Goal: Information Seeking & Learning: Obtain resource

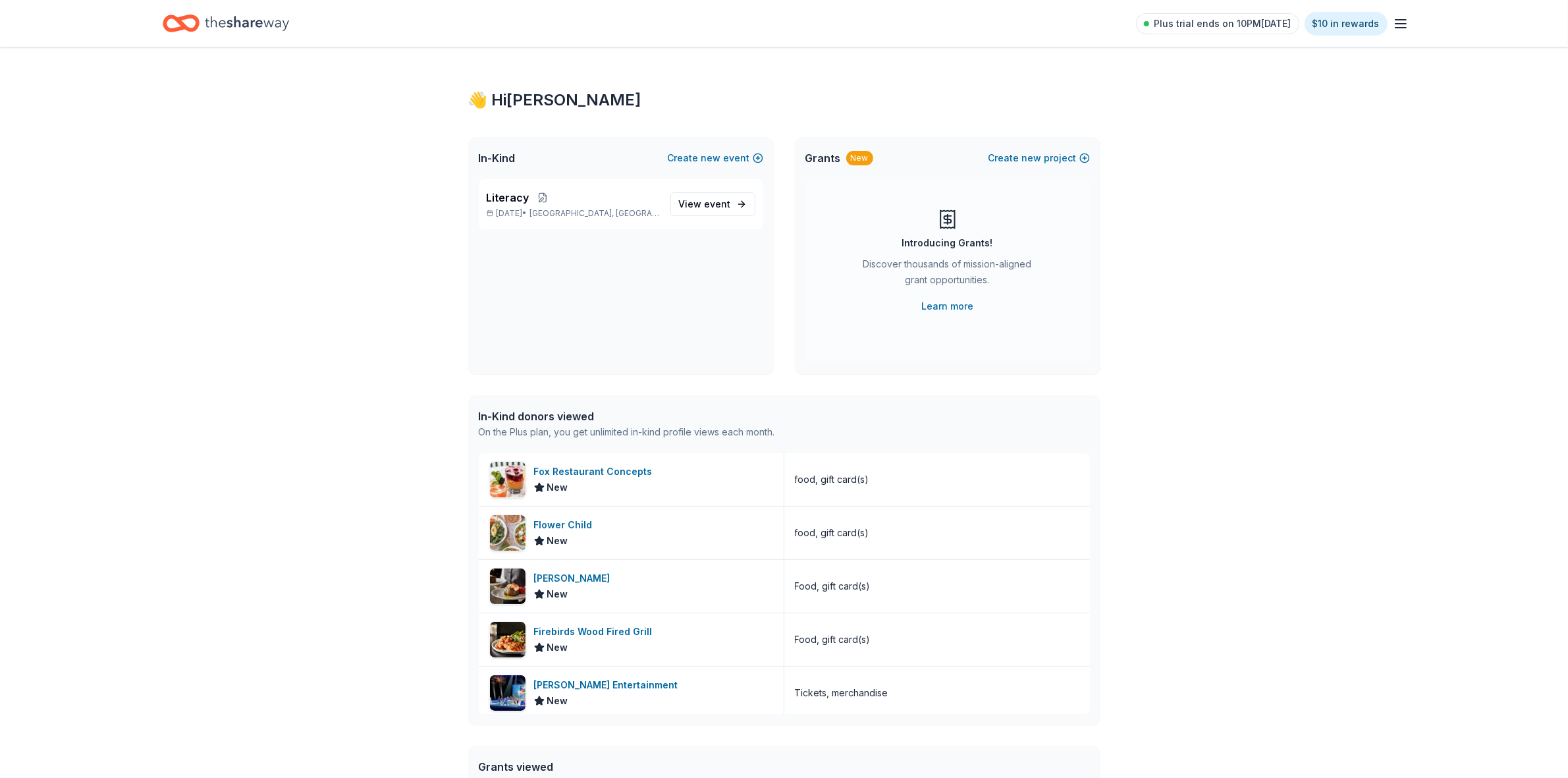
click at [1403, 21] on icon "button" at bounding box center [1401, 23] width 15 height 15
click at [1245, 101] on link "Account" at bounding box center [1243, 101] width 41 height 13
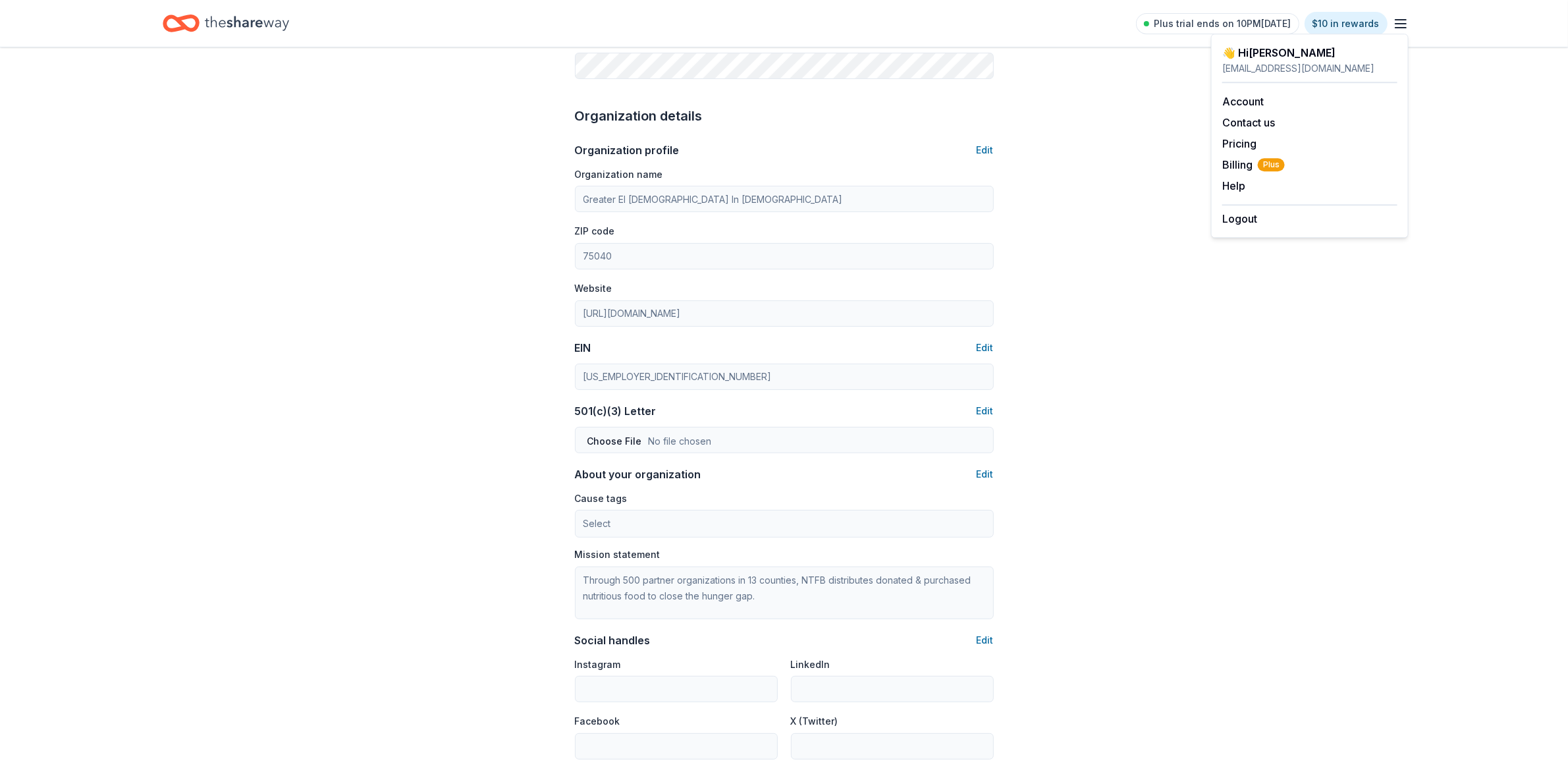
scroll to position [411, 0]
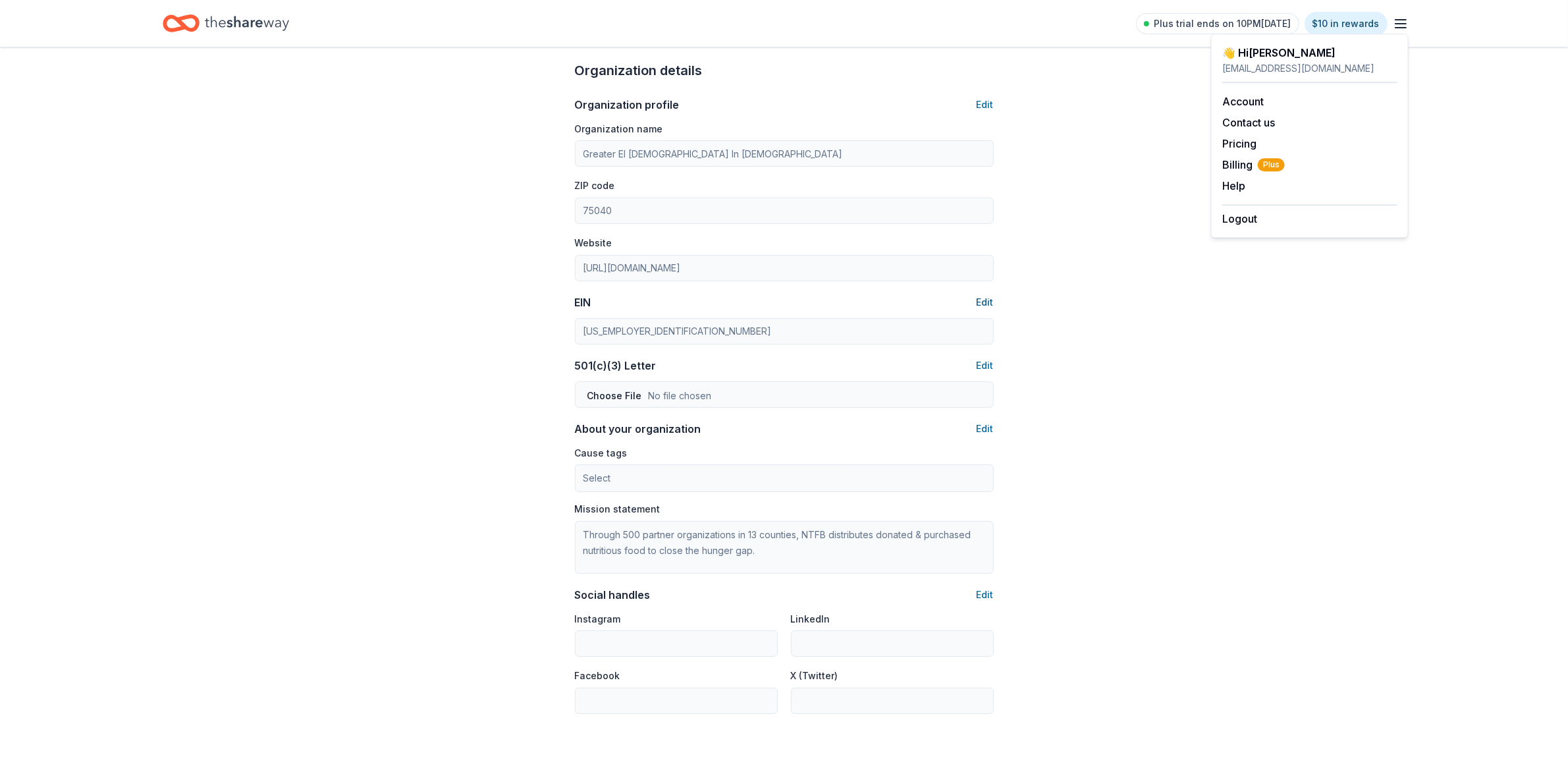
click at [992, 303] on button "Edit" at bounding box center [985, 302] width 17 height 15
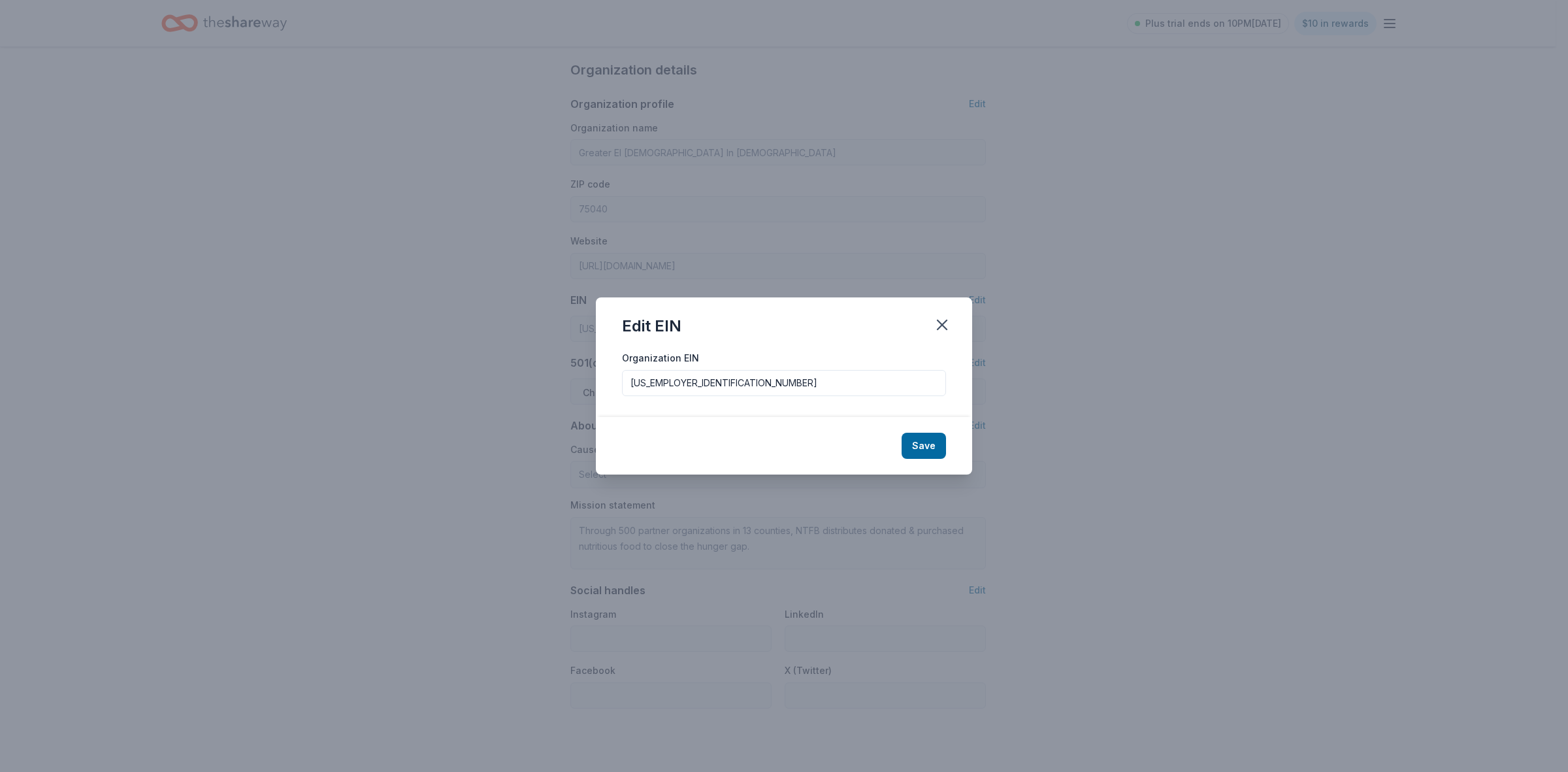
click at [1021, 296] on div "Edit EIN Organization EIN 75-1785357 Save" at bounding box center [784, 386] width 1568 height 772
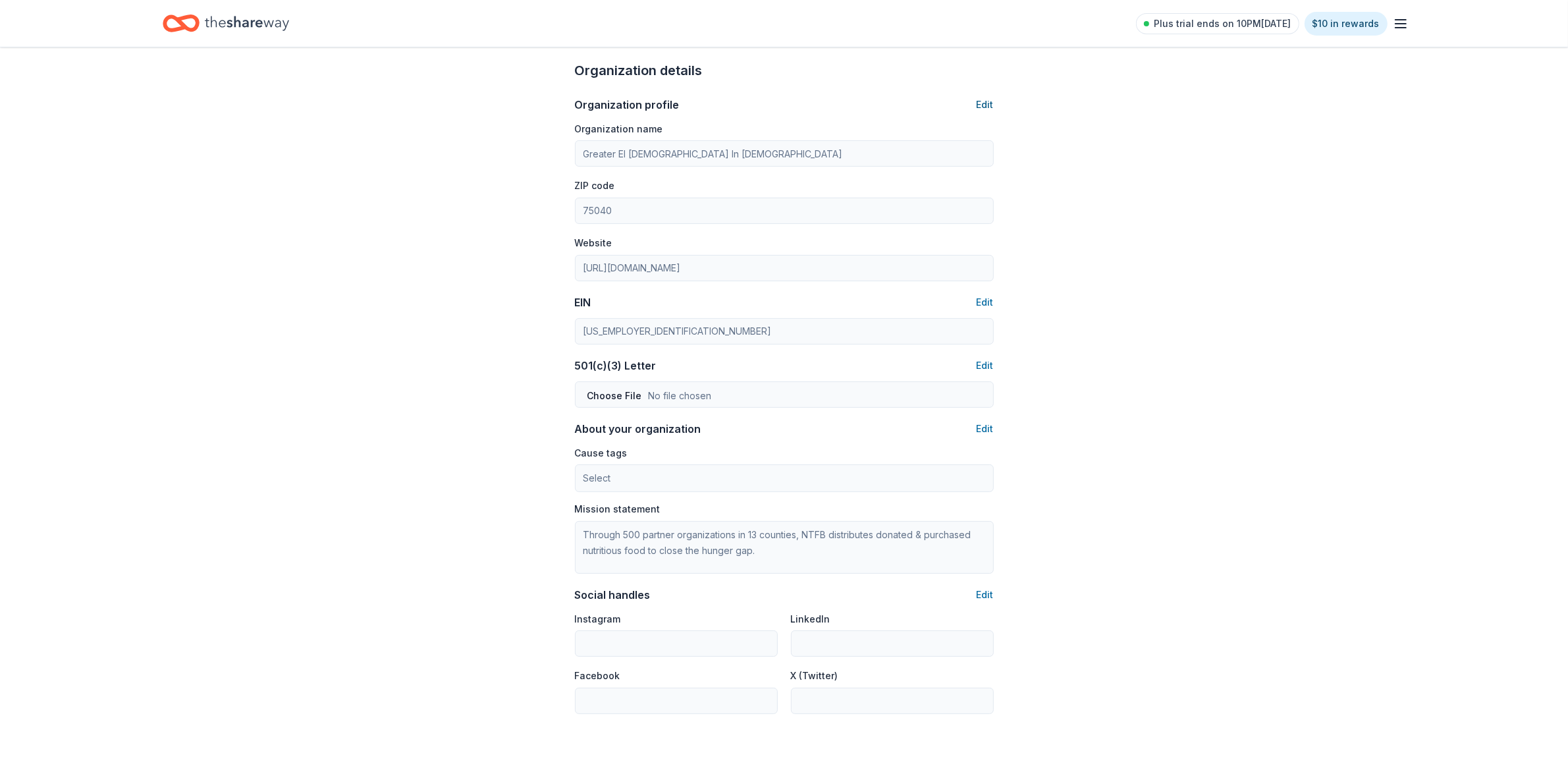
click at [990, 104] on button "Edit" at bounding box center [985, 105] width 17 height 15
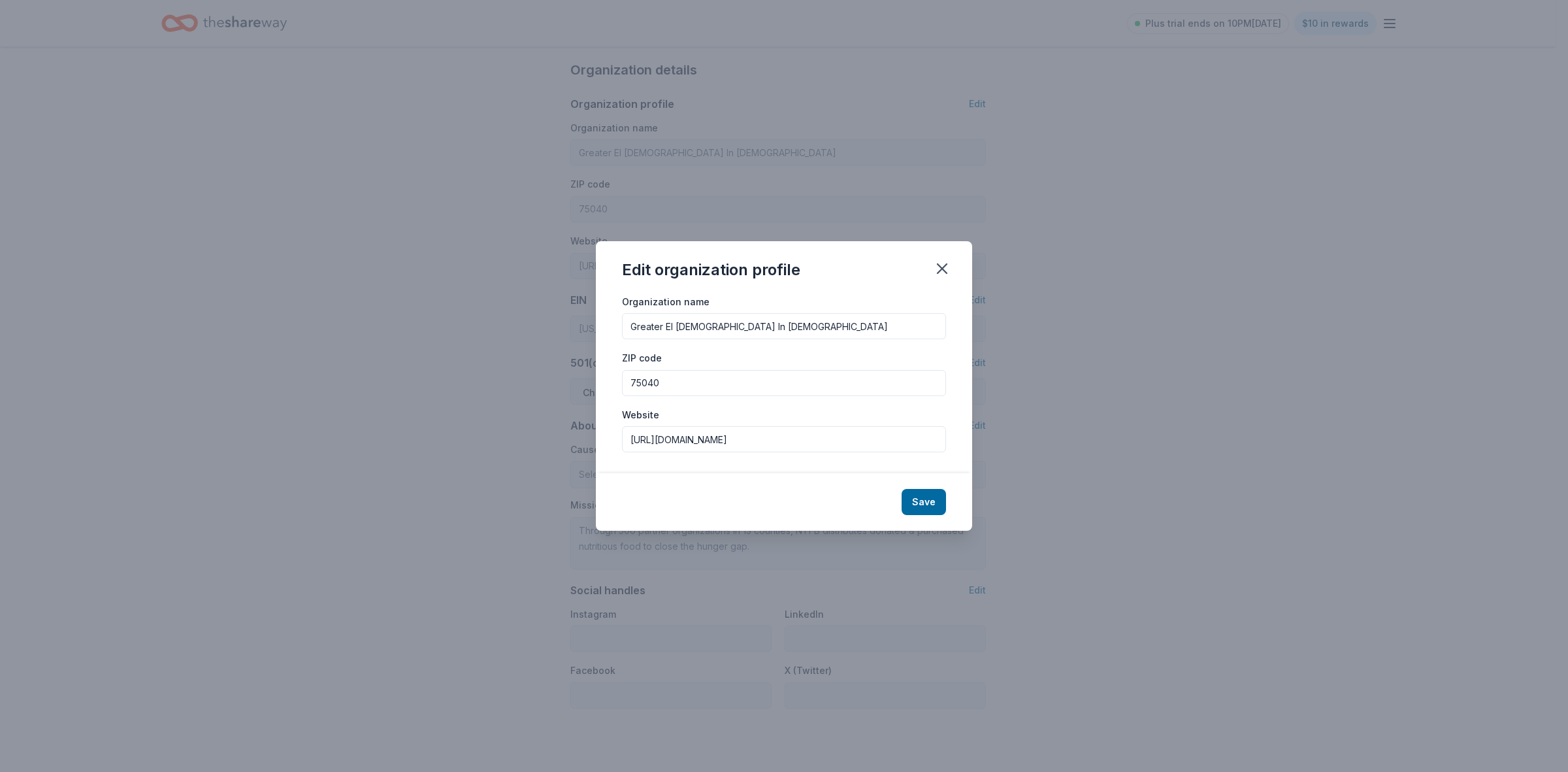
drag, startPoint x: 752, startPoint y: 441, endPoint x: 572, endPoint y: 436, distance: 180.1
click at [572, 436] on div "Edit organization profile Organization name Greater El Bethel Church Of God In …" at bounding box center [784, 386] width 1568 height 772
click at [922, 507] on button "Save" at bounding box center [924, 502] width 44 height 26
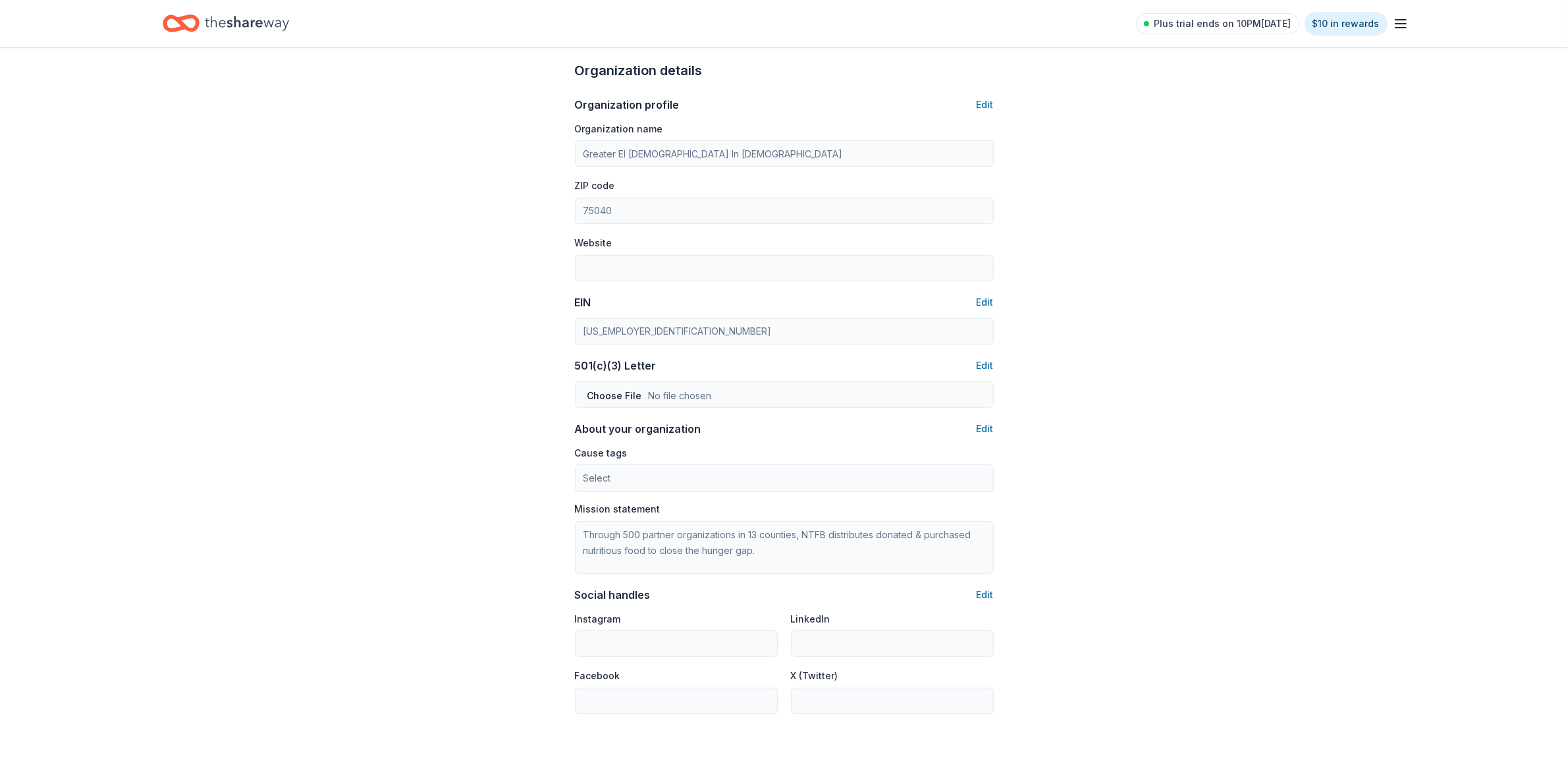
click at [1399, 25] on icon "button" at bounding box center [1401, 23] width 15 height 15
click at [1235, 163] on span "Billing Plus" at bounding box center [1254, 165] width 63 height 15
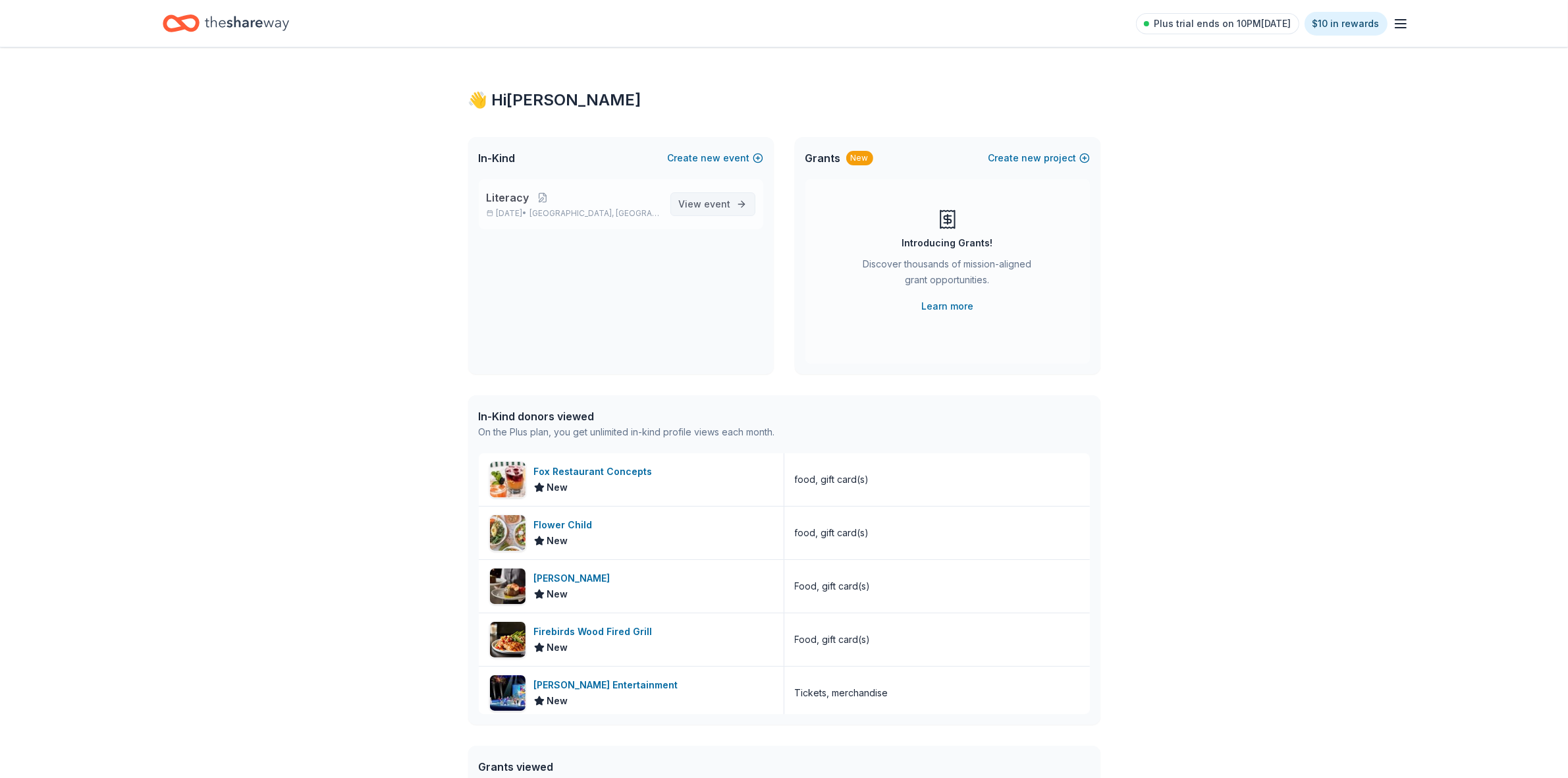
click at [711, 212] on link "View event" at bounding box center [712, 204] width 85 height 24
click at [1027, 159] on span "new" at bounding box center [1032, 158] width 20 height 15
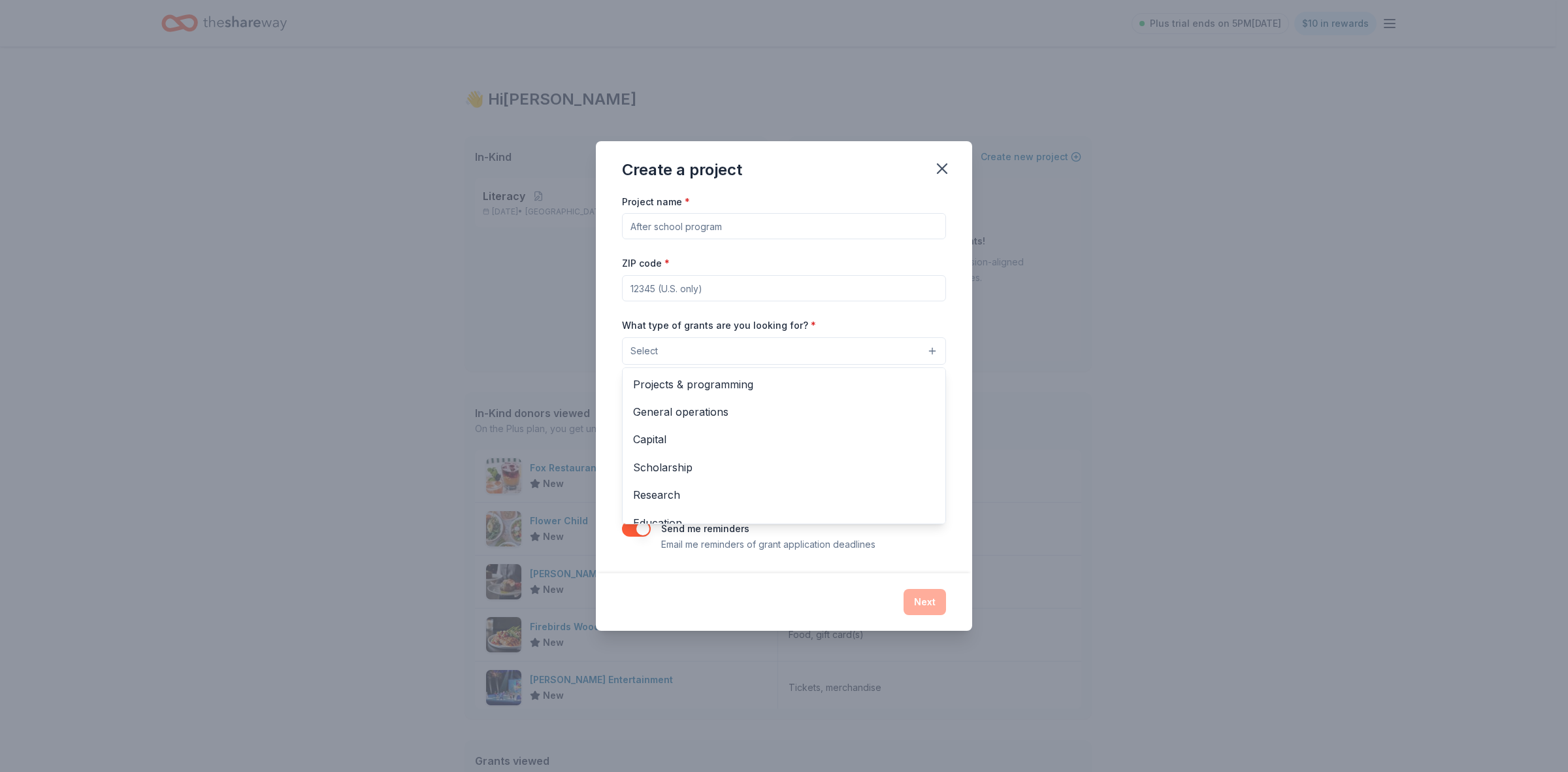
click at [907, 353] on button "Select" at bounding box center [784, 351] width 324 height 27
click at [722, 383] on span "Projects & programming" at bounding box center [784, 384] width 302 height 17
click at [1106, 322] on div "Create a project Project name * ZIP code * What type of grants are you looking …" at bounding box center [784, 386] width 1568 height 772
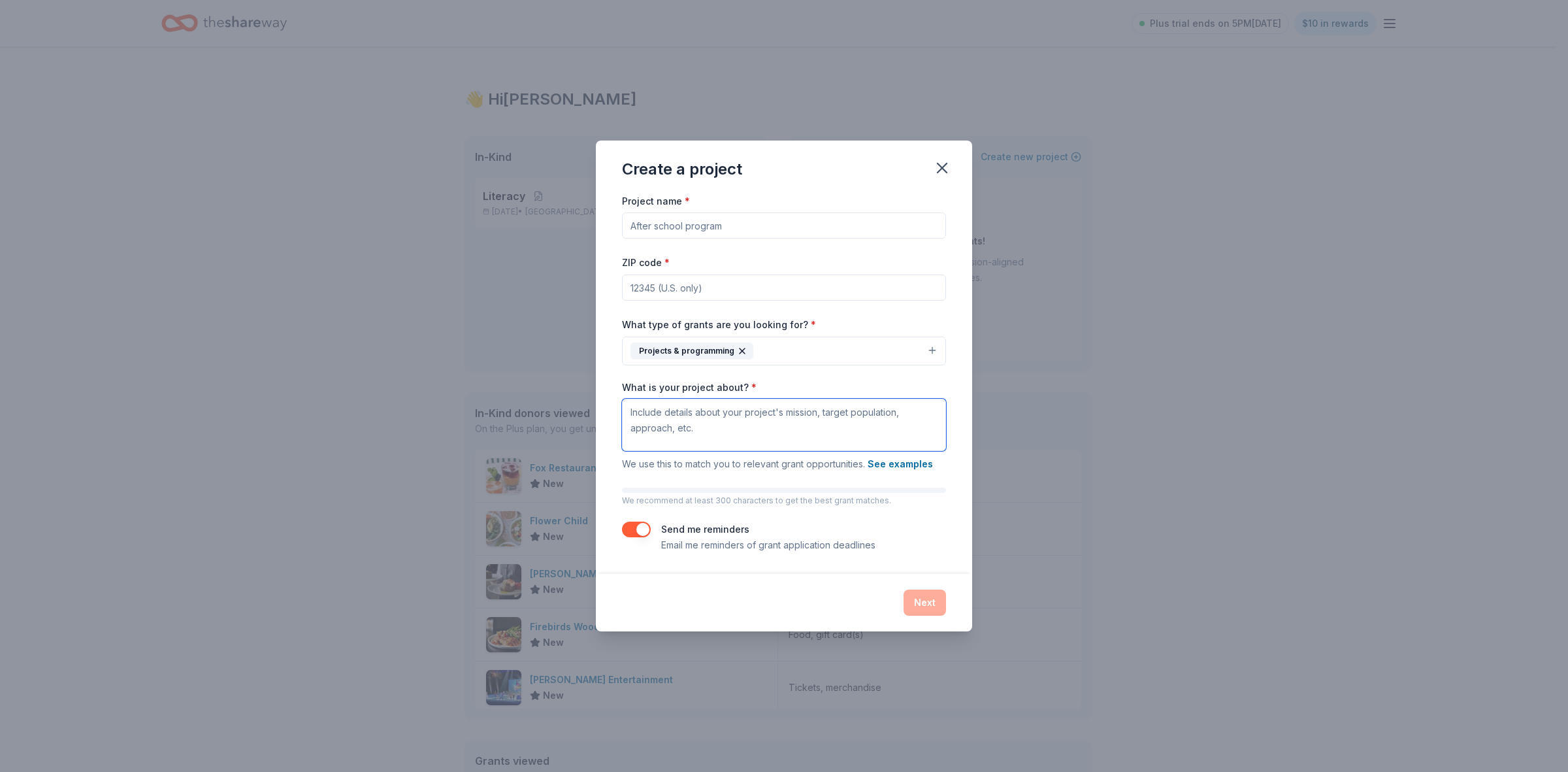
click at [722, 425] on textarea "What is your project about? *" at bounding box center [784, 424] width 324 height 52
click at [768, 496] on p "We recommend at least 300 characters to get the best grant matches." at bounding box center [784, 501] width 324 height 10
click at [710, 490] on div at bounding box center [784, 490] width 324 height 5
click at [788, 425] on textarea "literacy" at bounding box center [784, 424] width 324 height 52
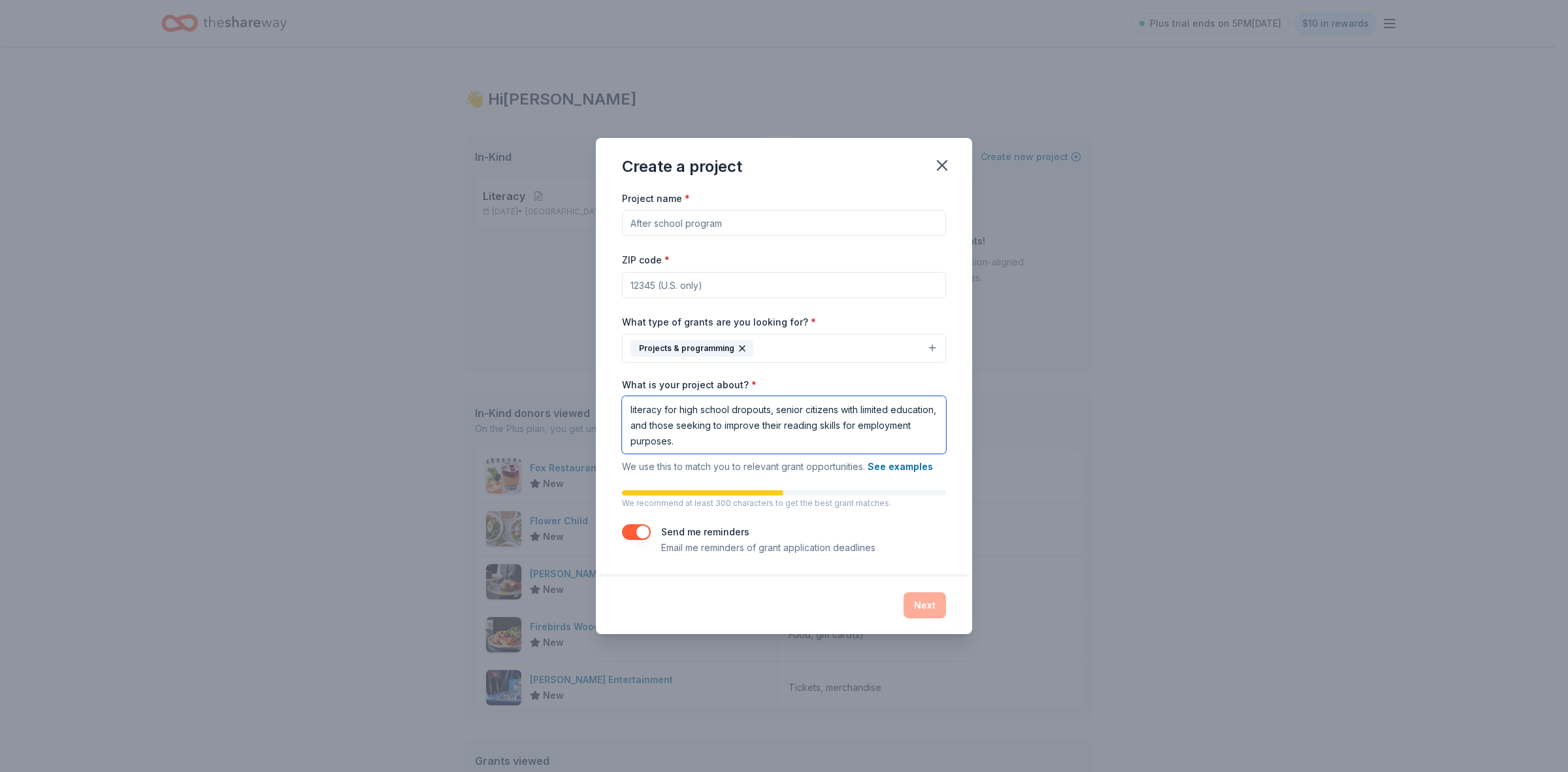
click at [747, 440] on textarea "literacy for high school dropouts, senior citizens with limited education, and …" at bounding box center [784, 425] width 324 height 58
drag, startPoint x: 745, startPoint y: 440, endPoint x: 631, endPoint y: 411, distance: 117.6
click at [631, 411] on textarea "literacy for high school dropouts, senior citizens with limited education, and …" at bounding box center [784, 425] width 324 height 58
click at [756, 443] on textarea "literacy for high school dropouts, senior citizens with limited education, and …" at bounding box center [784, 425] width 324 height 58
paste textarea "literacy for high school dropouts, senior citizens with limited education, and …"
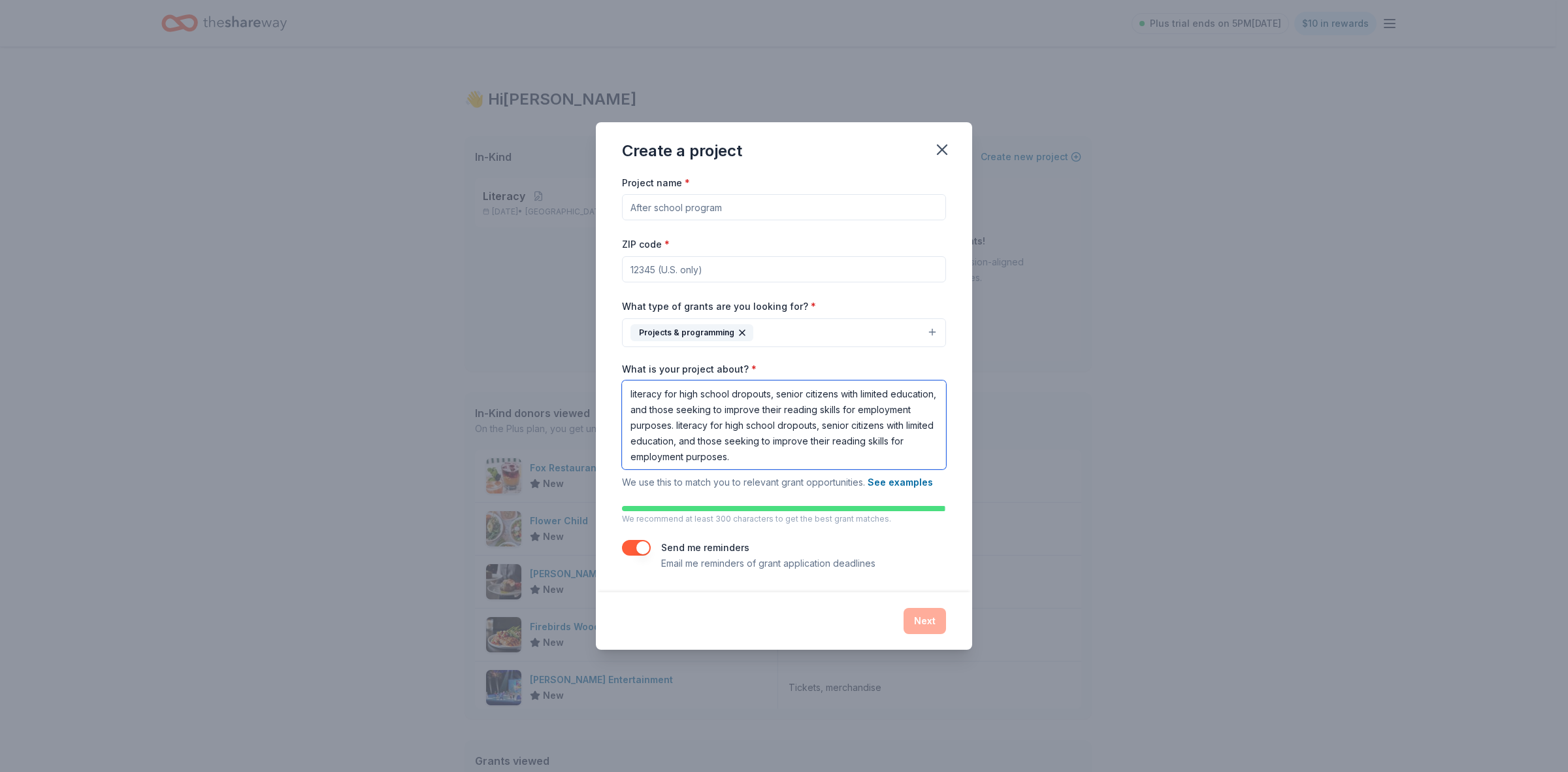
type textarea "literacy for high school dropouts, senior citizens with limited education, and …"
click at [631, 554] on button "button" at bounding box center [637, 548] width 29 height 15
click at [749, 524] on p "We recommend at least 300 characters to get the best grant matches." at bounding box center [784, 519] width 324 height 10
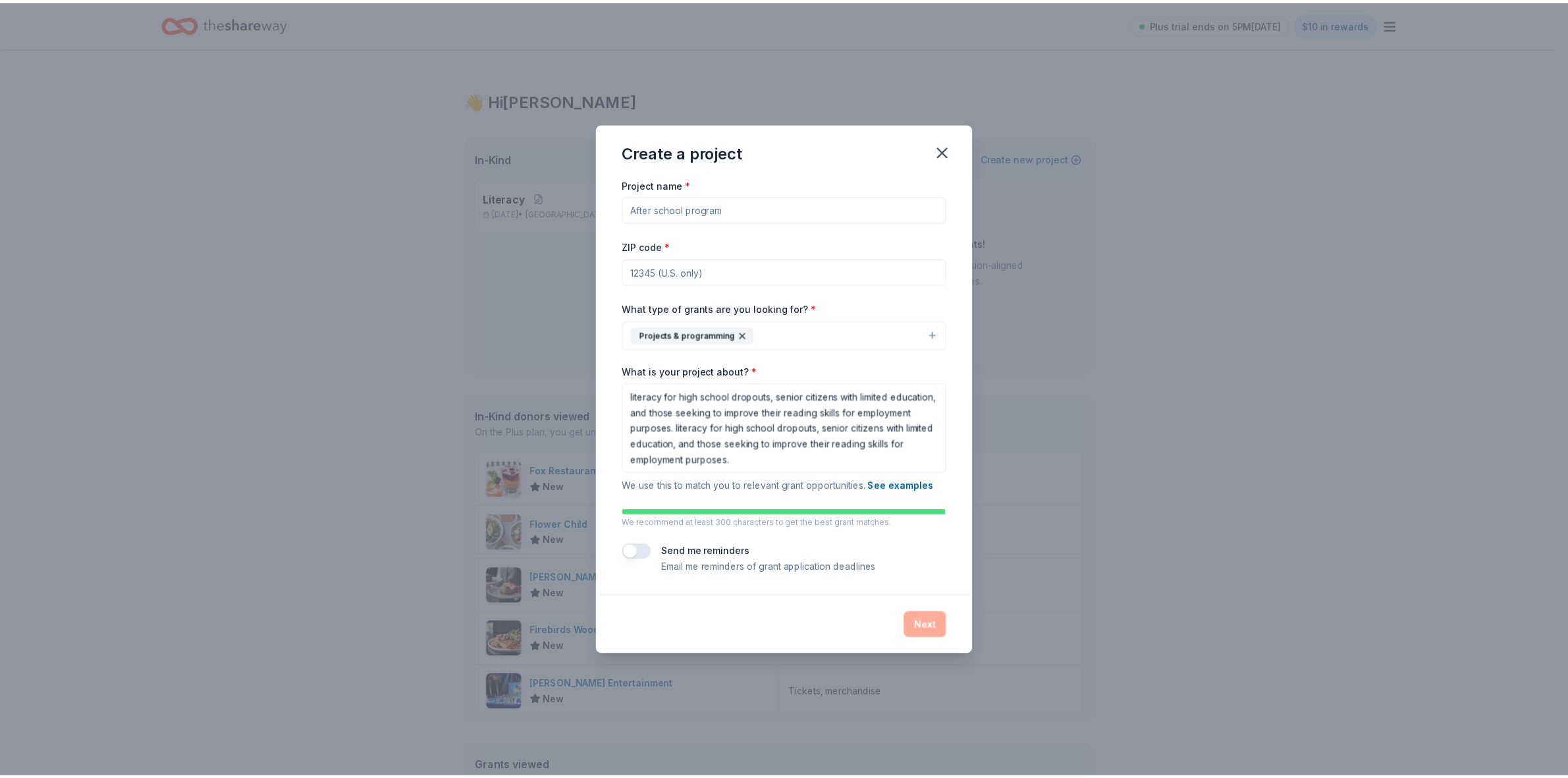
scroll to position [2, 0]
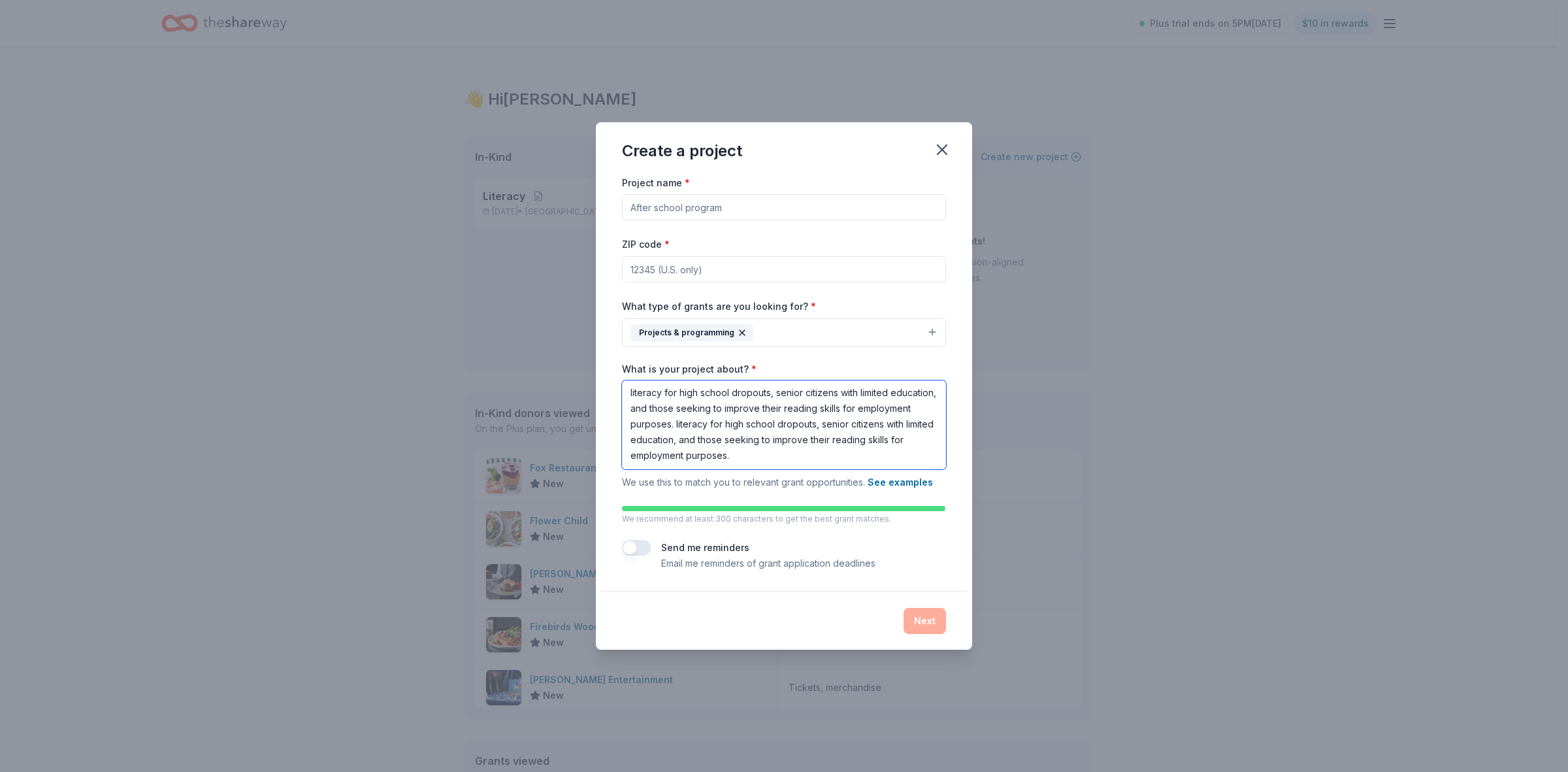
click at [886, 429] on textarea "literacy for high school dropouts, senior citizens with limited education, and …" at bounding box center [784, 424] width 324 height 89
click at [937, 622] on div "Next" at bounding box center [784, 621] width 324 height 26
click at [642, 551] on button "button" at bounding box center [637, 548] width 29 height 15
click at [688, 267] on input "ZIP code *" at bounding box center [784, 269] width 324 height 26
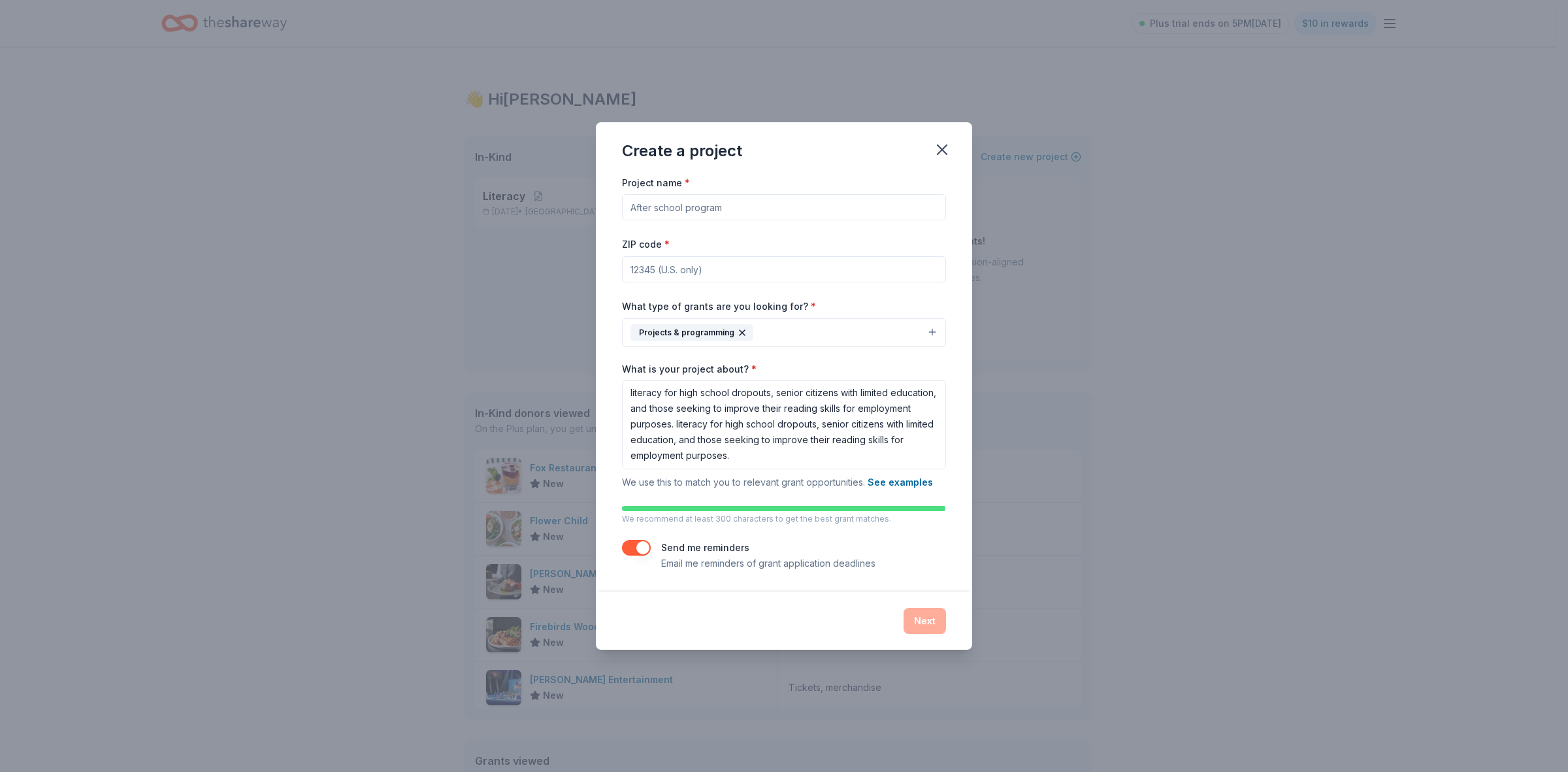
click at [693, 213] on input "Project name *" at bounding box center [784, 207] width 324 height 26
click at [696, 204] on input "Project name *" at bounding box center [784, 207] width 324 height 26
type input "Literacy For All"
click at [684, 273] on input "ZIP code *" at bounding box center [784, 269] width 324 height 26
type input "75040"
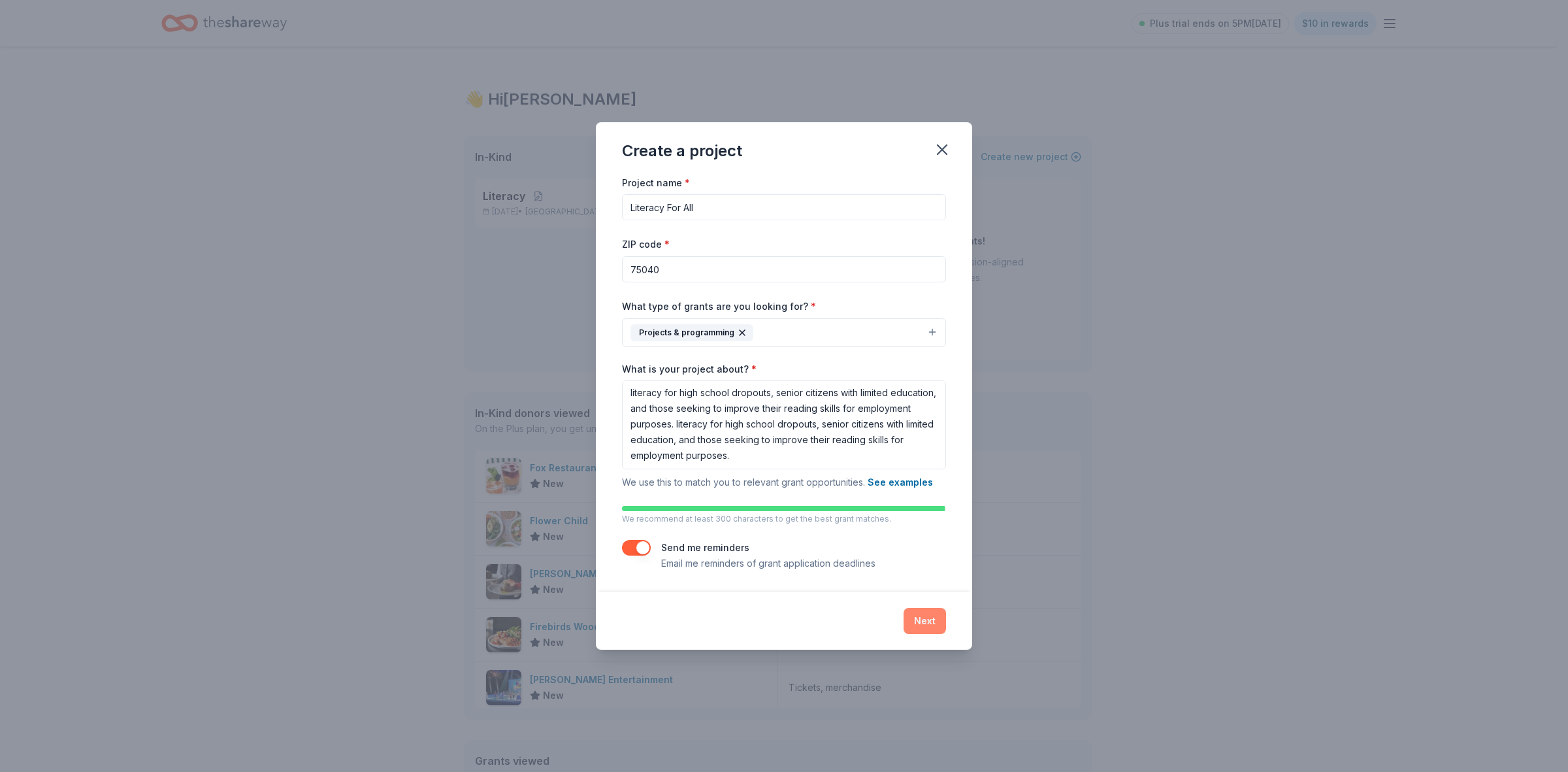
click at [930, 624] on button "Next" at bounding box center [925, 621] width 42 height 26
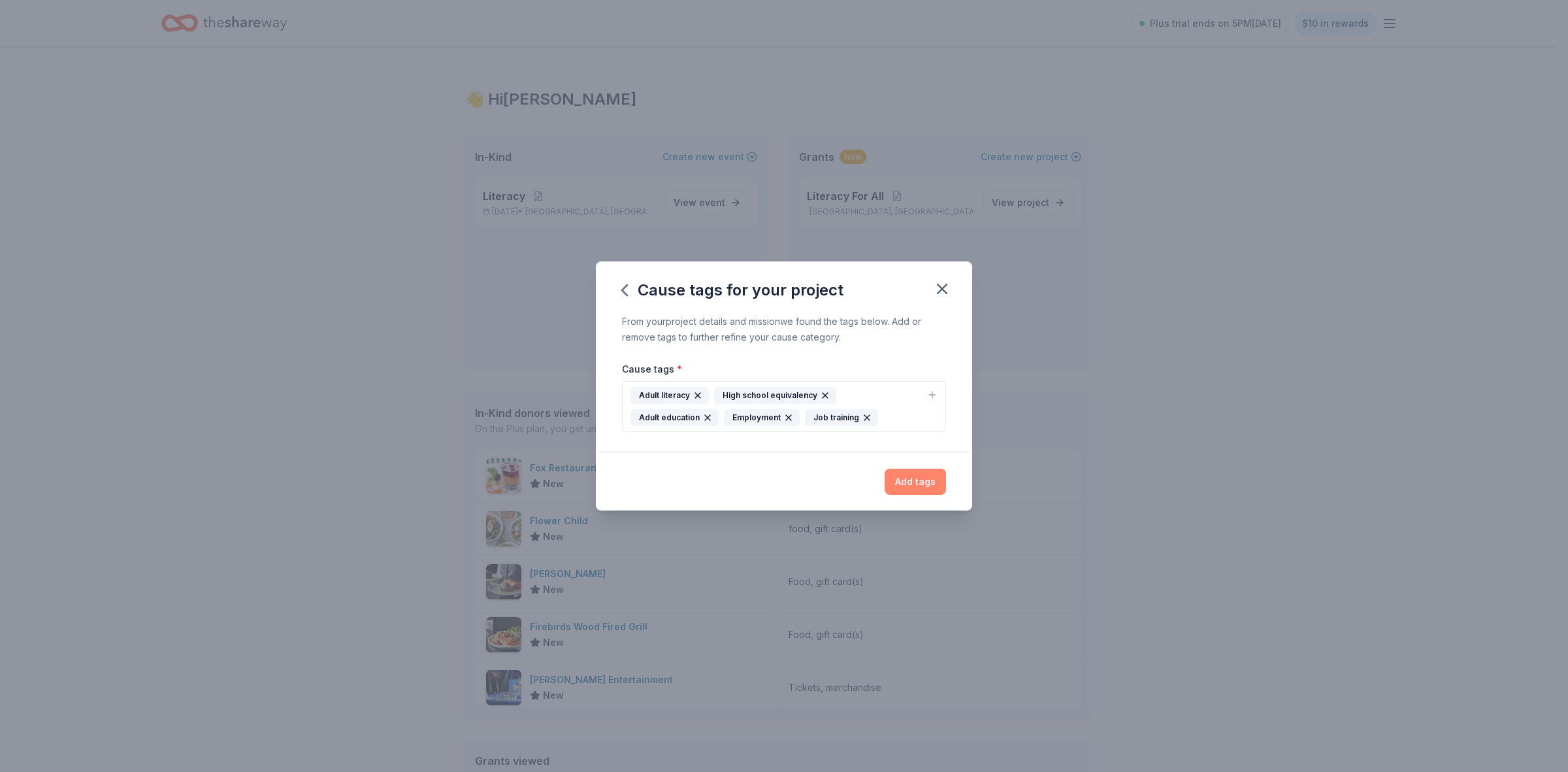
click at [909, 479] on button "Add tags" at bounding box center [915, 481] width 61 height 26
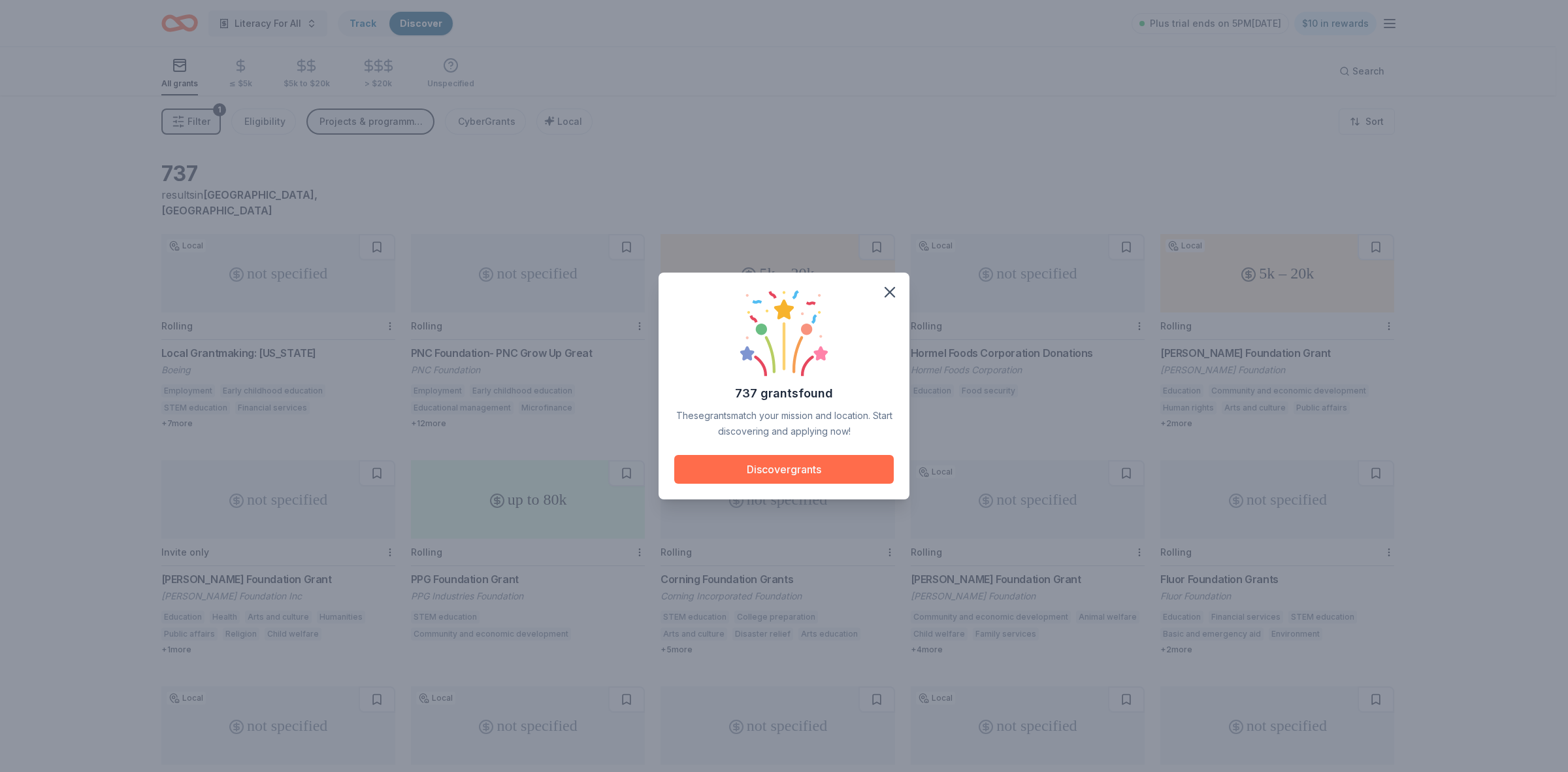
click at [838, 474] on button "Discover grants" at bounding box center [784, 469] width 219 height 29
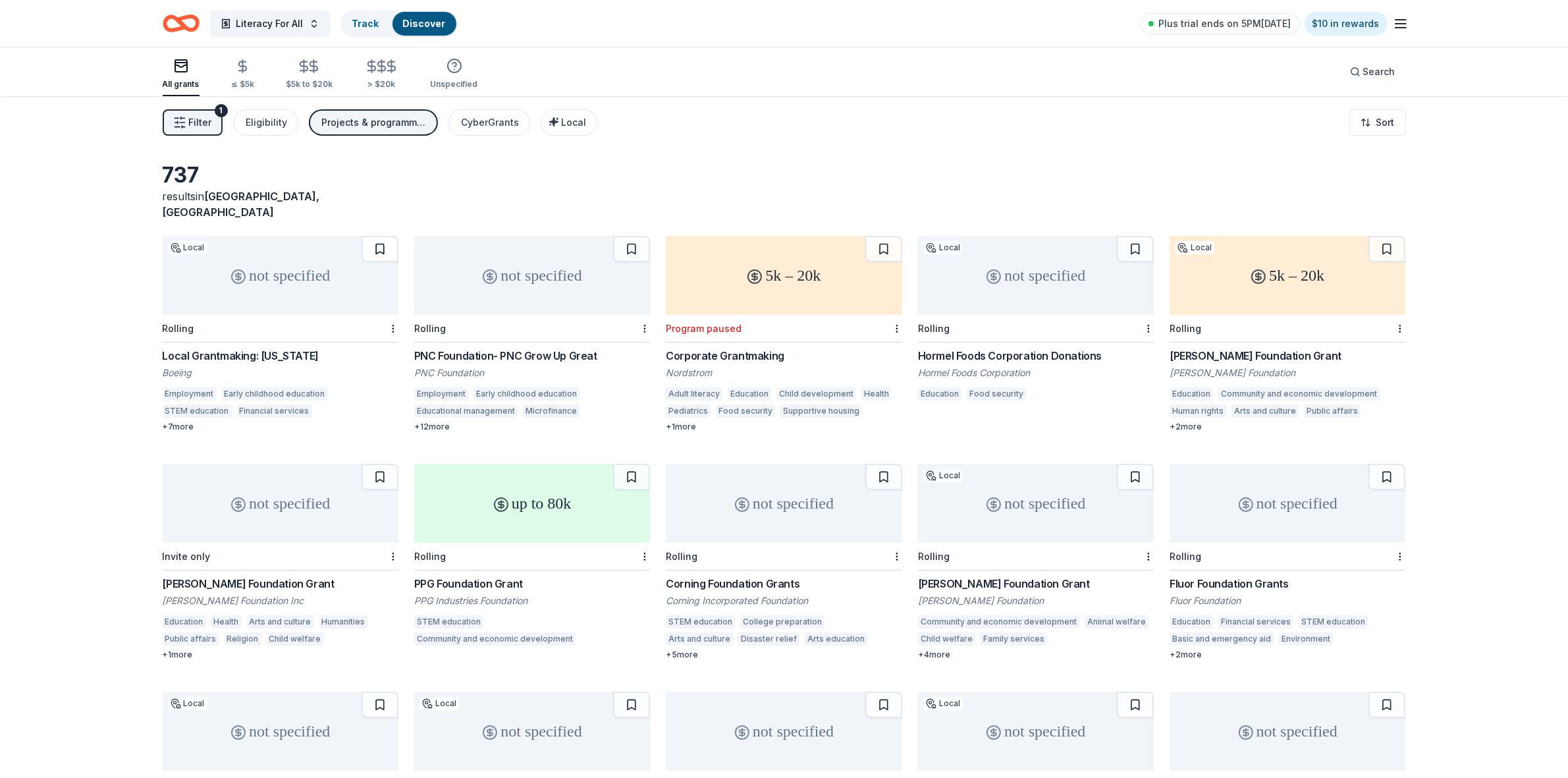
click at [383, 236] on button at bounding box center [380, 248] width 37 height 27
click at [637, 236] on button at bounding box center [631, 248] width 37 height 27
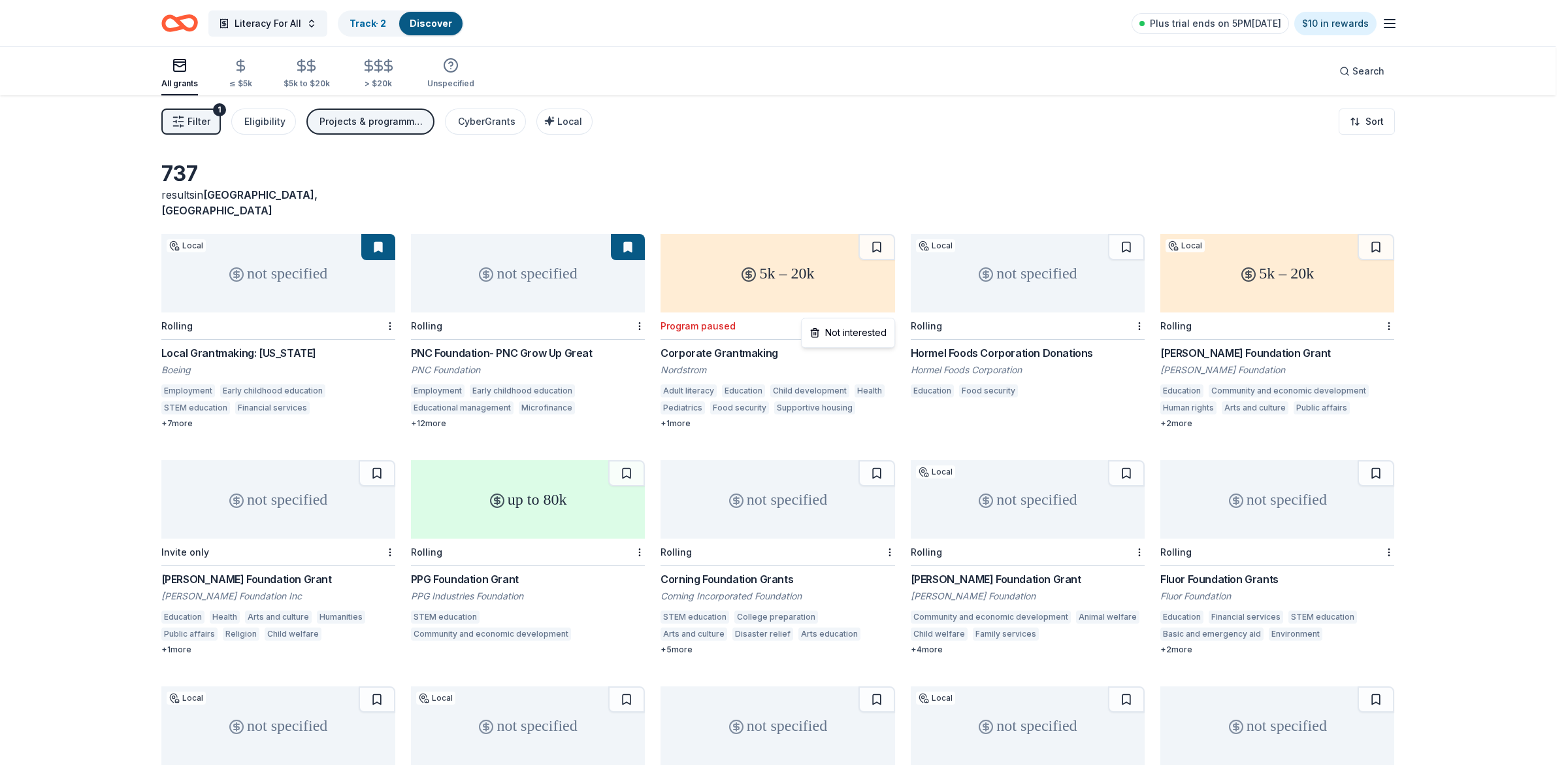
click at [888, 311] on html "Literacy For All Track · 2 Discover Plus trial ends on 5PM[DATE] $10 in rewards…" at bounding box center [784, 386] width 1568 height 772
click at [847, 338] on div "Not interested" at bounding box center [847, 332] width 88 height 24
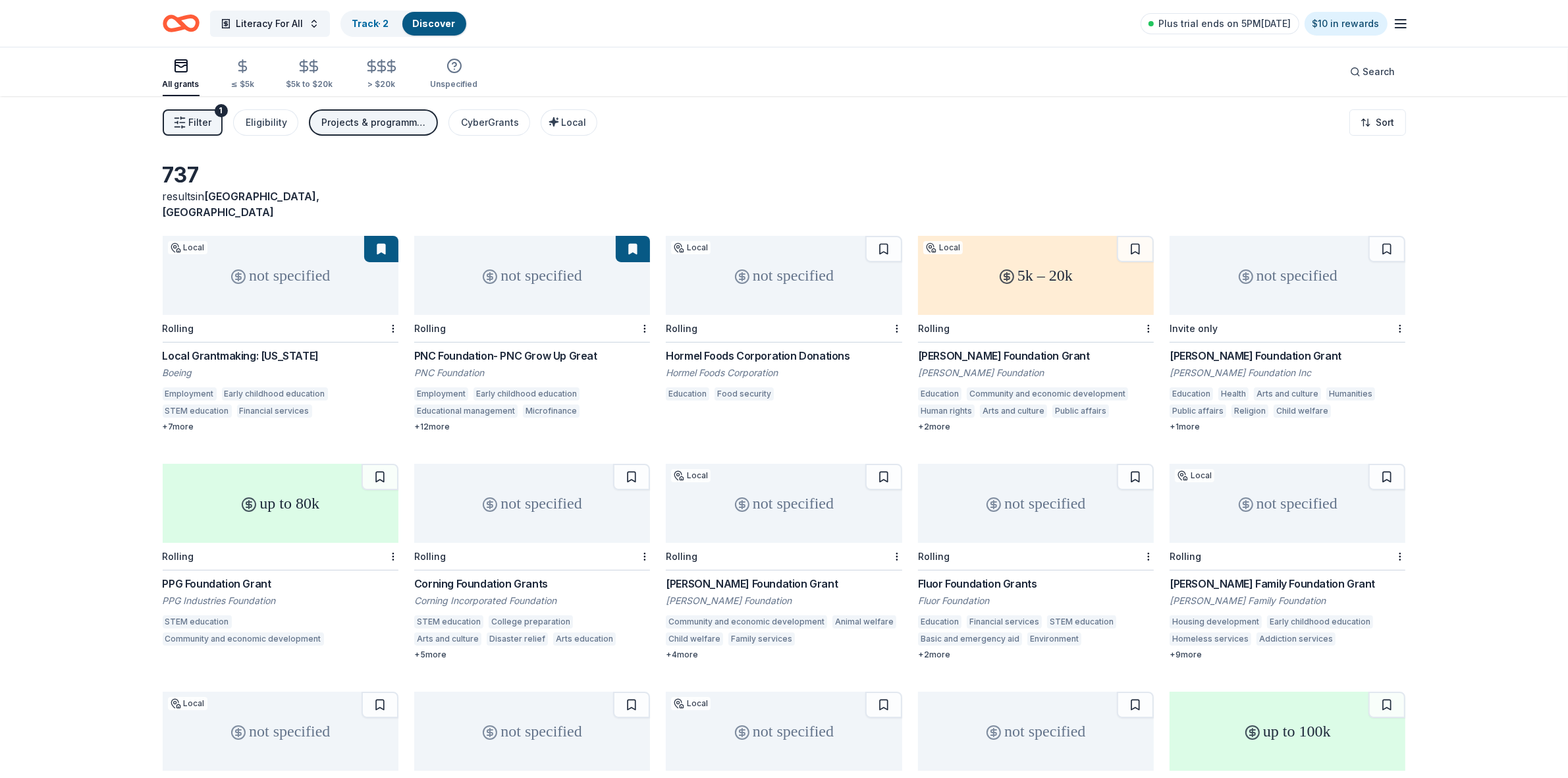
click at [375, 236] on button at bounding box center [381, 248] width 34 height 27
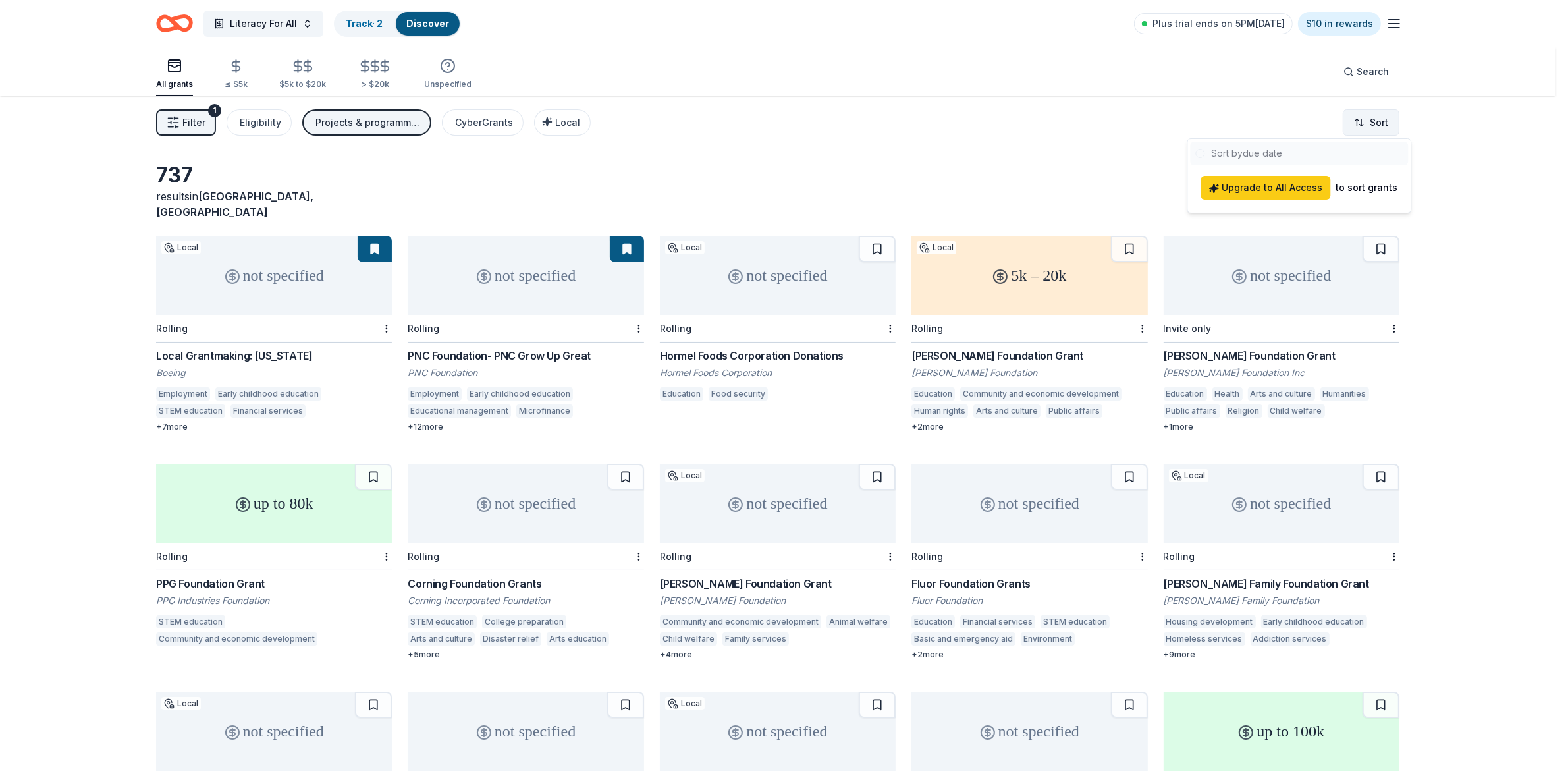
click at [1383, 121] on html "Literacy For All Track · 2 Discover Plus trial ends on 5PM[DATE] $10 in rewards…" at bounding box center [784, 389] width 1568 height 778
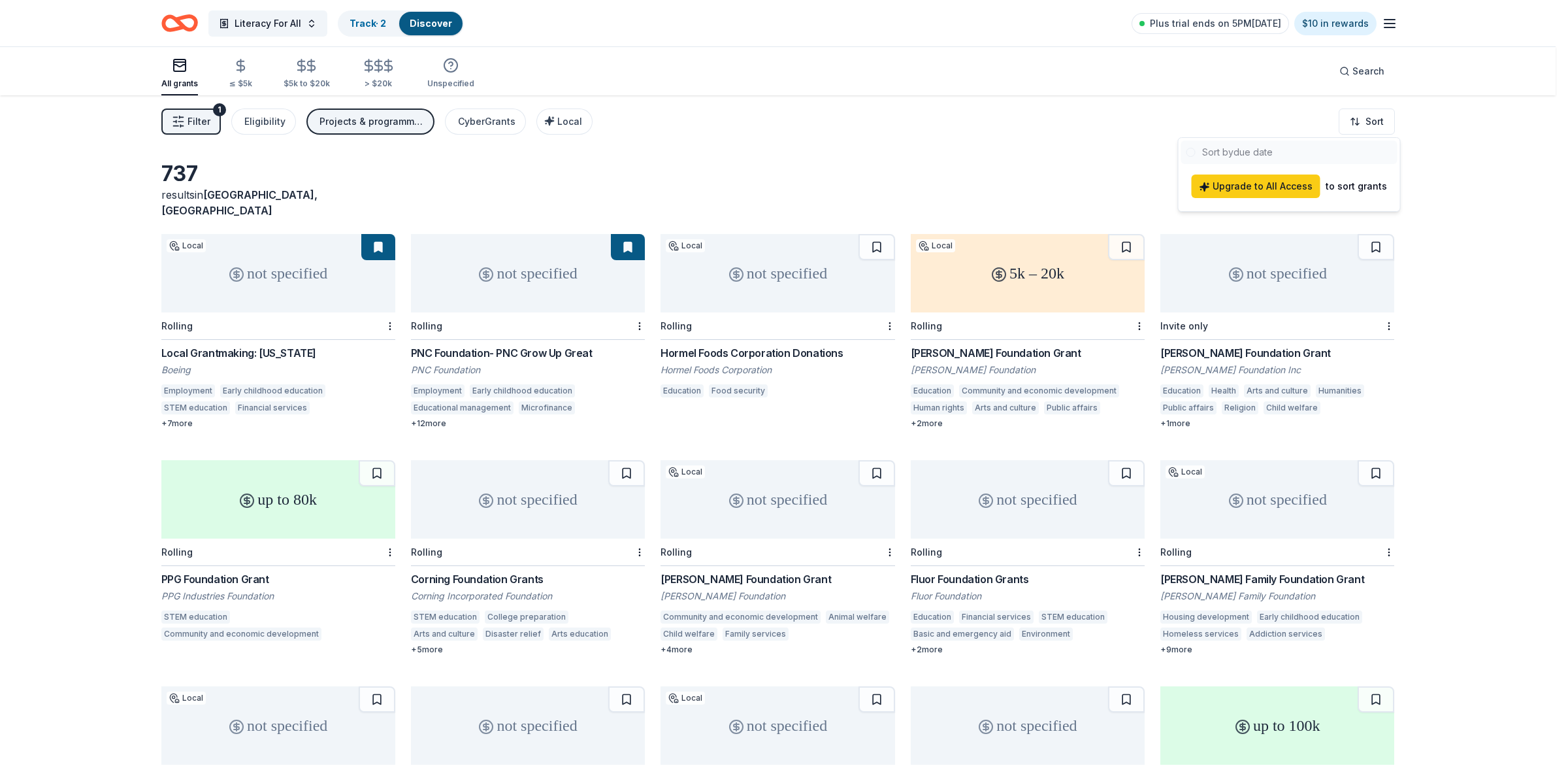
click at [1372, 120] on html "Literacy For All Track · 2 Discover Plus trial ends on 5PM[DATE] $10 in rewards…" at bounding box center [784, 386] width 1568 height 772
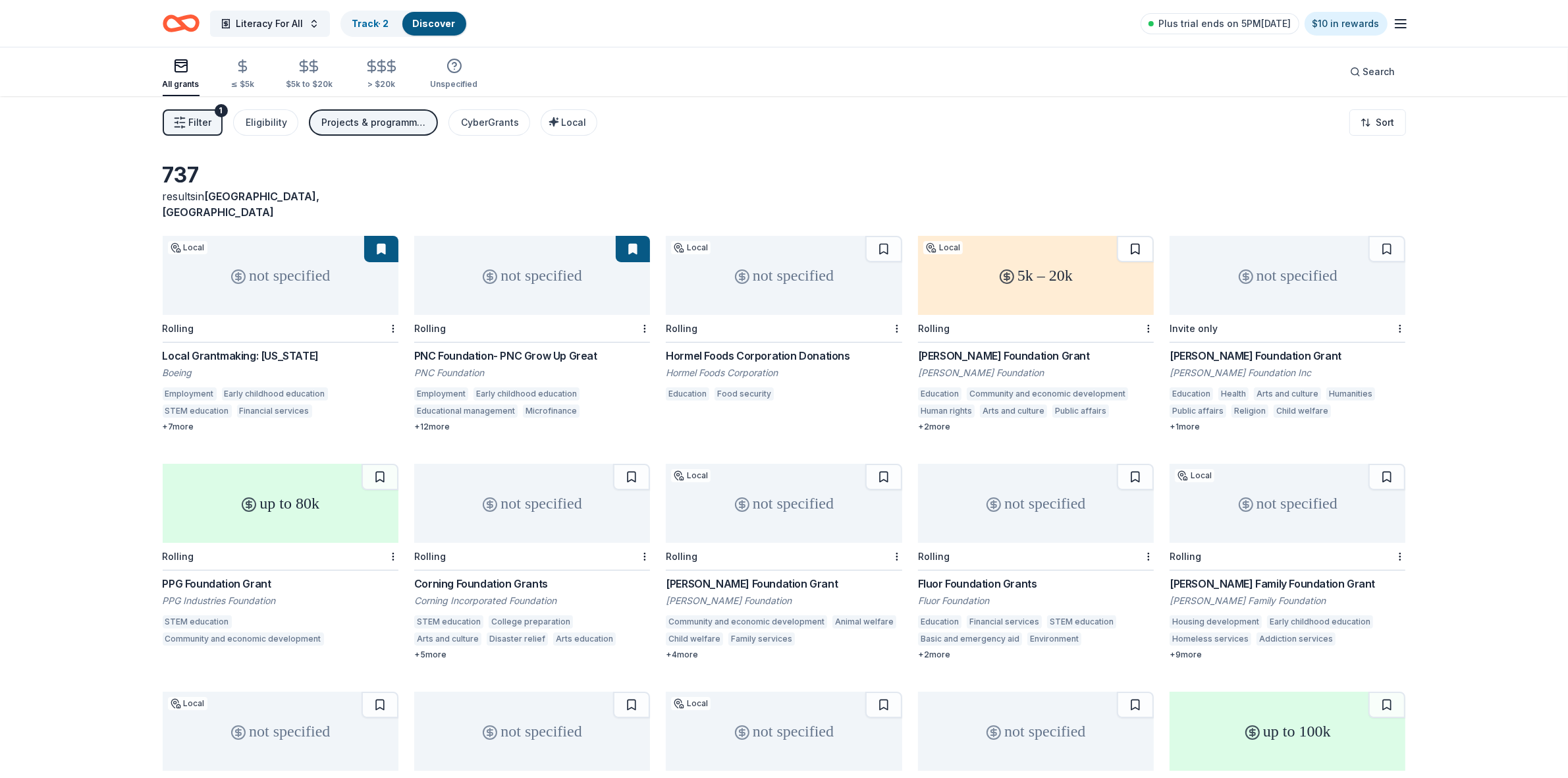
click at [1143, 237] on button at bounding box center [1135, 248] width 37 height 27
click at [1385, 236] on button at bounding box center [1386, 248] width 37 height 27
click at [1385, 464] on button at bounding box center [1386, 476] width 37 height 27
click at [1140, 464] on button at bounding box center [1135, 476] width 37 height 27
click at [877, 464] on button at bounding box center [883, 476] width 37 height 27
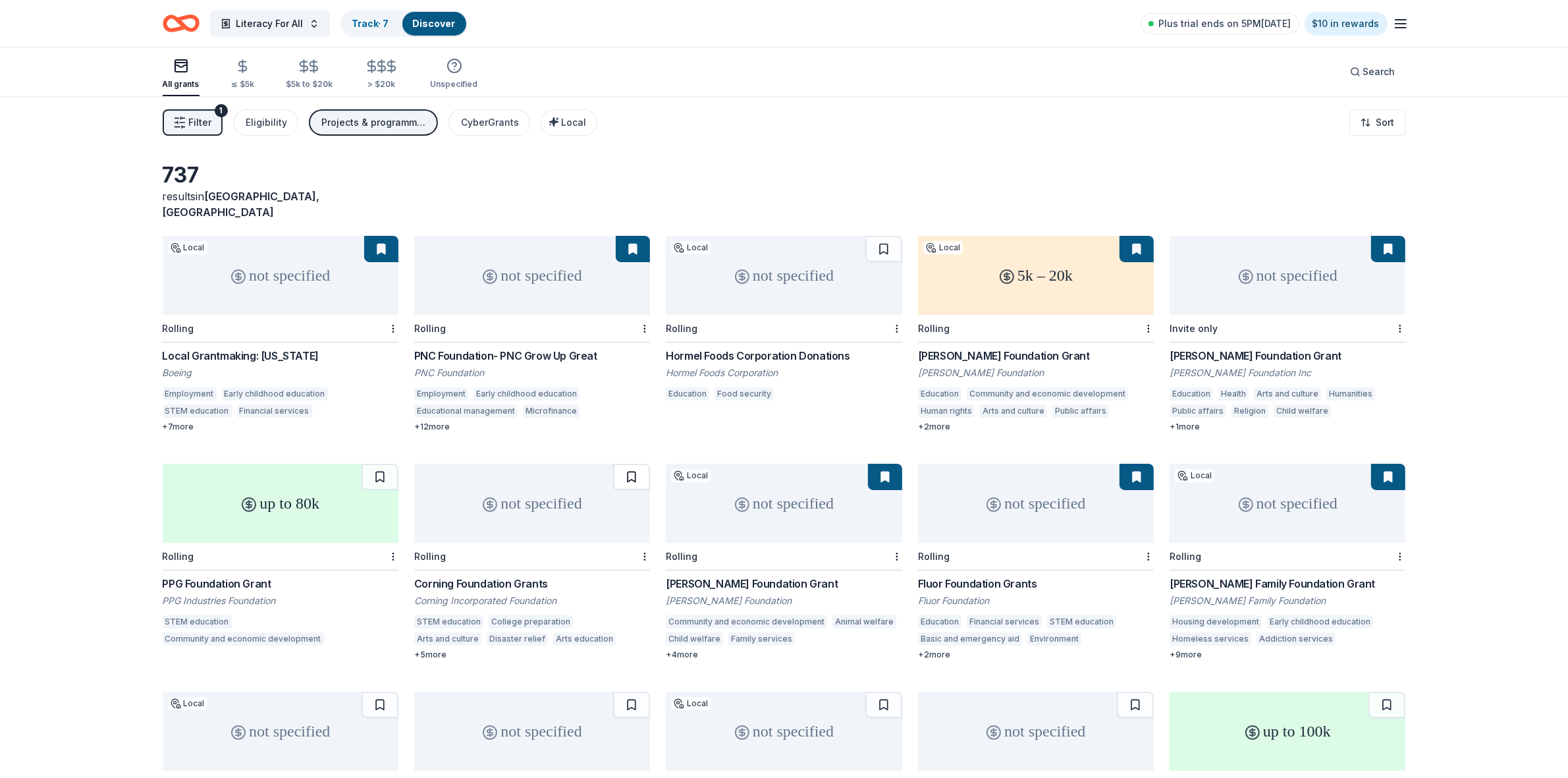
click at [631, 464] on button at bounding box center [631, 476] width 37 height 27
click at [380, 464] on button at bounding box center [380, 476] width 37 height 27
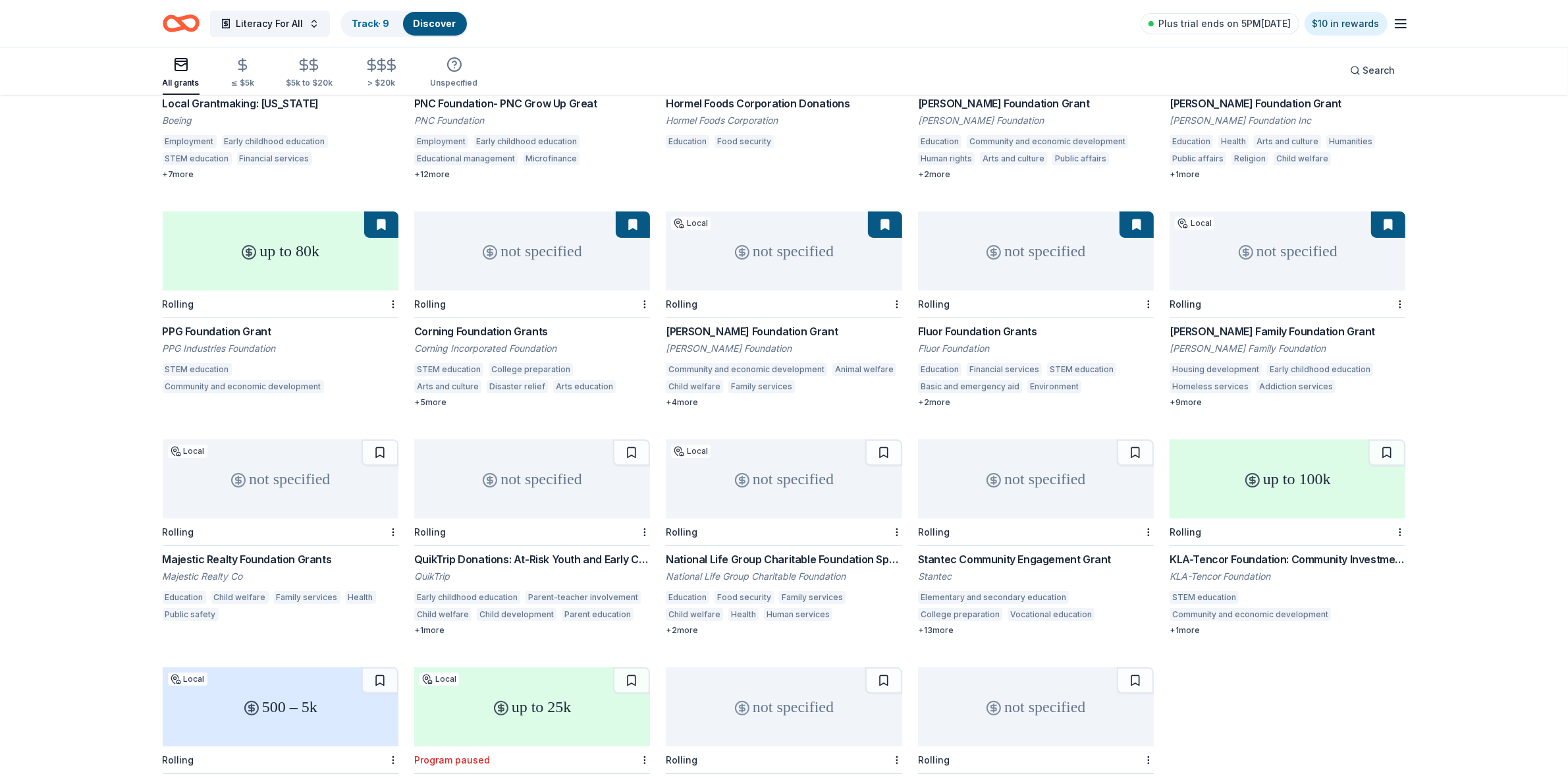
scroll to position [329, 0]
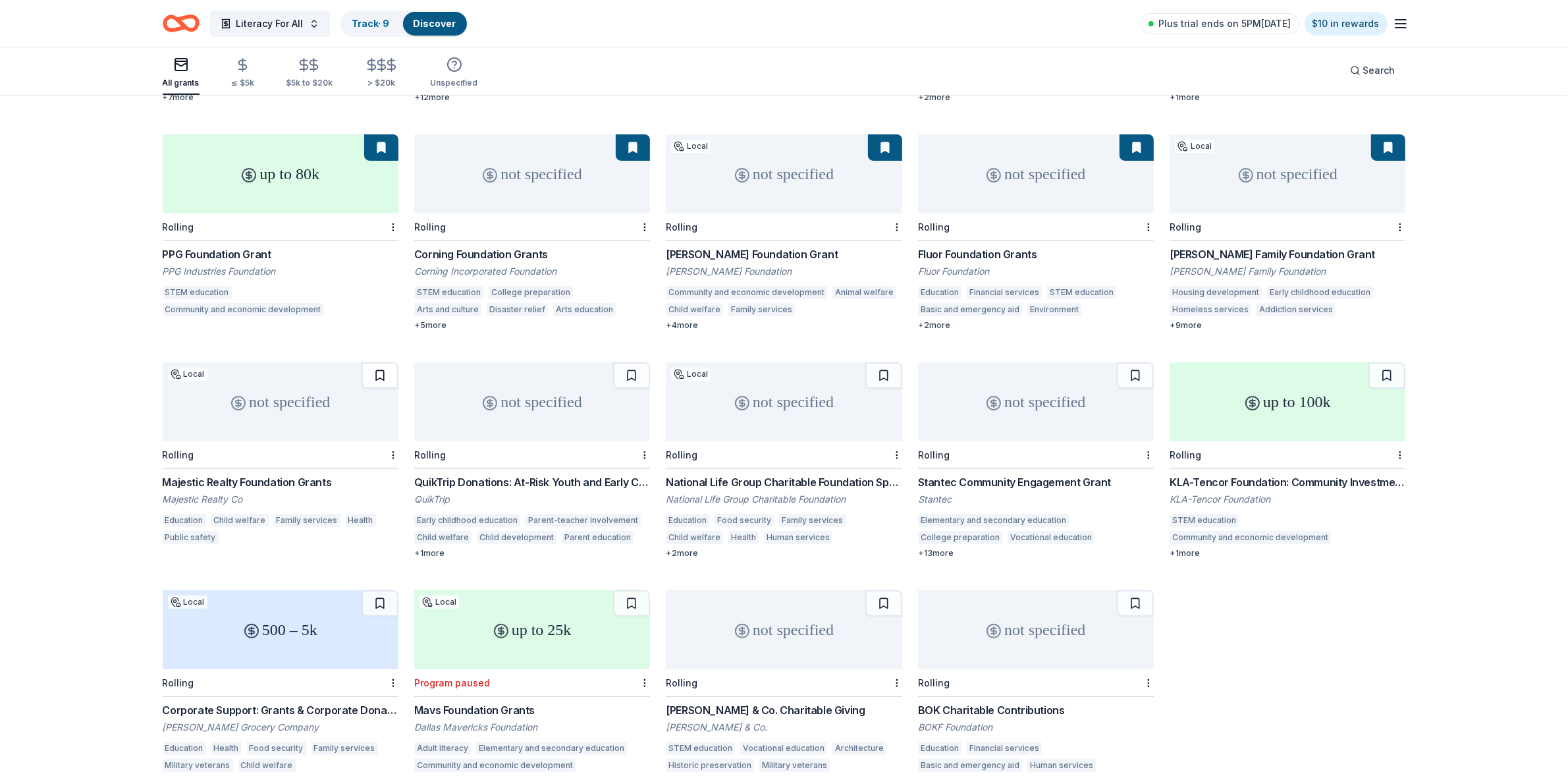
click at [380, 366] on button at bounding box center [380, 375] width 37 height 27
click at [633, 364] on button at bounding box center [631, 375] width 37 height 27
click at [887, 368] on button at bounding box center [883, 375] width 37 height 27
click at [1130, 362] on button at bounding box center [1135, 375] width 37 height 27
click at [1387, 362] on button at bounding box center [1386, 375] width 37 height 27
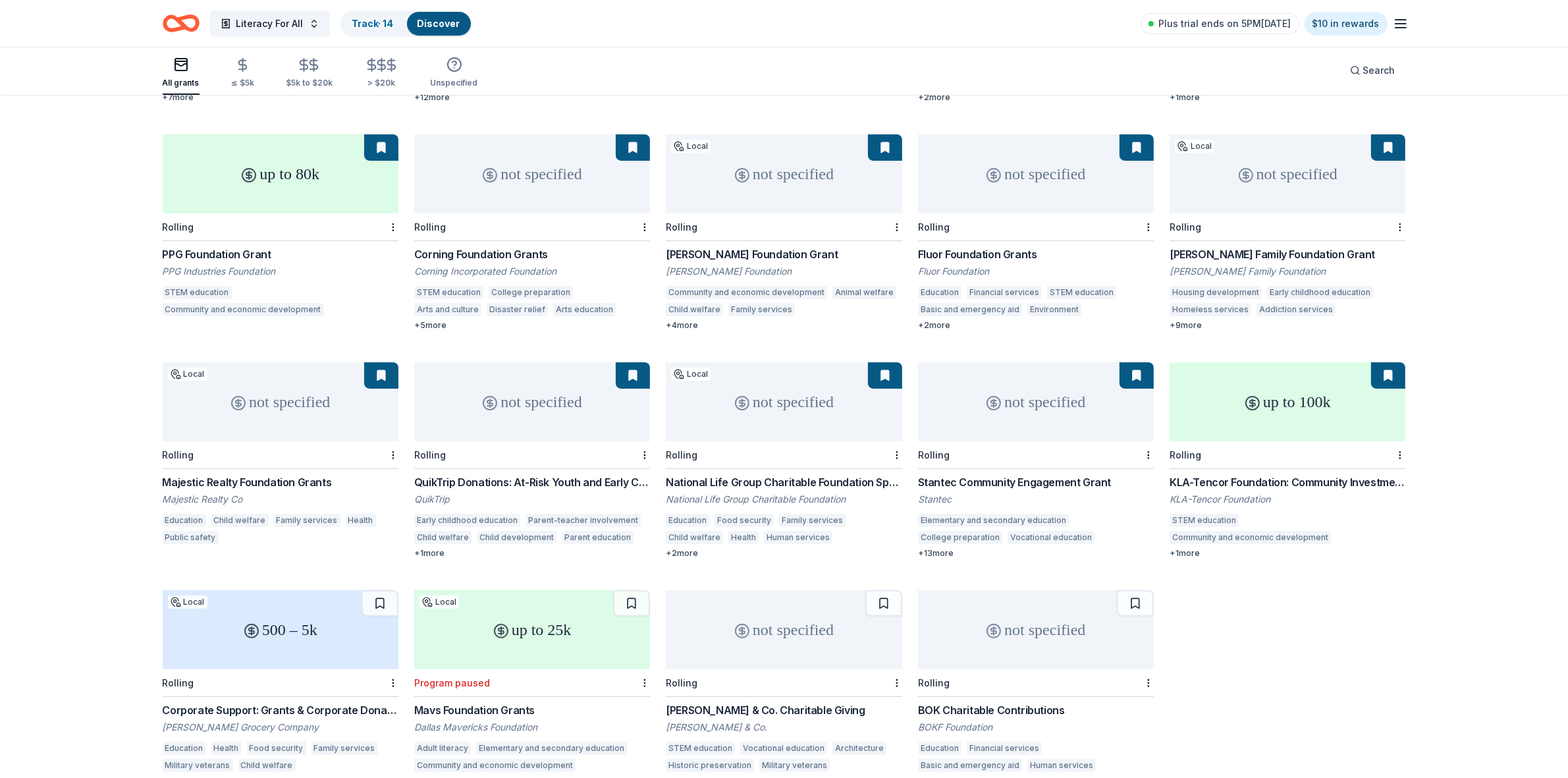
click at [1143, 590] on button at bounding box center [1135, 603] width 37 height 27
click at [880, 590] on button at bounding box center [883, 603] width 37 height 27
click at [380, 590] on button at bounding box center [380, 603] width 37 height 27
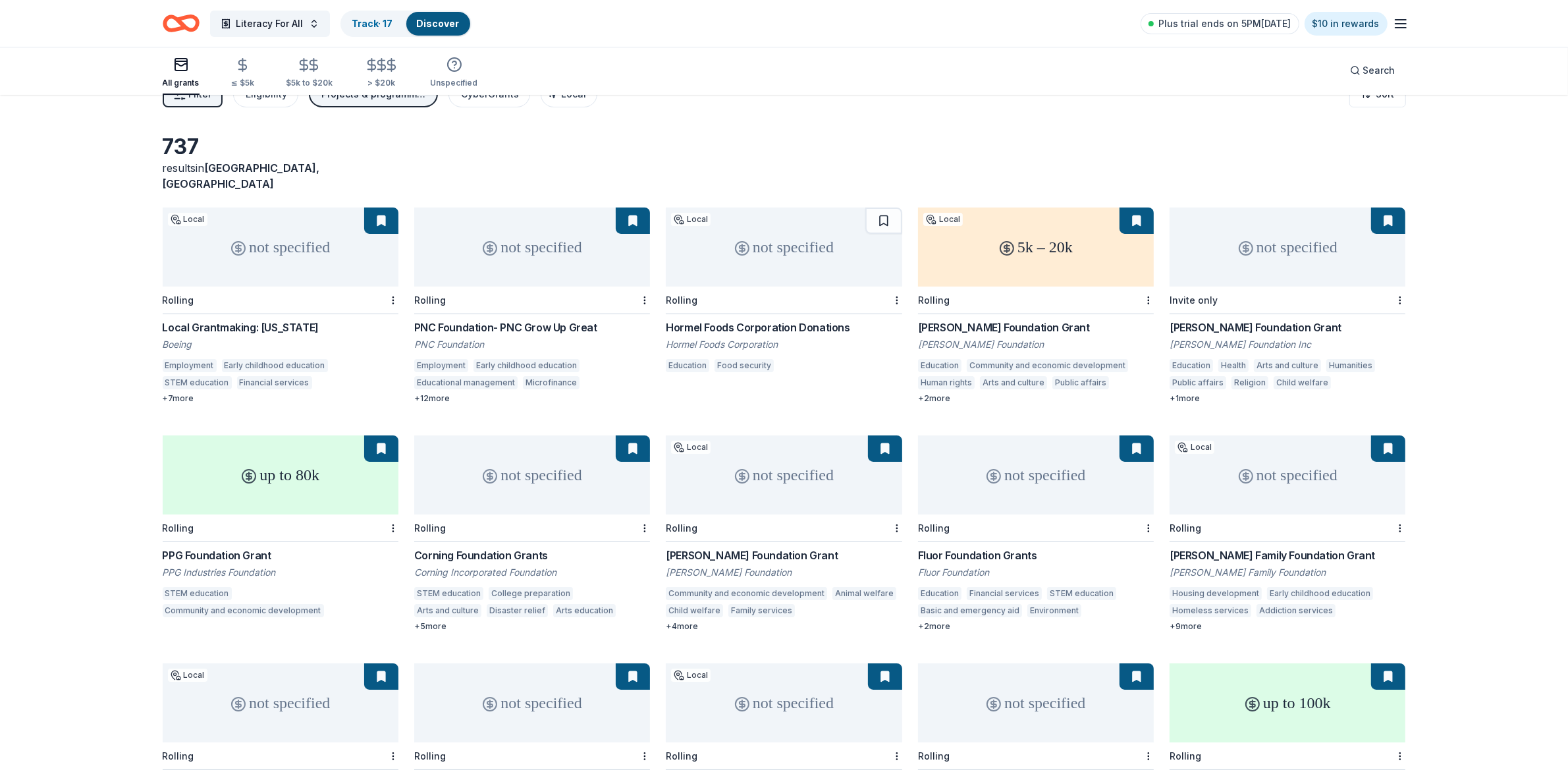
scroll to position [0, 0]
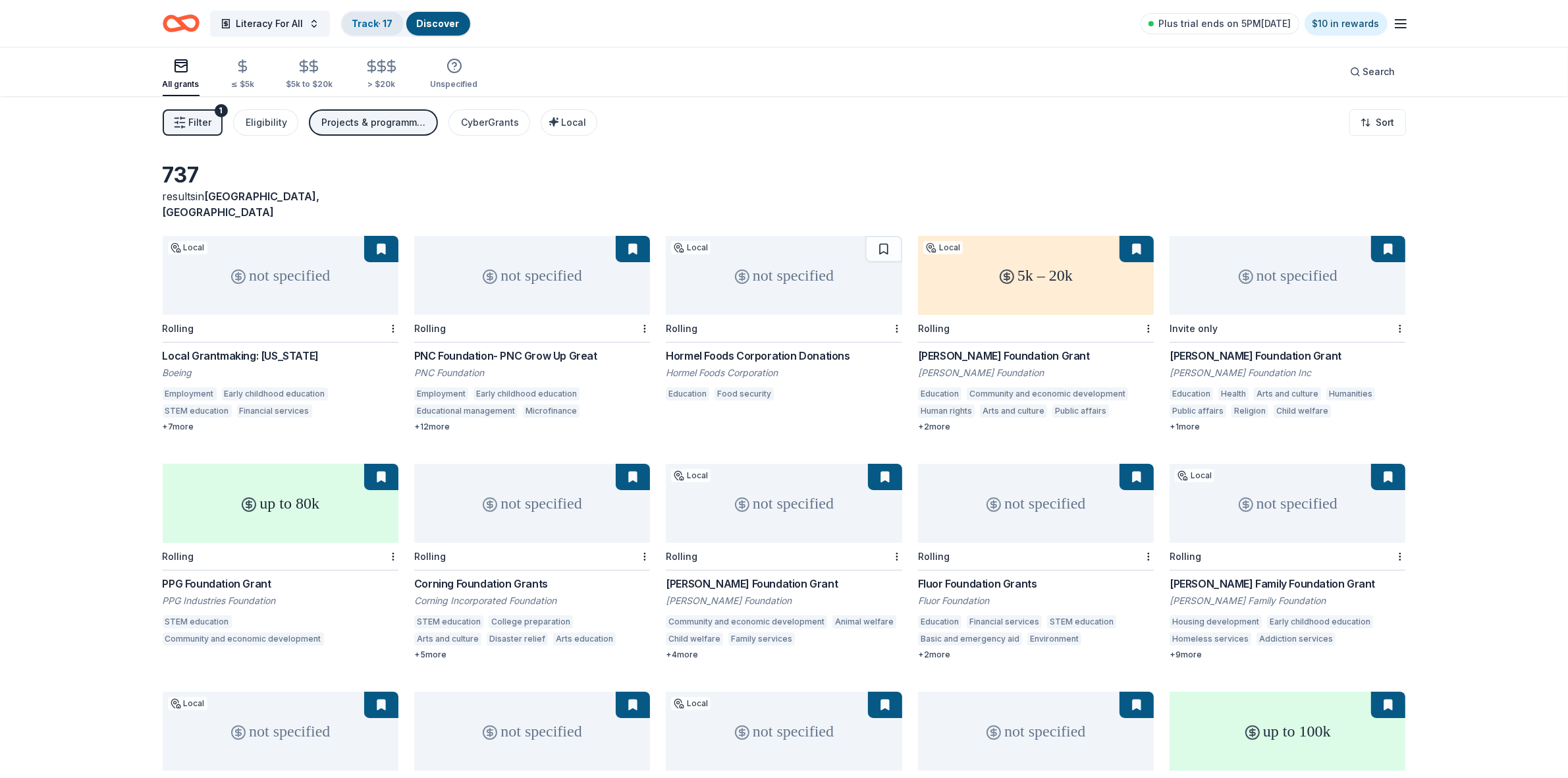
click at [380, 32] on div "Track · 17" at bounding box center [373, 24] width 62 height 24
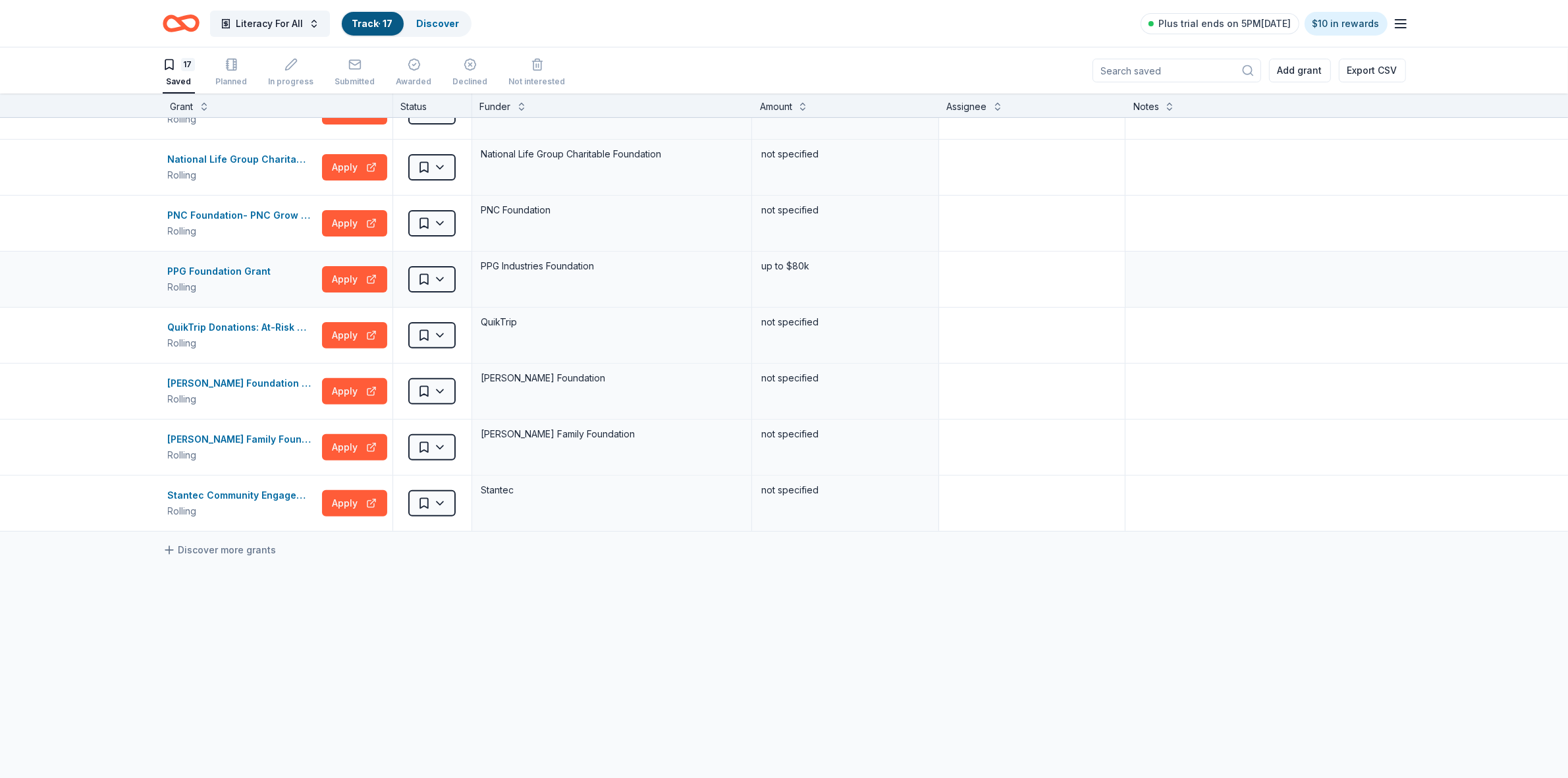
scroll to position [1, 0]
click at [430, 498] on html "Literacy For All Track · 17 Discover Plus trial ends on 5PM[DATE] $10 in reward…" at bounding box center [784, 388] width 1568 height 778
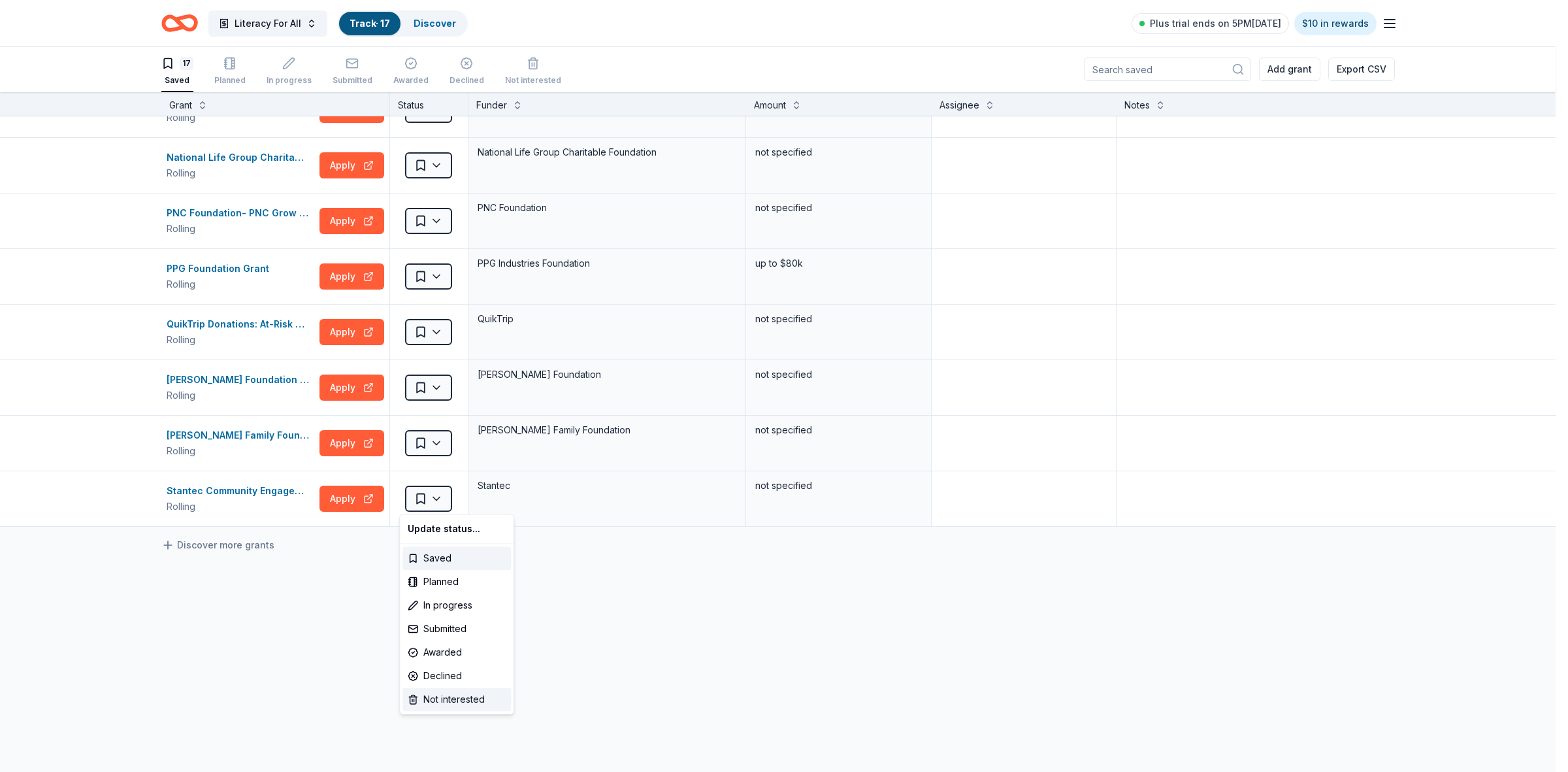
click at [446, 701] on div "Not interested" at bounding box center [456, 700] width 109 height 24
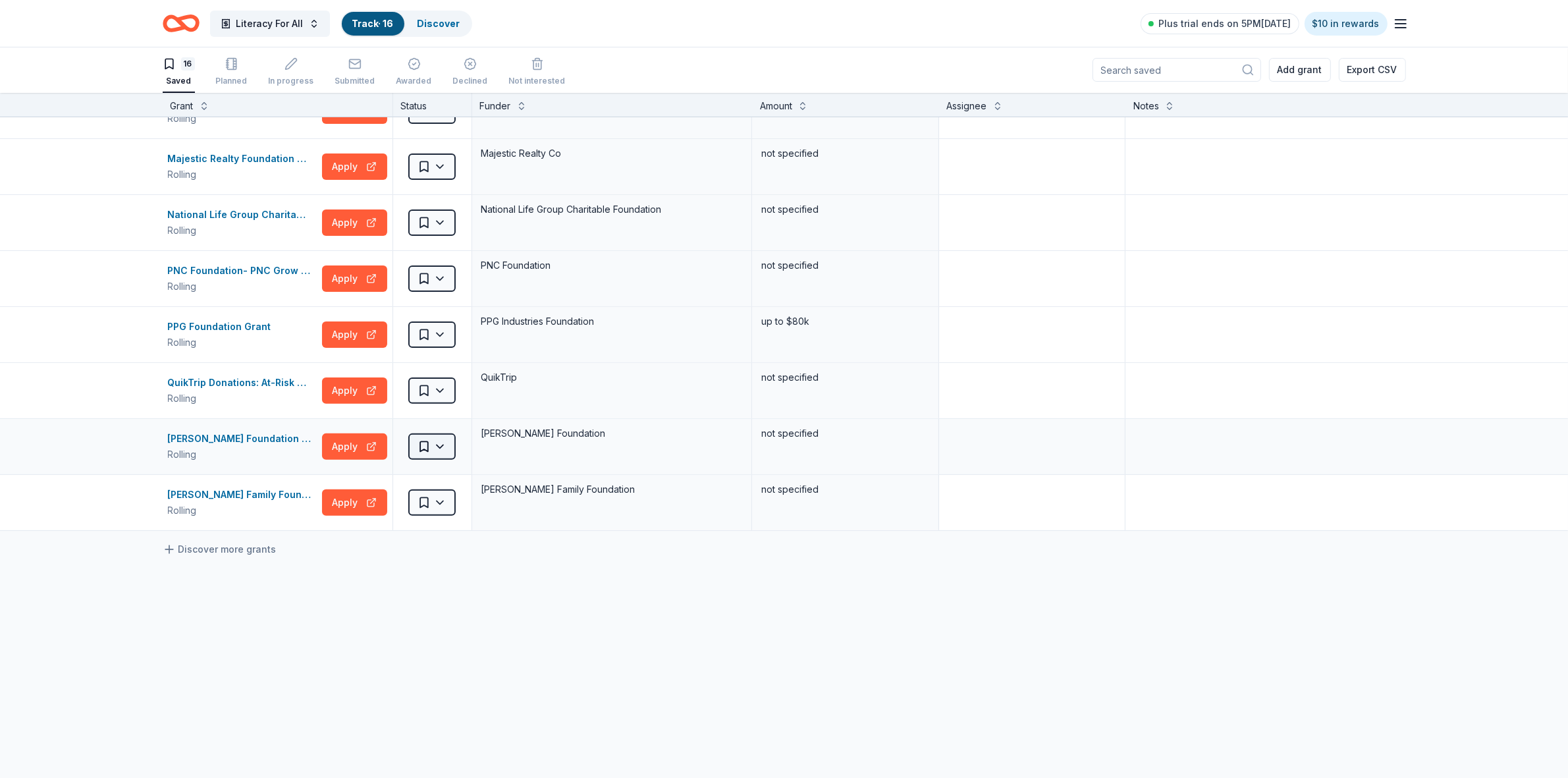
scroll to position [485, 0]
click at [435, 446] on html "Literacy For All Track · 16 Discover Plus trial ends on 5PM[DATE] $10 in reward…" at bounding box center [784, 388] width 1568 height 778
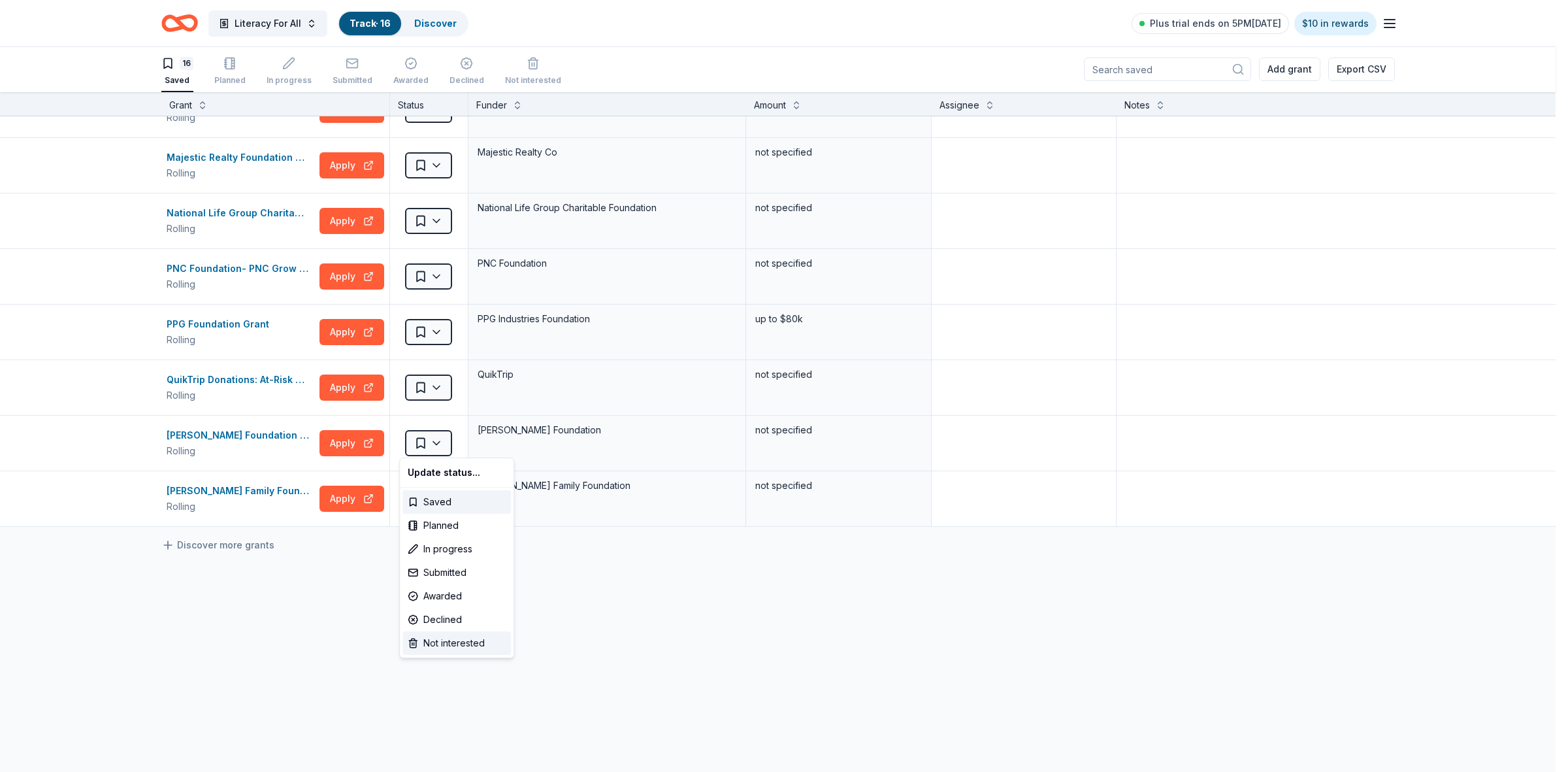
click at [439, 642] on div "Not interested" at bounding box center [456, 644] width 109 height 24
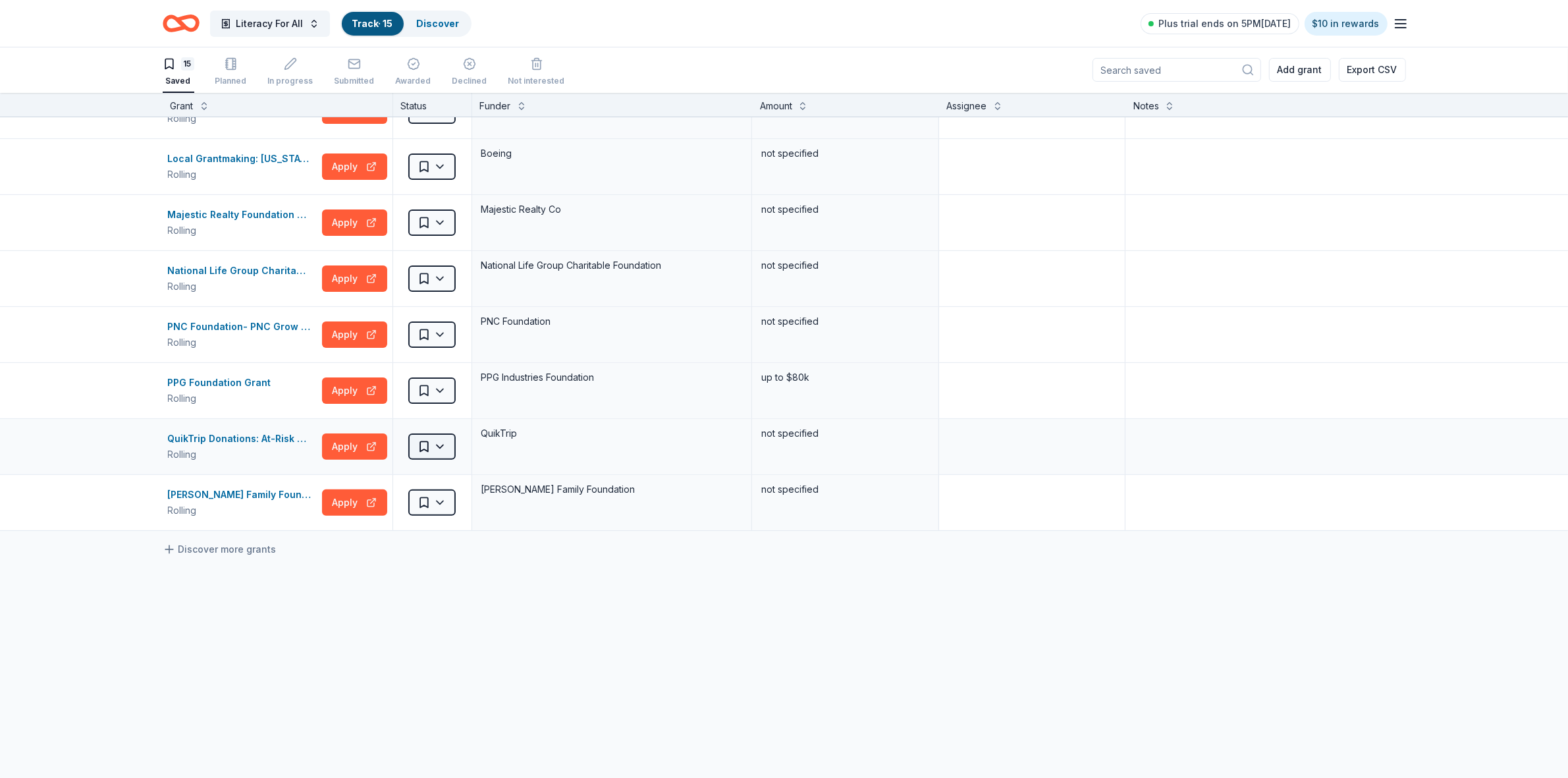
scroll to position [428, 0]
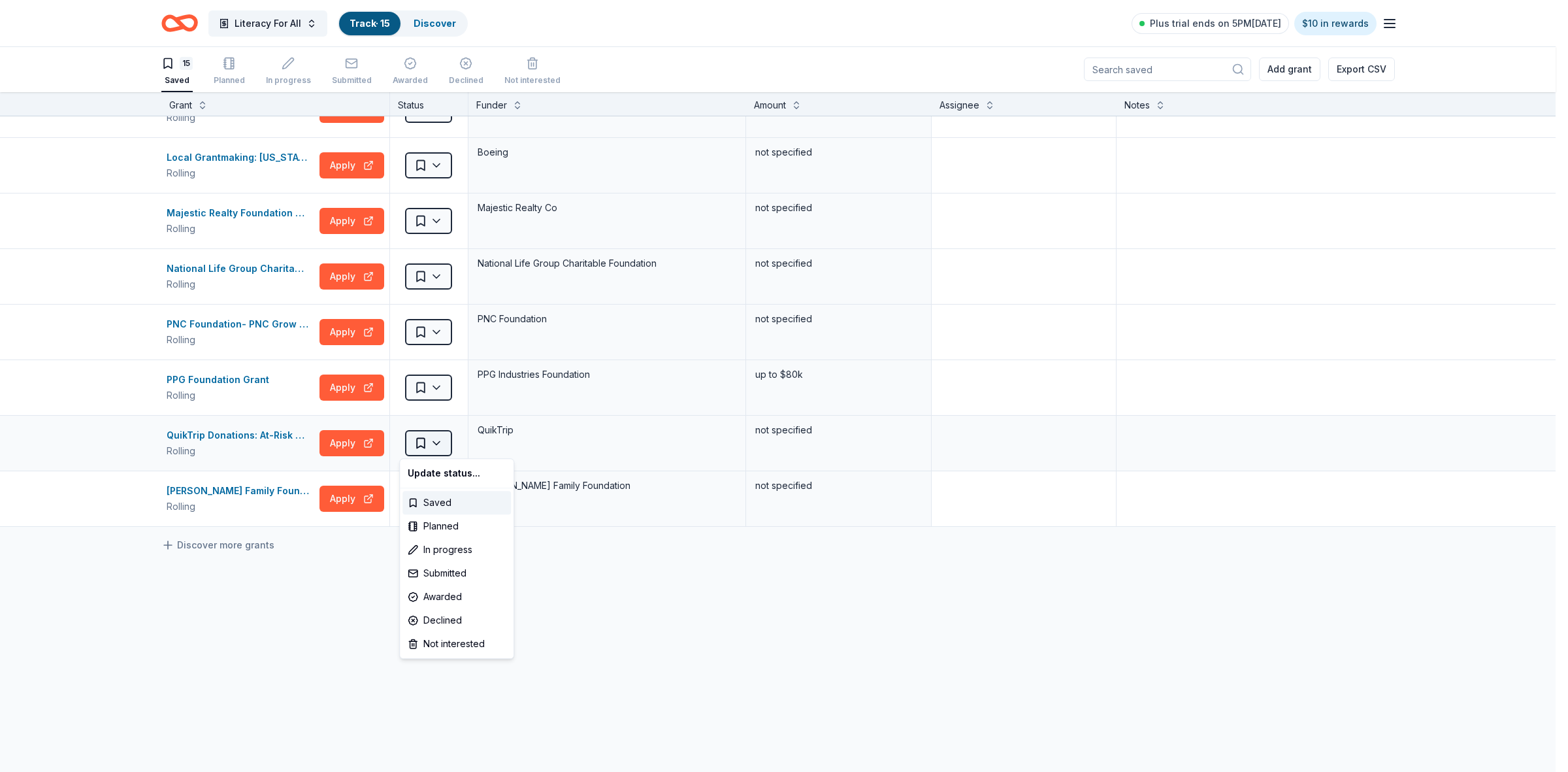
click at [433, 445] on html "Literacy For All Track · 15 Discover Plus trial ends on 5PM[DATE] $10 in reward…" at bounding box center [784, 385] width 1568 height 772
click at [434, 647] on div "Not interested" at bounding box center [456, 644] width 109 height 24
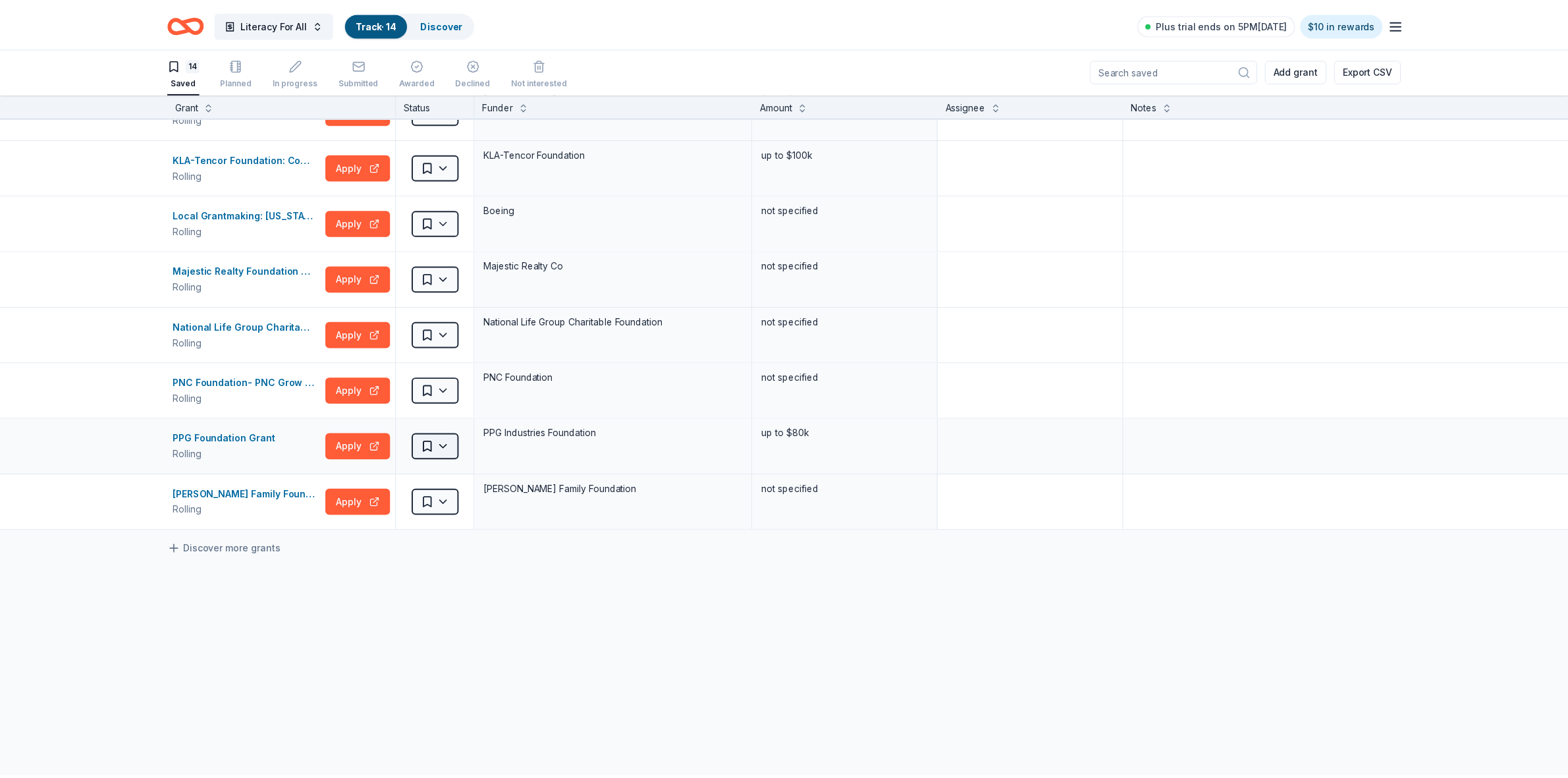
scroll to position [372, 0]
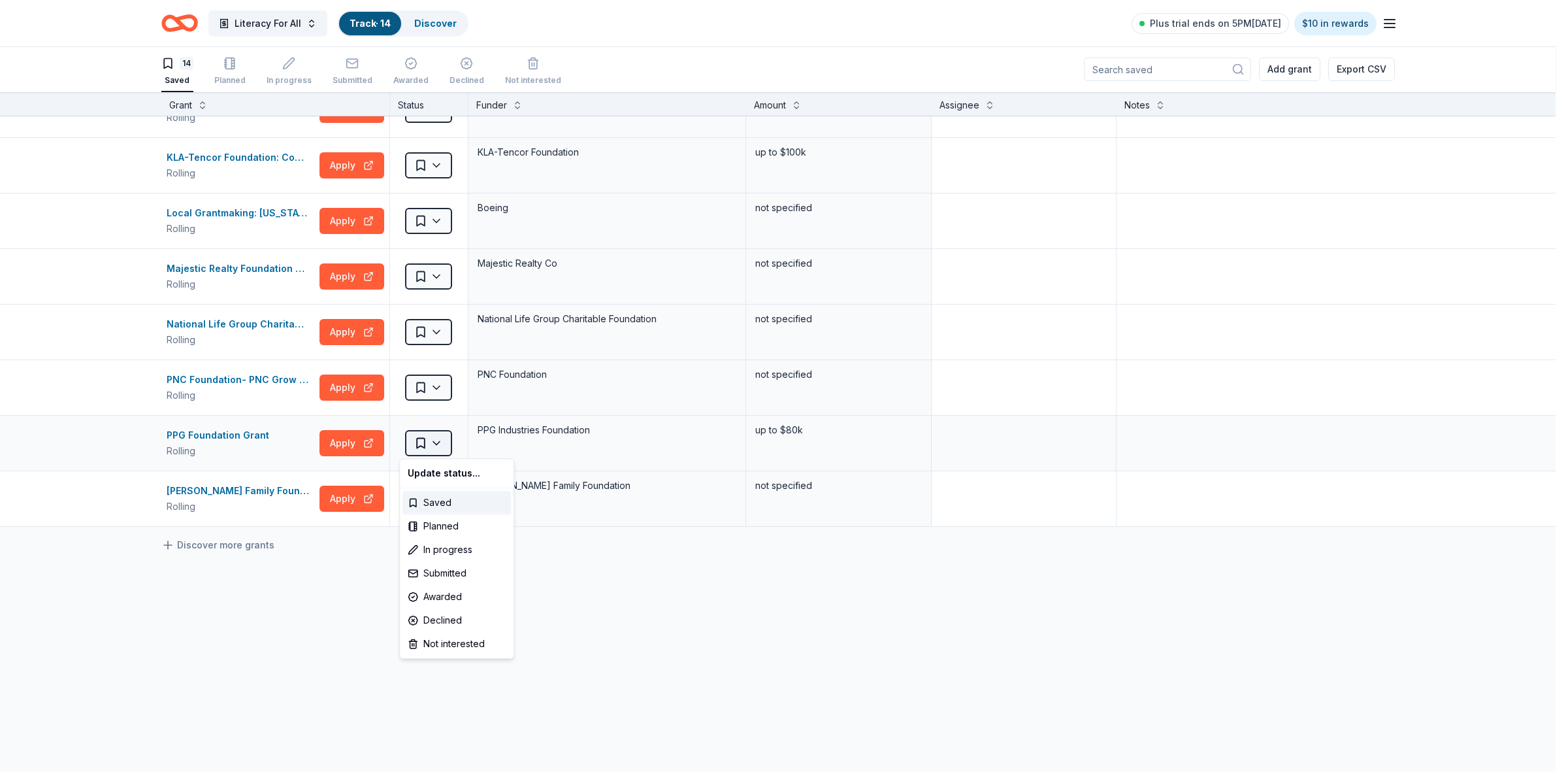
click at [432, 442] on html "Literacy For All Track · 14 Discover Plus trial ends on 5PM[DATE] $10 in reward…" at bounding box center [784, 385] width 1568 height 772
click at [448, 641] on div "Not interested" at bounding box center [456, 644] width 109 height 24
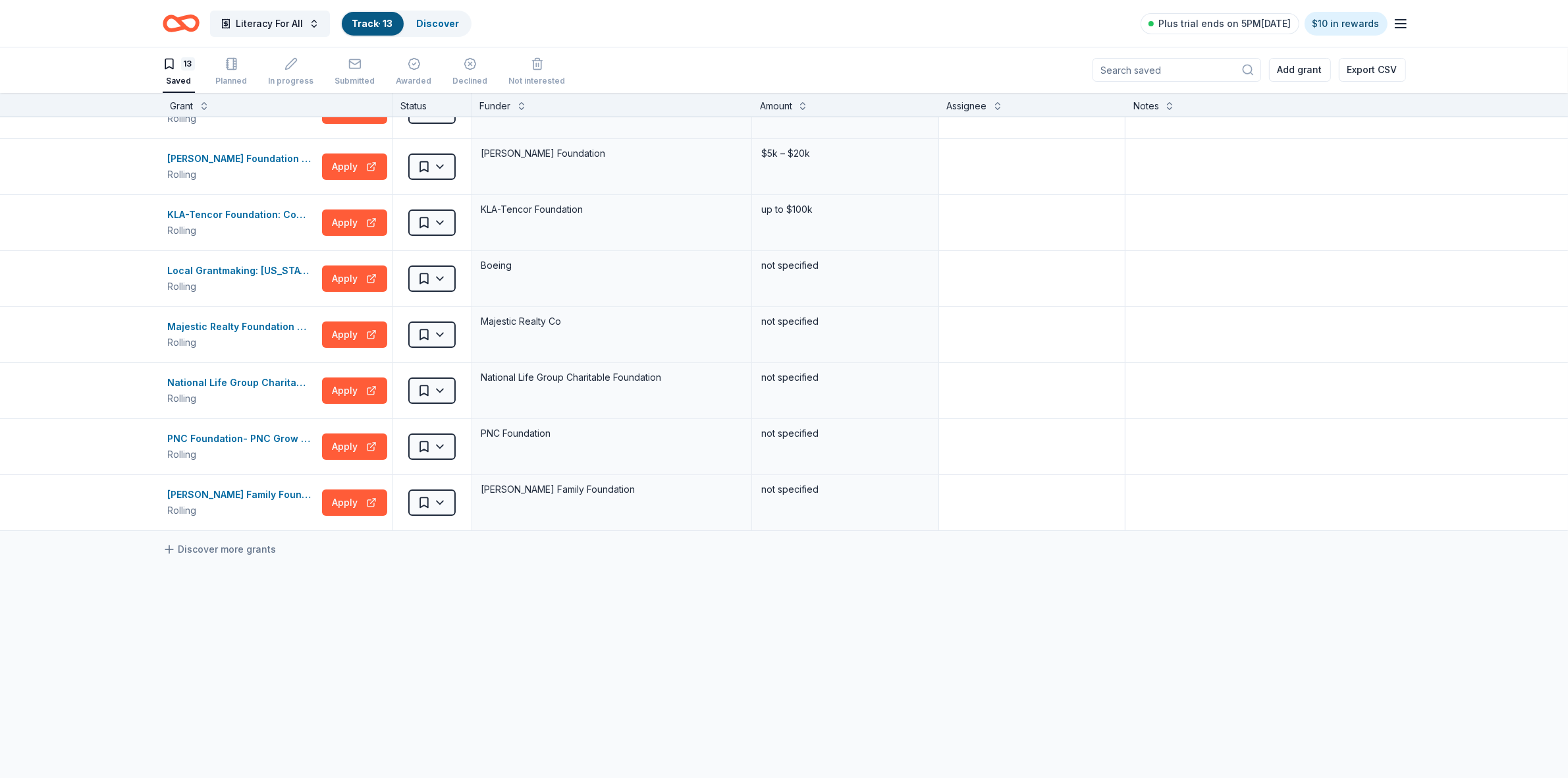
scroll to position [316, 0]
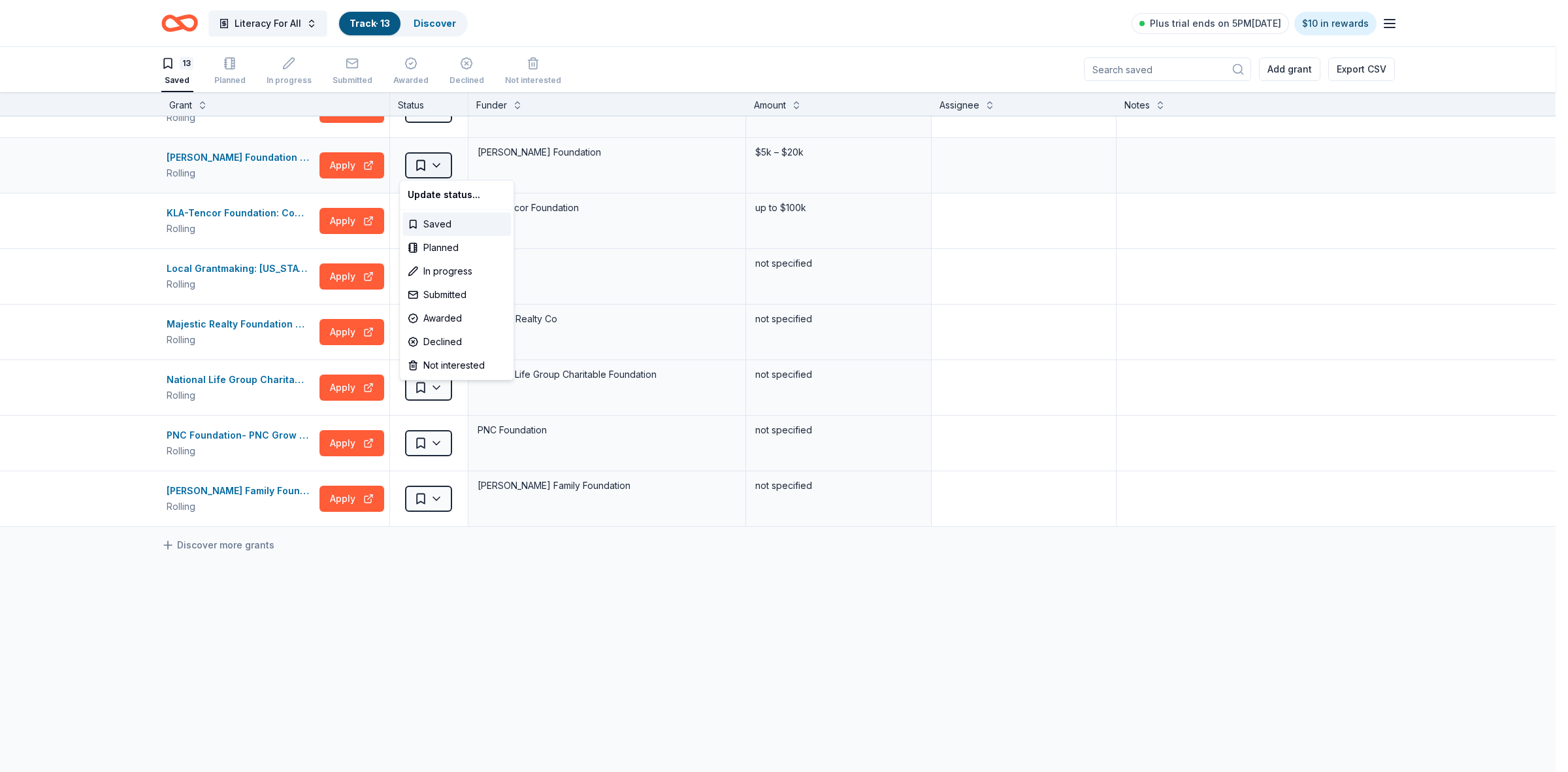
click at [441, 171] on html "Literacy For All Track · 13 Discover Plus trial ends on 5PM[DATE] $10 in reward…" at bounding box center [784, 385] width 1568 height 772
click at [442, 371] on div "Not interested" at bounding box center [456, 366] width 109 height 24
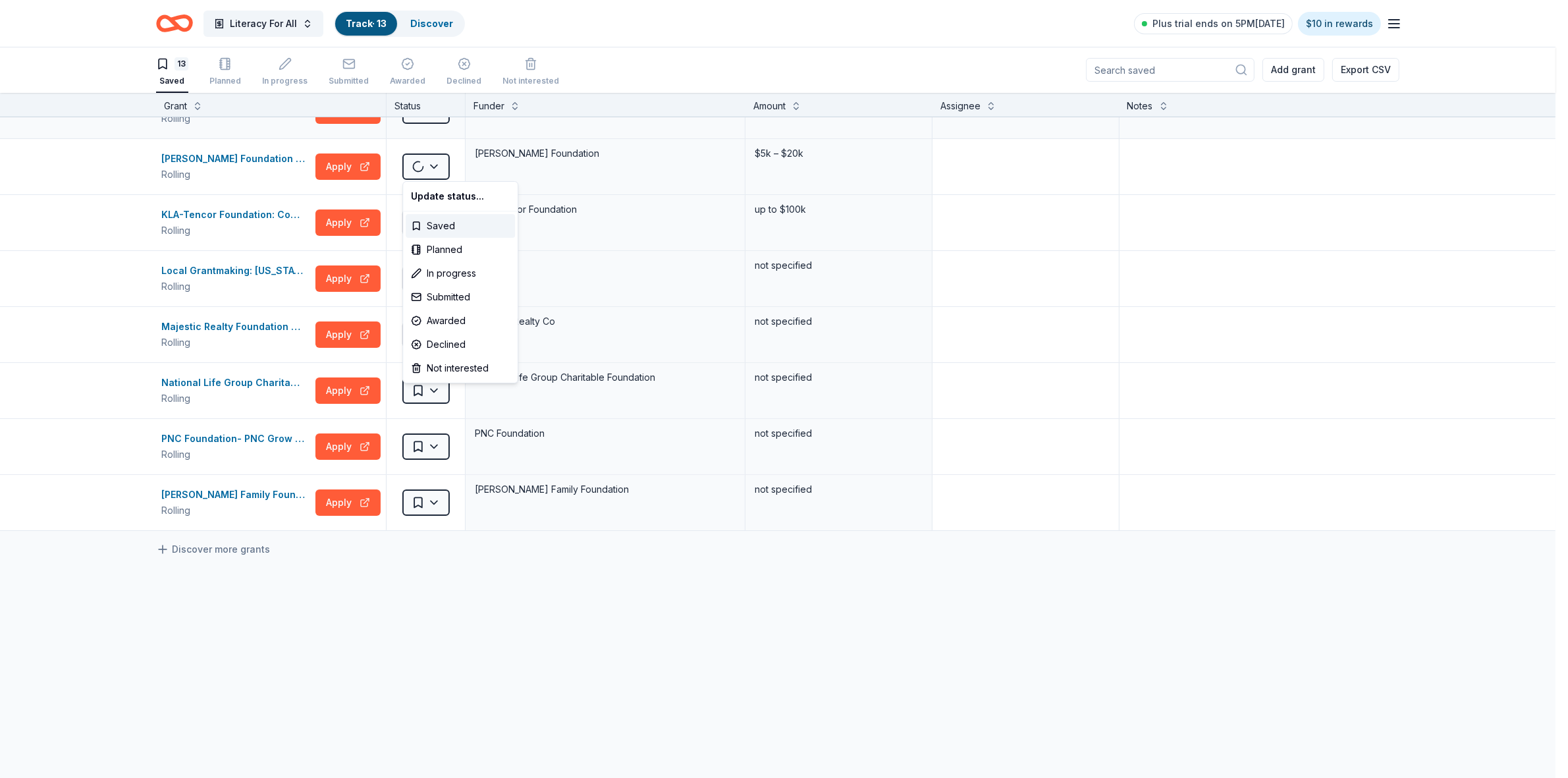
scroll to position [260, 0]
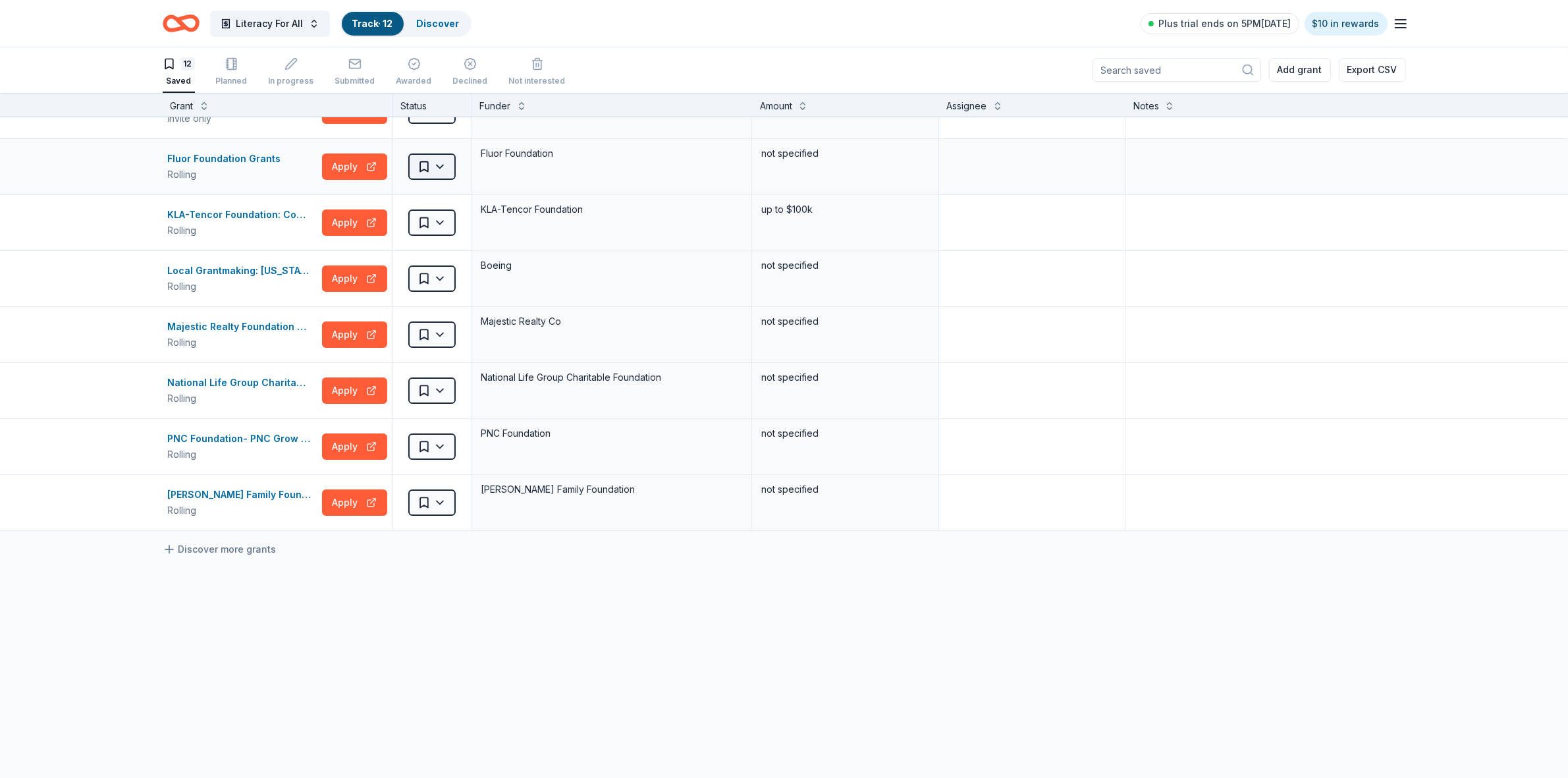
click at [430, 166] on html "Literacy For All Track · 12 Discover Plus trial ends on 5PM[DATE] $10 in reward…" at bounding box center [784, 388] width 1568 height 778
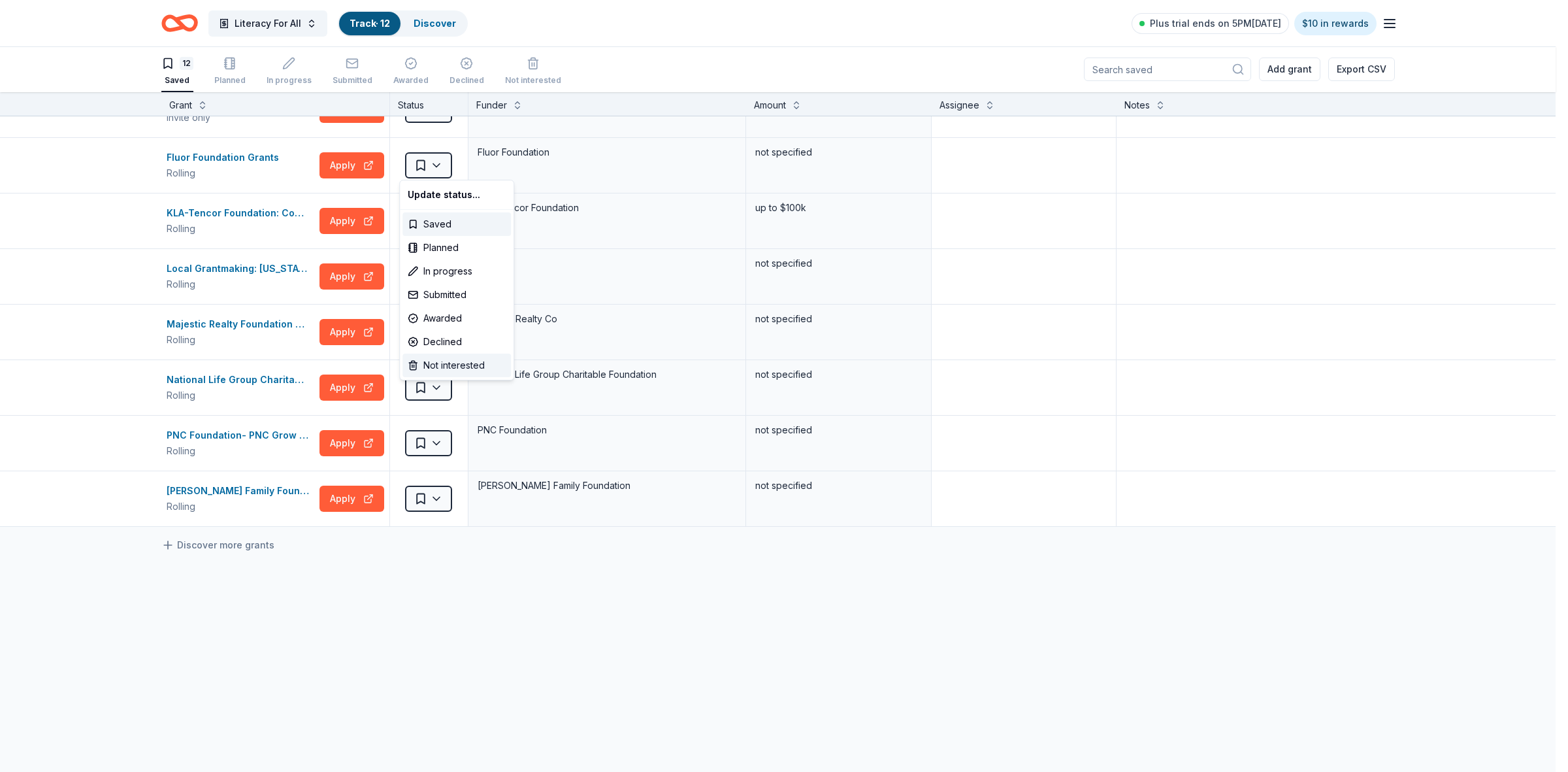
click at [439, 363] on div "Not interested" at bounding box center [456, 366] width 109 height 24
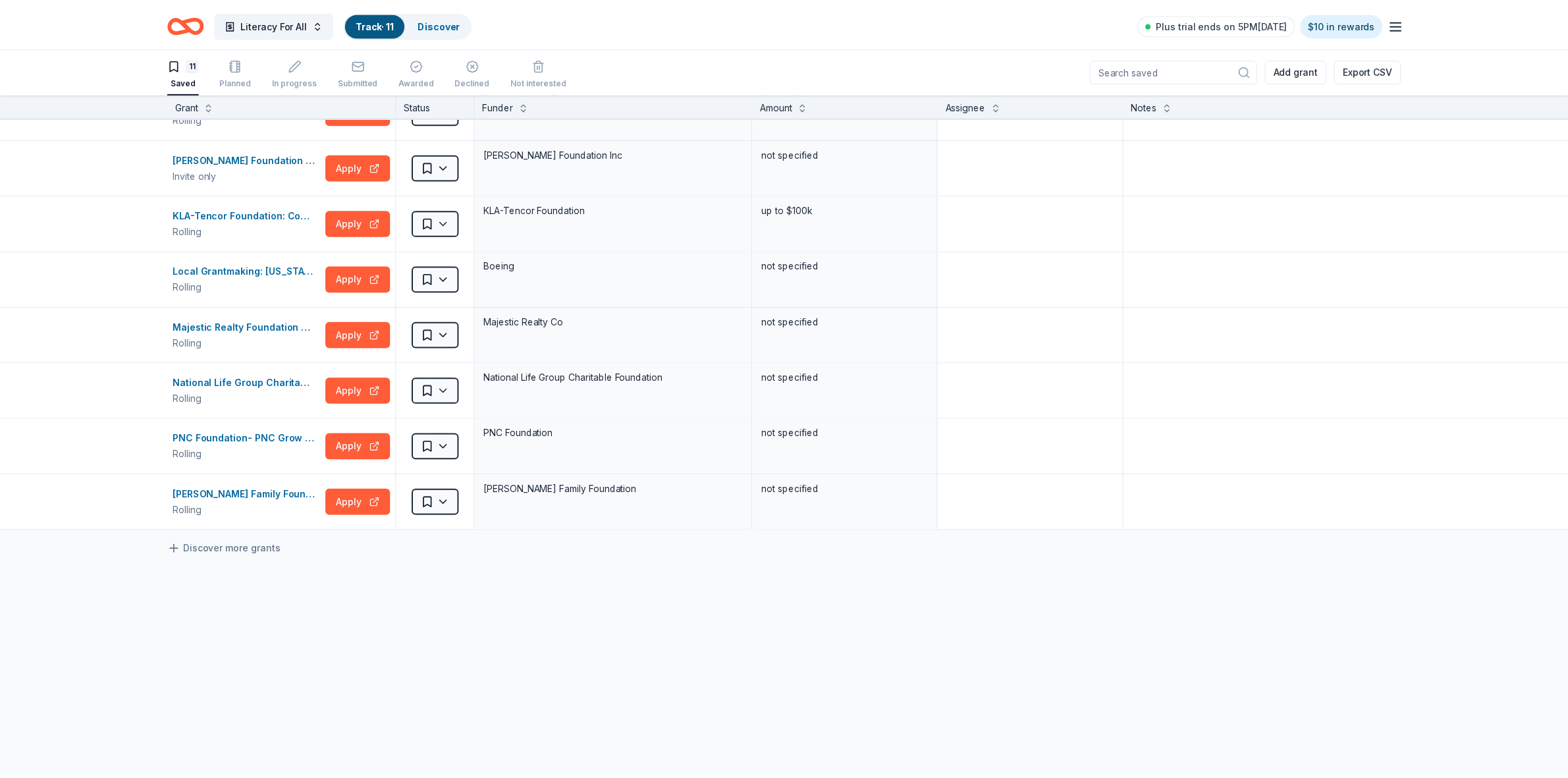
scroll to position [204, 0]
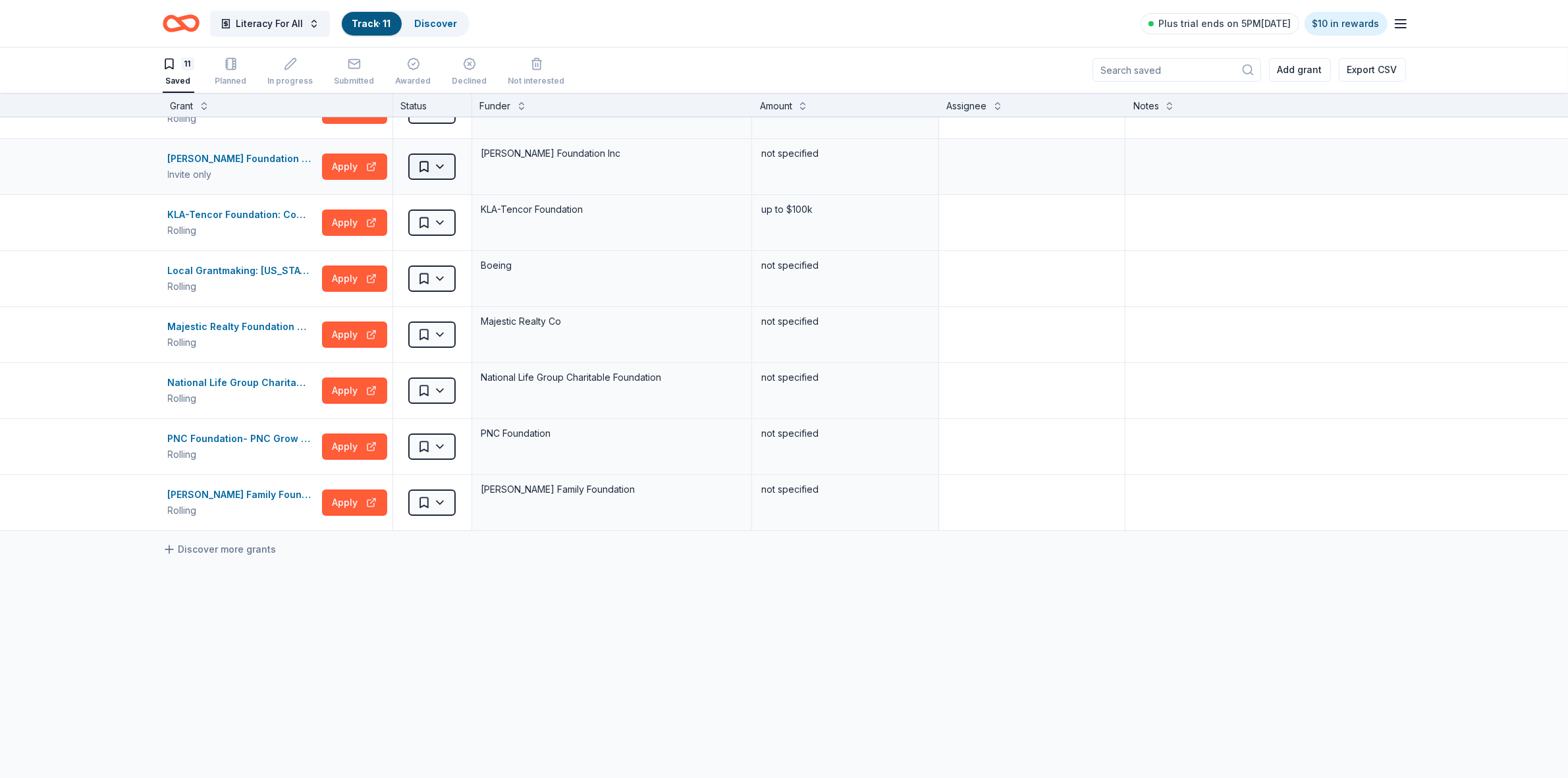
click at [436, 170] on html "Literacy For All Track · 11 Discover Plus trial ends on 5PM[DATE] $10 in reward…" at bounding box center [784, 388] width 1568 height 778
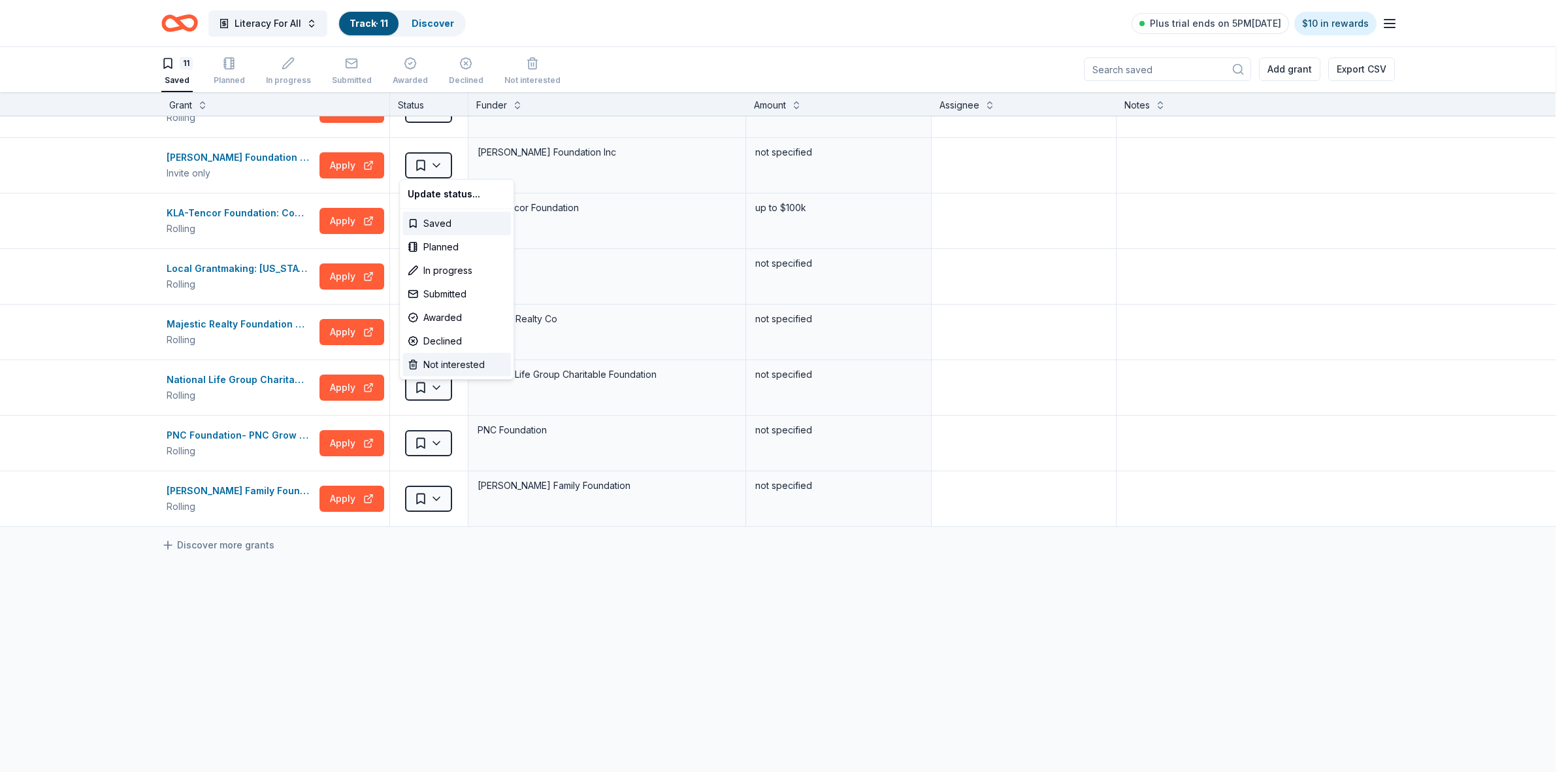
click at [450, 360] on div "Not interested" at bounding box center [456, 365] width 109 height 24
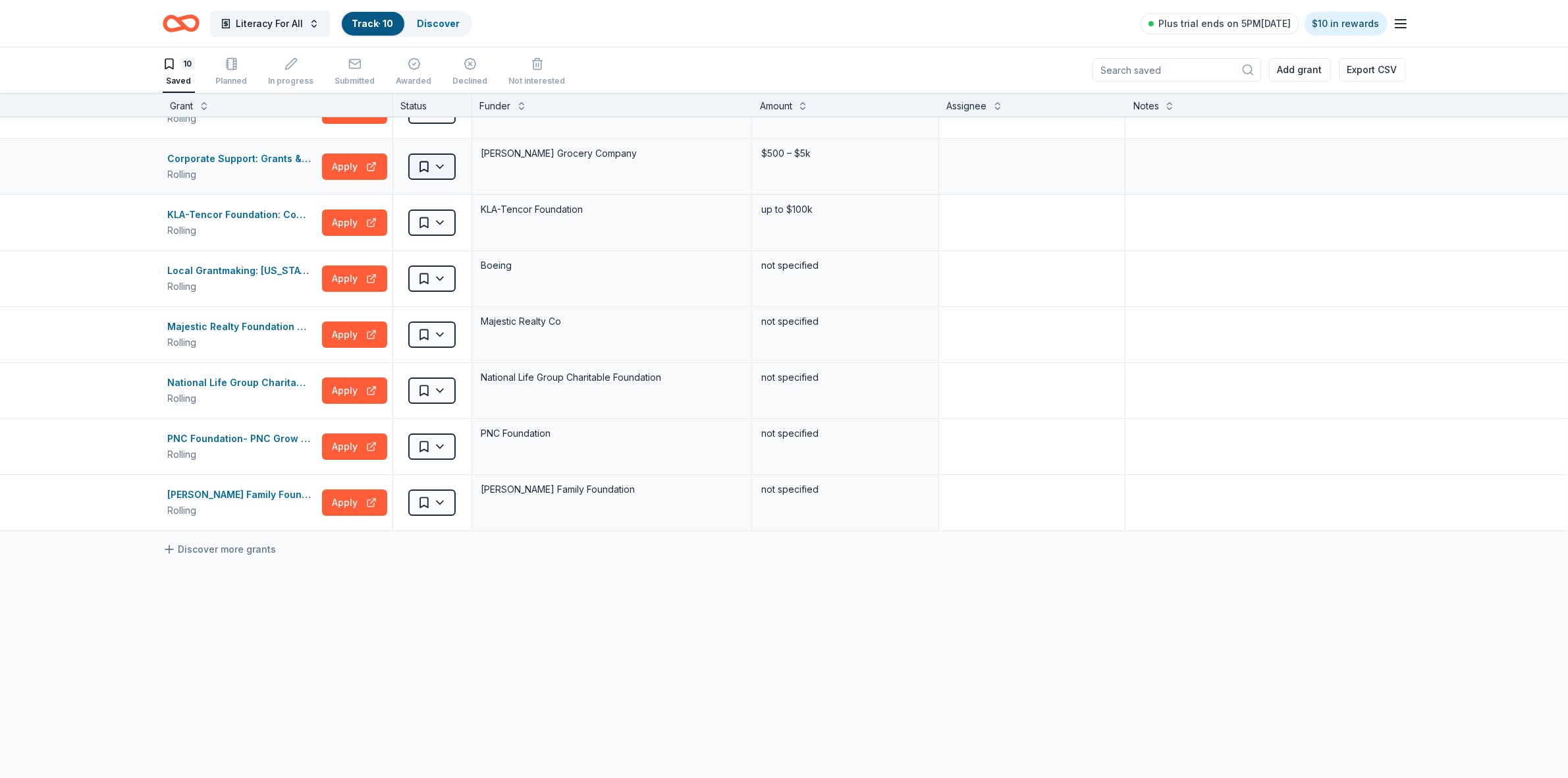
scroll to position [147, 0]
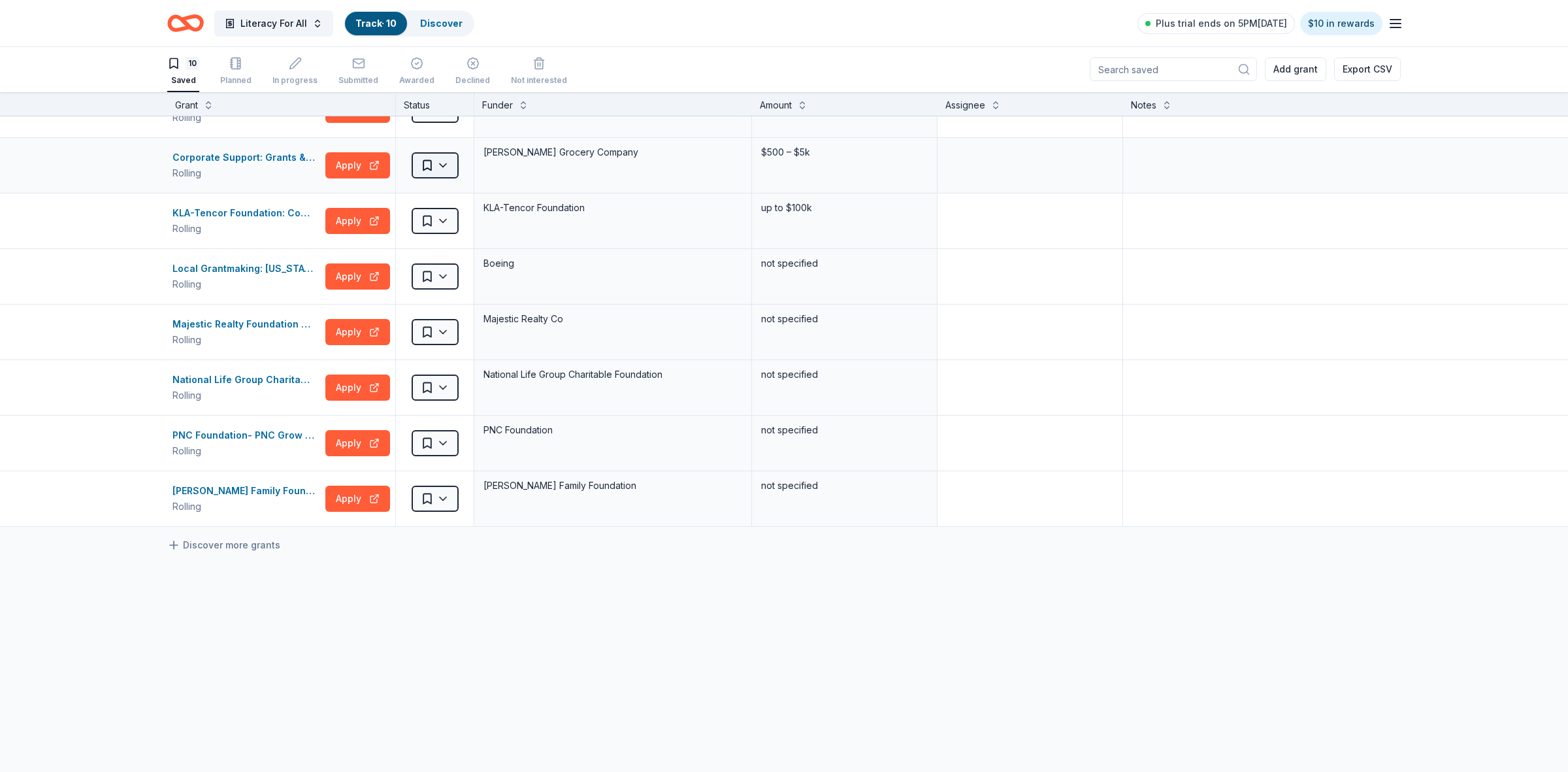
click at [432, 162] on html "Literacy For All Track · 10 Discover Plus trial ends on 5PM[DATE] $10 in reward…" at bounding box center [784, 385] width 1568 height 772
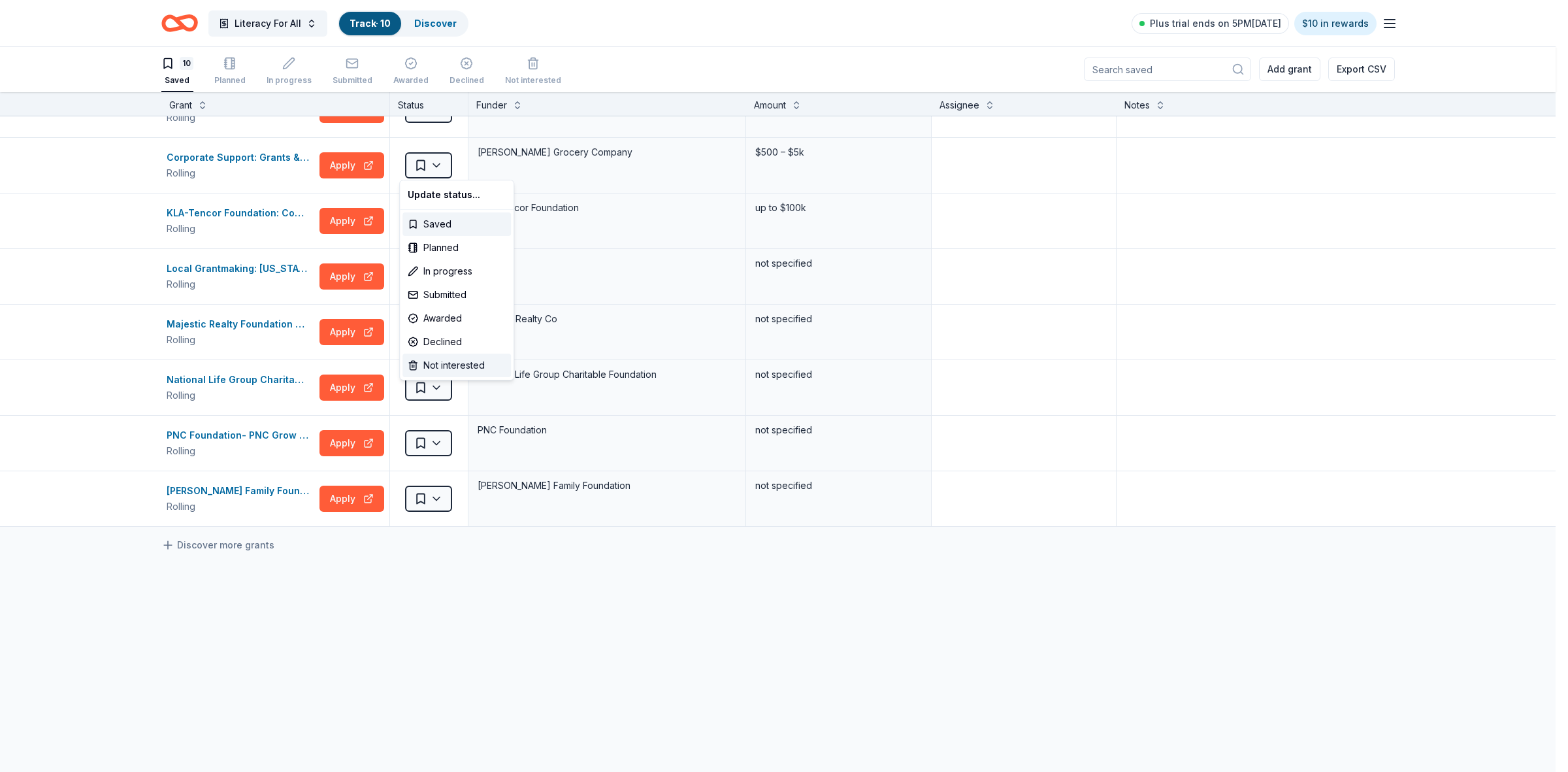
click at [445, 366] on div "Not interested" at bounding box center [456, 366] width 109 height 24
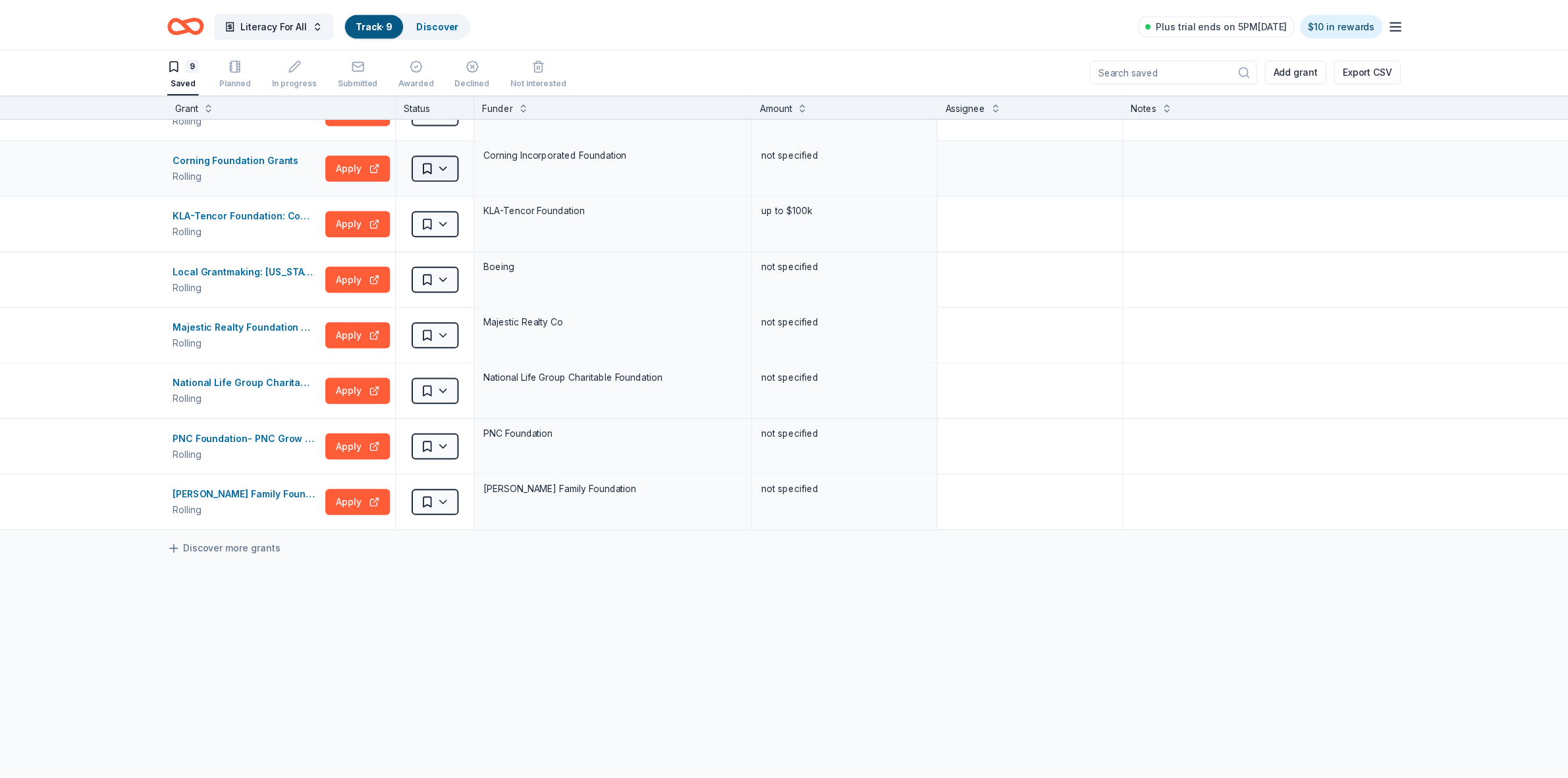
scroll to position [91, 0]
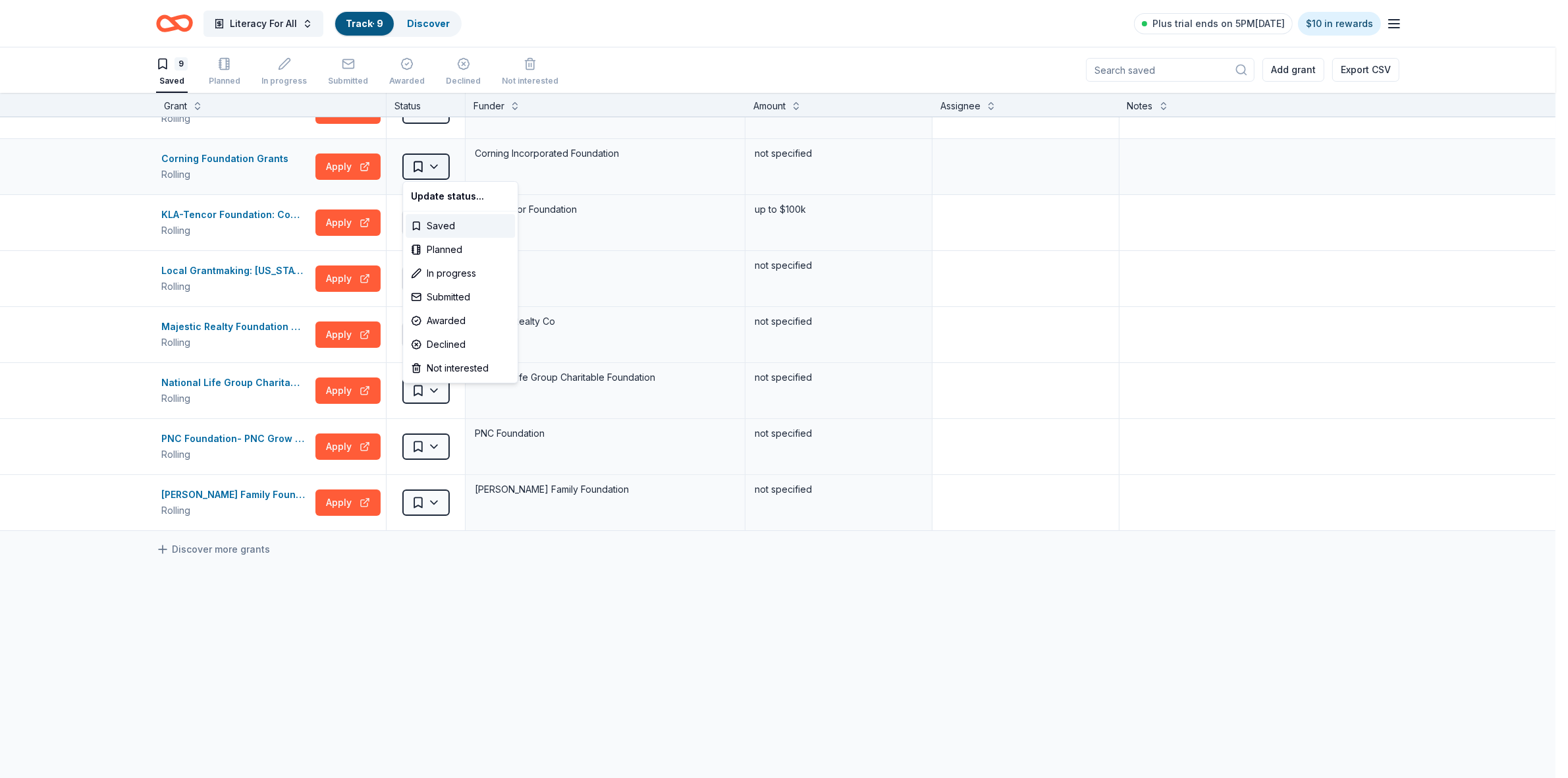
click at [441, 163] on html "Literacy For All Track · 9 Discover Plus trial ends on 5PM[DATE] $10 in rewards…" at bounding box center [784, 388] width 1568 height 778
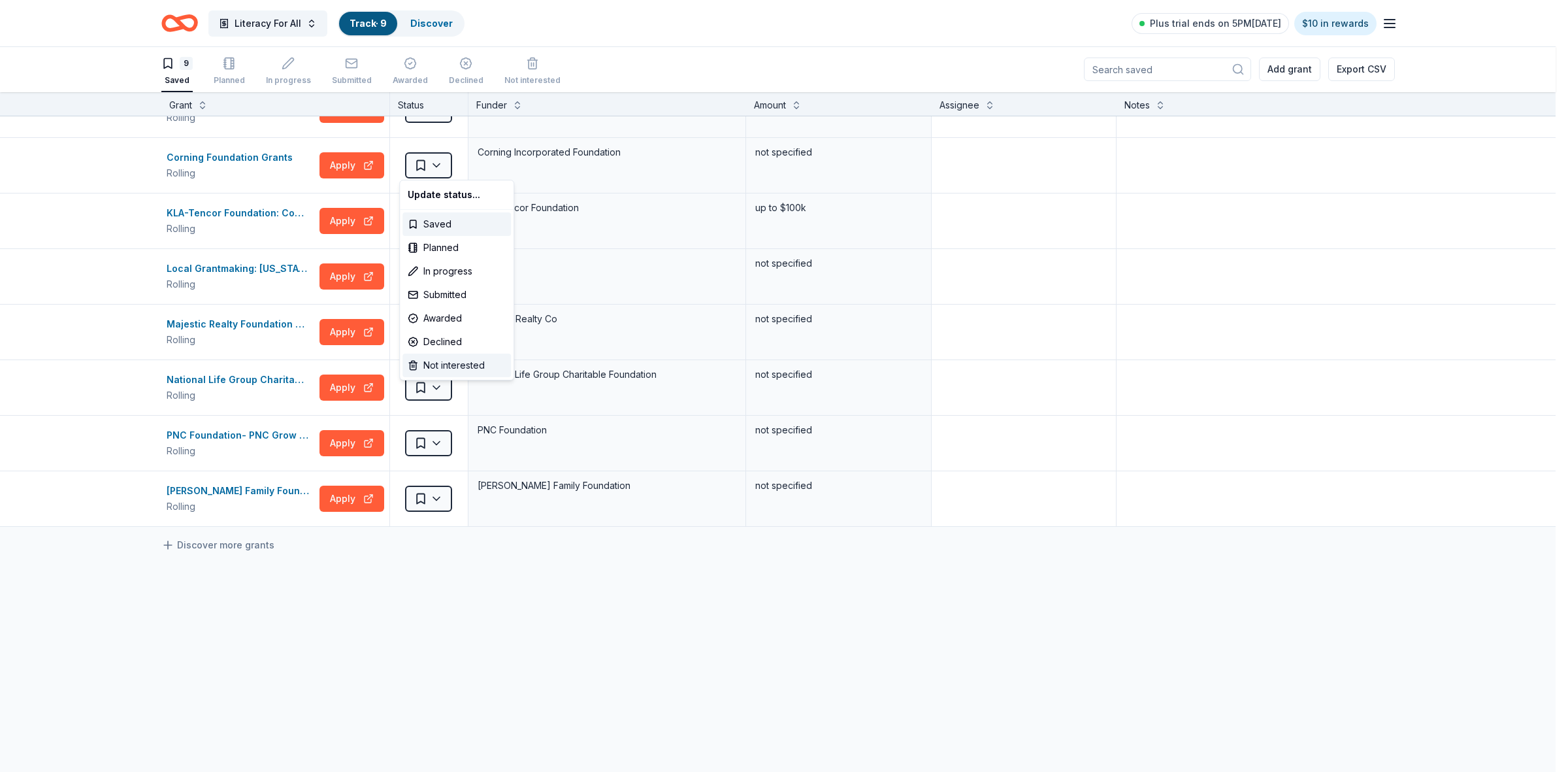
click at [430, 368] on div "Not interested" at bounding box center [456, 366] width 109 height 24
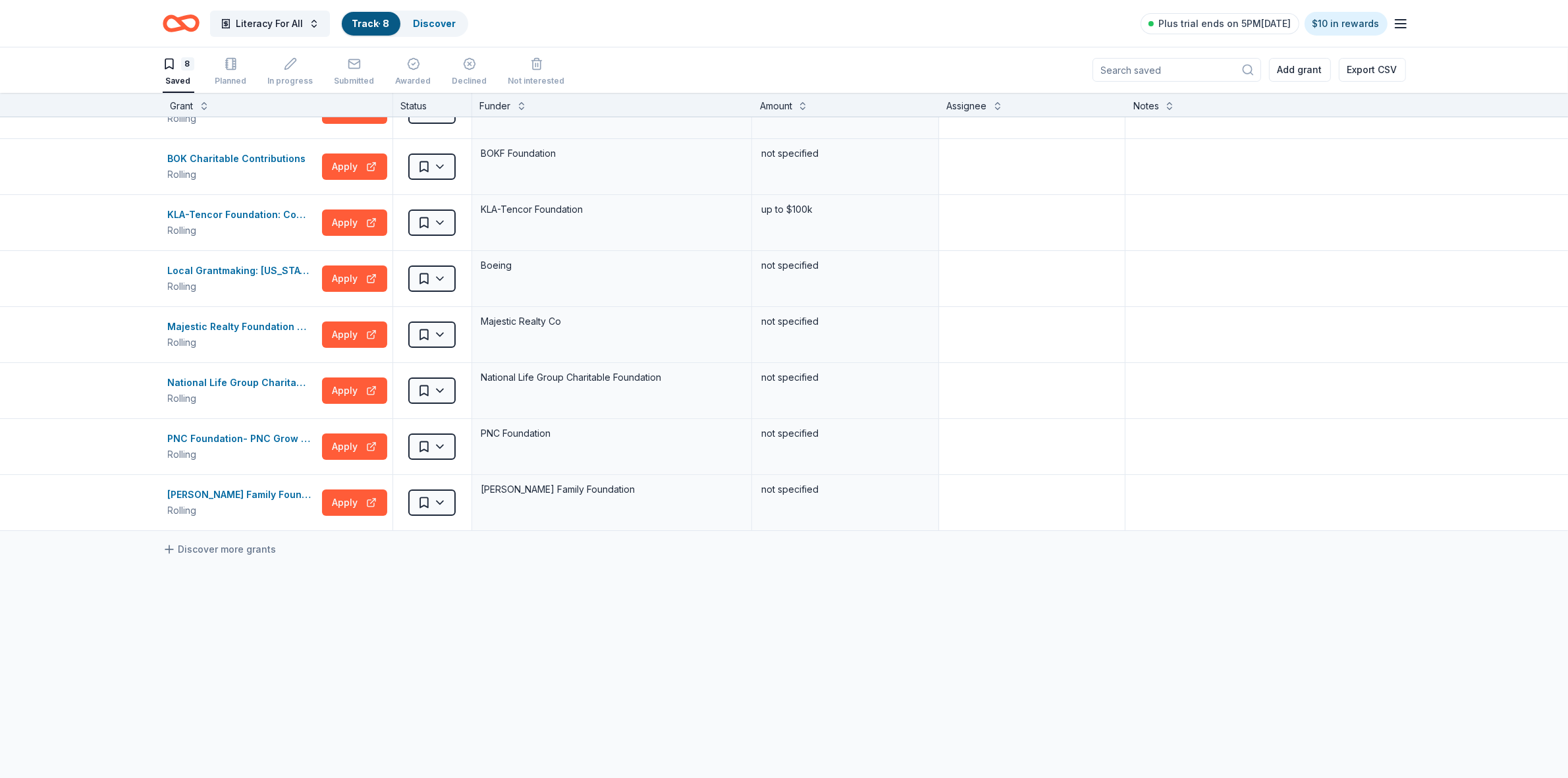
scroll to position [35, 0]
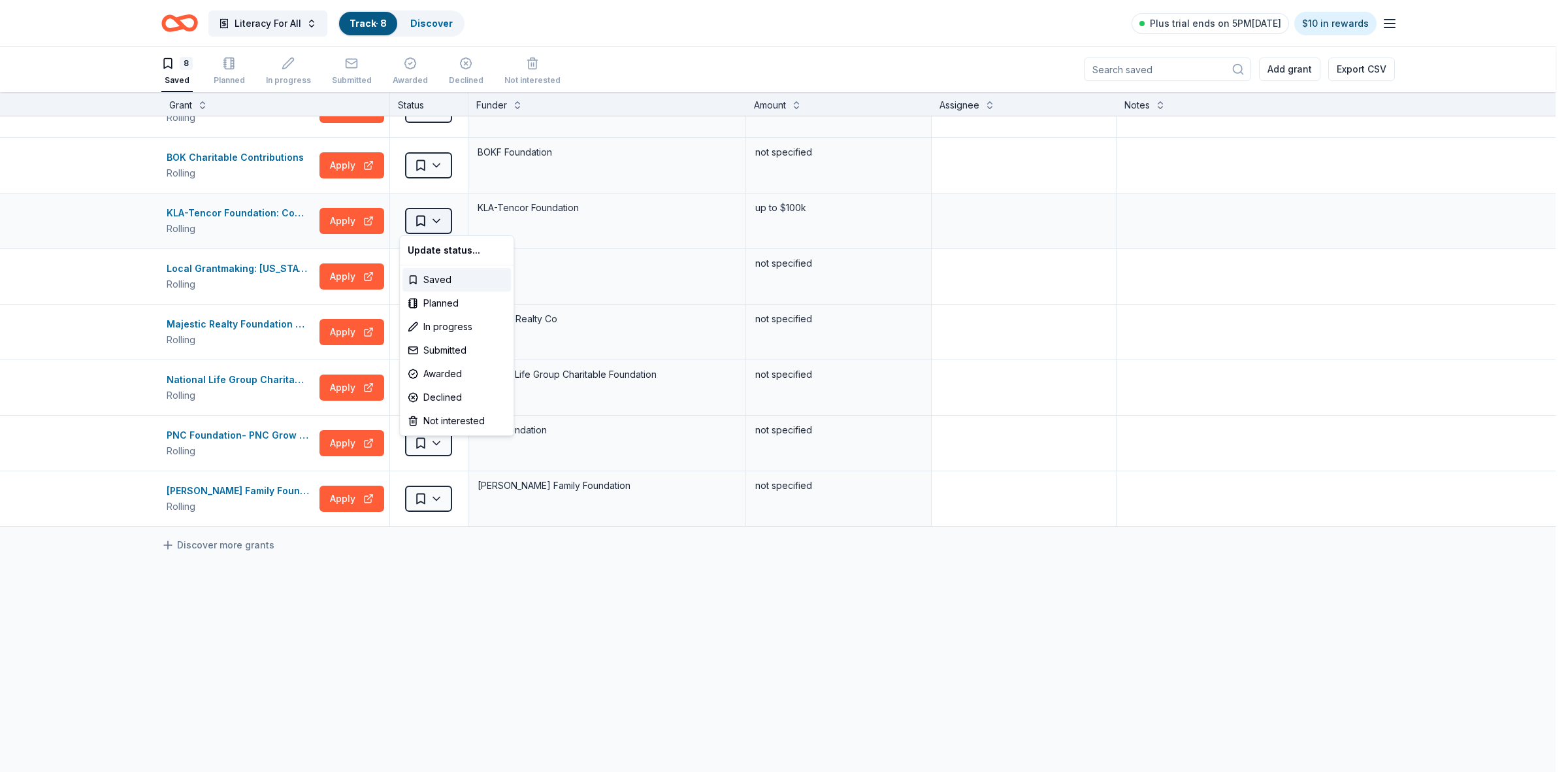
click at [427, 220] on html "Literacy For All Track · 8 Discover Plus trial ends on 5PM[DATE] $10 in rewards…" at bounding box center [784, 385] width 1568 height 772
click at [452, 420] on div "Not interested" at bounding box center [456, 421] width 109 height 24
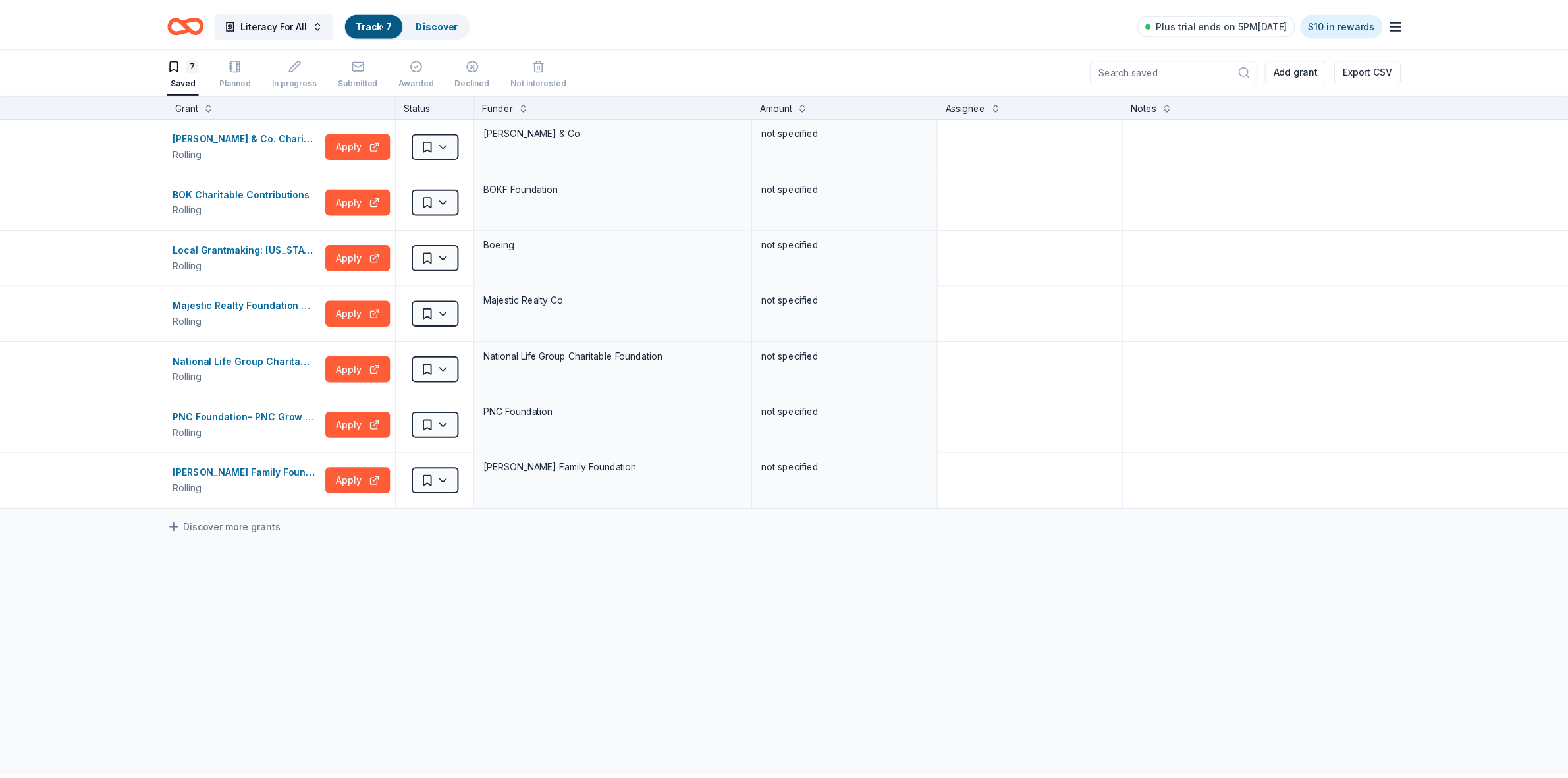
scroll to position [0, 0]
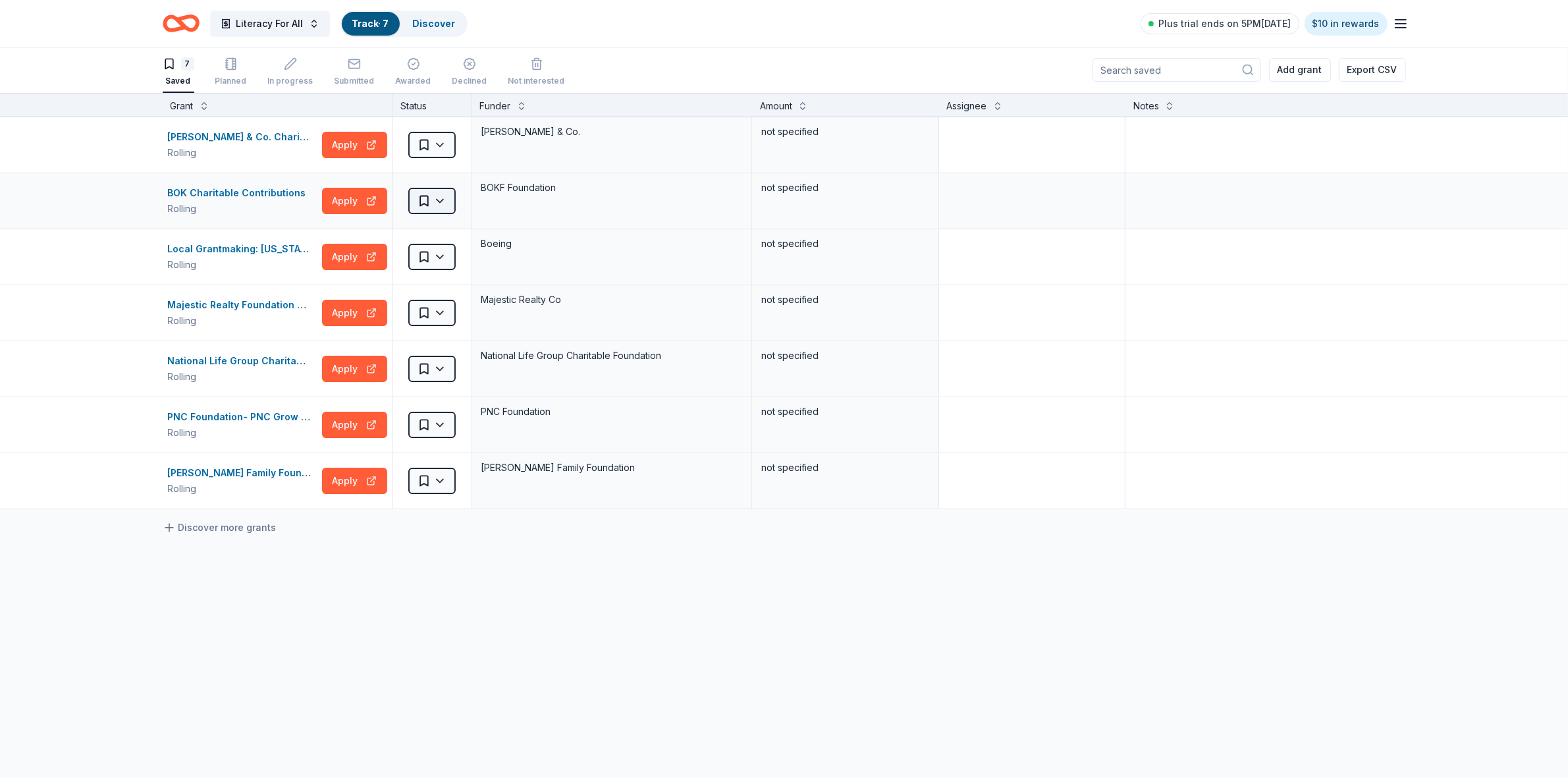
click at [440, 203] on html "Literacy For All Track · 7 Discover Plus trial ends on 5PM[DATE] $10 in rewards…" at bounding box center [784, 388] width 1568 height 778
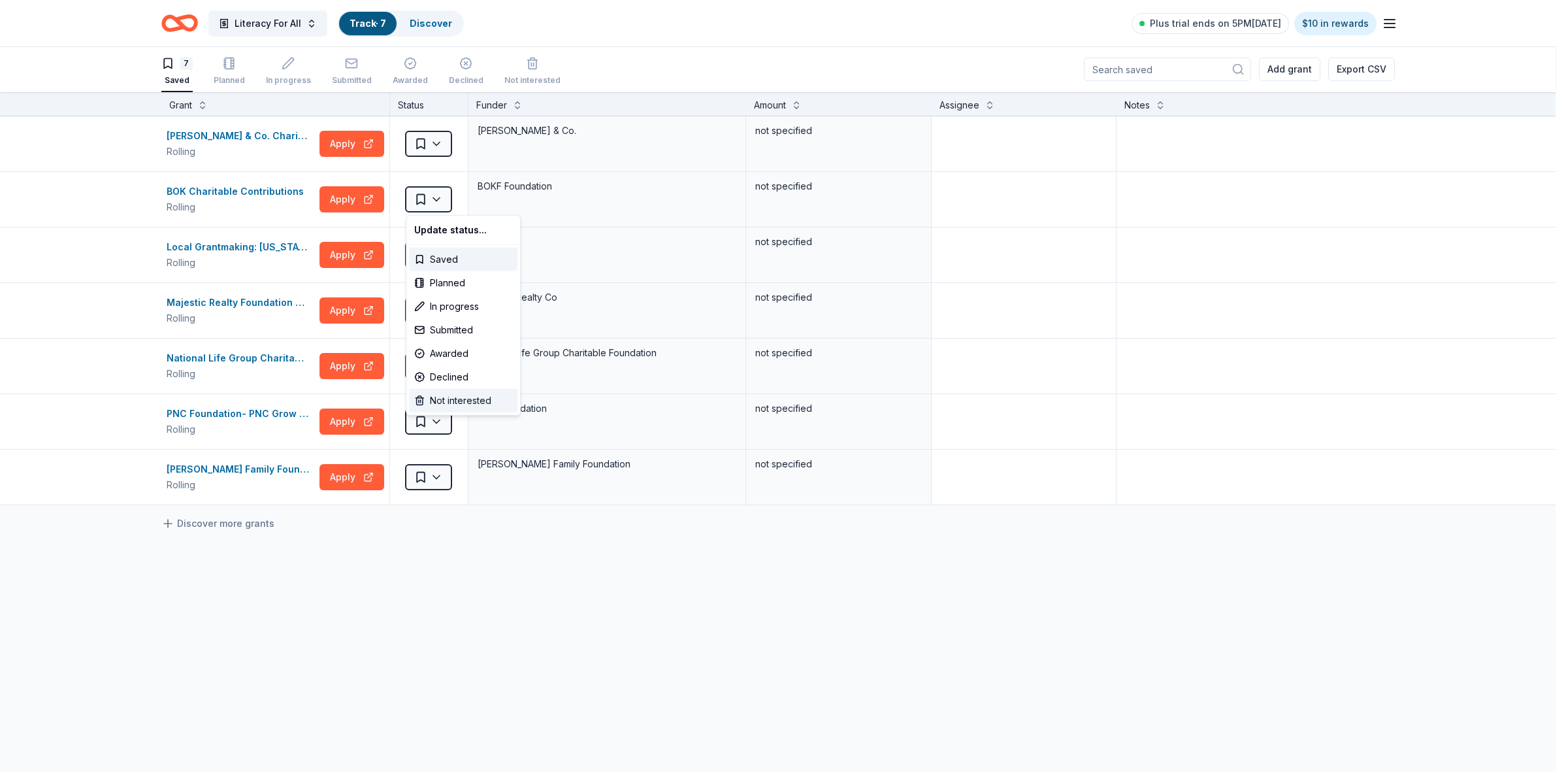
click at [452, 400] on div "Not interested" at bounding box center [463, 400] width 109 height 24
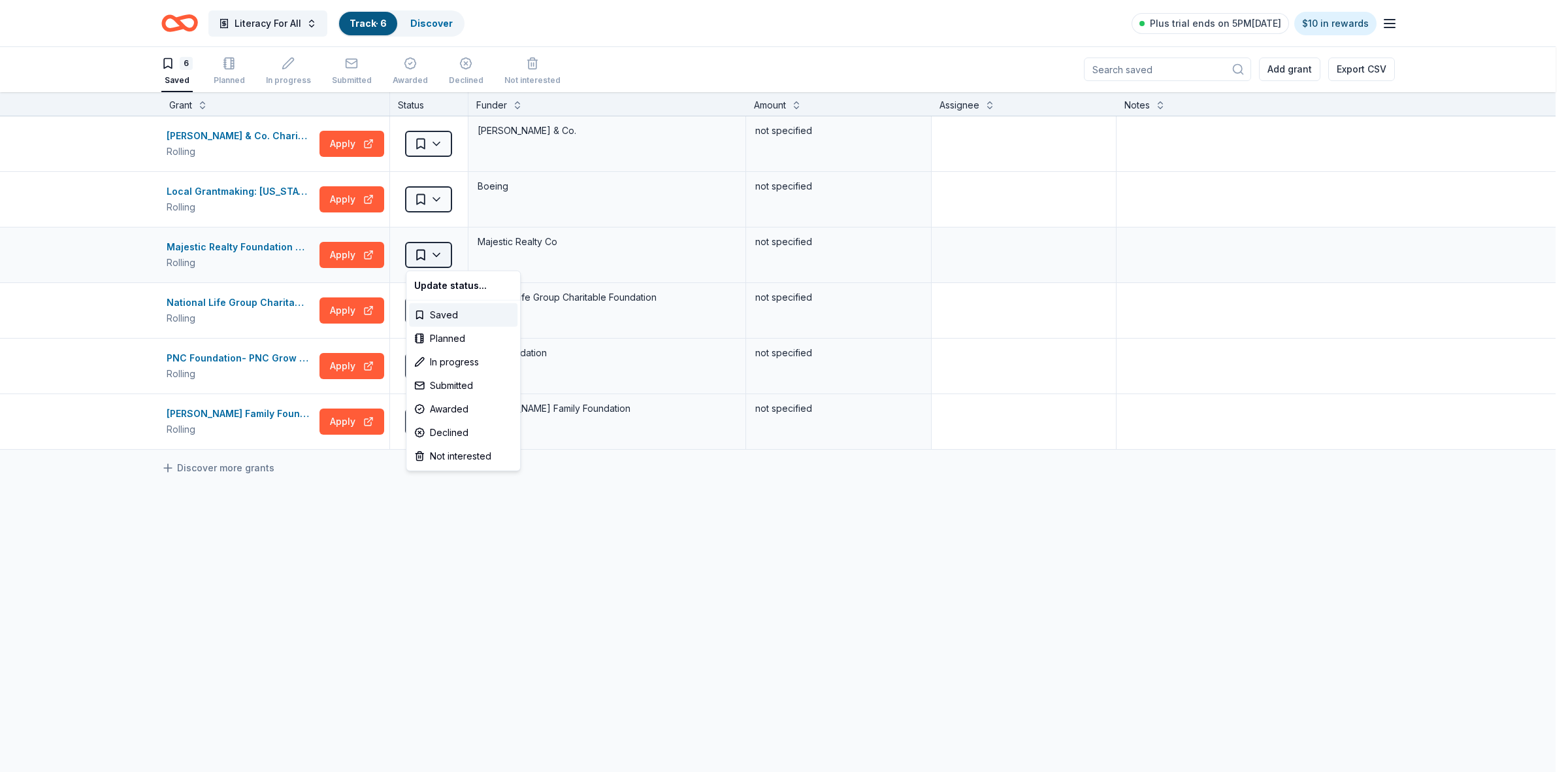
click at [434, 253] on html "Literacy For All Track · 6 Discover Plus trial ends on 5PM[DATE] $10 in rewards…" at bounding box center [784, 385] width 1568 height 772
click at [453, 459] on div "Not interested" at bounding box center [463, 457] width 109 height 24
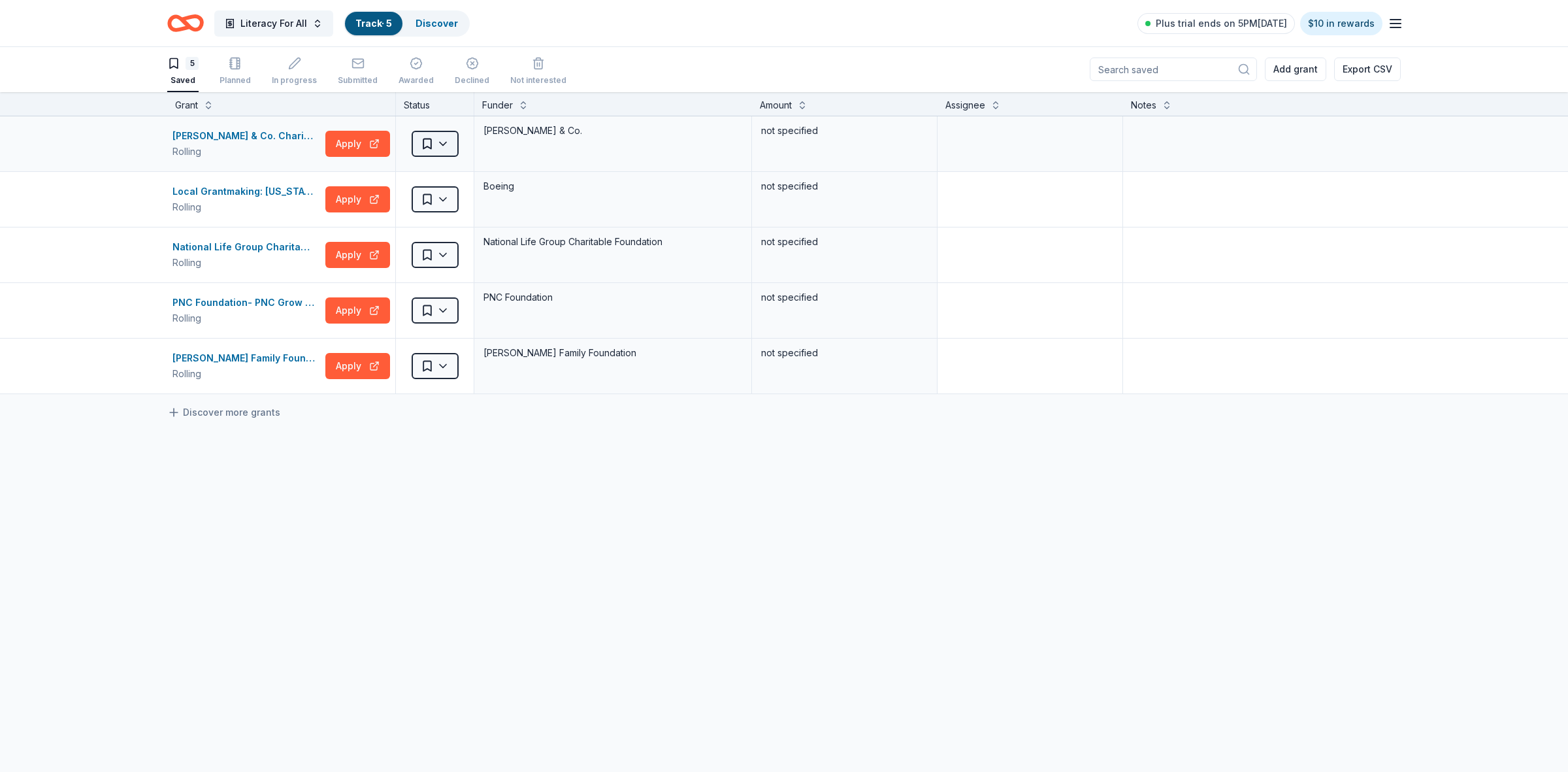
click at [438, 147] on html "Literacy For All Track · 5 Discover Plus trial ends on 5PM[DATE] $10 in rewards…" at bounding box center [784, 385] width 1568 height 772
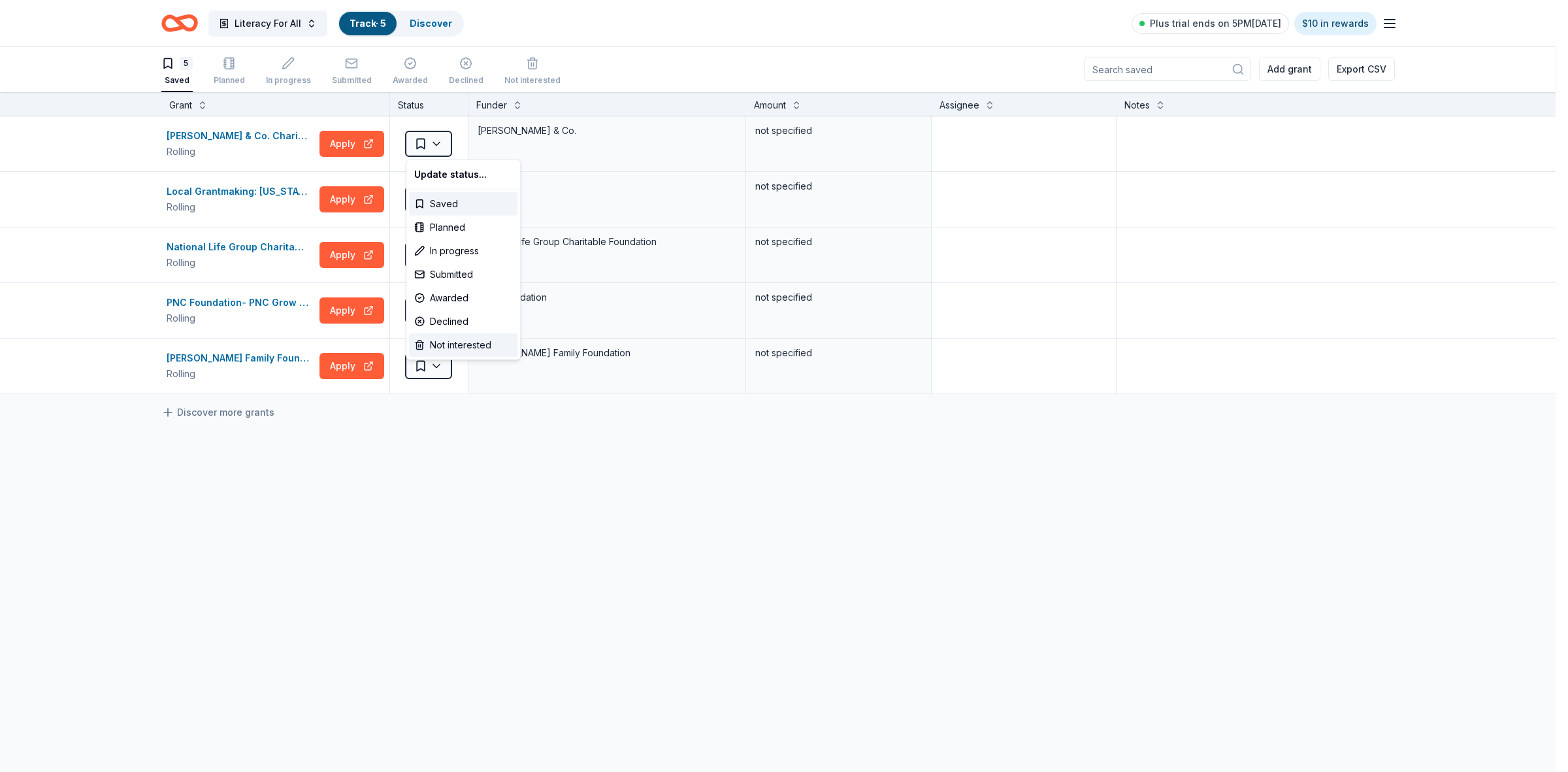
click at [455, 351] on div "Not interested" at bounding box center [463, 345] width 109 height 24
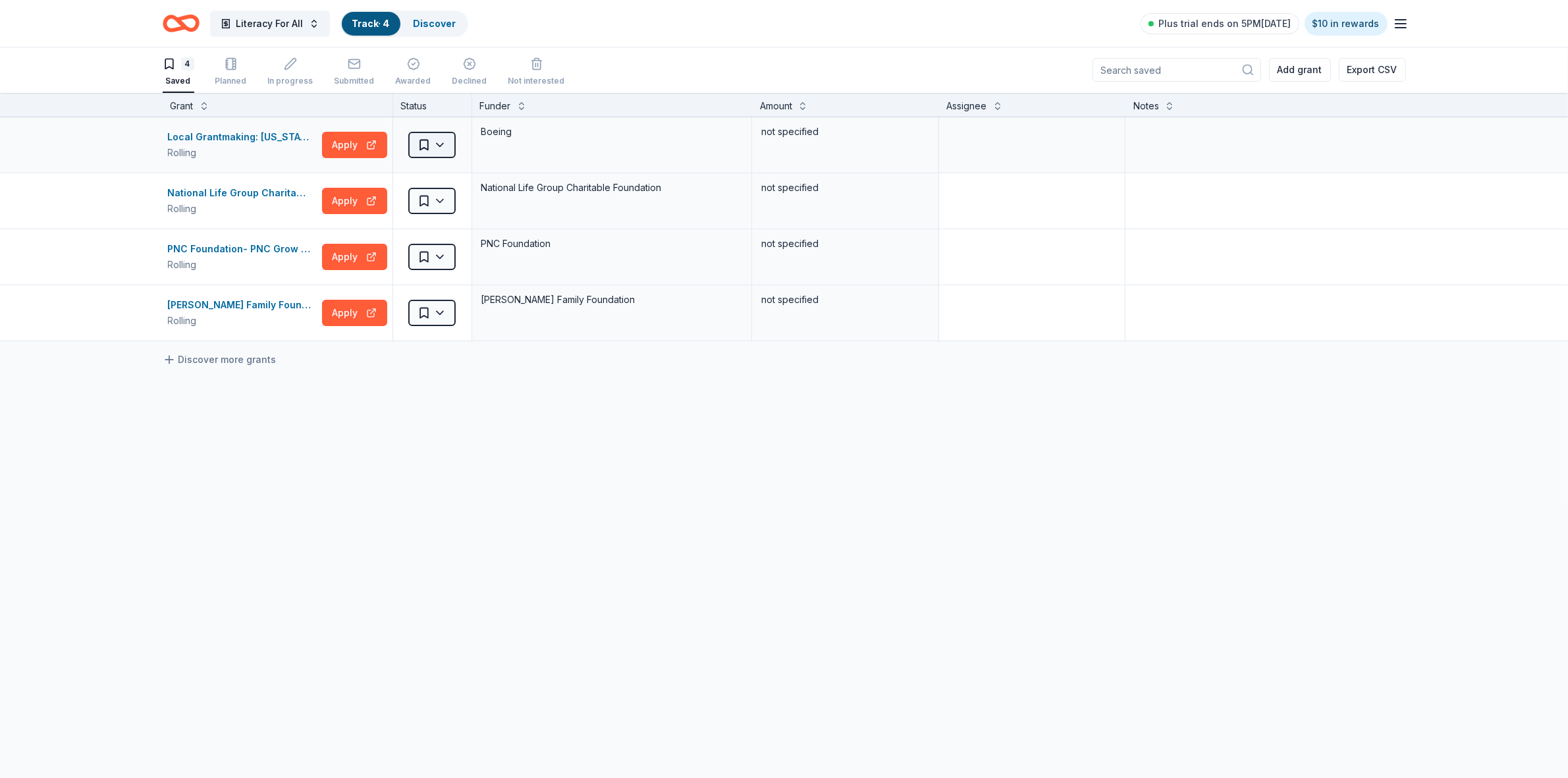
click at [440, 148] on html "Literacy For All Track · 4 Discover Plus trial ends on 5PM[DATE] $10 in rewards…" at bounding box center [784, 388] width 1568 height 778
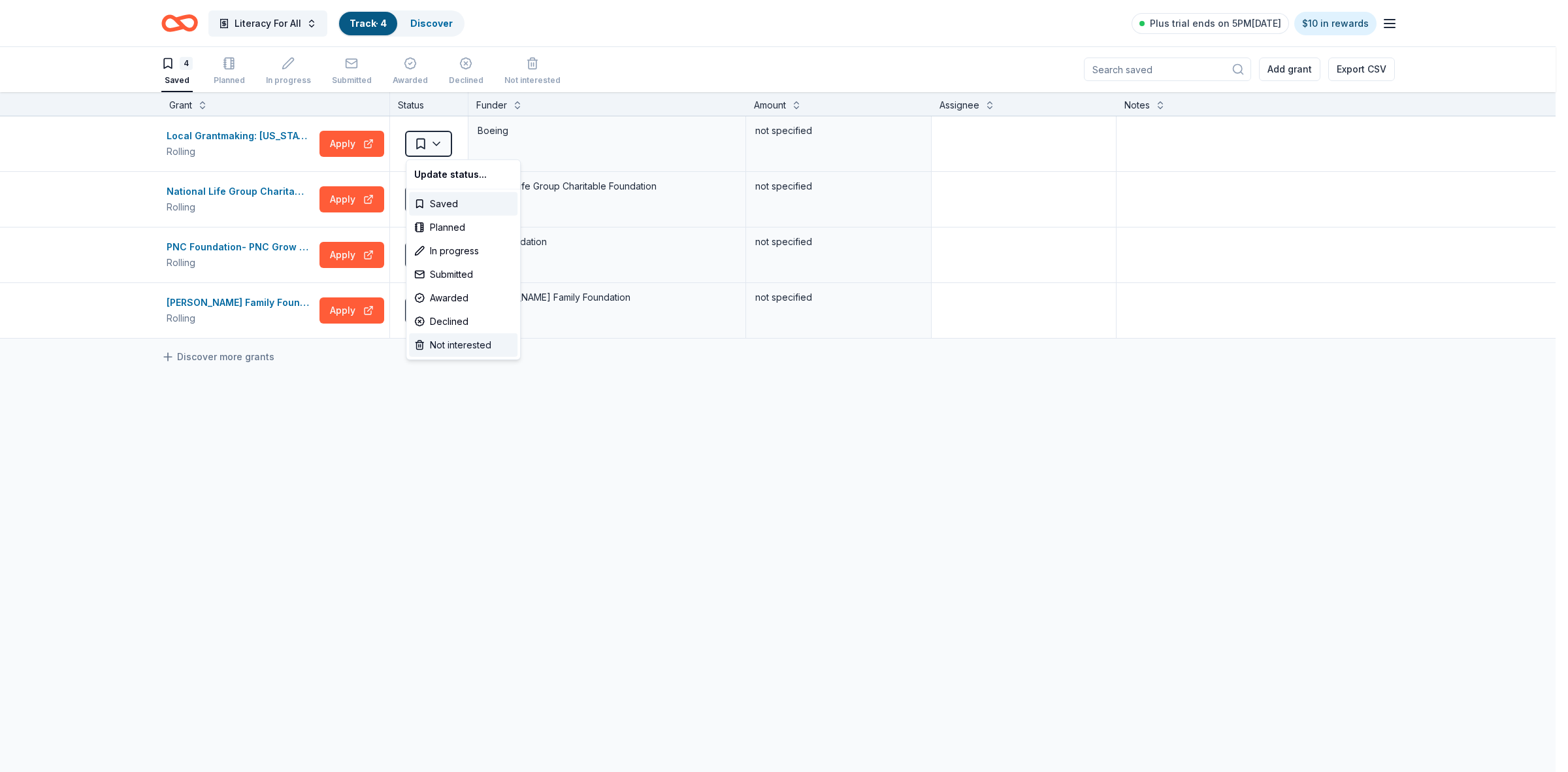
click at [444, 343] on div "Not interested" at bounding box center [463, 345] width 109 height 24
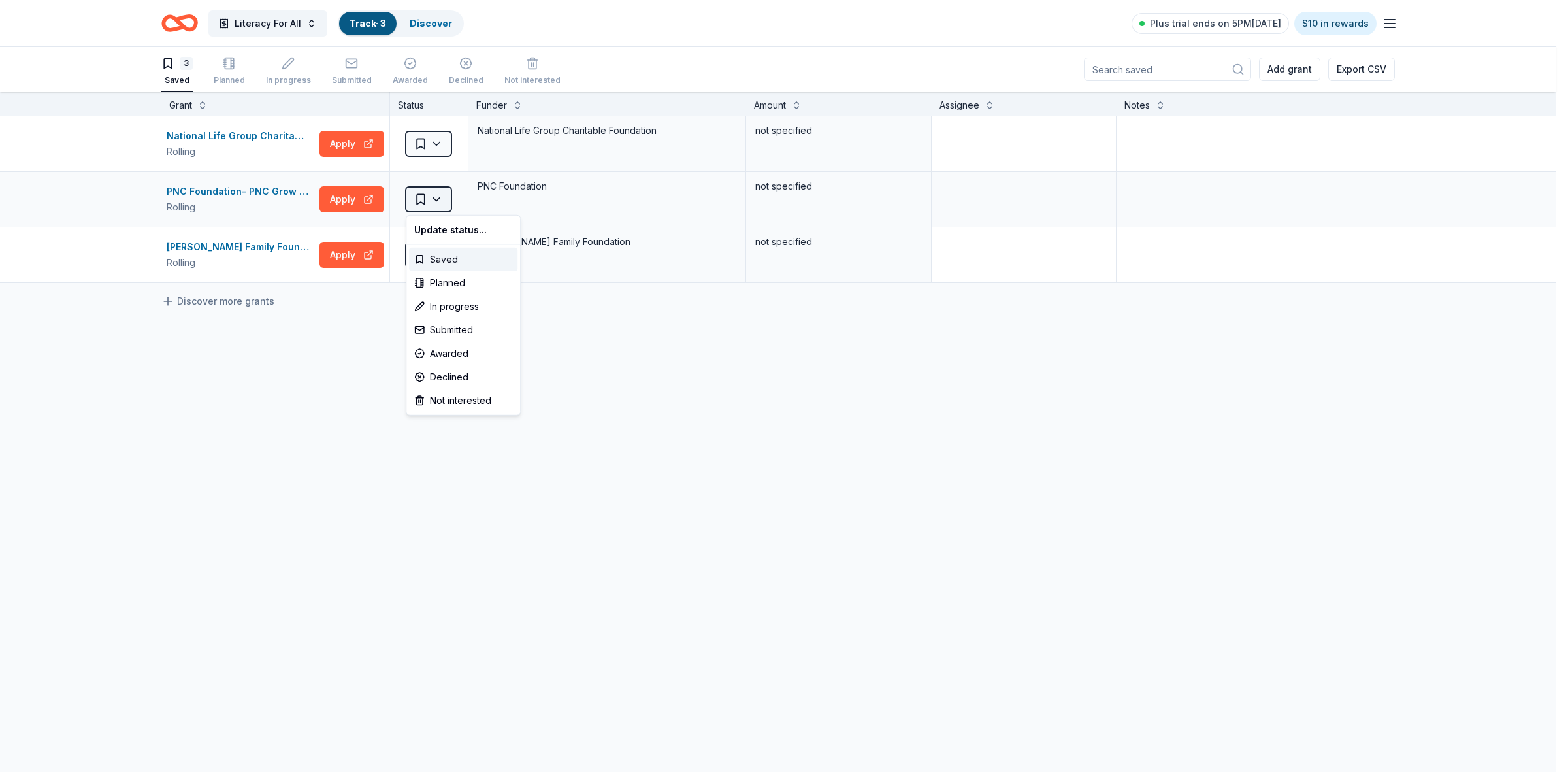
click at [435, 198] on html "Literacy For All Track · 3 Discover Plus trial ends on 5PM[DATE] $10 in rewards…" at bounding box center [784, 385] width 1568 height 772
click at [459, 397] on div "Not interested" at bounding box center [463, 400] width 109 height 24
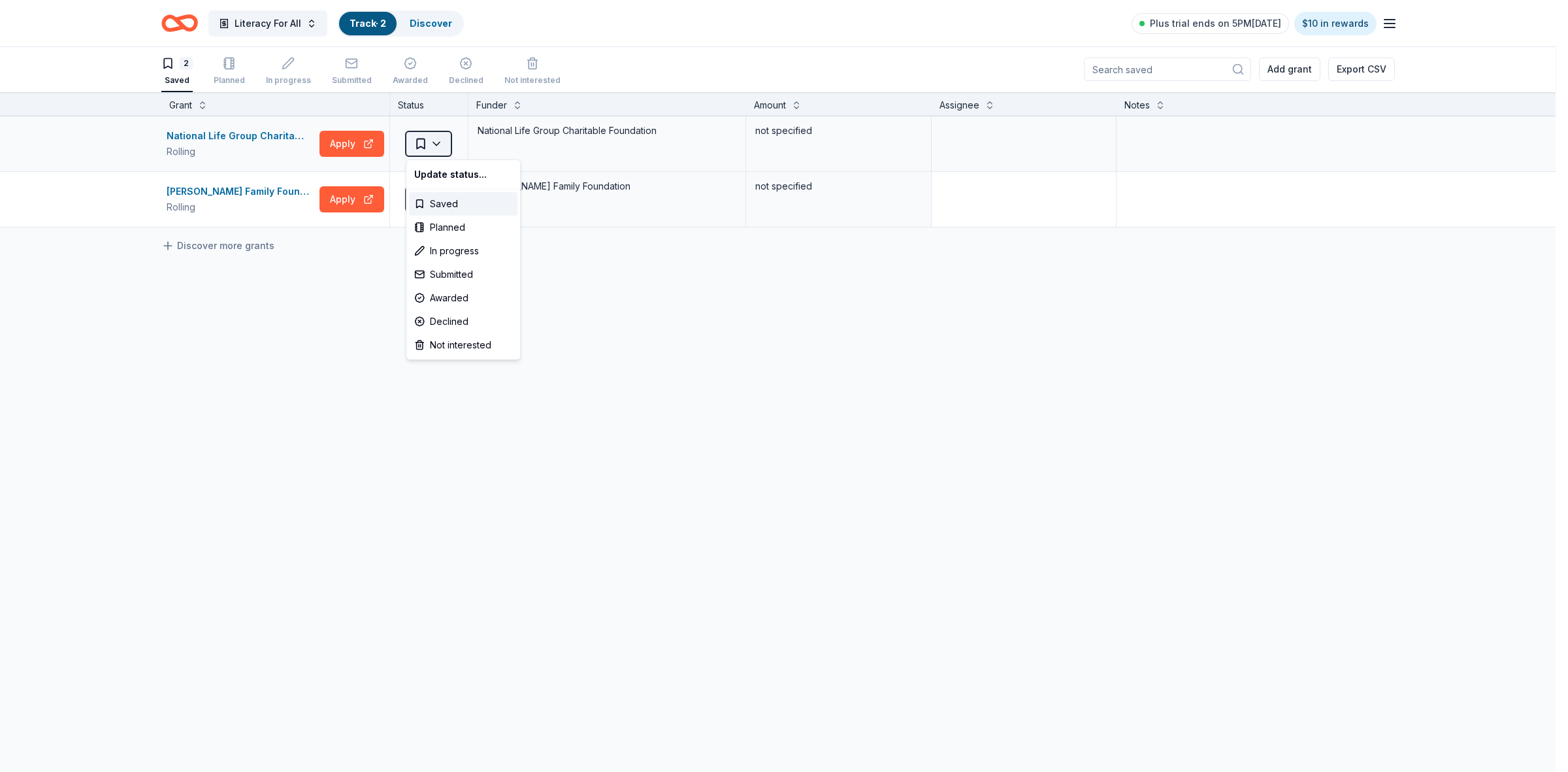
click at [432, 145] on html "Literacy For All Track · 2 Discover Plus trial ends on 5PM[DATE] $10 in rewards…" at bounding box center [784, 385] width 1568 height 772
click at [444, 348] on div "Not interested" at bounding box center [463, 345] width 109 height 24
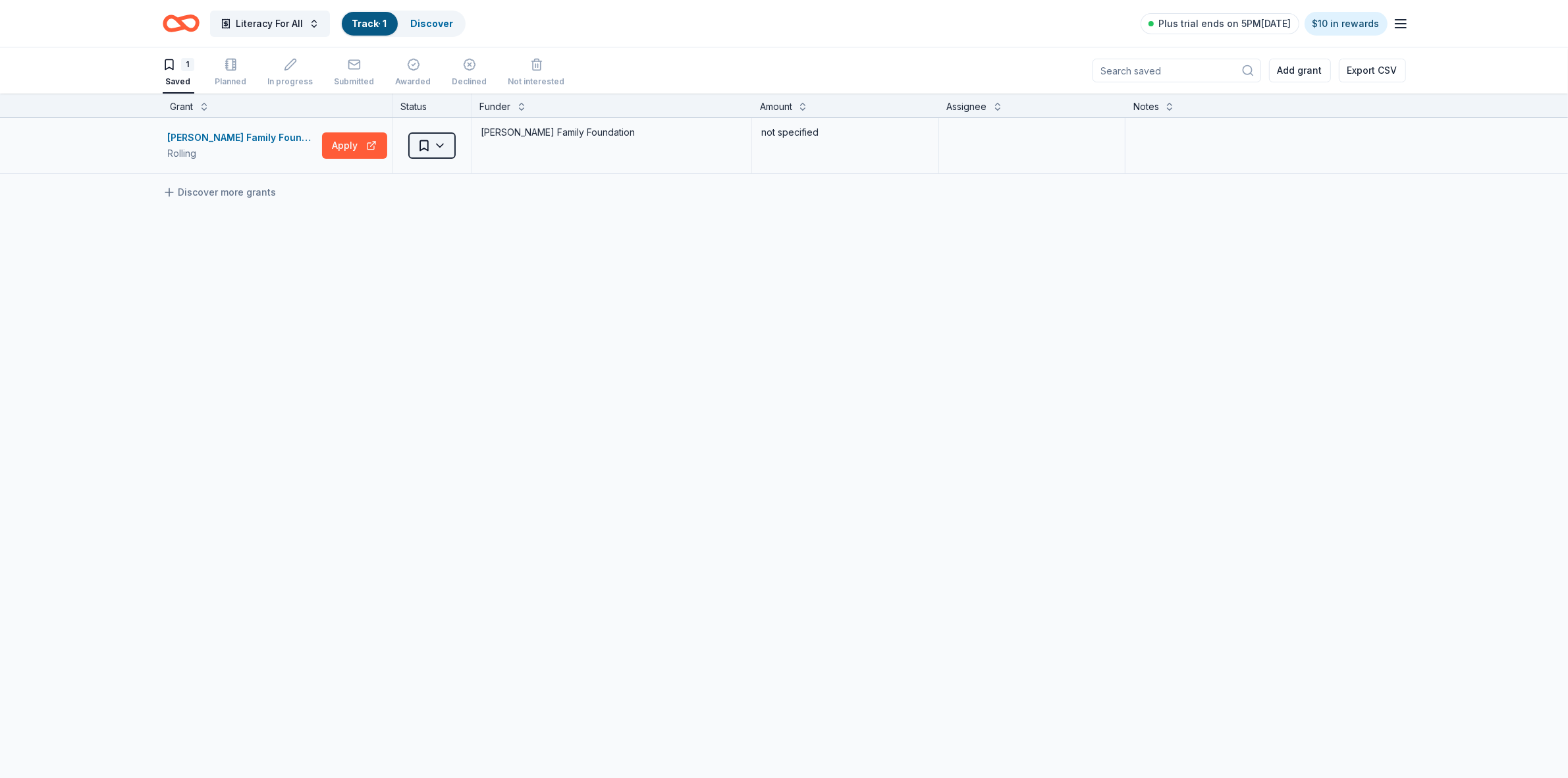
click at [439, 144] on html "Literacy For All Track · 1 Discover Plus trial ends on 5PM[DATE] $10 in rewards…" at bounding box center [784, 389] width 1568 height 778
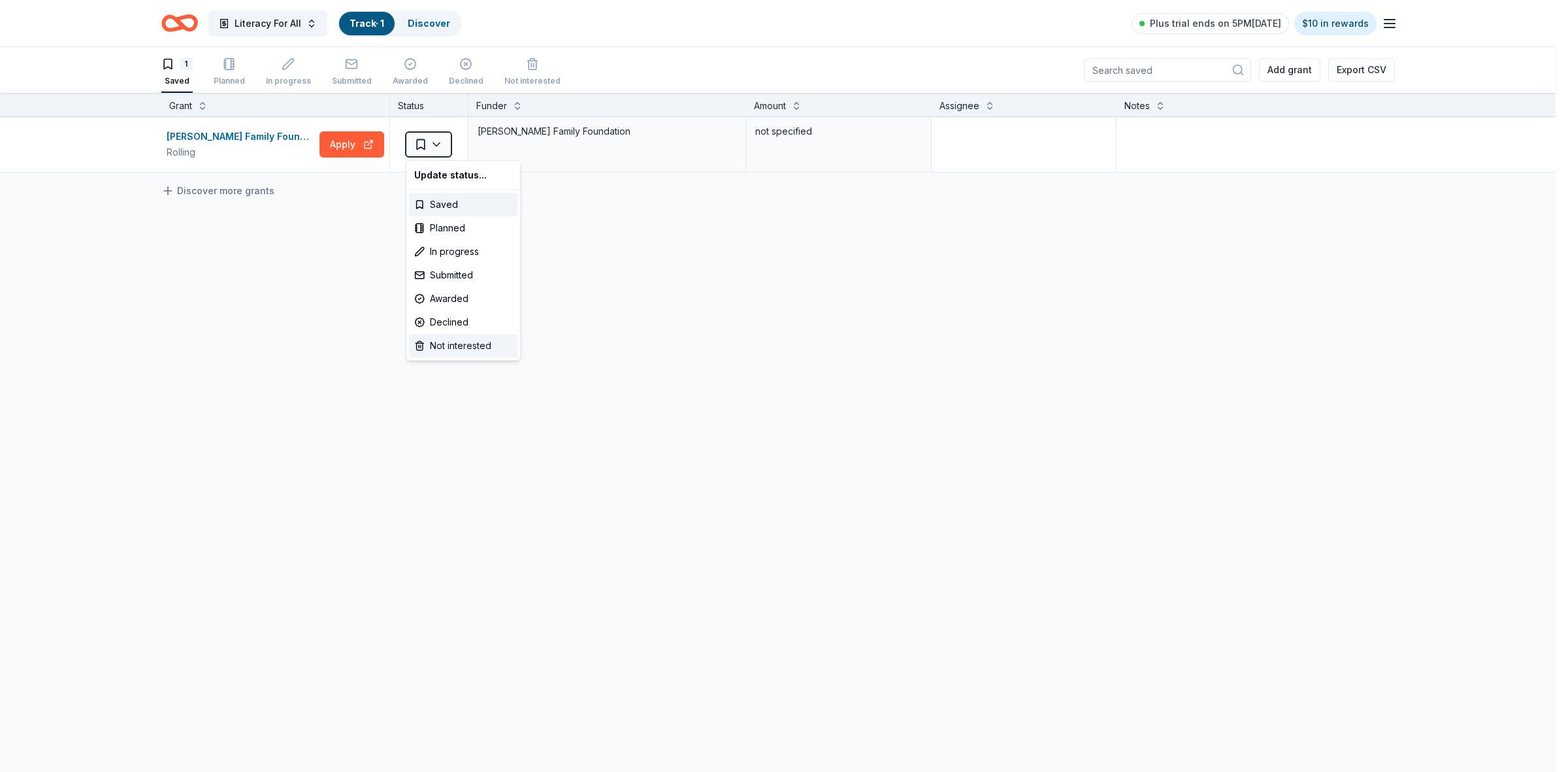
click at [467, 343] on div "Not interested" at bounding box center [463, 346] width 109 height 24
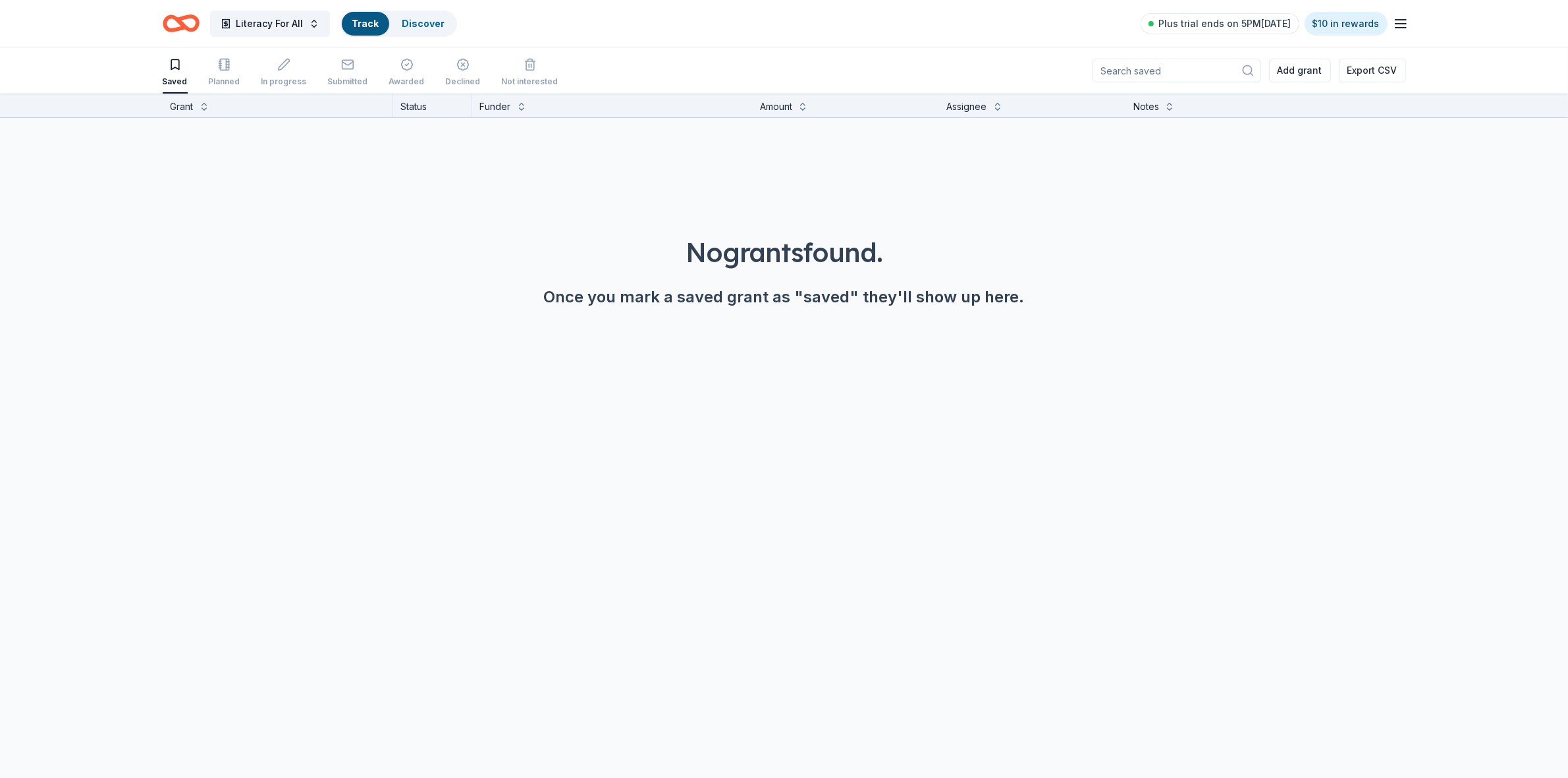
click at [784, 189] on div "No grants found. Once you mark a saved grant as "saved" they'll show up here." at bounding box center [784, 234] width 1568 height 232
click at [410, 27] on link "Discover" at bounding box center [424, 23] width 43 height 11
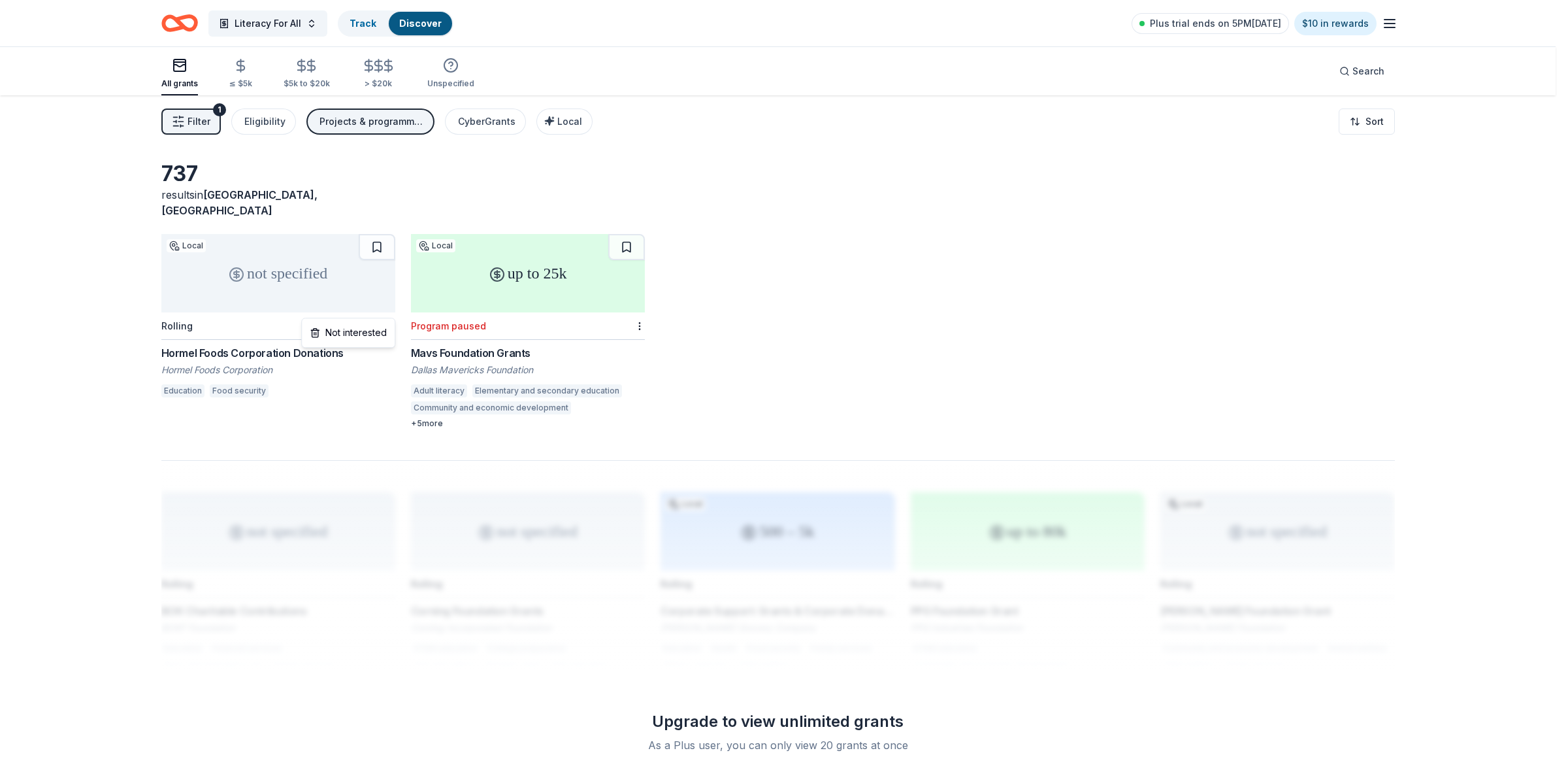
click at [388, 314] on html "Literacy For All Track Discover Plus trial ends on 5PM[DATE] $10 in rewards All…" at bounding box center [784, 386] width 1568 height 772
click at [379, 334] on div "Not interested" at bounding box center [348, 332] width 88 height 24
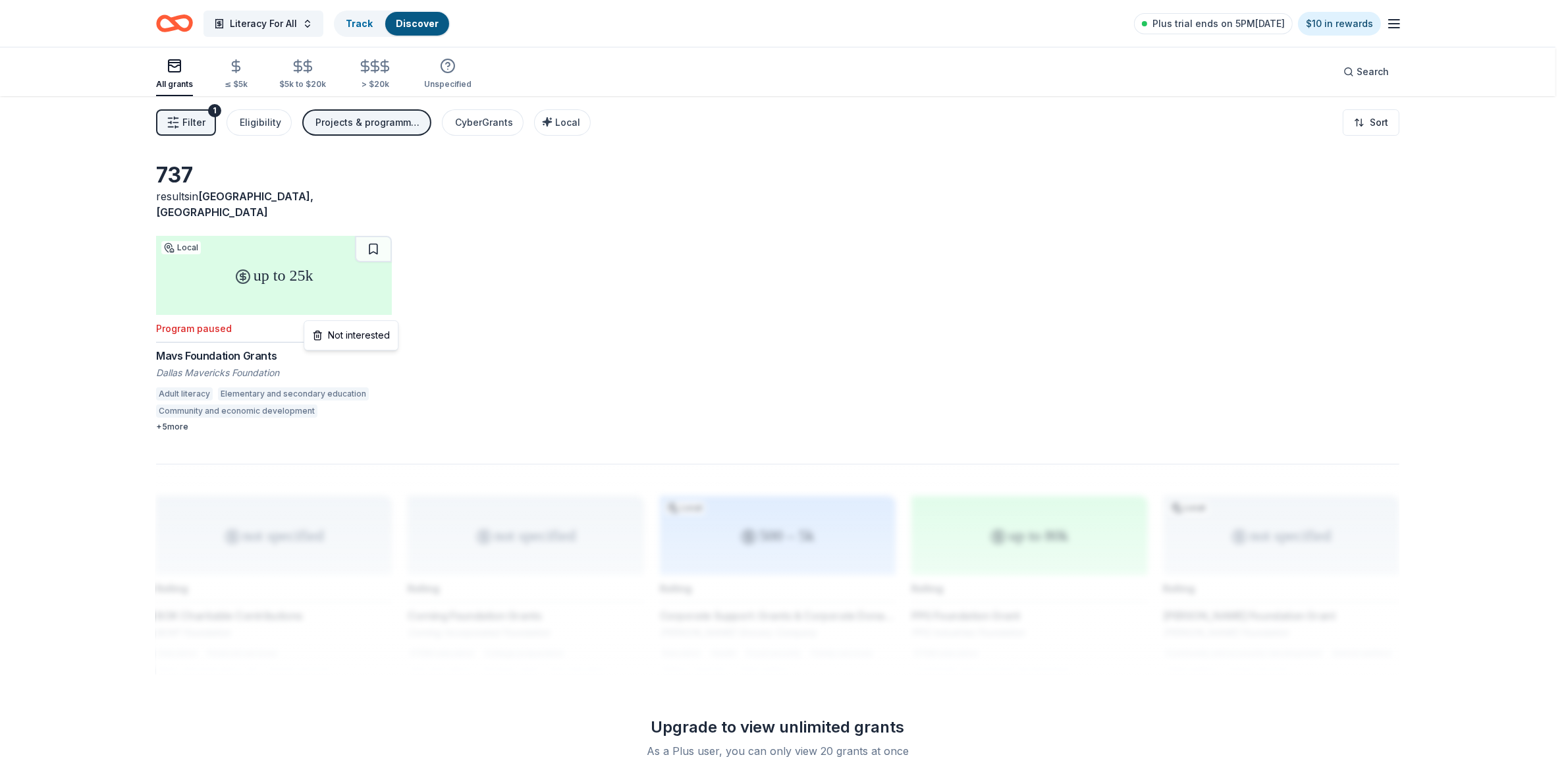
click at [392, 308] on html "Literacy For All Track Discover Plus trial ends on 5PM[DATE] $10 in rewards All…" at bounding box center [784, 389] width 1568 height 778
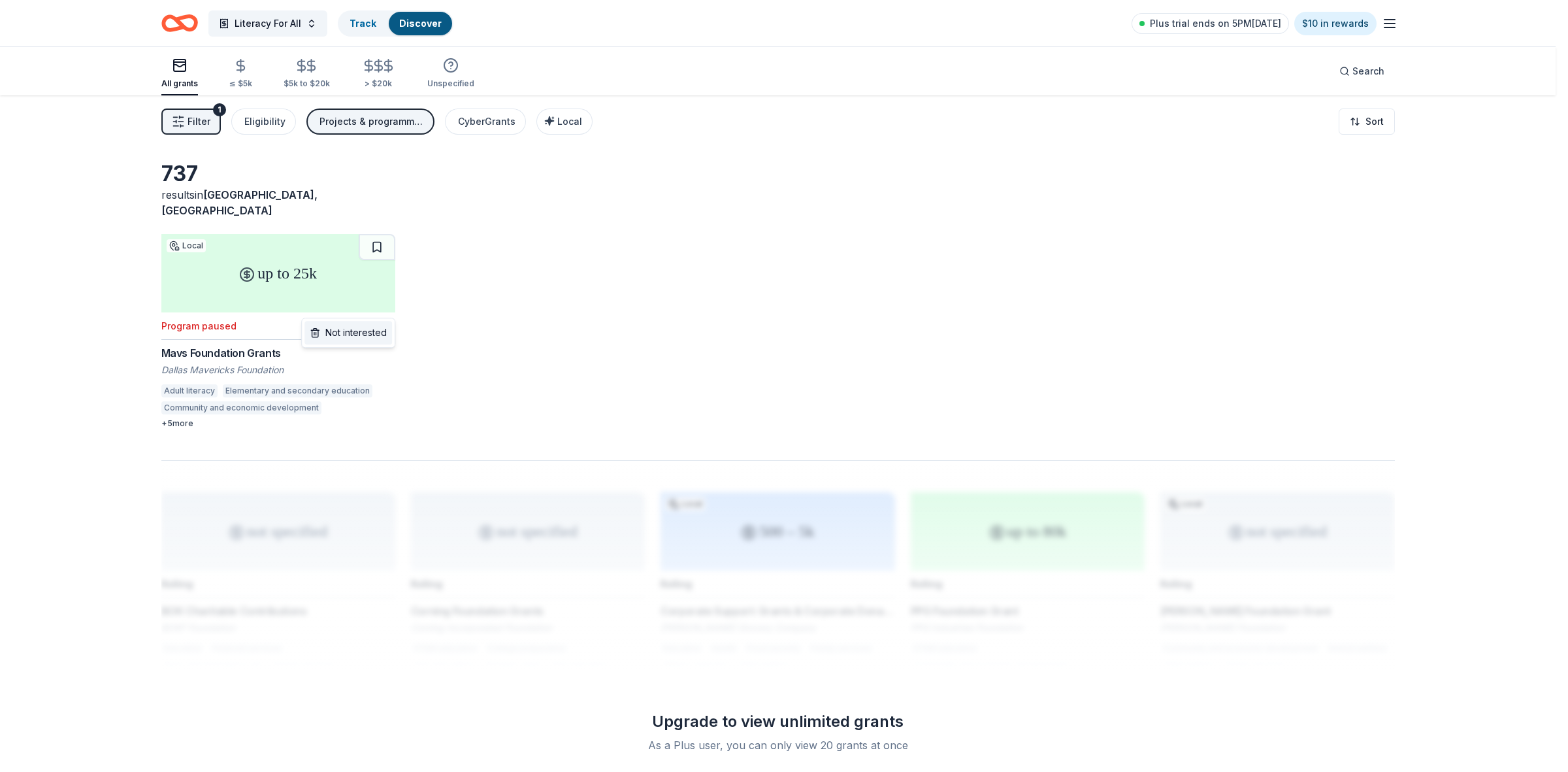
click at [372, 338] on div "Not interested" at bounding box center [348, 332] width 88 height 24
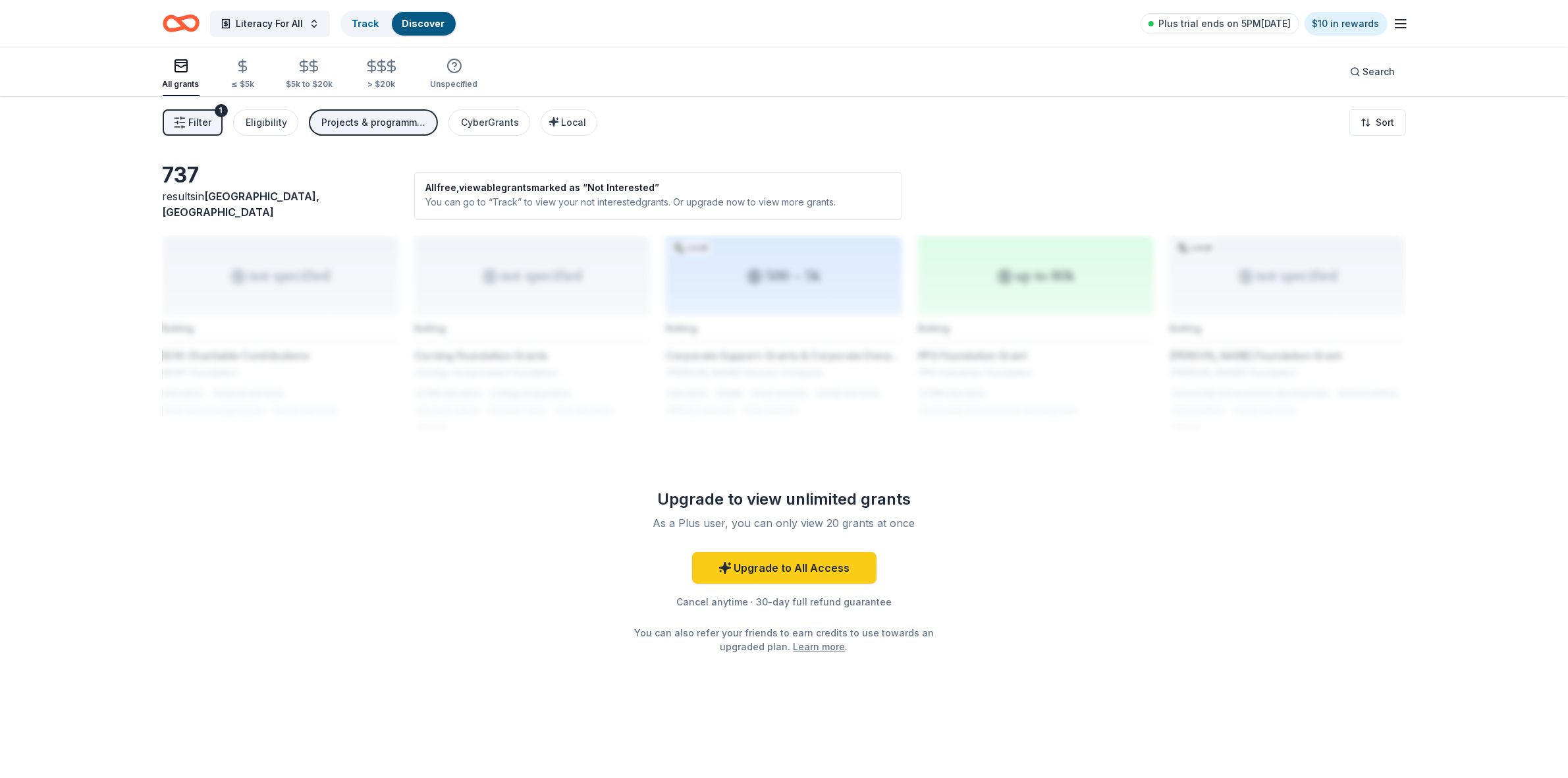
click at [188, 70] on icon "button" at bounding box center [181, 66] width 15 height 15
click at [178, 28] on icon "Home" at bounding box center [175, 22] width 21 height 13
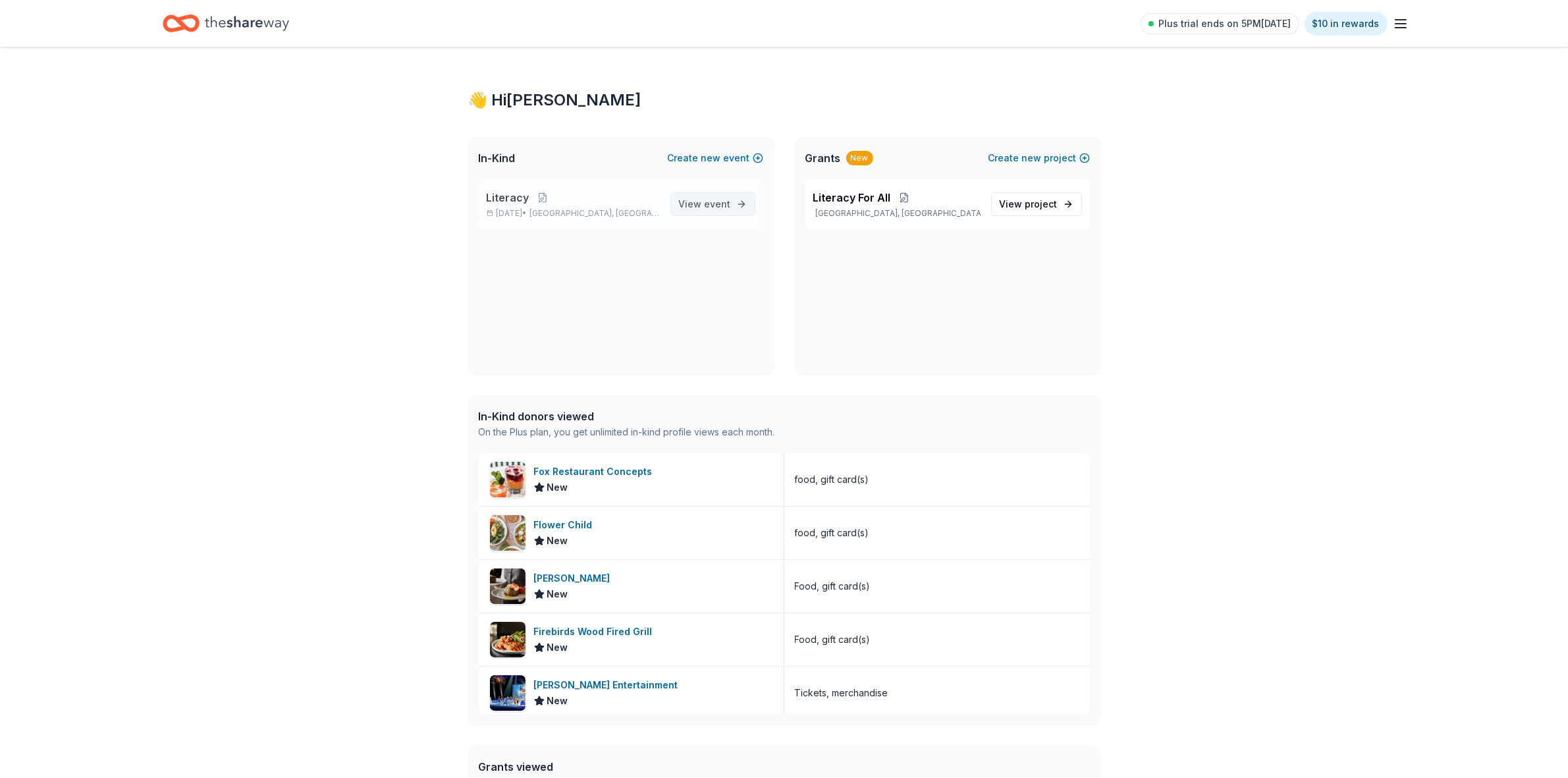
click at [725, 215] on link "View event" at bounding box center [712, 204] width 85 height 24
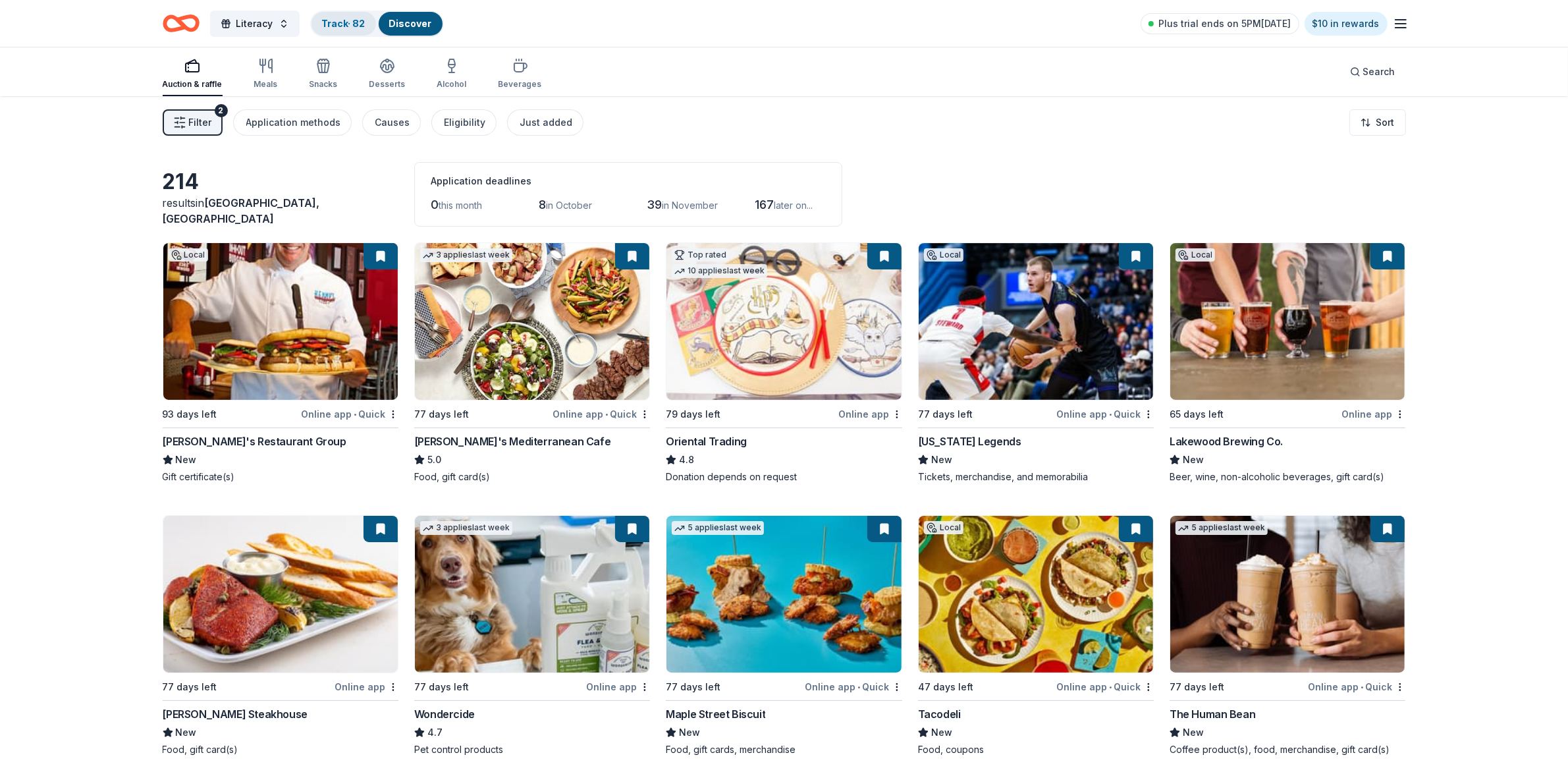
click at [338, 21] on link "Track · 82" at bounding box center [344, 23] width 44 height 11
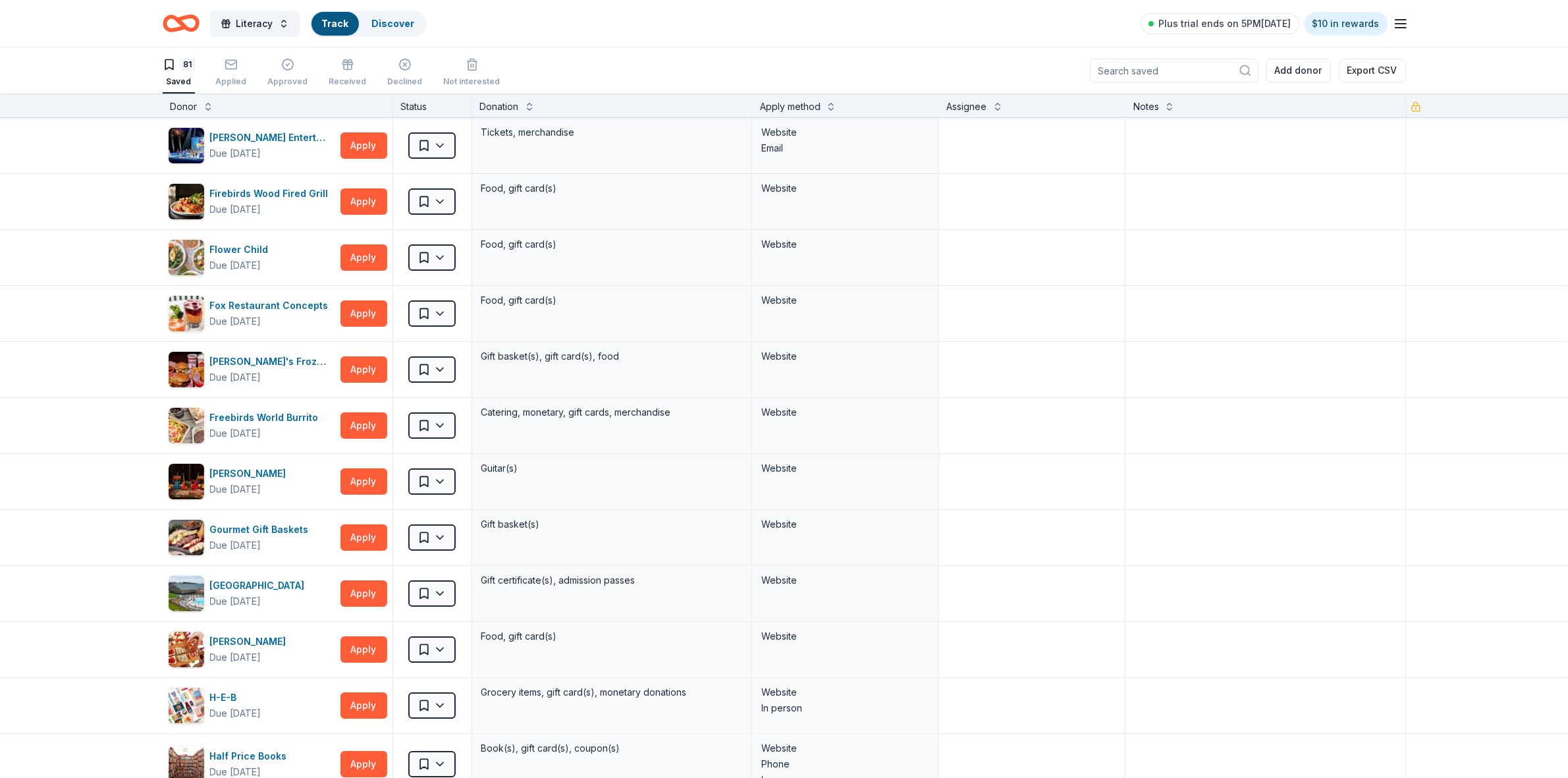
scroll to position [1, 0]
click at [436, 142] on html "Literacy Track · 81 Discover Plus trial ends on 5PM[DATE] $10 in rewards 81 Sav…" at bounding box center [784, 388] width 1568 height 778
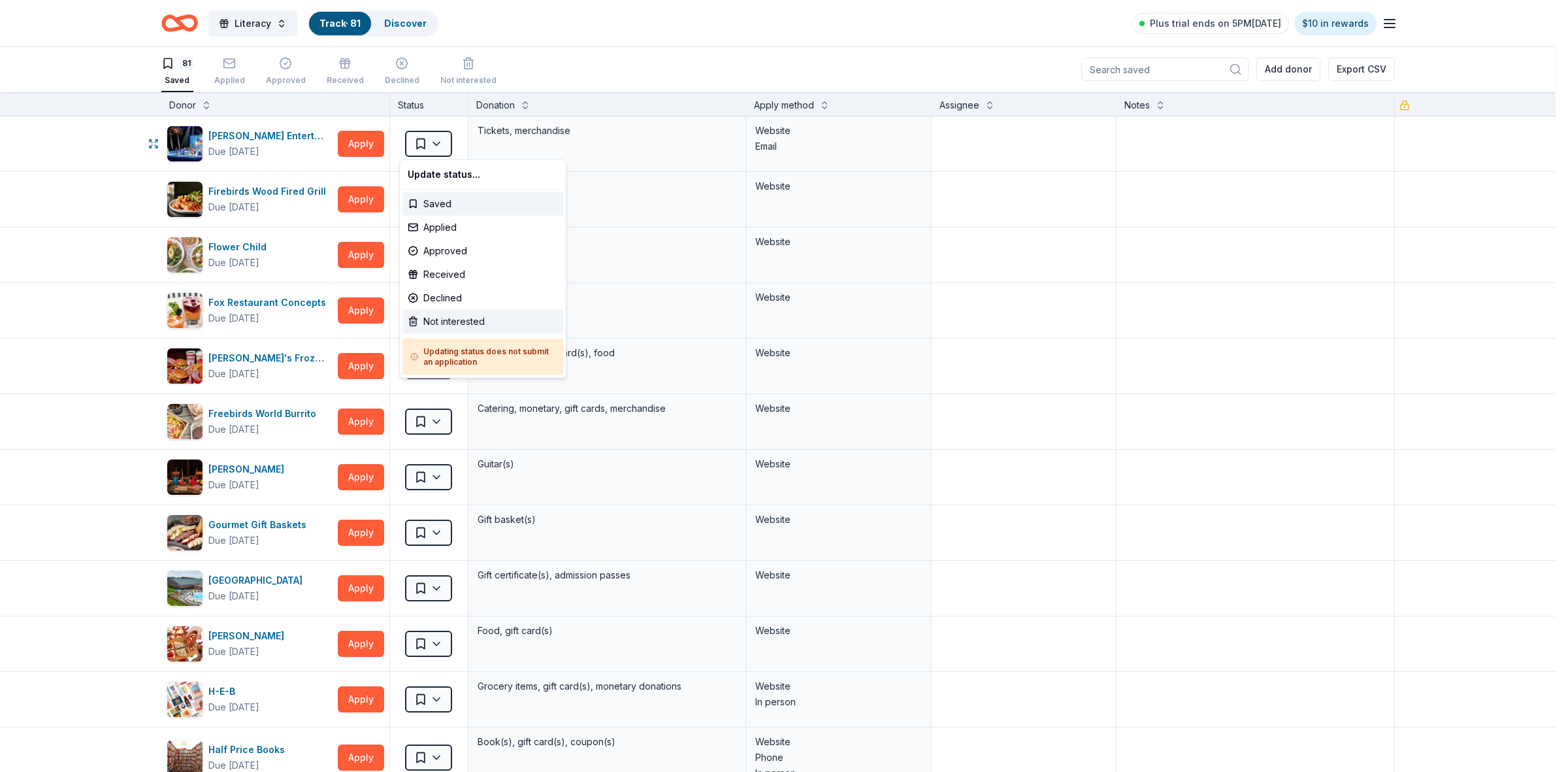
click at [462, 321] on div "Not interested" at bounding box center [482, 321] width 161 height 24
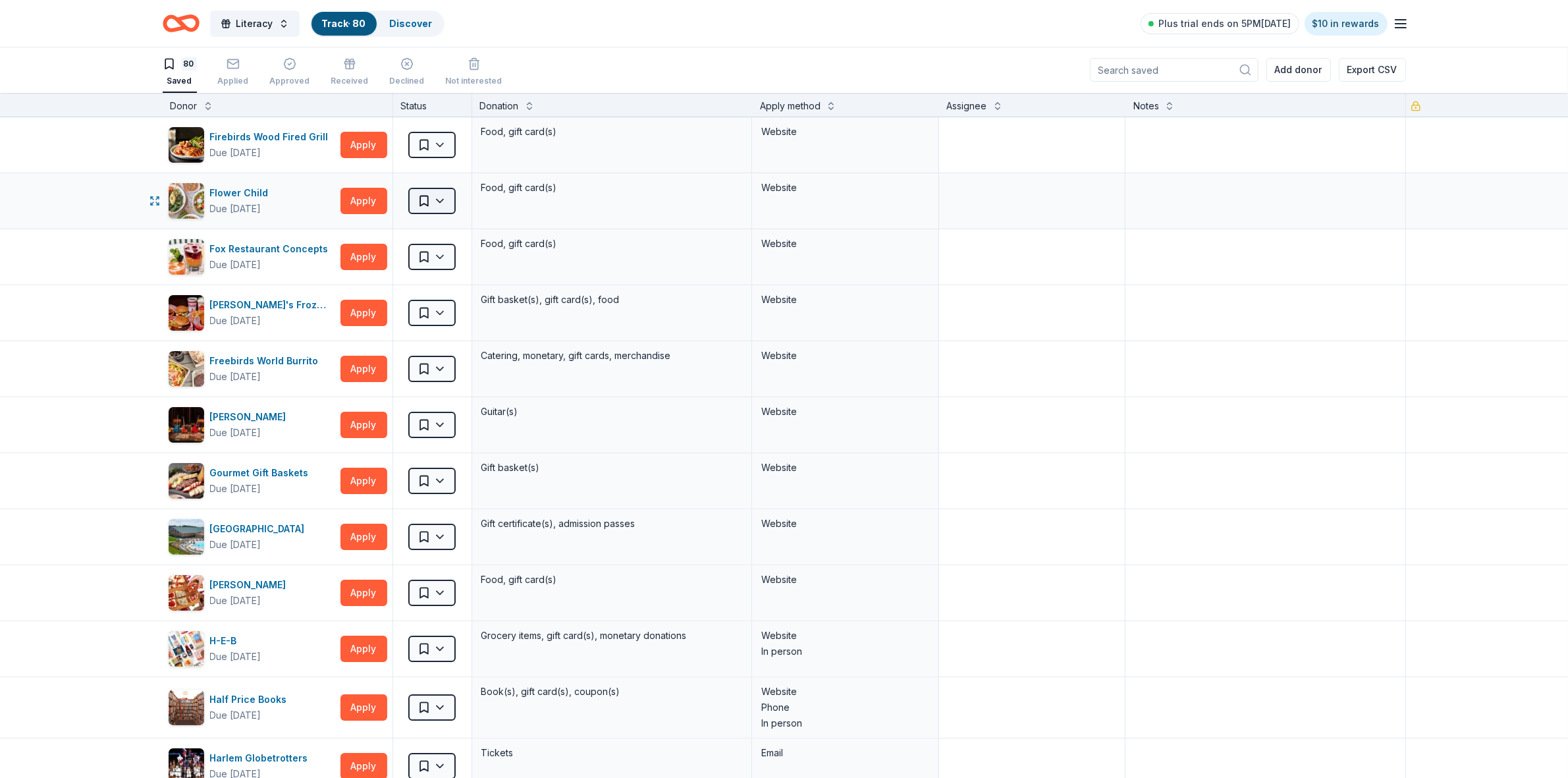
click at [442, 201] on html "Literacy Track · 80 Discover Plus trial ends on 5PM[DATE] $10 in rewards 80 Sav…" at bounding box center [784, 388] width 1568 height 778
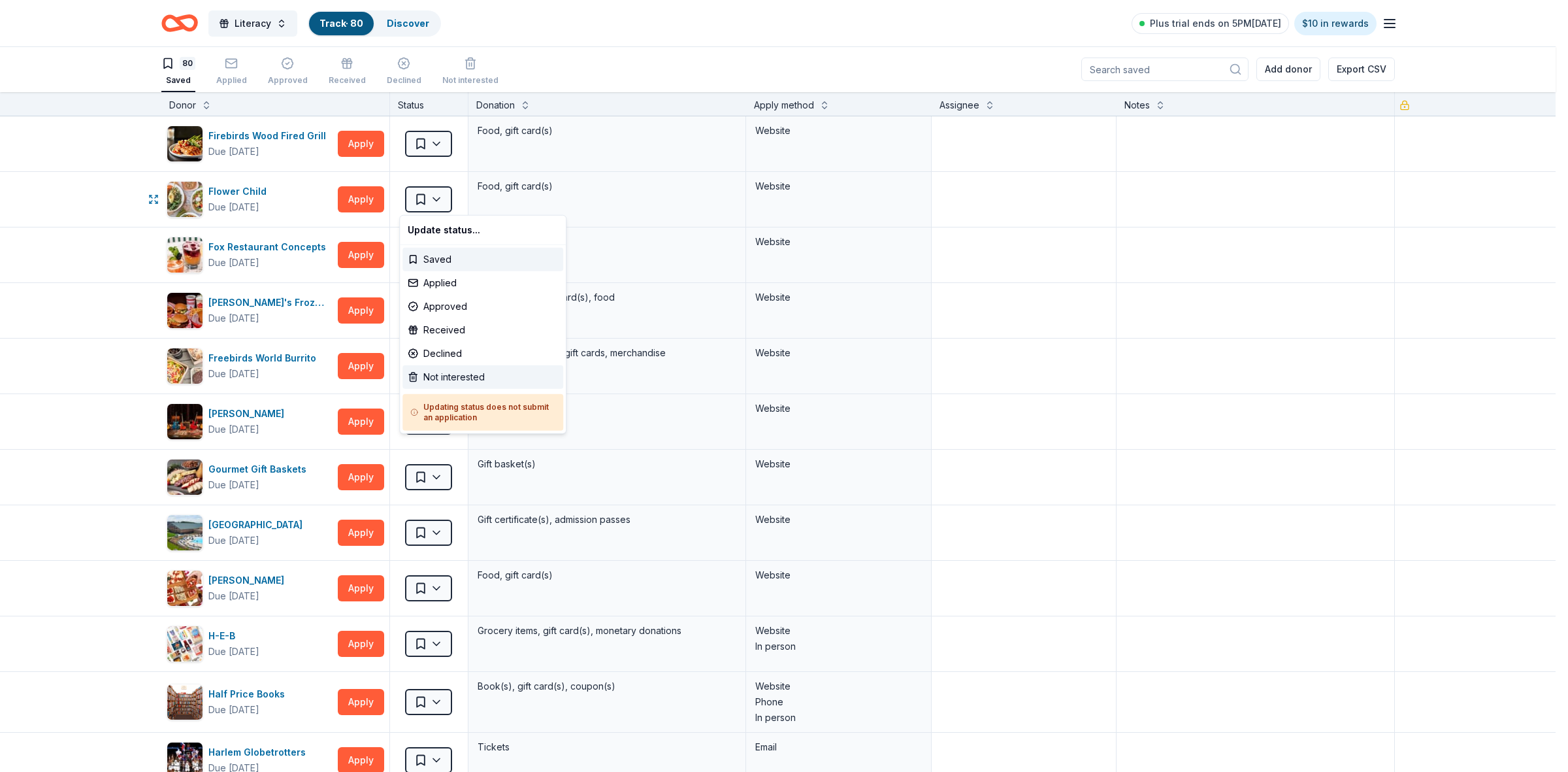
click at [444, 379] on div "Not interested" at bounding box center [482, 377] width 161 height 24
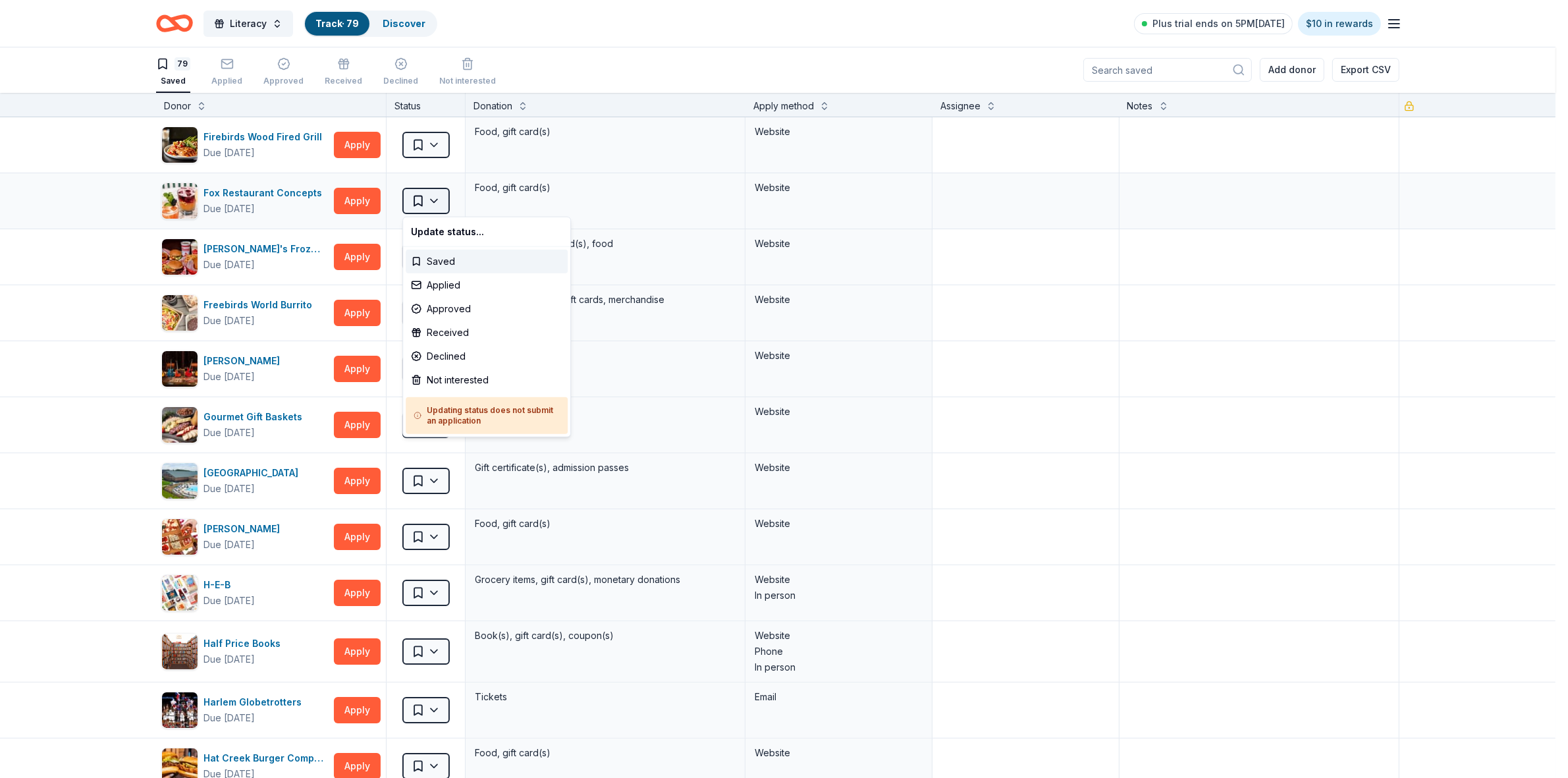
click at [435, 200] on html "Literacy Track · 79 Discover Plus trial ends on 5PM[DATE] $10 in rewards 79 Sav…" at bounding box center [784, 388] width 1568 height 778
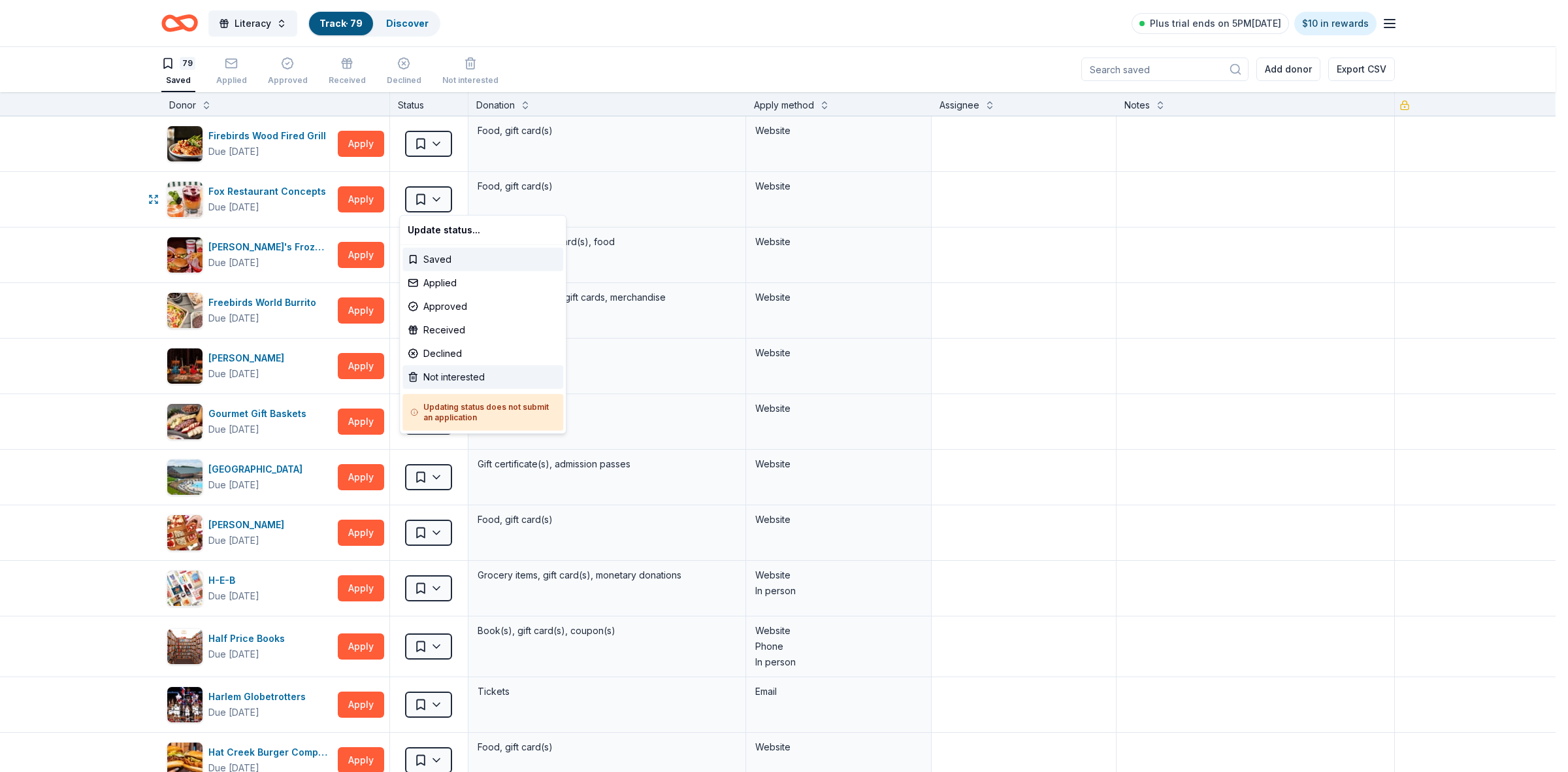
click at [432, 377] on div "Not interested" at bounding box center [482, 377] width 161 height 24
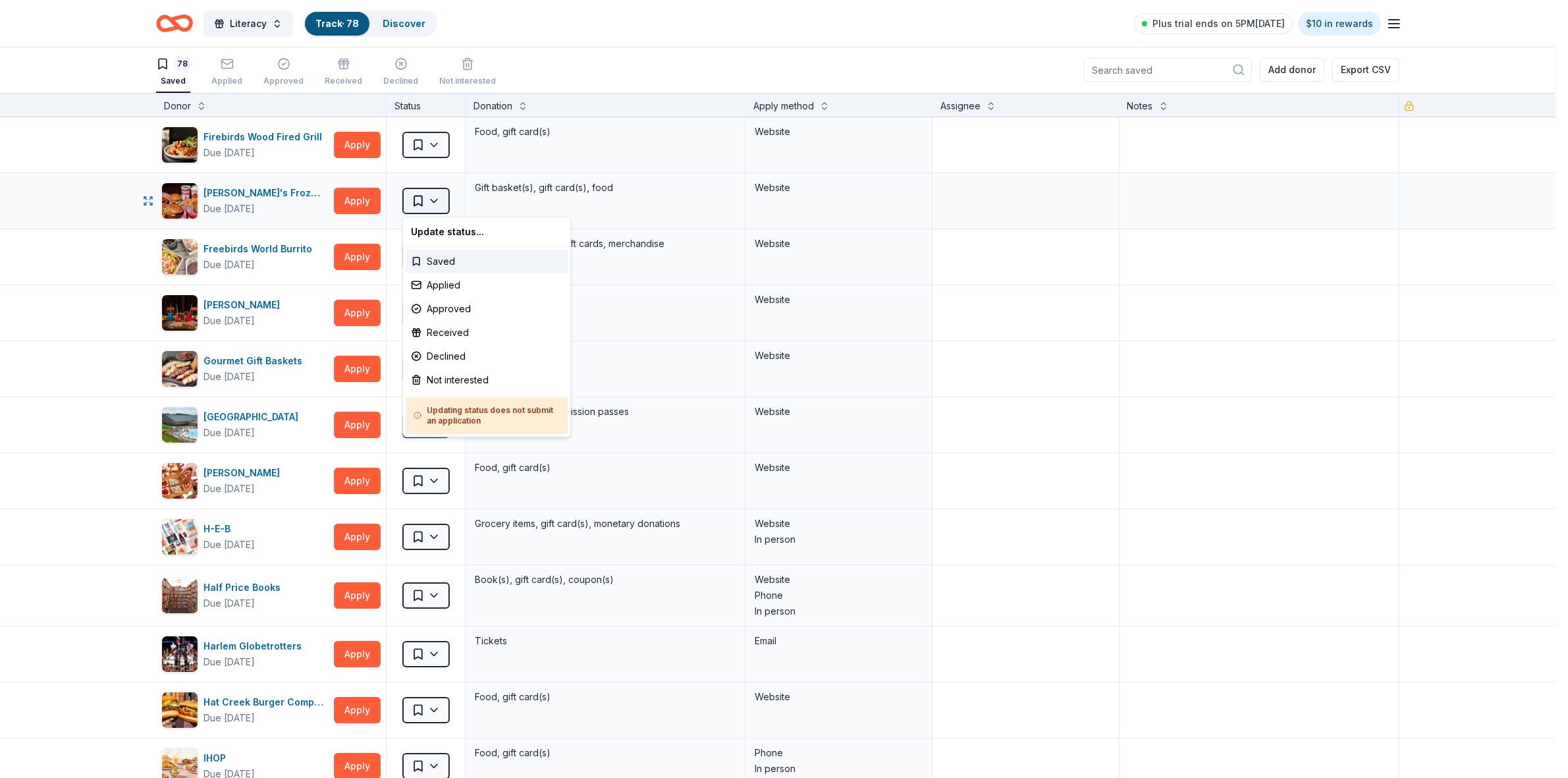
click at [438, 206] on html "Literacy Track · 78 Discover Plus trial ends on 5PM[DATE] $10 in rewards 78 Sav…" at bounding box center [784, 388] width 1568 height 778
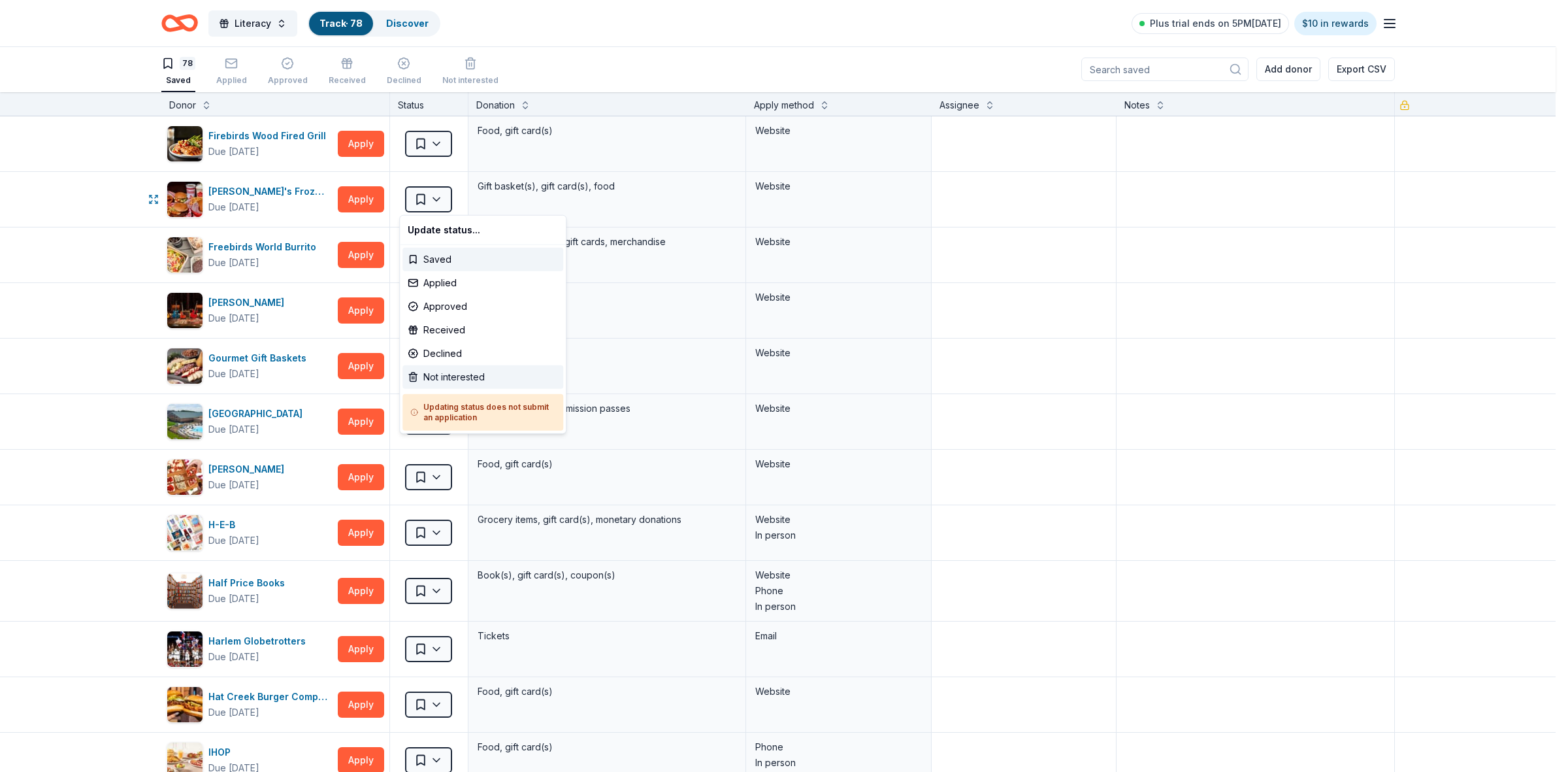
click at [442, 380] on div "Not interested" at bounding box center [482, 377] width 161 height 24
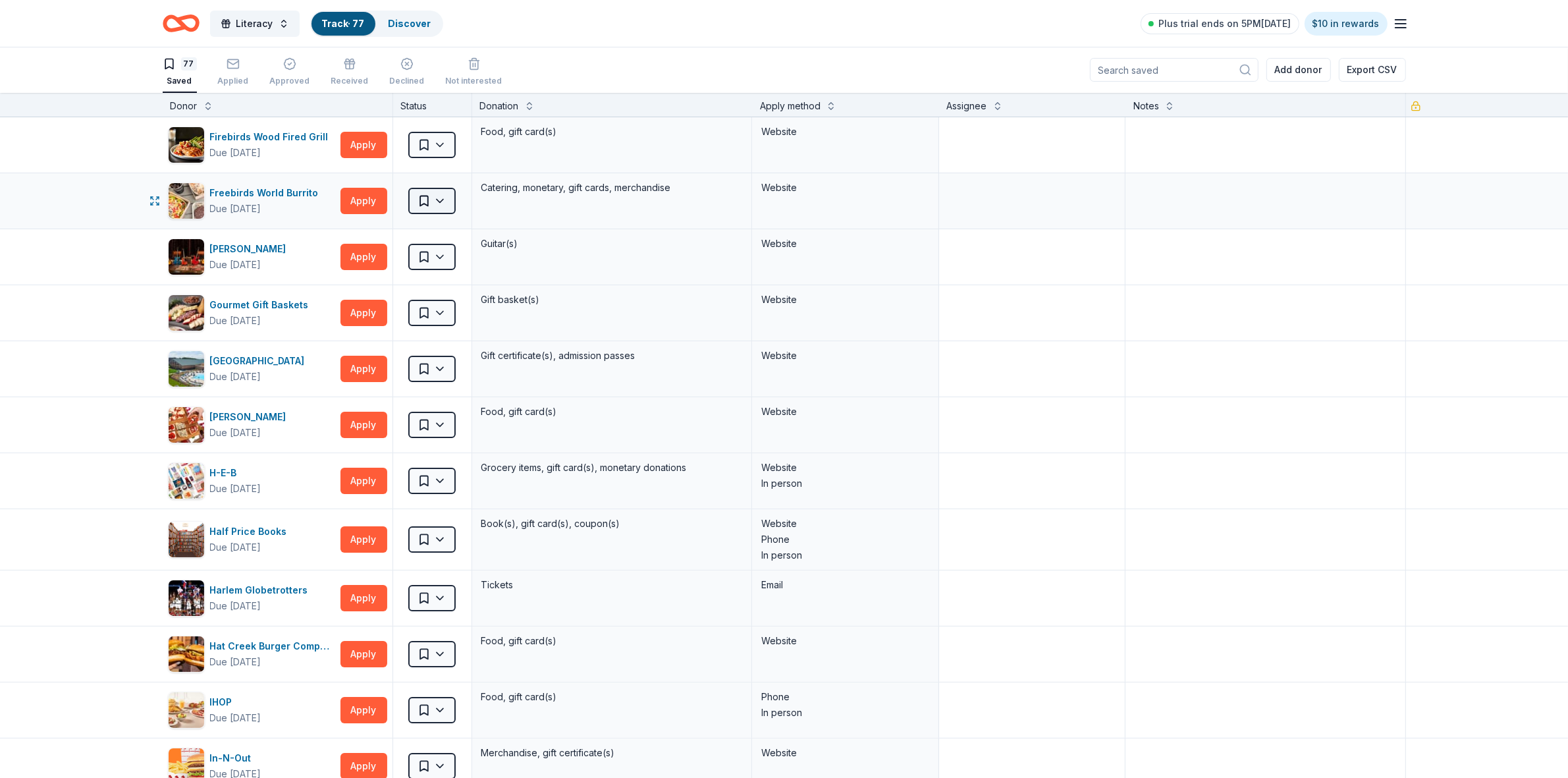
click at [434, 198] on html "Literacy Track · 77 Discover Plus trial ends on 5PM[DATE] $10 in rewards 77 Sav…" at bounding box center [784, 388] width 1568 height 778
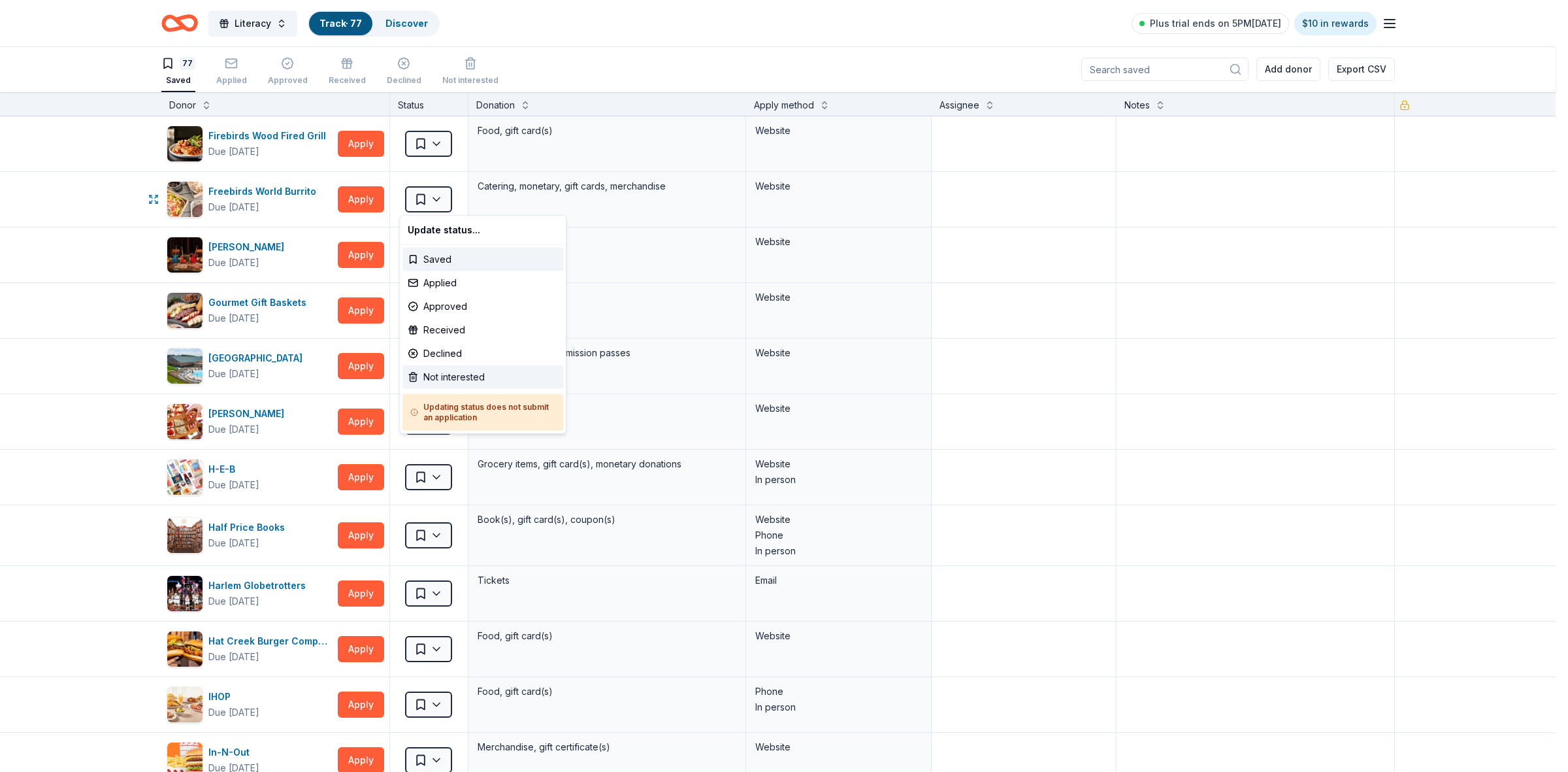
click at [439, 377] on div "Not interested" at bounding box center [482, 377] width 161 height 24
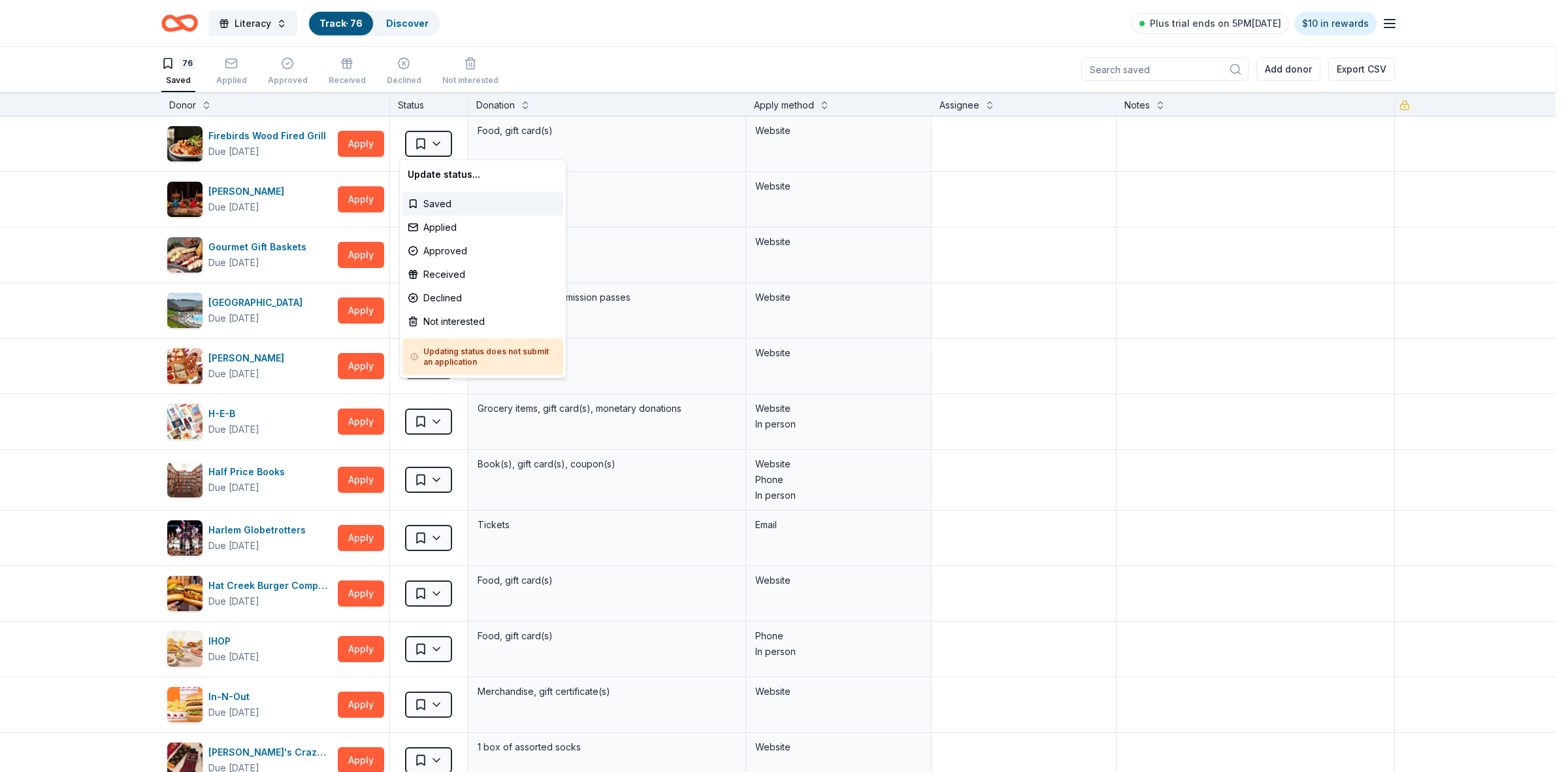
click at [427, 142] on html "Literacy Track · 76 Discover Plus trial ends on 5PM[DATE] $10 in rewards 76 Sav…" at bounding box center [784, 385] width 1568 height 772
click at [439, 322] on div "Not interested" at bounding box center [482, 321] width 161 height 24
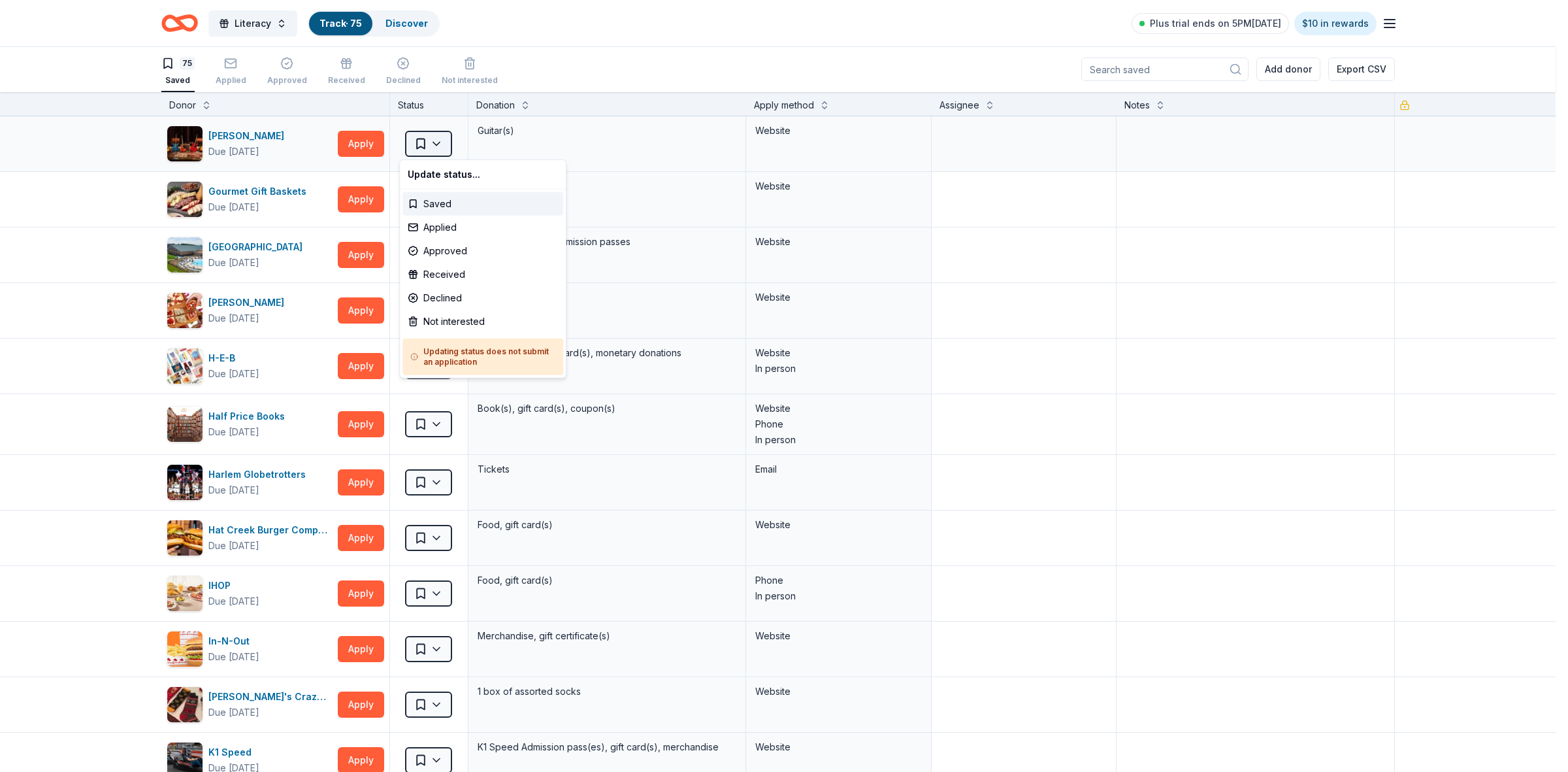
click at [427, 145] on html "Literacy Track · 75 Discover Plus trial ends on 5PM[DATE] $10 in rewards 75 Sav…" at bounding box center [784, 385] width 1568 height 772
click at [441, 326] on div "Not interested" at bounding box center [482, 321] width 161 height 24
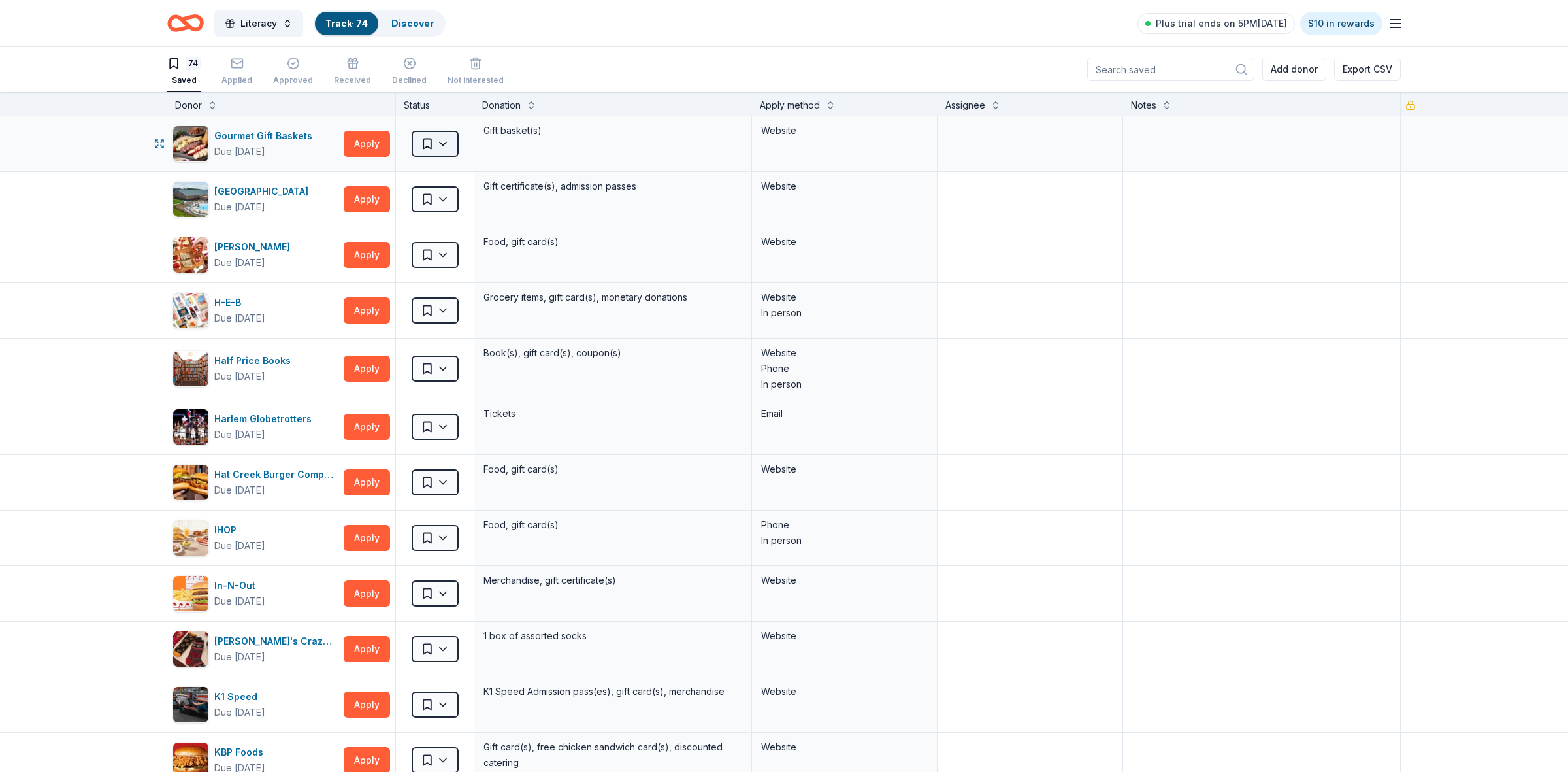
click at [436, 144] on html "Literacy Track · 74 Discover Plus trial ends on 5PM[DATE] $10 in rewards 74 Sav…" at bounding box center [784, 385] width 1568 height 772
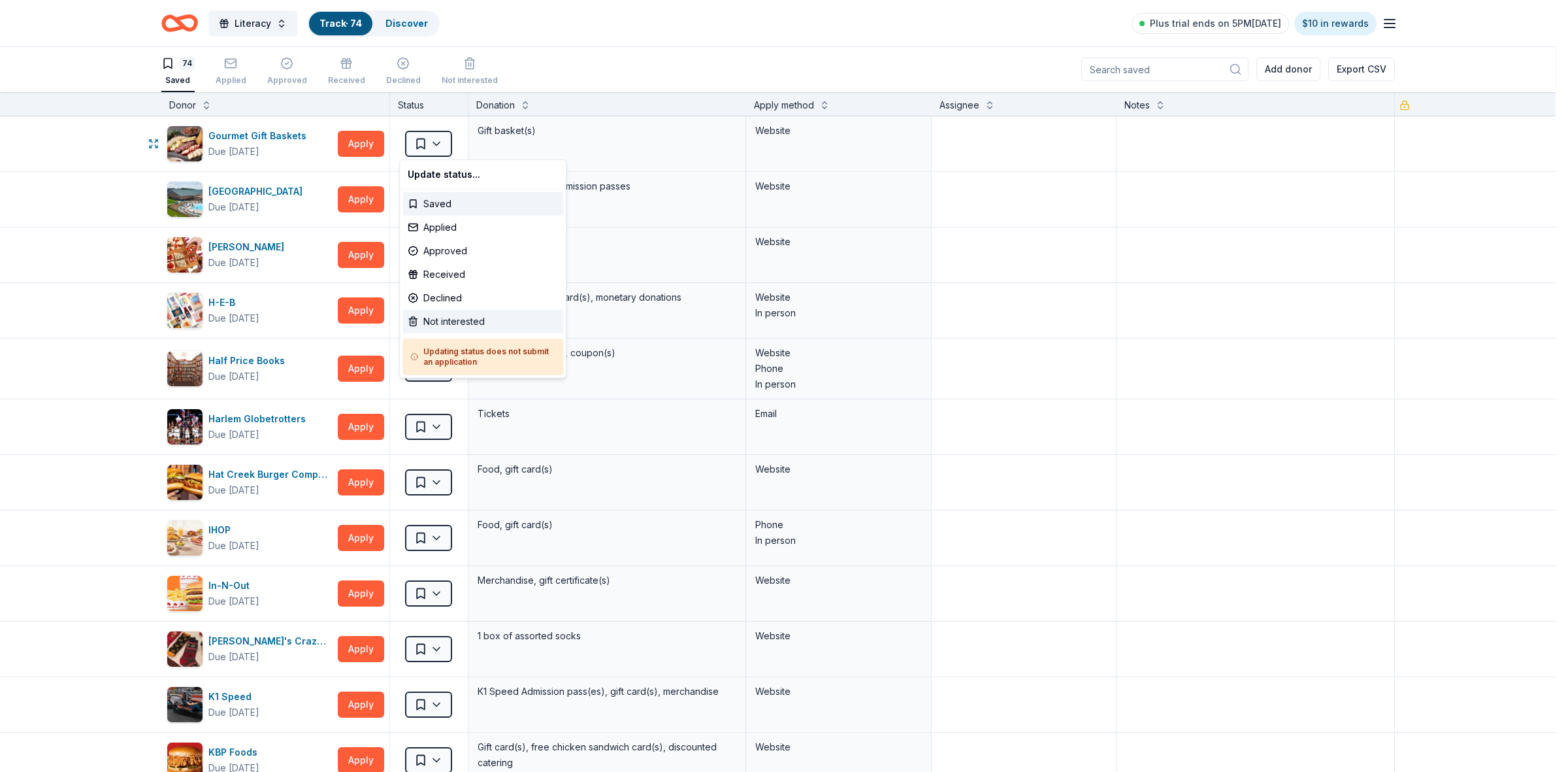
click at [443, 318] on div "Not interested" at bounding box center [482, 321] width 161 height 24
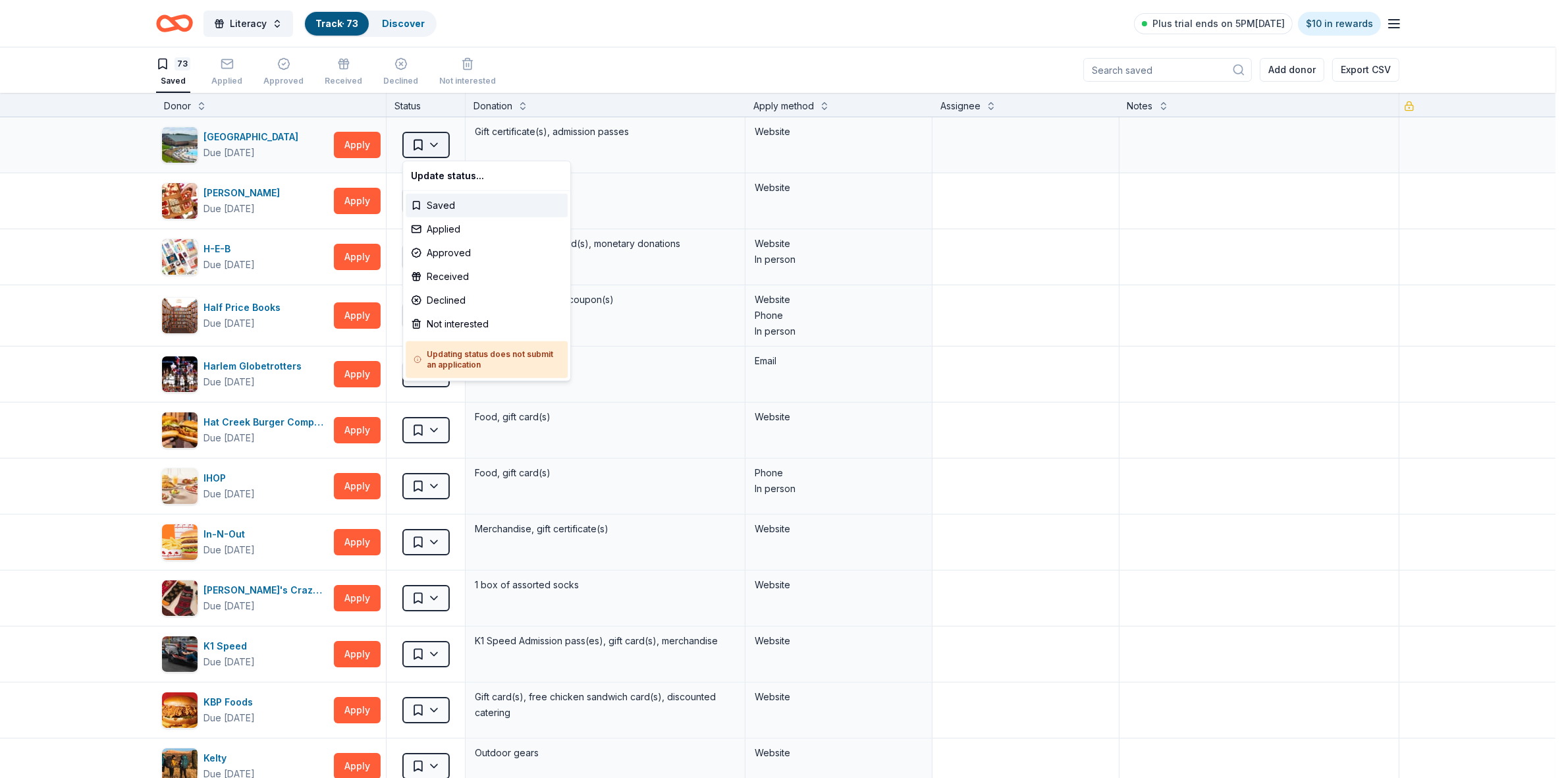
click at [434, 144] on html "Literacy Track · 73 Discover Plus trial ends on 5PM[DATE] $10 in rewards 73 Sav…" at bounding box center [784, 388] width 1568 height 778
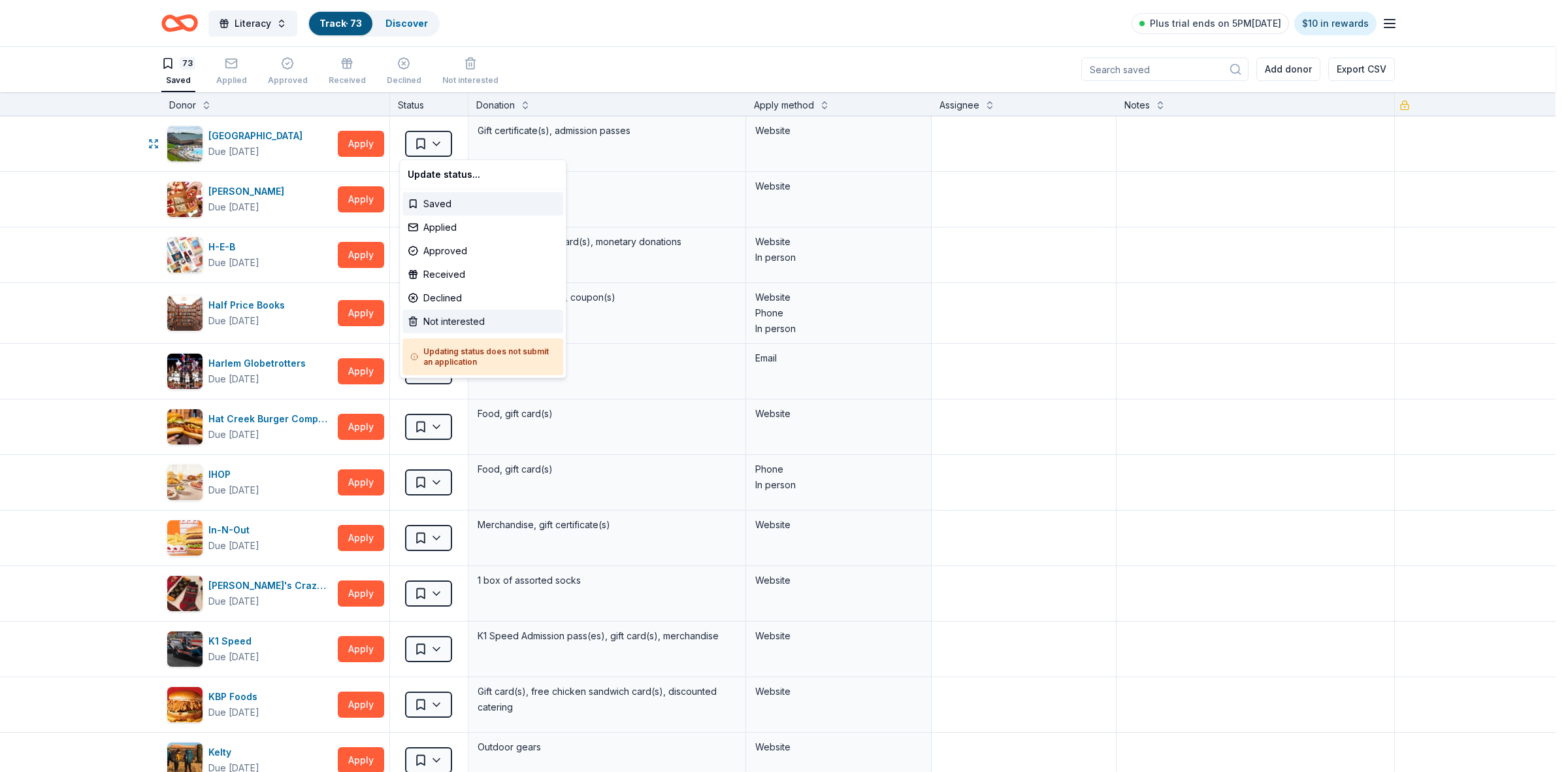
click at [441, 326] on div "Not interested" at bounding box center [482, 321] width 161 height 24
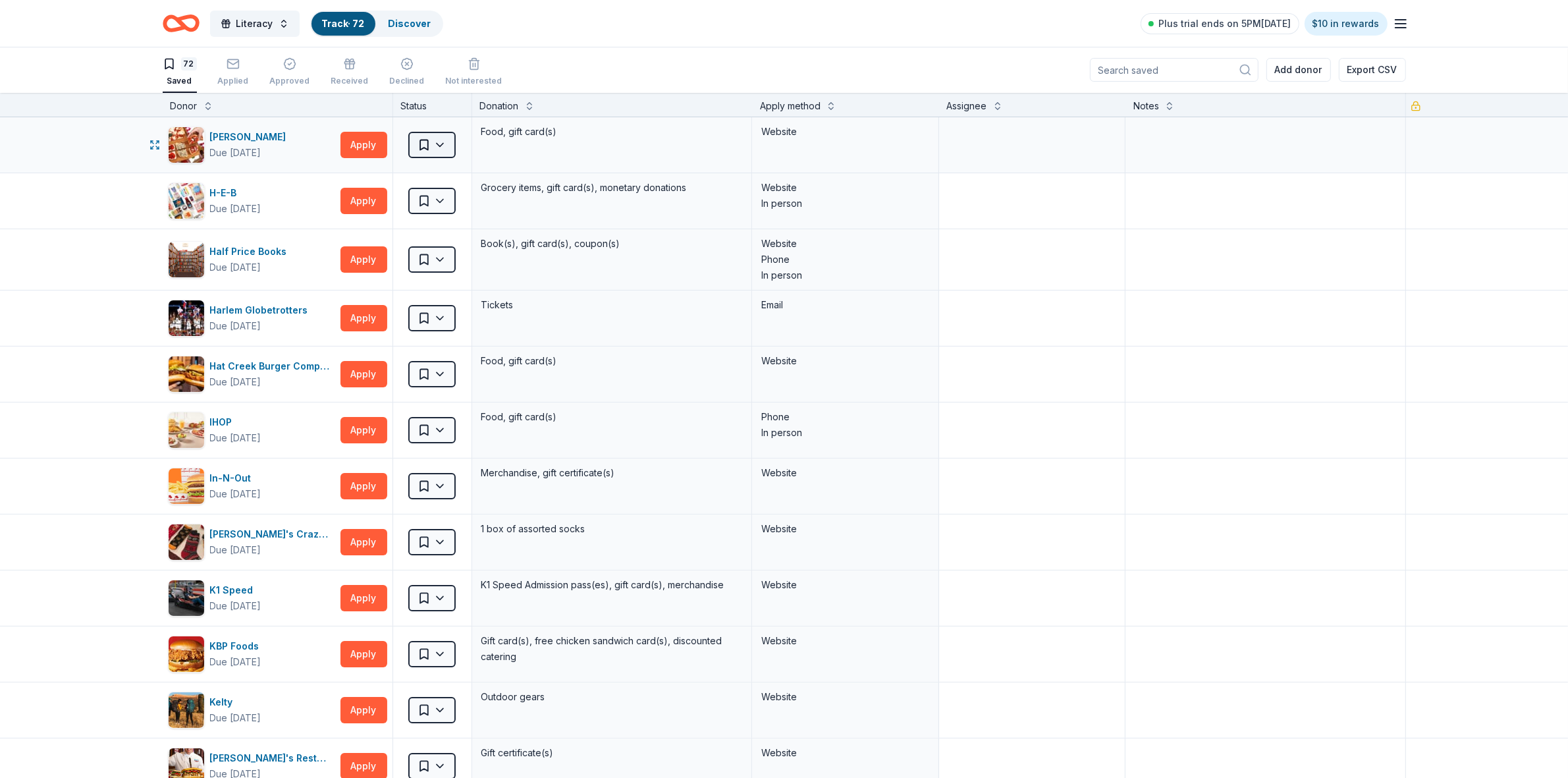
click at [436, 144] on html "Literacy Track · 72 Discover Plus trial ends on 5PM[DATE] $10 in rewards 72 Sav…" at bounding box center [784, 388] width 1568 height 778
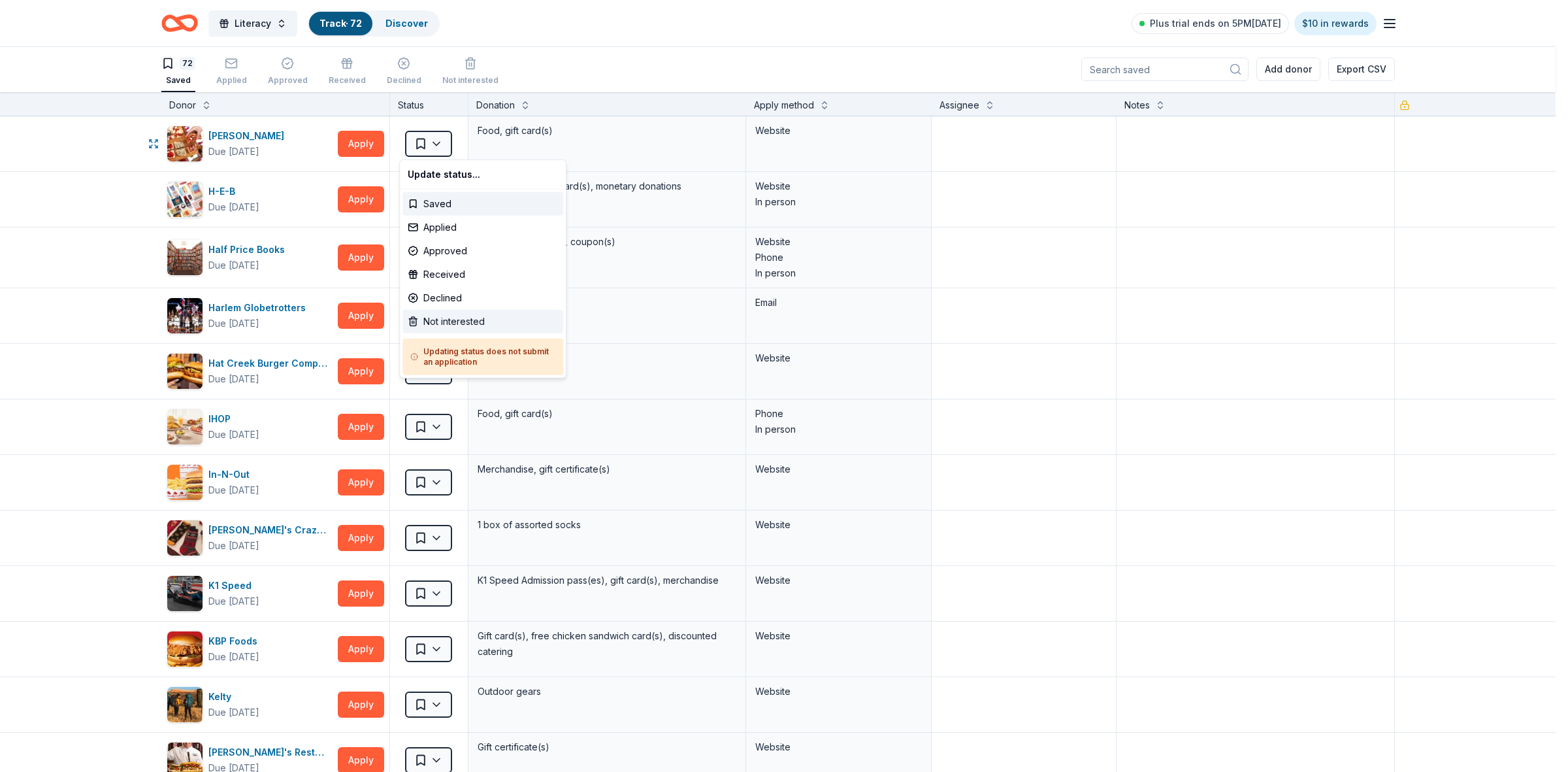
click at [436, 321] on div "Not interested" at bounding box center [482, 321] width 161 height 24
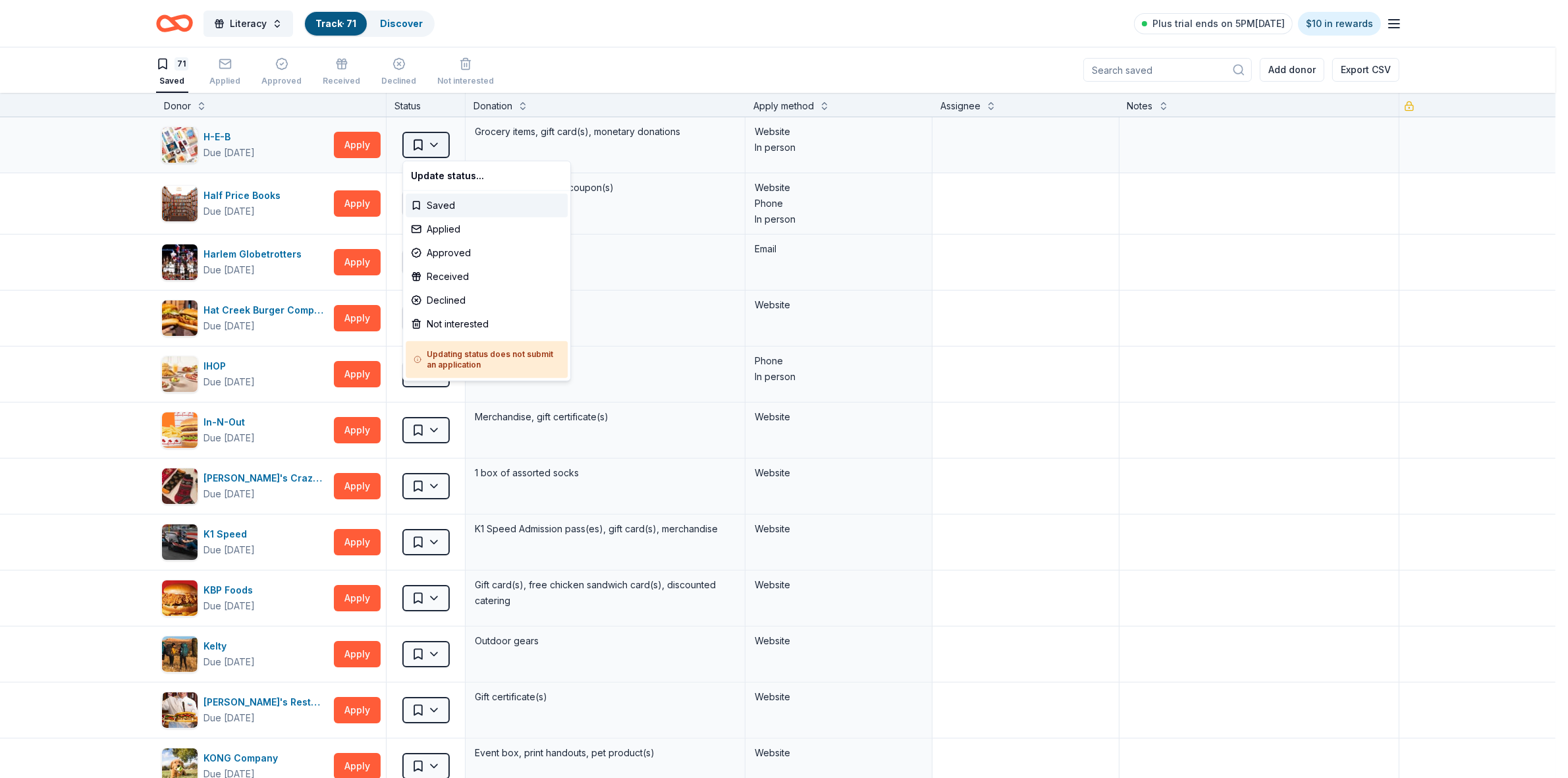
click at [435, 147] on html "Literacy Track · 71 Discover Plus trial ends on 5PM[DATE] $10 in rewards 71 Sav…" at bounding box center [784, 388] width 1568 height 778
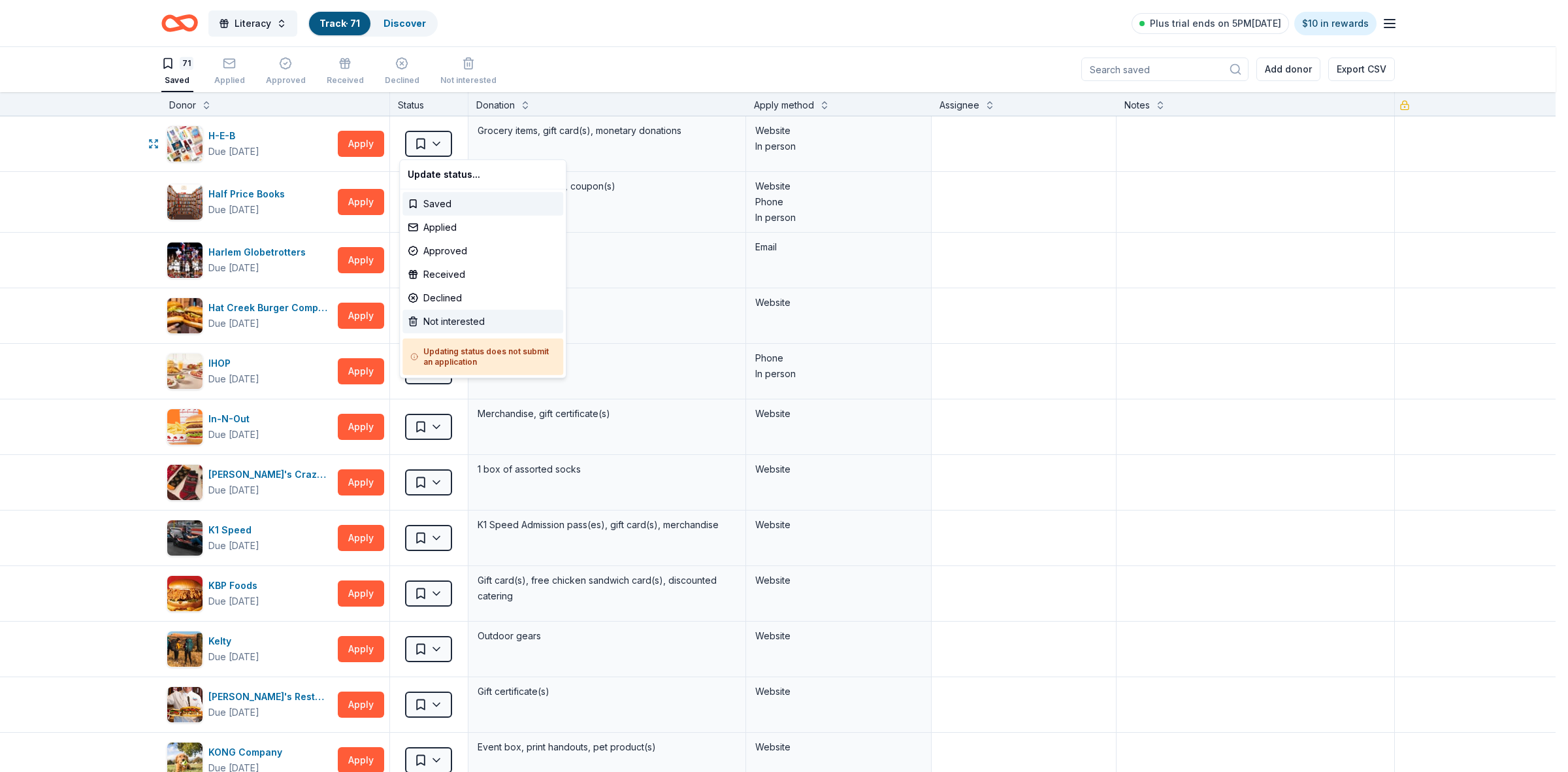
click at [448, 321] on div "Not interested" at bounding box center [482, 321] width 161 height 24
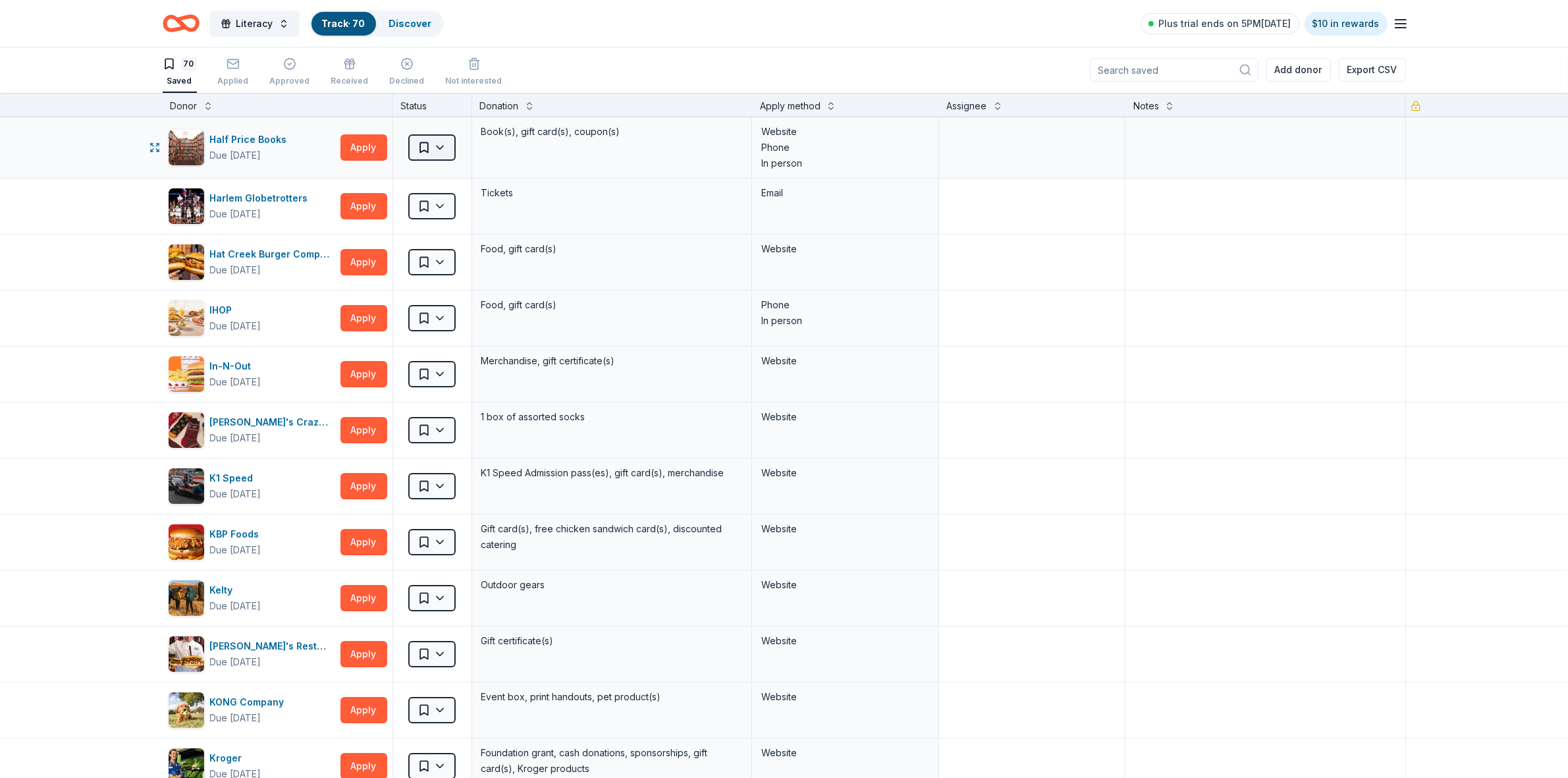
click at [436, 147] on html "Literacy Track · 70 Discover Plus trial ends on 5PM[DATE] $10 in rewards 70 Sav…" at bounding box center [784, 388] width 1568 height 778
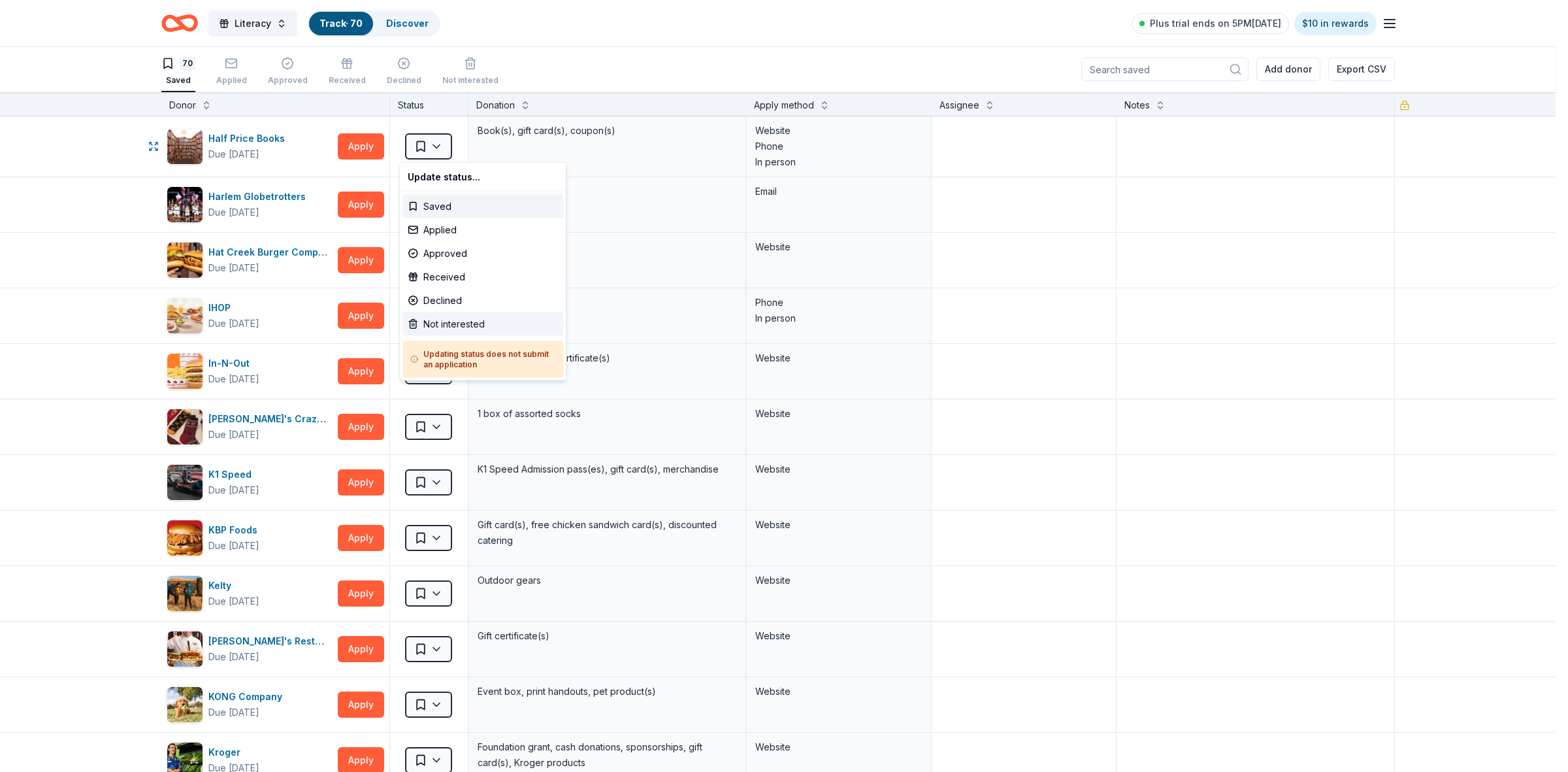
click at [448, 325] on div "Not interested" at bounding box center [482, 324] width 161 height 24
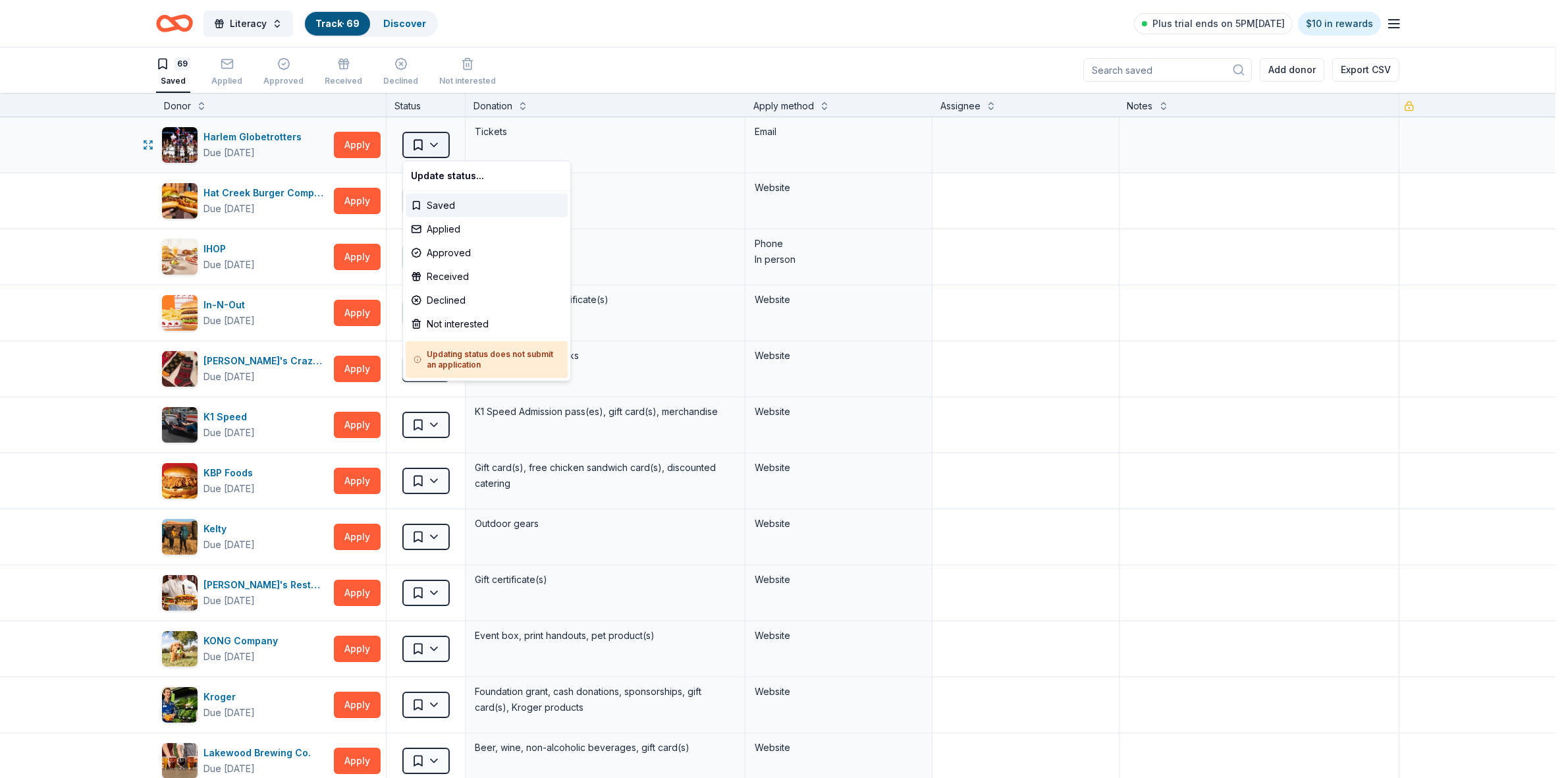
click at [440, 145] on html "Literacy Track · 69 Discover Plus trial ends on 5PM[DATE] $10 in rewards 69 Sav…" at bounding box center [784, 388] width 1568 height 778
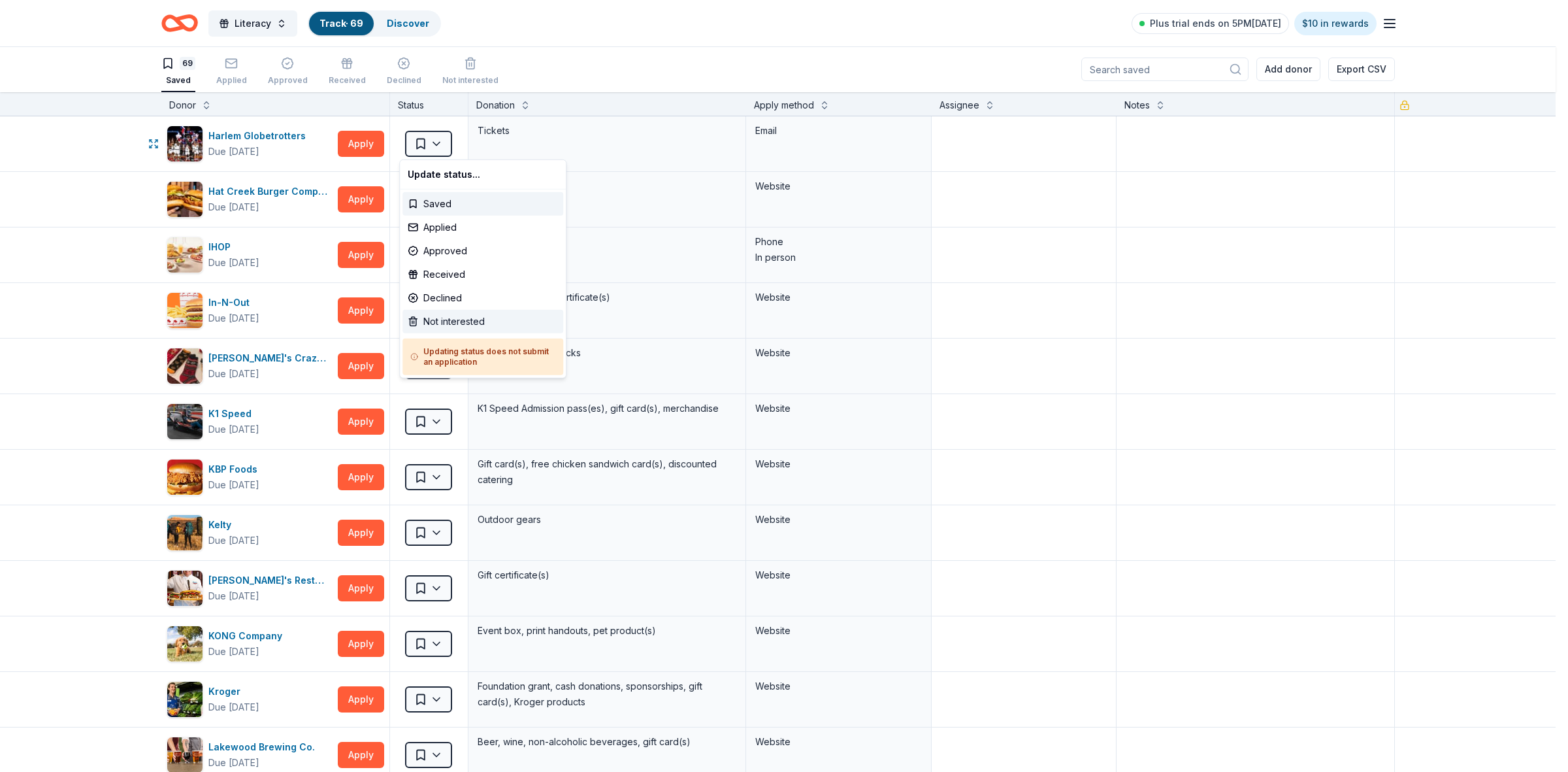
click at [470, 321] on div "Not interested" at bounding box center [482, 321] width 161 height 24
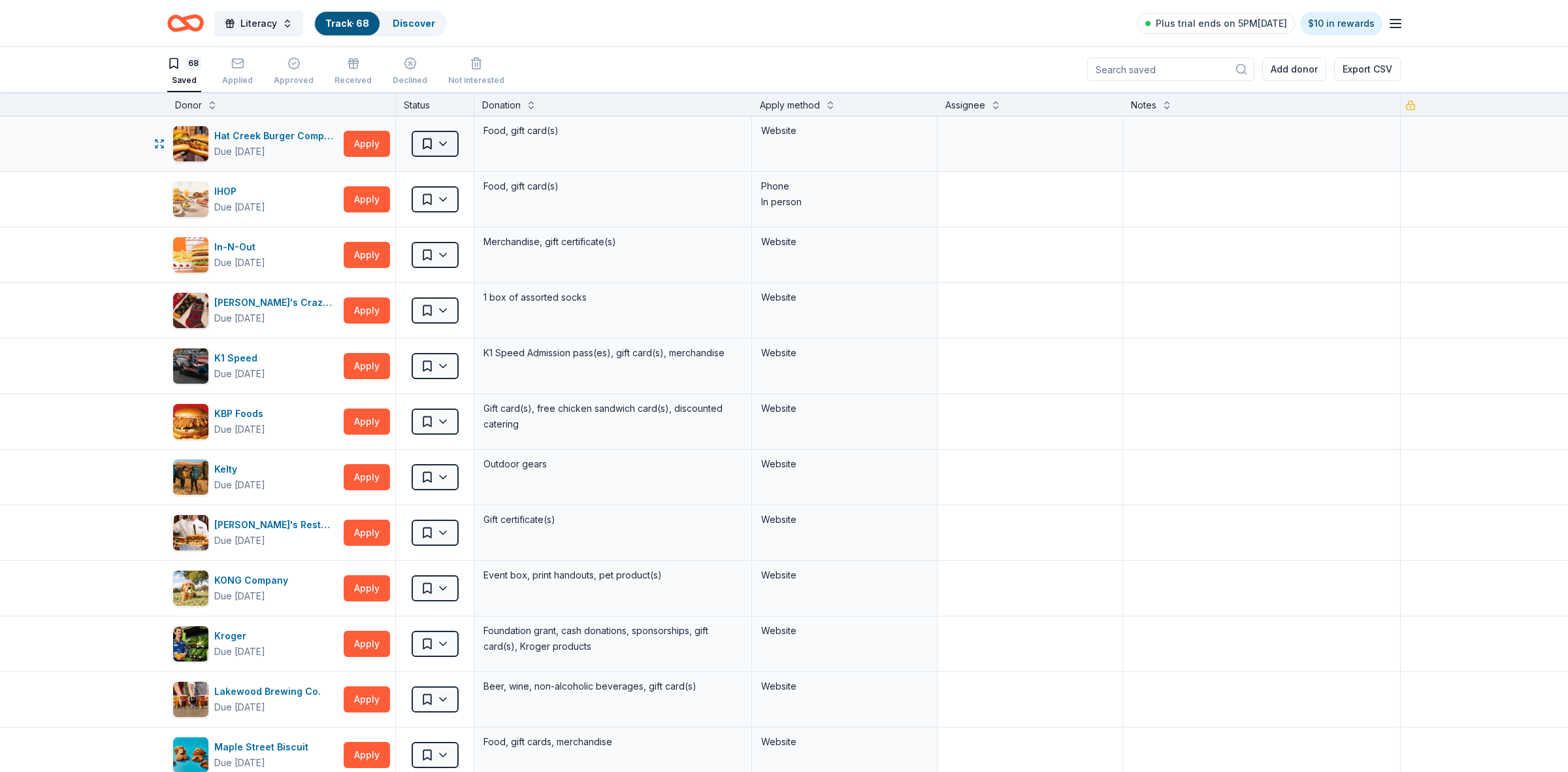
click at [431, 145] on html "Literacy Track · 68 Discover Plus trial ends on 5PM[DATE] $10 in rewards 68 Sav…" at bounding box center [784, 385] width 1568 height 772
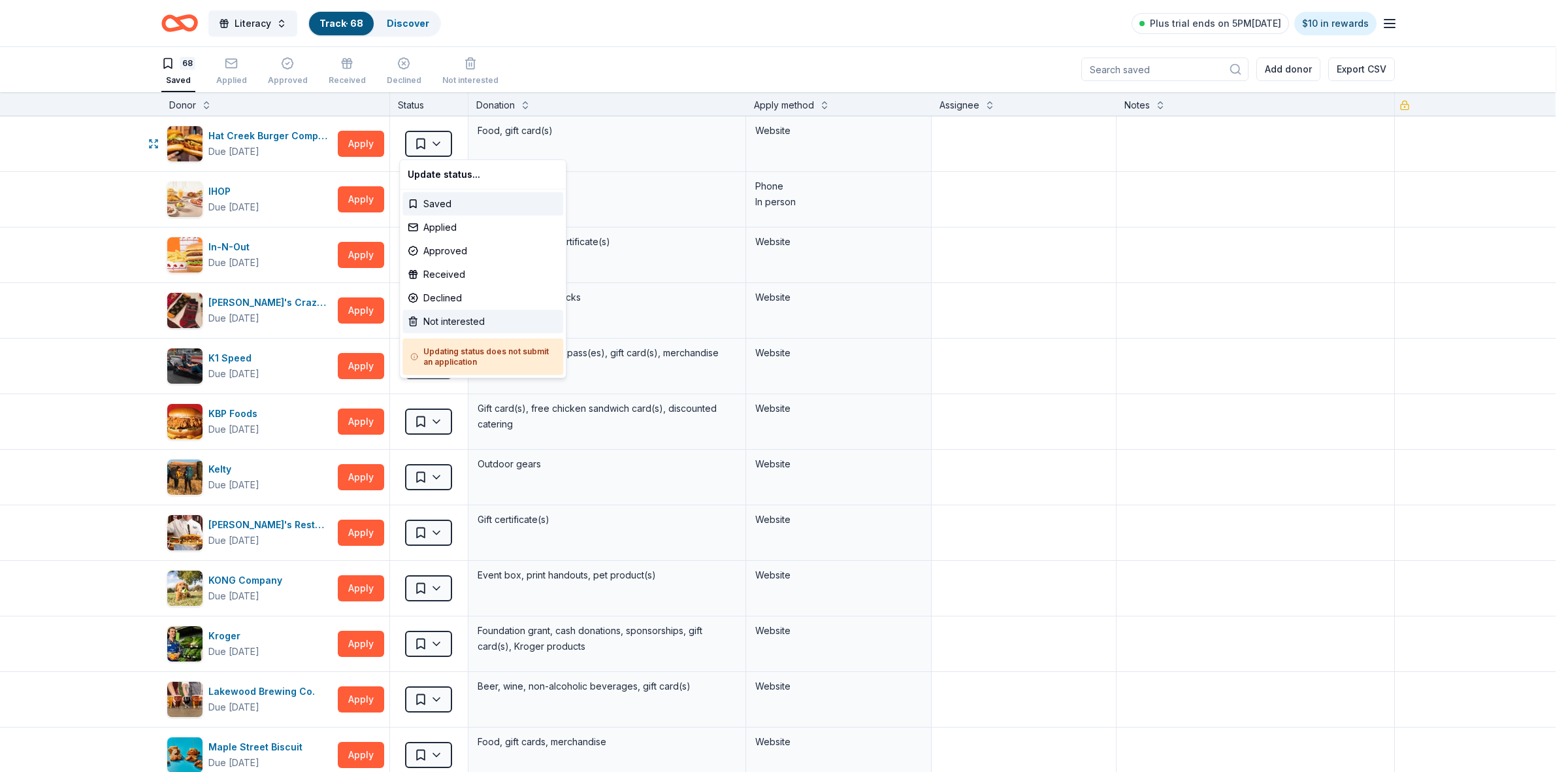
click at [439, 321] on div "Not interested" at bounding box center [482, 321] width 161 height 24
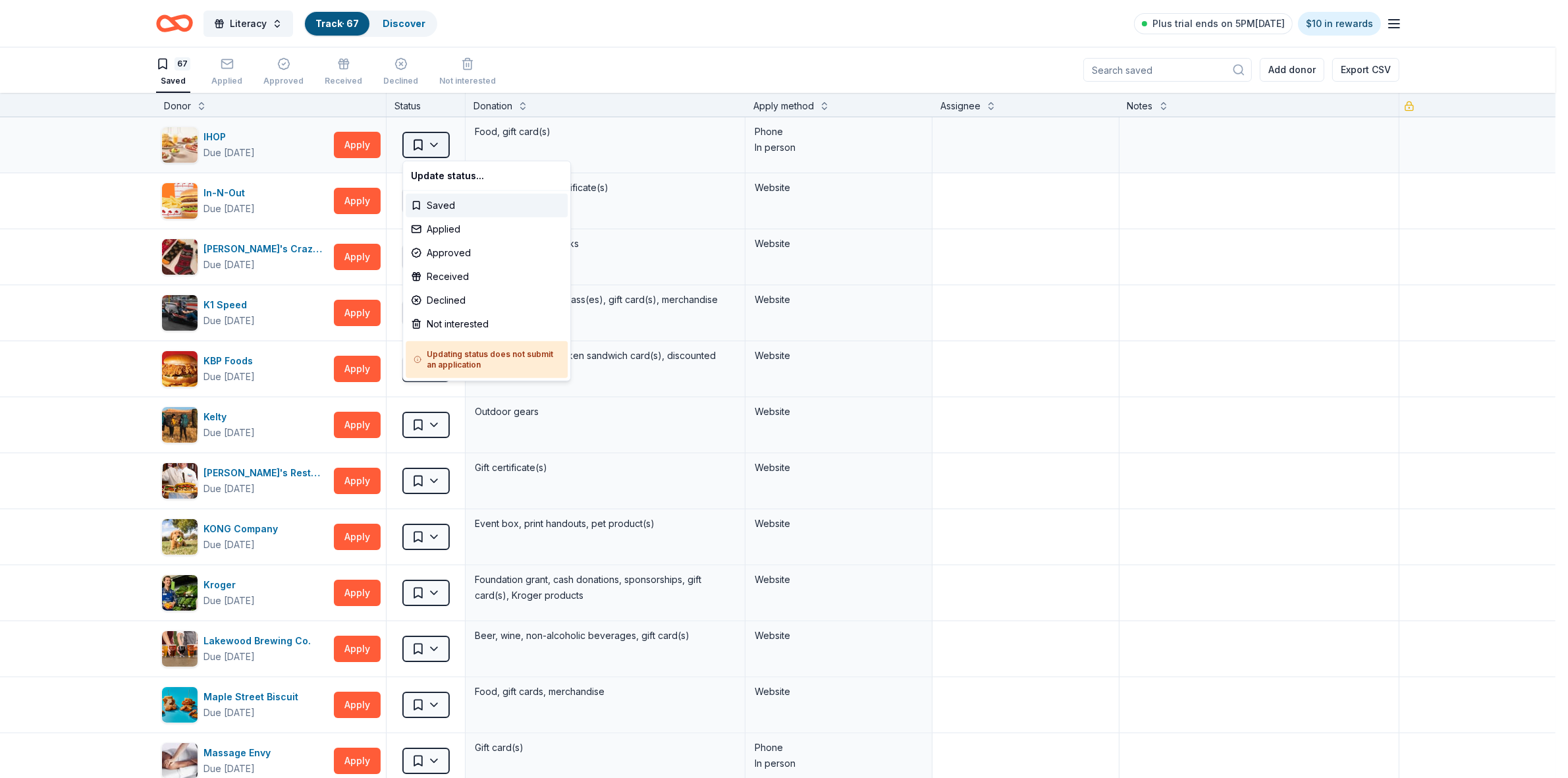
click at [434, 143] on html "Literacy Track · 67 Discover Plus trial ends on 5PM[DATE] $10 in rewards 67 Sav…" at bounding box center [784, 388] width 1568 height 778
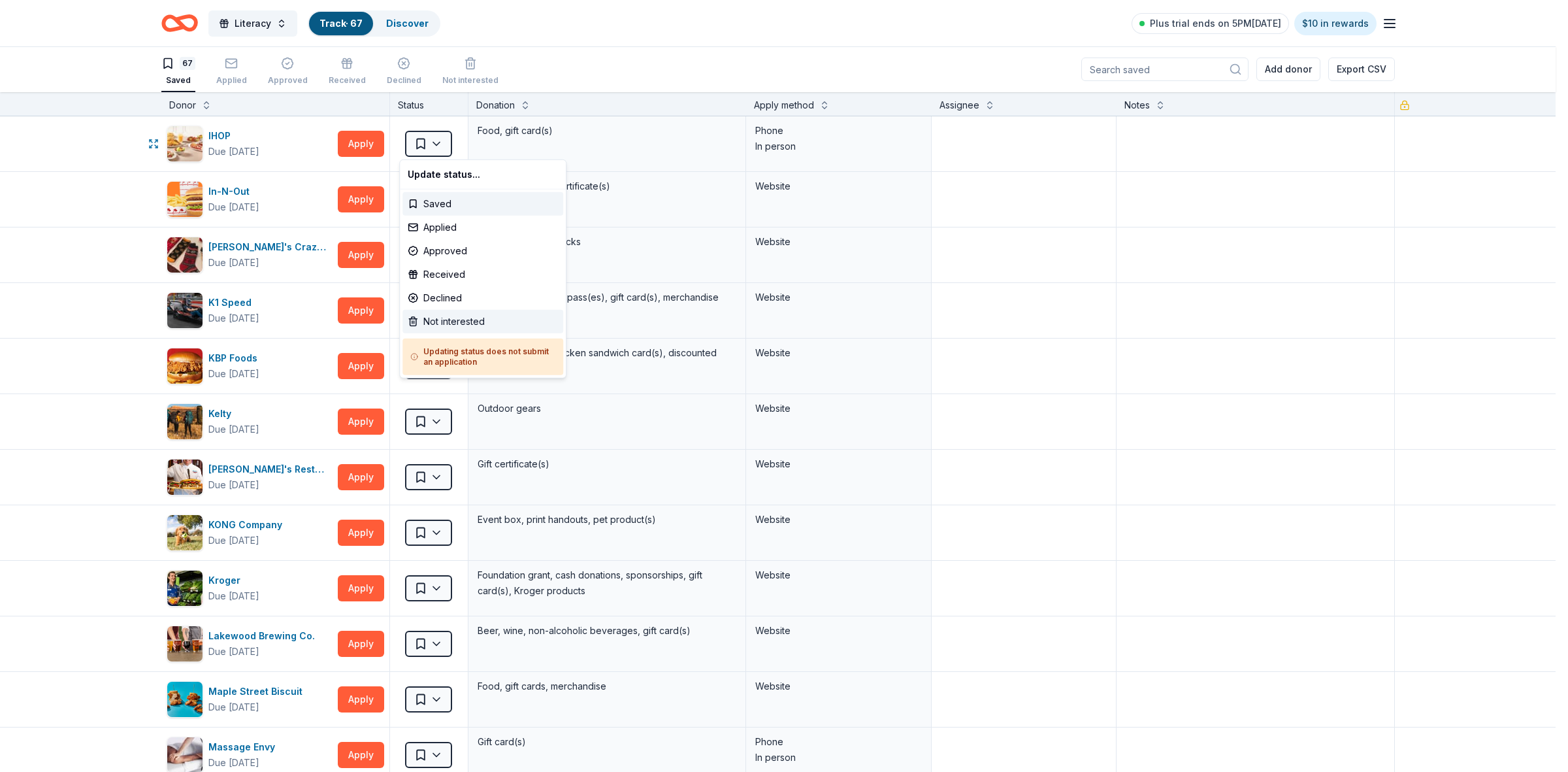
click at [461, 318] on div "Not interested" at bounding box center [482, 321] width 161 height 24
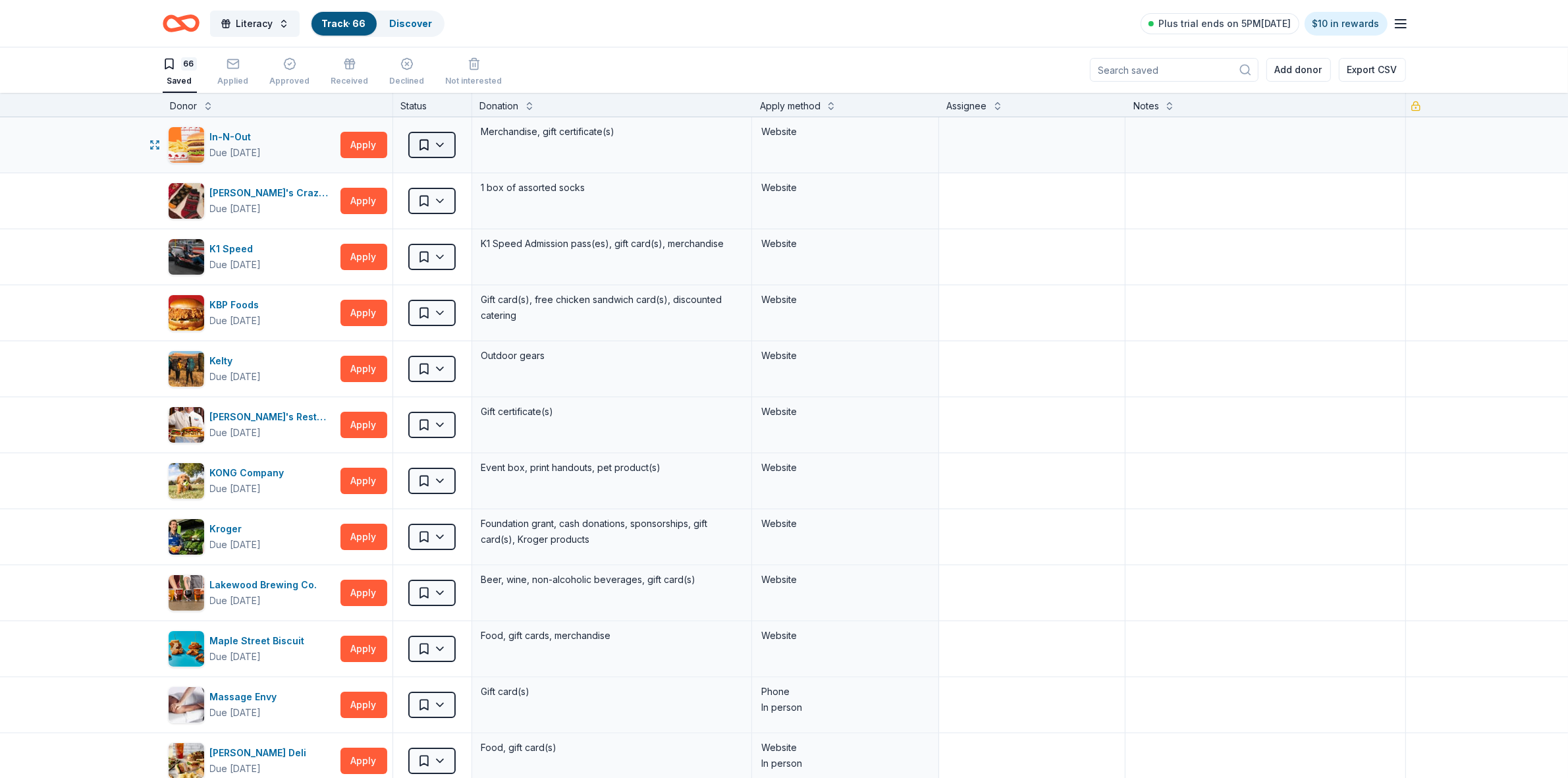
click at [435, 140] on html "Literacy Track · 66 Discover Plus trial ends on 5PM[DATE] $10 in rewards 66 Sav…" at bounding box center [784, 388] width 1568 height 778
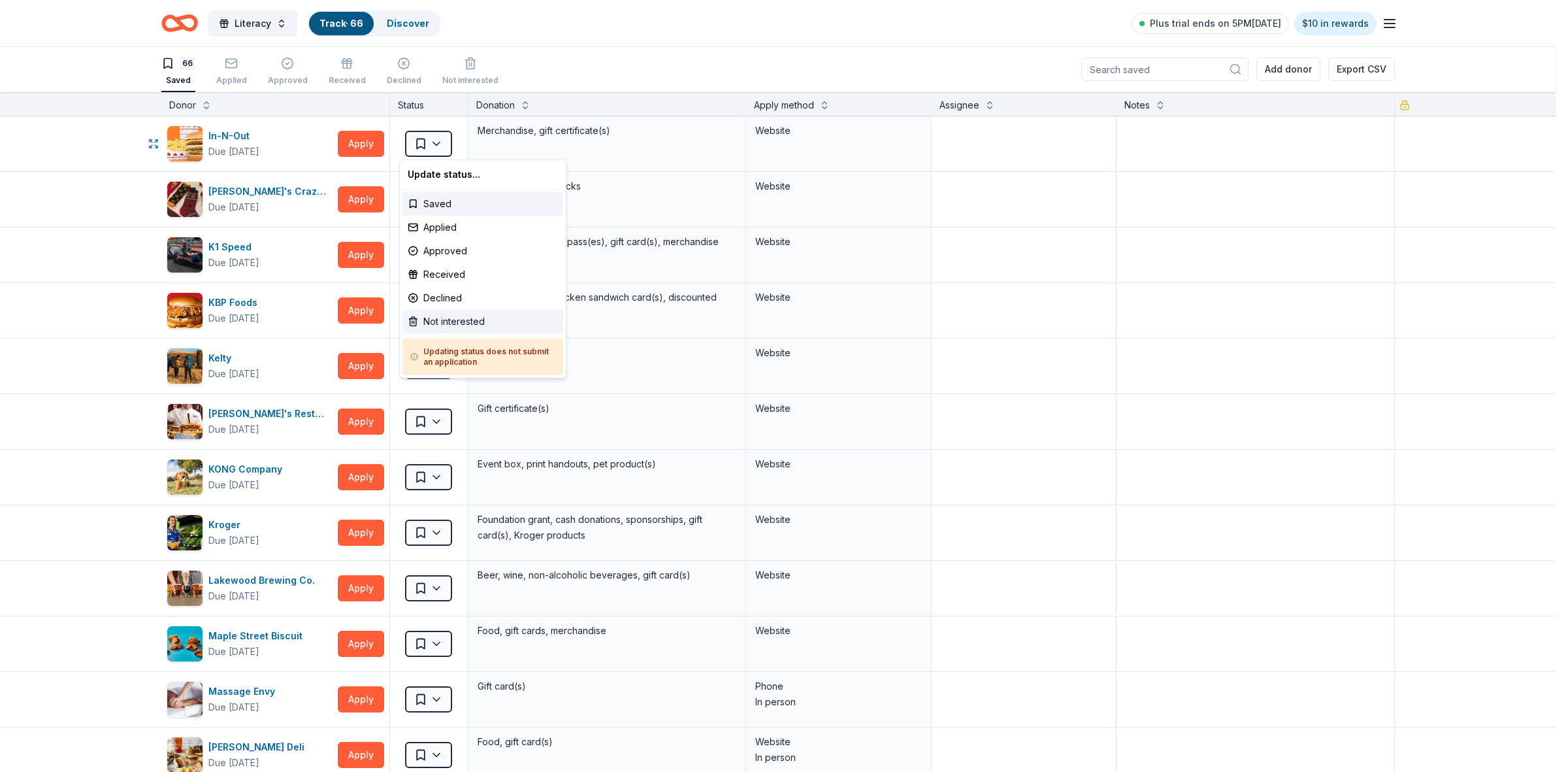
click at [461, 322] on div "Not interested" at bounding box center [482, 321] width 161 height 24
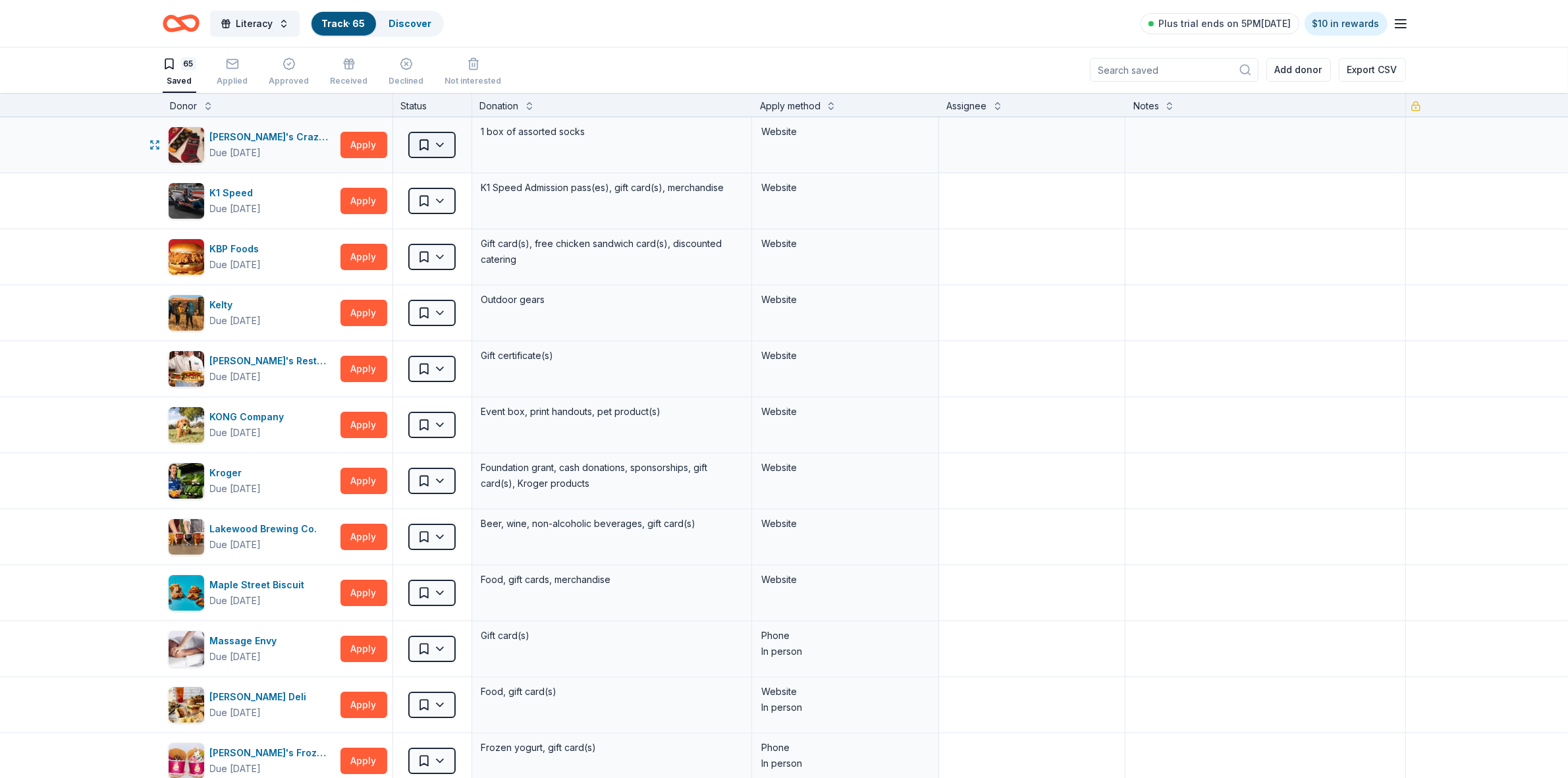
click at [431, 142] on html "Literacy Track · 65 Discover Plus trial ends on 5PM[DATE] $10 in rewards 65 Sav…" at bounding box center [784, 388] width 1568 height 778
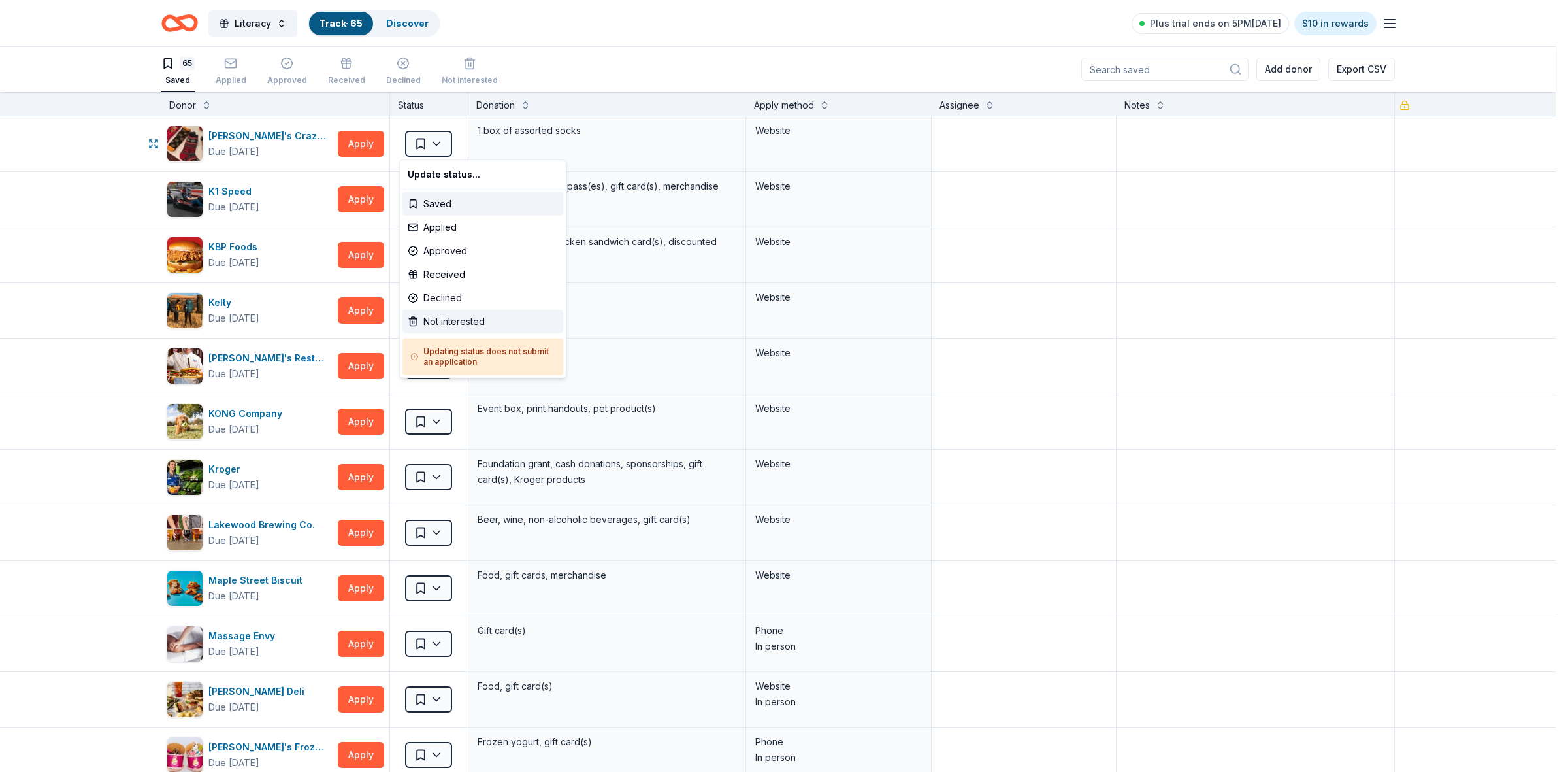
click at [453, 326] on div "Not interested" at bounding box center [482, 321] width 161 height 24
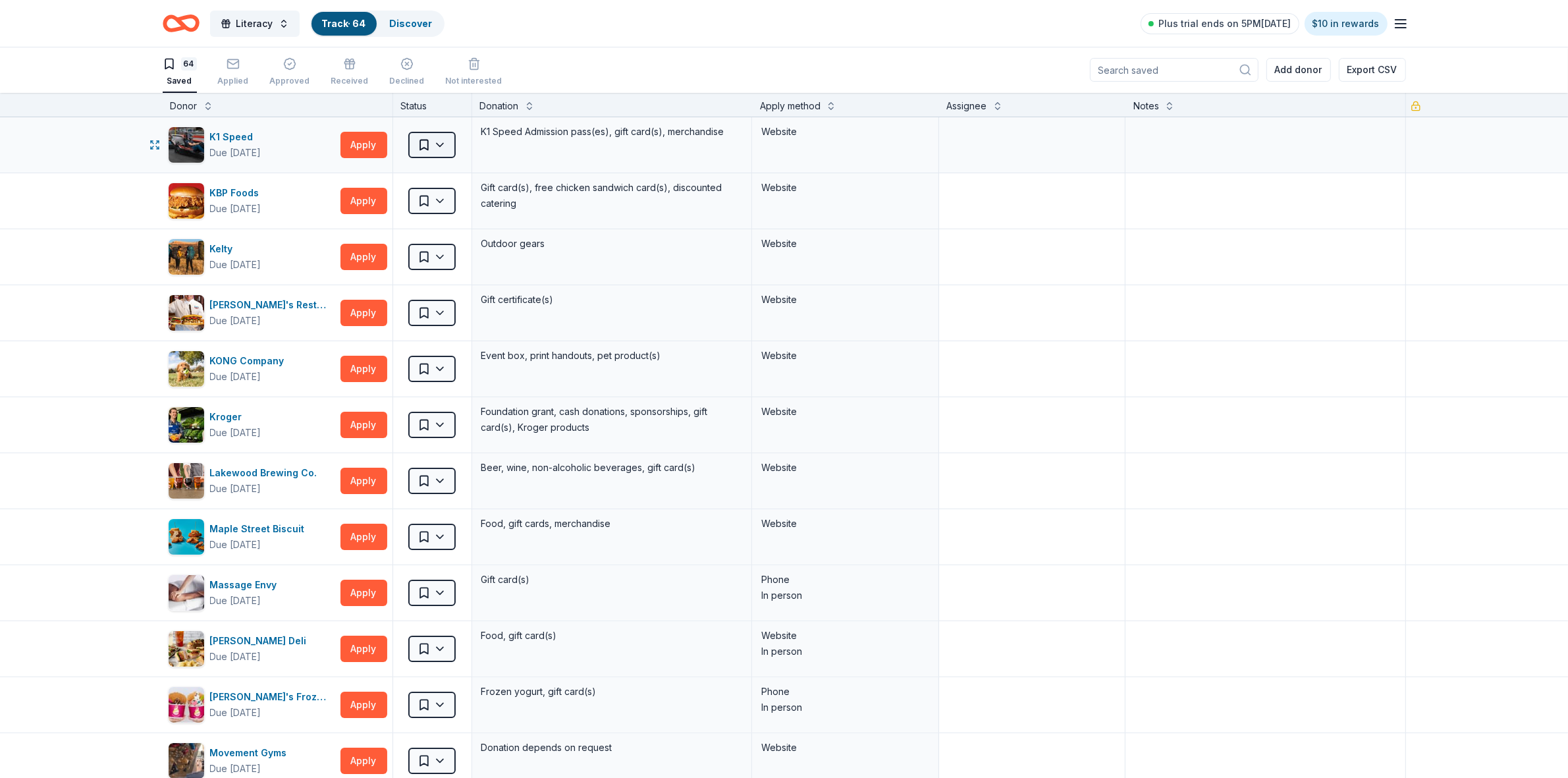
click at [434, 149] on html "Literacy Track · 64 Discover Plus trial ends on 5PM[DATE] $10 in rewards 64 Sav…" at bounding box center [784, 388] width 1568 height 778
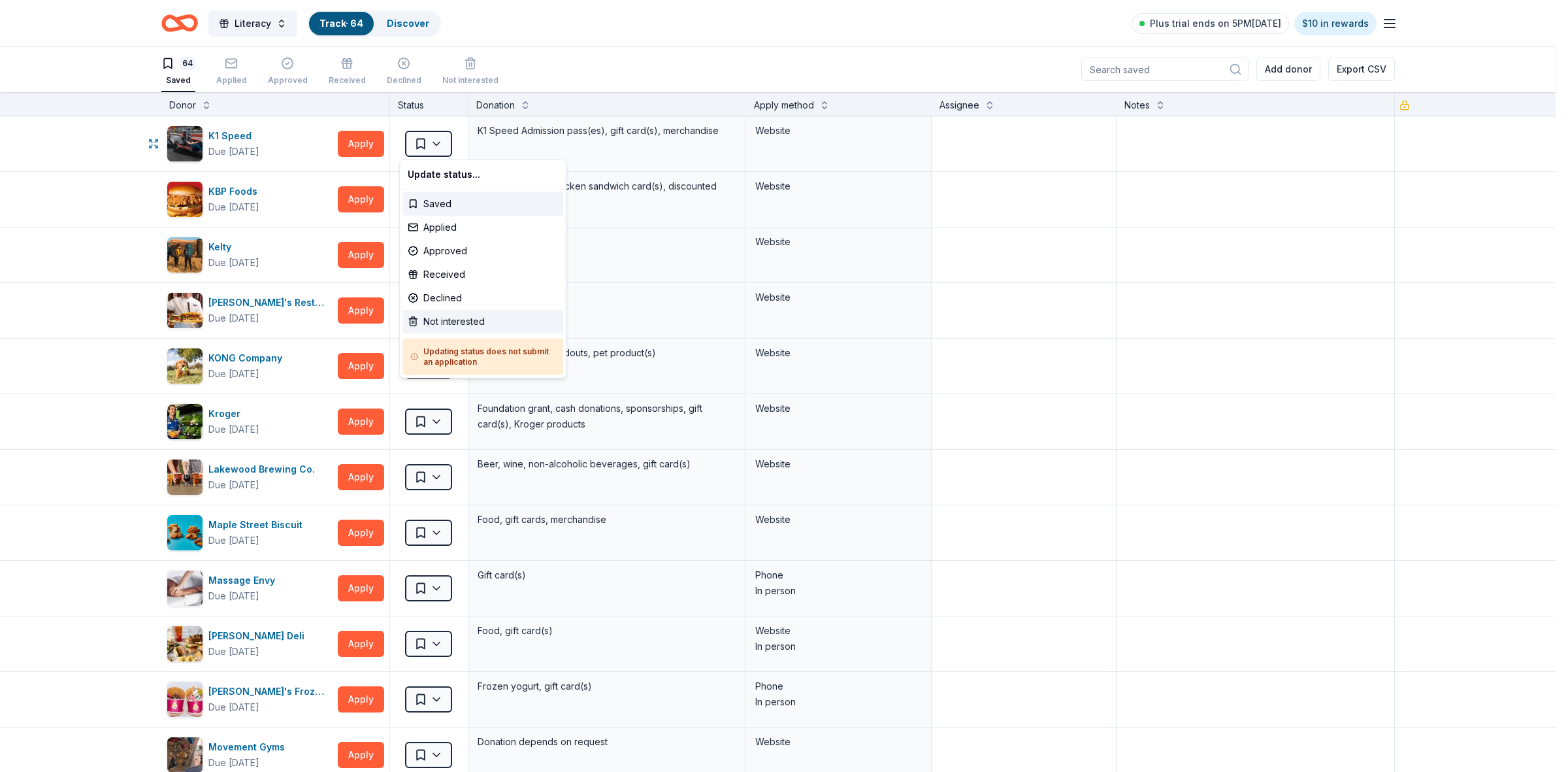
click at [454, 315] on div "Not interested" at bounding box center [482, 321] width 161 height 24
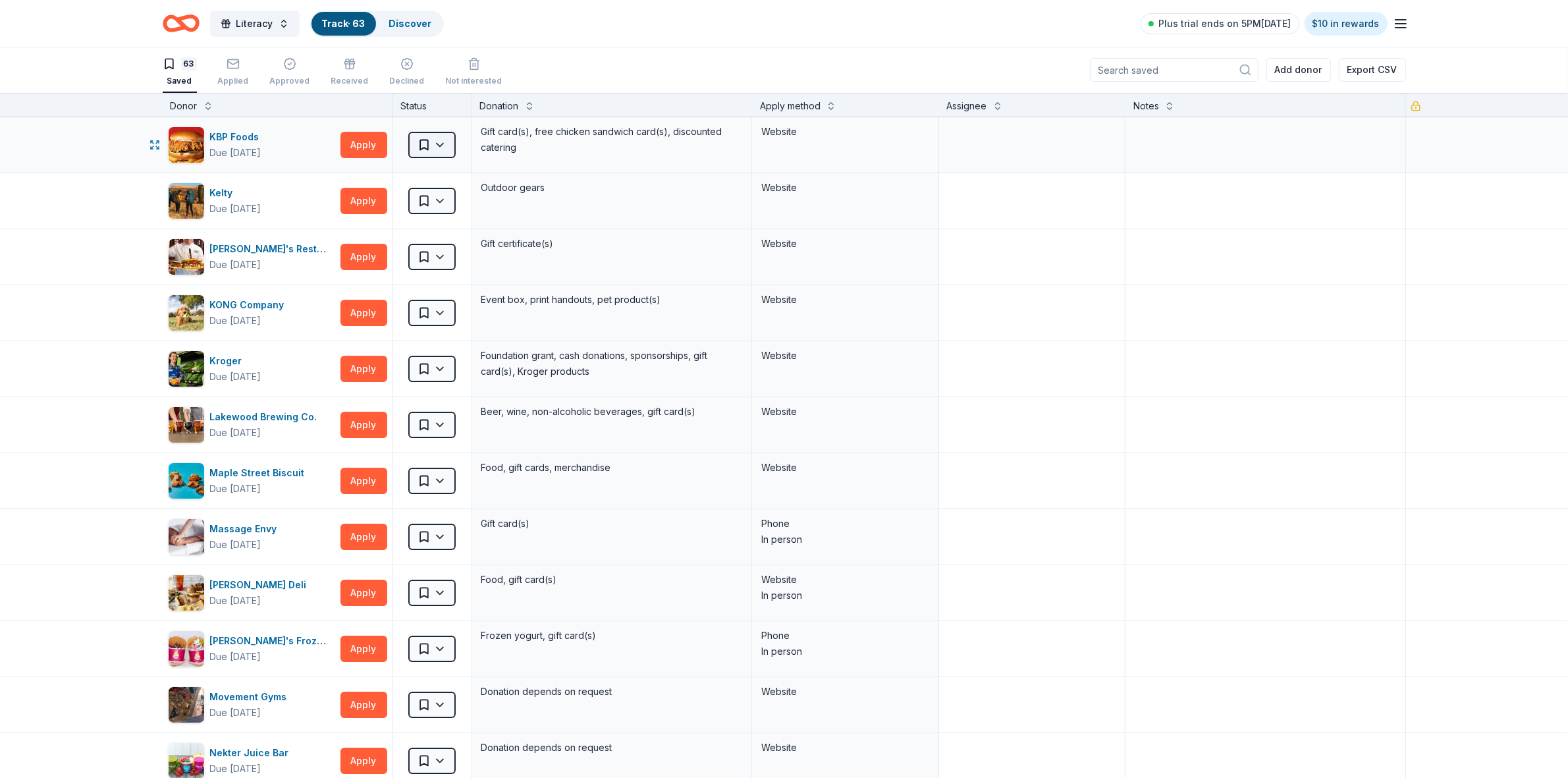
click at [436, 148] on html "Literacy Track · 63 Discover Plus trial ends on 5PM[DATE] $10 in rewards 63 Sav…" at bounding box center [784, 388] width 1568 height 778
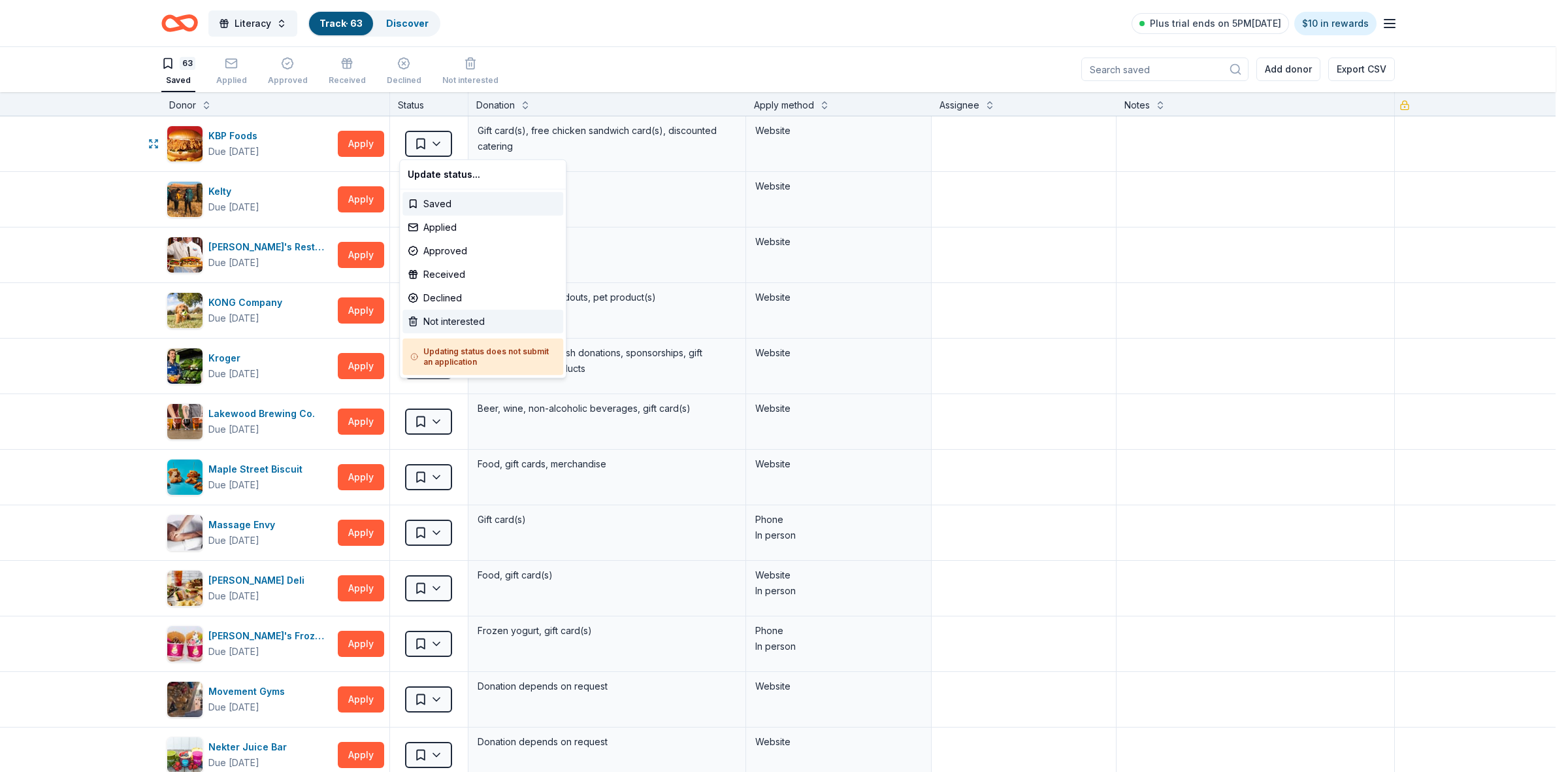
click at [448, 321] on div "Not interested" at bounding box center [482, 321] width 161 height 24
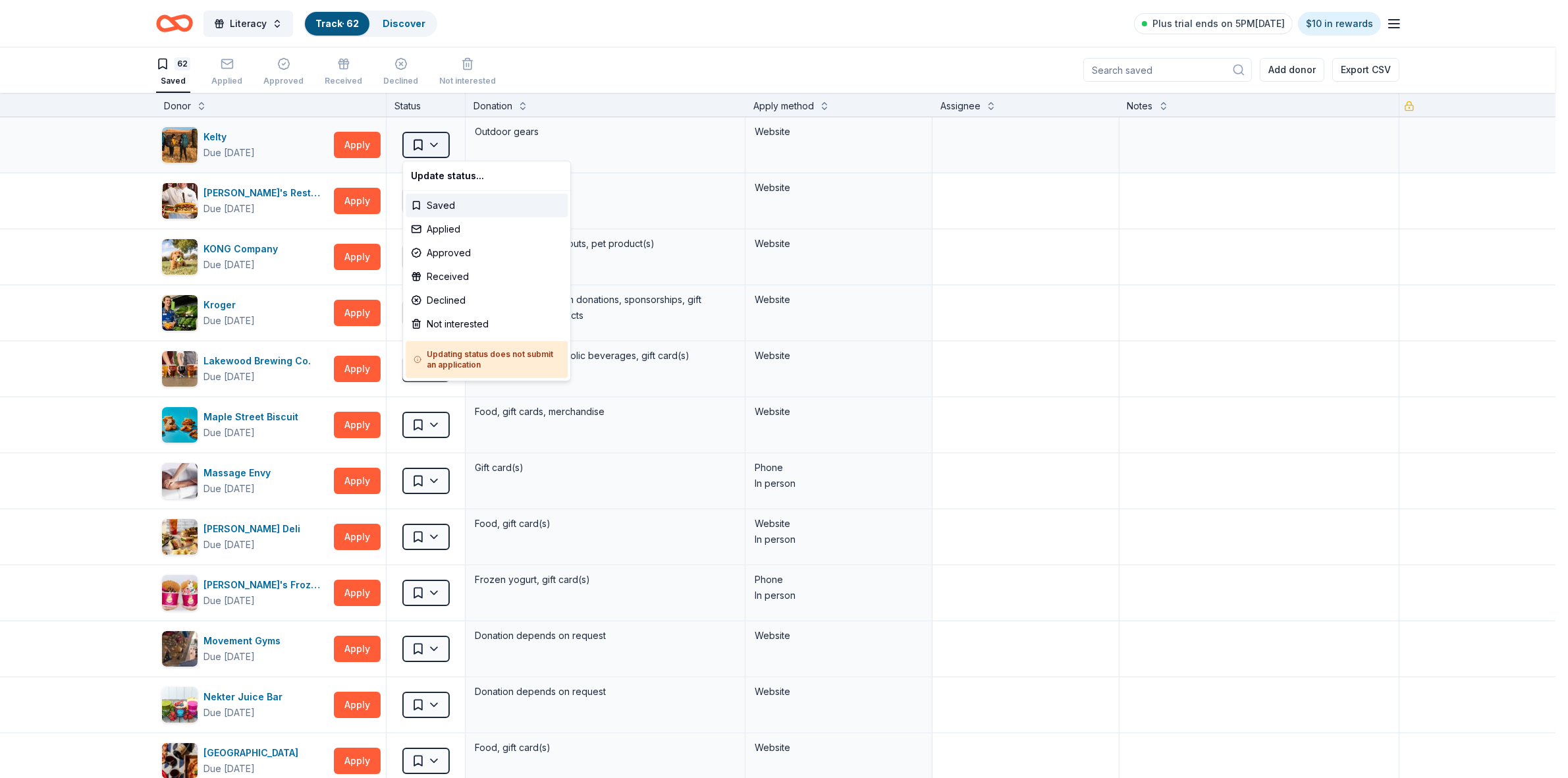
click at [435, 147] on html "Literacy Track · 62 Discover Plus trial ends on 5PM[DATE] $10 in rewards 62 Sav…" at bounding box center [784, 388] width 1568 height 778
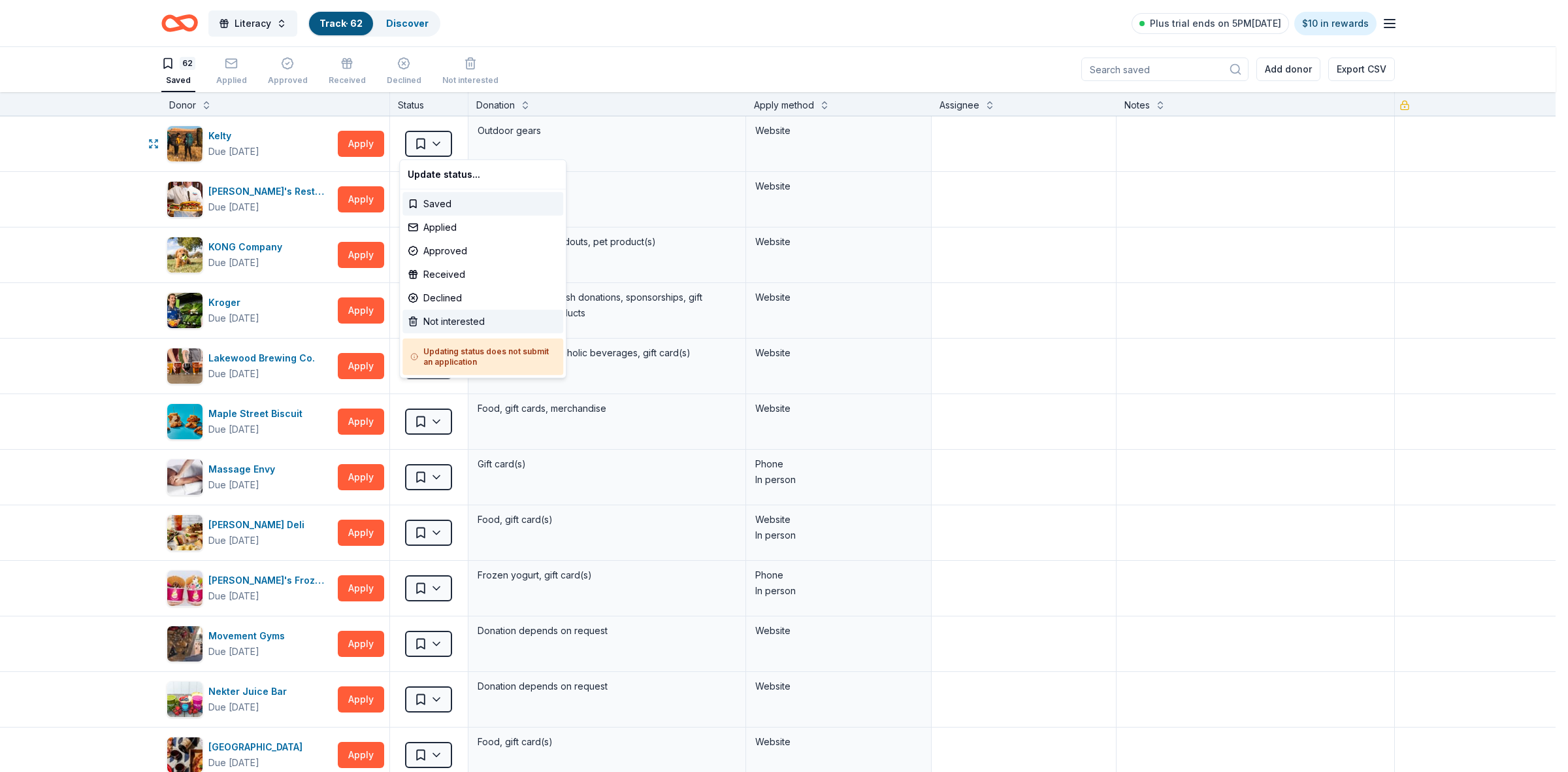
click at [453, 324] on div "Not interested" at bounding box center [482, 321] width 161 height 24
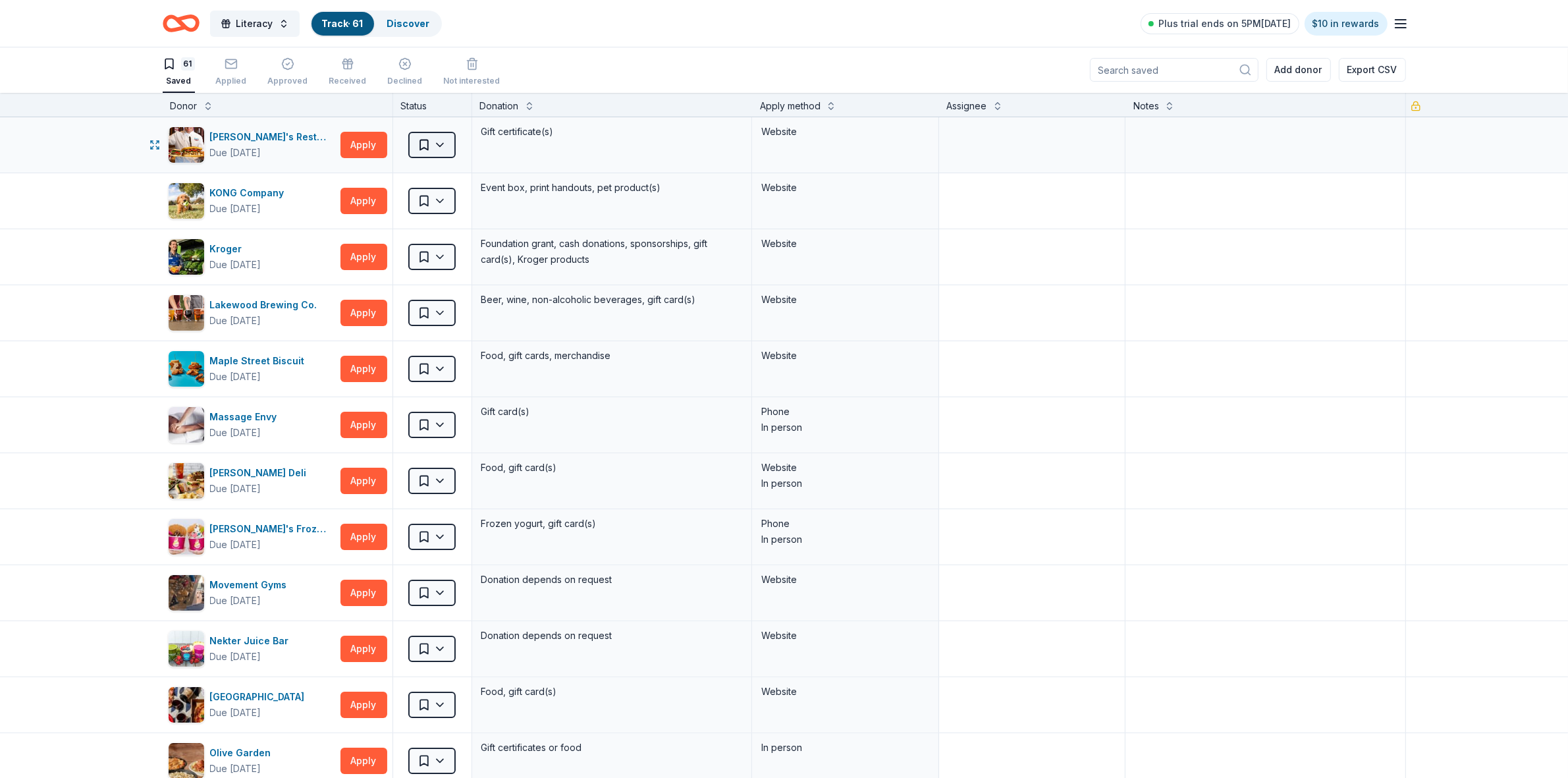
click at [436, 147] on html "Literacy Track · 61 Discover Plus trial ends on 5PM[DATE] $10 in rewards 61 Sav…" at bounding box center [784, 388] width 1568 height 778
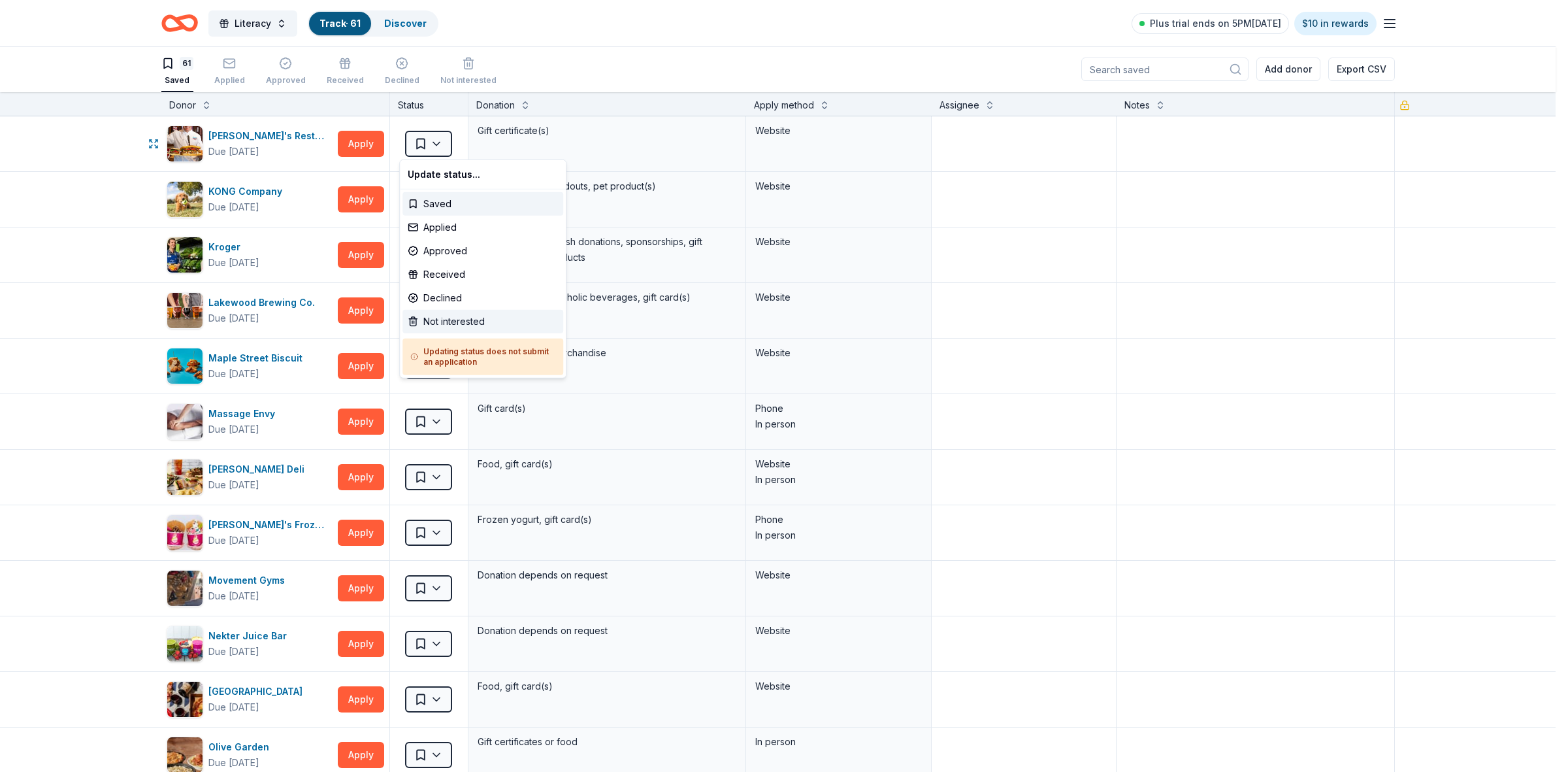
click at [441, 325] on div "Not interested" at bounding box center [482, 321] width 161 height 24
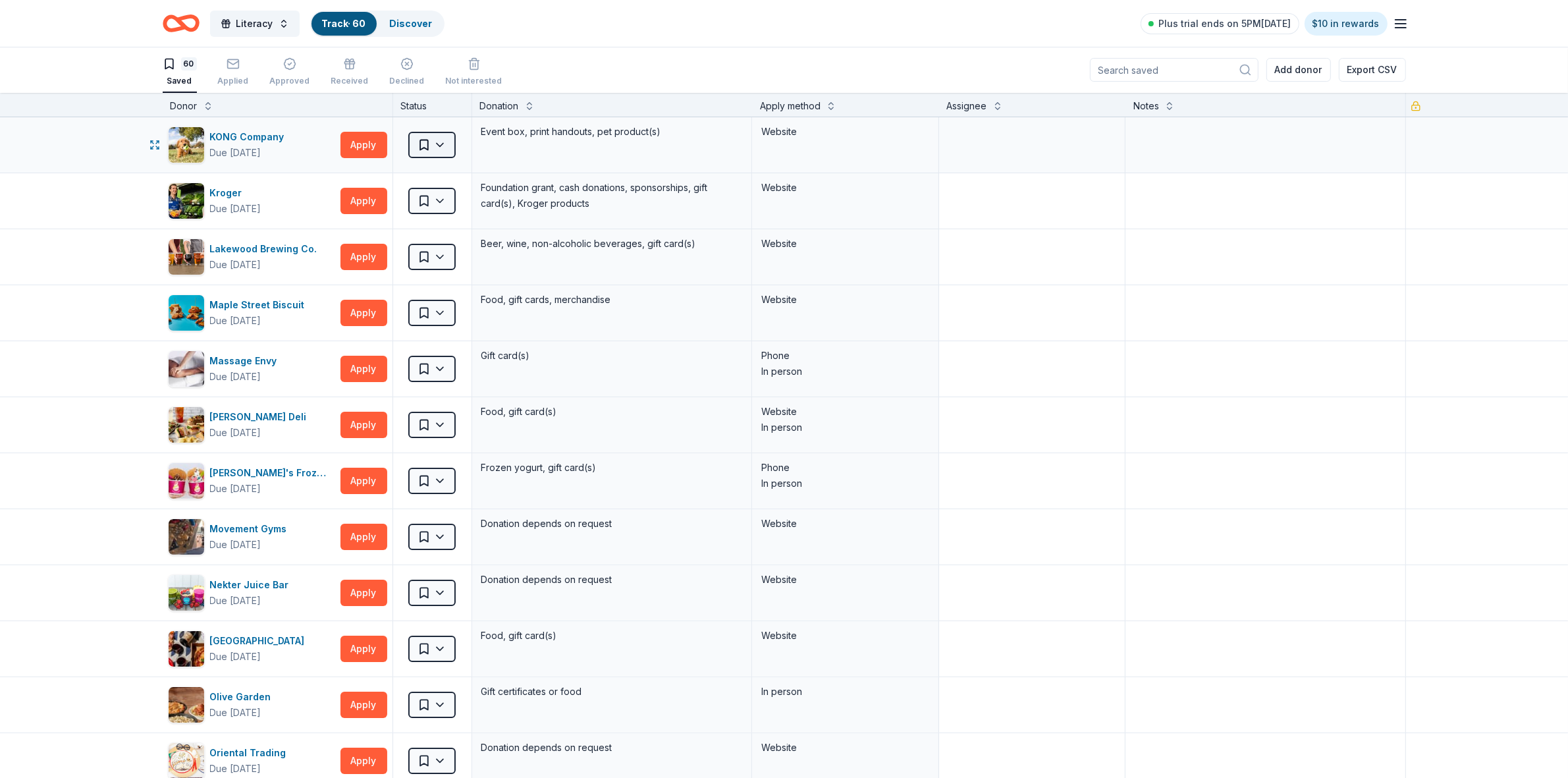
click at [434, 148] on html "Literacy Track · 60 Discover Plus trial ends on 5PM[DATE] $10 in rewards 60 Sav…" at bounding box center [784, 388] width 1568 height 778
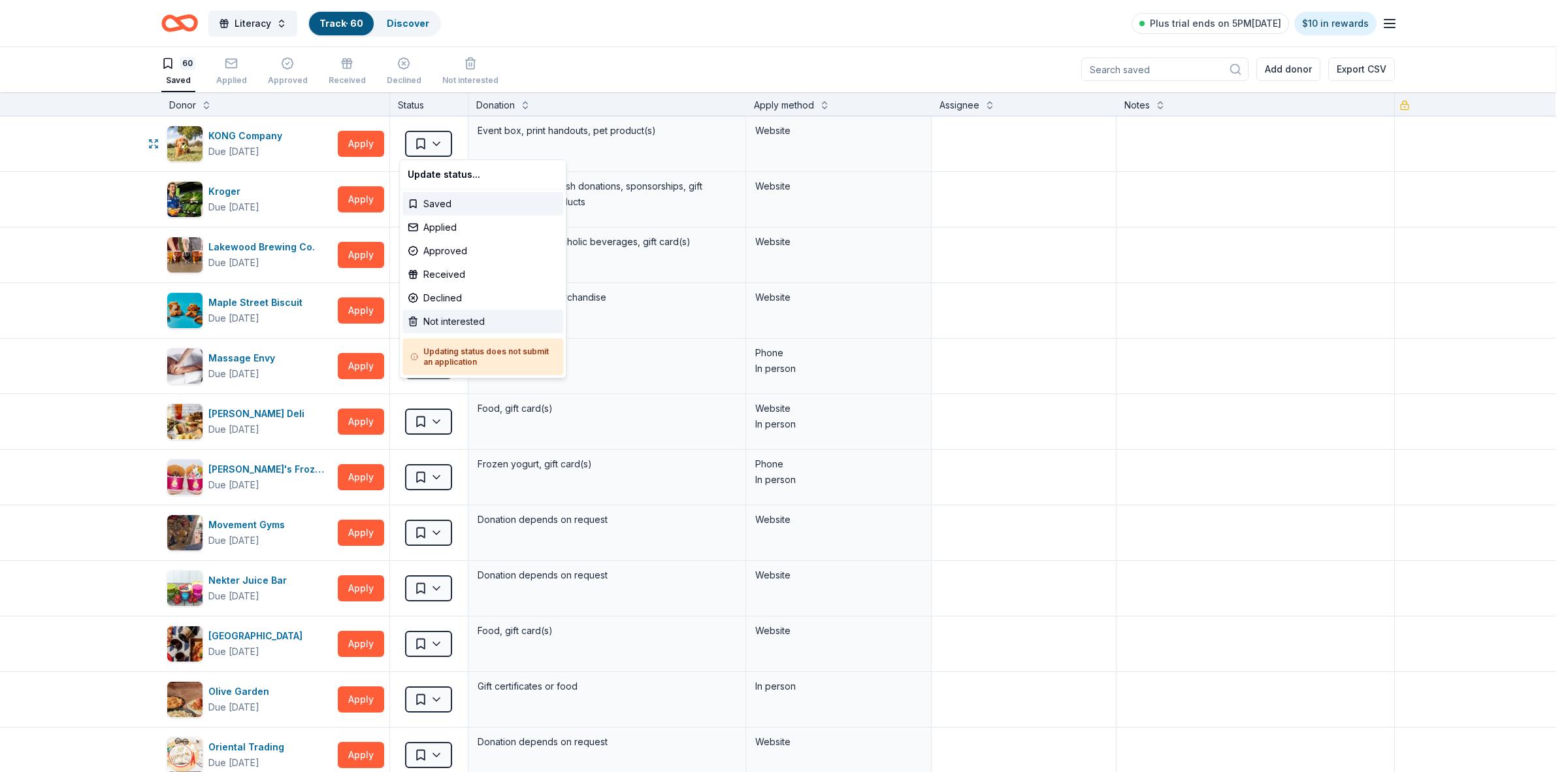
click at [459, 322] on div "Not interested" at bounding box center [482, 321] width 161 height 24
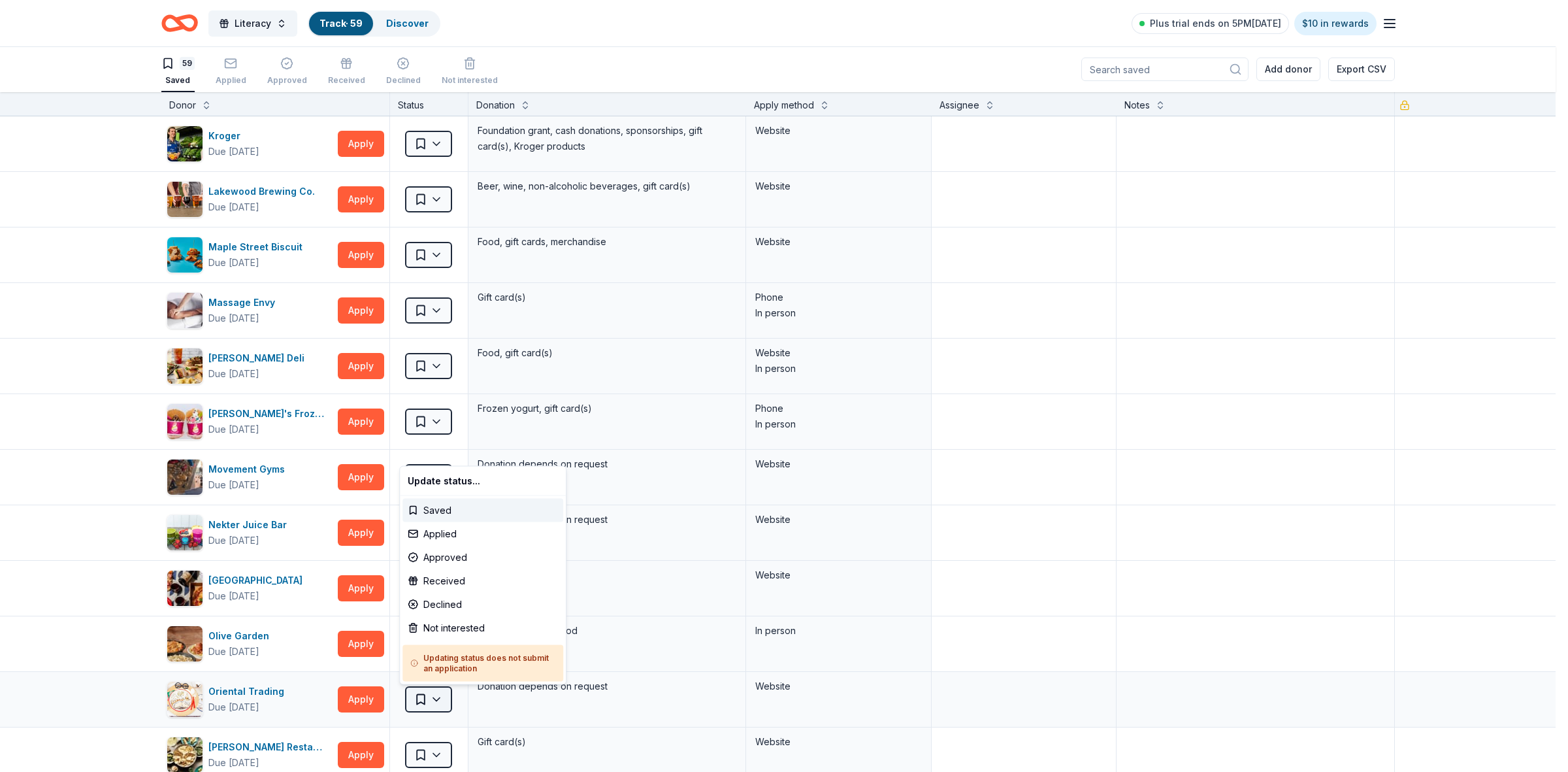
click at [429, 697] on html "Literacy Track · 59 Discover Plus trial ends on 5PM[DATE] $10 in rewards 59 Sav…" at bounding box center [784, 385] width 1568 height 772
click at [450, 624] on div "Not interested" at bounding box center [482, 628] width 161 height 24
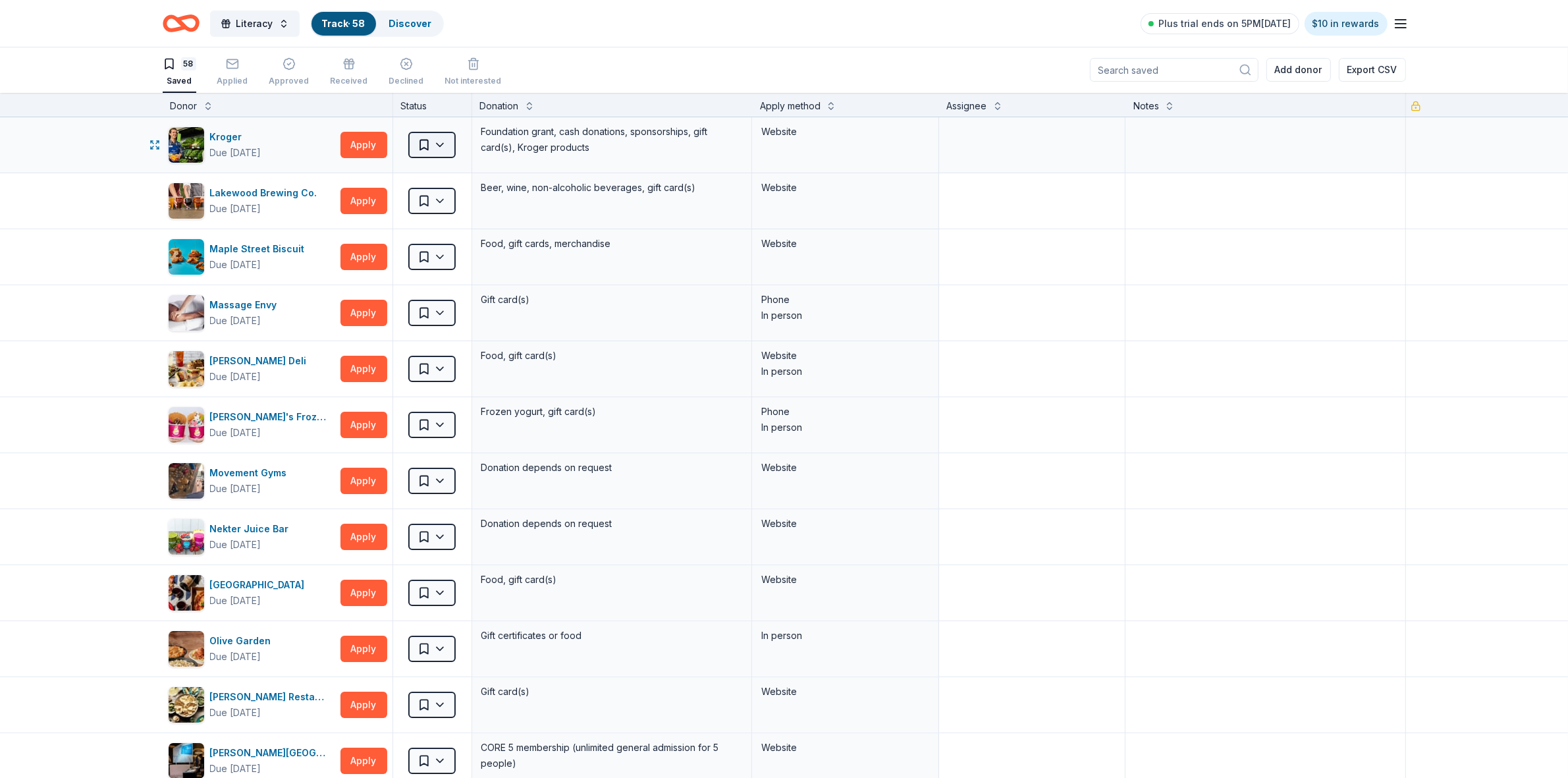
click at [440, 149] on html "Literacy Track · 58 Discover Plus trial ends on 5PM[DATE] $10 in rewards 58 Sav…" at bounding box center [784, 388] width 1568 height 778
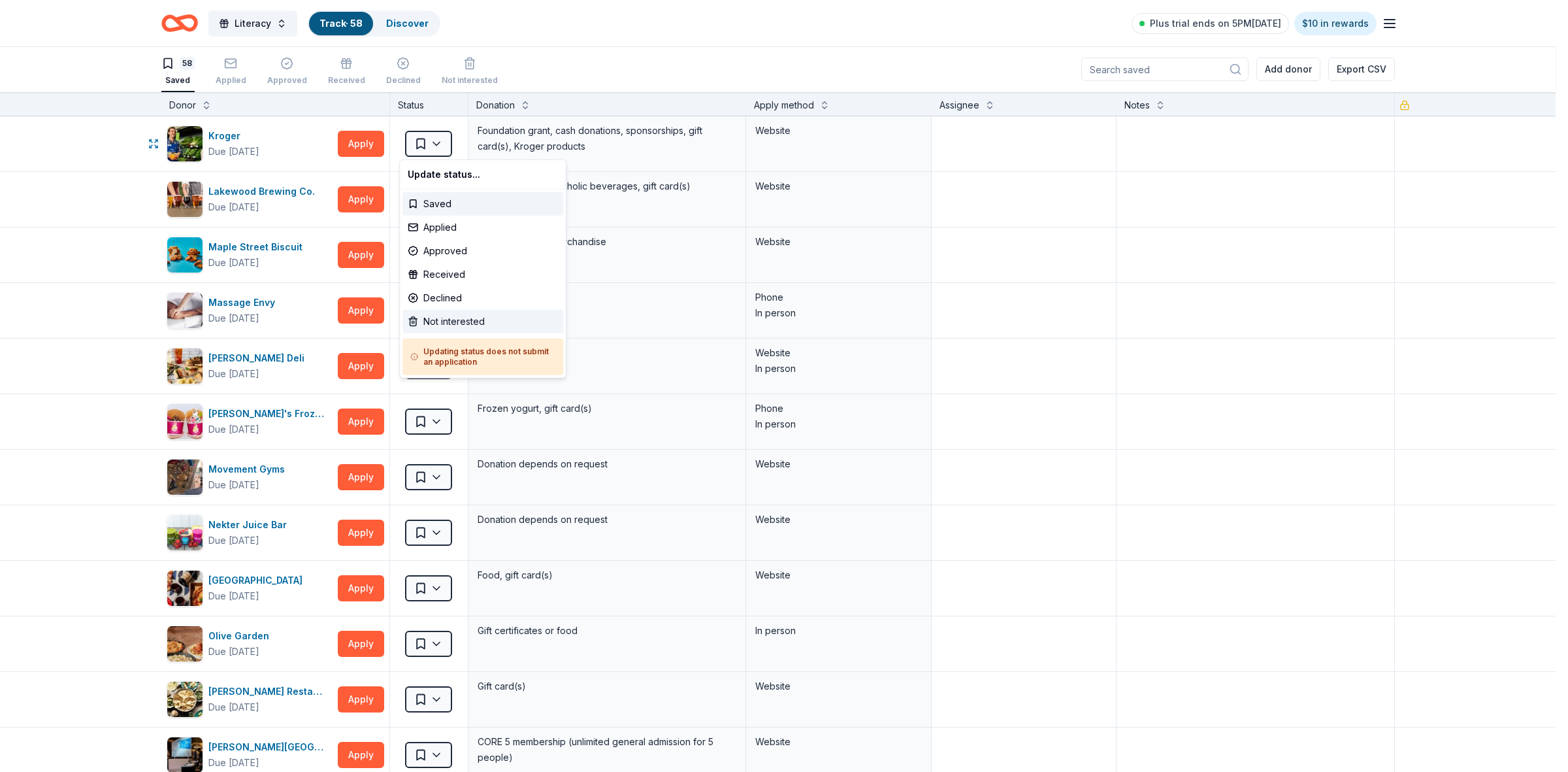
click at [471, 321] on div "Not interested" at bounding box center [482, 321] width 161 height 24
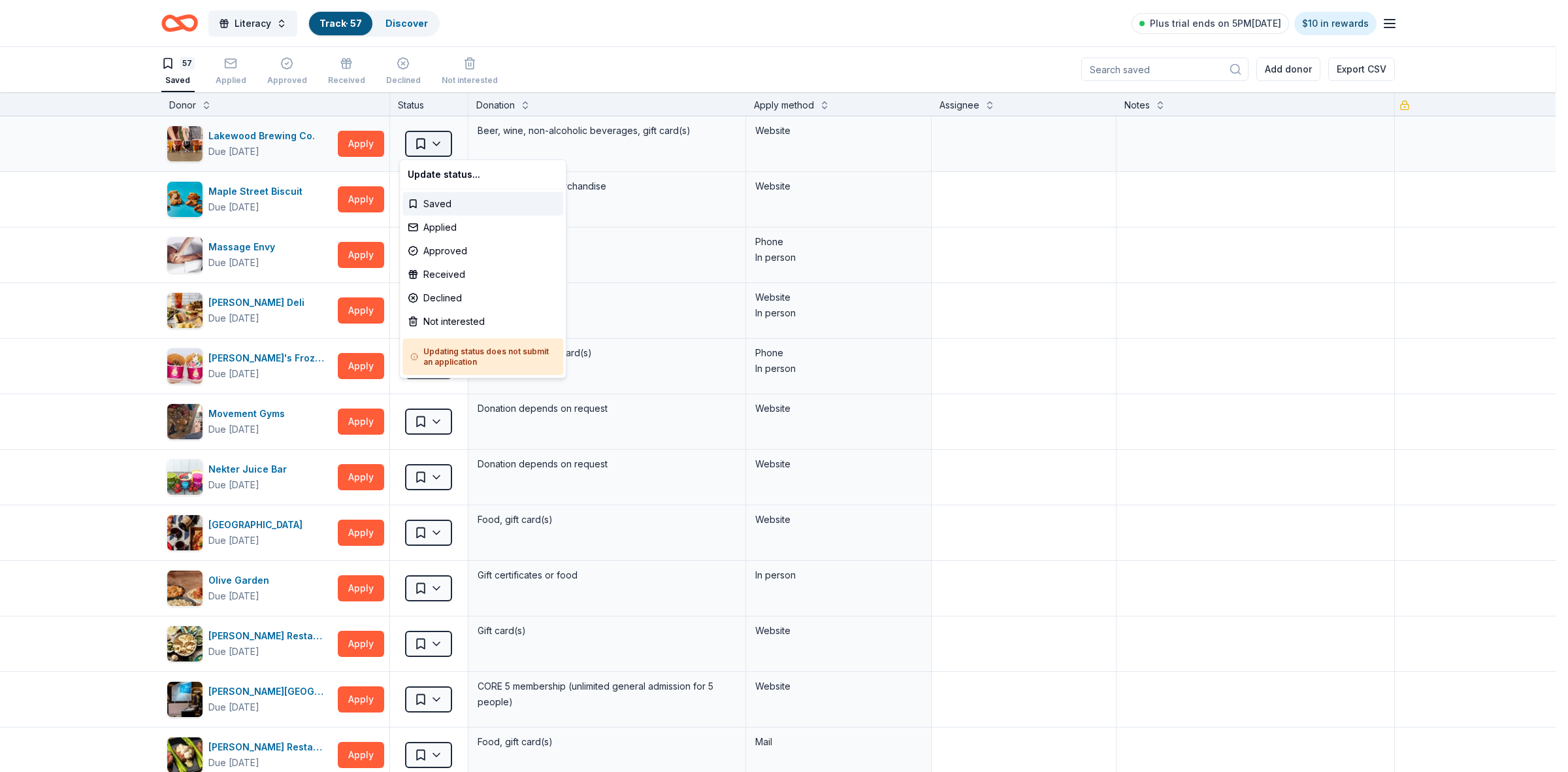
click at [432, 144] on html "Literacy Track · 57 Discover Plus trial ends on 5PM[DATE] $10 in rewards 57 Sav…" at bounding box center [784, 385] width 1568 height 772
click at [436, 315] on div "Not interested" at bounding box center [482, 321] width 161 height 24
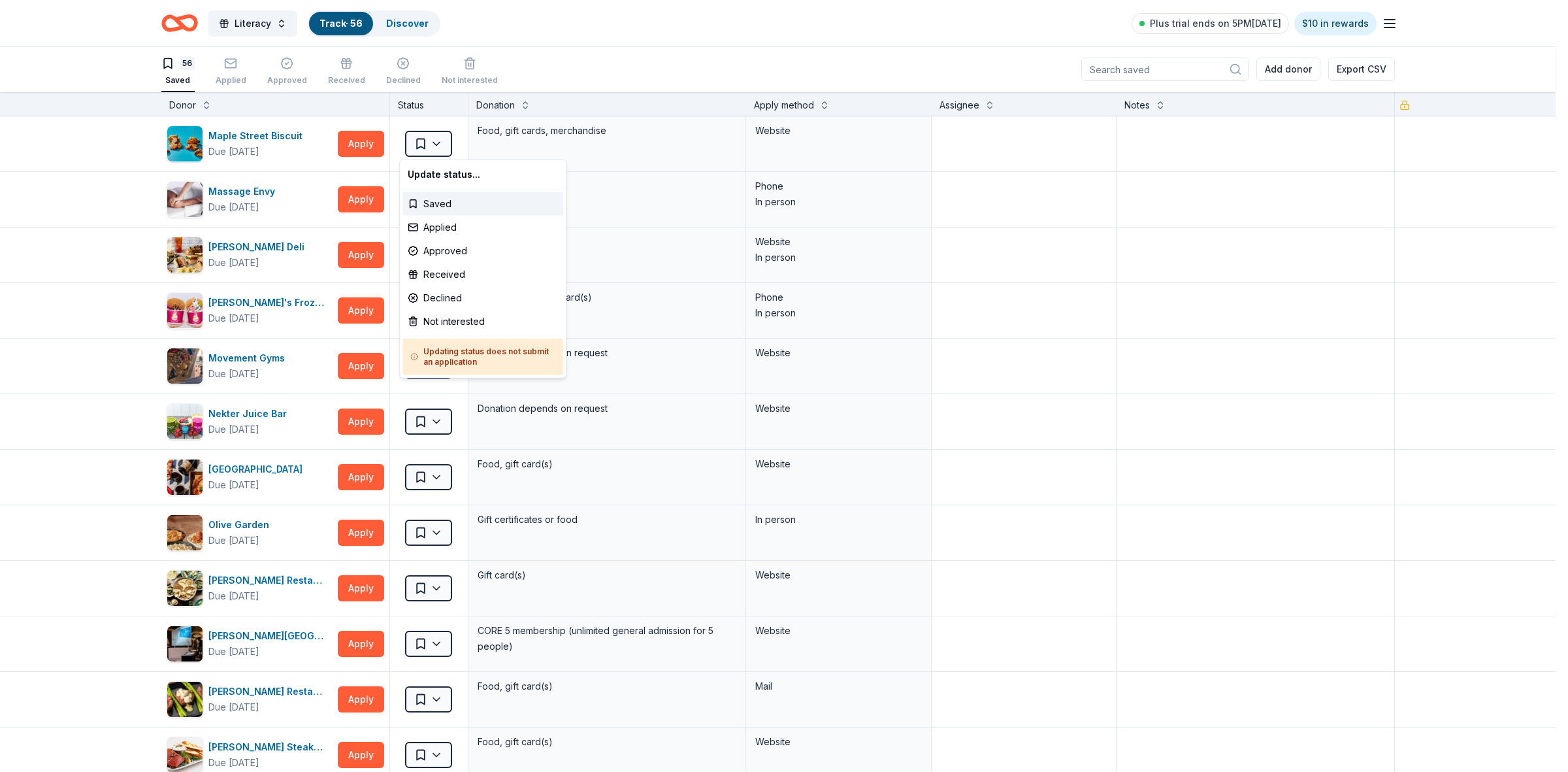
click at [431, 145] on html "Literacy Track · 56 Discover Plus trial ends on 5PM[DATE] $10 in rewards 56 Sav…" at bounding box center [784, 385] width 1568 height 772
click at [455, 321] on div "Not interested" at bounding box center [482, 321] width 161 height 24
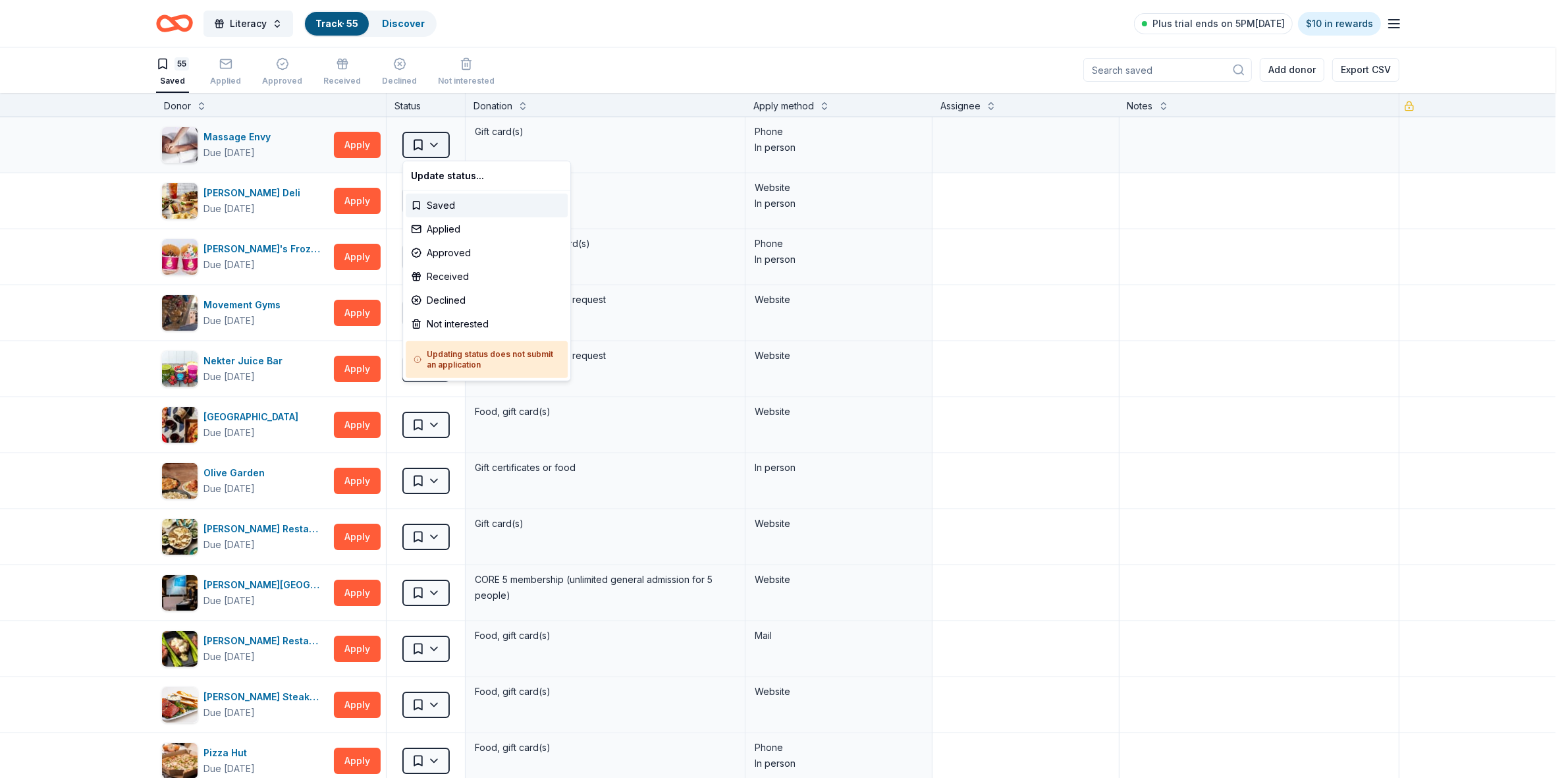
click at [434, 139] on html "Literacy Track · 55 Discover Plus trial ends on 5PM[DATE] $10 in rewards 55 Sav…" at bounding box center [784, 388] width 1568 height 778
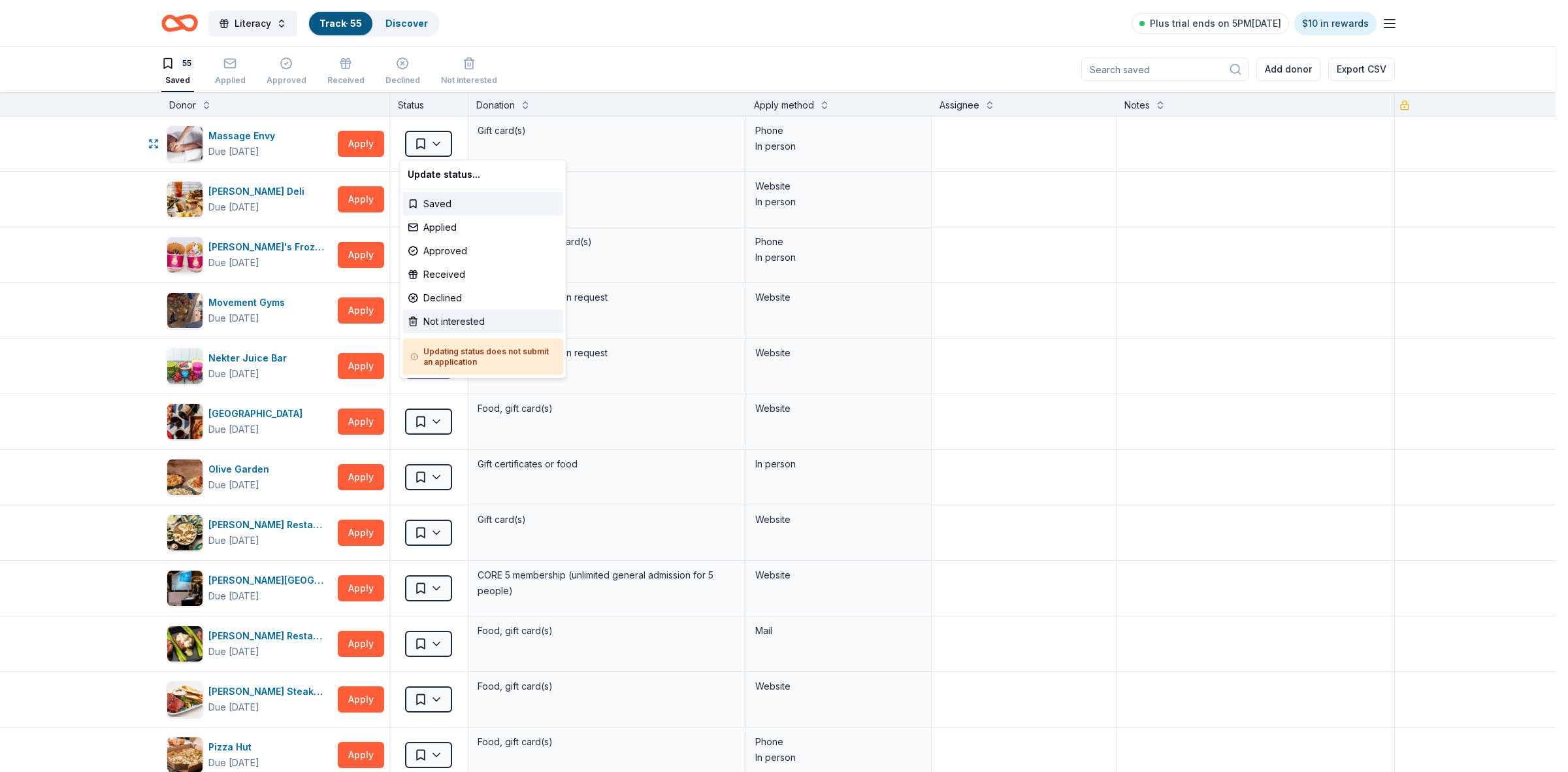
click at [446, 323] on div "Not interested" at bounding box center [482, 321] width 161 height 24
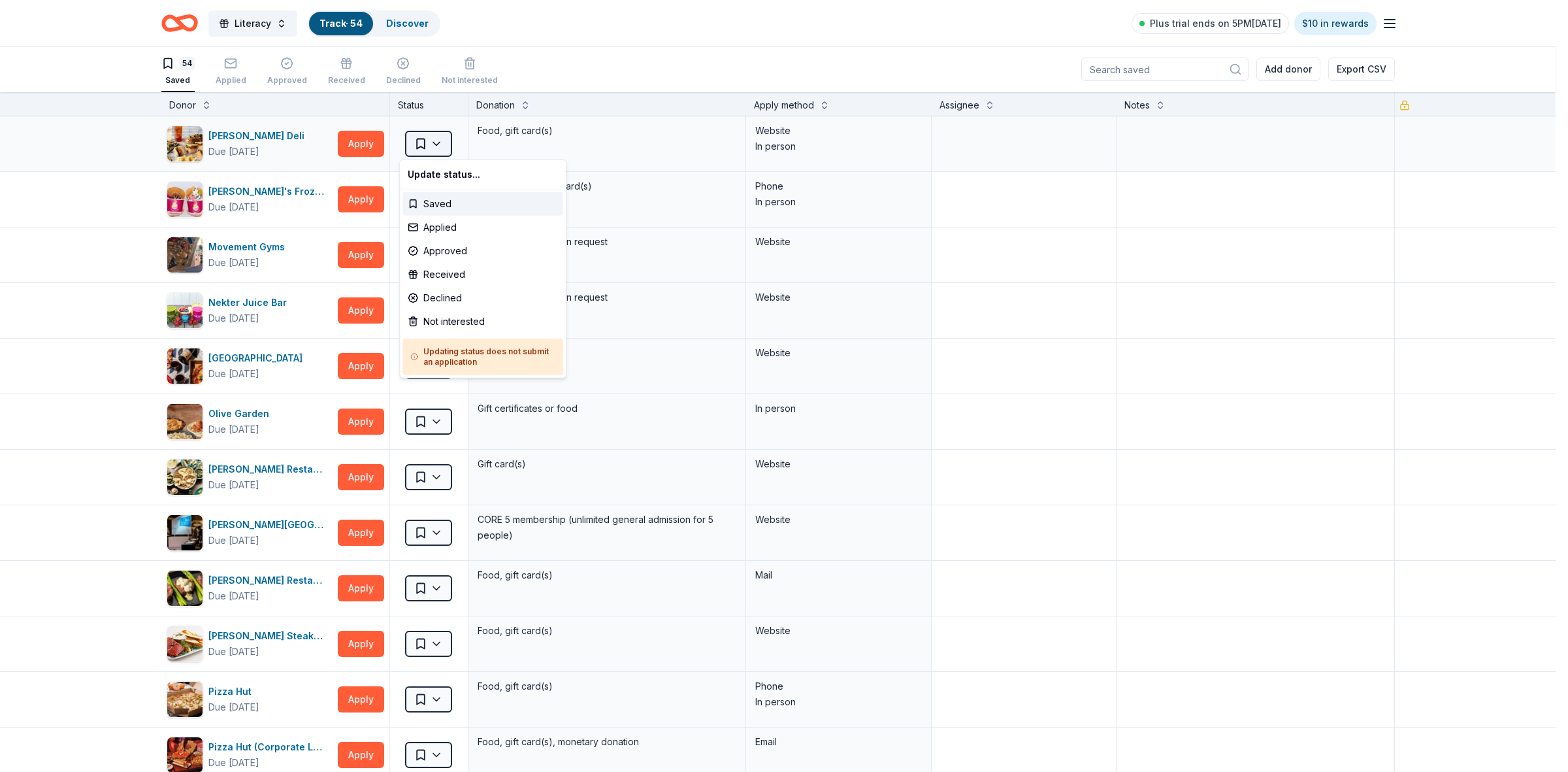
click at [422, 145] on html "Literacy Track · 54 Discover Plus trial ends on 5PM[DATE] $10 in rewards 54 Sav…" at bounding box center [784, 385] width 1568 height 772
click at [439, 315] on div "Not interested" at bounding box center [482, 321] width 161 height 24
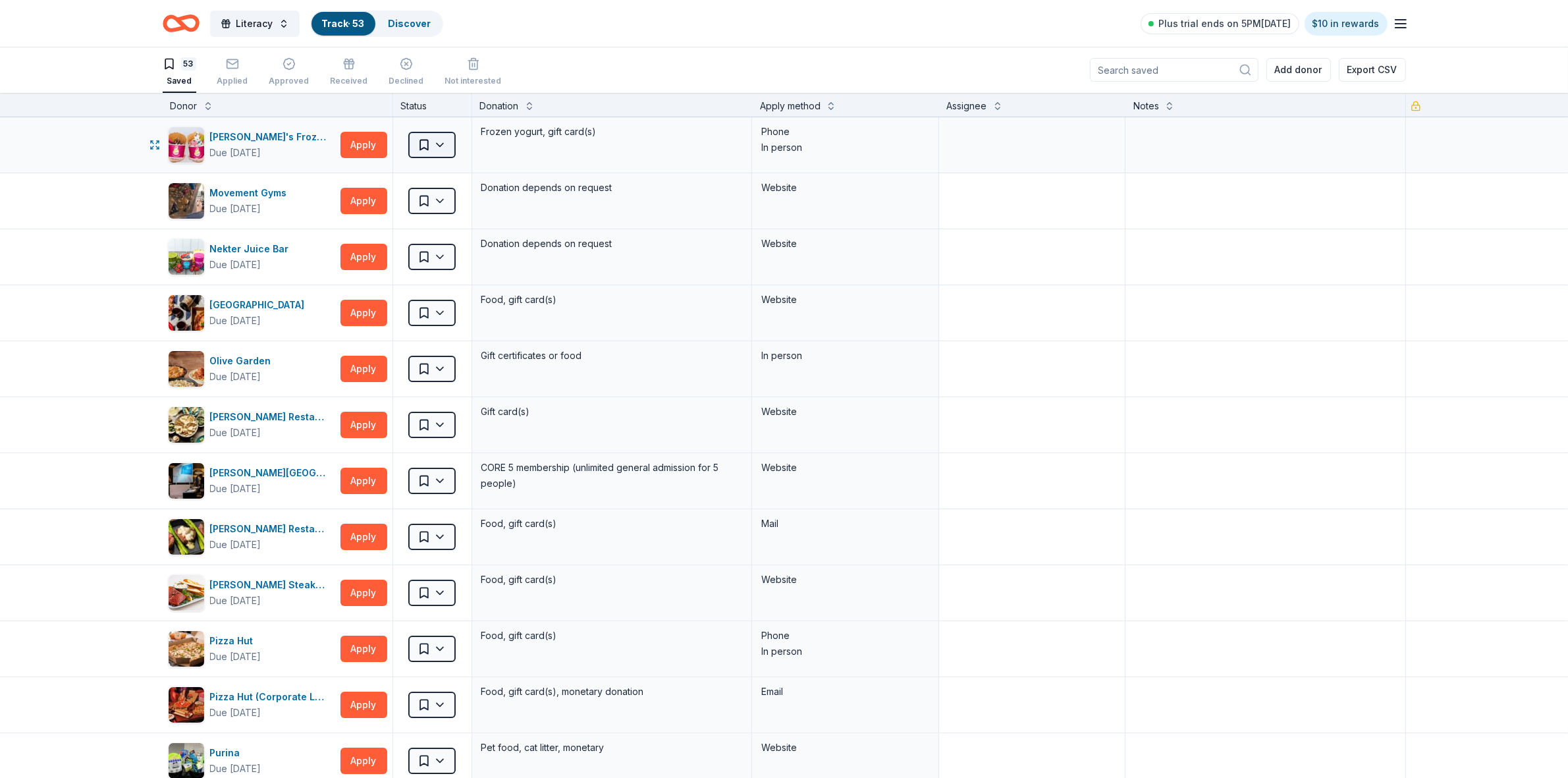
click at [435, 148] on html "Literacy Track · 53 Discover Plus trial ends on 5PM[DATE] $10 in rewards 53 Sav…" at bounding box center [784, 388] width 1568 height 778
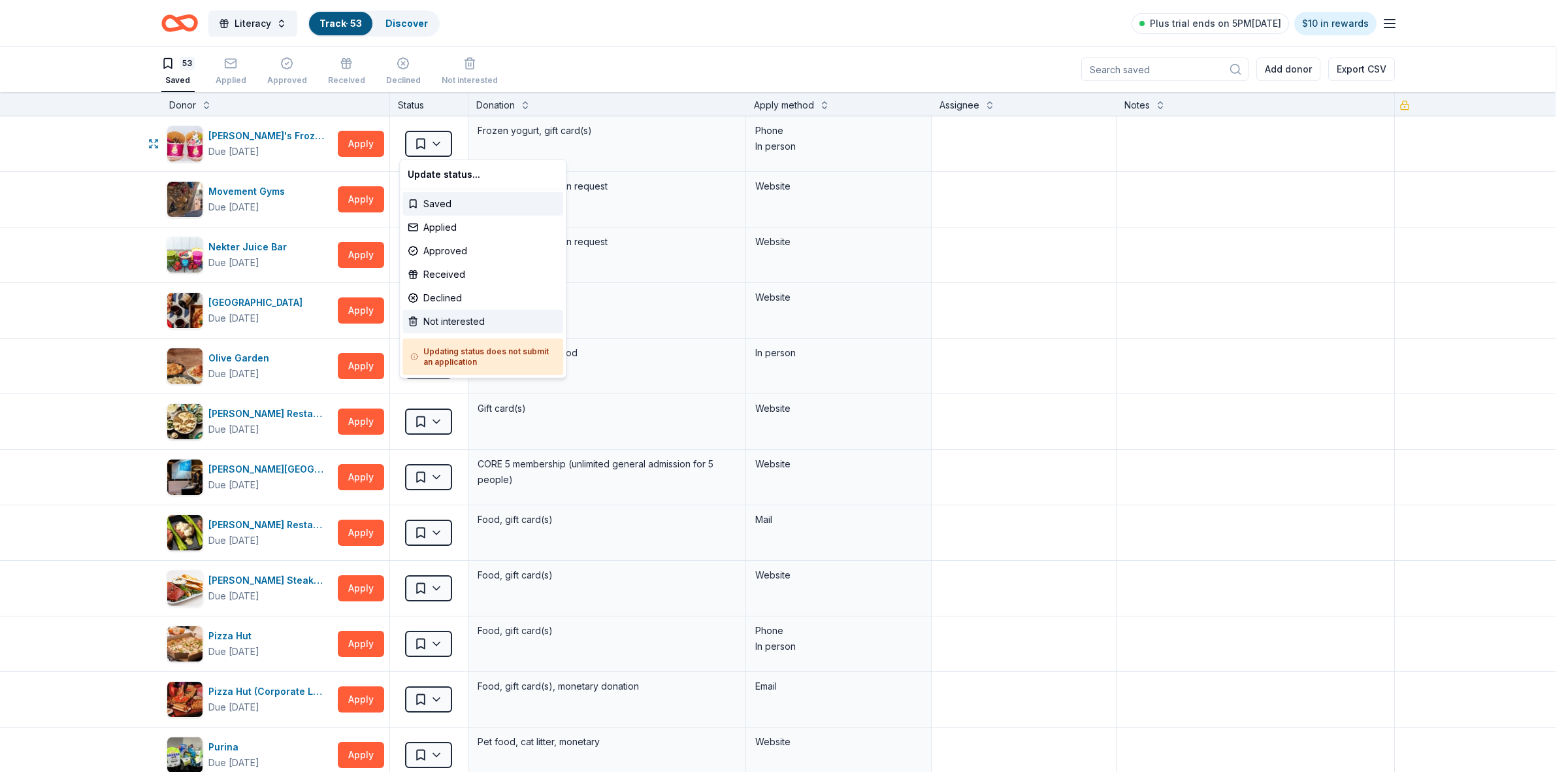
click at [456, 318] on div "Not interested" at bounding box center [482, 321] width 161 height 24
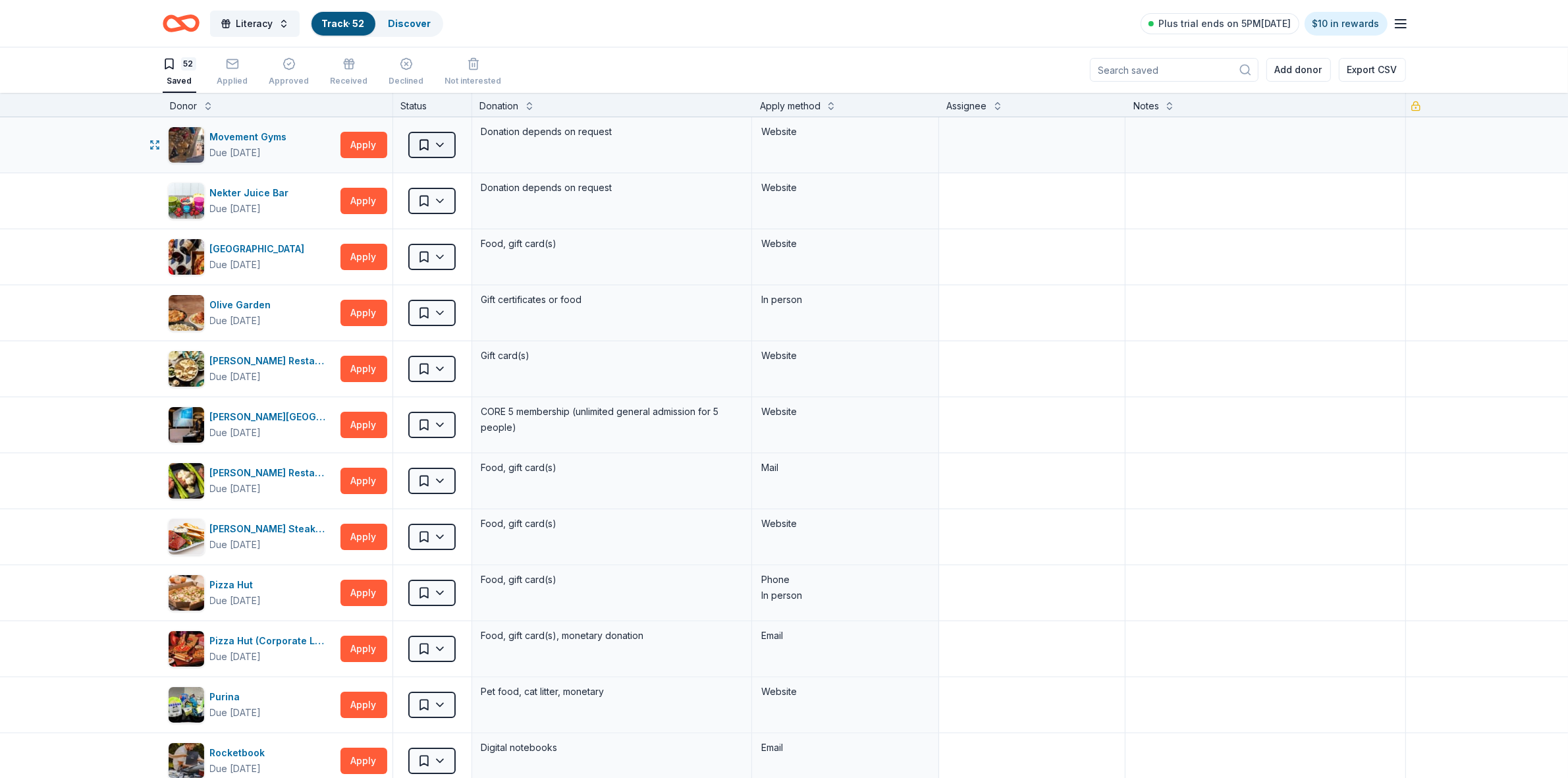
click at [431, 148] on html "Literacy Track · 52 Discover Plus trial ends on 5PM[DATE] $10 in rewards 52 Sav…" at bounding box center [784, 388] width 1568 height 778
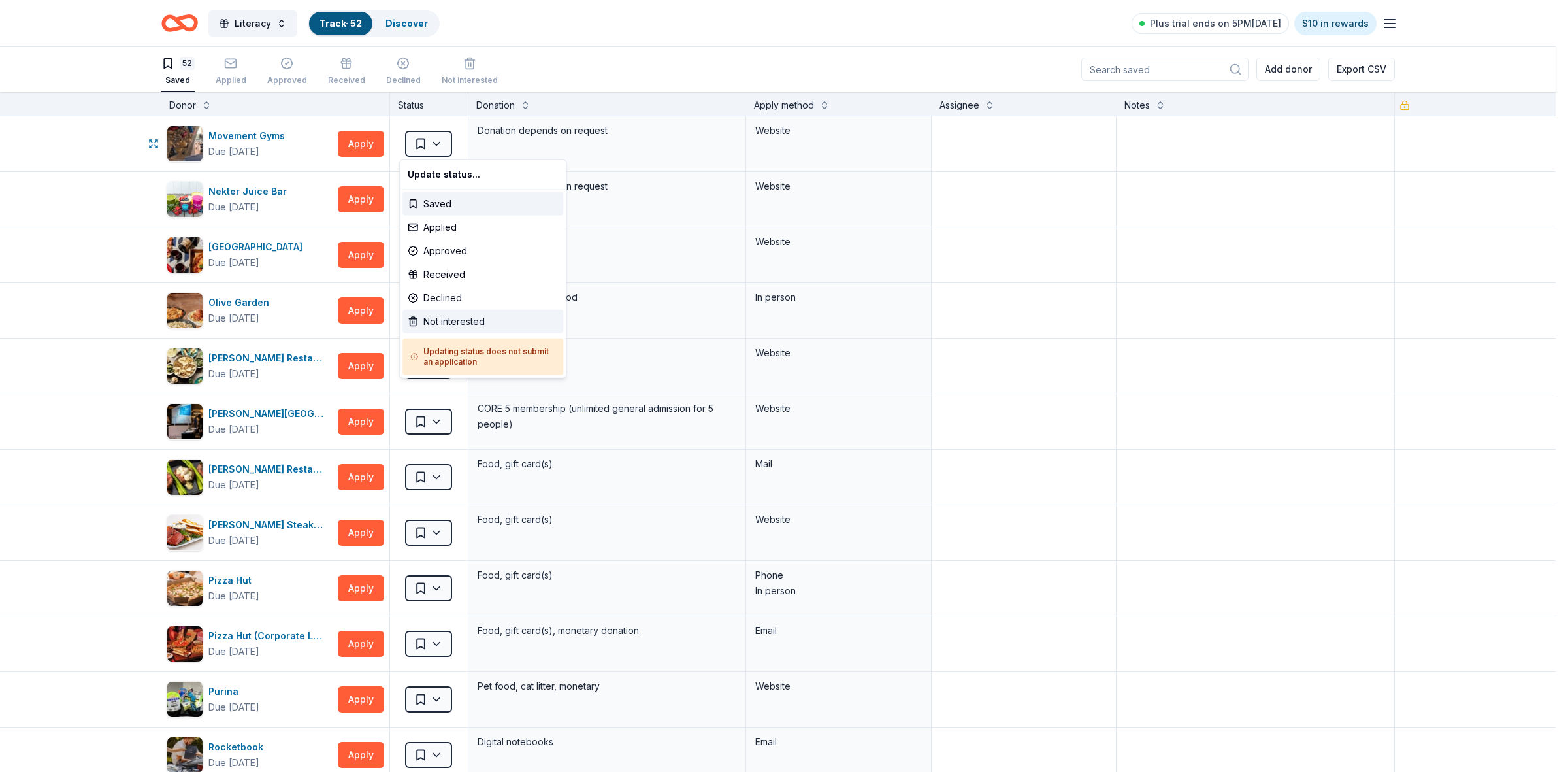
click at [445, 324] on div "Not interested" at bounding box center [482, 321] width 161 height 24
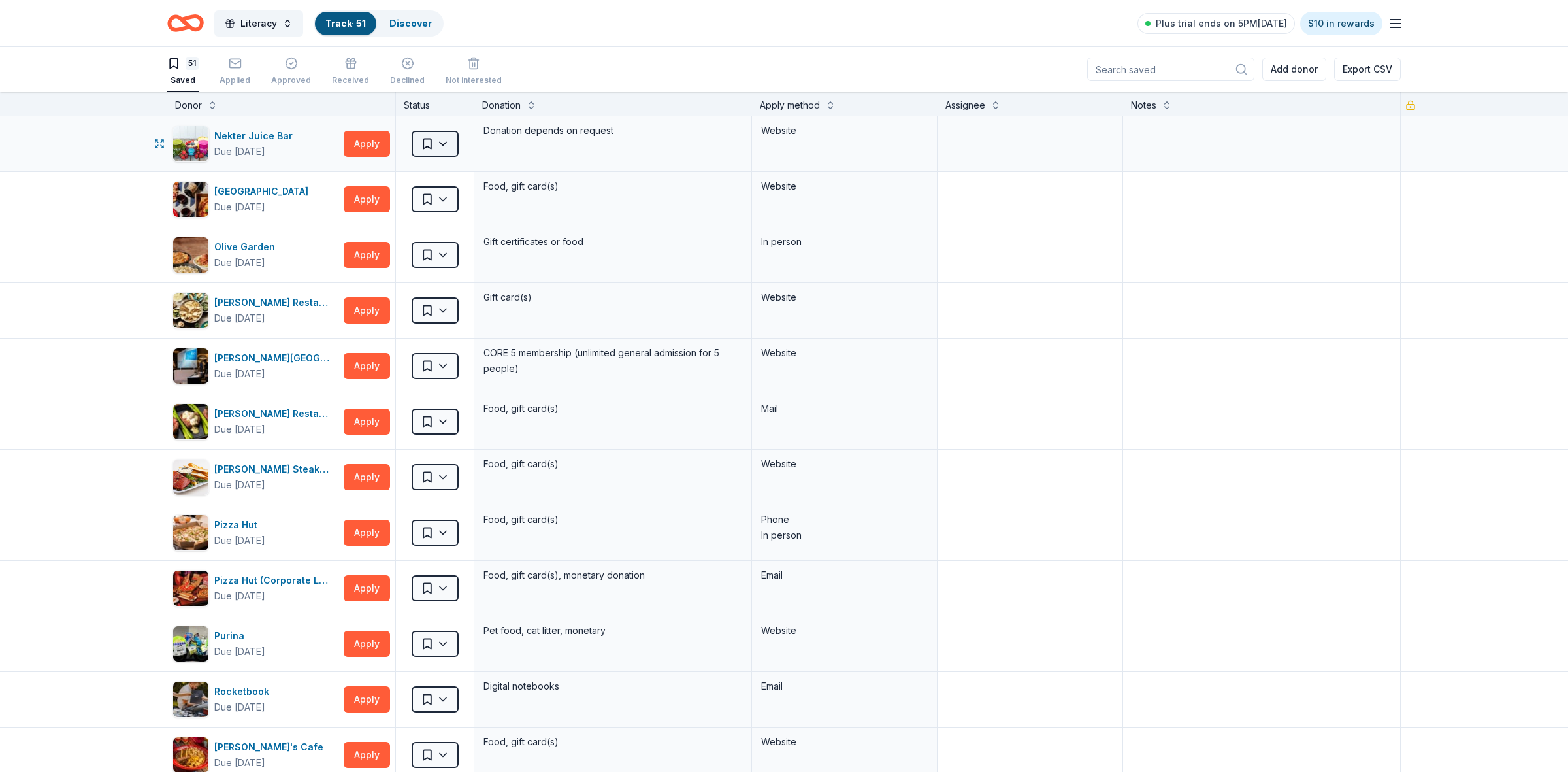
click at [428, 145] on html "Literacy Track · 51 Discover Plus trial ends on 5PM[DATE] $10 in rewards 51 Sav…" at bounding box center [784, 385] width 1568 height 772
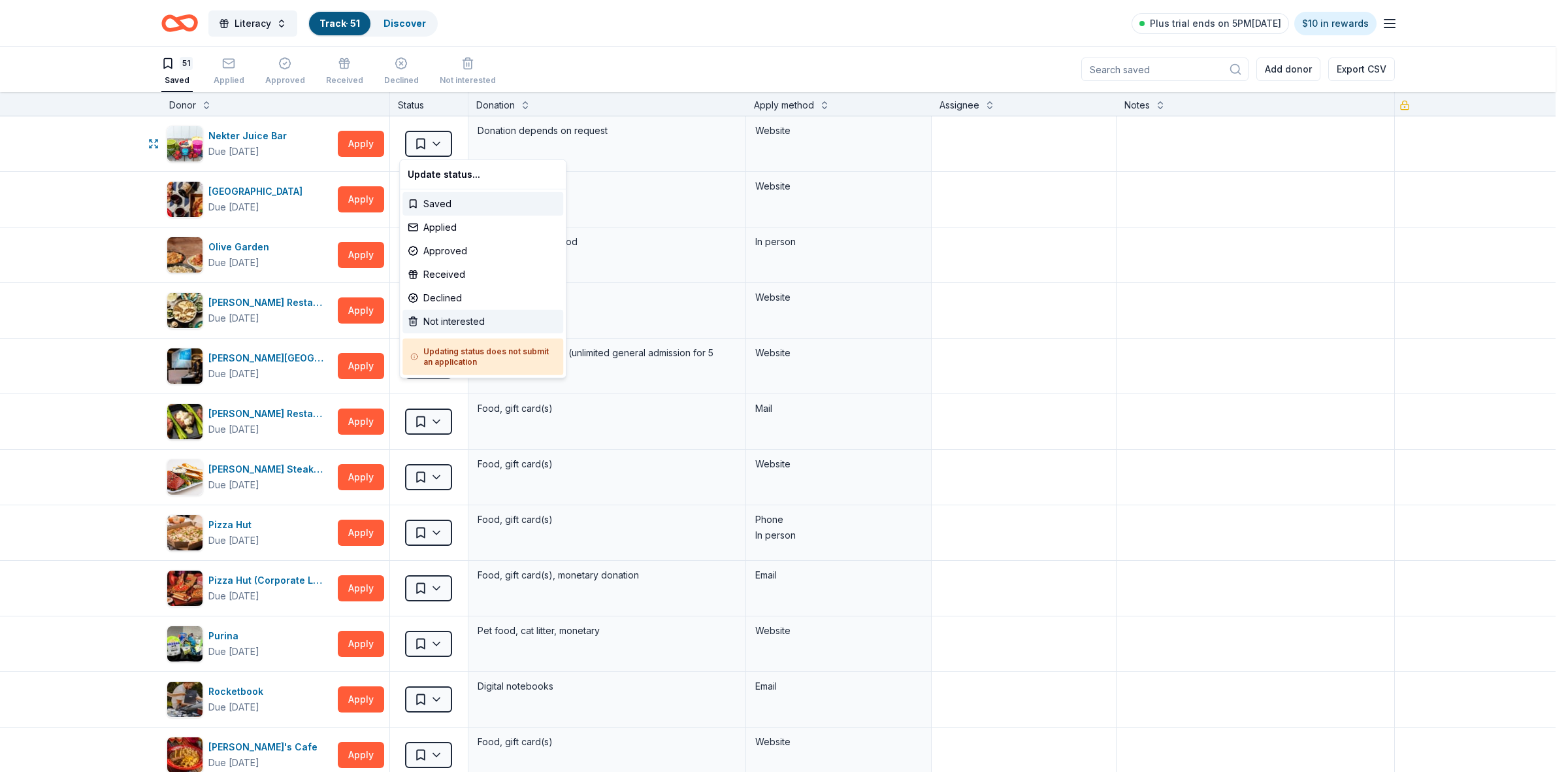
click at [452, 318] on div "Not interested" at bounding box center [482, 321] width 161 height 24
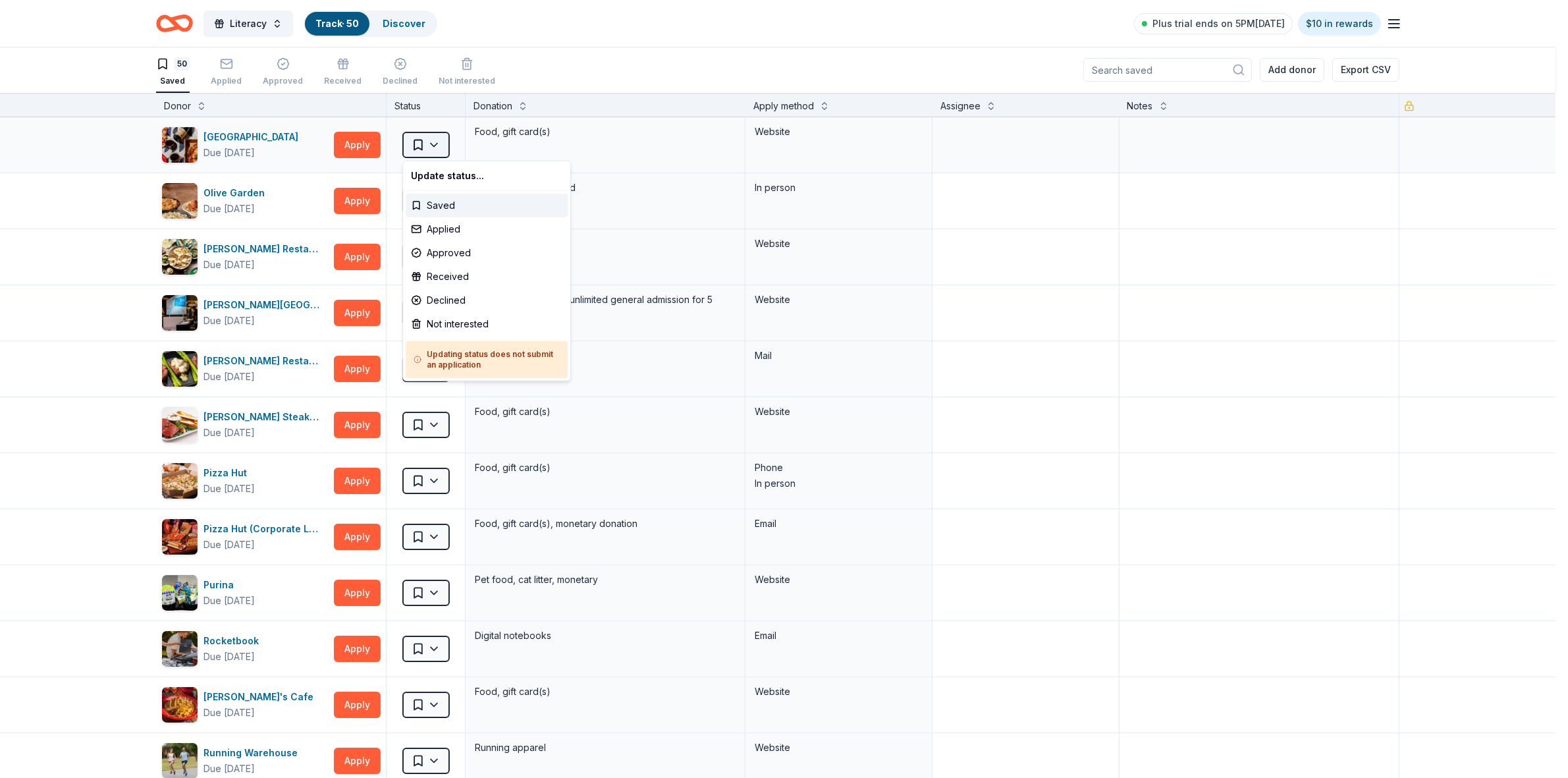
click at [434, 149] on html "Literacy Track · 50 Discover Plus trial ends on 5PM[DATE] $10 in rewards 50 Sav…" at bounding box center [784, 388] width 1568 height 778
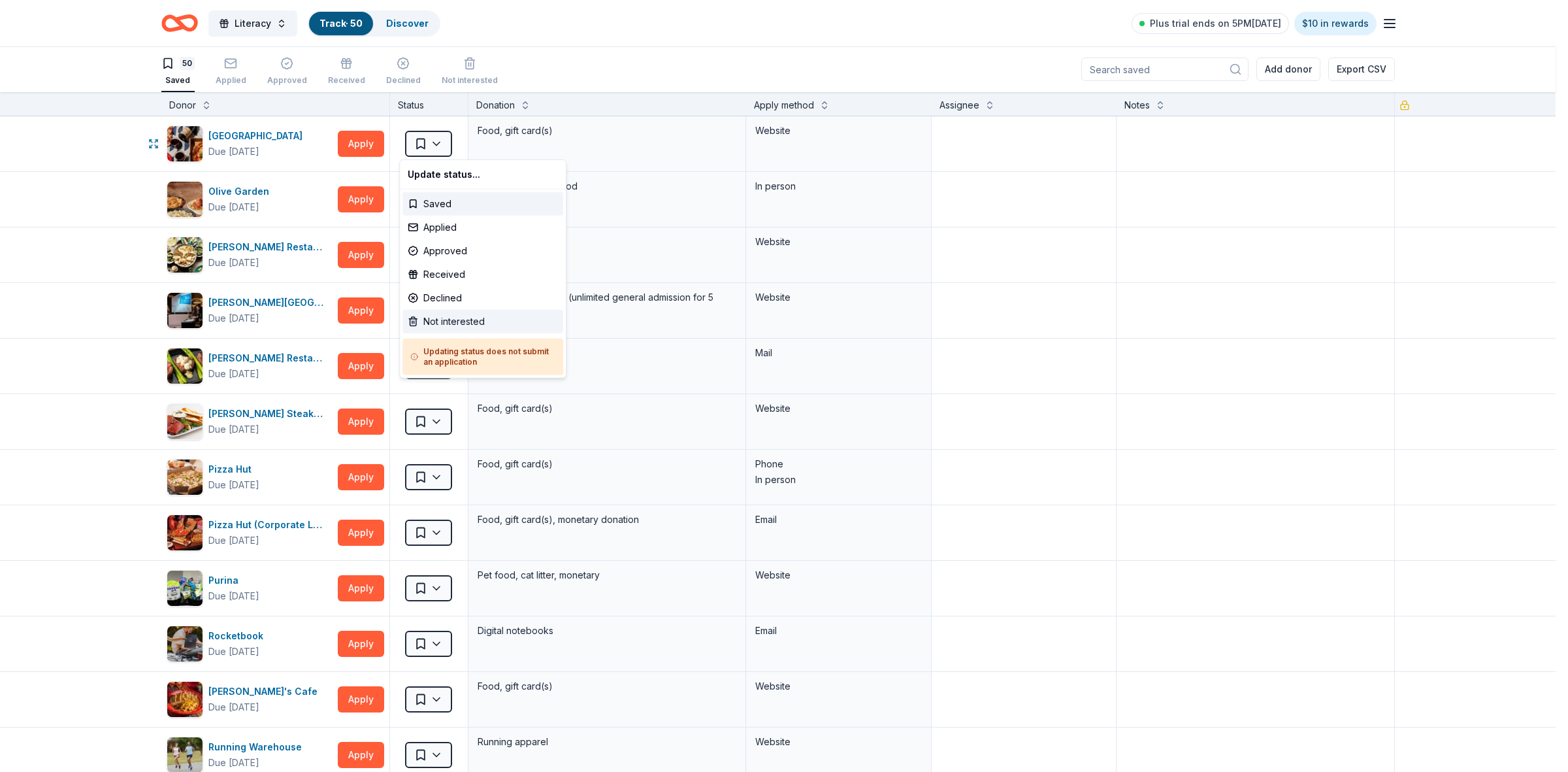
click at [436, 321] on div "Not interested" at bounding box center [482, 321] width 161 height 24
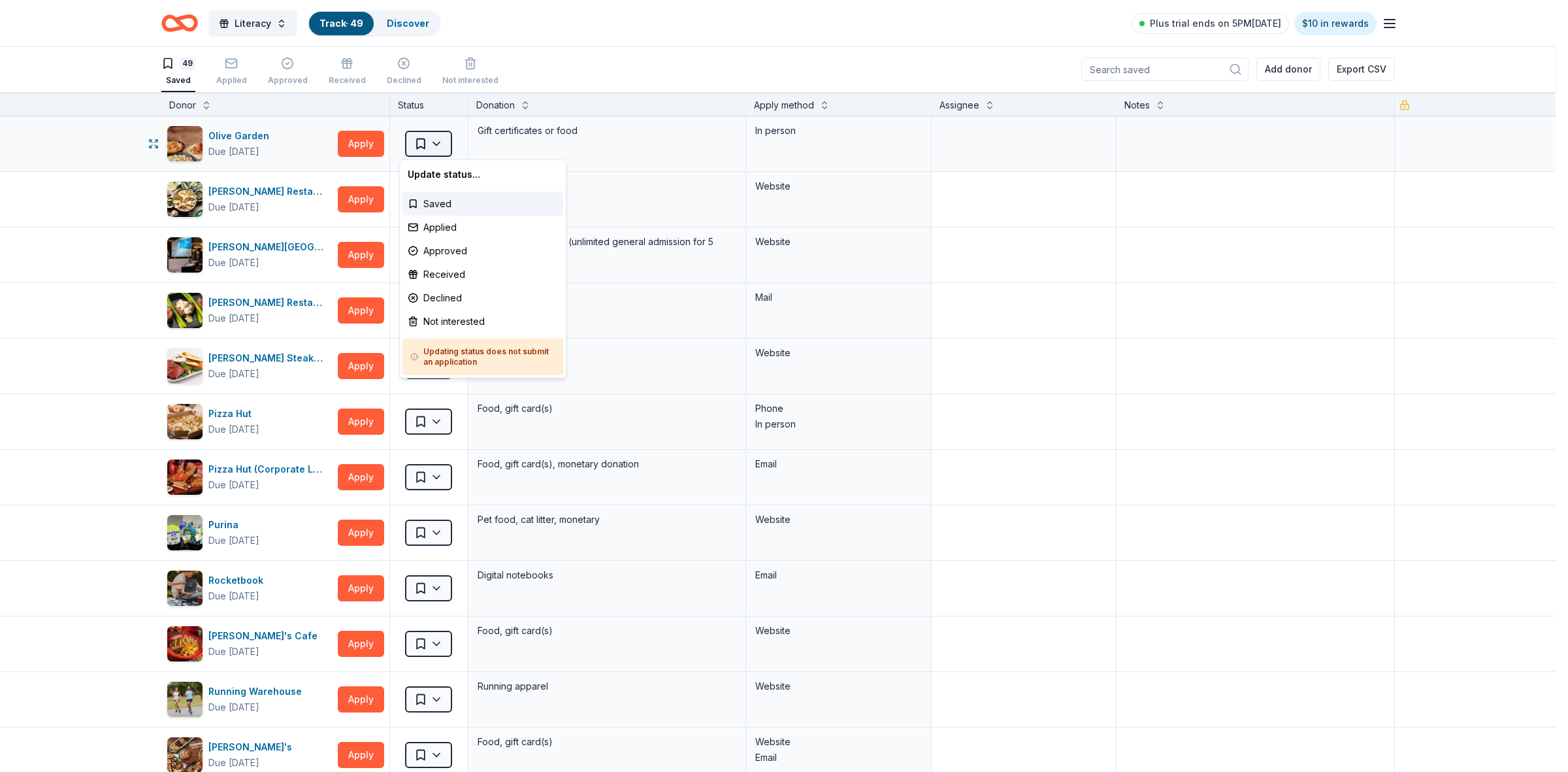
click at [433, 144] on html "Literacy Track · 49 Discover Plus trial ends on 5PM[DATE] $10 in rewards 49 Sav…" at bounding box center [784, 385] width 1568 height 772
click at [439, 321] on div "Not interested" at bounding box center [482, 321] width 161 height 24
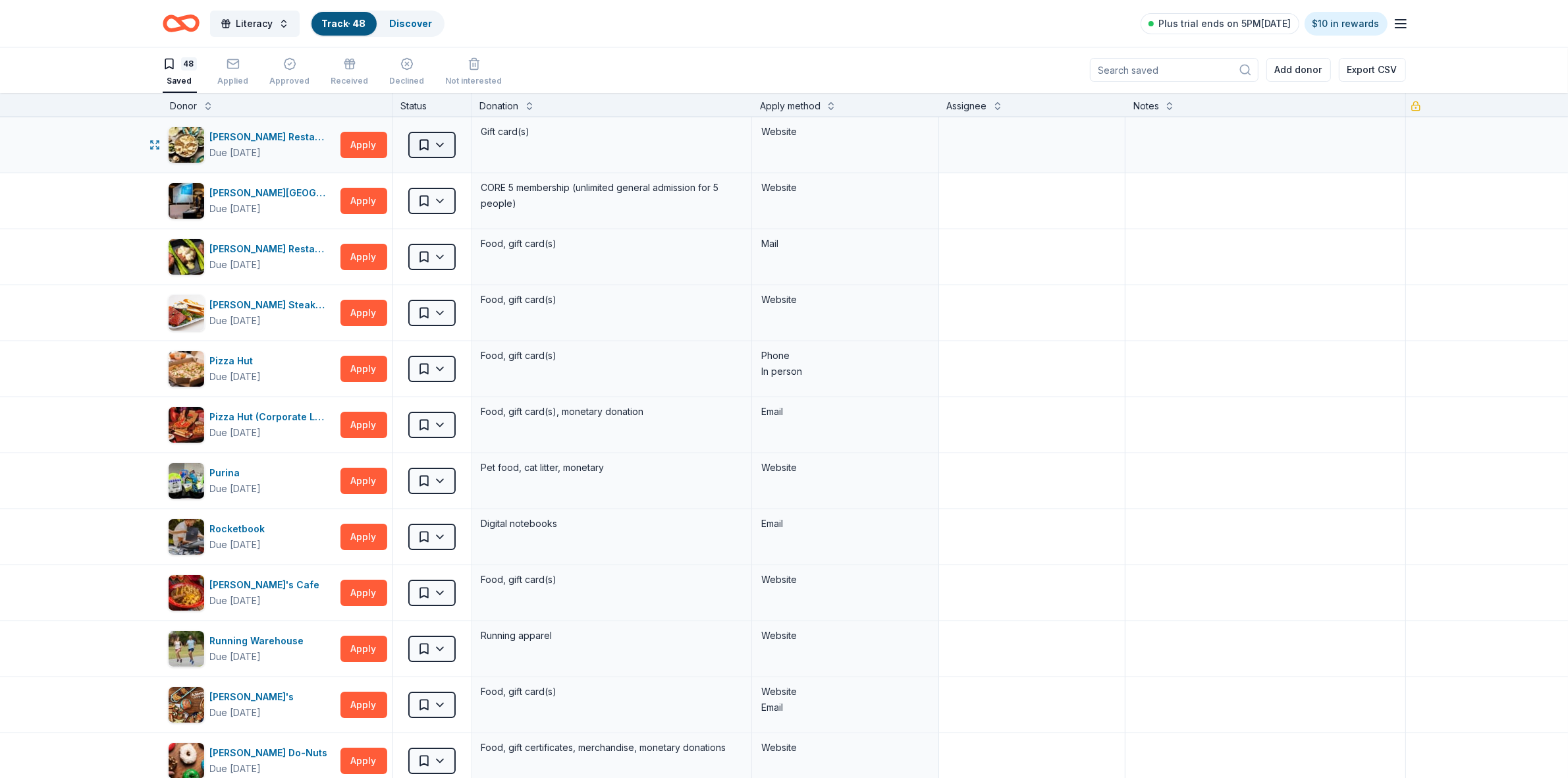
click at [437, 144] on html "Literacy Track · 48 Discover Plus trial ends on 5PM[DATE] $10 in rewards 48 Sav…" at bounding box center [784, 388] width 1568 height 778
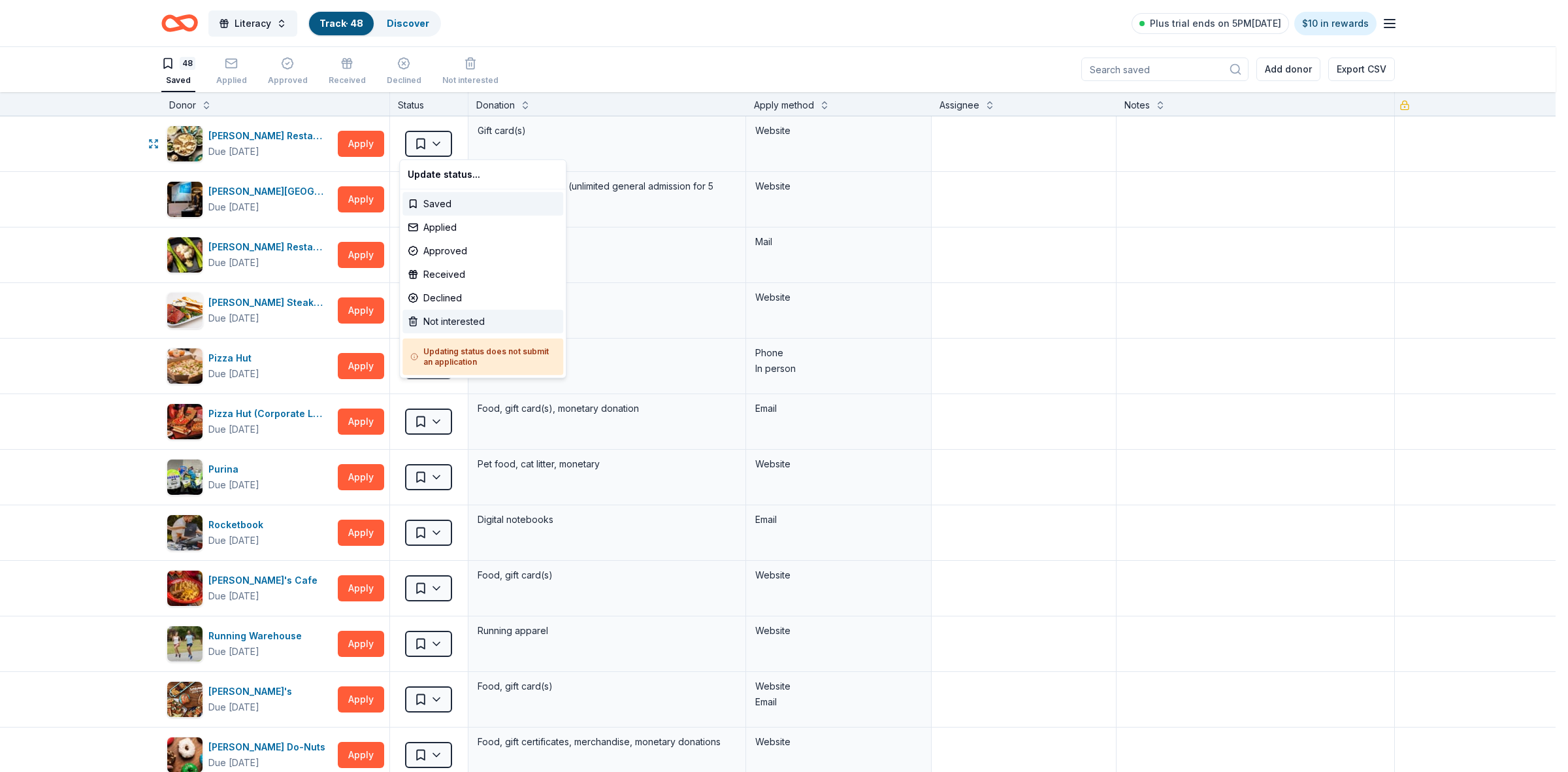
click at [450, 321] on div "Not interested" at bounding box center [482, 321] width 161 height 24
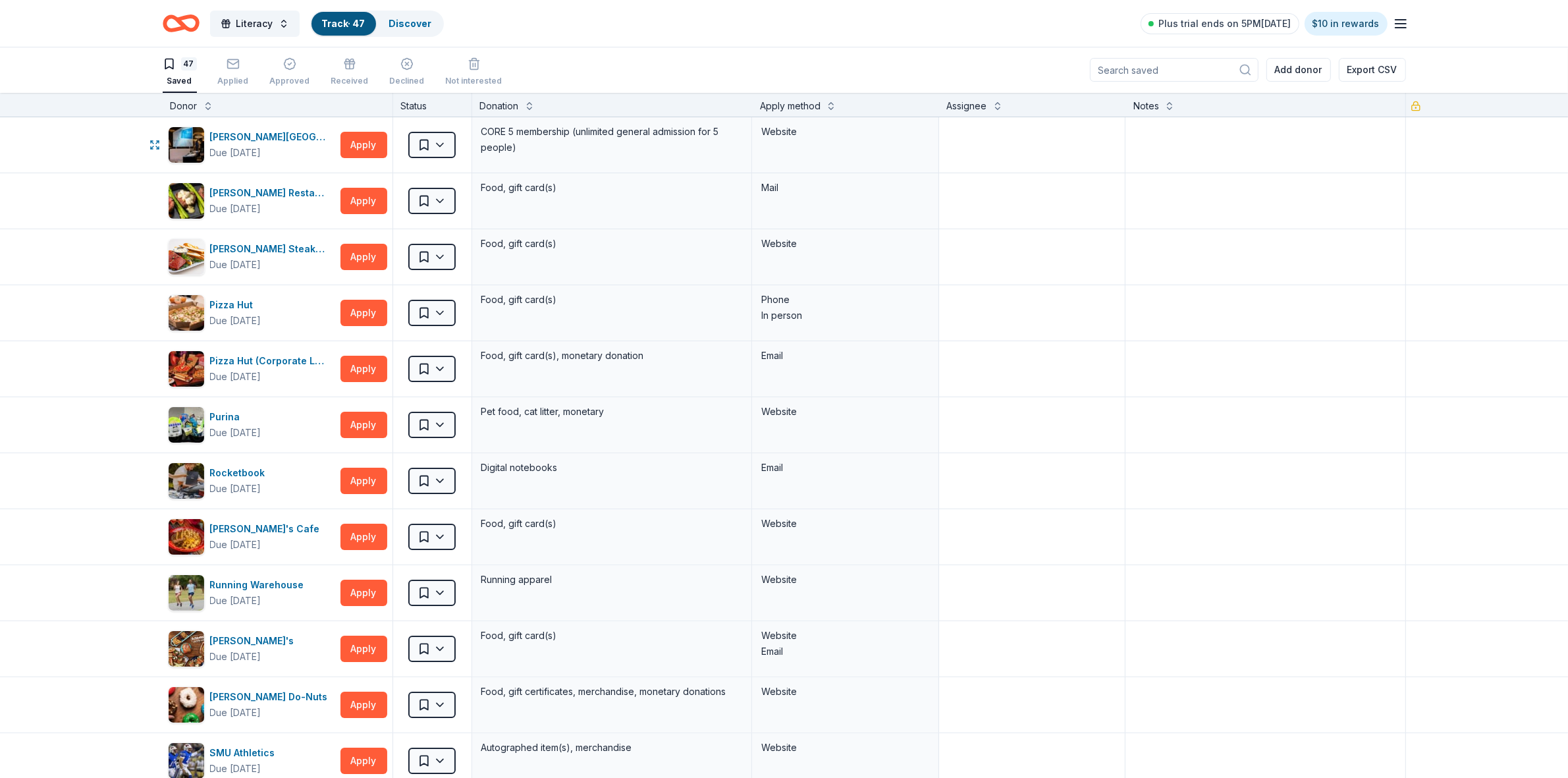
click at [440, 149] on html "Literacy Track · 47 Discover Plus trial ends on 5PM[DATE] $10 in rewards 47 Sav…" at bounding box center [784, 388] width 1568 height 778
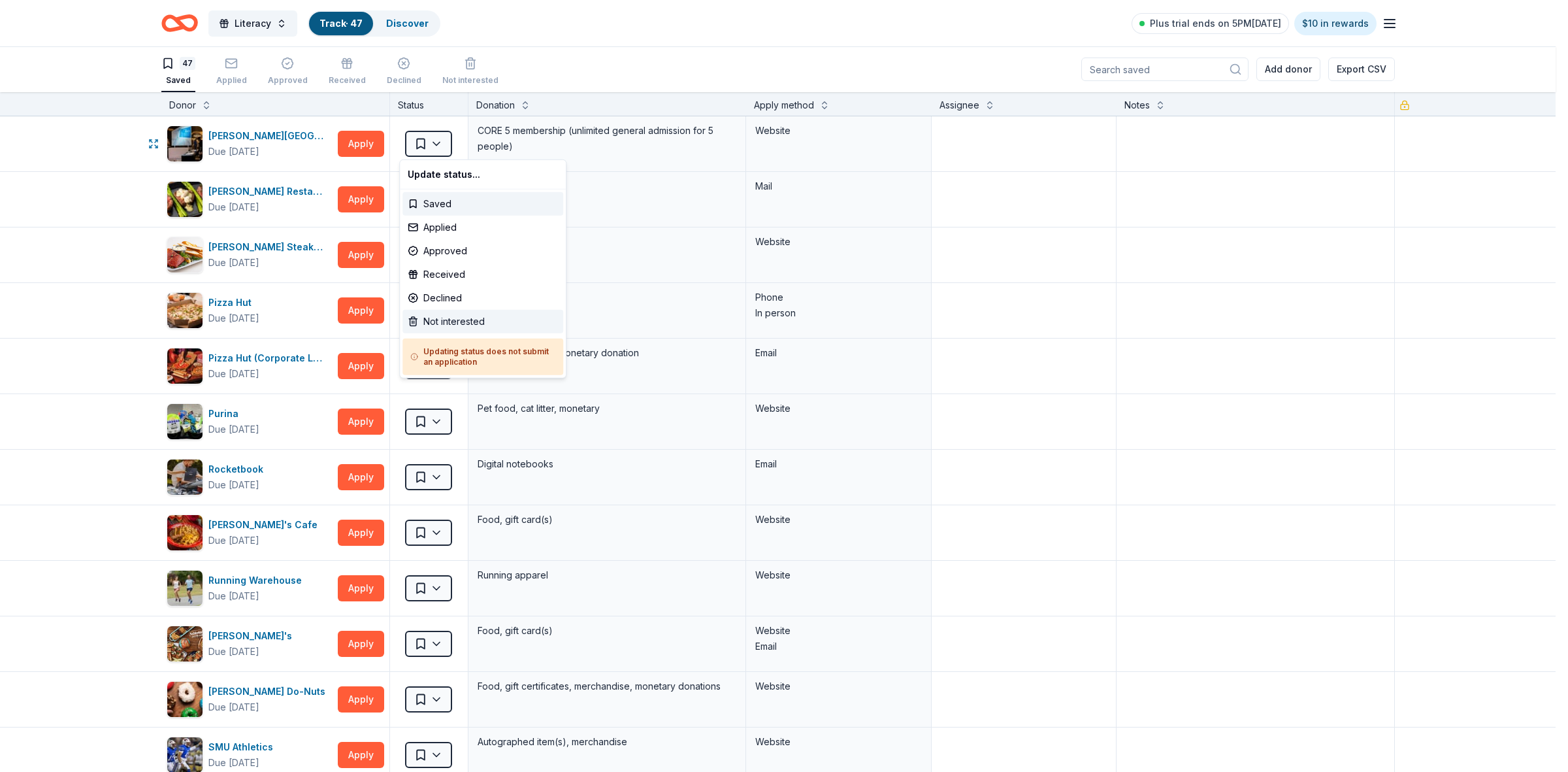
click at [442, 315] on div "Not interested" at bounding box center [482, 321] width 161 height 24
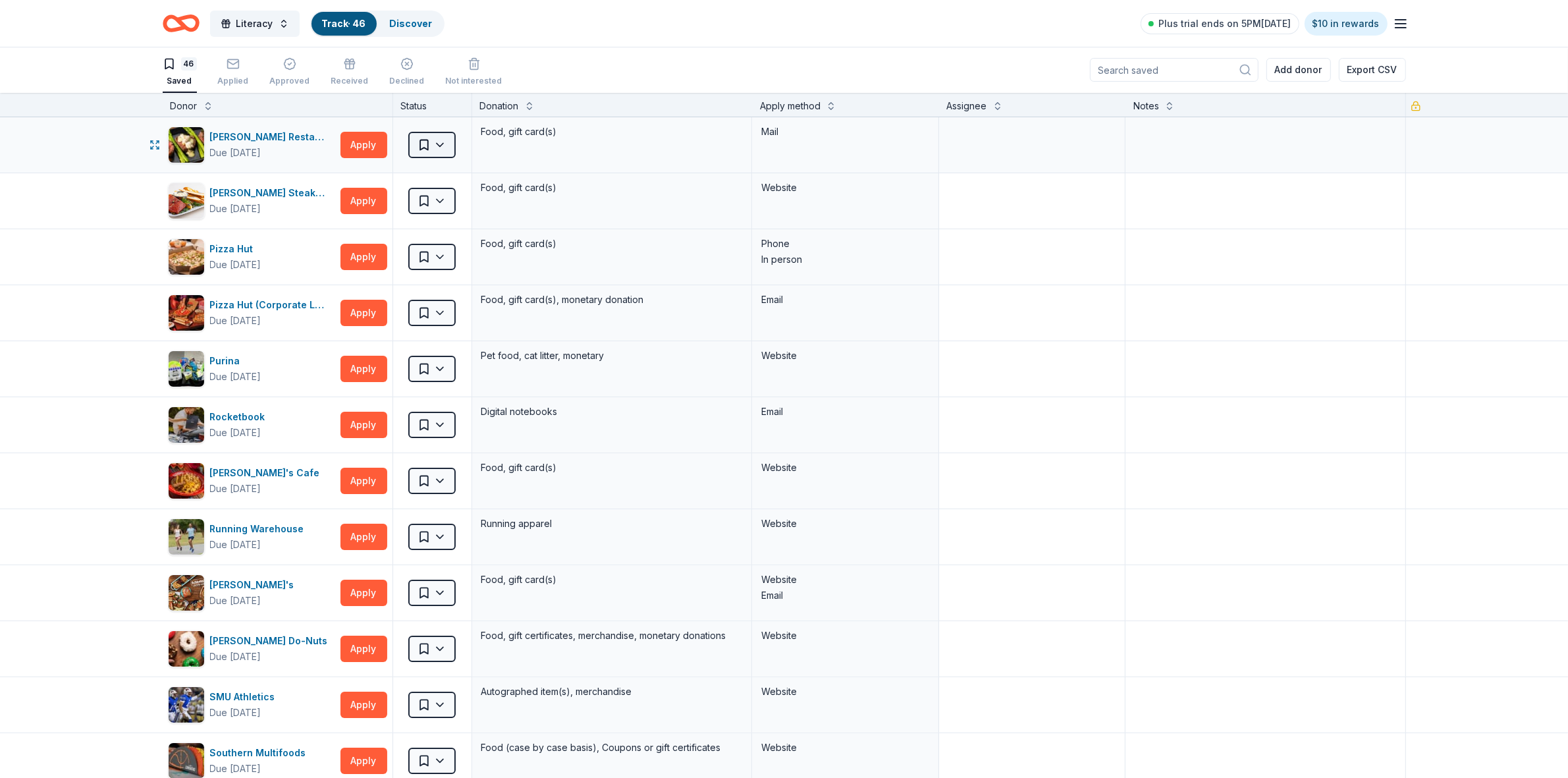
click at [436, 148] on html "Literacy Track · 46 Discover Plus trial ends on 5PM[DATE] $10 in rewards 46 Sav…" at bounding box center [784, 388] width 1568 height 778
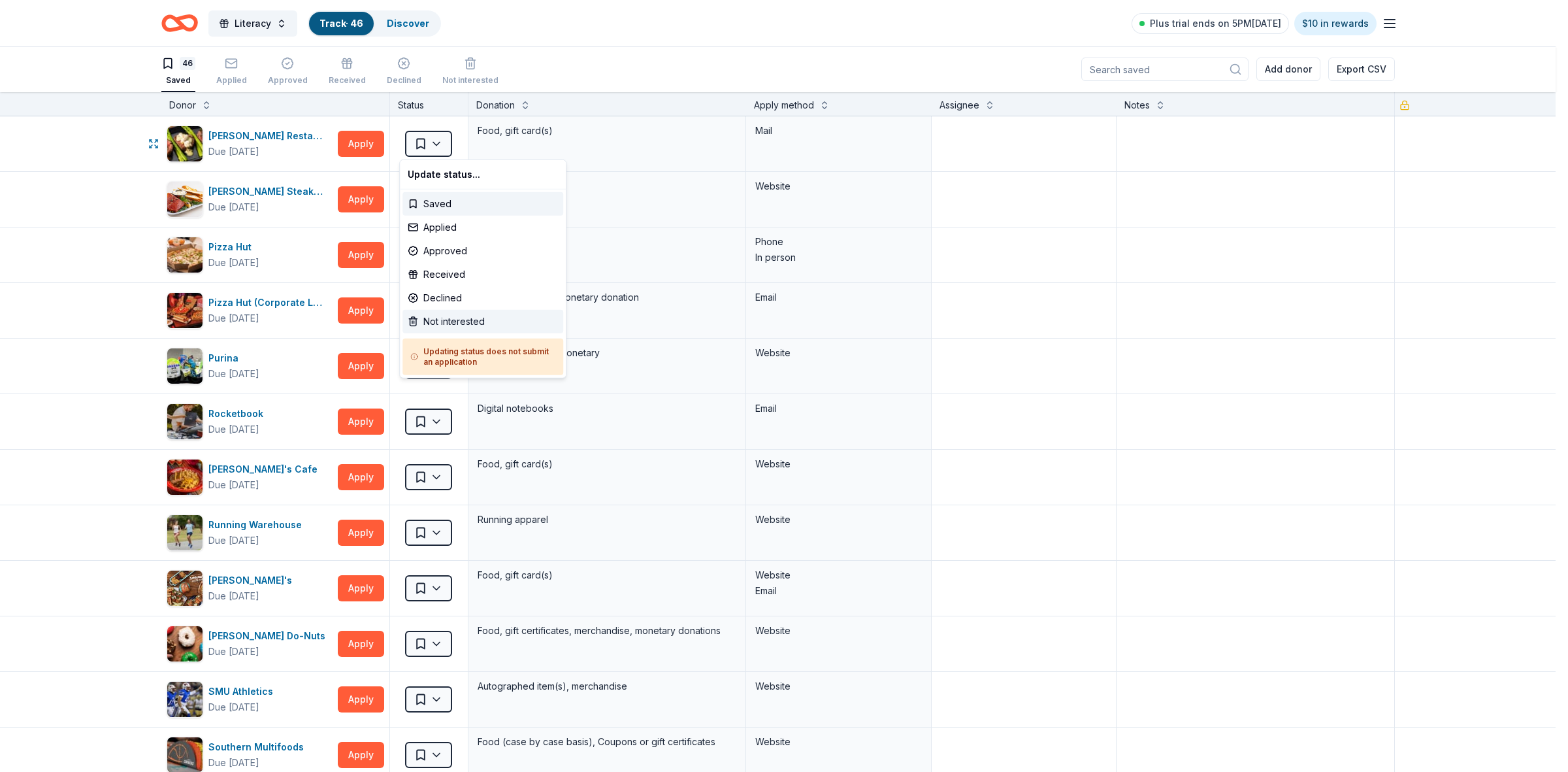
click at [443, 319] on div "Not interested" at bounding box center [482, 321] width 161 height 24
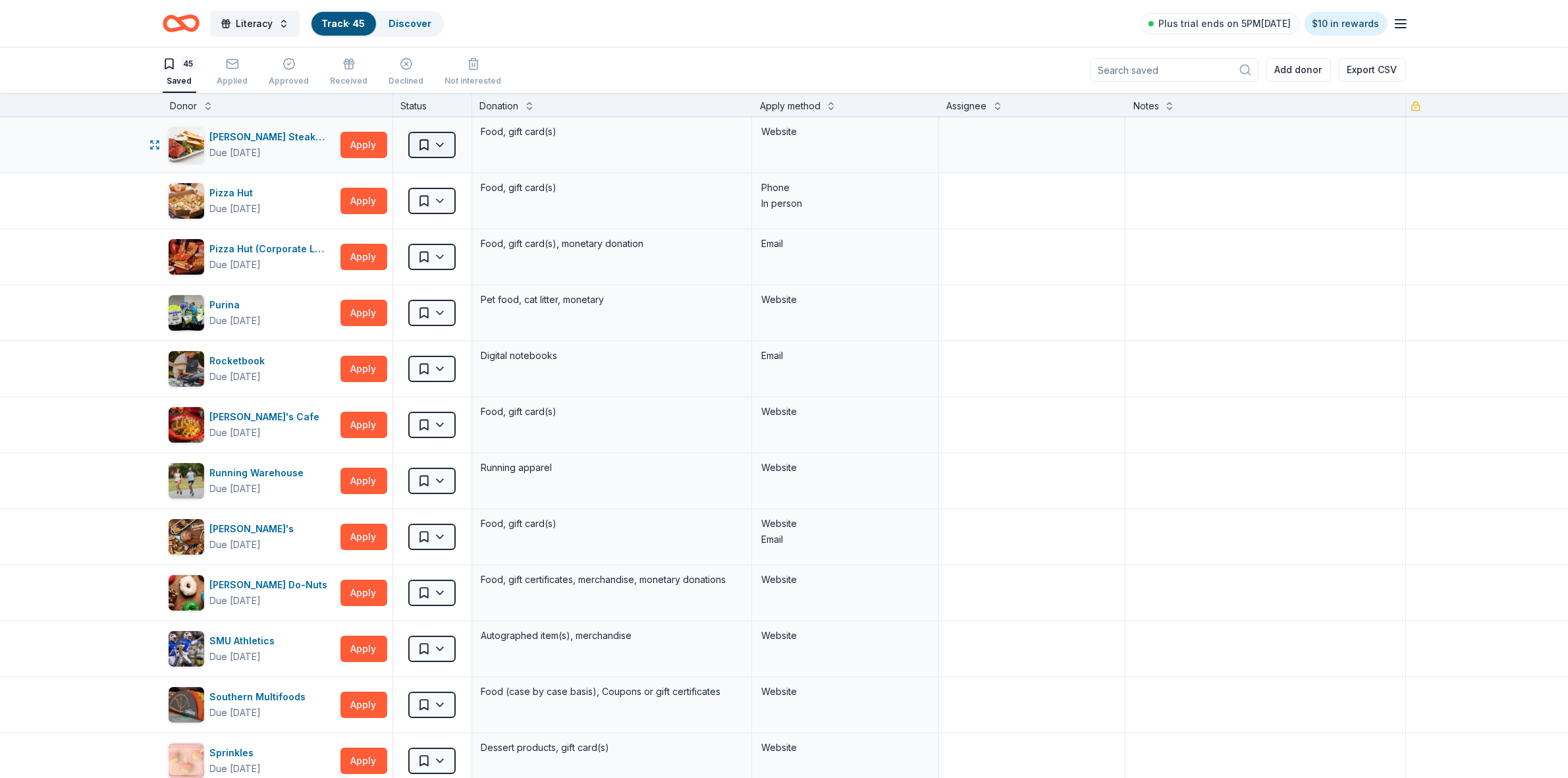
click at [430, 149] on html "Literacy Track · 45 Discover Plus trial ends on 5PM[DATE] $10 in rewards 45 Sav…" at bounding box center [784, 388] width 1568 height 778
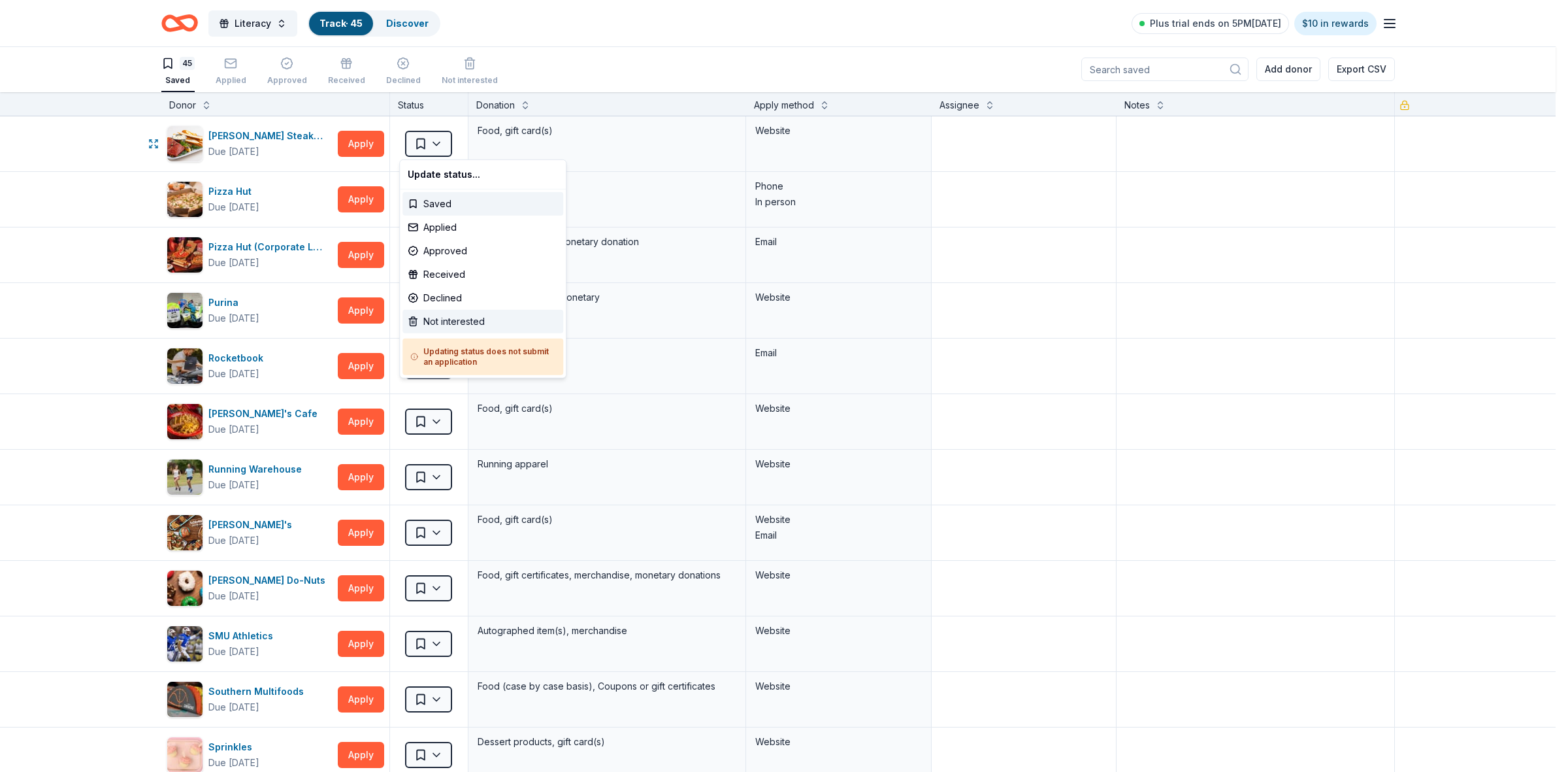
click at [438, 321] on div "Not interested" at bounding box center [482, 321] width 161 height 24
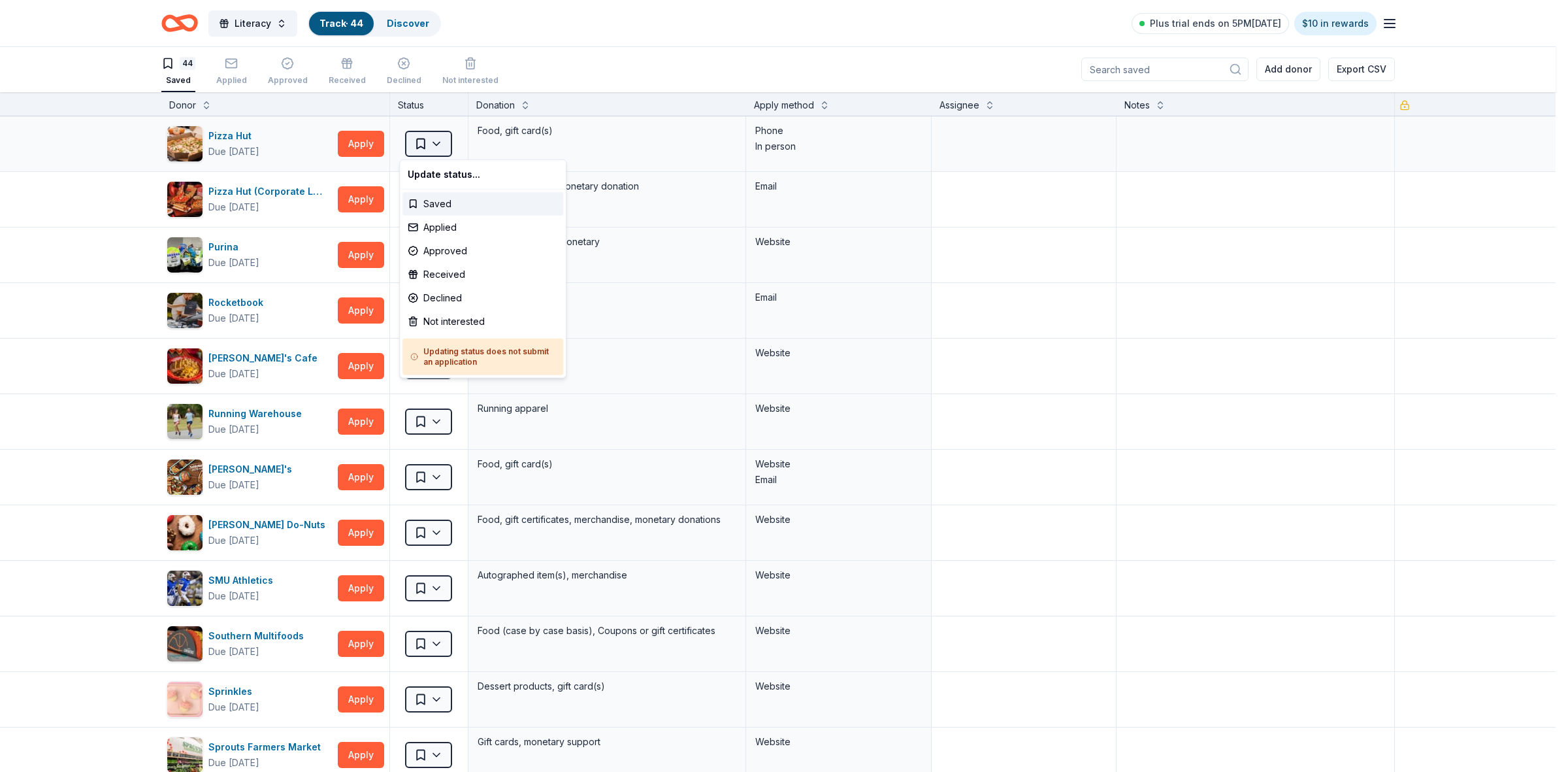
click at [426, 144] on html "Literacy Track · 44 Discover Plus trial ends on 5PM[DATE] $10 in rewards 44 Sav…" at bounding box center [784, 385] width 1568 height 772
click at [436, 321] on div "Not interested" at bounding box center [482, 321] width 161 height 24
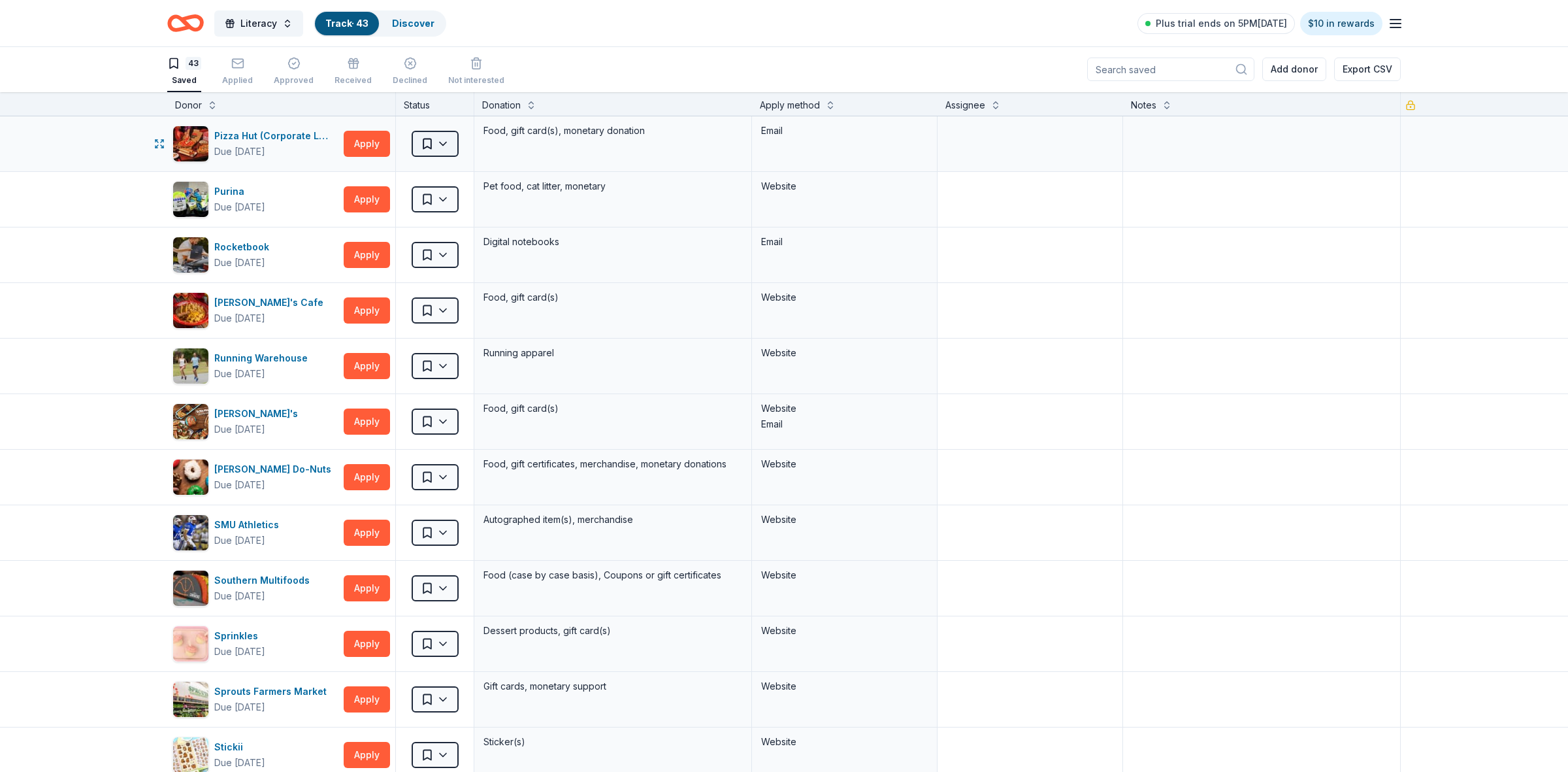
click at [433, 145] on html "Literacy Track · 43 Discover Plus trial ends on 5PM[DATE] $10 in rewards 43 Sav…" at bounding box center [784, 385] width 1568 height 772
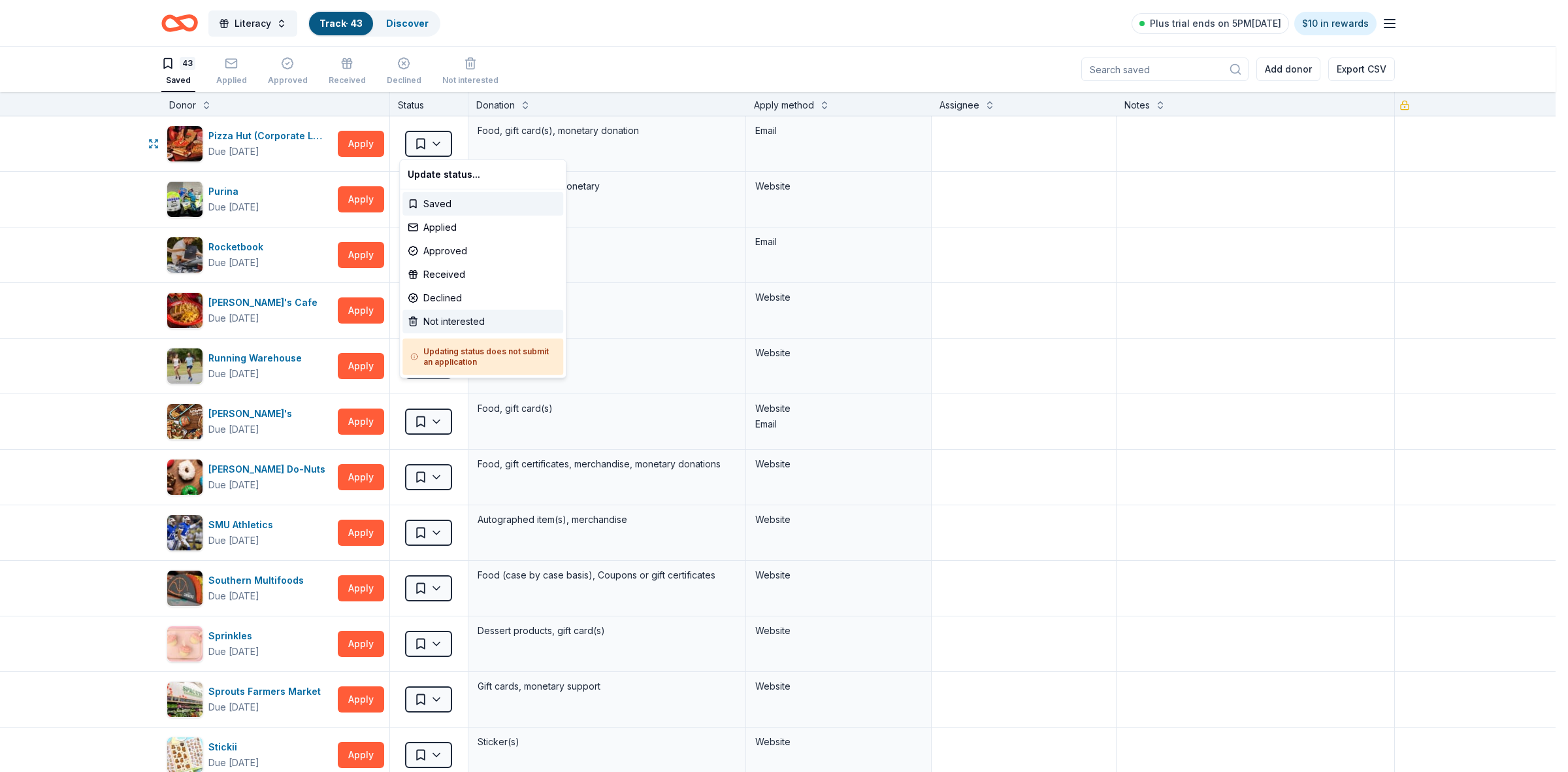
click at [438, 321] on div "Not interested" at bounding box center [482, 321] width 161 height 24
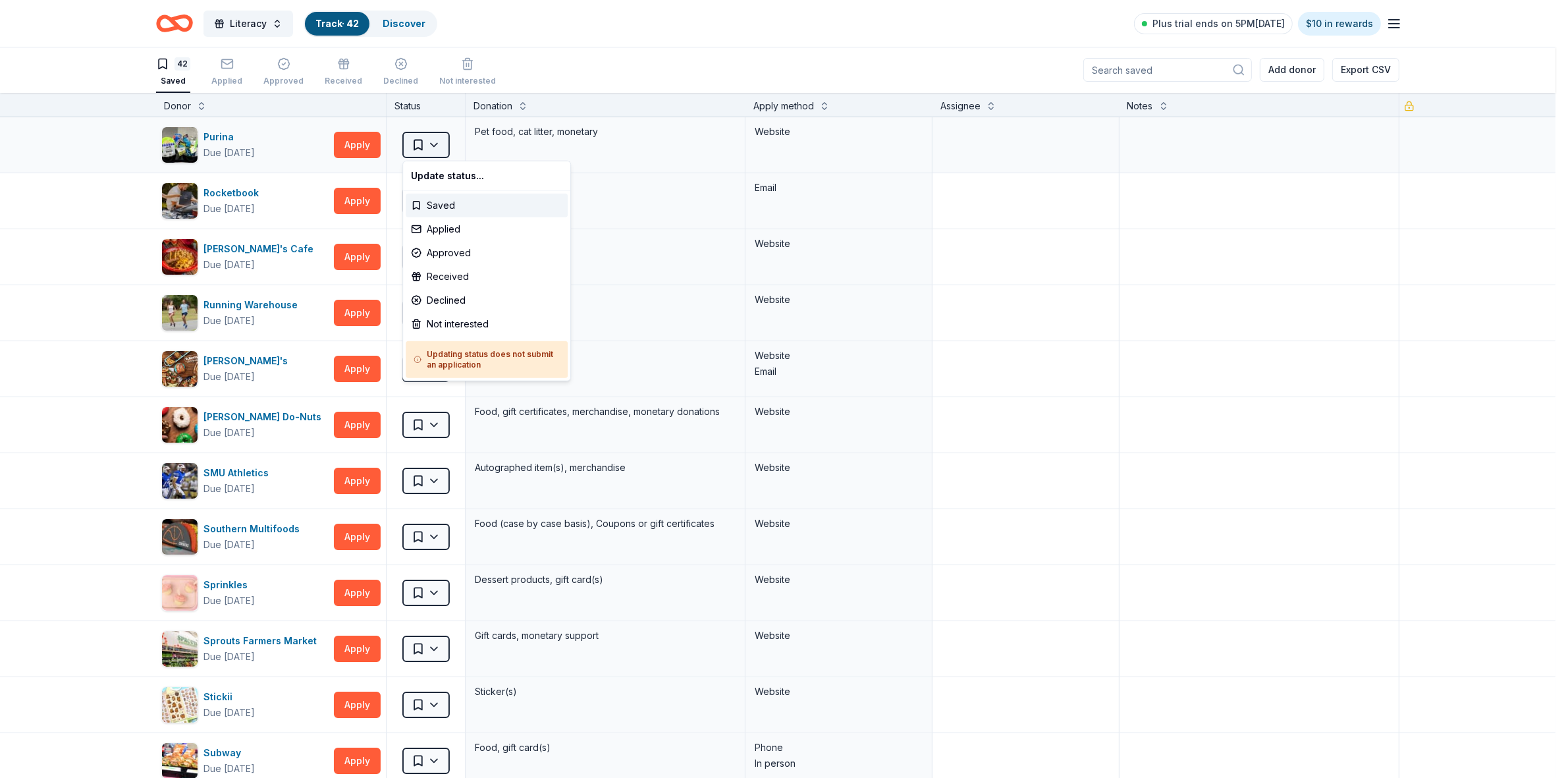
click at [431, 147] on html "Literacy Track · 42 Discover Plus trial ends on 5PM[DATE] $10 in rewards 42 Sav…" at bounding box center [784, 388] width 1568 height 778
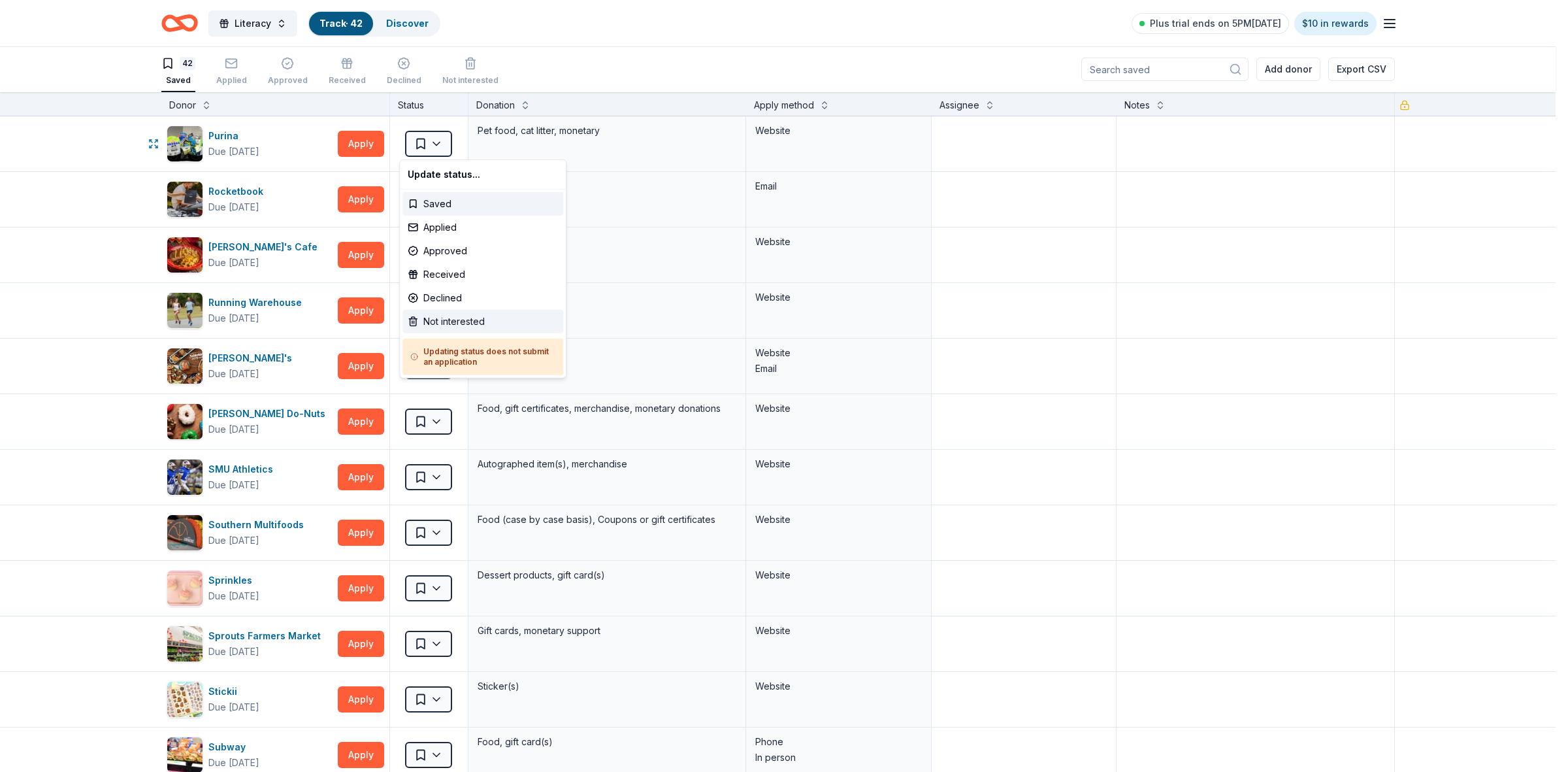
click at [441, 326] on div "Not interested" at bounding box center [482, 321] width 161 height 24
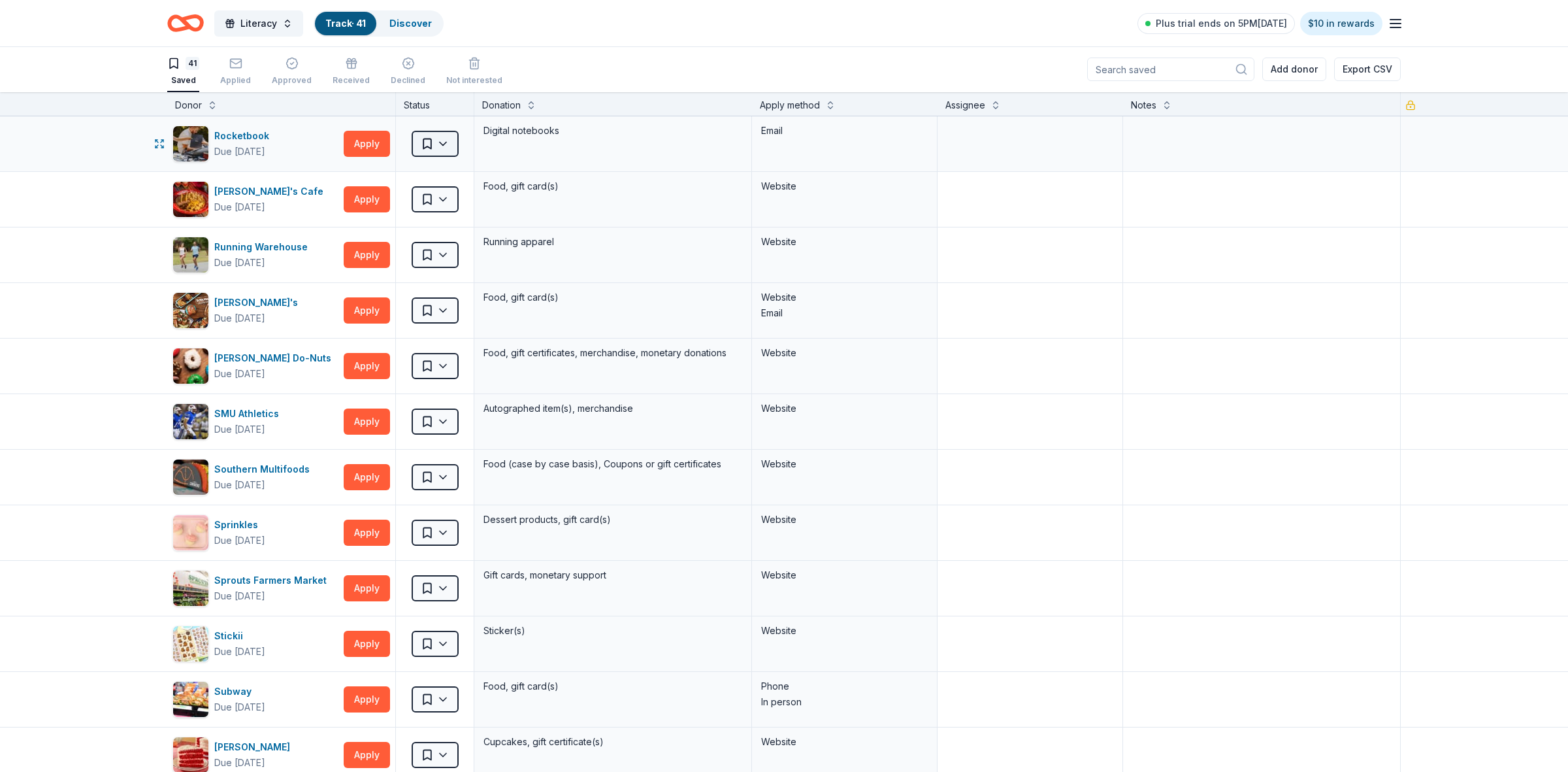
click at [433, 148] on html "Literacy Track · 41 Discover Plus trial ends on 5PM[DATE] $10 in rewards 41 Sav…" at bounding box center [784, 385] width 1568 height 772
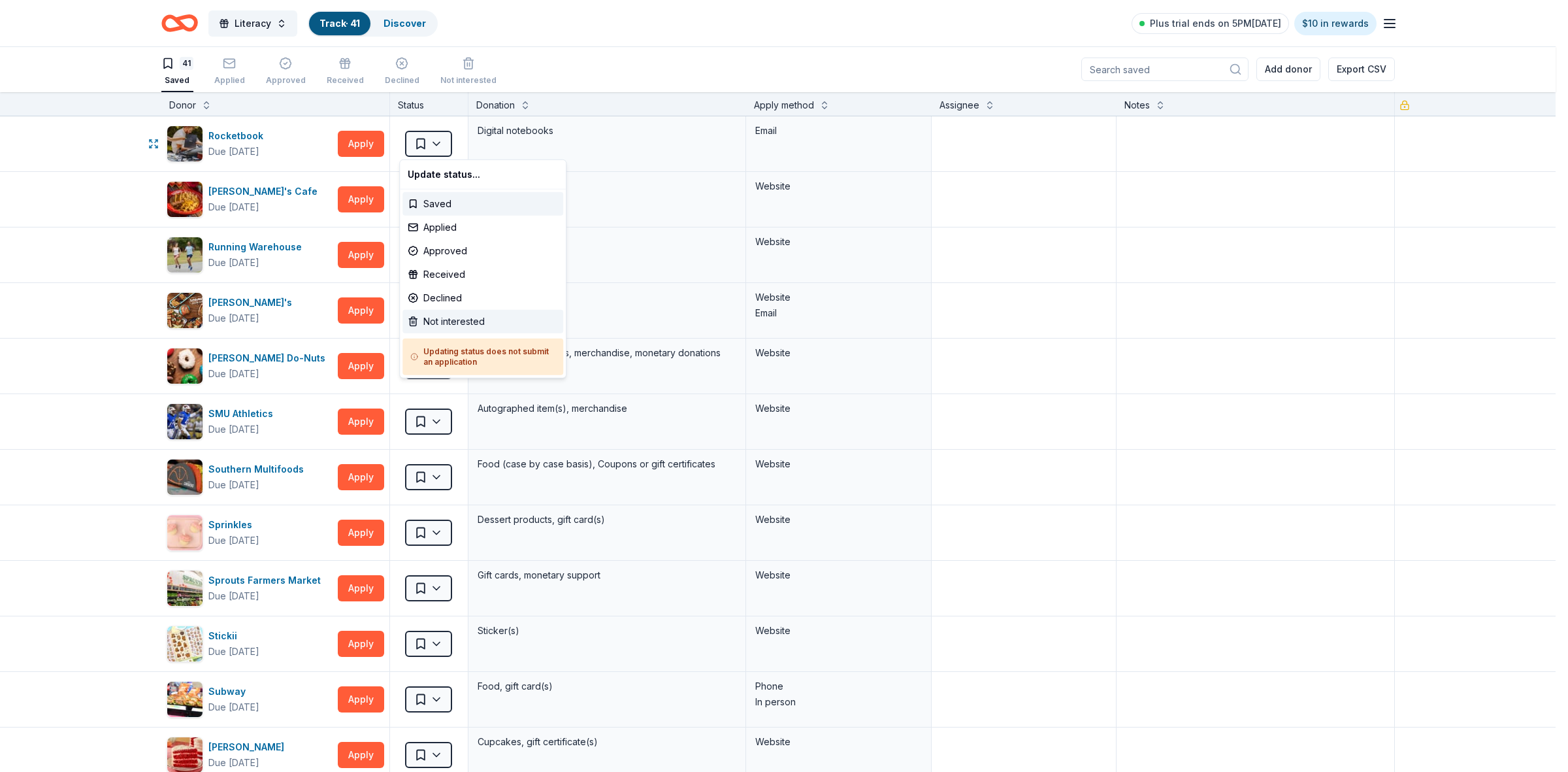
click at [436, 323] on div "Not interested" at bounding box center [482, 321] width 161 height 24
click at [465, 321] on div "Not interested" at bounding box center [482, 321] width 161 height 24
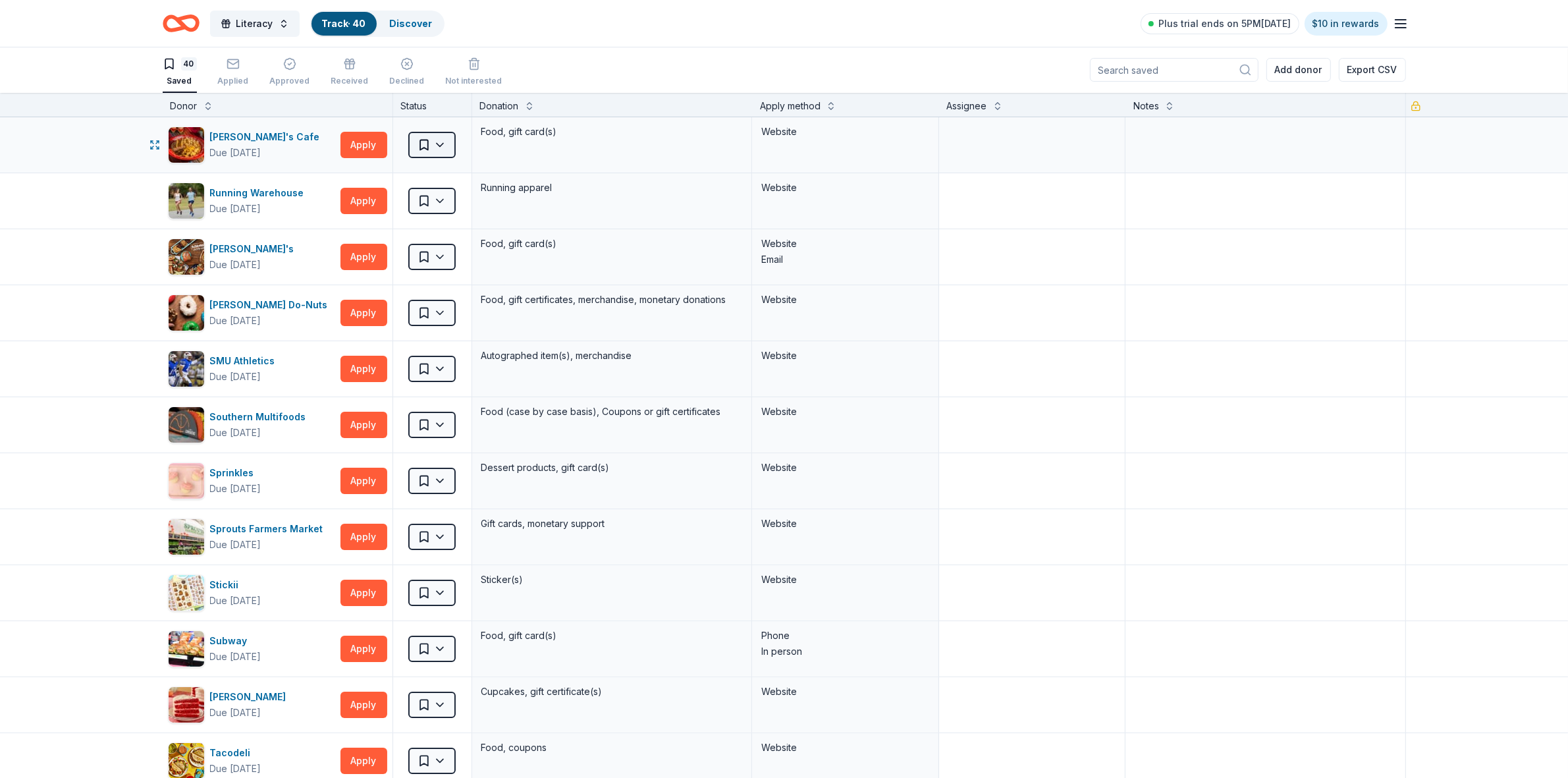
click at [434, 147] on html "Literacy Track · 40 Discover Plus trial ends on 5PM[DATE] $10 in rewards 40 Sav…" at bounding box center [784, 388] width 1568 height 778
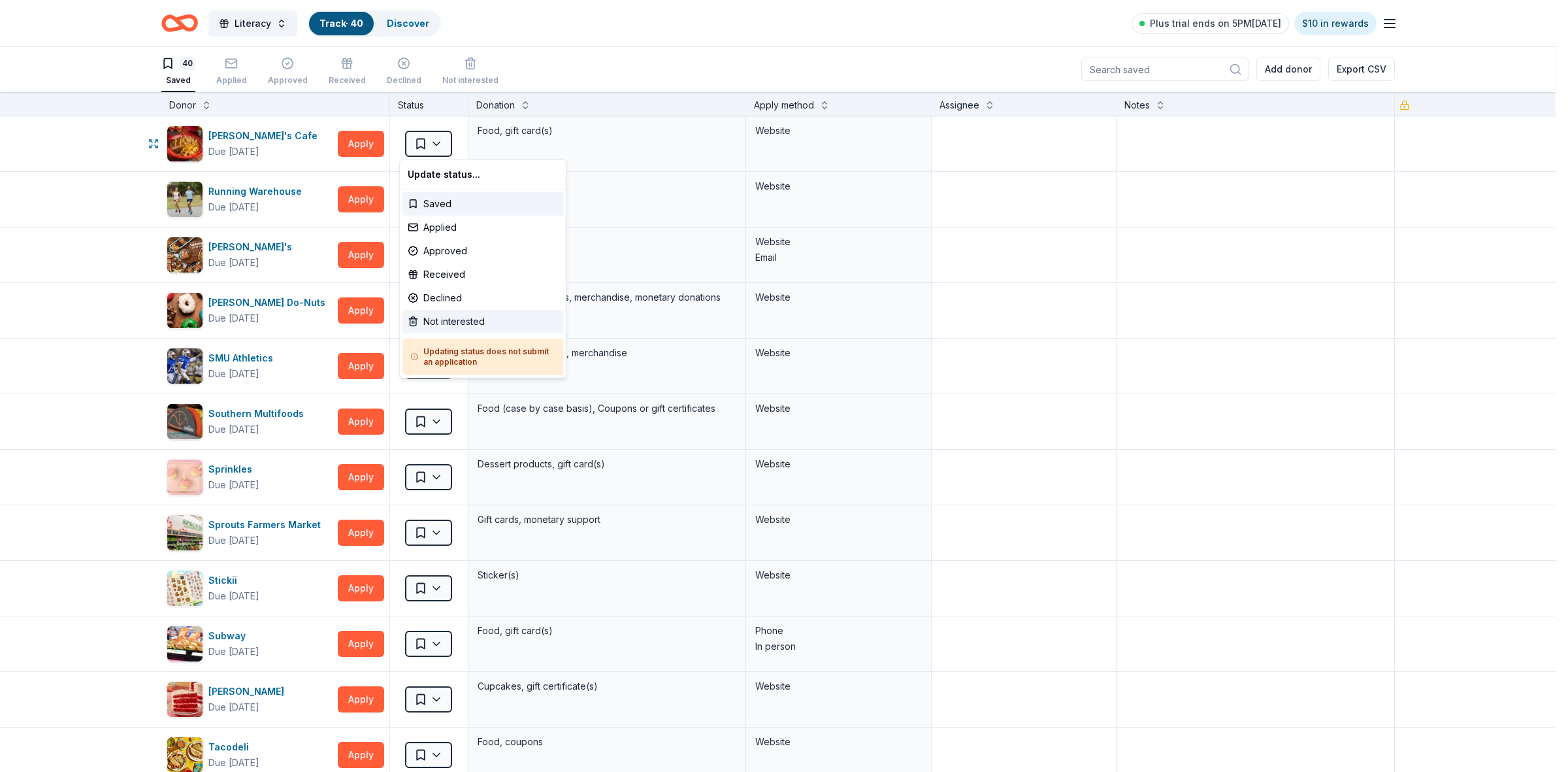
click at [435, 319] on div "Not interested" at bounding box center [482, 321] width 161 height 24
click at [444, 321] on div "Not interested" at bounding box center [482, 321] width 161 height 24
click at [1100, 239] on html "Literacy Track · 40 Discover Plus trial ends on 5PM[DATE] $10 in rewards 40 Sav…" at bounding box center [784, 385] width 1568 height 772
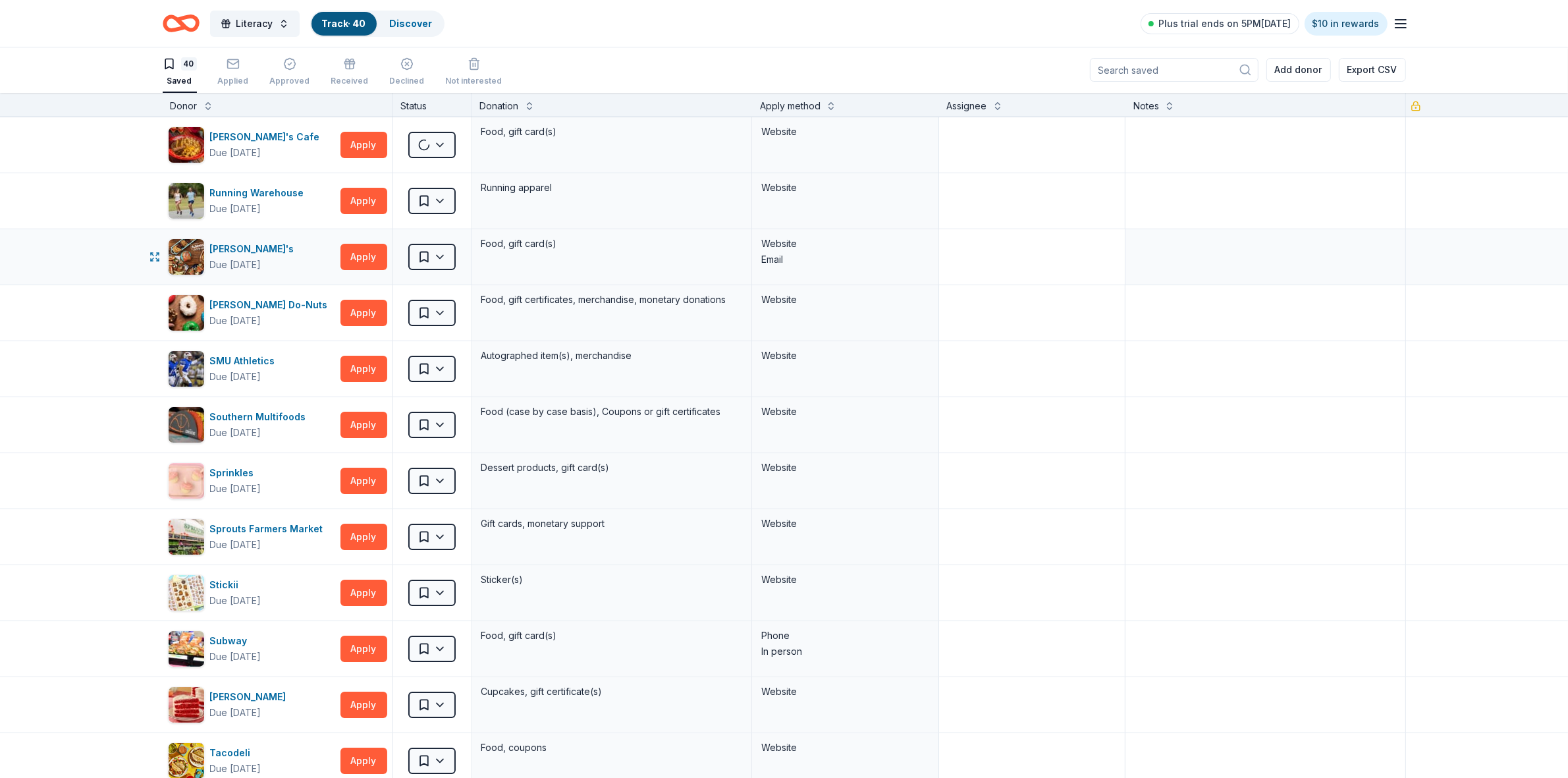
scroll to position [0, 0]
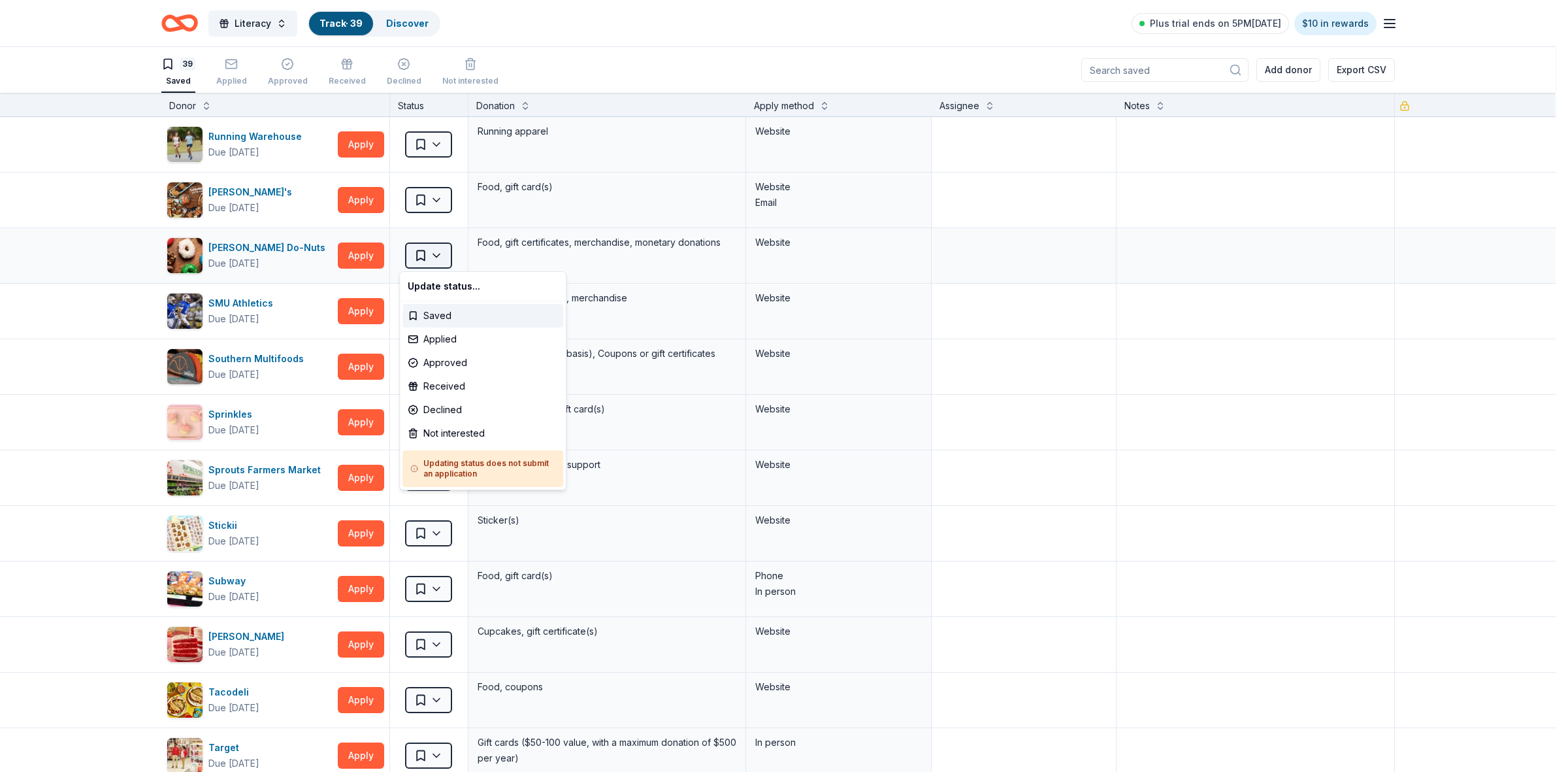
click at [427, 253] on html "Literacy Track · 39 Discover Plus trial ends on 5PM[DATE] $10 in rewards 39 Sav…" at bounding box center [784, 386] width 1568 height 772
drag, startPoint x: 439, startPoint y: 434, endPoint x: 450, endPoint y: 406, distance: 30.1
click at [441, 434] on div "Not interested" at bounding box center [482, 434] width 161 height 24
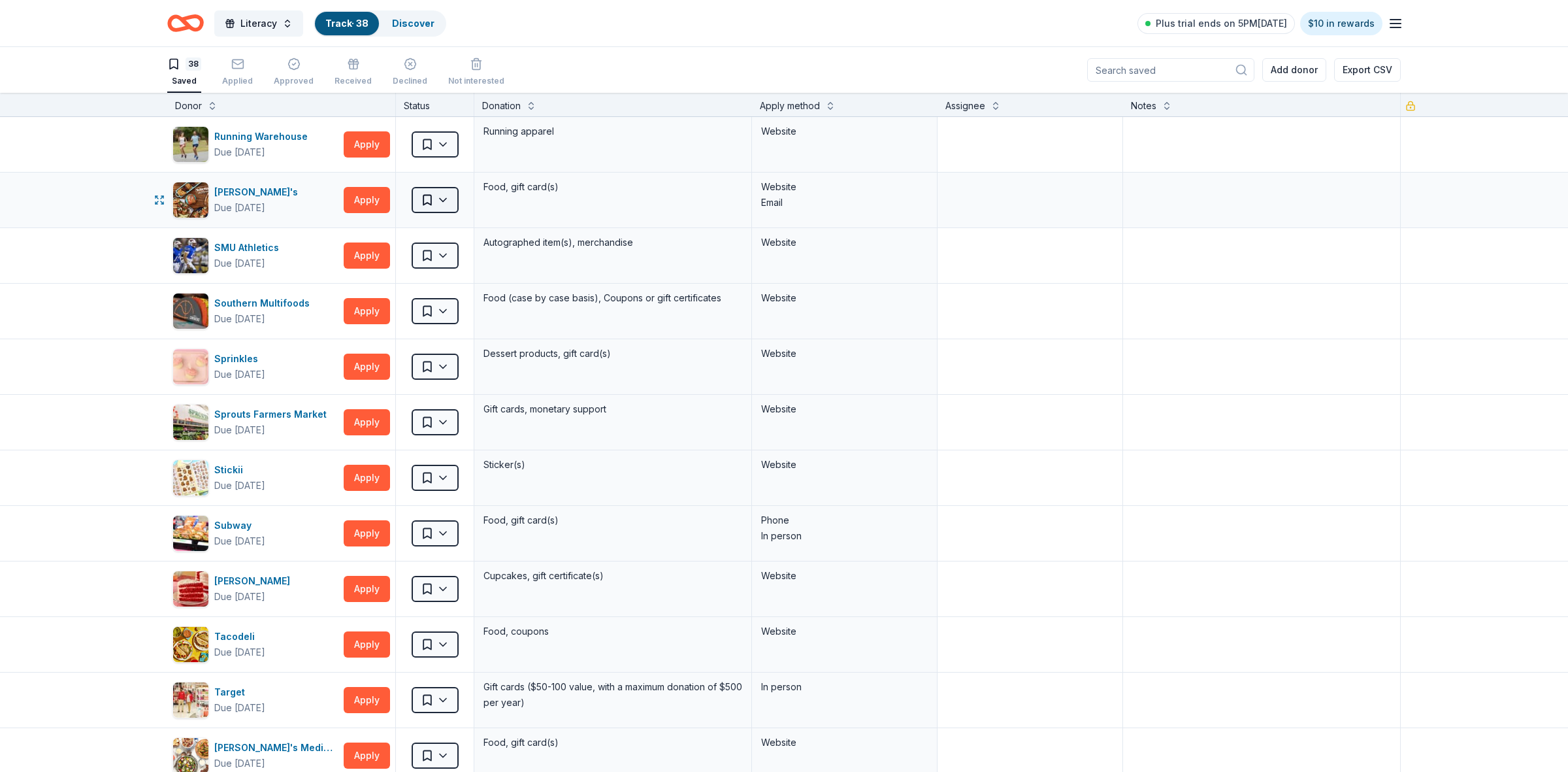
click at [433, 199] on html "Literacy Track · 38 Discover Plus trial ends on 5PM[DATE] $10 in rewards 38 Sav…" at bounding box center [784, 386] width 1568 height 772
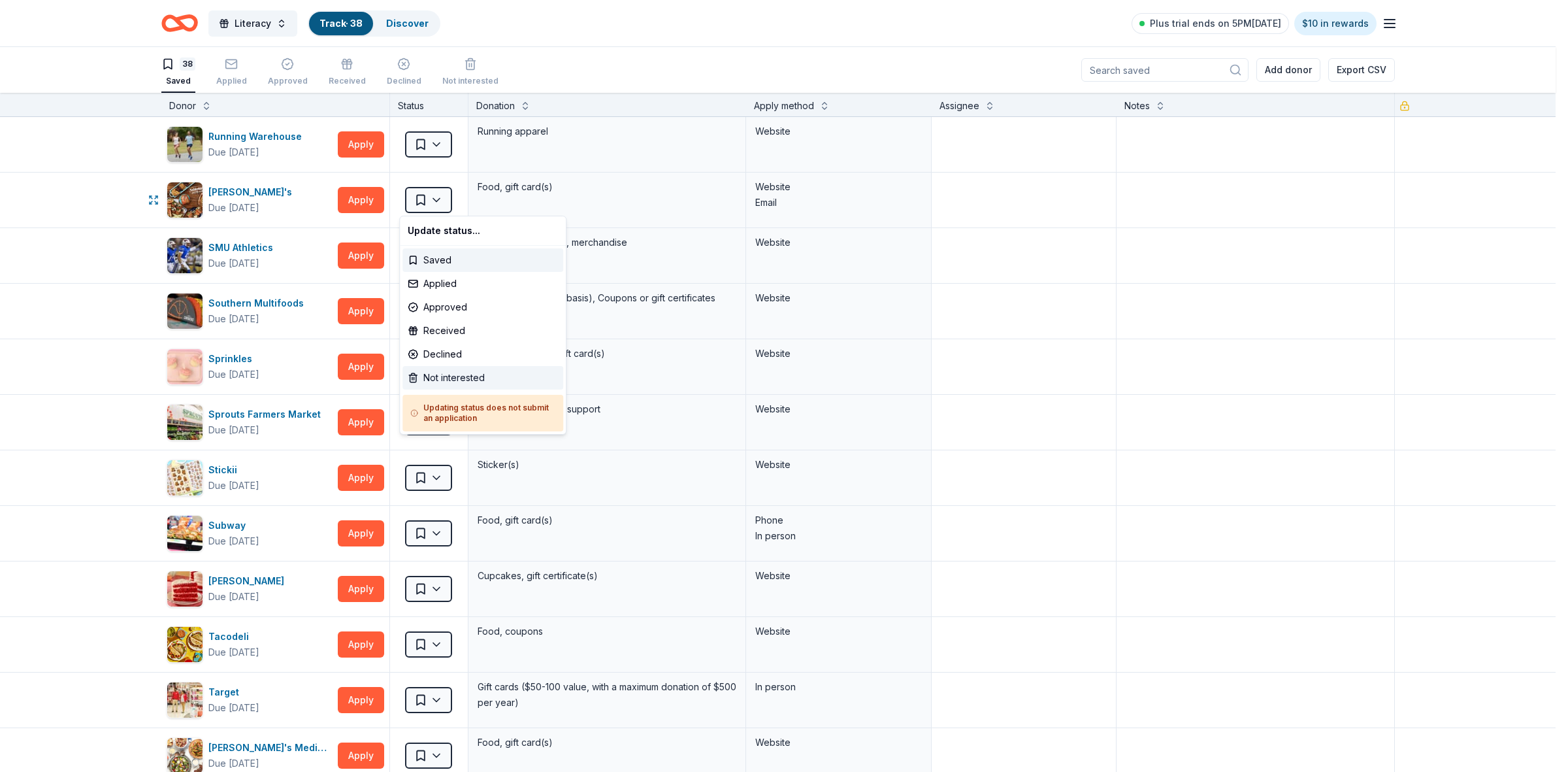
click at [436, 374] on div "Not interested" at bounding box center [482, 377] width 161 height 24
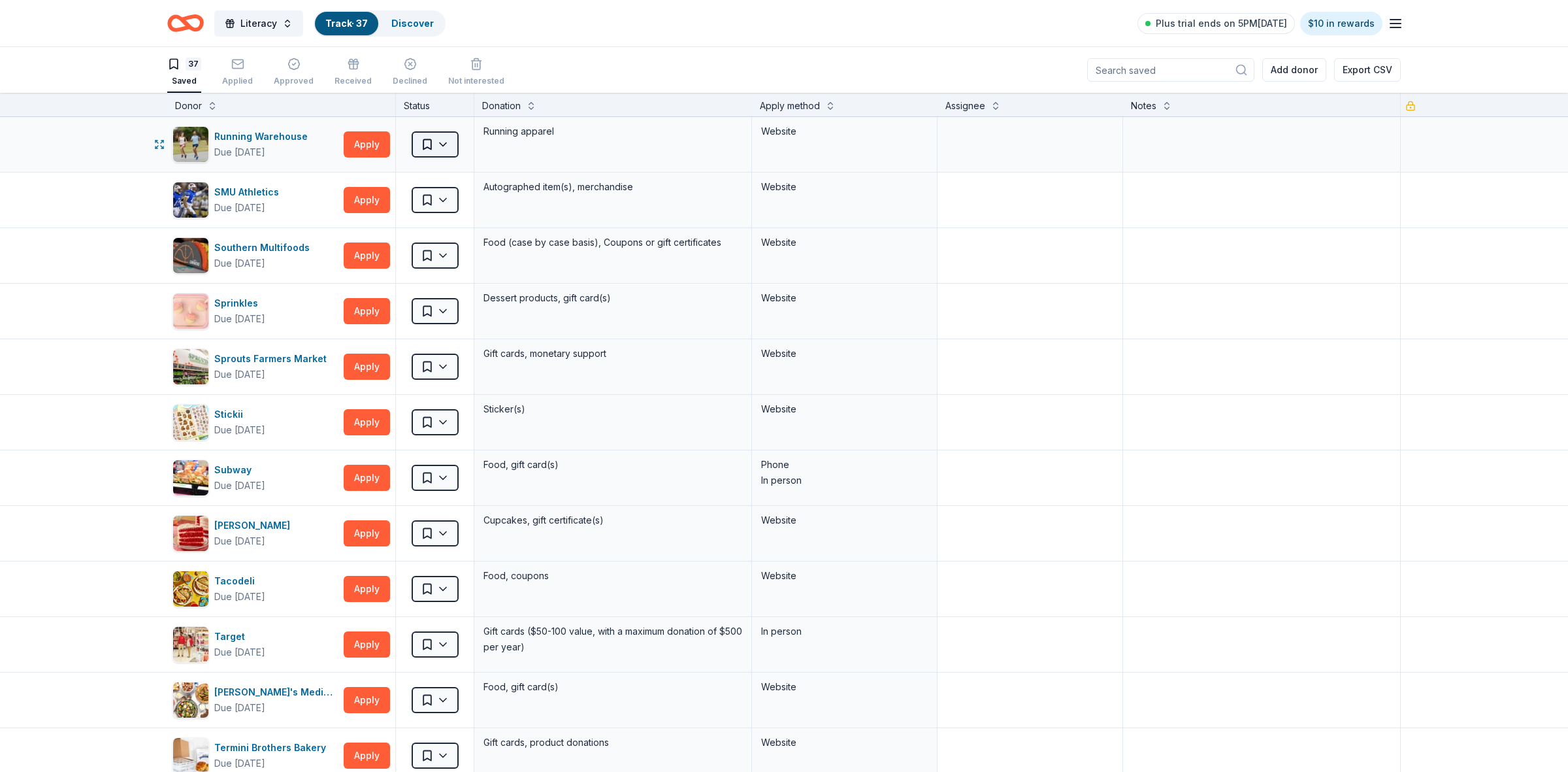
click at [427, 145] on html "Literacy Track · 37 Discover Plus trial ends on 5PM[DATE] $10 in rewards 37 Sav…" at bounding box center [784, 386] width 1568 height 772
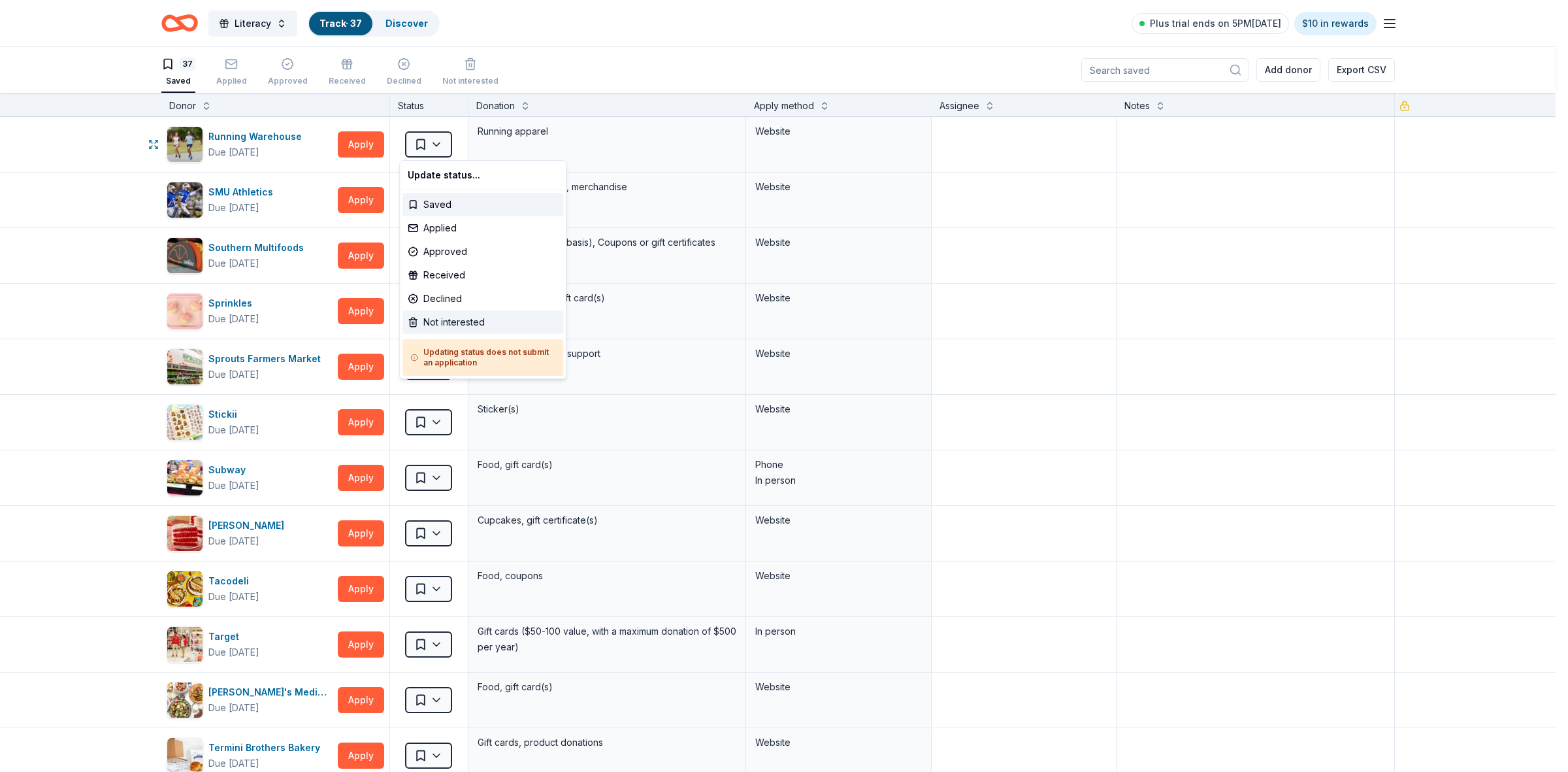
click at [441, 321] on div "Not interested" at bounding box center [482, 322] width 161 height 24
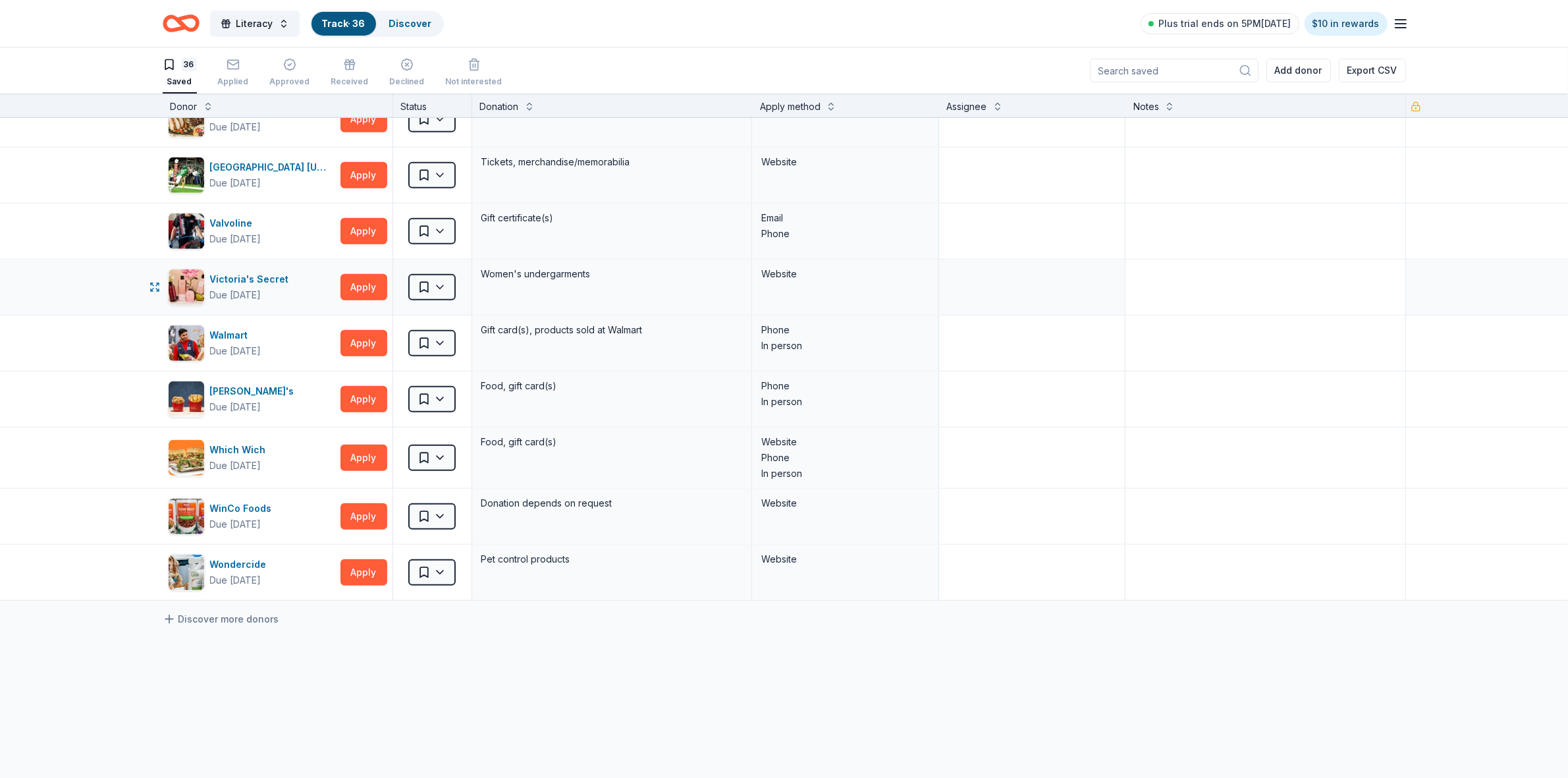
scroll to position [1565, 0]
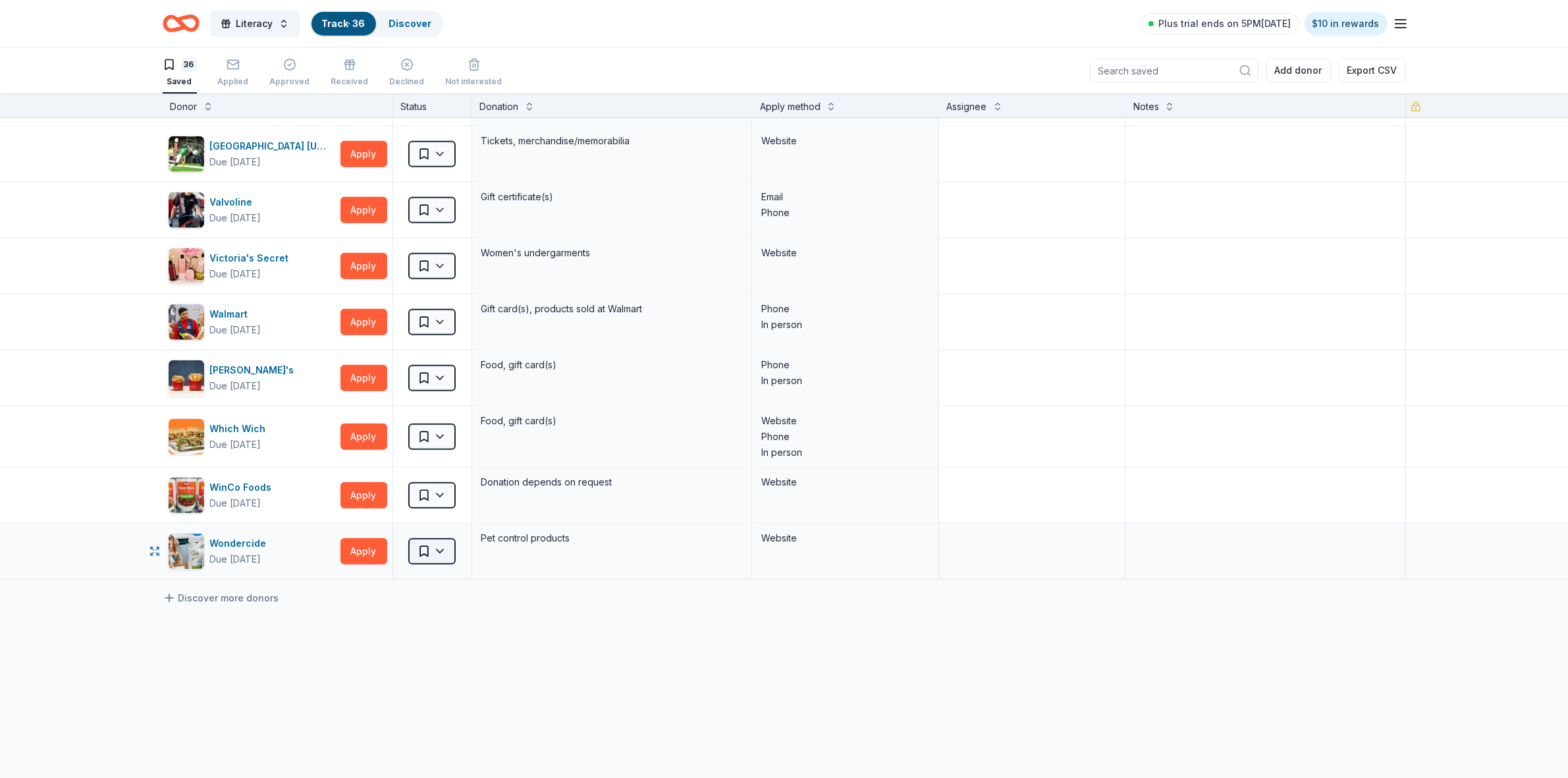
click at [434, 557] on html "Literacy Track · 36 Discover Plus trial ends on 5PM[DATE] $10 in rewards 36 Sav…" at bounding box center [784, 389] width 1568 height 778
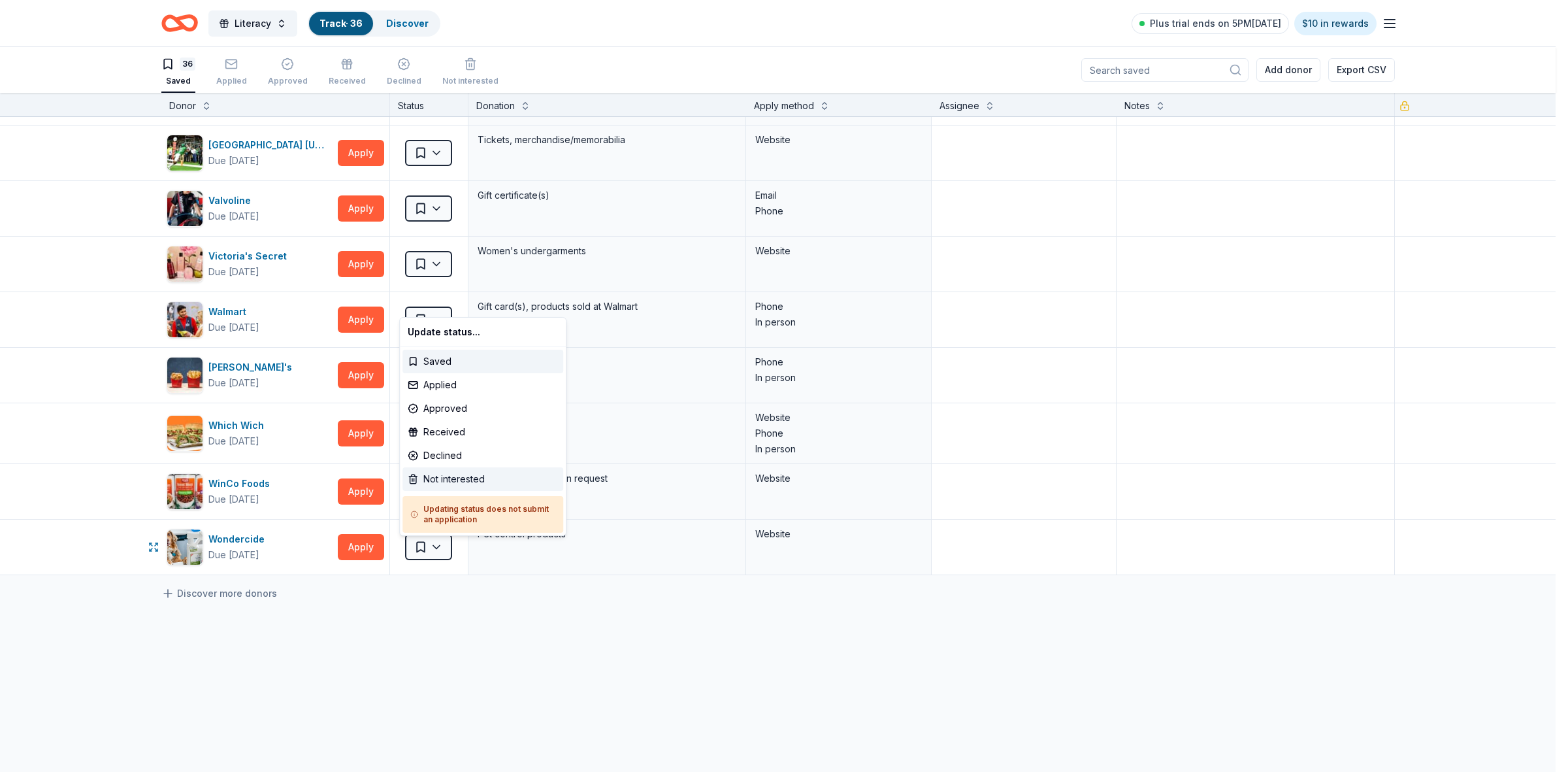
click at [452, 477] on div "Not interested" at bounding box center [482, 480] width 161 height 24
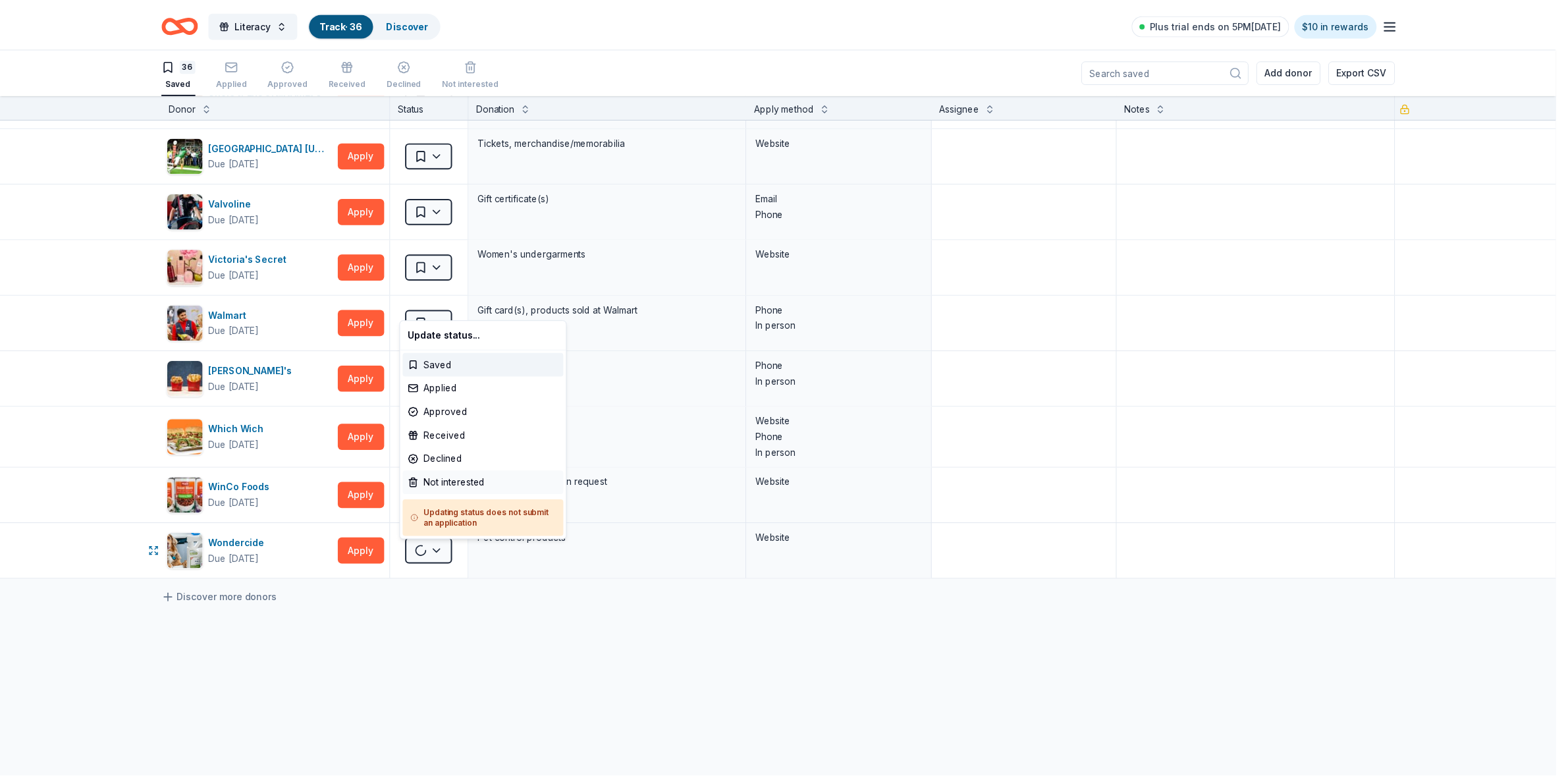
scroll to position [1561, 0]
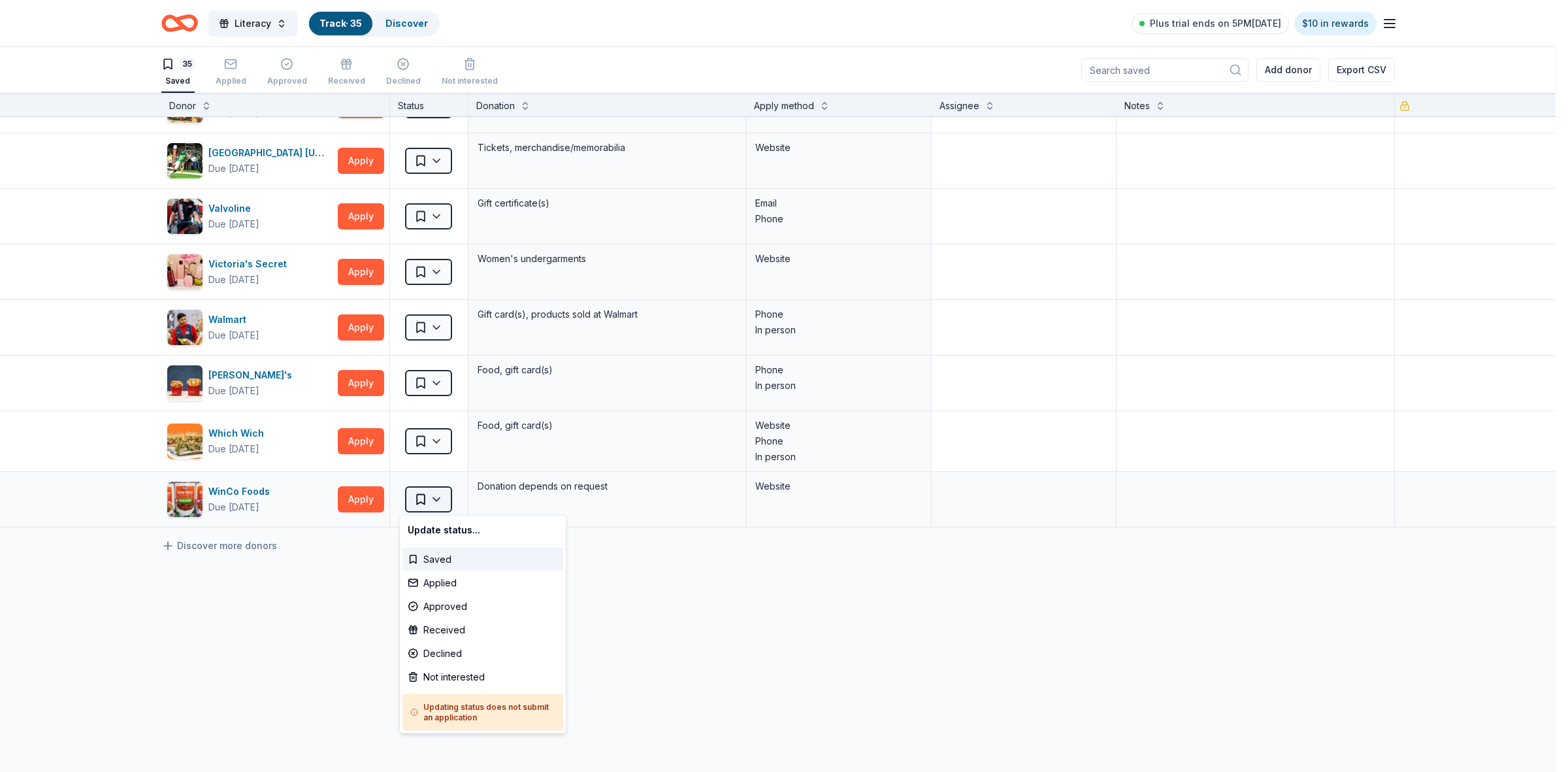
click at [431, 498] on html "Literacy Track · 35 Discover Plus trial ends on 5PM[DATE] $10 in rewards 35 Sav…" at bounding box center [784, 386] width 1568 height 772
click at [451, 682] on div "Not interested" at bounding box center [482, 677] width 161 height 24
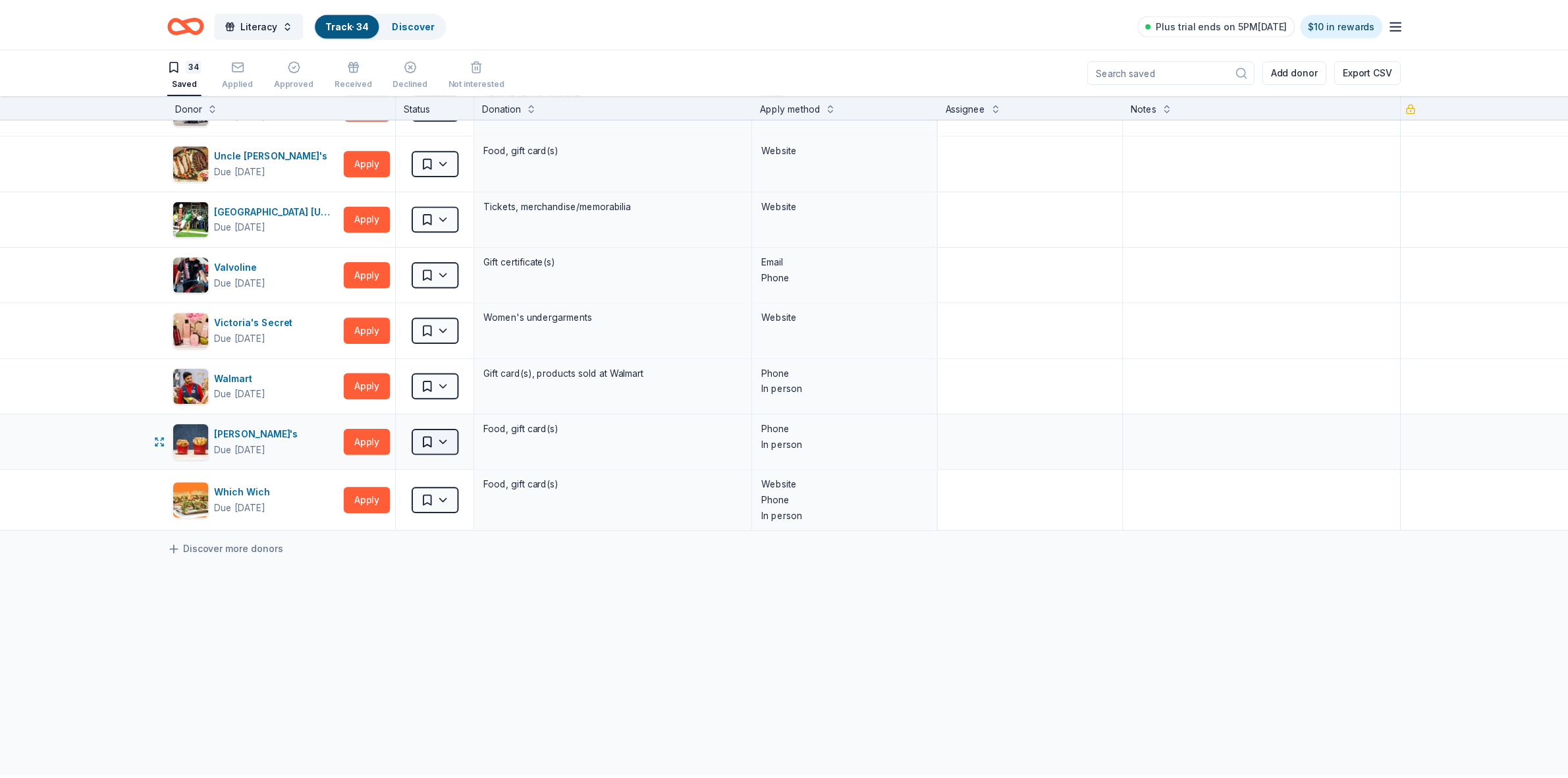
scroll to position [1505, 0]
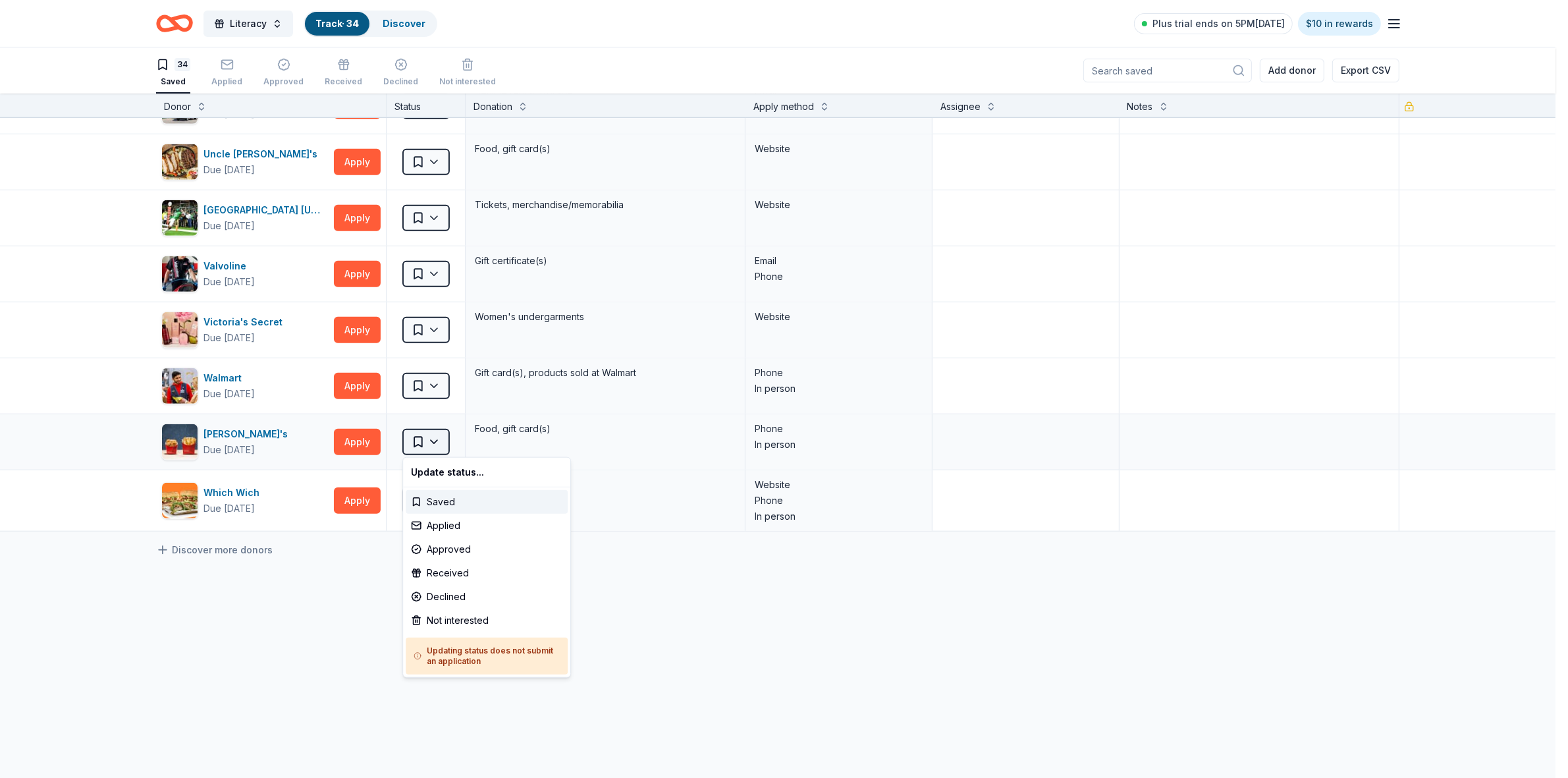
click at [433, 446] on html "Literacy Track · 34 Discover Plus trial ends on 5PM[DATE] $10 in rewards 34 Sav…" at bounding box center [784, 389] width 1568 height 778
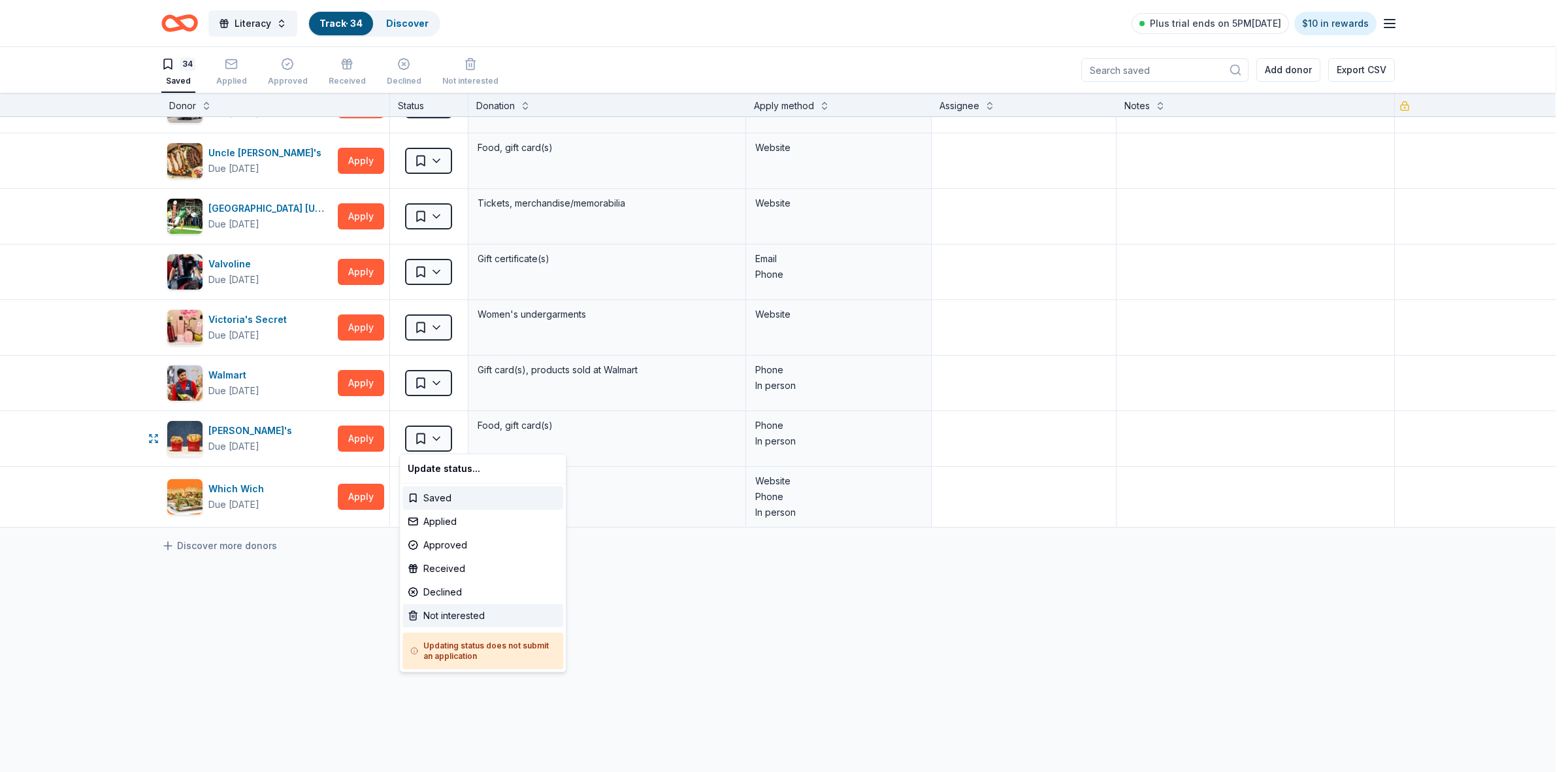
click at [444, 613] on div "Not interested" at bounding box center [482, 616] width 161 height 24
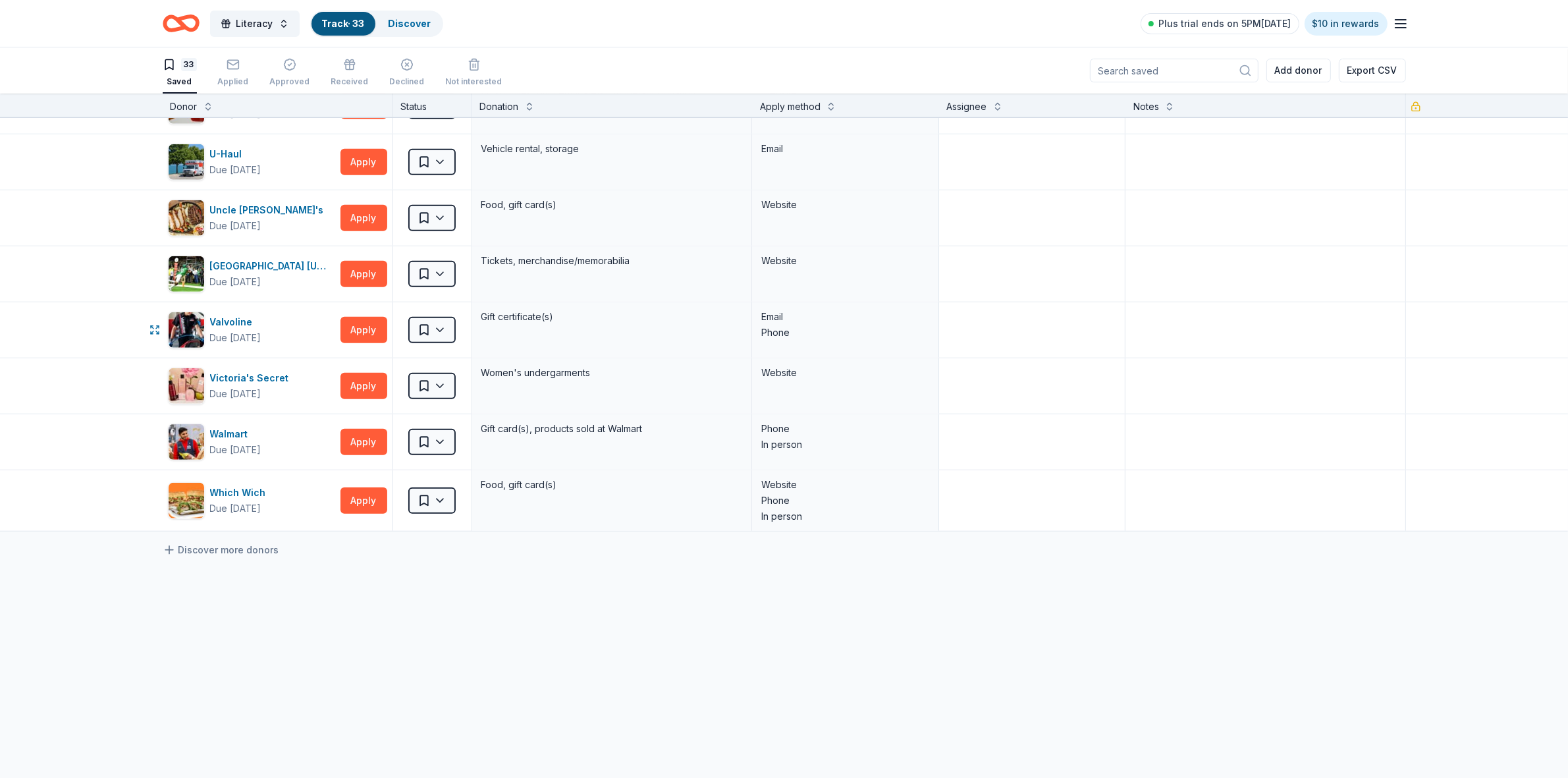
scroll to position [1450, 0]
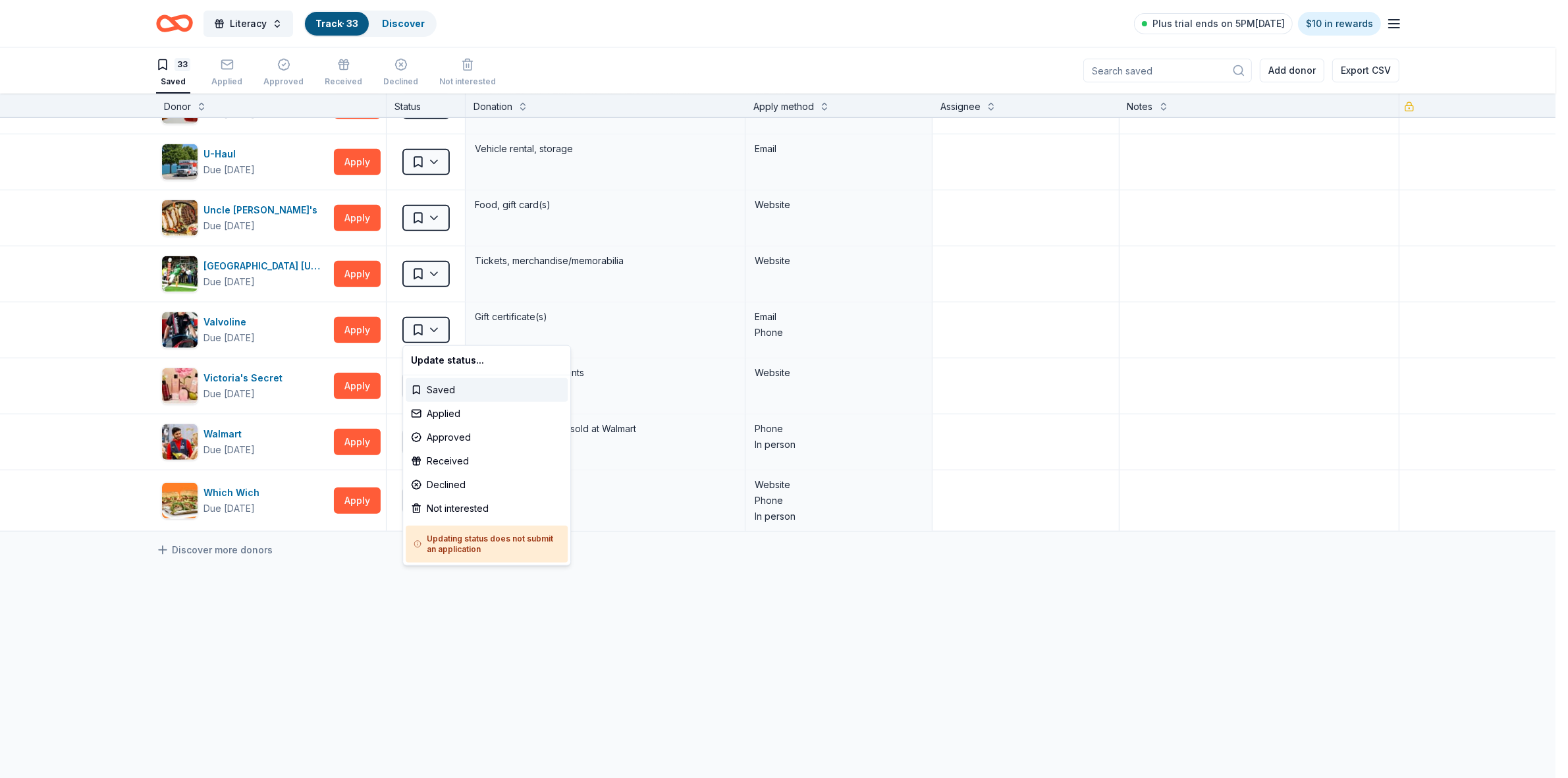
click at [434, 327] on html "Literacy Track · 33 Discover Plus trial ends on 5PM[DATE] $10 in rewards 33 Sav…" at bounding box center [784, 389] width 1568 height 778
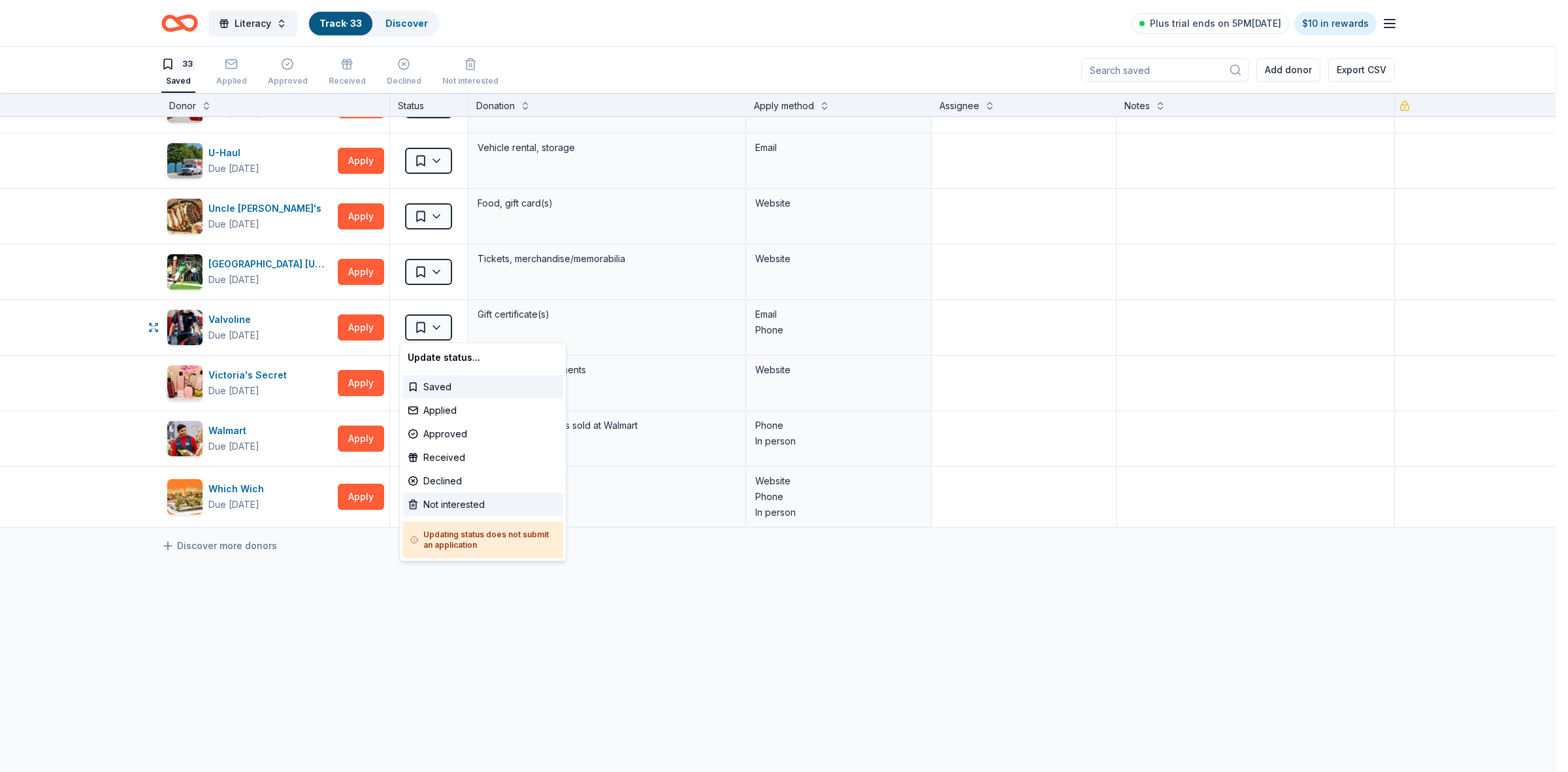
click at [458, 508] on div "Not interested" at bounding box center [482, 505] width 161 height 24
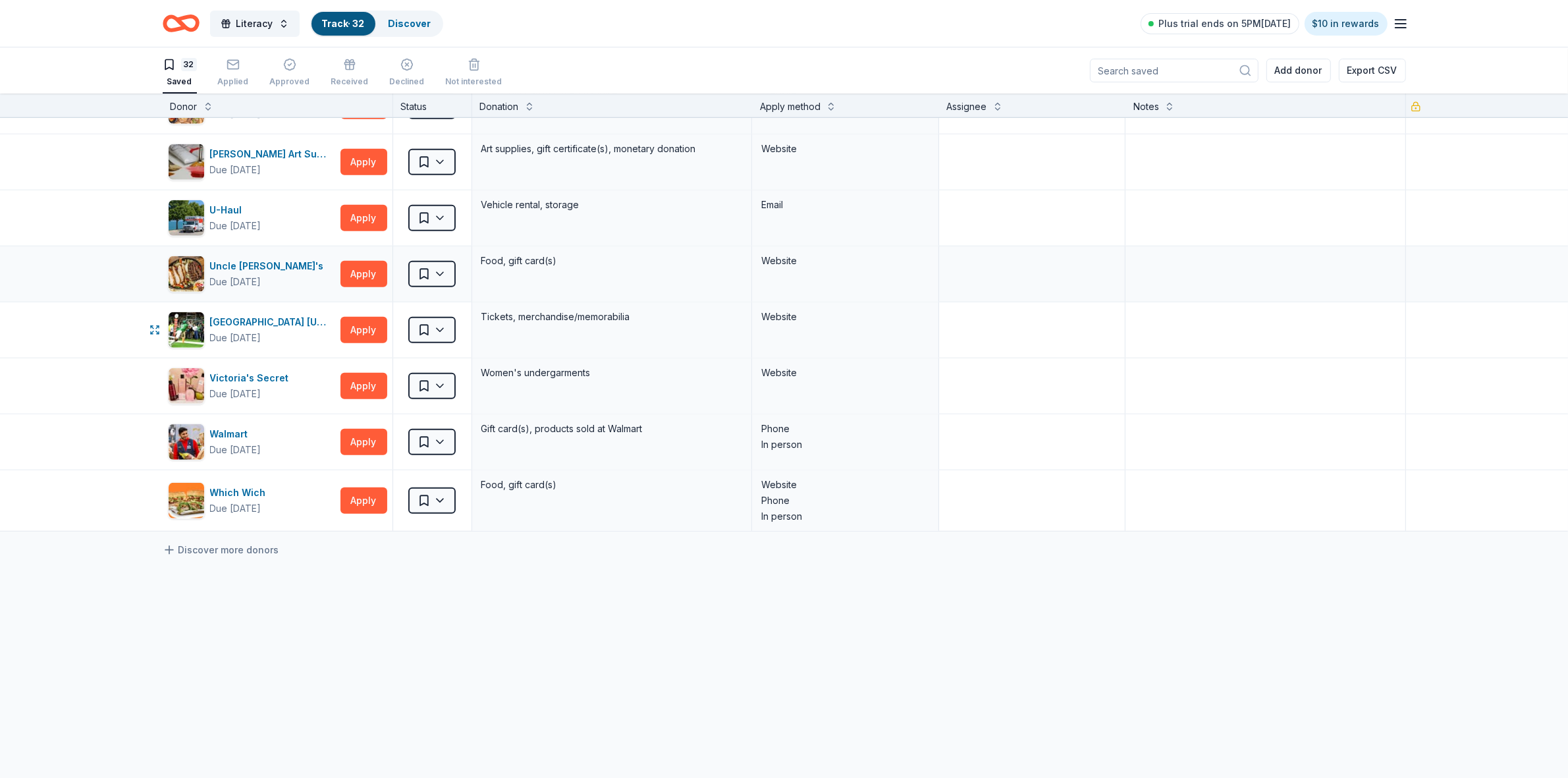
scroll to position [1393, 0]
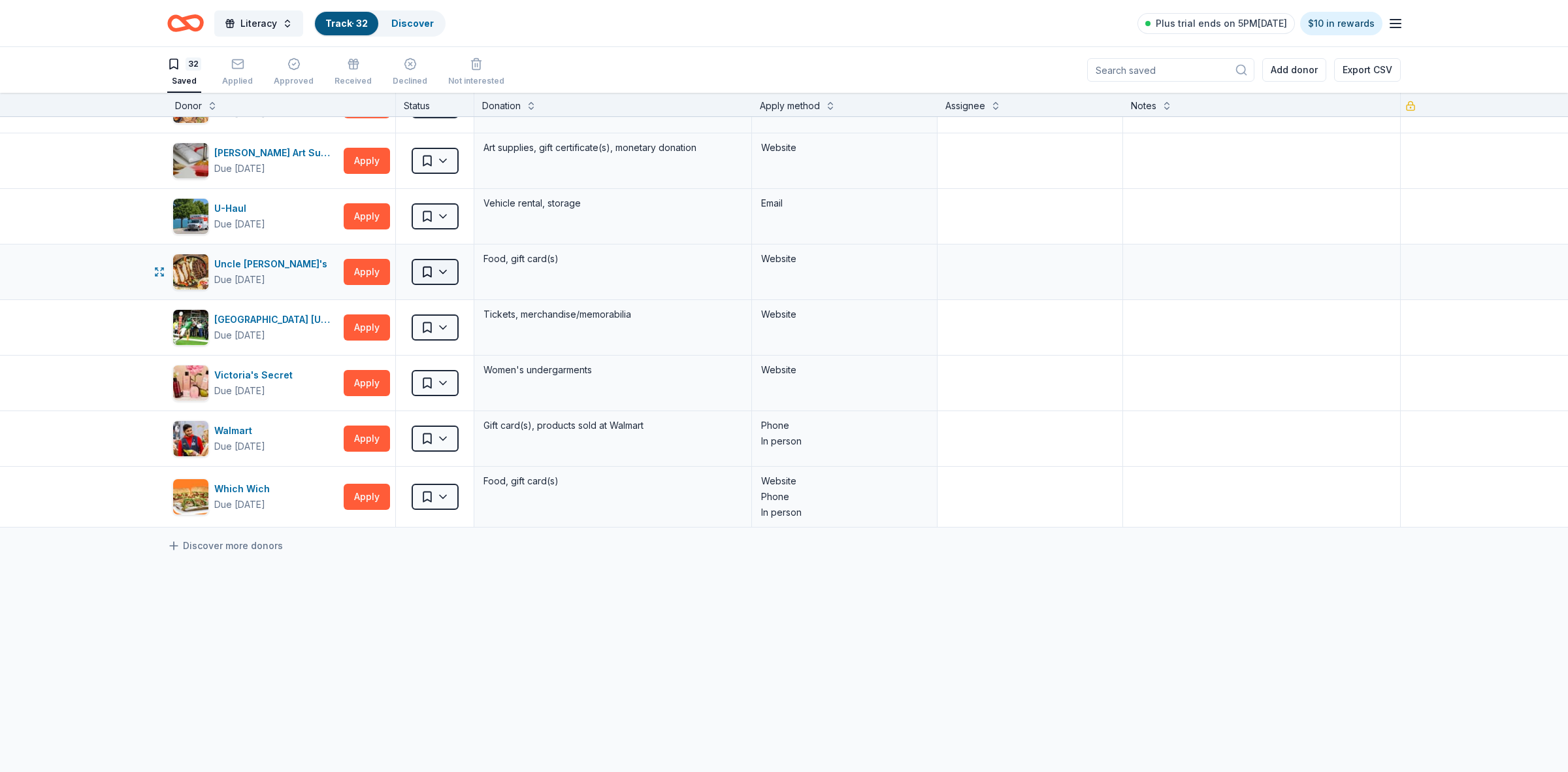
click at [430, 275] on html "Literacy Track · 32 Discover Plus trial ends on 5PM[DATE] $10 in rewards 32 Sav…" at bounding box center [784, 386] width 1568 height 772
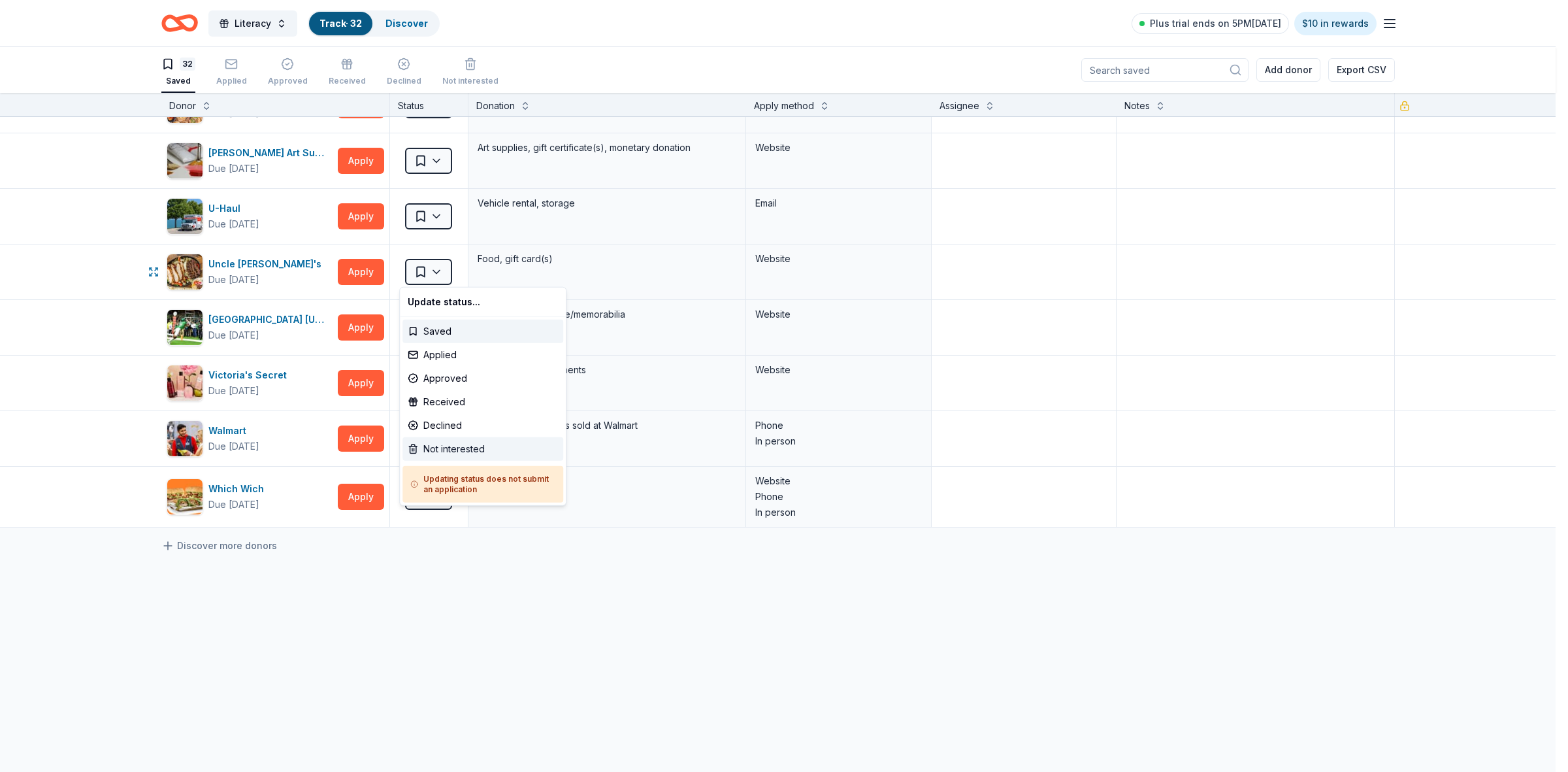
click at [469, 451] on div "Not interested" at bounding box center [482, 449] width 161 height 24
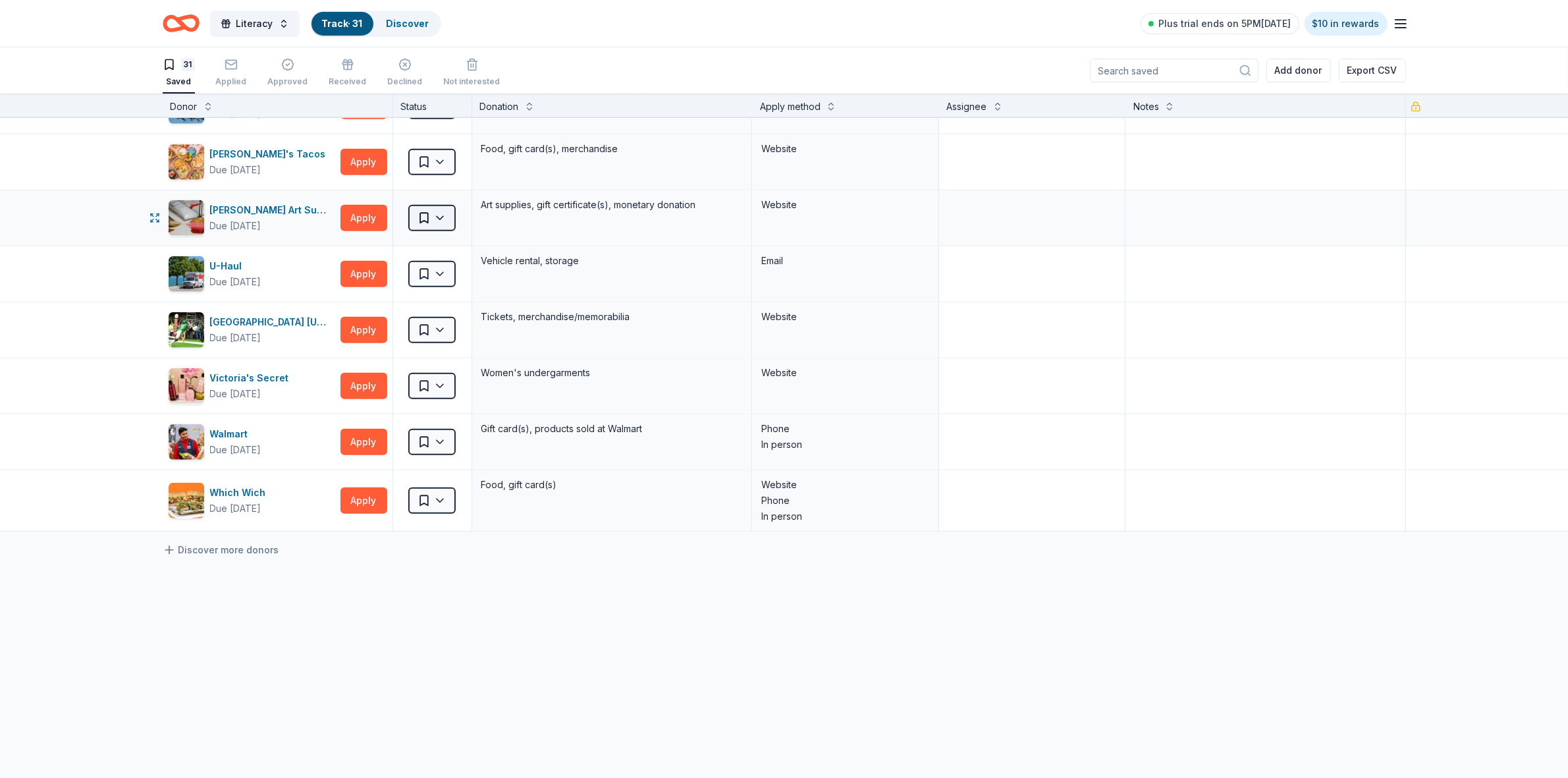
scroll to position [1337, 0]
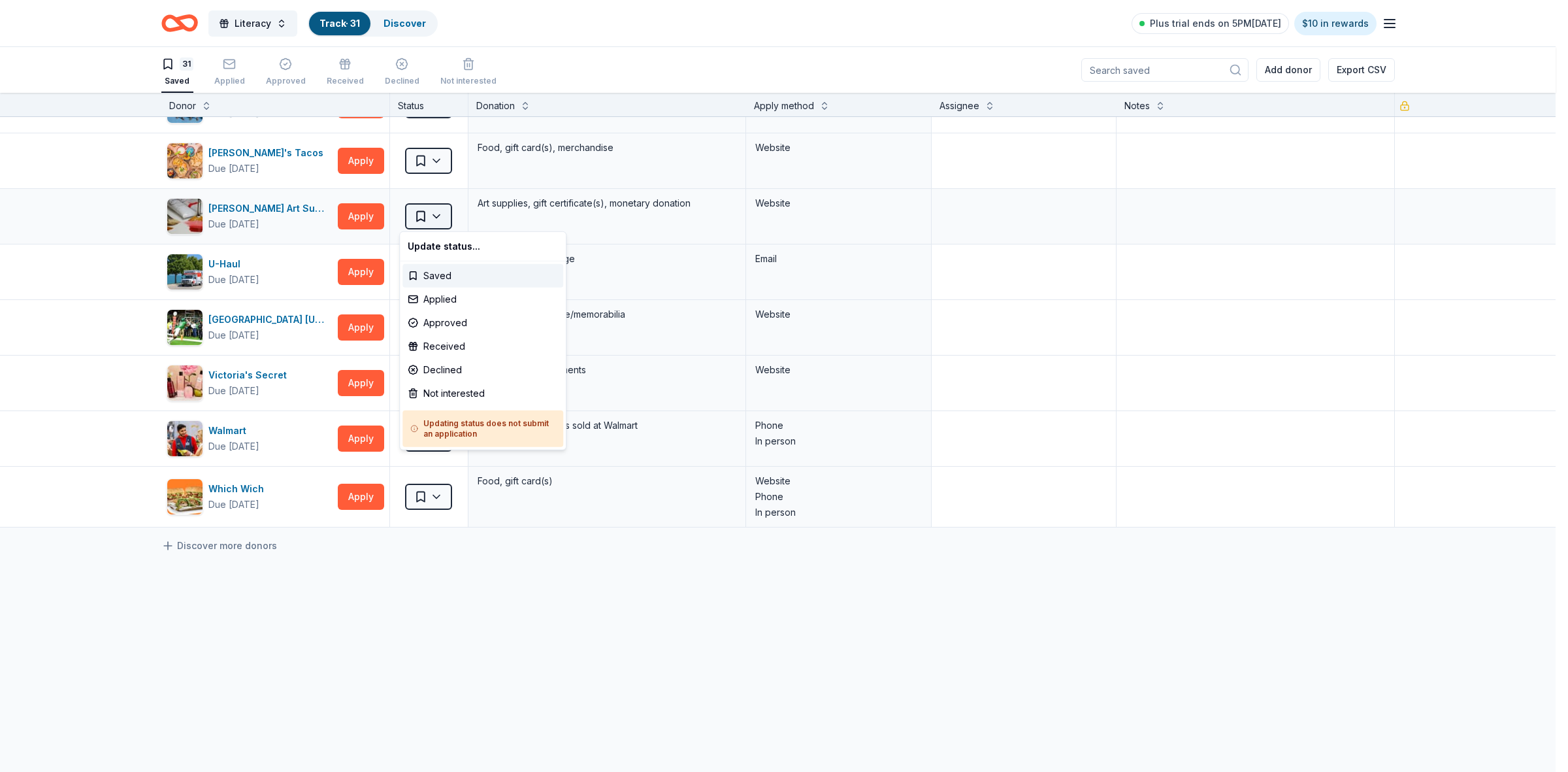
click at [433, 219] on html "Literacy Track · 31 Discover Plus trial ends on 5PM[DATE] $10 in rewards 31 Sav…" at bounding box center [784, 386] width 1568 height 772
click at [456, 393] on div "Not interested" at bounding box center [482, 394] width 161 height 24
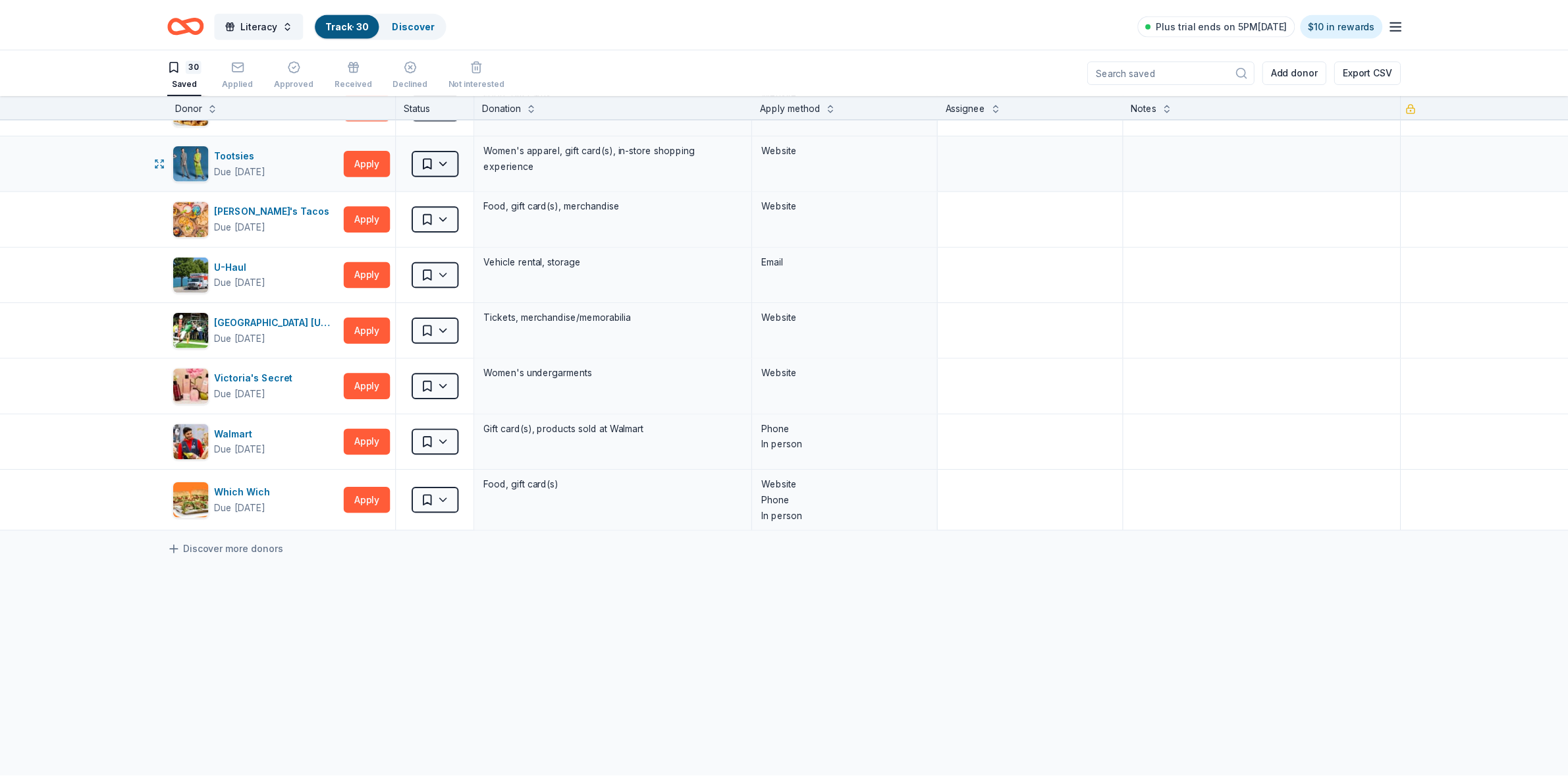
scroll to position [1281, 0]
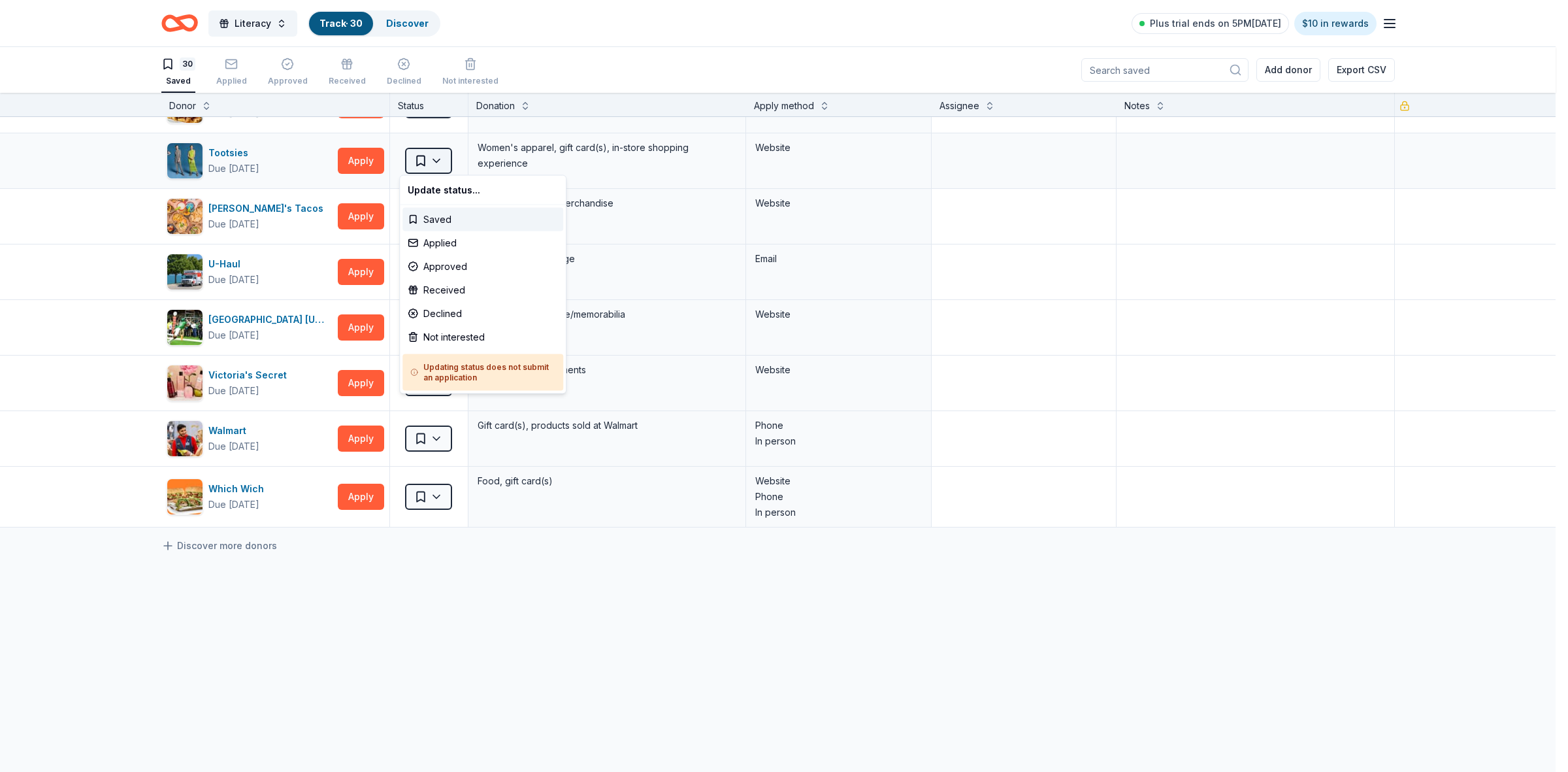
click at [431, 165] on html "Literacy Track · 30 Discover Plus trial ends on 5PM[DATE] $10 in rewards 30 Sav…" at bounding box center [784, 386] width 1568 height 772
click at [453, 338] on div "Not interested" at bounding box center [482, 338] width 161 height 24
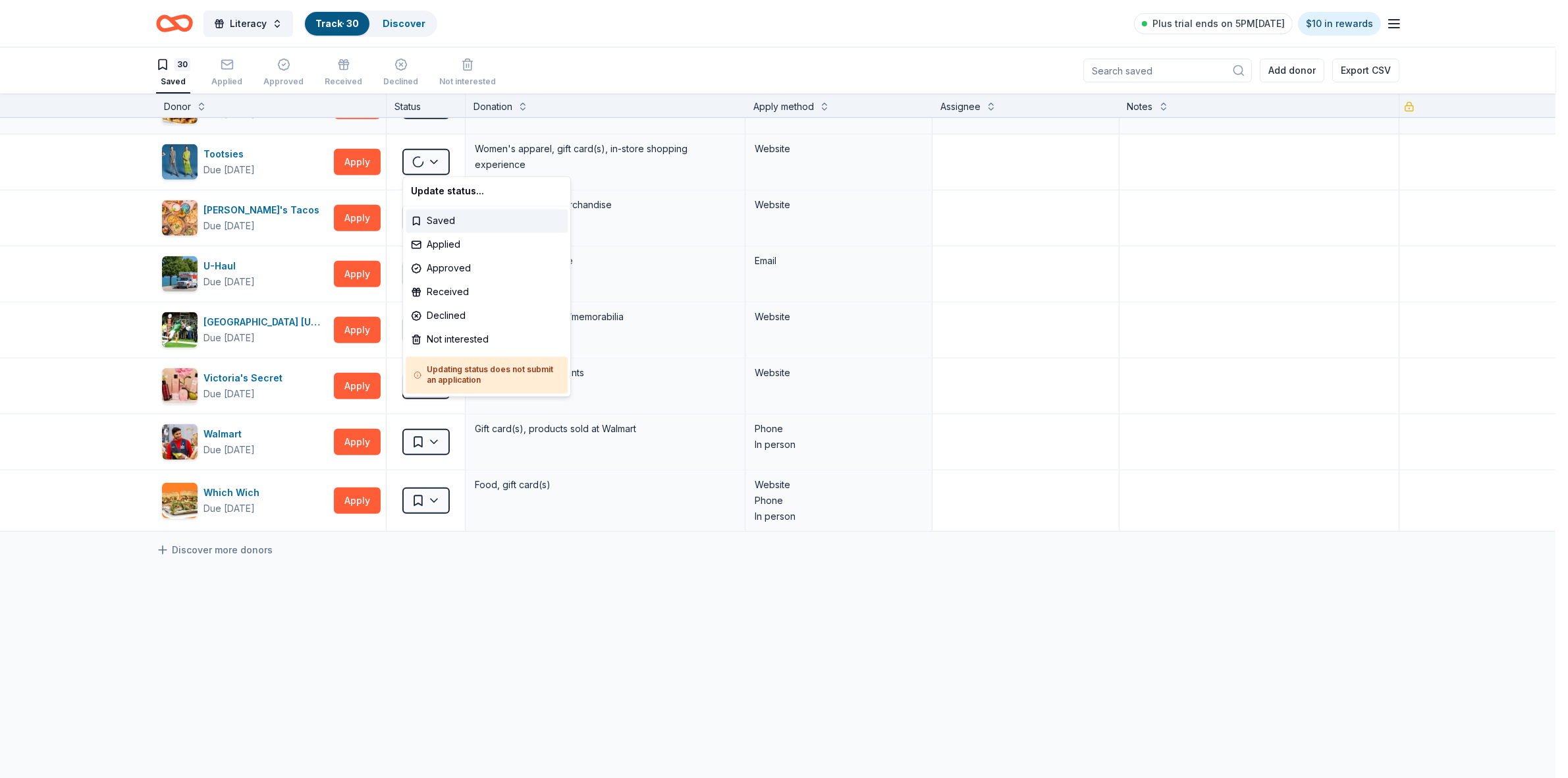
scroll to position [1225, 0]
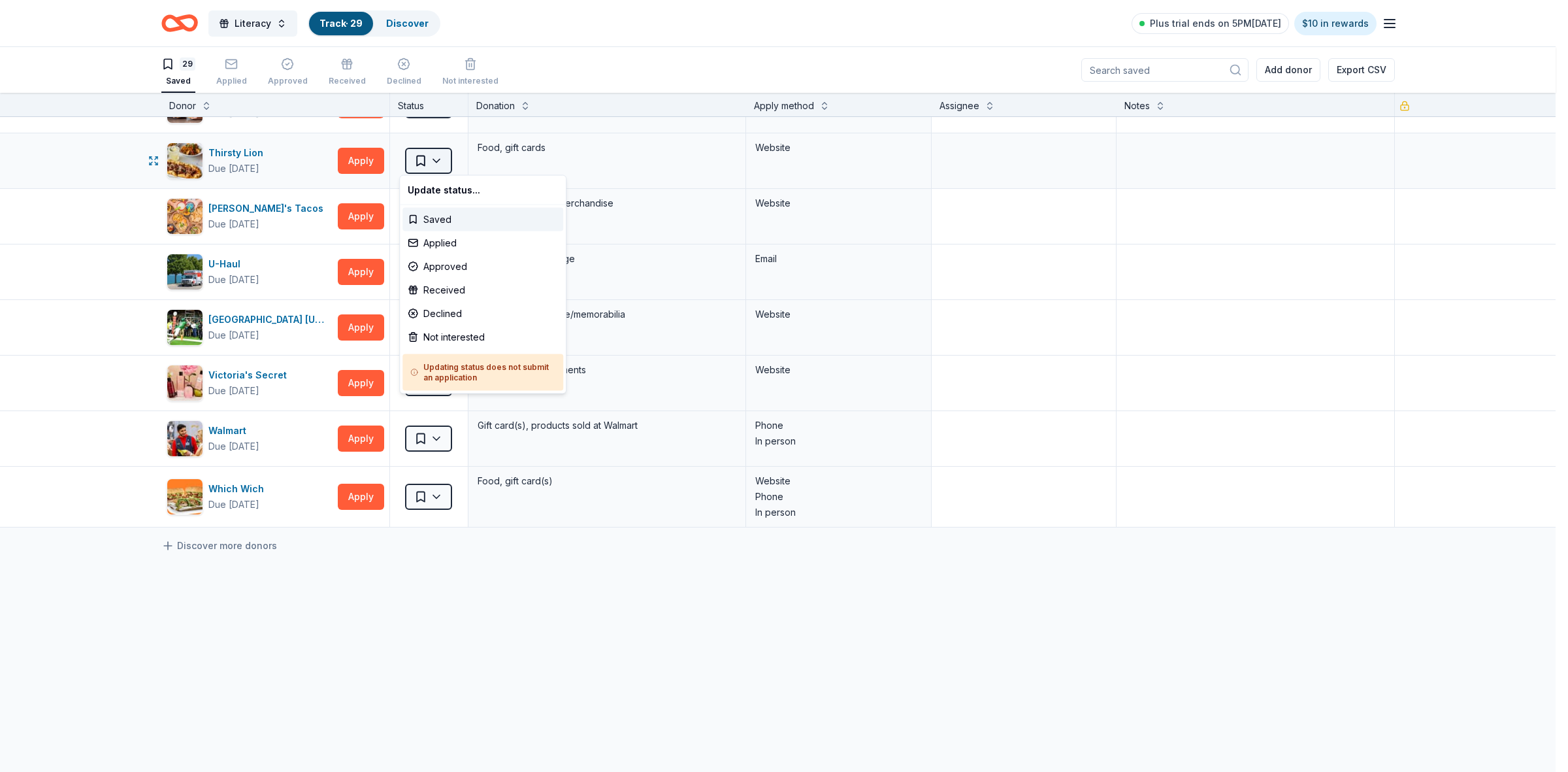
click at [431, 160] on html "Literacy Track · 29 Discover Plus trial ends on 5PM[DATE] $10 in rewards 29 Sav…" at bounding box center [784, 386] width 1568 height 772
click at [473, 335] on div "Not interested" at bounding box center [482, 338] width 161 height 24
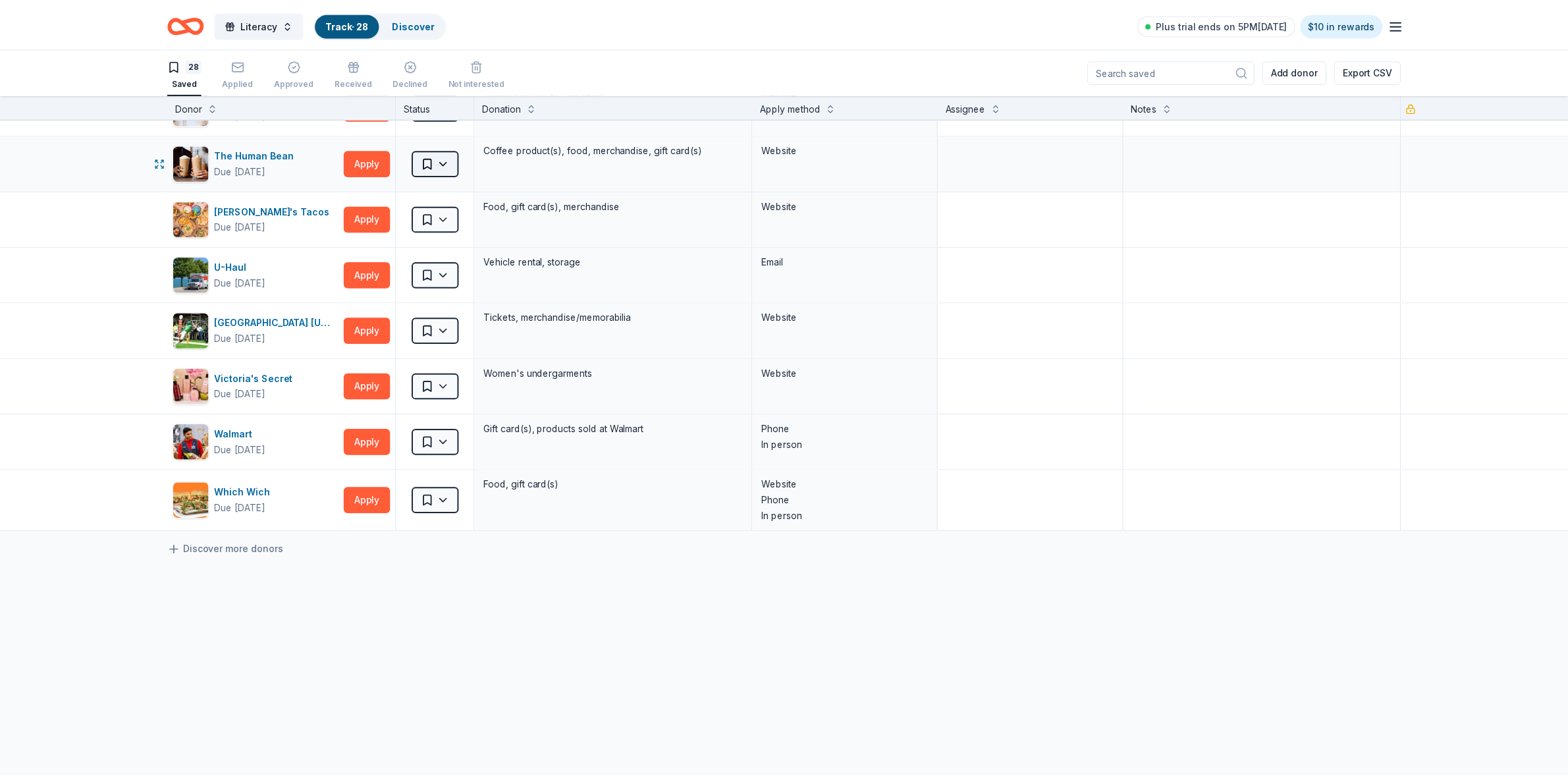
scroll to position [1169, 0]
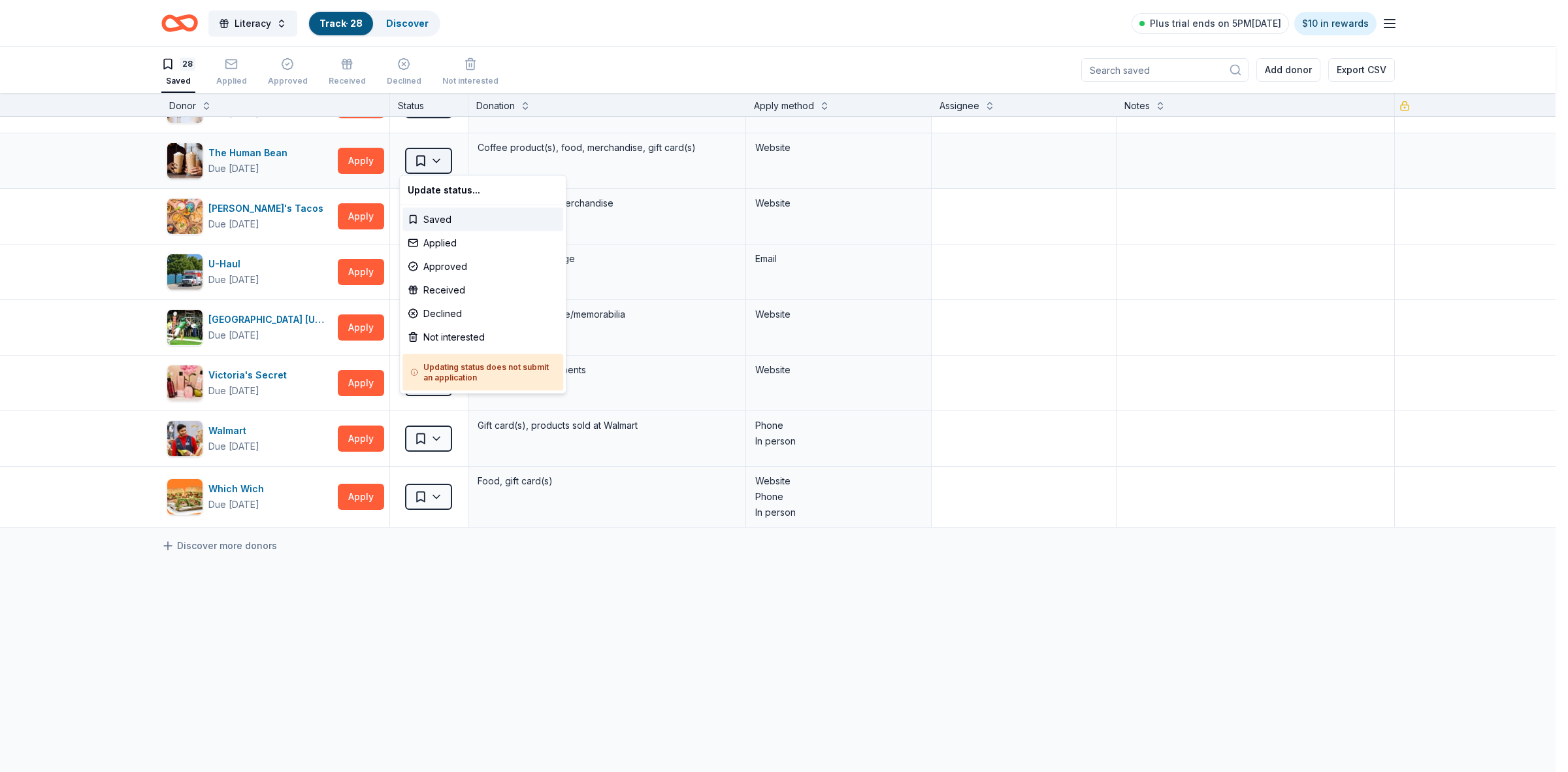
click at [430, 161] on html "Literacy Track · 28 Discover Plus trial ends on 5PM[DATE] $10 in rewards 28 Sav…" at bounding box center [784, 386] width 1568 height 772
click at [450, 340] on div "Not interested" at bounding box center [482, 338] width 161 height 24
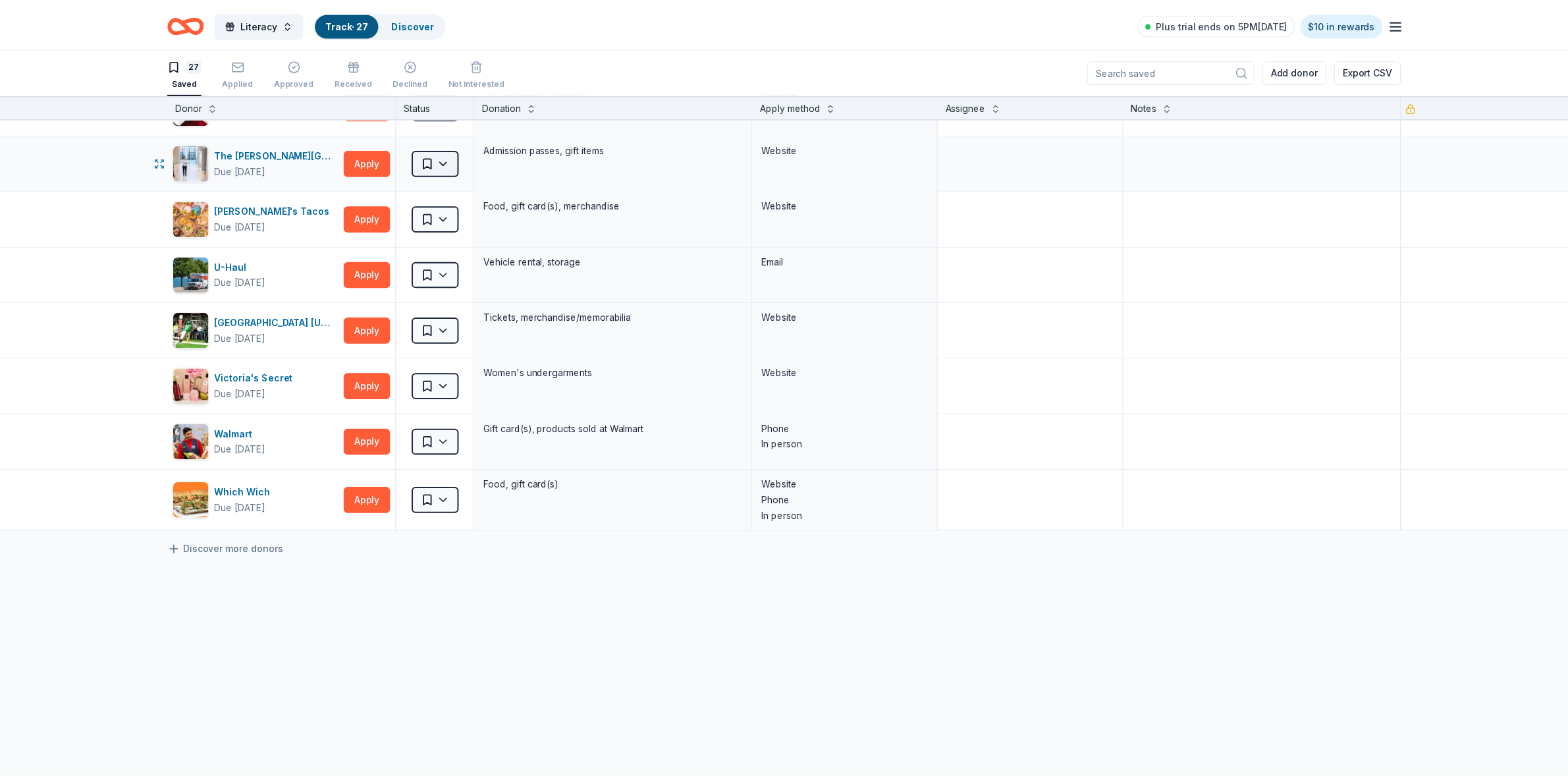
scroll to position [1111, 0]
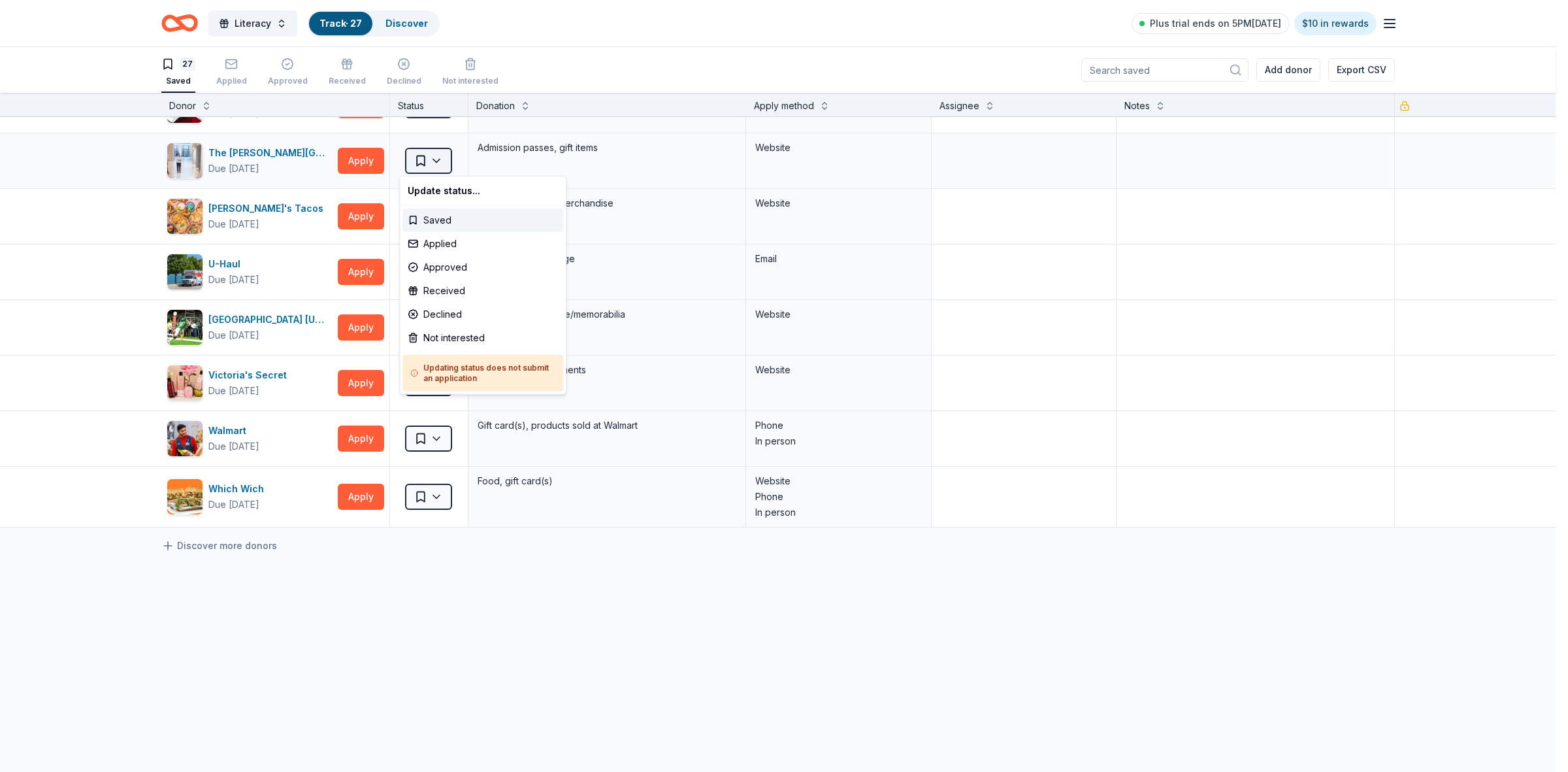
click at [426, 159] on html "Literacy Track · 27 Discover Plus trial ends on 5PM[DATE] $10 in rewards 27 Sav…" at bounding box center [784, 386] width 1568 height 772
click at [450, 337] on div "Not interested" at bounding box center [482, 338] width 161 height 24
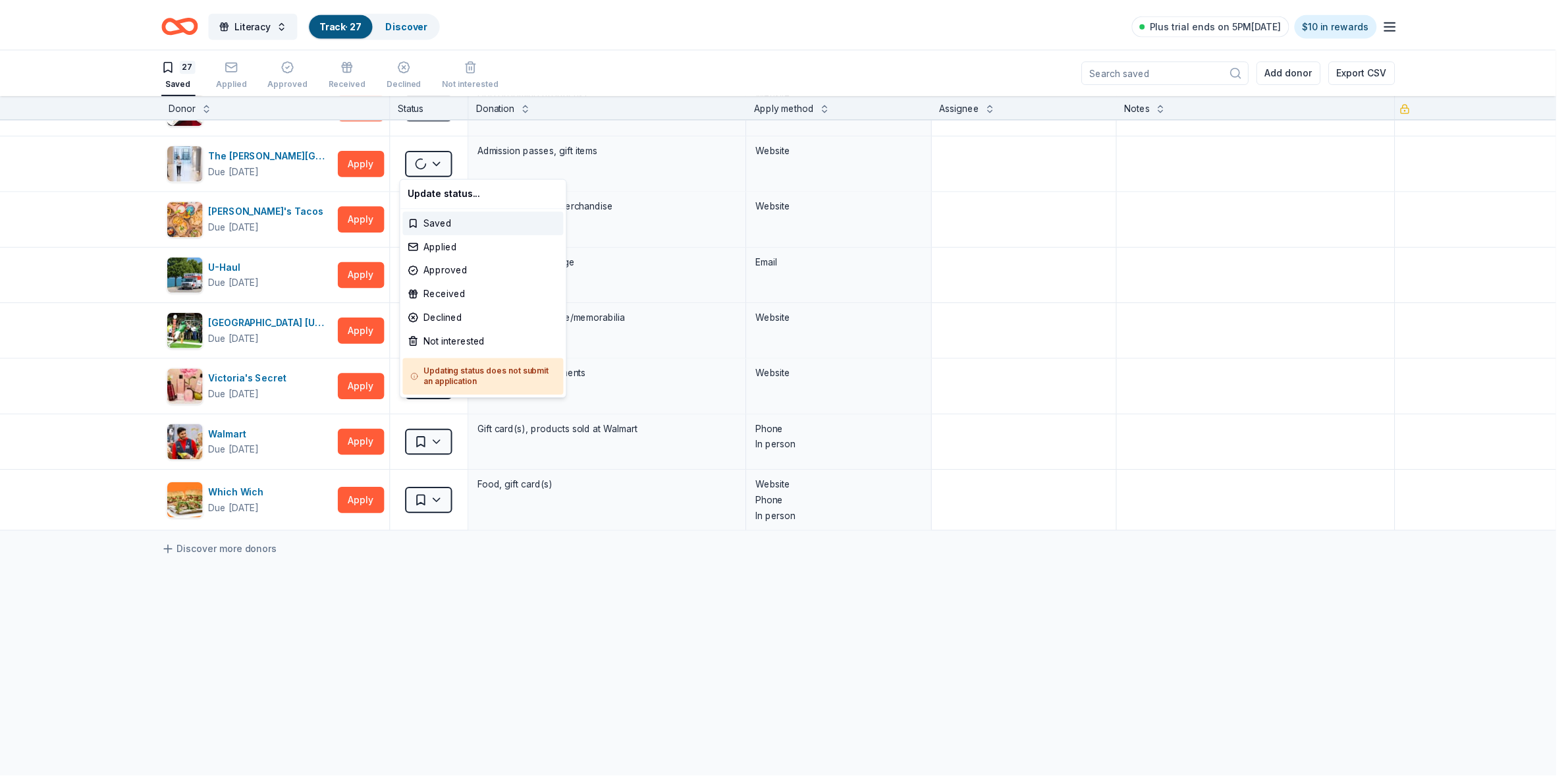
scroll to position [1056, 0]
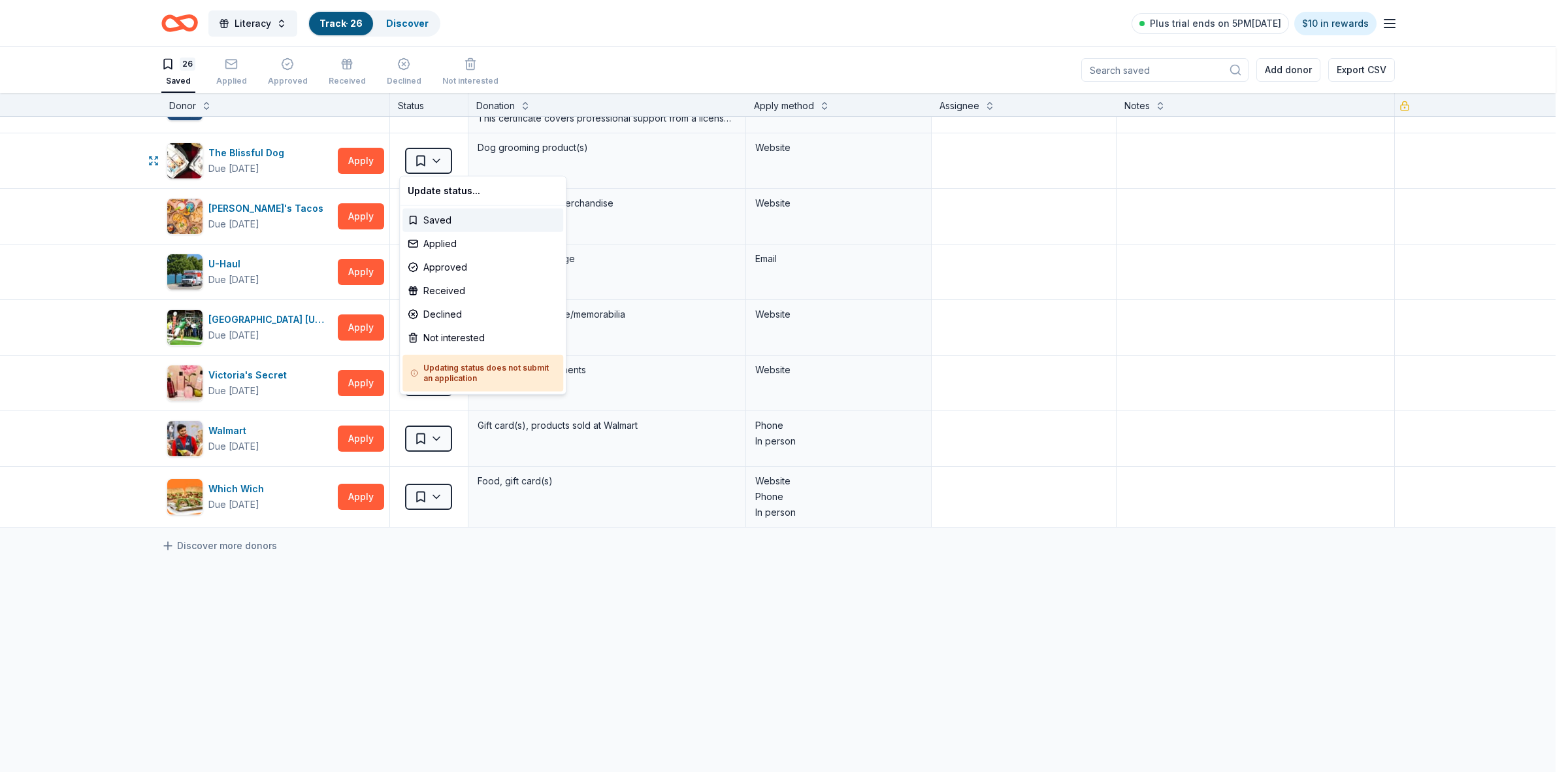
click at [418, 158] on html "Literacy Track · 26 Discover Plus trial ends on 5PM[DATE] $10 in rewards 26 Sav…" at bounding box center [784, 386] width 1568 height 772
click at [451, 338] on div "Not interested" at bounding box center [482, 338] width 161 height 24
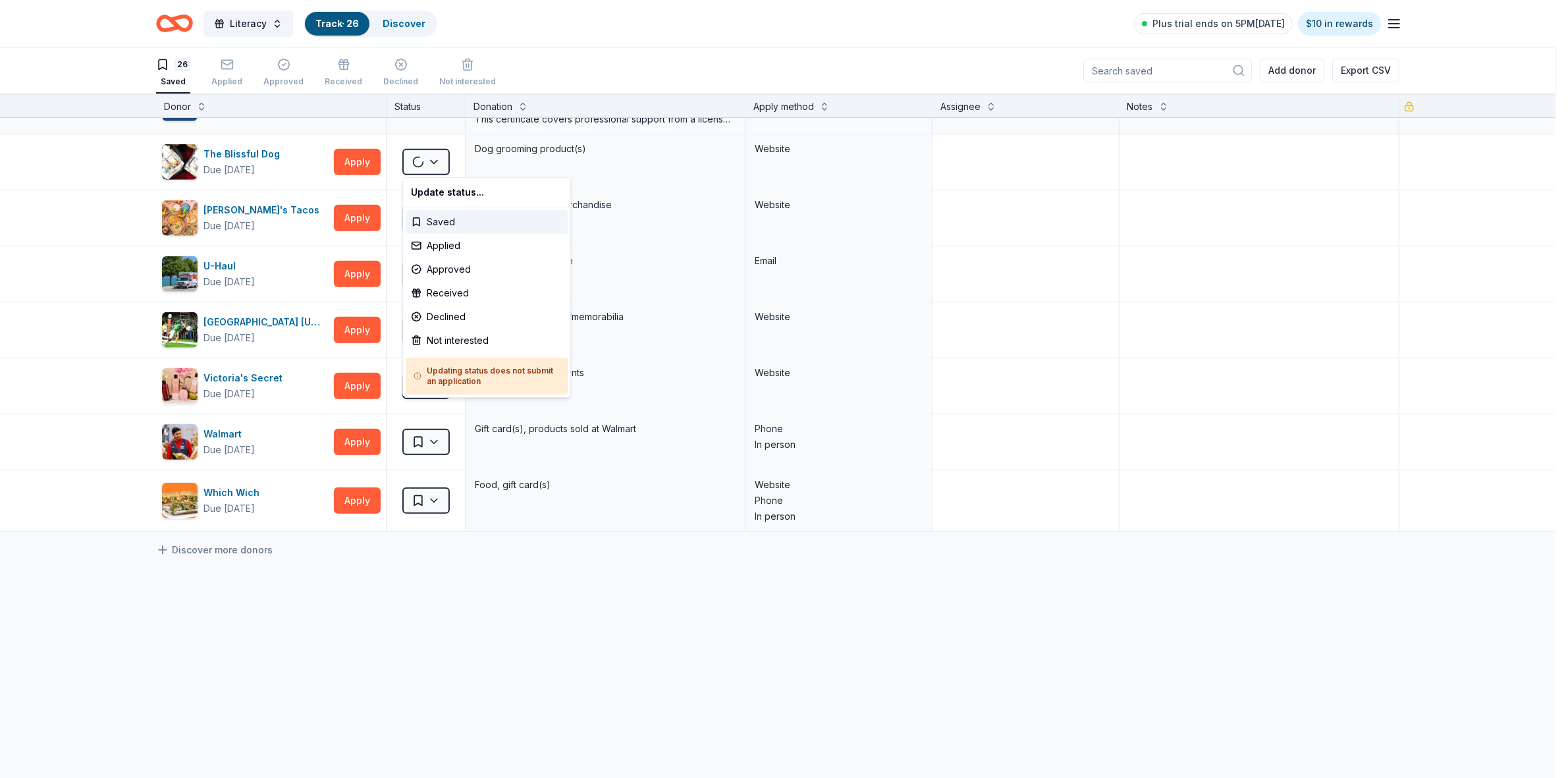
scroll to position [1000, 0]
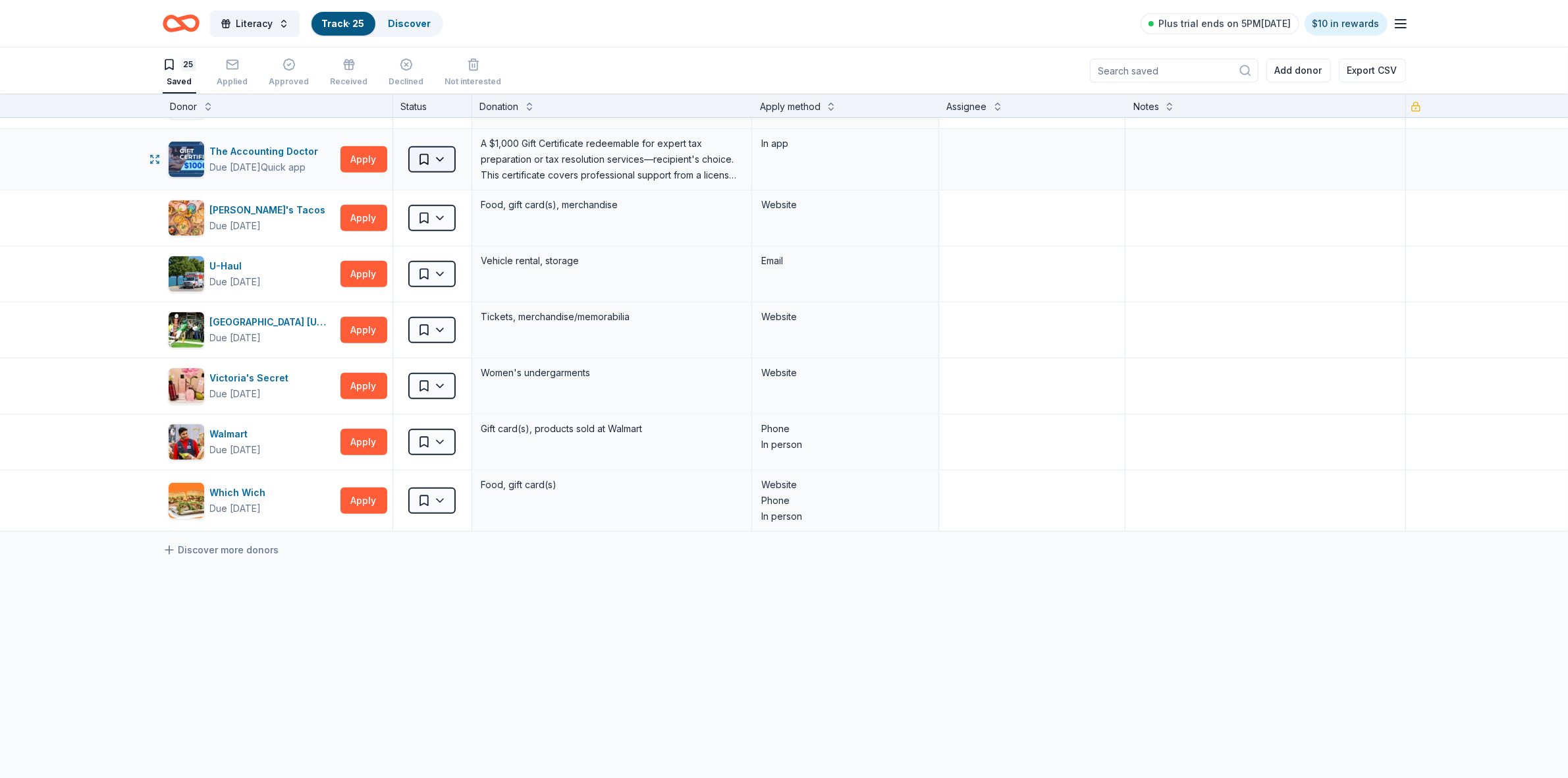
click at [438, 161] on html "Literacy Track · 25 Discover Plus trial ends on 5PM[DATE] $10 in rewards 25 Sav…" at bounding box center [784, 389] width 1568 height 778
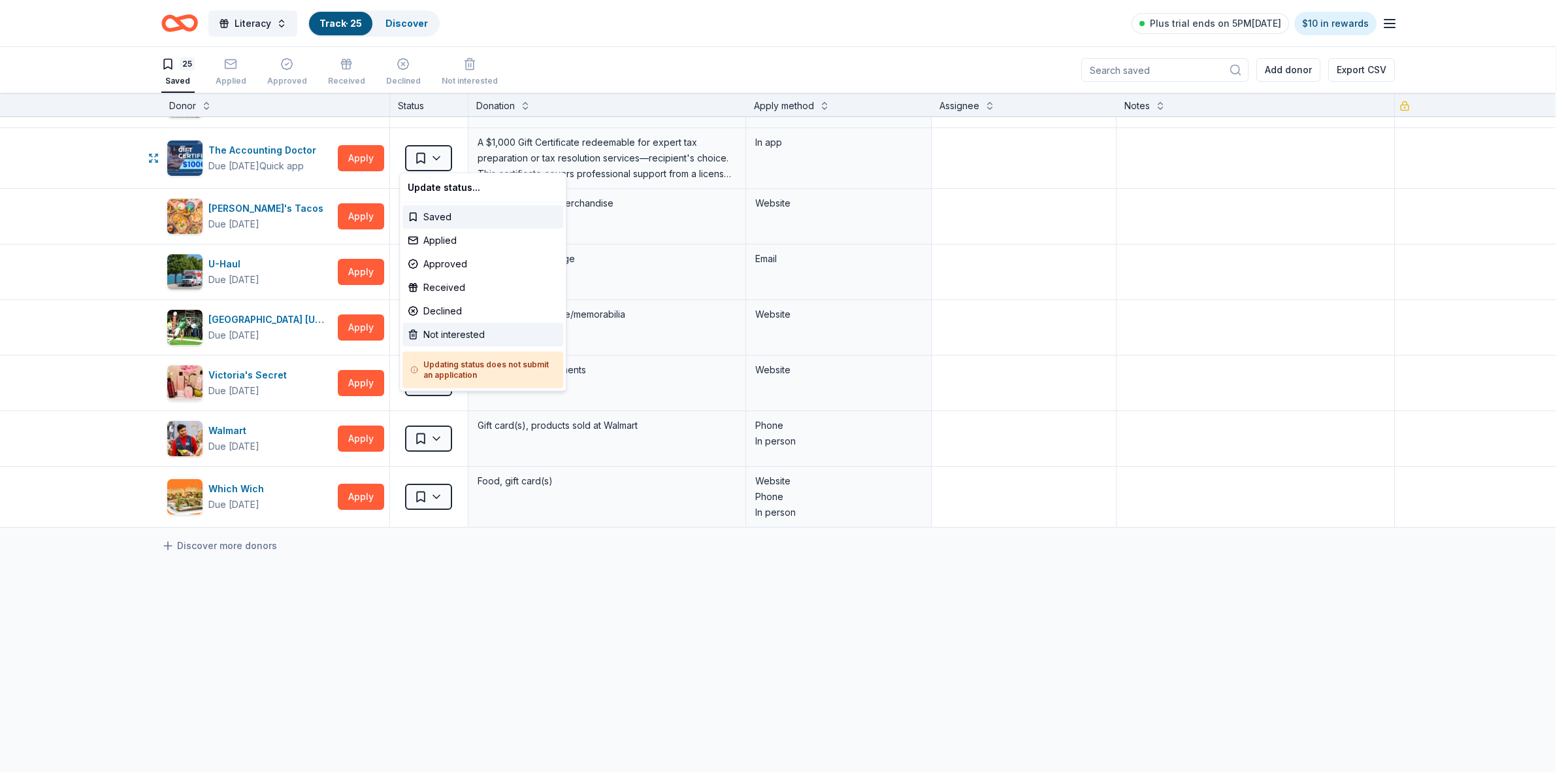
click at [468, 329] on div "Not interested" at bounding box center [482, 335] width 161 height 24
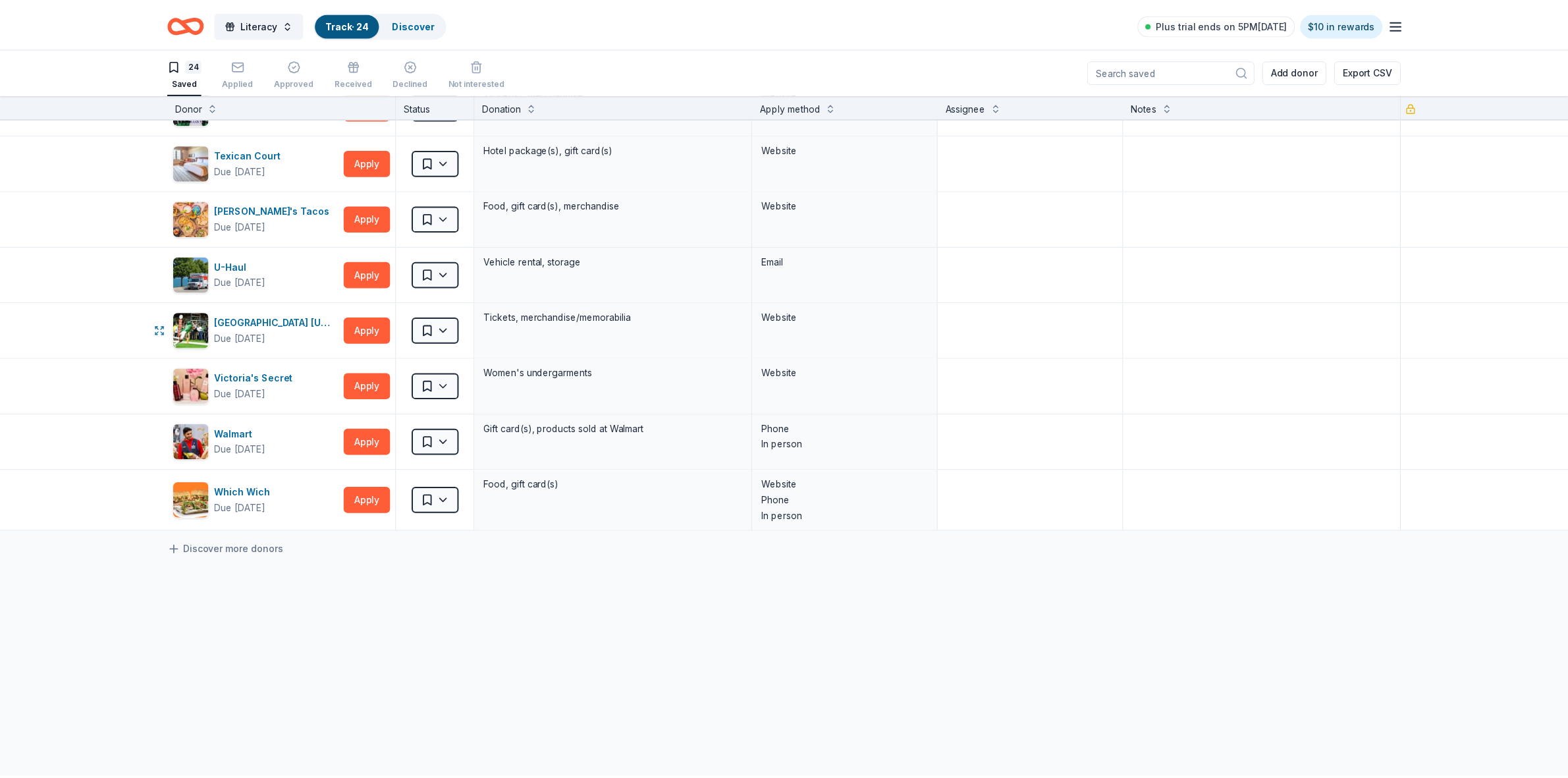
scroll to position [938, 0]
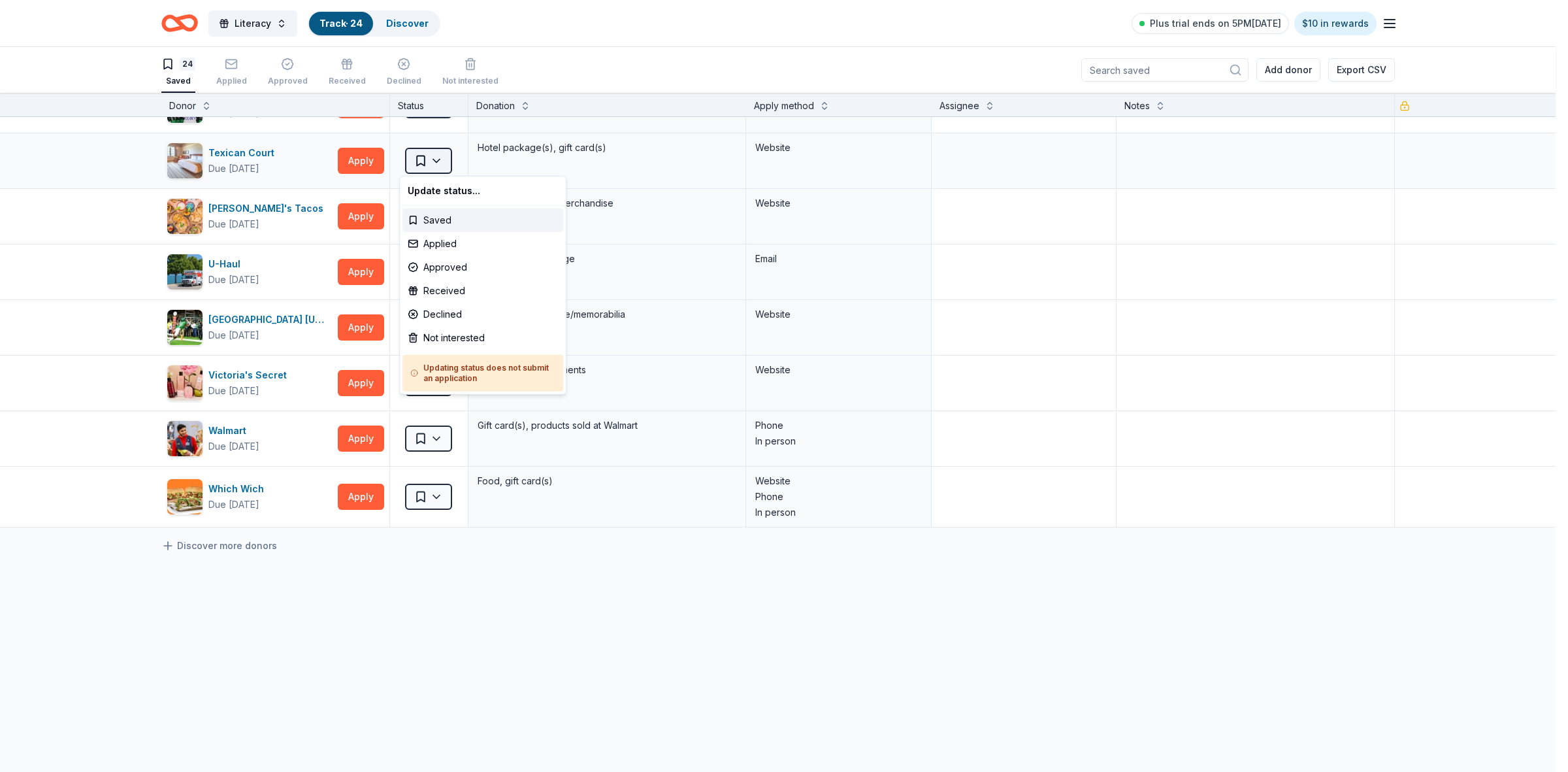
click at [429, 163] on html "Literacy Track · 24 Discover Plus trial ends on 5PM[DATE] $10 in rewards 24 Sav…" at bounding box center [784, 386] width 1568 height 772
click at [444, 335] on div "Not interested" at bounding box center [482, 338] width 161 height 24
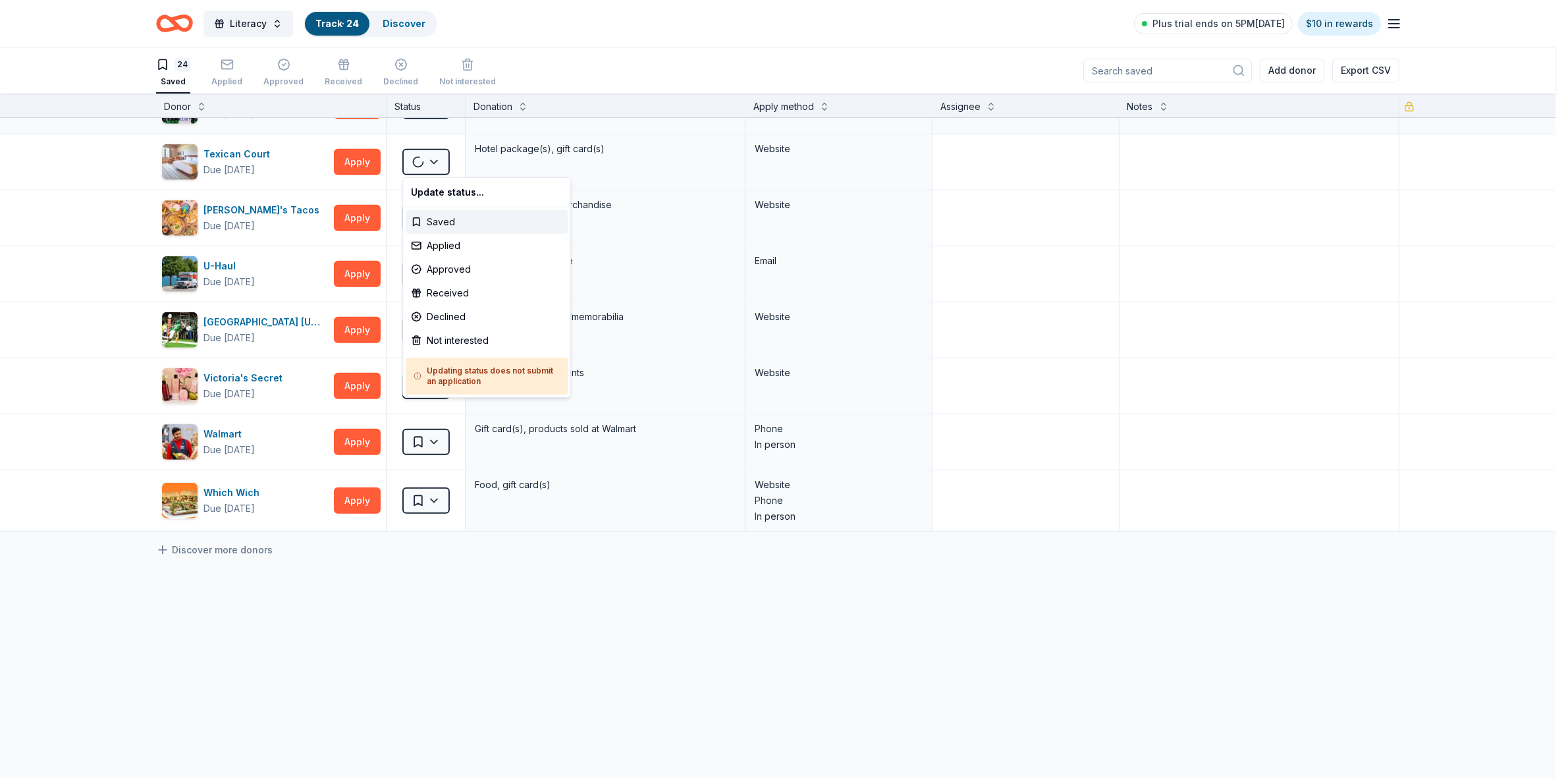
scroll to position [883, 0]
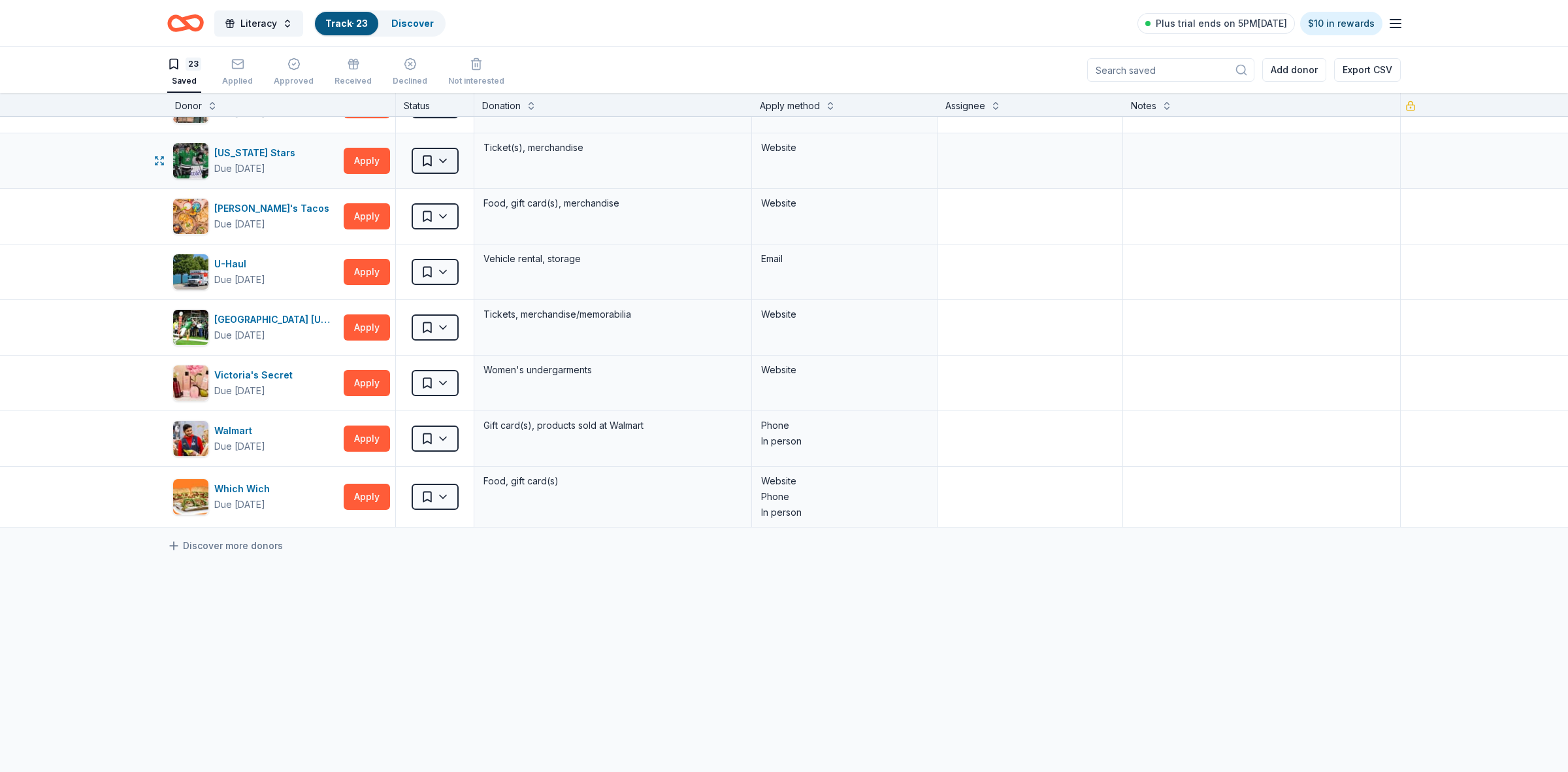
click at [427, 164] on html "Literacy Track · 23 Discover Plus trial ends on 5PM[DATE] $10 in rewards 23 Sav…" at bounding box center [784, 386] width 1568 height 772
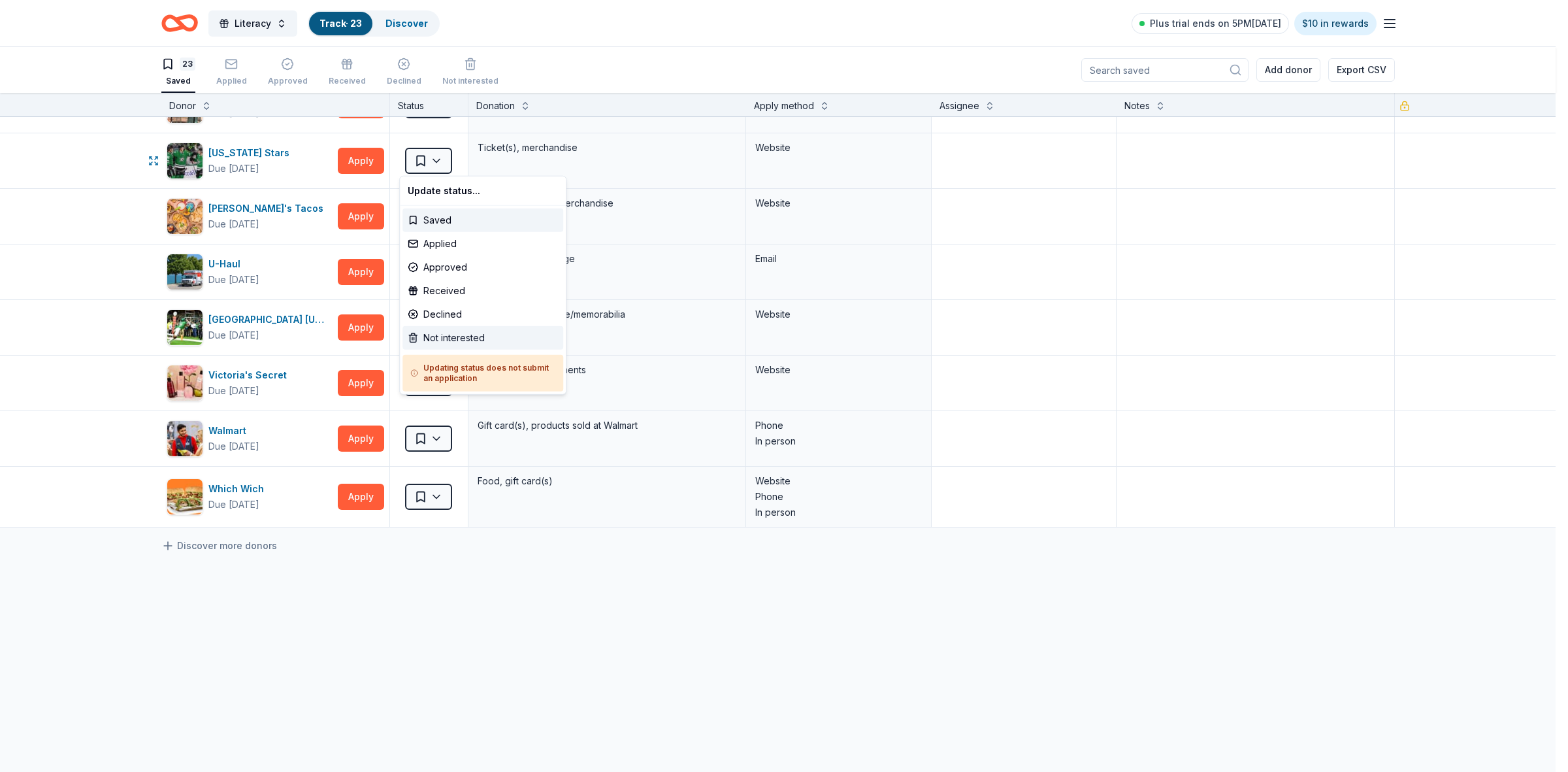
click at [438, 335] on div "Not interested" at bounding box center [482, 338] width 161 height 24
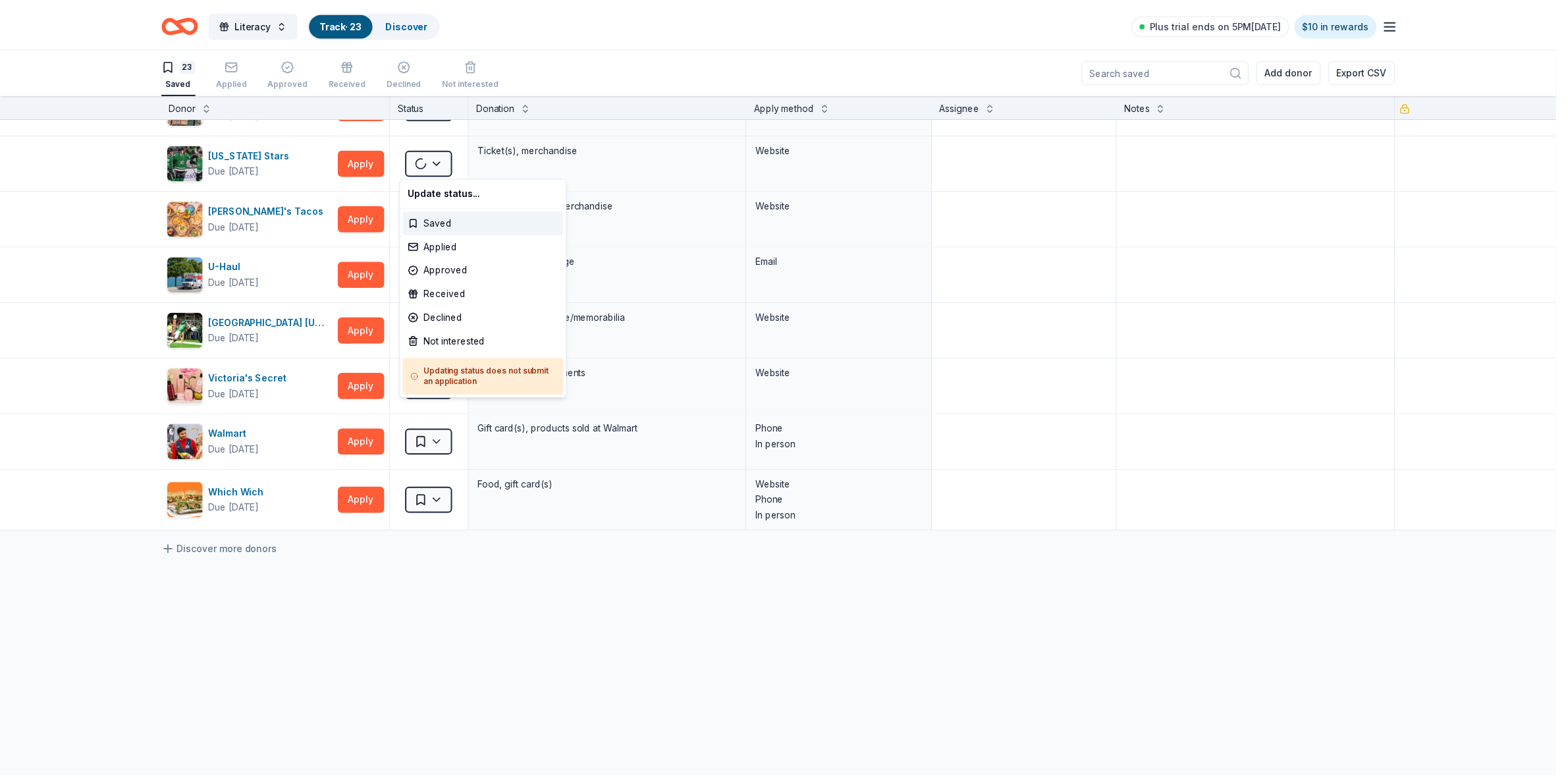
scroll to position [827, 0]
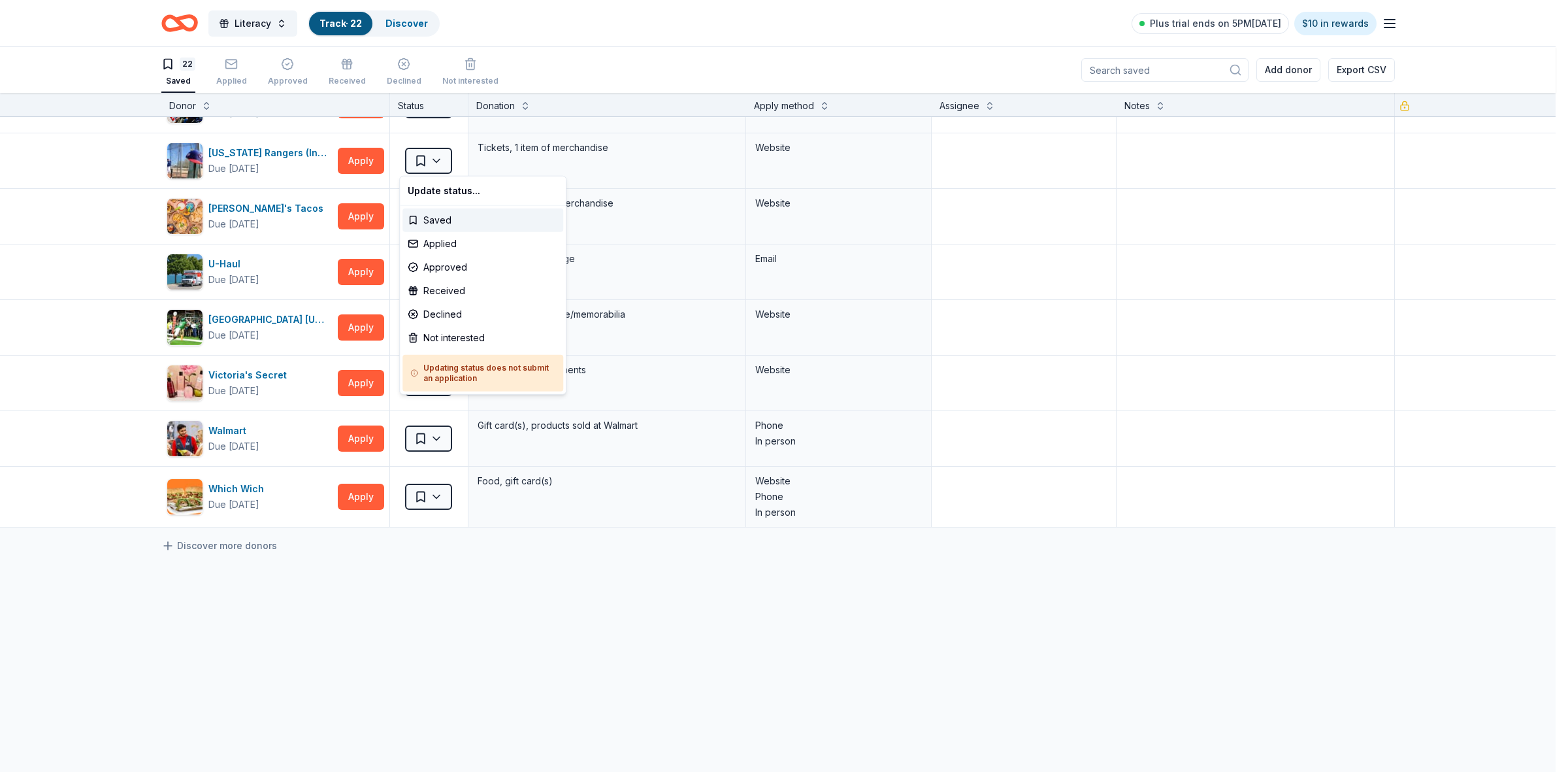
click at [432, 164] on html "Literacy Track · 22 Discover Plus trial ends on 5PM[DATE] $10 in rewards 22 Sav…" at bounding box center [784, 386] width 1568 height 772
click at [471, 340] on div "Not interested" at bounding box center [482, 338] width 161 height 24
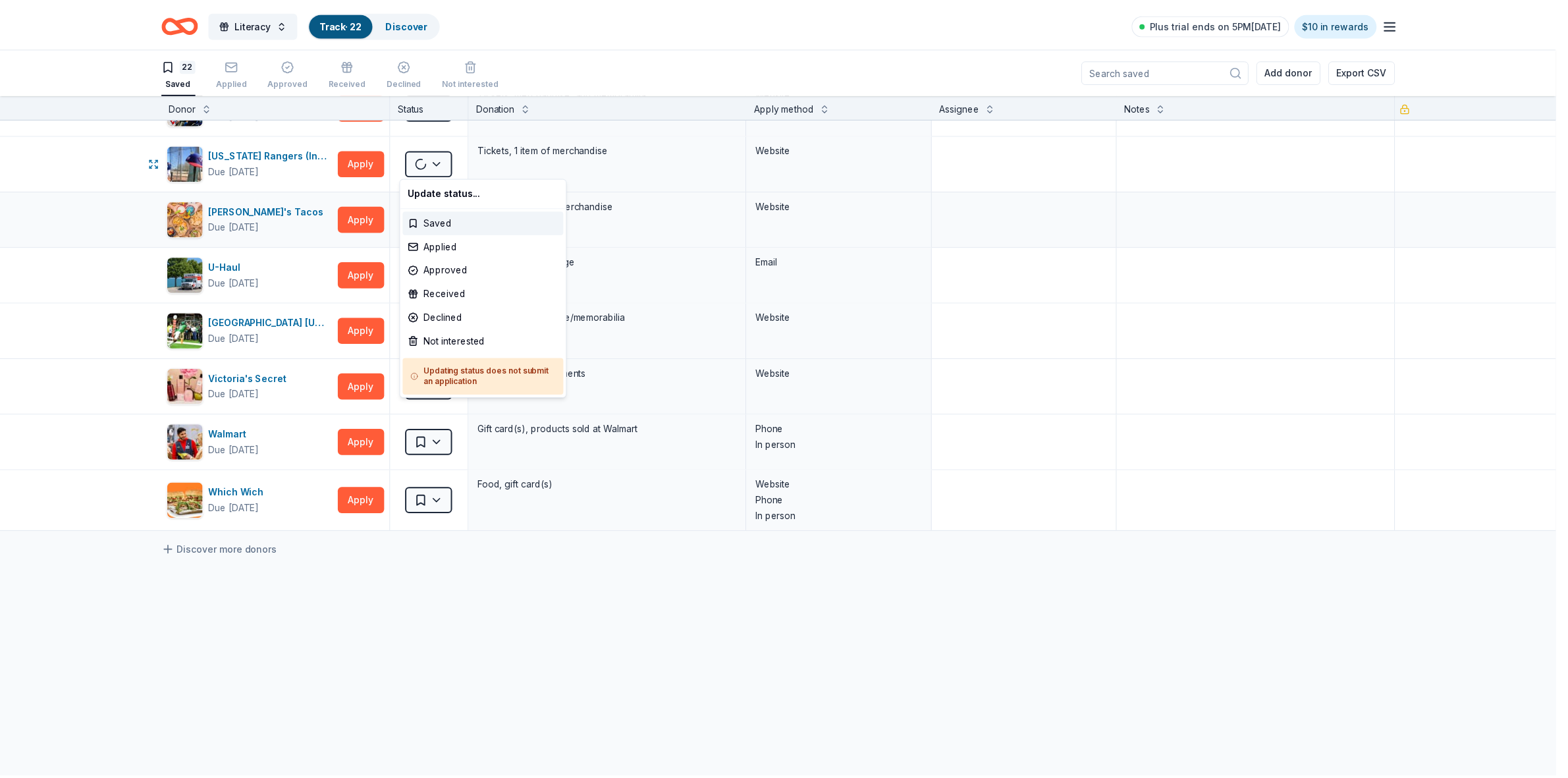
scroll to position [770, 0]
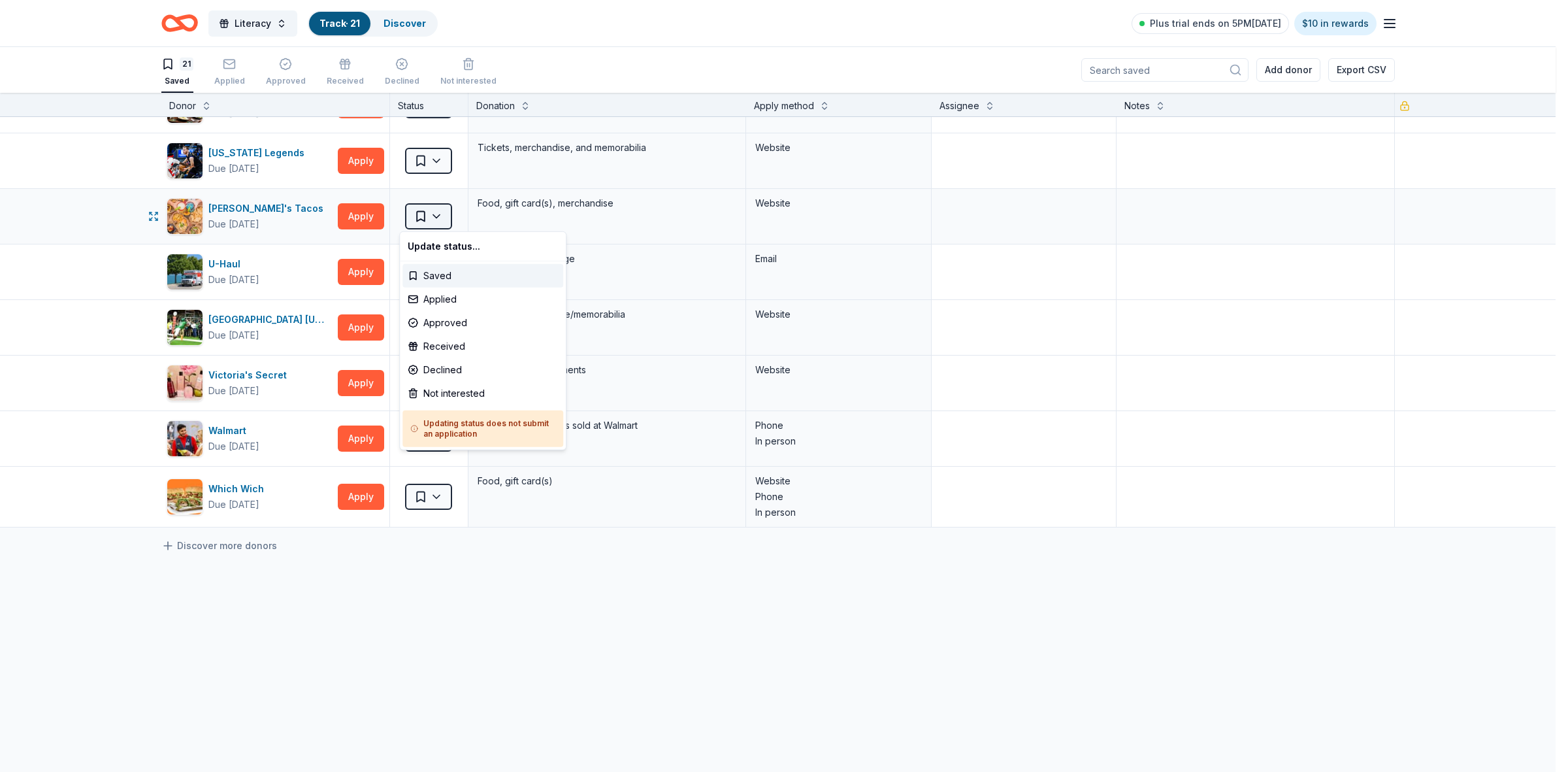
click at [427, 219] on html "Literacy Track · 21 Discover Plus trial ends on 5PM[DATE] $10 in rewards 21 Sav…" at bounding box center [784, 386] width 1568 height 772
click at [443, 393] on div "Not interested" at bounding box center [482, 394] width 161 height 24
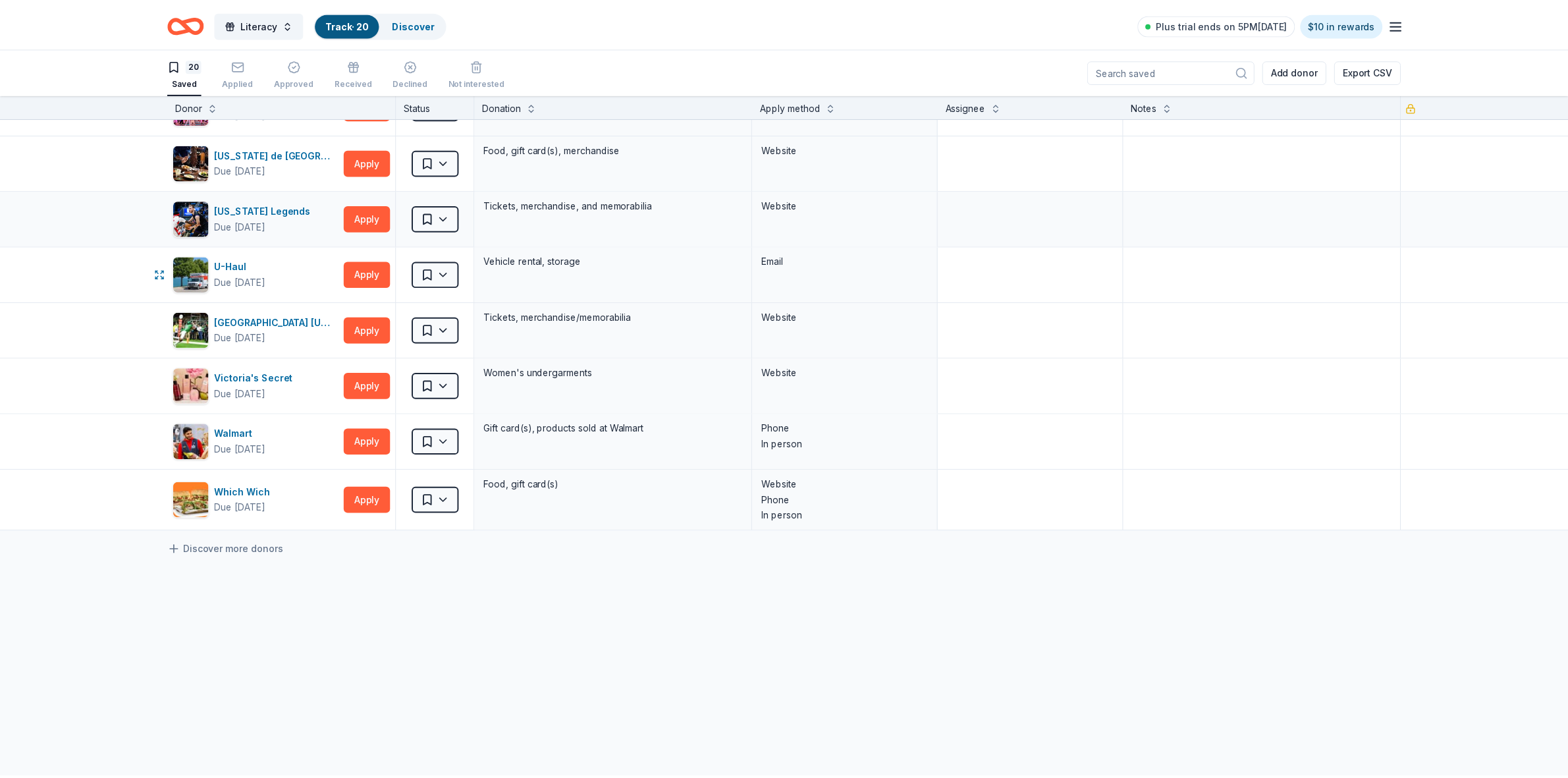
scroll to position [715, 0]
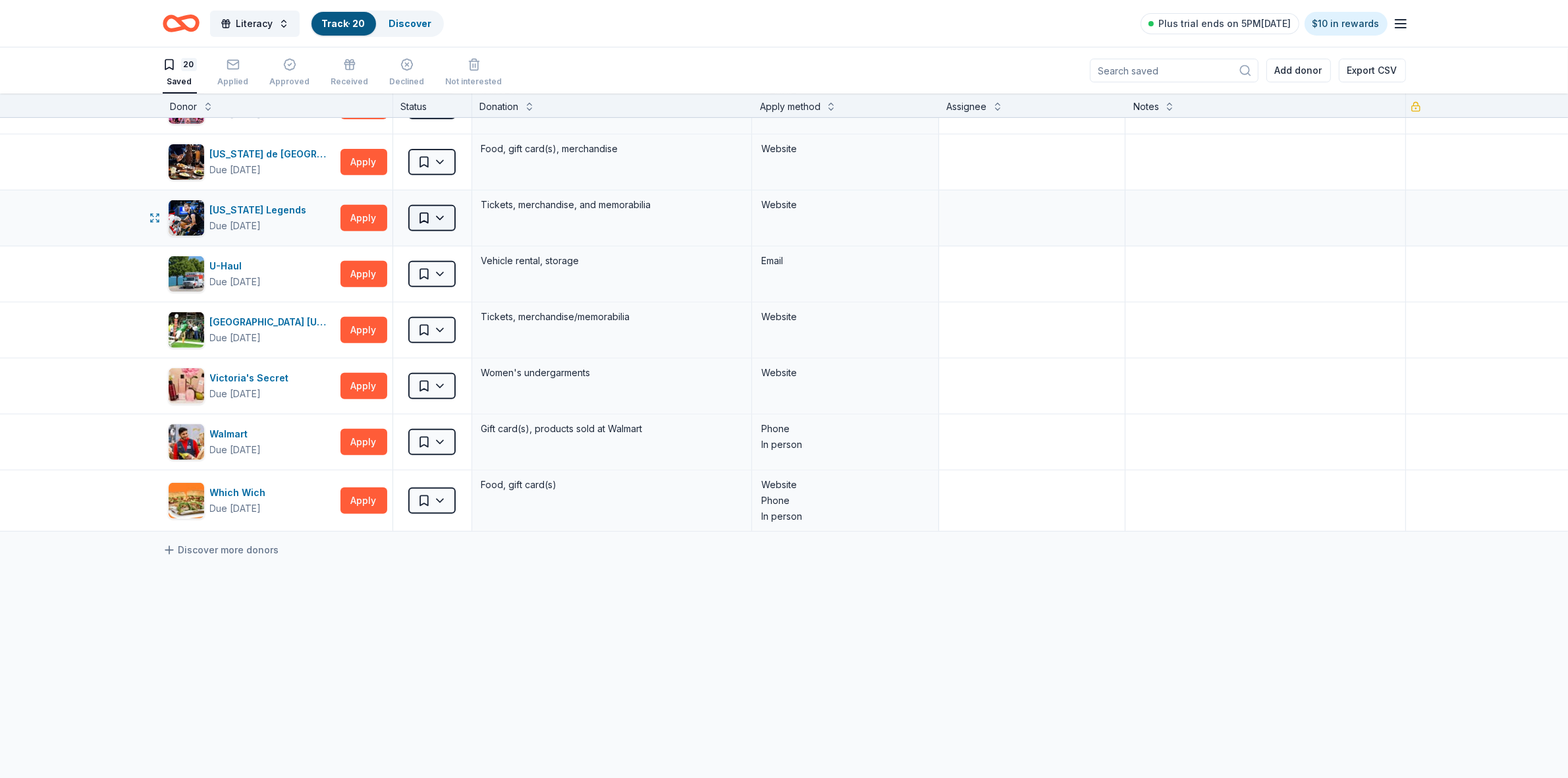
click at [426, 218] on html "Literacy Track · 20 Discover Plus trial ends on 5PM[DATE] $10 in rewards 20 Sav…" at bounding box center [784, 389] width 1568 height 778
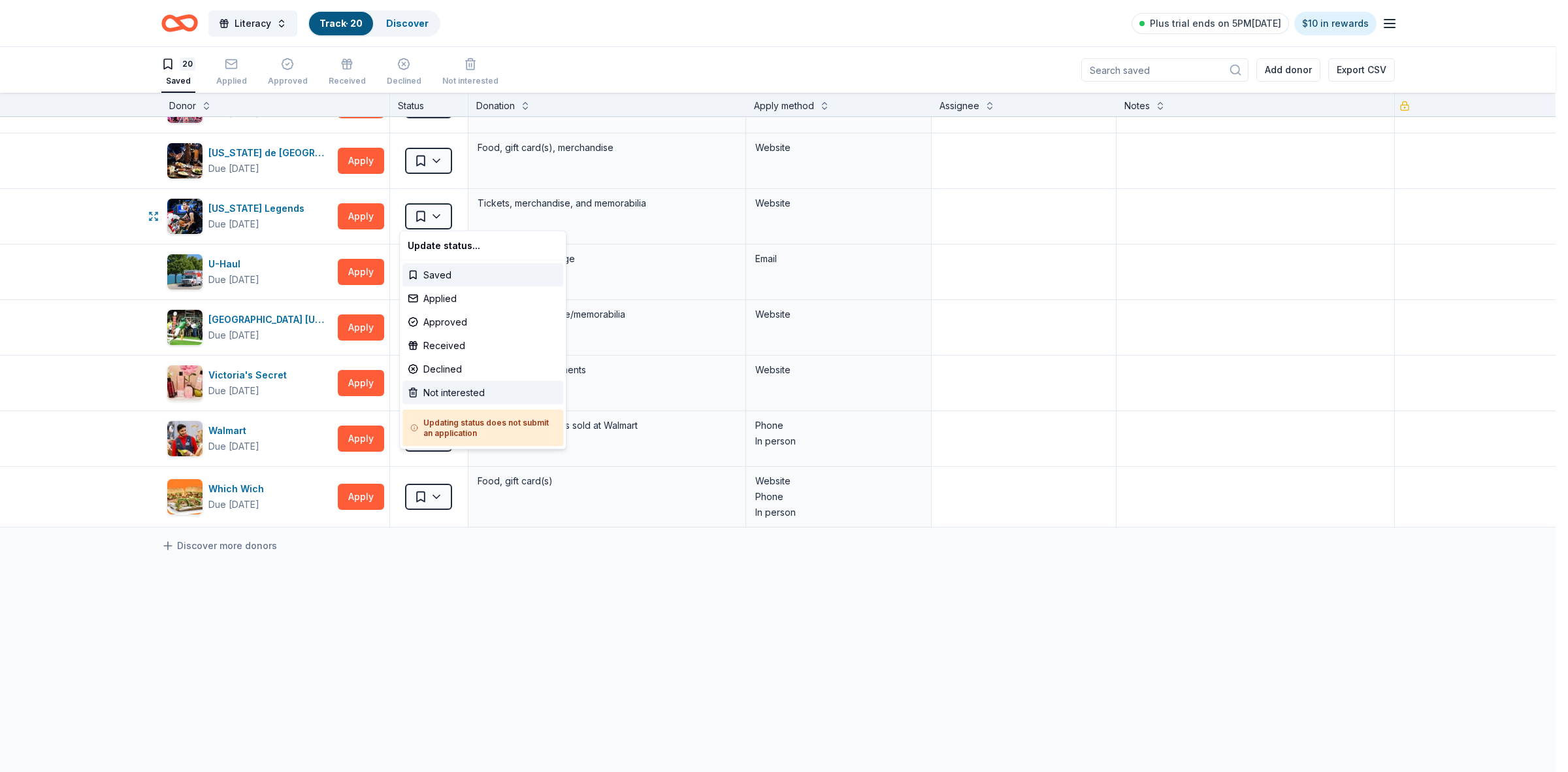
click at [449, 389] on div "Not interested" at bounding box center [482, 393] width 161 height 24
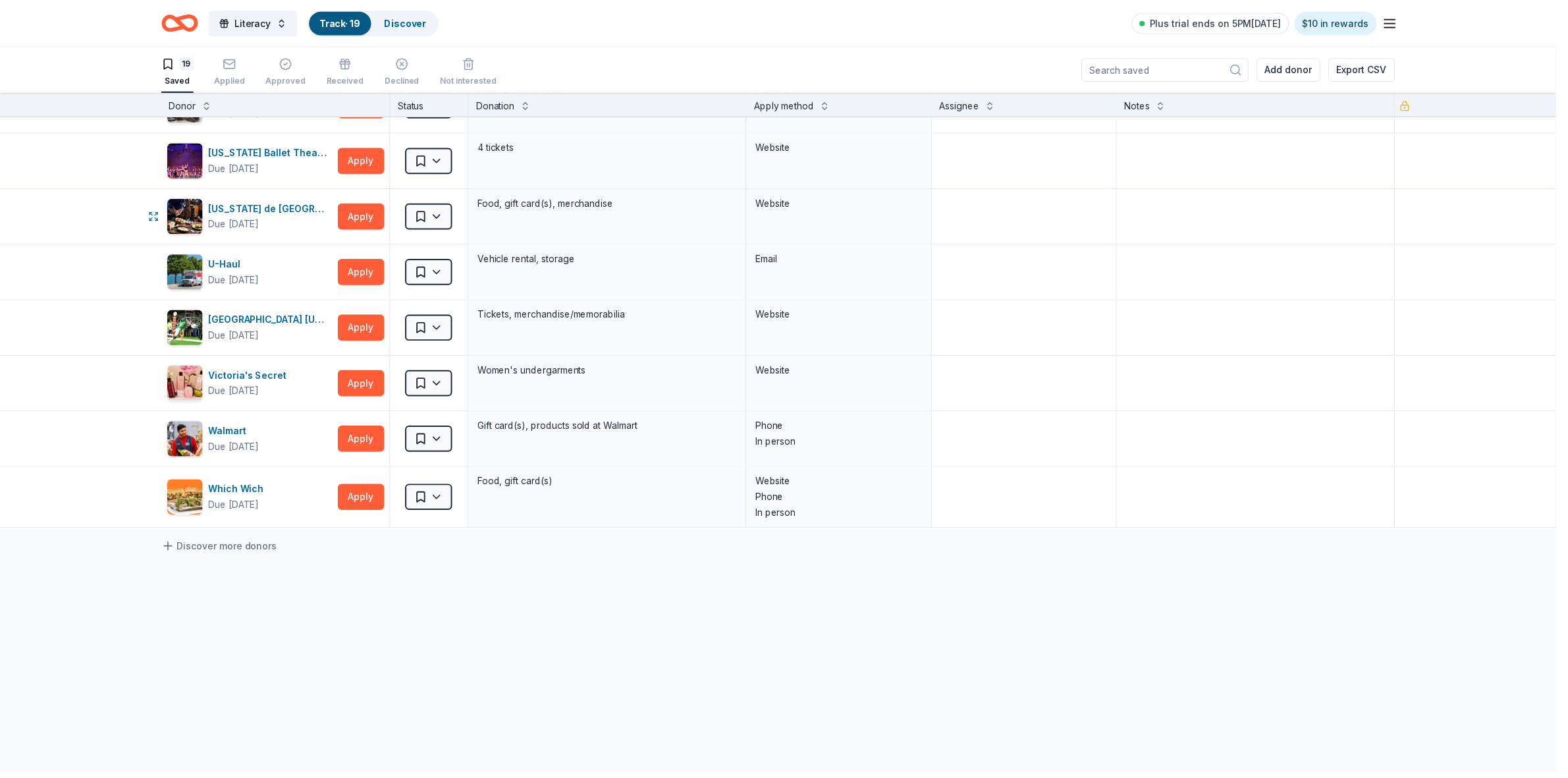
scroll to position [659, 0]
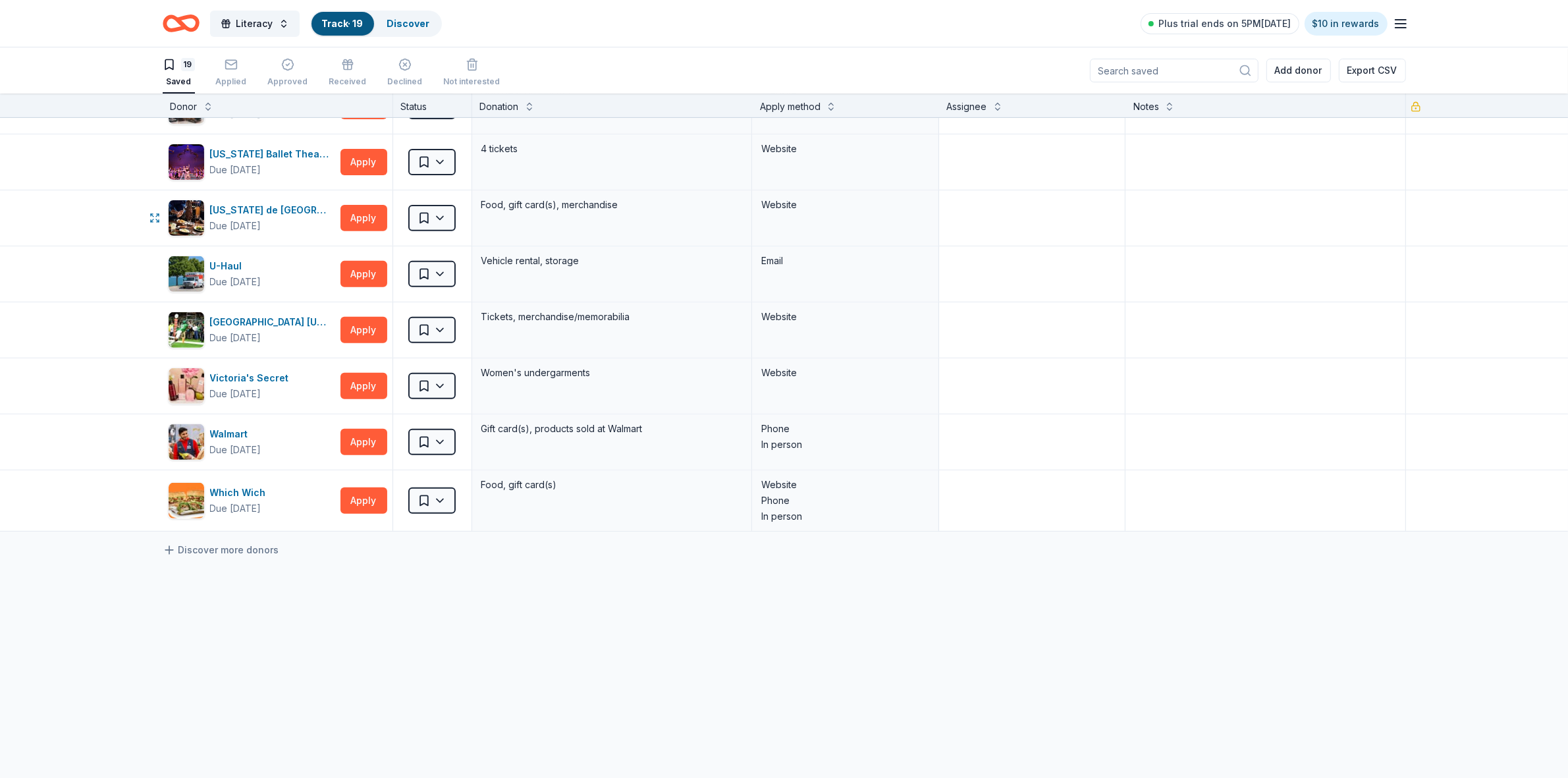
click at [428, 223] on html "Literacy Track · 19 Discover Plus trial ends on 5PM[DATE] $10 in rewards 19 Sav…" at bounding box center [784, 389] width 1568 height 778
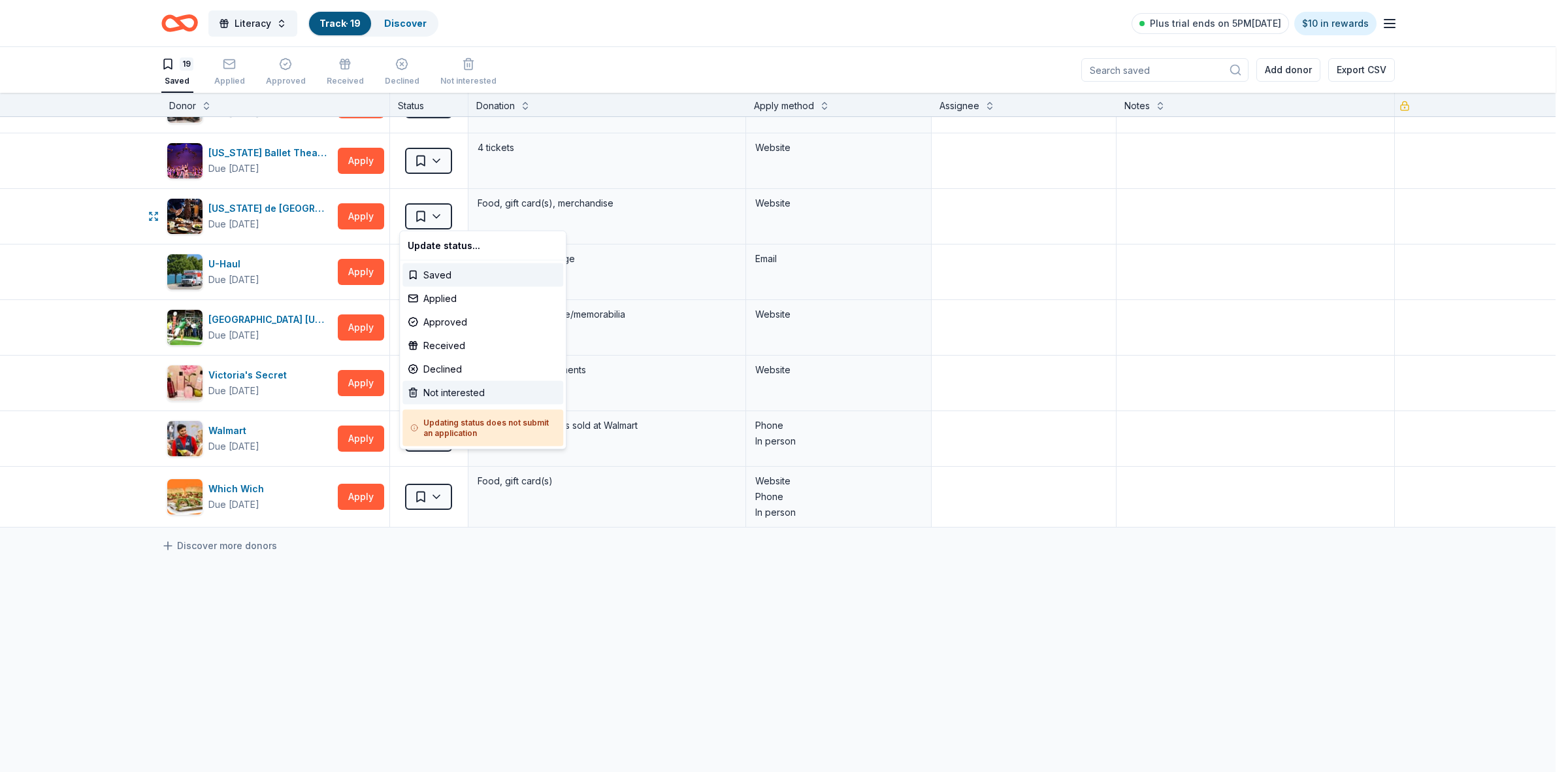
click at [465, 393] on div "Not interested" at bounding box center [482, 393] width 161 height 24
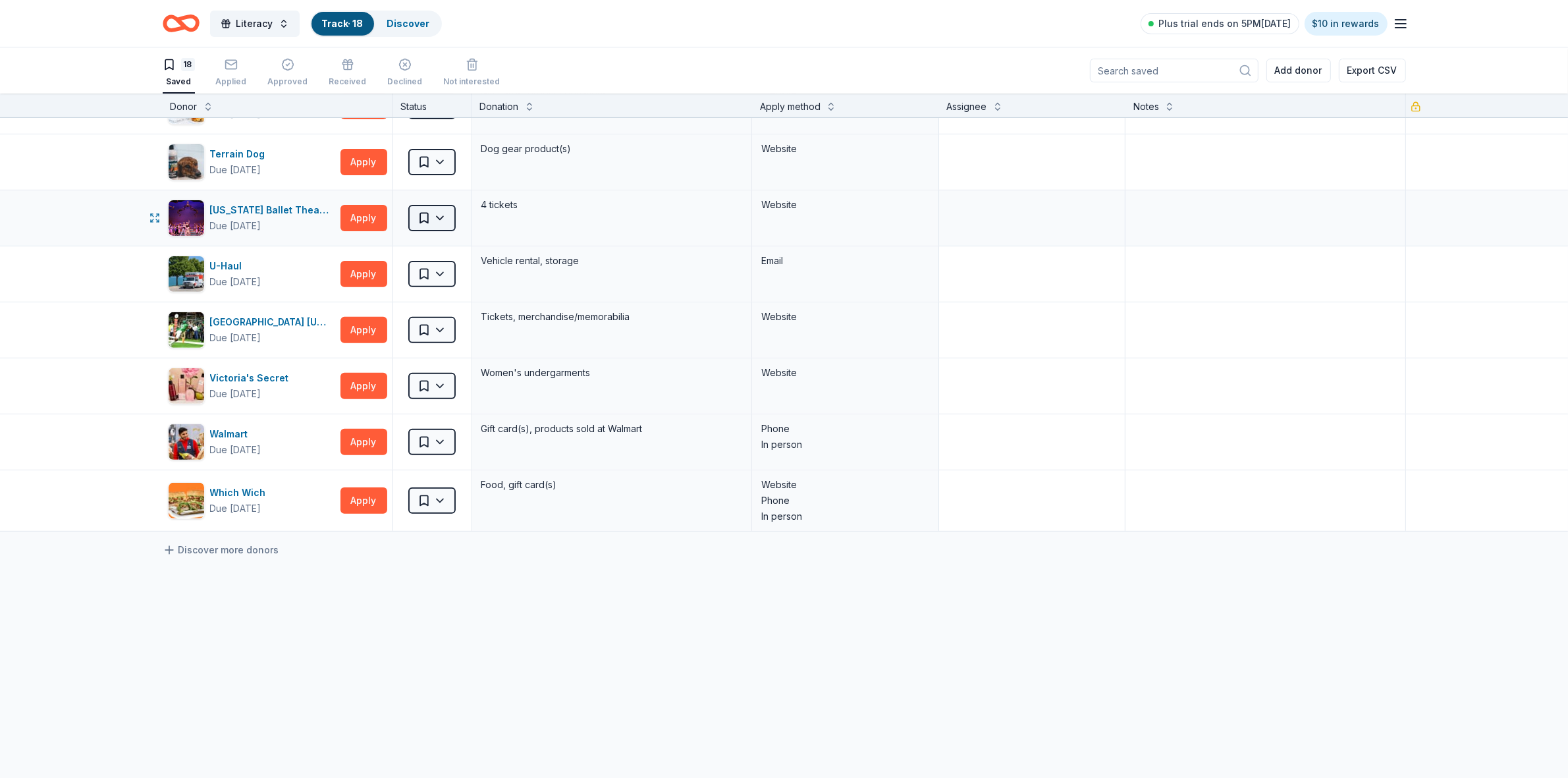
scroll to position [601, 0]
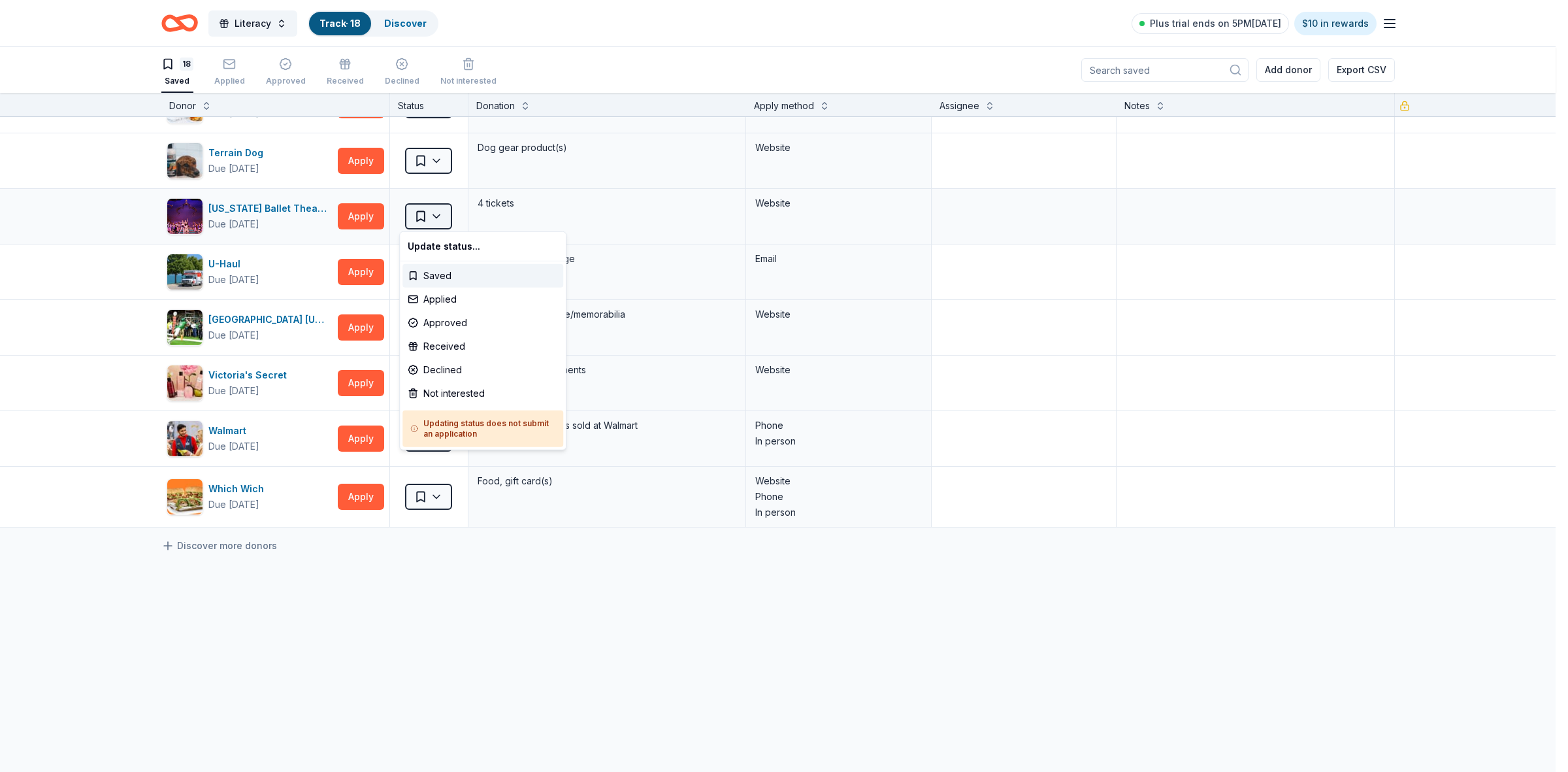
click at [433, 218] on html "Literacy Track · 18 Discover Plus trial ends on 5PM[DATE] $10 in rewards 18 Sav…" at bounding box center [784, 386] width 1568 height 772
click at [462, 394] on div "Not interested" at bounding box center [482, 394] width 161 height 24
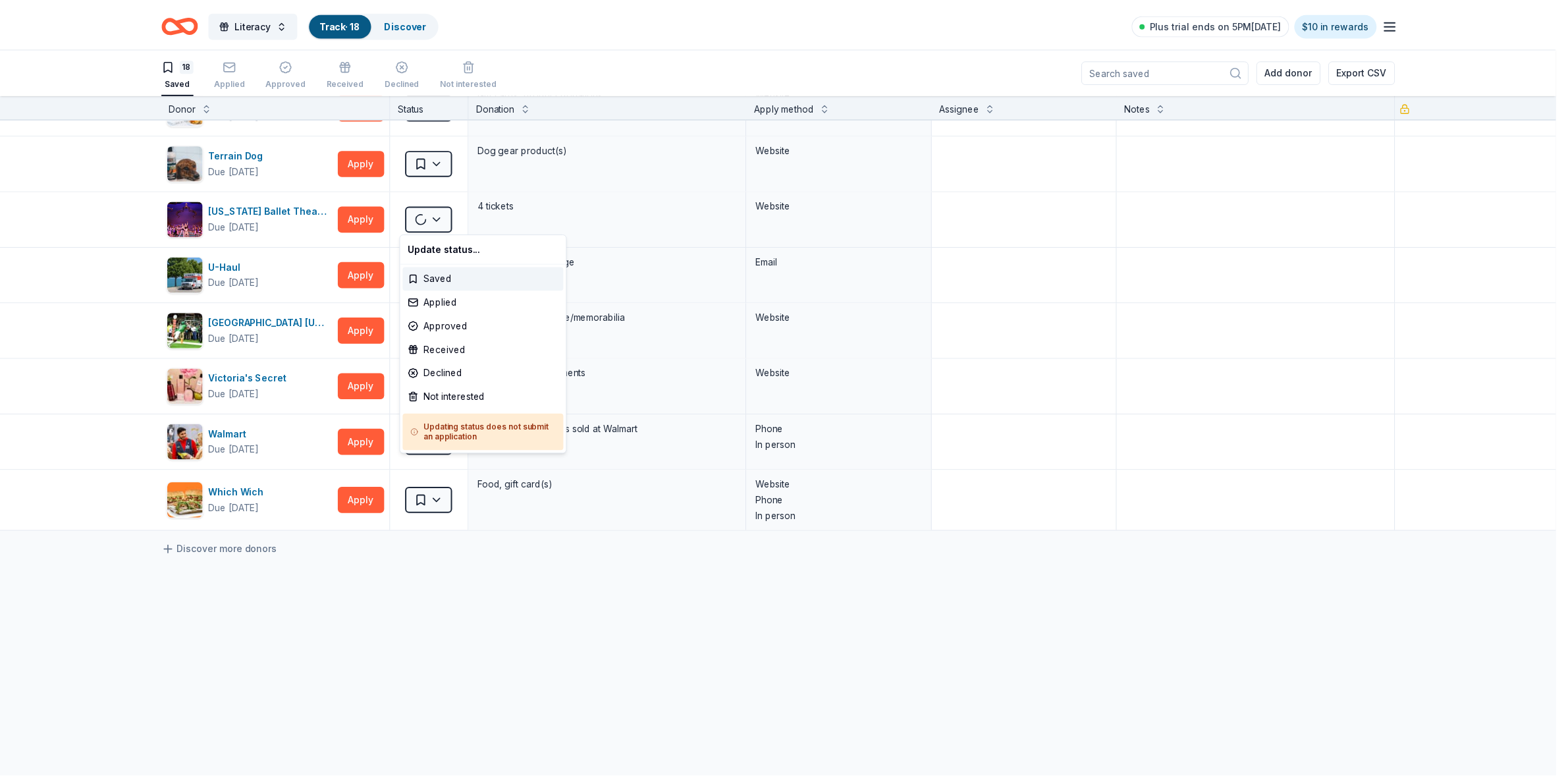
scroll to position [545, 0]
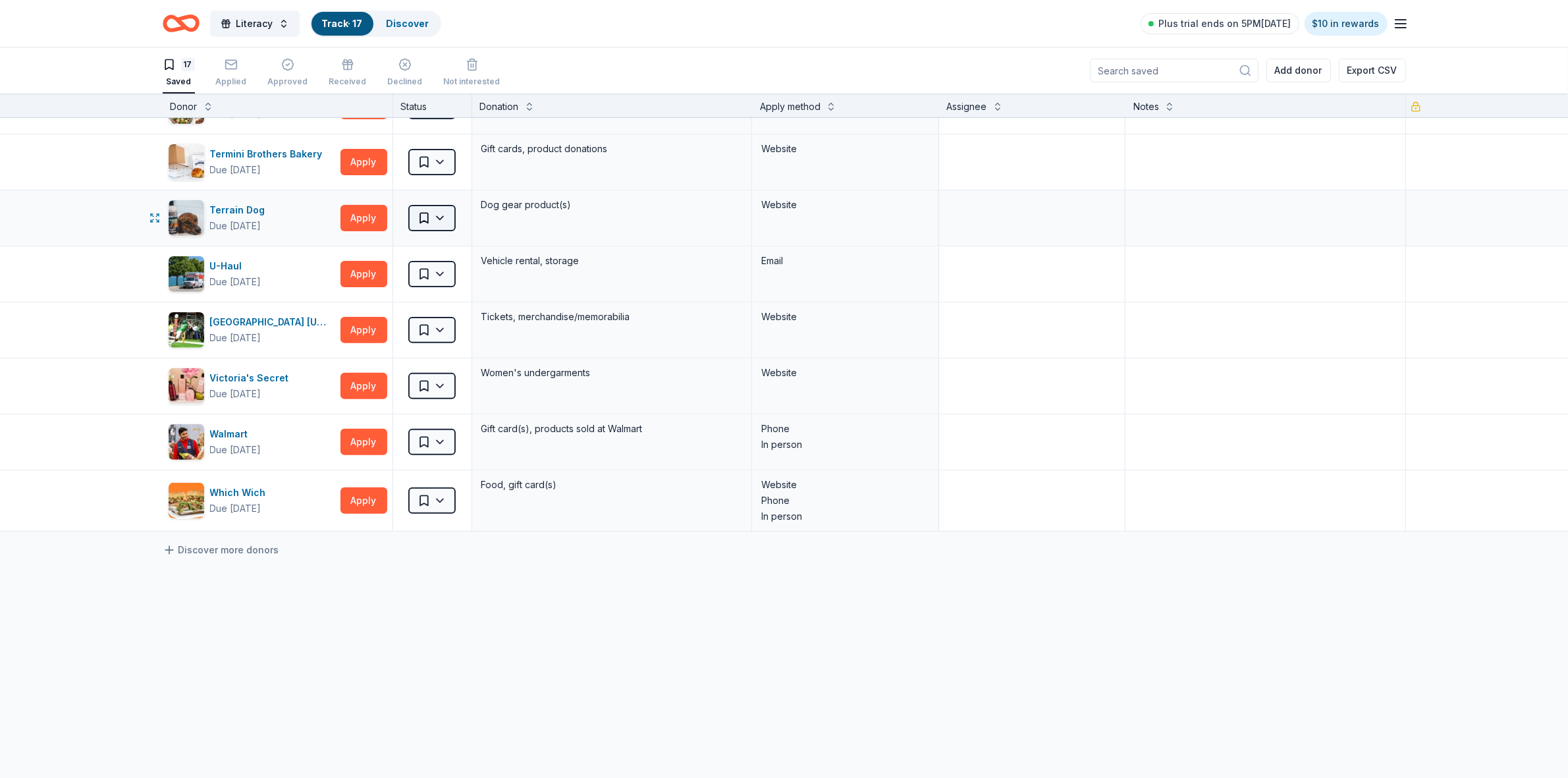
click at [433, 218] on html "Literacy Track · 17 Discover Plus trial ends on 5PM[DATE] $10 in rewards 17 Sav…" at bounding box center [784, 389] width 1568 height 778
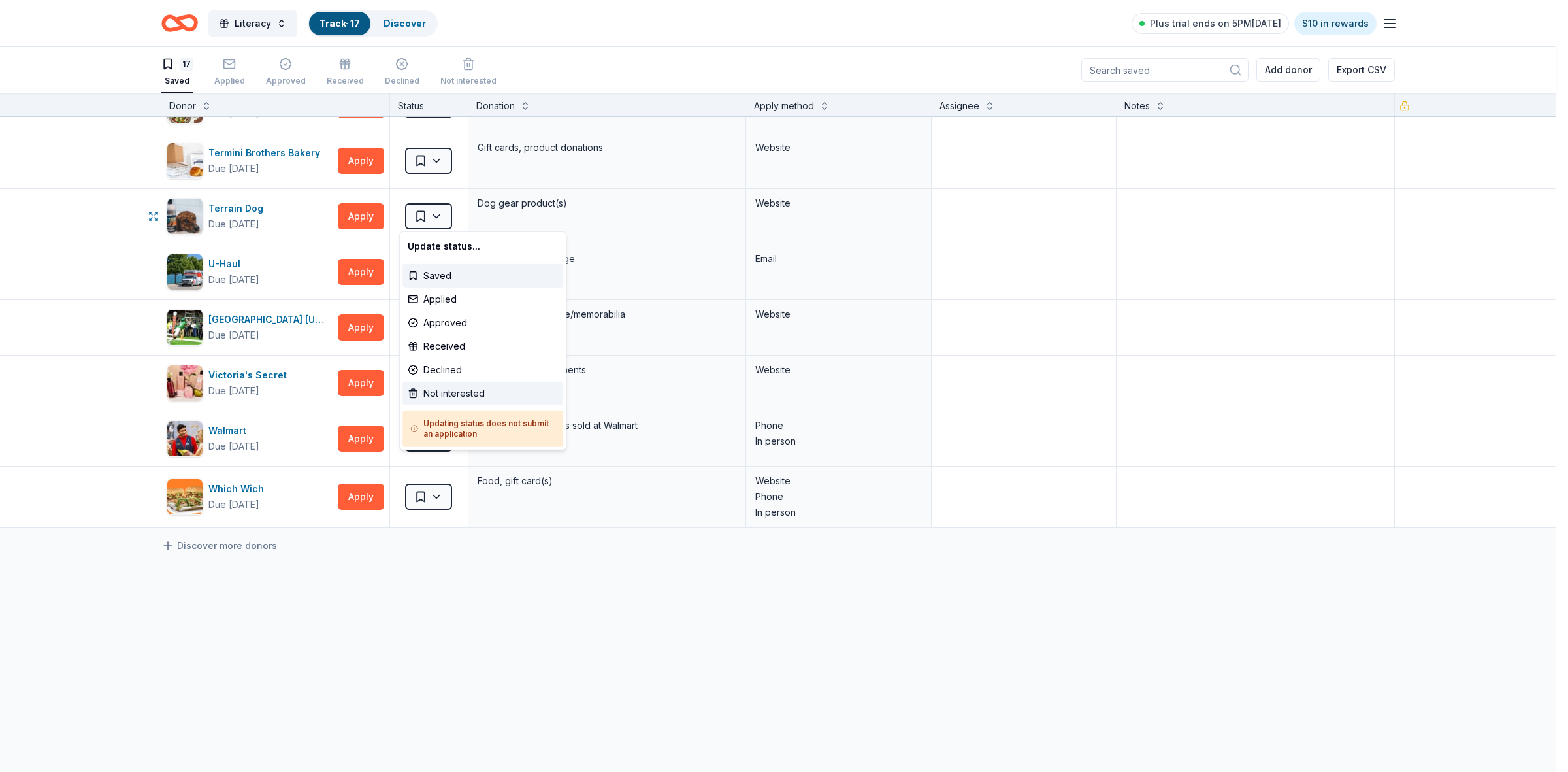
click at [465, 389] on div "Not interested" at bounding box center [482, 394] width 161 height 24
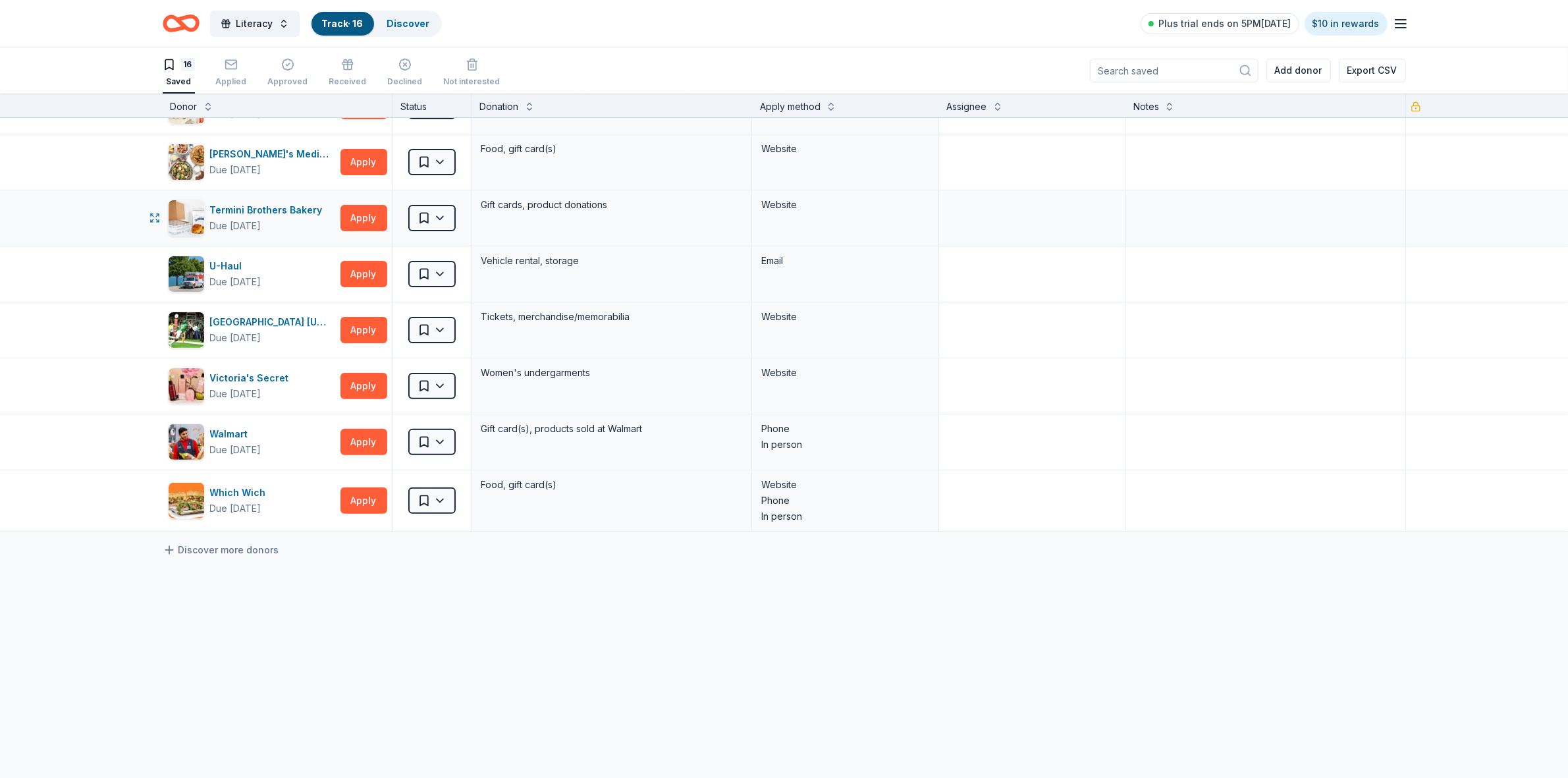
scroll to position [489, 0]
click at [434, 219] on html "Literacy Track · 16 Discover Plus trial ends on 5PM[DATE] $10 in rewards 16 Sav…" at bounding box center [784, 389] width 1568 height 778
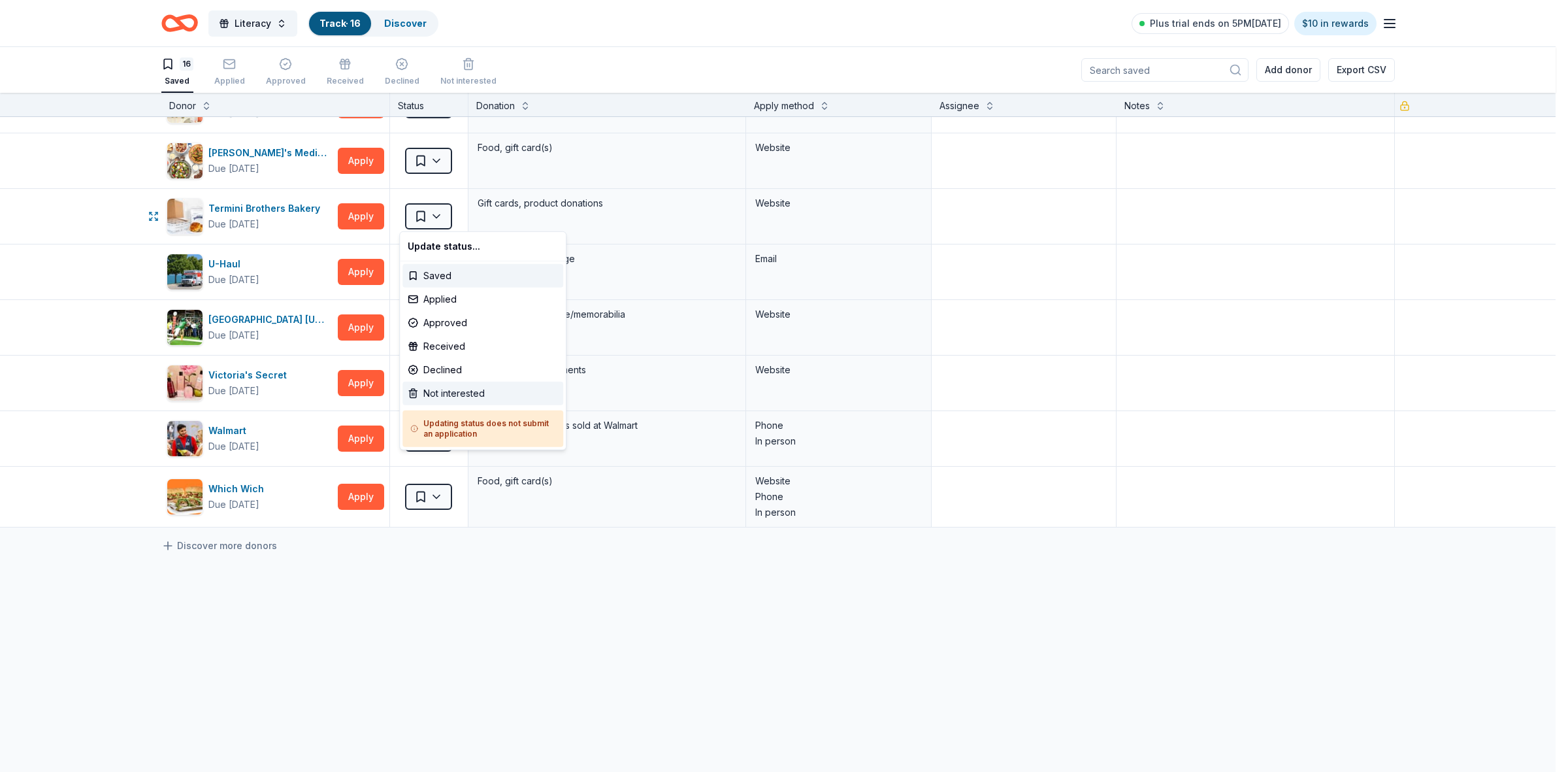
click at [465, 395] on div "Not interested" at bounding box center [482, 394] width 161 height 24
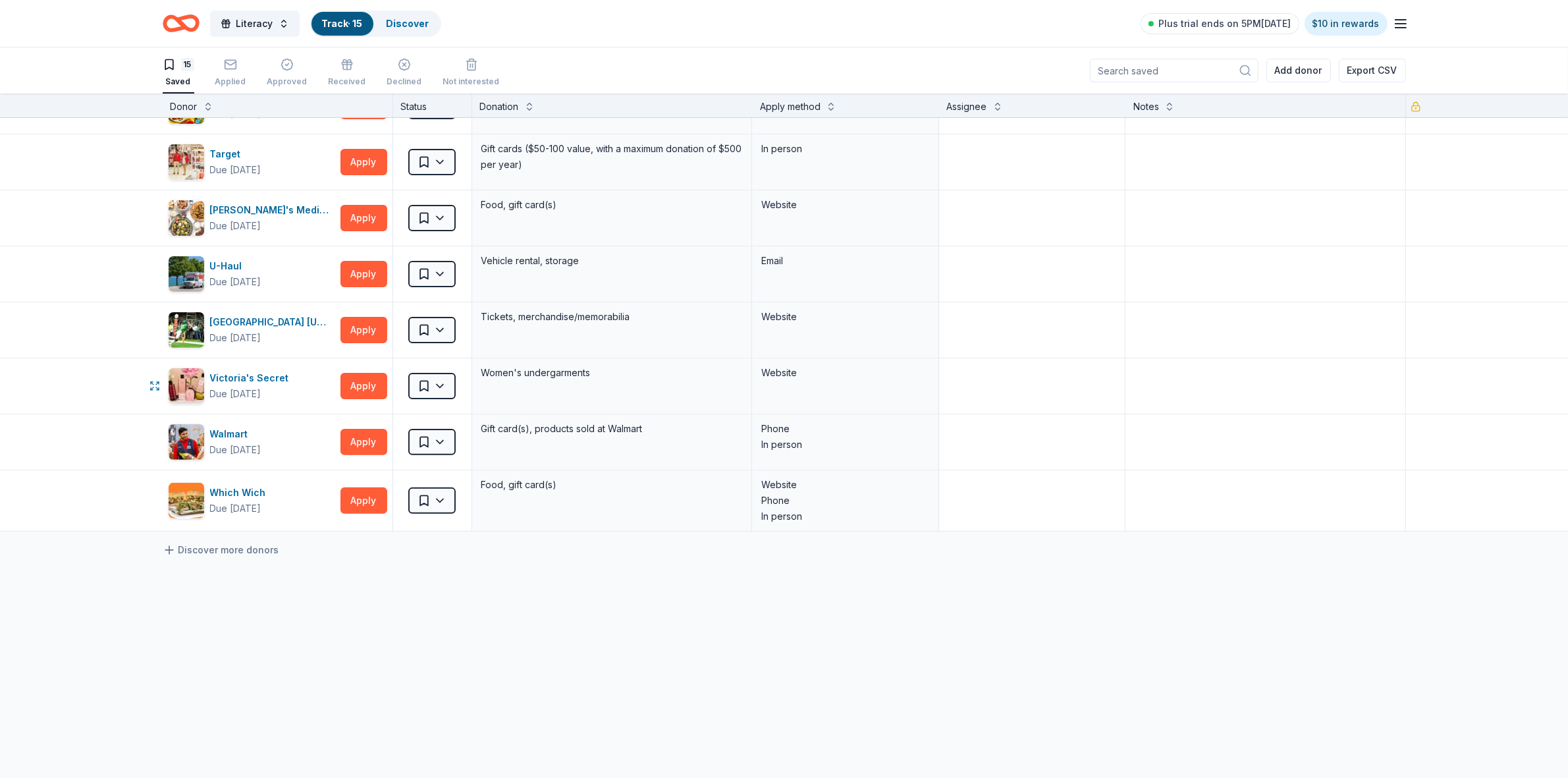
scroll to position [434, 0]
click at [431, 273] on html "Literacy Track · 15 Discover Plus trial ends on 5PM[DATE] $10 in rewards 15 Sav…" at bounding box center [784, 389] width 1568 height 778
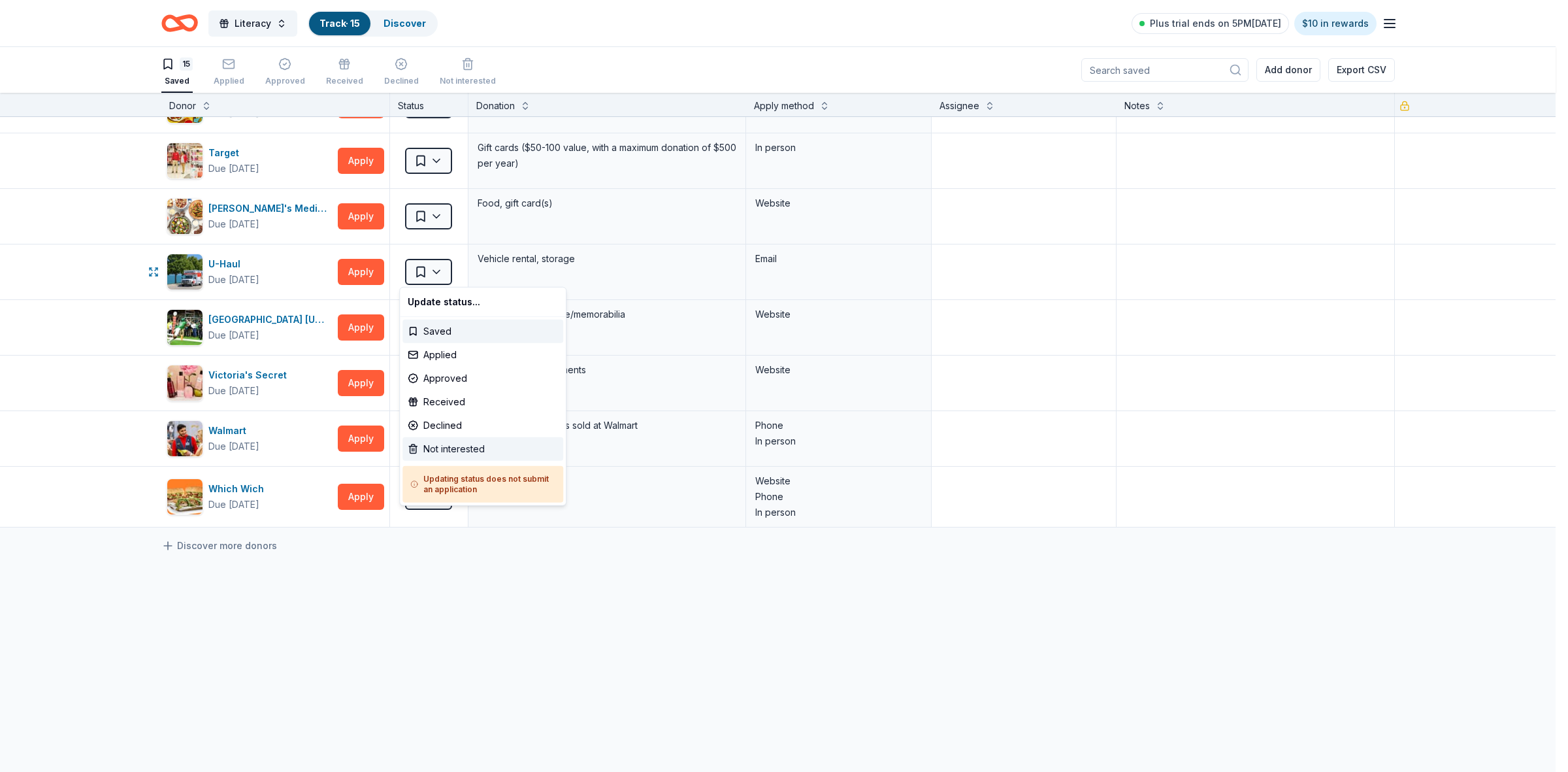
click at [471, 446] on div "Not interested" at bounding box center [482, 449] width 161 height 24
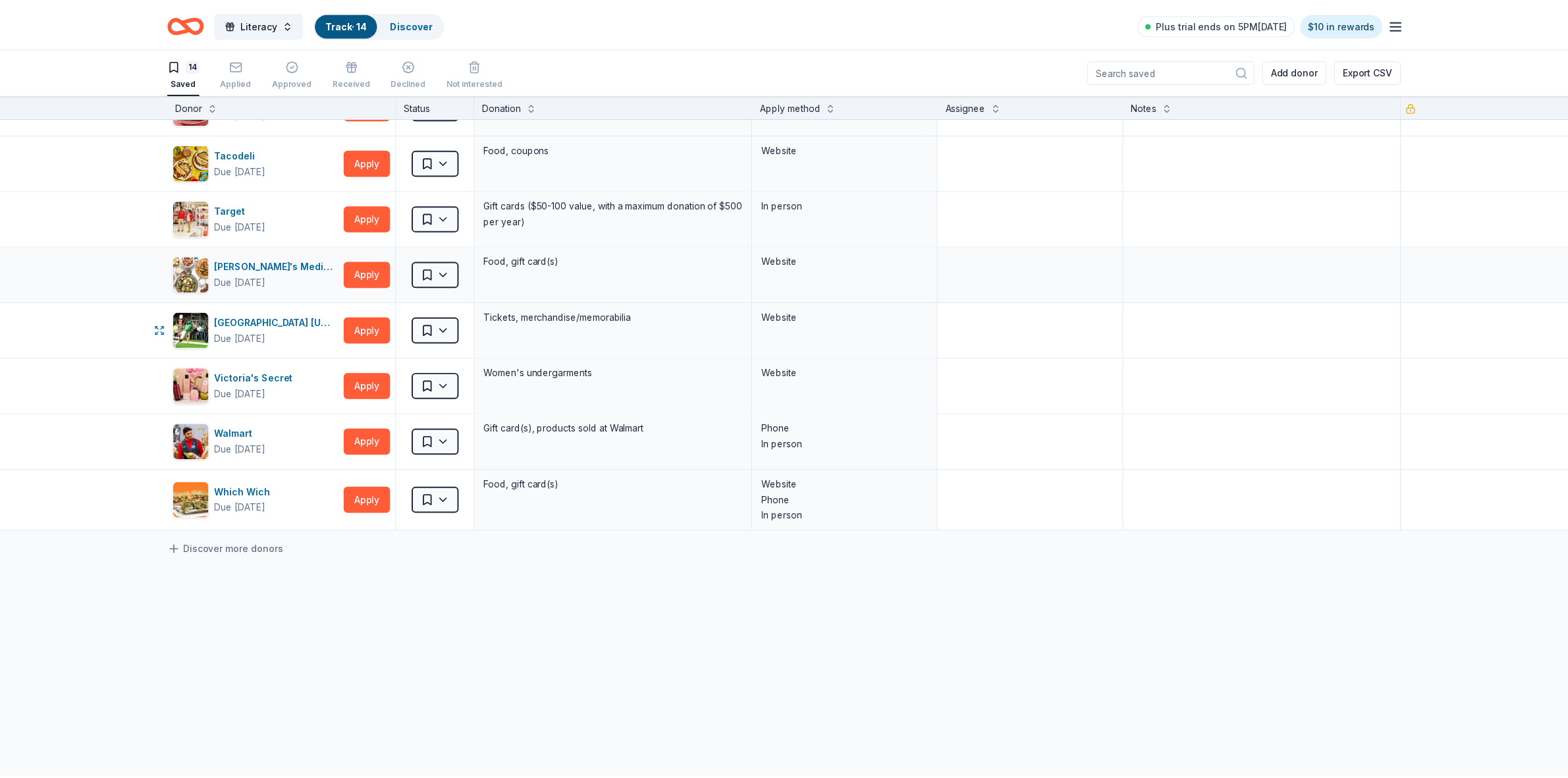
scroll to position [377, 0]
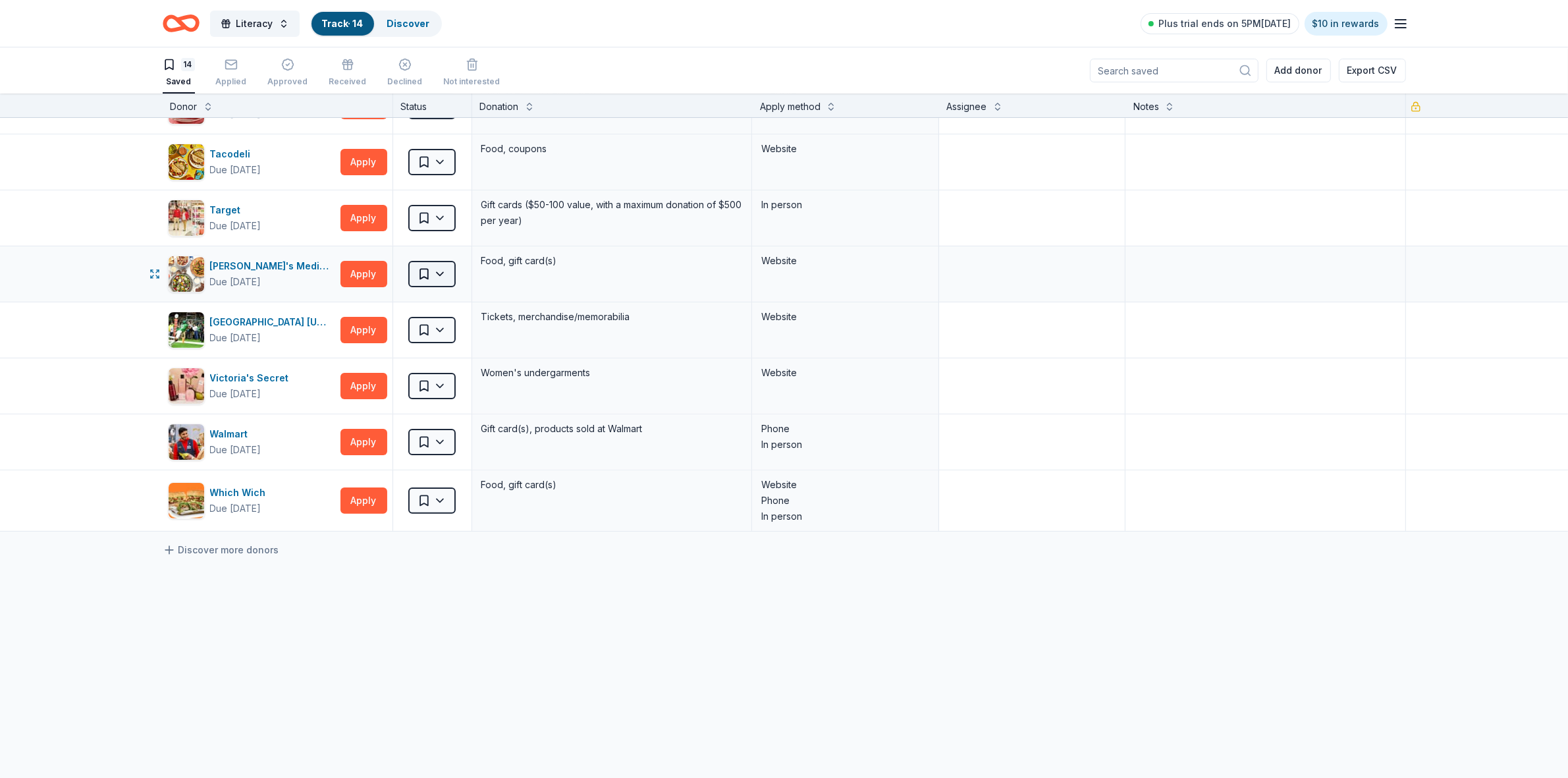
click at [432, 278] on html "Literacy Track · 14 Discover Plus trial ends on 5PM[DATE] $10 in rewards 14 Sav…" at bounding box center [784, 389] width 1568 height 778
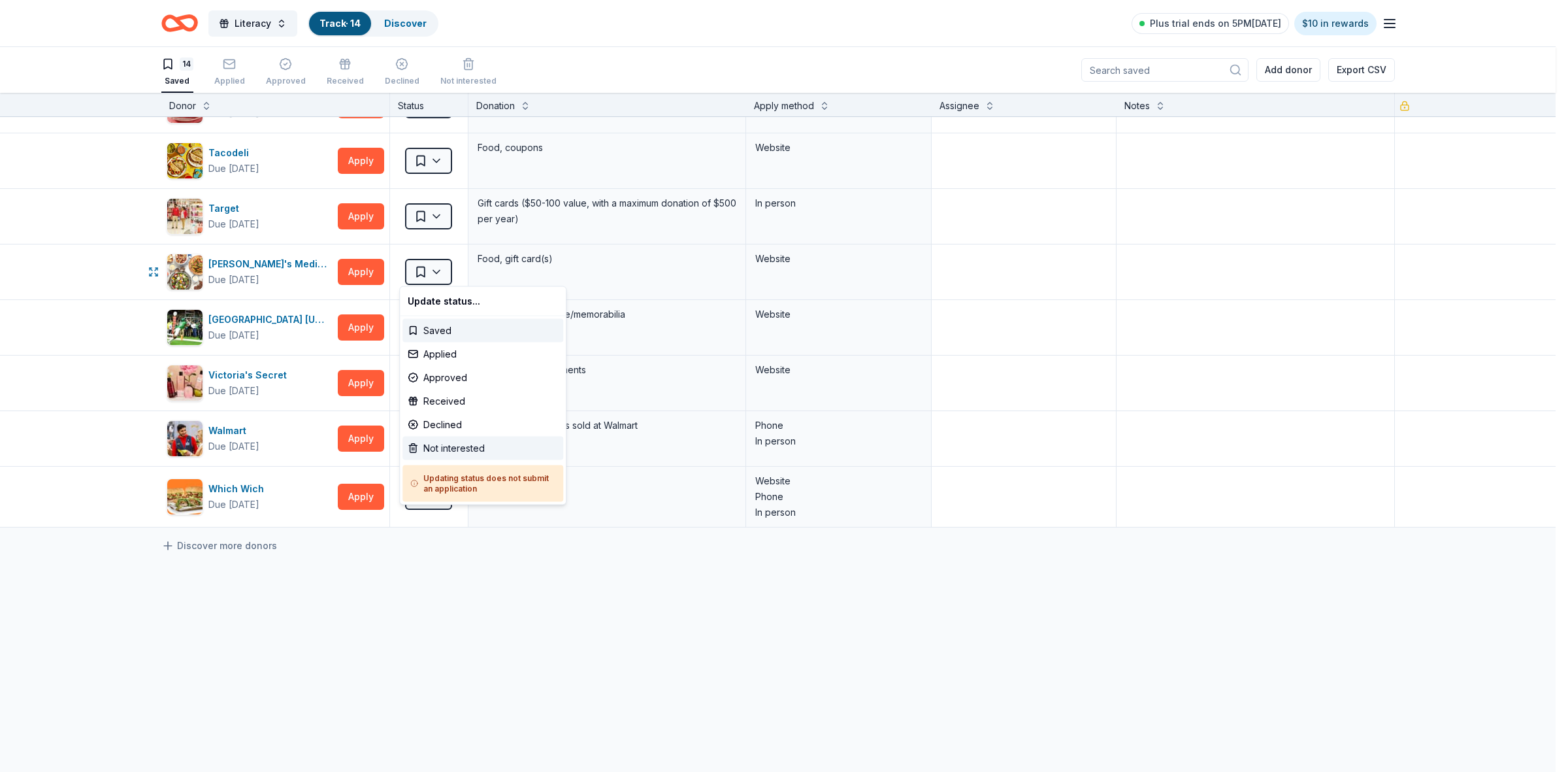
click at [464, 445] on div "Not interested" at bounding box center [482, 448] width 161 height 24
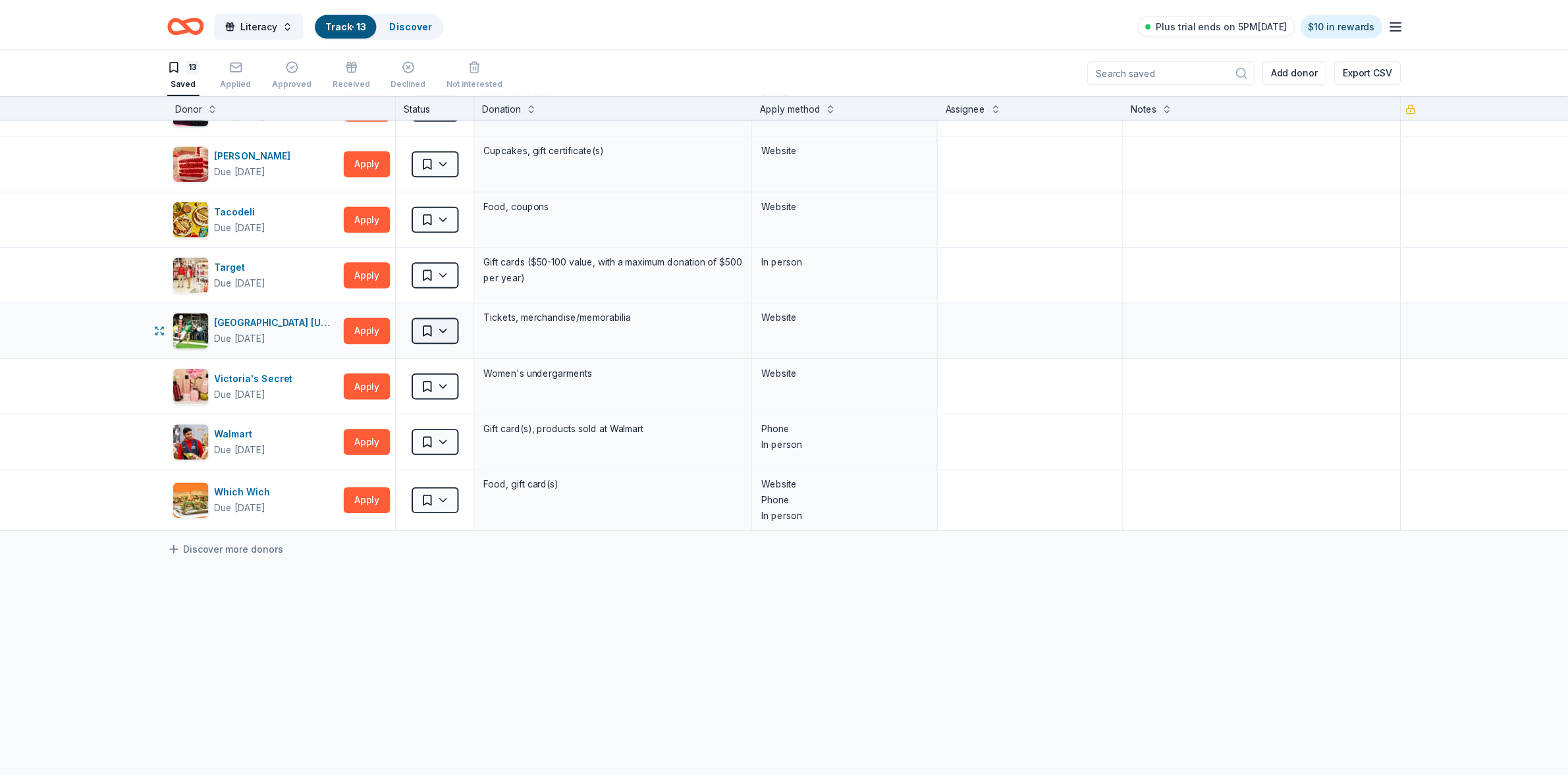
scroll to position [320, 0]
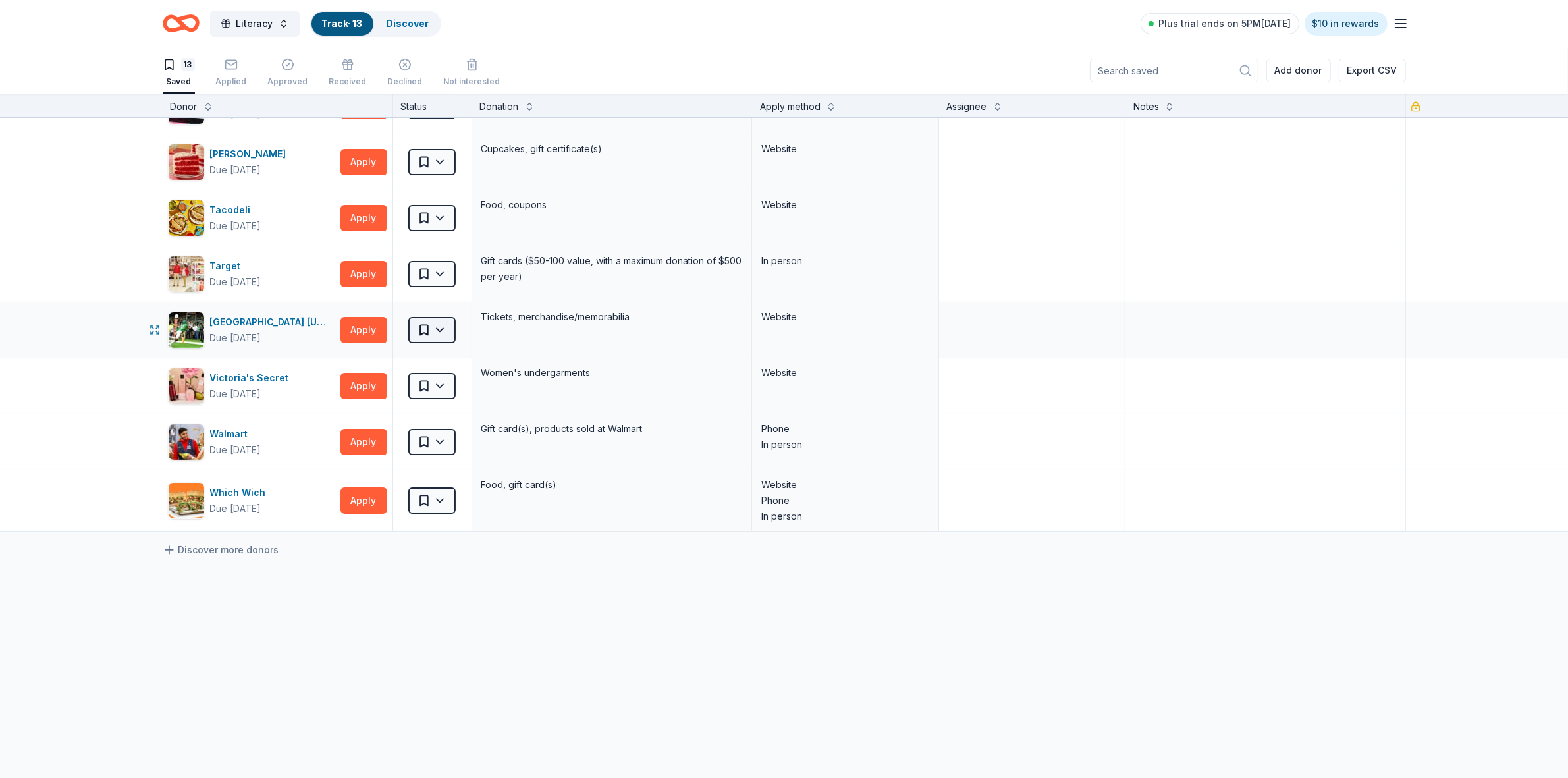
click at [438, 333] on html "Literacy Track · 13 Discover Plus trial ends on 5PM[DATE] $10 in rewards 13 Sav…" at bounding box center [784, 389] width 1568 height 778
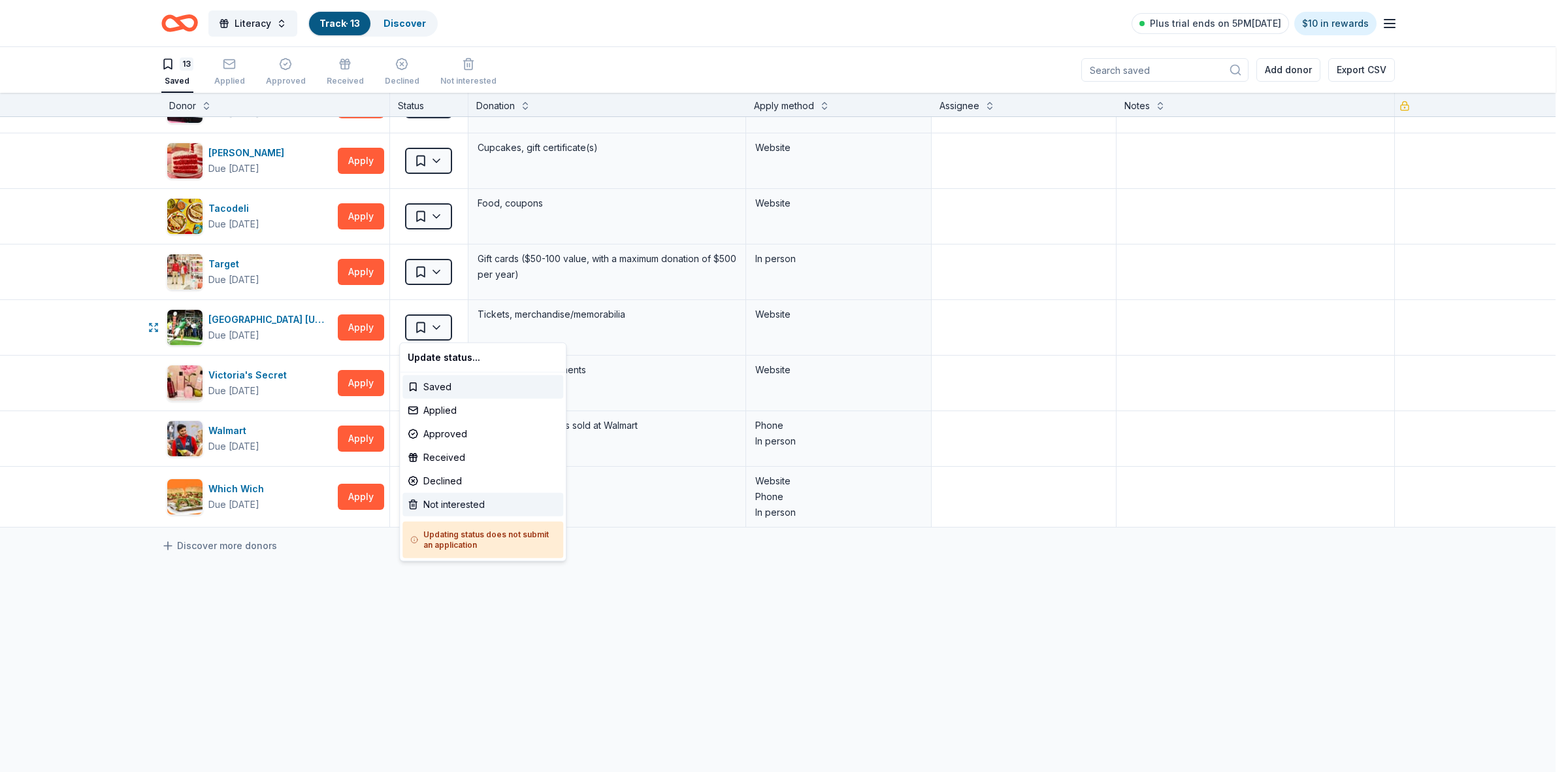
click at [461, 497] on div "Not interested" at bounding box center [482, 505] width 161 height 24
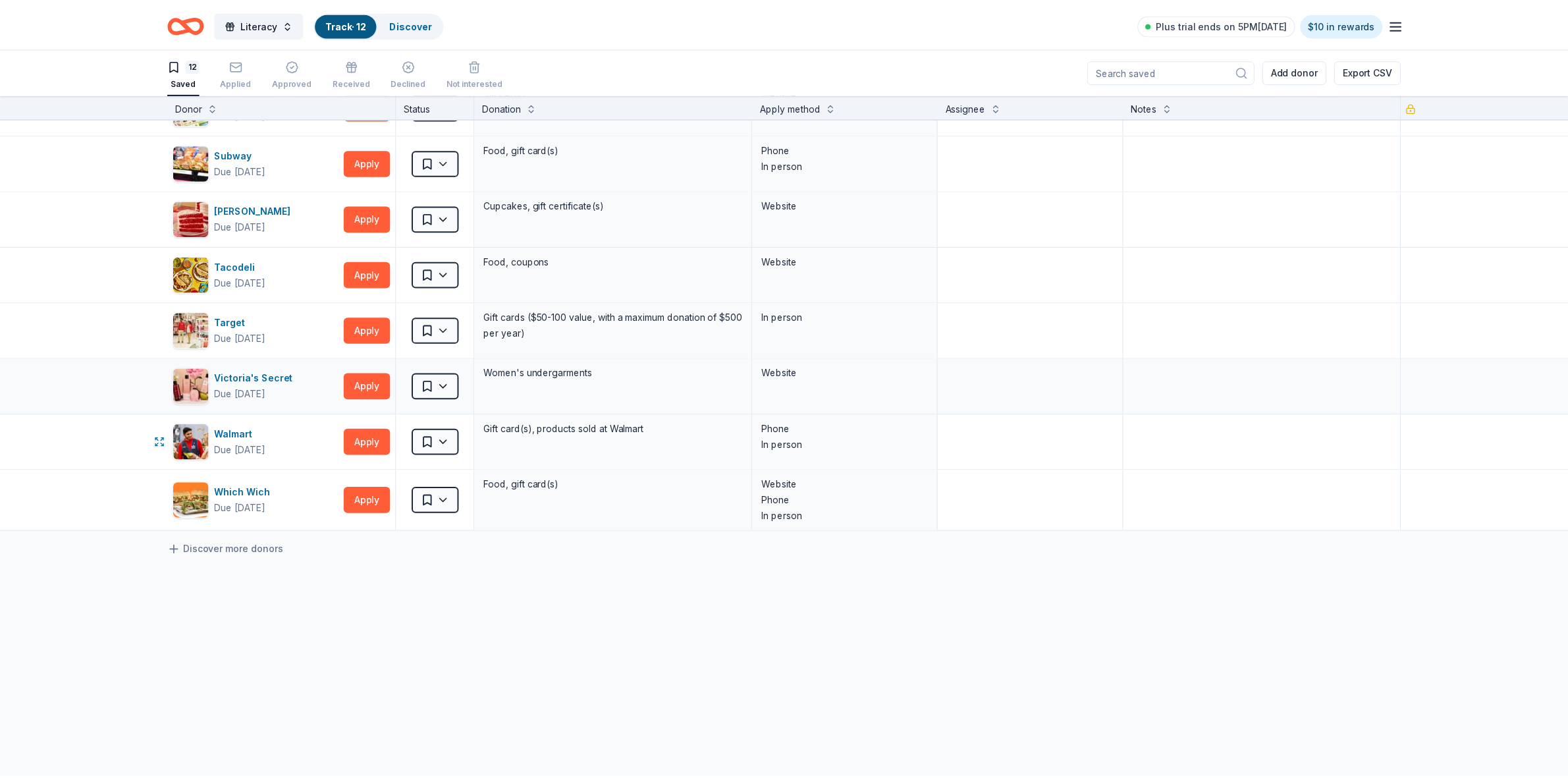
scroll to position [265, 0]
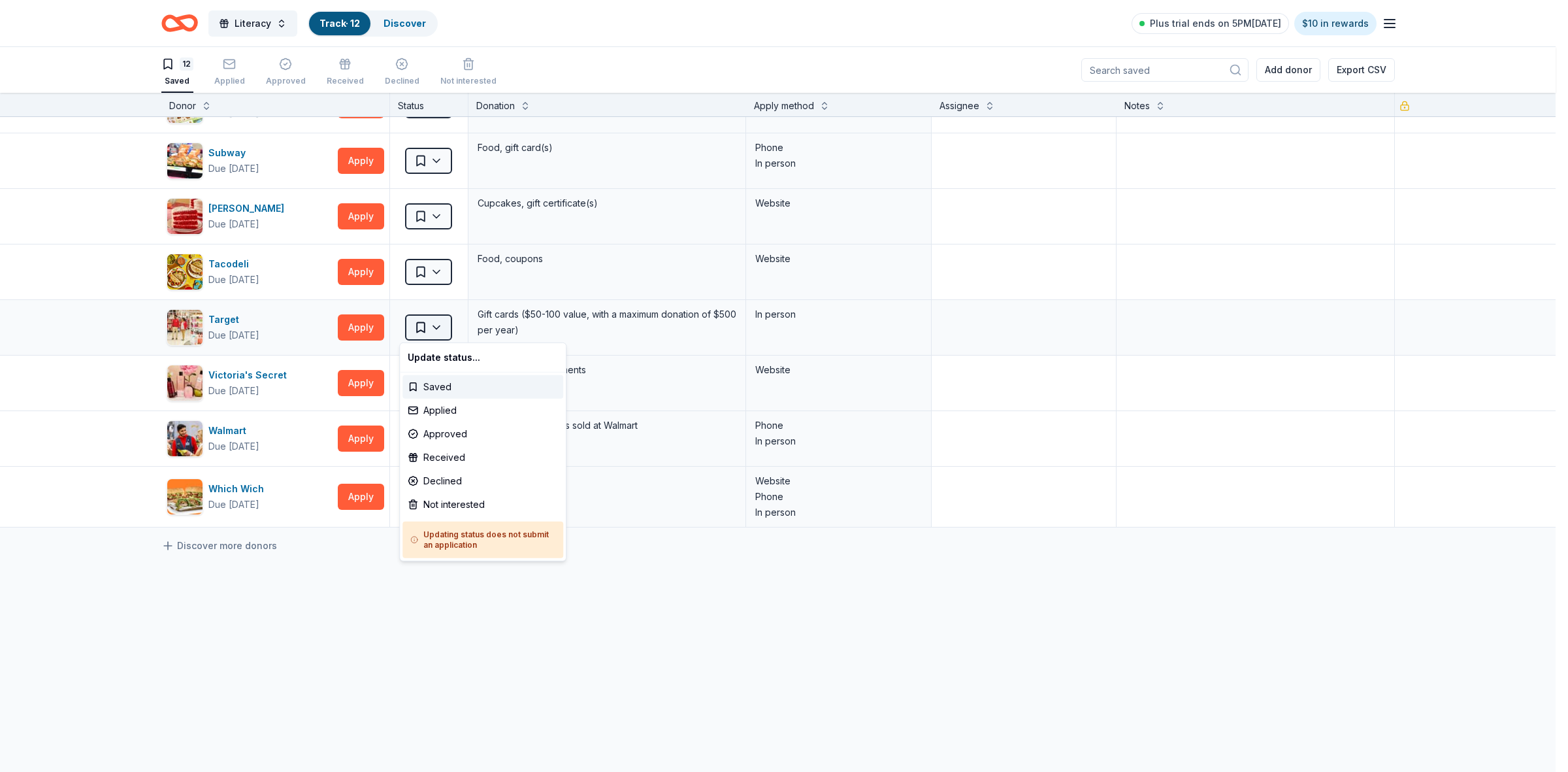
click at [431, 335] on html "Literacy Track · 12 Discover Plus trial ends on 5PM[DATE] $10 in rewards 12 Sav…" at bounding box center [784, 386] width 1568 height 772
click at [449, 505] on div "Not interested" at bounding box center [482, 505] width 161 height 24
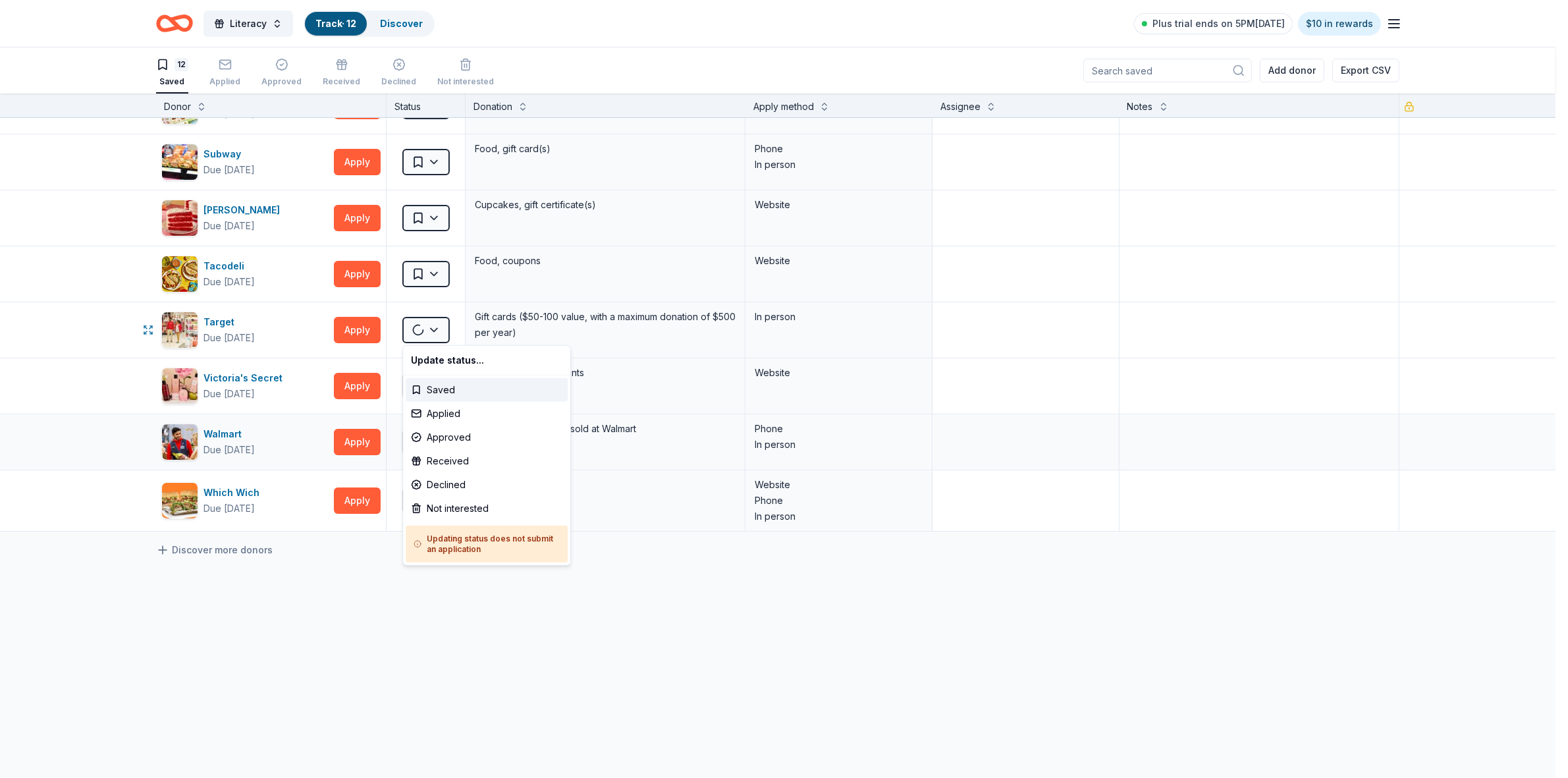
scroll to position [209, 0]
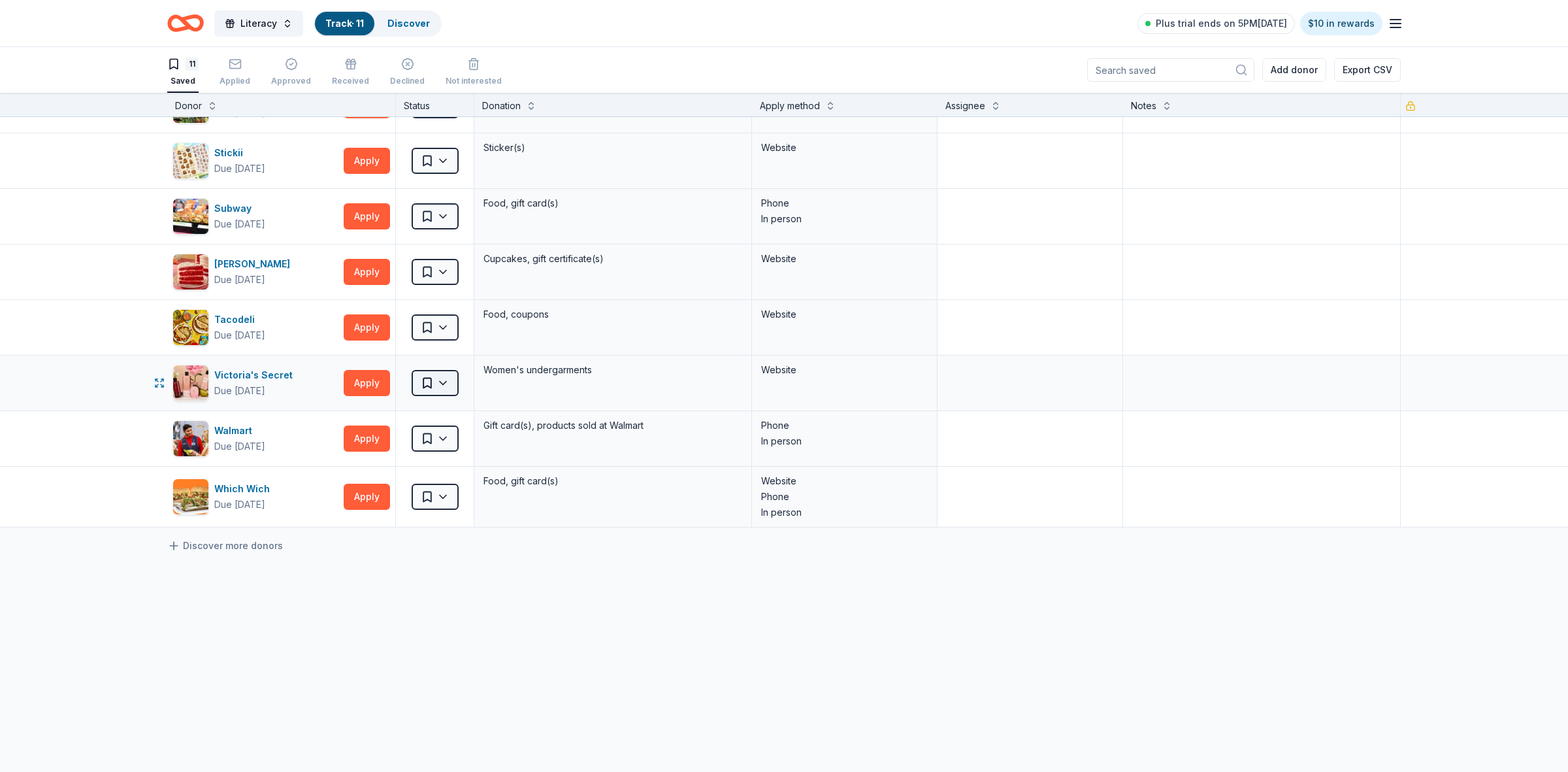
click at [427, 387] on html "Literacy Track · 11 Discover Plus trial ends on 5PM[DATE] $10 in rewards 11 Sav…" at bounding box center [784, 386] width 1568 height 772
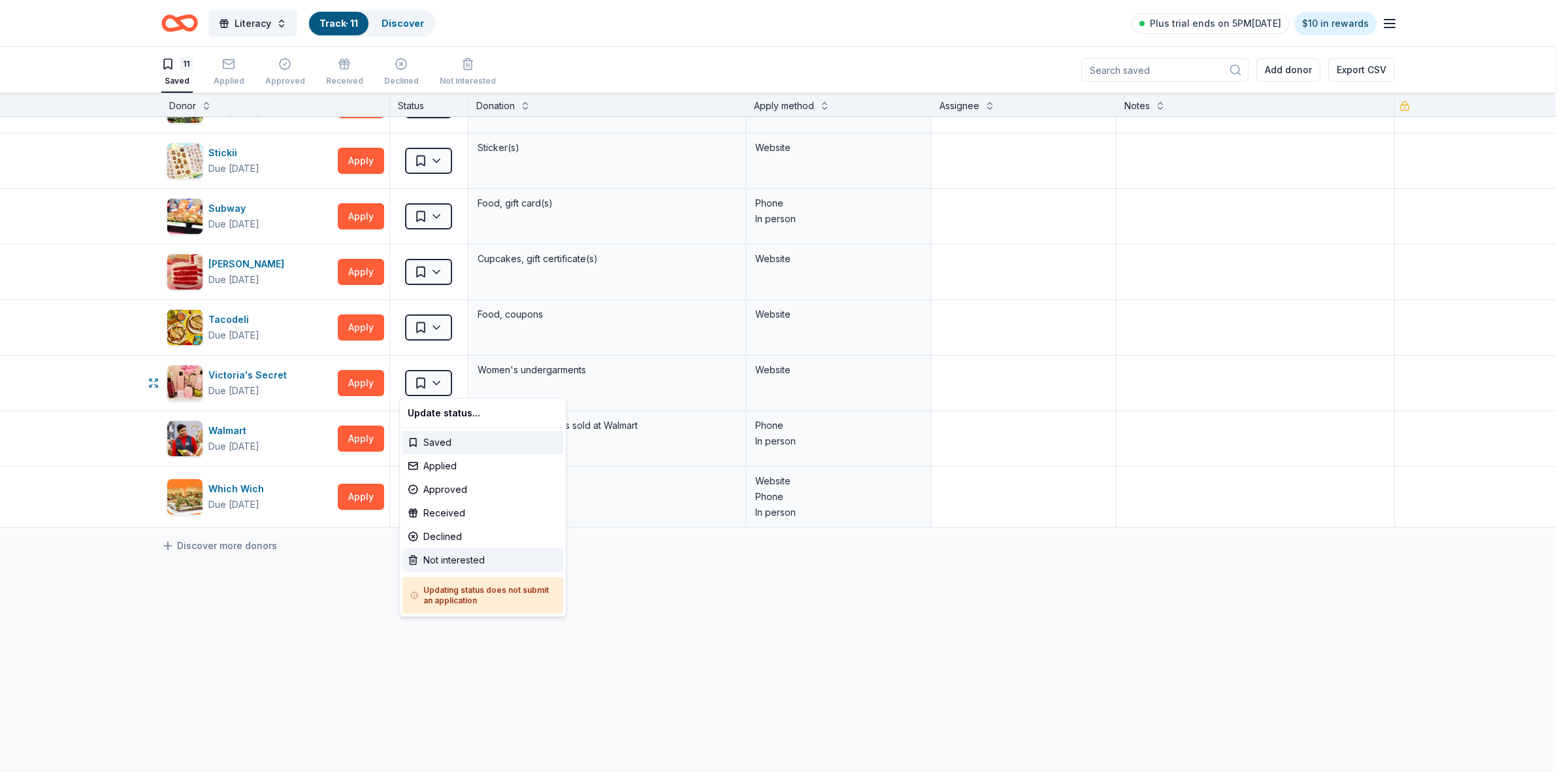
click at [446, 551] on div "Not interested" at bounding box center [482, 560] width 161 height 24
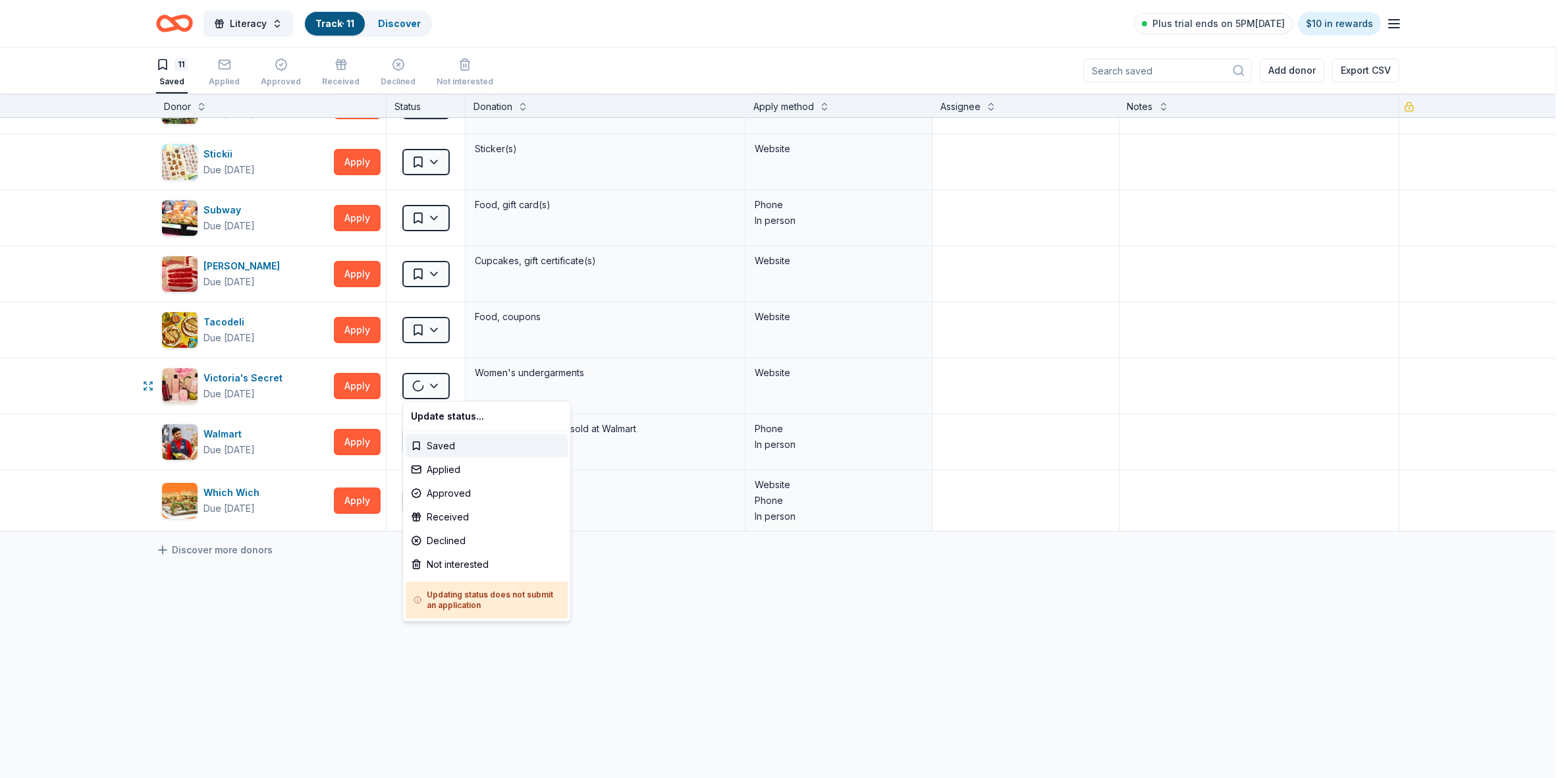
scroll to position [153, 0]
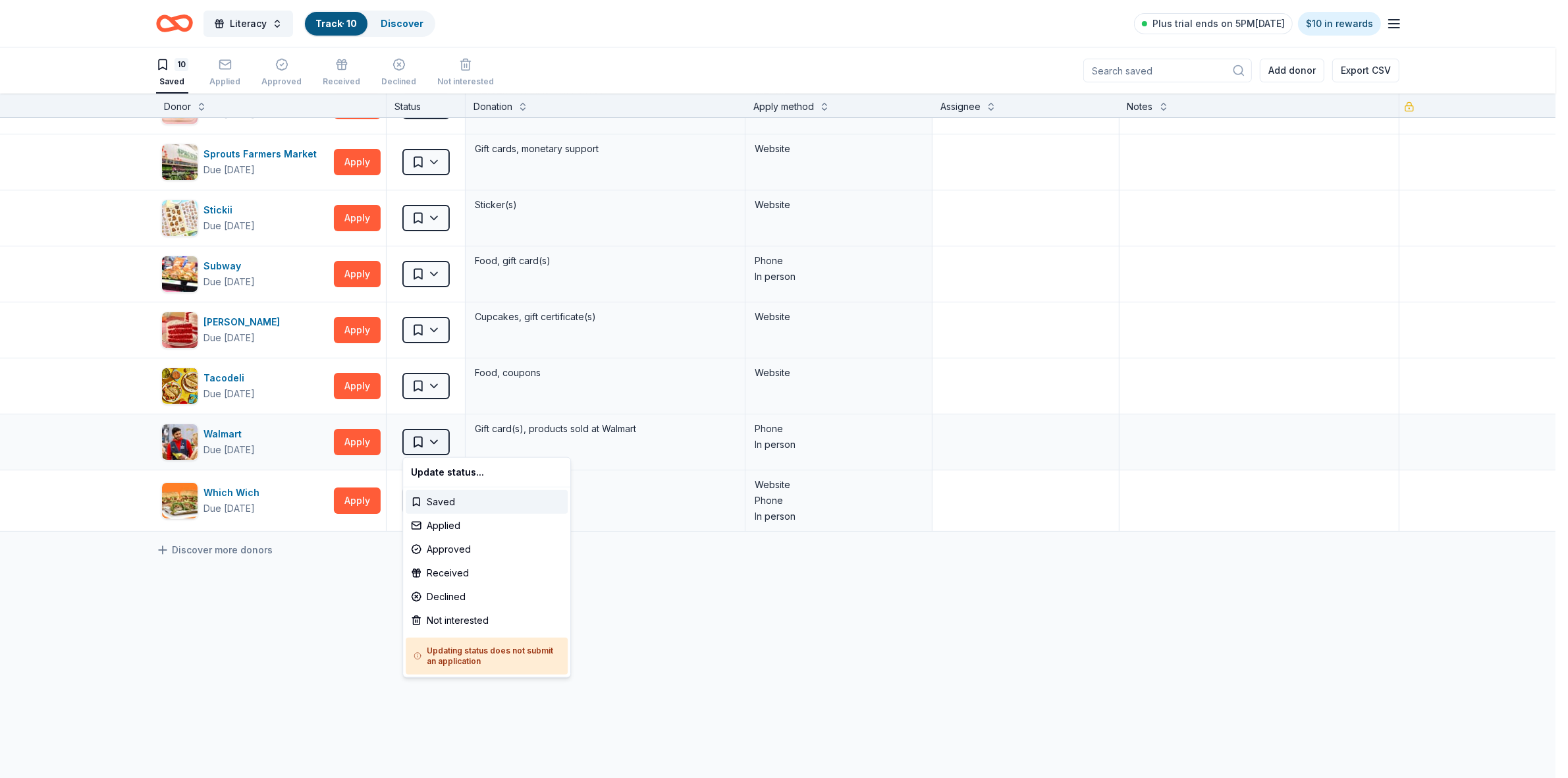
click at [437, 448] on html "Literacy Track · 10 Discover Plus trial ends on 5PM[DATE] $10 in rewards 10 Sav…" at bounding box center [784, 389] width 1568 height 778
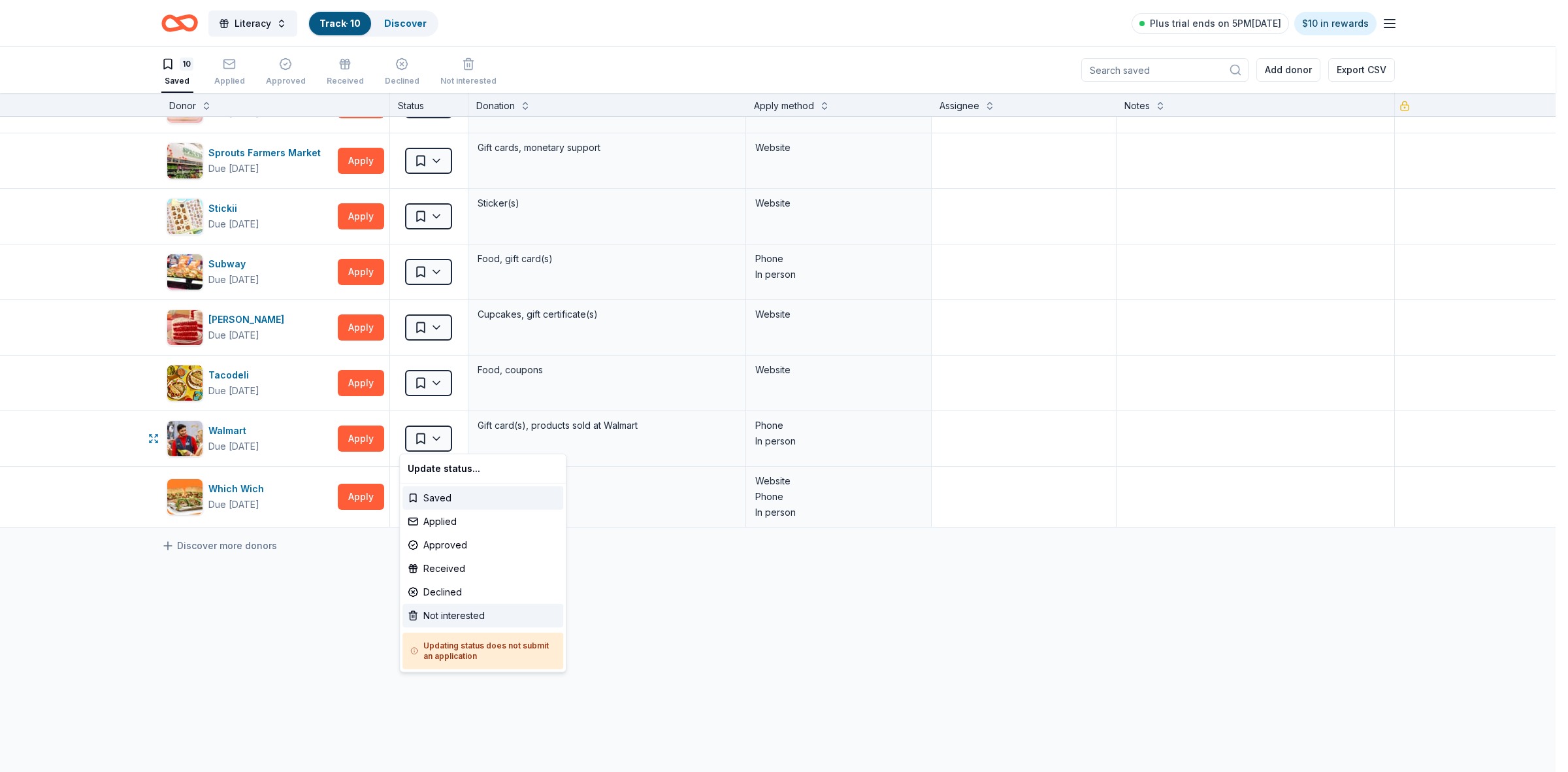
click at [466, 609] on div "Not interested" at bounding box center [482, 616] width 161 height 24
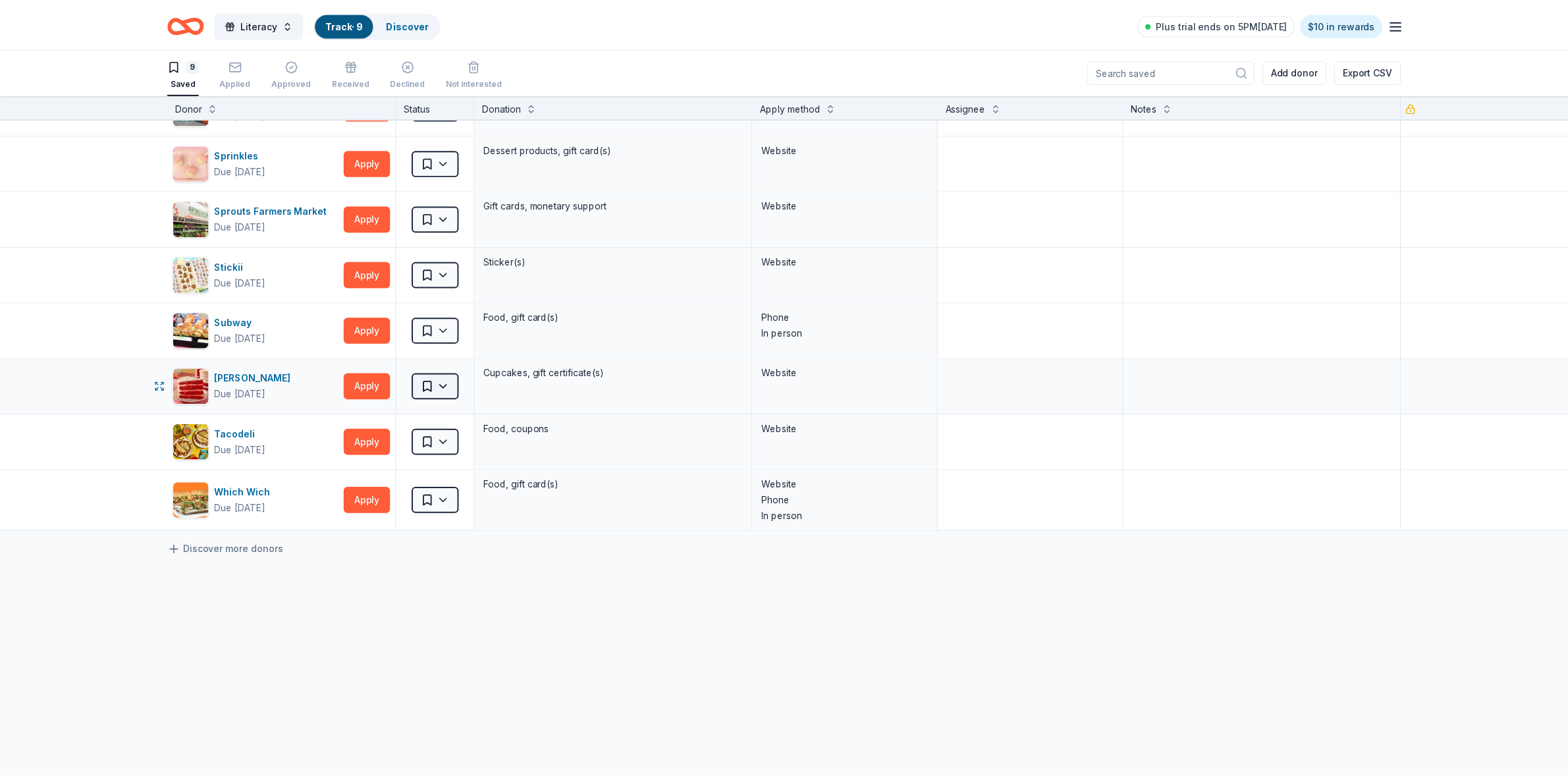
scroll to position [97, 0]
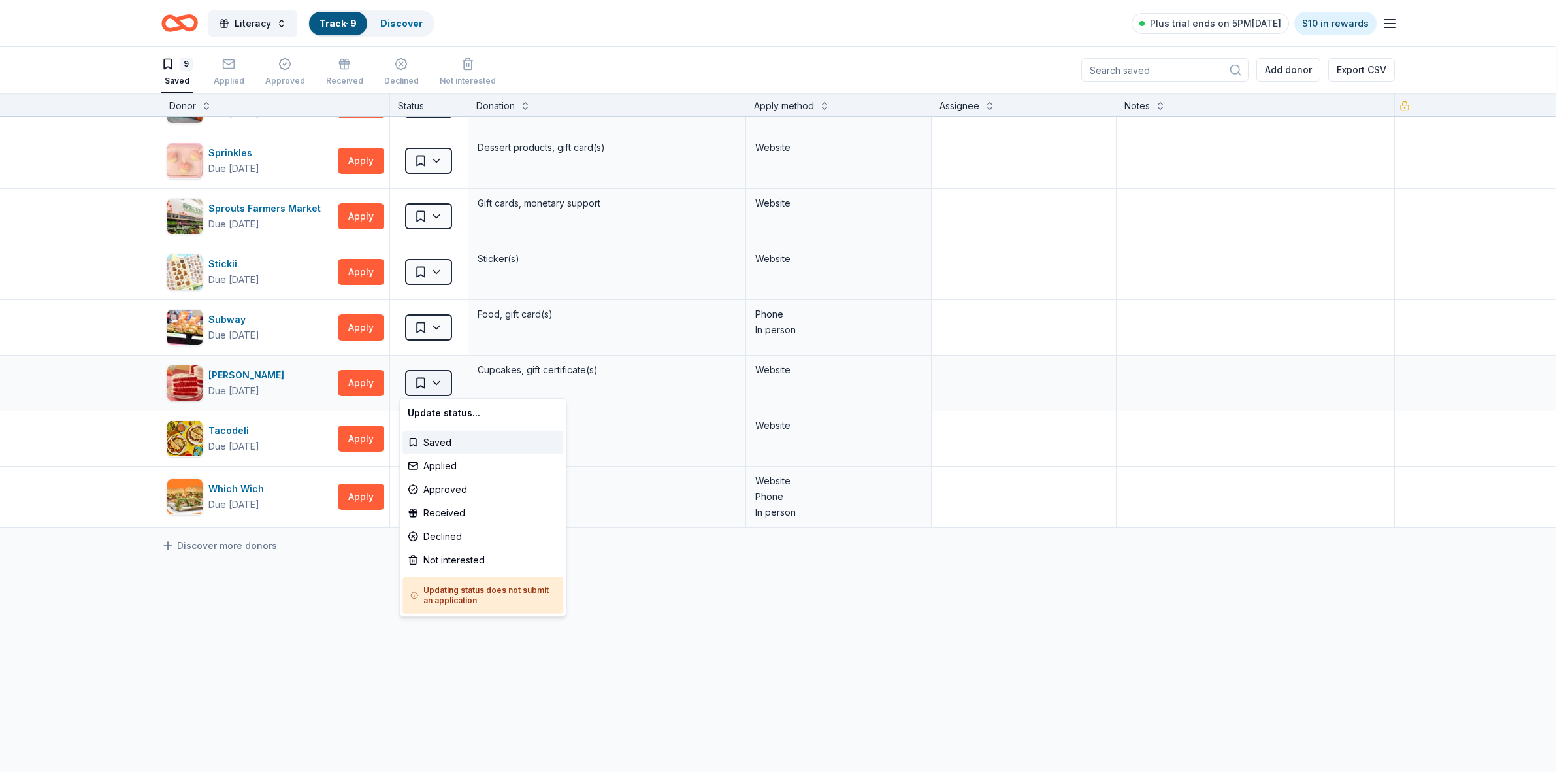
click at [428, 389] on html "Literacy Track · 9 Discover Plus trial ends on 5PM[DATE] $10 in rewards 9 Saved…" at bounding box center [784, 386] width 1568 height 772
click at [462, 564] on div "Not interested" at bounding box center [482, 560] width 161 height 24
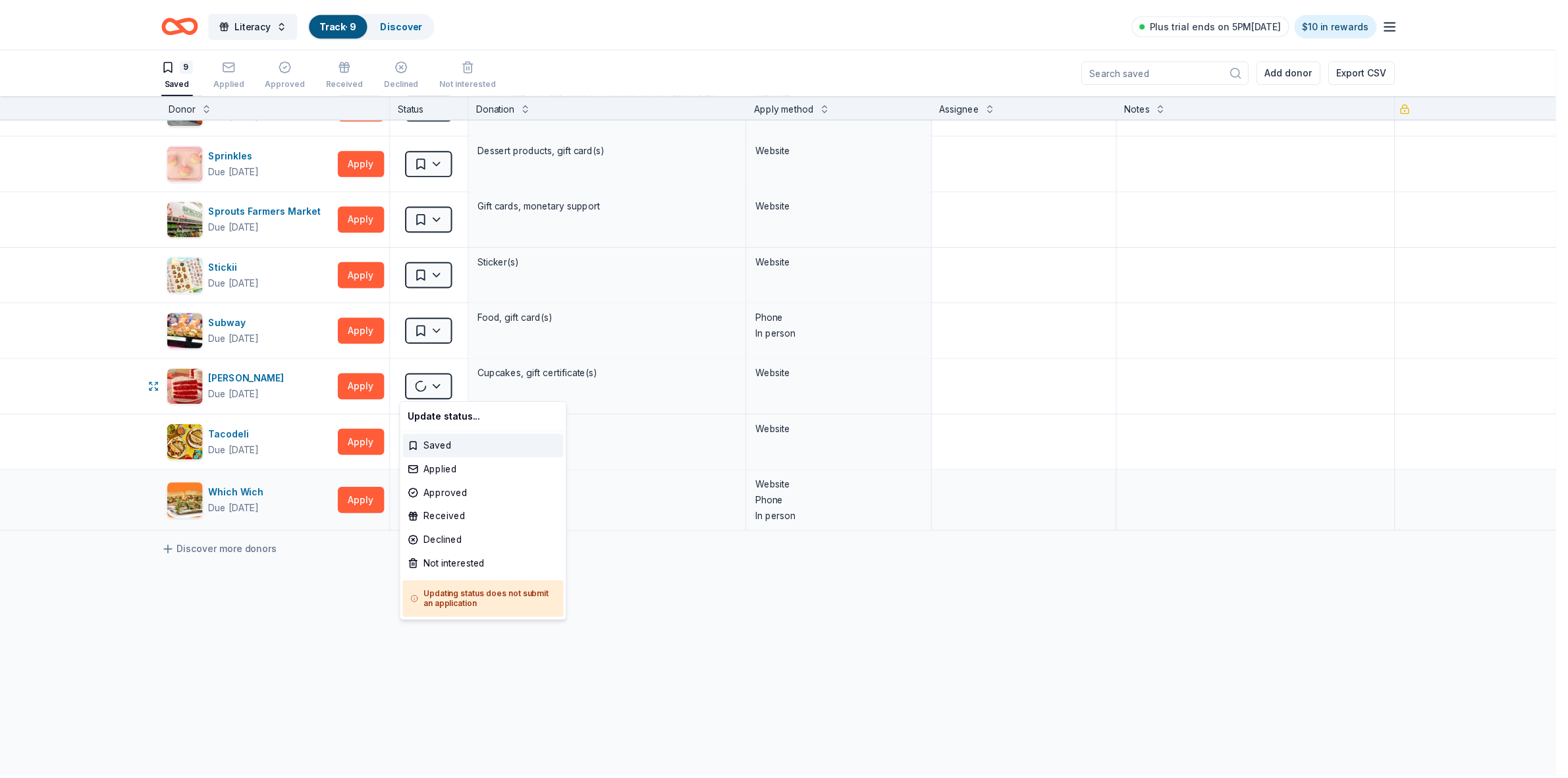
scroll to position [40, 0]
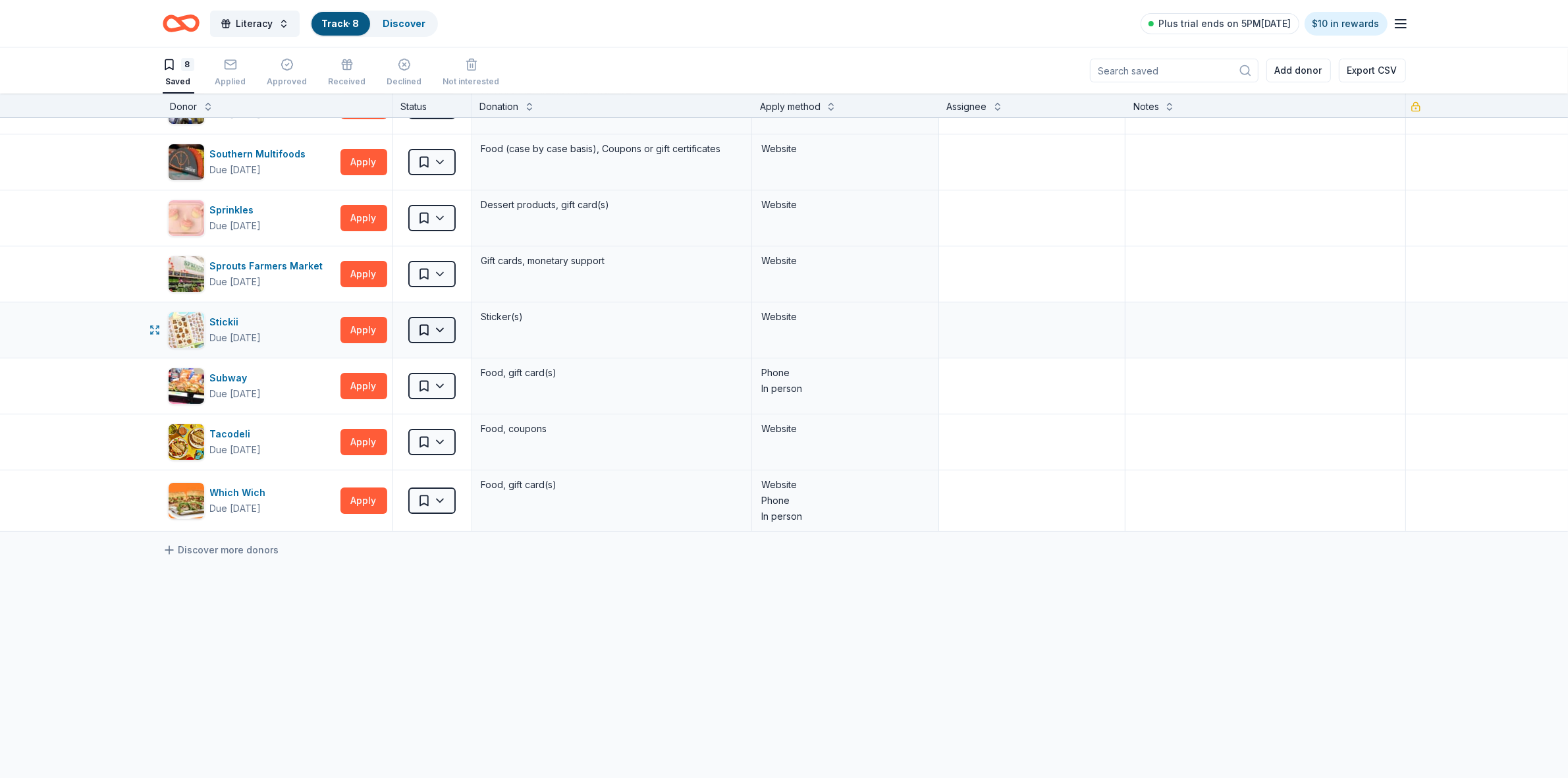
click at [435, 337] on html "Literacy Track · 8 Discover Plus trial ends on 5PM[DATE] $10 in rewards 8 Saved…" at bounding box center [784, 389] width 1568 height 778
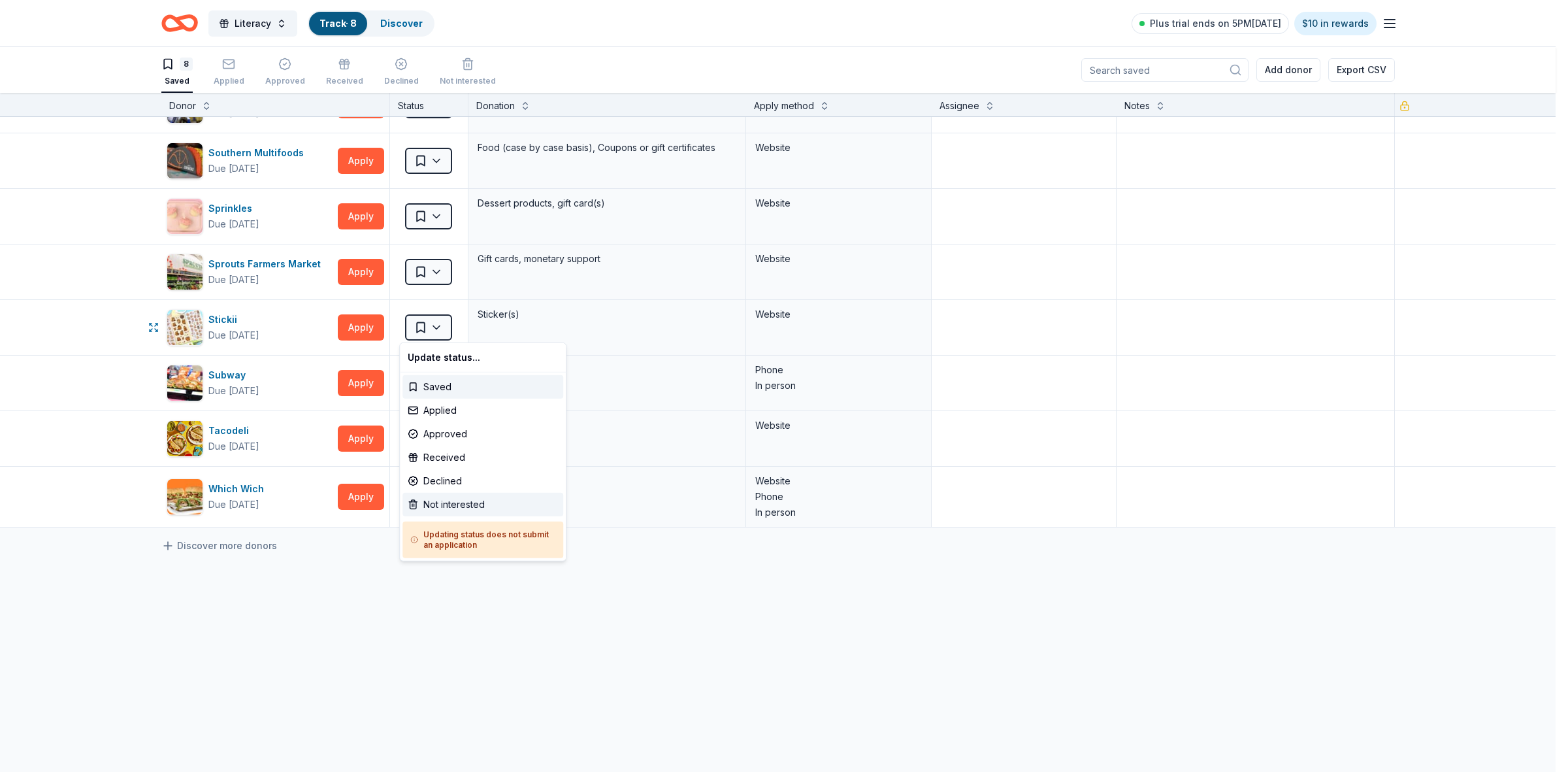
click at [453, 508] on div "Not interested" at bounding box center [482, 505] width 161 height 24
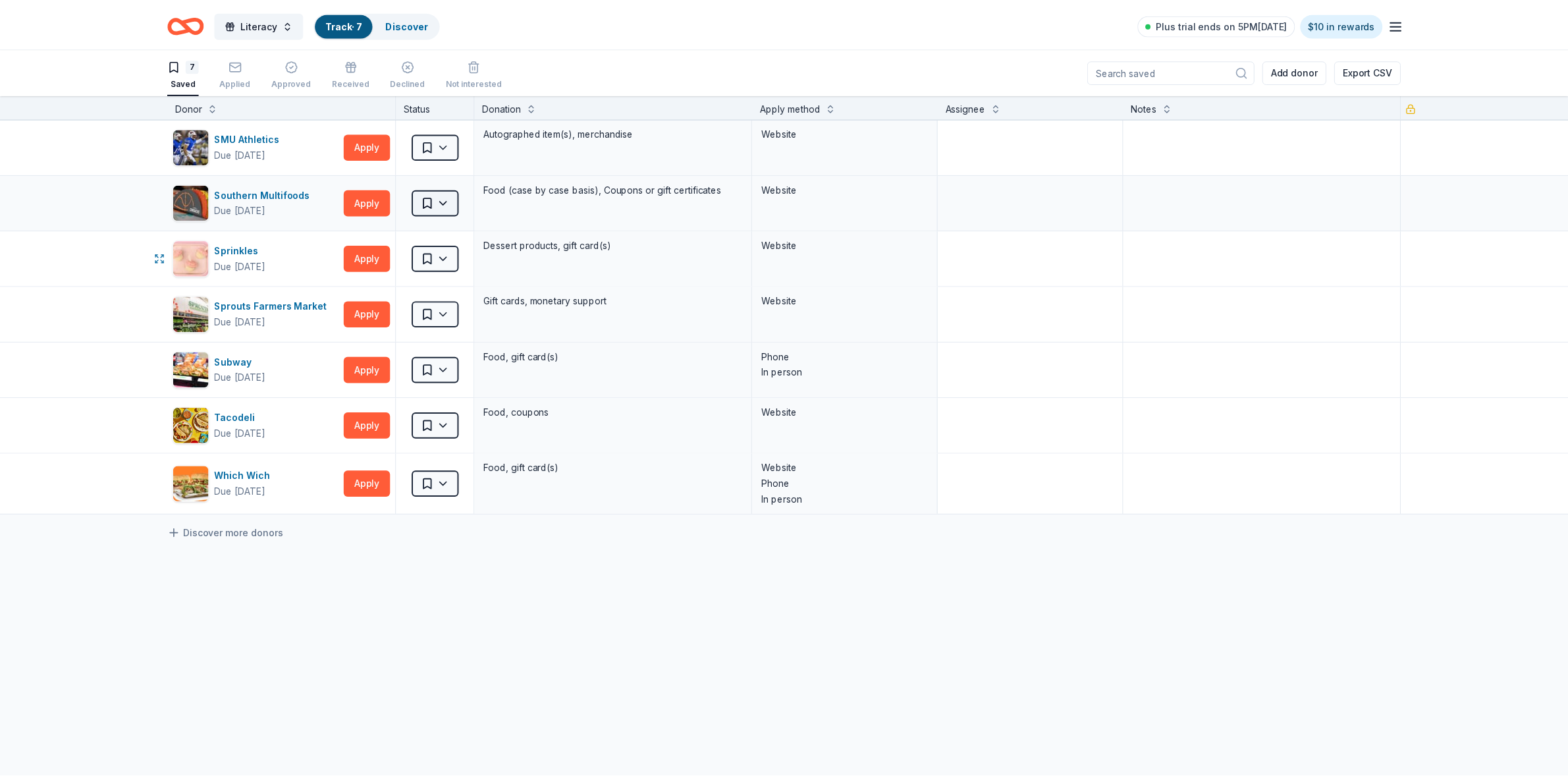
scroll to position [0, 0]
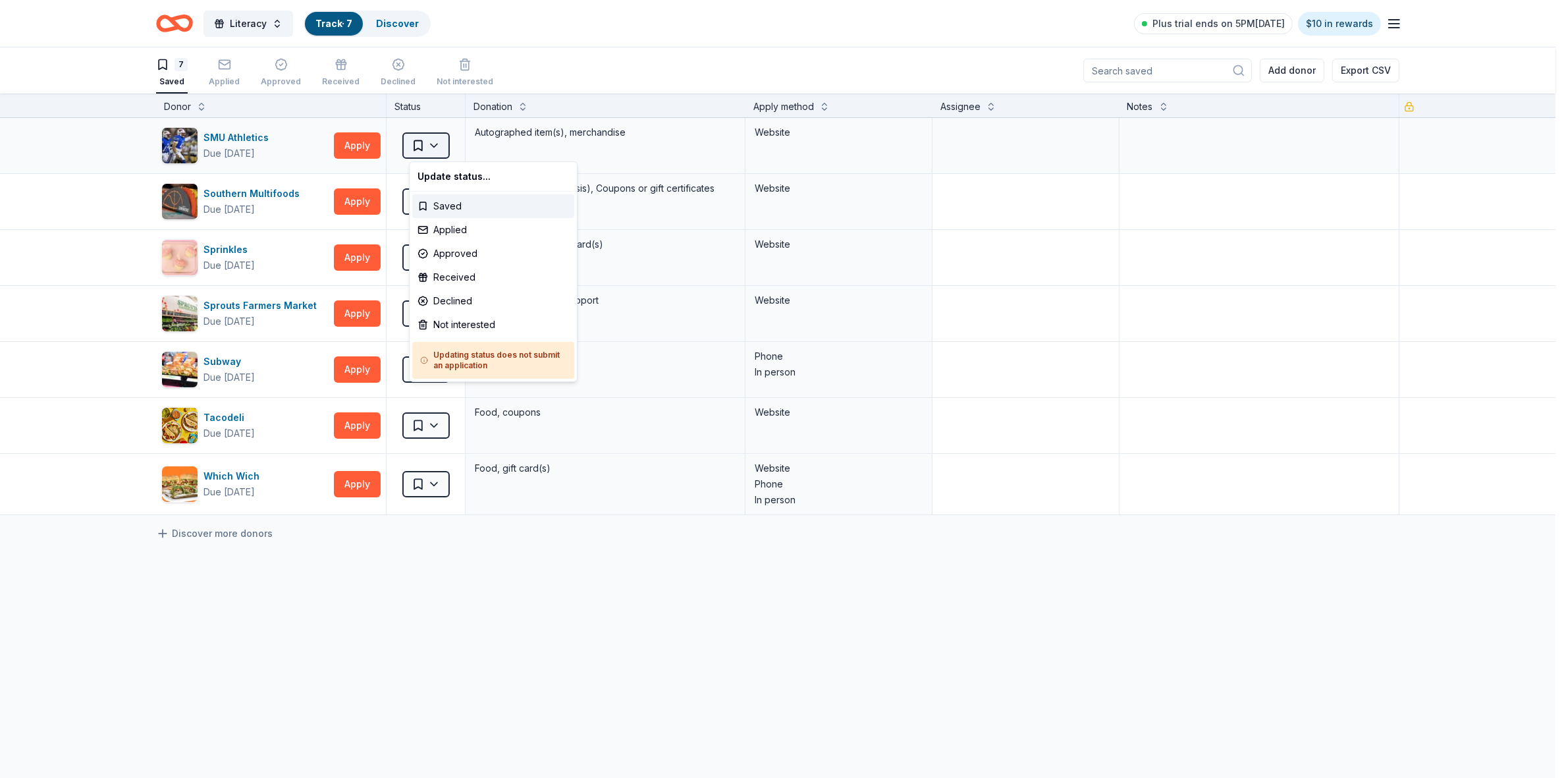
click at [434, 146] on html "Literacy Track · 7 Discover Plus trial ends on 5PM[DATE] $10 in rewards 7 Saved…" at bounding box center [784, 389] width 1568 height 778
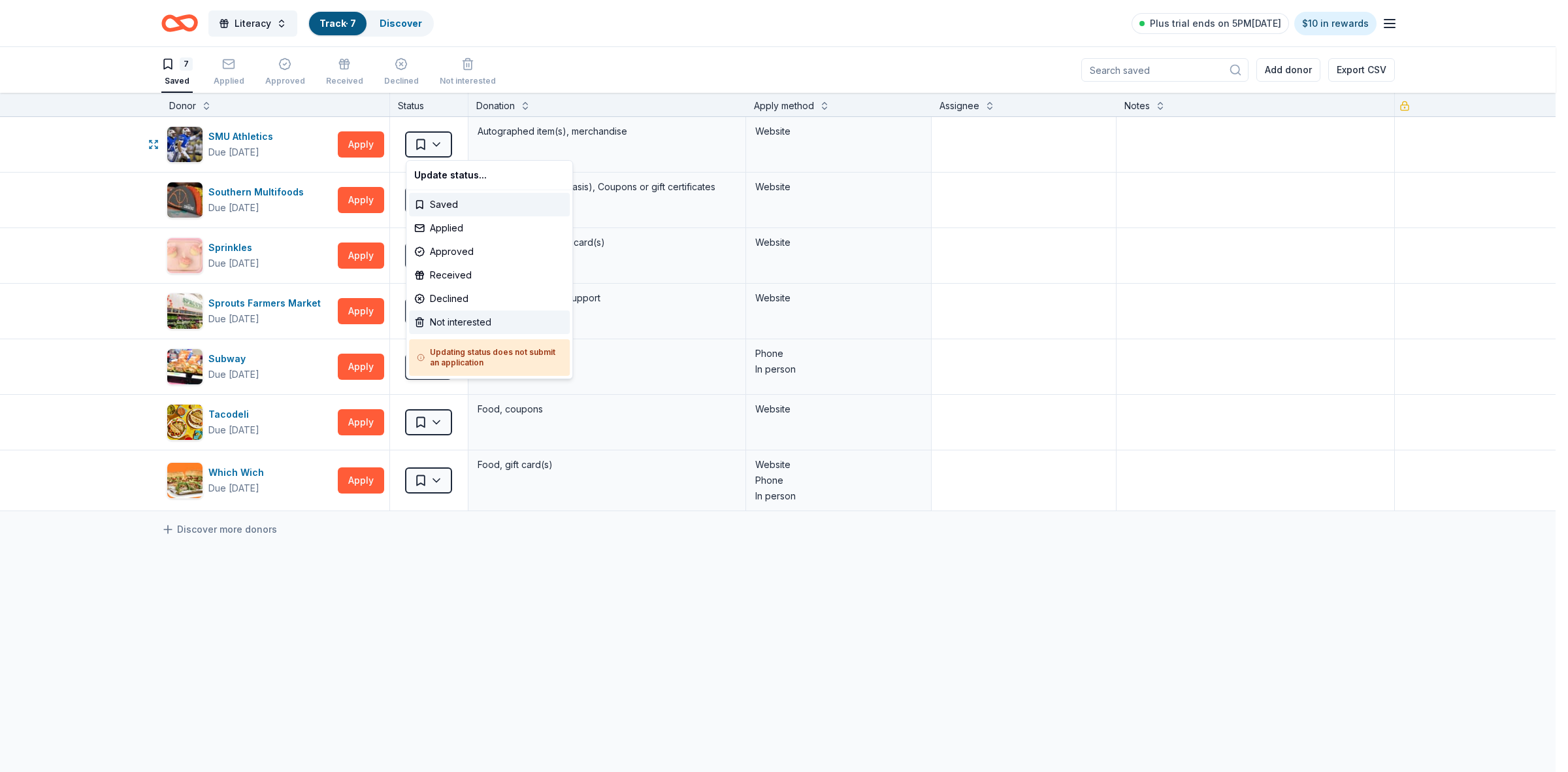
click at [439, 327] on div "Not interested" at bounding box center [489, 322] width 161 height 24
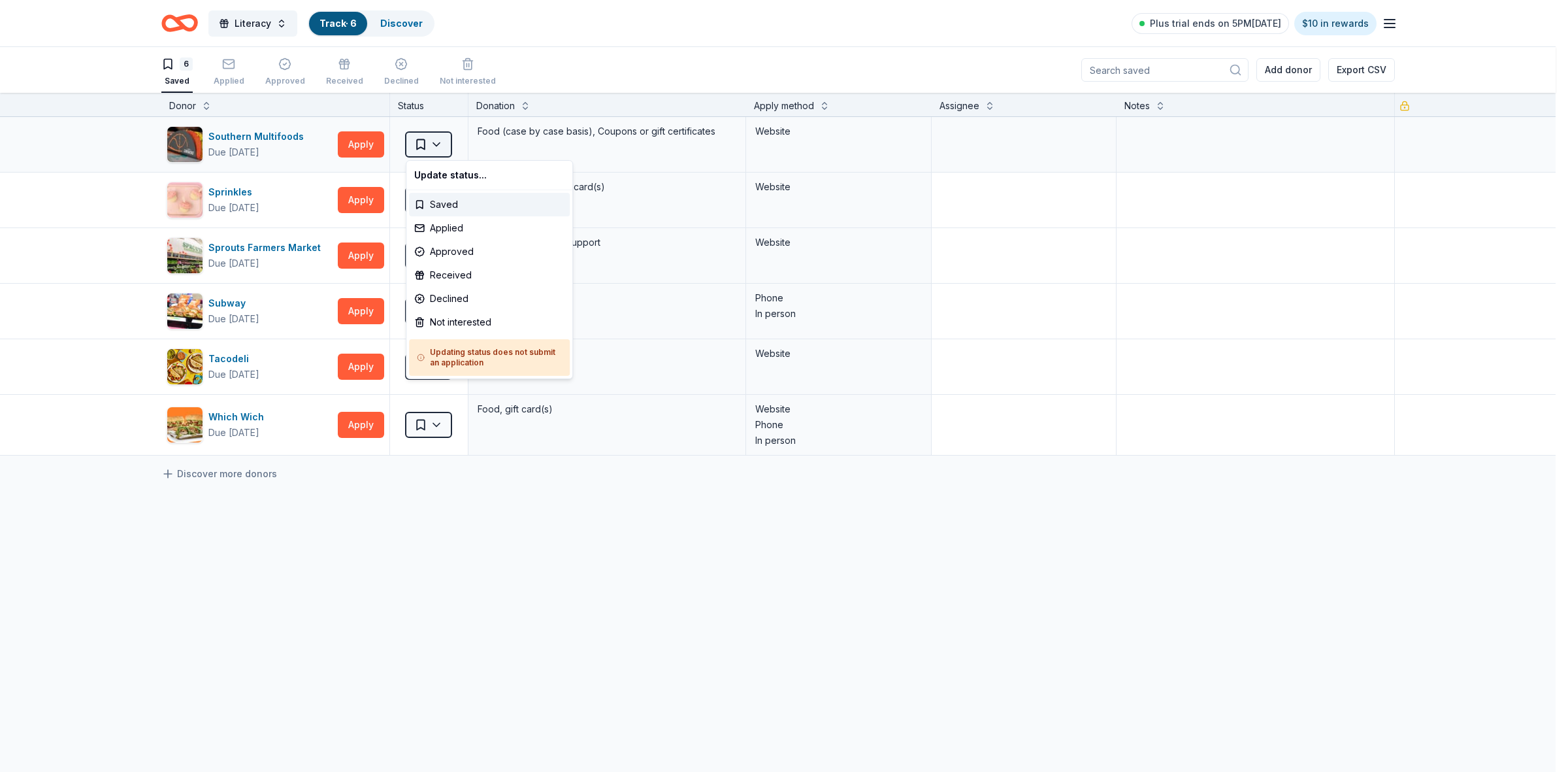
click at [438, 147] on html "Literacy Track · 6 Discover Plus trial ends on 5PM[DATE] $10 in rewards 6 Saved…" at bounding box center [784, 386] width 1568 height 772
click at [450, 315] on div "Not interested" at bounding box center [489, 322] width 161 height 24
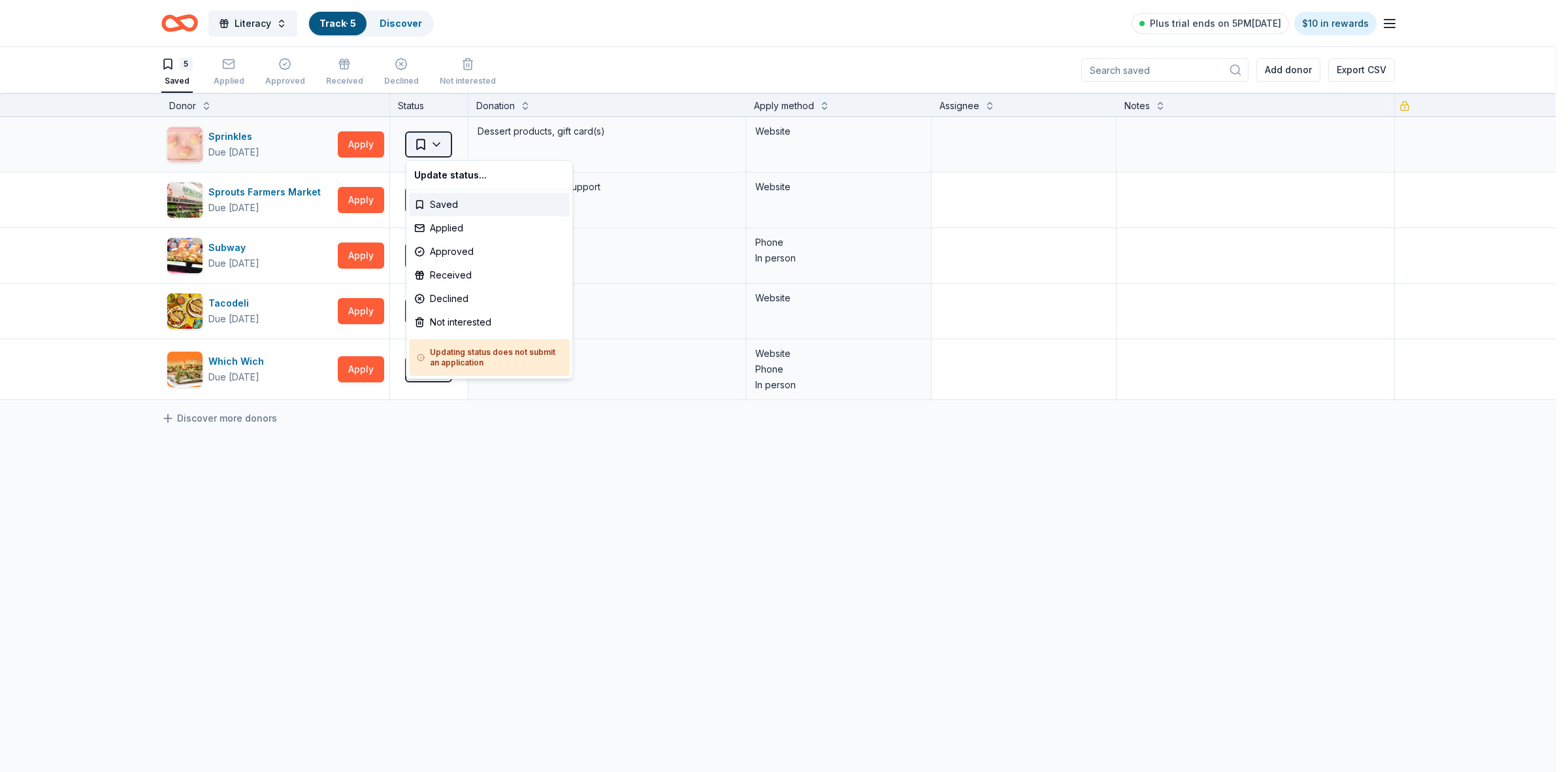
click at [445, 140] on html "Literacy Track · 5 Discover Plus trial ends on 5PM[DATE] $10 in rewards 5 Saved…" at bounding box center [784, 386] width 1568 height 772
click at [456, 321] on div "Not interested" at bounding box center [489, 322] width 161 height 24
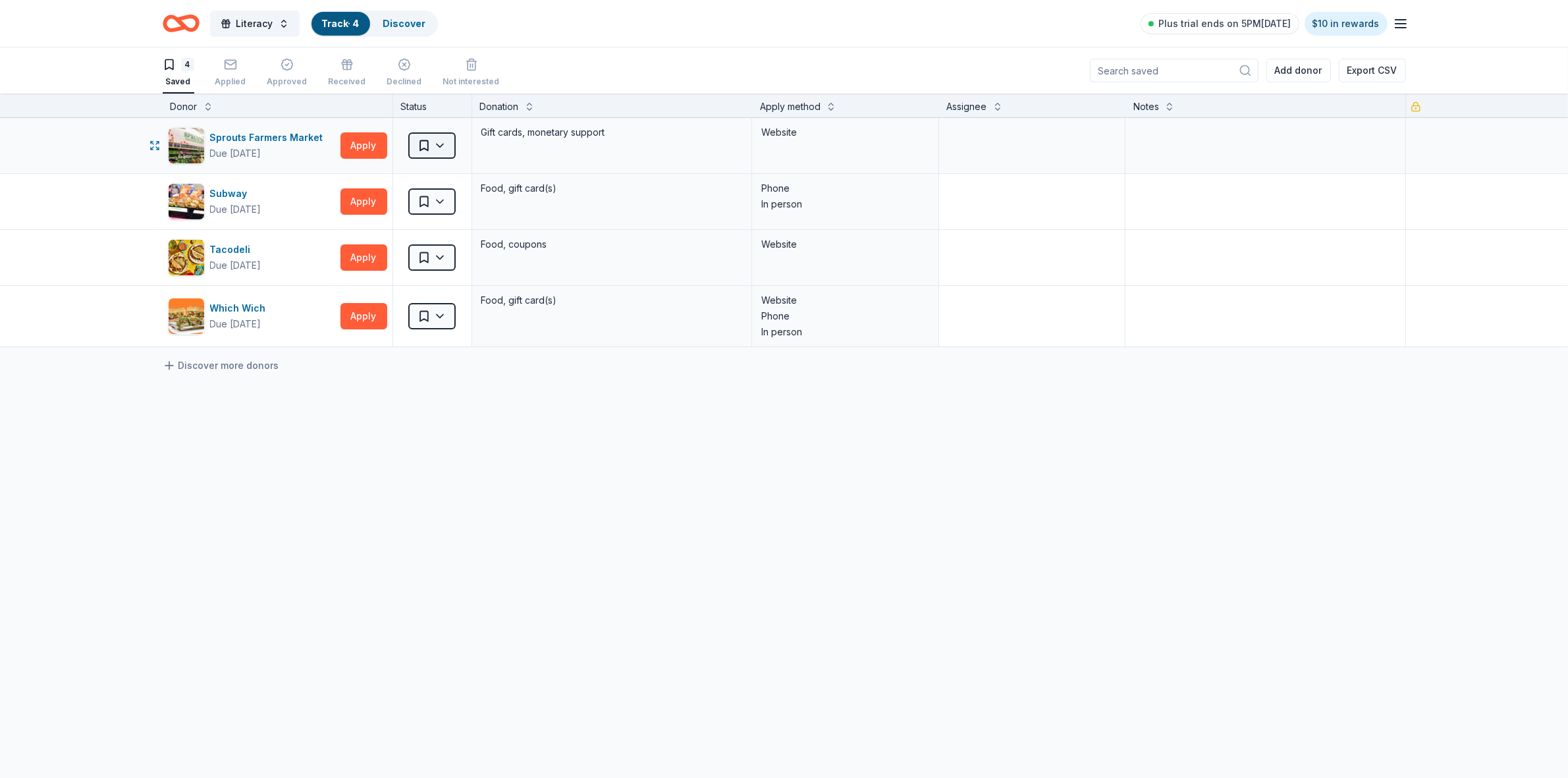
click at [446, 149] on html "Literacy Track · 4 Discover Plus trial ends on 5PM[DATE] $10 in rewards 4 Saved…" at bounding box center [784, 389] width 1568 height 778
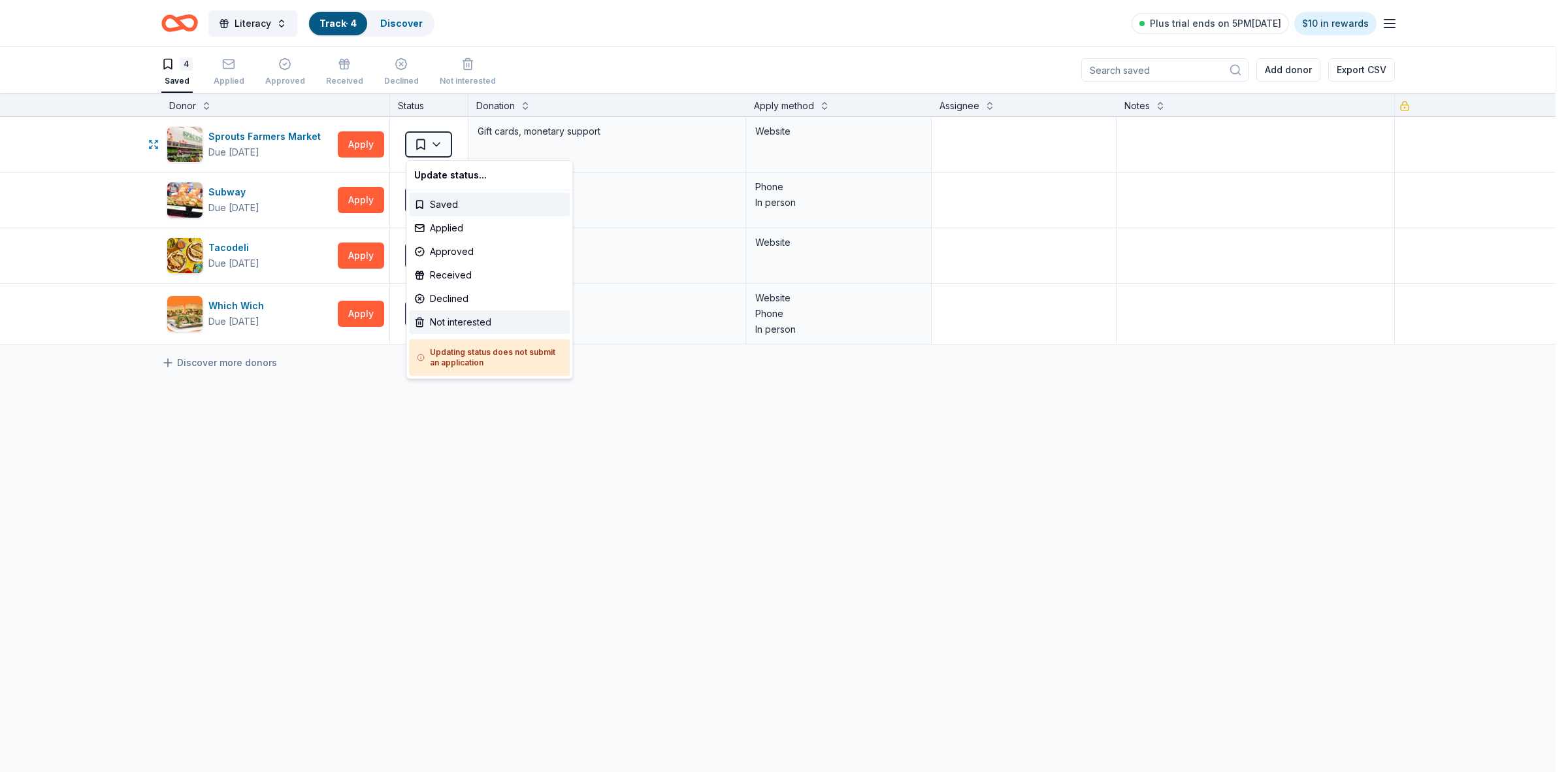
click at [450, 325] on div "Not interested" at bounding box center [489, 322] width 161 height 24
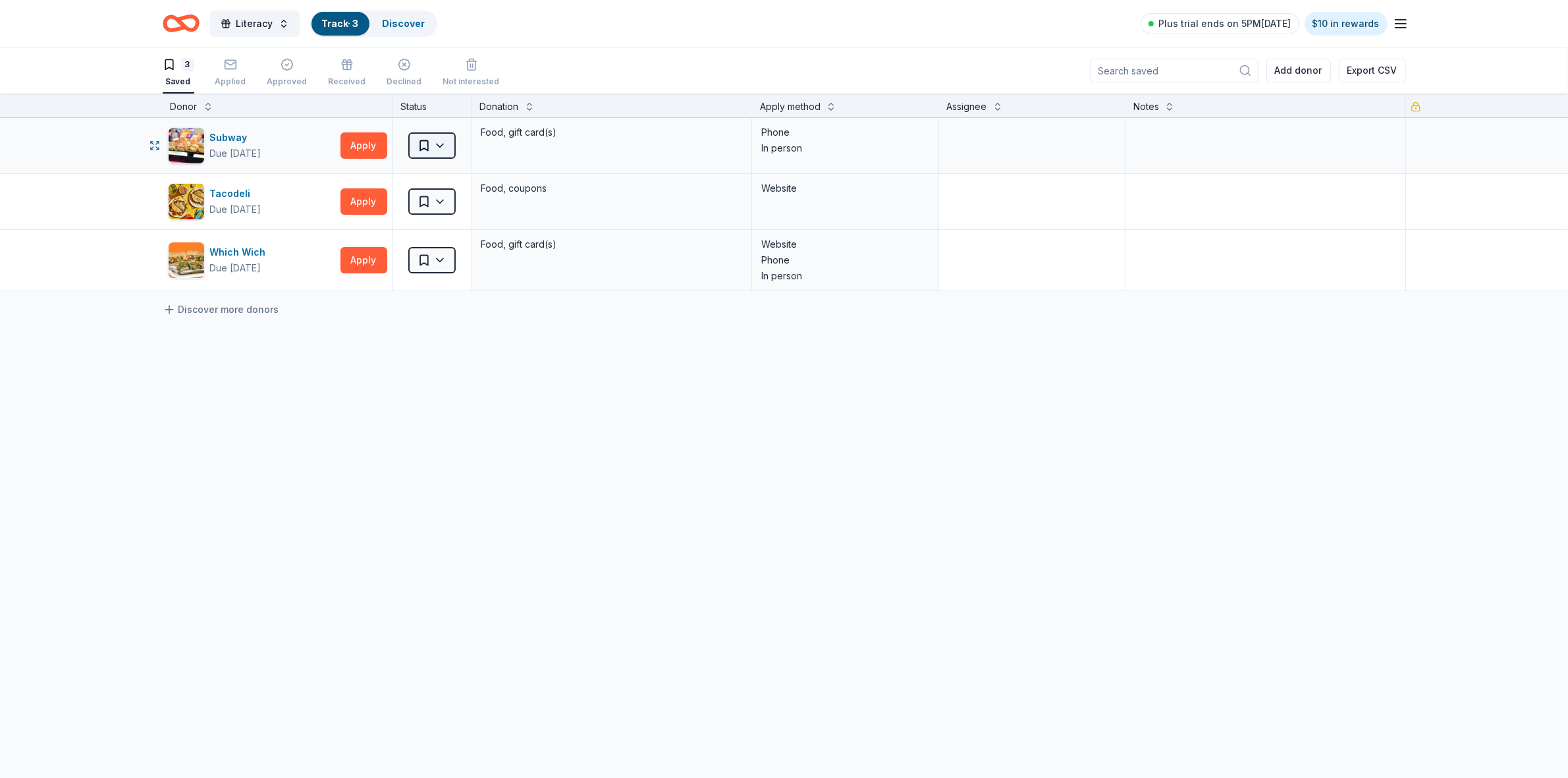
click at [437, 146] on html "Literacy Track · 3 Discover Plus trial ends on 5PM[DATE] $10 in rewards 3 Saved…" at bounding box center [784, 389] width 1568 height 778
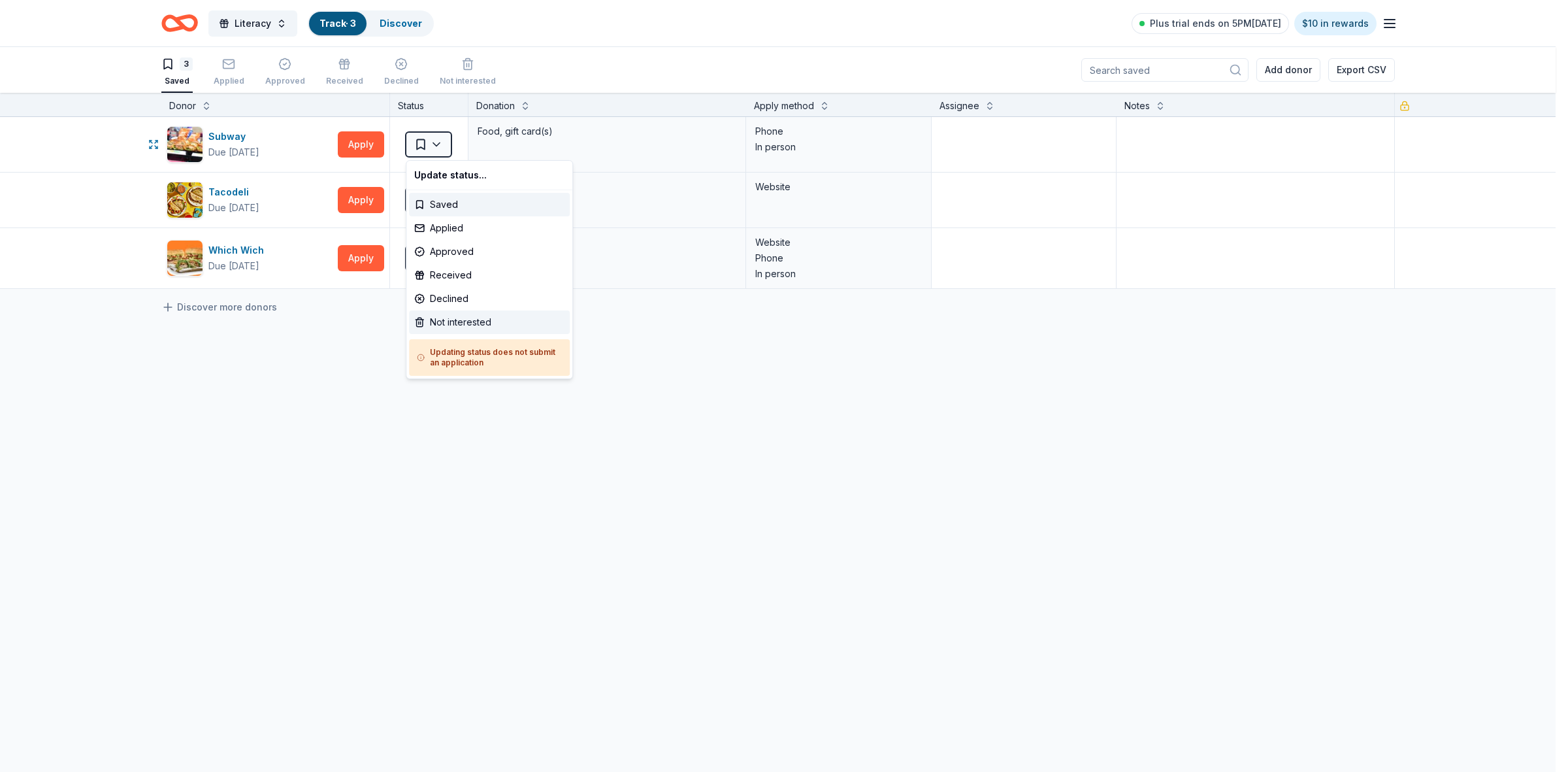
click at [446, 321] on div "Not interested" at bounding box center [489, 322] width 161 height 24
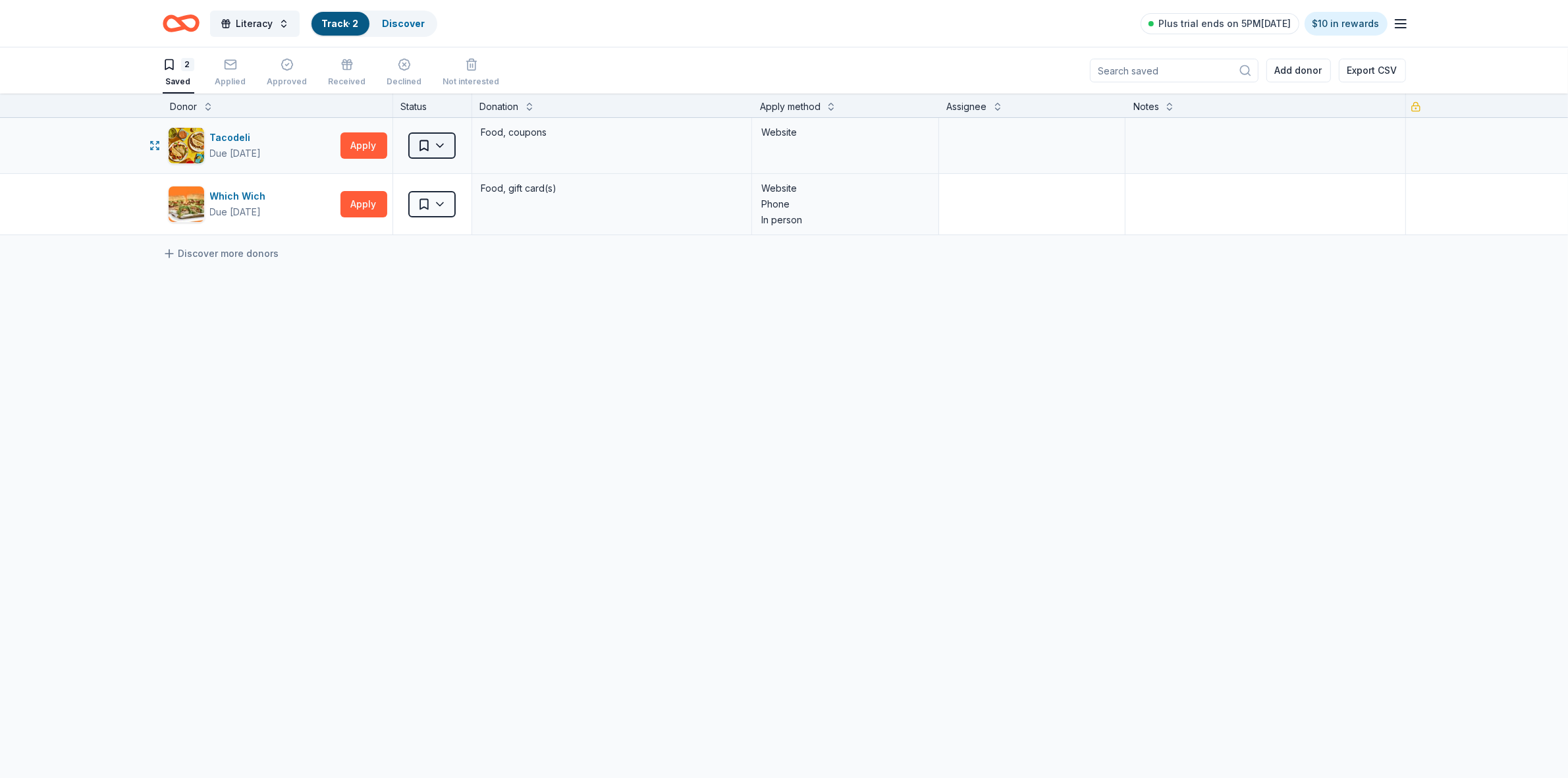
click at [443, 147] on html "Literacy Track · 2 Discover Plus trial ends on 5PM[DATE] $10 in rewards 2 Saved…" at bounding box center [784, 389] width 1568 height 778
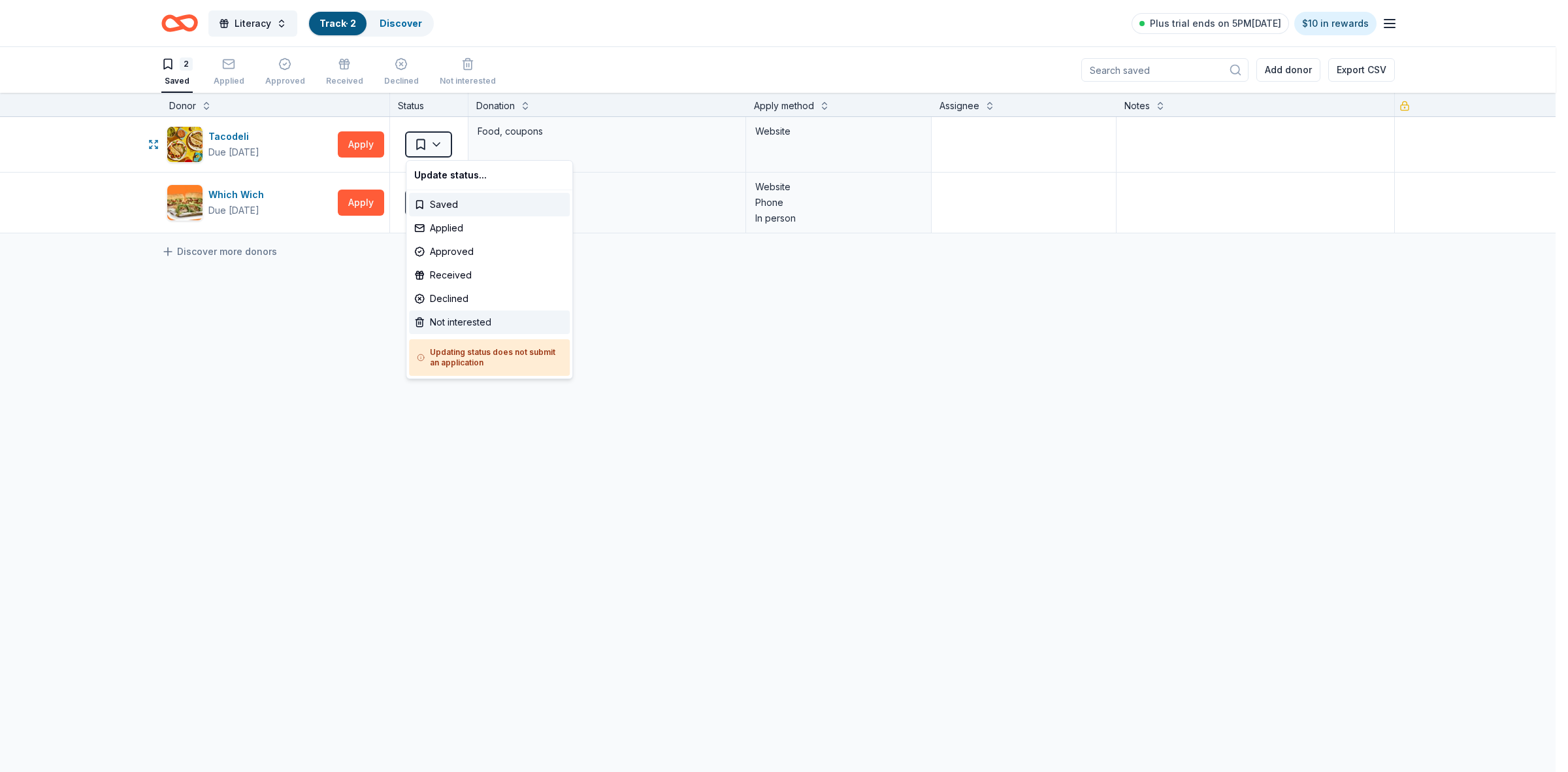
click at [458, 326] on div "Not interested" at bounding box center [489, 322] width 161 height 24
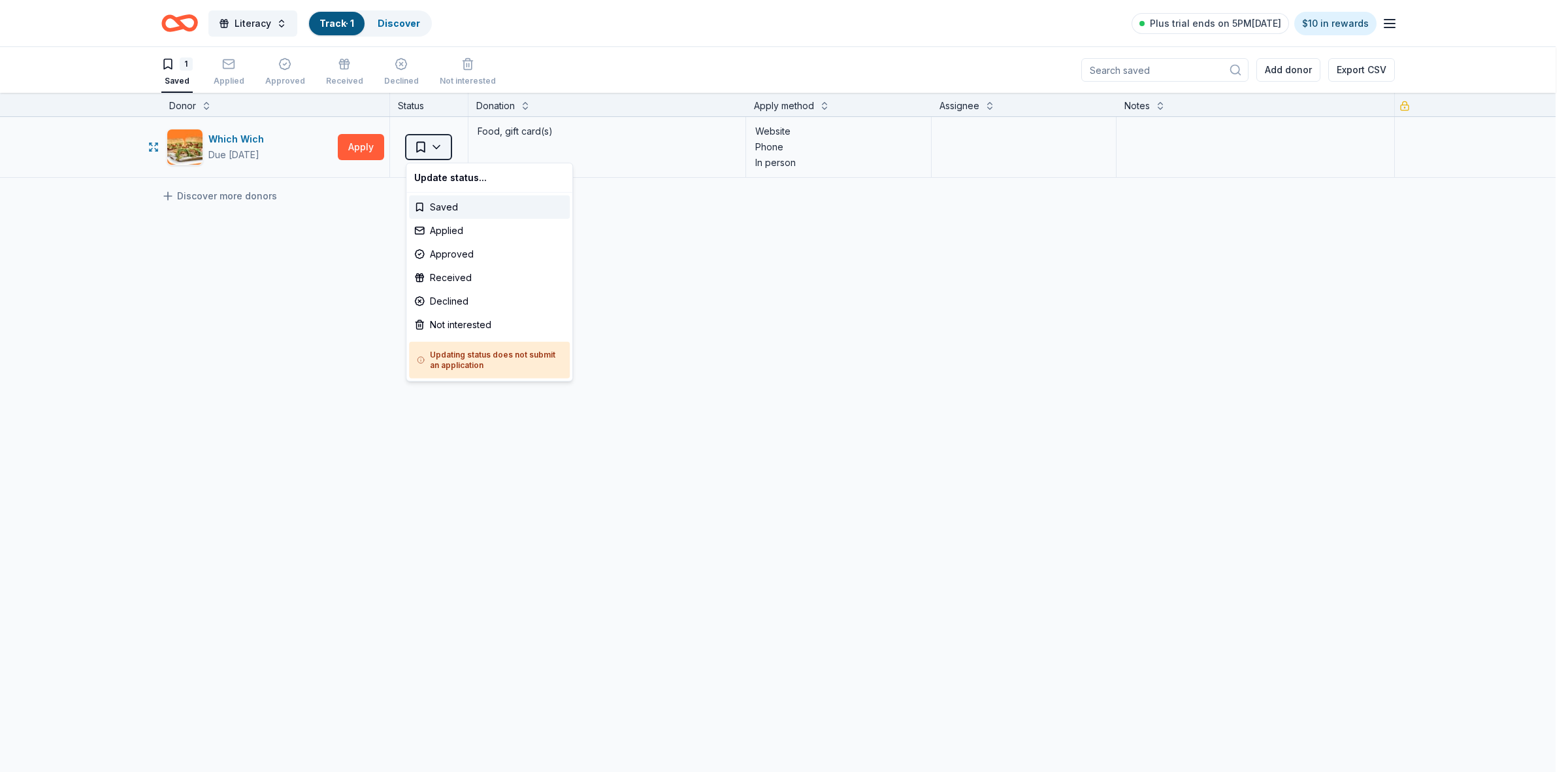
click at [439, 156] on html "Literacy Track · 1 Discover Plus trial ends on 5PM[DATE] $10 in rewards 1 Saved…" at bounding box center [784, 386] width 1568 height 772
click at [461, 318] on div "Not interested" at bounding box center [489, 325] width 161 height 24
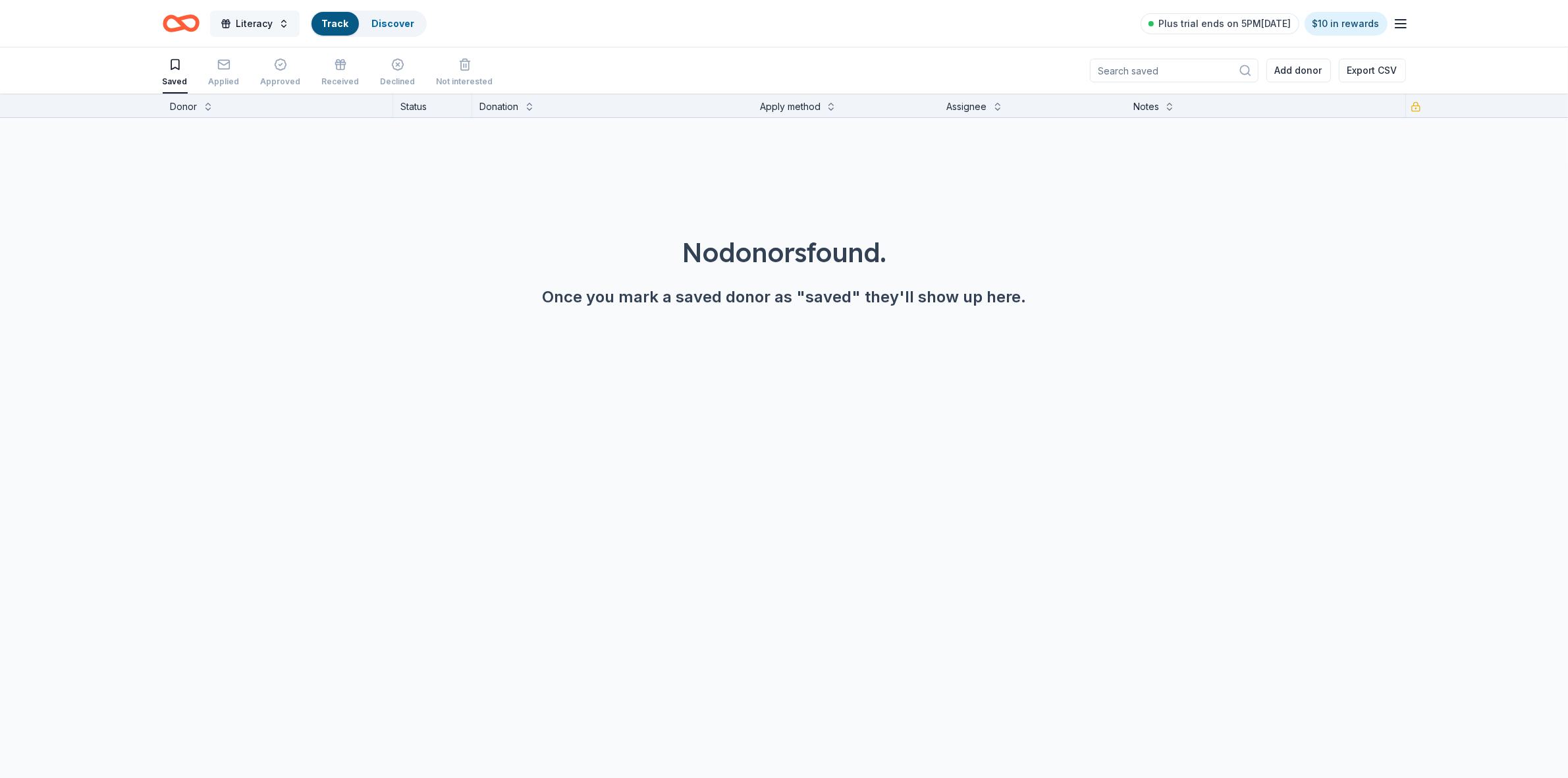
click at [232, 24] on button "Literacy" at bounding box center [254, 23] width 90 height 27
click at [183, 21] on icon "Home" at bounding box center [181, 23] width 37 height 31
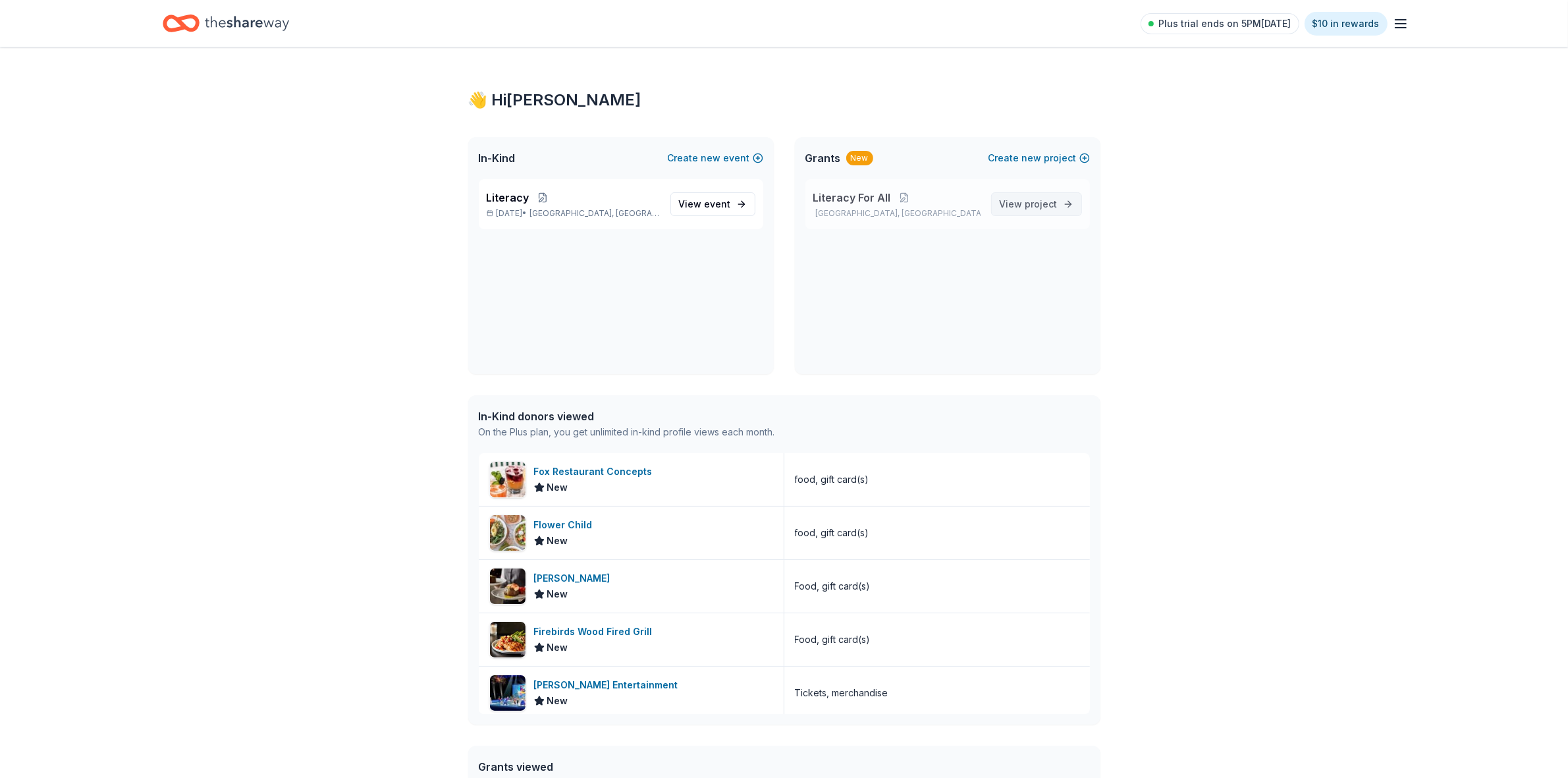
click at [1047, 202] on span "project" at bounding box center [1042, 203] width 33 height 11
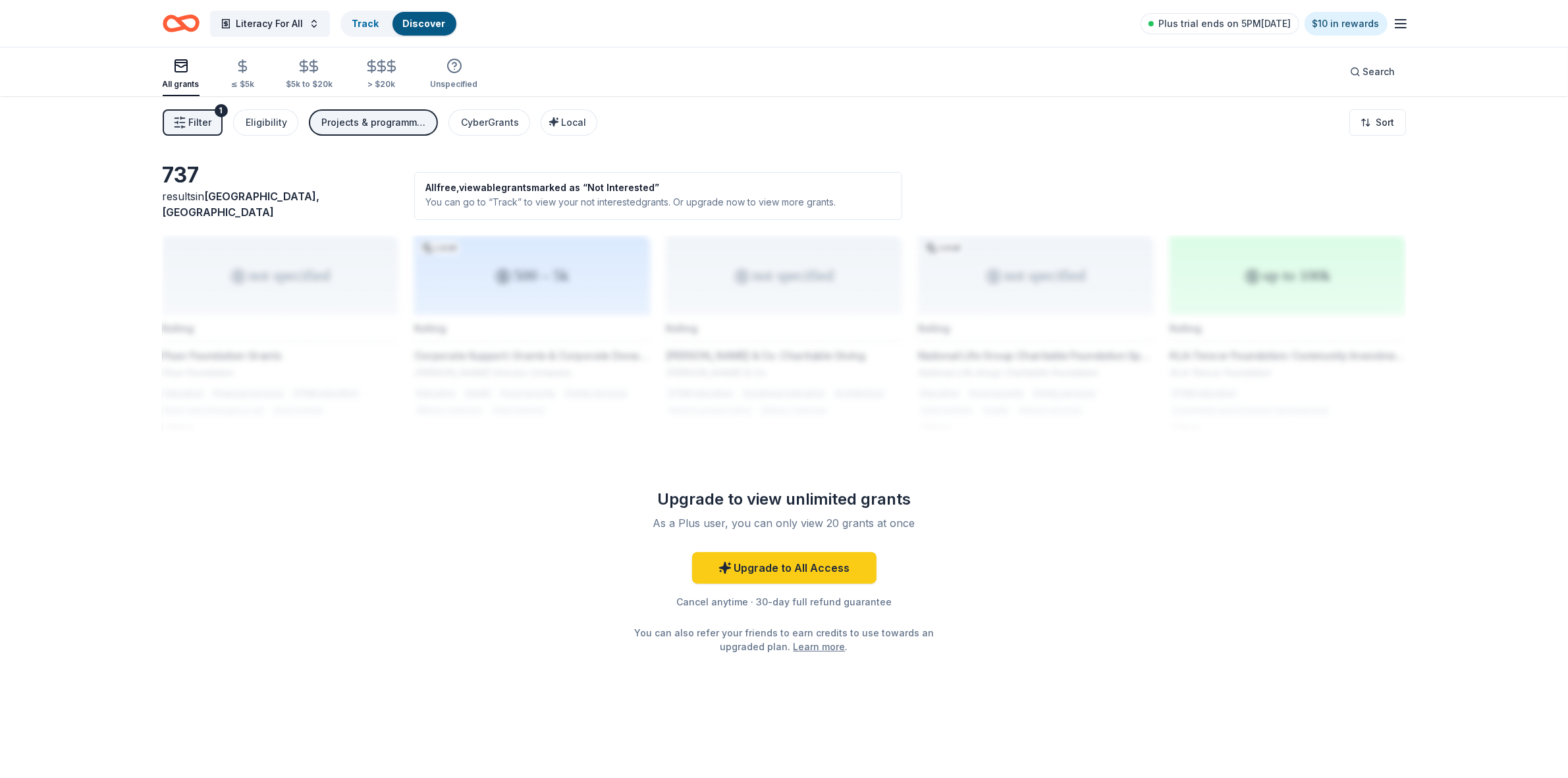
click at [206, 124] on span "Filter" at bounding box center [200, 123] width 23 height 15
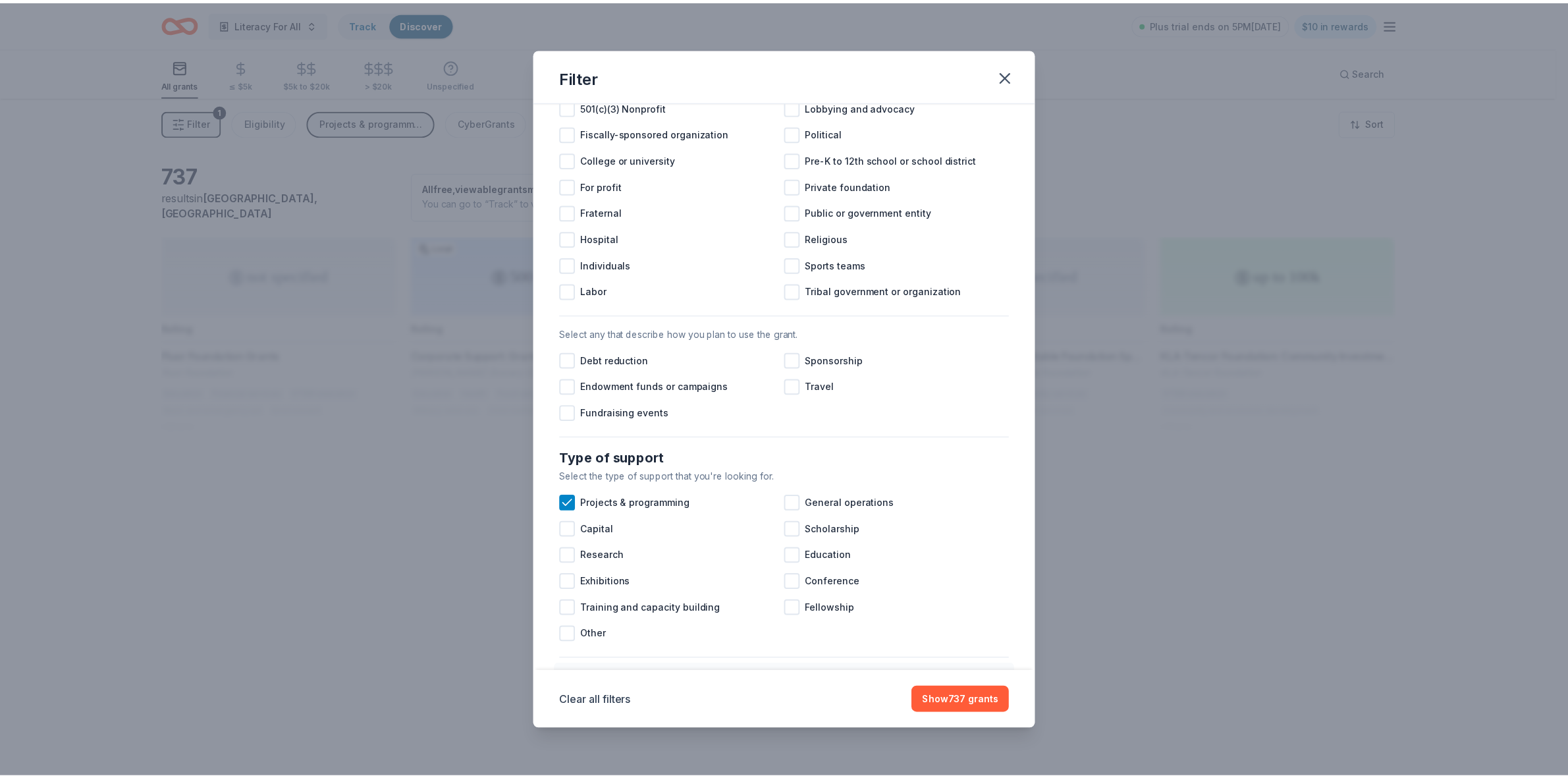
scroll to position [247, 0]
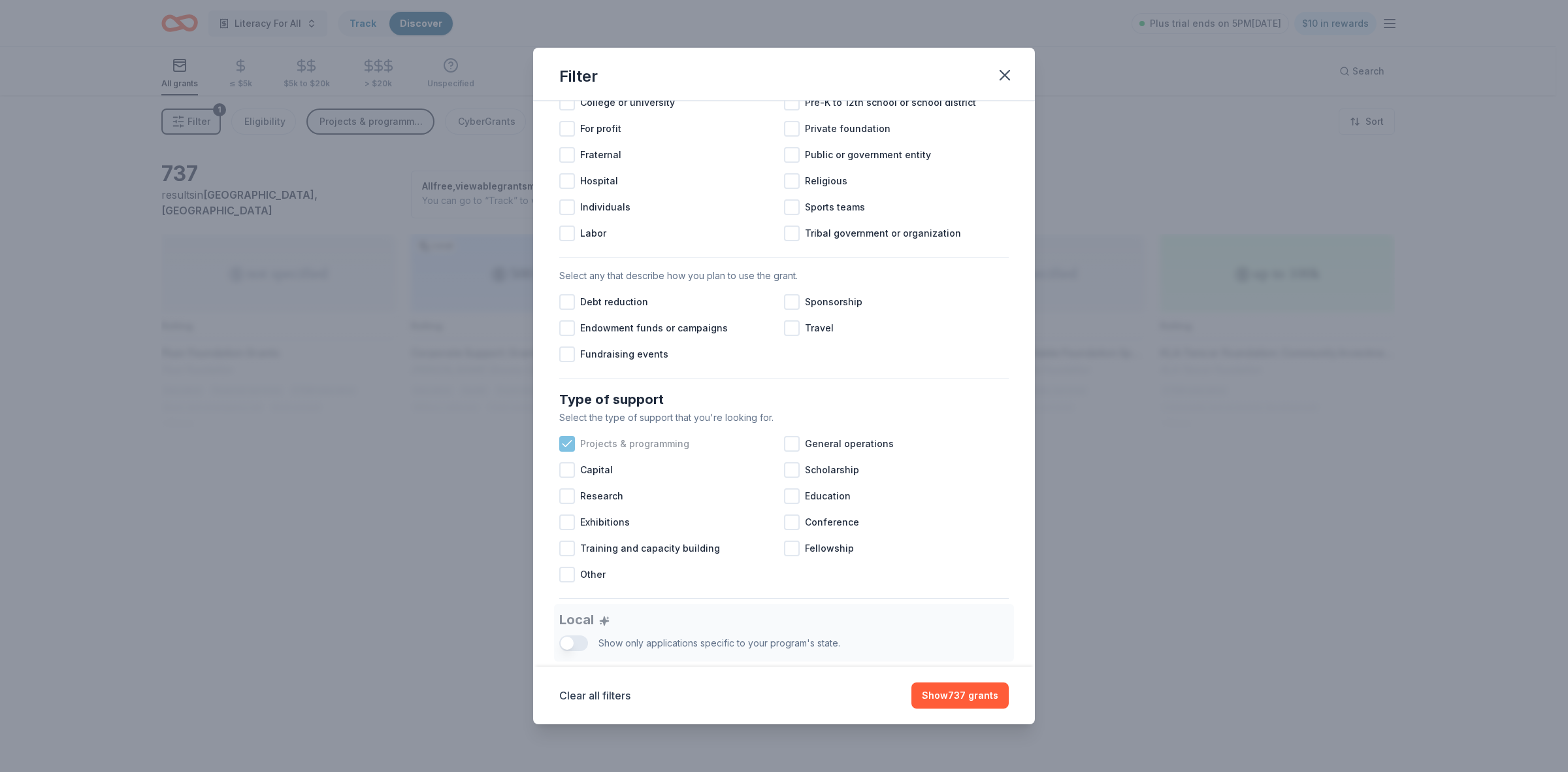
click at [569, 451] on icon at bounding box center [567, 443] width 13 height 13
click at [784, 451] on div at bounding box center [791, 444] width 15 height 15
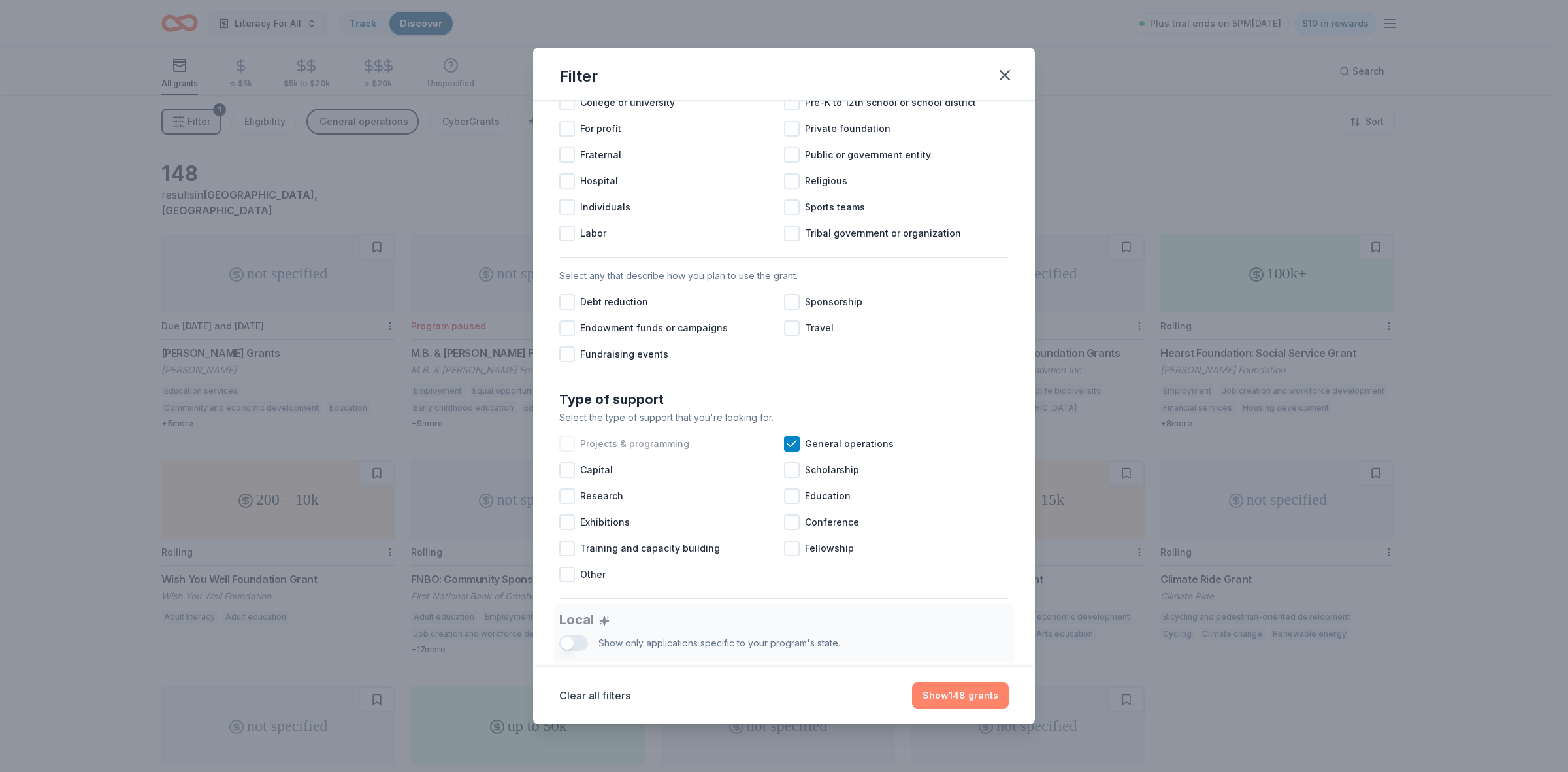
click at [956, 697] on button "Show 148 grants" at bounding box center [960, 695] width 97 height 26
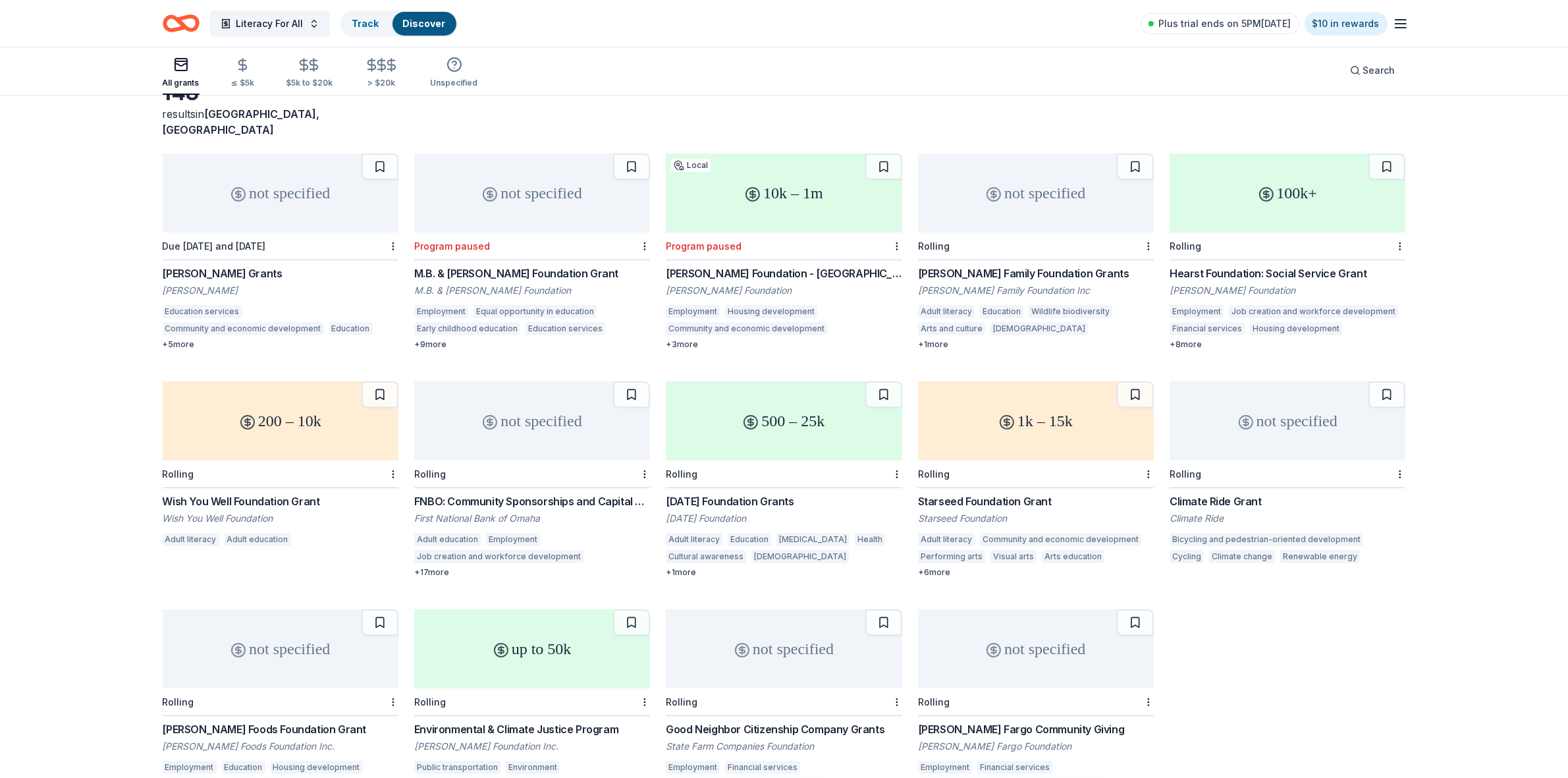
scroll to position [116, 0]
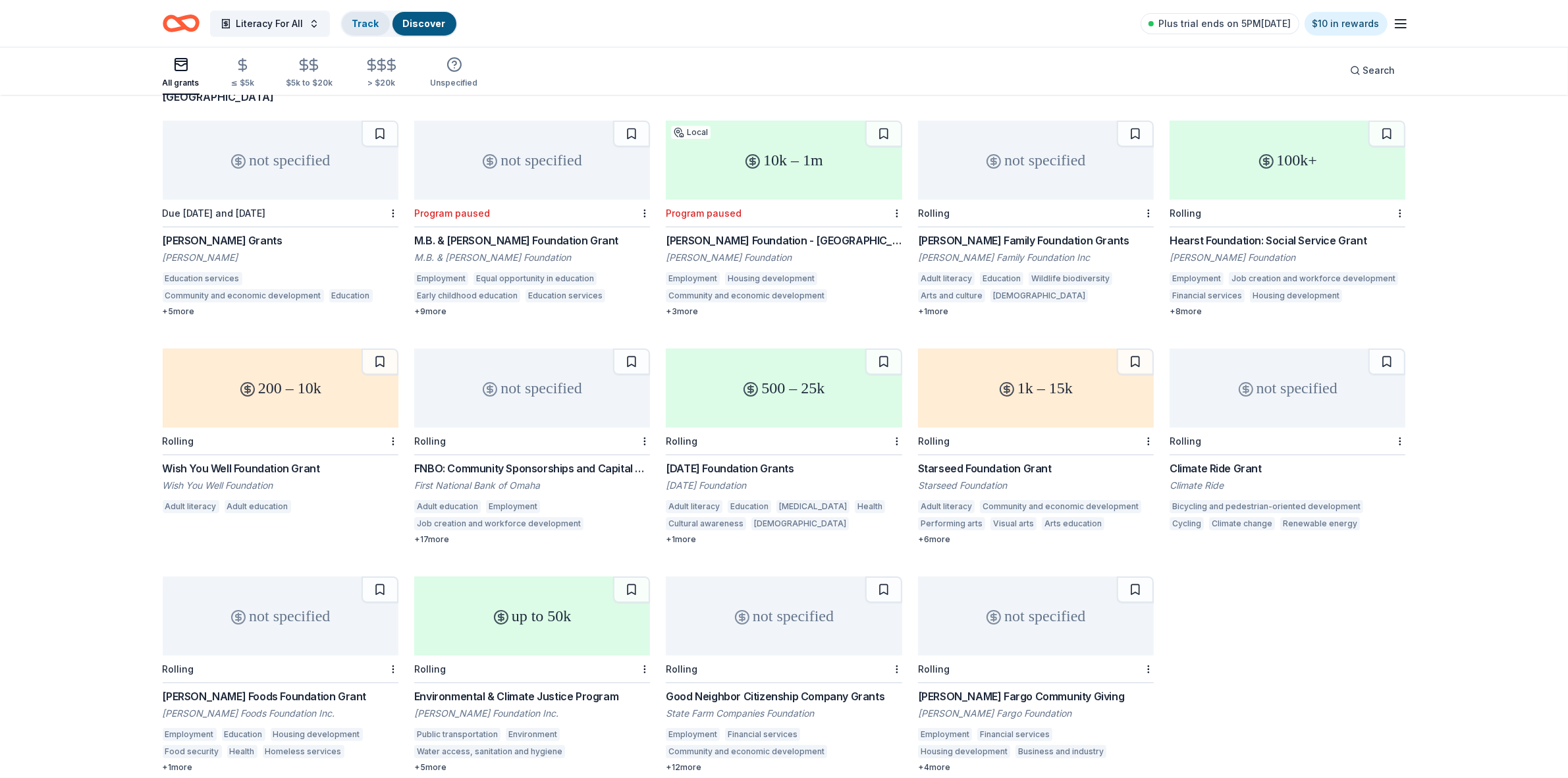
click at [367, 18] on link "Track" at bounding box center [366, 23] width 27 height 11
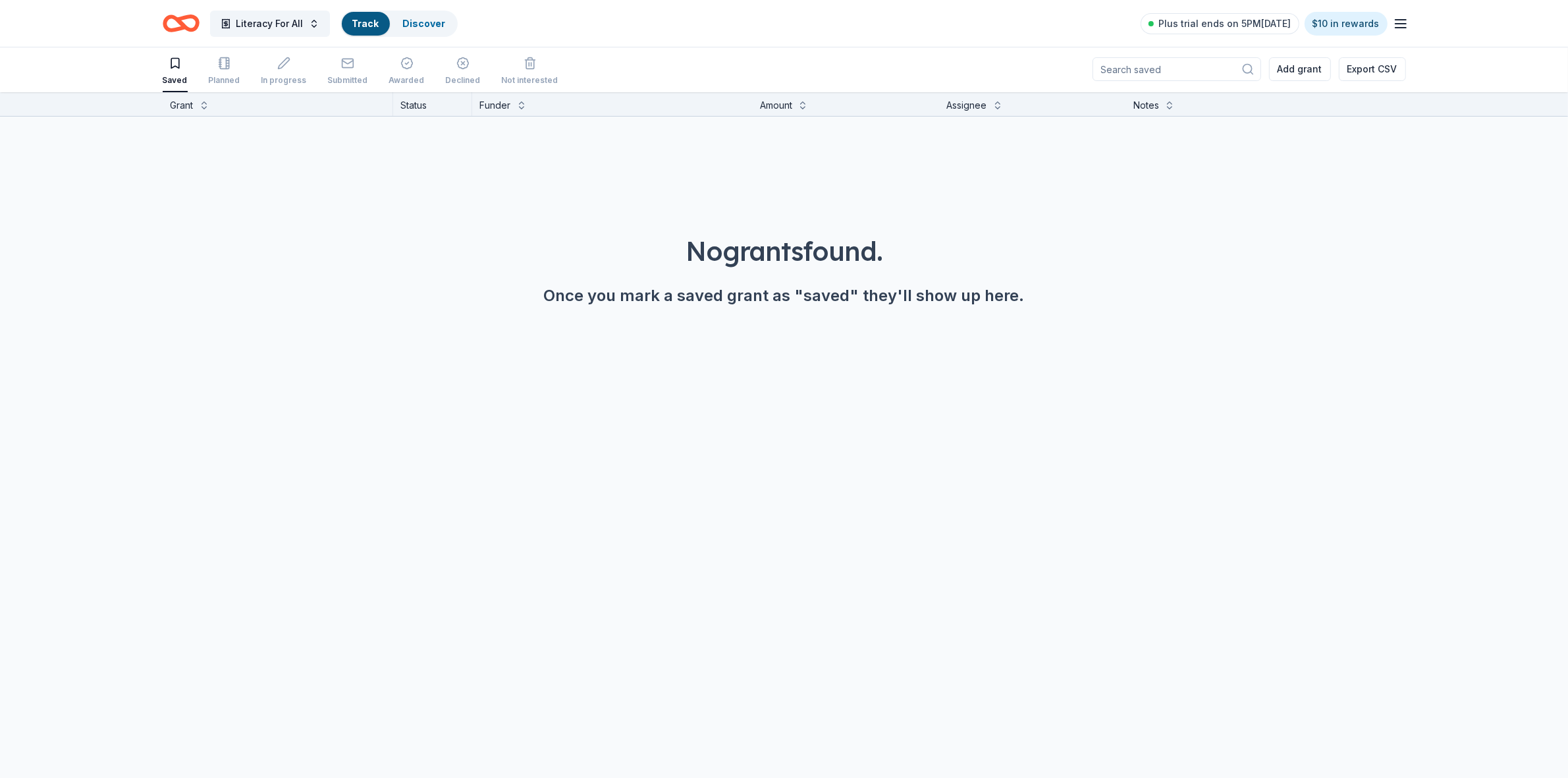
scroll to position [1, 0]
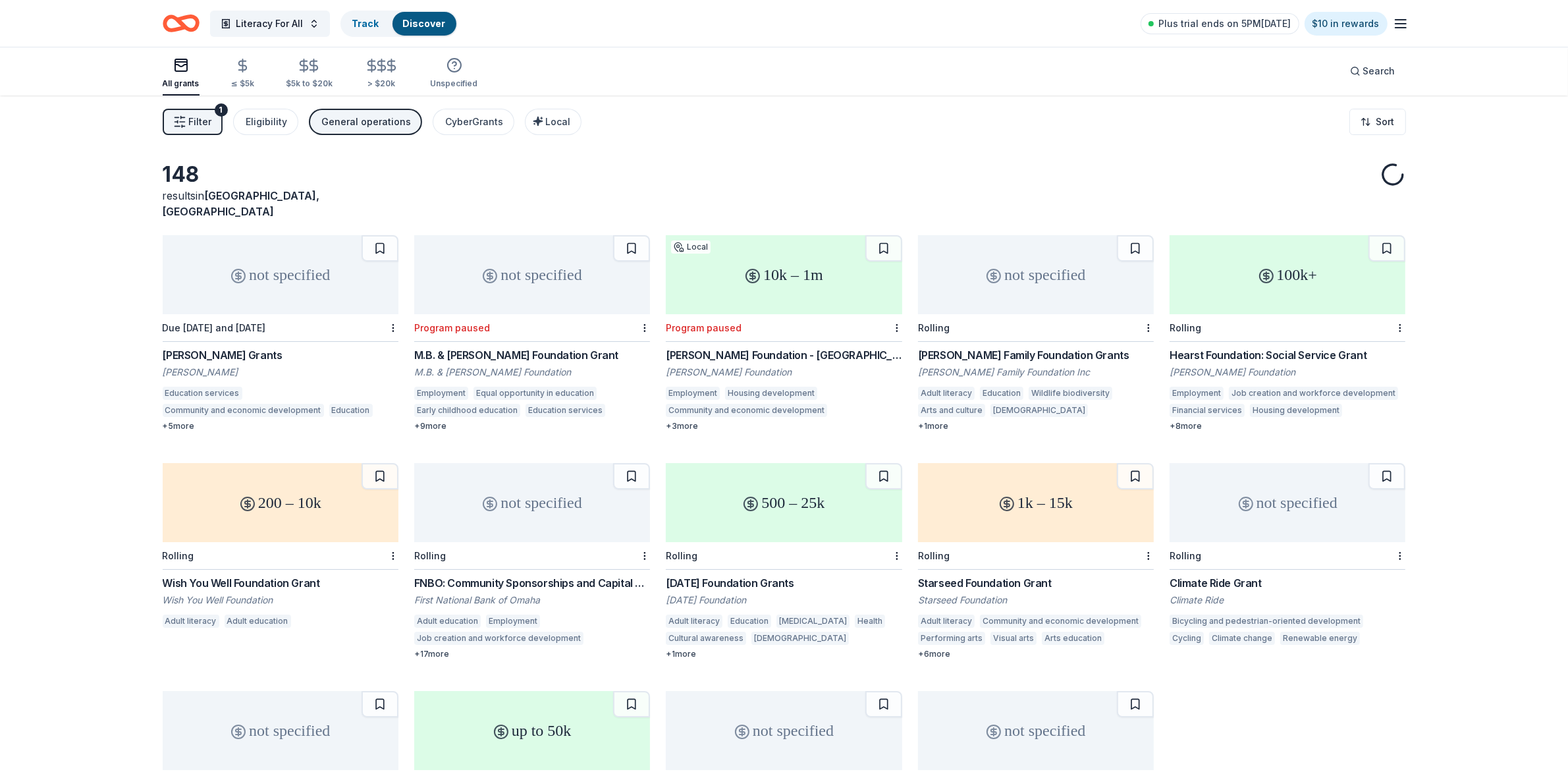
scroll to position [116, 0]
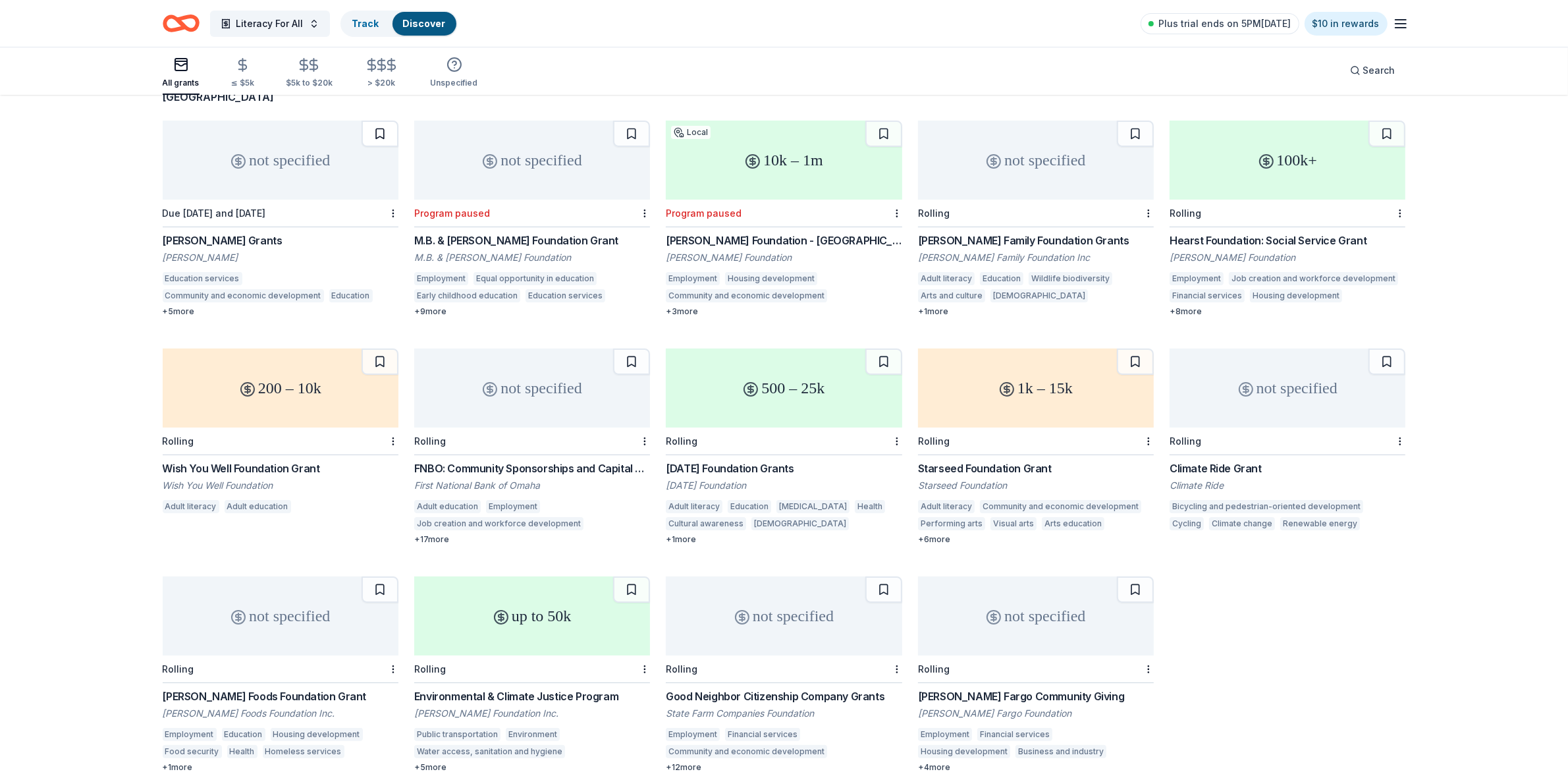
click at [383, 121] on button at bounding box center [380, 134] width 37 height 27
click at [629, 121] on button at bounding box center [631, 134] width 37 height 27
click at [889, 121] on button at bounding box center [883, 134] width 37 height 27
click at [1136, 121] on button at bounding box center [1135, 134] width 37 height 27
click at [1384, 121] on button at bounding box center [1386, 134] width 37 height 27
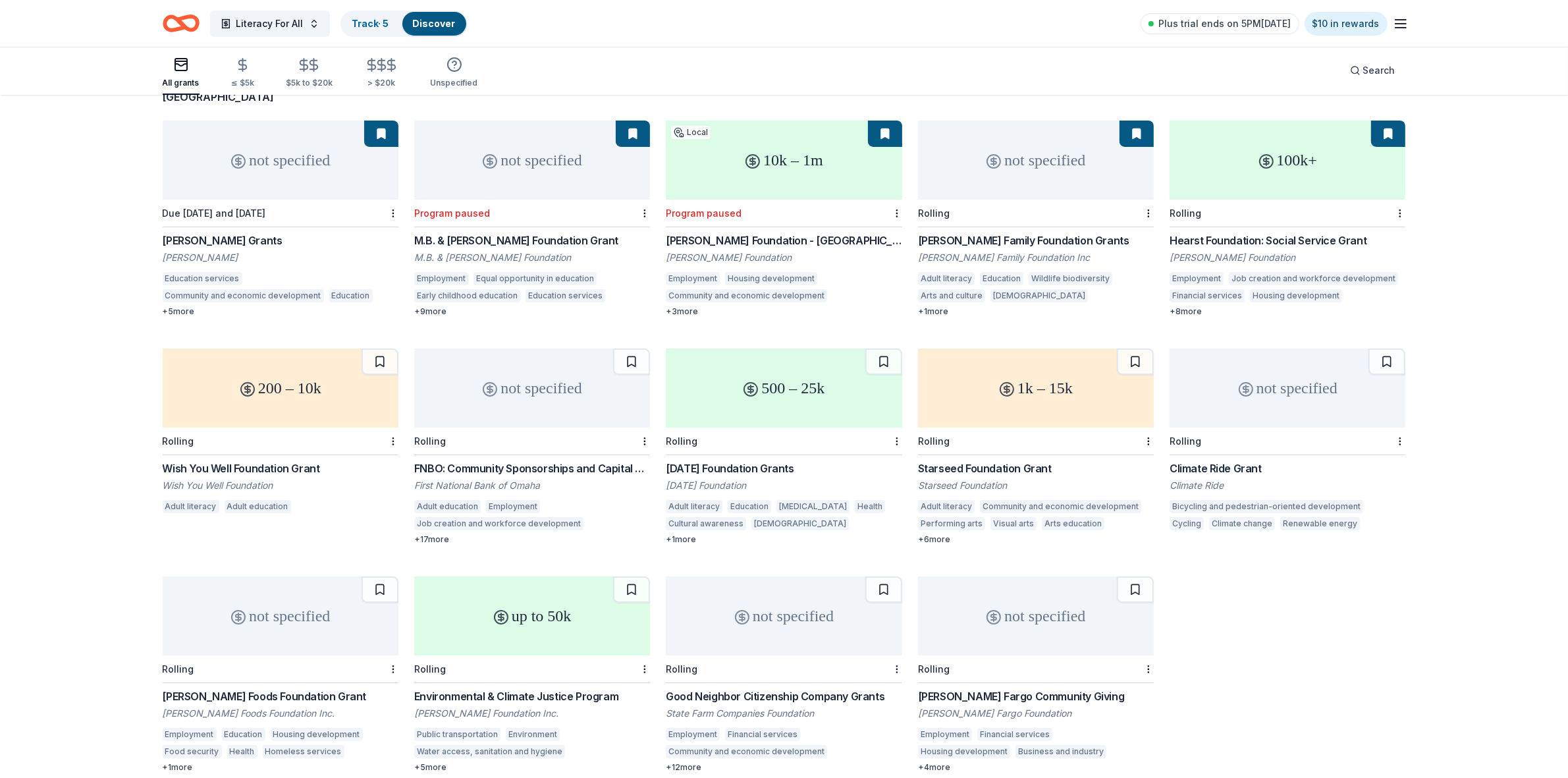
click at [1391, 350] on button at bounding box center [1386, 362] width 37 height 27
click at [1137, 349] on button at bounding box center [1135, 362] width 37 height 27
click at [883, 349] on button at bounding box center [883, 362] width 37 height 27
click at [632, 349] on button at bounding box center [631, 362] width 37 height 27
click at [377, 349] on button at bounding box center [380, 362] width 37 height 27
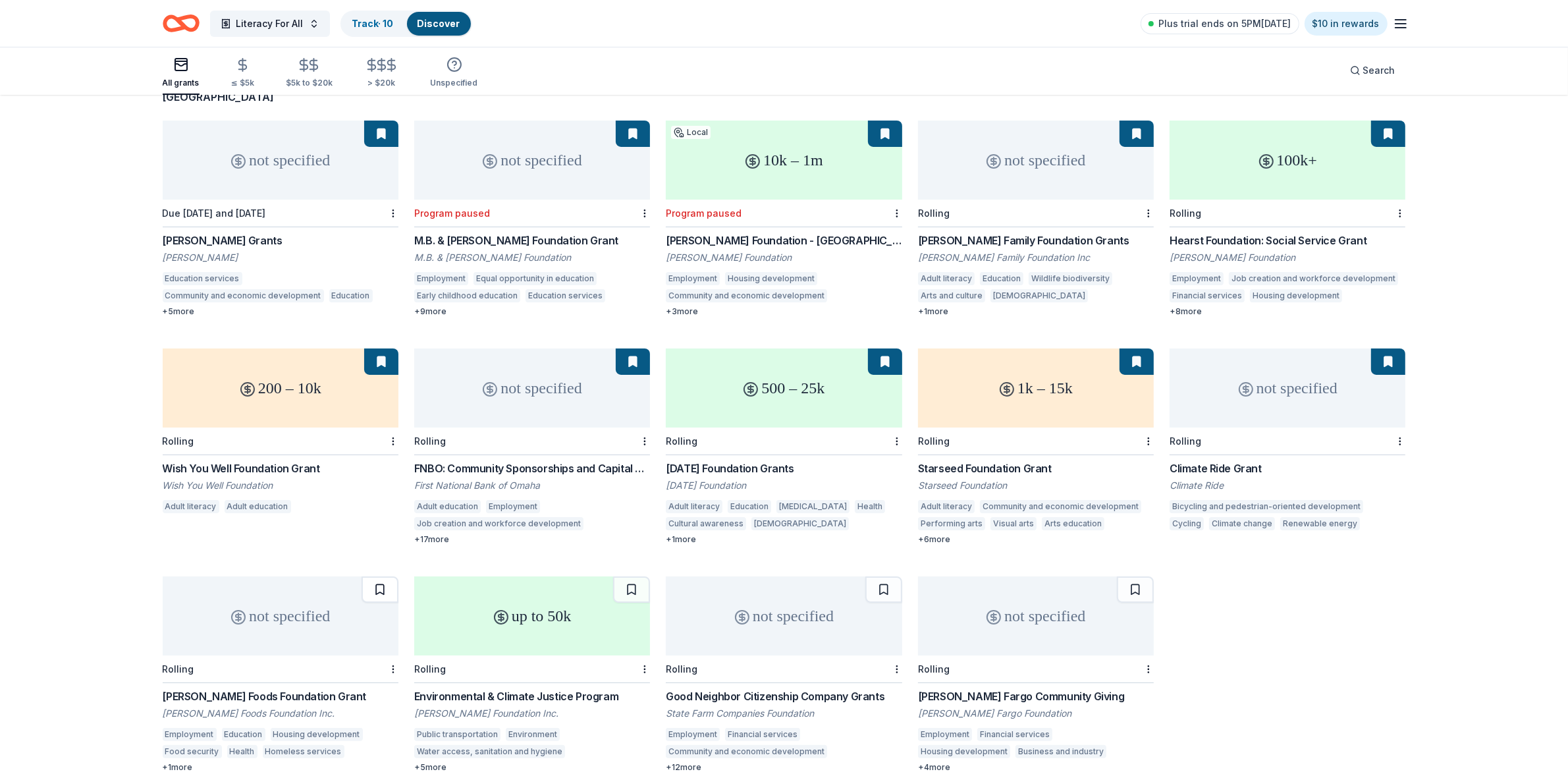
click at [376, 577] on button at bounding box center [380, 589] width 37 height 27
click at [637, 577] on button at bounding box center [631, 589] width 37 height 27
click at [888, 577] on button at bounding box center [883, 589] width 37 height 27
click at [1130, 581] on button at bounding box center [1135, 589] width 37 height 27
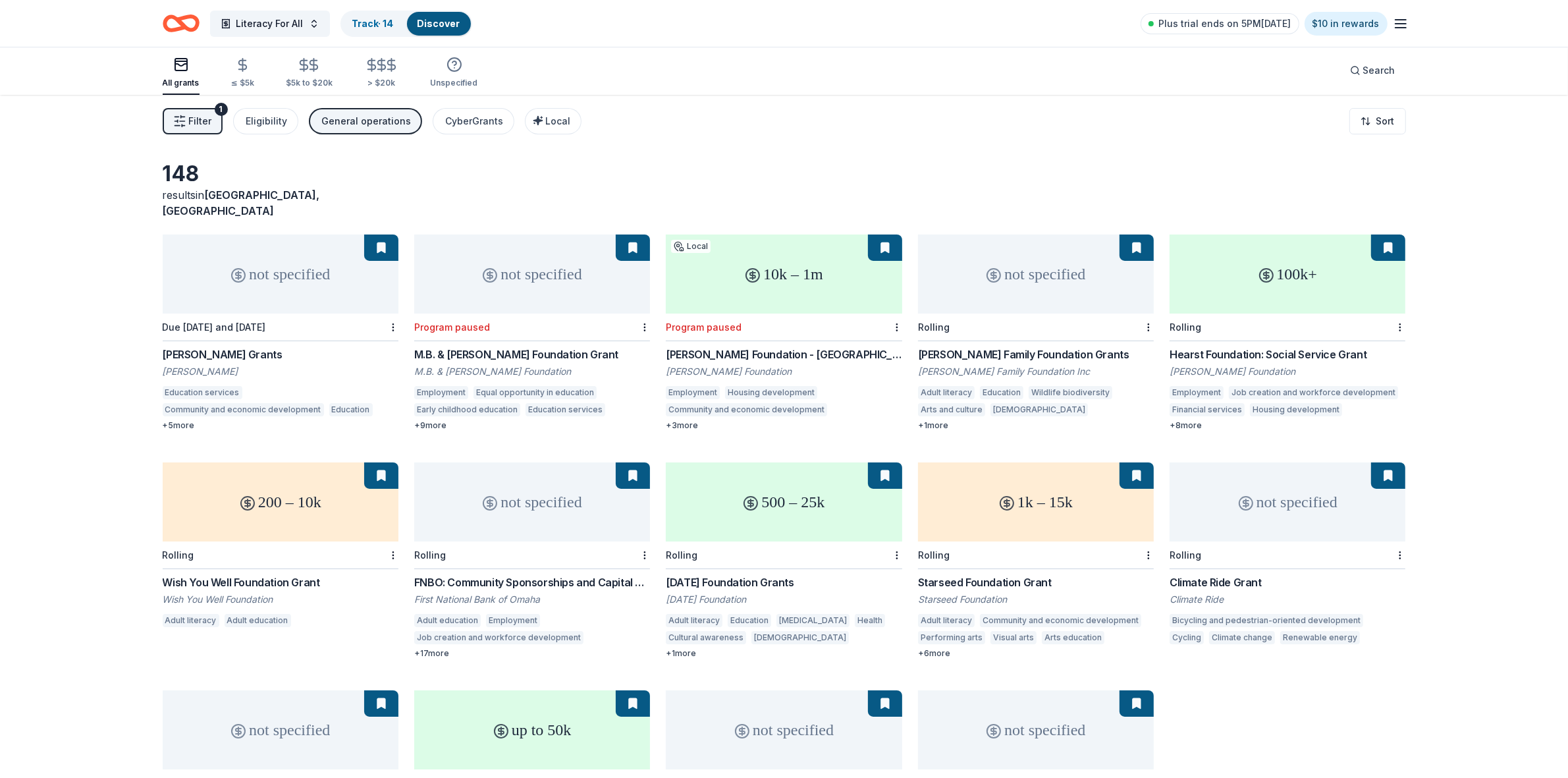
scroll to position [0, 0]
click at [374, 30] on div "Track · 14" at bounding box center [373, 24] width 63 height 24
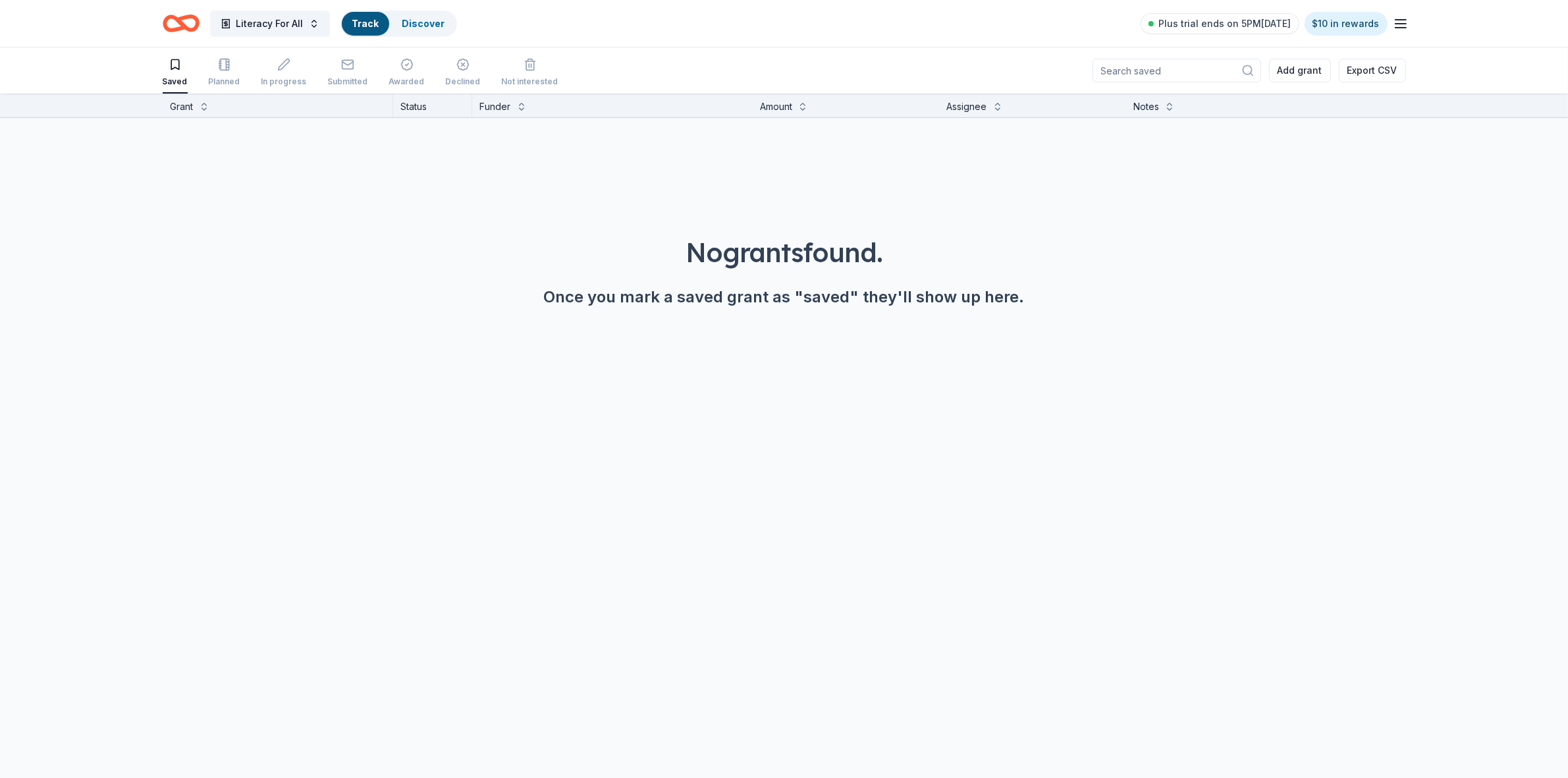
scroll to position [1, 0]
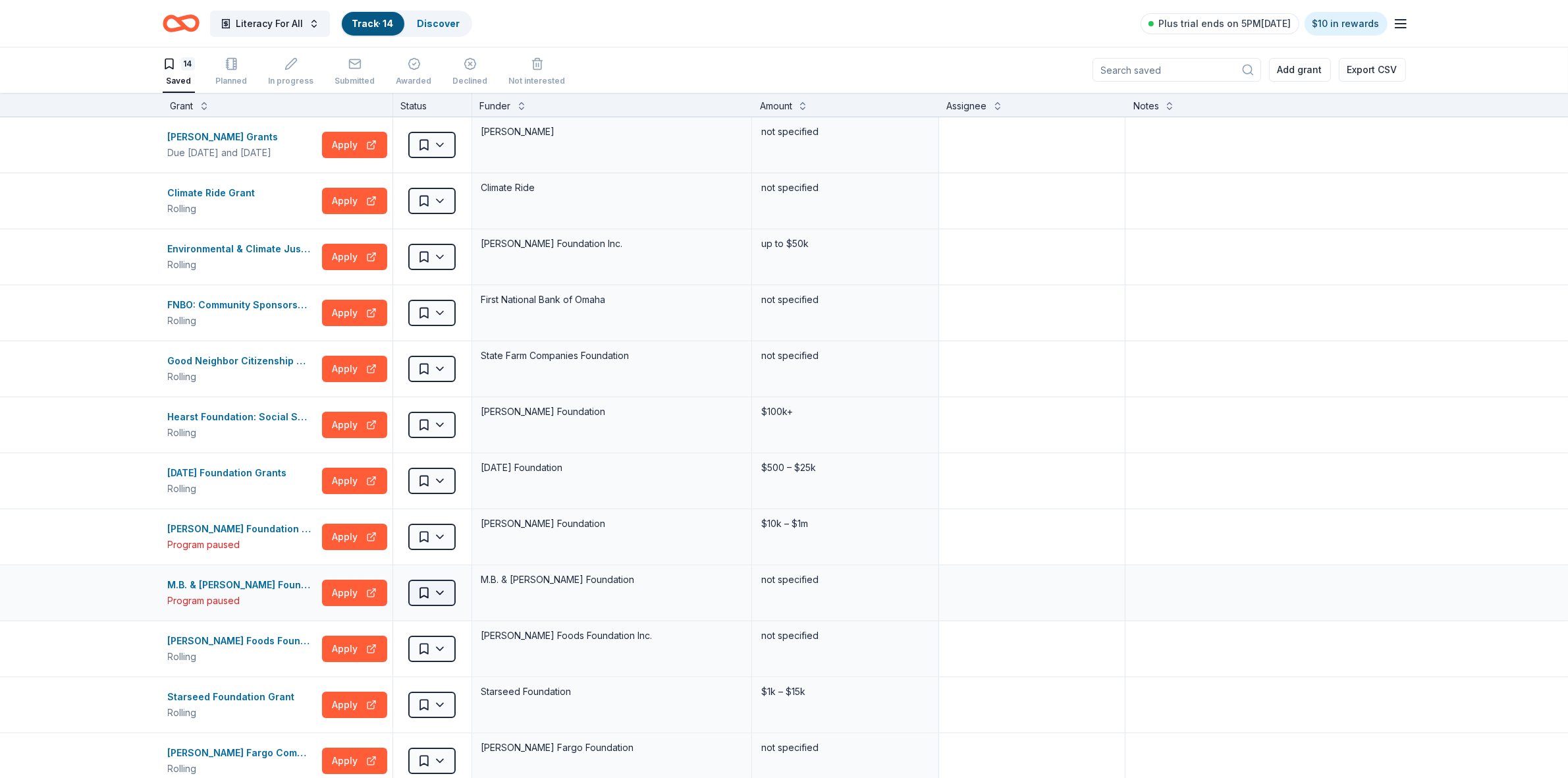
click at [440, 596] on html "Literacy For All Track · 14 Discover Plus trial ends on 5PM[DATE] $10 in reward…" at bounding box center [784, 388] width 1568 height 778
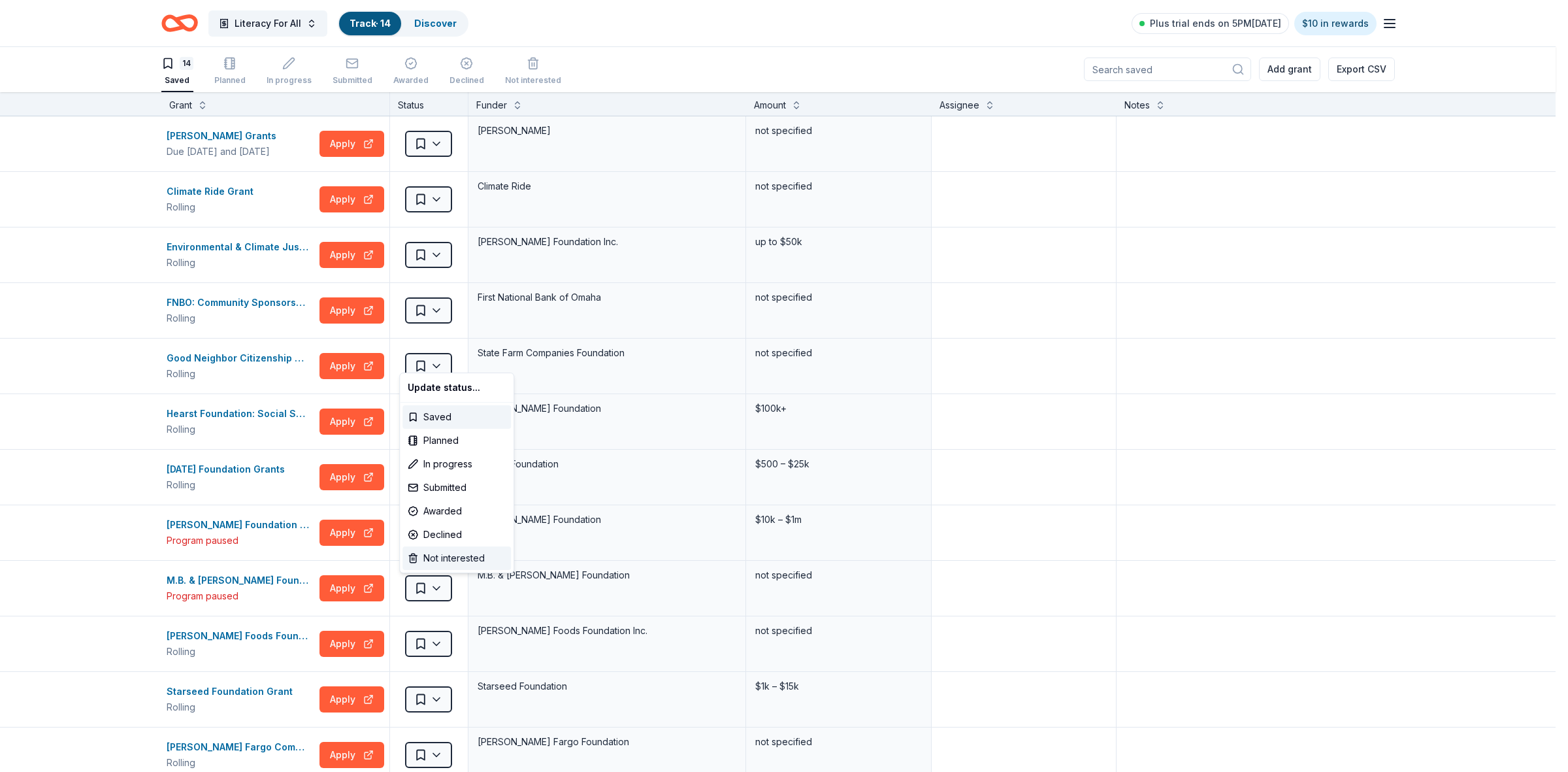
click at [450, 554] on div "Not interested" at bounding box center [456, 559] width 109 height 24
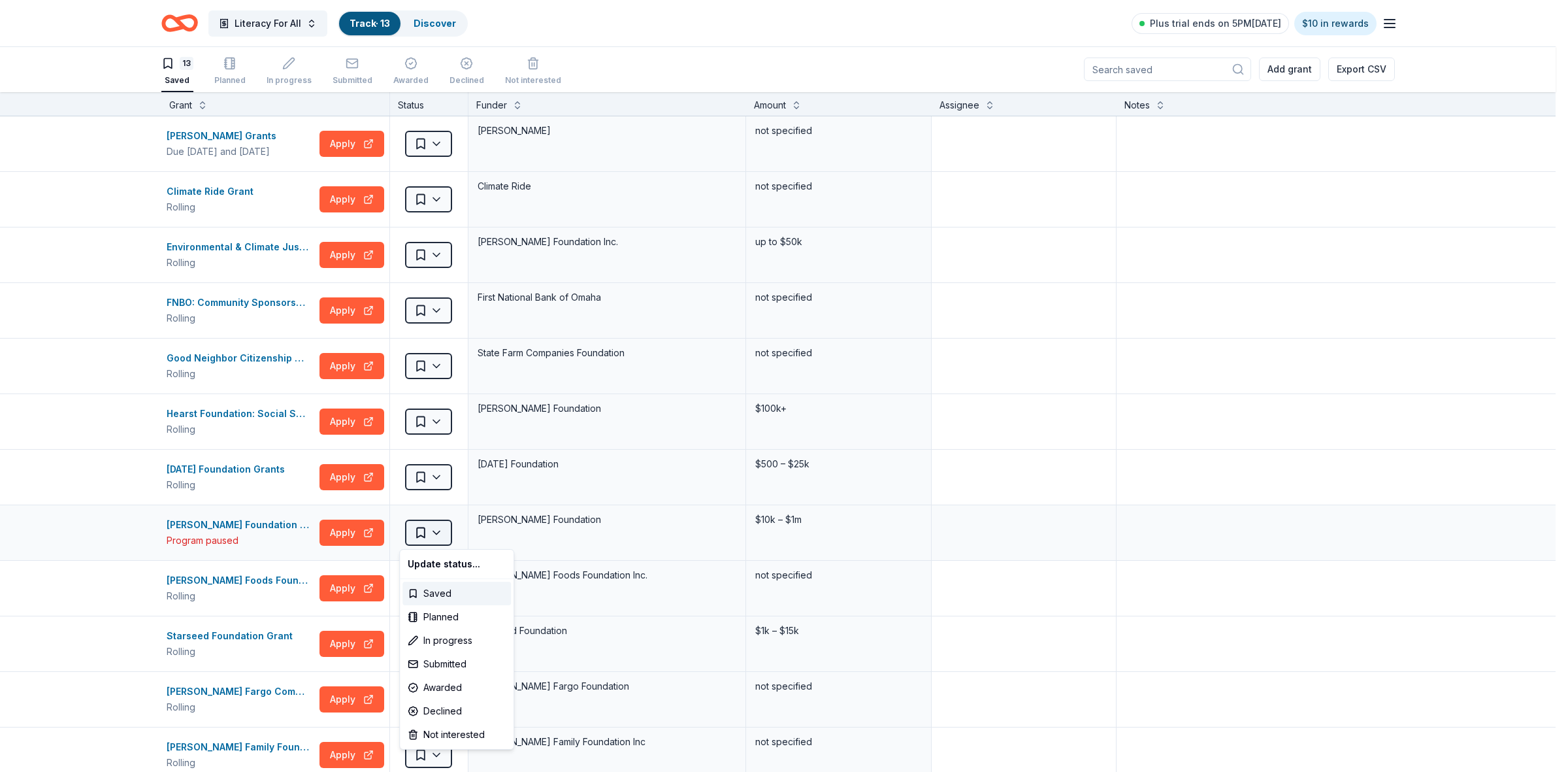
click at [435, 539] on html "Literacy For All Track · 13 Discover Plus trial ends on 5PM[DATE] $10 in reward…" at bounding box center [784, 385] width 1568 height 772
click at [434, 734] on div "Not interested" at bounding box center [456, 735] width 109 height 24
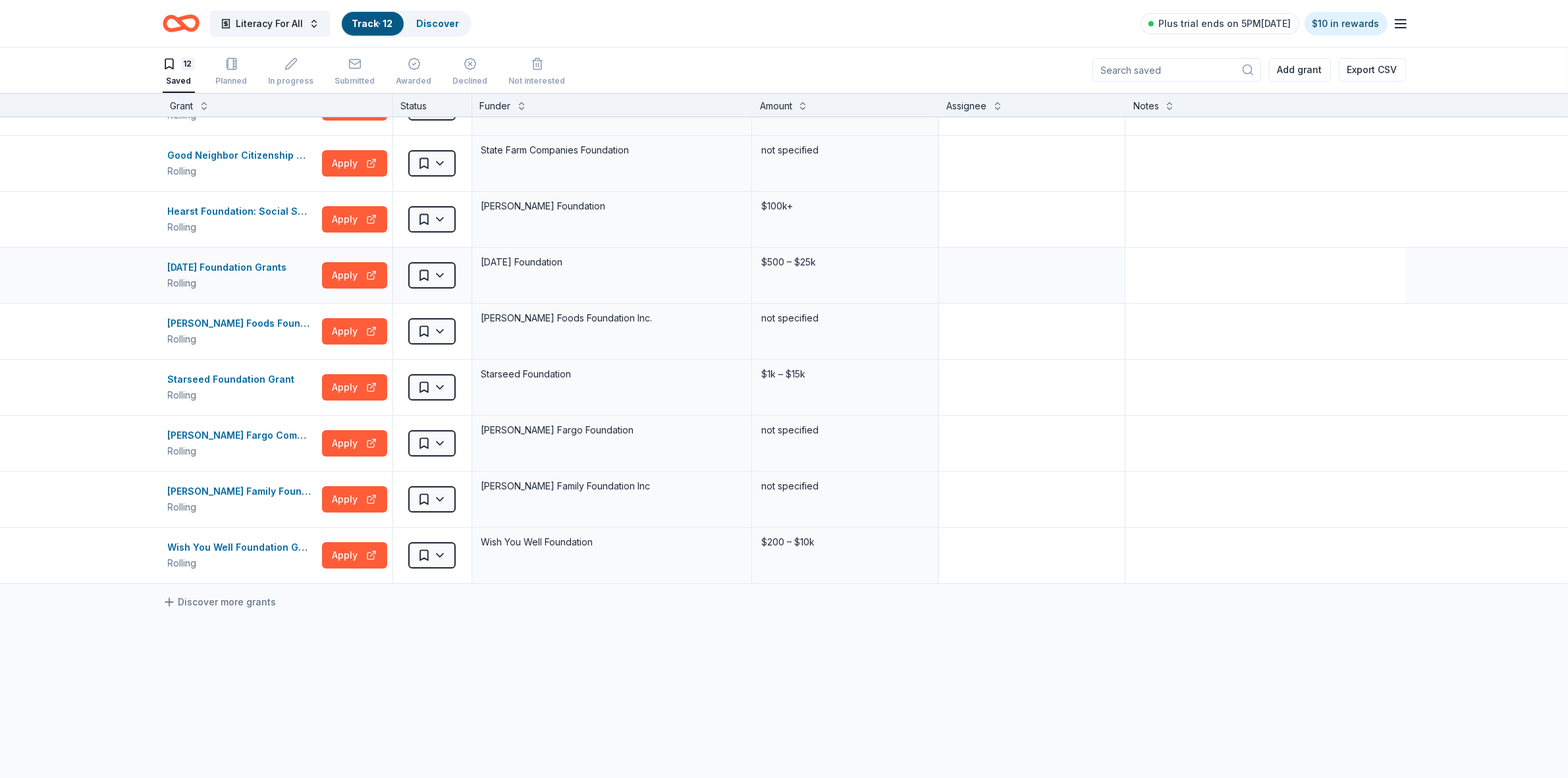
scroll to position [247, 0]
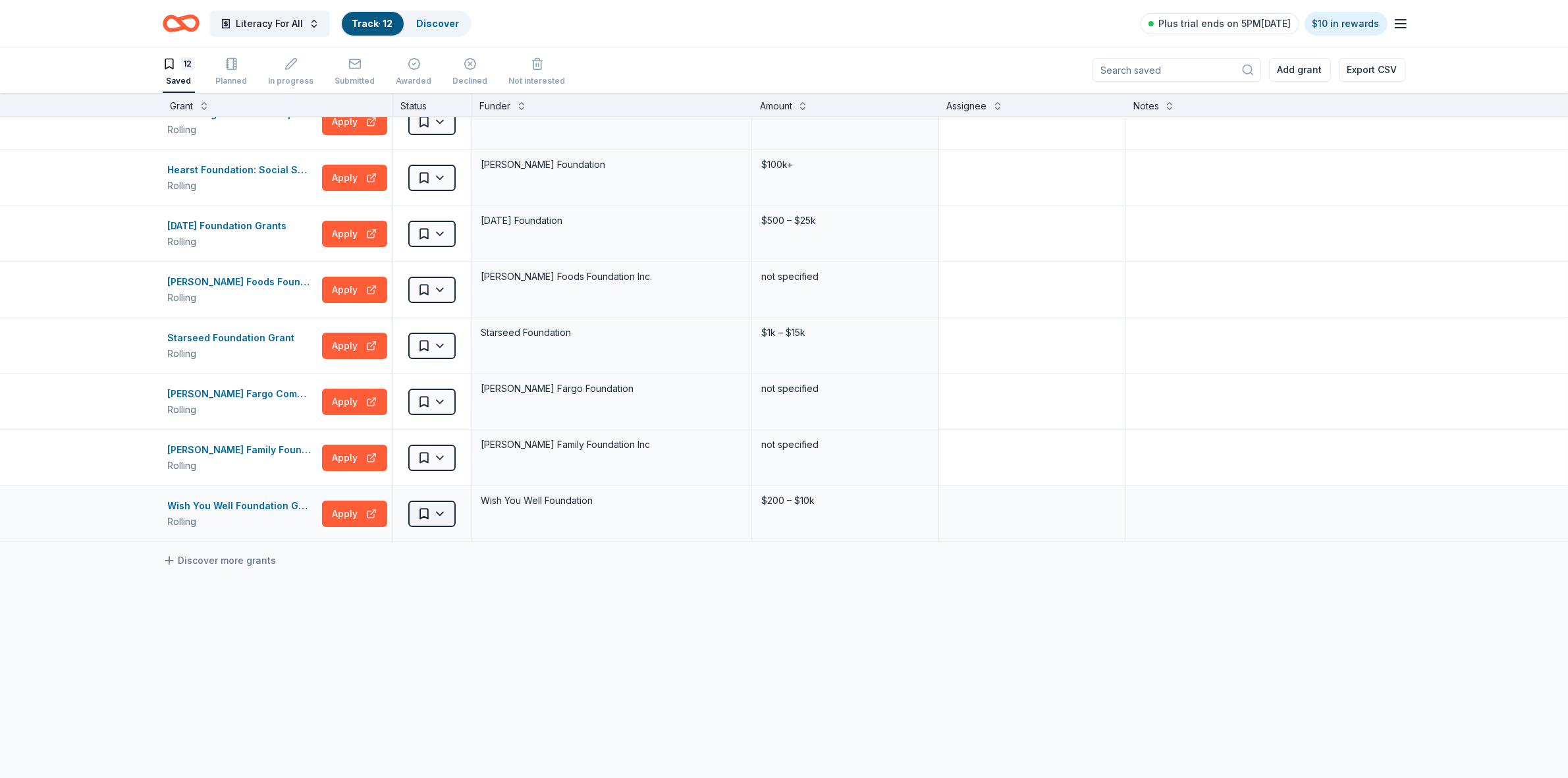
click at [435, 517] on html "Literacy For All Track · 12 Discover Plus trial ends on 5PM[DATE] $10 in reward…" at bounding box center [784, 388] width 1568 height 778
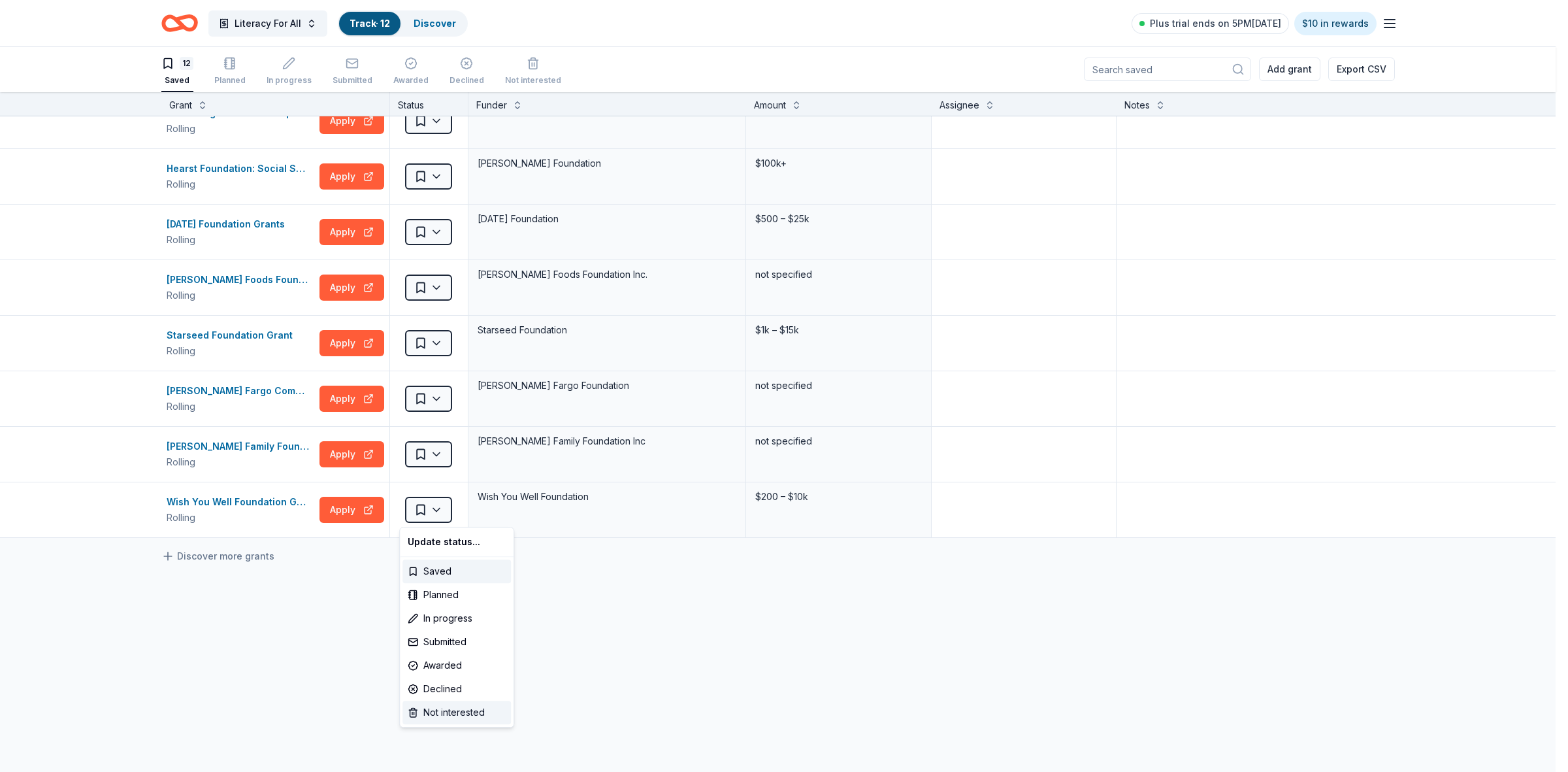
click at [433, 706] on div "Not interested" at bounding box center [456, 712] width 109 height 24
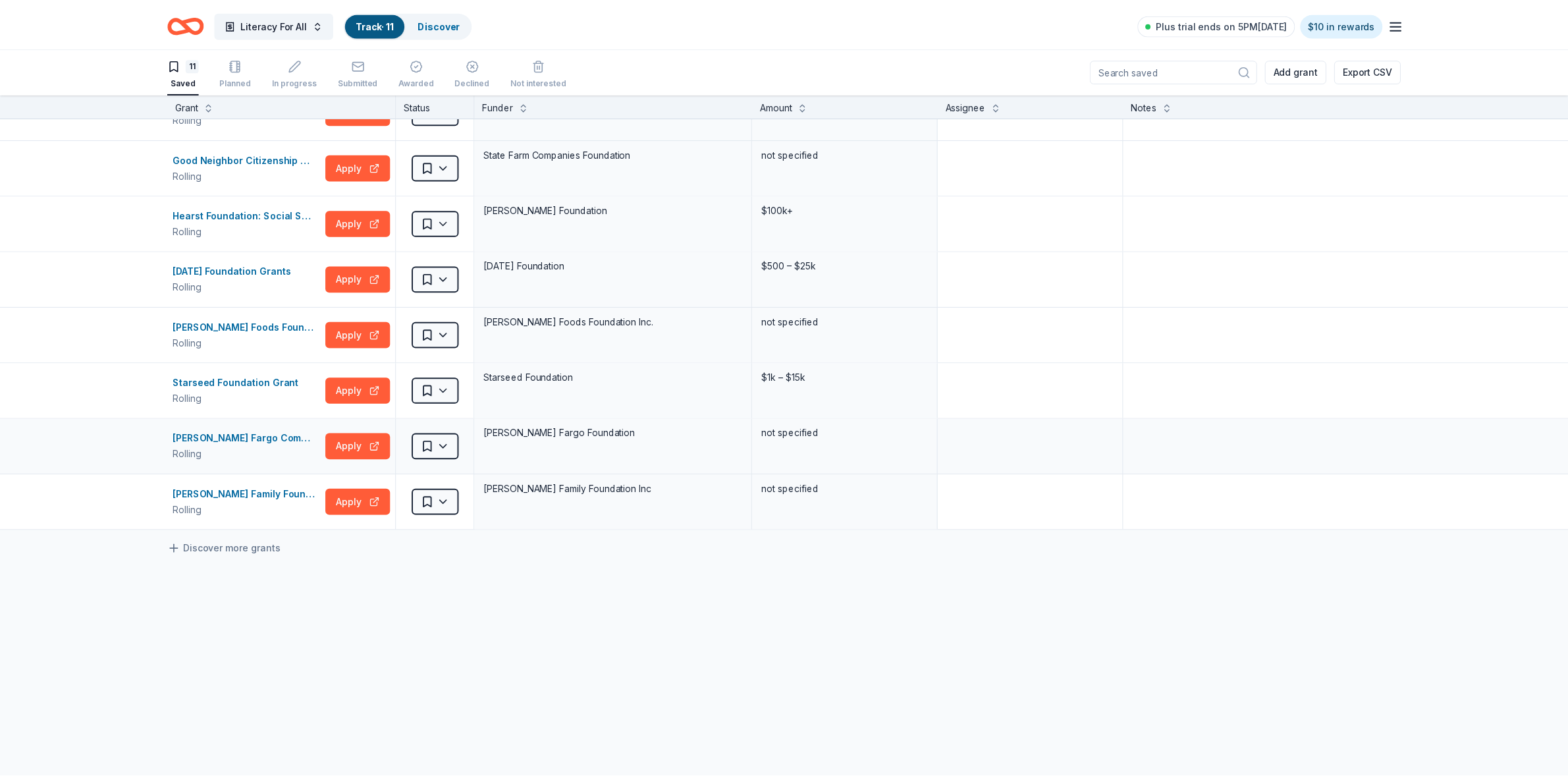
scroll to position [204, 0]
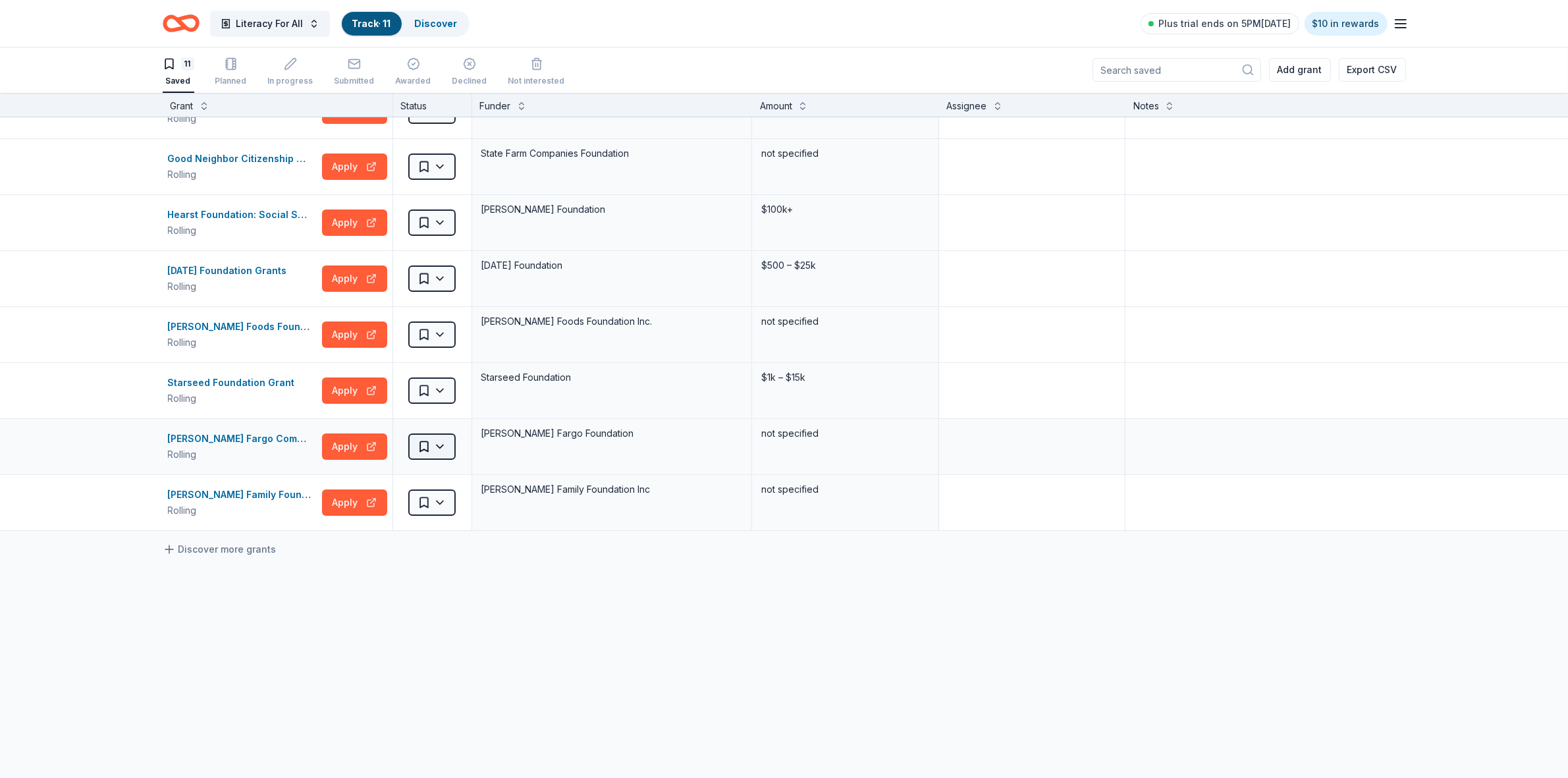
click at [433, 445] on html "Literacy For All Track · 11 Discover Plus trial ends on 5PM[DATE] $10 in reward…" at bounding box center [784, 388] width 1568 height 778
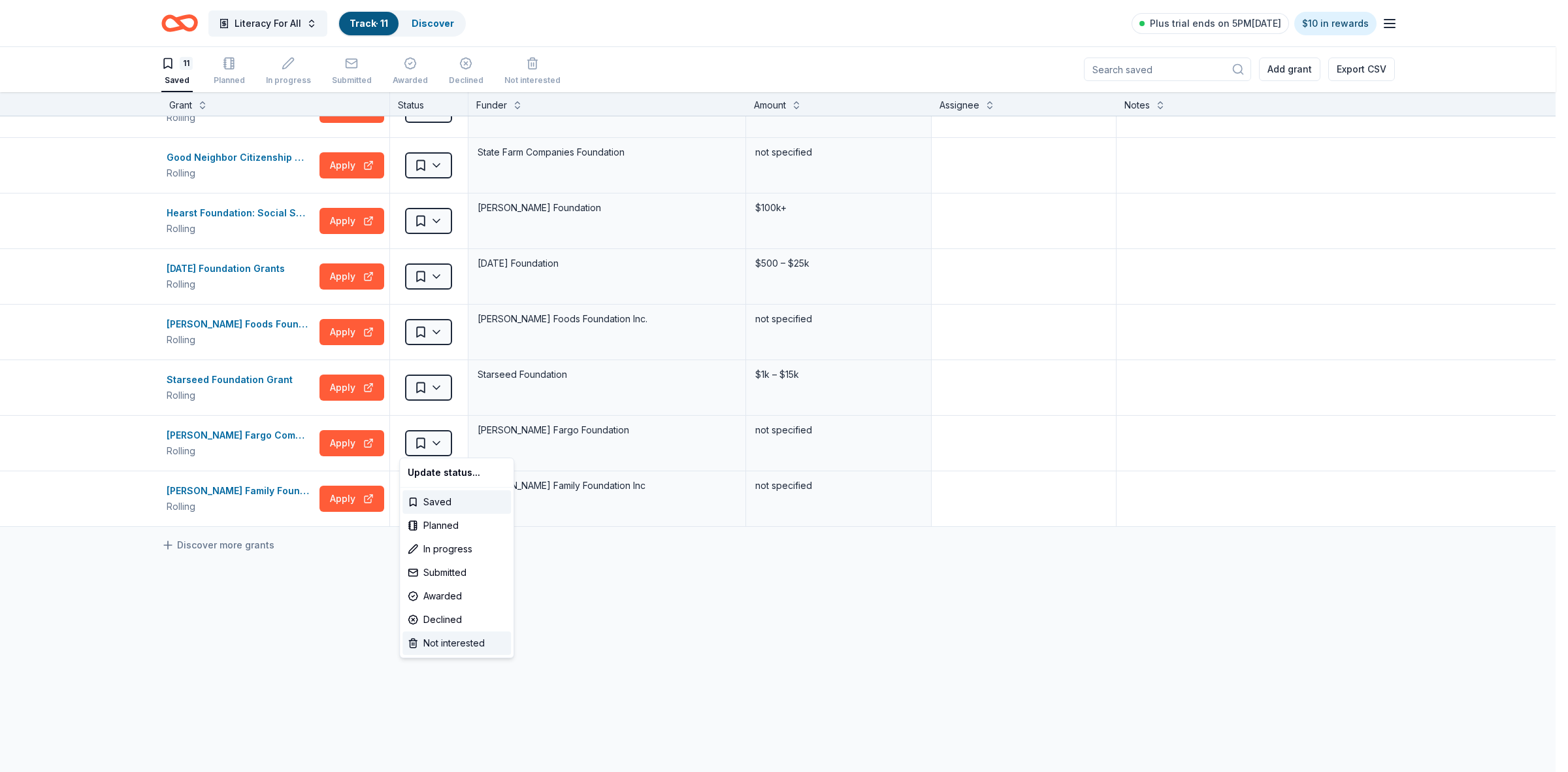
click at [453, 645] on div "Not interested" at bounding box center [456, 644] width 109 height 24
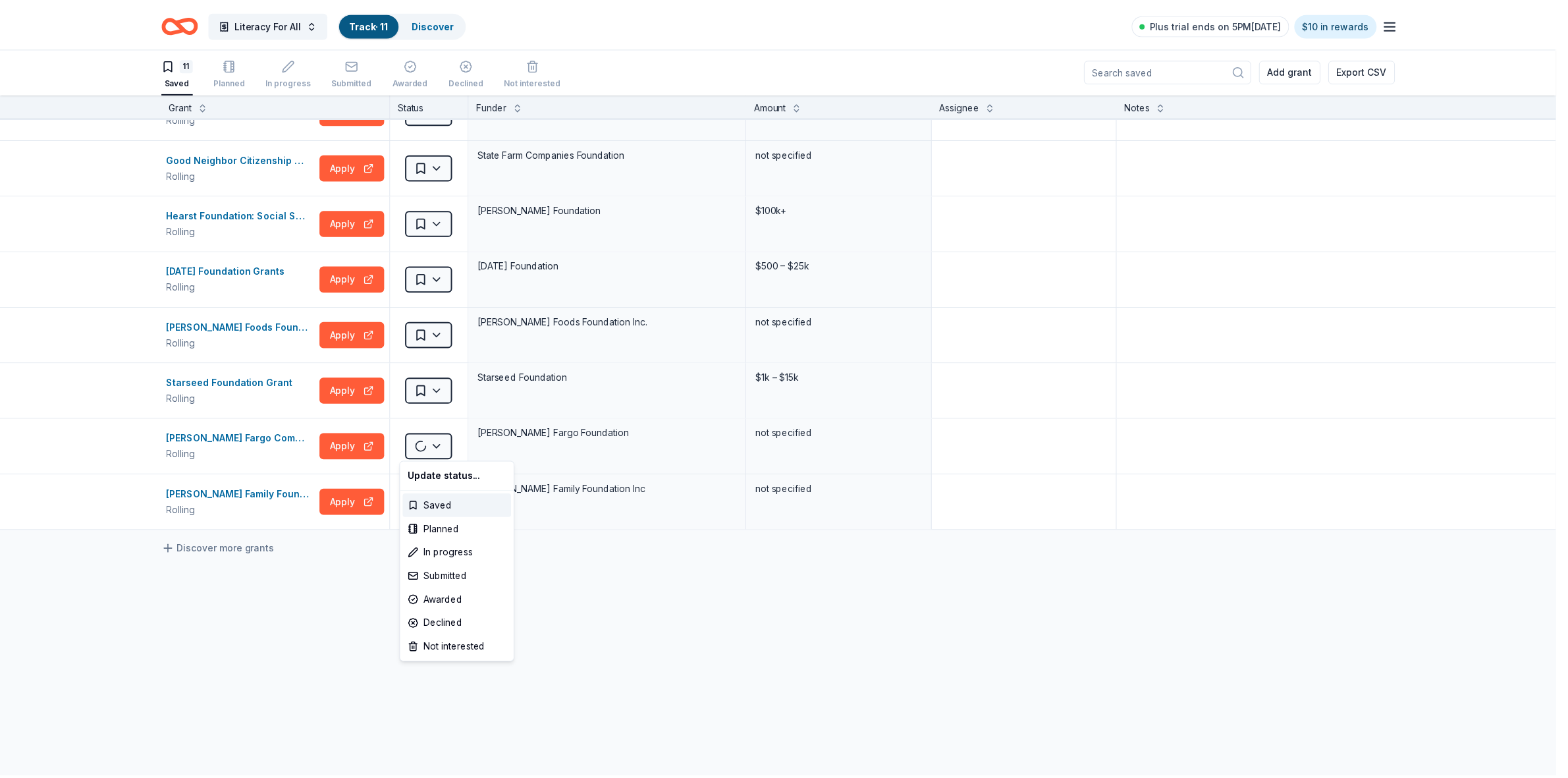
scroll to position [147, 0]
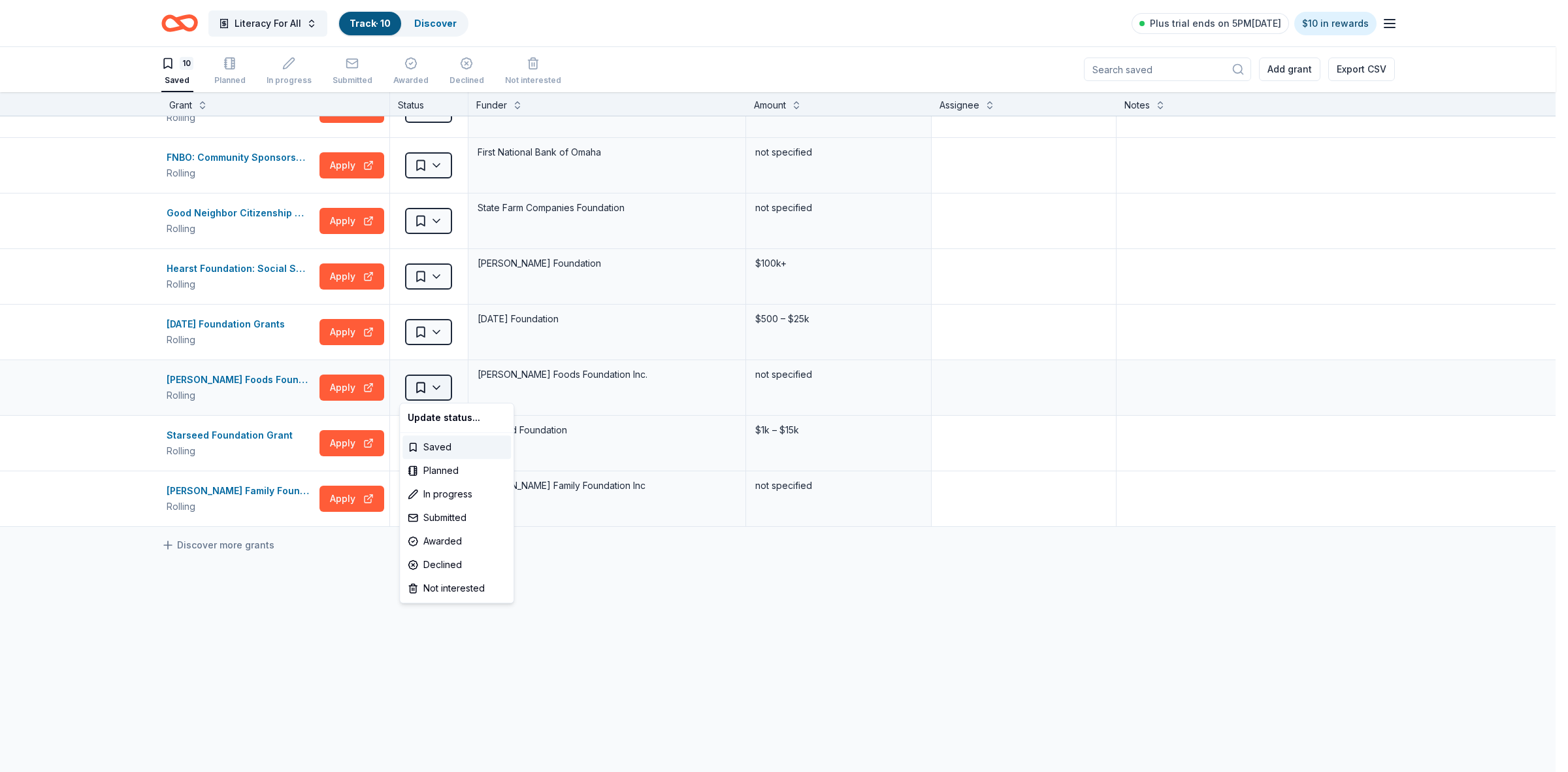
click at [430, 393] on html "Literacy For All Track · 10 Discover Plus trial ends on 5PM[DATE] $10 in reward…" at bounding box center [784, 385] width 1568 height 772
click at [444, 589] on div "Not interested" at bounding box center [456, 588] width 109 height 24
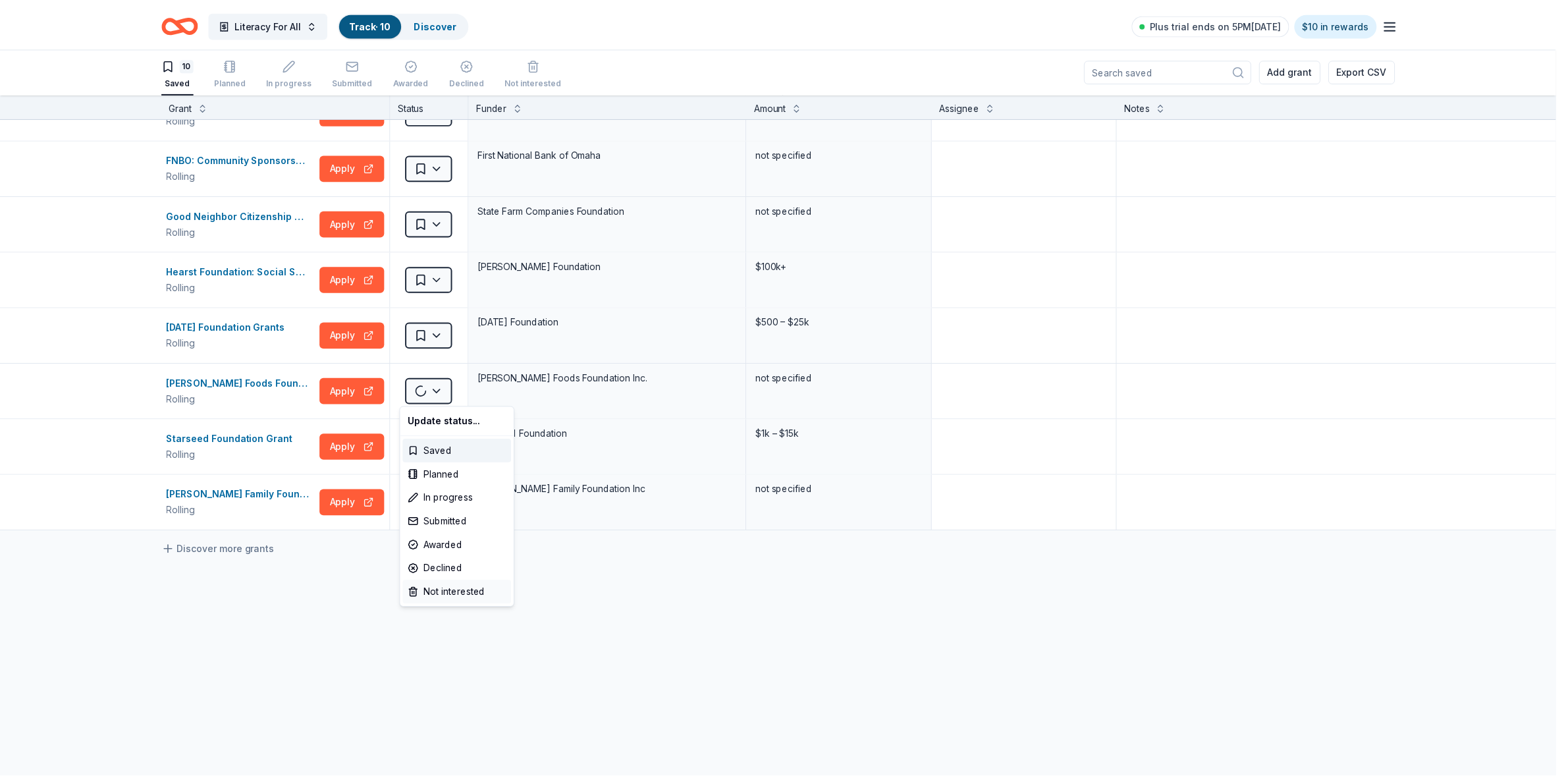
scroll to position [91, 0]
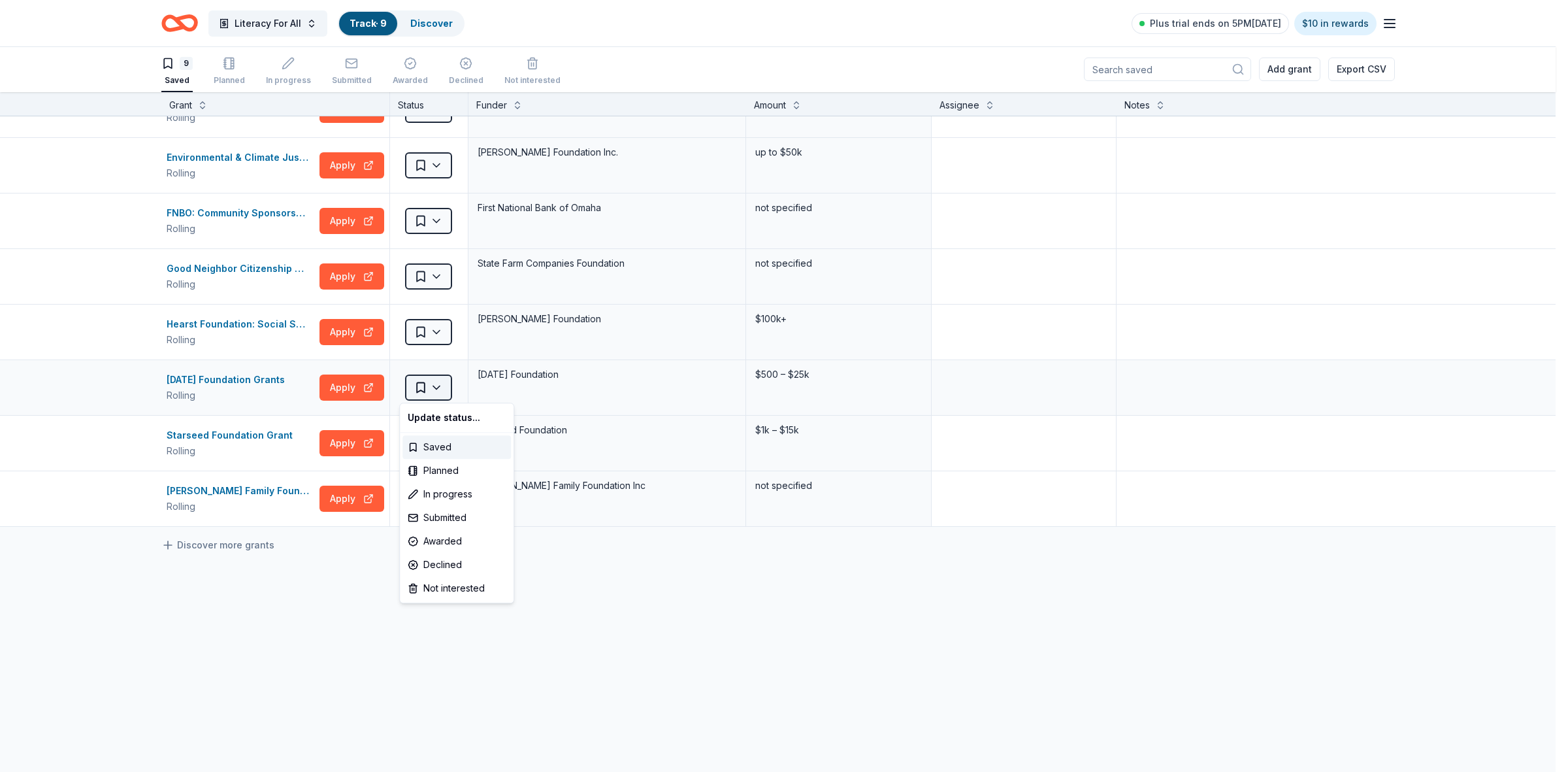
click at [434, 386] on html "Literacy For All Track · 9 Discover Plus trial ends on 5PM[DATE] $10 in rewards…" at bounding box center [784, 385] width 1568 height 772
click at [445, 583] on div "Not interested" at bounding box center [456, 588] width 109 height 24
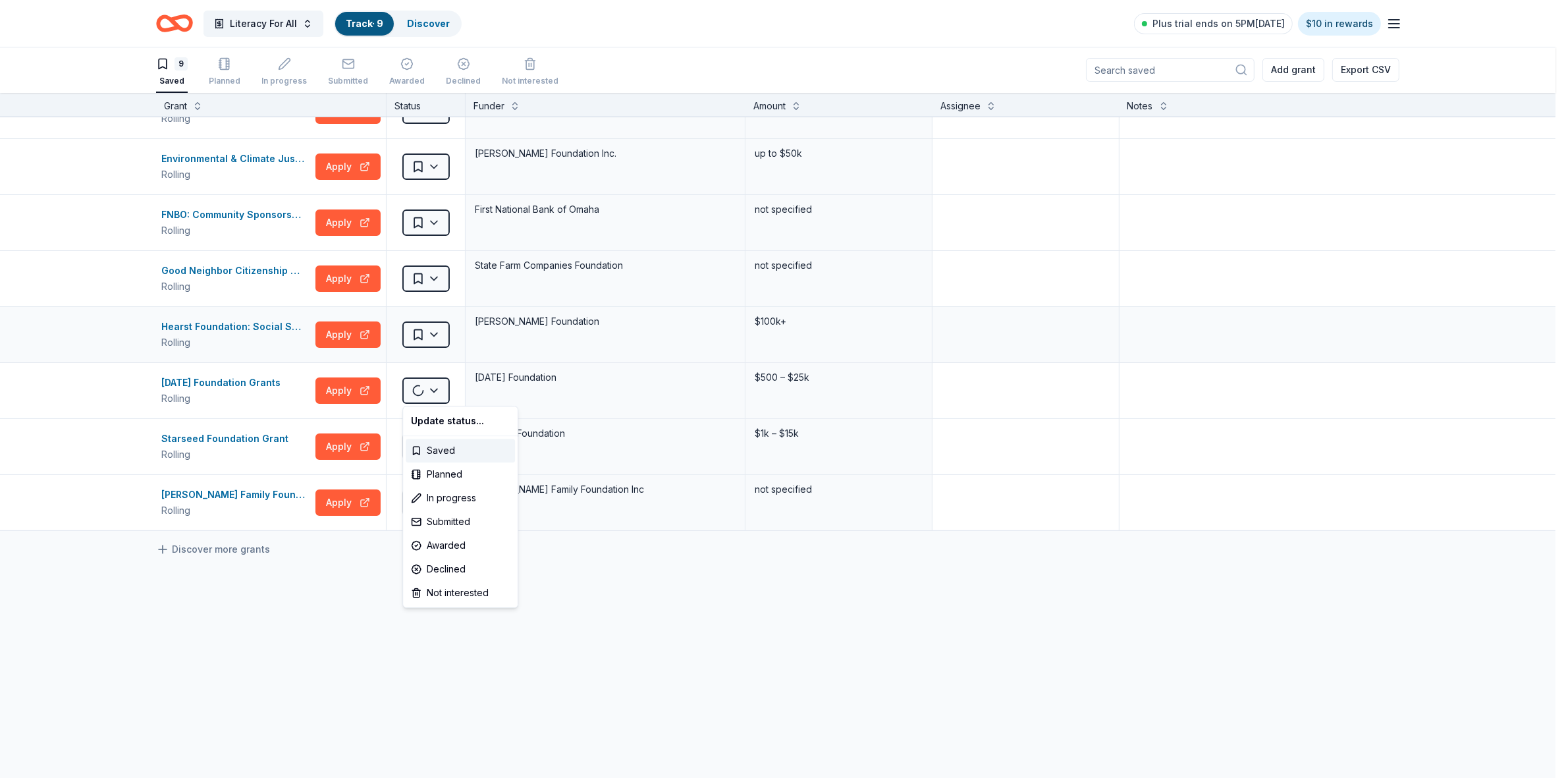
scroll to position [35, 0]
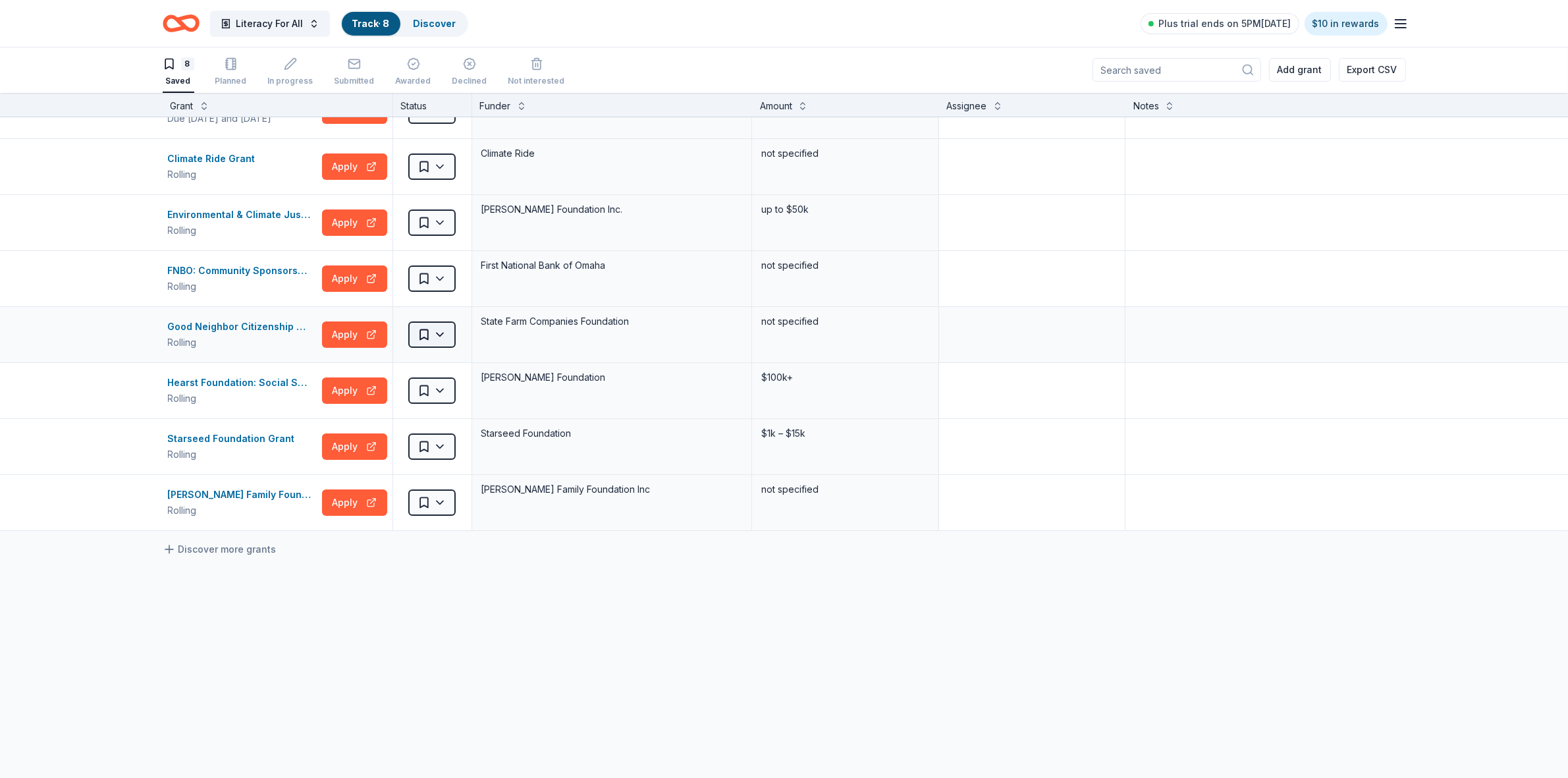
click at [431, 334] on html "Literacy For All Track · 8 Discover Plus trial ends on 5PM[DATE] $10 in rewards…" at bounding box center [784, 388] width 1568 height 778
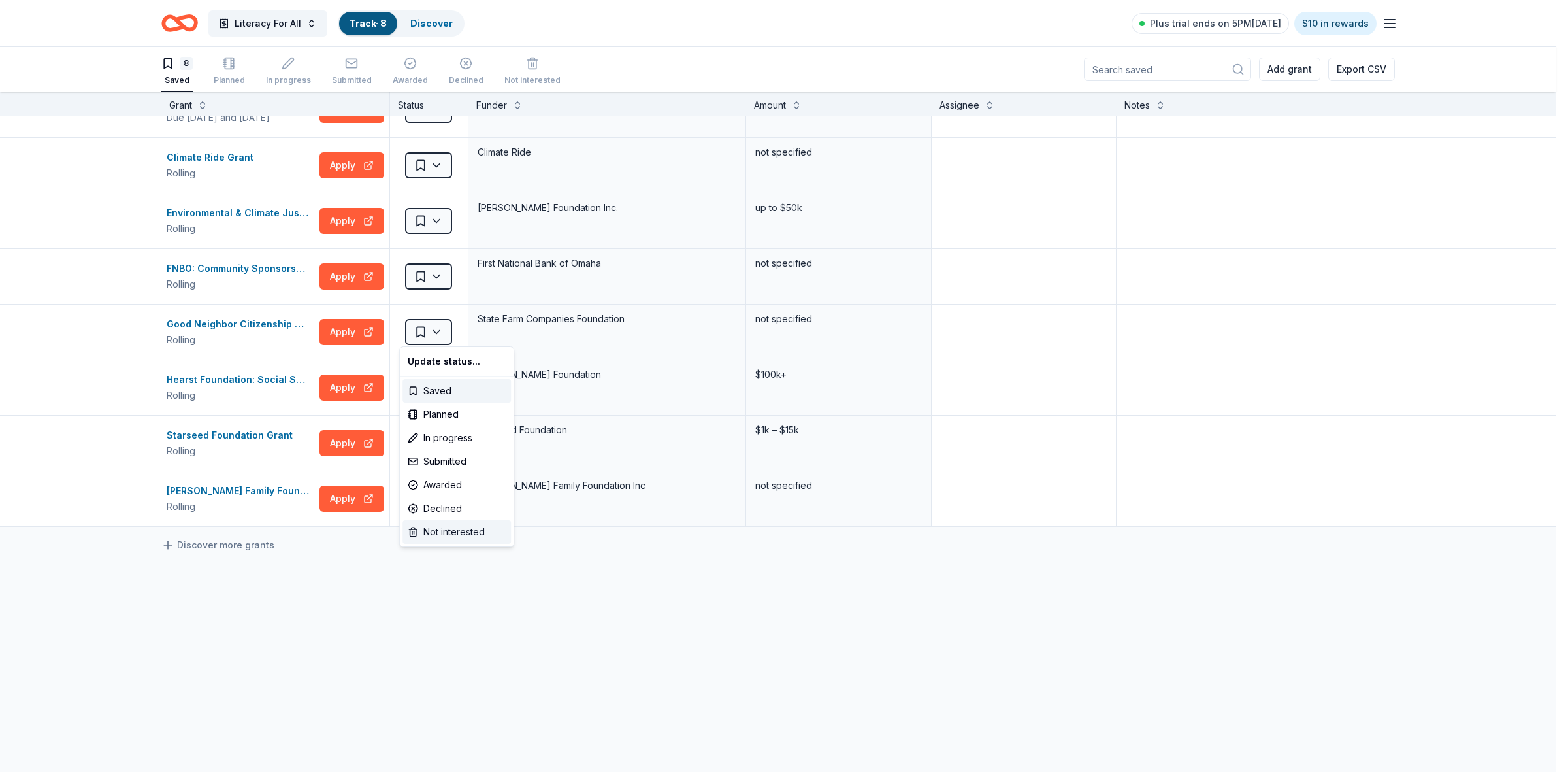
click at [453, 530] on div "Not interested" at bounding box center [456, 532] width 109 height 24
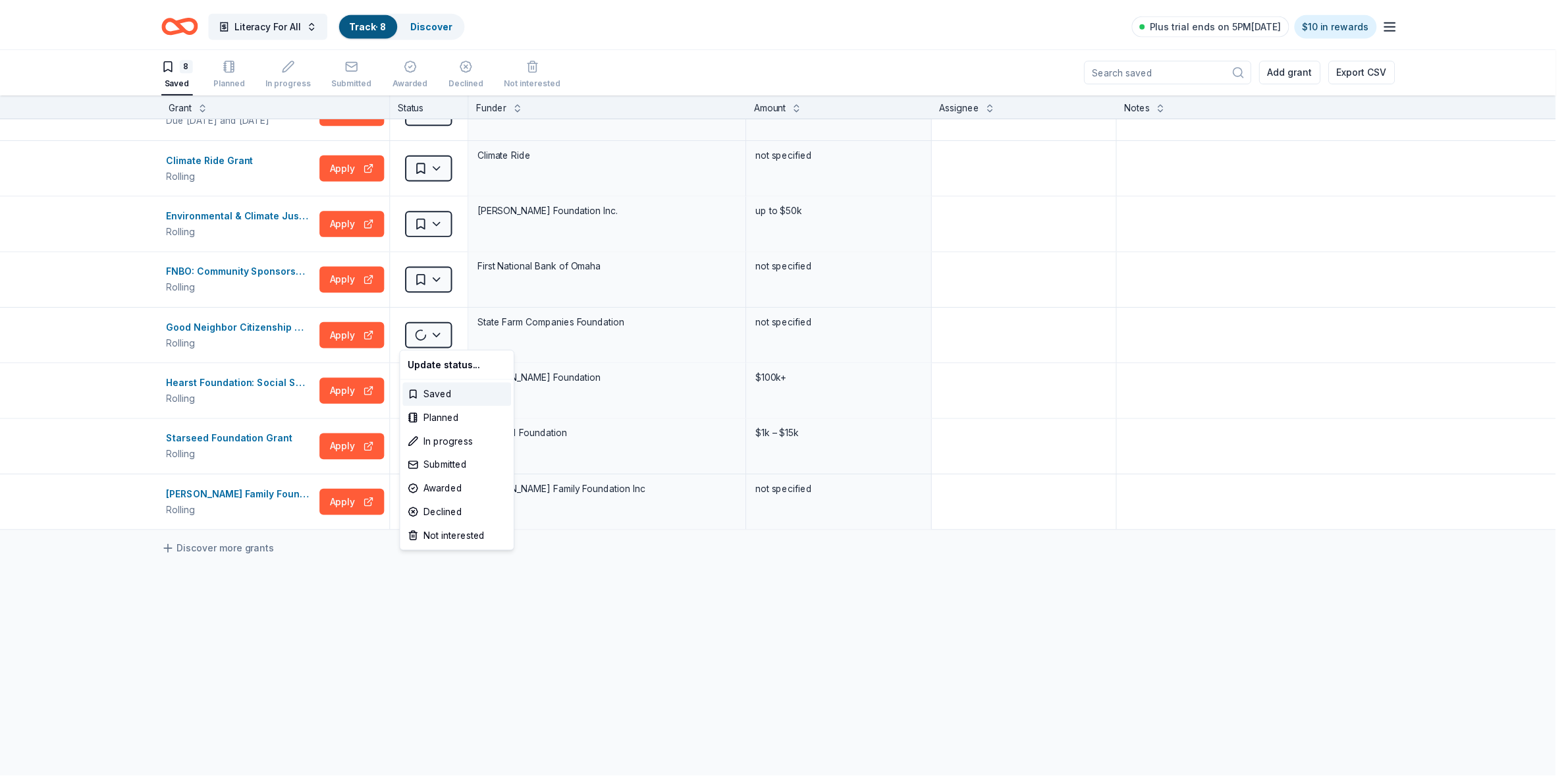
scroll to position [0, 0]
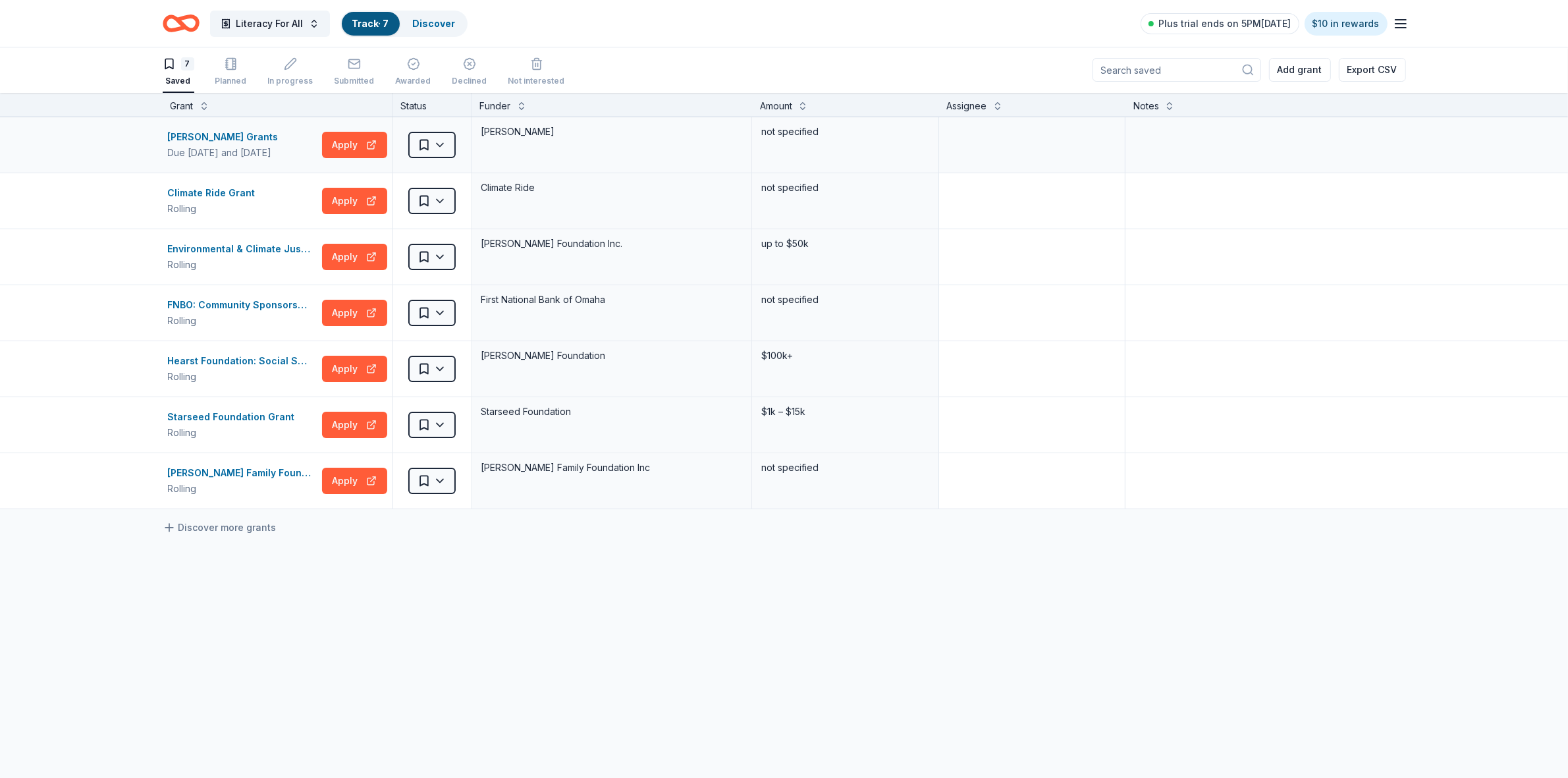
click at [427, 172] on div "Saved" at bounding box center [432, 145] width 78 height 56
click at [431, 209] on html "Literacy For All Track · 7 Discover Plus trial ends on 5PM[DATE] $10 in rewards…" at bounding box center [784, 388] width 1568 height 778
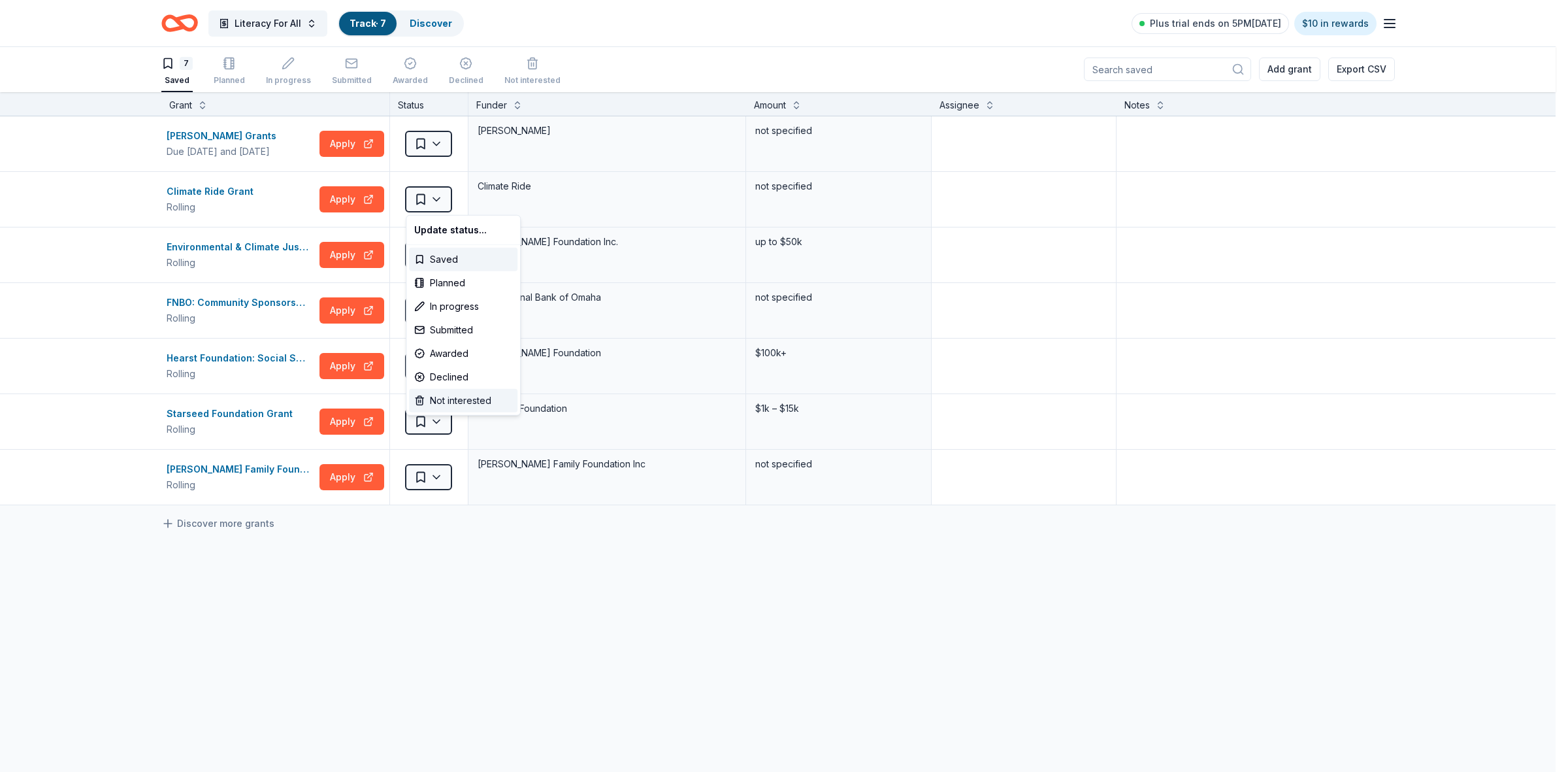
click at [438, 406] on div "Not interested" at bounding box center [463, 400] width 109 height 24
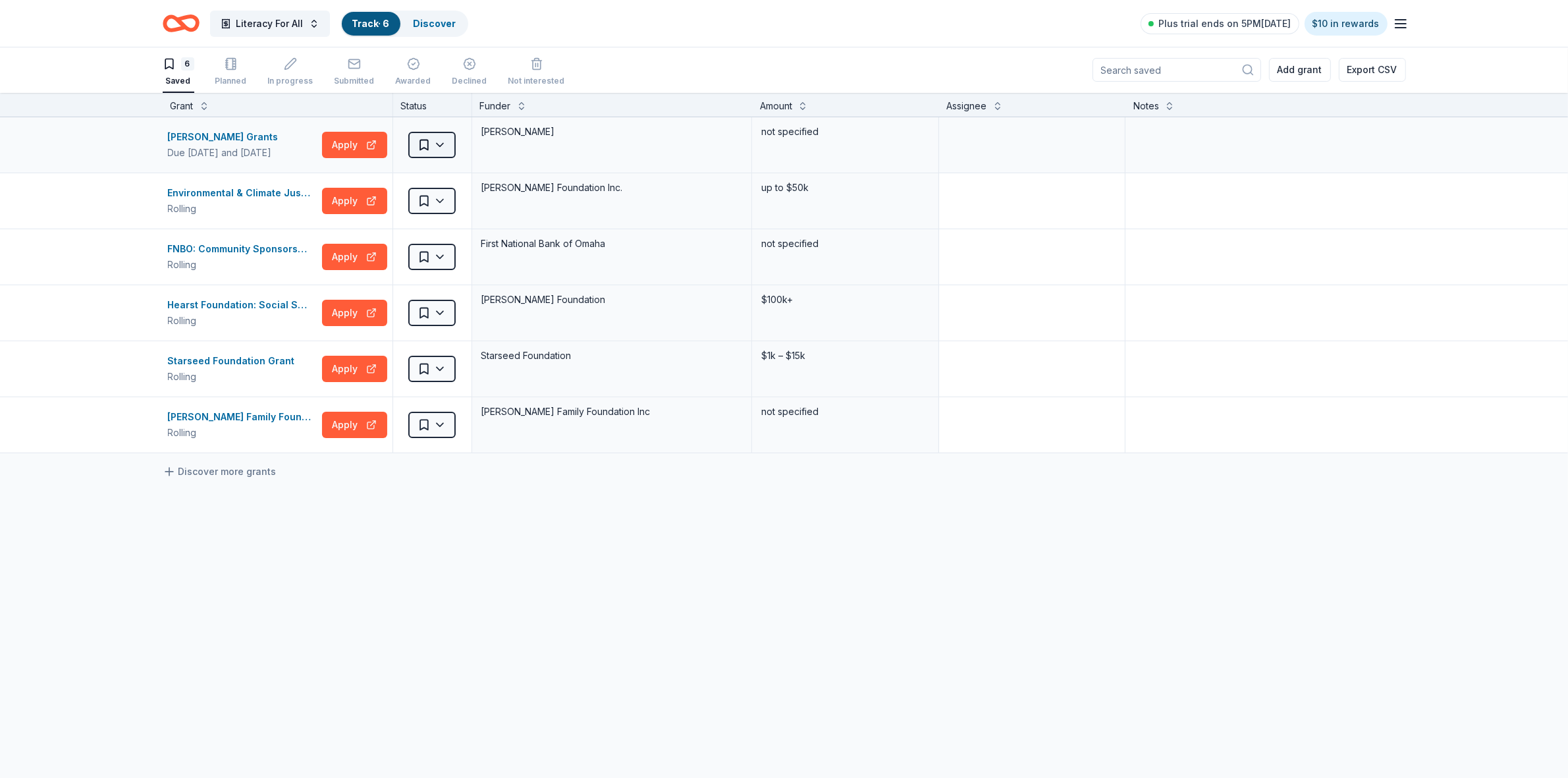
click at [446, 149] on html "Literacy For All Track · 6 Discover Plus trial ends on 5PM[DATE] $10 in rewards…" at bounding box center [784, 388] width 1568 height 778
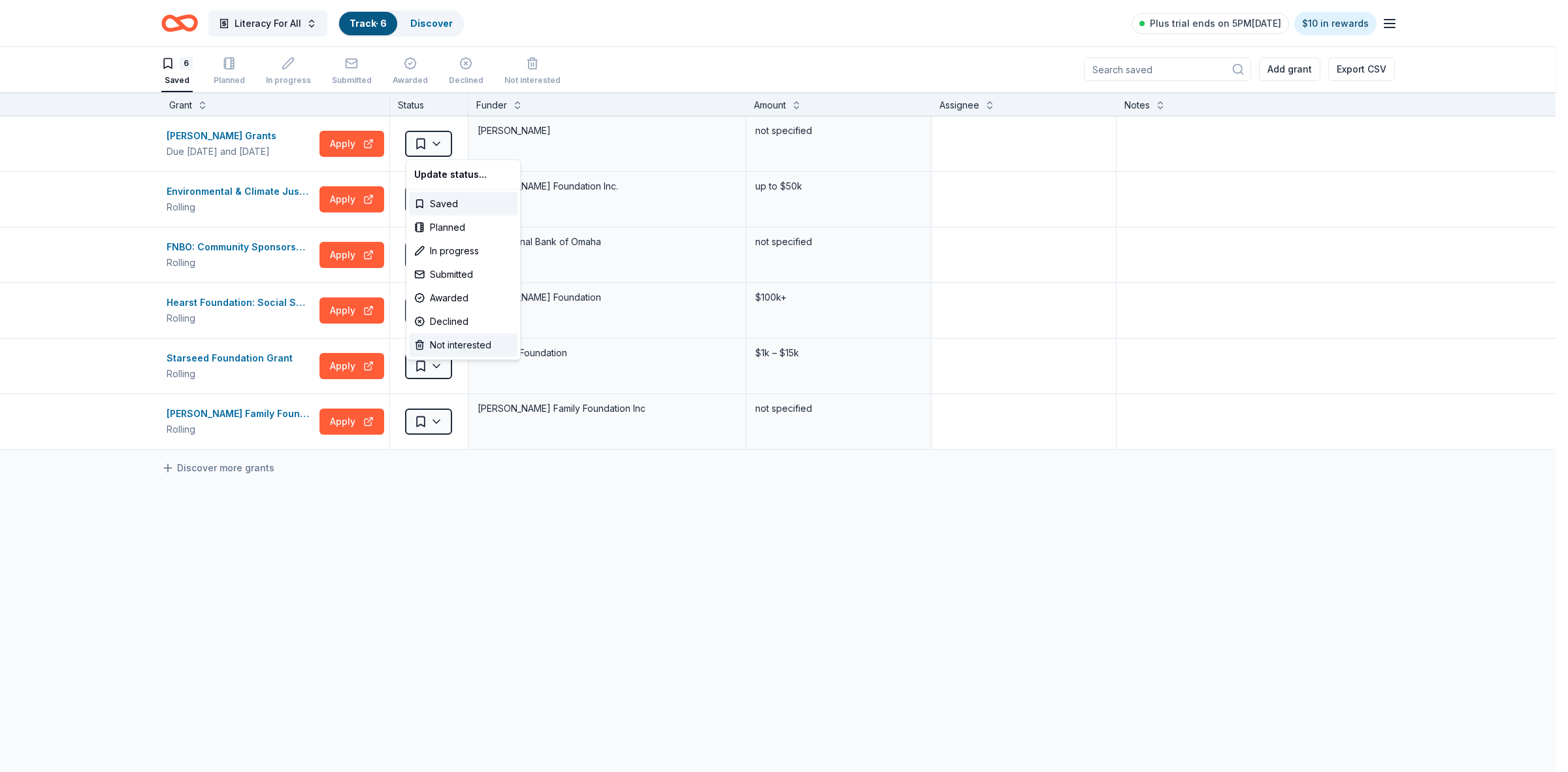
click at [464, 340] on div "Not interested" at bounding box center [463, 345] width 109 height 24
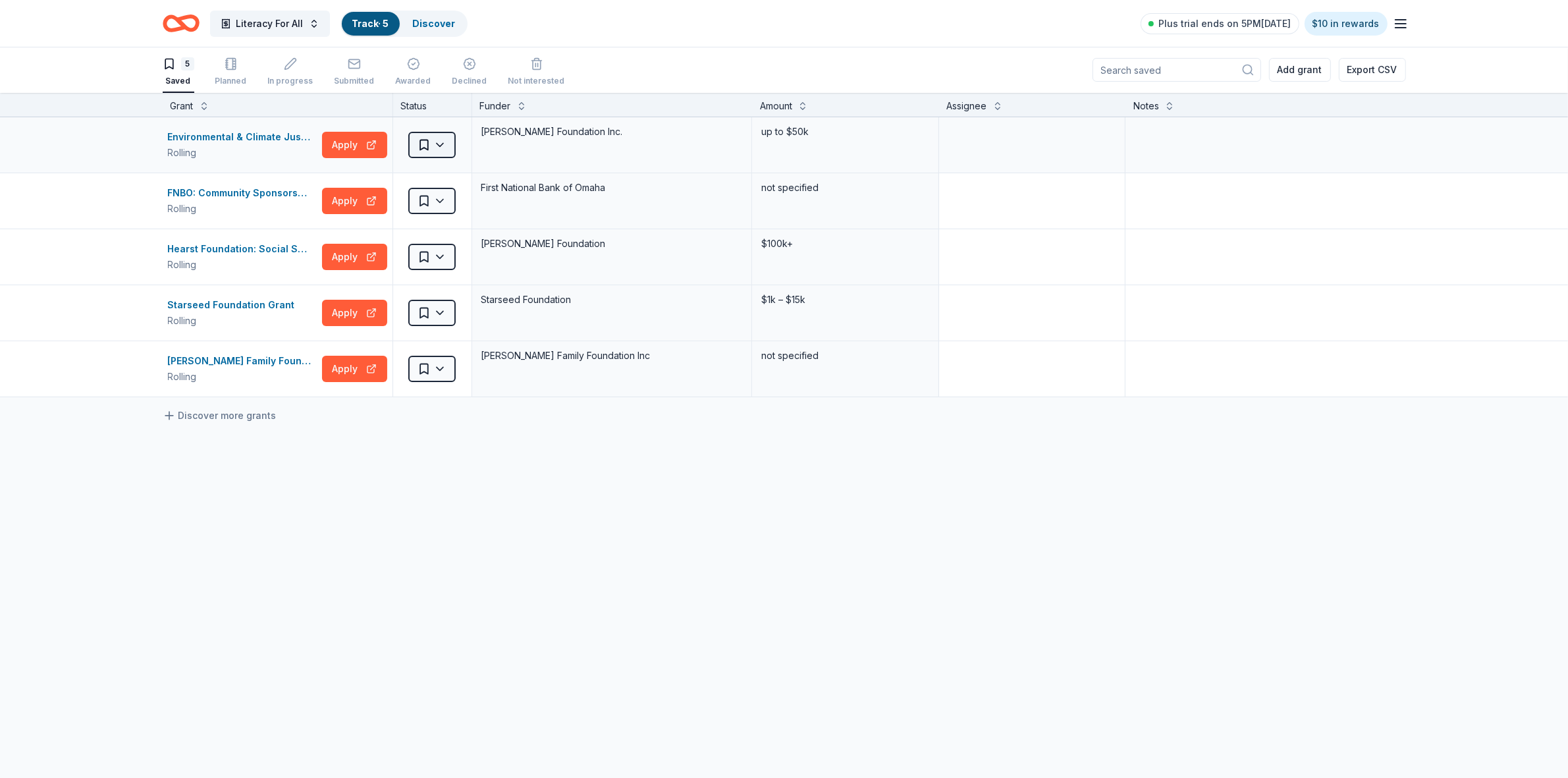
click at [434, 144] on html "Literacy For All Track · 5 Discover Plus trial ends on 5PM[DATE] $10 in rewards…" at bounding box center [784, 388] width 1568 height 778
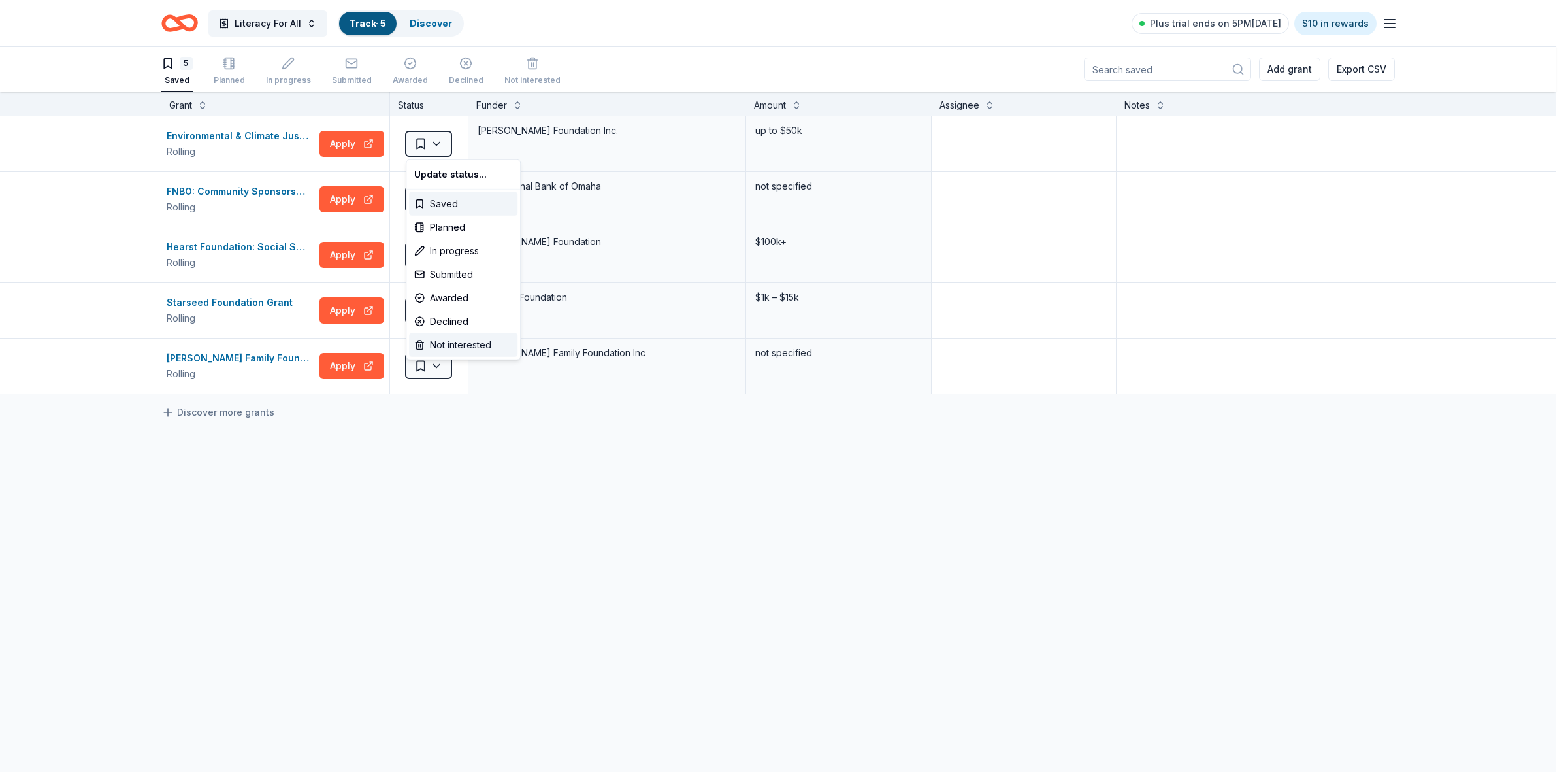
click at [471, 349] on div "Not interested" at bounding box center [463, 345] width 109 height 24
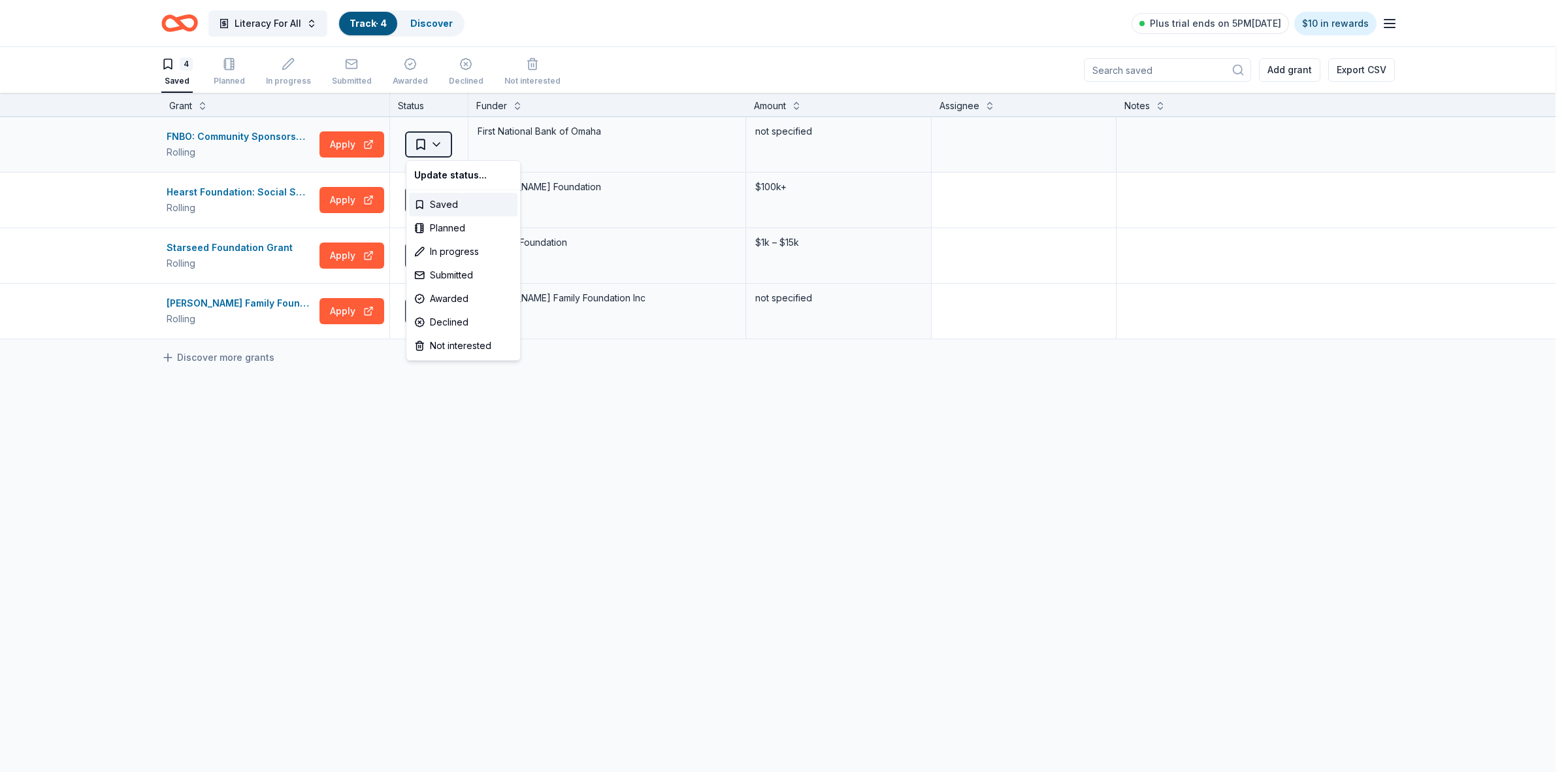
click at [441, 147] on html "Literacy For All Track · 4 Discover Plus trial ends on 5PM[DATE] $10 in rewards…" at bounding box center [784, 386] width 1568 height 772
click at [458, 340] on div "Not interested" at bounding box center [463, 346] width 109 height 24
click at [448, 139] on html "Literacy For All Track · 3 Discover Plus trial ends on 5PM[DATE] $10 in rewards…" at bounding box center [784, 386] width 1568 height 772
click at [484, 343] on div "Not interested" at bounding box center [463, 346] width 109 height 24
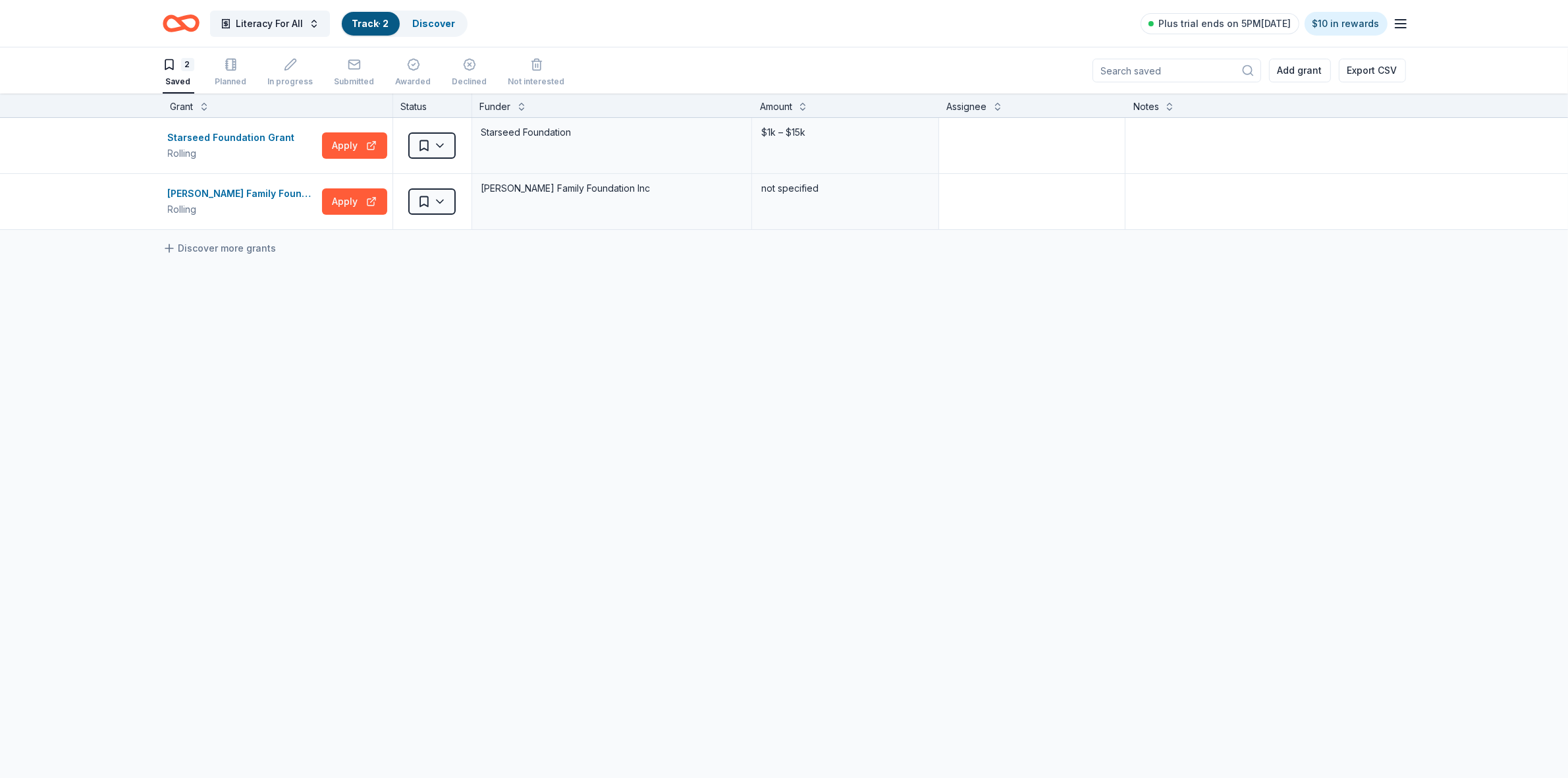
click at [445, 149] on html "Literacy For All Track · 2 Discover Plus trial ends on 5PM[DATE] $10 in rewards…" at bounding box center [784, 389] width 1568 height 778
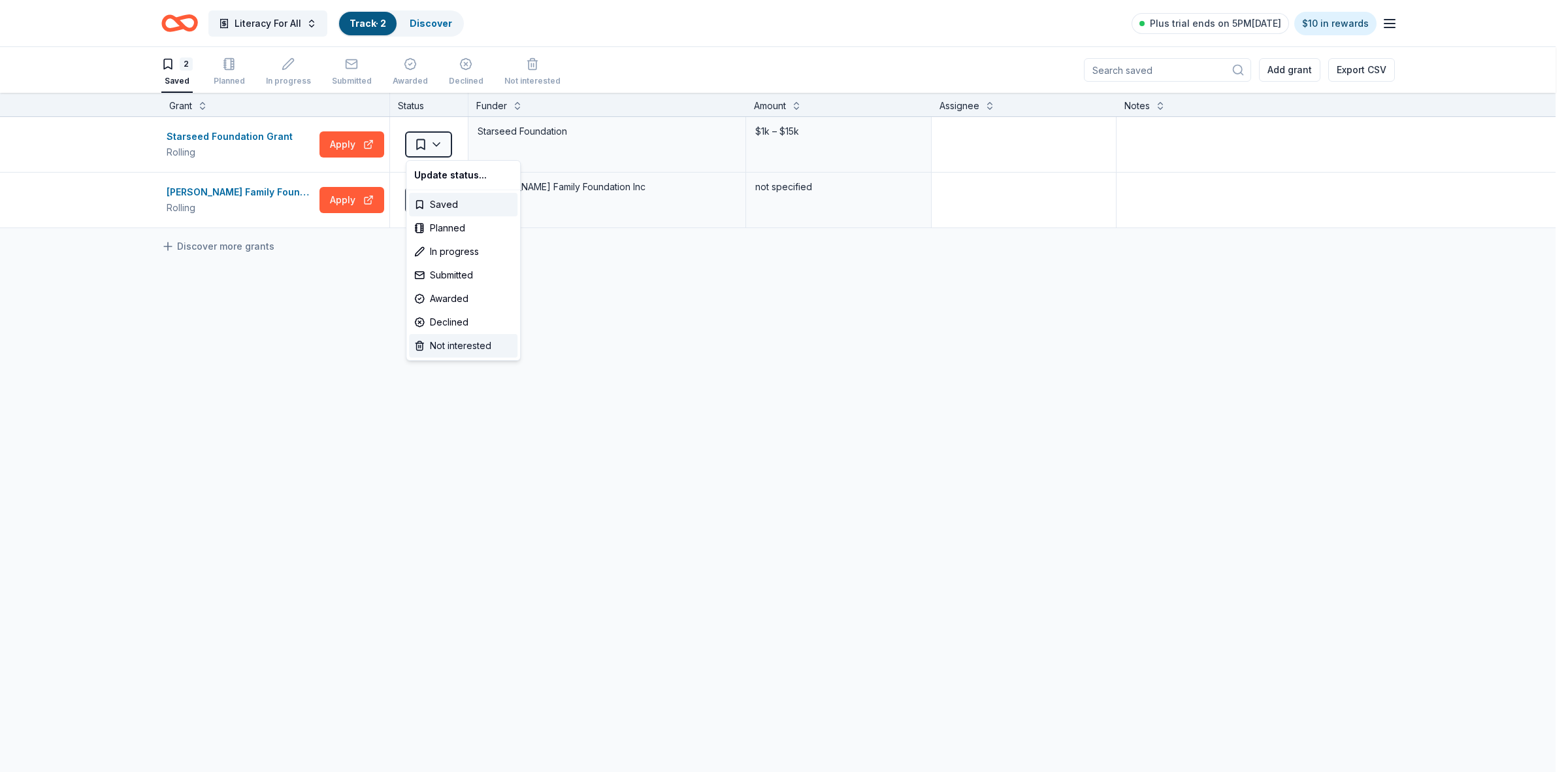
click at [471, 338] on div "Not interested" at bounding box center [463, 346] width 109 height 24
click at [439, 151] on html "Literacy For All Track · 1 Discover Plus trial ends on 5PM[DATE] $10 in rewards…" at bounding box center [784, 386] width 1568 height 772
click at [477, 351] on div "Not interested" at bounding box center [463, 346] width 109 height 24
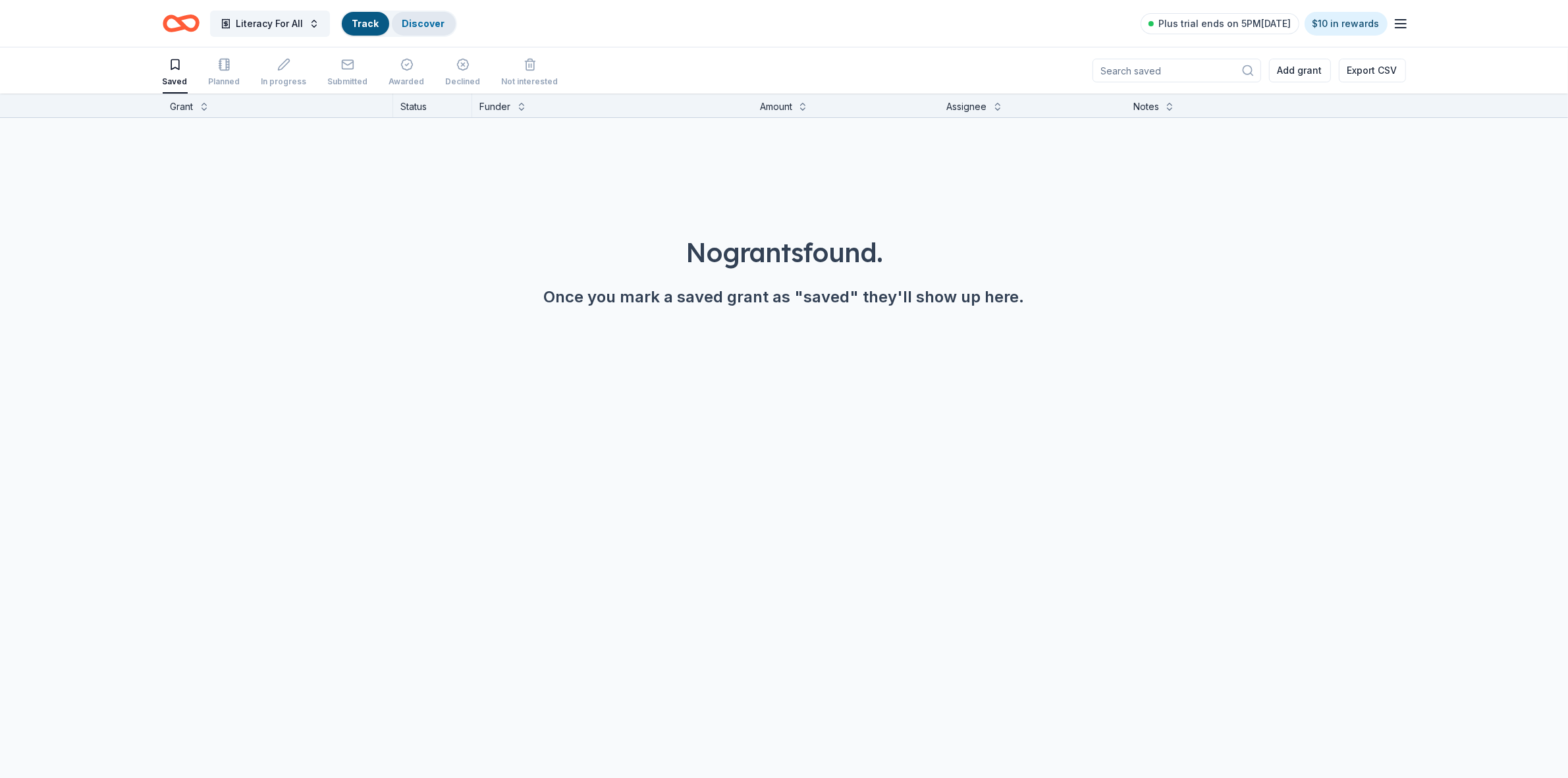
click at [415, 25] on link "Discover" at bounding box center [424, 23] width 43 height 11
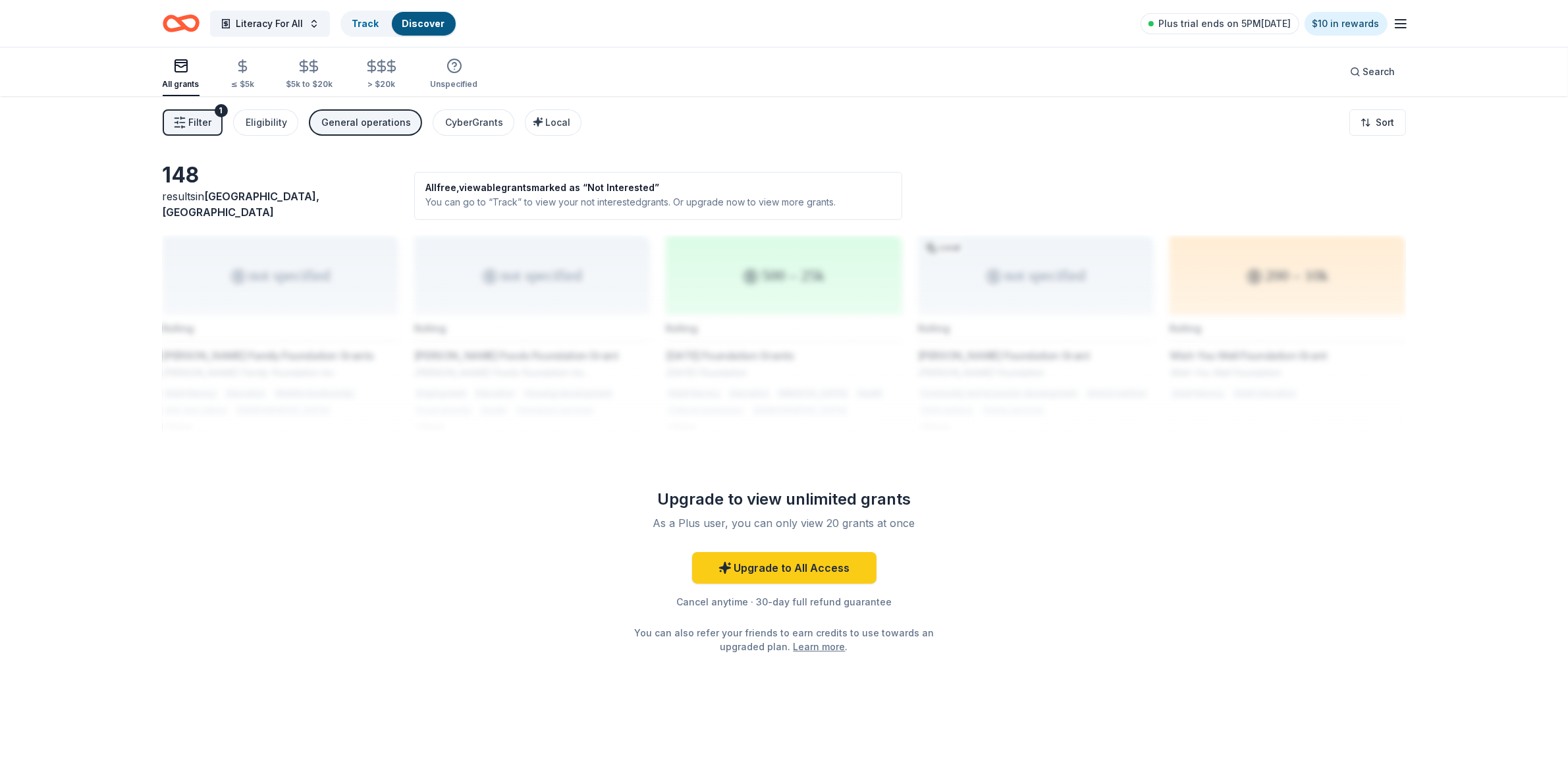
click at [202, 123] on span "Filter" at bounding box center [200, 123] width 23 height 15
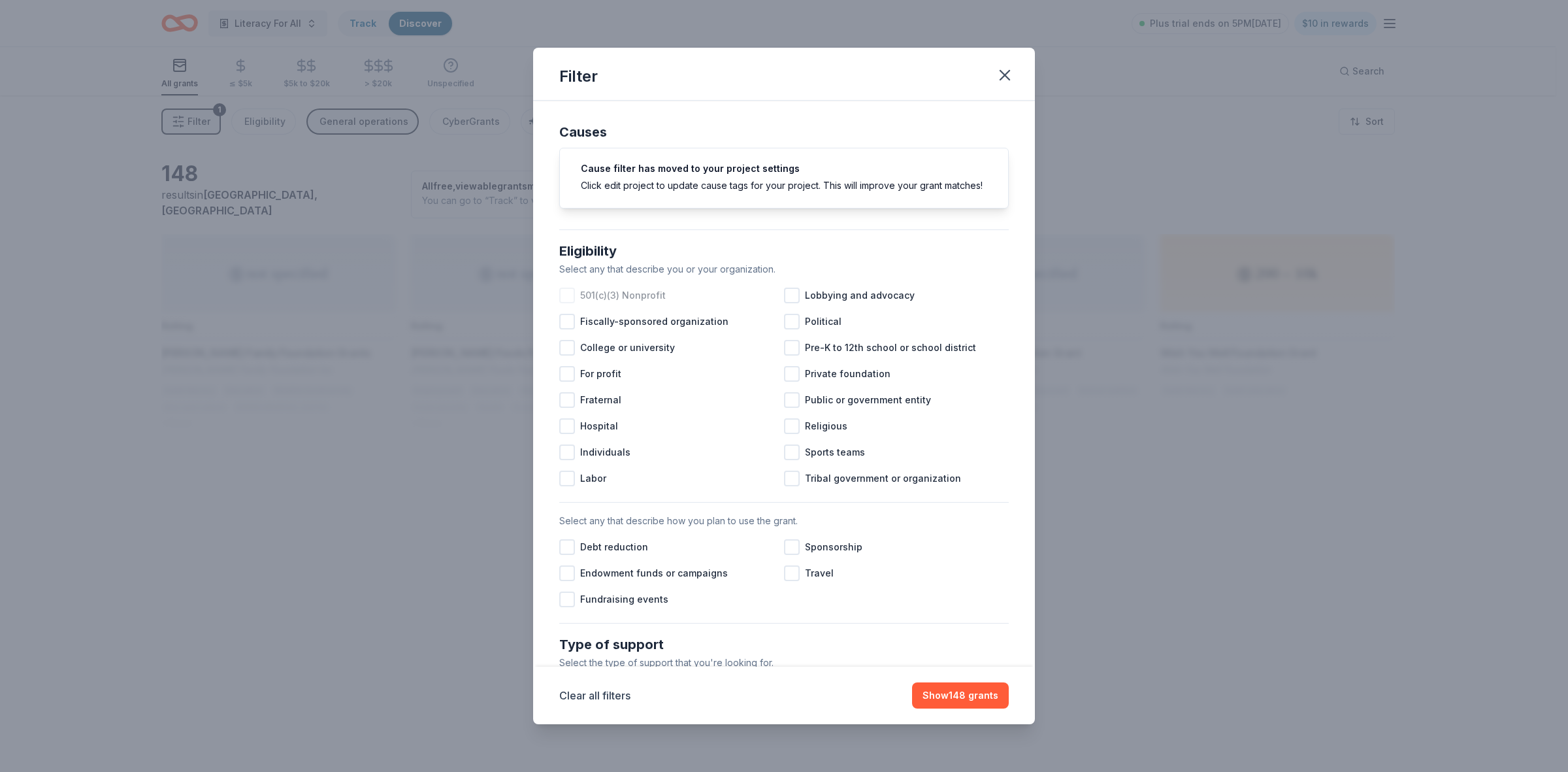
click at [563, 304] on div at bounding box center [567, 295] width 15 height 15
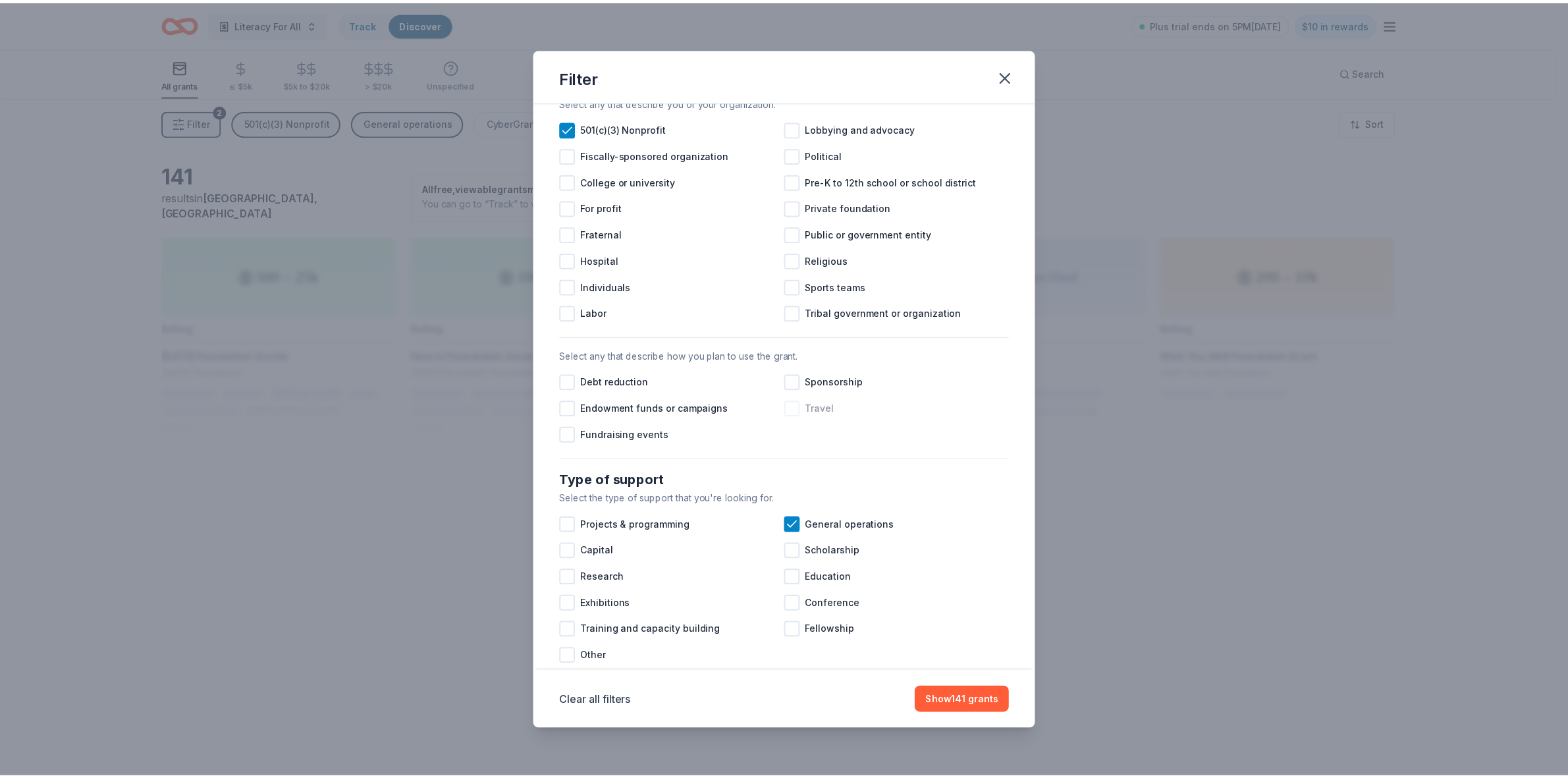
scroll to position [247, 0]
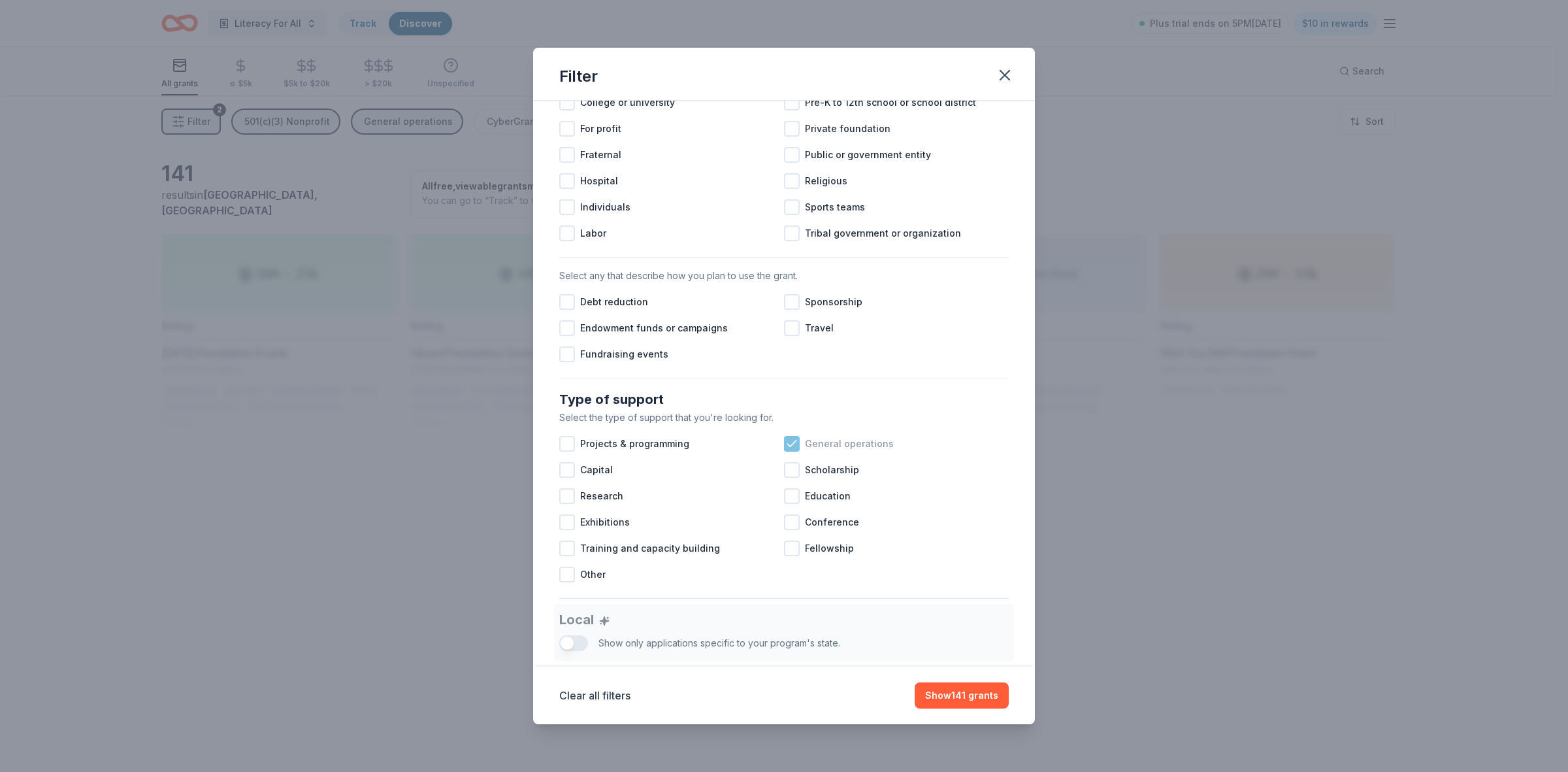
click at [785, 451] on icon at bounding box center [791, 443] width 13 height 13
click at [563, 478] on div at bounding box center [567, 469] width 15 height 15
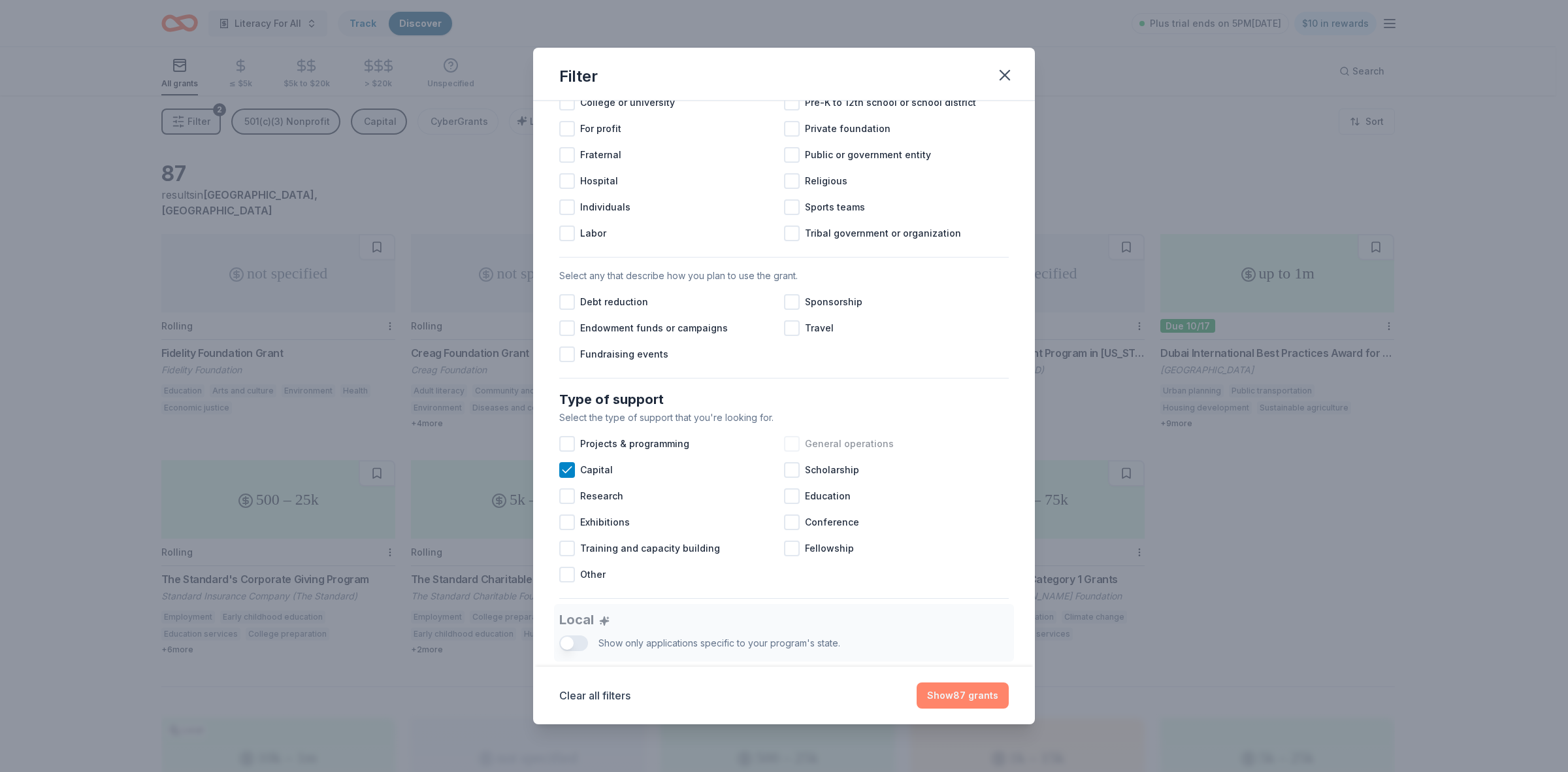
click at [956, 695] on button "Show 87 grants" at bounding box center [962, 695] width 92 height 26
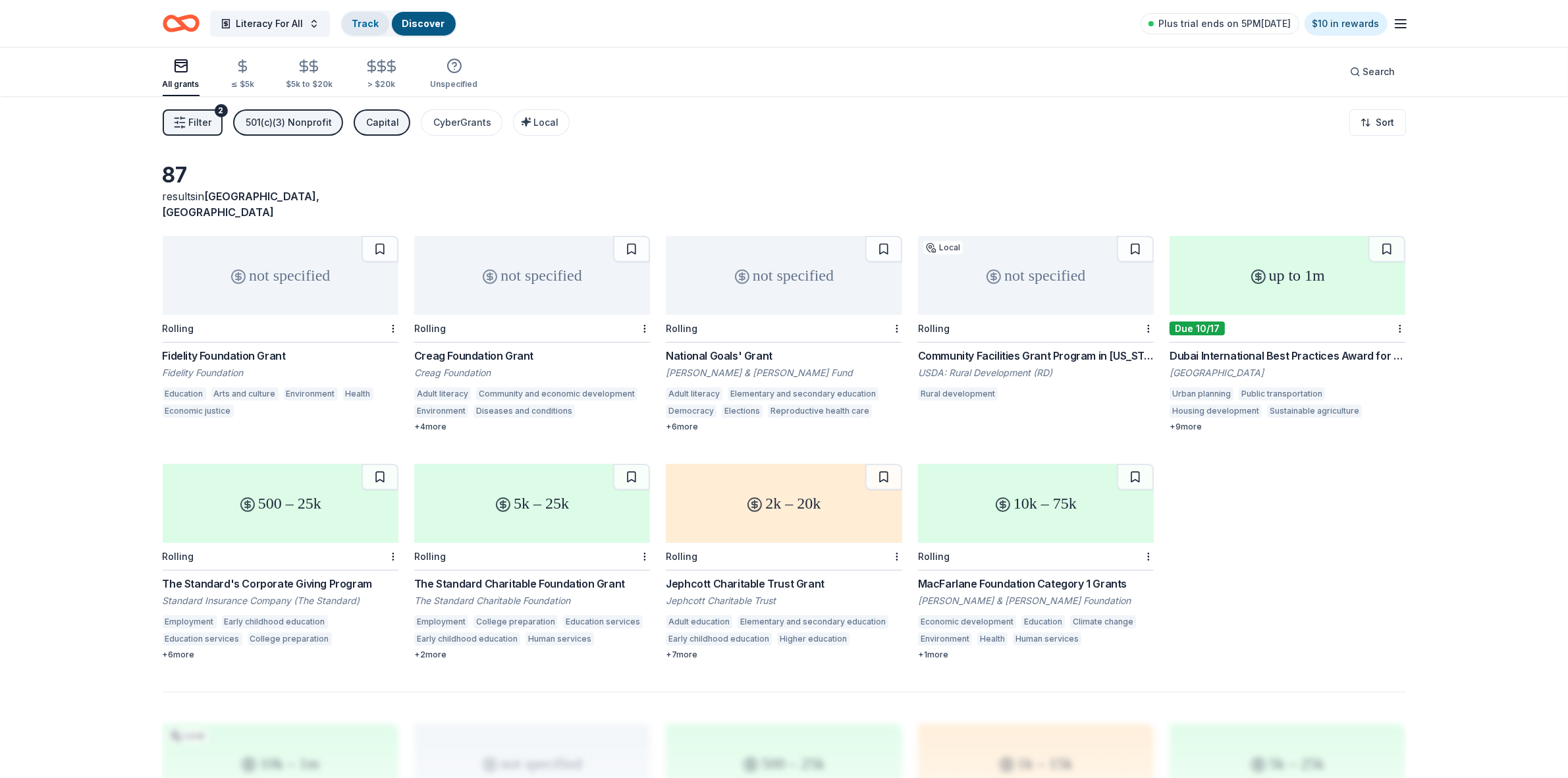
click at [368, 21] on link "Track" at bounding box center [365, 23] width 27 height 11
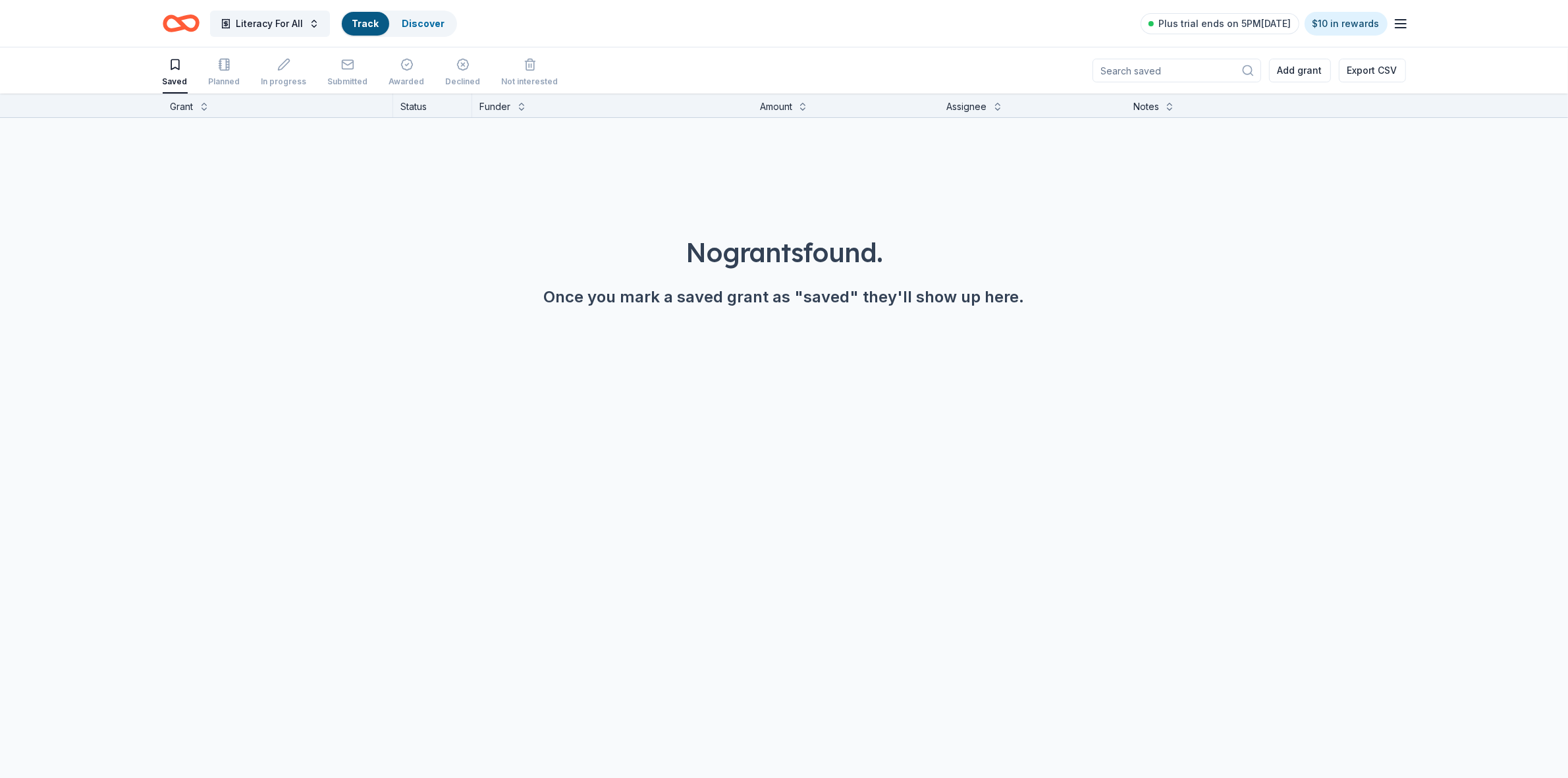
scroll to position [1, 0]
click at [275, 25] on span "Literacy For All" at bounding box center [270, 23] width 67 height 15
click at [287, 48] on button "Grants New" at bounding box center [310, 56] width 79 height 25
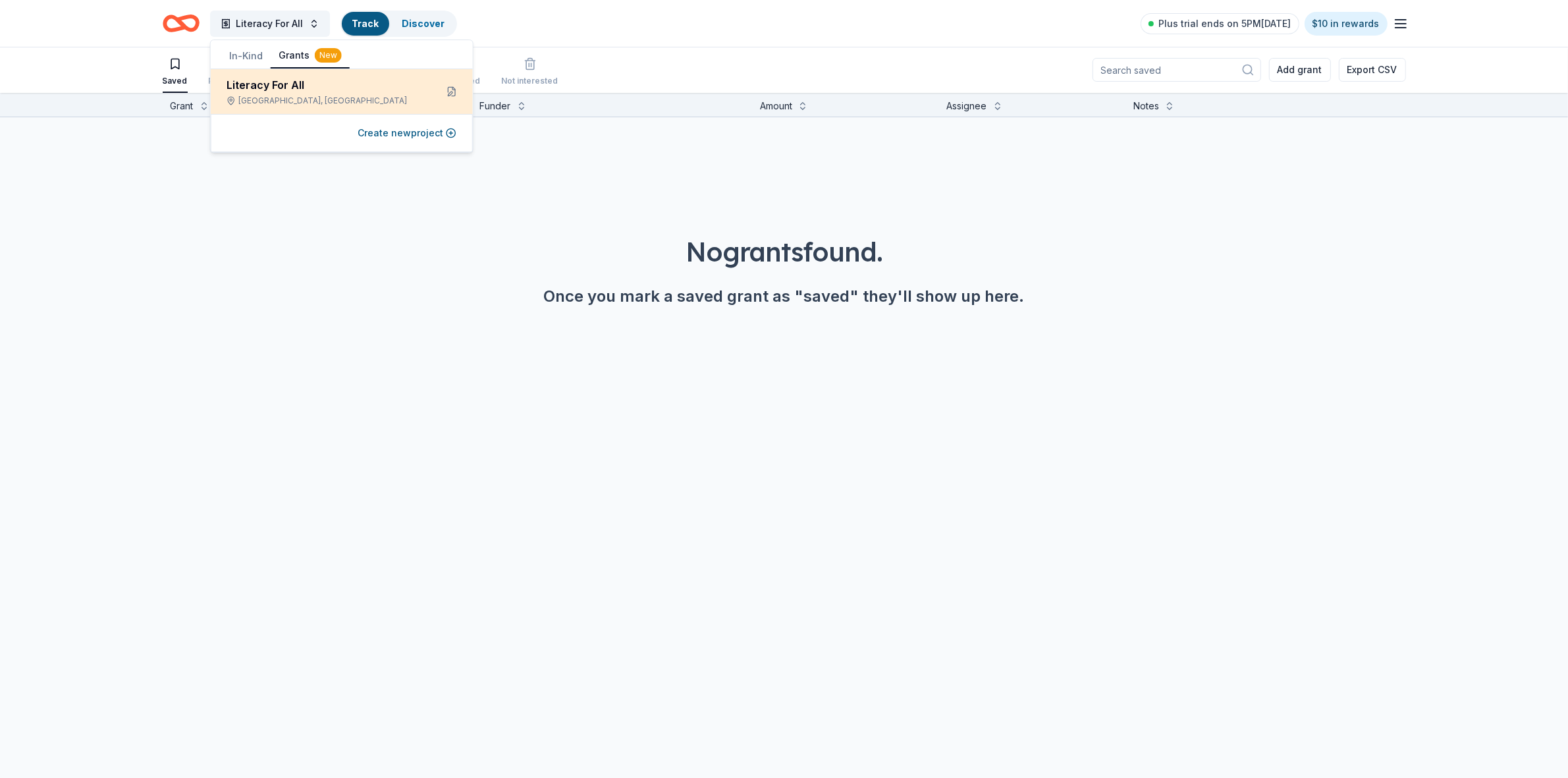
click at [280, 84] on div "Literacy For All" at bounding box center [326, 85] width 199 height 15
click at [165, 23] on icon "Home" at bounding box center [175, 22] width 21 height 13
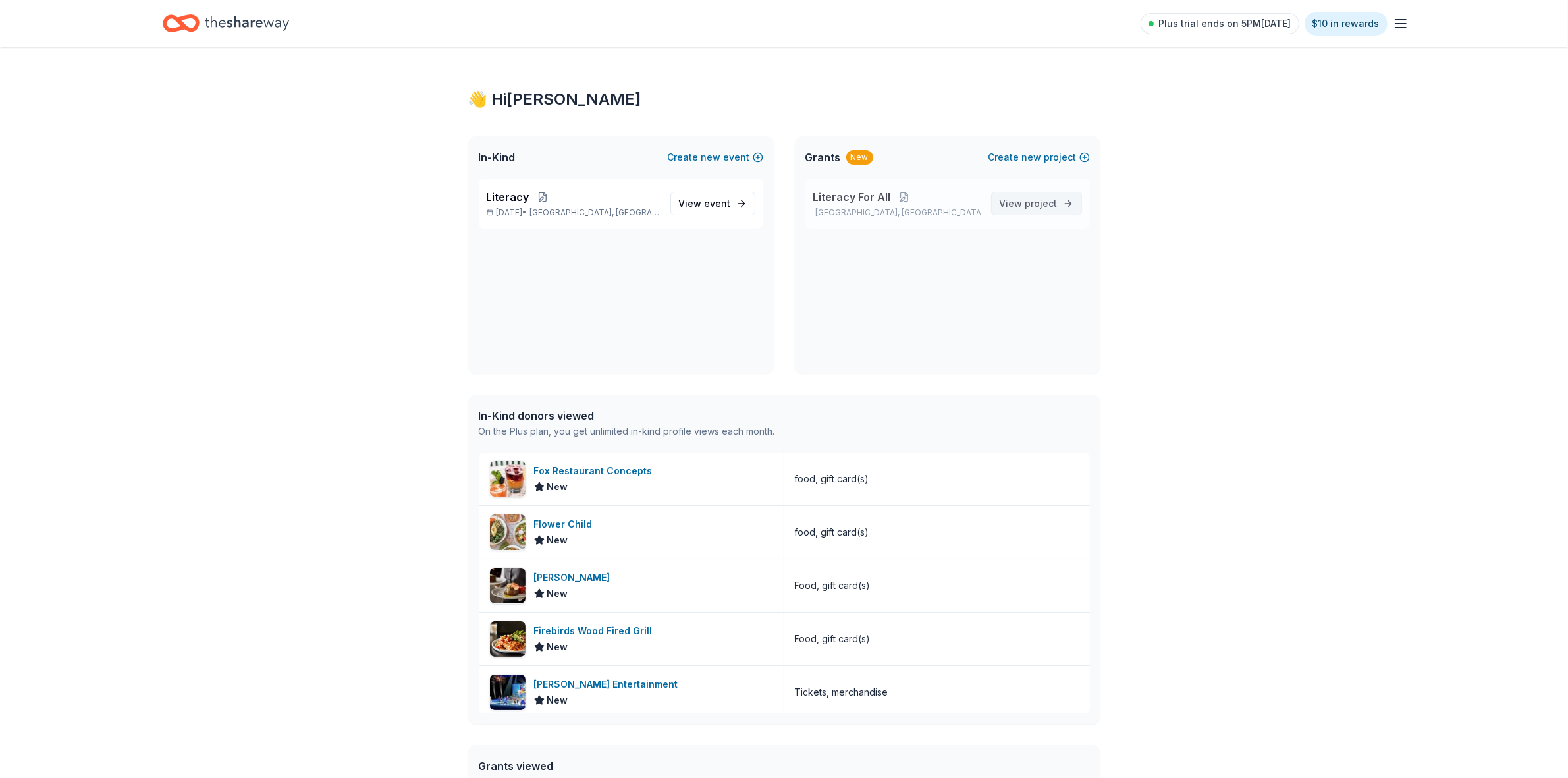
click at [1028, 203] on span "project" at bounding box center [1042, 203] width 33 height 11
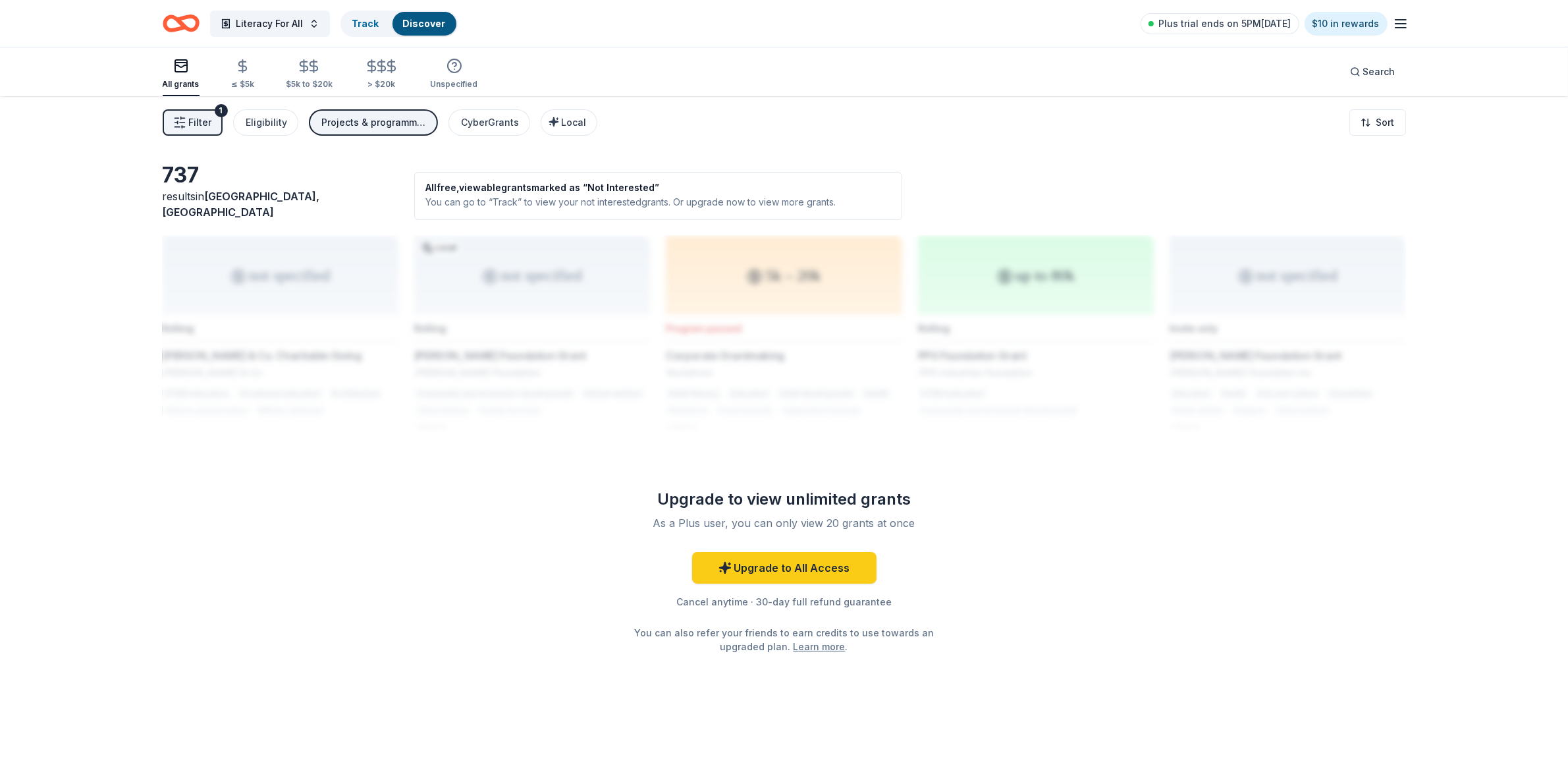
click at [374, 123] on div "Projects & programming" at bounding box center [374, 123] width 105 height 15
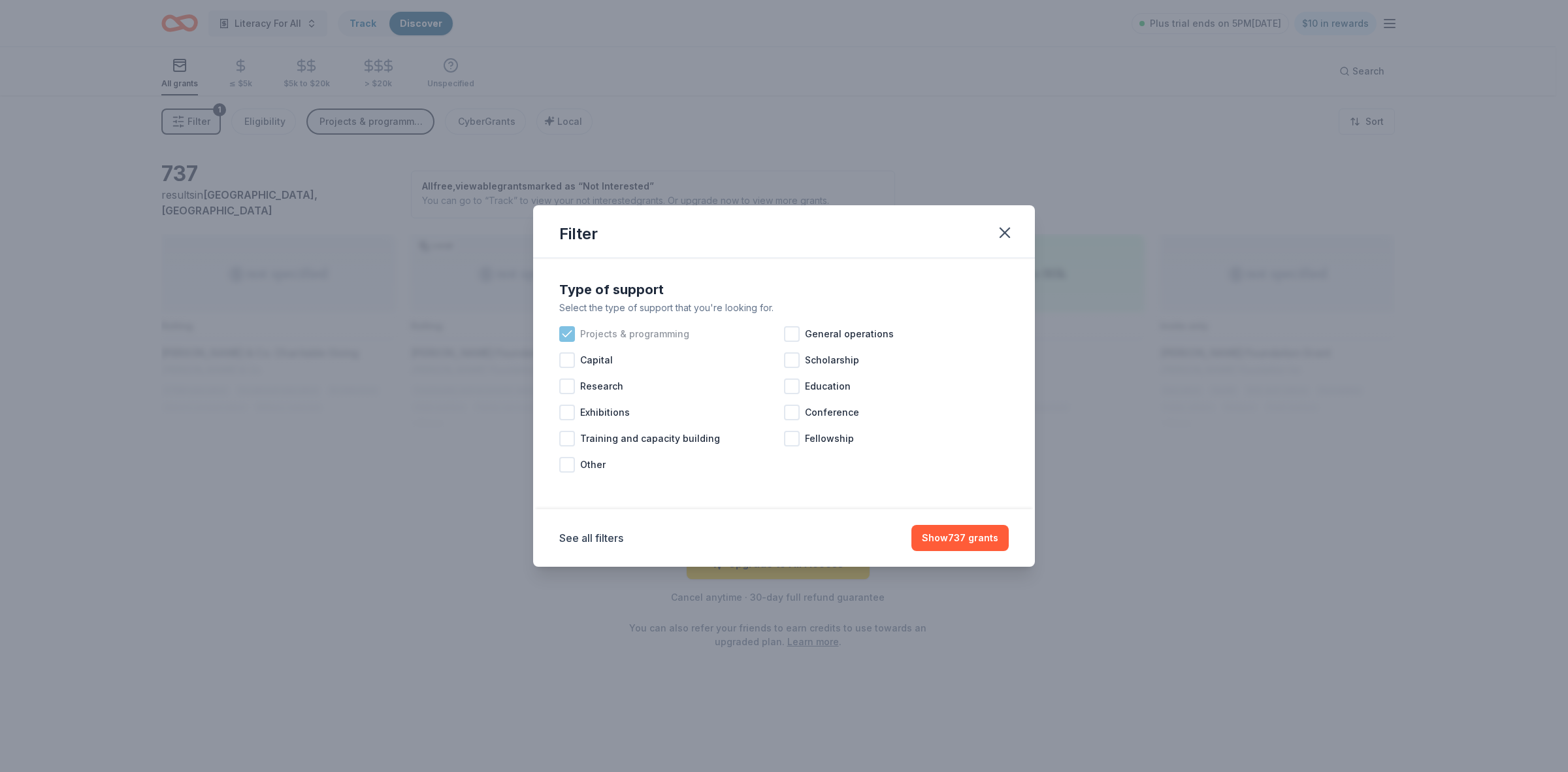
click at [572, 328] on icon at bounding box center [567, 333] width 13 height 13
click at [567, 363] on div at bounding box center [567, 360] width 15 height 15
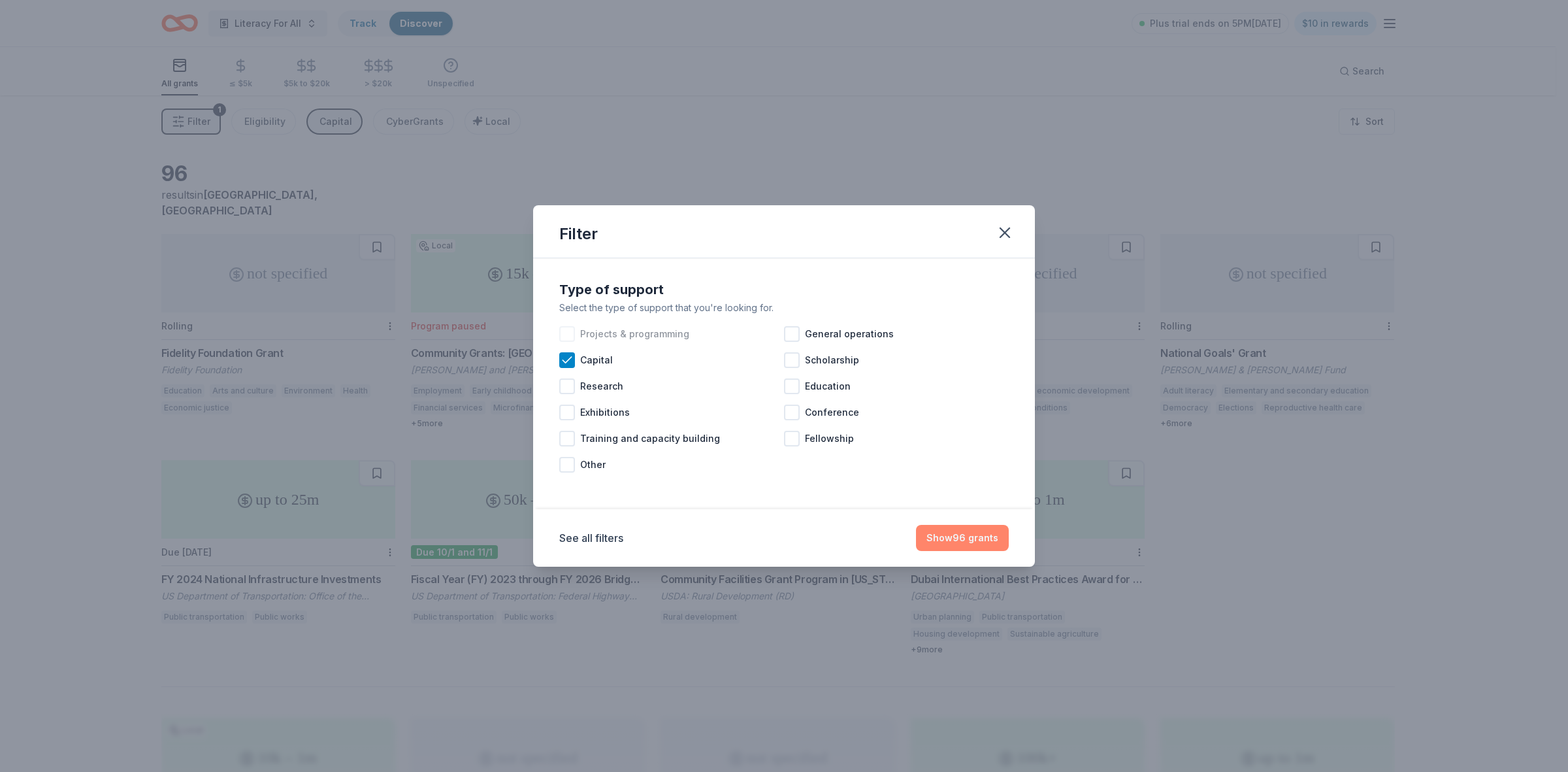
click at [977, 538] on button "Show 96 grants" at bounding box center [962, 537] width 93 height 26
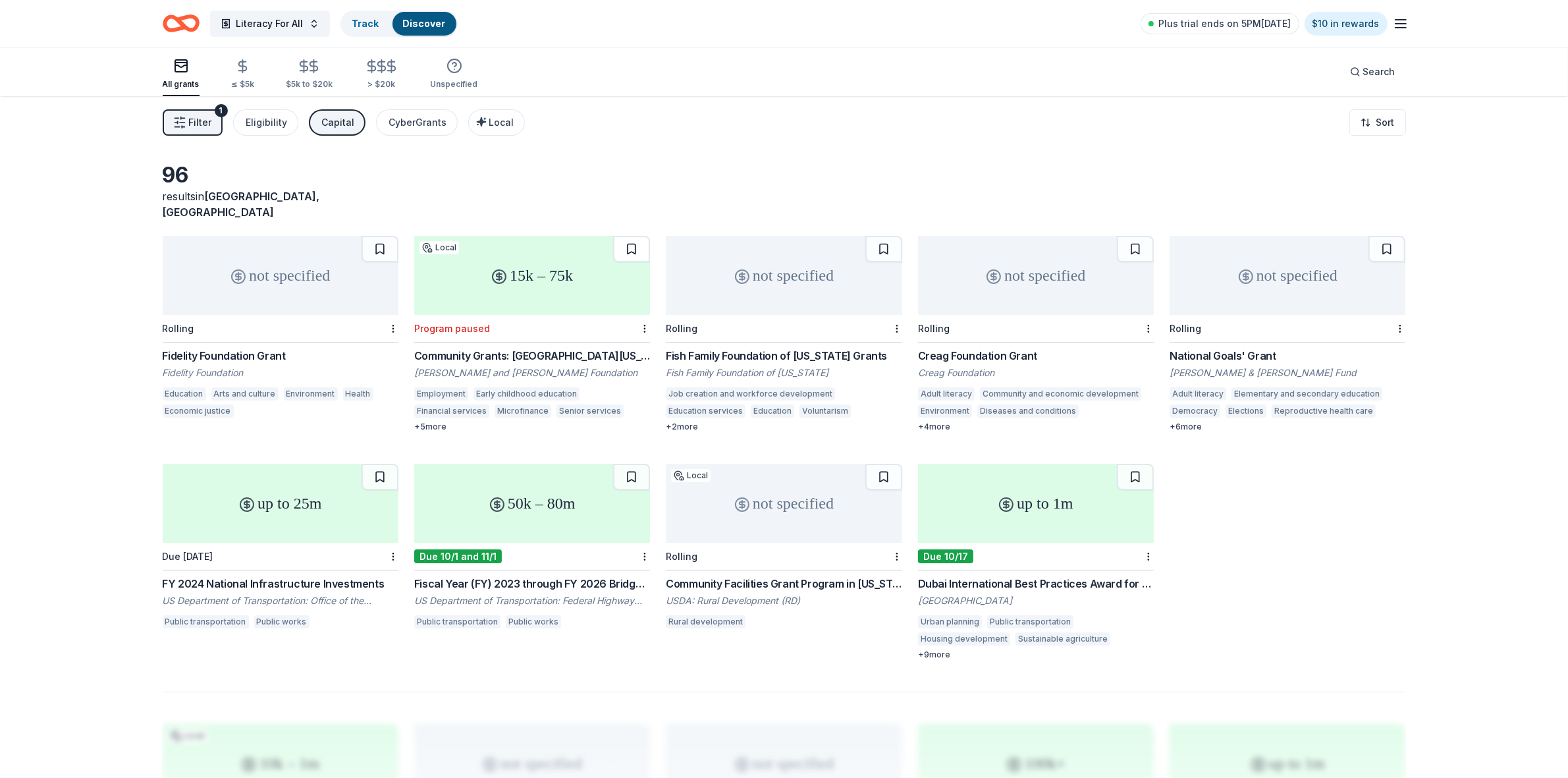
click at [637, 236] on button at bounding box center [631, 248] width 37 height 27
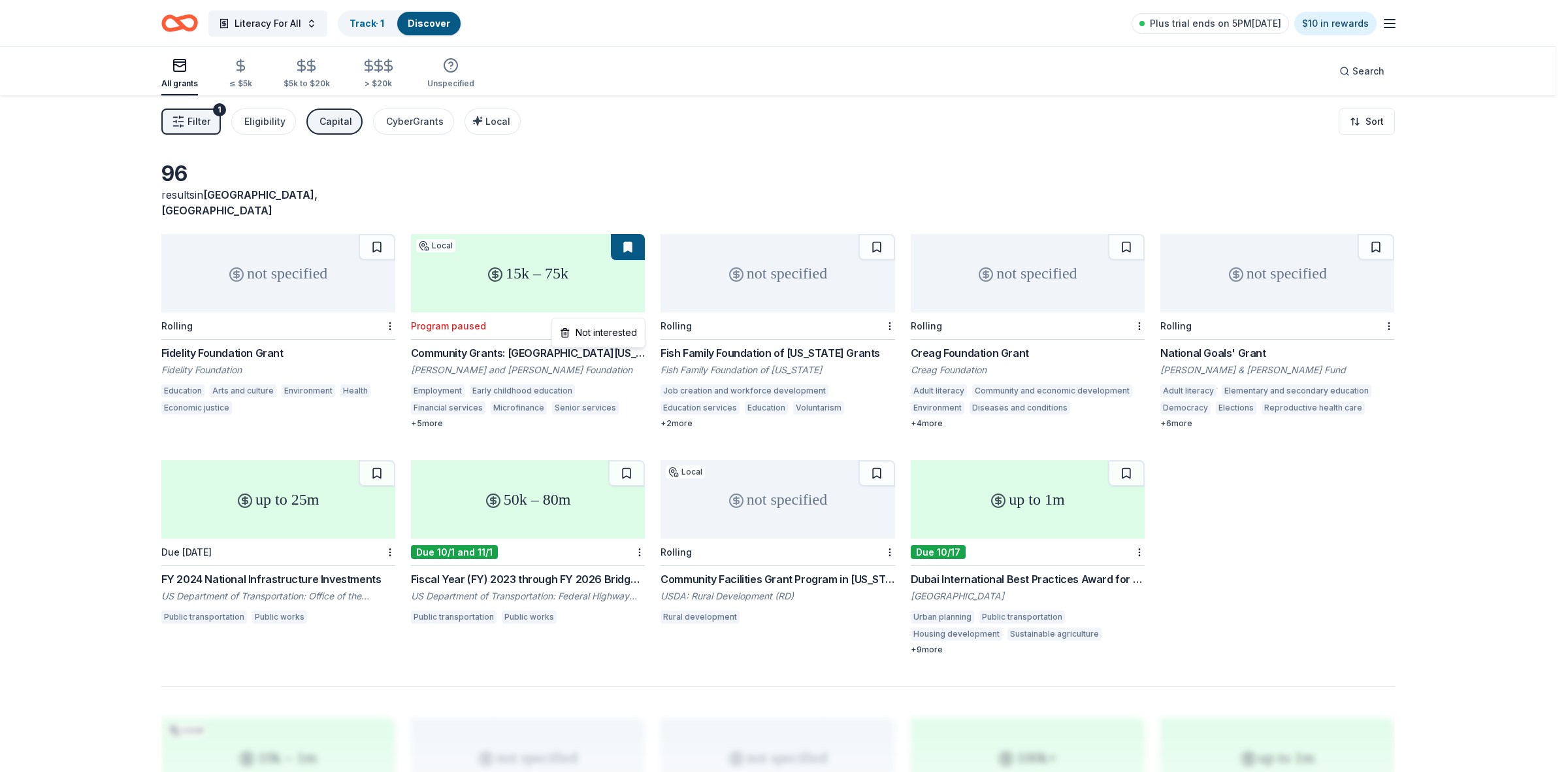
click at [637, 307] on html "Literacy For All Track · 1 Discover Plus trial ends on 5PM[DATE] $10 in rewards…" at bounding box center [784, 386] width 1568 height 772
click at [611, 337] on div "Not interested" at bounding box center [598, 332] width 88 height 24
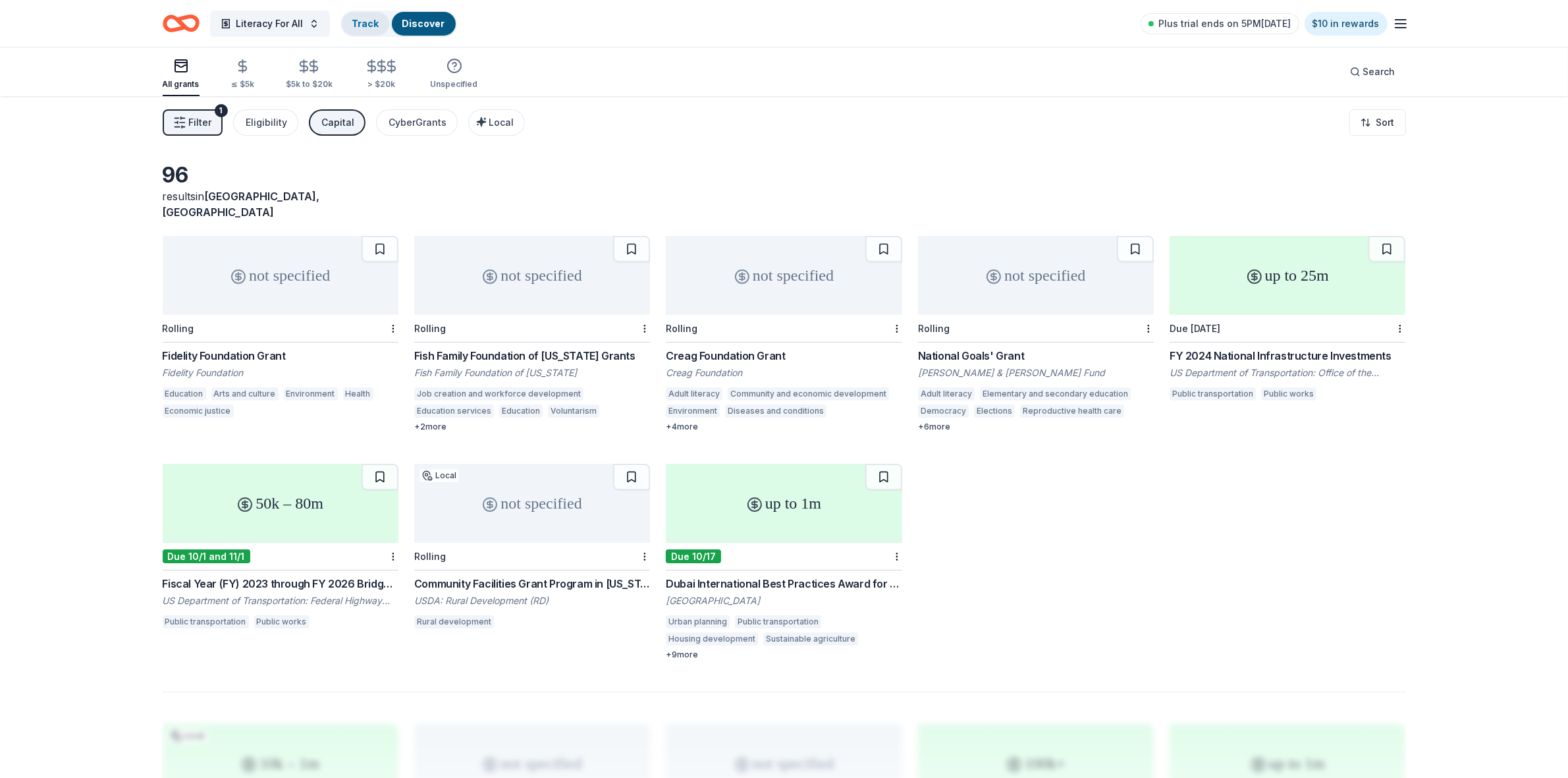
click at [372, 23] on link "Track" at bounding box center [365, 23] width 27 height 11
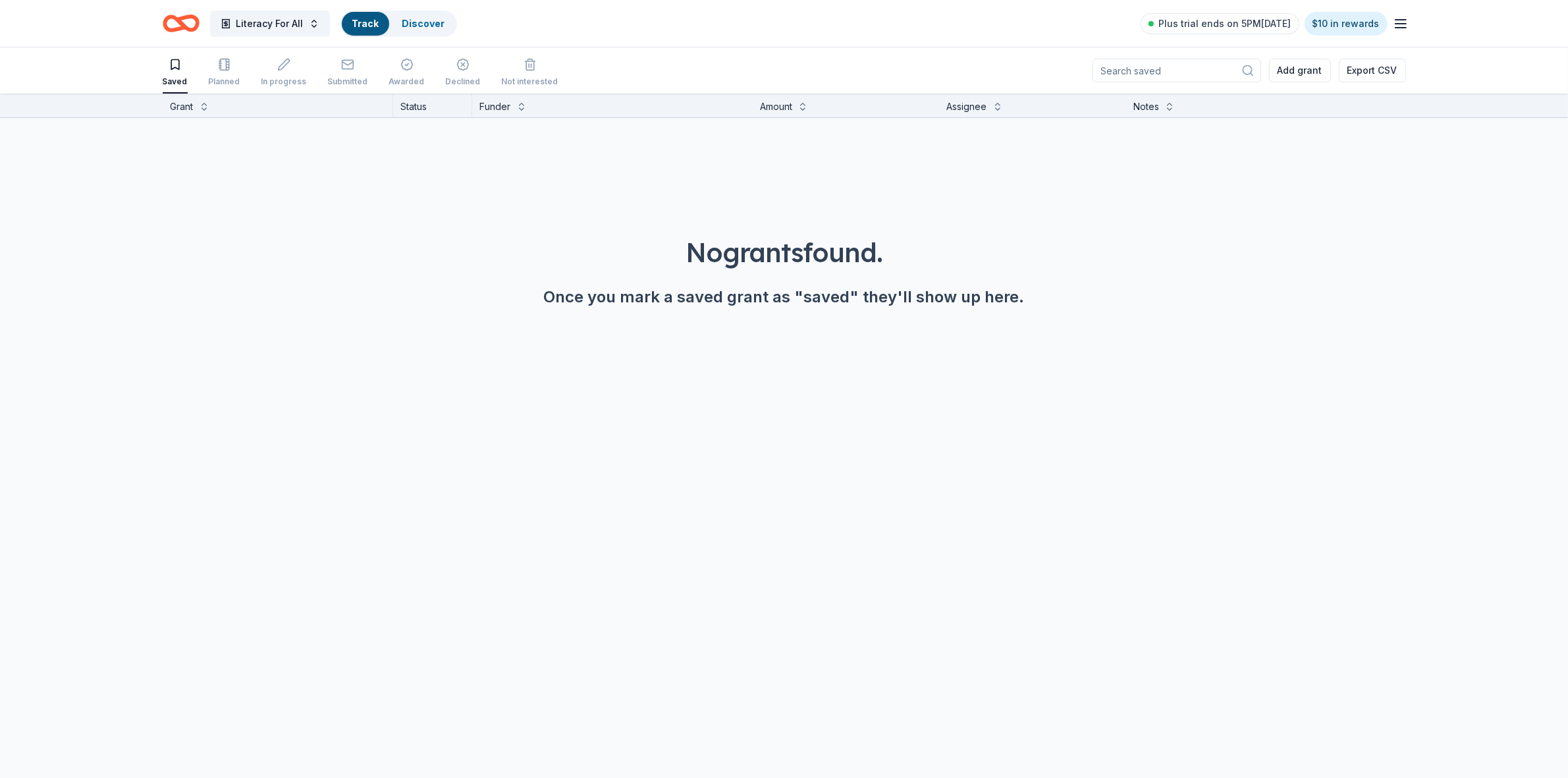
scroll to position [1, 0]
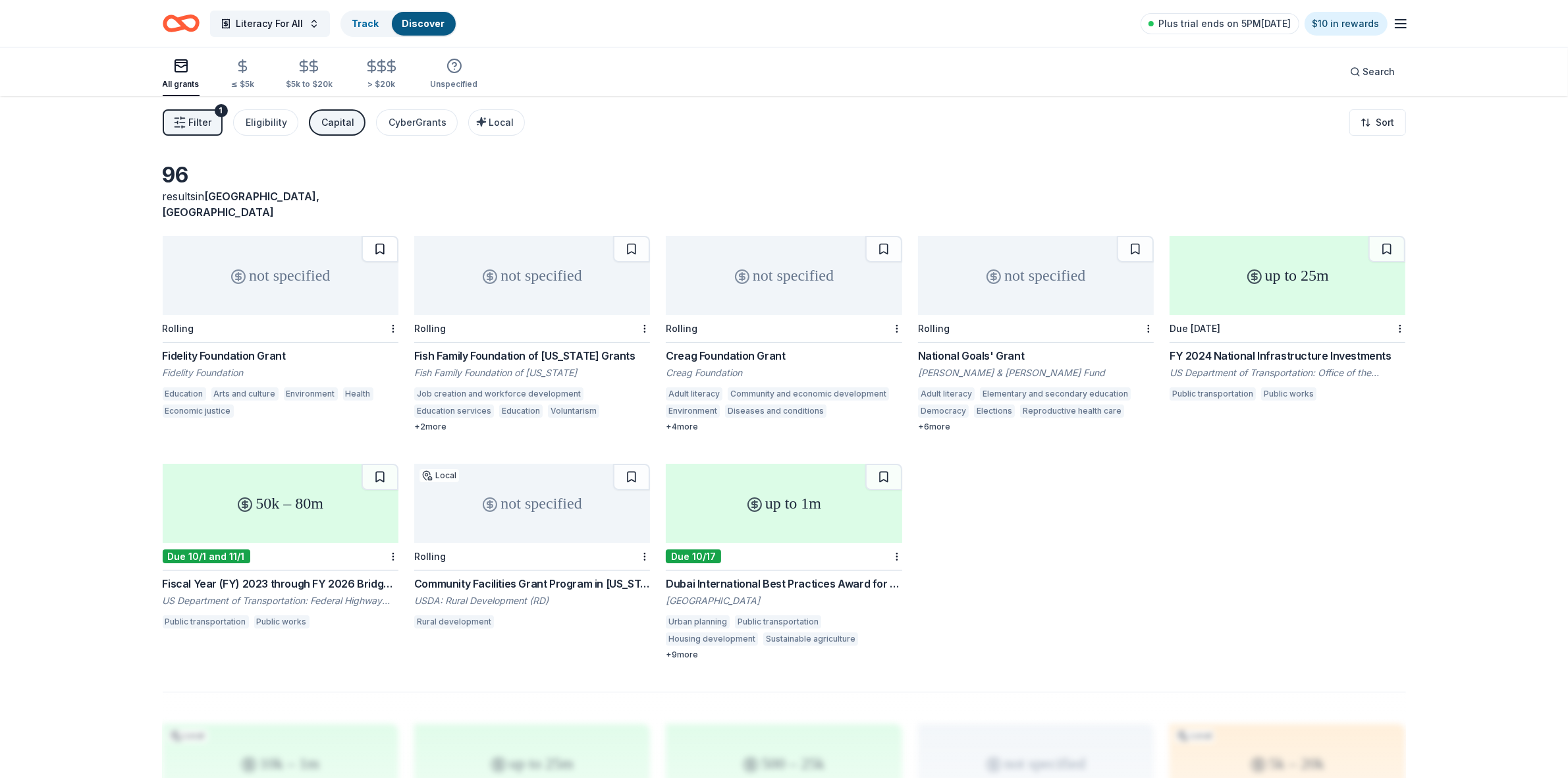
click at [386, 236] on button at bounding box center [380, 248] width 37 height 27
click at [634, 236] on button at bounding box center [631, 248] width 37 height 27
click at [884, 237] on button at bounding box center [883, 248] width 37 height 27
click at [1134, 236] on button at bounding box center [1135, 248] width 37 height 27
click at [1388, 237] on button at bounding box center [1386, 248] width 37 height 27
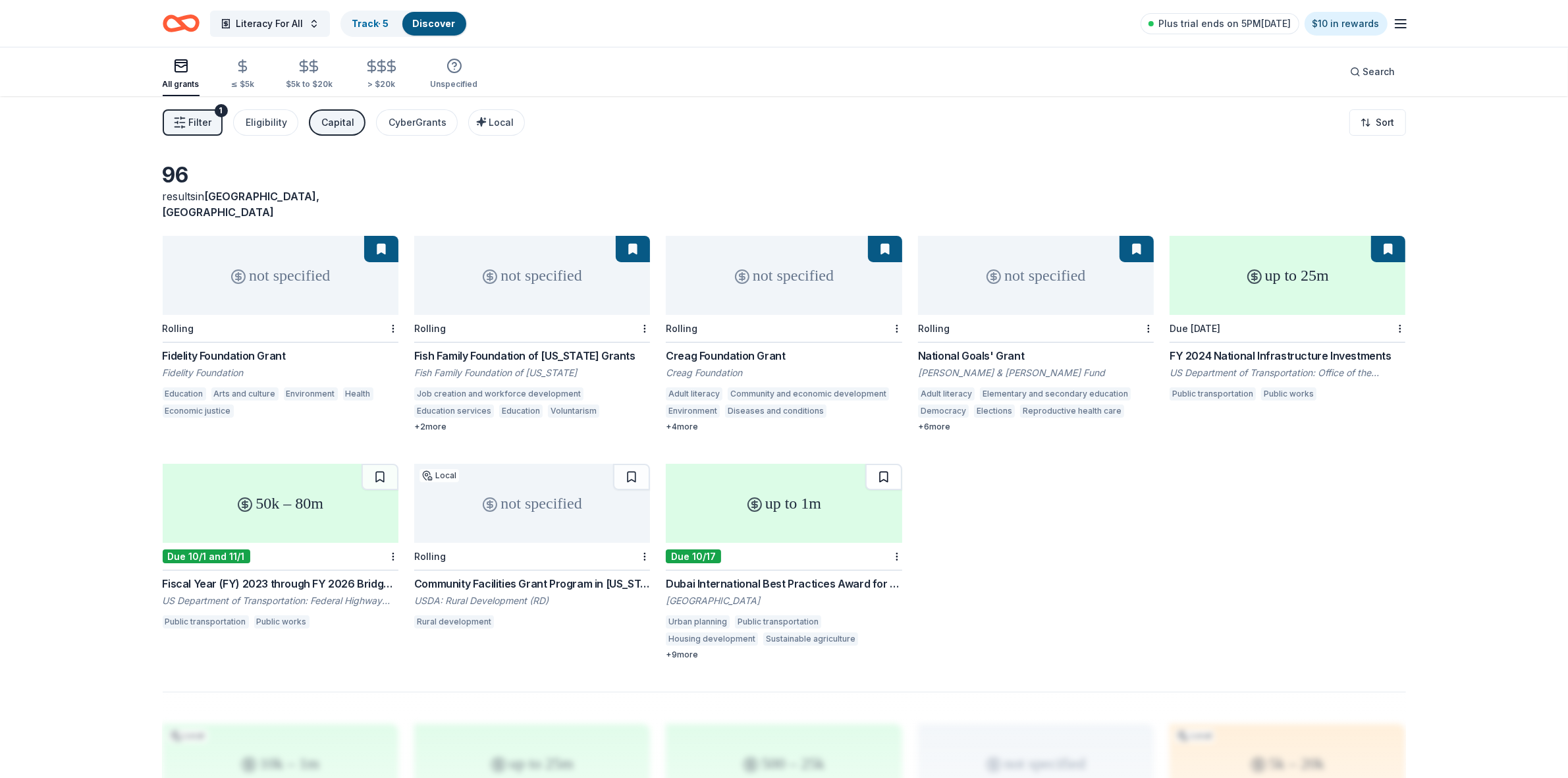
click at [878, 466] on button at bounding box center [883, 476] width 37 height 27
click at [642, 480] on div "not specified" at bounding box center [531, 503] width 236 height 79
click at [639, 464] on button at bounding box center [631, 476] width 37 height 27
click at [377, 466] on button at bounding box center [380, 476] width 37 height 27
click at [380, 21] on link "Track · 8" at bounding box center [371, 23] width 38 height 11
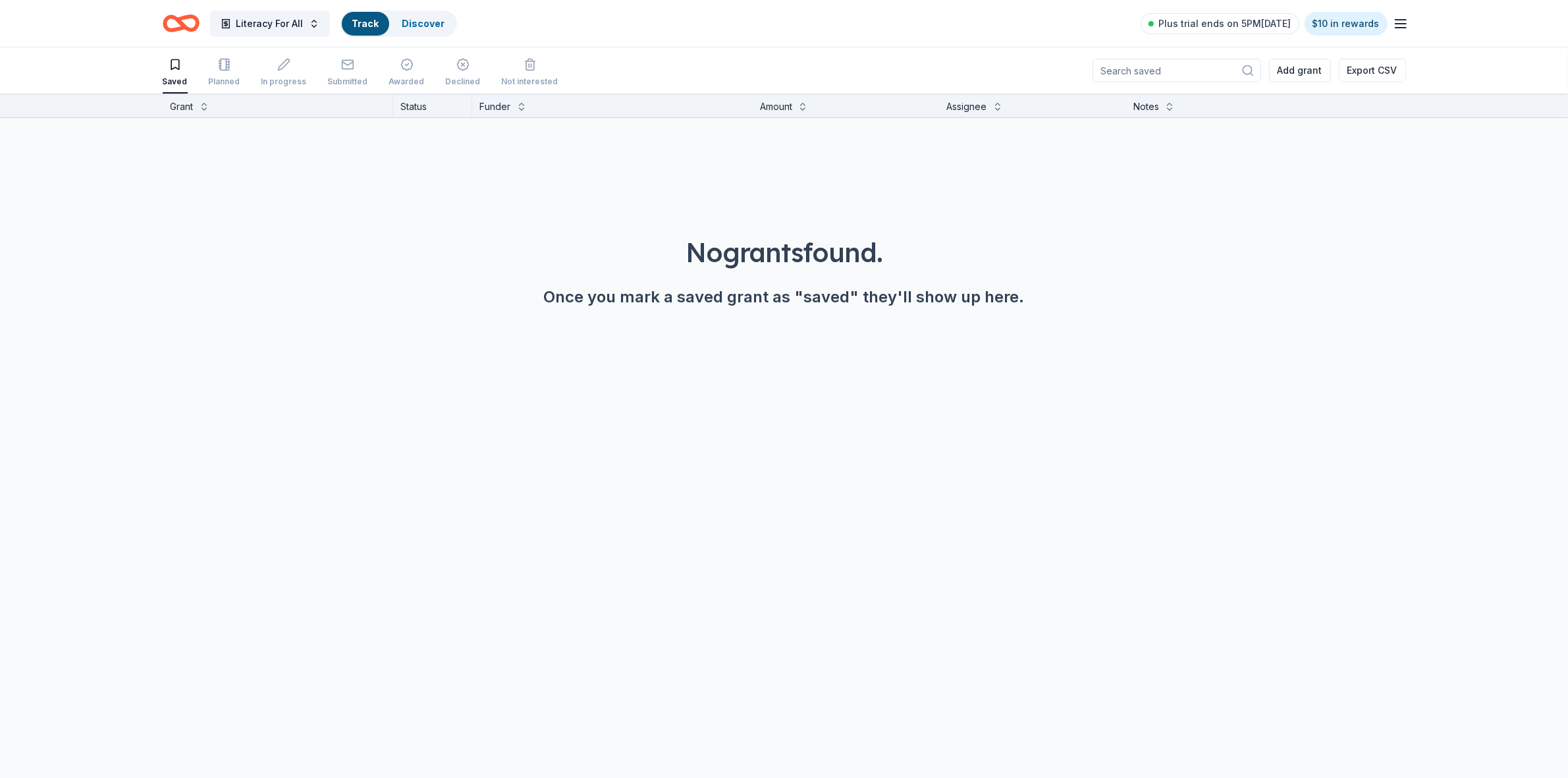
scroll to position [1, 0]
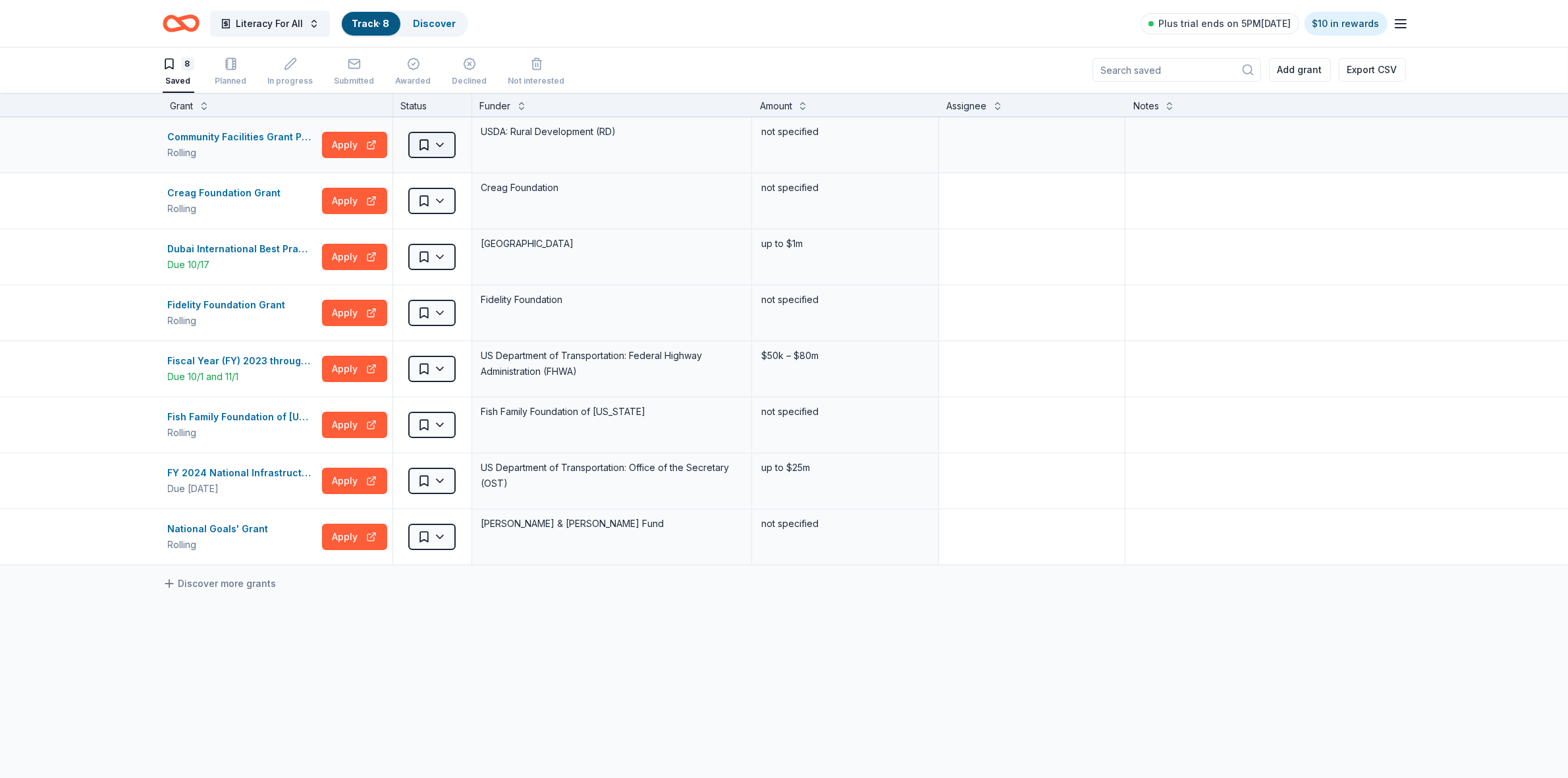
click at [431, 149] on html "Literacy For All Track · 8 Discover Plus trial ends on 5PM[DATE] $10 in rewards…" at bounding box center [784, 388] width 1568 height 778
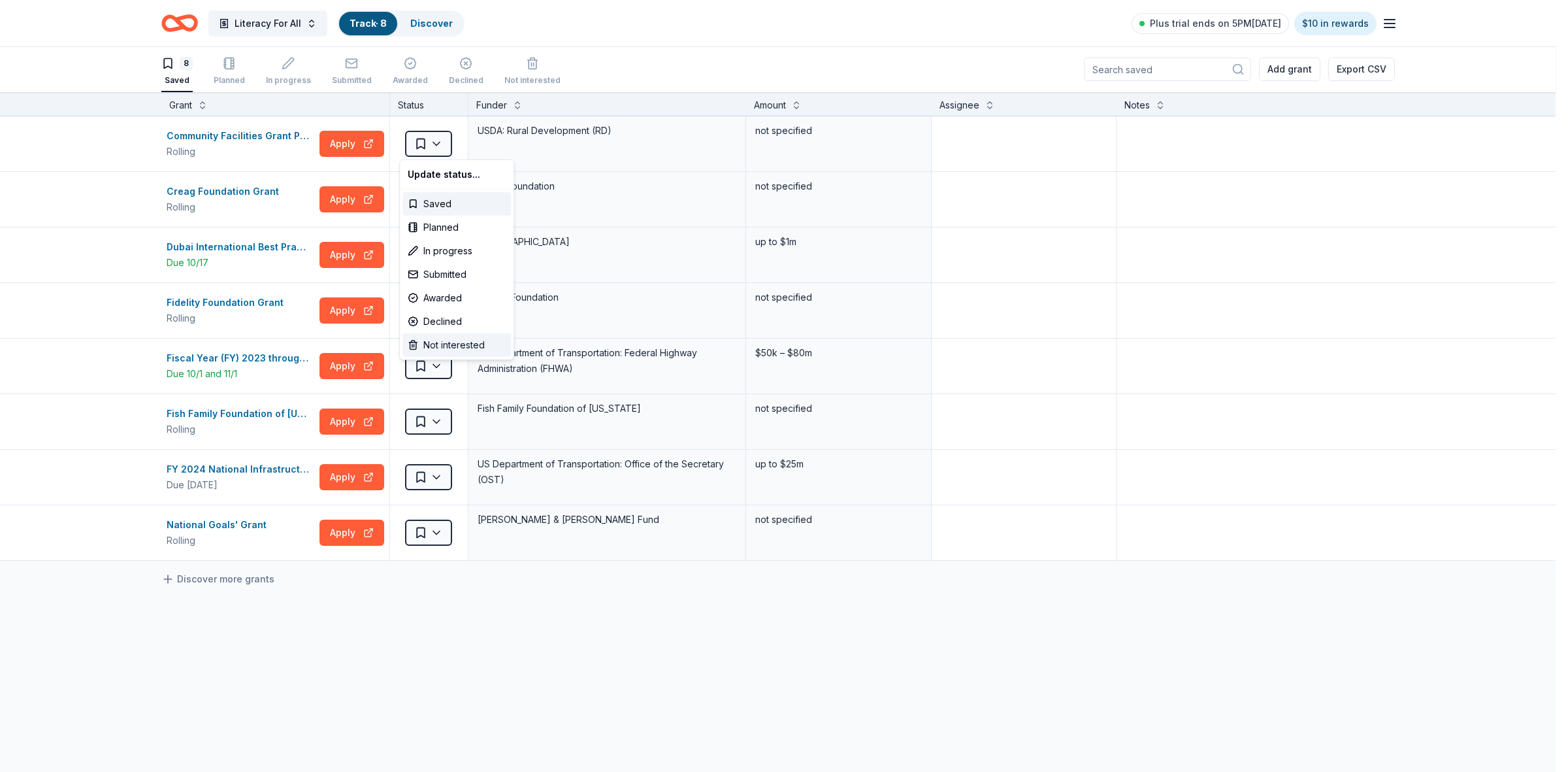
click at [429, 345] on div "Not interested" at bounding box center [456, 345] width 109 height 24
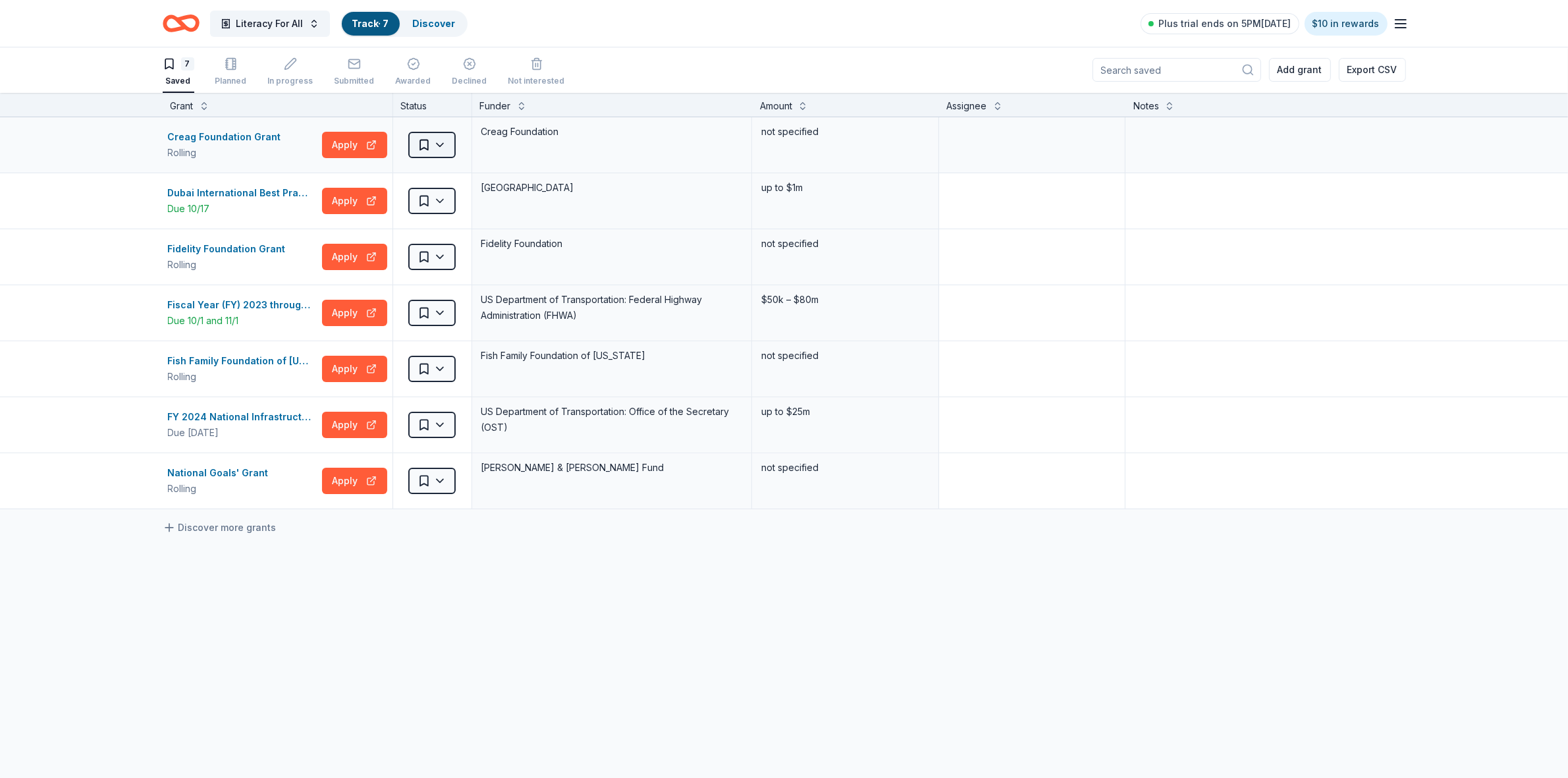
click at [442, 153] on html "Literacy For All Track · 7 Discover Plus trial ends on 5PM[DATE] $10 in rewards…" at bounding box center [784, 388] width 1568 height 778
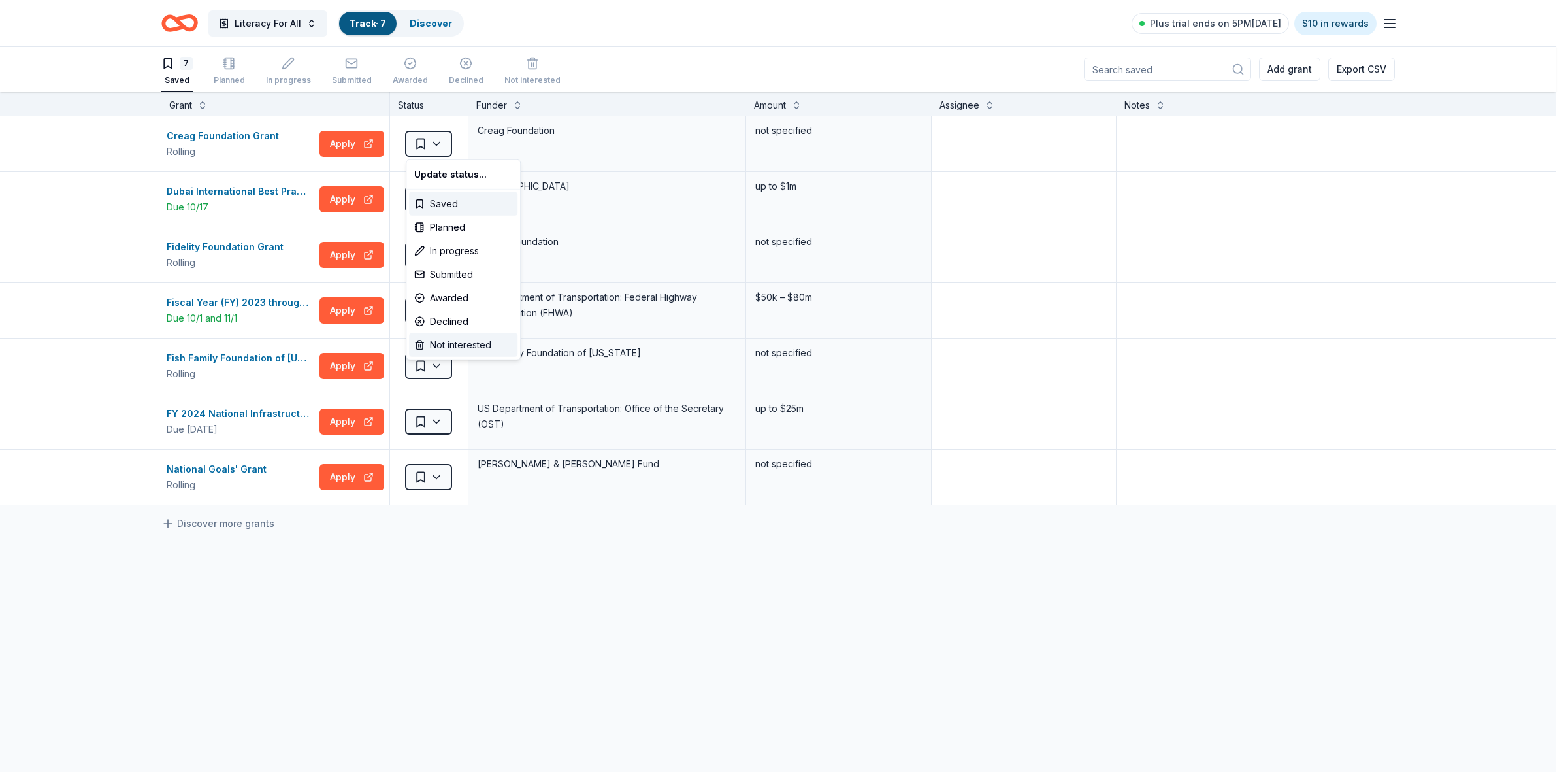
click at [439, 344] on div "Not interested" at bounding box center [463, 345] width 109 height 24
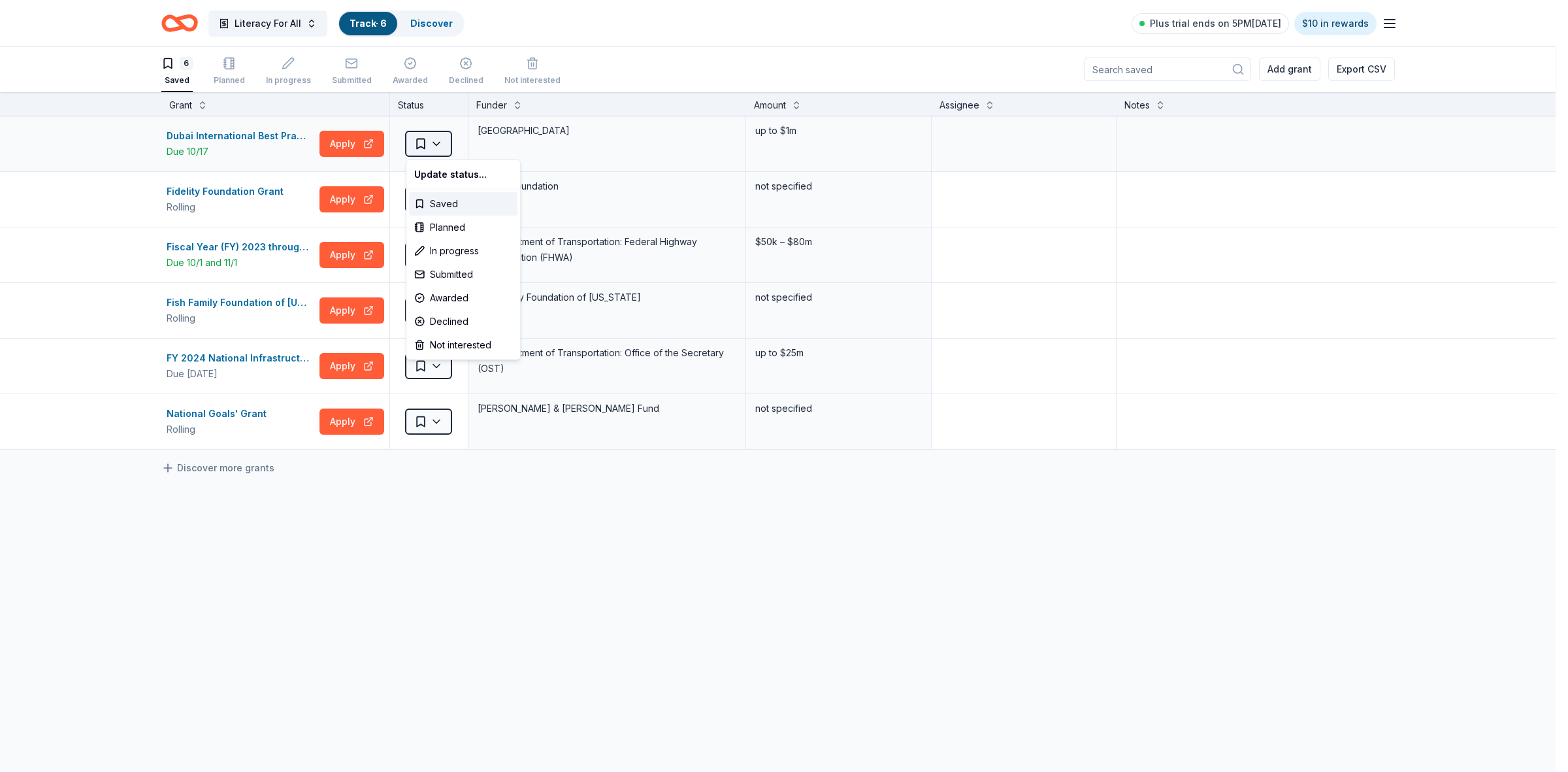
click at [442, 148] on html "Literacy For All Track · 6 Discover Plus trial ends on 5PM[DATE] $10 in rewards…" at bounding box center [784, 385] width 1568 height 772
click at [451, 338] on div "Not interested" at bounding box center [463, 345] width 109 height 24
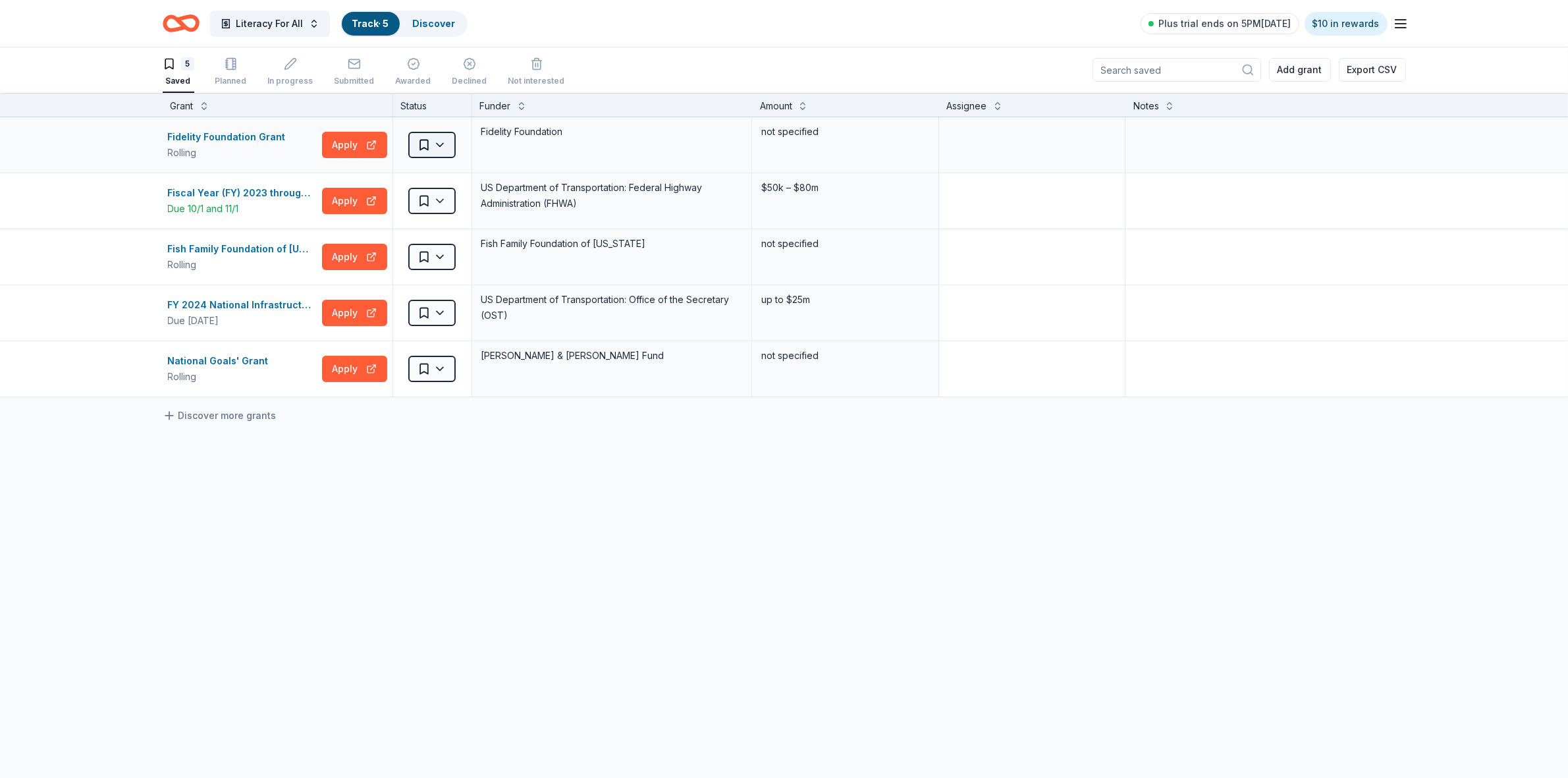
click at [445, 144] on html "Literacy For All Track · 5 Discover Plus trial ends on 5PM[DATE] $10 in rewards…" at bounding box center [784, 388] width 1568 height 778
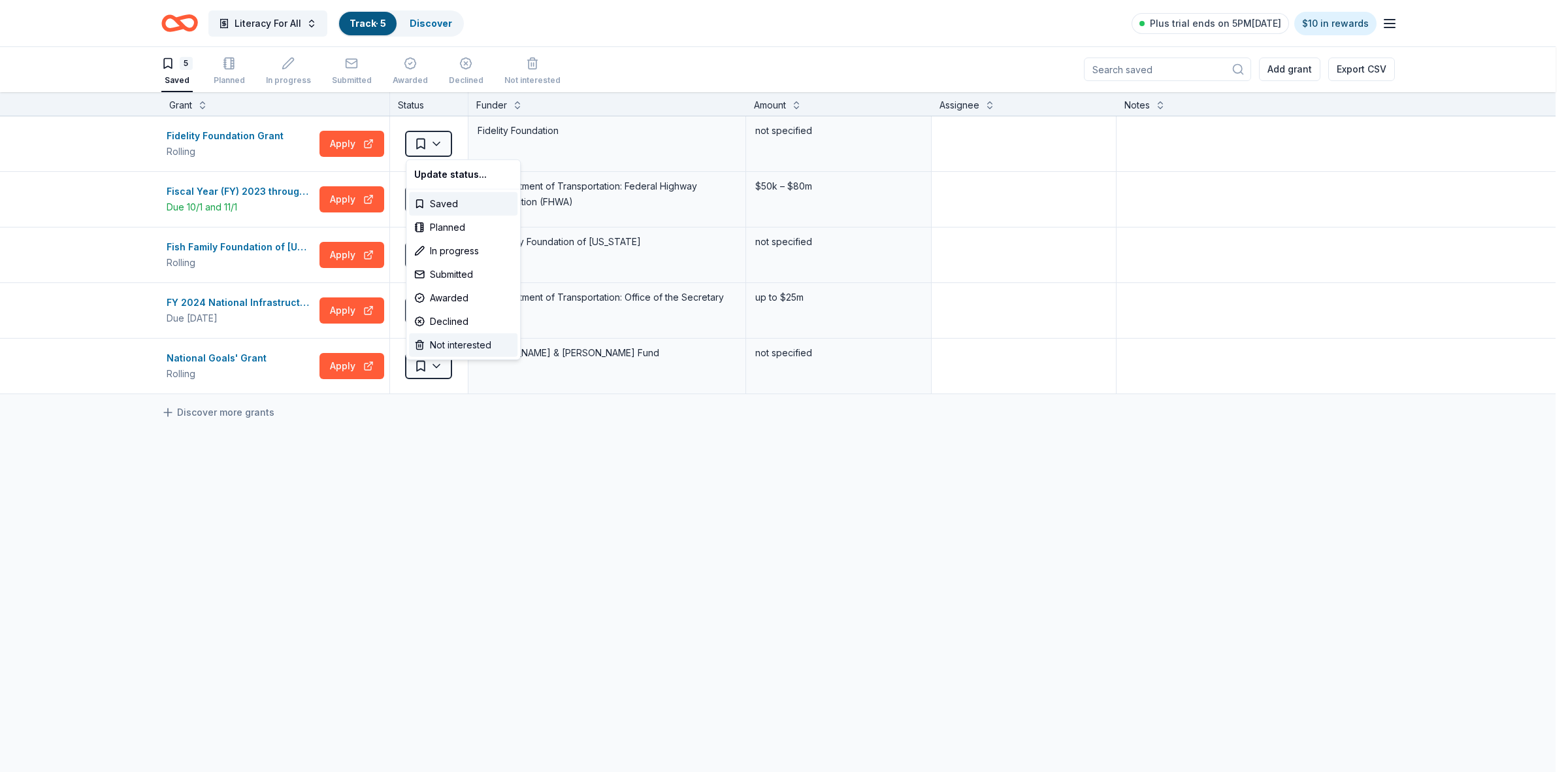
click at [441, 350] on div "Not interested" at bounding box center [463, 345] width 109 height 24
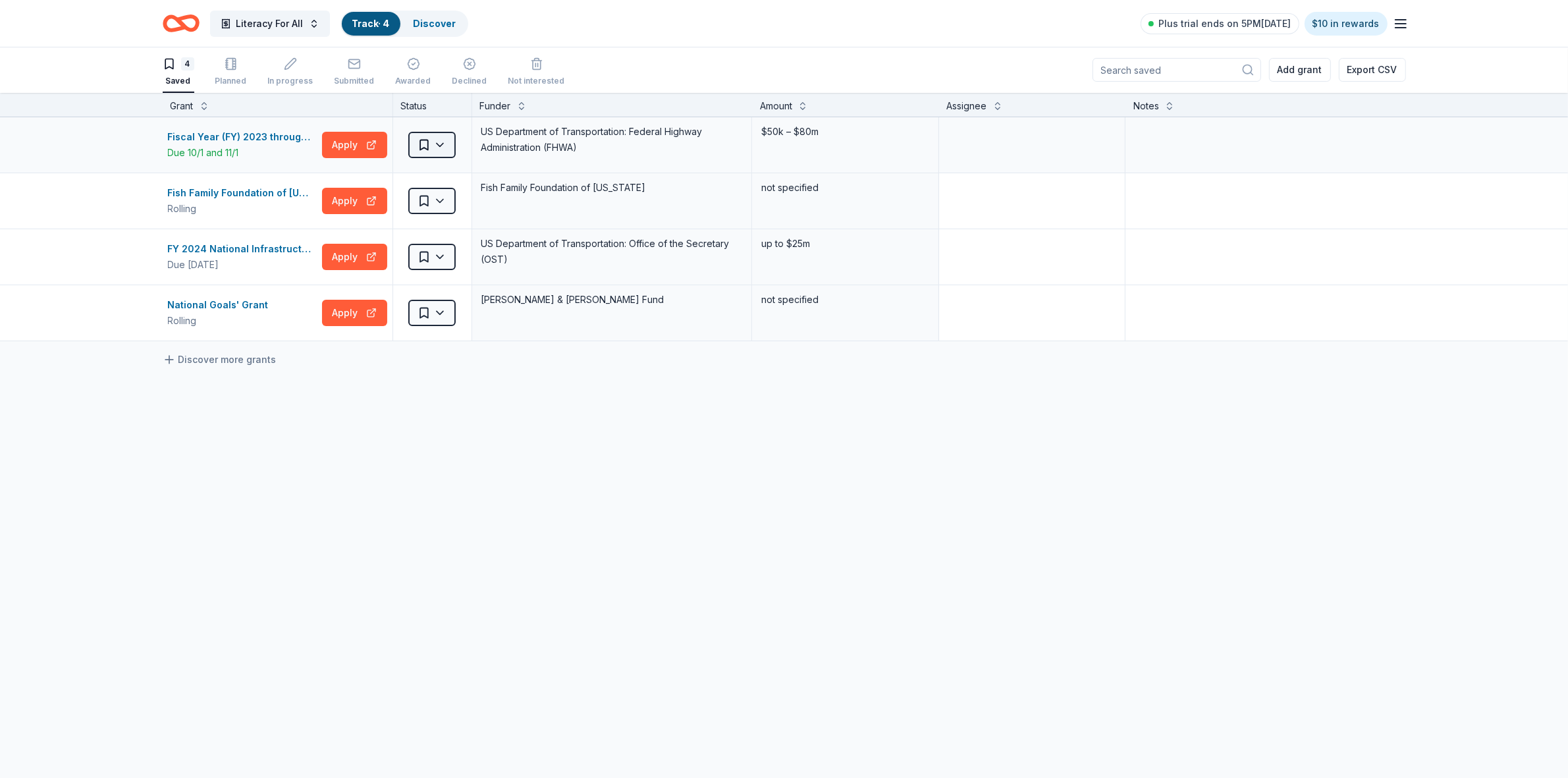
click at [437, 146] on html "Literacy For All Track · 4 Discover Plus trial ends on 5PM[DATE] $10 in rewards…" at bounding box center [784, 388] width 1568 height 778
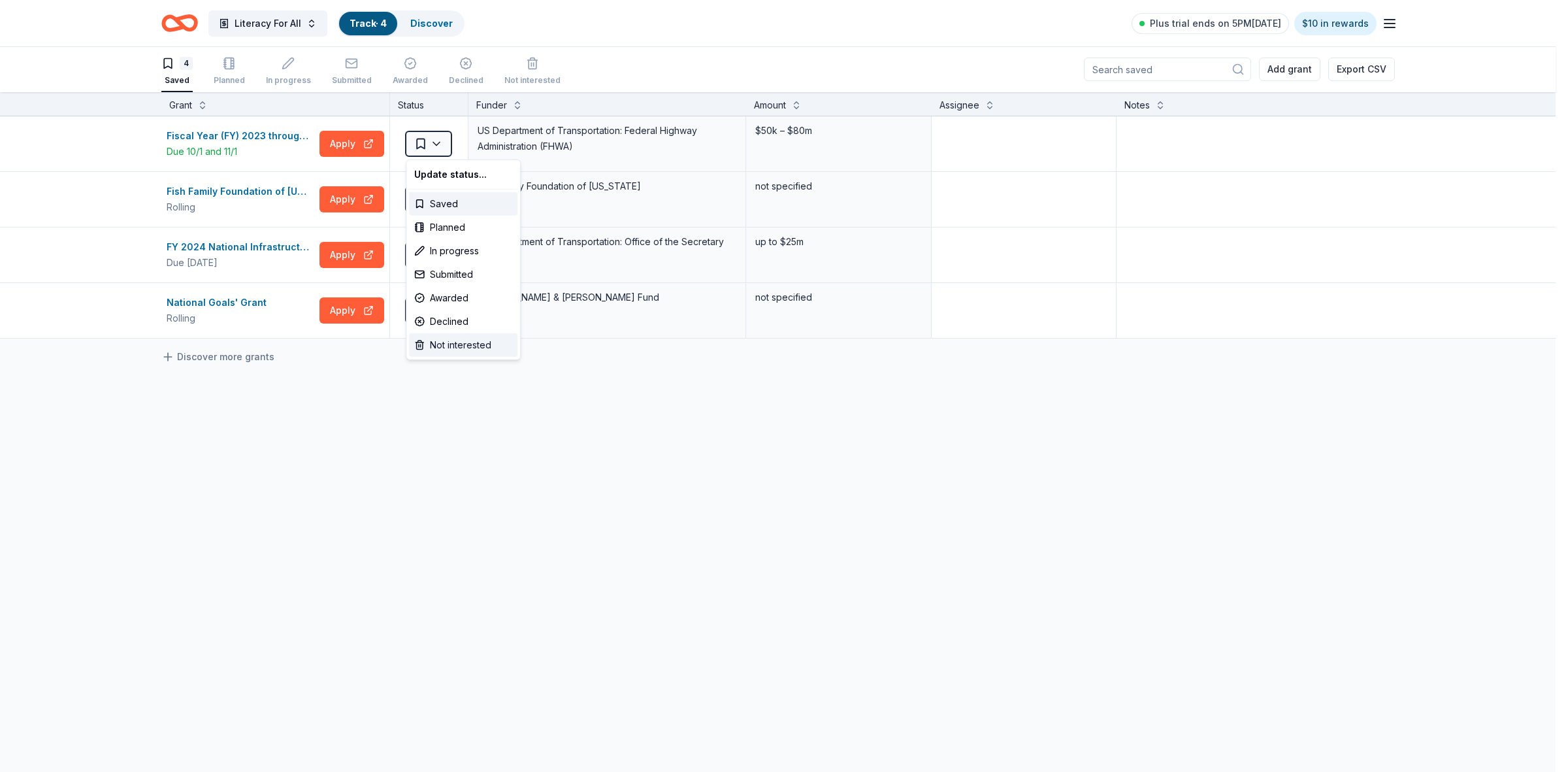
click at [439, 346] on div "Not interested" at bounding box center [463, 345] width 109 height 24
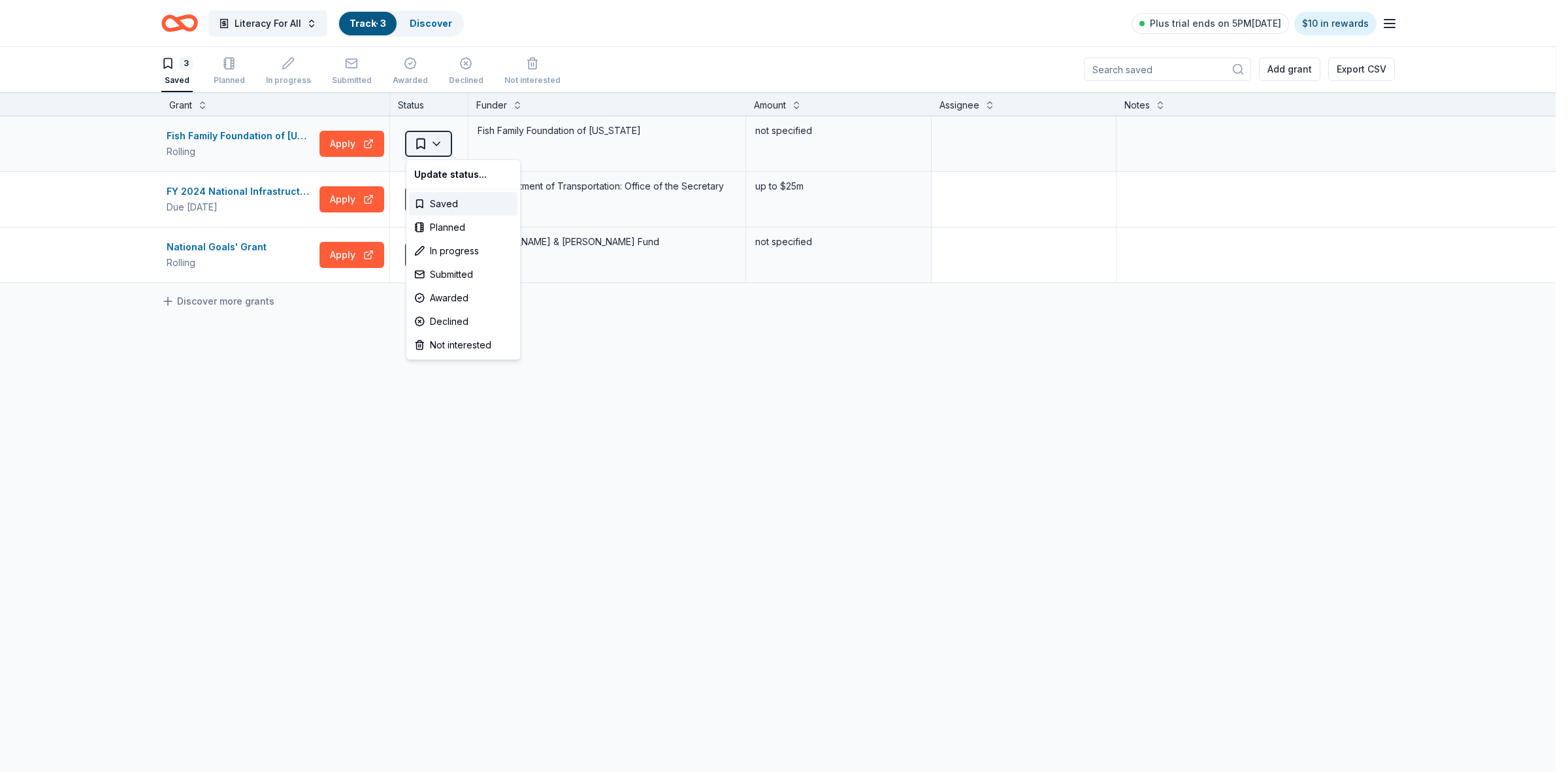
click at [439, 147] on html "Literacy For All Track · 3 Discover Plus trial ends on 5PM[DATE] $10 in rewards…" at bounding box center [784, 385] width 1568 height 772
click at [446, 342] on div "Not interested" at bounding box center [463, 345] width 109 height 24
click at [439, 148] on html "Literacy For All Track · 2 Discover Plus trial ends on 5PM[DATE] $10 in rewards…" at bounding box center [784, 385] width 1568 height 772
click at [454, 346] on div "Not interested" at bounding box center [463, 345] width 109 height 24
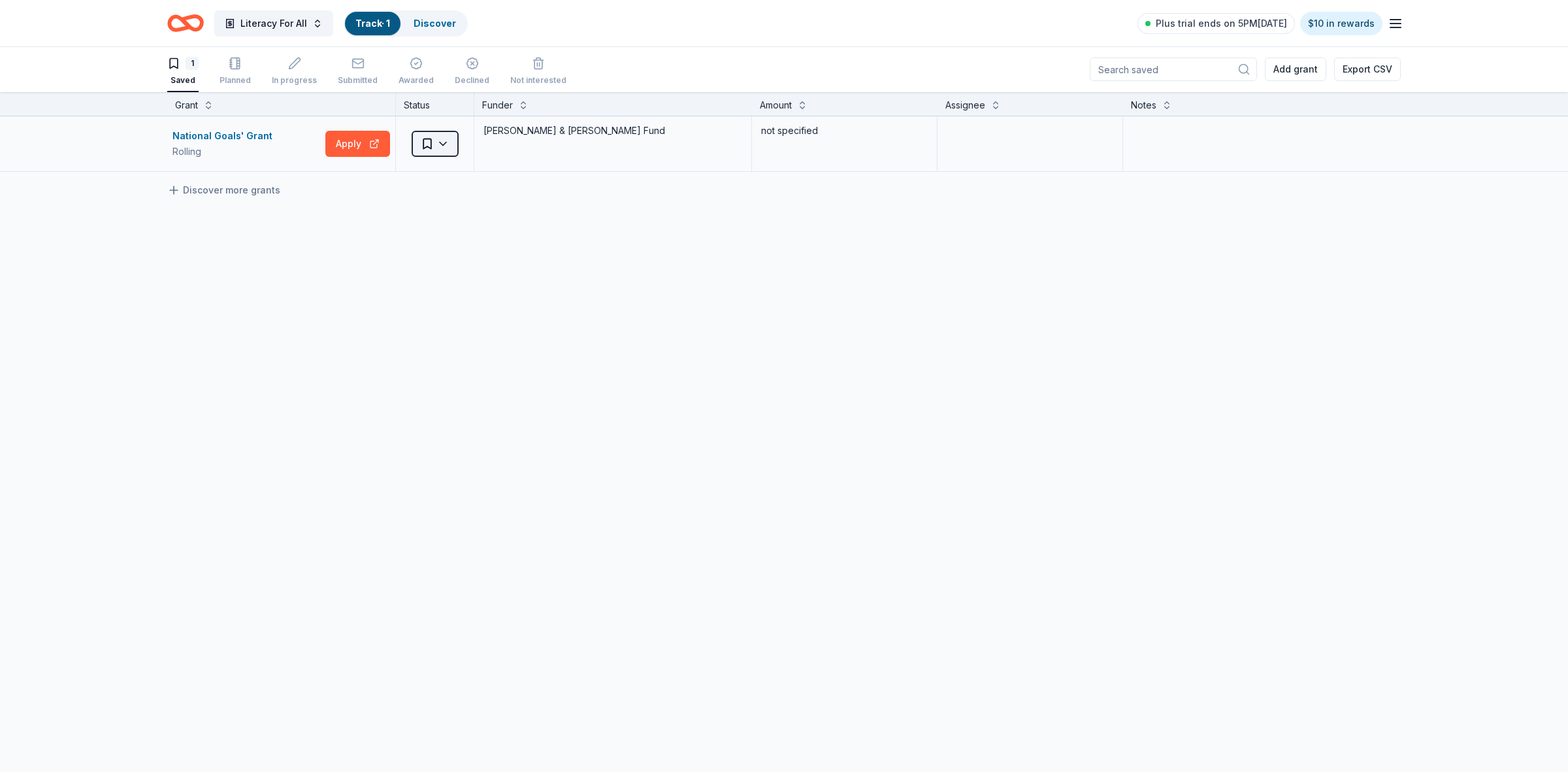
click at [435, 148] on html "Literacy For All Track · 1 Discover Plus trial ends on 5PM[DATE] $10 in rewards…" at bounding box center [784, 385] width 1568 height 772
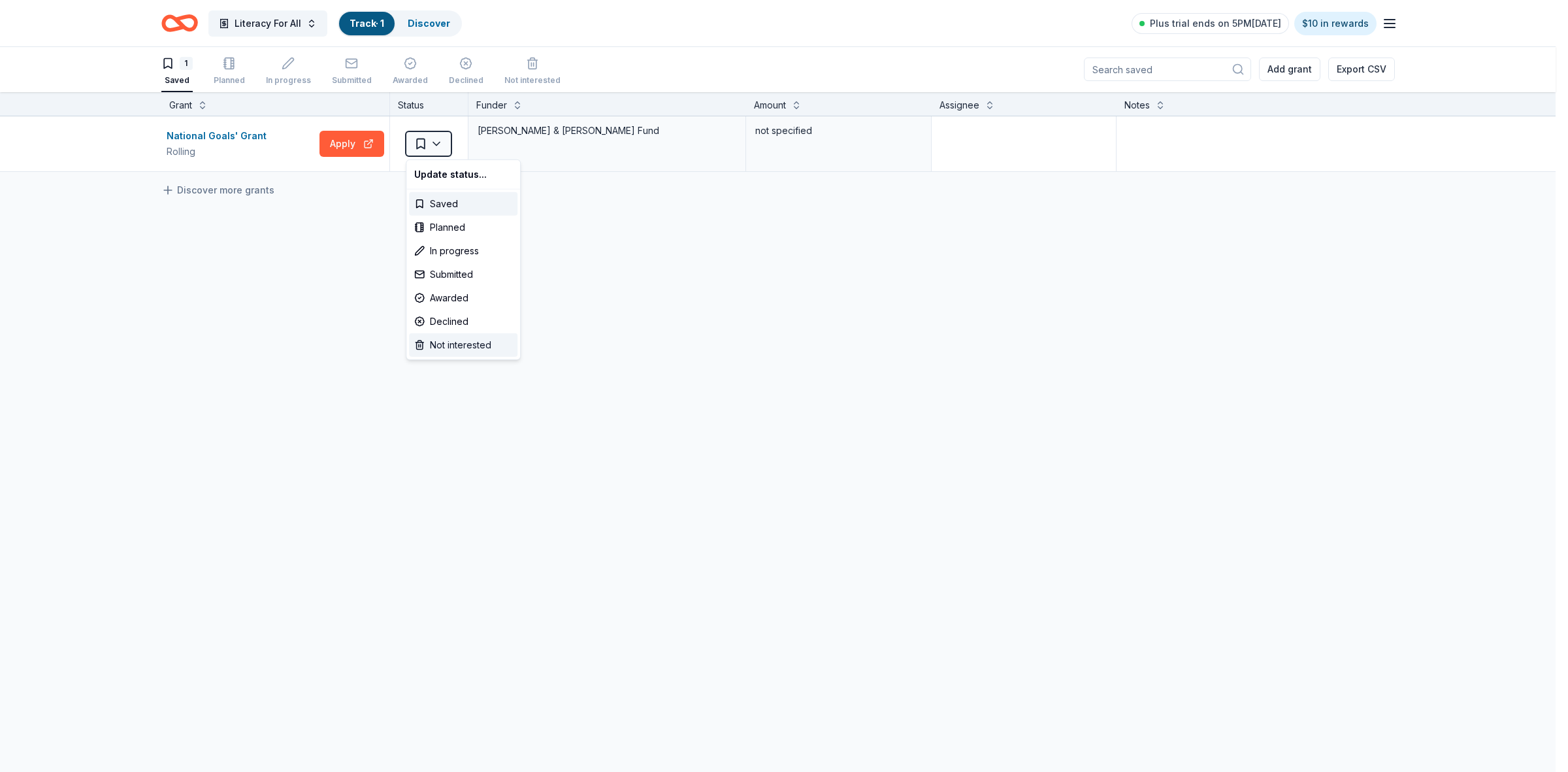
click at [430, 338] on div "Not interested" at bounding box center [463, 345] width 109 height 24
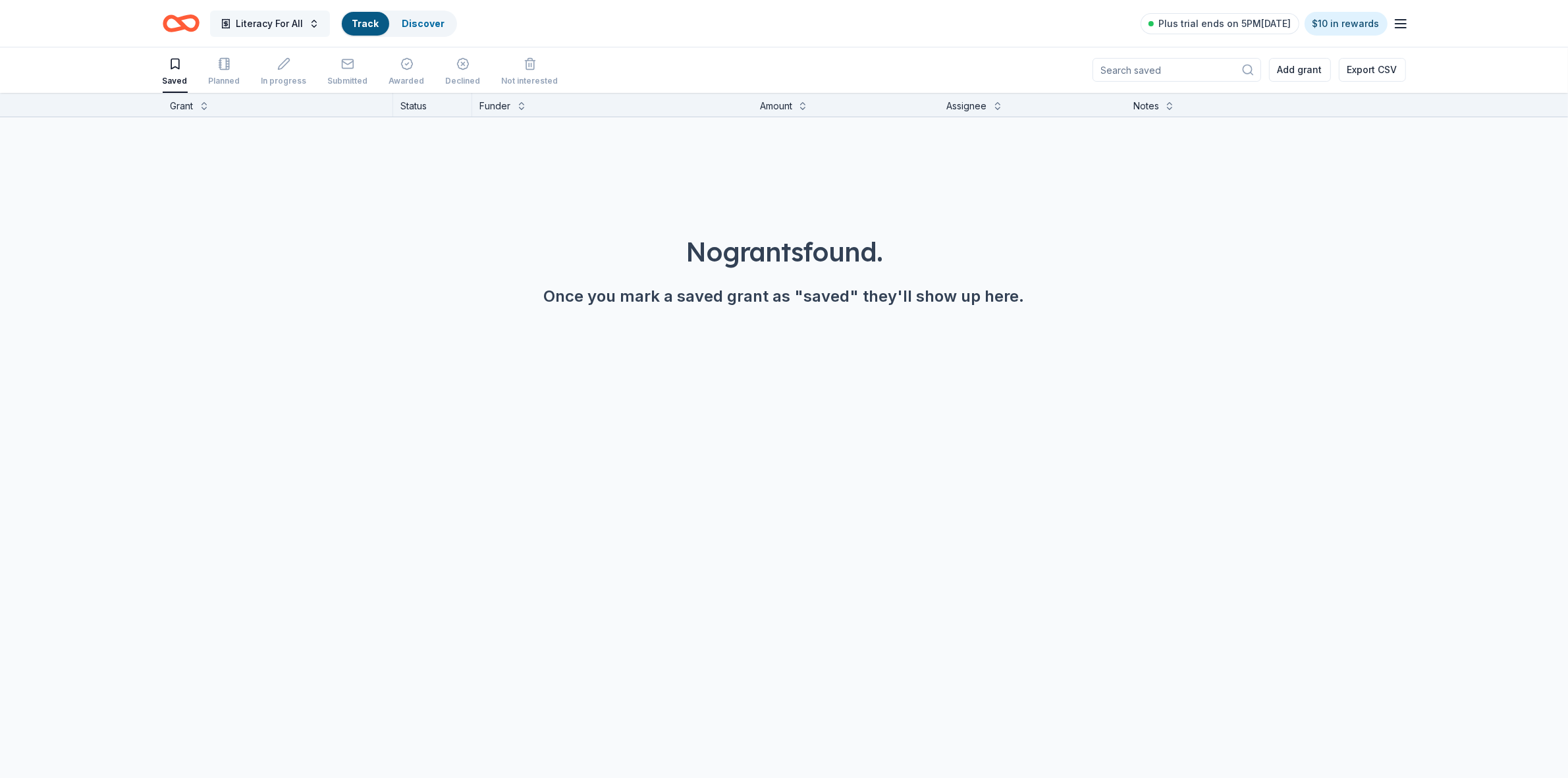
click at [237, 20] on span "Literacy For All" at bounding box center [270, 23] width 67 height 15
click at [181, 18] on icon "Home" at bounding box center [187, 22] width 21 height 13
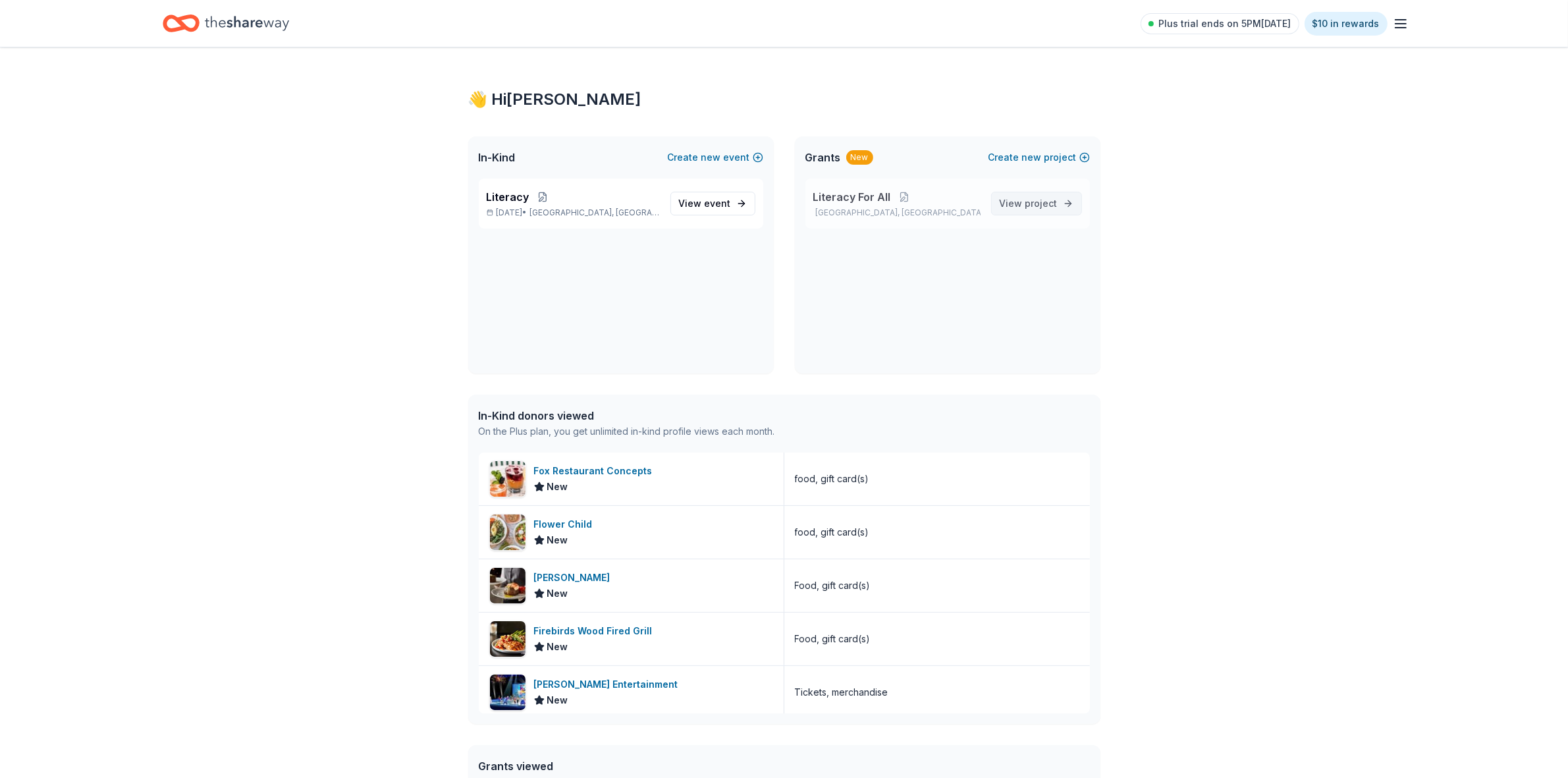
click at [1040, 200] on span "project" at bounding box center [1042, 203] width 33 height 11
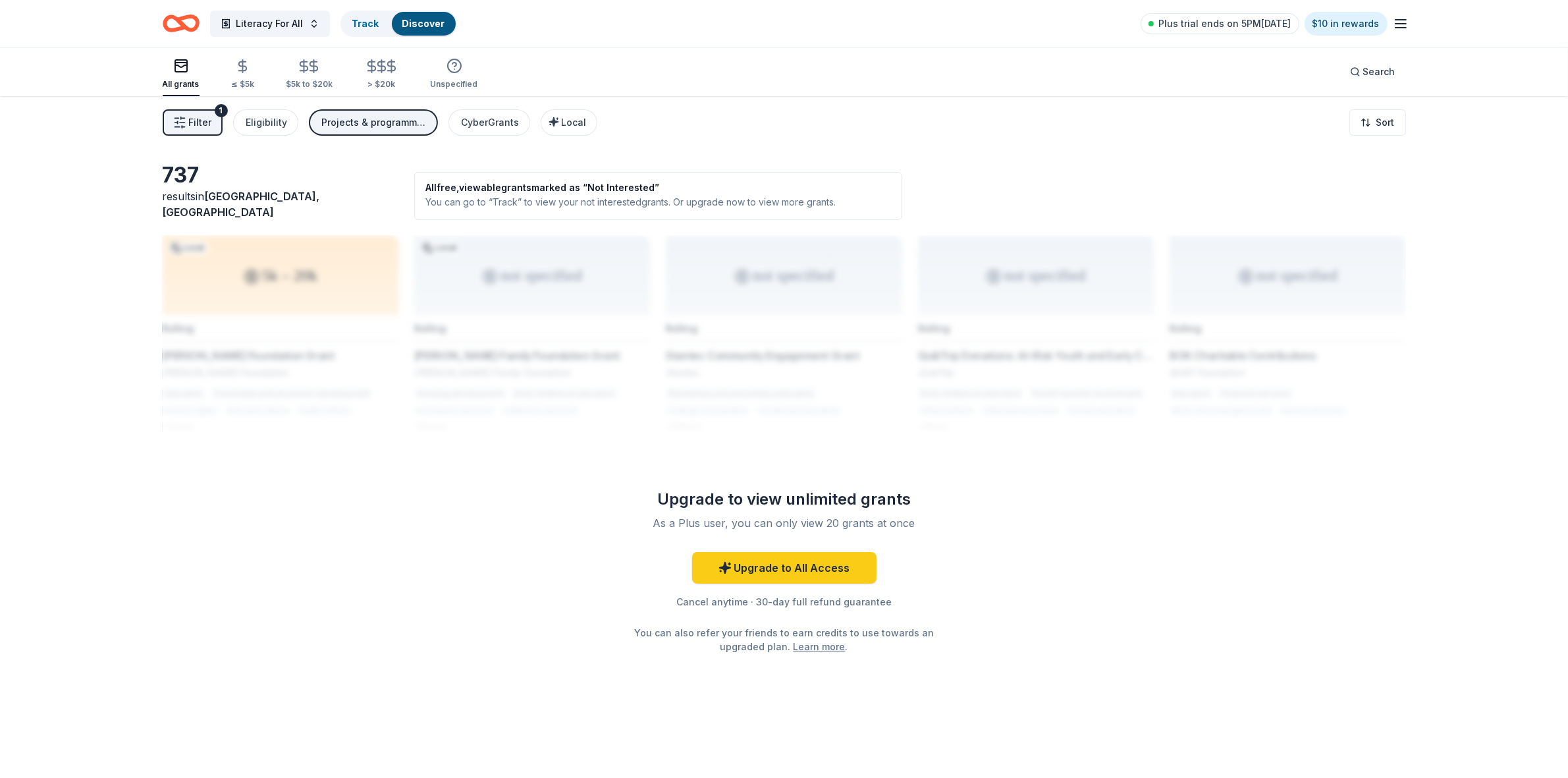
click at [186, 123] on icon "button" at bounding box center [179, 122] width 13 height 13
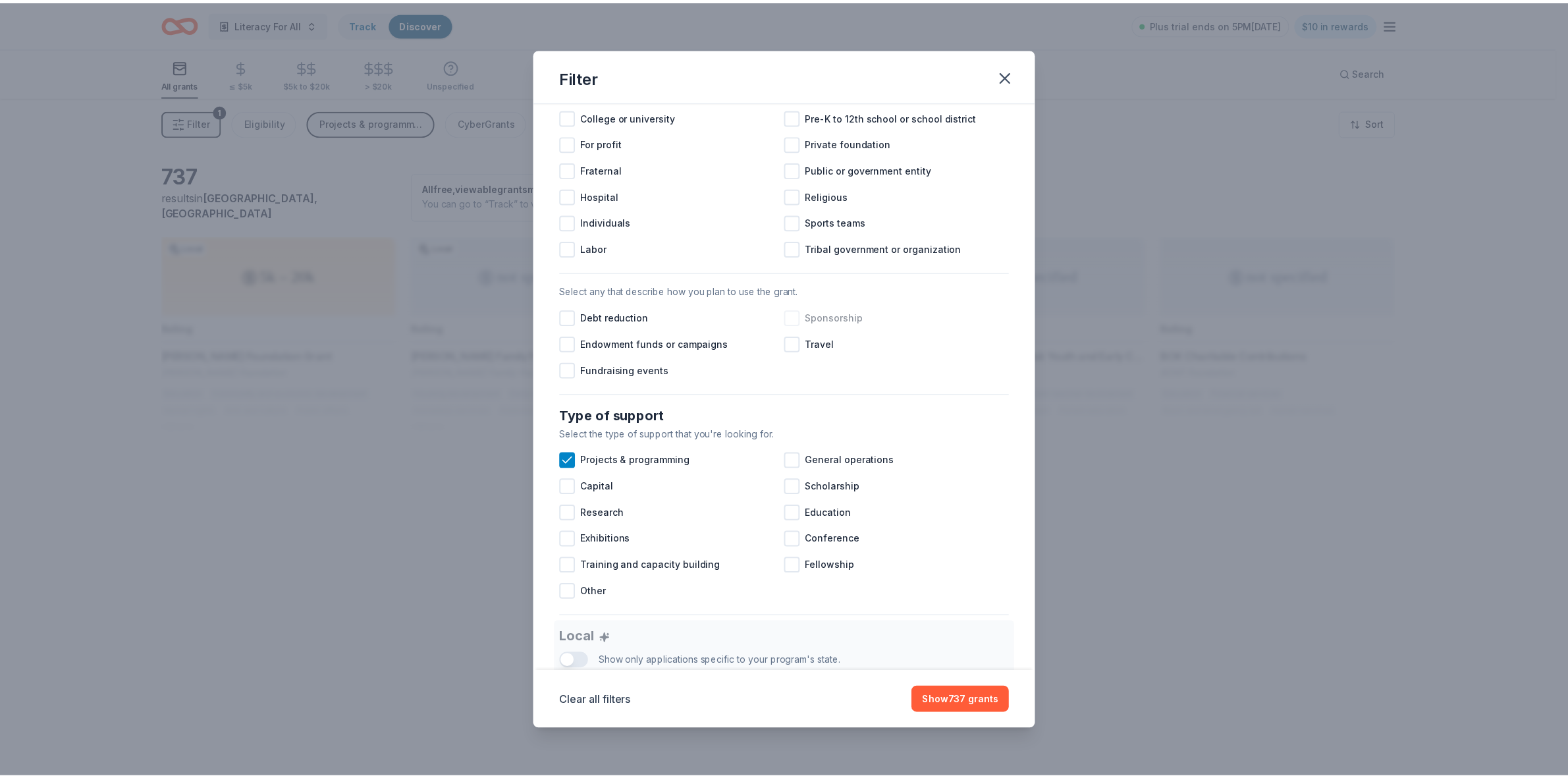
scroll to position [411, 0]
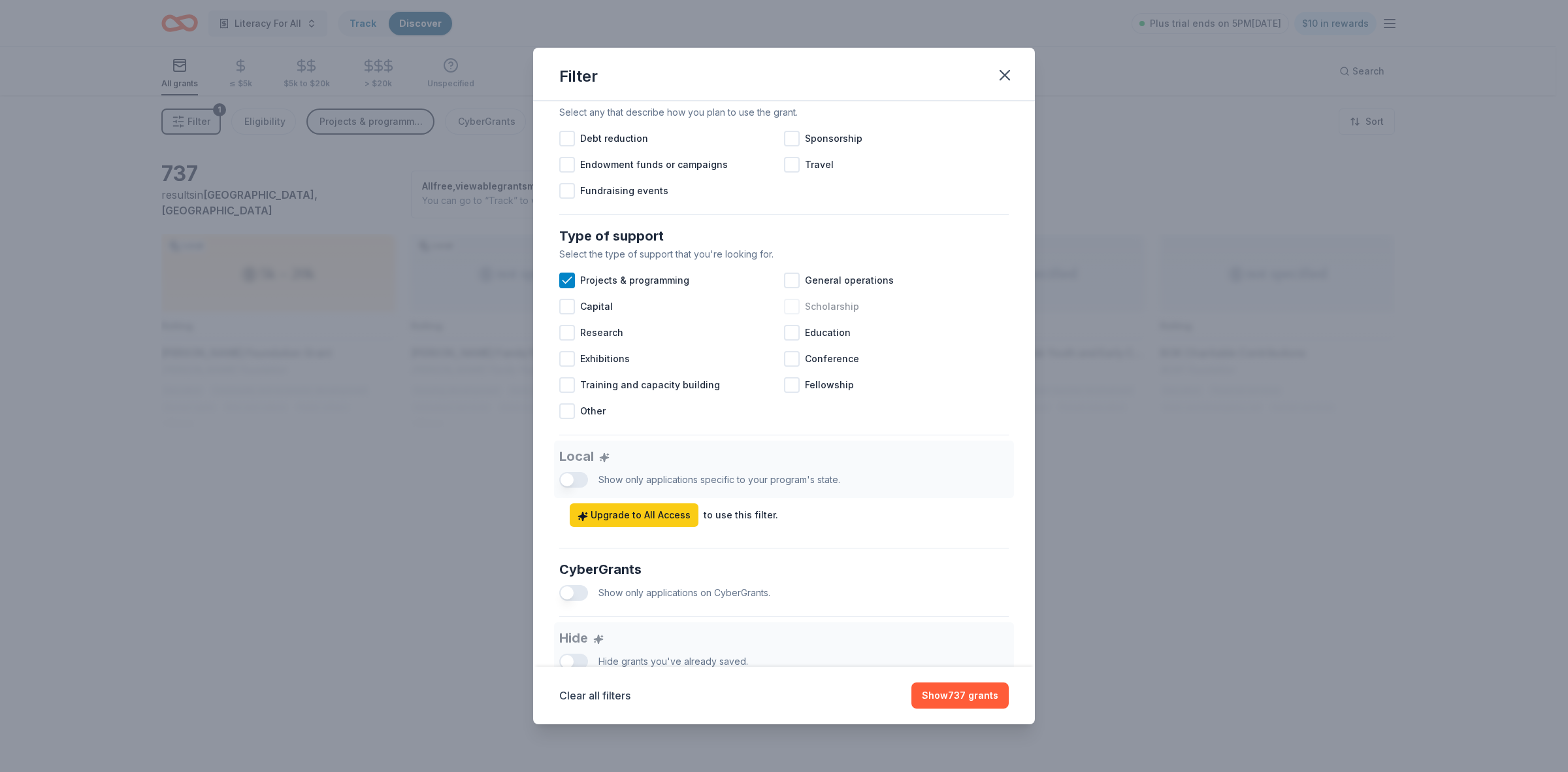
click at [784, 315] on div at bounding box center [791, 306] width 15 height 15
click at [969, 690] on button "Show 828 grants" at bounding box center [959, 695] width 99 height 26
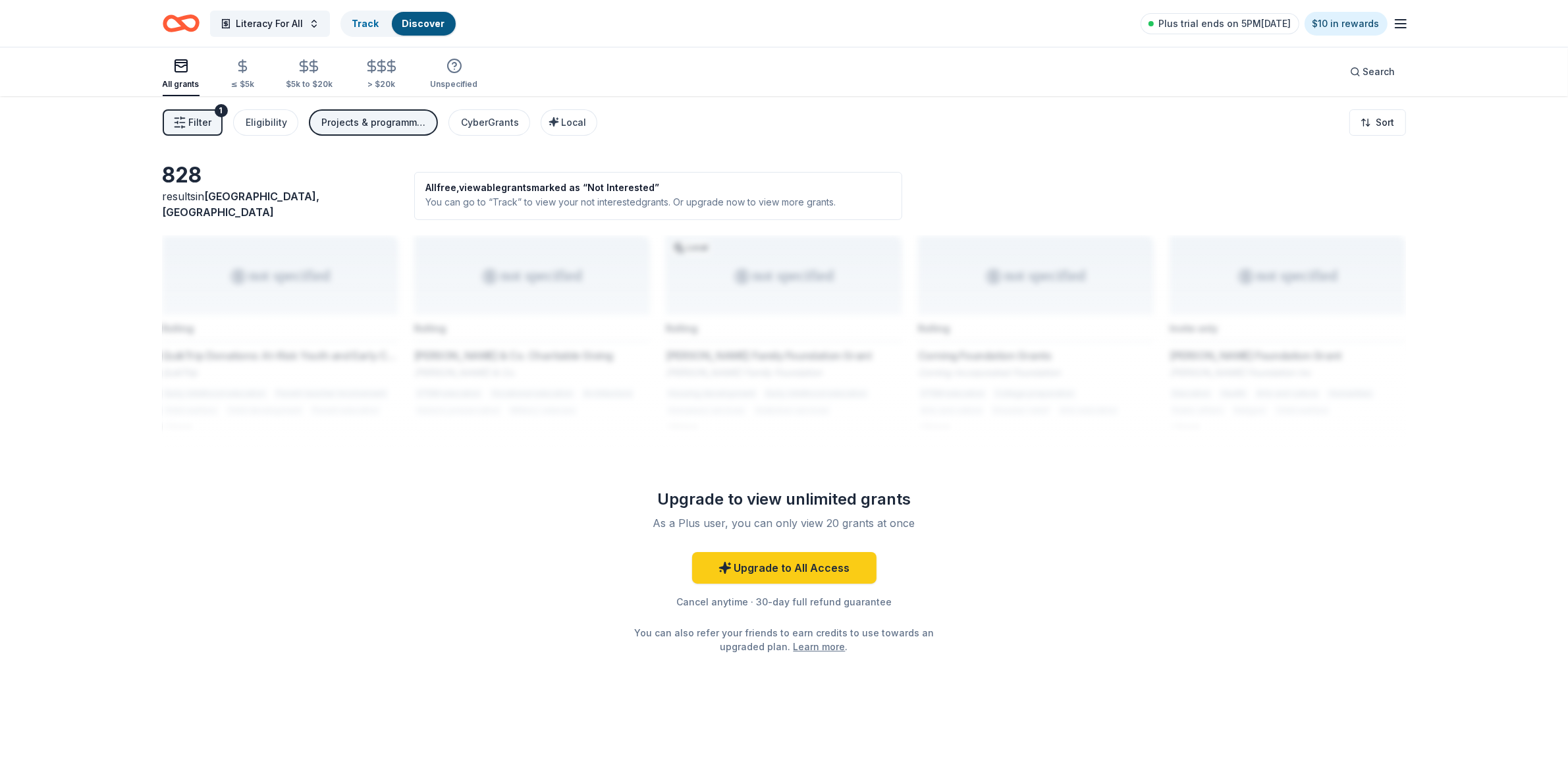
click at [370, 125] on div "Projects & programming, Scholarship" at bounding box center [374, 123] width 105 height 15
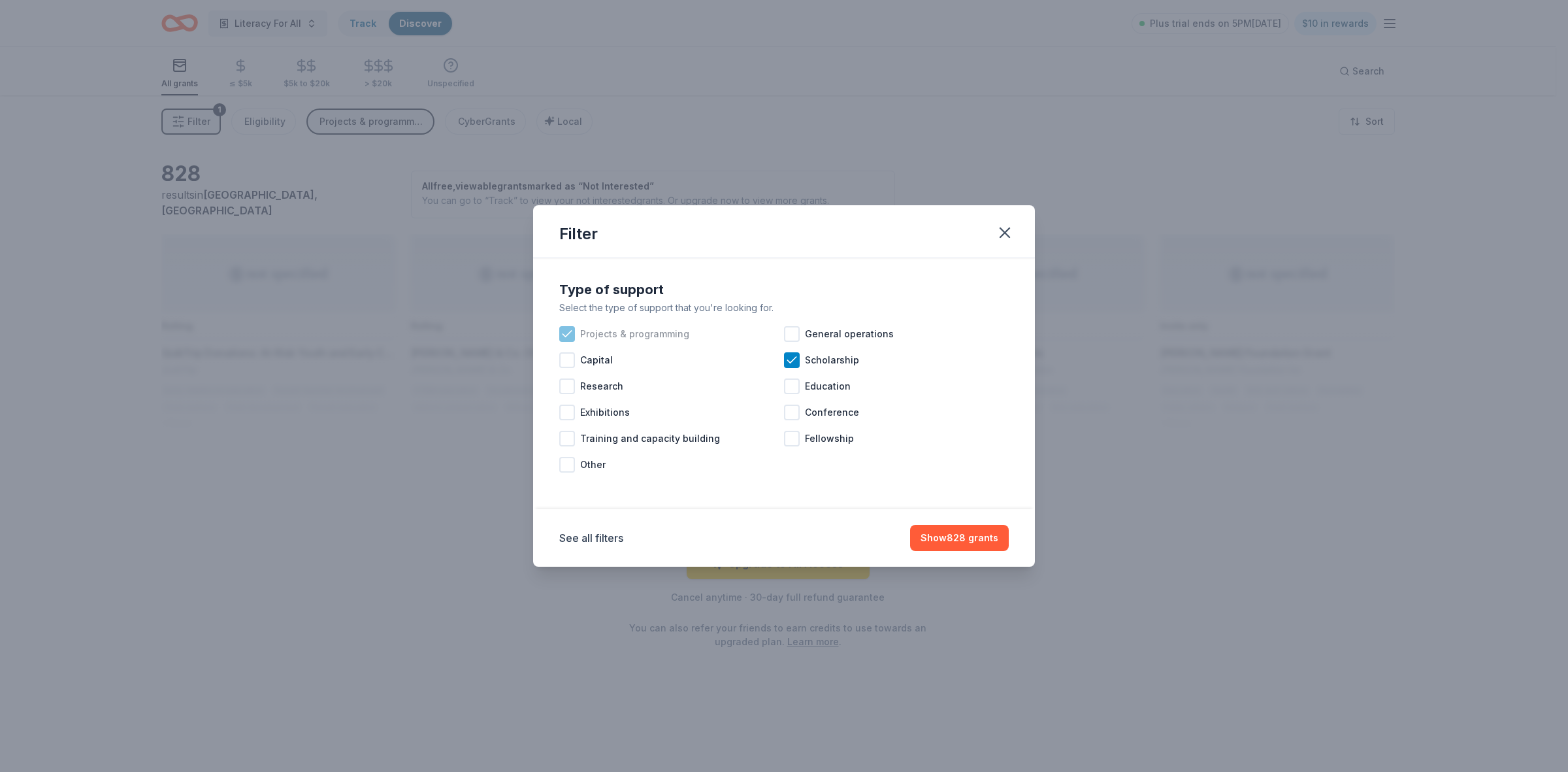
click at [565, 335] on icon at bounding box center [567, 333] width 13 height 13
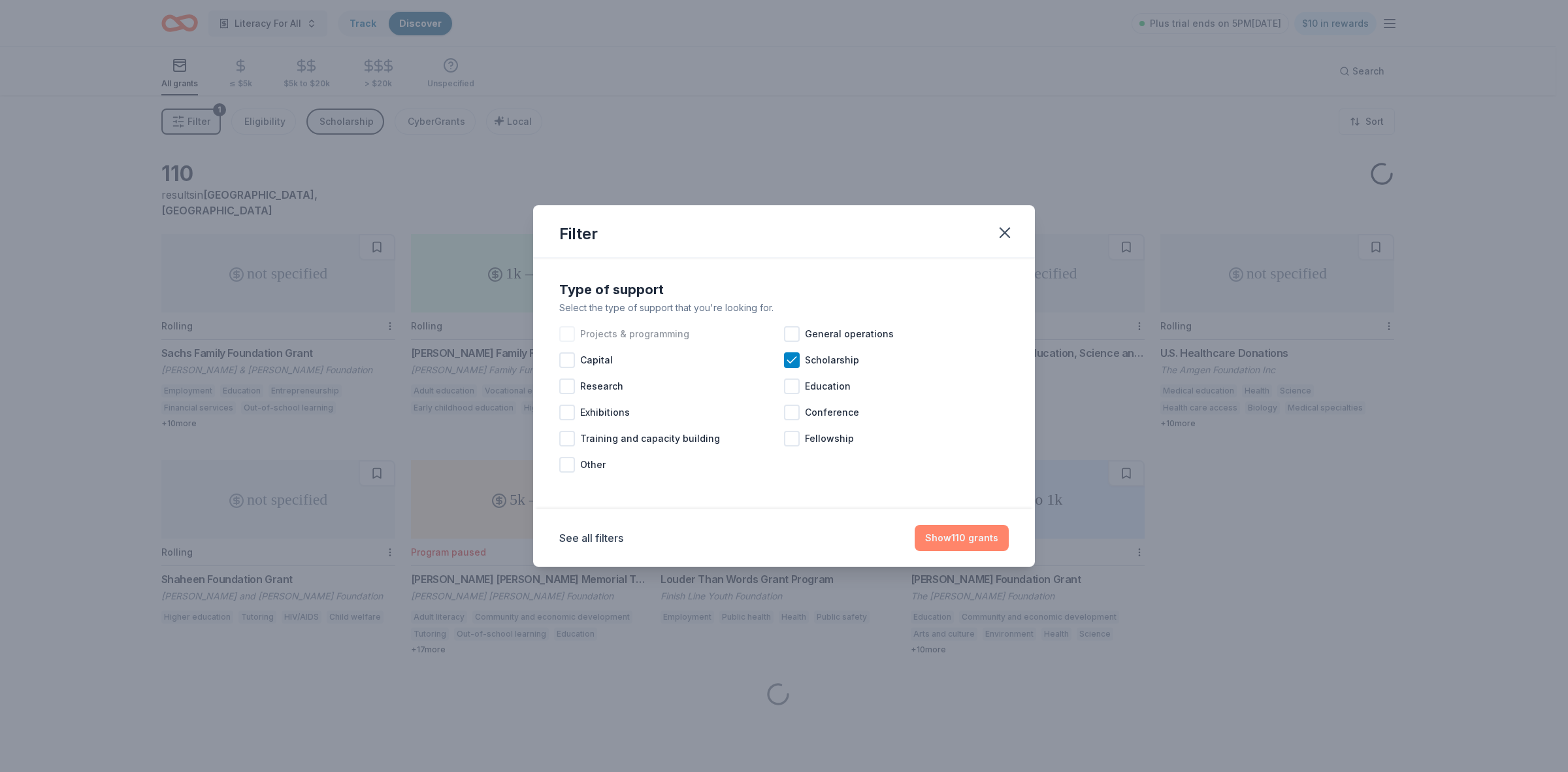
click at [961, 540] on button "Show 110 grants" at bounding box center [961, 537] width 94 height 26
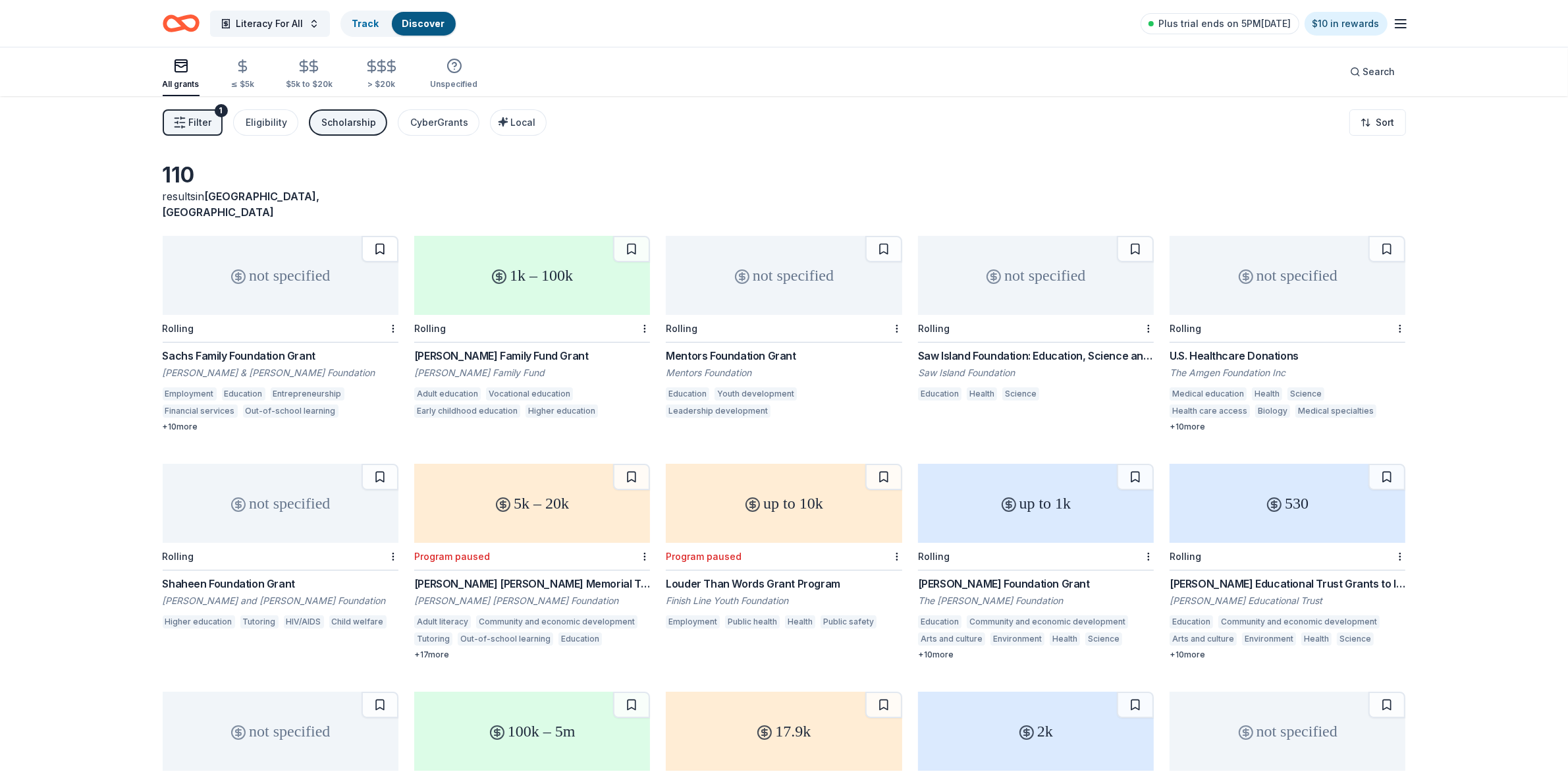
click at [377, 236] on button at bounding box center [380, 248] width 37 height 27
click at [634, 236] on button at bounding box center [631, 248] width 37 height 27
click at [877, 236] on button at bounding box center [883, 248] width 37 height 27
click at [1144, 236] on button at bounding box center [1135, 248] width 37 height 27
click at [1385, 236] on button at bounding box center [1386, 248] width 37 height 27
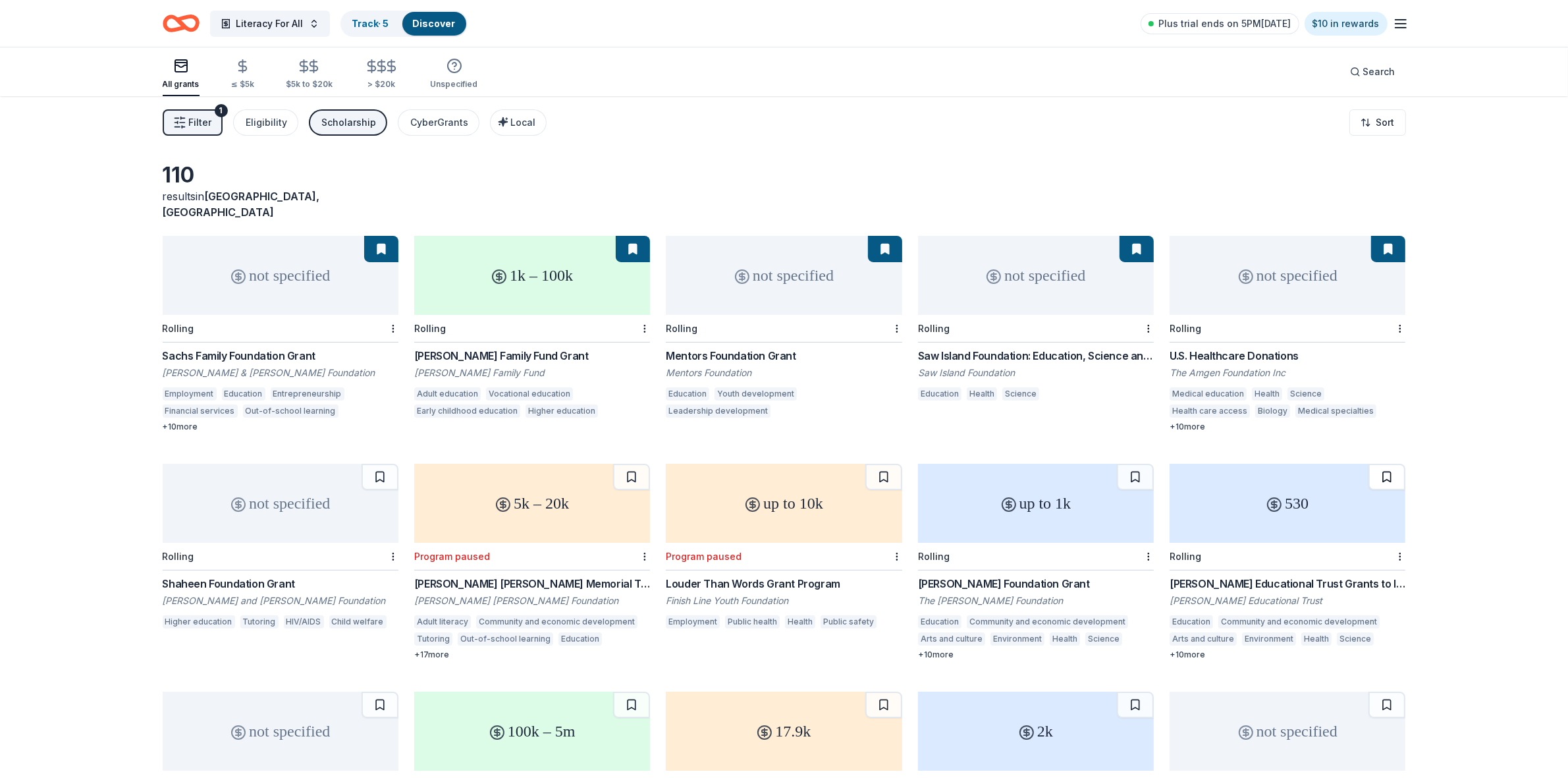
click at [1387, 464] on button at bounding box center [1386, 476] width 37 height 27
click at [1147, 468] on button at bounding box center [1135, 476] width 37 height 27
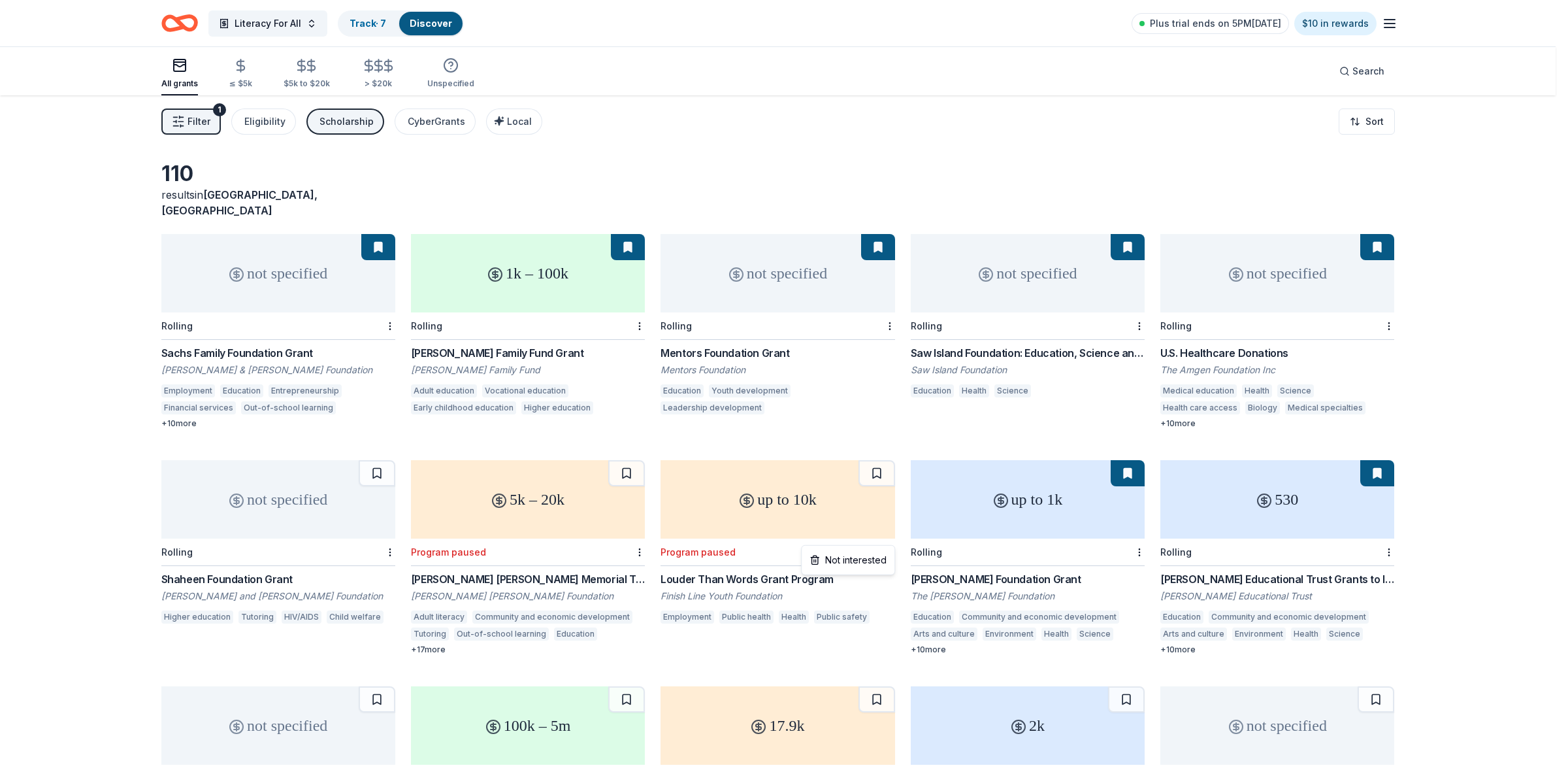
click at [886, 536] on html "Literacy For All Track · 7 Discover Plus trial ends on 5PM[DATE] $10 in rewards…" at bounding box center [784, 386] width 1568 height 772
click at [869, 560] on div "Not interested" at bounding box center [847, 560] width 88 height 24
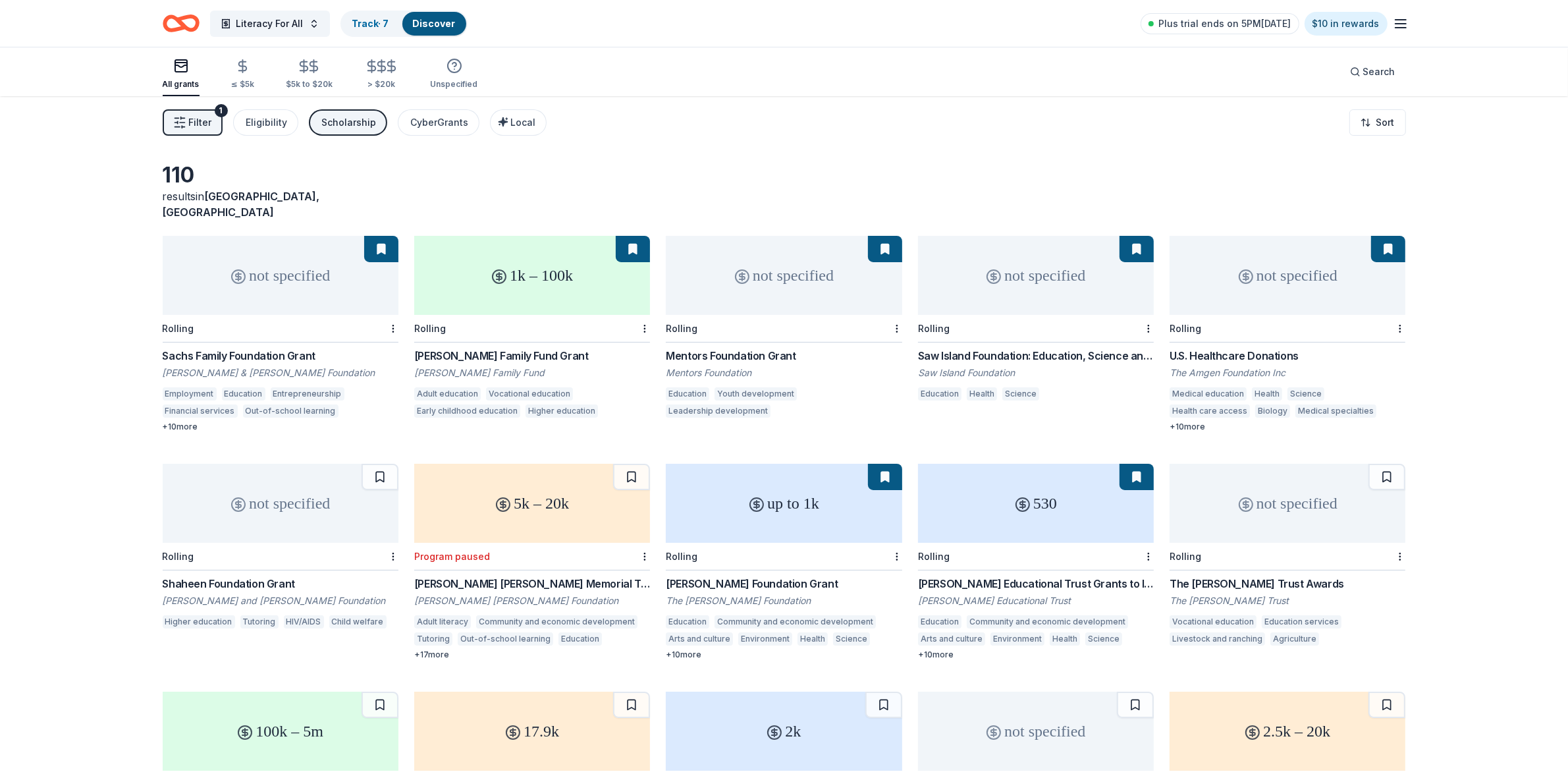
click at [639, 545] on div at bounding box center [643, 556] width 13 height 27
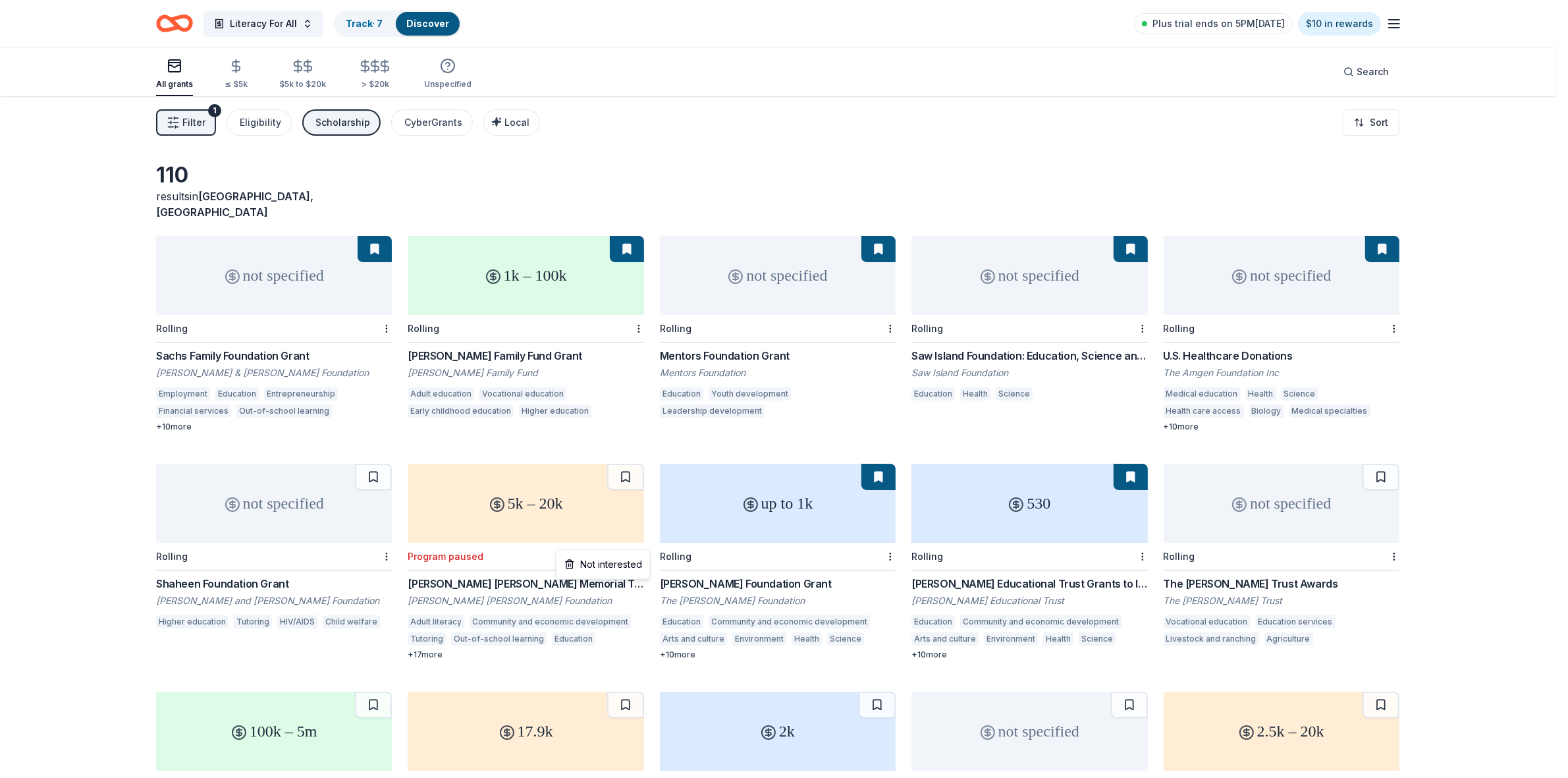
click at [644, 536] on html "Literacy For All Track · 7 Discover Plus trial ends on 5PM[DATE] $10 in rewards…" at bounding box center [784, 389] width 1568 height 778
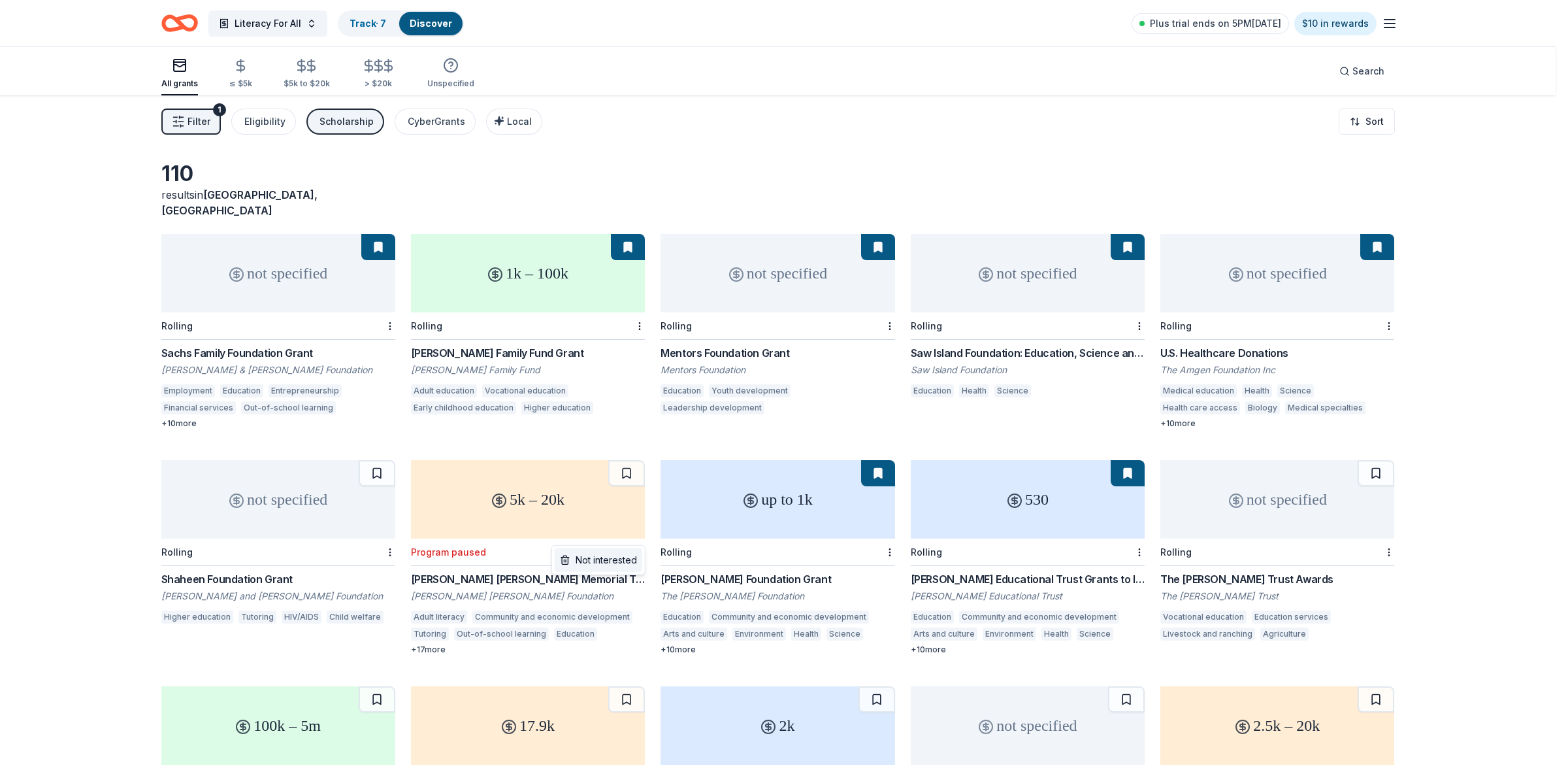
click at [611, 559] on div "Not interested" at bounding box center [598, 560] width 88 height 24
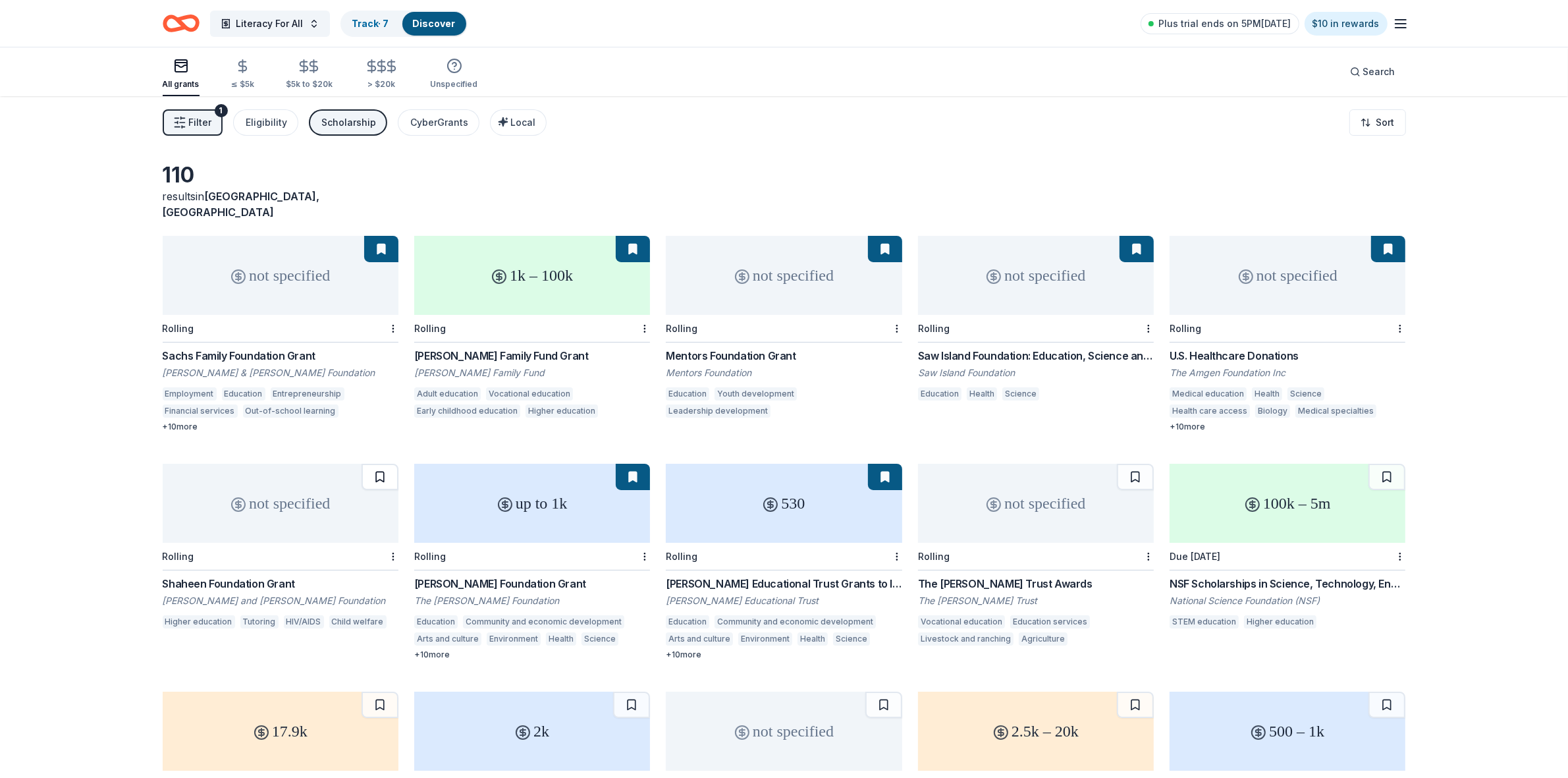
click at [380, 464] on button at bounding box center [380, 476] width 37 height 27
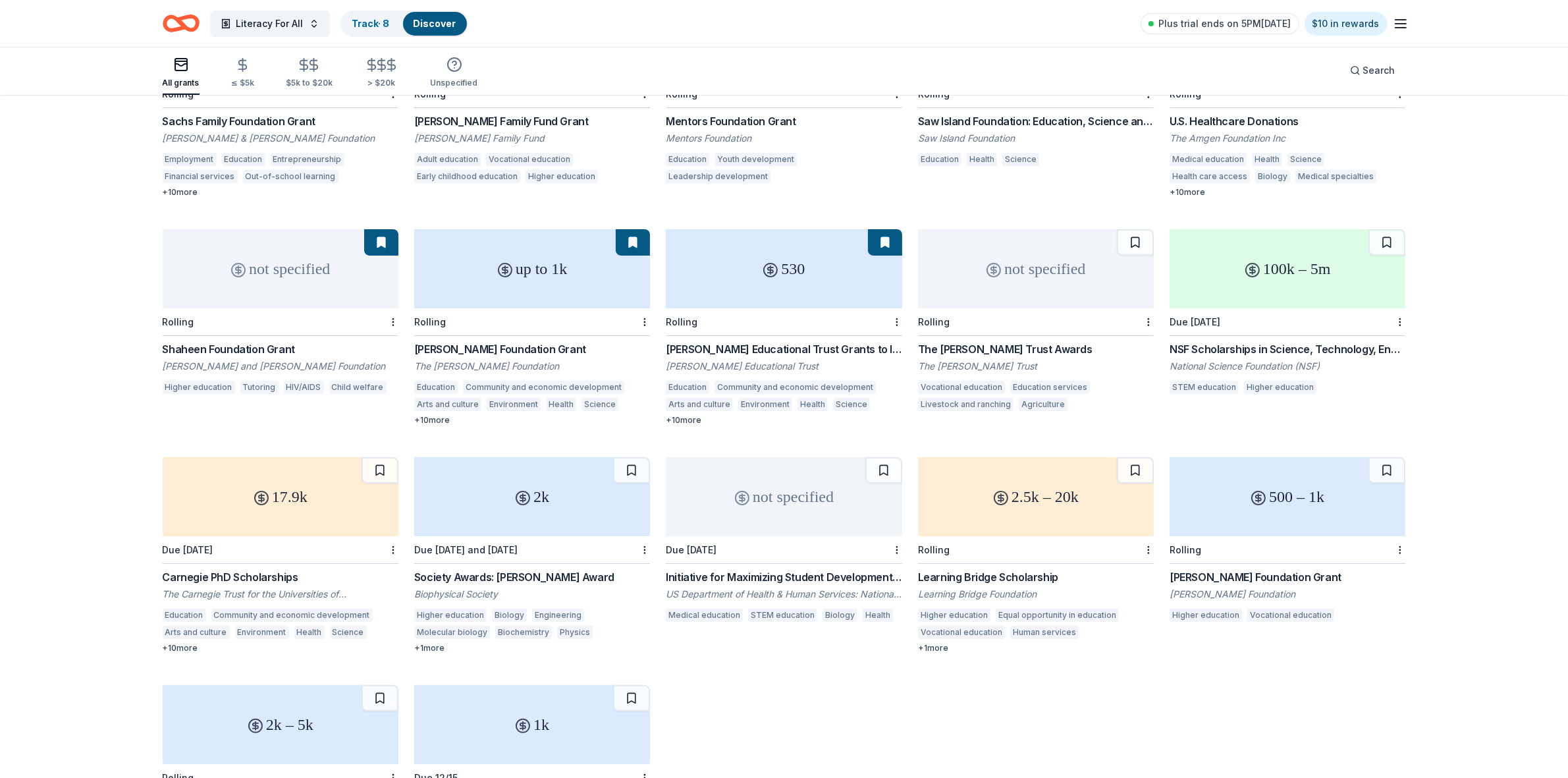
scroll to position [247, 0]
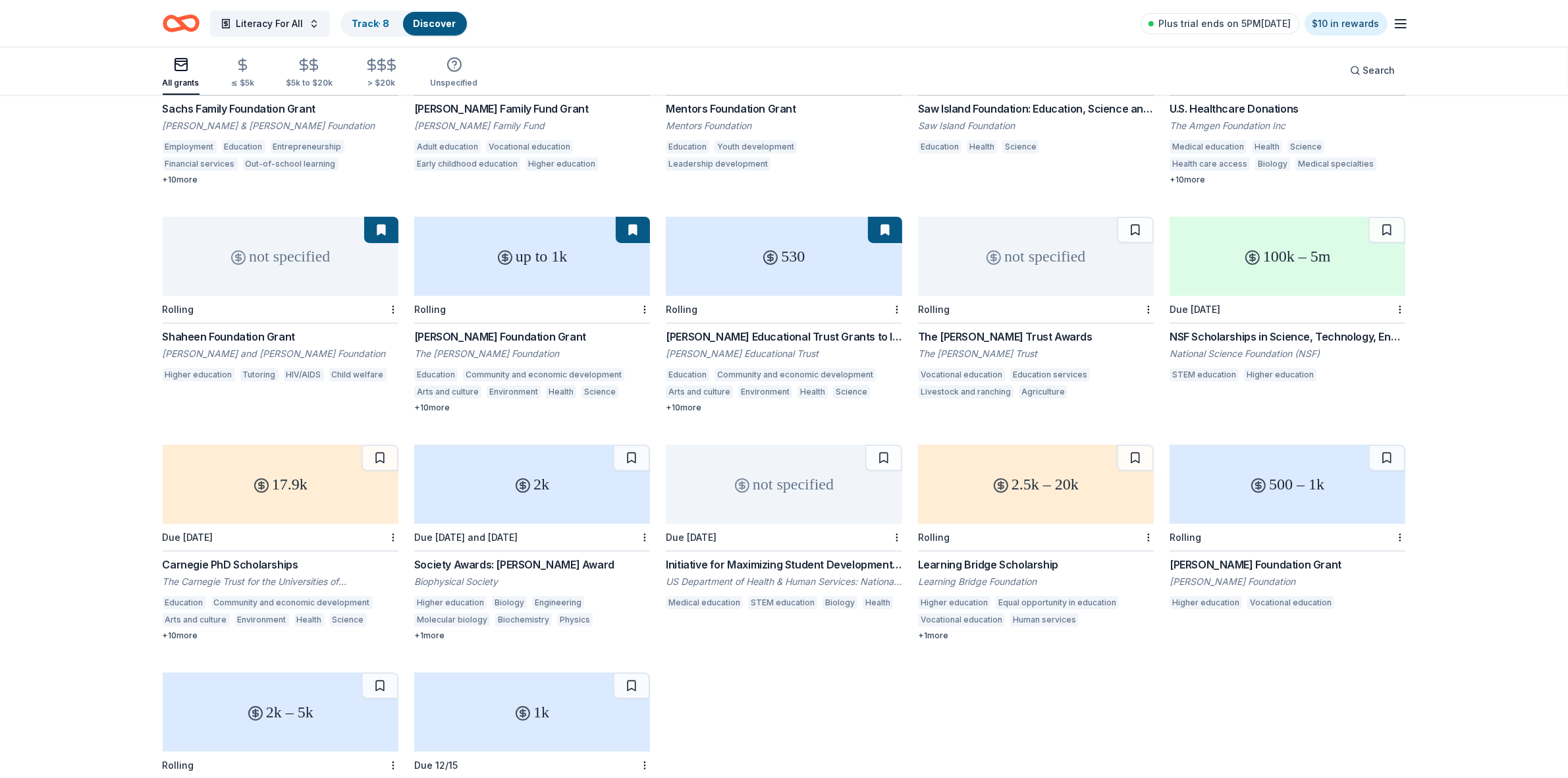
click at [377, 445] on button at bounding box center [380, 458] width 37 height 27
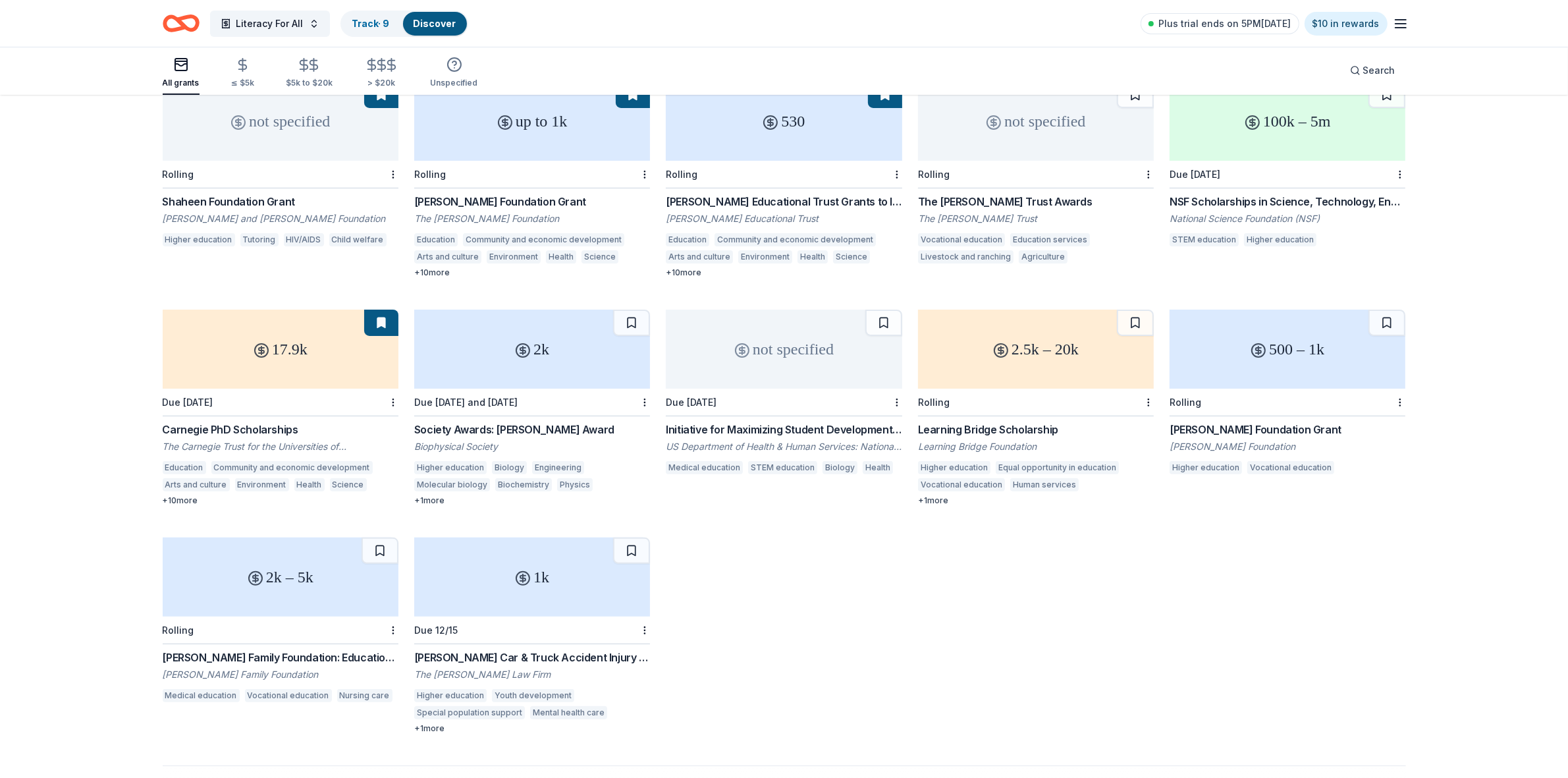
scroll to position [411, 0]
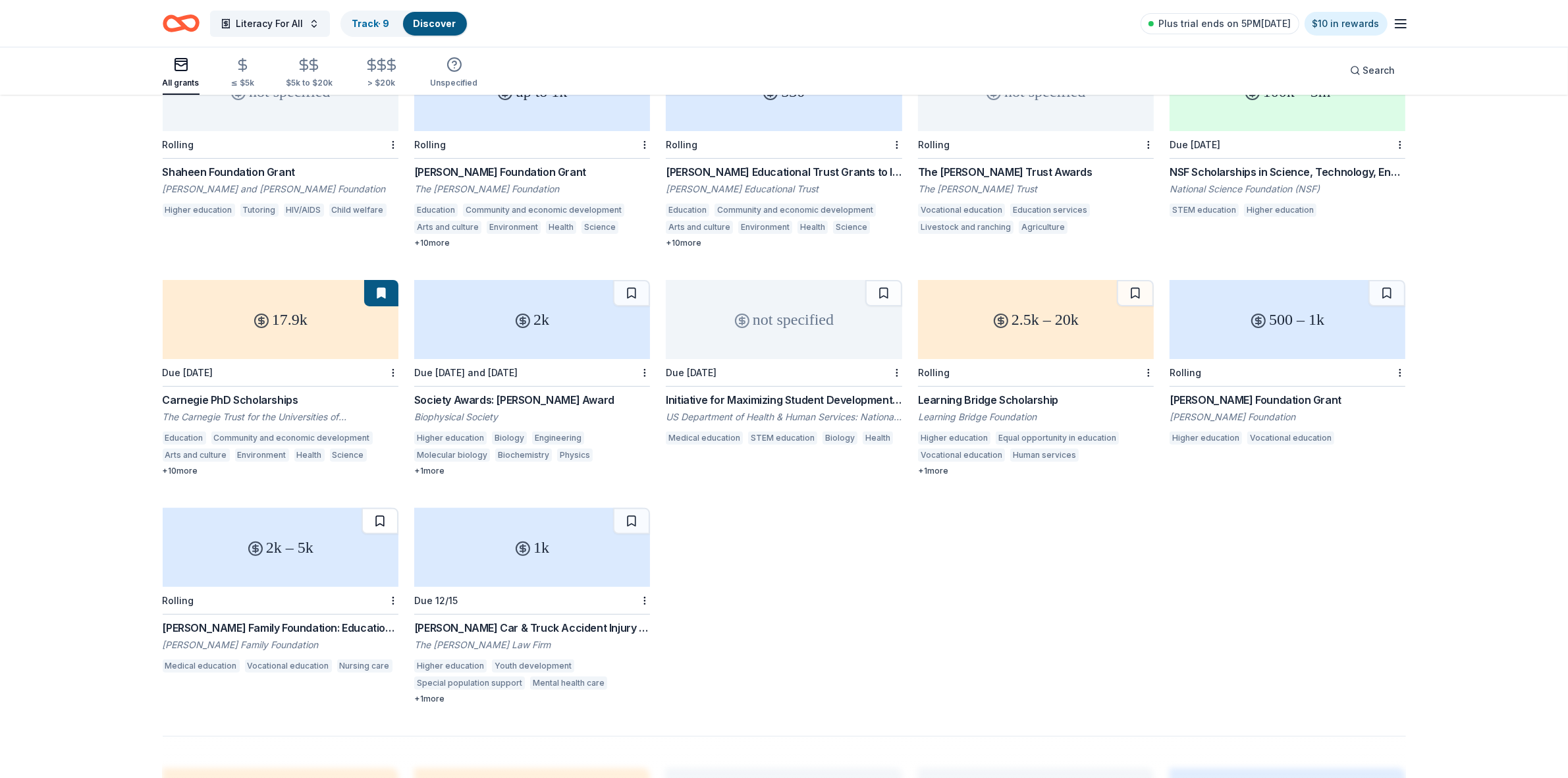
click at [382, 508] on button at bounding box center [380, 521] width 37 height 27
click at [630, 508] on button at bounding box center [631, 521] width 37 height 27
click at [636, 280] on button at bounding box center [631, 293] width 37 height 27
click at [879, 281] on button at bounding box center [883, 293] width 37 height 27
click at [1130, 280] on button at bounding box center [1135, 293] width 37 height 27
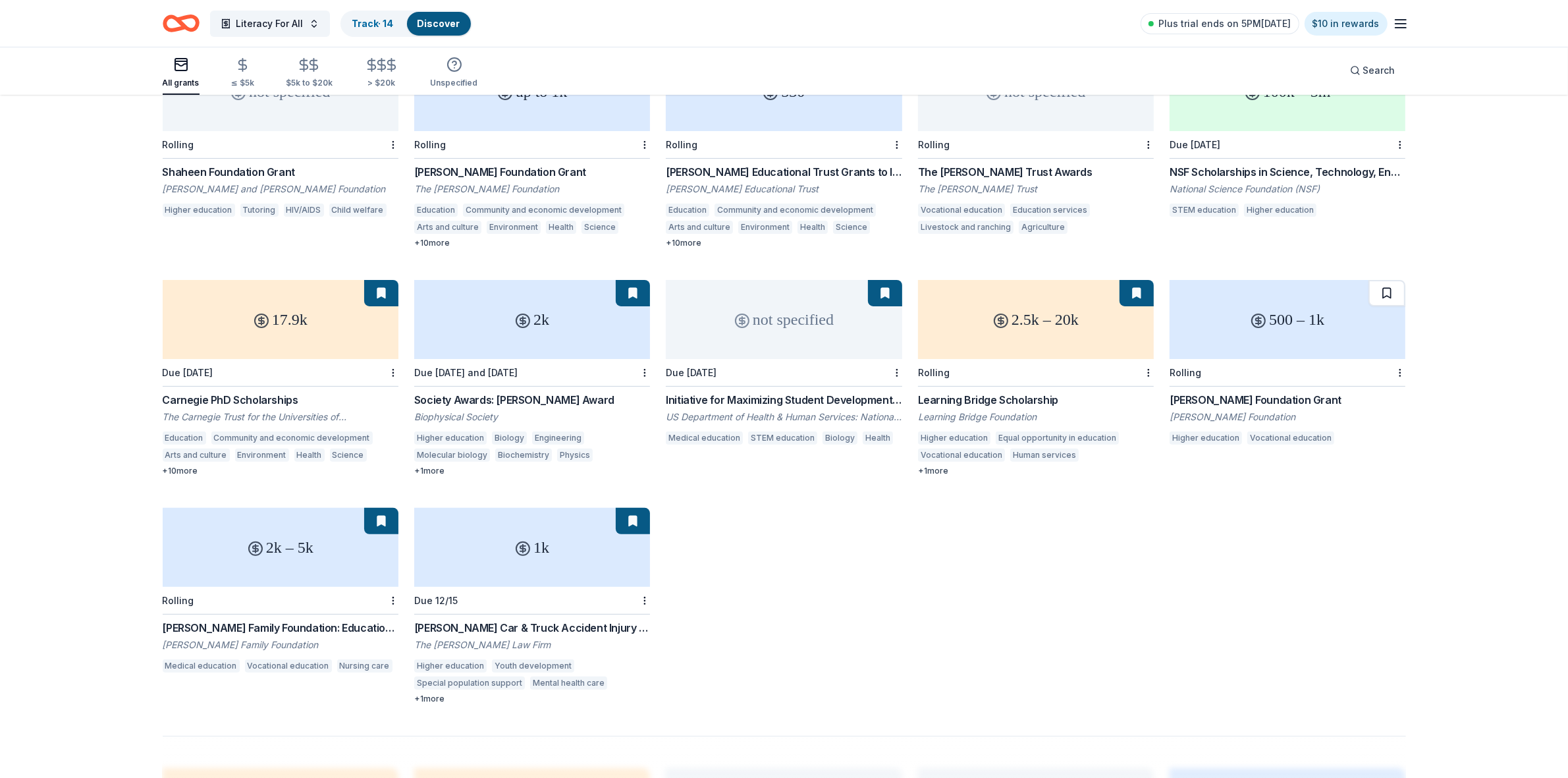
click at [1388, 280] on button at bounding box center [1386, 293] width 37 height 27
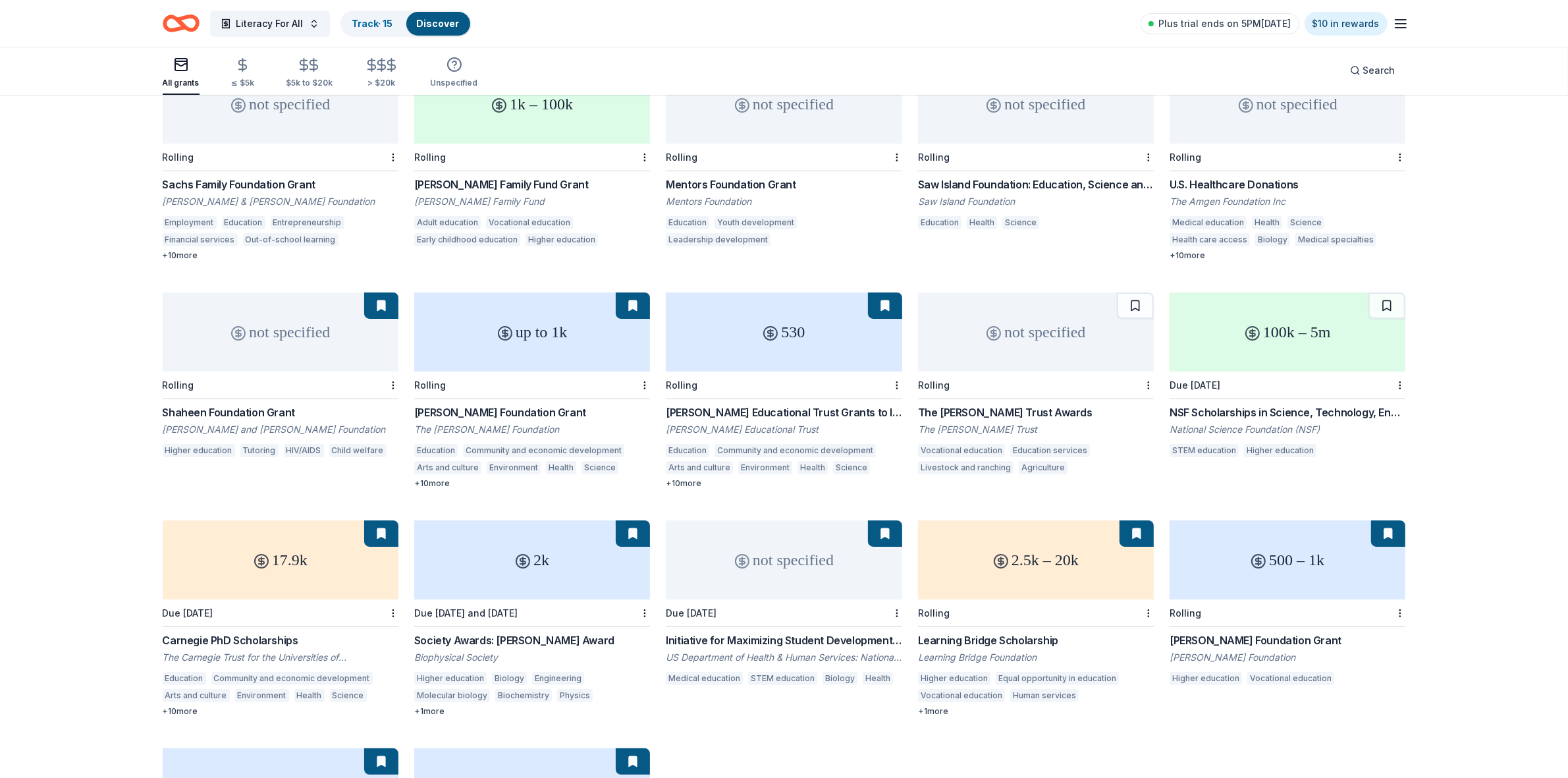
scroll to position [165, 0]
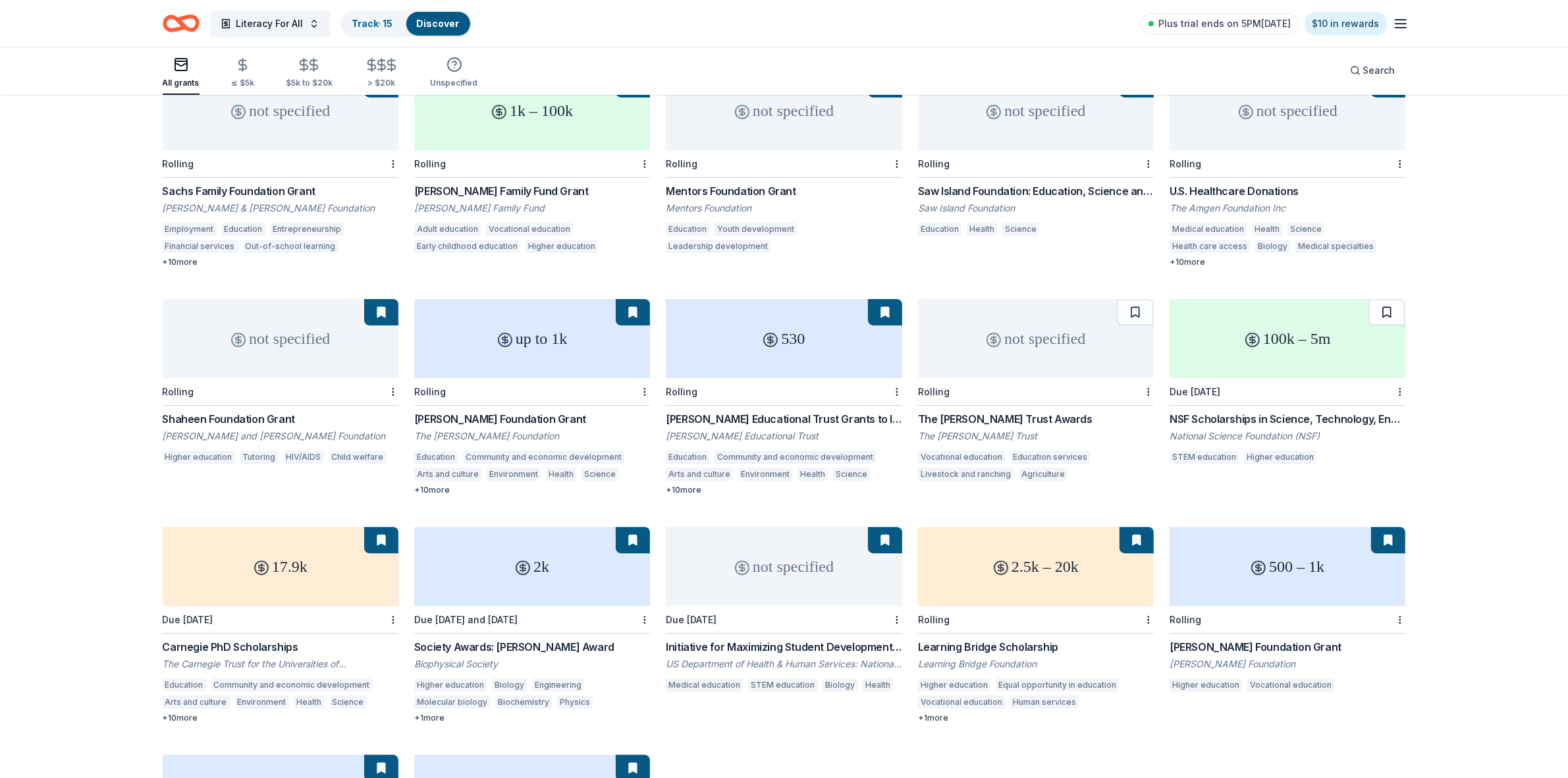
click at [1388, 299] on button at bounding box center [1386, 312] width 37 height 27
click at [1137, 299] on button at bounding box center [1135, 312] width 37 height 27
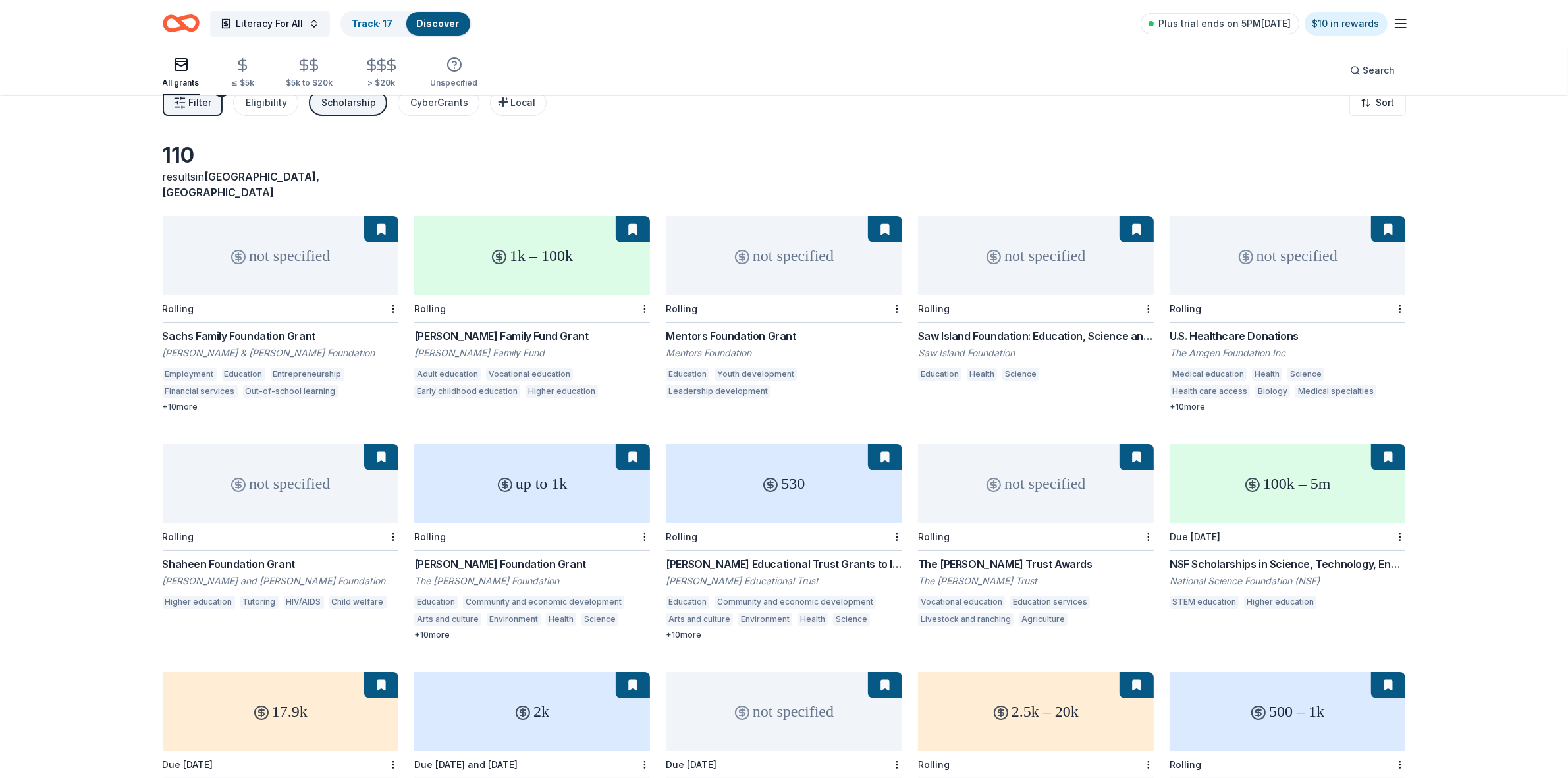
scroll to position [0, 0]
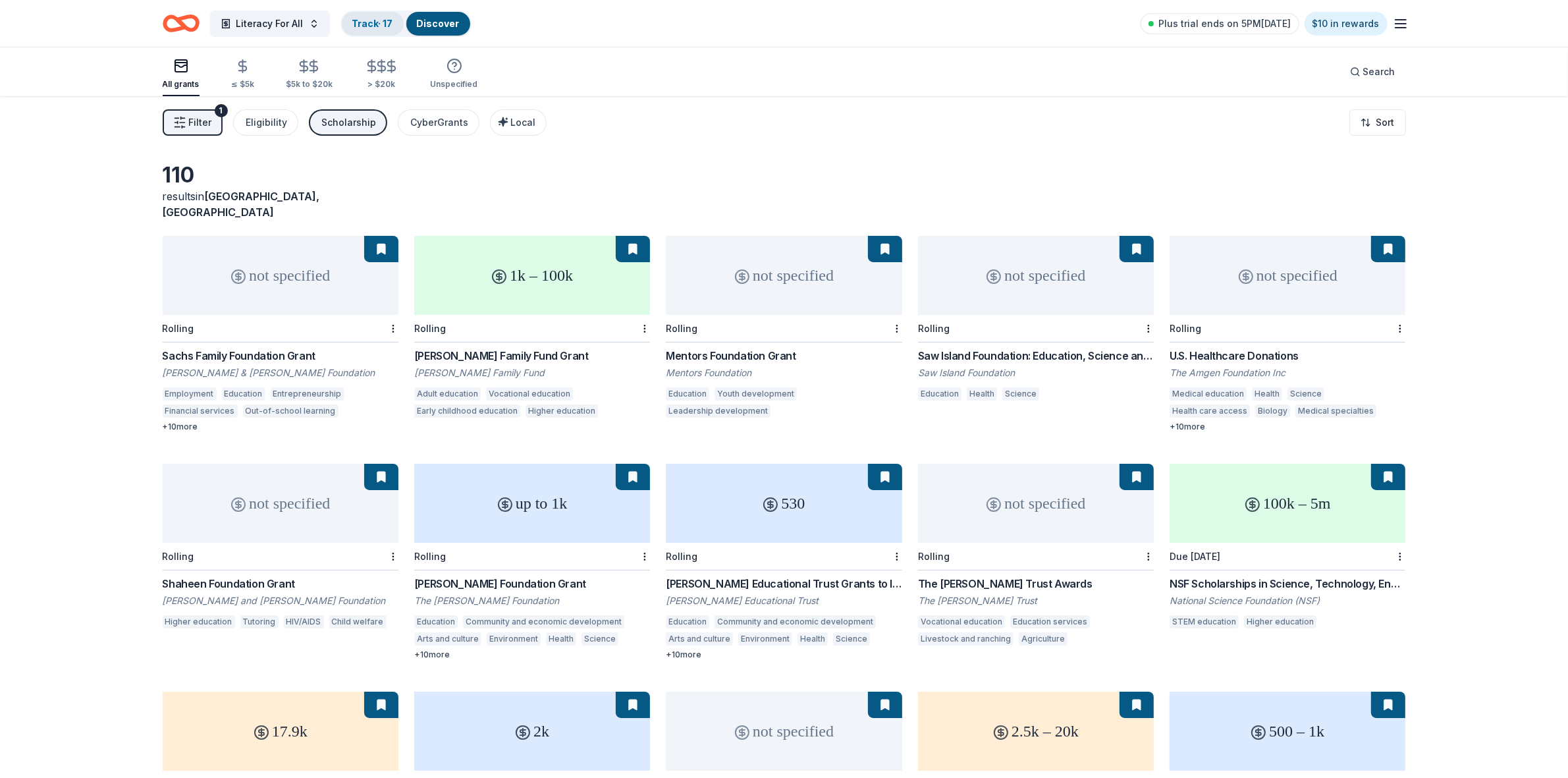
click at [374, 21] on link "Track · 17" at bounding box center [373, 23] width 41 height 11
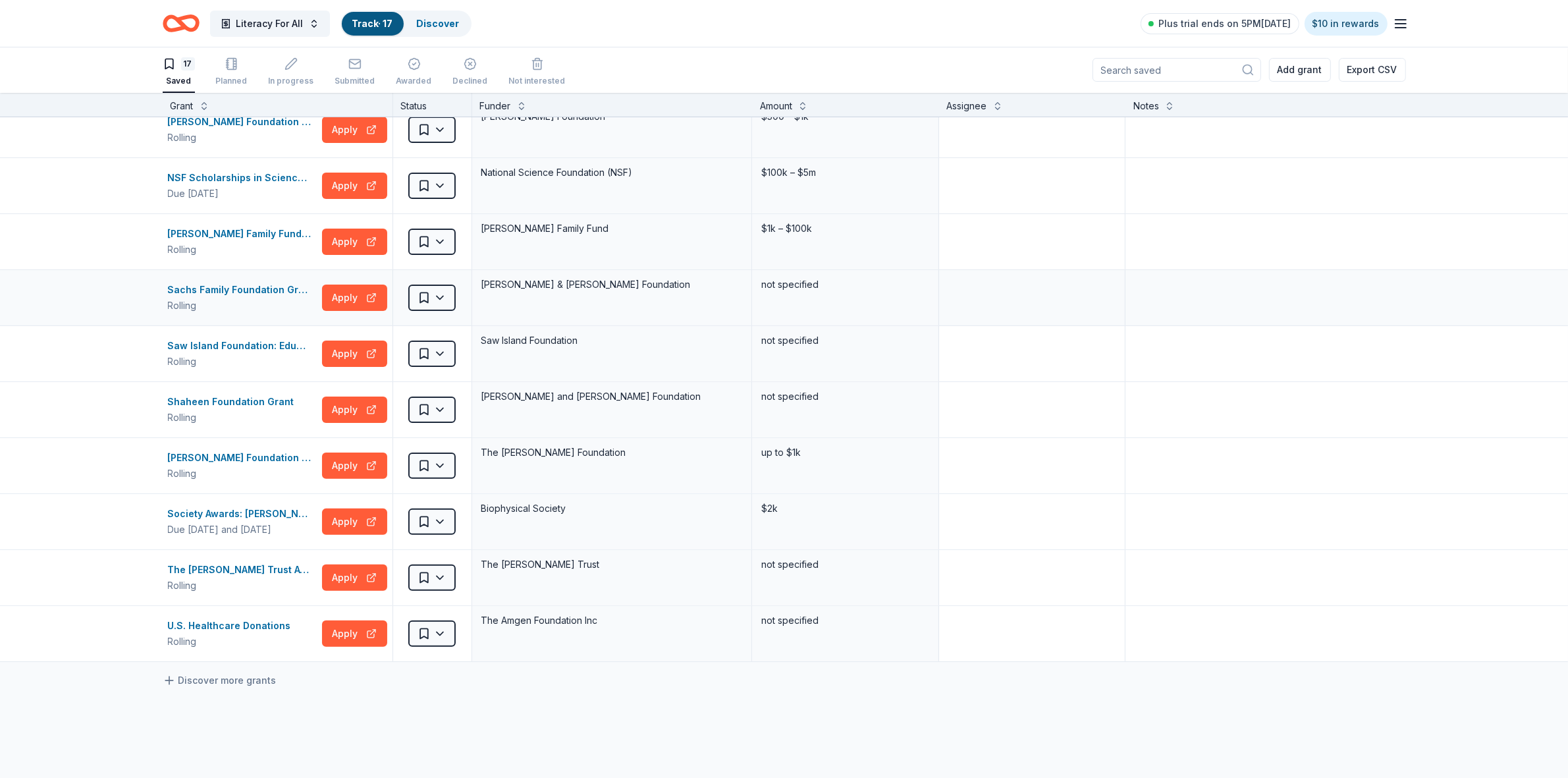
scroll to position [411, 0]
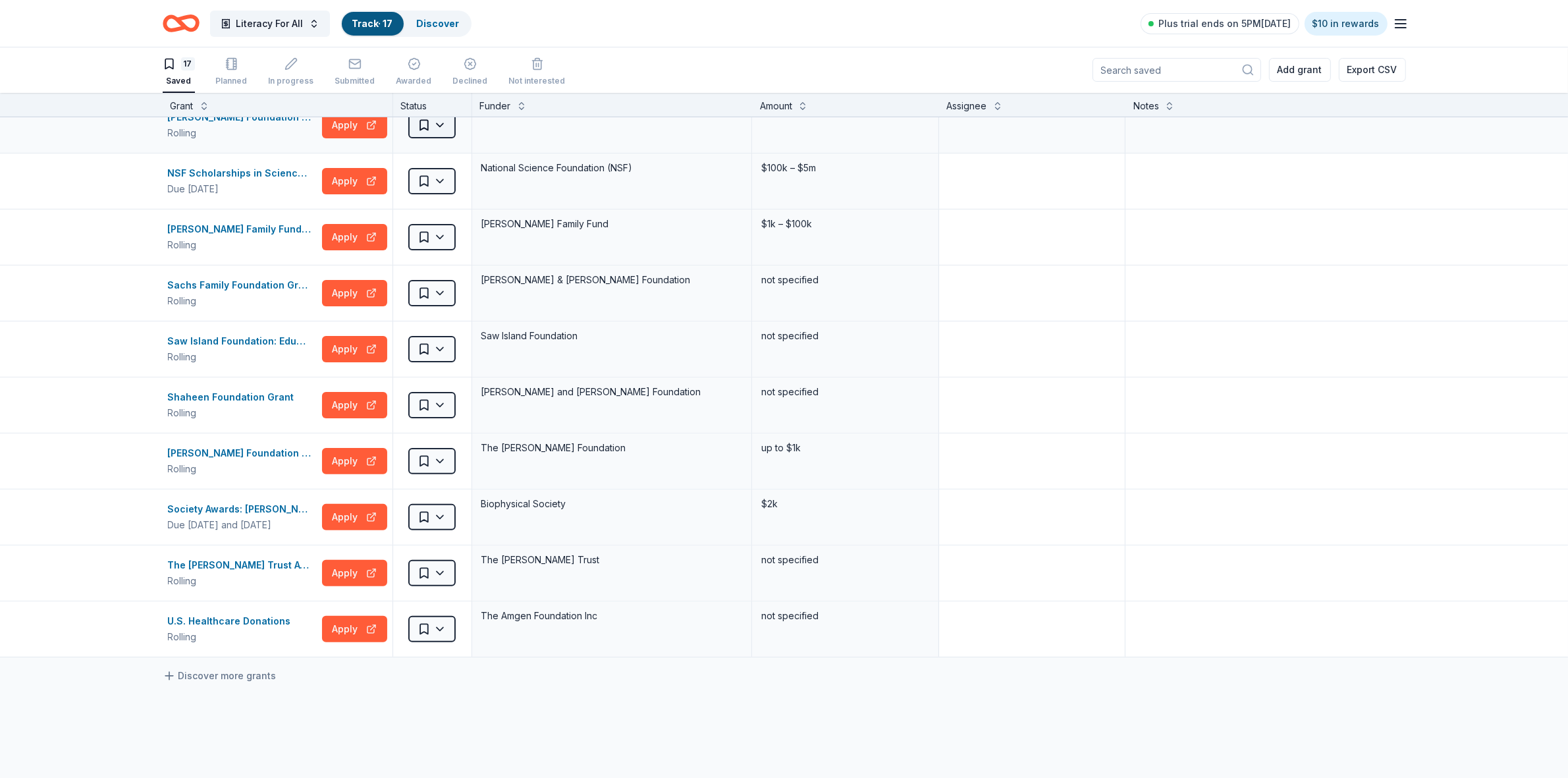
click at [432, 129] on html "Literacy For All Track · 17 Discover Plus trial ends on 5PM[DATE] $10 in reward…" at bounding box center [784, 388] width 1568 height 778
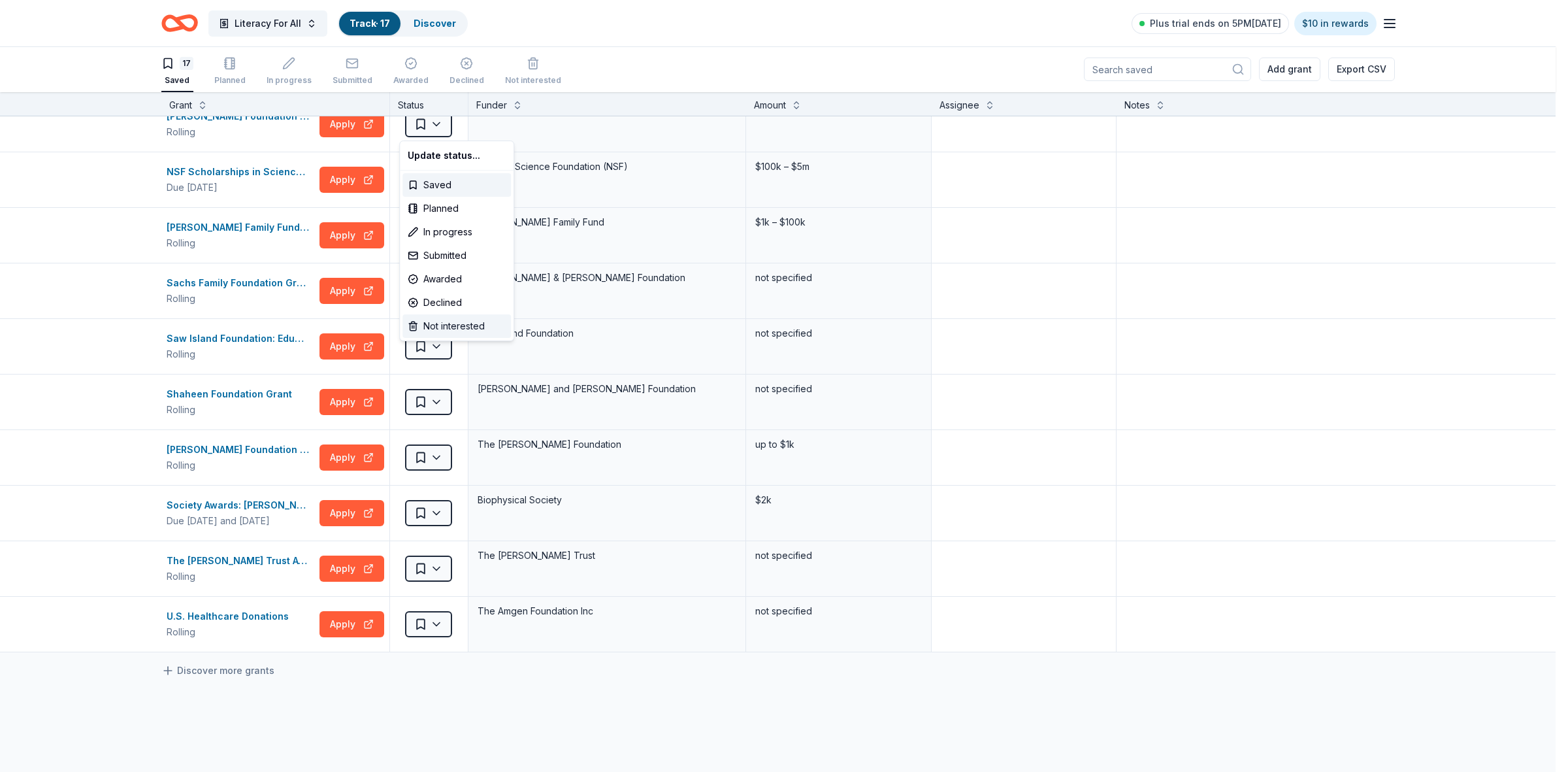
click at [438, 327] on div "Not interested" at bounding box center [456, 326] width 109 height 24
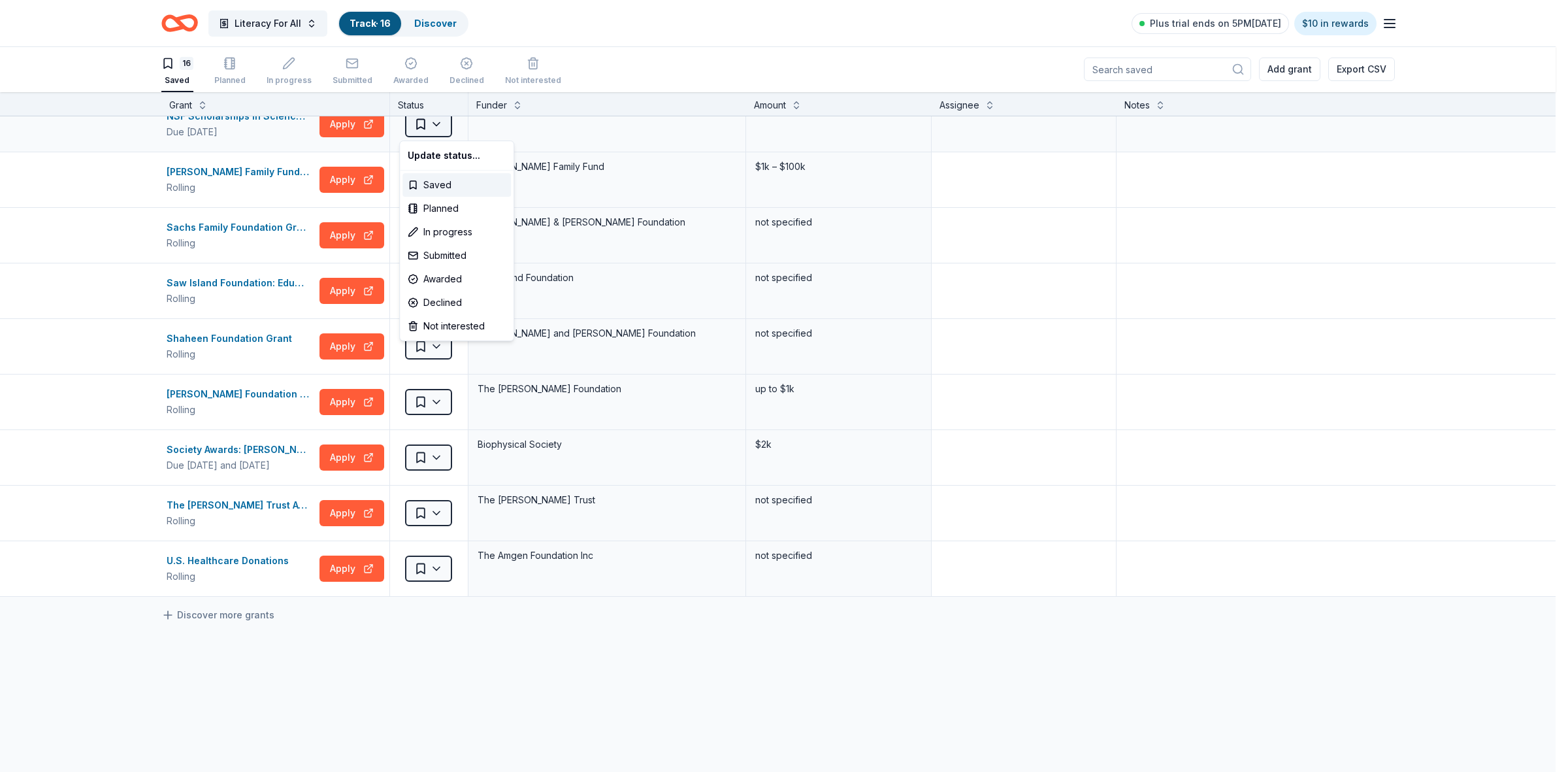
click at [431, 126] on html "Literacy For All Track · 16 Discover Plus trial ends on 5PM[DATE] $10 in reward…" at bounding box center [784, 385] width 1568 height 772
click at [439, 328] on div "Not interested" at bounding box center [456, 326] width 109 height 24
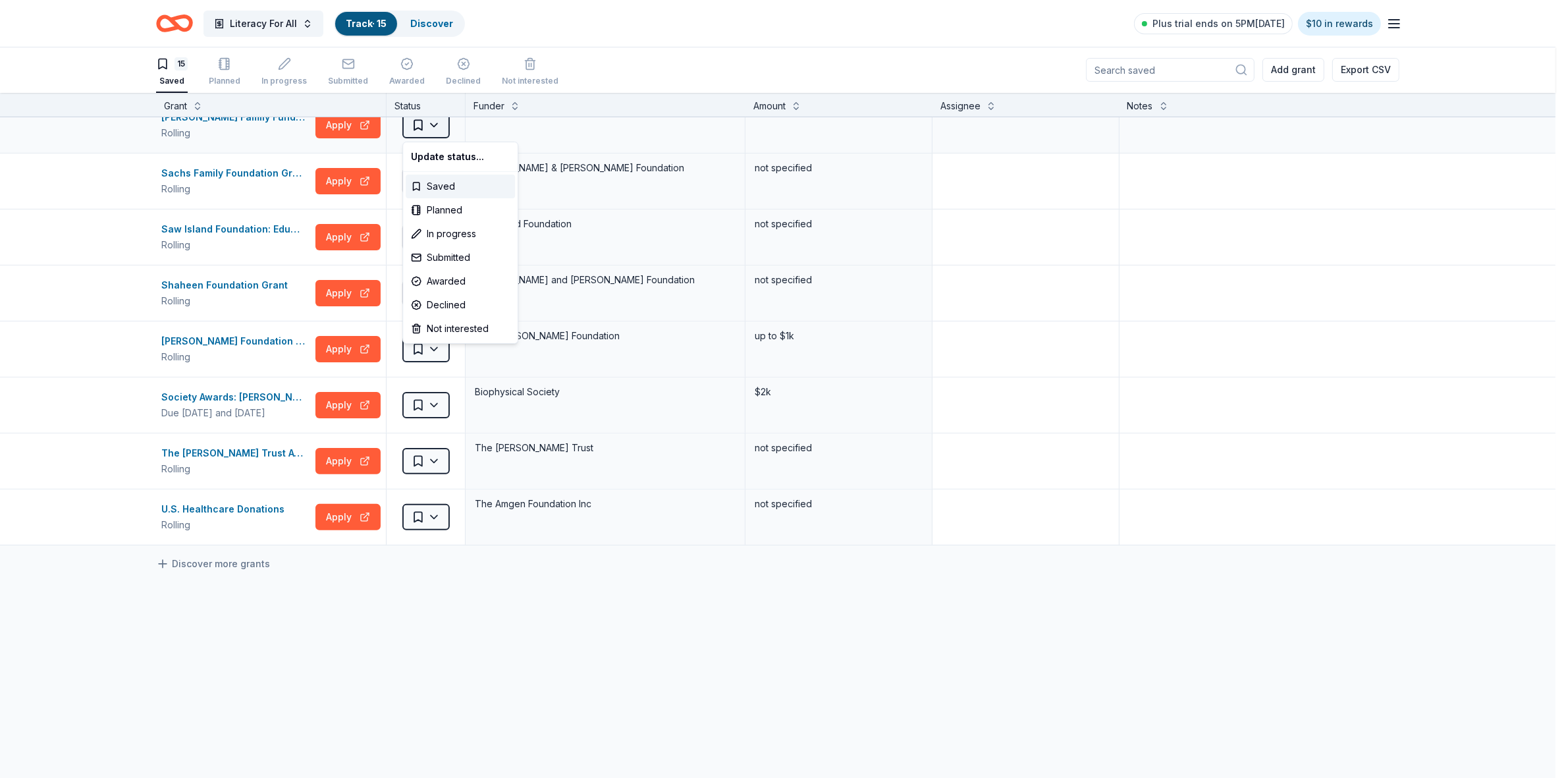
click at [435, 126] on html "Literacy For All Track · 15 Discover Plus trial ends on 5PM[DATE] $10 in reward…" at bounding box center [784, 388] width 1568 height 778
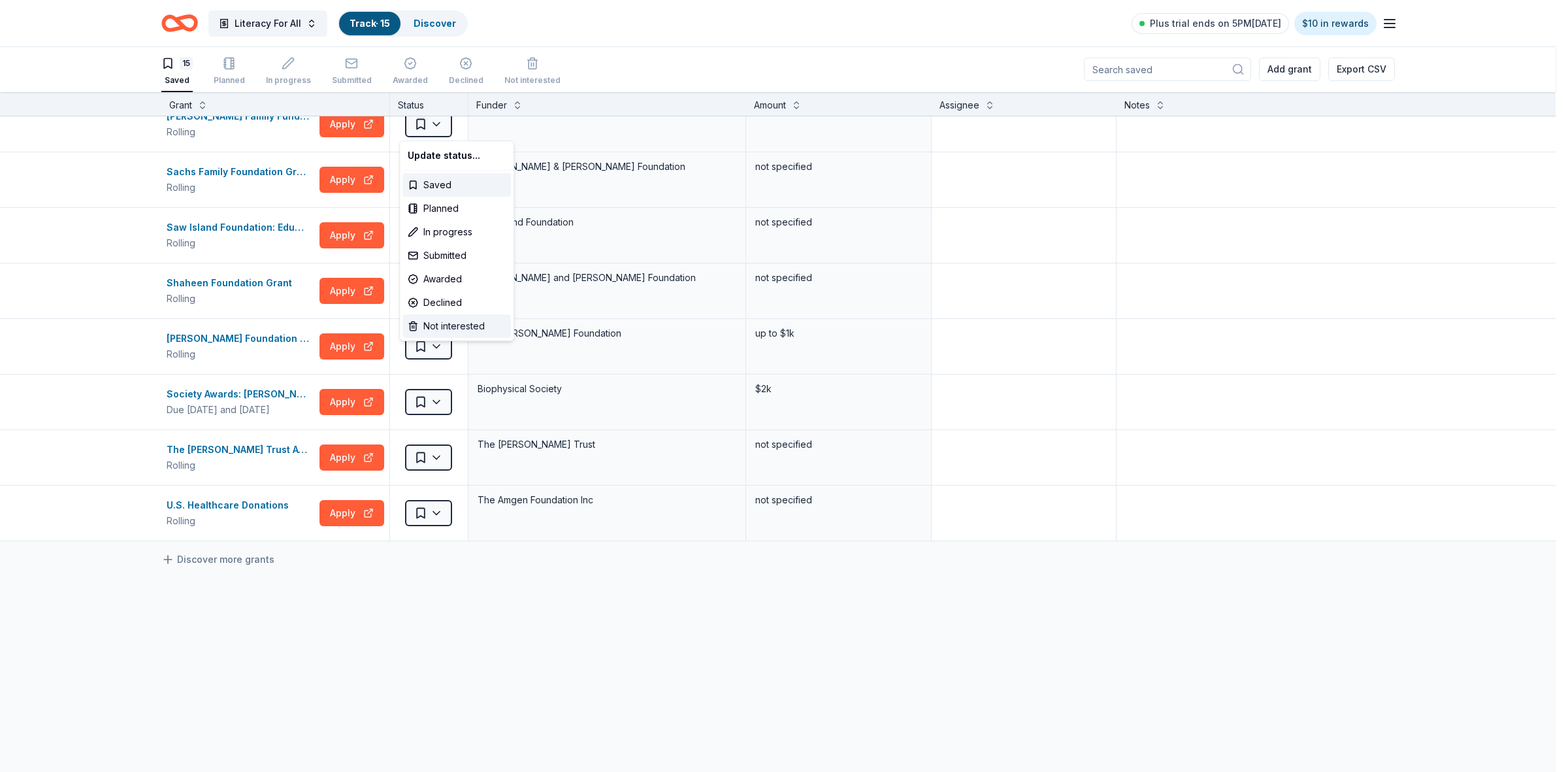
click at [450, 332] on div "Not interested" at bounding box center [456, 326] width 109 height 24
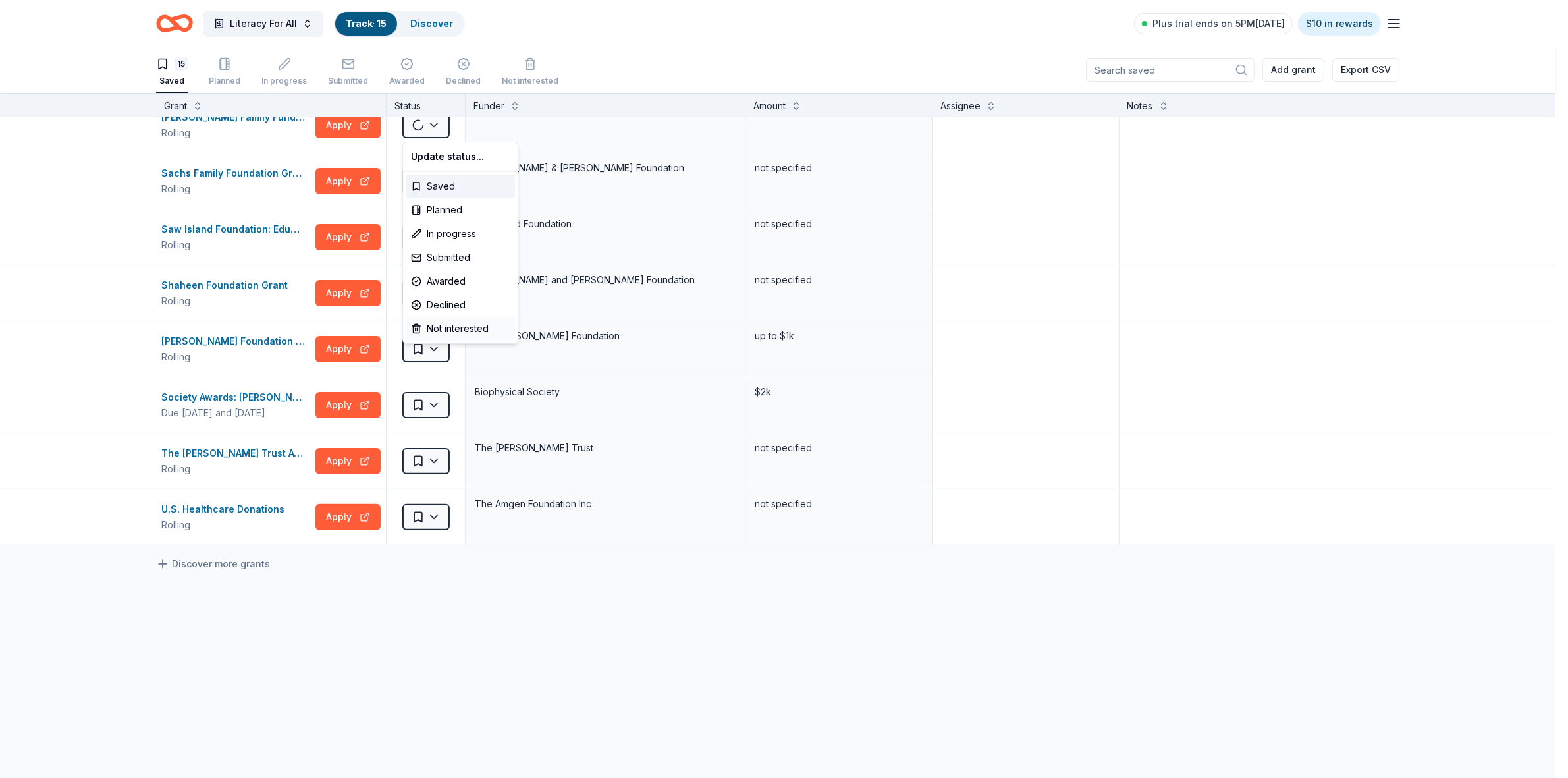
scroll to position [372, 0]
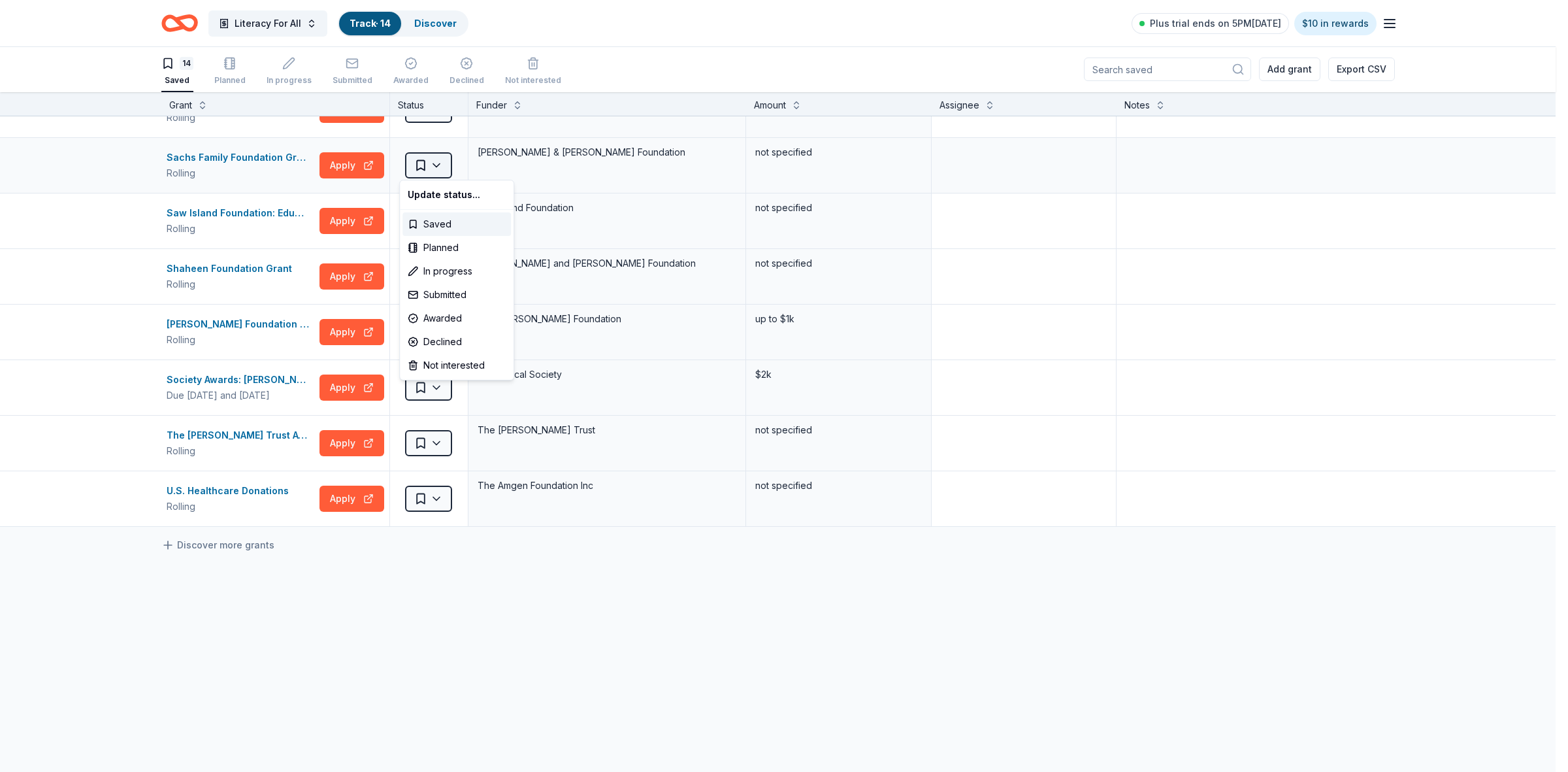
click at [432, 167] on html "Literacy For All Track · 14 Discover Plus trial ends on 5PM[DATE] $10 in reward…" at bounding box center [784, 385] width 1568 height 772
click at [450, 365] on div "Not interested" at bounding box center [456, 366] width 109 height 24
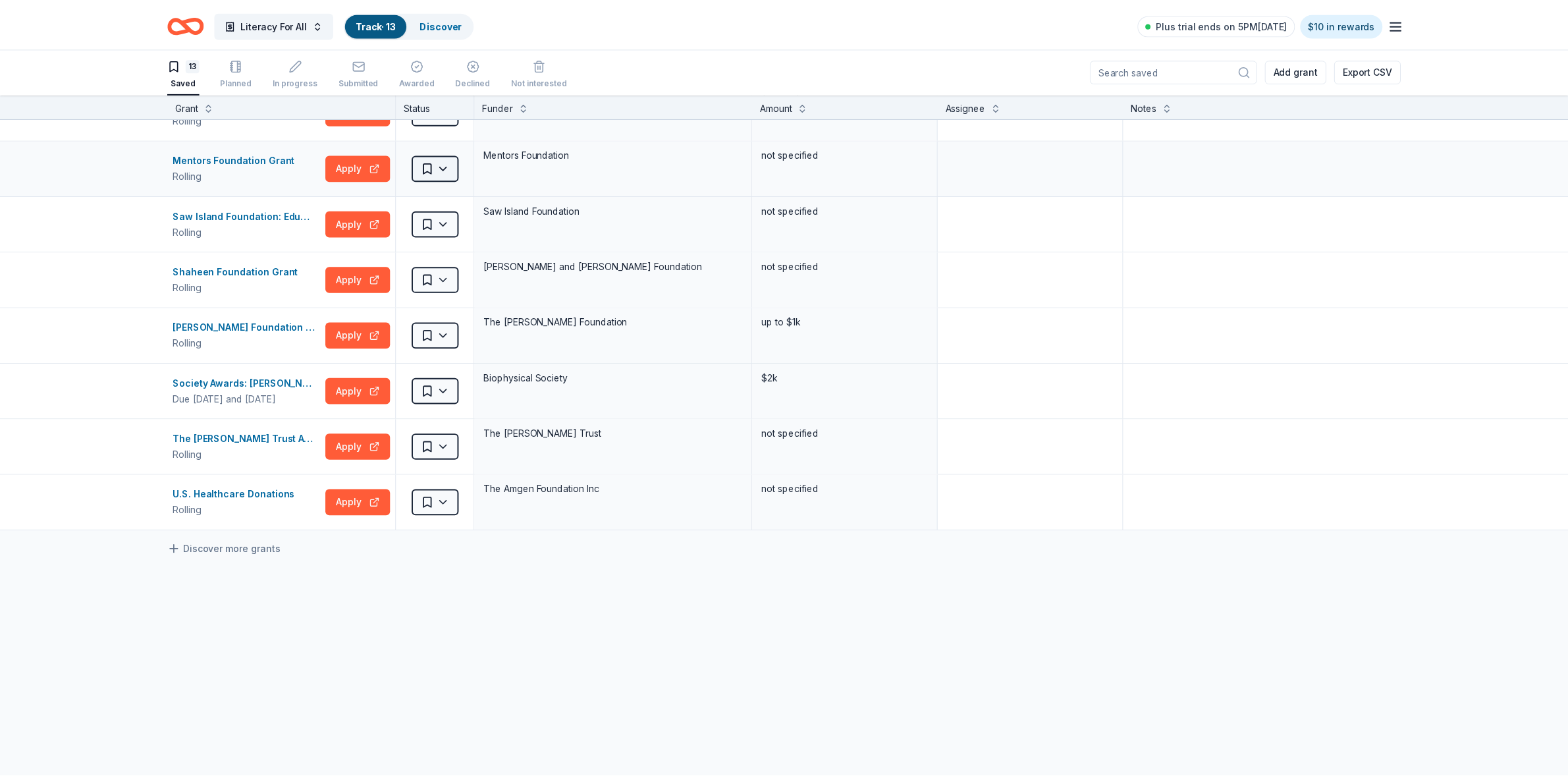
scroll to position [316, 0]
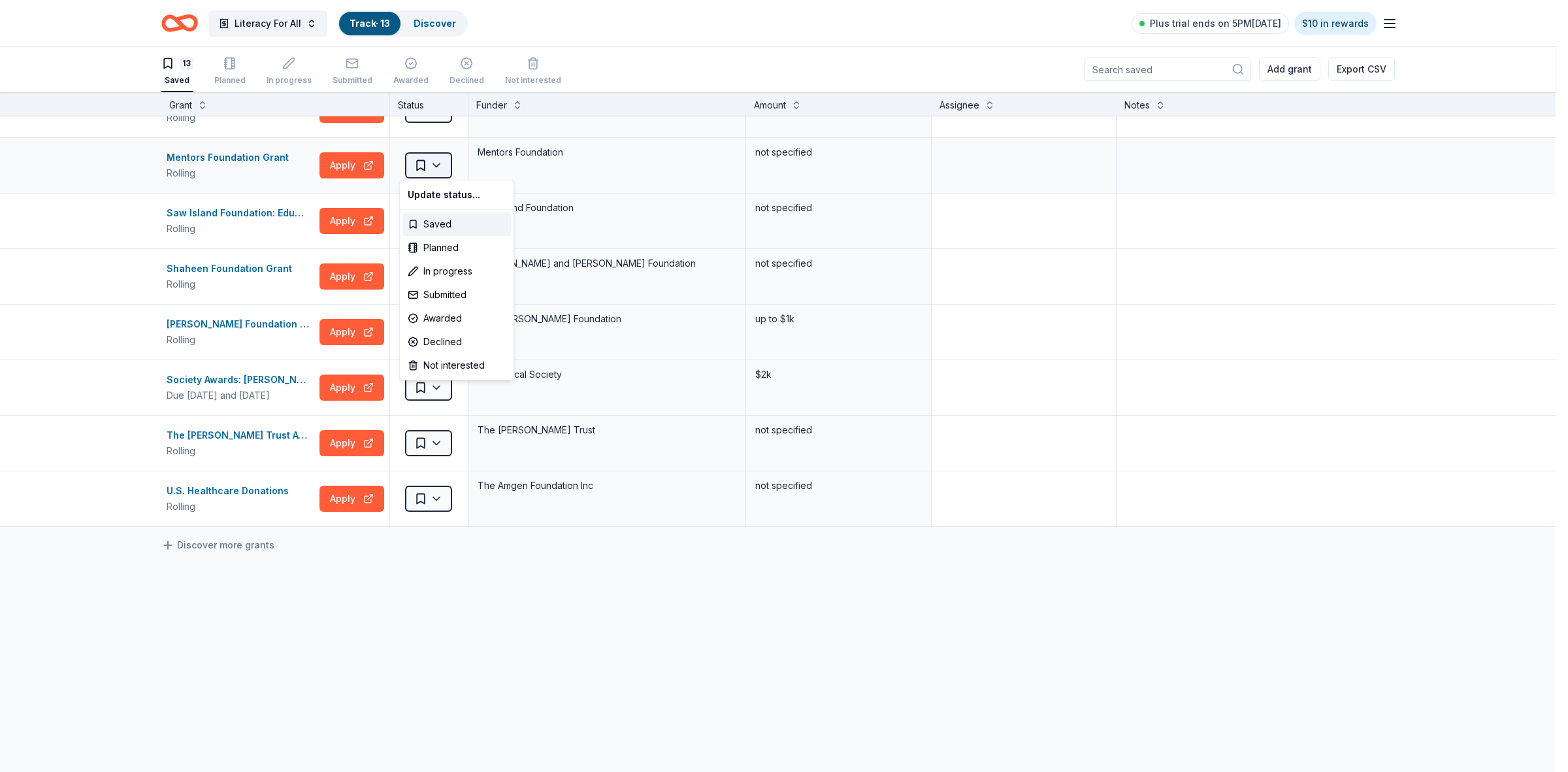
click at [433, 165] on html "Literacy For All Track · 13 Discover Plus trial ends on 5PM[DATE] $10 in reward…" at bounding box center [784, 385] width 1568 height 772
click at [446, 365] on div "Not interested" at bounding box center [456, 366] width 109 height 24
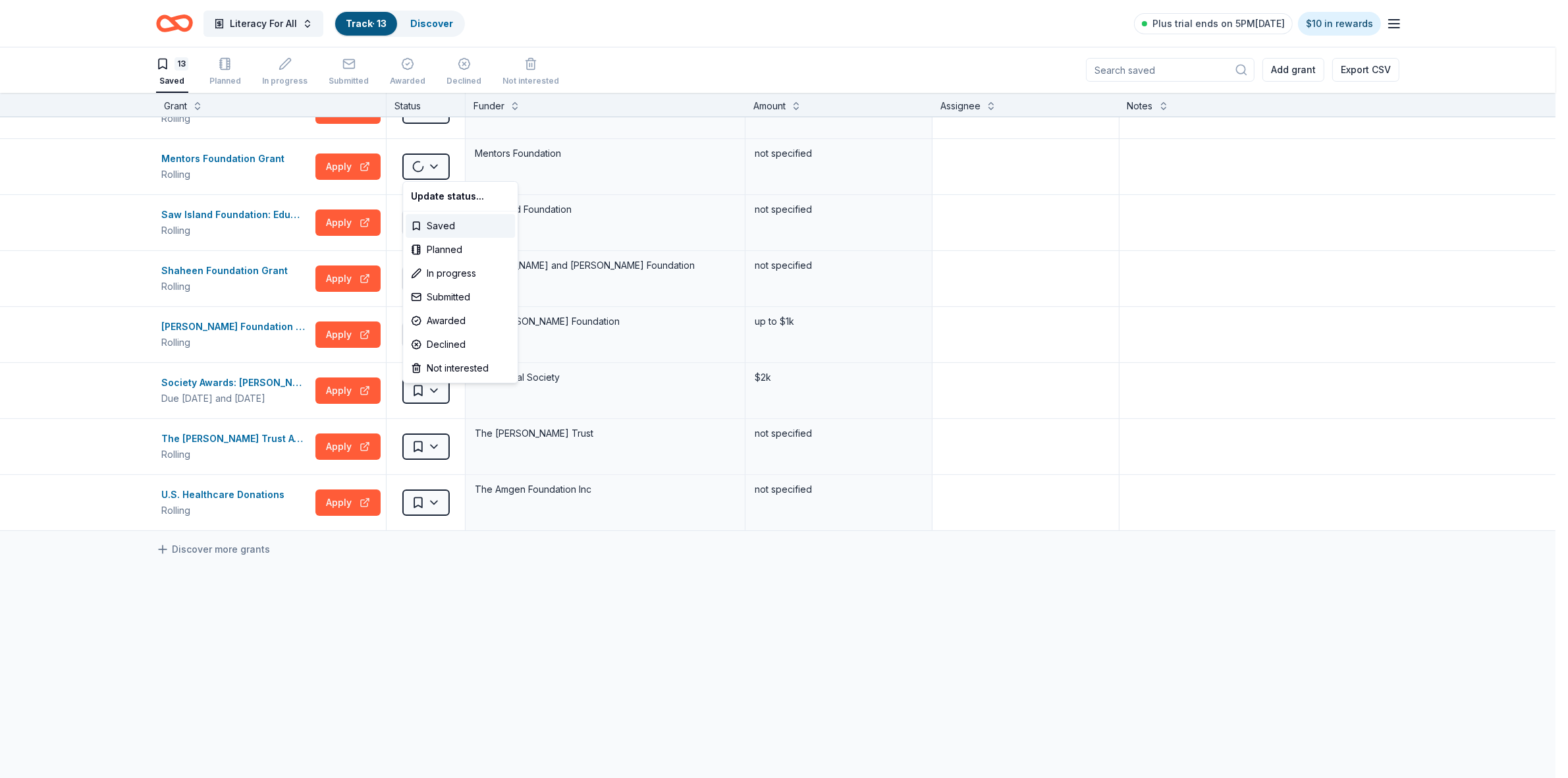
scroll to position [260, 0]
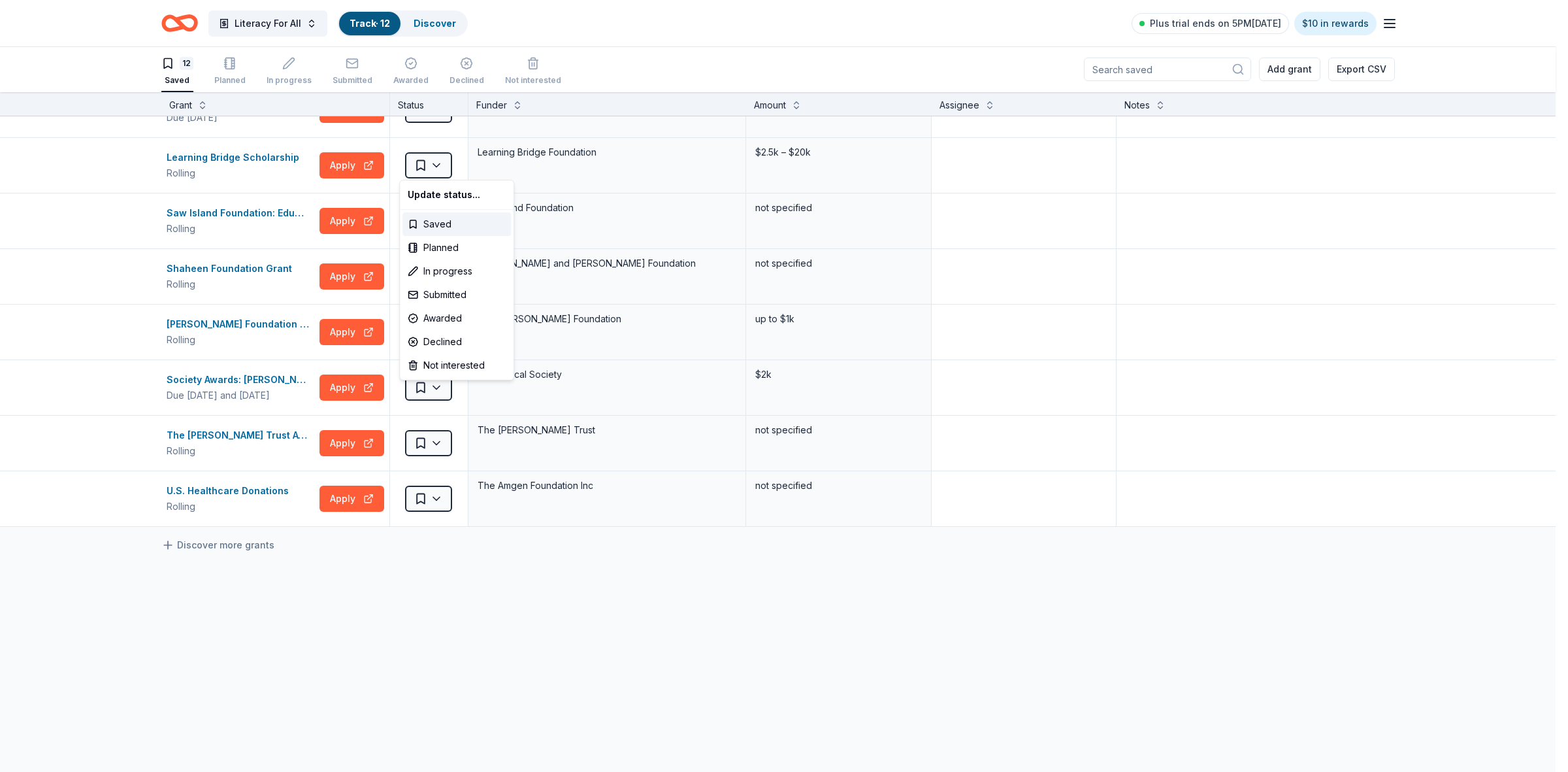
click at [432, 161] on html "Literacy For All Track · 12 Discover Plus trial ends on 5PM[DATE] $10 in reward…" at bounding box center [784, 385] width 1568 height 772
click at [449, 370] on div "Not interested" at bounding box center [456, 366] width 109 height 24
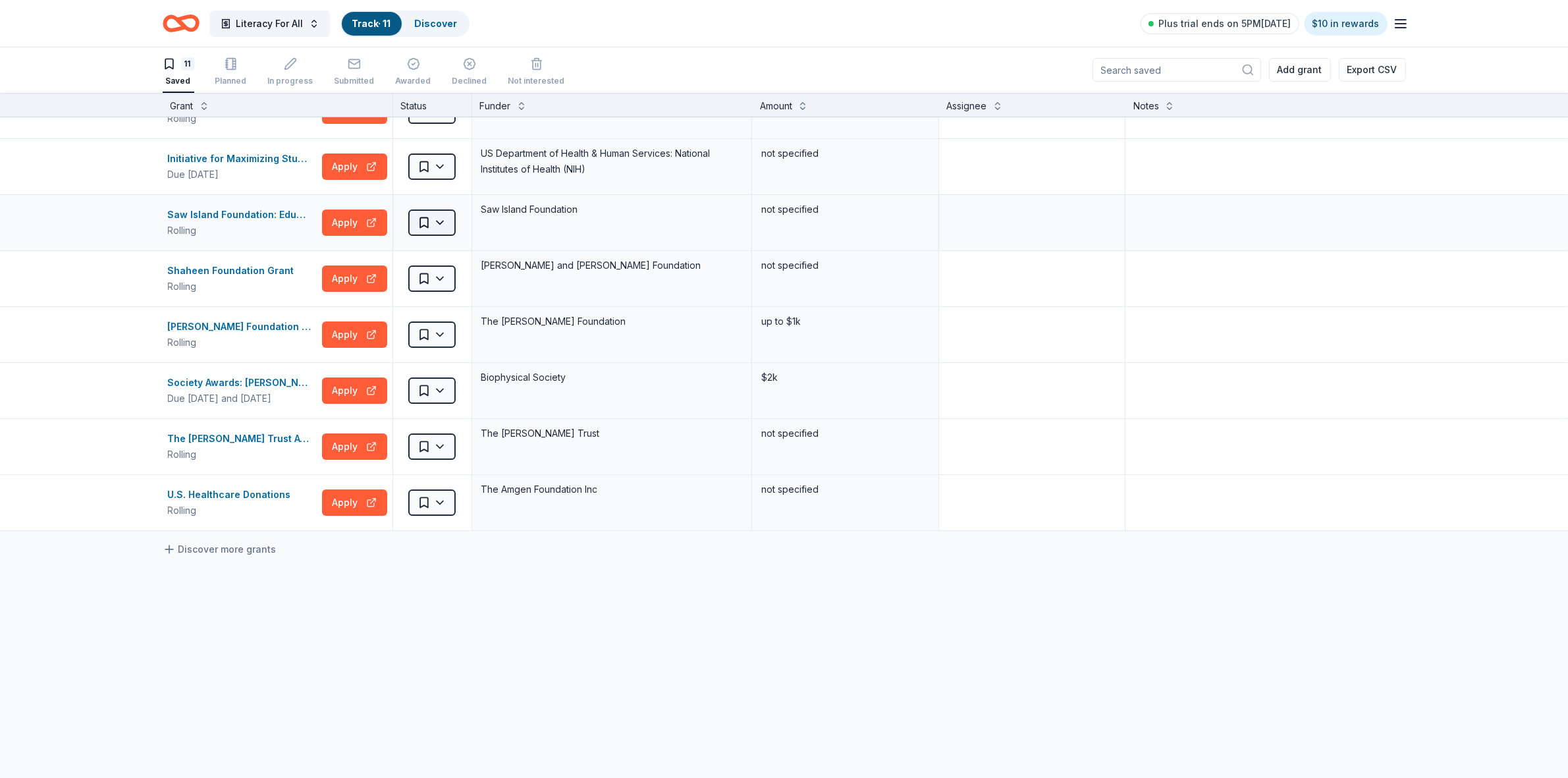
scroll to position [204, 0]
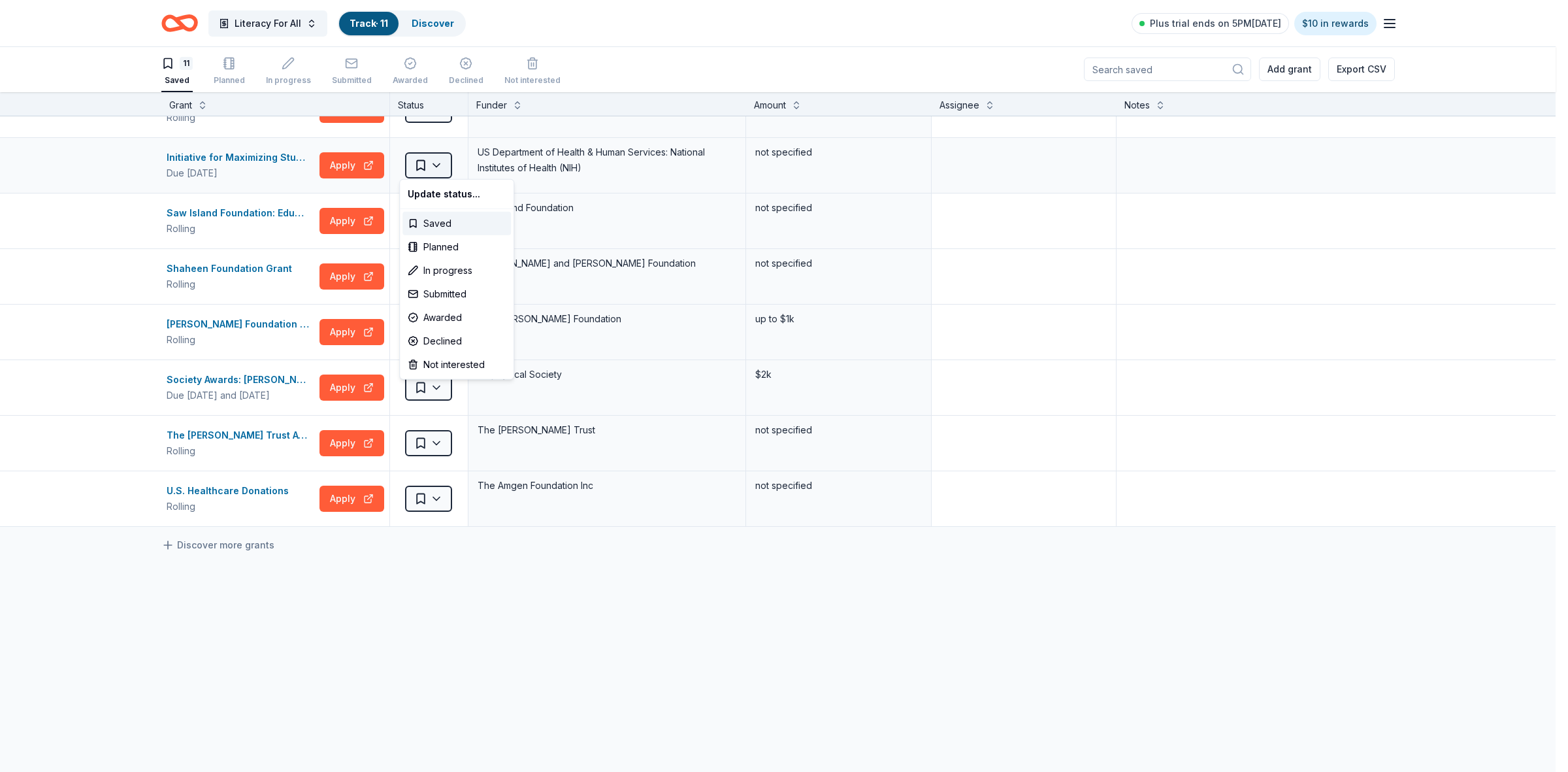
click at [426, 161] on html "Literacy For All Track · 11 Discover Plus trial ends on 5PM[DATE] $10 in reward…" at bounding box center [784, 385] width 1568 height 772
click at [438, 360] on div "Not interested" at bounding box center [456, 365] width 109 height 24
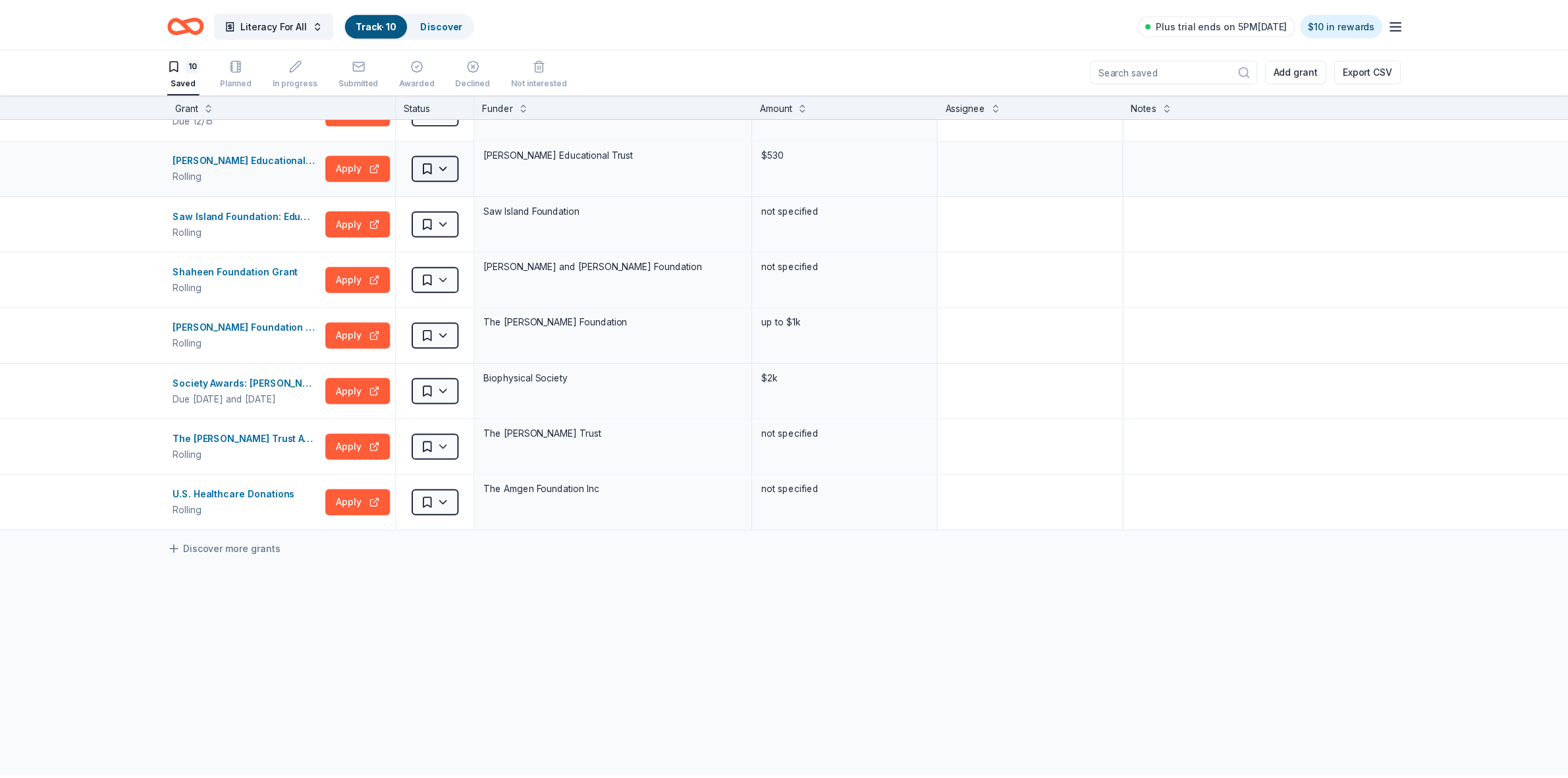
scroll to position [147, 0]
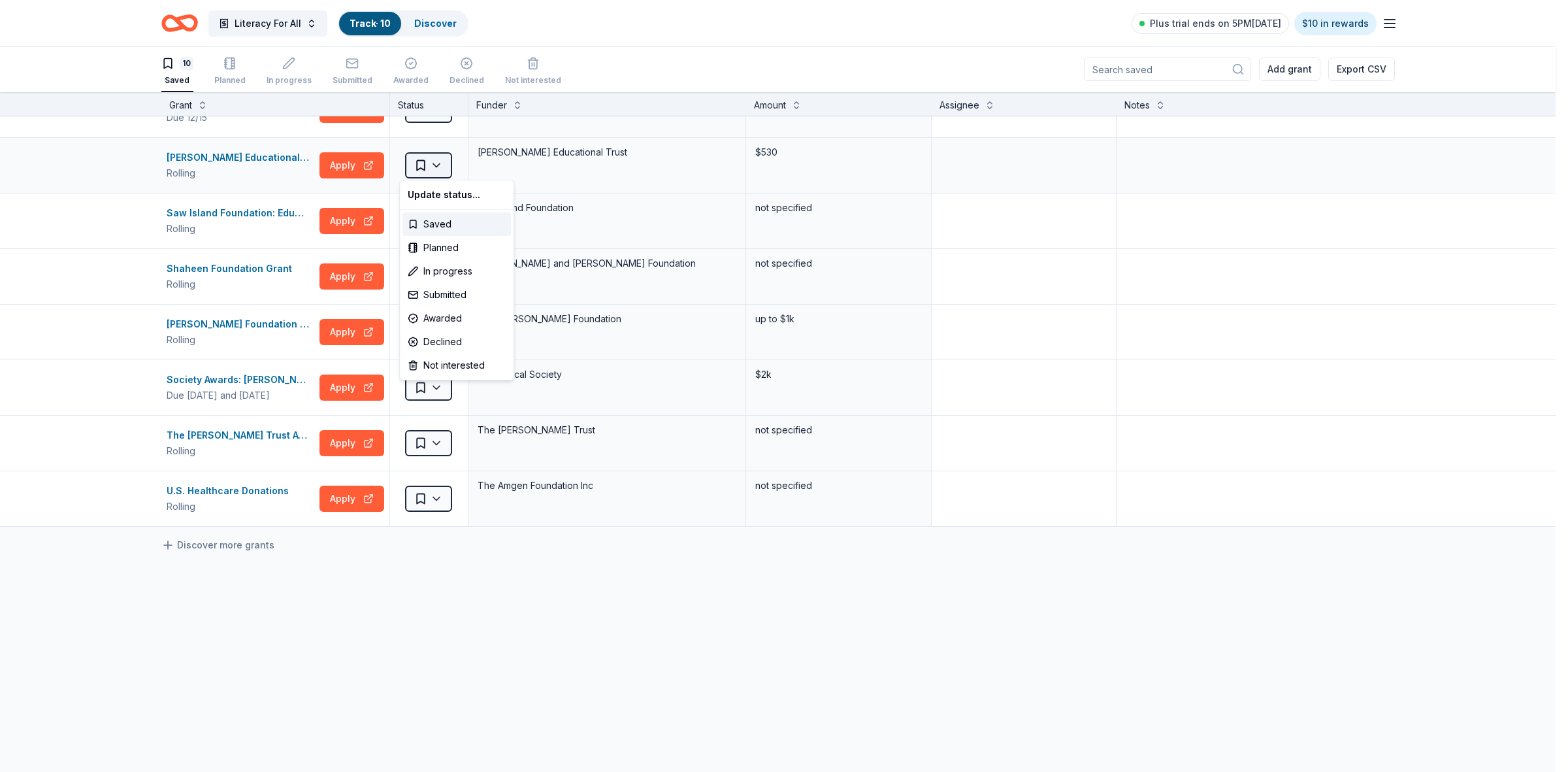
click at [428, 164] on html "Literacy For All Track · 10 Discover Plus trial ends on 5PM[DATE] $10 in reward…" at bounding box center [784, 385] width 1568 height 772
click at [444, 364] on div "Not interested" at bounding box center [456, 366] width 109 height 24
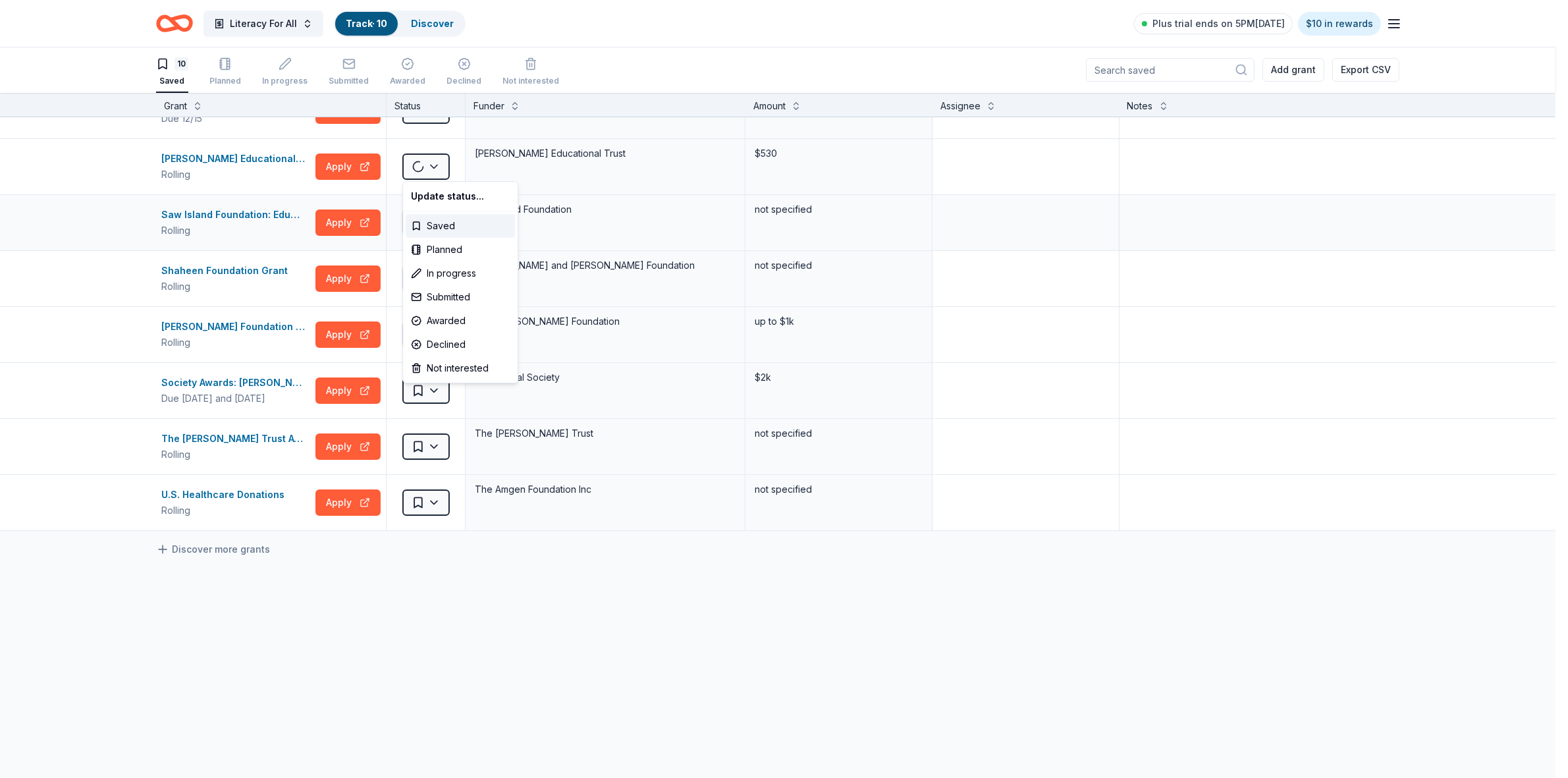
scroll to position [91, 0]
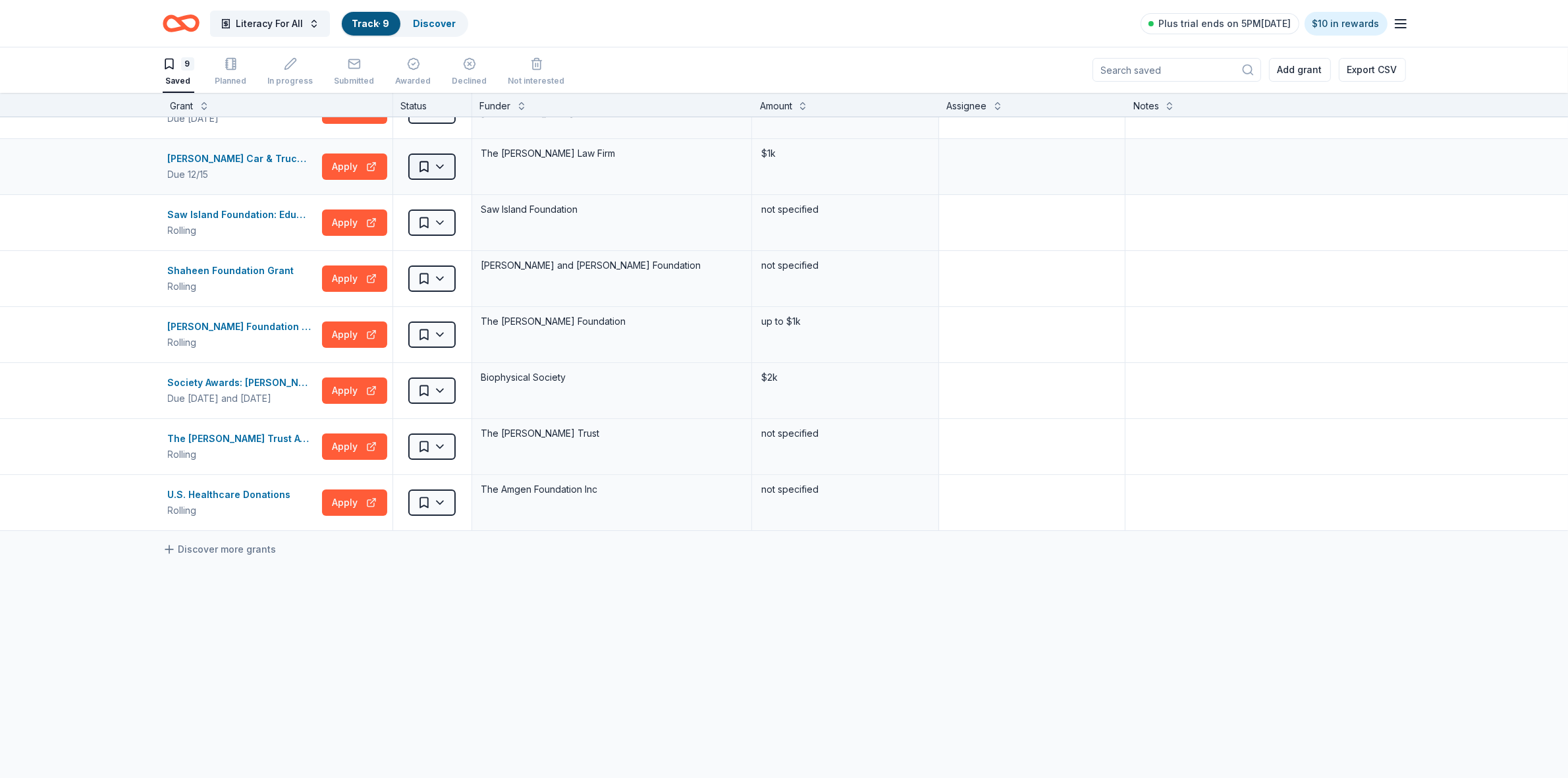
click at [429, 168] on html "Literacy For All Track · 9 Discover Plus trial ends on 5PM[DATE] $10 in rewards…" at bounding box center [784, 388] width 1568 height 778
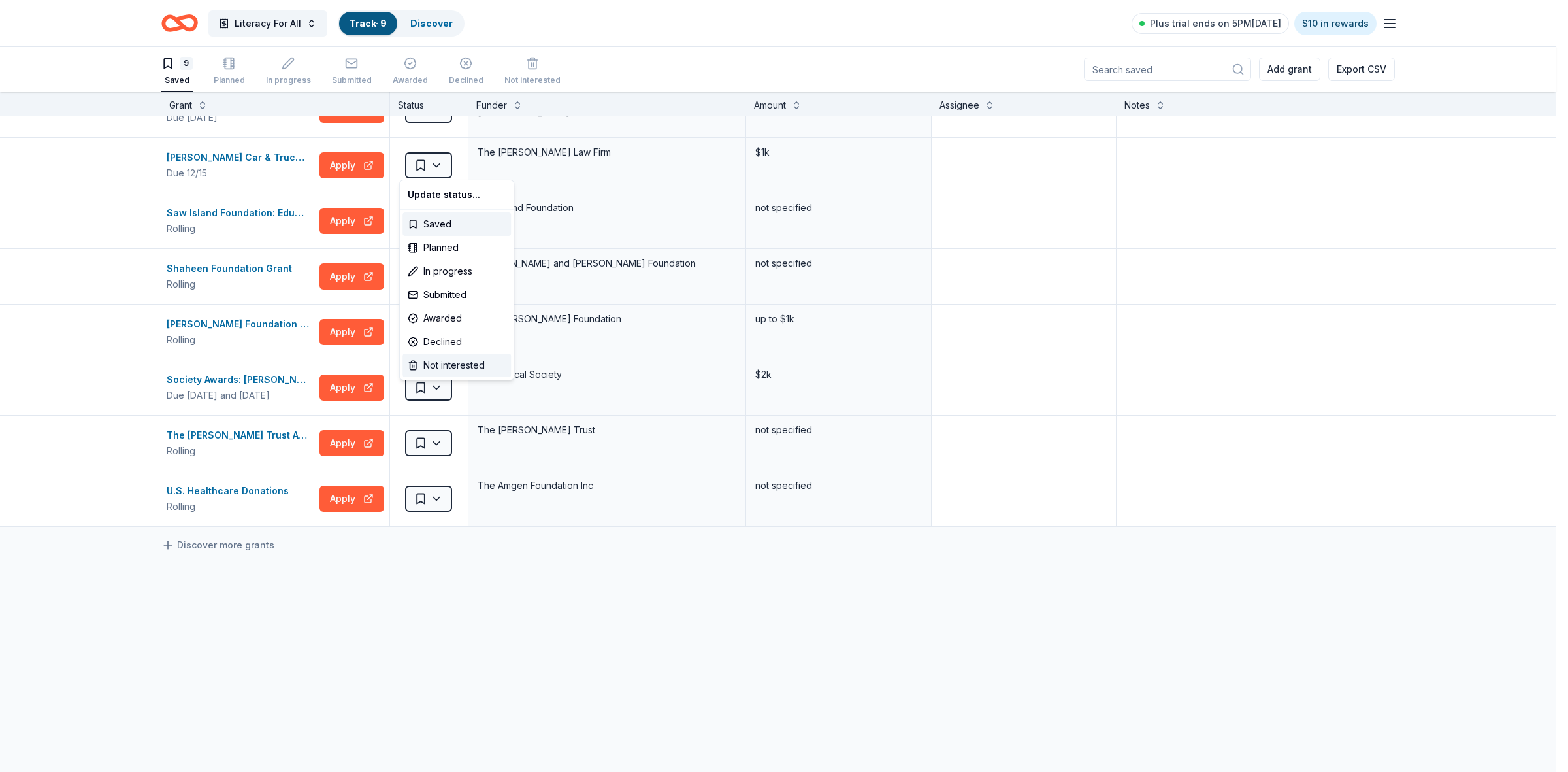
click at [439, 361] on div "Not interested" at bounding box center [456, 366] width 109 height 24
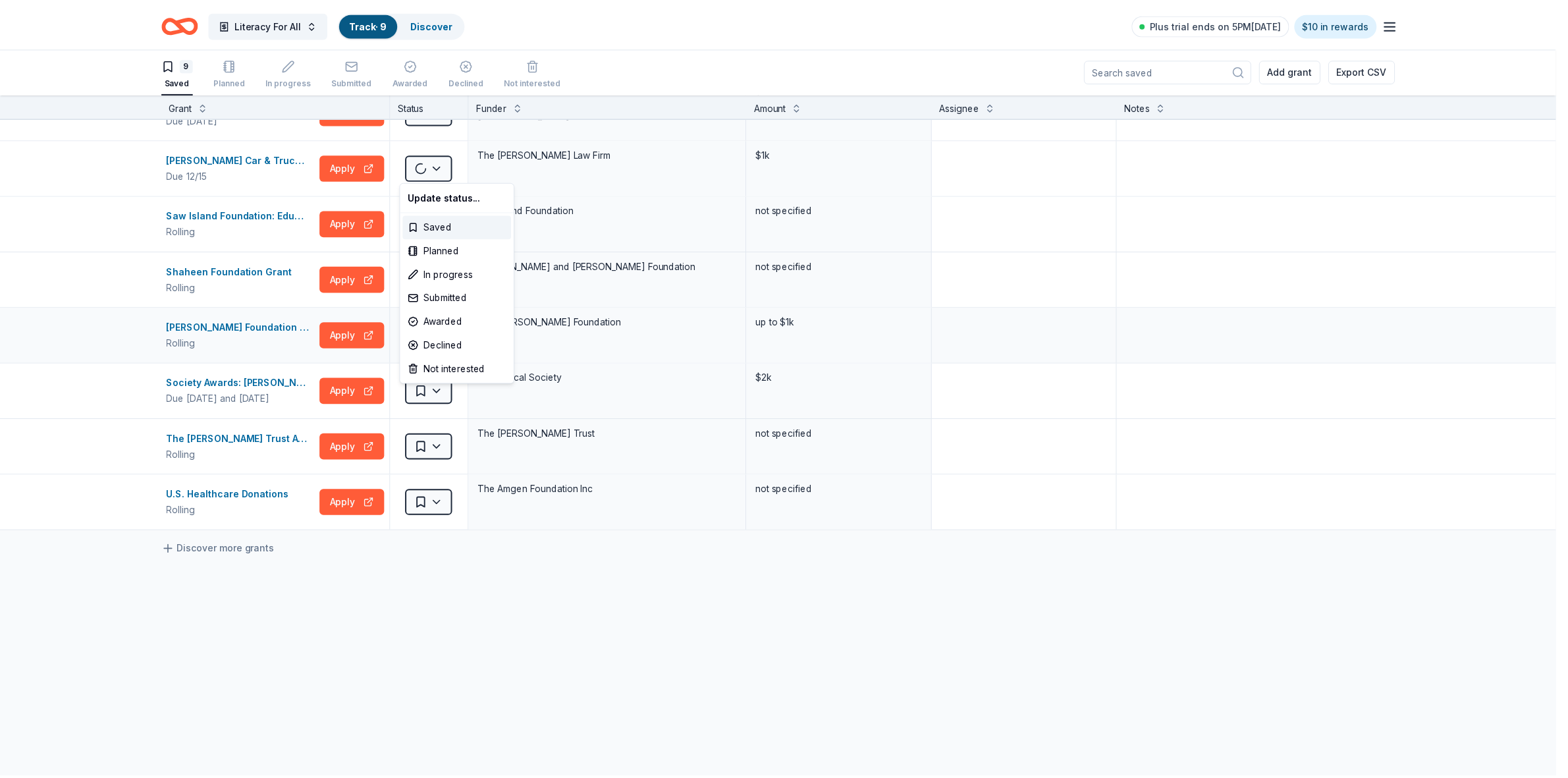
scroll to position [35, 0]
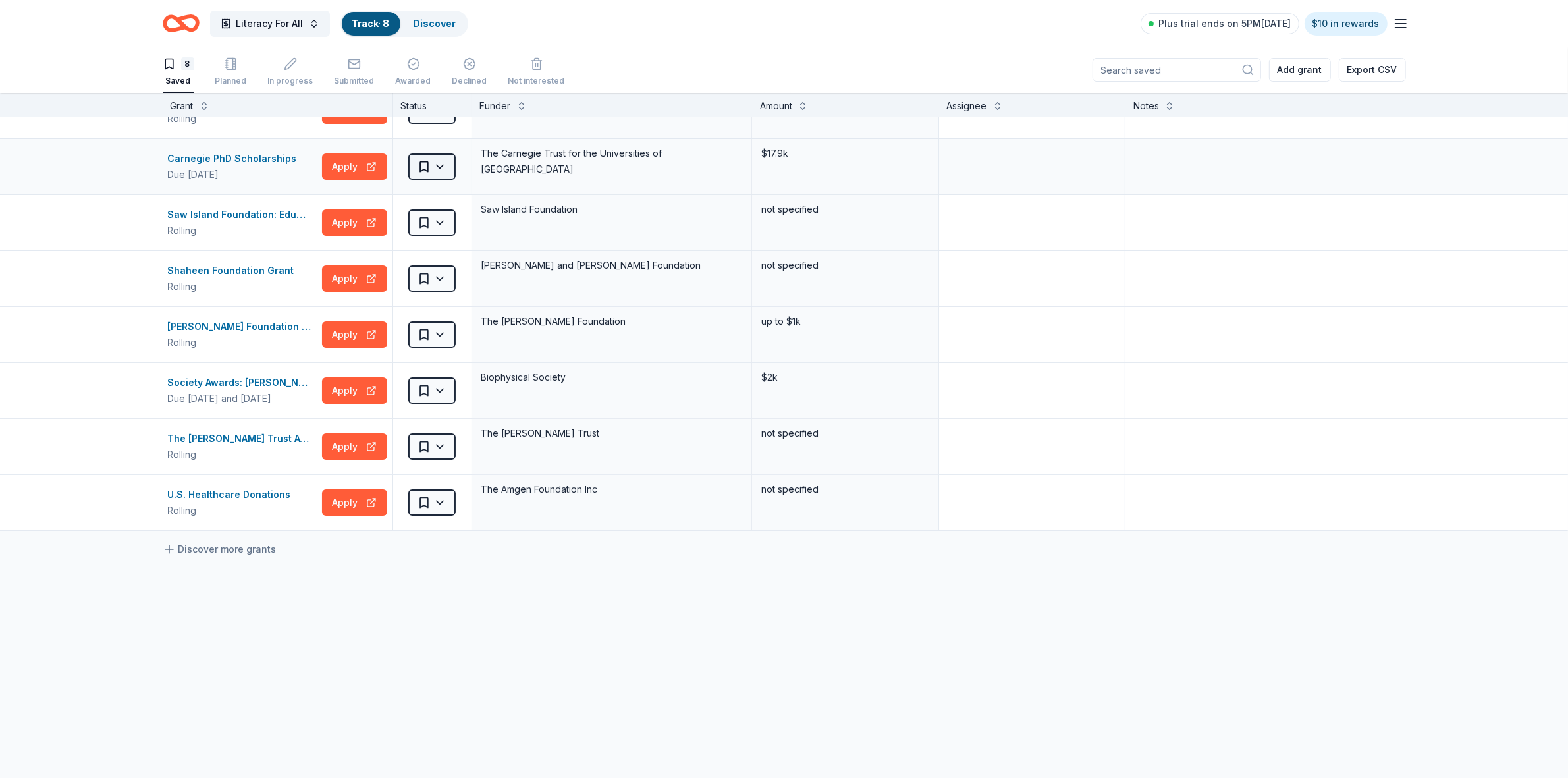
click at [428, 171] on html "Literacy For All Track · 8 Discover Plus trial ends on 5PM[DATE] $10 in rewards…" at bounding box center [784, 388] width 1568 height 778
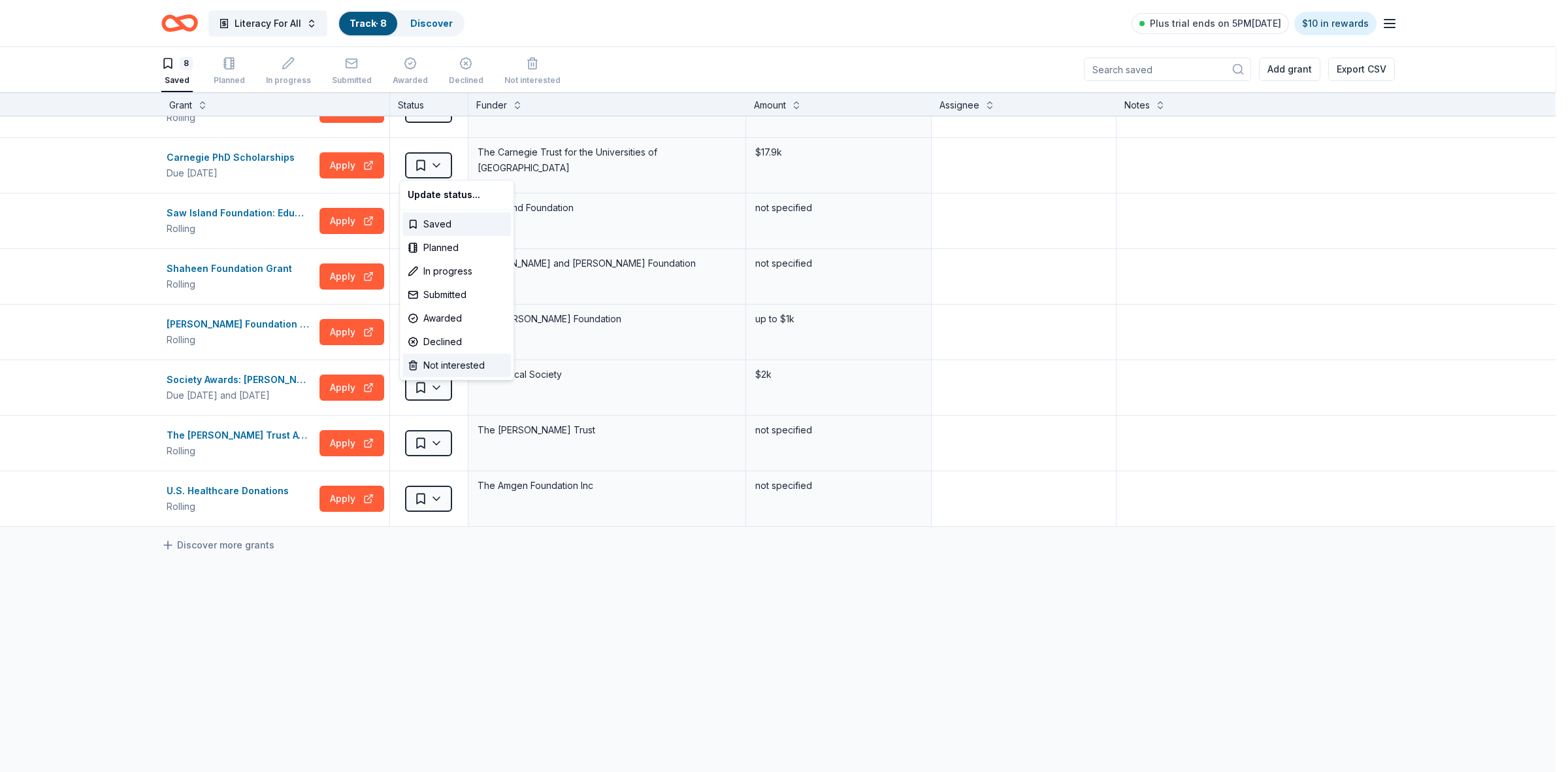
click at [442, 366] on div "Not interested" at bounding box center [456, 366] width 109 height 24
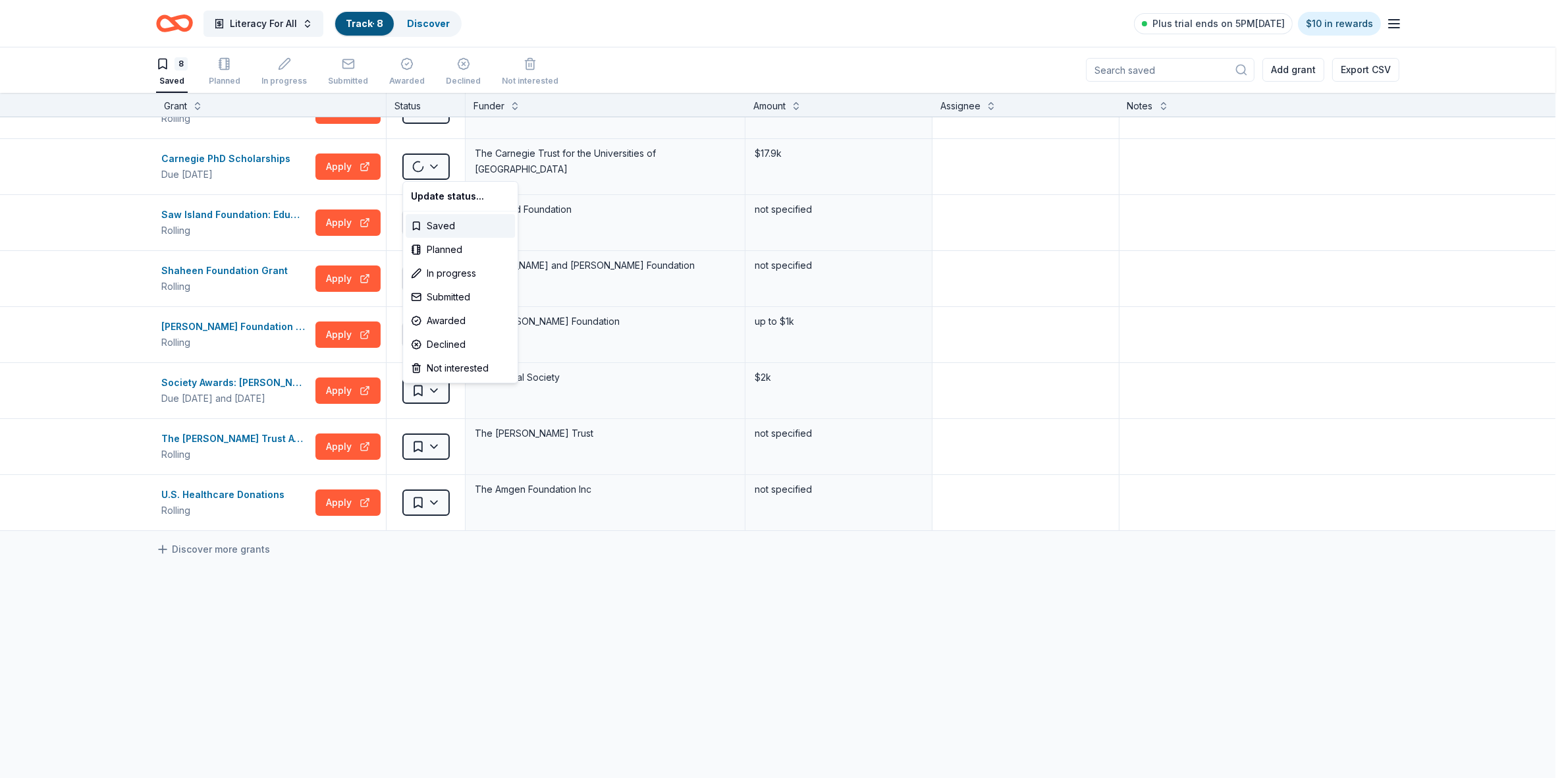
scroll to position [0, 0]
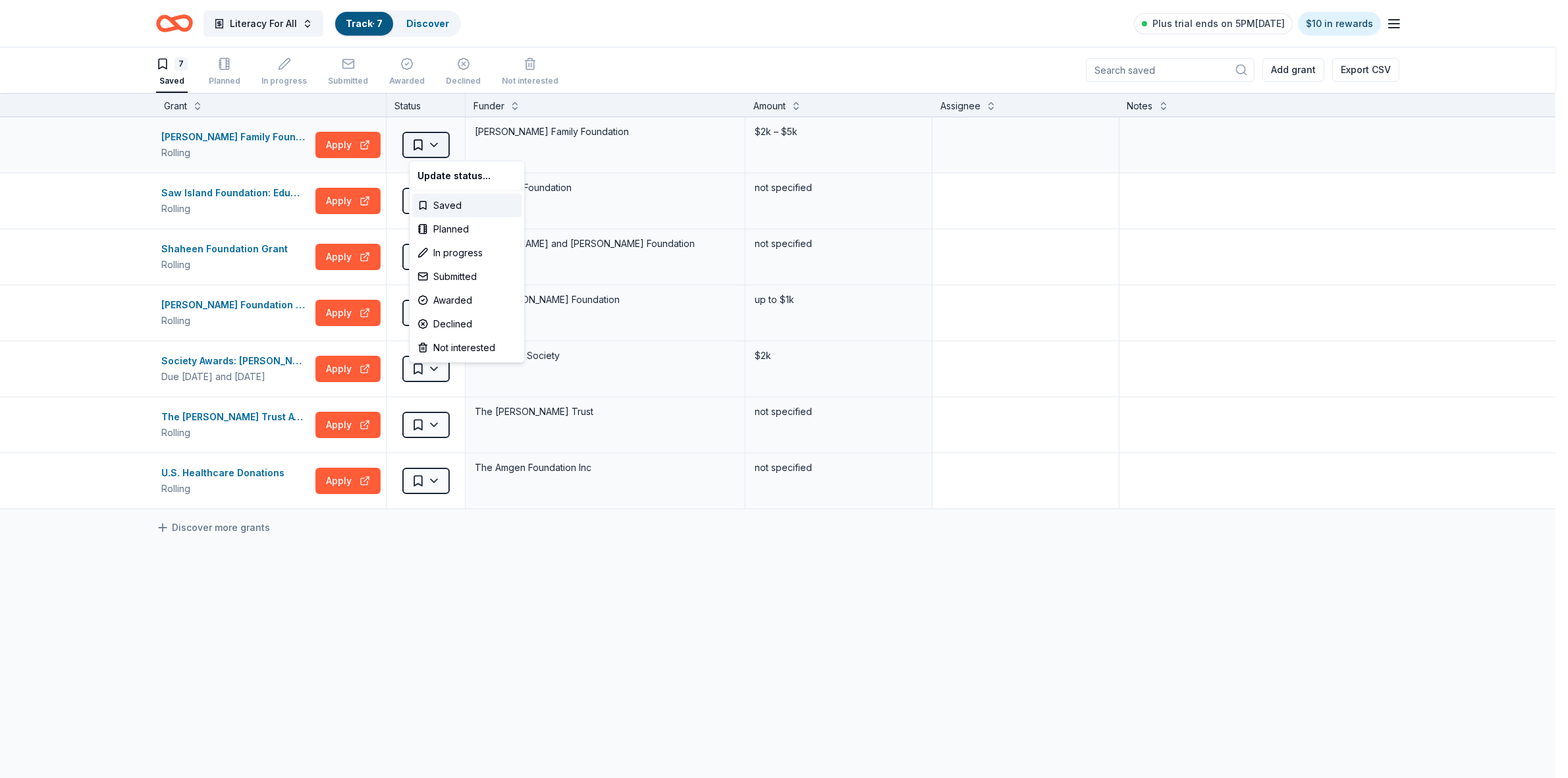
click at [435, 147] on html "Literacy For All Track · 7 Discover Plus trial ends on 5PM[DATE] $10 in rewards…" at bounding box center [784, 388] width 1568 height 778
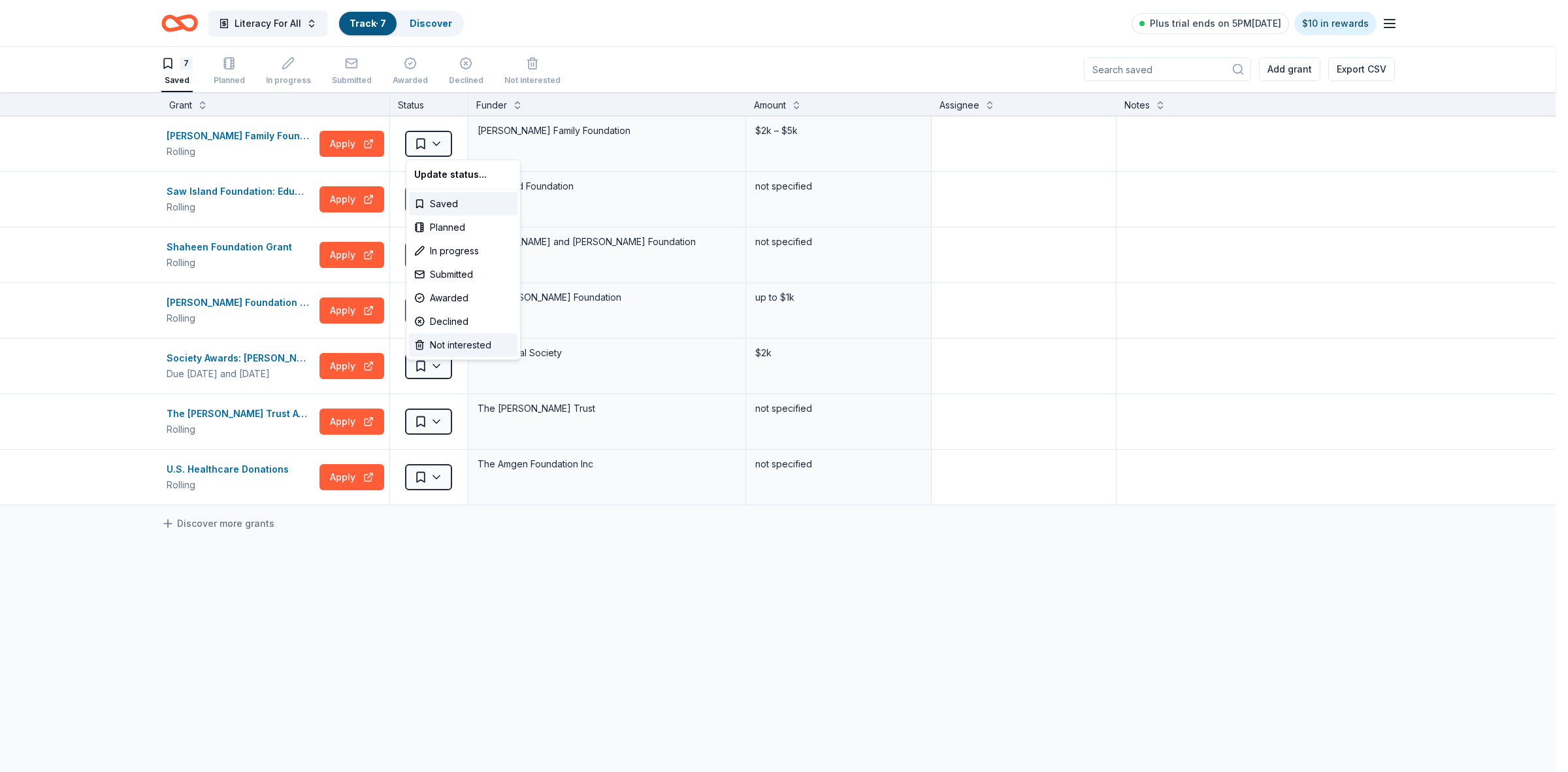
click at [439, 343] on div "Not interested" at bounding box center [463, 345] width 109 height 24
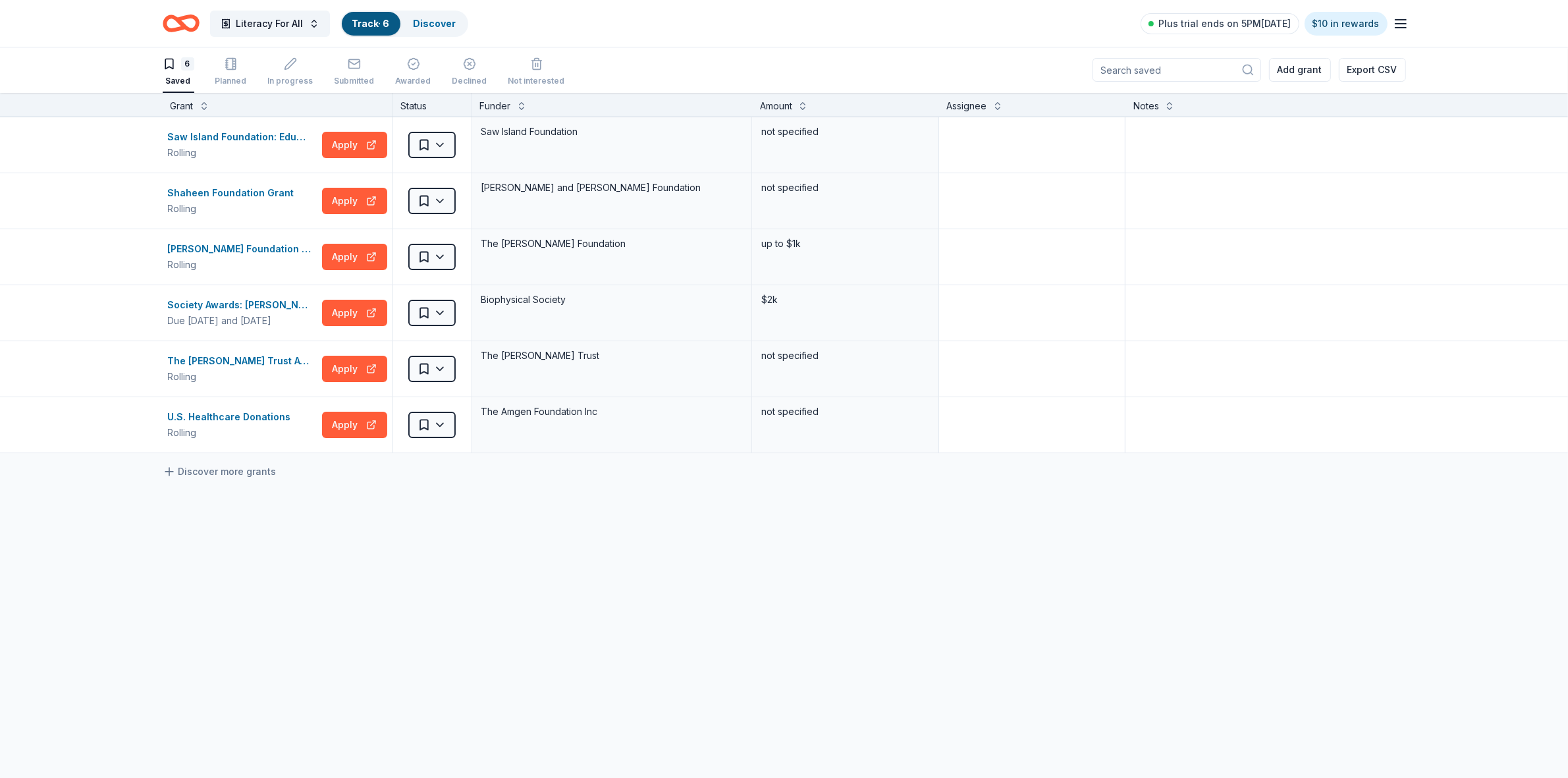
click at [443, 143] on html "Literacy For All Track · 6 Discover Plus trial ends on 5PM[DATE] $10 in rewards…" at bounding box center [784, 388] width 1568 height 778
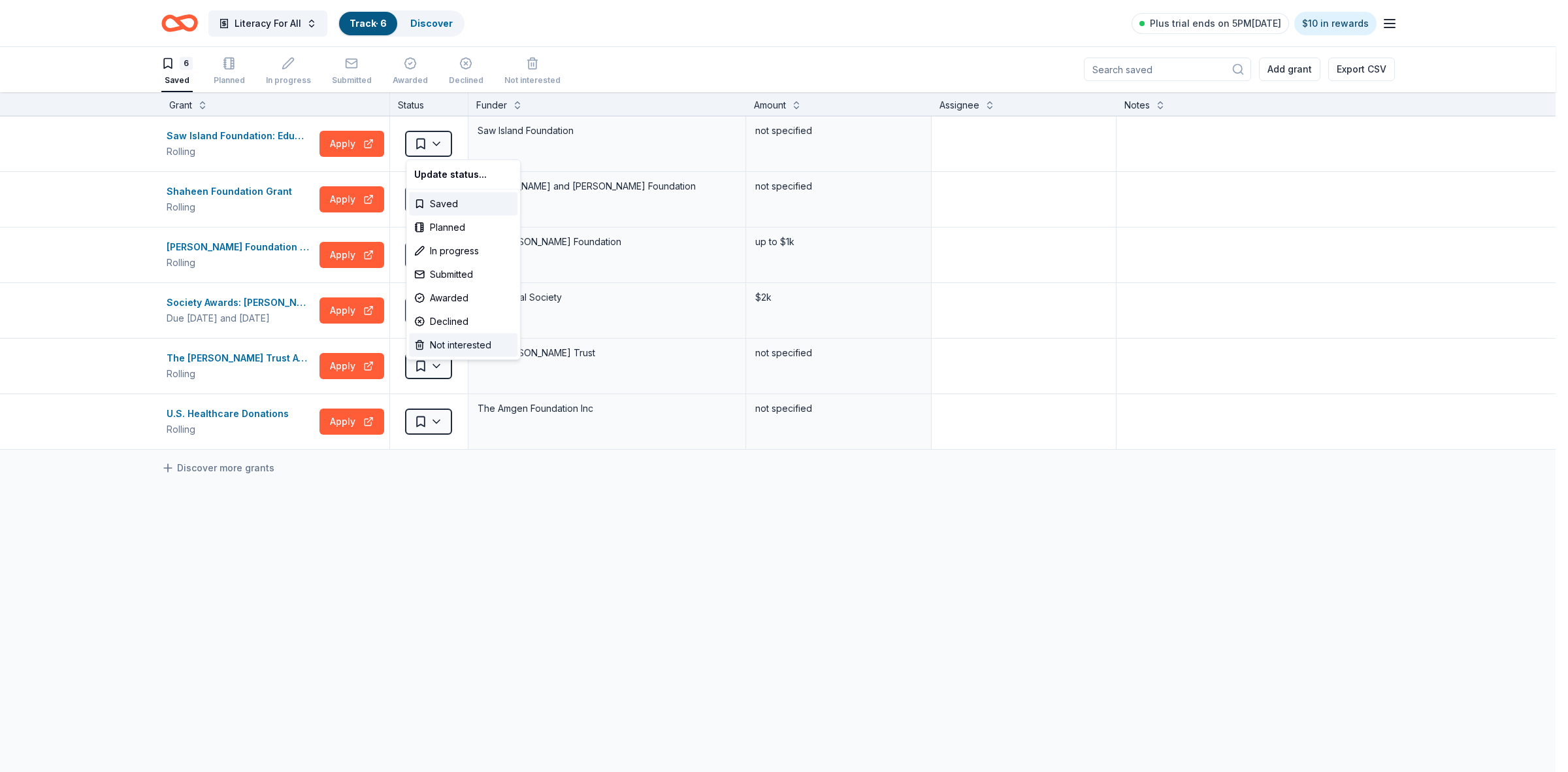
click at [439, 348] on div "Not interested" at bounding box center [463, 345] width 109 height 24
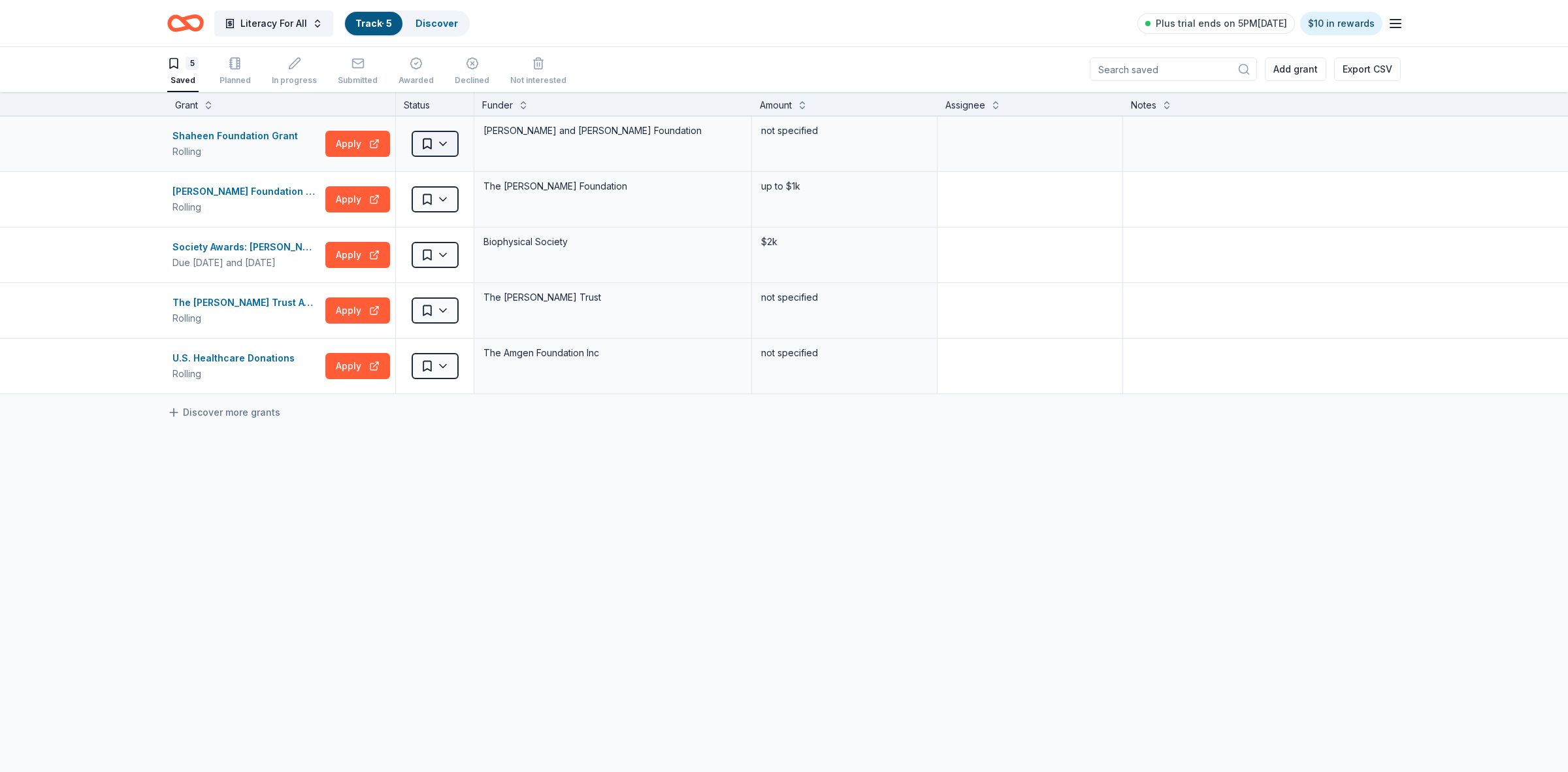
click at [434, 151] on html "Literacy For All Track · 5 Discover Plus trial ends on 5PM[DATE] $10 in rewards…" at bounding box center [784, 385] width 1568 height 772
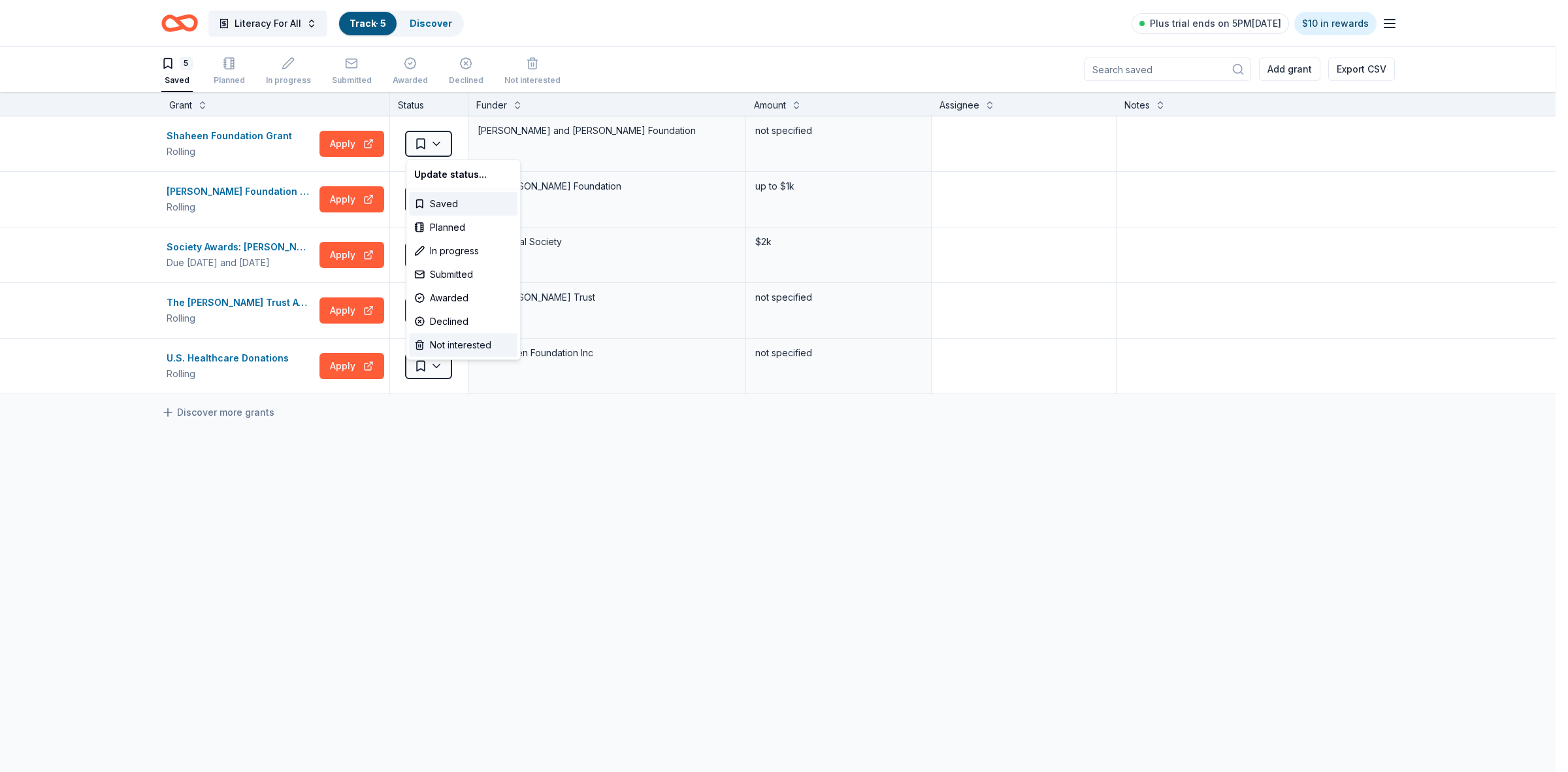
click at [450, 351] on div "Not interested" at bounding box center [463, 345] width 109 height 24
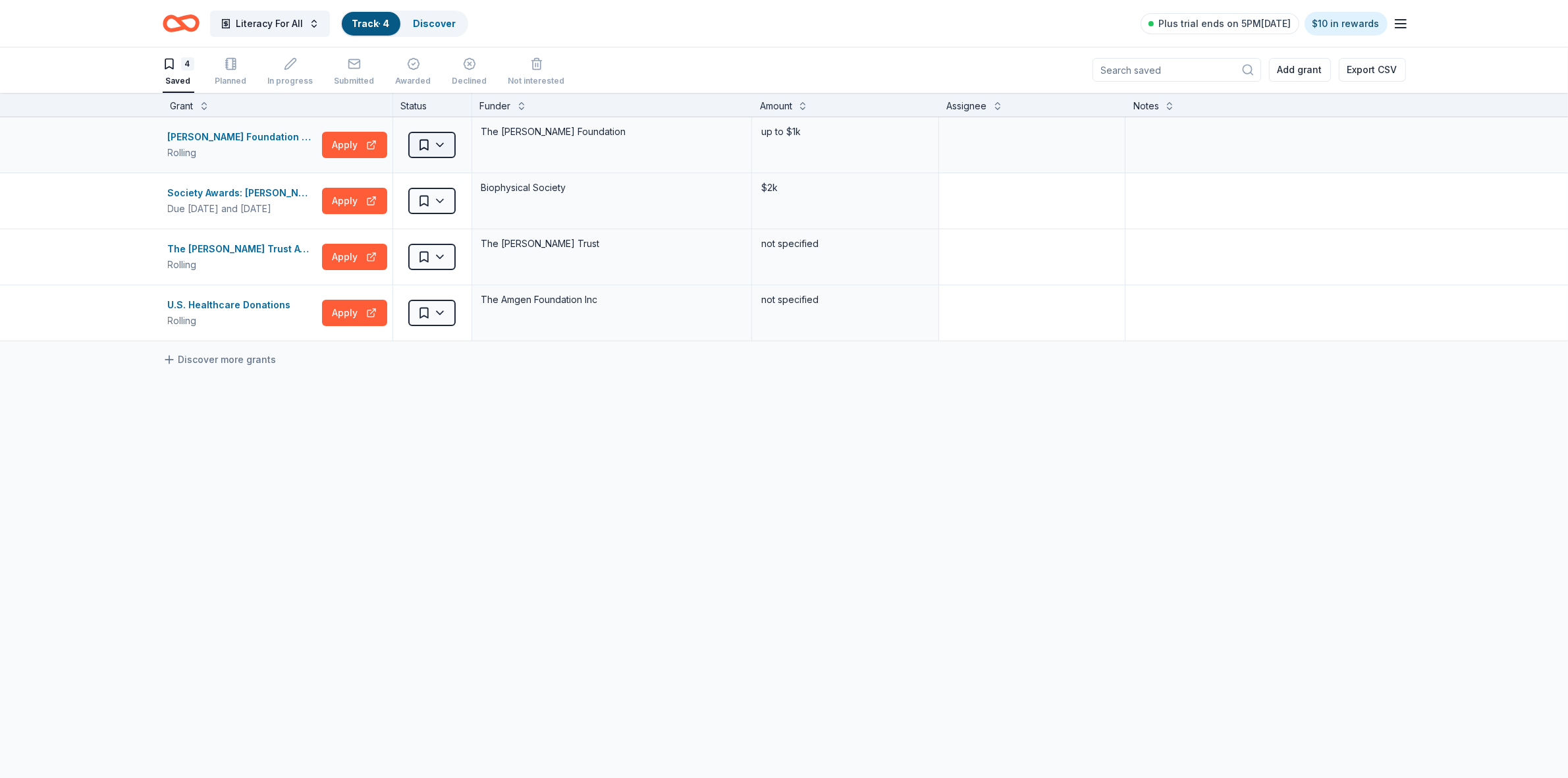
click at [443, 147] on html "Literacy For All Track · 4 Discover Plus trial ends on 5PM[DATE] $10 in rewards…" at bounding box center [784, 388] width 1568 height 778
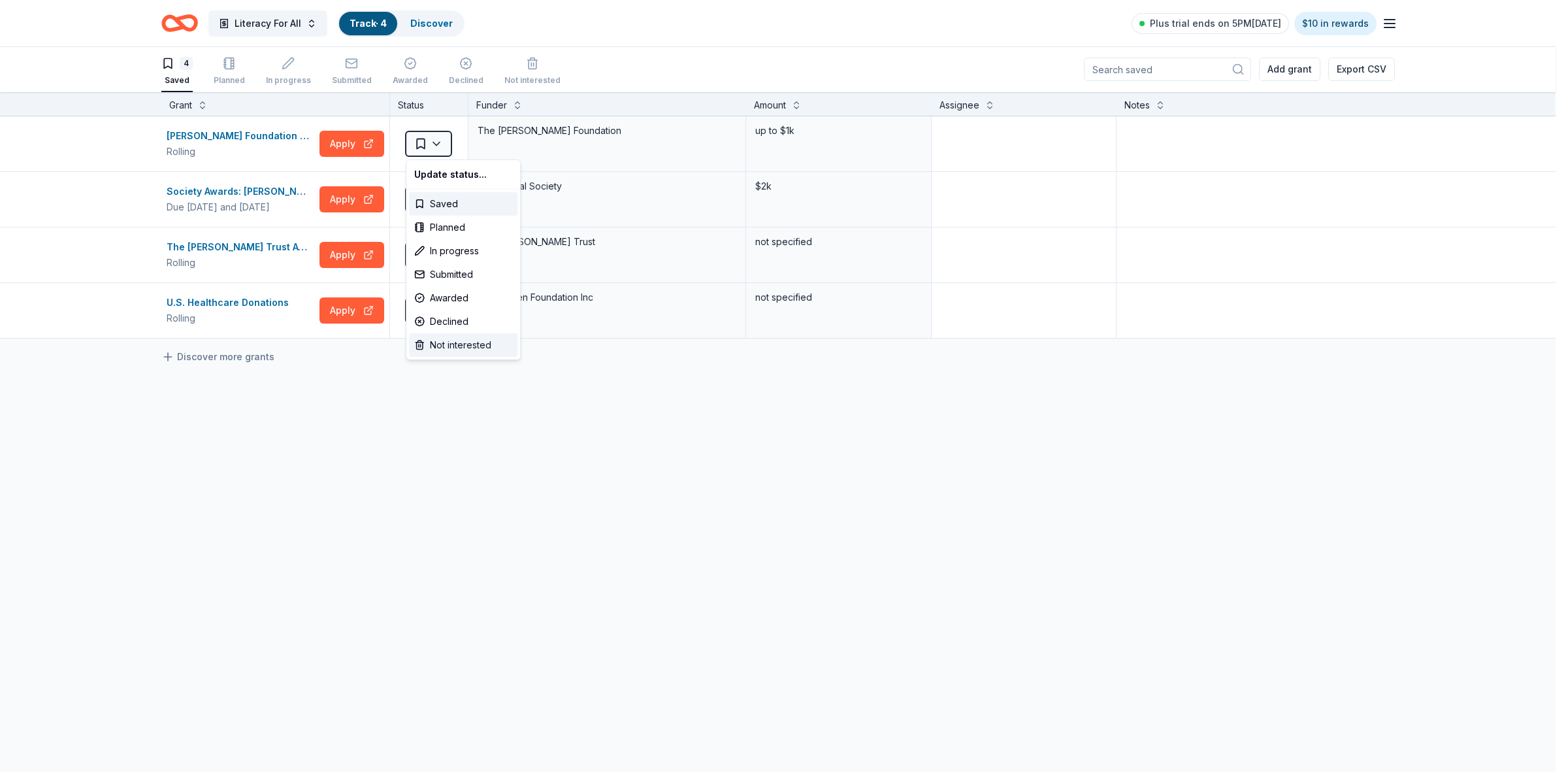
click at [453, 343] on div "Not interested" at bounding box center [463, 345] width 109 height 24
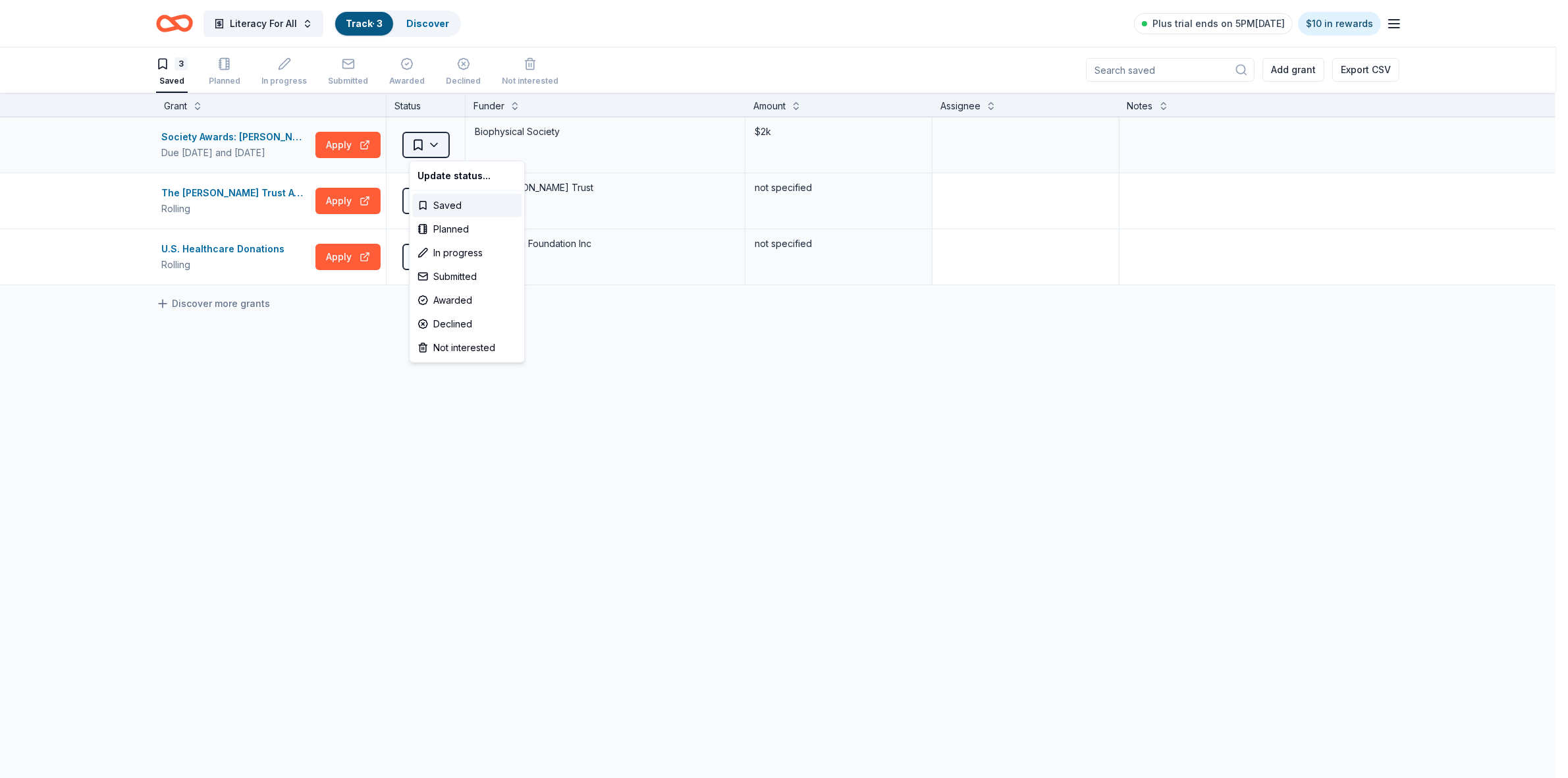
click at [441, 152] on html "Literacy For All Track · 3 Discover Plus trial ends on 5PM[DATE] $10 in rewards…" at bounding box center [784, 388] width 1568 height 778
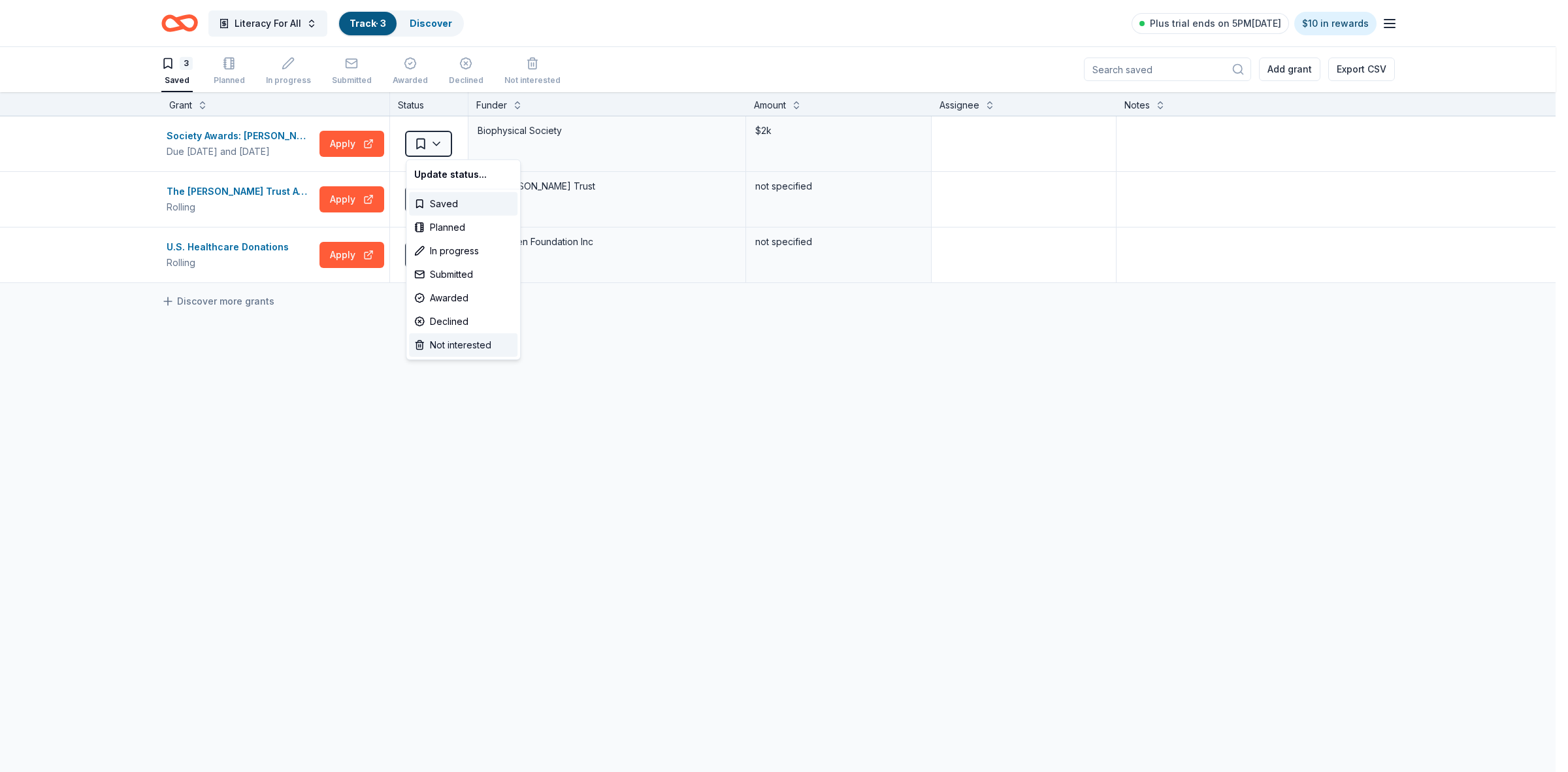
click at [451, 347] on div "Not interested" at bounding box center [463, 345] width 109 height 24
click at [443, 148] on html "Literacy For All Track · 2 Discover Plus trial ends on 5PM[DATE] $10 in rewards…" at bounding box center [784, 385] width 1568 height 772
click at [465, 344] on div "Not interested" at bounding box center [463, 345] width 109 height 24
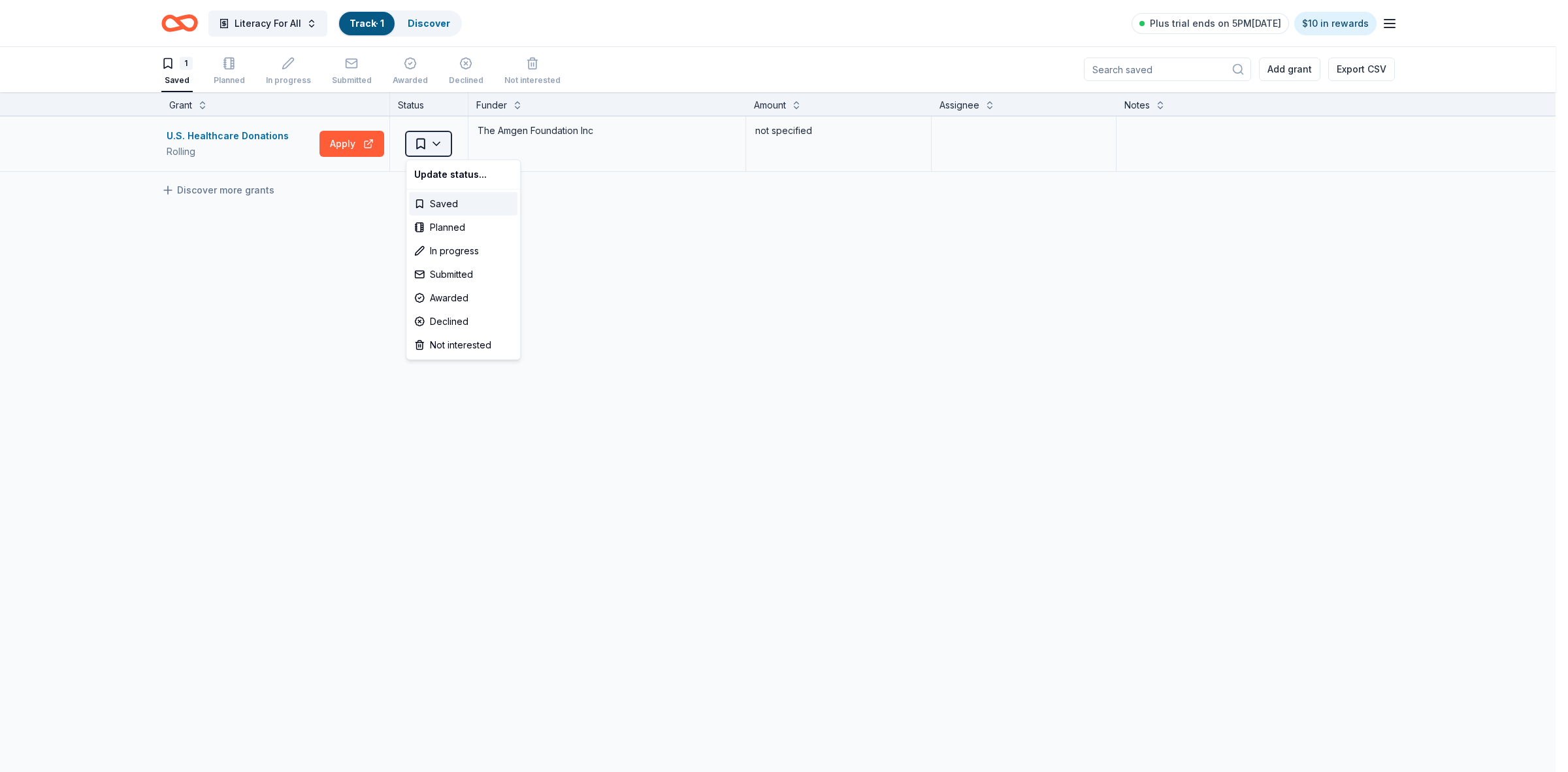
click at [434, 145] on html "Literacy For All Track · 1 Discover Plus trial ends on 5PM[DATE] $10 in rewards…" at bounding box center [784, 385] width 1568 height 772
click at [446, 349] on div "Not interested" at bounding box center [463, 345] width 109 height 24
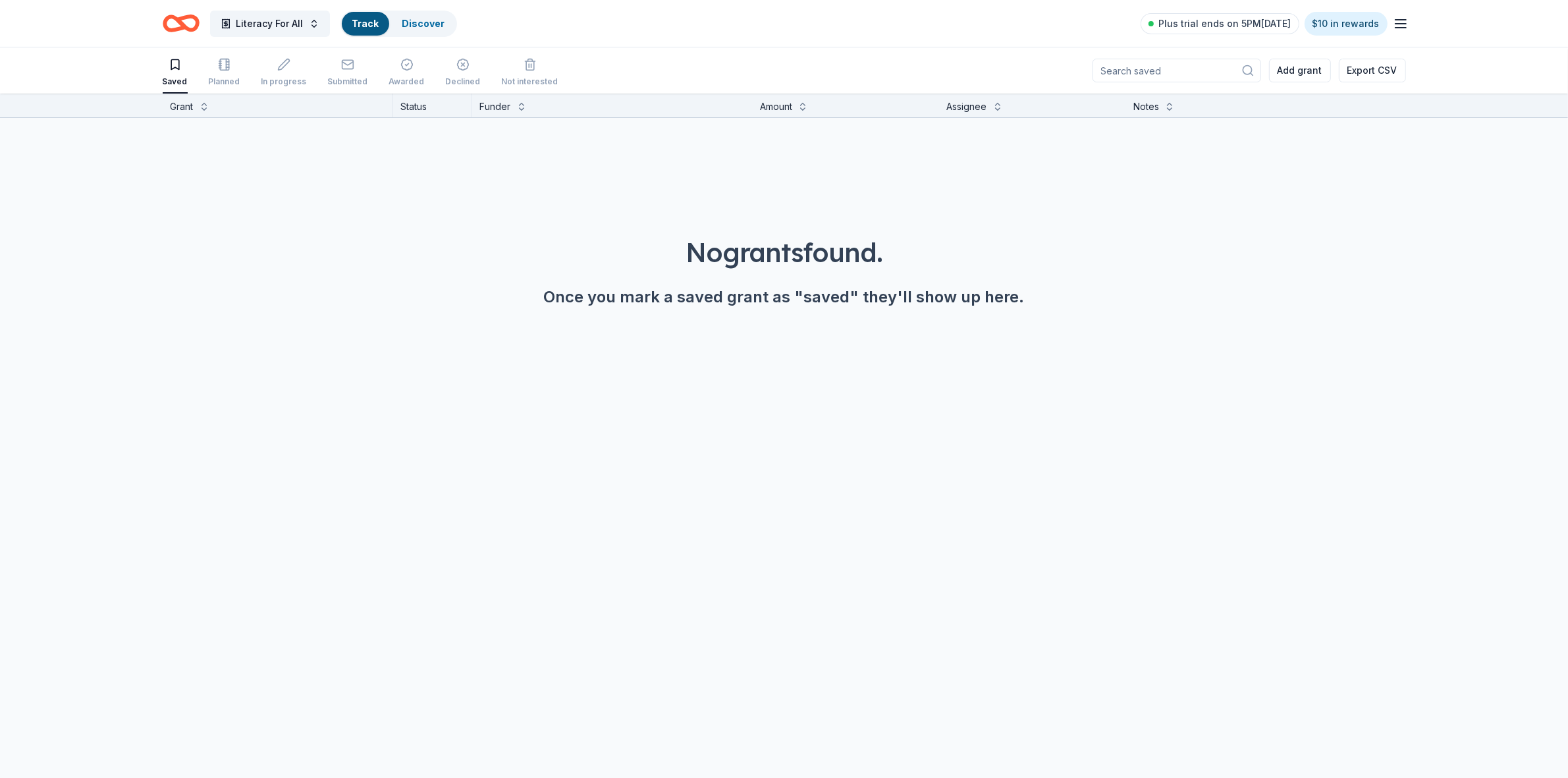
click at [178, 24] on icon "Home" at bounding box center [181, 23] width 37 height 31
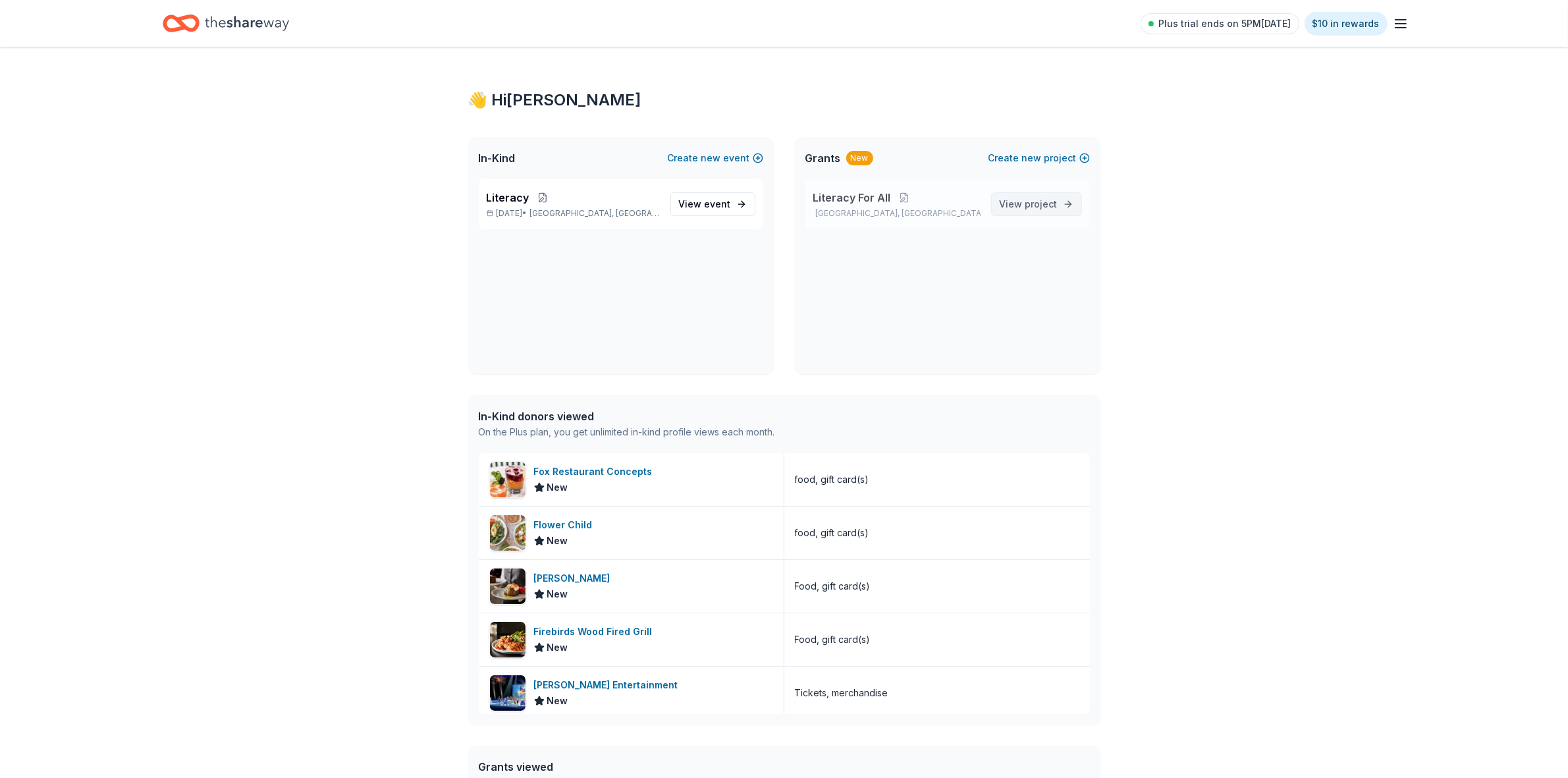
click at [1034, 205] on span "project" at bounding box center [1042, 203] width 33 height 11
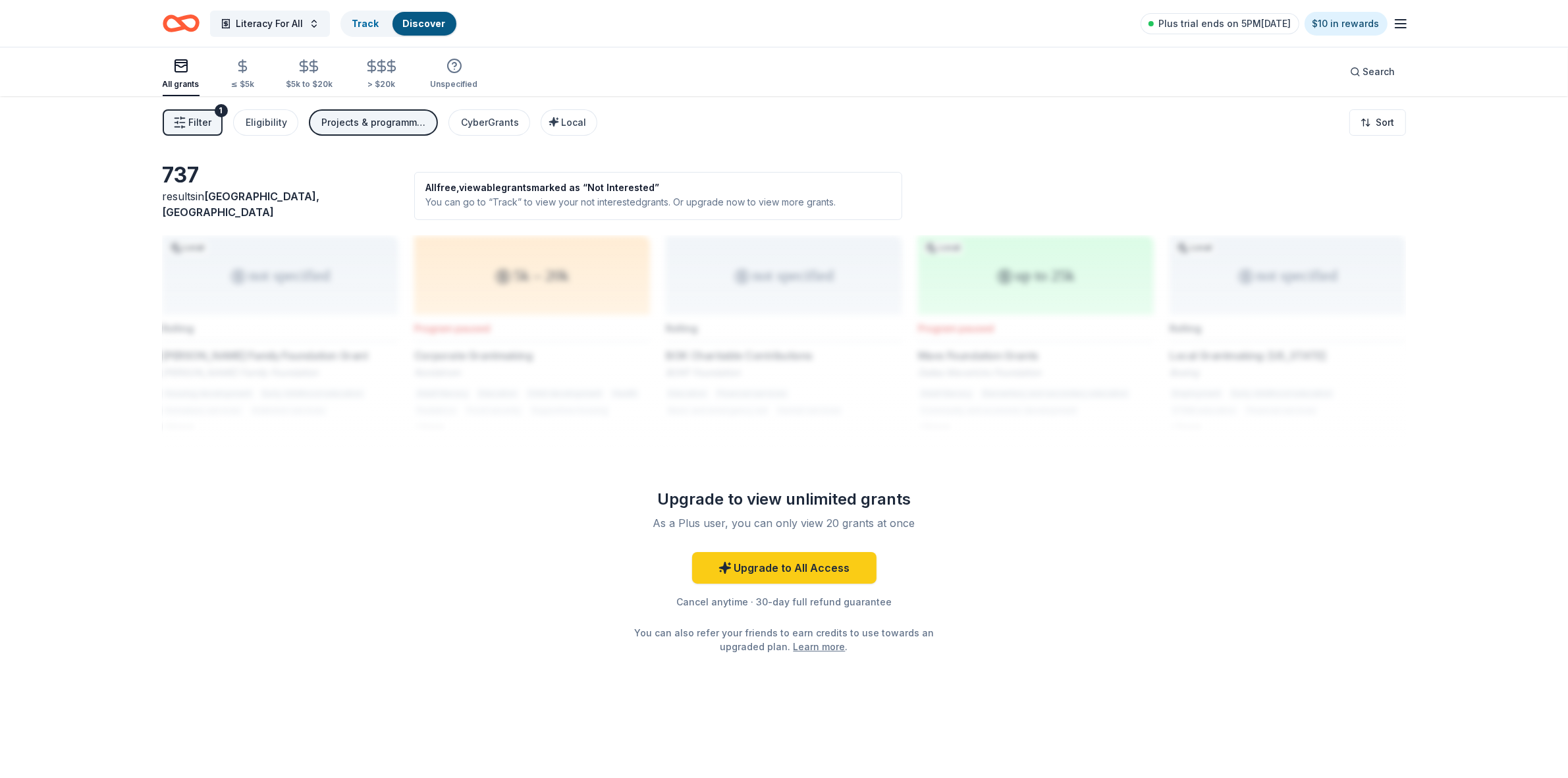
click at [405, 124] on div "Projects & programming" at bounding box center [374, 123] width 105 height 15
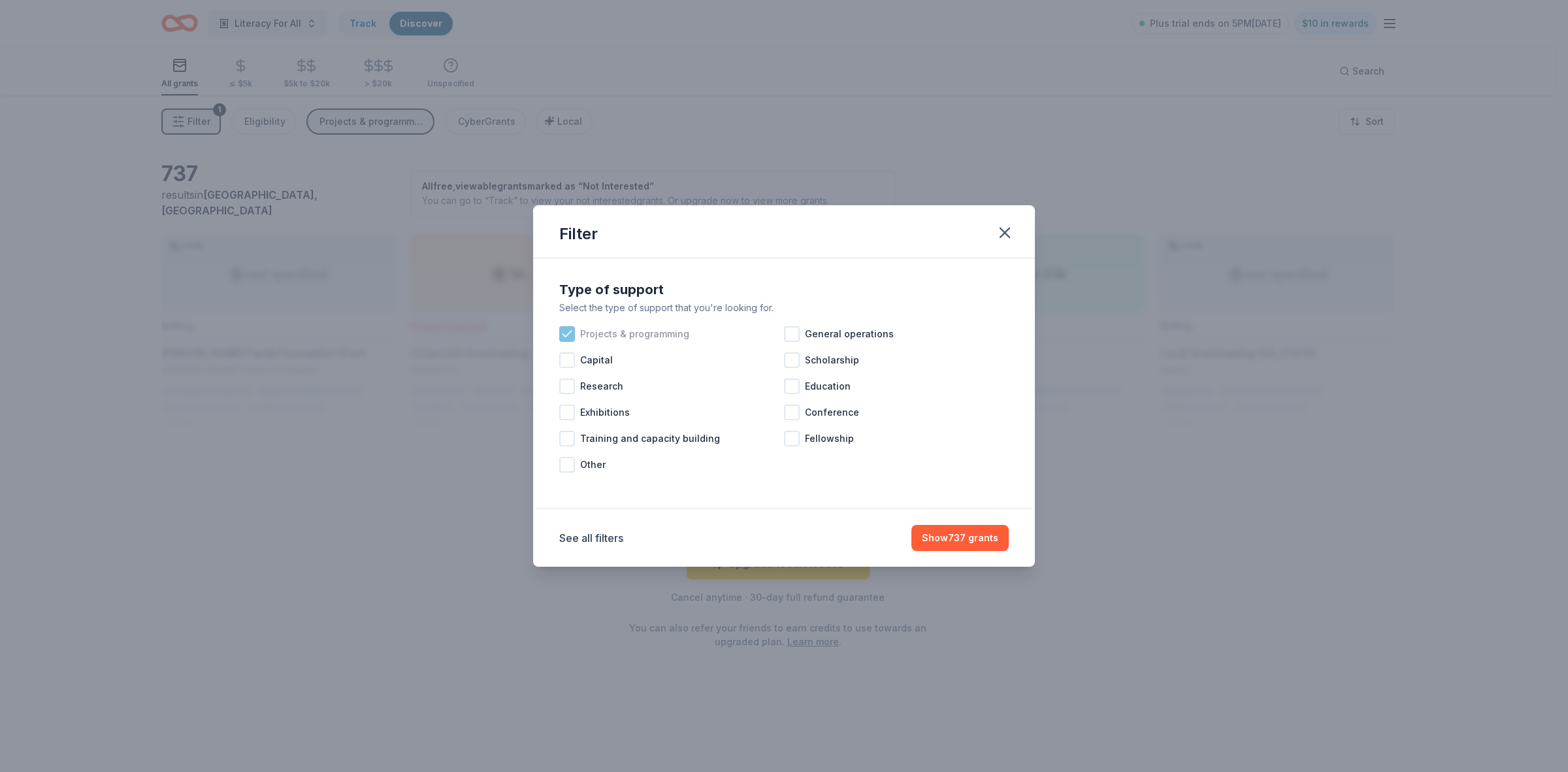
click at [569, 338] on icon at bounding box center [567, 333] width 13 height 13
click at [795, 386] on div at bounding box center [791, 386] width 15 height 15
click at [990, 539] on button "Show 641 grants" at bounding box center [960, 537] width 97 height 26
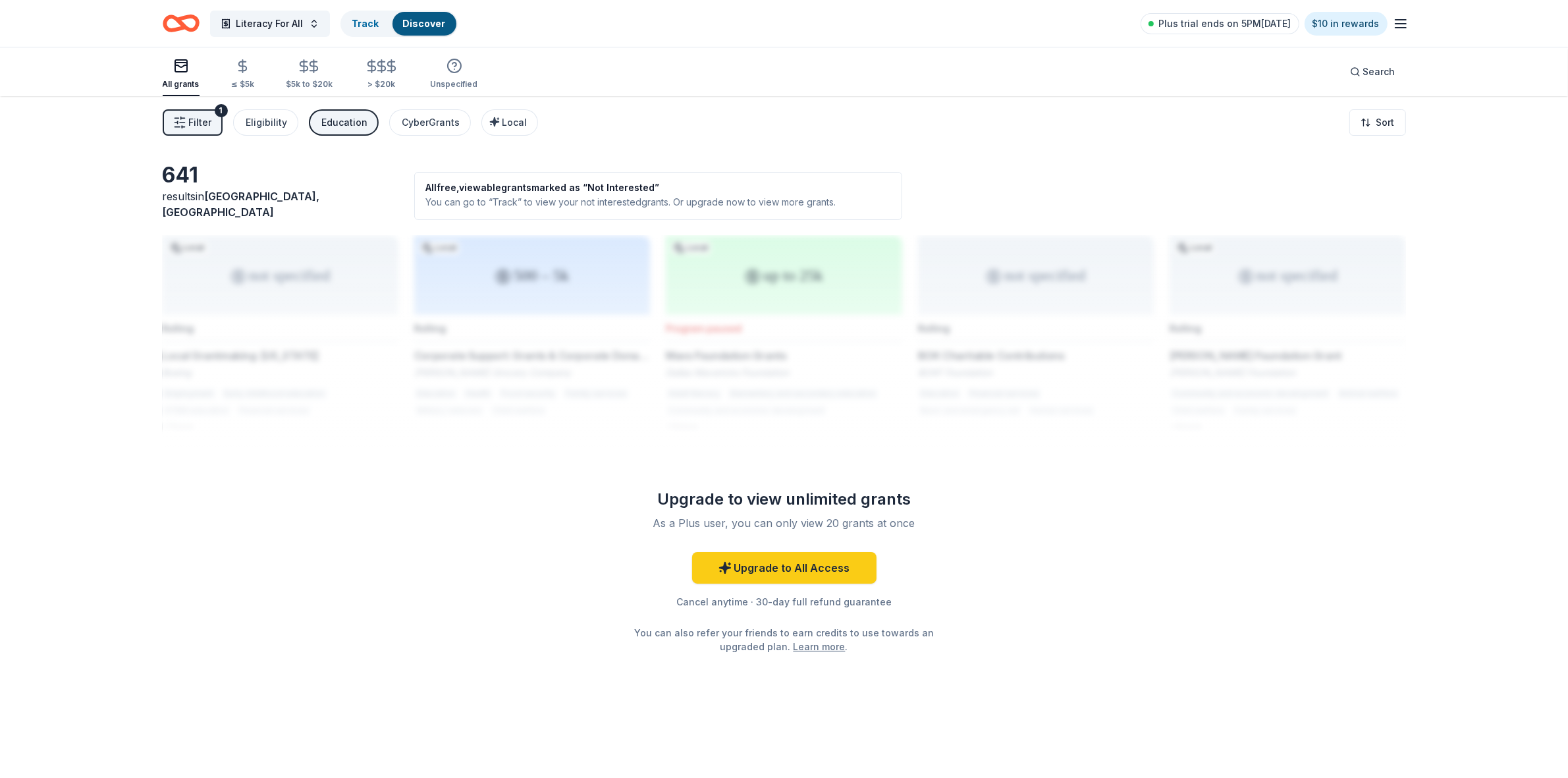
click at [334, 122] on div "Education" at bounding box center [345, 123] width 46 height 15
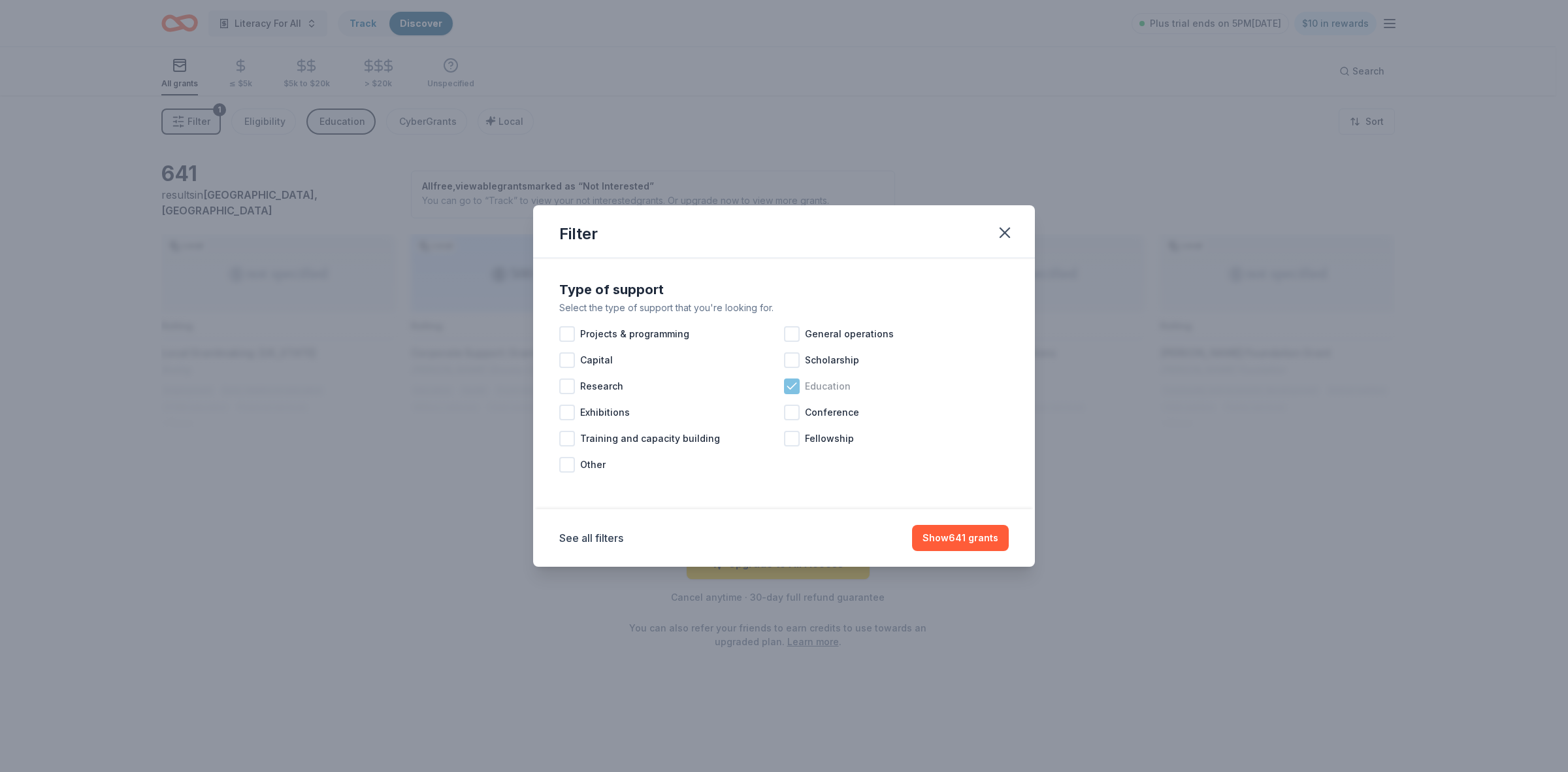
click at [792, 383] on icon at bounding box center [791, 386] width 13 height 13
click at [566, 436] on div at bounding box center [567, 439] width 15 height 15
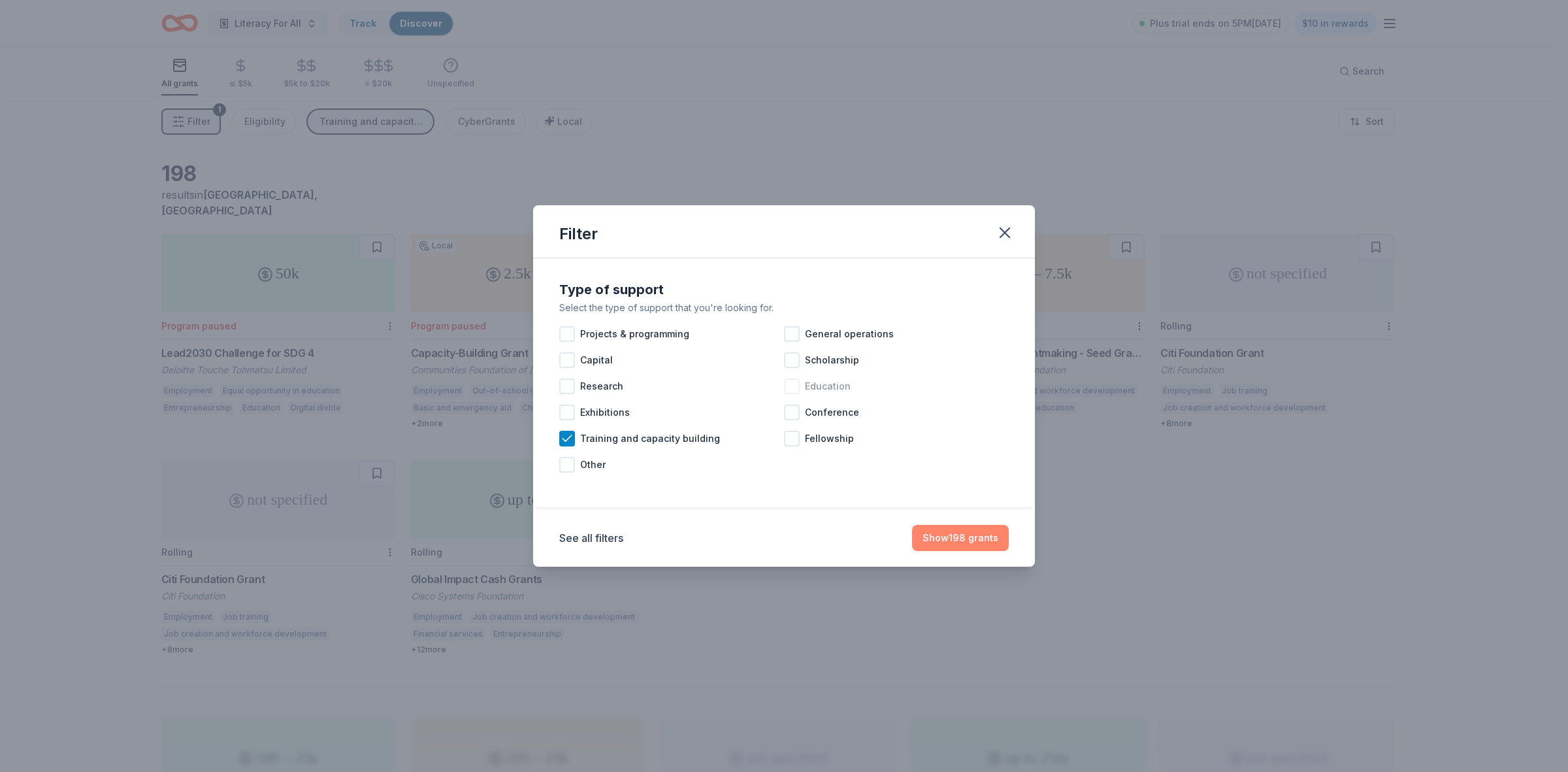
click at [948, 543] on button "Show 198 grants" at bounding box center [960, 537] width 97 height 26
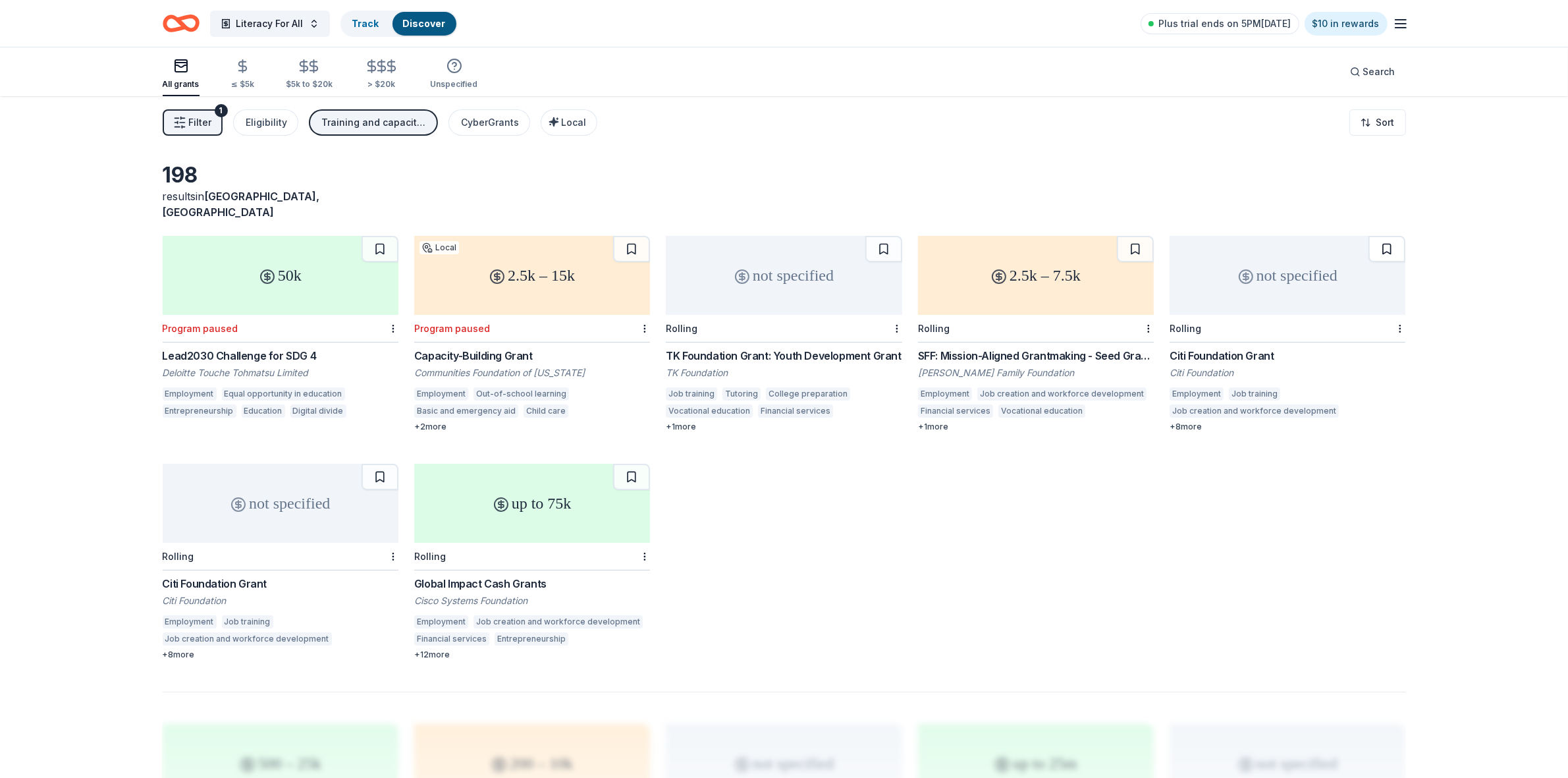
click at [1385, 236] on button at bounding box center [1386, 248] width 37 height 27
click at [1130, 236] on button at bounding box center [1135, 248] width 37 height 27
click at [877, 236] on button at bounding box center [883, 248] width 37 height 27
click at [634, 236] on button at bounding box center [631, 248] width 37 height 27
click at [625, 466] on button at bounding box center [631, 476] width 37 height 27
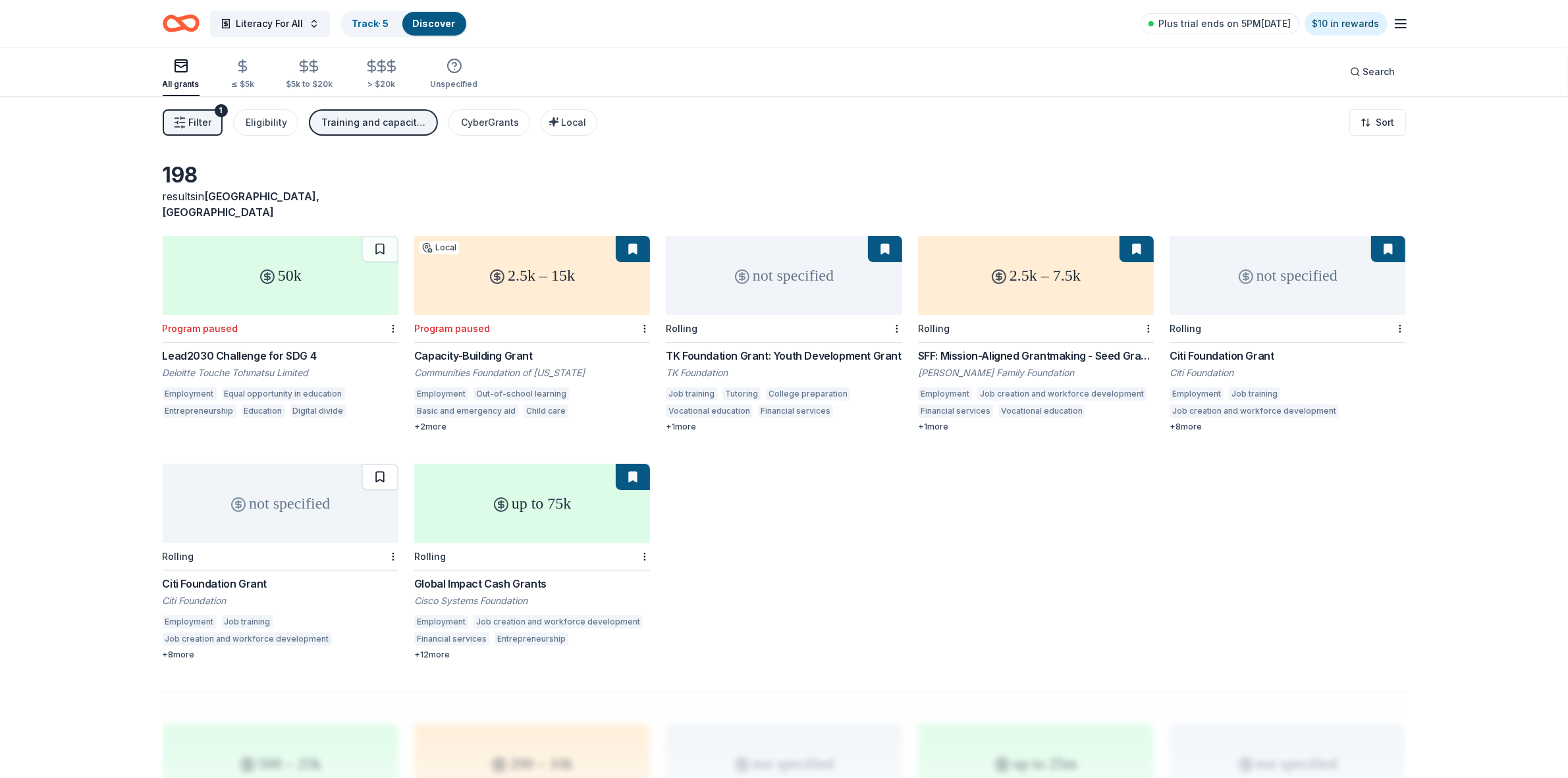
click at [375, 468] on button at bounding box center [380, 476] width 37 height 27
click at [380, 236] on button at bounding box center [380, 248] width 37 height 27
click at [359, 24] on link "Track · 7" at bounding box center [370, 23] width 37 height 11
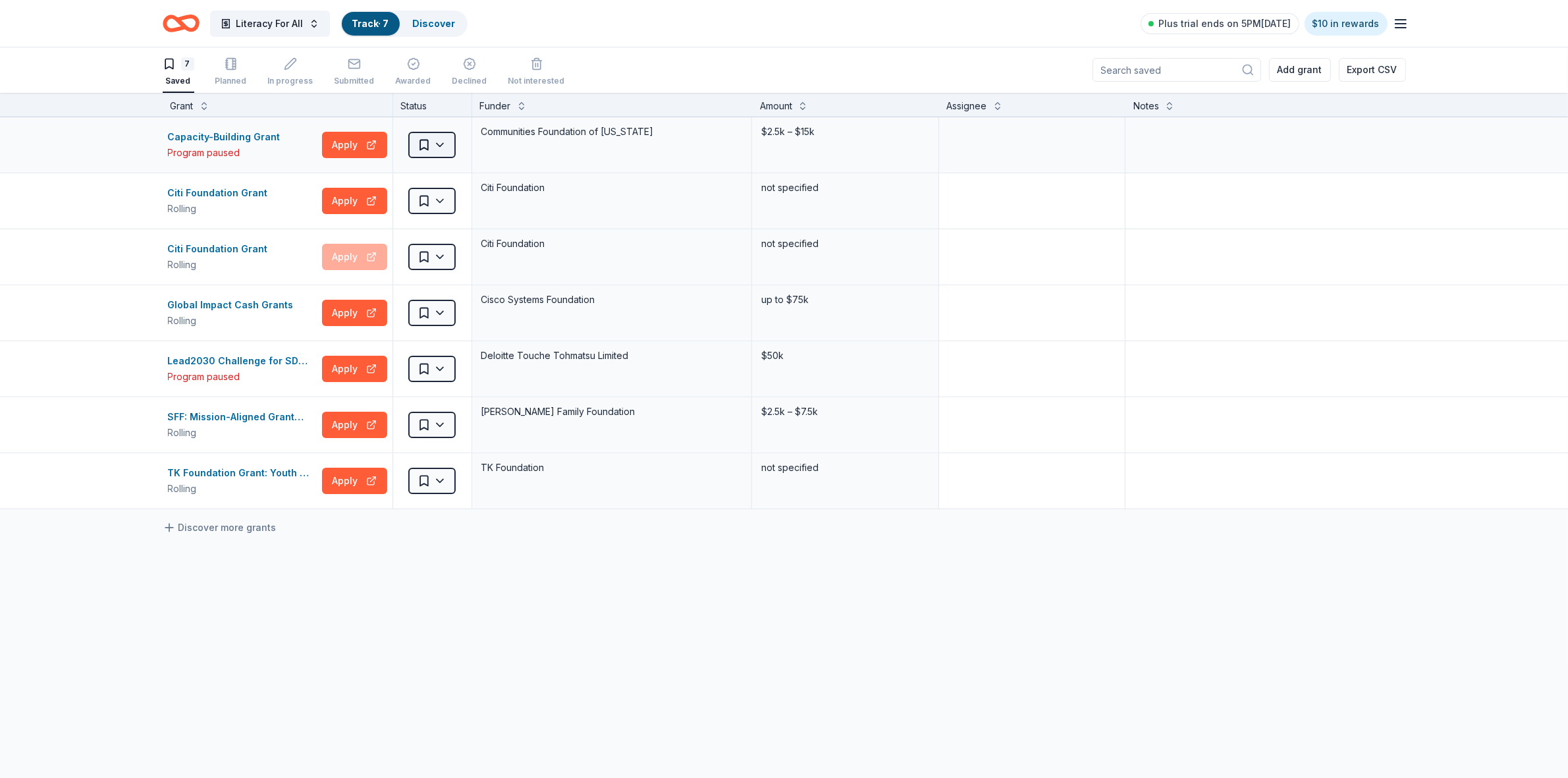
click at [443, 147] on html "Literacy For All Track · 7 Discover Plus trial ends on 5PM[DATE] $10 in rewards…" at bounding box center [784, 388] width 1568 height 778
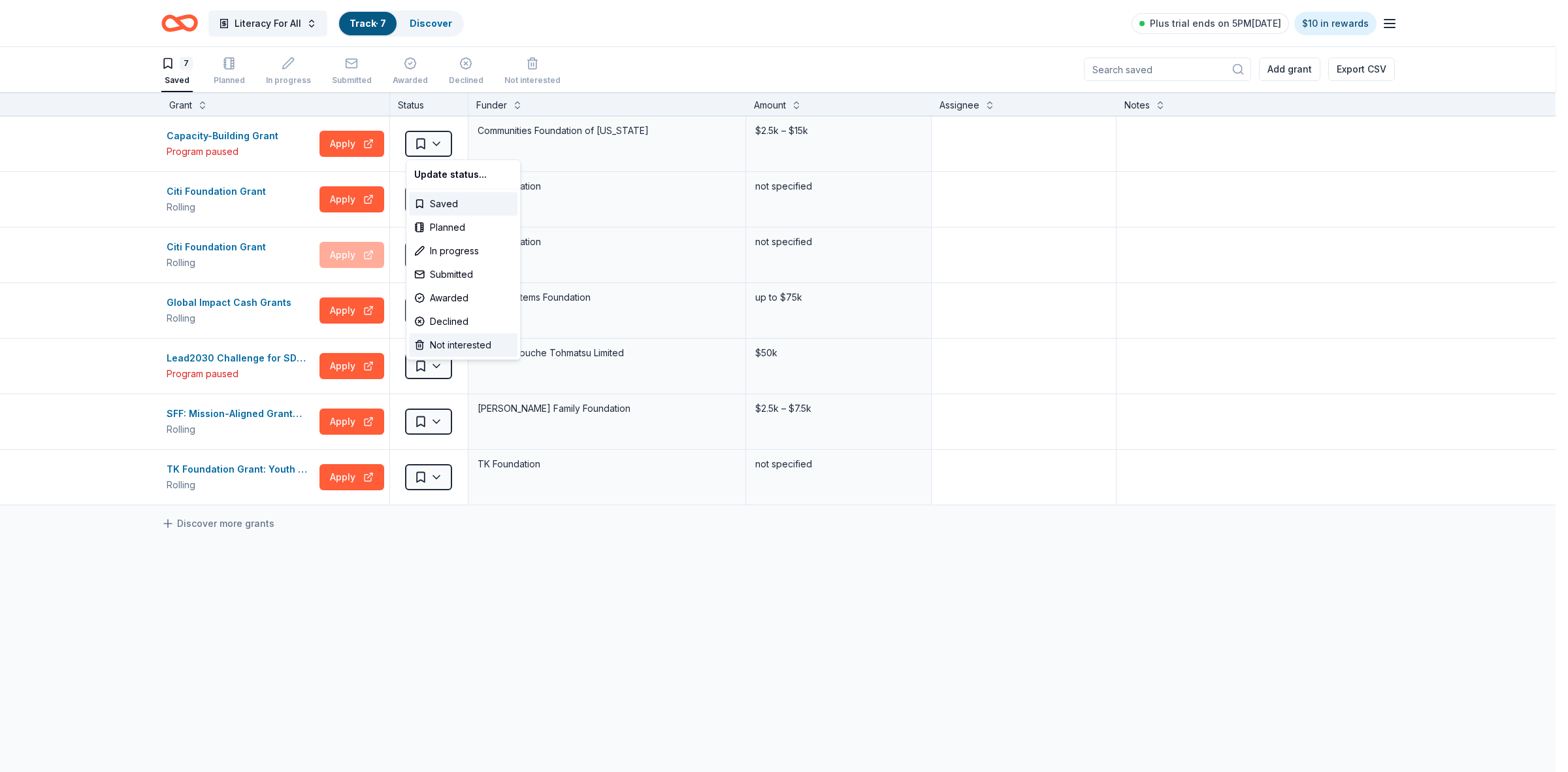
click at [456, 346] on div "Not interested" at bounding box center [463, 345] width 109 height 24
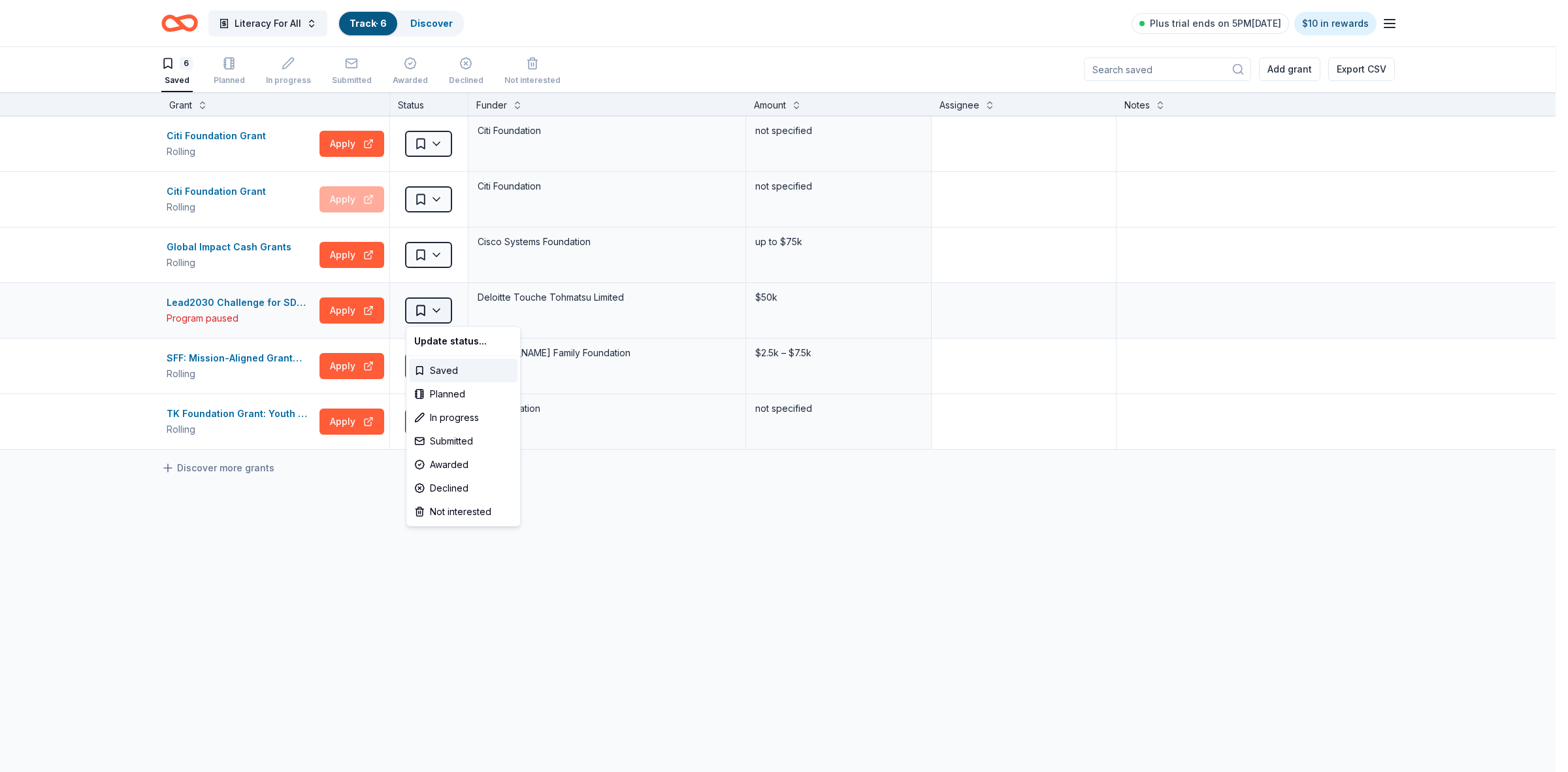
click at [435, 314] on html "Literacy For All Track · 6 Discover Plus trial ends on 5PM[DATE] $10 in rewards…" at bounding box center [784, 385] width 1568 height 772
click at [450, 516] on div "Not interested" at bounding box center [463, 512] width 109 height 24
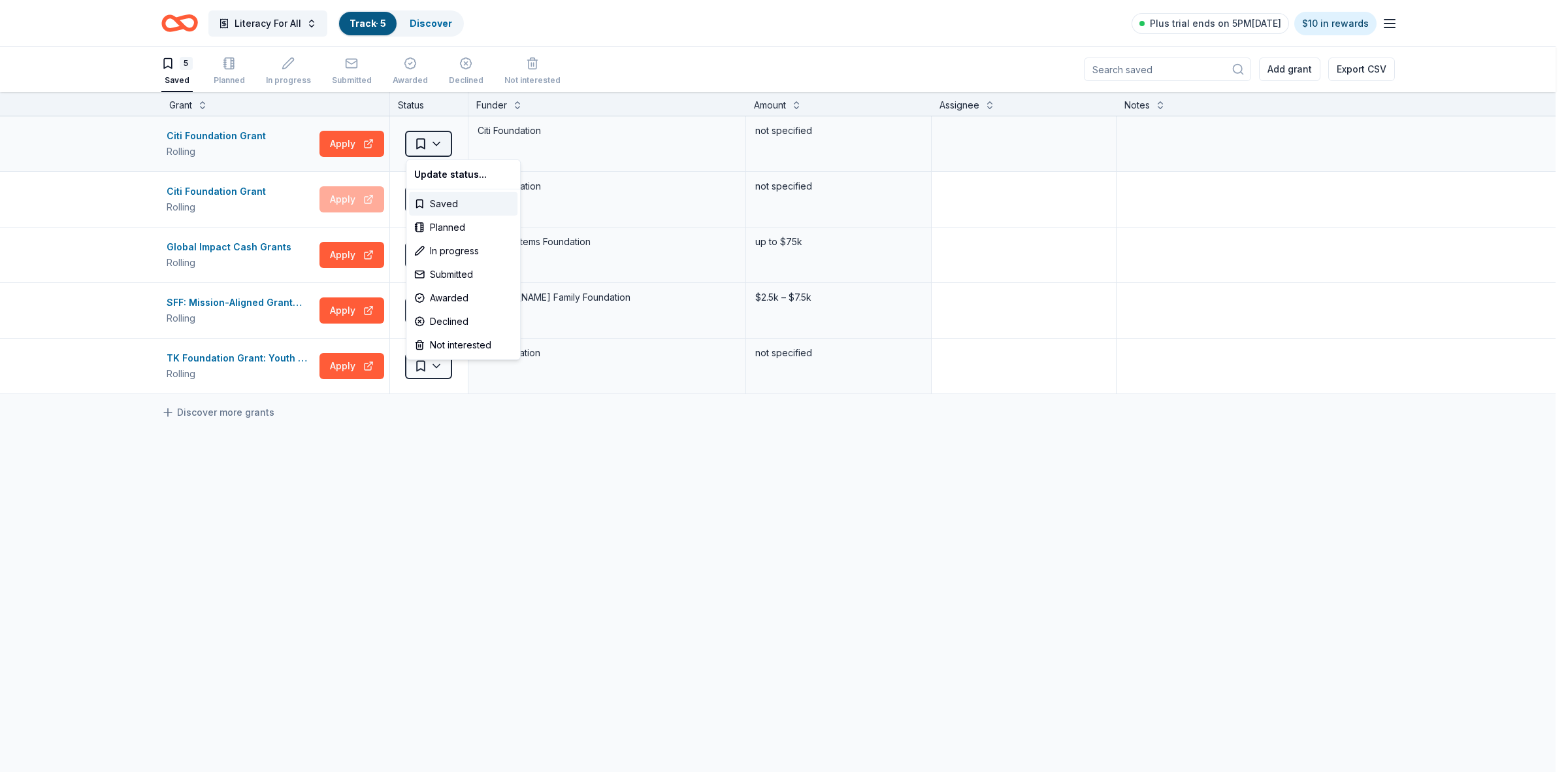
click at [443, 145] on html "Literacy For All Track · 5 Discover Plus trial ends on 5PM[DATE] $10 in rewards…" at bounding box center [784, 385] width 1568 height 772
click at [462, 344] on div "Not interested" at bounding box center [463, 345] width 109 height 24
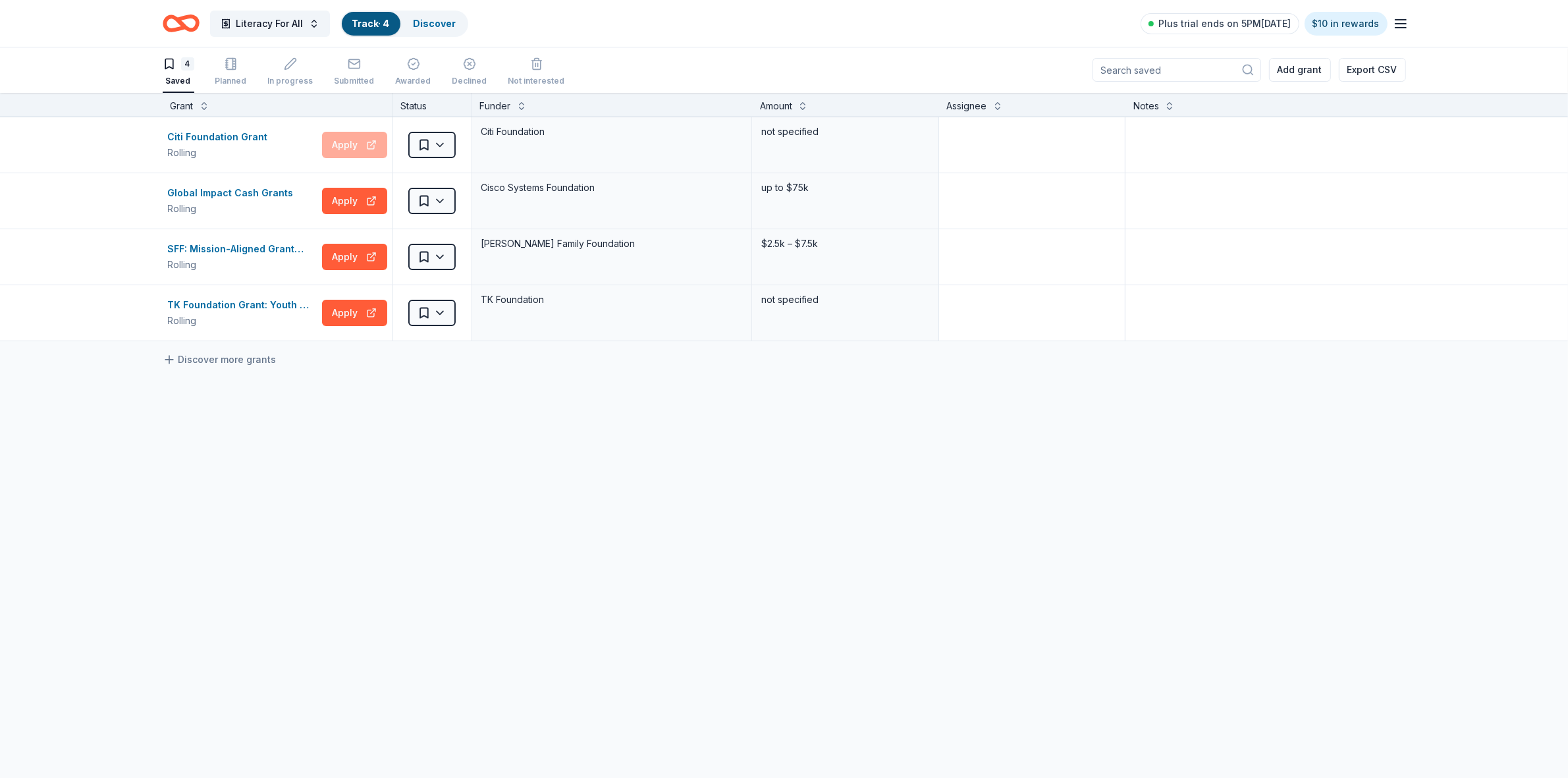
click at [442, 145] on html "Literacy For All Track · 4 Discover Plus trial ends on 5PM[DATE] $10 in rewards…" at bounding box center [784, 388] width 1568 height 778
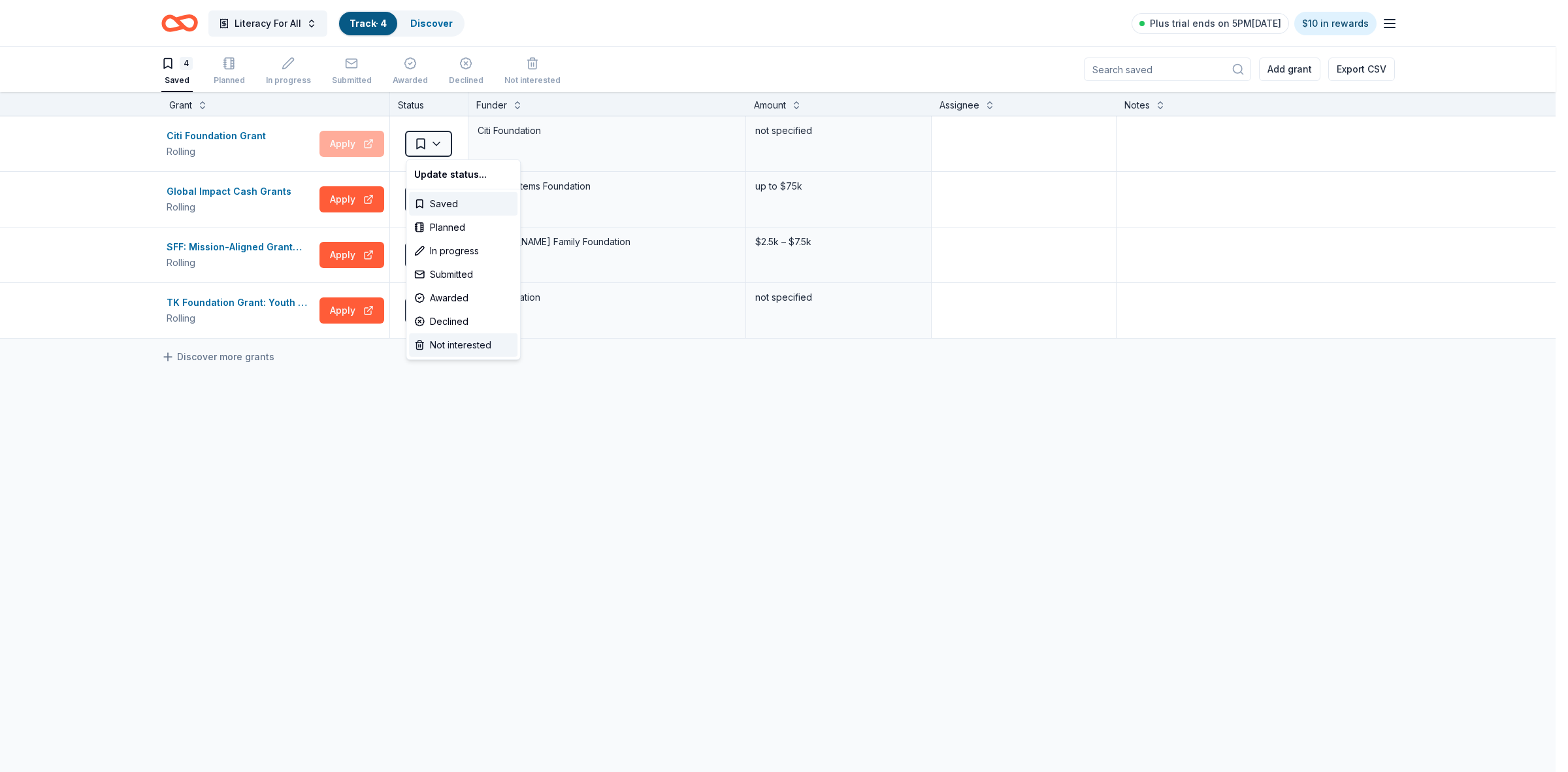
click at [481, 342] on div "Not interested" at bounding box center [463, 345] width 109 height 24
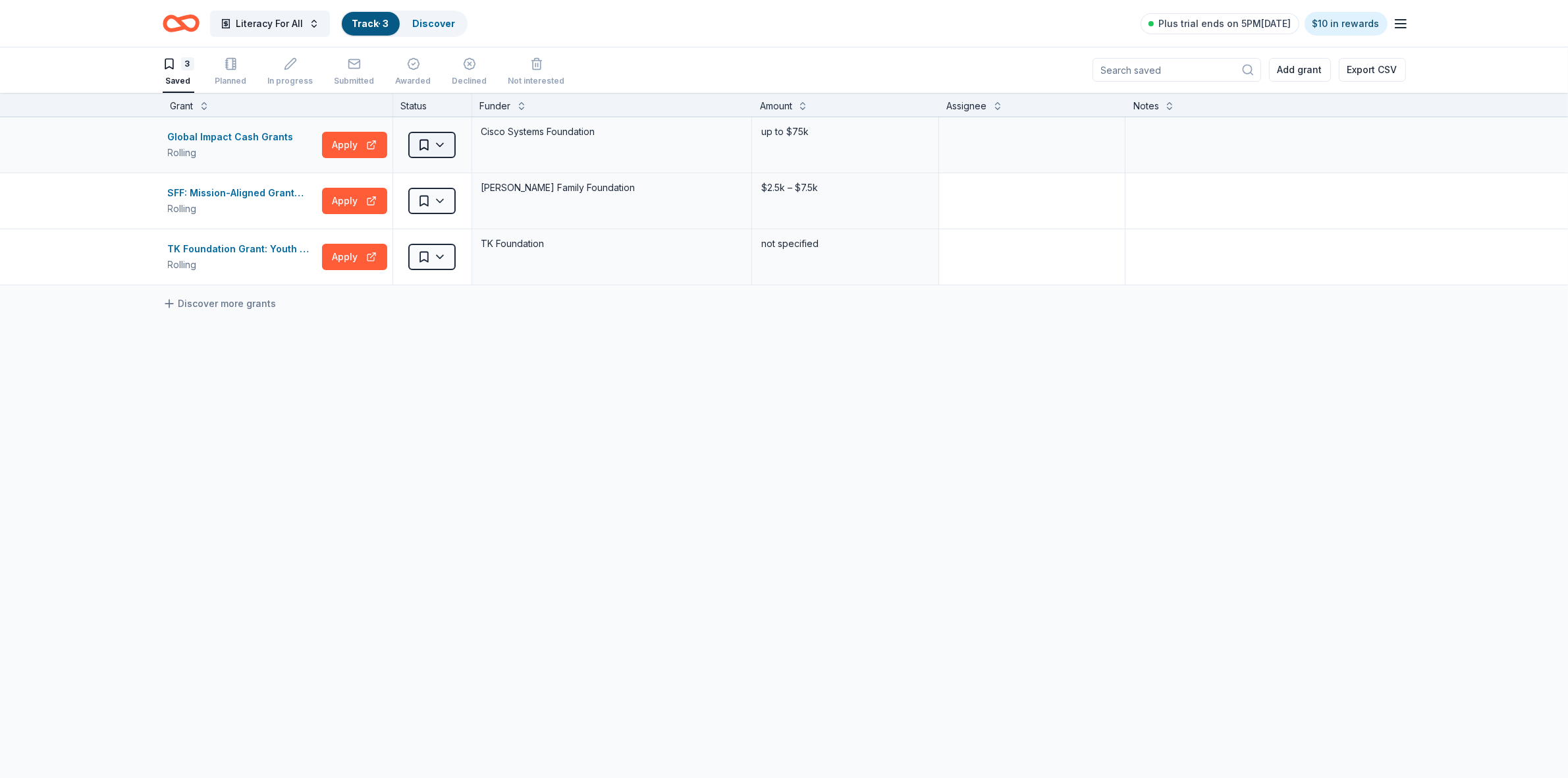
click at [443, 147] on html "Literacy For All Track · 3 Discover Plus trial ends on 5PM[DATE] $10 in rewards…" at bounding box center [784, 388] width 1568 height 778
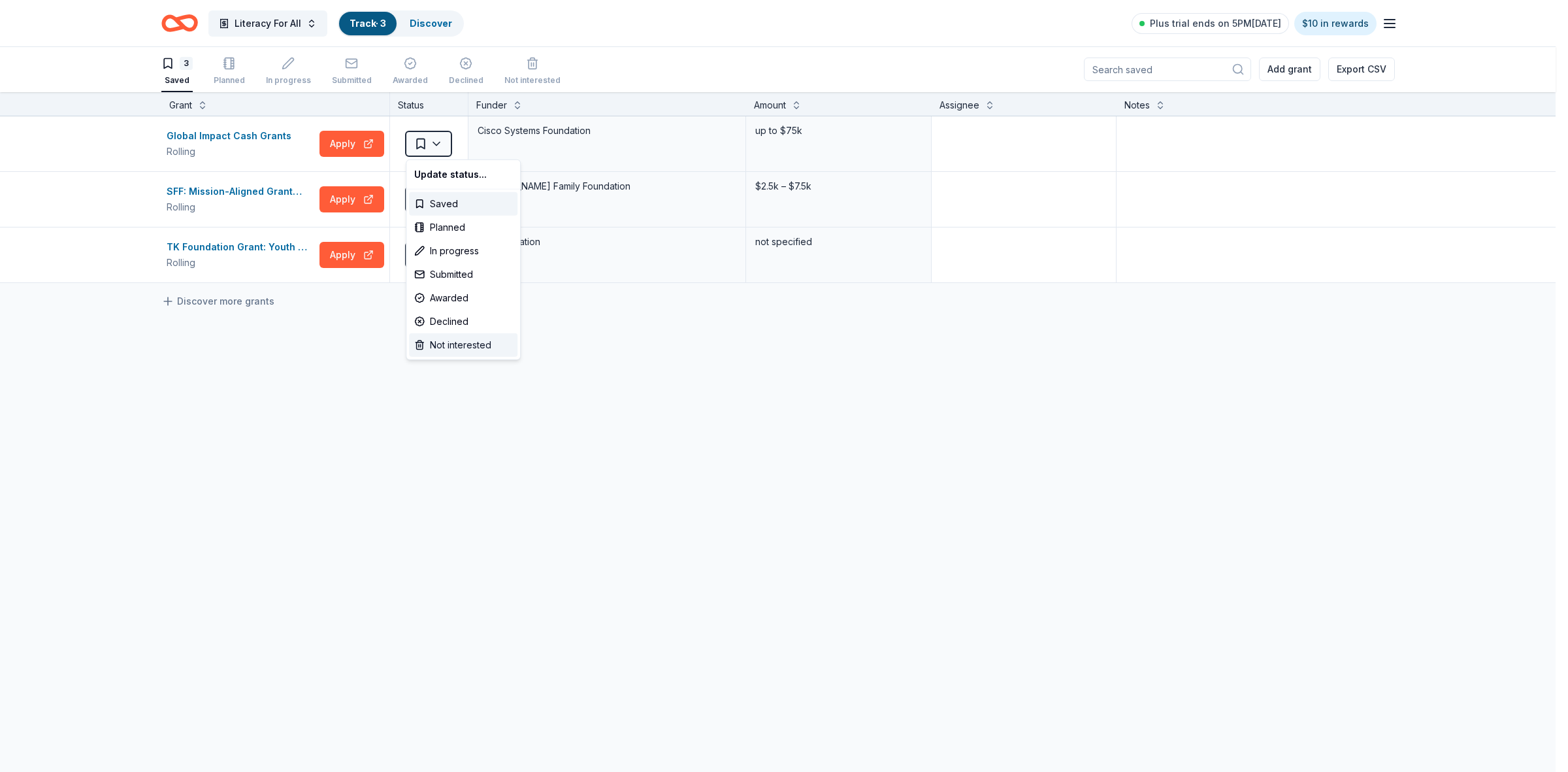
click at [459, 345] on div "Not interested" at bounding box center [463, 345] width 109 height 24
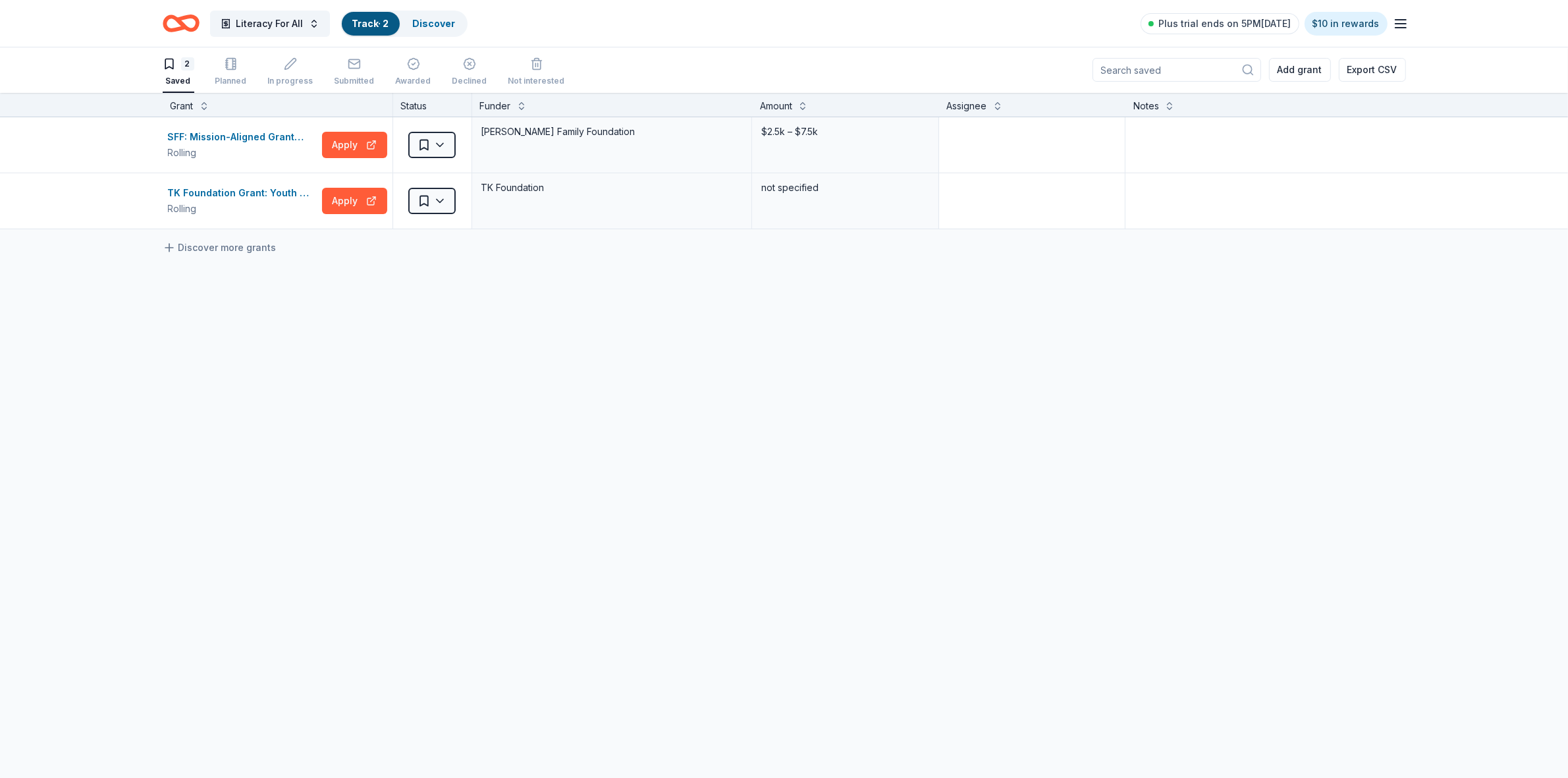
click at [438, 146] on html "Literacy For All Track · 2 Discover Plus trial ends on 5PM[DATE] $10 in rewards…" at bounding box center [784, 388] width 1568 height 778
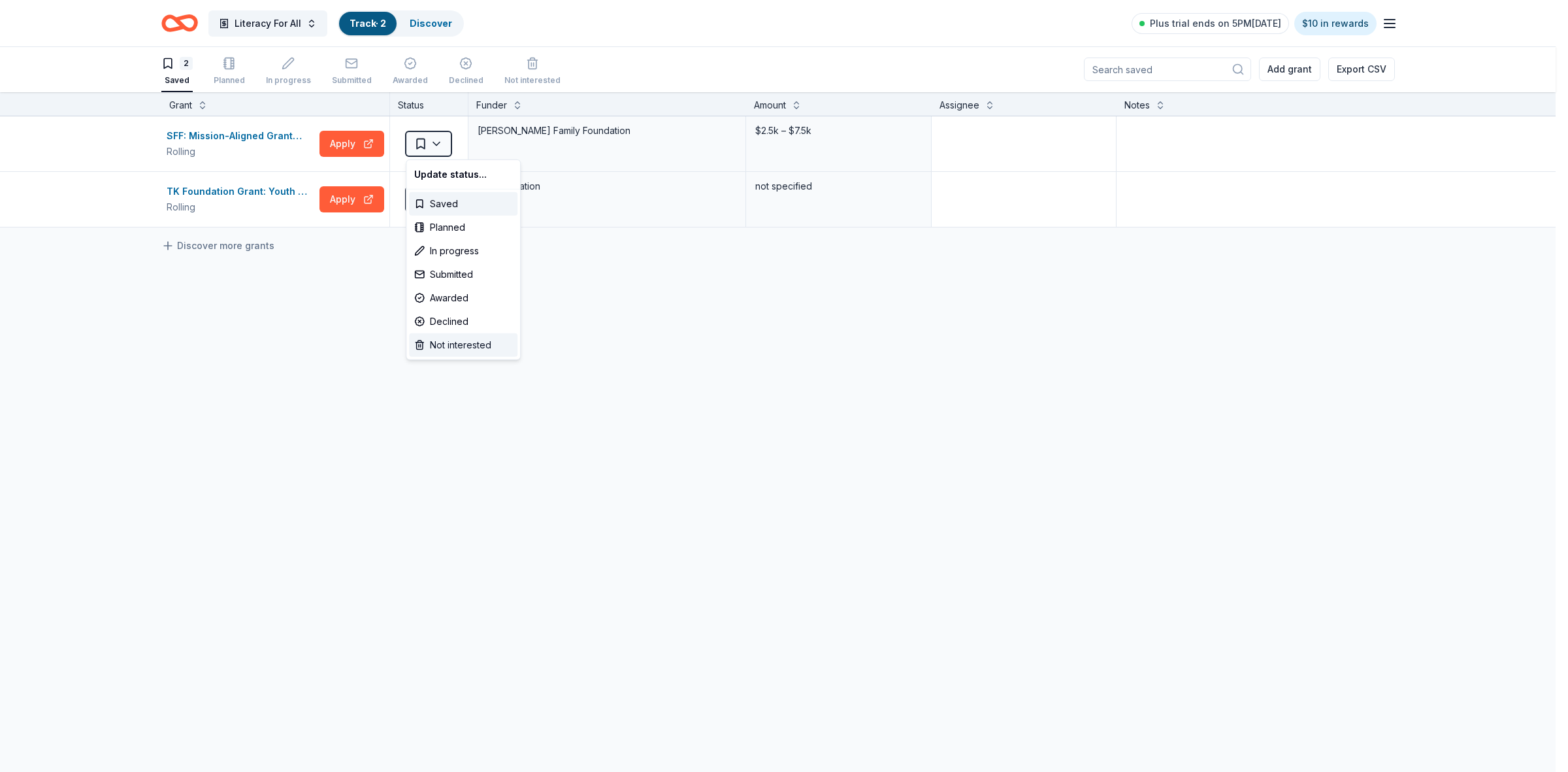
click at [454, 346] on div "Not interested" at bounding box center [463, 345] width 109 height 24
click at [436, 145] on html "Literacy For All Track · 1 Discover Plus trial ends on 5PM[DATE] $10 in rewards…" at bounding box center [784, 385] width 1568 height 772
click at [468, 346] on div "Not interested" at bounding box center [463, 345] width 109 height 24
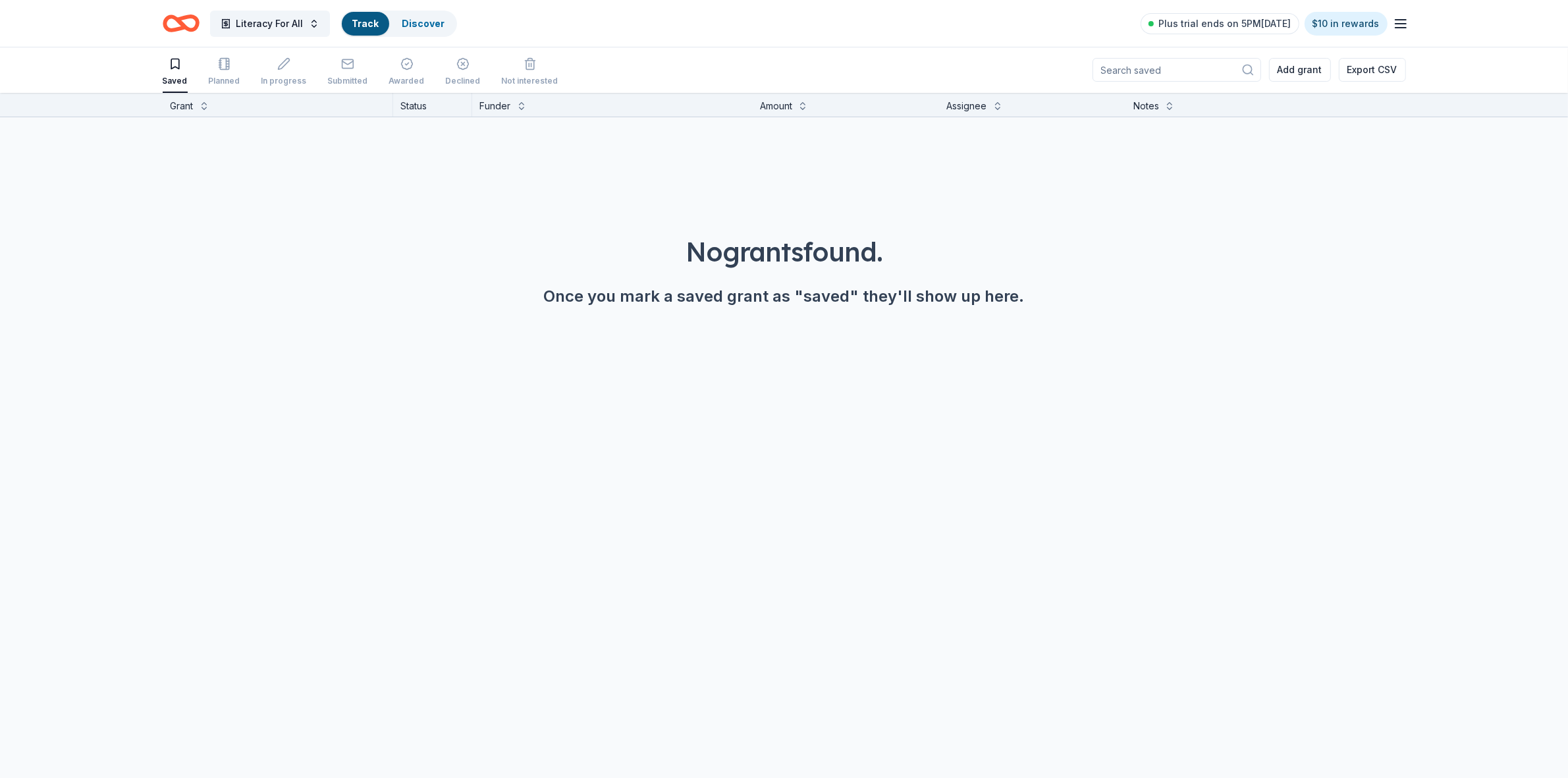
click at [191, 30] on icon "Home" at bounding box center [187, 22] width 21 height 13
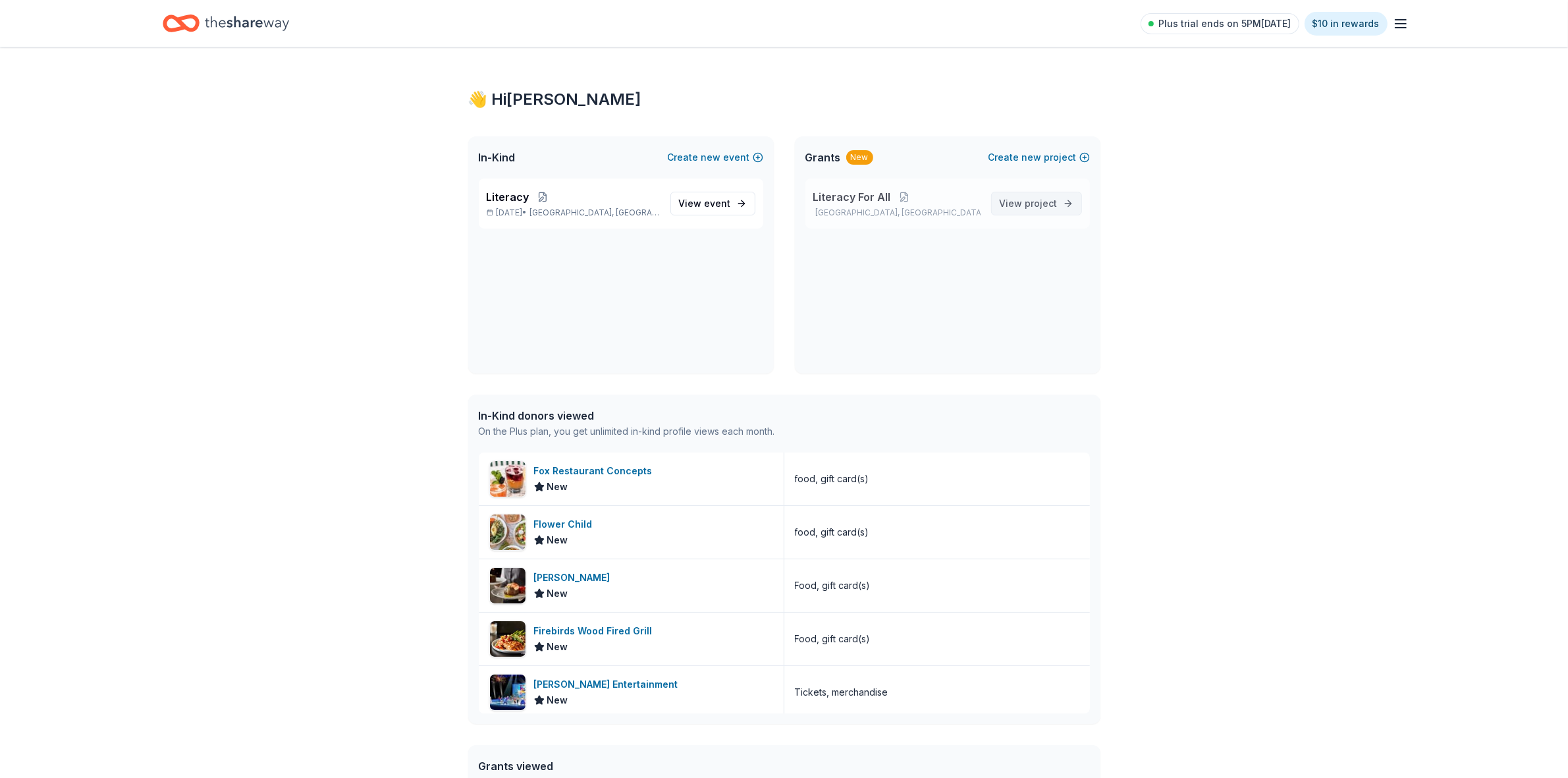
click at [1038, 209] on span "View project" at bounding box center [1029, 203] width 58 height 15
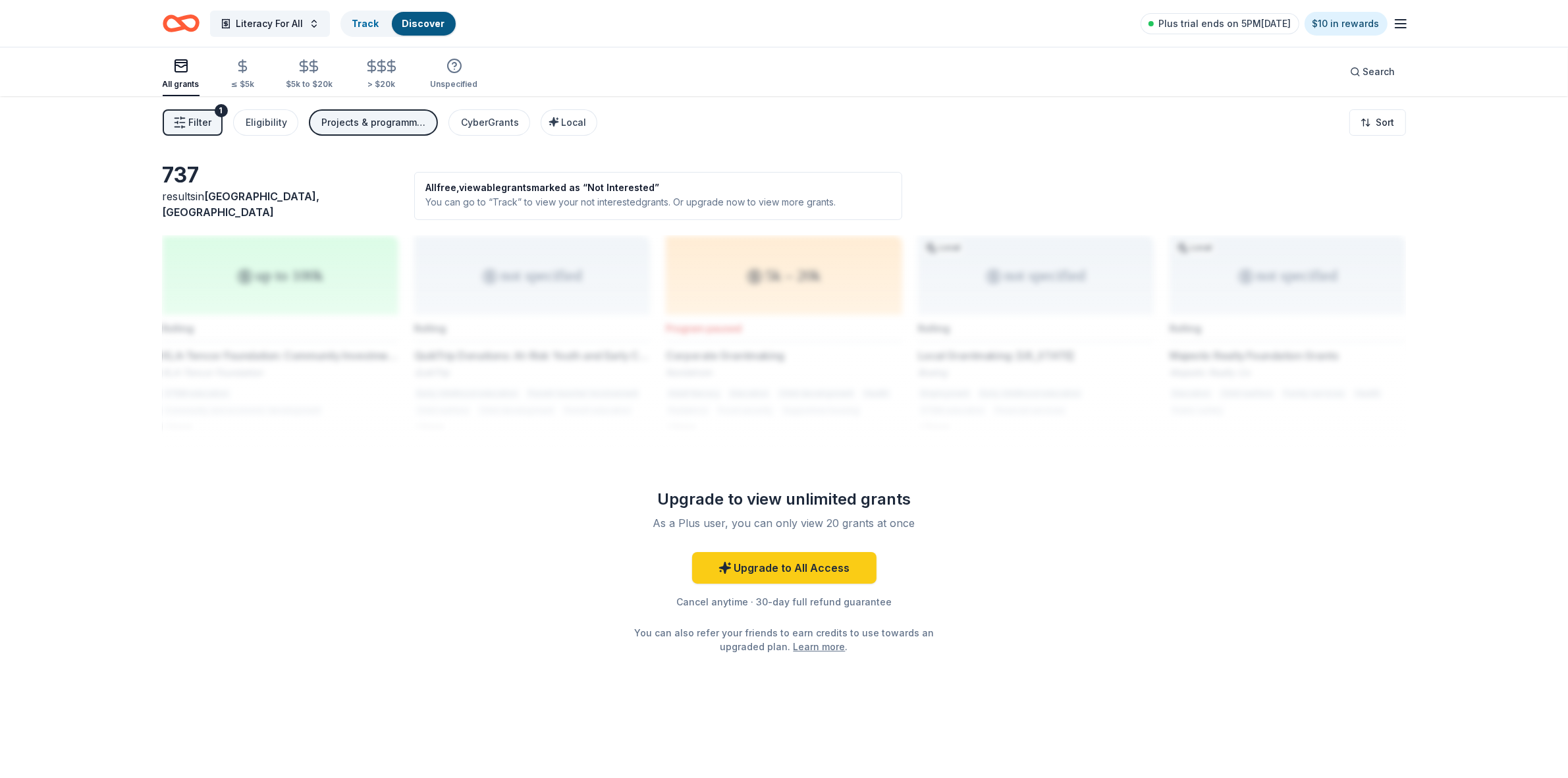
click at [409, 123] on div "Projects & programming" at bounding box center [374, 123] width 105 height 15
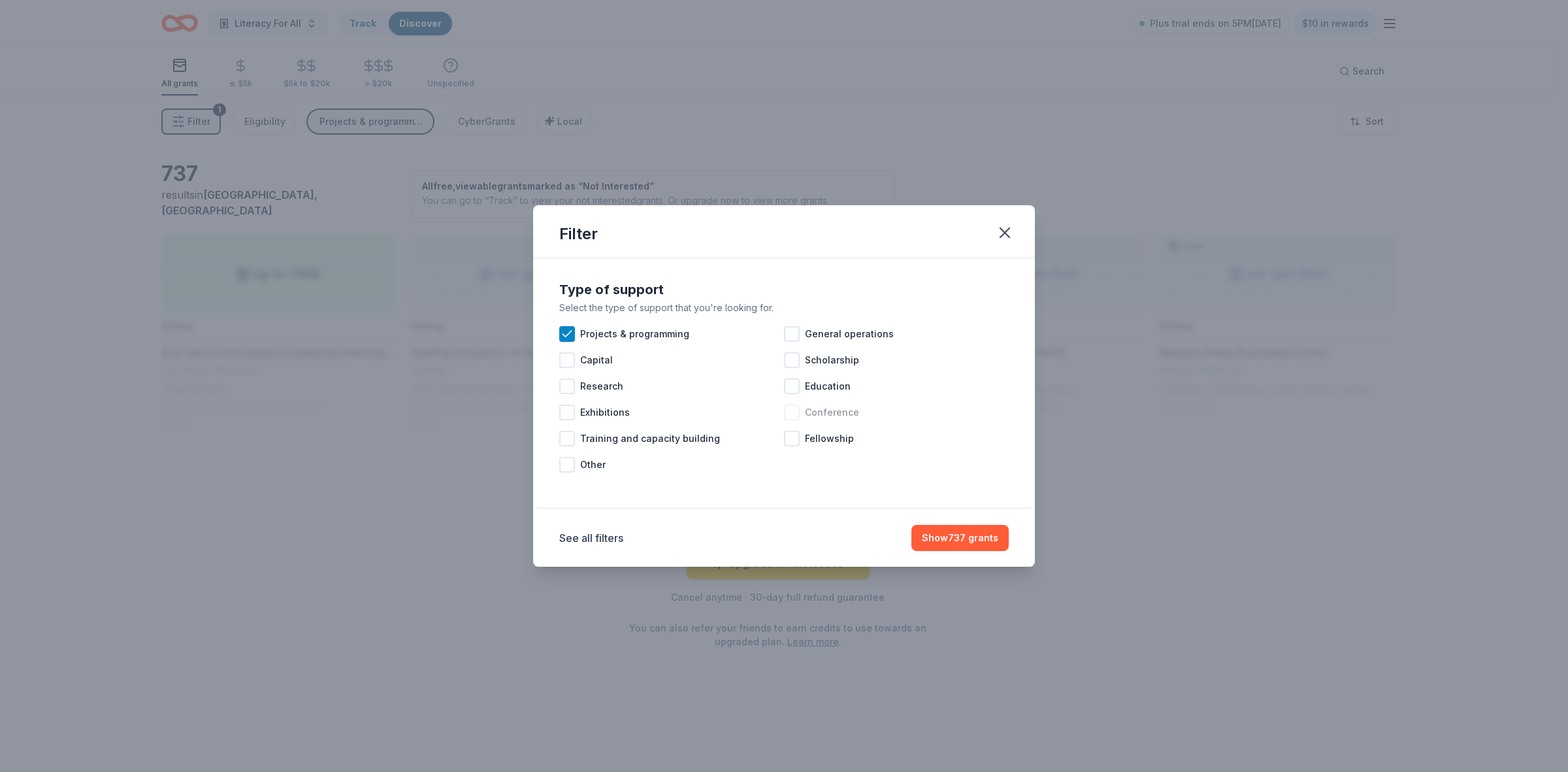
click at [790, 412] on div at bounding box center [791, 412] width 15 height 15
click at [569, 333] on icon at bounding box center [567, 333] width 13 height 13
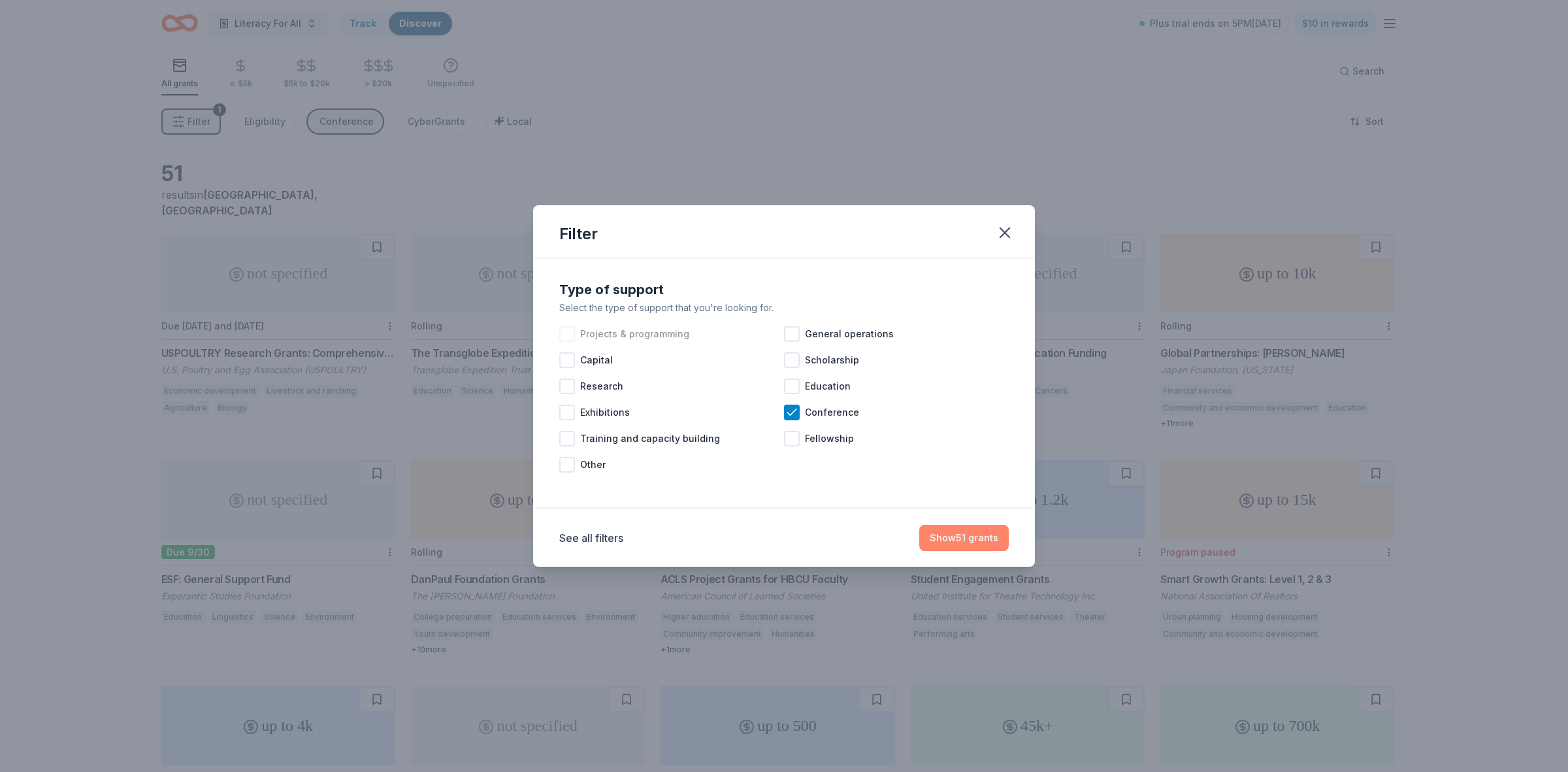
click at [942, 541] on button "Show 51 grants" at bounding box center [963, 537] width 89 height 26
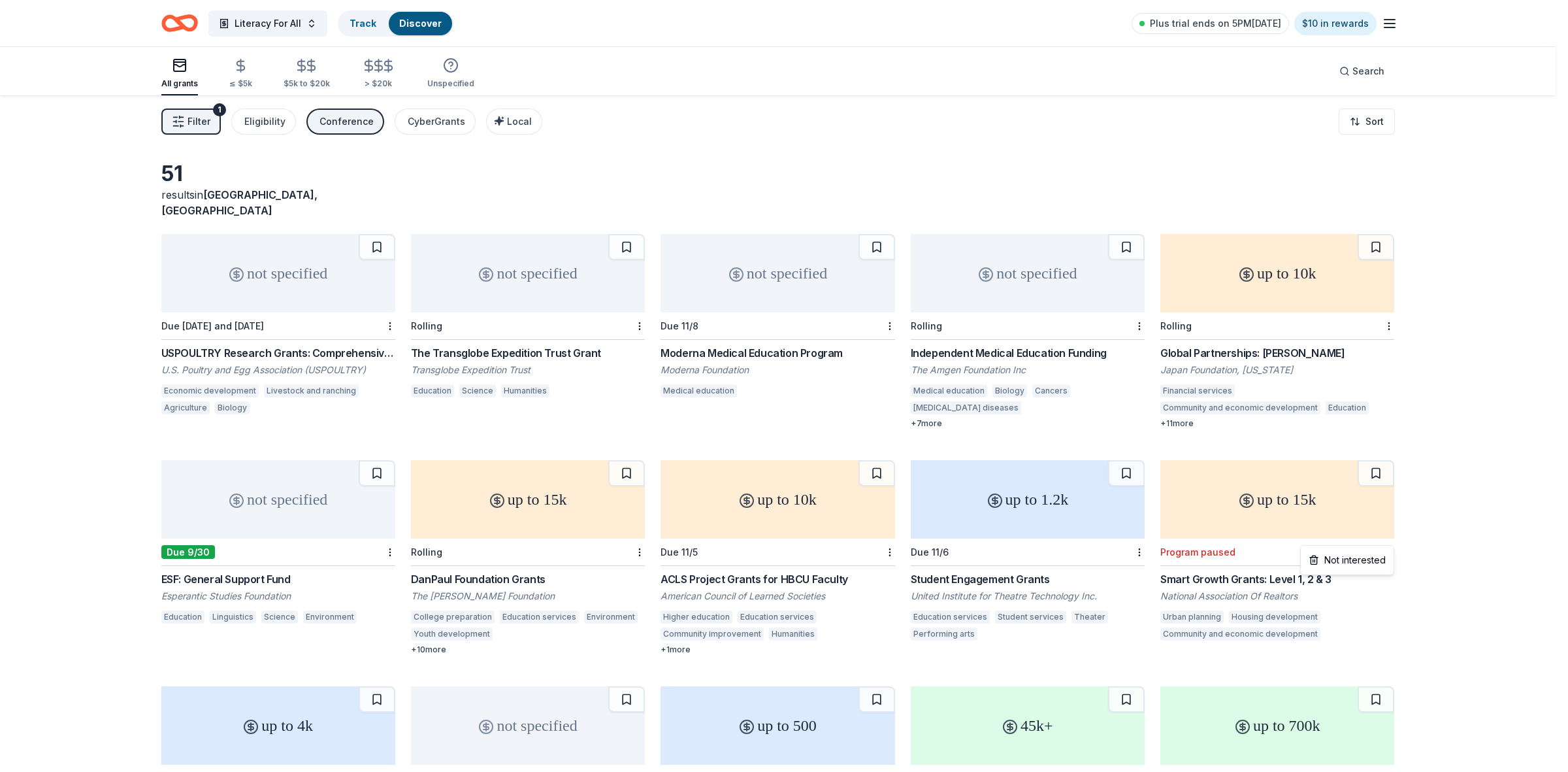
click at [1390, 533] on html "Literacy For All Track Discover Plus trial ends on 5PM[DATE] $10 in rewards All…" at bounding box center [784, 386] width 1568 height 772
click at [1350, 556] on div "Not interested" at bounding box center [1346, 560] width 88 height 24
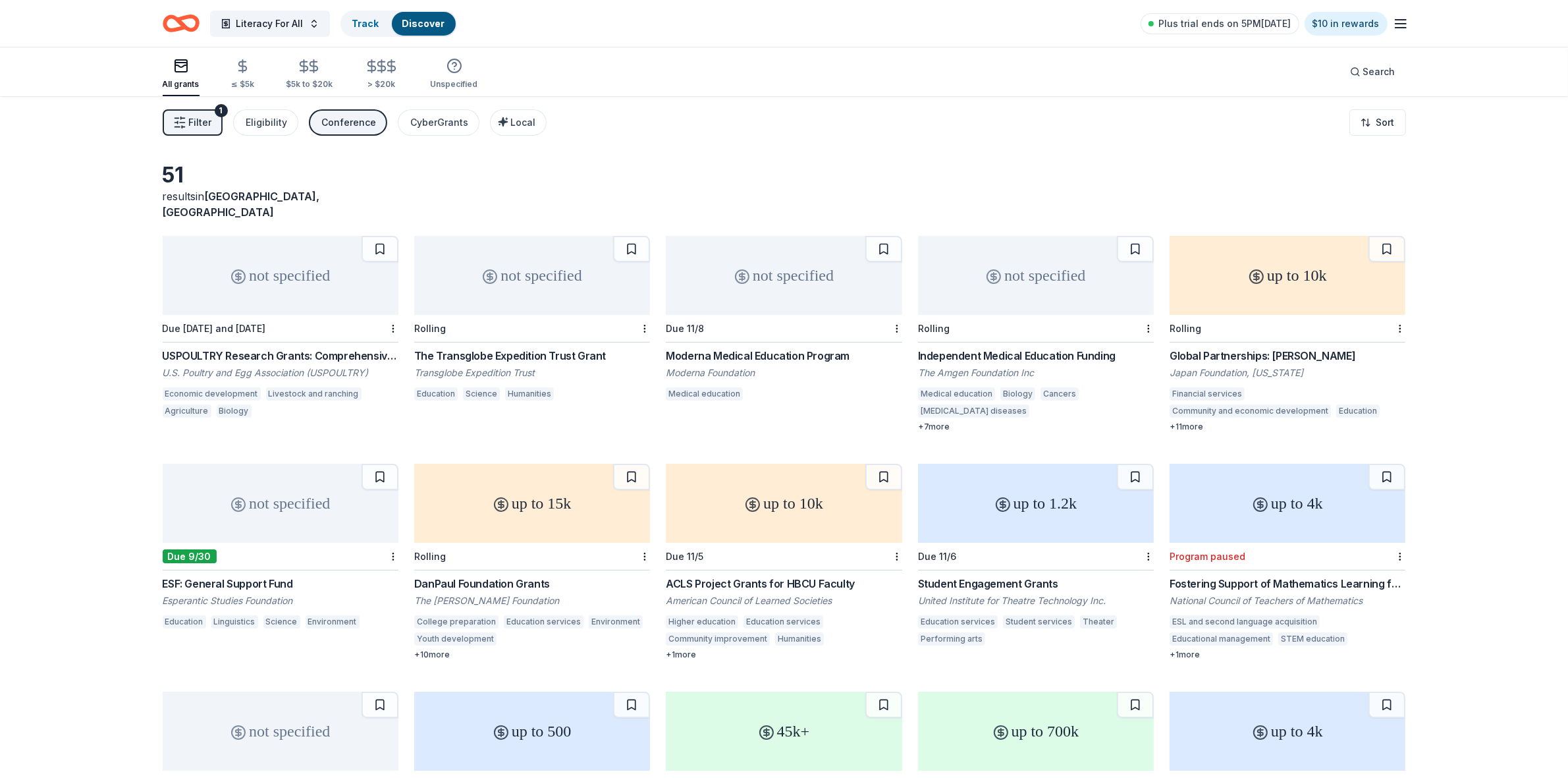
click at [1397, 545] on div at bounding box center [1398, 556] width 13 height 27
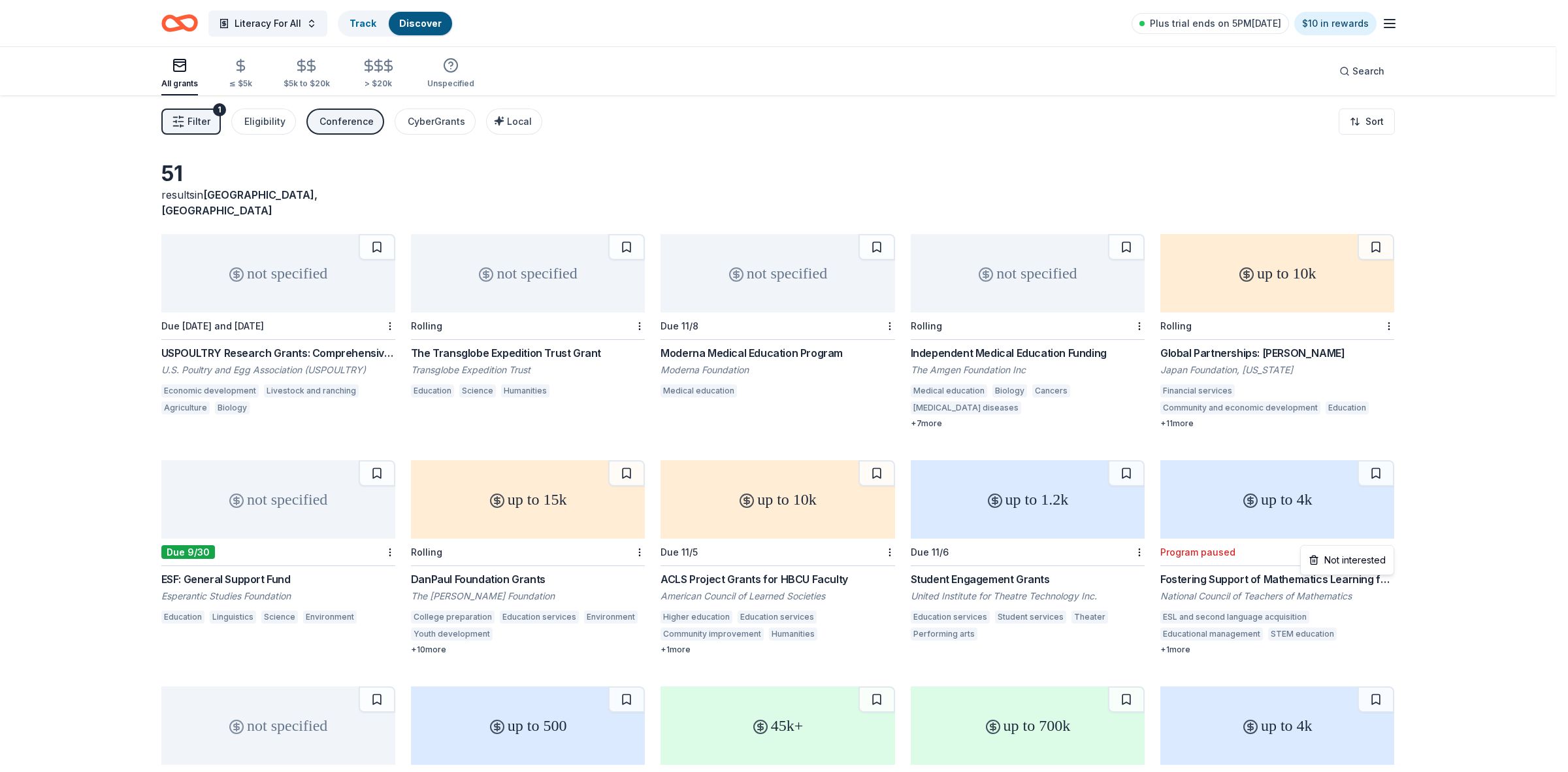
click at [1389, 536] on html "Literacy For All Track Discover Plus trial ends on 5PM[DATE] $10 in rewards All…" at bounding box center [784, 386] width 1568 height 772
click at [1361, 560] on div "Not interested" at bounding box center [1346, 560] width 88 height 24
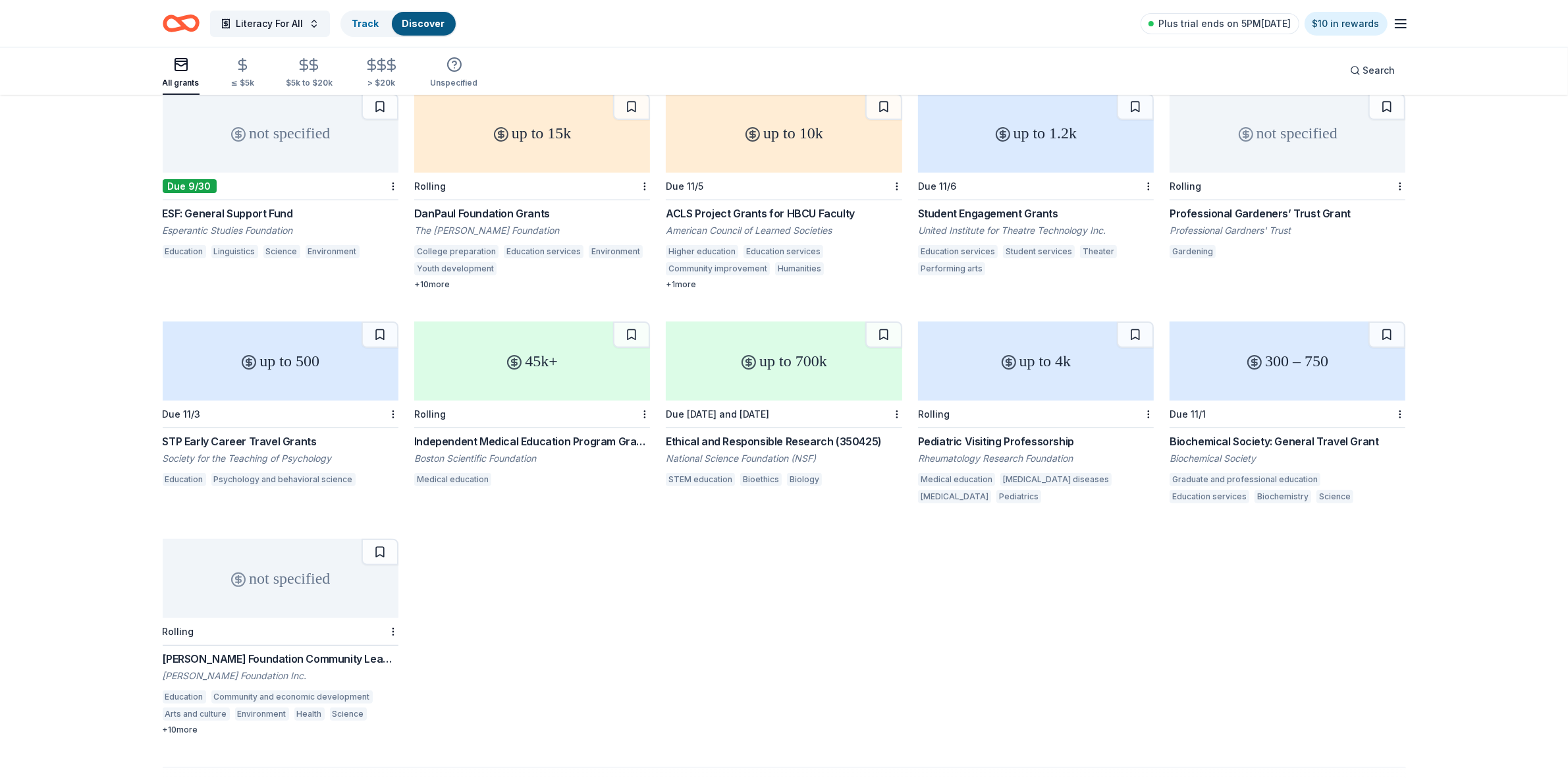
scroll to position [494, 0]
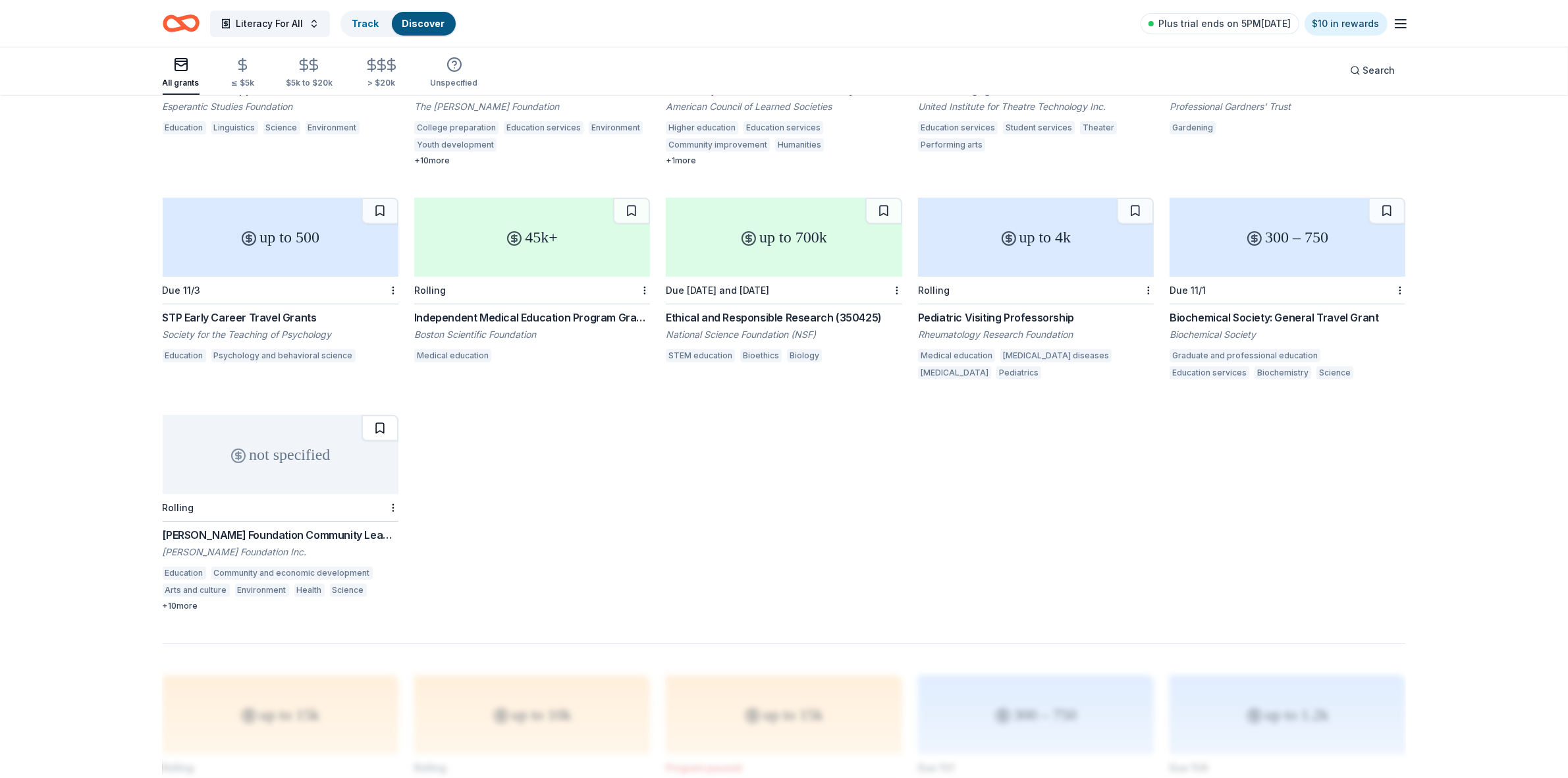
click at [391, 417] on button at bounding box center [380, 428] width 37 height 27
click at [389, 203] on button at bounding box center [380, 211] width 37 height 27
drag, startPoint x: 643, startPoint y: 192, endPoint x: 672, endPoint y: 189, distance: 29.2
click at [643, 198] on button at bounding box center [631, 211] width 37 height 27
click at [893, 198] on button at bounding box center [883, 211] width 37 height 27
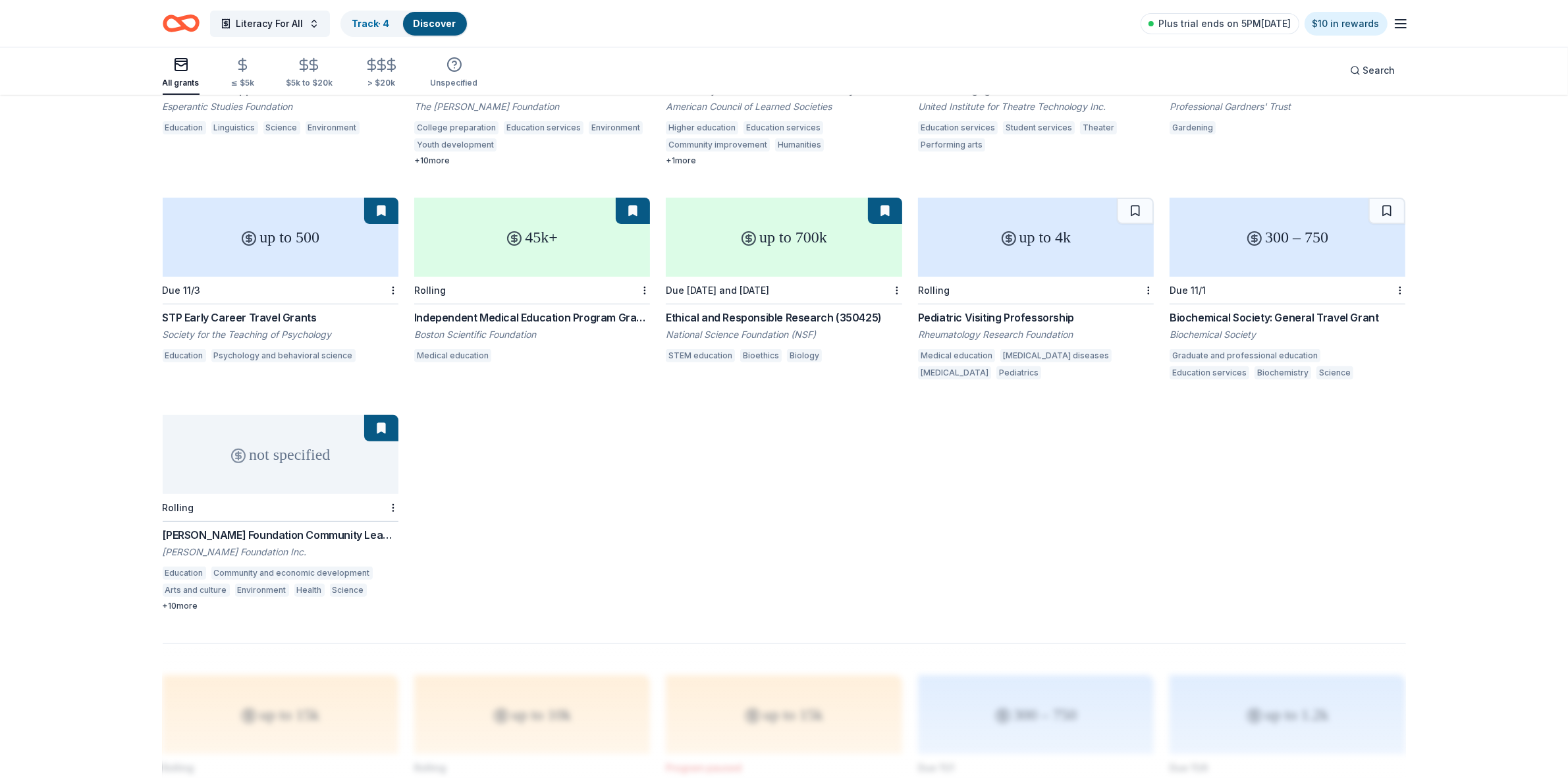
click at [1133, 198] on button at bounding box center [1135, 211] width 37 height 27
click at [1383, 203] on button at bounding box center [1386, 211] width 37 height 27
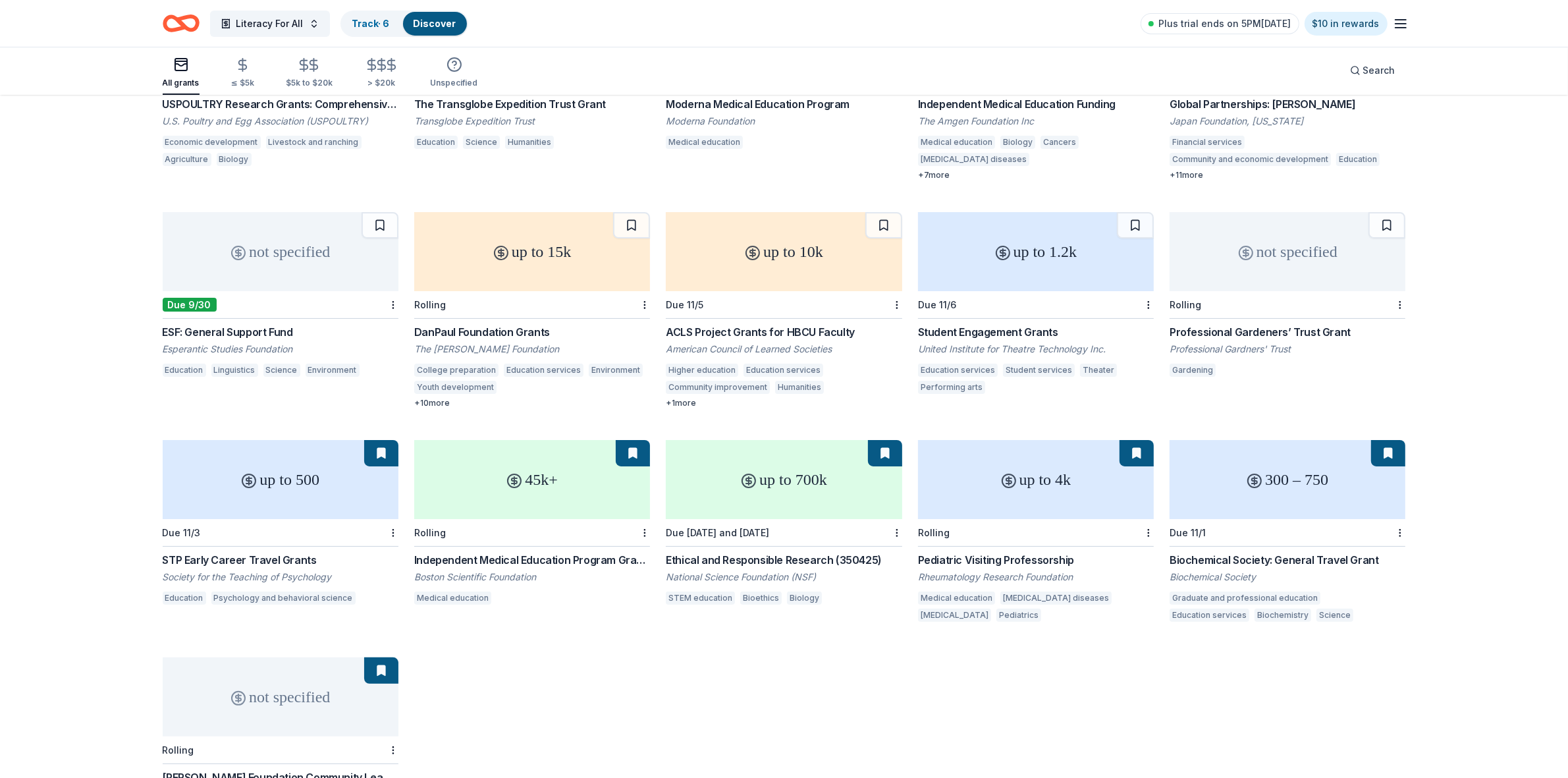
scroll to position [247, 0]
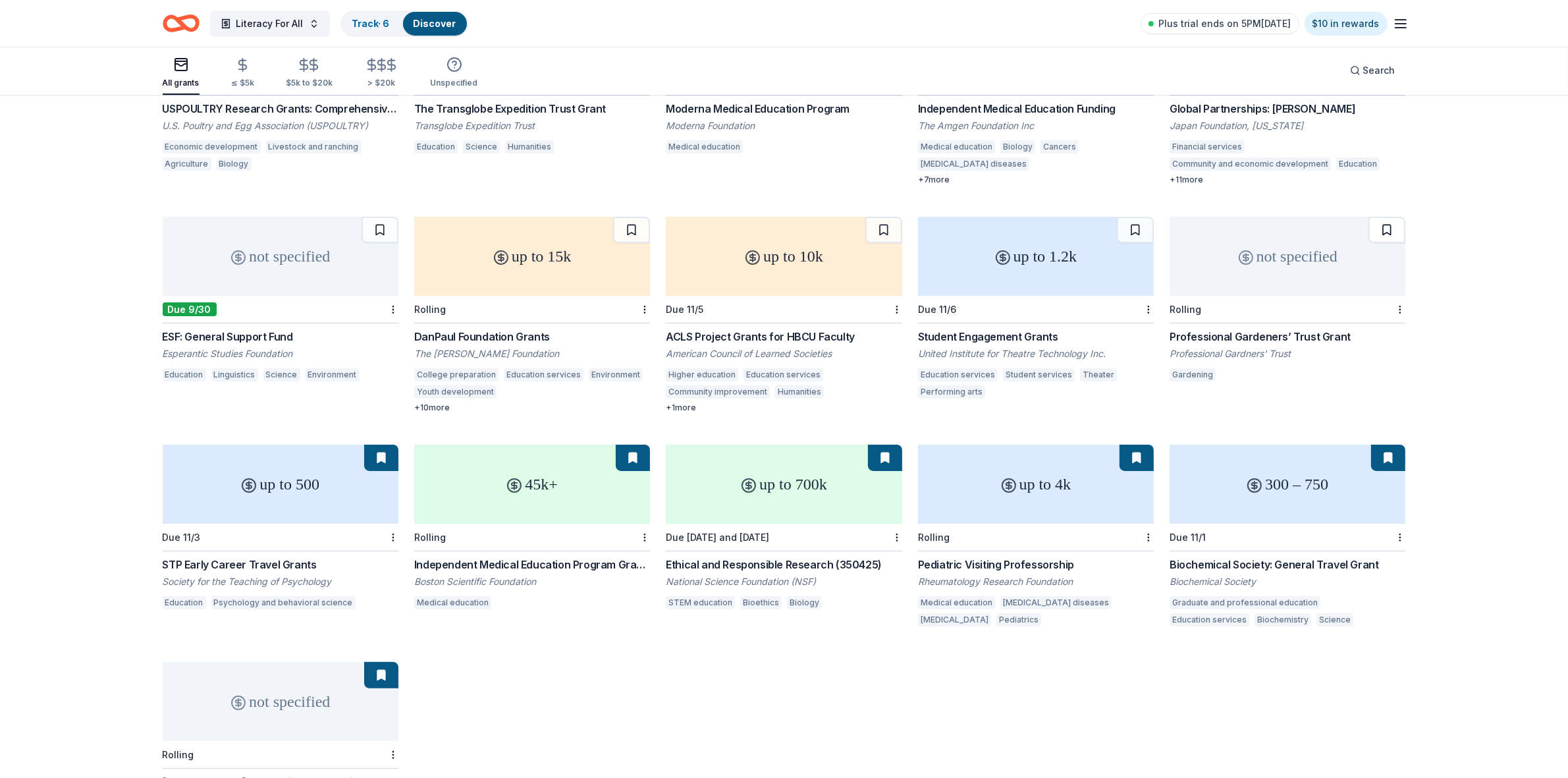
click at [1391, 218] on button at bounding box center [1386, 230] width 37 height 27
click at [1124, 217] on button at bounding box center [1135, 230] width 37 height 27
click at [876, 217] on button at bounding box center [883, 230] width 37 height 27
click at [623, 220] on button at bounding box center [631, 230] width 37 height 27
click at [369, 217] on button at bounding box center [380, 230] width 37 height 27
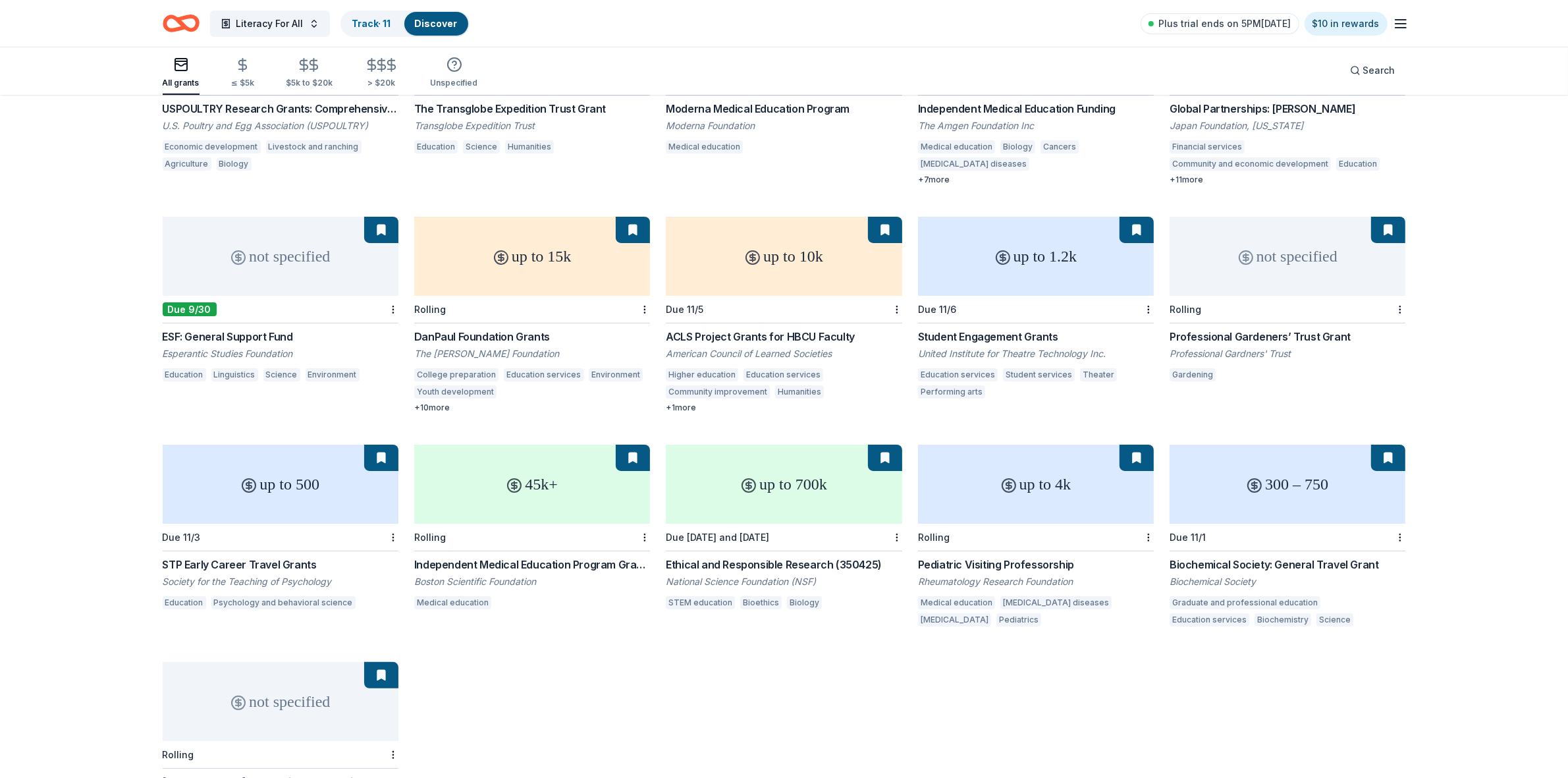
click at [391, 301] on div at bounding box center [392, 309] width 13 height 27
click at [392, 296] on div at bounding box center [392, 309] width 13 height 27
click at [392, 295] on html "Literacy For All Track · 11 Discover Plus trial ends on 5PM[DATE] $10 in reward…" at bounding box center [784, 142] width 1568 height 778
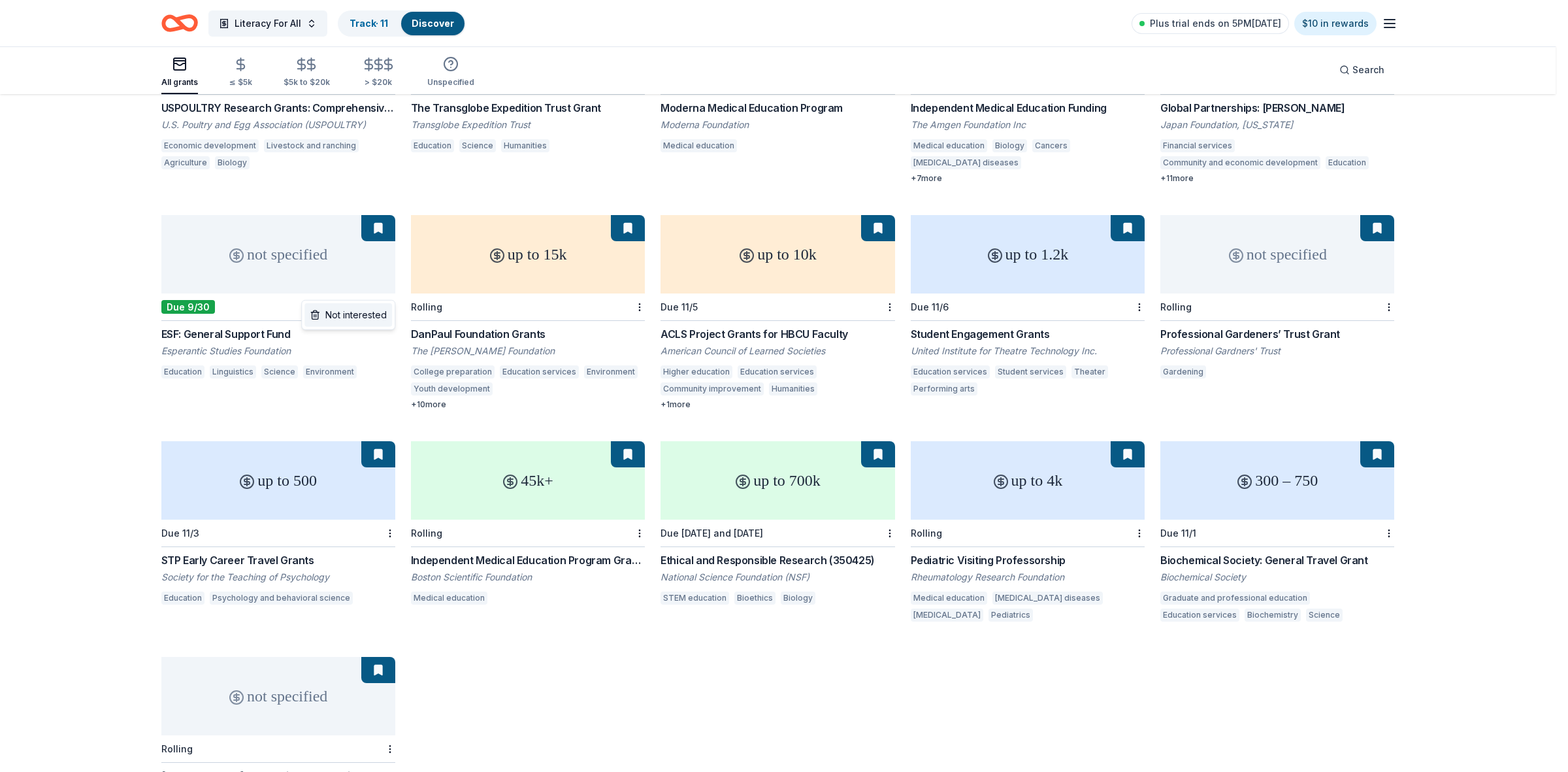
click at [369, 312] on div "Not interested" at bounding box center [348, 315] width 88 height 24
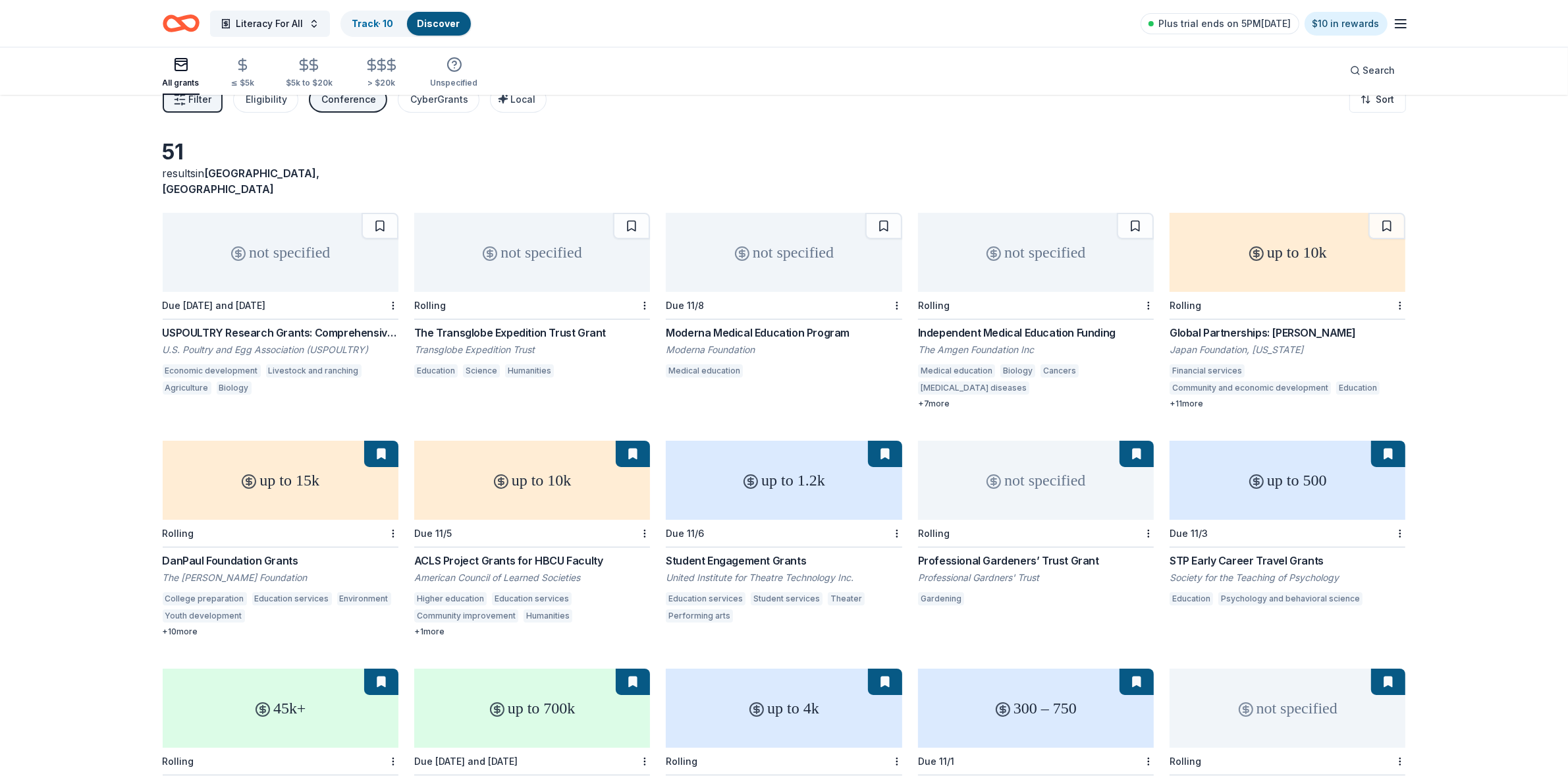
scroll to position [0, 0]
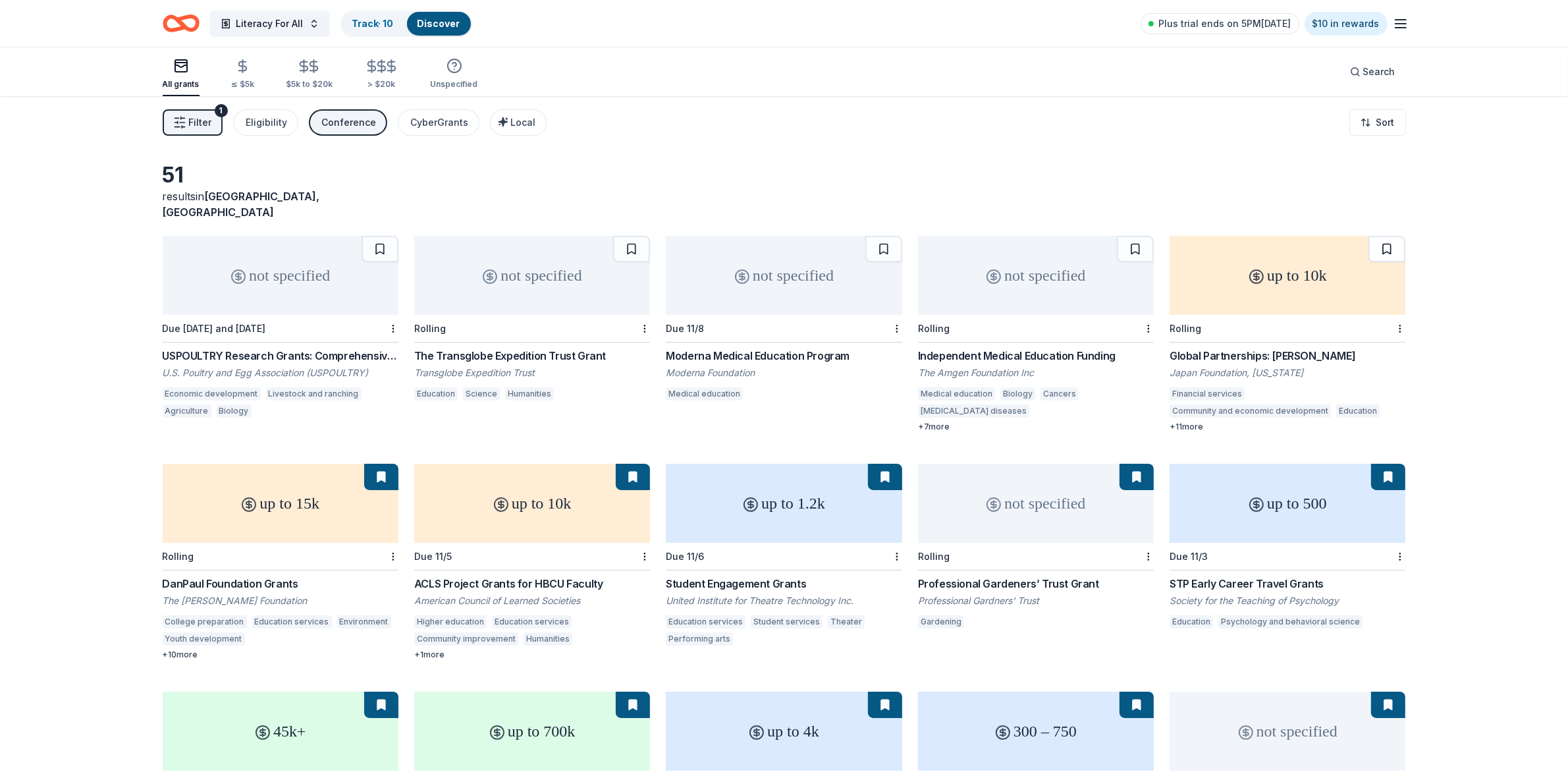
click at [1388, 236] on button at bounding box center [1386, 248] width 37 height 27
click at [1137, 236] on button at bounding box center [1135, 248] width 37 height 27
click at [877, 237] on button at bounding box center [883, 248] width 37 height 27
click at [628, 236] on button at bounding box center [631, 248] width 37 height 27
click at [380, 238] on button at bounding box center [380, 248] width 37 height 27
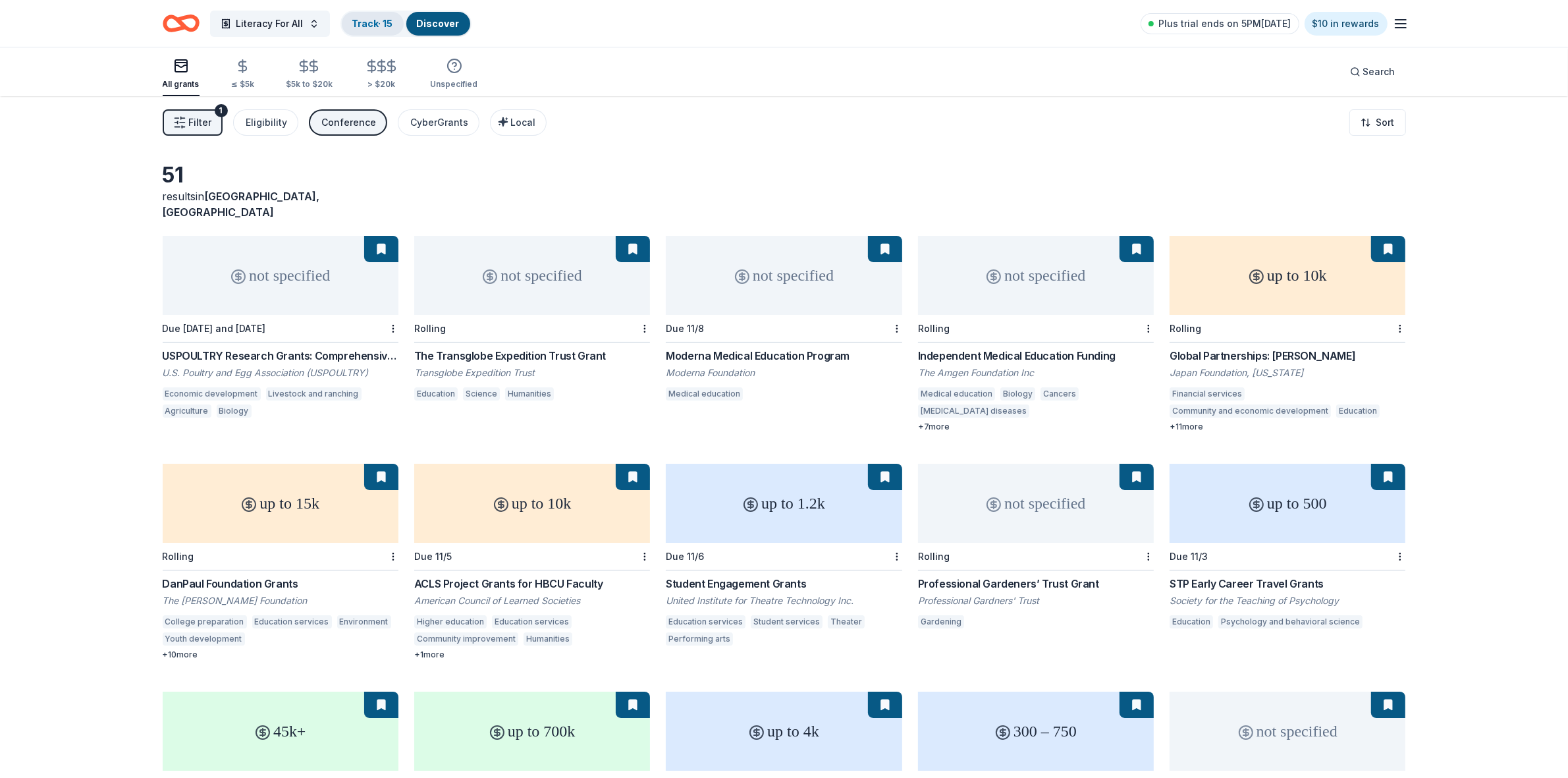
click at [357, 21] on link "Track · 15" at bounding box center [373, 23] width 41 height 11
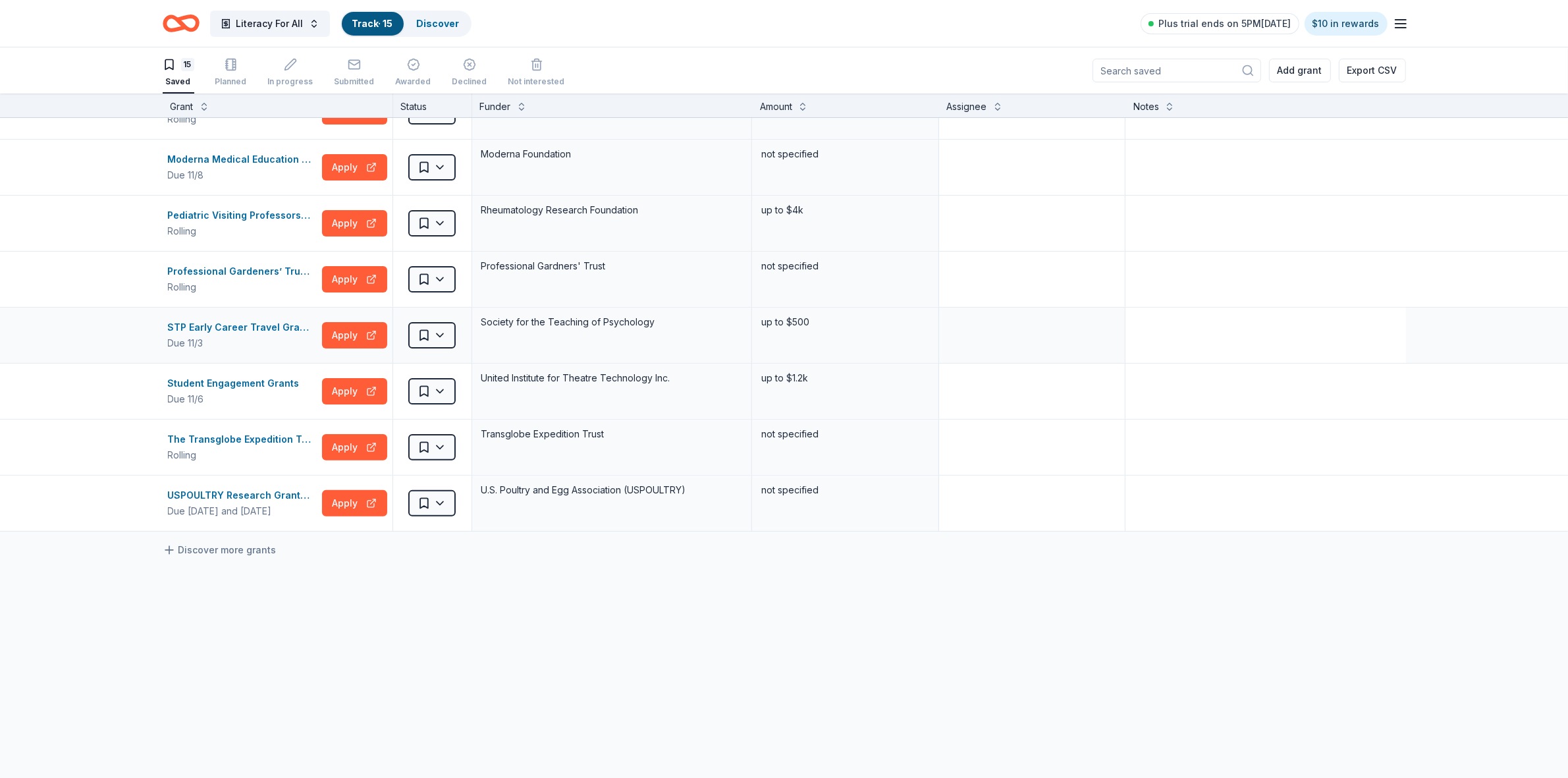
scroll to position [428, 0]
click at [435, 501] on html "Literacy For All Track · 15 Discover Plus trial ends on 5PM[DATE] $10 in reward…" at bounding box center [784, 389] width 1568 height 778
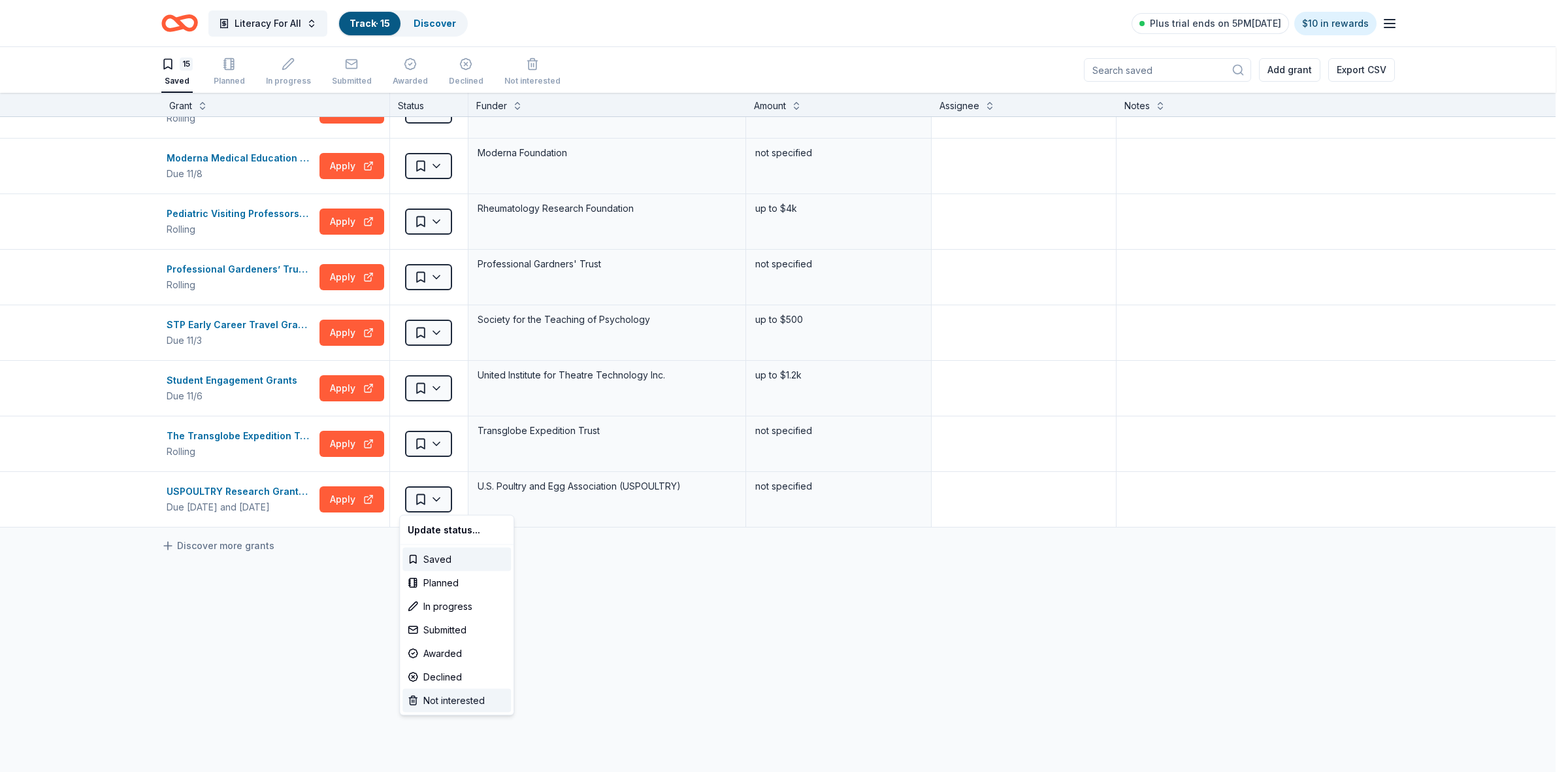
click at [456, 705] on div "Not interested" at bounding box center [456, 701] width 109 height 24
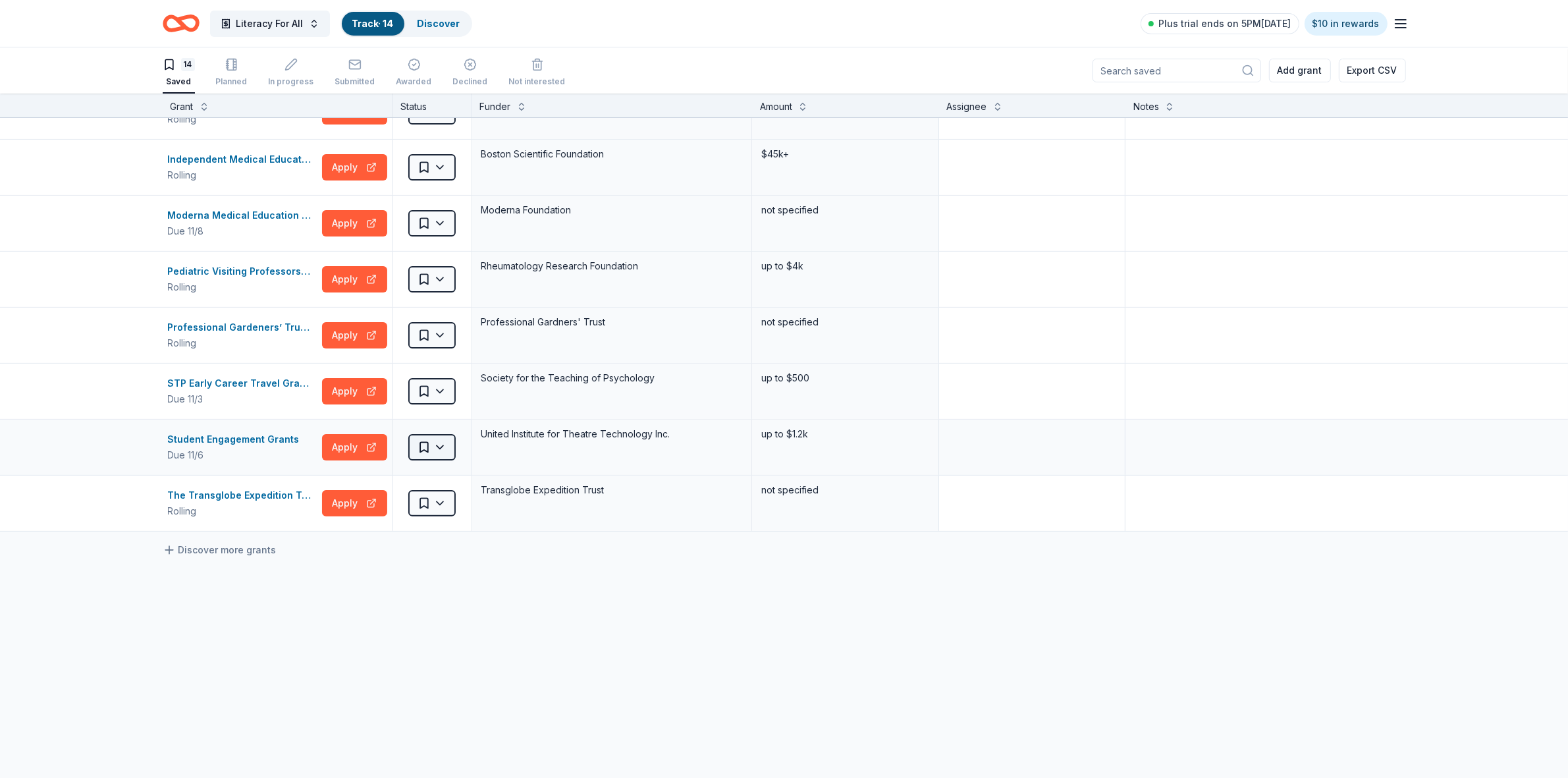
scroll to position [372, 0]
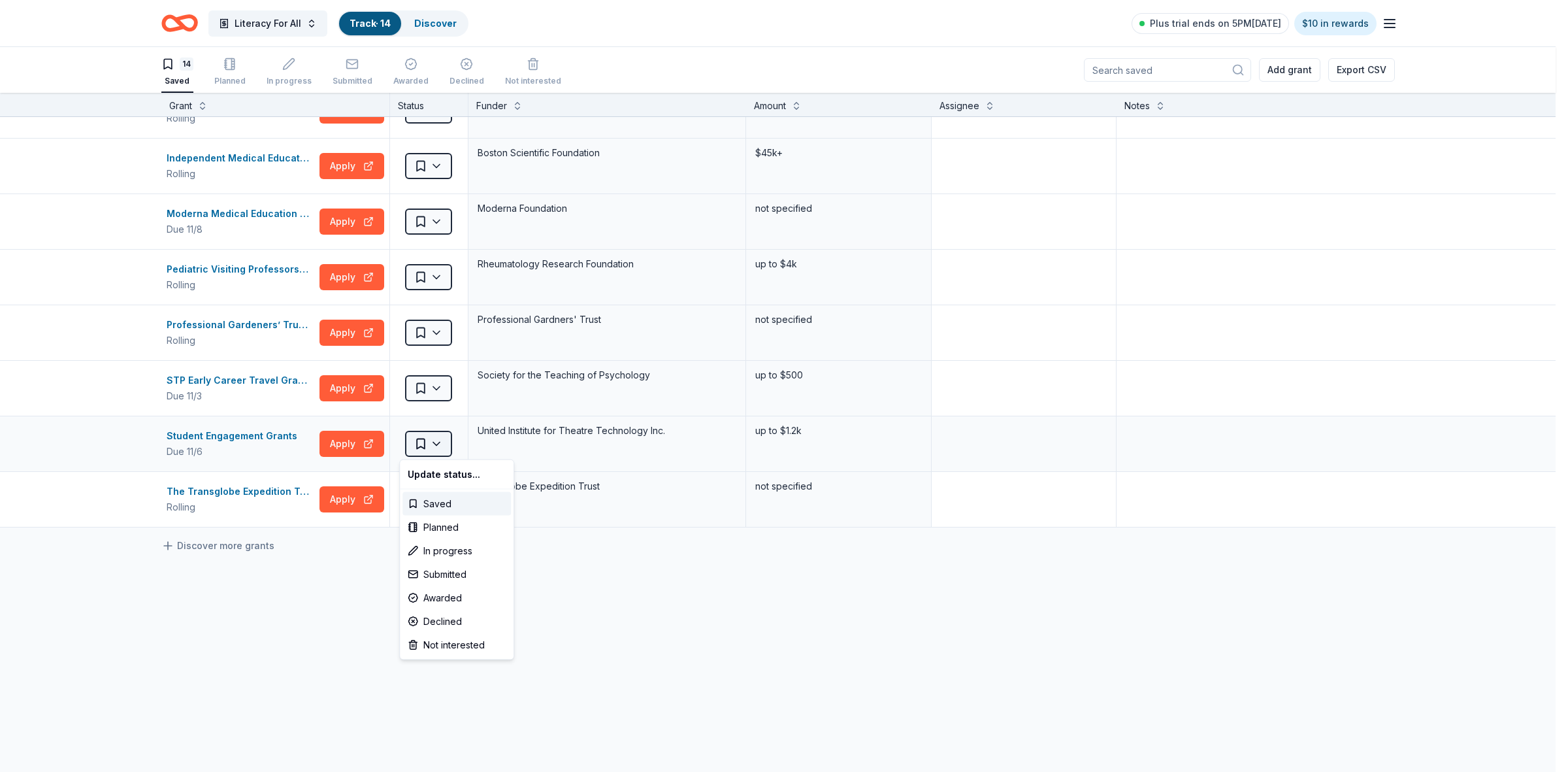
click at [430, 445] on html "Literacy For All Track · 14 Discover Plus trial ends on 5PM[DATE] $10 in reward…" at bounding box center [784, 386] width 1568 height 772
drag, startPoint x: 442, startPoint y: 644, endPoint x: 445, endPoint y: 633, distance: 11.4
click at [442, 643] on div "Not interested" at bounding box center [456, 645] width 109 height 24
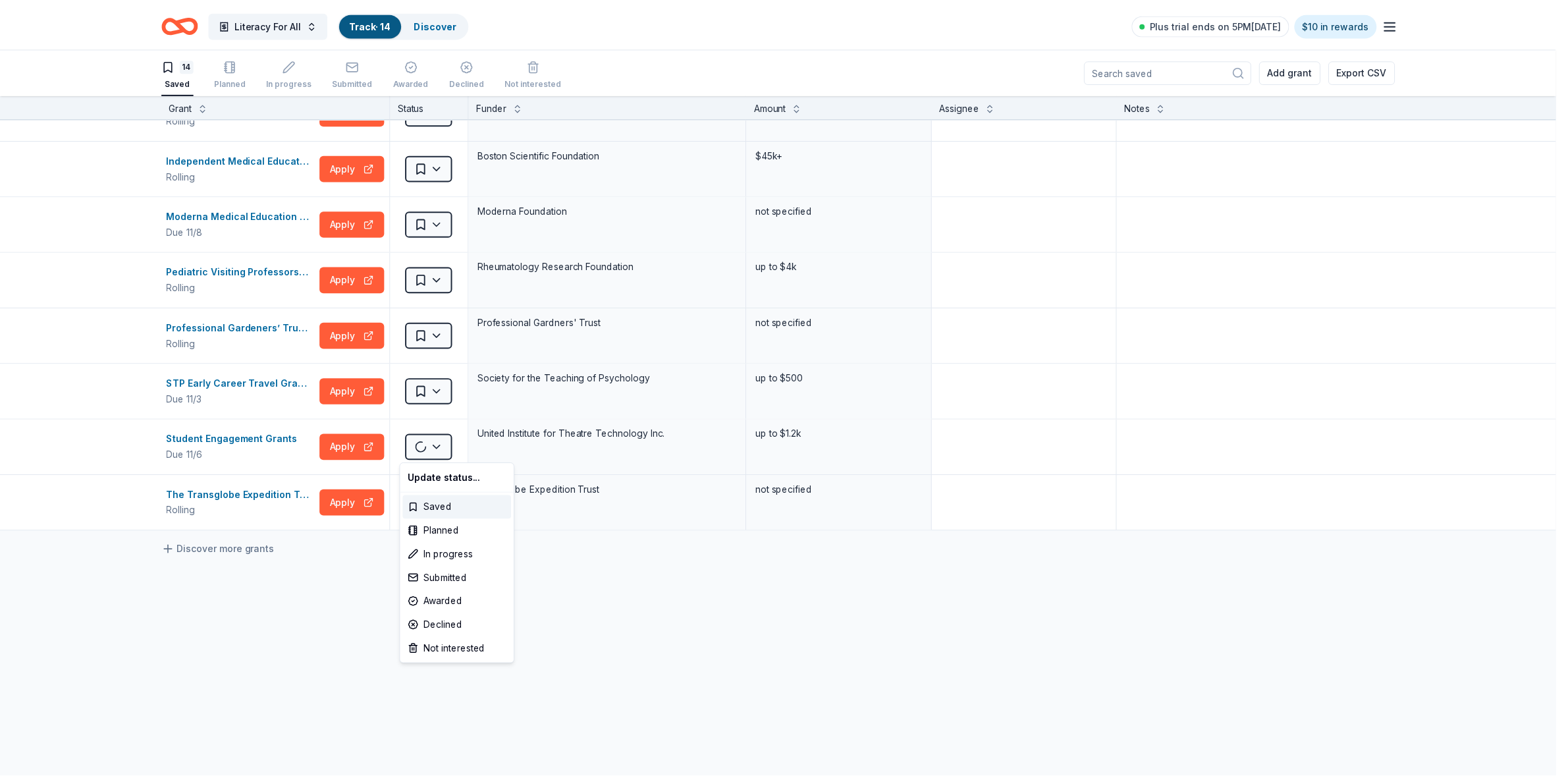
scroll to position [316, 0]
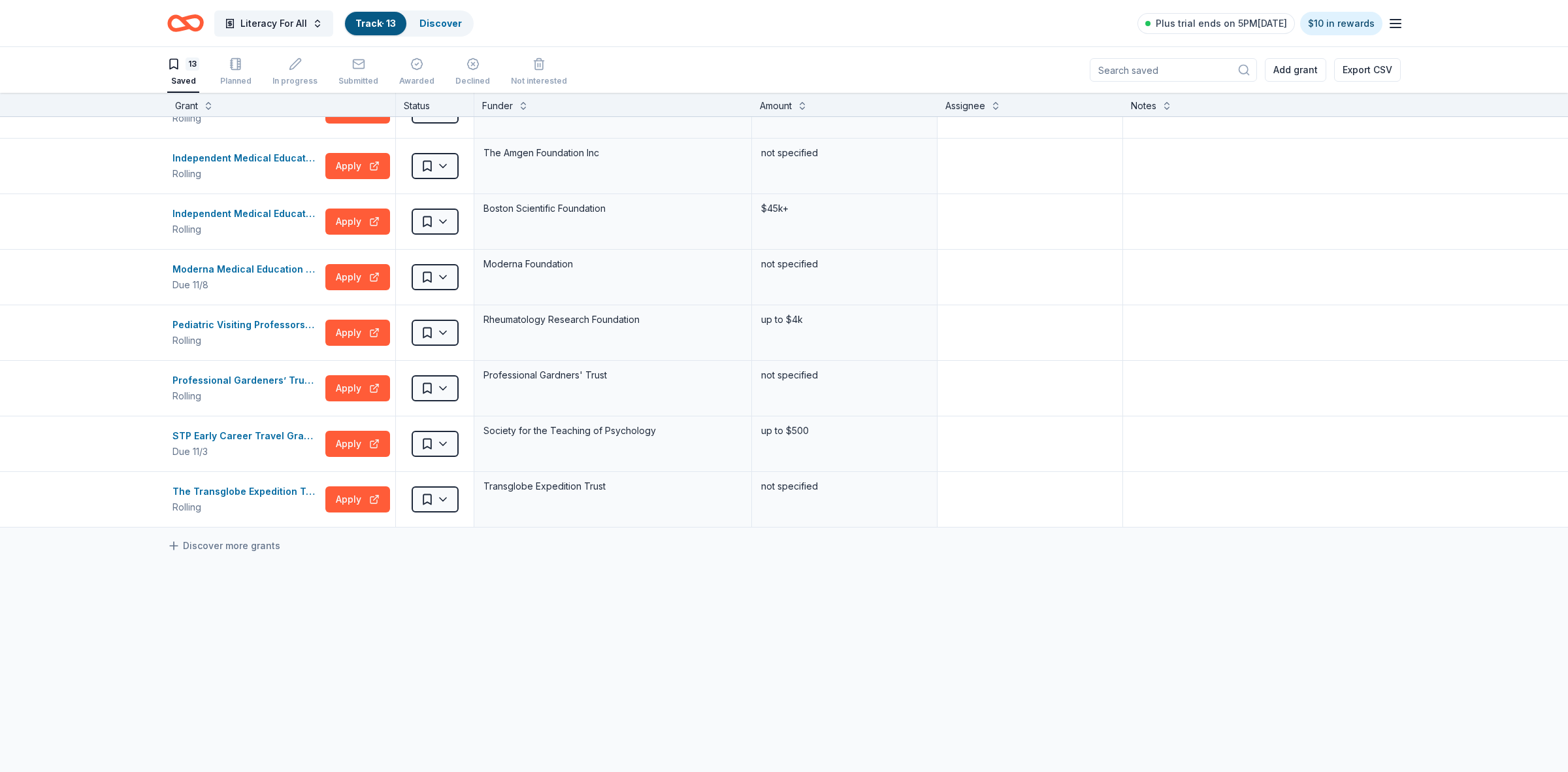
click at [431, 389] on html "Literacy For All Track · 13 Discover Plus trial ends on 5PM[DATE] $10 in reward…" at bounding box center [784, 386] width 1568 height 772
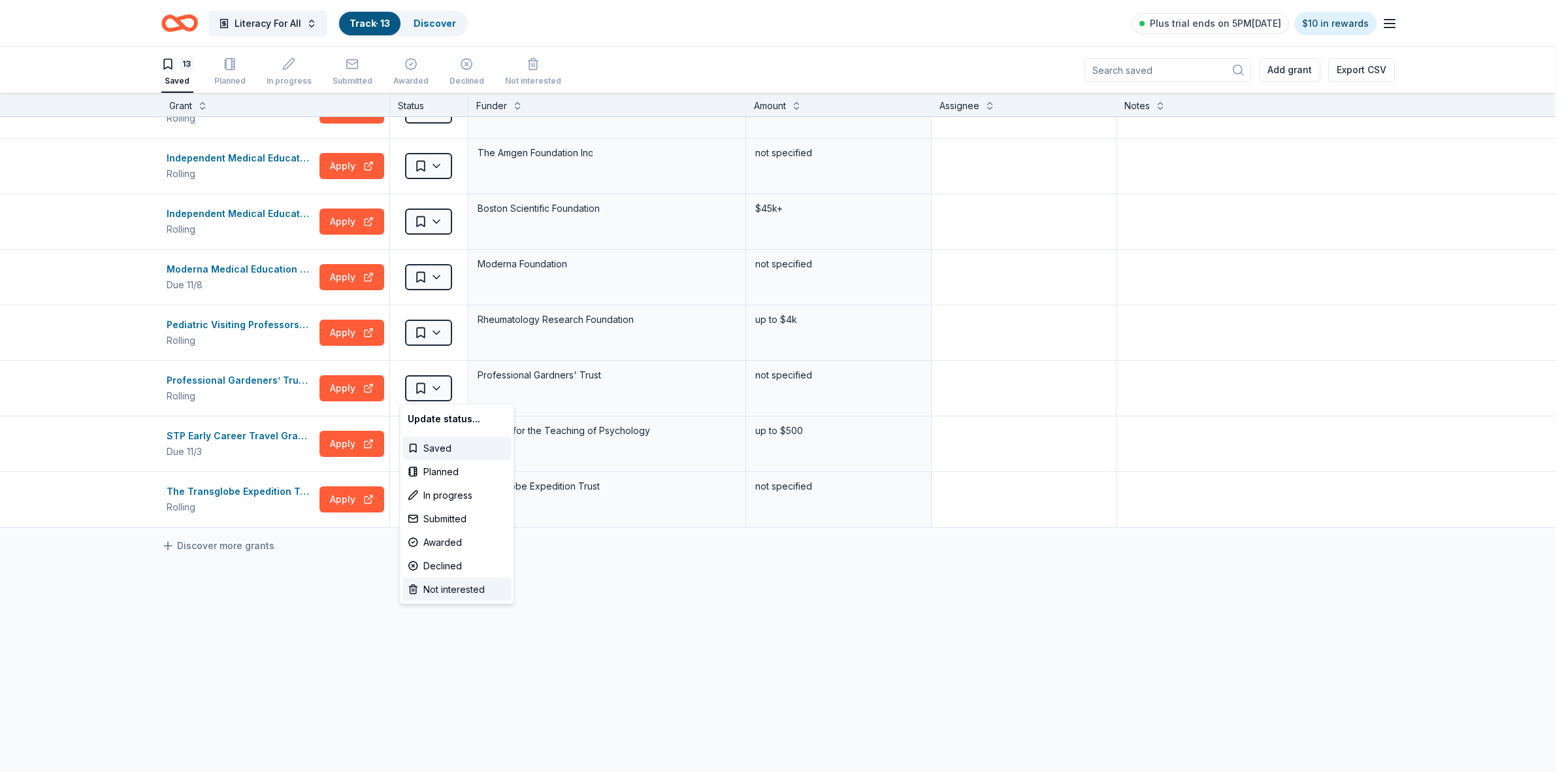
click at [454, 592] on div "Not interested" at bounding box center [456, 589] width 109 height 24
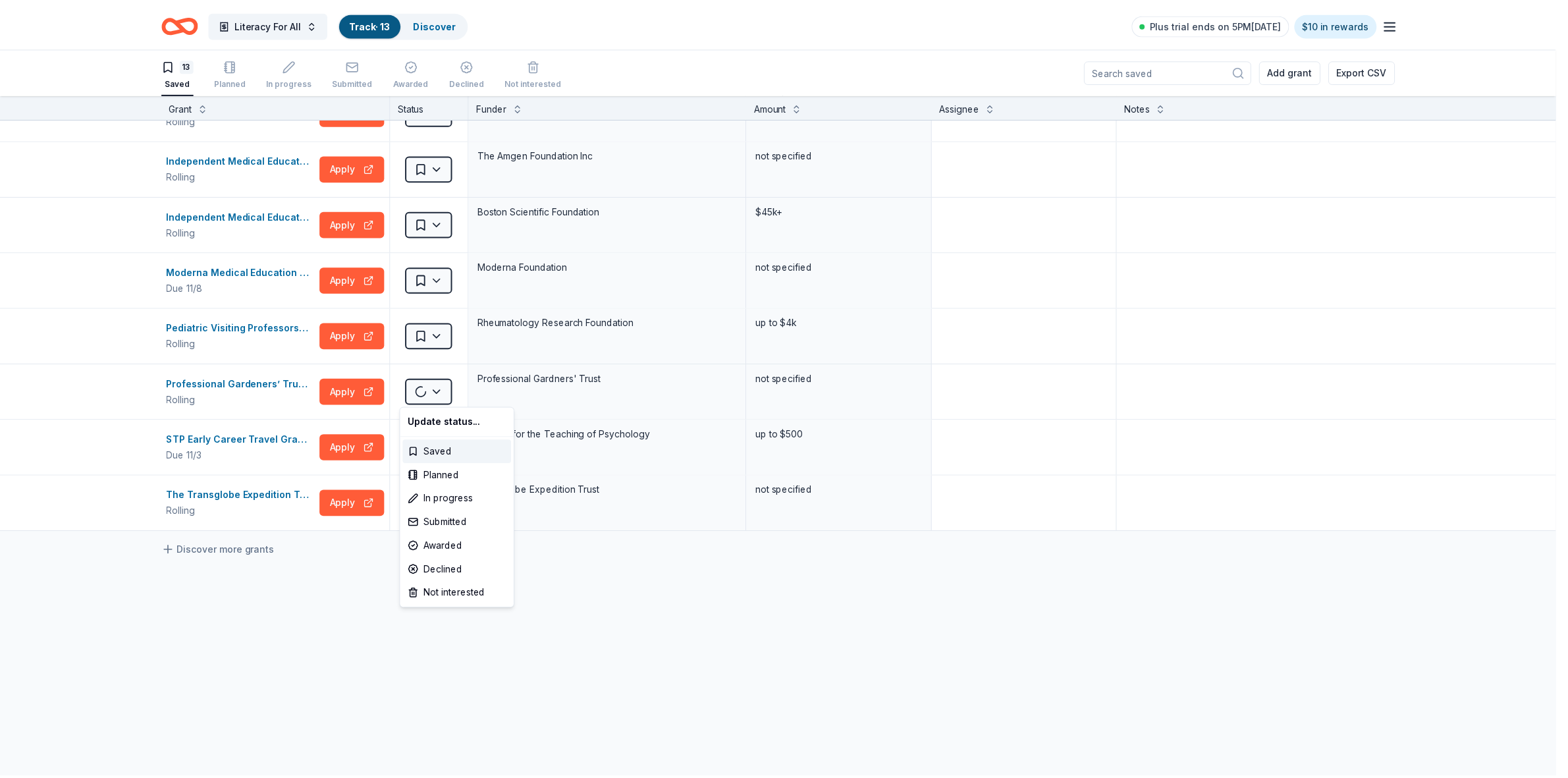
scroll to position [260, 0]
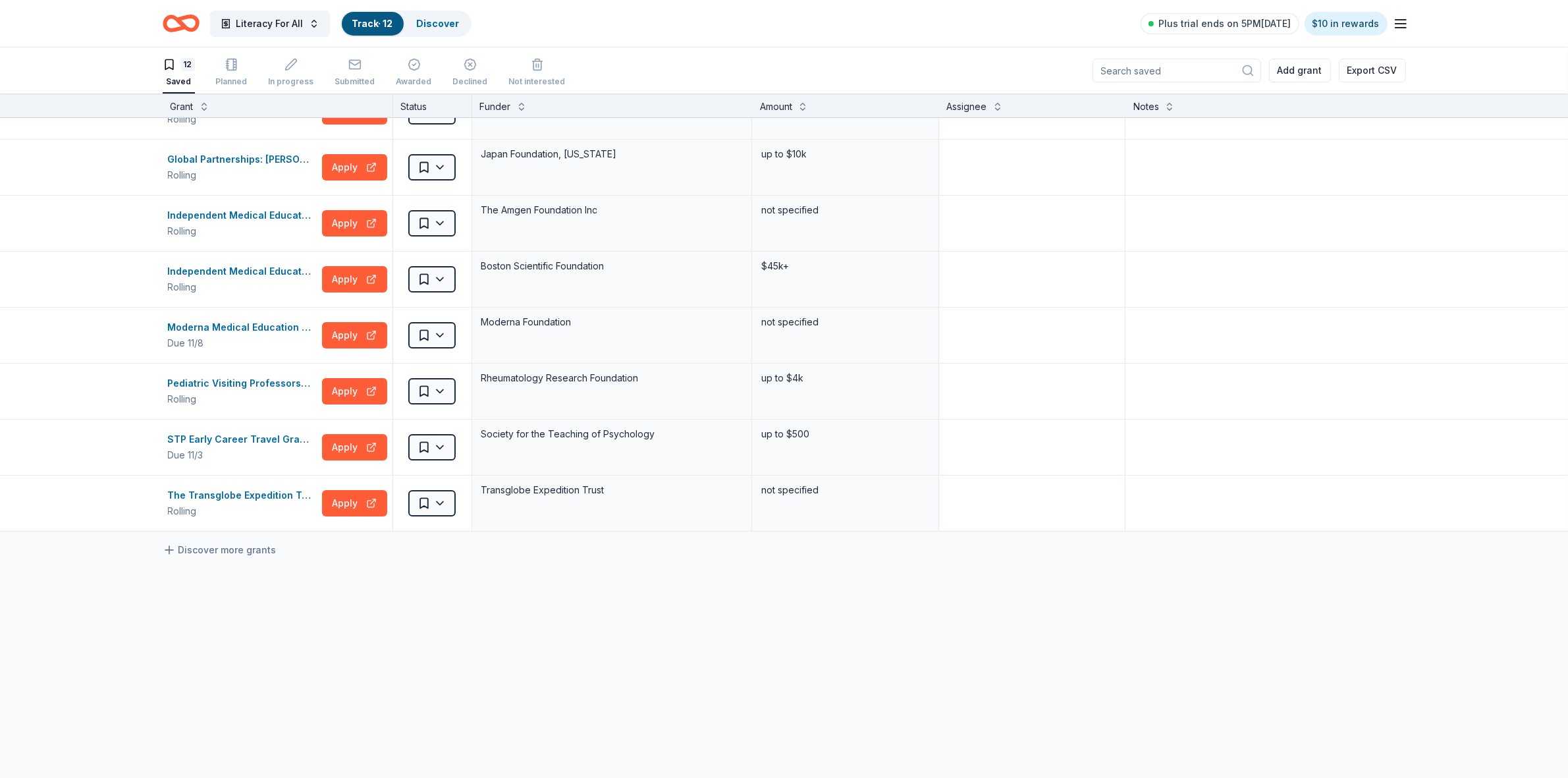
click at [429, 281] on html "Literacy For All Track · 12 Discover Plus trial ends on 5PM[DATE] $10 in reward…" at bounding box center [784, 389] width 1568 height 778
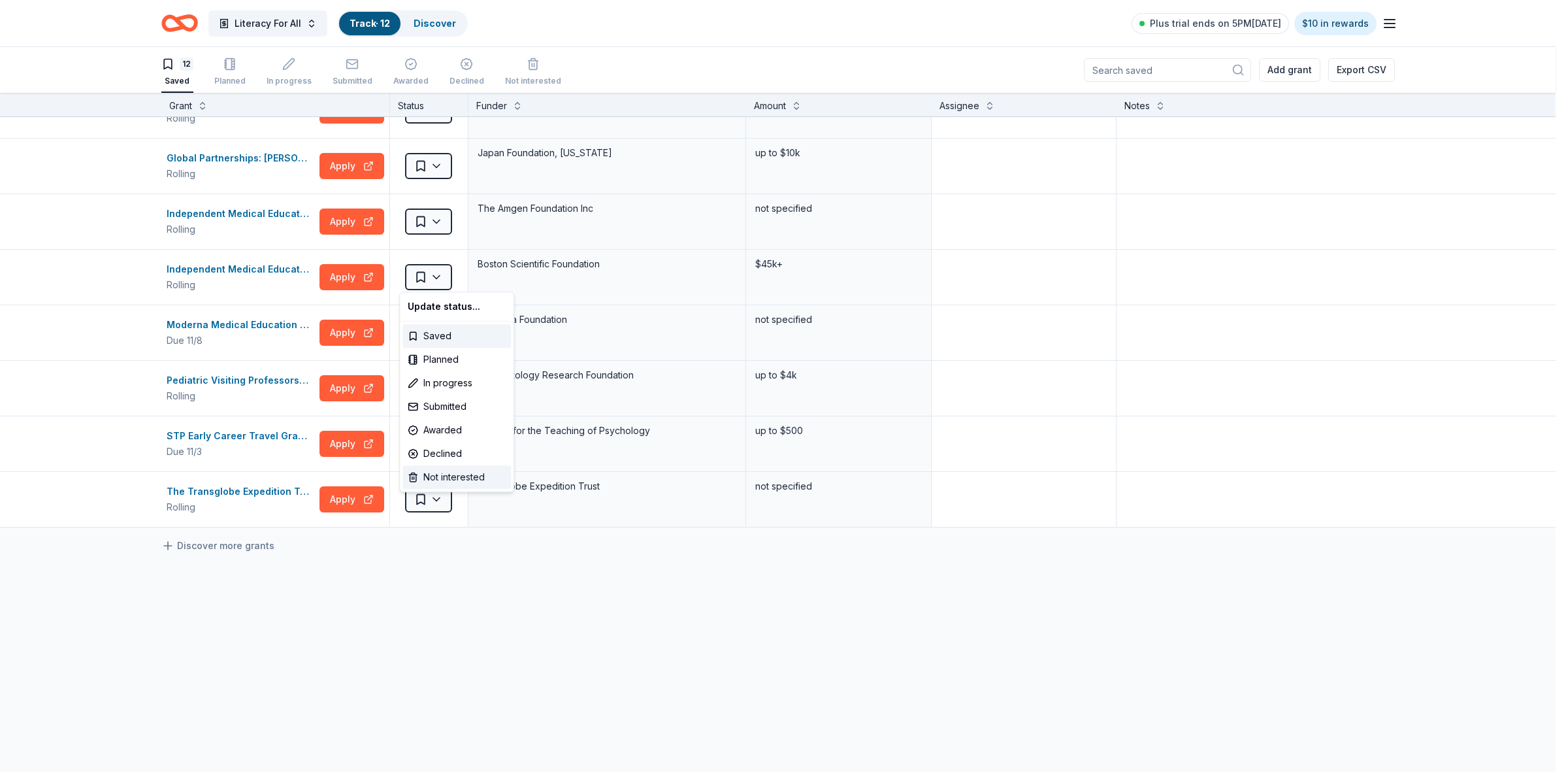
click at [446, 485] on div "Not interested" at bounding box center [456, 477] width 109 height 24
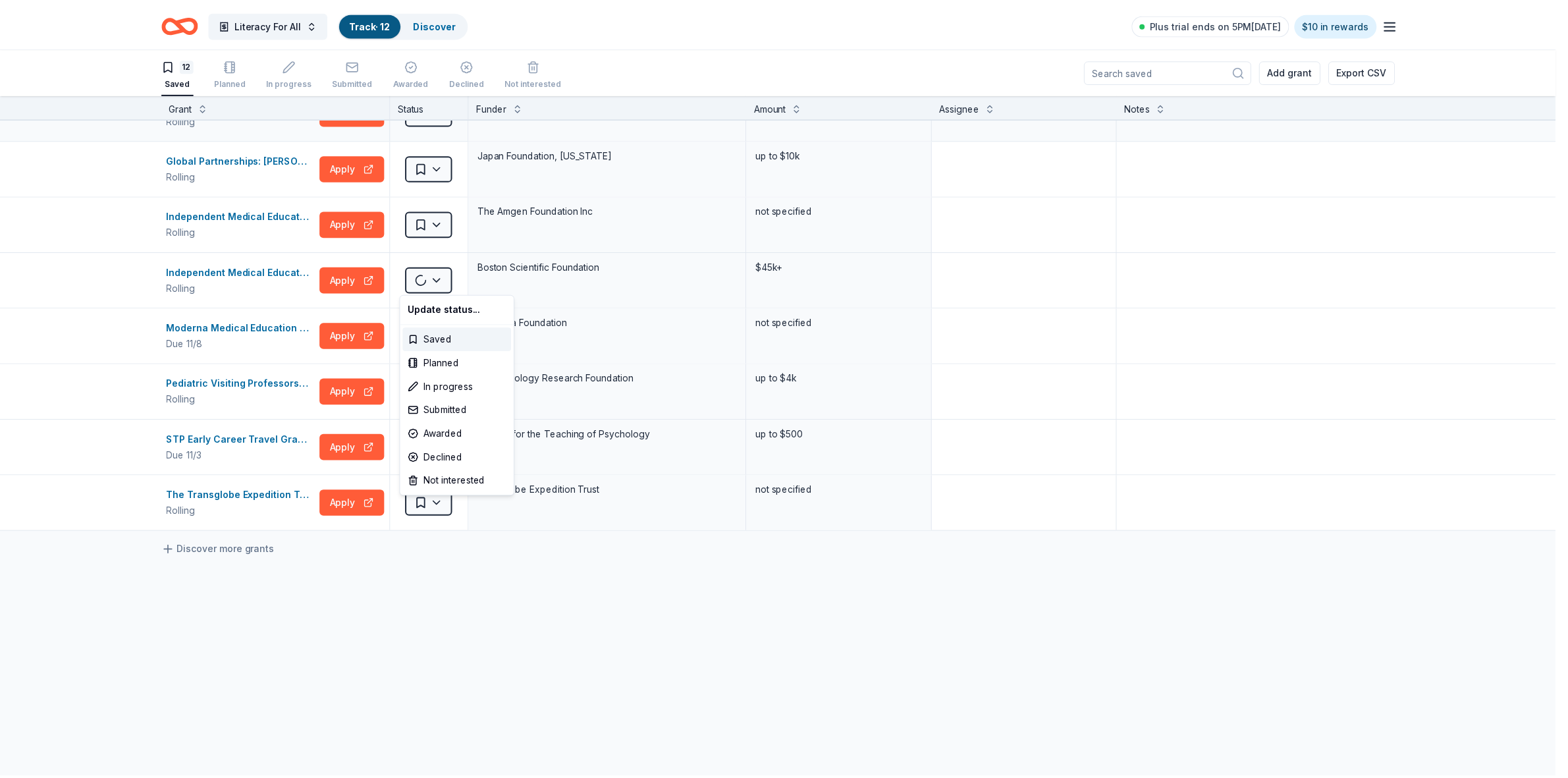
scroll to position [204, 0]
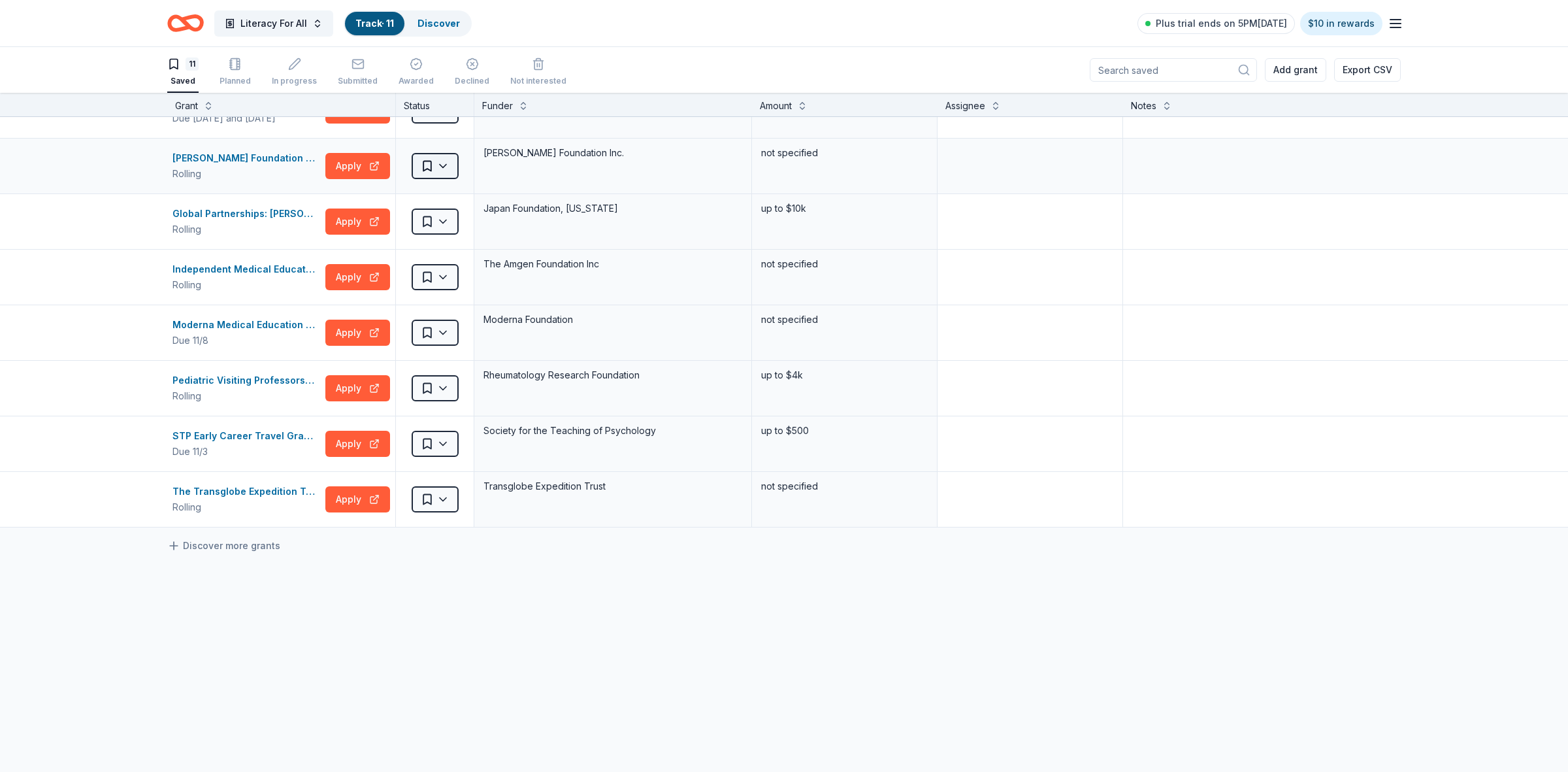
click at [433, 165] on html "Literacy For All Track · 11 Discover Plus trial ends on 5PM[DATE] $10 in reward…" at bounding box center [784, 386] width 1568 height 772
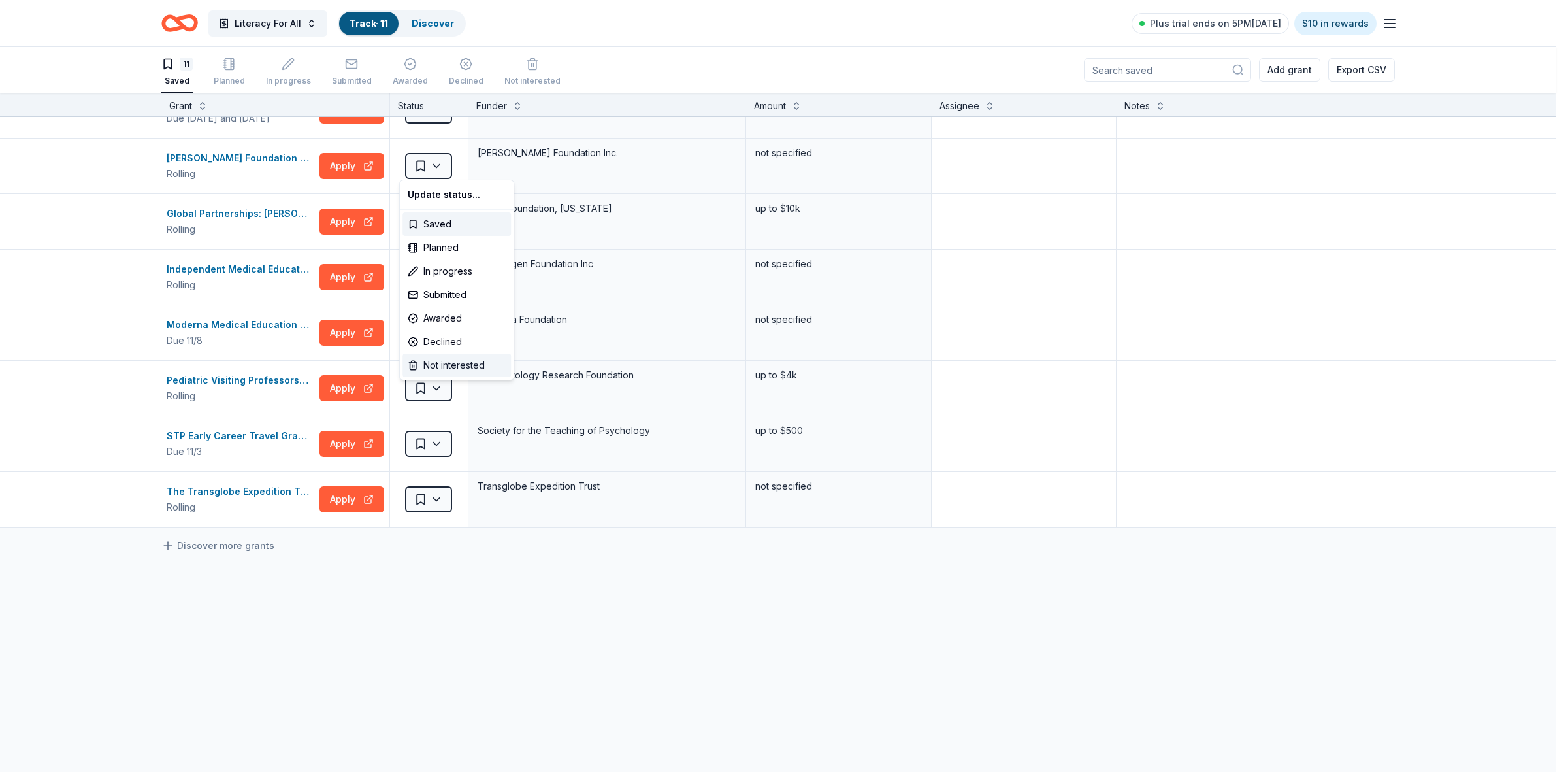
click at [467, 372] on div "Not interested" at bounding box center [456, 366] width 109 height 24
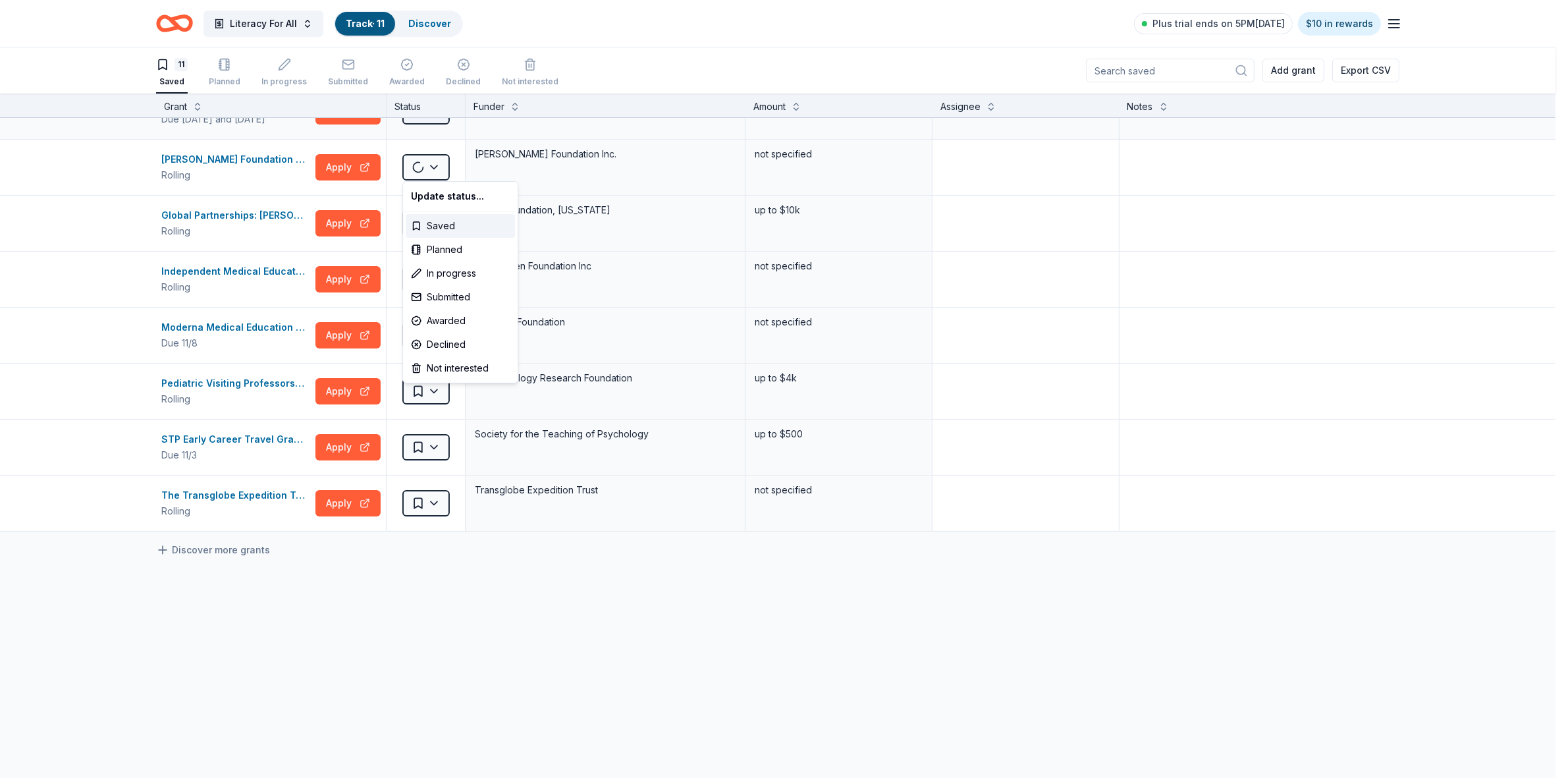
scroll to position [147, 0]
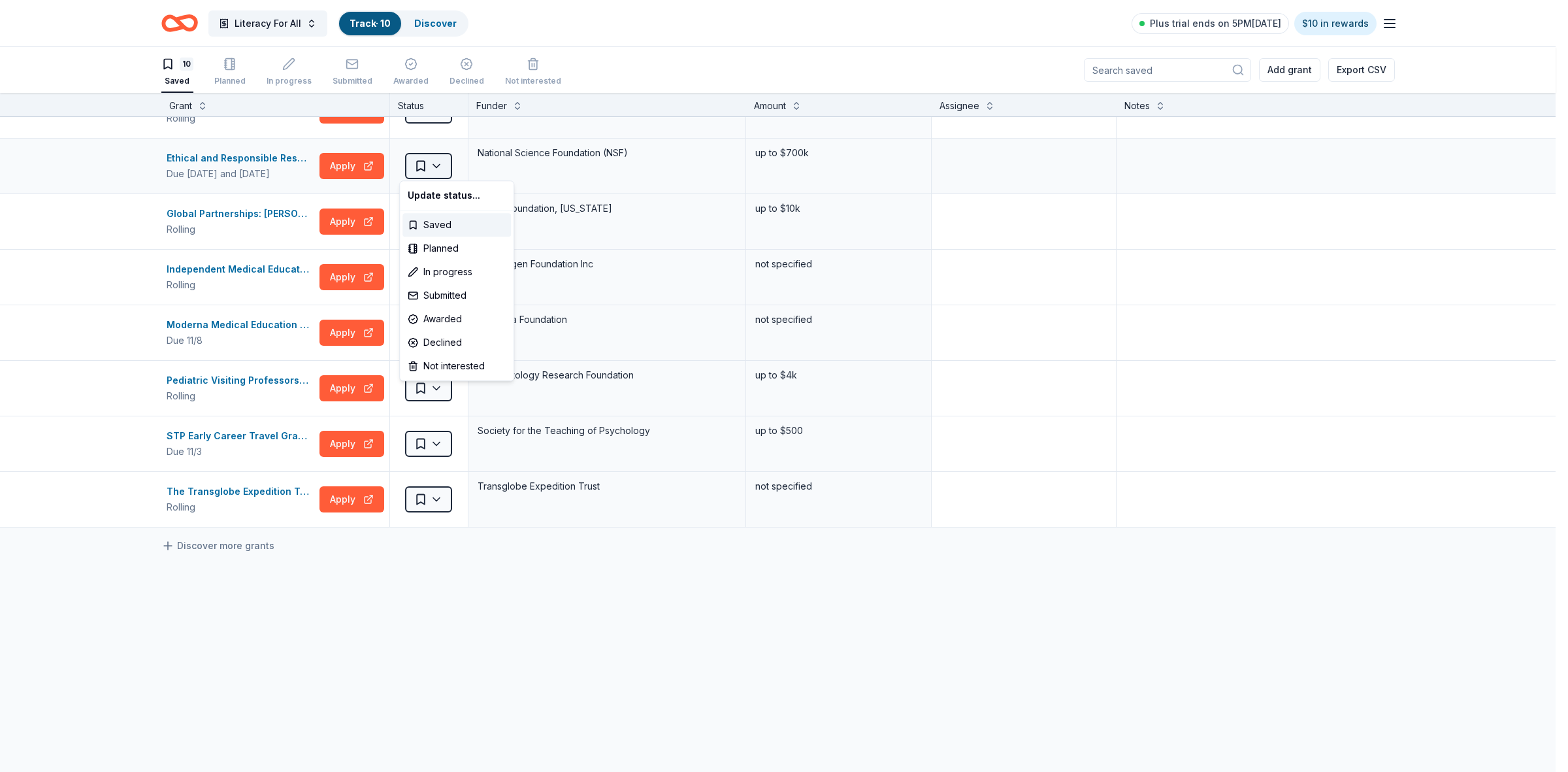
click at [433, 167] on html "Literacy For All Track · 10 Discover Plus trial ends on 5PM[DATE] $10 in reward…" at bounding box center [784, 386] width 1568 height 772
click at [461, 363] on div "Not interested" at bounding box center [456, 366] width 109 height 24
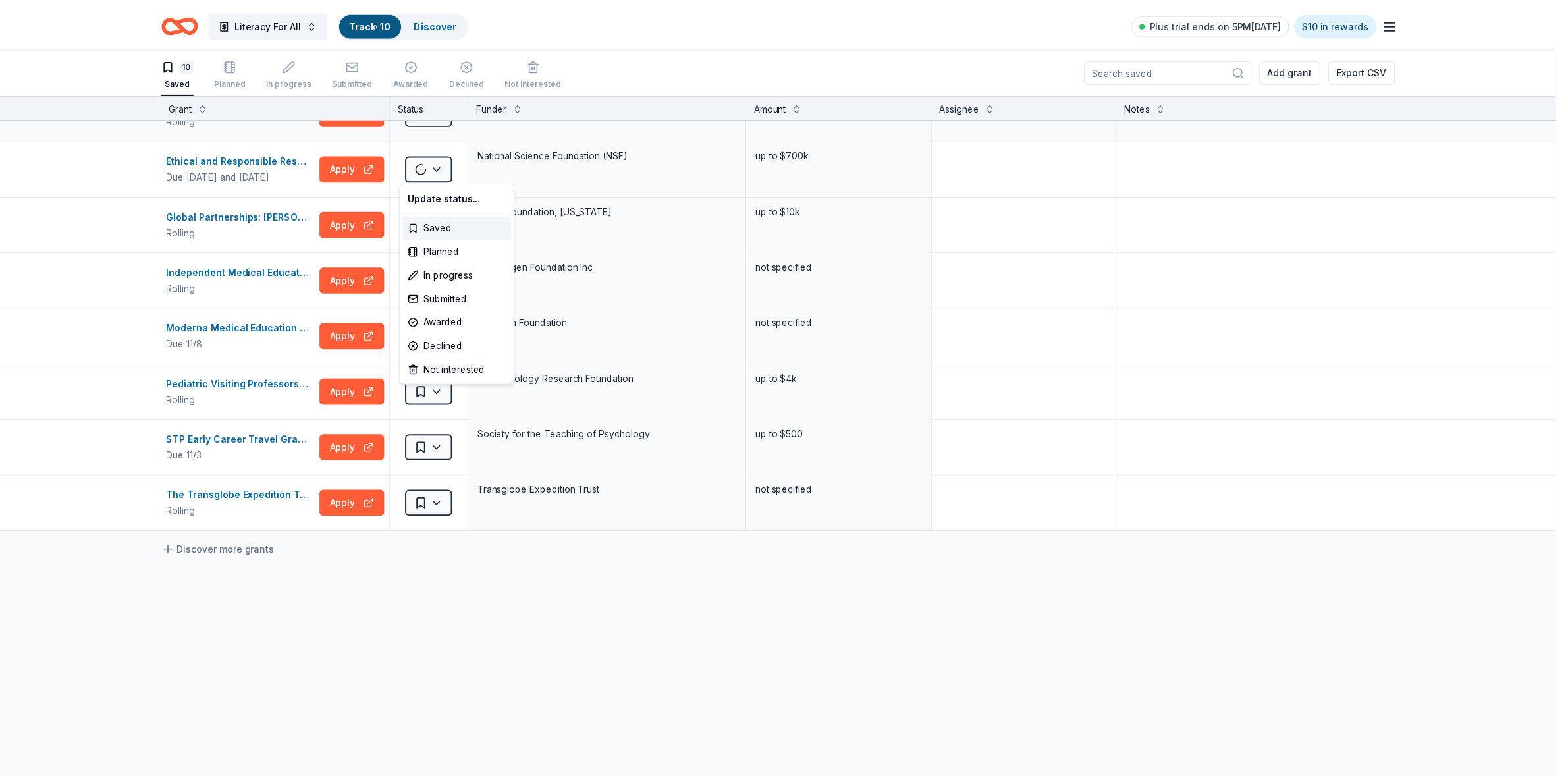
scroll to position [91, 0]
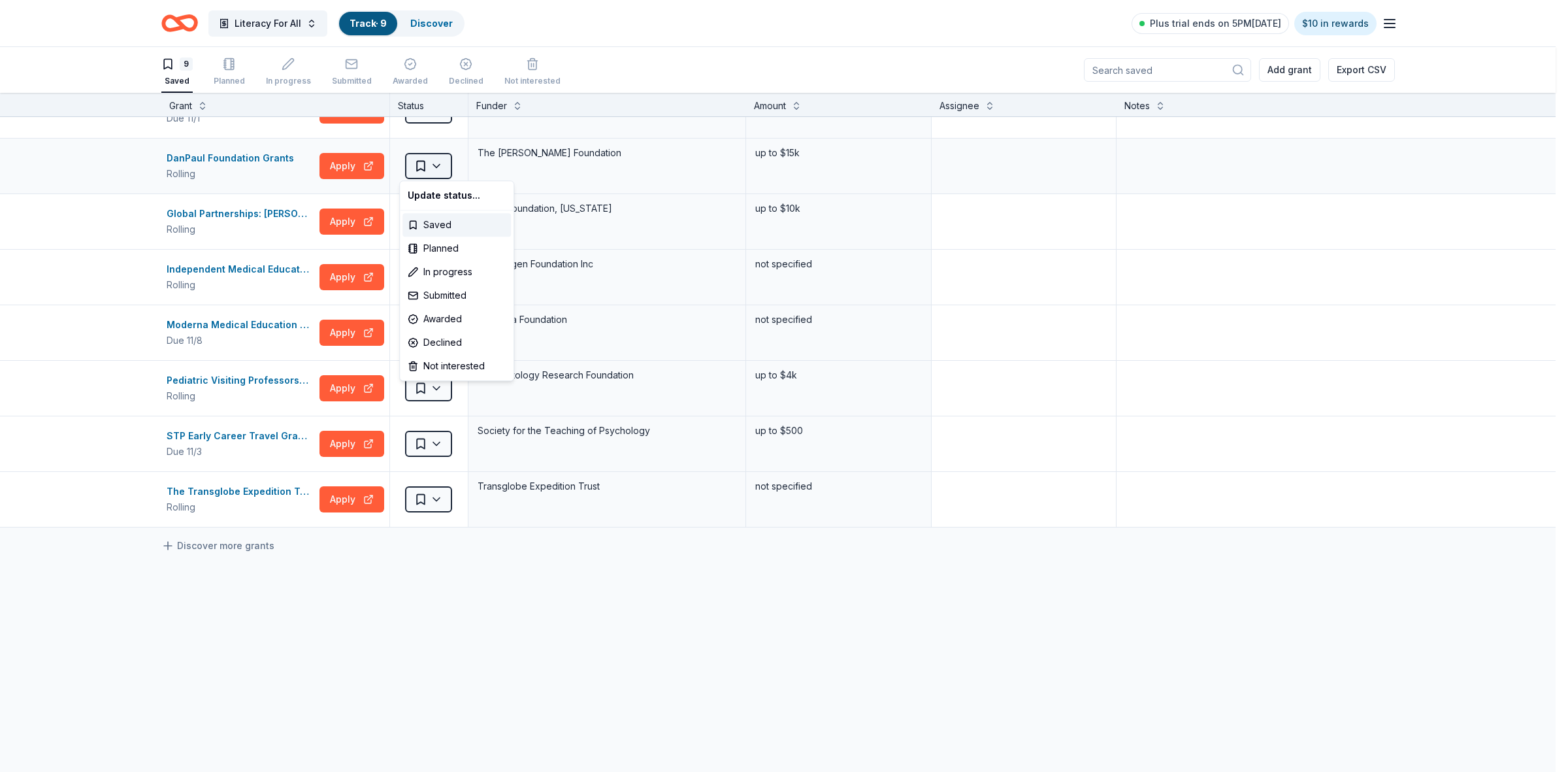
click at [427, 162] on html "Literacy For All Track · 9 Discover Plus trial ends on 5PM[DATE] $10 in rewards…" at bounding box center [784, 386] width 1568 height 772
click at [464, 360] on div "Not interested" at bounding box center [456, 366] width 109 height 24
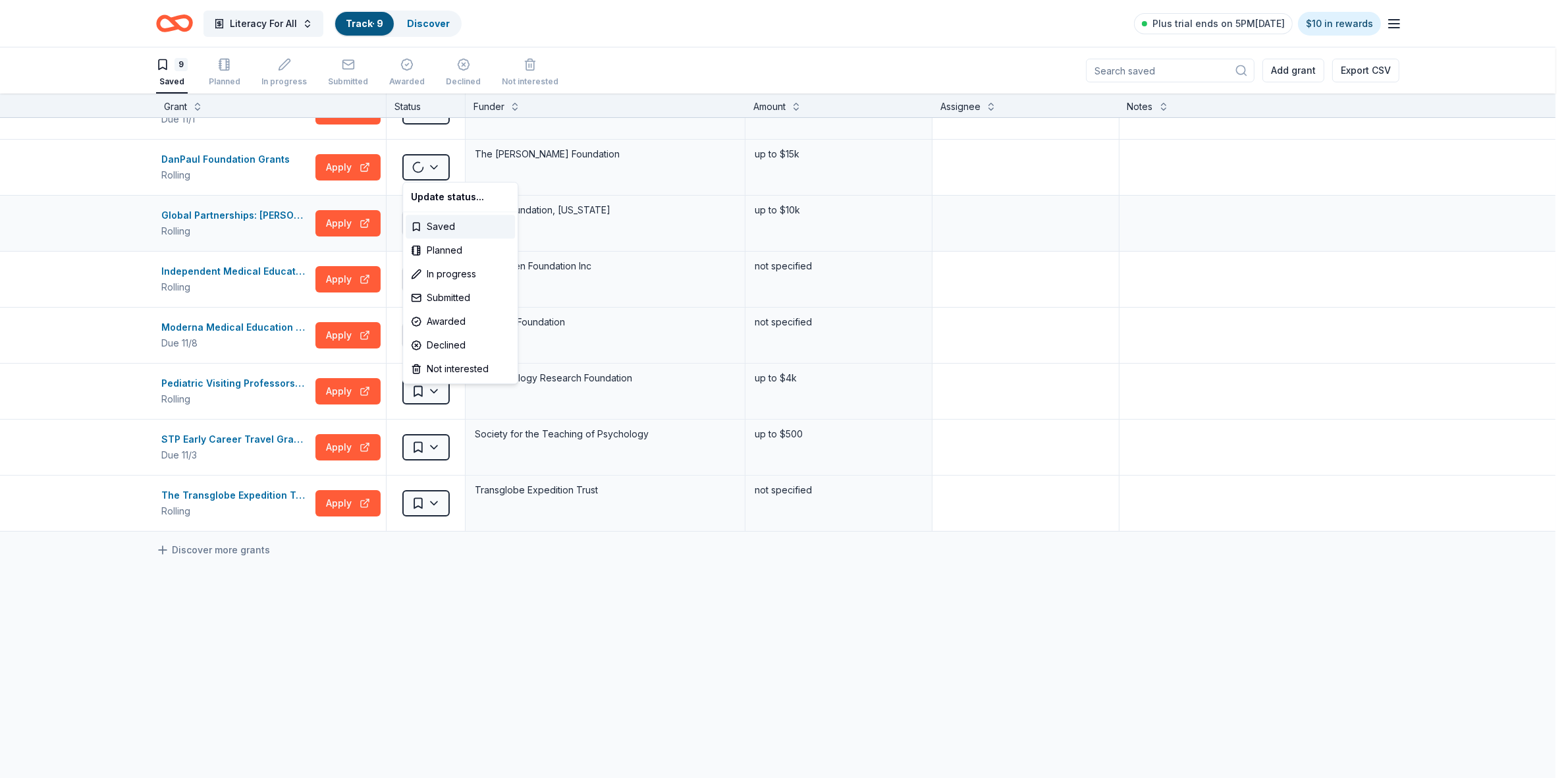
scroll to position [35, 0]
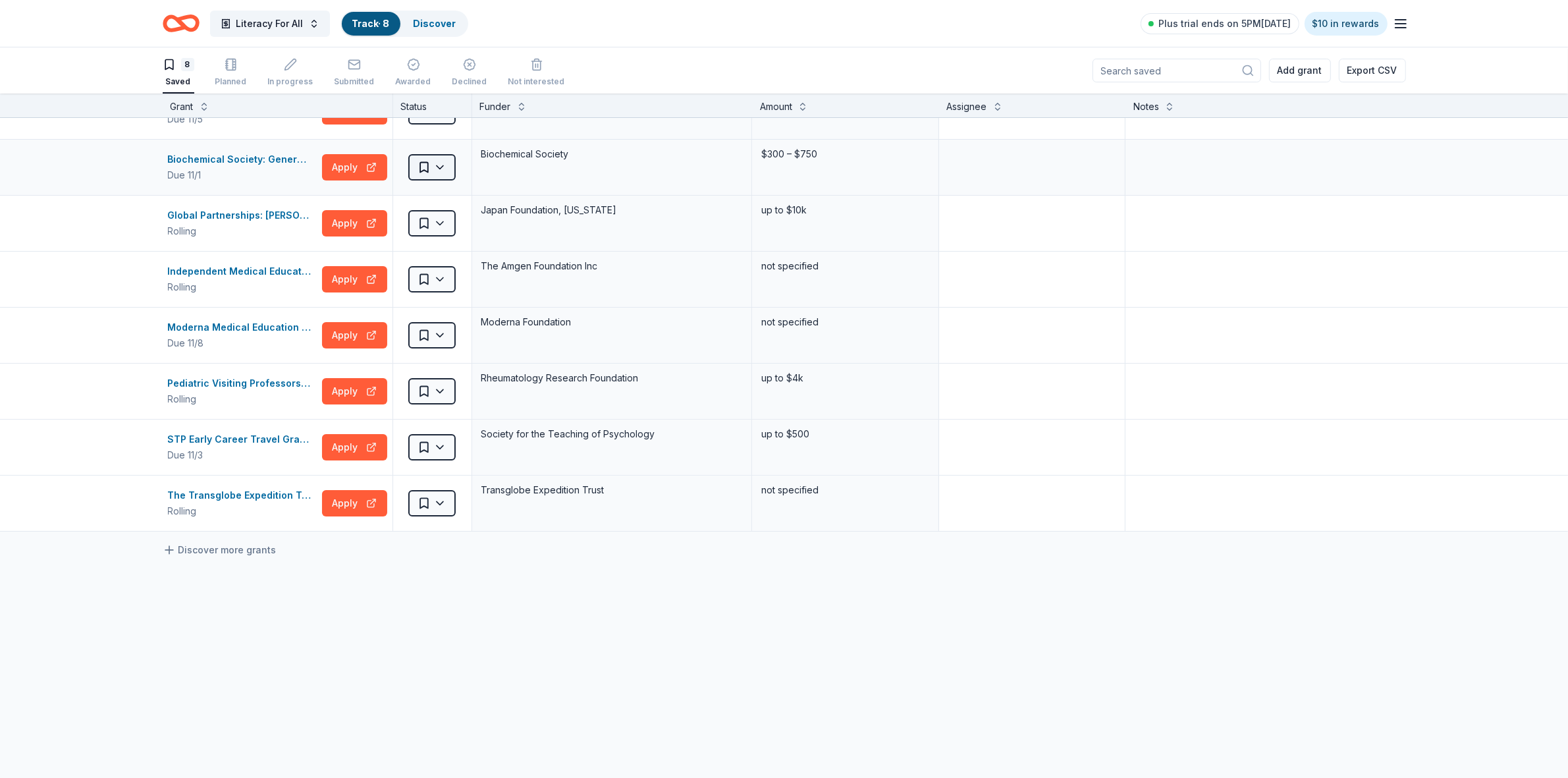
click at [435, 172] on html "Literacy For All Track · 8 Discover Plus trial ends on 5PM[DATE] $10 in rewards…" at bounding box center [784, 389] width 1568 height 778
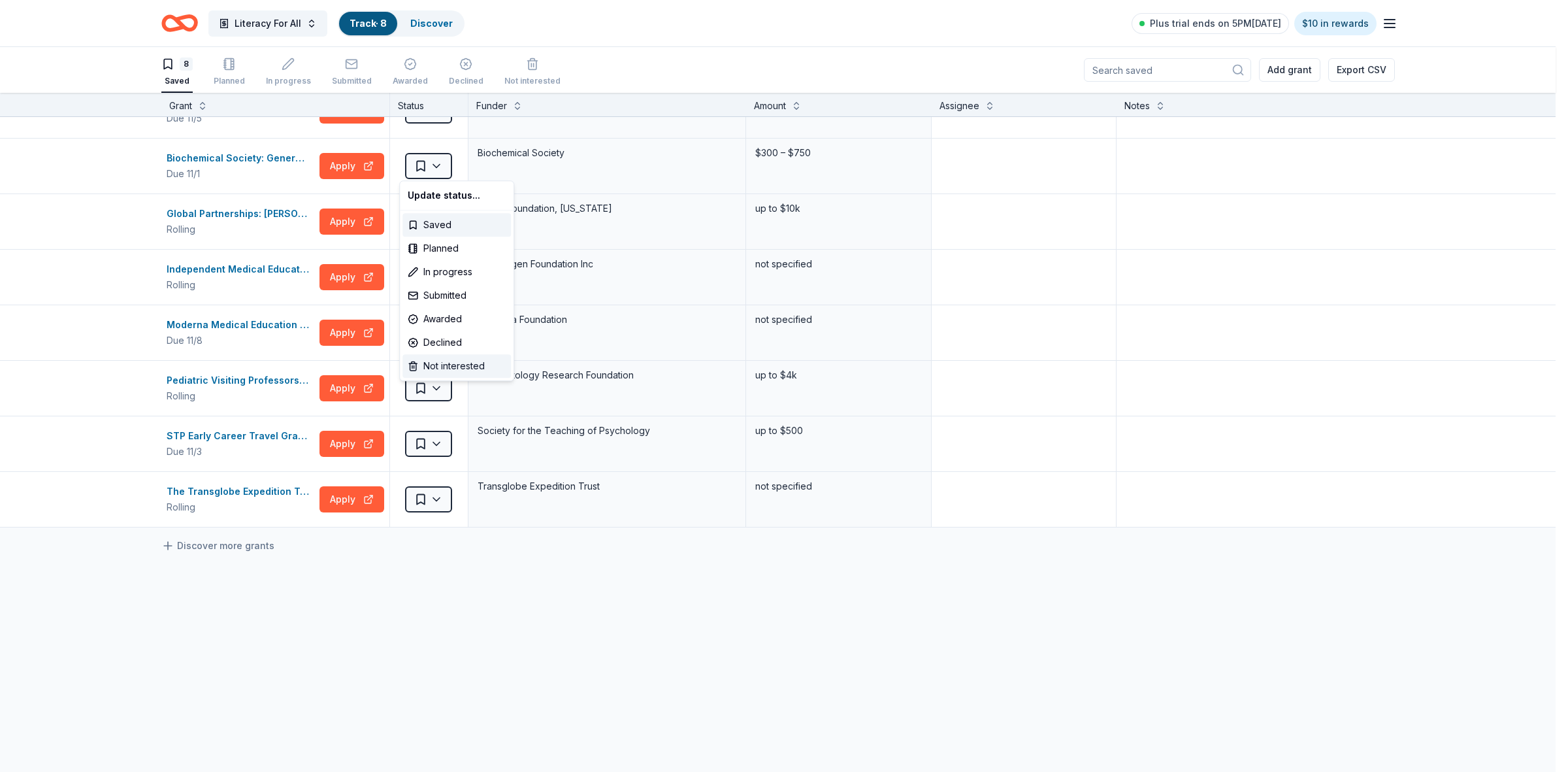
click at [465, 366] on div "Not interested" at bounding box center [456, 366] width 109 height 24
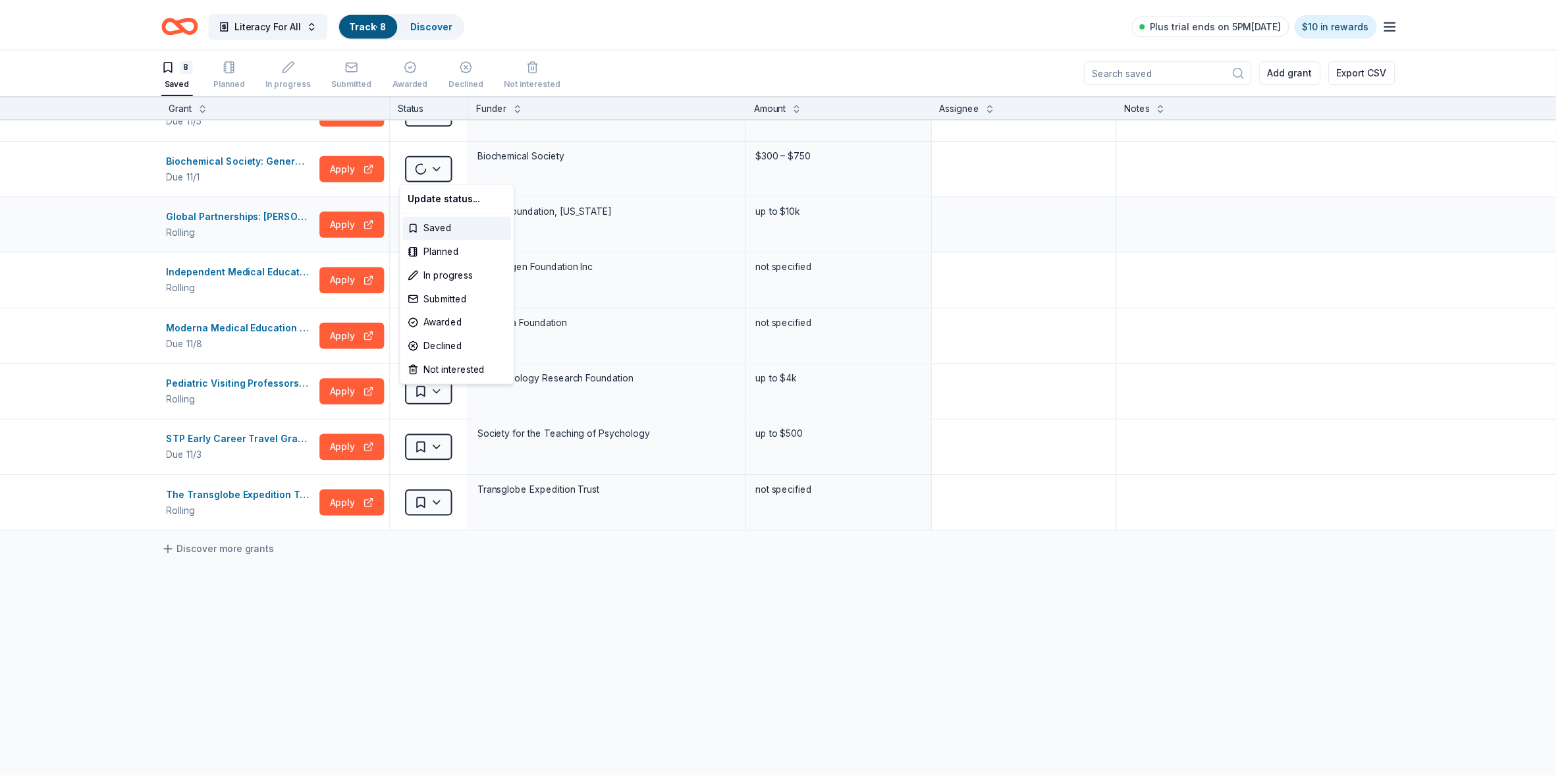
scroll to position [0, 0]
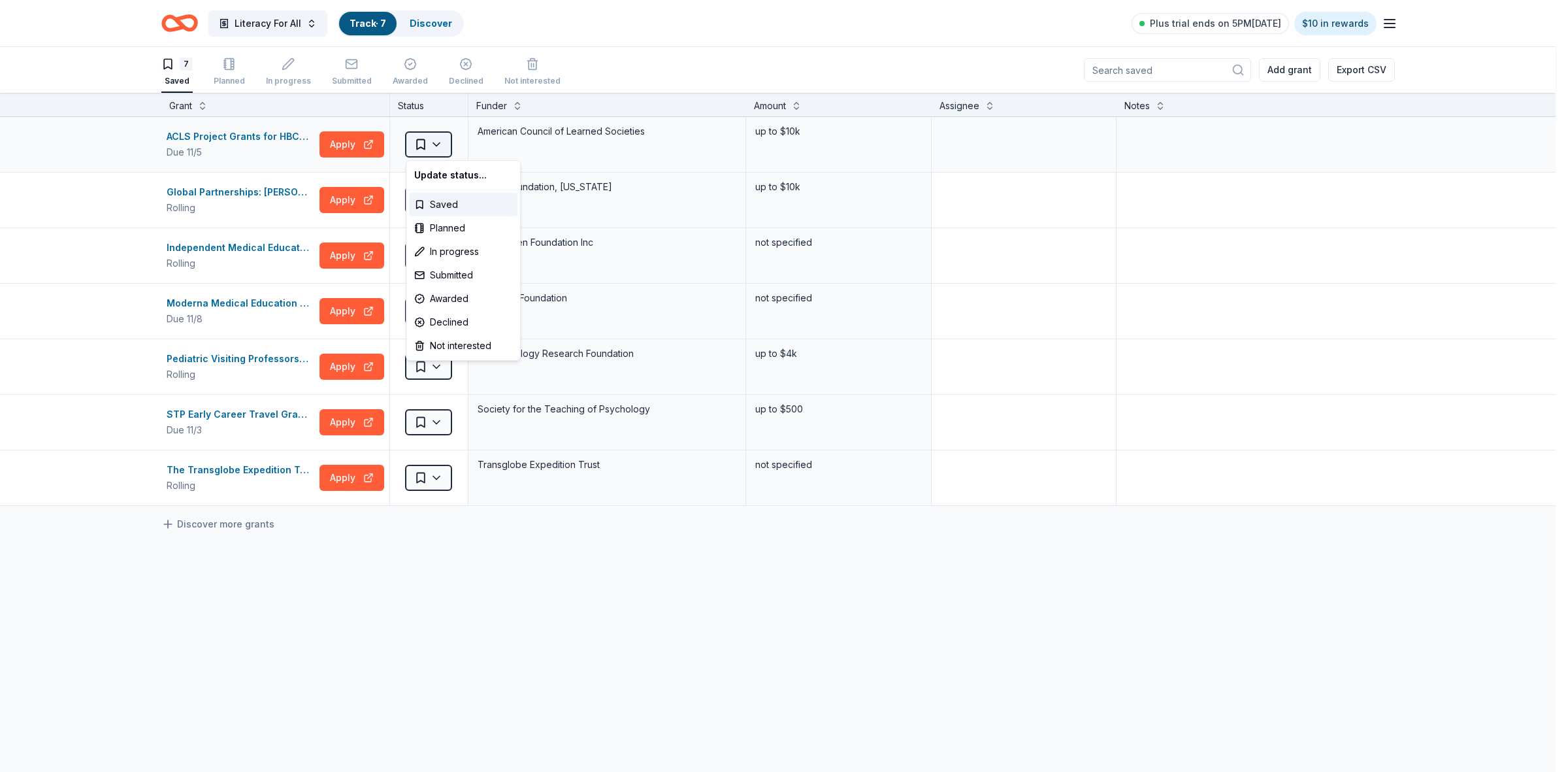
click at [442, 143] on html "Literacy For All Track · 7 Discover Plus trial ends on 5PM[DATE] $10 in rewards…" at bounding box center [784, 386] width 1568 height 772
click at [488, 348] on div "Not interested" at bounding box center [463, 346] width 109 height 24
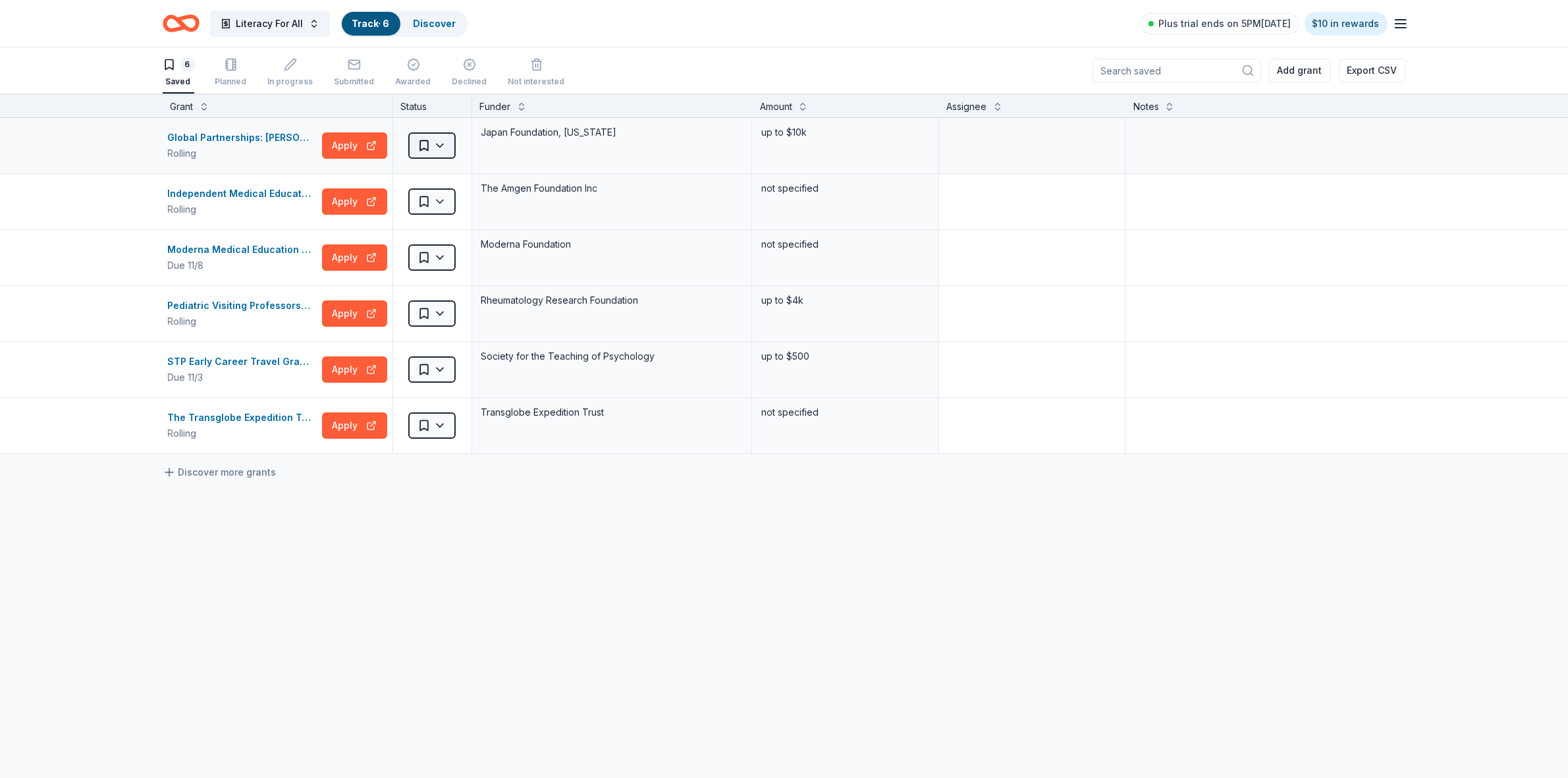
click at [438, 148] on html "Literacy For All Track · 6 Discover Plus trial ends on 5PM[DATE] $10 in rewards…" at bounding box center [784, 389] width 1568 height 778
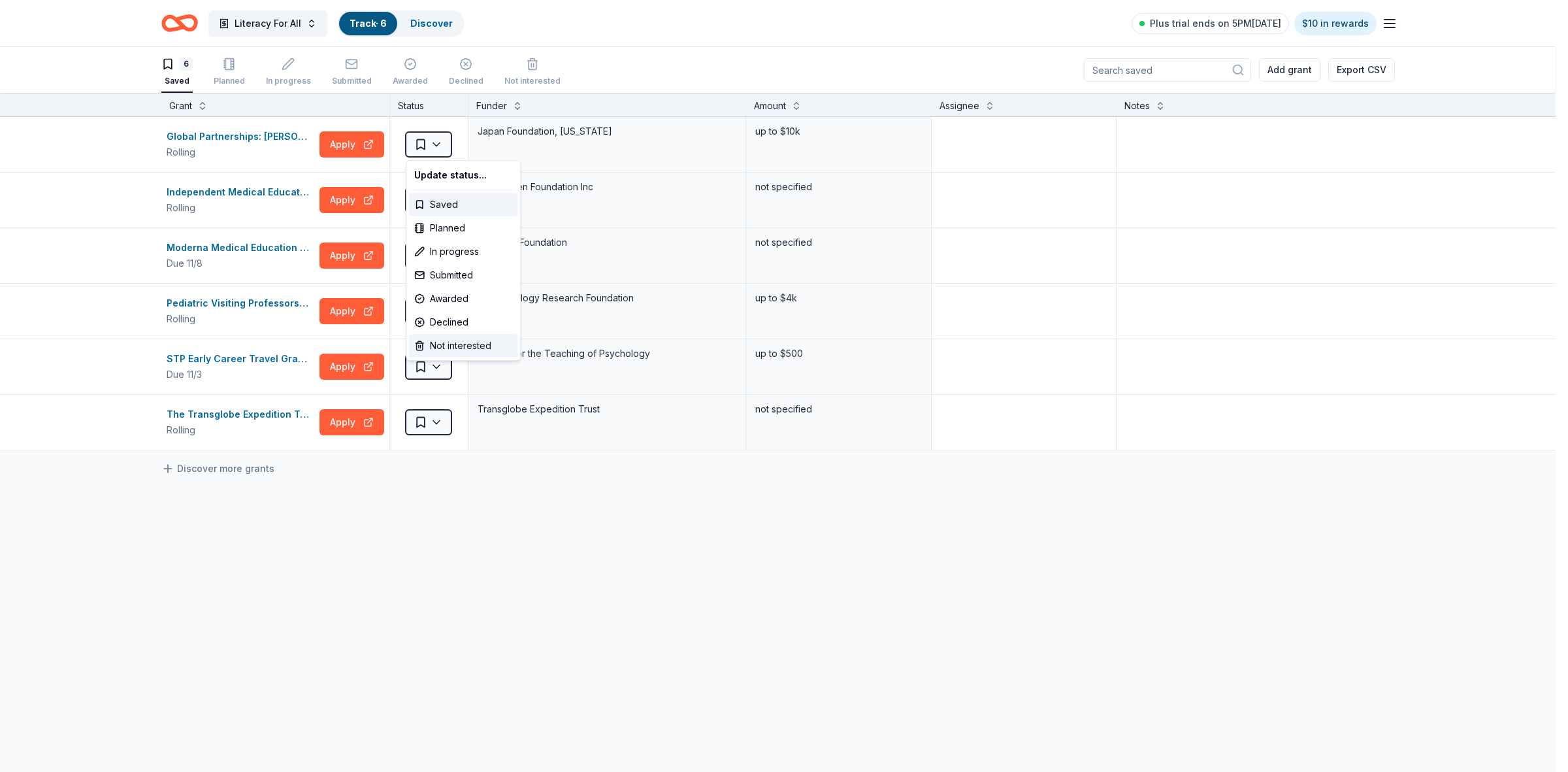
click at [455, 343] on div "Not interested" at bounding box center [463, 346] width 109 height 24
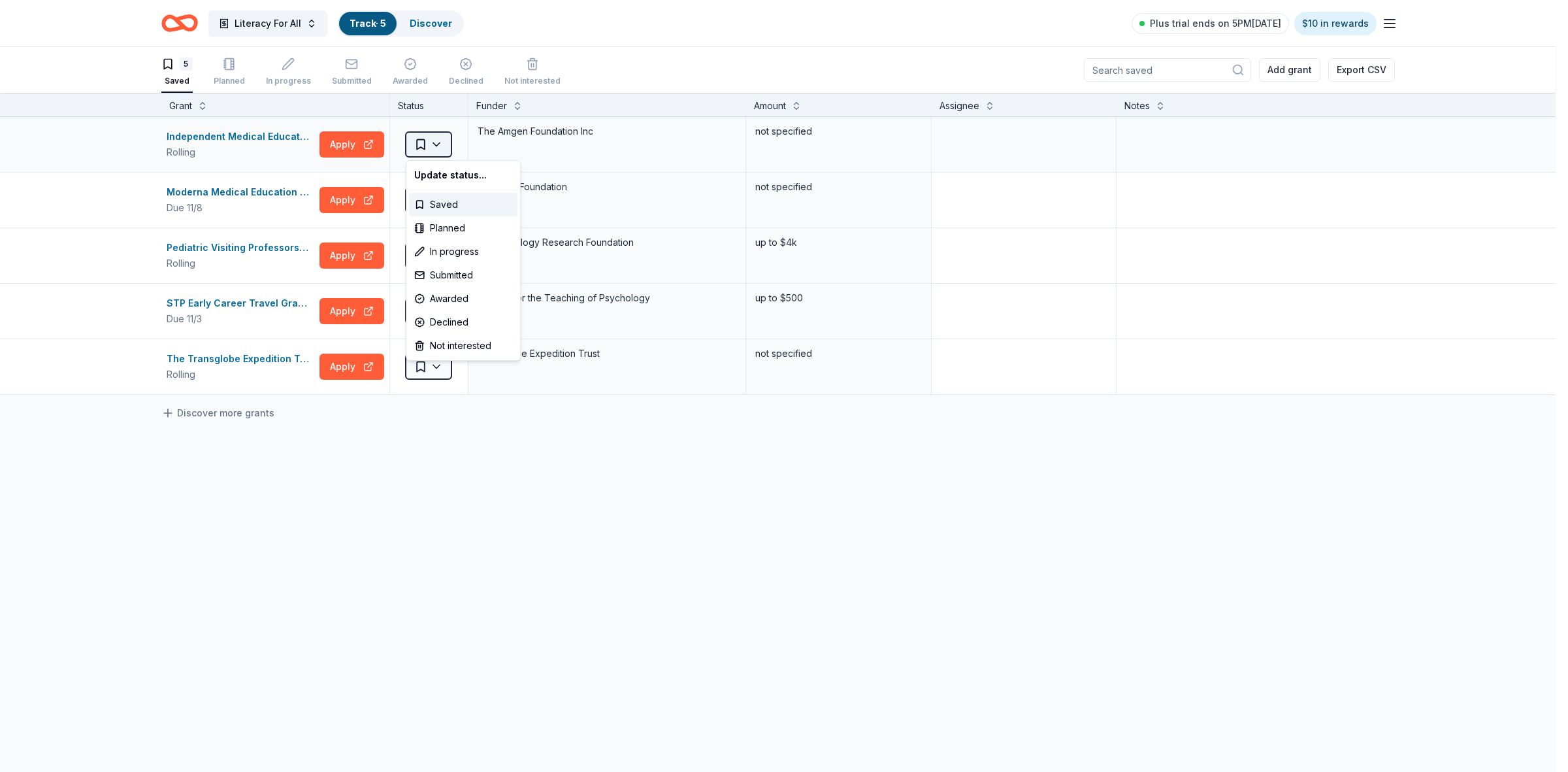
click at [430, 145] on html "Literacy For All Track · 5 Discover Plus trial ends on 5PM[DATE] $10 in rewards…" at bounding box center [784, 386] width 1568 height 772
click at [450, 349] on div "Not interested" at bounding box center [463, 346] width 109 height 24
click at [427, 148] on html "Literacy For All Track · 4 Discover Plus trial ends on 5PM[DATE] $10 in rewards…" at bounding box center [784, 386] width 1568 height 772
click at [453, 344] on div "Not interested" at bounding box center [463, 346] width 109 height 24
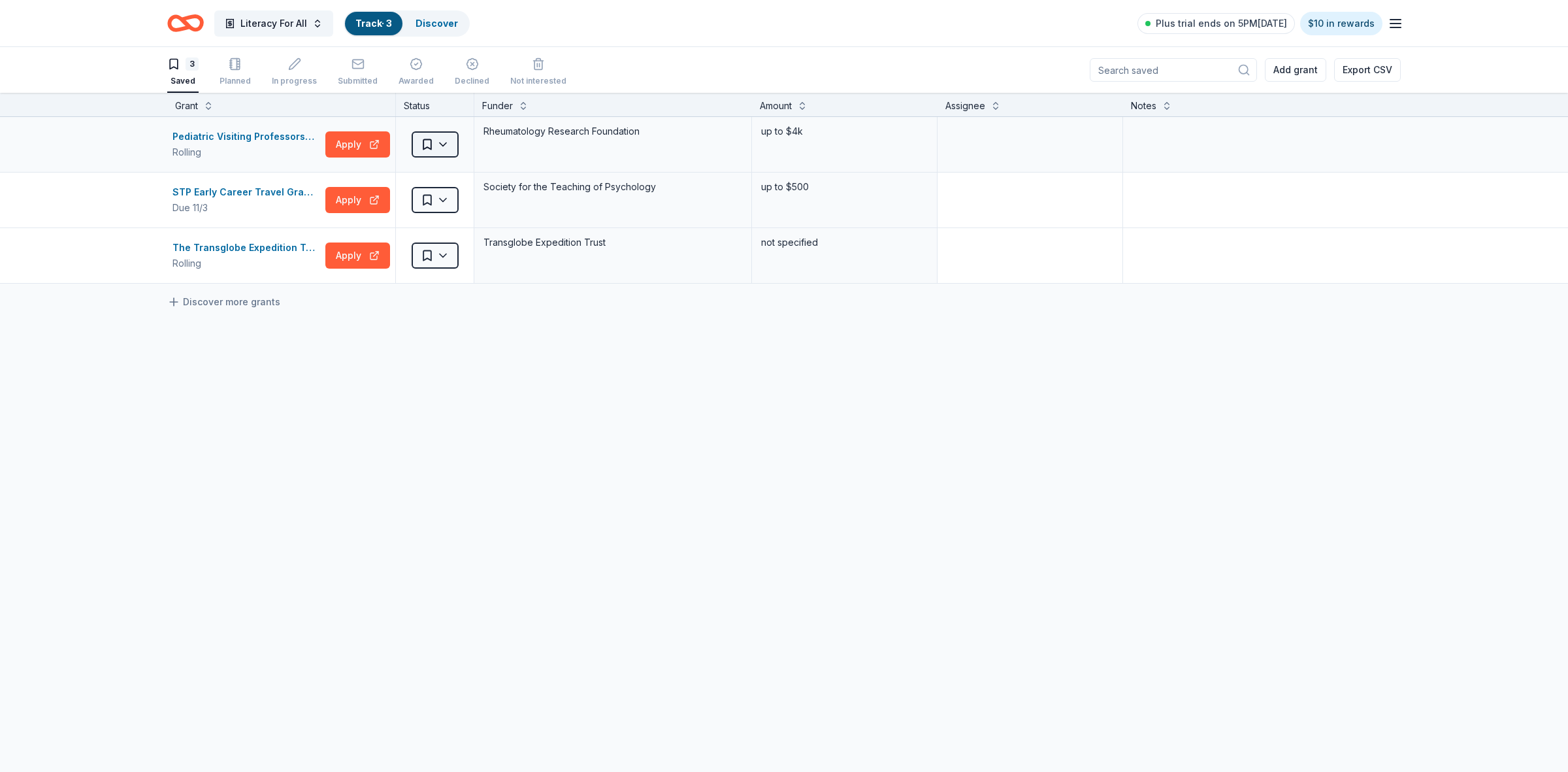
click at [435, 148] on html "Literacy For All Track · 3 Discover Plus trial ends on 5PM[DATE] $10 in rewards…" at bounding box center [784, 386] width 1568 height 772
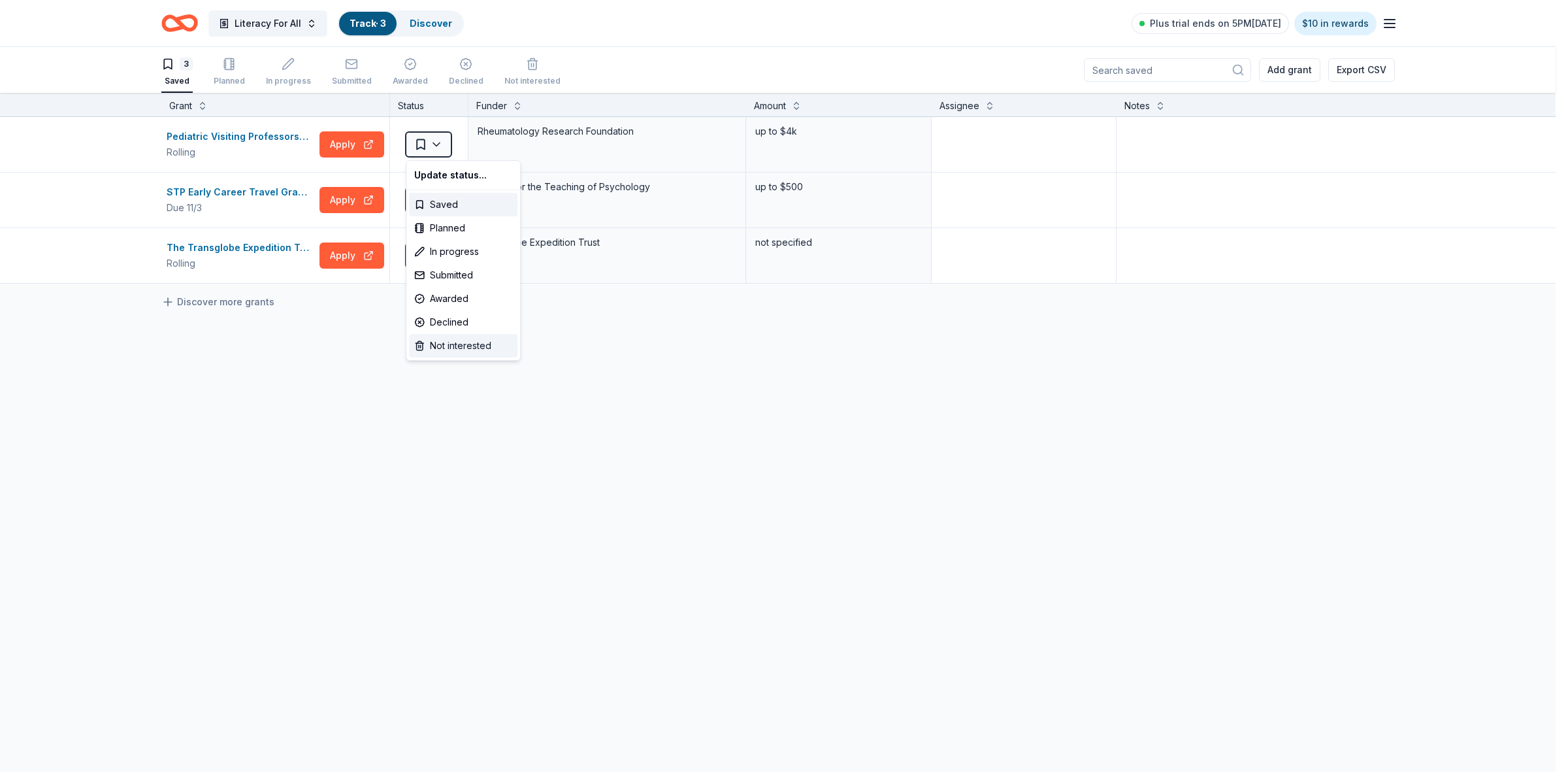
click at [461, 348] on div "Not interested" at bounding box center [463, 346] width 109 height 24
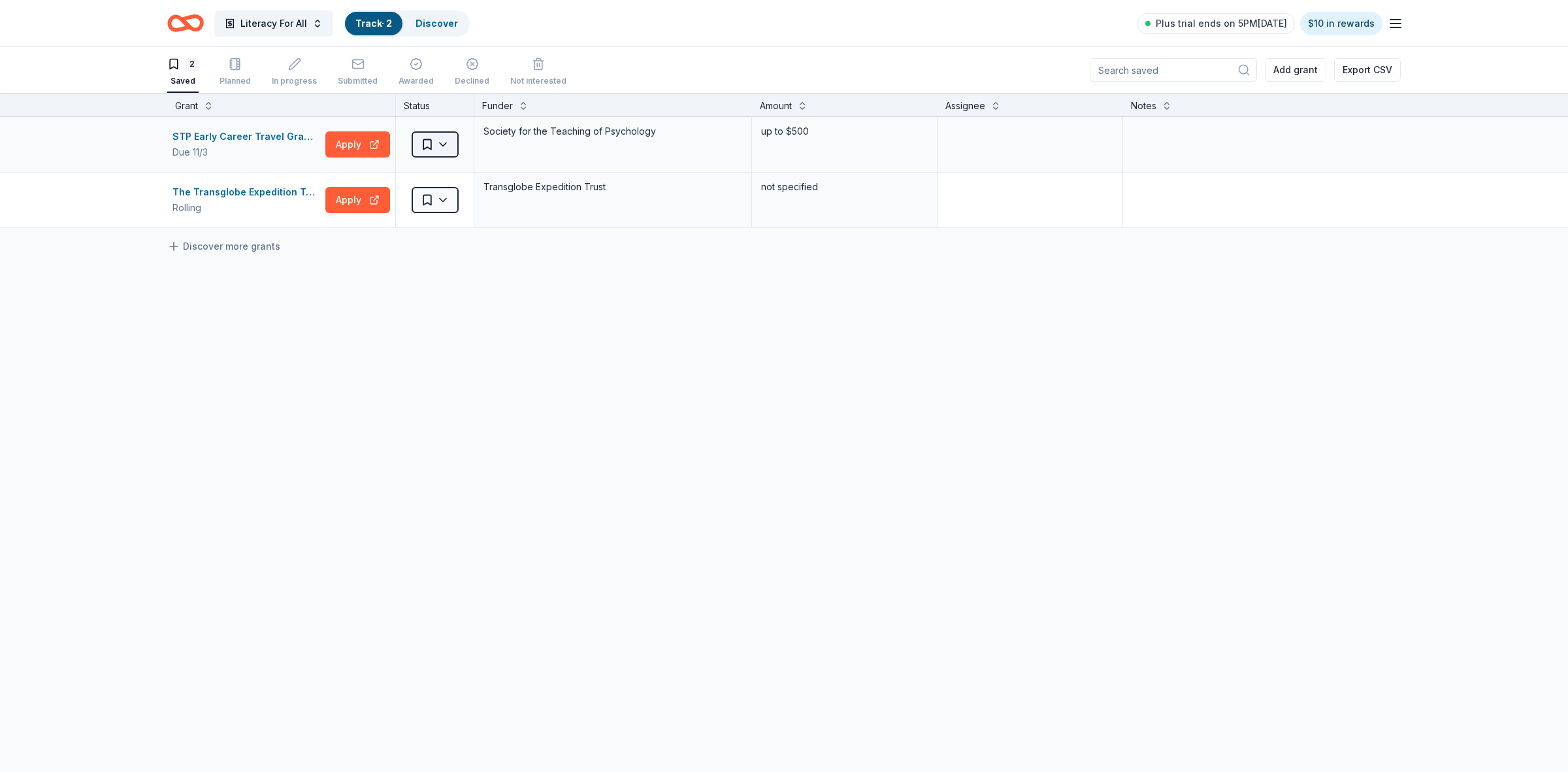
click at [433, 142] on html "Literacy For All Track · 2 Discover Plus trial ends on 5PM[DATE] $10 in rewards…" at bounding box center [784, 386] width 1568 height 772
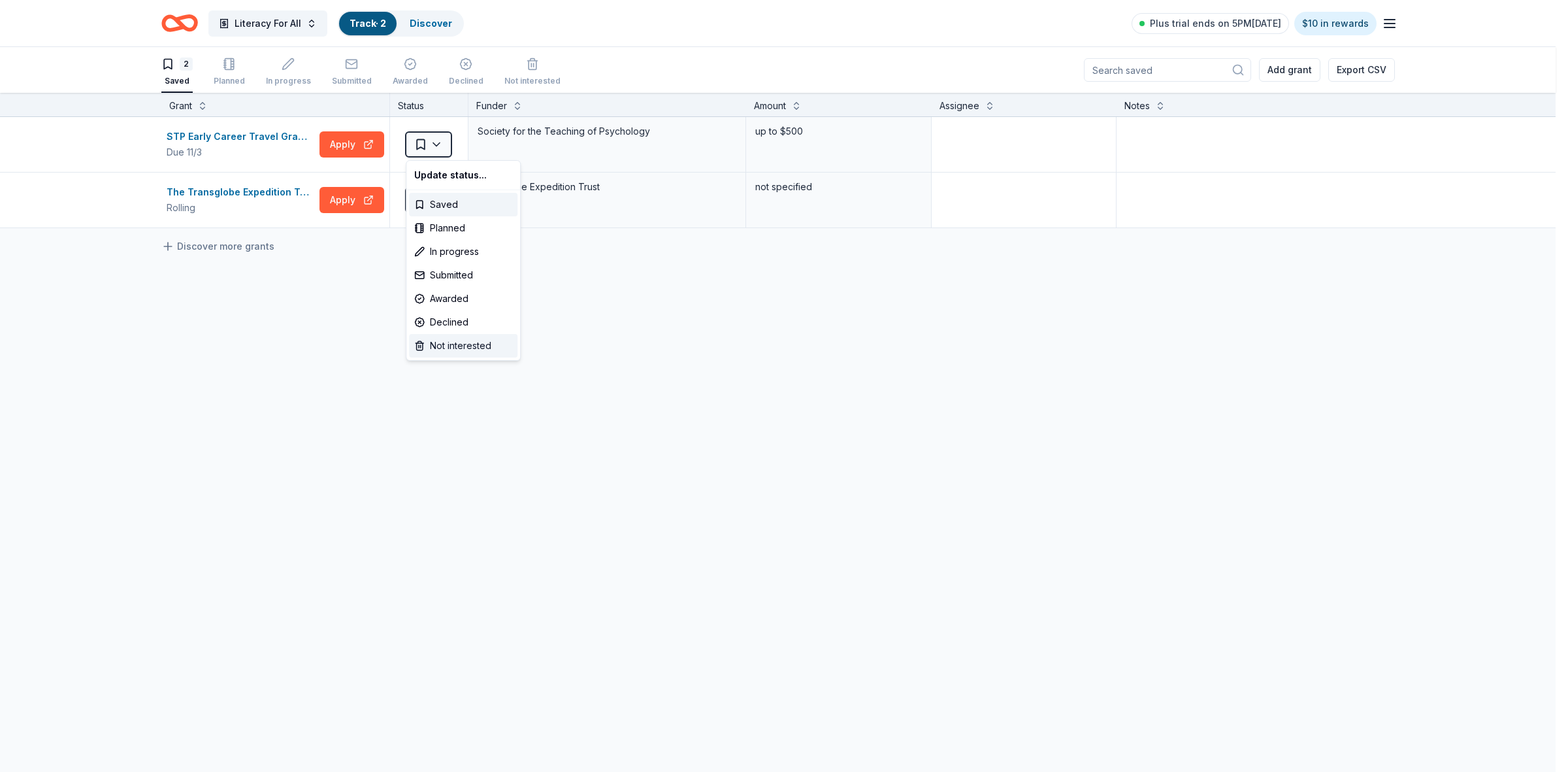
click at [467, 340] on div "Not interested" at bounding box center [463, 346] width 109 height 24
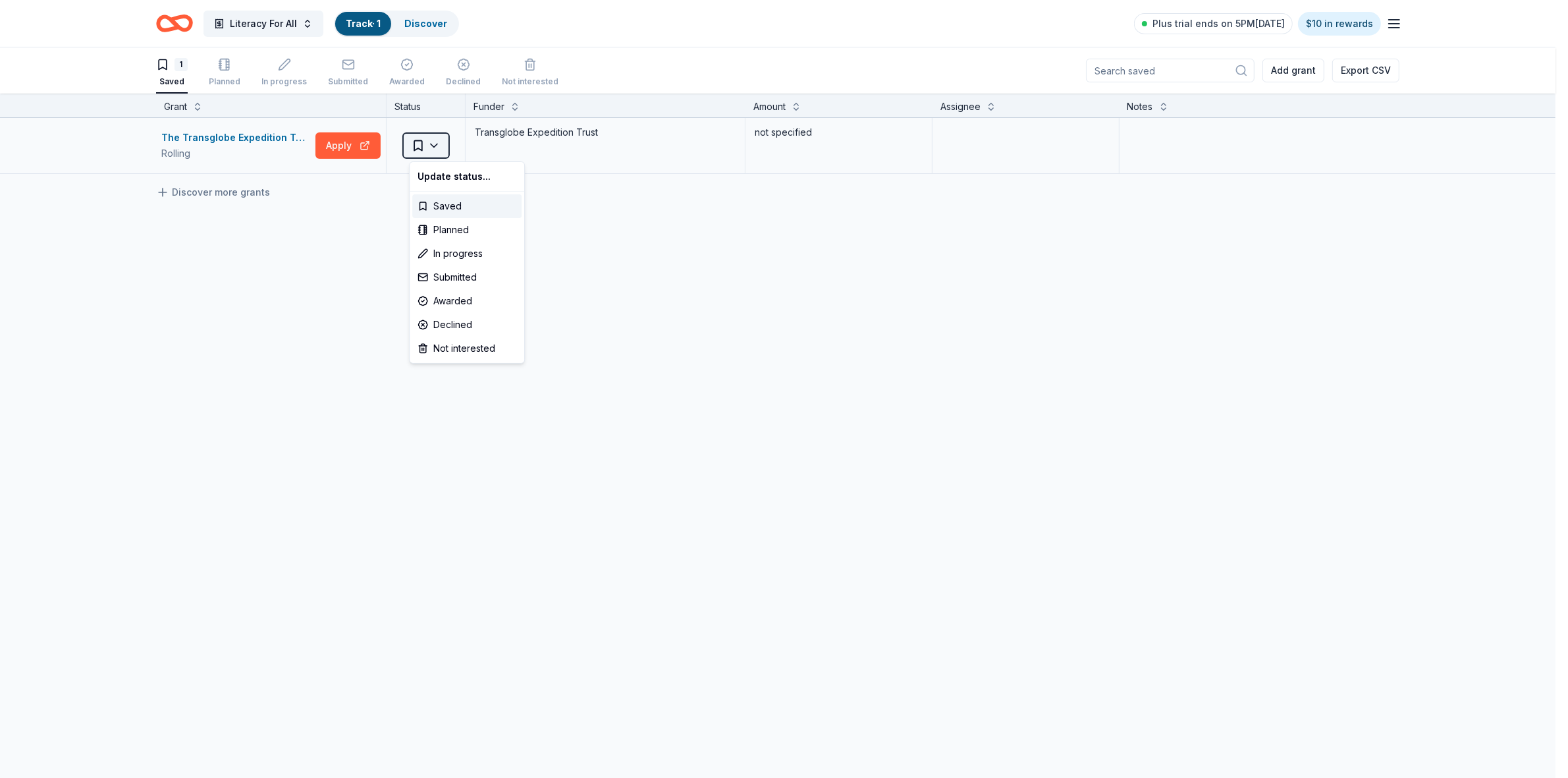
click at [441, 148] on html "Literacy For All Track · 1 Discover Plus trial ends on 5PM[DATE] $10 in rewards…" at bounding box center [784, 389] width 1568 height 778
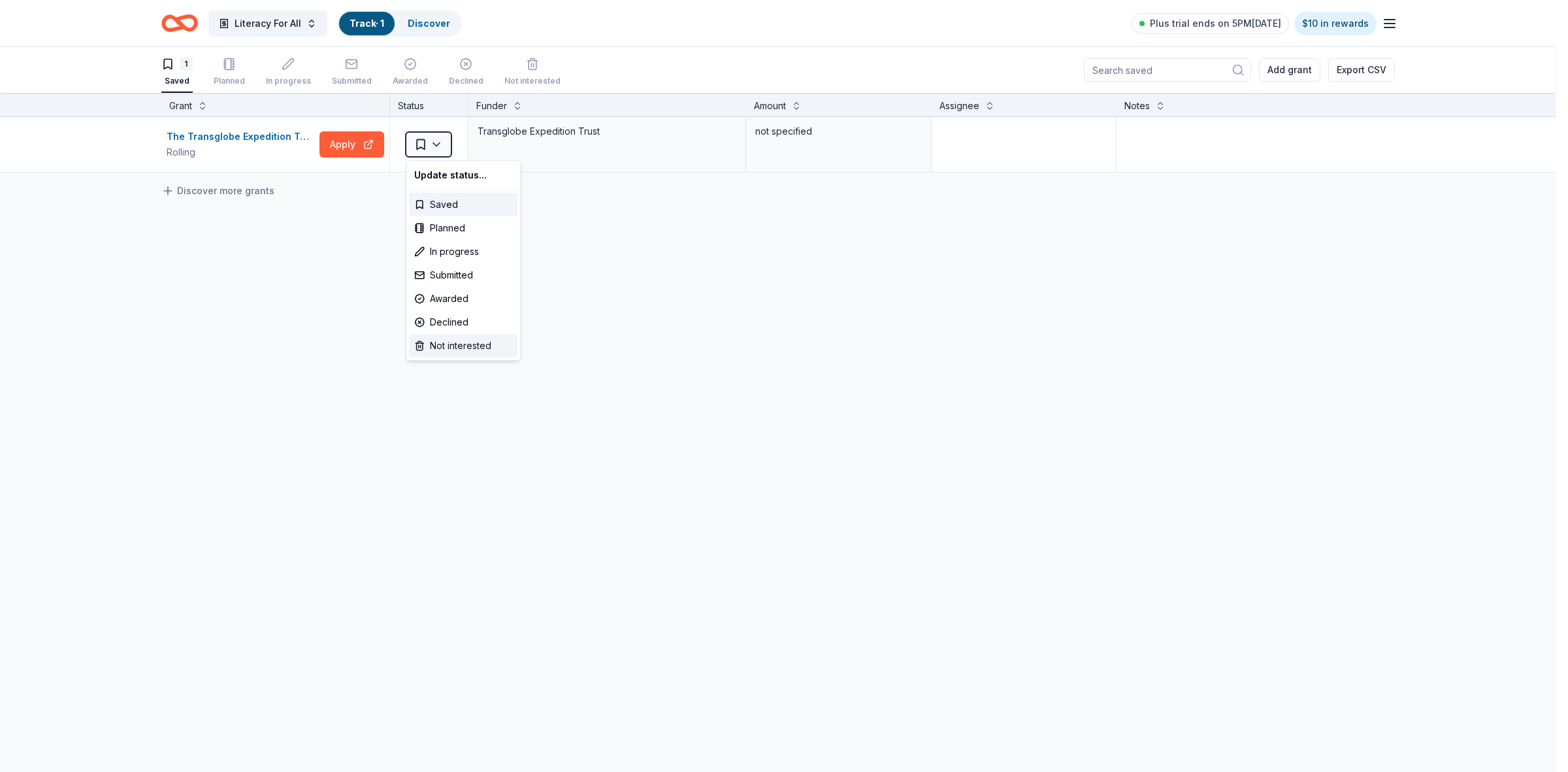
click at [461, 349] on div "Not interested" at bounding box center [463, 346] width 109 height 24
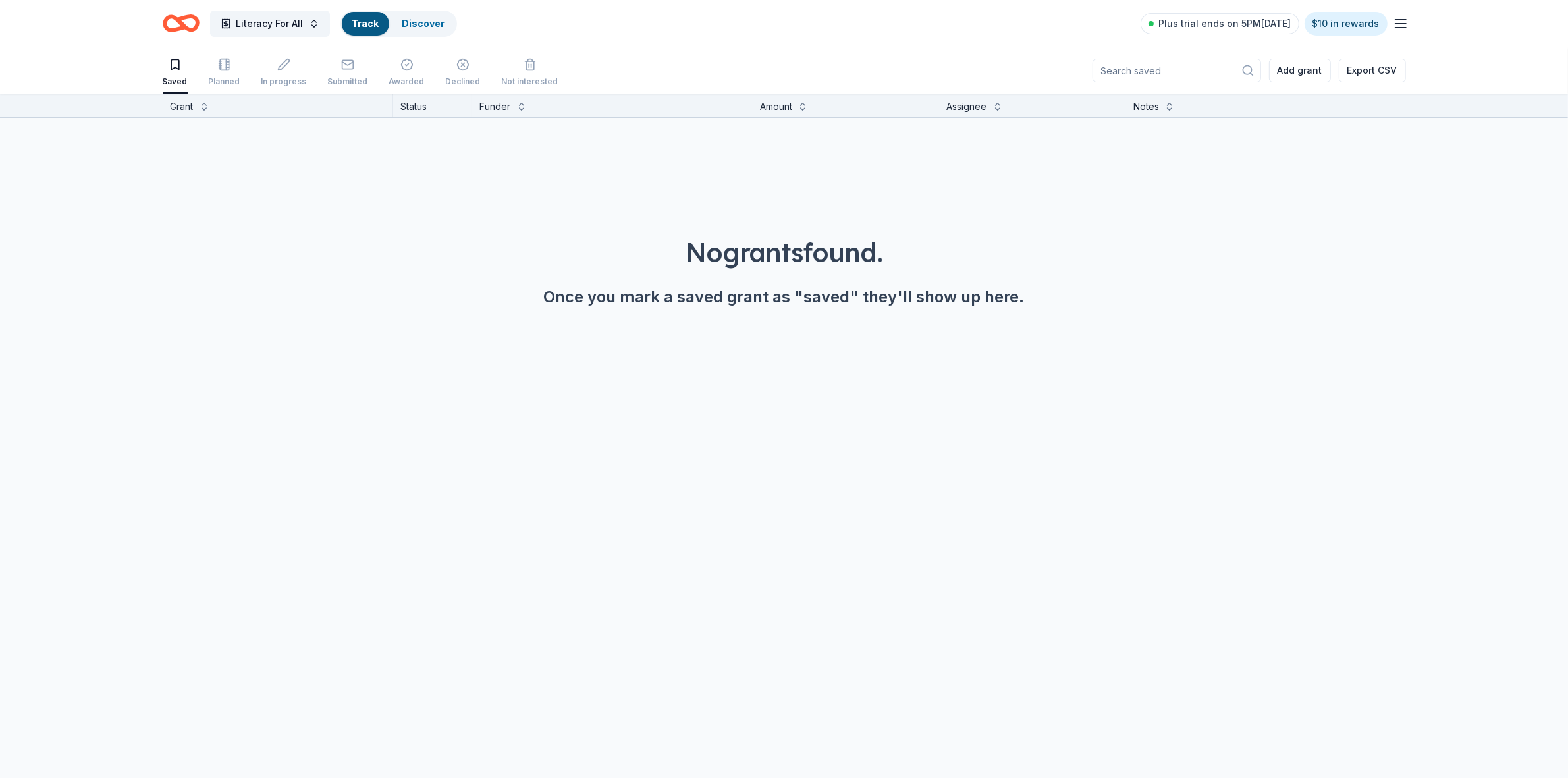
click at [165, 24] on icon "Home" at bounding box center [175, 22] width 21 height 13
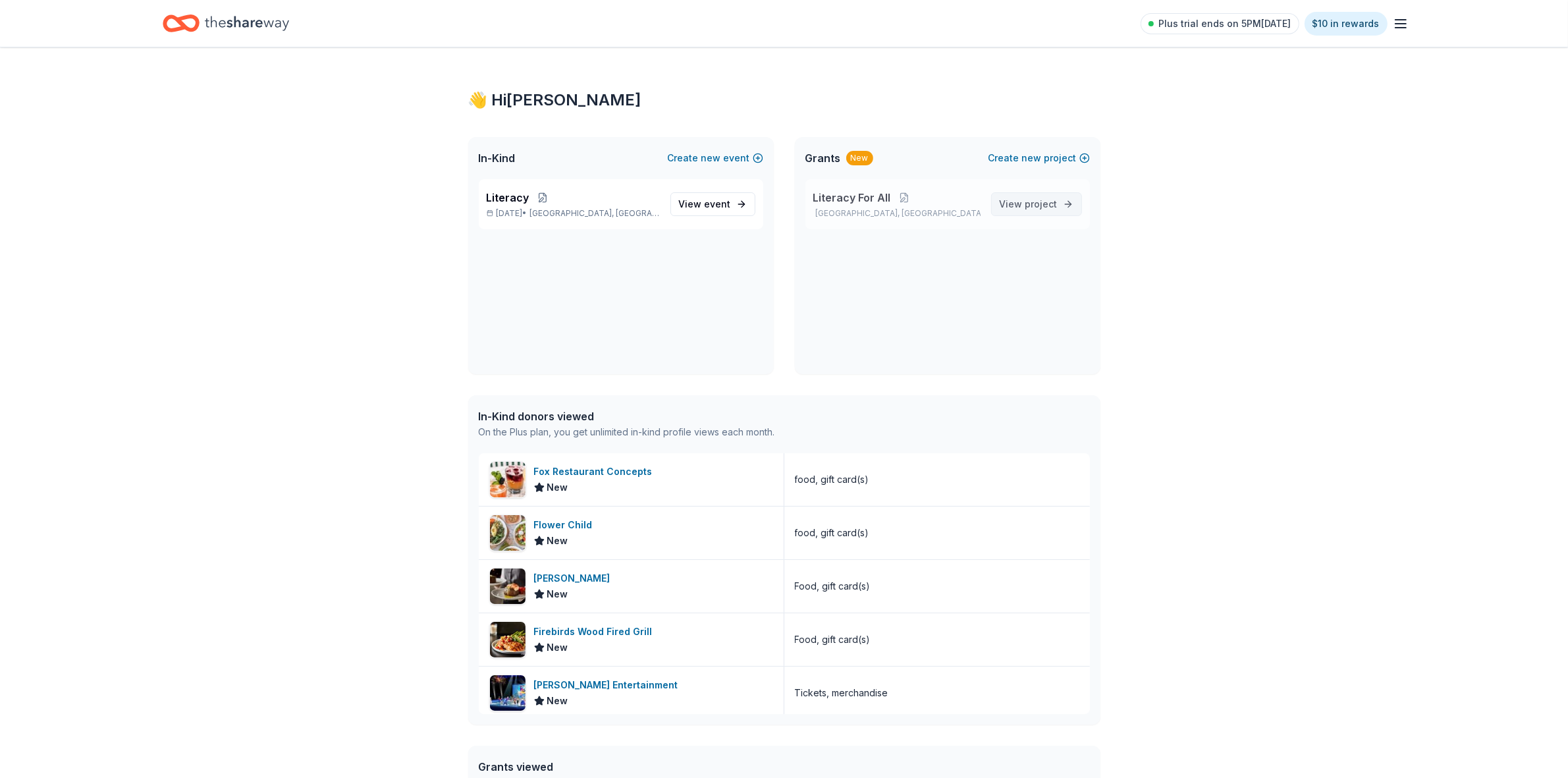
click at [1029, 203] on span "project" at bounding box center [1042, 203] width 33 height 11
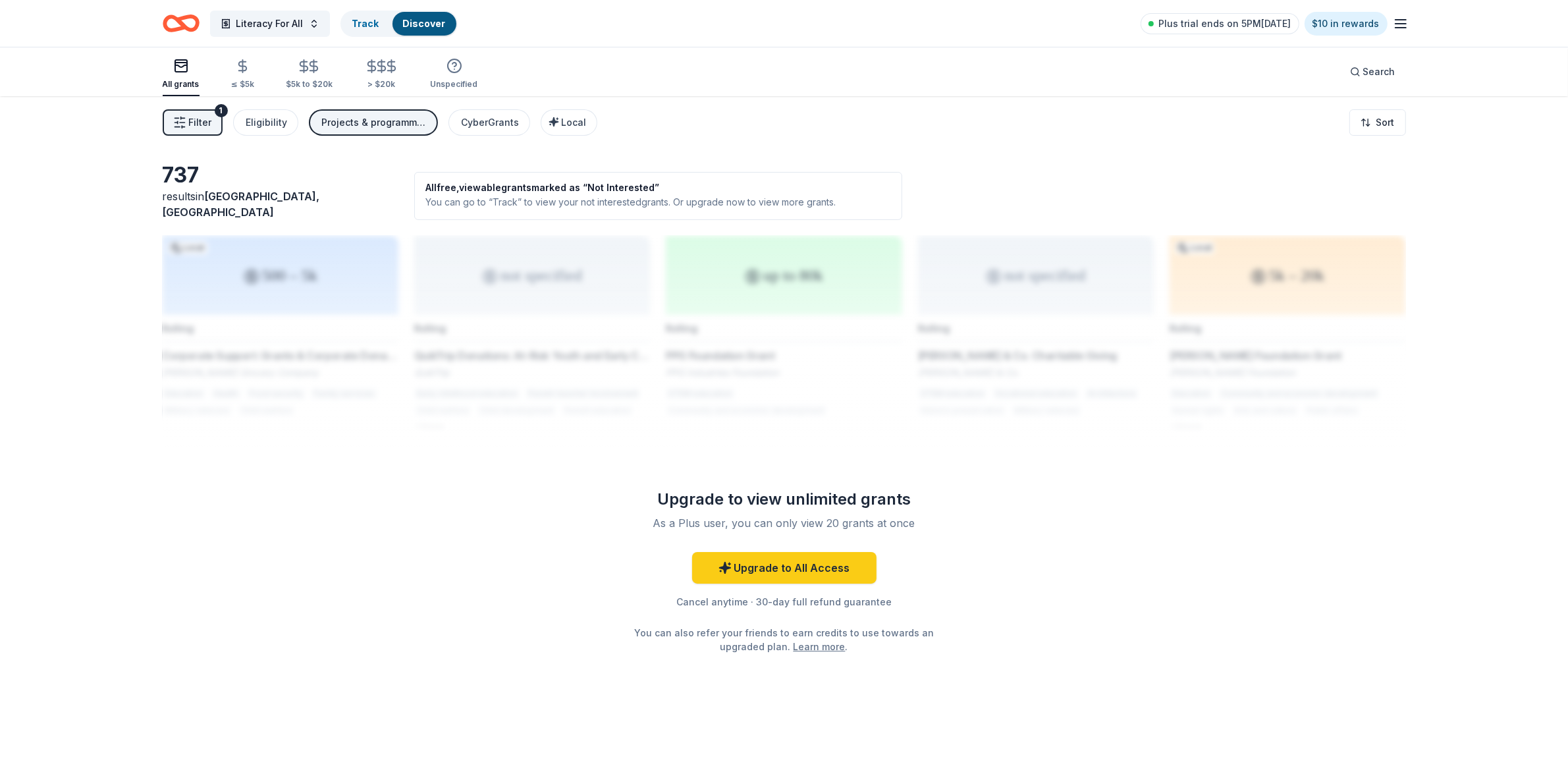
click at [367, 127] on div "Projects & programming" at bounding box center [374, 123] width 105 height 15
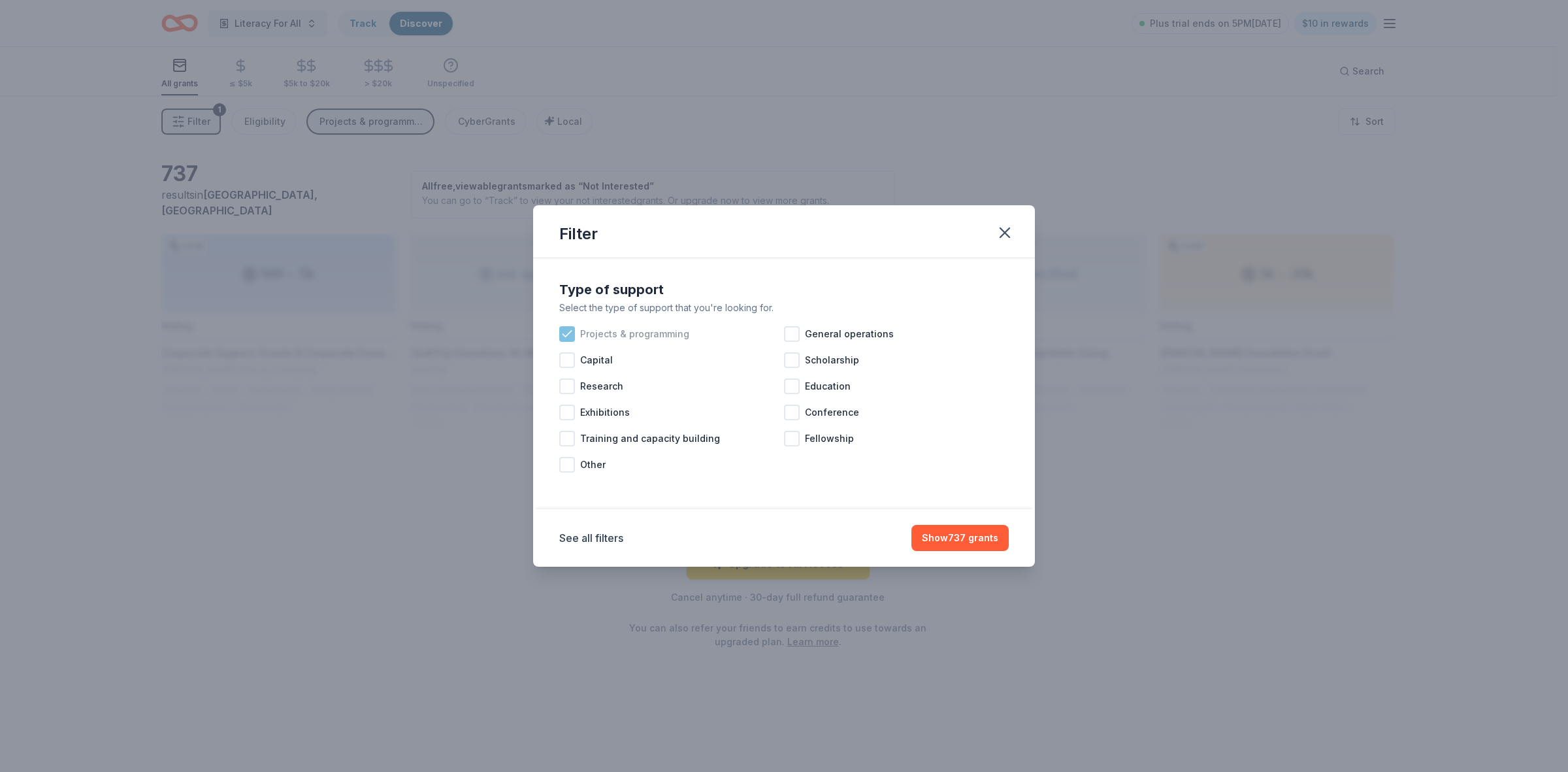
click at [569, 331] on icon at bounding box center [567, 333] width 13 height 13
click at [563, 464] on div at bounding box center [567, 464] width 15 height 15
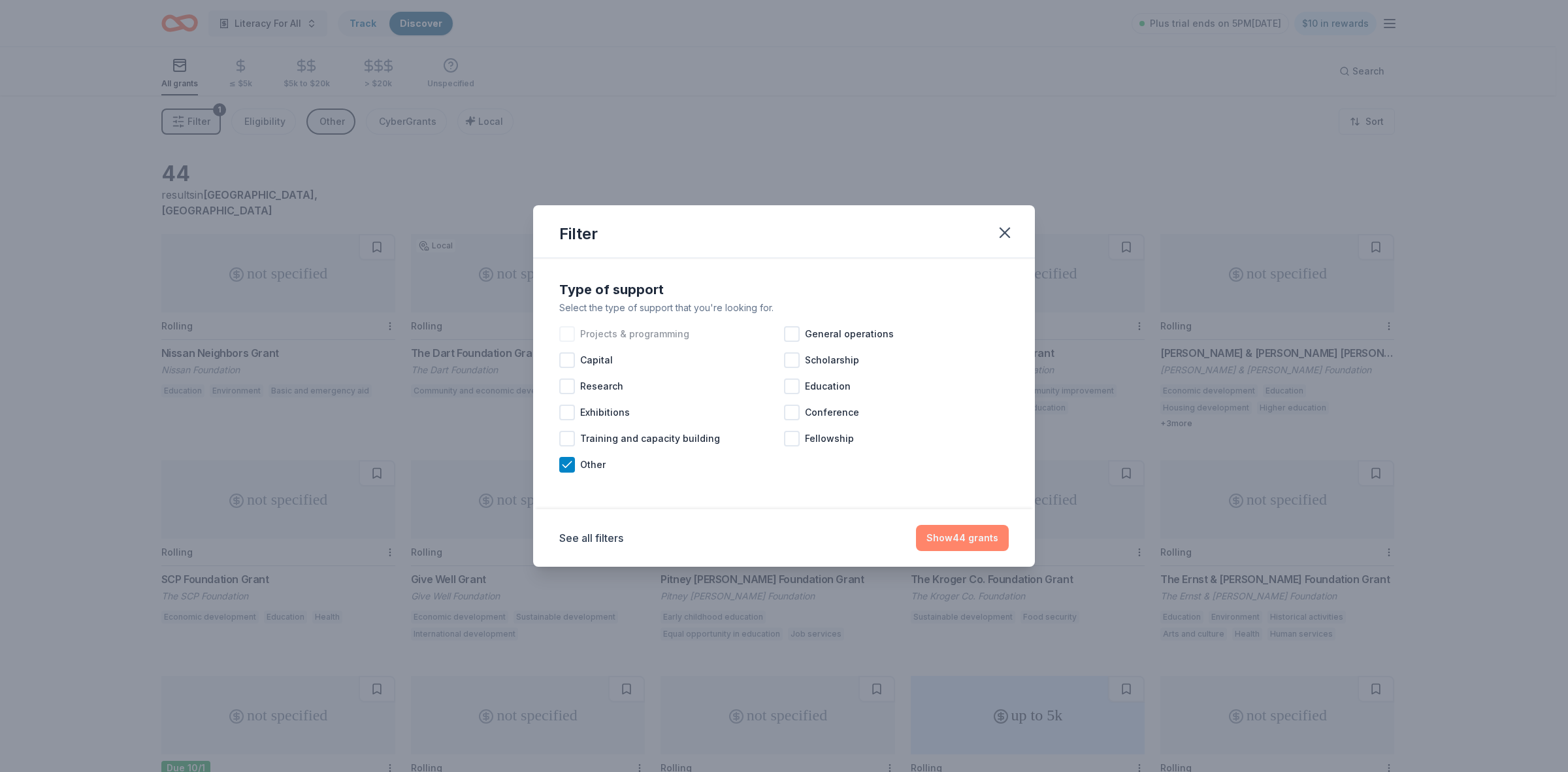
click at [959, 538] on button "Show 44 grants" at bounding box center [962, 537] width 93 height 26
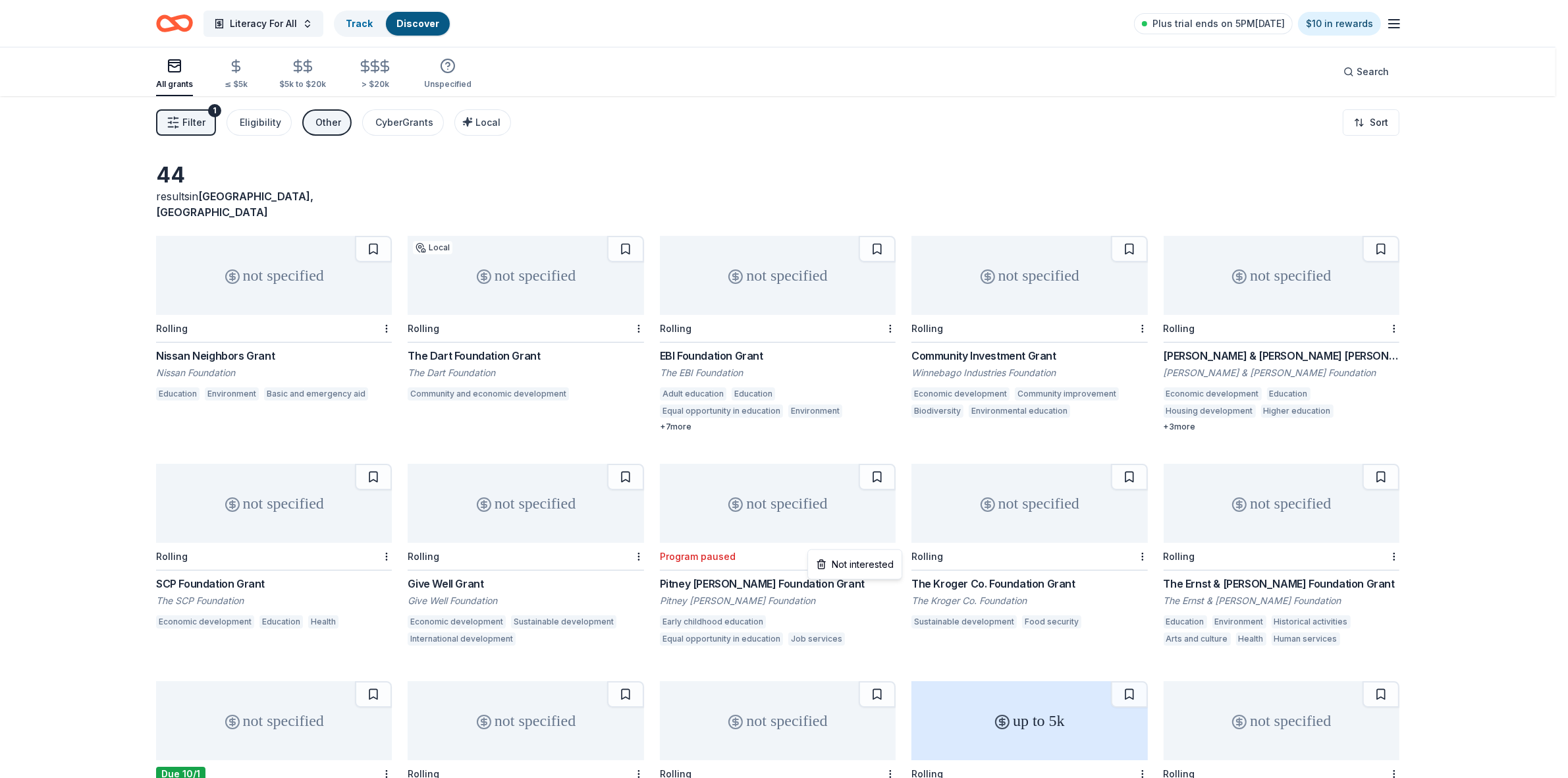
click at [896, 539] on html "Literacy For All Track Discover Plus trial ends on 5PM[DATE] $10 in rewards All…" at bounding box center [784, 389] width 1568 height 778
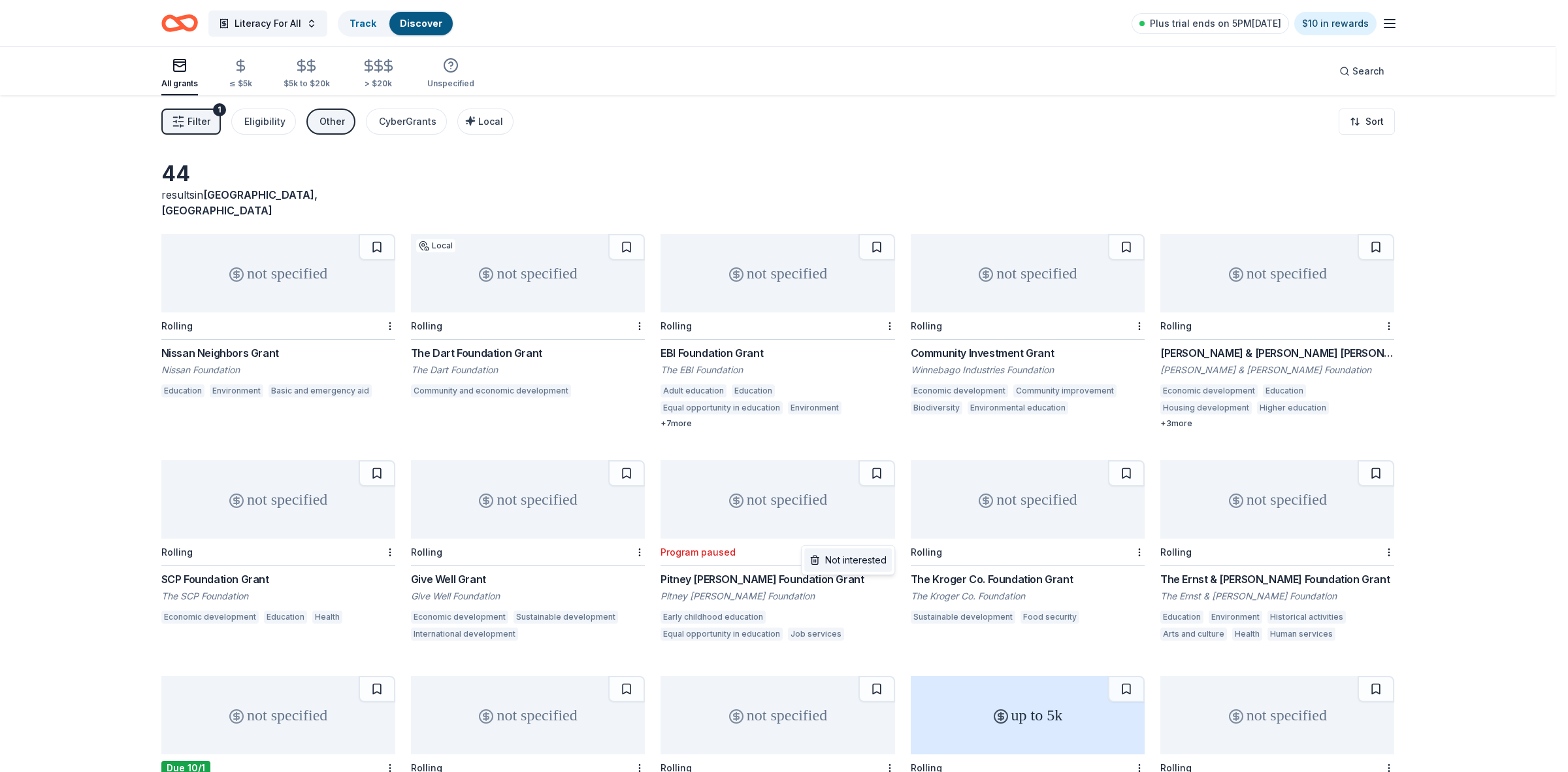
click at [866, 560] on div "Not interested" at bounding box center [847, 560] width 88 height 24
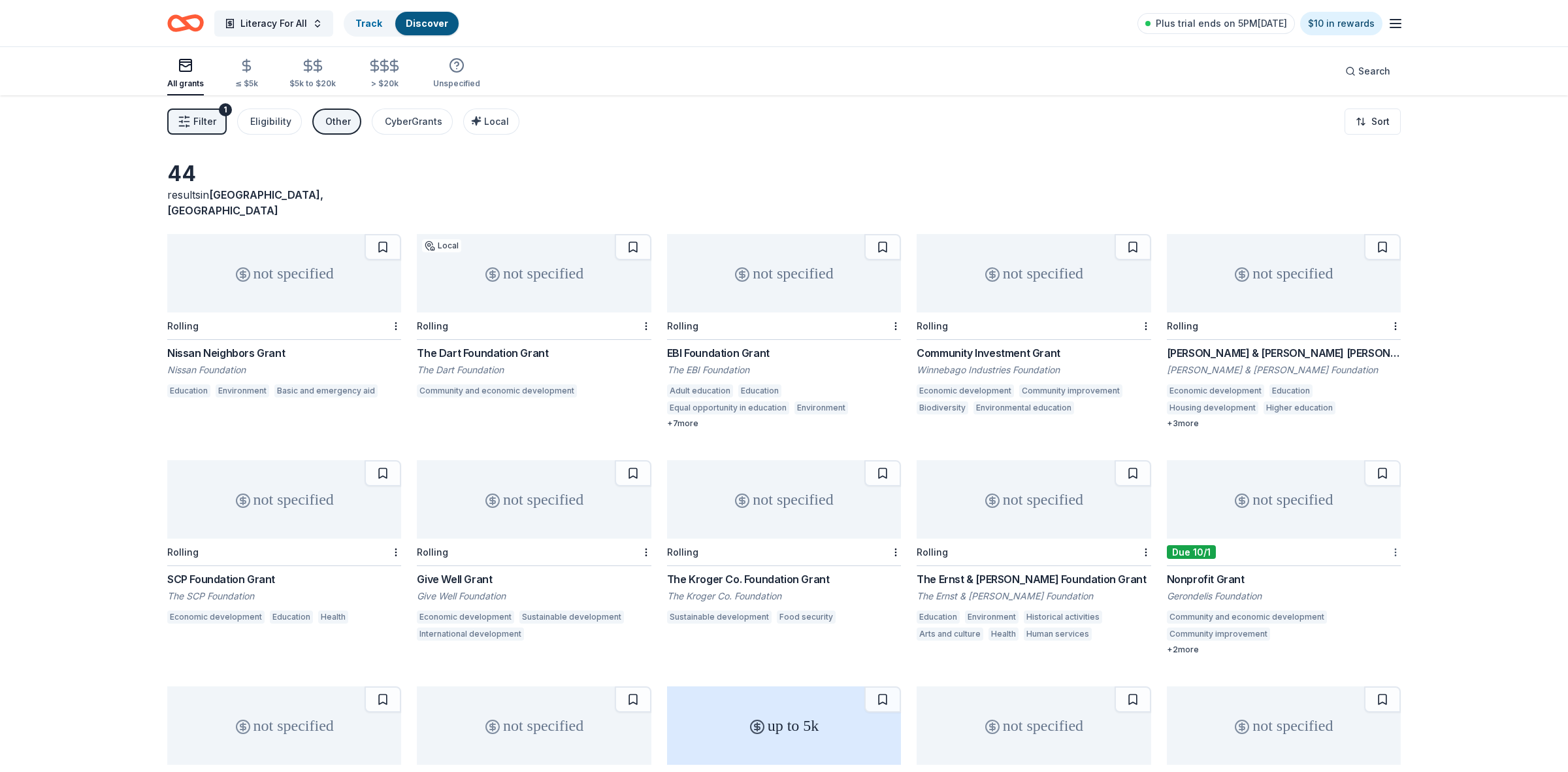
click at [1385, 536] on html "Literacy For All Track Discover Plus trial ends on 5PM[DATE] $10 in rewards All…" at bounding box center [784, 386] width 1568 height 772
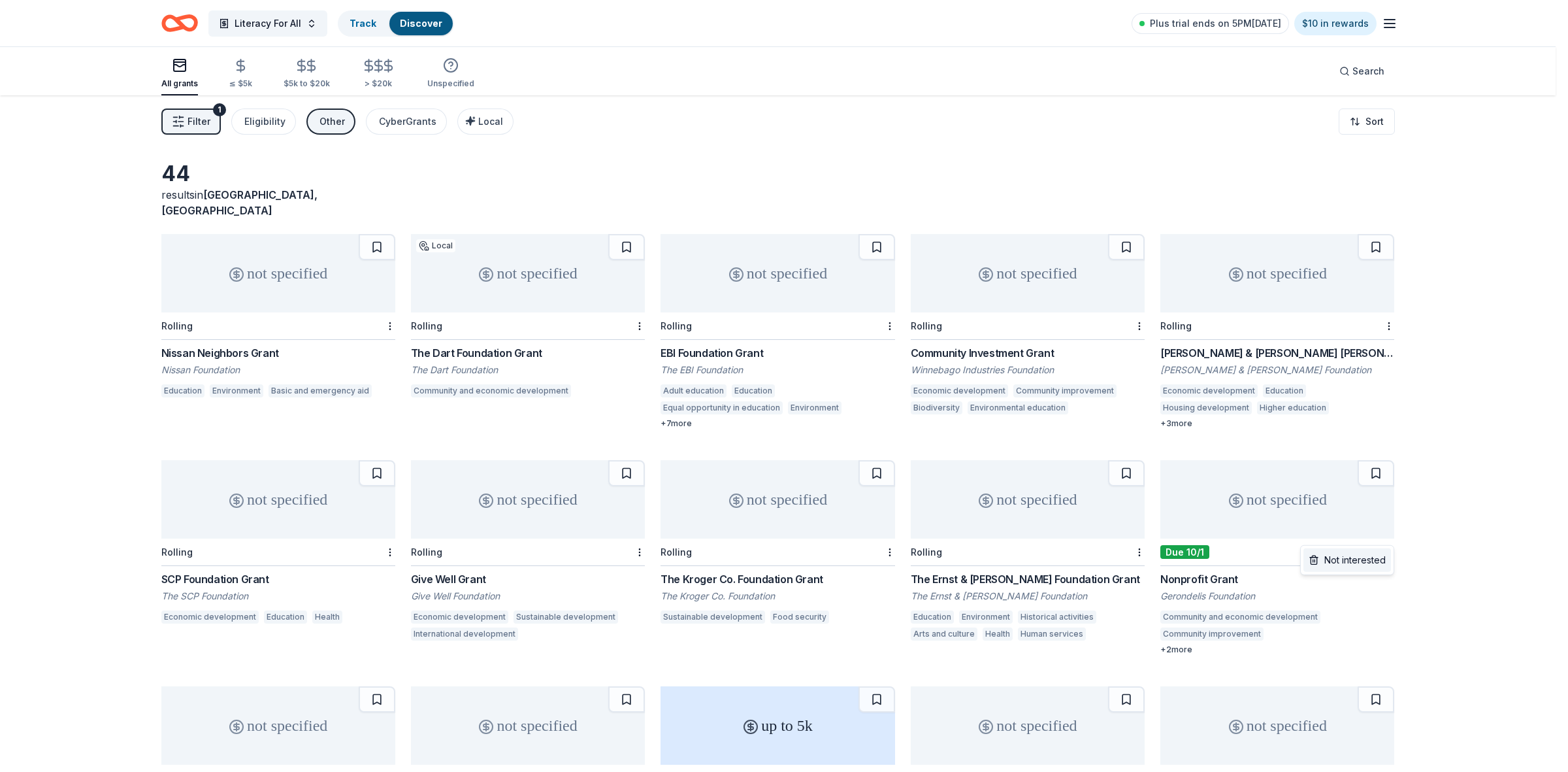
click at [1345, 559] on div "Not interested" at bounding box center [1346, 560] width 88 height 24
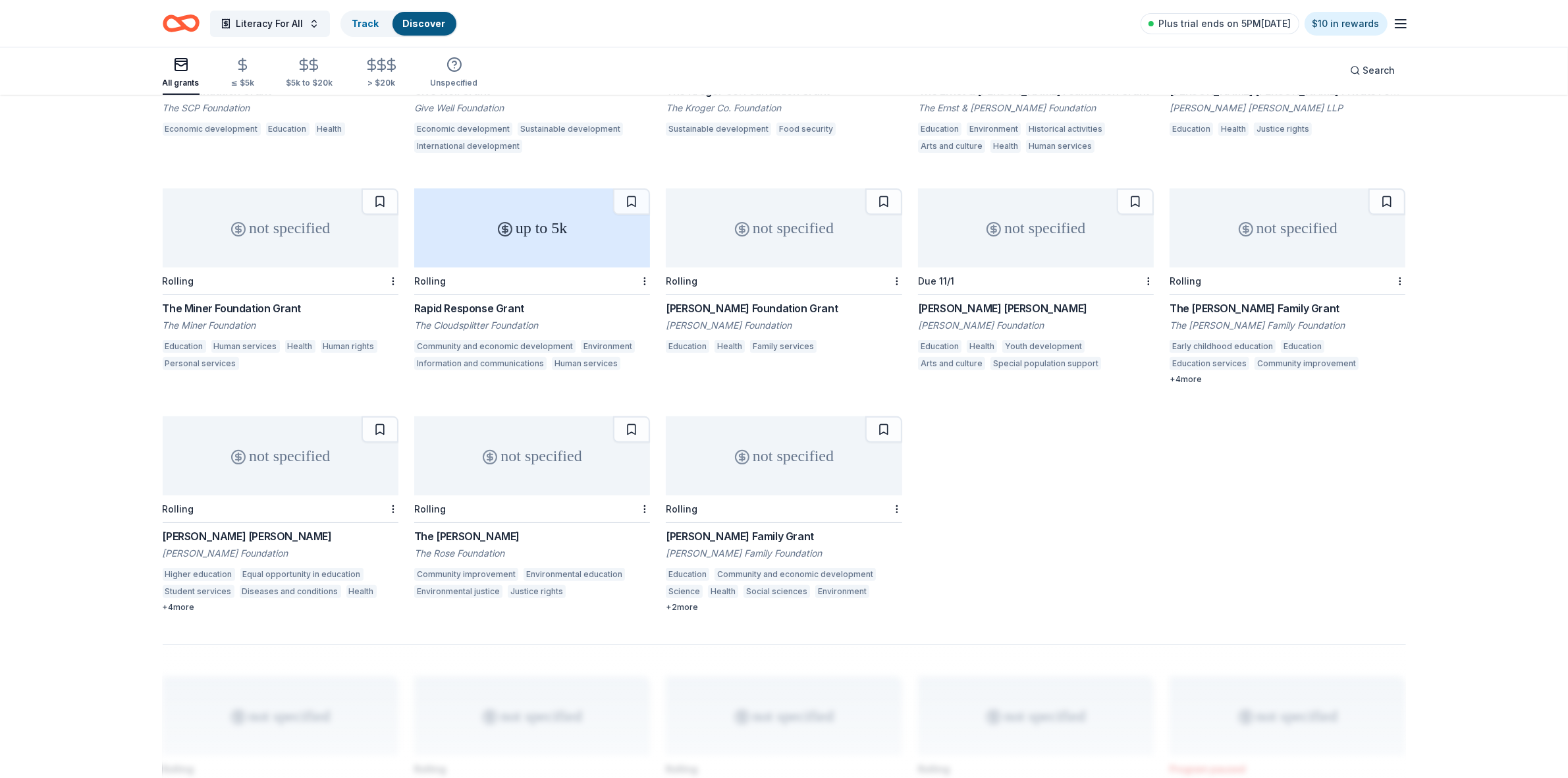
scroll to position [494, 0]
click at [887, 420] on button at bounding box center [883, 428] width 37 height 27
click at [637, 419] on button at bounding box center [631, 428] width 37 height 27
click at [383, 415] on button at bounding box center [380, 428] width 37 height 27
click at [374, 187] on button at bounding box center [380, 200] width 37 height 27
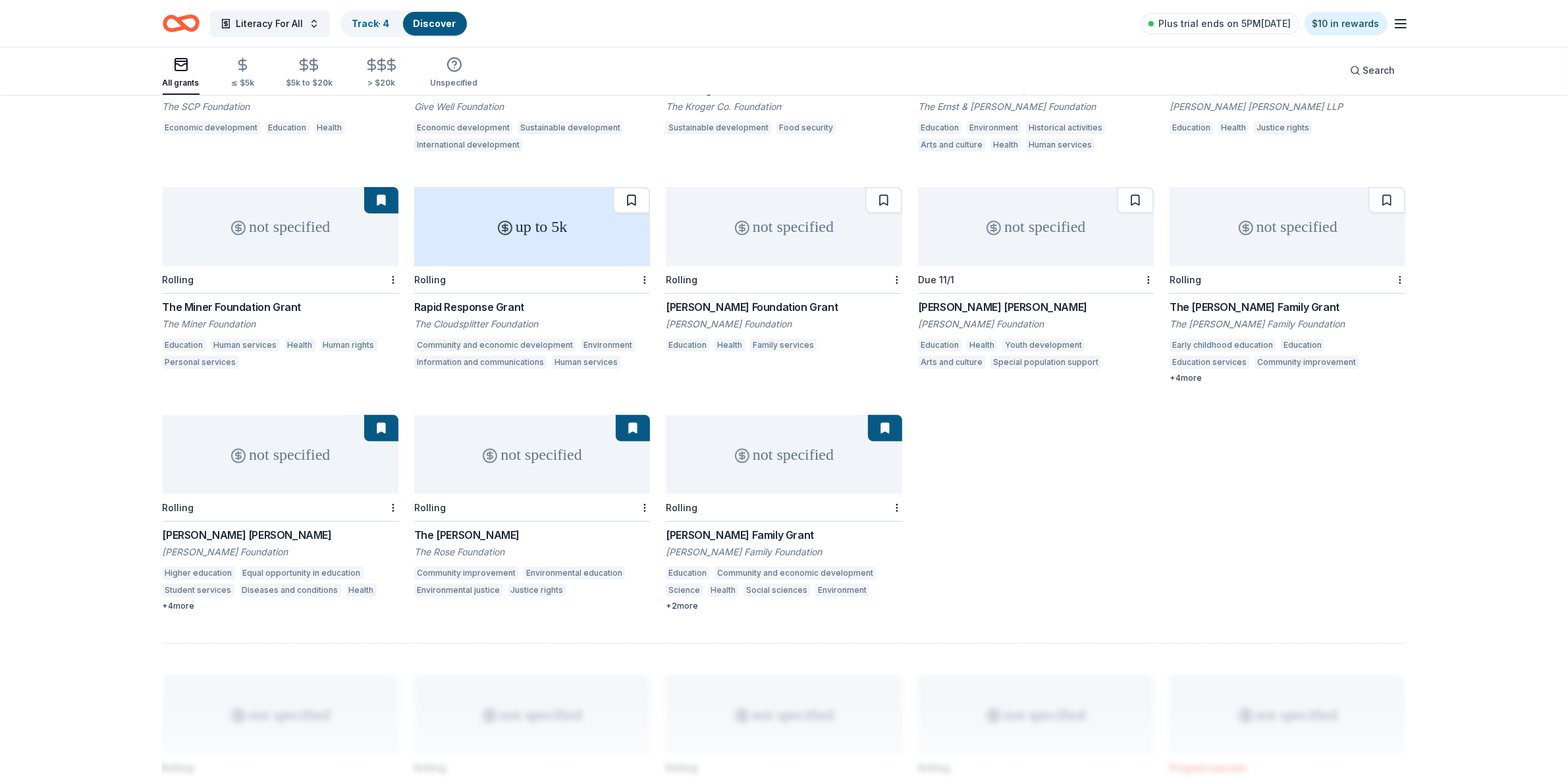
click at [631, 187] on button at bounding box center [631, 200] width 37 height 27
click at [888, 187] on button at bounding box center [883, 200] width 37 height 27
click at [1127, 191] on button at bounding box center [1135, 200] width 37 height 27
click at [1386, 189] on button at bounding box center [1386, 200] width 37 height 27
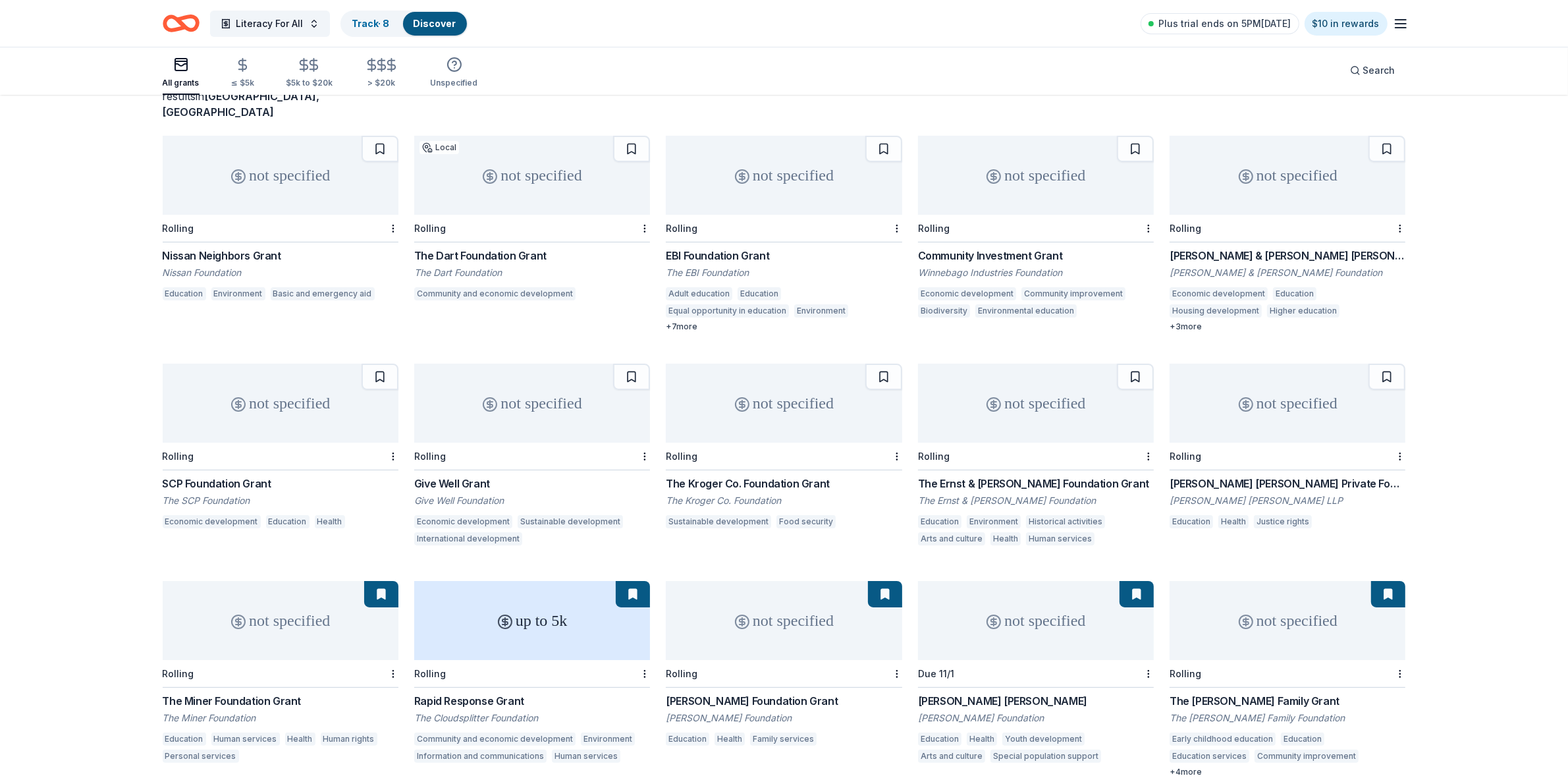
scroll to position [82, 0]
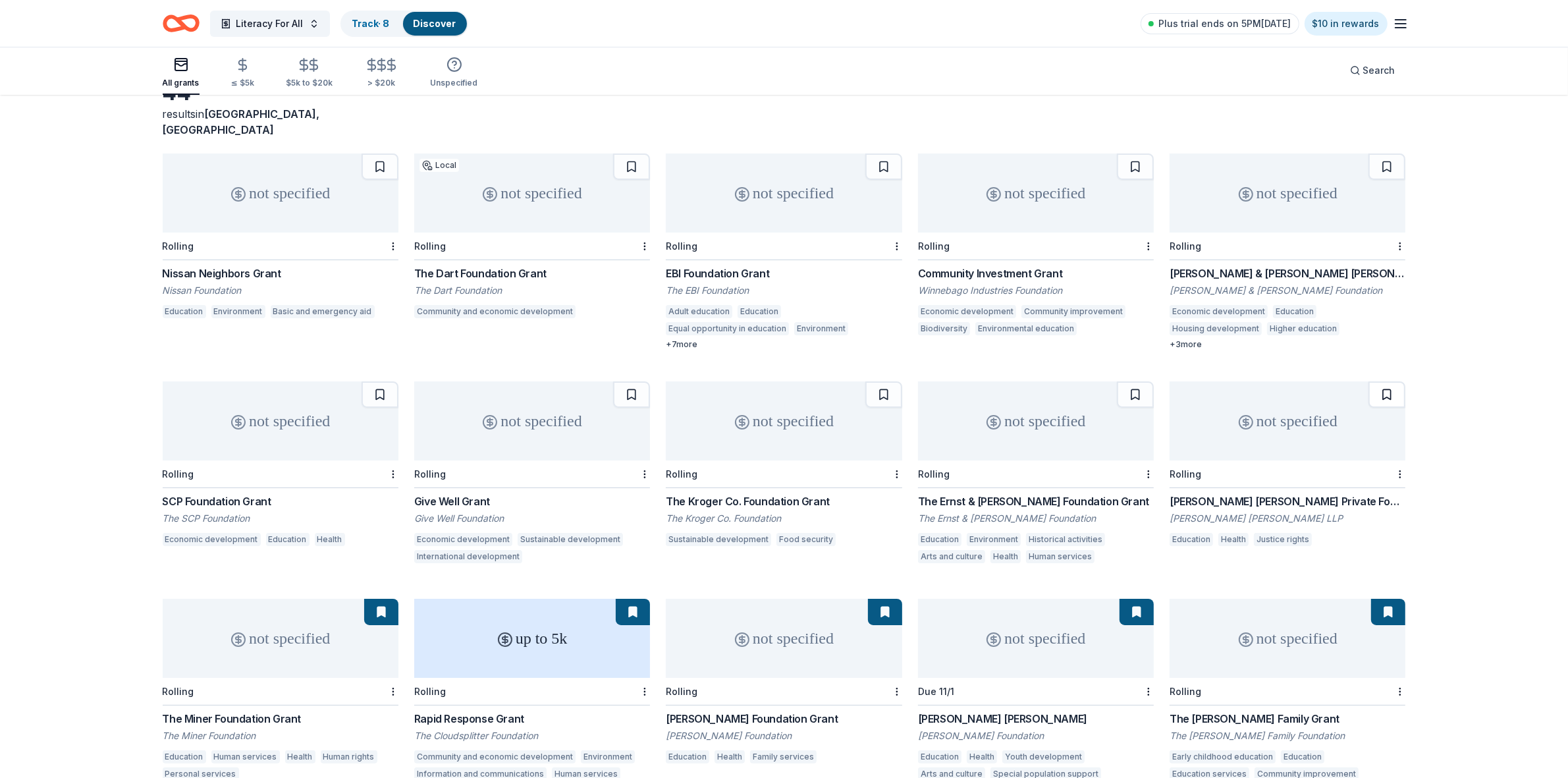
click at [1377, 381] on button at bounding box center [1386, 394] width 37 height 27
click at [1377, 153] on button at bounding box center [1386, 166] width 37 height 27
click at [1141, 153] on button at bounding box center [1135, 166] width 37 height 27
click at [1125, 386] on button at bounding box center [1135, 394] width 37 height 27
click at [891, 386] on button at bounding box center [883, 394] width 37 height 27
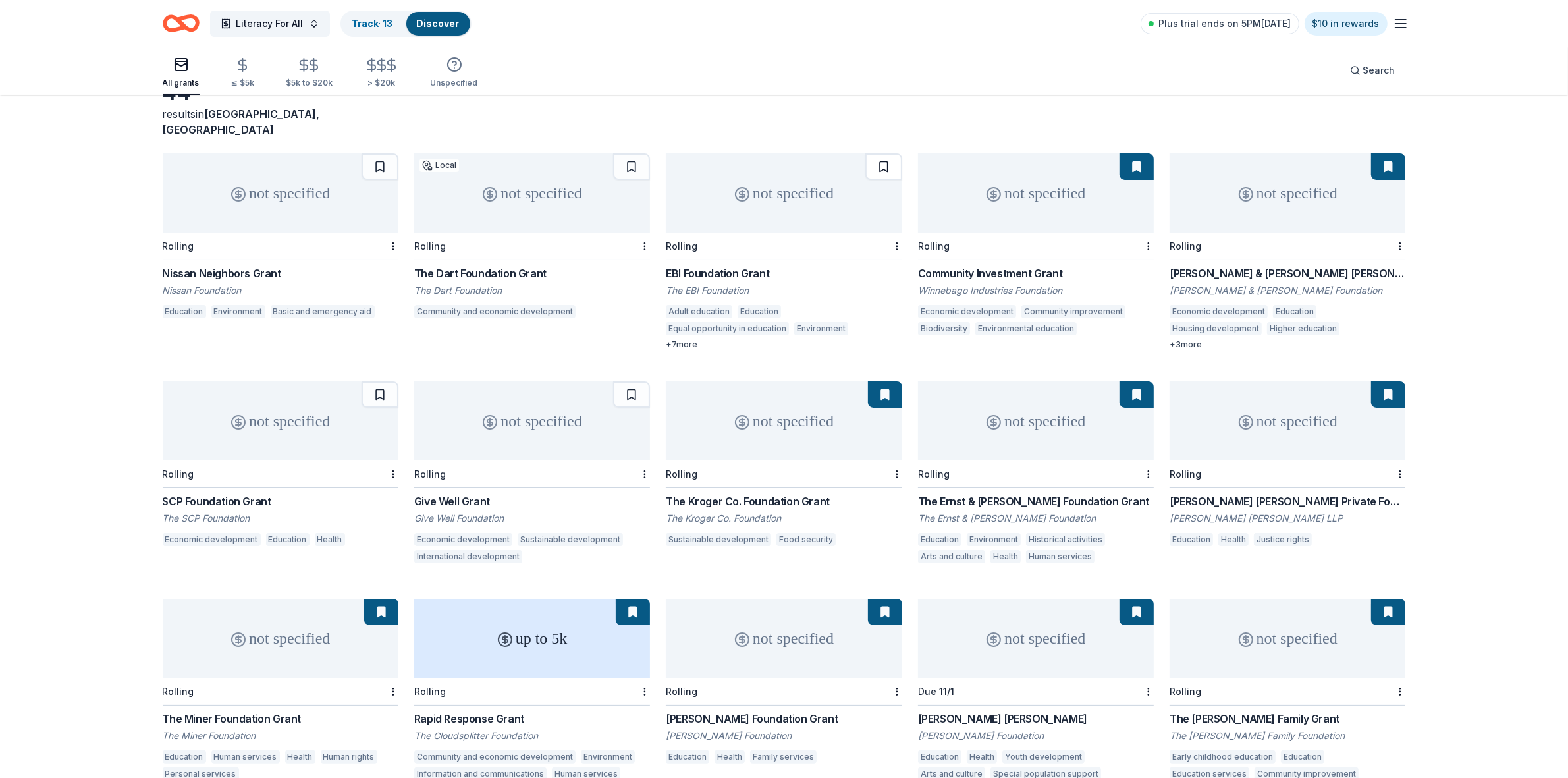
click at [888, 153] on button at bounding box center [883, 166] width 37 height 27
click at [633, 153] on button at bounding box center [631, 166] width 37 height 27
click at [636, 381] on button at bounding box center [631, 394] width 37 height 27
click at [383, 383] on button at bounding box center [380, 394] width 37 height 27
click at [380, 153] on button at bounding box center [380, 166] width 37 height 27
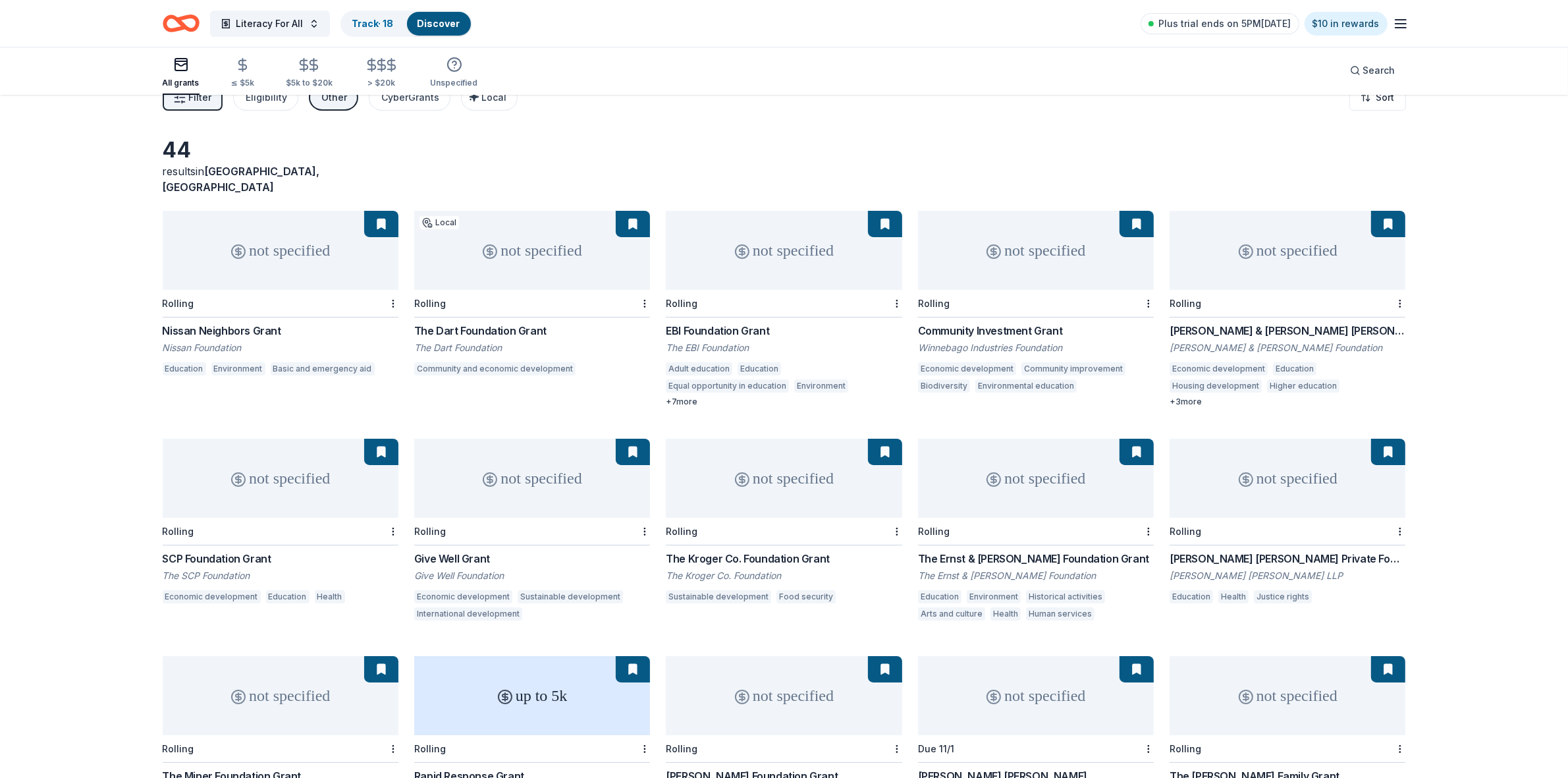
scroll to position [0, 0]
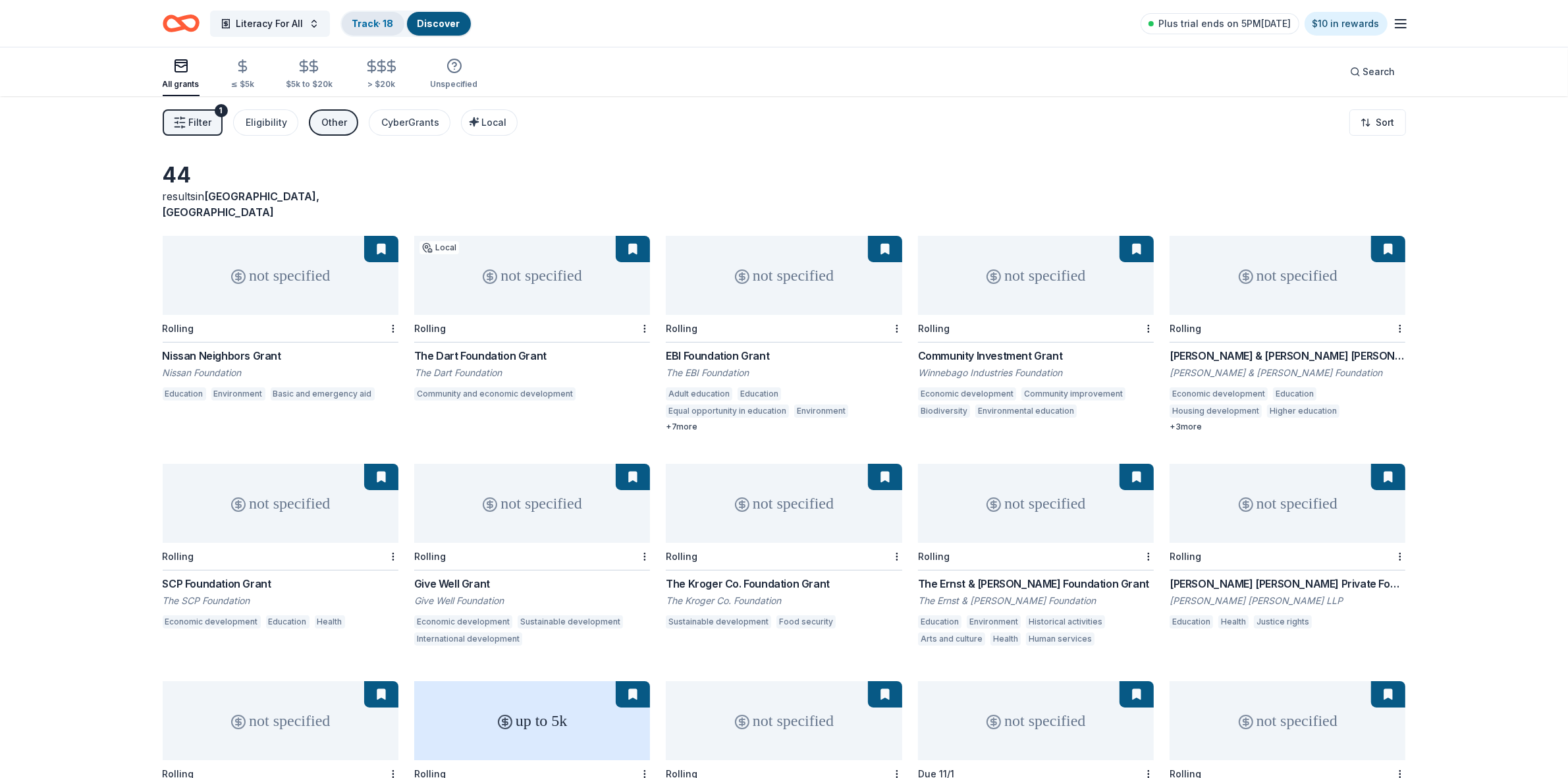
click at [387, 21] on link "Track · 18" at bounding box center [373, 23] width 41 height 11
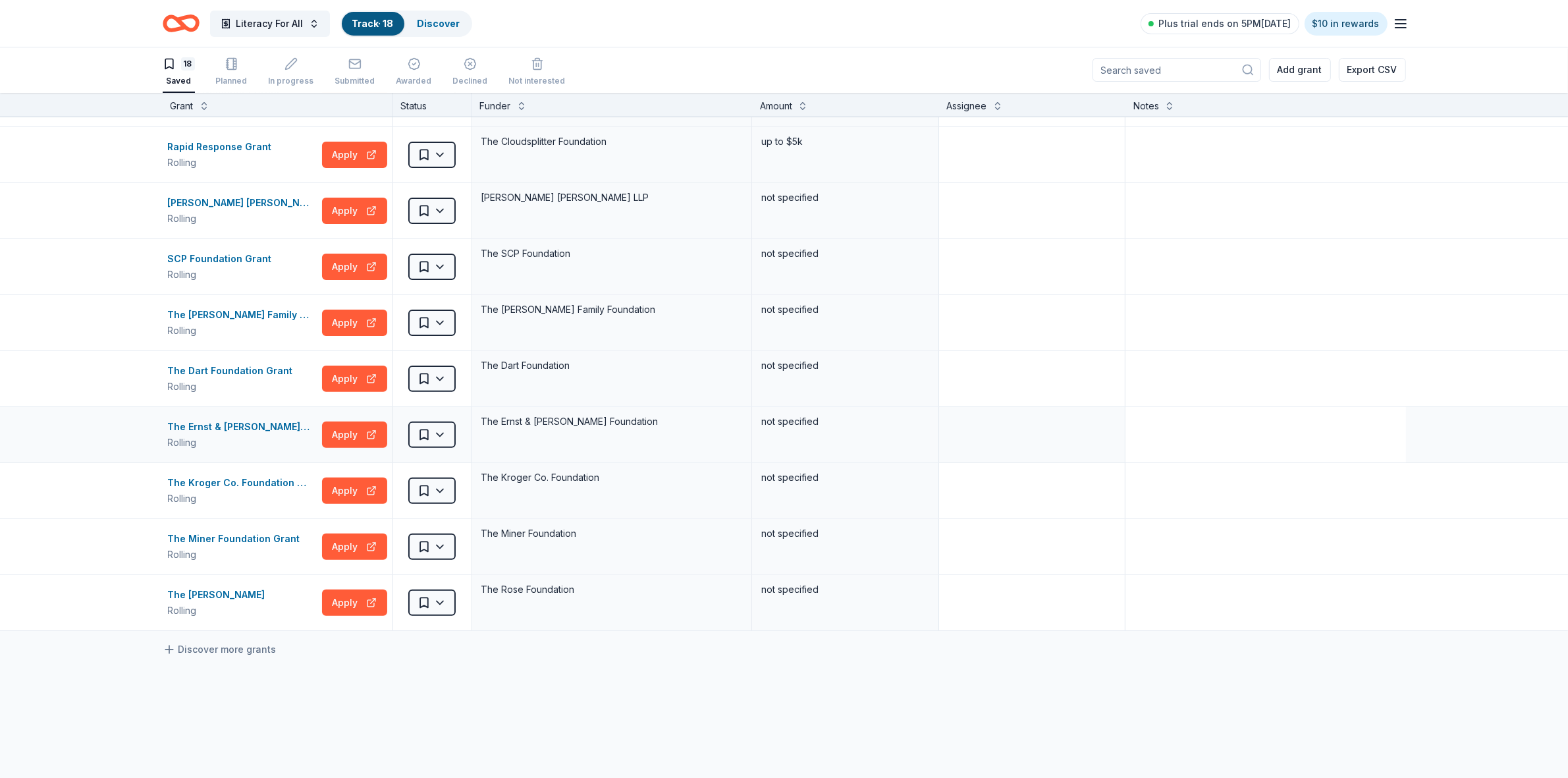
scroll to position [577, 0]
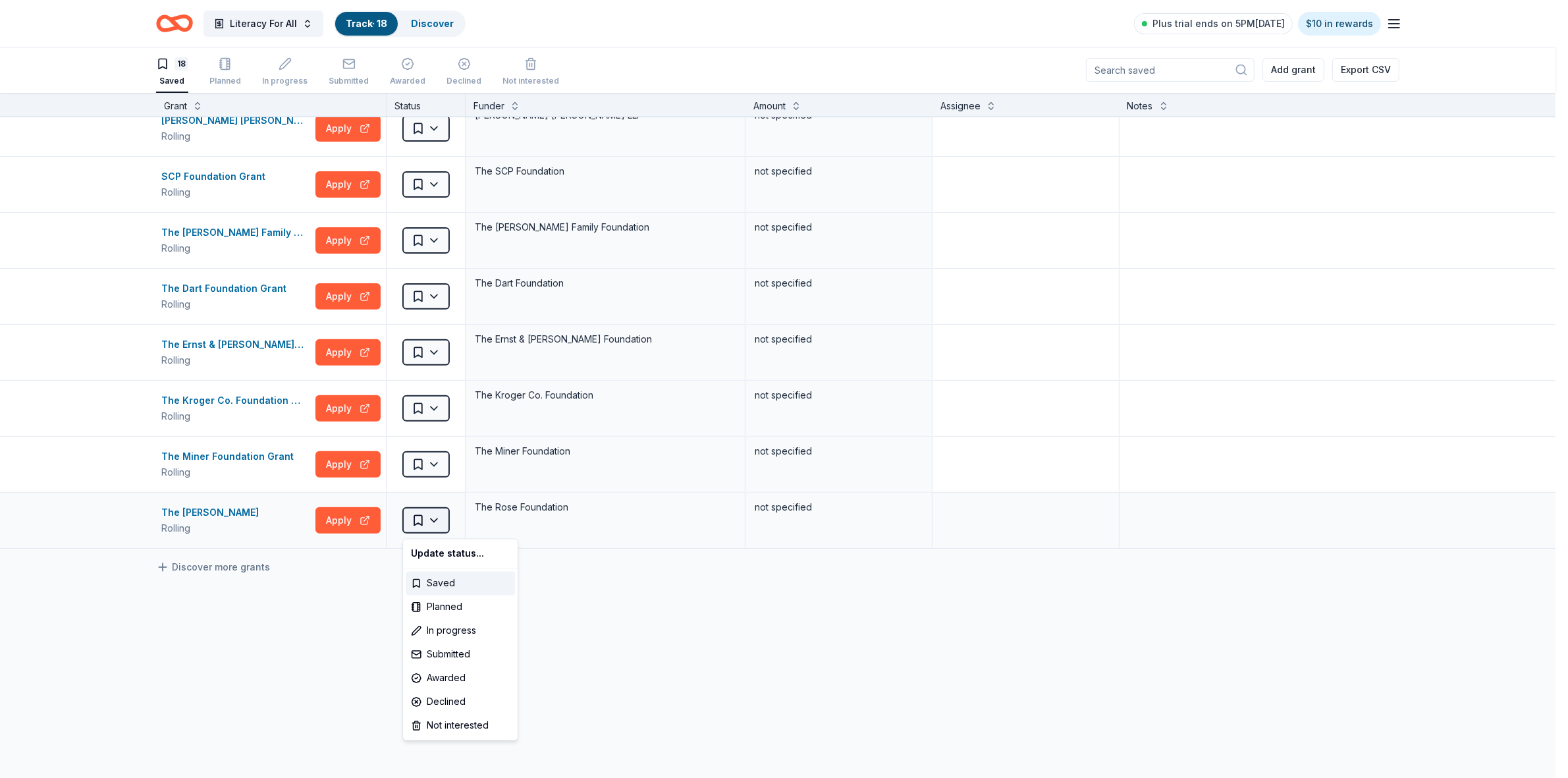
click at [439, 519] on html "Literacy For All Track · 18 Discover Plus trial ends on 5PM[DATE] $10 in reward…" at bounding box center [784, 388] width 1568 height 778
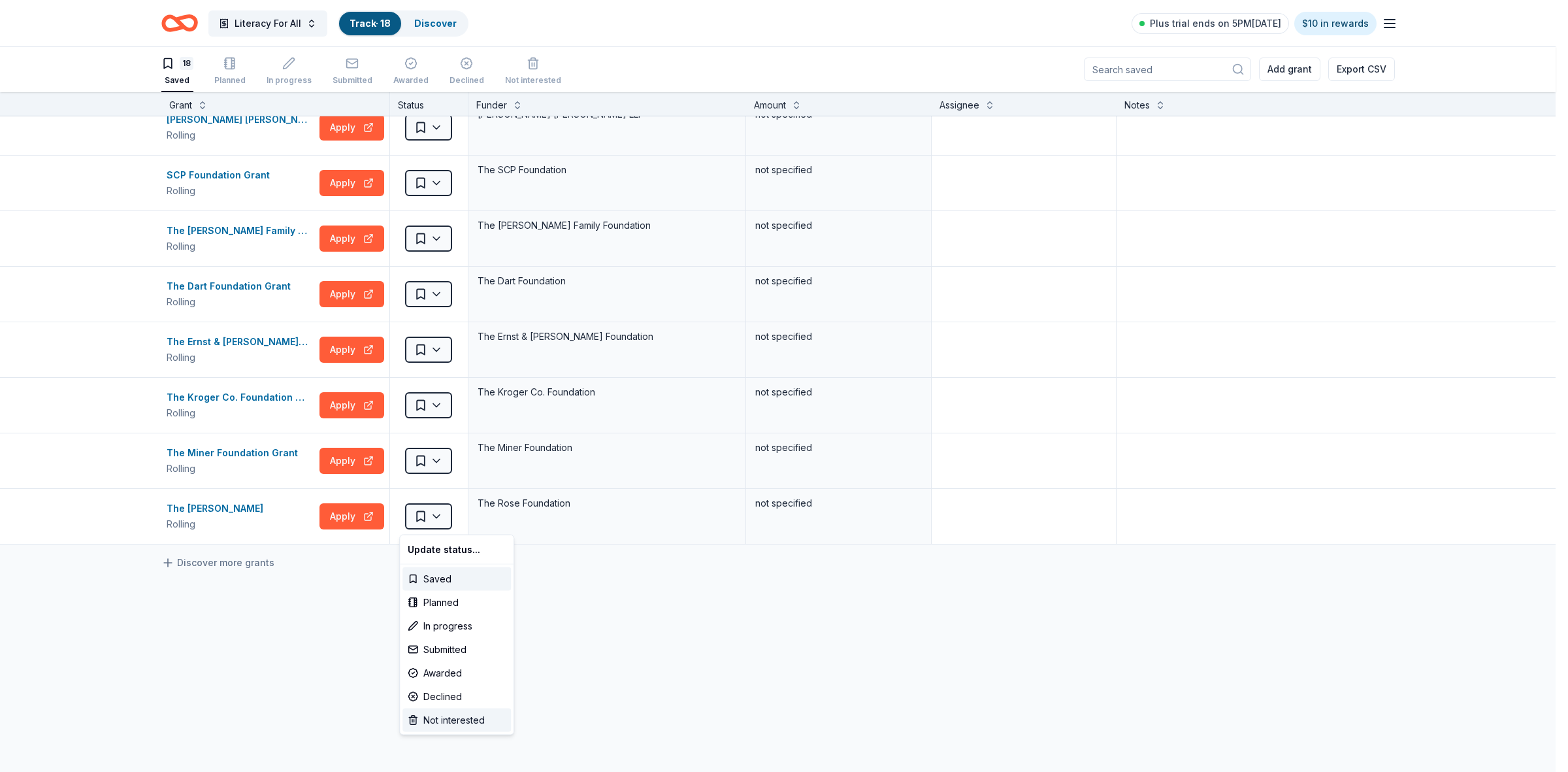
click at [433, 716] on div "Not interested" at bounding box center [456, 720] width 109 height 24
click at [433, 464] on html "Literacy For All Track · 18 Discover Plus trial ends on 5PM[DATE] $10 in reward…" at bounding box center [784, 385] width 1568 height 772
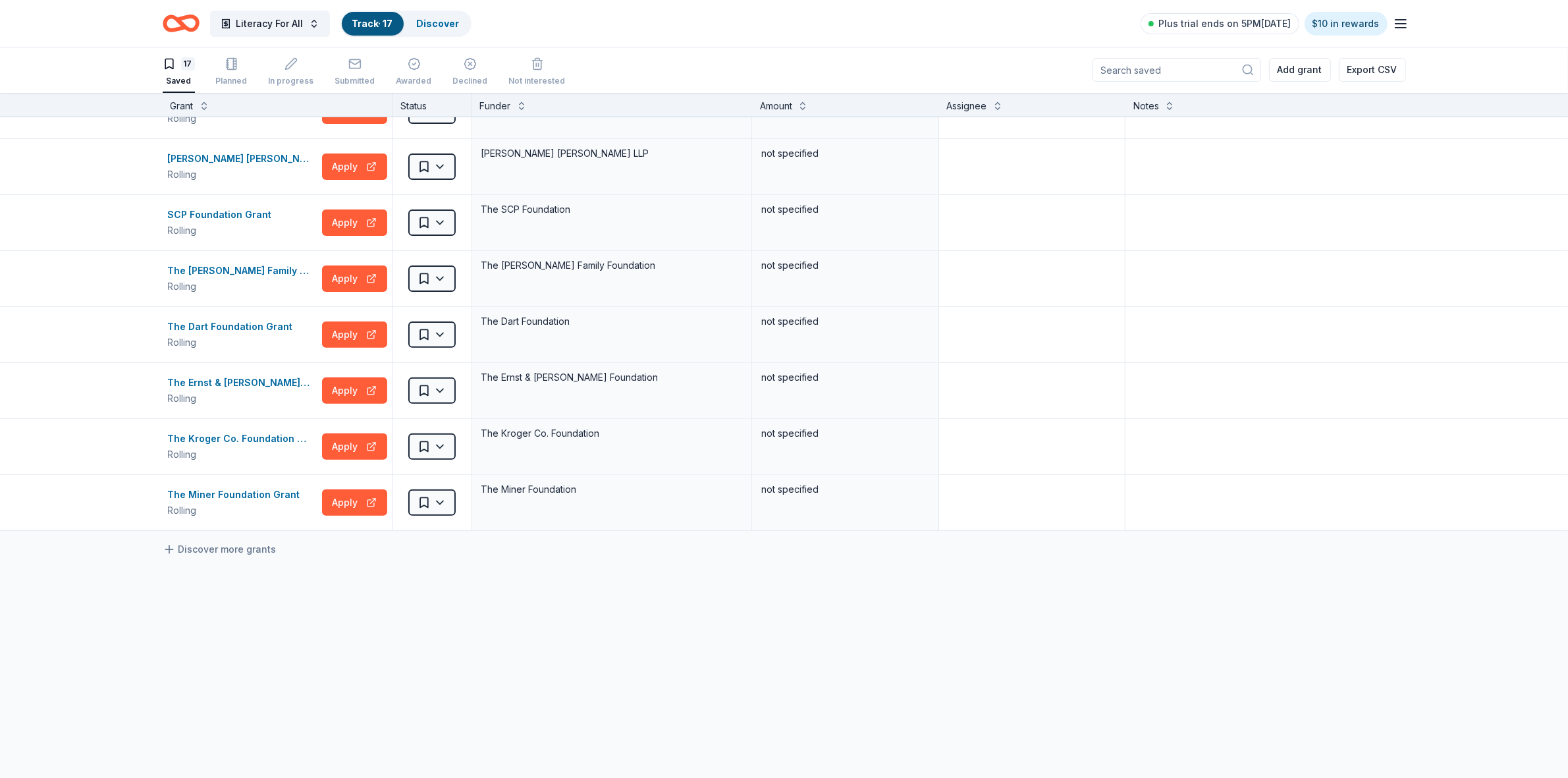
scroll to position [541, 0]
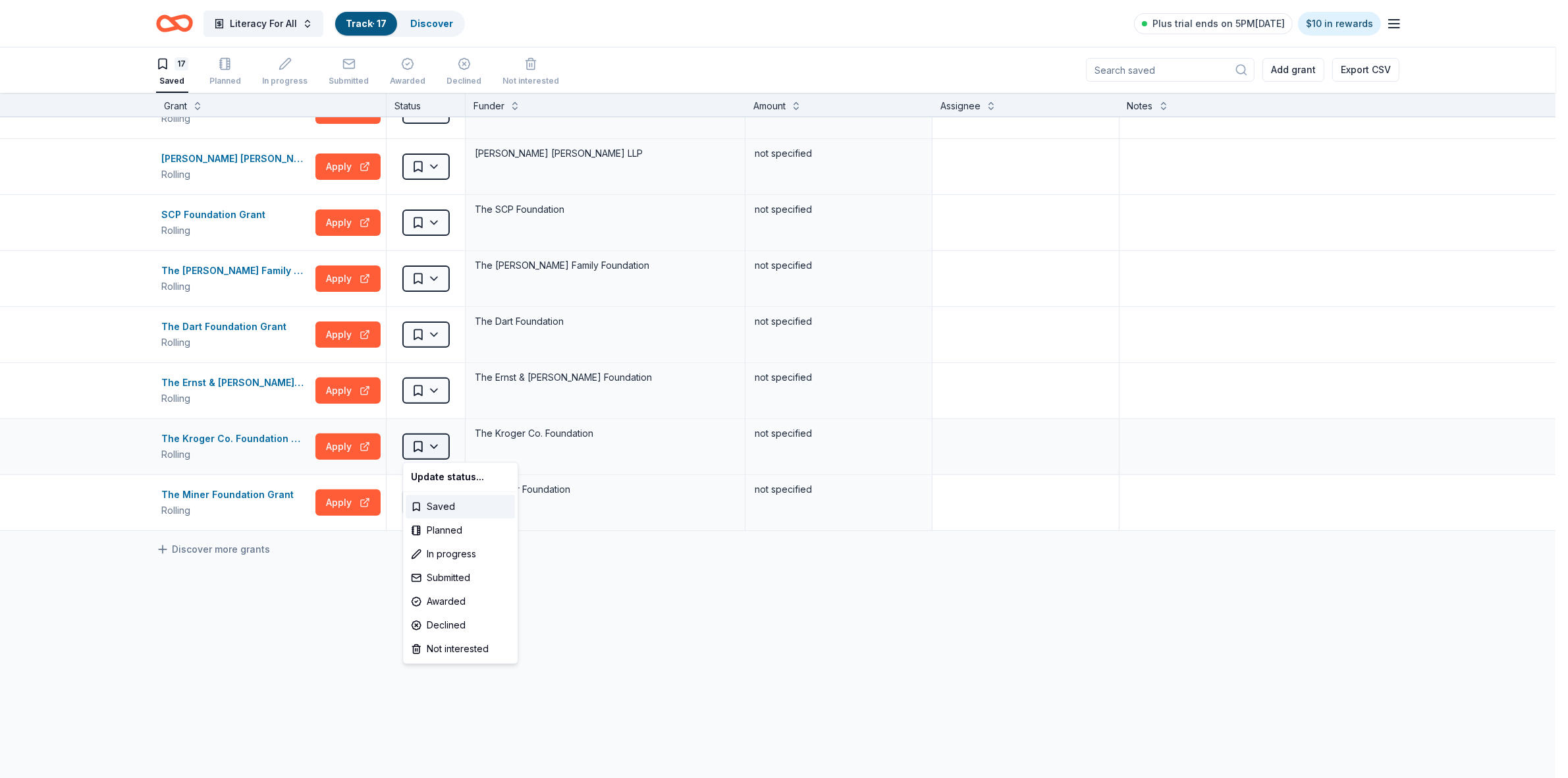
click at [435, 450] on html "Literacy For All Track · 17 Discover Plus trial ends on 5PM[DATE] $10 in reward…" at bounding box center [784, 388] width 1568 height 778
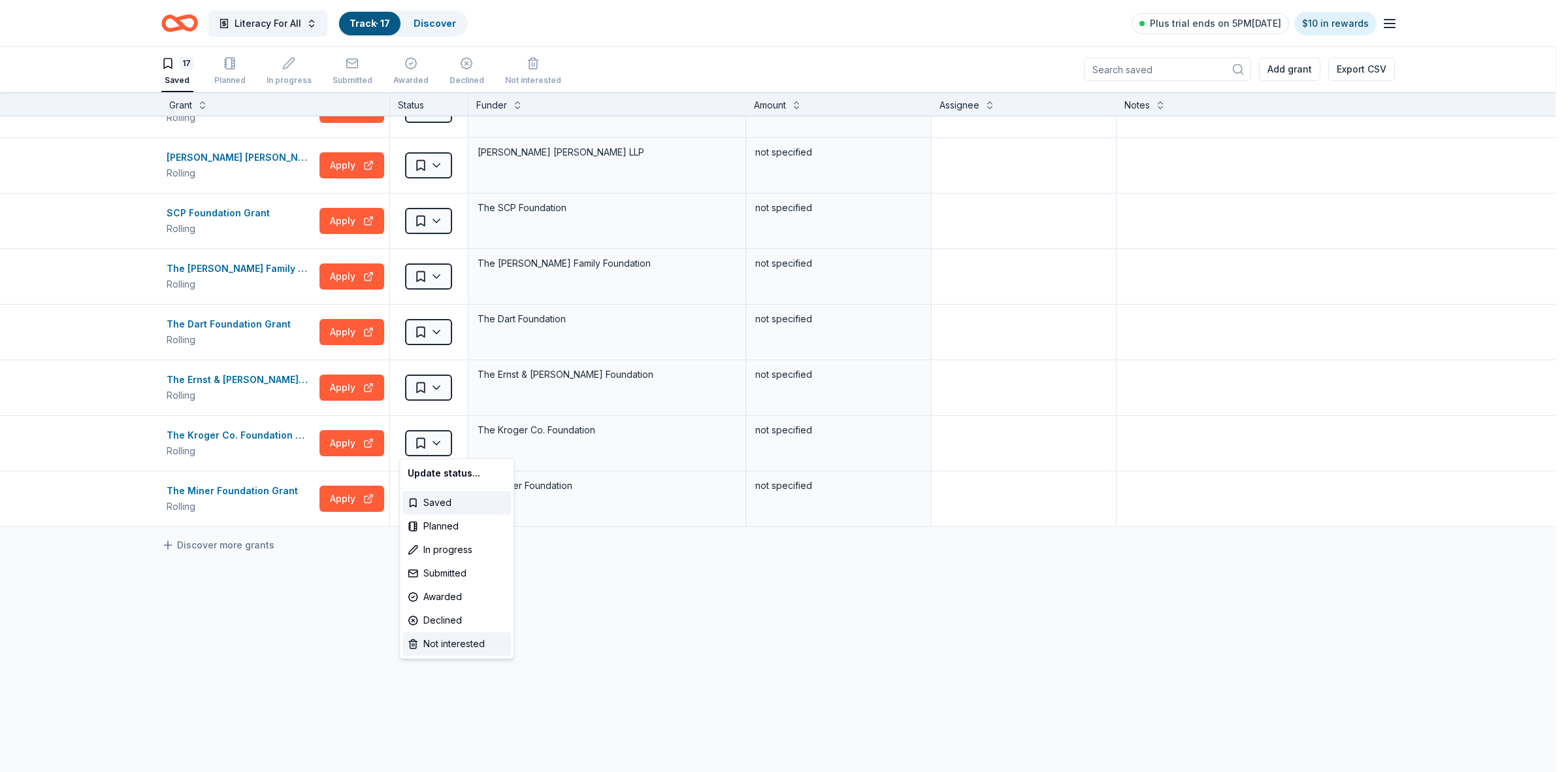
click at [446, 640] on div "Not interested" at bounding box center [456, 644] width 109 height 24
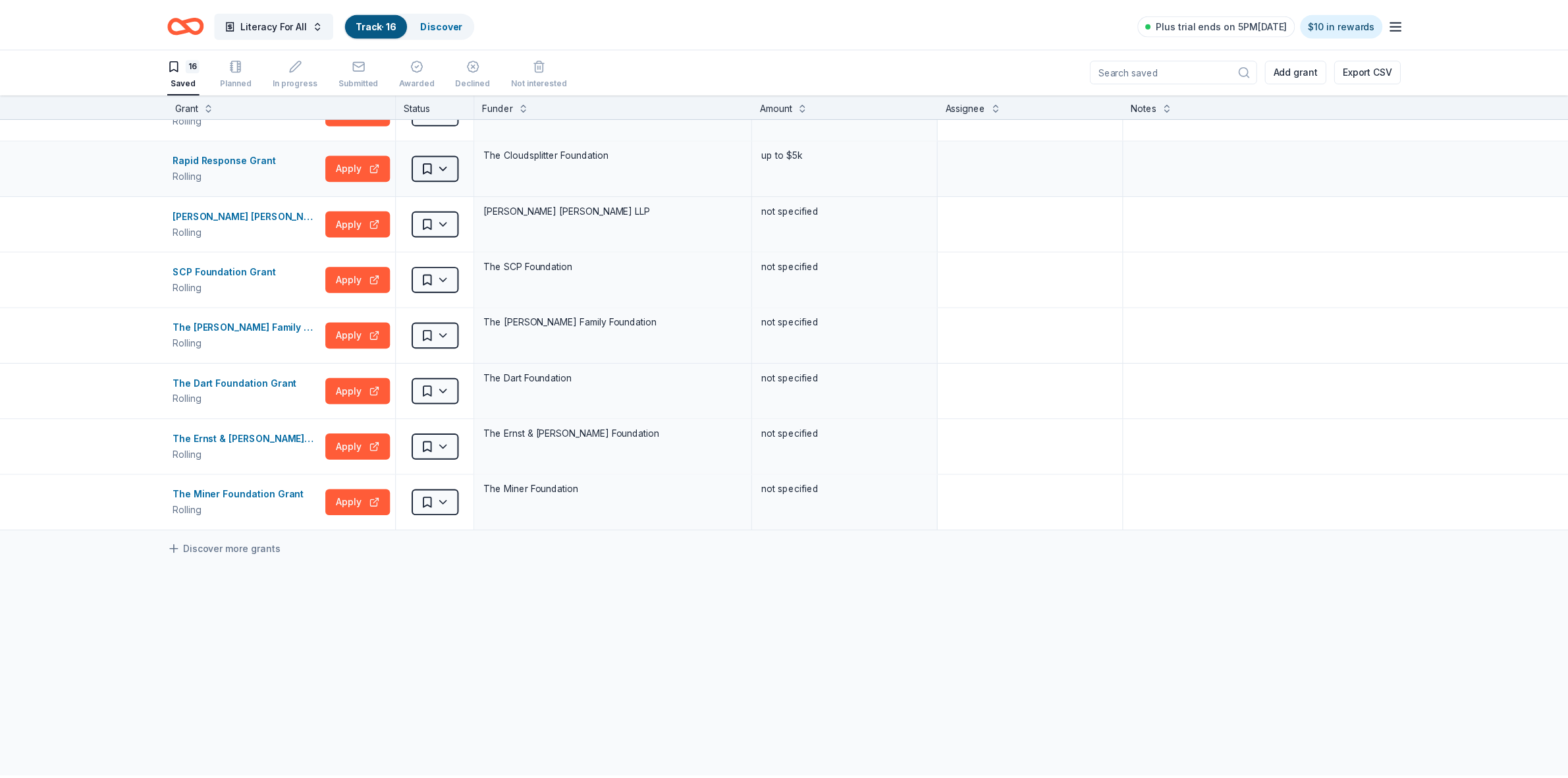
scroll to position [485, 0]
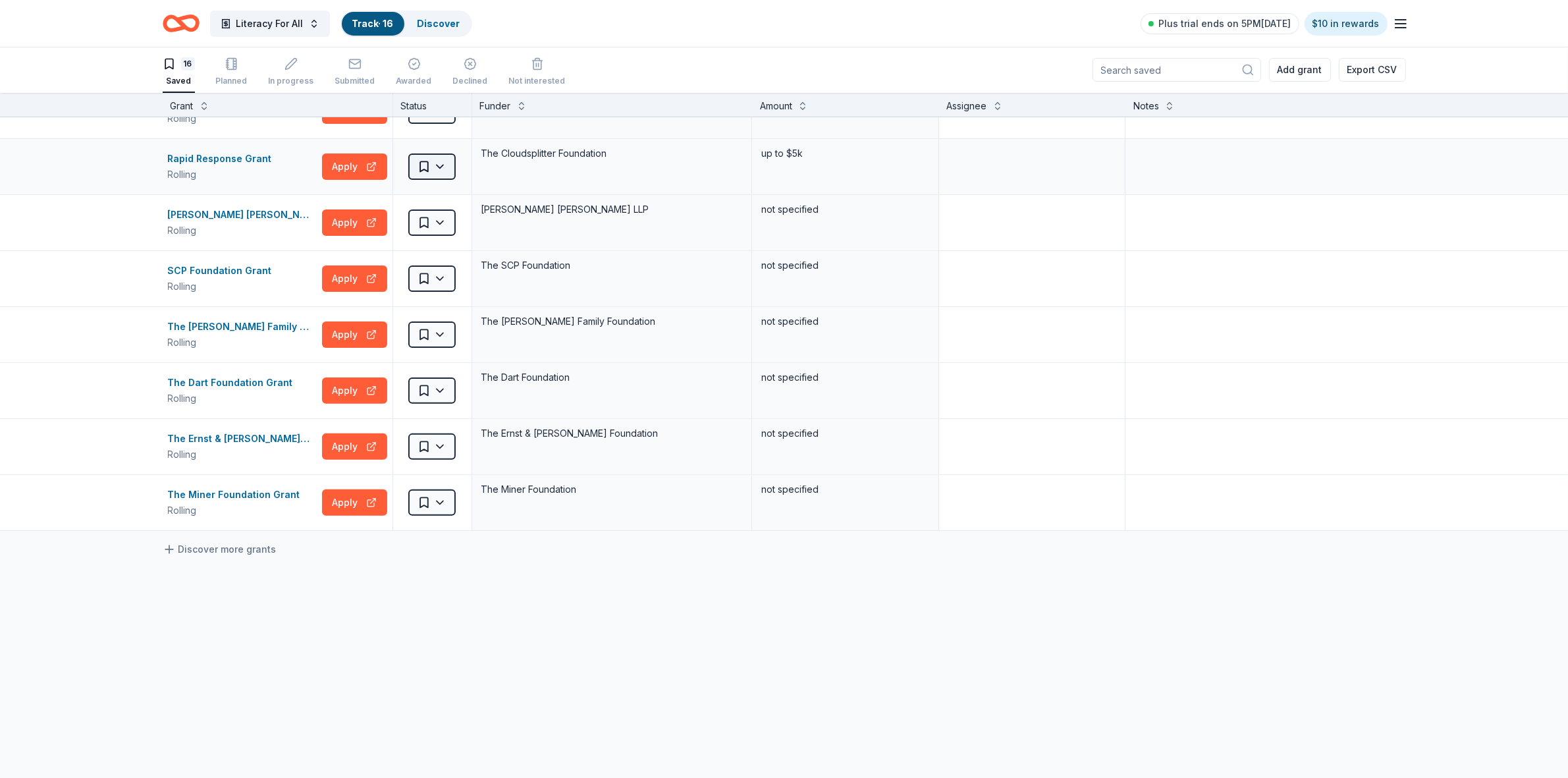
click at [437, 160] on html "Literacy For All Track · 16 Discover Plus trial ends on 5PM[DATE] $10 in reward…" at bounding box center [784, 388] width 1568 height 778
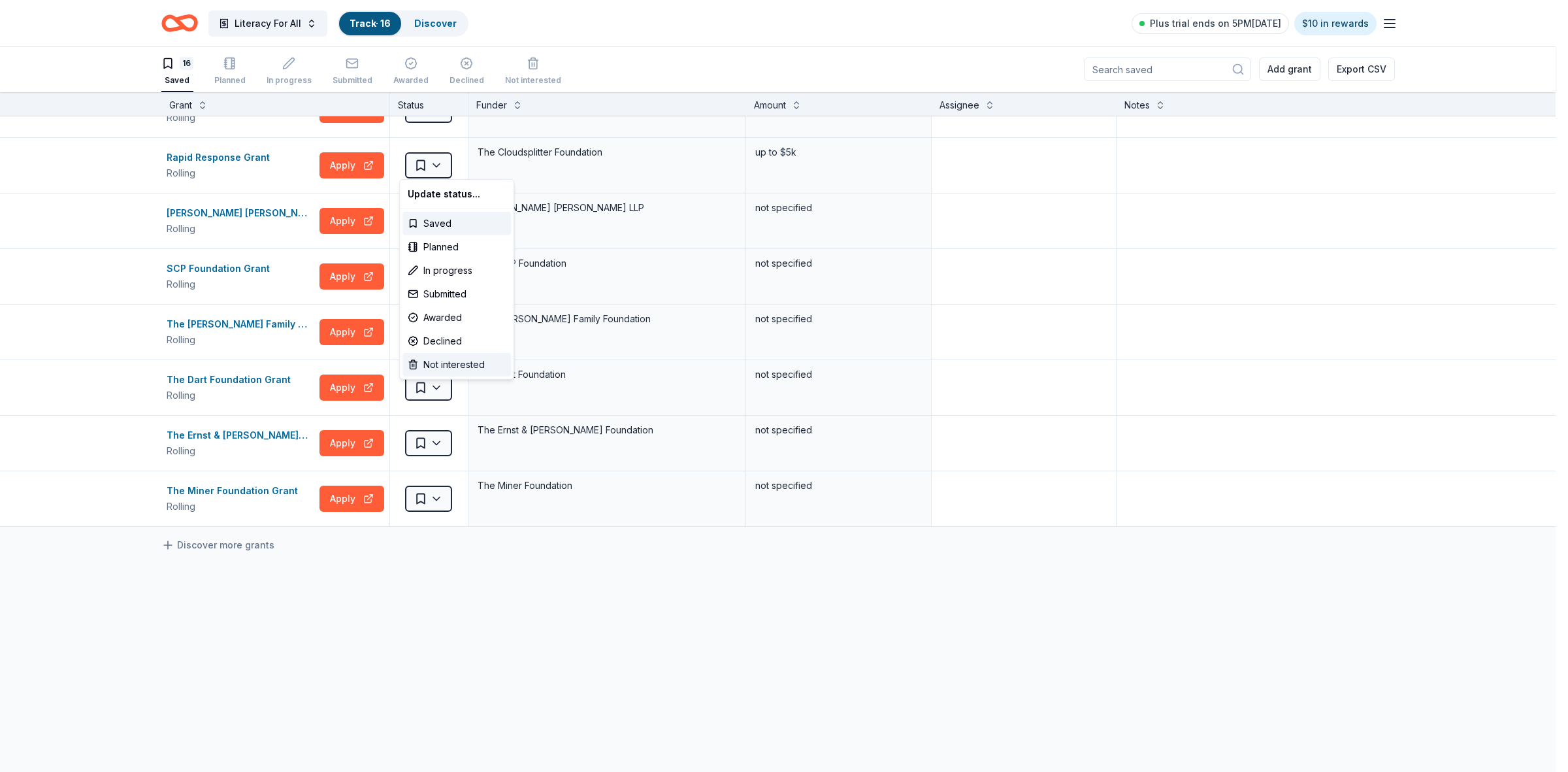
click at [444, 366] on div "Not interested" at bounding box center [456, 365] width 109 height 24
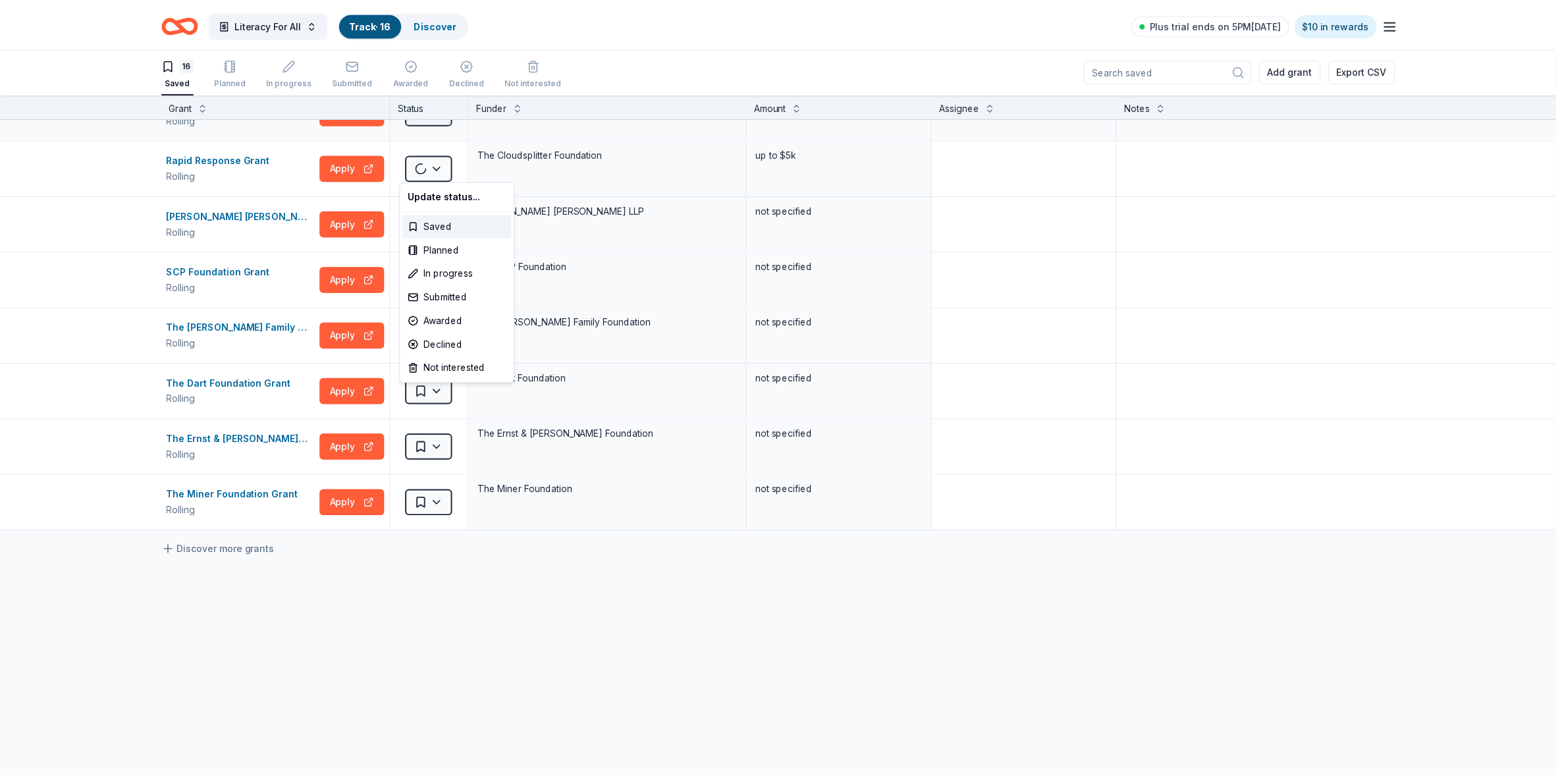
scroll to position [428, 0]
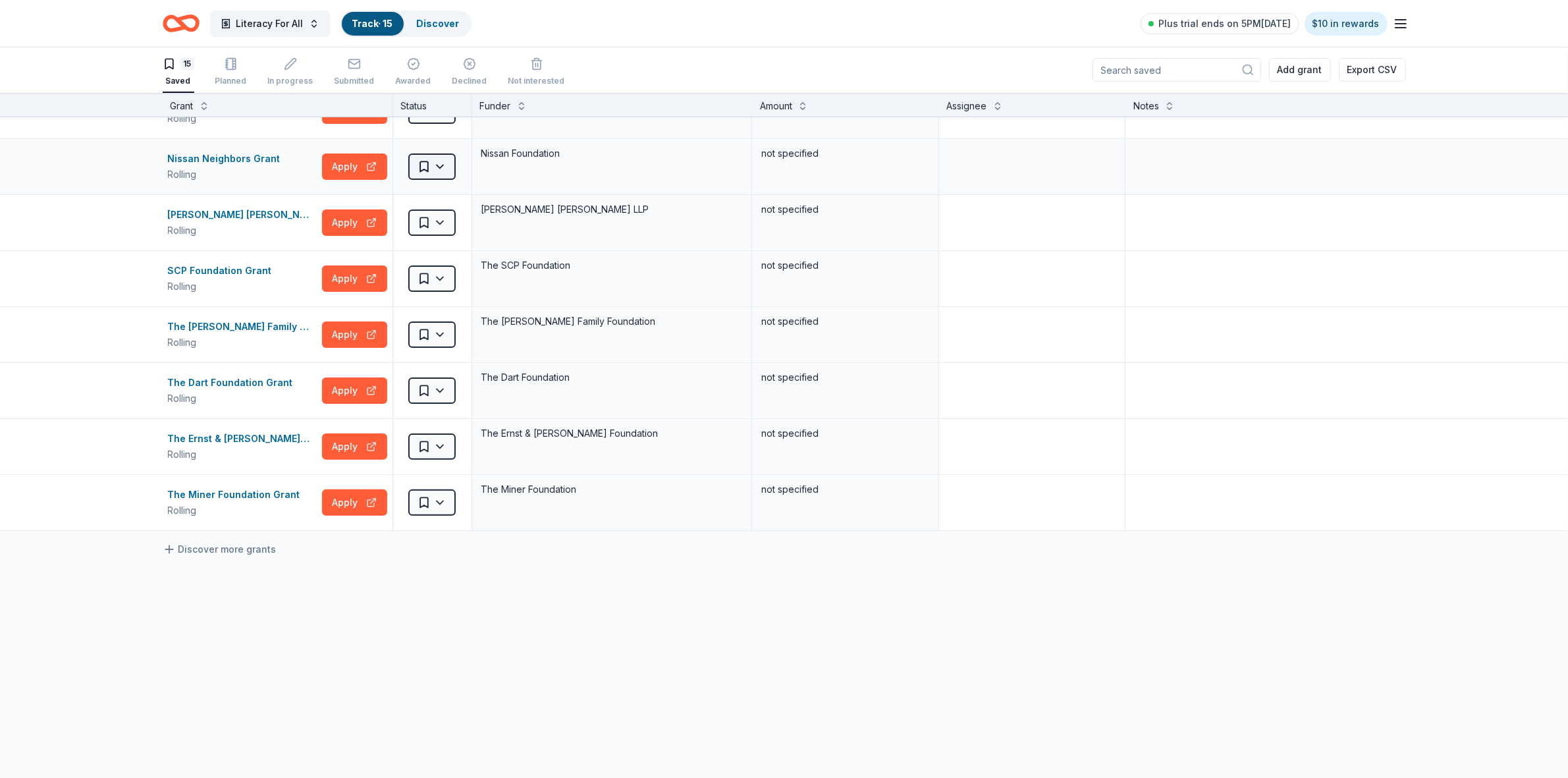
click at [438, 166] on html "Literacy For All Track · 15 Discover Plus trial ends on 5PM[DATE] $10 in reward…" at bounding box center [784, 388] width 1568 height 778
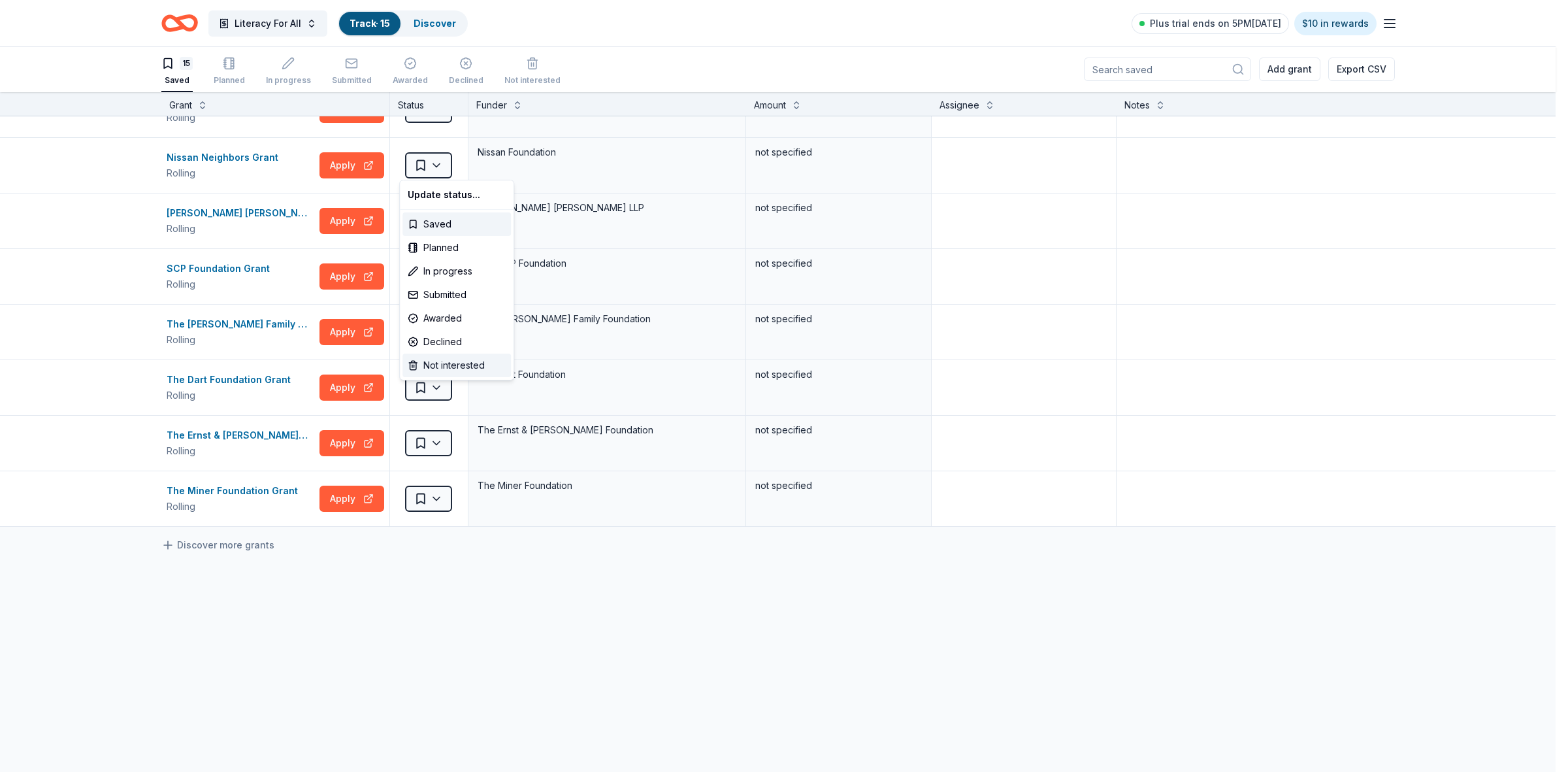
click at [433, 368] on div "Not interested" at bounding box center [456, 366] width 109 height 24
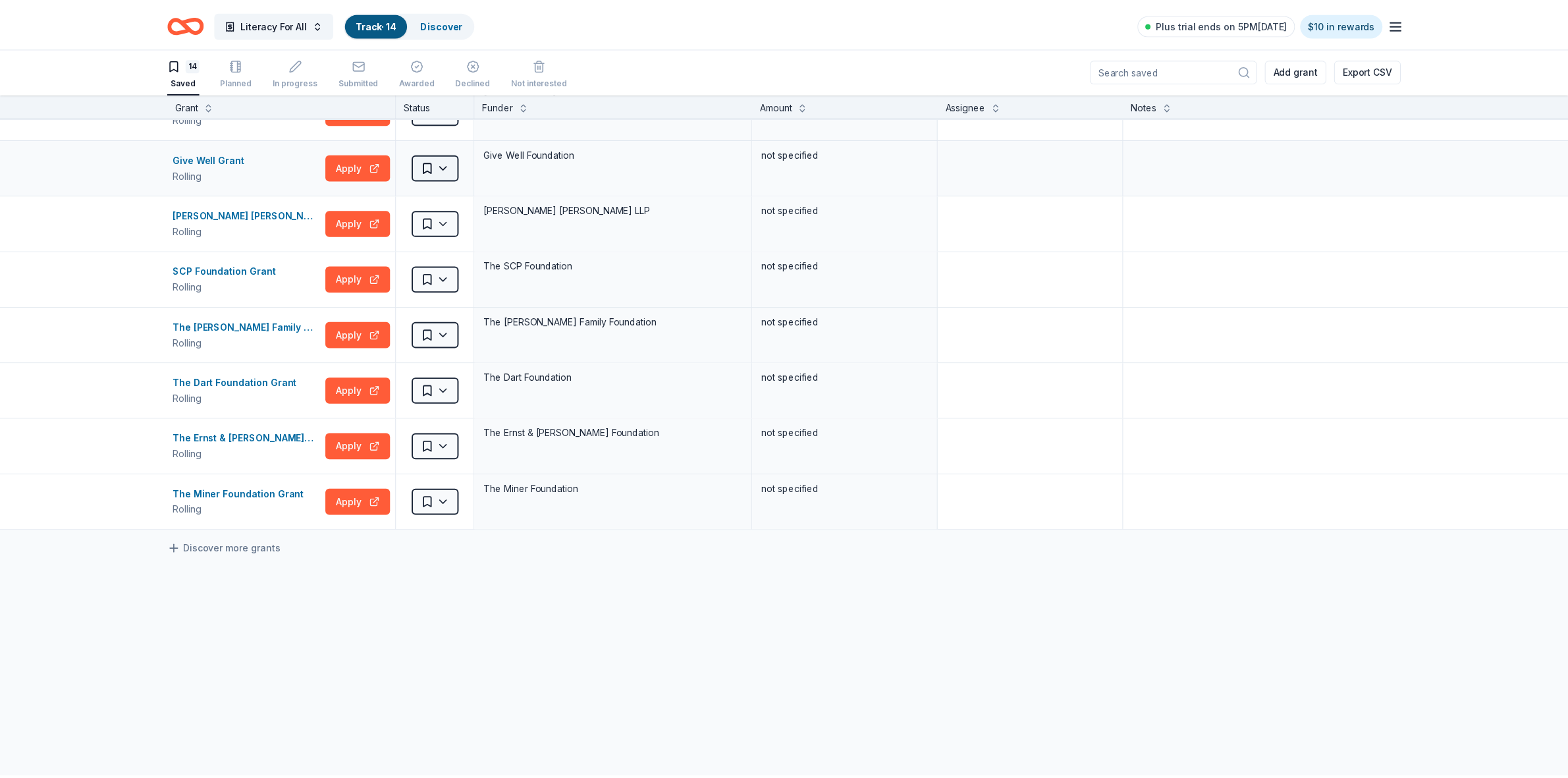
scroll to position [372, 0]
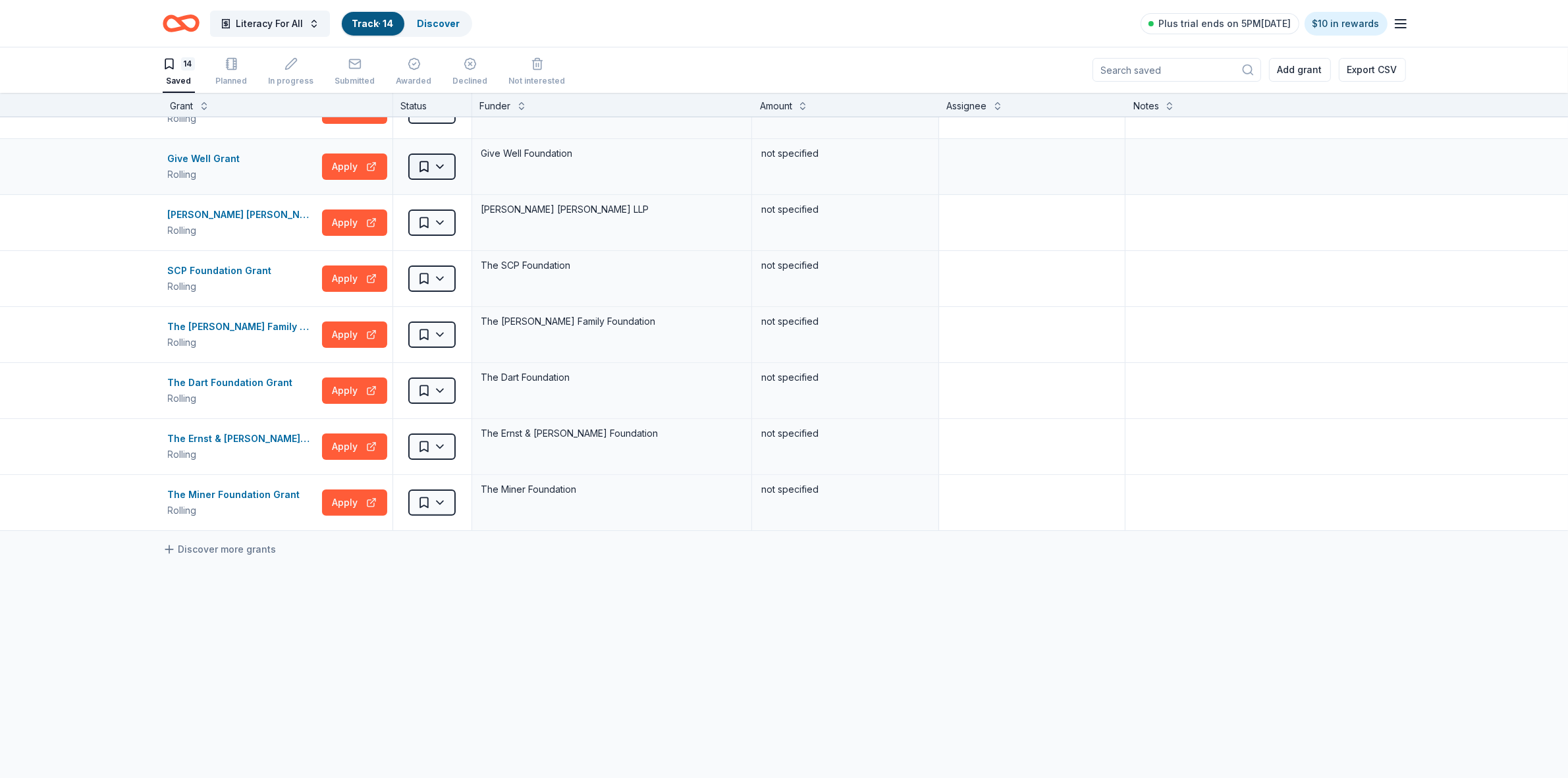
click at [438, 170] on html "Literacy For All Track · 14 Discover Plus trial ends on 5PM[DATE] $10 in reward…" at bounding box center [784, 388] width 1568 height 778
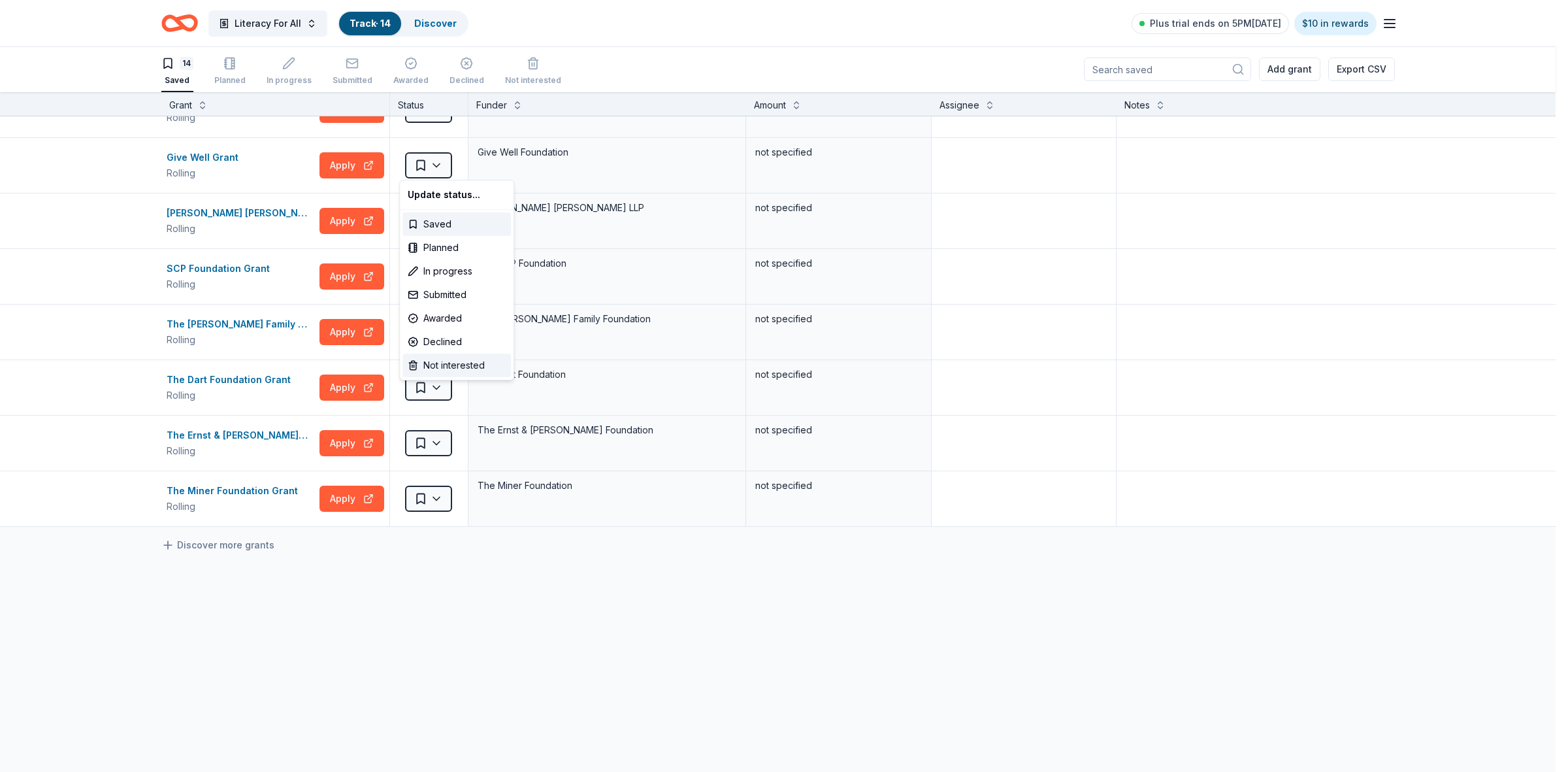
click at [433, 364] on div "Not interested" at bounding box center [456, 366] width 109 height 24
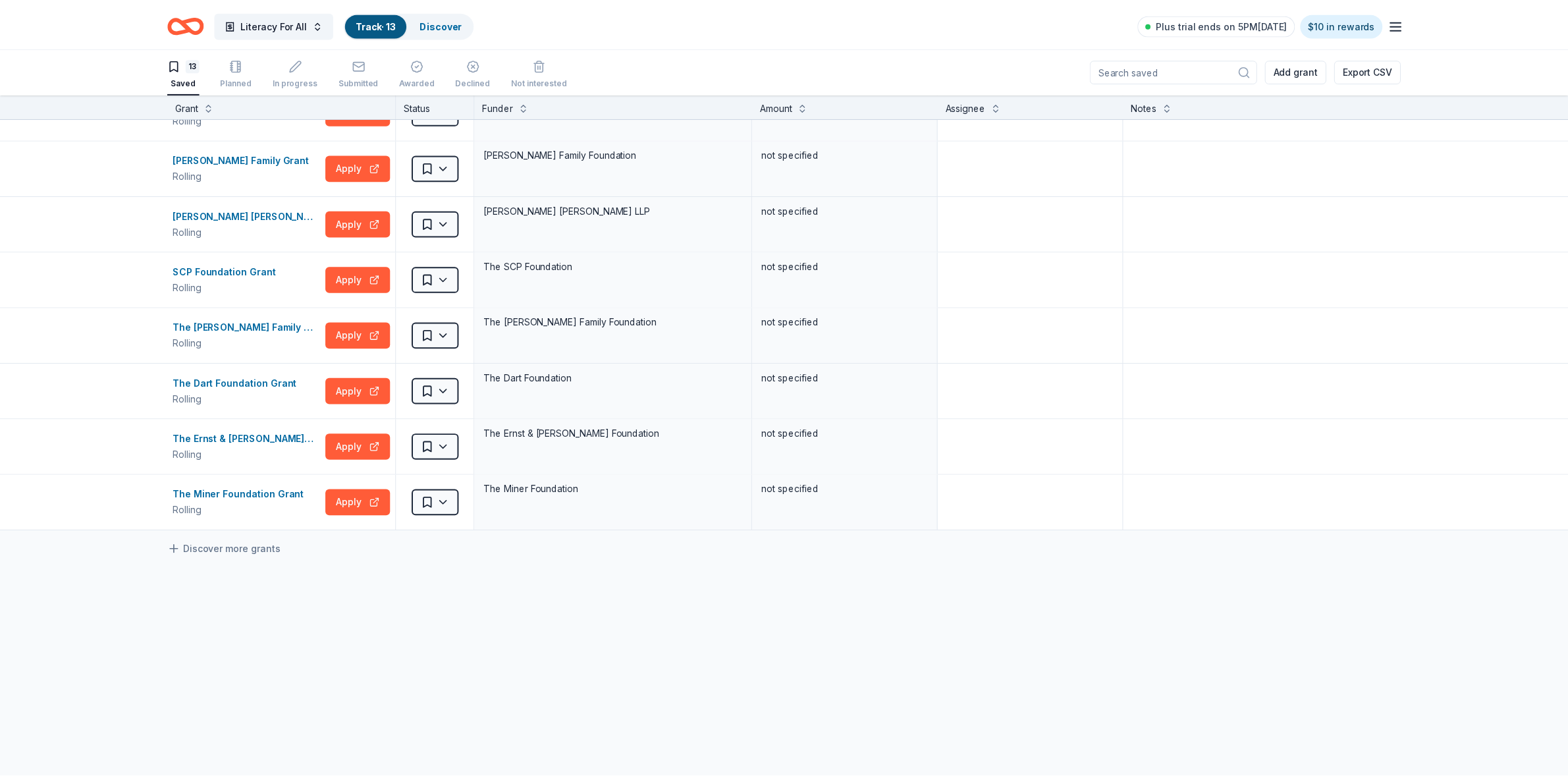
scroll to position [316, 0]
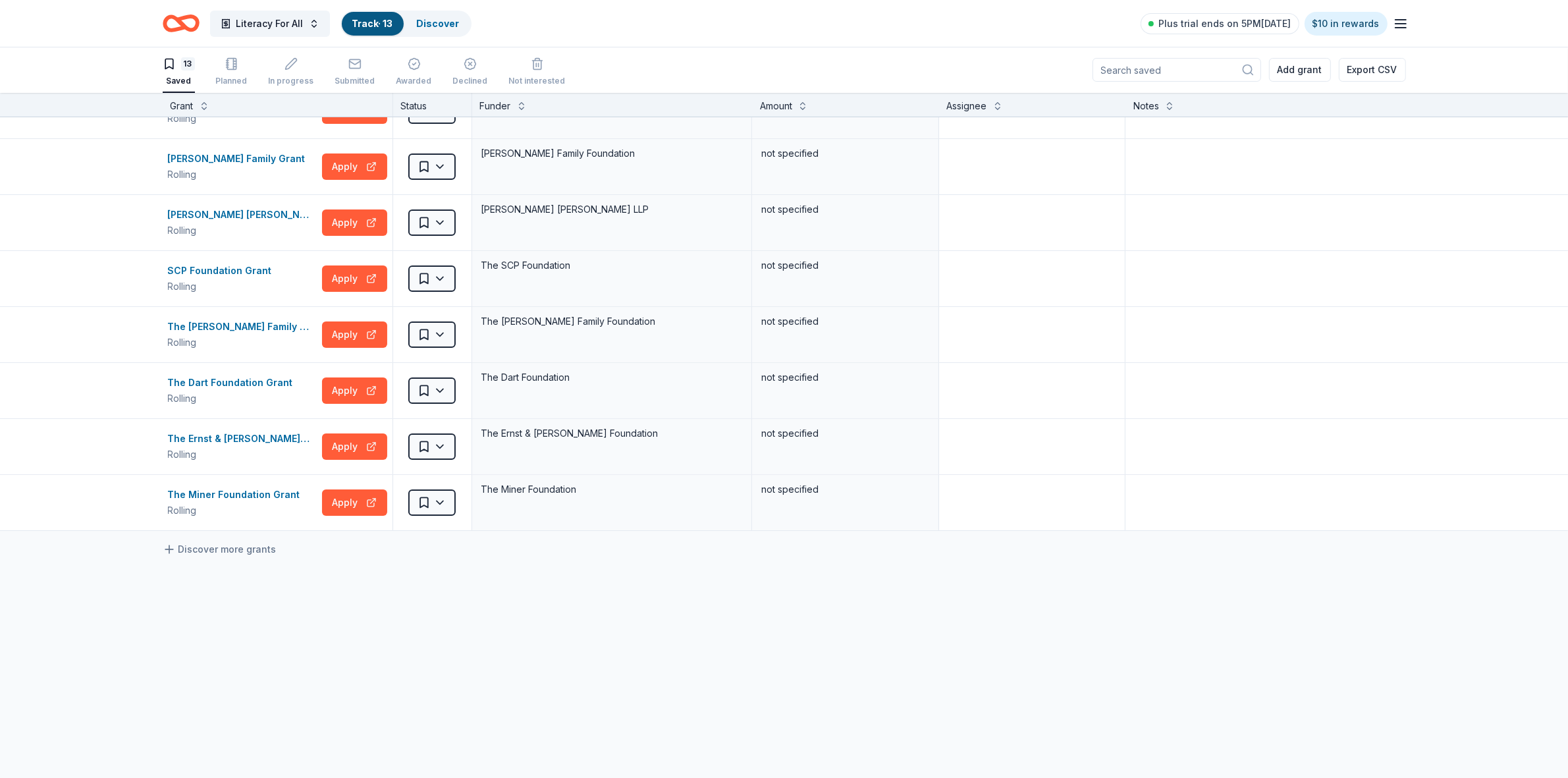
click at [434, 163] on html "Literacy For All Track · 13 Discover Plus trial ends on 5PM[DATE] $10 in reward…" at bounding box center [784, 388] width 1568 height 778
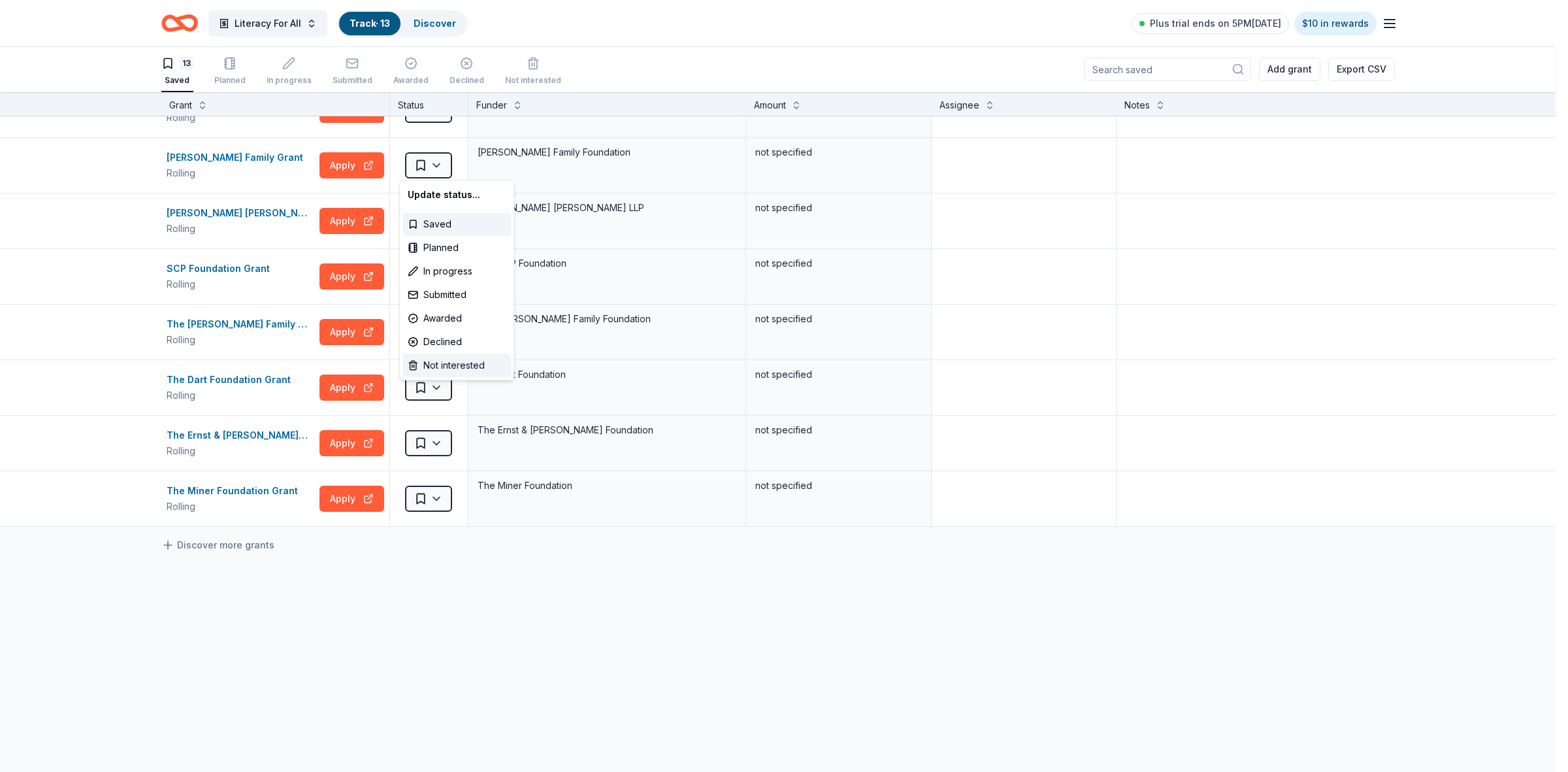
click at [438, 364] on div "Not interested" at bounding box center [456, 366] width 109 height 24
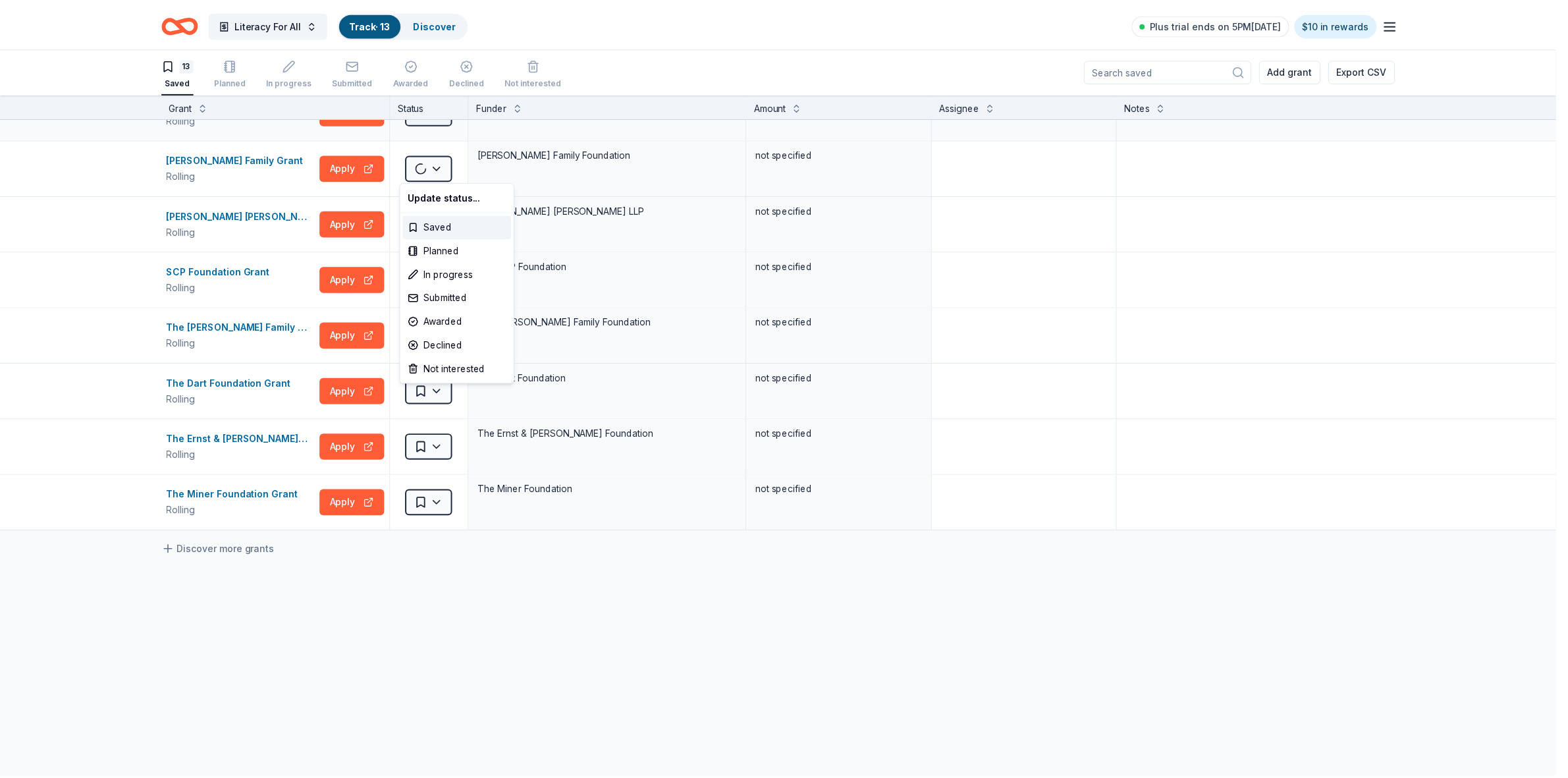
scroll to position [260, 0]
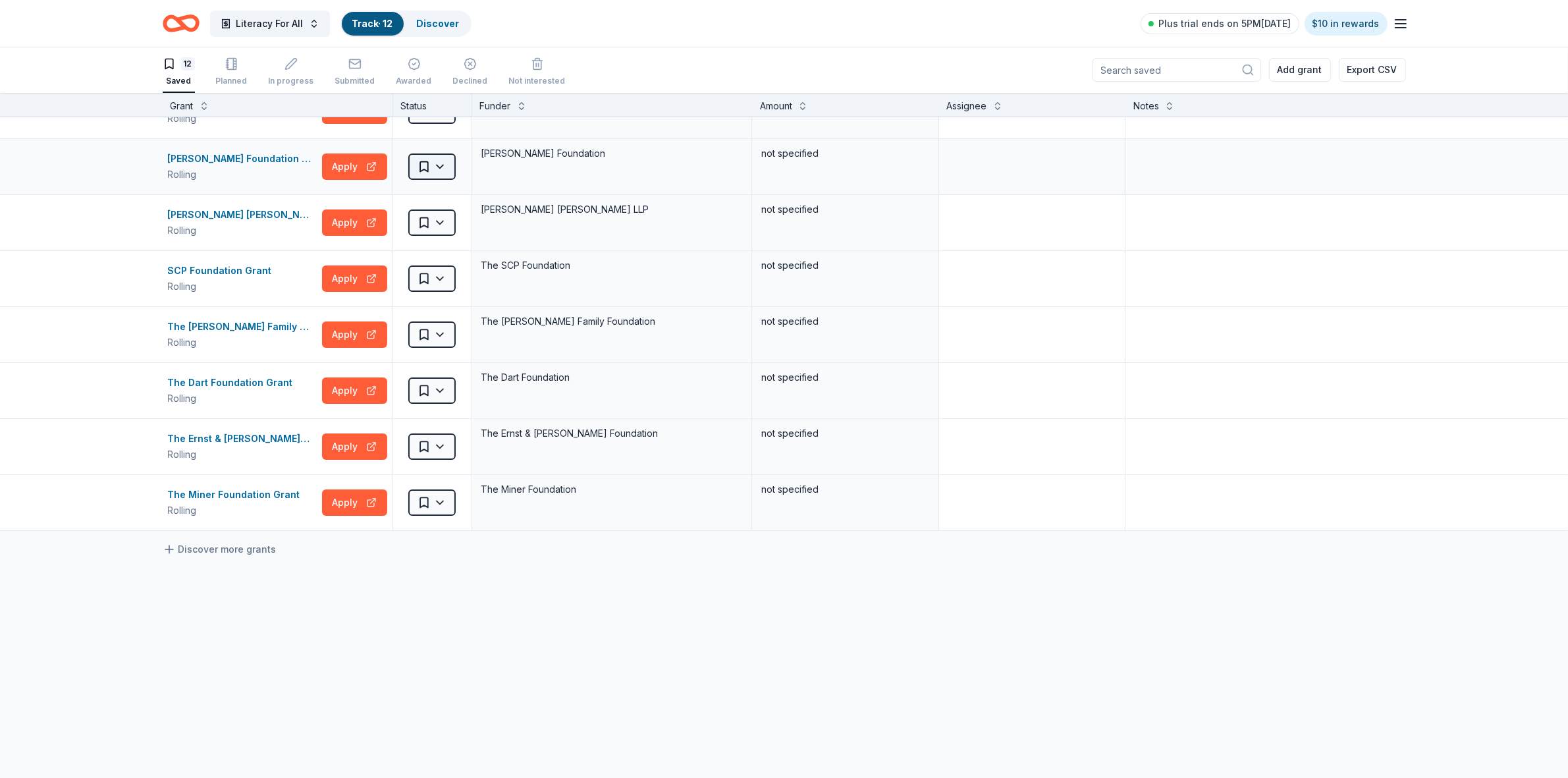
click at [439, 169] on html "Literacy For All Track · 12 Discover Plus trial ends on 5PM[DATE] $10 in reward…" at bounding box center [784, 388] width 1568 height 778
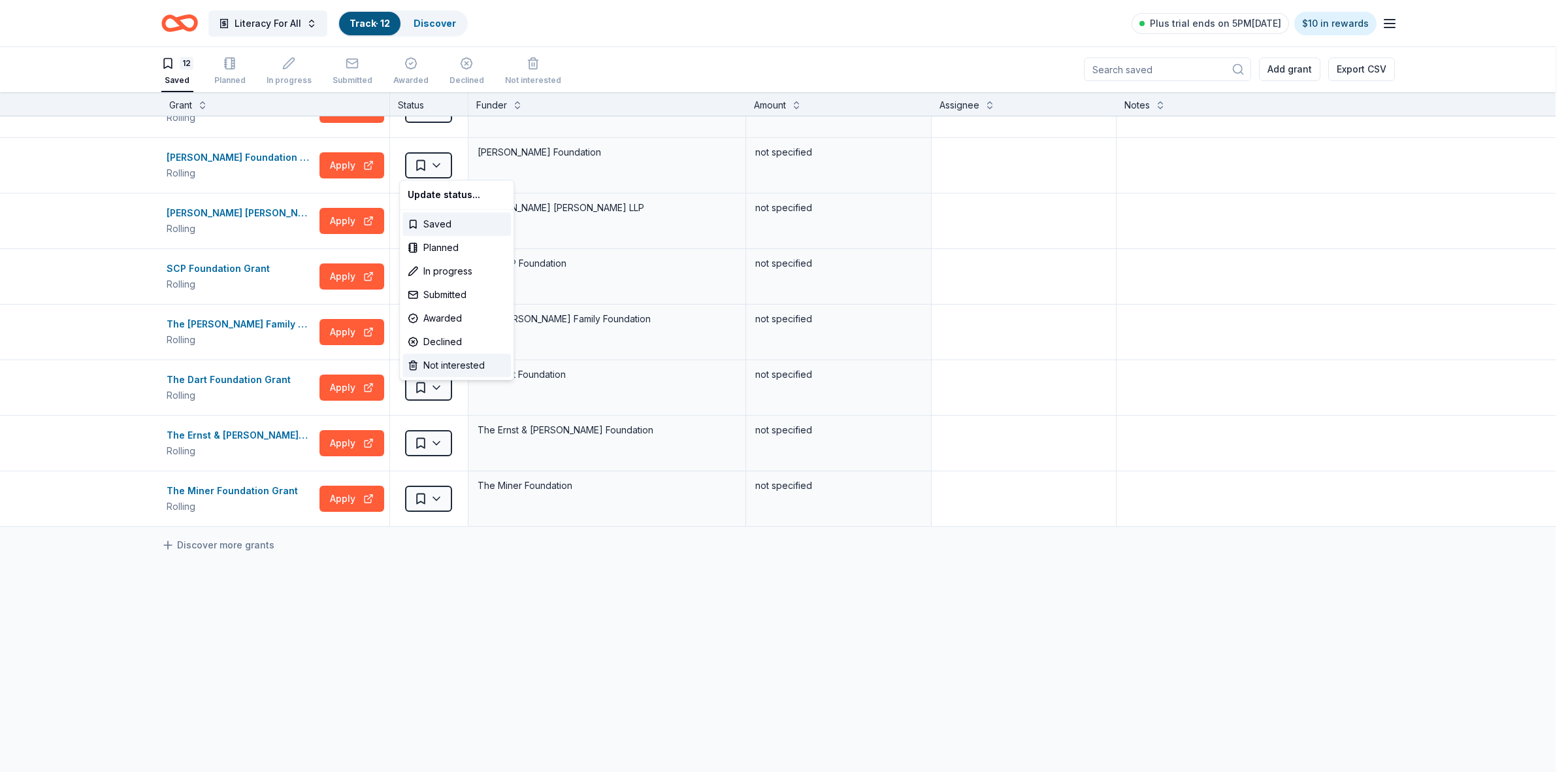
click at [439, 363] on div "Not interested" at bounding box center [456, 366] width 109 height 24
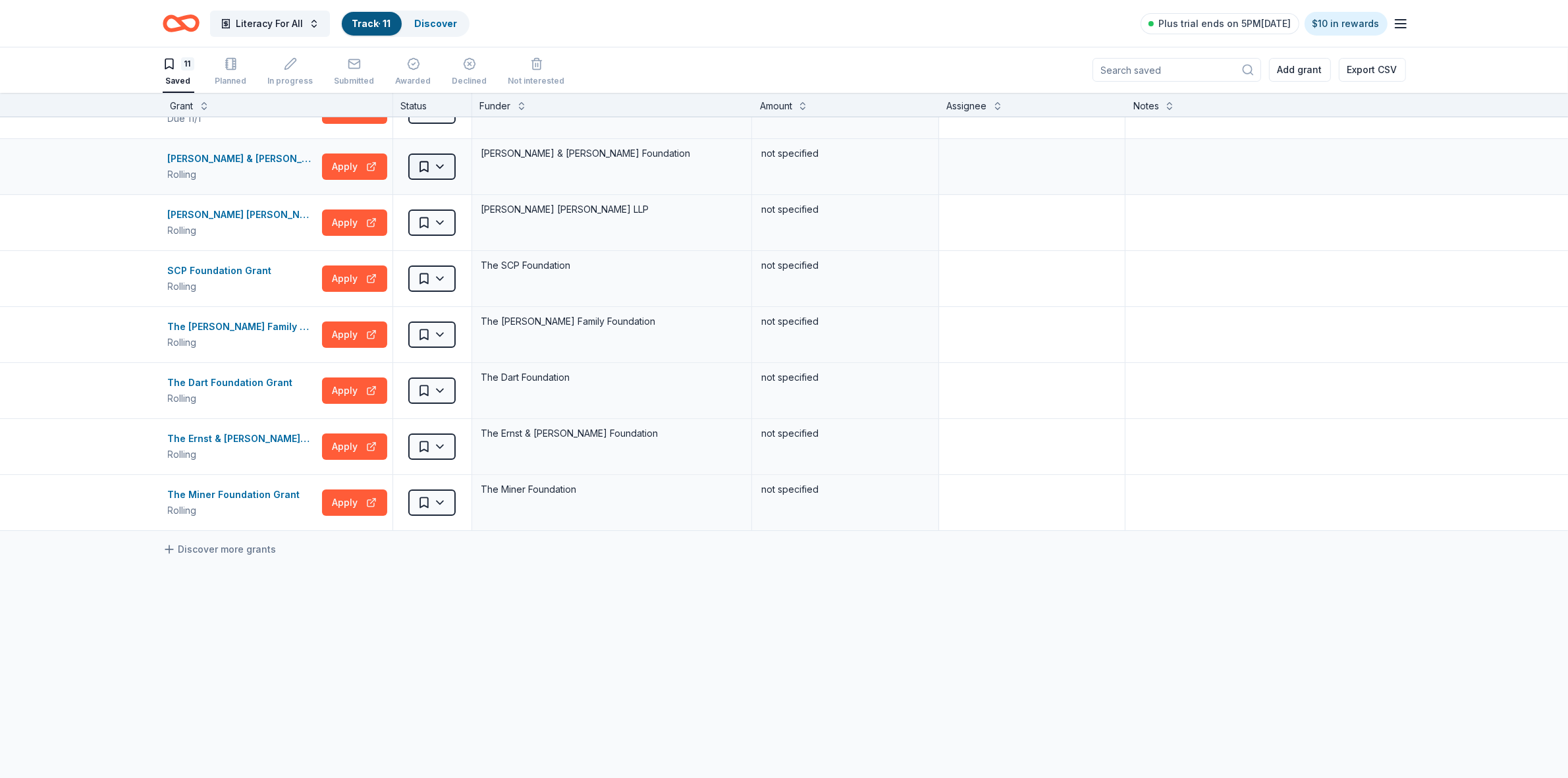
scroll to position [204, 0]
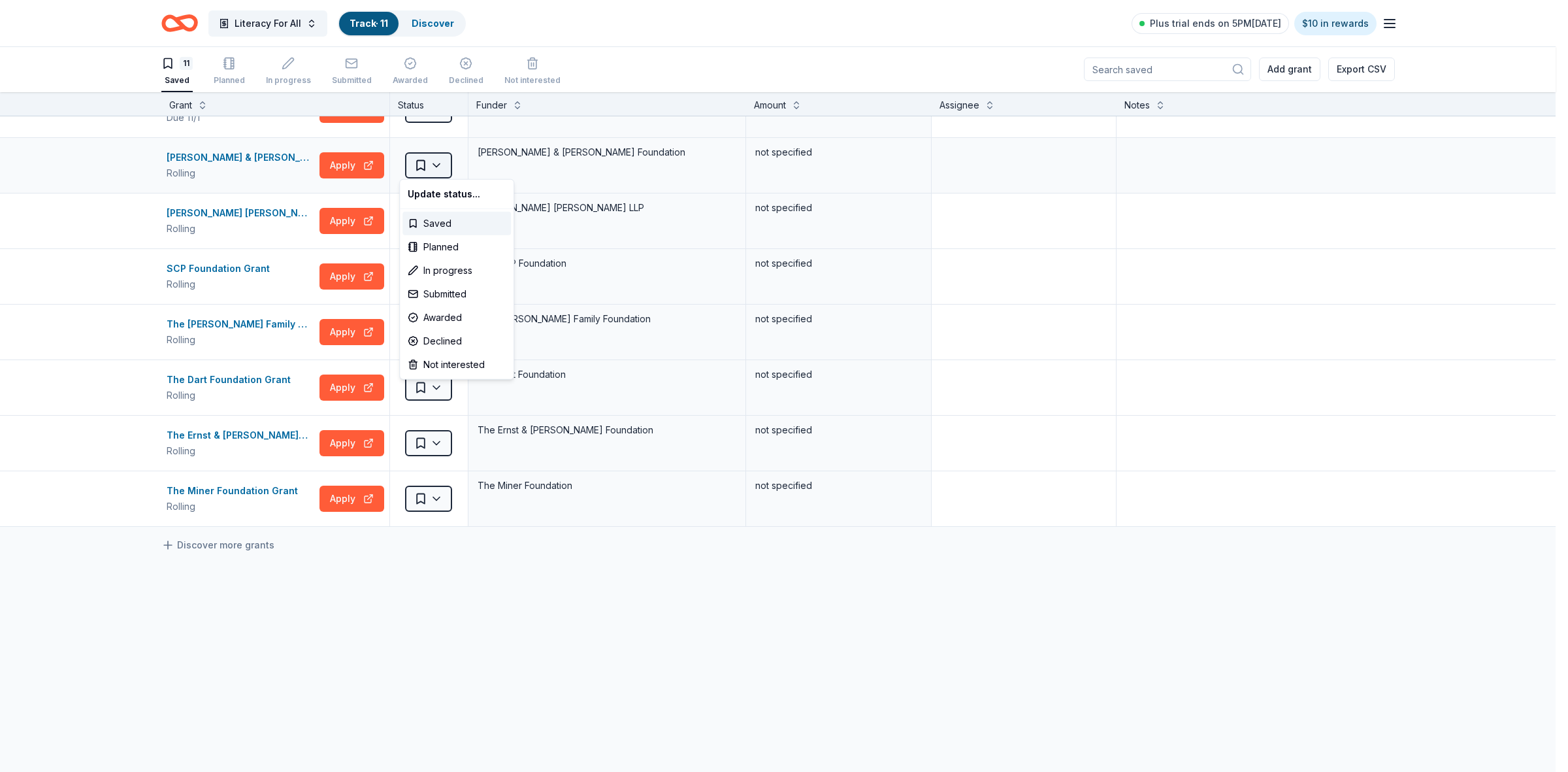
click at [426, 165] on html "Literacy For All Track · 11 Discover Plus trial ends on 5PM[DATE] $10 in reward…" at bounding box center [784, 385] width 1568 height 772
click at [436, 360] on div "Not interested" at bounding box center [456, 365] width 109 height 24
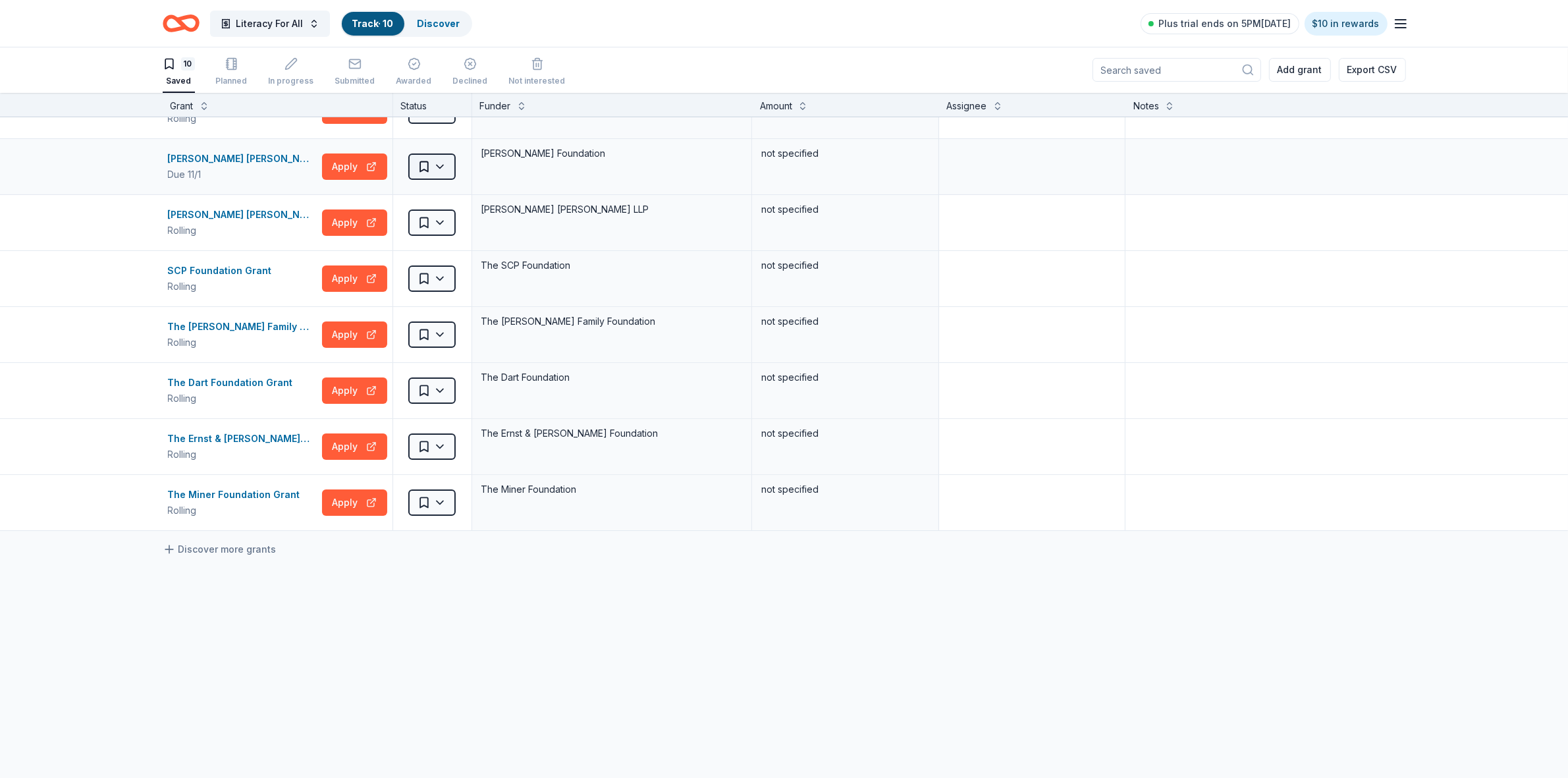
scroll to position [147, 0]
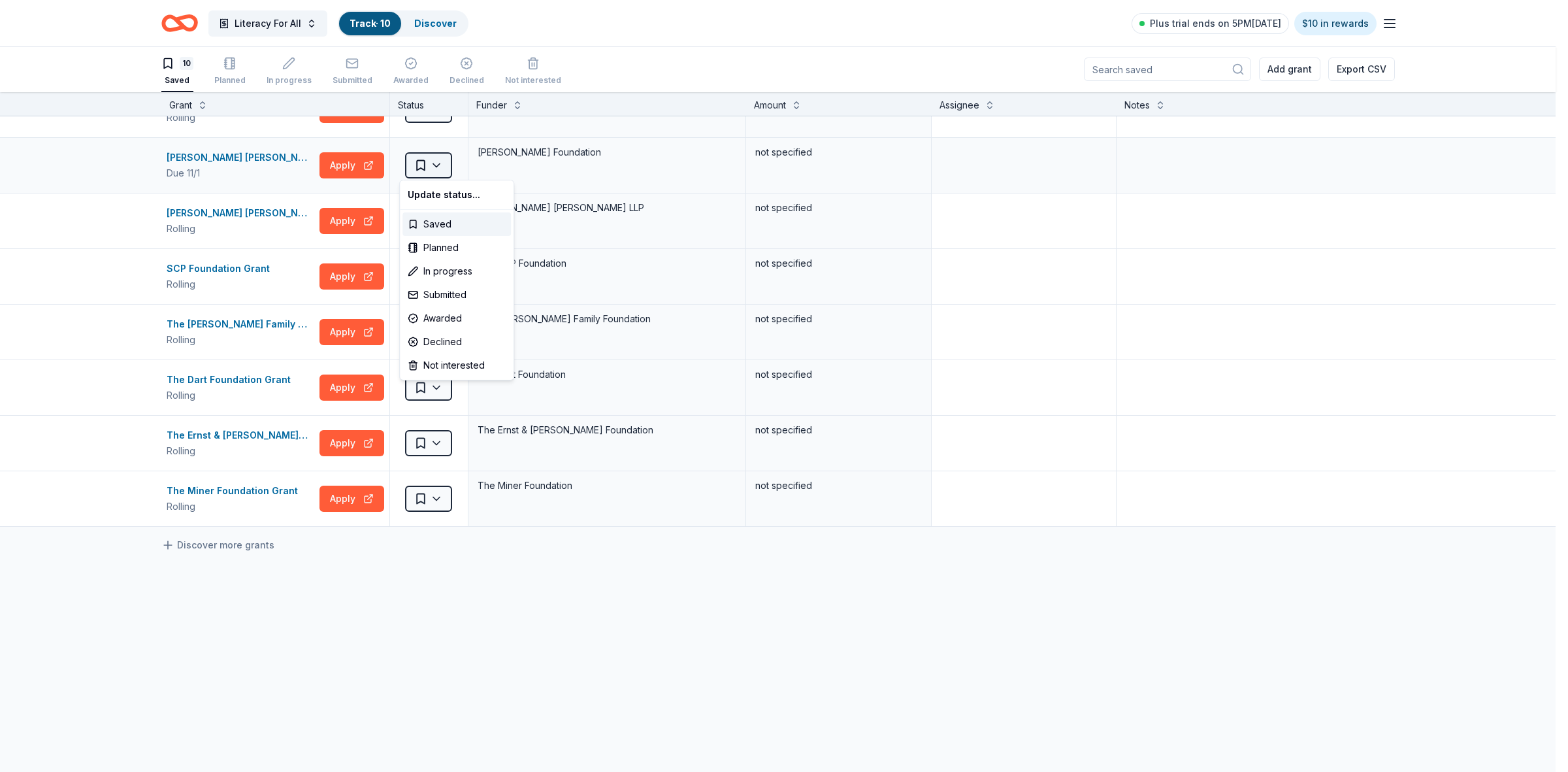
click at [428, 165] on html "Literacy For All Track · 10 Discover Plus trial ends on 5PM[DATE] $10 in reward…" at bounding box center [784, 385] width 1568 height 772
click at [444, 360] on div "Not interested" at bounding box center [456, 366] width 109 height 24
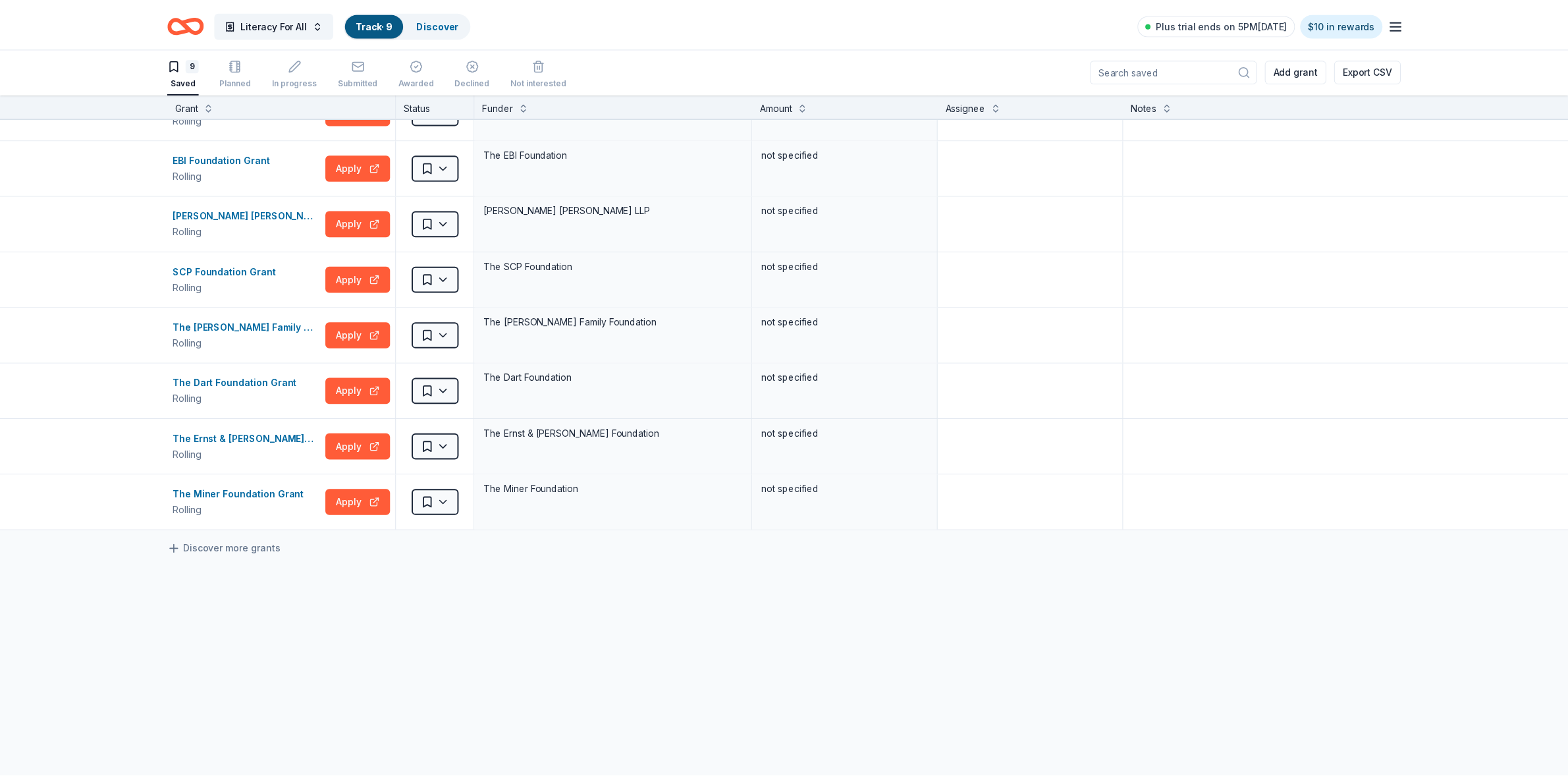
scroll to position [91, 0]
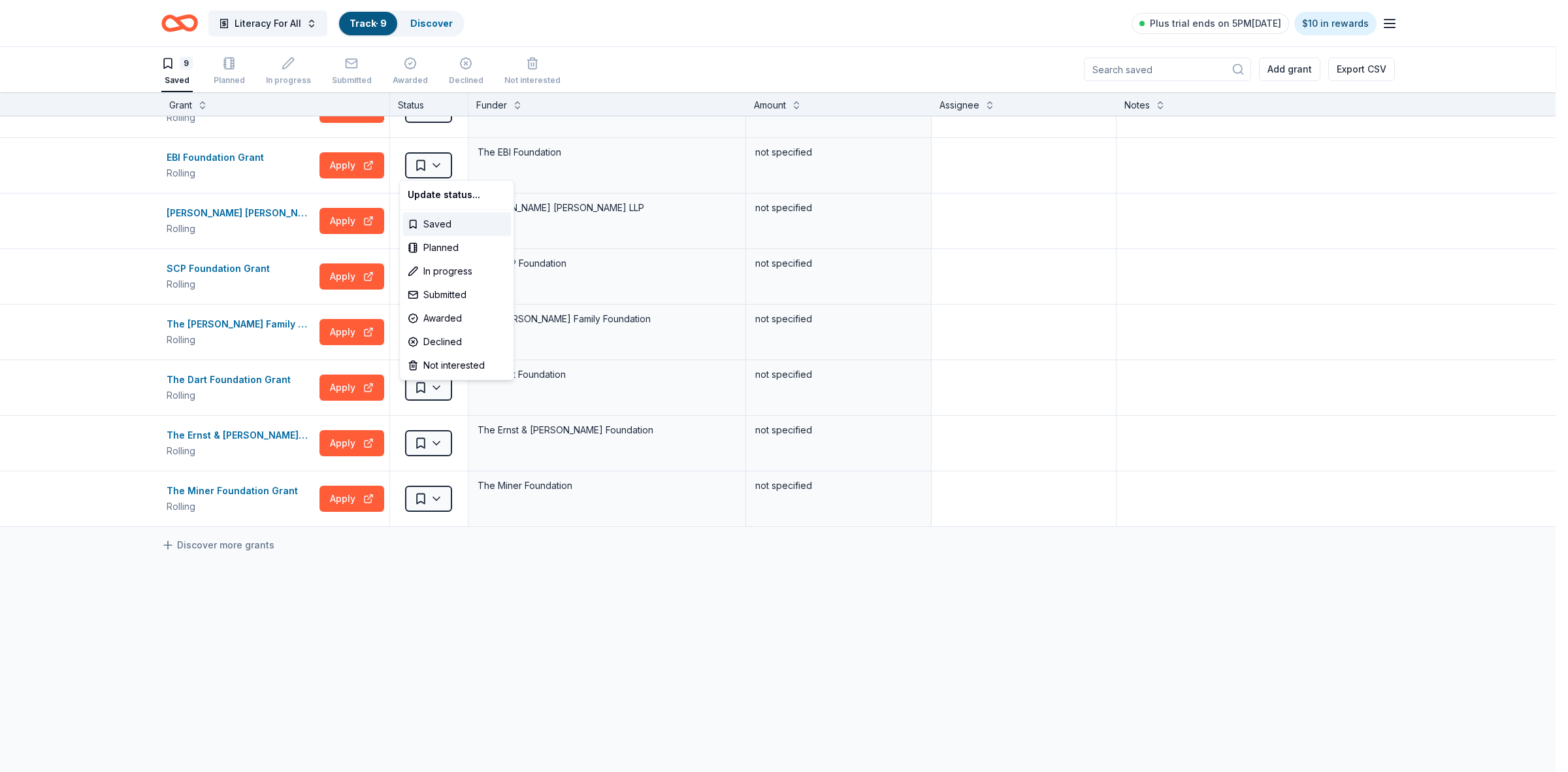
click at [427, 165] on html "Literacy For All Track · 9 Discover Plus trial ends on 5PM[DATE] $10 in rewards…" at bounding box center [784, 385] width 1568 height 772
click at [432, 363] on div "Not interested" at bounding box center [456, 366] width 109 height 24
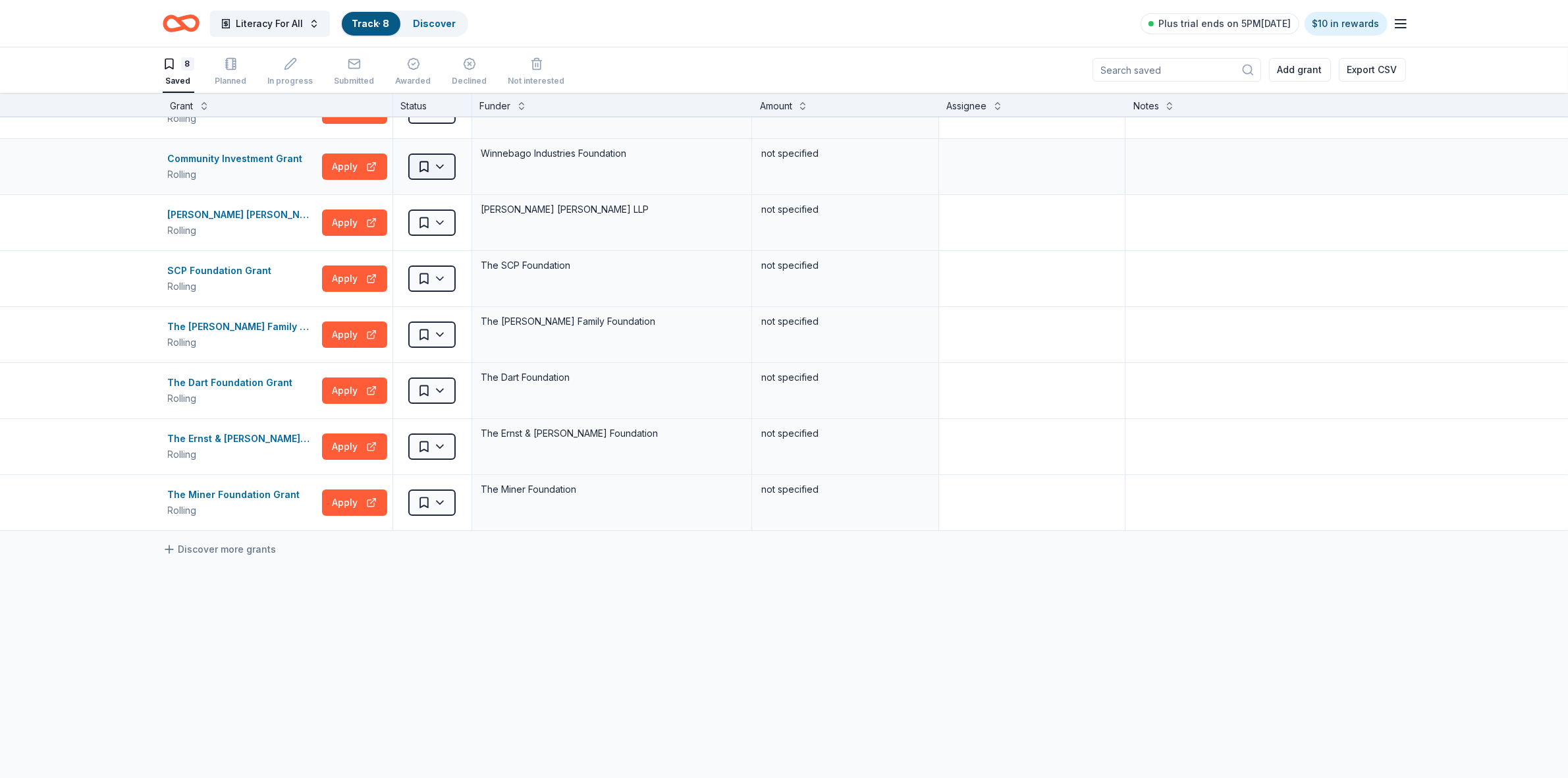
scroll to position [35, 0]
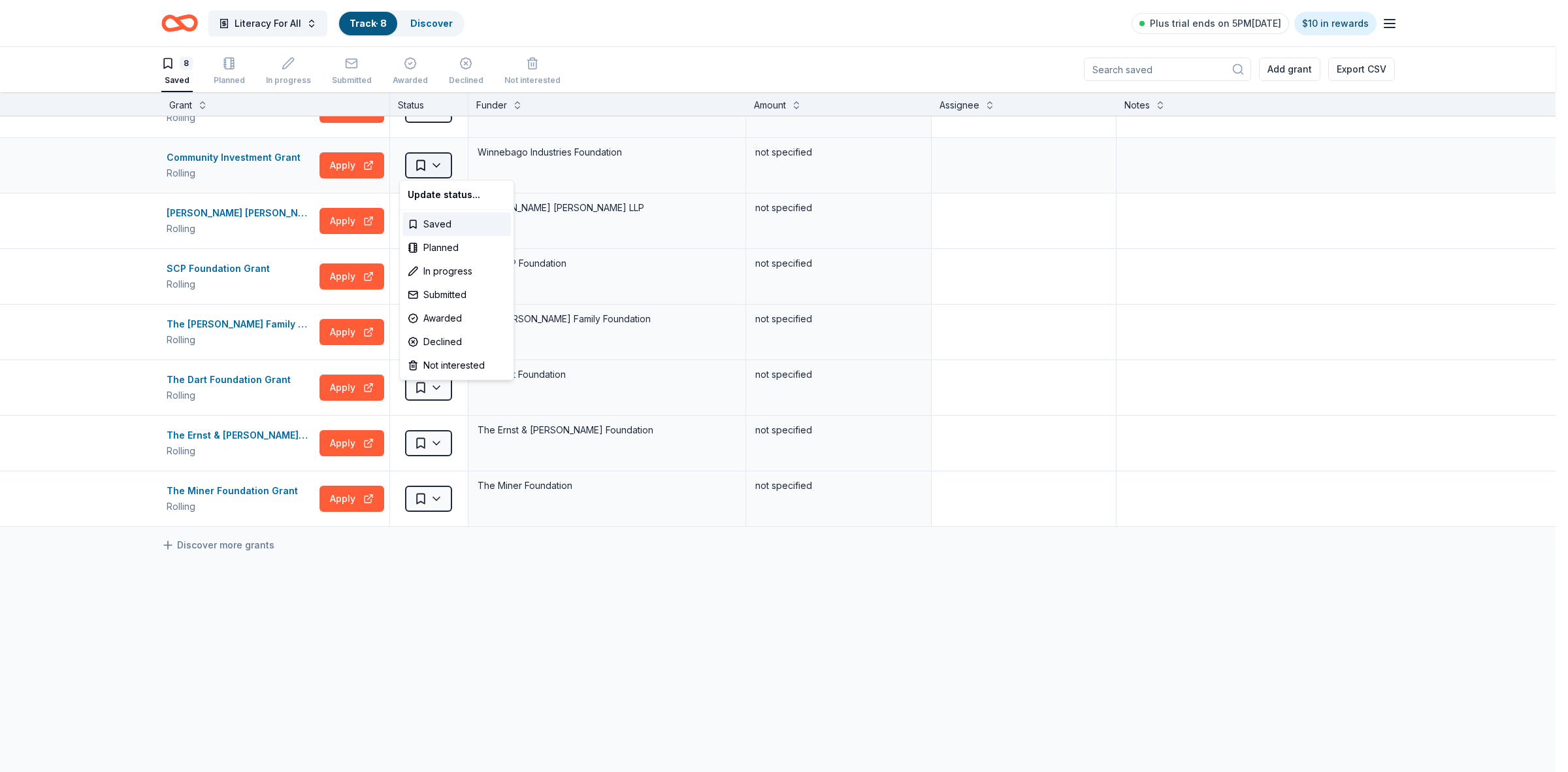
click at [425, 163] on html "Literacy For All Track · 8 Discover Plus trial ends on 5PM[DATE] $10 in rewards…" at bounding box center [784, 385] width 1568 height 772
click at [448, 365] on div "Not interested" at bounding box center [456, 366] width 109 height 24
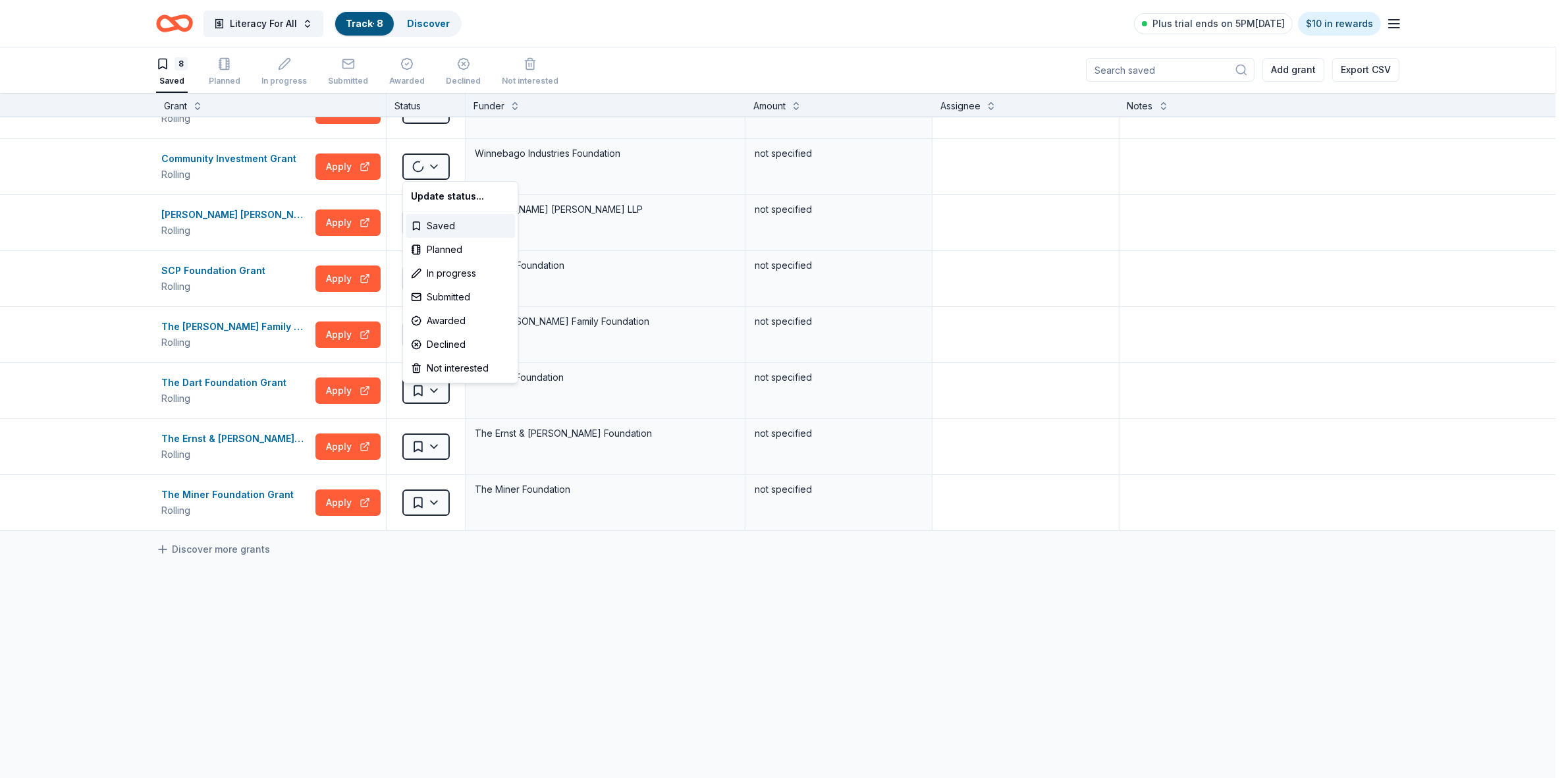
scroll to position [0, 0]
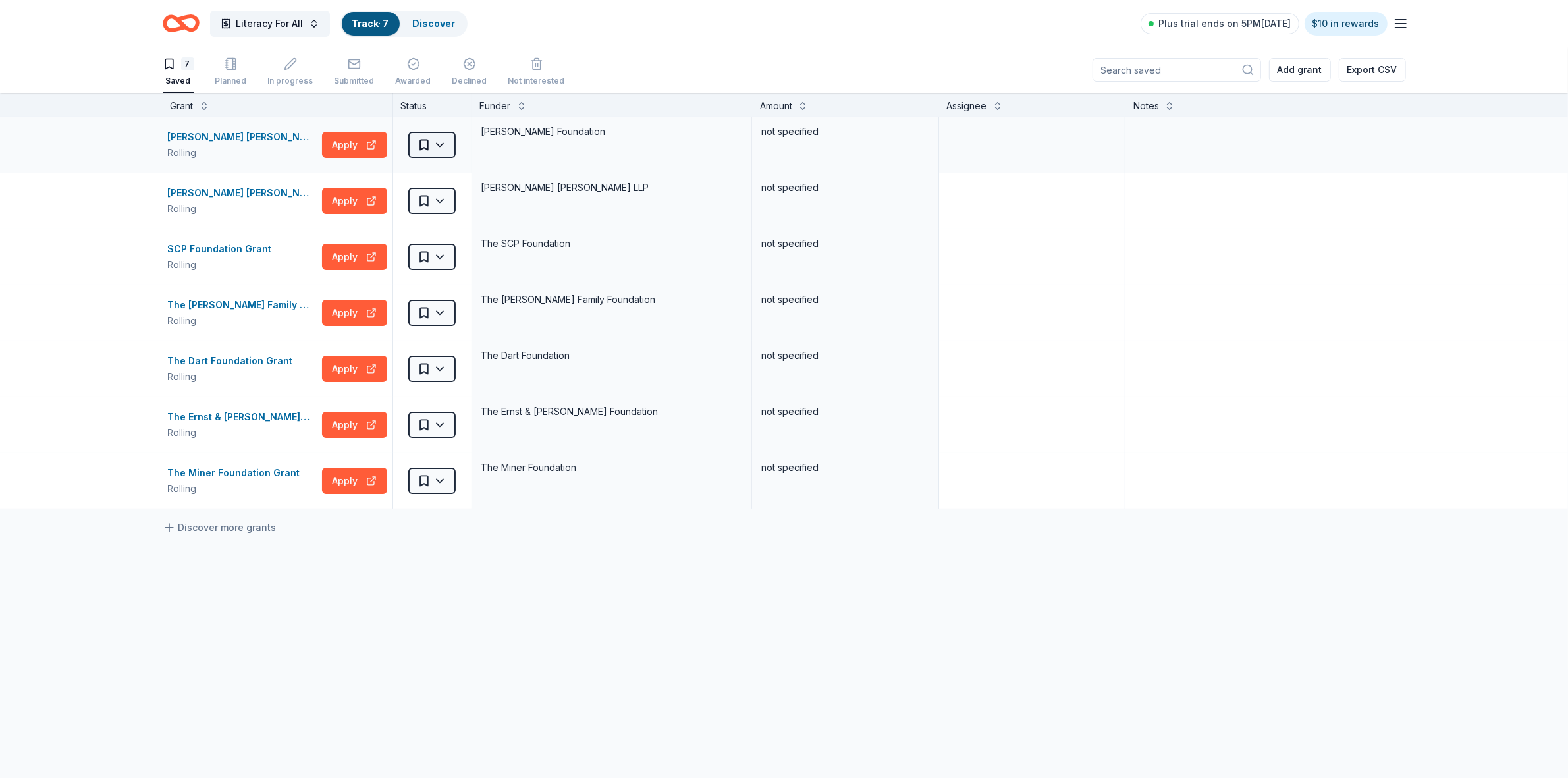
click at [440, 148] on html "Literacy For All Track · 7 Discover Plus trial ends on 5PM[DATE] $10 in rewards…" at bounding box center [784, 388] width 1568 height 778
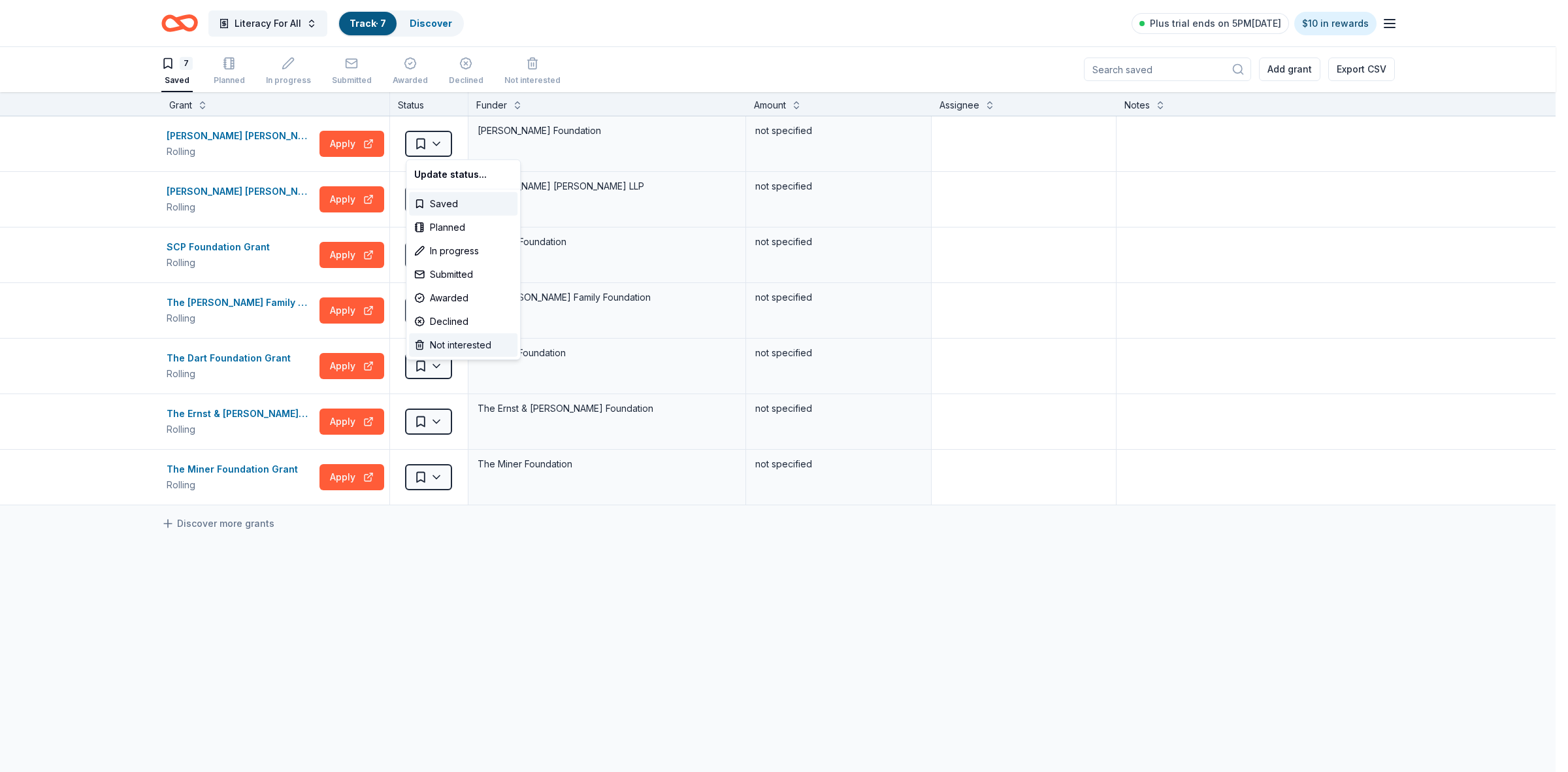
click at [465, 343] on div "Not interested" at bounding box center [463, 345] width 109 height 24
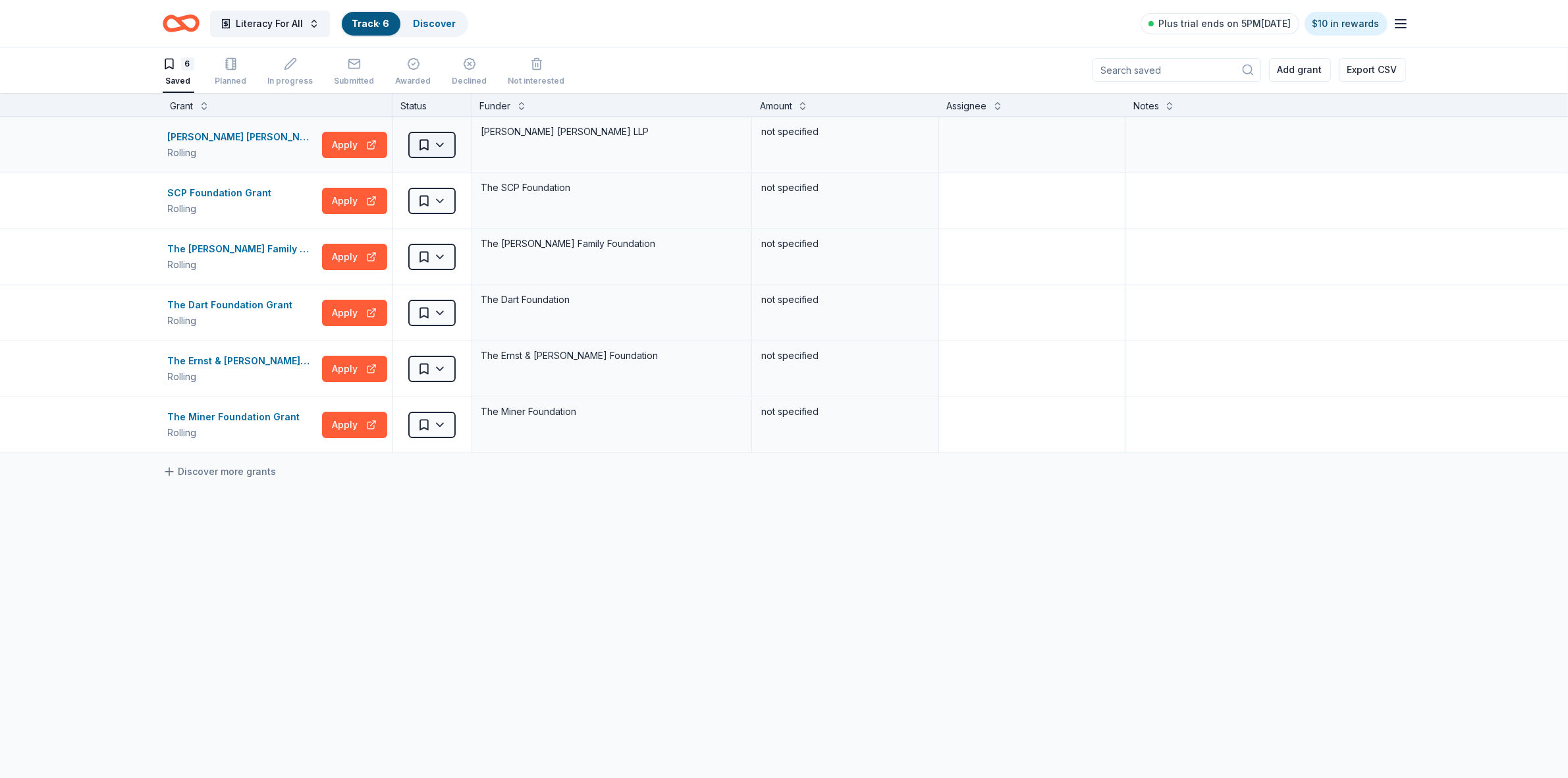
click at [435, 148] on html "Literacy For All Track · 6 Discover Plus trial ends on 5PM[DATE] $10 in rewards…" at bounding box center [784, 388] width 1568 height 778
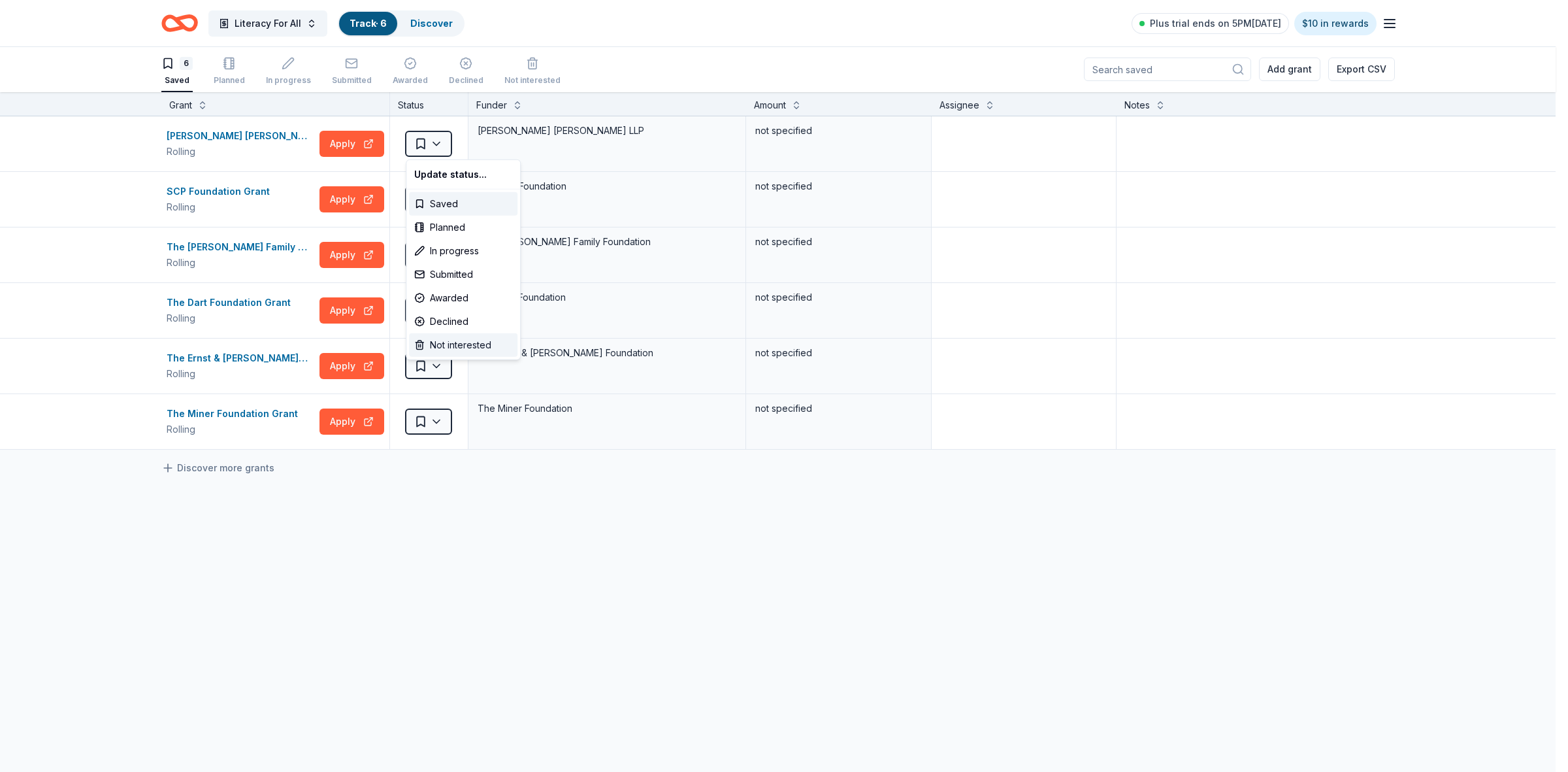
click at [462, 343] on div "Not interested" at bounding box center [463, 345] width 109 height 24
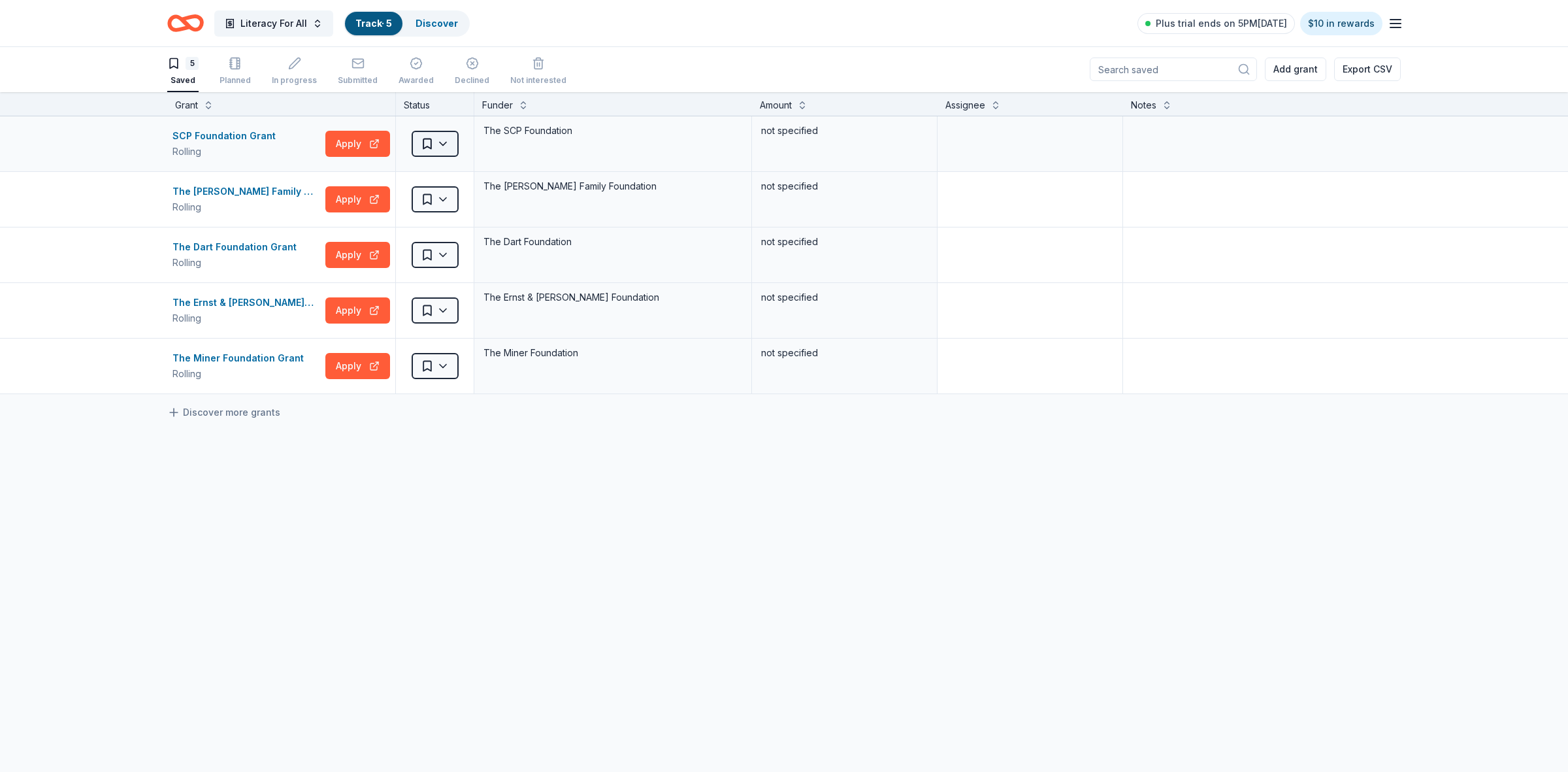
click at [436, 145] on html "Literacy For All Track · 5 Discover Plus trial ends on 5PM[DATE] $10 in rewards…" at bounding box center [784, 385] width 1568 height 772
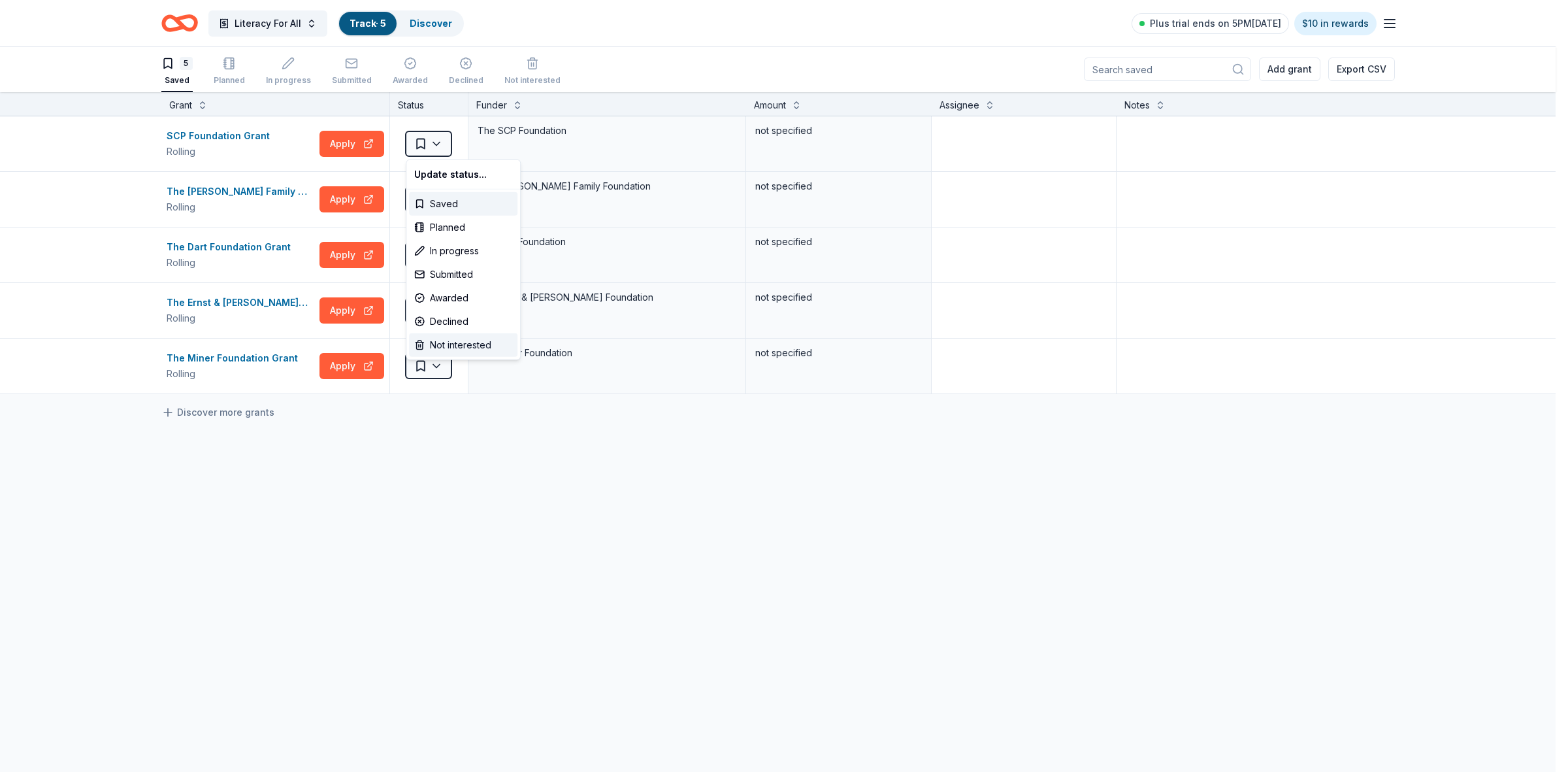
click at [456, 346] on div "Not interested" at bounding box center [463, 345] width 109 height 24
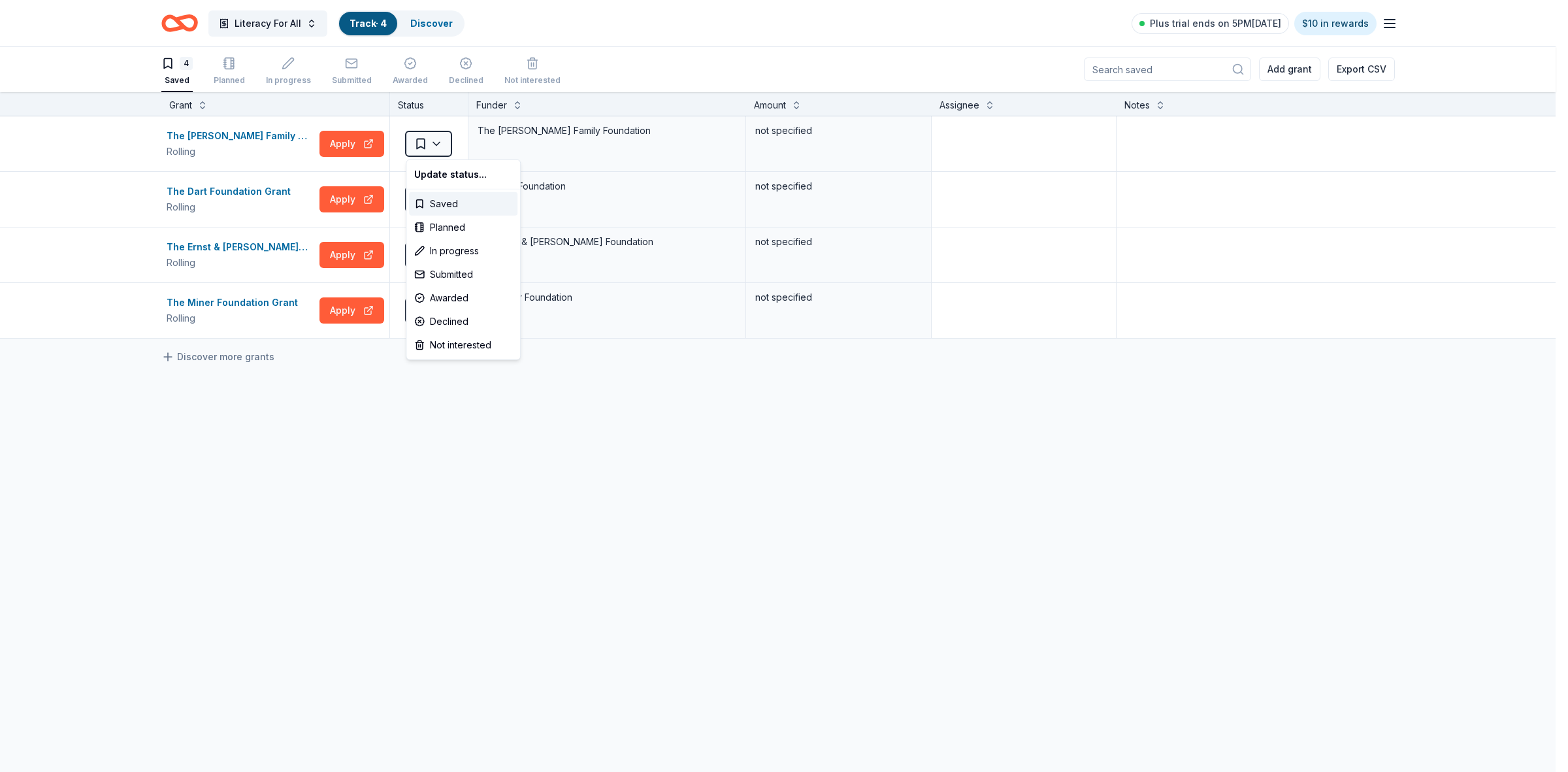
click at [439, 145] on html "Literacy For All Track · 4 Discover Plus trial ends on 5PM[DATE] $10 in rewards…" at bounding box center [784, 385] width 1568 height 772
click at [452, 350] on div "Not interested" at bounding box center [463, 345] width 109 height 24
click at [439, 145] on html "Literacy For All Track · 3 Discover Plus trial ends on 5PM[DATE] $10 in rewards…" at bounding box center [784, 385] width 1568 height 772
click at [442, 346] on div "Not interested" at bounding box center [463, 345] width 109 height 24
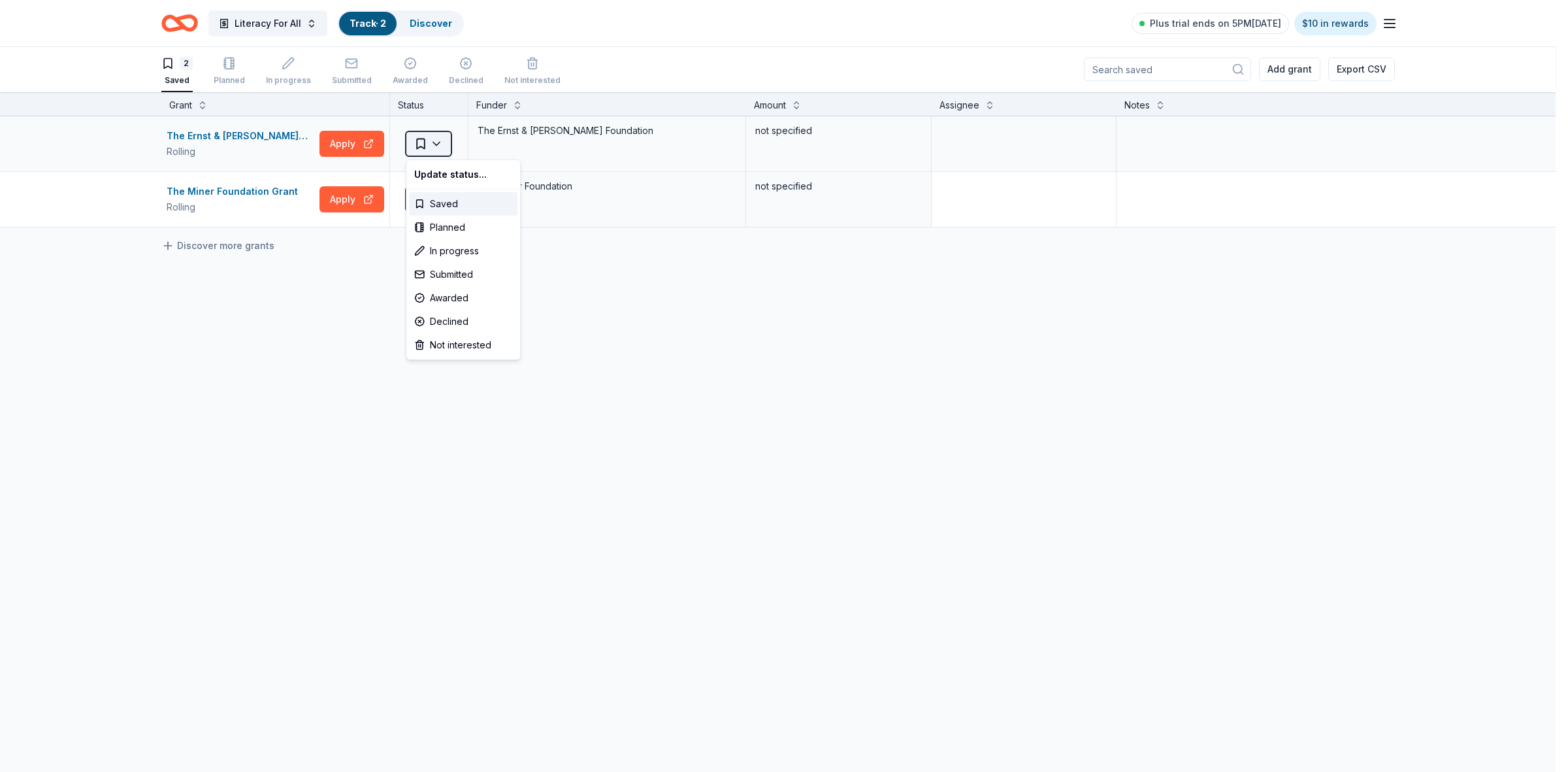
click at [433, 142] on html "Literacy For All Track · 2 Discover Plus trial ends on 5PM[DATE] $10 in rewards…" at bounding box center [784, 385] width 1568 height 772
click at [436, 340] on div "Not interested" at bounding box center [463, 345] width 109 height 24
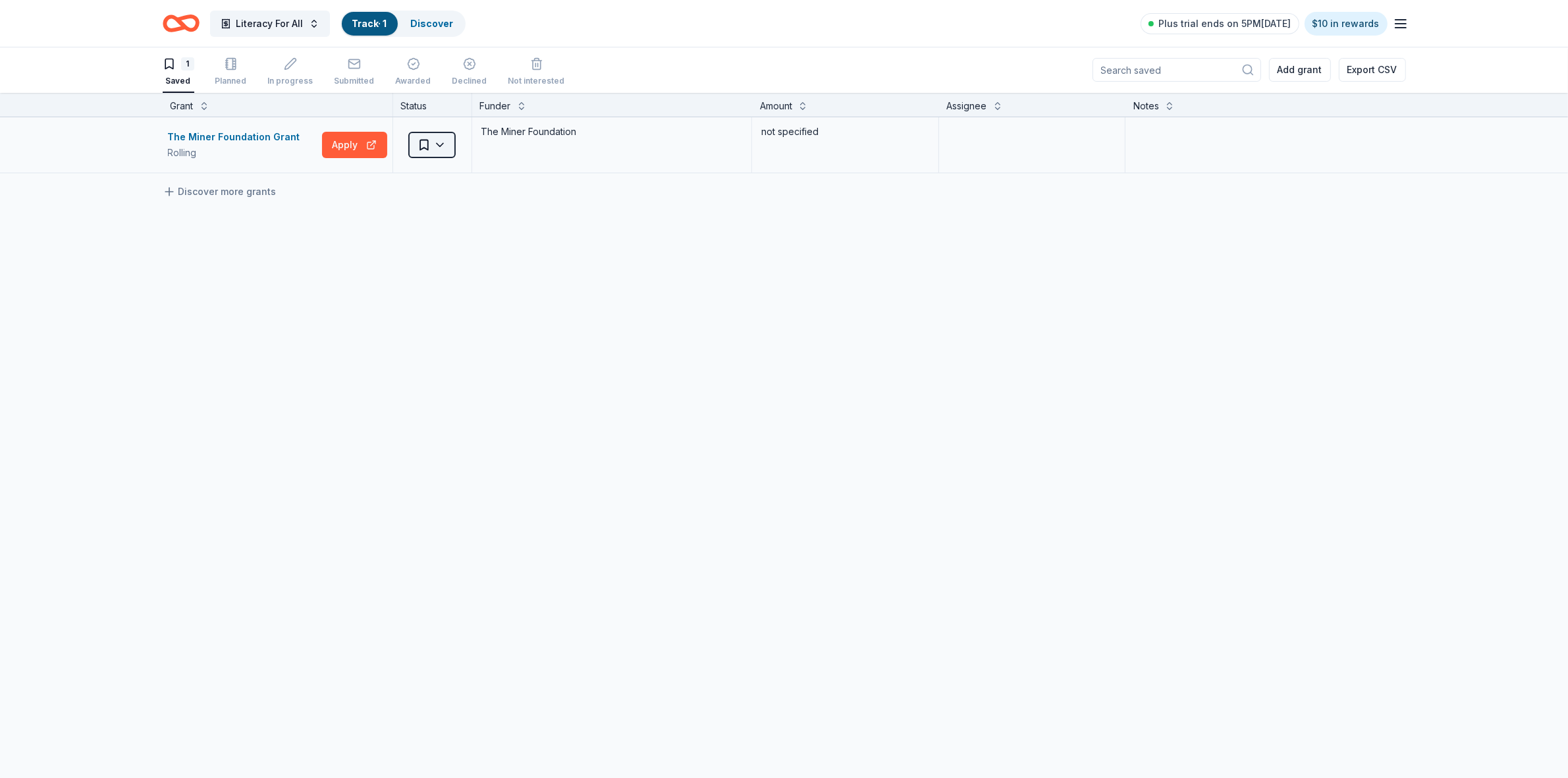
click at [440, 144] on html "Literacy For All Track · 1 Discover Plus trial ends on 5PM[DATE] $10 in rewards…" at bounding box center [784, 388] width 1568 height 778
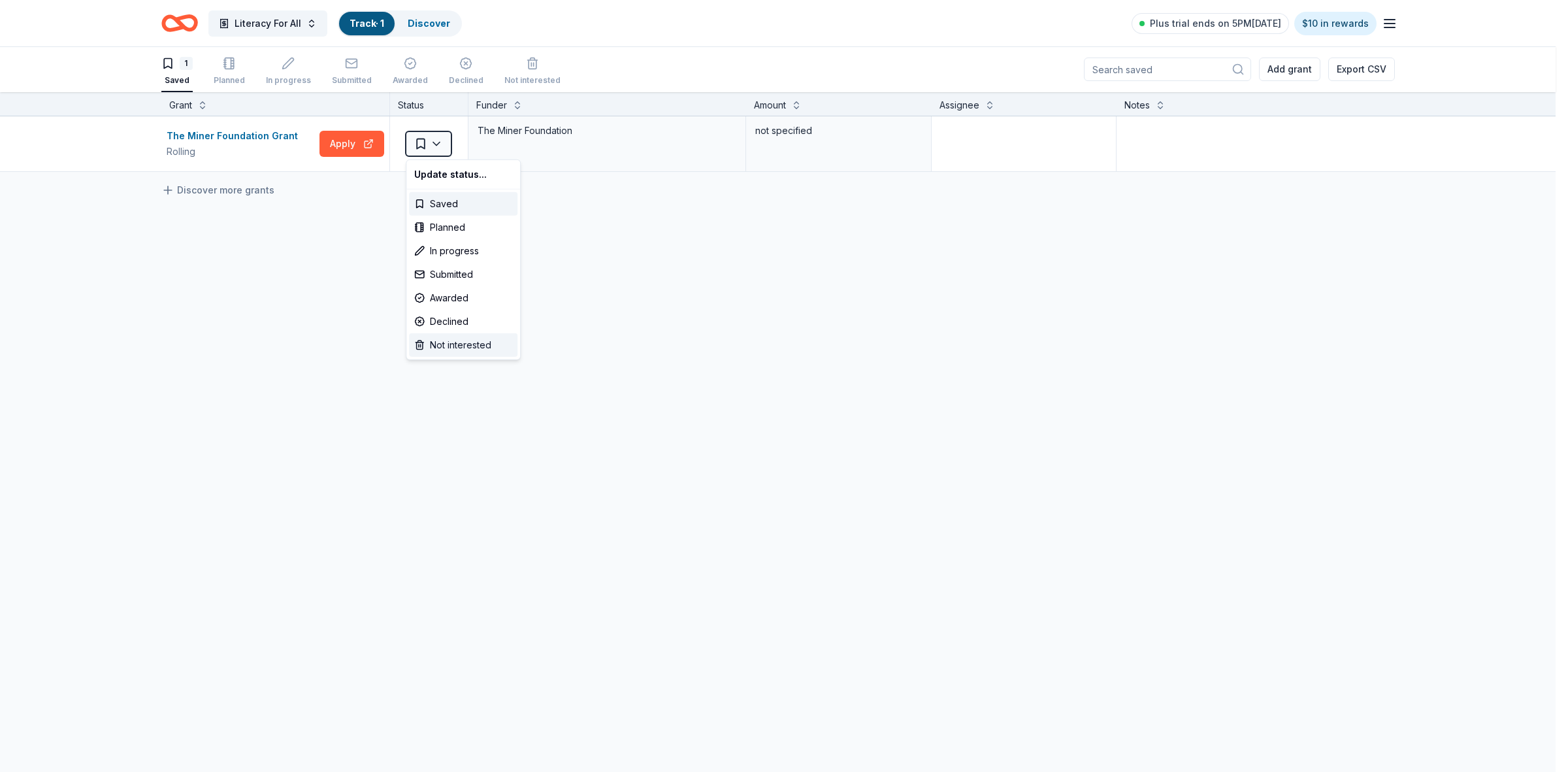
click at [458, 348] on div "Not interested" at bounding box center [463, 345] width 109 height 24
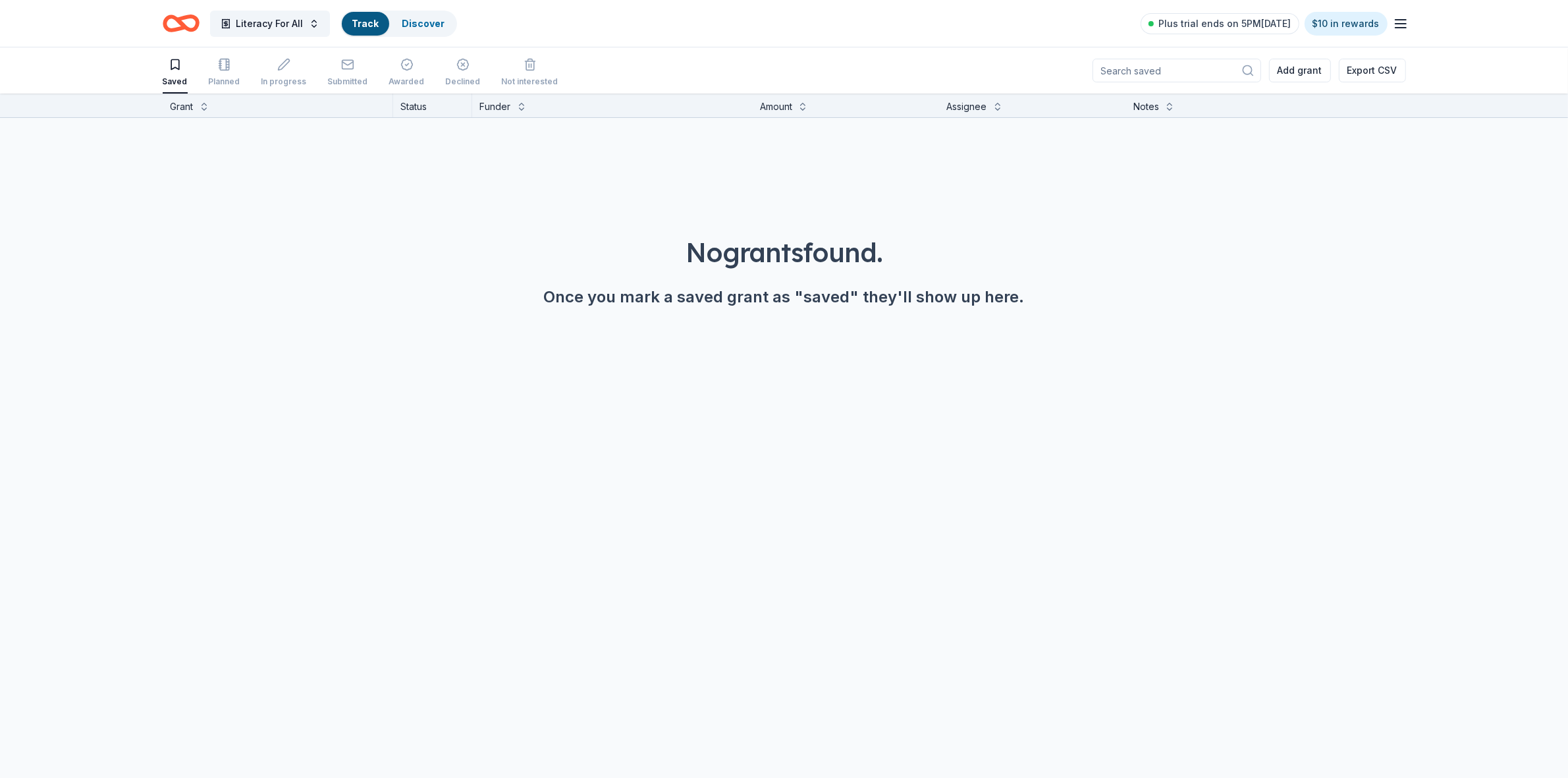
click at [191, 27] on icon "Home" at bounding box center [187, 22] width 21 height 13
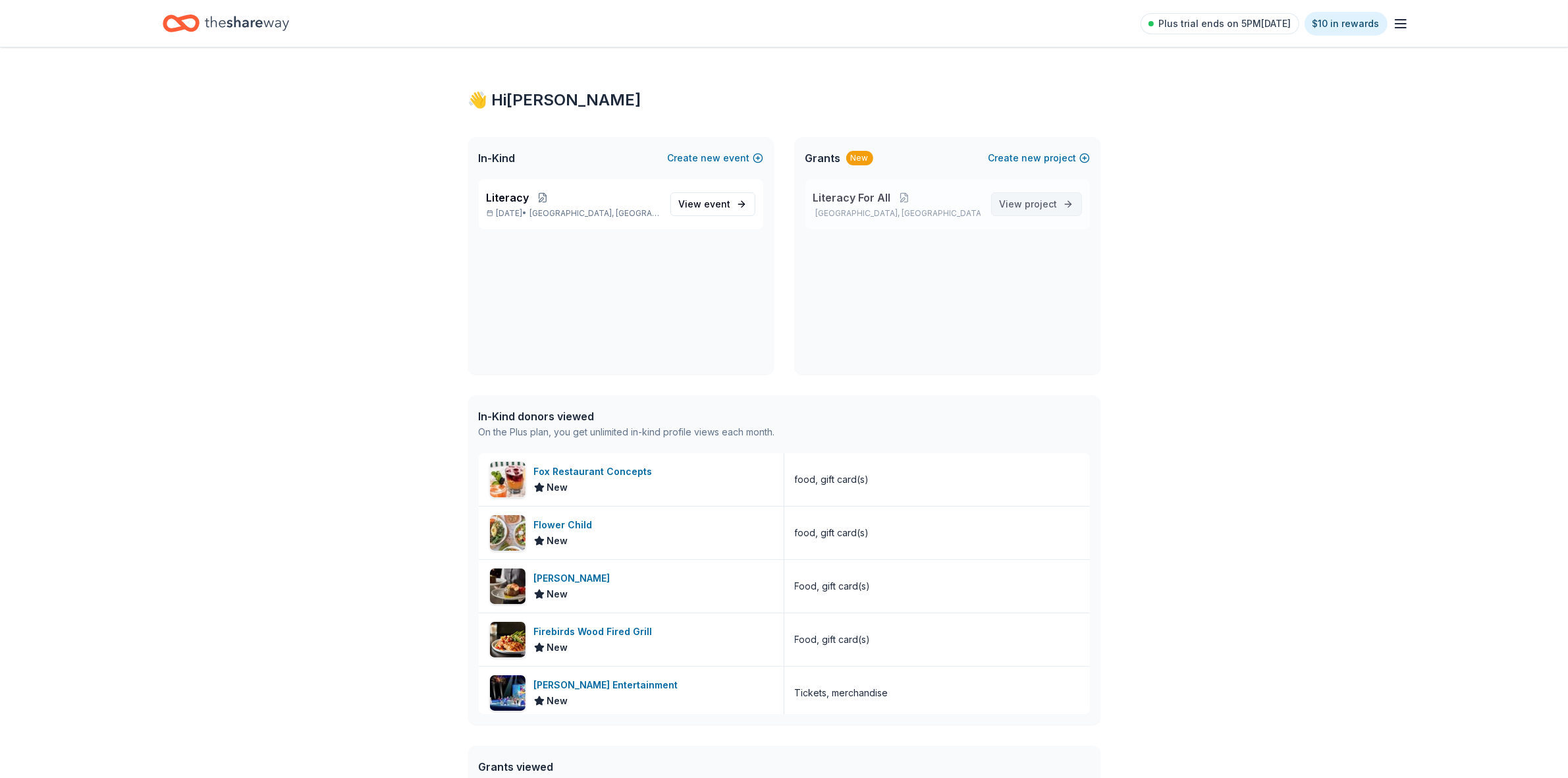
click at [1034, 198] on span "project" at bounding box center [1042, 203] width 33 height 11
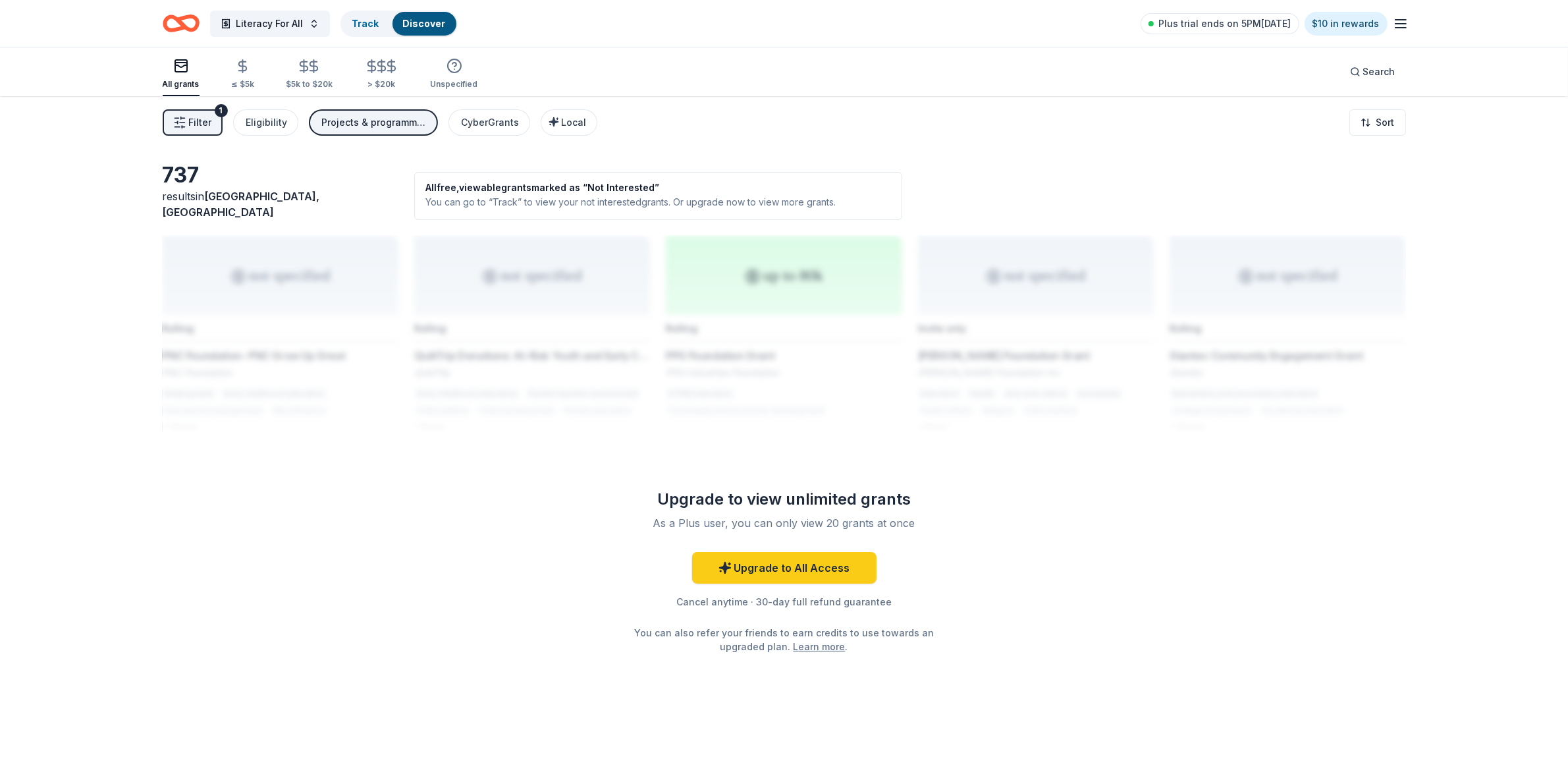
click at [366, 117] on div "Projects & programming" at bounding box center [374, 123] width 105 height 15
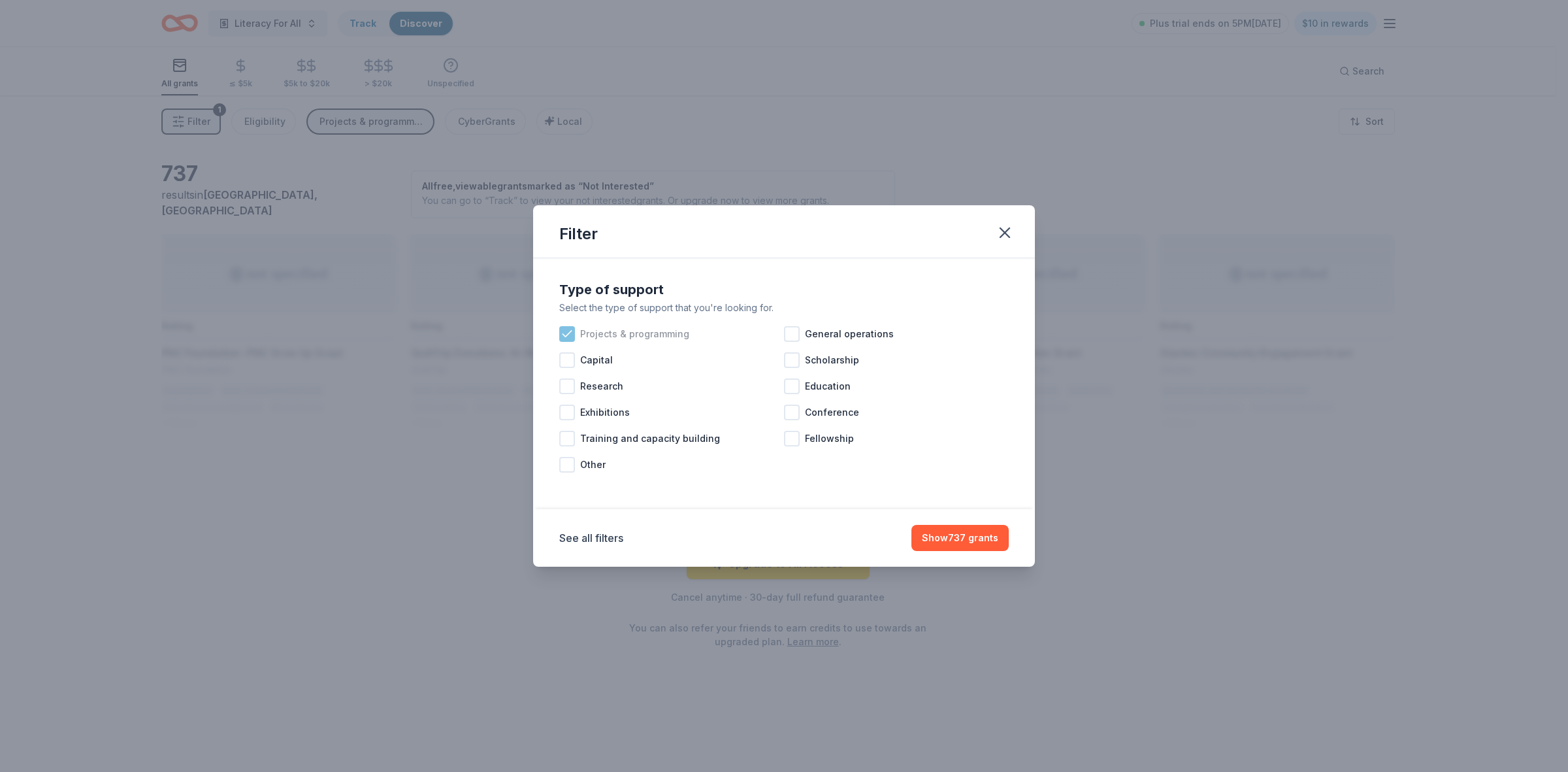
click at [566, 335] on icon at bounding box center [567, 333] width 8 height 6
click at [574, 410] on div at bounding box center [567, 412] width 15 height 15
click at [956, 542] on button "Show 5 grants" at bounding box center [965, 537] width 86 height 26
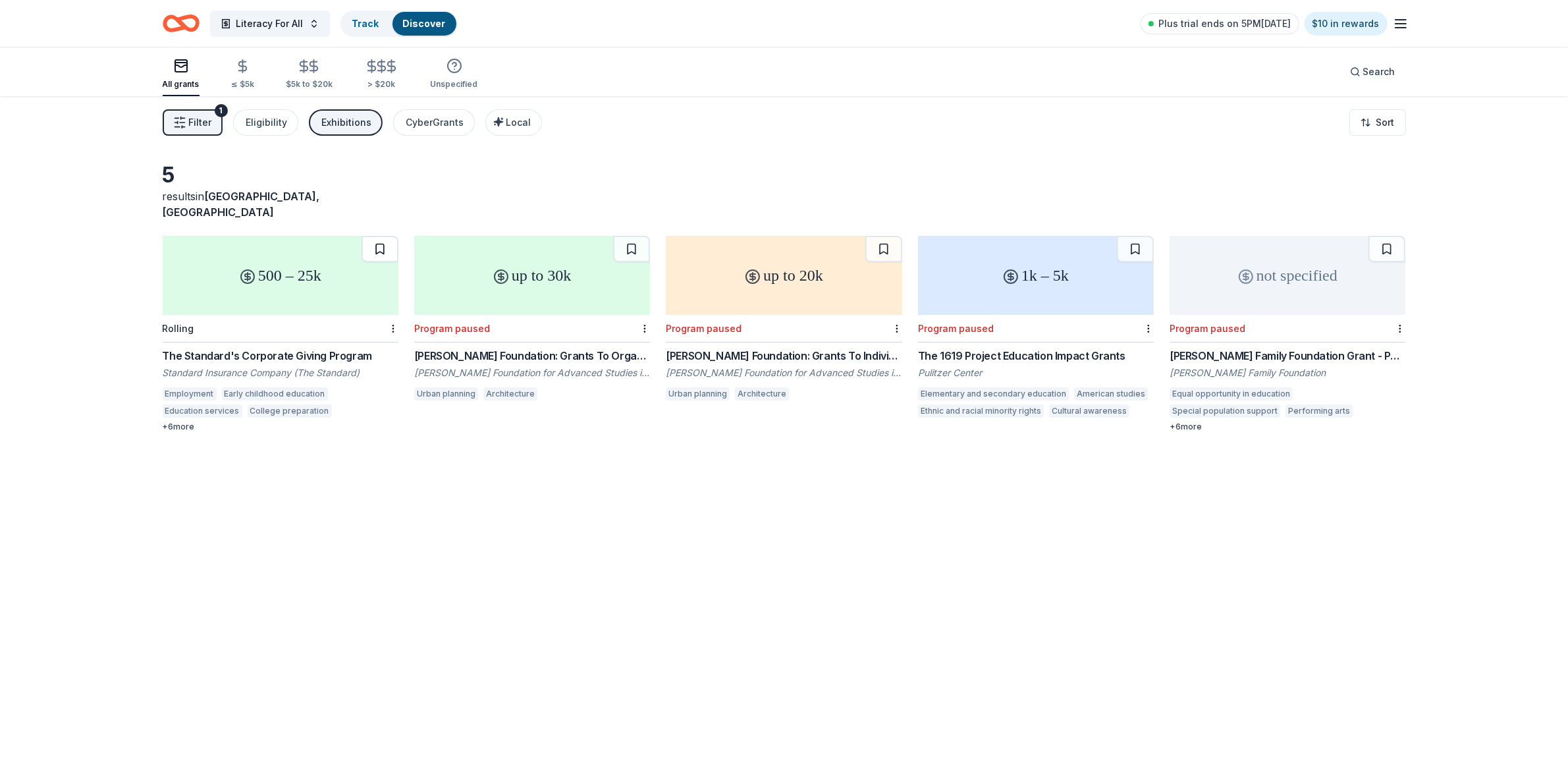
click at [377, 236] on button at bounding box center [380, 248] width 37 height 27
click at [377, 24] on link "Track · 1" at bounding box center [369, 23] width 35 height 11
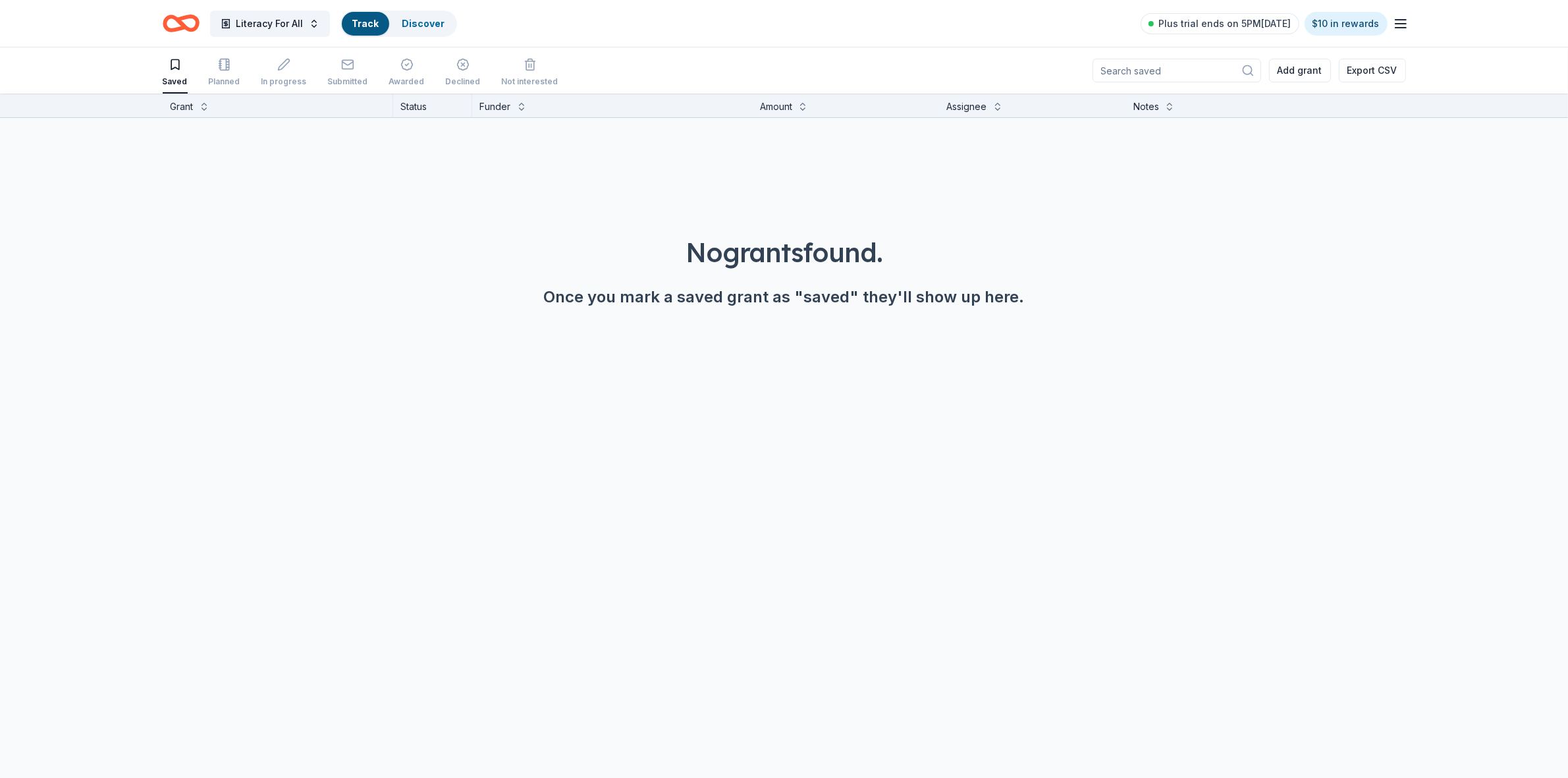
scroll to position [1, 0]
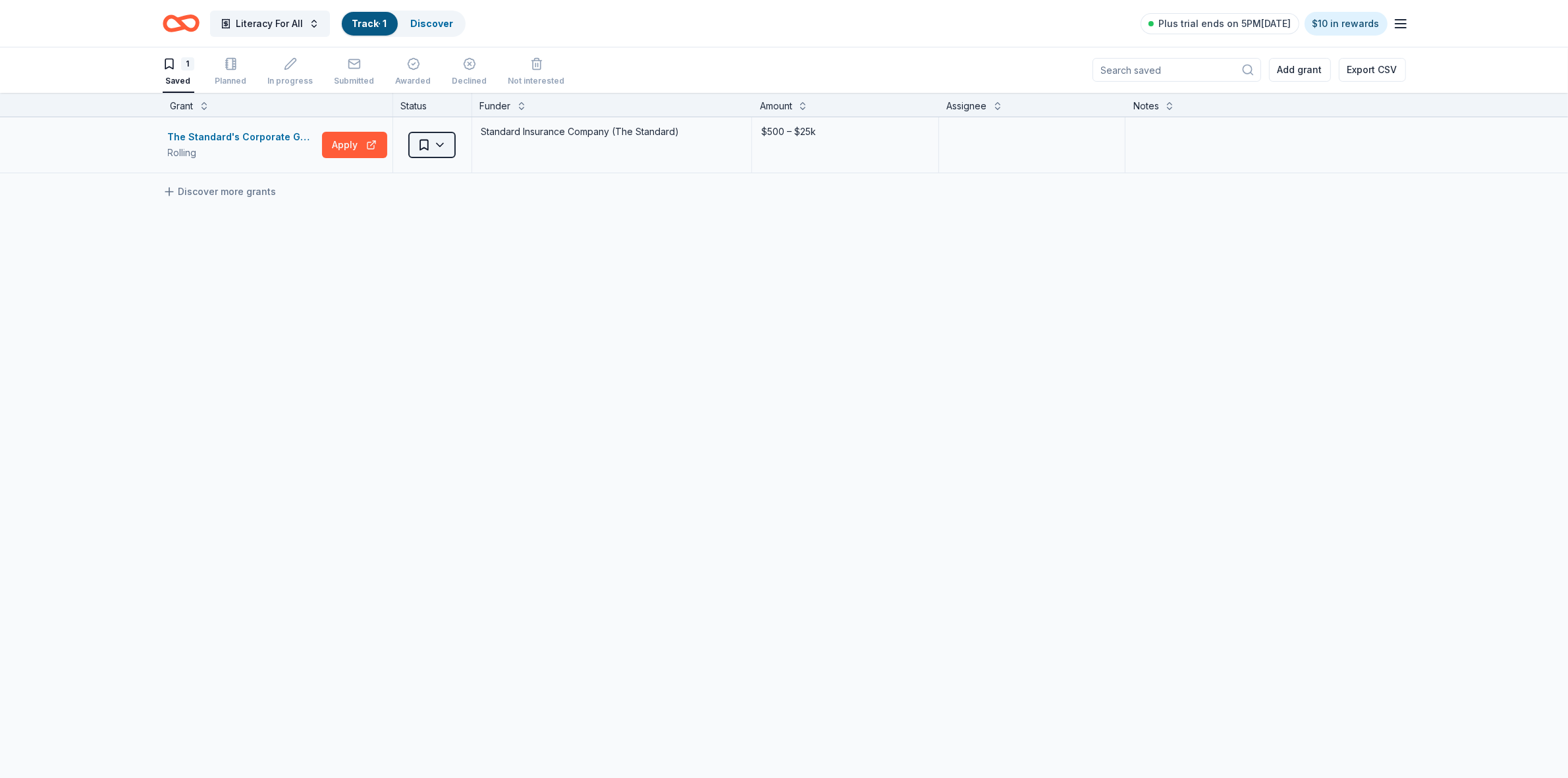
click at [446, 146] on html "Literacy For All Track · 1 Discover Plus trial ends on 5PM[DATE] $10 in rewards…" at bounding box center [784, 388] width 1568 height 778
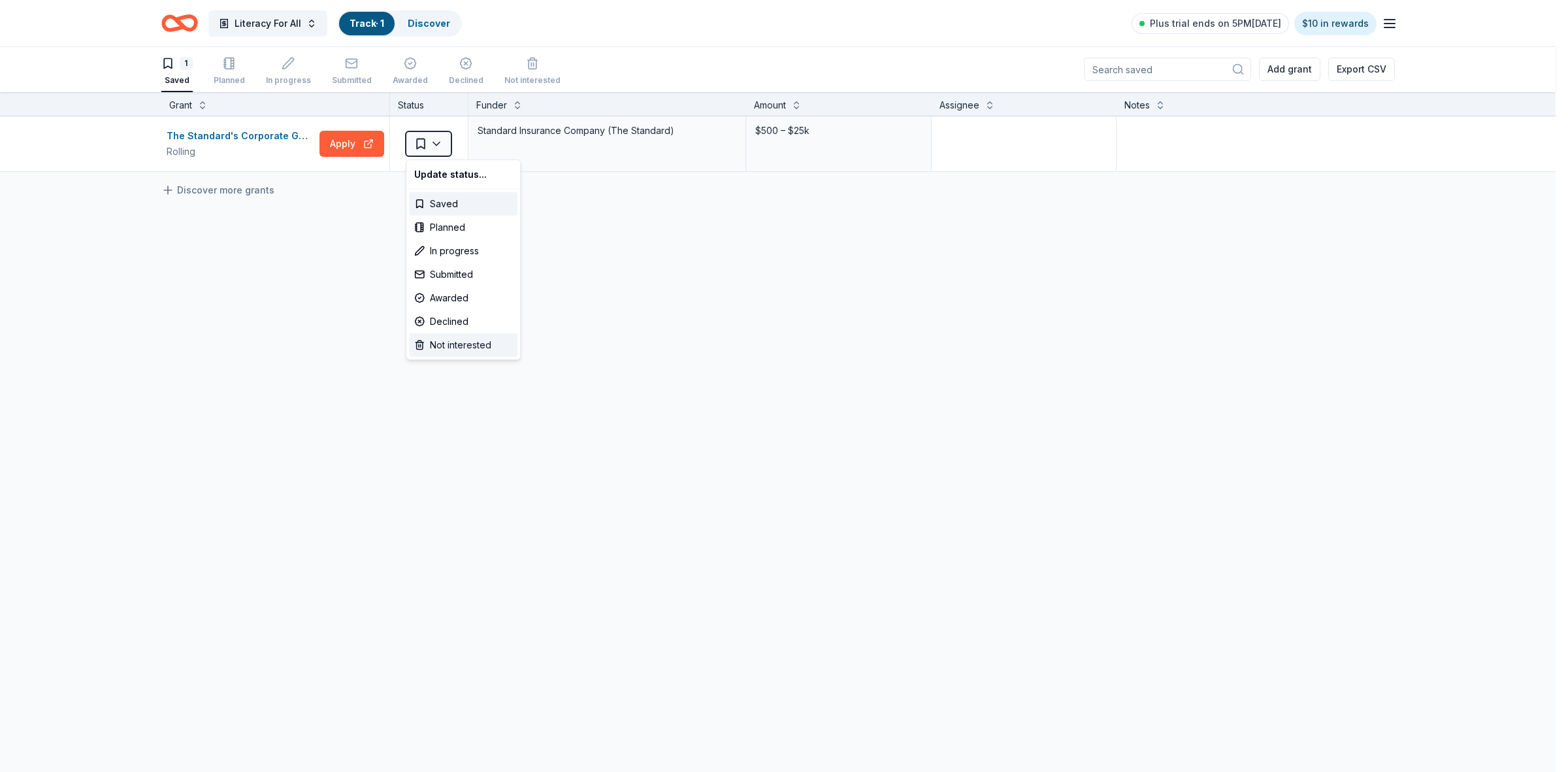
click at [450, 347] on div "Not interested" at bounding box center [463, 345] width 109 height 24
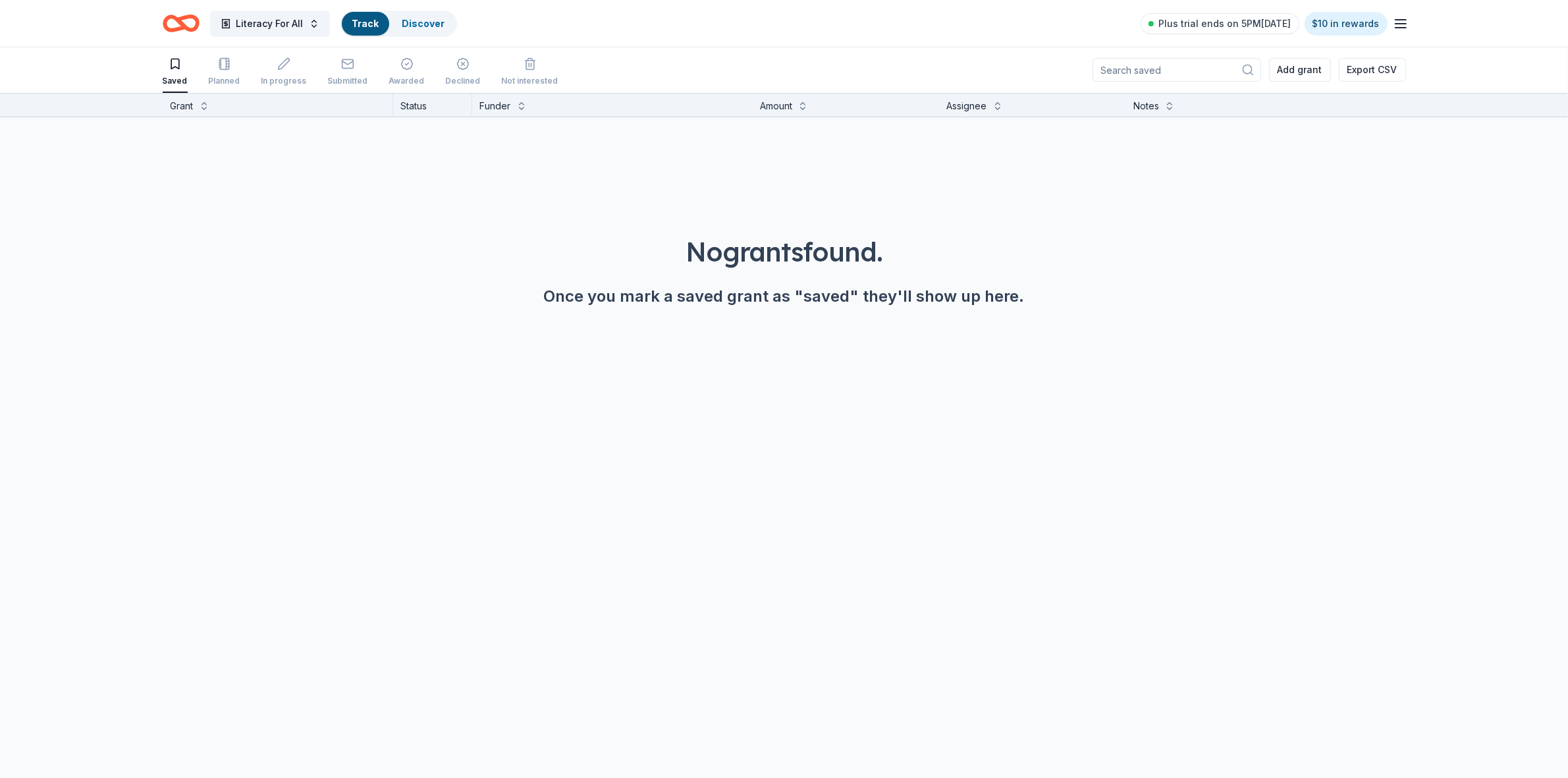
click at [192, 23] on icon "Home" at bounding box center [181, 23] width 37 height 31
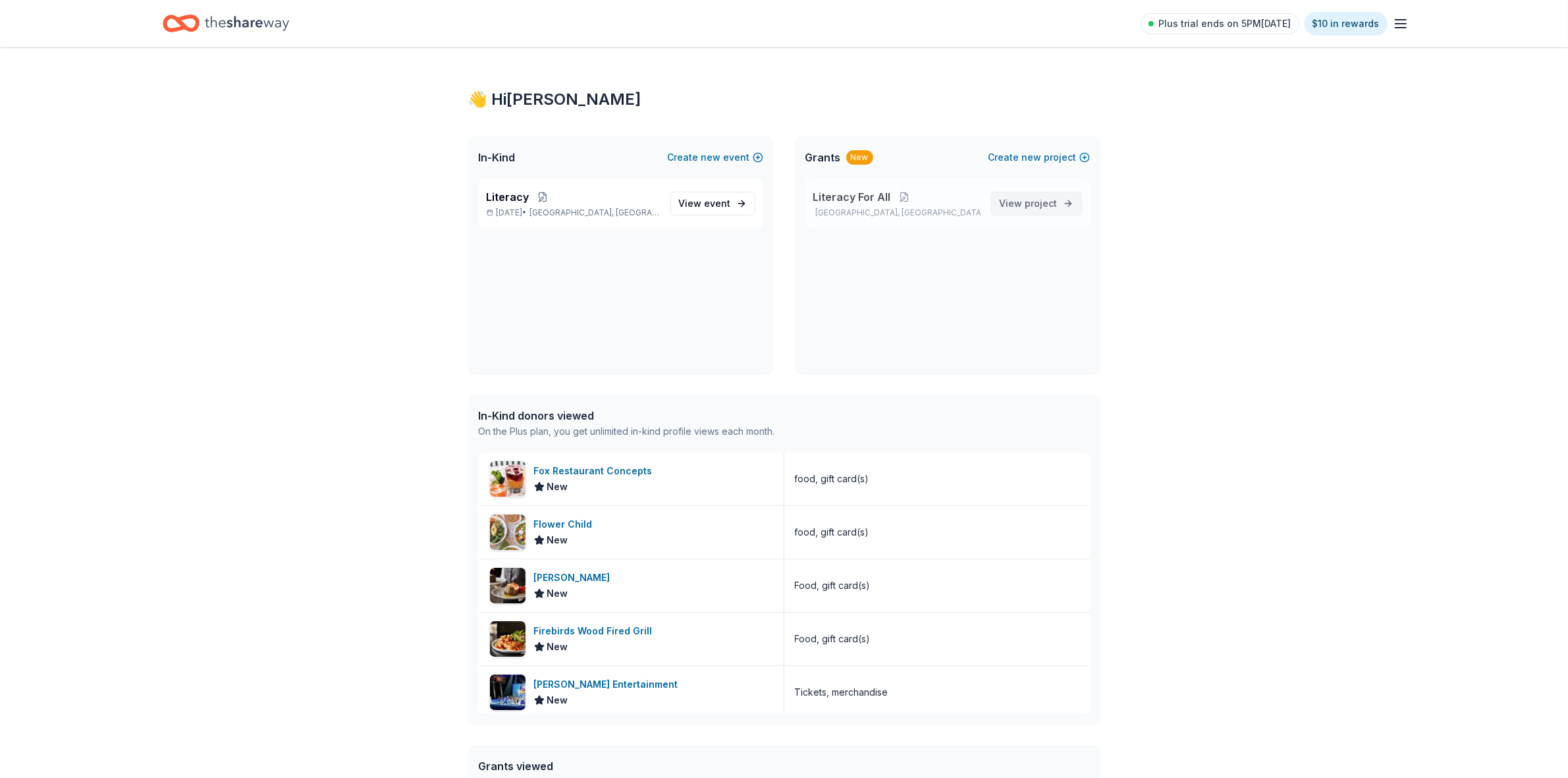
click at [1043, 200] on span "project" at bounding box center [1042, 203] width 33 height 11
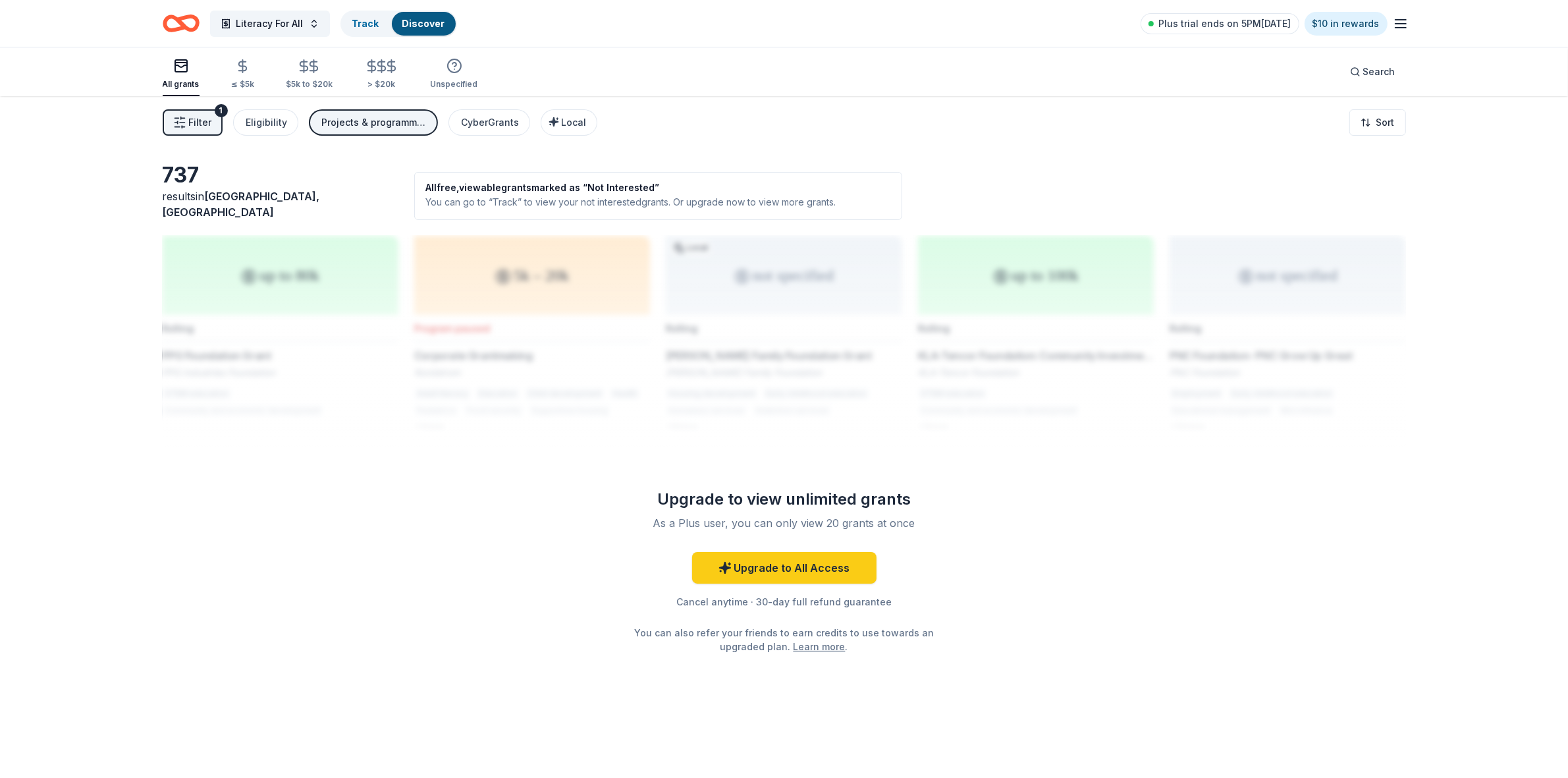
click at [214, 124] on button "Filter 1" at bounding box center [193, 123] width 60 height 27
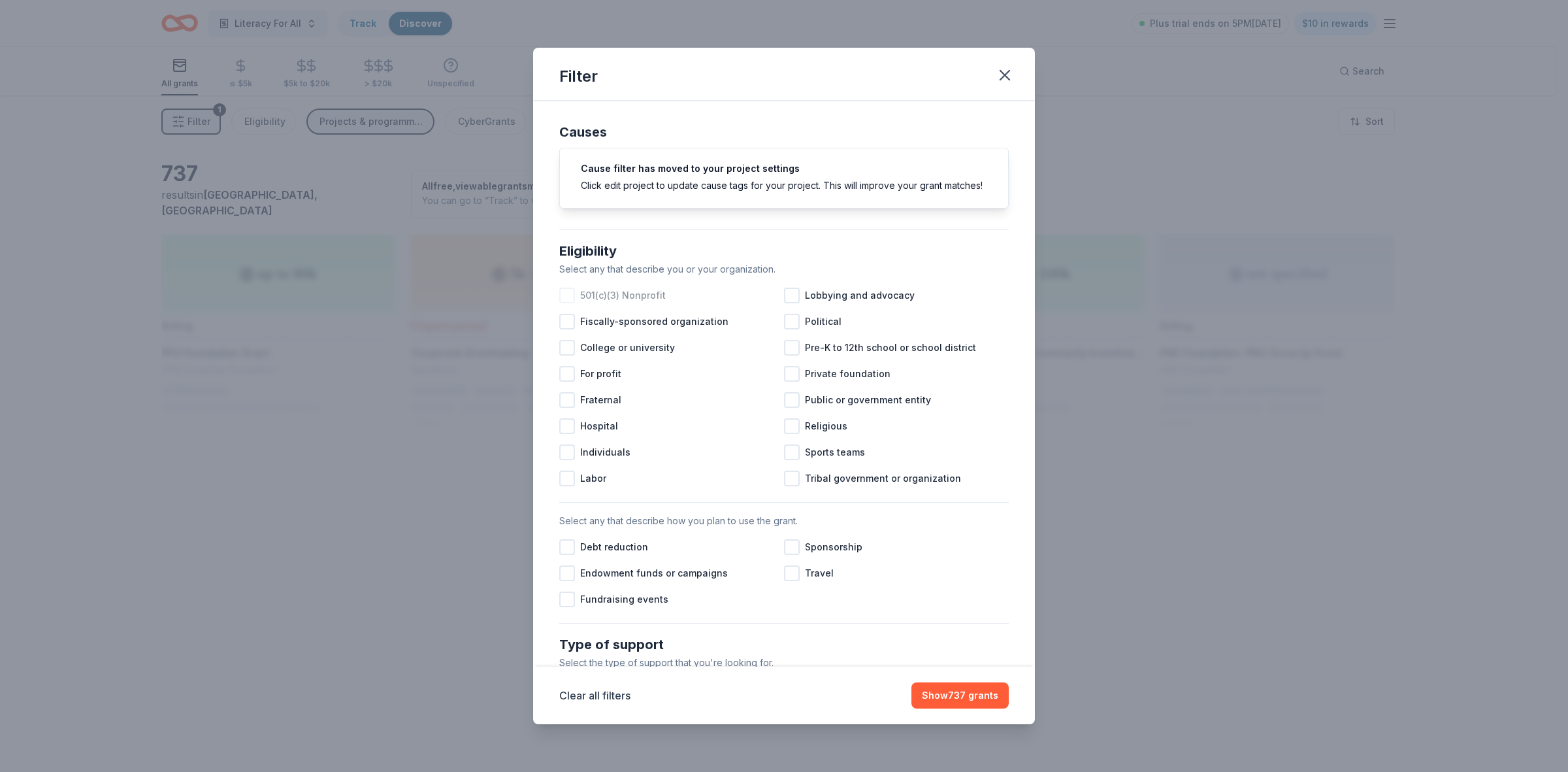
click at [566, 304] on div at bounding box center [567, 295] width 15 height 15
click at [566, 302] on icon at bounding box center [567, 295] width 13 height 13
click at [566, 304] on div at bounding box center [567, 295] width 15 height 15
click at [785, 434] on div at bounding box center [791, 426] width 15 height 15
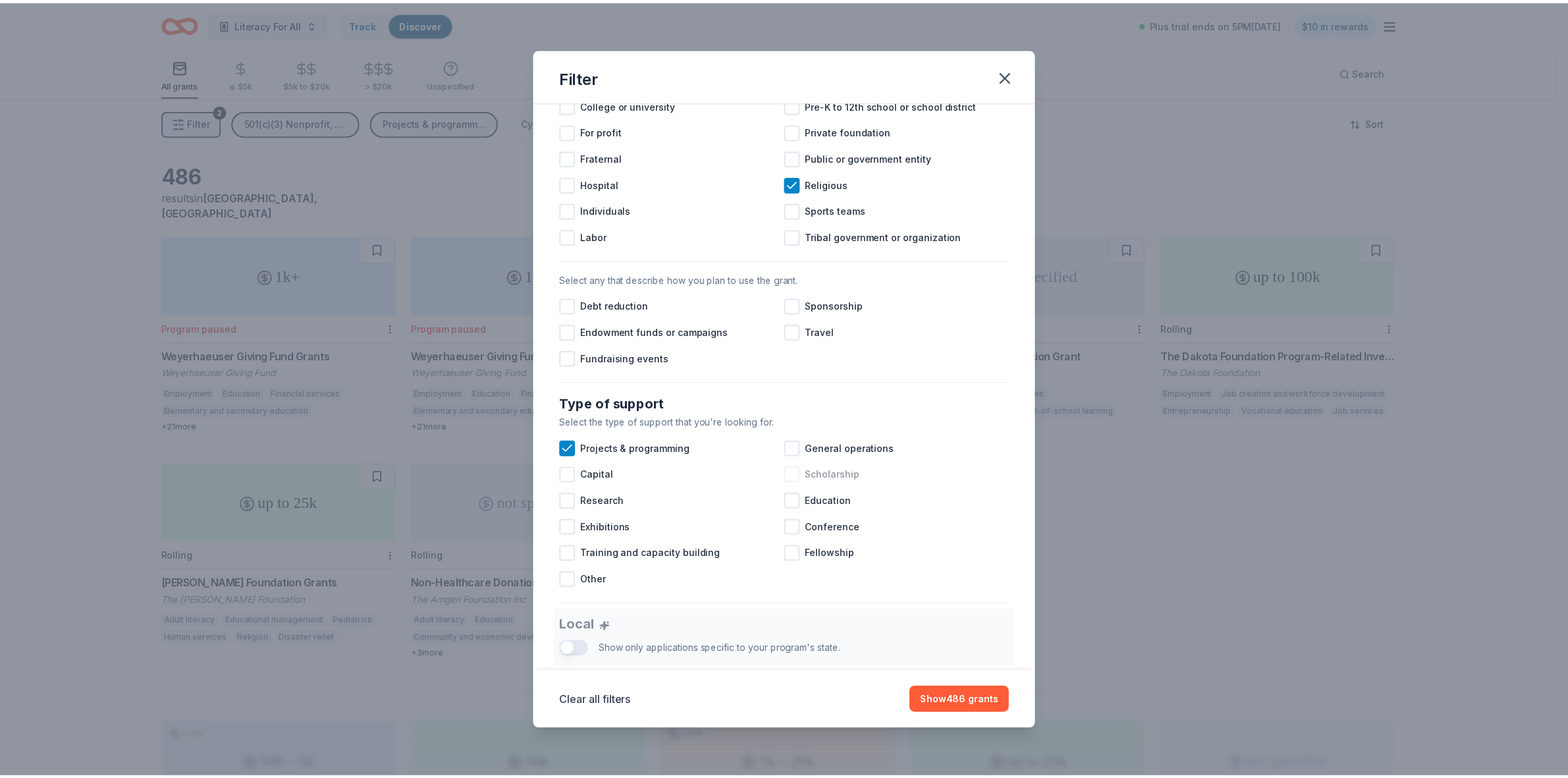
scroll to position [247, 0]
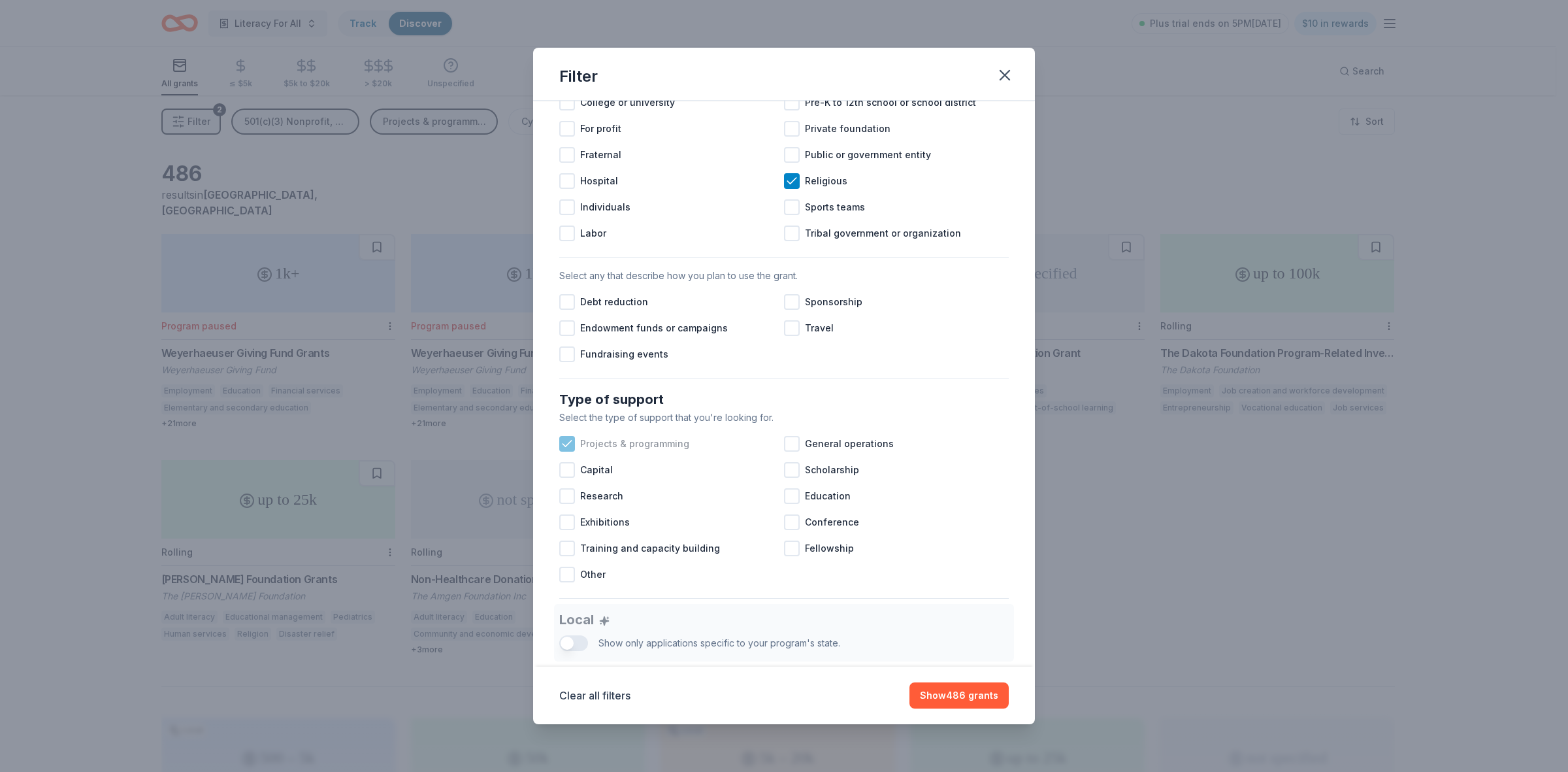
click at [566, 451] on icon at bounding box center [567, 443] width 13 height 13
click at [569, 582] on div at bounding box center [567, 574] width 15 height 15
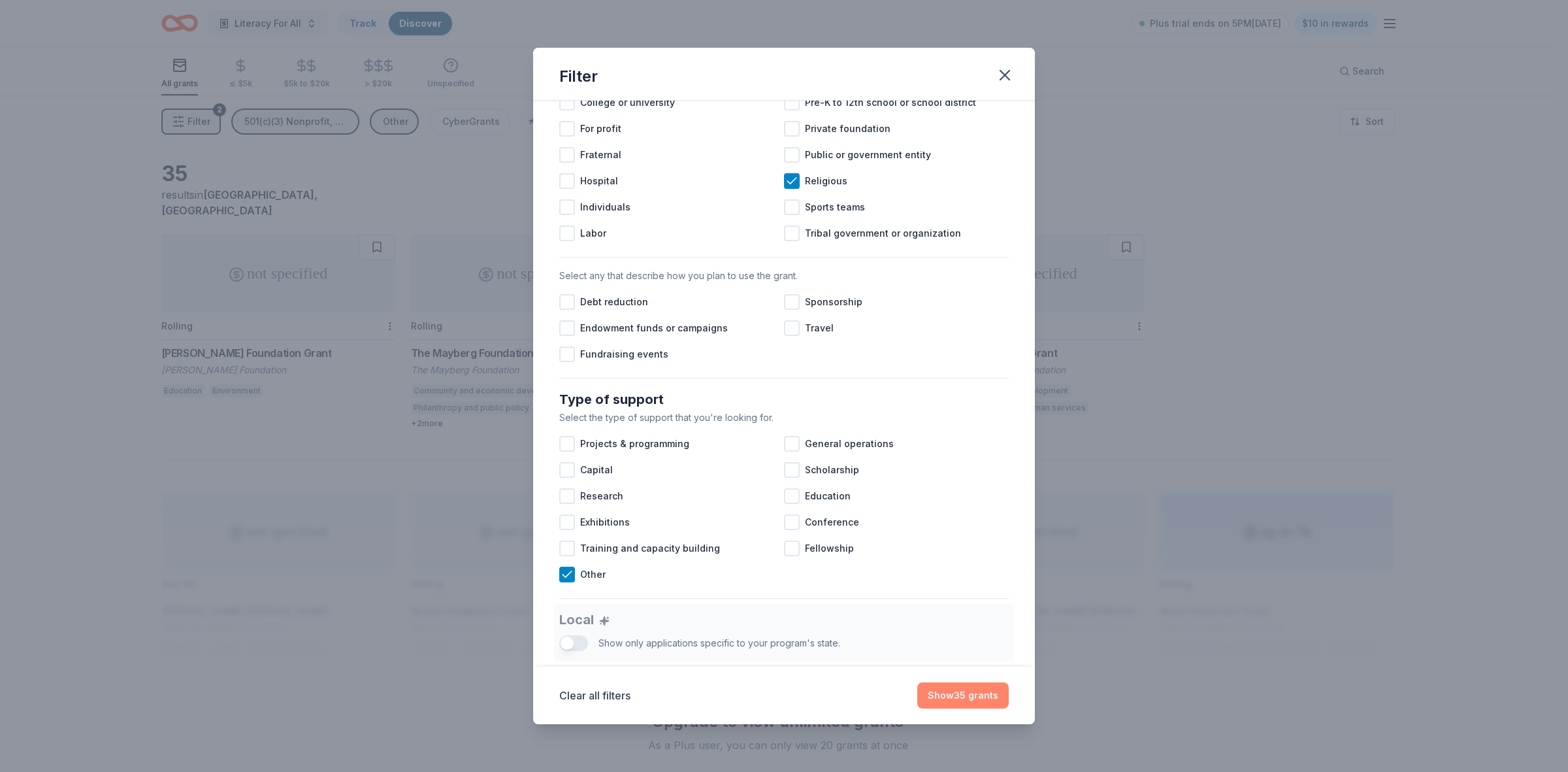
click at [936, 696] on button "Show 35 grants" at bounding box center [963, 695] width 92 height 26
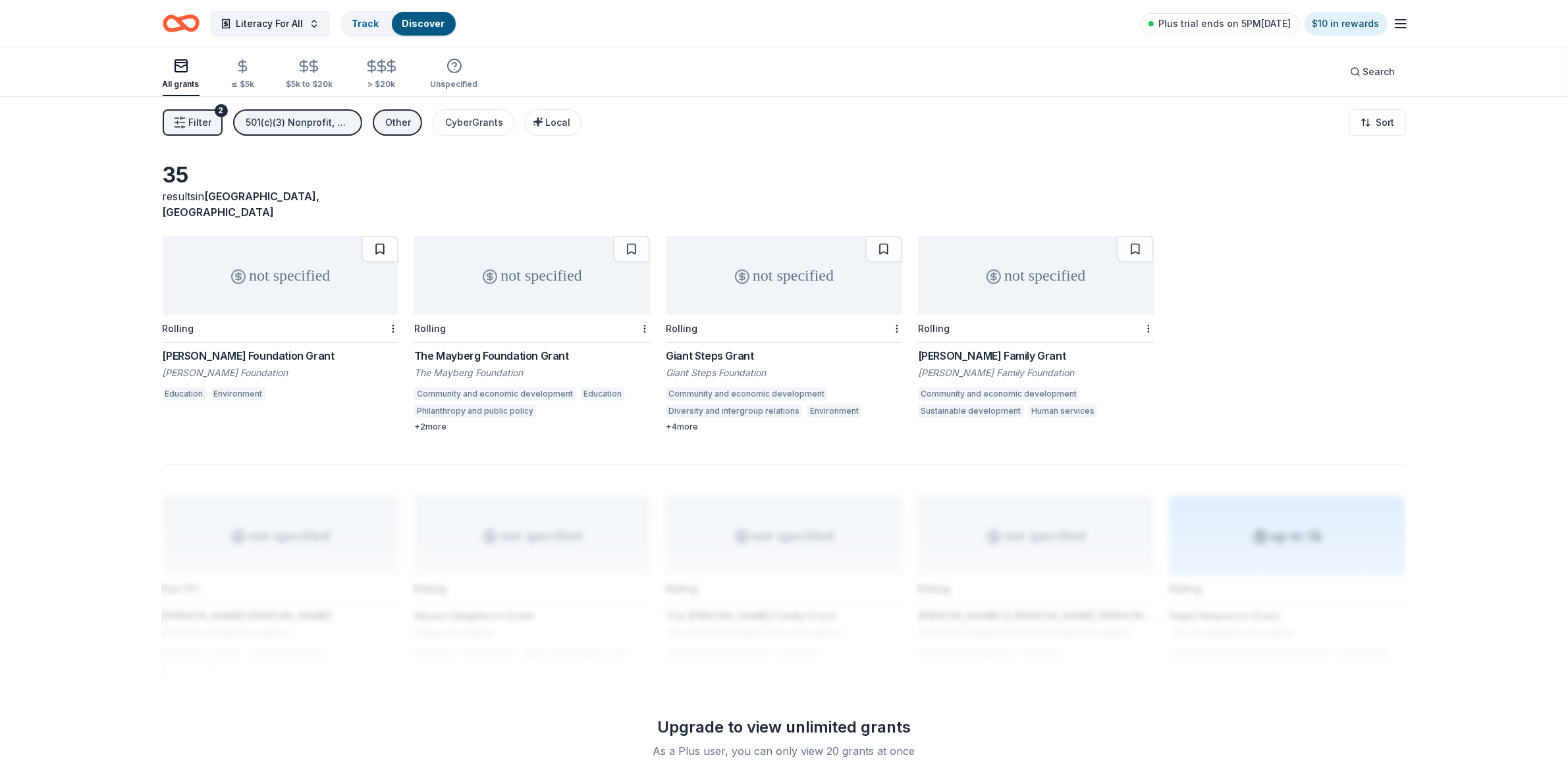
click at [374, 239] on button at bounding box center [380, 248] width 37 height 27
click at [637, 242] on button at bounding box center [631, 248] width 37 height 27
click at [881, 248] on div "not specified" at bounding box center [783, 275] width 236 height 79
click at [887, 236] on button at bounding box center [883, 248] width 37 height 27
click at [1140, 236] on button at bounding box center [1135, 248] width 37 height 27
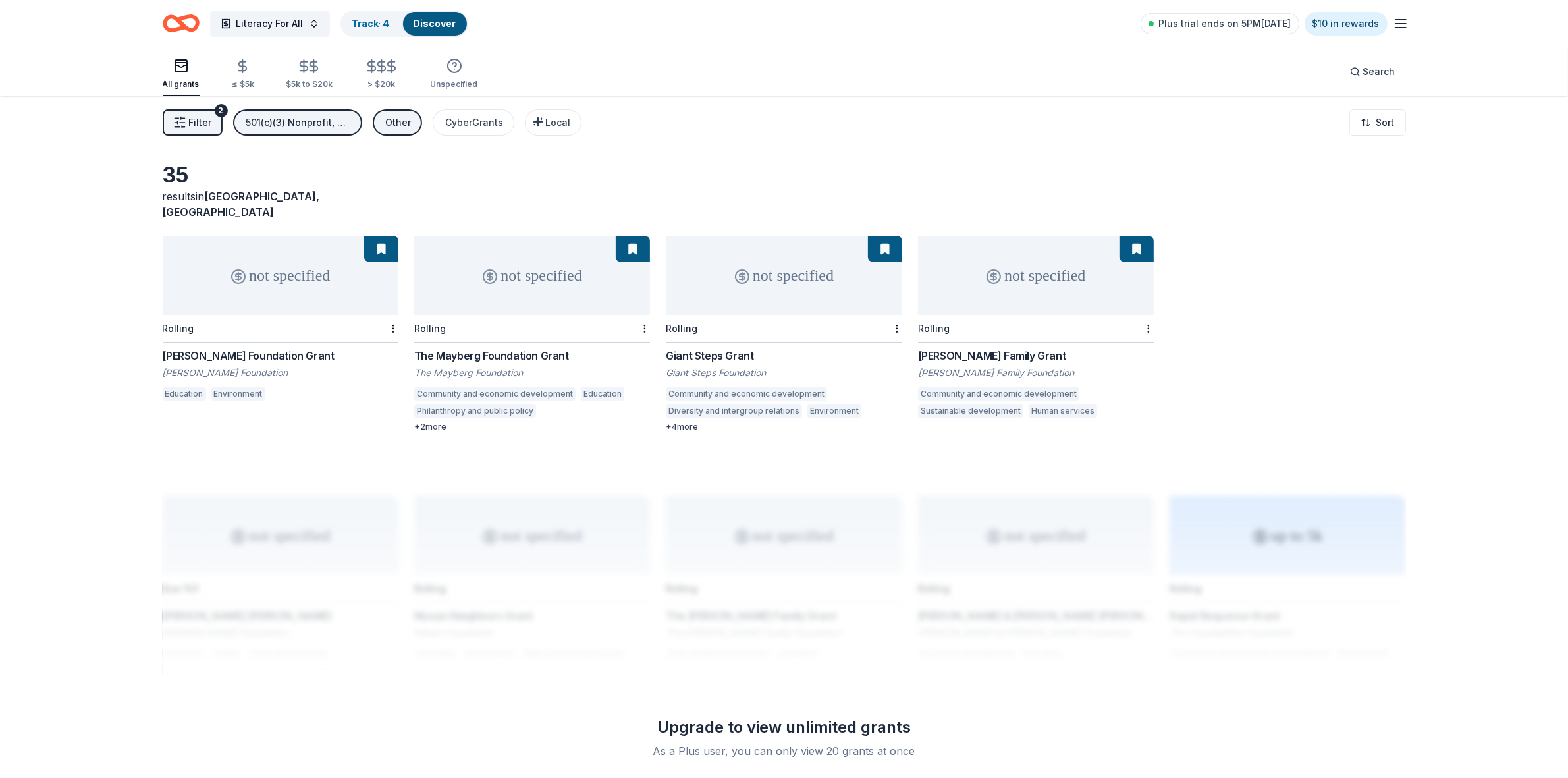
click at [405, 120] on div "Other" at bounding box center [398, 123] width 26 height 15
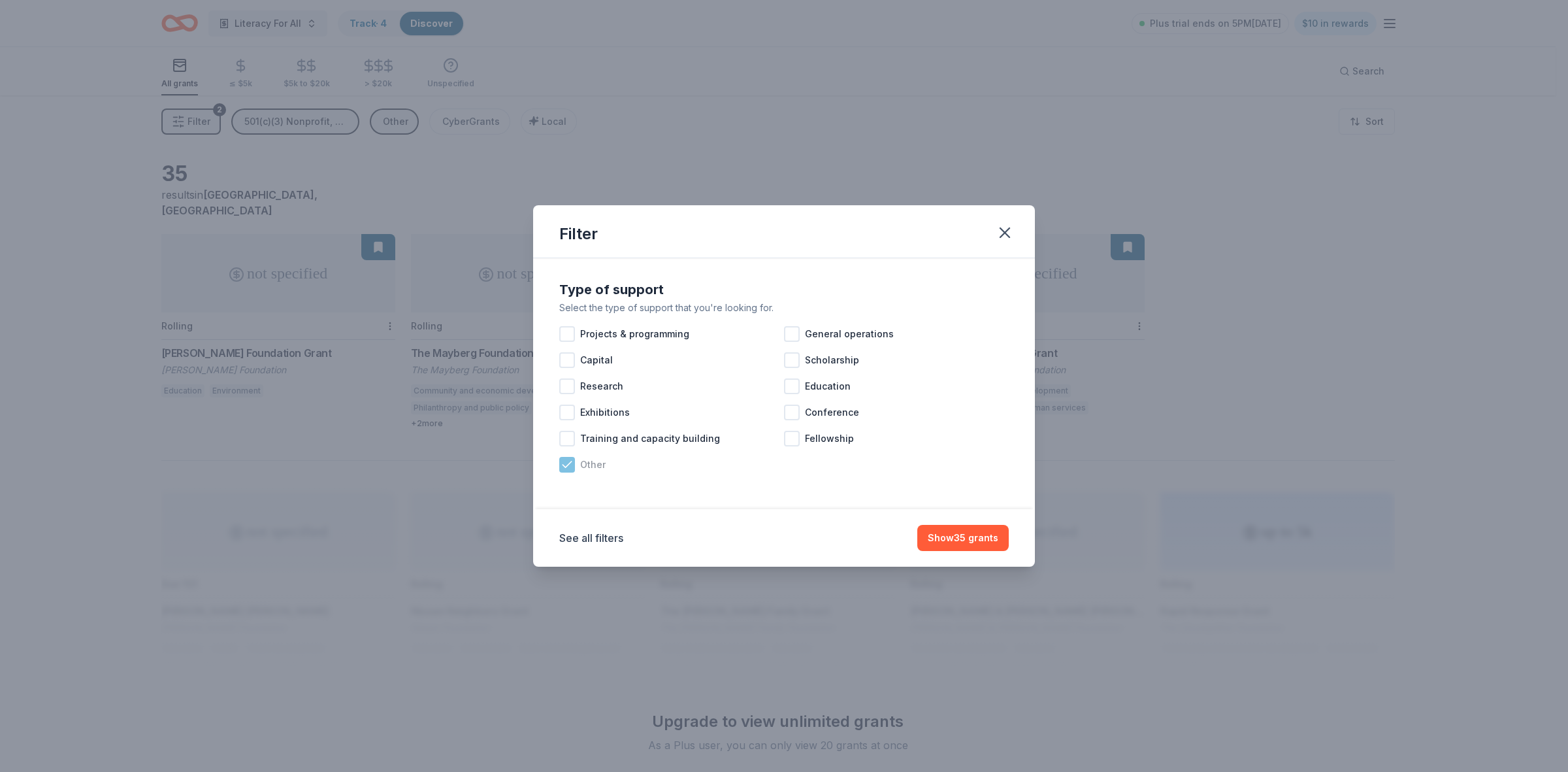
click at [566, 468] on icon at bounding box center [567, 464] width 13 height 13
click at [570, 442] on div at bounding box center [567, 439] width 15 height 15
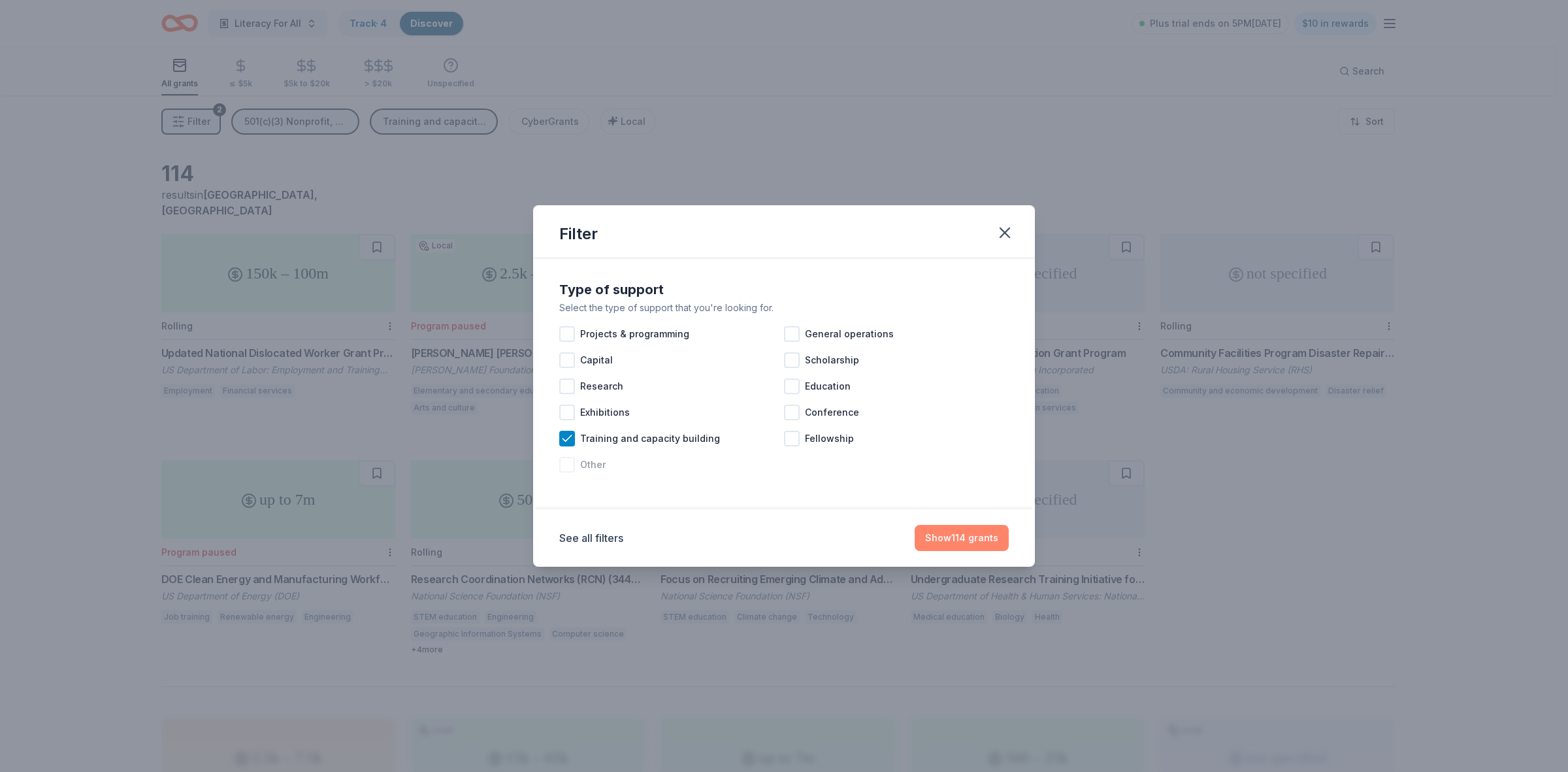
click at [992, 540] on button "Show 114 grants" at bounding box center [961, 537] width 94 height 26
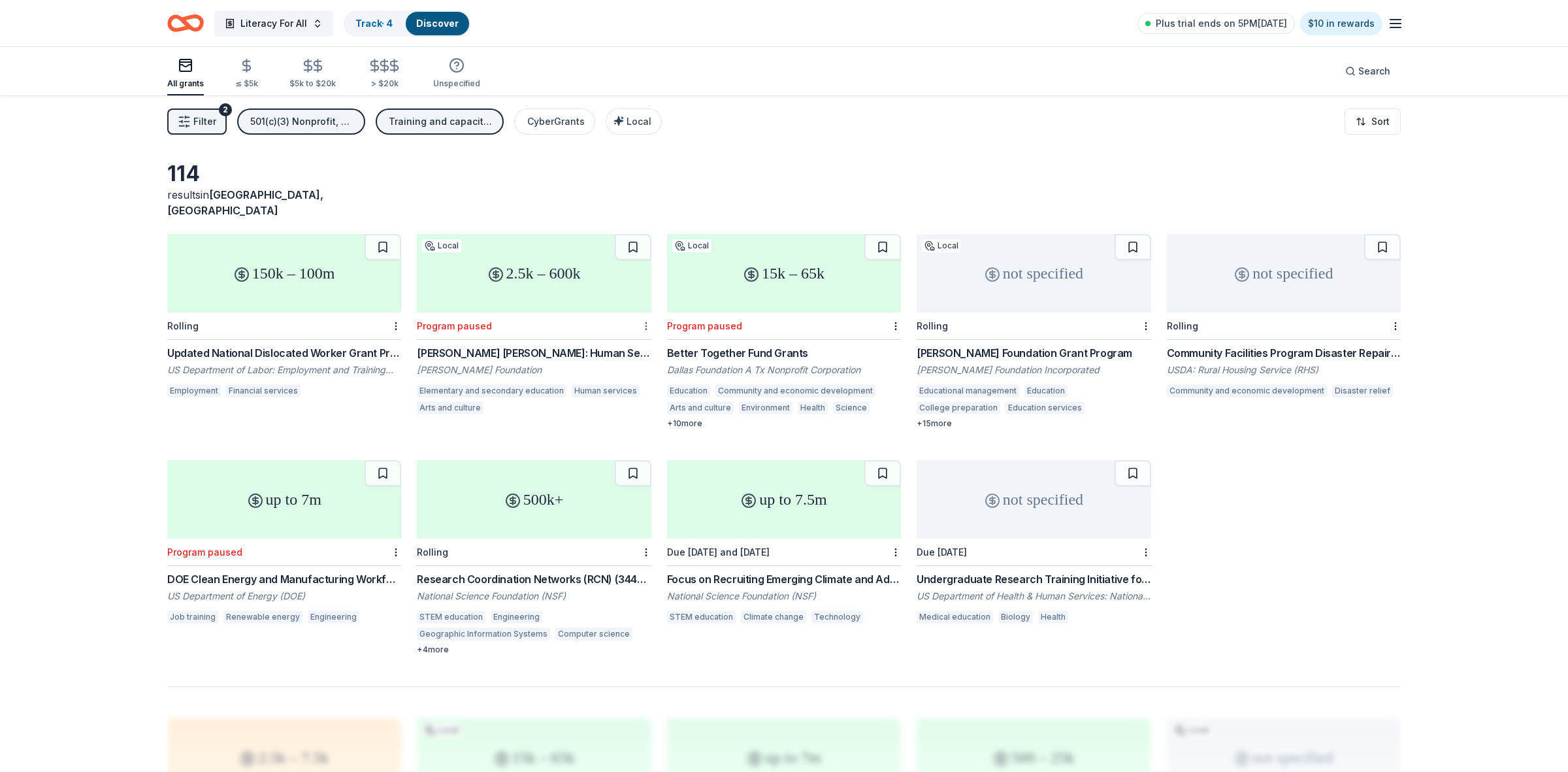
click at [639, 309] on html "Literacy For All Track · 4 Discover Plus trial ends on 5PM[DATE] $10 in rewards…" at bounding box center [784, 386] width 1568 height 772
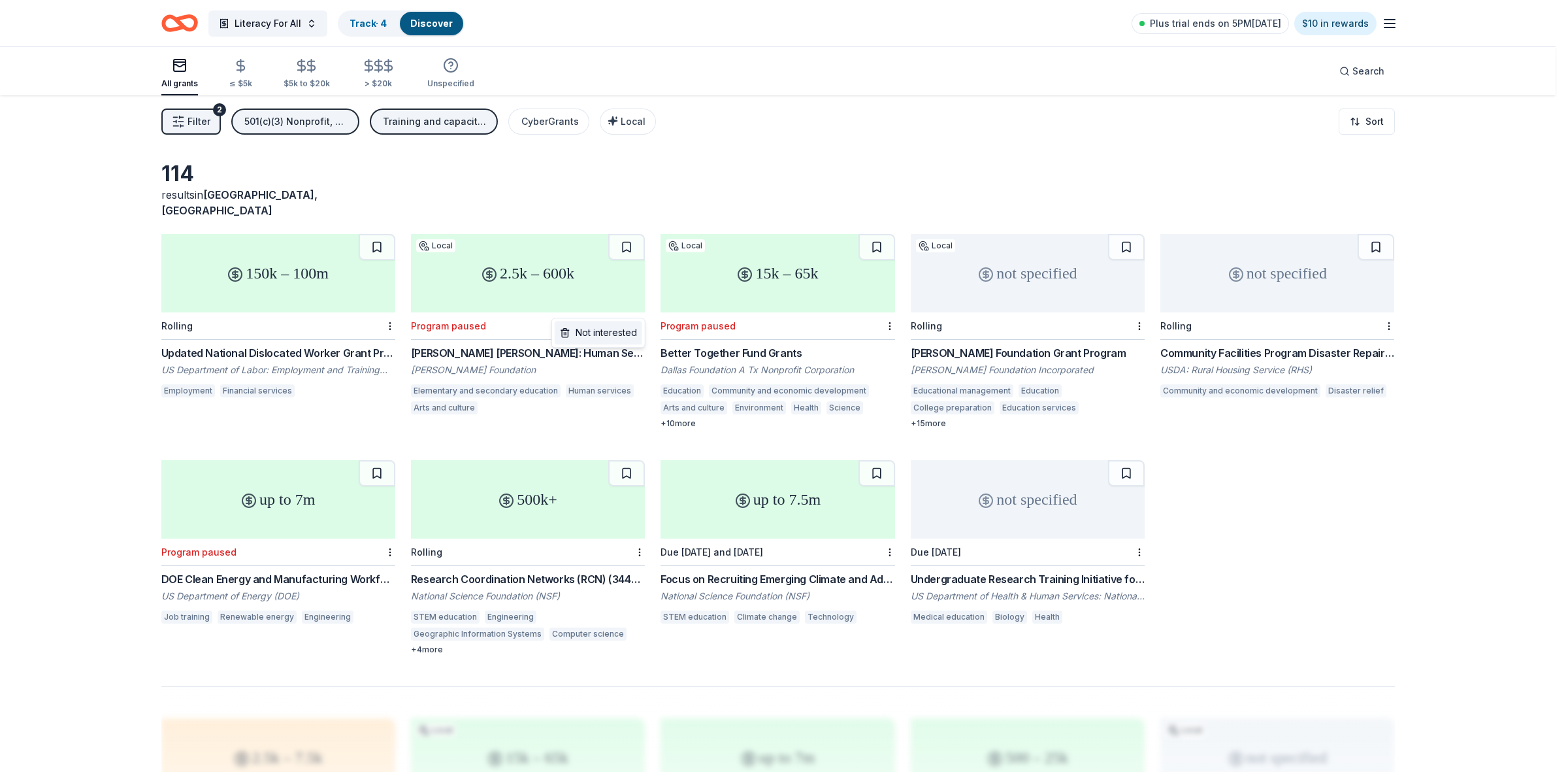
click at [624, 332] on div "Not interested" at bounding box center [598, 332] width 88 height 24
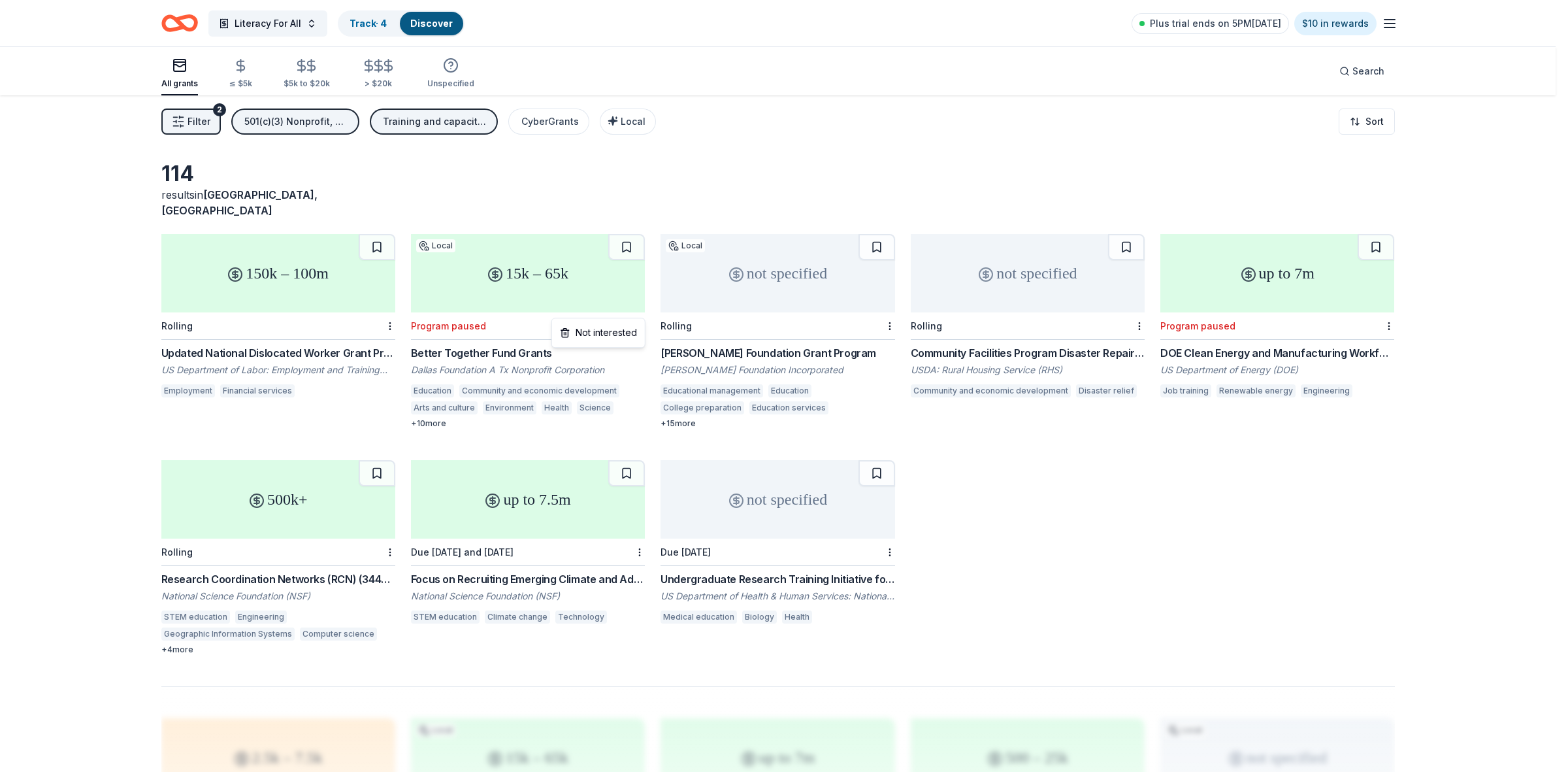
click at [639, 309] on html "Literacy For All Track · 4 Discover Plus trial ends on 5PM[DATE] $10 in rewards…" at bounding box center [784, 386] width 1568 height 772
click at [626, 333] on div "Not interested" at bounding box center [598, 332] width 88 height 24
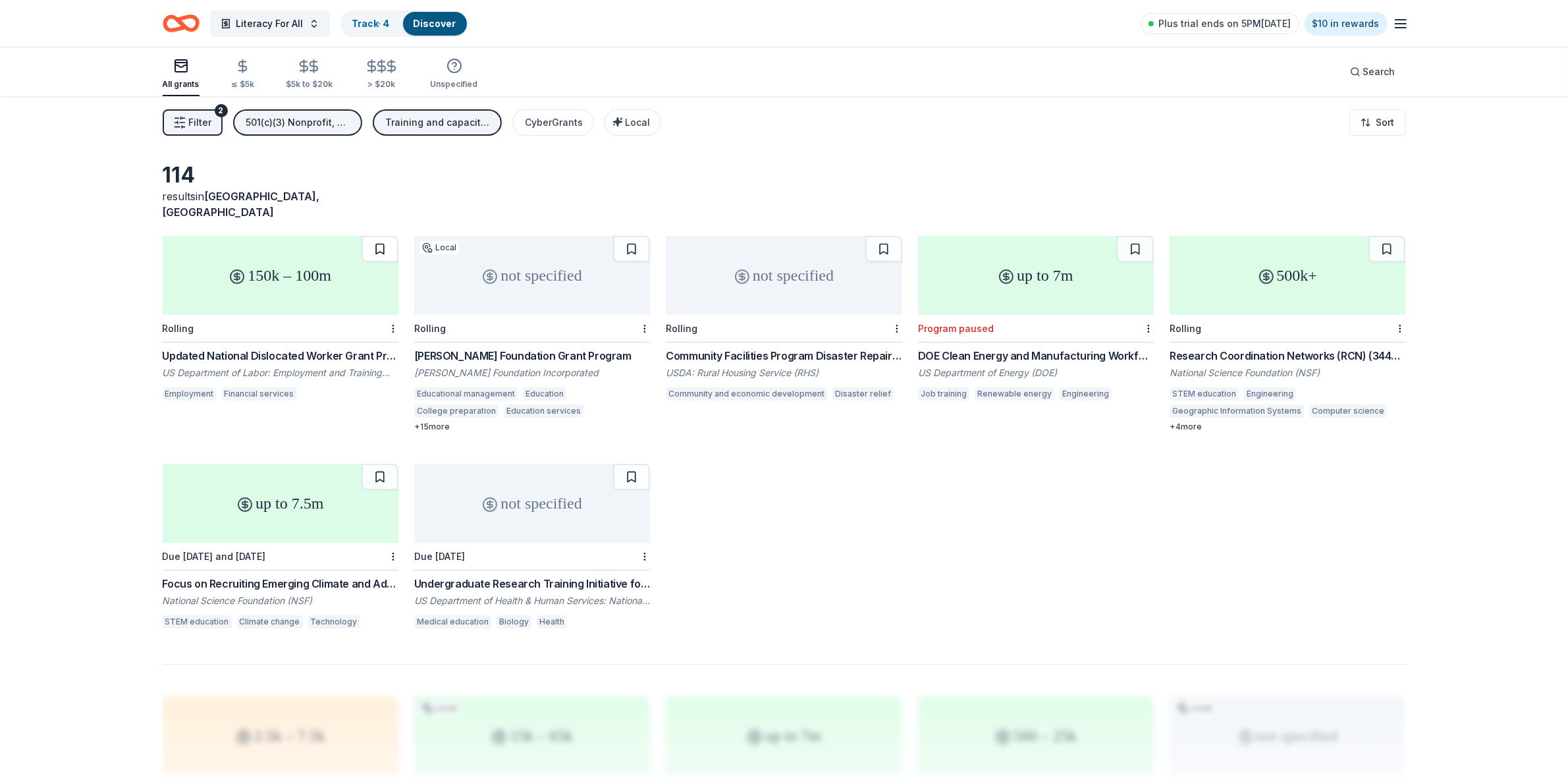
click at [383, 237] on button at bounding box center [380, 248] width 37 height 27
click at [632, 236] on button at bounding box center [631, 248] width 37 height 27
click at [877, 236] on button at bounding box center [883, 248] width 37 height 27
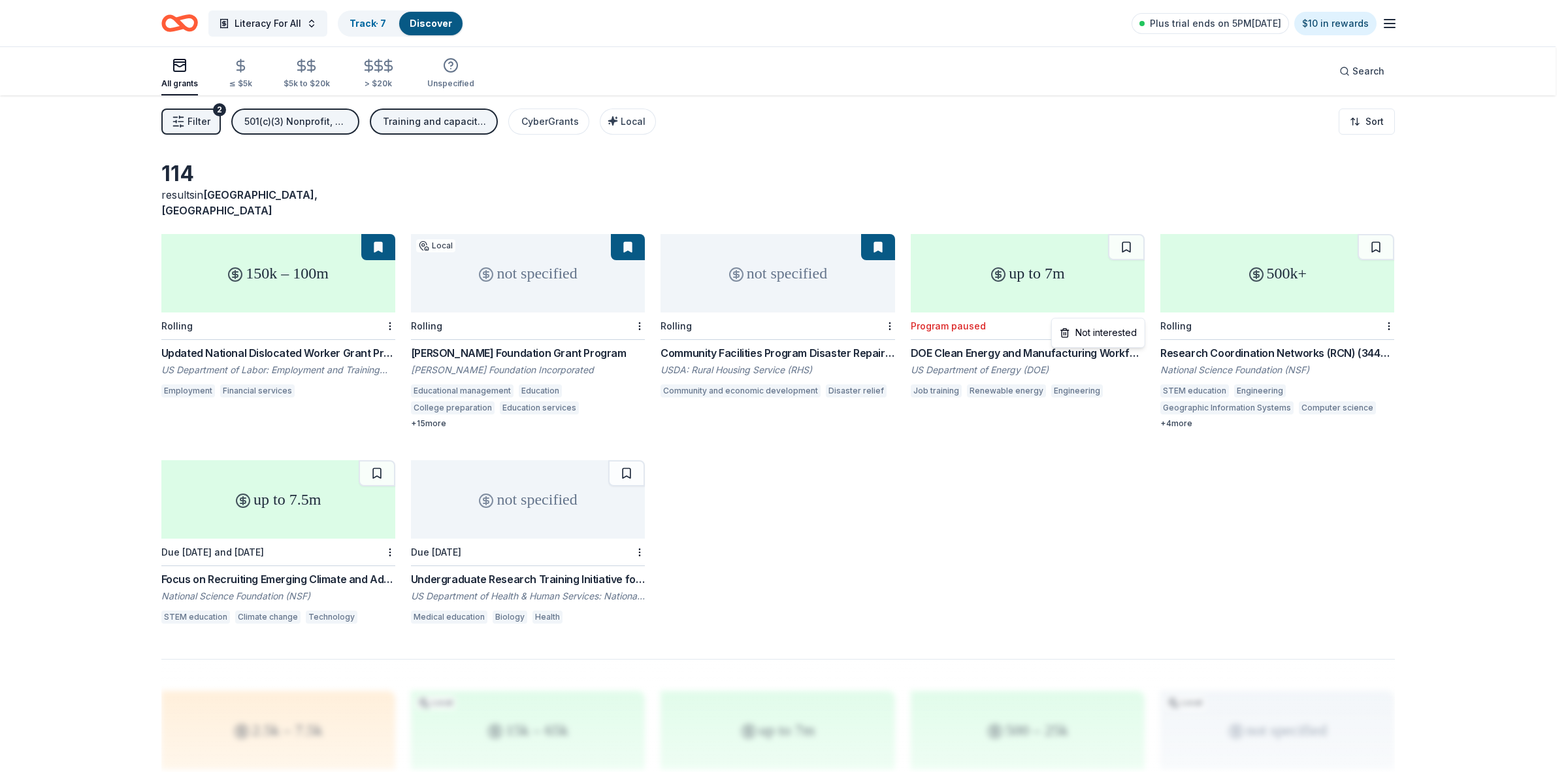
click at [1139, 309] on html "Literacy For All Track · 7 Discover Plus trial ends on 5PM[DATE] $10 in rewards…" at bounding box center [784, 386] width 1568 height 772
click at [1111, 338] on div "Not interested" at bounding box center [1098, 332] width 88 height 24
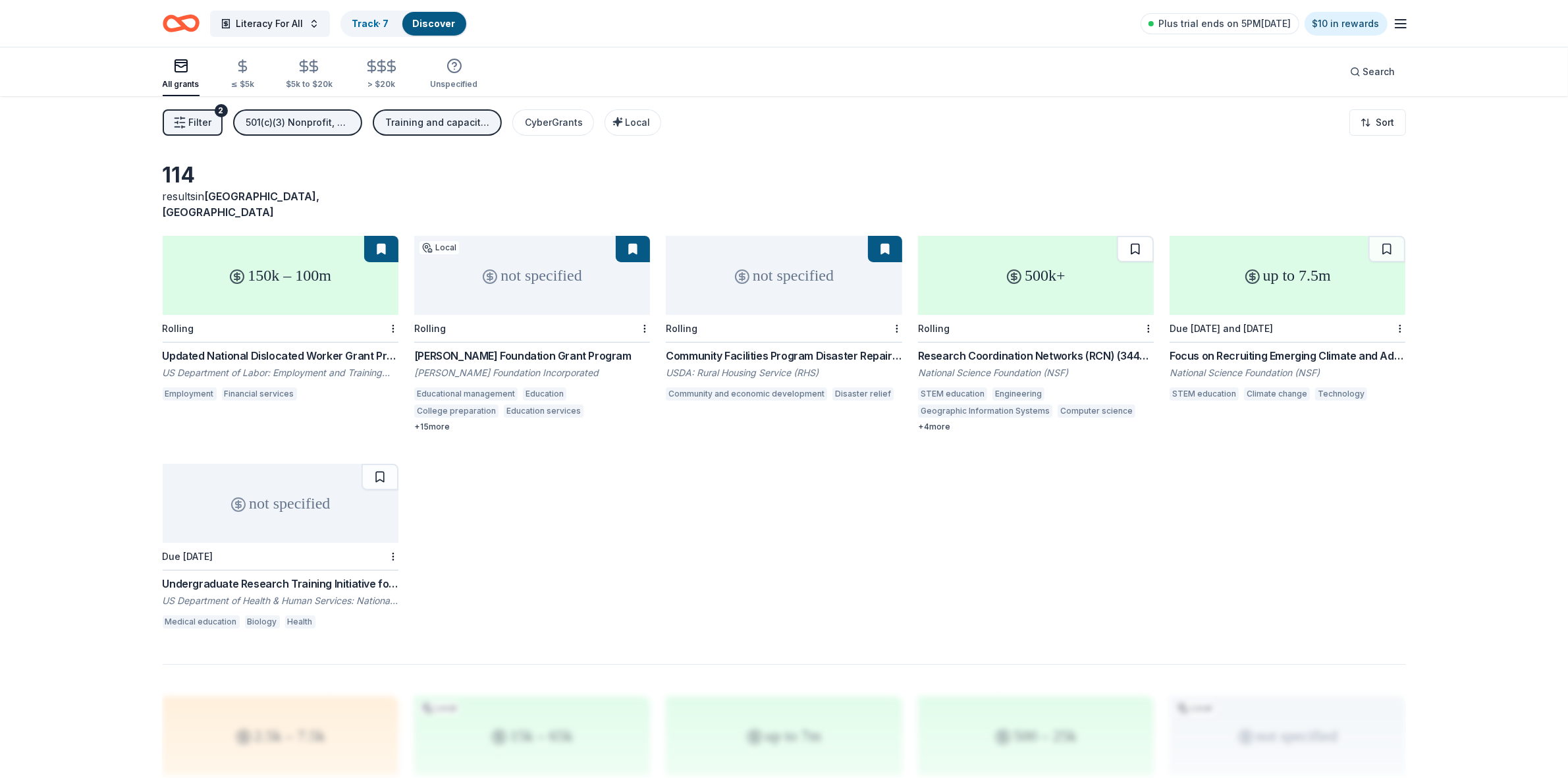
click at [1134, 237] on button at bounding box center [1135, 248] width 37 height 27
click at [1385, 237] on button at bounding box center [1386, 248] width 37 height 27
click at [375, 468] on button at bounding box center [380, 476] width 37 height 27
click at [450, 123] on div "Training and capacity building" at bounding box center [438, 123] width 105 height 15
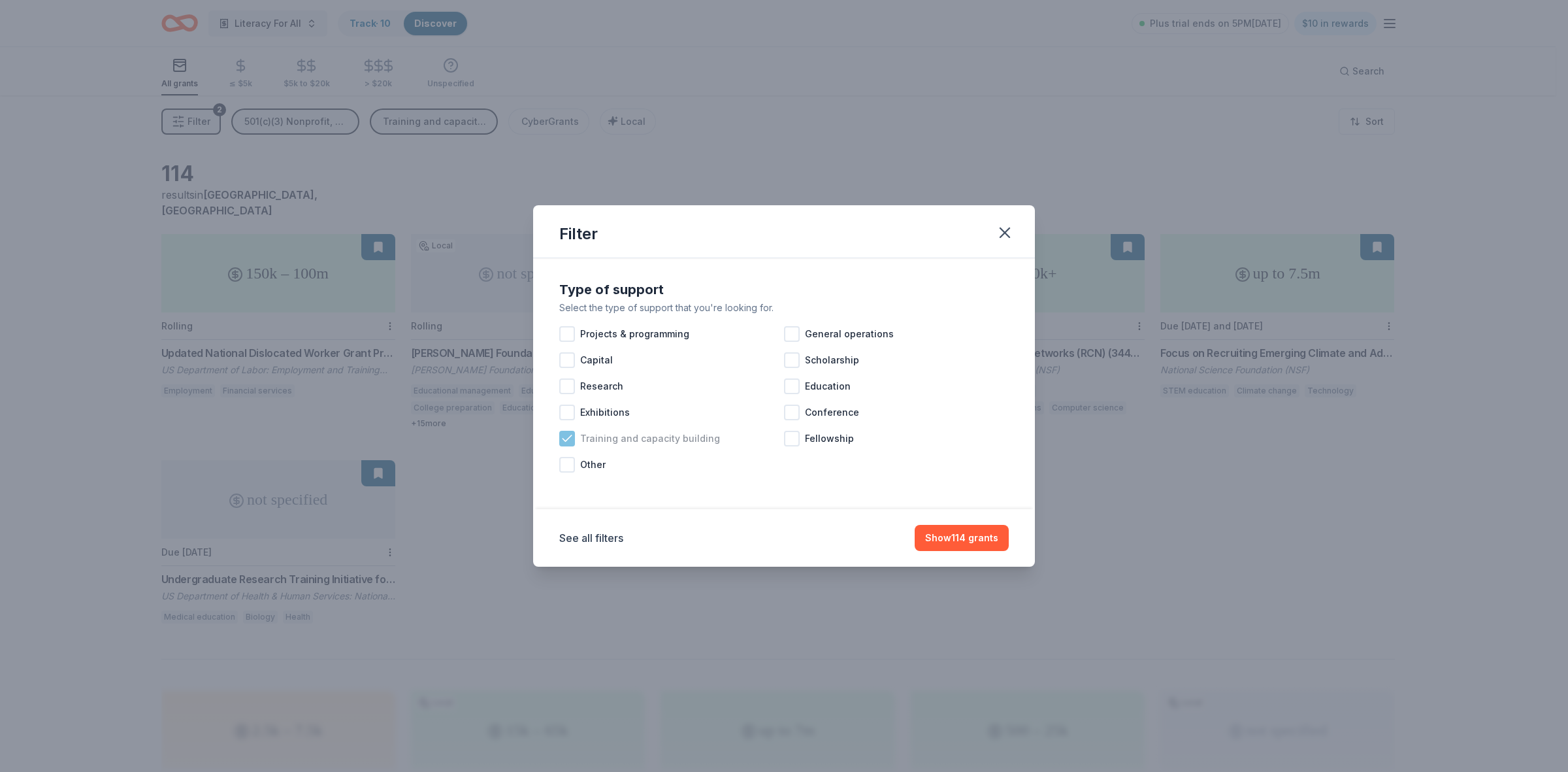
click at [569, 440] on icon at bounding box center [567, 438] width 13 height 13
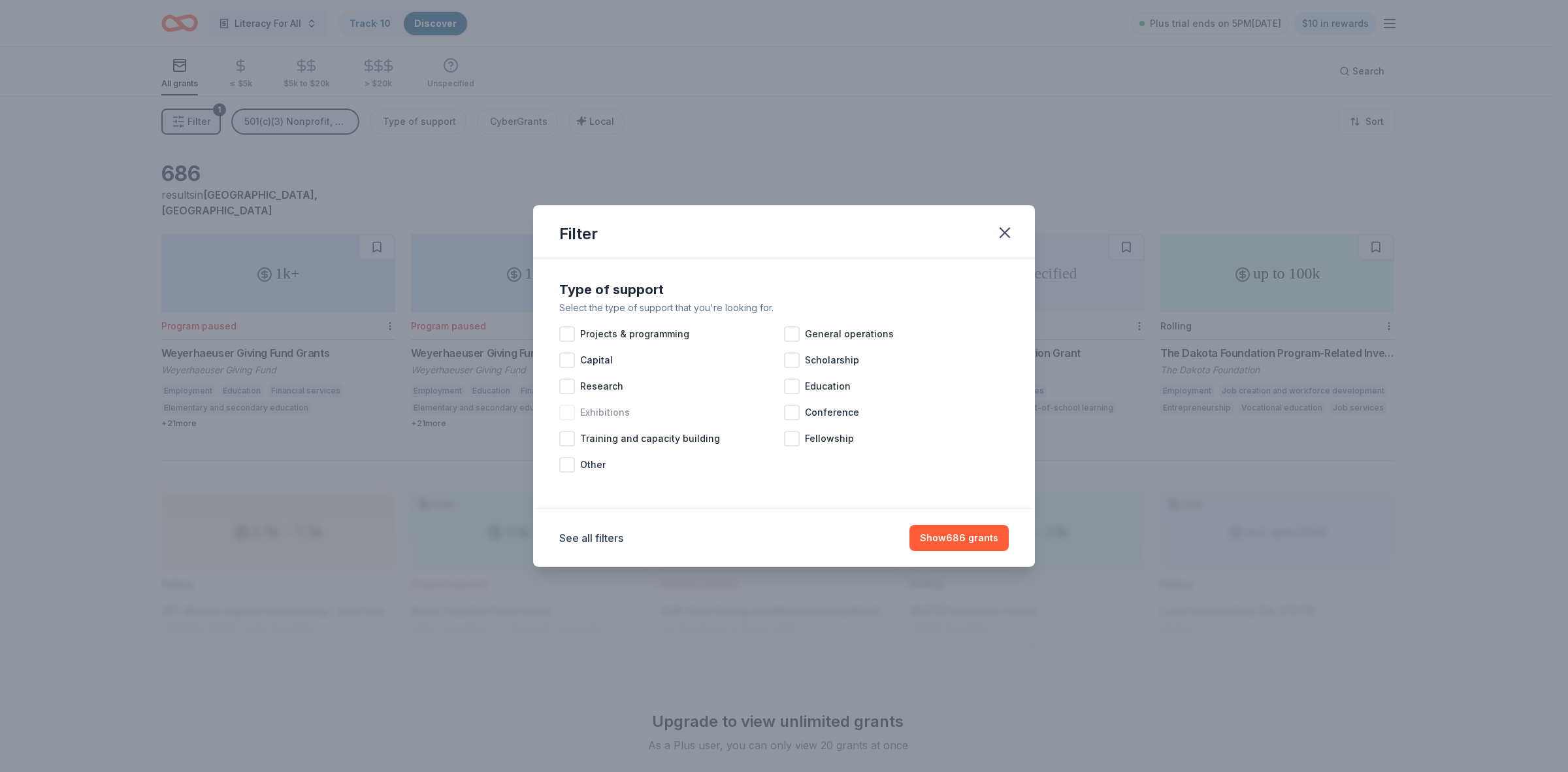
click at [569, 411] on div at bounding box center [567, 412] width 15 height 15
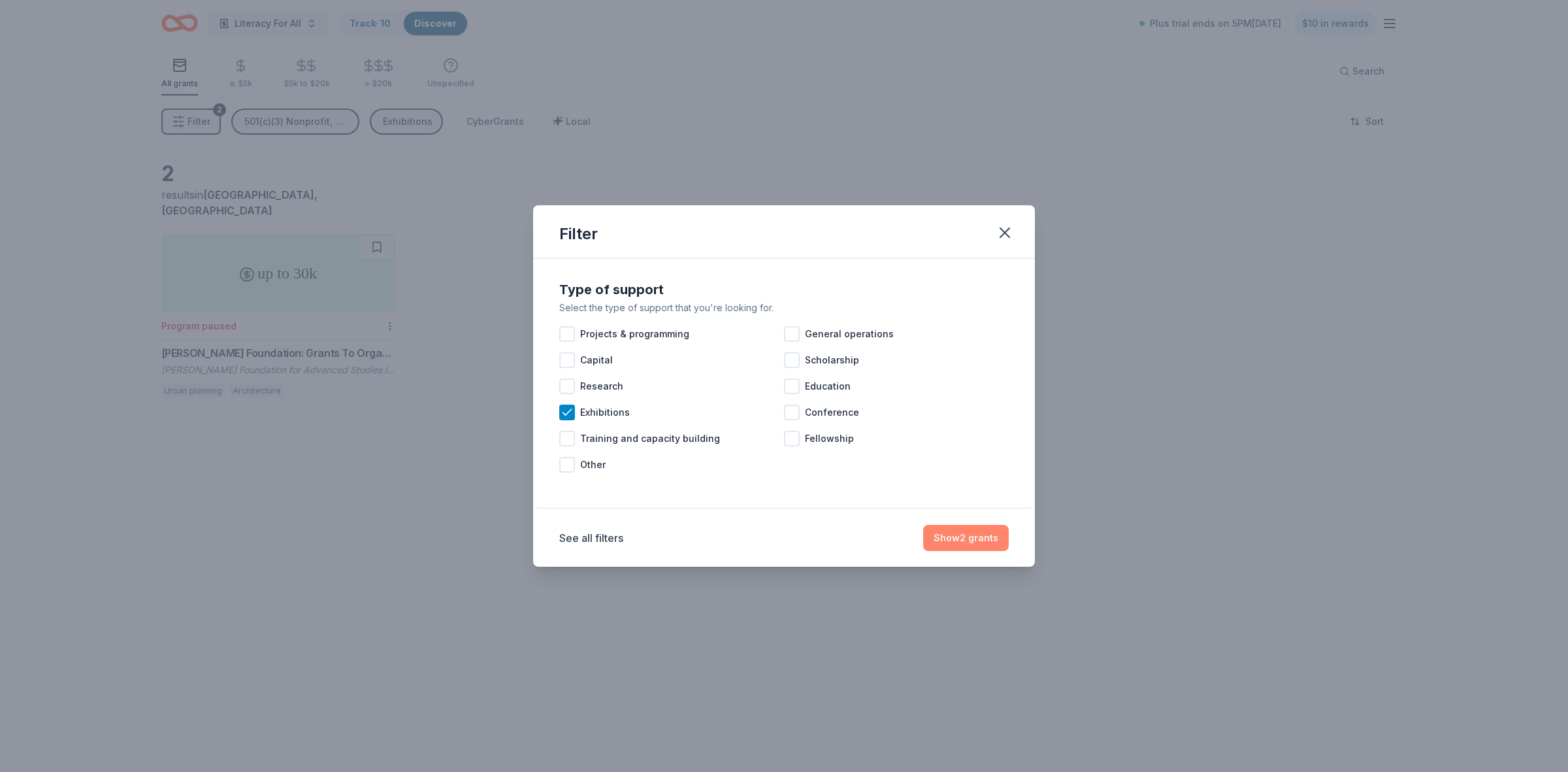
click at [955, 542] on button "Show 2 grants" at bounding box center [965, 537] width 86 height 26
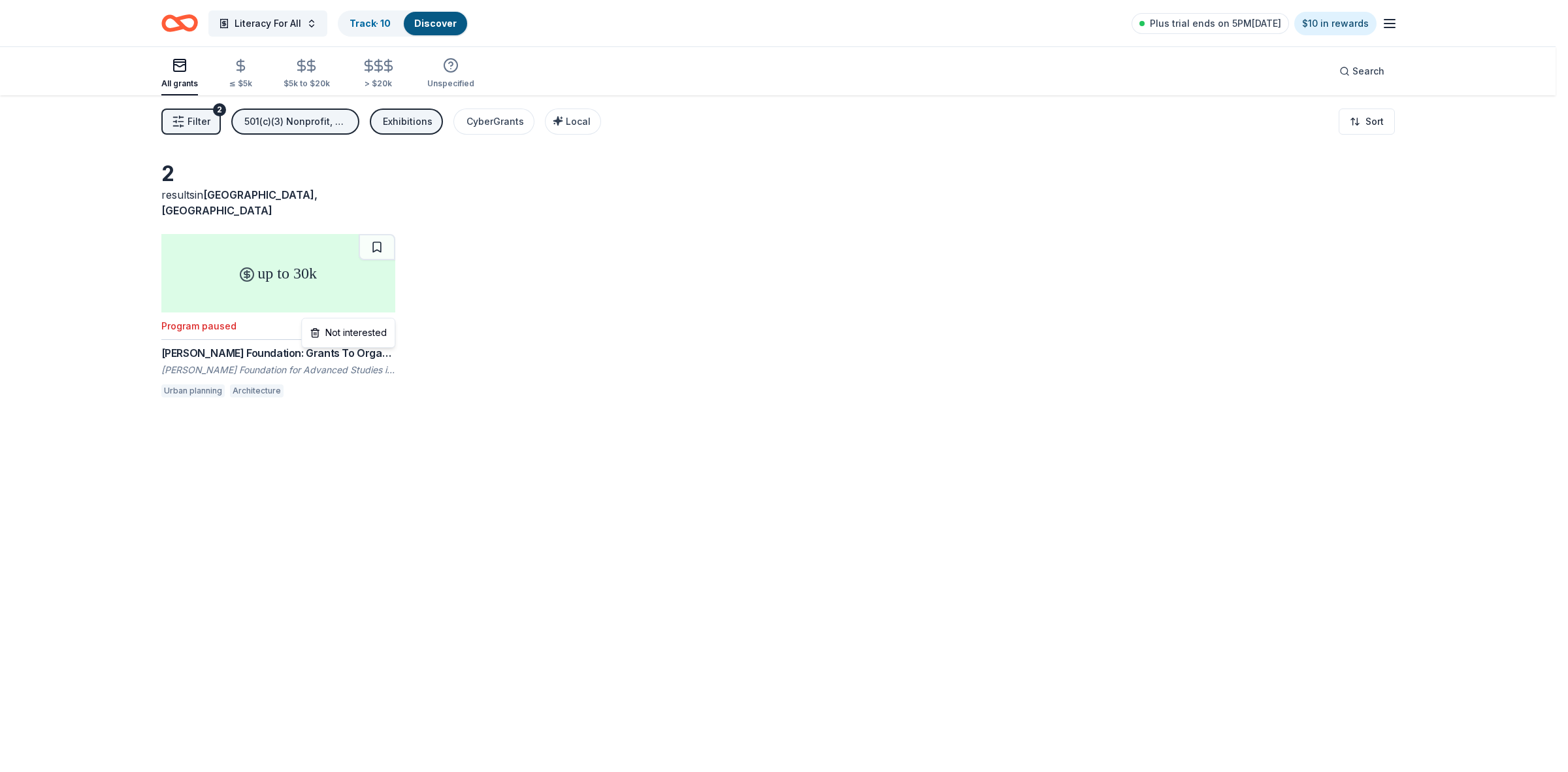
click at [393, 312] on html "Literacy For All Track · 10 Discover Plus trial ends on 5PM[DATE] $10 in reward…" at bounding box center [784, 386] width 1568 height 772
click at [370, 332] on div "Not interested" at bounding box center [348, 332] width 88 height 24
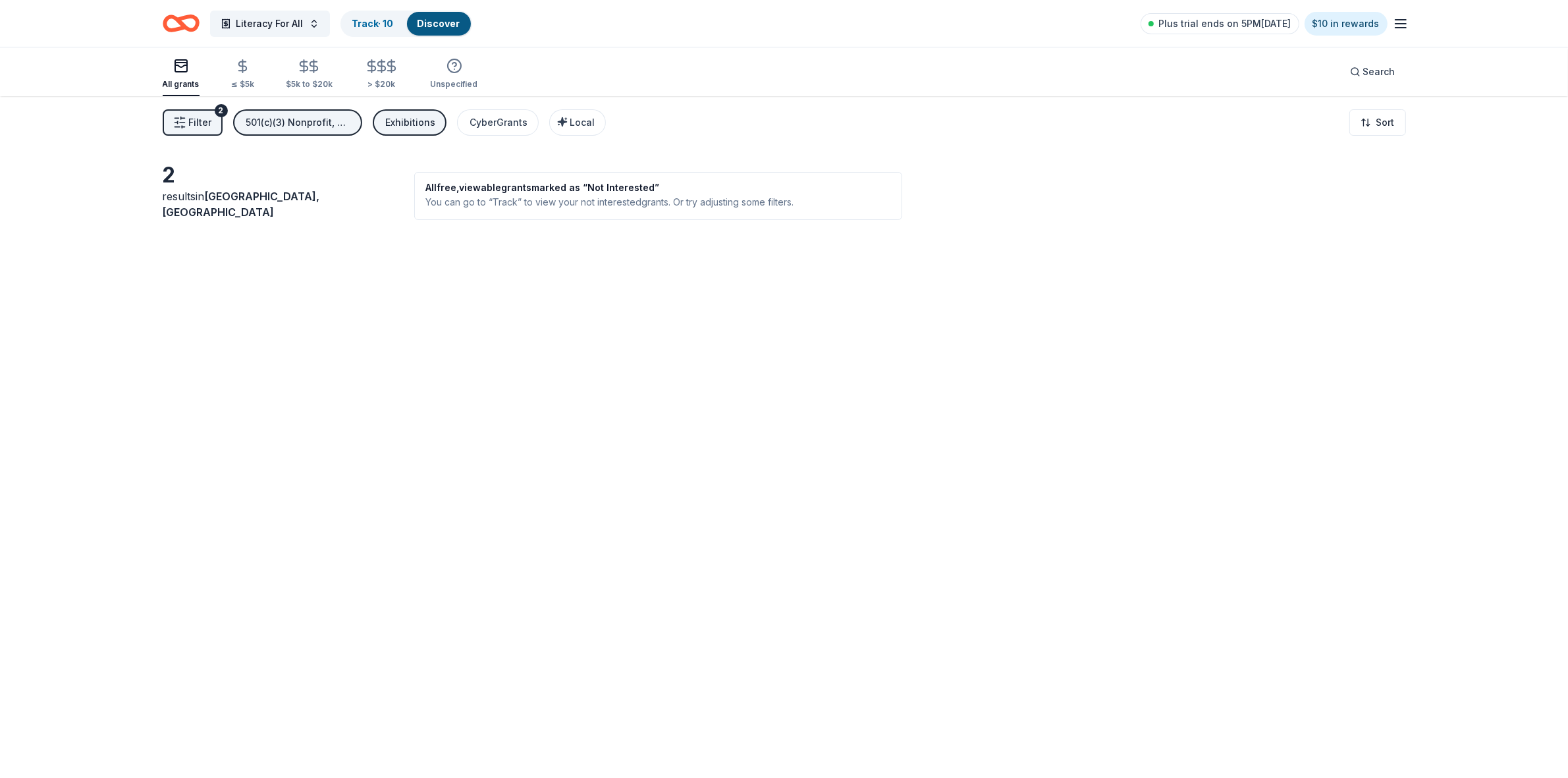
click at [412, 119] on div "Exhibitions" at bounding box center [410, 123] width 50 height 15
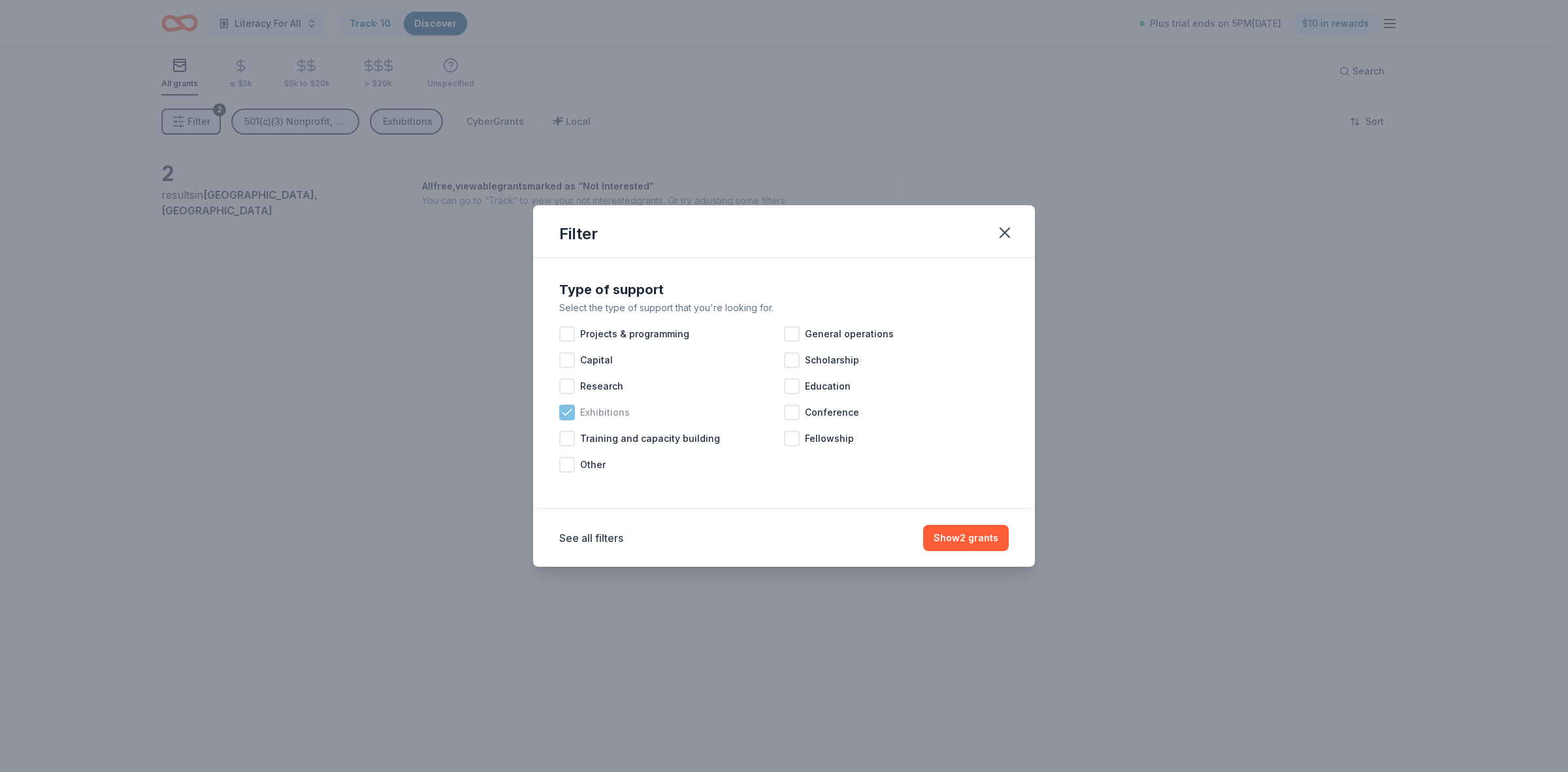
click at [566, 414] on icon at bounding box center [567, 412] width 8 height 6
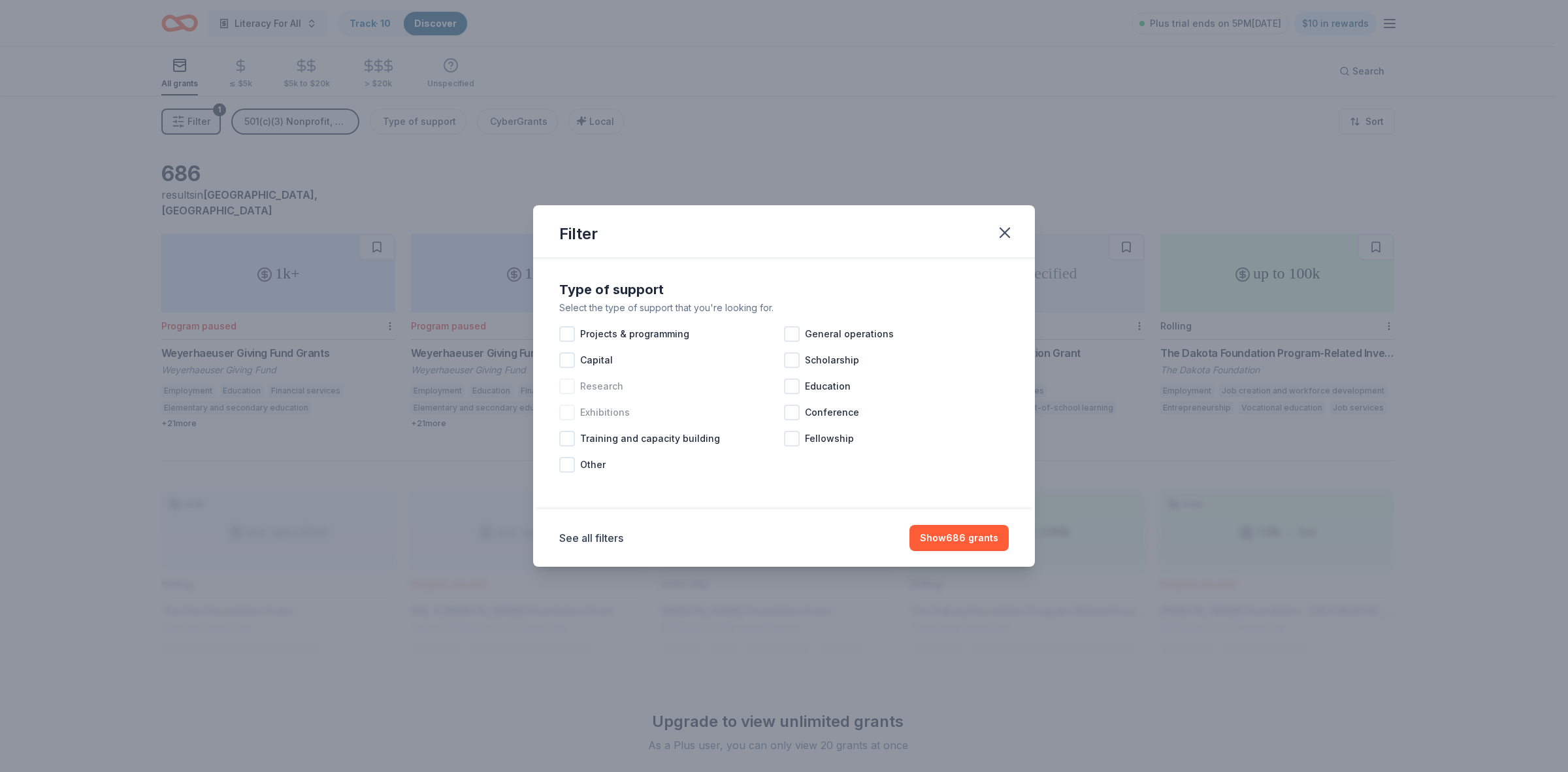
click at [569, 383] on div at bounding box center [567, 386] width 15 height 15
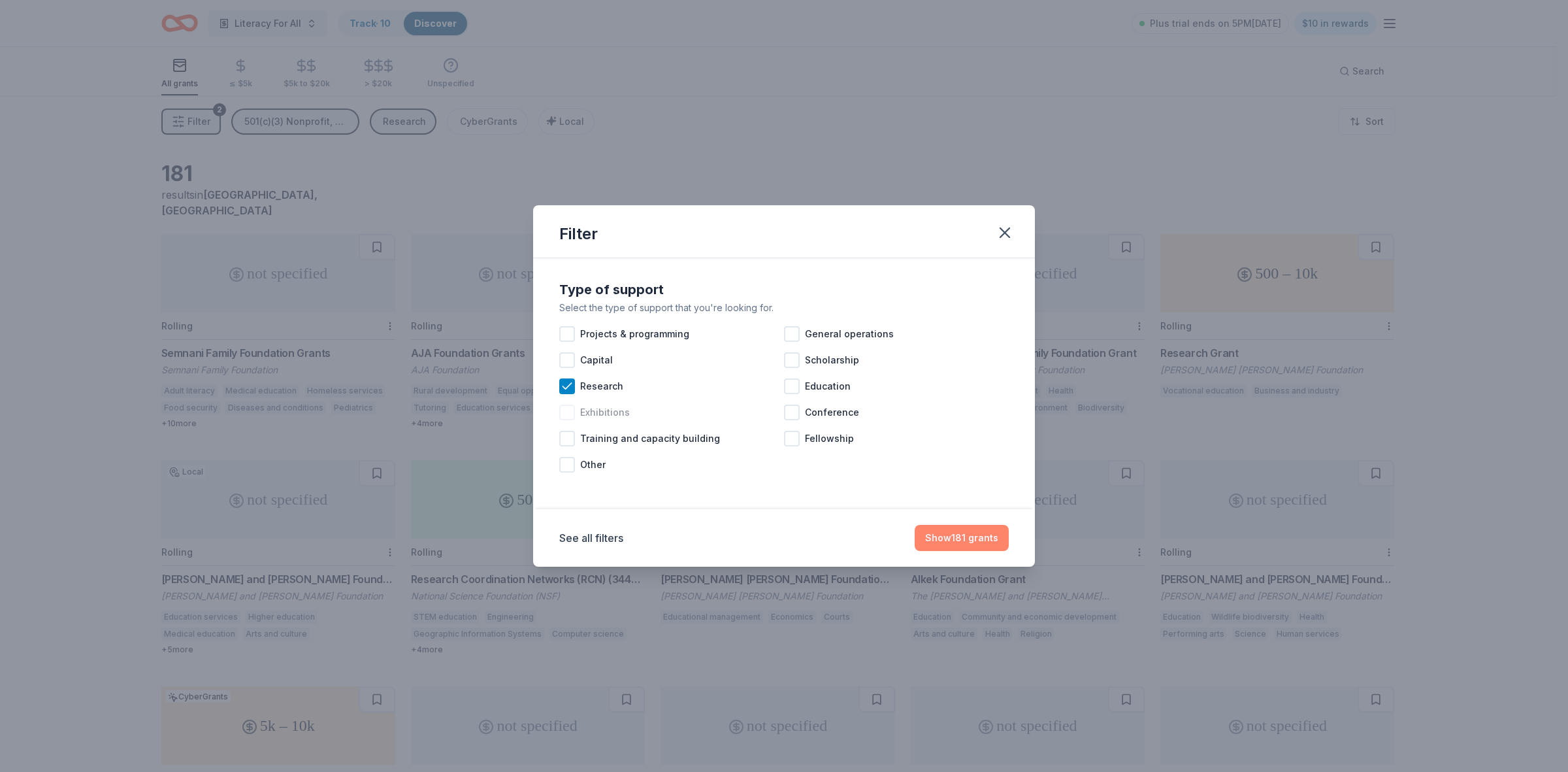
click at [960, 540] on button "Show 181 grants" at bounding box center [961, 537] width 94 height 26
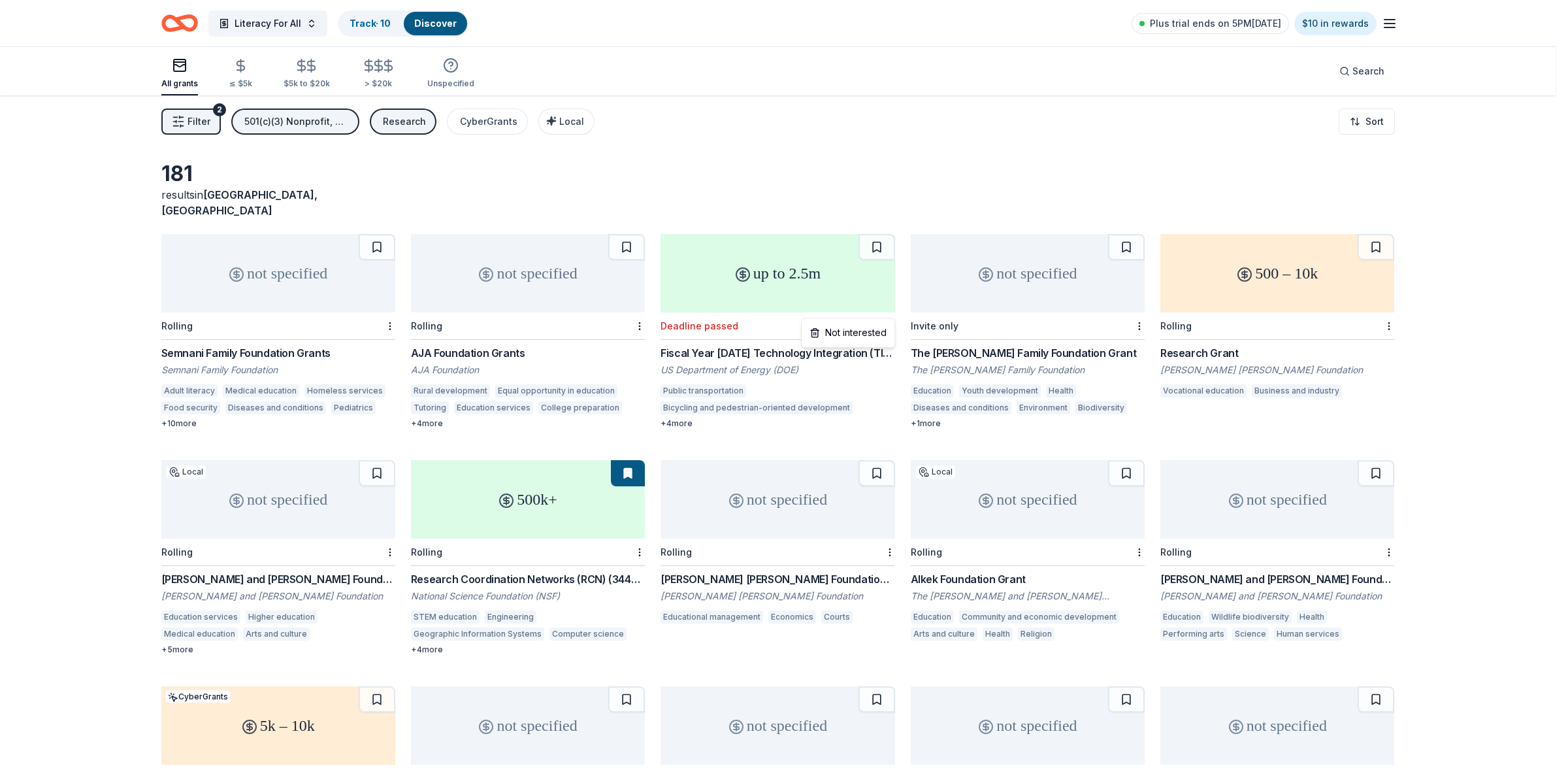
click at [890, 309] on html "Literacy For All Track · 10 Discover Plus trial ends on 5PM[DATE] $10 in reward…" at bounding box center [784, 386] width 1568 height 772
click at [866, 332] on div "Not interested" at bounding box center [847, 332] width 88 height 24
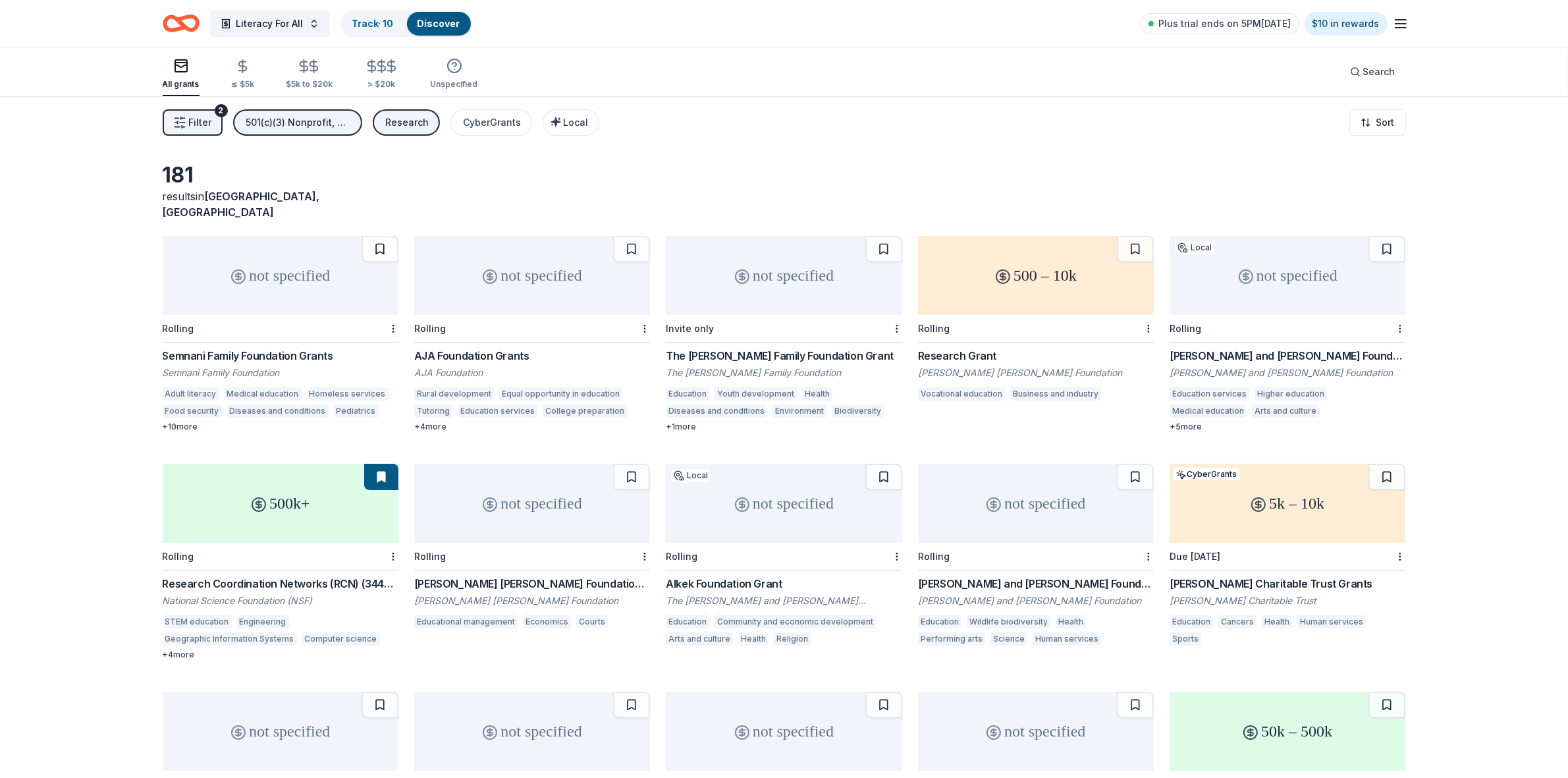
click at [377, 237] on button at bounding box center [380, 248] width 37 height 27
click at [626, 236] on button at bounding box center [631, 248] width 37 height 27
drag, startPoint x: 881, startPoint y: 235, endPoint x: 910, endPoint y: 234, distance: 29.0
click at [881, 236] on button at bounding box center [883, 248] width 37 height 27
click at [1129, 237] on button at bounding box center [1135, 248] width 37 height 27
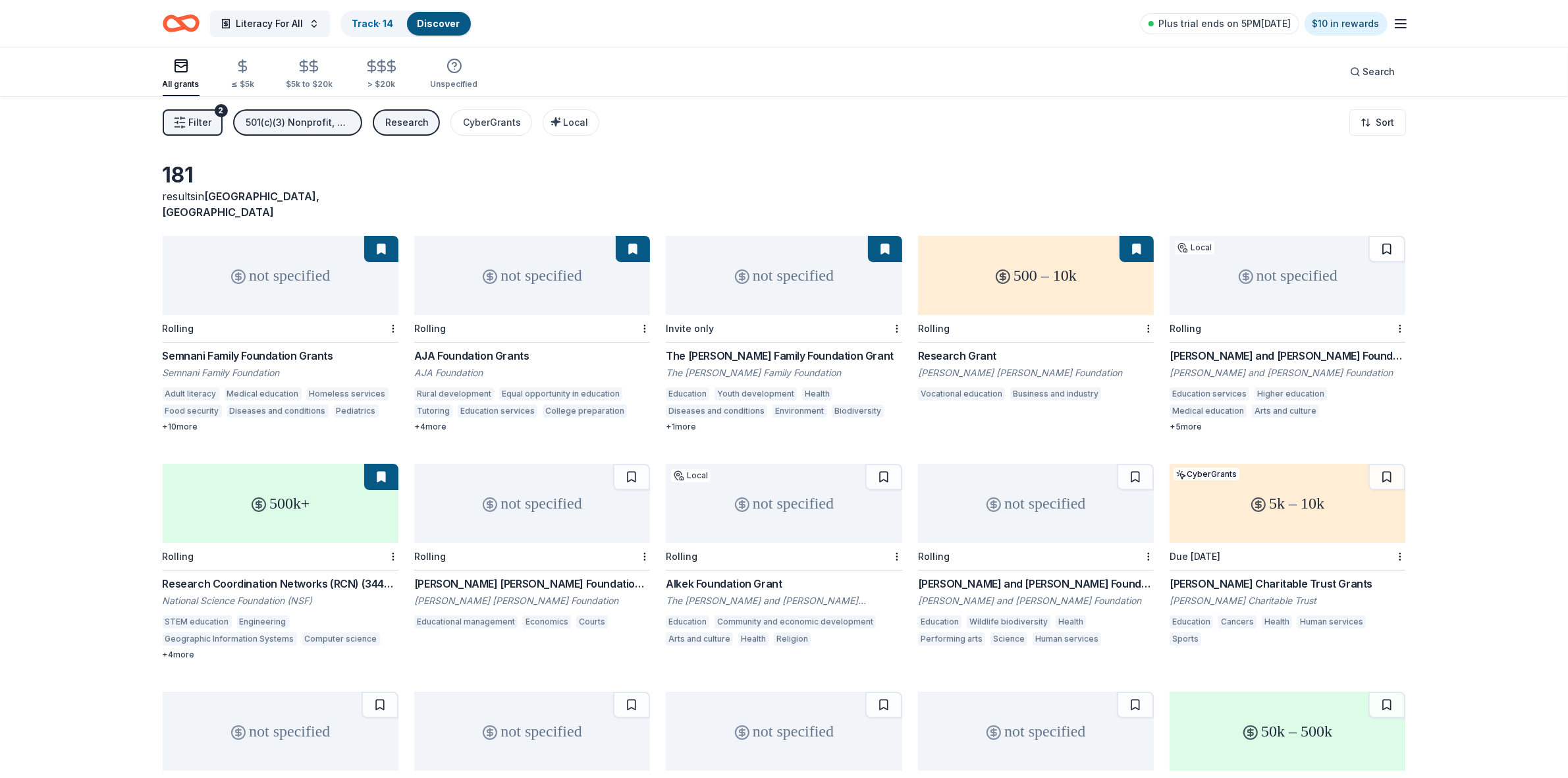
click at [1380, 236] on button at bounding box center [1386, 248] width 37 height 27
click at [1388, 468] on button at bounding box center [1386, 476] width 37 height 27
click at [1134, 465] on button at bounding box center [1135, 476] width 37 height 27
click at [874, 464] on button at bounding box center [883, 476] width 37 height 27
click at [625, 464] on button at bounding box center [631, 476] width 37 height 27
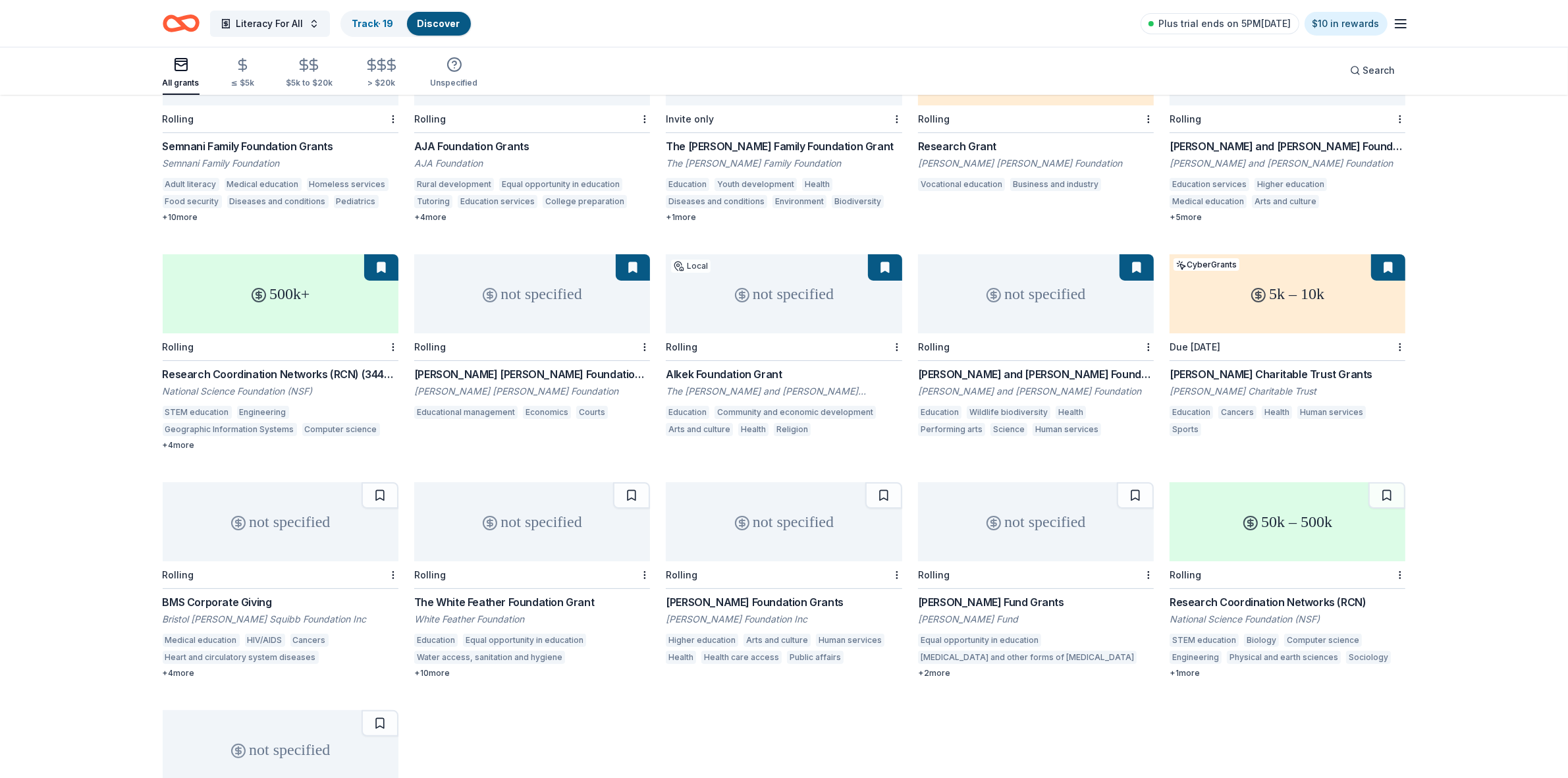
scroll to position [247, 0]
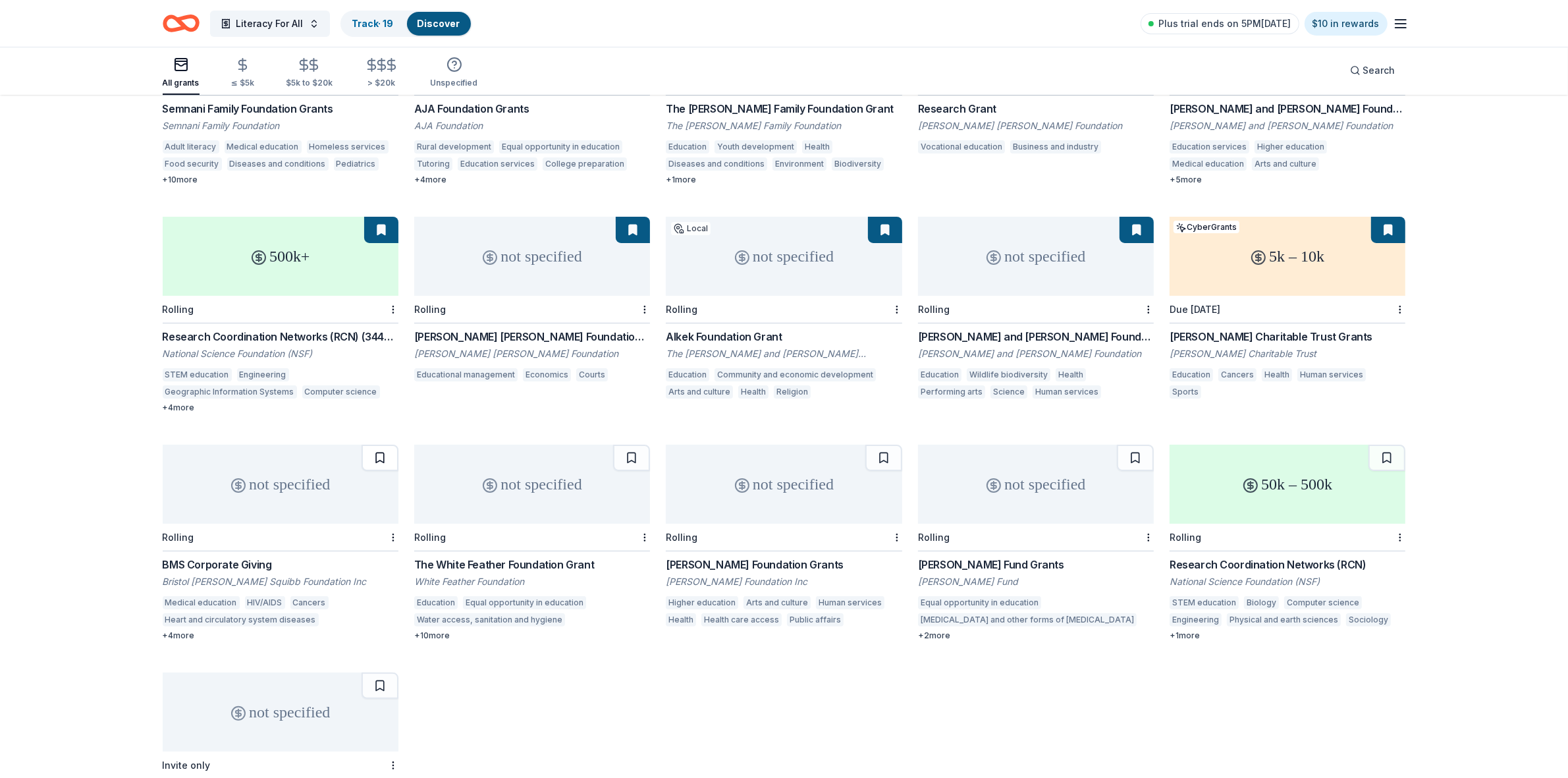
click at [383, 448] on button at bounding box center [380, 458] width 37 height 27
click at [639, 445] on button at bounding box center [631, 458] width 37 height 27
click at [877, 446] on button at bounding box center [883, 458] width 37 height 27
drag, startPoint x: 1131, startPoint y: 448, endPoint x: 1140, endPoint y: 446, distance: 9.2
click at [1132, 446] on button at bounding box center [1135, 458] width 37 height 27
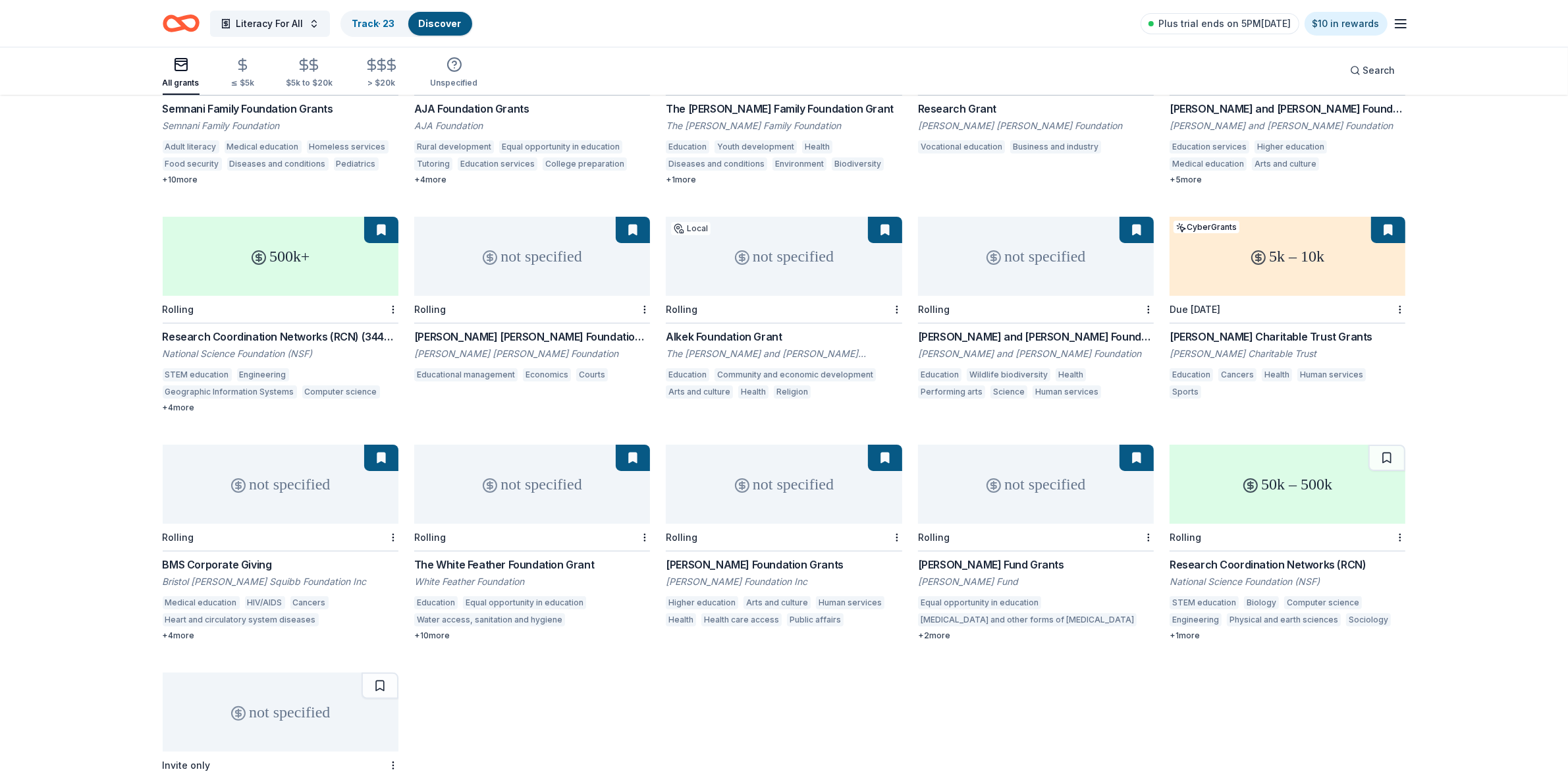
click at [1388, 450] on button at bounding box center [1386, 458] width 37 height 27
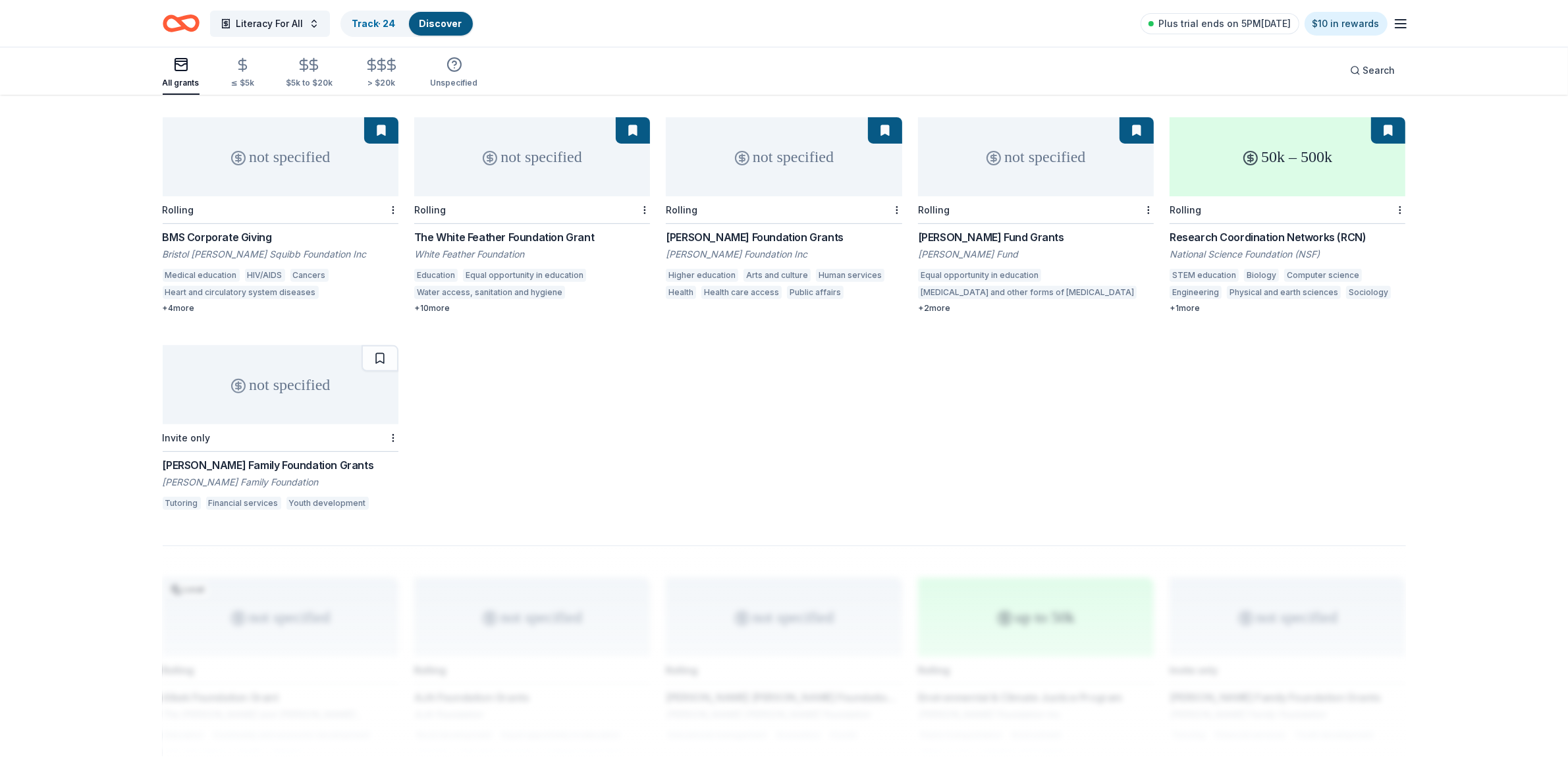
scroll to position [577, 0]
drag, startPoint x: 375, startPoint y: 339, endPoint x: 437, endPoint y: 340, distance: 62.0
click at [376, 343] on button at bounding box center [380, 356] width 37 height 27
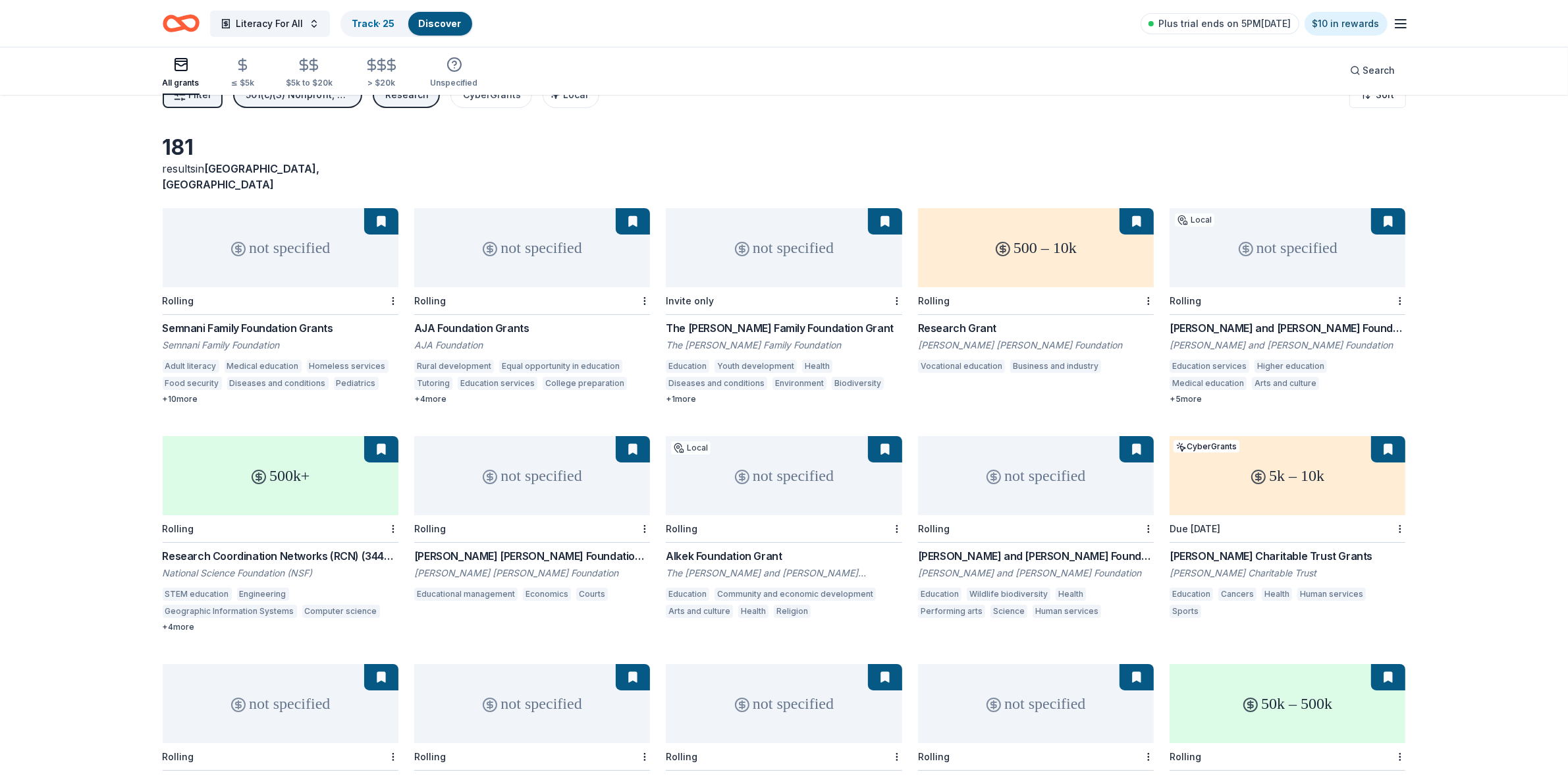
scroll to position [0, 0]
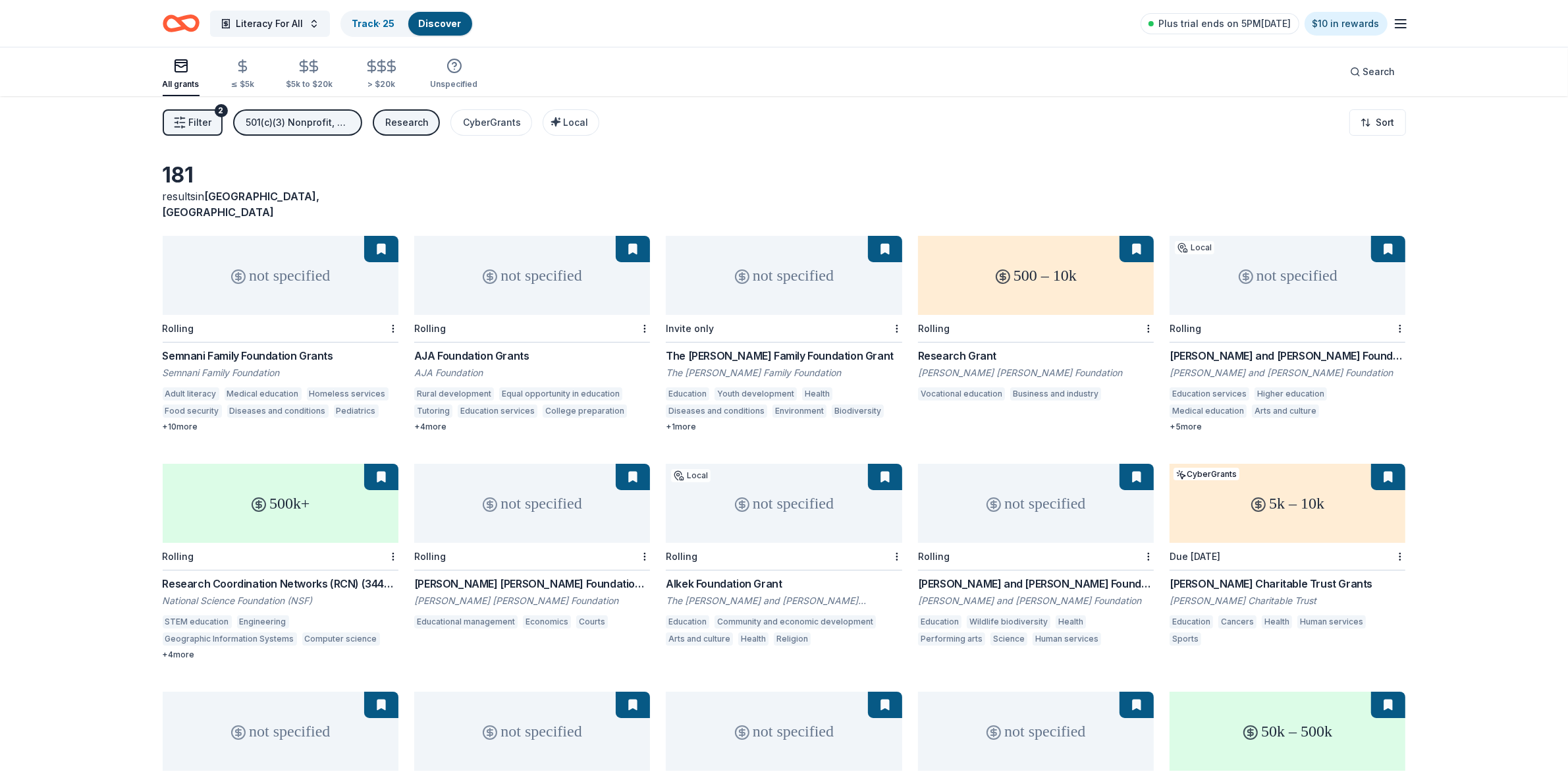
click at [409, 129] on div "Research" at bounding box center [407, 123] width 44 height 15
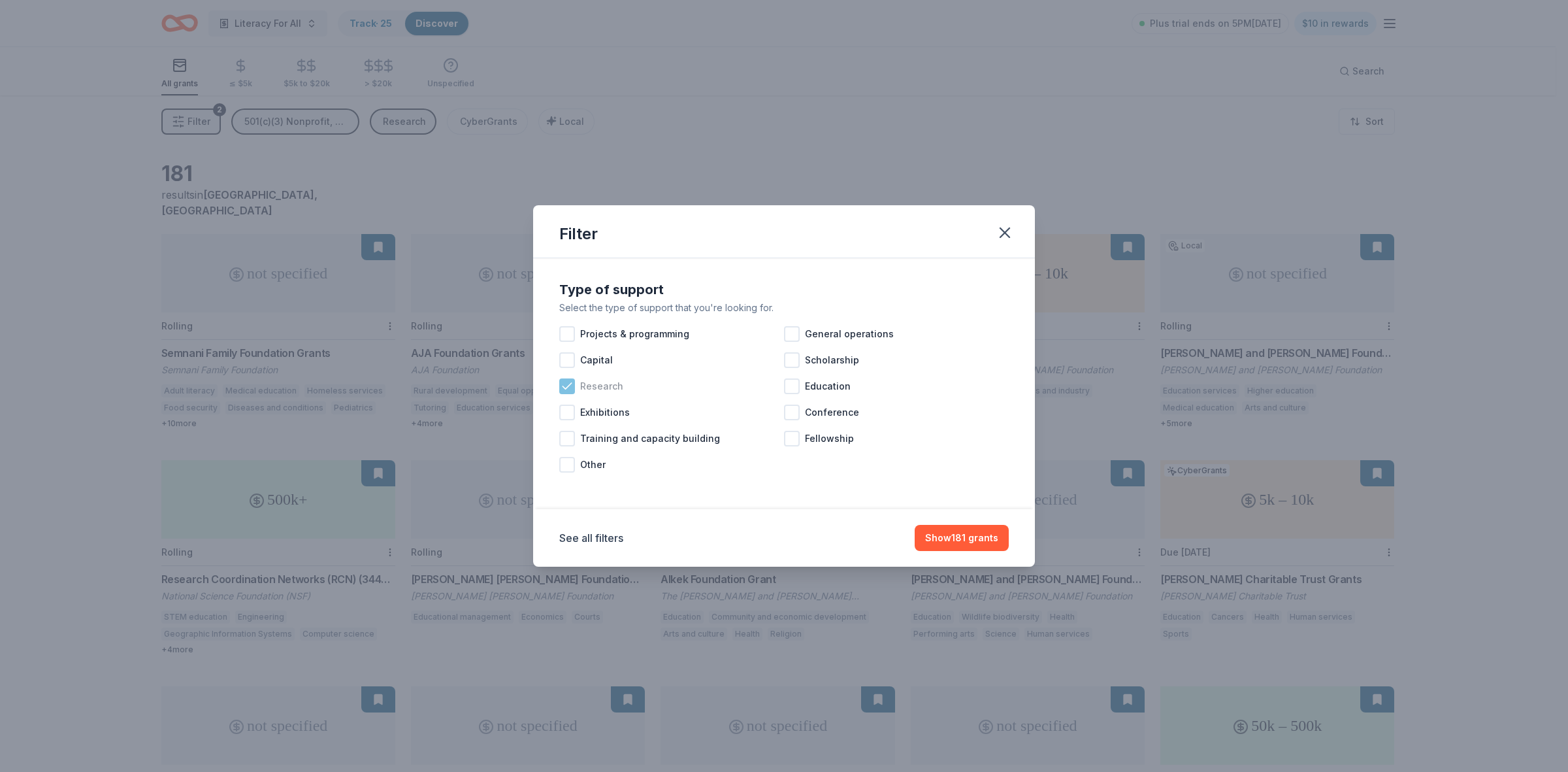
click at [567, 388] on icon at bounding box center [567, 386] width 13 height 13
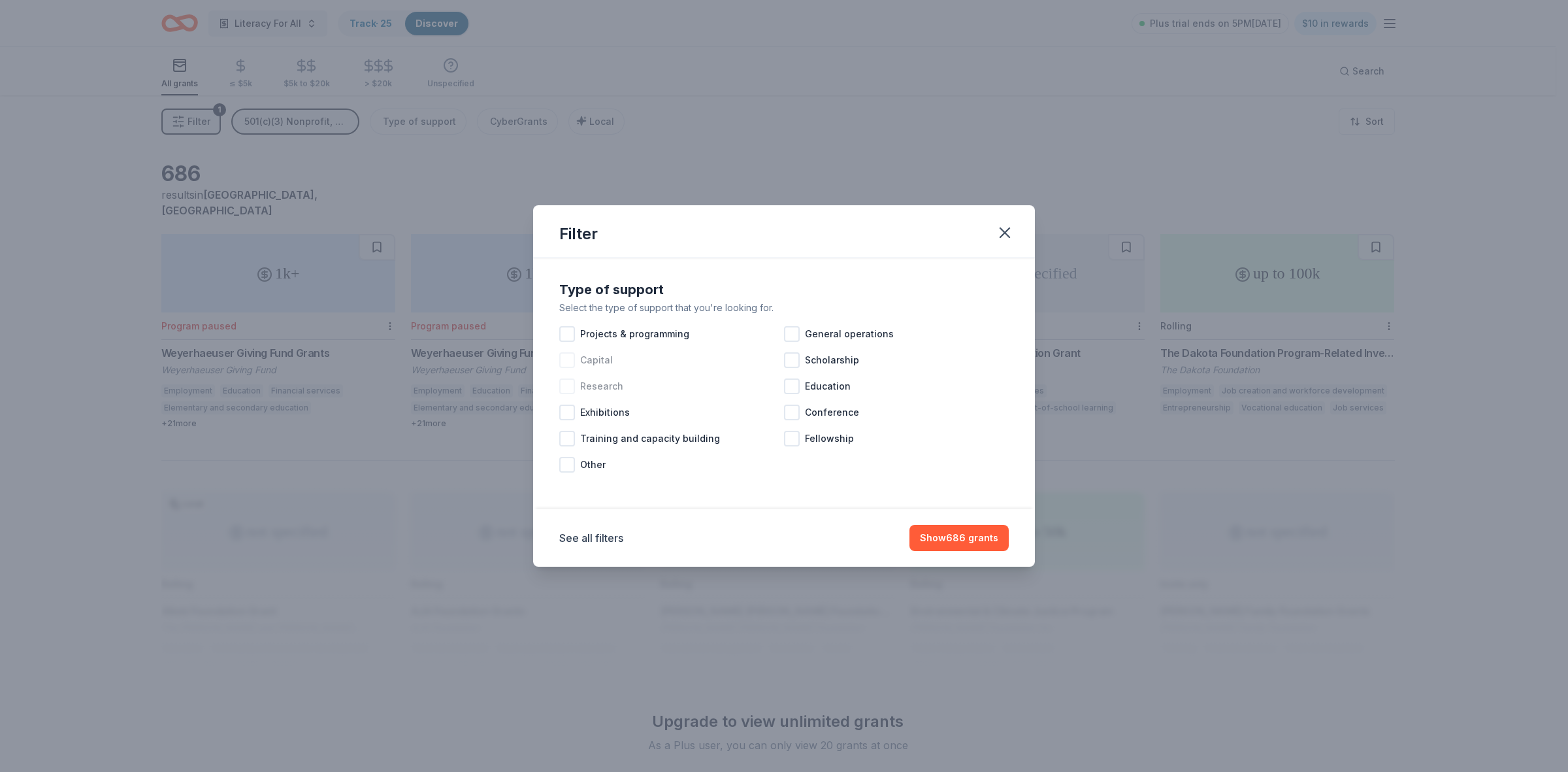
click at [566, 357] on div at bounding box center [567, 360] width 15 height 15
click at [964, 530] on button "Show 67 grants" at bounding box center [962, 537] width 92 height 26
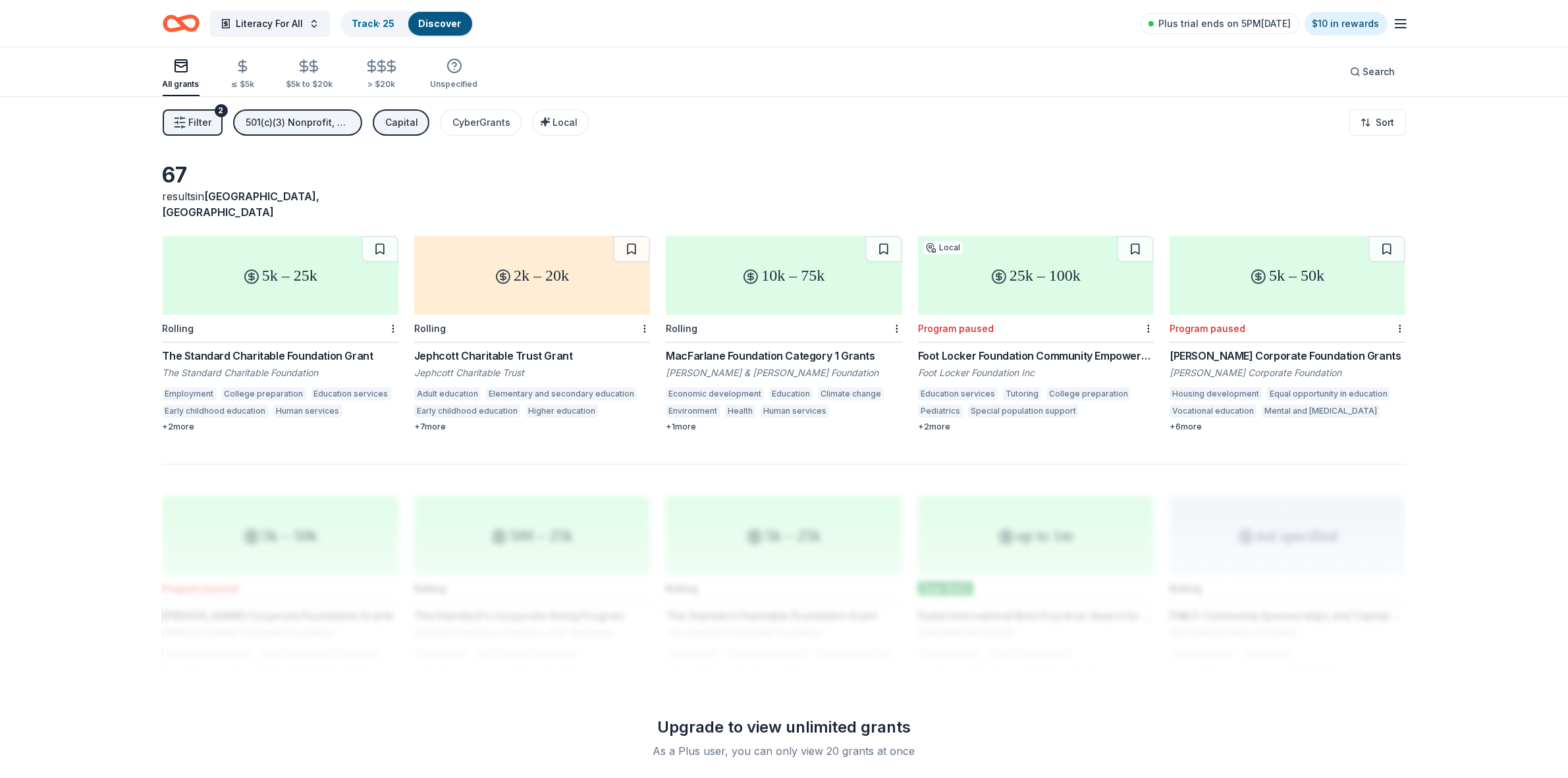
click at [1146, 320] on div at bounding box center [1146, 328] width 13 height 27
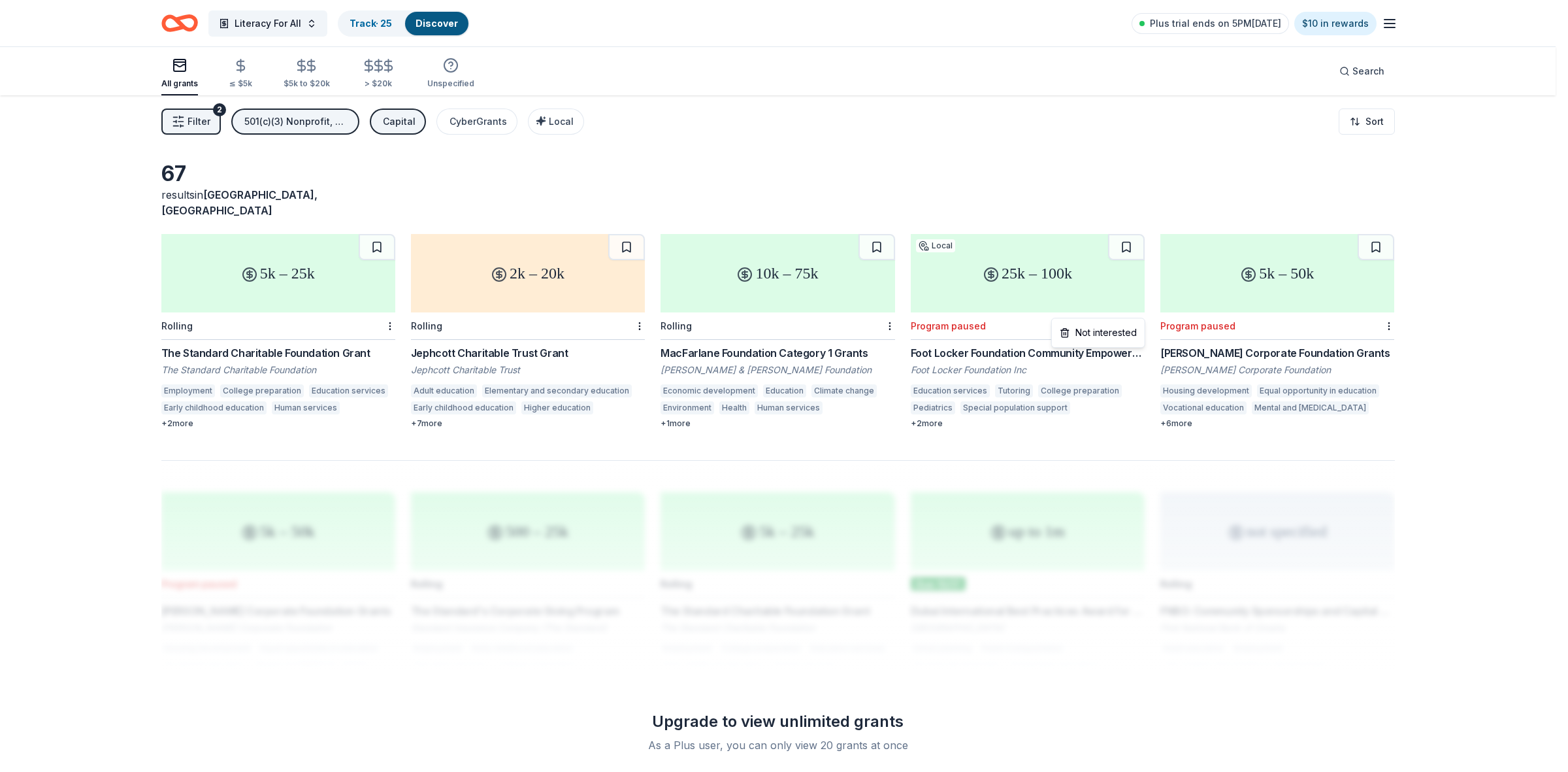
click at [1138, 309] on html "Literacy For All Track · 25 Discover Plus trial ends on 5PM[DATE] $10 in reward…" at bounding box center [784, 386] width 1568 height 772
click at [1101, 334] on div "Not interested" at bounding box center [1098, 332] width 88 height 24
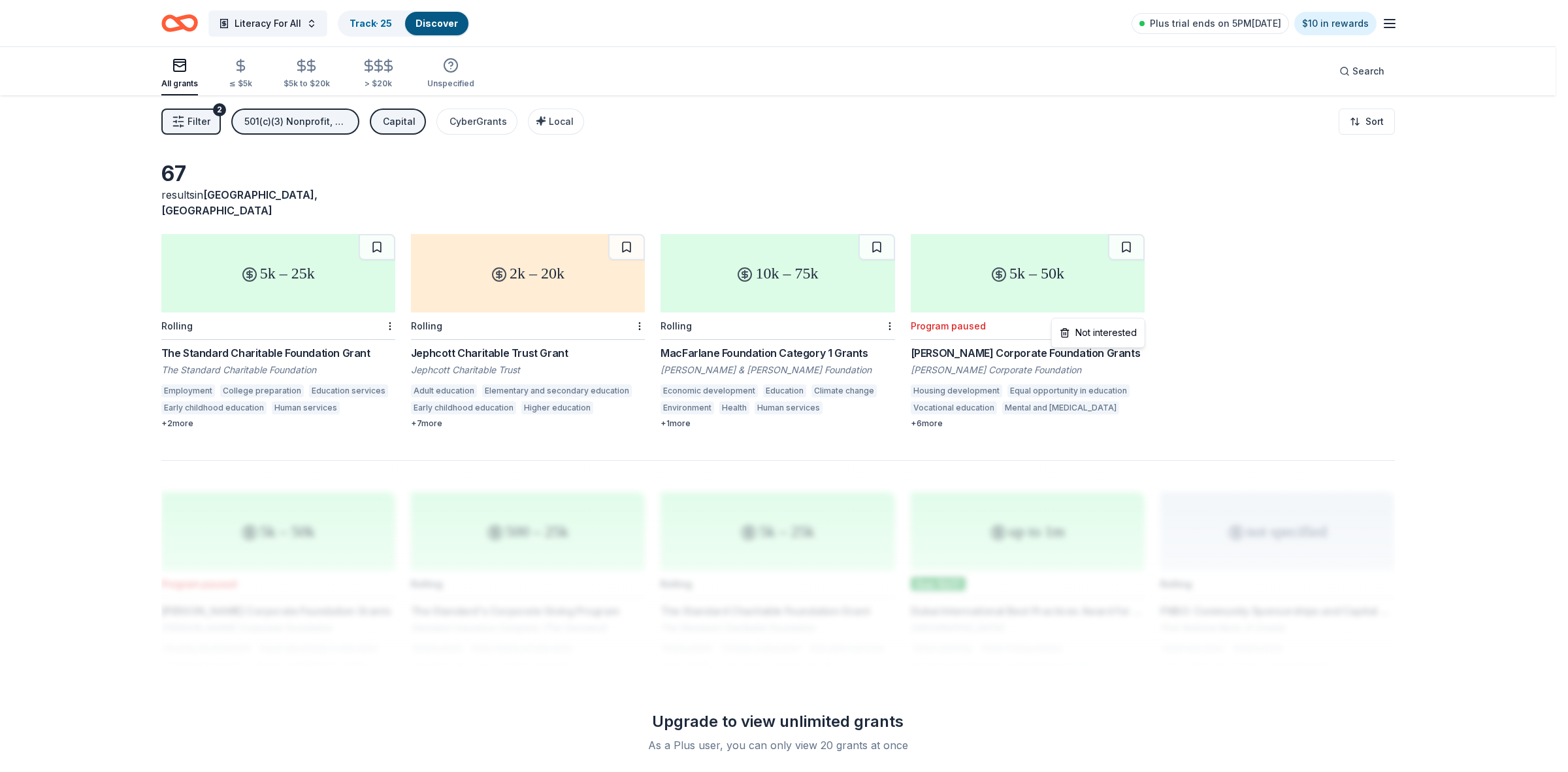
click at [1139, 310] on html "Literacy For All Track · 25 Discover Plus trial ends on 5PM[DATE] $10 in reward…" at bounding box center [784, 386] width 1568 height 772
click at [1118, 332] on div "Not interested" at bounding box center [1098, 332] width 88 height 24
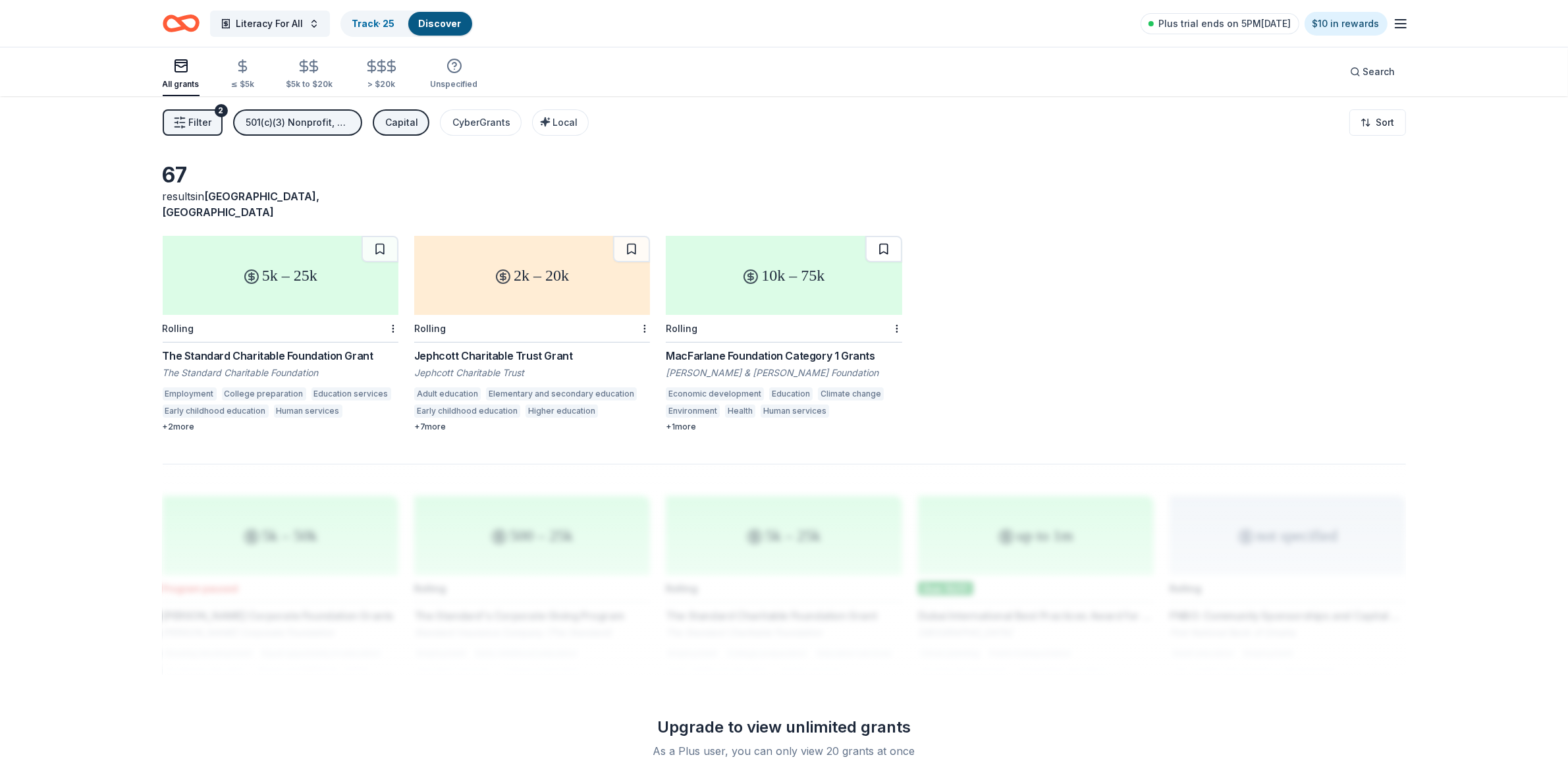
click at [888, 238] on button at bounding box center [883, 248] width 37 height 27
click at [637, 236] on button at bounding box center [631, 248] width 37 height 27
click at [383, 237] on button at bounding box center [380, 248] width 37 height 27
click at [400, 122] on div "Capital" at bounding box center [402, 123] width 33 height 15
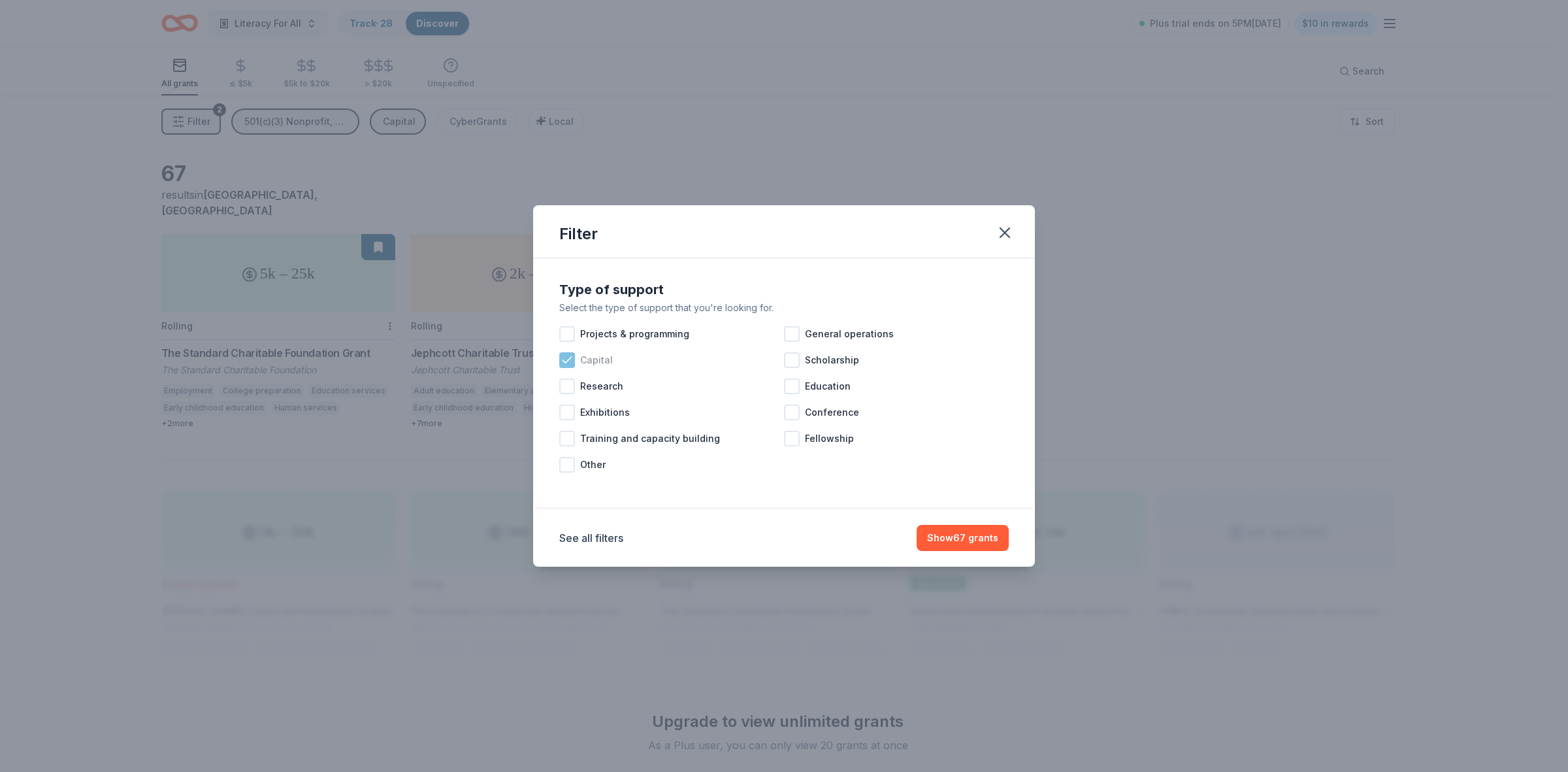
drag, startPoint x: 563, startPoint y: 358, endPoint x: 572, endPoint y: 357, distance: 9.1
click at [563, 357] on icon at bounding box center [567, 360] width 13 height 13
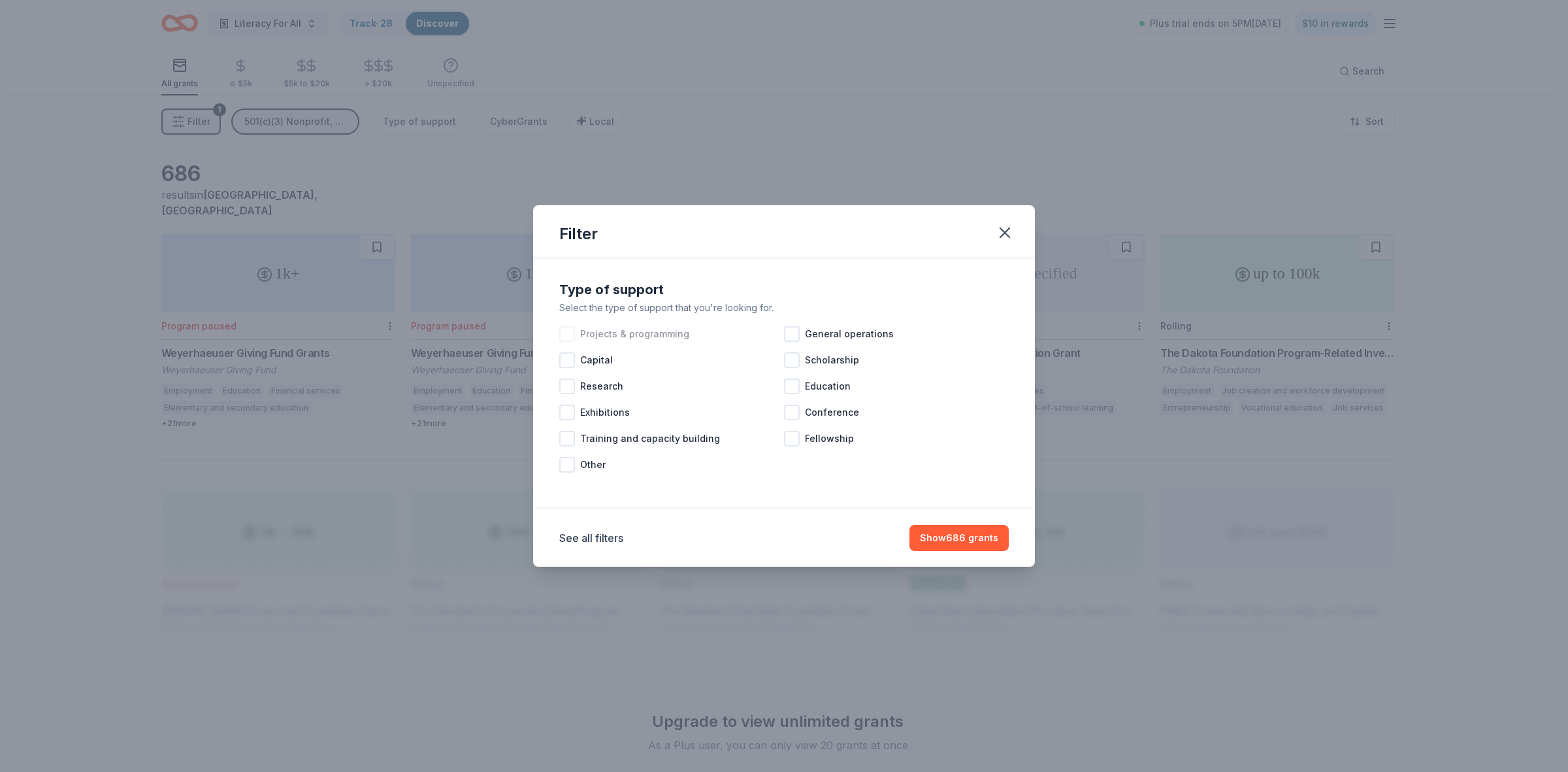
click at [570, 332] on div at bounding box center [567, 334] width 15 height 15
click at [954, 540] on button "Show 486 grants" at bounding box center [959, 537] width 99 height 26
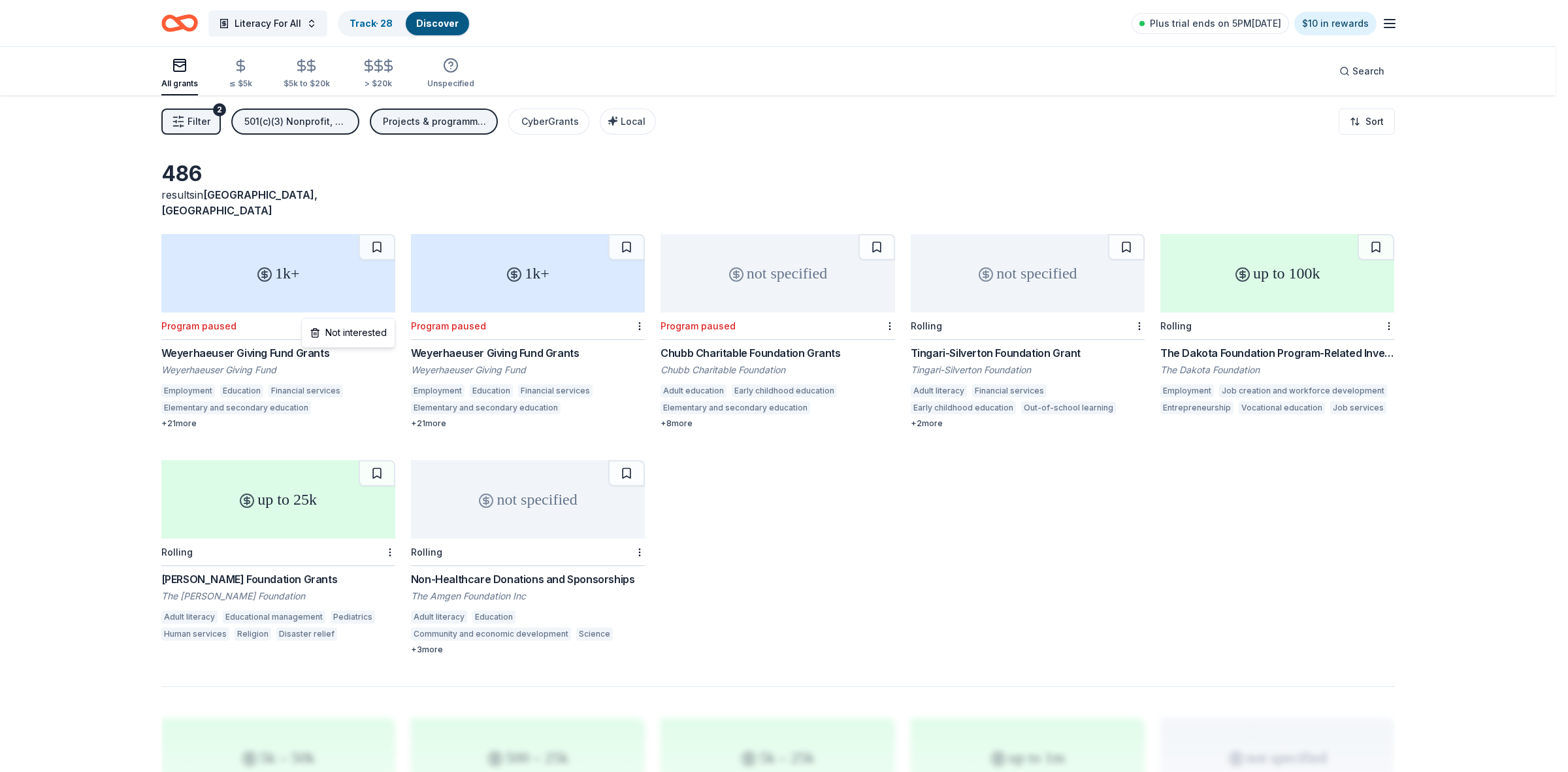
click at [389, 312] on html "Literacy For All Track · 28 Discover Plus trial ends on 5PM[DATE] $10 in reward…" at bounding box center [784, 386] width 1568 height 772
click at [372, 331] on div "Not interested" at bounding box center [348, 332] width 88 height 24
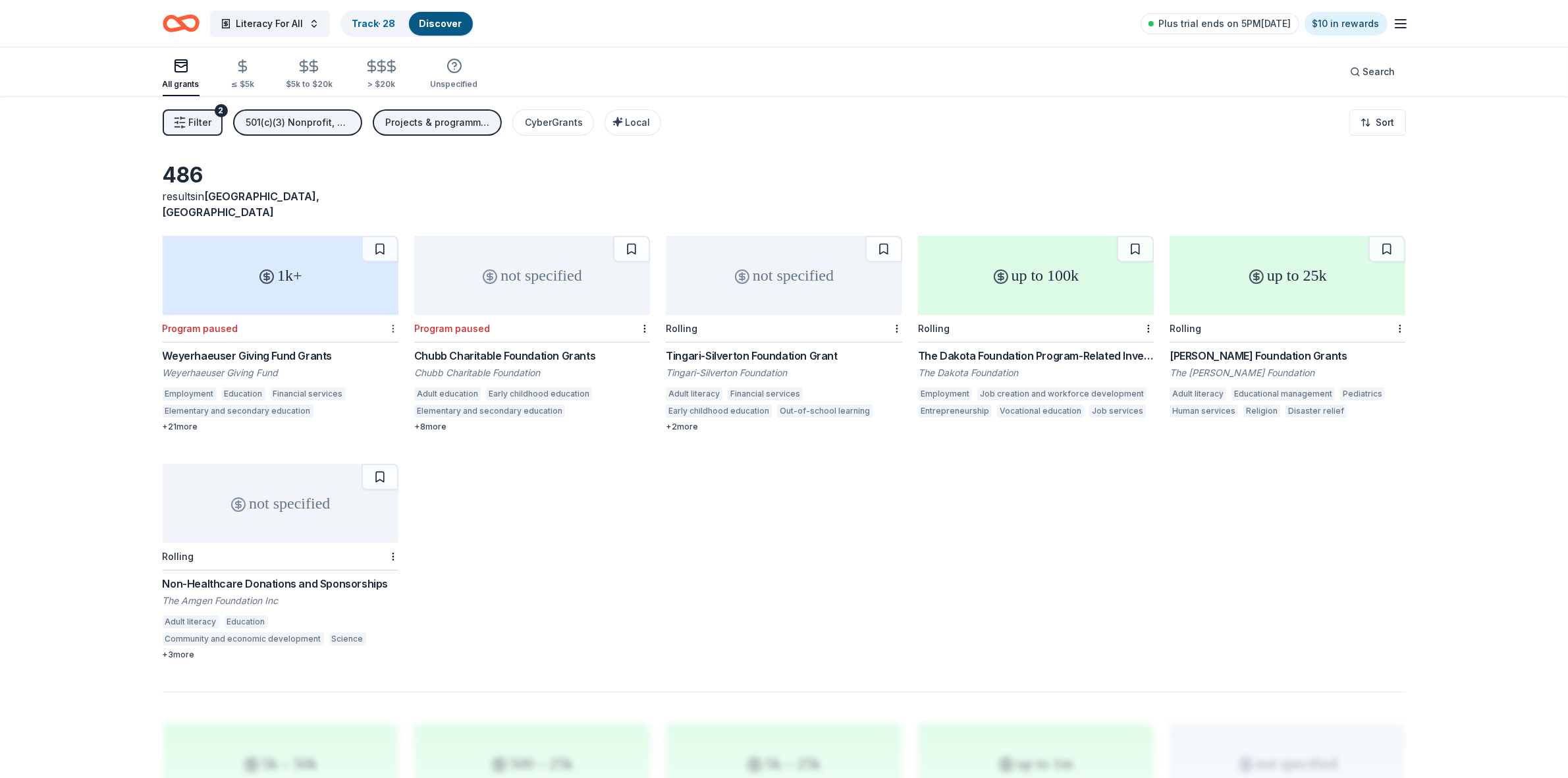
click at [392, 314] on html "Literacy For All Track · 28 Discover Plus trial ends on 5PM[DATE] $10 in reward…" at bounding box center [784, 389] width 1568 height 778
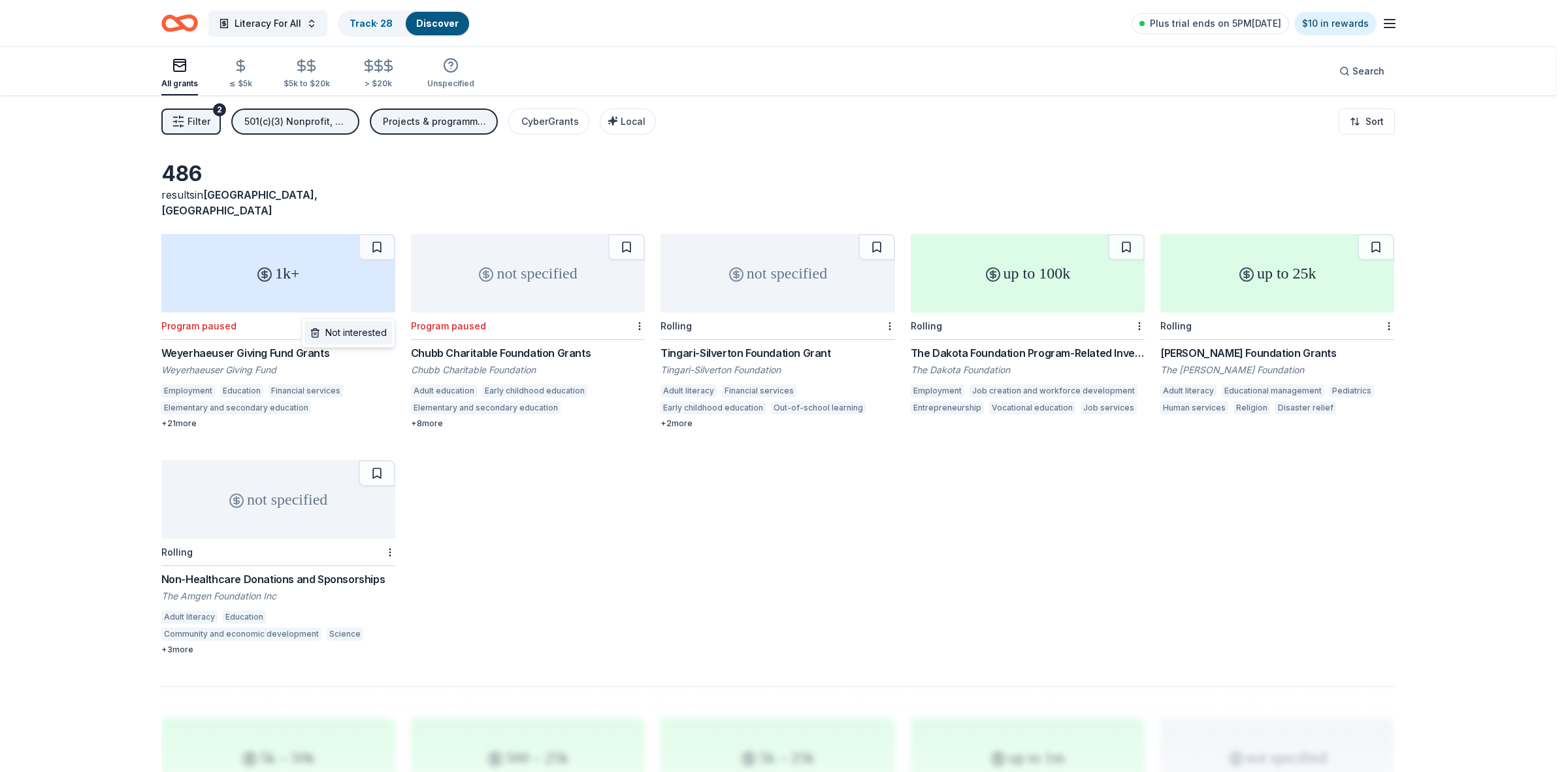
click at [372, 334] on div "Not interested" at bounding box center [348, 332] width 88 height 24
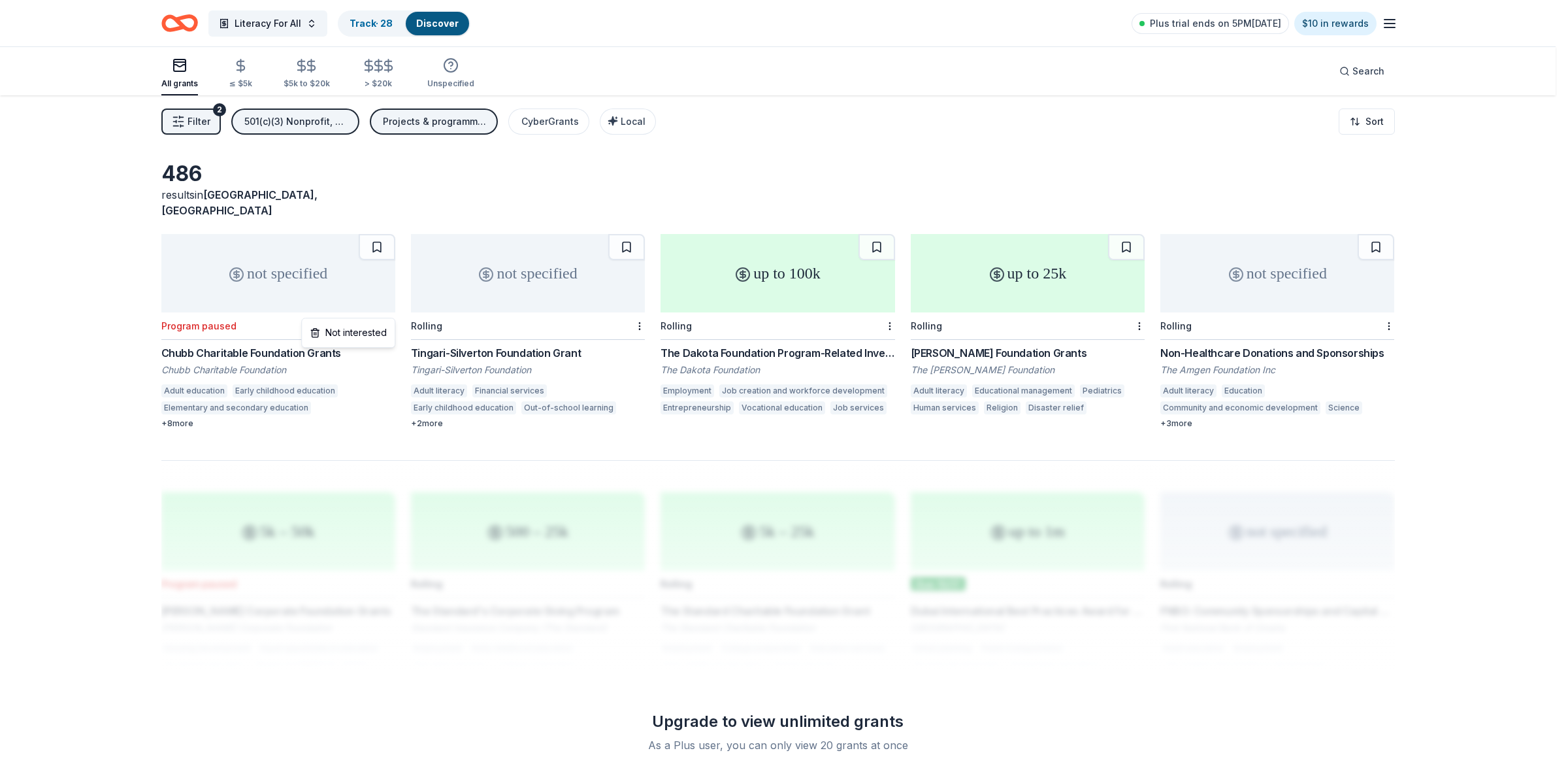
click at [388, 310] on html "Literacy For All Track · 28 Discover Plus trial ends on 5PM[DATE] $10 in reward…" at bounding box center [784, 386] width 1568 height 772
click at [369, 338] on div "Not interested" at bounding box center [348, 332] width 88 height 24
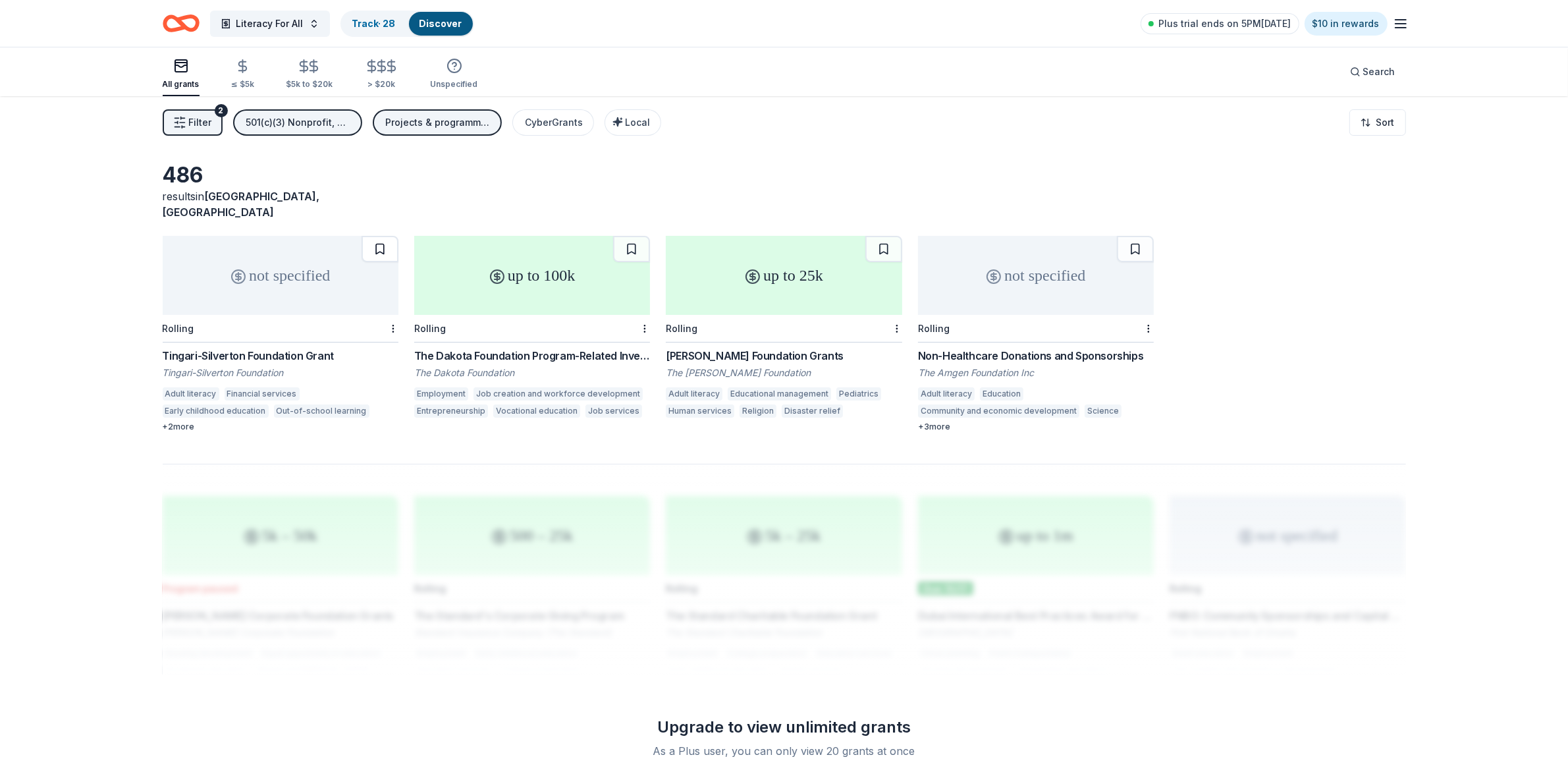
click at [384, 236] on button at bounding box center [380, 248] width 37 height 27
click at [632, 236] on button at bounding box center [631, 248] width 37 height 27
click at [878, 236] on button at bounding box center [883, 248] width 37 height 27
click at [1130, 236] on button at bounding box center [1135, 248] width 37 height 27
click at [430, 123] on div "Projects & programming" at bounding box center [438, 123] width 105 height 15
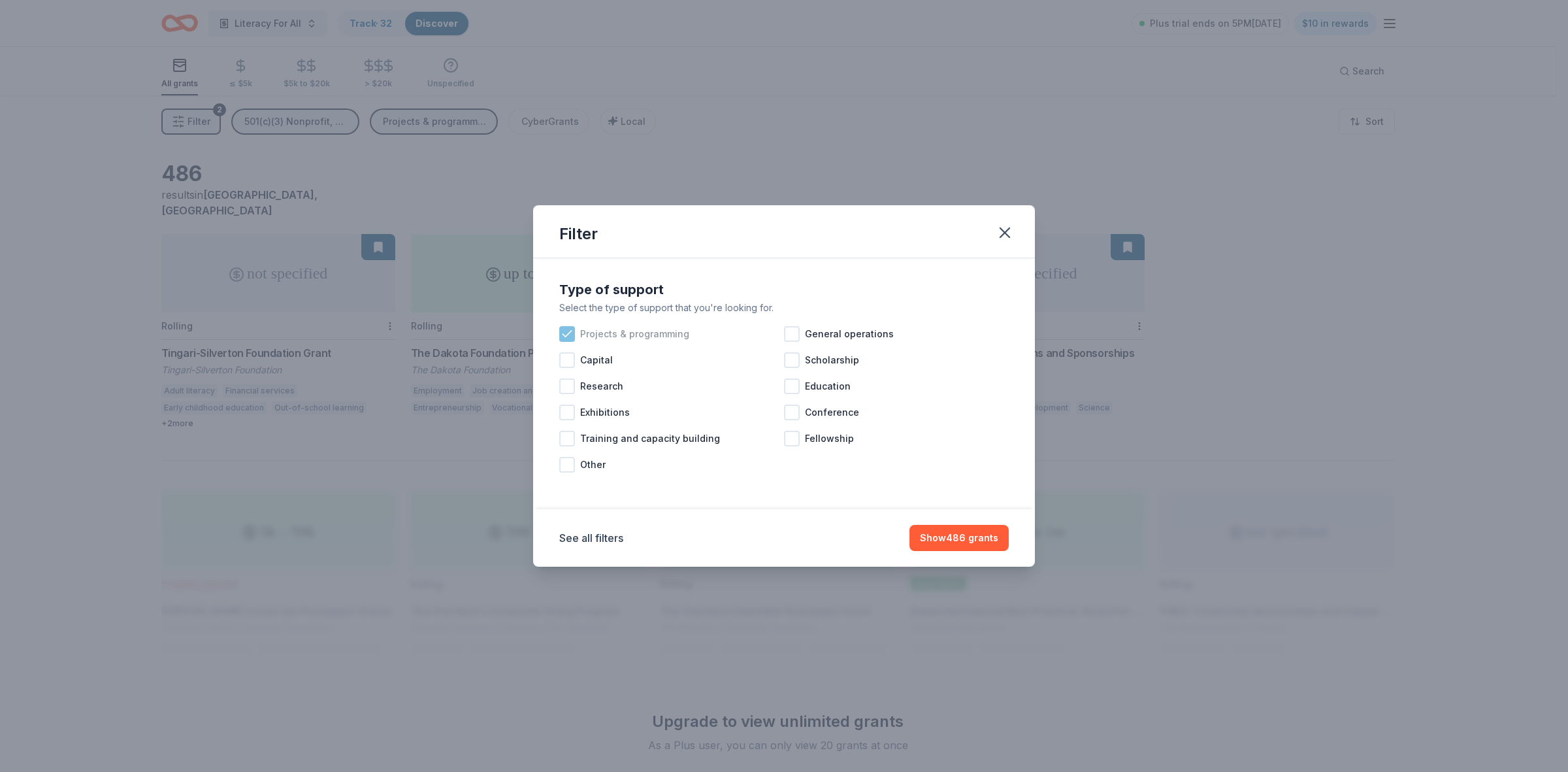
click at [567, 330] on icon at bounding box center [567, 333] width 13 height 13
click at [794, 335] on div at bounding box center [791, 334] width 15 height 15
click at [977, 541] on button "Show 101 grants" at bounding box center [961, 537] width 94 height 26
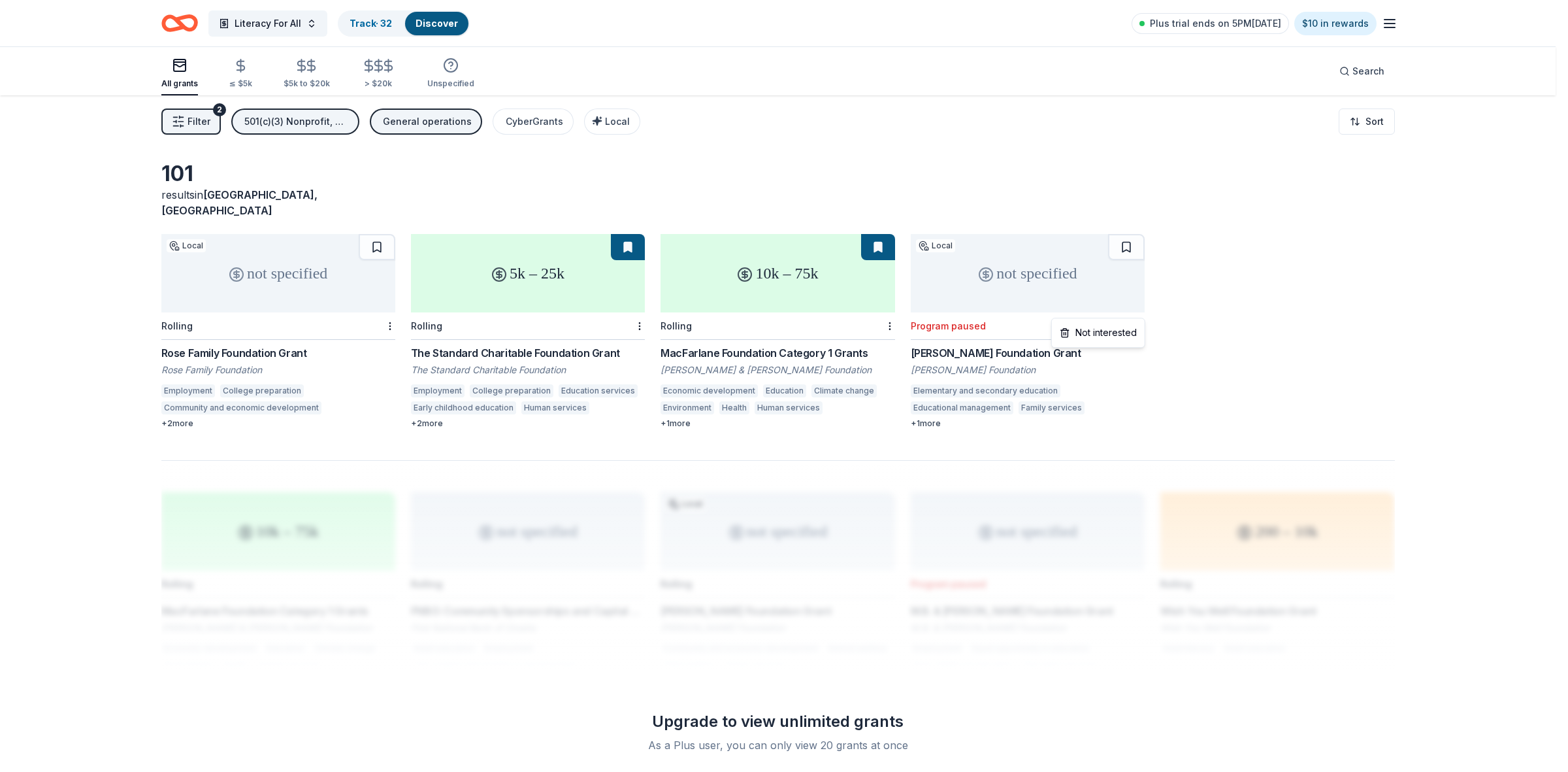
click at [1141, 309] on html "Literacy For All Track · 32 Discover Plus trial ends on 5PM[DATE] $10 in reward…" at bounding box center [784, 386] width 1568 height 772
click at [1115, 335] on div "Not interested" at bounding box center [1098, 332] width 88 height 24
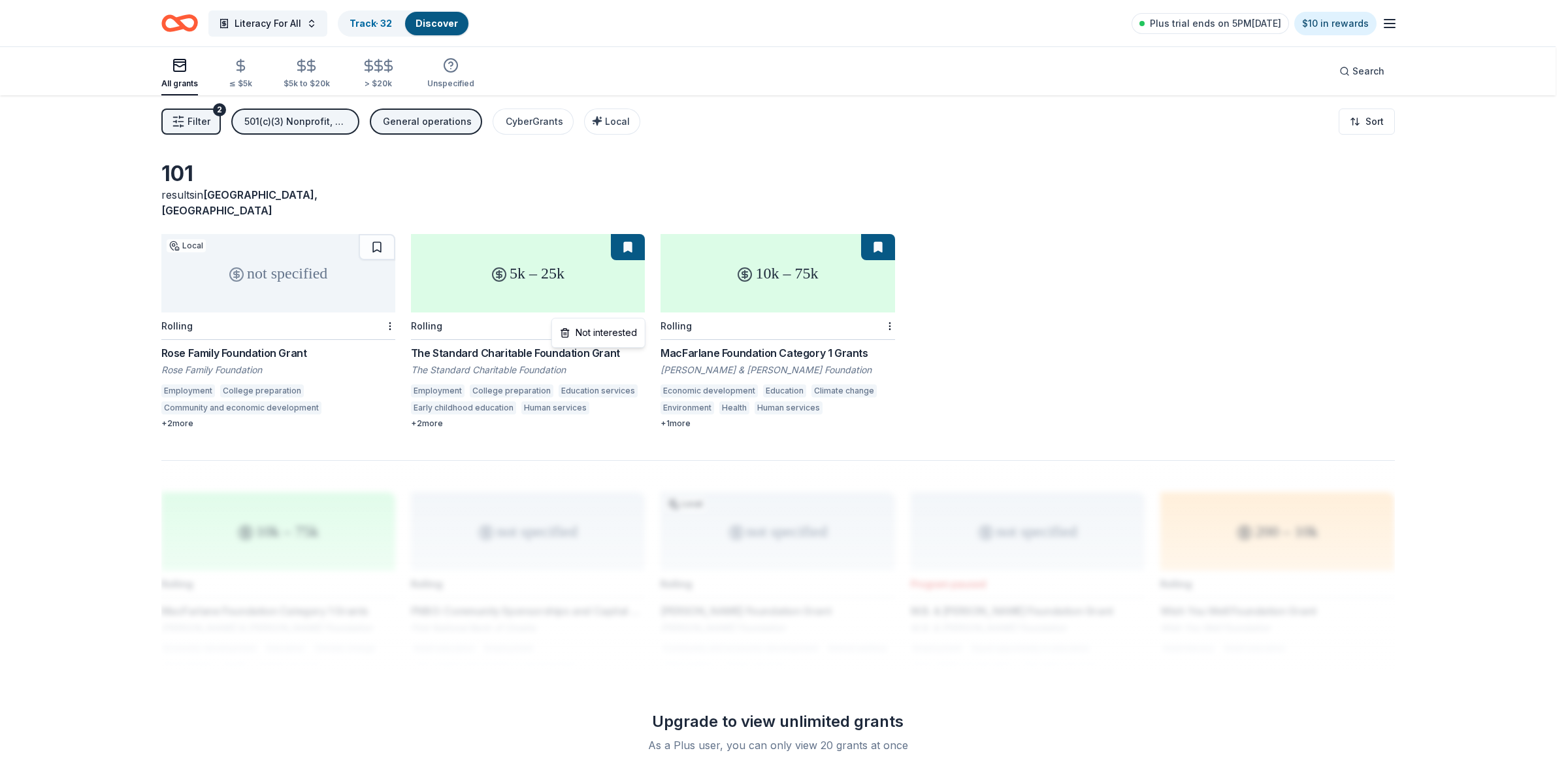
click at [637, 310] on html "Literacy For All Track · 32 Discover Plus trial ends on 5PM[DATE] $10 in reward…" at bounding box center [784, 386] width 1568 height 772
click at [620, 332] on div "Not interested" at bounding box center [598, 332] width 88 height 24
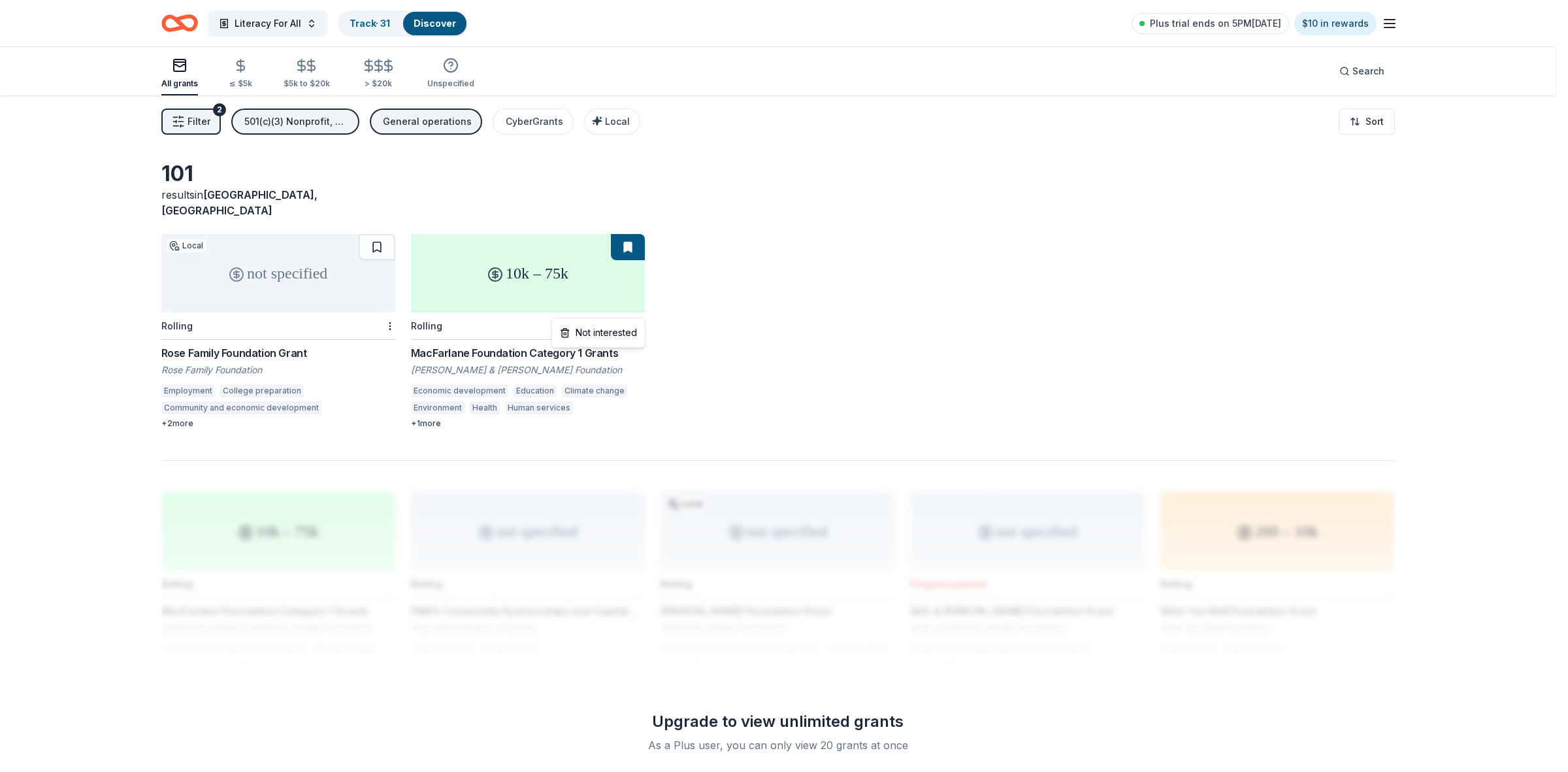
click at [638, 309] on html "Literacy For All Track · 31 Discover Plus trial ends on 5PM[DATE] $10 in reward…" at bounding box center [784, 386] width 1568 height 772
click at [628, 335] on div "Not interested" at bounding box center [598, 332] width 88 height 24
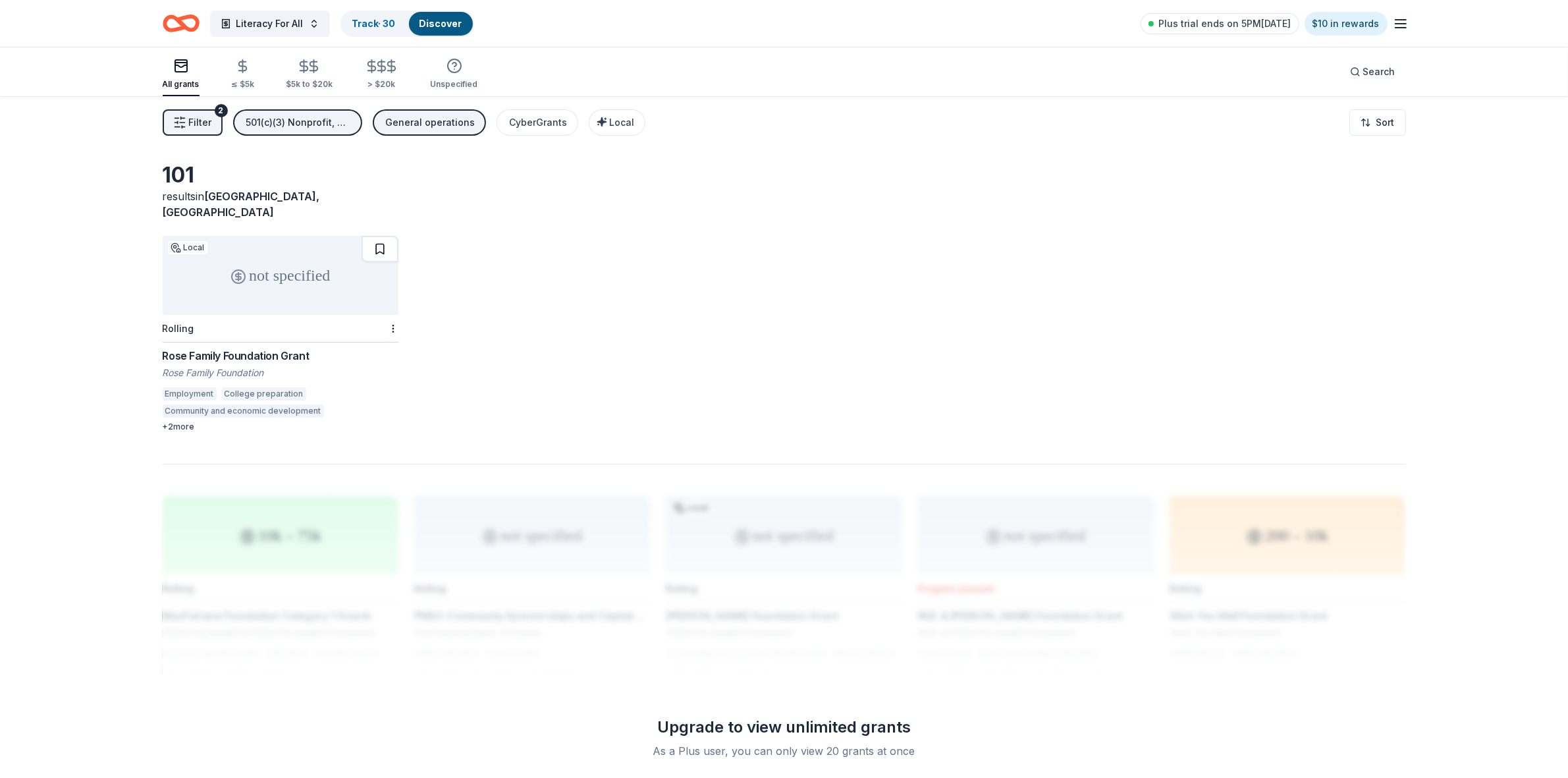
click at [387, 241] on button at bounding box center [380, 248] width 37 height 27
click at [463, 123] on div "General operations" at bounding box center [430, 123] width 90 height 15
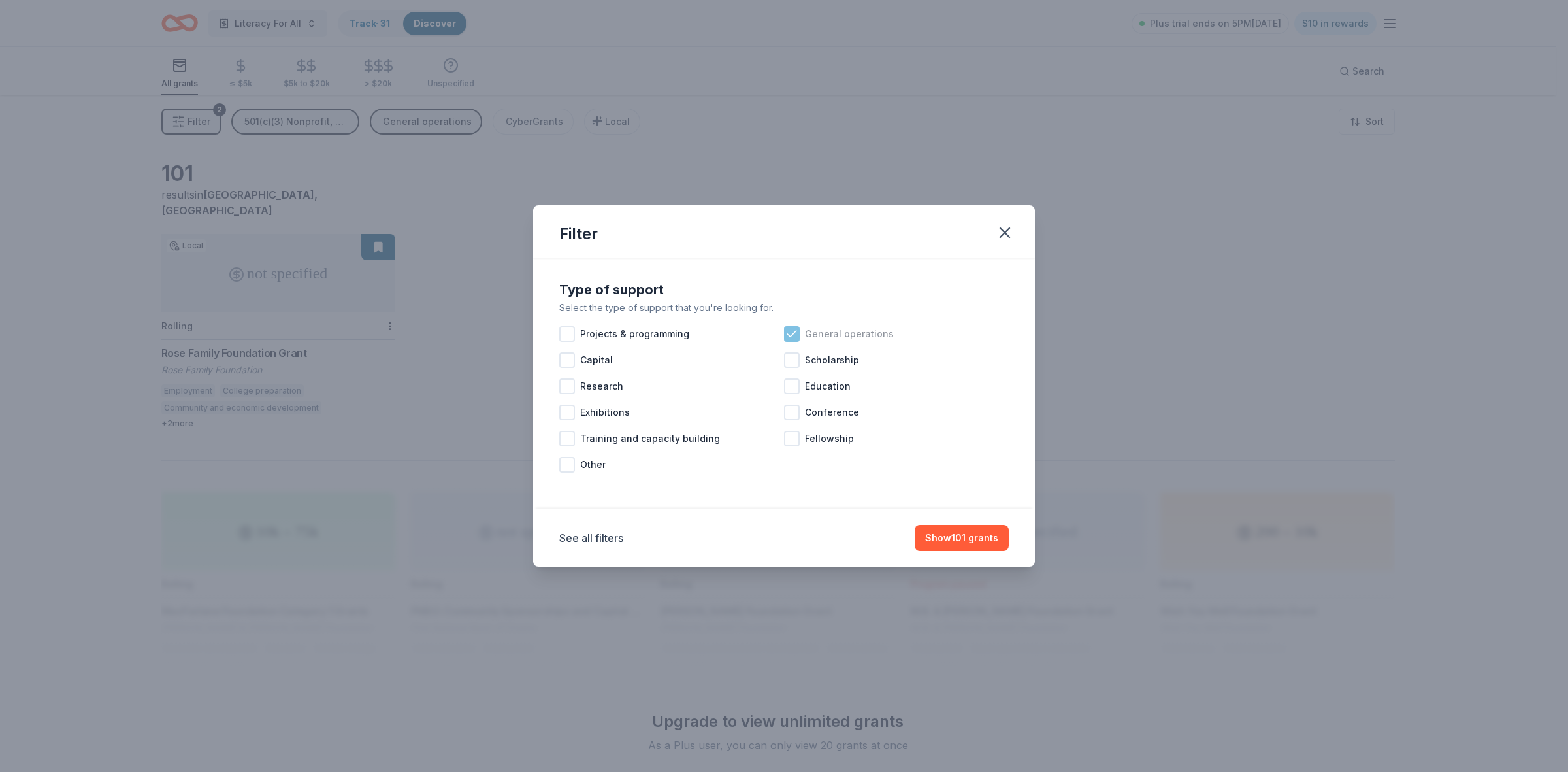
click at [787, 331] on icon at bounding box center [791, 333] width 13 height 13
click at [790, 361] on div at bounding box center [791, 360] width 15 height 15
click at [973, 541] on button "Show grants" at bounding box center [969, 537] width 80 height 26
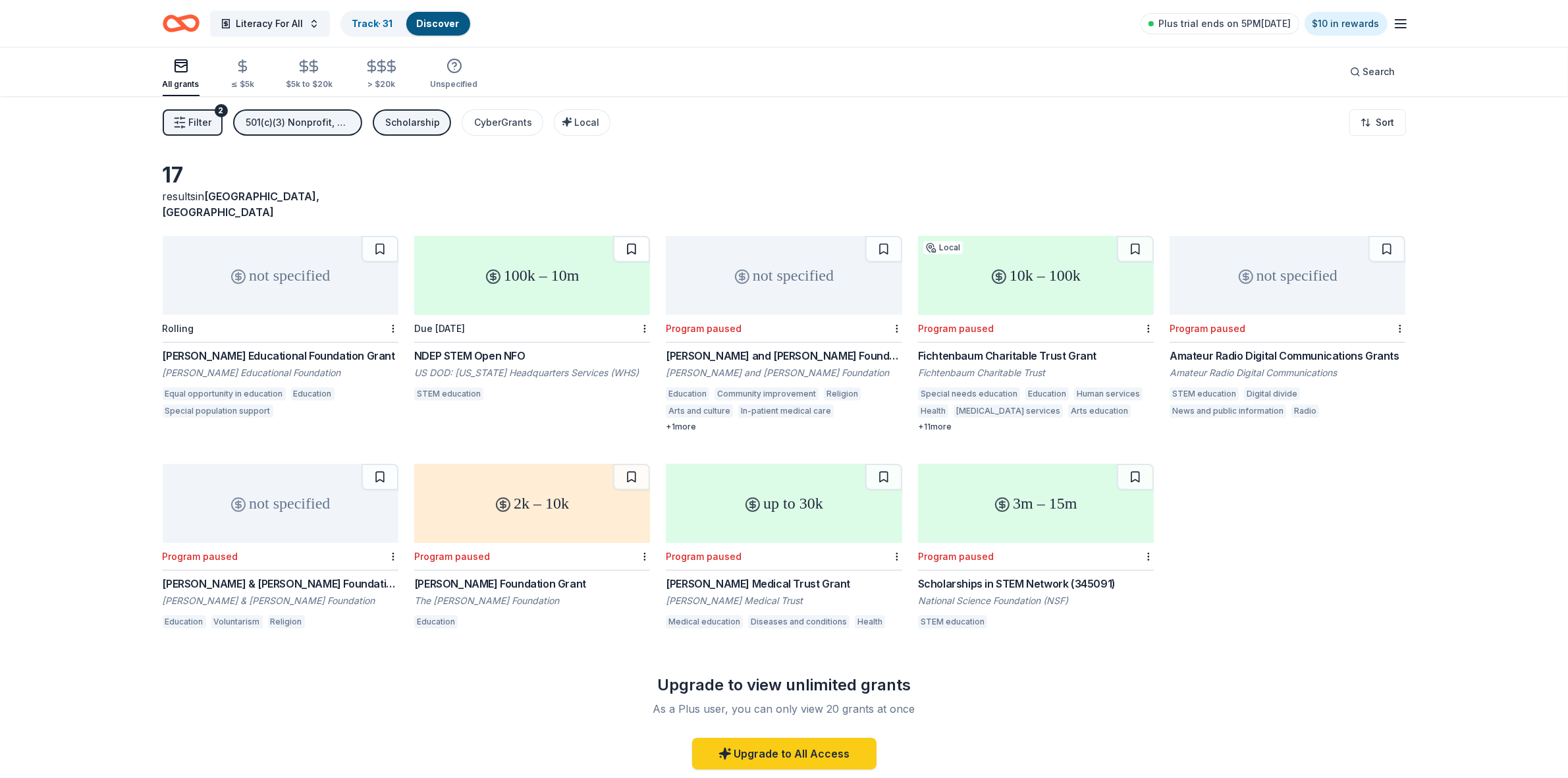
click at [629, 236] on button at bounding box center [631, 248] width 37 height 27
click at [637, 314] on div at bounding box center [643, 328] width 13 height 27
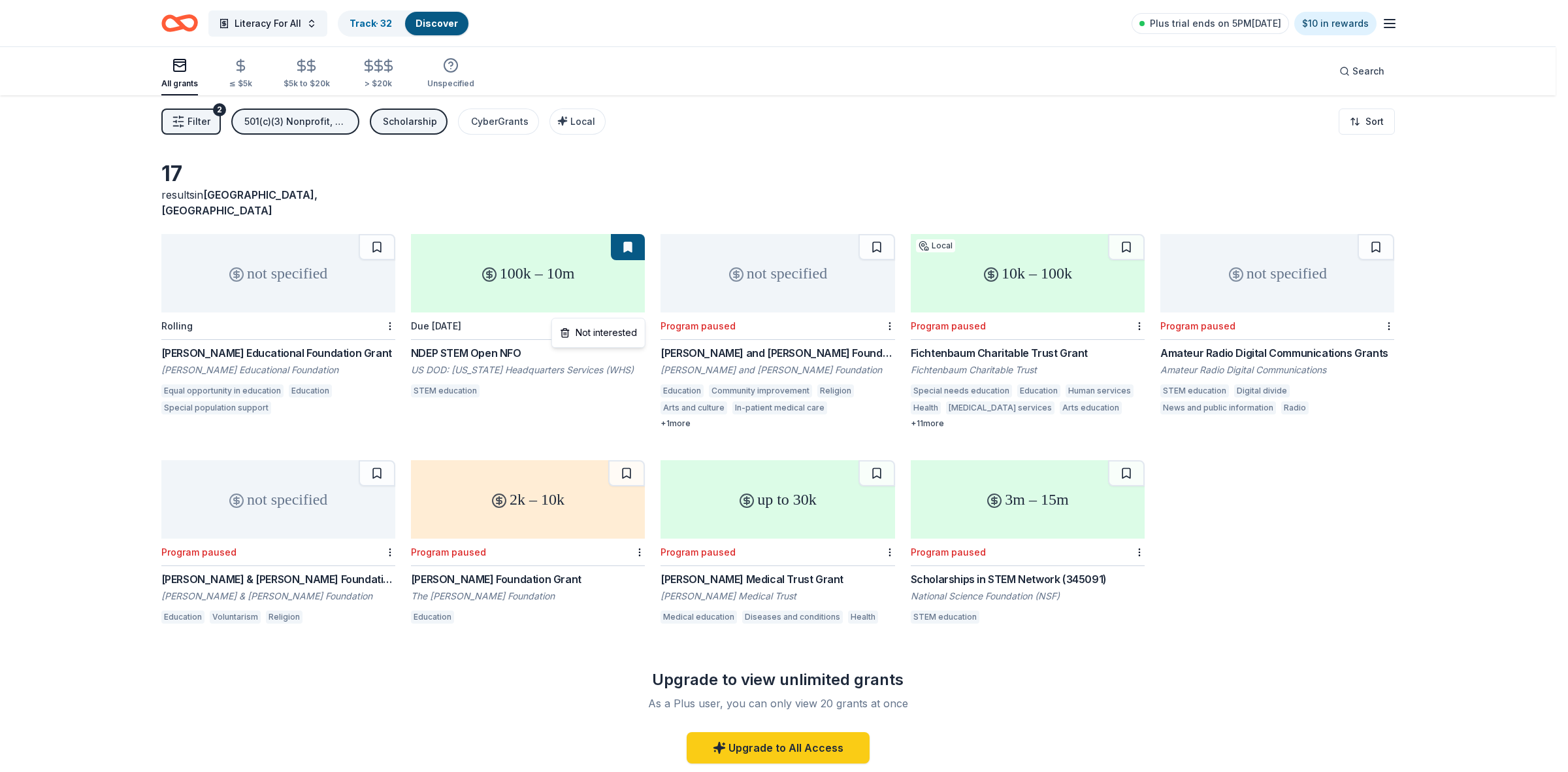
click at [640, 310] on html "Literacy For All Track · 32 Discover Plus trial ends on 5PM[DATE] $10 in reward…" at bounding box center [784, 386] width 1568 height 772
click at [617, 332] on div "Not interested" at bounding box center [598, 332] width 88 height 24
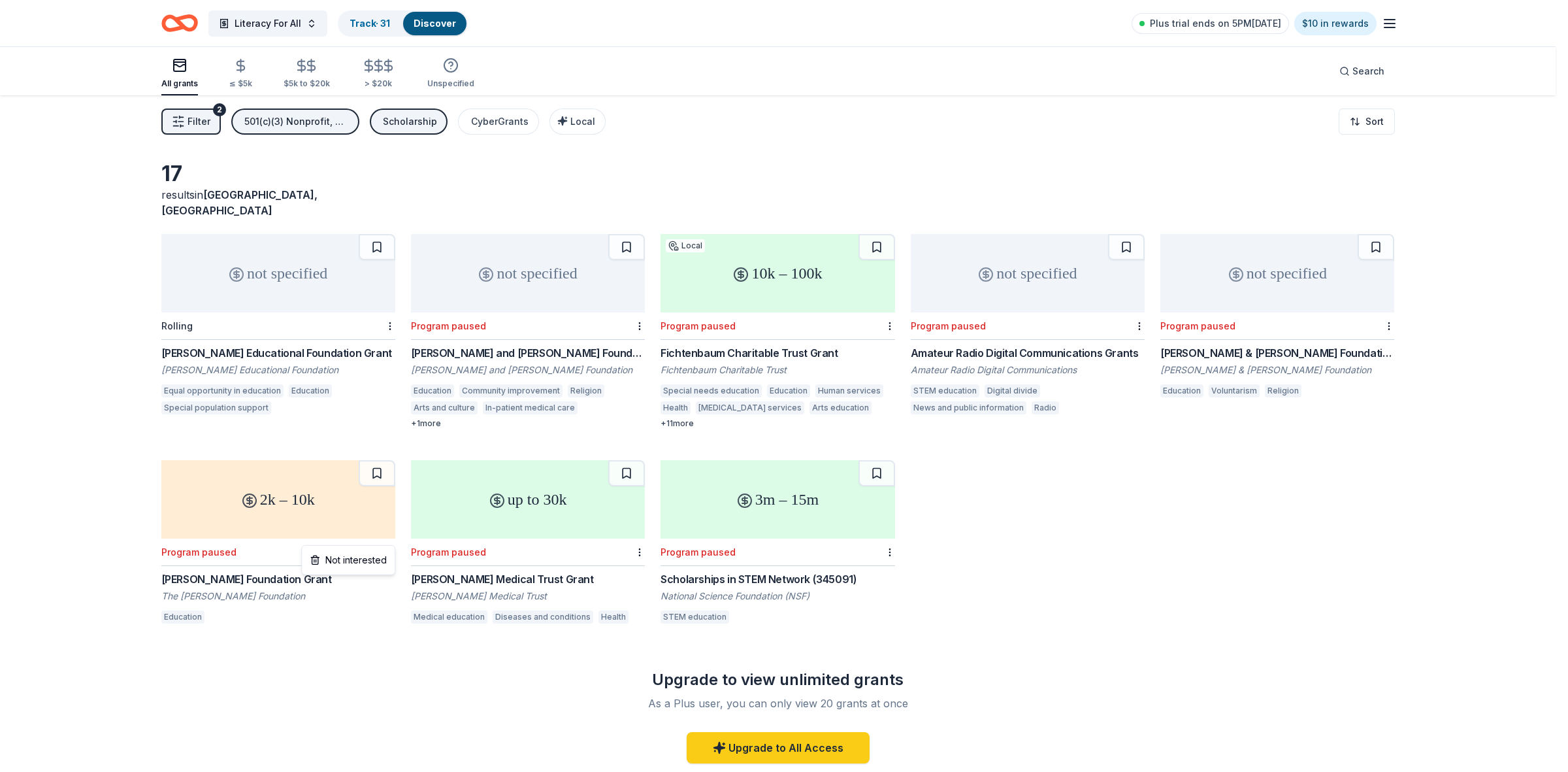
click at [387, 541] on html "Literacy For All Track · 31 Discover Plus trial ends on 5PM[DATE] $10 in reward…" at bounding box center [784, 386] width 1568 height 772
click at [377, 562] on div "Not interested" at bounding box center [348, 560] width 88 height 24
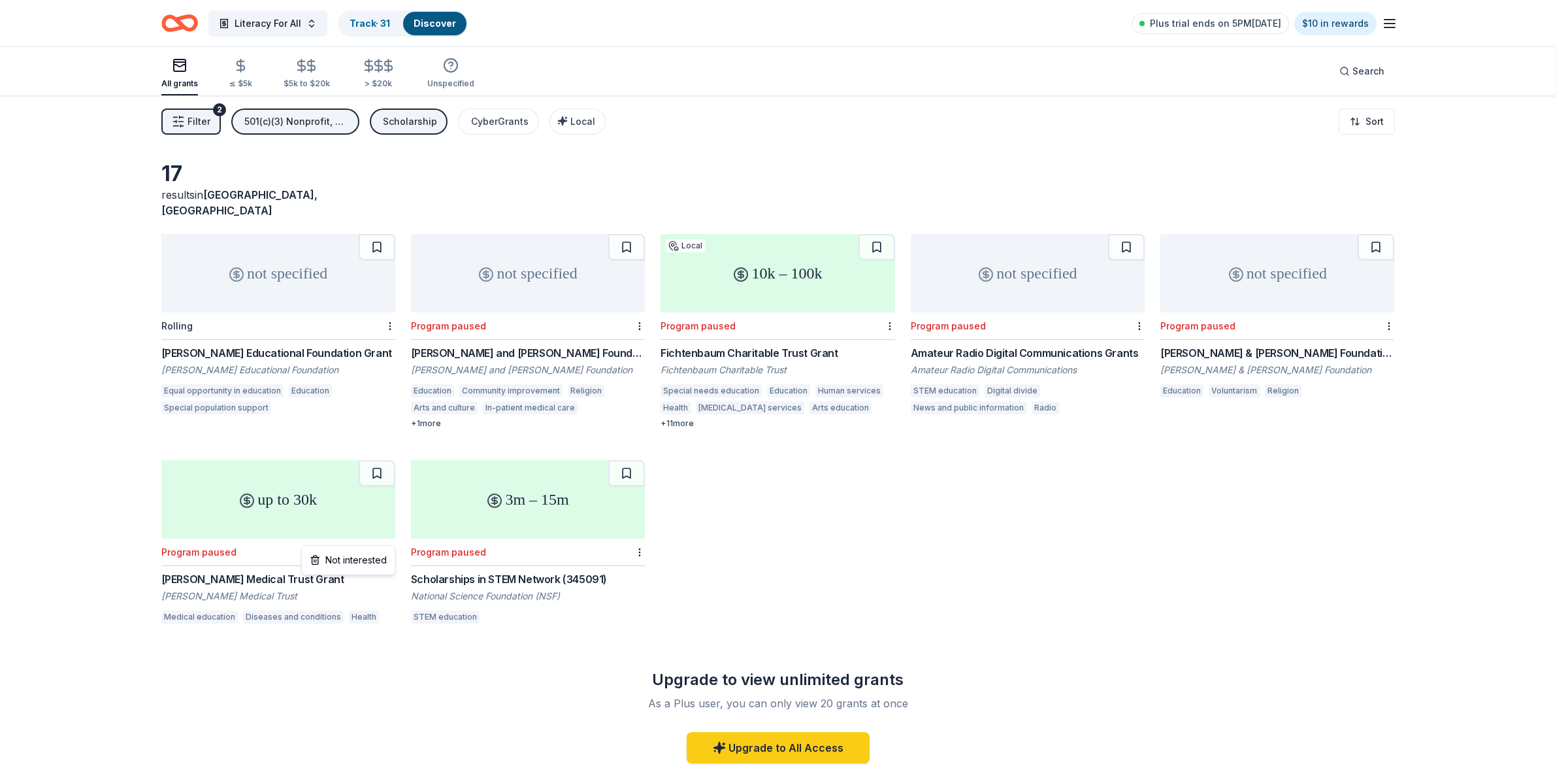
click at [389, 539] on html "Literacy For All Track · 31 Discover Plus trial ends on 5PM[DATE] $10 in reward…" at bounding box center [784, 386] width 1568 height 772
click at [374, 560] on div "Not interested" at bounding box center [348, 560] width 88 height 24
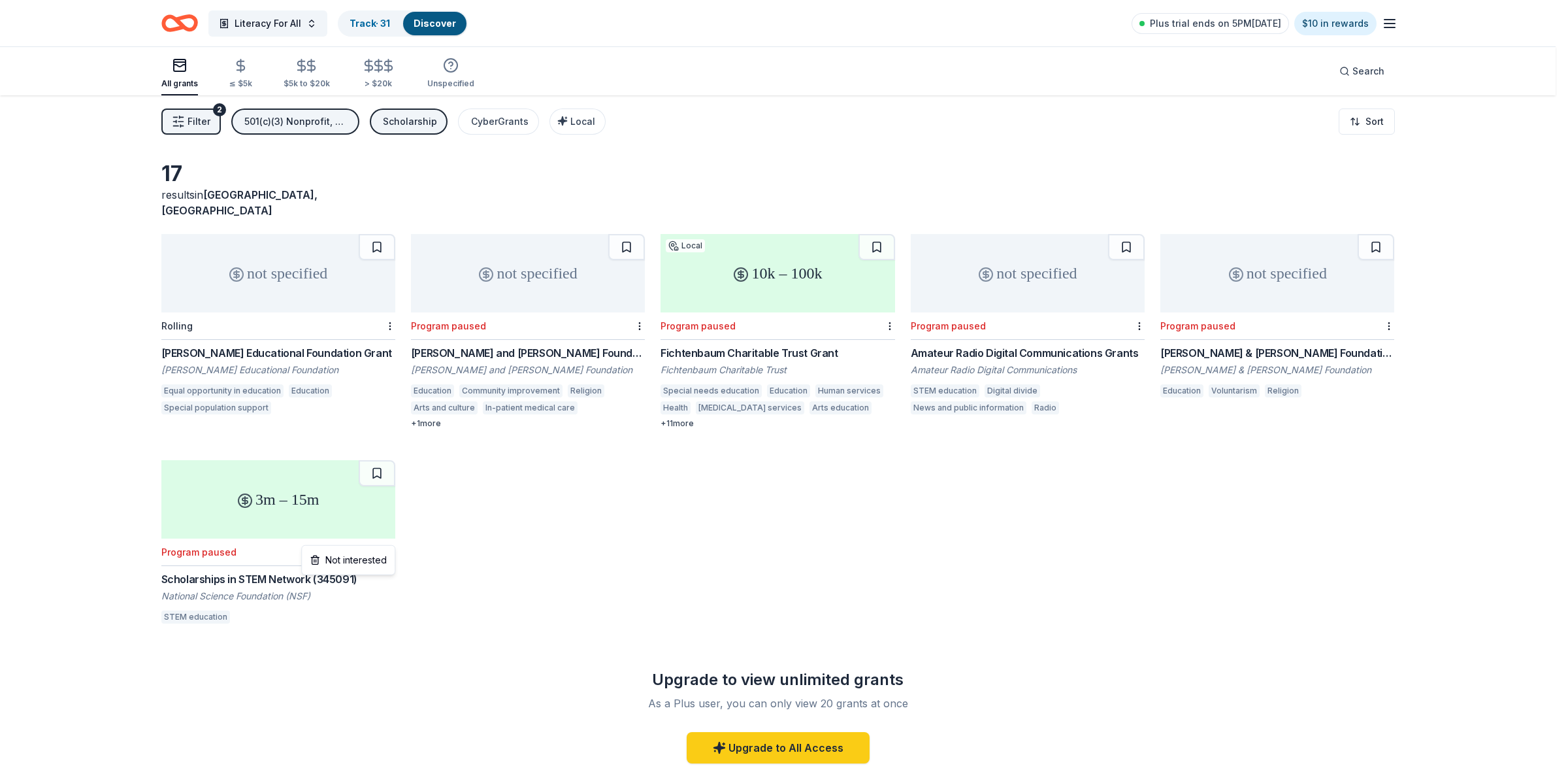
click at [392, 537] on html "Literacy For All Track · 31 Discover Plus trial ends on 5PM[DATE] $10 in reward…" at bounding box center [784, 386] width 1568 height 772
click at [368, 559] on div "Not interested" at bounding box center [348, 560] width 88 height 24
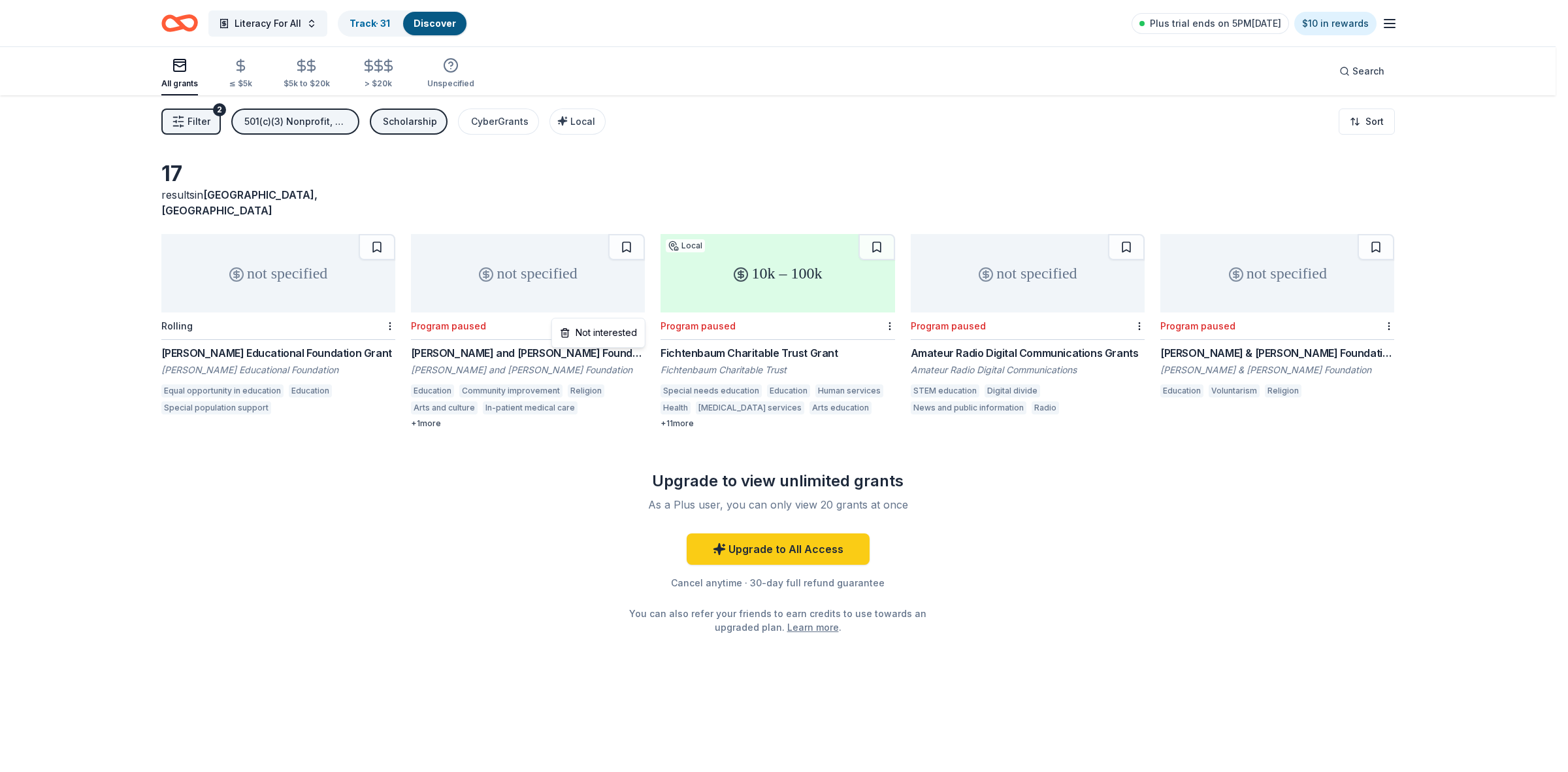
click at [637, 305] on html "Literacy For All Track · 31 Discover Plus trial ends on 5PM[DATE] $10 in reward…" at bounding box center [784, 386] width 1568 height 772
click at [605, 332] on div "Not interested" at bounding box center [598, 332] width 88 height 24
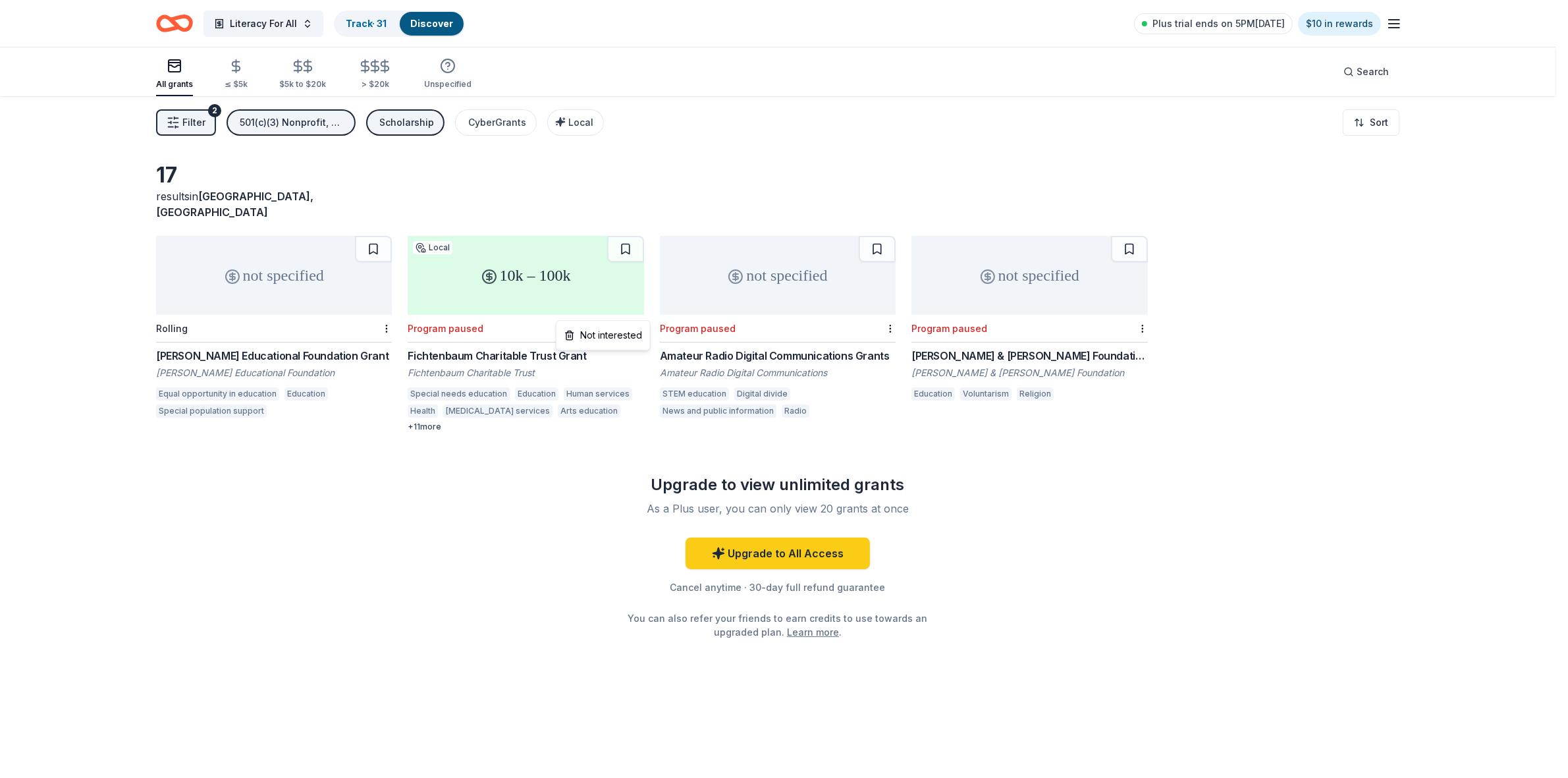
click at [647, 311] on html "Literacy For All Track · 31 Discover Plus trial ends on 5PM[DATE] $10 in reward…" at bounding box center [784, 389] width 1568 height 778
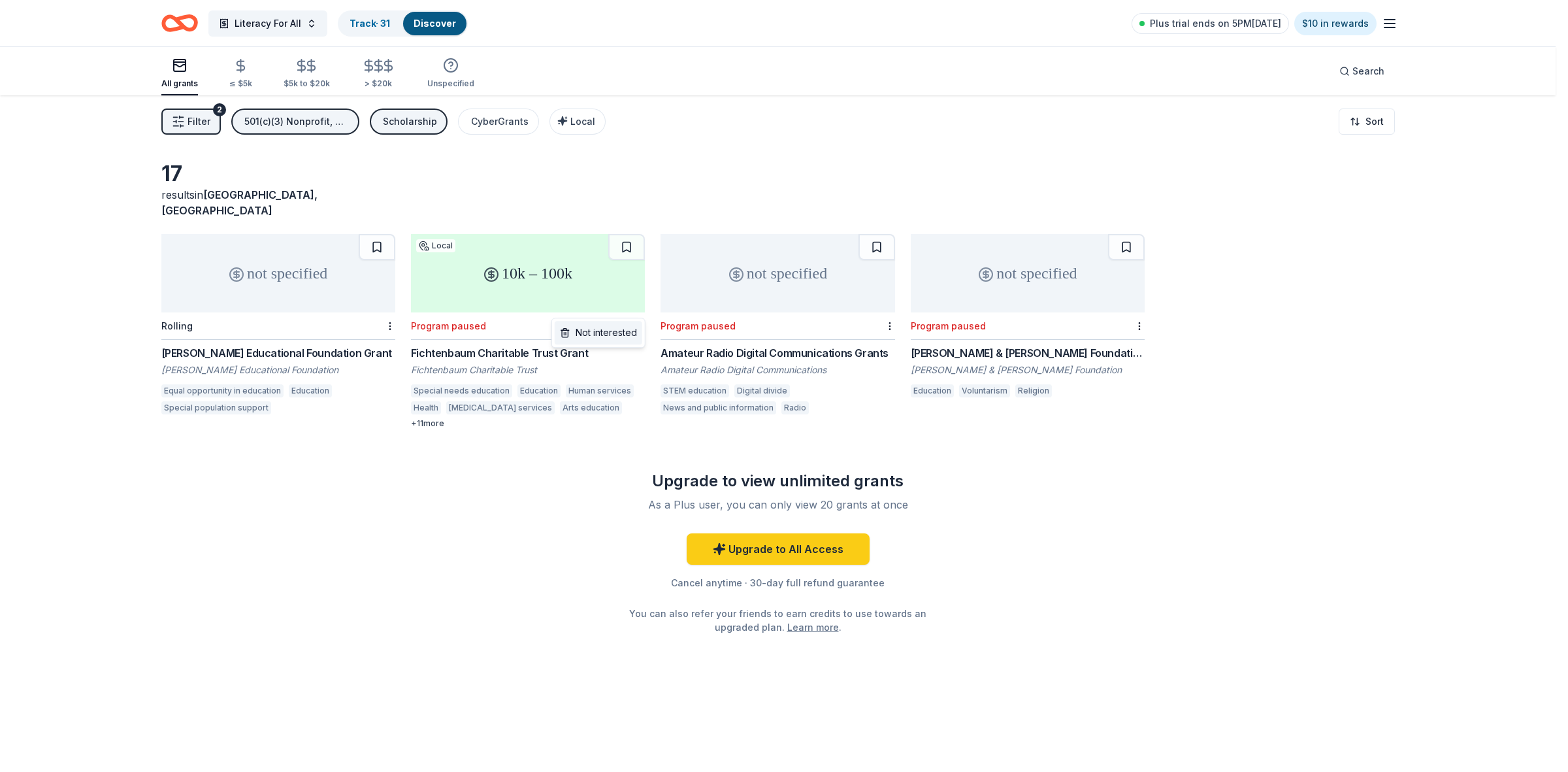
click at [625, 335] on div "Not interested" at bounding box center [598, 332] width 88 height 24
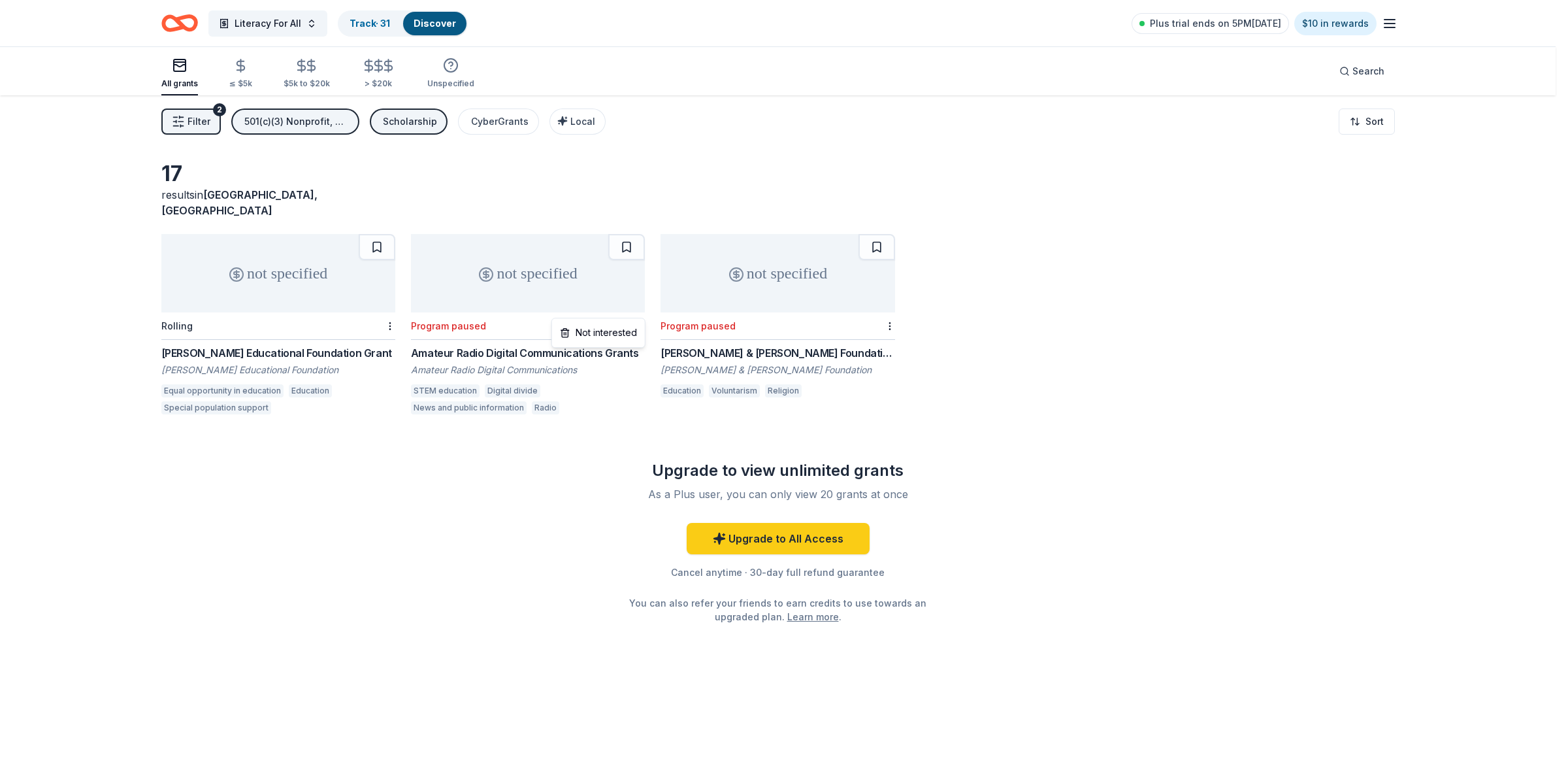
click at [638, 314] on html "Literacy For All Track · 31 Discover Plus trial ends on 5PM[DATE] $10 in reward…" at bounding box center [784, 386] width 1568 height 772
click at [621, 338] on div "Not interested" at bounding box center [598, 332] width 88 height 24
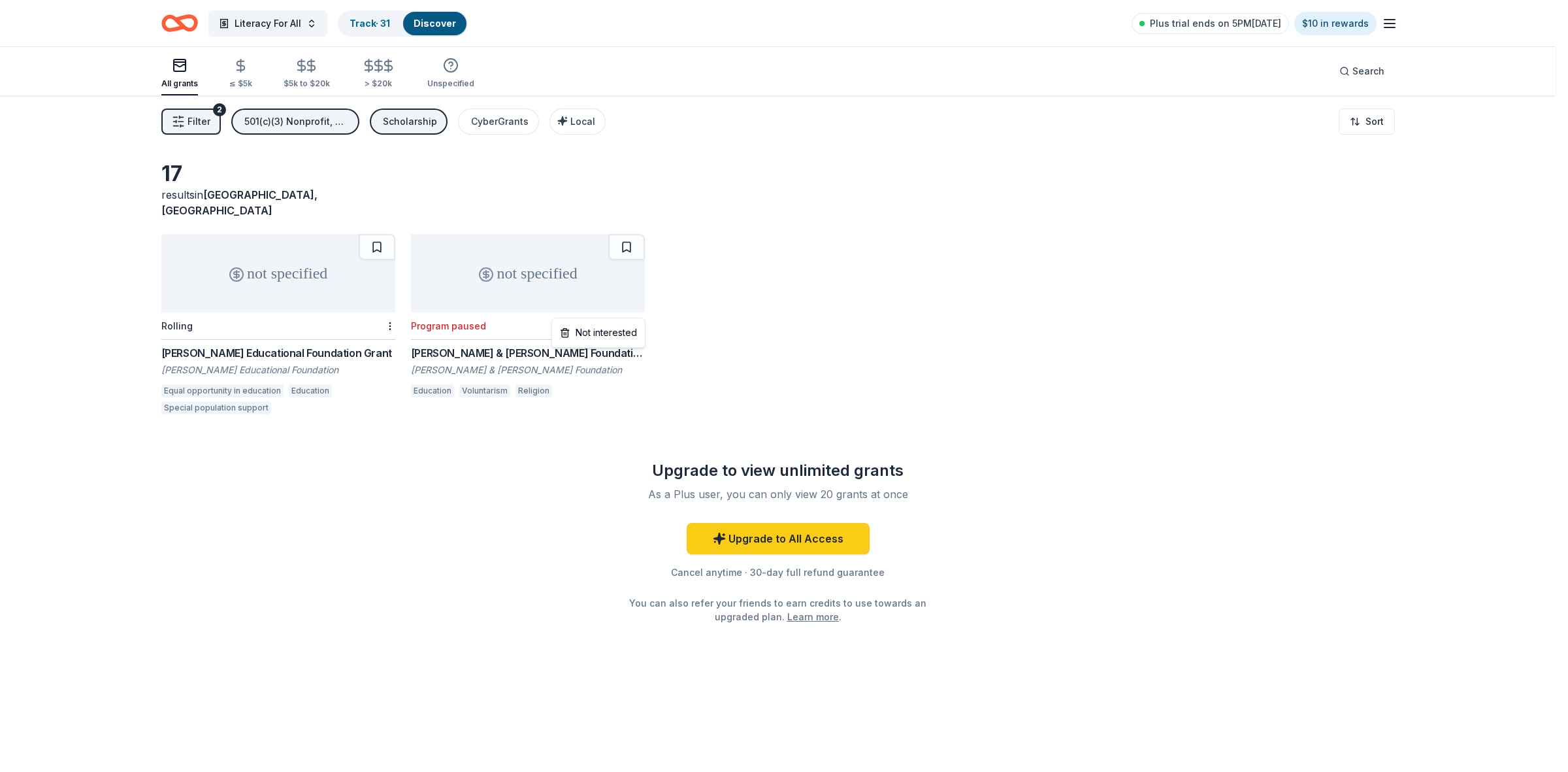
click at [639, 311] on html "Literacy For All Track · 31 Discover Plus trial ends on 5PM[DATE] $10 in reward…" at bounding box center [784, 386] width 1568 height 772
click at [622, 338] on div "Not interested" at bounding box center [598, 332] width 88 height 24
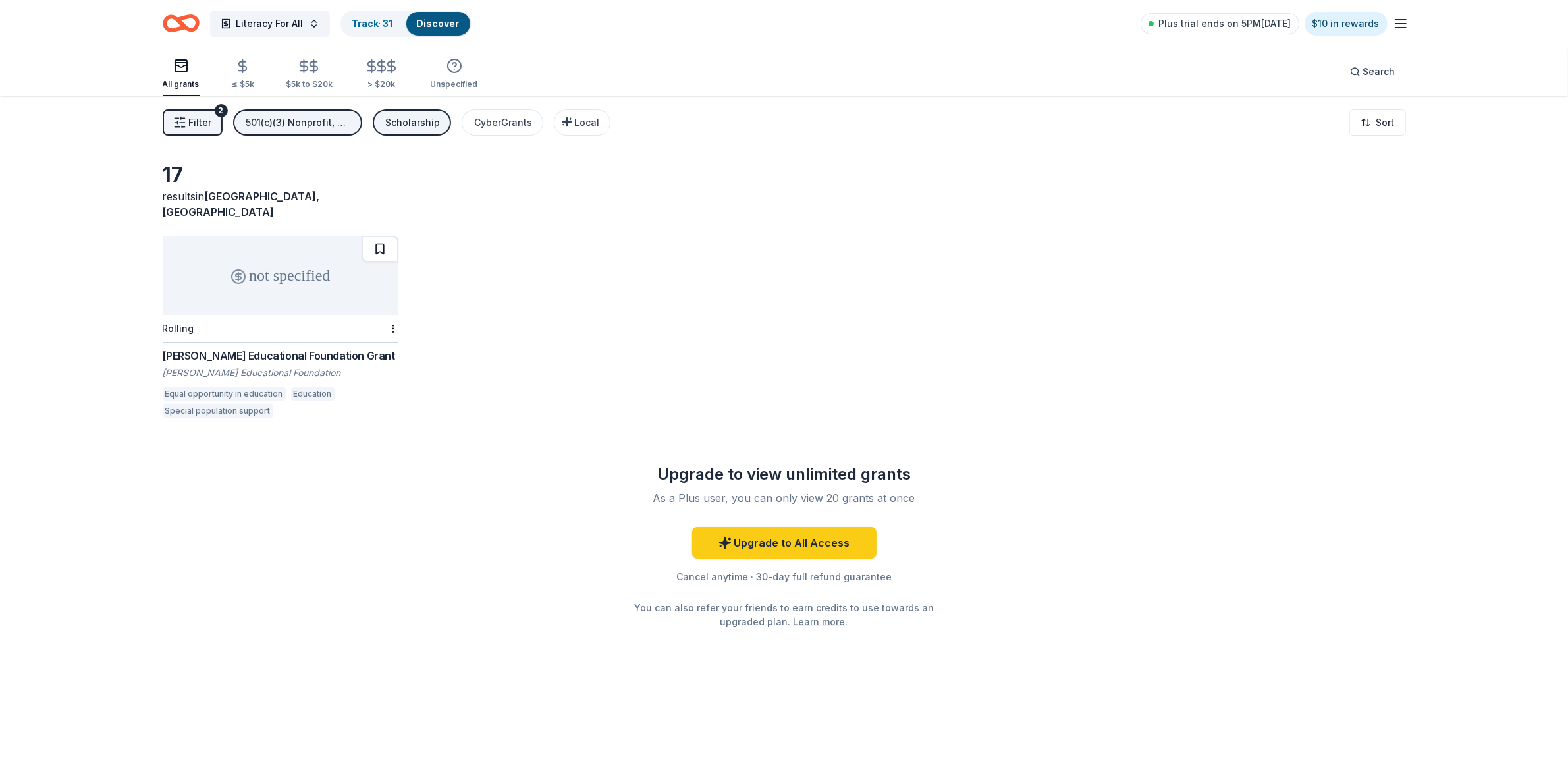
click at [386, 236] on button at bounding box center [380, 248] width 37 height 27
click at [412, 123] on div "Scholarship" at bounding box center [413, 123] width 55 height 15
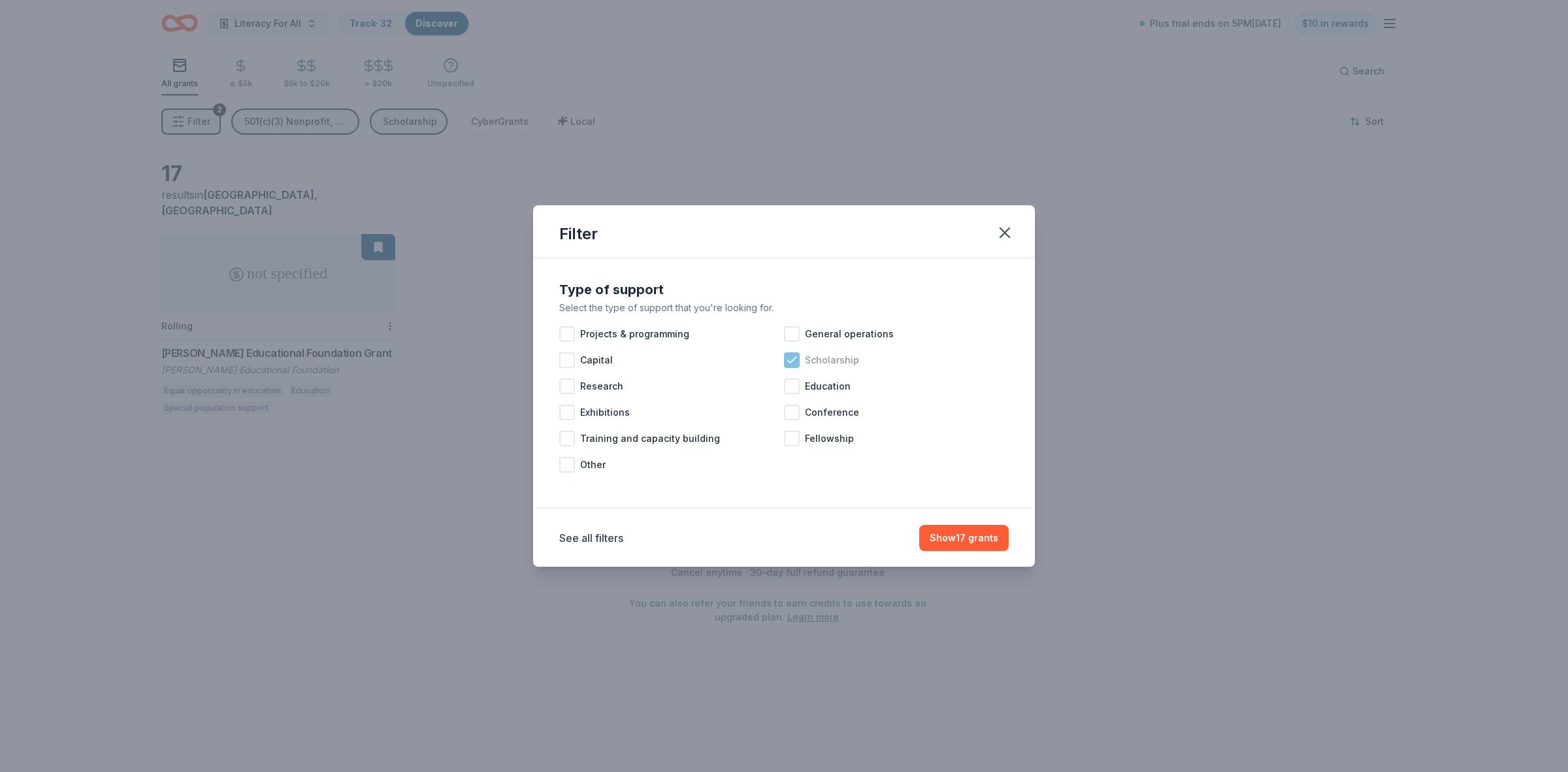
click at [787, 365] on icon at bounding box center [791, 360] width 13 height 13
click at [791, 383] on div at bounding box center [791, 386] width 15 height 15
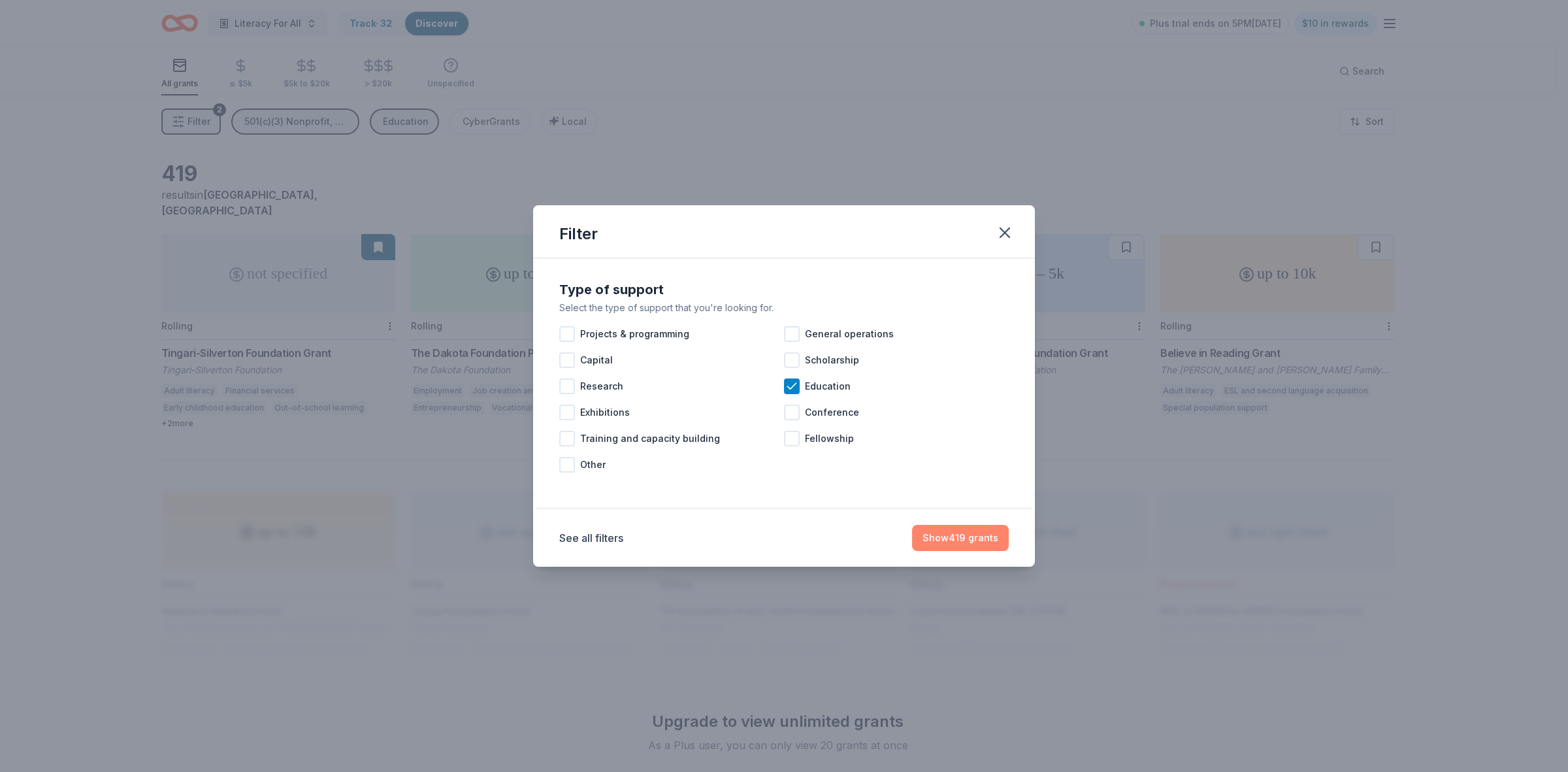
click at [948, 536] on button "Show 419 grants" at bounding box center [960, 537] width 97 height 26
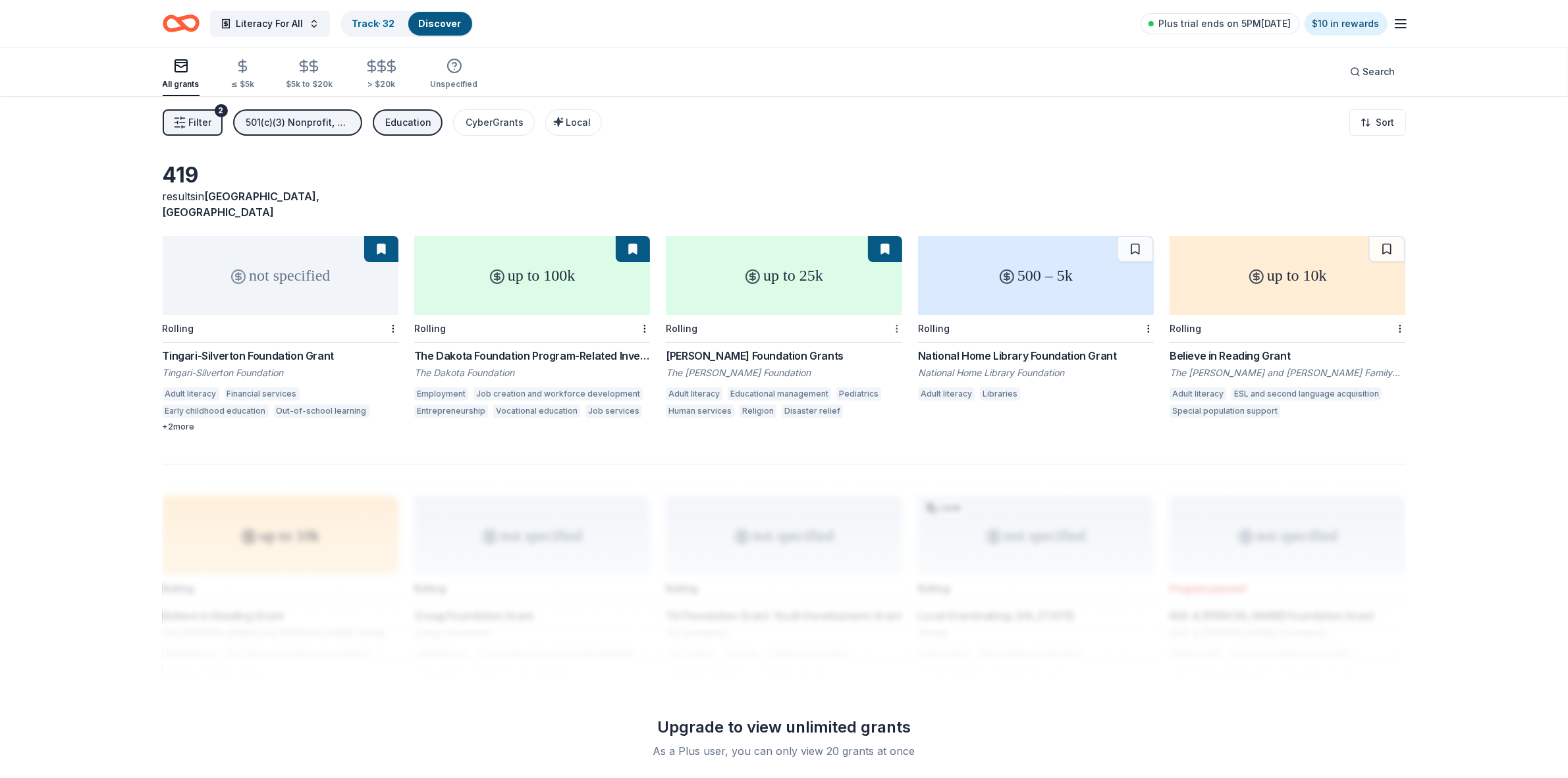
click at [896, 313] on html "Literacy For All Track · 32 Discover Plus trial ends on 5PM[DATE] $10 in reward…" at bounding box center [784, 389] width 1568 height 778
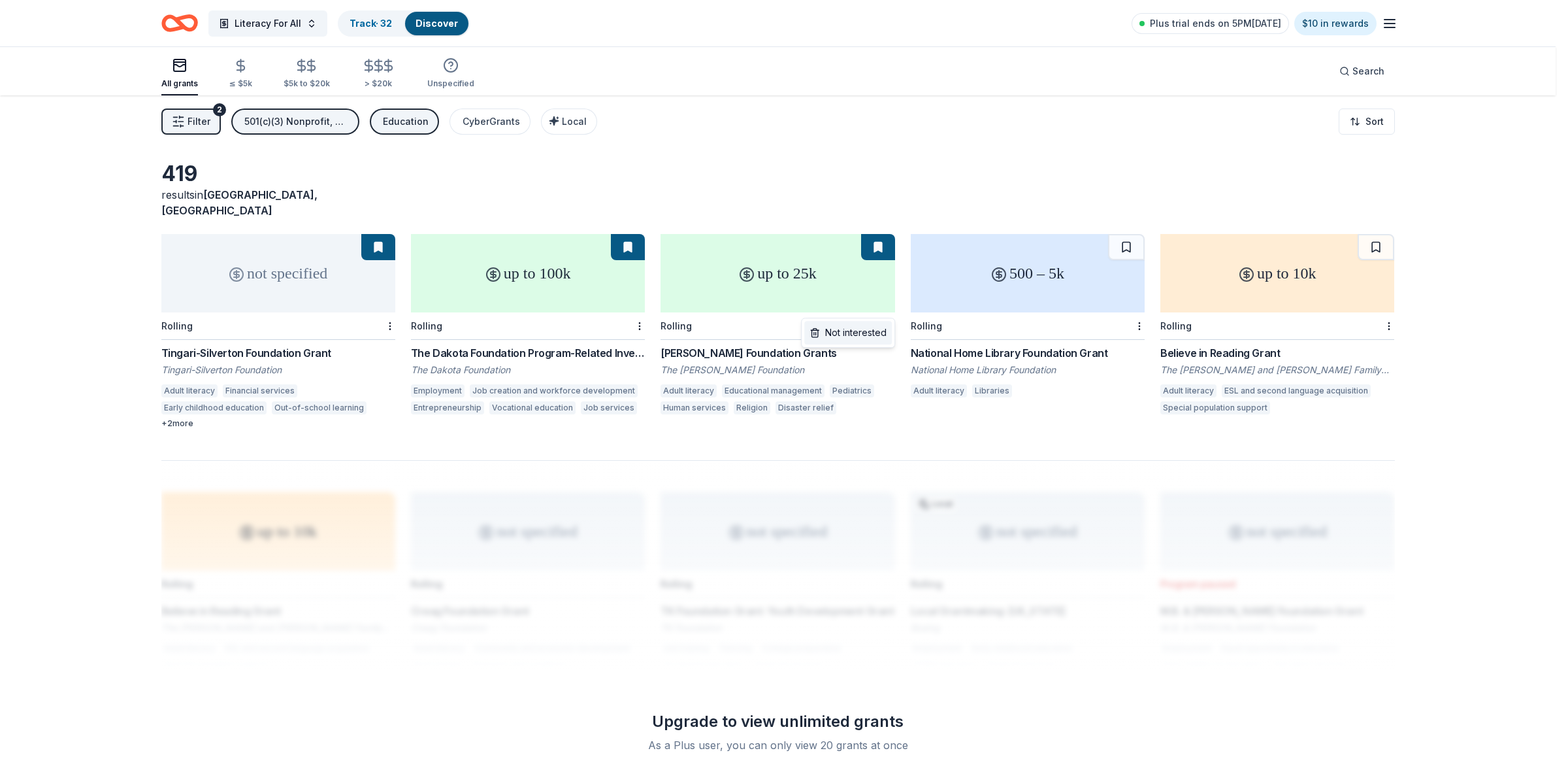
click at [871, 332] on div "Not interested" at bounding box center [847, 332] width 88 height 24
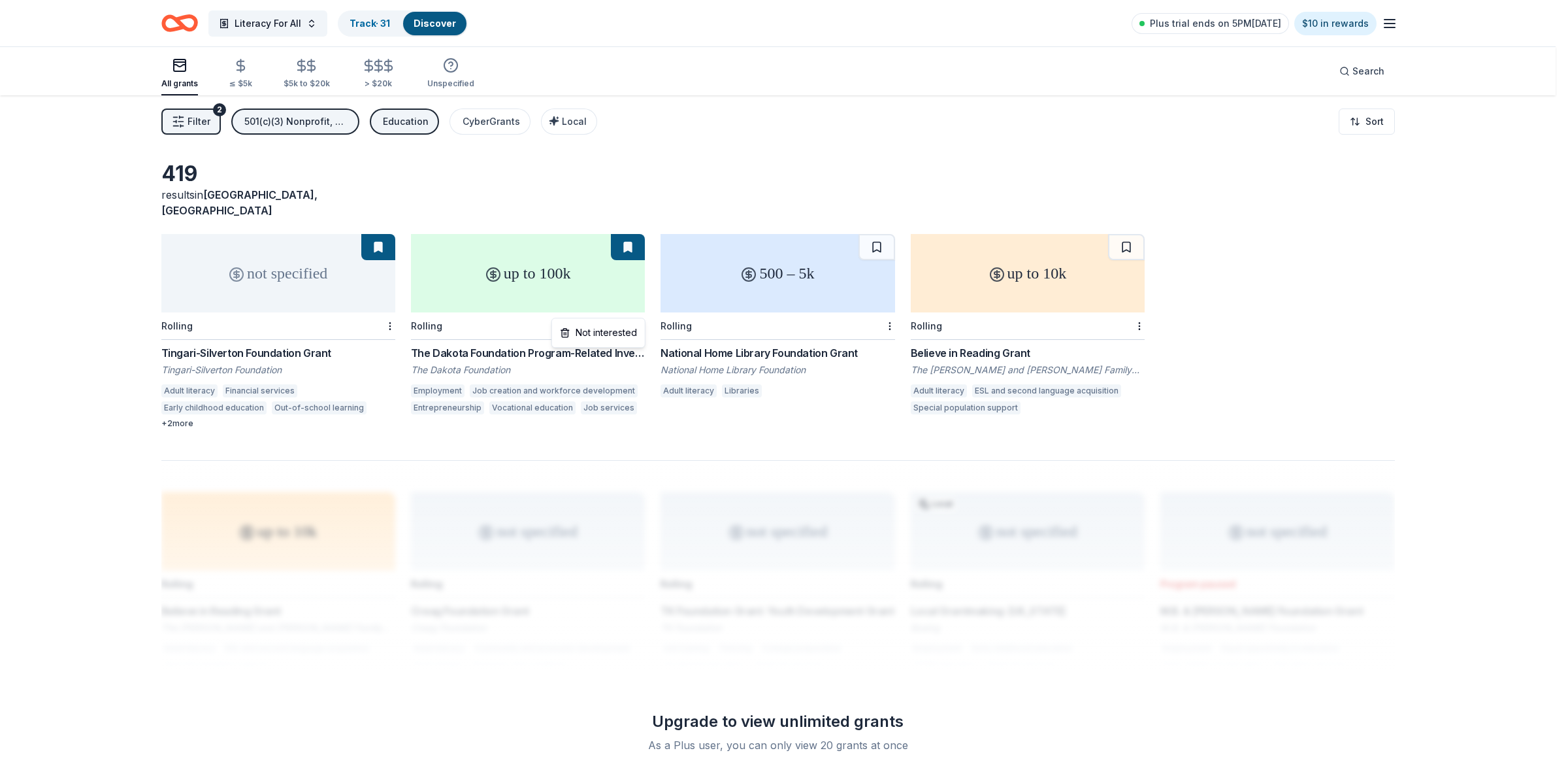
click at [642, 308] on html "Literacy For All Track · 31 Discover Plus trial ends on 5PM[DATE] $10 in reward…" at bounding box center [784, 386] width 1568 height 772
click at [617, 330] on div "Not interested" at bounding box center [598, 332] width 88 height 24
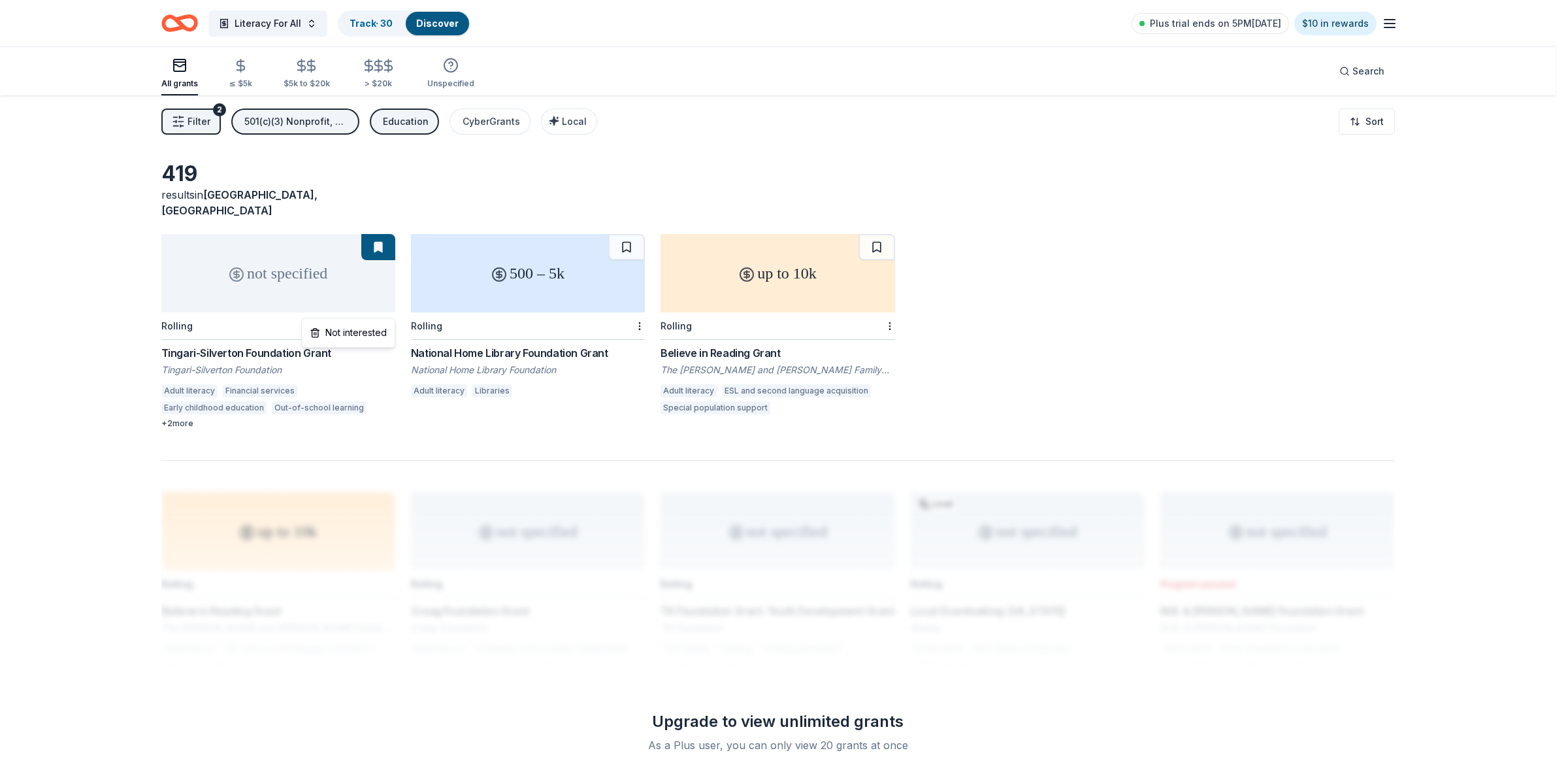
click at [392, 312] on html "Literacy For All Track · 30 Discover Plus trial ends on 5PM[DATE] $10 in reward…" at bounding box center [784, 386] width 1568 height 772
click at [354, 335] on div "Not interested" at bounding box center [348, 332] width 88 height 24
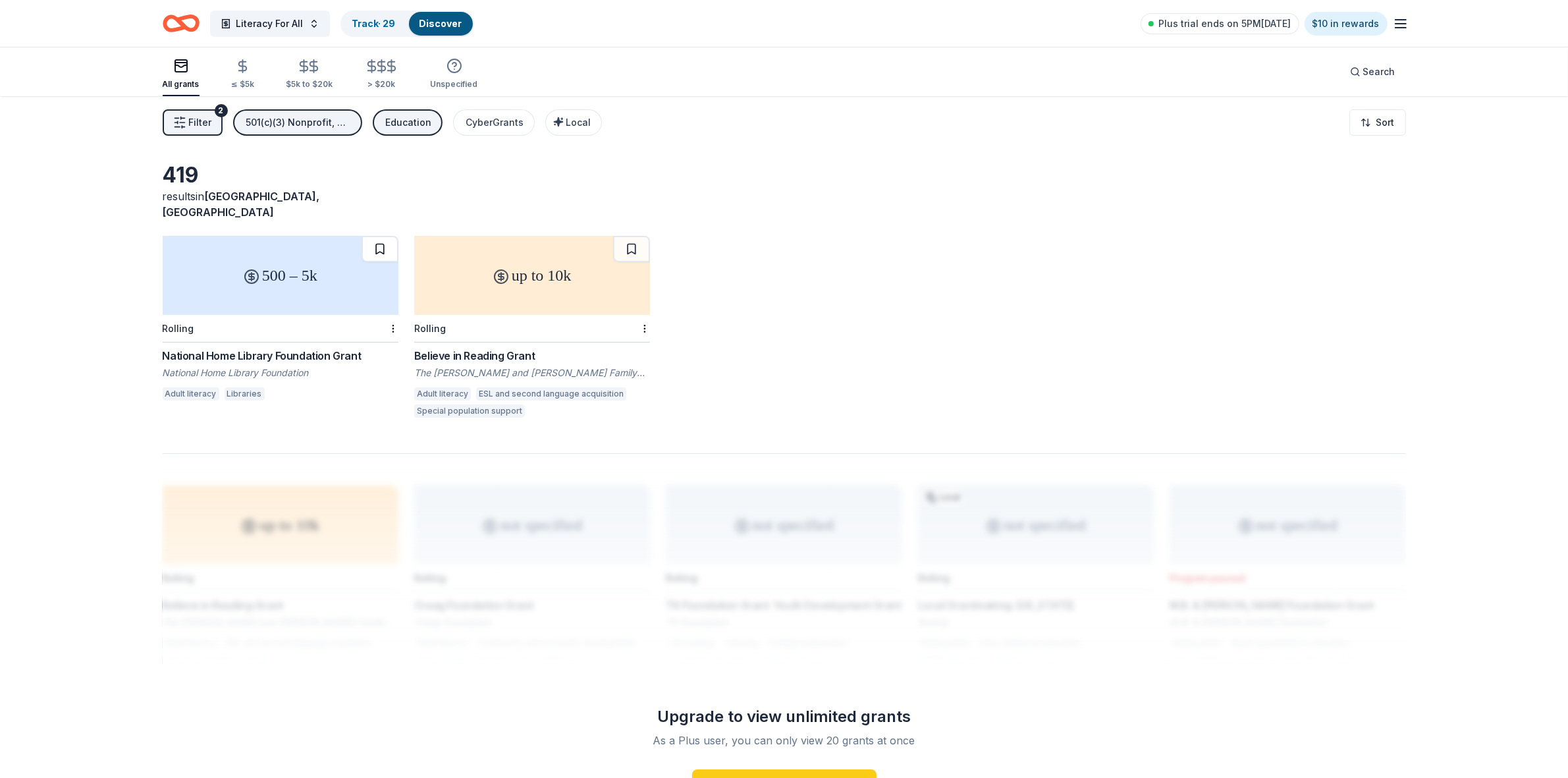
click at [386, 241] on button at bounding box center [380, 248] width 37 height 27
click at [636, 236] on button at bounding box center [631, 248] width 37 height 27
click at [392, 133] on button "Education" at bounding box center [407, 123] width 69 height 27
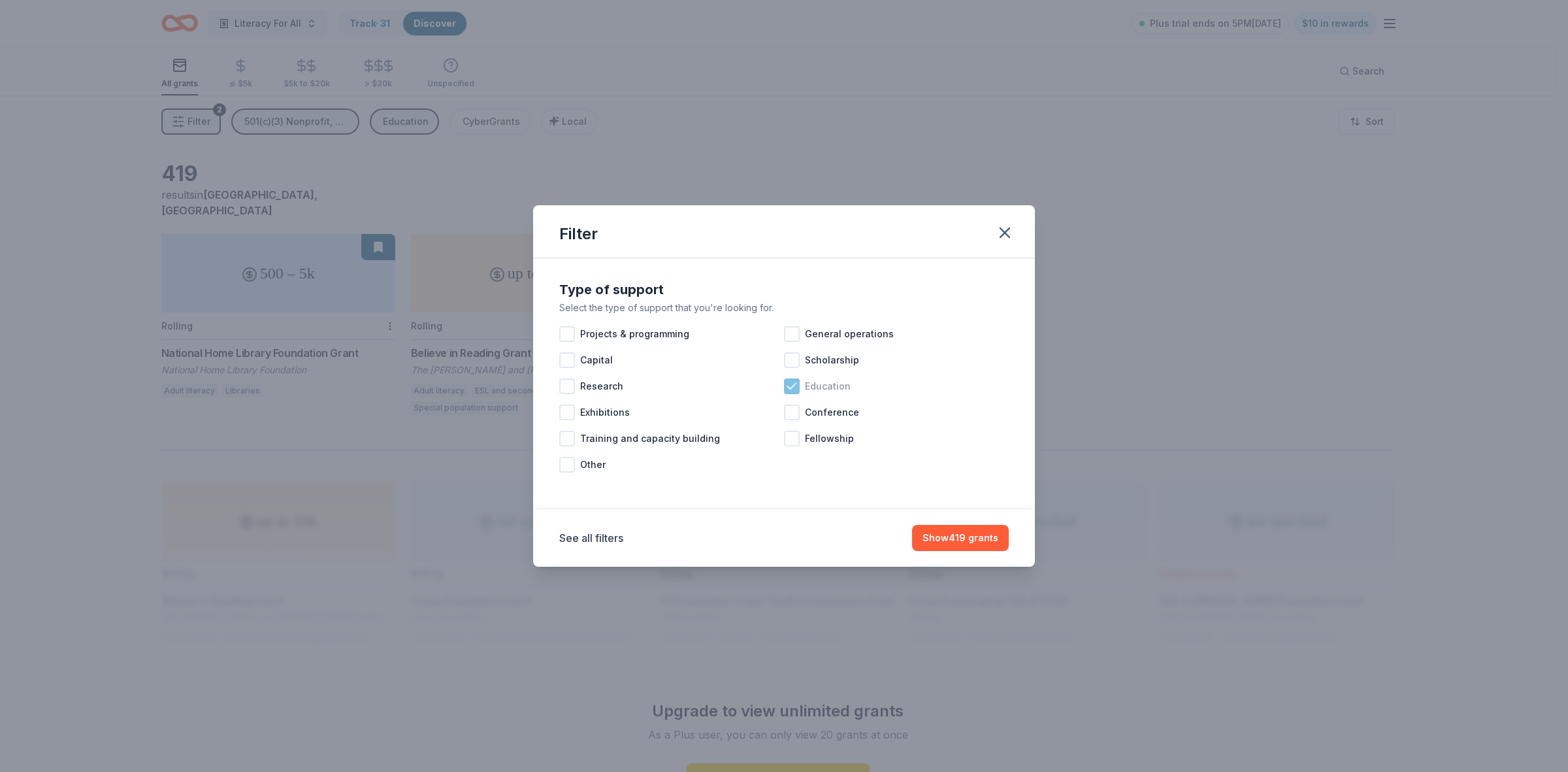
click at [791, 389] on icon at bounding box center [791, 386] width 13 height 13
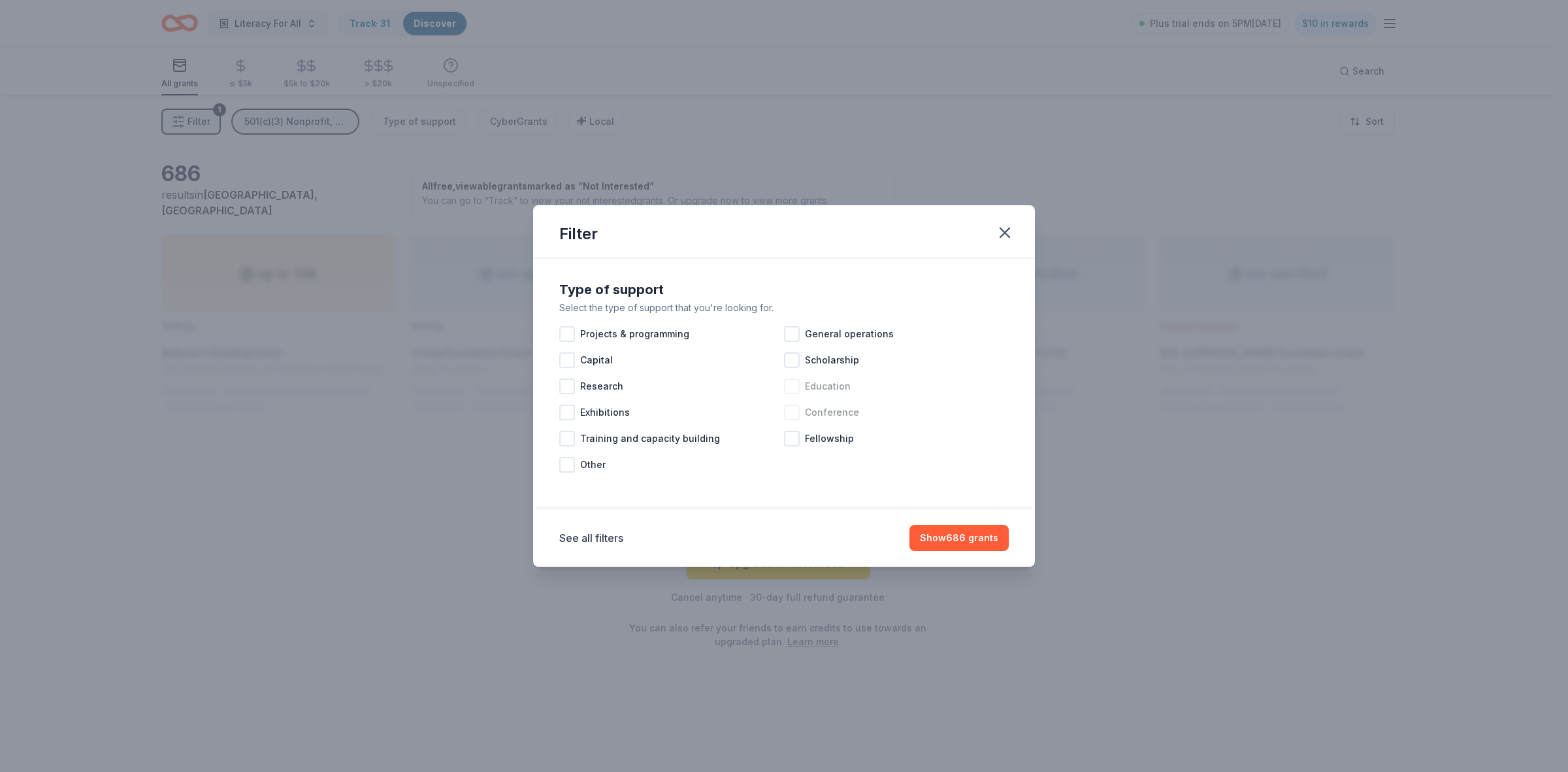
click at [798, 413] on div at bounding box center [791, 412] width 15 height 15
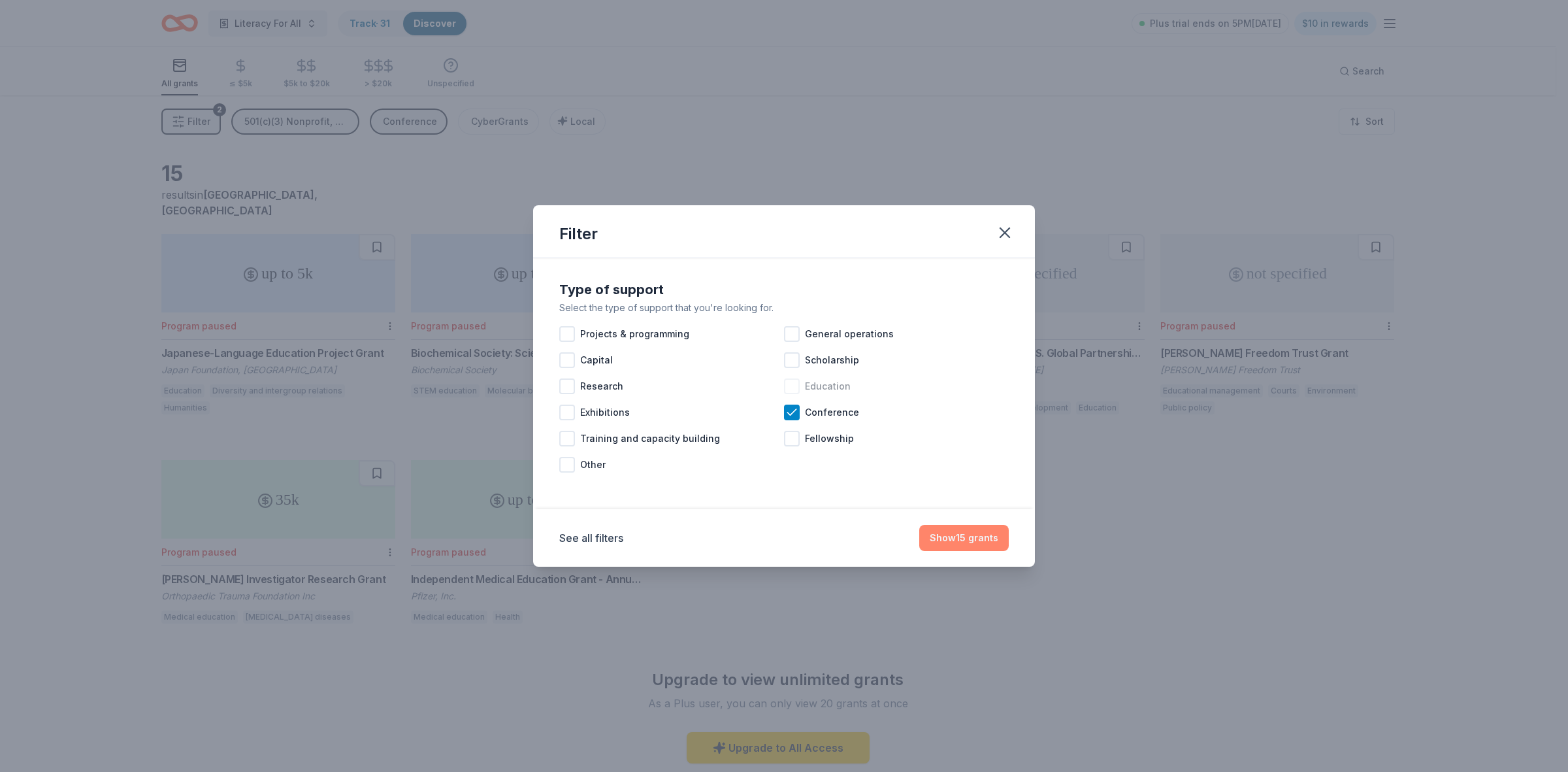
click at [959, 544] on button "Show 15 grants" at bounding box center [963, 537] width 89 height 26
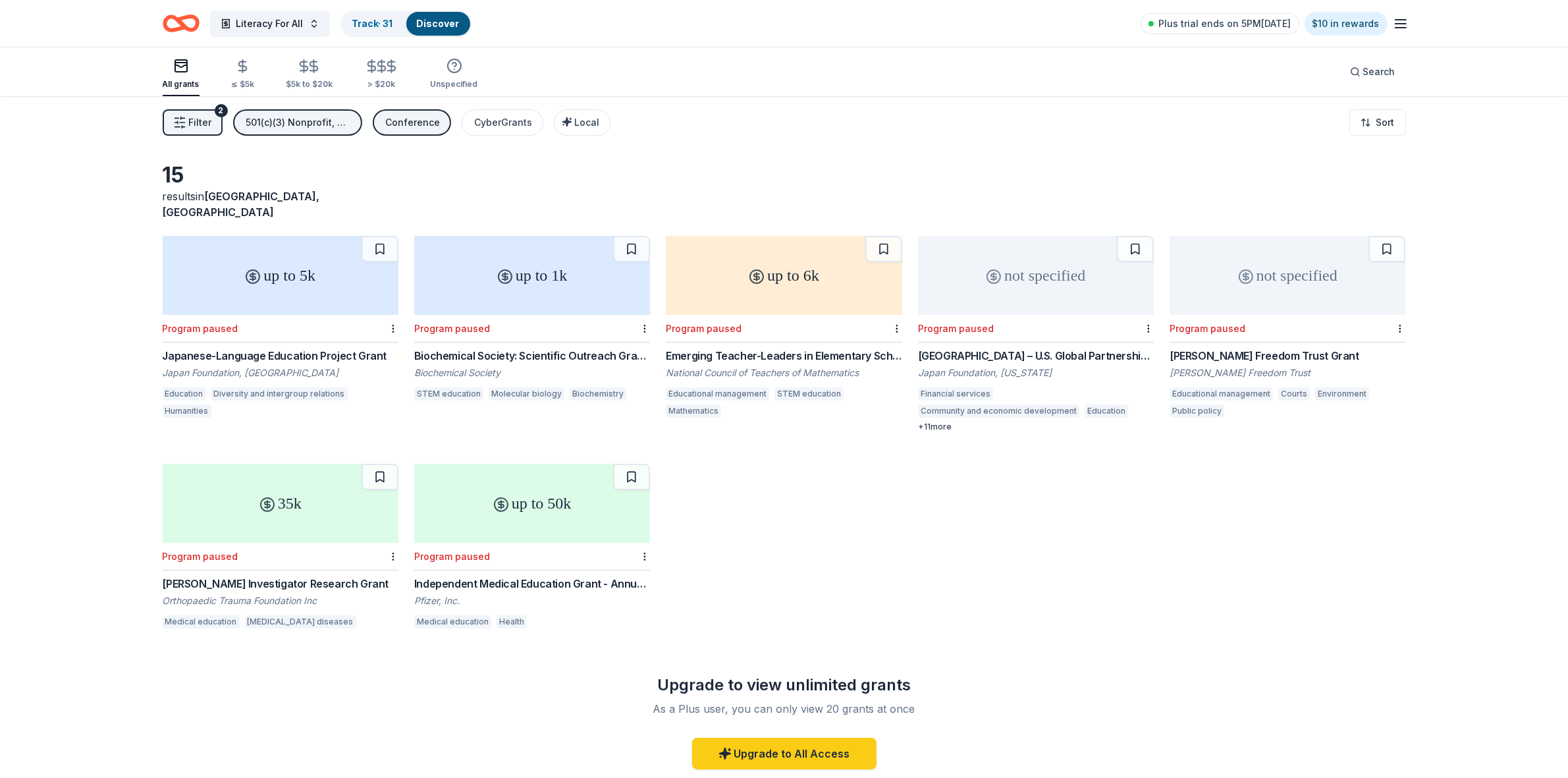
click at [435, 129] on div "Conference" at bounding box center [413, 123] width 55 height 15
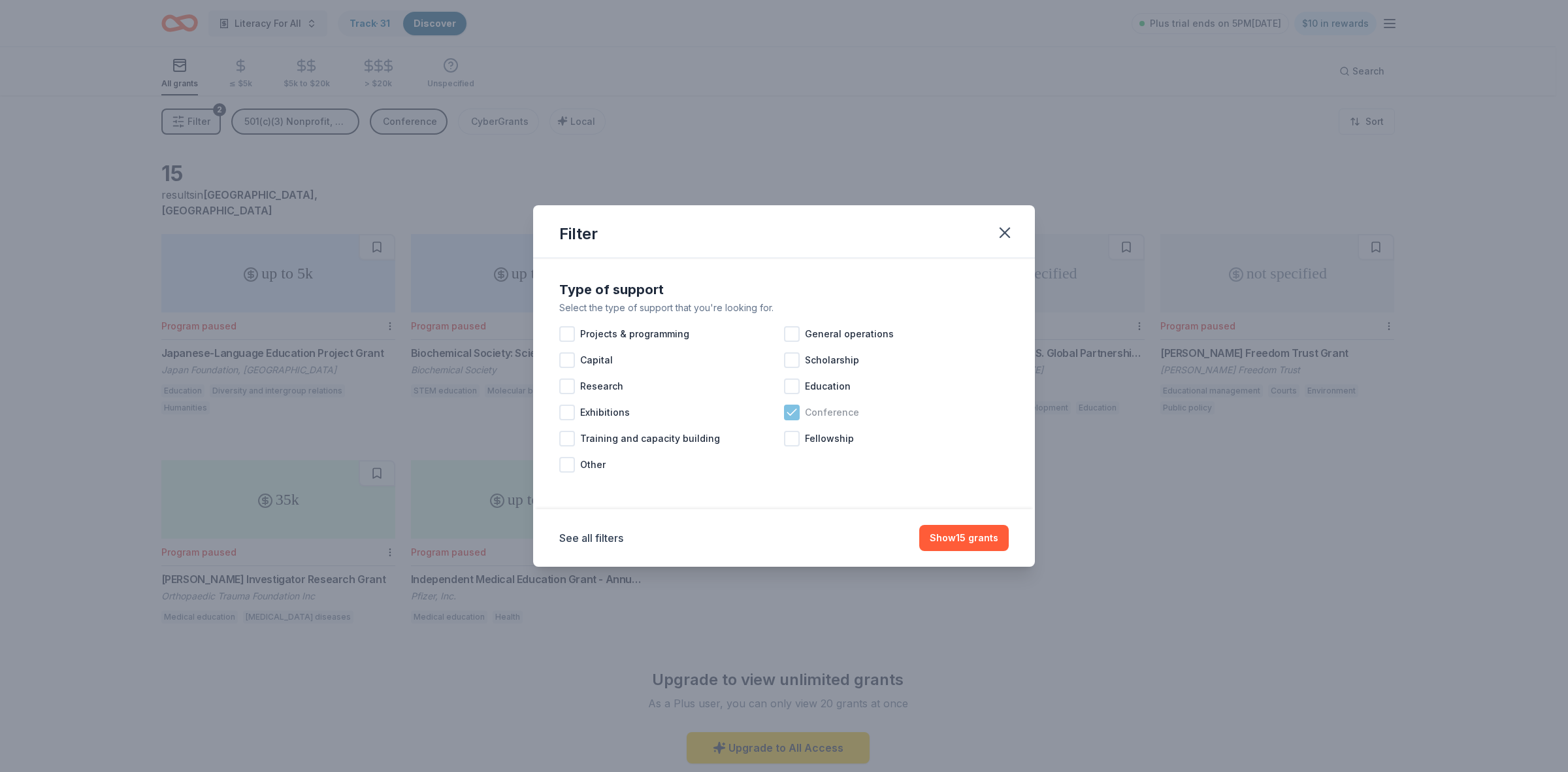
click at [792, 417] on icon at bounding box center [791, 412] width 13 height 13
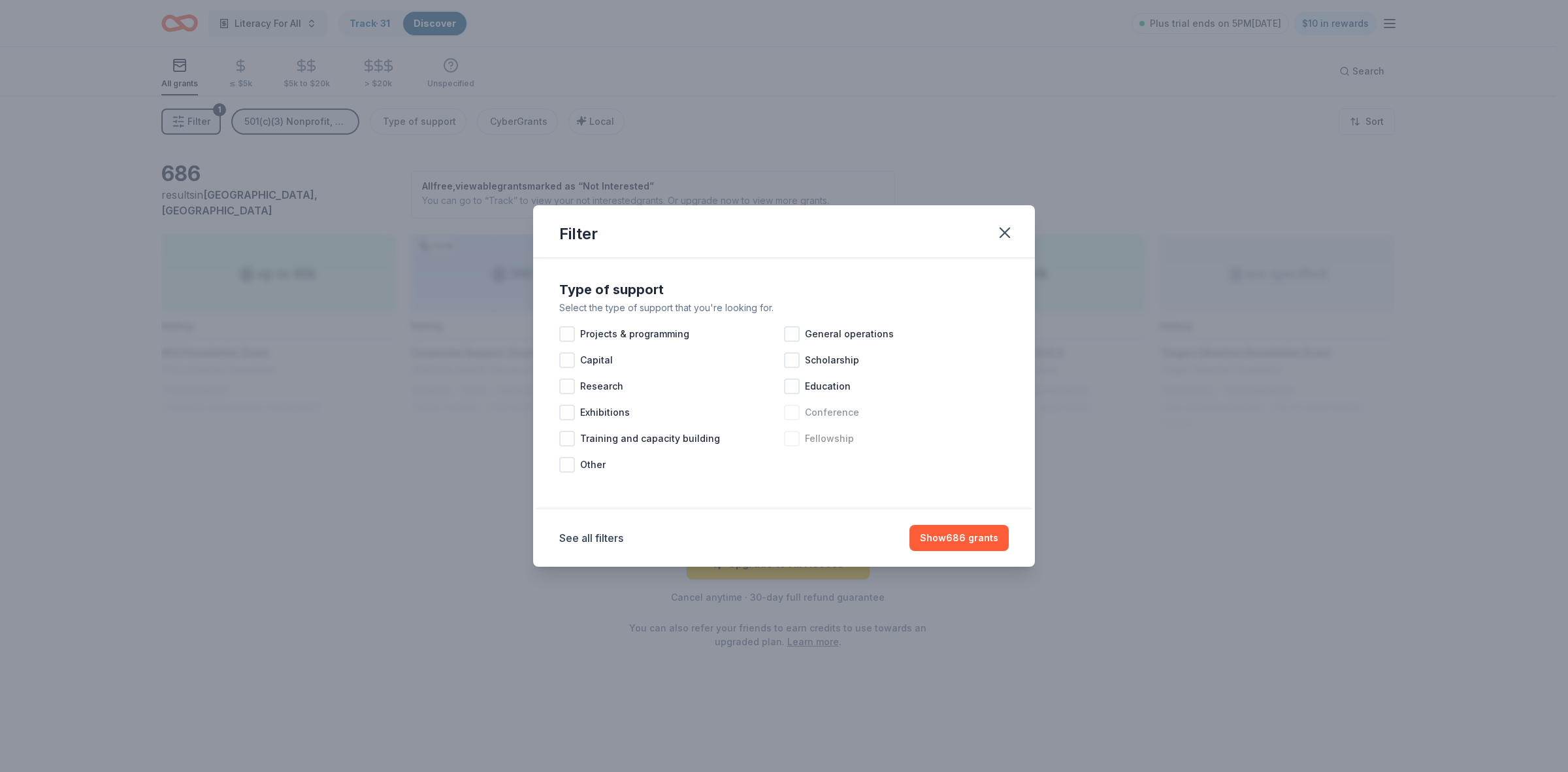
click at [792, 440] on div at bounding box center [791, 439] width 15 height 15
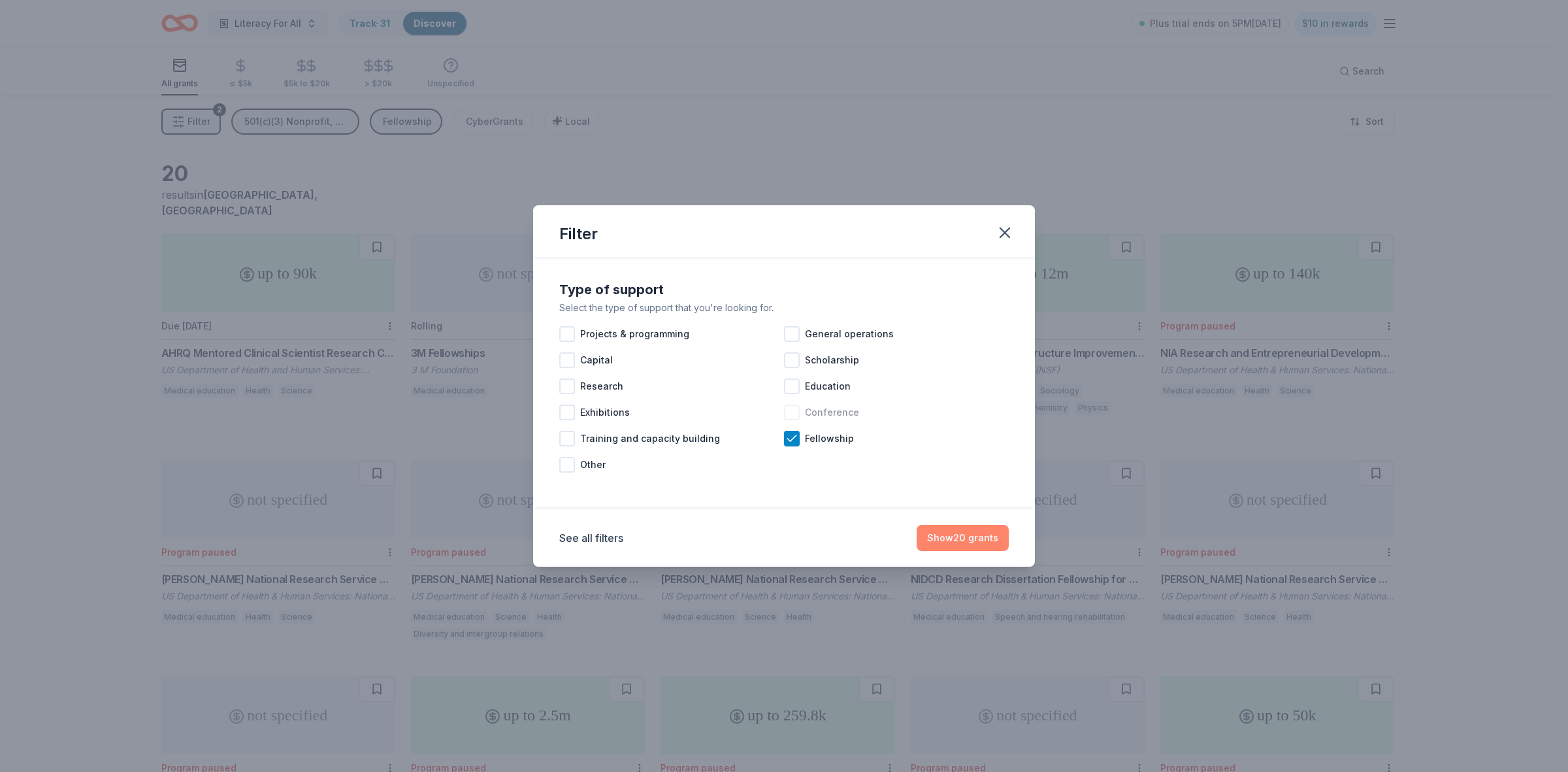
click at [951, 540] on button "Show 20 grants" at bounding box center [962, 537] width 92 height 26
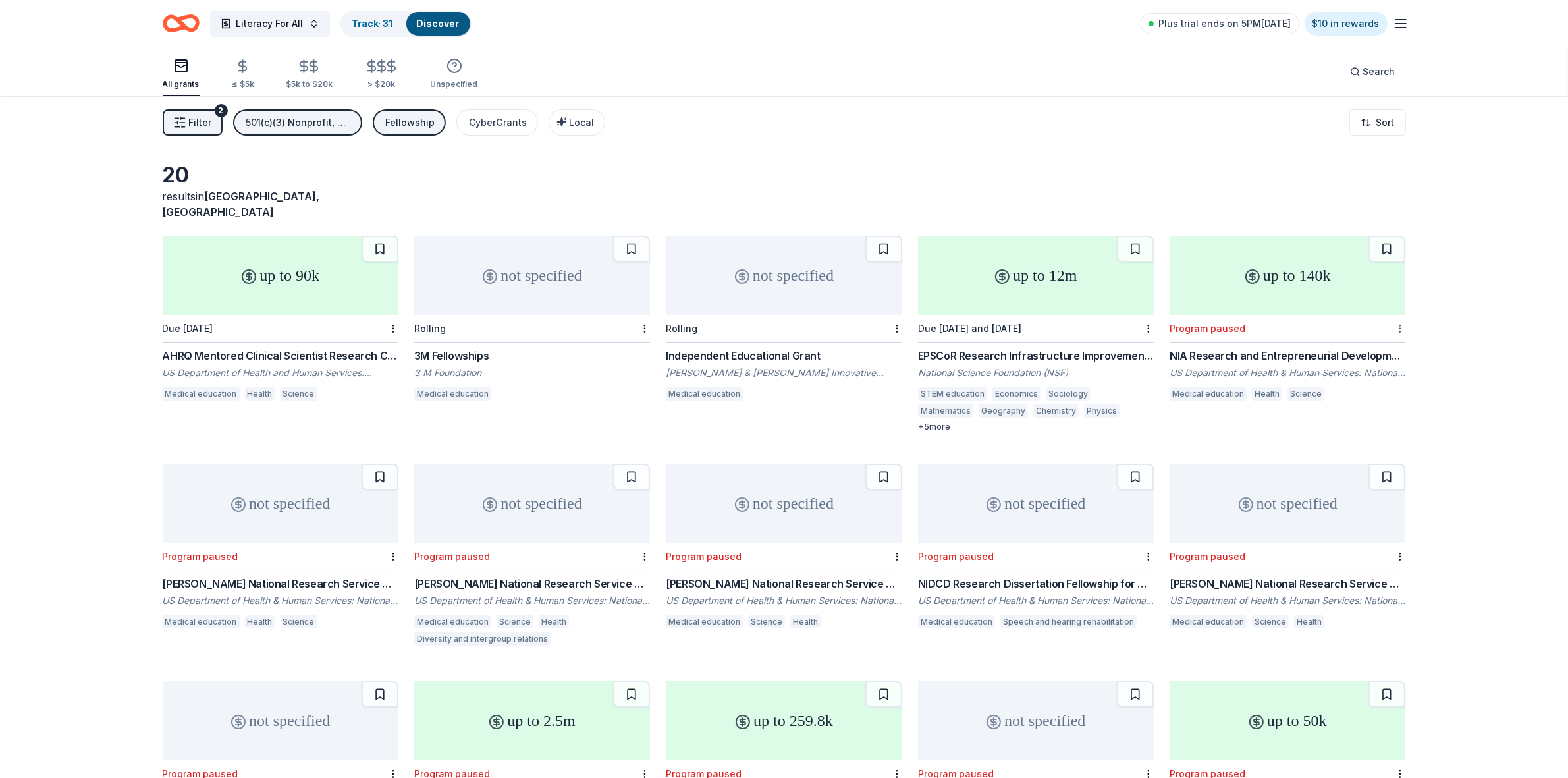
click at [1399, 311] on html "Literacy For All Track · 31 Discover Plus trial ends on 5PM[DATE] $10 in reward…" at bounding box center [784, 389] width 1568 height 778
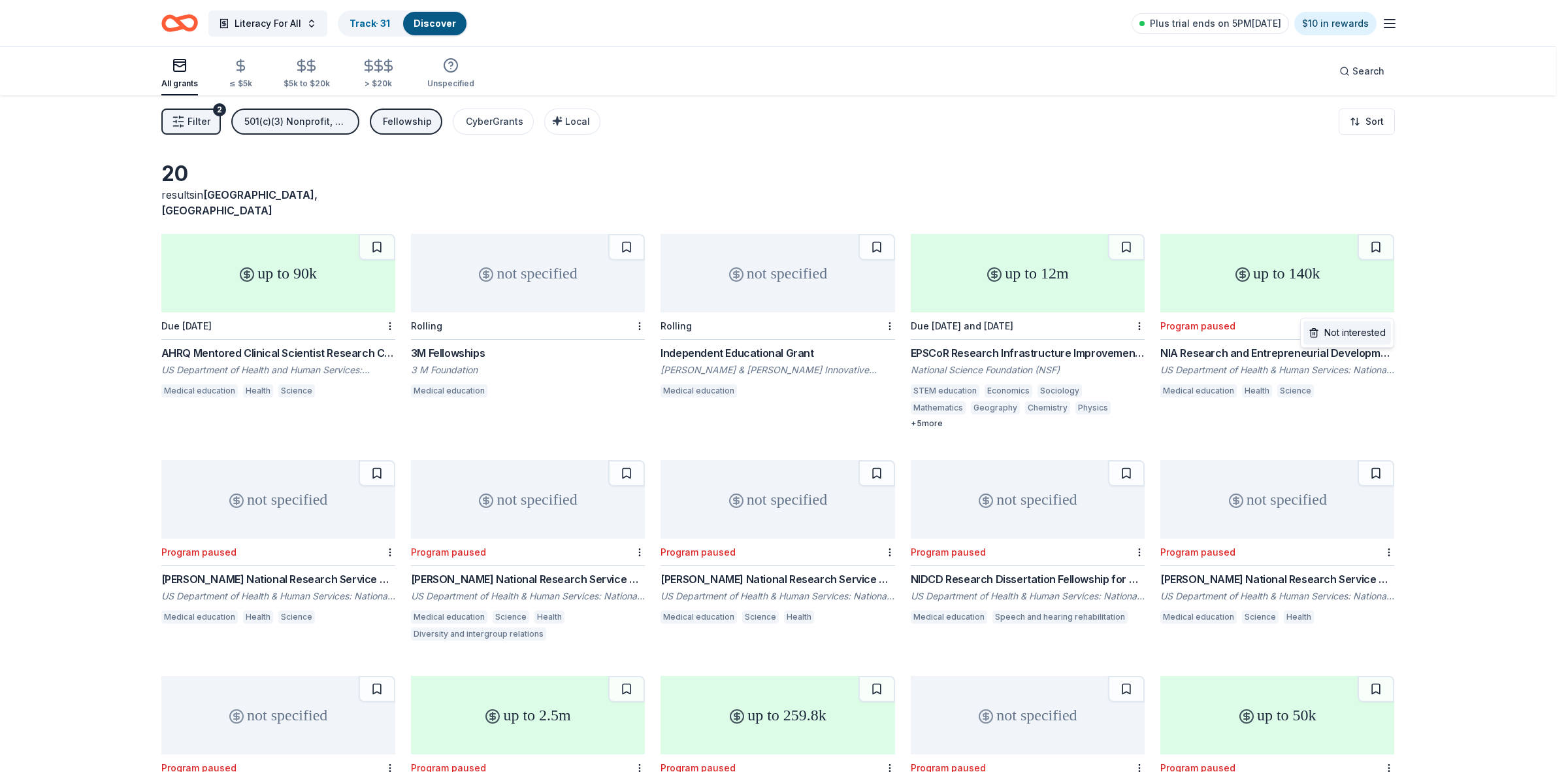
click at [1363, 326] on div "Not interested" at bounding box center [1346, 332] width 88 height 24
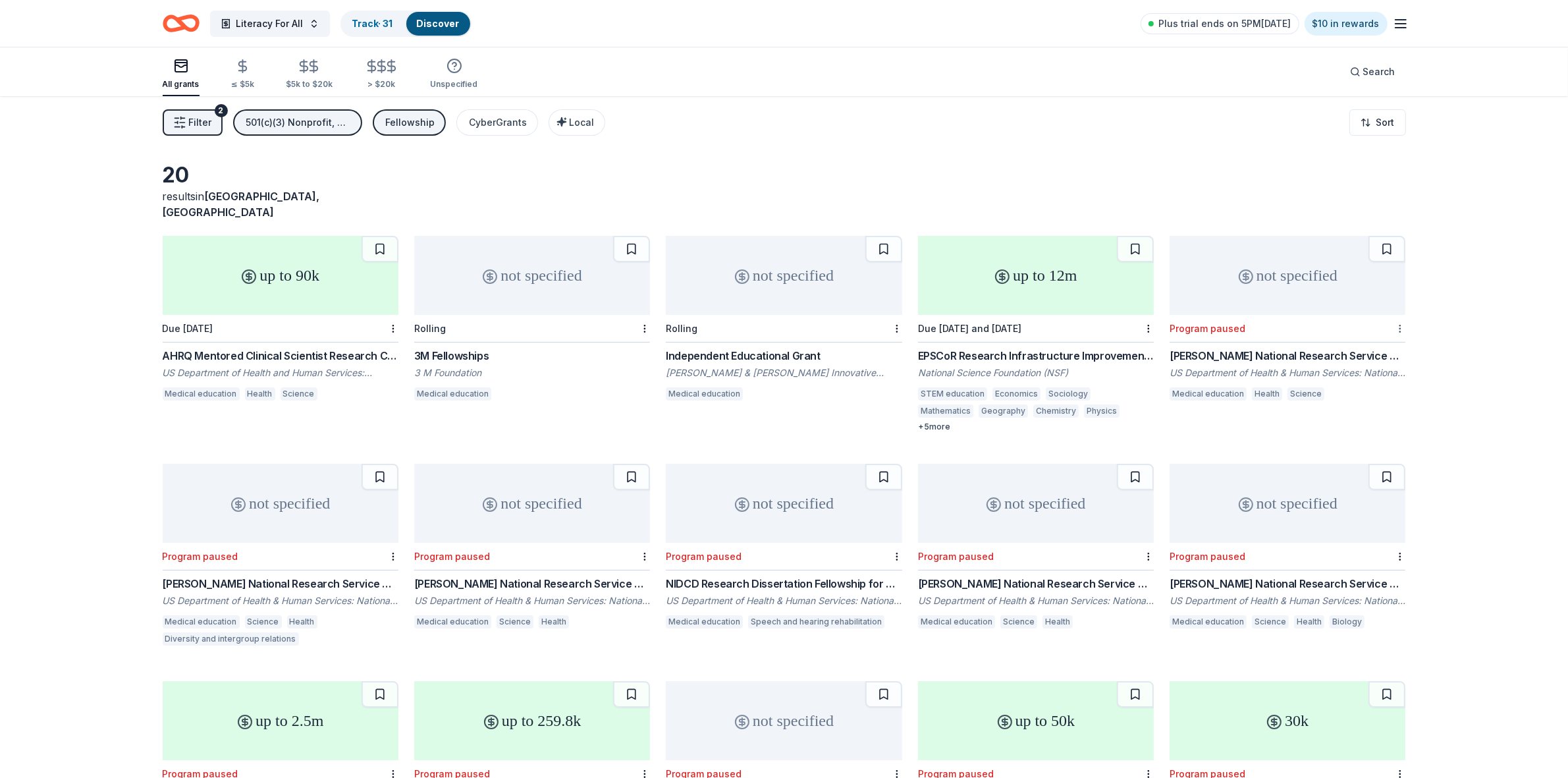
click at [1399, 314] on html "Literacy For All Track · 31 Discover Plus trial ends on 5PM[DATE] $10 in reward…" at bounding box center [784, 389] width 1568 height 778
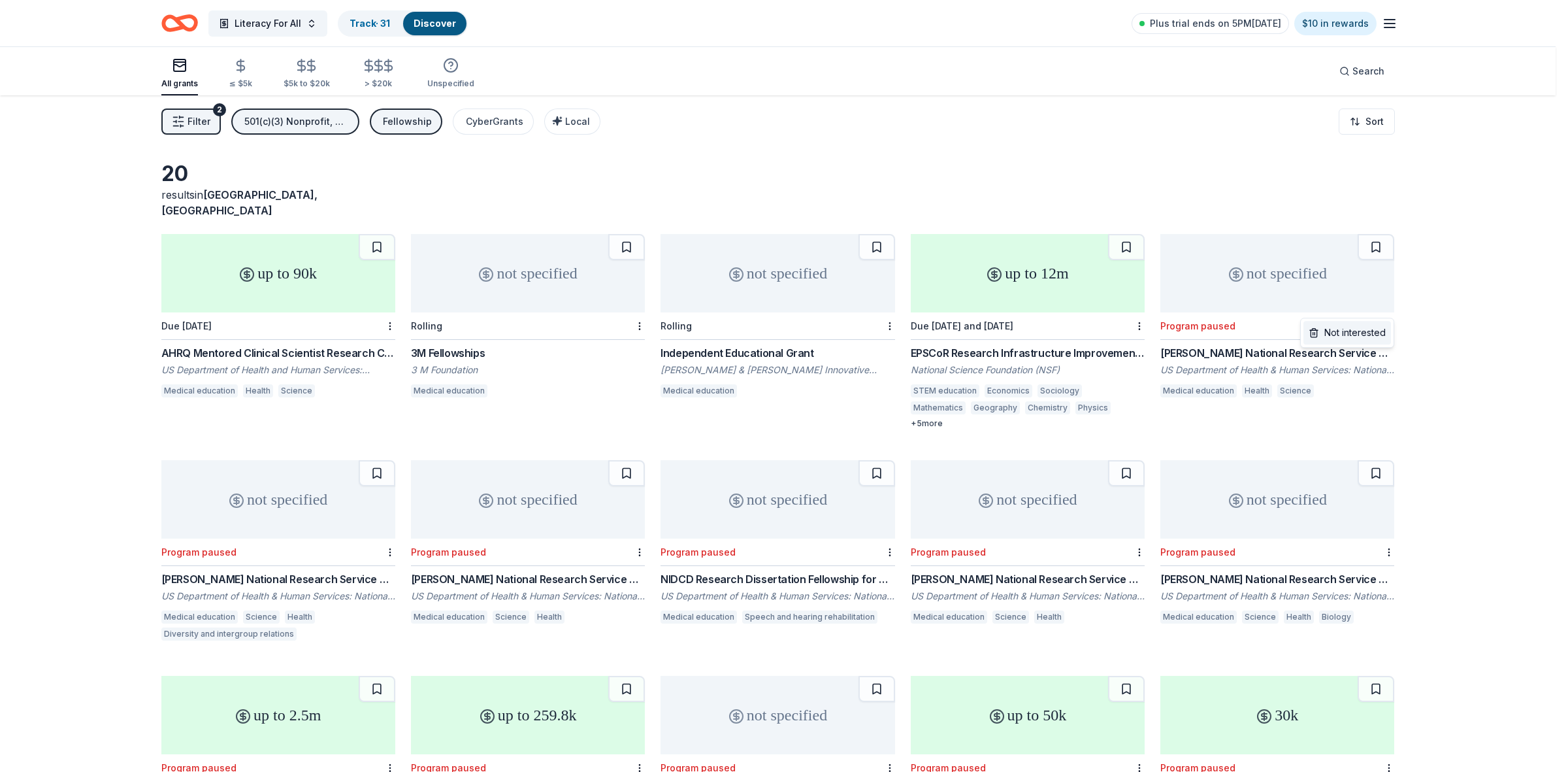
click at [1376, 338] on div "Not interested" at bounding box center [1346, 332] width 88 height 24
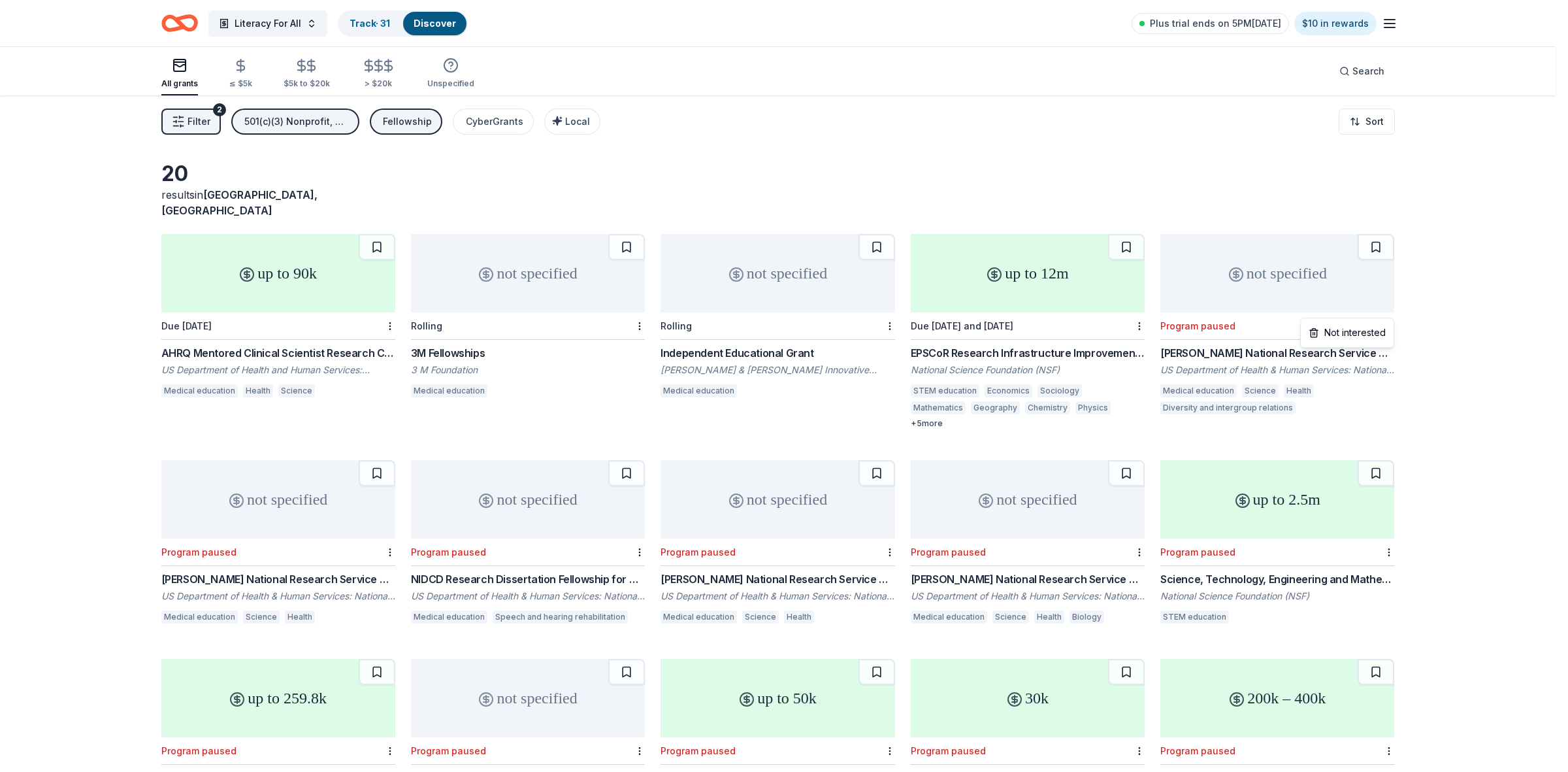
click at [1388, 310] on html "Literacy For All Track · 31 Discover Plus trial ends on 5PM[DATE] $10 in reward…" at bounding box center [784, 386] width 1568 height 772
click at [1372, 331] on div "Not interested" at bounding box center [1346, 332] width 88 height 24
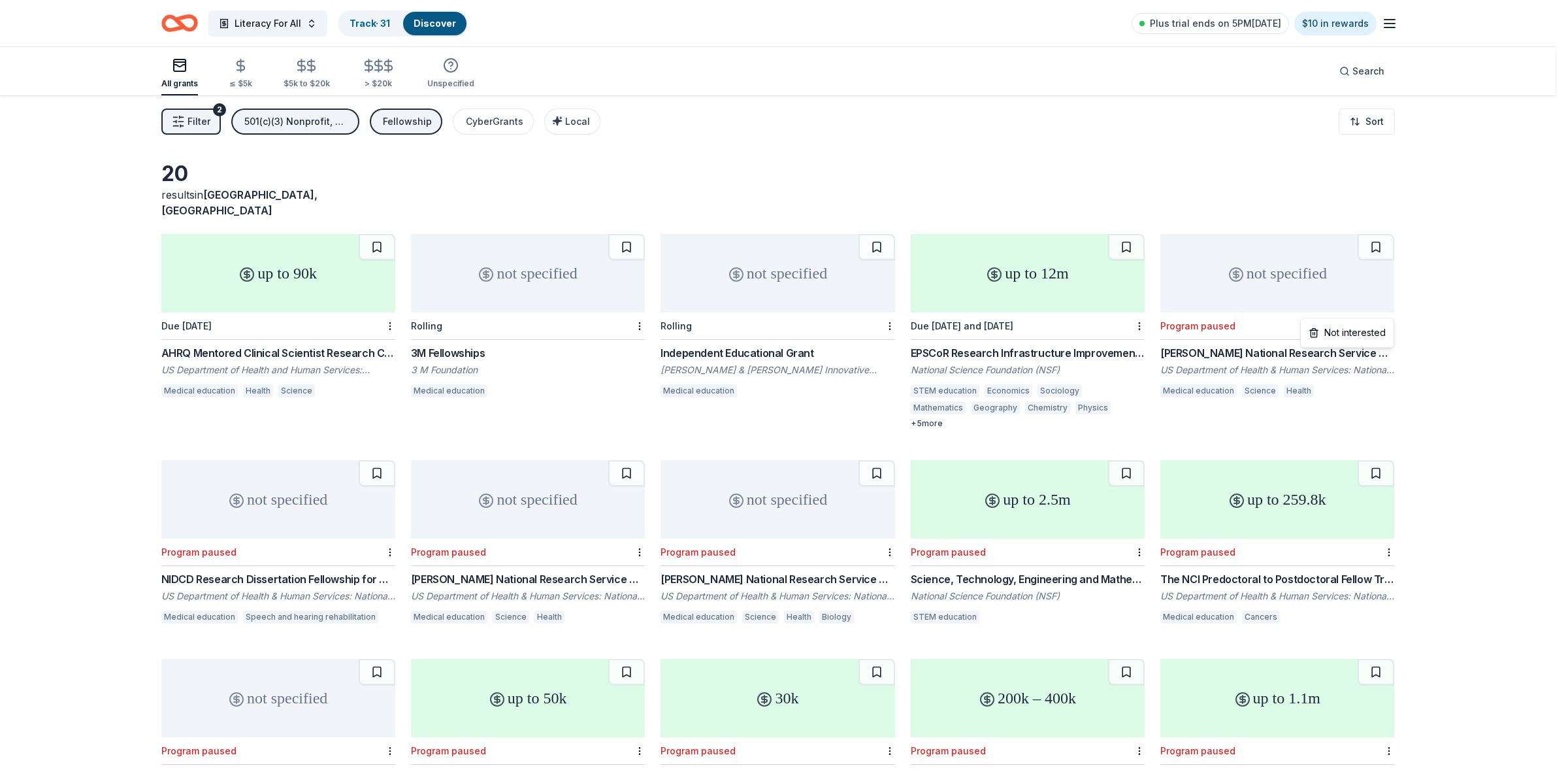
click at [1388, 308] on html "Literacy For All Track · 31 Discover Plus trial ends on 5PM[DATE] $10 in reward…" at bounding box center [784, 386] width 1568 height 772
click at [1375, 334] on div "Not interested" at bounding box center [1346, 332] width 88 height 24
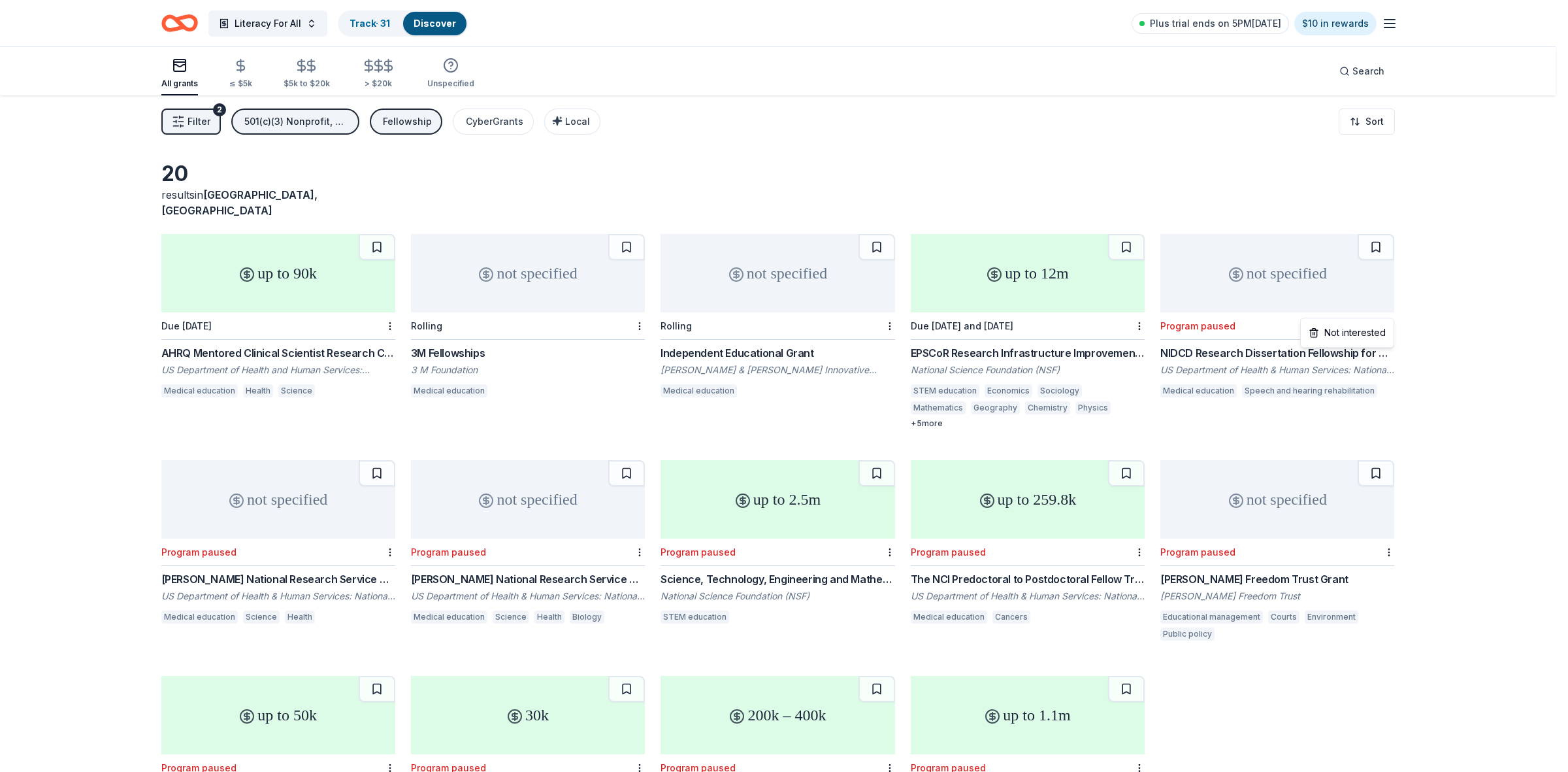
click at [1388, 309] on html "Literacy For All Track · 31 Discover Plus trial ends on 5PM[DATE] $10 in reward…" at bounding box center [784, 386] width 1568 height 772
click at [1377, 333] on div "Not interested" at bounding box center [1346, 332] width 88 height 24
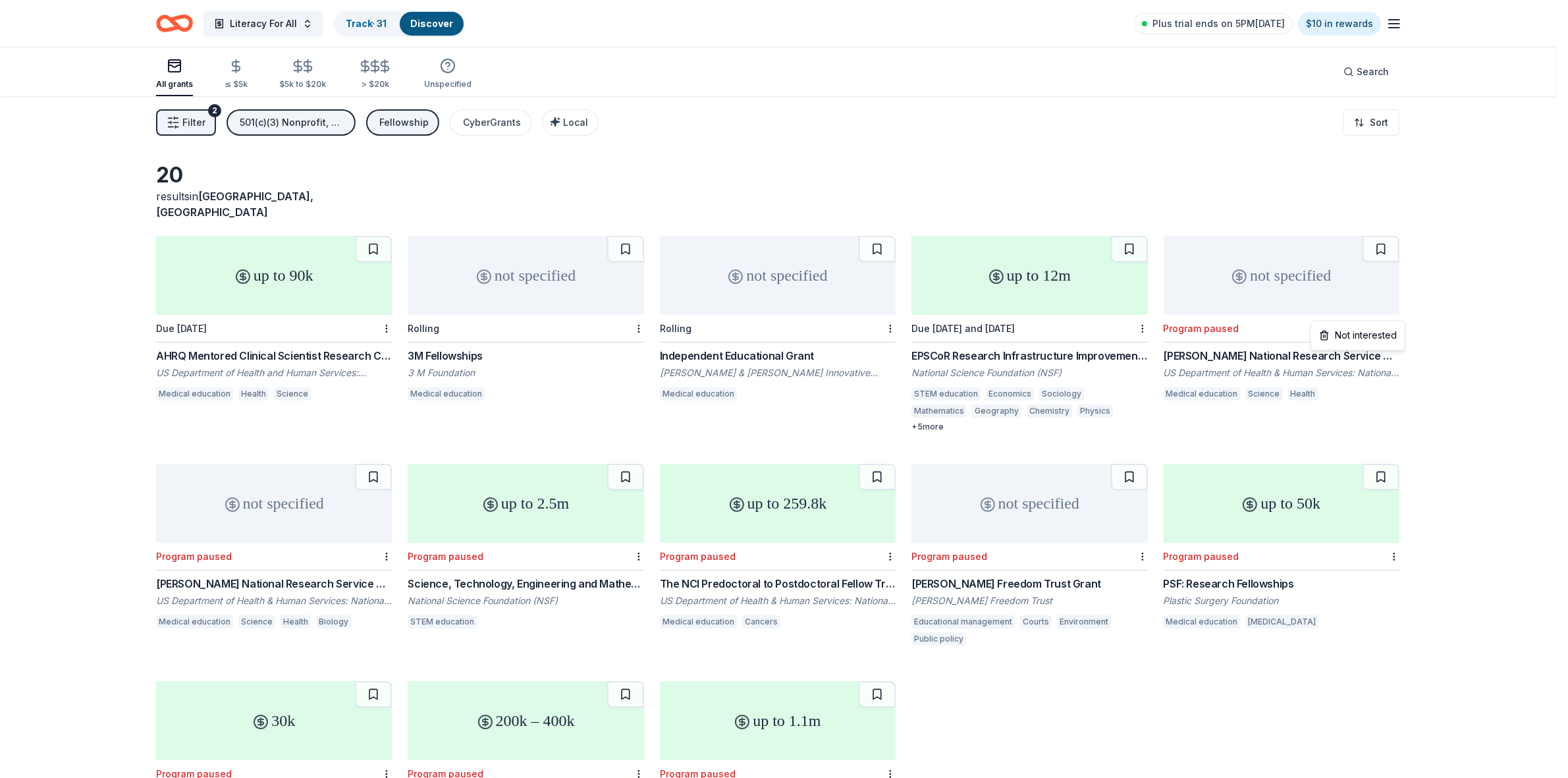
click at [1400, 314] on html "Literacy For All Track · 31 Discover Plus trial ends on 5PM[DATE] $10 in reward…" at bounding box center [784, 389] width 1568 height 778
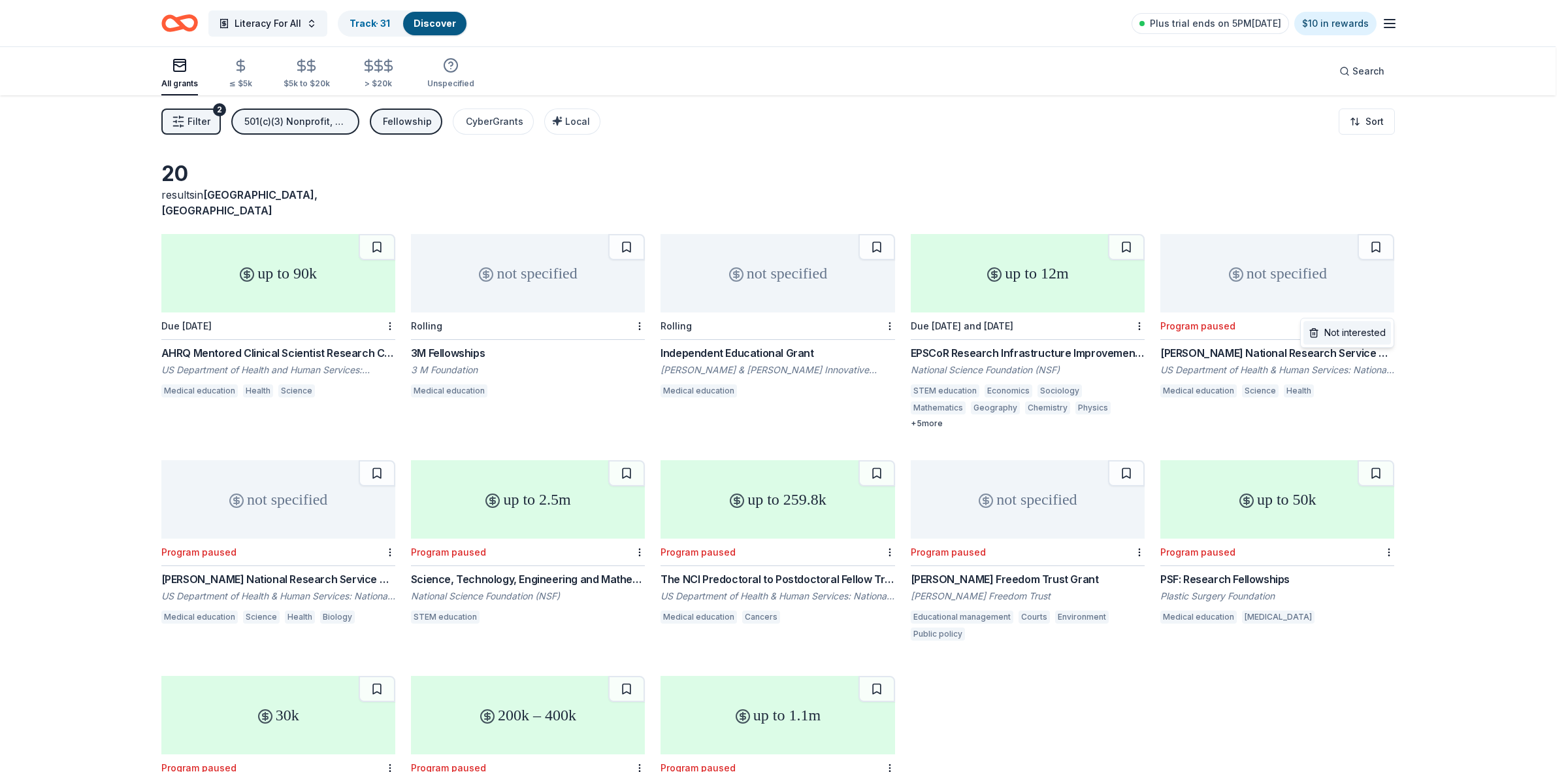
click at [1373, 338] on div "Not interested" at bounding box center [1346, 332] width 88 height 24
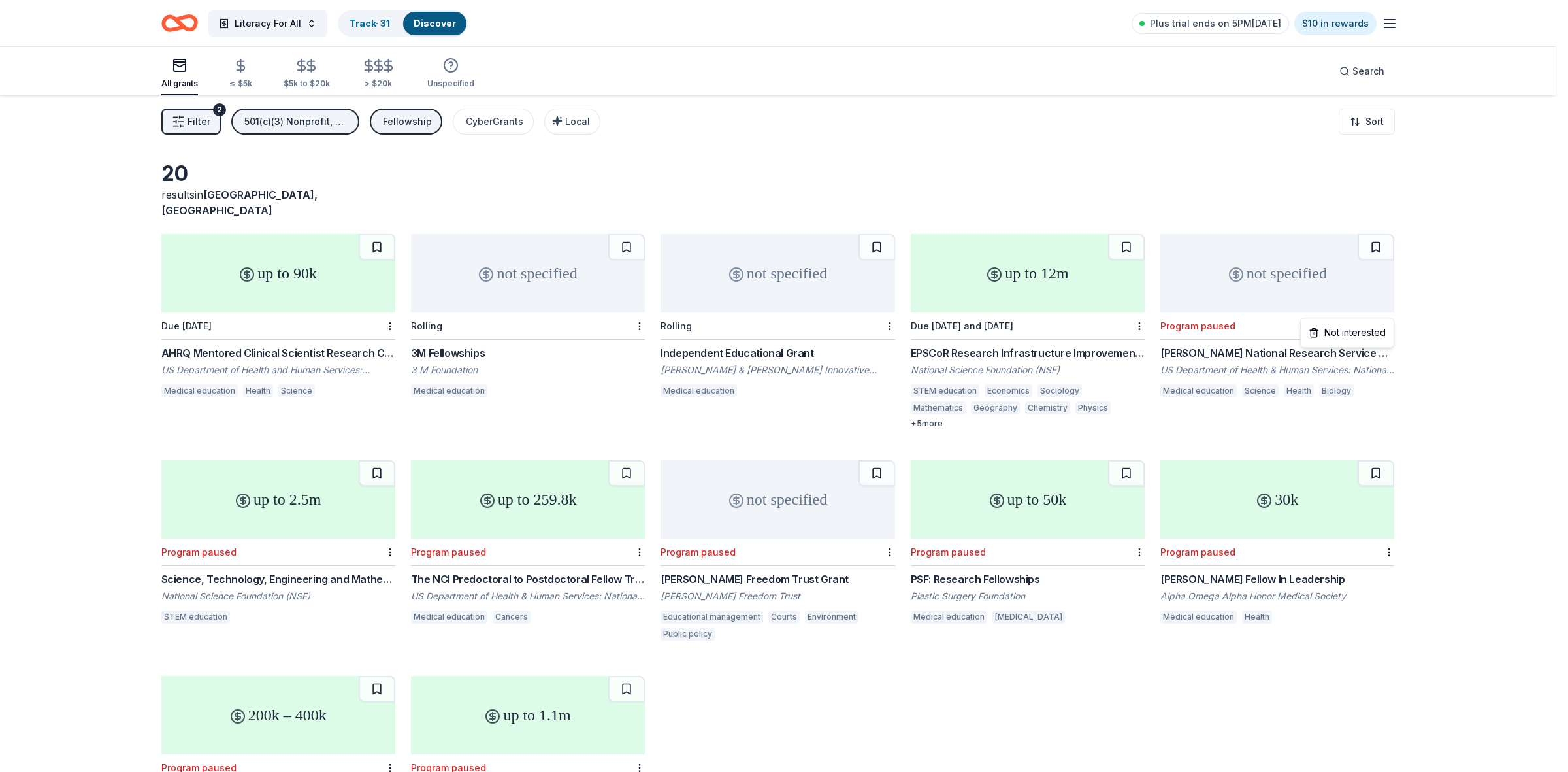
click at [1391, 312] on html "Literacy For All Track · 31 Discover Plus trial ends on 5PM[DATE] $10 in reward…" at bounding box center [784, 386] width 1568 height 772
click at [1367, 338] on div "Not interested" at bounding box center [1346, 332] width 88 height 24
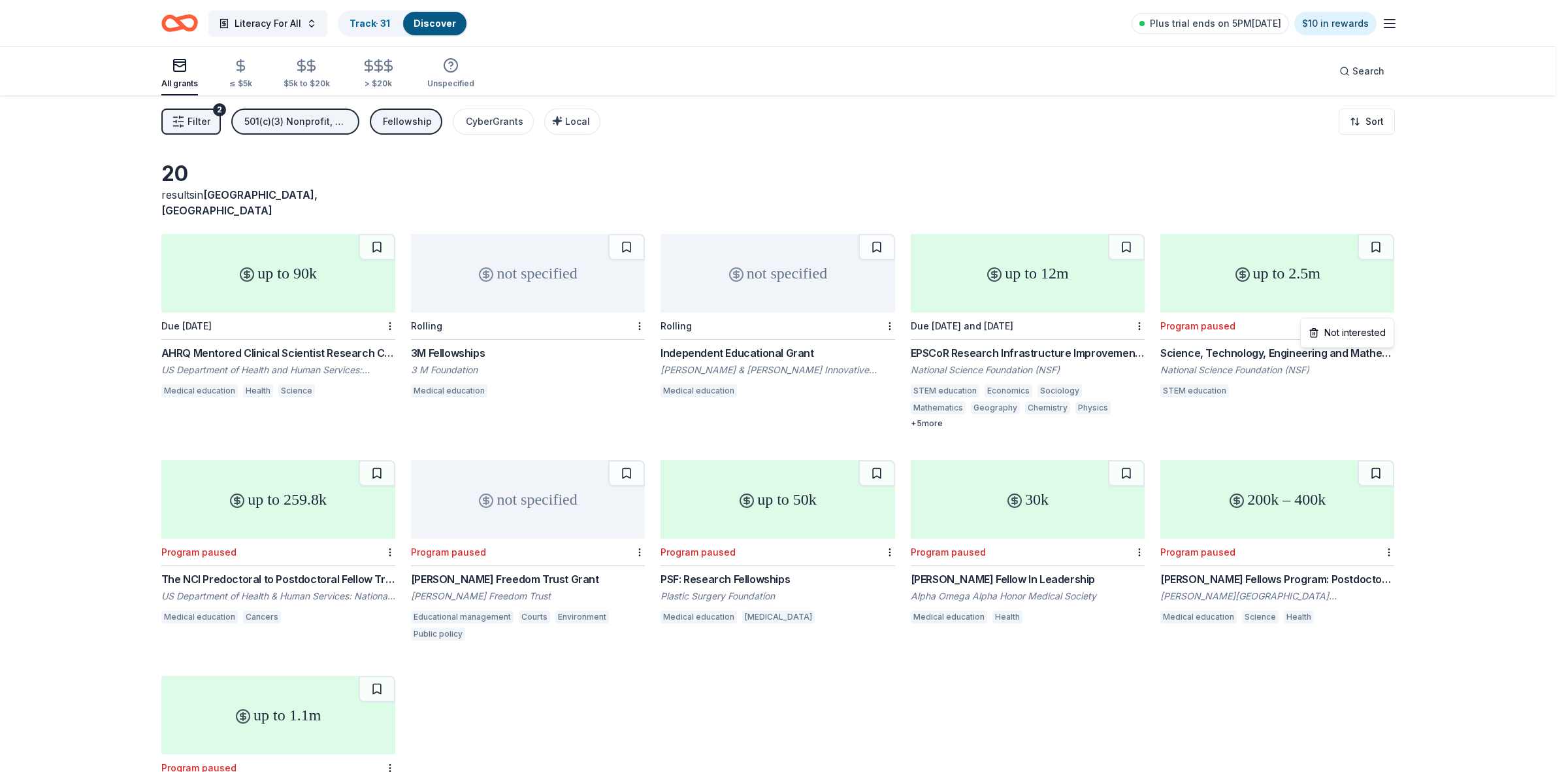
click at [1390, 306] on html "Literacy For All Track · 31 Discover Plus trial ends on 5PM[DATE] $10 in reward…" at bounding box center [784, 386] width 1568 height 772
click at [1373, 326] on div "Not interested" at bounding box center [1346, 332] width 88 height 24
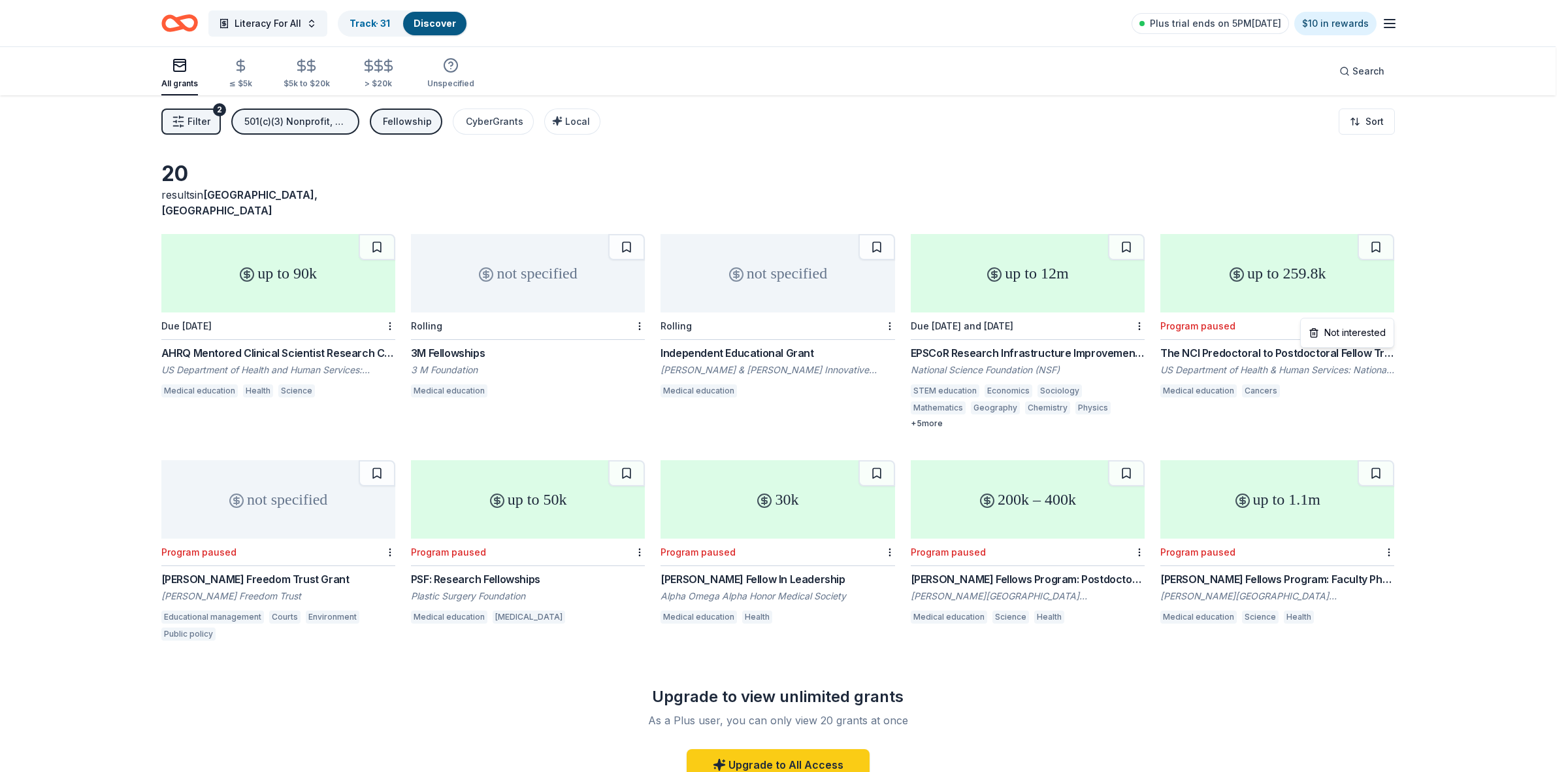
click at [1386, 312] on html "Literacy For All Track · 31 Discover Plus trial ends on 5PM[DATE] $10 in reward…" at bounding box center [784, 386] width 1568 height 772
click at [1373, 335] on div "Not interested" at bounding box center [1346, 332] width 88 height 24
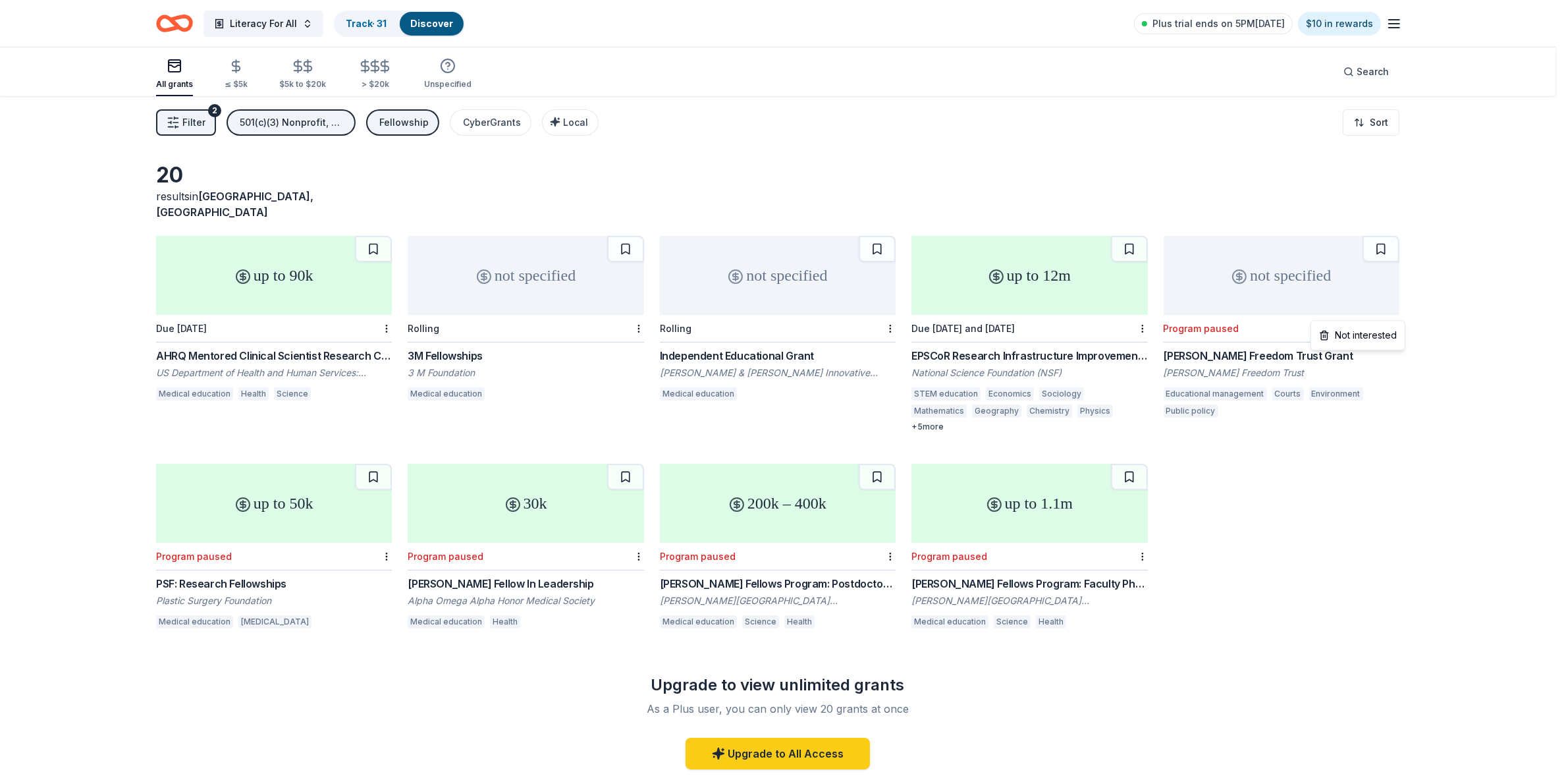
click at [1401, 314] on html "Literacy For All Track · 31 Discover Plus trial ends on 5PM[DATE] $10 in reward…" at bounding box center [784, 389] width 1568 height 778
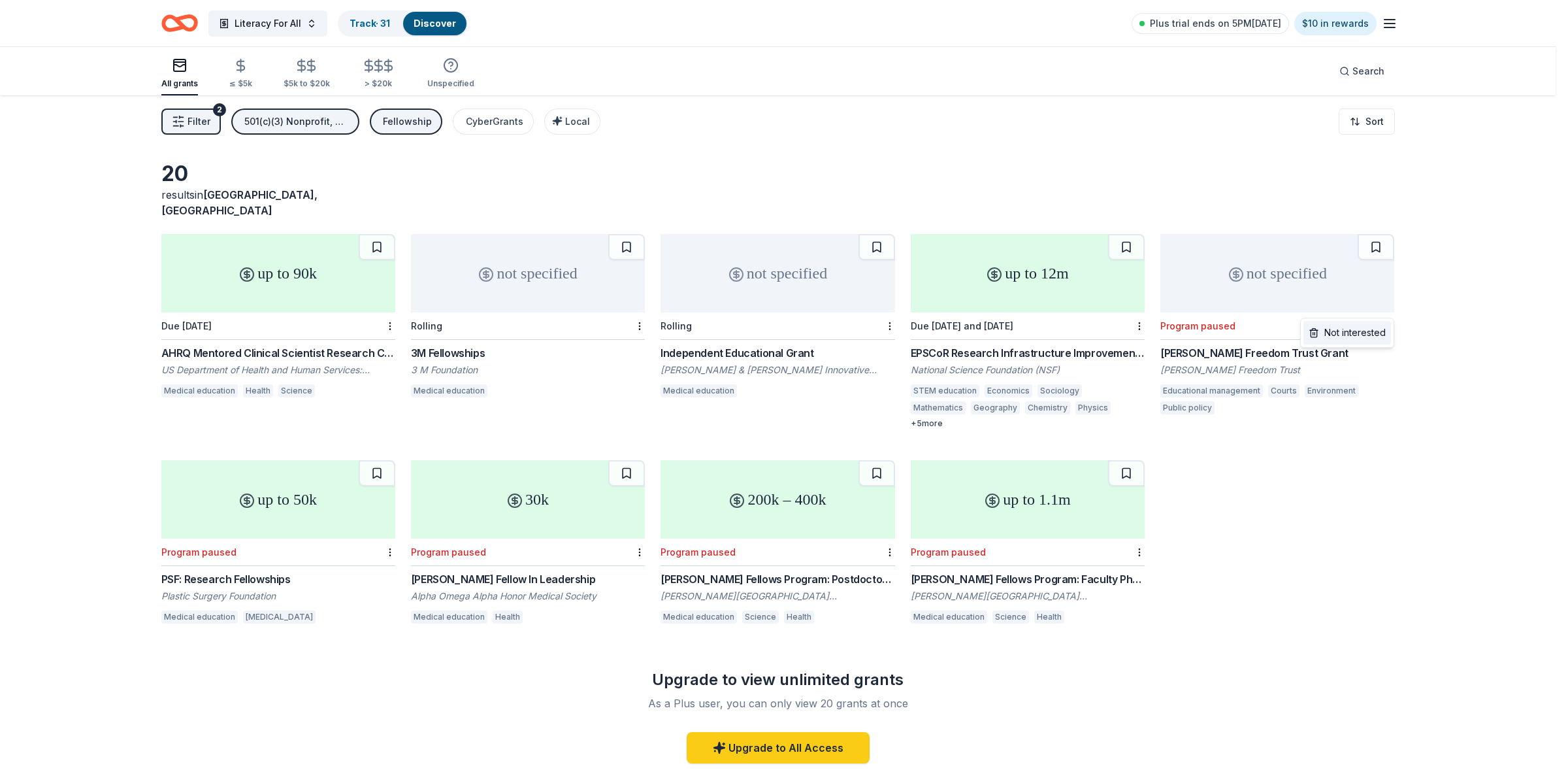
click at [1380, 335] on div "Not interested" at bounding box center [1346, 332] width 88 height 24
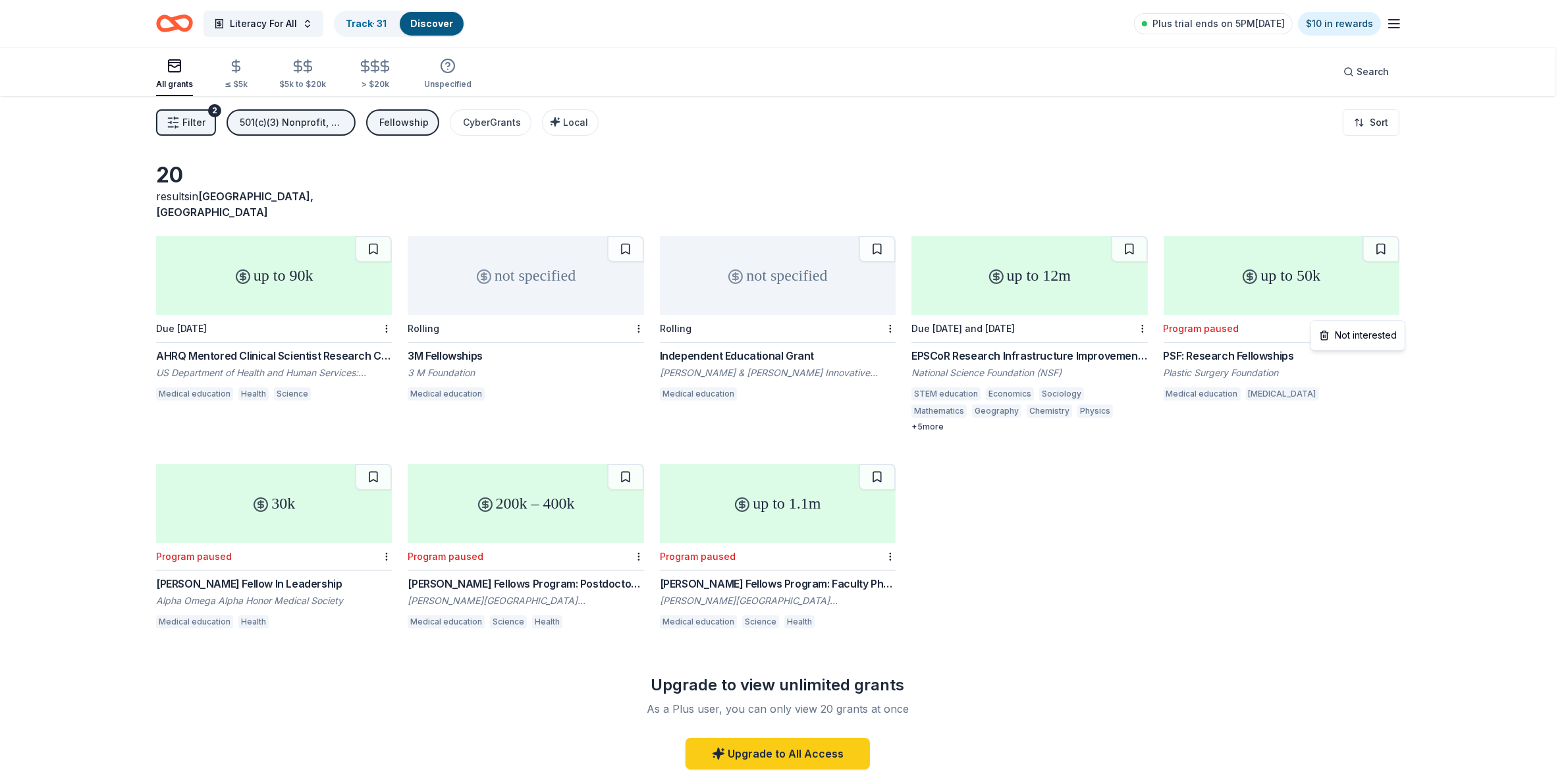
click at [1397, 316] on html "Literacy For All Track · 31 Discover Plus trial ends on 5PM[DATE] $10 in reward…" at bounding box center [784, 389] width 1568 height 778
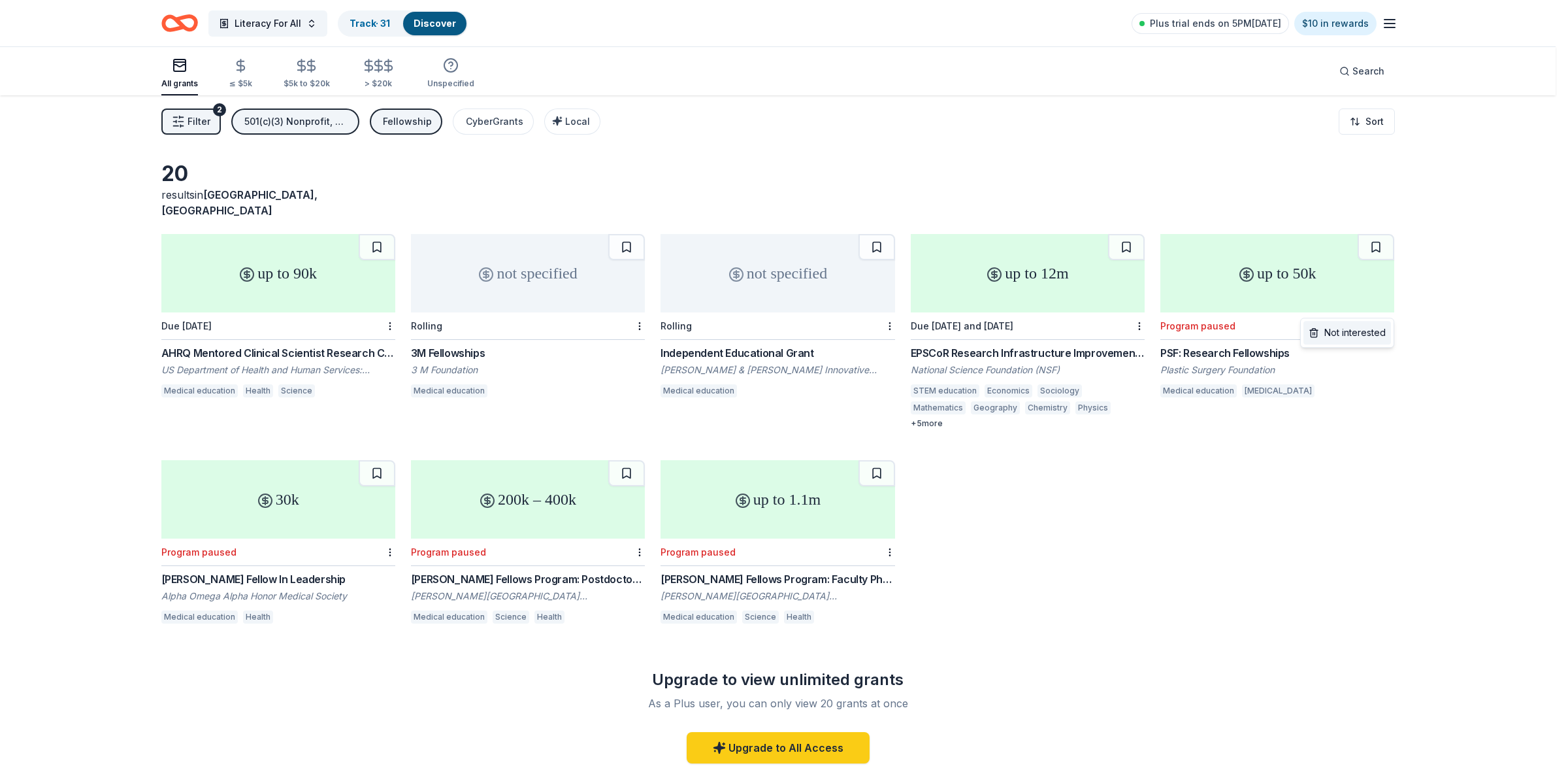
click at [1377, 335] on div "Not interested" at bounding box center [1346, 332] width 88 height 24
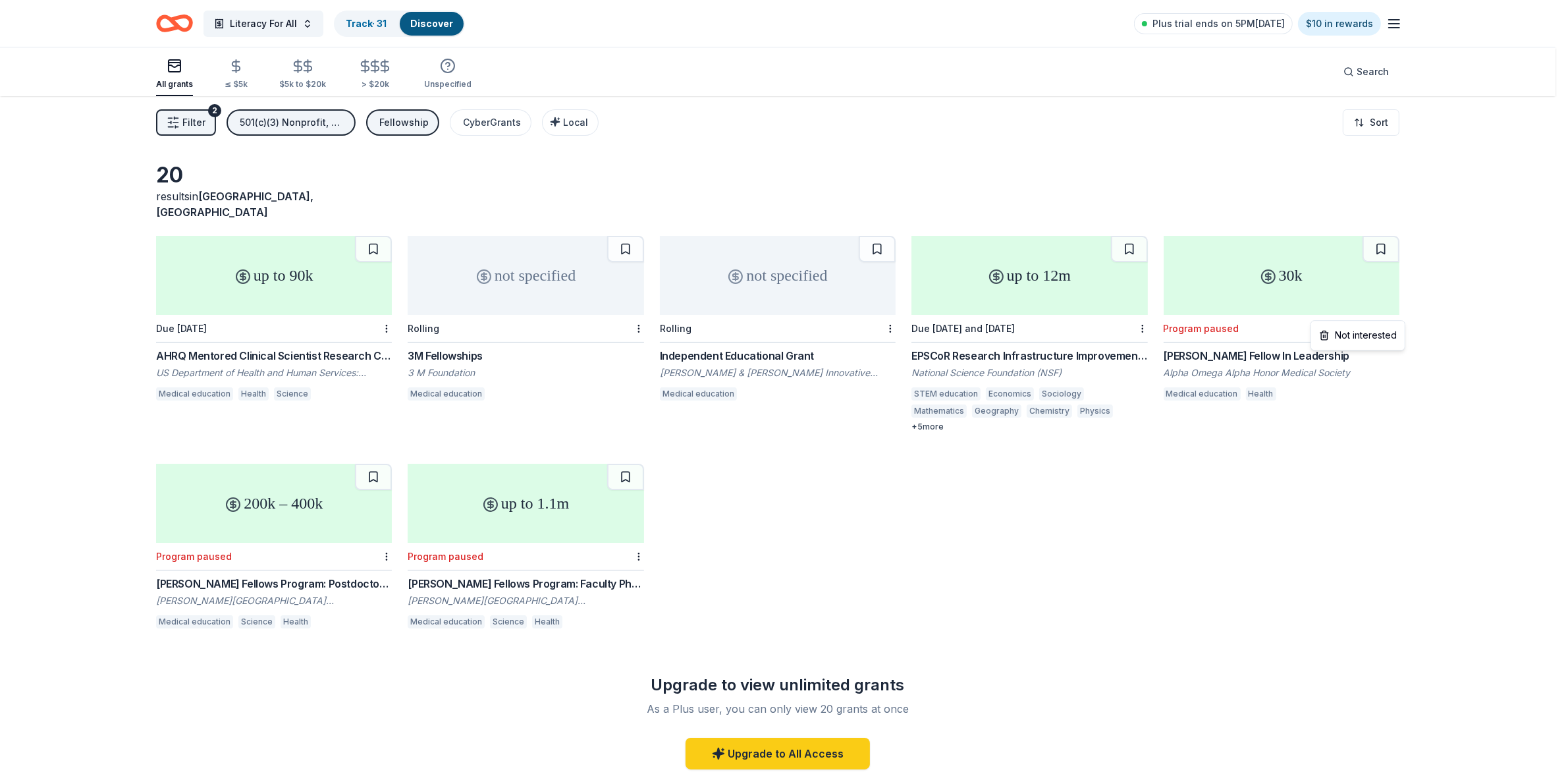
click at [1397, 314] on html "Literacy For All Track · 31 Discover Plus trial ends on 5PM[DATE] $10 in reward…" at bounding box center [784, 389] width 1568 height 778
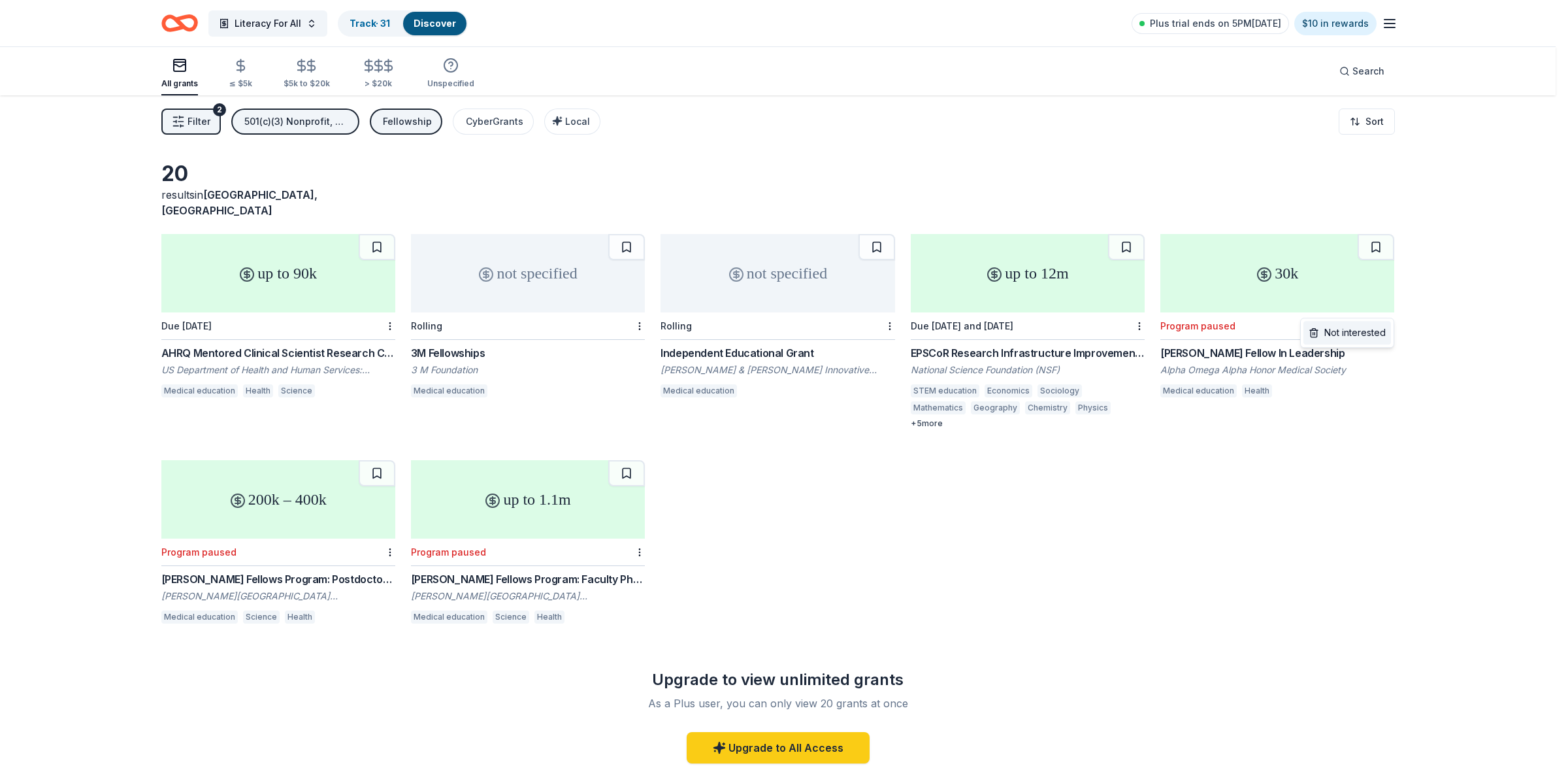
click at [1369, 335] on div "Not interested" at bounding box center [1346, 332] width 88 height 24
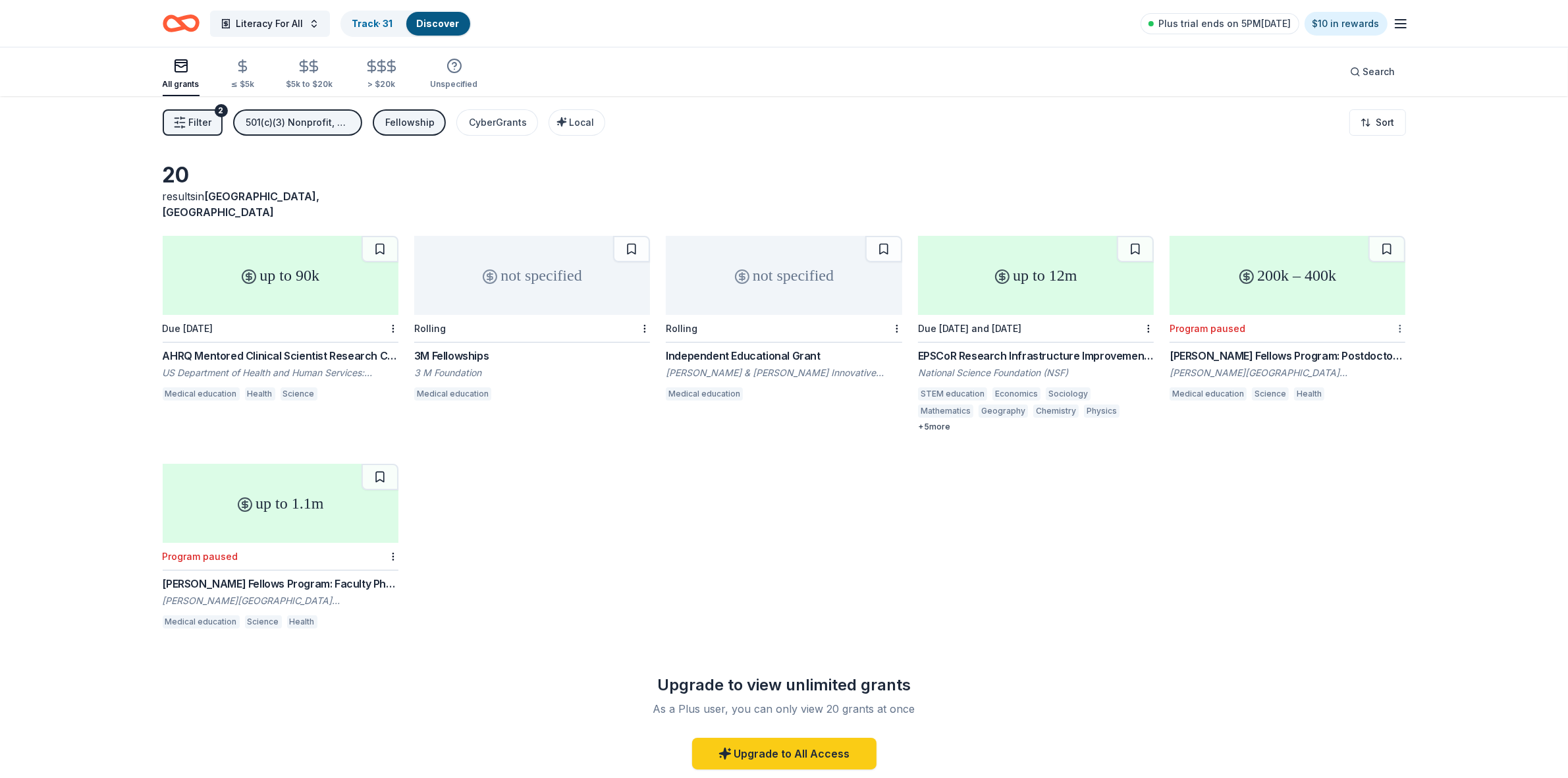
click at [1395, 314] on div at bounding box center [1398, 328] width 13 height 27
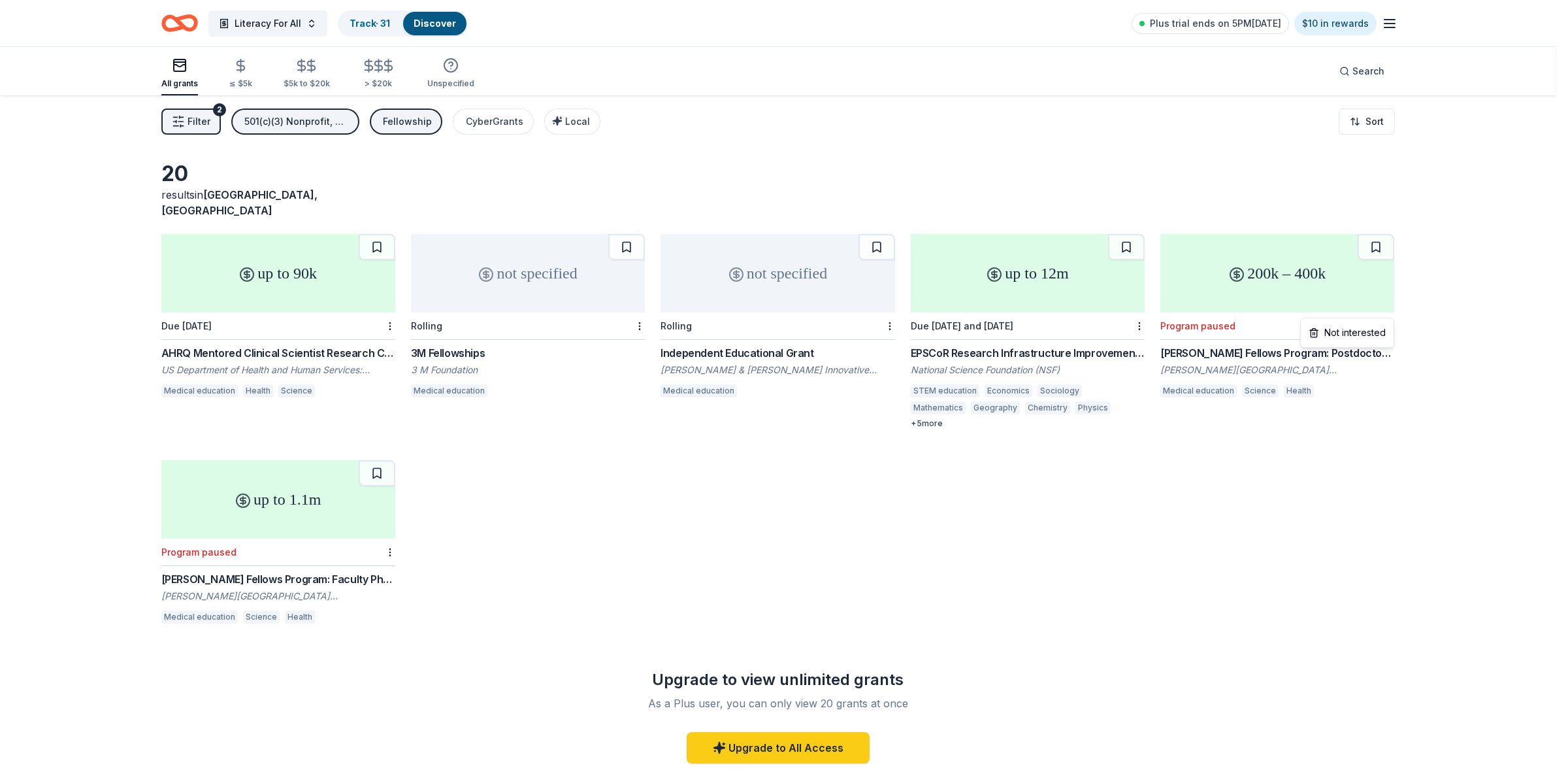
click at [1390, 310] on html "Literacy For All Track · 31 Discover Plus trial ends on 5PM[DATE] $10 in reward…" at bounding box center [784, 386] width 1568 height 772
click at [1373, 331] on div "Not interested" at bounding box center [1346, 332] width 88 height 24
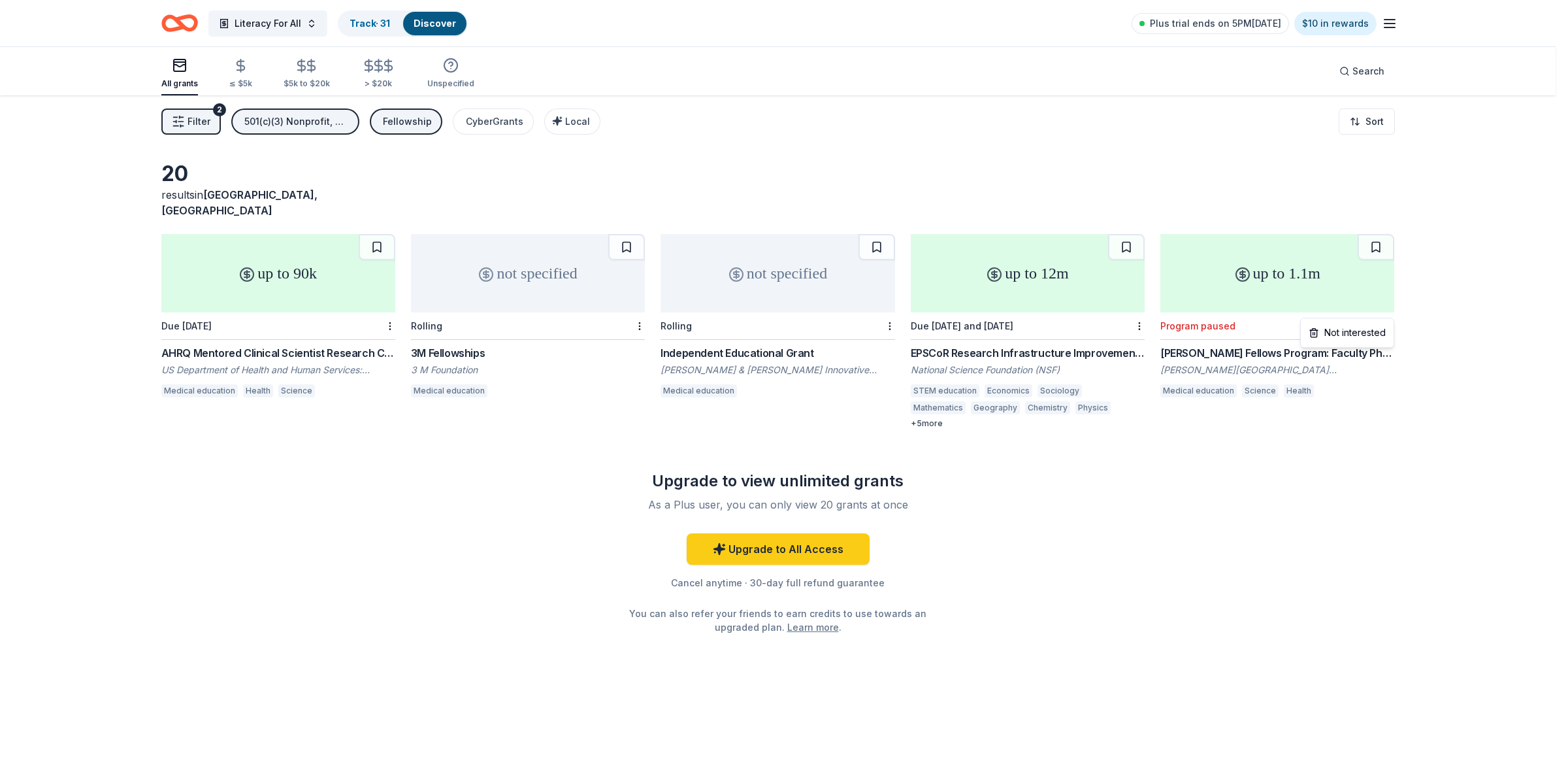
click at [1392, 310] on html "Literacy For All Track · 31 Discover Plus trial ends on 5PM[DATE] $10 in reward…" at bounding box center [784, 386] width 1568 height 772
click at [1379, 325] on div "Not interested" at bounding box center [1346, 332] width 88 height 24
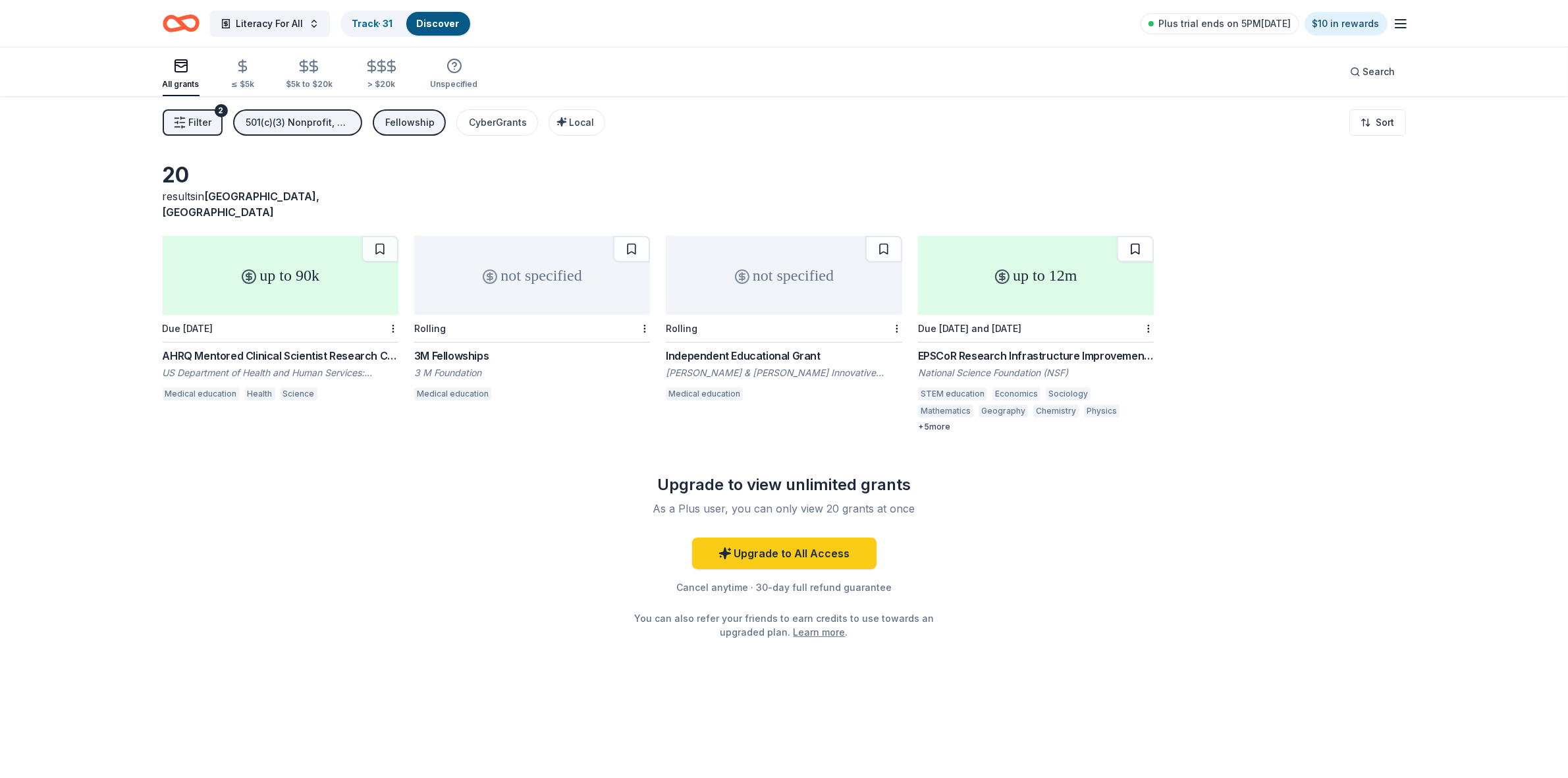
click at [1145, 239] on button at bounding box center [1135, 248] width 37 height 27
click at [887, 236] on button at bounding box center [883, 248] width 37 height 27
click at [632, 237] on button at bounding box center [631, 248] width 37 height 27
click at [383, 237] on button at bounding box center [380, 248] width 37 height 27
click at [427, 121] on div "Fellowship" at bounding box center [410, 123] width 50 height 15
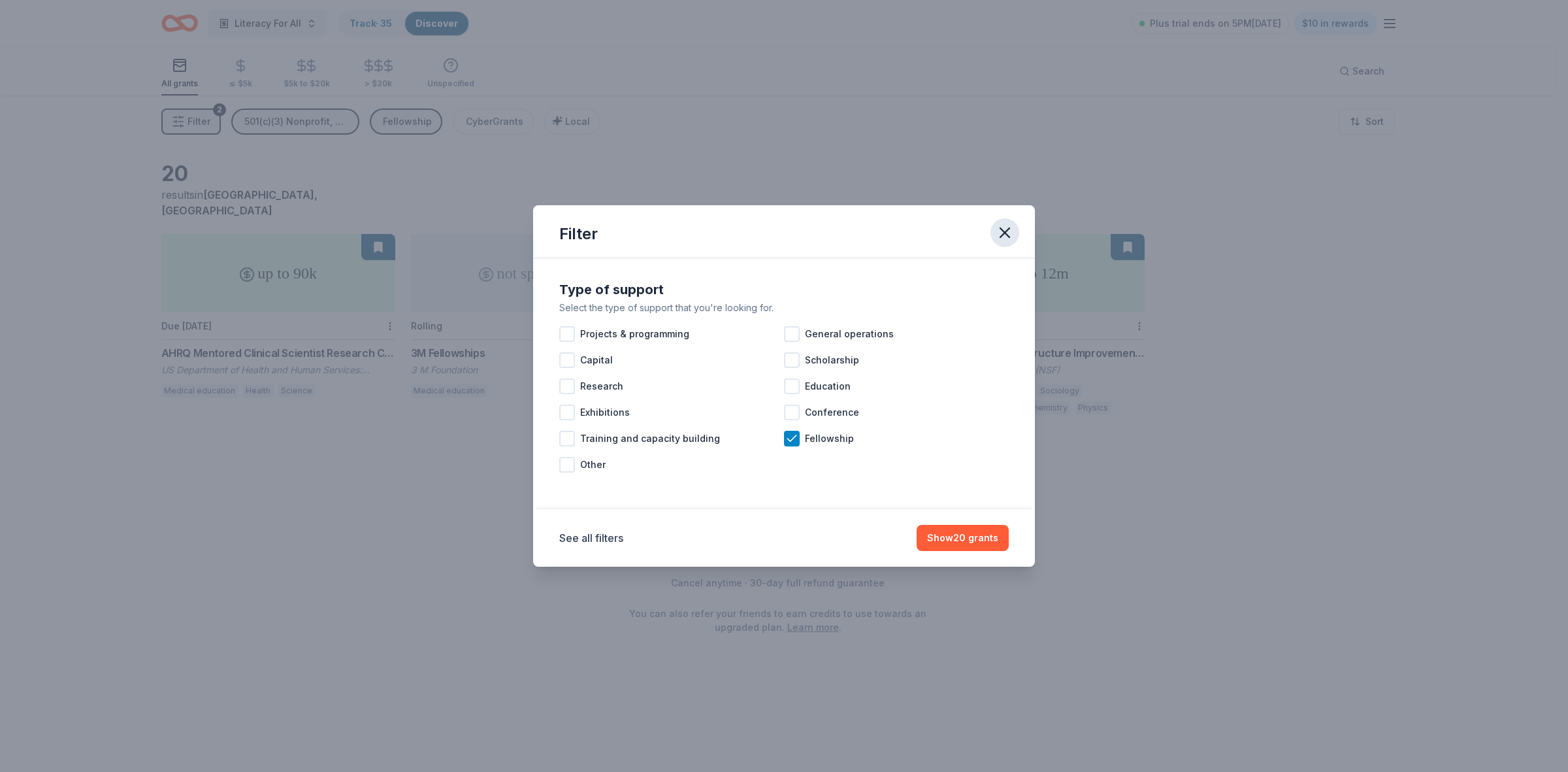
click at [1010, 229] on icon "button" at bounding box center [1005, 232] width 9 height 9
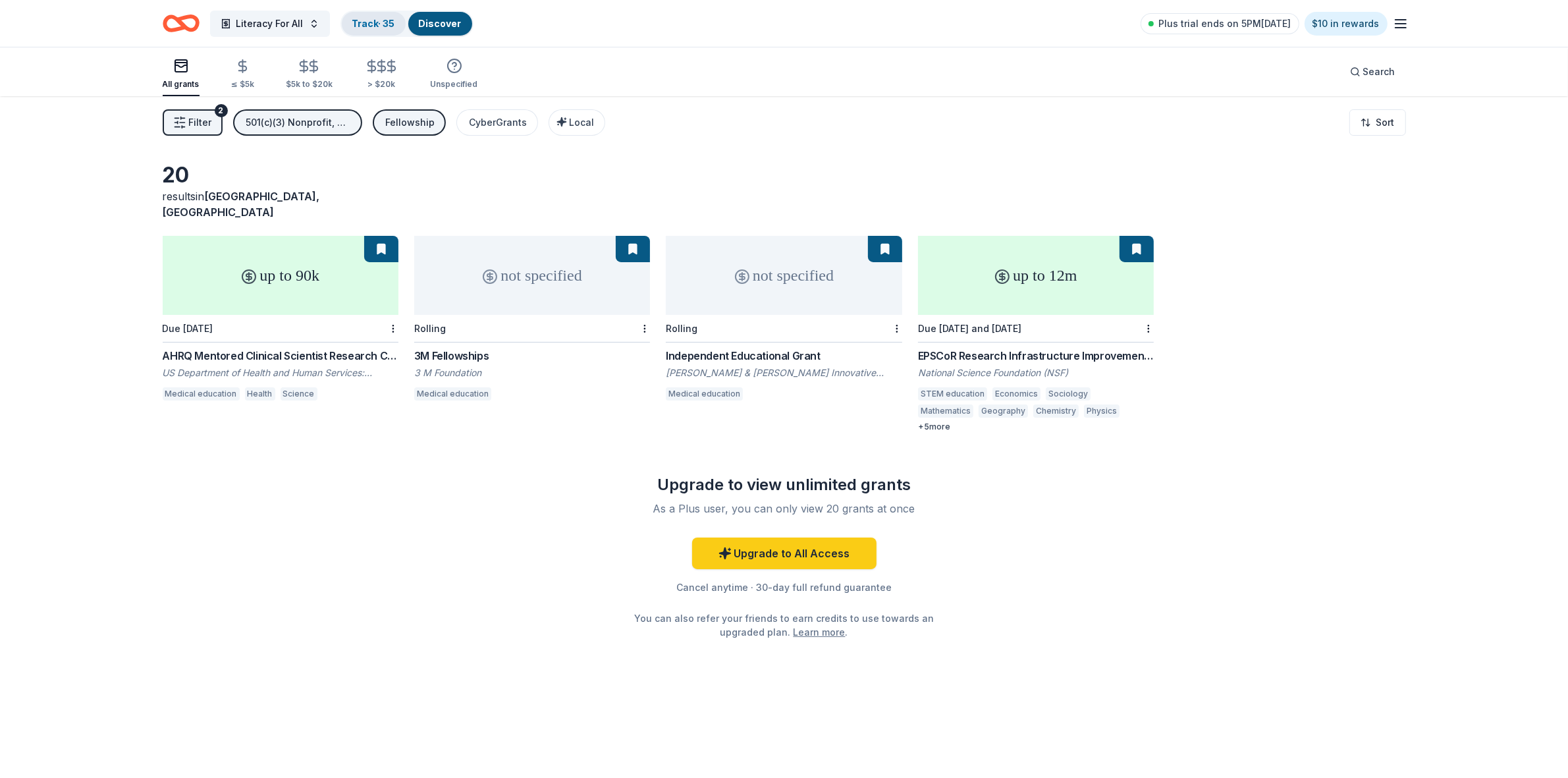
click at [399, 18] on div "Track · 35" at bounding box center [374, 24] width 64 height 24
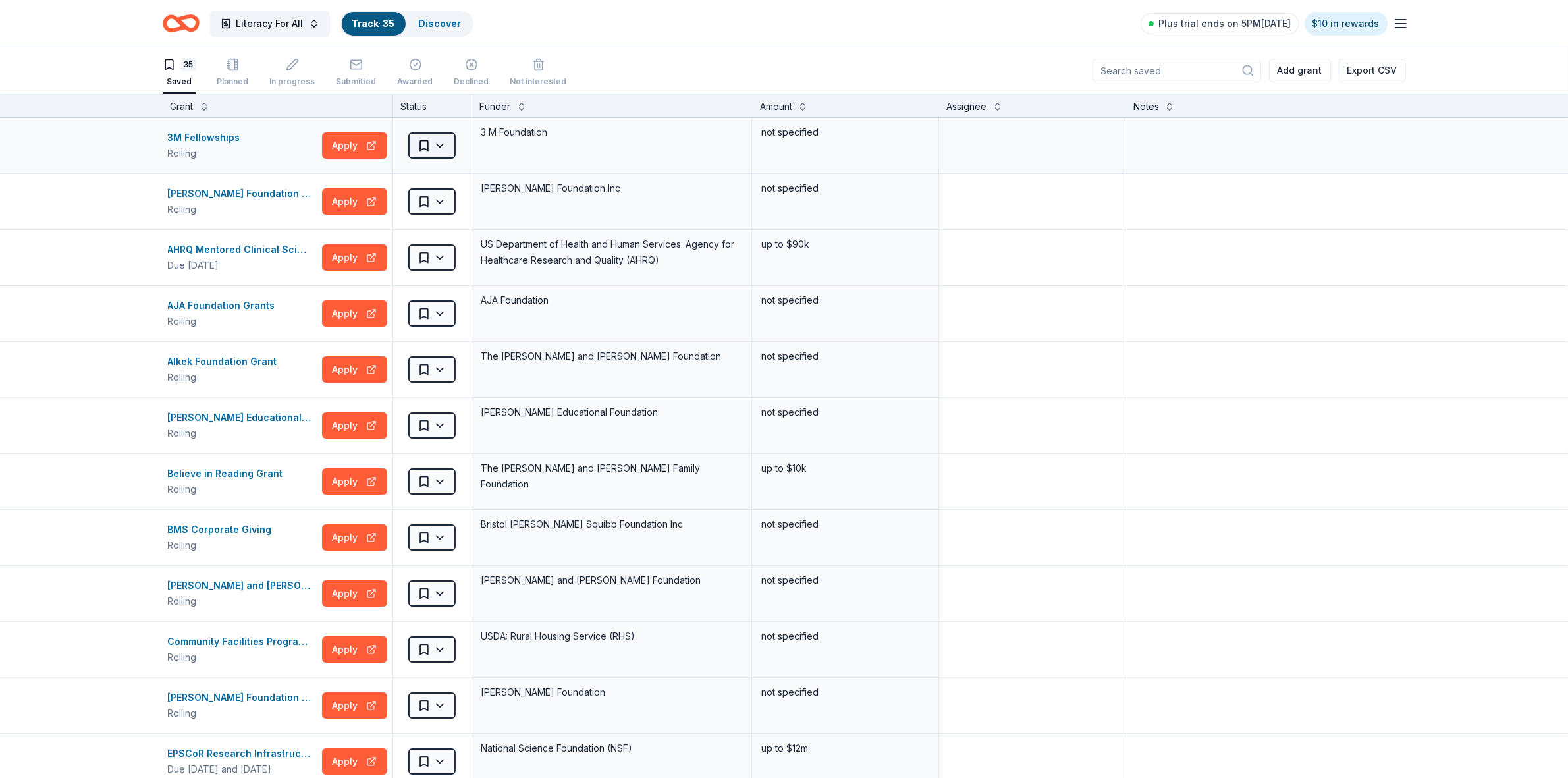
click at [441, 147] on html "Literacy For All Track · 35 Discover Plus trial ends on 5PM[DATE] $10 in reward…" at bounding box center [784, 389] width 1568 height 778
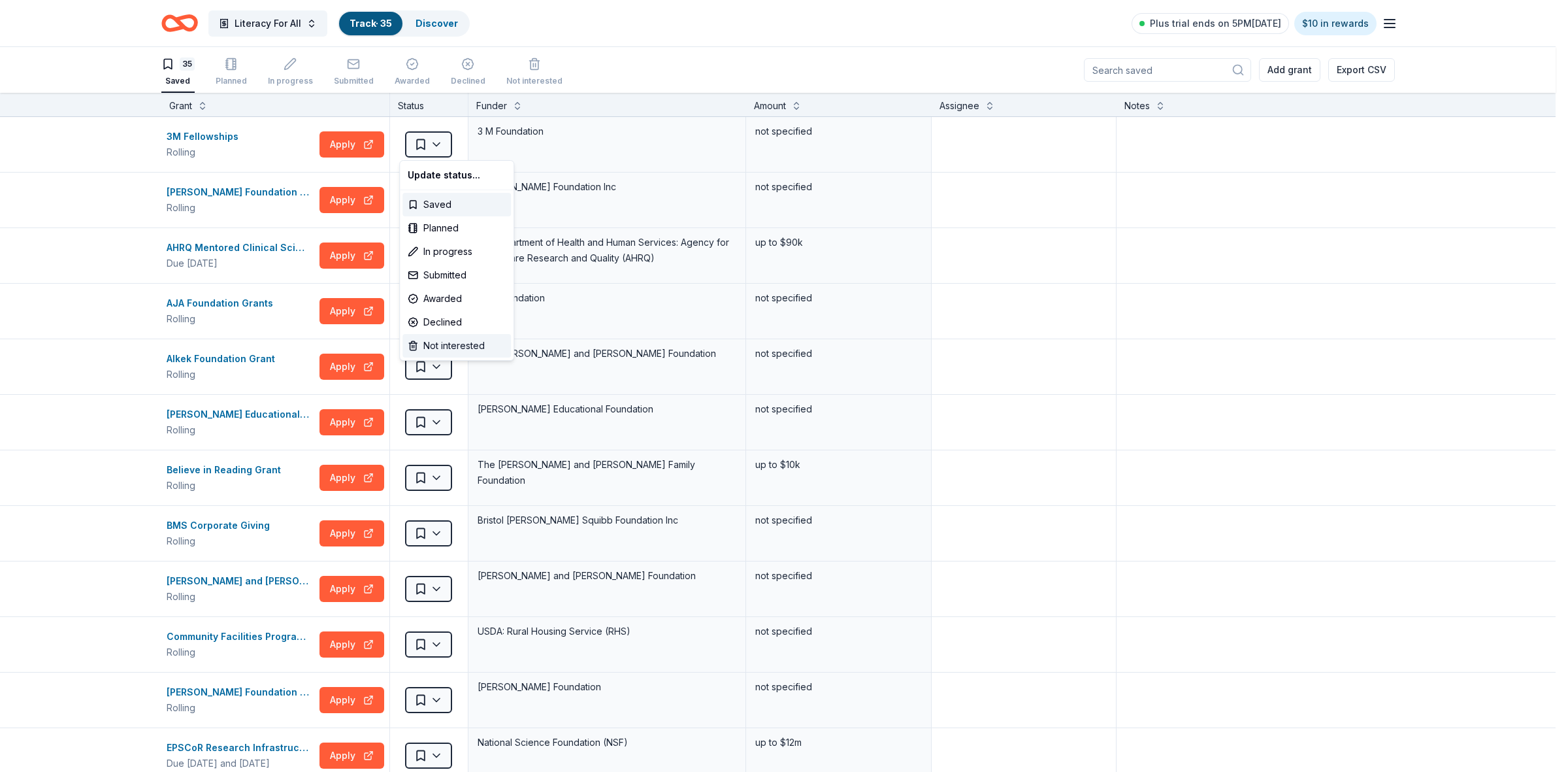
click at [441, 343] on div "Not interested" at bounding box center [456, 346] width 109 height 24
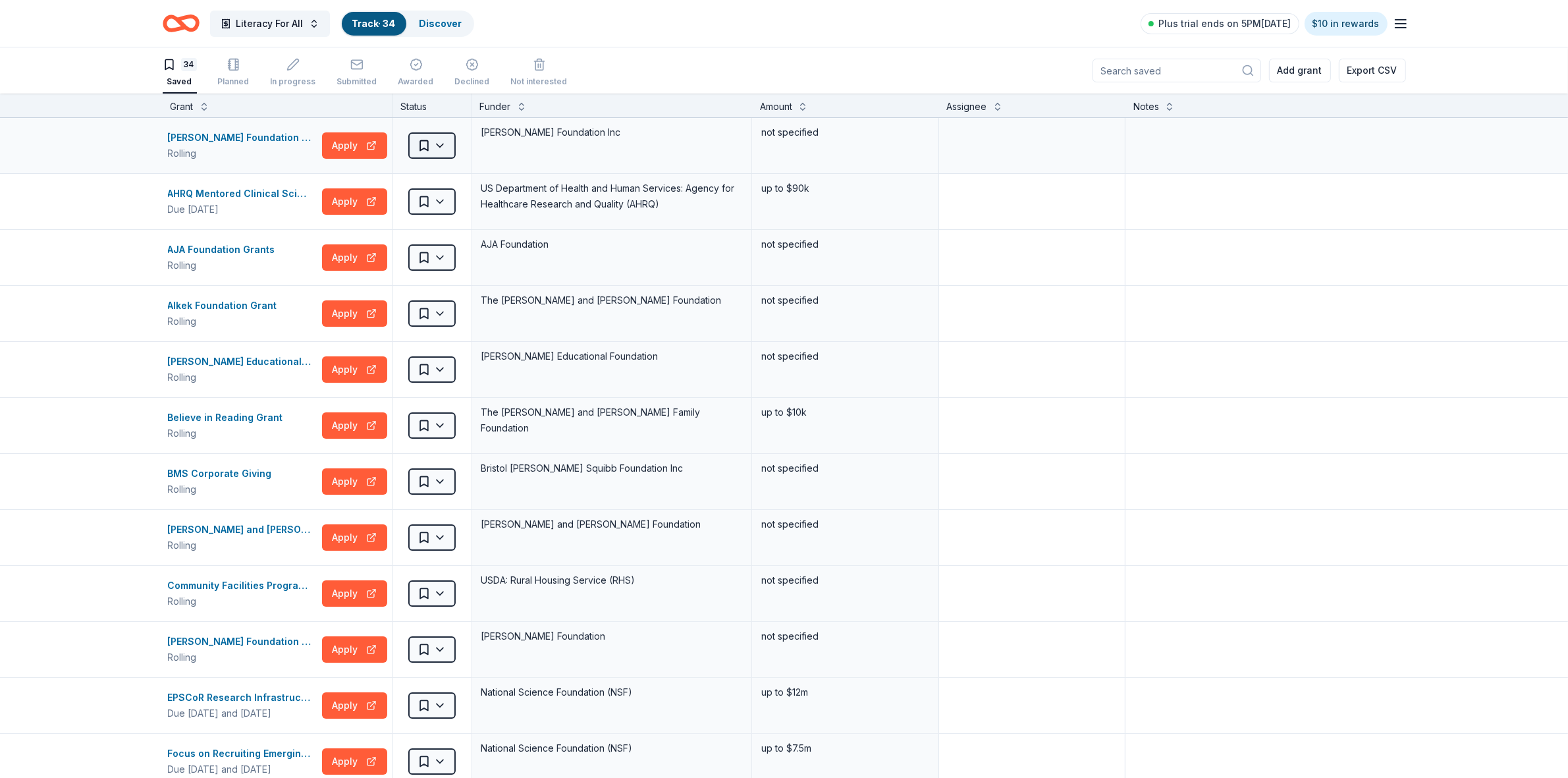
click at [437, 150] on html "Literacy For All Track · 34 Discover Plus trial ends on 5PM[DATE] $10 in reward…" at bounding box center [784, 389] width 1568 height 778
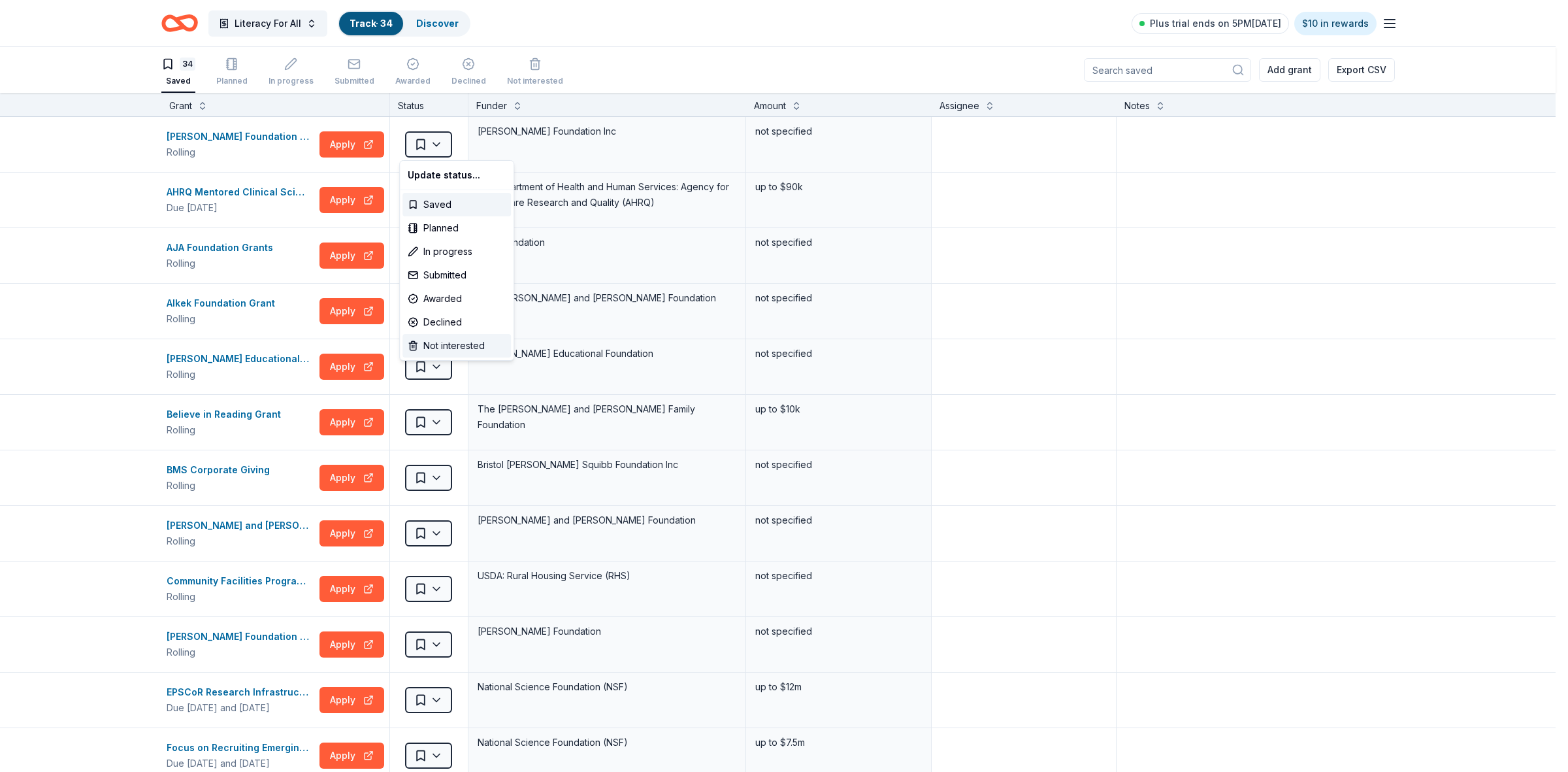
click at [434, 350] on div "Not interested" at bounding box center [456, 346] width 109 height 24
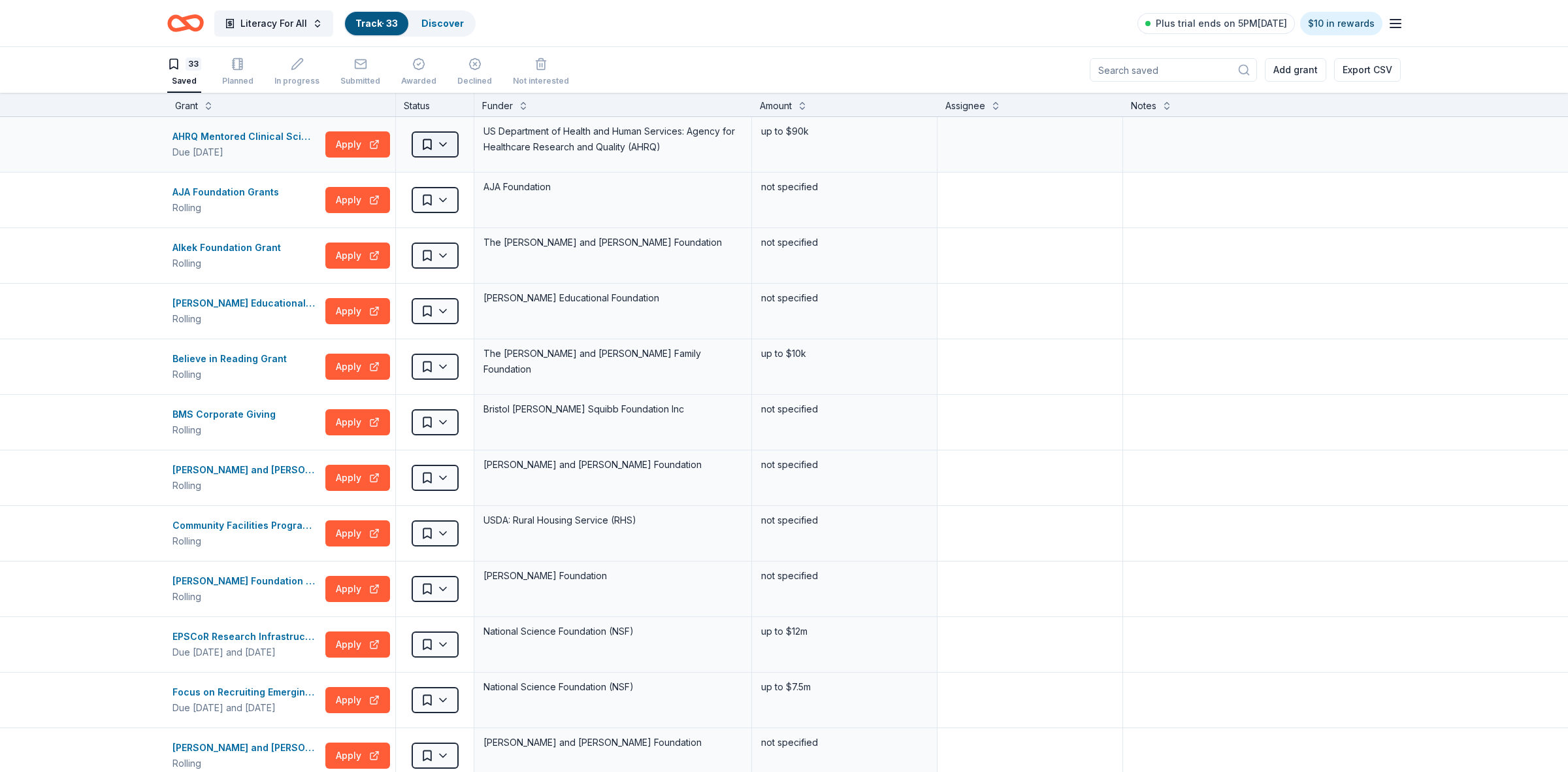
click at [436, 151] on html "Literacy For All Track · 33 Discover Plus trial ends on 5PM[DATE] $10 in reward…" at bounding box center [784, 386] width 1568 height 772
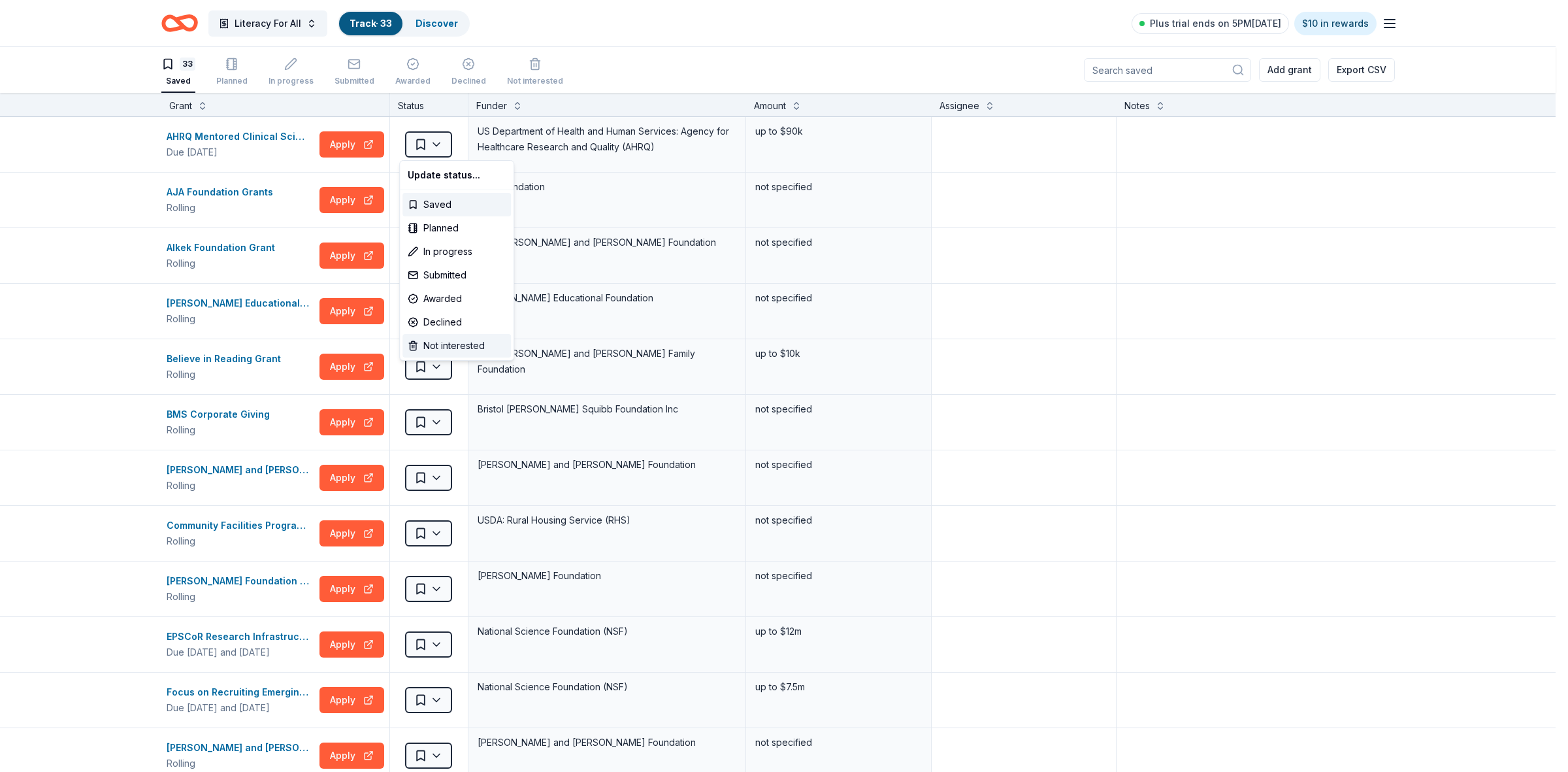
click at [434, 343] on div "Not interested" at bounding box center [456, 346] width 109 height 24
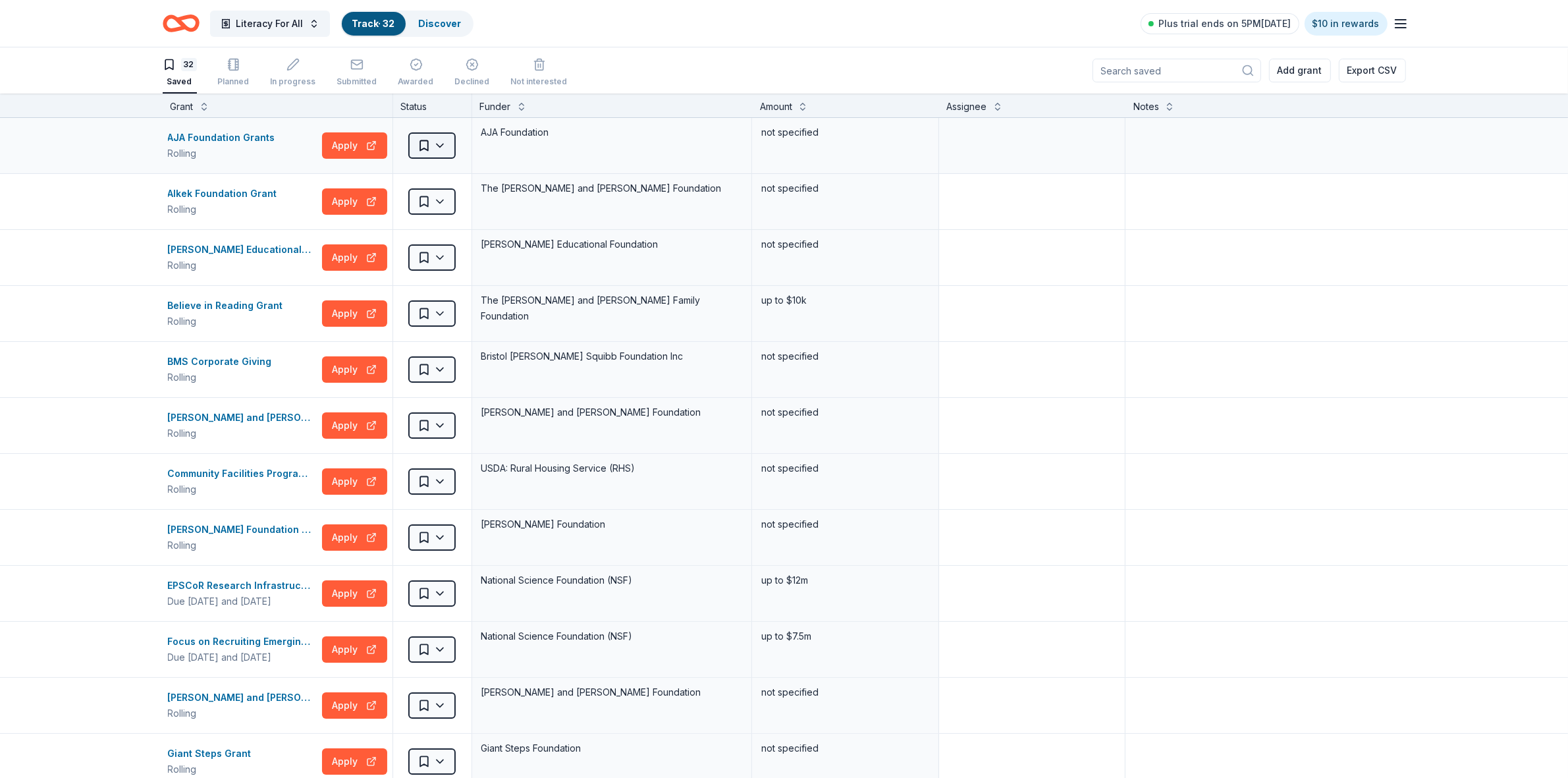
click at [442, 148] on html "Literacy For All Track · 32 Discover Plus trial ends on 5PM[DATE] $10 in reward…" at bounding box center [784, 389] width 1568 height 778
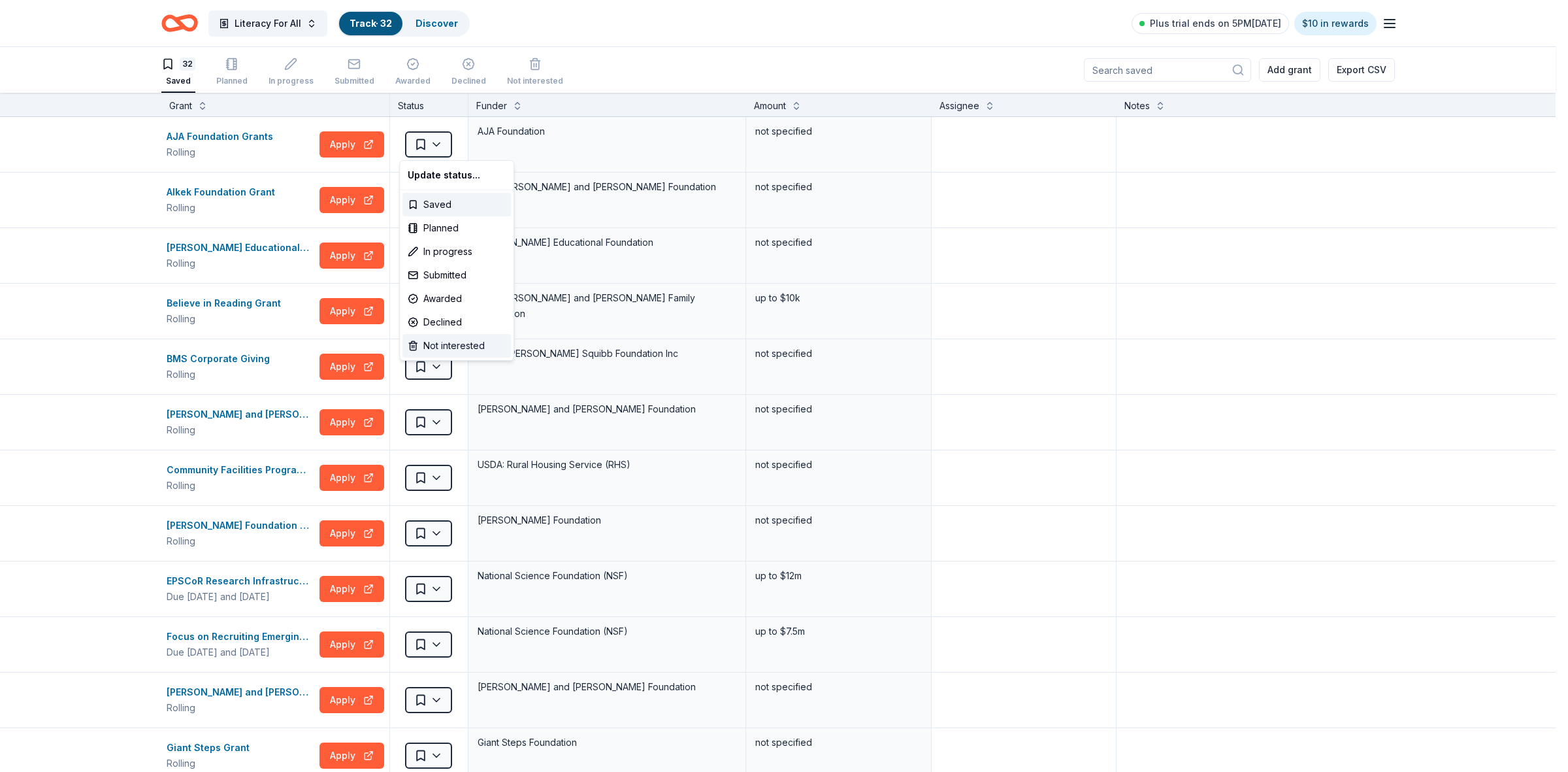
click at [442, 340] on div "Not interested" at bounding box center [456, 346] width 109 height 24
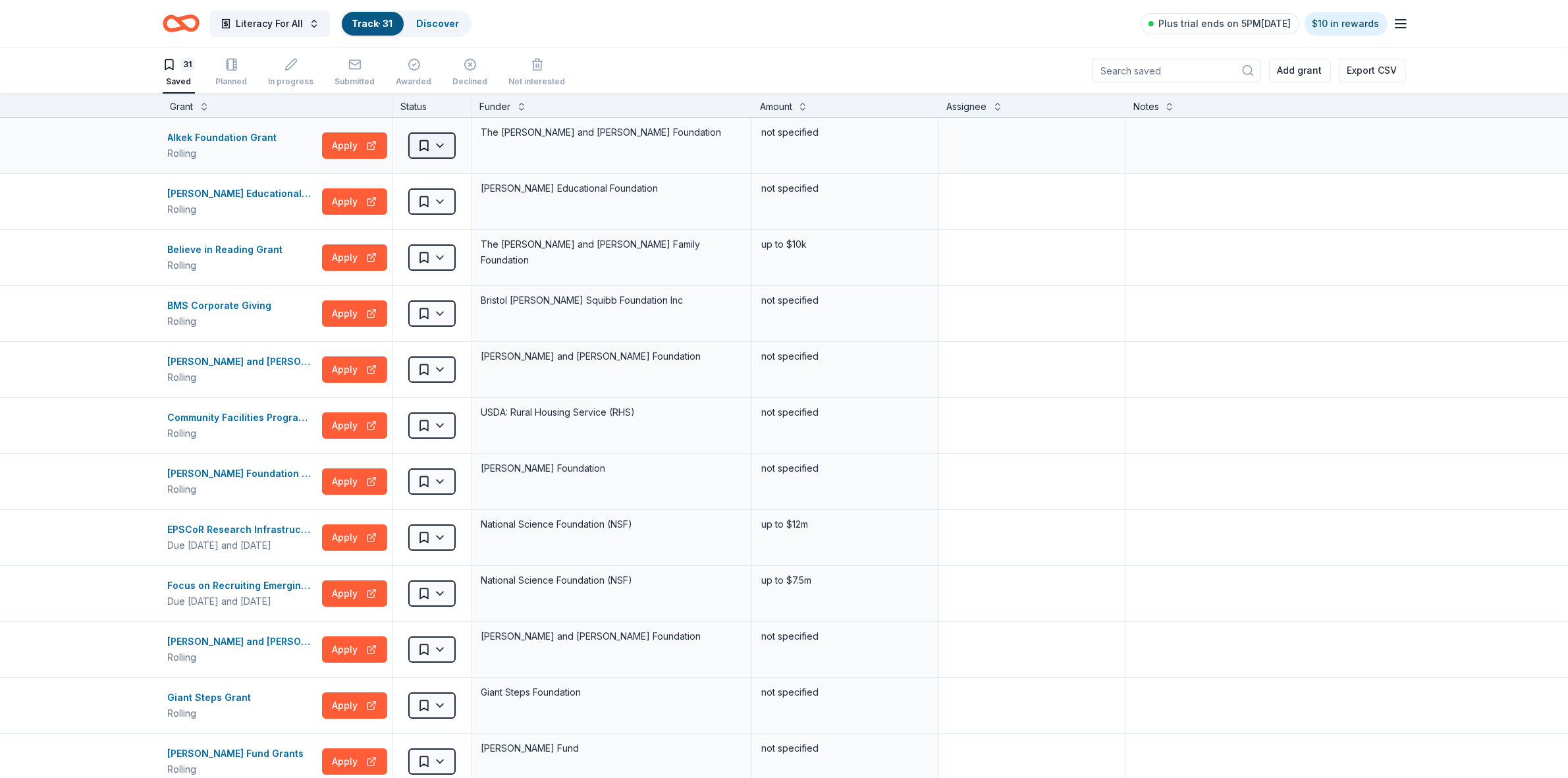
click at [431, 148] on html "Literacy For All Track · 31 Discover Plus trial ends on 5PM[DATE] $10 in reward…" at bounding box center [784, 389] width 1568 height 778
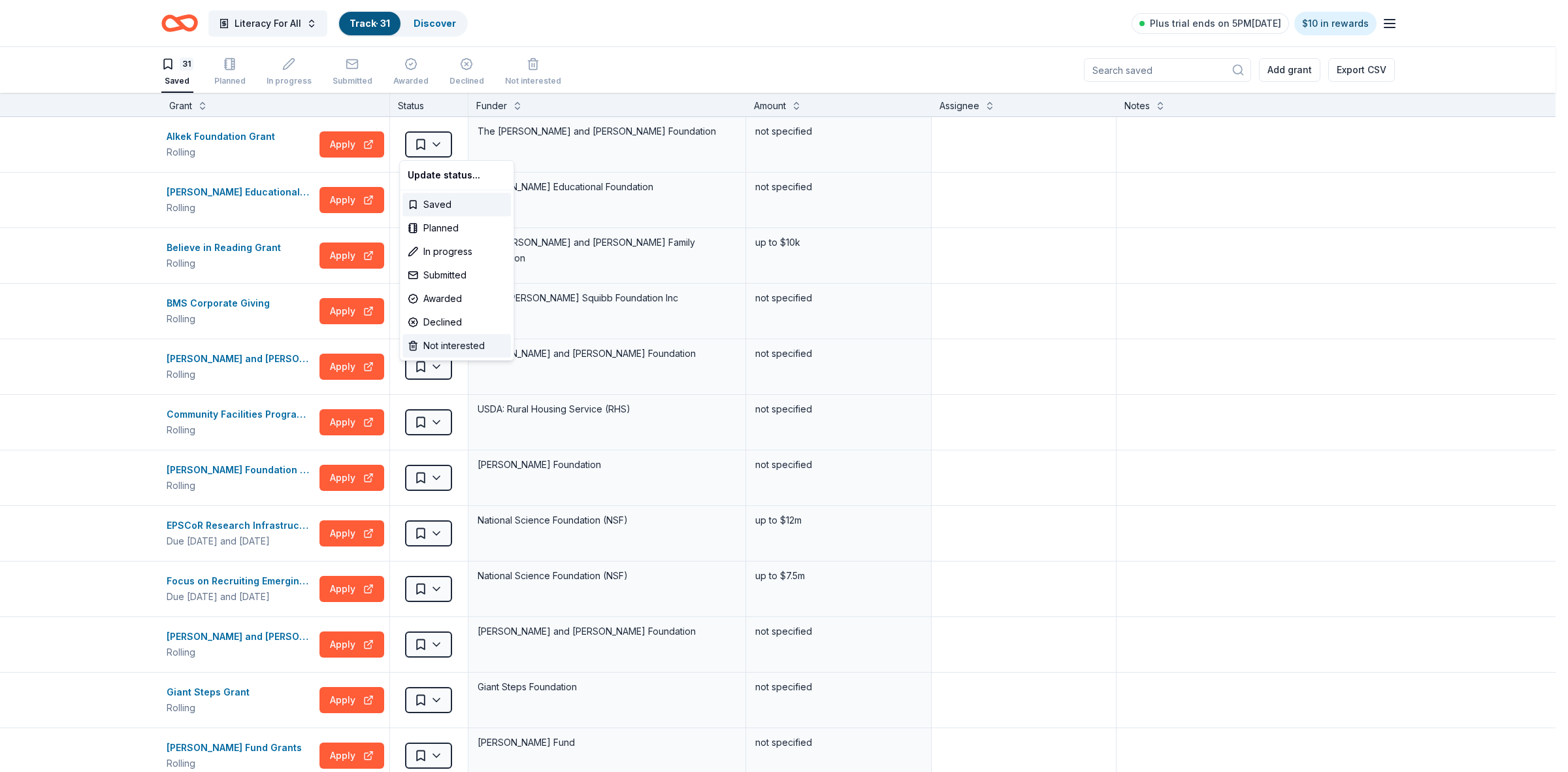
click at [431, 343] on div "Not interested" at bounding box center [456, 346] width 109 height 24
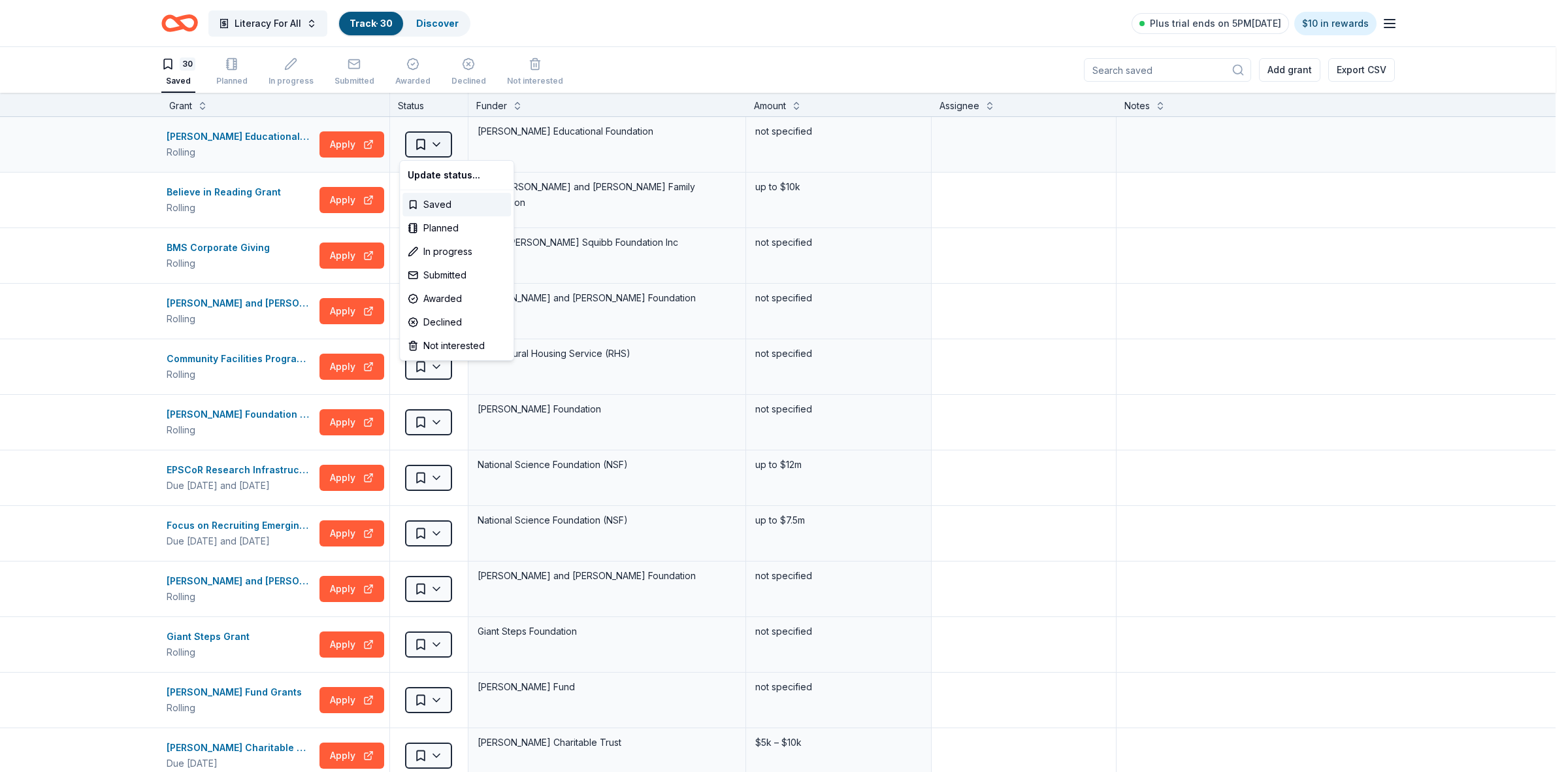
click at [427, 154] on html "Literacy For All Track · 30 Discover Plus trial ends on 5PM[DATE] $10 in reward…" at bounding box center [784, 386] width 1568 height 772
click at [429, 341] on div "Not interested" at bounding box center [456, 346] width 109 height 24
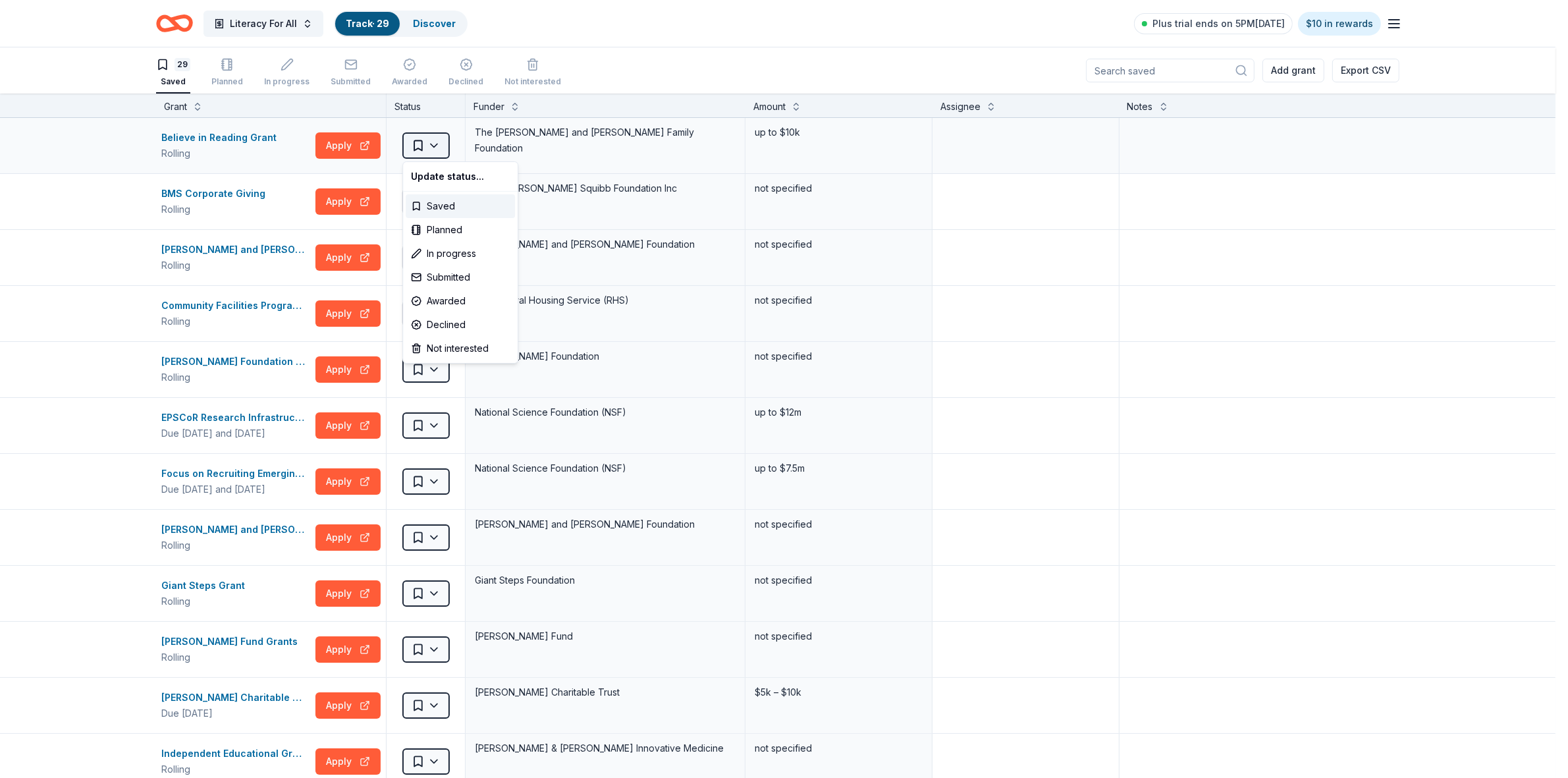
click at [440, 148] on html "Literacy For All Track · 29 Discover Plus trial ends on 5PM[DATE] $10 in reward…" at bounding box center [784, 389] width 1568 height 778
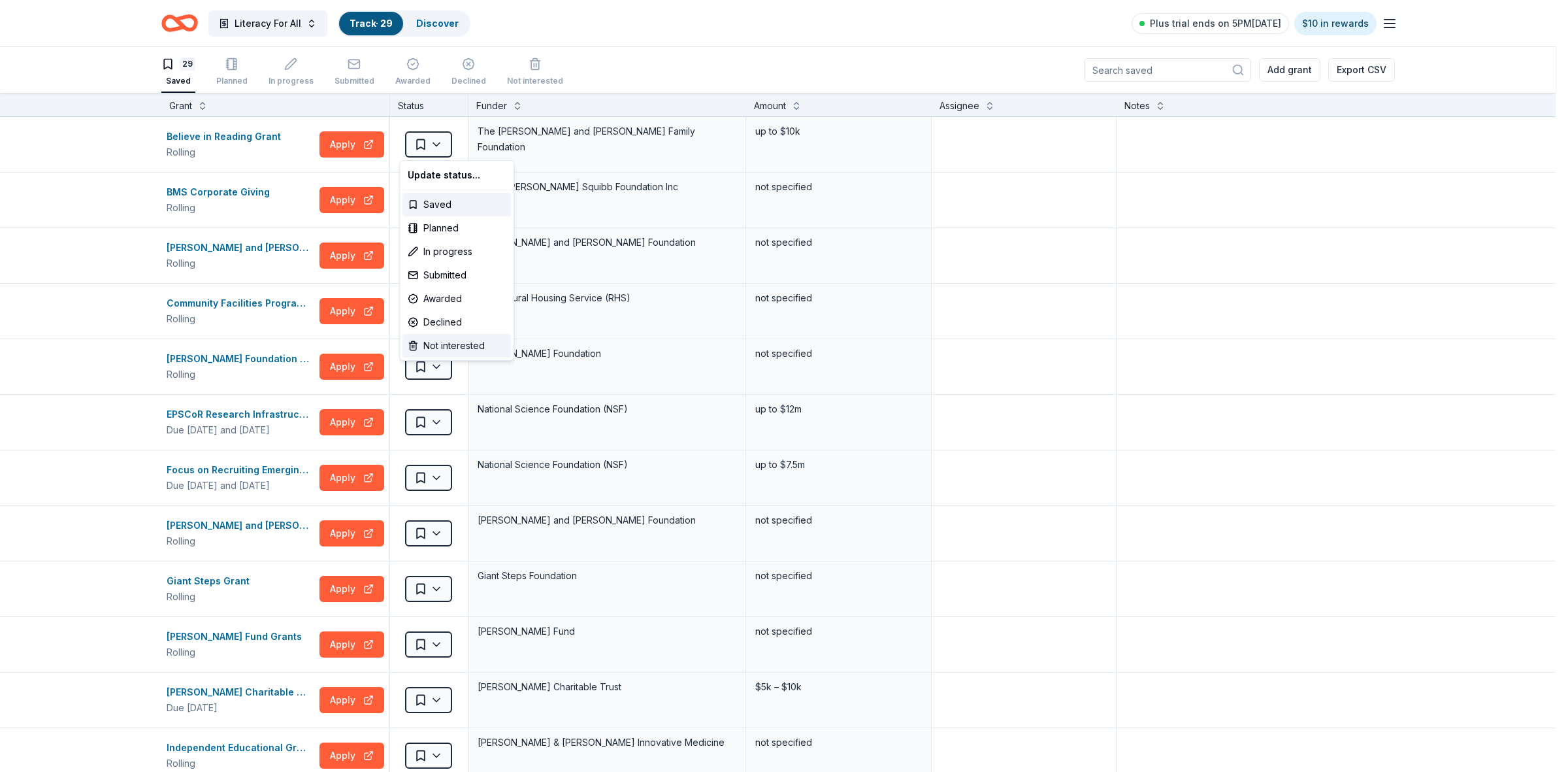
click at [444, 345] on div "Not interested" at bounding box center [456, 346] width 109 height 24
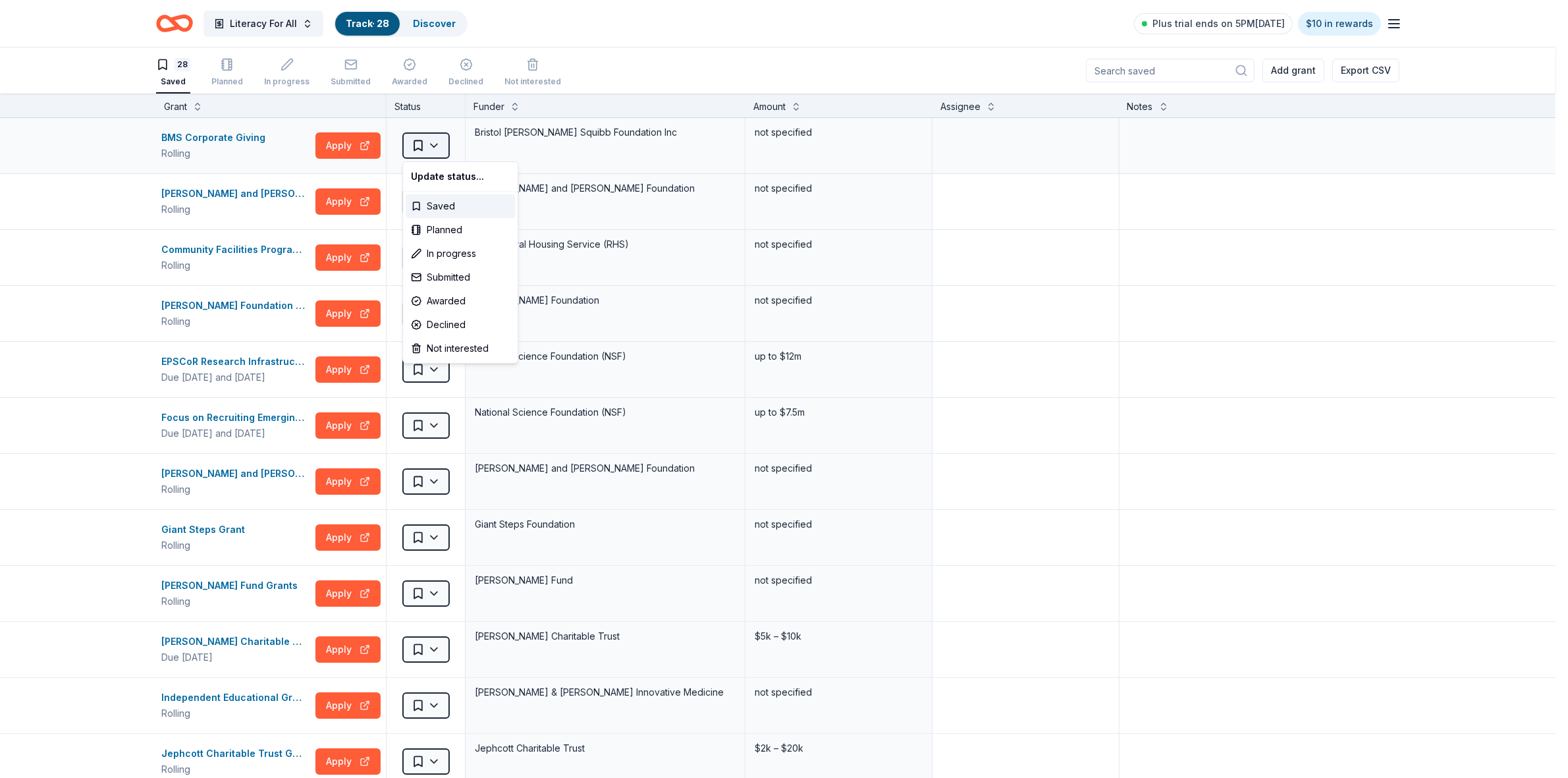
click at [430, 146] on html "Literacy For All Track · 28 Discover Plus trial ends on 5PM[DATE] $10 in reward…" at bounding box center [784, 389] width 1568 height 778
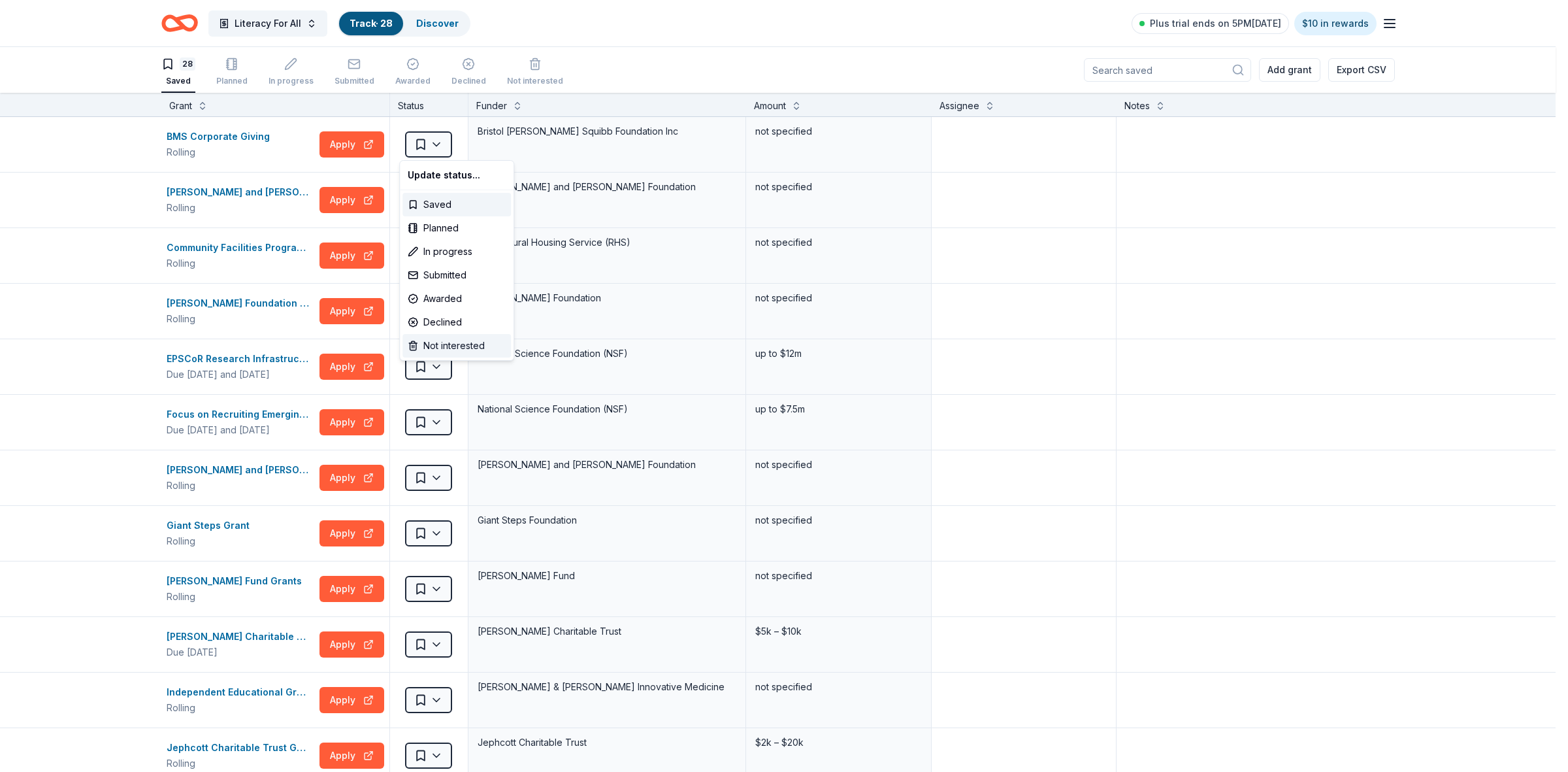
click at [433, 343] on div "Not interested" at bounding box center [456, 346] width 109 height 24
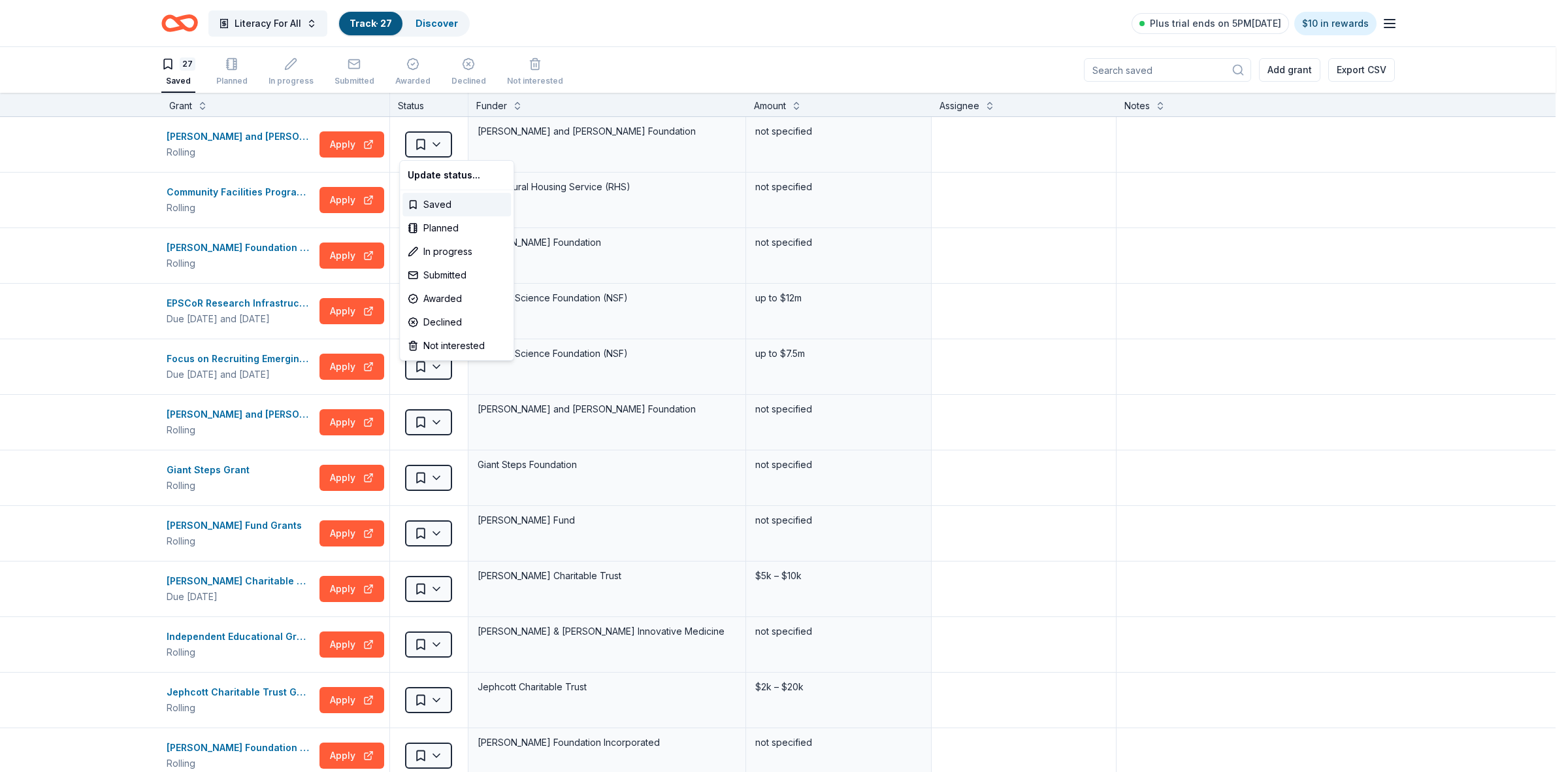
click at [432, 145] on html "Literacy For All Track · 27 Discover Plus trial ends on 5PM[DATE] $10 in reward…" at bounding box center [784, 386] width 1568 height 772
click at [434, 344] on div "Not interested" at bounding box center [456, 346] width 109 height 24
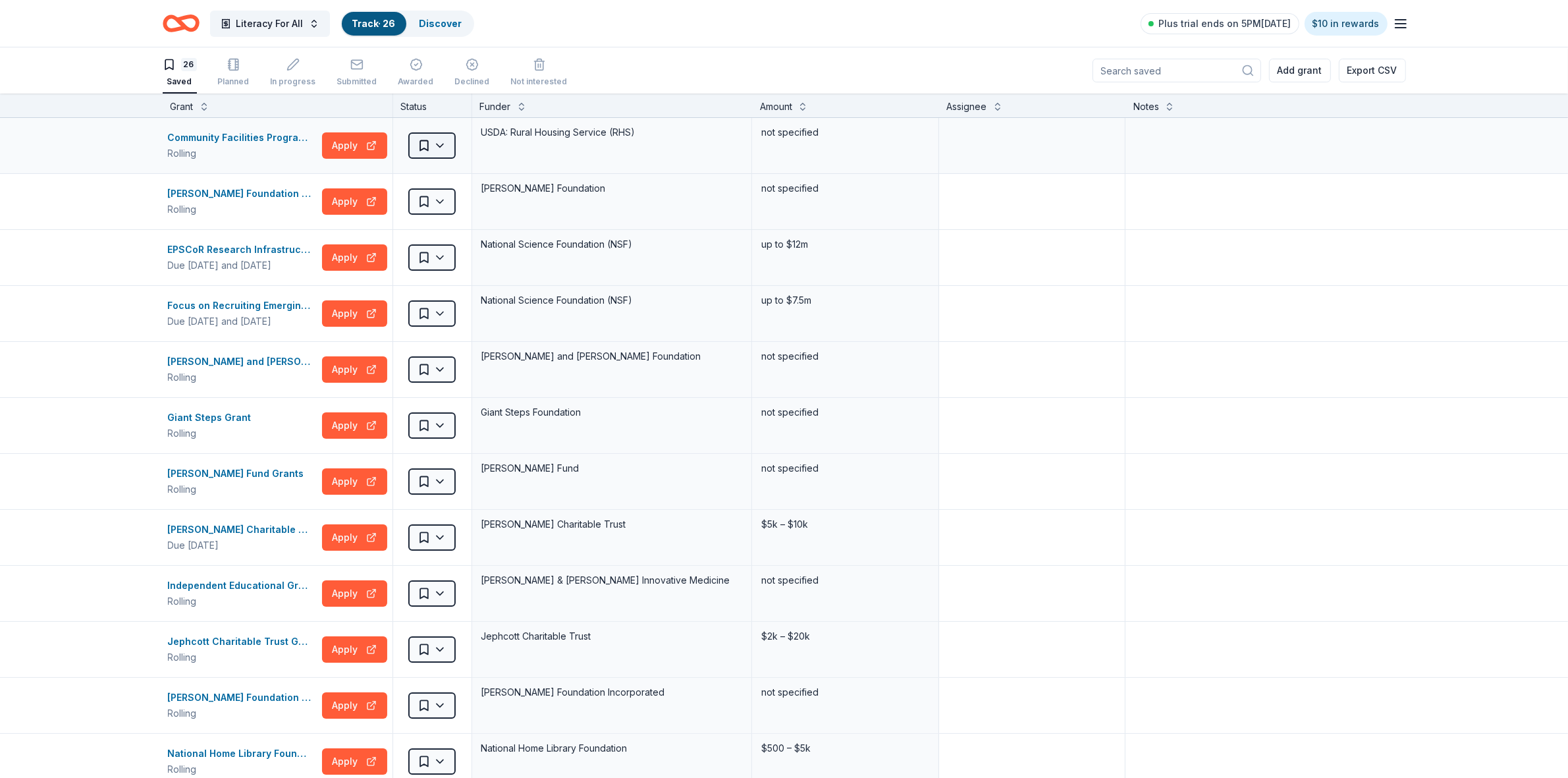
click at [435, 149] on html "Literacy For All Track · 26 Discover Plus trial ends on 5PM[DATE] $10 in reward…" at bounding box center [784, 389] width 1568 height 778
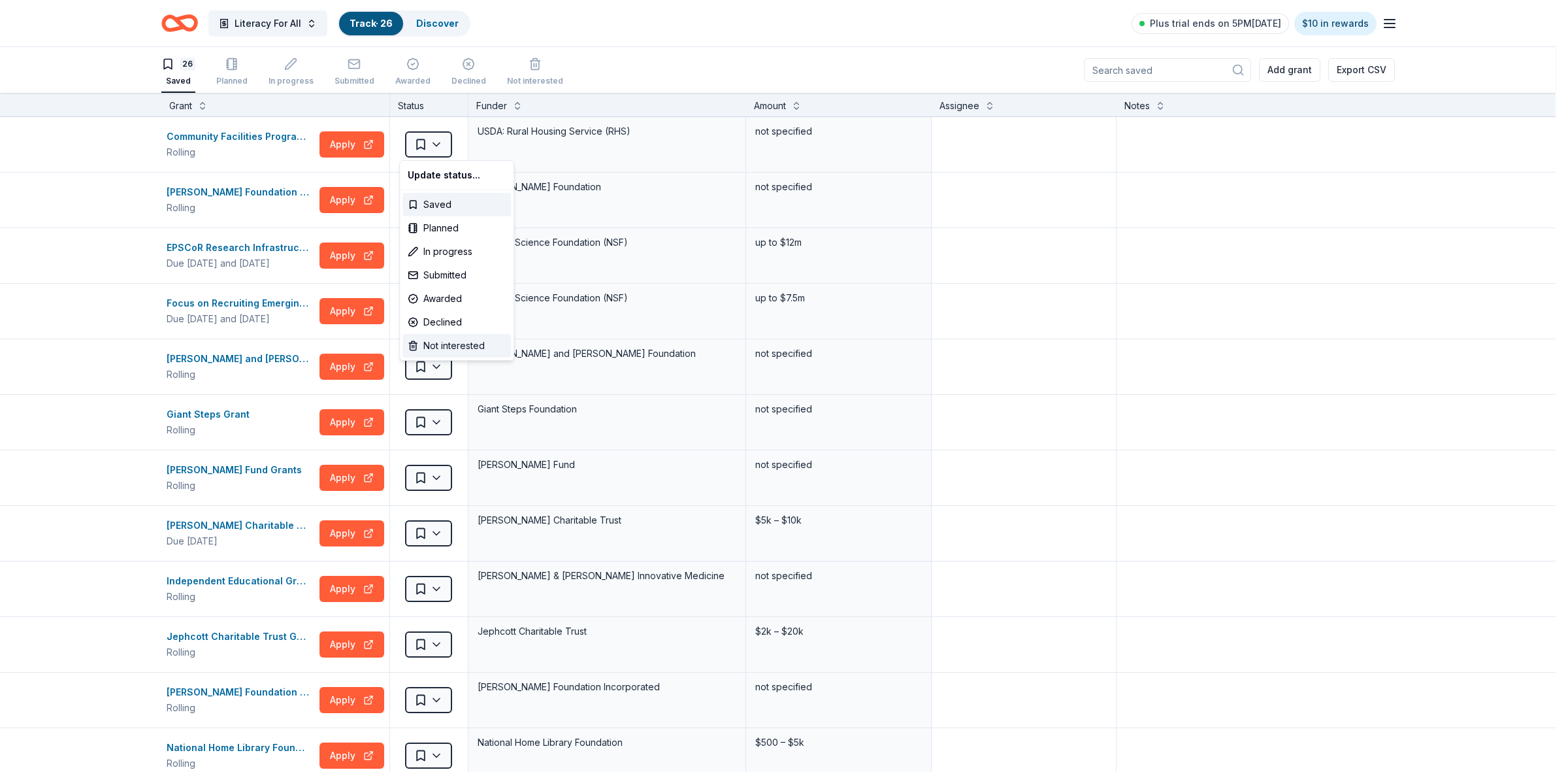
click at [441, 342] on div "Not interested" at bounding box center [456, 346] width 109 height 24
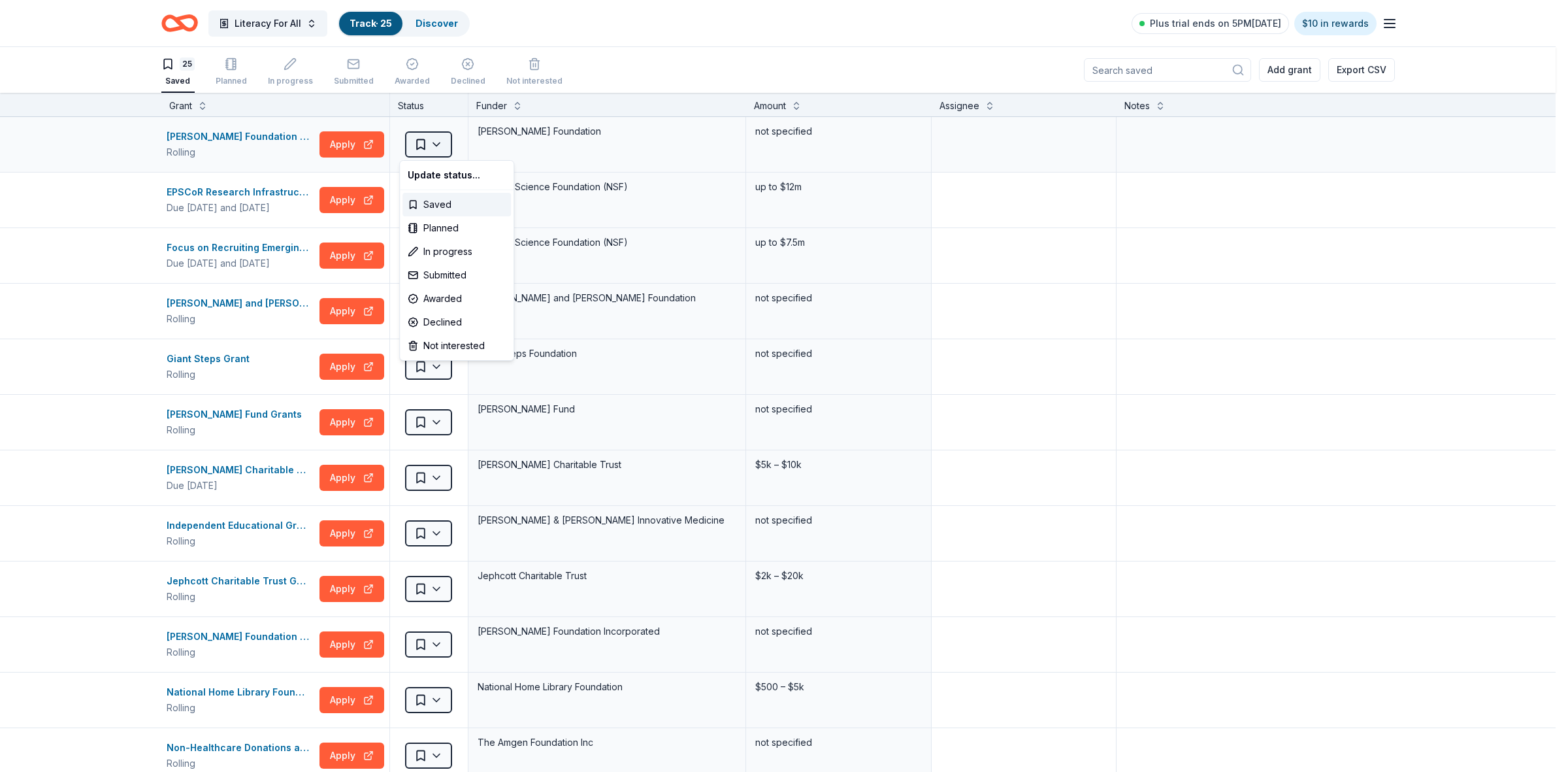
click at [427, 148] on html "Literacy For All Track · 25 Discover Plus trial ends on 5PM[DATE] $10 in reward…" at bounding box center [784, 386] width 1568 height 772
click at [448, 346] on div "Not interested" at bounding box center [456, 346] width 109 height 24
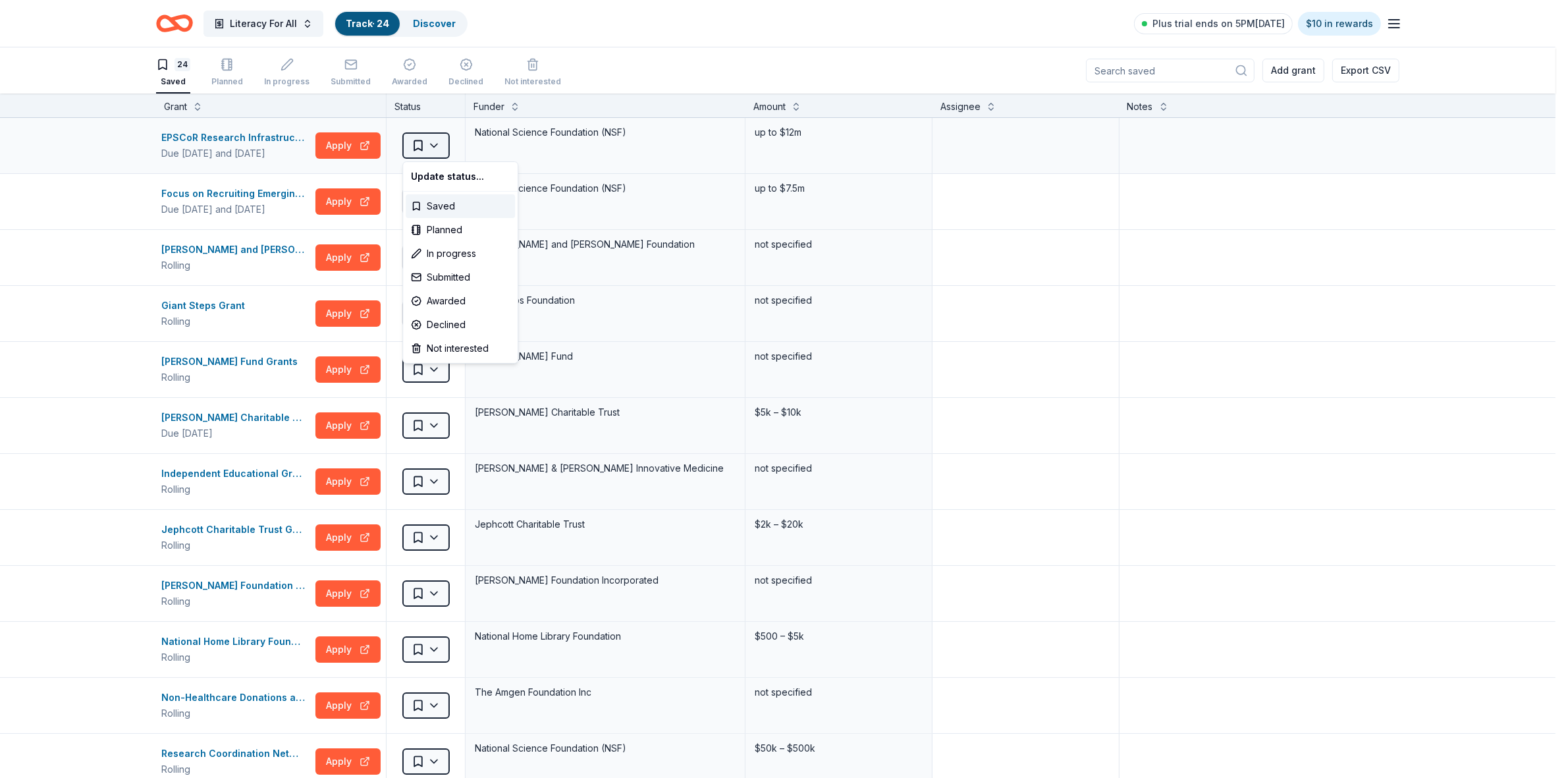
click at [436, 147] on html "Literacy For All Track · 24 Discover Plus trial ends on 5PM[DATE] $10 in reward…" at bounding box center [784, 389] width 1568 height 778
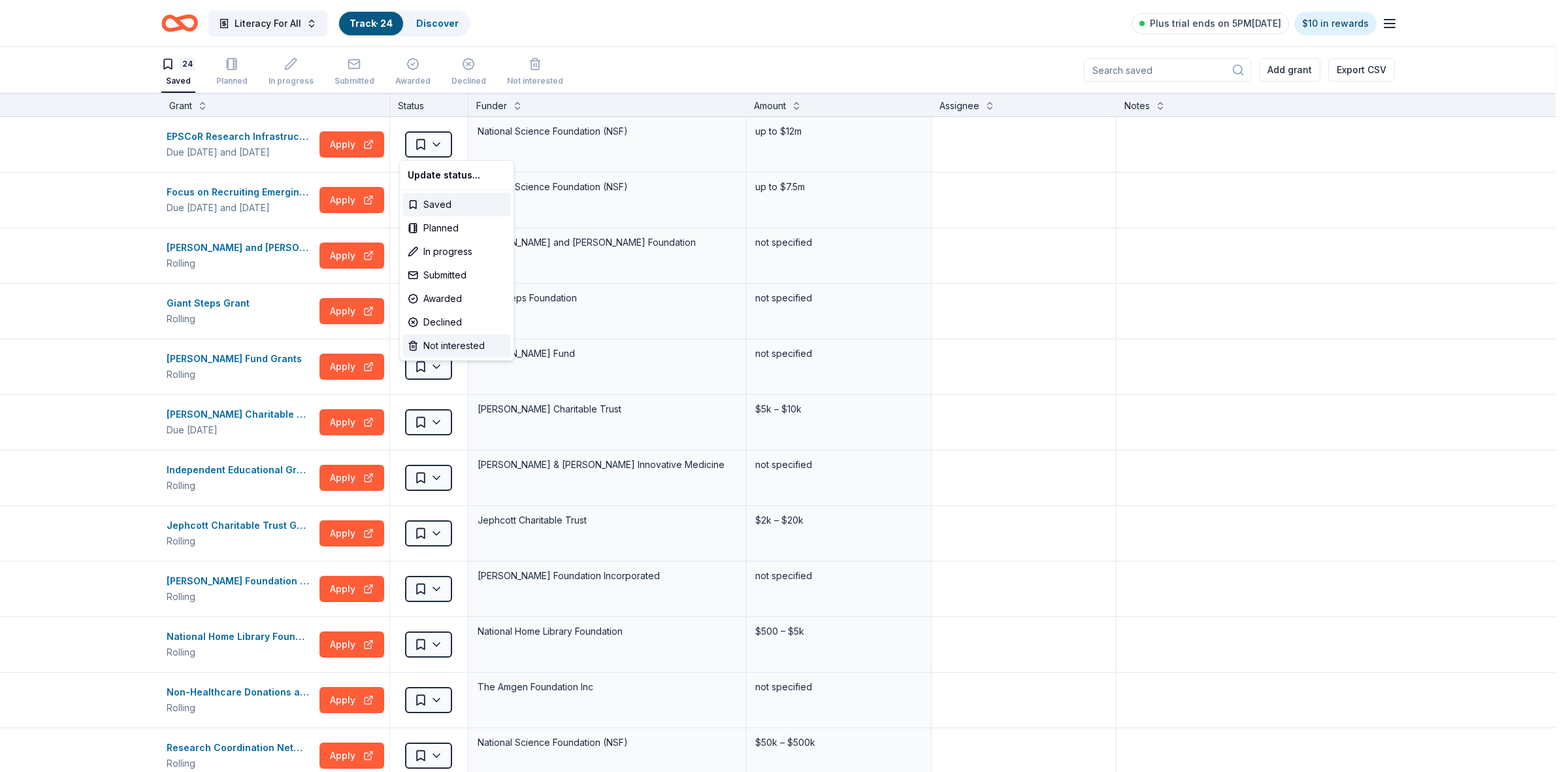
click at [427, 346] on div "Not interested" at bounding box center [456, 346] width 109 height 24
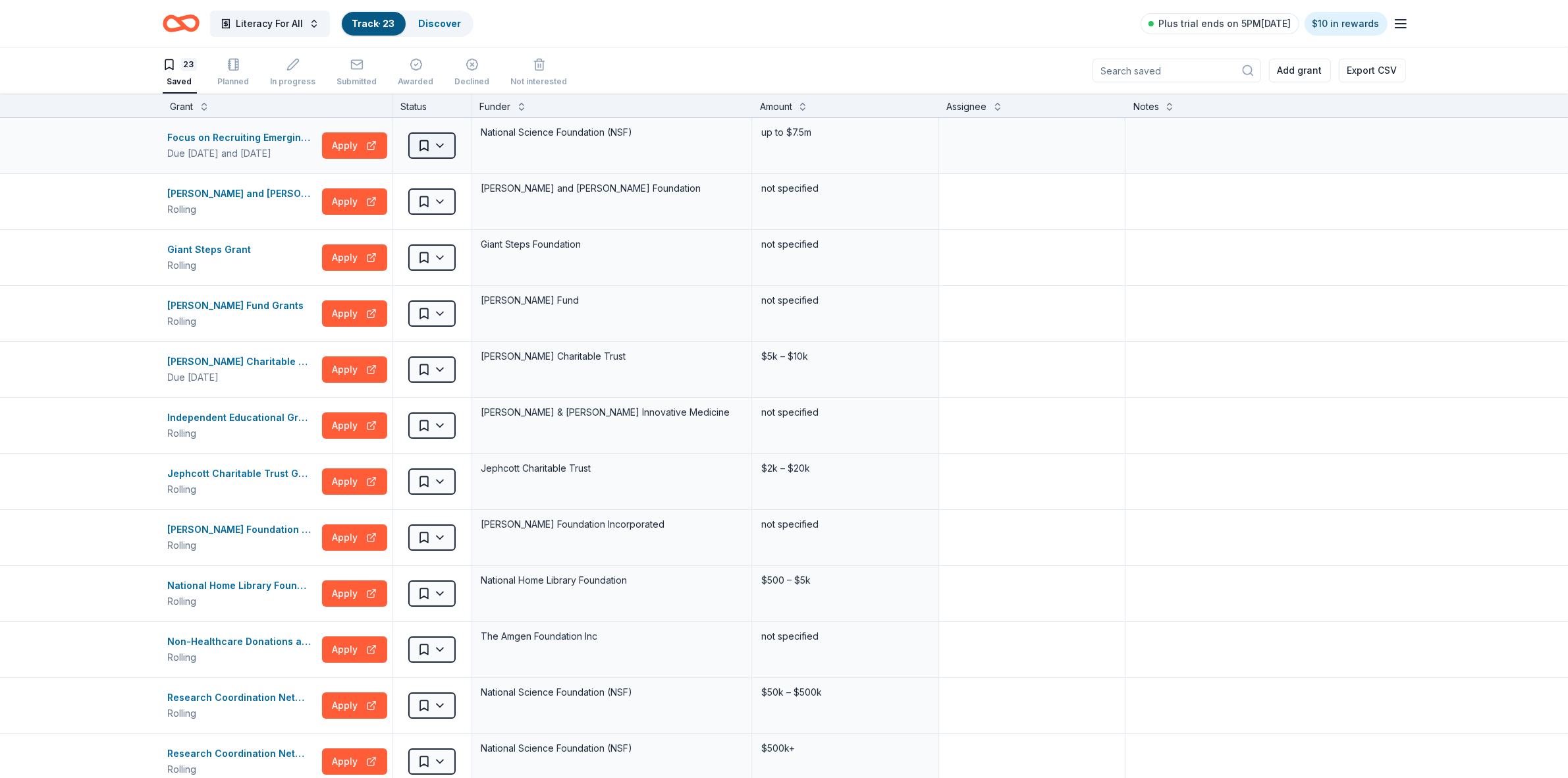
click at [441, 149] on html "Literacy For All Track · 23 Discover Plus trial ends on 5PM[DATE] $10 in reward…" at bounding box center [784, 389] width 1568 height 778
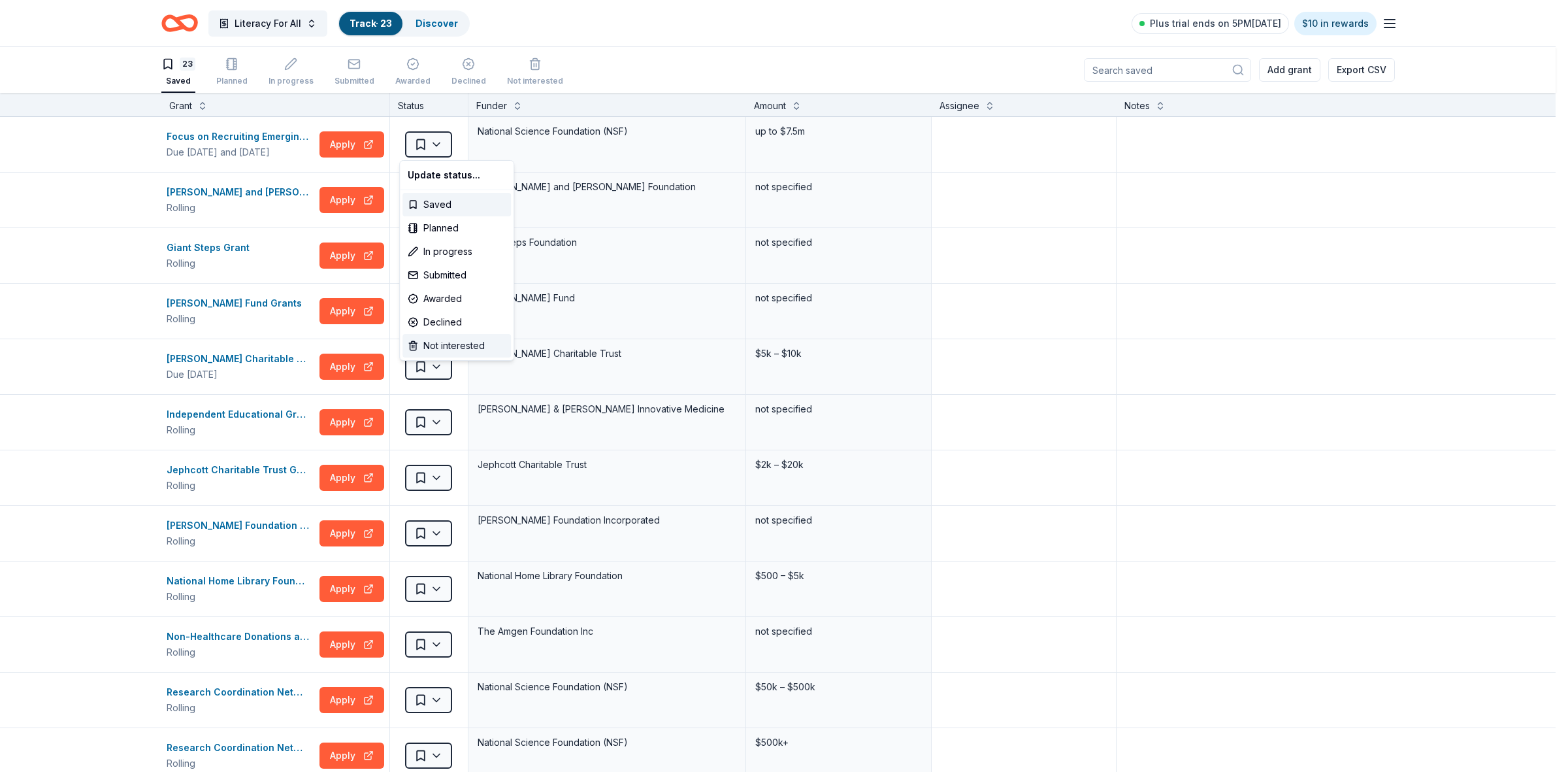
click at [438, 346] on div "Not interested" at bounding box center [456, 346] width 109 height 24
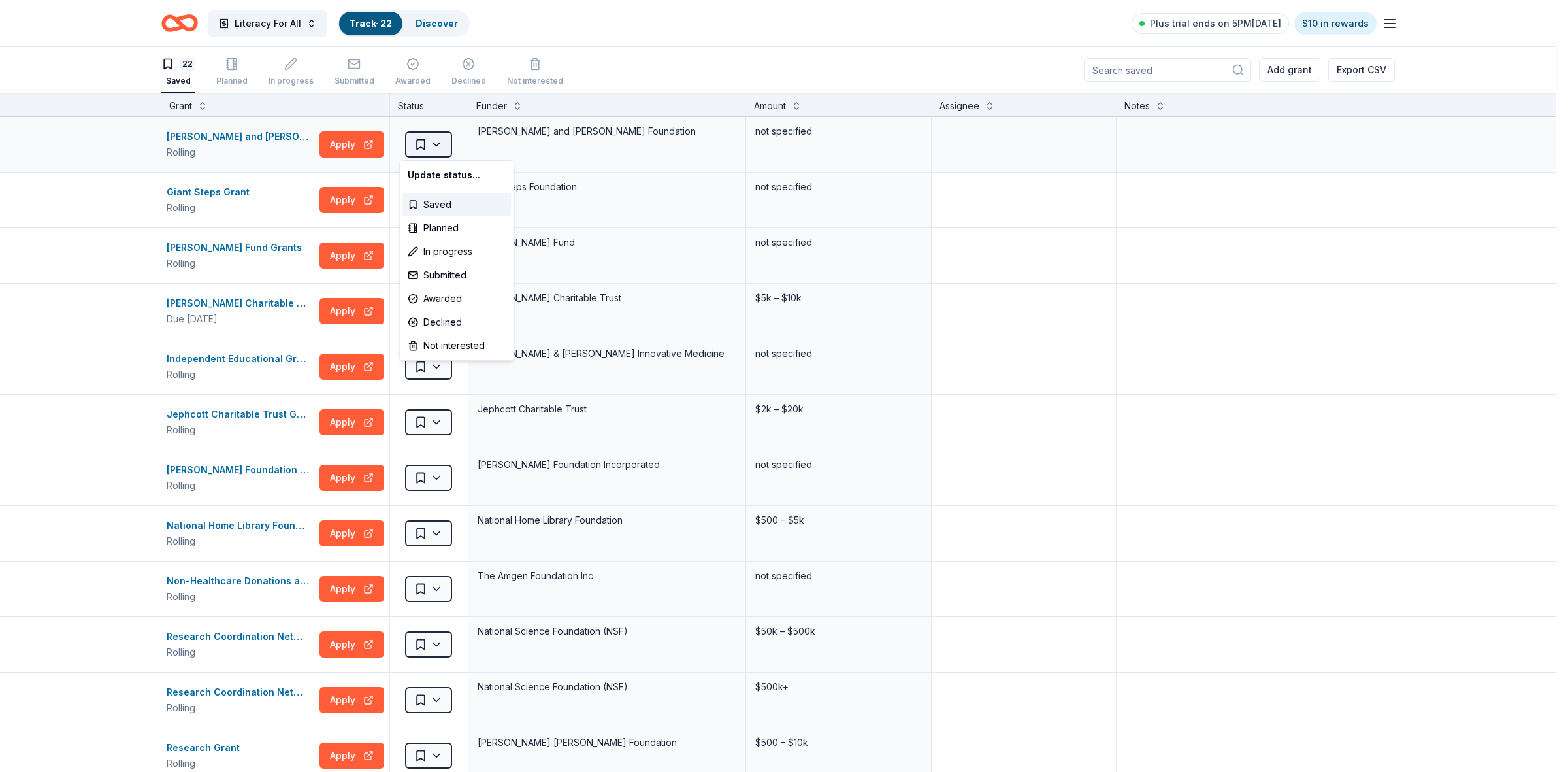
click at [429, 147] on html "Literacy For All Track · 22 Discover Plus trial ends on 5PM[DATE] $10 in reward…" at bounding box center [784, 386] width 1568 height 772
click at [435, 344] on div "Not interested" at bounding box center [456, 346] width 109 height 24
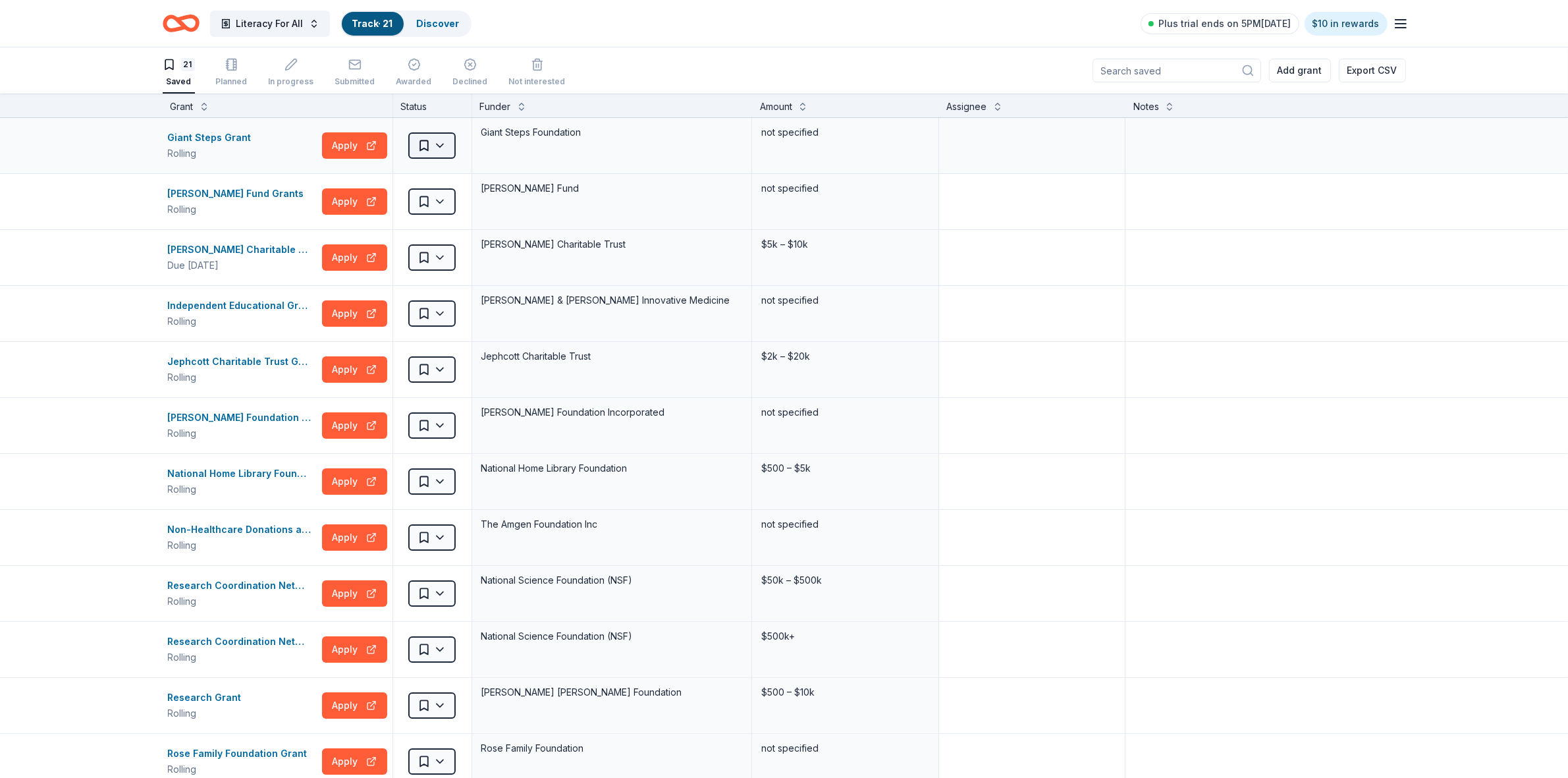
click at [436, 149] on html "Literacy For All Track · 21 Discover Plus trial ends on 5PM[DATE] $10 in reward…" at bounding box center [784, 389] width 1568 height 778
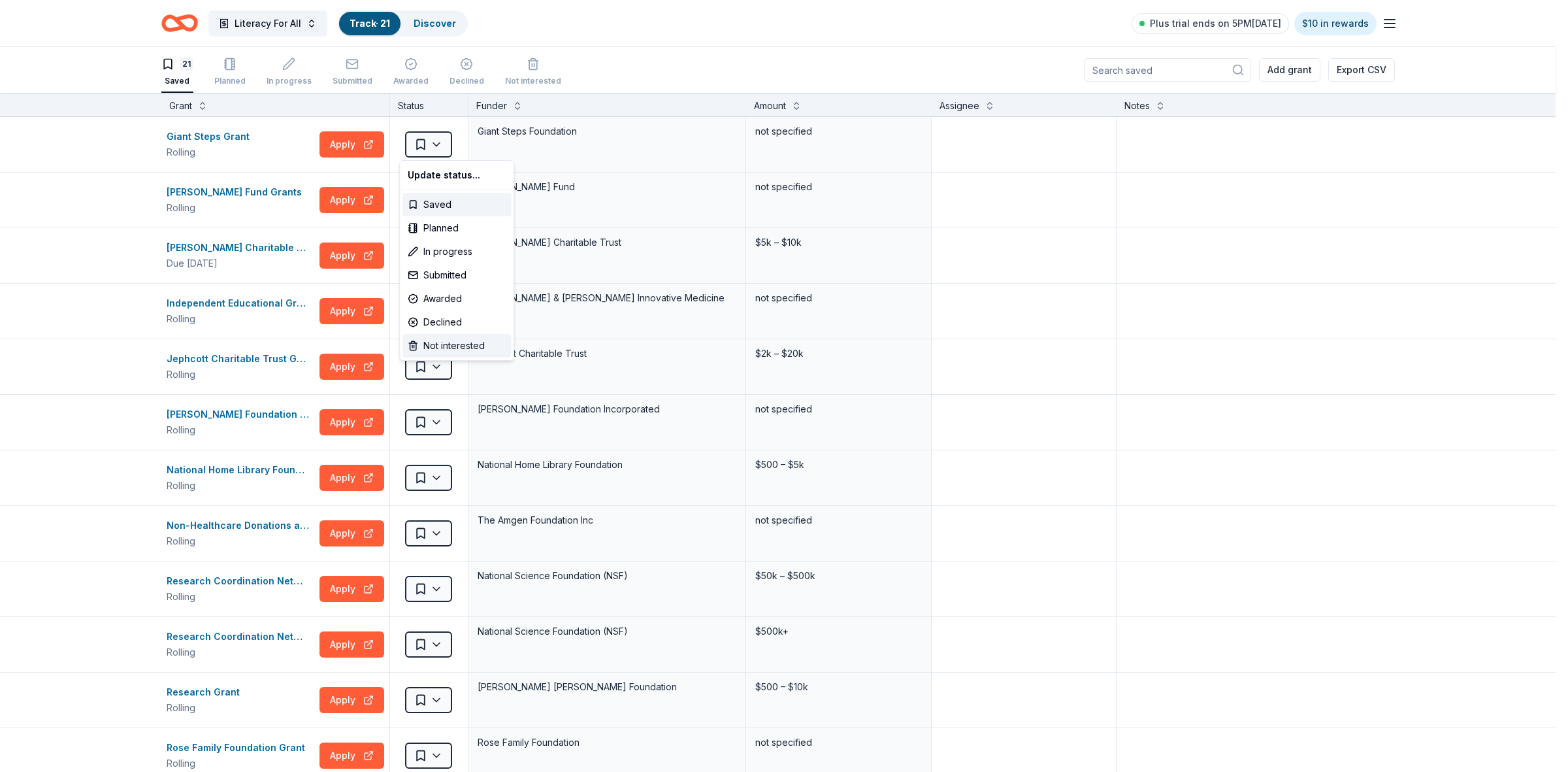
click at [439, 349] on div "Not interested" at bounding box center [456, 346] width 109 height 24
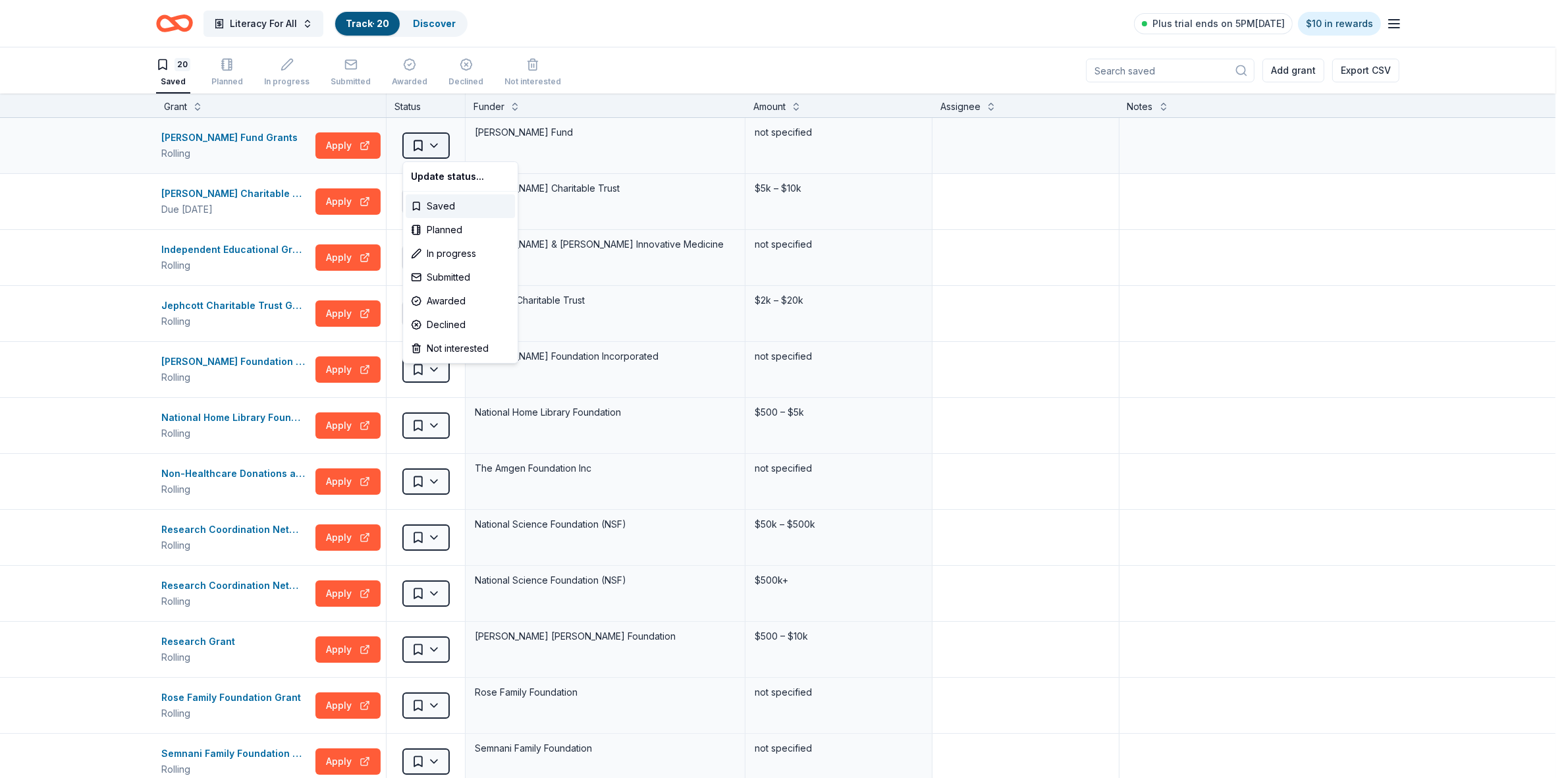
click at [437, 153] on html "Literacy For All Track · 20 Discover Plus trial ends on 5PM[DATE] $10 in reward…" at bounding box center [784, 389] width 1568 height 778
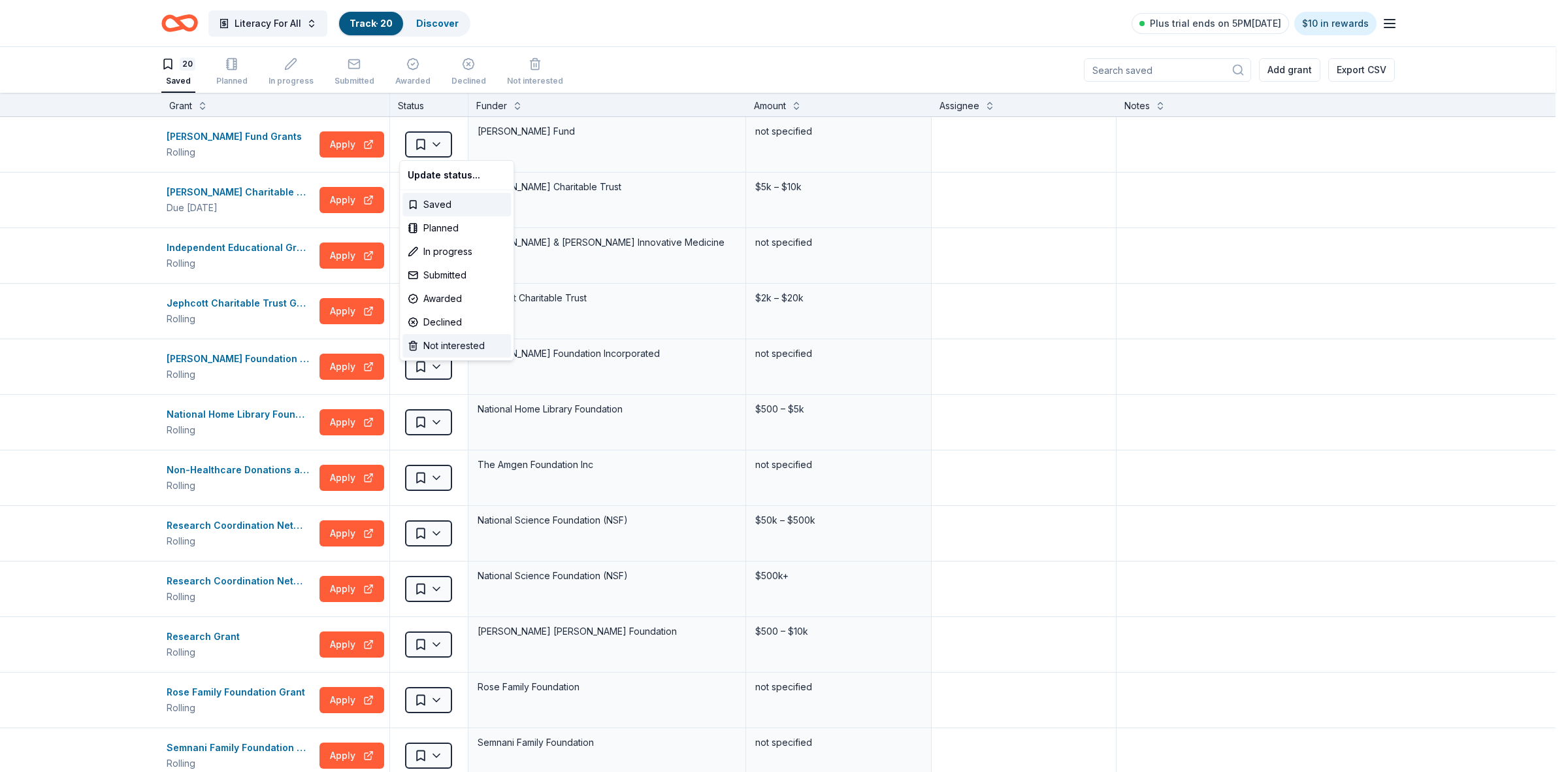
click at [429, 340] on div "Not interested" at bounding box center [456, 346] width 109 height 24
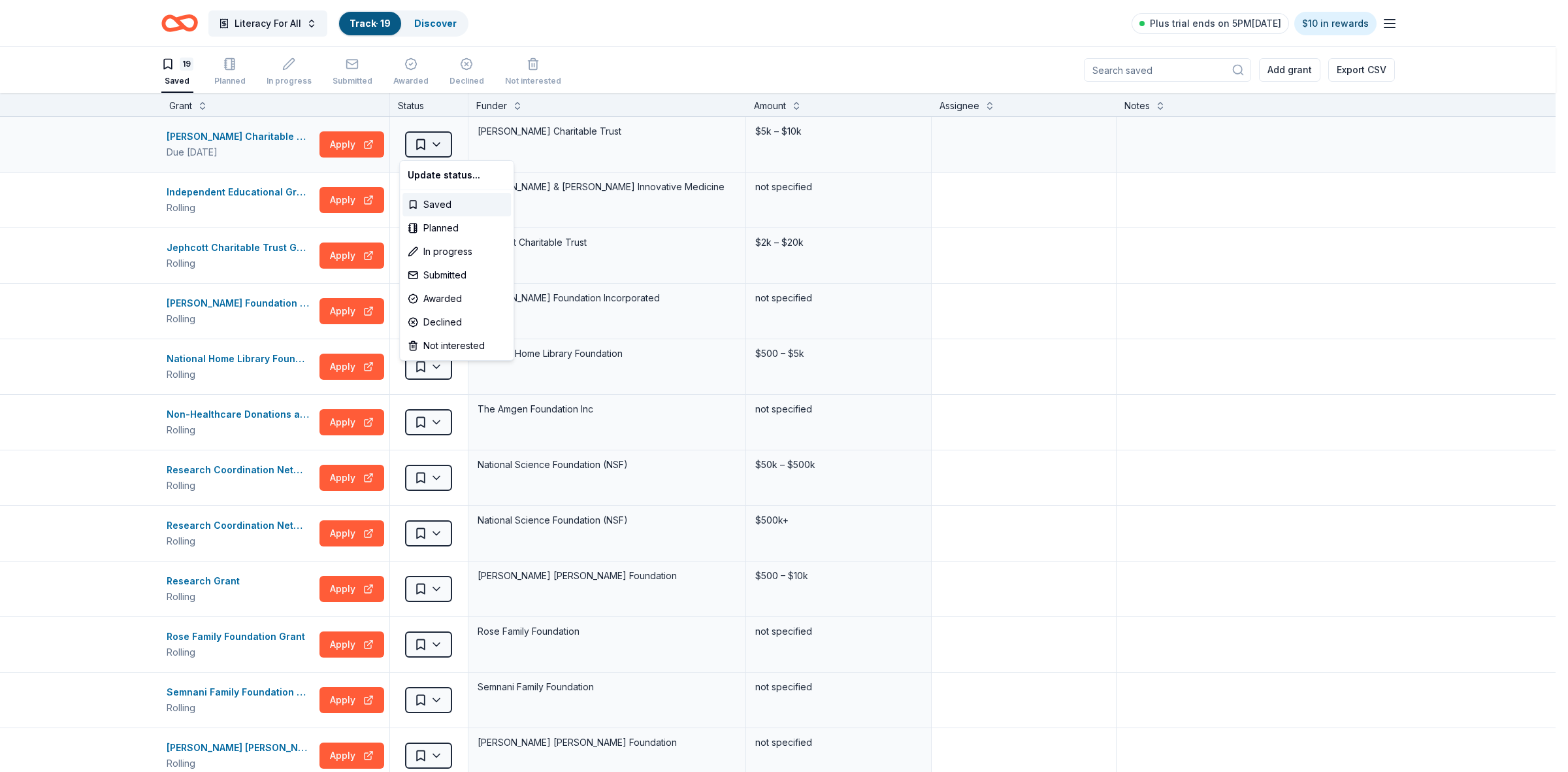
click at [429, 150] on html "Literacy For All Track · 19 Discover Plus trial ends on 5PM[DATE] $10 in reward…" at bounding box center [784, 386] width 1568 height 772
click at [439, 345] on div "Not interested" at bounding box center [456, 346] width 109 height 24
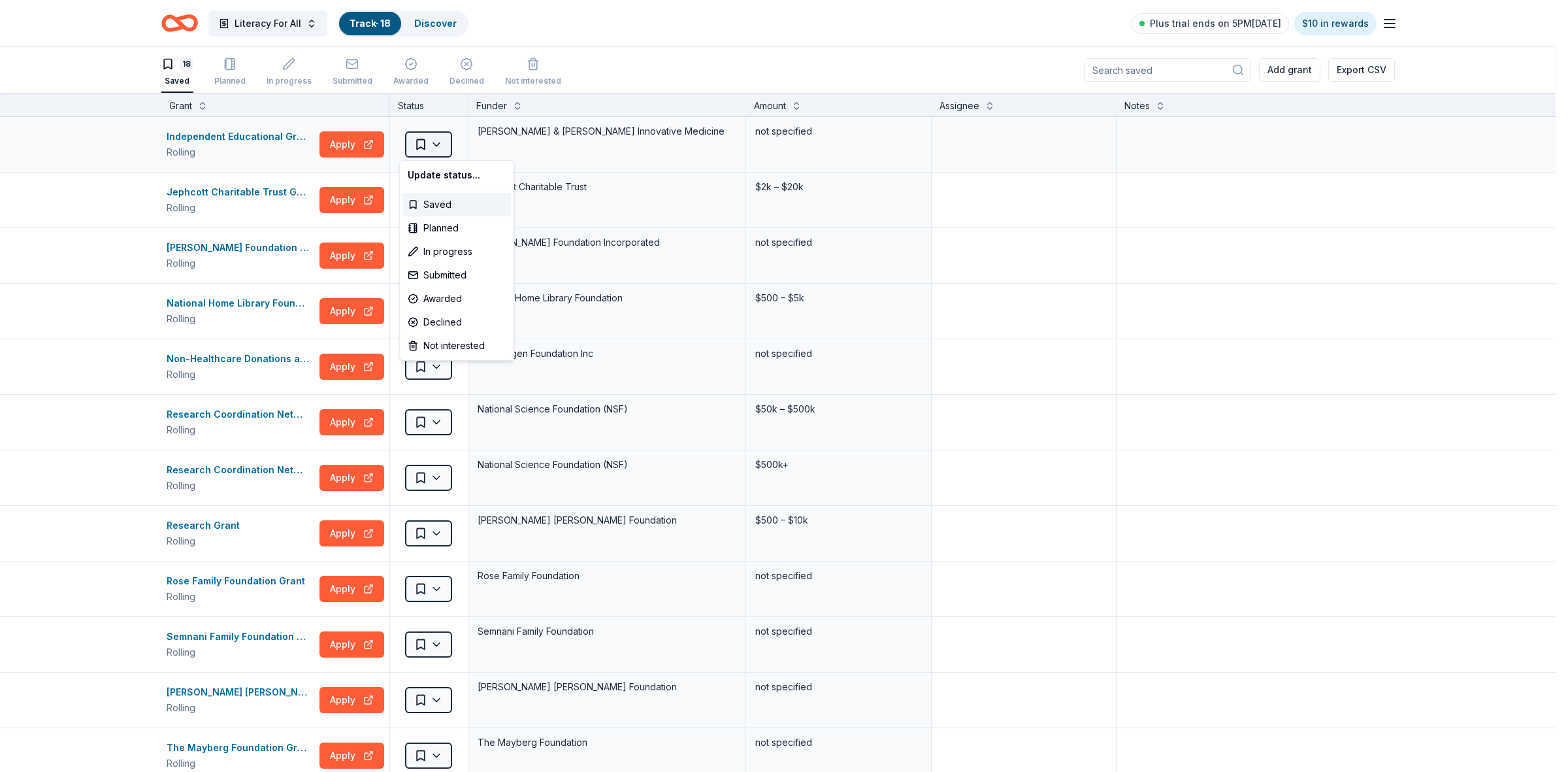
click at [427, 150] on html "Literacy For All Track · 18 Discover Plus trial ends on 5PM[DATE] $10 in reward…" at bounding box center [784, 386] width 1568 height 772
click at [429, 347] on div "Not interested" at bounding box center [456, 346] width 109 height 24
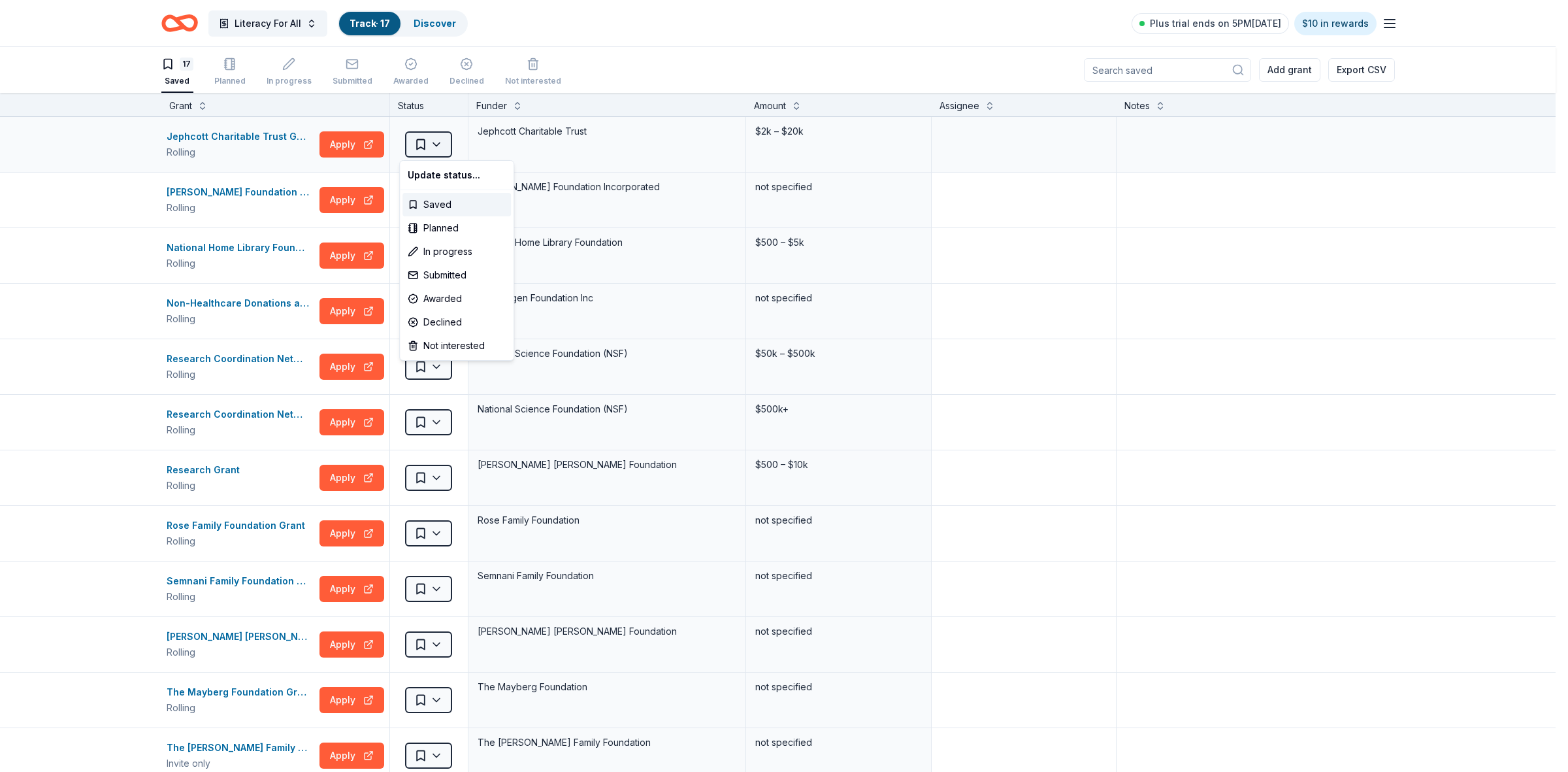
click at [428, 151] on html "Literacy For All Track · 17 Discover Plus trial ends on 5PM[DATE] $10 in reward…" at bounding box center [784, 386] width 1568 height 772
click at [433, 335] on div "Not interested" at bounding box center [456, 346] width 109 height 24
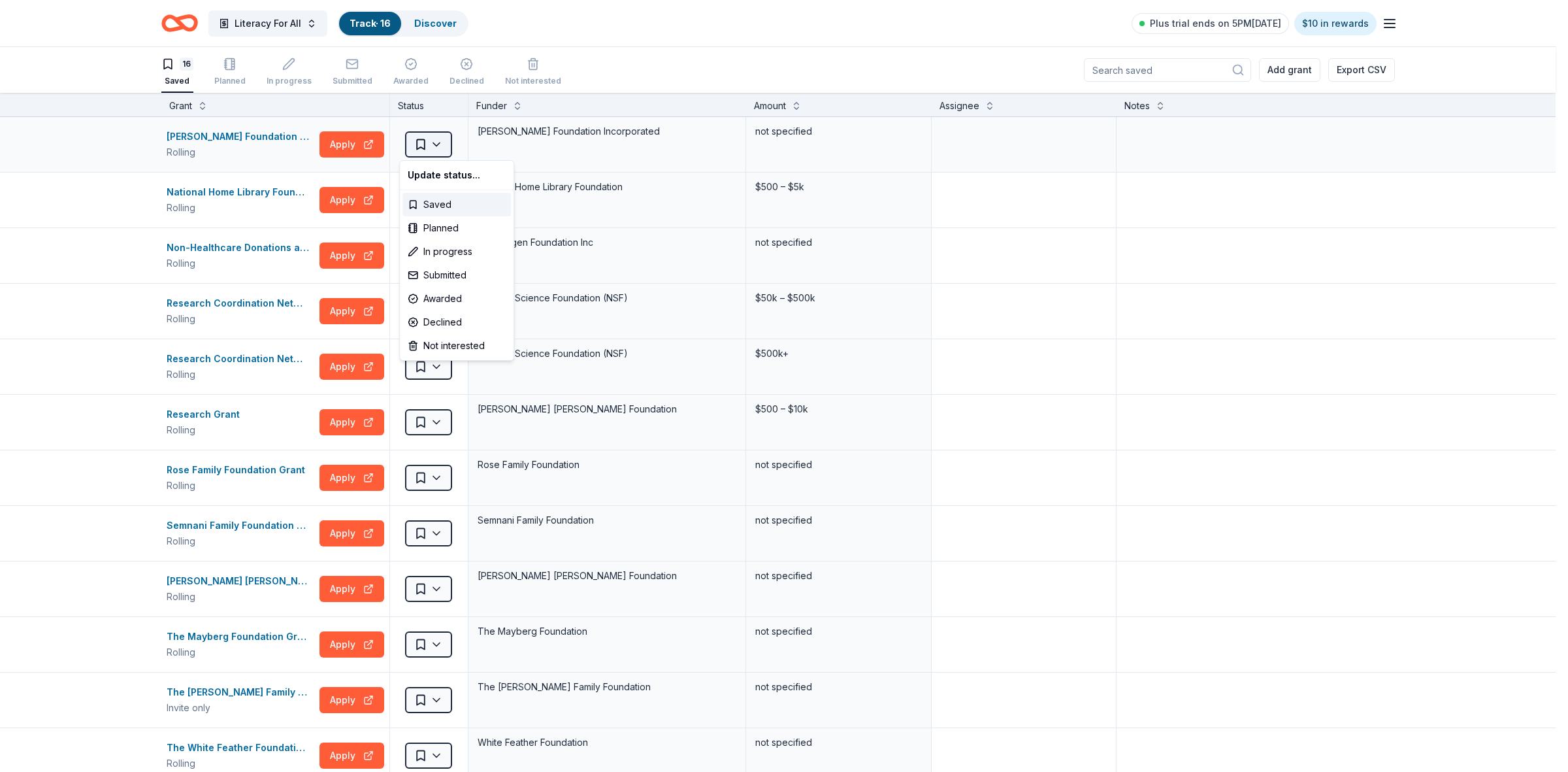
click at [434, 147] on html "Literacy For All Track · 16 Discover Plus trial ends on 5PM[DATE] $10 in reward…" at bounding box center [784, 386] width 1568 height 772
click at [446, 350] on div "Not interested" at bounding box center [456, 346] width 109 height 24
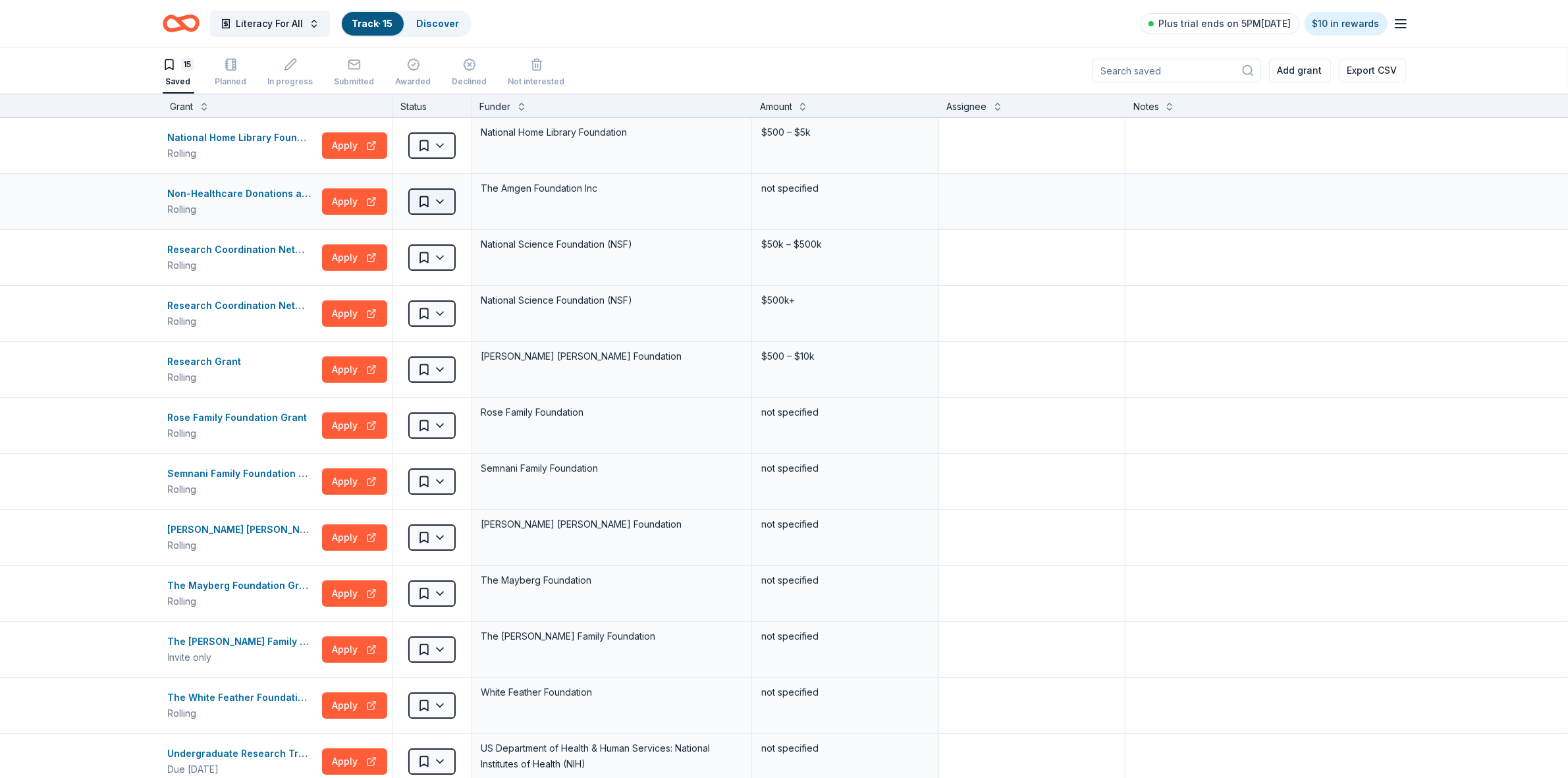
click at [432, 206] on html "Literacy For All Track · 15 Discover Plus trial ends on 5PM[DATE] $10 in reward…" at bounding box center [784, 389] width 1568 height 778
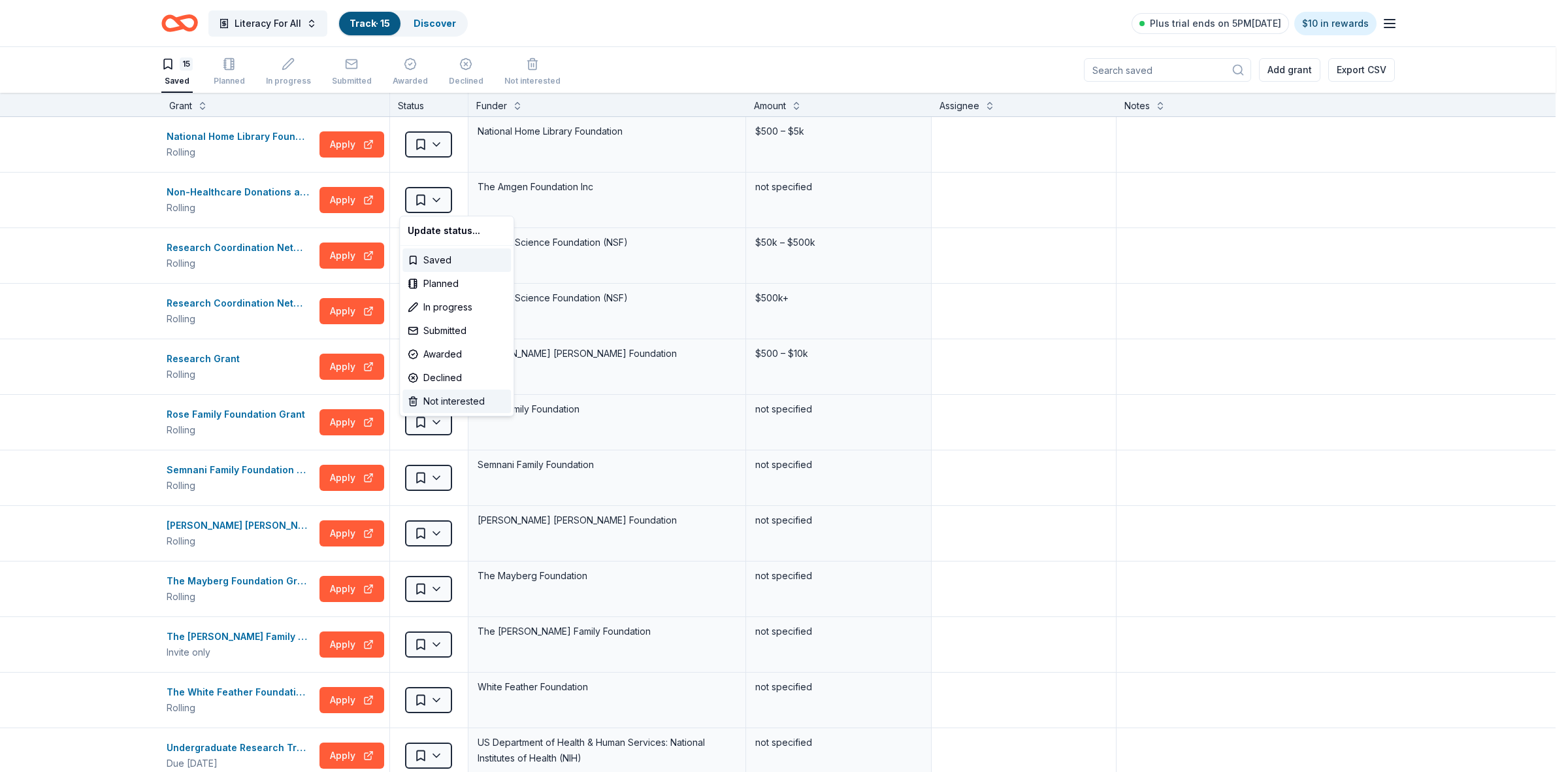
click at [436, 400] on div "Not interested" at bounding box center [456, 401] width 109 height 24
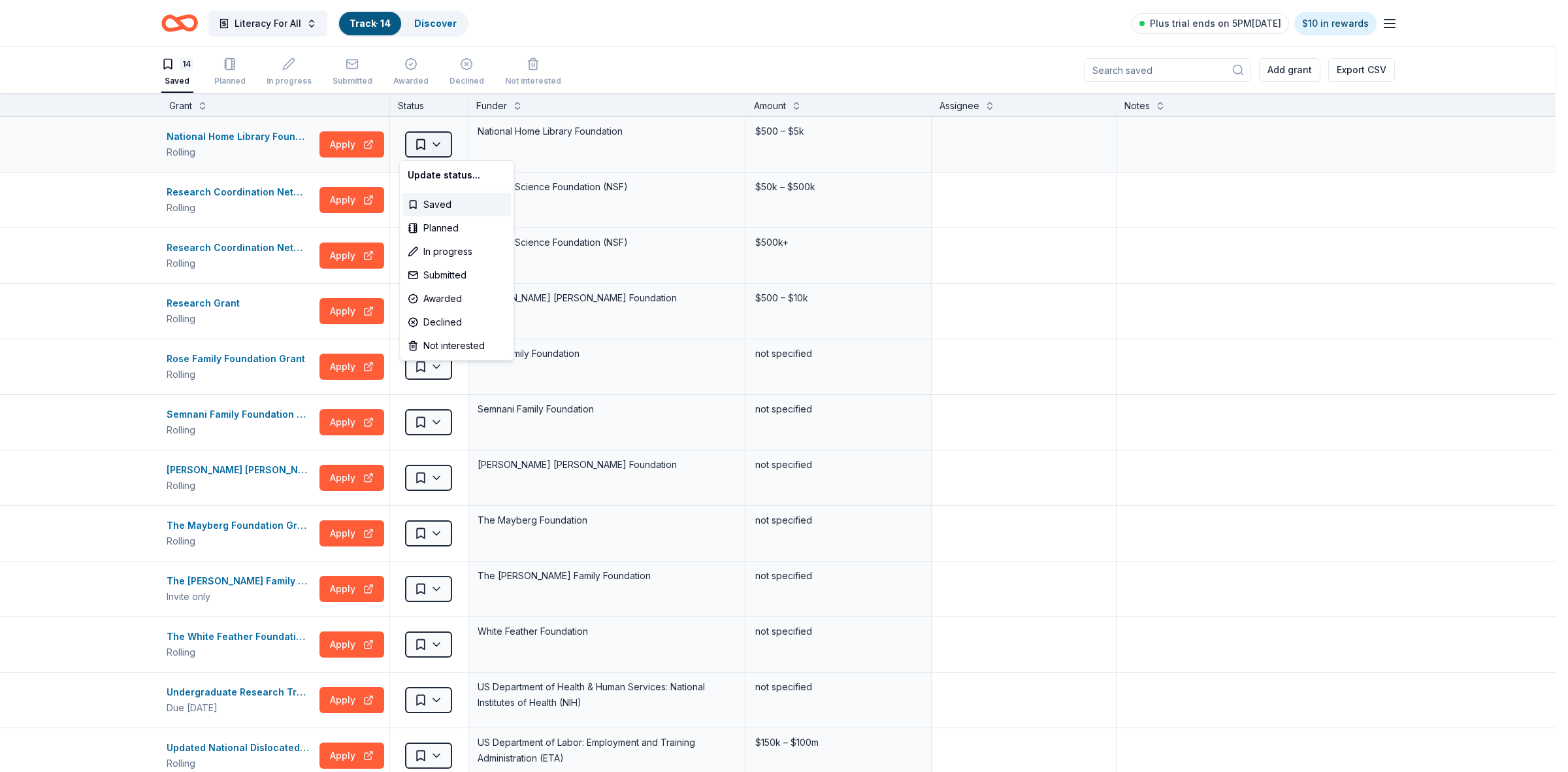
click at [431, 148] on html "Literacy For All Track · 14 Discover Plus trial ends on 5PM[DATE] $10 in reward…" at bounding box center [784, 386] width 1568 height 772
click at [456, 349] on div "Not interested" at bounding box center [456, 346] width 109 height 24
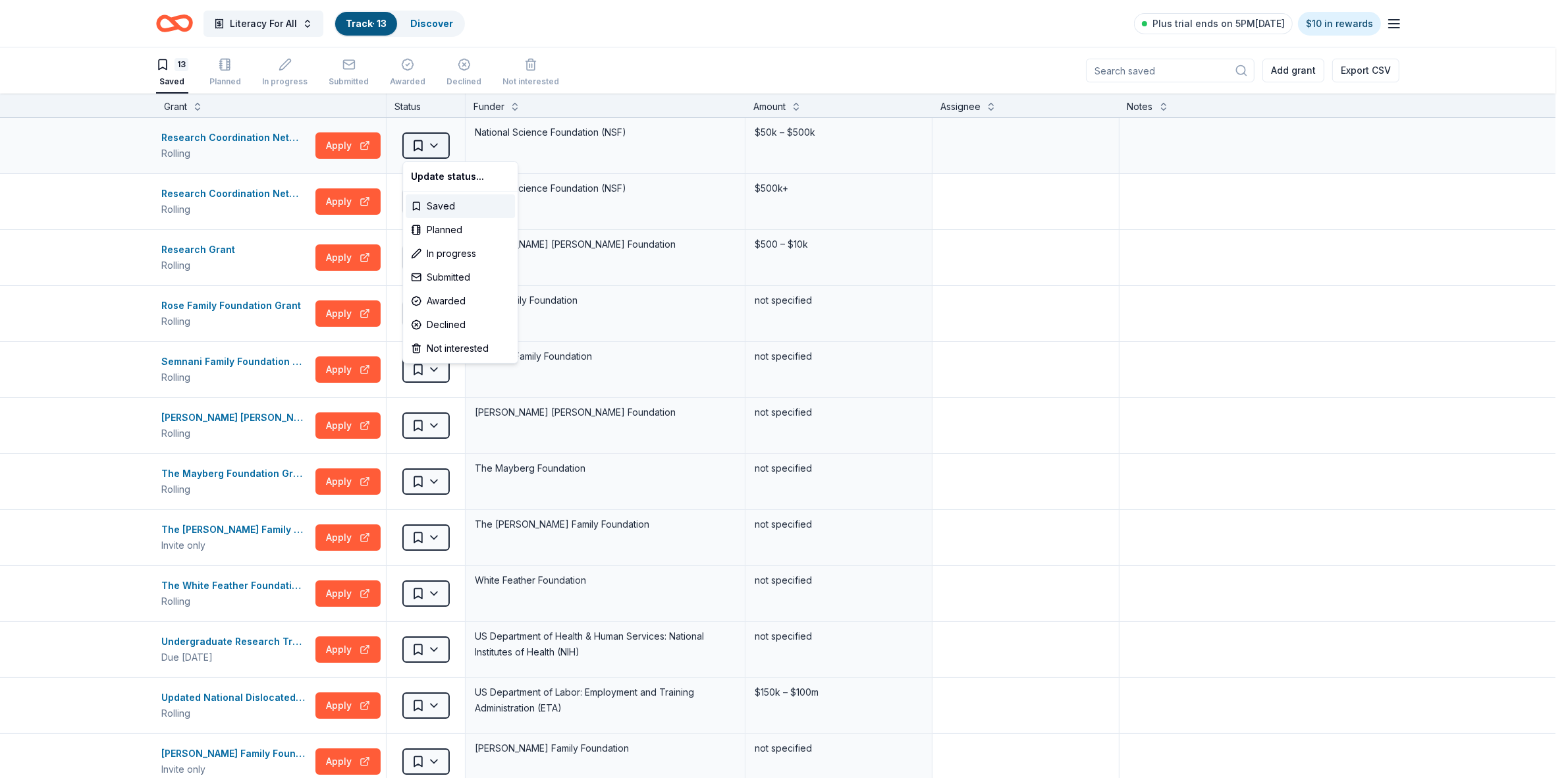
click at [435, 152] on html "Literacy For All Track · 13 Discover Plus trial ends on 5PM[DATE] $10 in reward…" at bounding box center [784, 389] width 1568 height 778
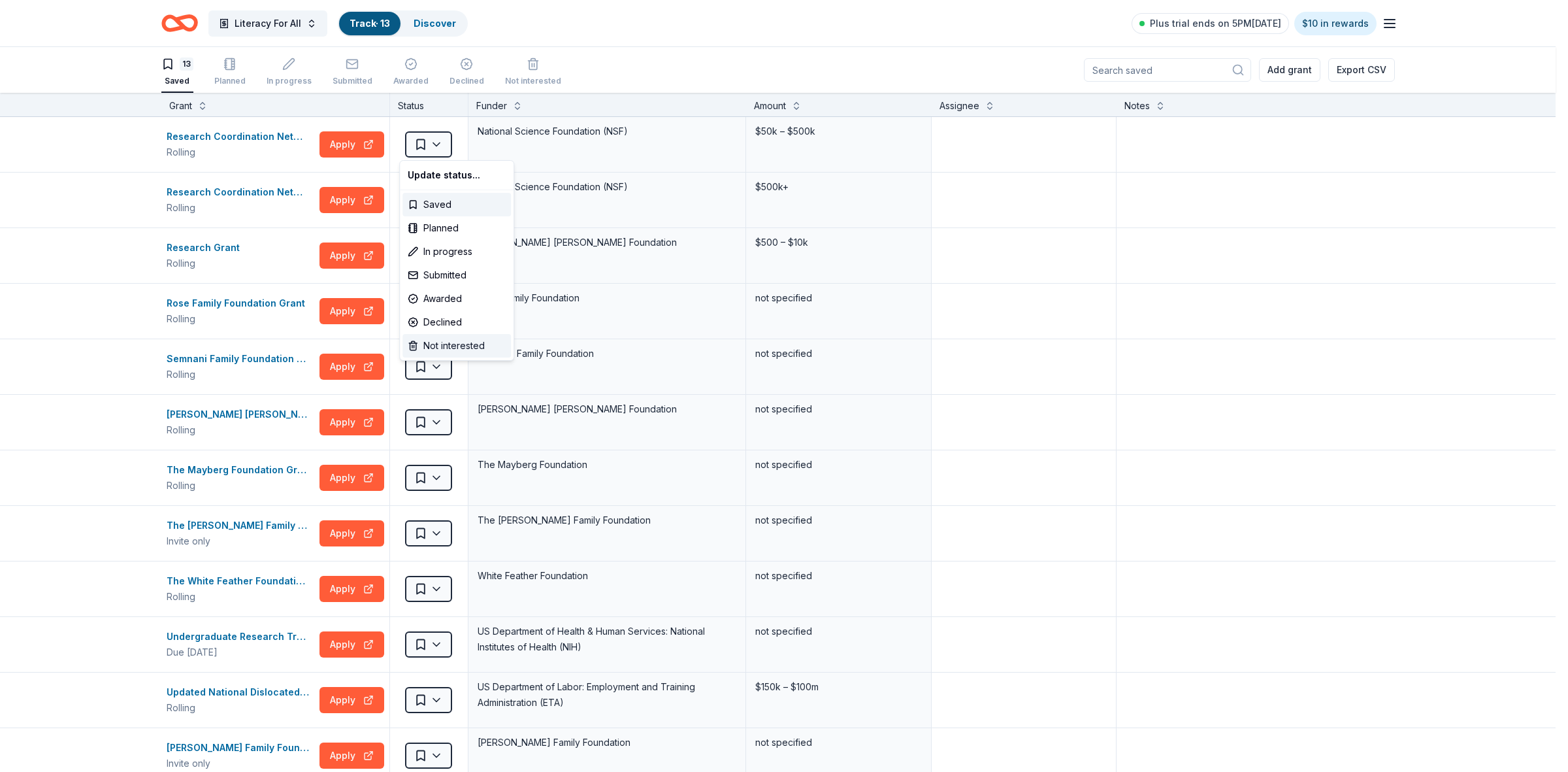
click at [453, 346] on div "Not interested" at bounding box center [456, 346] width 109 height 24
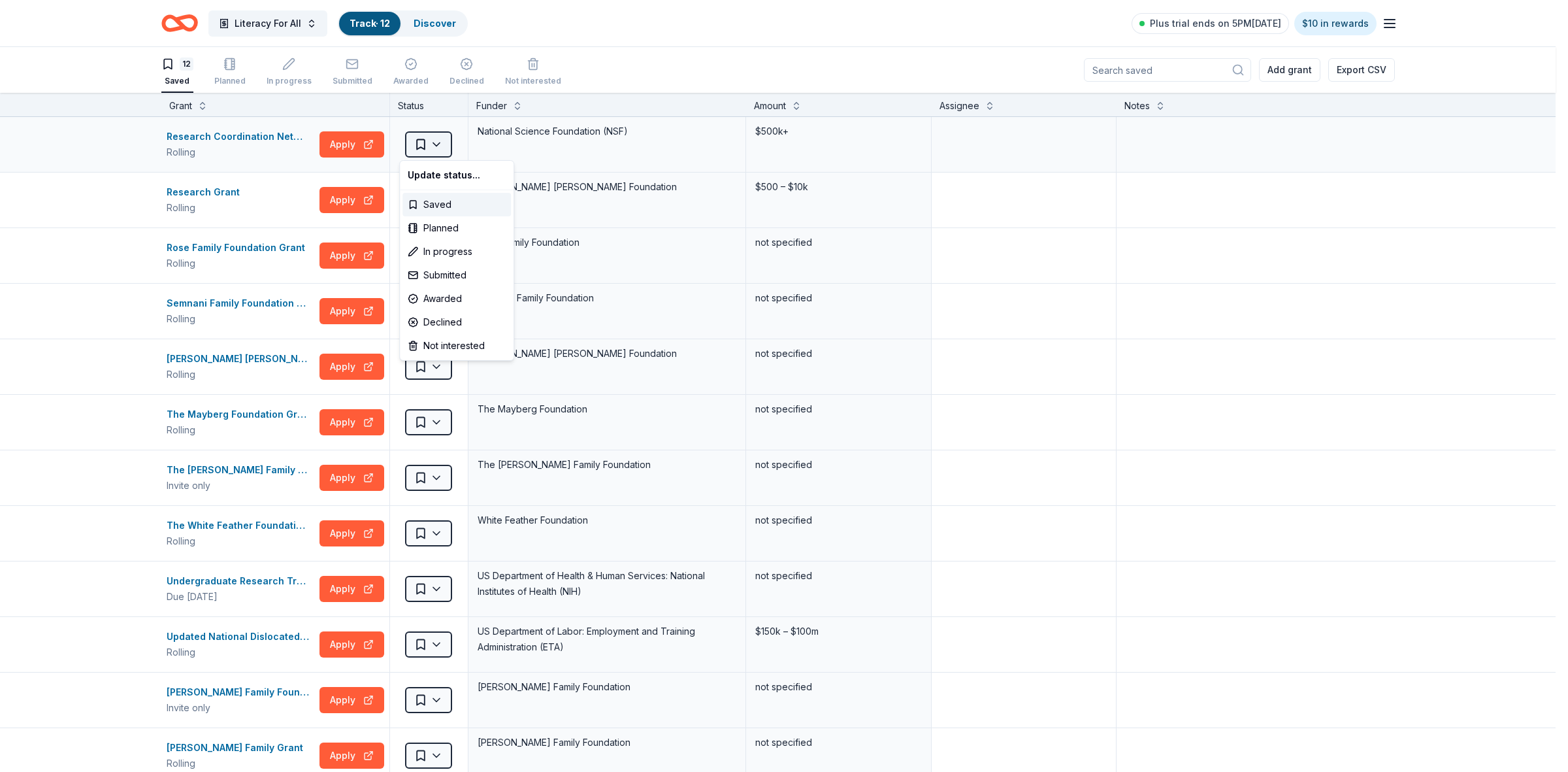
click at [433, 151] on html "Literacy For All Track · 12 Discover Plus trial ends on 5PM[DATE] $10 in reward…" at bounding box center [784, 386] width 1568 height 772
click at [441, 342] on div "Not interested" at bounding box center [456, 346] width 109 height 24
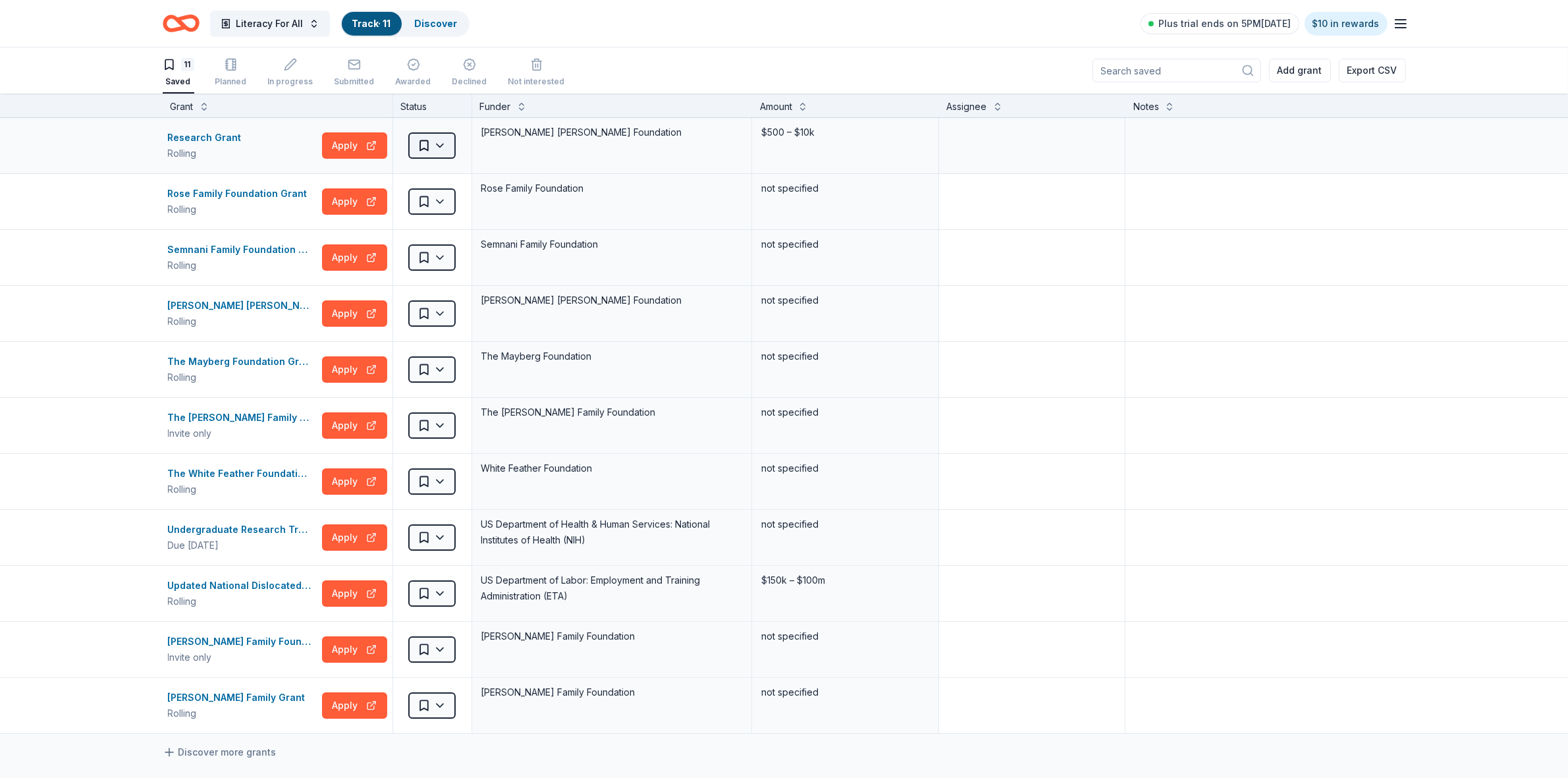
click at [434, 152] on html "Literacy For All Track · 11 Discover Plus trial ends on 5PM[DATE] $10 in reward…" at bounding box center [784, 389] width 1568 height 778
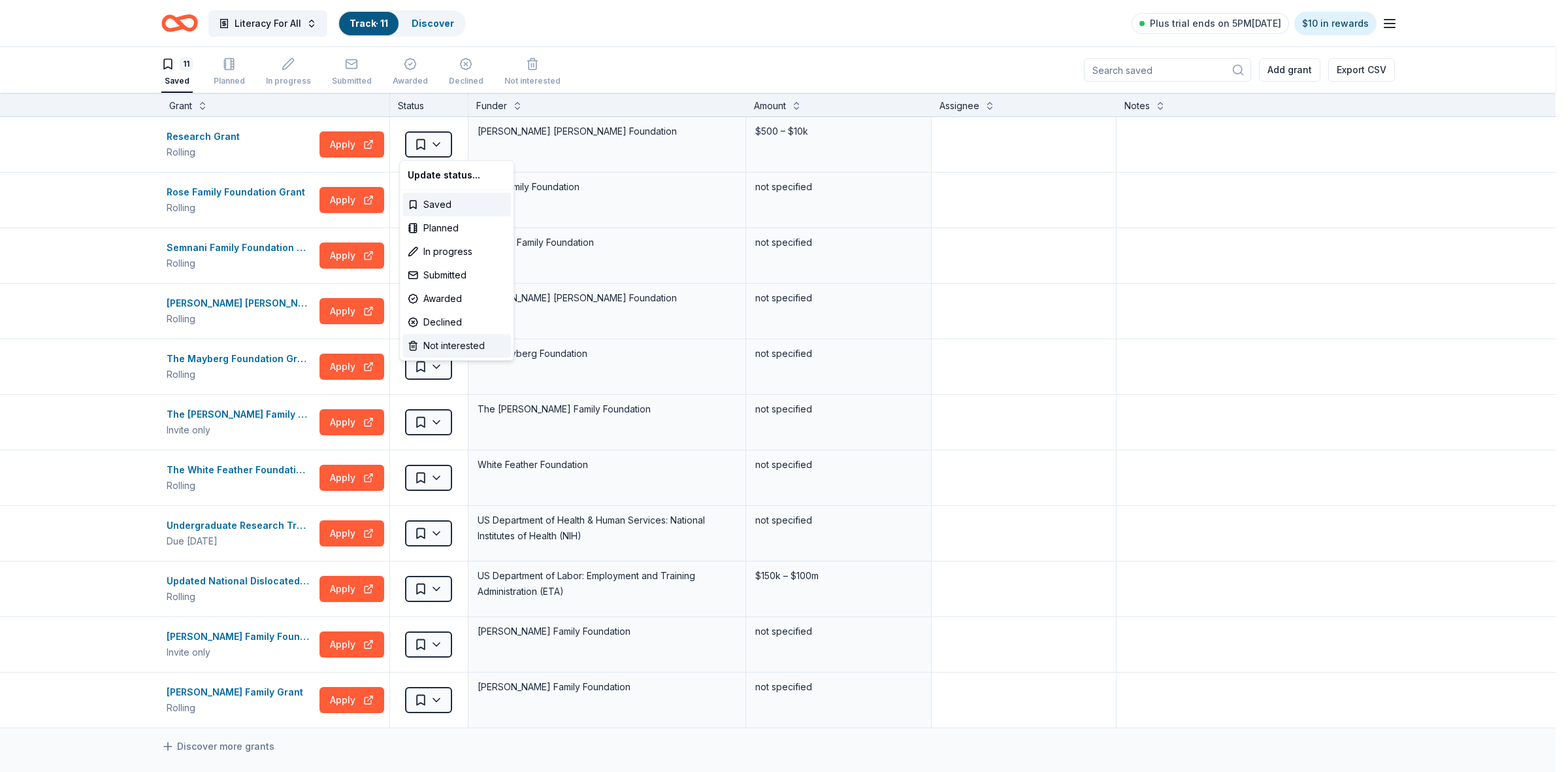
click at [467, 347] on div "Not interested" at bounding box center [456, 346] width 109 height 24
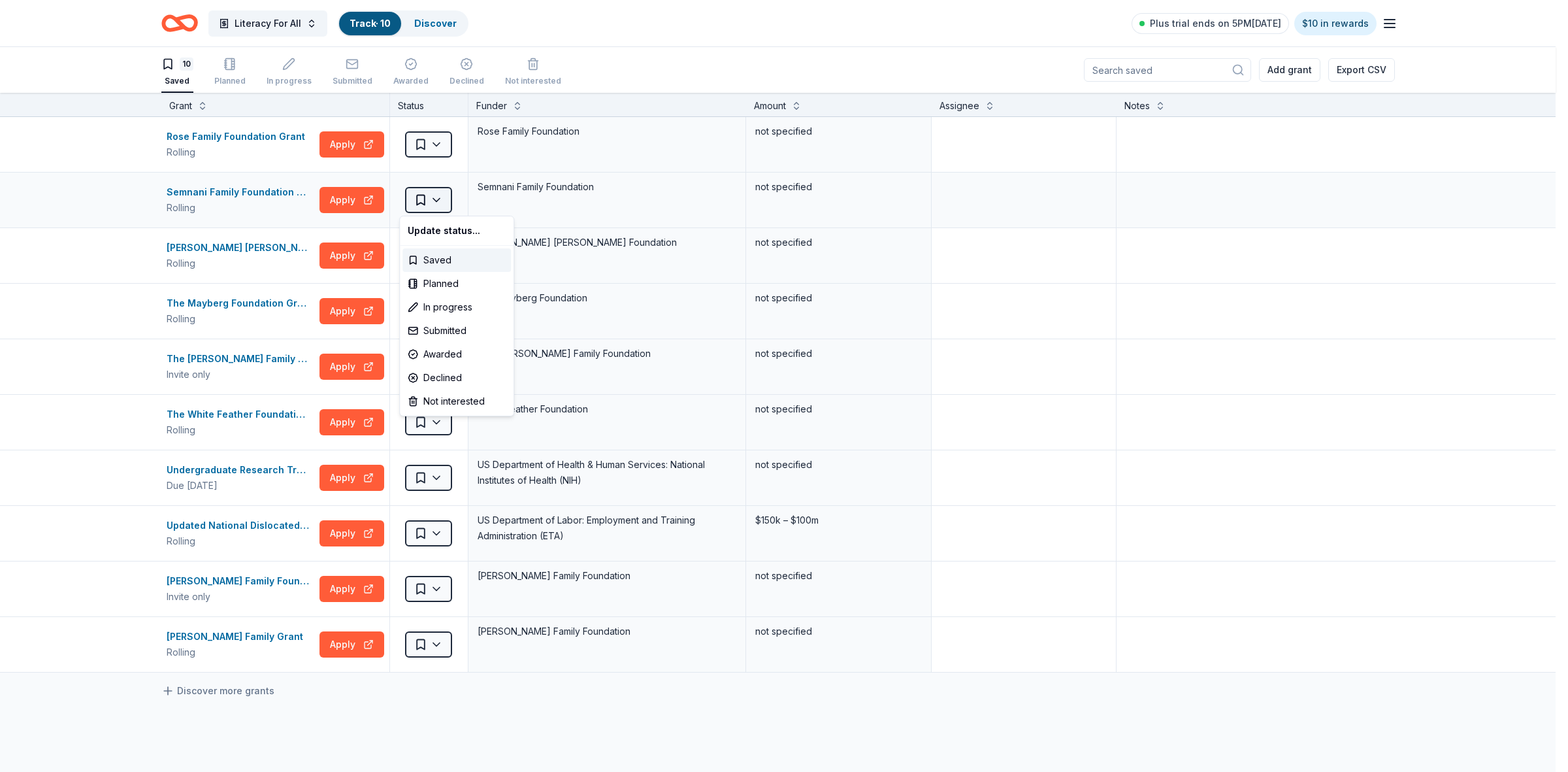
click at [430, 201] on html "Literacy For All Track · 10 Discover Plus trial ends on 5PM[DATE] $10 in reward…" at bounding box center [784, 386] width 1568 height 772
click at [442, 400] on div "Not interested" at bounding box center [456, 401] width 109 height 24
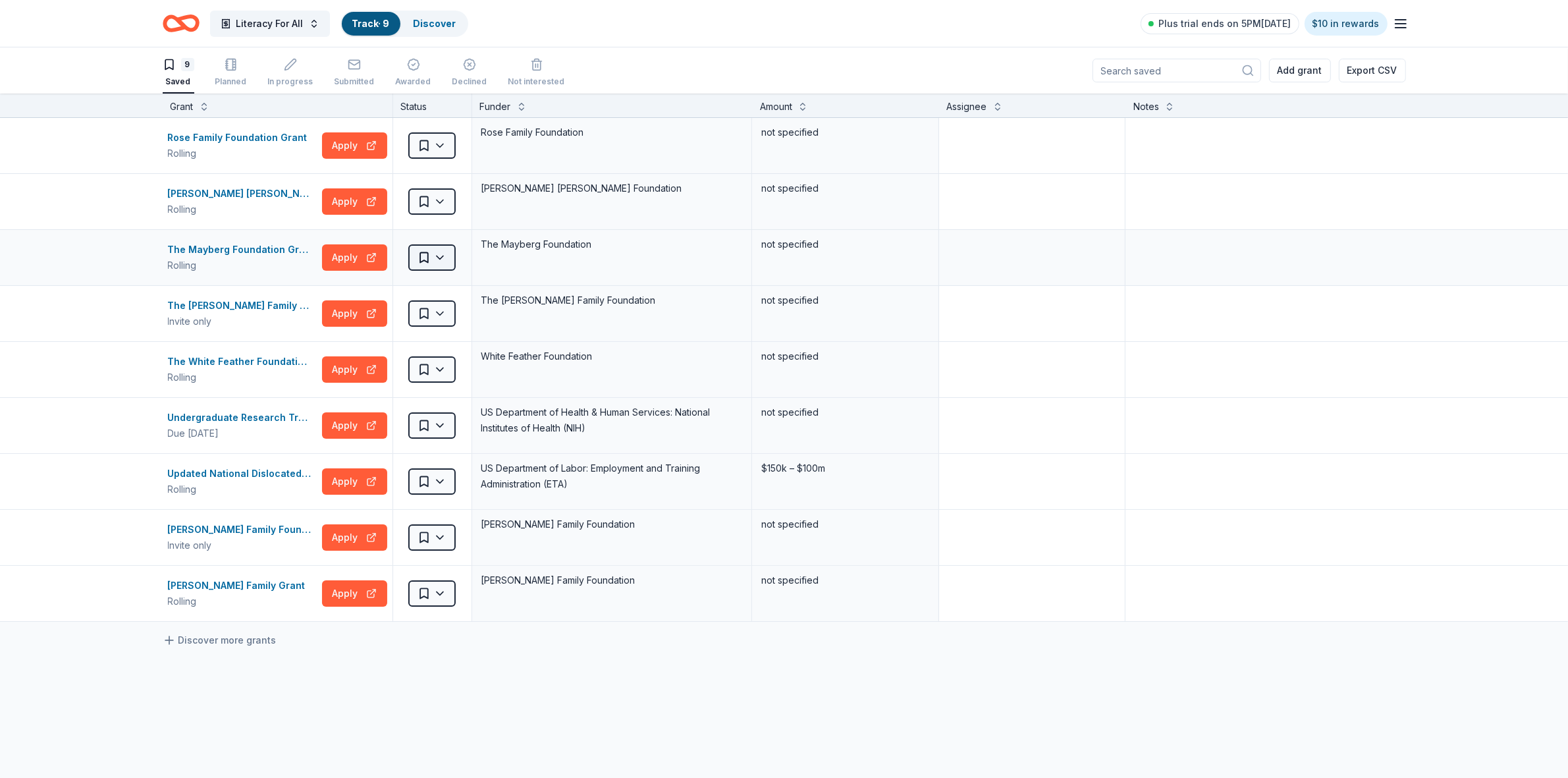
click at [441, 258] on html "Literacy For All Track · 9 Discover Plus trial ends on 5PM[DATE] $10 in rewards…" at bounding box center [784, 389] width 1568 height 778
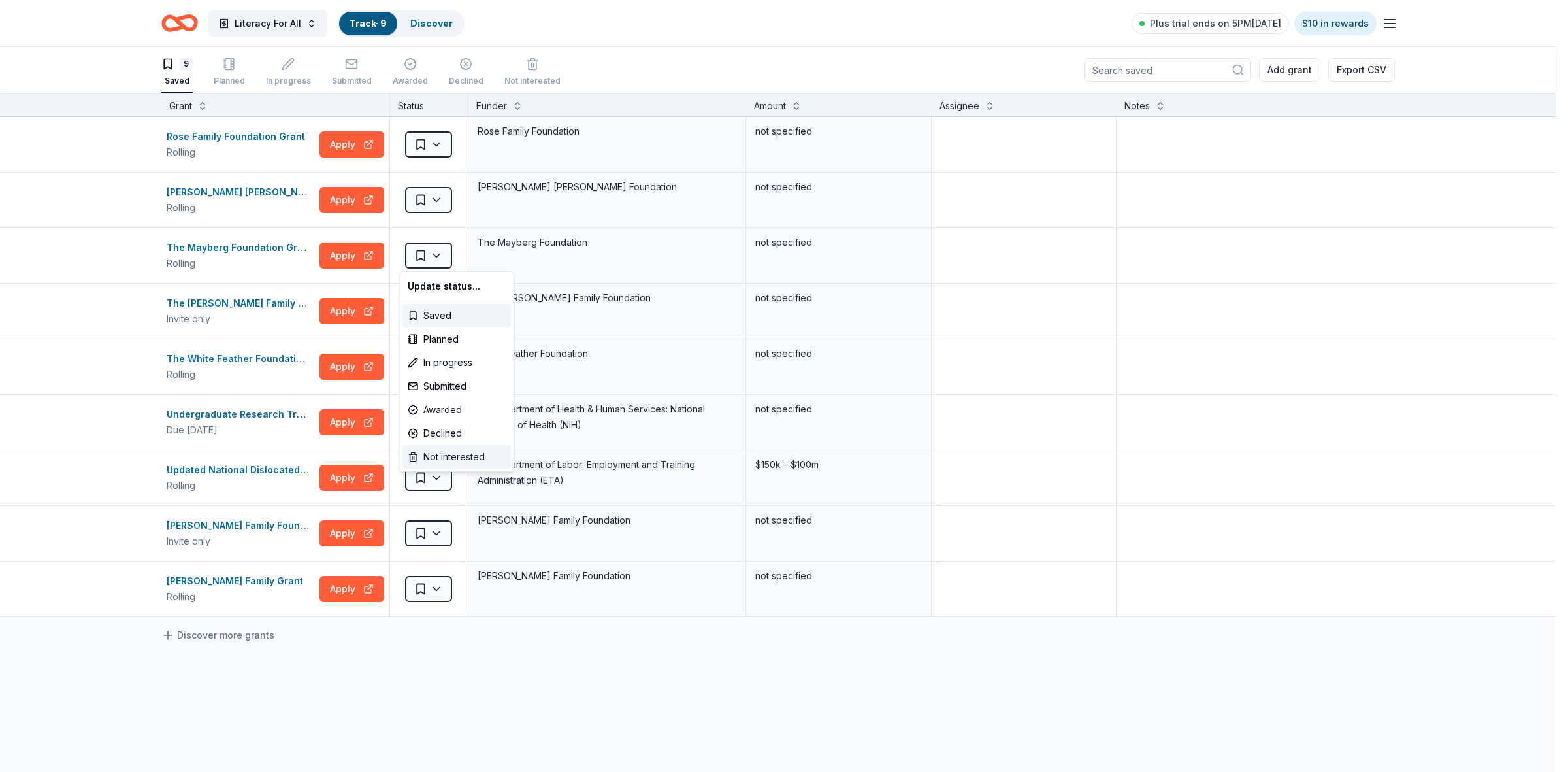
click at [465, 463] on div "Not interested" at bounding box center [456, 457] width 109 height 24
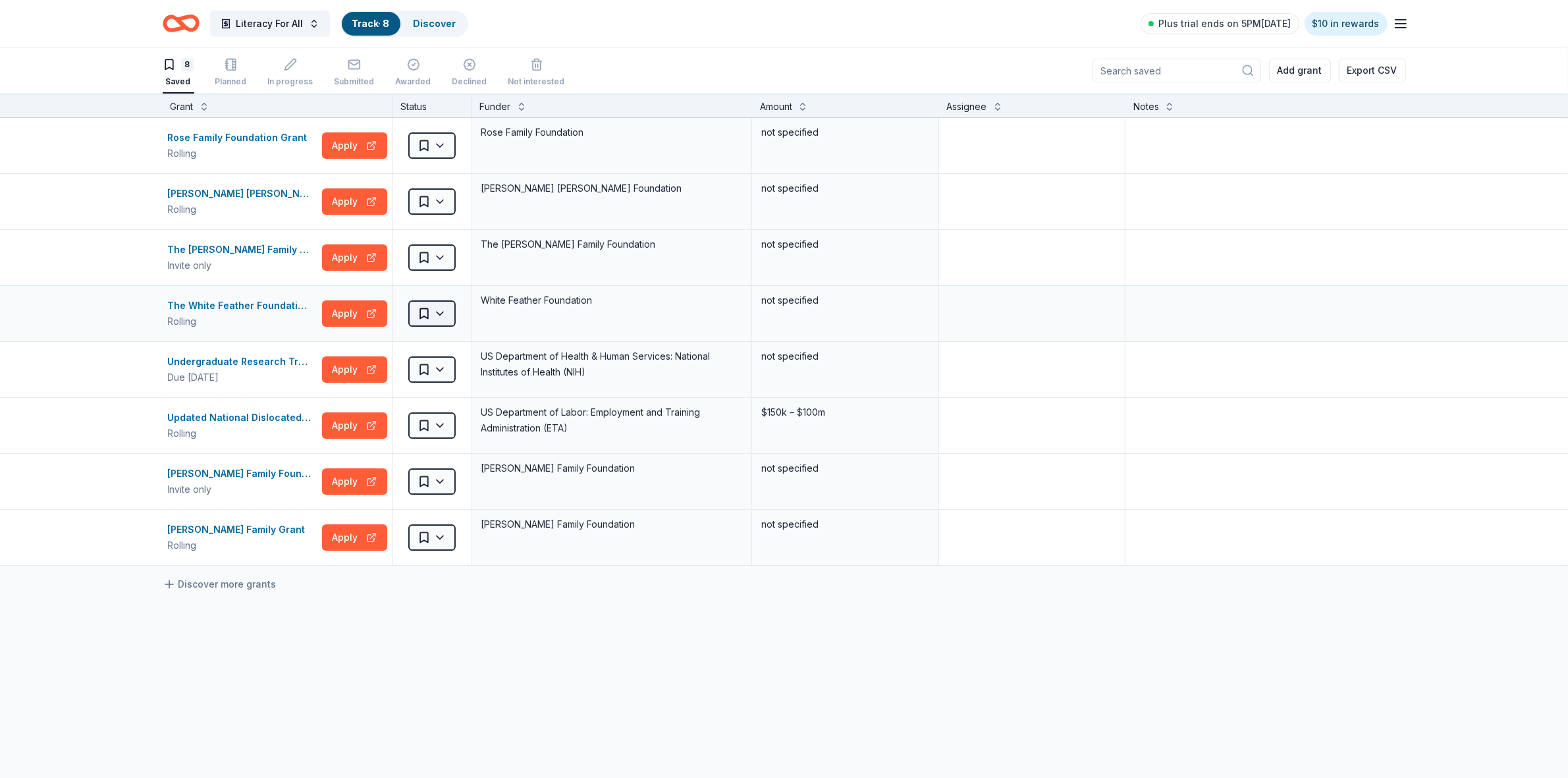
click at [441, 312] on html "Literacy For All Track · 8 Discover Plus trial ends on 5PM[DATE] $10 in rewards…" at bounding box center [784, 389] width 1568 height 778
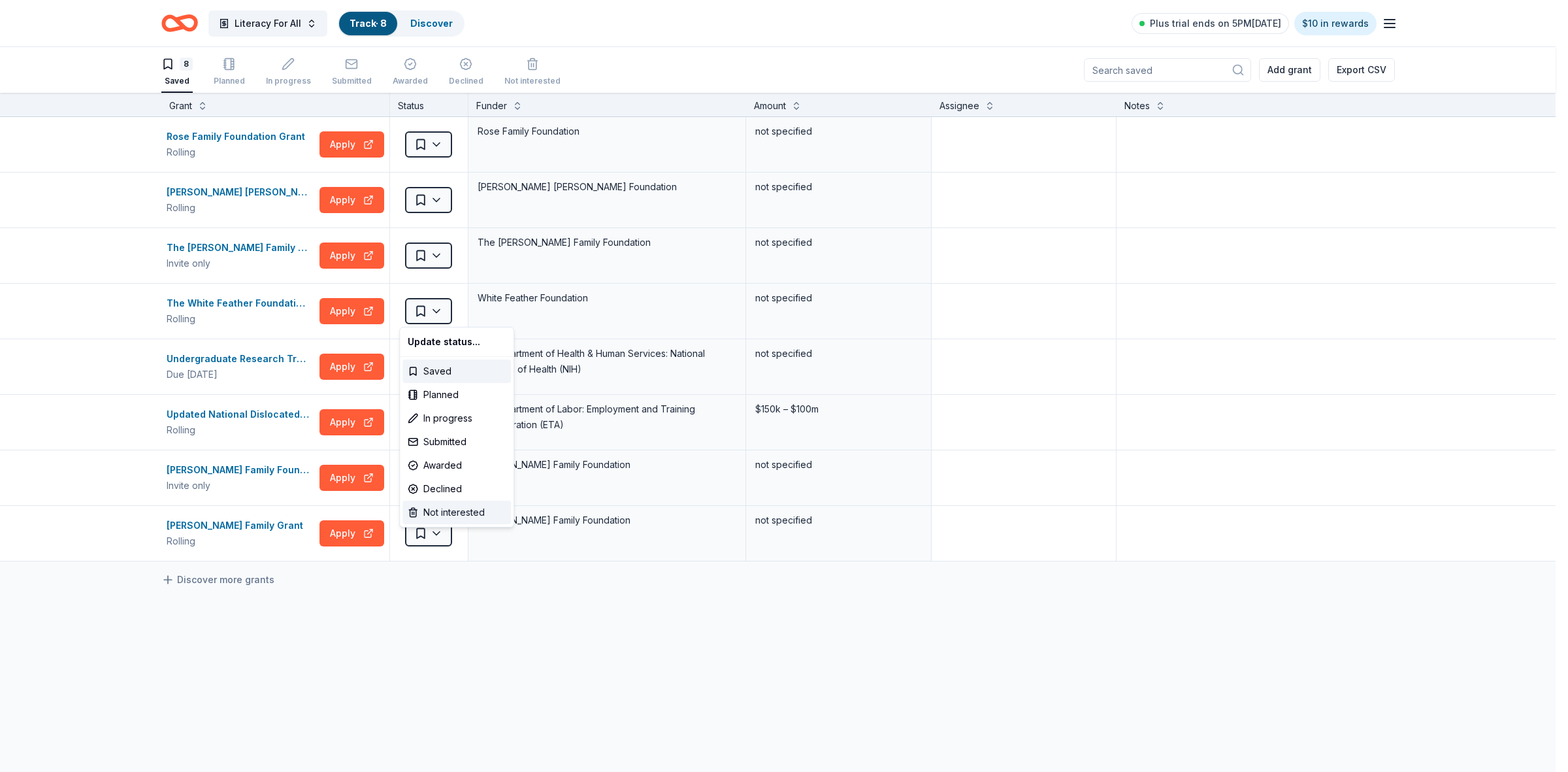
click at [456, 507] on div "Not interested" at bounding box center [456, 513] width 109 height 24
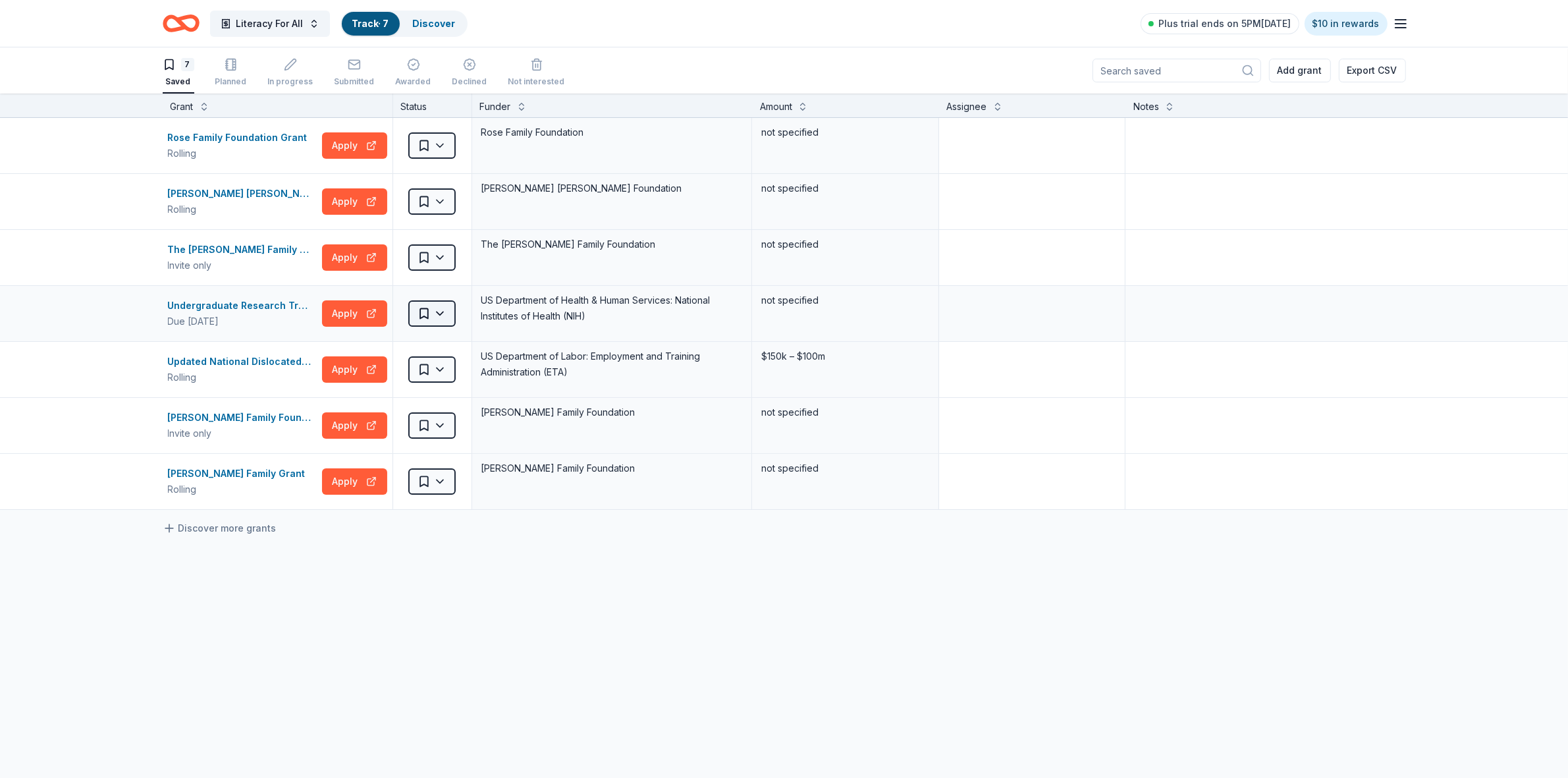
click at [442, 317] on html "Literacy For All Track · 7 Discover Plus trial ends on 5PM[DATE] $10 in rewards…" at bounding box center [784, 389] width 1568 height 778
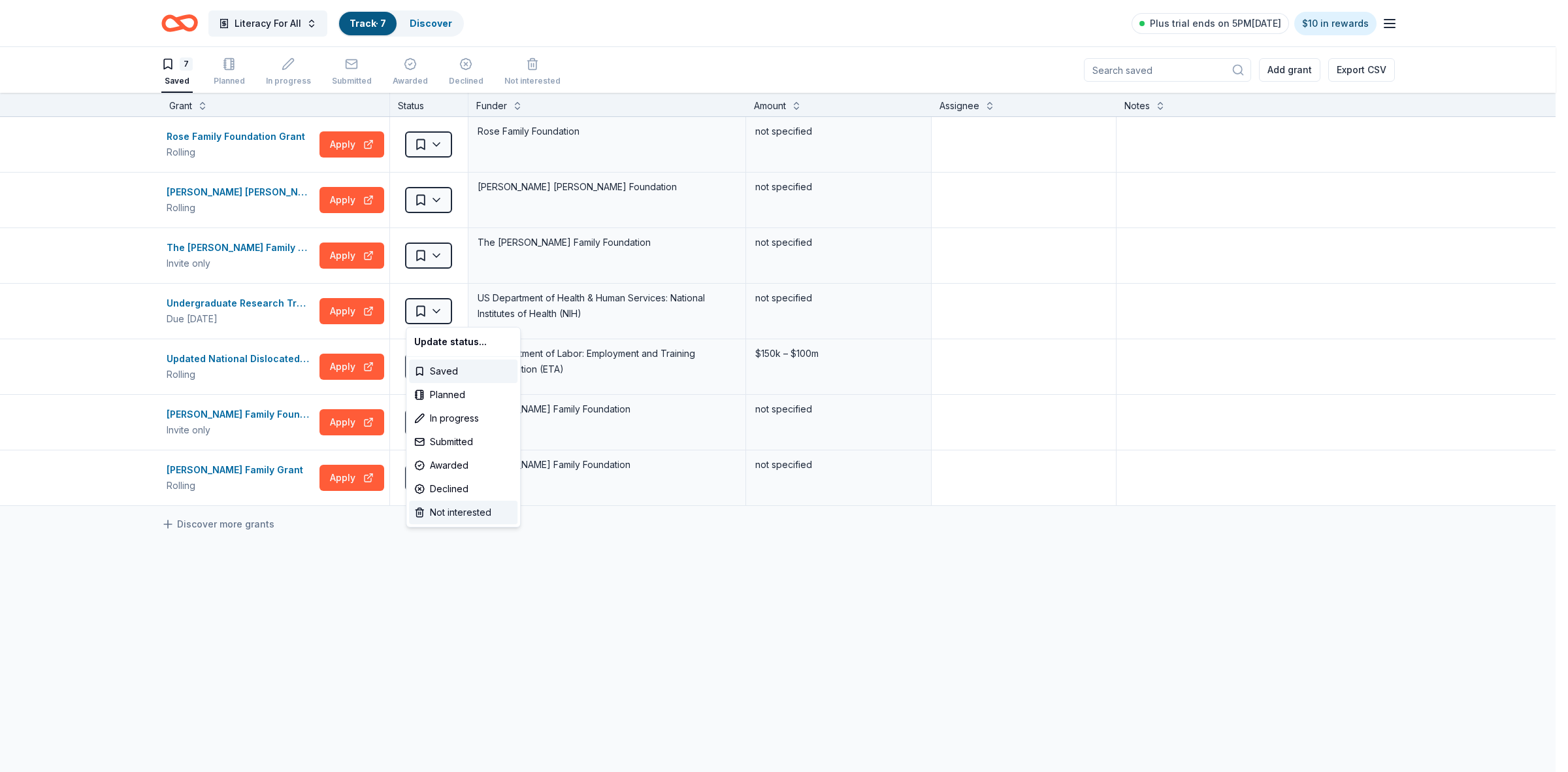
click at [456, 508] on div "Not interested" at bounding box center [463, 513] width 109 height 24
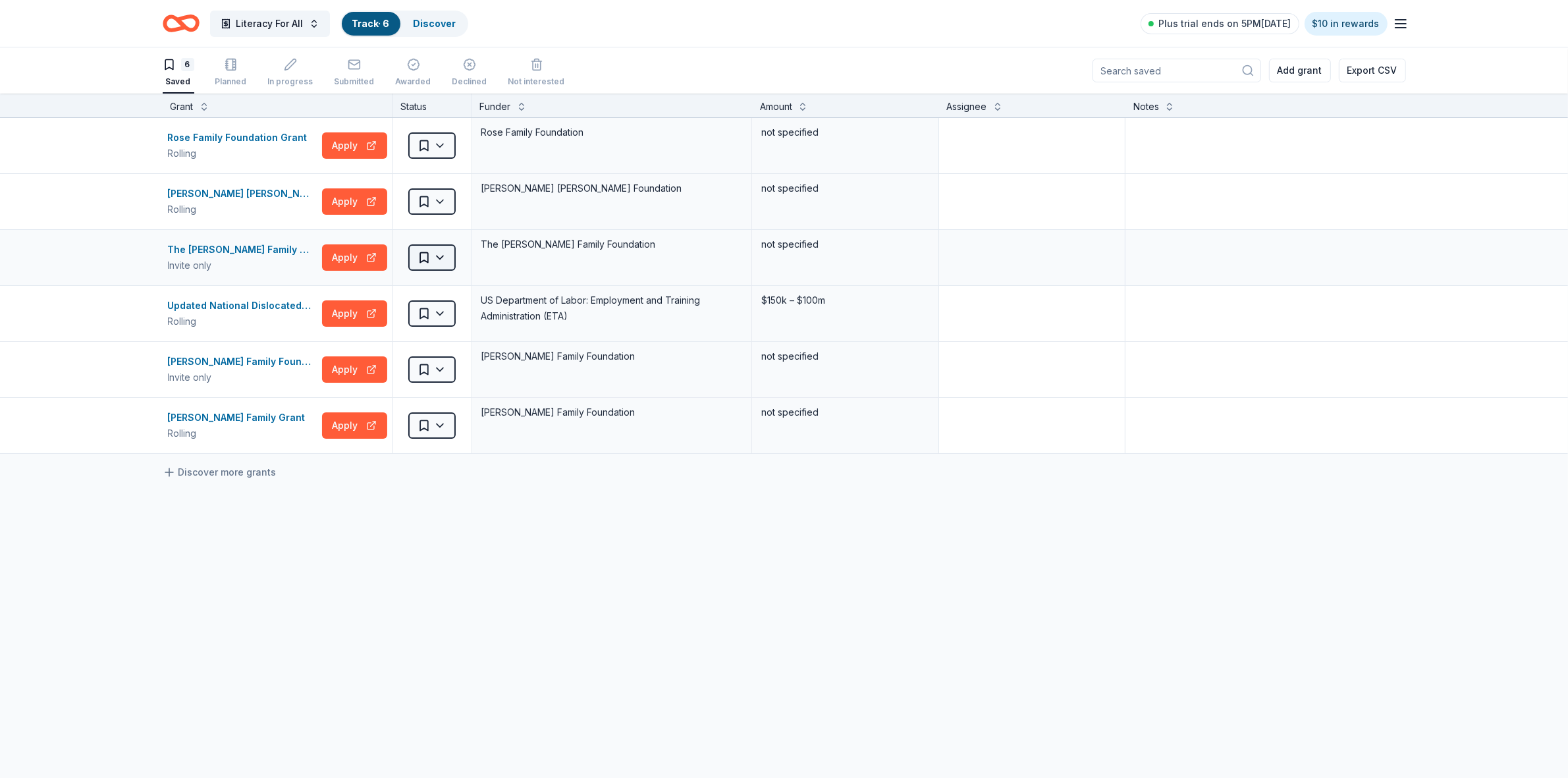
click at [438, 260] on html "Literacy For All Track · 6 Discover Plus trial ends on 5PM[DATE] $10 in rewards…" at bounding box center [784, 389] width 1568 height 778
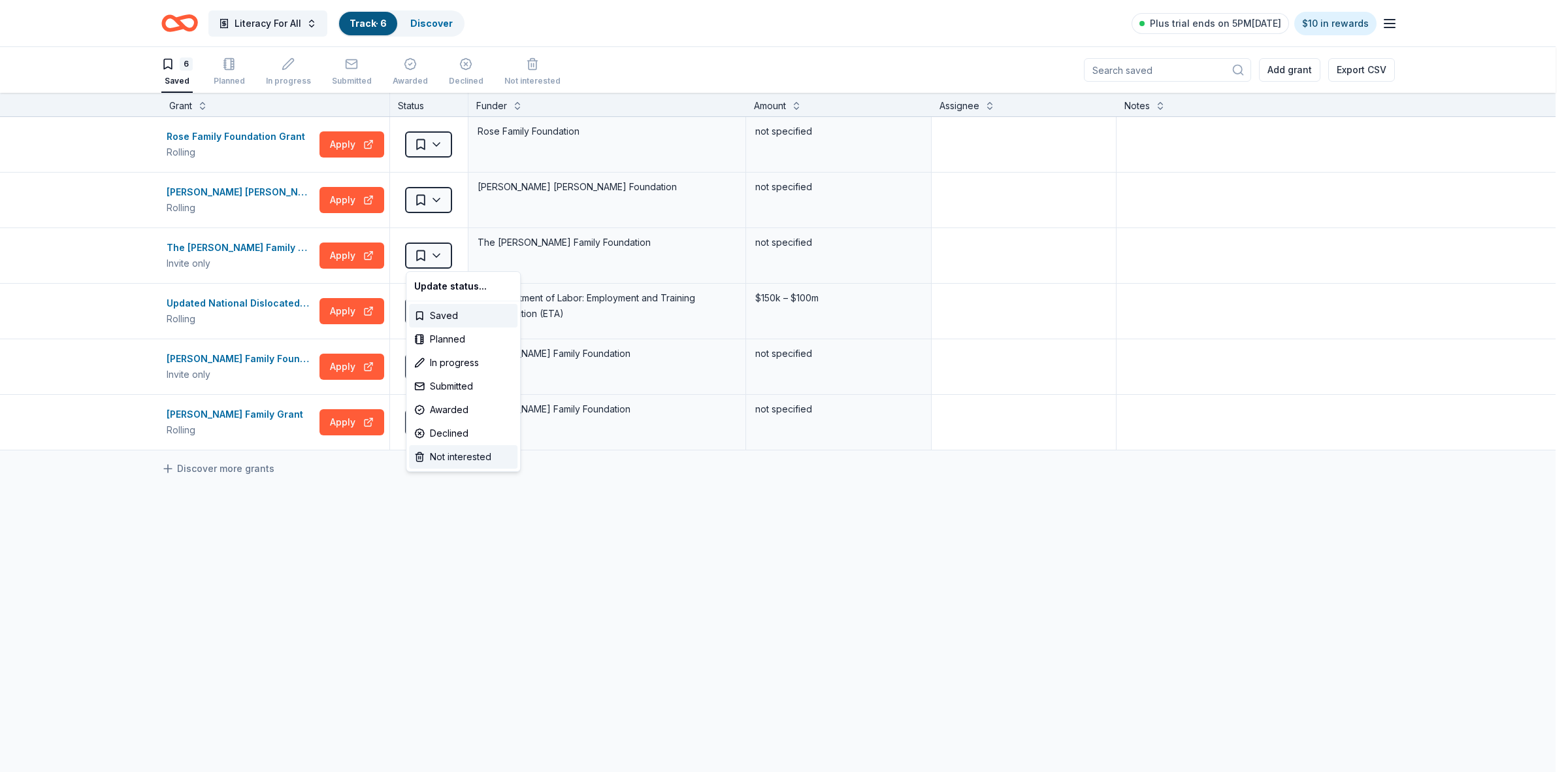
click at [451, 456] on div "Not interested" at bounding box center [463, 457] width 109 height 24
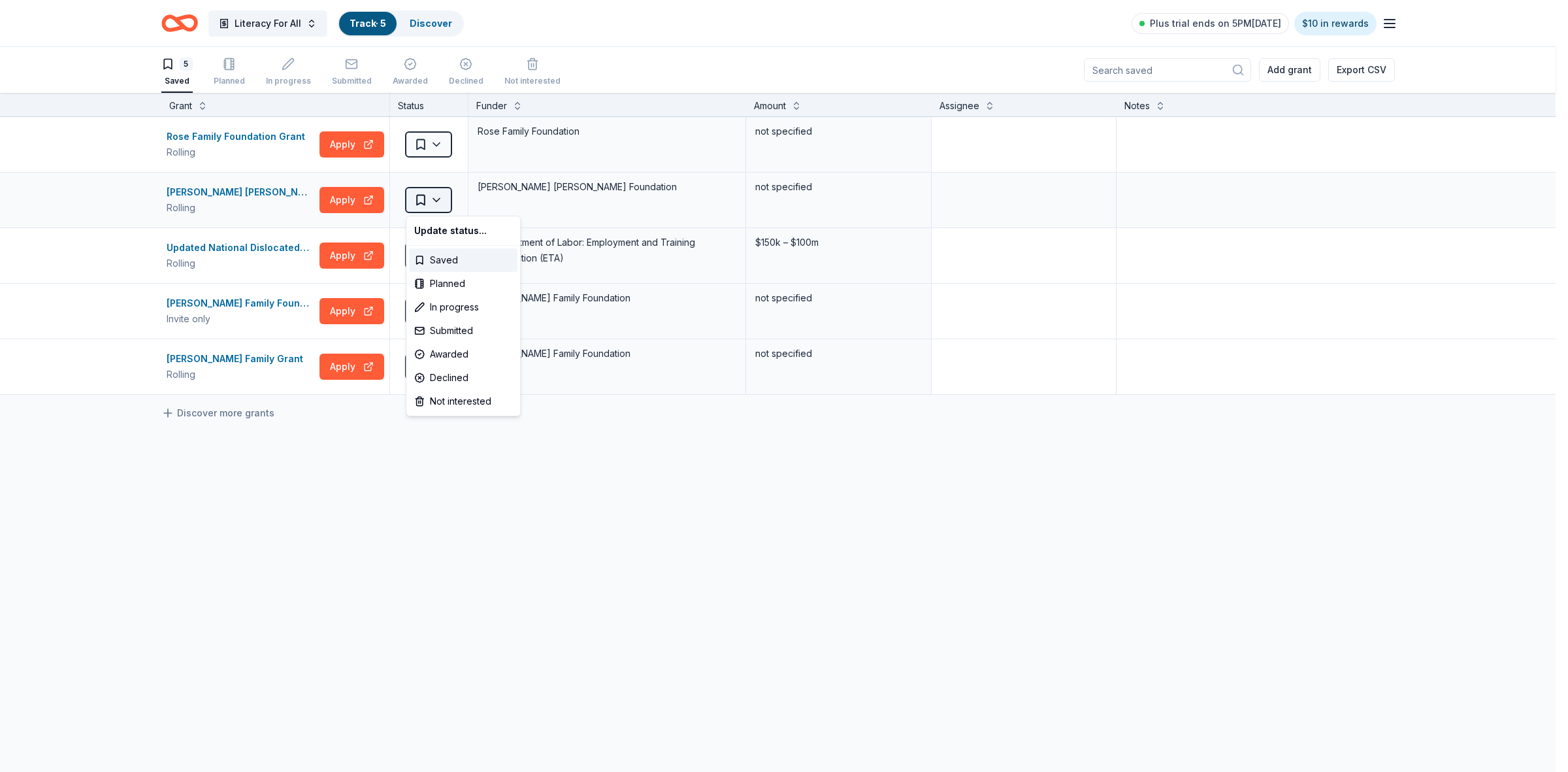
click at [433, 205] on html "Literacy For All Track · 5 Discover Plus trial ends on 5PM[DATE] $10 in rewards…" at bounding box center [784, 386] width 1568 height 772
click at [450, 406] on div "Not interested" at bounding box center [463, 401] width 109 height 24
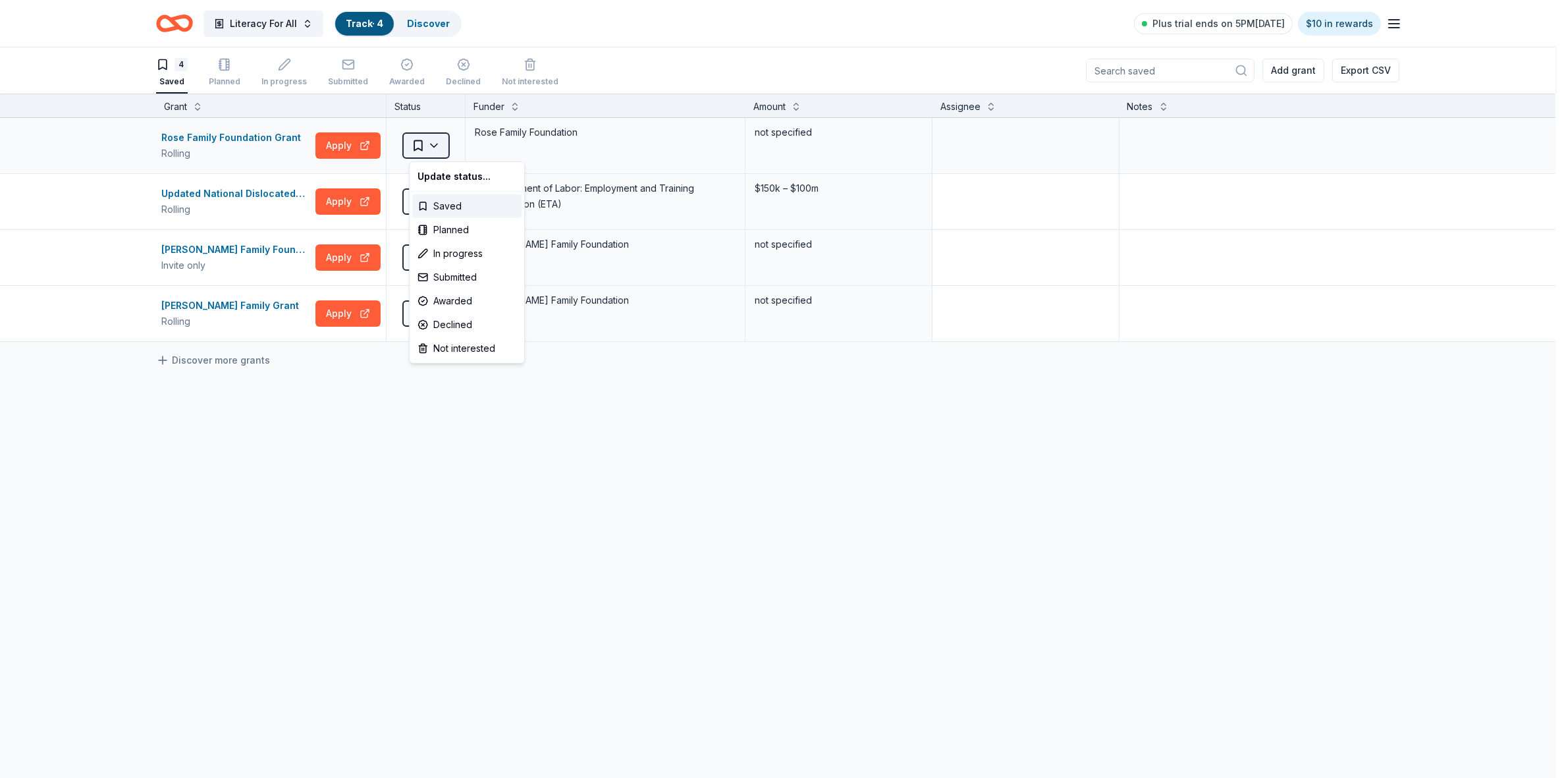
click at [439, 147] on html "Literacy For All Track · 4 Discover Plus trial ends on 5PM[DATE] $10 in rewards…" at bounding box center [784, 389] width 1568 height 778
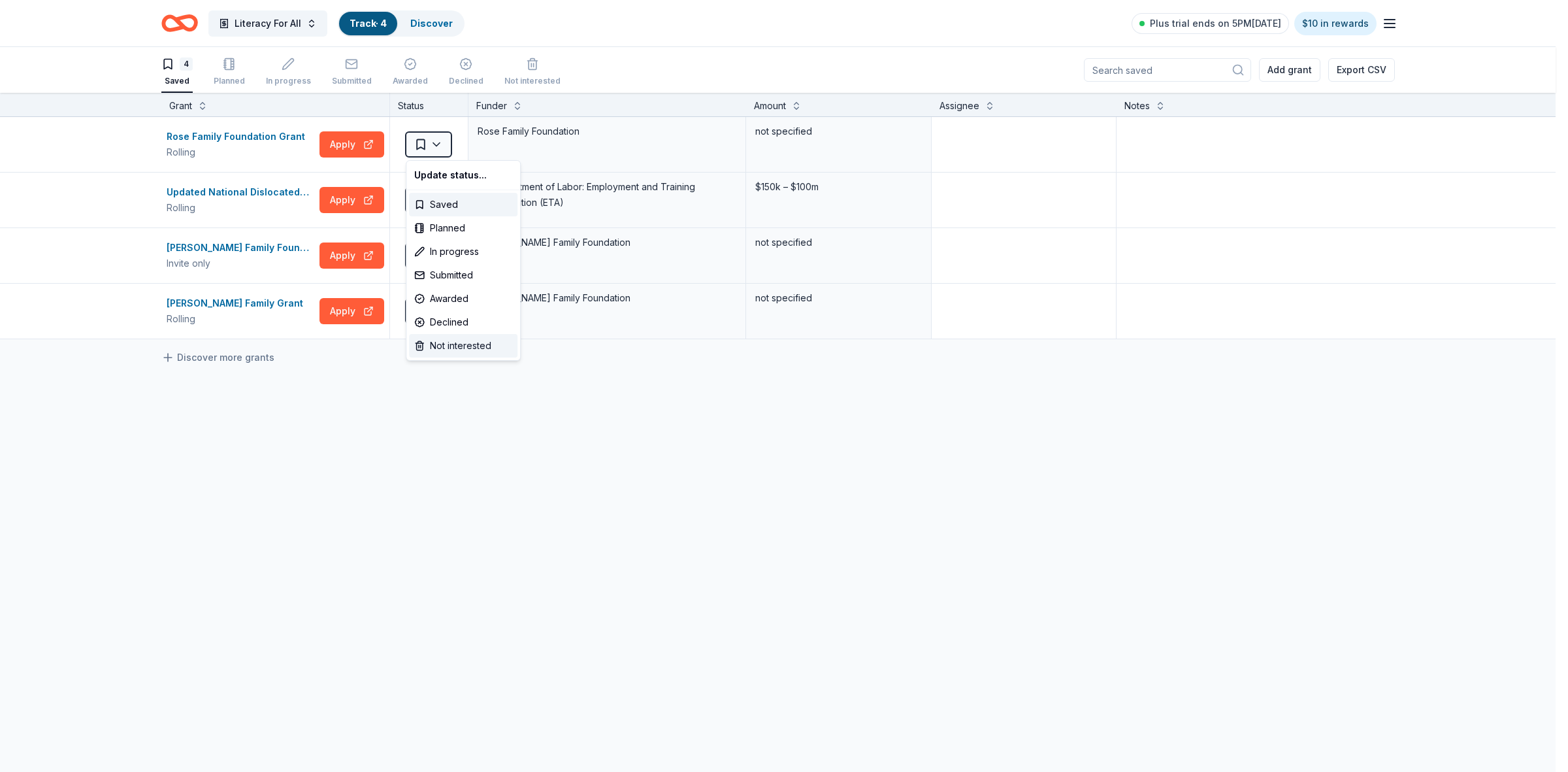
click at [456, 341] on div "Not interested" at bounding box center [463, 346] width 109 height 24
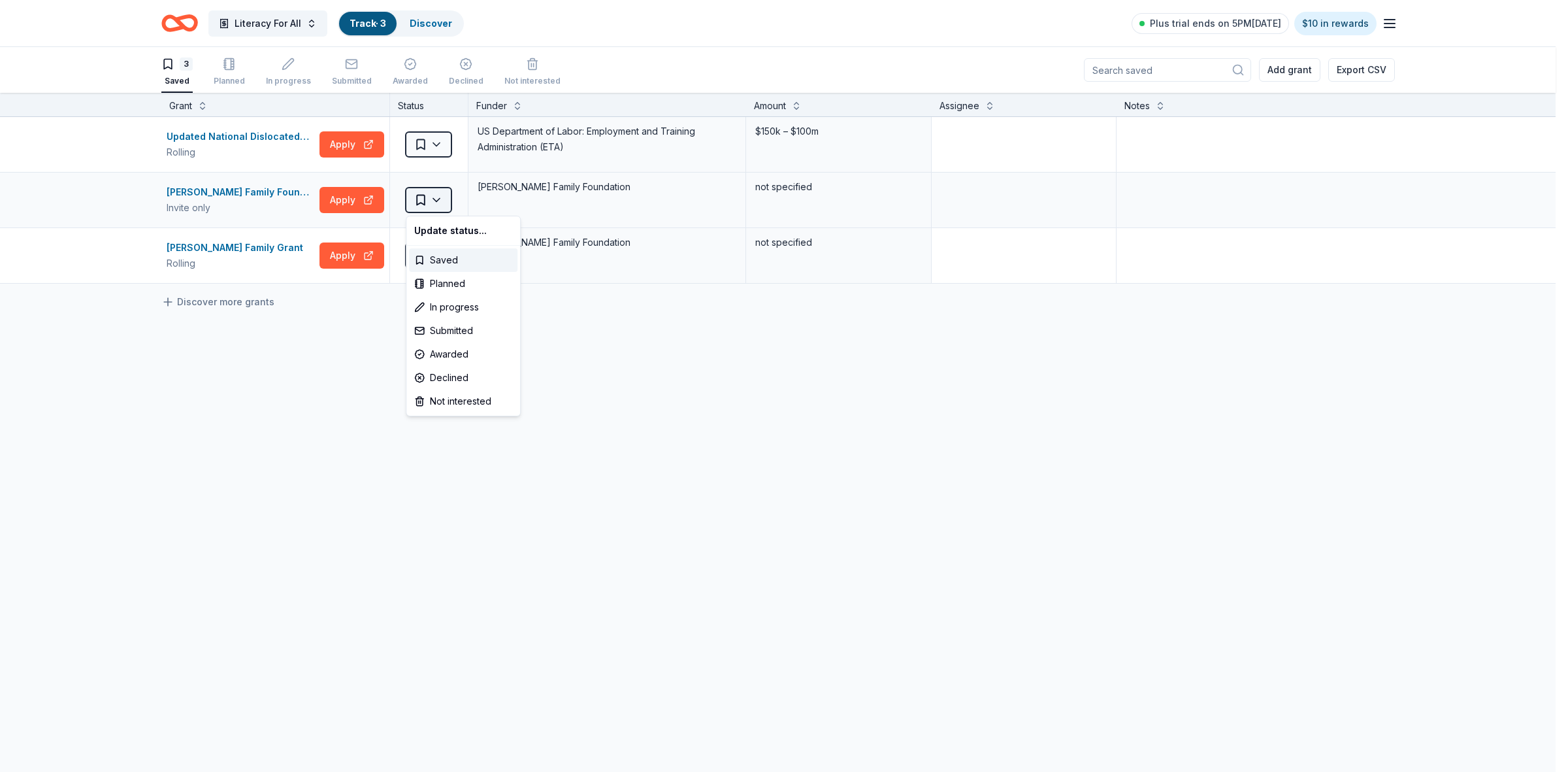
click at [439, 201] on html "Literacy For All Track · 3 Discover Plus trial ends on 5PM[DATE] $10 in rewards…" at bounding box center [784, 386] width 1568 height 772
click at [473, 404] on div "Not interested" at bounding box center [463, 401] width 109 height 24
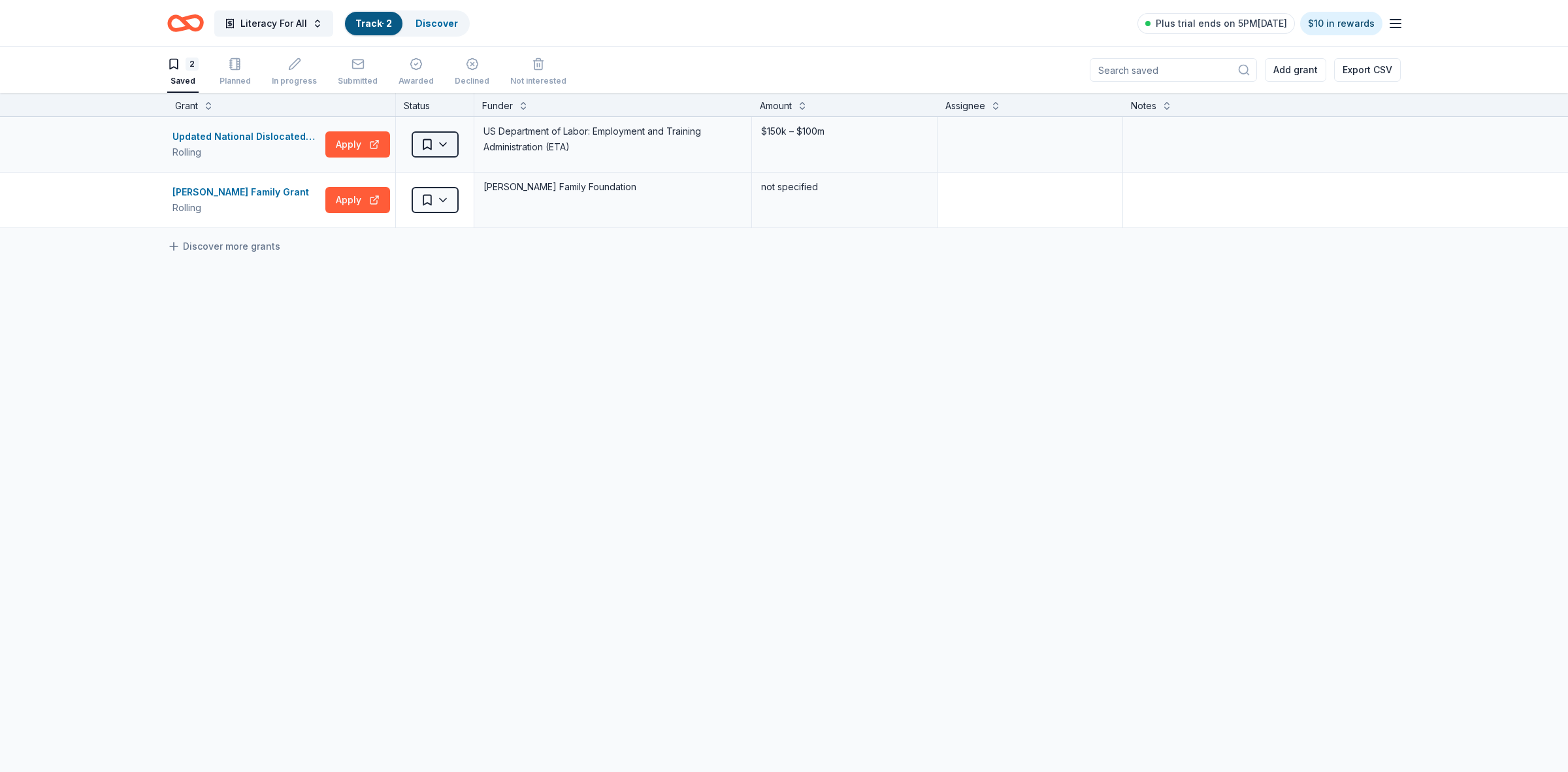
click at [442, 149] on html "Literacy For All Track · 2 Discover Plus trial ends on 5PM[DATE] $10 in rewards…" at bounding box center [784, 386] width 1568 height 772
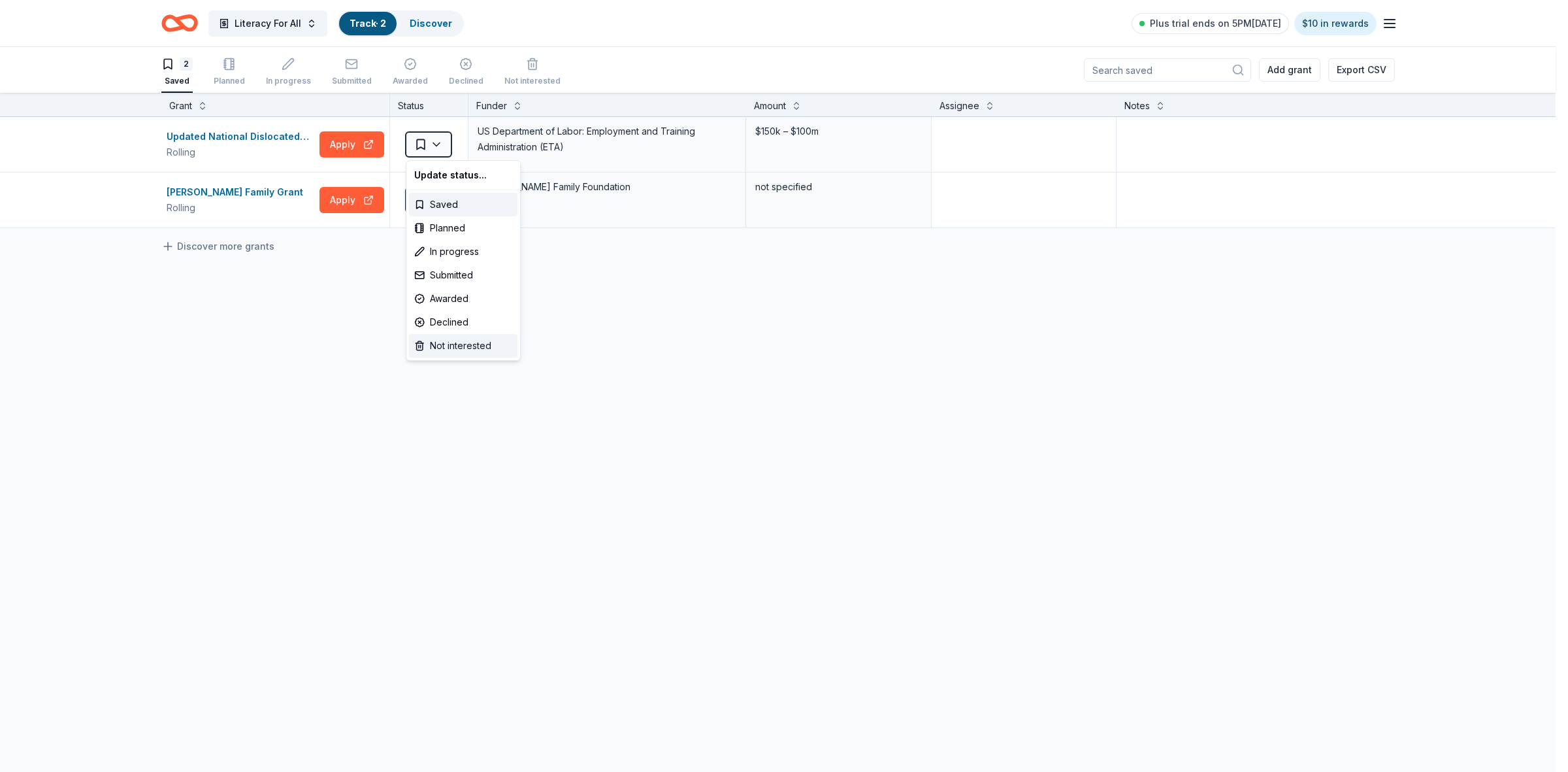
click at [467, 344] on div "Not interested" at bounding box center [463, 346] width 109 height 24
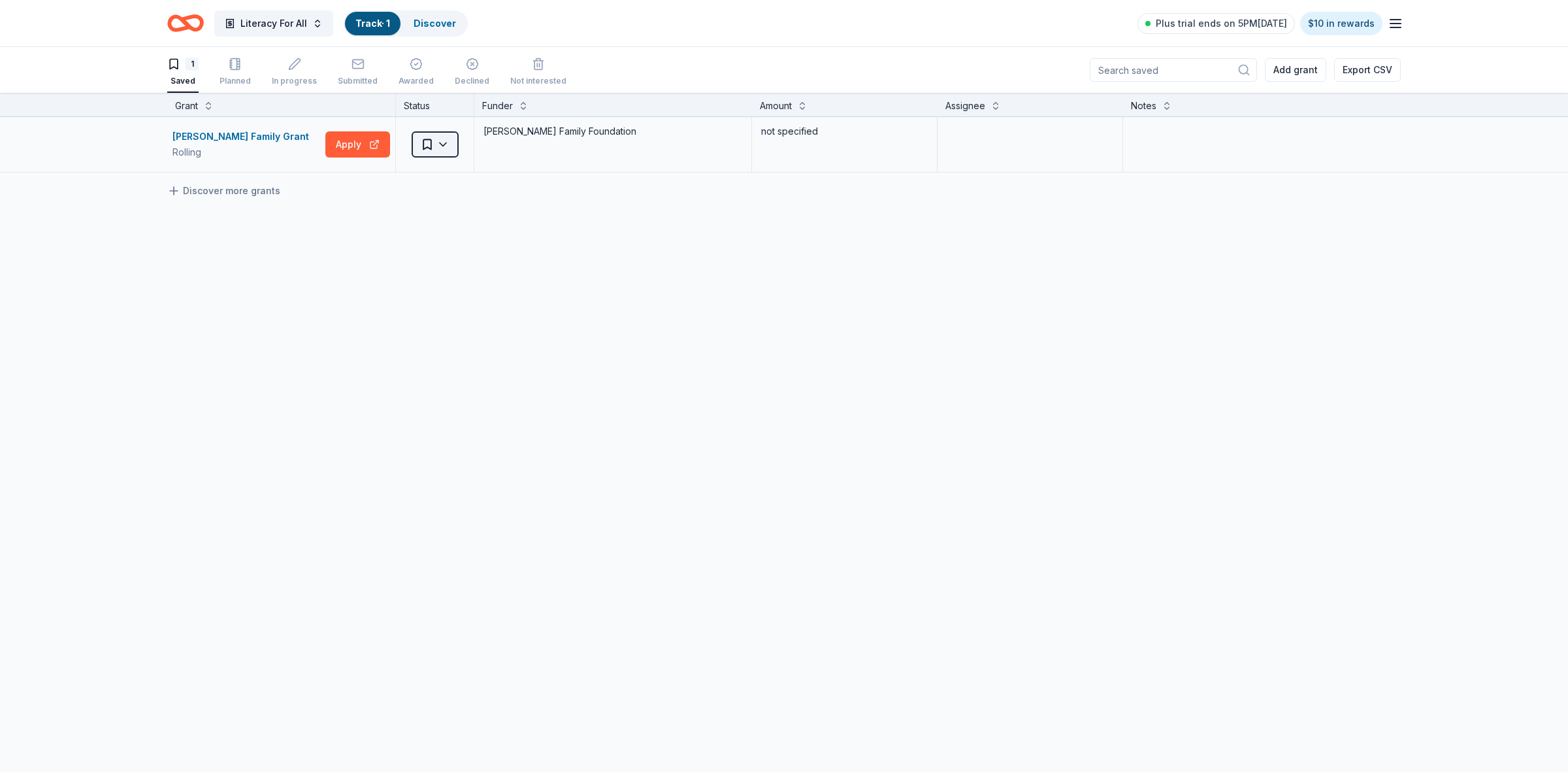
click at [443, 148] on html "Literacy For All Track · 1 Discover Plus trial ends on 5PM[DATE] $10 in rewards…" at bounding box center [784, 386] width 1568 height 772
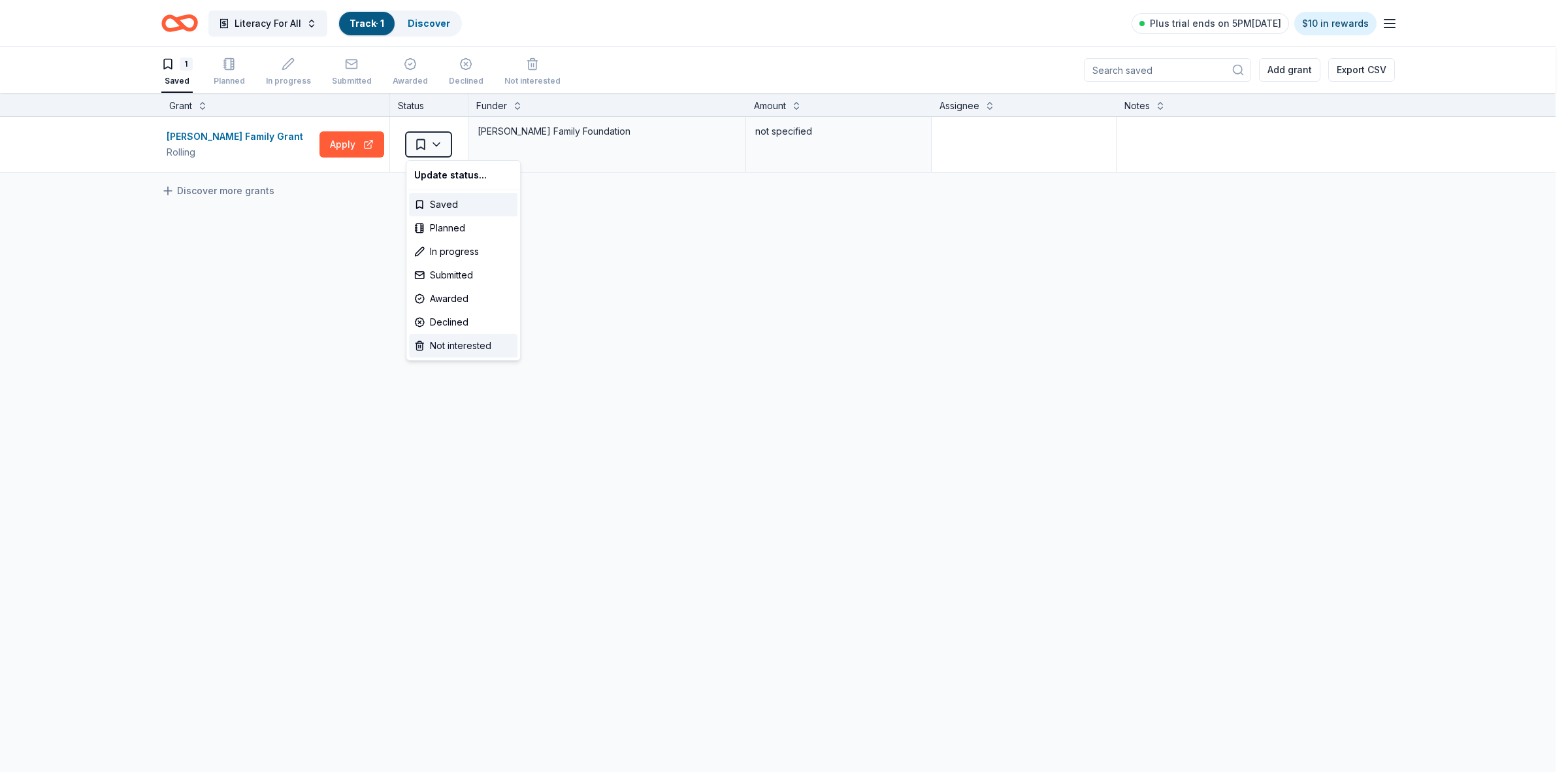
click at [461, 344] on div "Not interested" at bounding box center [463, 346] width 109 height 24
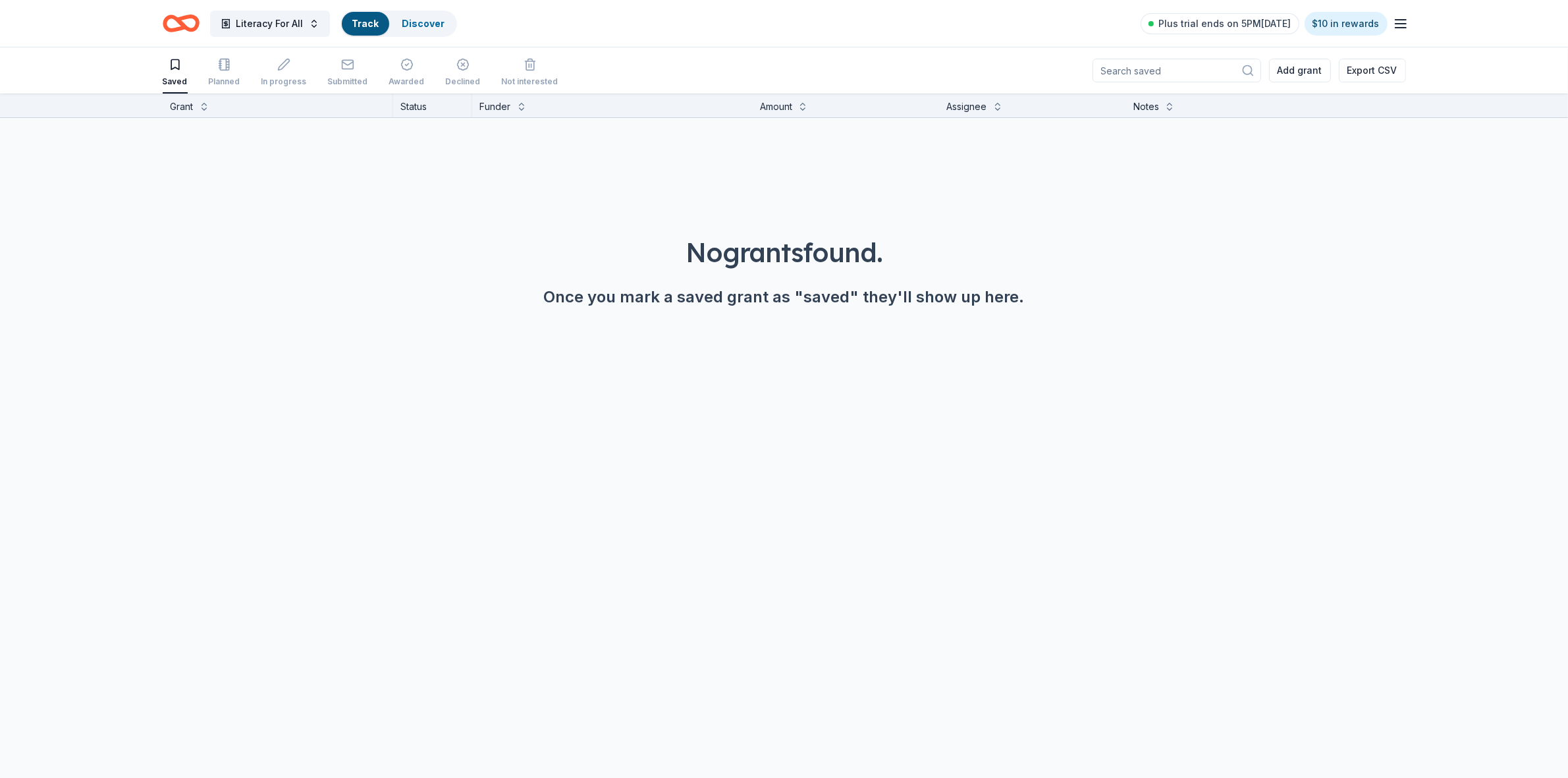
click at [189, 28] on icon "Home" at bounding box center [187, 22] width 21 height 13
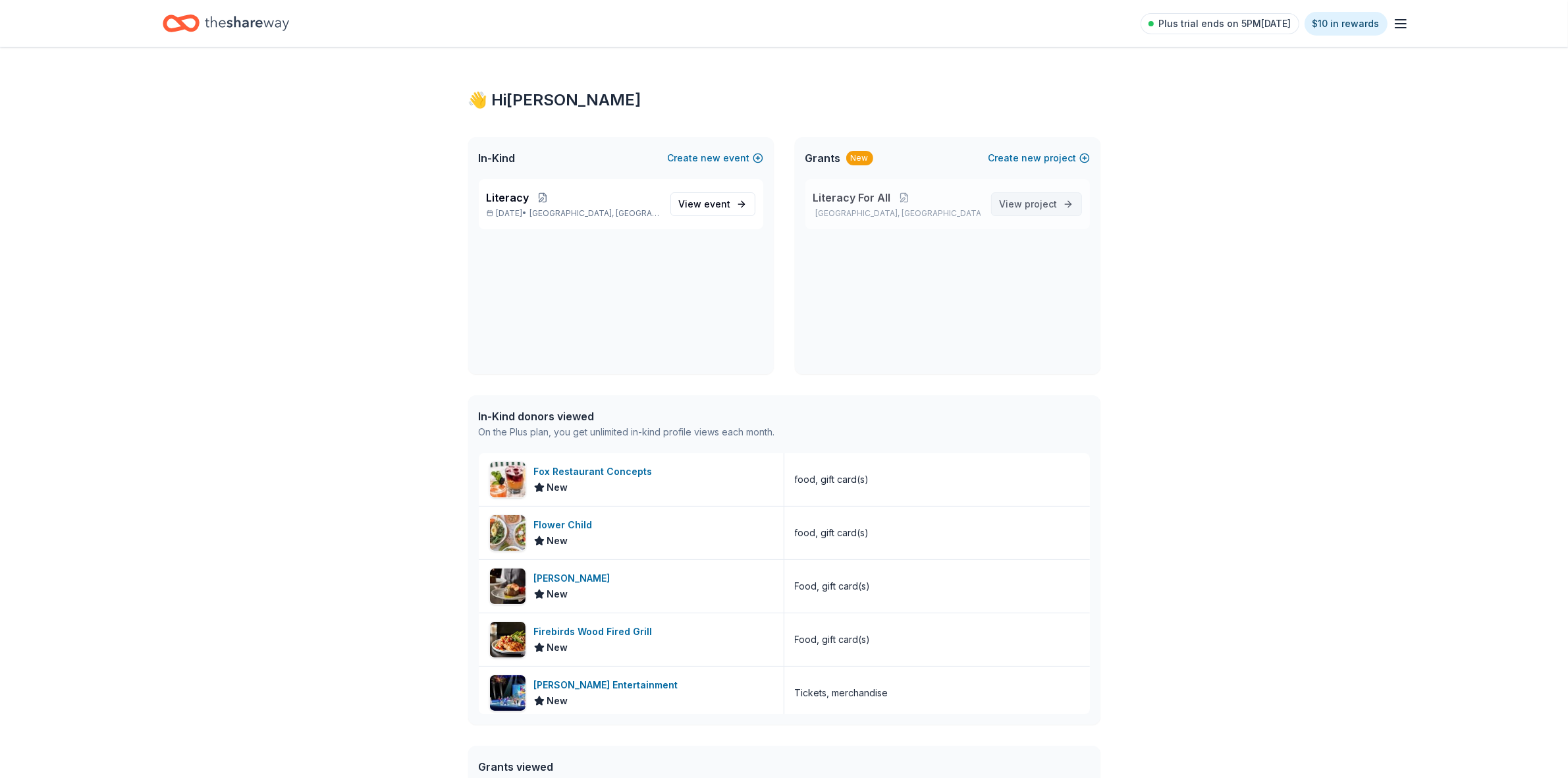
click at [1012, 203] on span "View project" at bounding box center [1029, 204] width 58 height 15
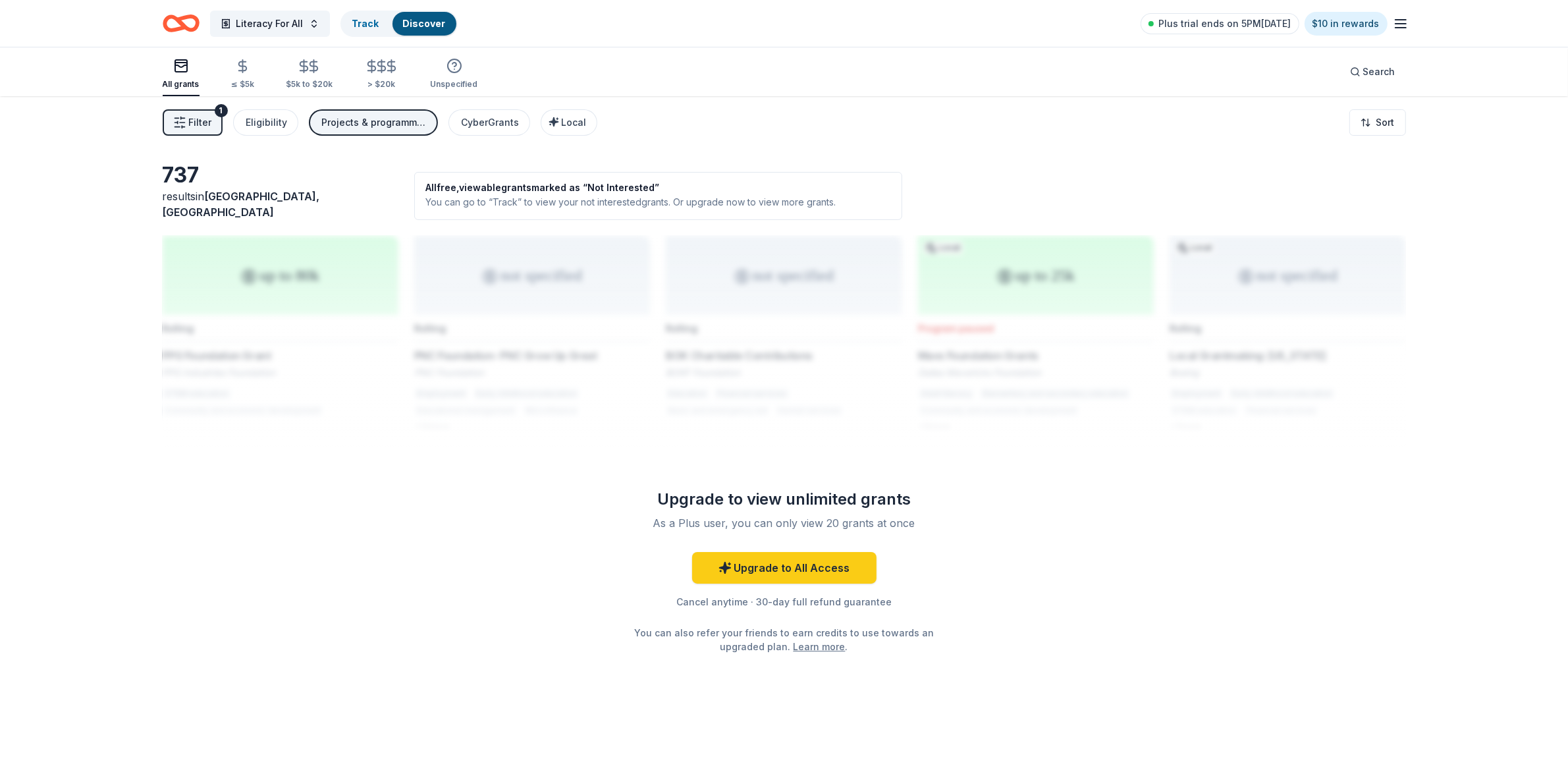
click at [192, 125] on span "Filter" at bounding box center [200, 123] width 23 height 15
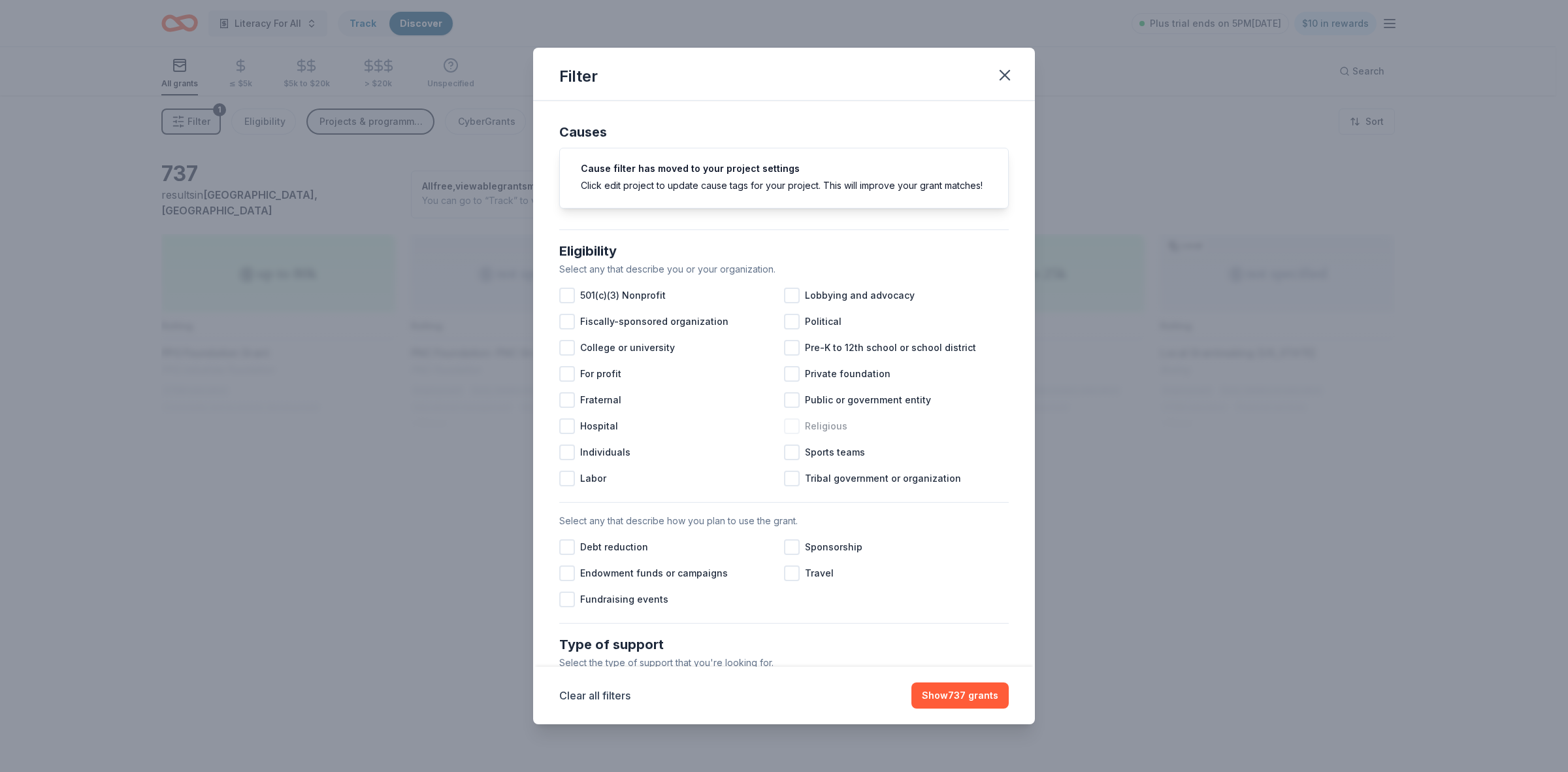
click at [786, 434] on div at bounding box center [791, 426] width 15 height 15
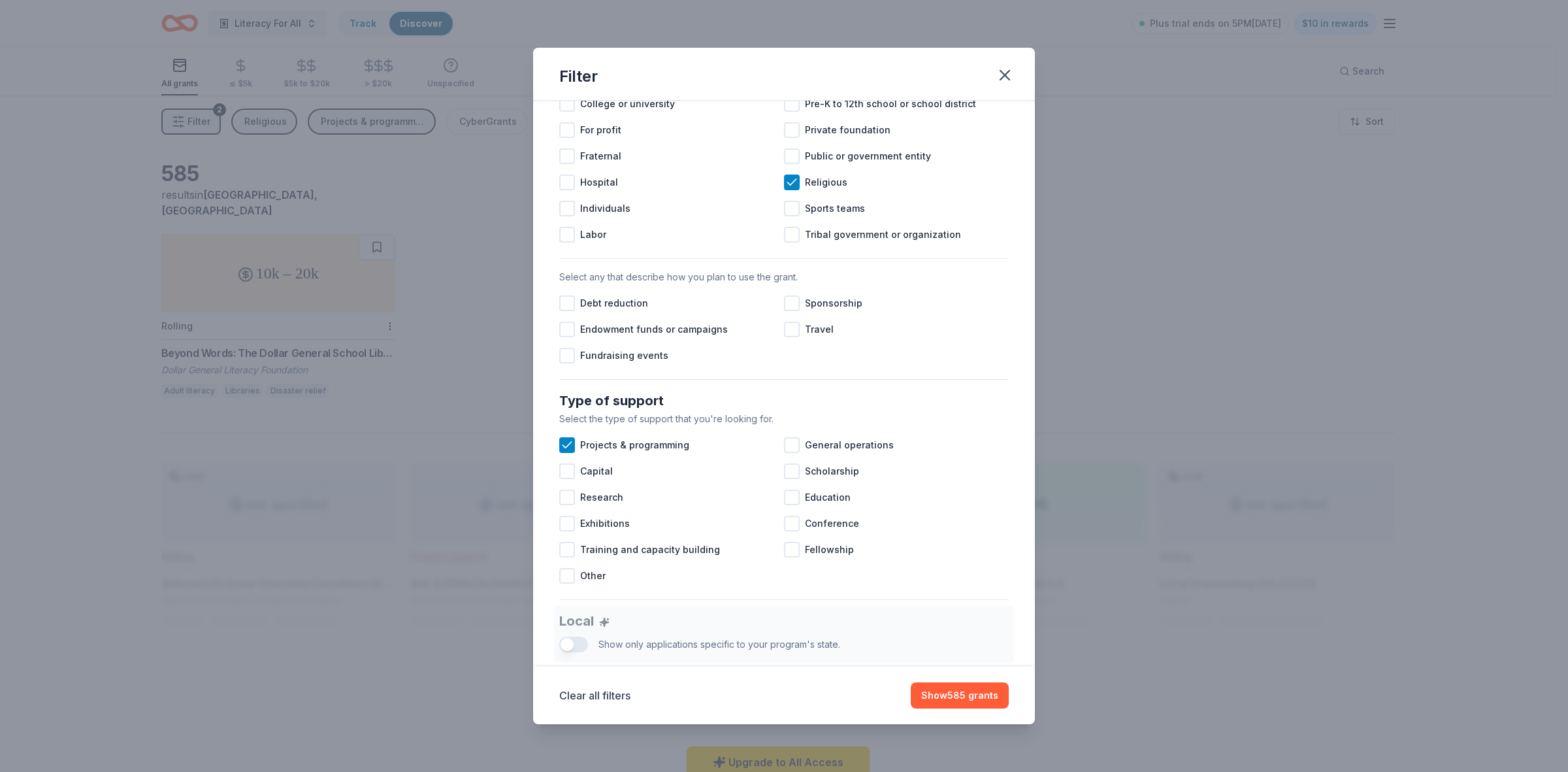
scroll to position [245, 0]
click at [566, 362] on div at bounding box center [567, 354] width 15 height 15
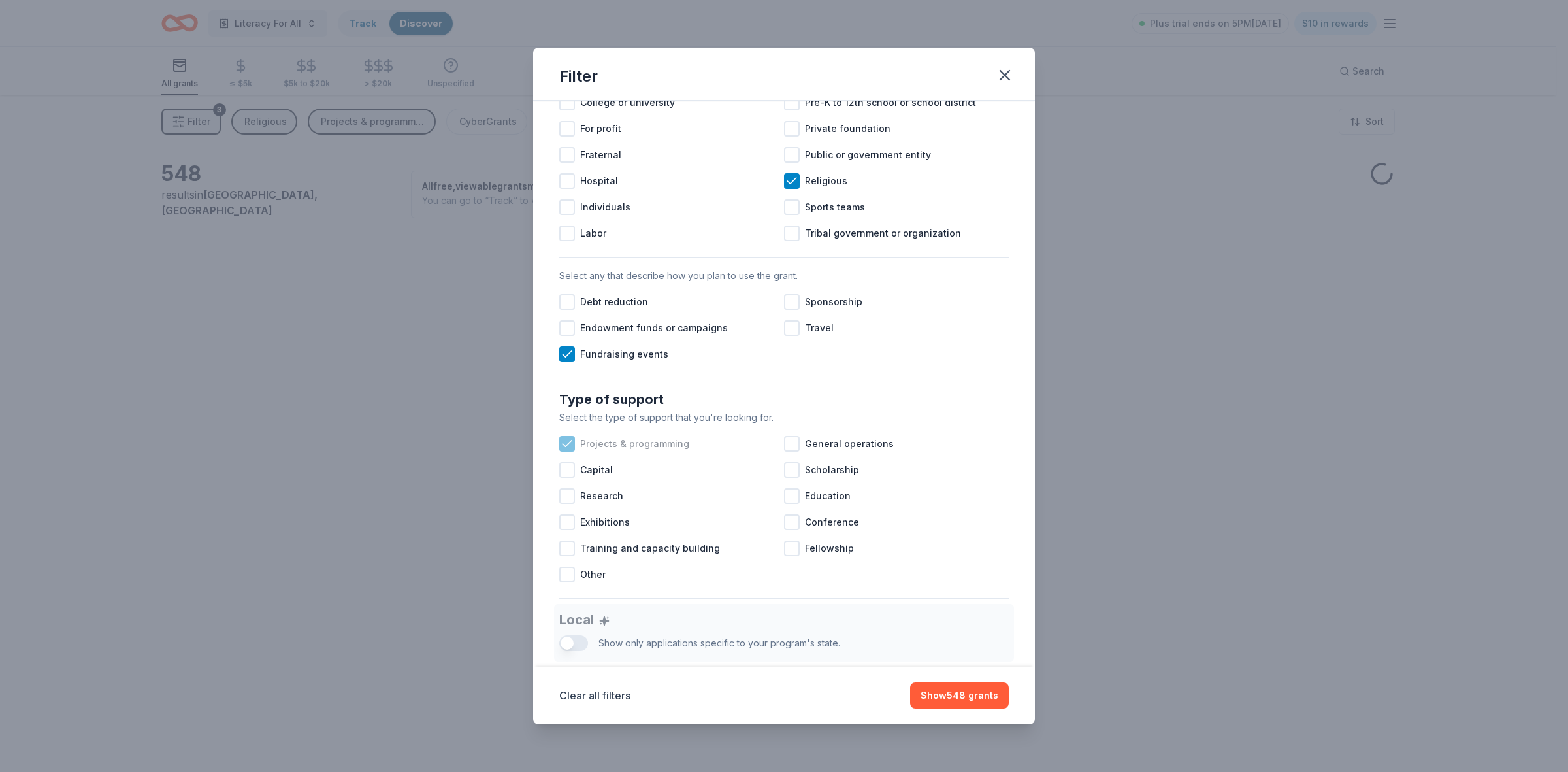
click at [565, 446] on icon at bounding box center [567, 443] width 8 height 6
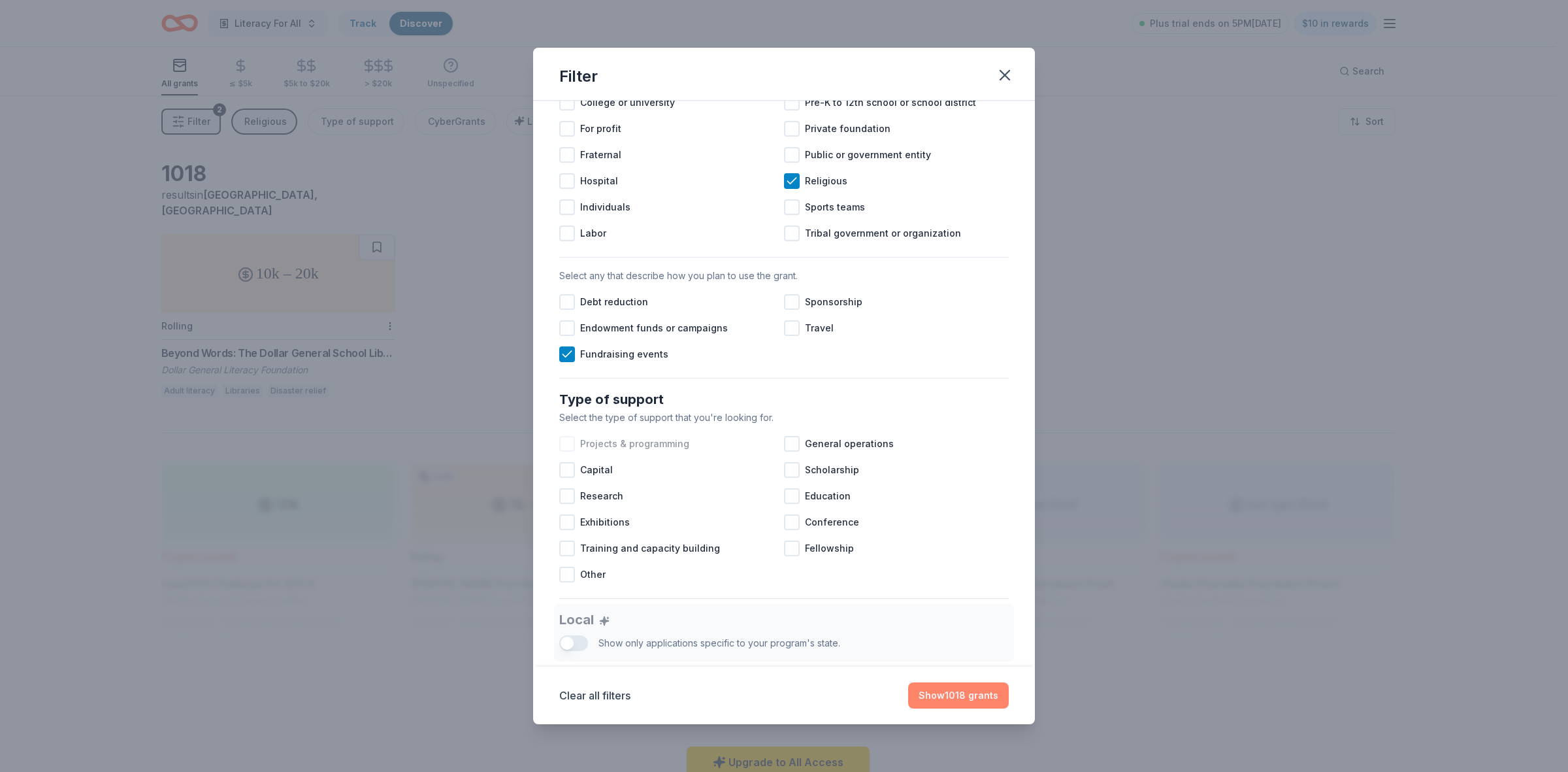
click at [942, 701] on button "Show 1018 grants" at bounding box center [958, 695] width 100 height 26
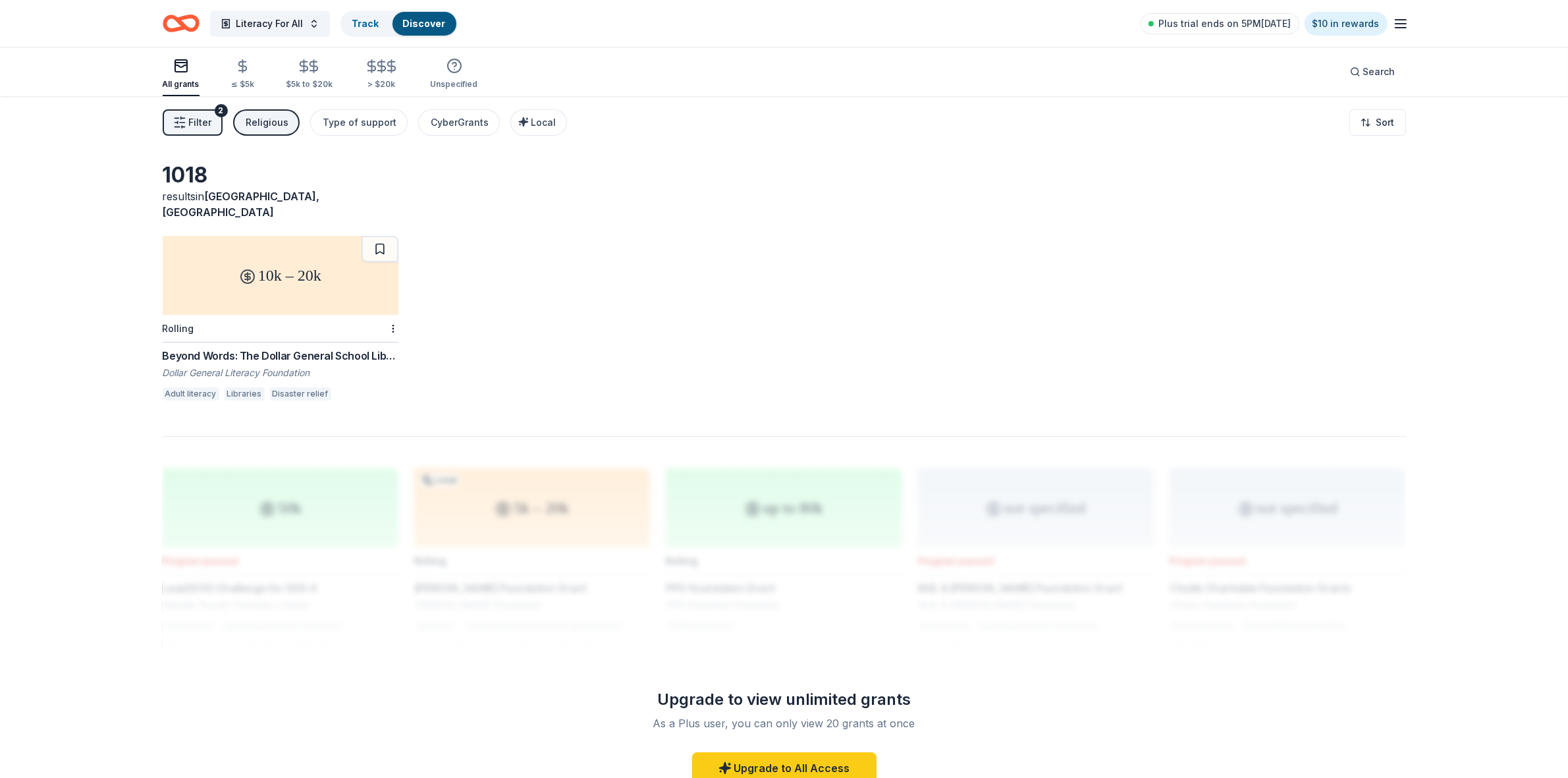
click at [377, 236] on button at bounding box center [380, 248] width 37 height 27
click at [206, 127] on span "Filter" at bounding box center [200, 123] width 23 height 15
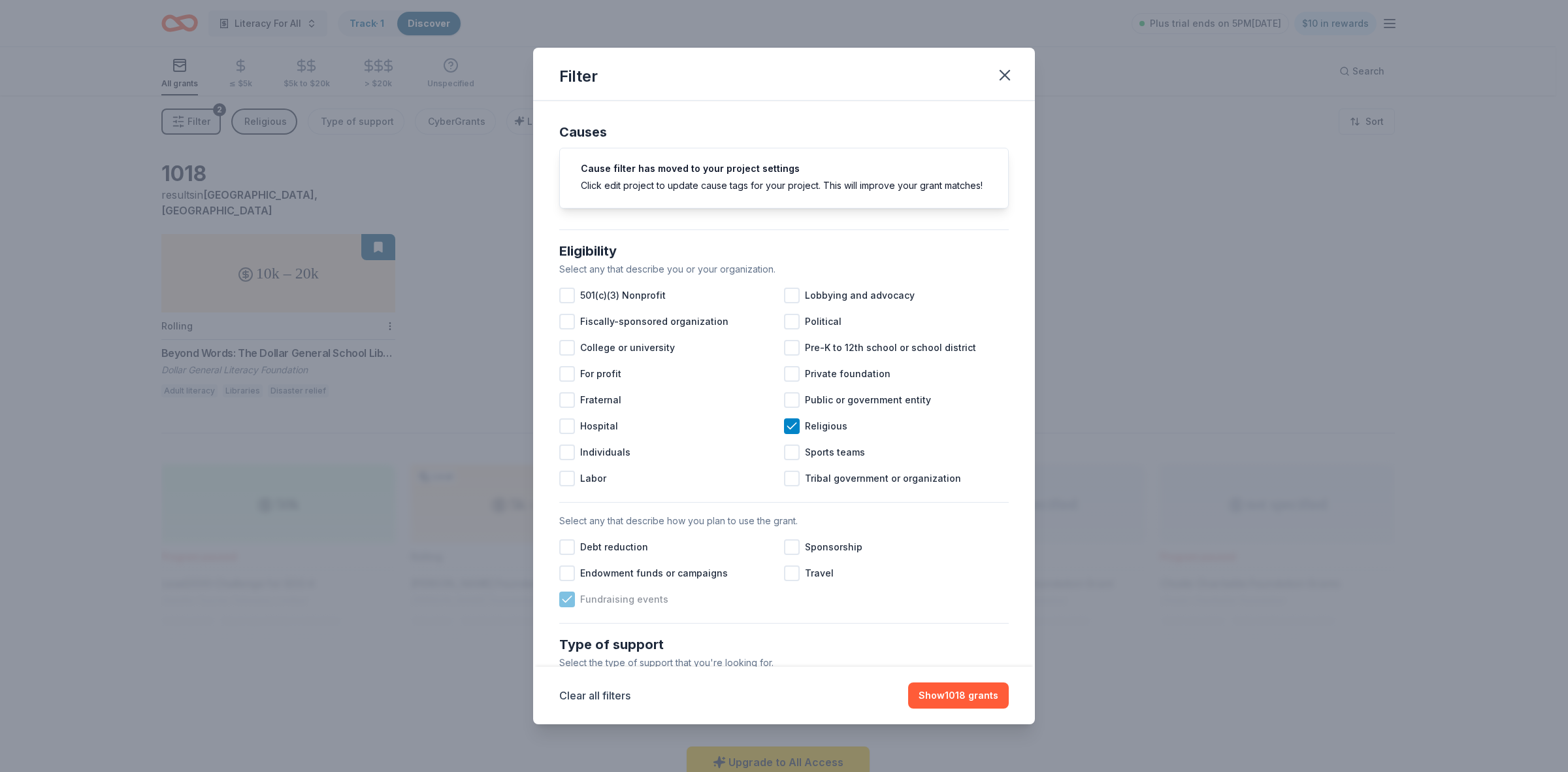
click at [572, 606] on icon at bounding box center [567, 599] width 13 height 13
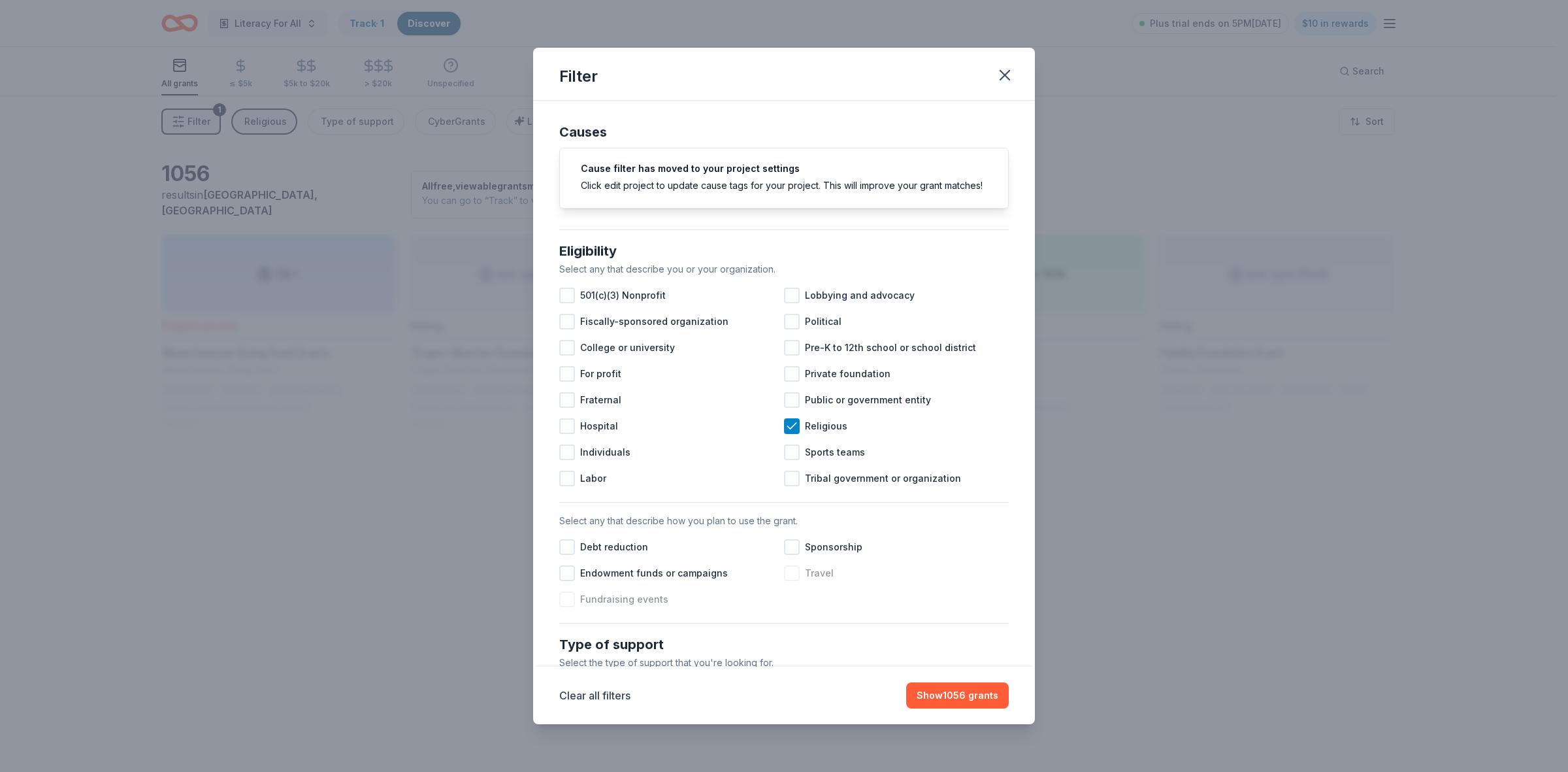
click at [786, 581] on div at bounding box center [791, 573] width 15 height 15
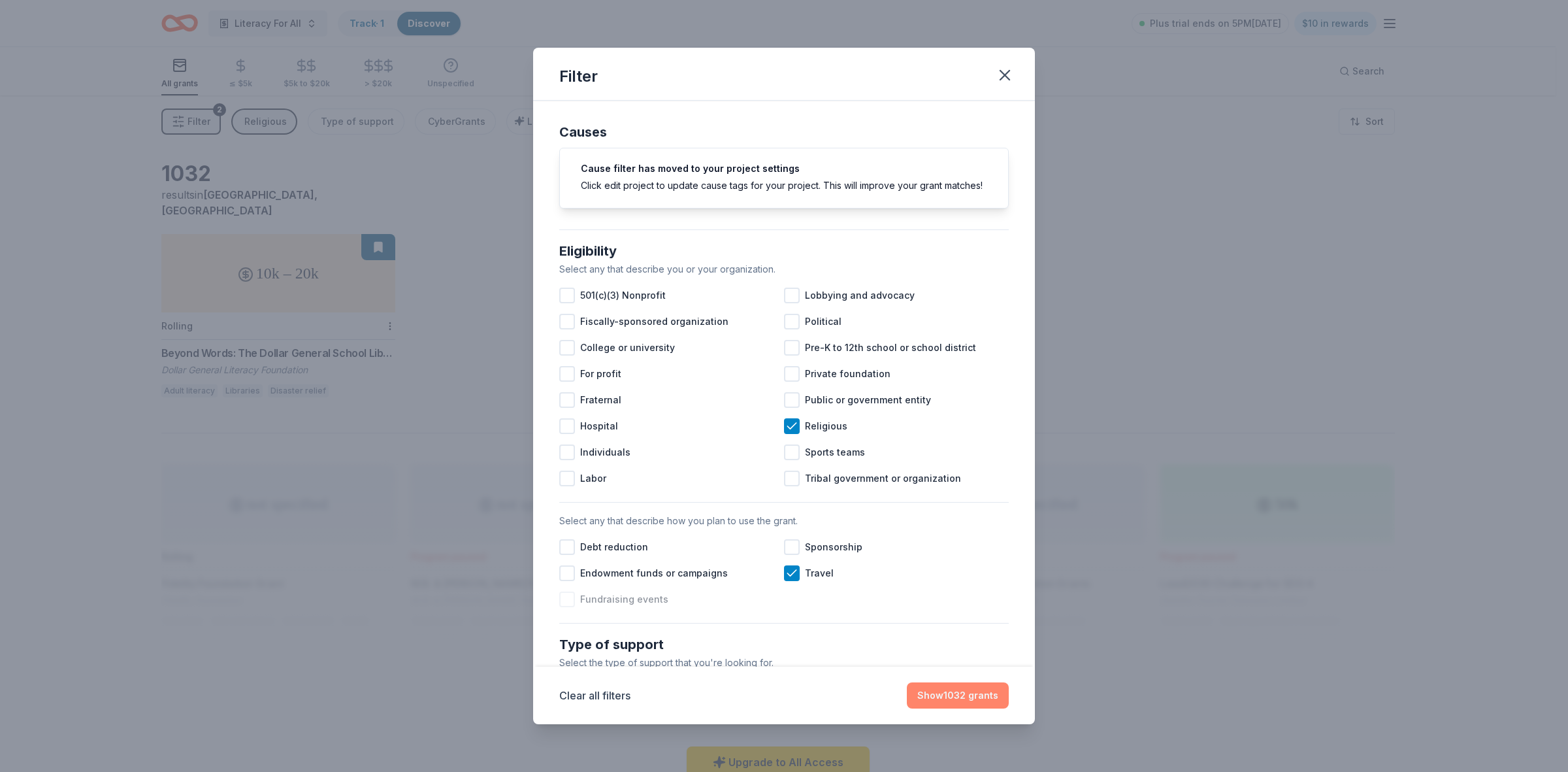
click at [959, 698] on button "Show 1032 grants" at bounding box center [958, 695] width 102 height 26
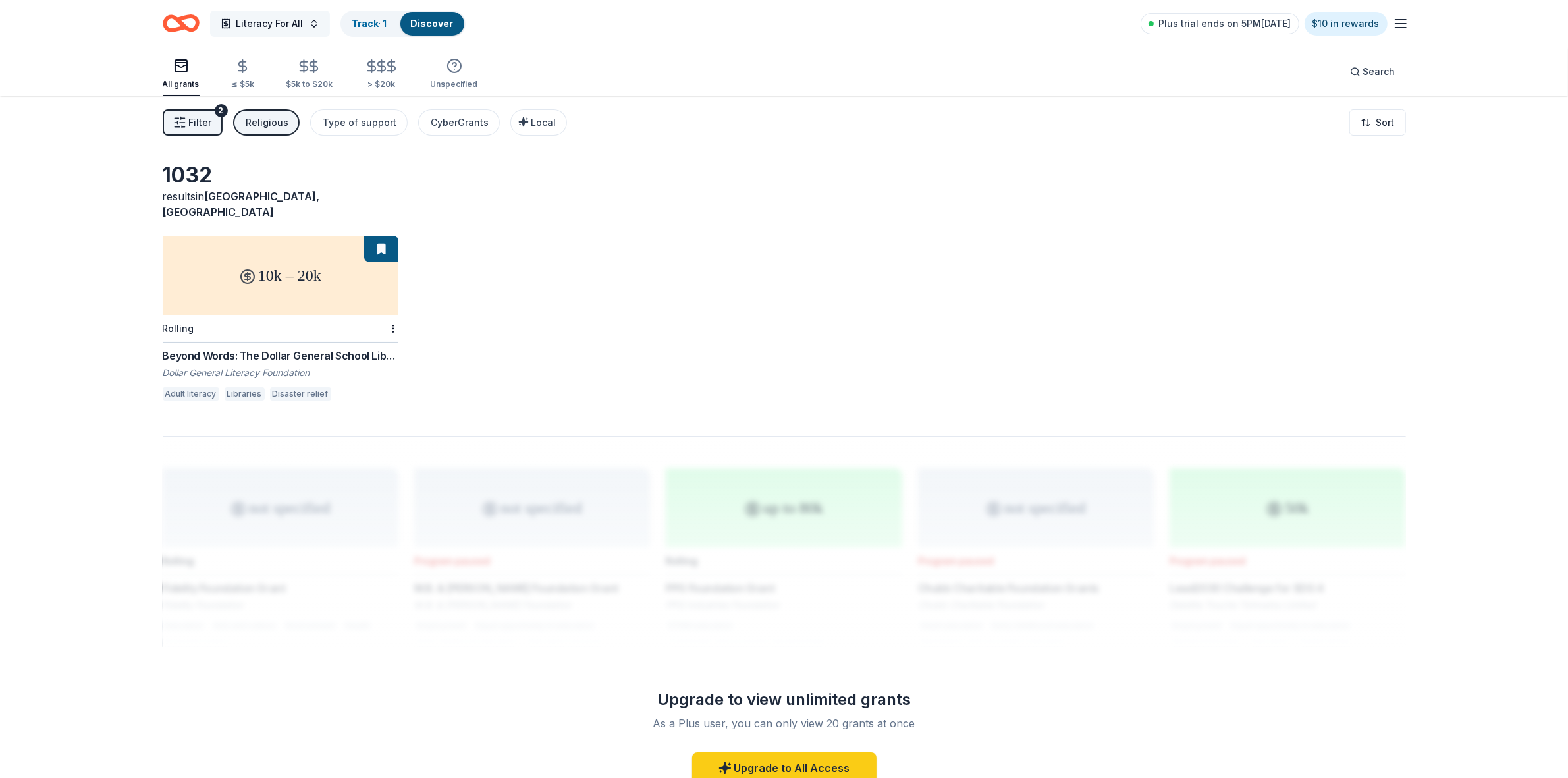
click at [271, 23] on span "Literacy For All" at bounding box center [270, 23] width 67 height 15
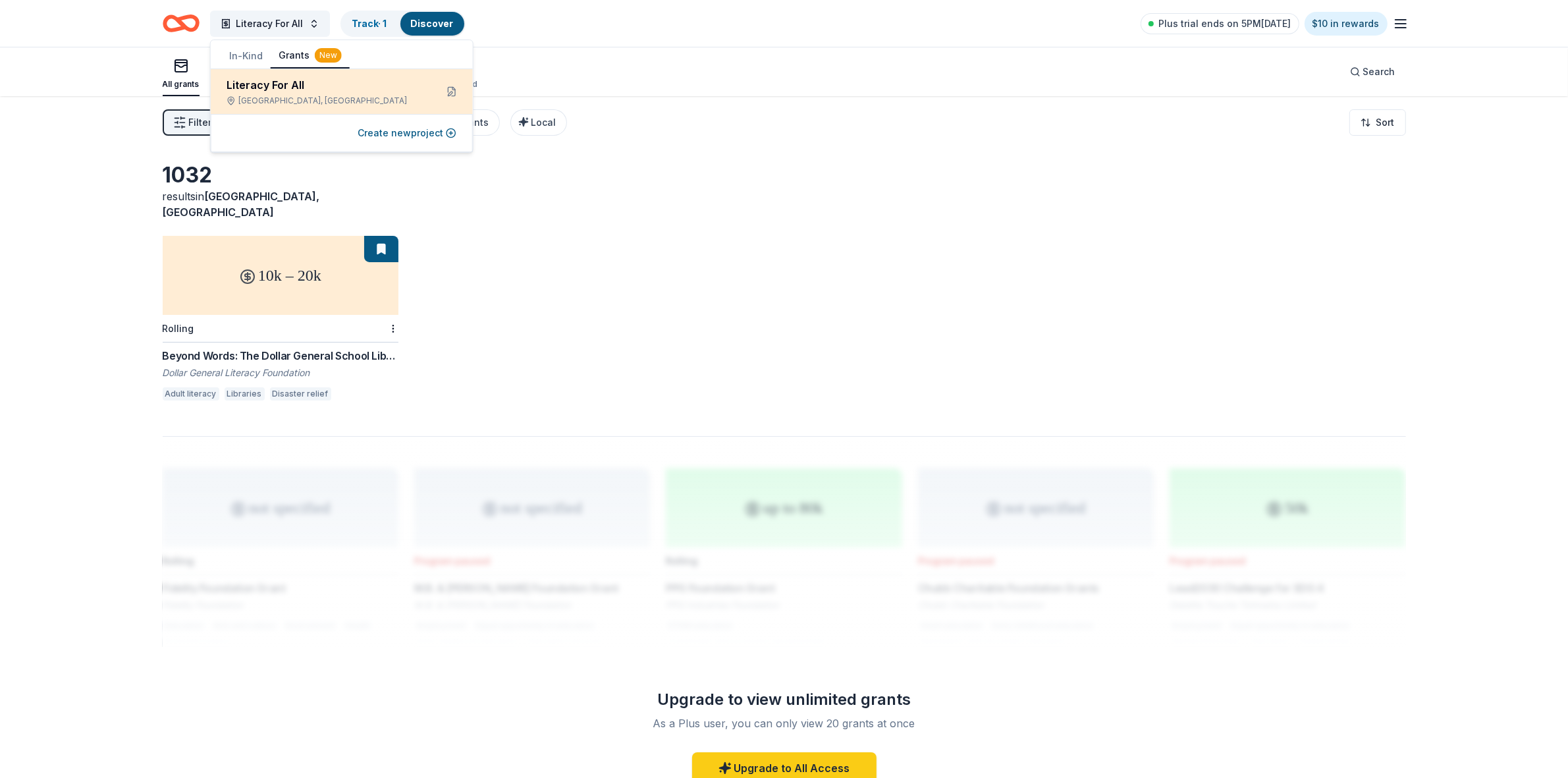
click at [250, 86] on div "Literacy For All" at bounding box center [326, 85] width 199 height 15
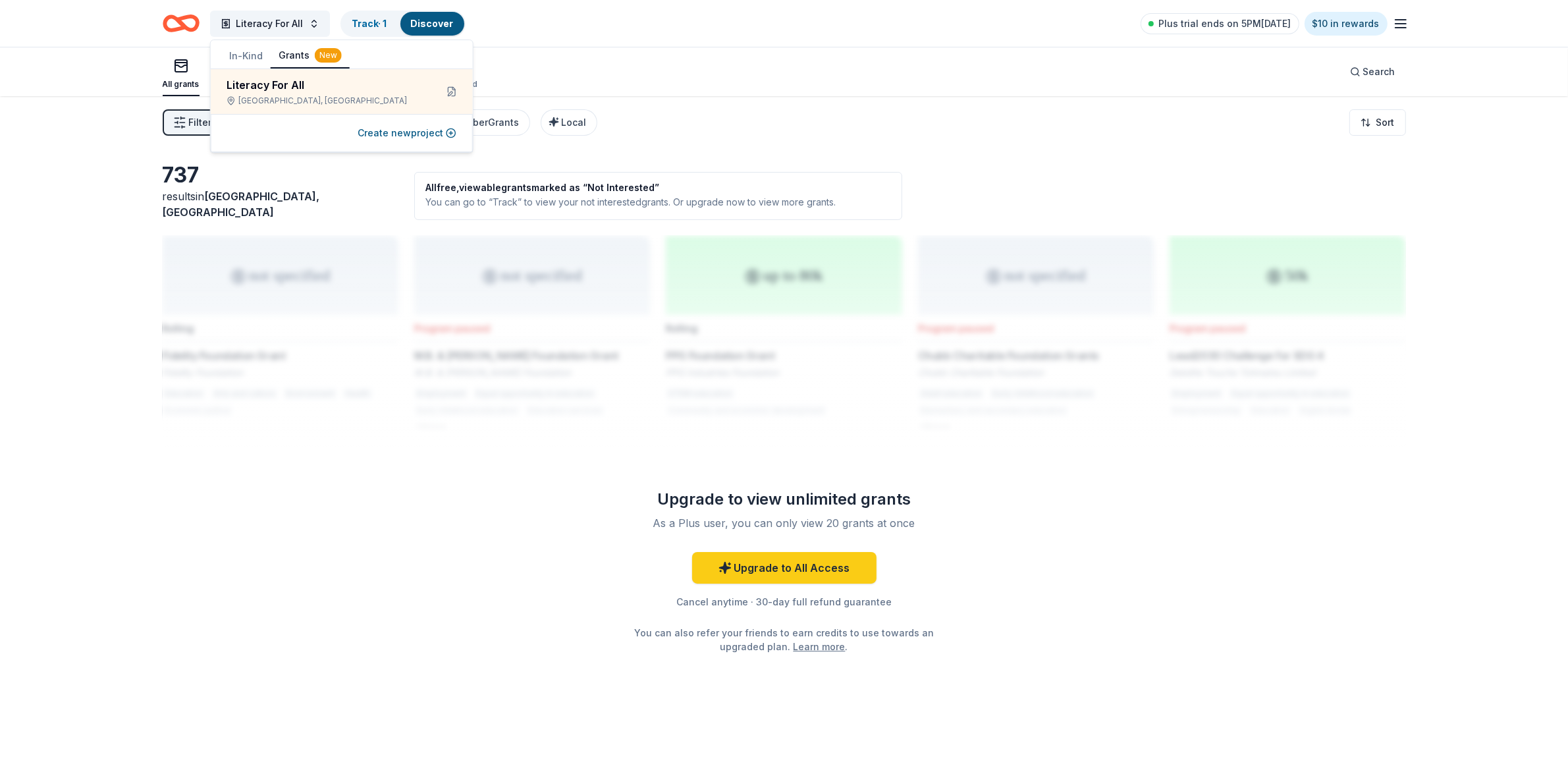
click at [186, 27] on icon "Home" at bounding box center [187, 22] width 21 height 13
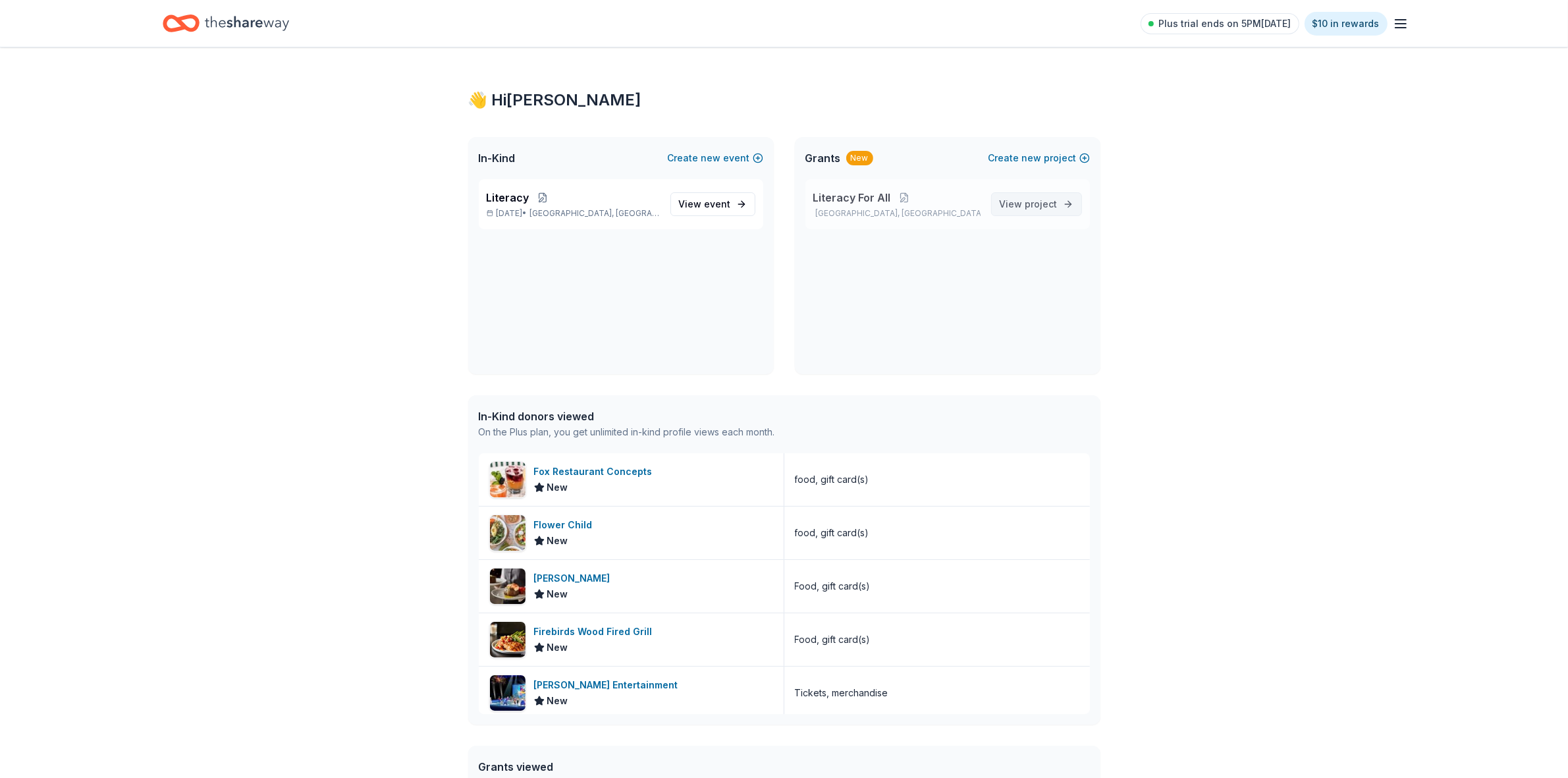
click at [1044, 208] on span "project" at bounding box center [1042, 203] width 33 height 11
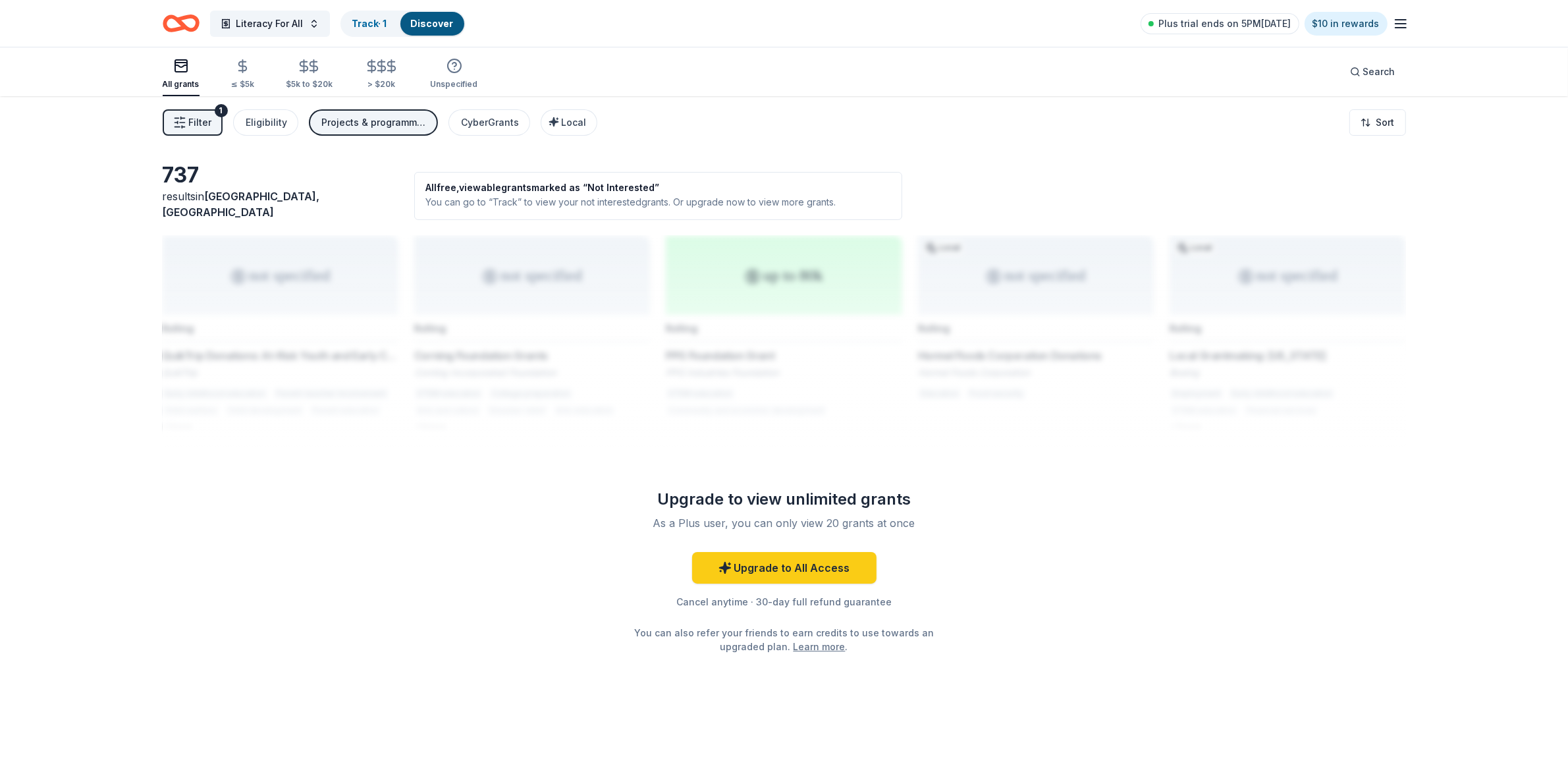
click at [202, 119] on span "Filter" at bounding box center [200, 123] width 23 height 15
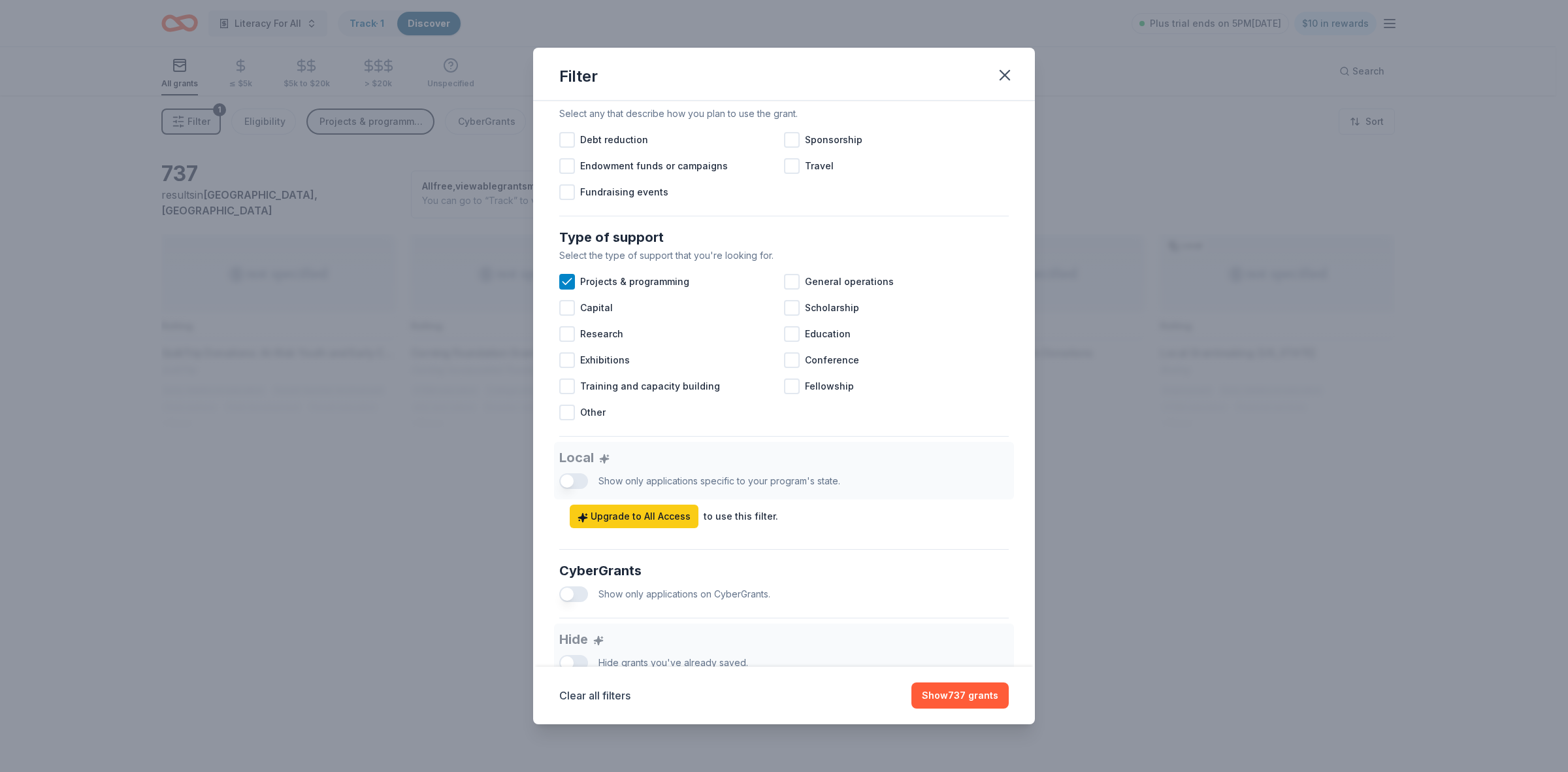
scroll to position [408, 0]
click at [583, 694] on button "Clear all filters" at bounding box center [595, 695] width 71 height 15
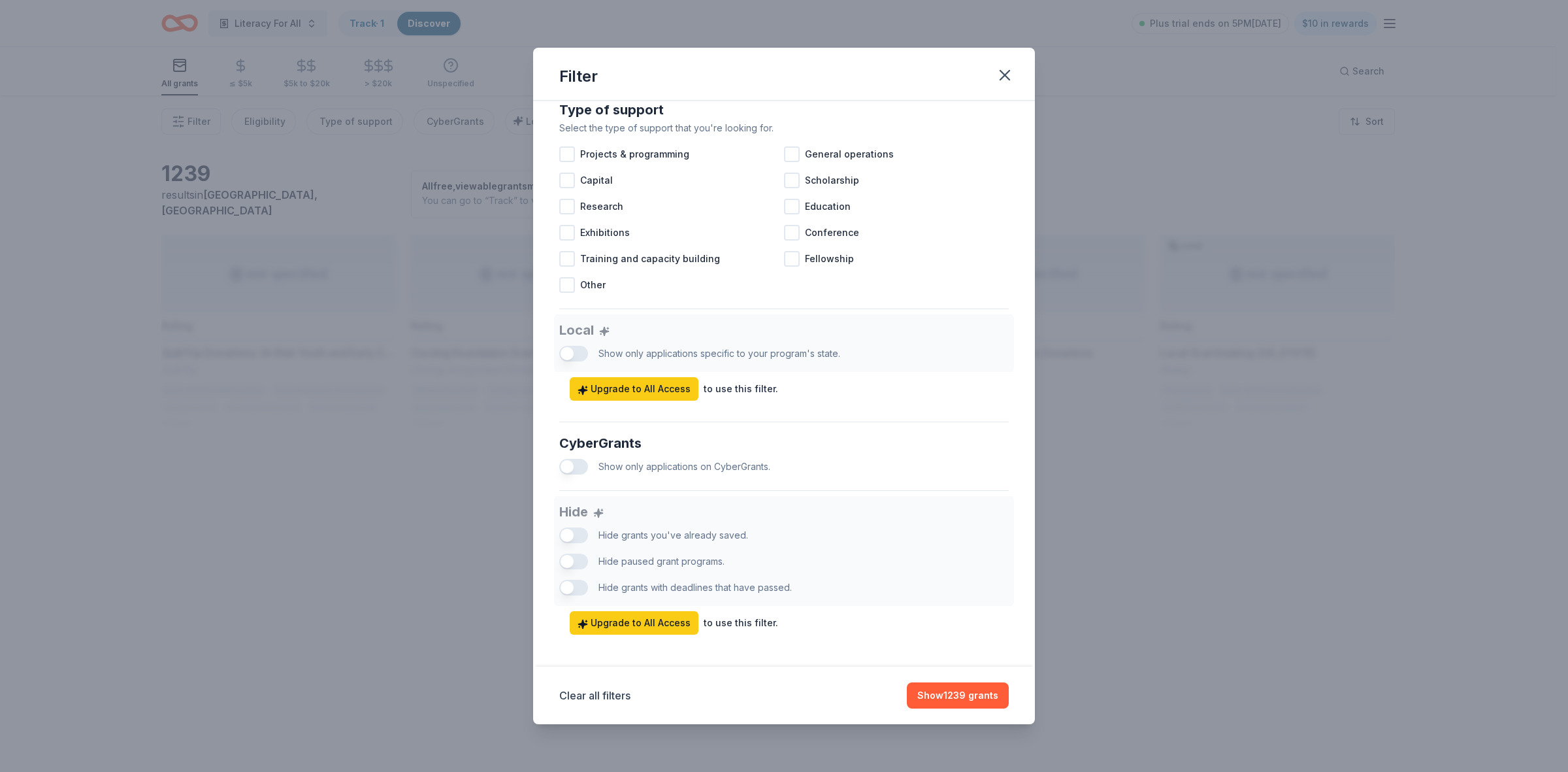
scroll to position [559, 0]
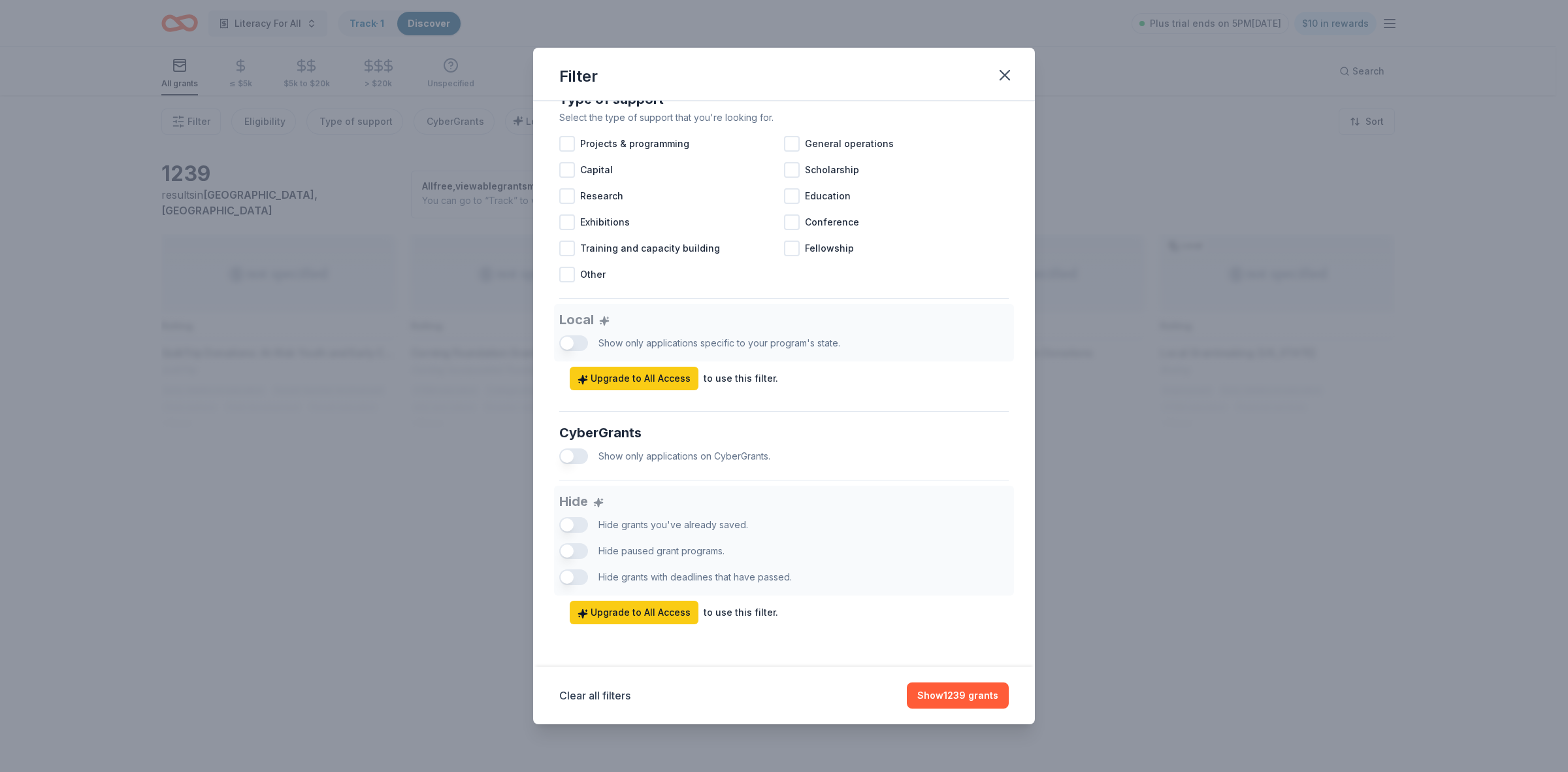
click at [581, 456] on button "button" at bounding box center [574, 456] width 29 height 15
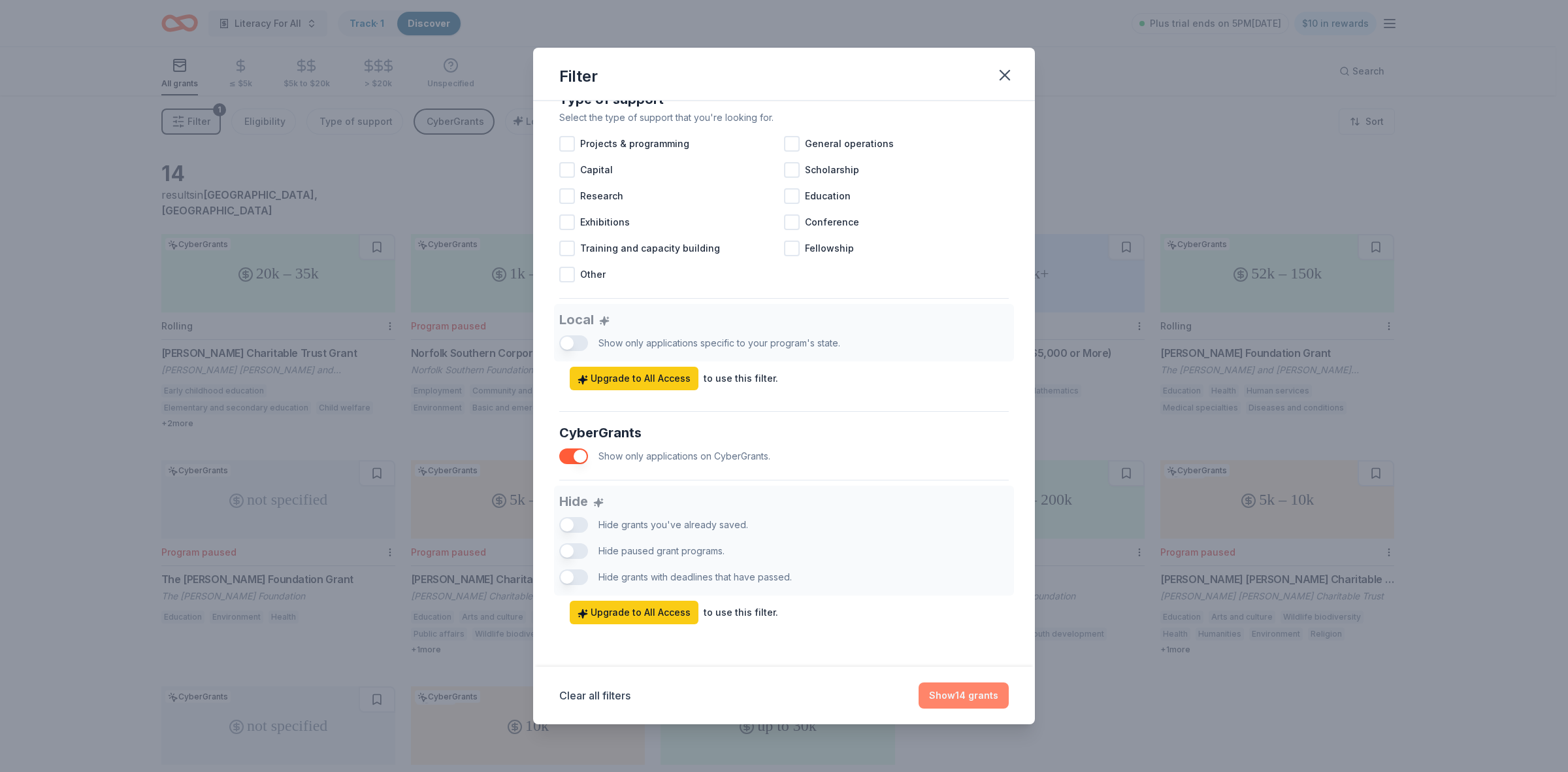
click at [946, 696] on button "Show 14 grants" at bounding box center [964, 695] width 90 height 26
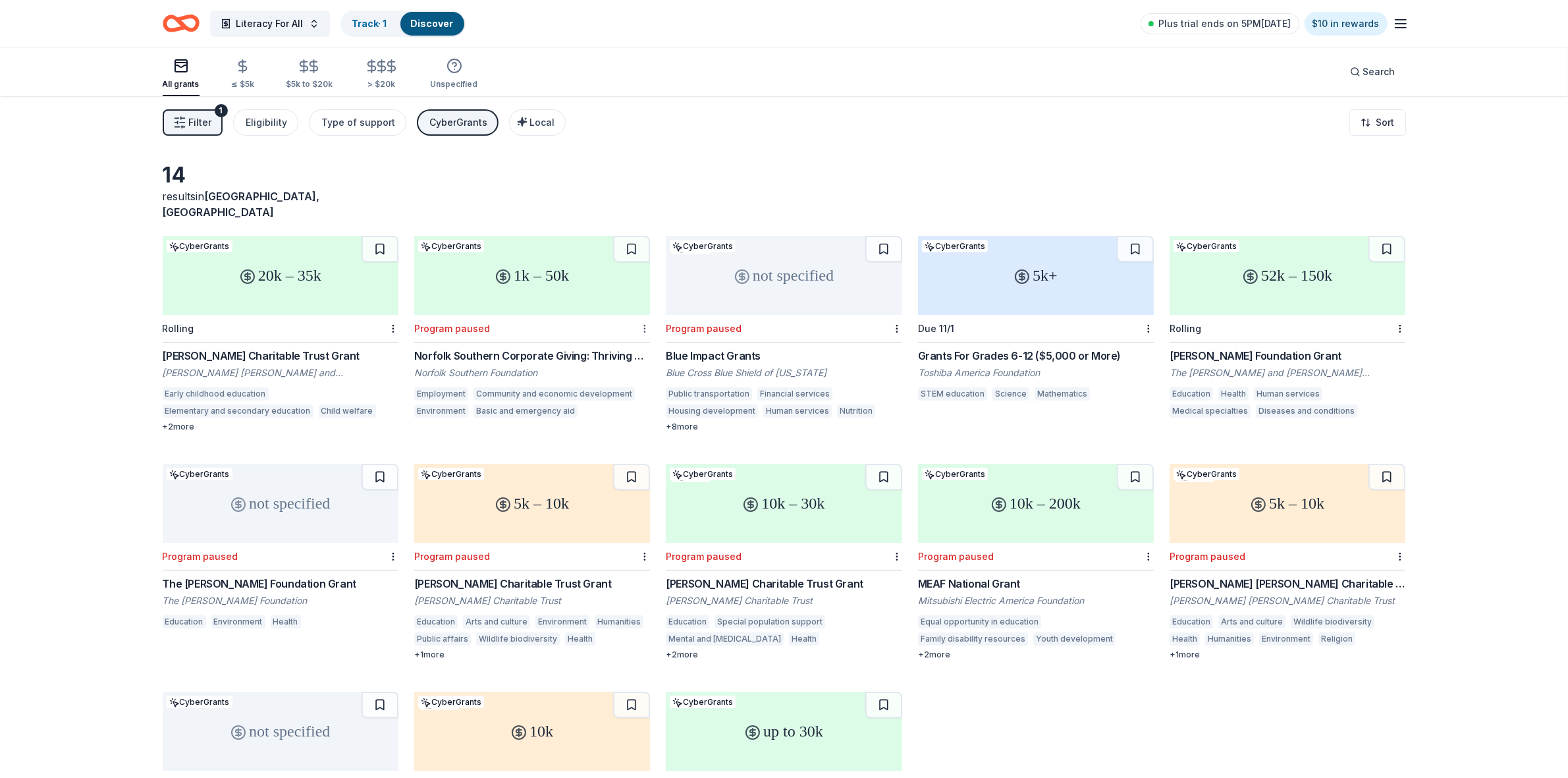
click at [647, 312] on html "Literacy For All Track · 1 Discover Plus trial ends on 5PM[DATE] $10 in rewards…" at bounding box center [784, 389] width 1568 height 778
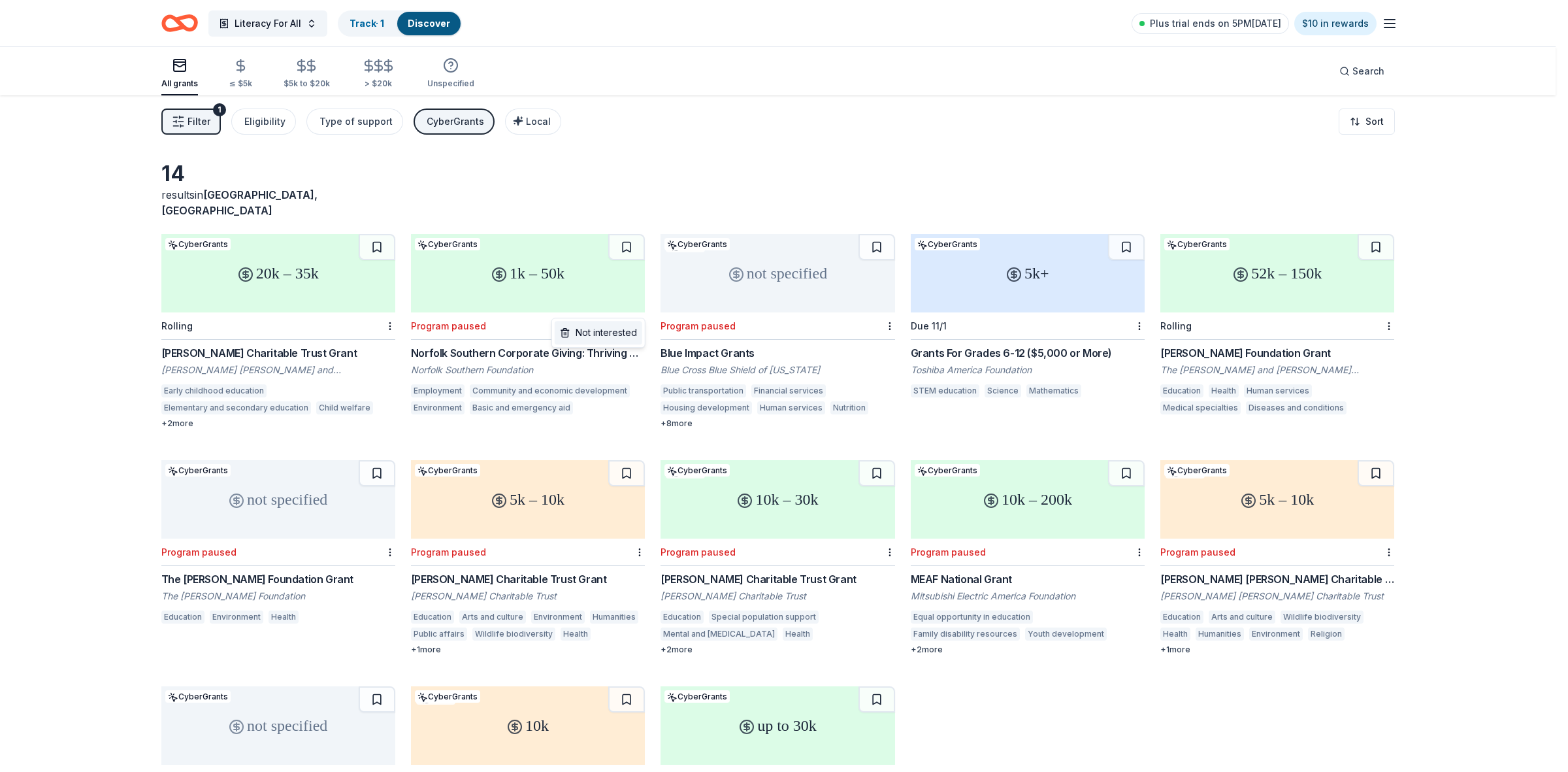
click at [615, 335] on div "Not interested" at bounding box center [598, 332] width 88 height 24
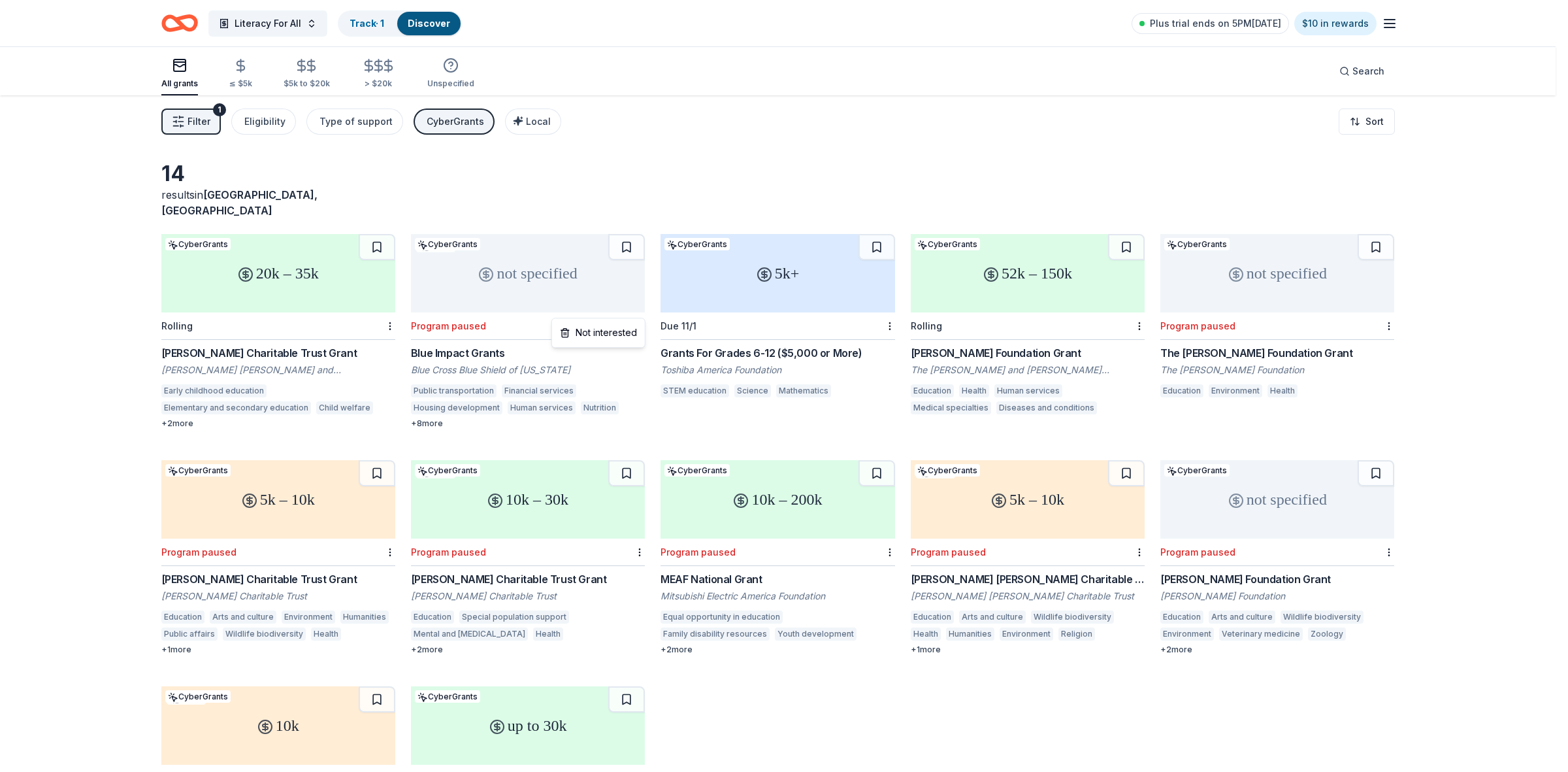
click at [637, 309] on html "Literacy For All Track · 1 Discover Plus trial ends on 5PM[DATE] $10 in rewards…" at bounding box center [784, 386] width 1568 height 772
click at [627, 332] on div "Not interested" at bounding box center [598, 332] width 88 height 24
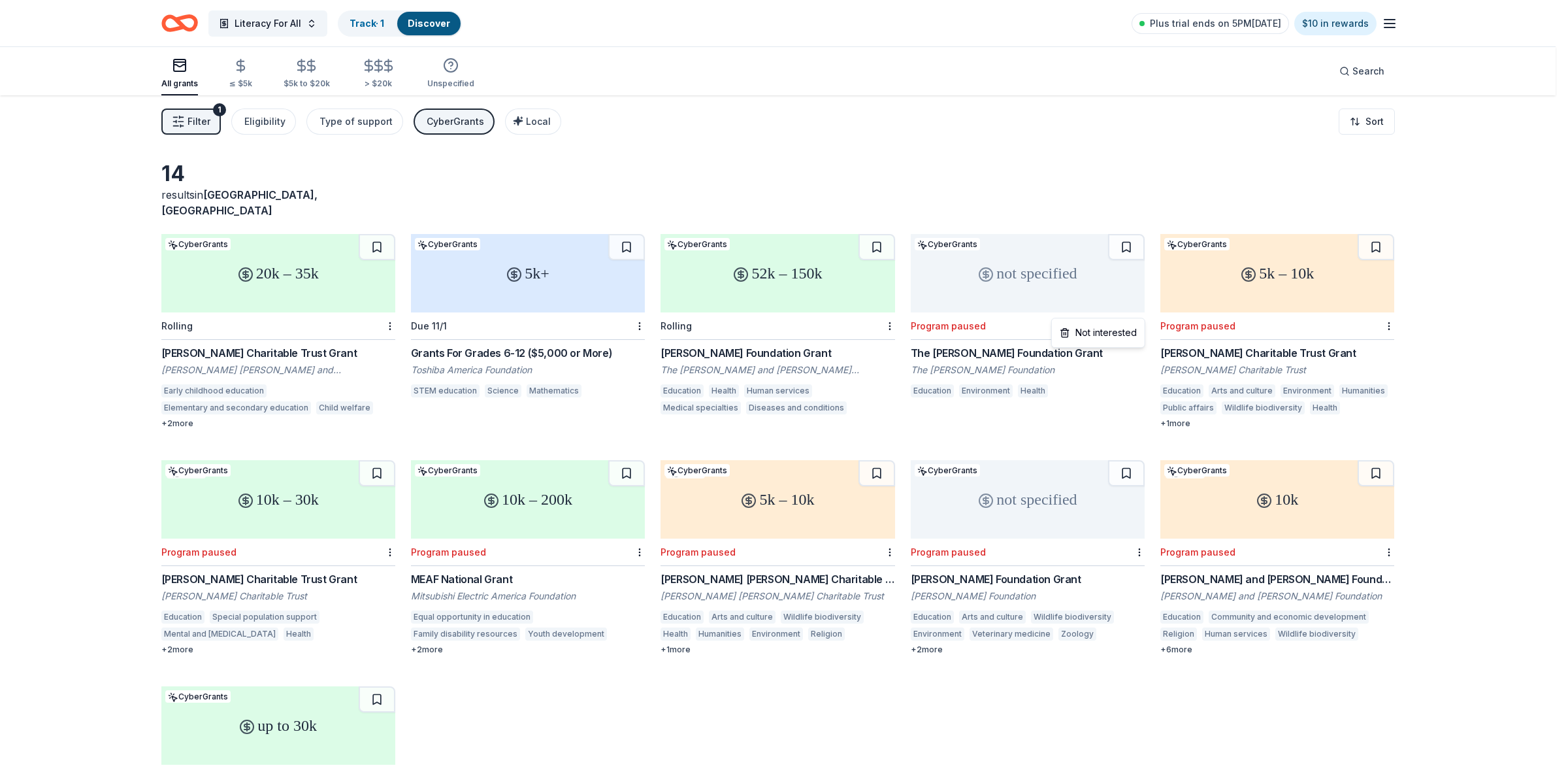
click at [1137, 309] on html "Literacy For All Track · 1 Discover Plus trial ends on 5PM[DATE] $10 in rewards…" at bounding box center [784, 386] width 1568 height 772
click at [1106, 334] on div "Not interested" at bounding box center [1098, 332] width 88 height 24
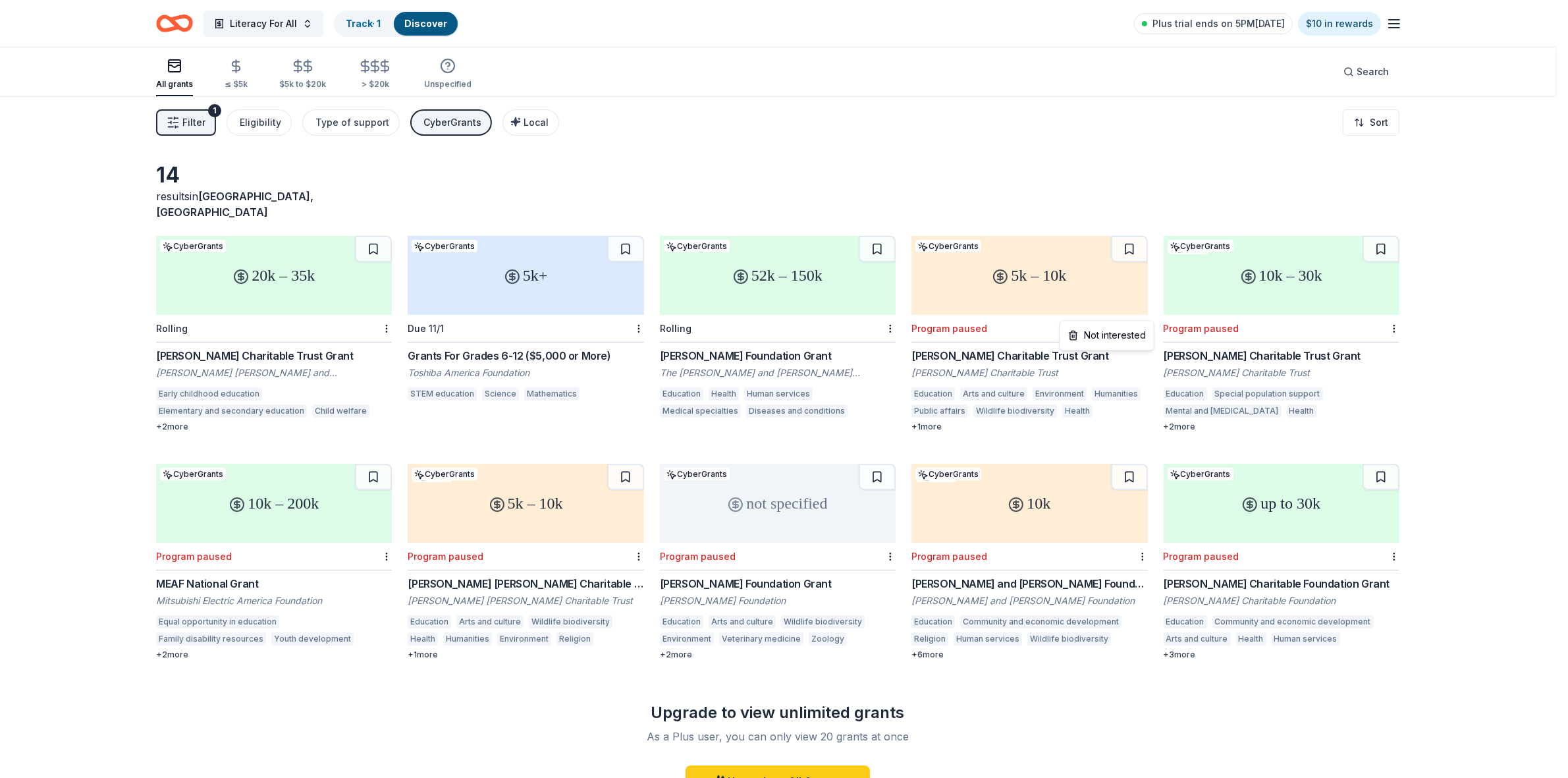
click at [1147, 313] on html "Literacy For All Track · 1 Discover Plus trial ends on 5PM[DATE] $10 in rewards…" at bounding box center [784, 389] width 1568 height 778
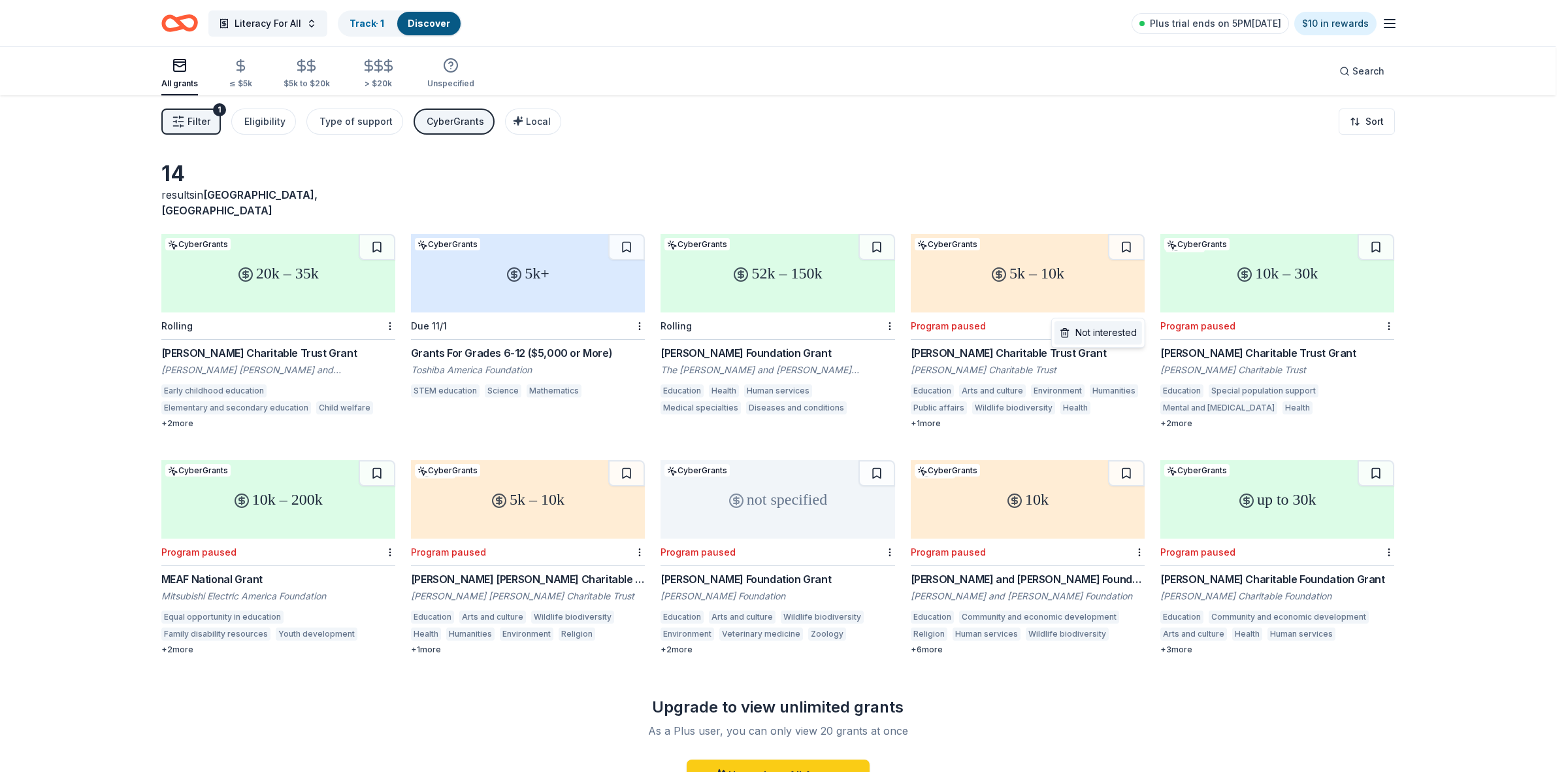
click at [1096, 335] on div "Not interested" at bounding box center [1098, 332] width 88 height 24
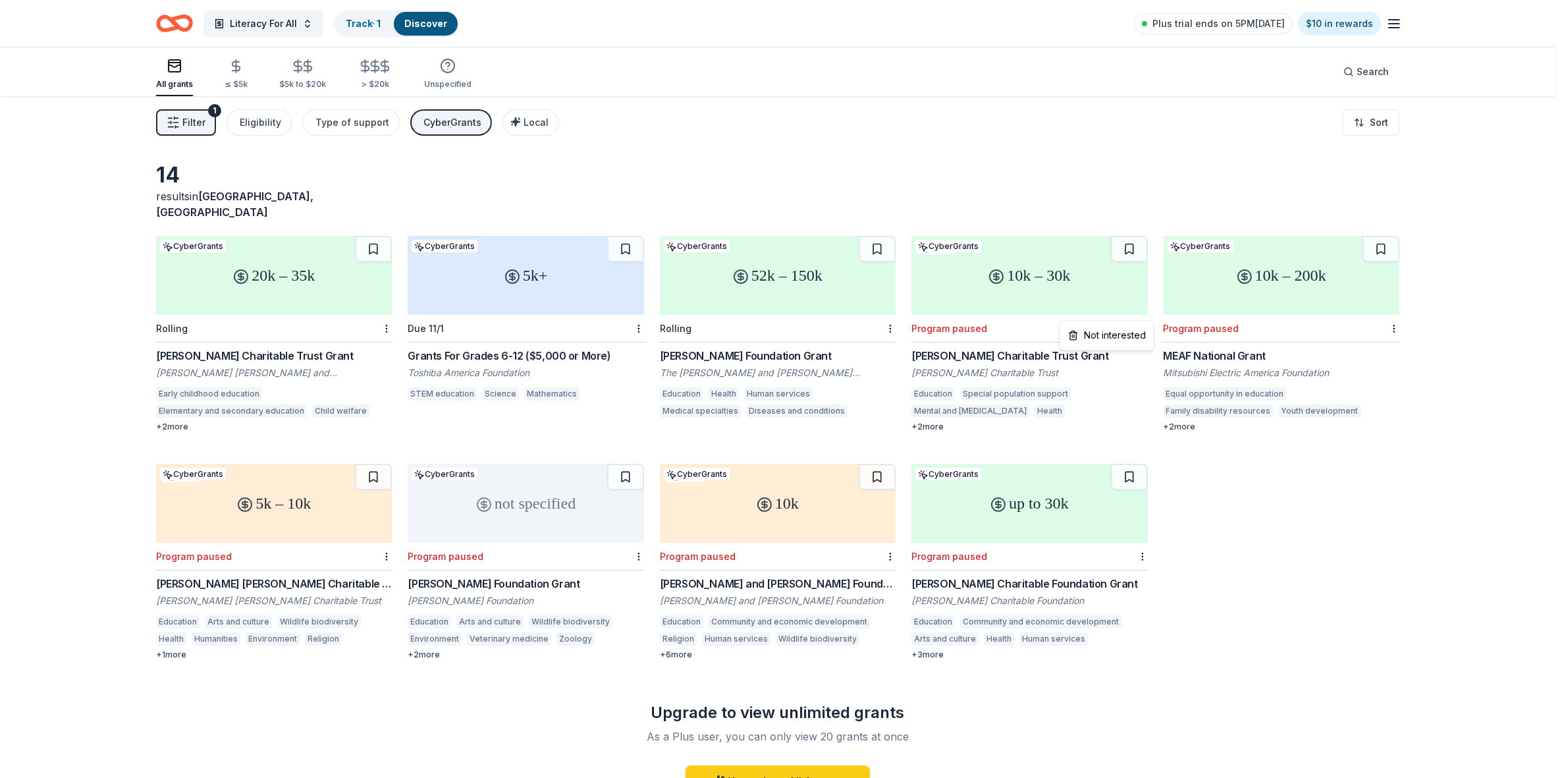
click at [1146, 310] on html "Literacy For All Track · 1 Discover Plus trial ends on 5PM[DATE] $10 in rewards…" at bounding box center [784, 389] width 1568 height 778
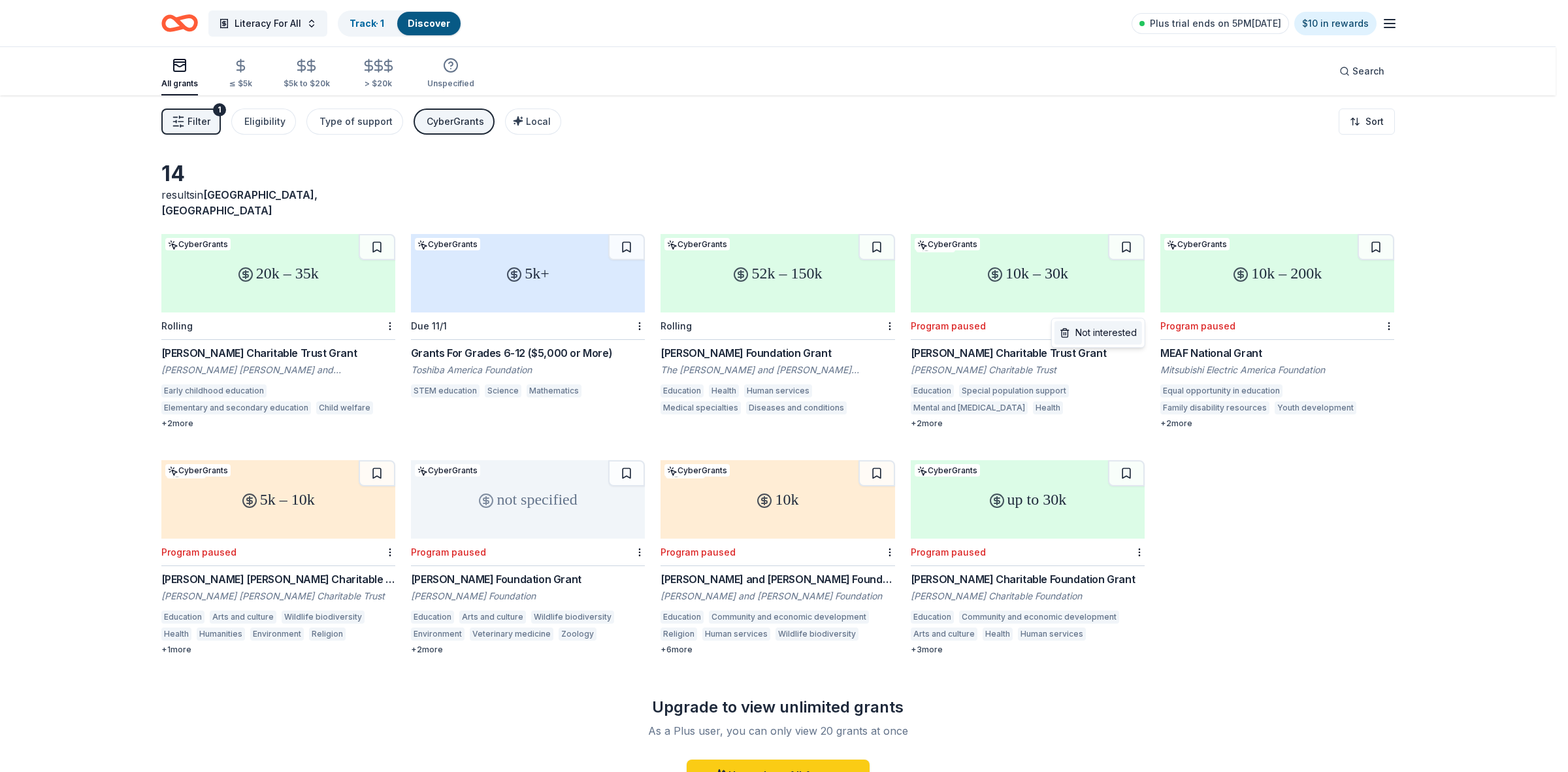
click at [1102, 332] on div "Not interested" at bounding box center [1098, 332] width 88 height 24
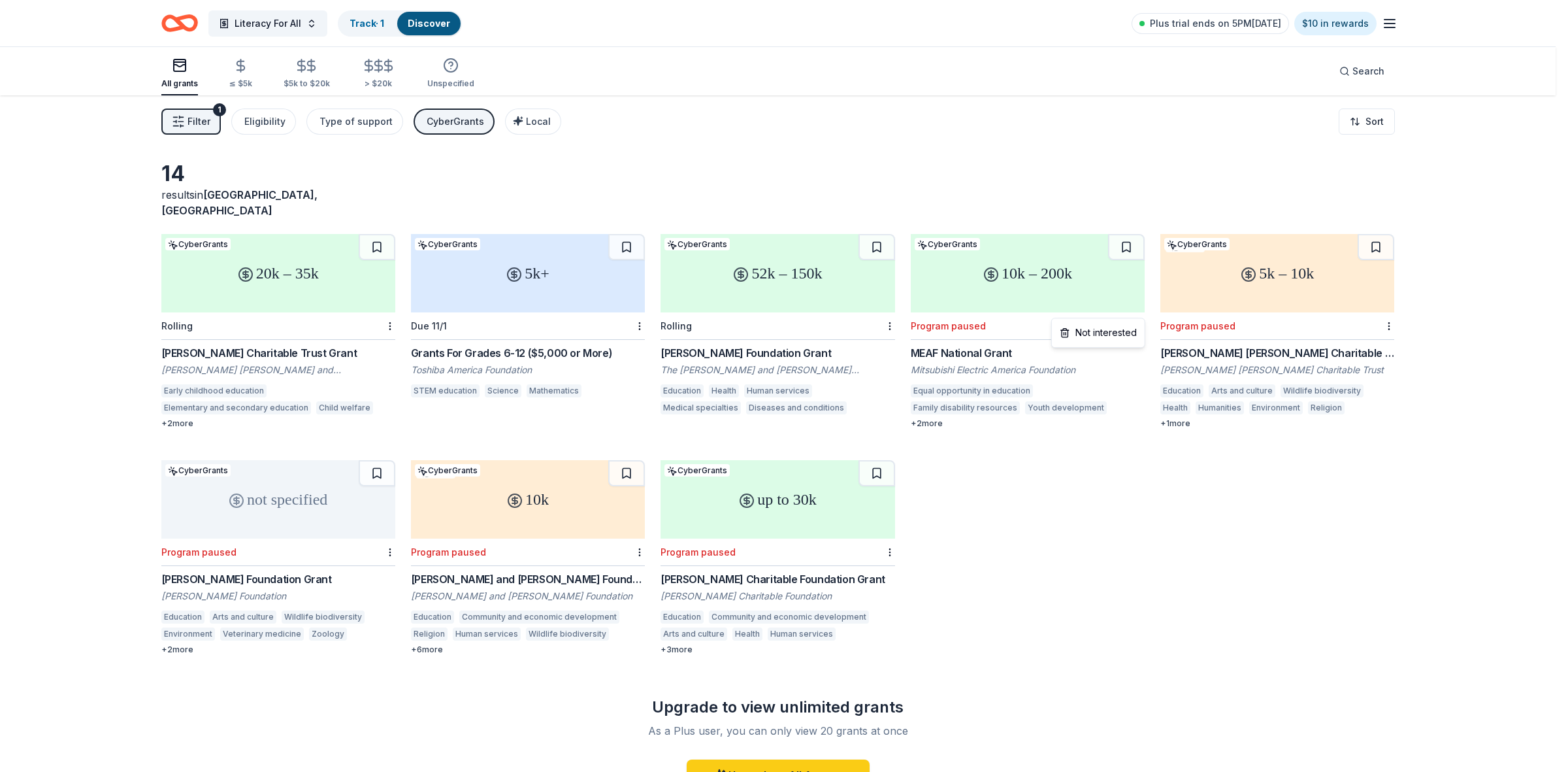
click at [1140, 309] on html "Literacy For All Track · 1 Discover Plus trial ends on 5PM[DATE] $10 in rewards…" at bounding box center [784, 386] width 1568 height 772
click at [1111, 334] on div "Not interested" at bounding box center [1098, 332] width 88 height 24
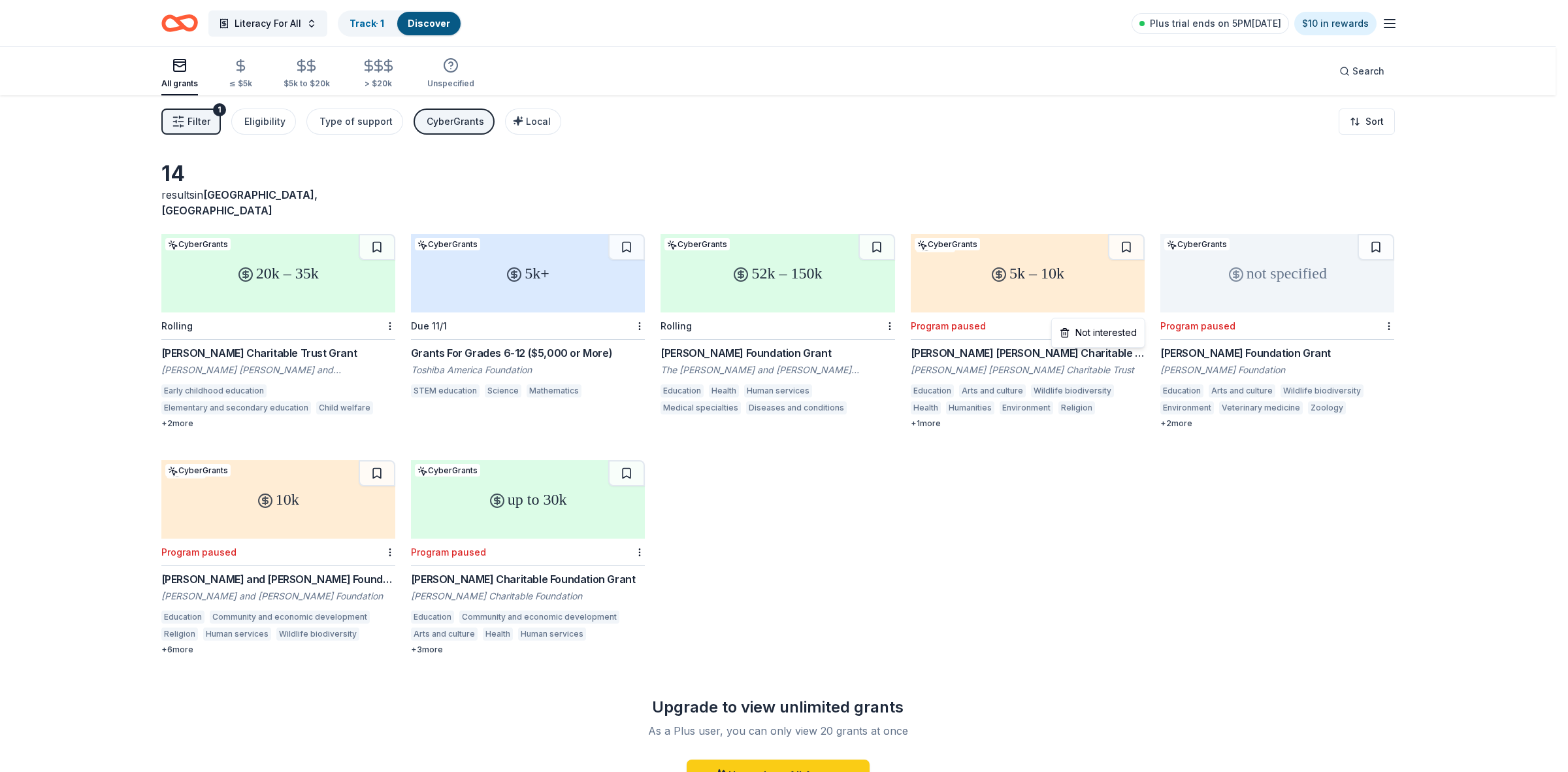
click at [1138, 310] on html "Literacy For All Track · 1 Discover Plus trial ends on 5PM[DATE] $10 in rewards…" at bounding box center [784, 386] width 1568 height 772
click at [1100, 337] on div "Not interested" at bounding box center [1098, 332] width 88 height 24
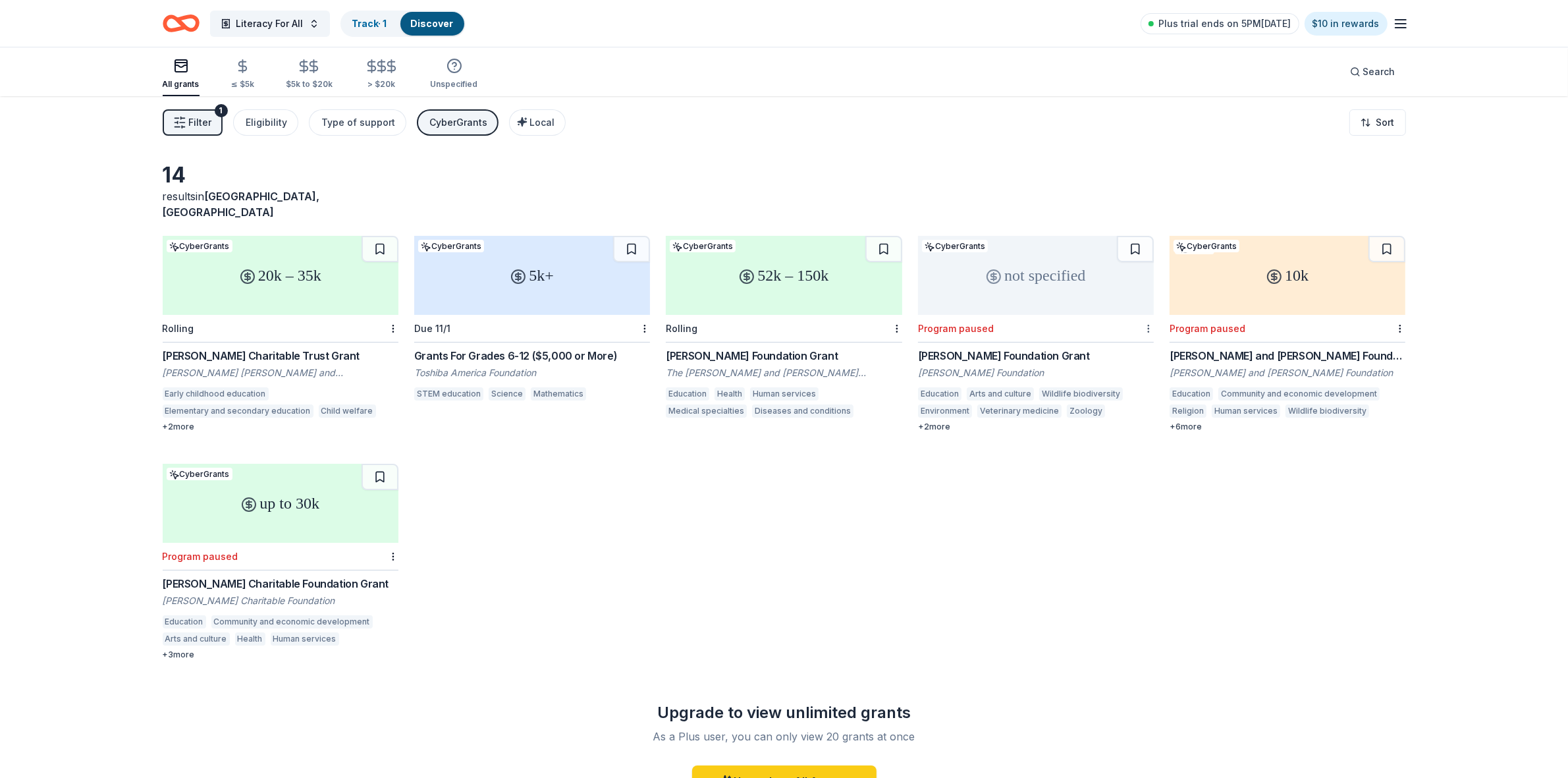
click at [1148, 314] on html "Literacy For All Track · 1 Discover Plus trial ends on 5PM[DATE] $10 in rewards…" at bounding box center [784, 389] width 1568 height 778
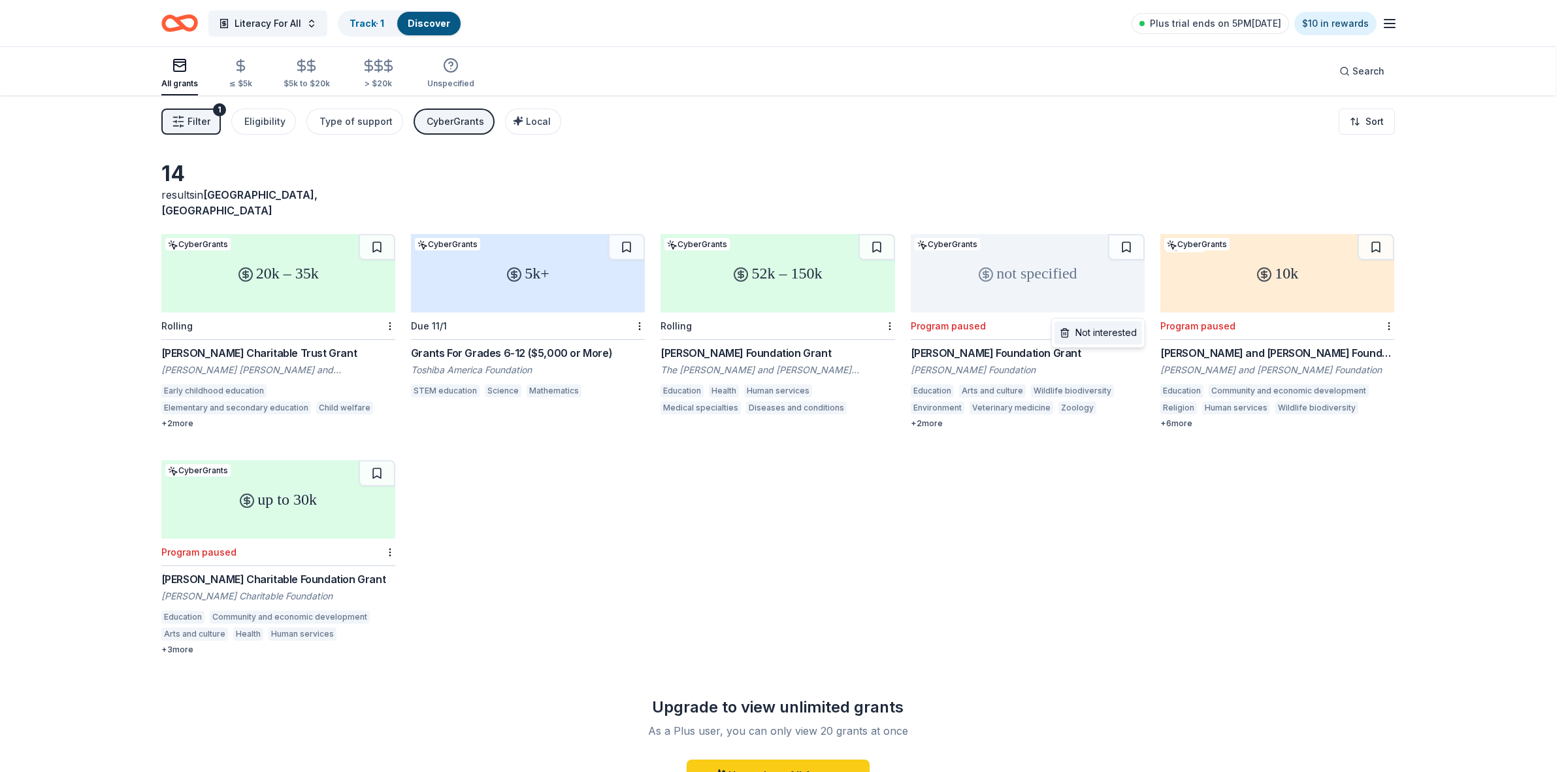
click at [1111, 333] on div "Not interested" at bounding box center [1098, 332] width 88 height 24
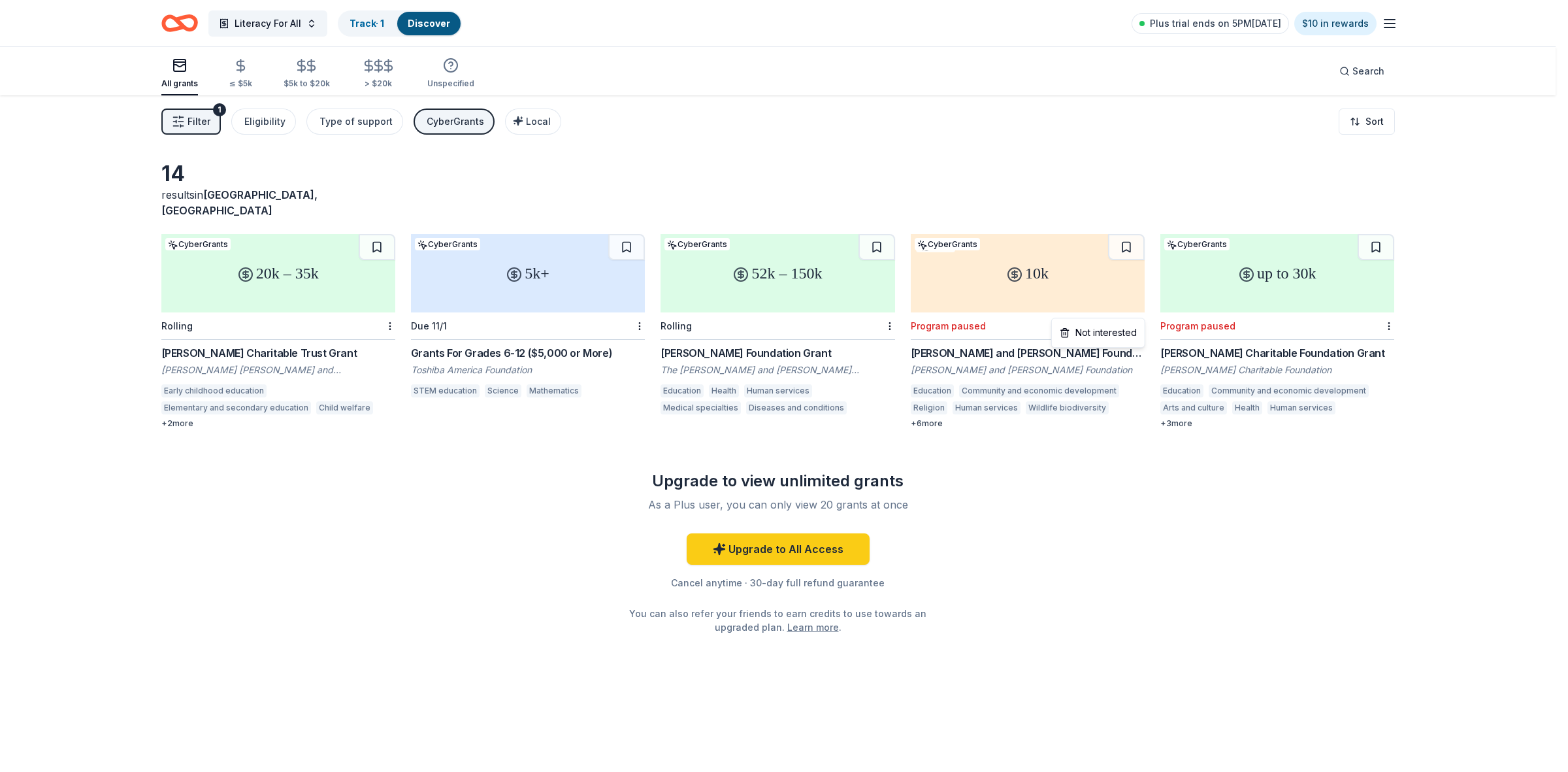
click at [1141, 312] on html "Literacy For All Track · 1 Discover Plus trial ends on 5PM[DATE] $10 in rewards…" at bounding box center [784, 386] width 1568 height 772
click at [1109, 332] on div "Not interested" at bounding box center [1098, 332] width 88 height 24
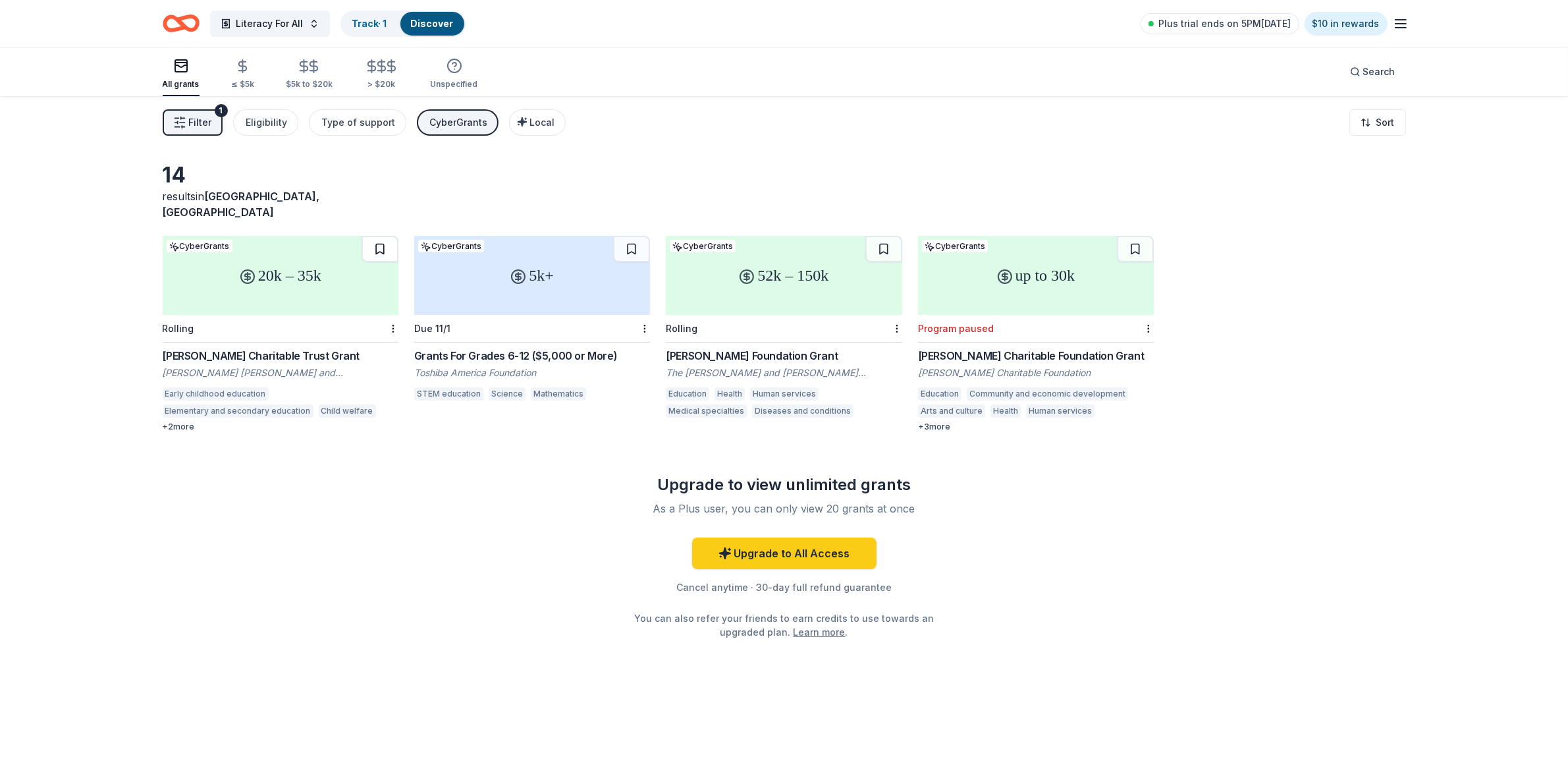
click at [376, 236] on button at bounding box center [380, 248] width 37 height 27
click at [641, 236] on button at bounding box center [631, 248] width 37 height 27
click at [883, 236] on button at bounding box center [883, 248] width 37 height 27
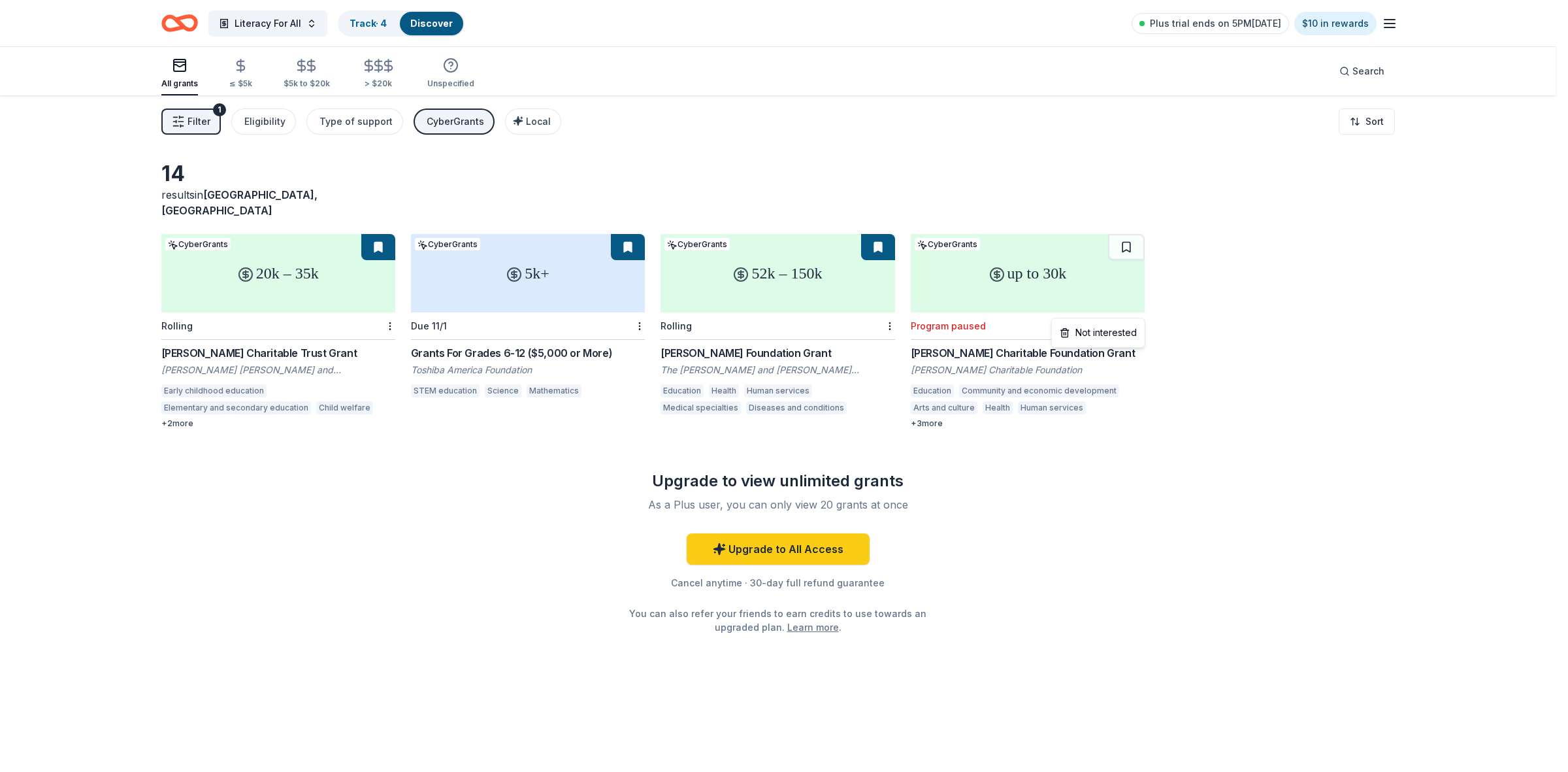
click at [1139, 310] on html "Literacy For All Track · 4 Discover Plus trial ends on 5PM[DATE] $10 in rewards…" at bounding box center [784, 386] width 1568 height 772
click at [1101, 332] on div "Not interested" at bounding box center [1098, 332] width 88 height 24
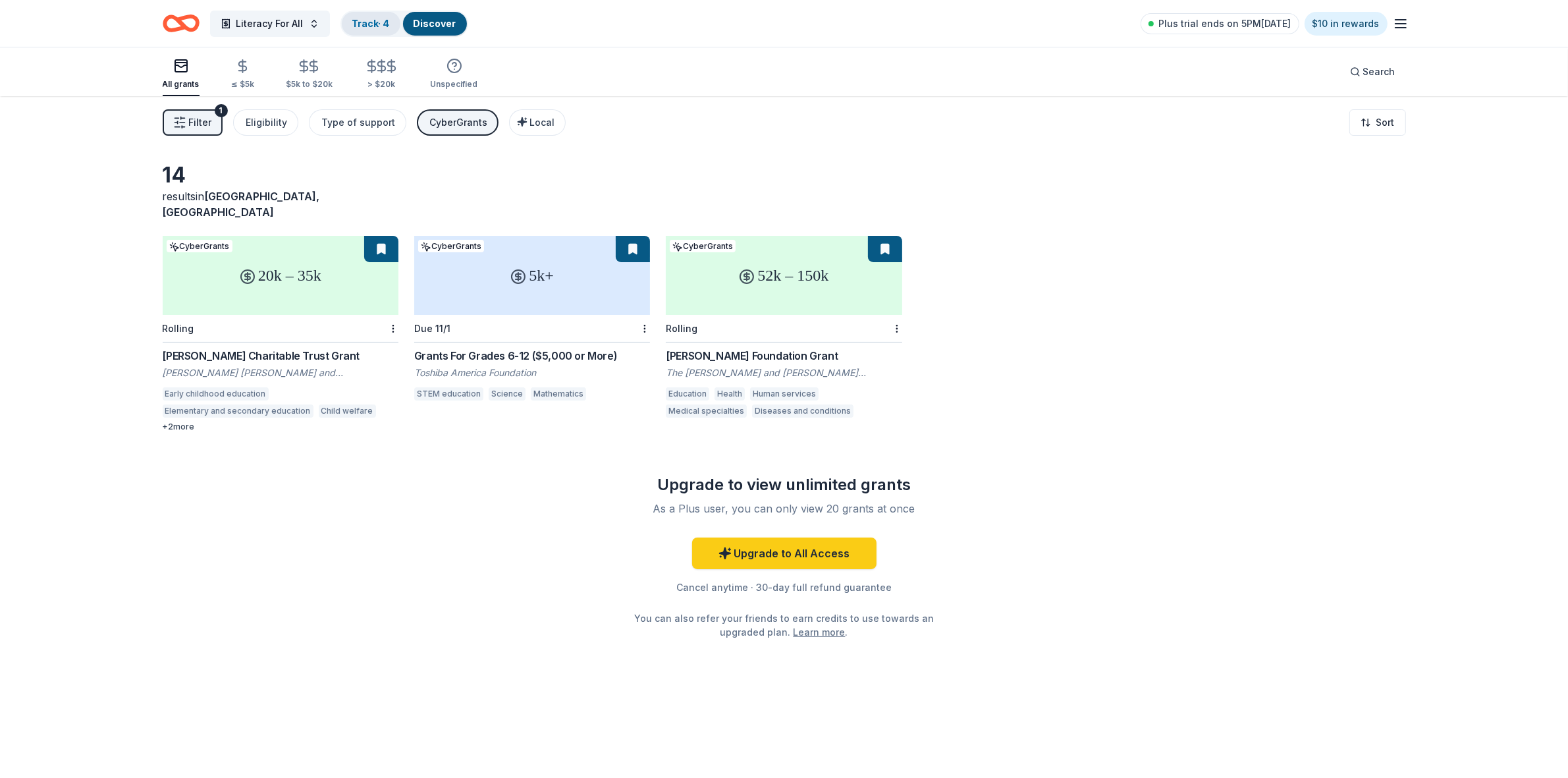
click at [363, 24] on link "Track · 4" at bounding box center [371, 23] width 38 height 11
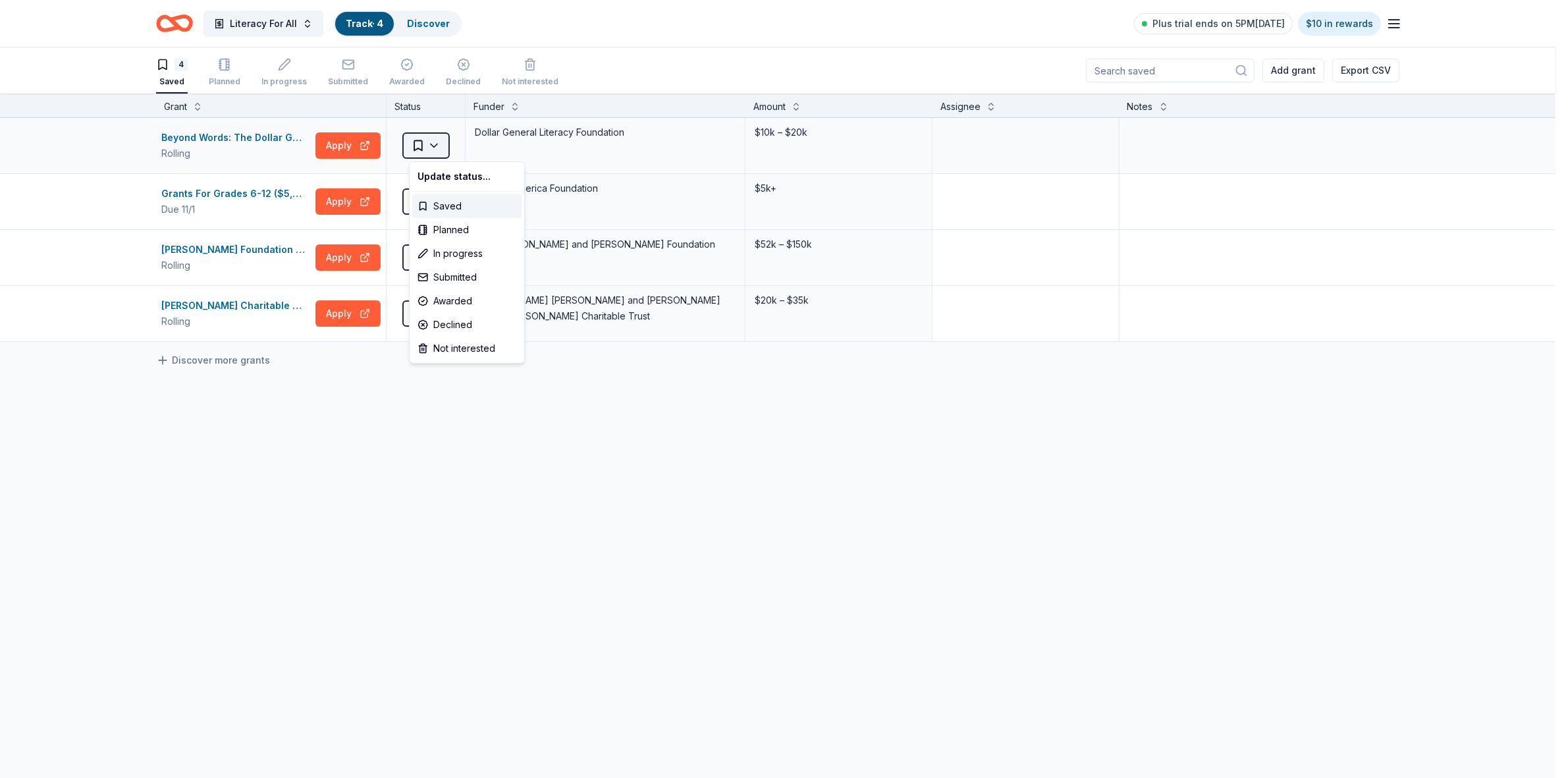
click at [448, 148] on html "Literacy For All Track · 4 Discover Plus trial ends on 5PM[DATE] $10 in rewards…" at bounding box center [784, 389] width 1568 height 778
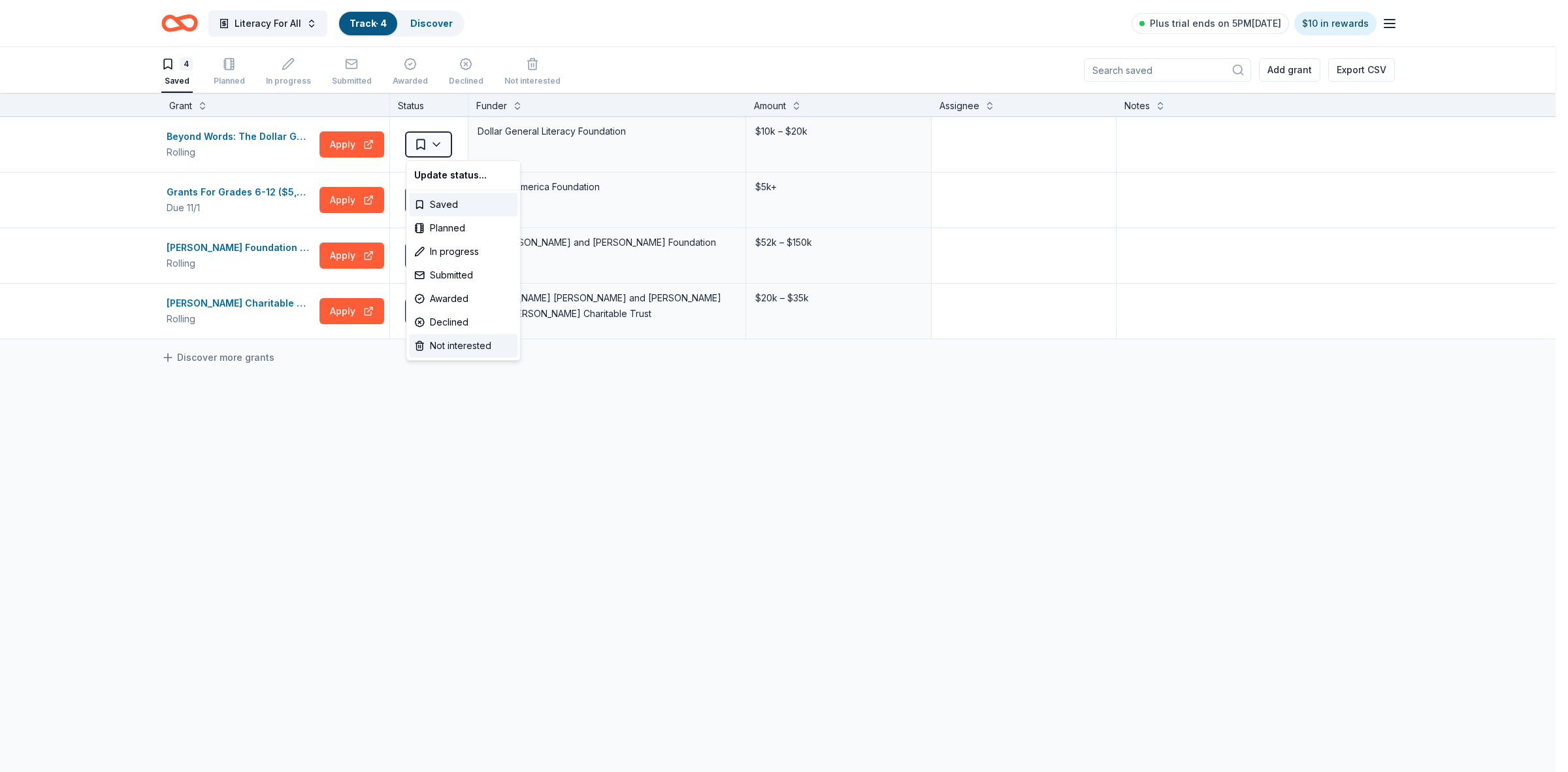
click at [448, 349] on div "Not interested" at bounding box center [463, 346] width 109 height 24
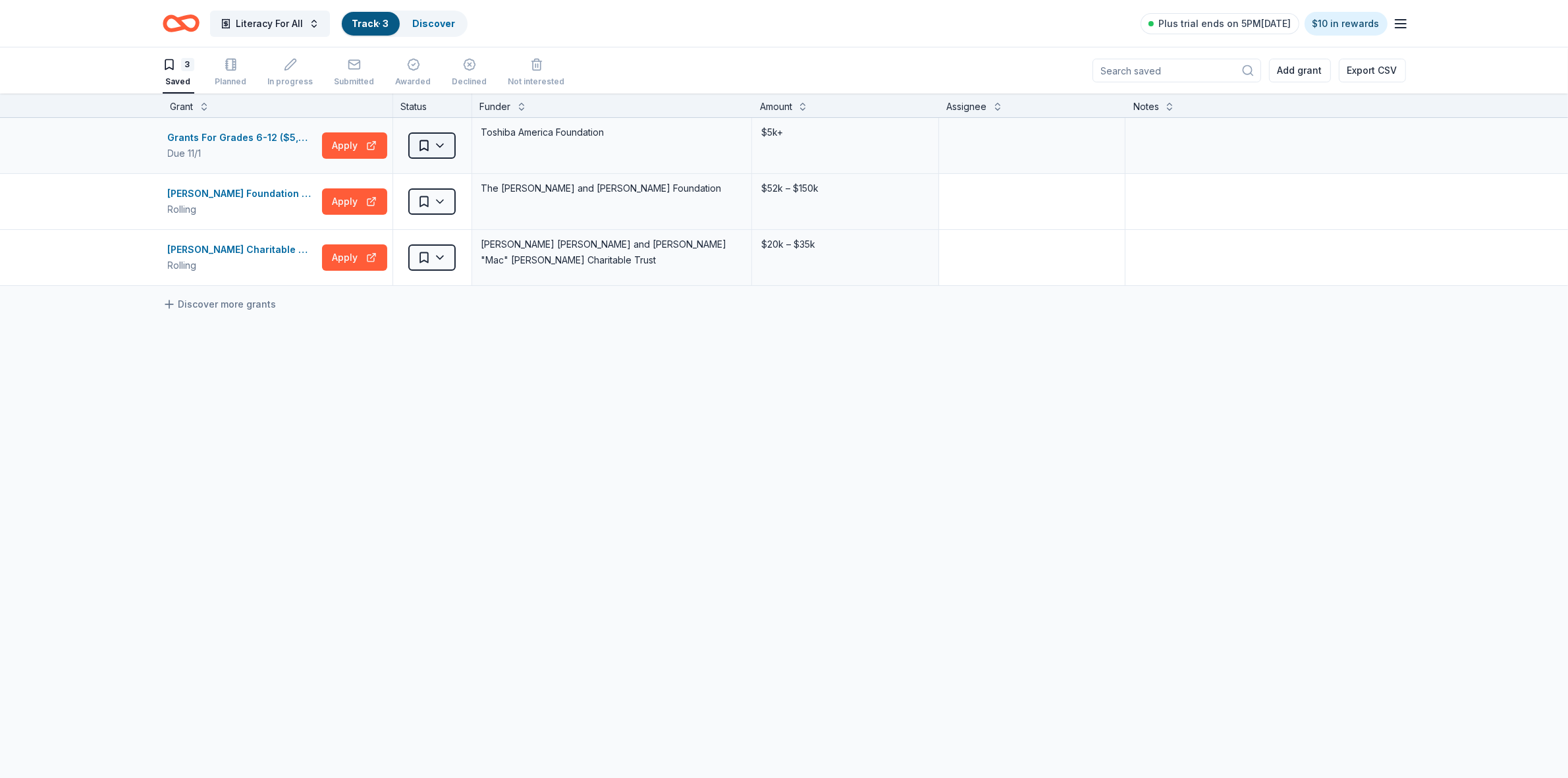
click at [445, 149] on html "Literacy For All Track · 3 Discover Plus trial ends on 5PM[DATE] $10 in rewards…" at bounding box center [784, 389] width 1568 height 778
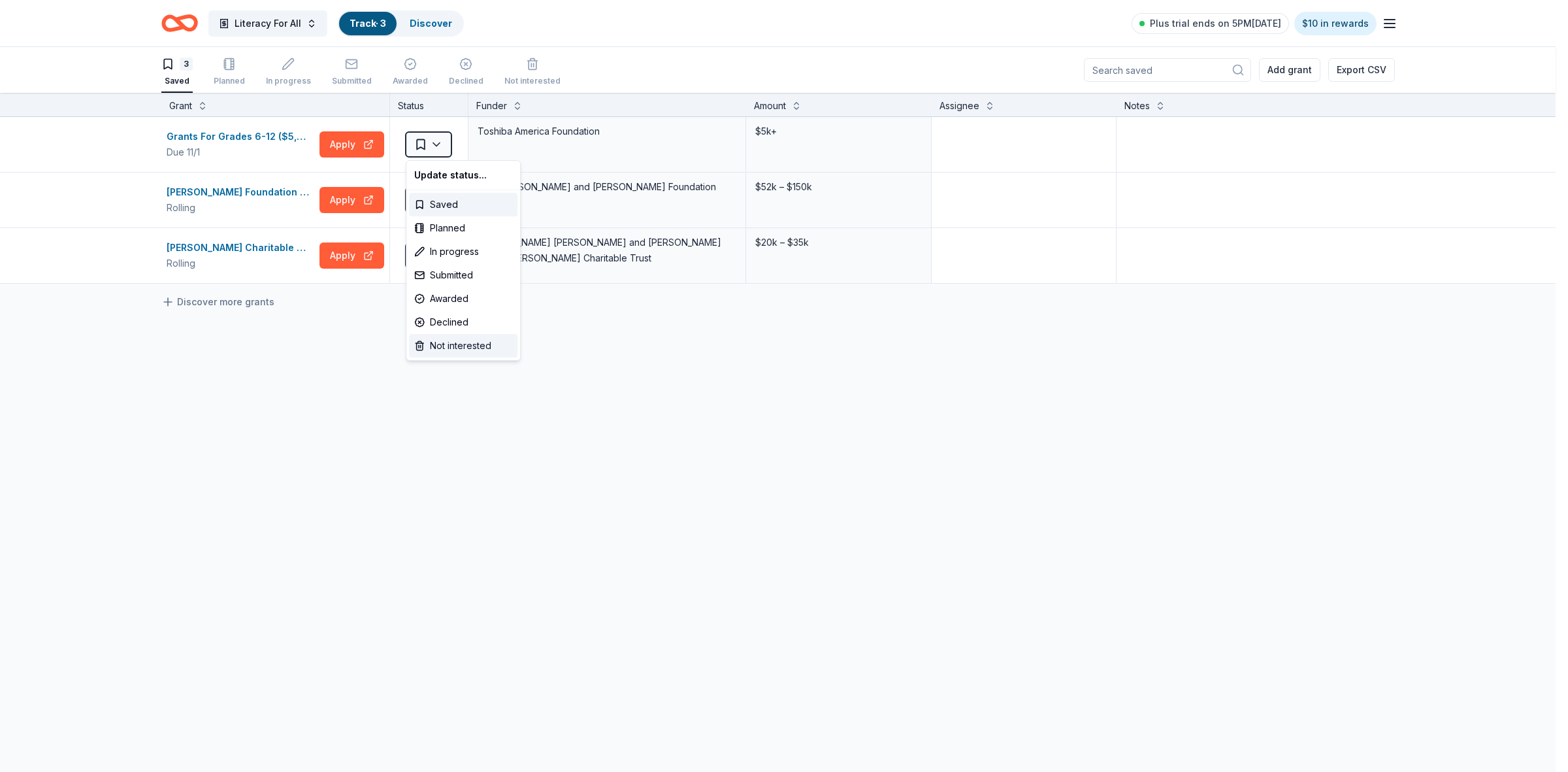
click at [442, 345] on div "Not interested" at bounding box center [463, 346] width 109 height 24
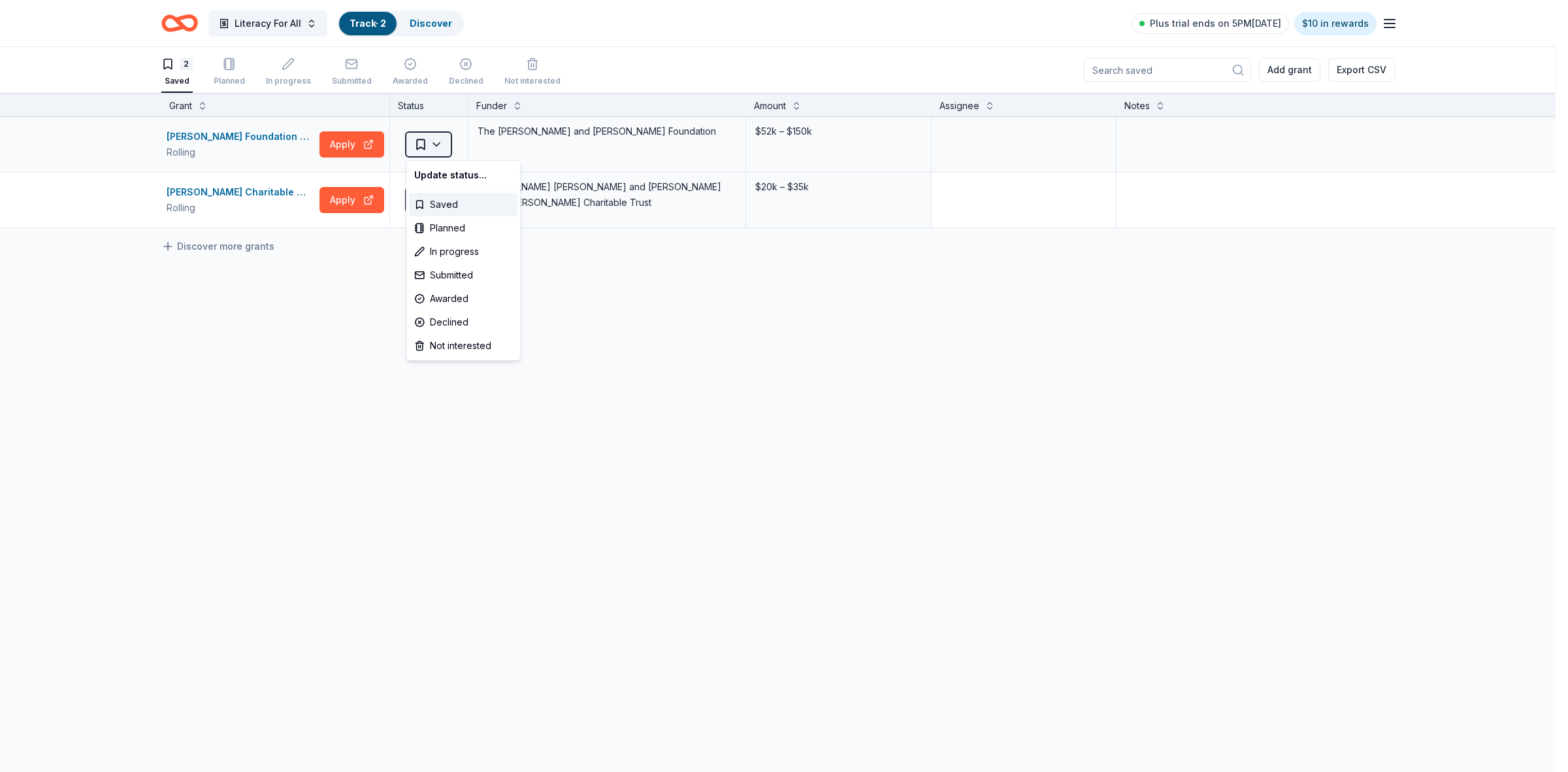
click at [439, 145] on html "Literacy For All Track · 2 Discover Plus trial ends on 5PM[DATE] $10 in rewards…" at bounding box center [784, 386] width 1568 height 772
click at [442, 351] on div "Not interested" at bounding box center [463, 346] width 109 height 24
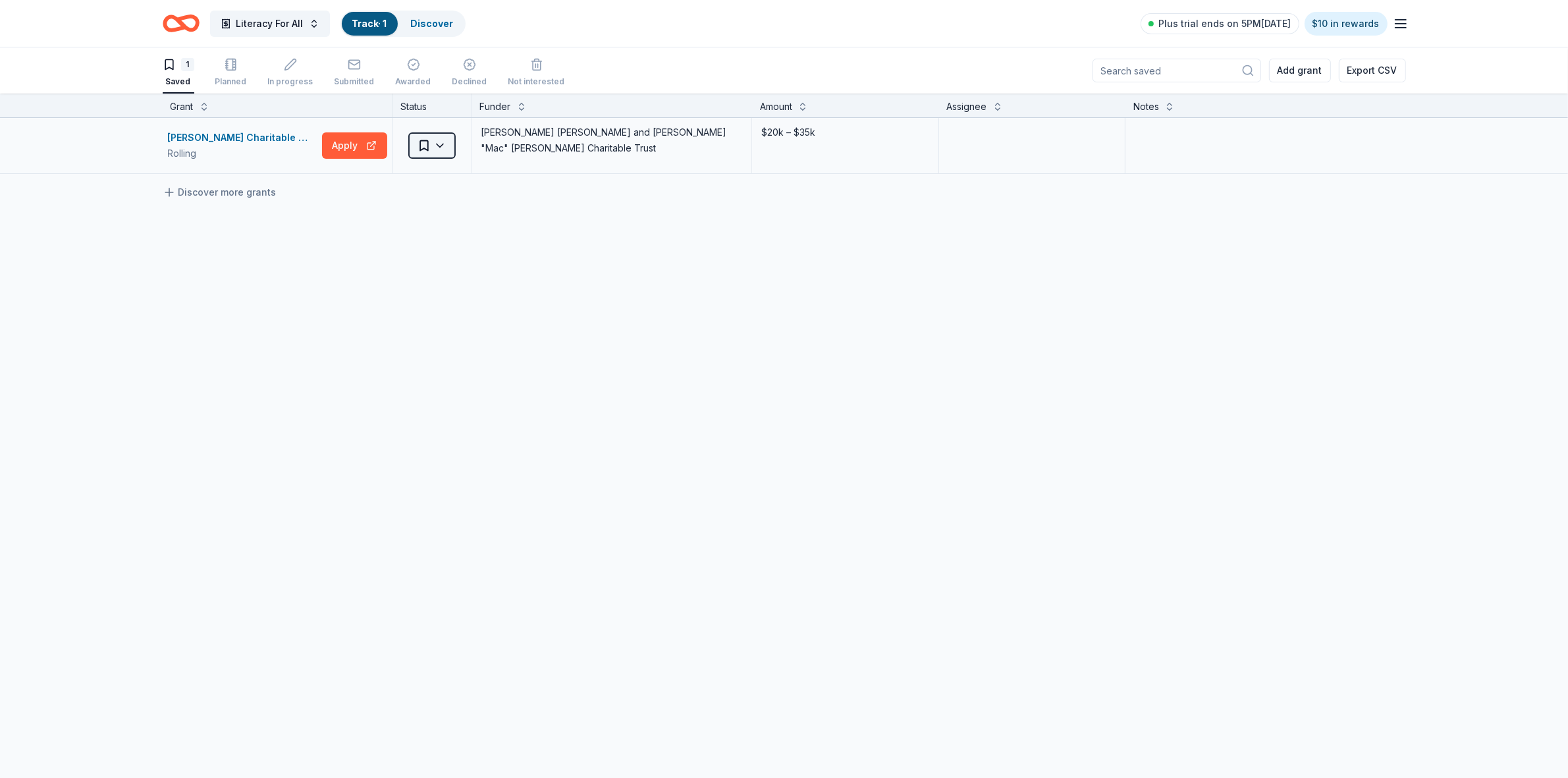
click at [445, 146] on html "Literacy For All Track · 1 Discover Plus trial ends on 5PM[DATE] $10 in rewards…" at bounding box center [784, 389] width 1568 height 778
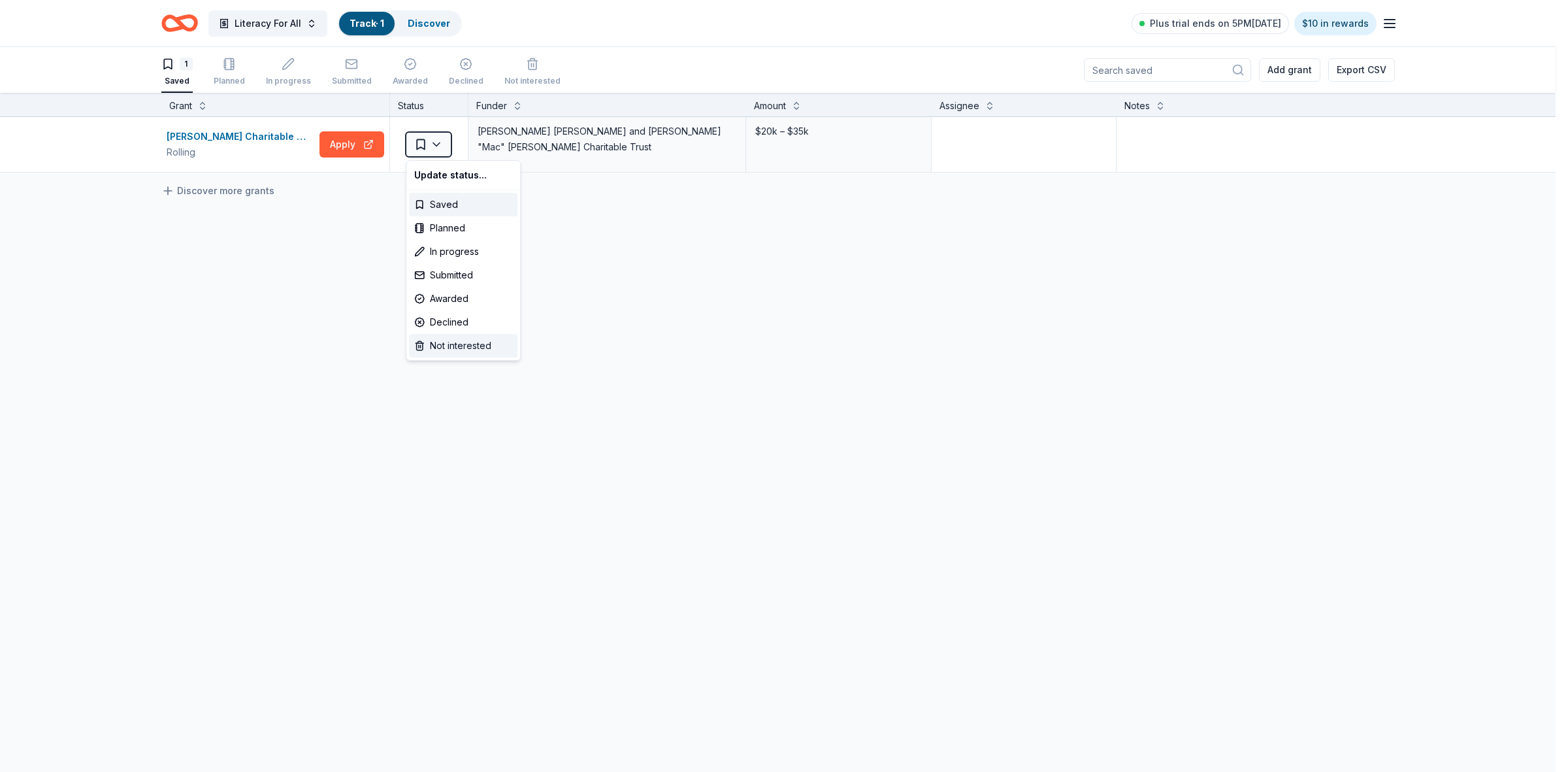
click at [450, 349] on div "Not interested" at bounding box center [463, 346] width 109 height 24
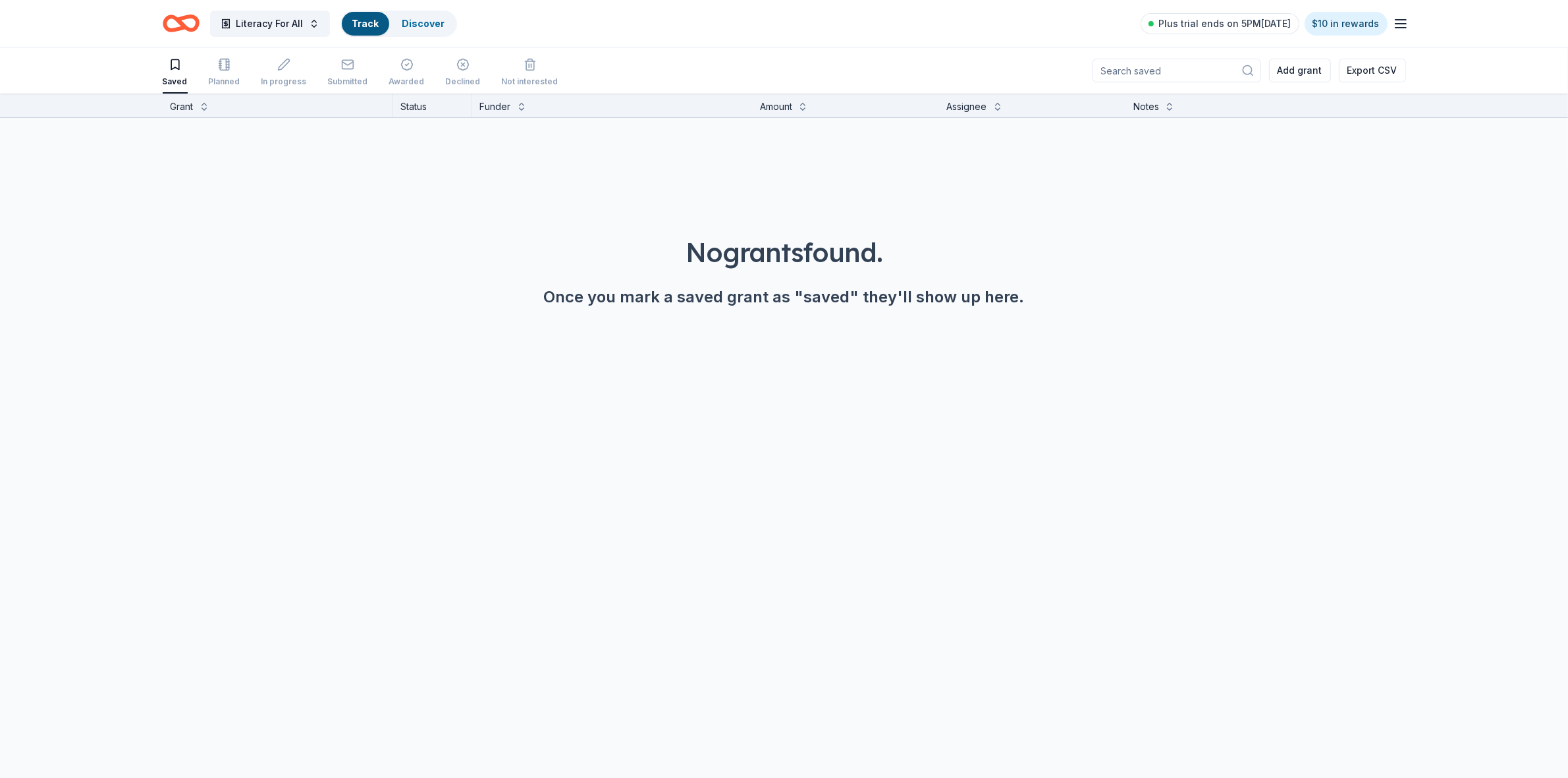
click at [189, 24] on icon "Home" at bounding box center [181, 23] width 37 height 31
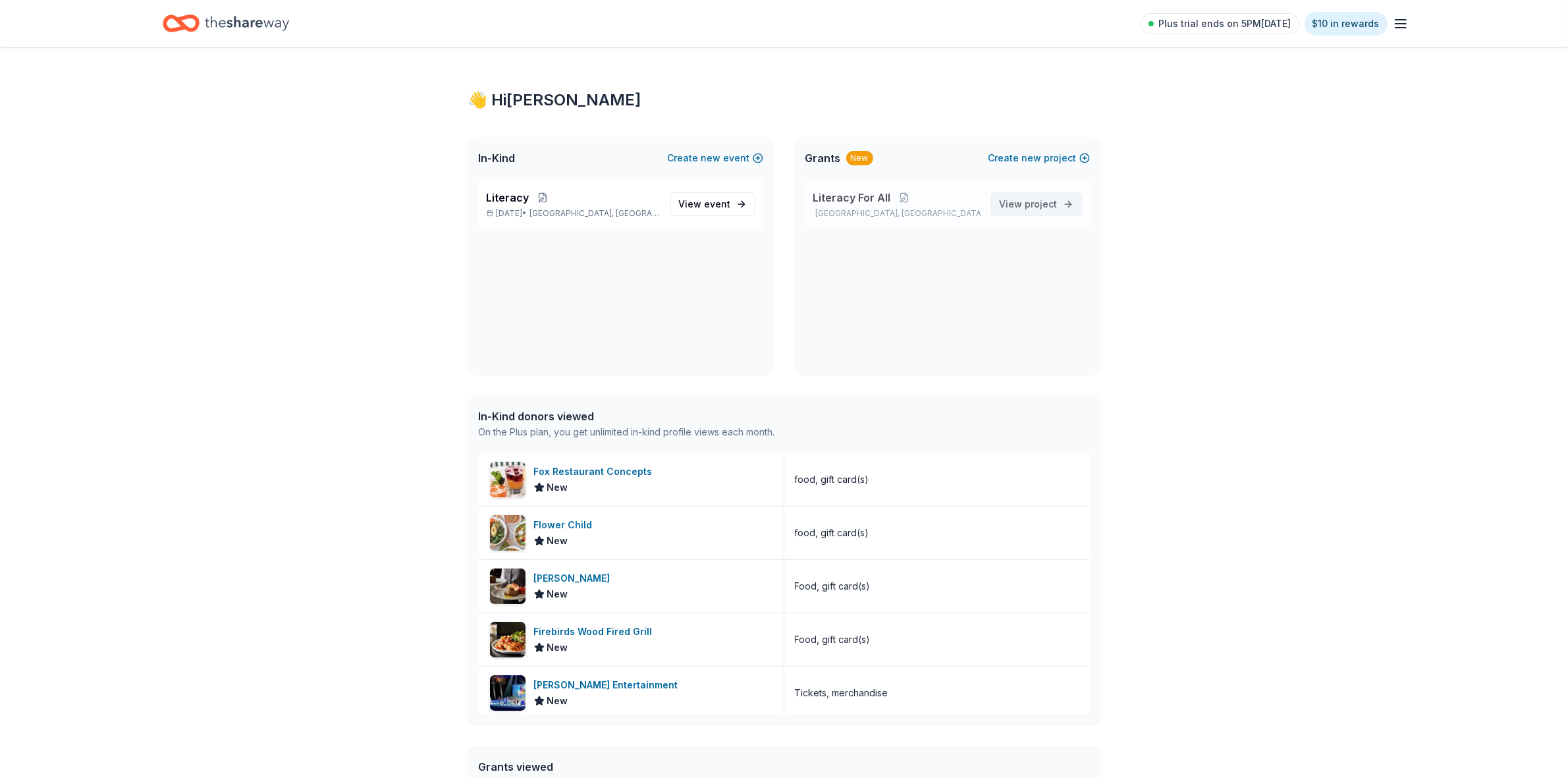
click at [1047, 206] on span "project" at bounding box center [1042, 203] width 33 height 11
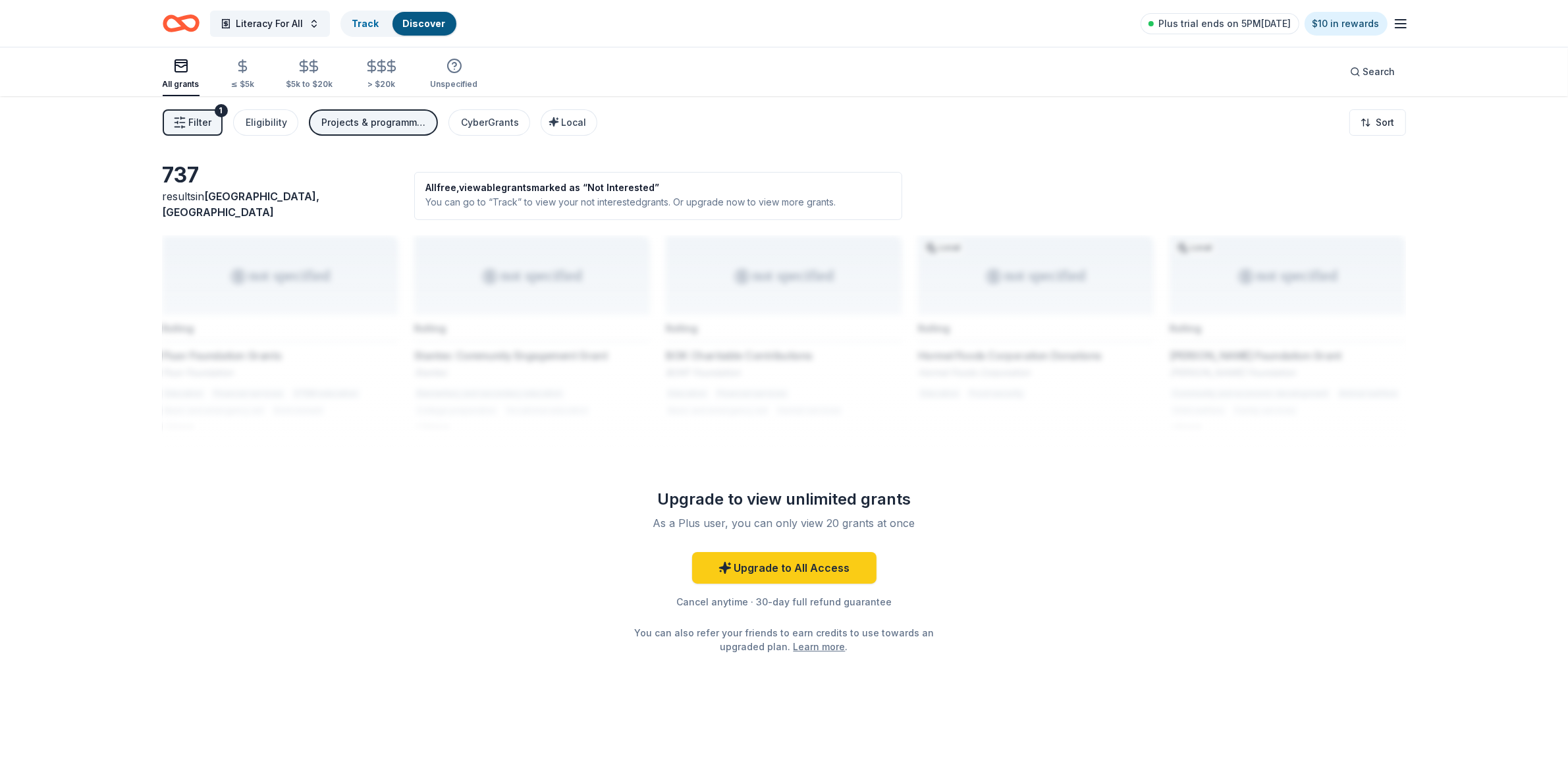
click at [176, 125] on icon "button" at bounding box center [179, 122] width 13 height 13
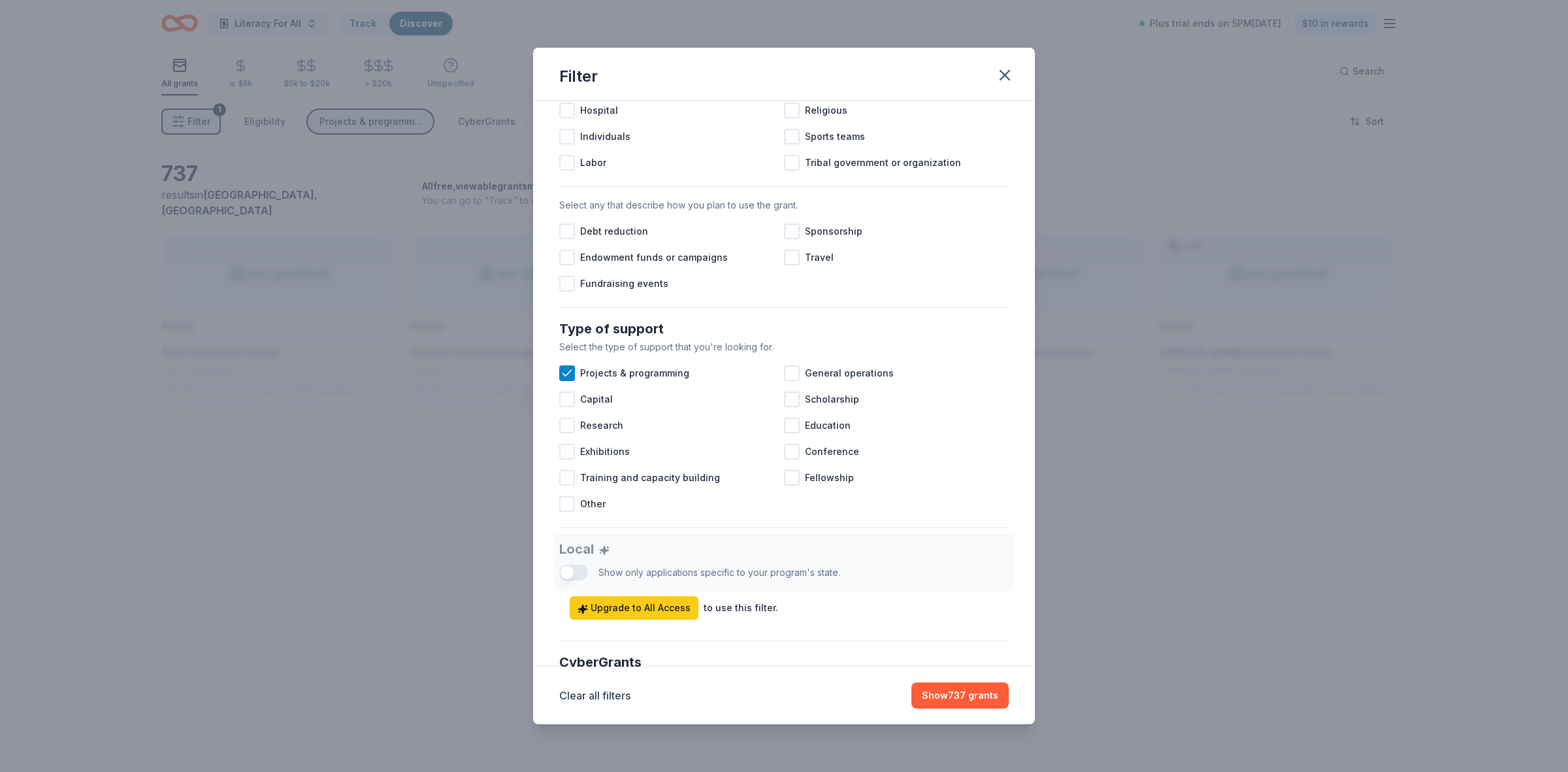
scroll to position [326, 0]
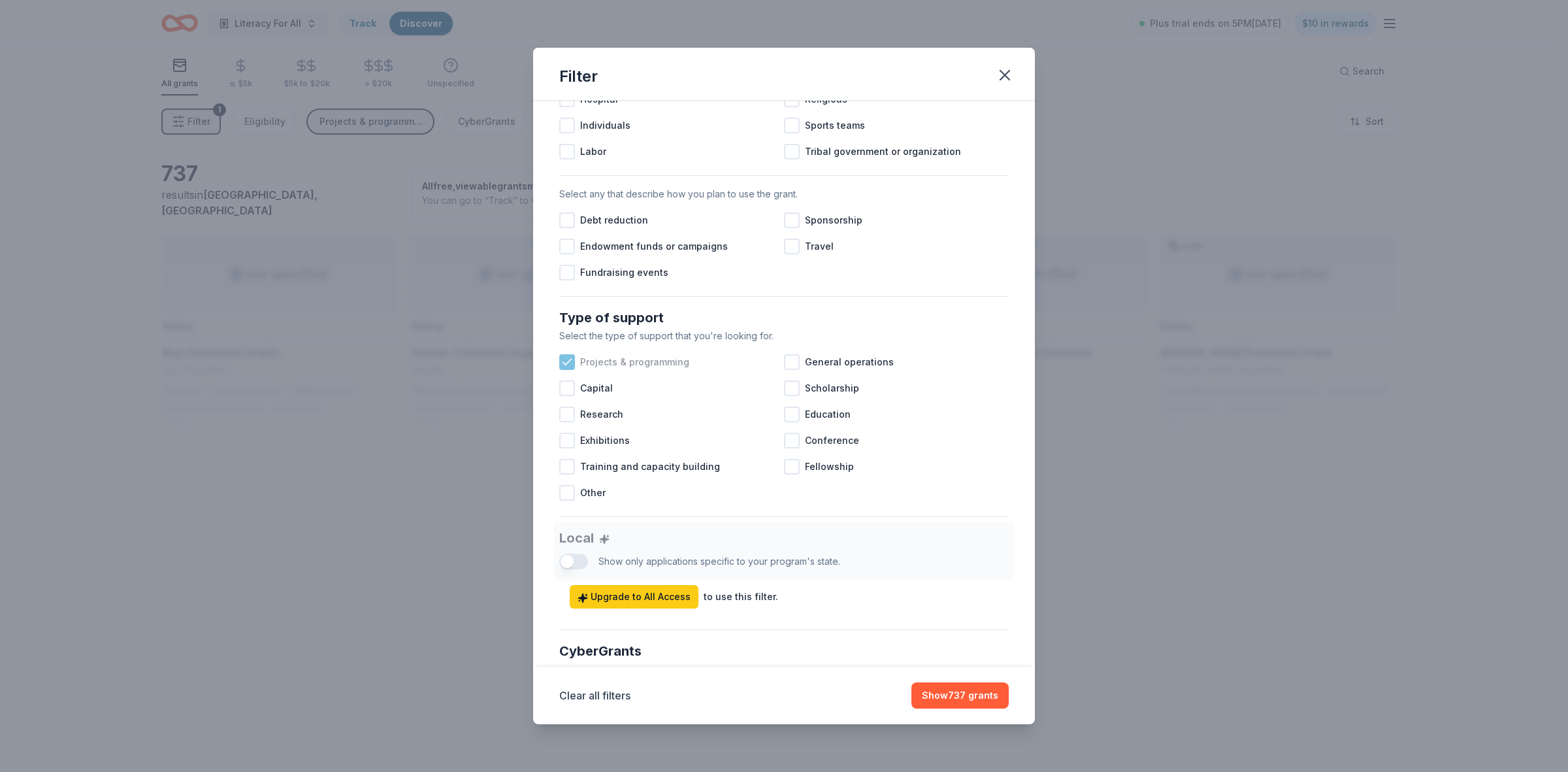
click at [569, 369] on icon at bounding box center [567, 361] width 13 height 13
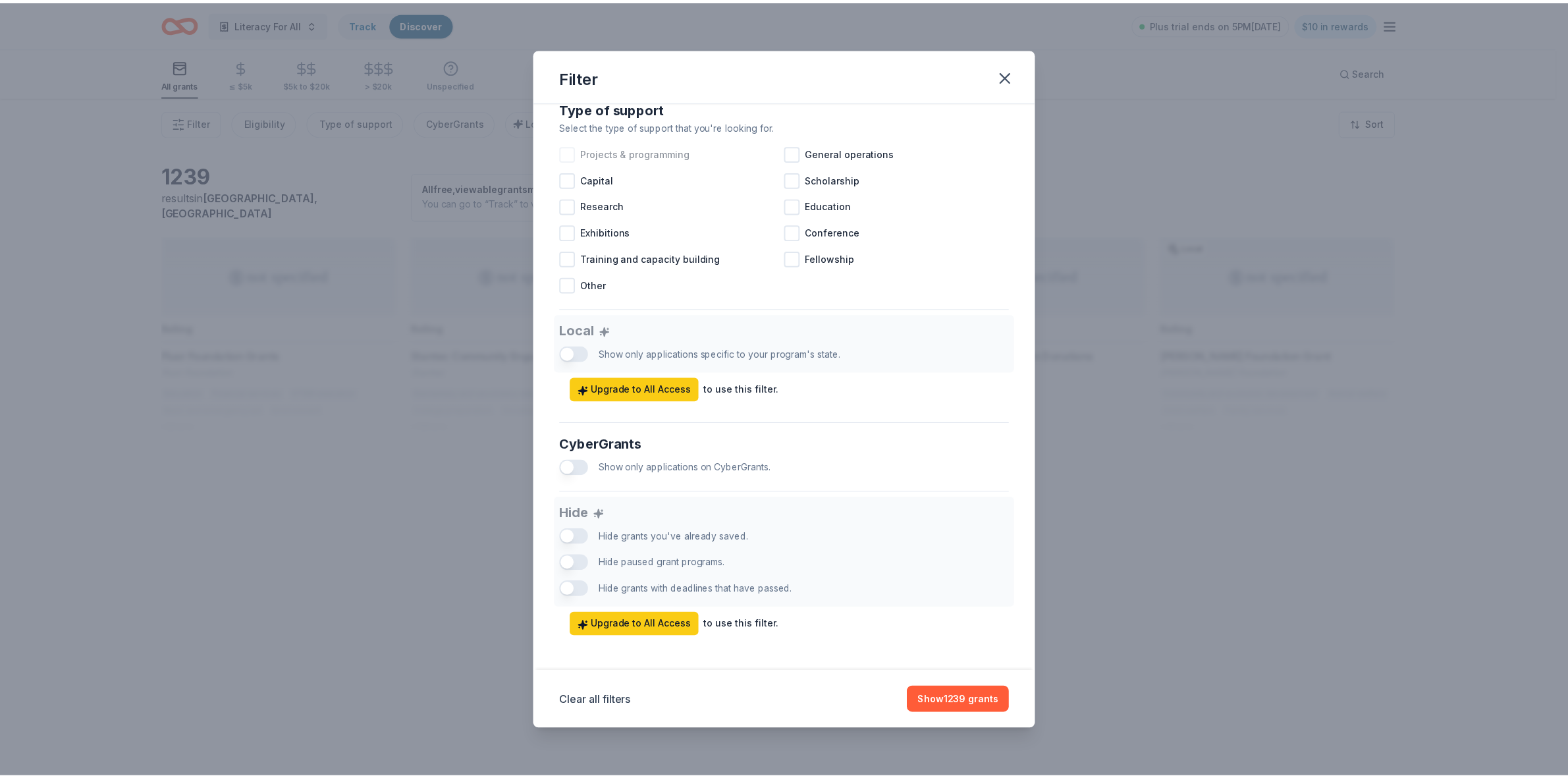
scroll to position [564, 0]
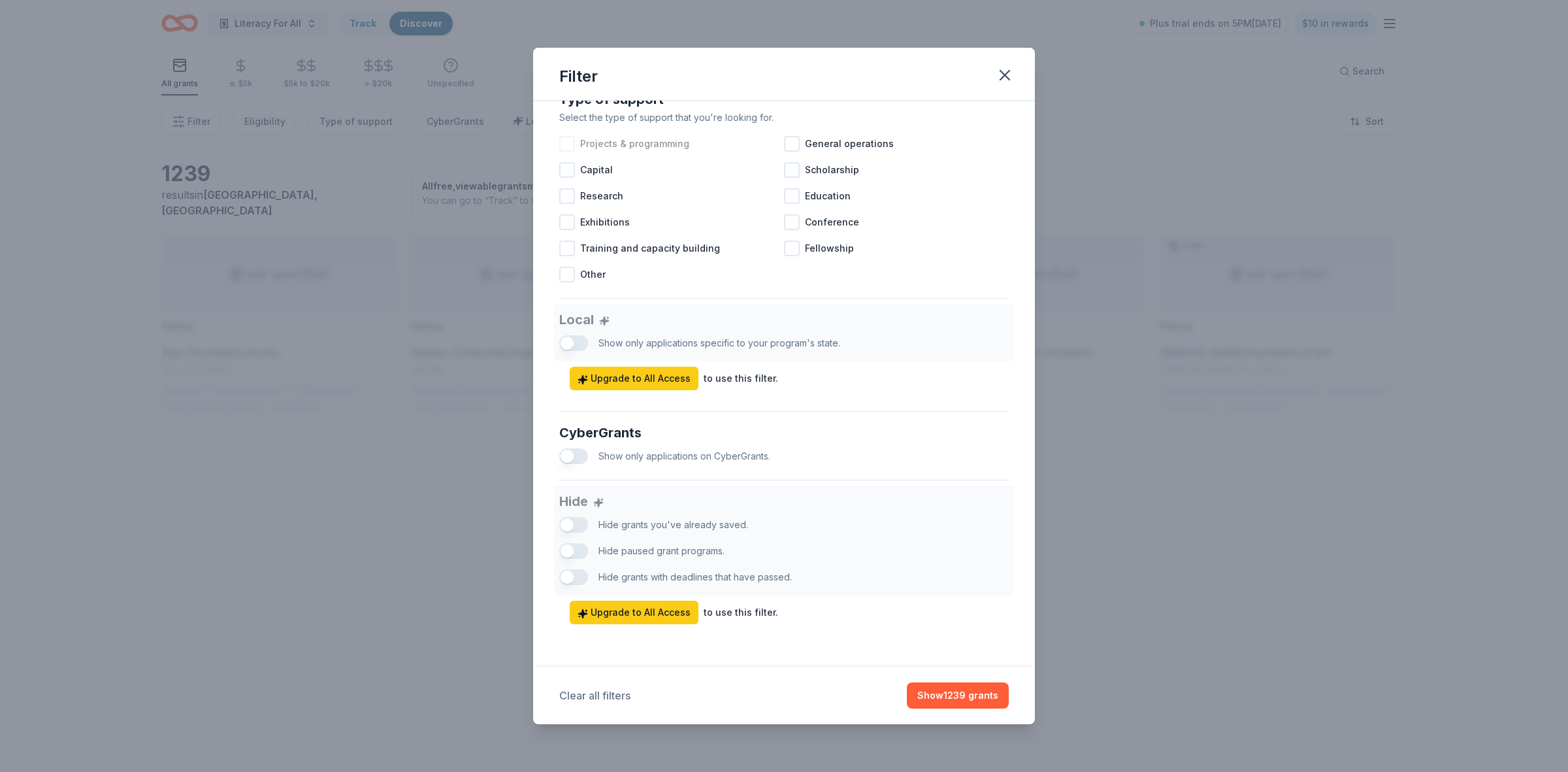
click at [594, 694] on button "Clear all filters" at bounding box center [595, 695] width 71 height 15
click at [956, 697] on button "Show 1239 grants" at bounding box center [958, 695] width 102 height 26
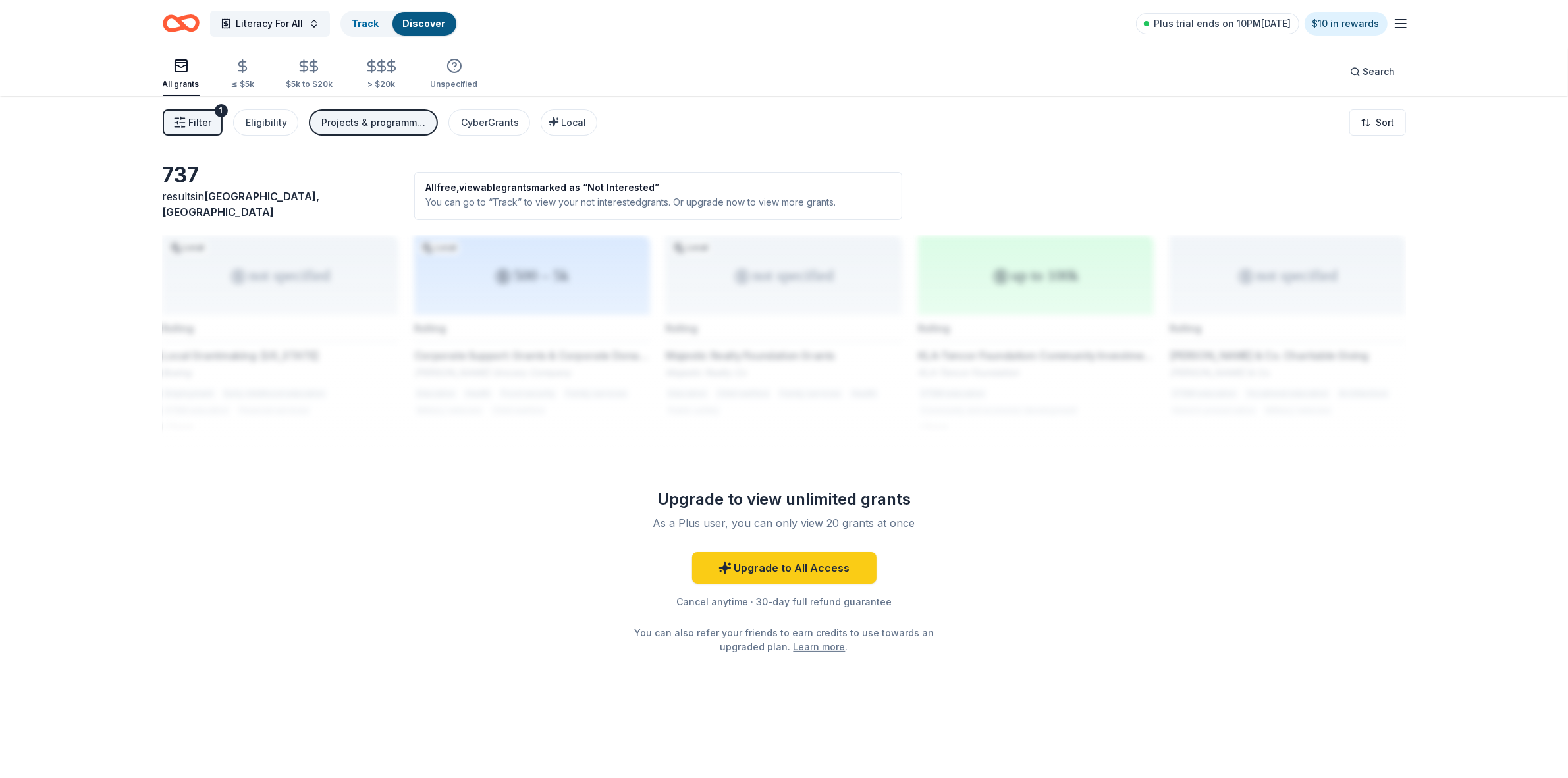
click at [178, 21] on icon "Home" at bounding box center [187, 22] width 21 height 13
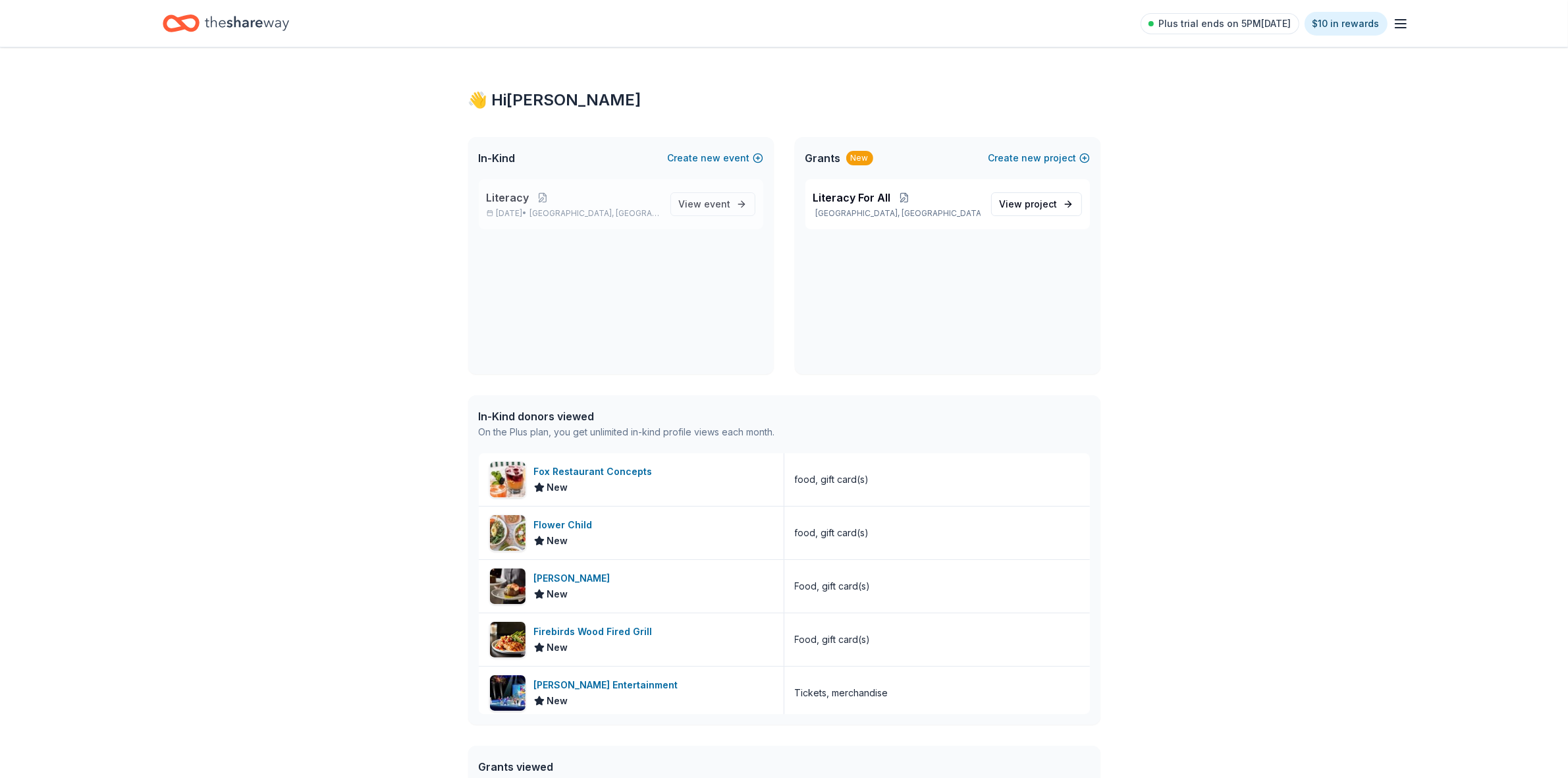
click at [523, 209] on p "[DATE] • [GEOGRAPHIC_DATA], [GEOGRAPHIC_DATA]" at bounding box center [573, 213] width 173 height 10
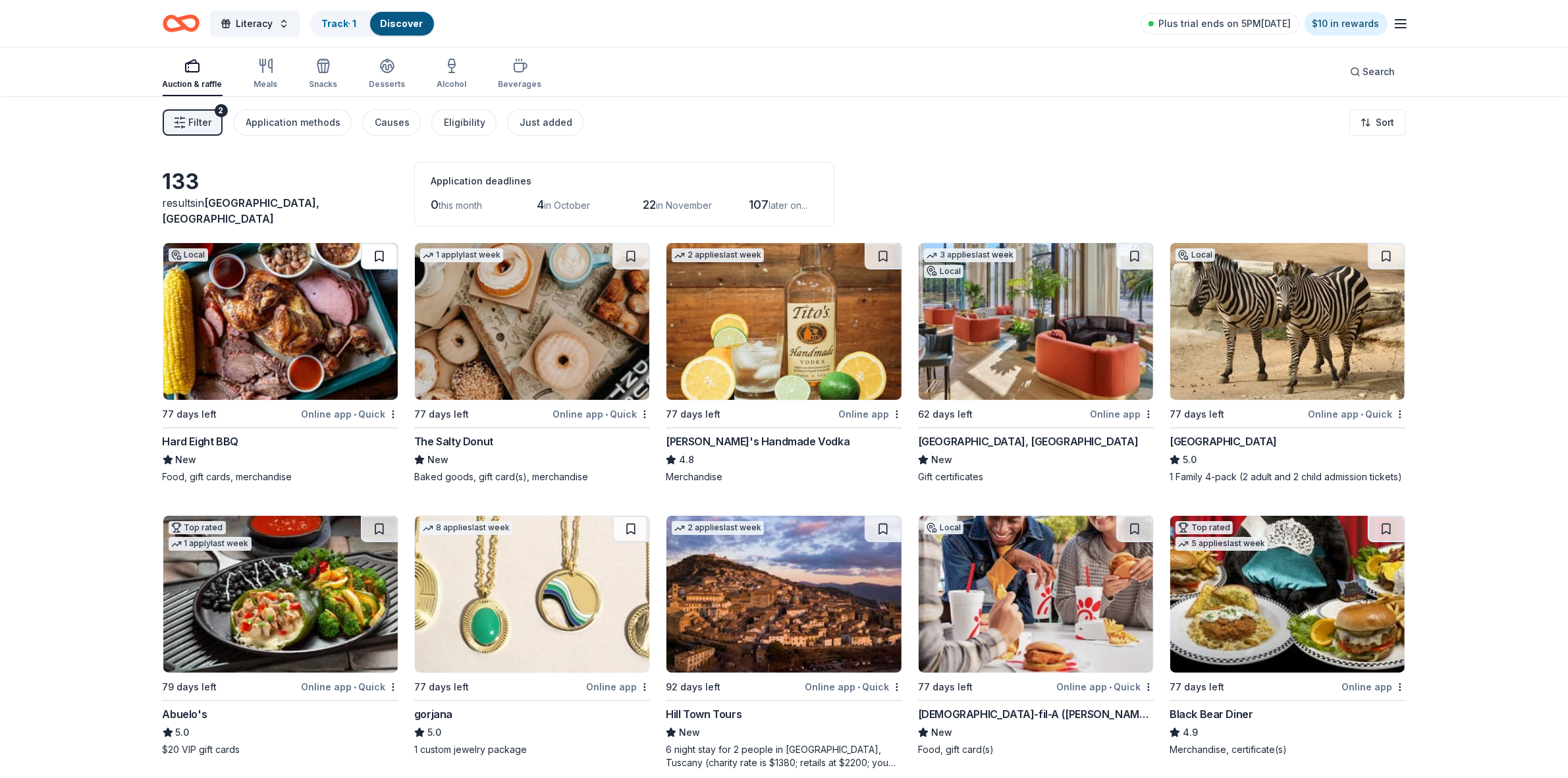
click at [379, 254] on button at bounding box center [379, 256] width 37 height 27
click at [623, 258] on button at bounding box center [631, 256] width 37 height 27
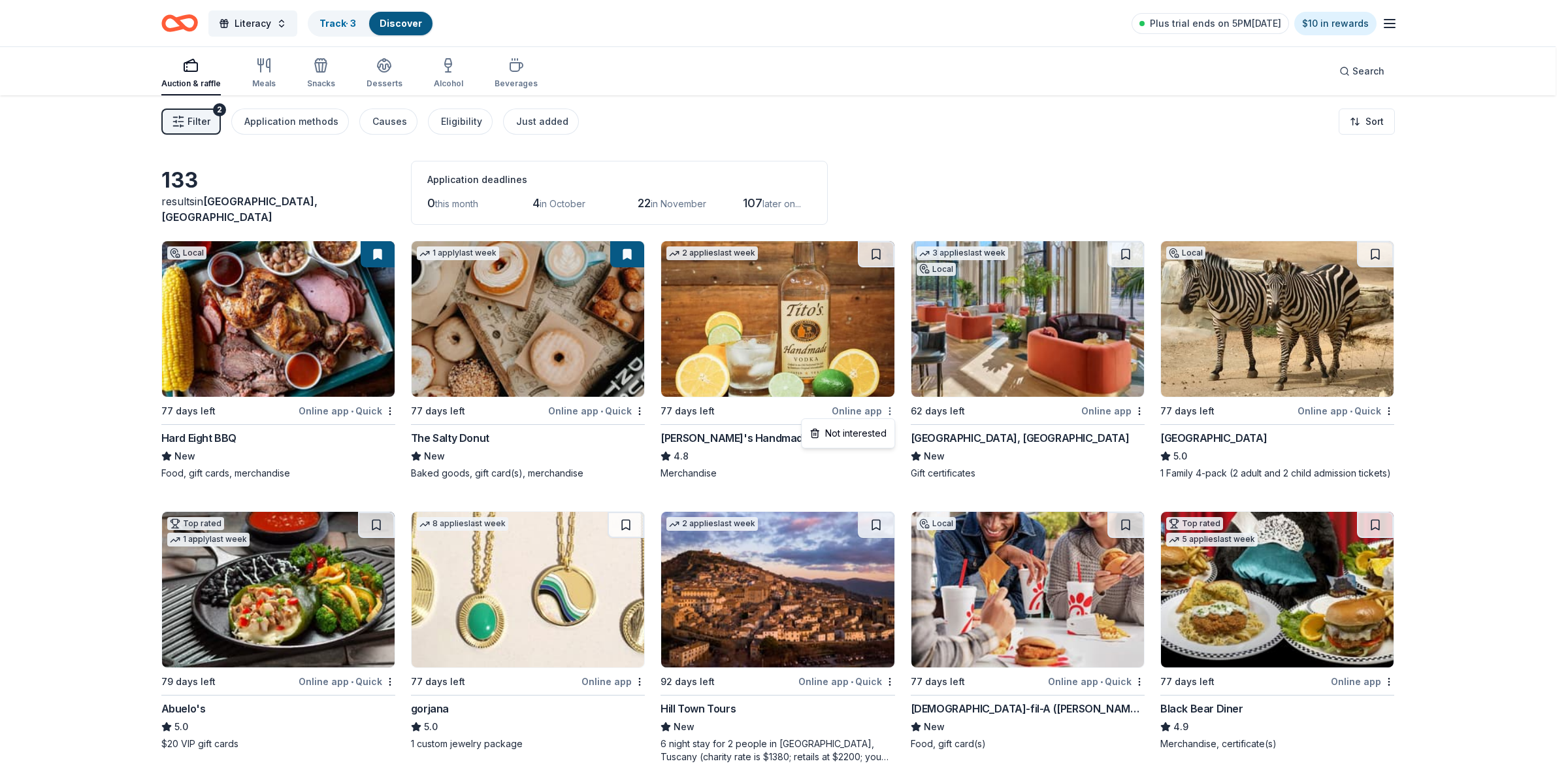
click at [888, 409] on html "Literacy Track · 3 Discover Plus trial ends on 5PM, 9/20 $10 in rewards Auction…" at bounding box center [784, 386] width 1568 height 772
click at [869, 433] on div "Not interested" at bounding box center [847, 434] width 88 height 24
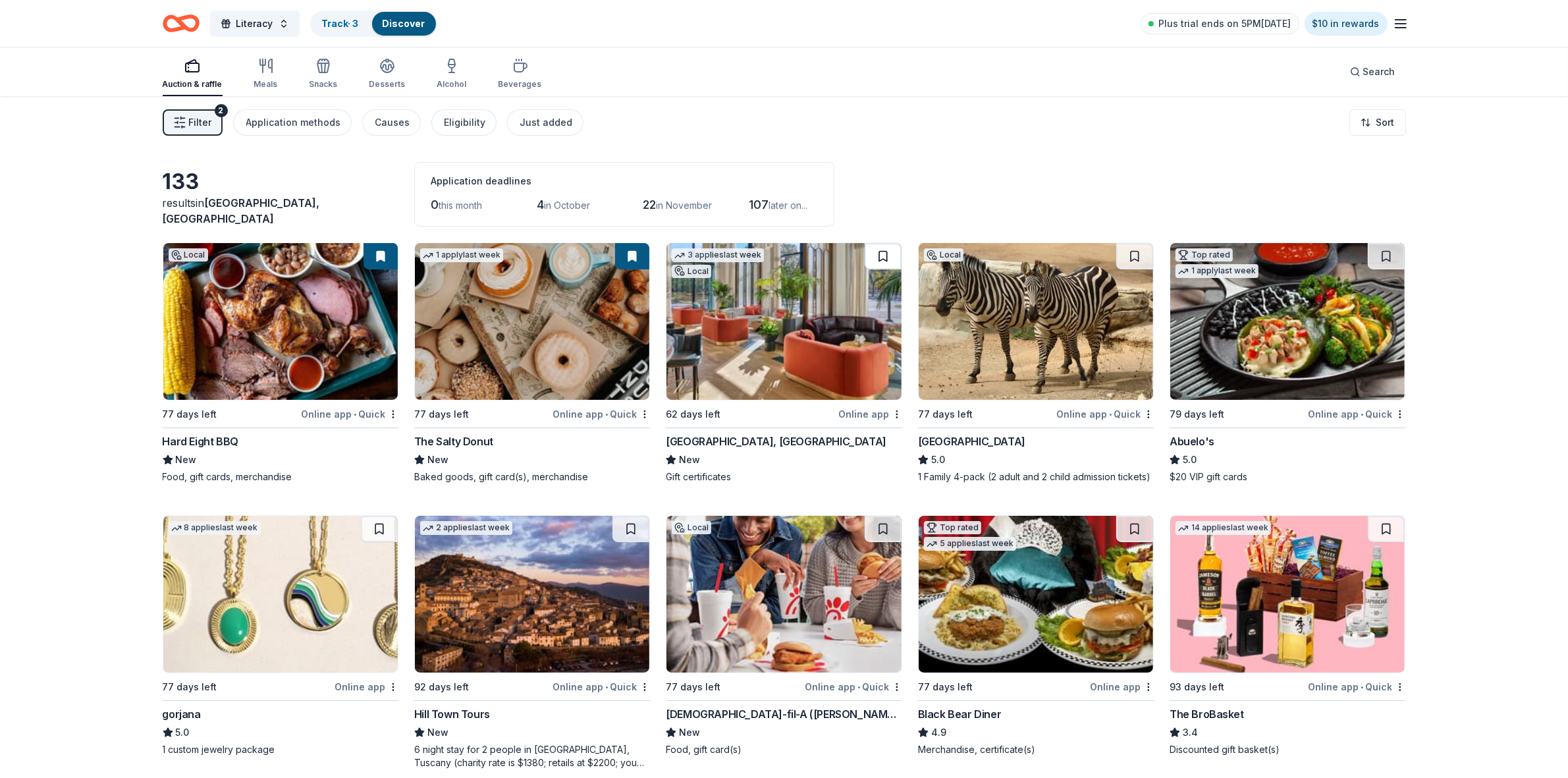
click at [883, 260] on button at bounding box center [883, 256] width 37 height 27
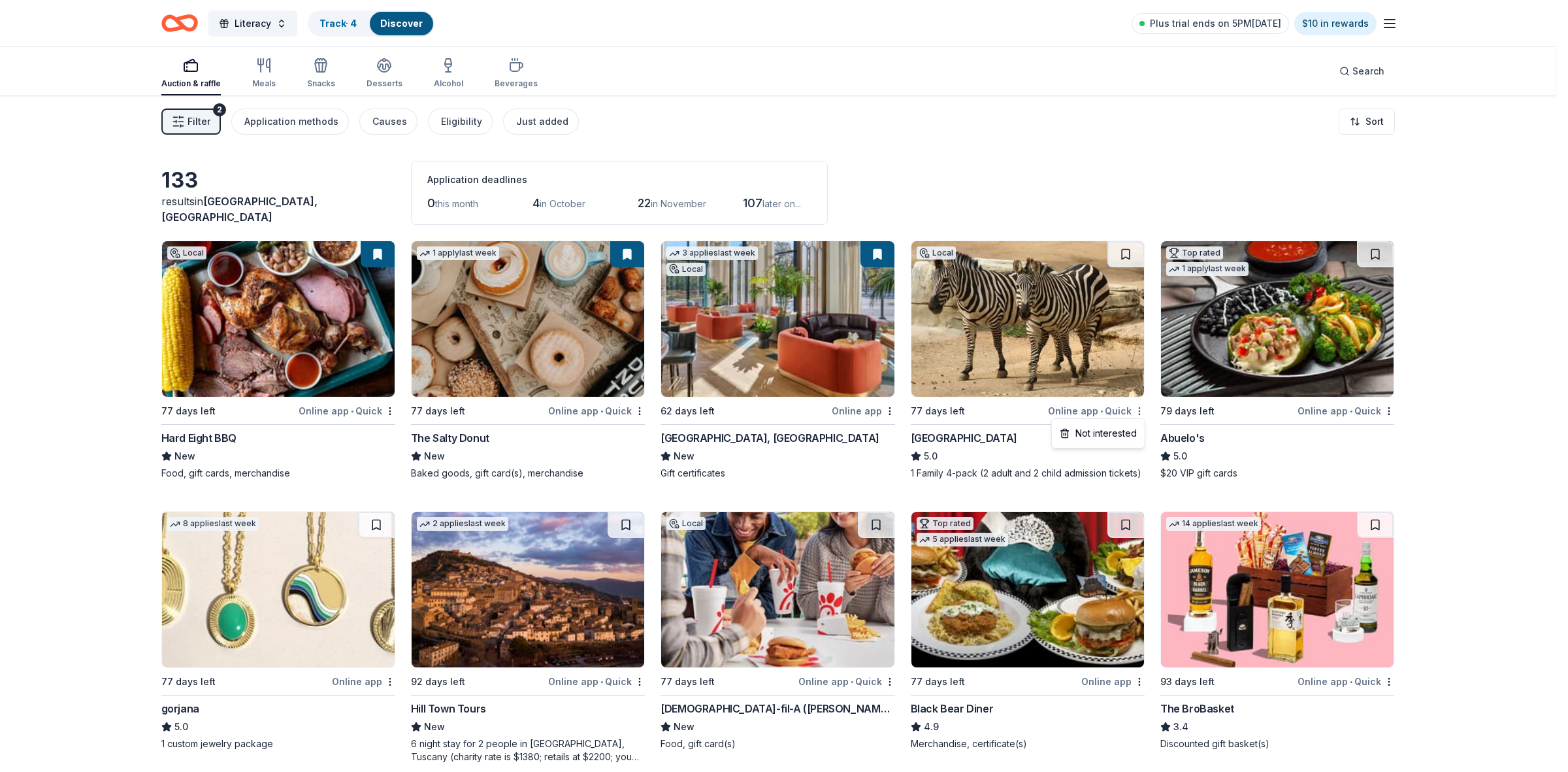
click at [1137, 412] on html "Literacy Track · 4 Discover Plus trial ends on 5PM, 9/20 $10 in rewards Auction…" at bounding box center [784, 386] width 1568 height 772
click at [1097, 433] on div "Not interested" at bounding box center [1098, 434] width 88 height 24
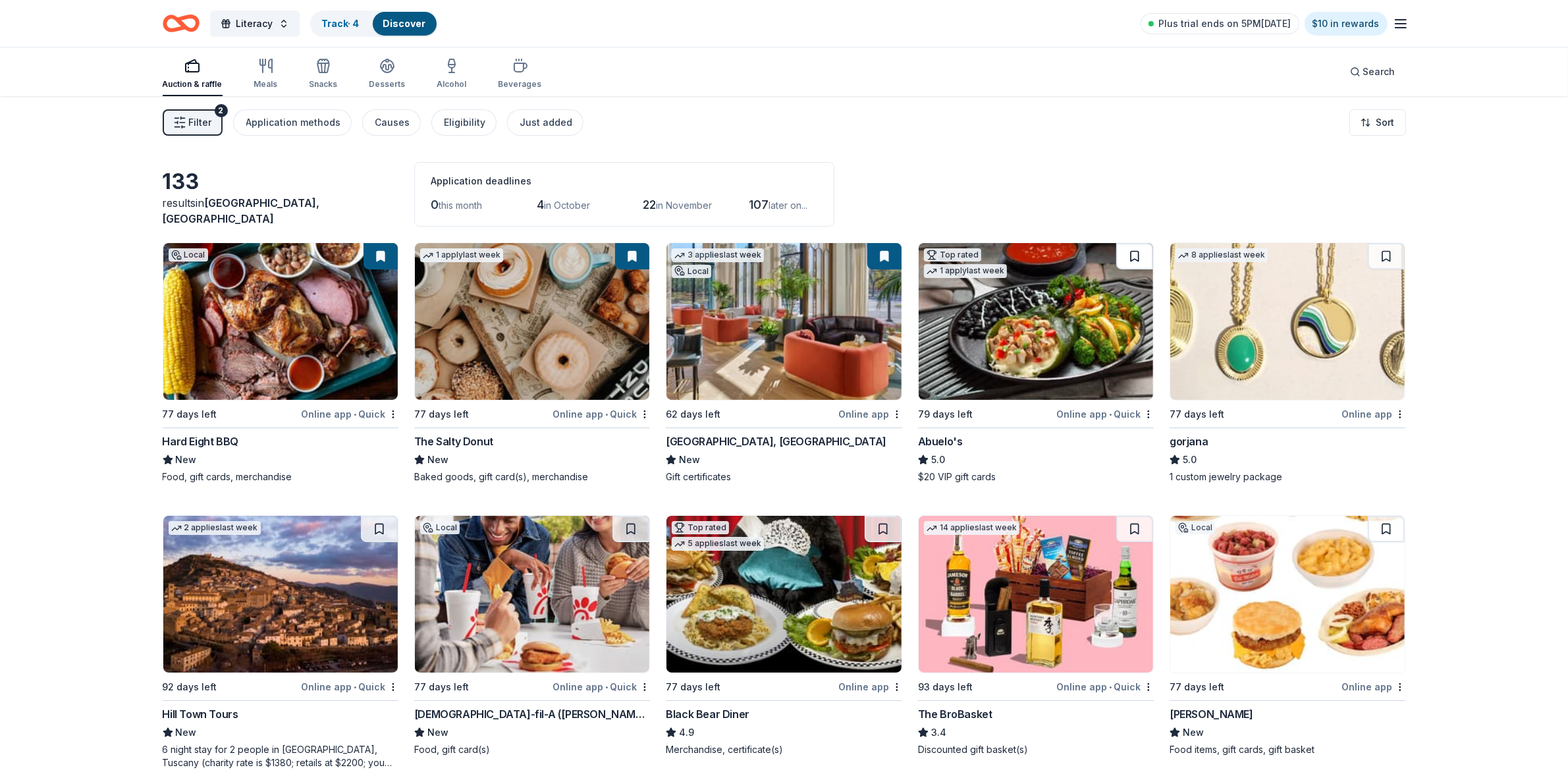
click at [1128, 255] on button at bounding box center [1134, 256] width 37 height 27
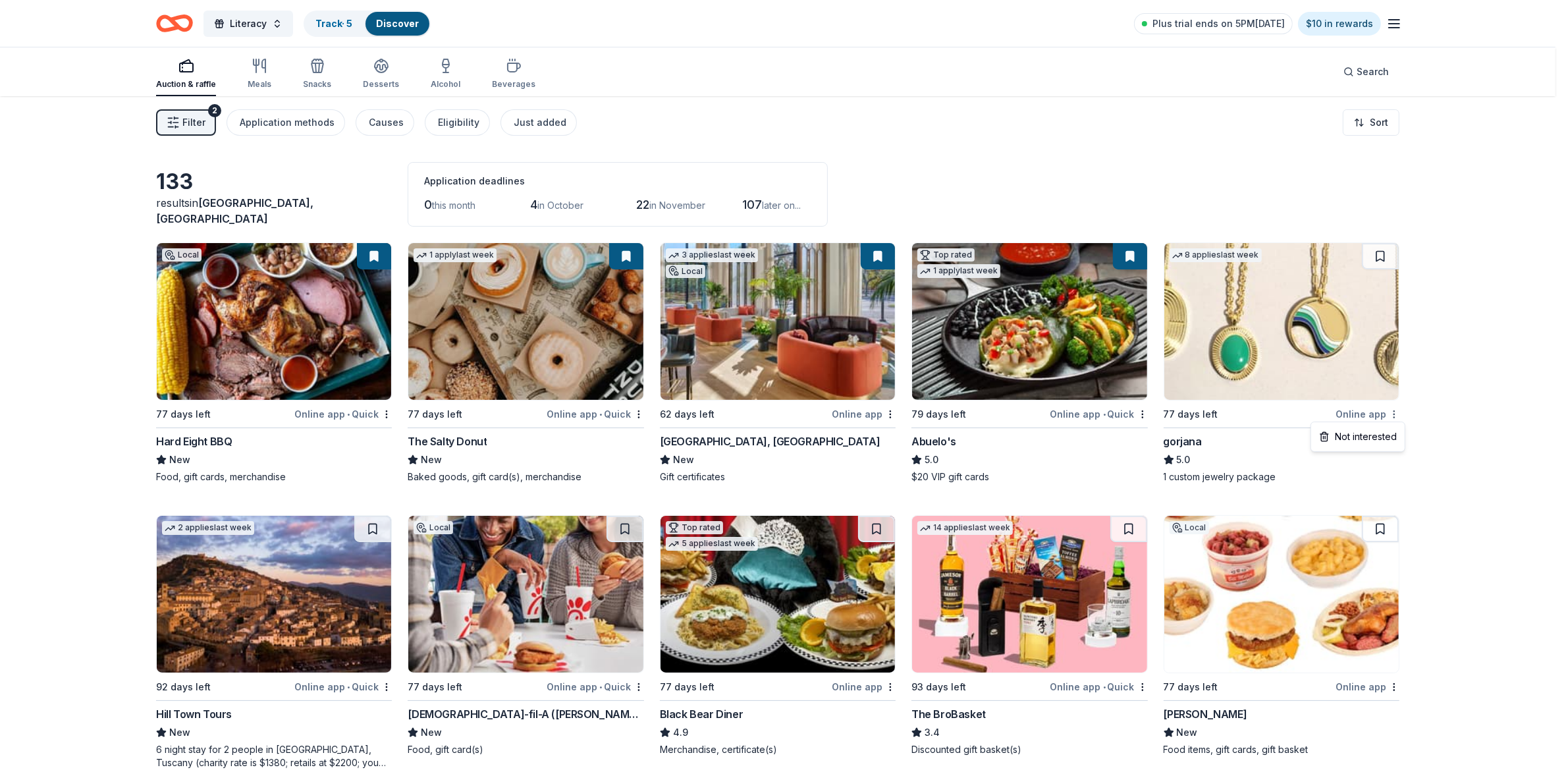
click at [1401, 417] on html "Literacy Track · 5 Discover Plus trial ends on 5PM, 9/20 $10 in rewards Auction…" at bounding box center [784, 389] width 1568 height 778
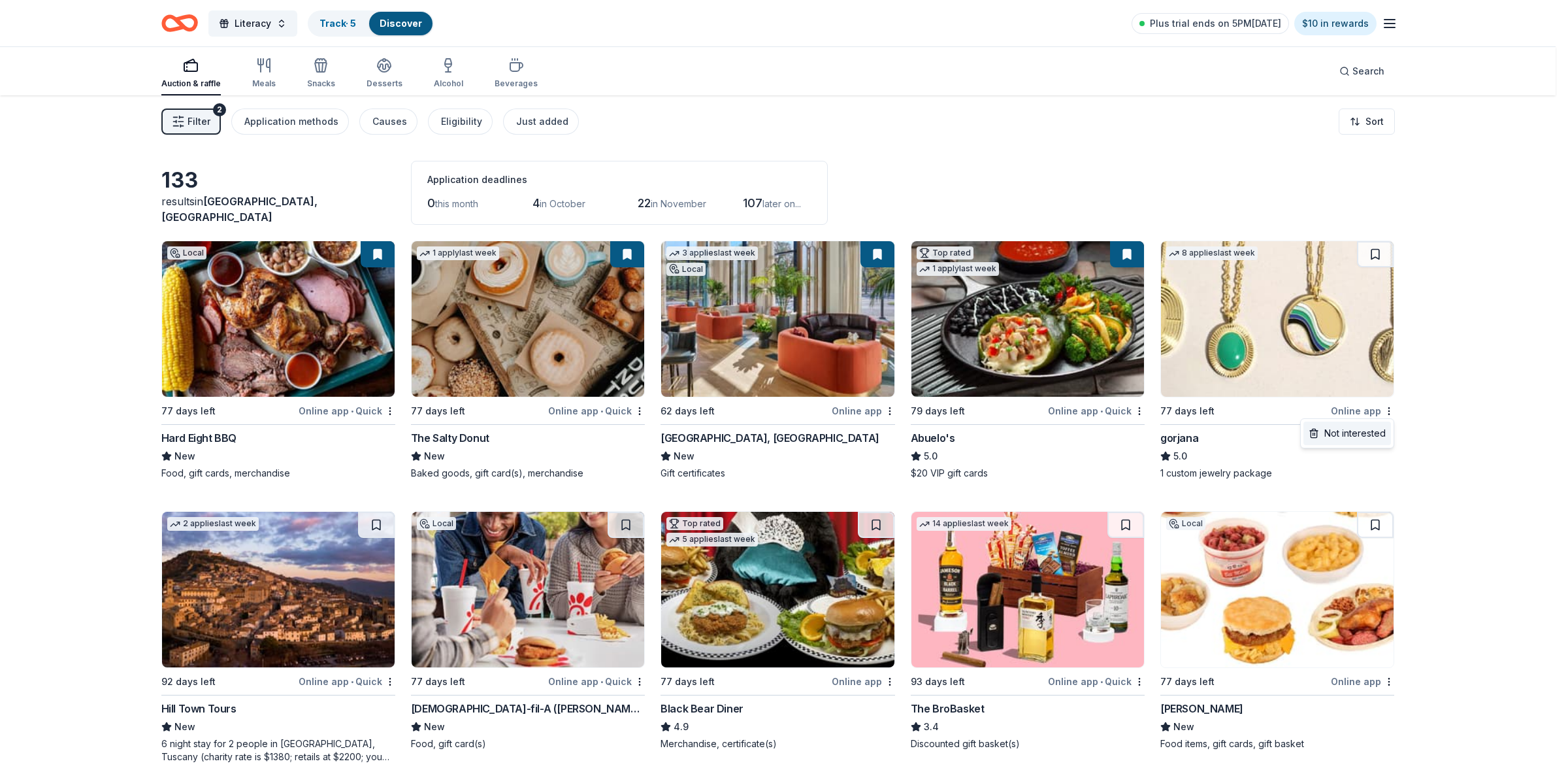
click at [1367, 434] on div "Not interested" at bounding box center [1346, 434] width 88 height 24
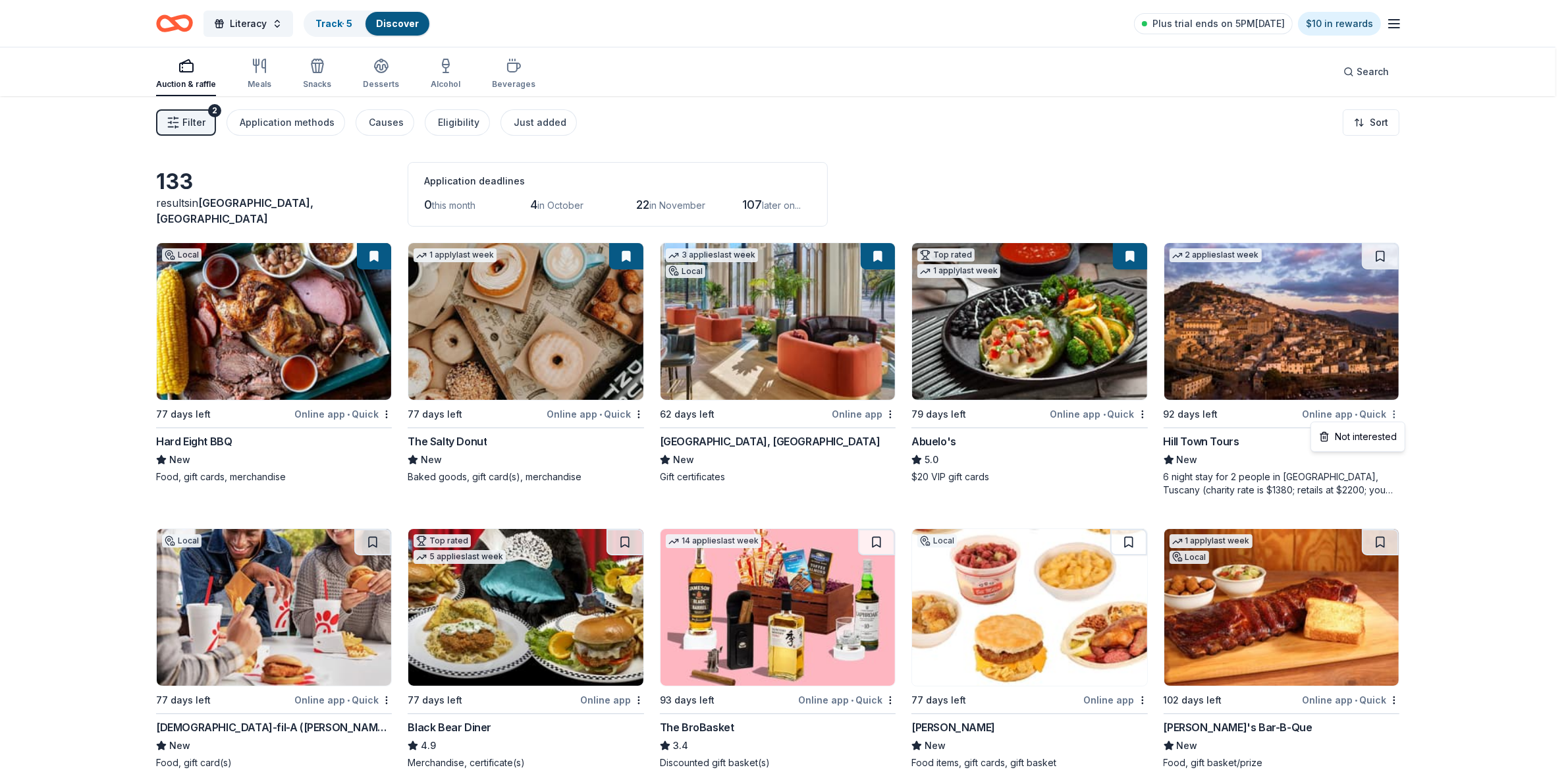
click at [1398, 415] on html "Literacy Track · 5 Discover Plus trial ends on 5PM, 9/20 $10 in rewards Auction…" at bounding box center [784, 389] width 1568 height 778
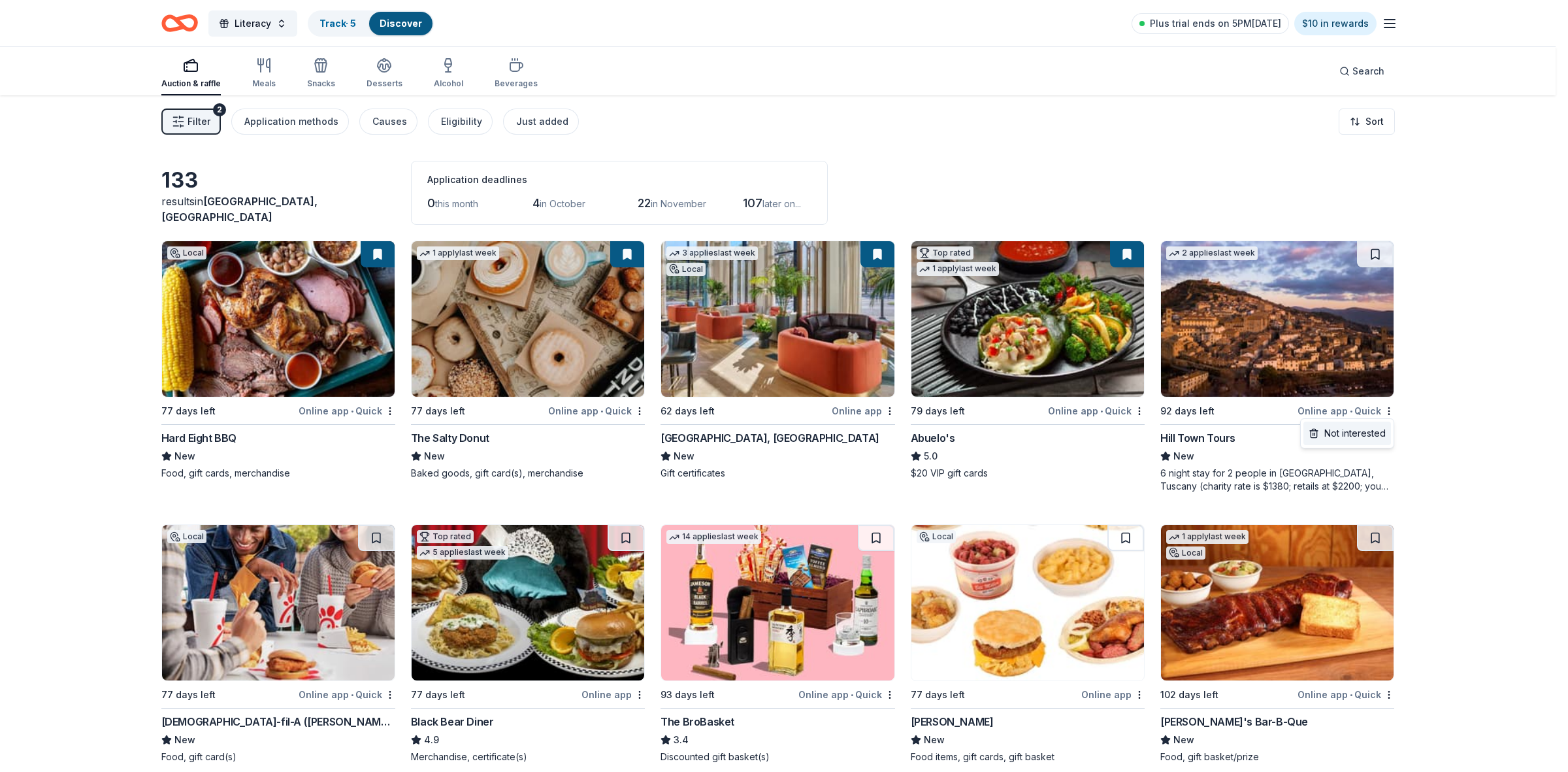
click at [1365, 432] on div "Not interested" at bounding box center [1346, 434] width 88 height 24
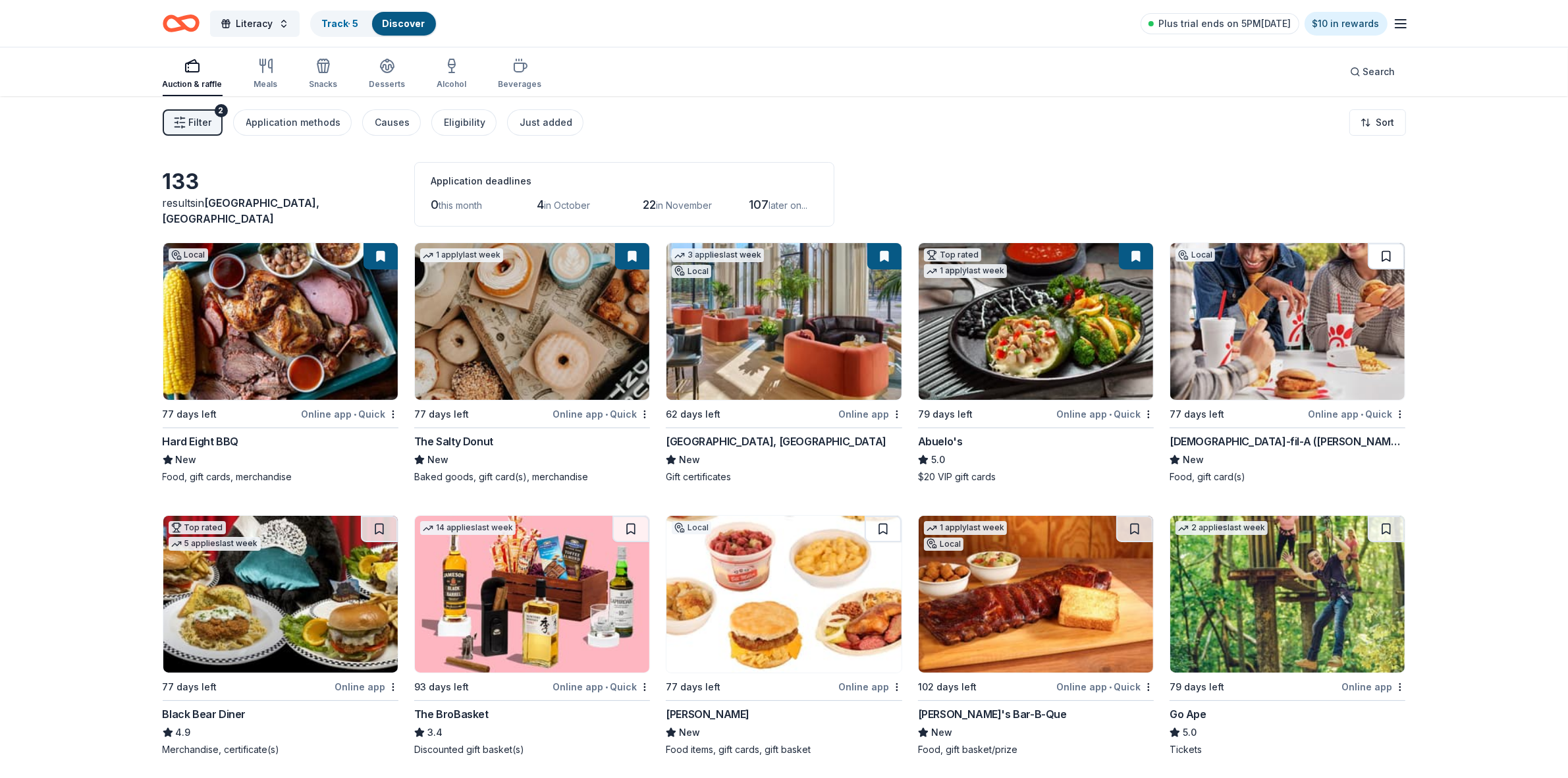
click at [1381, 252] on button at bounding box center [1385, 256] width 37 height 27
click at [380, 535] on button at bounding box center [379, 529] width 37 height 27
click at [631, 527] on button at bounding box center [631, 529] width 37 height 27
click at [887, 529] on button at bounding box center [883, 529] width 37 height 27
click at [1138, 532] on button at bounding box center [1134, 529] width 37 height 27
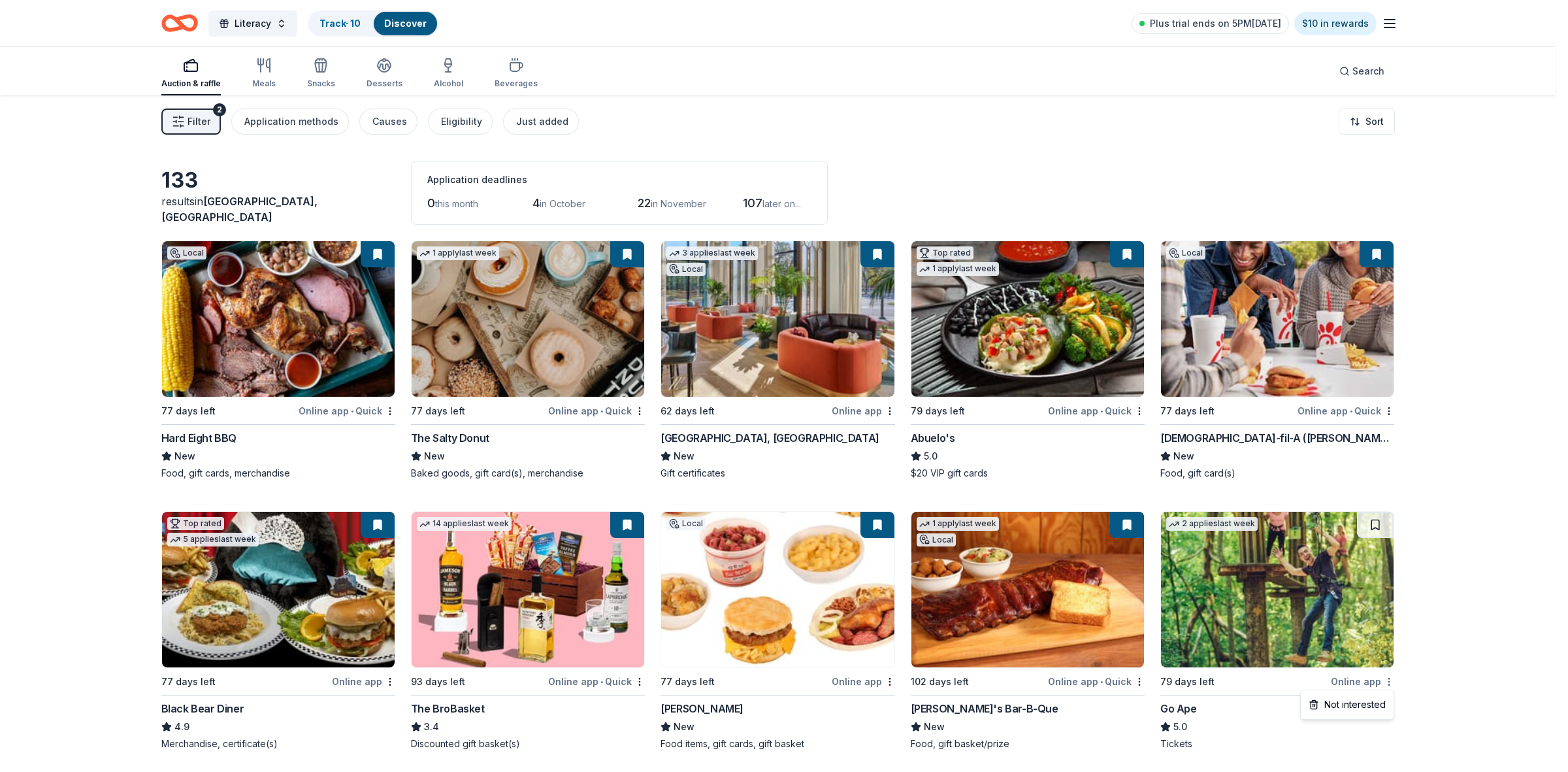
click at [1390, 680] on html "Literacy Track · 10 Discover Plus trial ends on 5PM, 9/20 $10 in rewards Auctio…" at bounding box center [784, 386] width 1568 height 772
click at [1351, 707] on div "Not interested" at bounding box center [1346, 705] width 88 height 24
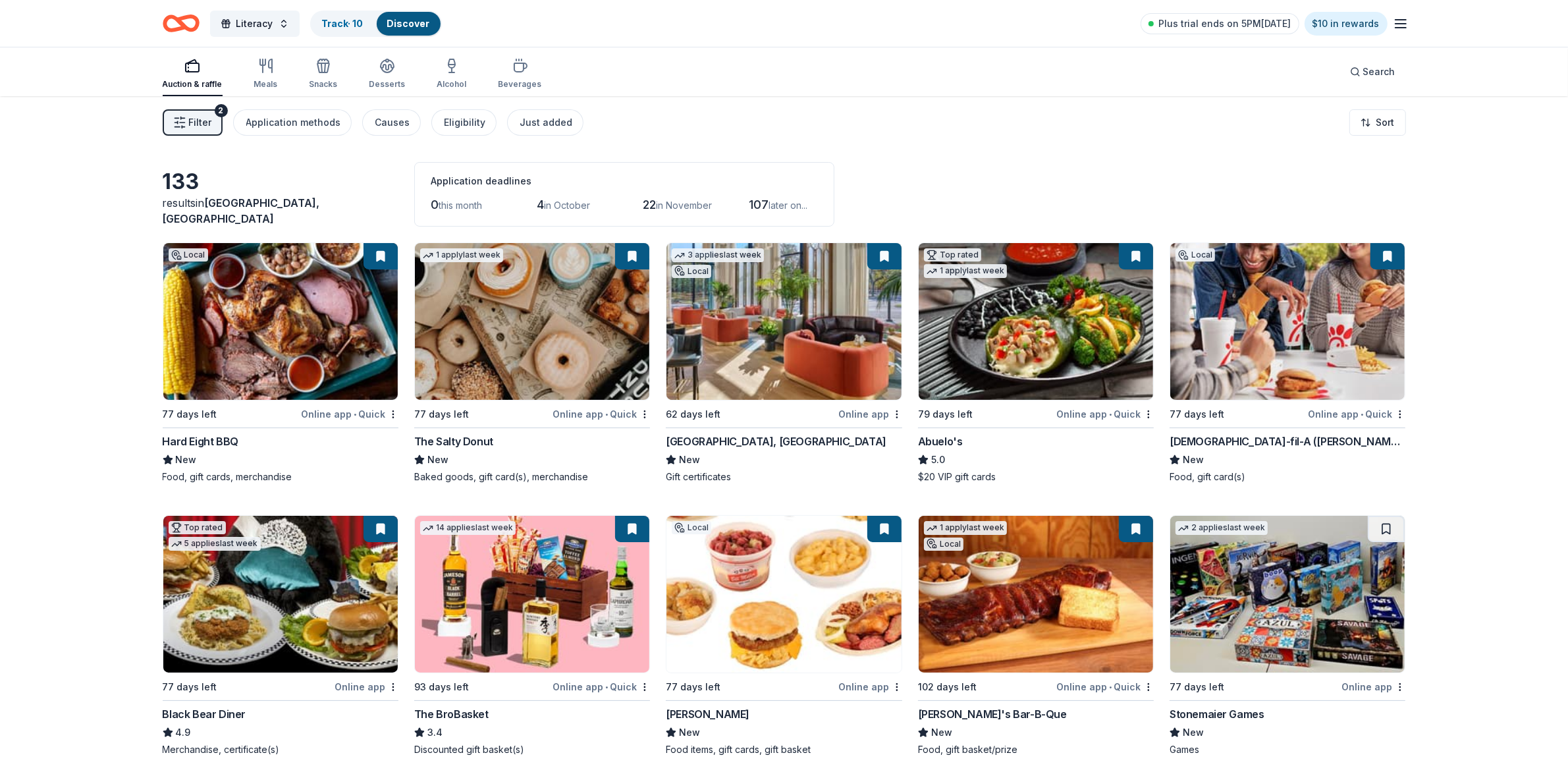
click at [1384, 528] on button at bounding box center [1385, 529] width 37 height 27
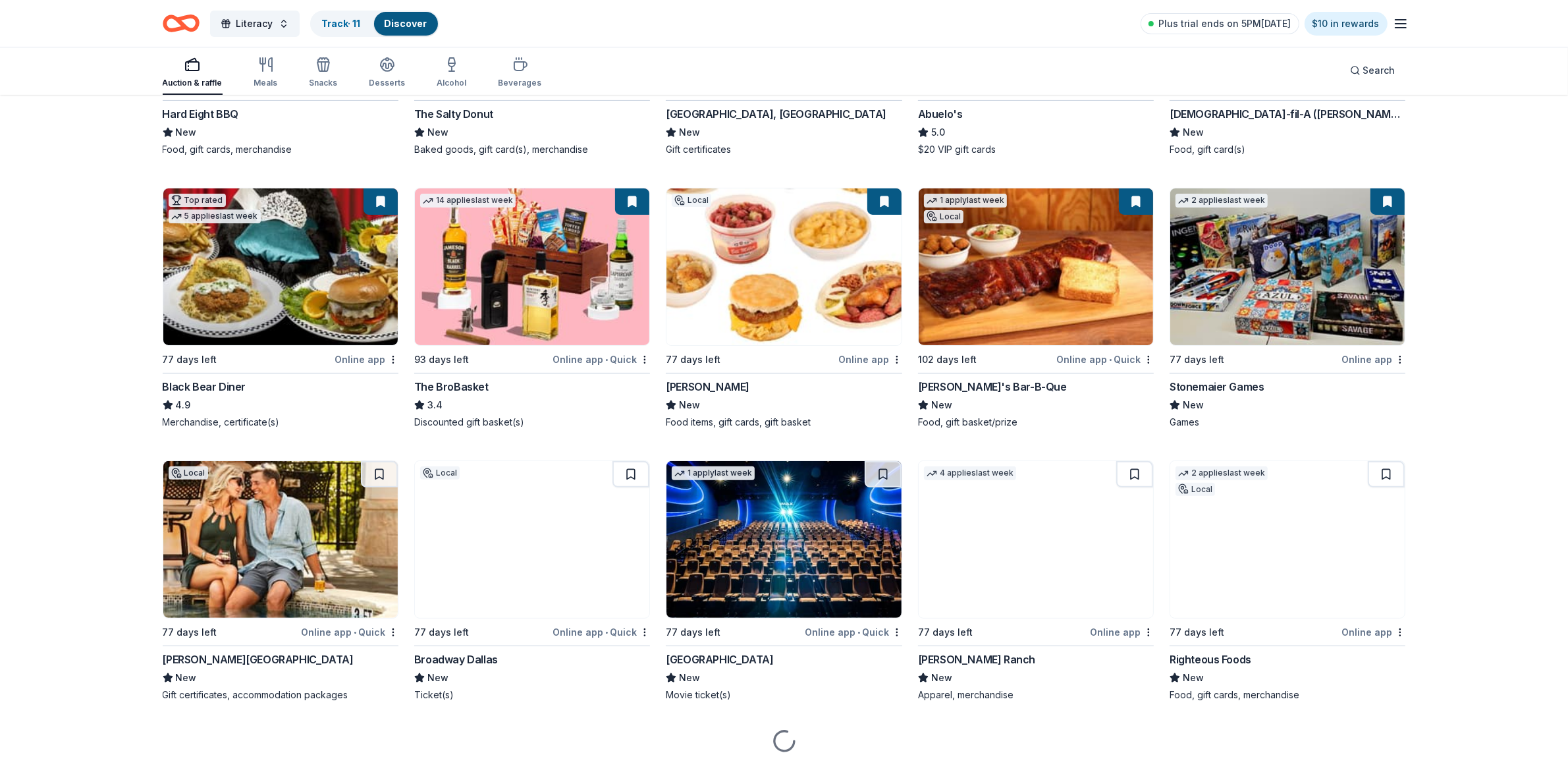
scroll to position [329, 0]
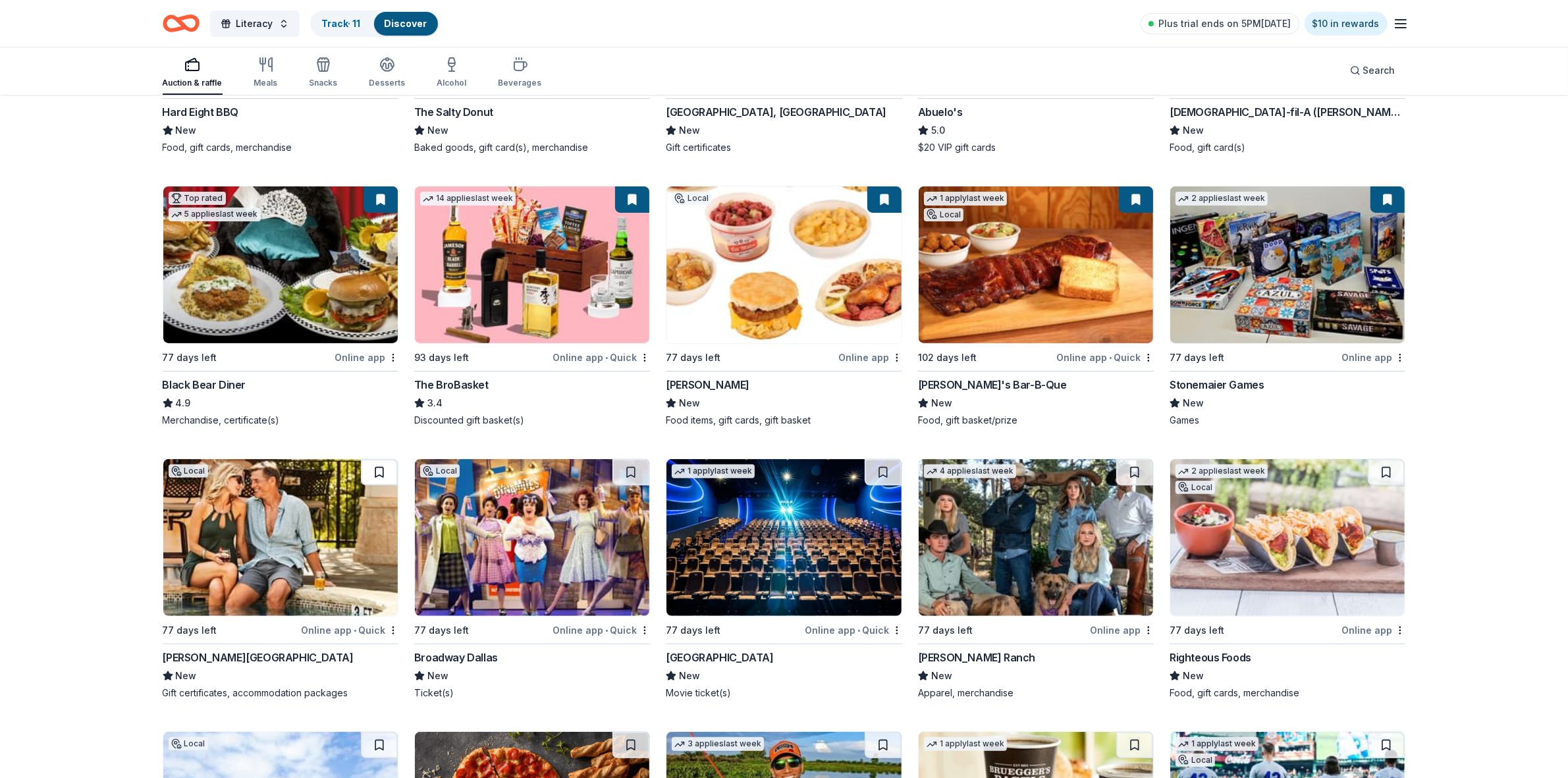
click at [374, 471] on button at bounding box center [379, 472] width 37 height 27
click at [633, 472] on button at bounding box center [631, 472] width 37 height 27
click at [878, 472] on button at bounding box center [883, 472] width 37 height 27
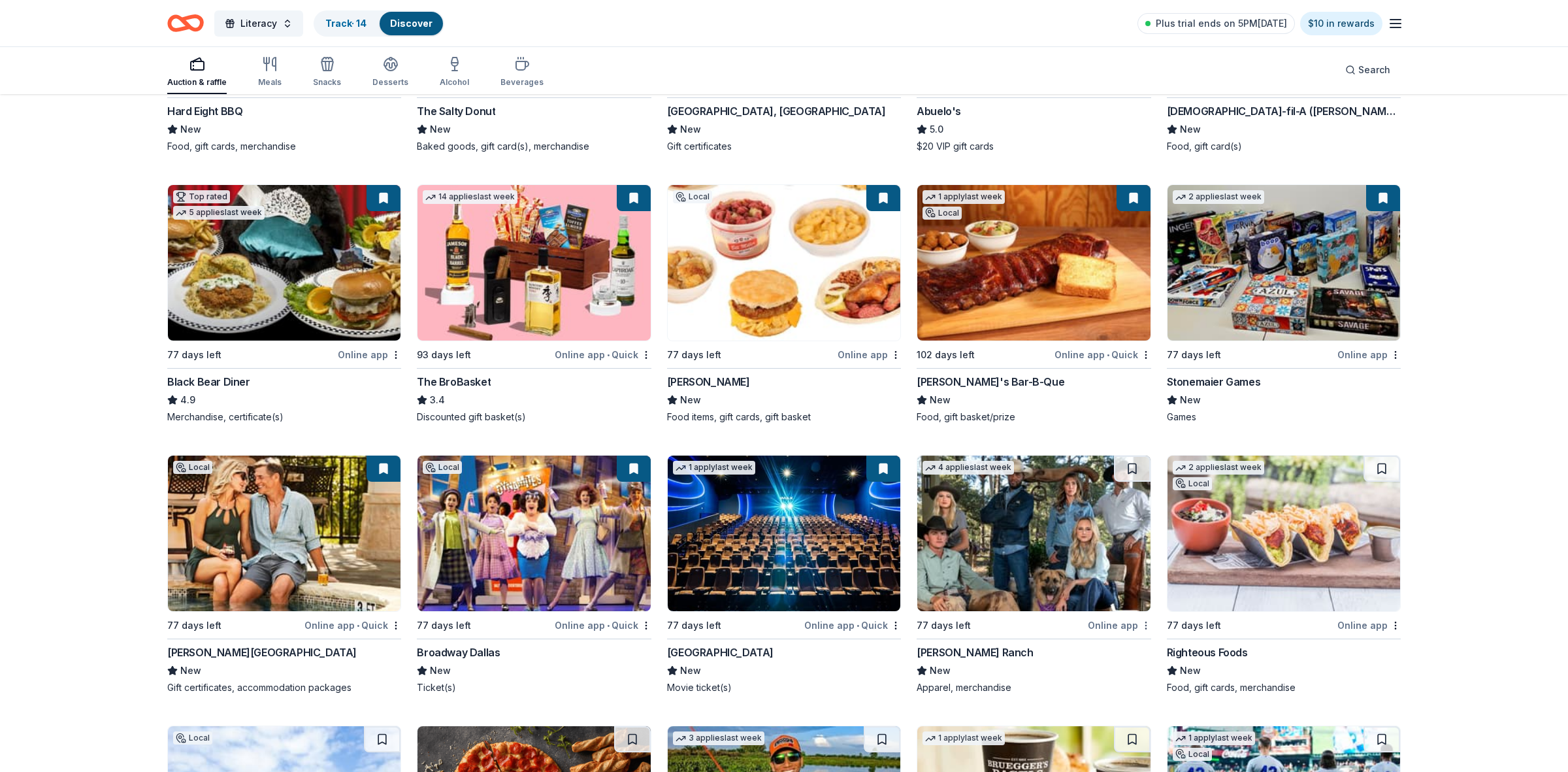
click at [1141, 445] on html "Literacy Track · 14 Discover Plus trial ends on 5PM, 9/20 $10 in rewards Auctio…" at bounding box center [784, 60] width 1568 height 772
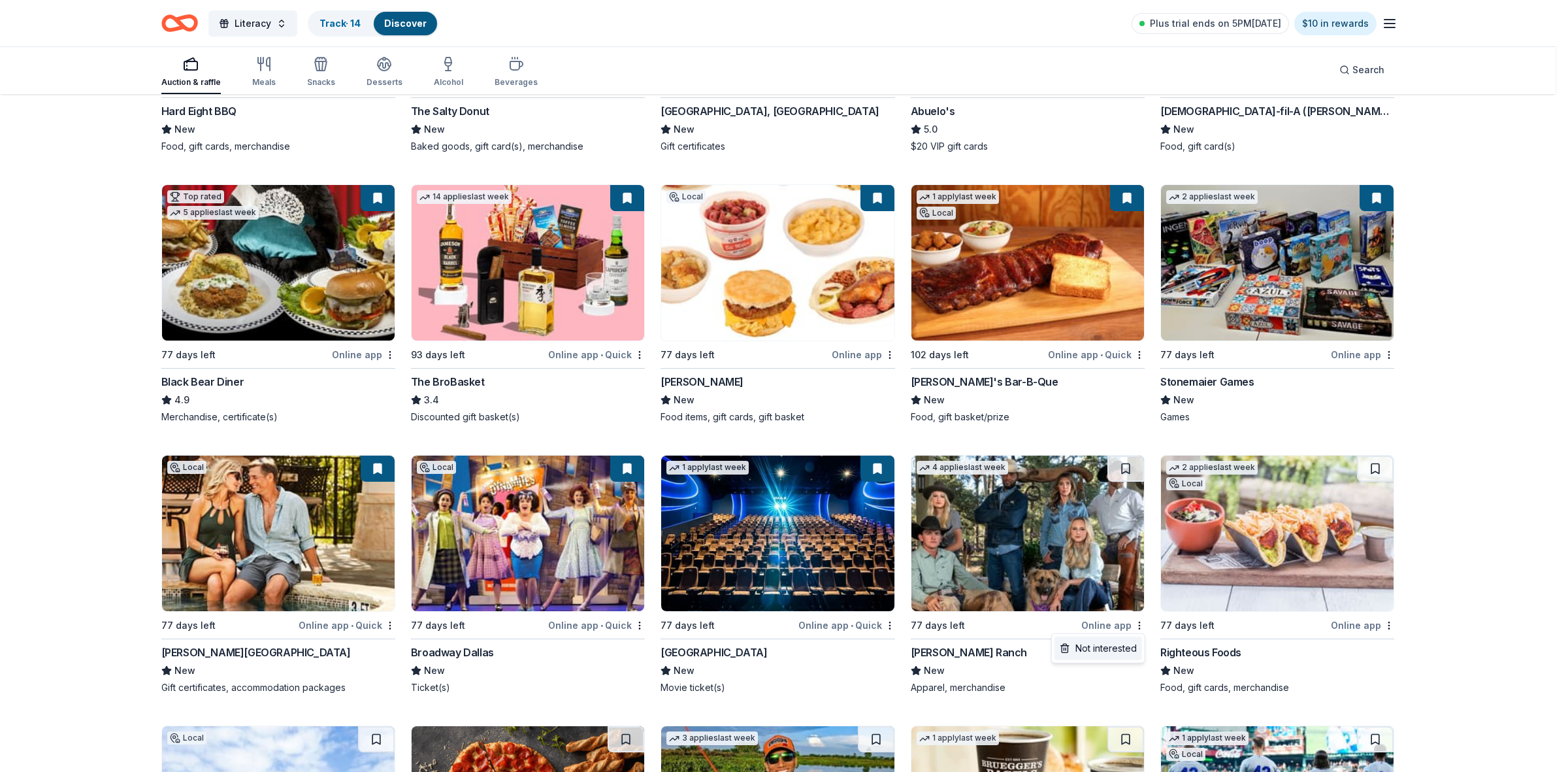
click at [1124, 652] on div "Not interested" at bounding box center [1098, 649] width 88 height 24
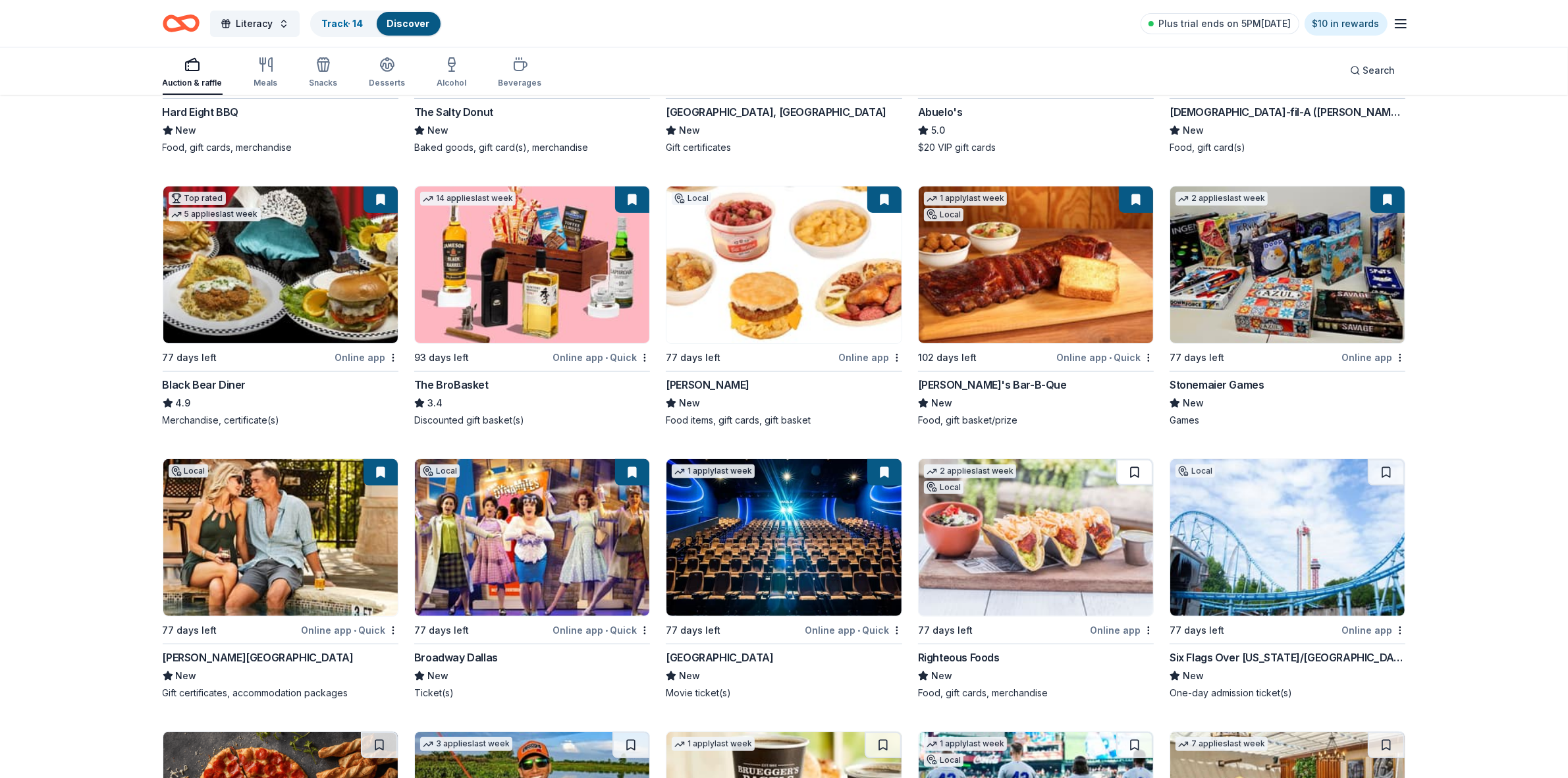
click at [1138, 471] on button at bounding box center [1134, 472] width 37 height 27
click at [1391, 482] on button at bounding box center [1385, 472] width 37 height 27
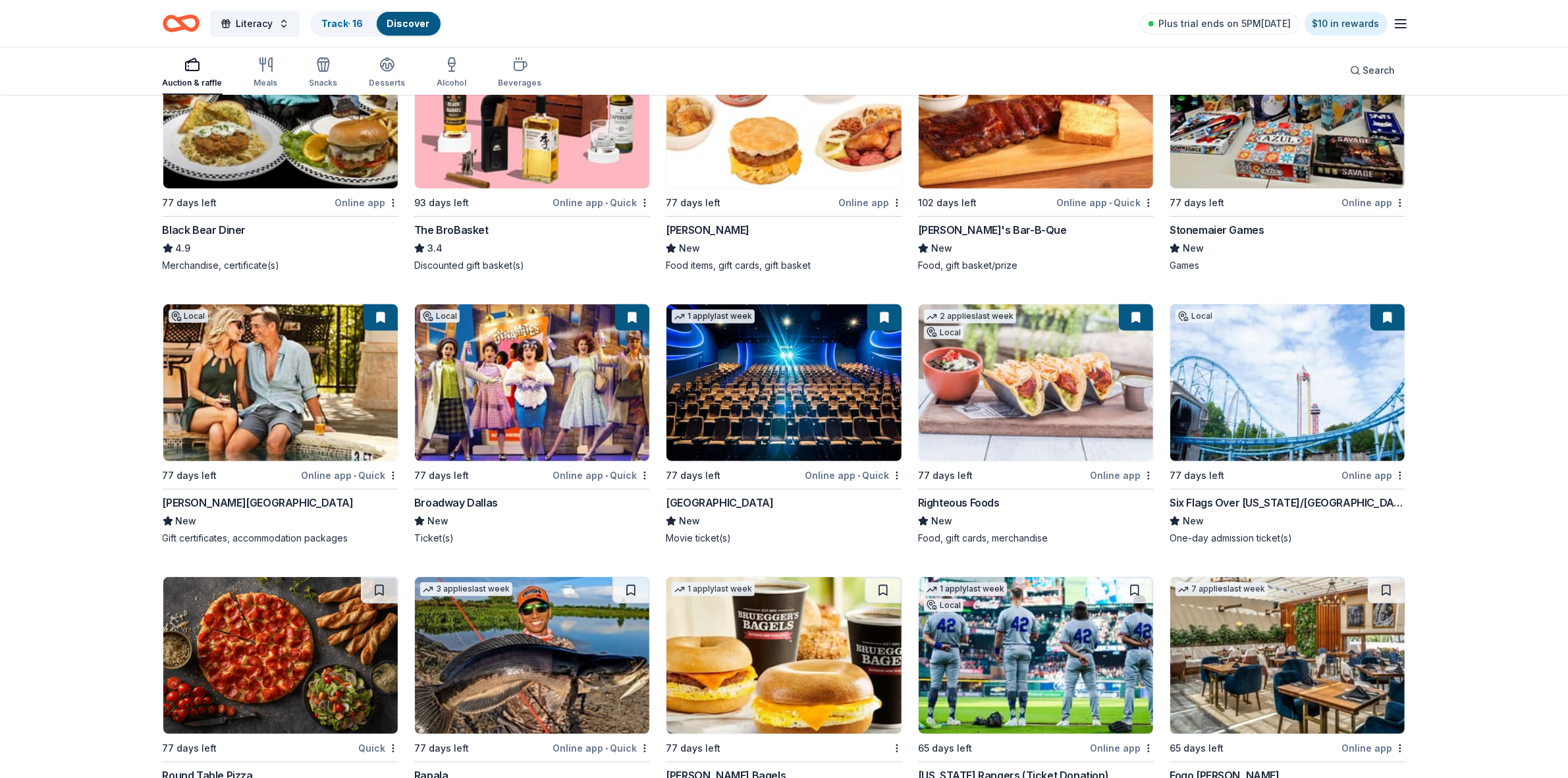
scroll to position [659, 0]
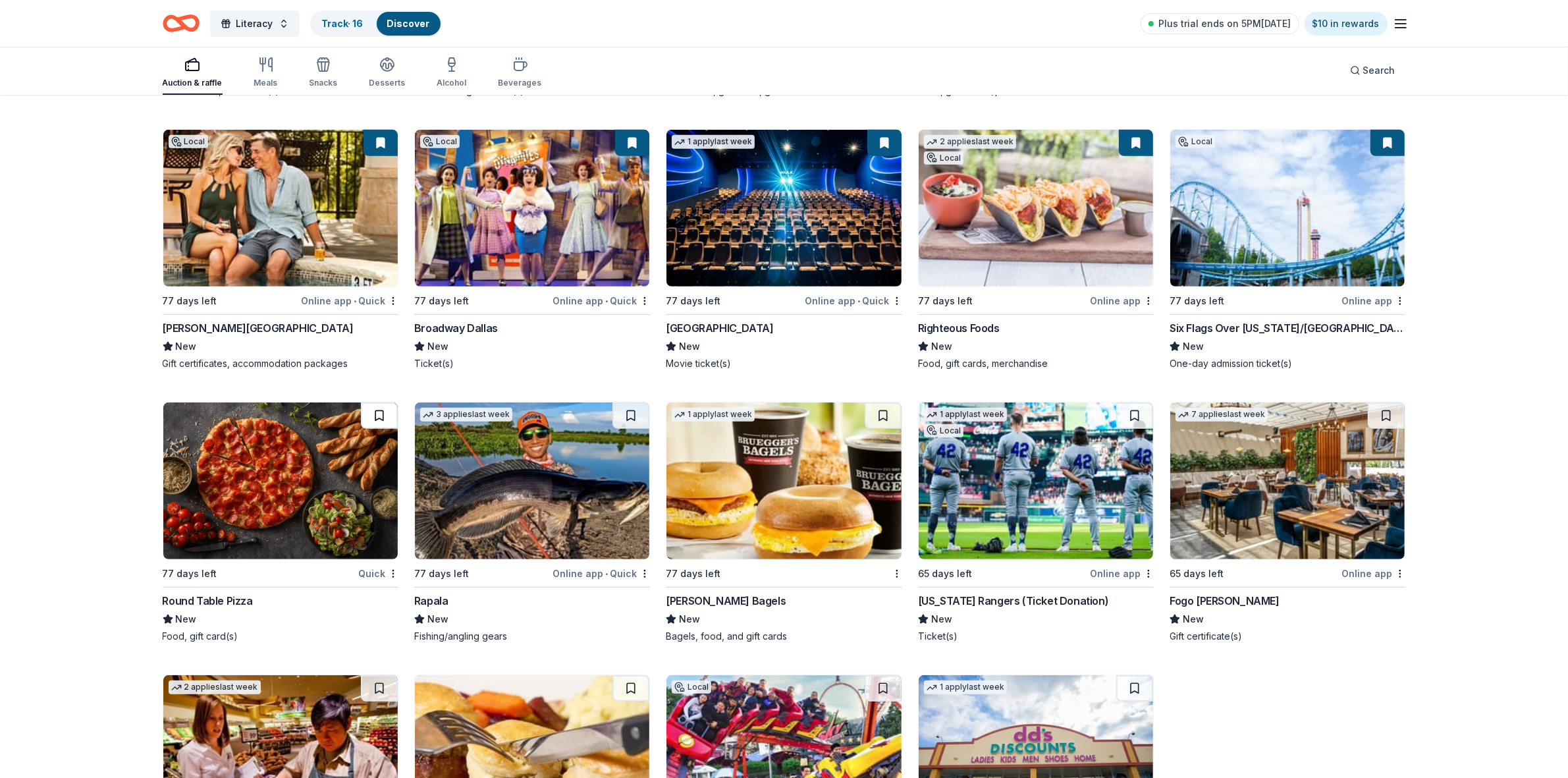
click at [374, 414] on button at bounding box center [379, 416] width 37 height 27
click at [636, 419] on button at bounding box center [631, 416] width 37 height 27
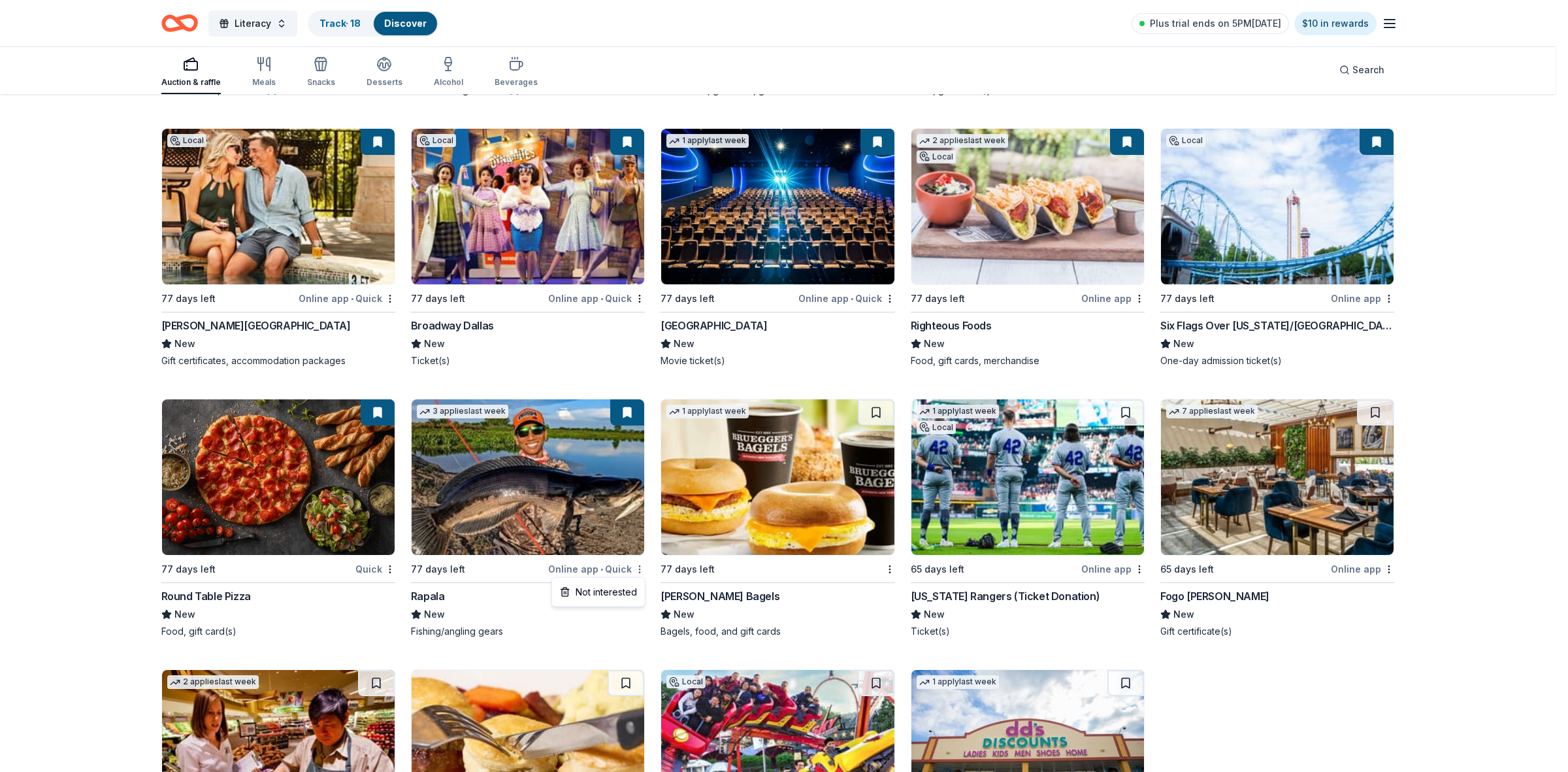
click at [613, 595] on div "Not interested" at bounding box center [598, 593] width 88 height 24
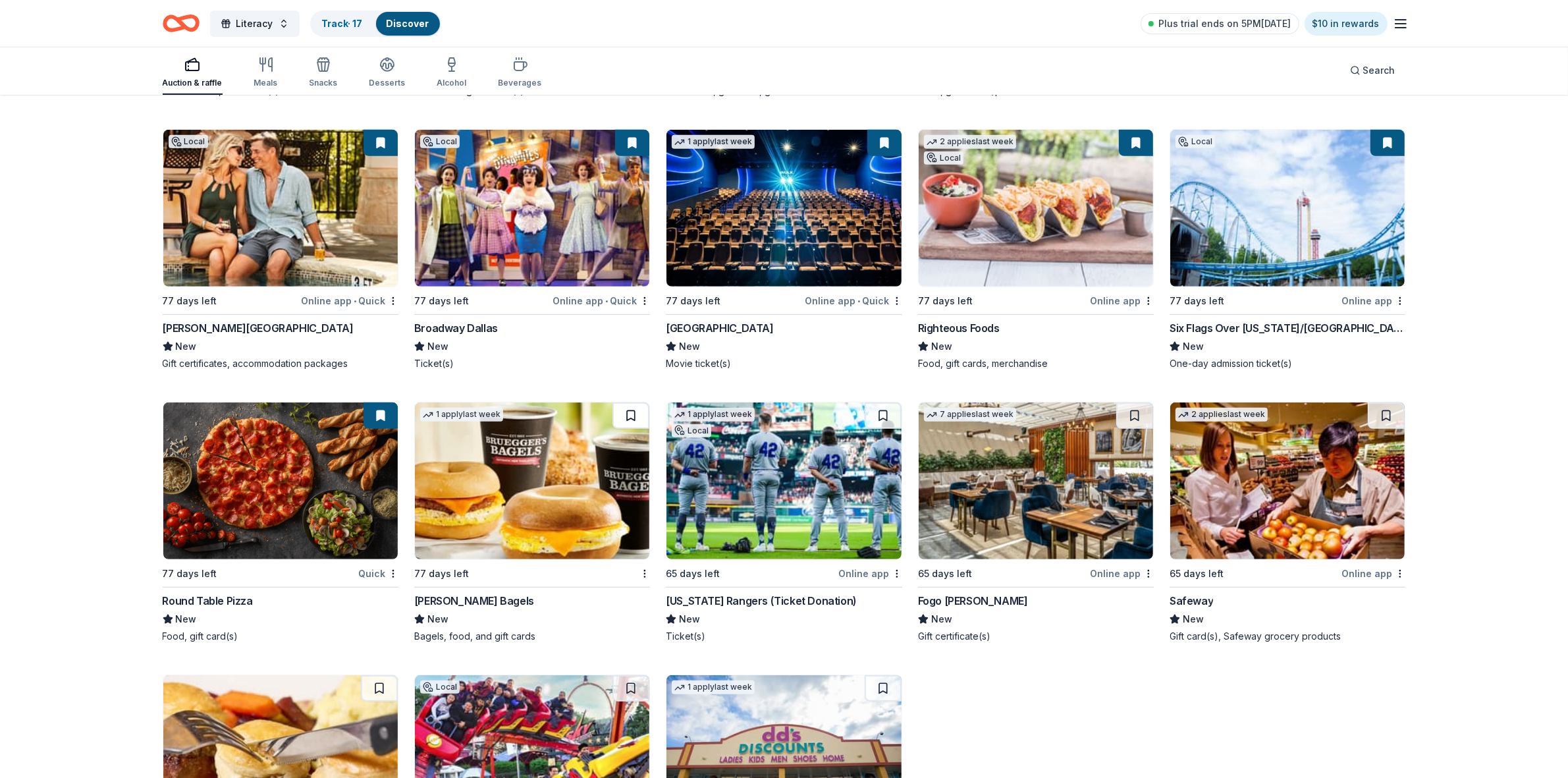
click at [627, 414] on button at bounding box center [631, 416] width 37 height 27
click at [884, 415] on button at bounding box center [883, 416] width 37 height 27
click at [1134, 416] on button at bounding box center [1134, 416] width 37 height 27
click at [1383, 414] on button at bounding box center [1385, 416] width 37 height 27
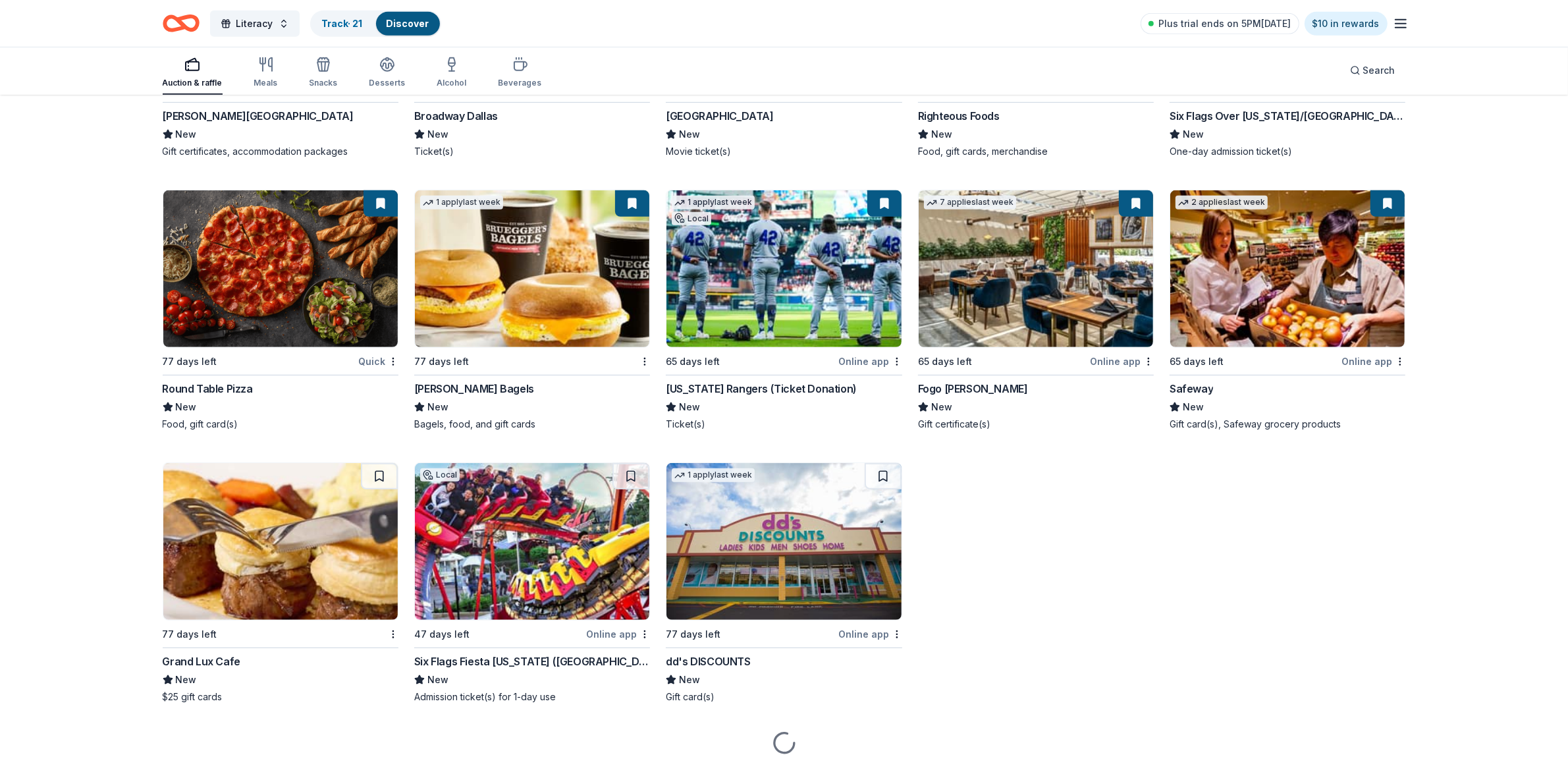
scroll to position [902, 0]
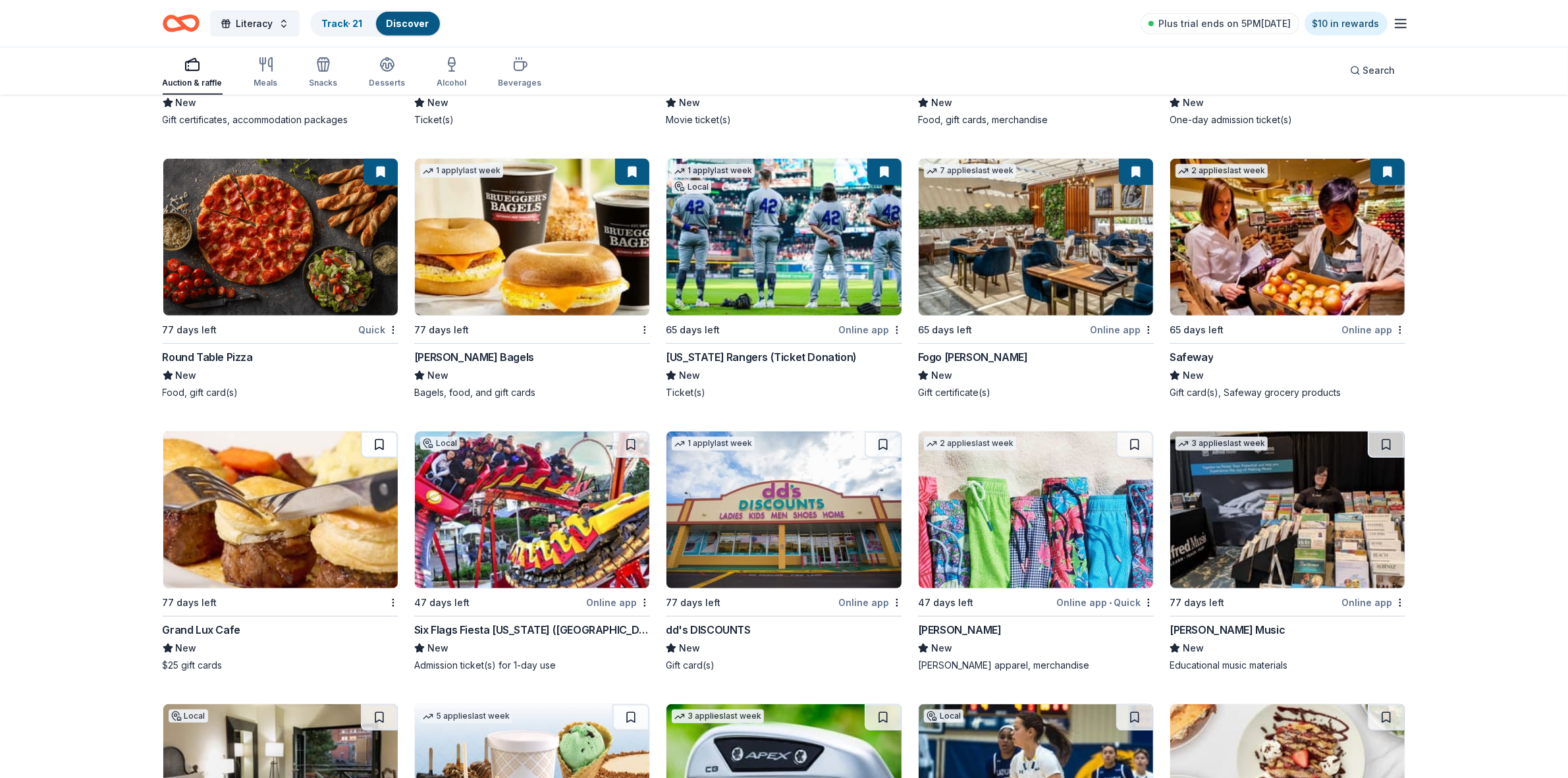
click at [380, 443] on button at bounding box center [379, 444] width 37 height 27
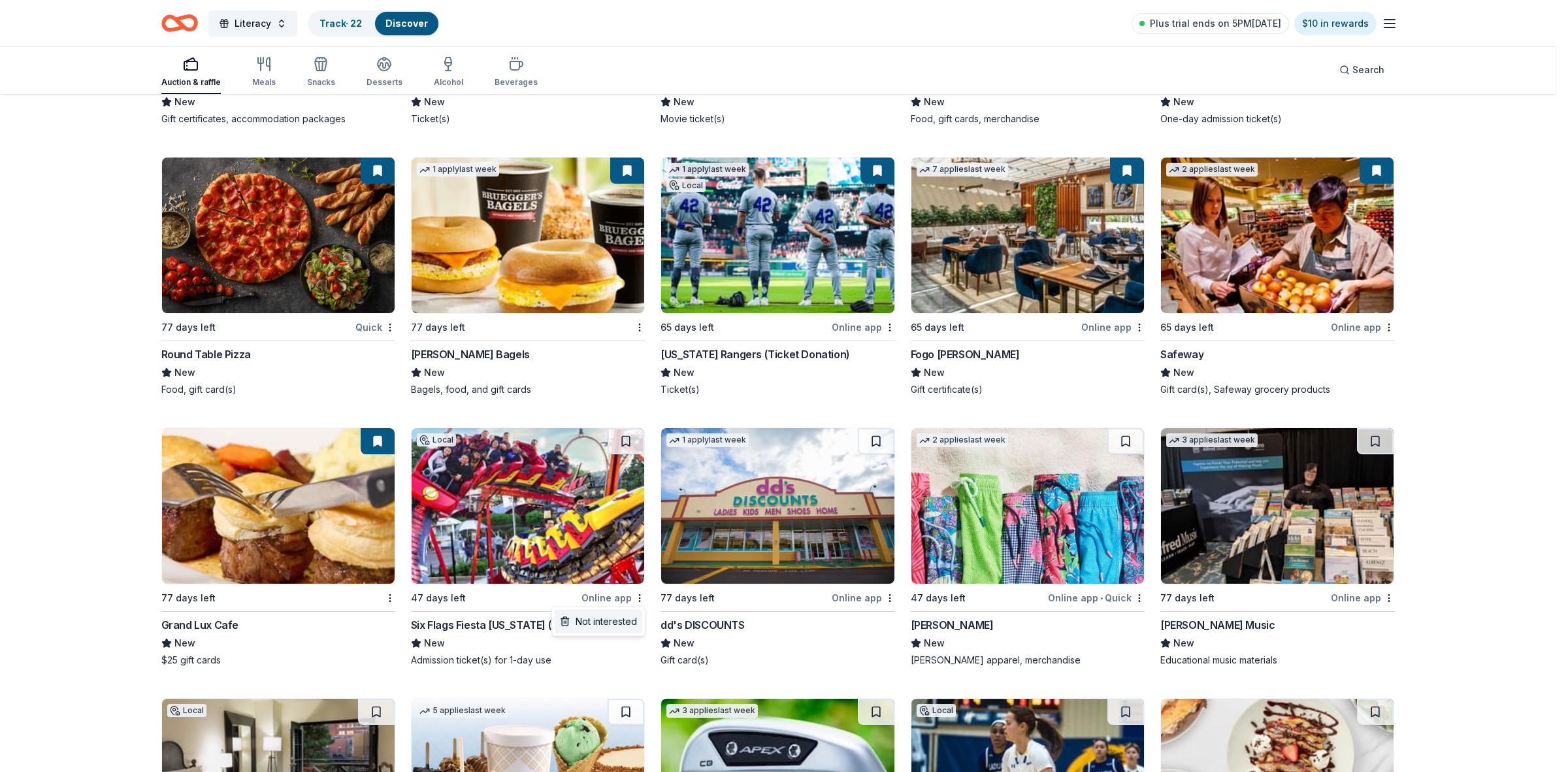
click at [601, 622] on div "Not interested" at bounding box center [598, 622] width 88 height 24
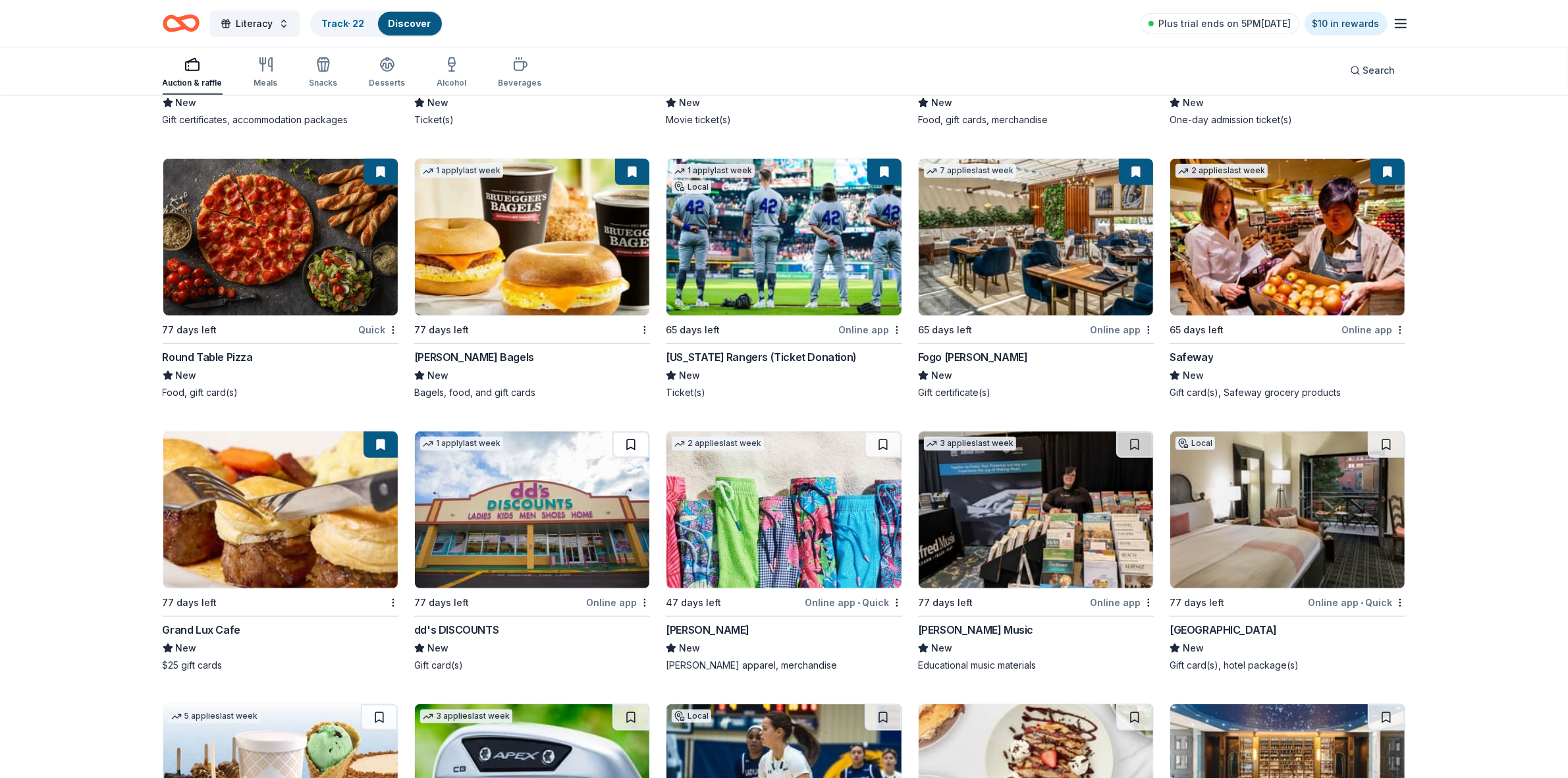
click at [632, 449] on button at bounding box center [631, 444] width 37 height 27
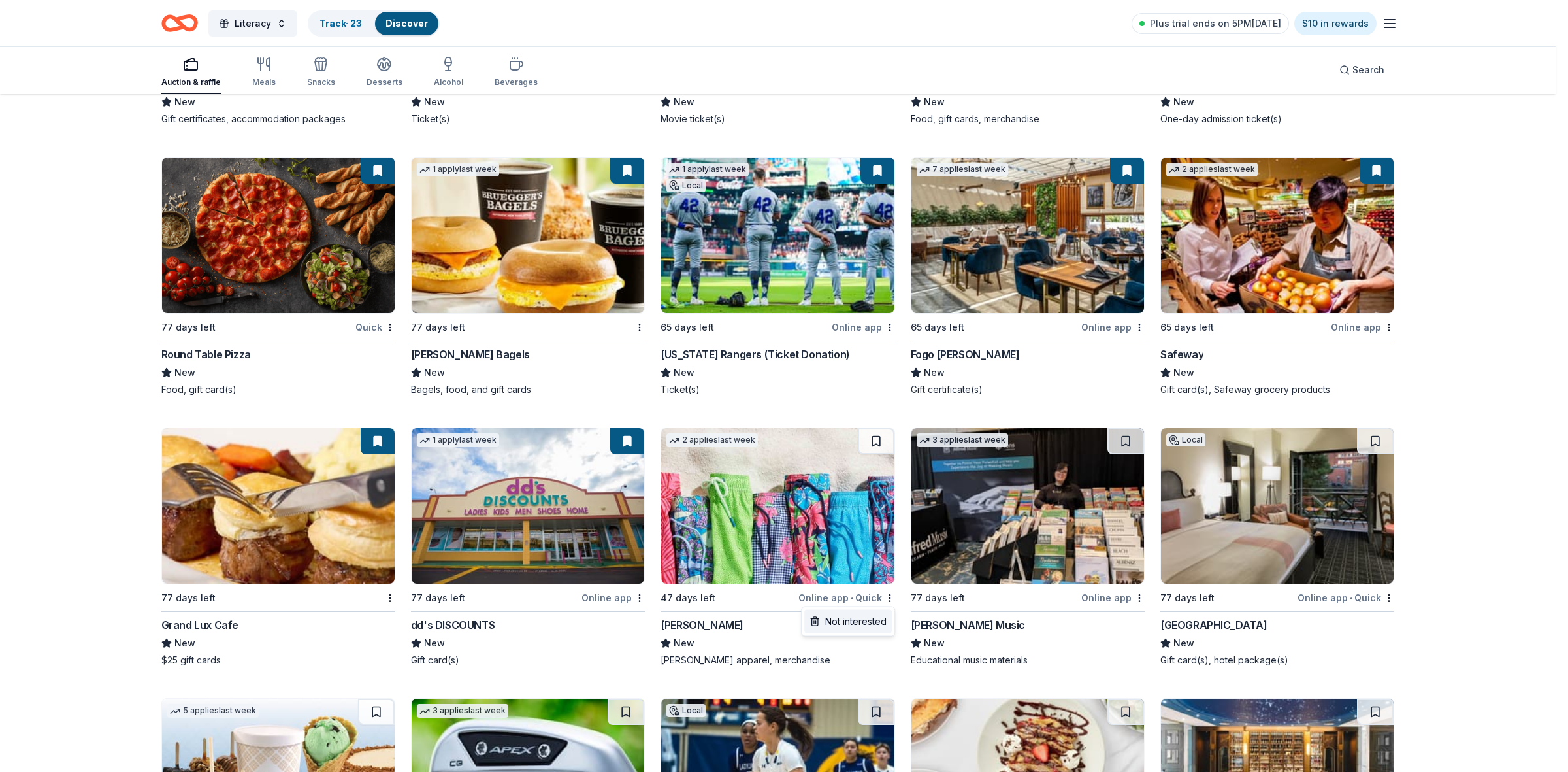
click at [865, 626] on div "Not interested" at bounding box center [847, 622] width 88 height 24
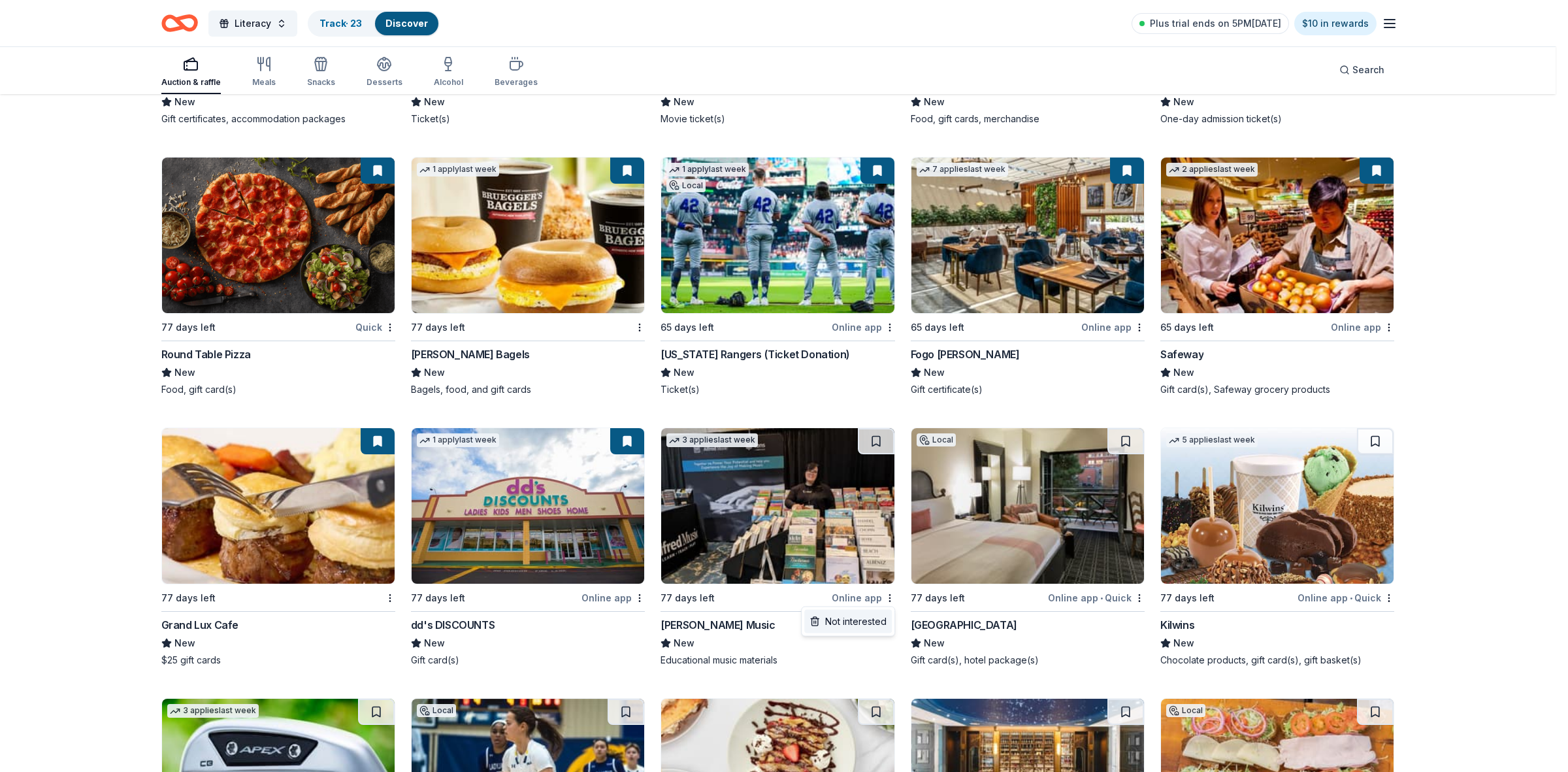
click at [872, 619] on div "Not interested" at bounding box center [847, 622] width 88 height 24
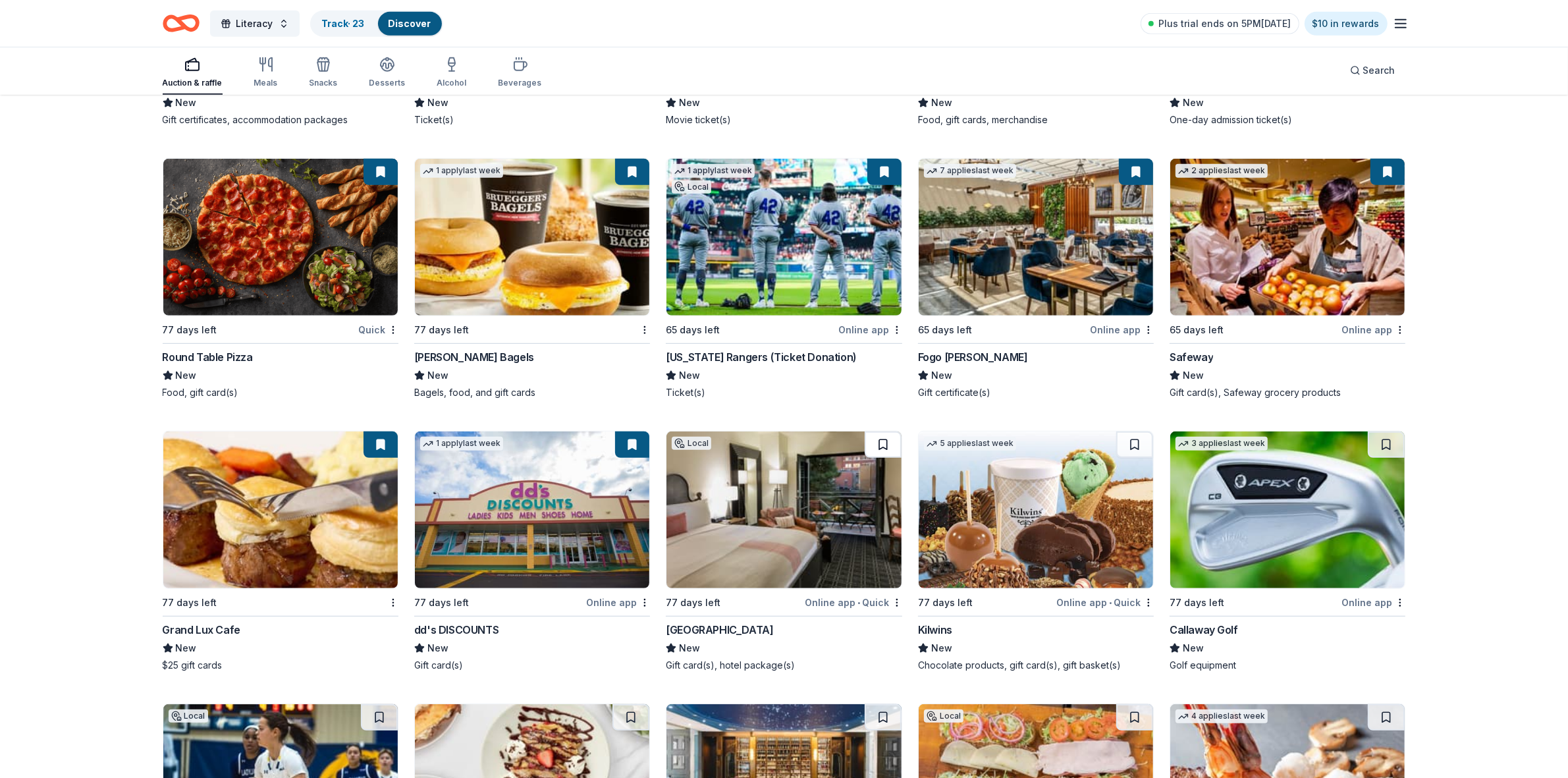
click at [887, 448] on button at bounding box center [883, 444] width 37 height 27
click at [1131, 442] on button at bounding box center [1134, 444] width 37 height 27
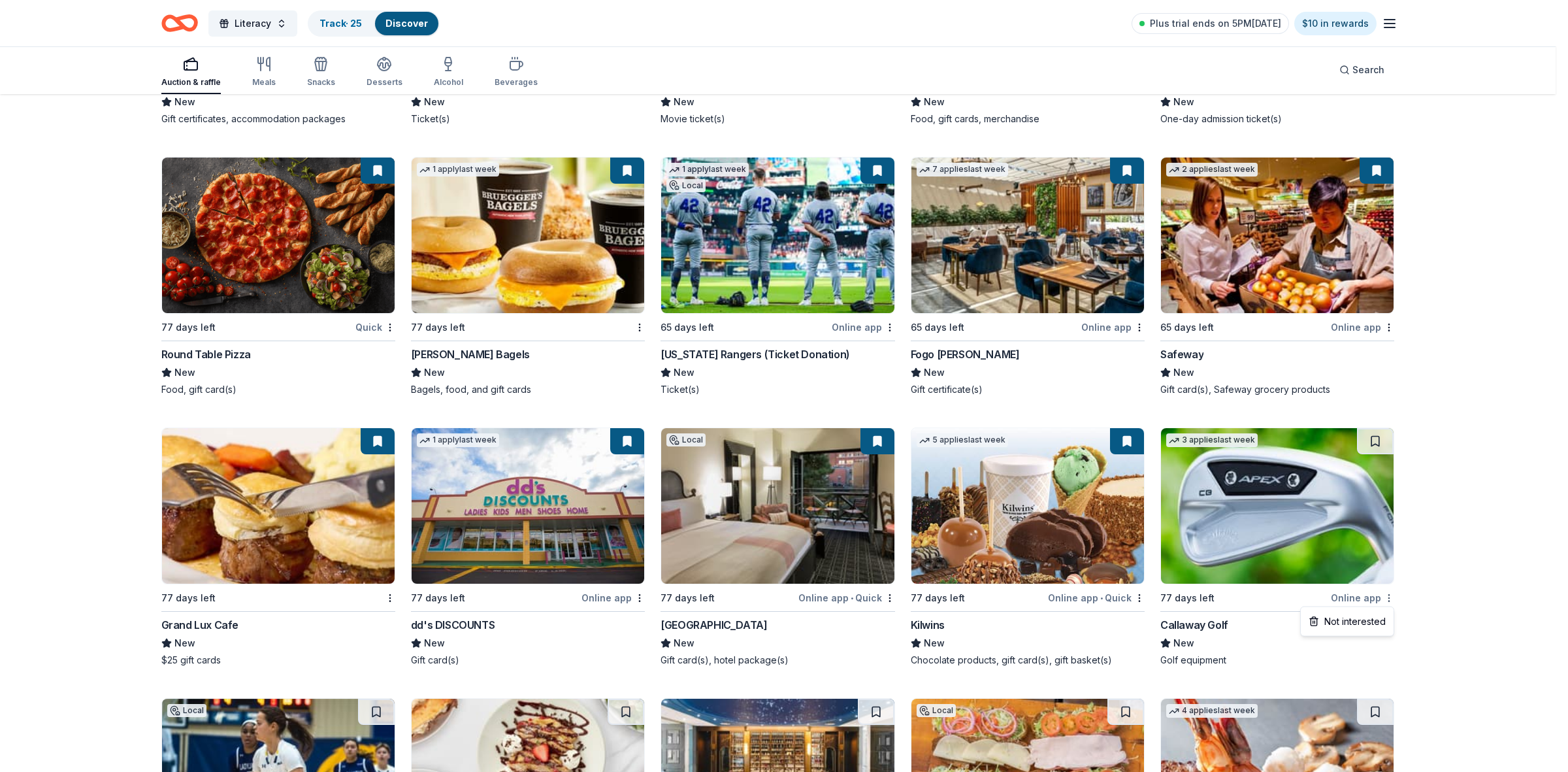
click at [1361, 626] on div "Not interested" at bounding box center [1346, 622] width 88 height 24
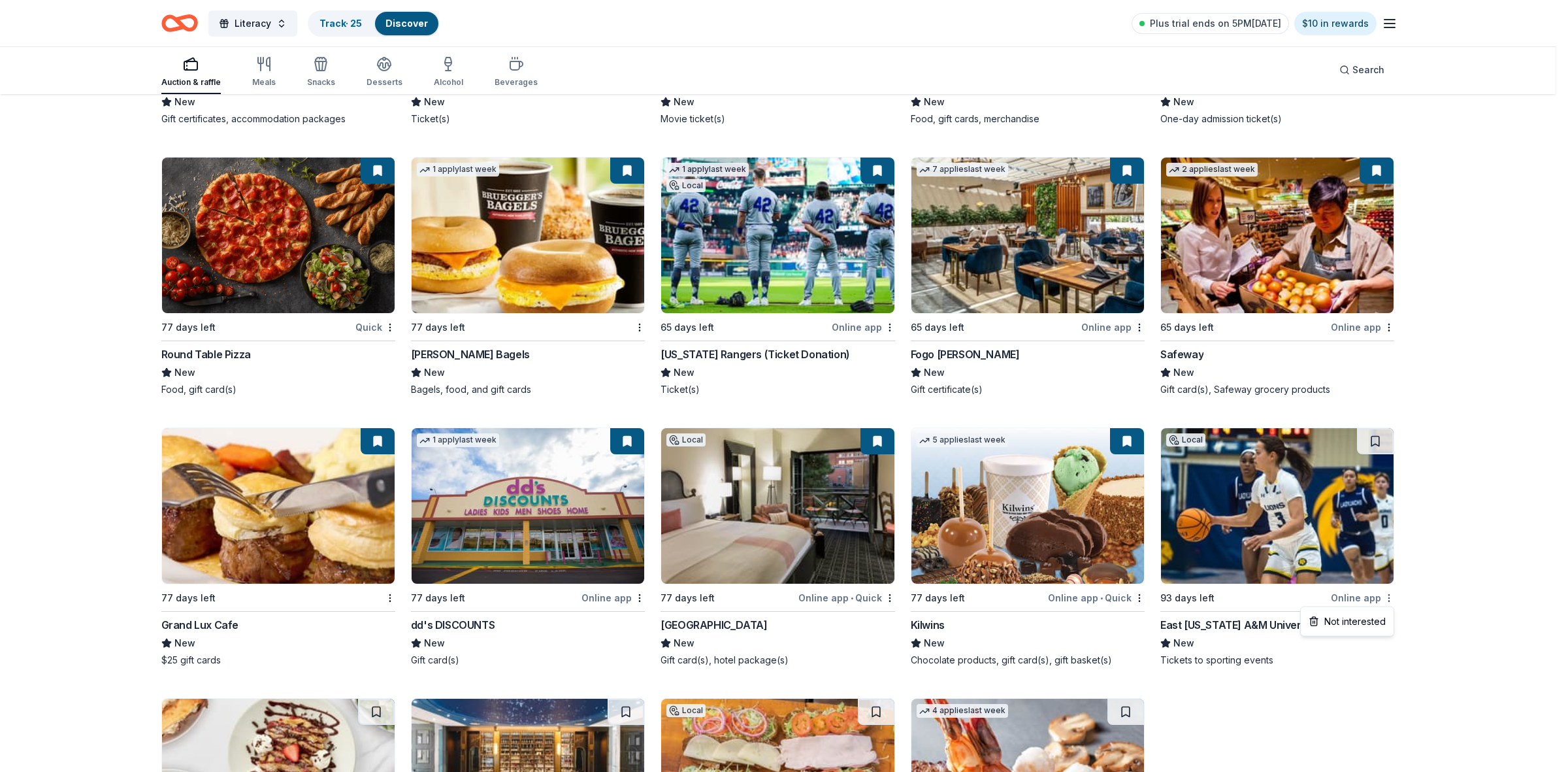
click at [1371, 620] on div "Not interested" at bounding box center [1346, 622] width 88 height 24
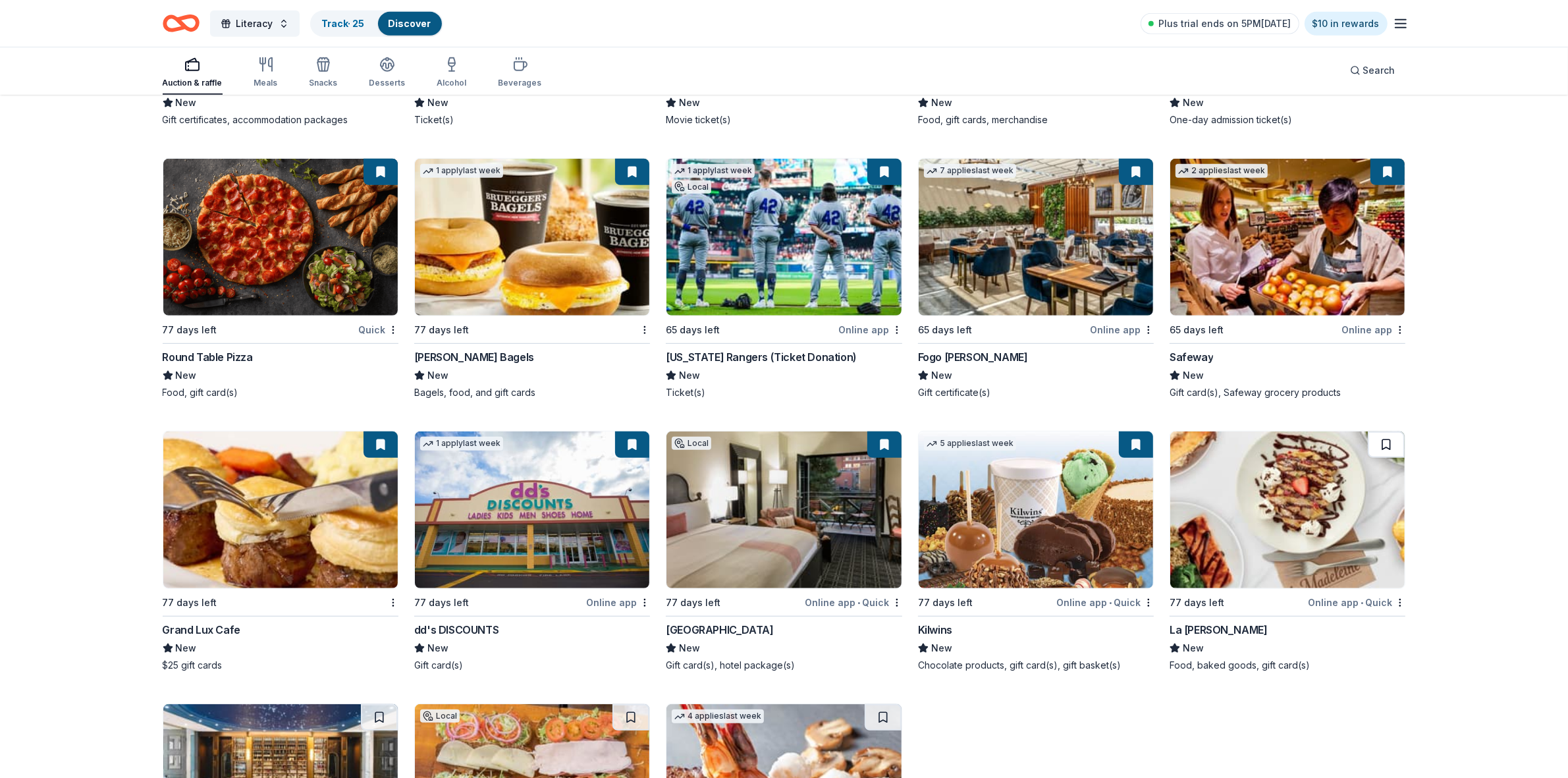
click at [1388, 446] on button at bounding box center [1385, 444] width 37 height 27
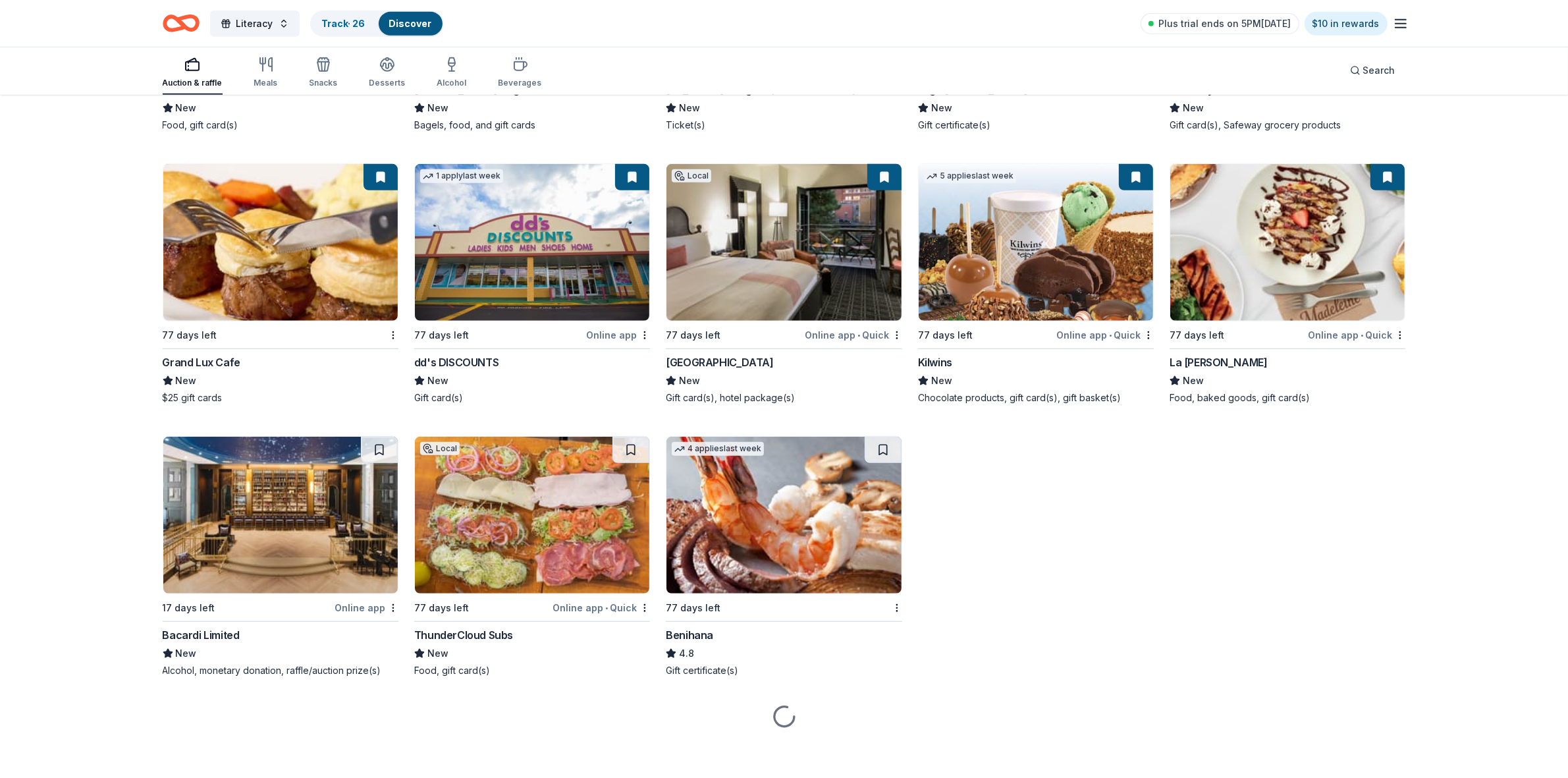
scroll to position [1175, 0]
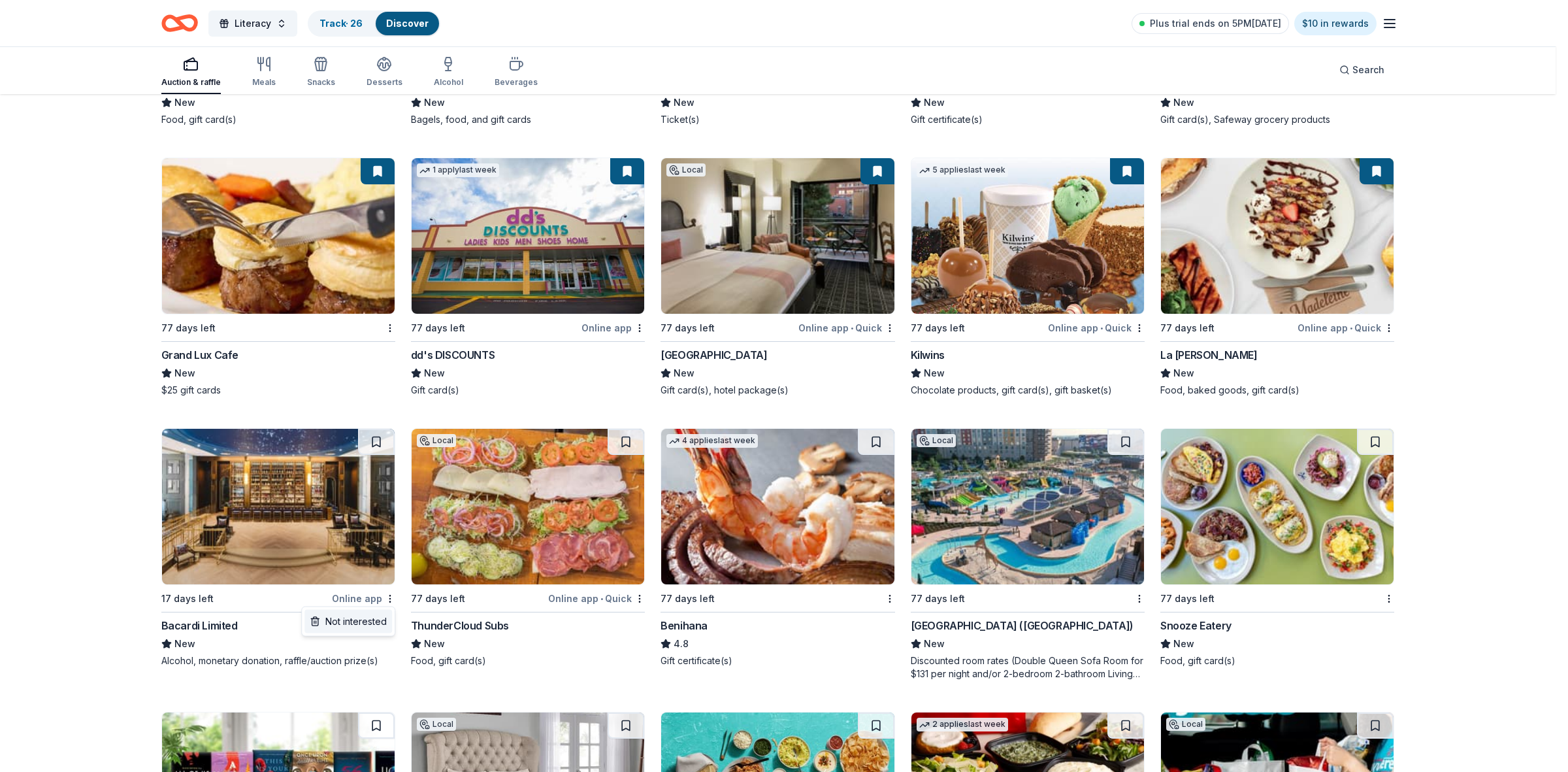
click at [373, 619] on div "Not interested" at bounding box center [348, 622] width 88 height 24
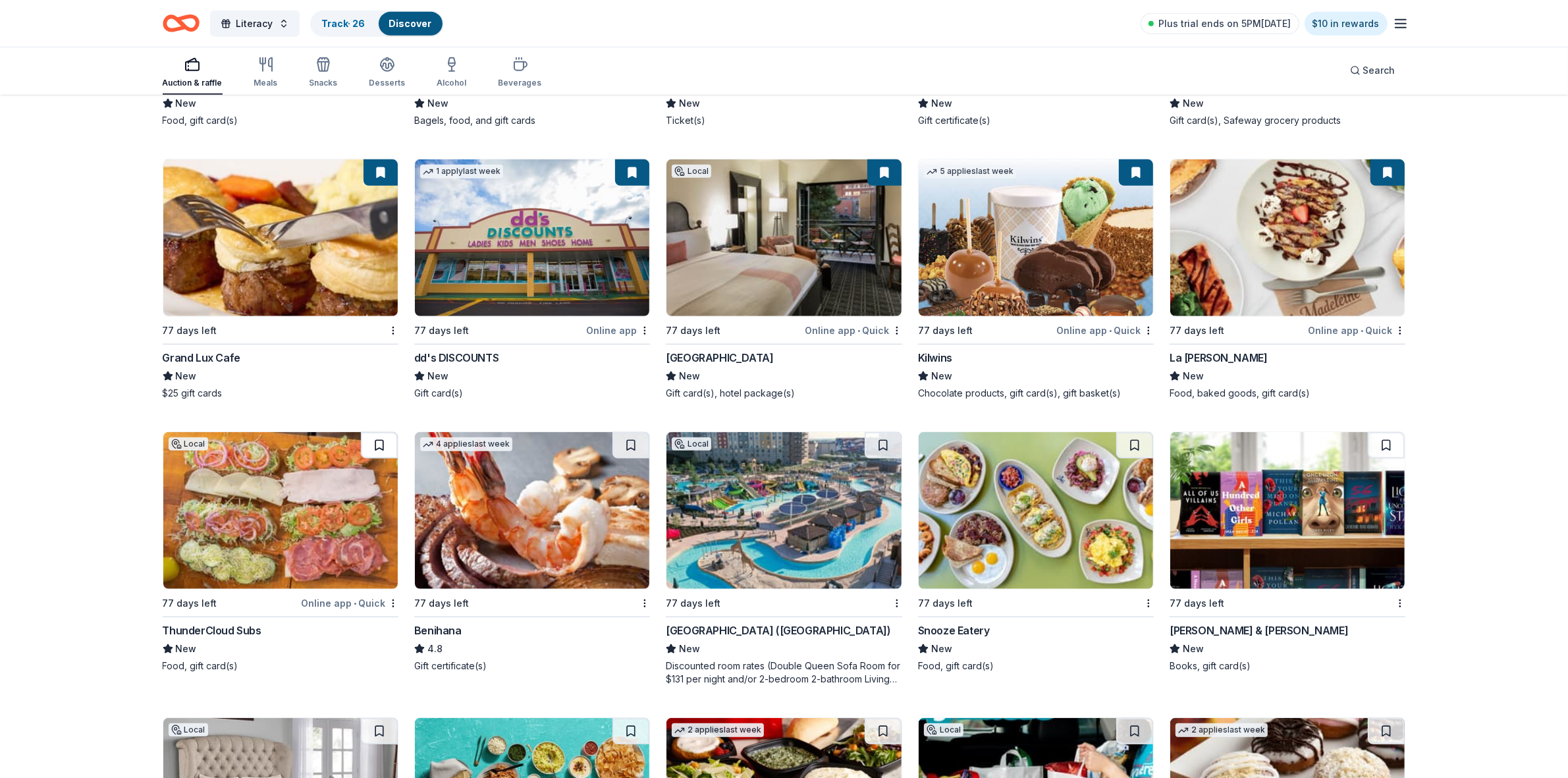
click at [374, 443] on button at bounding box center [379, 445] width 37 height 27
click at [619, 443] on button at bounding box center [631, 445] width 37 height 27
click at [881, 440] on button at bounding box center [883, 445] width 37 height 27
click at [1140, 445] on button at bounding box center [1134, 445] width 37 height 27
click at [1386, 448] on button at bounding box center [1385, 445] width 37 height 27
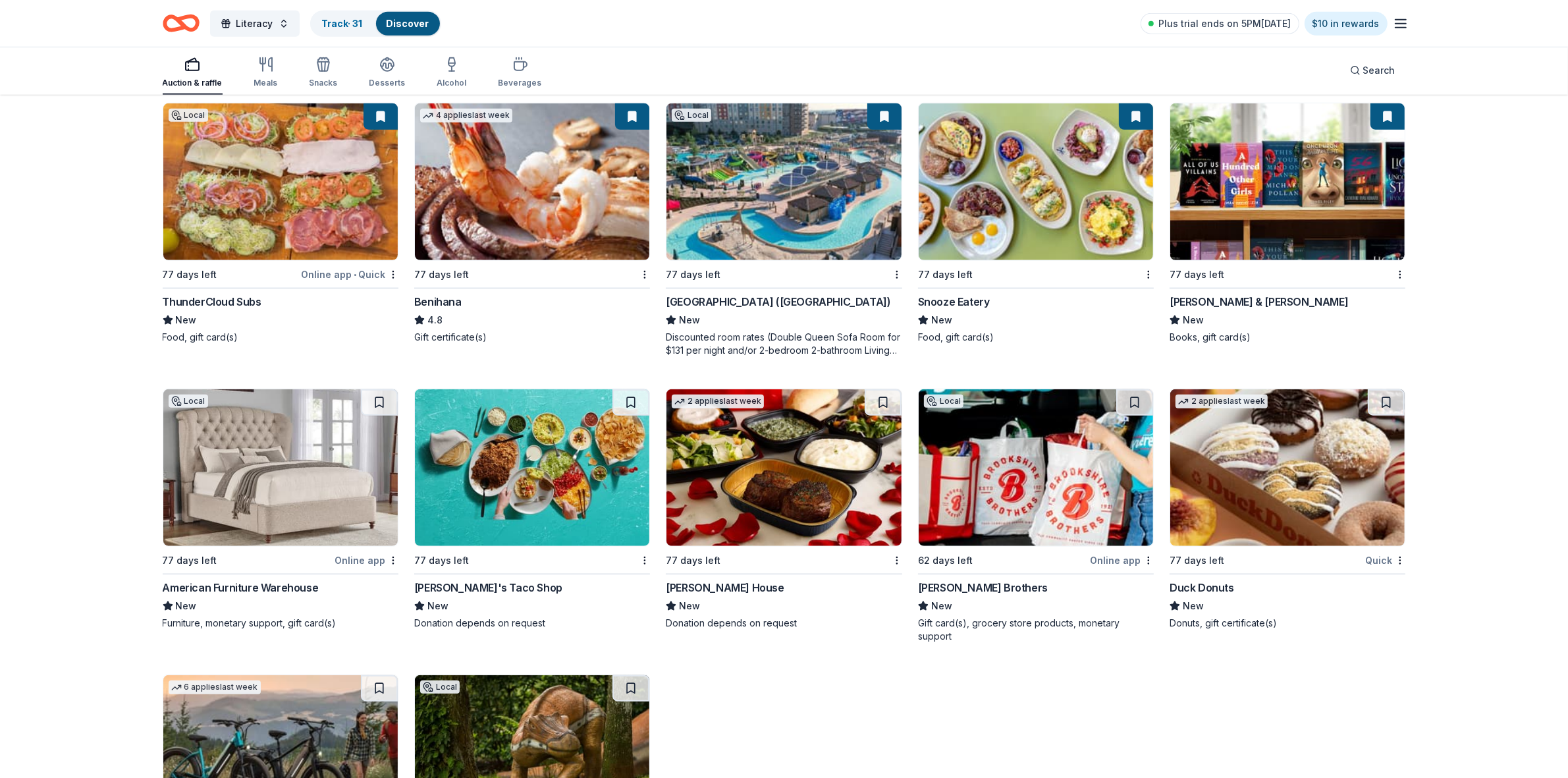
scroll to position [1504, 0]
click at [386, 405] on button at bounding box center [379, 402] width 37 height 27
click at [629, 400] on button at bounding box center [631, 402] width 37 height 27
click at [883, 400] on button at bounding box center [883, 402] width 37 height 27
click at [1136, 402] on button at bounding box center [1134, 402] width 37 height 27
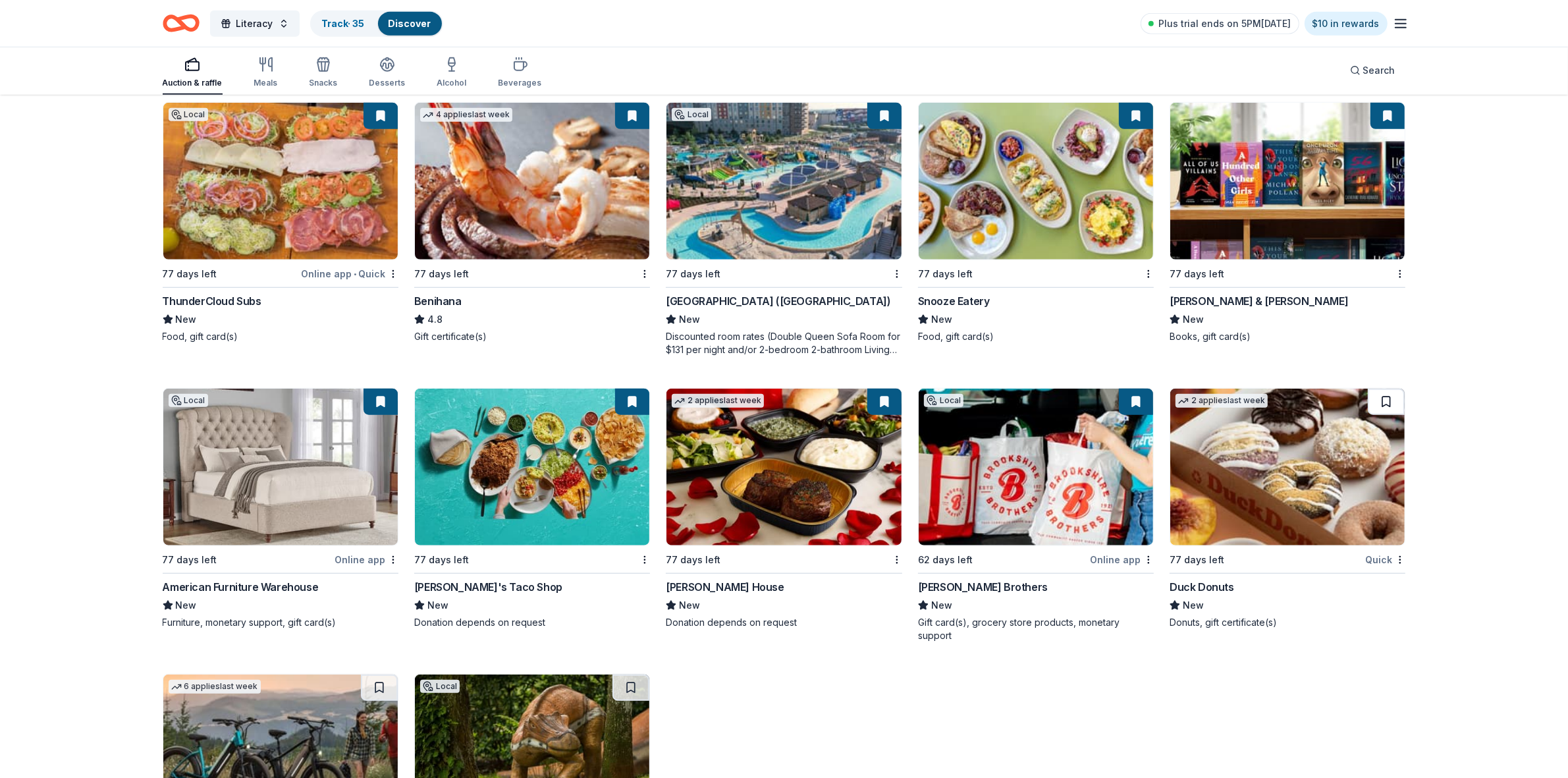
click at [1385, 397] on button at bounding box center [1385, 402] width 37 height 27
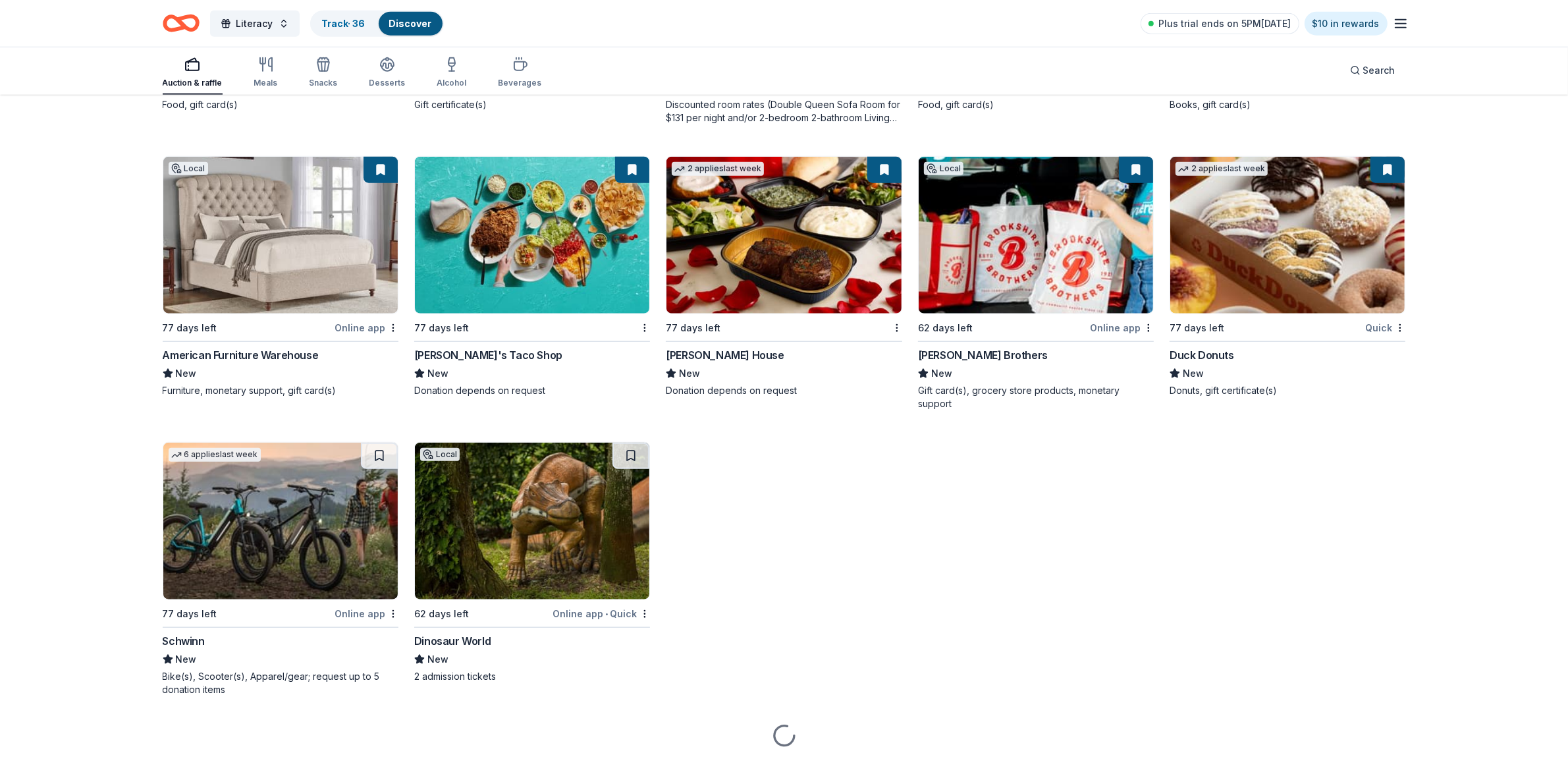
scroll to position [1760, 0]
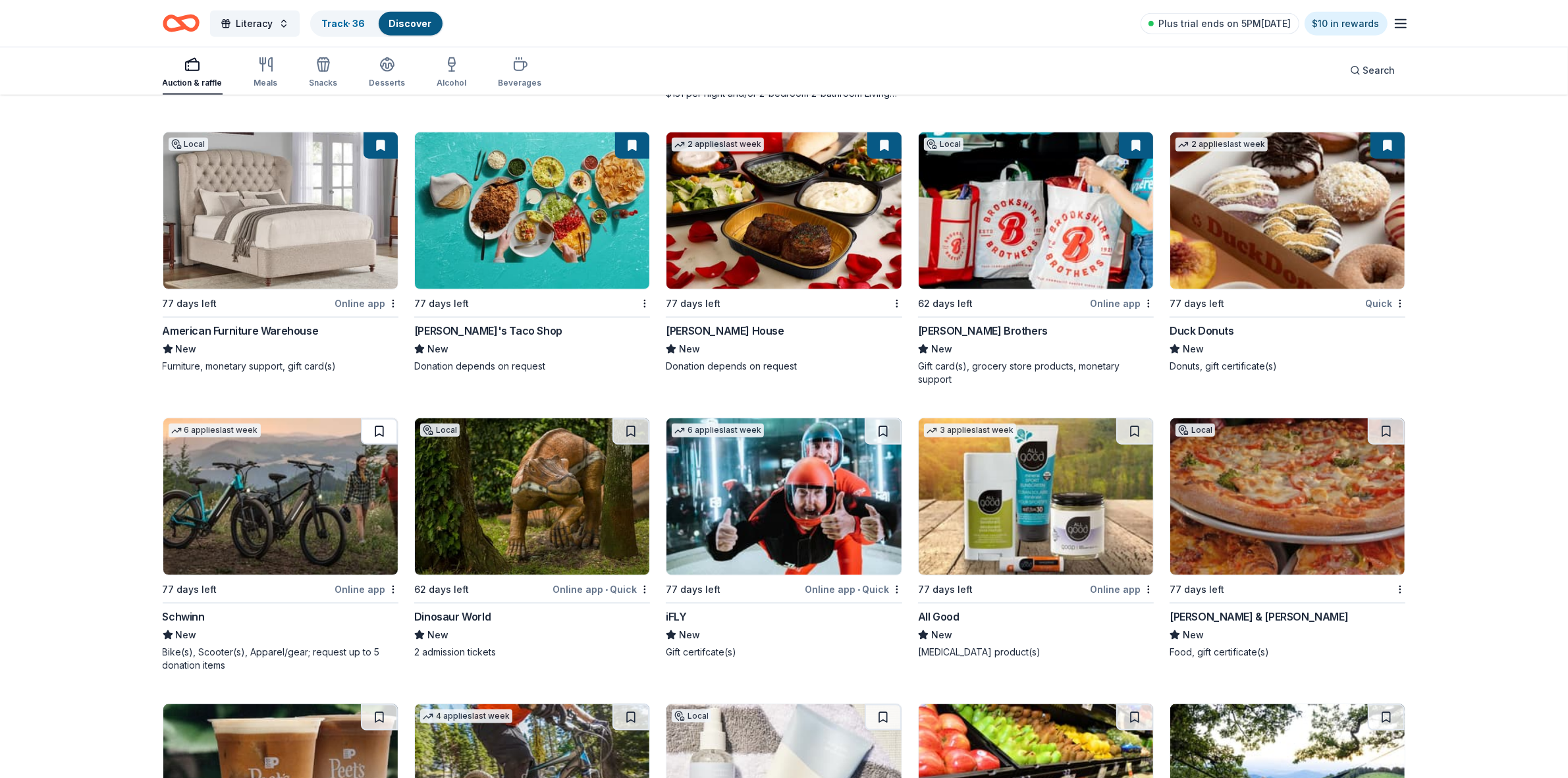
click at [382, 428] on button at bounding box center [379, 431] width 37 height 27
click at [633, 432] on button at bounding box center [631, 431] width 37 height 27
click at [884, 433] on button at bounding box center [883, 431] width 37 height 27
click at [1138, 426] on button at bounding box center [1134, 431] width 37 height 27
click at [1387, 434] on button at bounding box center [1385, 431] width 37 height 27
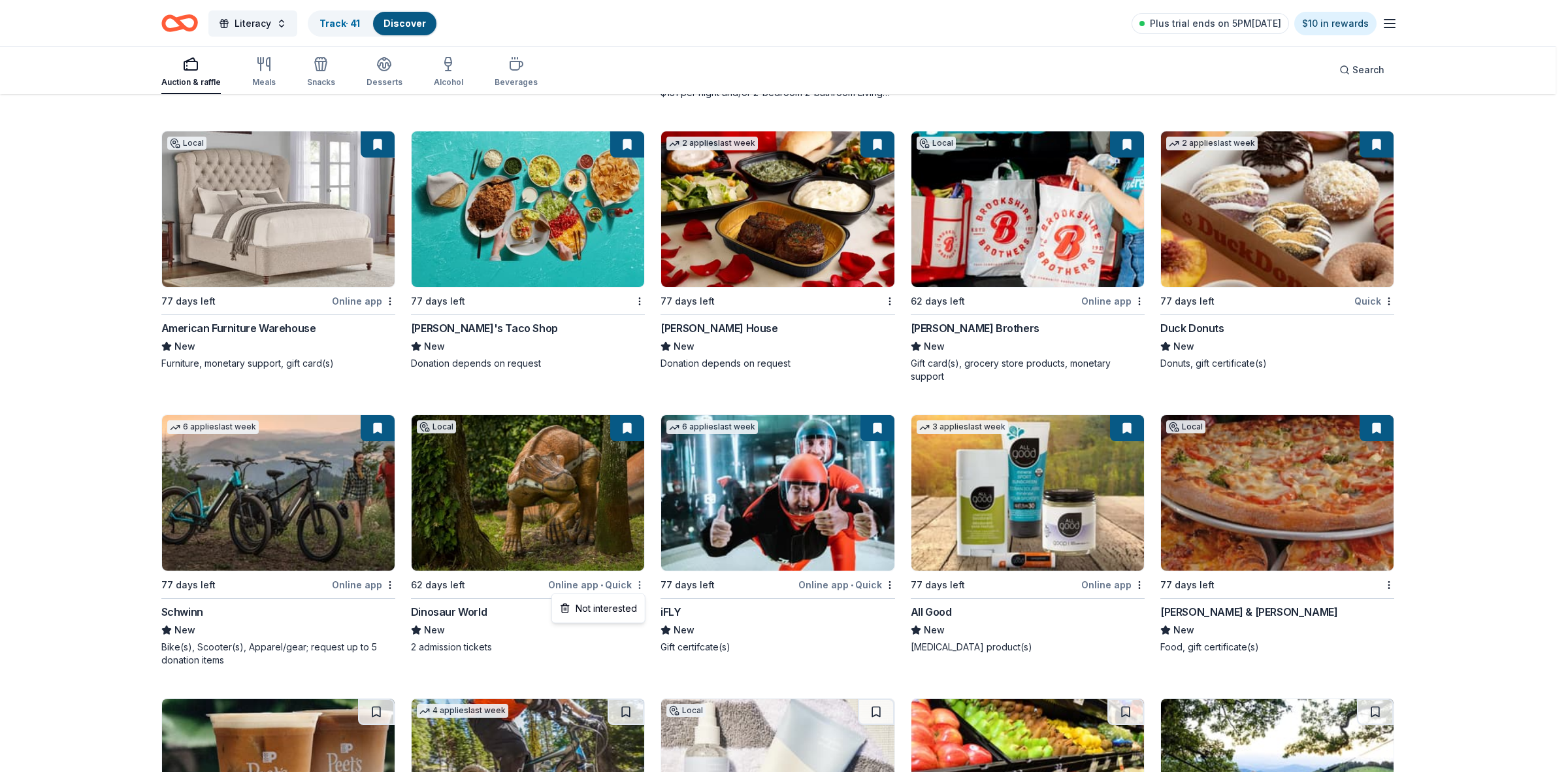
click at [619, 601] on div "Not interested" at bounding box center [598, 609] width 88 height 24
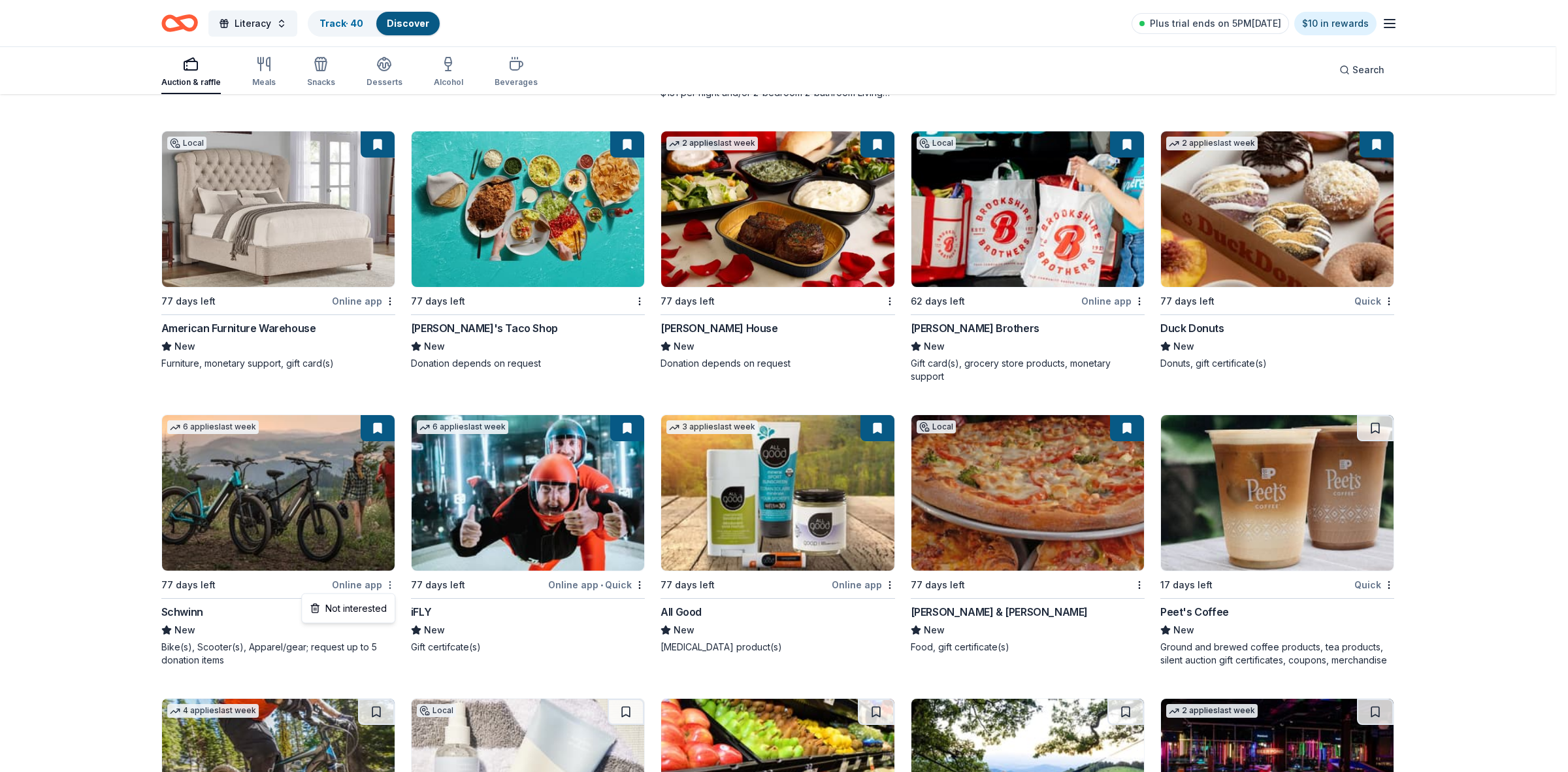
click at [357, 609] on div "Not interested" at bounding box center [348, 609] width 88 height 24
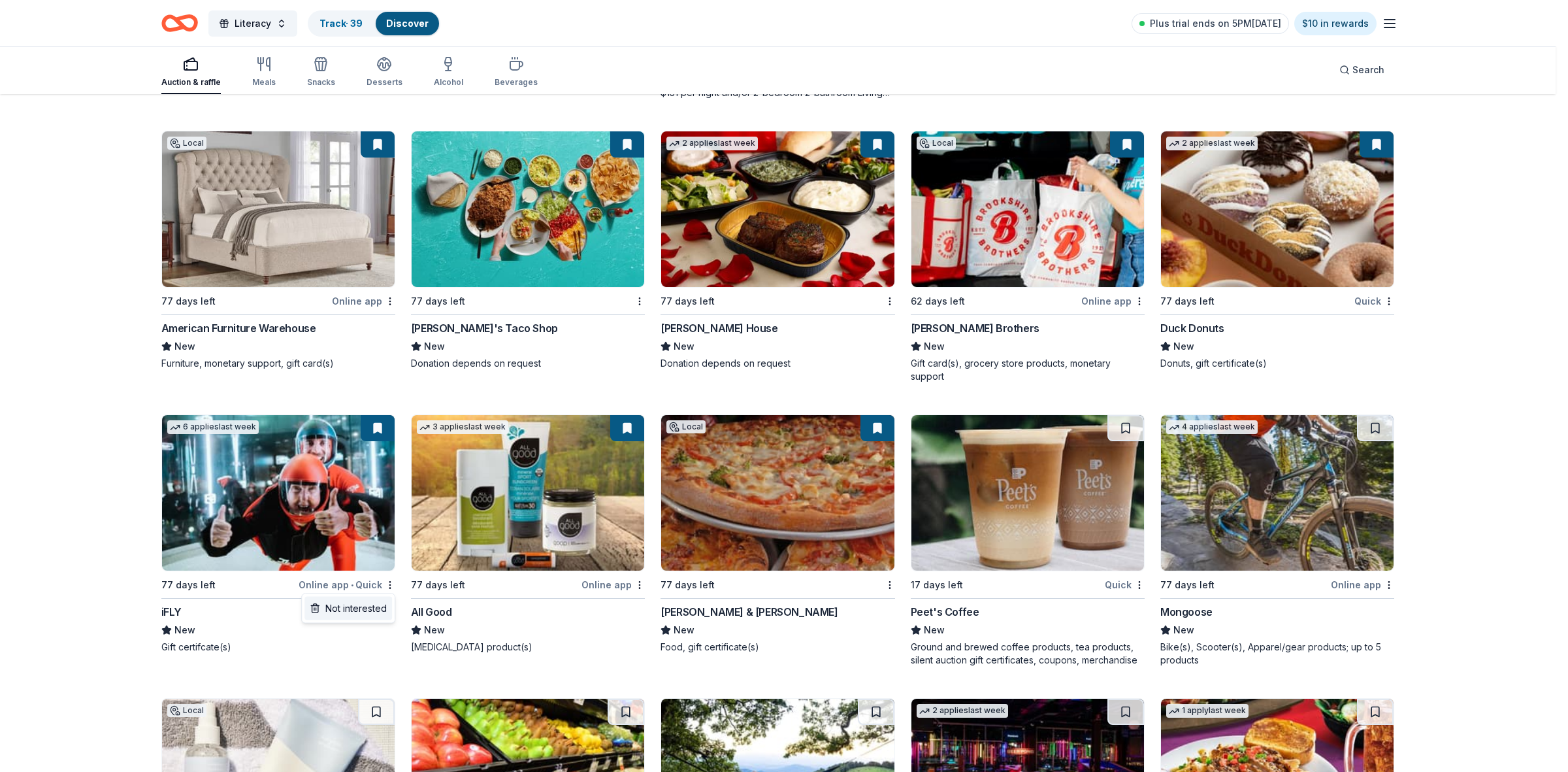
click at [367, 608] on div "Not interested" at bounding box center [348, 609] width 88 height 24
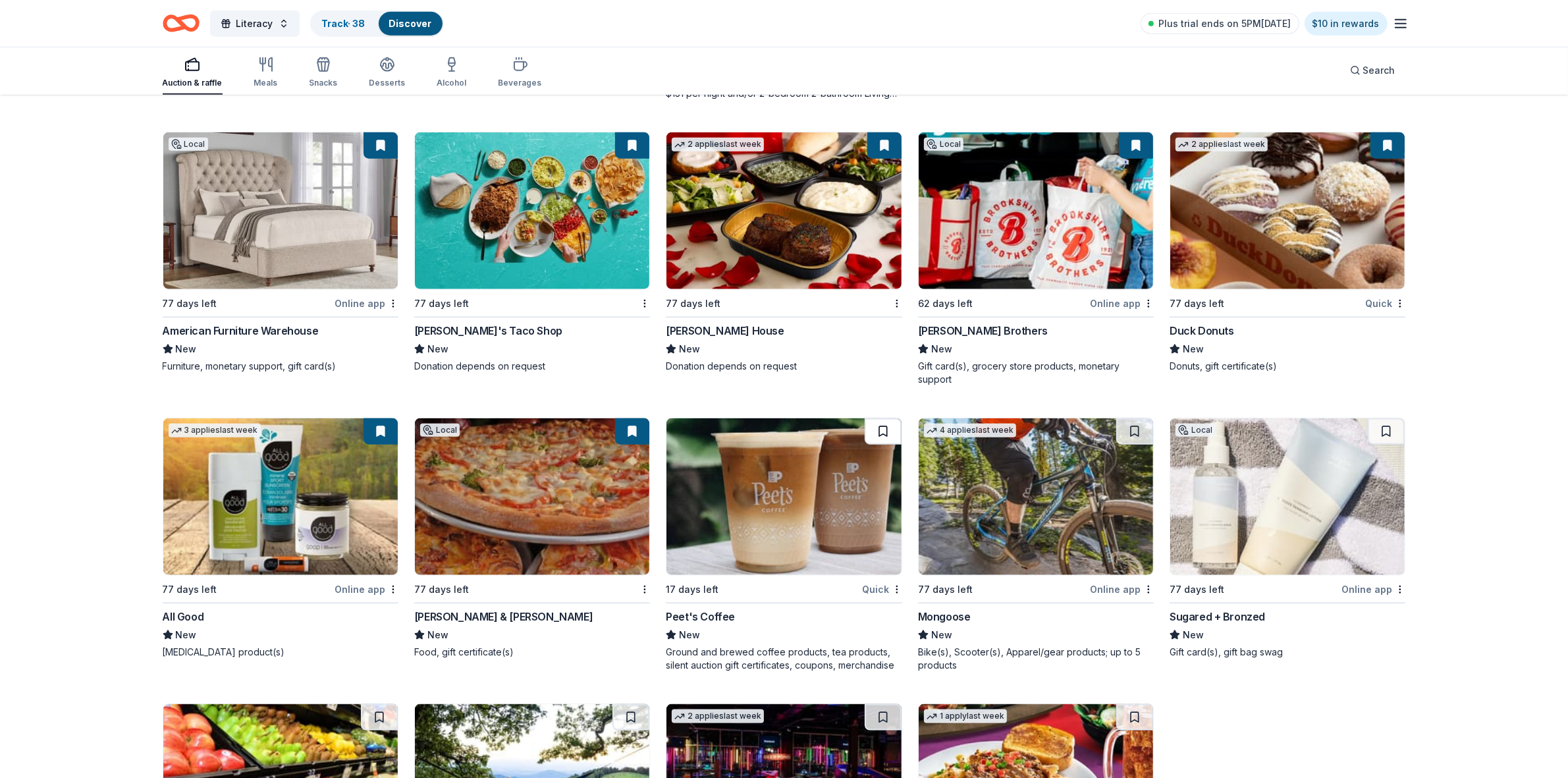
click at [879, 428] on button at bounding box center [883, 431] width 37 height 27
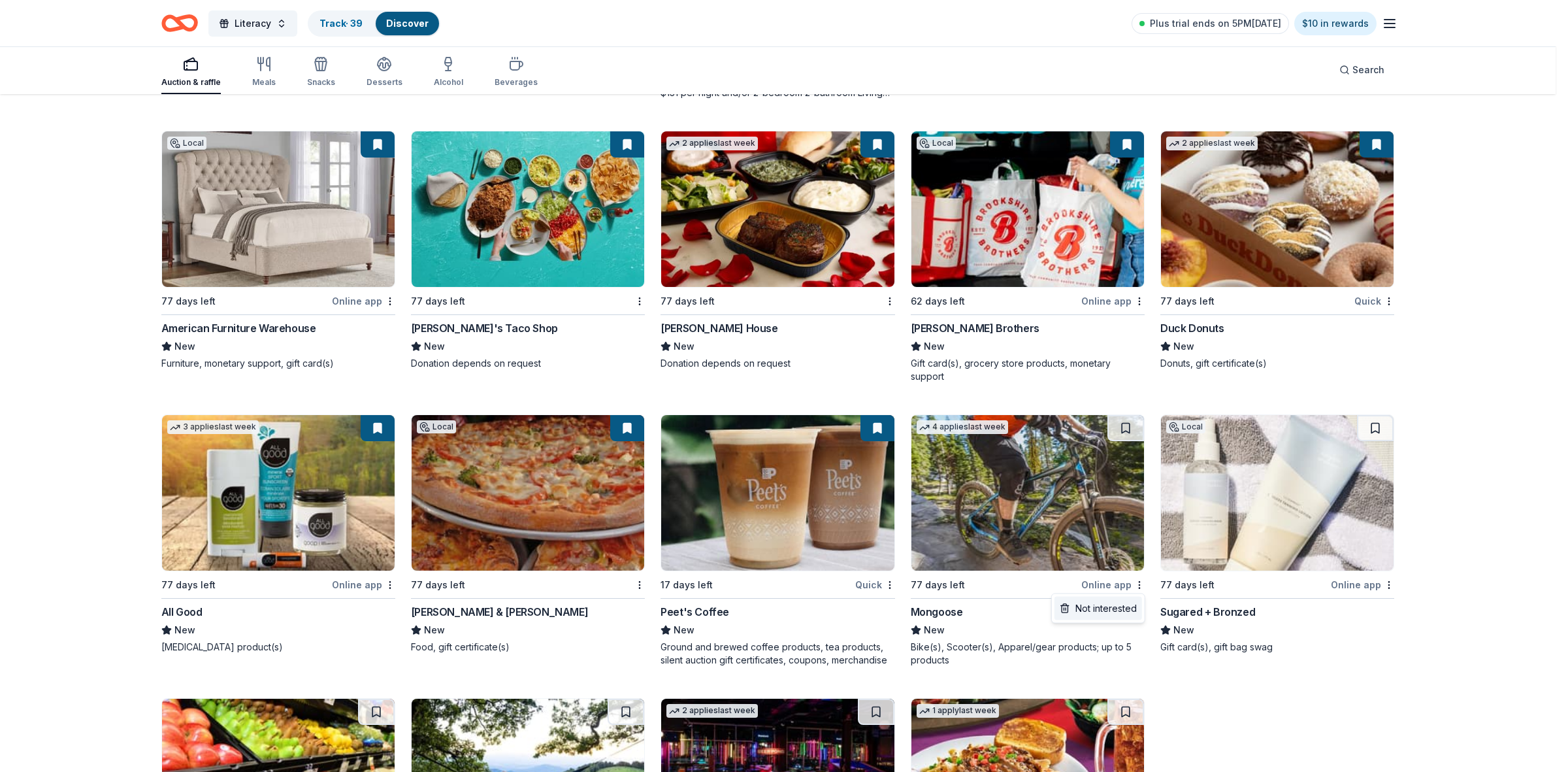
click at [1120, 605] on div "Not interested" at bounding box center [1098, 609] width 88 height 24
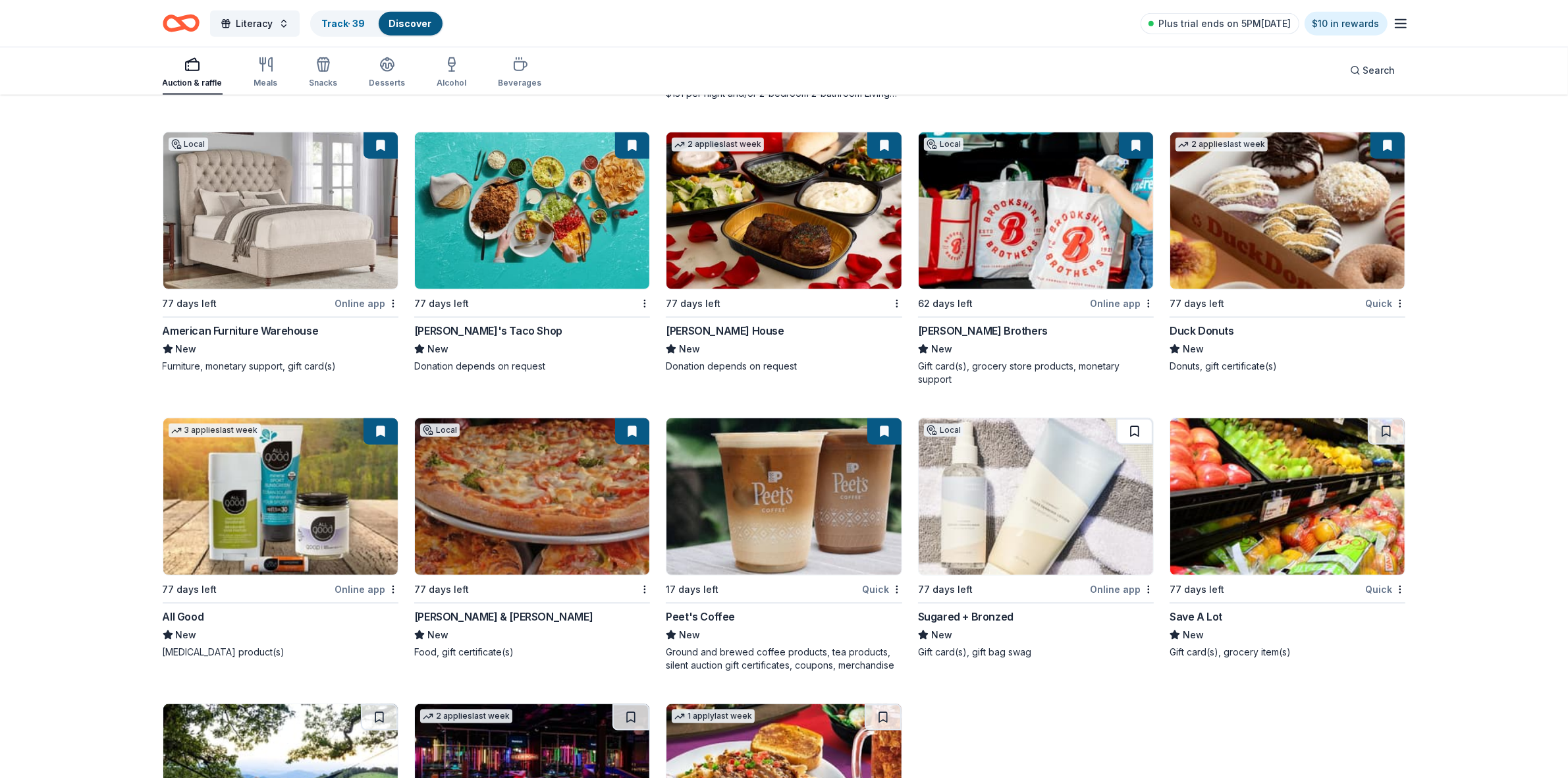
click at [1144, 426] on button at bounding box center [1134, 431] width 37 height 27
click at [1388, 428] on button at bounding box center [1385, 431] width 37 height 27
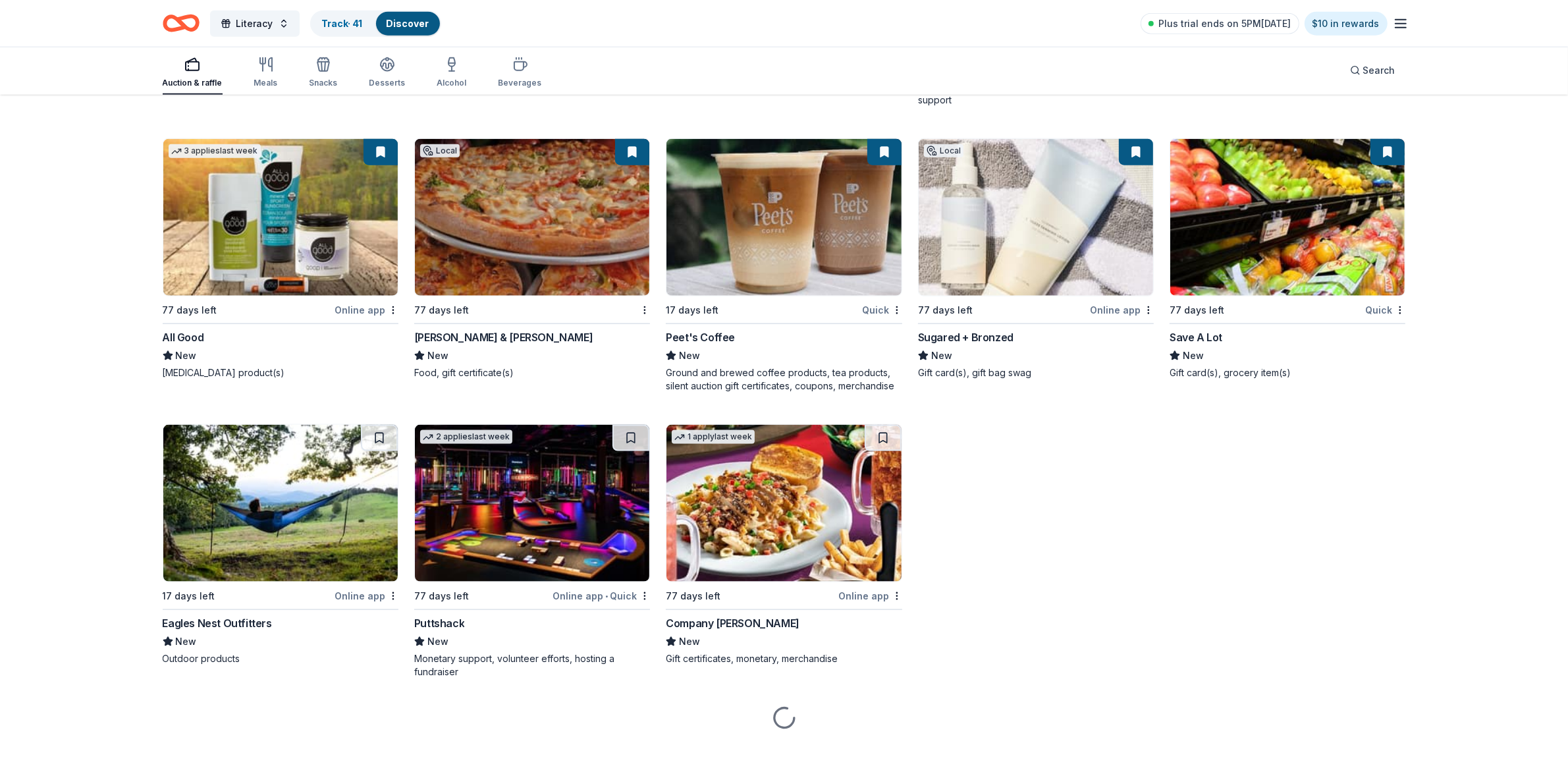
scroll to position [2045, 0]
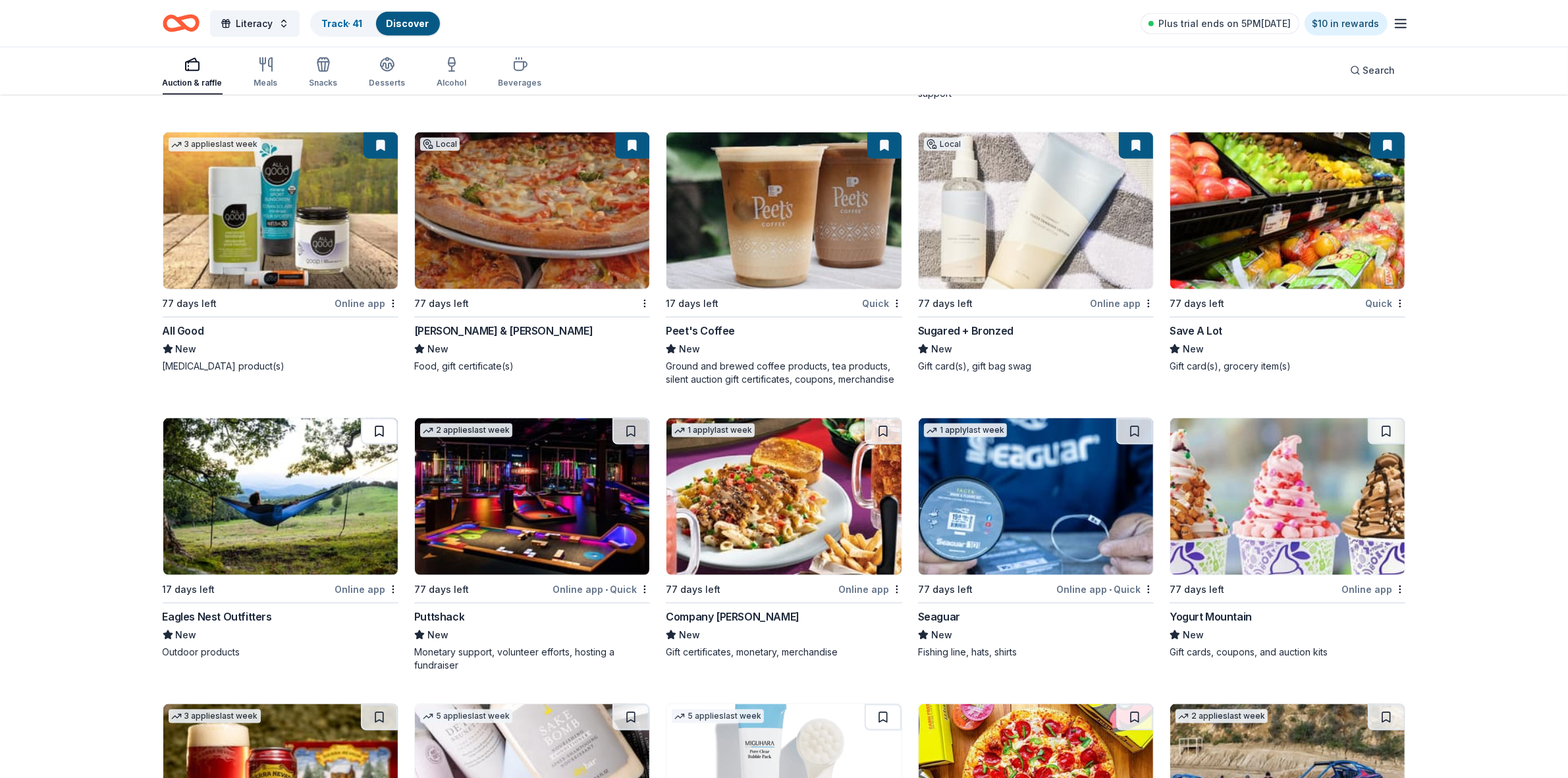
click at [377, 430] on button at bounding box center [379, 431] width 37 height 27
click at [623, 439] on button at bounding box center [631, 431] width 37 height 27
click at [876, 433] on button at bounding box center [883, 431] width 37 height 27
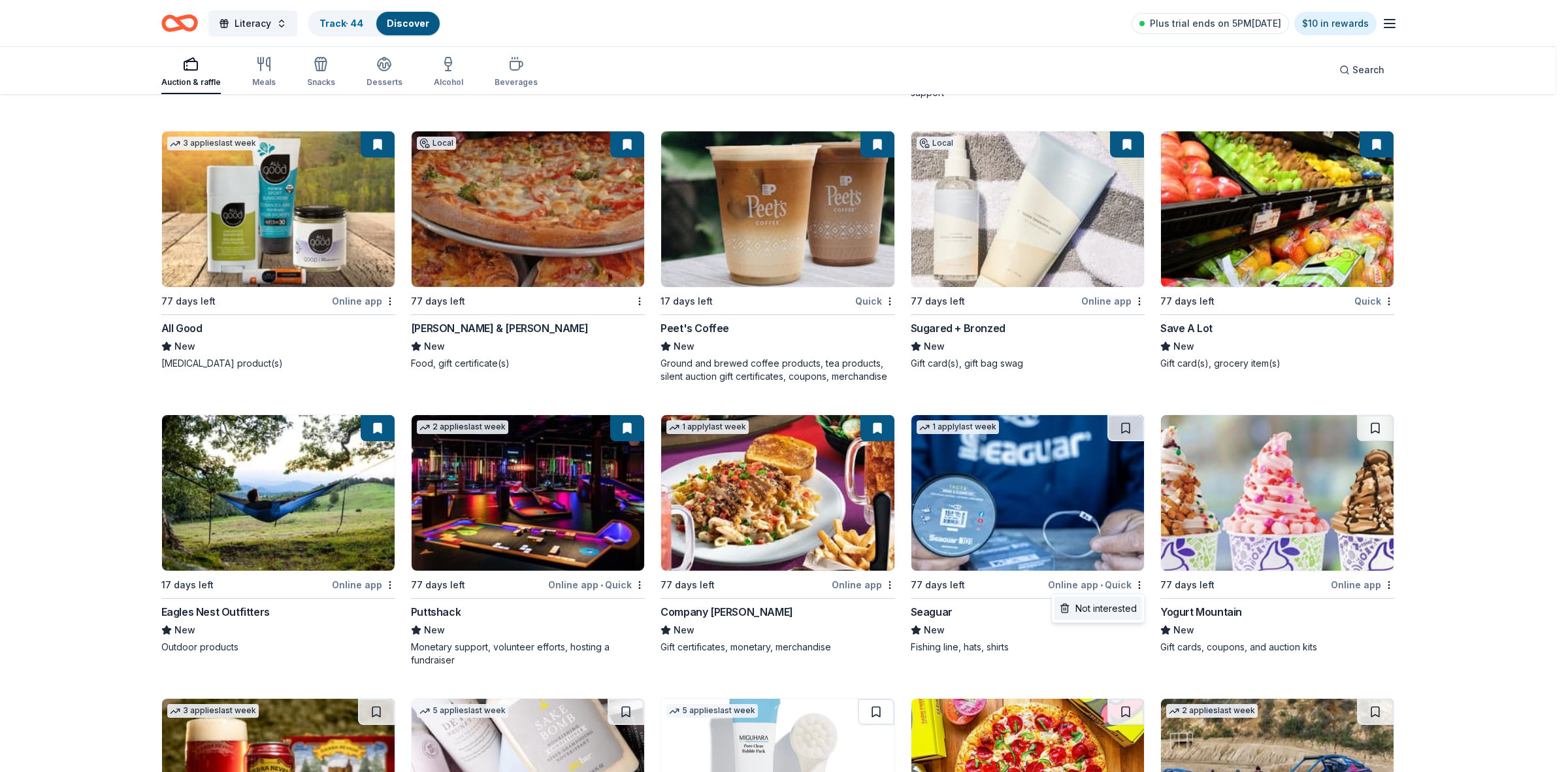
click at [1101, 608] on div "Not interested" at bounding box center [1098, 609] width 88 height 24
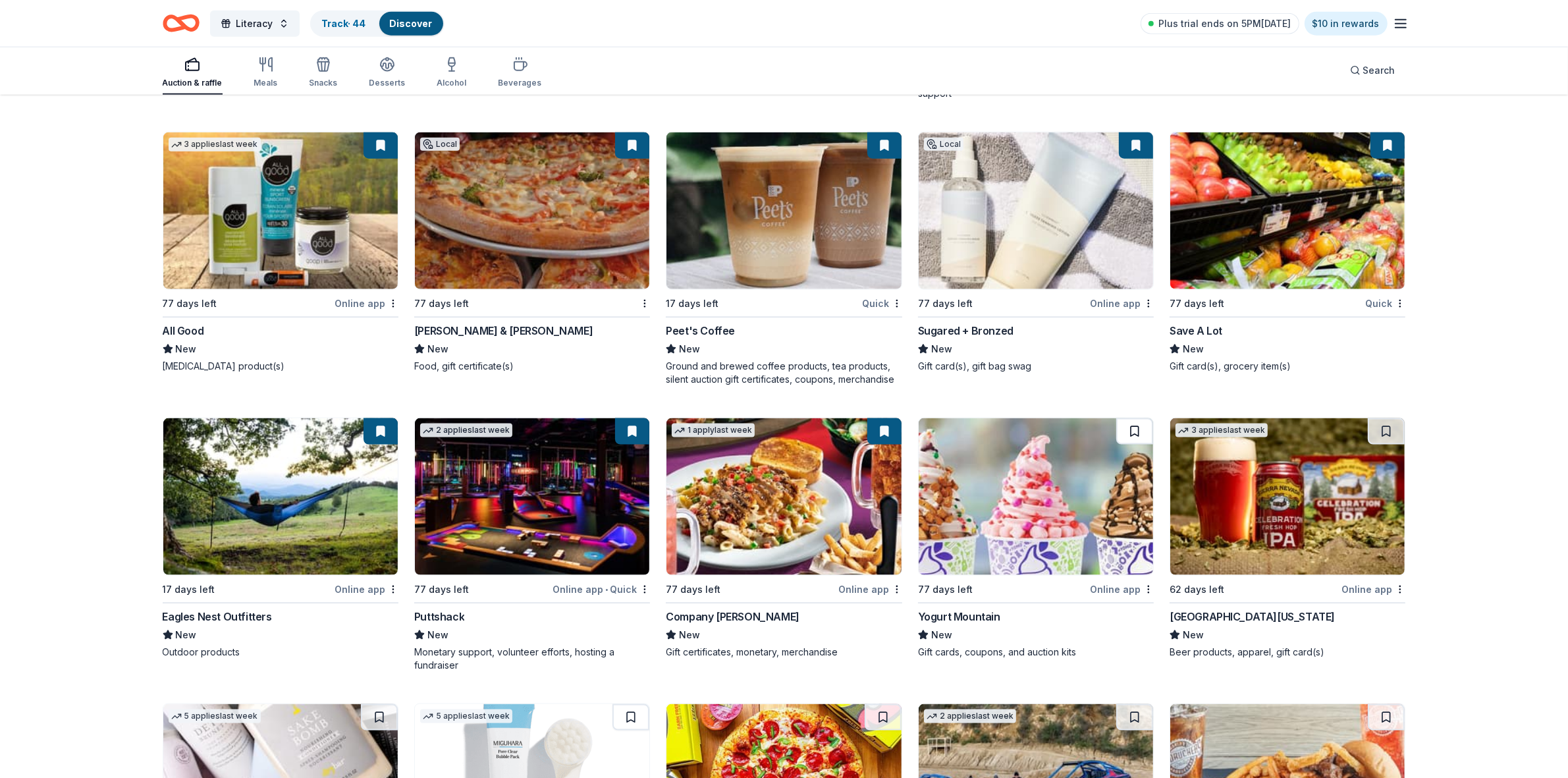
click at [1130, 428] on button at bounding box center [1134, 431] width 37 height 27
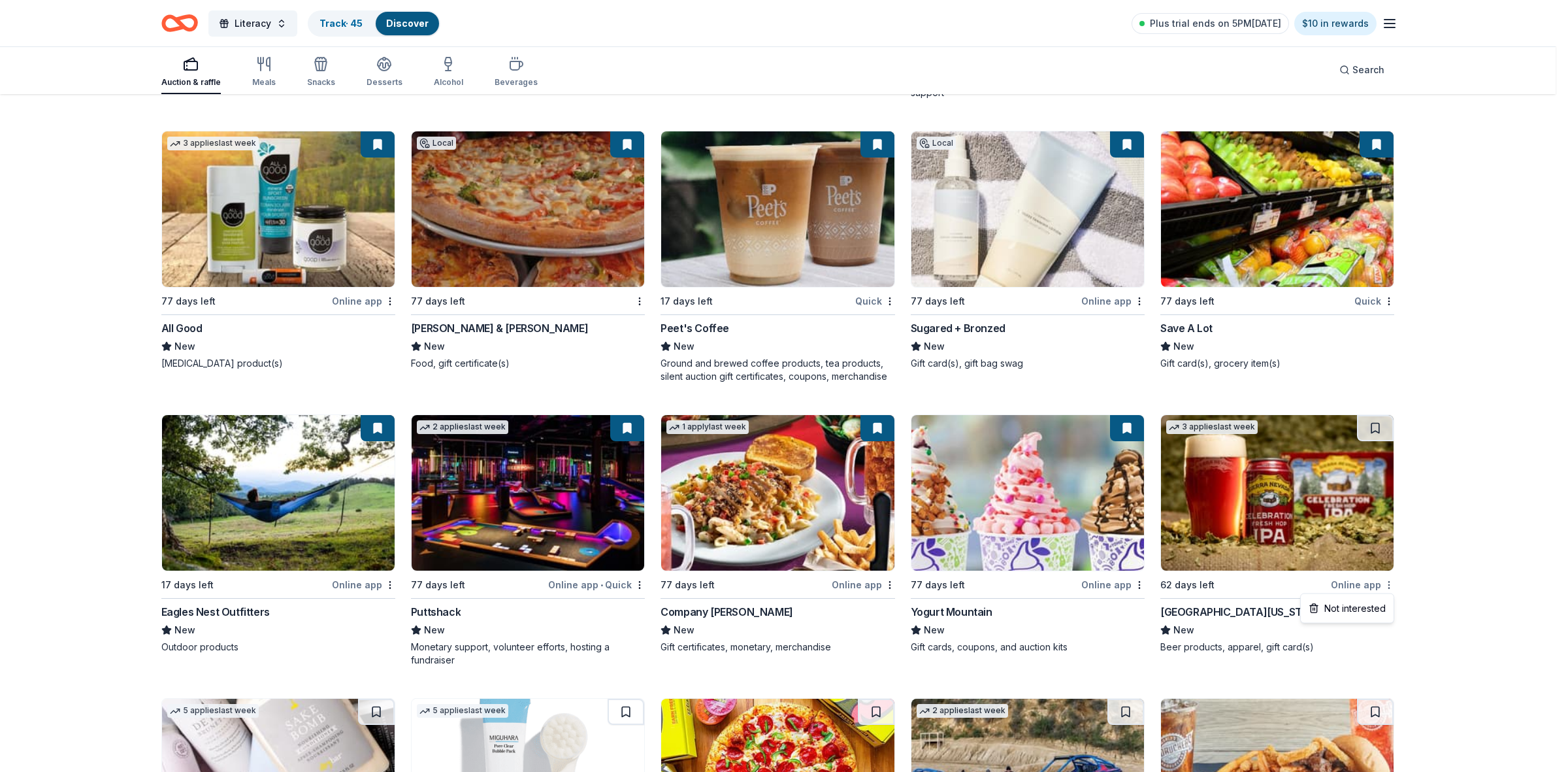
click at [1351, 608] on div "Not interested" at bounding box center [1346, 609] width 88 height 24
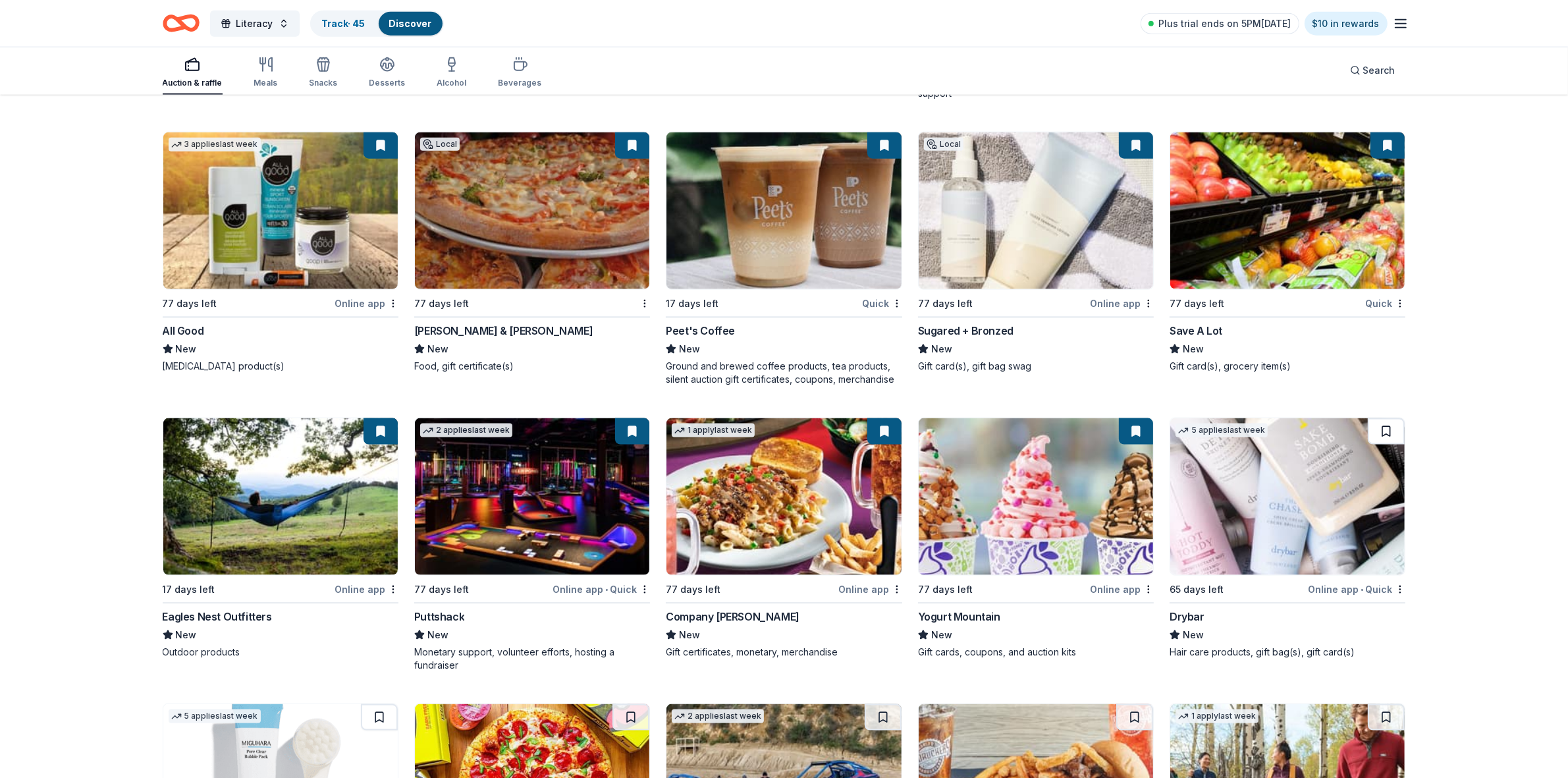
click at [1393, 441] on button at bounding box center [1385, 431] width 37 height 27
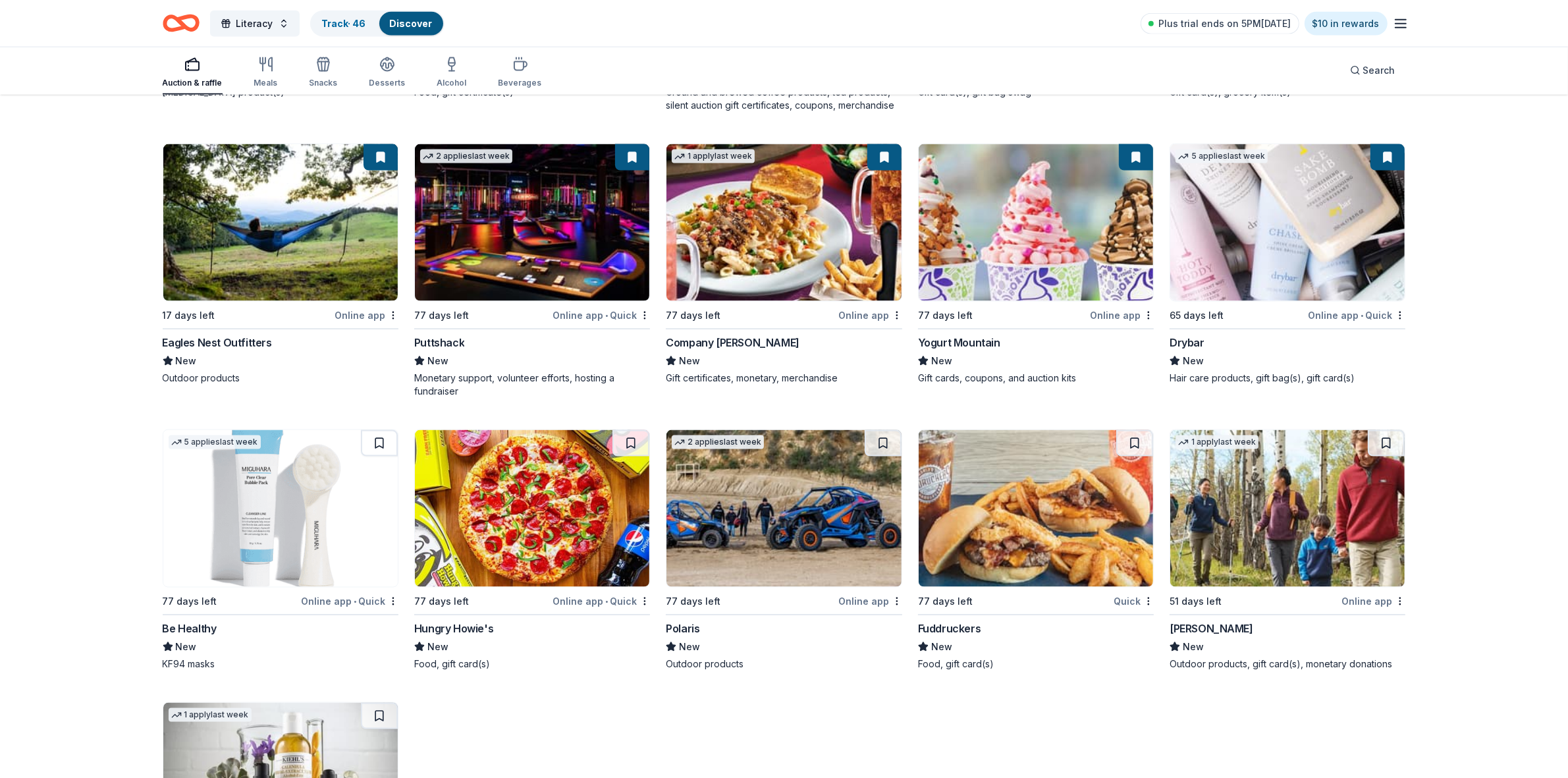
scroll to position [2375, 0]
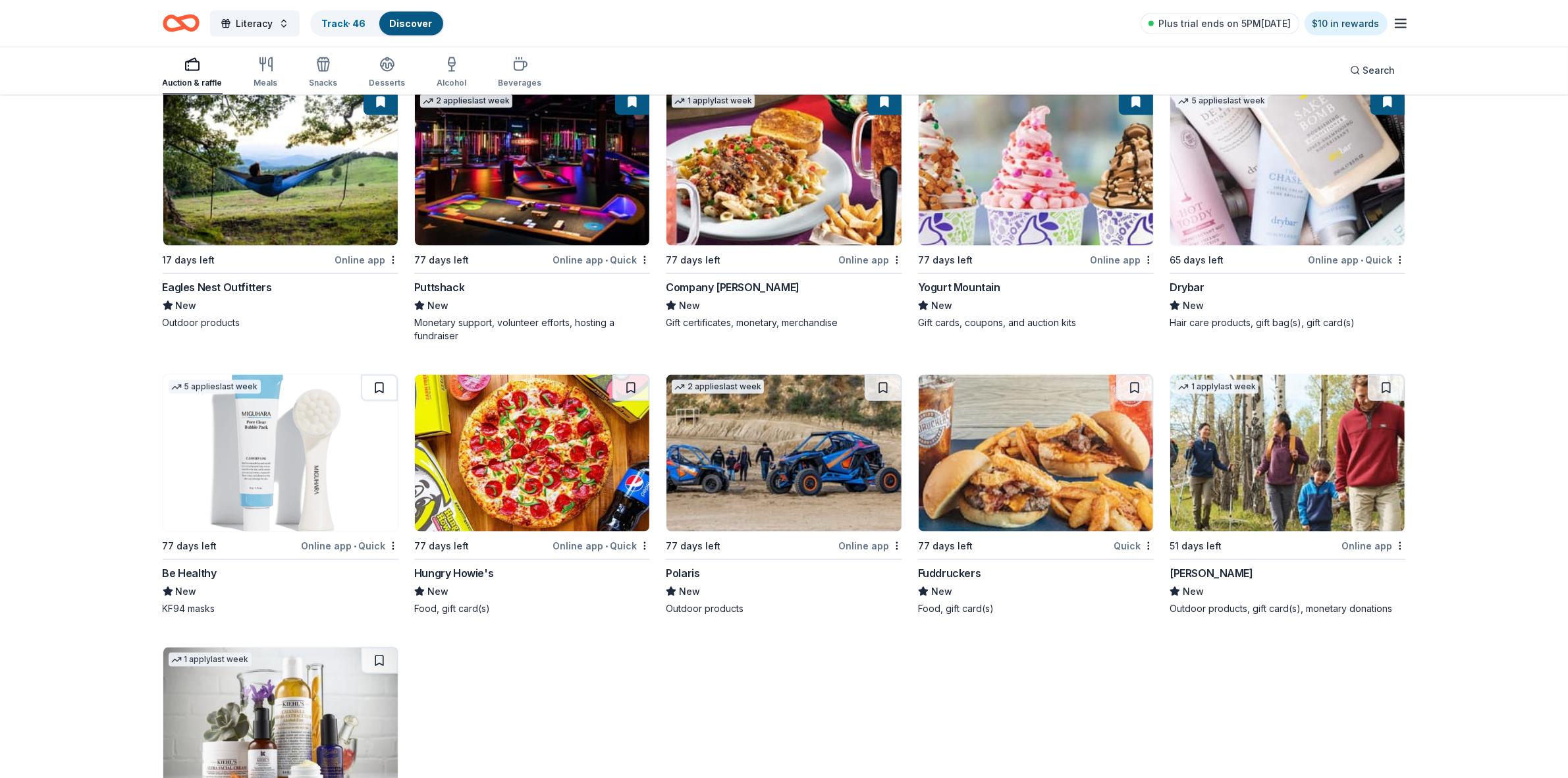
click at [380, 387] on button at bounding box center [379, 387] width 37 height 27
click at [628, 386] on button at bounding box center [631, 387] width 37 height 27
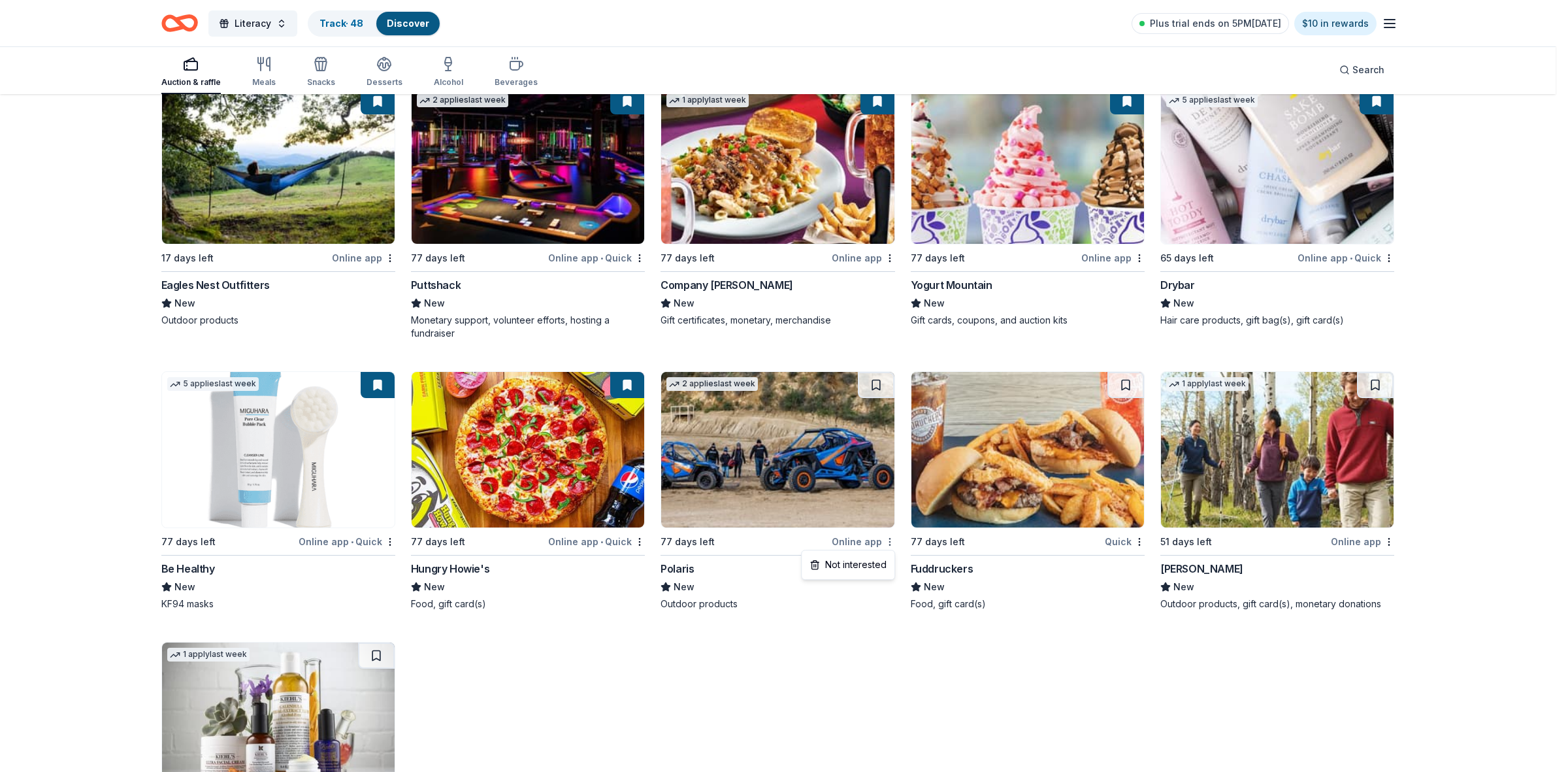
click at [860, 566] on div "Not interested" at bounding box center [847, 565] width 88 height 24
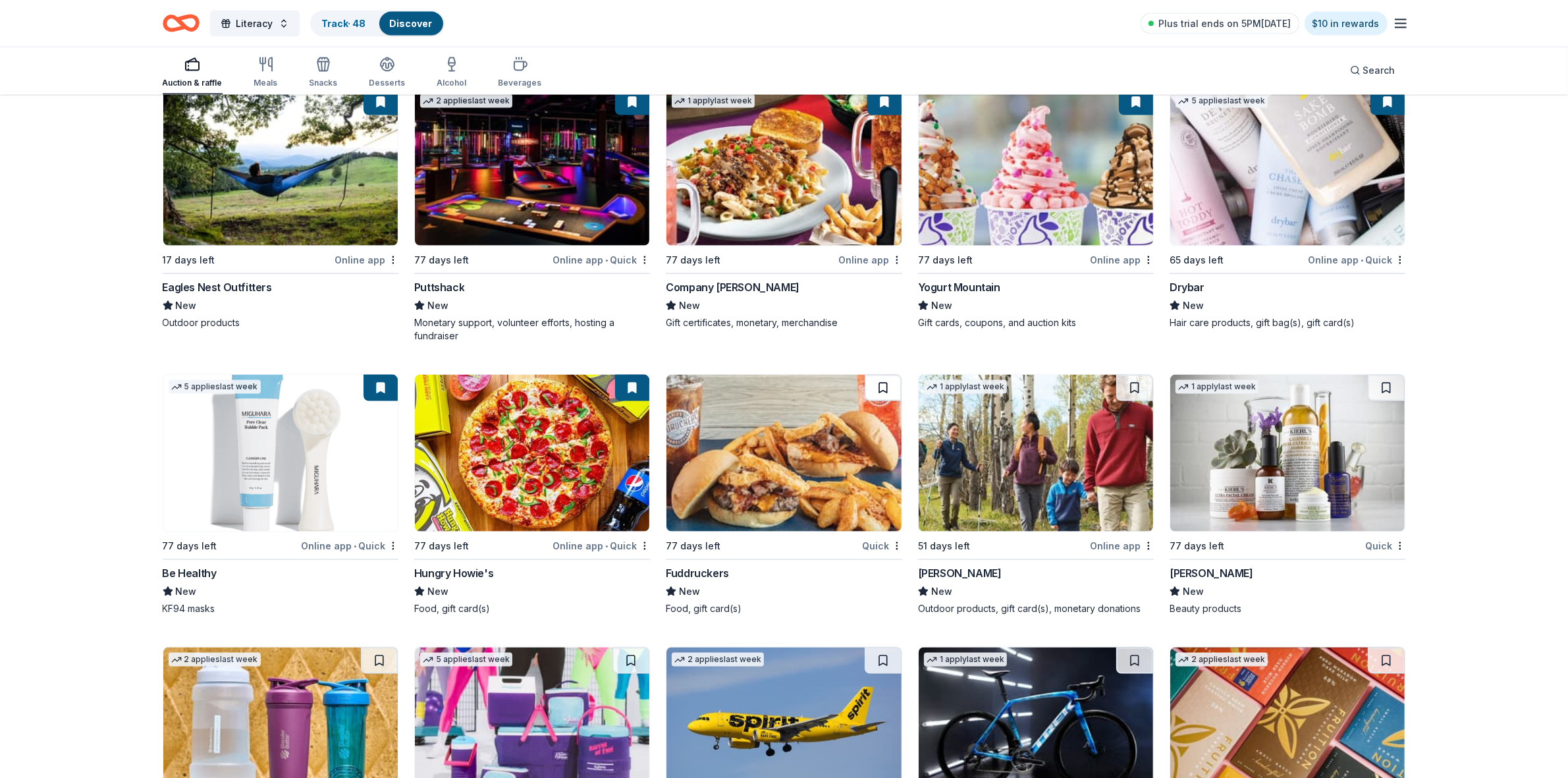
click at [880, 387] on button at bounding box center [883, 387] width 37 height 27
click at [1140, 389] on button at bounding box center [1134, 387] width 37 height 27
click at [1393, 389] on button at bounding box center [1385, 387] width 37 height 27
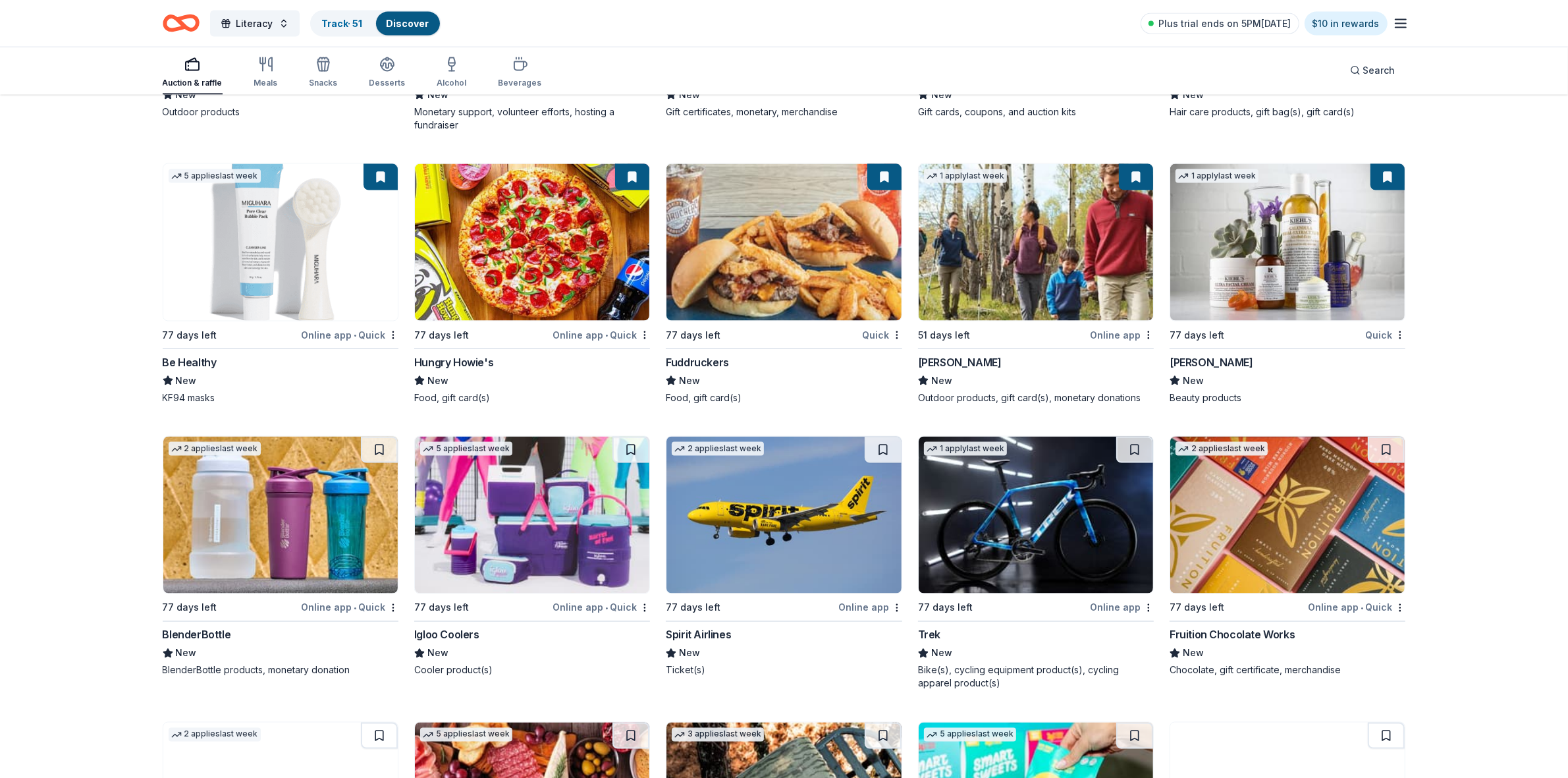
scroll to position [2704, 0]
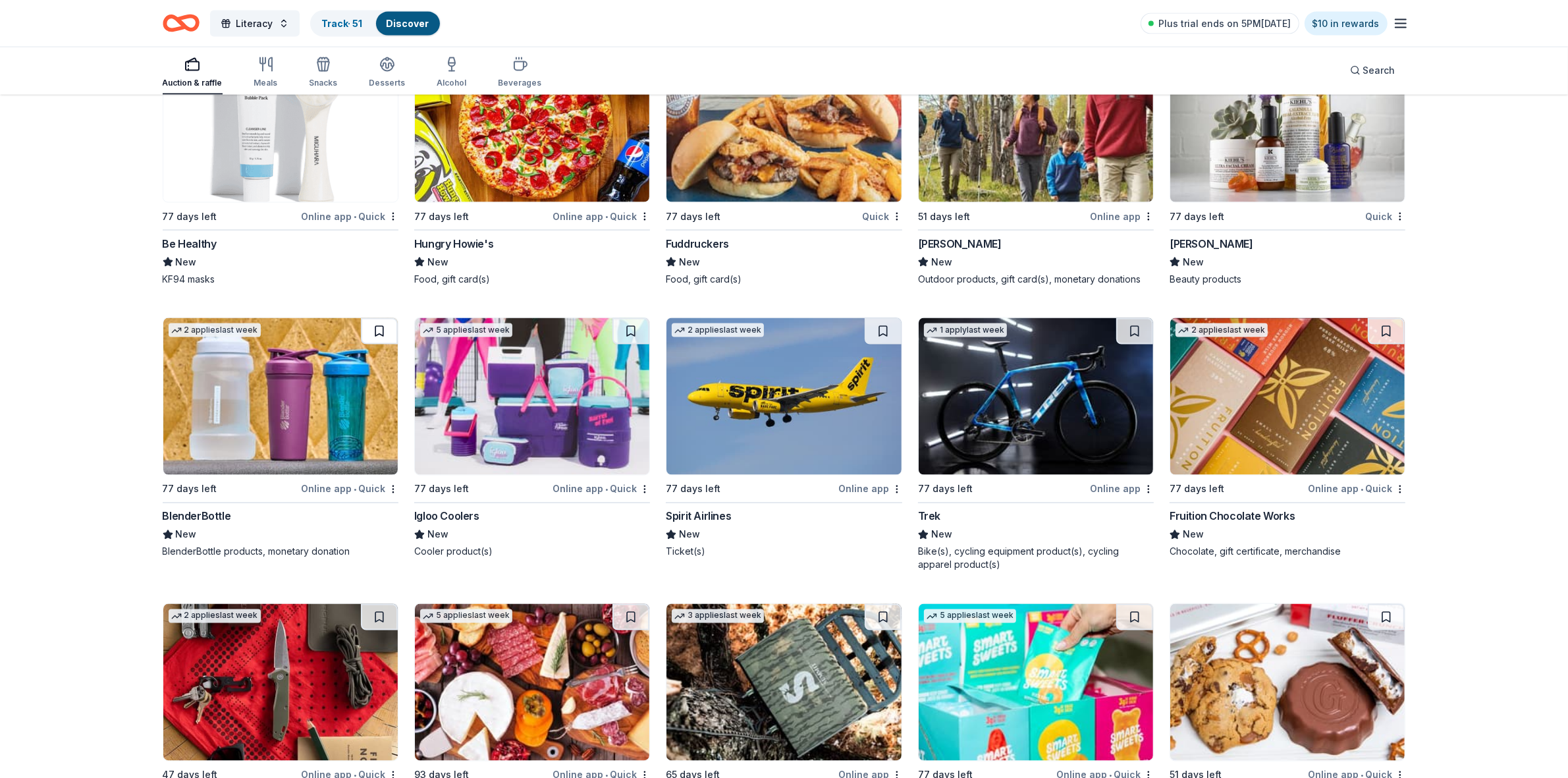
click at [389, 334] on button at bounding box center [379, 331] width 37 height 27
click at [640, 332] on button at bounding box center [631, 331] width 37 height 27
click at [883, 332] on button at bounding box center [883, 331] width 37 height 27
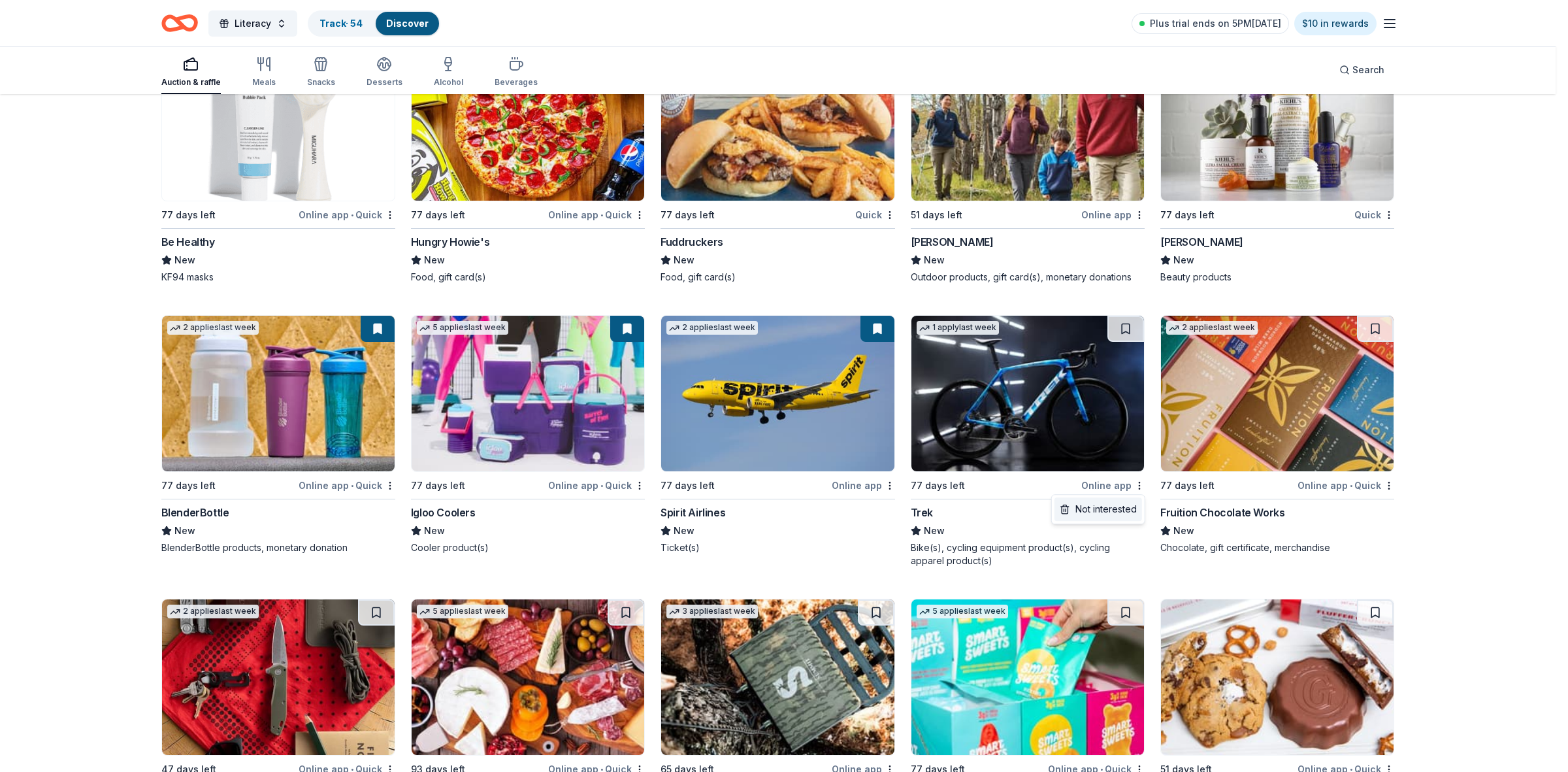
click at [1121, 510] on div "Not interested" at bounding box center [1098, 509] width 88 height 24
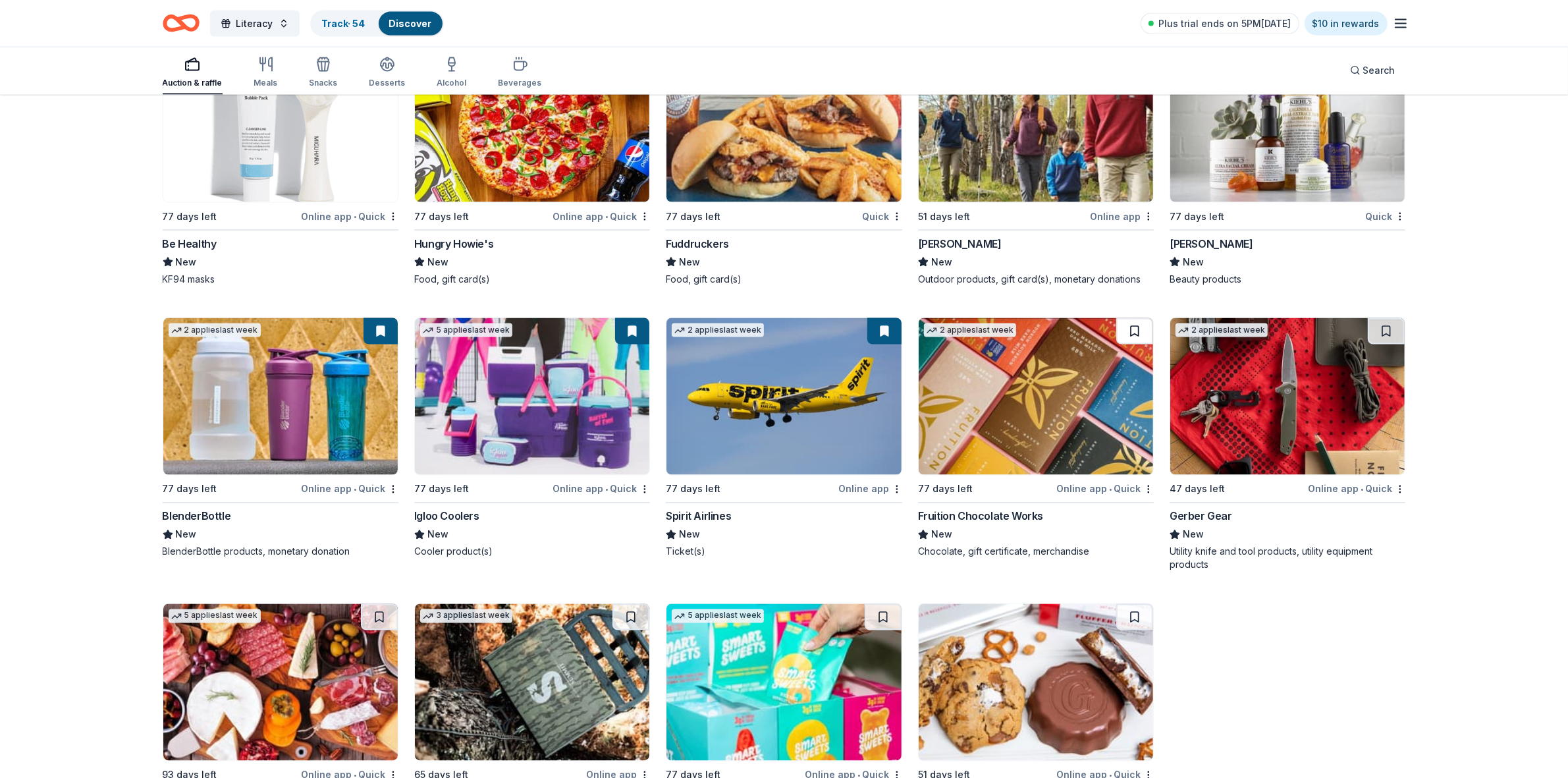
click at [1137, 331] on button at bounding box center [1134, 331] width 37 height 27
click at [1388, 334] on button at bounding box center [1385, 331] width 37 height 27
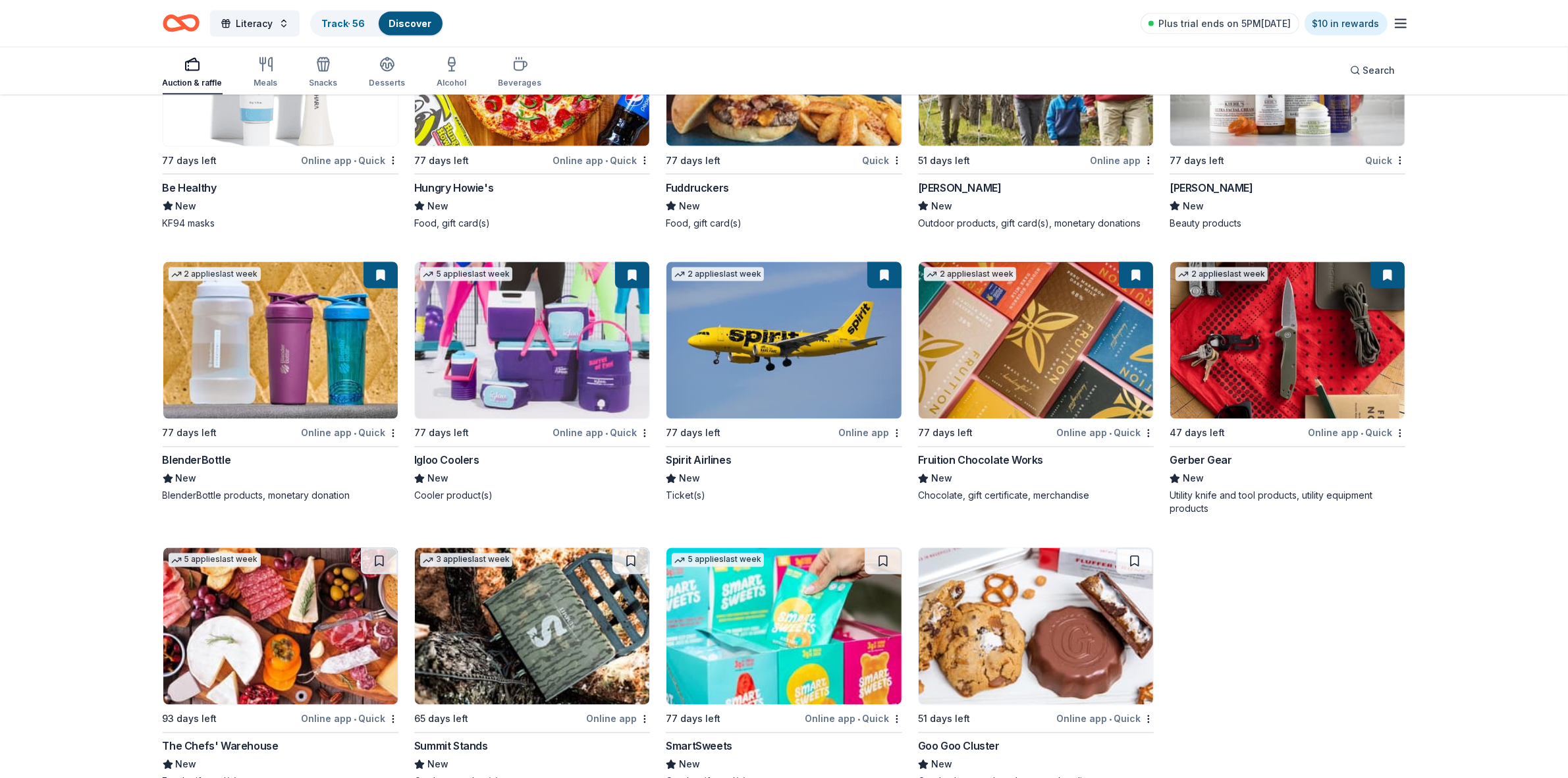
scroll to position [2876, 0]
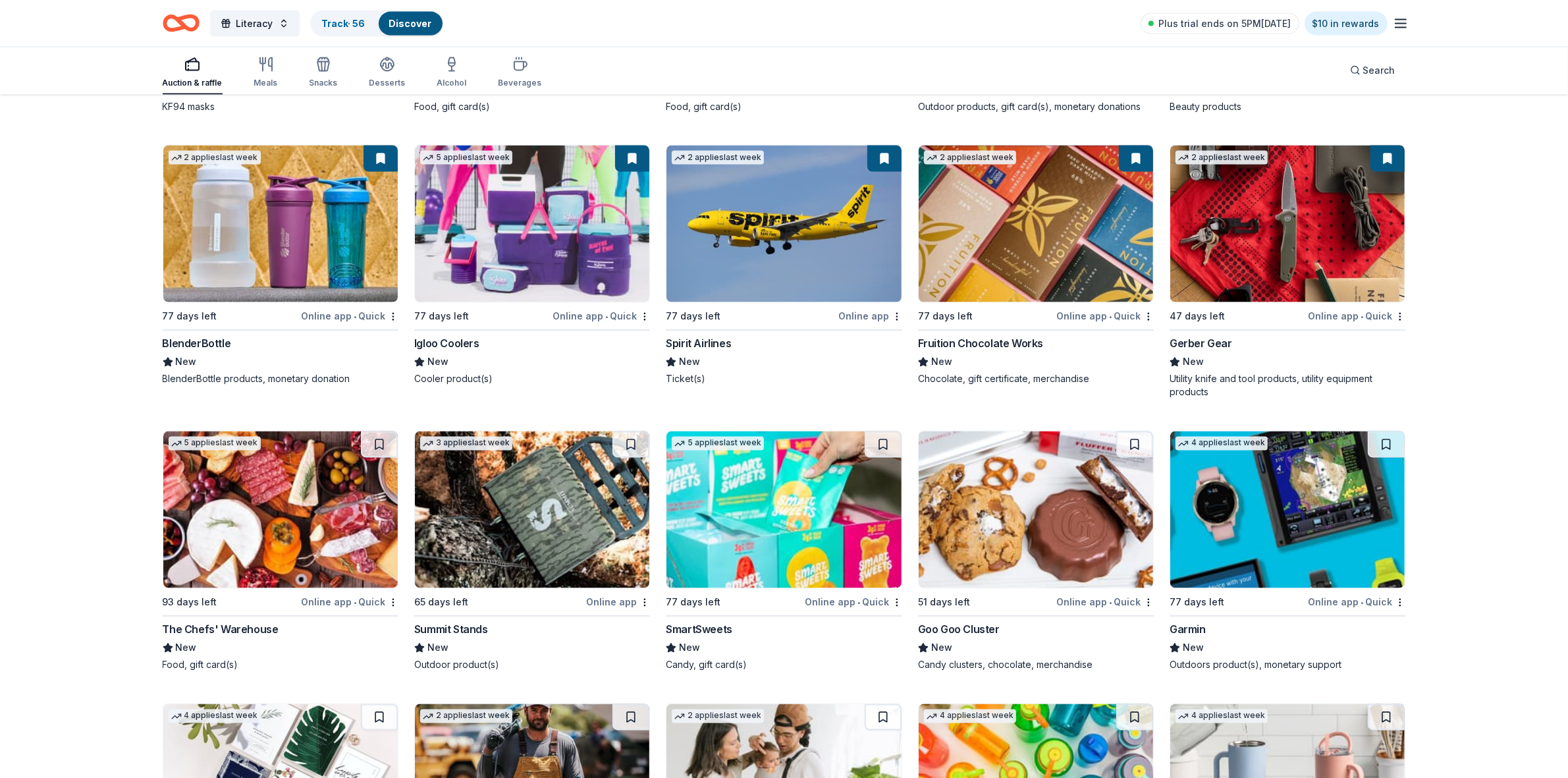
click at [383, 443] on button at bounding box center [379, 444] width 37 height 27
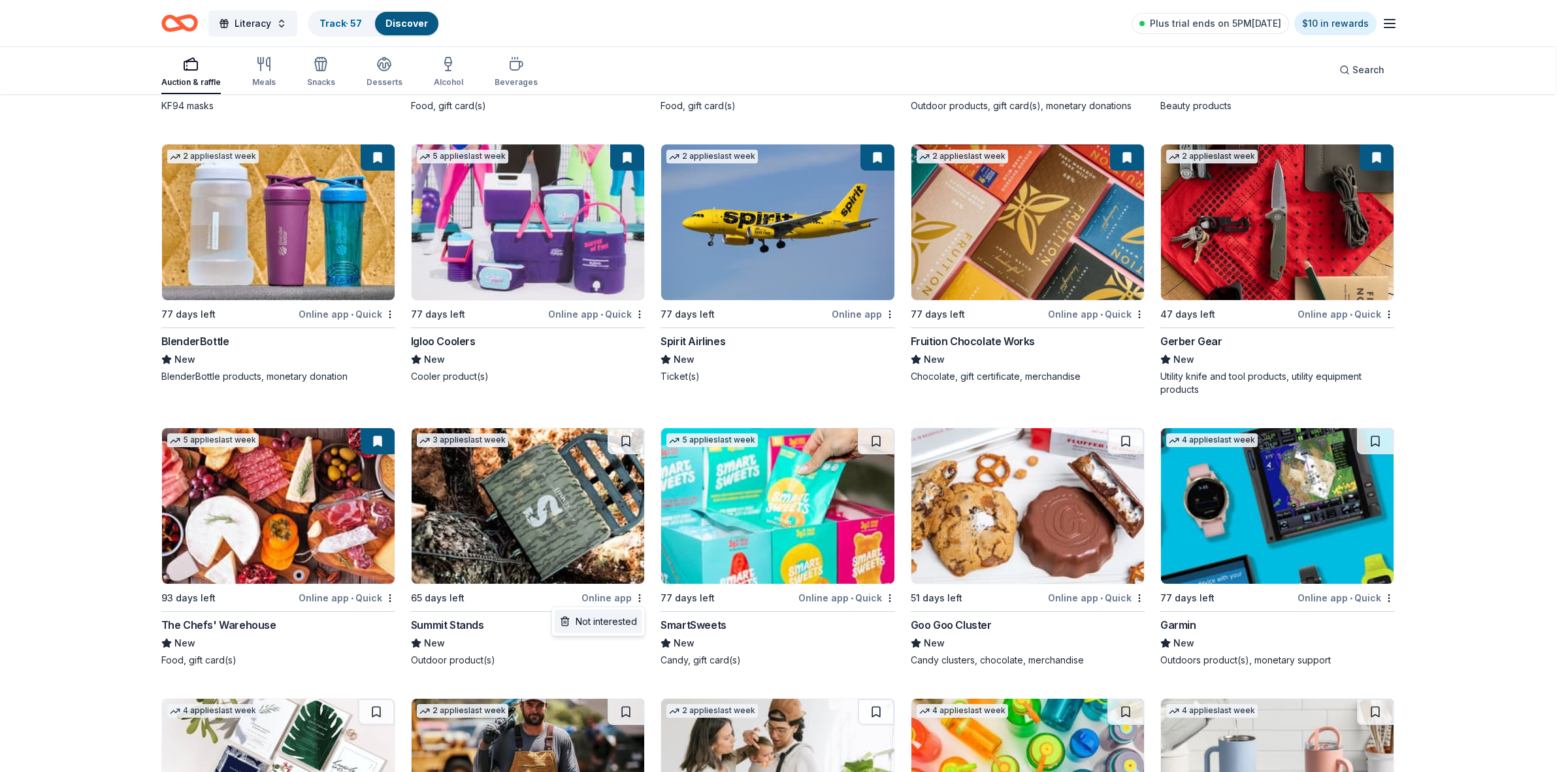
click at [614, 621] on div "Not interested" at bounding box center [598, 622] width 88 height 24
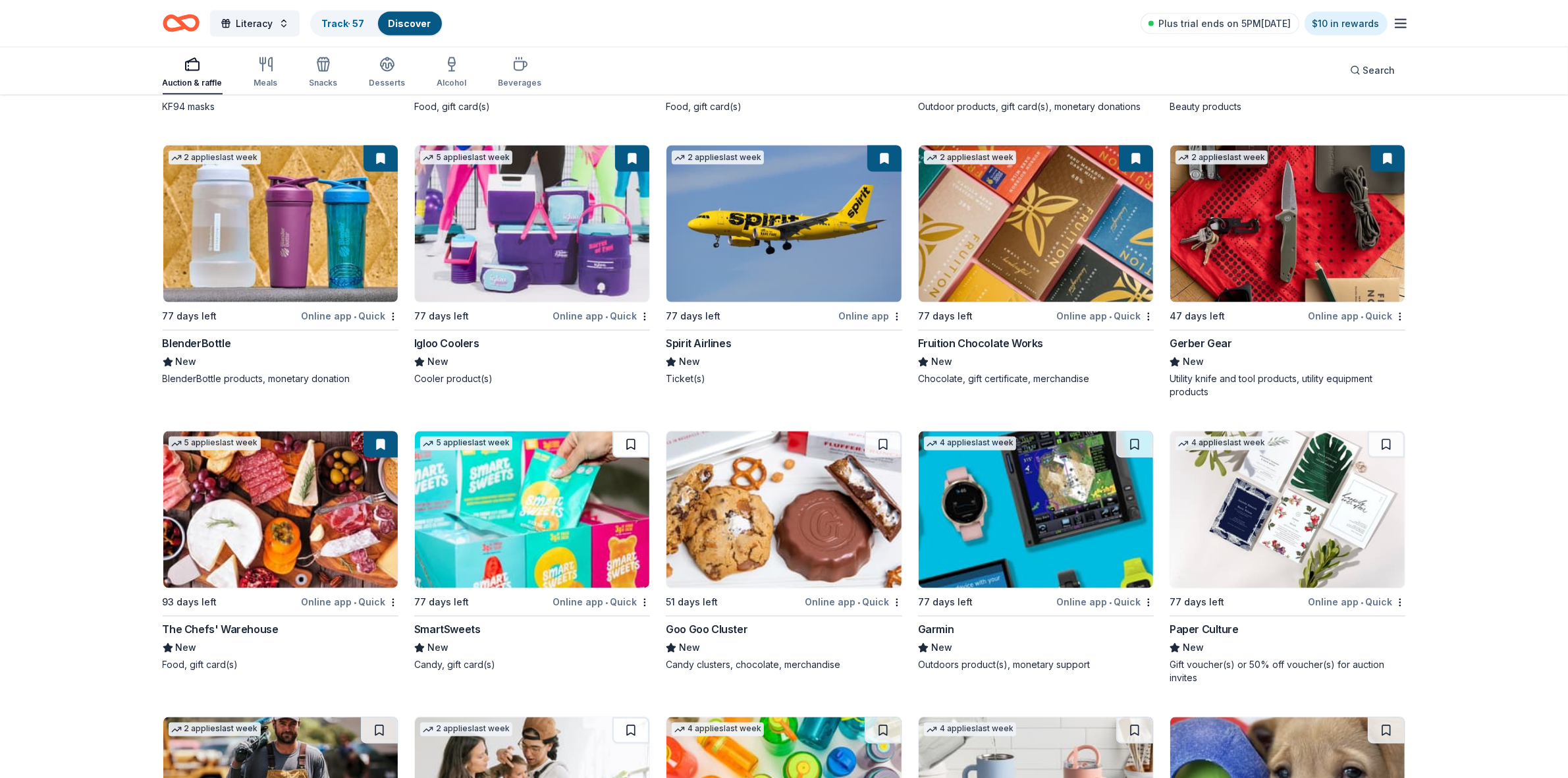
click at [641, 449] on button at bounding box center [631, 444] width 37 height 27
click at [881, 448] on button at bounding box center [883, 444] width 37 height 27
click at [1140, 443] on button at bounding box center [1134, 444] width 37 height 27
click at [1388, 446] on button at bounding box center [1385, 444] width 37 height 27
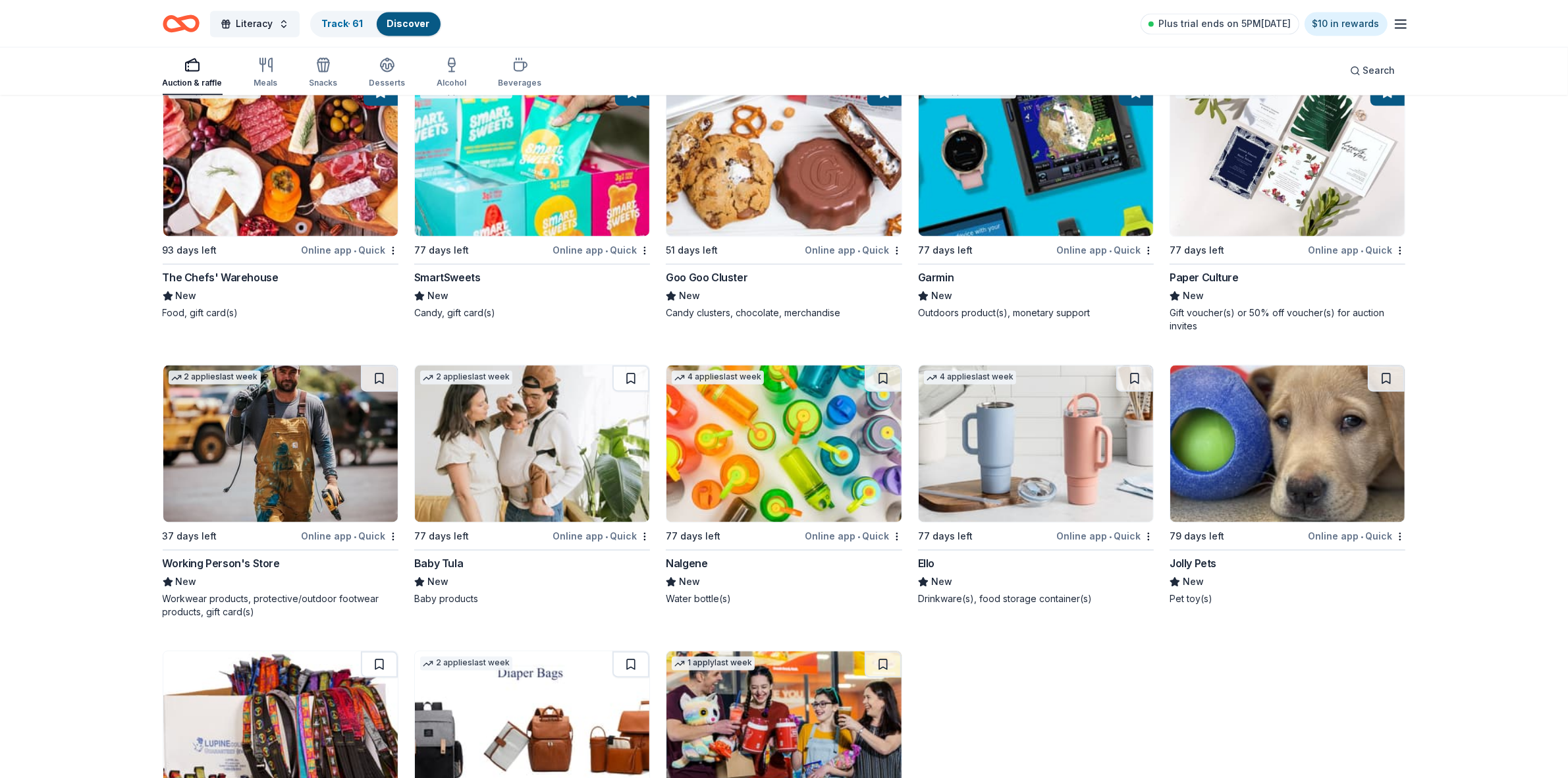
scroll to position [3289, 0]
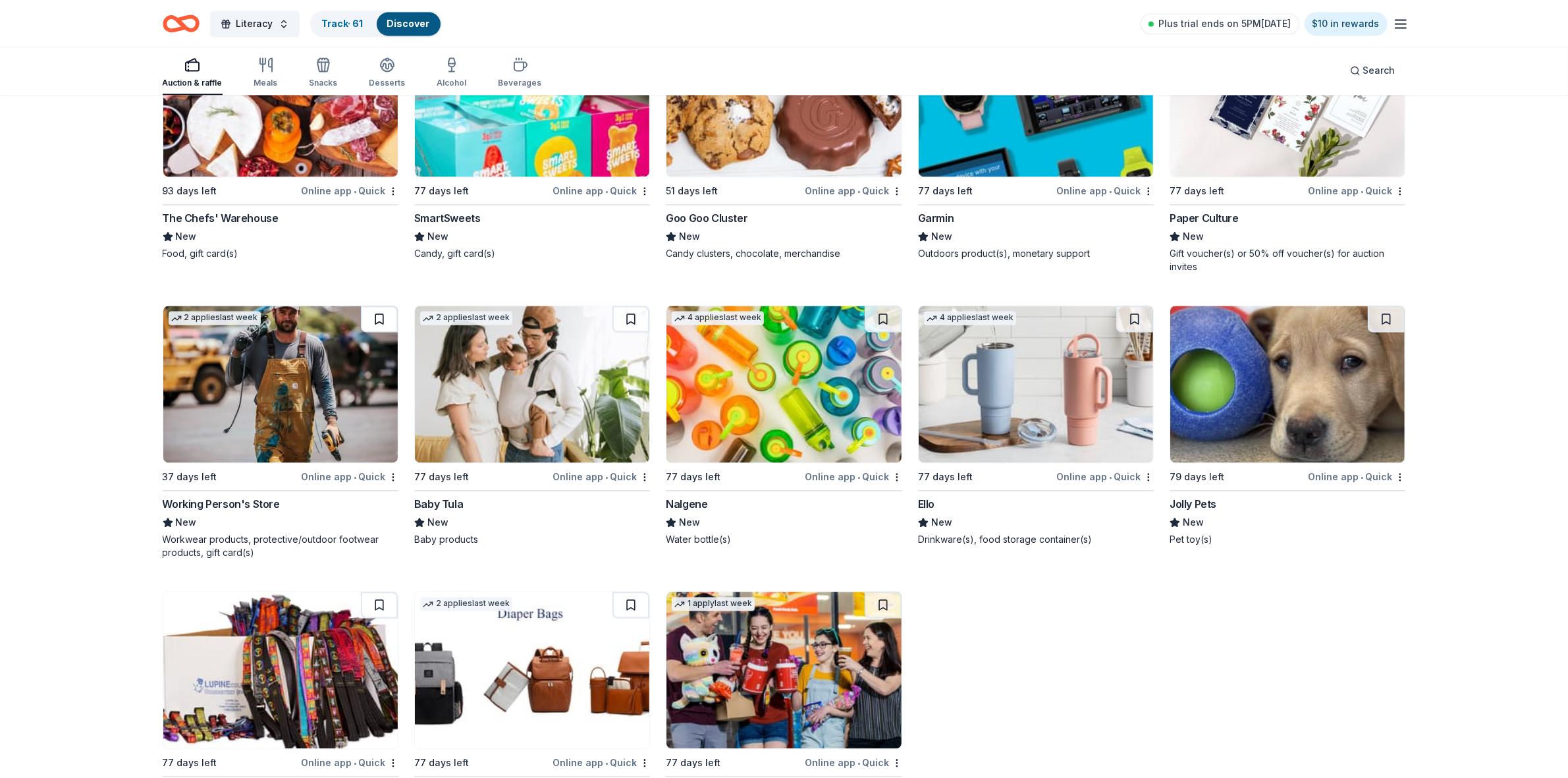
click at [379, 320] on button at bounding box center [379, 319] width 37 height 27
click at [622, 321] on button at bounding box center [631, 319] width 37 height 27
click at [880, 320] on button at bounding box center [883, 319] width 37 height 27
click at [1140, 323] on button at bounding box center [1134, 319] width 37 height 27
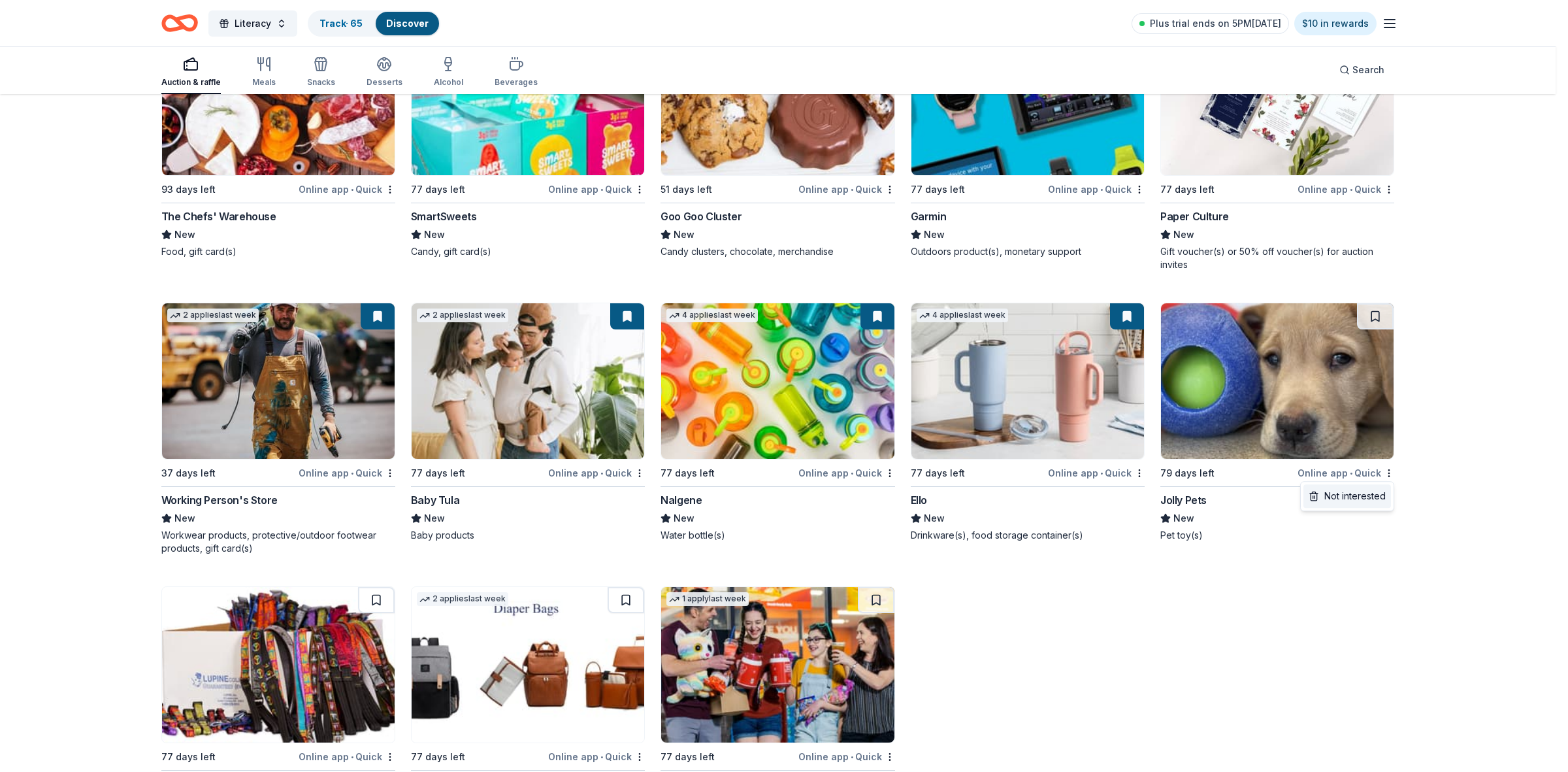
click at [1366, 496] on div "Not interested" at bounding box center [1346, 497] width 88 height 24
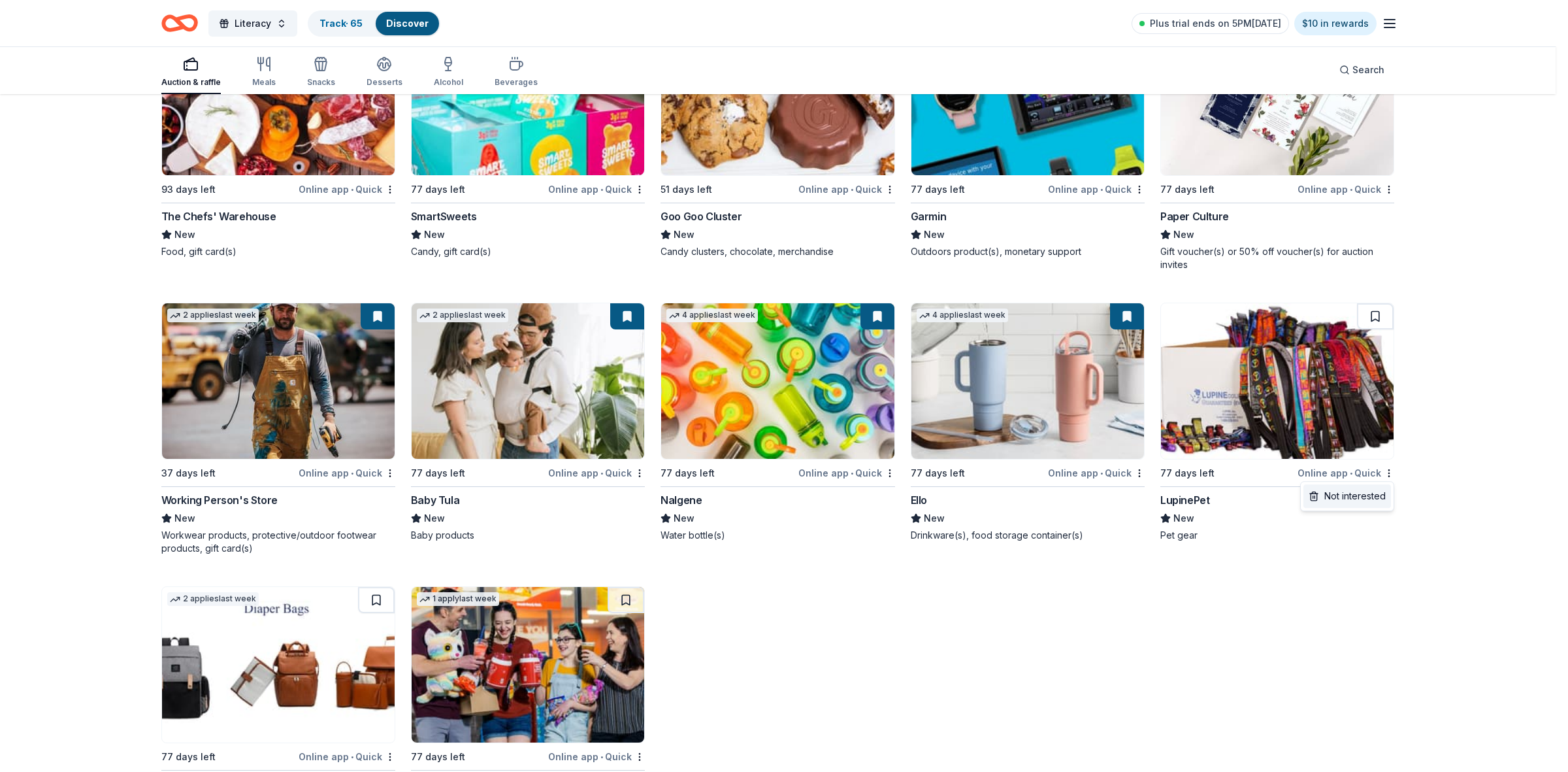
click at [1350, 503] on div "Not interested" at bounding box center [1346, 497] width 88 height 24
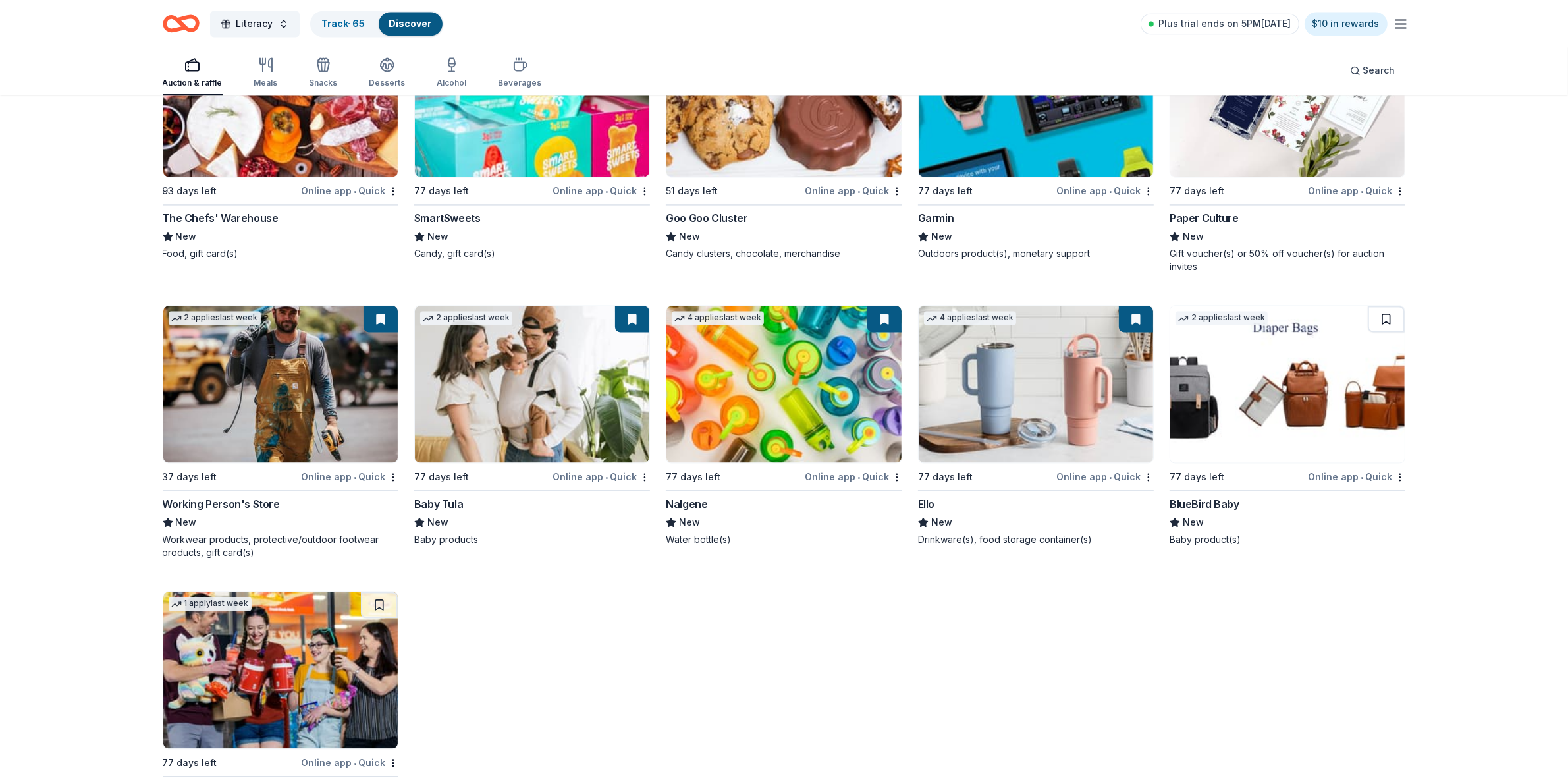
click at [1388, 317] on button at bounding box center [1385, 319] width 37 height 27
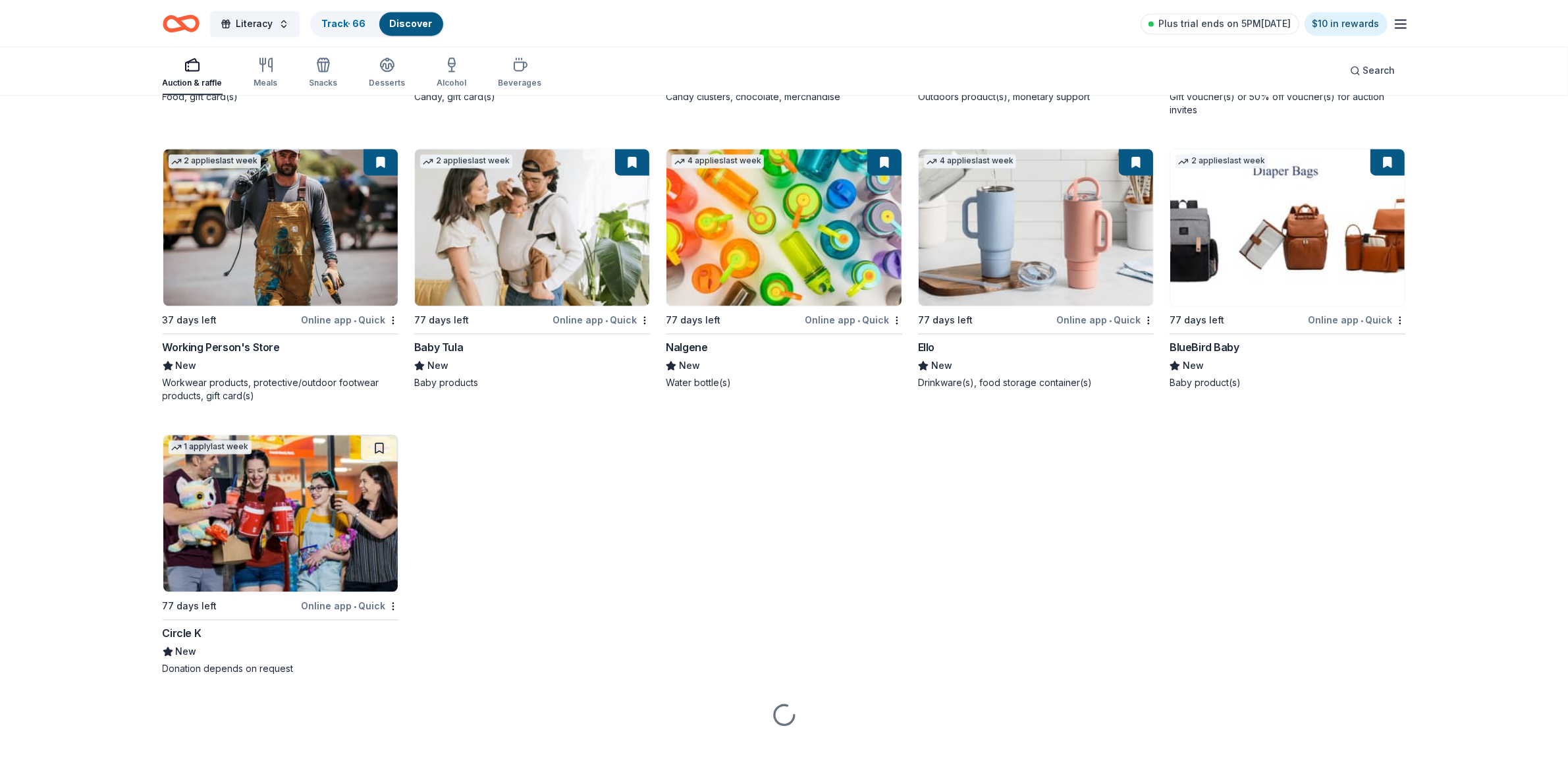
scroll to position [3449, 0]
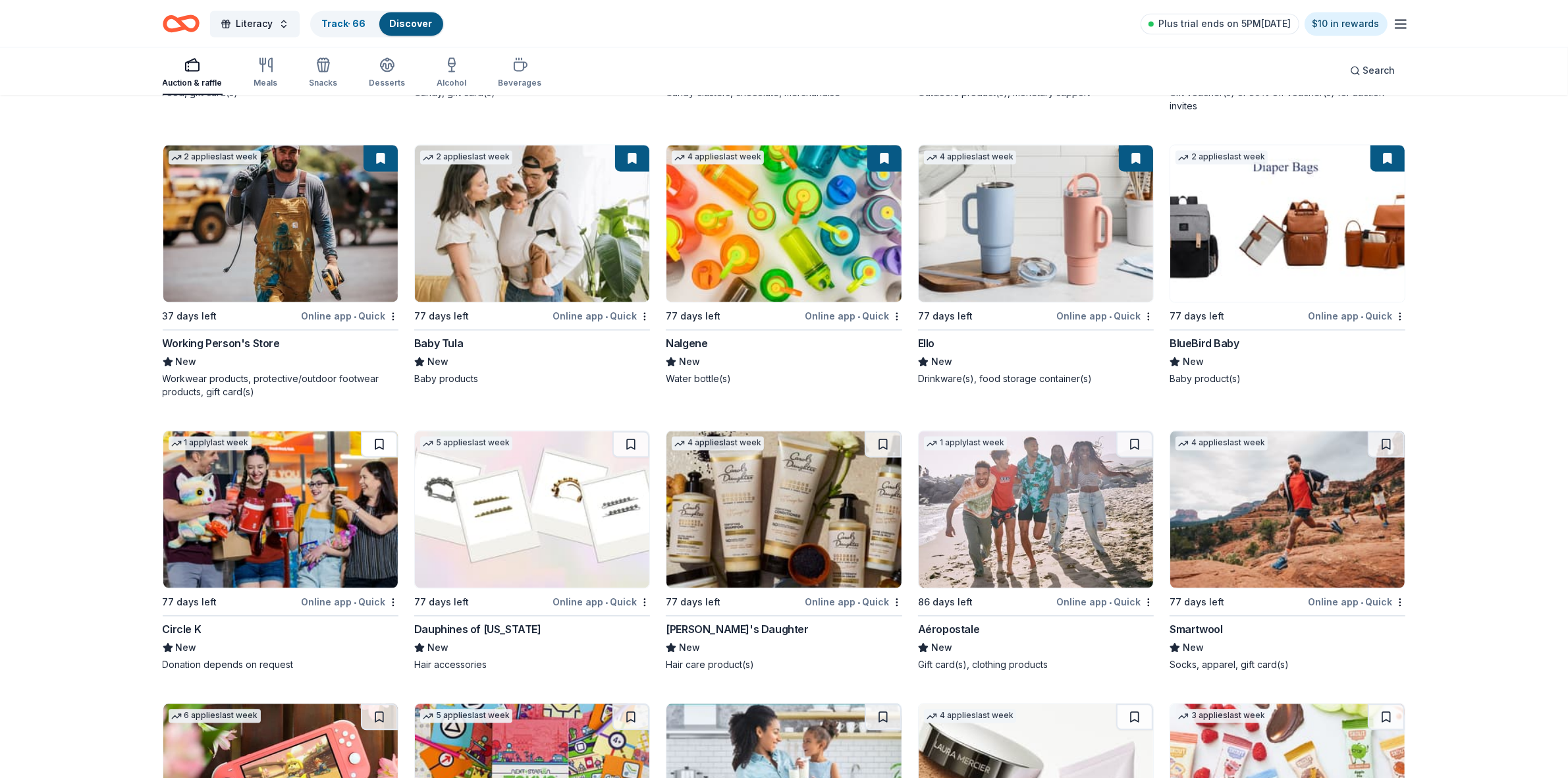
click at [386, 443] on button at bounding box center [379, 444] width 37 height 27
click at [631, 446] on button at bounding box center [631, 444] width 37 height 27
click at [874, 440] on button at bounding box center [883, 444] width 37 height 27
click at [1134, 445] on button at bounding box center [1134, 444] width 37 height 27
click at [1386, 450] on button at bounding box center [1385, 444] width 37 height 27
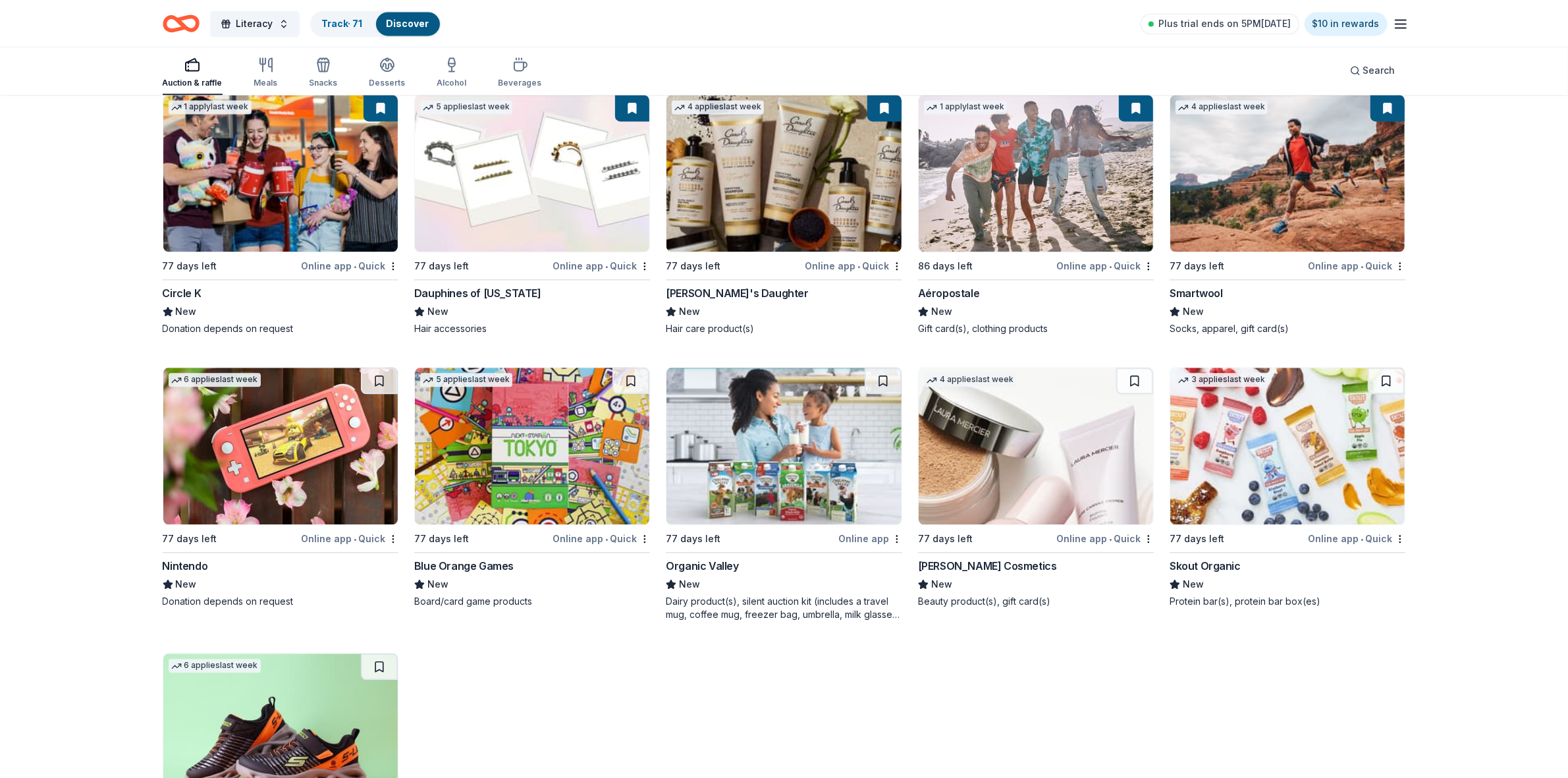
scroll to position [3861, 0]
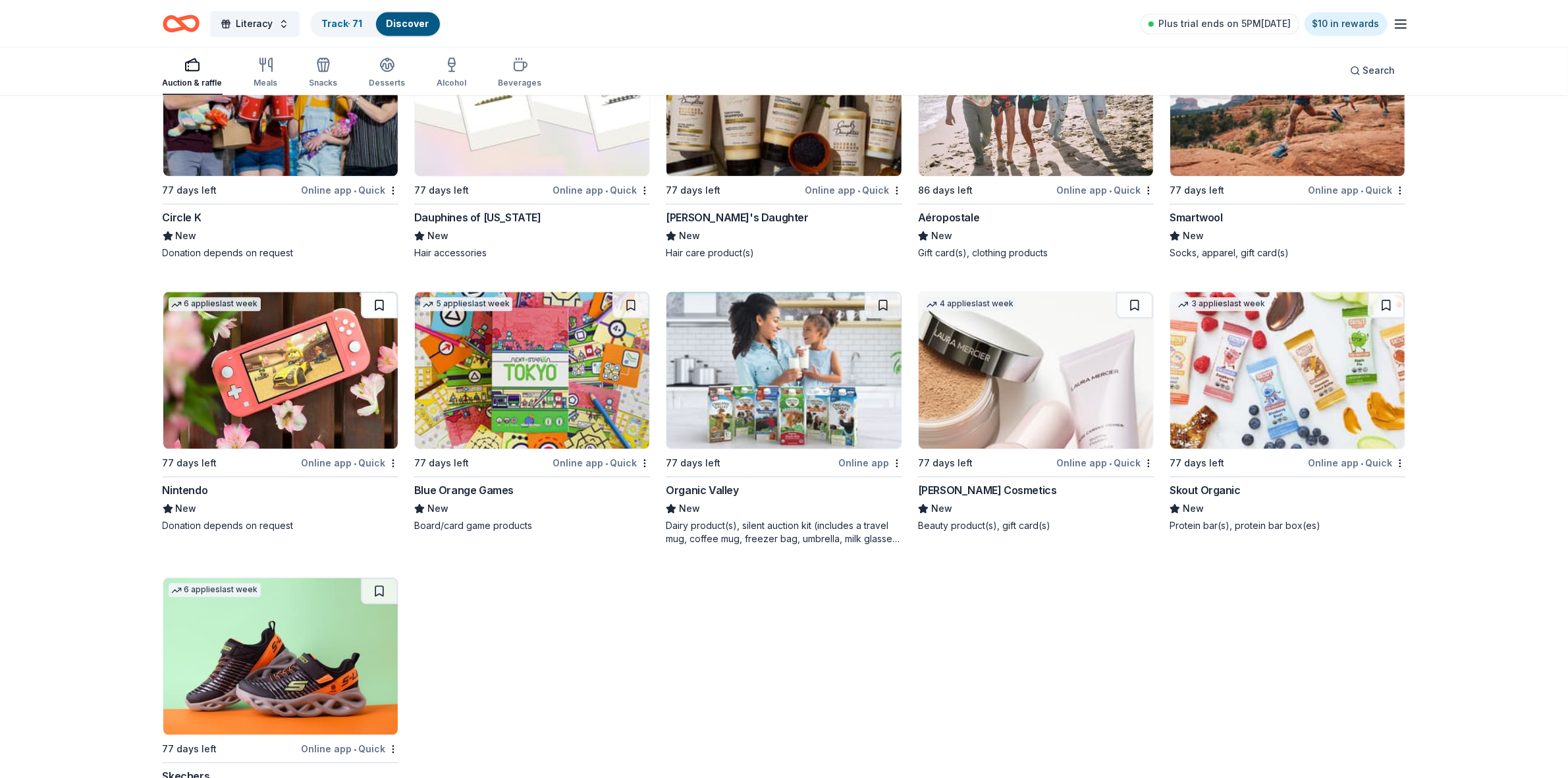
click at [377, 304] on button at bounding box center [379, 305] width 37 height 27
click at [633, 303] on button at bounding box center [631, 305] width 37 height 27
click at [881, 307] on button at bounding box center [883, 305] width 37 height 27
click at [1131, 307] on button at bounding box center [1134, 305] width 37 height 27
click at [1383, 307] on button at bounding box center [1385, 305] width 37 height 27
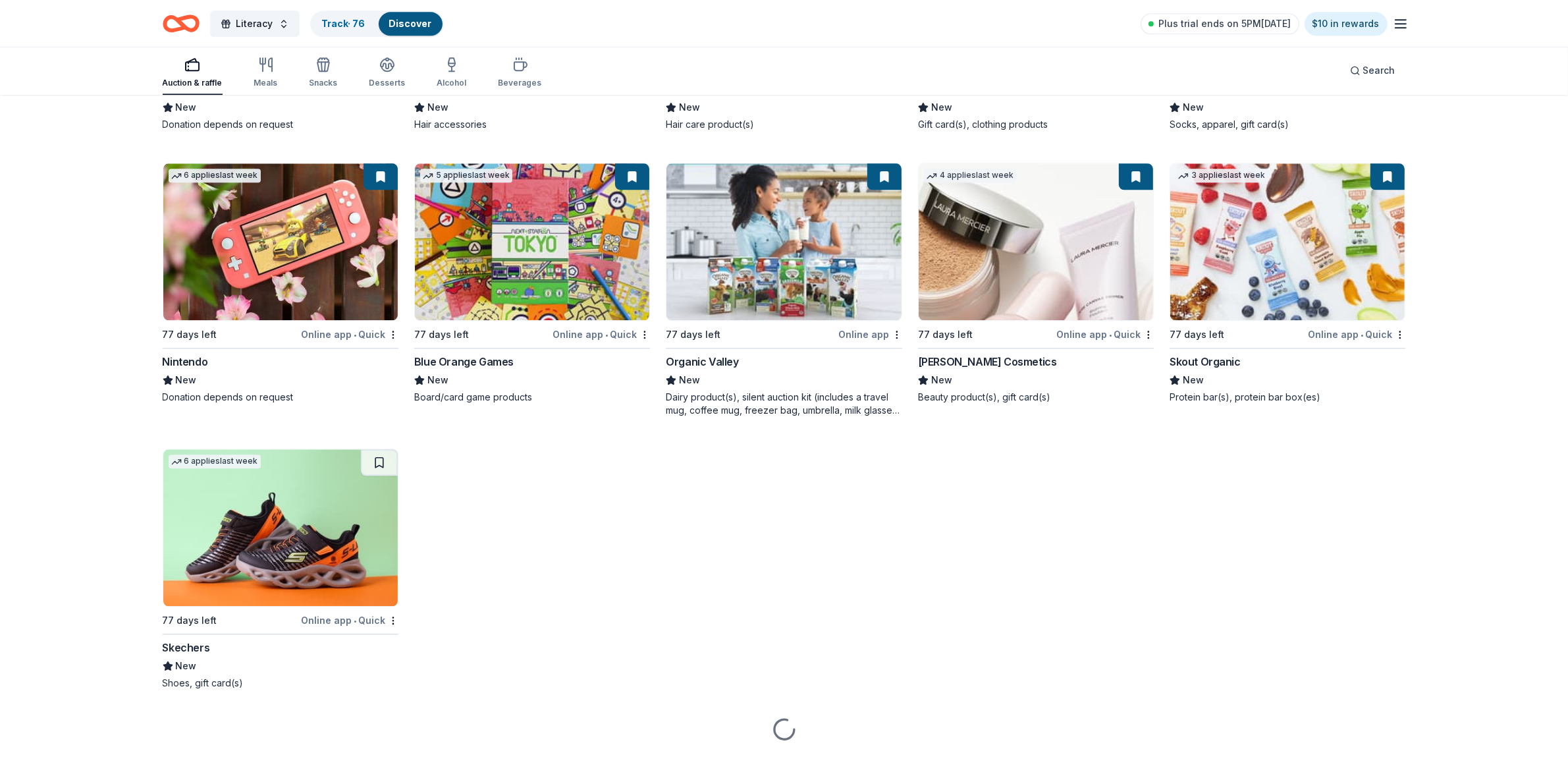
scroll to position [4007, 0]
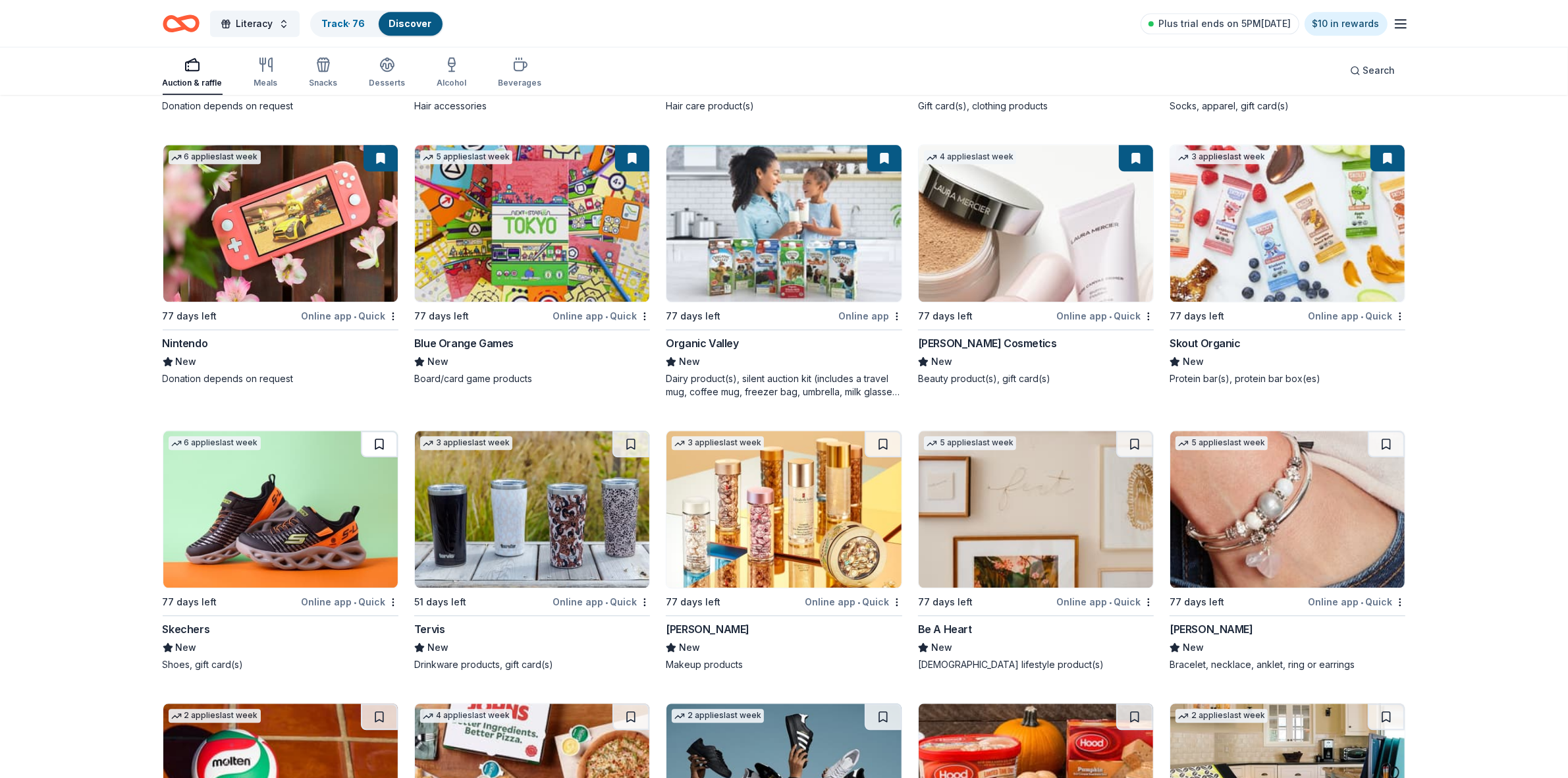
click at [383, 446] on button at bounding box center [379, 444] width 37 height 27
click at [636, 445] on button at bounding box center [631, 444] width 37 height 27
click at [883, 440] on button at bounding box center [883, 444] width 37 height 27
click at [1136, 446] on button at bounding box center [1134, 444] width 37 height 27
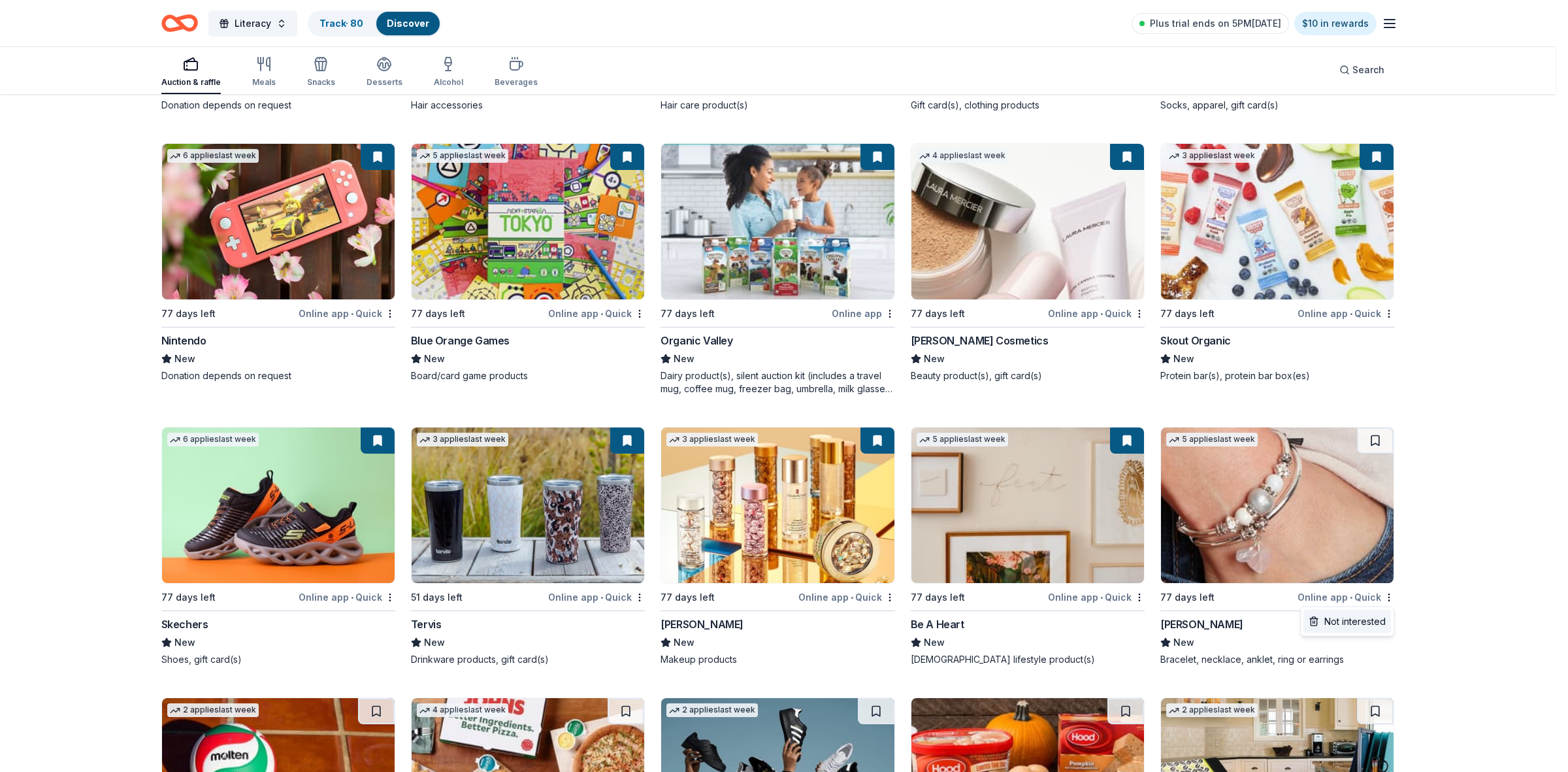
click at [1357, 625] on div "Not interested" at bounding box center [1346, 622] width 88 height 24
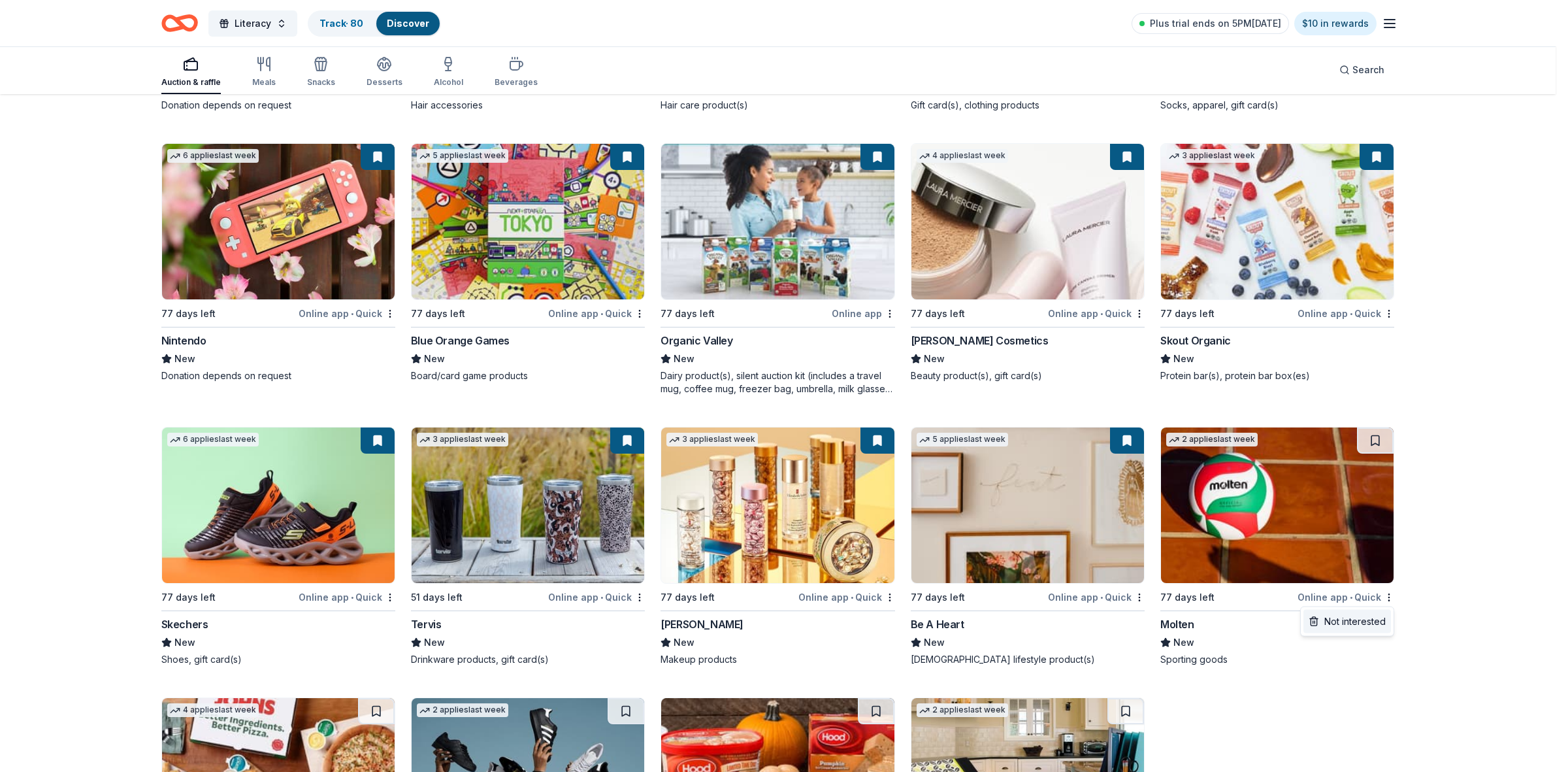
click at [1367, 619] on div "Not interested" at bounding box center [1346, 622] width 88 height 24
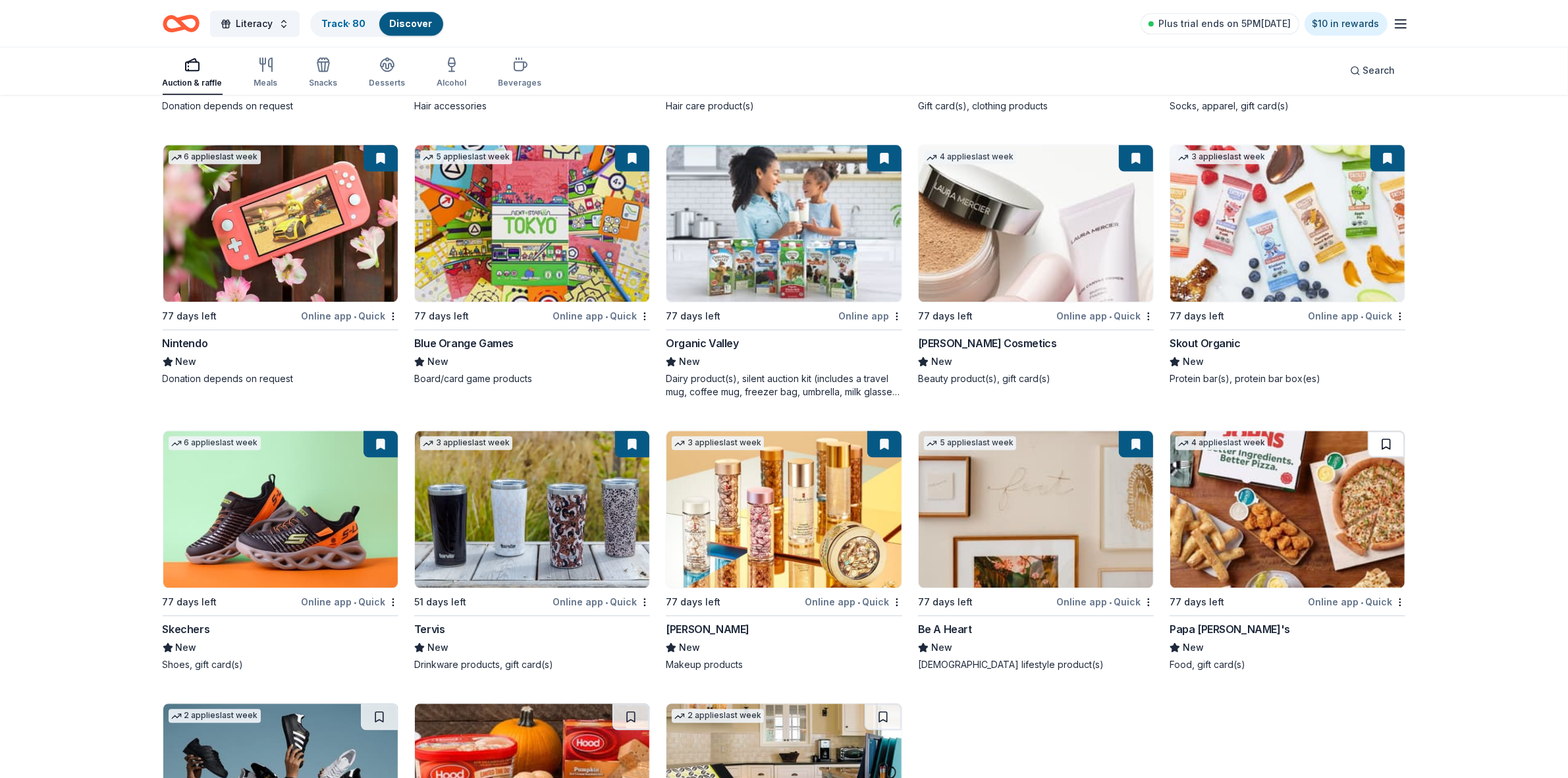
click at [1388, 452] on button at bounding box center [1385, 444] width 37 height 27
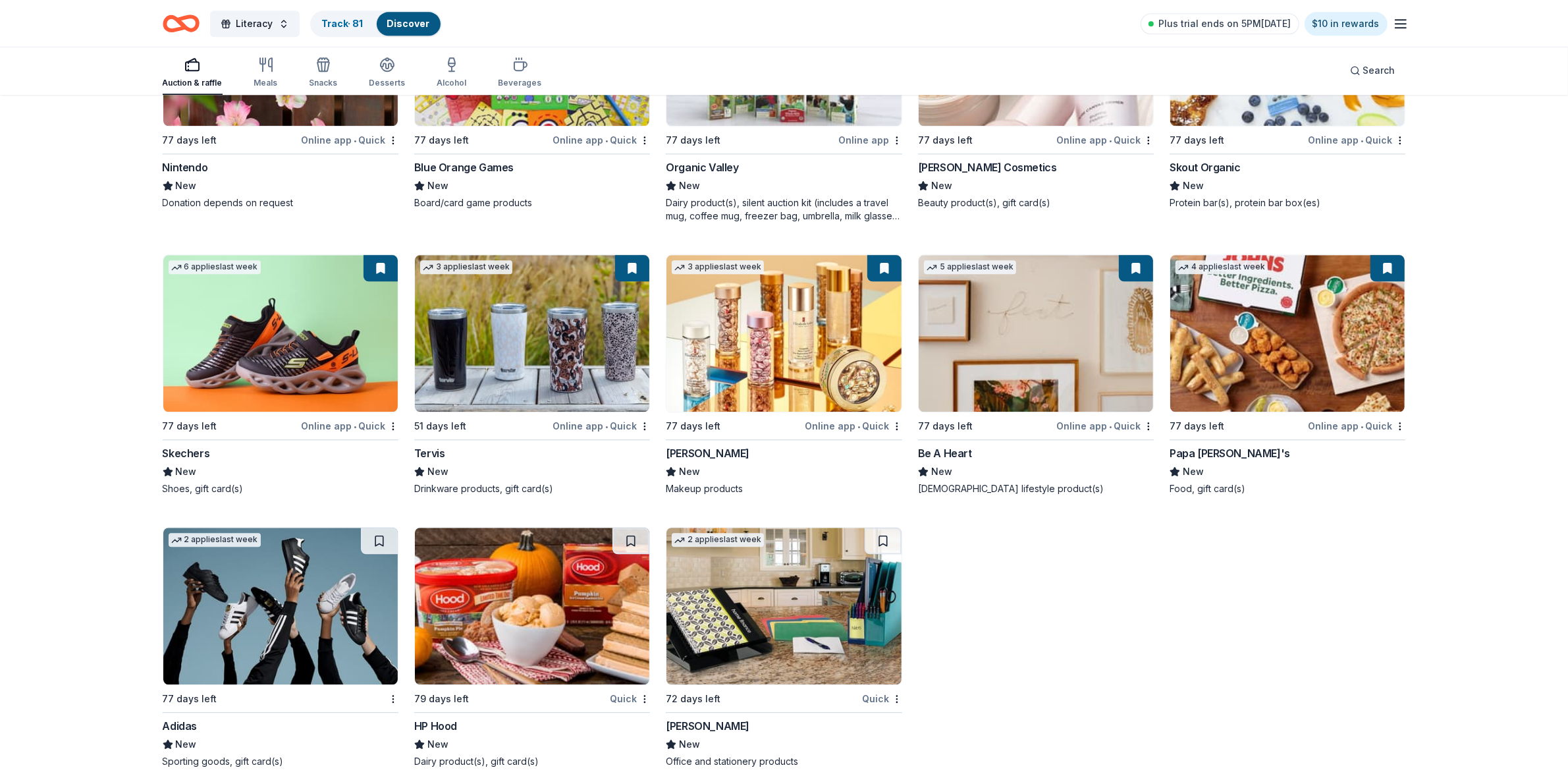
scroll to position [4200, 0]
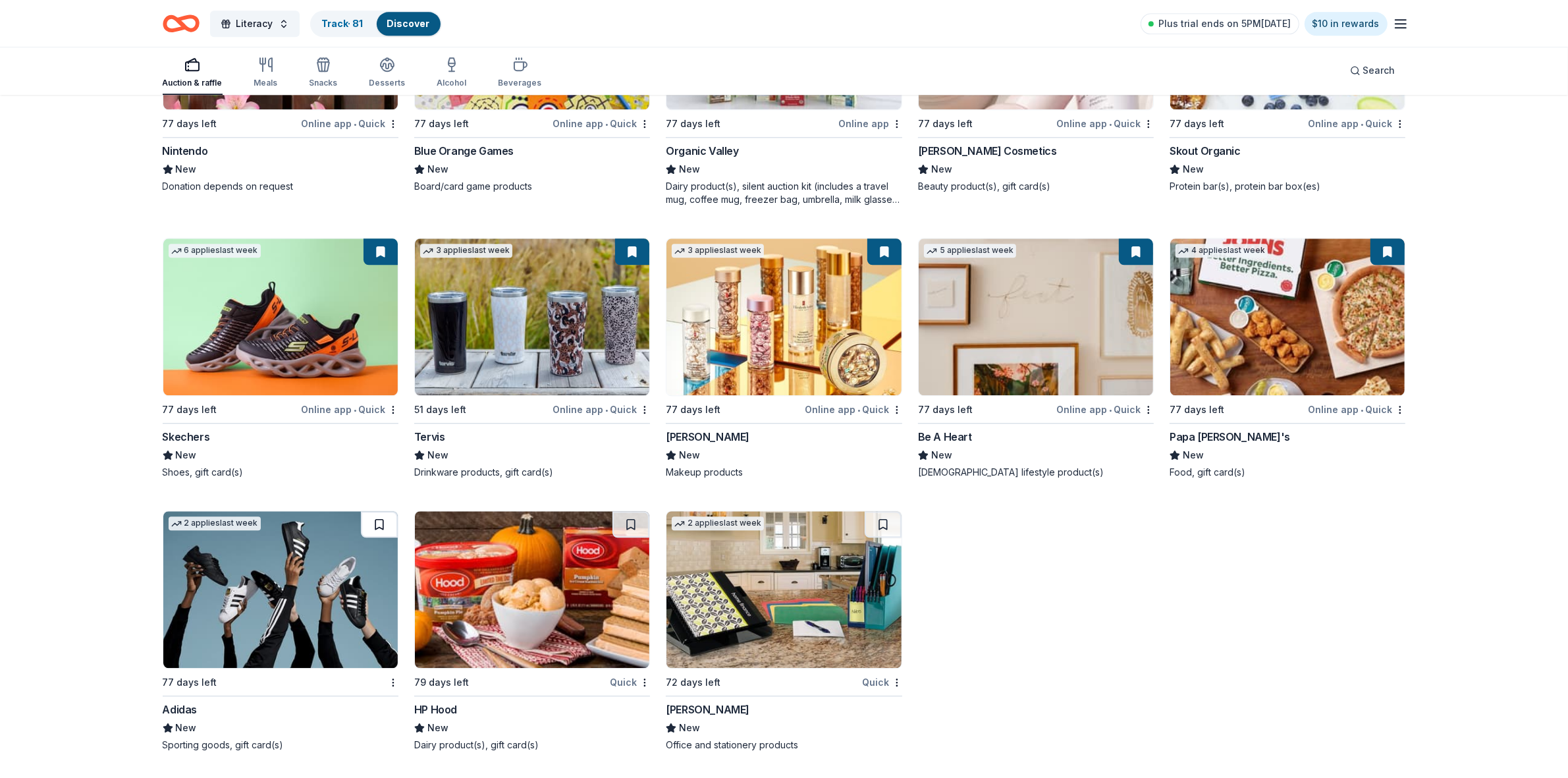
click at [383, 524] on button at bounding box center [379, 524] width 37 height 27
click at [630, 524] on button at bounding box center [631, 524] width 37 height 27
click at [887, 525] on button at bounding box center [883, 524] width 37 height 27
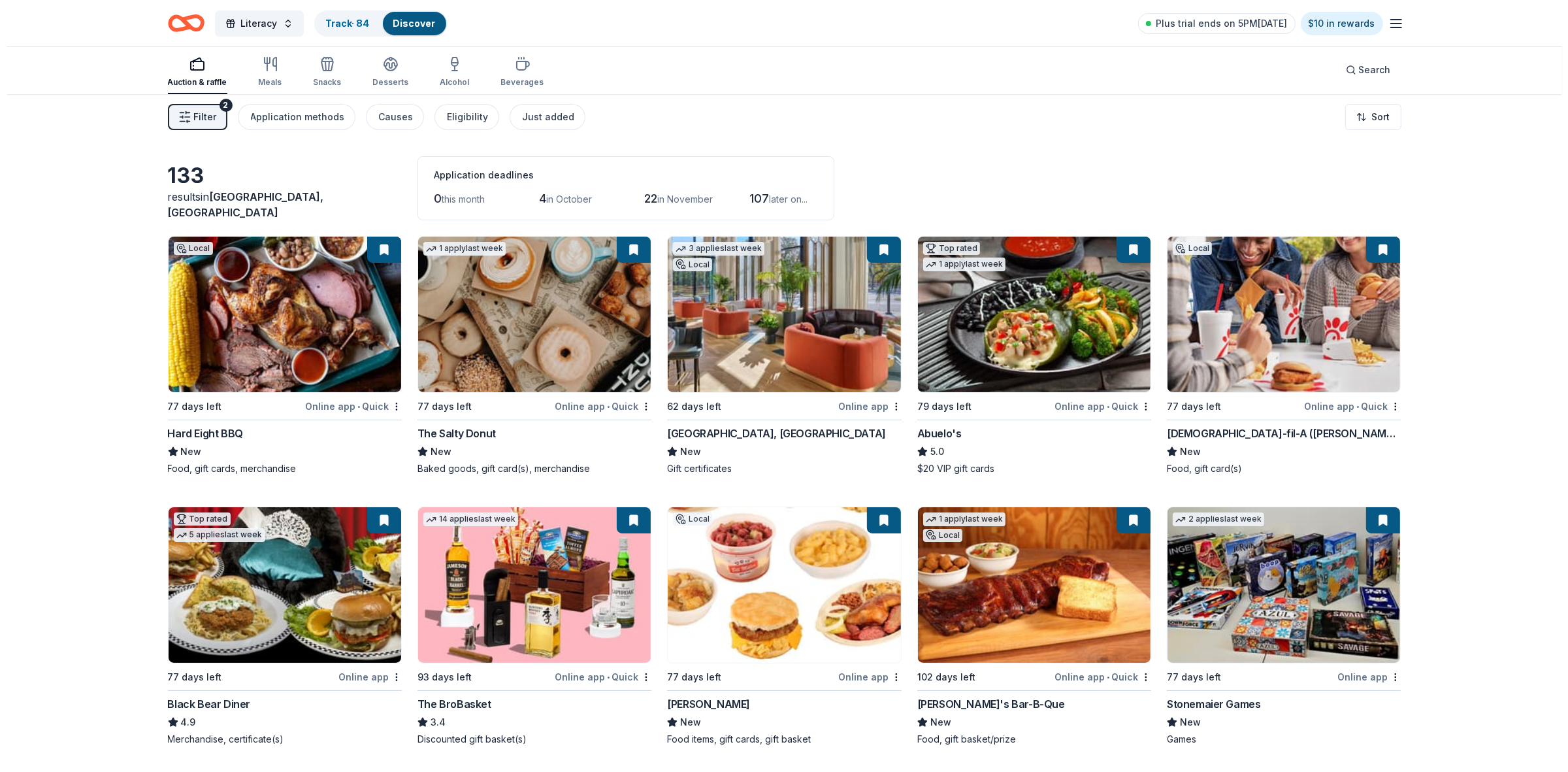
scroll to position [0, 0]
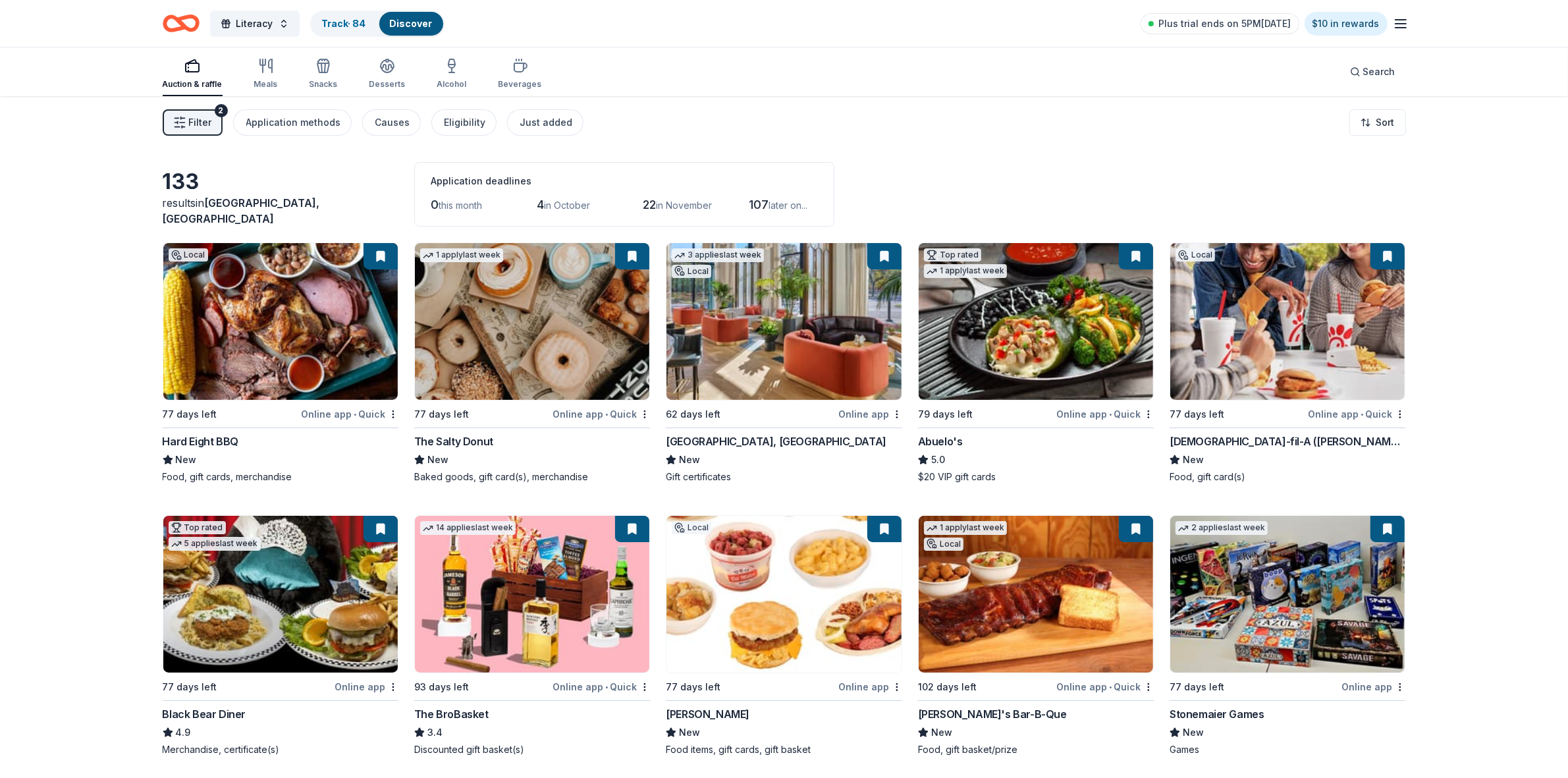
click at [208, 127] on span "Filter" at bounding box center [200, 123] width 23 height 15
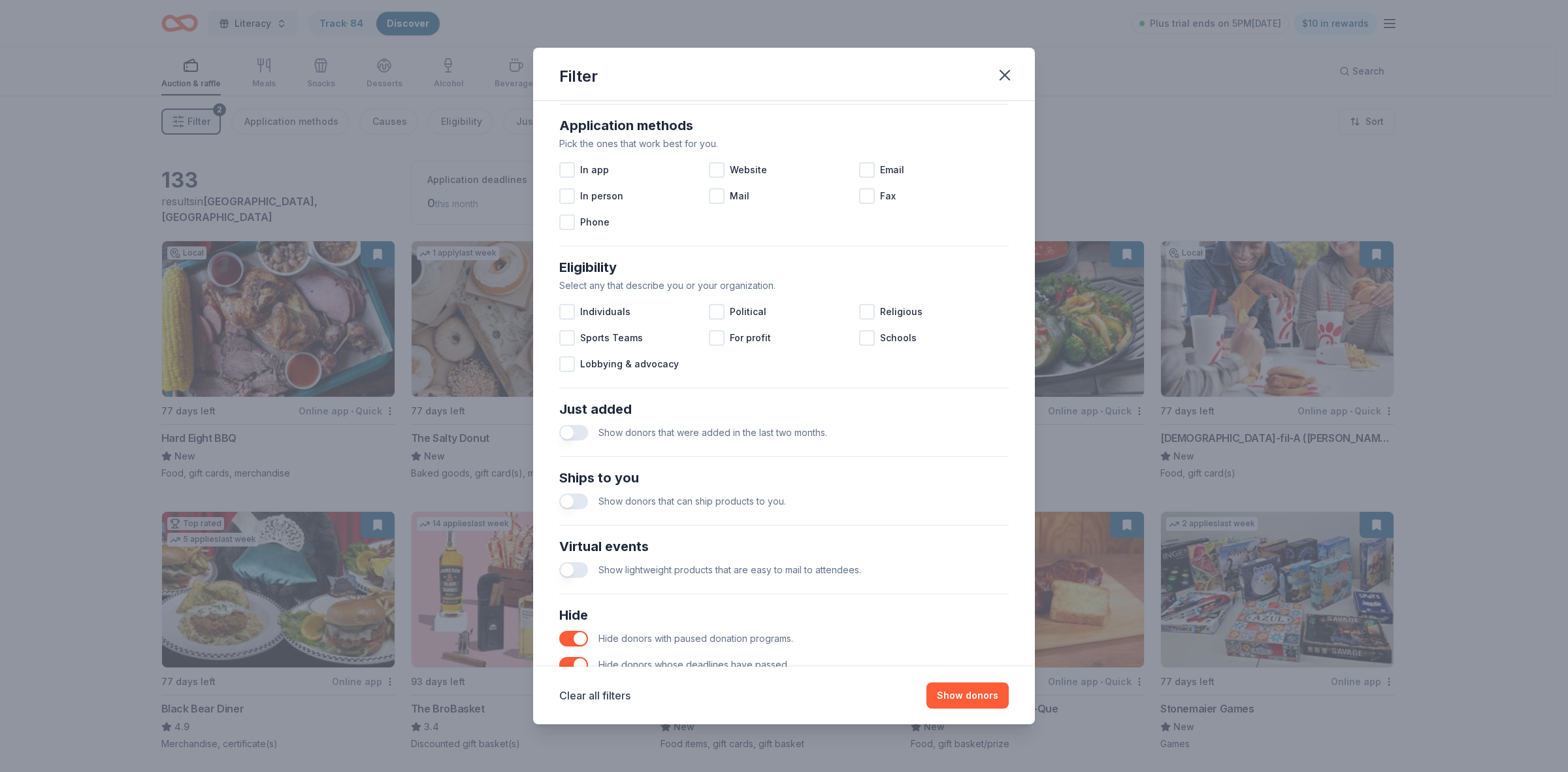
scroll to position [296, 0]
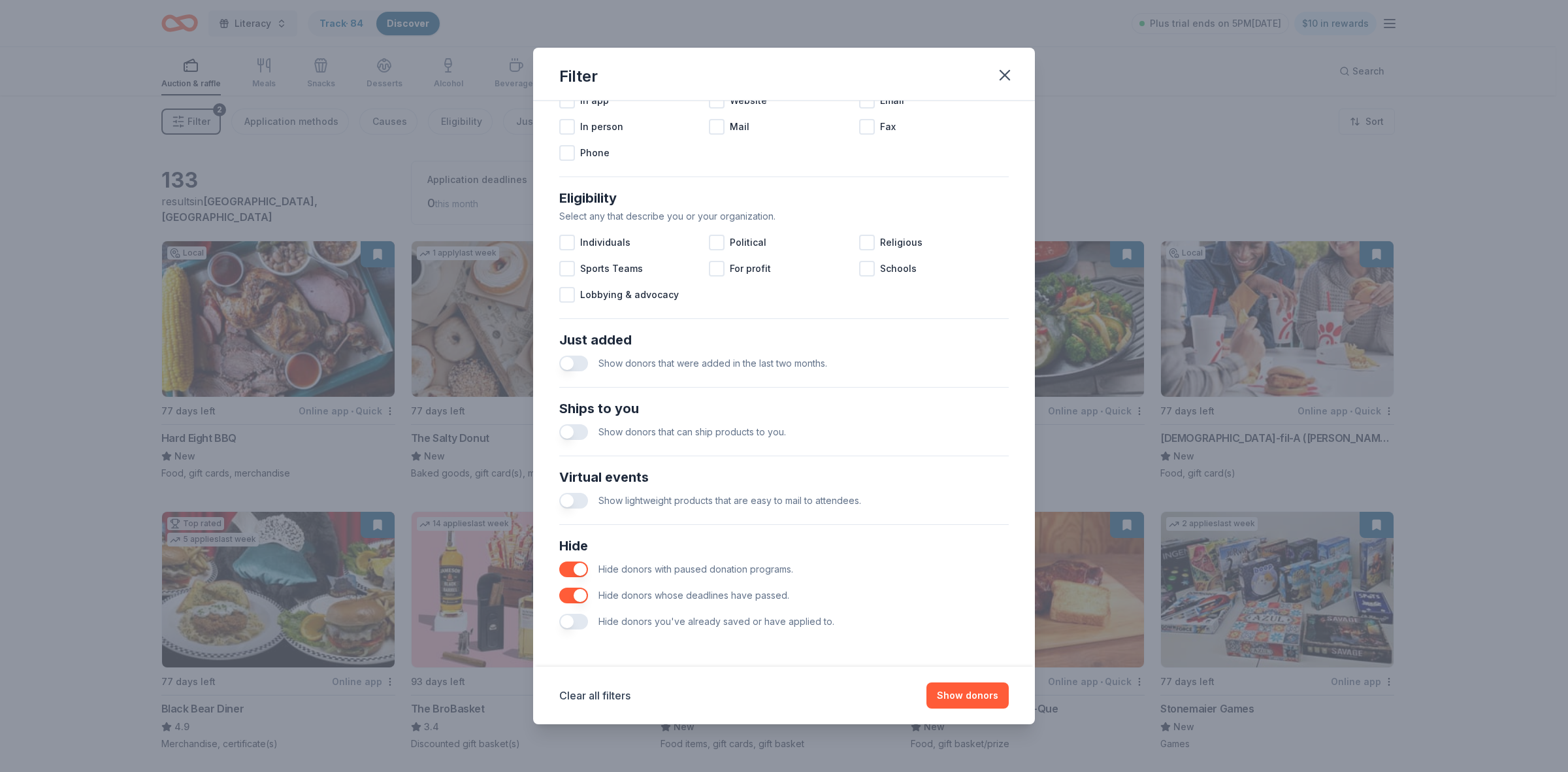
drag, startPoint x: 574, startPoint y: 622, endPoint x: 605, endPoint y: 624, distance: 31.1
click at [575, 622] on button "button" at bounding box center [574, 622] width 29 height 15
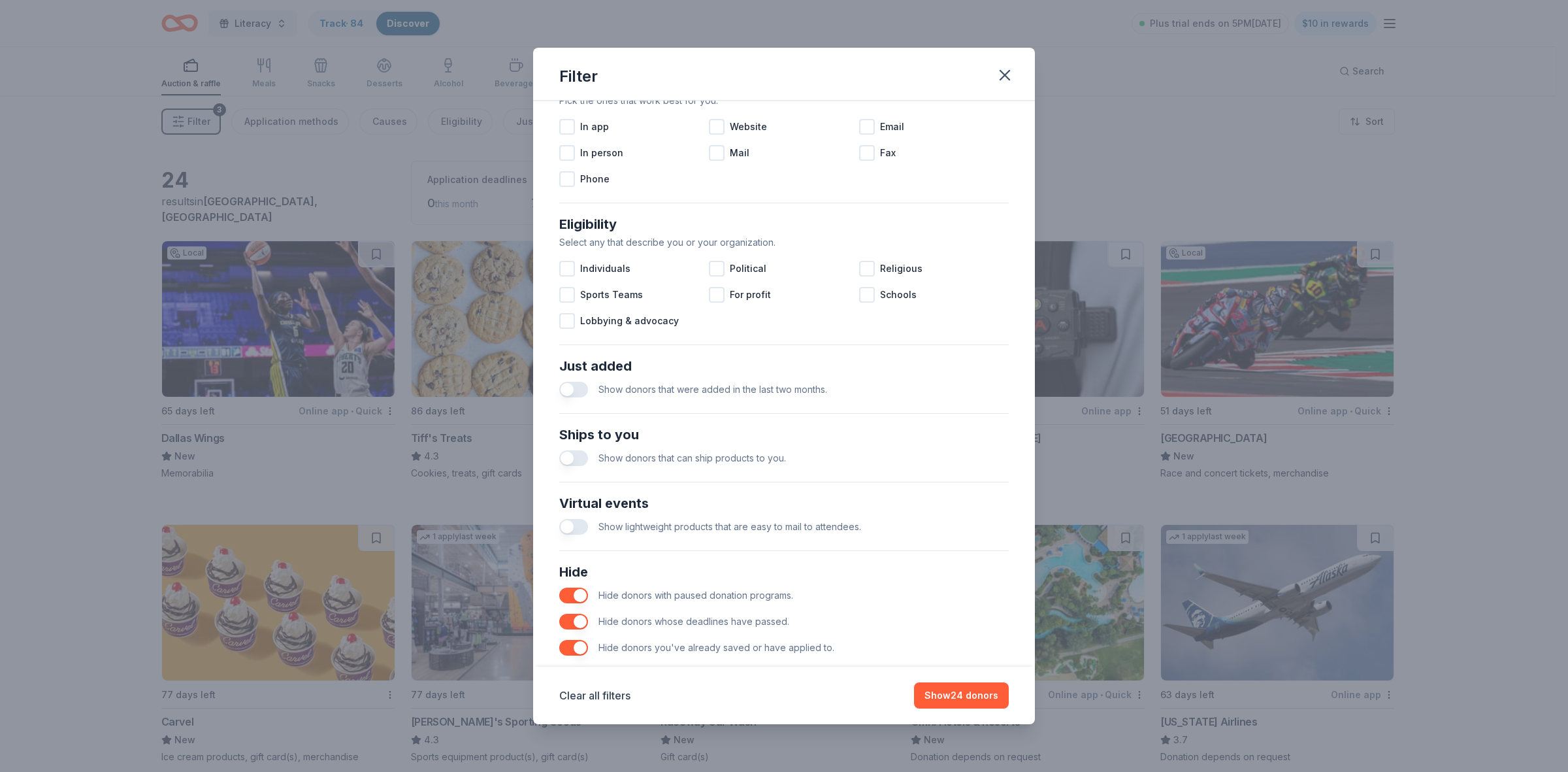
scroll to position [296, 0]
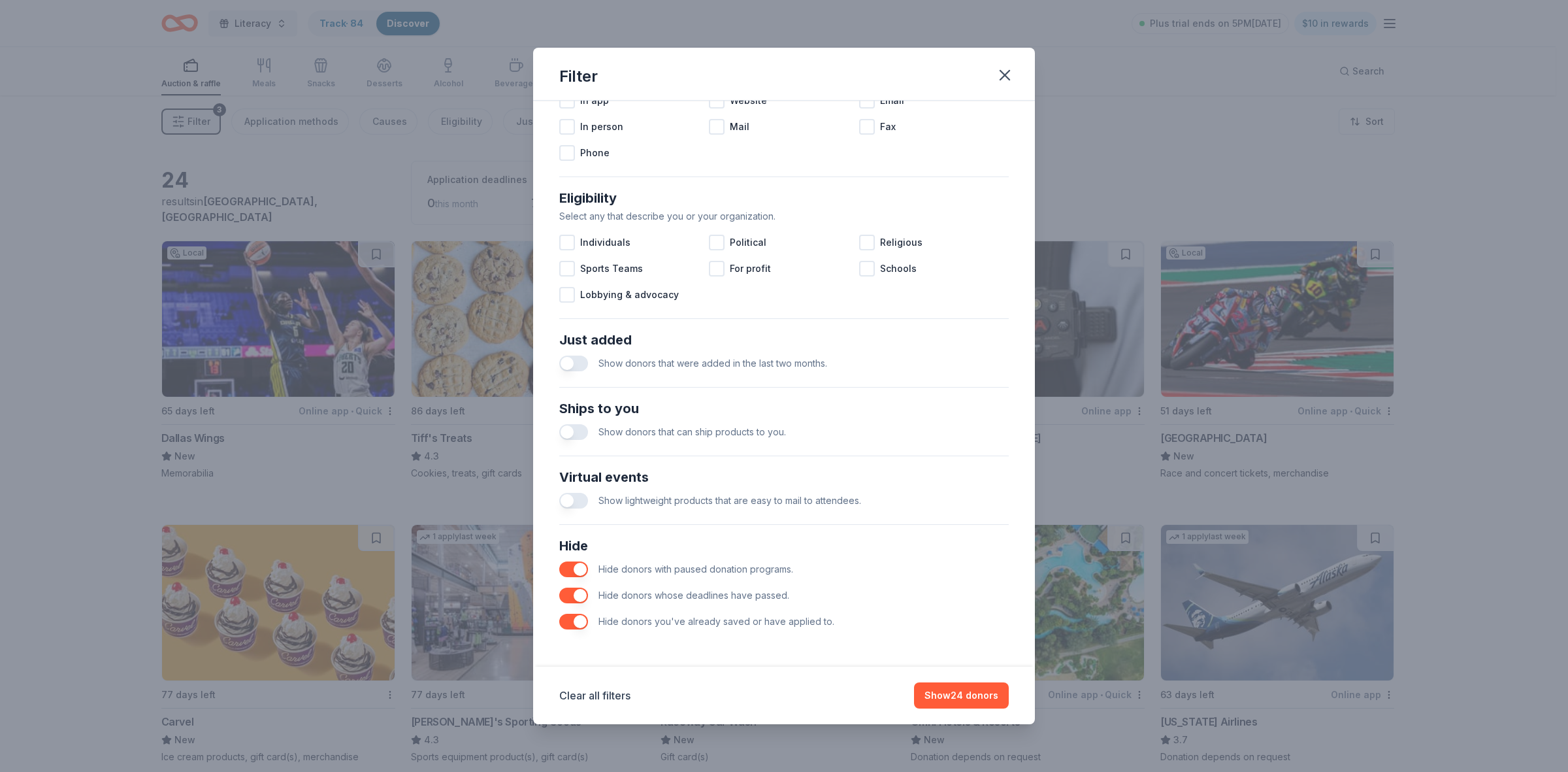
click at [566, 624] on button "button" at bounding box center [574, 622] width 29 height 15
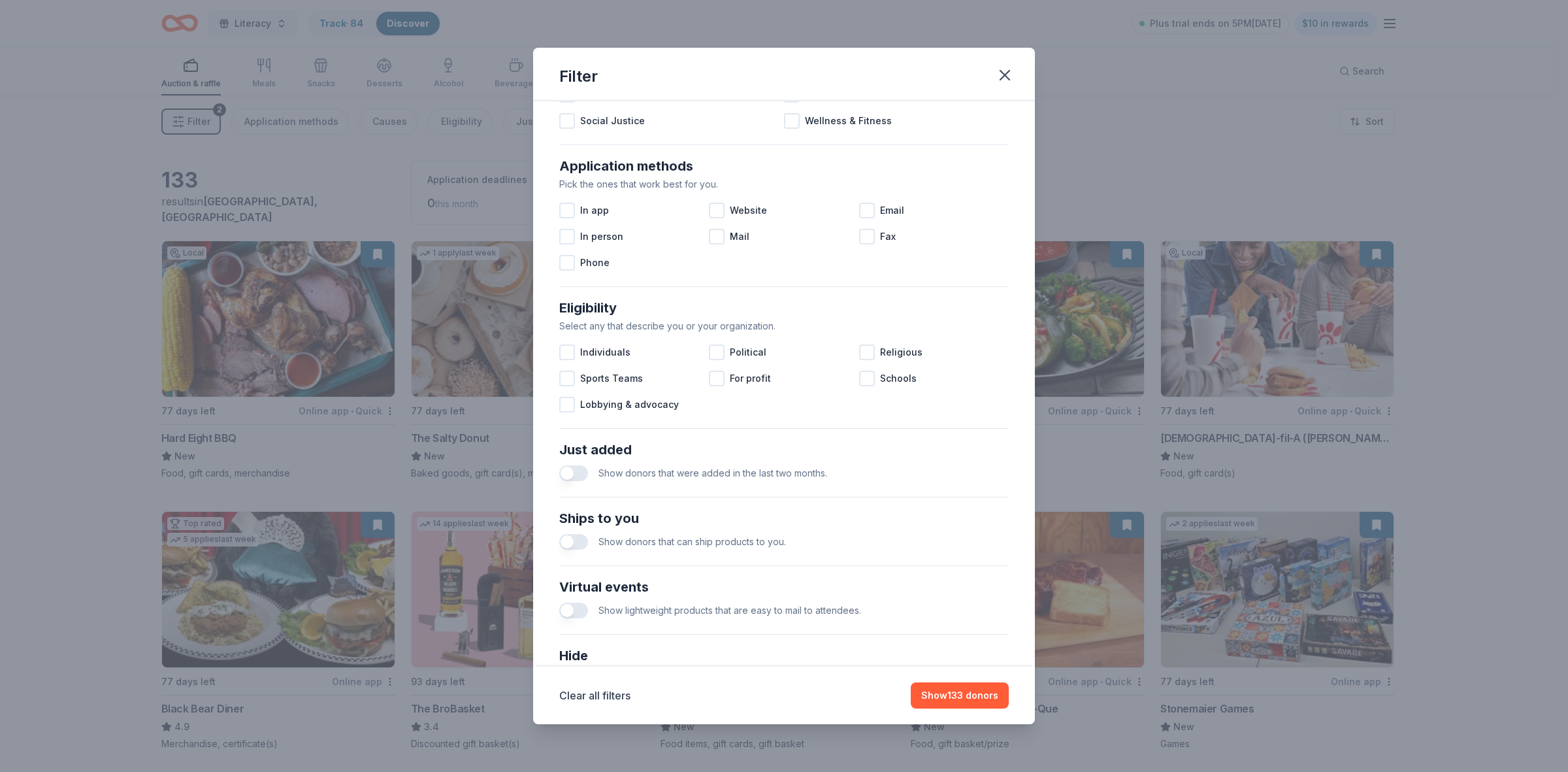
scroll to position [133, 0]
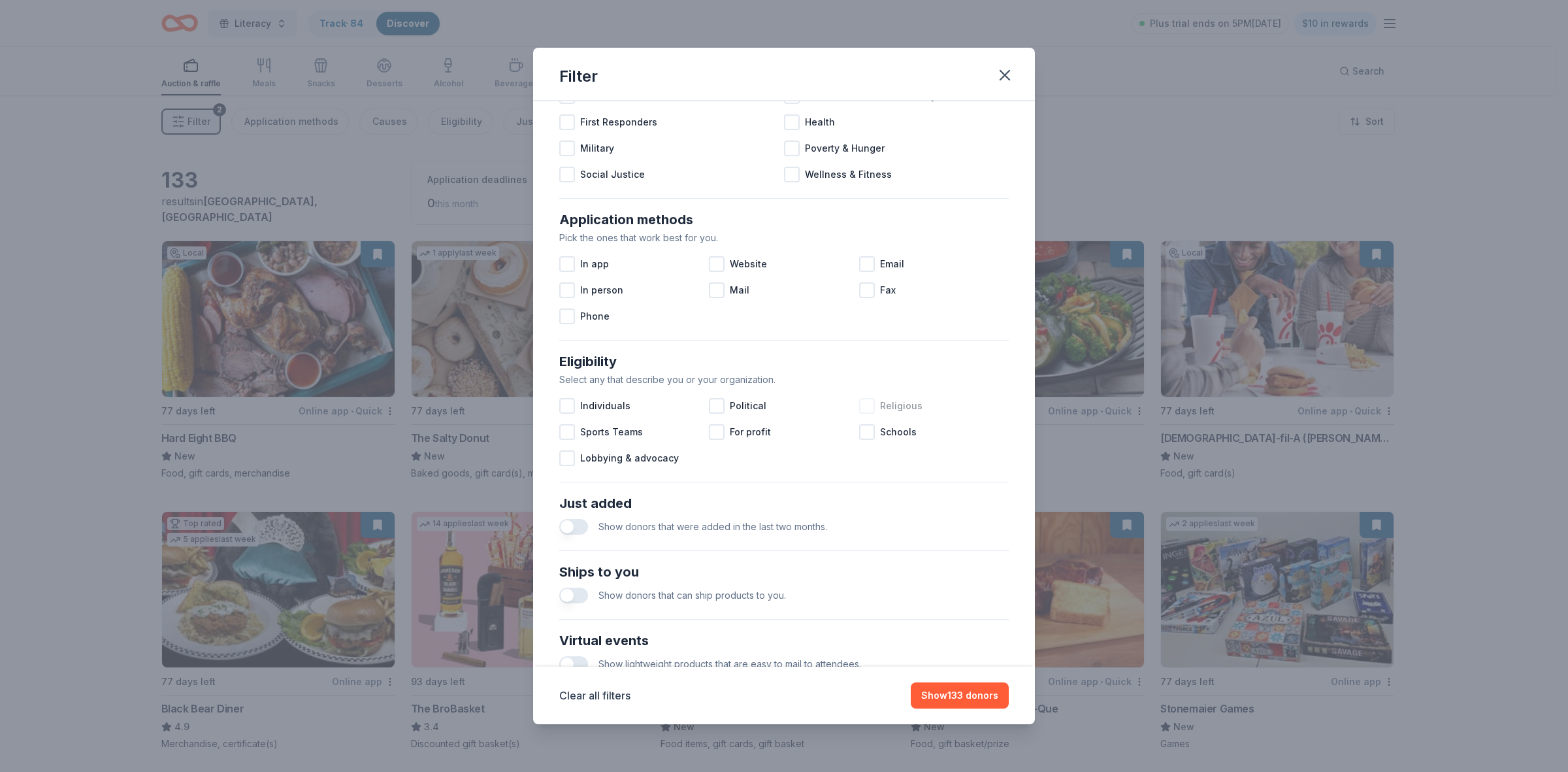
click at [863, 400] on div at bounding box center [867, 406] width 15 height 15
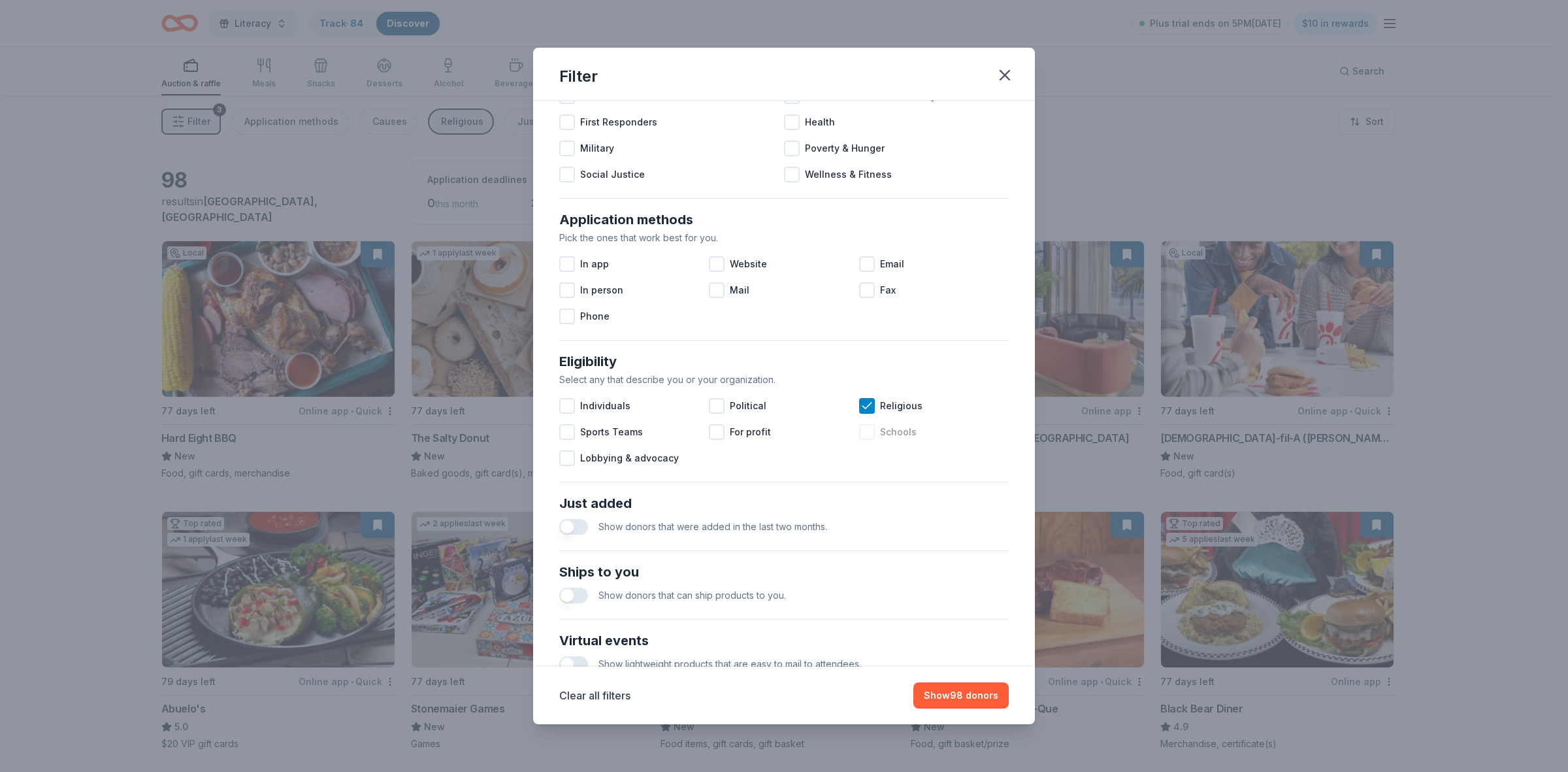
click at [859, 435] on div at bounding box center [867, 432] width 15 height 15
click at [860, 431] on icon at bounding box center [866, 431] width 13 height 13
click at [860, 406] on icon at bounding box center [866, 406] width 13 height 13
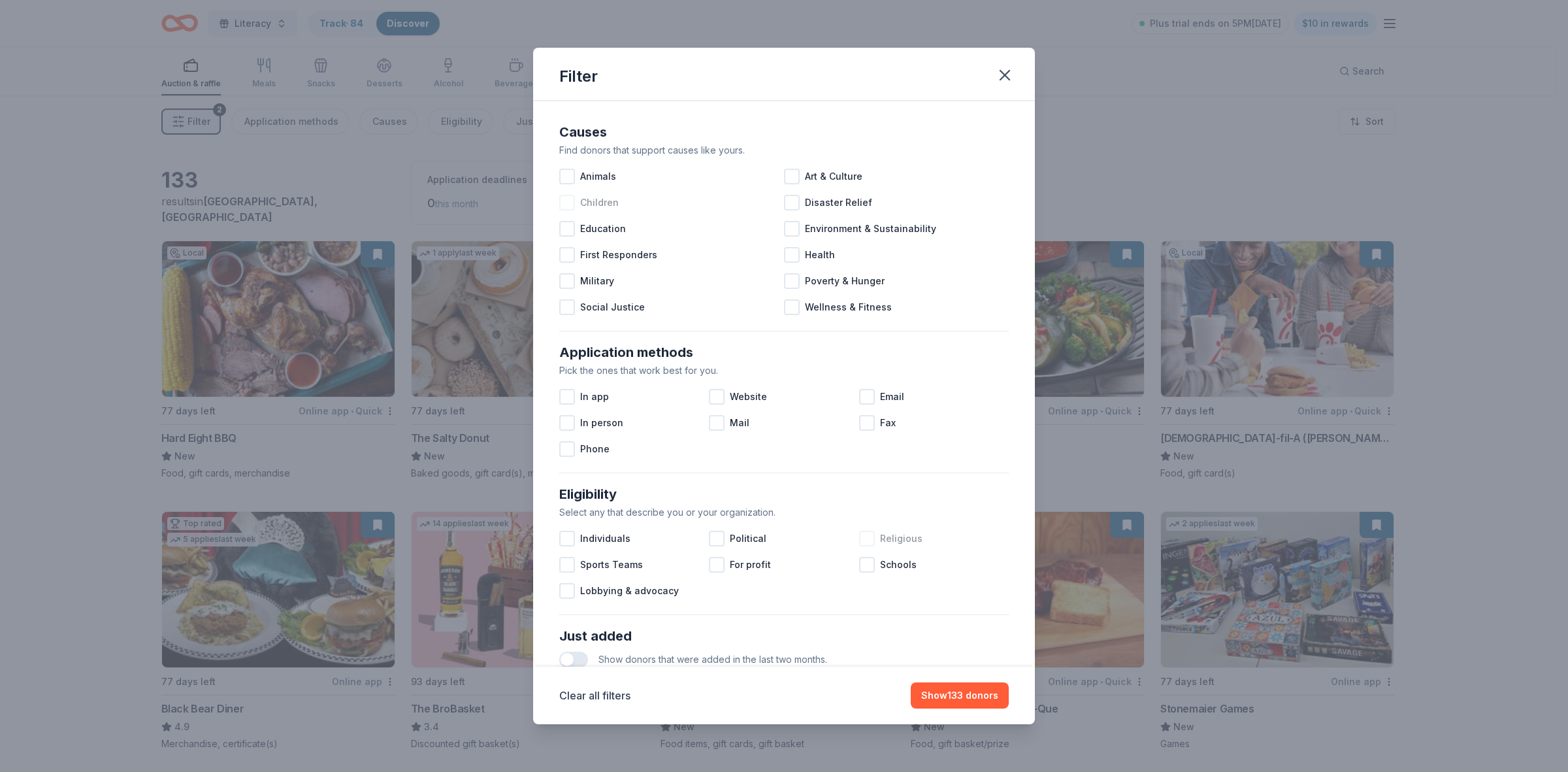
click at [566, 201] on div at bounding box center [567, 202] width 15 height 15
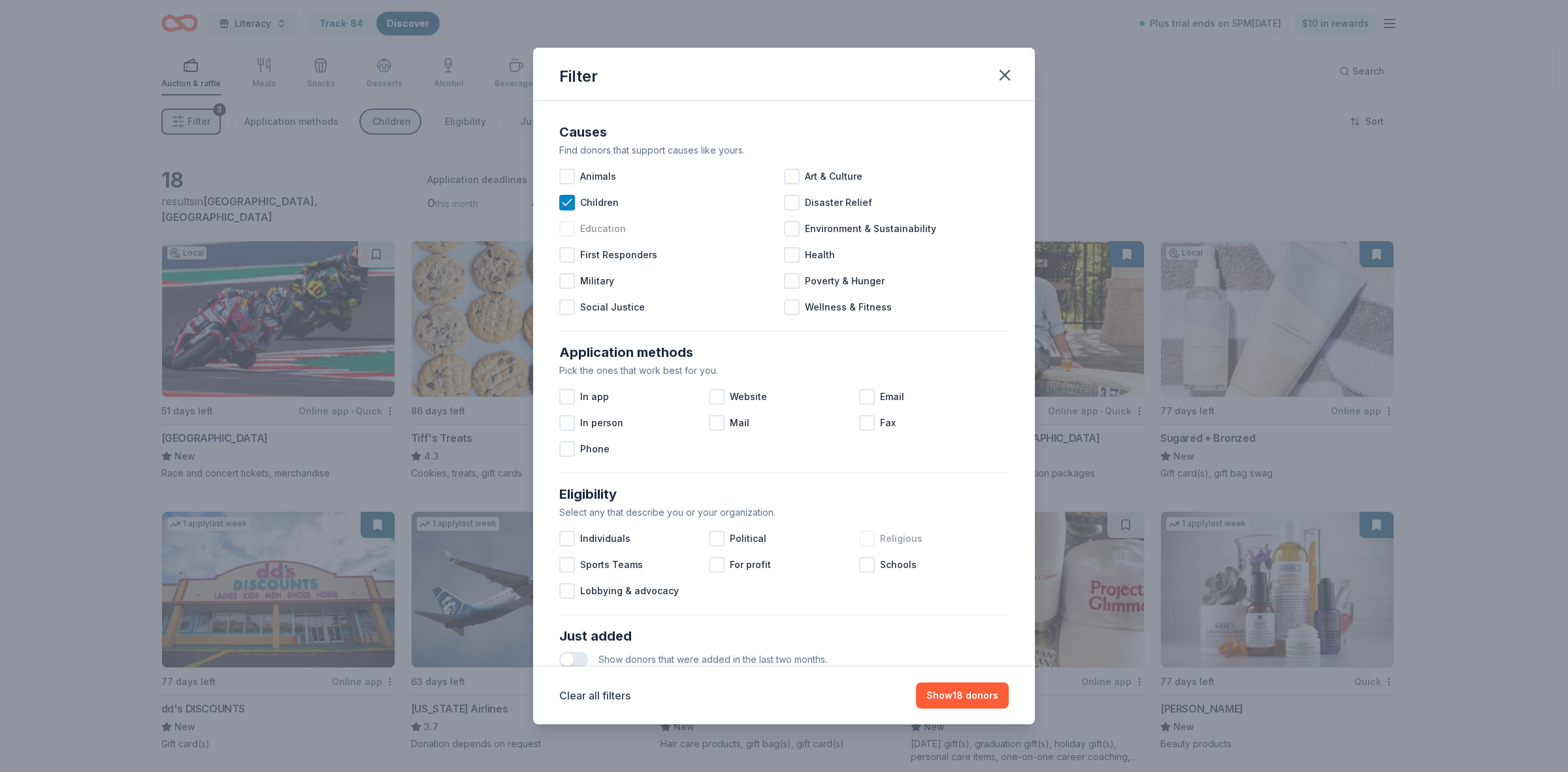
click at [563, 232] on div at bounding box center [567, 229] width 15 height 15
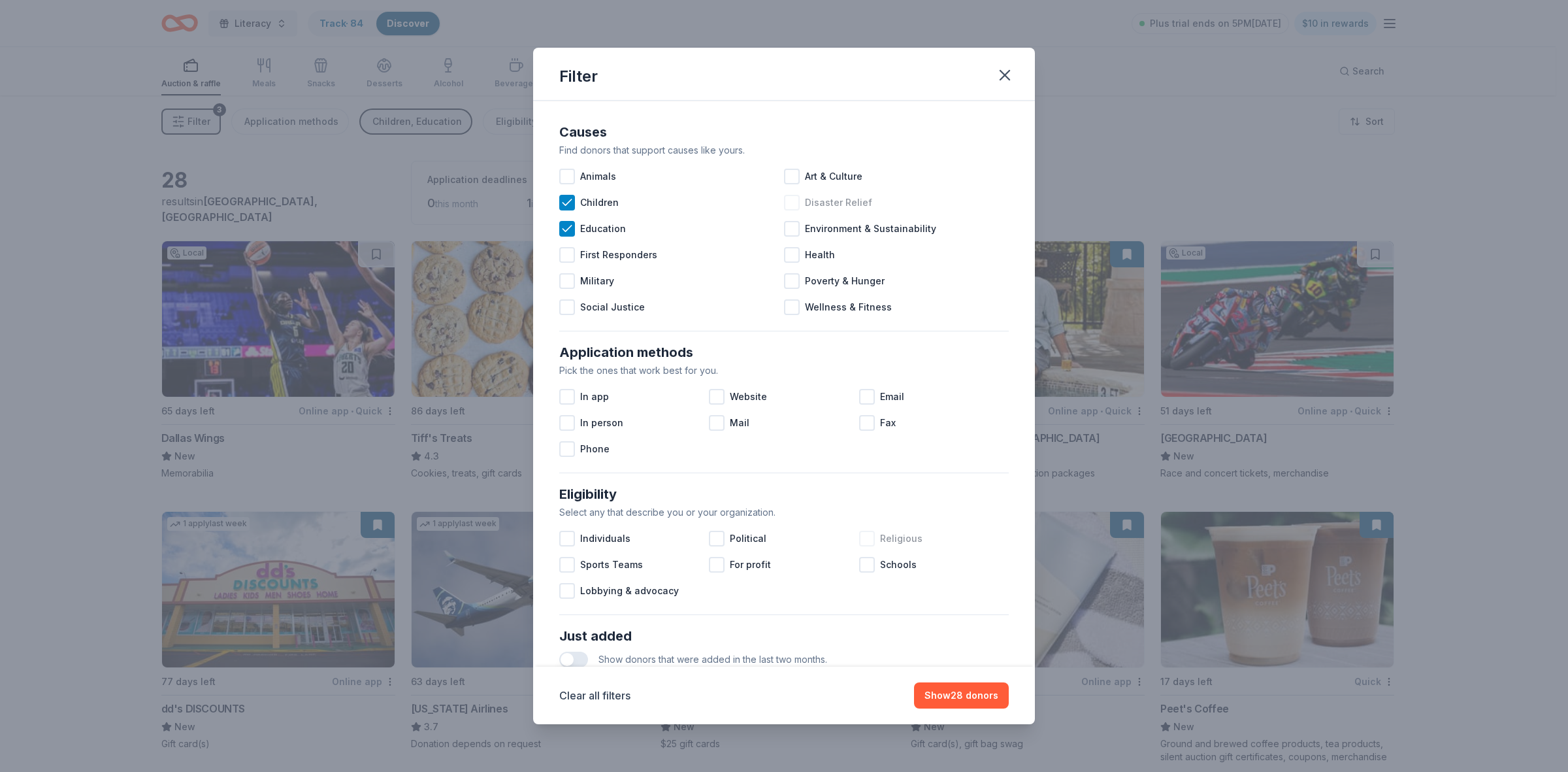
click at [786, 202] on div at bounding box center [791, 202] width 15 height 15
click at [786, 202] on icon at bounding box center [791, 202] width 13 height 13
click at [792, 256] on div at bounding box center [791, 255] width 15 height 15
click at [787, 258] on icon at bounding box center [791, 254] width 13 height 13
click at [784, 284] on div at bounding box center [791, 281] width 15 height 15
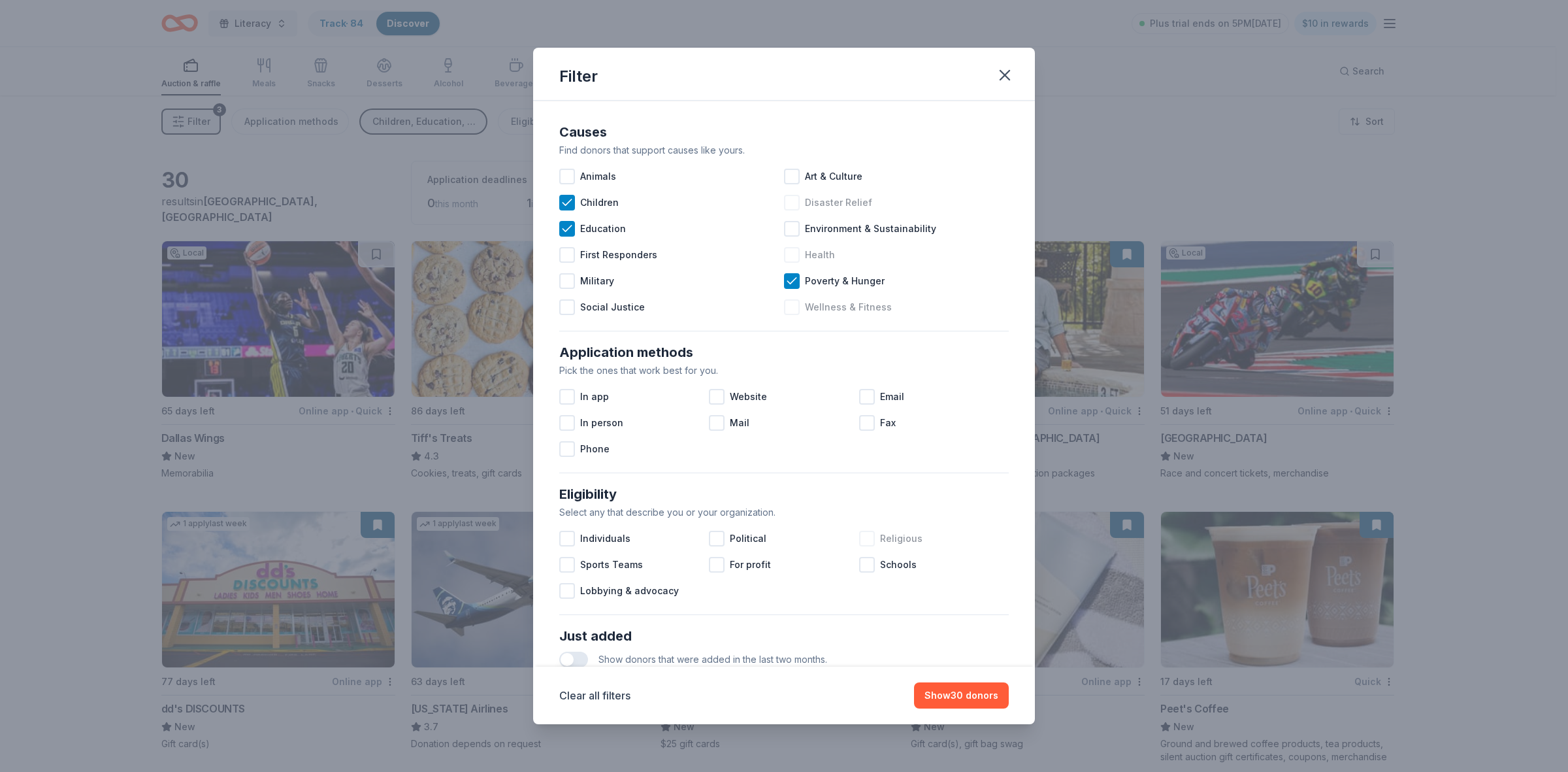
click at [784, 310] on div at bounding box center [791, 307] width 15 height 15
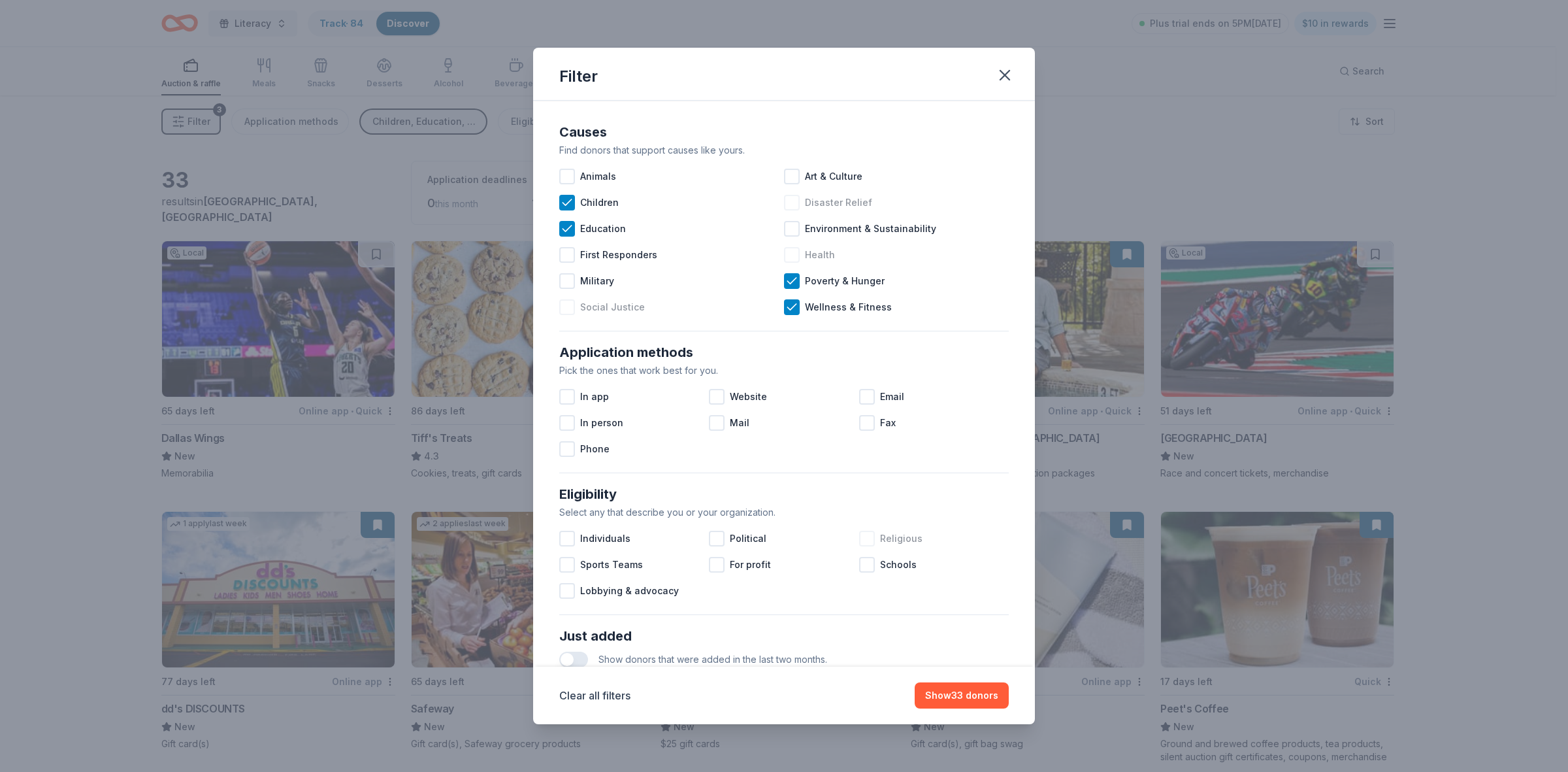
click at [569, 310] on div at bounding box center [567, 307] width 15 height 15
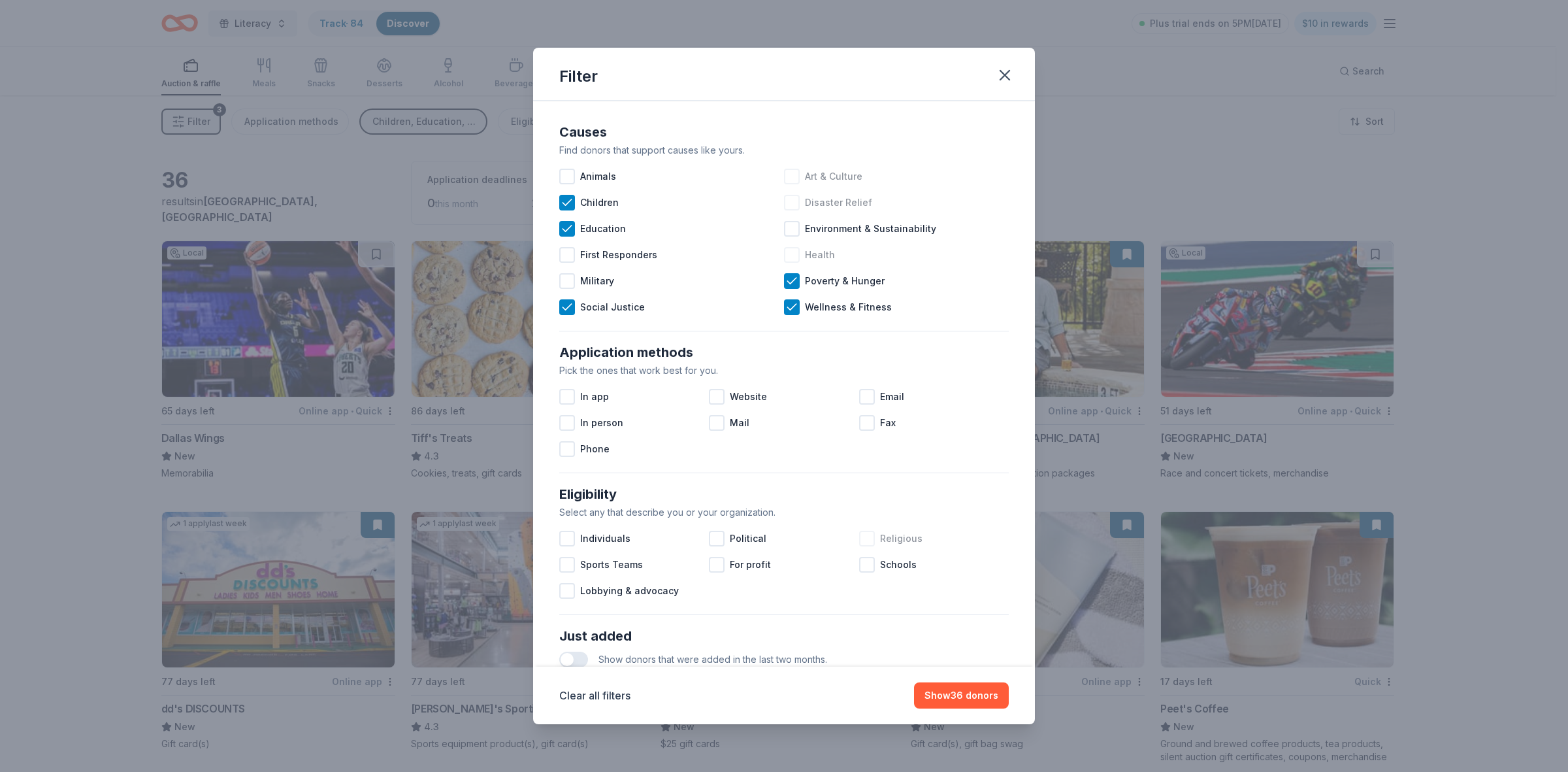
click at [789, 178] on div at bounding box center [791, 176] width 15 height 15
click at [784, 207] on div at bounding box center [791, 202] width 15 height 15
click at [784, 230] on div at bounding box center [791, 229] width 15 height 15
click at [790, 257] on div at bounding box center [791, 255] width 15 height 15
click at [575, 282] on div "Military" at bounding box center [671, 281] width 224 height 26
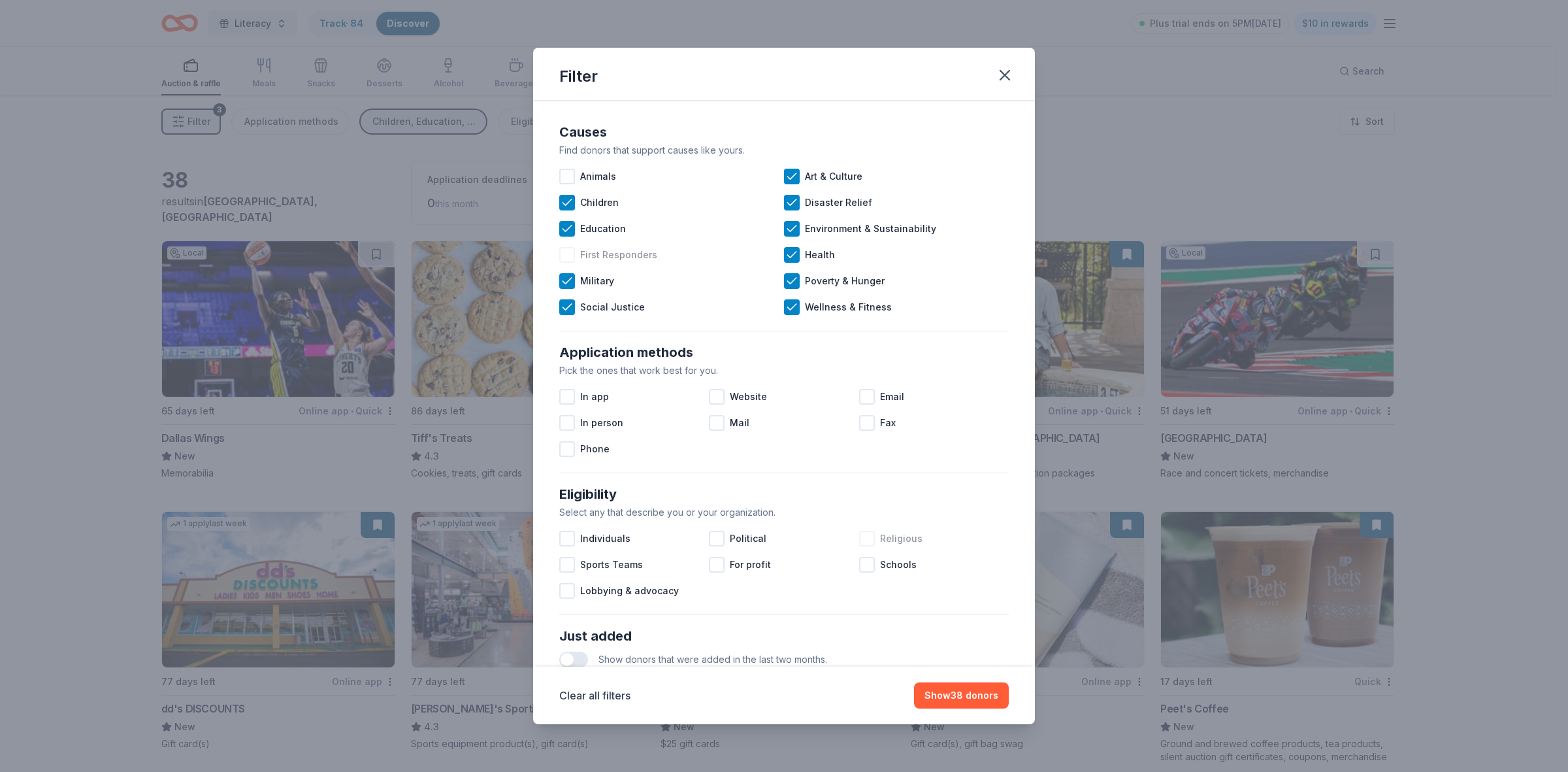
click at [569, 256] on div at bounding box center [567, 255] width 15 height 15
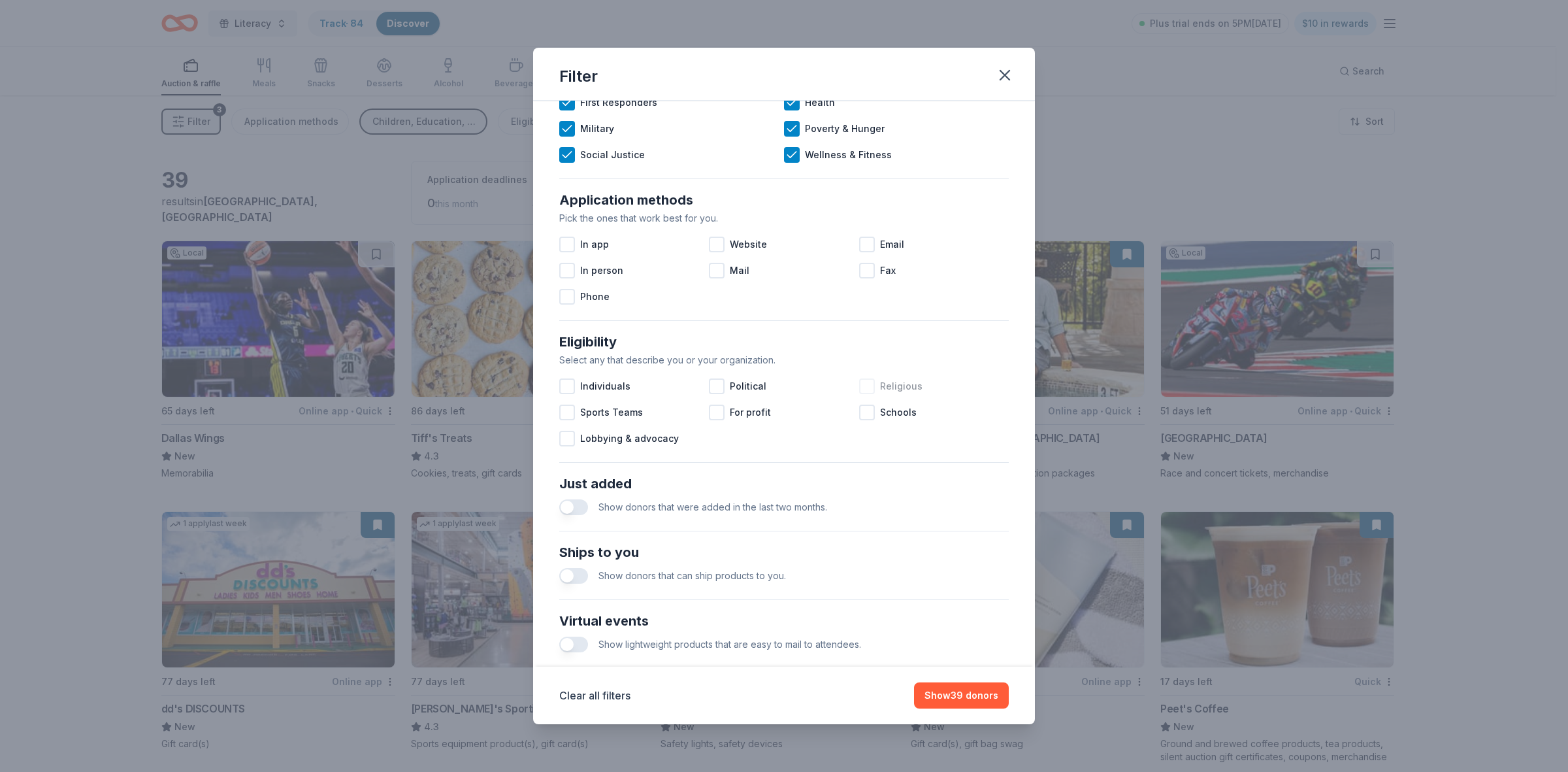
scroll to position [245, 0]
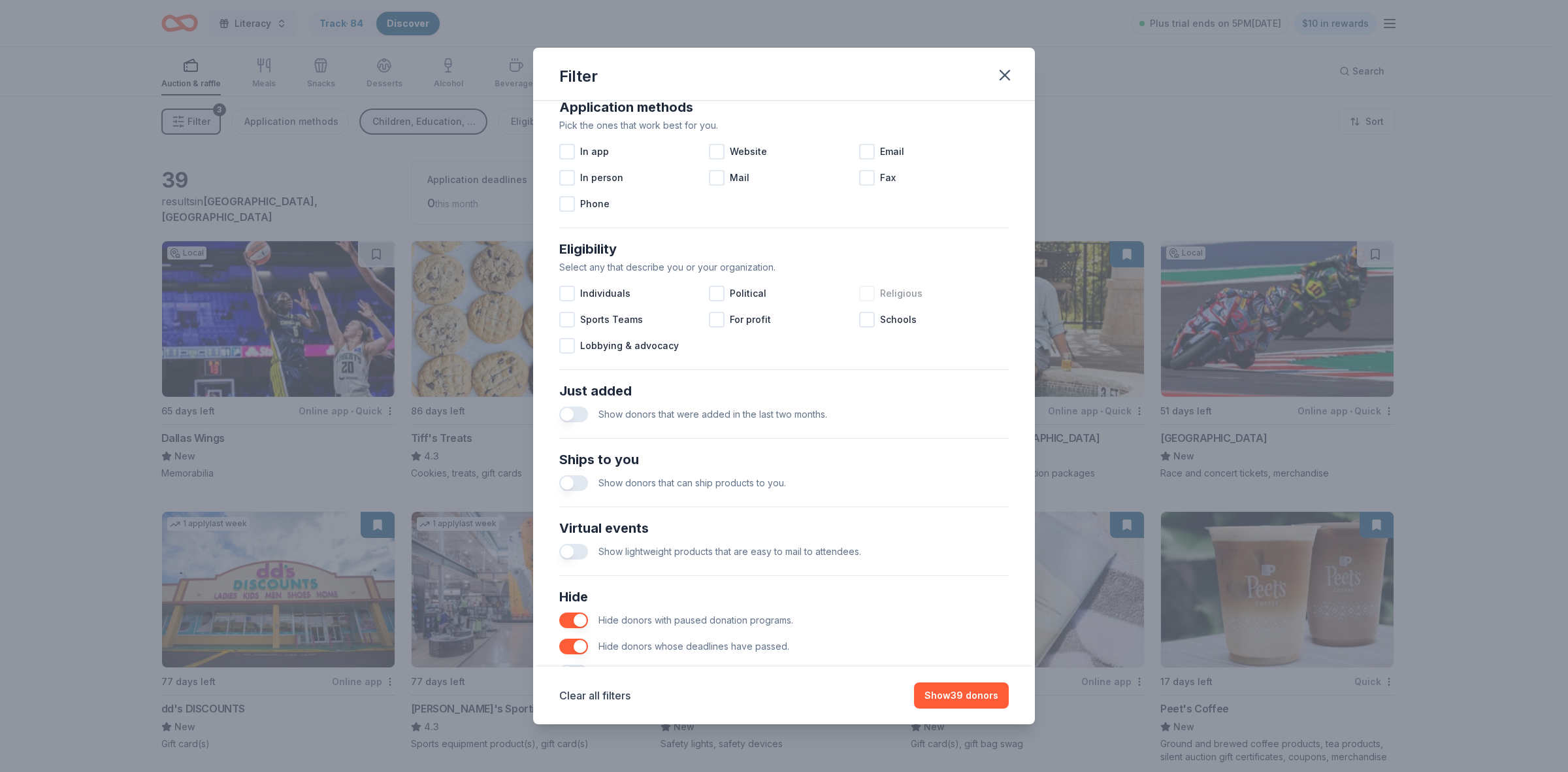
click at [860, 292] on div at bounding box center [867, 293] width 15 height 15
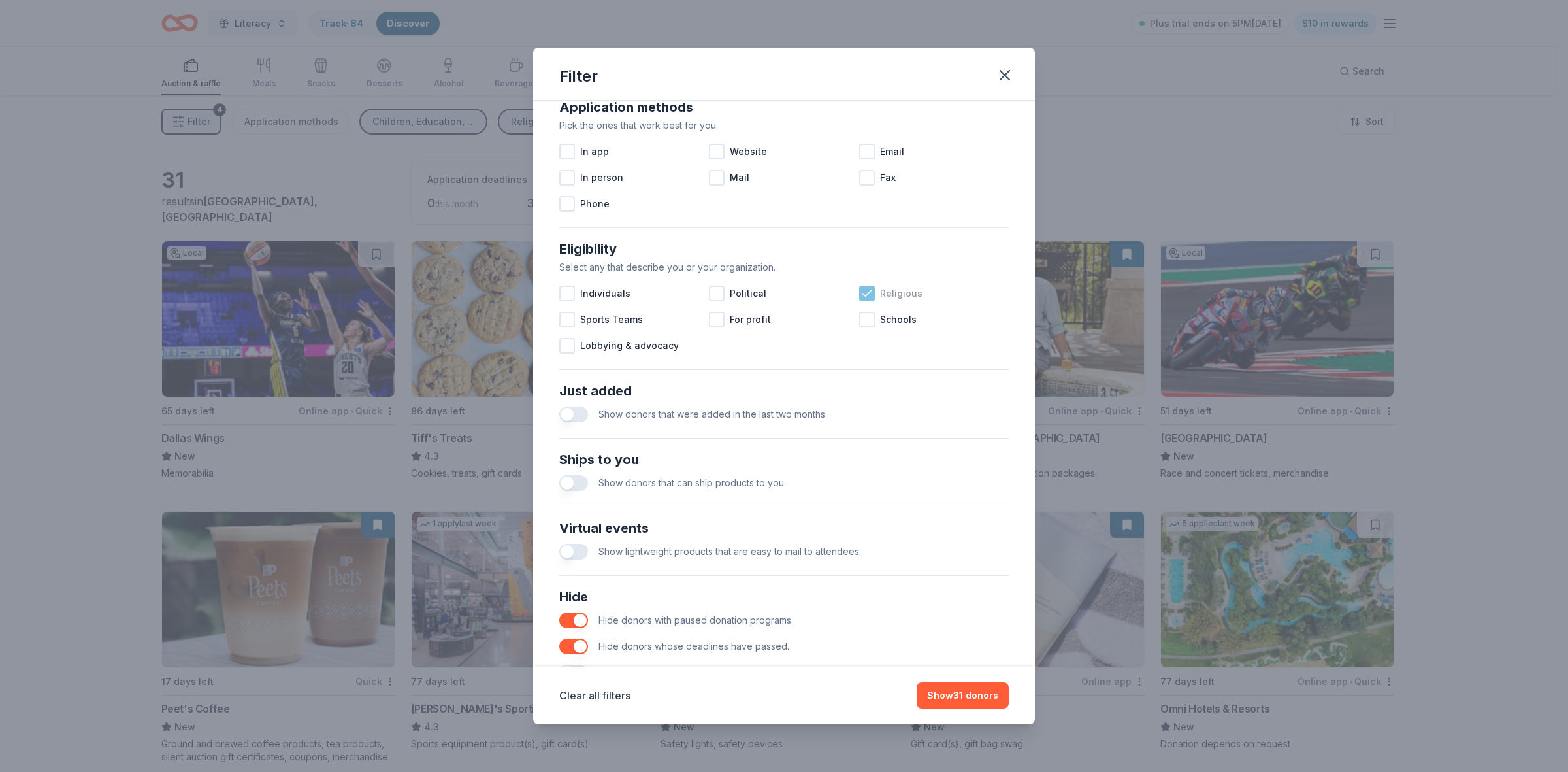
click at [860, 296] on icon at bounding box center [866, 292] width 13 height 13
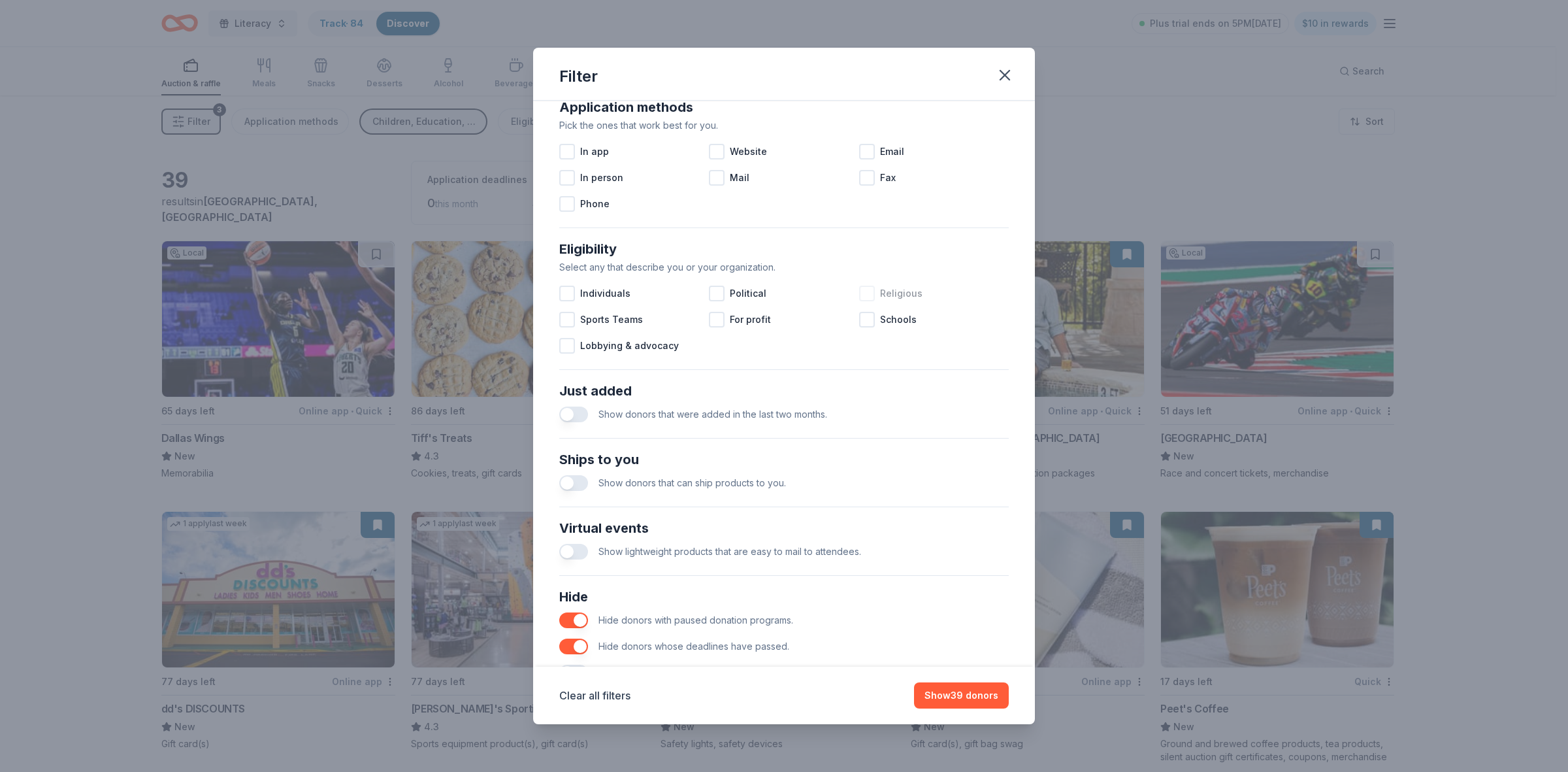
click at [585, 484] on button "button" at bounding box center [574, 483] width 29 height 15
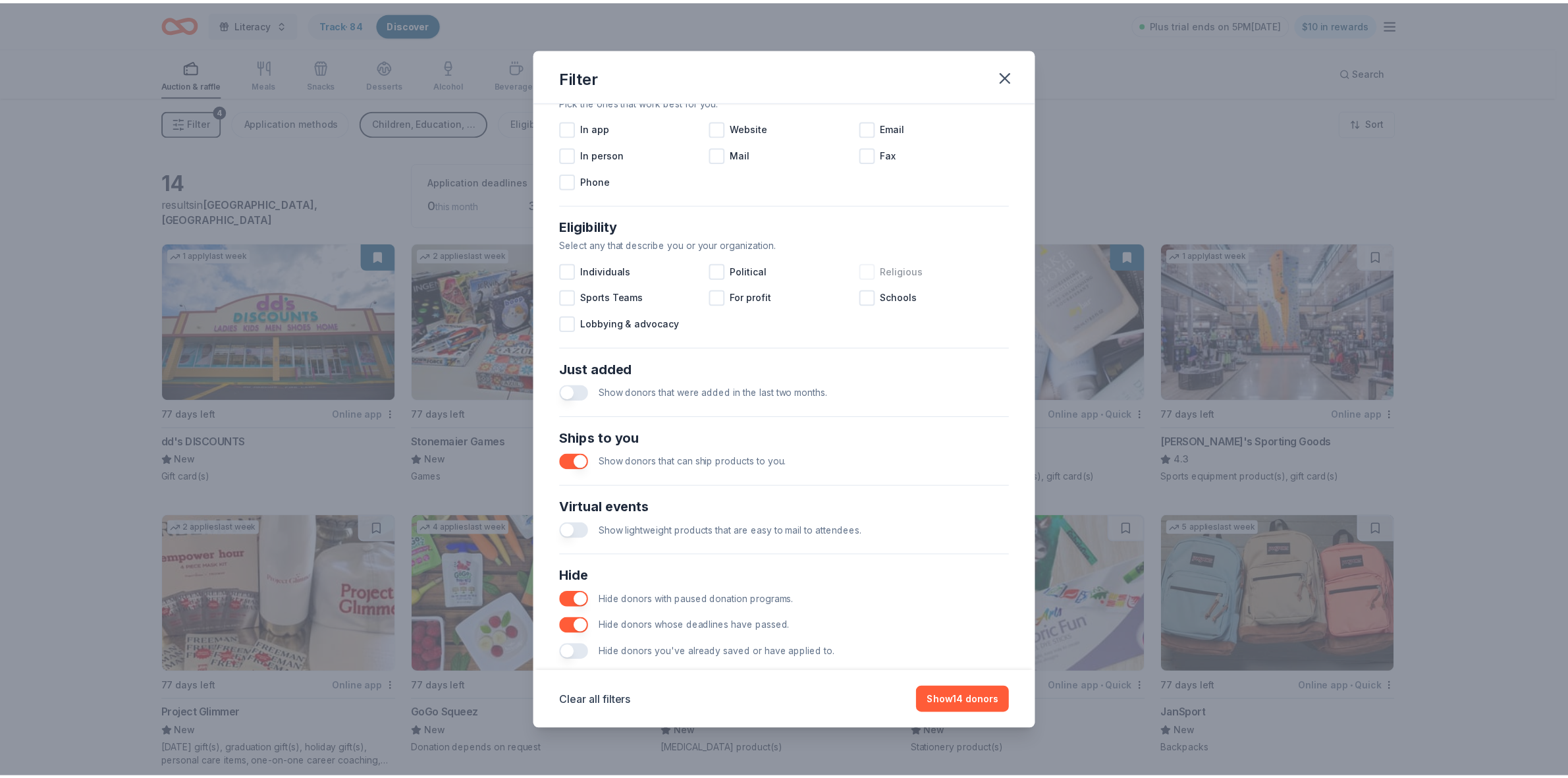
scroll to position [298, 0]
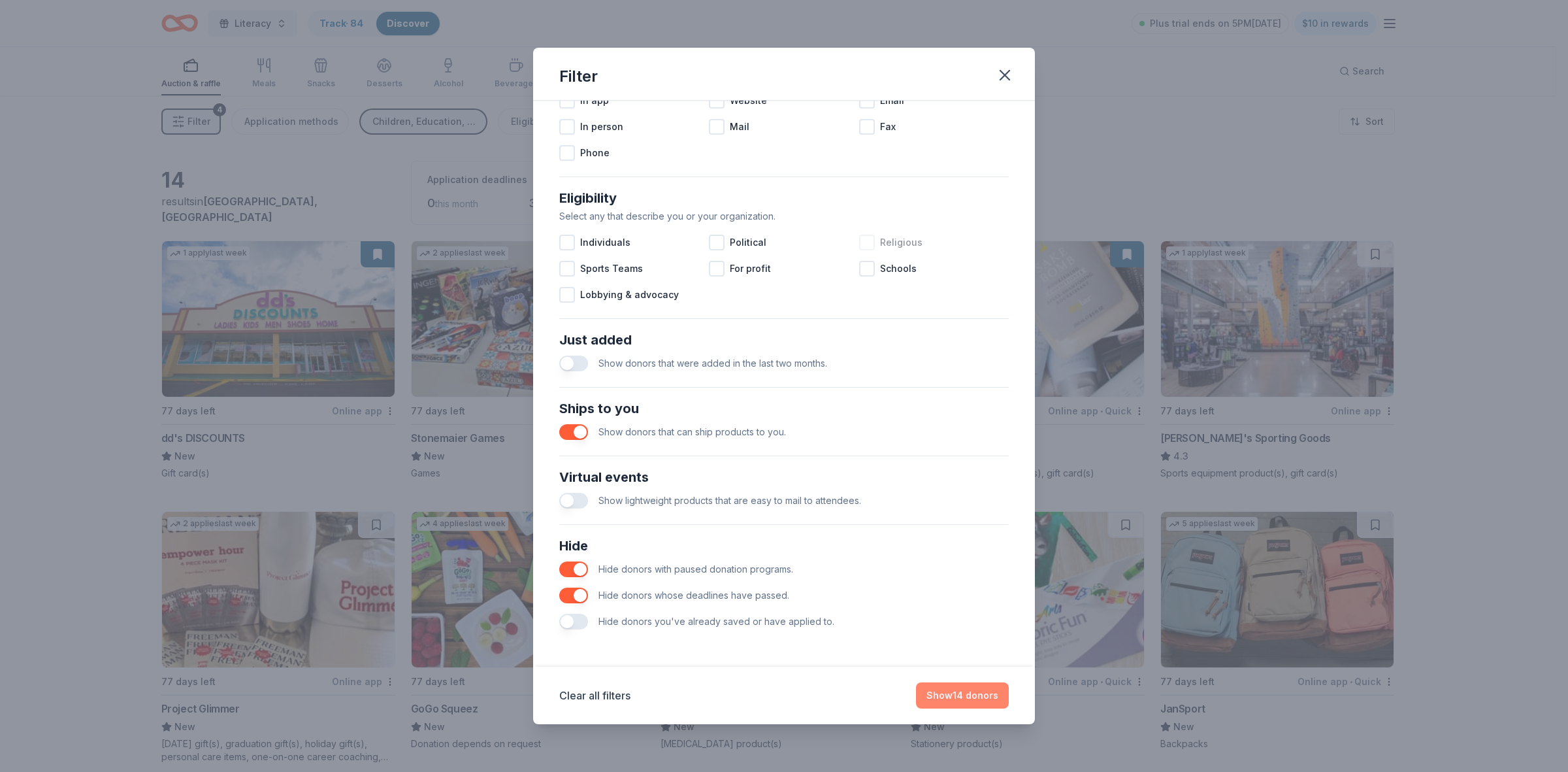
click at [954, 696] on button "Show 14 donors" at bounding box center [962, 695] width 93 height 26
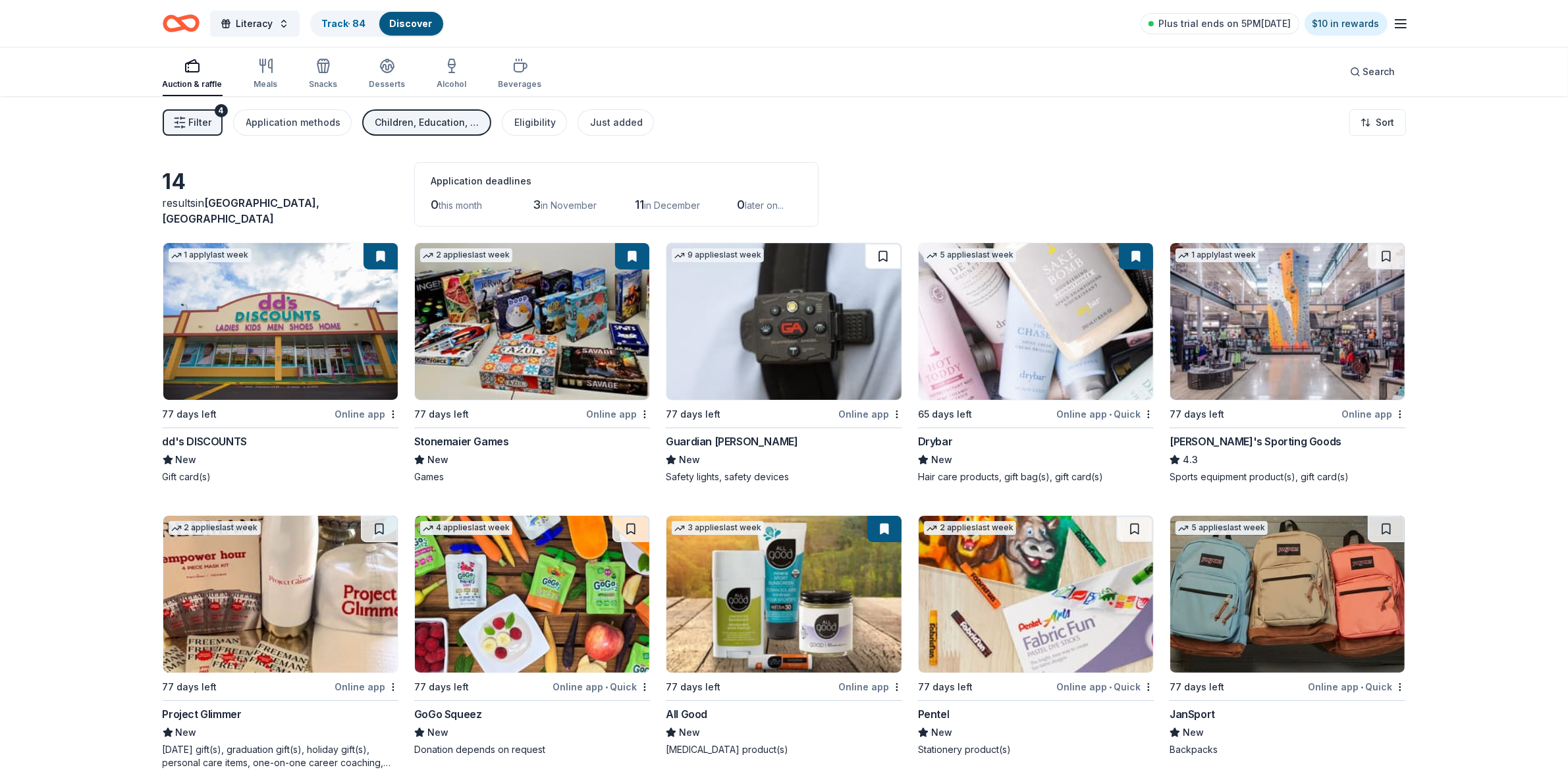
click at [881, 252] on button at bounding box center [883, 256] width 37 height 27
click at [1387, 252] on button at bounding box center [1385, 256] width 37 height 27
click at [1391, 530] on button at bounding box center [1385, 529] width 37 height 27
click at [1134, 528] on button at bounding box center [1134, 529] width 37 height 27
click at [374, 524] on button at bounding box center [379, 529] width 37 height 27
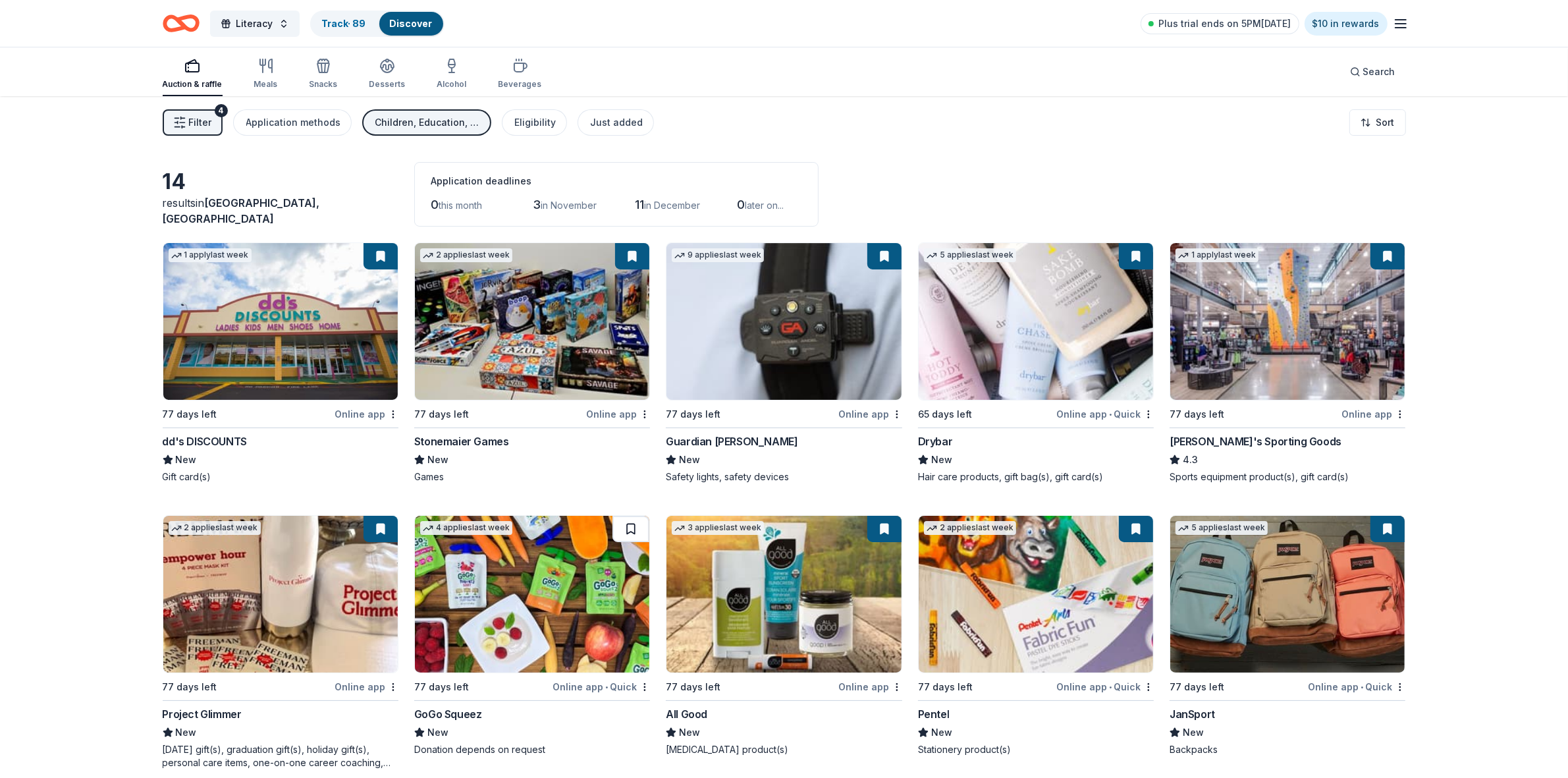
click at [629, 530] on button at bounding box center [631, 529] width 37 height 27
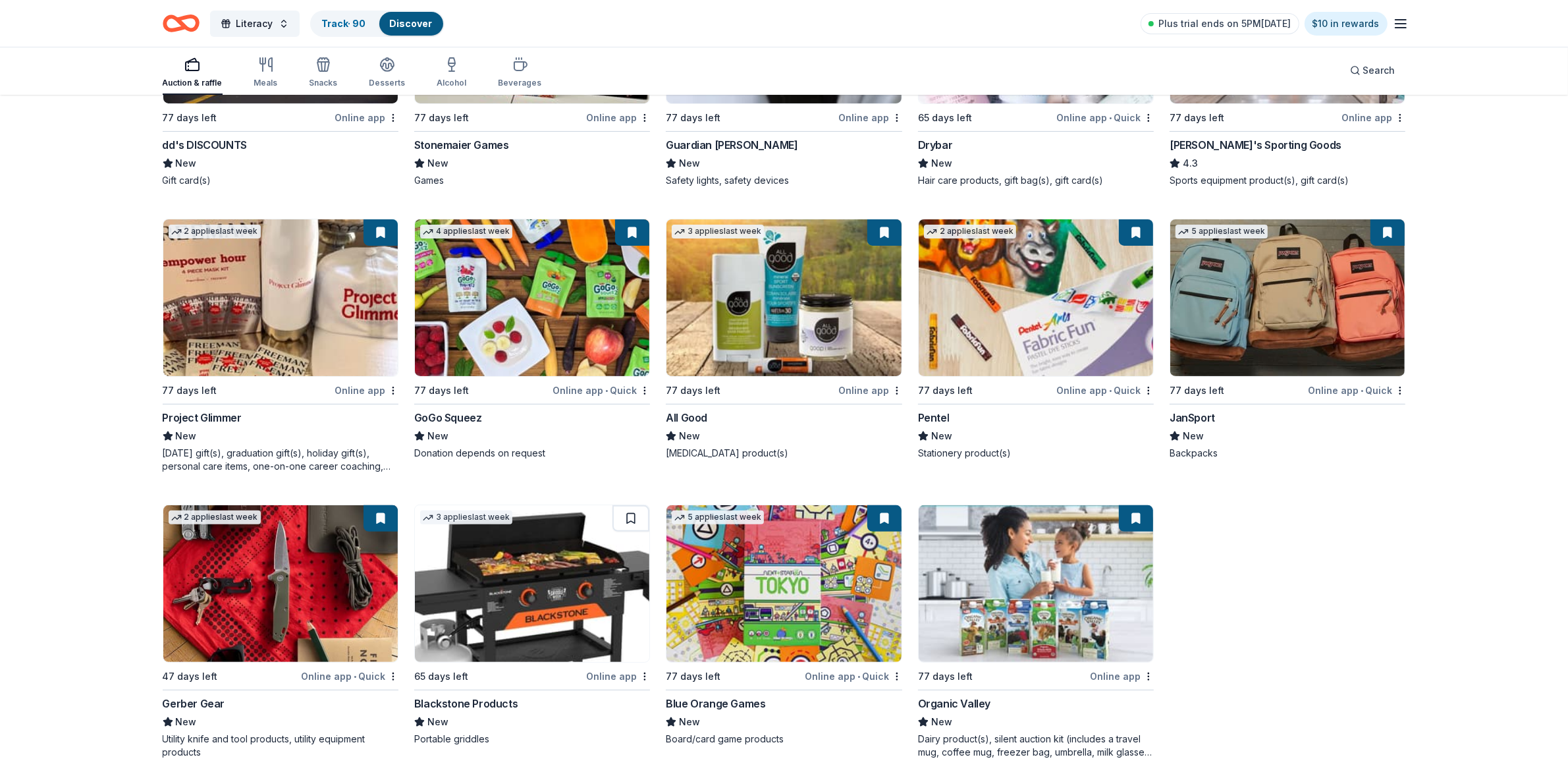
scroll to position [303, 0]
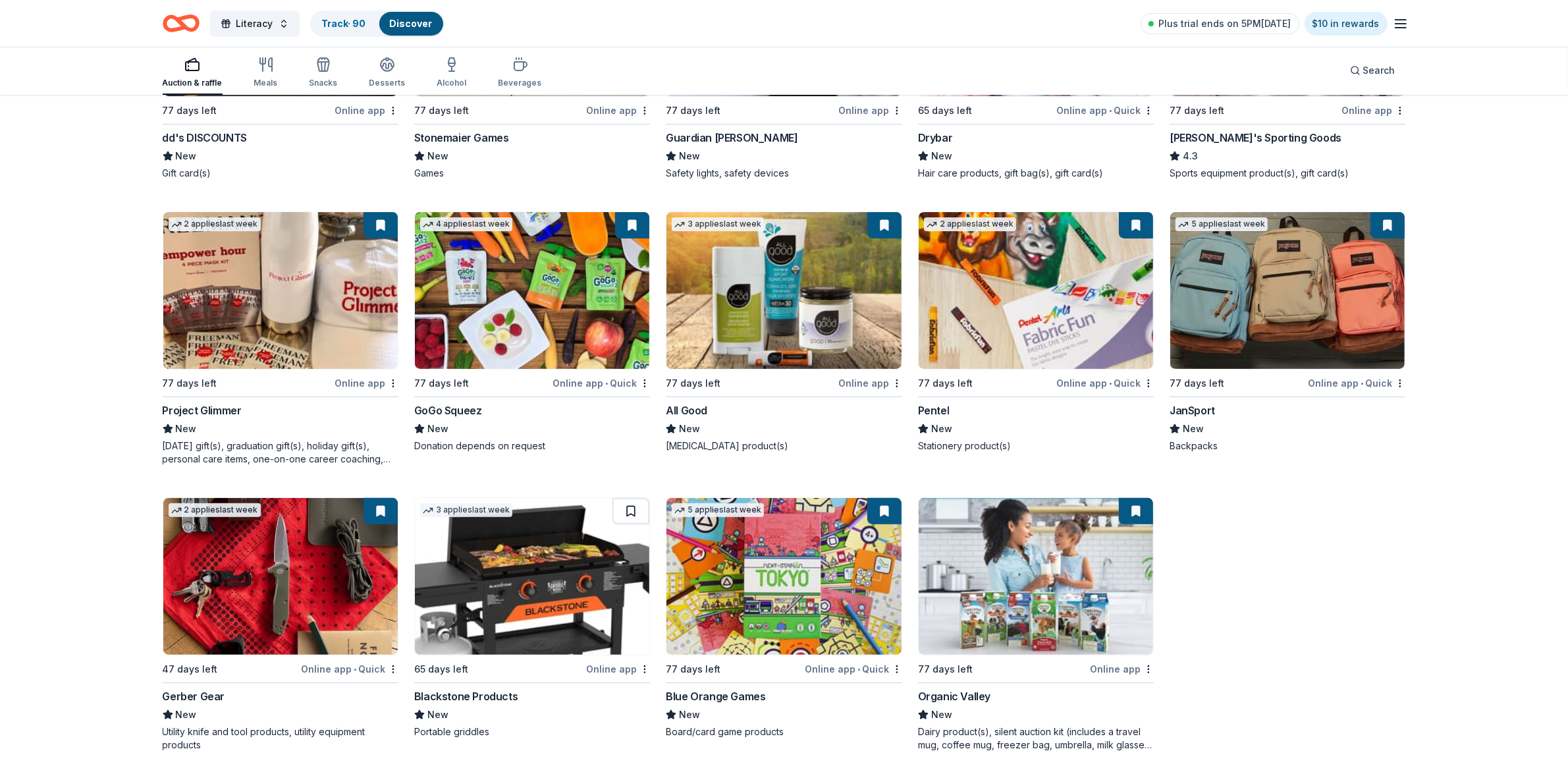
click at [633, 508] on button at bounding box center [631, 511] width 37 height 27
click at [264, 71] on icon "button" at bounding box center [266, 64] width 15 height 15
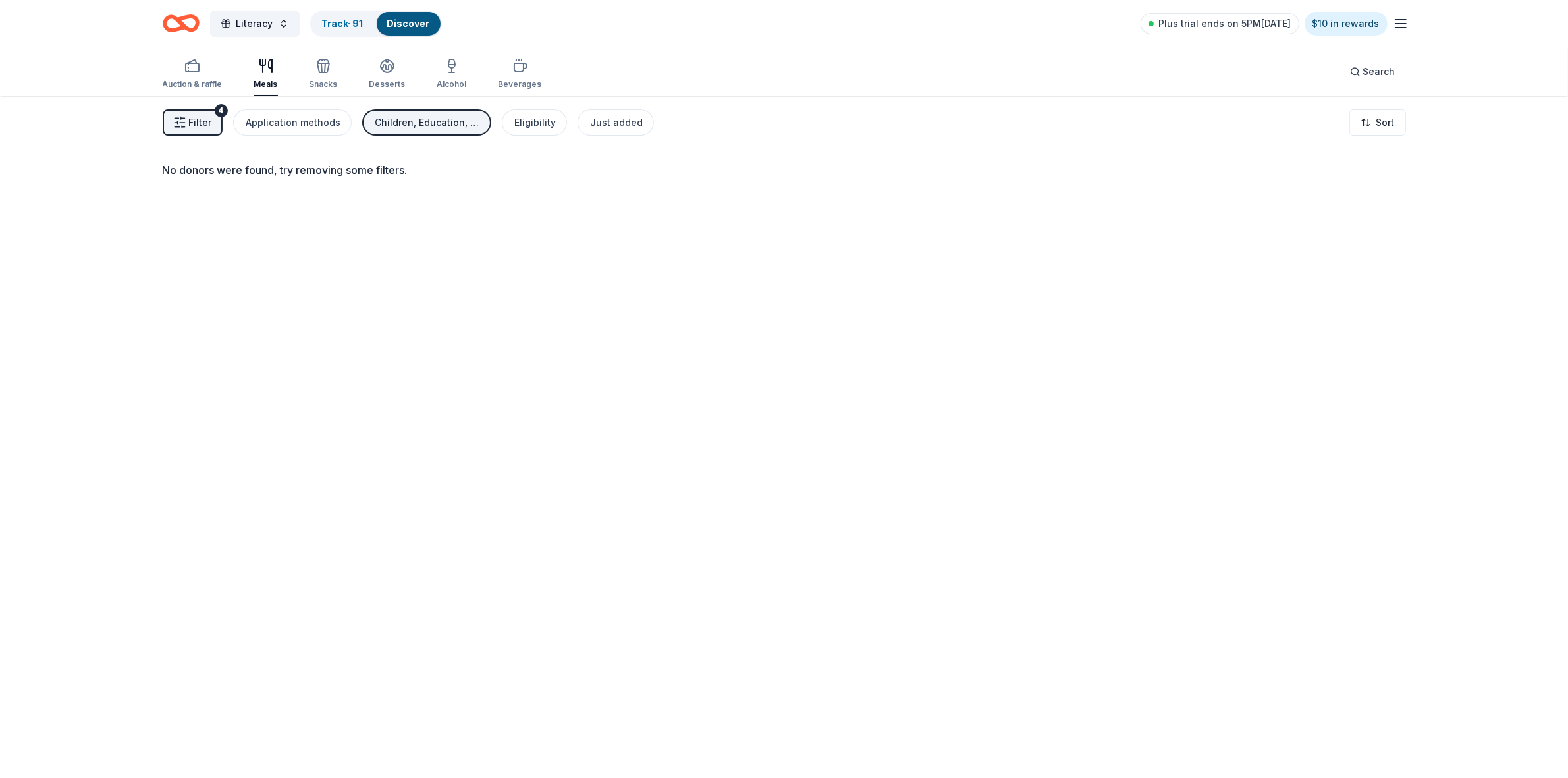
click at [183, 127] on line "button" at bounding box center [183, 127] width 3 height 0
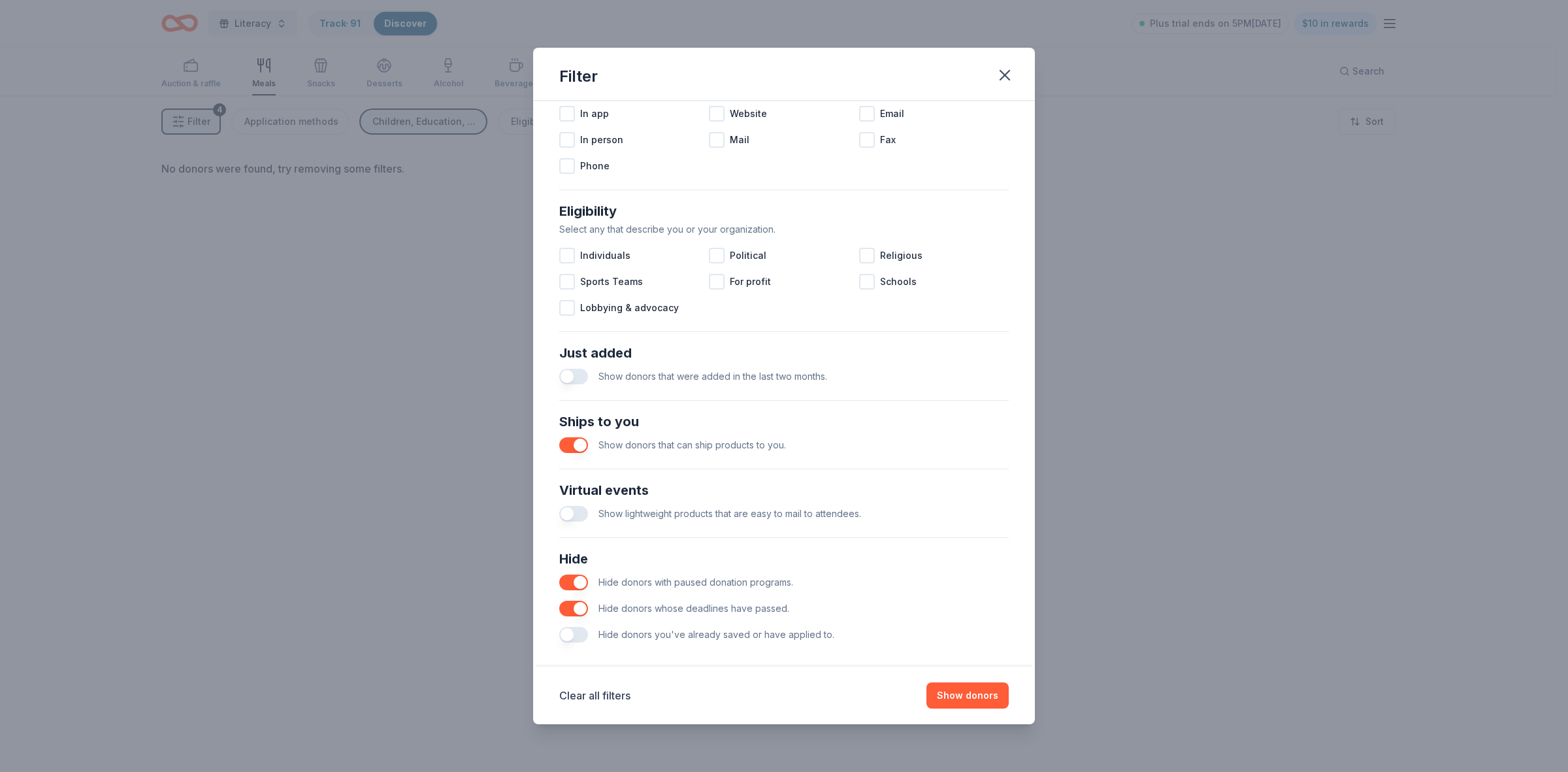
scroll to position [296, 0]
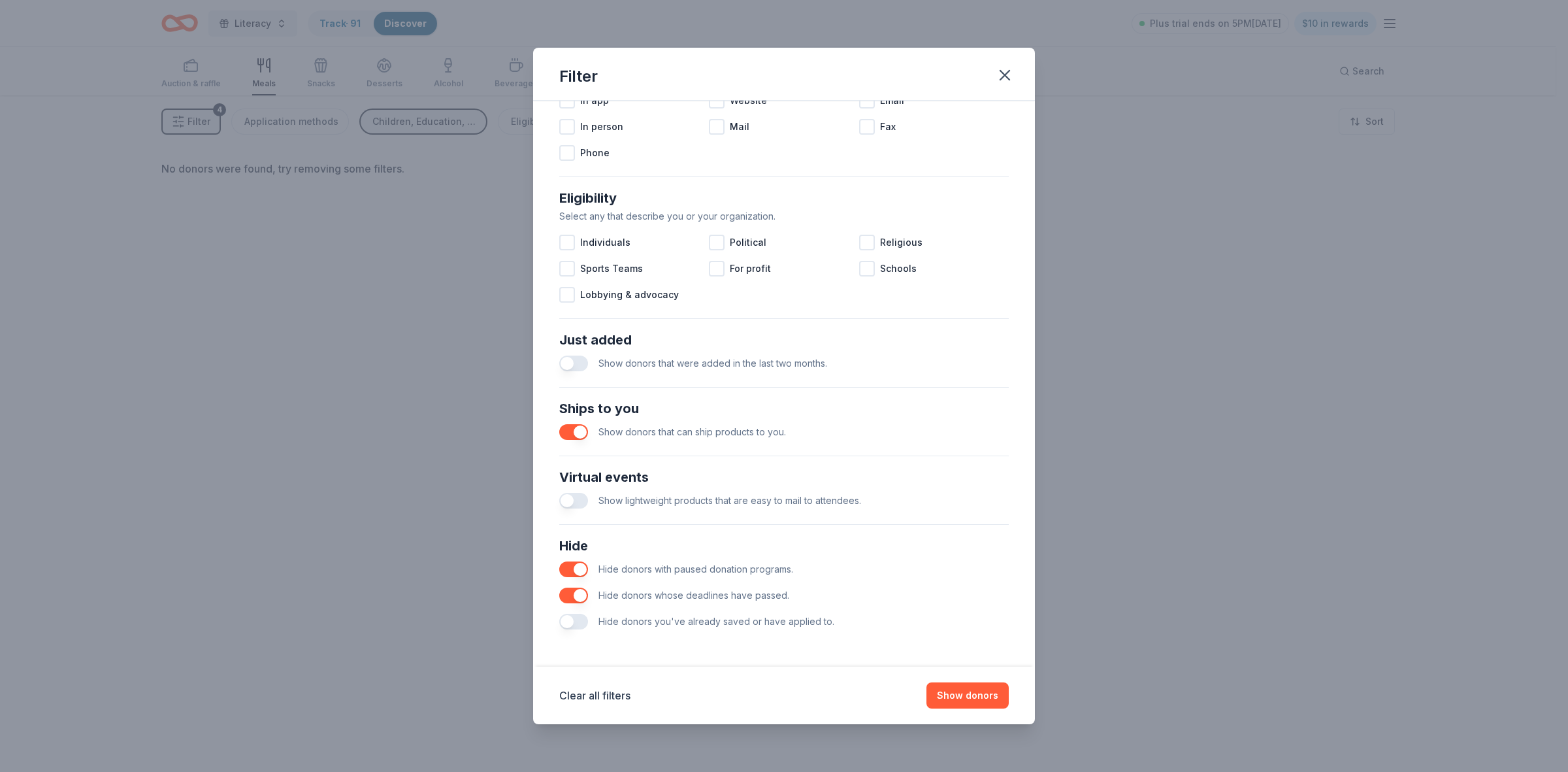
click at [563, 436] on button "button" at bounding box center [574, 432] width 29 height 15
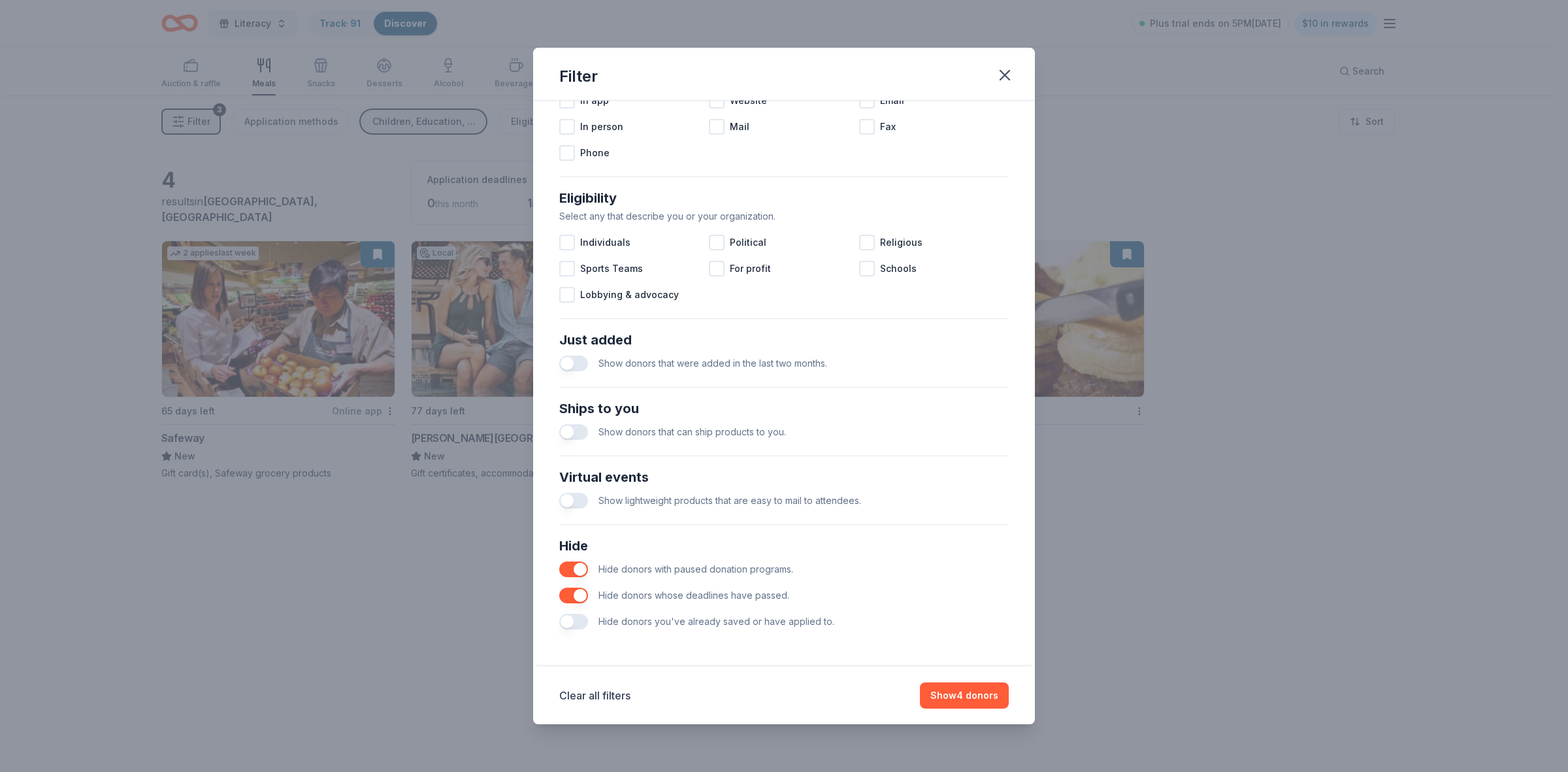
drag, startPoint x: 864, startPoint y: 66, endPoint x: 1046, endPoint y: 321, distance: 313.3
click at [1046, 321] on div "Filter Causes Find donors that support causes like yours. Animals Art & Culture…" at bounding box center [784, 386] width 1568 height 772
click at [999, 81] on icon "button" at bounding box center [1005, 76] width 19 height 19
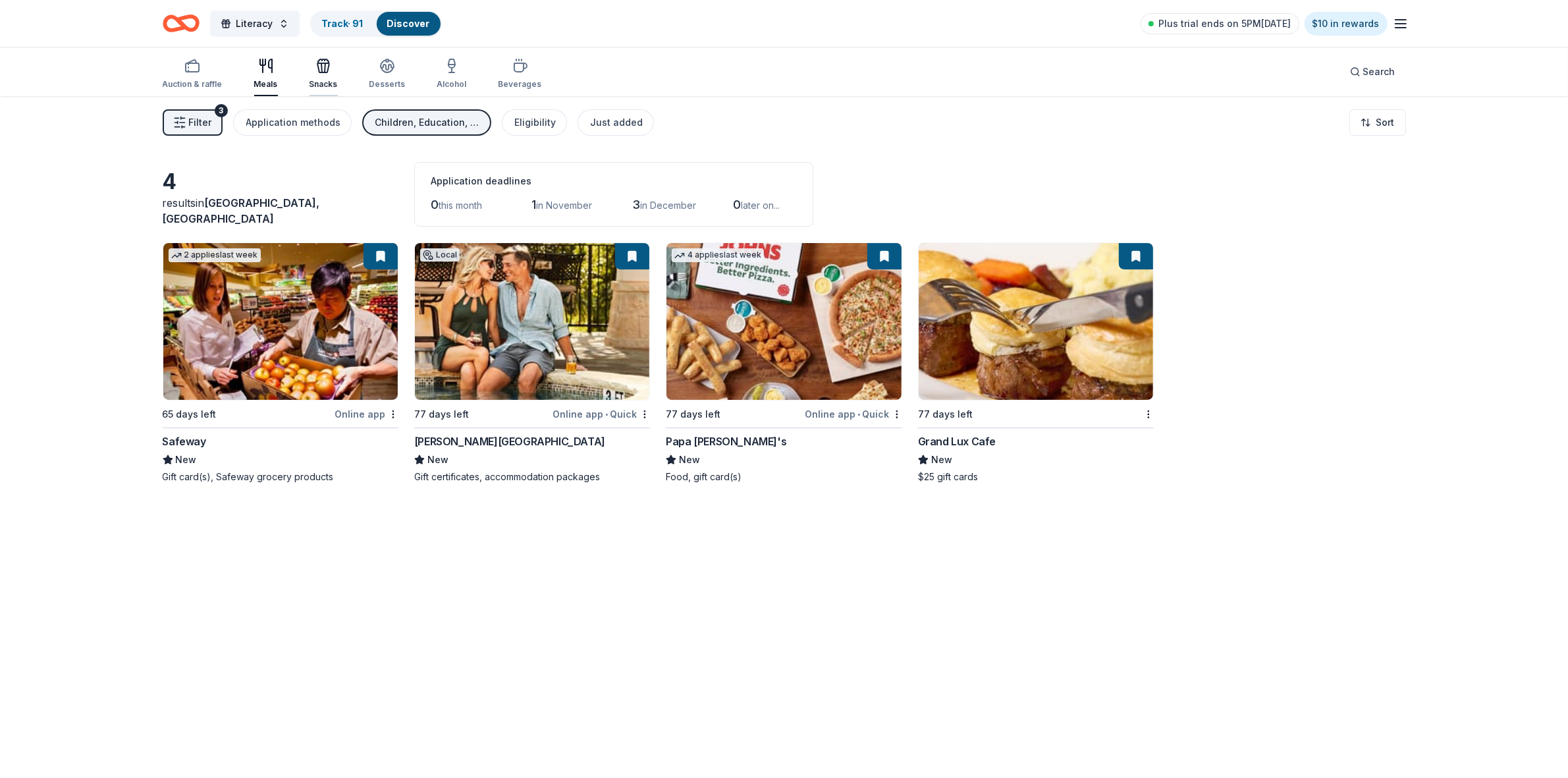
click at [323, 81] on div "Snacks" at bounding box center [323, 84] width 28 height 10
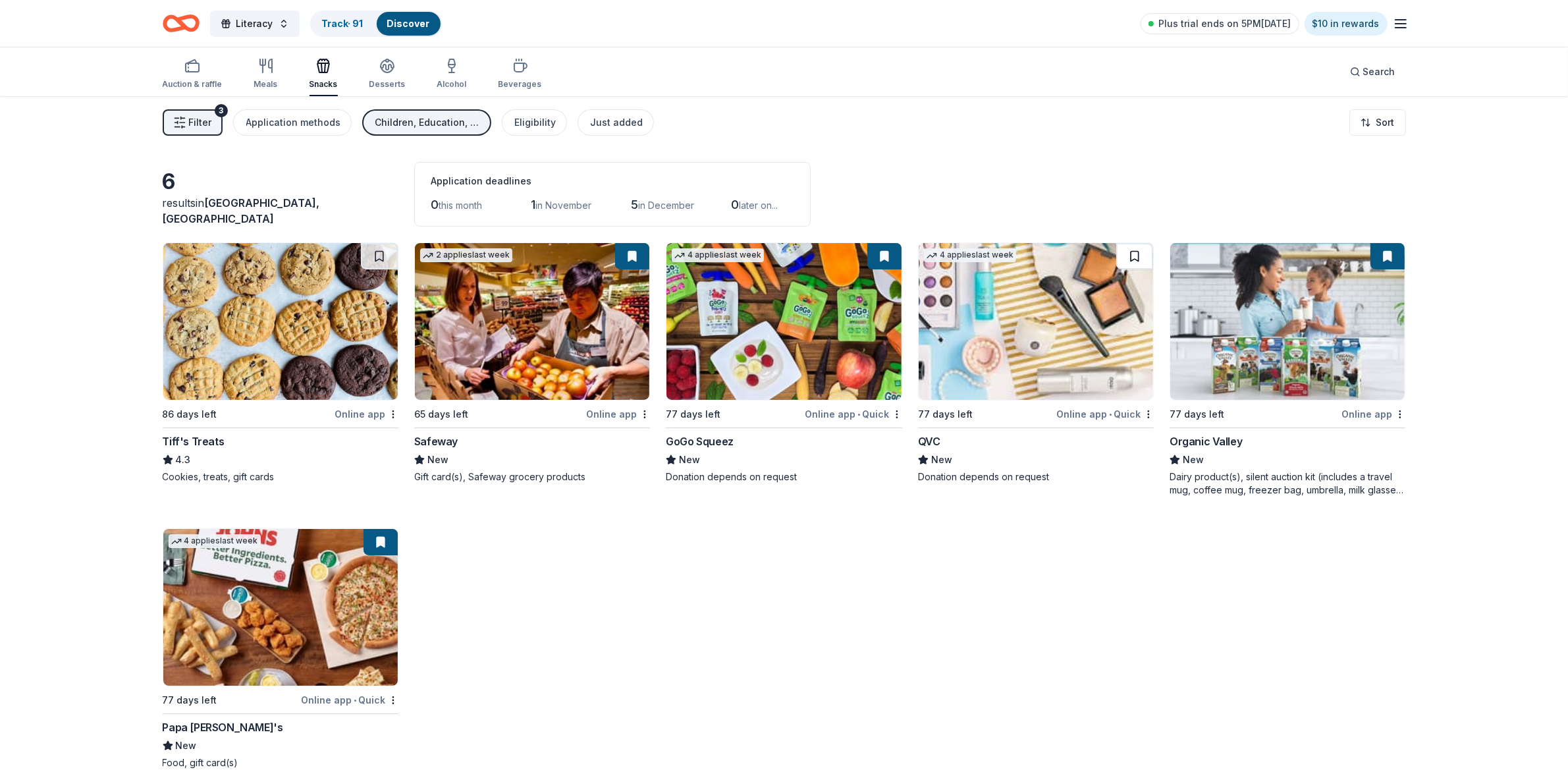
click at [1134, 255] on button at bounding box center [1134, 256] width 37 height 27
click at [372, 254] on button at bounding box center [379, 256] width 37 height 27
click at [387, 71] on icon "button" at bounding box center [387, 69] width 12 height 4
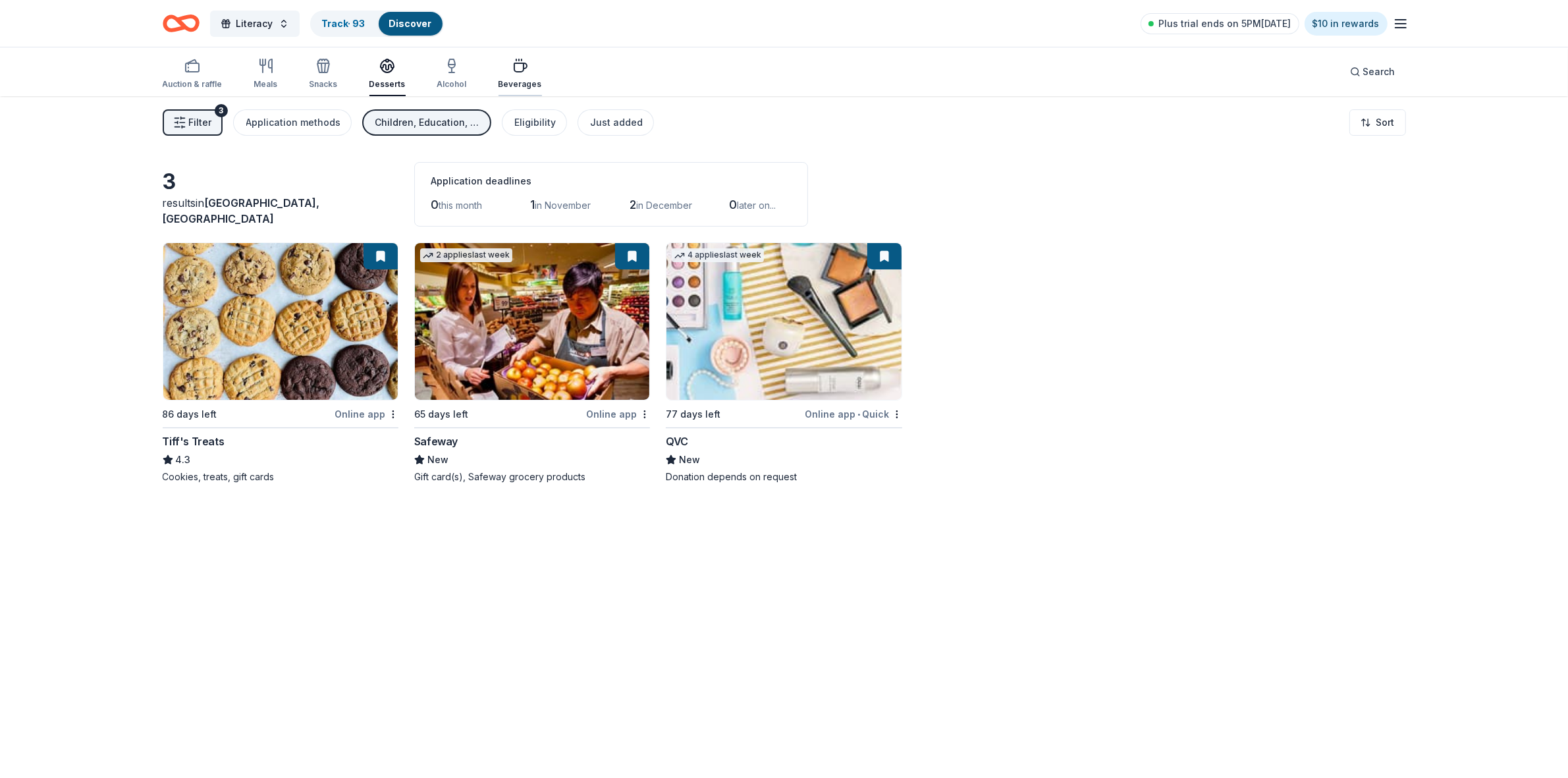
click at [519, 67] on icon "button" at bounding box center [520, 66] width 15 height 15
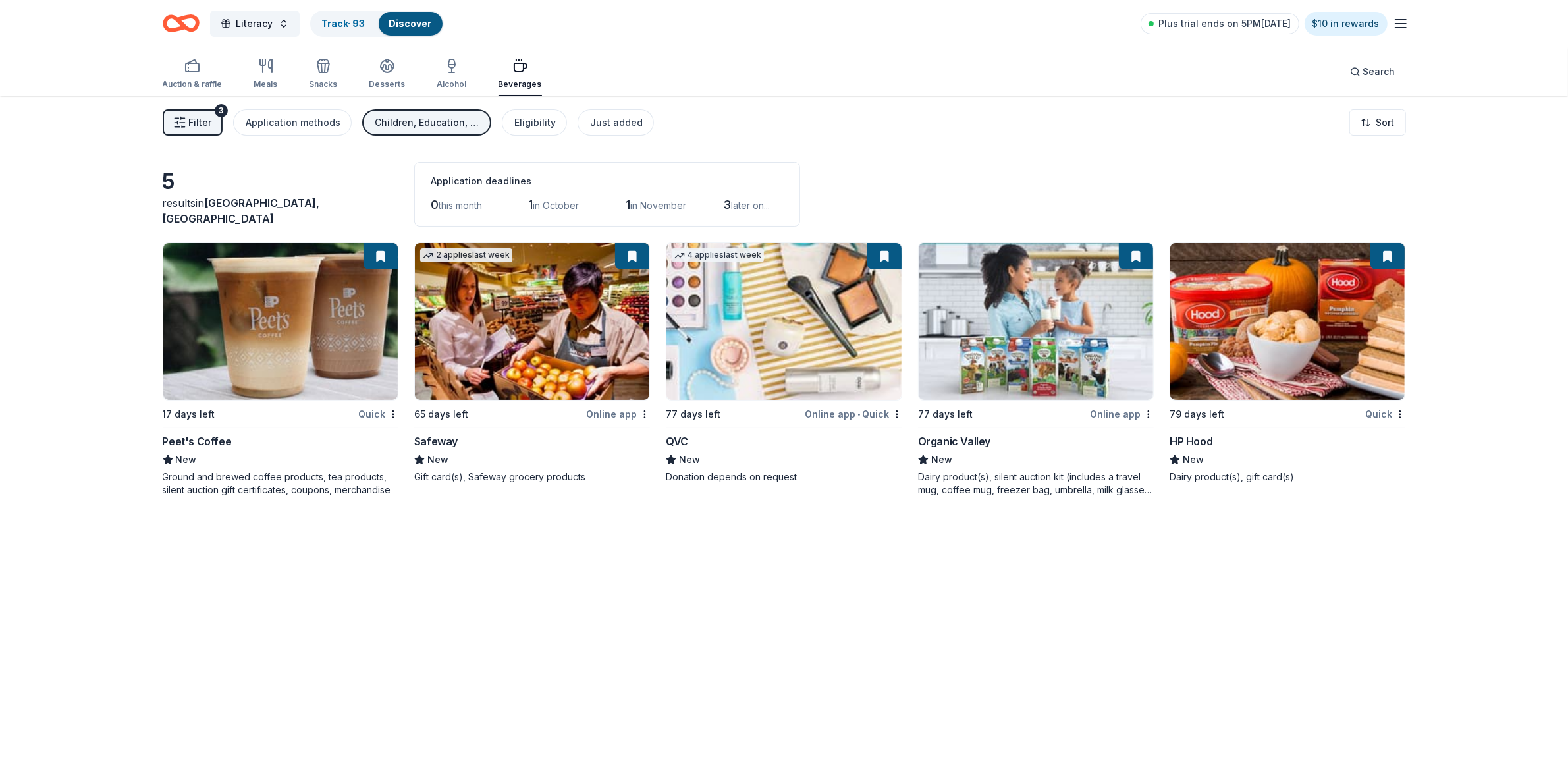
click at [192, 119] on span "Filter" at bounding box center [200, 123] width 23 height 15
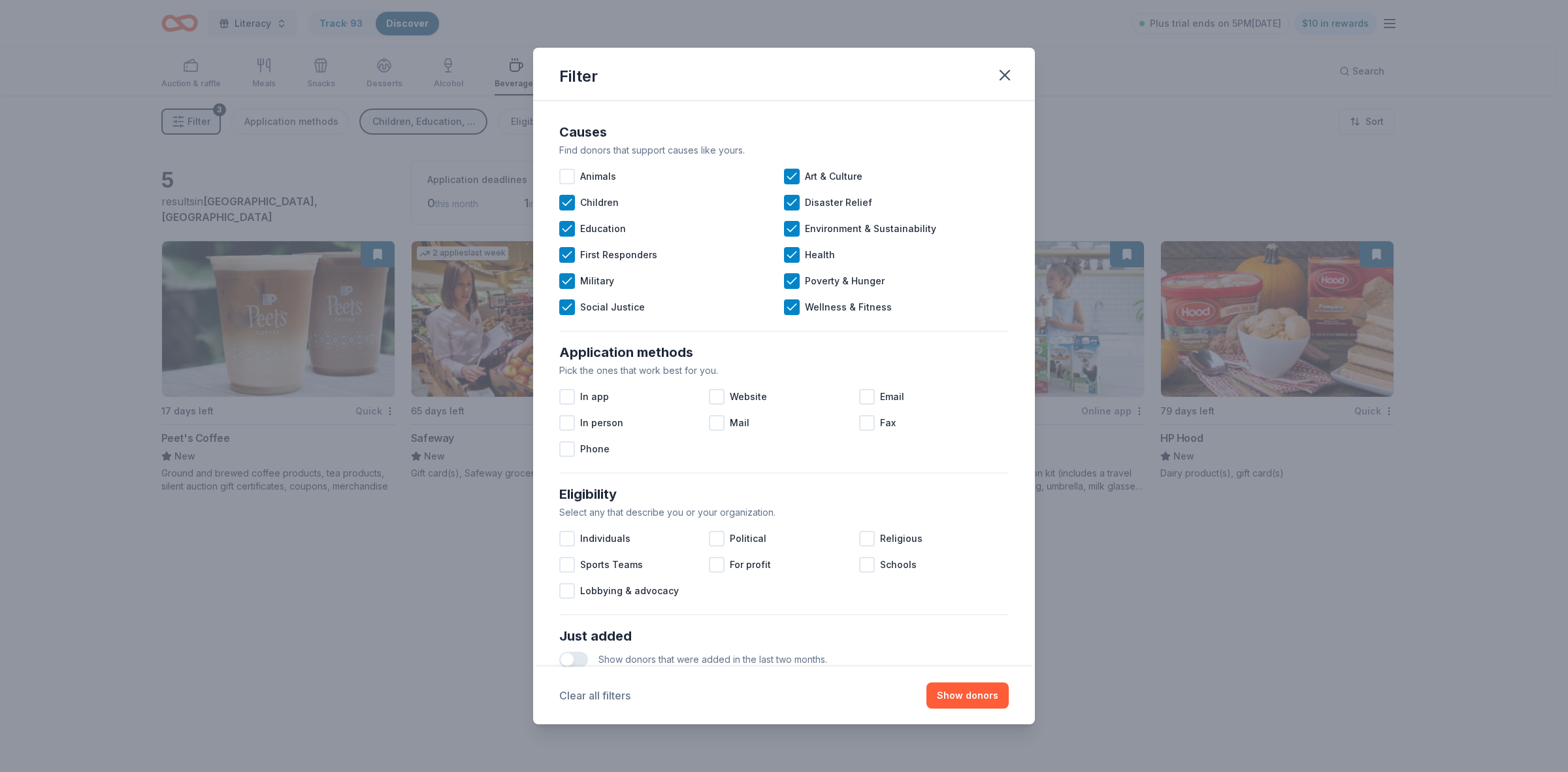
click at [614, 693] on button "Clear all filters" at bounding box center [595, 695] width 71 height 15
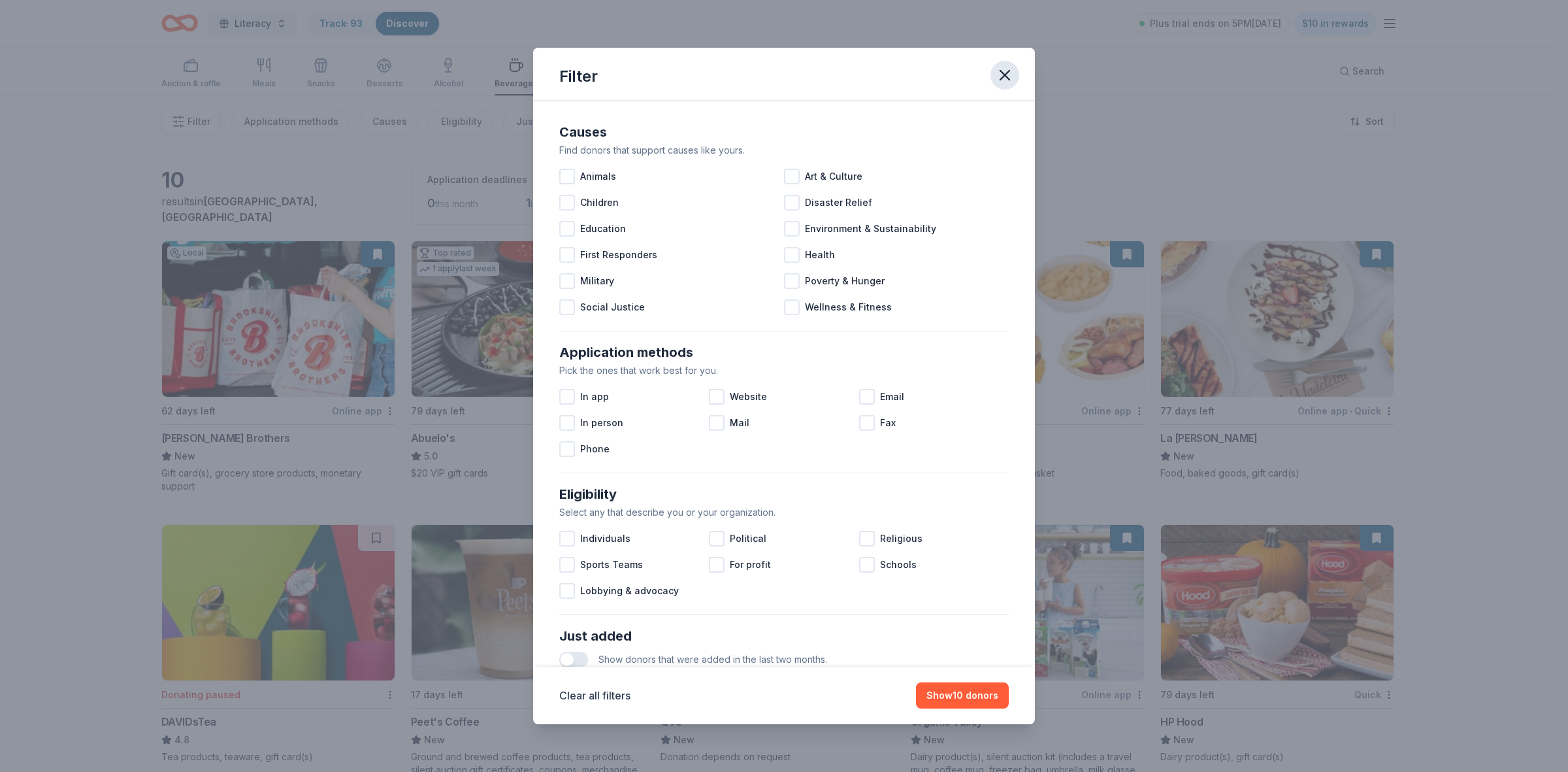
click at [1012, 73] on icon "button" at bounding box center [1005, 76] width 19 height 19
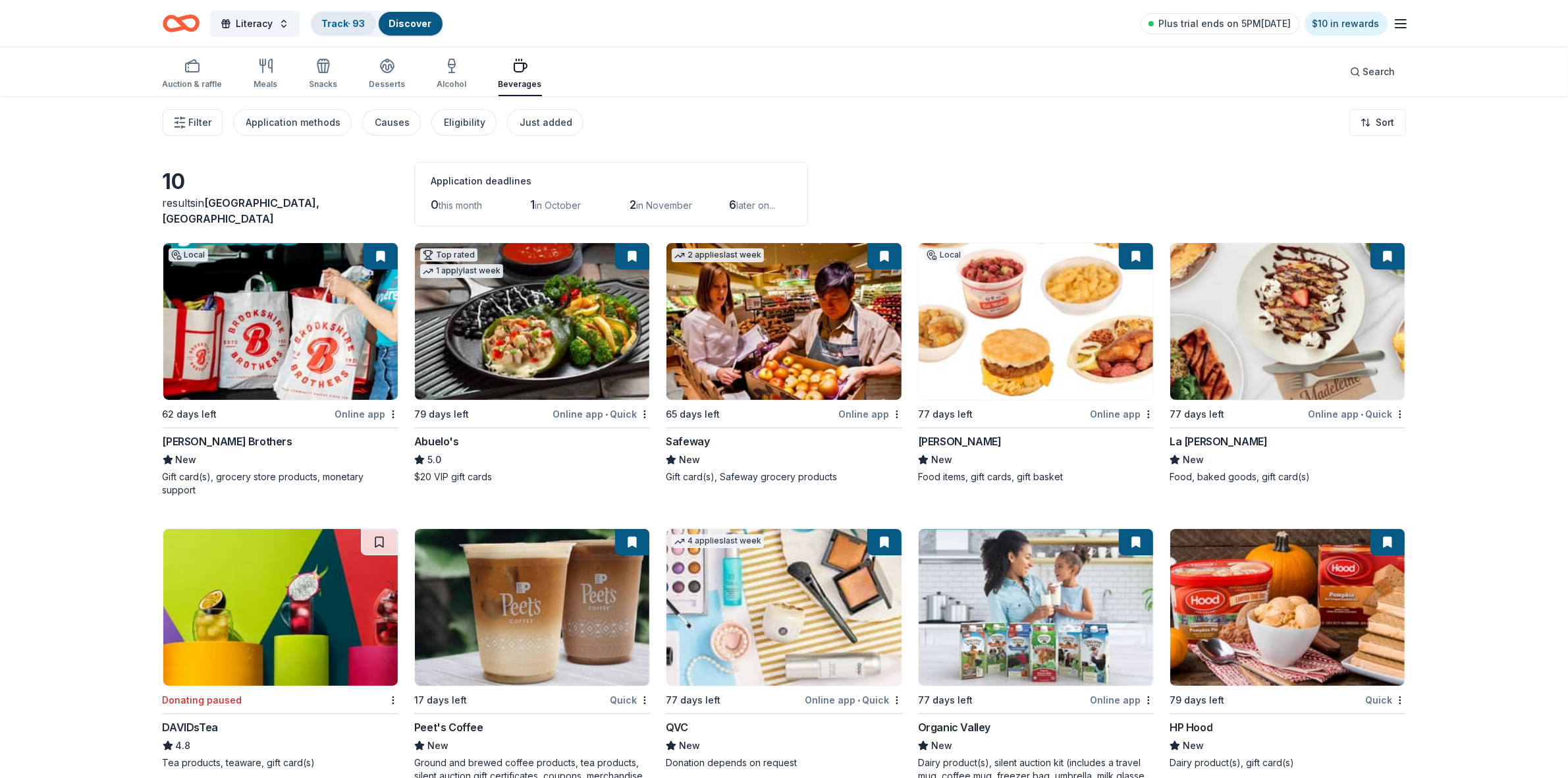
click at [338, 21] on link "Track · 93" at bounding box center [344, 23] width 44 height 11
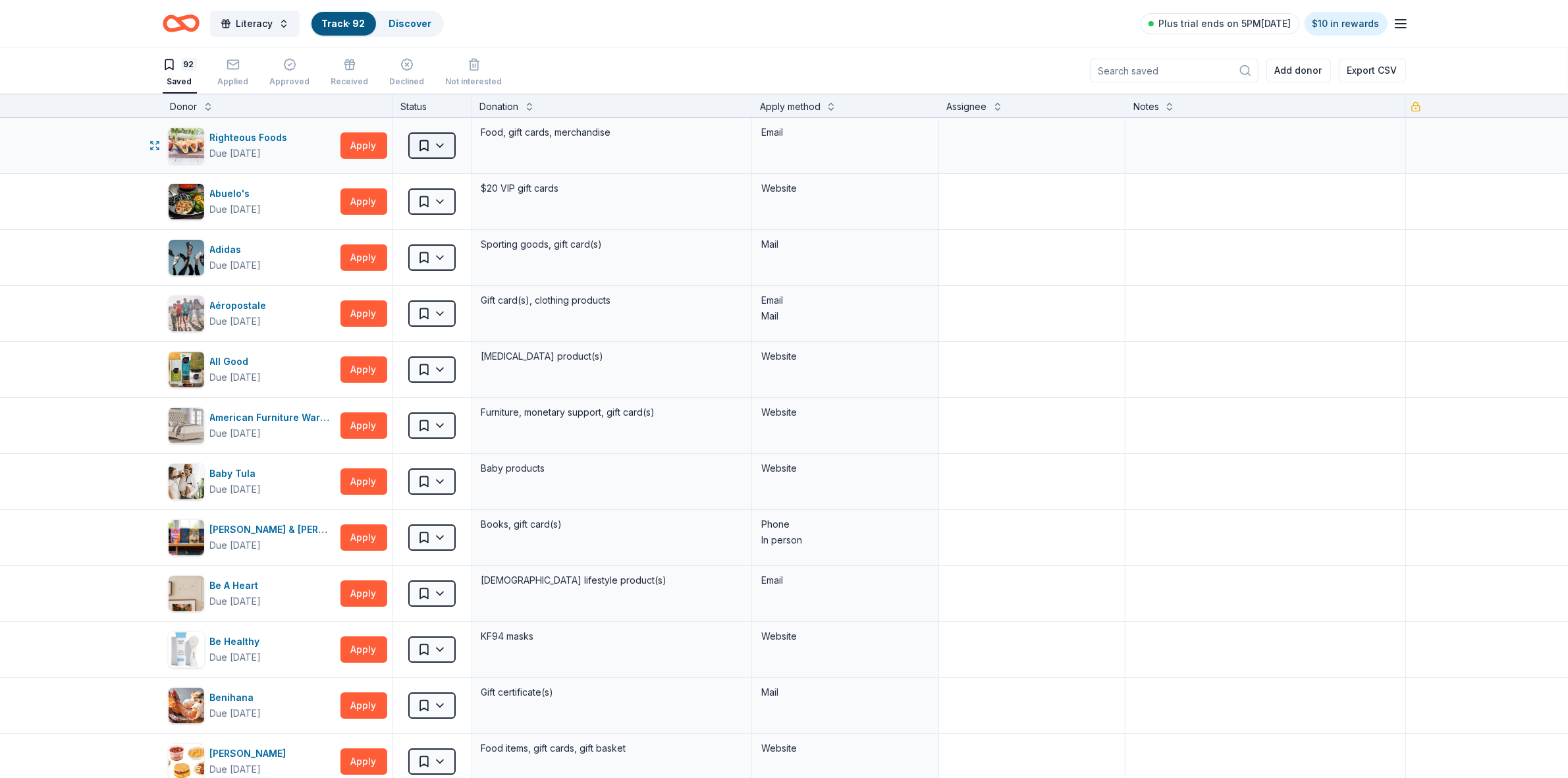
click at [436, 149] on html "Literacy Track · 92 Discover Plus trial ends on 5PM, 9/20 $10 in rewards 92 Sav…" at bounding box center [784, 389] width 1568 height 778
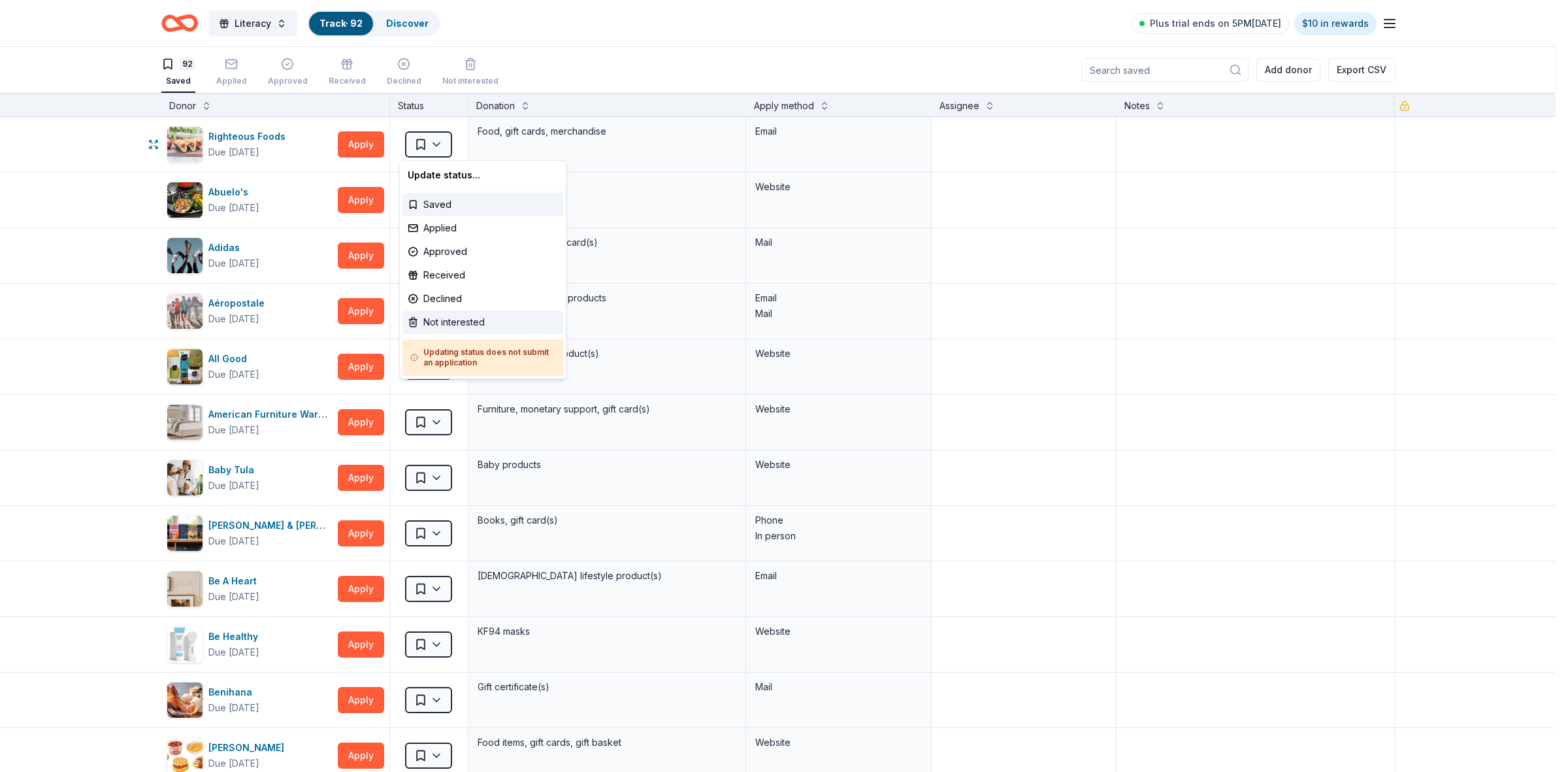
click at [465, 325] on div "Not interested" at bounding box center [482, 322] width 161 height 24
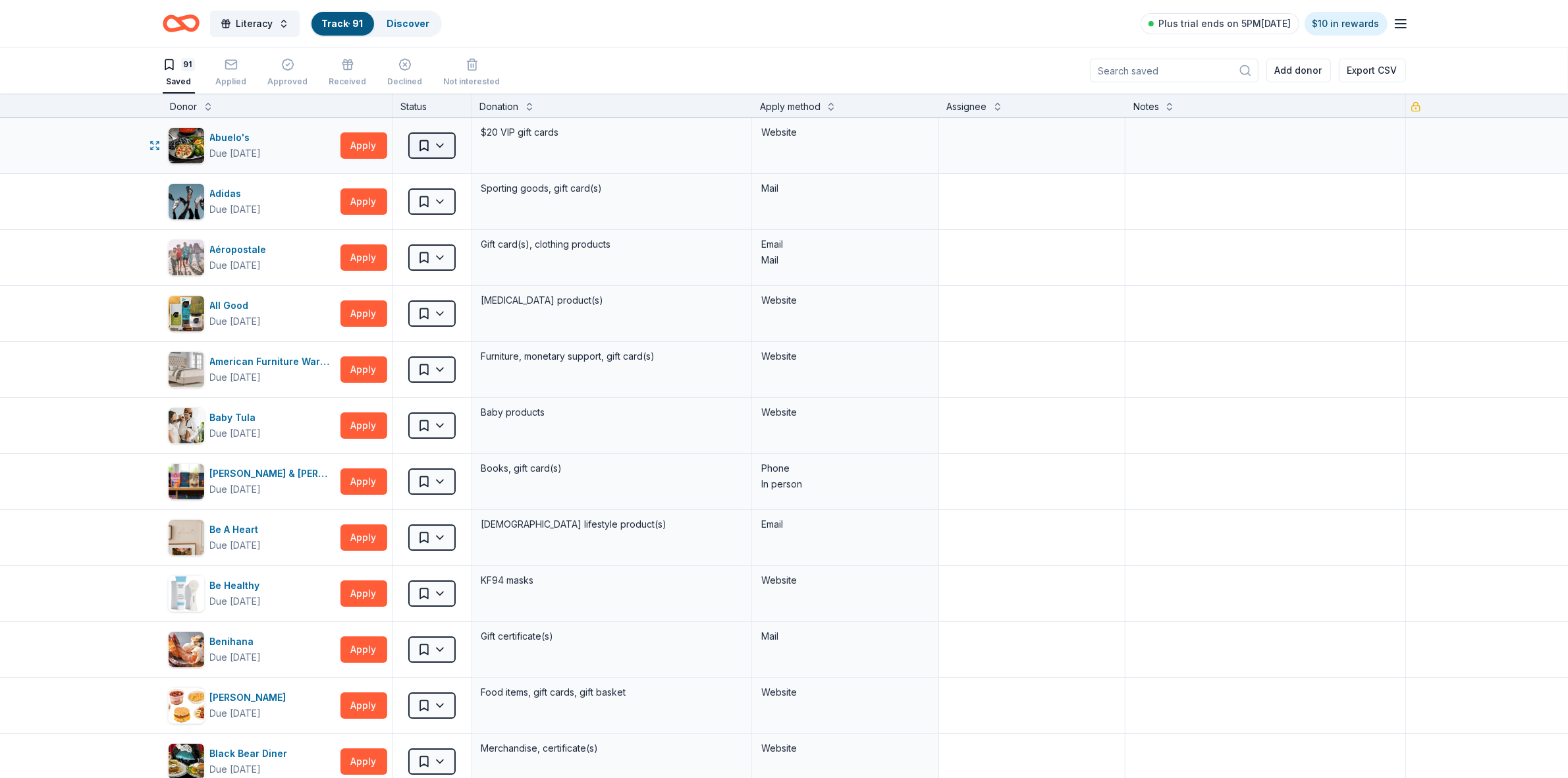
click at [432, 153] on html "Literacy Track · 91 Discover Plus trial ends on 5PM, 9/20 $10 in rewards 91 Sav…" at bounding box center [784, 389] width 1568 height 778
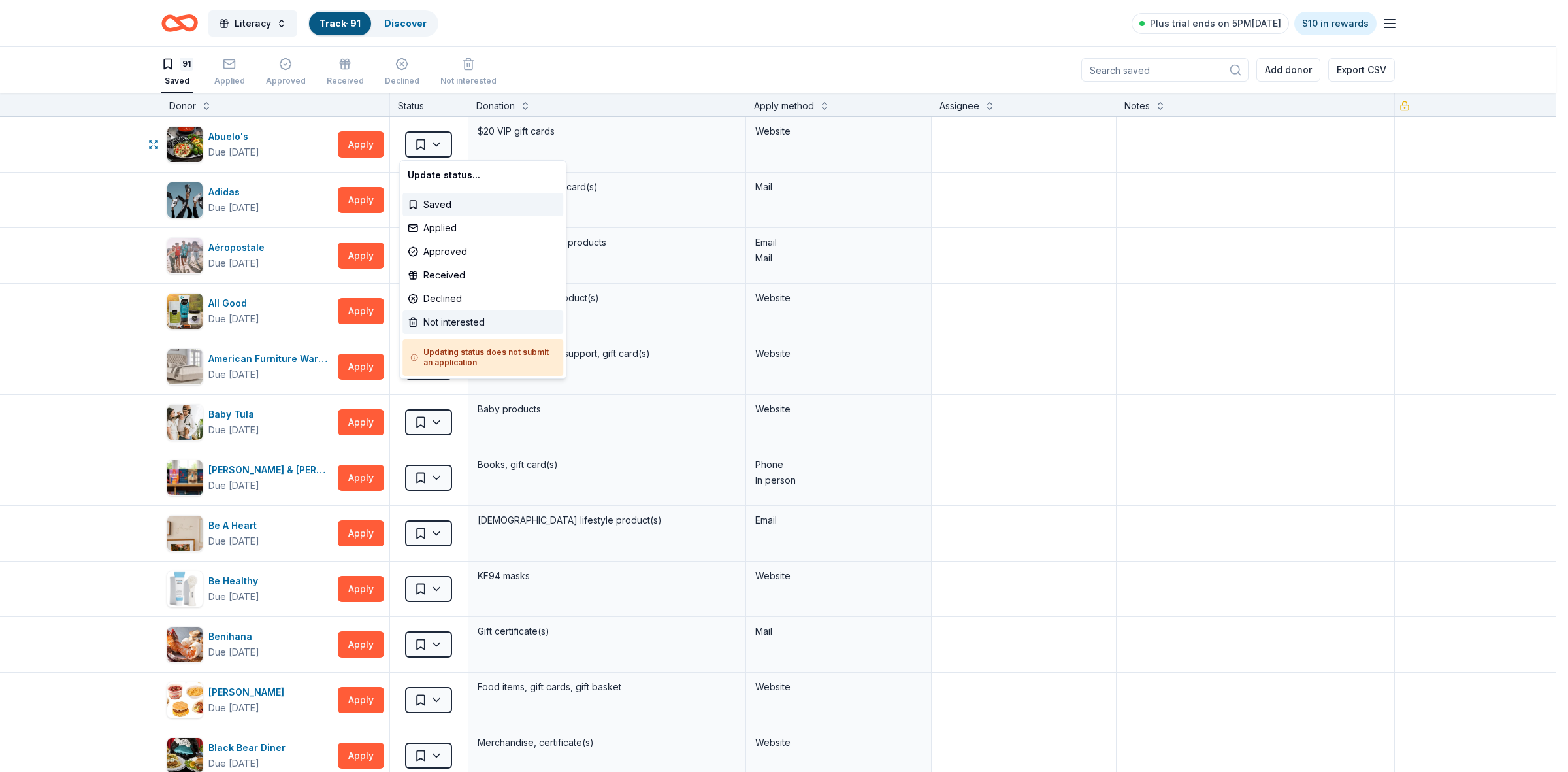
click at [469, 321] on div "Not interested" at bounding box center [482, 322] width 161 height 24
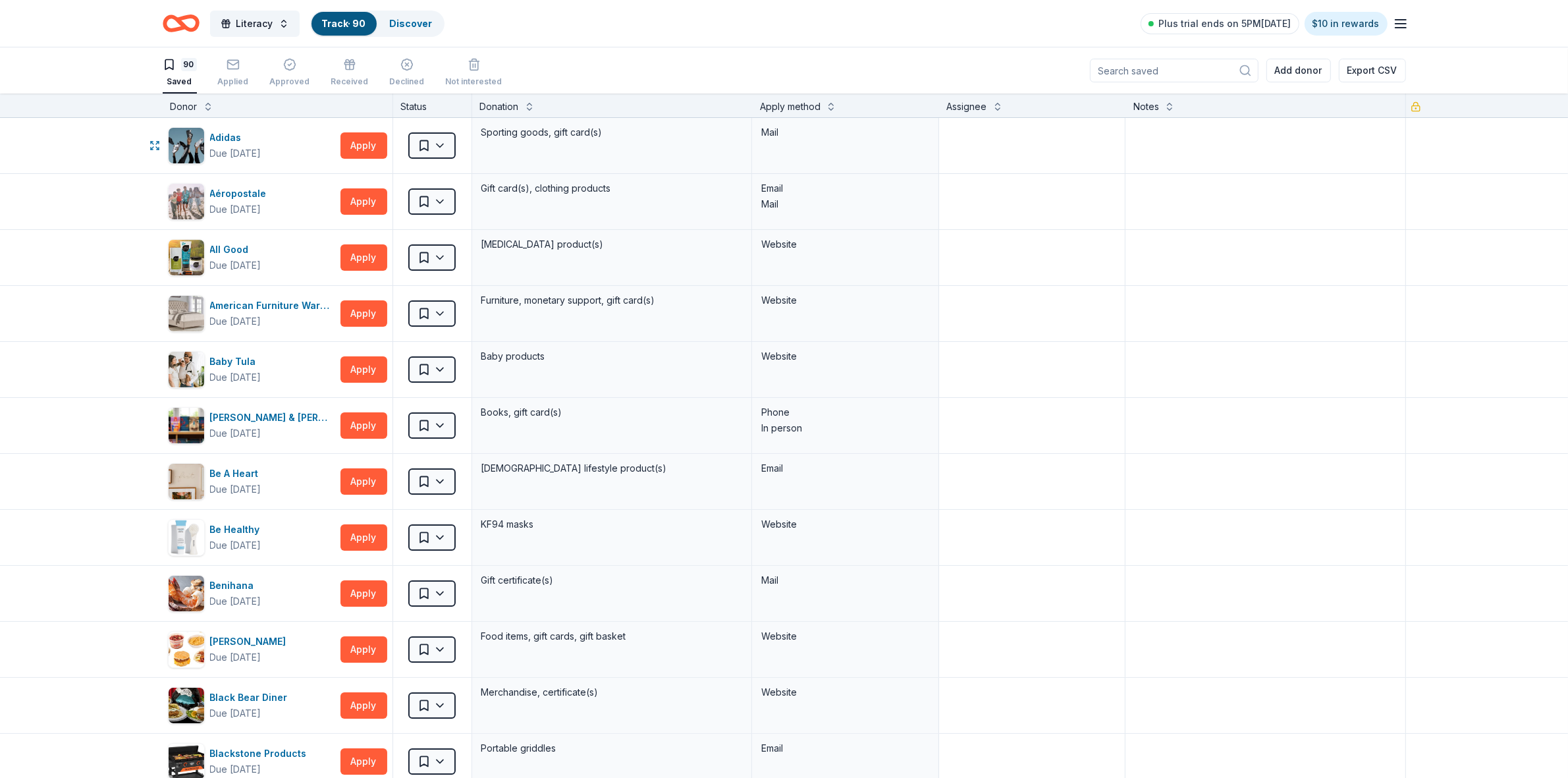
click at [435, 147] on html "Literacy Track · 90 Discover Plus trial ends on 5PM, 9/20 $10 in rewards 90 Sav…" at bounding box center [784, 389] width 1568 height 778
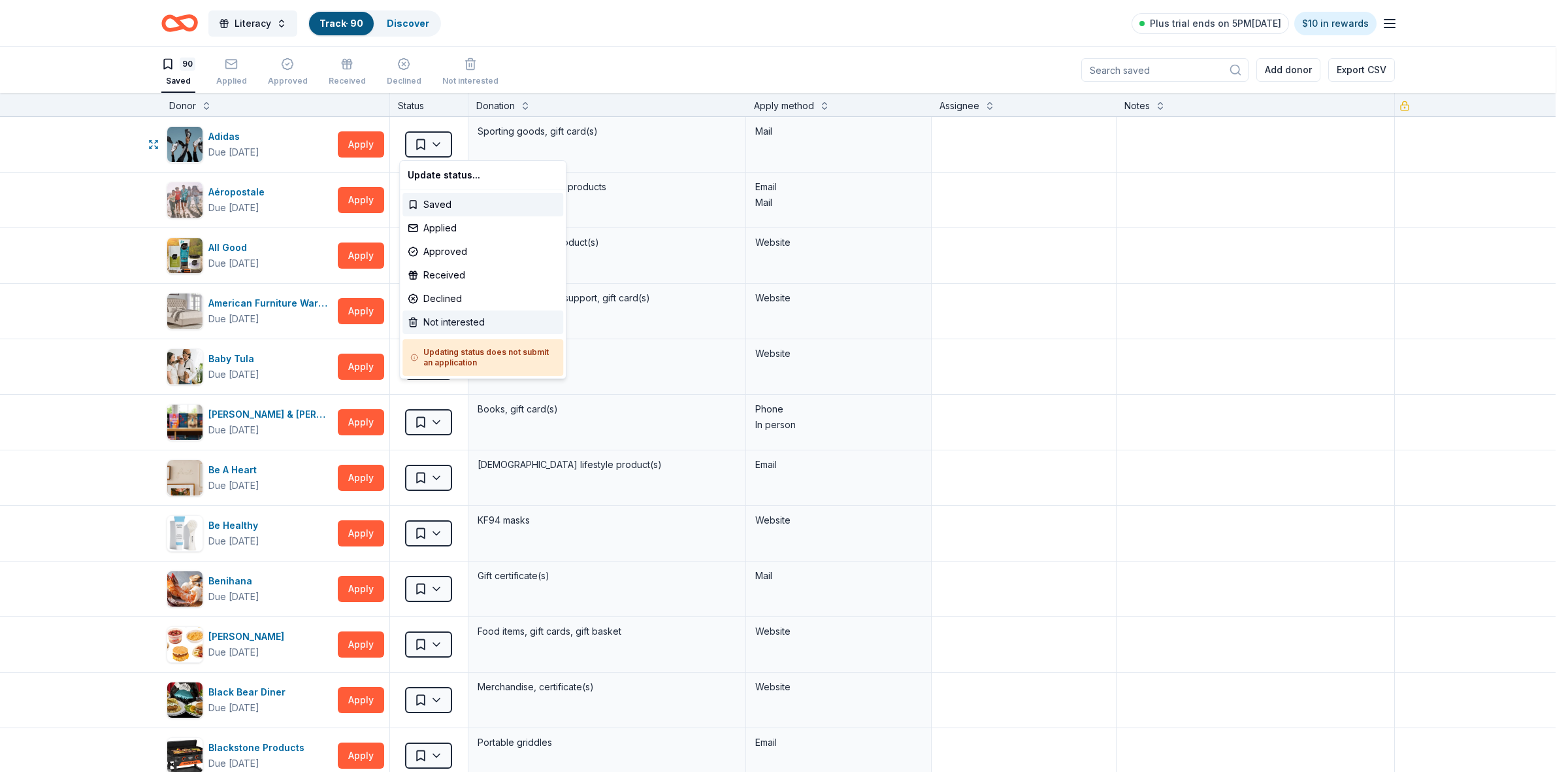
click at [458, 323] on div "Not interested" at bounding box center [482, 322] width 161 height 24
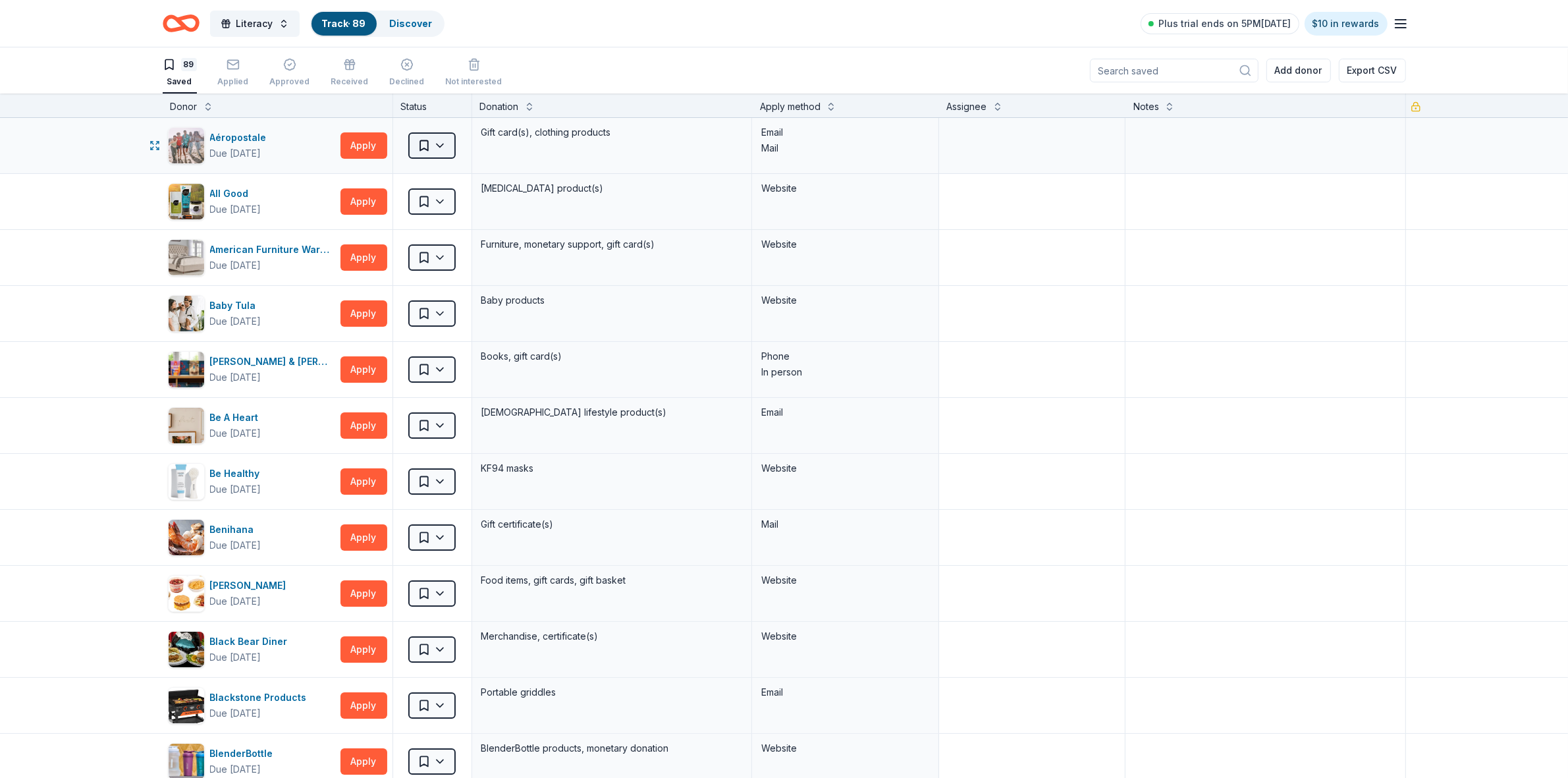
click at [436, 148] on html "Literacy Track · 89 Discover Plus trial ends on 5PM, 9/20 $10 in rewards 89 Sav…" at bounding box center [784, 389] width 1568 height 778
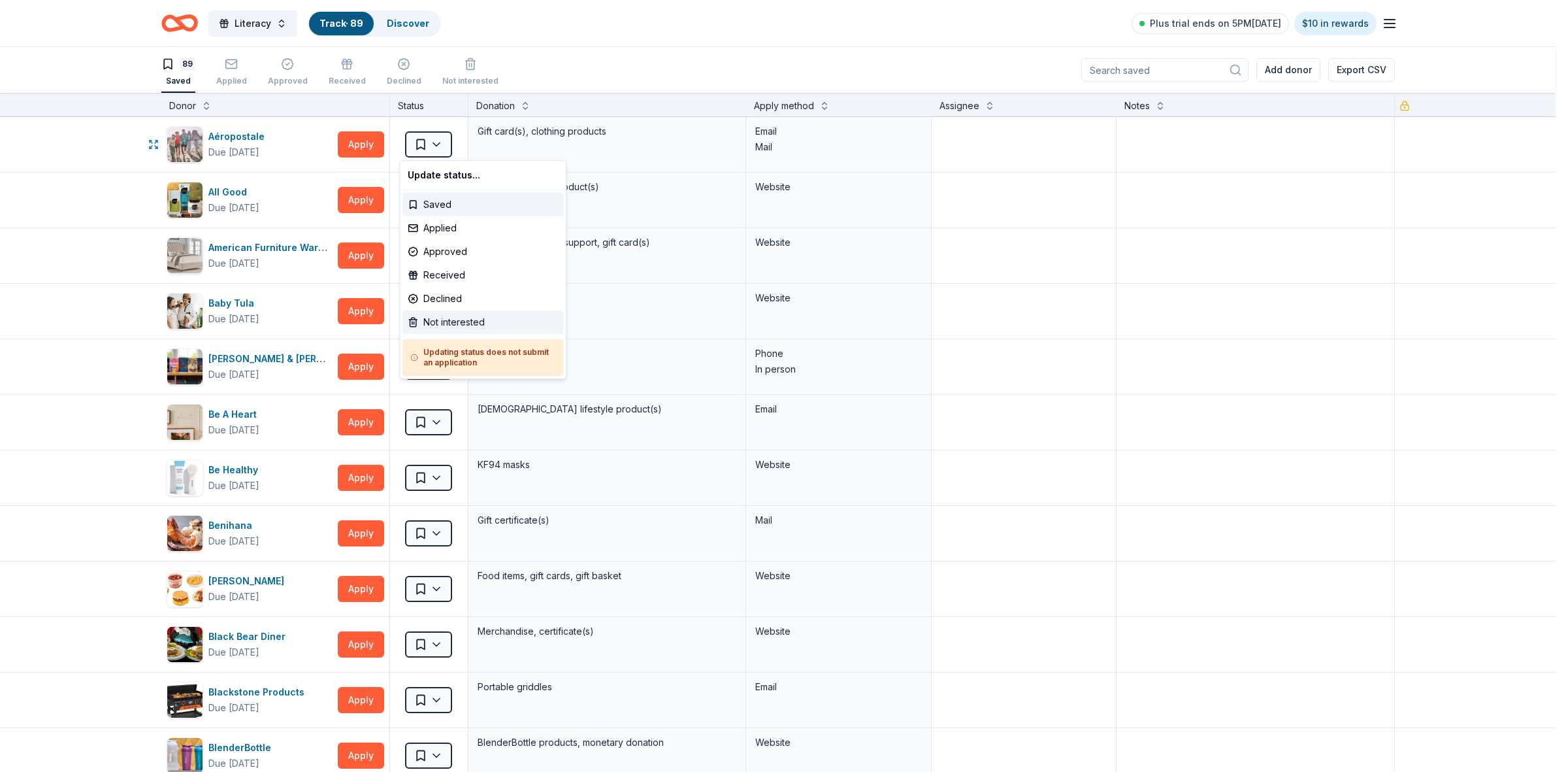
click at [448, 321] on div "Not interested" at bounding box center [482, 322] width 161 height 24
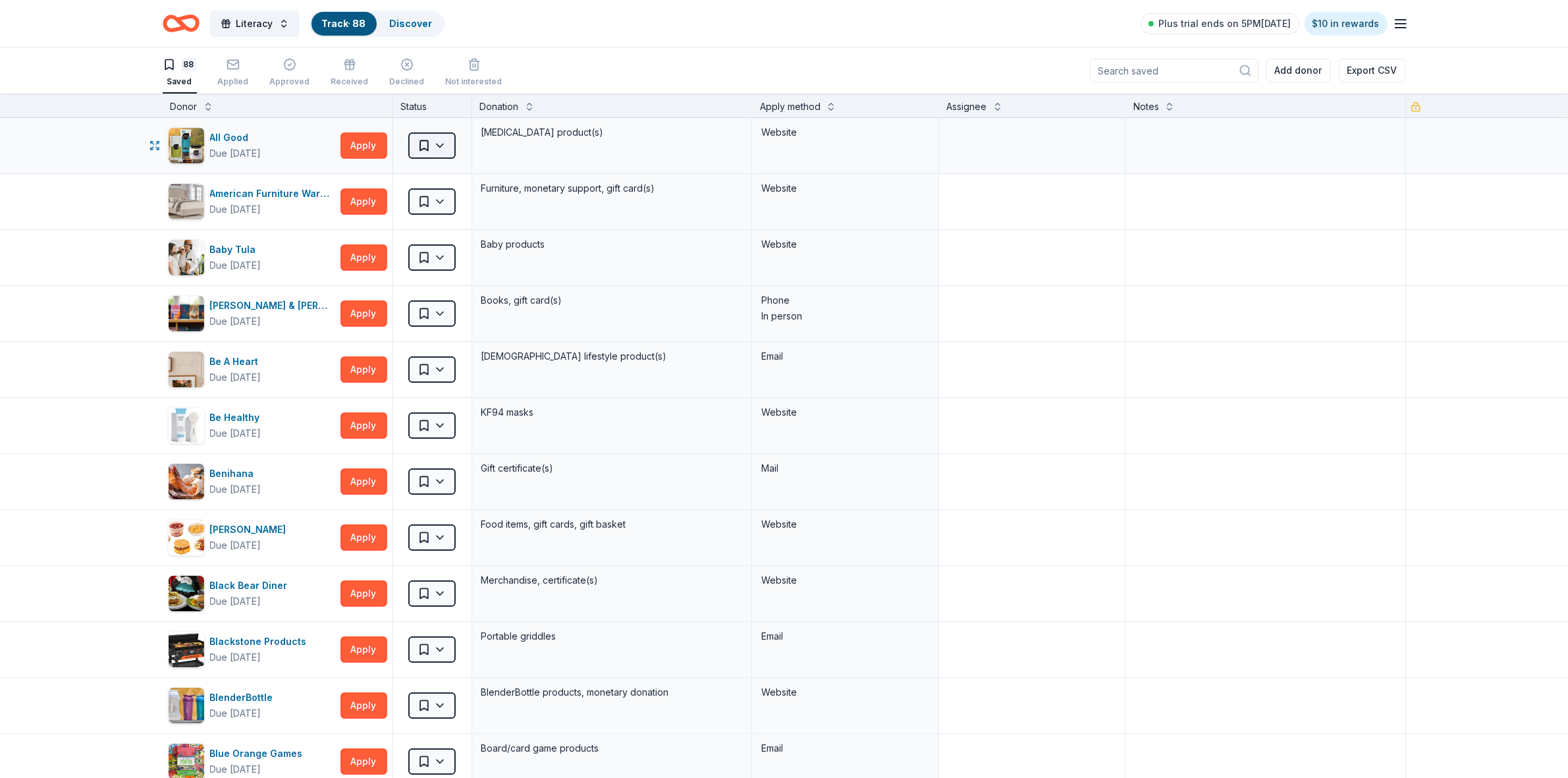
click at [437, 147] on html "Literacy Track · 88 Discover Plus trial ends on 5PM, 9/20 $10 in rewards 88 Sav…" at bounding box center [784, 389] width 1568 height 778
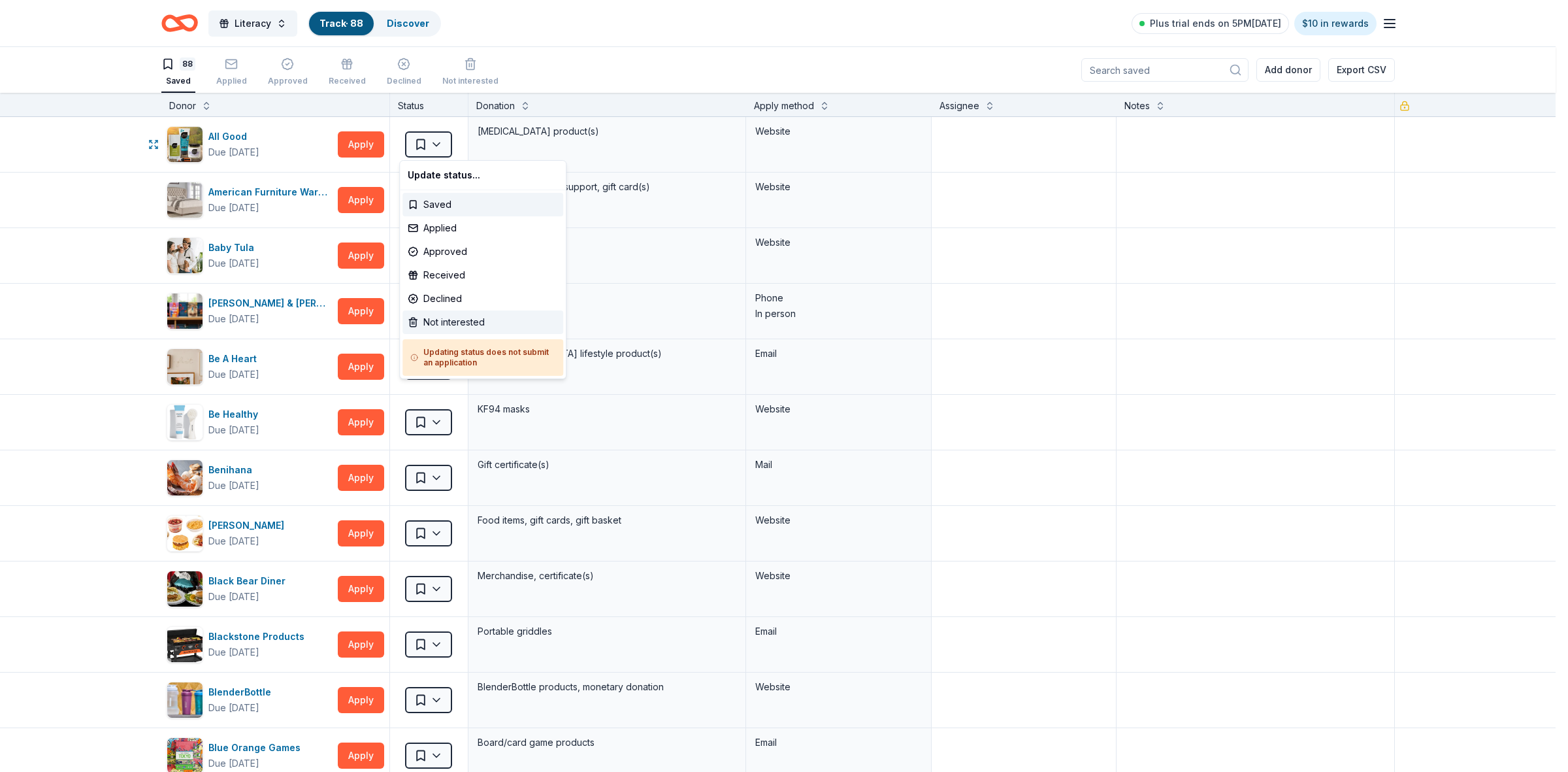
click at [439, 321] on div "Not interested" at bounding box center [482, 322] width 161 height 24
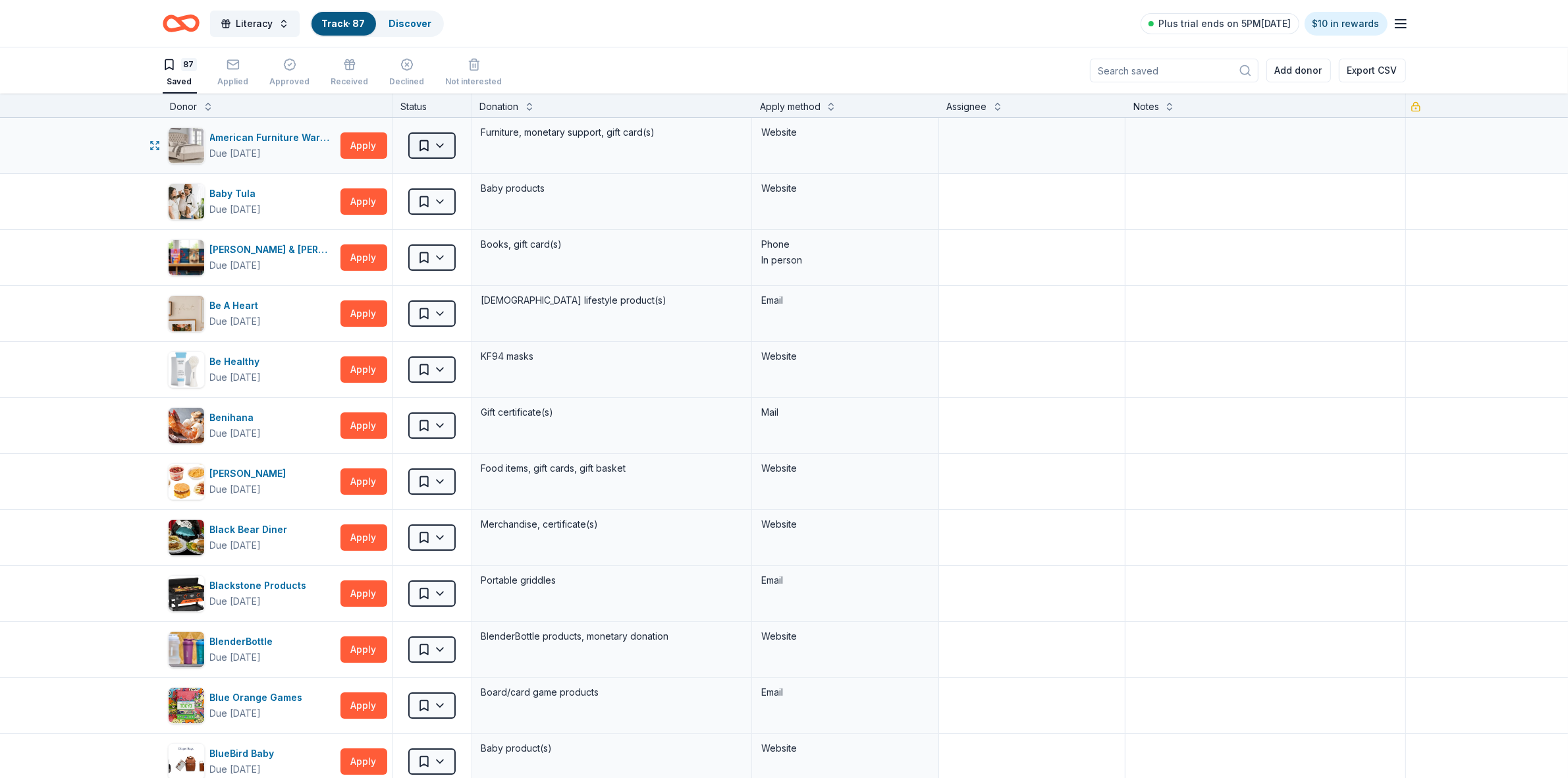
click at [431, 147] on html "Literacy Track · 87 Discover Plus trial ends on 5PM, 9/20 $10 in rewards 87 Sav…" at bounding box center [784, 389] width 1568 height 778
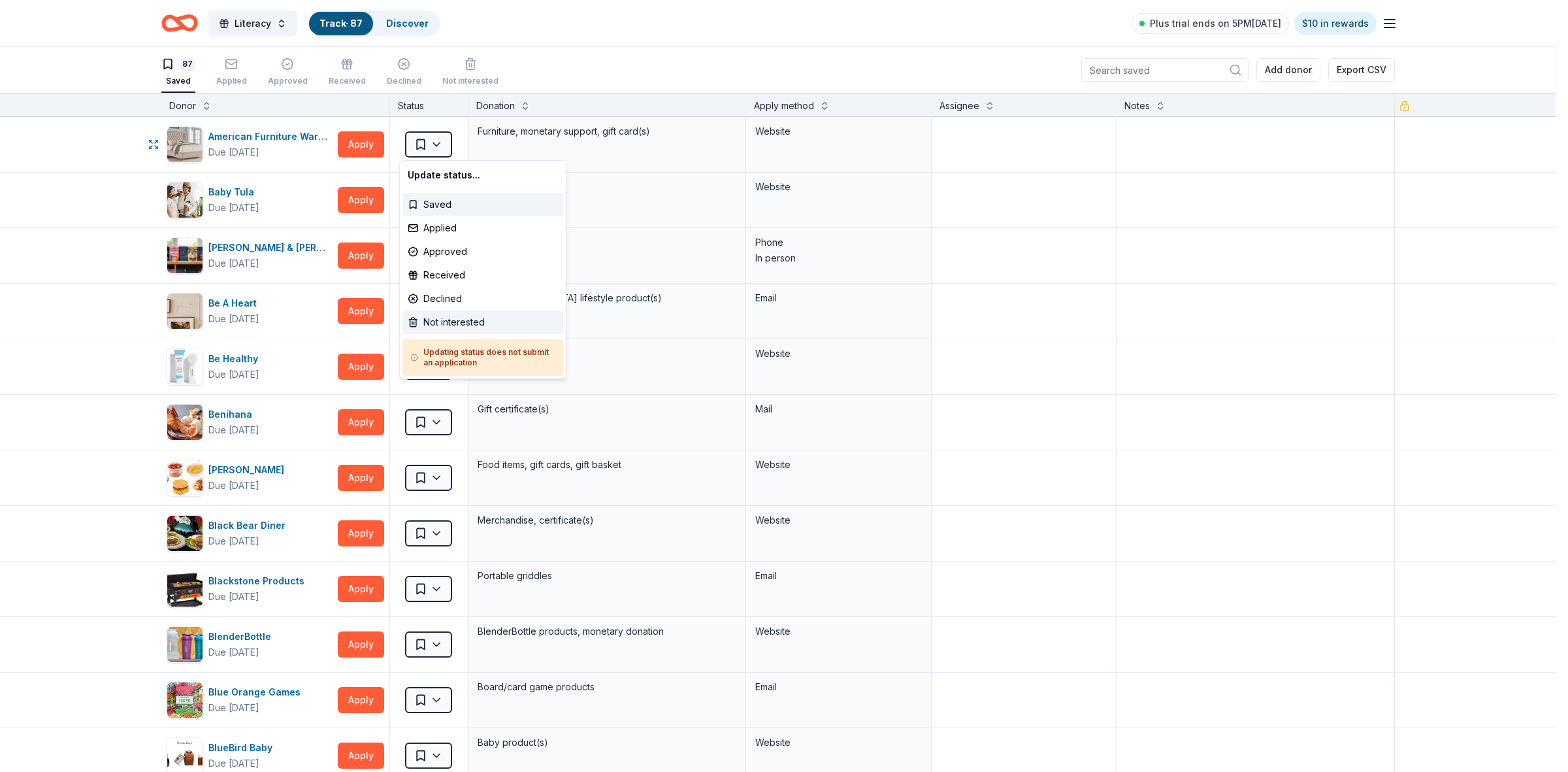
click at [435, 321] on div "Not interested" at bounding box center [482, 322] width 161 height 24
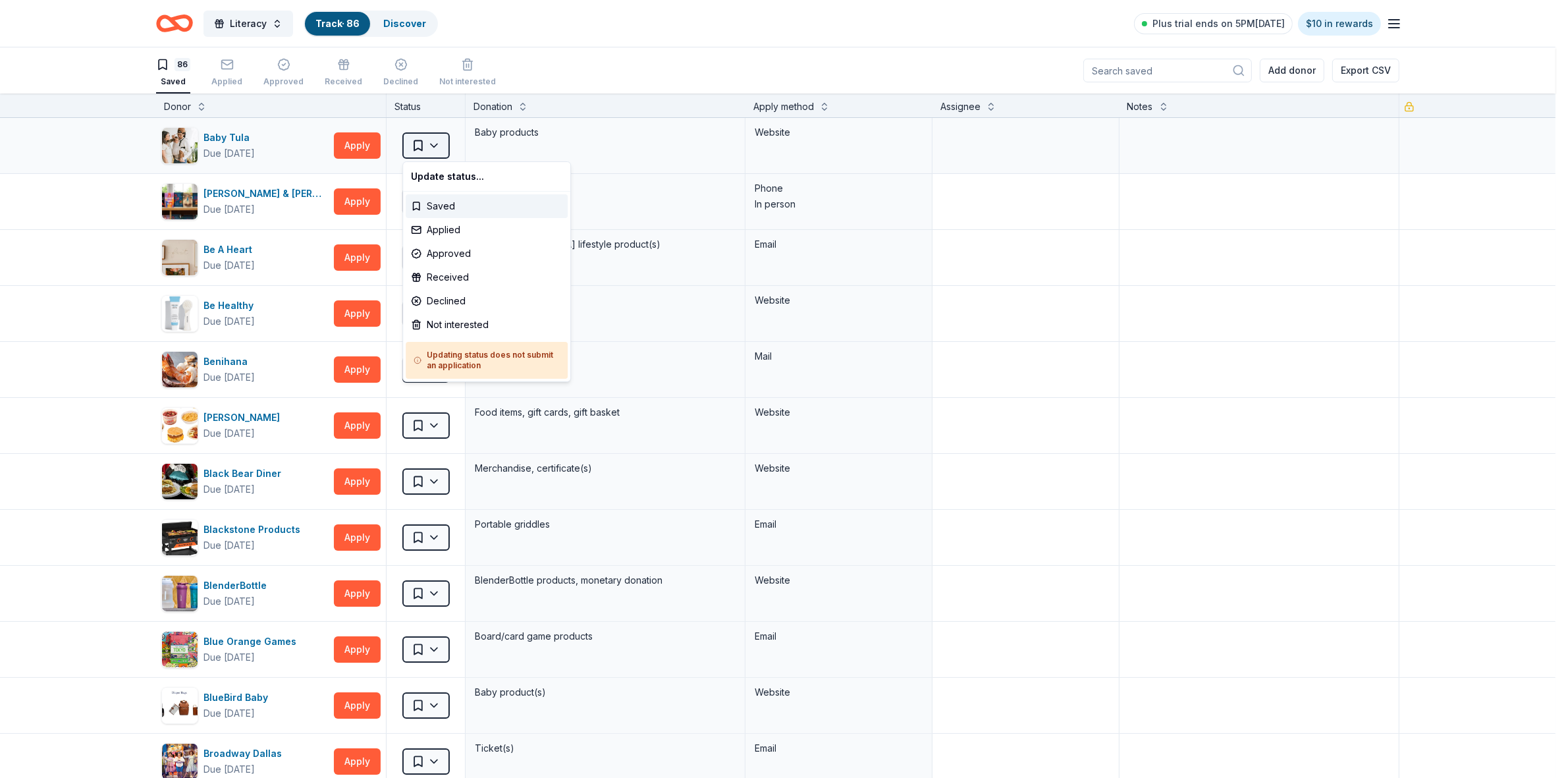
click at [434, 147] on html "Literacy Track · 86 Discover Plus trial ends on 5PM, 9/20 $10 in rewards 86 Sav…" at bounding box center [784, 389] width 1568 height 778
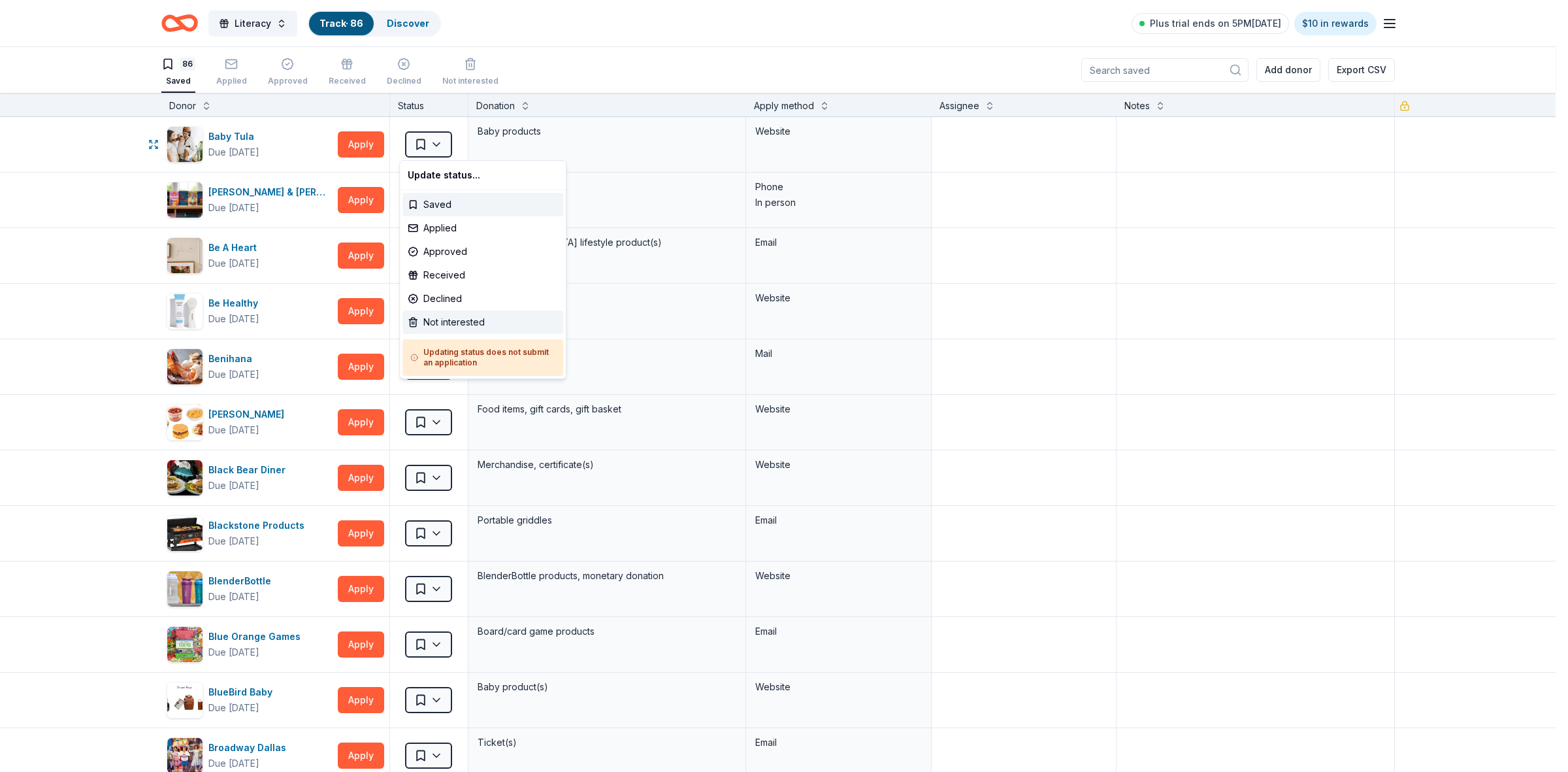
click at [444, 326] on div "Not interested" at bounding box center [482, 322] width 161 height 24
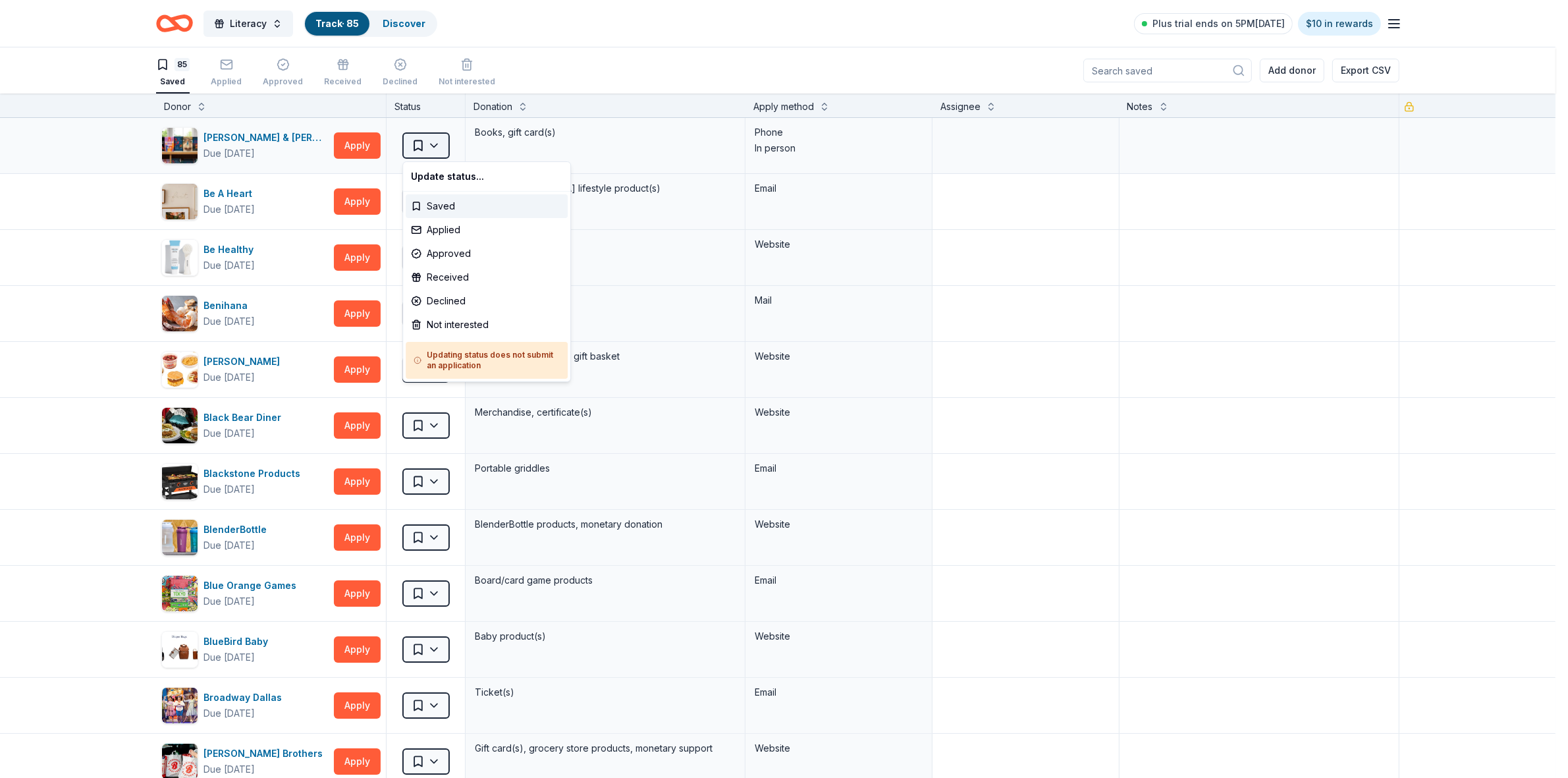
click at [440, 145] on html "Literacy Track · 85 Discover Plus trial ends on 5PM, 9/20 $10 in rewards 85 Sav…" at bounding box center [784, 389] width 1568 height 778
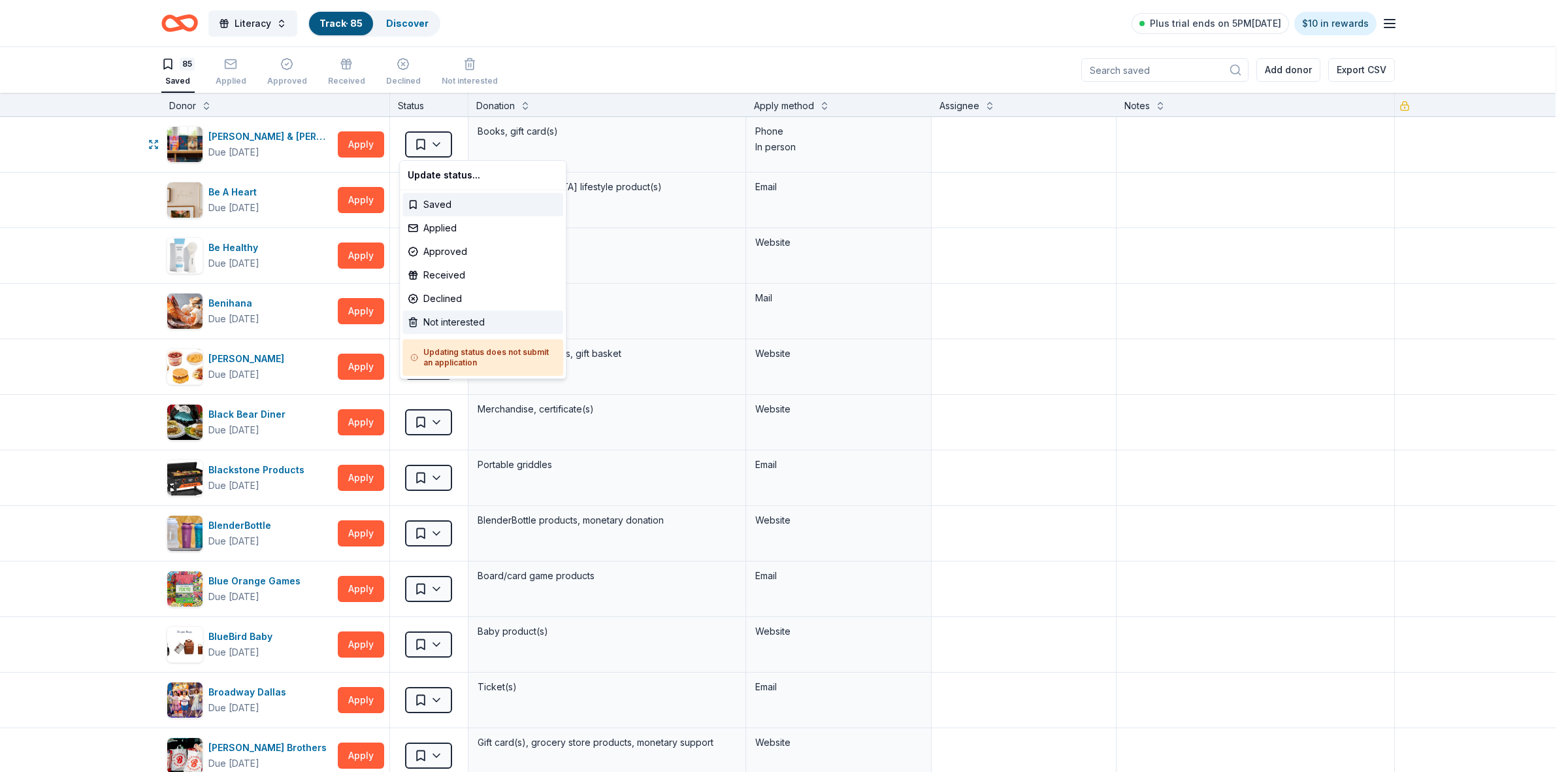
click at [455, 317] on div "Not interested" at bounding box center [482, 322] width 161 height 24
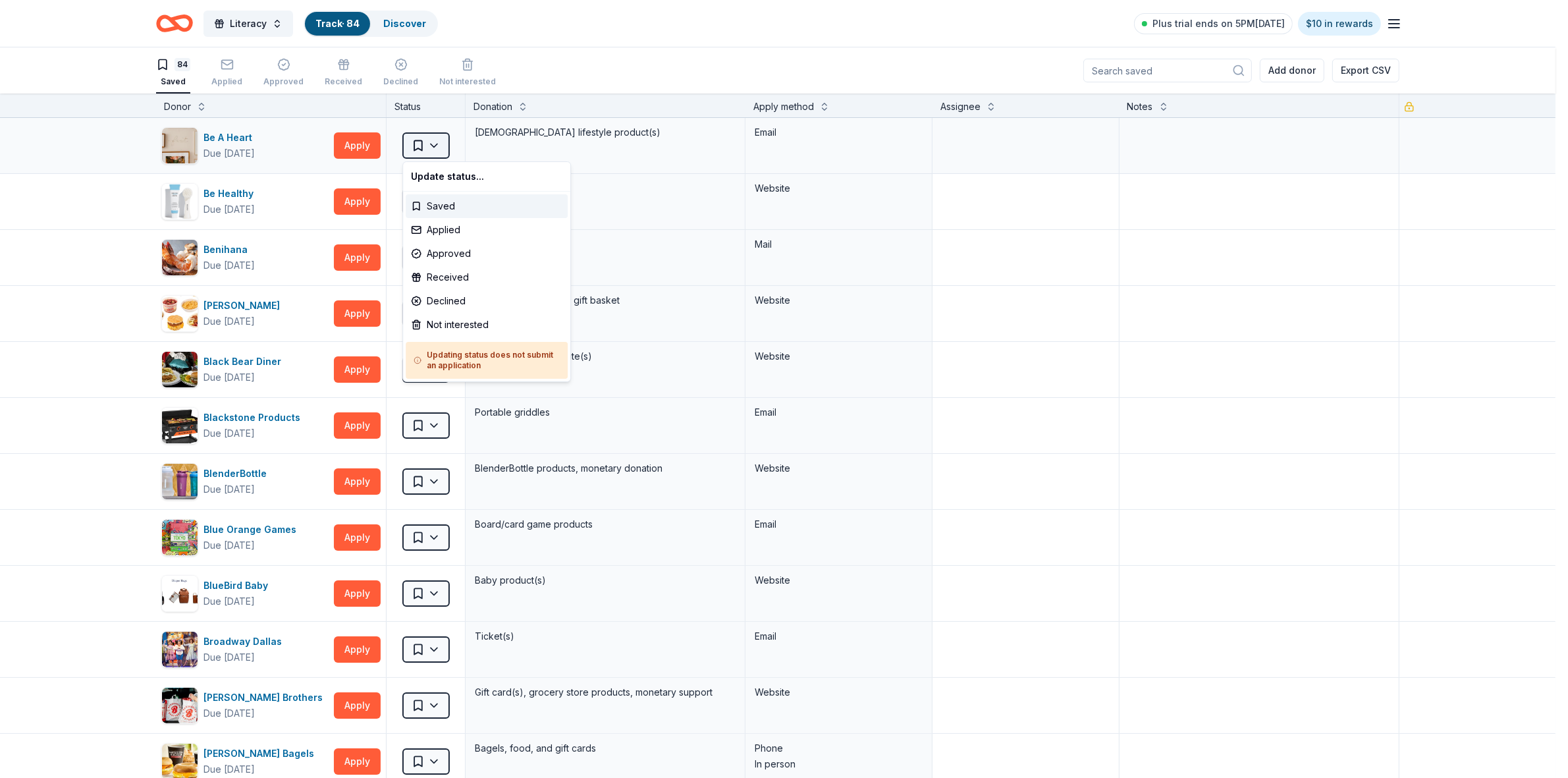
click at [433, 147] on html "Literacy Track · 84 Discover Plus trial ends on 5PM, 9/20 $10 in rewards 84 Sav…" at bounding box center [784, 389] width 1568 height 778
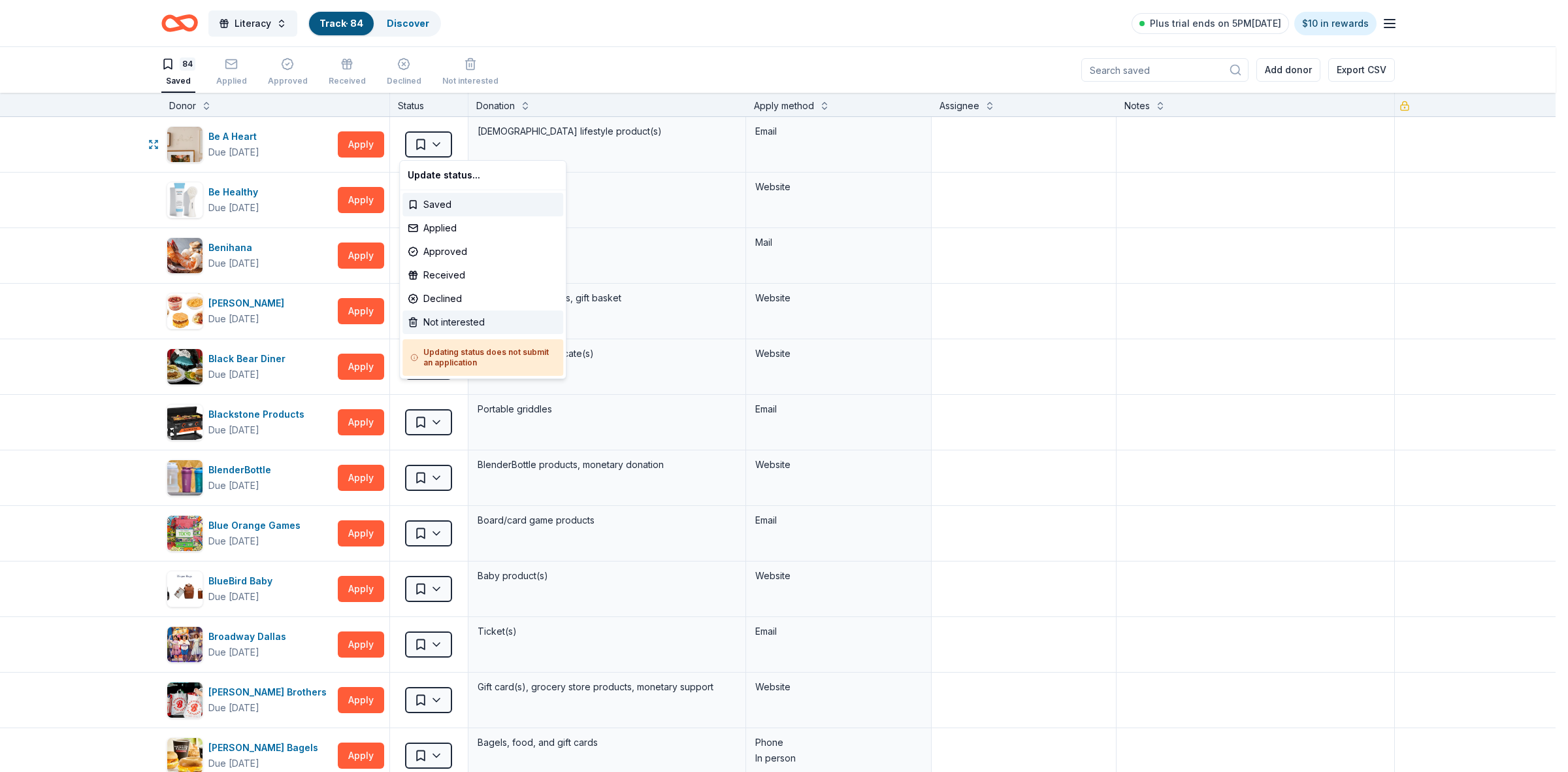
click at [441, 321] on div "Not interested" at bounding box center [482, 322] width 161 height 24
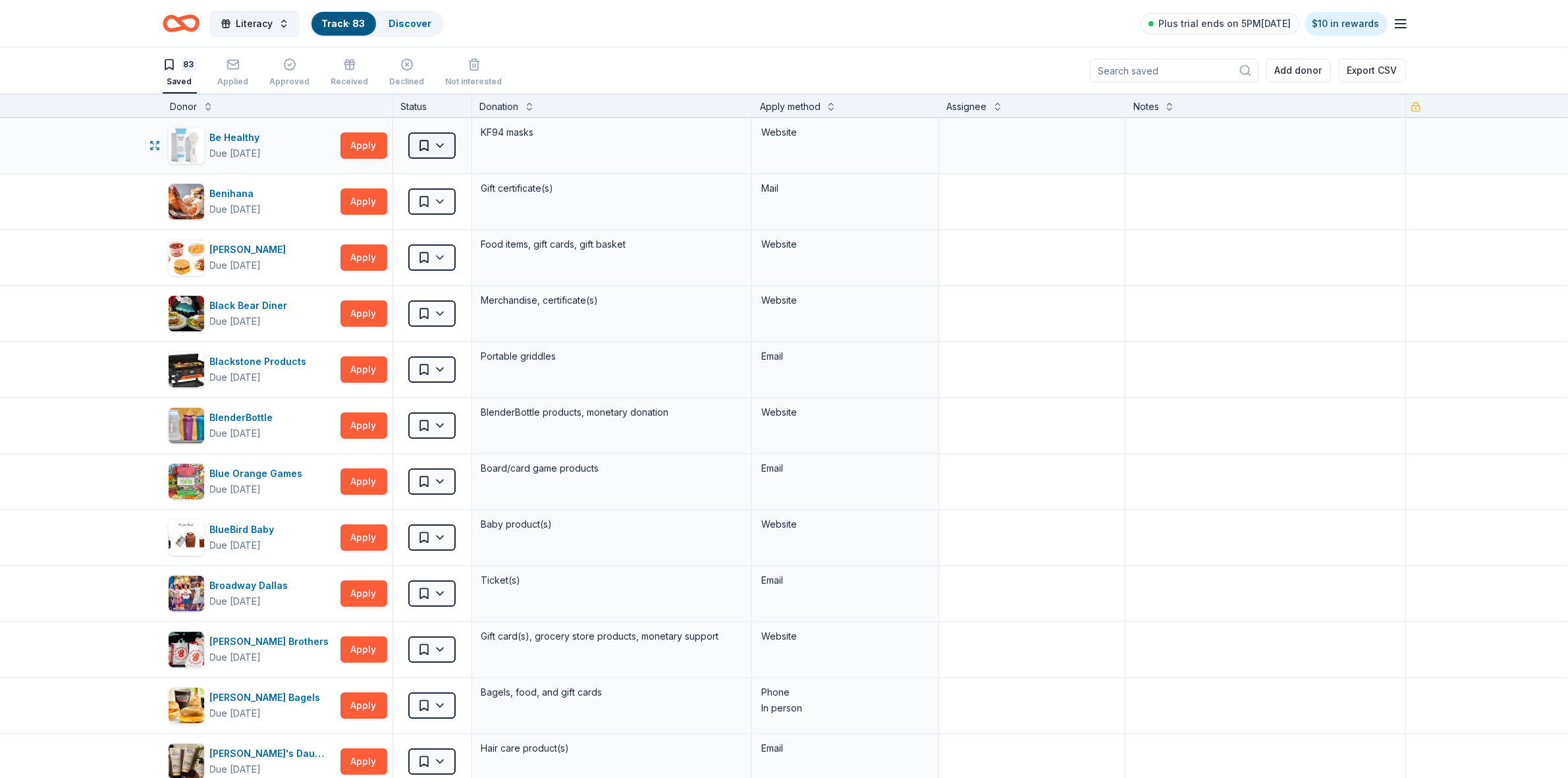
click at [433, 147] on html "Literacy Track · 83 Discover Plus trial ends on 5PM, 9/20 $10 in rewards 83 Sav…" at bounding box center [784, 389] width 1568 height 778
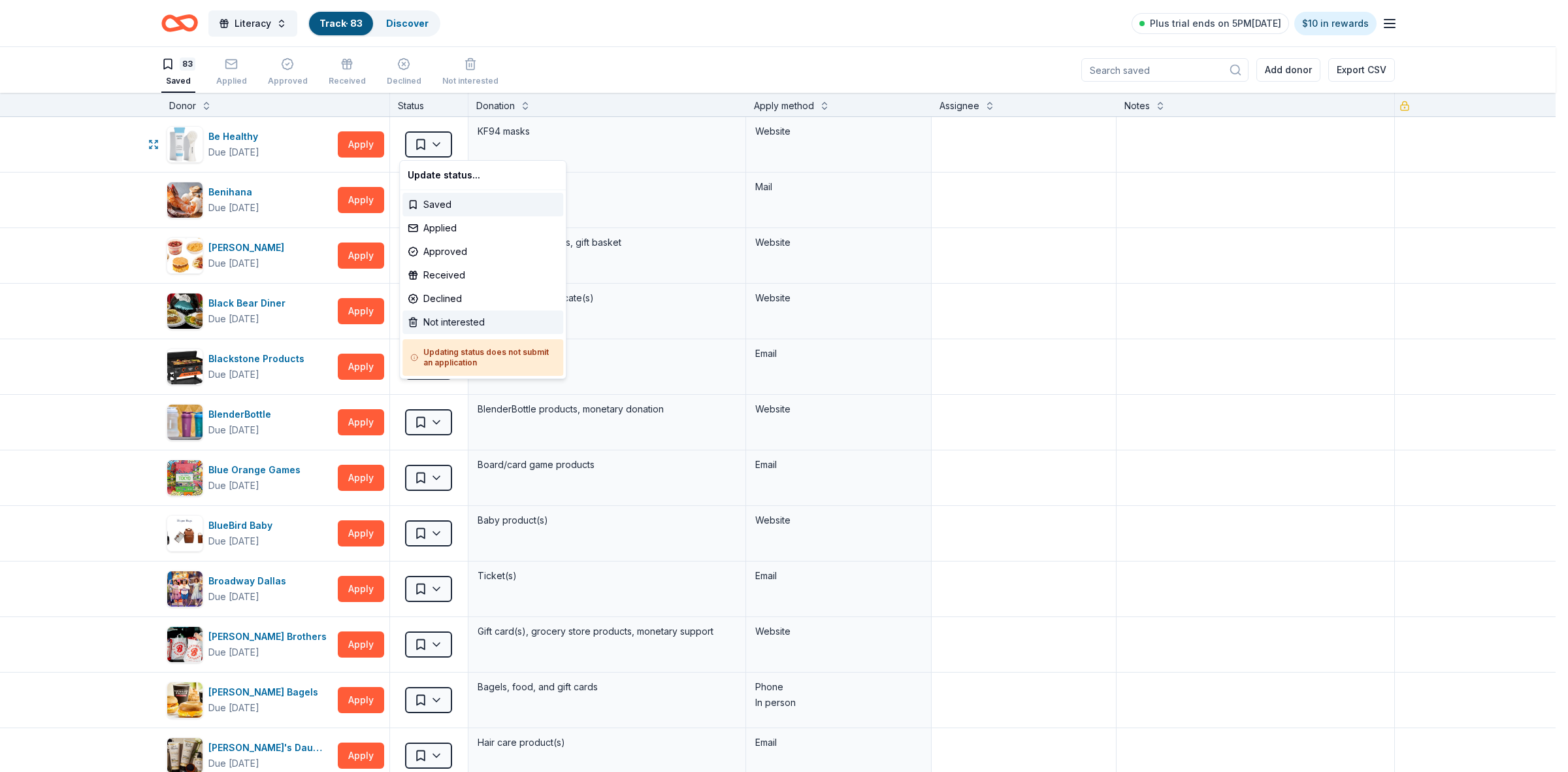
click at [443, 321] on div "Not interested" at bounding box center [482, 322] width 161 height 24
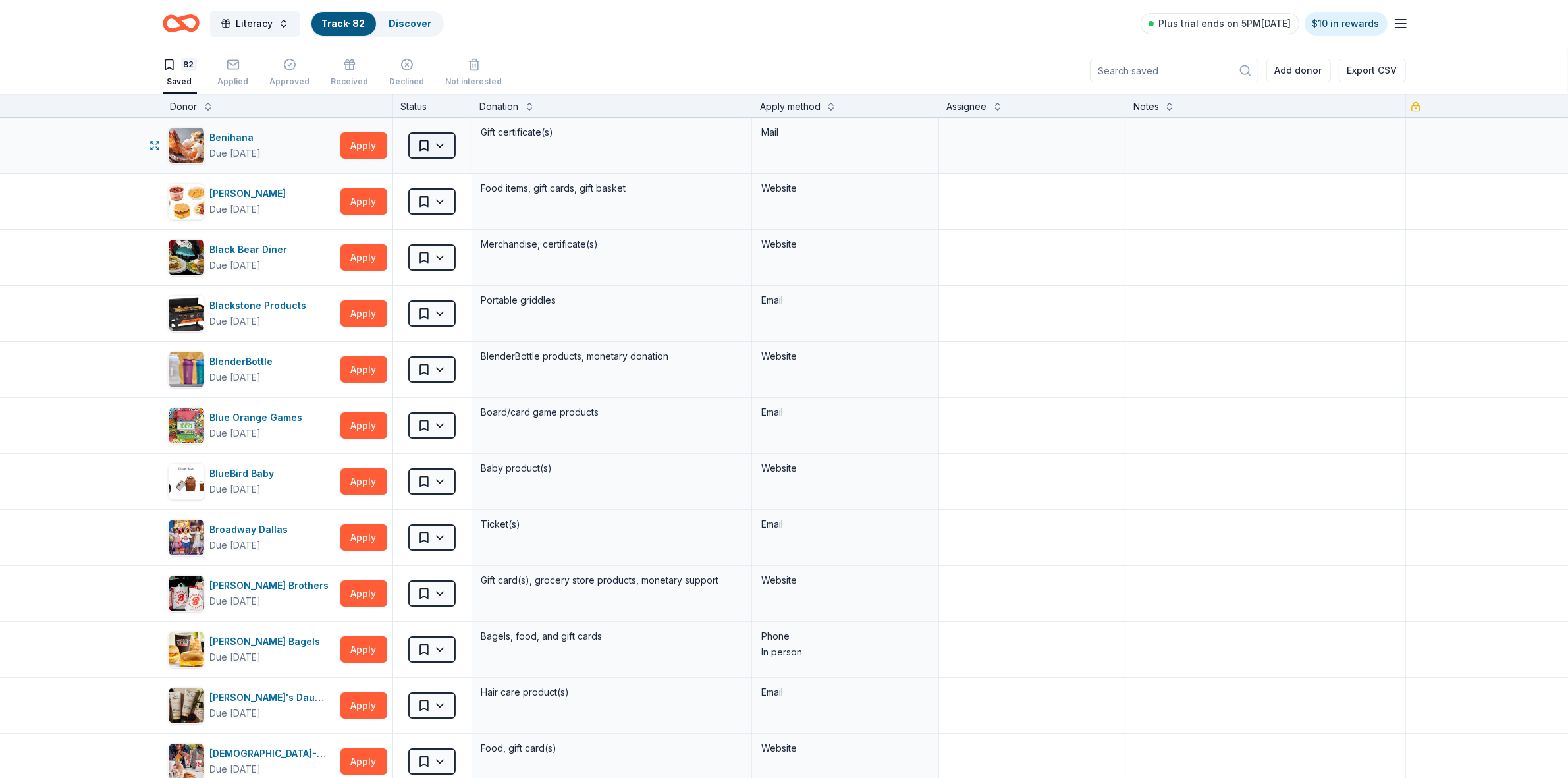
drag, startPoint x: 439, startPoint y: 138, endPoint x: 10, endPoint y: 297, distance: 457.5
click at [10, 297] on div "Blackstone Products Due in 65 days Apply Saved Portable griddles Email" at bounding box center [784, 314] width 1568 height 56
click at [440, 146] on html "Literacy Track · 82 Discover Plus trial ends on 5PM, 9/20 $10 in rewards 82 Sav…" at bounding box center [784, 389] width 1568 height 778
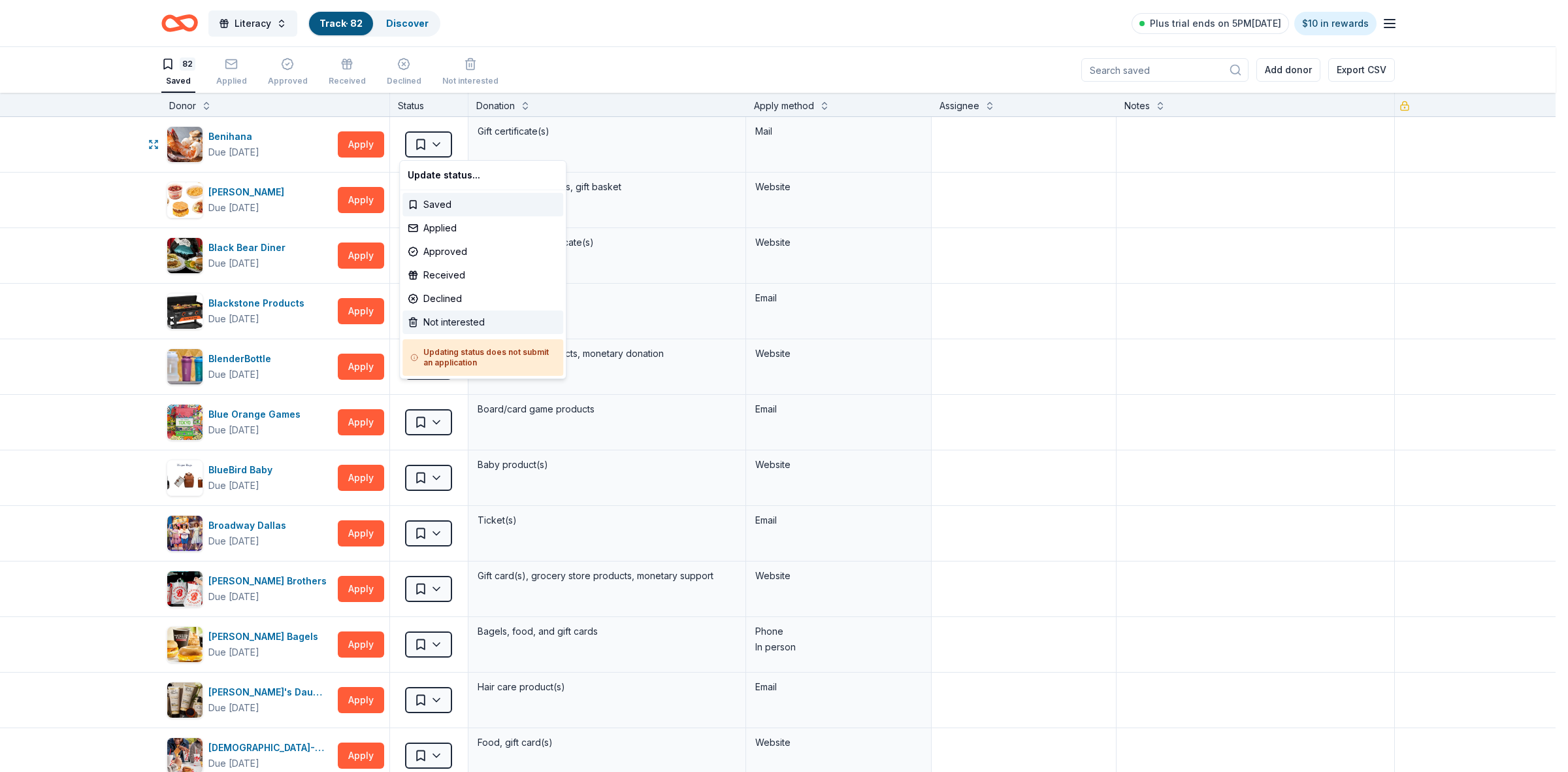
click at [476, 322] on div "Not interested" at bounding box center [482, 322] width 161 height 24
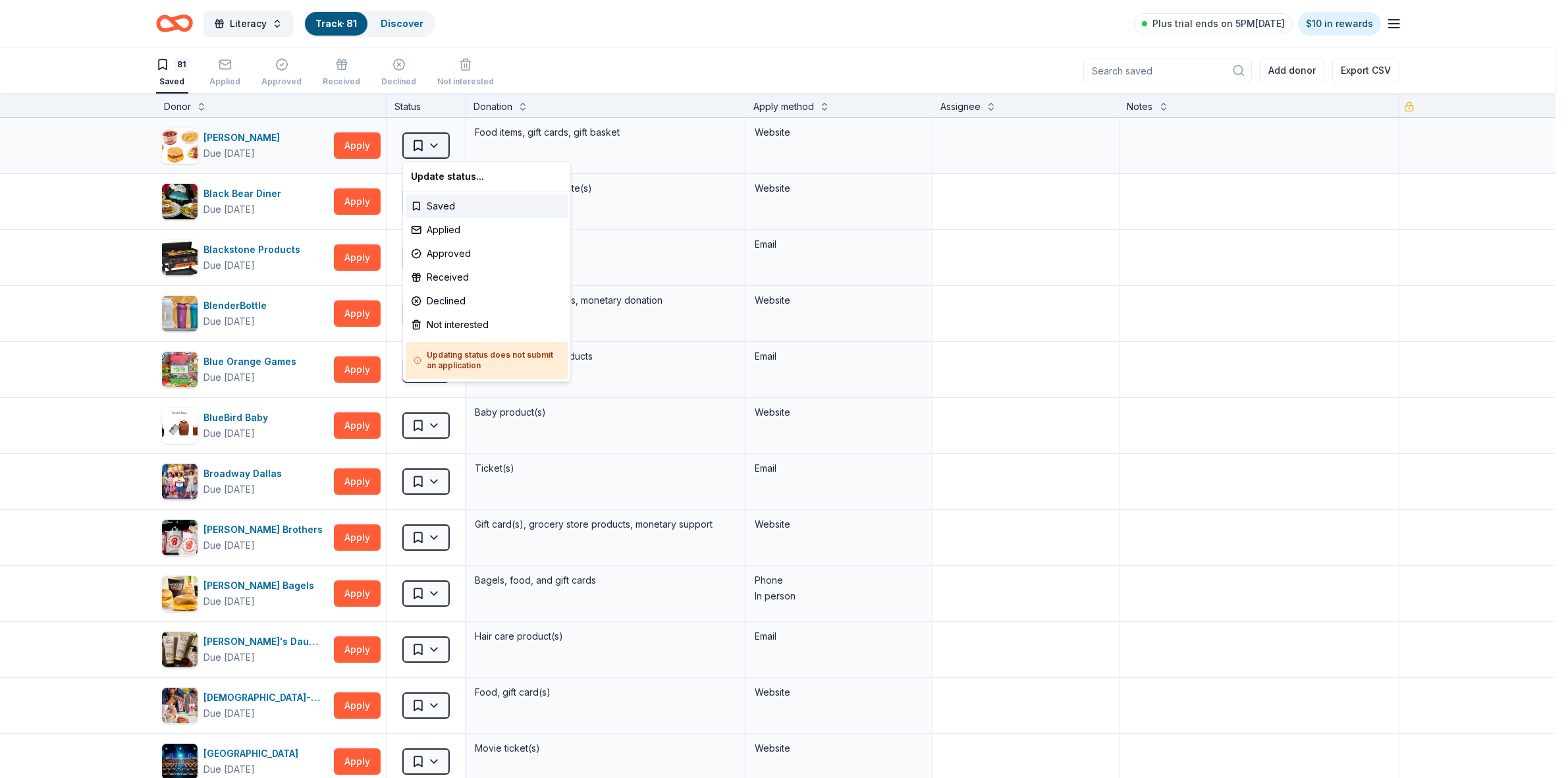
click at [439, 142] on html "Literacy Track · 81 Discover Plus trial ends on 5PM, 9/20 $10 in rewards 81 Sav…" at bounding box center [784, 389] width 1568 height 778
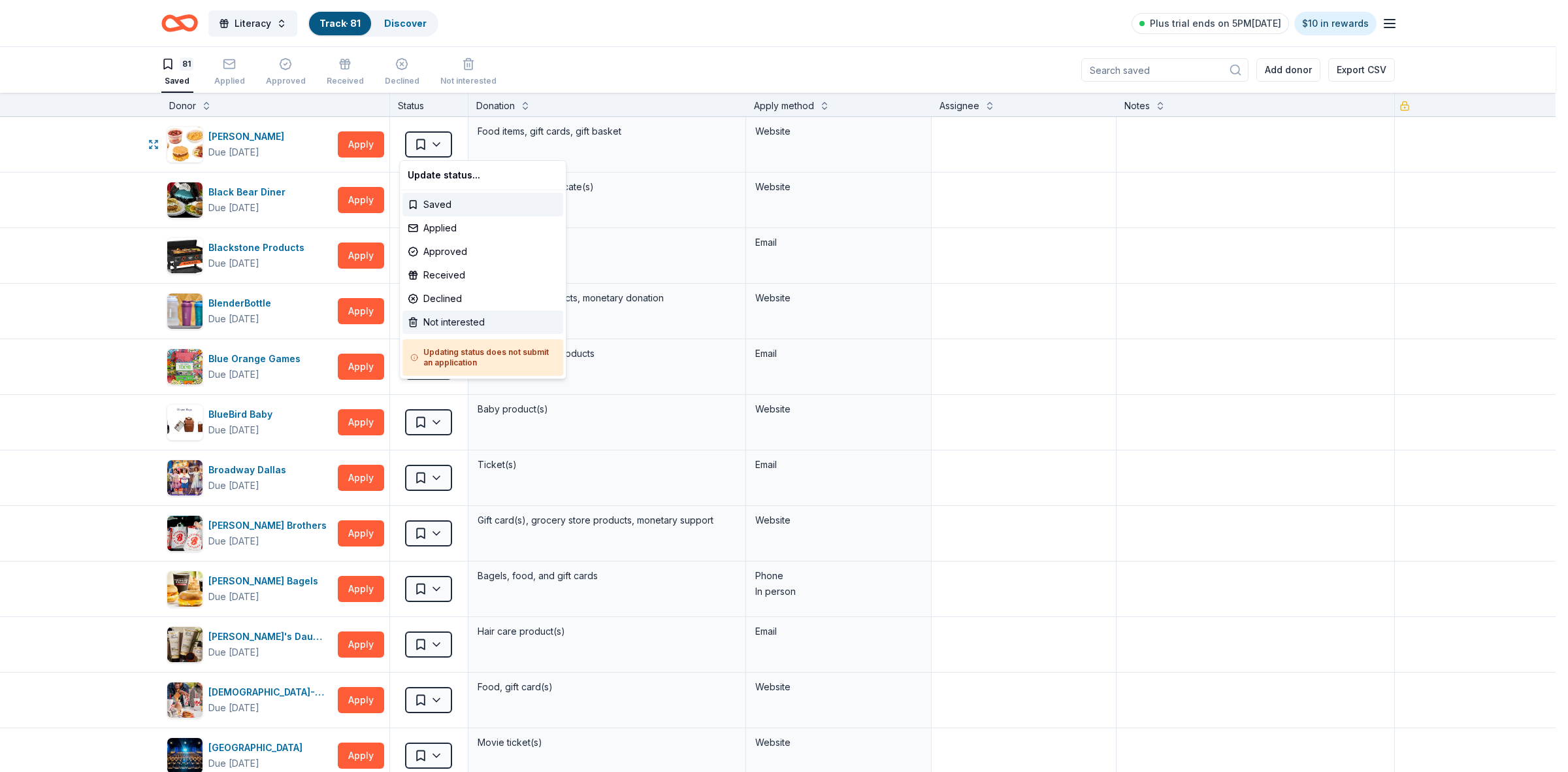
click at [461, 323] on div "Not interested" at bounding box center [482, 322] width 161 height 24
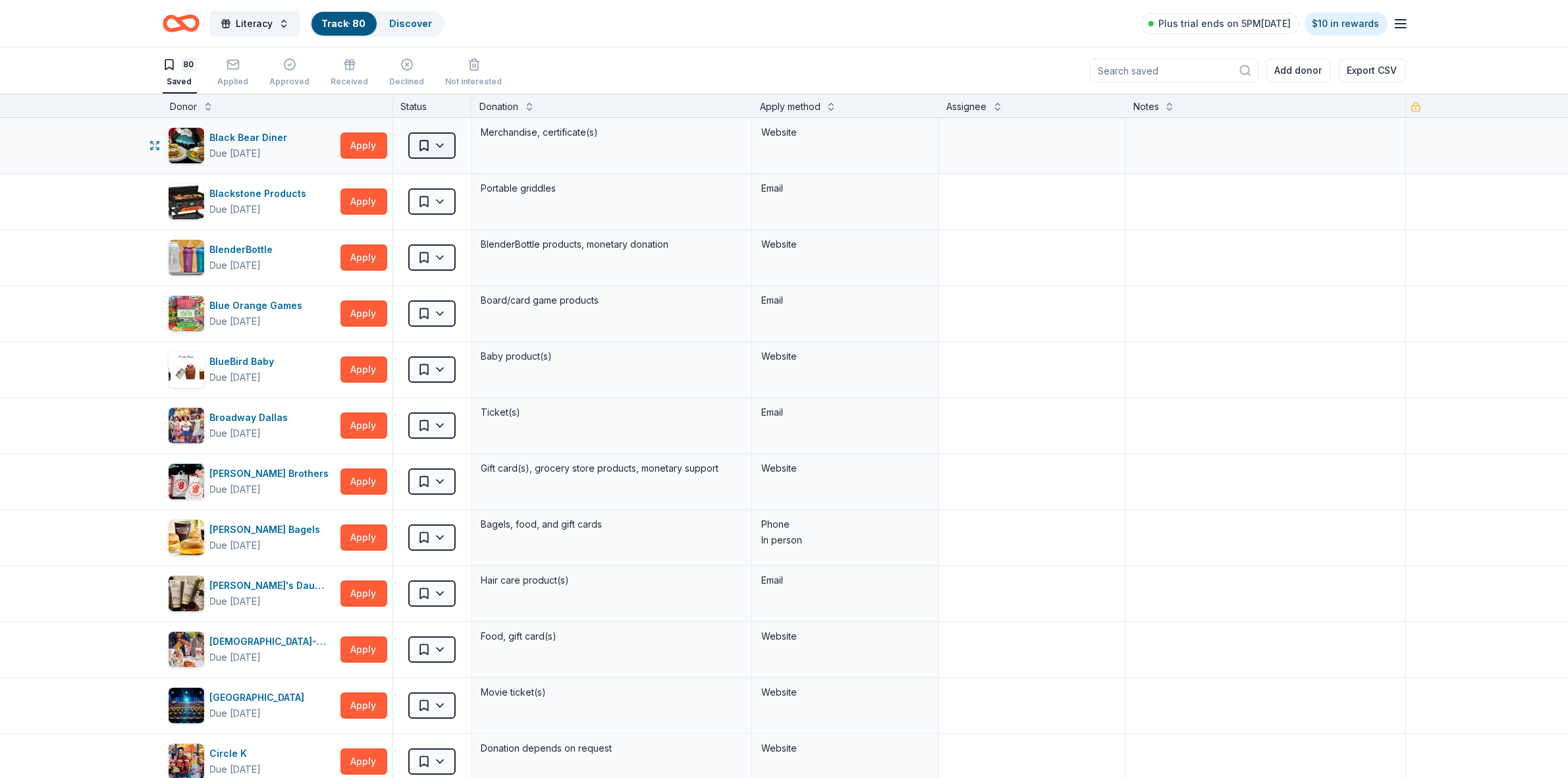
click at [439, 139] on html "Literacy Track · 80 Discover Plus trial ends on 5PM, 9/20 $10 in rewards 80 Sav…" at bounding box center [784, 389] width 1568 height 778
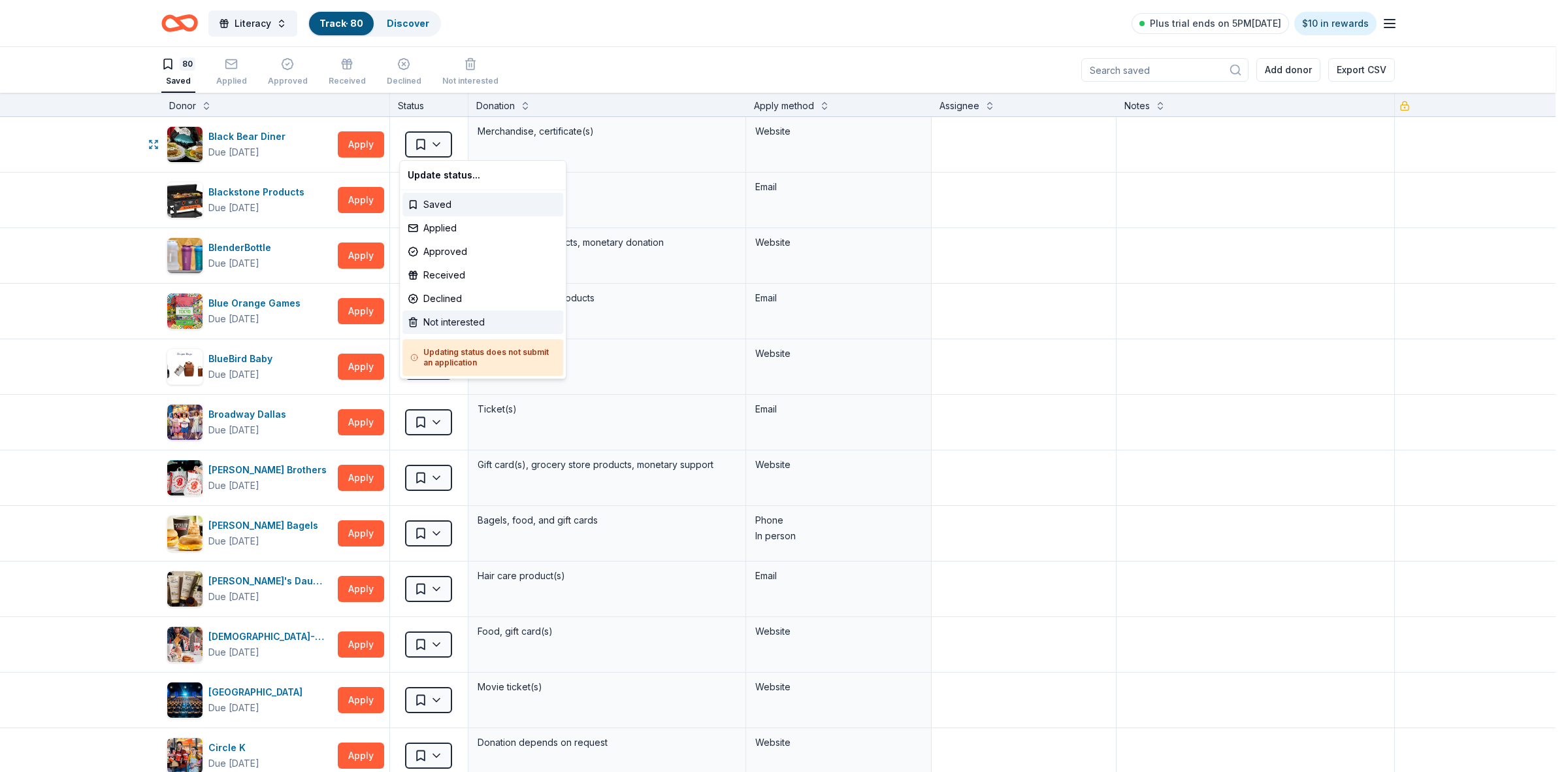
click at [469, 324] on div "Not interested" at bounding box center [482, 322] width 161 height 24
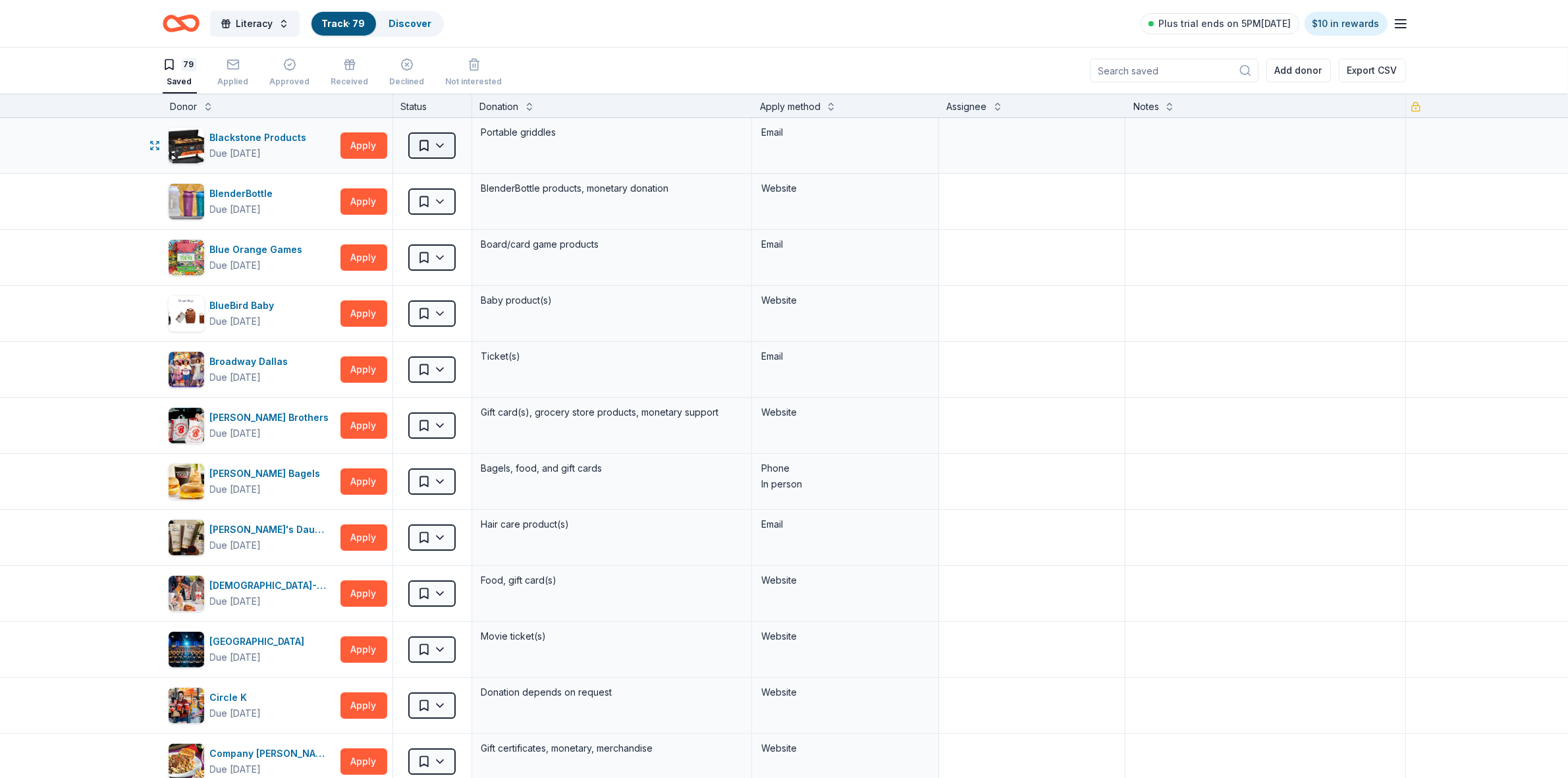
click at [440, 147] on html "Literacy Track · 79 Discover Plus trial ends on 5PM, 9/20 $10 in rewards 79 Sav…" at bounding box center [784, 389] width 1568 height 778
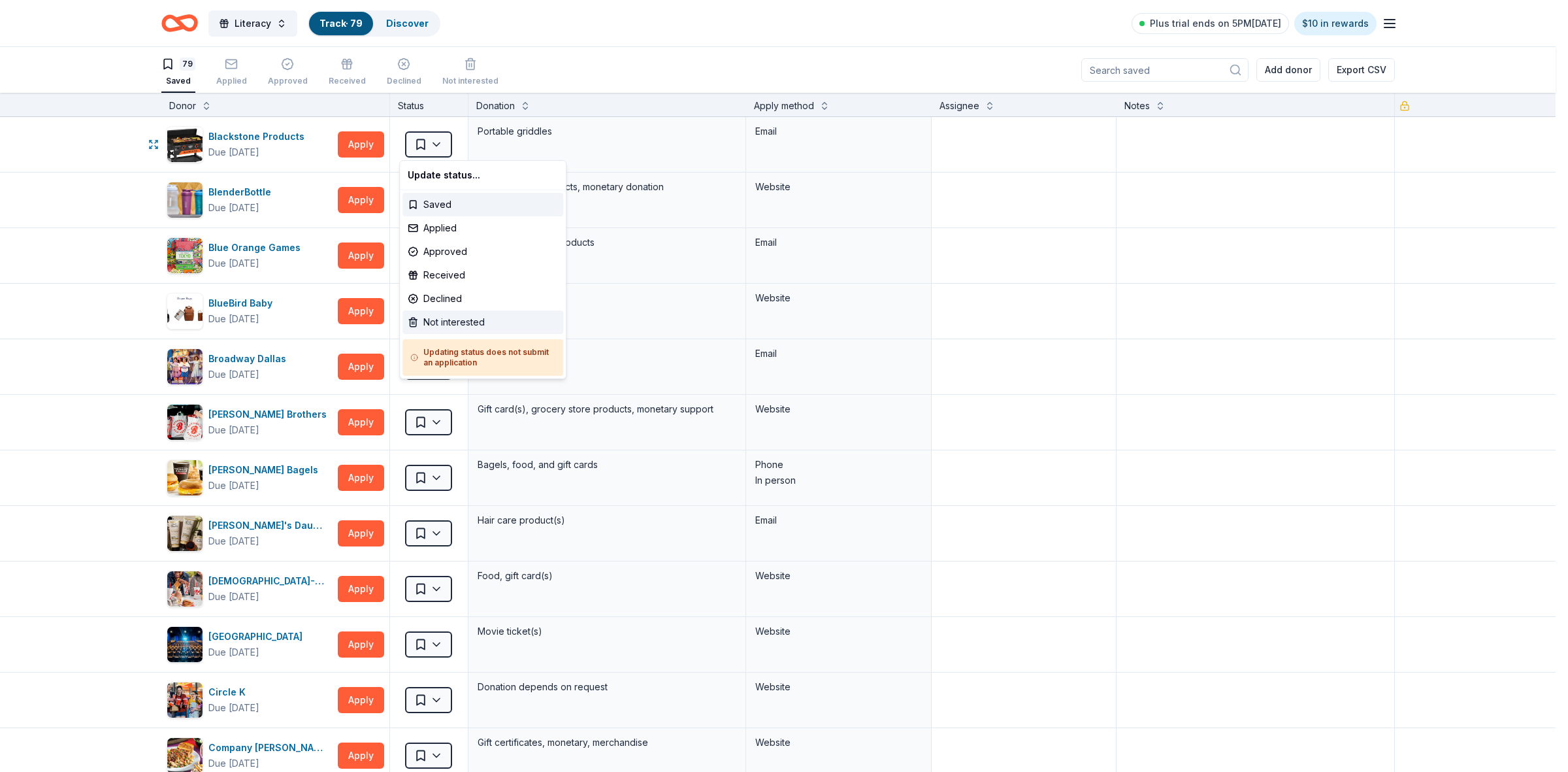
click at [465, 318] on div "Not interested" at bounding box center [482, 322] width 161 height 24
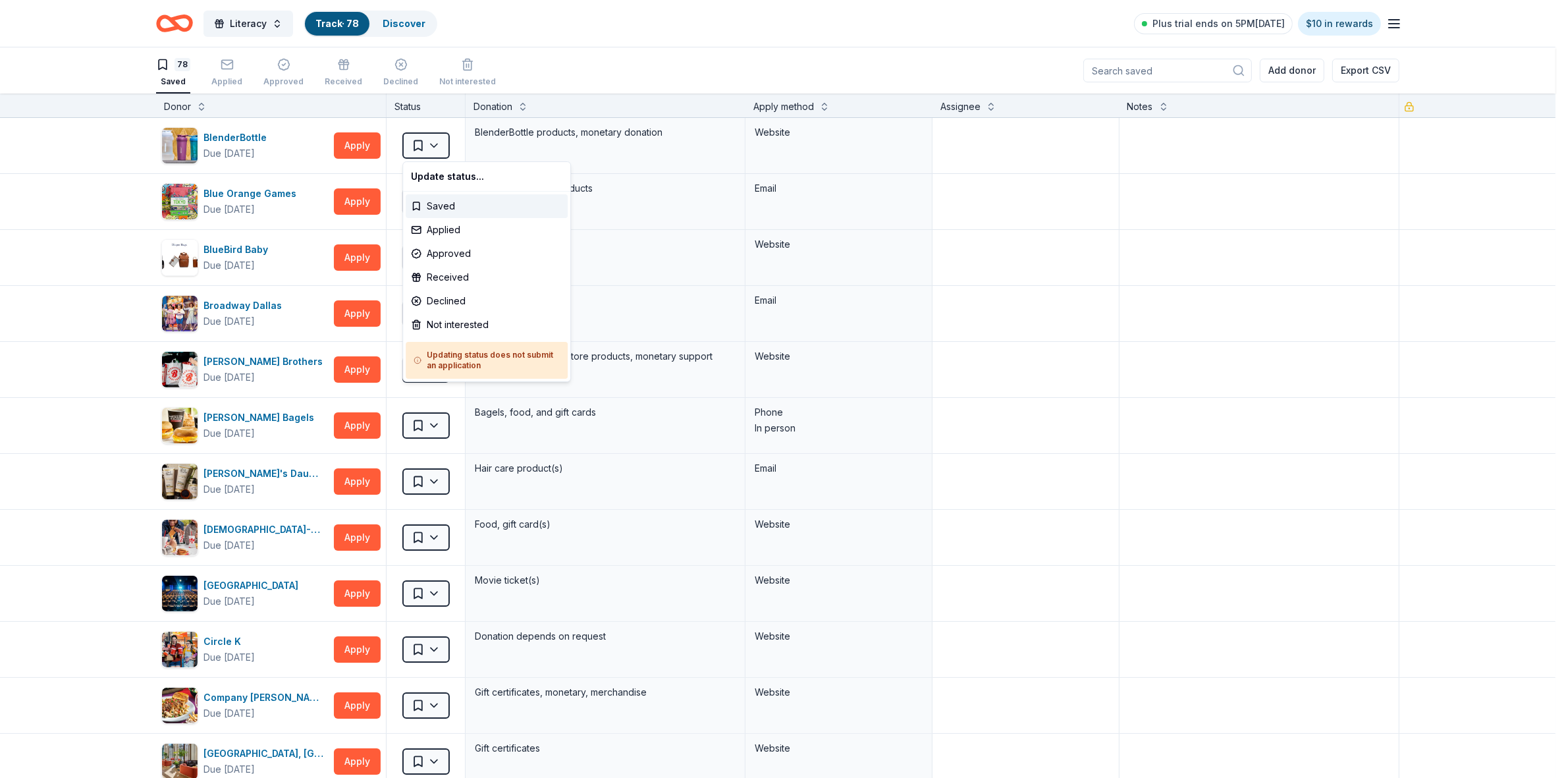
click at [435, 150] on html "Literacy Track · 78 Discover Plus trial ends on 5PM, 9/20 $10 in rewards 78 Sav…" at bounding box center [784, 389] width 1568 height 778
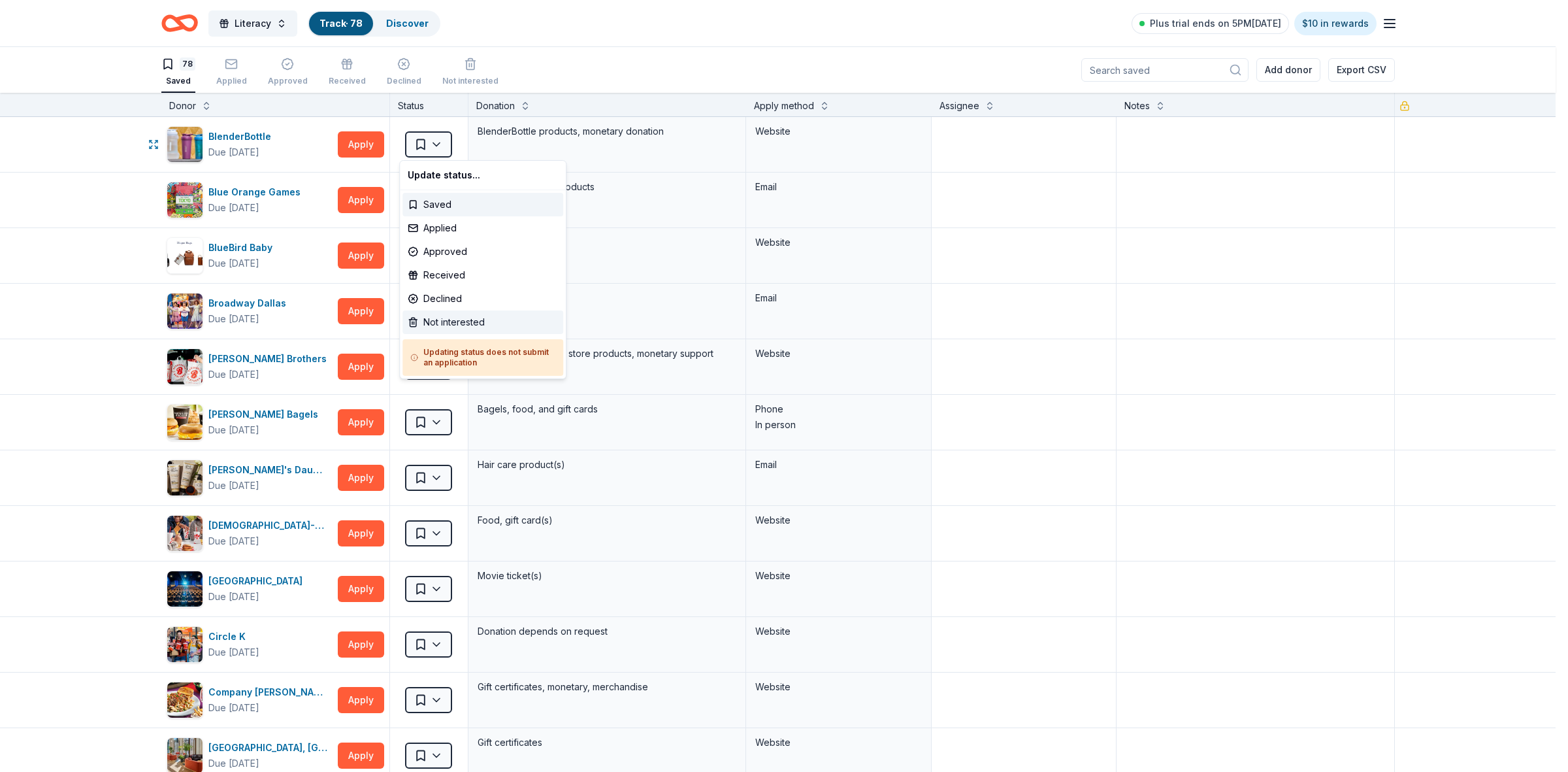
click at [459, 325] on div "Not interested" at bounding box center [482, 322] width 161 height 24
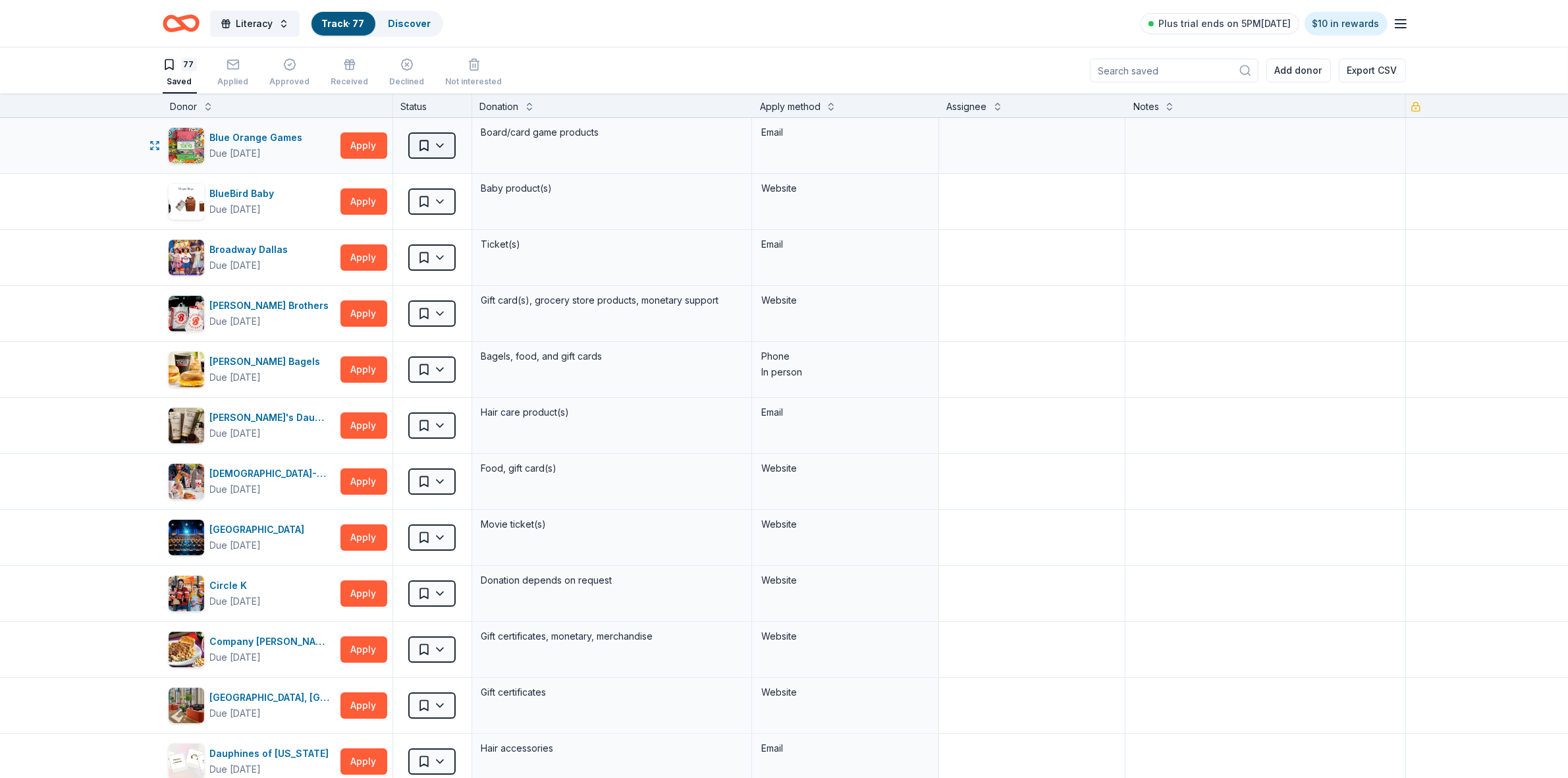
click at [431, 150] on html "Literacy Track · 77 Discover Plus trial ends on 5PM, 9/20 $10 in rewards 77 Sav…" at bounding box center [784, 389] width 1568 height 778
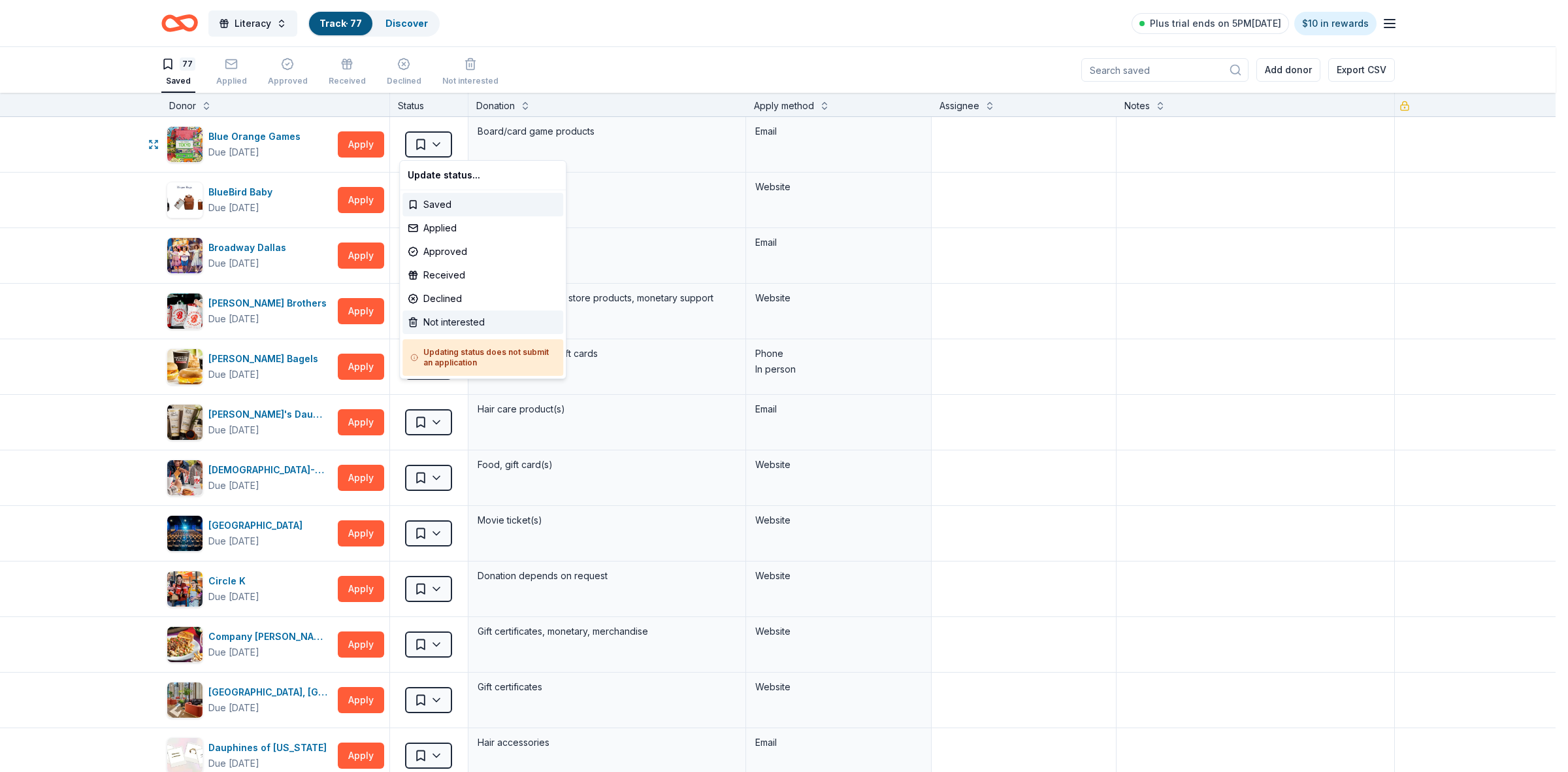
click at [430, 323] on div "Not interested" at bounding box center [482, 322] width 161 height 24
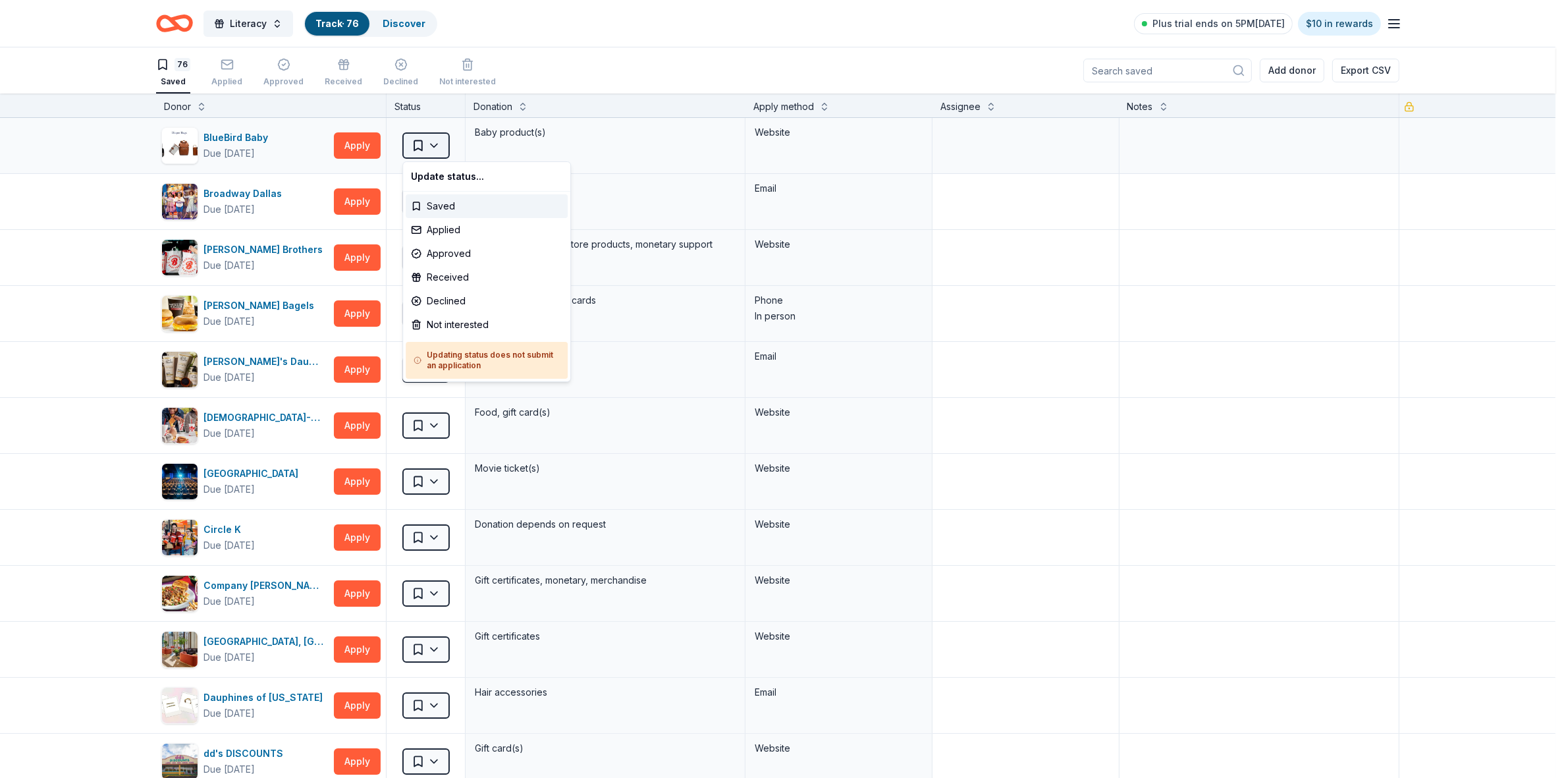
click at [433, 150] on html "Literacy Track · 76 Discover Plus trial ends on 5PM, 9/20 $10 in rewards 76 Sav…" at bounding box center [784, 389] width 1568 height 778
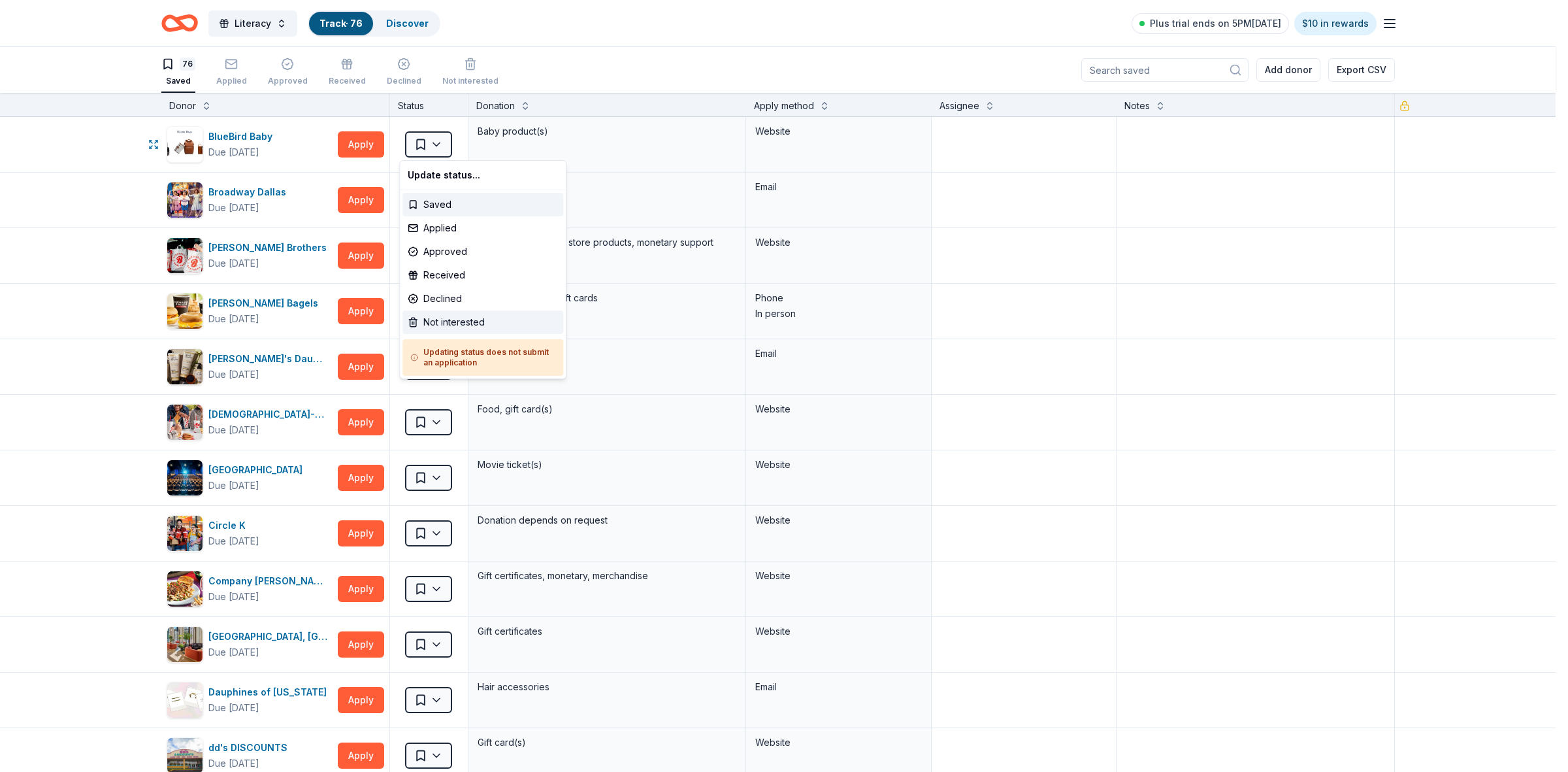
click at [448, 321] on div "Not interested" at bounding box center [482, 322] width 161 height 24
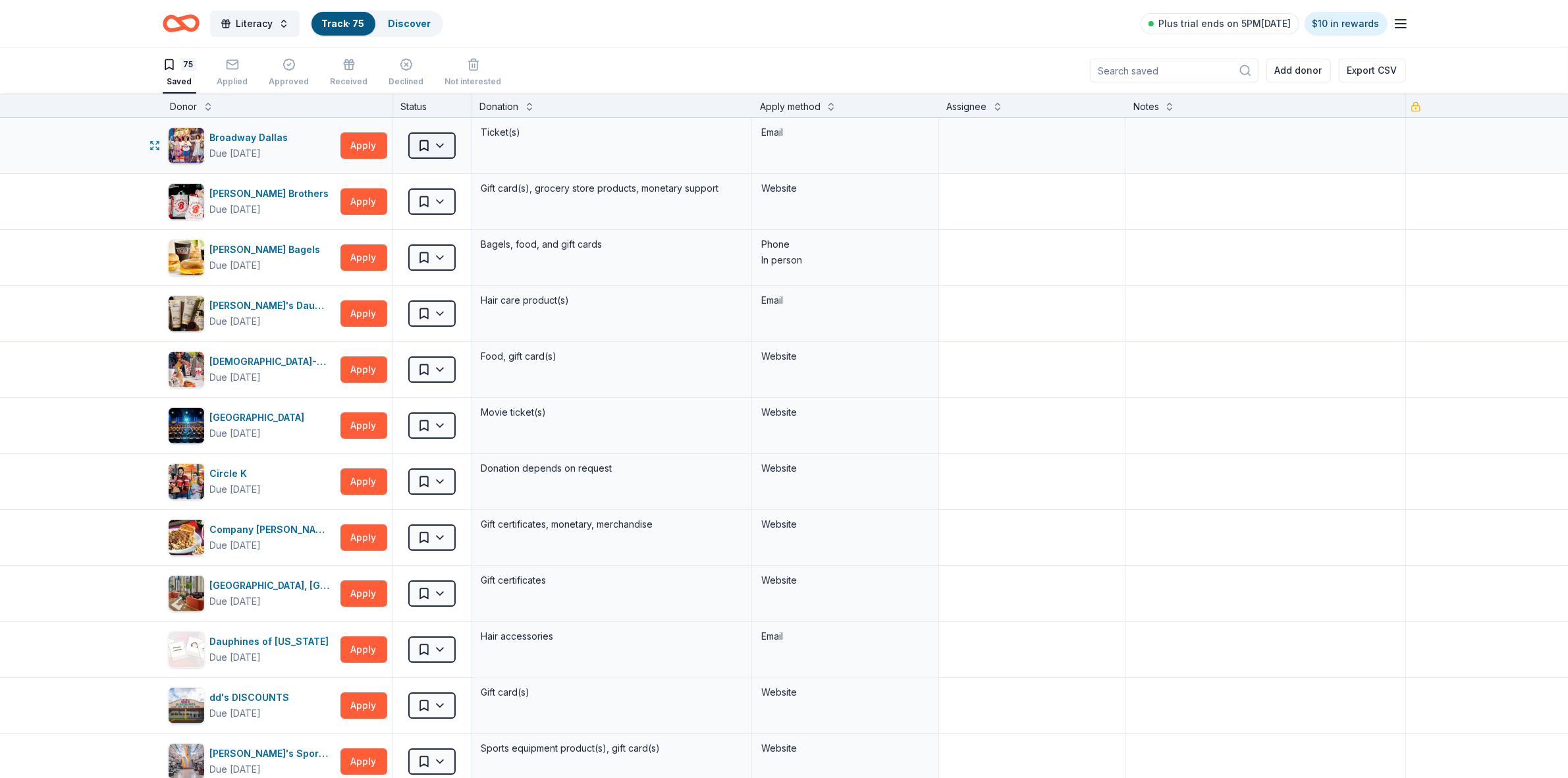
click at [436, 149] on html "Literacy Track · 75 Discover Plus trial ends on 5PM, 9/20 $10 in rewards 75 Sav…" at bounding box center [784, 389] width 1568 height 778
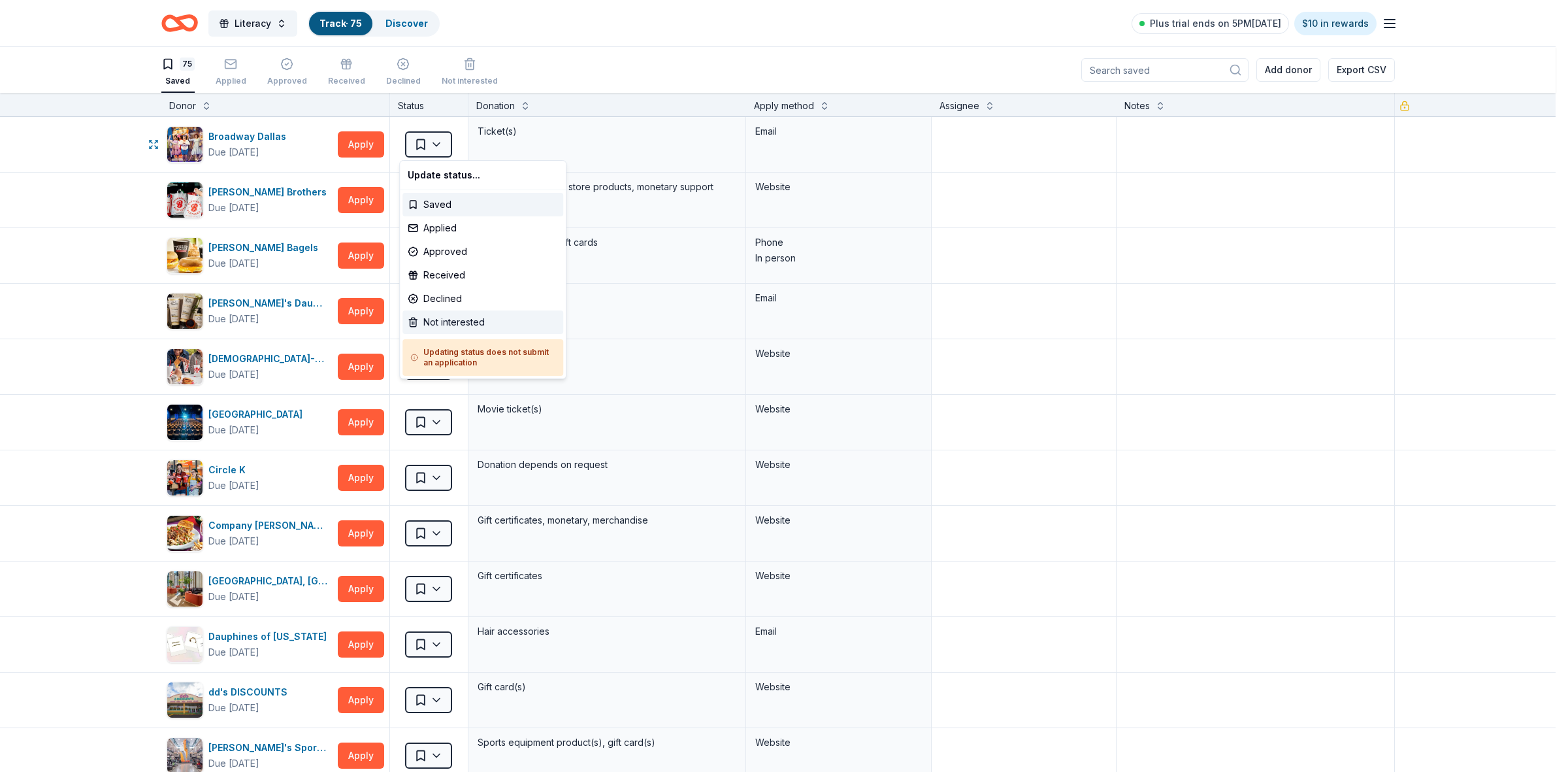
click at [439, 323] on div "Not interested" at bounding box center [482, 322] width 161 height 24
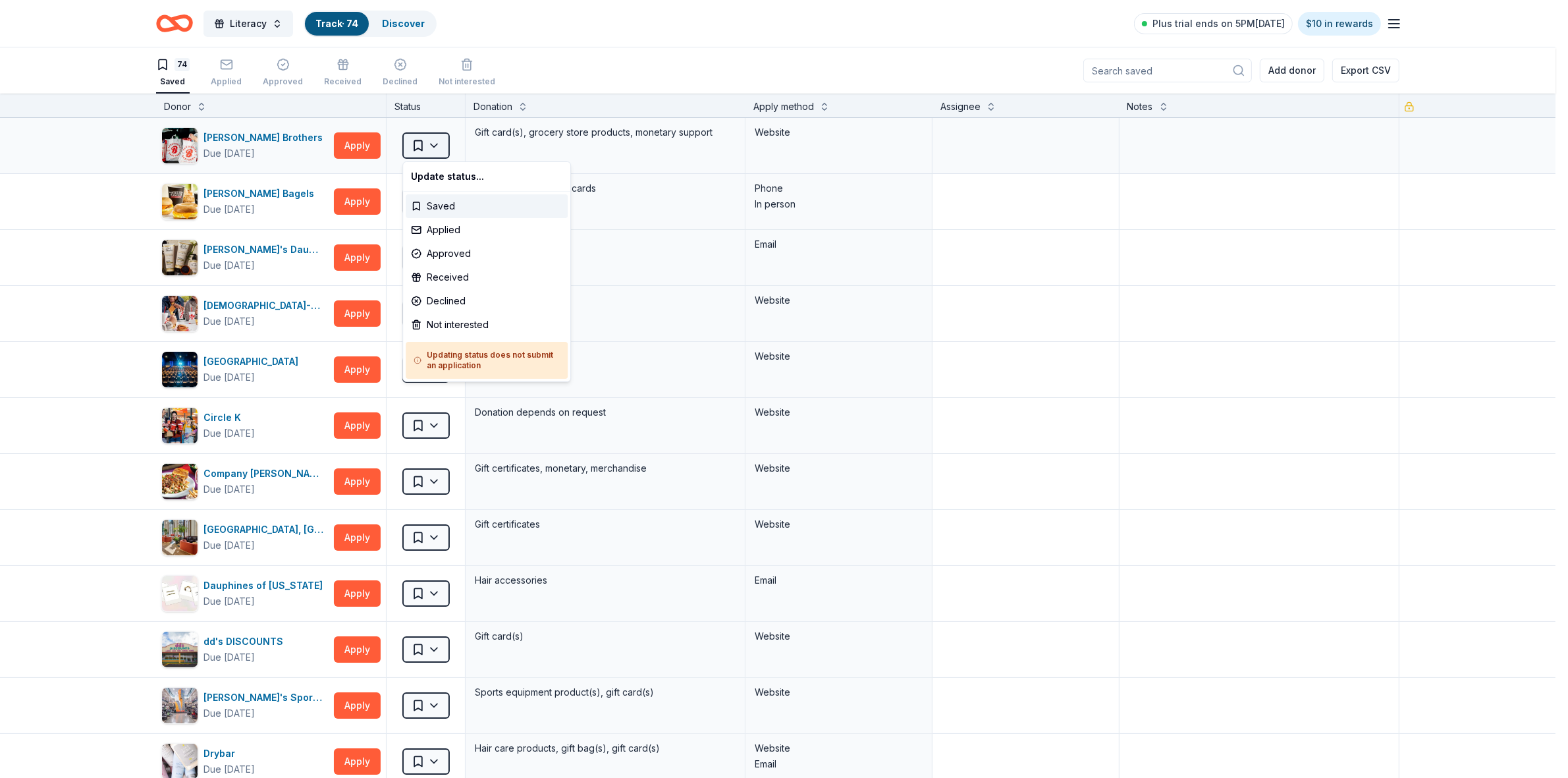
click at [434, 145] on html "Literacy Track · 74 Discover Plus trial ends on 5PM, 9/20 $10 in rewards 74 Sav…" at bounding box center [784, 389] width 1568 height 778
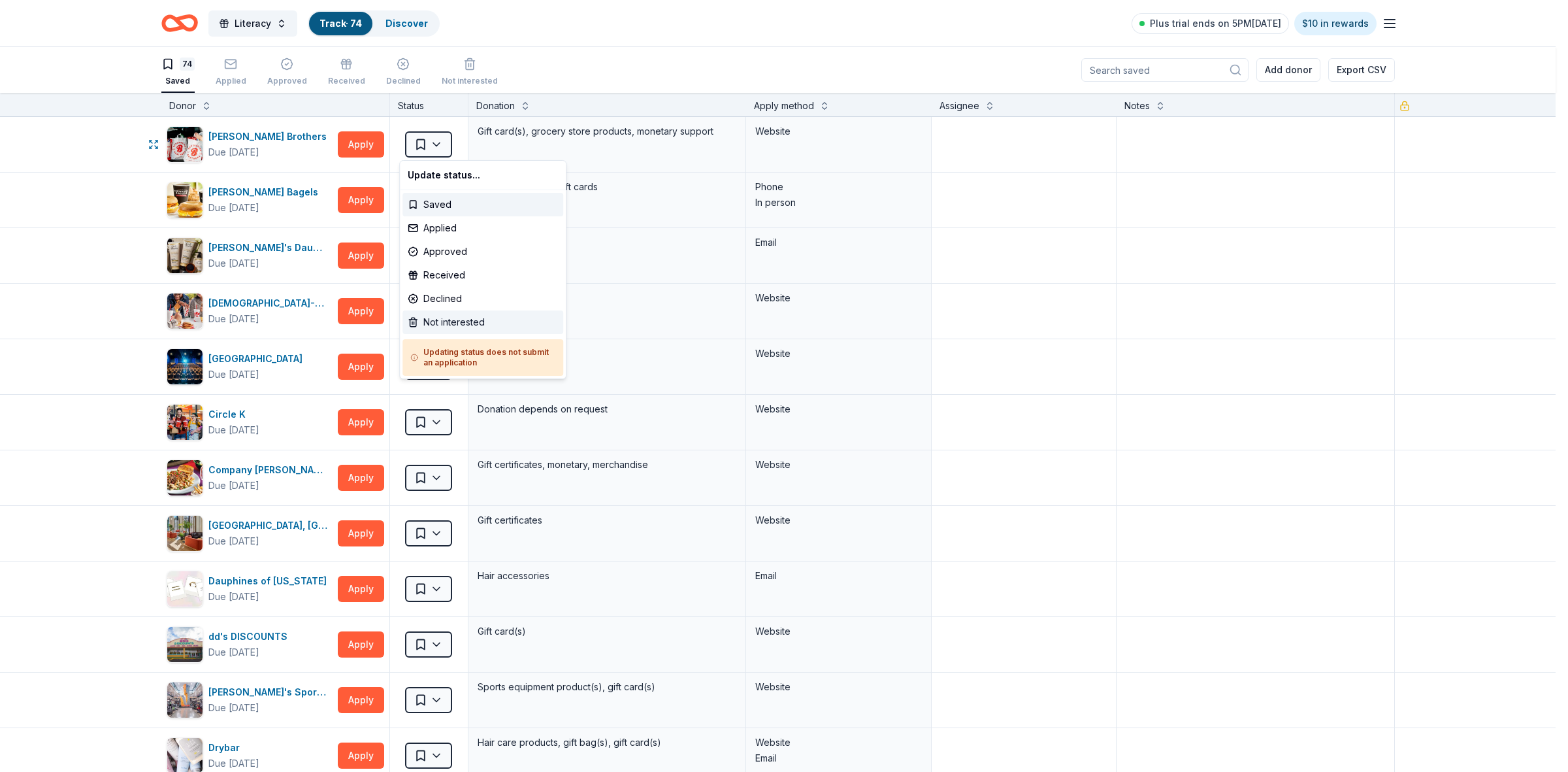
click at [453, 318] on div "Not interested" at bounding box center [482, 322] width 161 height 24
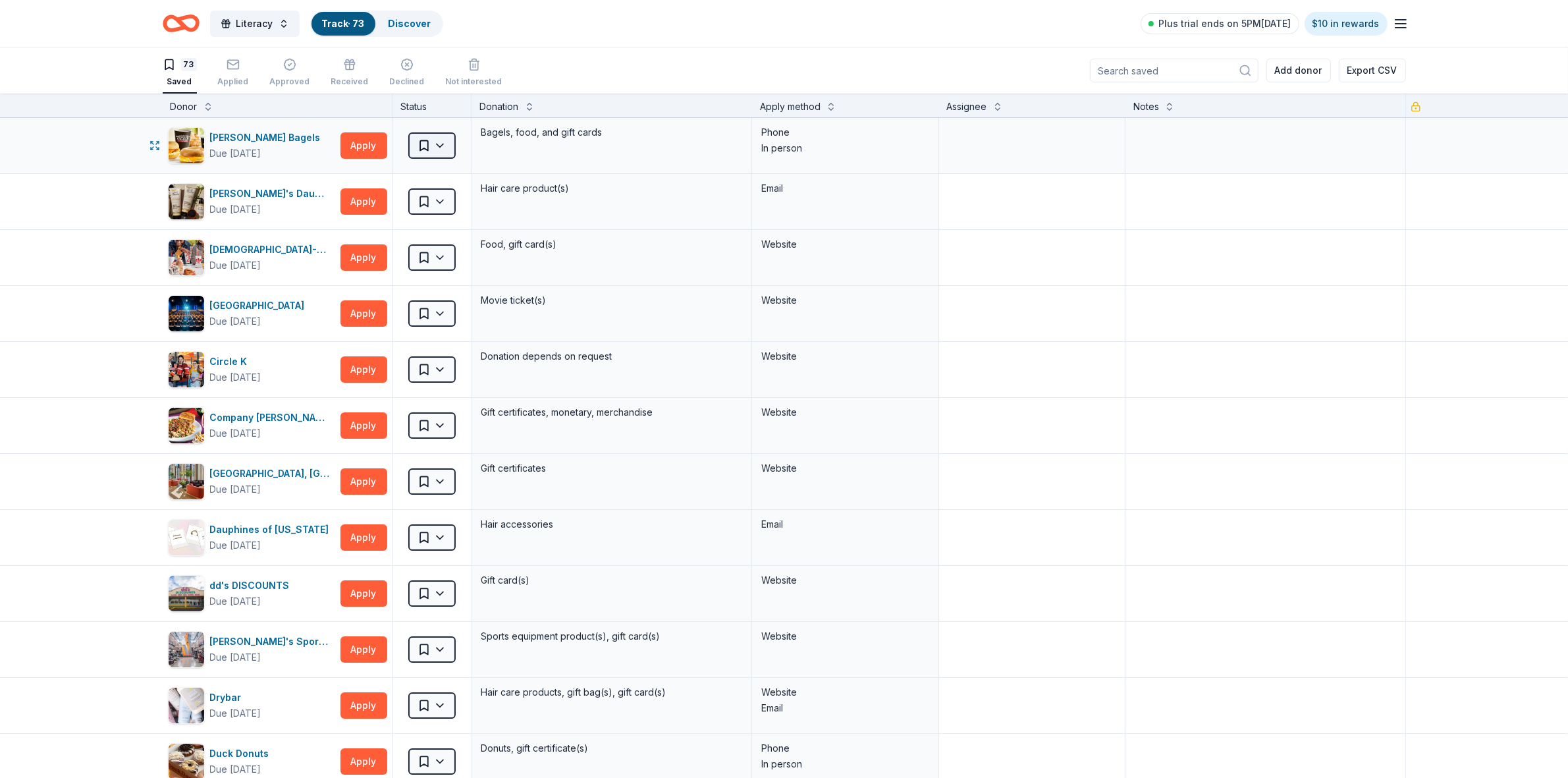
click at [432, 149] on html "Literacy Track · 73 Discover Plus trial ends on 5PM, 9/20 $10 in rewards 73 Sav…" at bounding box center [784, 389] width 1568 height 778
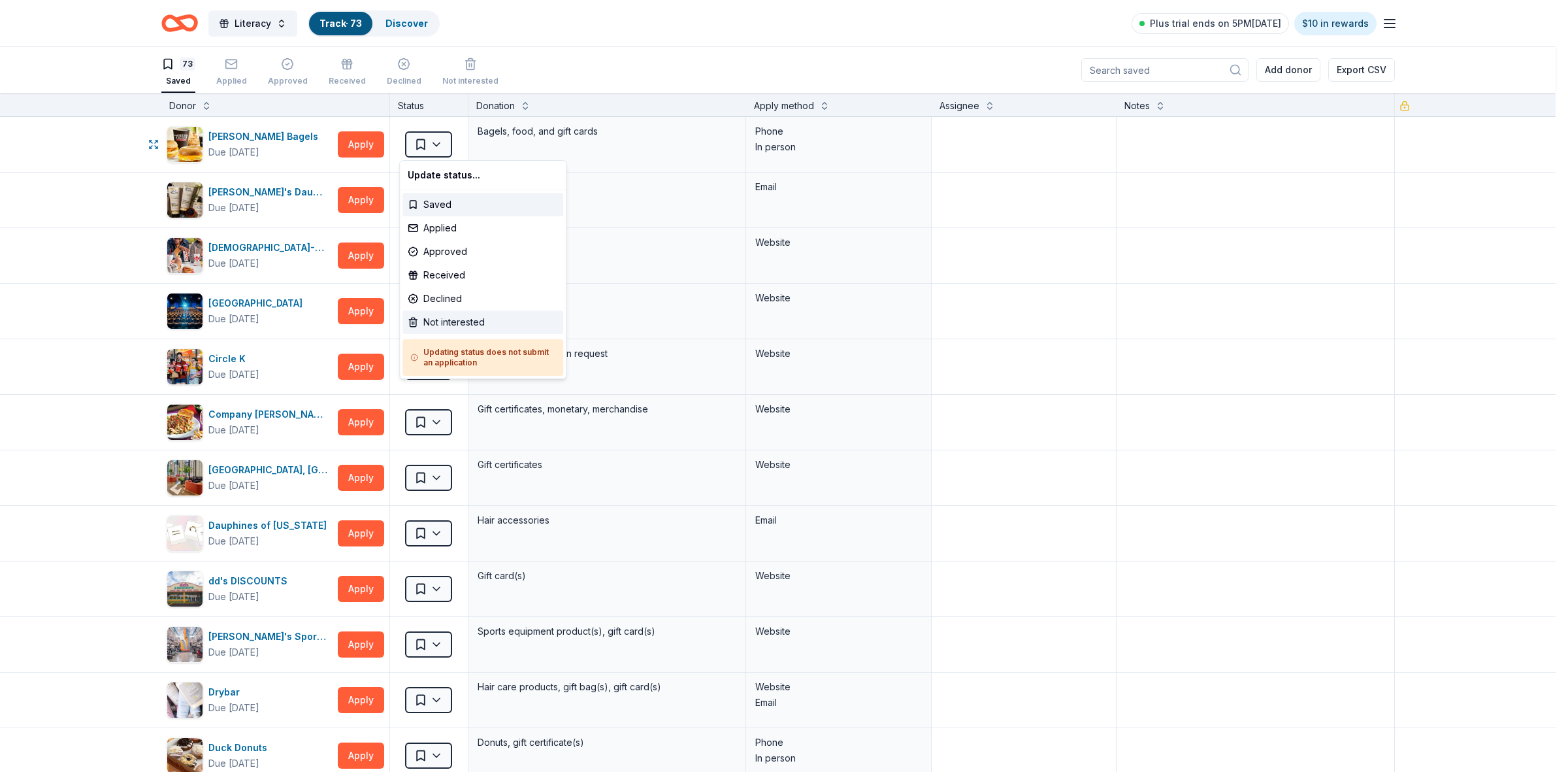
click at [441, 318] on div "Not interested" at bounding box center [482, 322] width 161 height 24
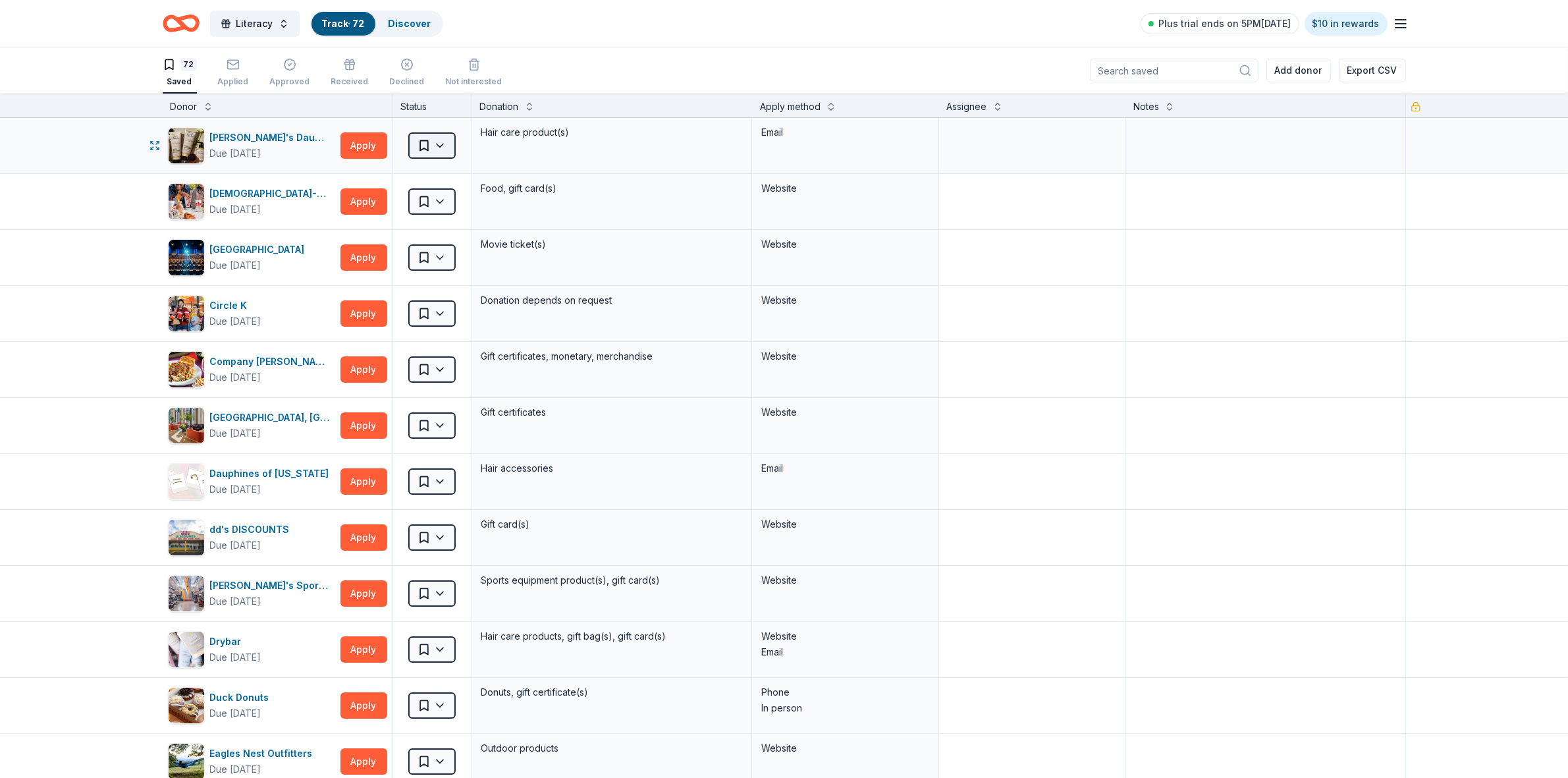
click at [432, 142] on html "Literacy Track · 72 Discover Plus trial ends on 5PM, 9/20 $10 in rewards 72 Sav…" at bounding box center [784, 389] width 1568 height 778
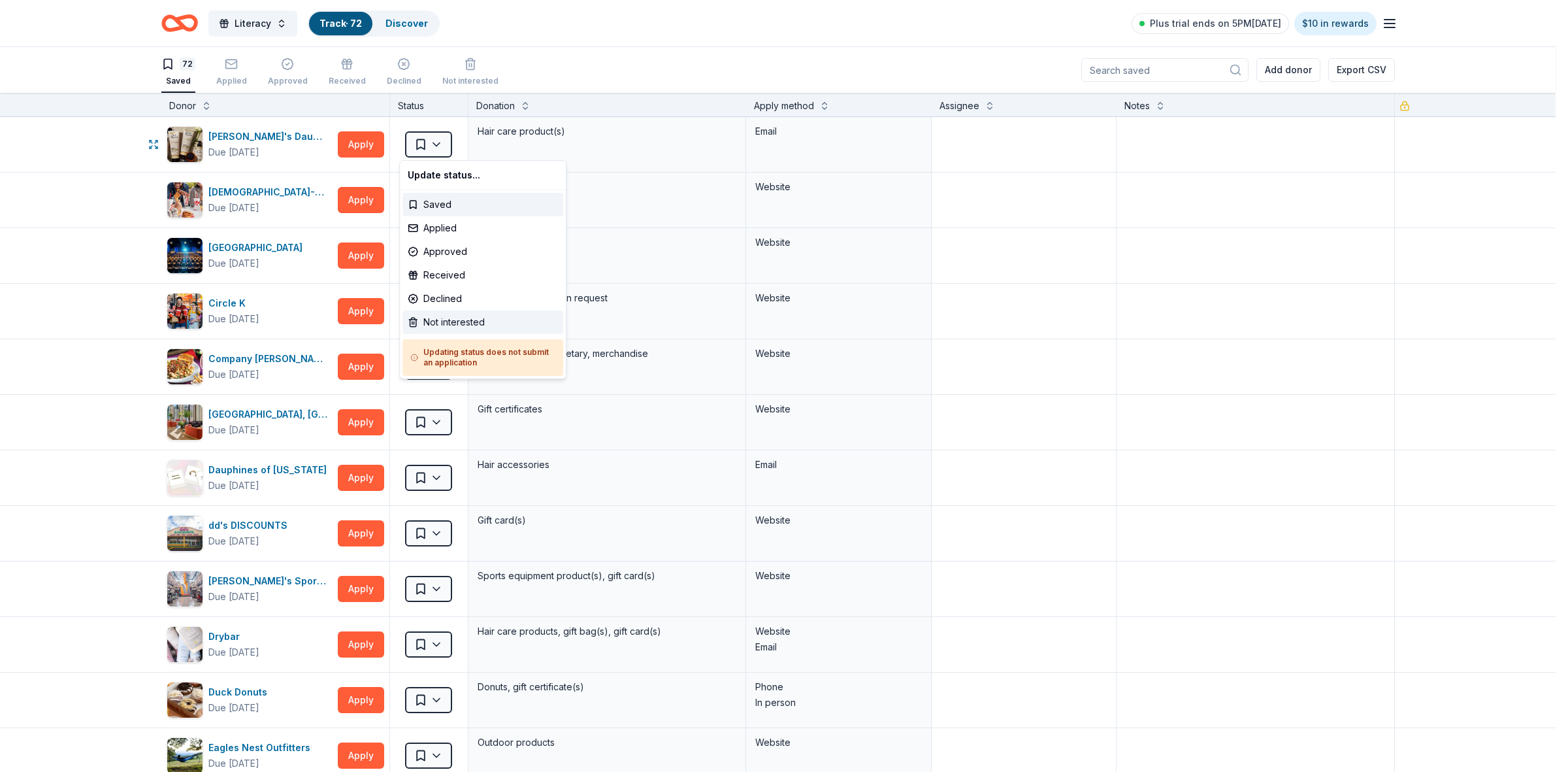
click at [453, 318] on div "Not interested" at bounding box center [482, 322] width 161 height 24
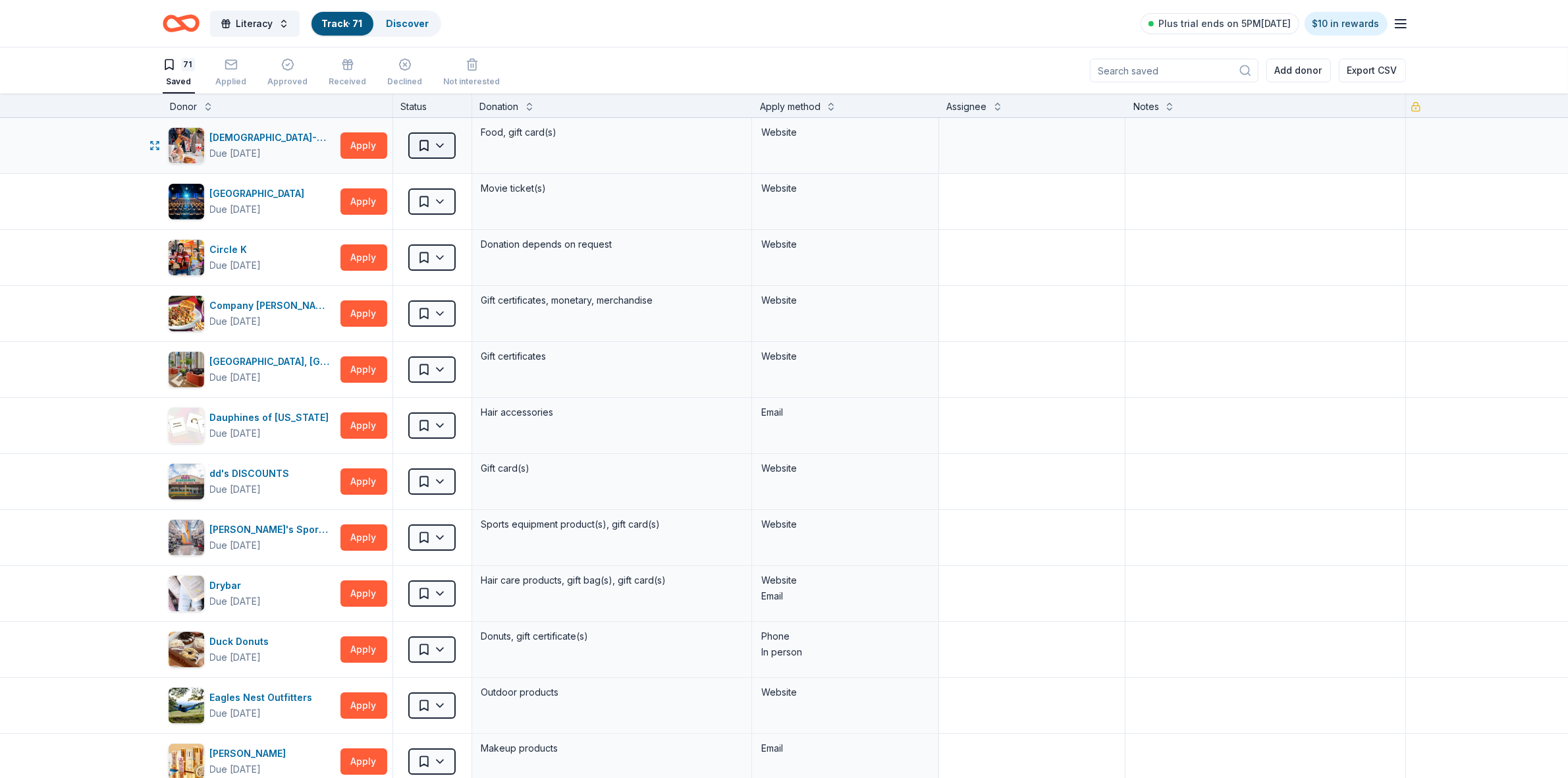
click at [435, 146] on html "Literacy Track · 71 Discover Plus trial ends on 5PM, 9/20 $10 in rewards 71 Sav…" at bounding box center [784, 389] width 1568 height 778
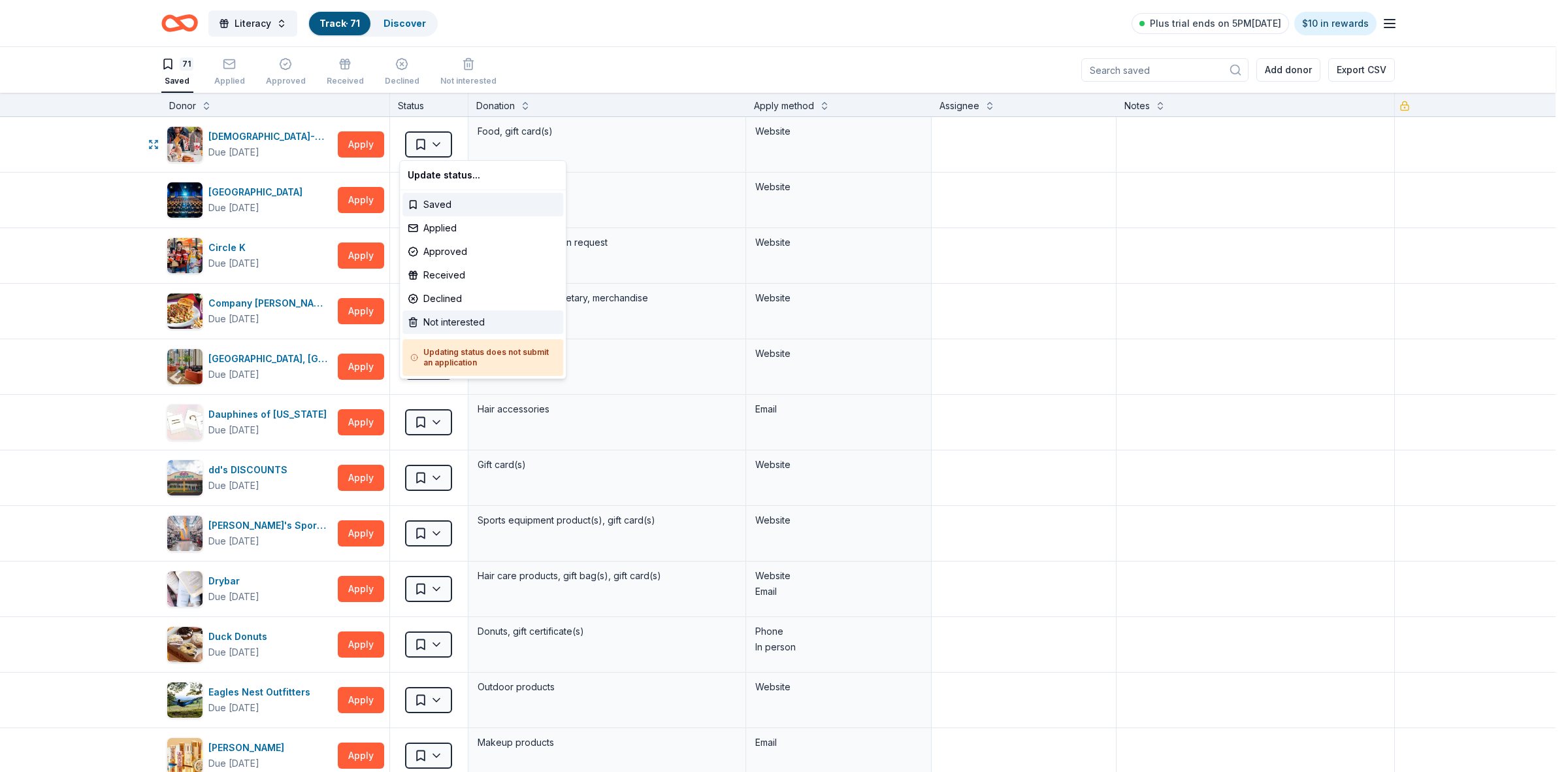
click at [465, 324] on div "Not interested" at bounding box center [482, 322] width 161 height 24
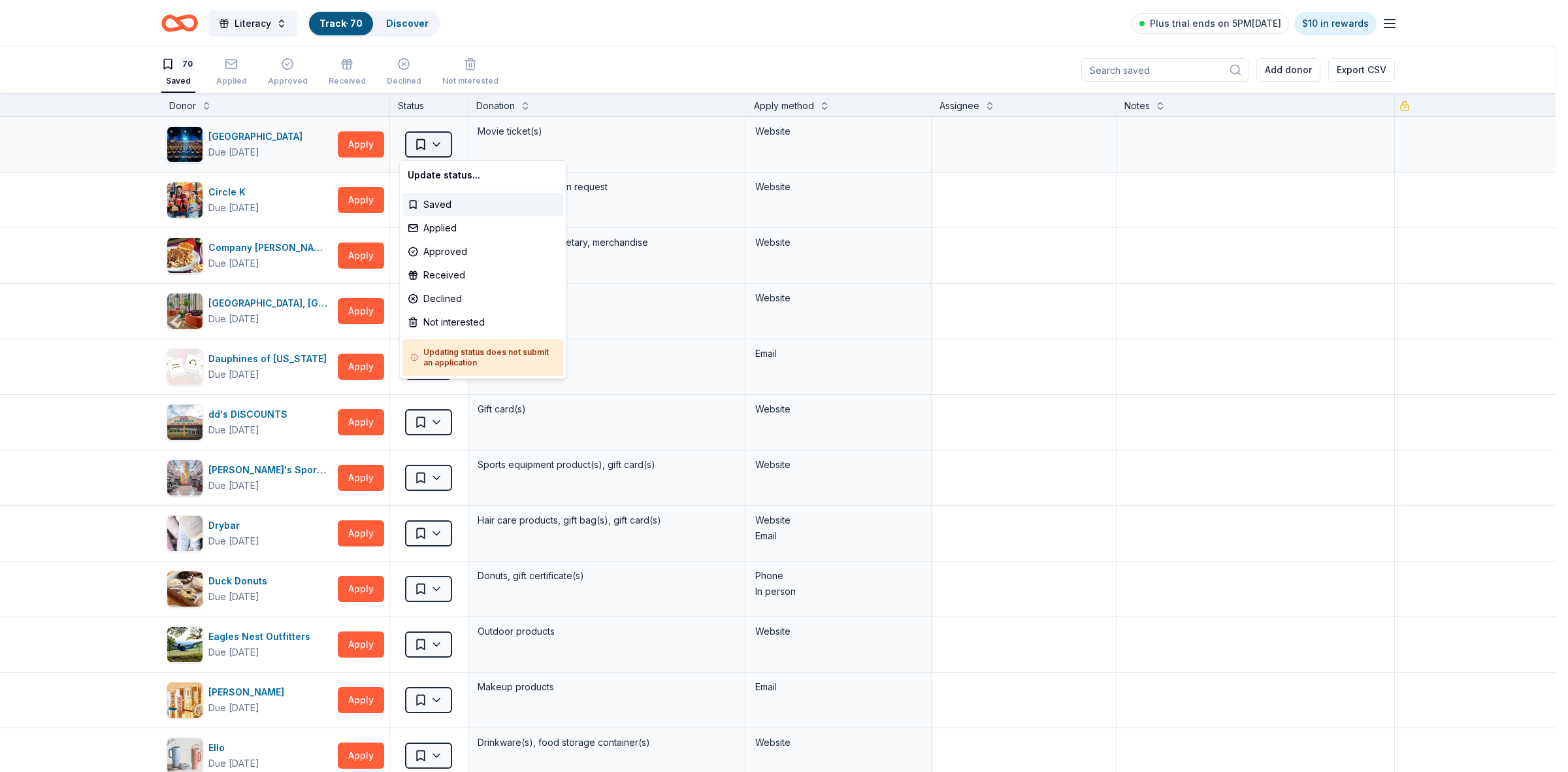
click at [431, 148] on html "Literacy Track · 70 Discover Plus trial ends on 5PM, 9/20 $10 in rewards 70 Sav…" at bounding box center [784, 386] width 1568 height 772
click at [453, 324] on div "Not interested" at bounding box center [482, 322] width 161 height 24
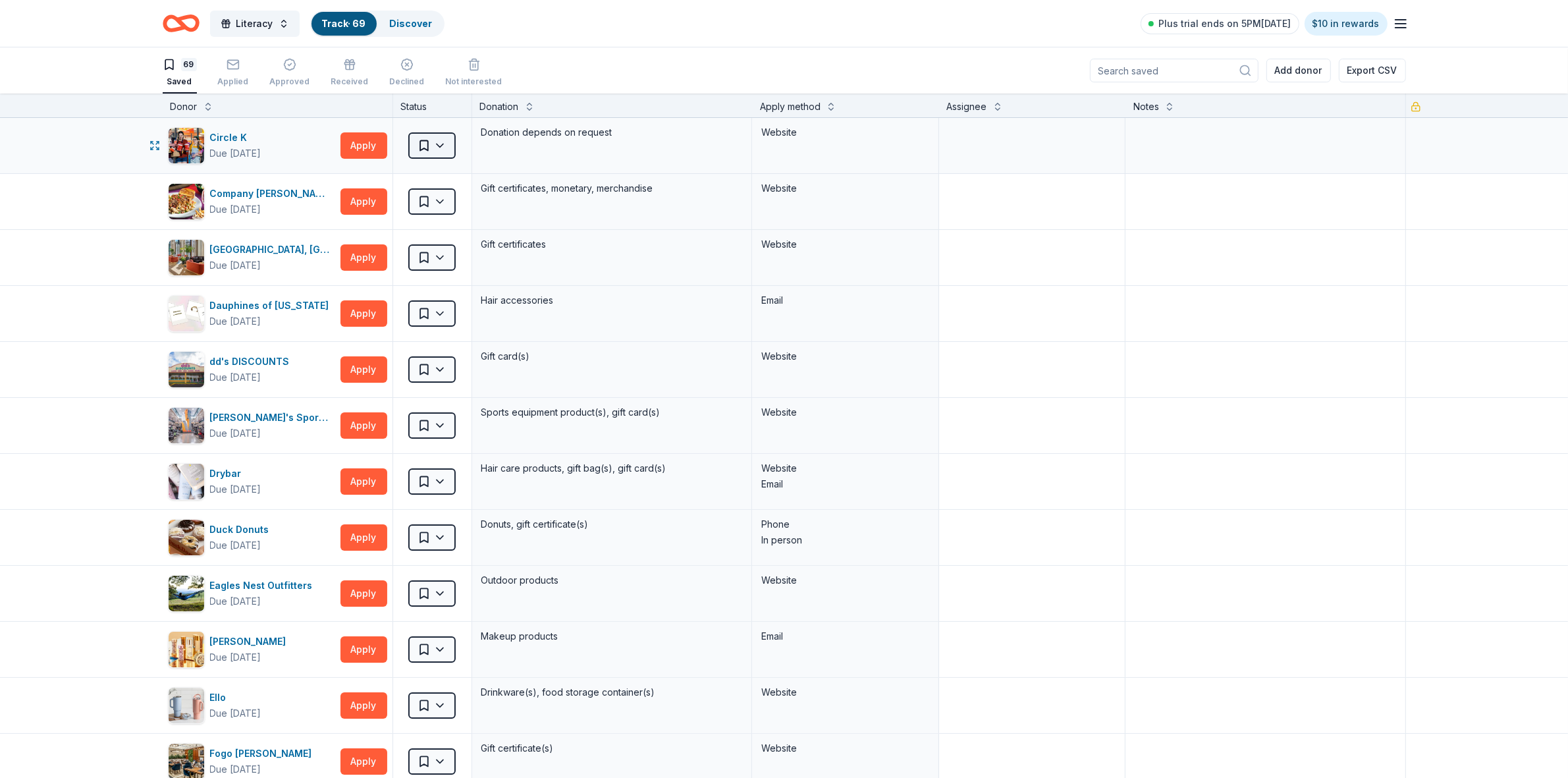
click at [434, 146] on html "Literacy Track · 69 Discover Plus trial ends on 5PM, 9/20 $10 in rewards 69 Sav…" at bounding box center [784, 389] width 1568 height 778
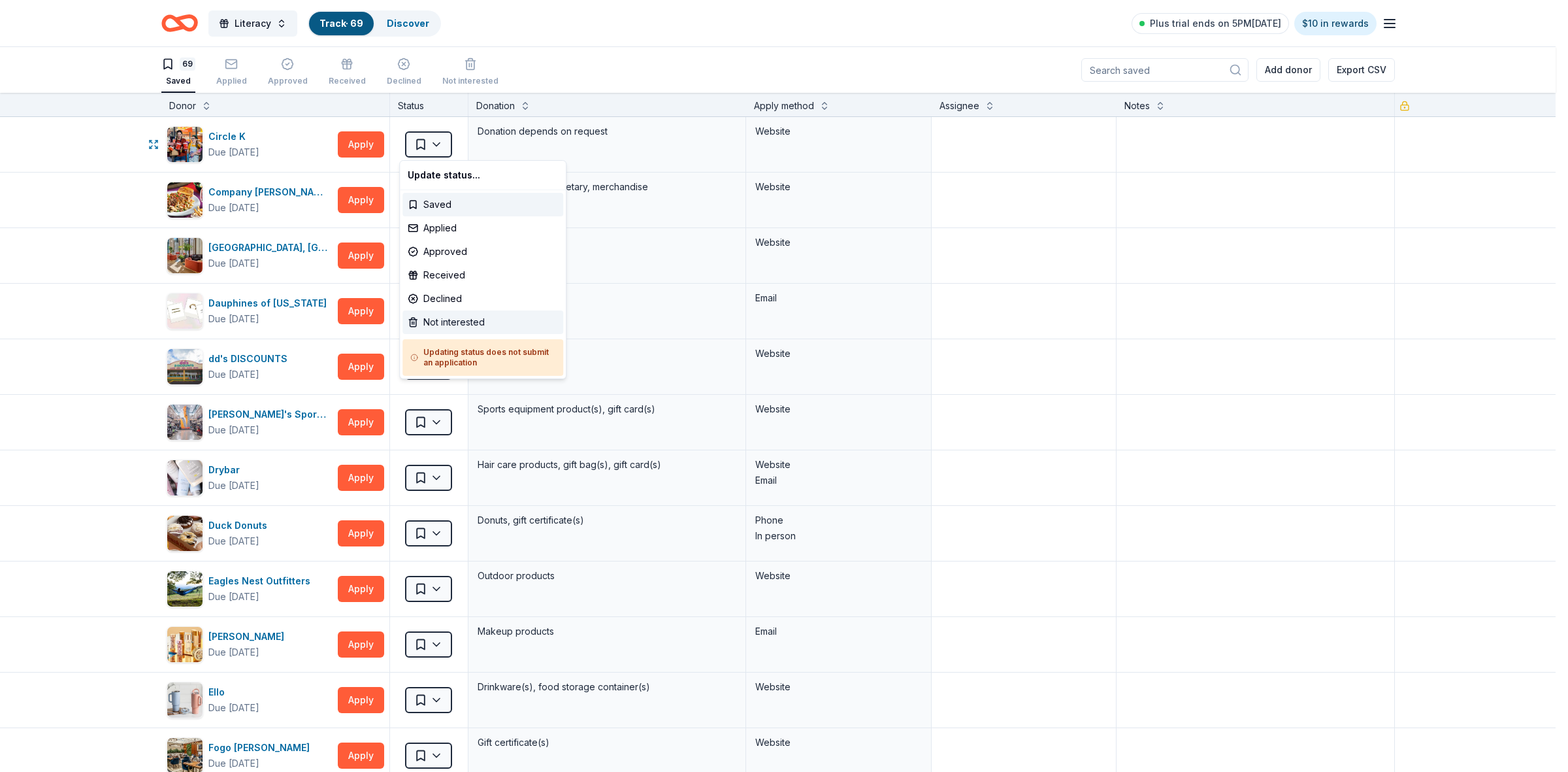
click at [461, 318] on div "Not interested" at bounding box center [482, 322] width 161 height 24
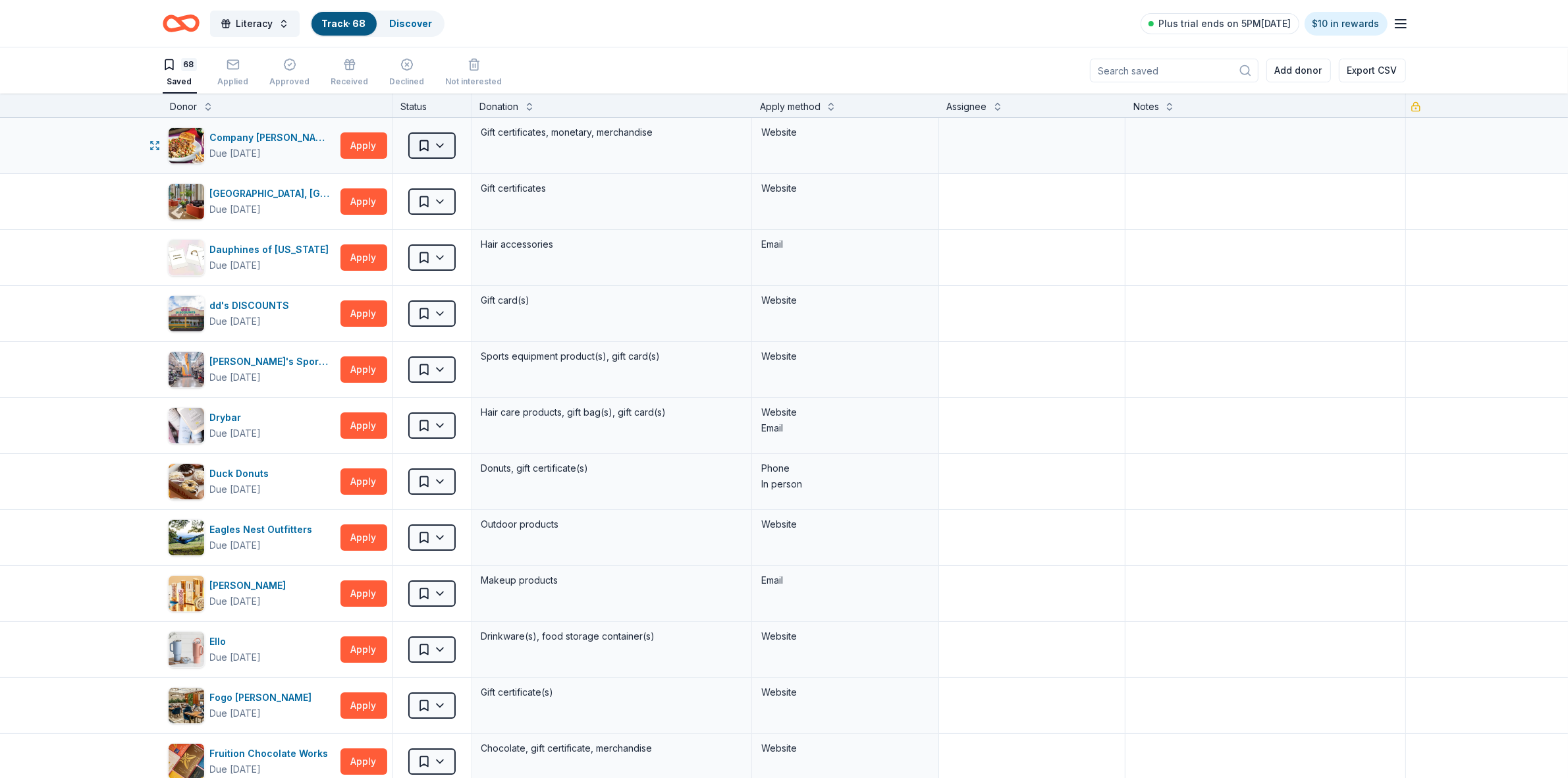
click at [438, 142] on html "Literacy Track · 68 Discover Plus trial ends on 5PM, 9/20 $10 in rewards 68 Sav…" at bounding box center [784, 389] width 1568 height 778
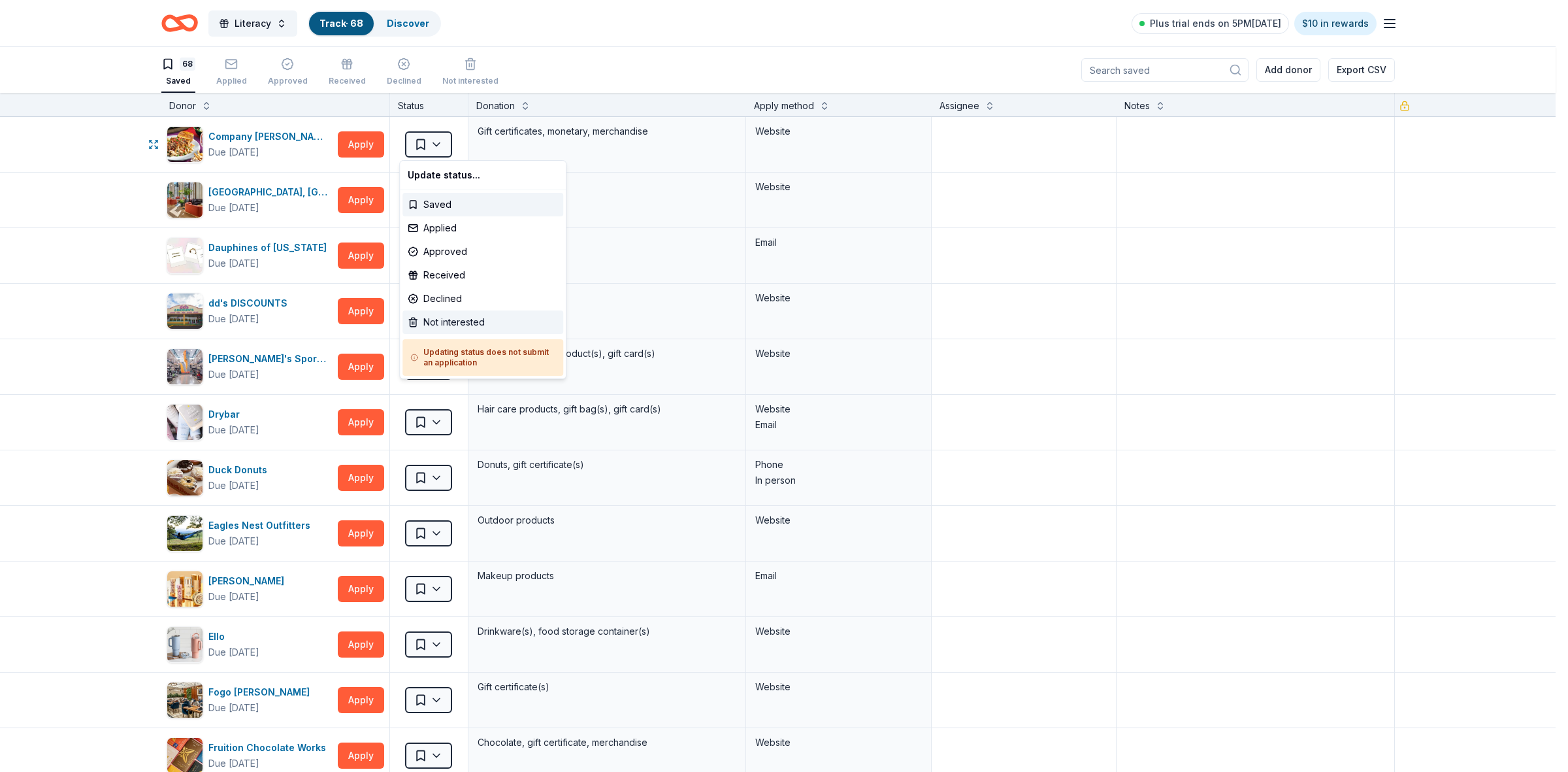
click at [458, 318] on div "Not interested" at bounding box center [482, 322] width 161 height 24
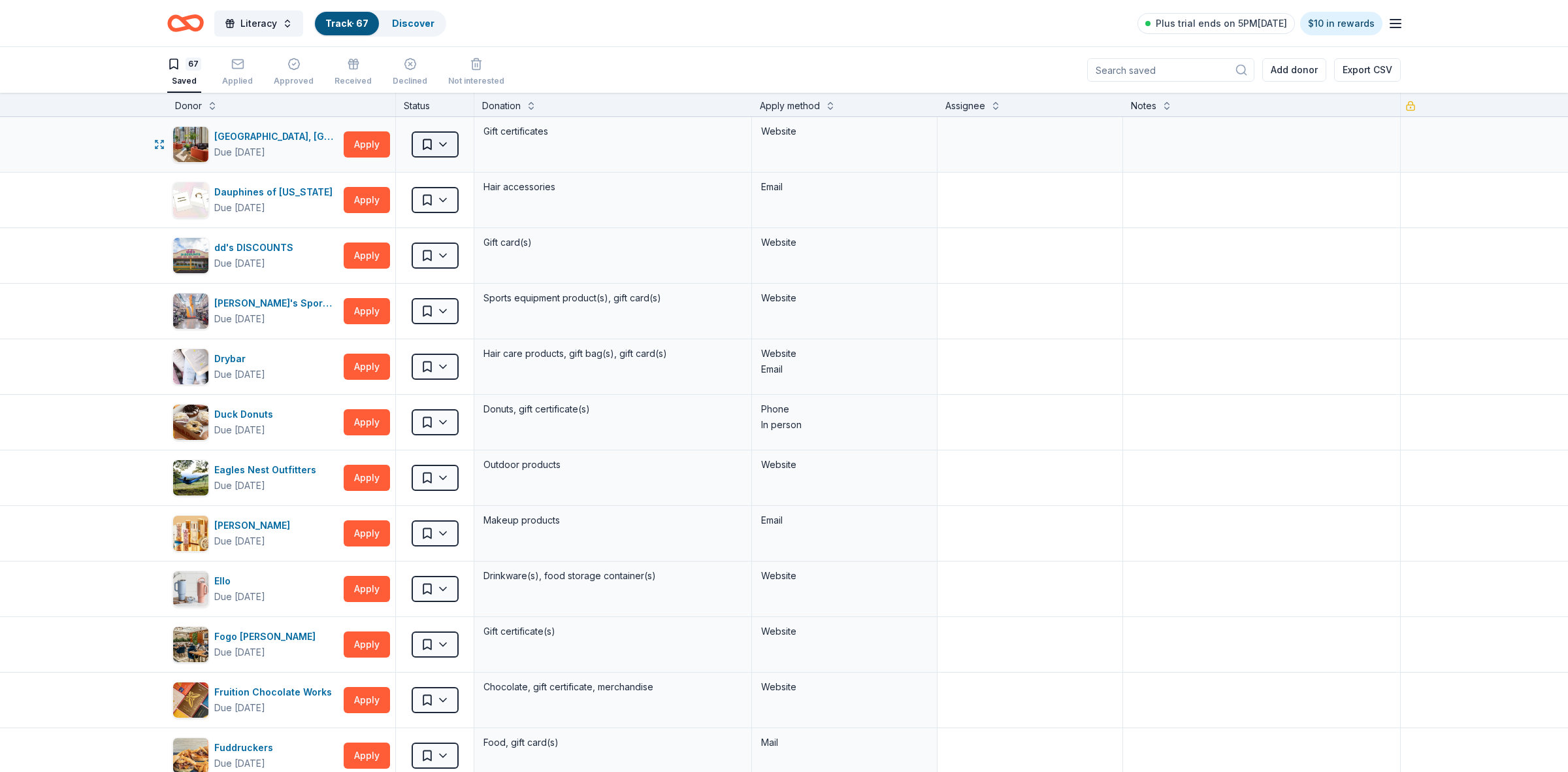
click at [433, 148] on html "Literacy Track · 67 Discover Plus trial ends on 5PM, 9/20 $10 in rewards 67 Sav…" at bounding box center [784, 386] width 1568 height 772
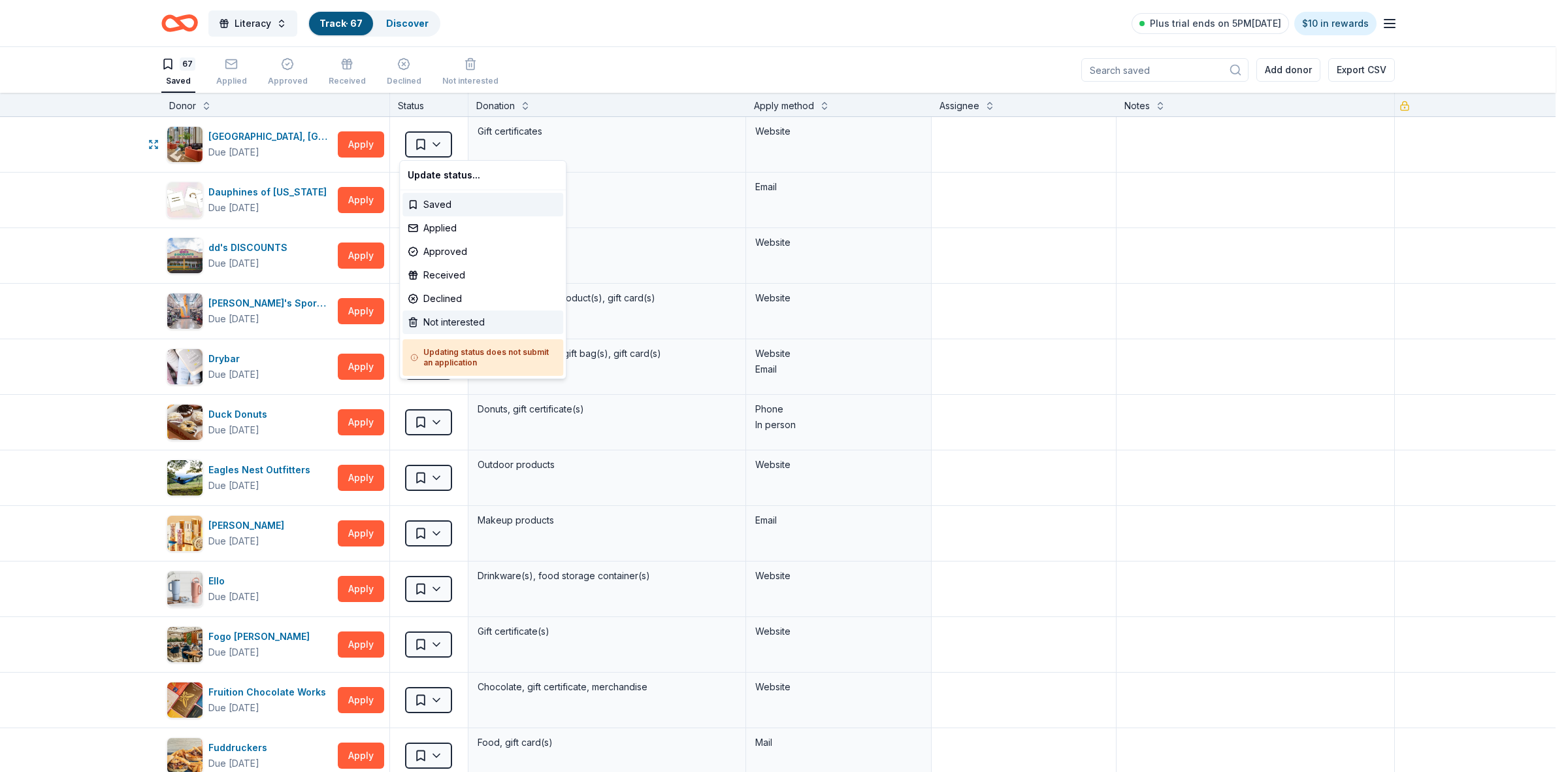
click at [448, 323] on div "Not interested" at bounding box center [482, 322] width 161 height 24
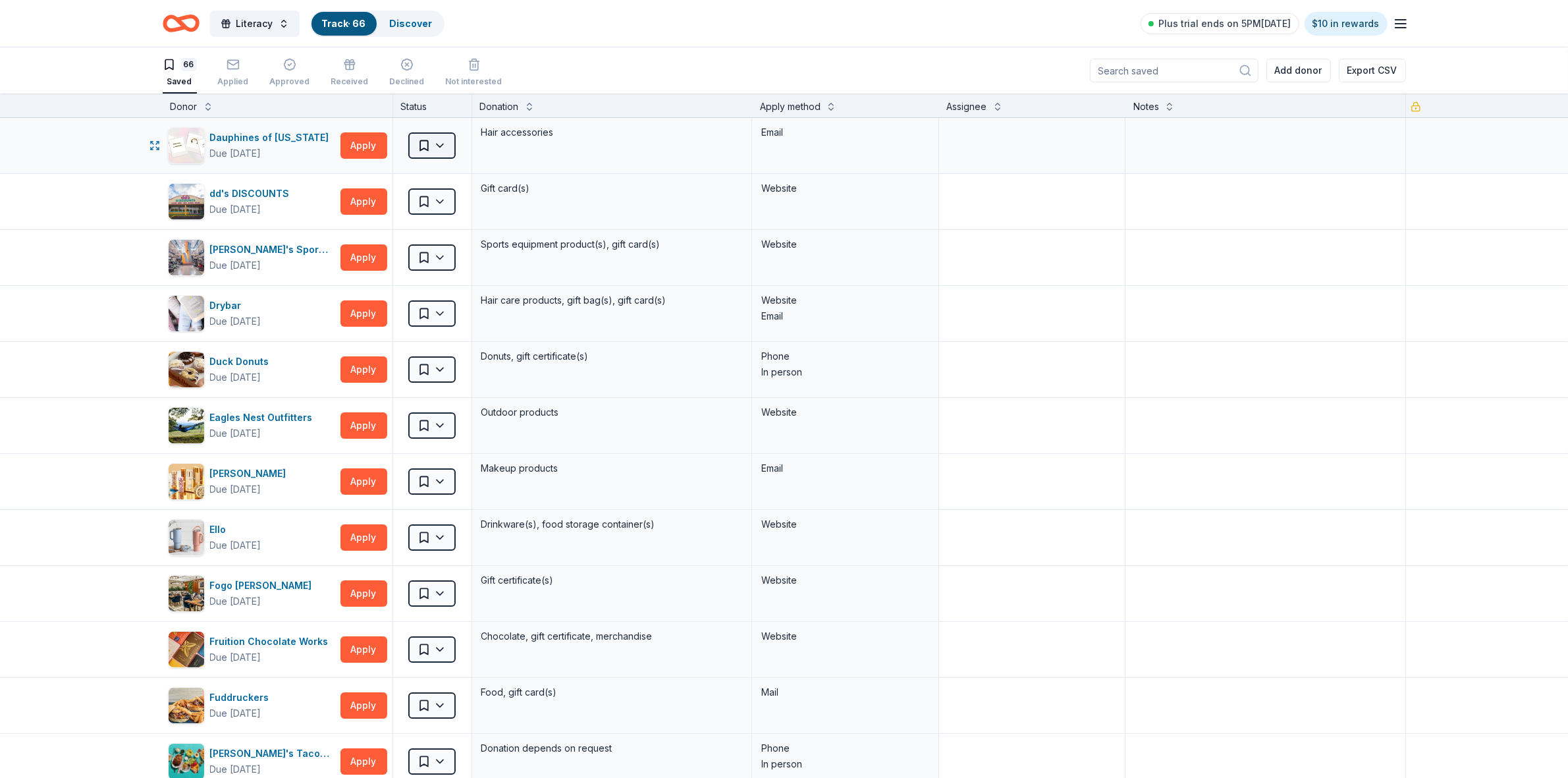
click at [434, 148] on html "Literacy Track · 66 Discover Plus trial ends on 5PM, 9/20 $10 in rewards 66 Sav…" at bounding box center [784, 389] width 1568 height 778
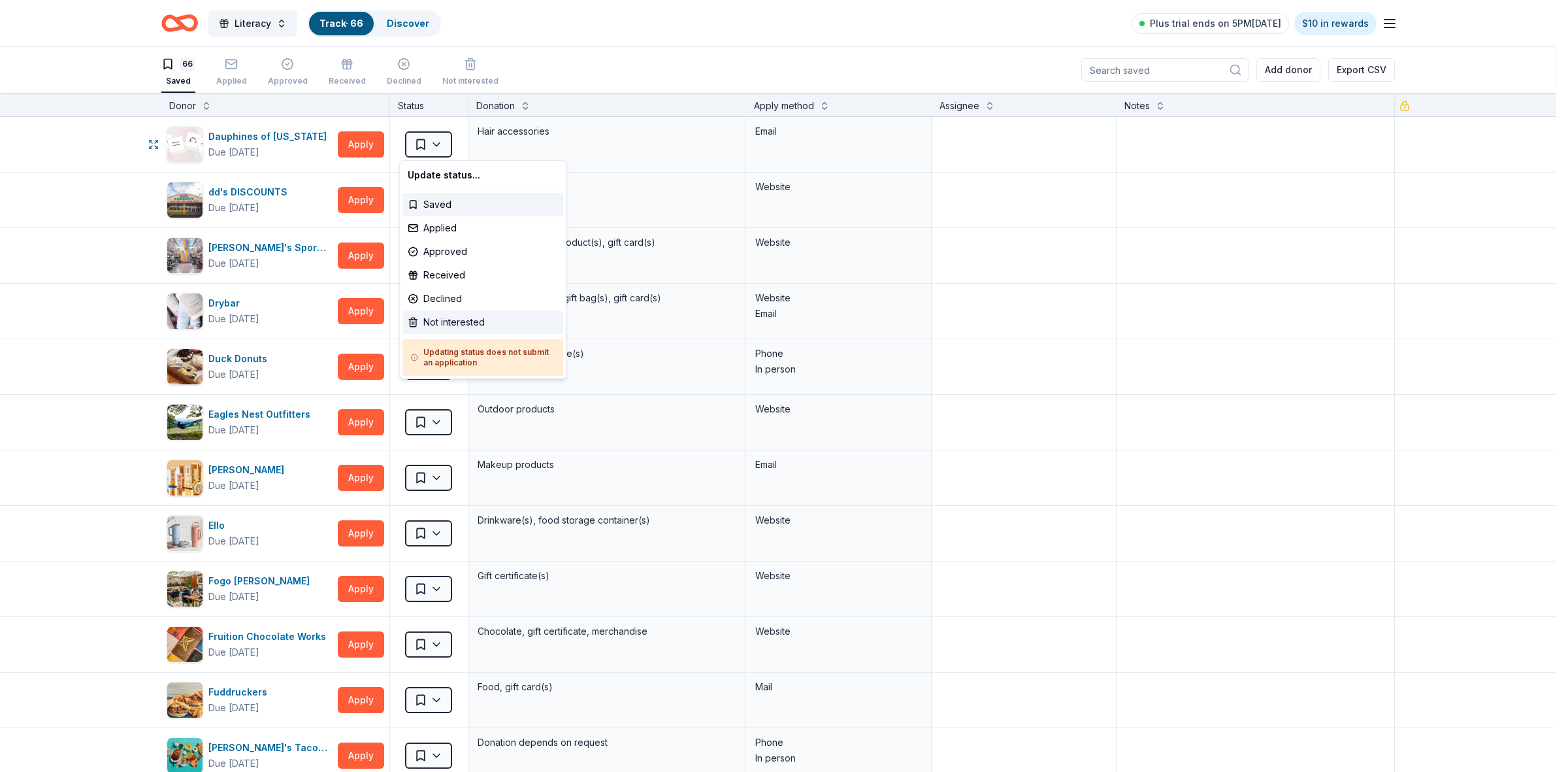
click at [436, 327] on div "Not interested" at bounding box center [482, 322] width 161 height 24
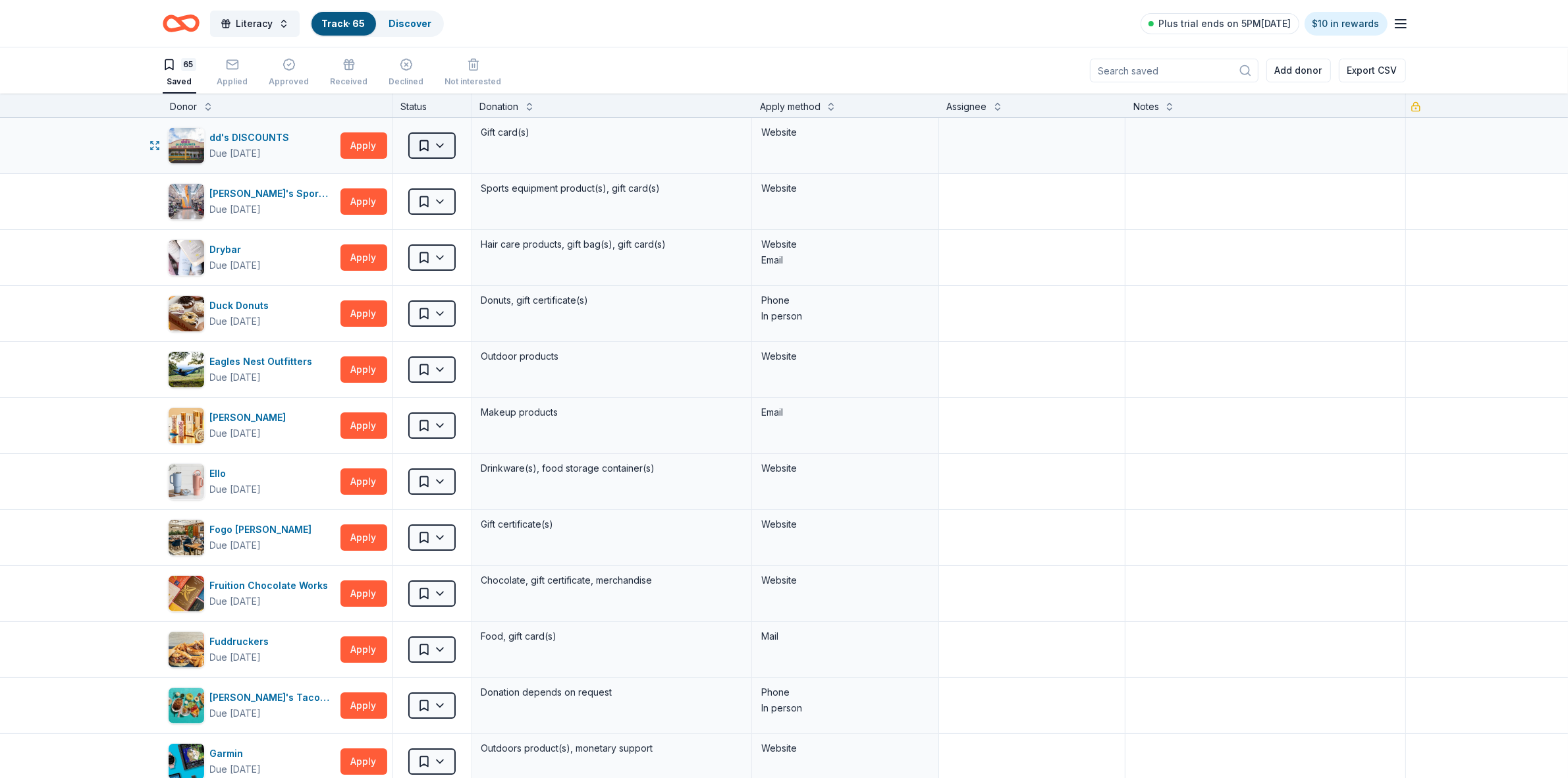
click at [434, 147] on html "Literacy Track · 65 Discover Plus trial ends on 5PM, 9/20 $10 in rewards 65 Sav…" at bounding box center [784, 389] width 1568 height 778
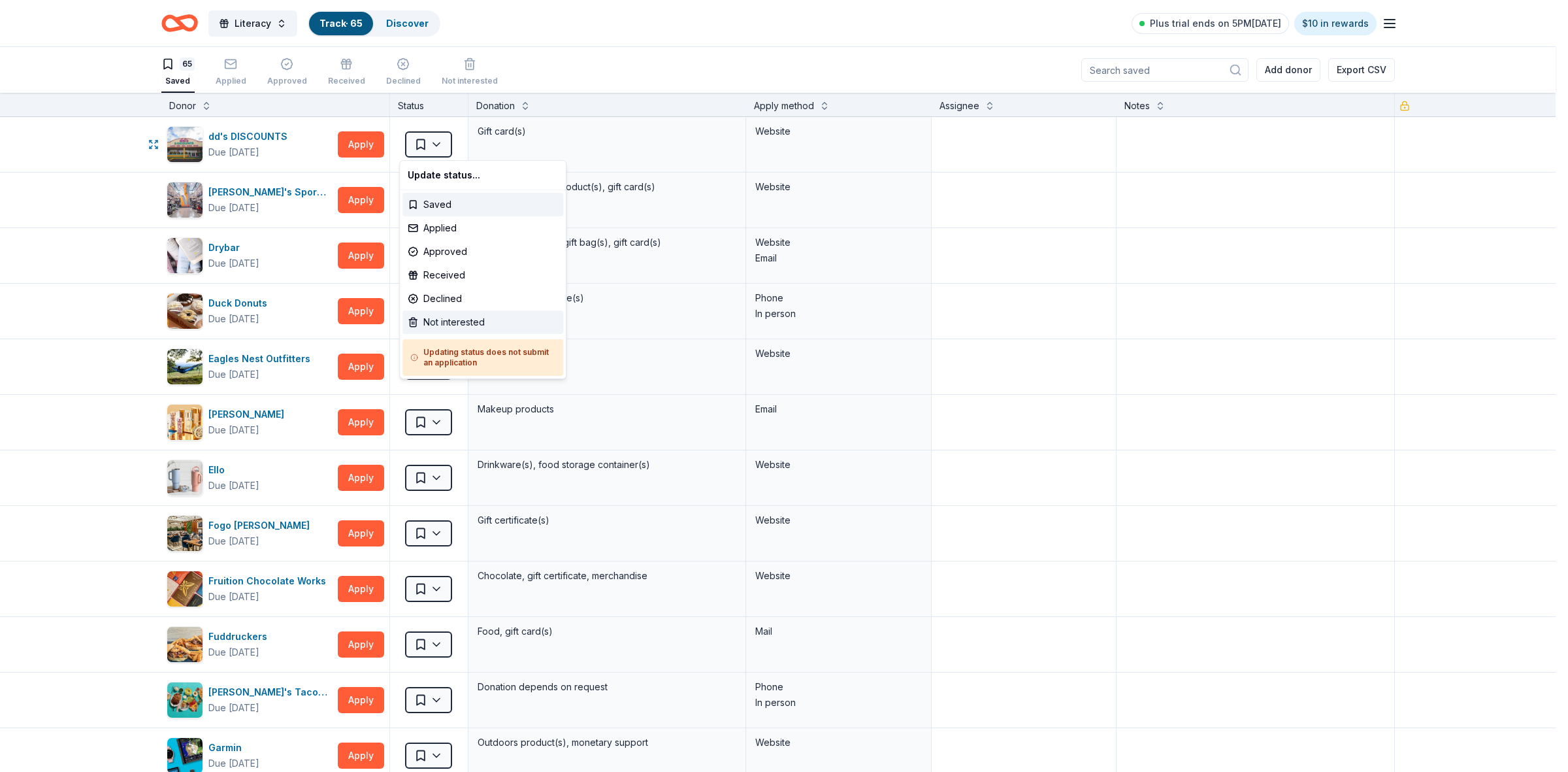
click at [427, 321] on div "Not interested" at bounding box center [482, 322] width 161 height 24
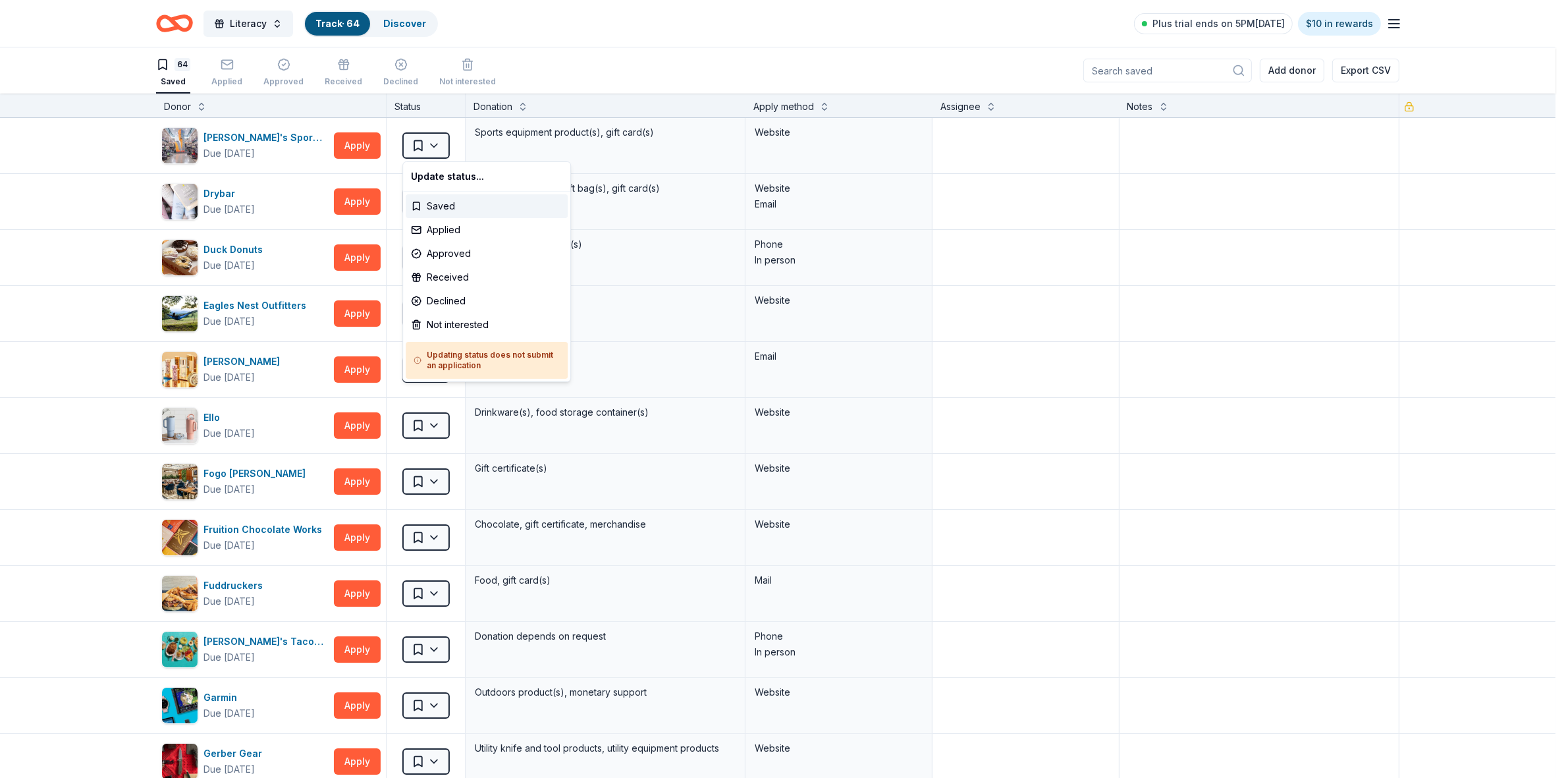
click at [434, 149] on html "Literacy Track · 64 Discover Plus trial ends on 5PM, 9/20 $10 in rewards 64 Sav…" at bounding box center [784, 389] width 1568 height 778
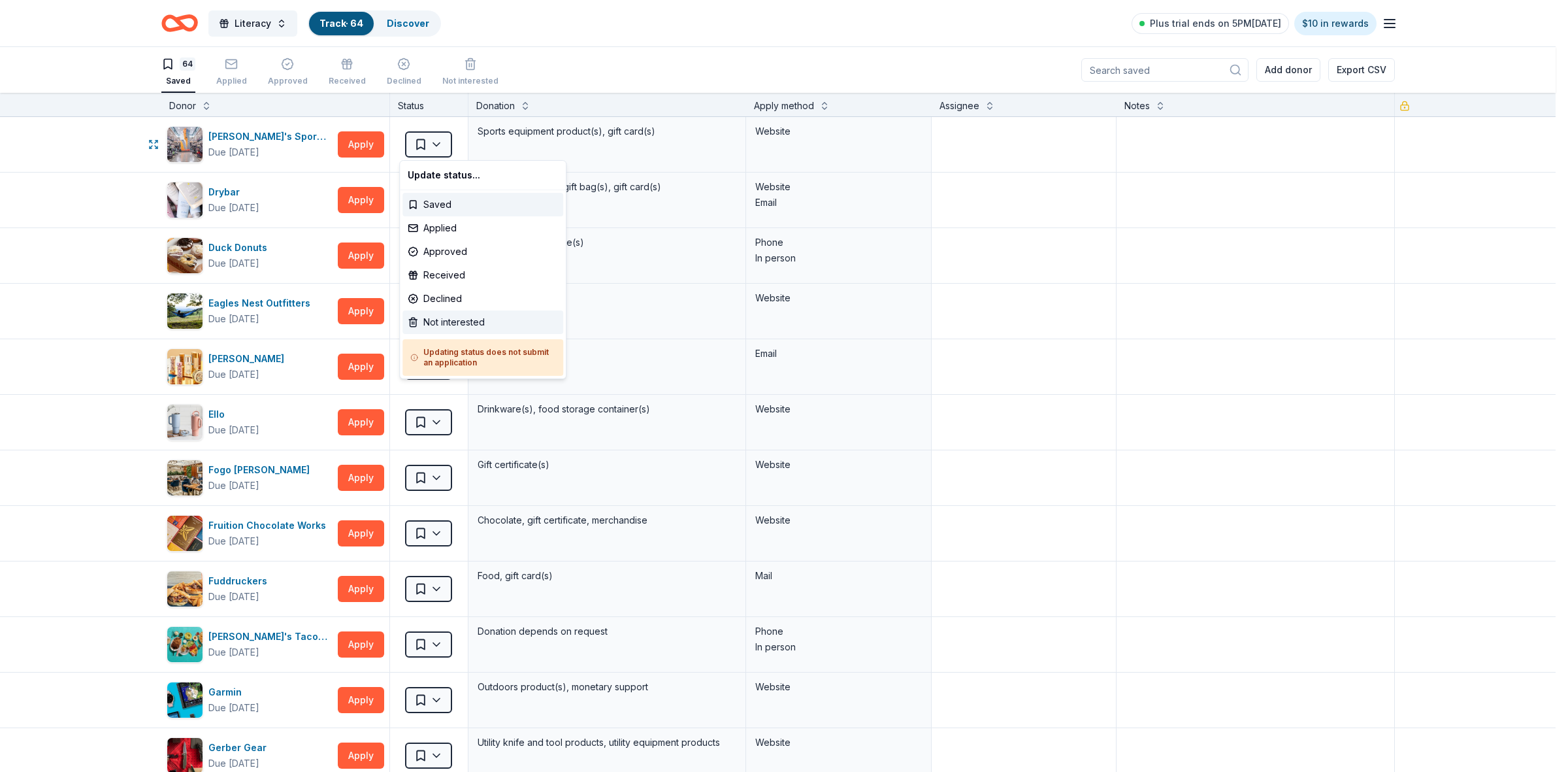
click at [425, 321] on div "Not interested" at bounding box center [482, 322] width 161 height 24
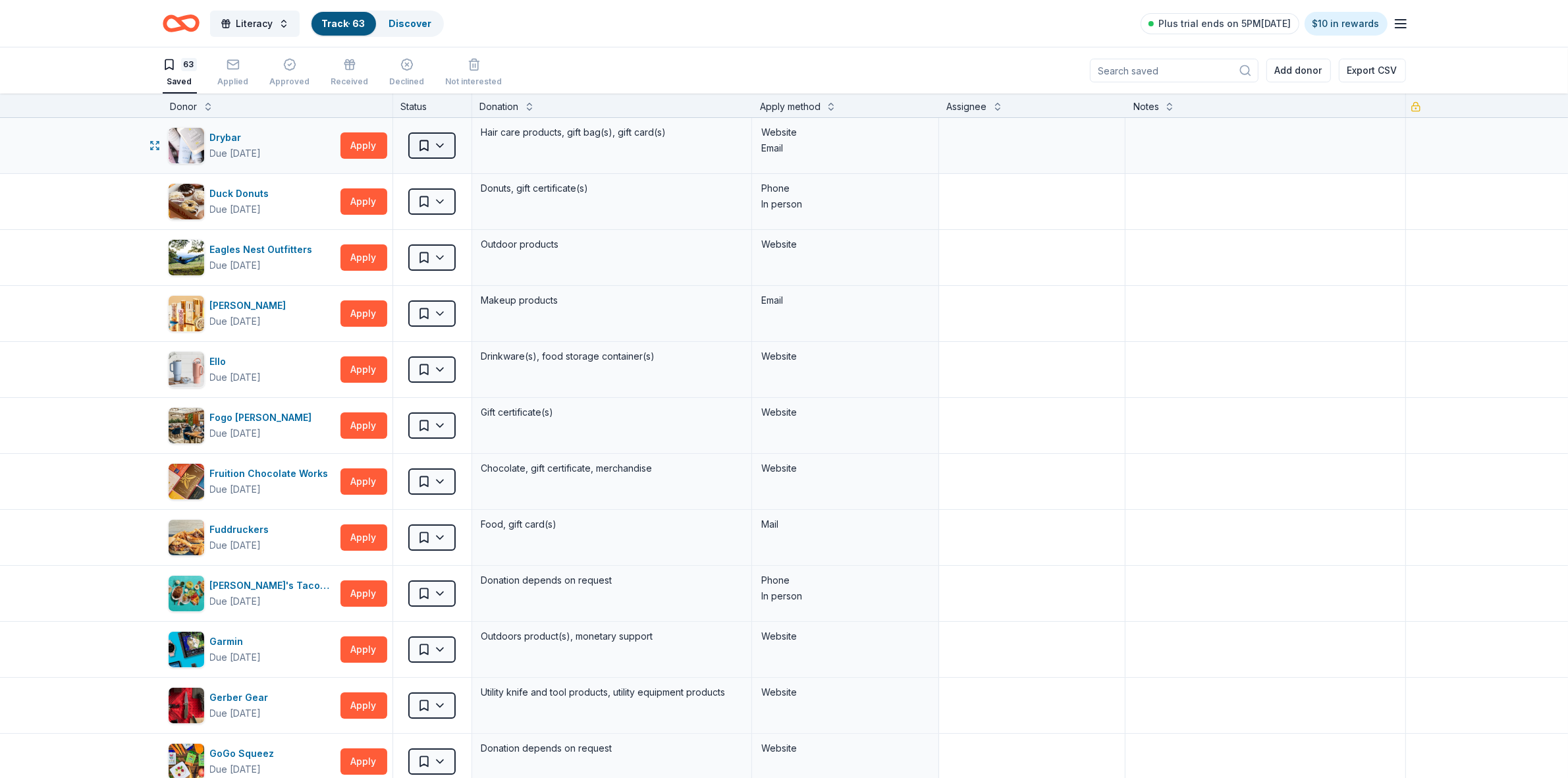
click at [430, 146] on html "Literacy Track · 63 Discover Plus trial ends on 5PM, 9/20 $10 in rewards 63 Sav…" at bounding box center [784, 389] width 1568 height 778
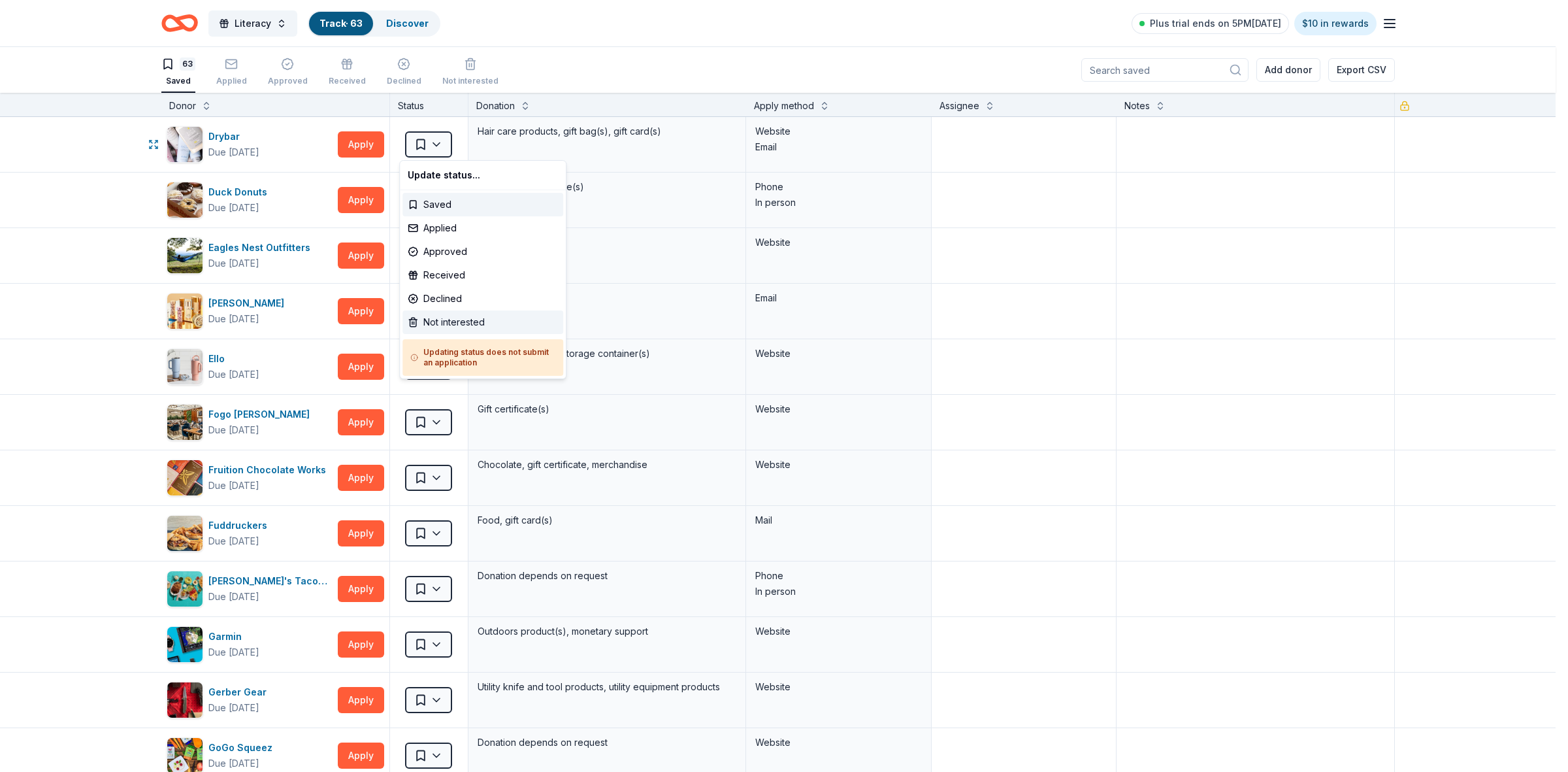
click at [423, 326] on div "Not interested" at bounding box center [482, 322] width 161 height 24
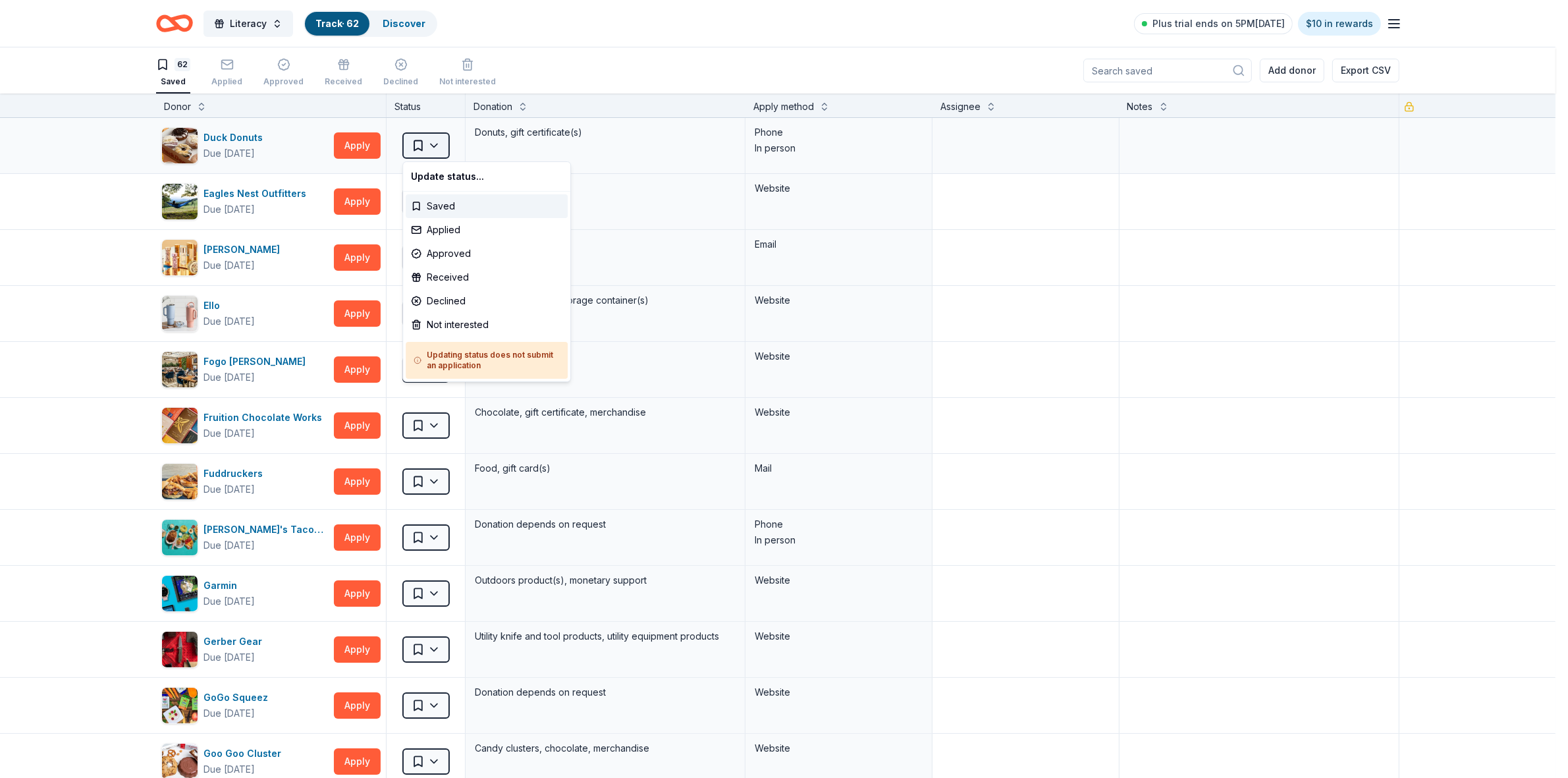
click at [431, 149] on html "Literacy Track · 62 Discover Plus trial ends on 5PM, 9/20 $10 in rewards 62 Sav…" at bounding box center [784, 389] width 1568 height 778
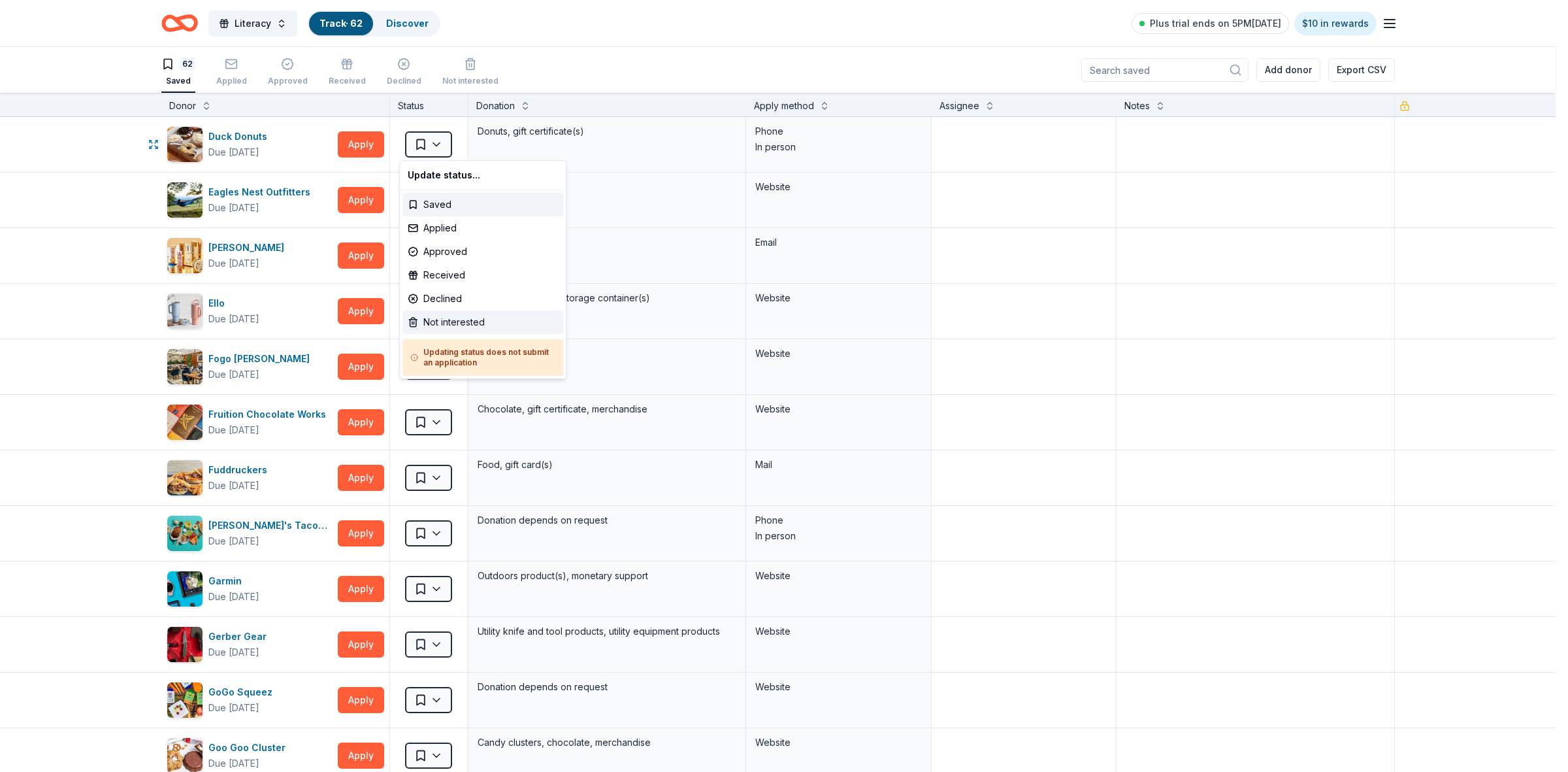
click at [439, 325] on div "Not interested" at bounding box center [482, 322] width 161 height 24
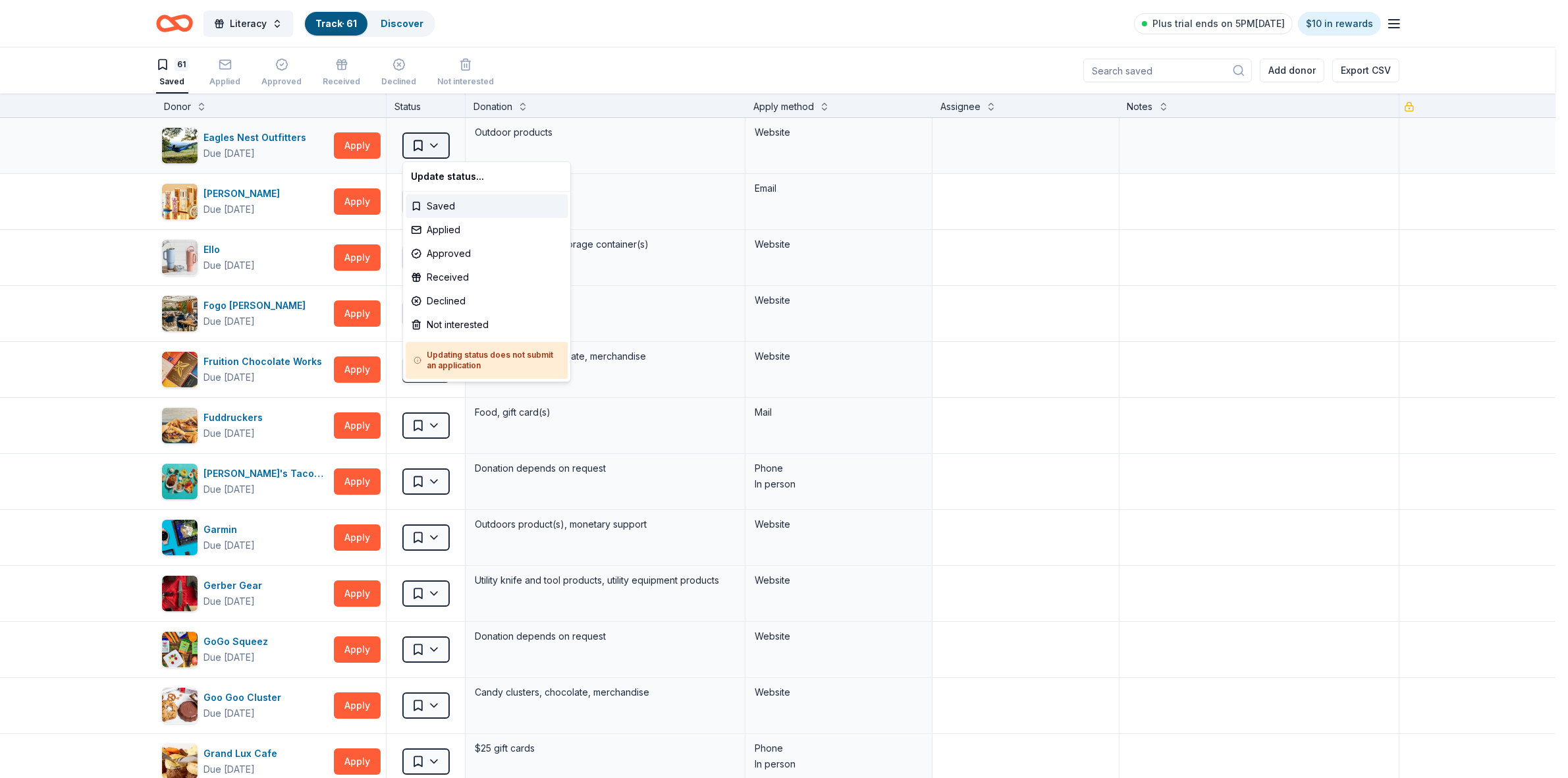
click at [432, 147] on html "Literacy Track · 61 Discover Plus trial ends on 5PM, 9/20 $10 in rewards 61 Sav…" at bounding box center [784, 389] width 1568 height 778
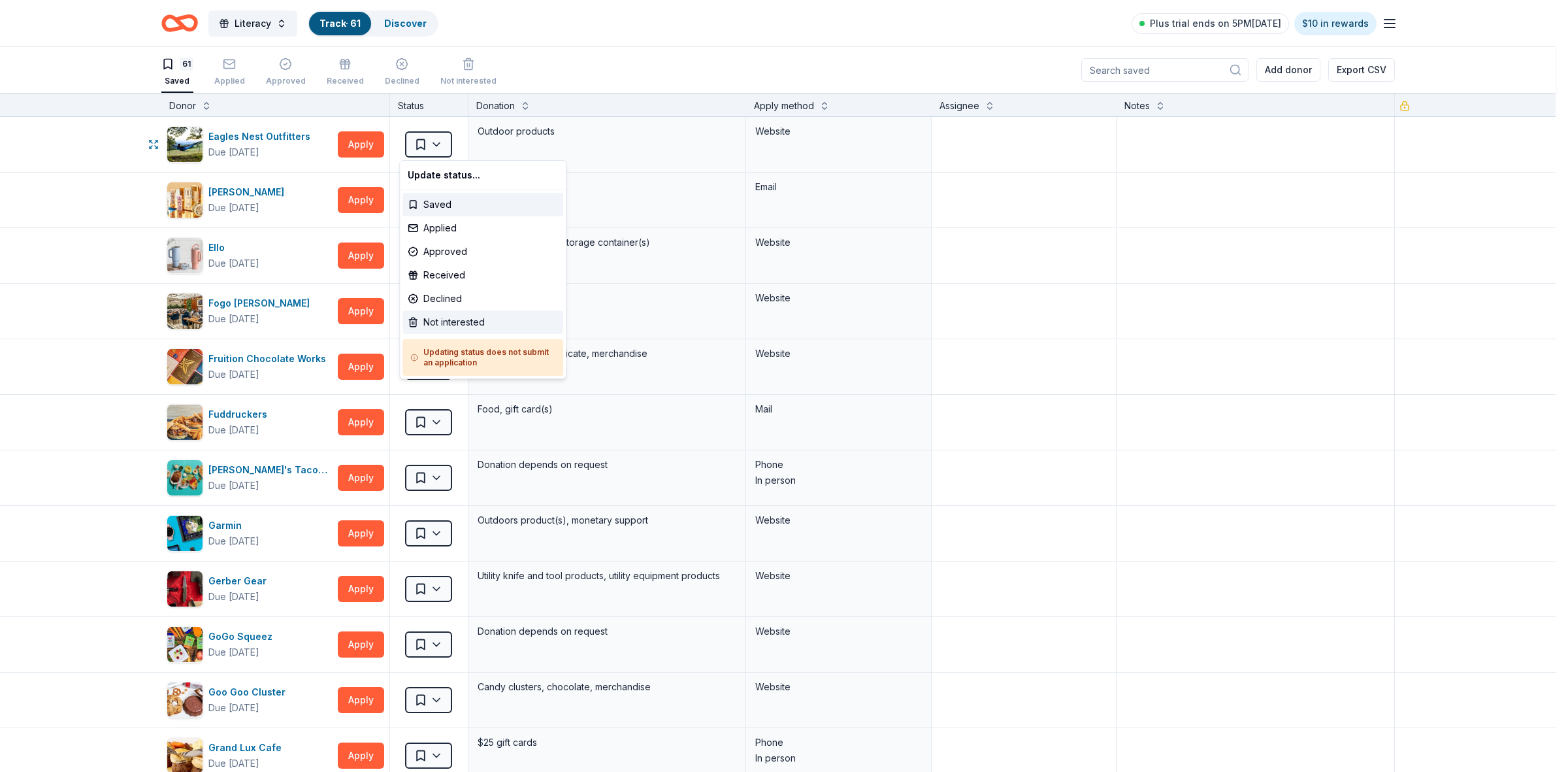
click at [430, 315] on div "Not interested" at bounding box center [482, 322] width 161 height 24
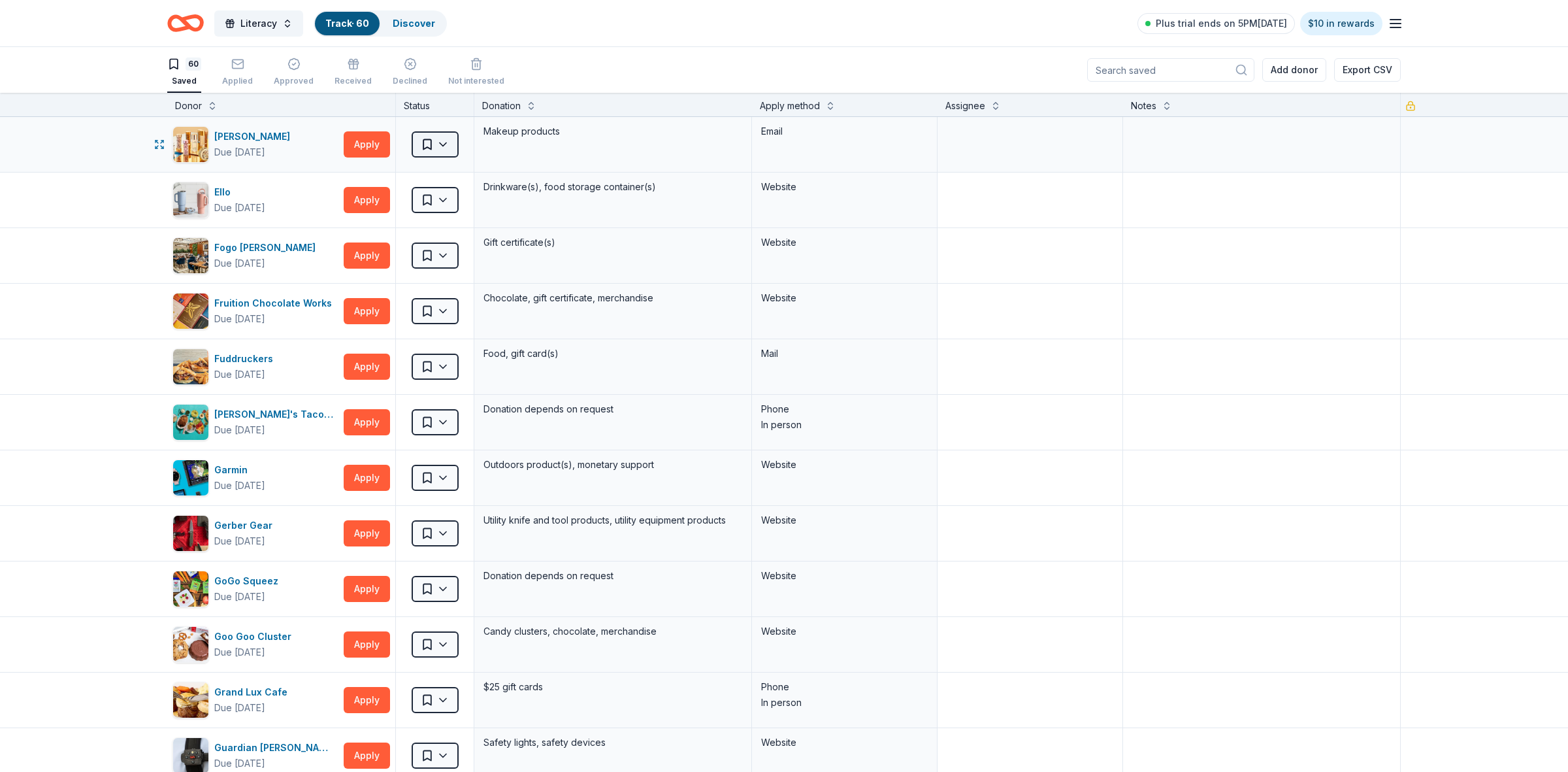
click at [432, 145] on html "Literacy Track · 60 Discover Plus trial ends on 5PM, 9/20 $10 in rewards 60 Sav…" at bounding box center [784, 386] width 1568 height 772
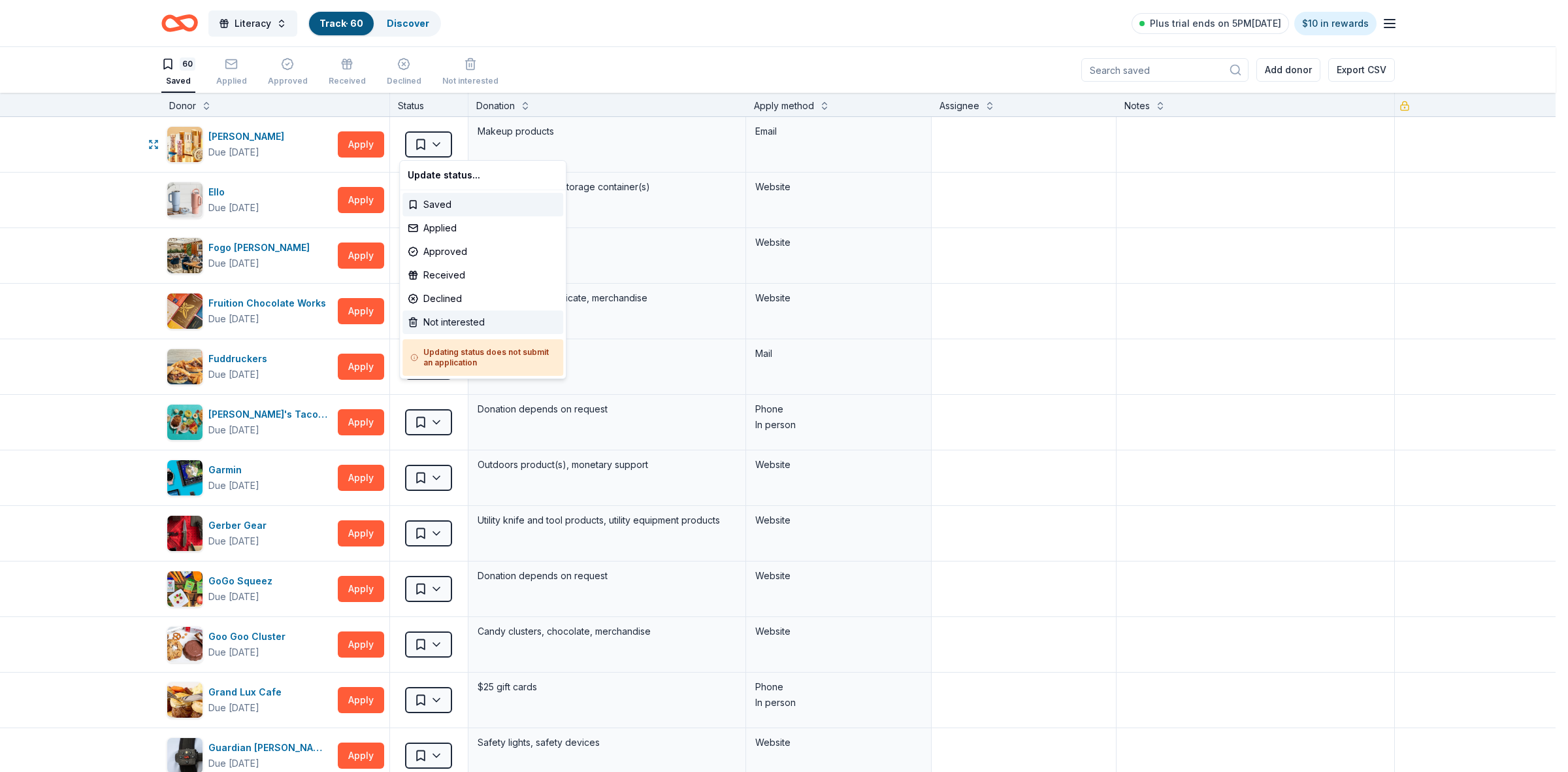
click at [433, 321] on div "Not interested" at bounding box center [482, 322] width 161 height 24
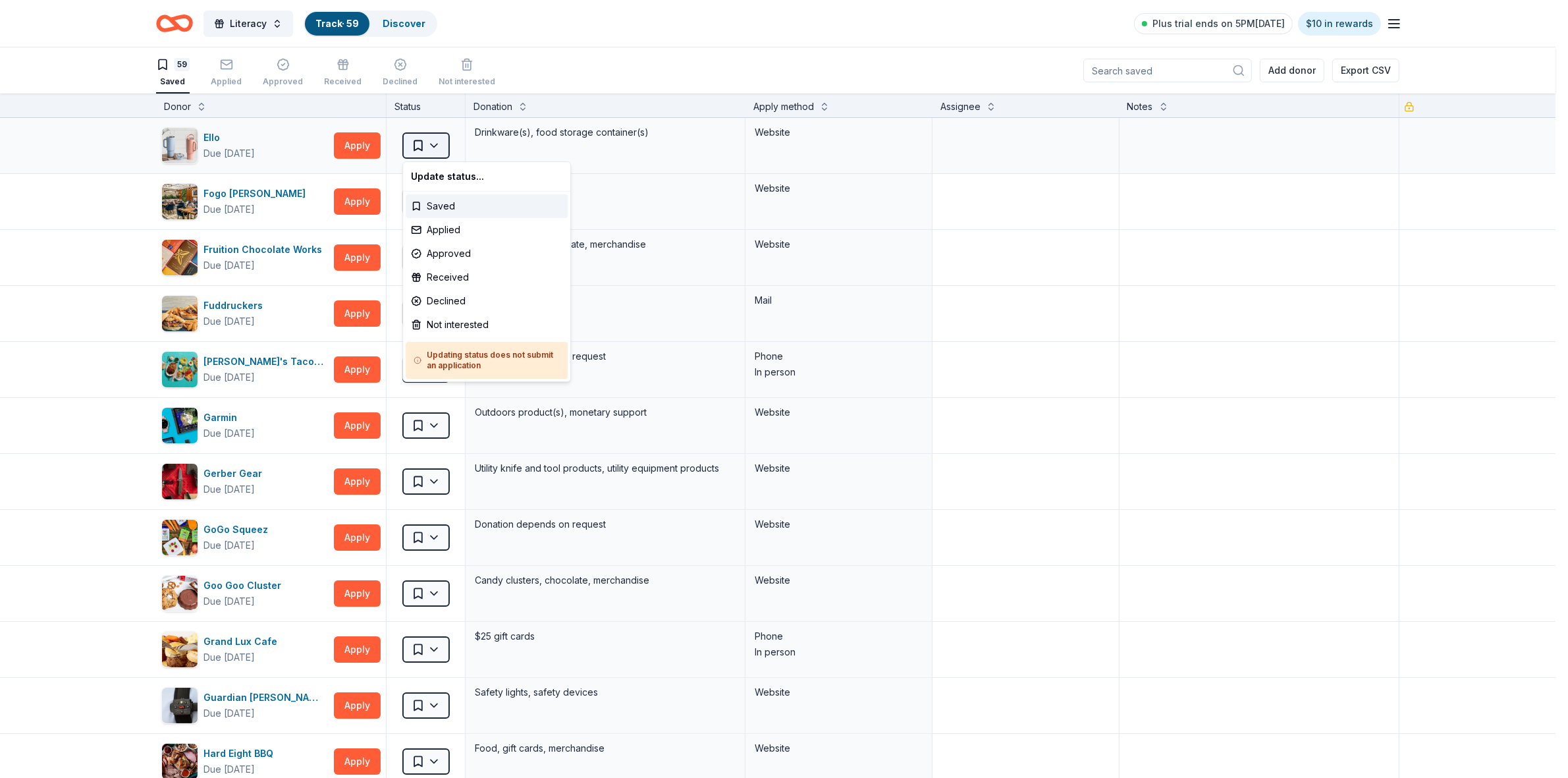
click at [434, 146] on html "Literacy Track · 59 Discover Plus trial ends on 5PM, 9/20 $10 in rewards 59 Sav…" at bounding box center [784, 389] width 1568 height 778
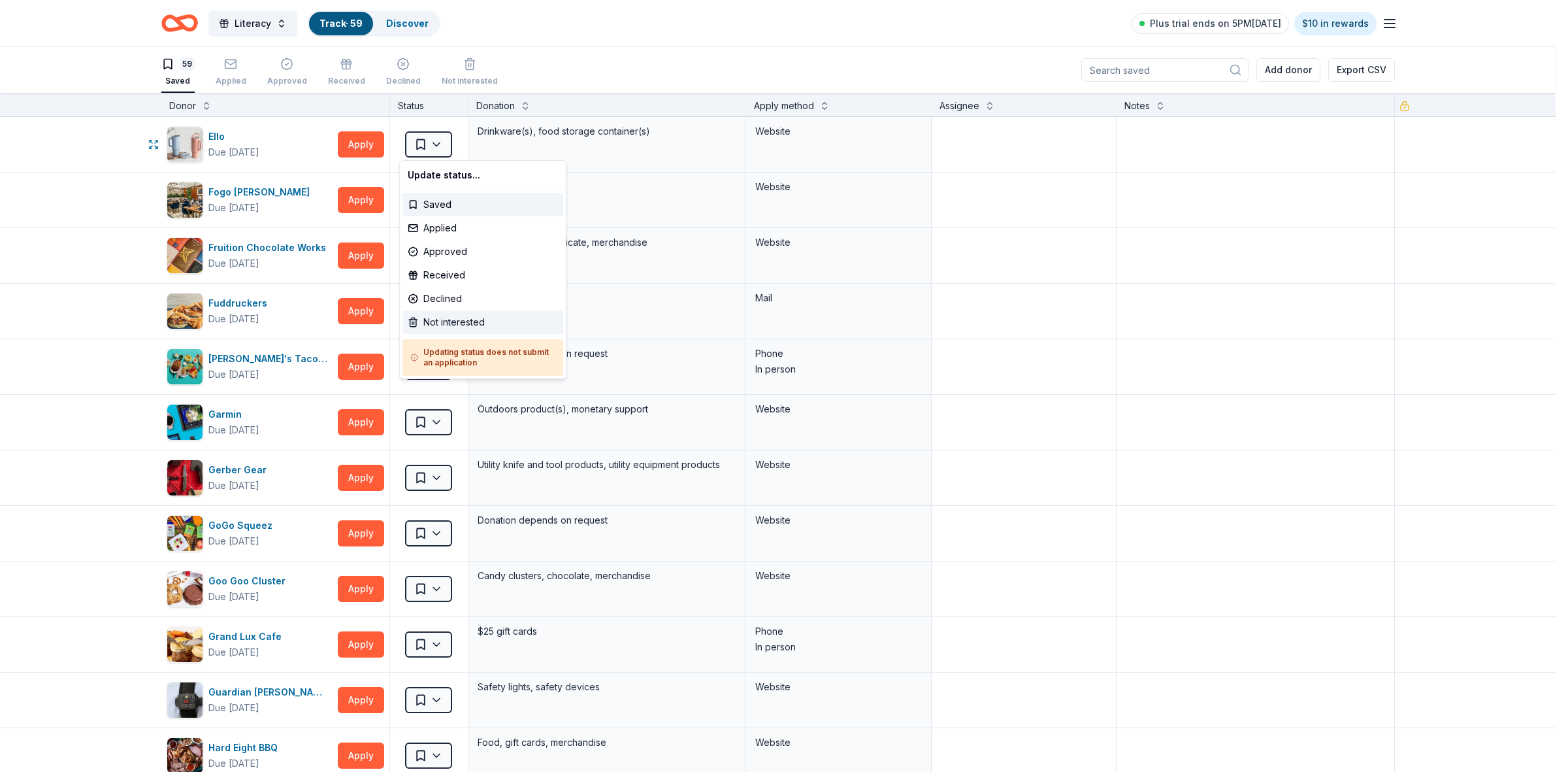
click at [435, 323] on div "Not interested" at bounding box center [482, 322] width 161 height 24
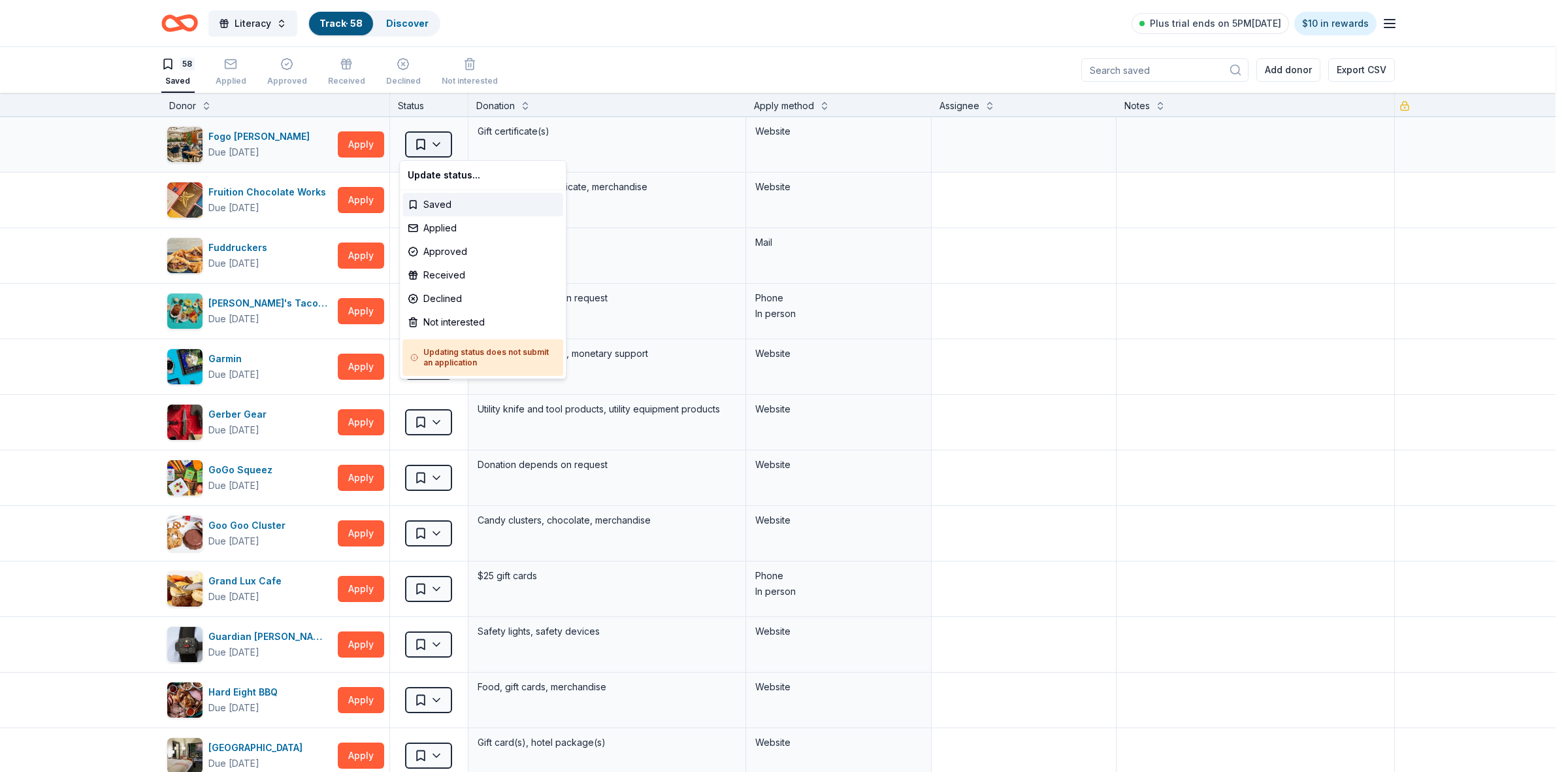
click at [432, 145] on html "Literacy Track · 58 Discover Plus trial ends on 5PM, 9/20 $10 in rewards 58 Sav…" at bounding box center [784, 386] width 1568 height 772
click at [428, 314] on div "Not interested" at bounding box center [482, 322] width 161 height 24
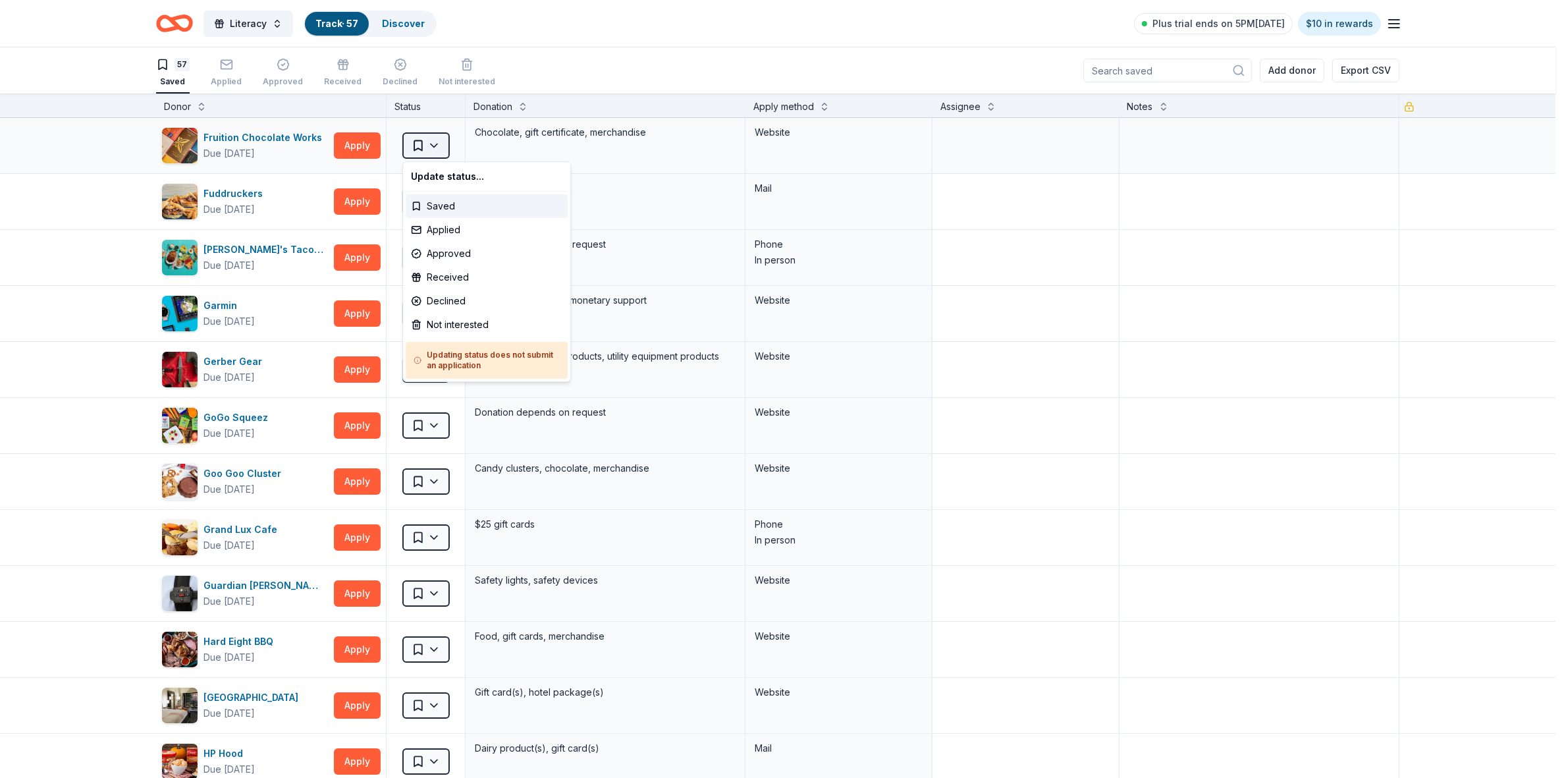
click at [435, 143] on html "Literacy Track · 57 Discover Plus trial ends on 5PM, 9/20 $10 in rewards 57 Sav…" at bounding box center [784, 389] width 1568 height 778
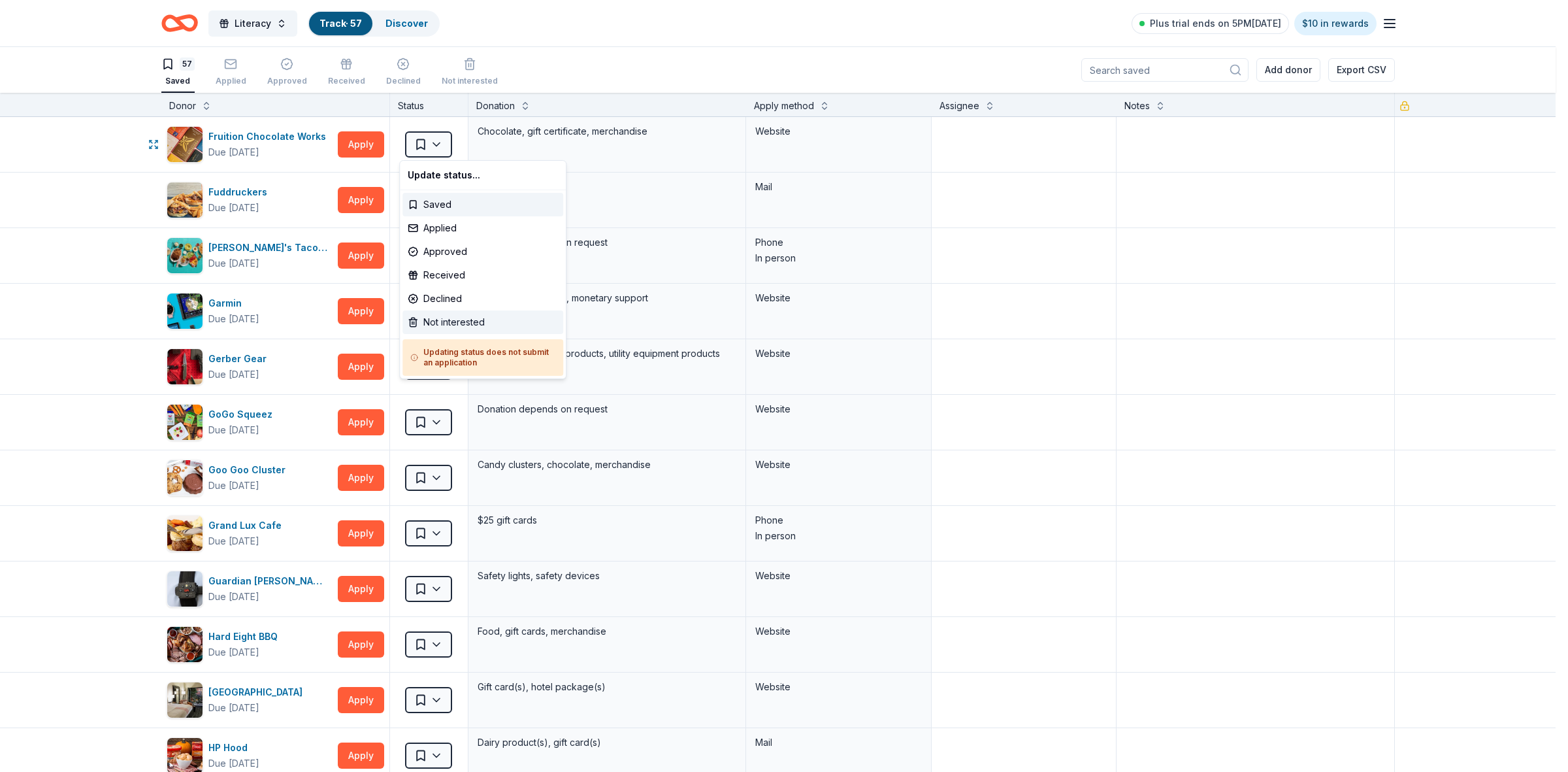
click at [430, 319] on div "Not interested" at bounding box center [482, 322] width 161 height 24
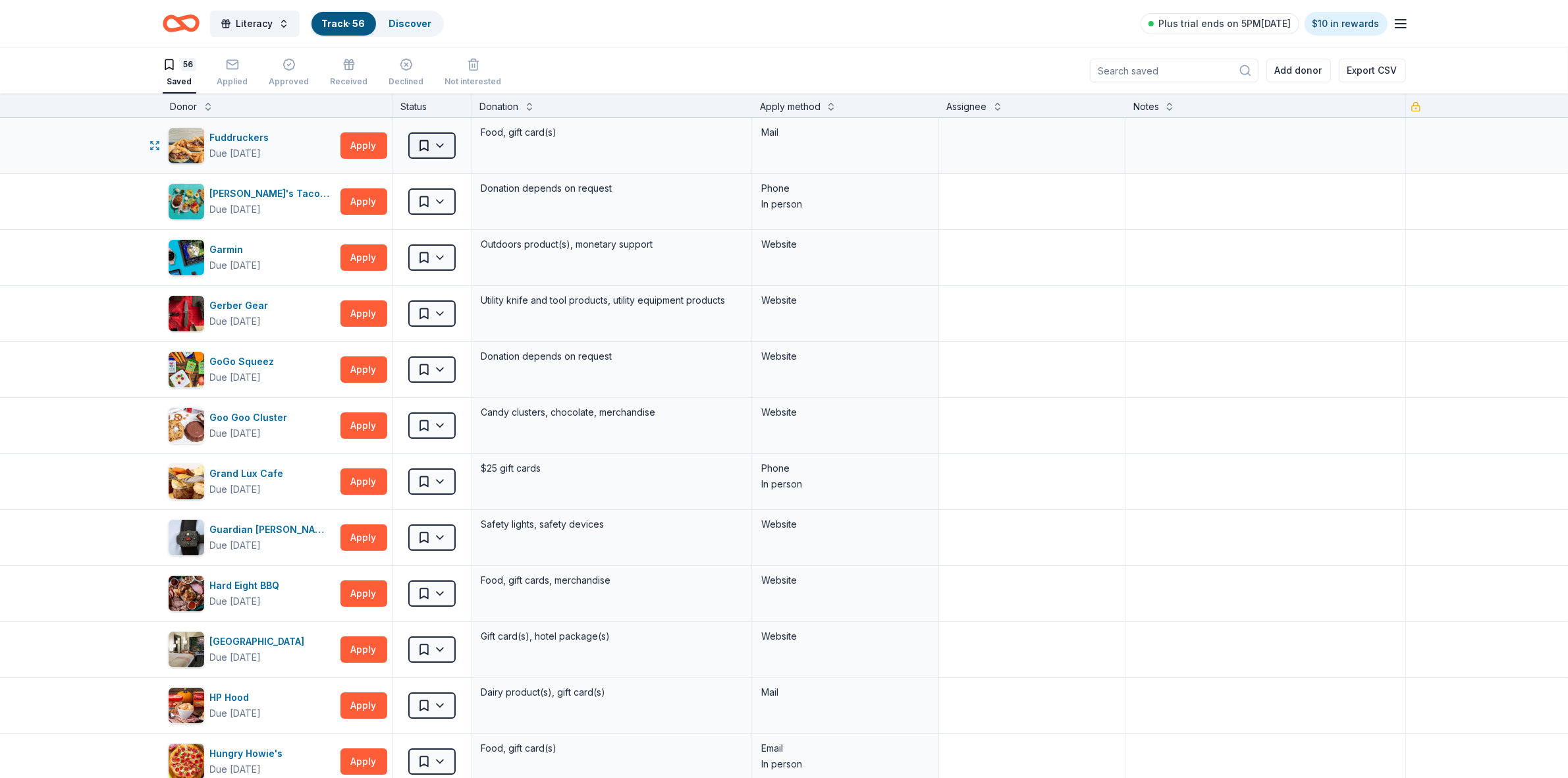
click at [436, 150] on html "Literacy Track · 56 Discover Plus trial ends on 5PM, 9/20 $10 in rewards 56 Sav…" at bounding box center [784, 389] width 1568 height 778
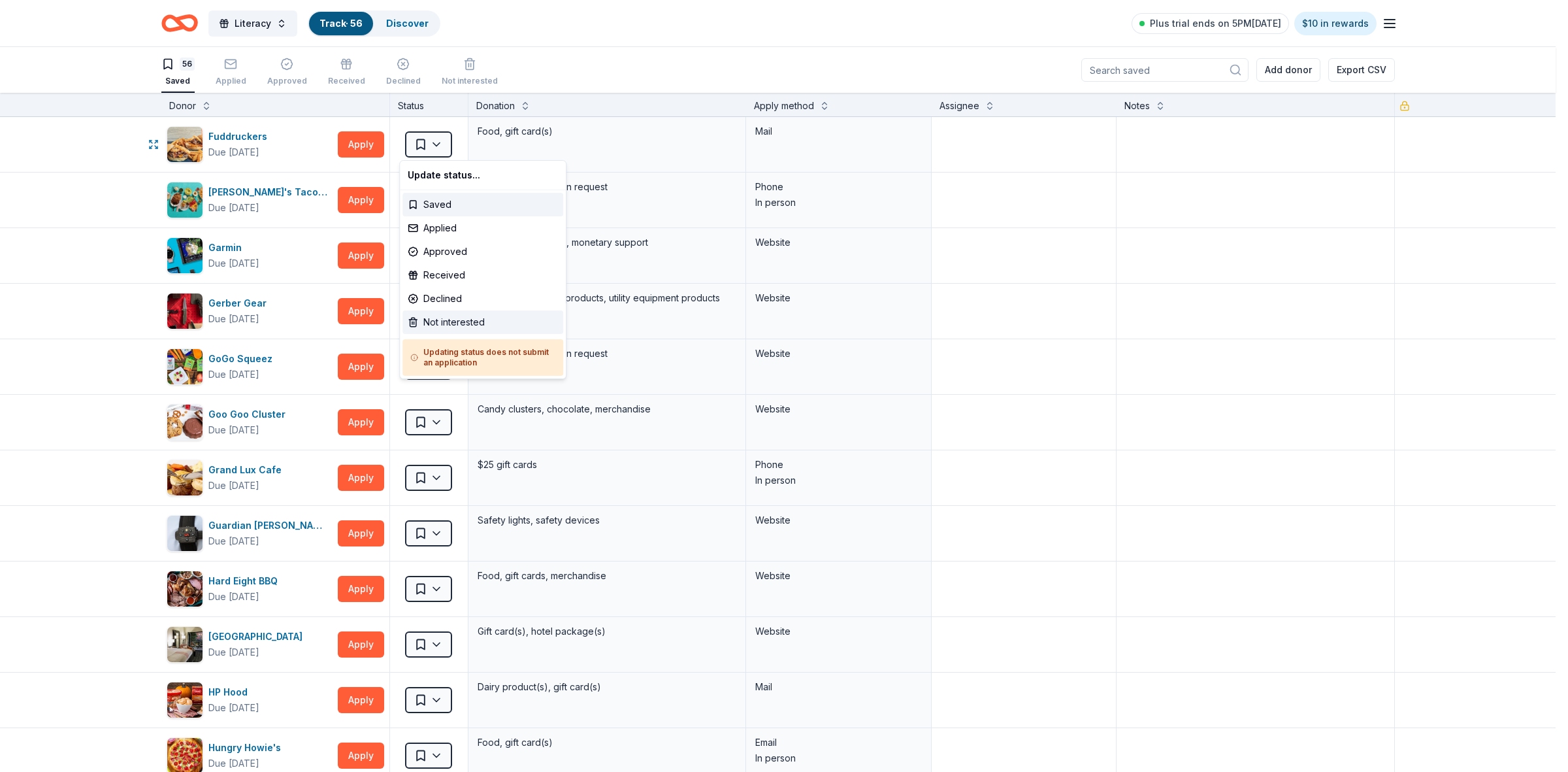
click at [478, 322] on div "Not interested" at bounding box center [482, 322] width 161 height 24
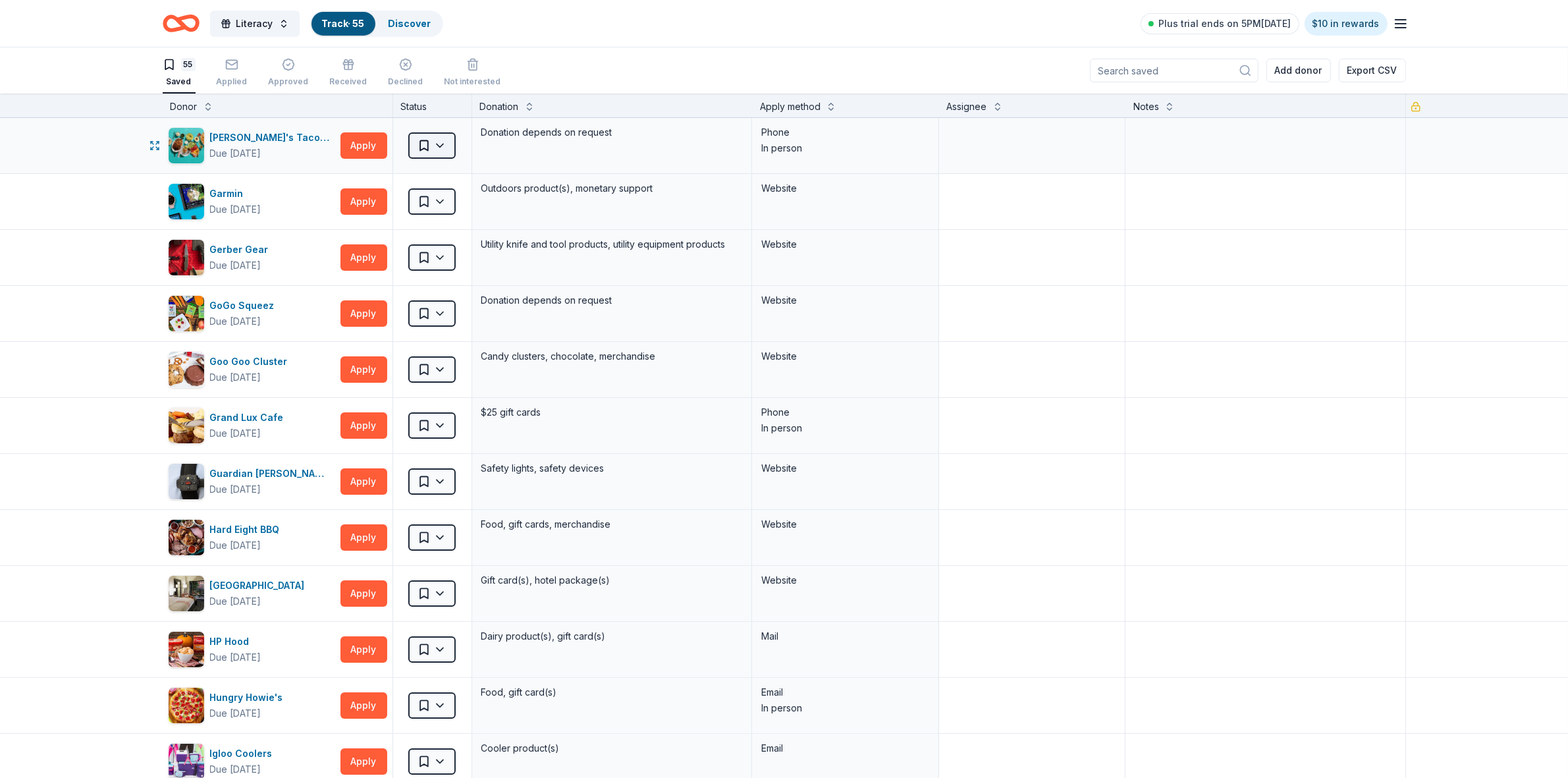
click at [434, 148] on html "Literacy Track · 55 Discover Plus trial ends on 5PM, 9/20 $10 in rewards 55 Sav…" at bounding box center [784, 389] width 1568 height 778
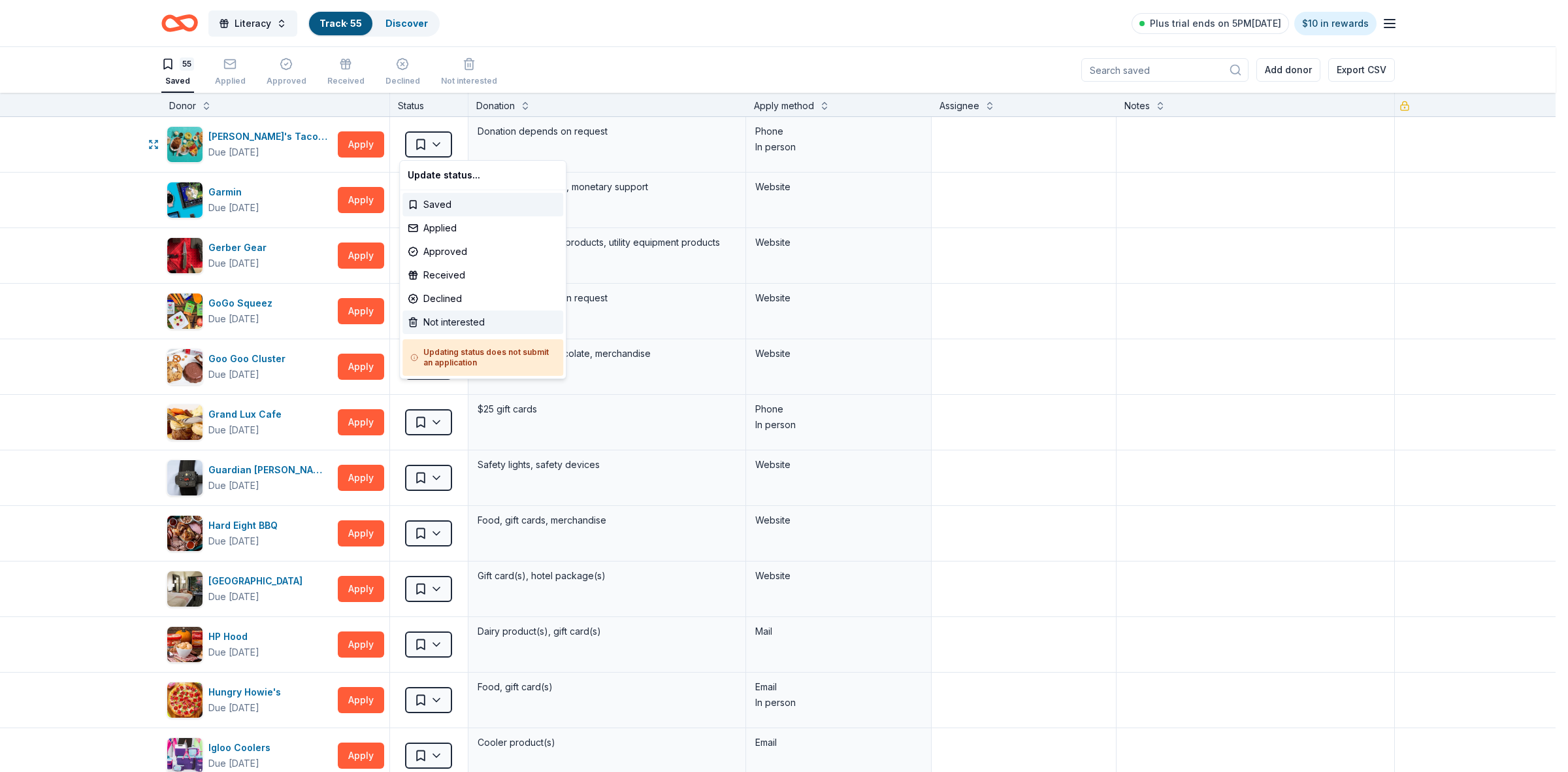
click at [439, 325] on div "Not interested" at bounding box center [482, 322] width 161 height 24
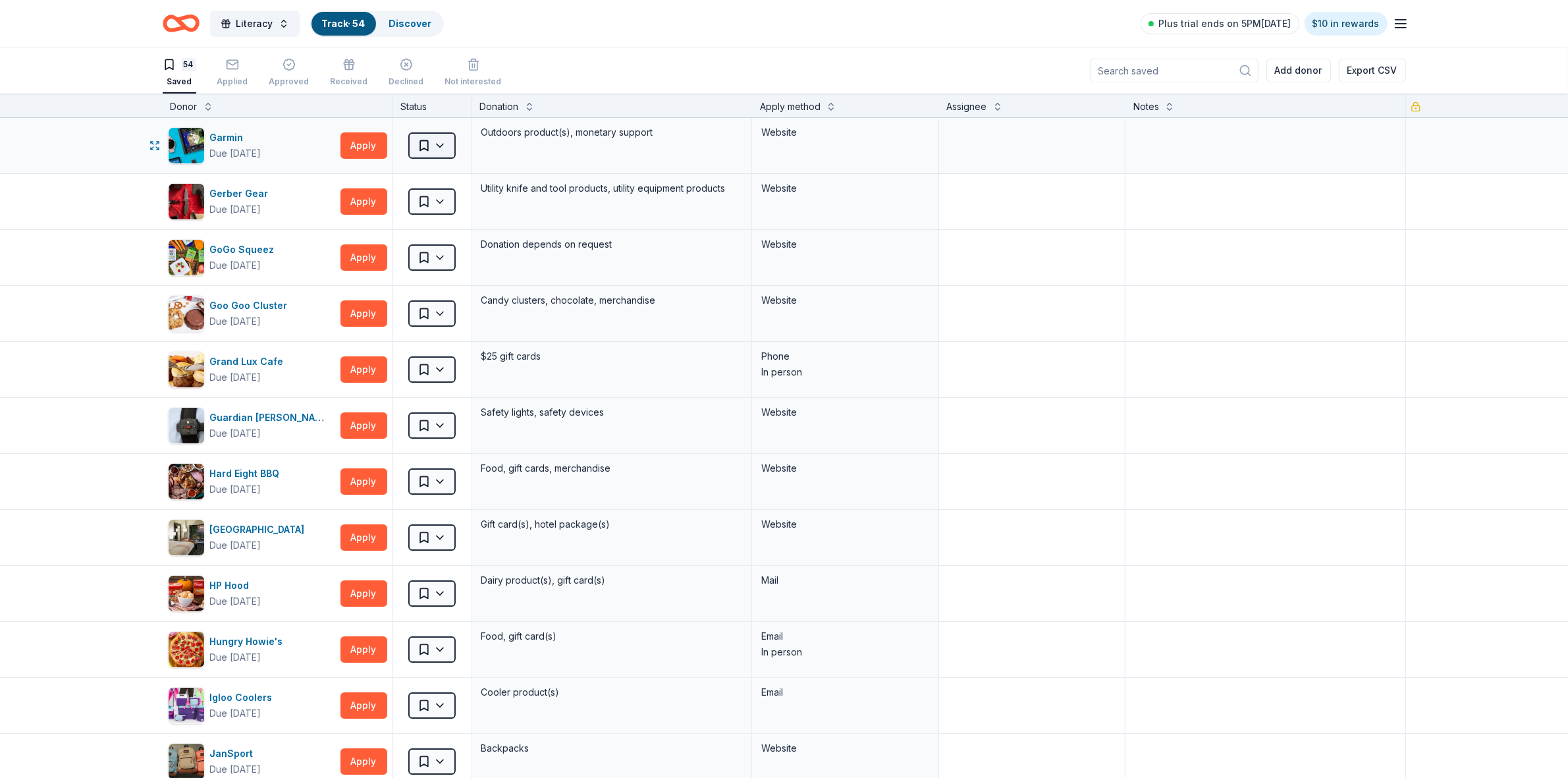
click at [435, 147] on html "Literacy Track · 54 Discover Plus trial ends on 5PM, 9/20 $10 in rewards 54 Sav…" at bounding box center [784, 389] width 1568 height 778
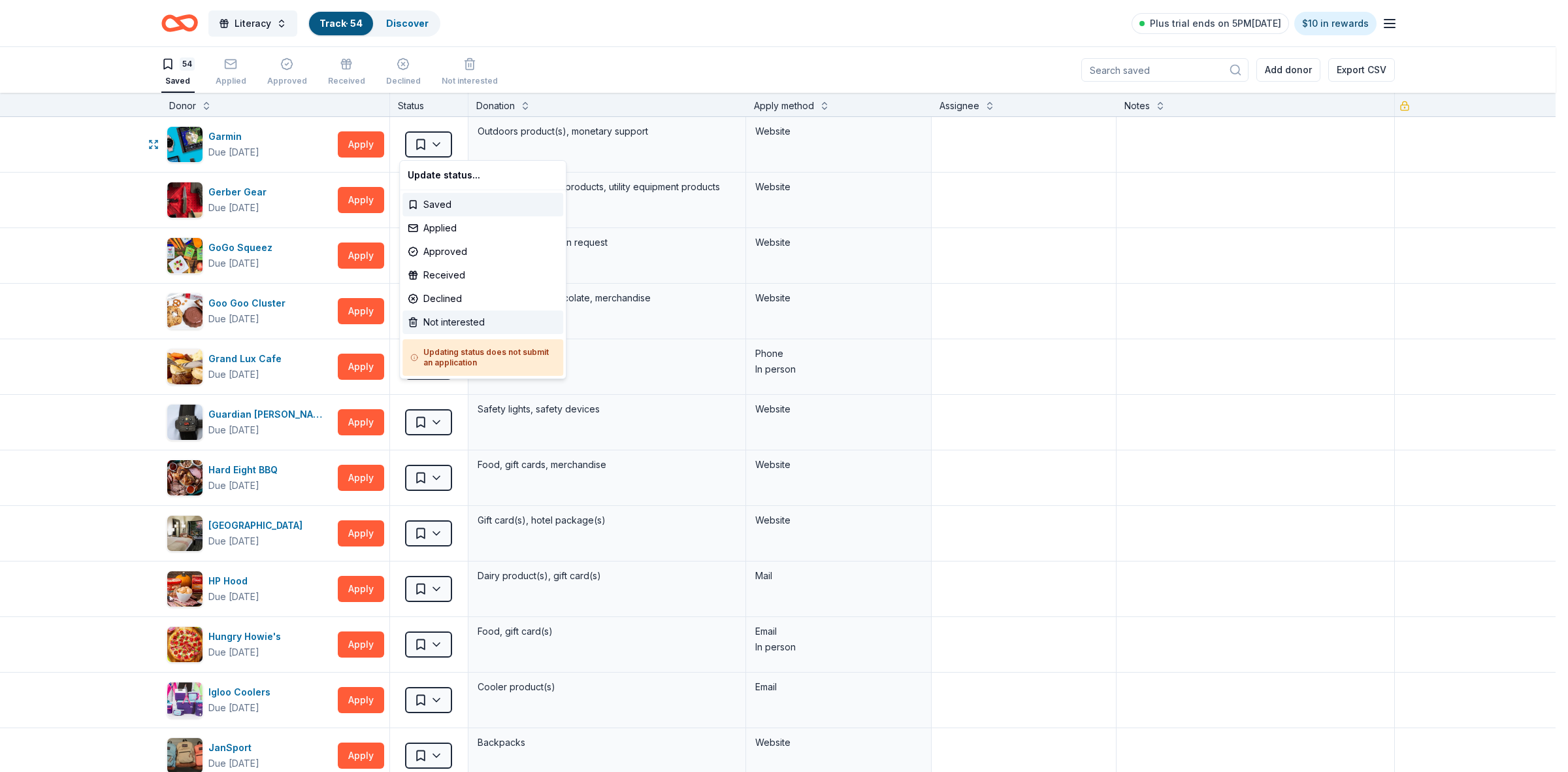
click at [439, 323] on div "Not interested" at bounding box center [482, 322] width 161 height 24
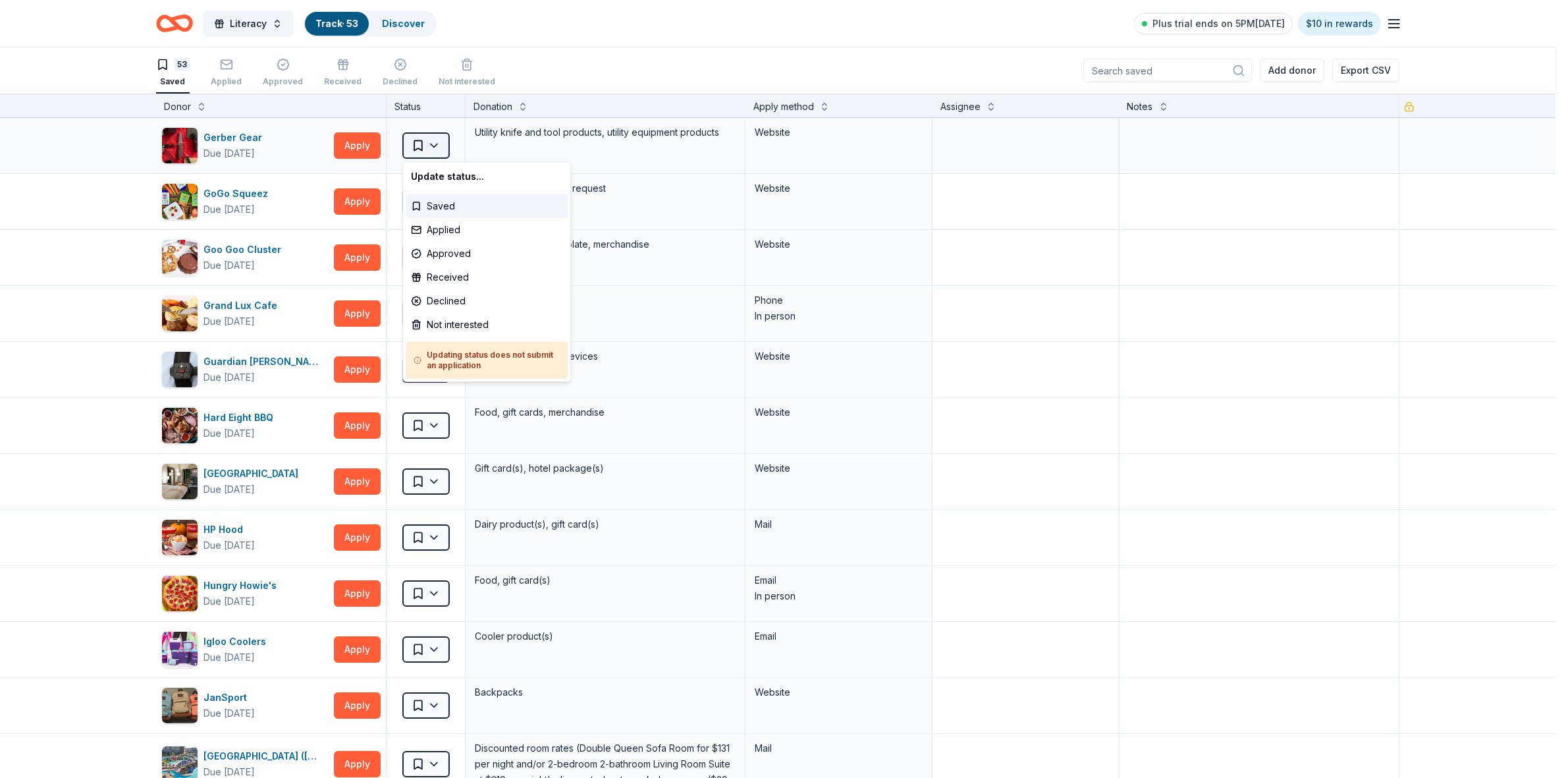
click at [436, 147] on html "Literacy Track · 53 Discover Plus trial ends on 5PM, 9/20 $10 in rewards 53 Sav…" at bounding box center [784, 389] width 1568 height 778
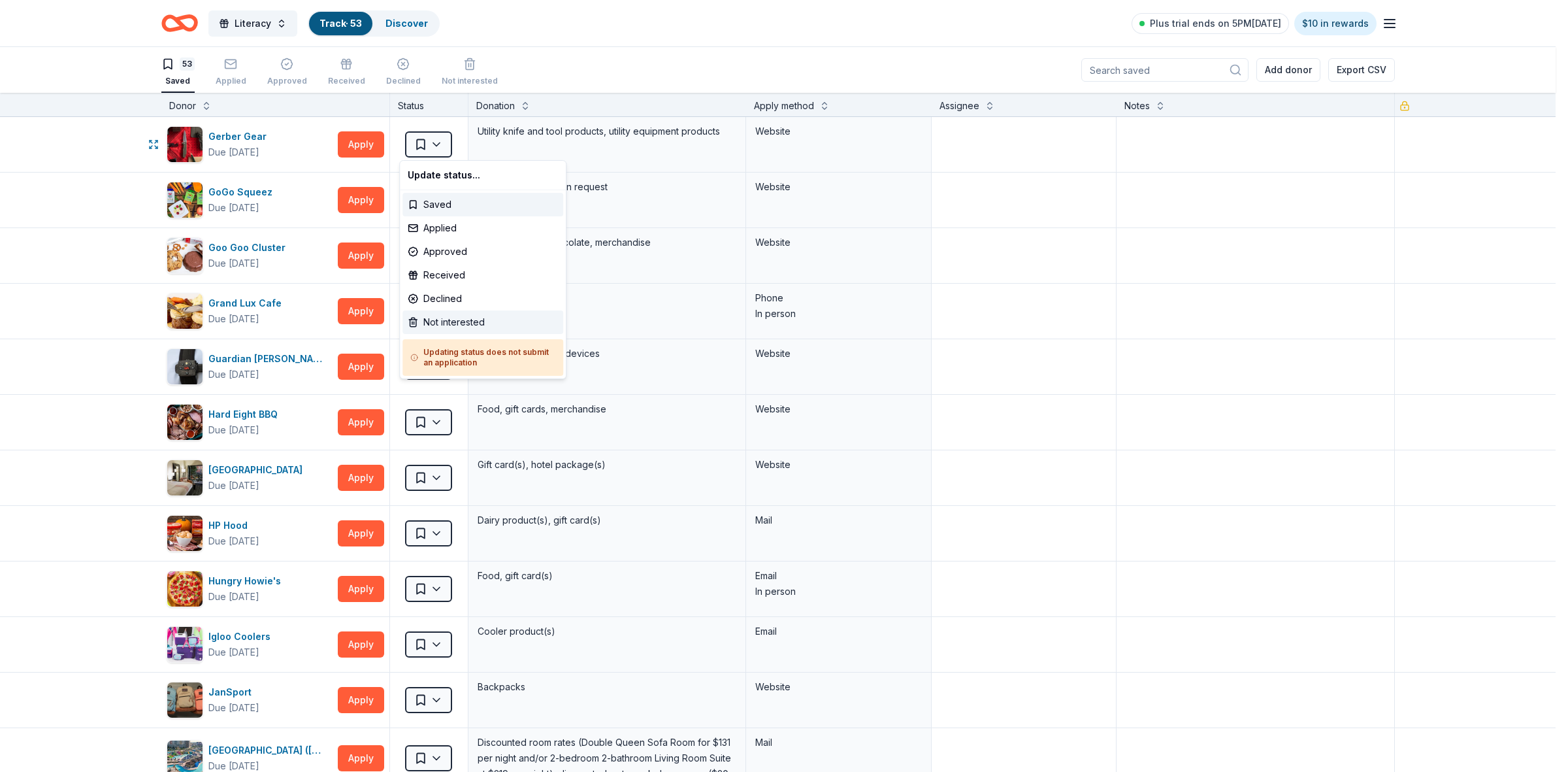
click at [446, 319] on div "Not interested" at bounding box center [482, 322] width 161 height 24
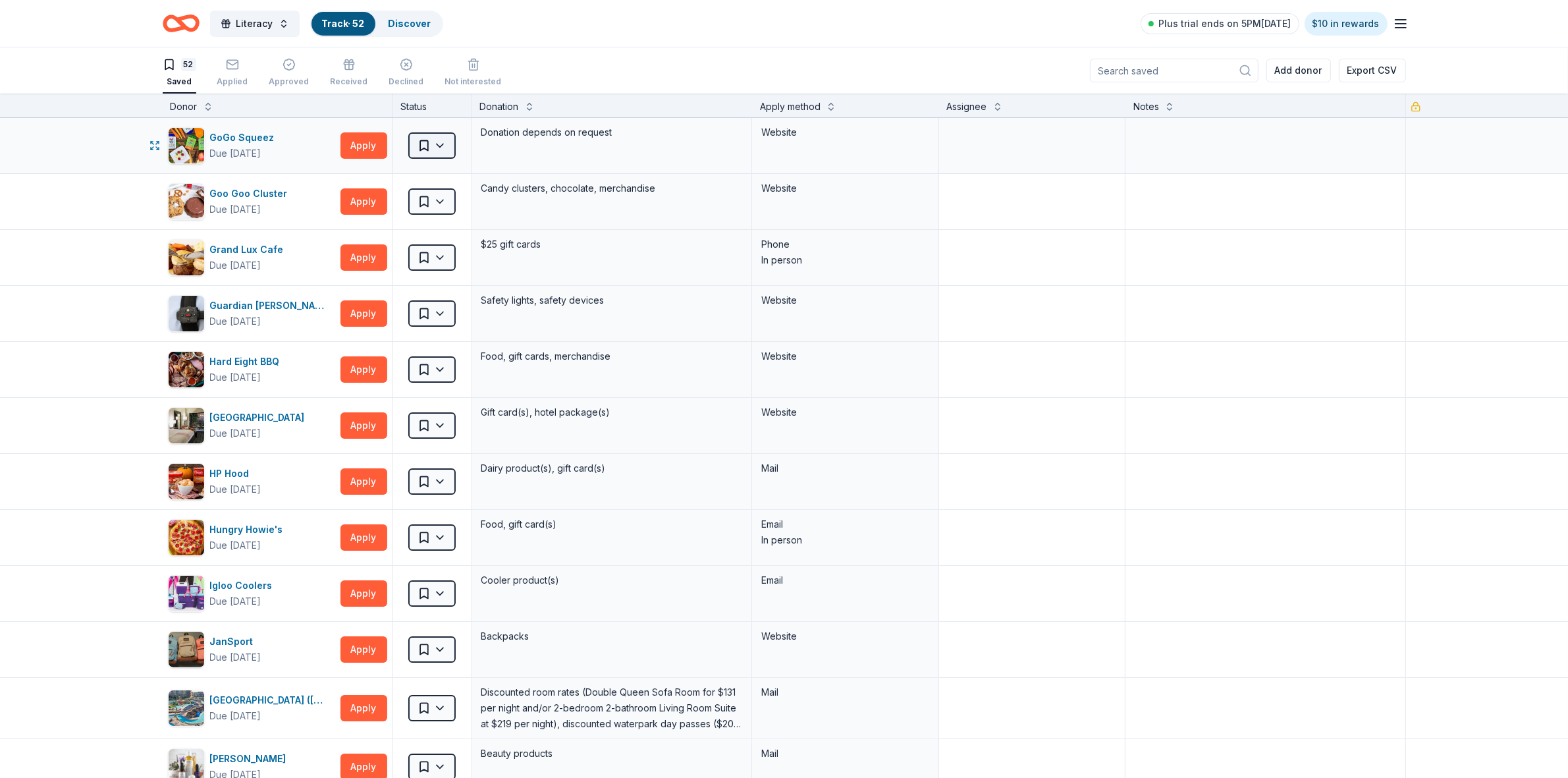
click at [436, 144] on html "Literacy Track · 52 Discover Plus trial ends on 5PM, 9/20 $10 in rewards 52 Sav…" at bounding box center [784, 389] width 1568 height 778
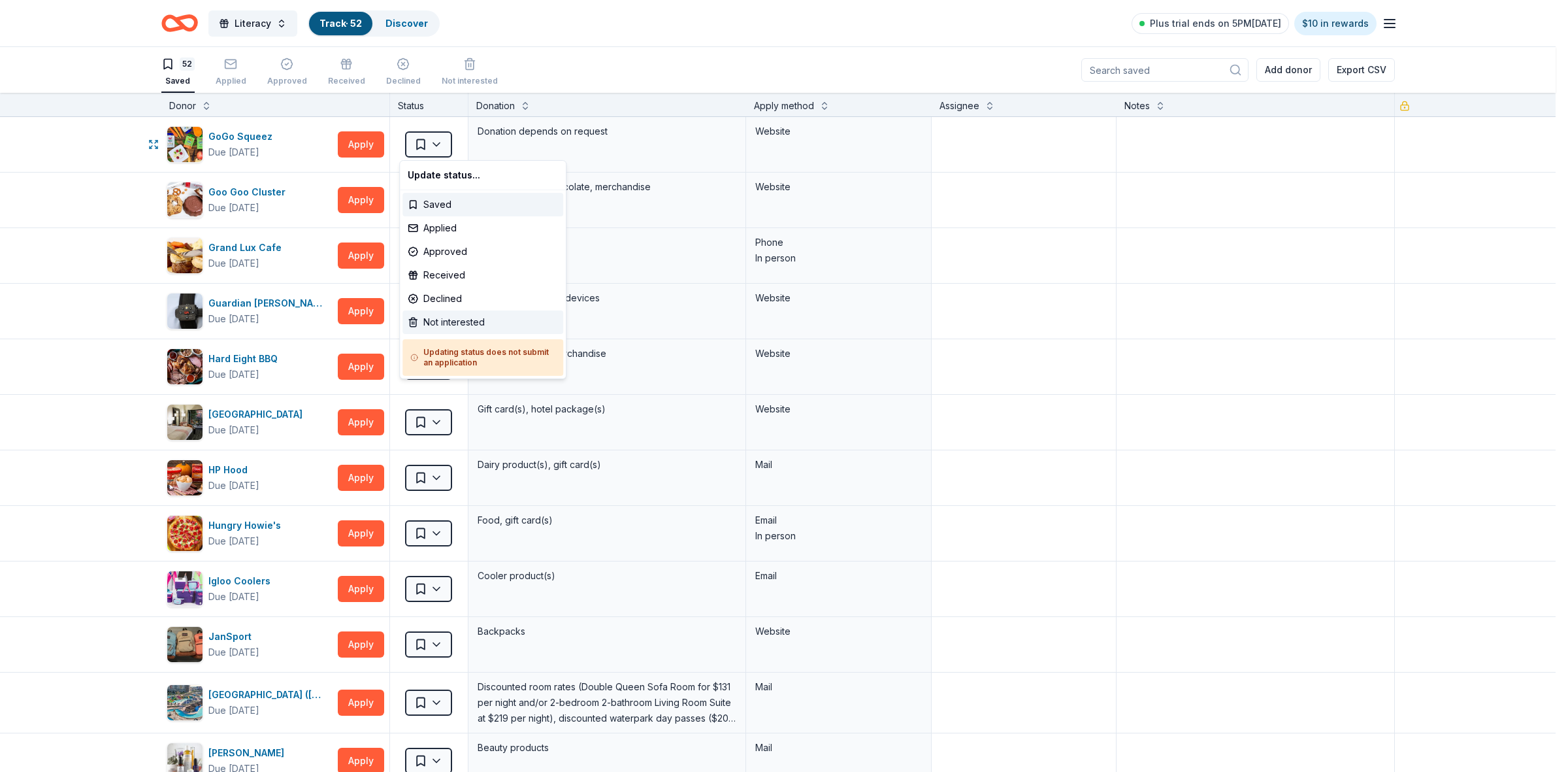
click at [452, 321] on div "Not interested" at bounding box center [482, 322] width 161 height 24
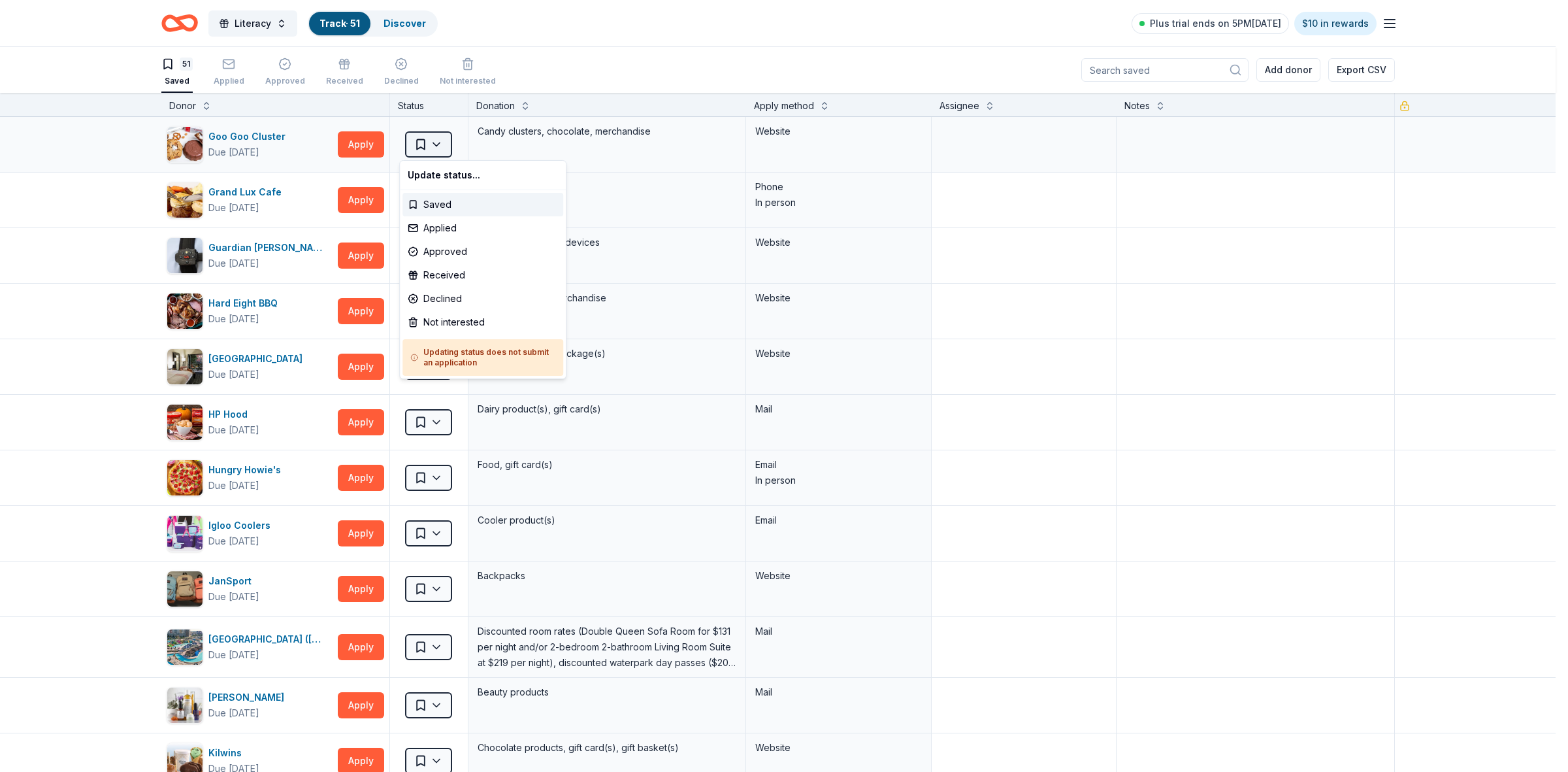
click at [434, 145] on html "Literacy Track · 51 Discover Plus trial ends on 5PM, 9/20 $10 in rewards 51 Sav…" at bounding box center [784, 386] width 1568 height 772
click at [430, 319] on div "Not interested" at bounding box center [482, 322] width 161 height 24
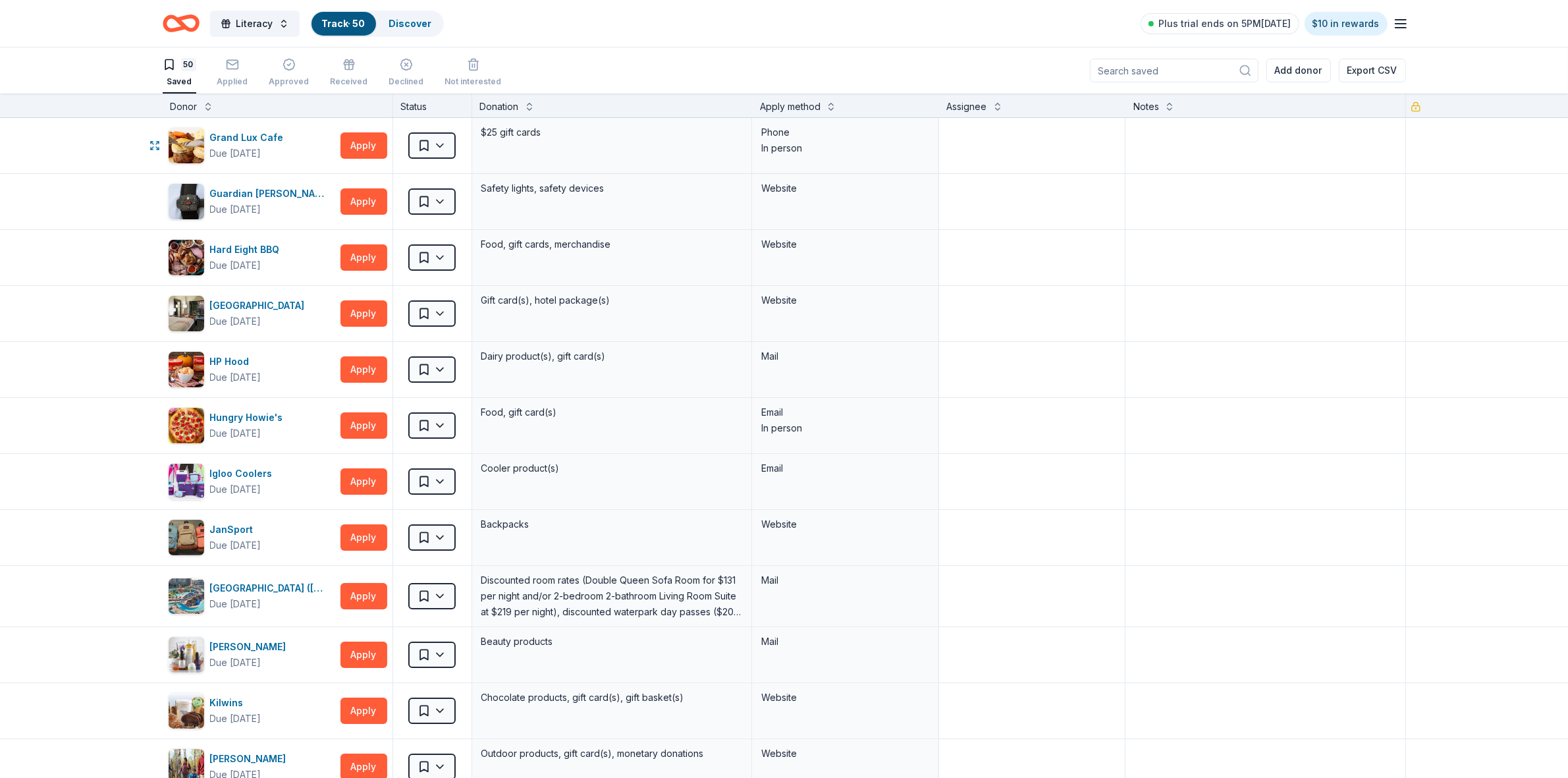
click at [431, 144] on html "Literacy Track · 50 Discover Plus trial ends on 5PM, 9/20 $10 in rewards 50 Sav…" at bounding box center [784, 389] width 1568 height 778
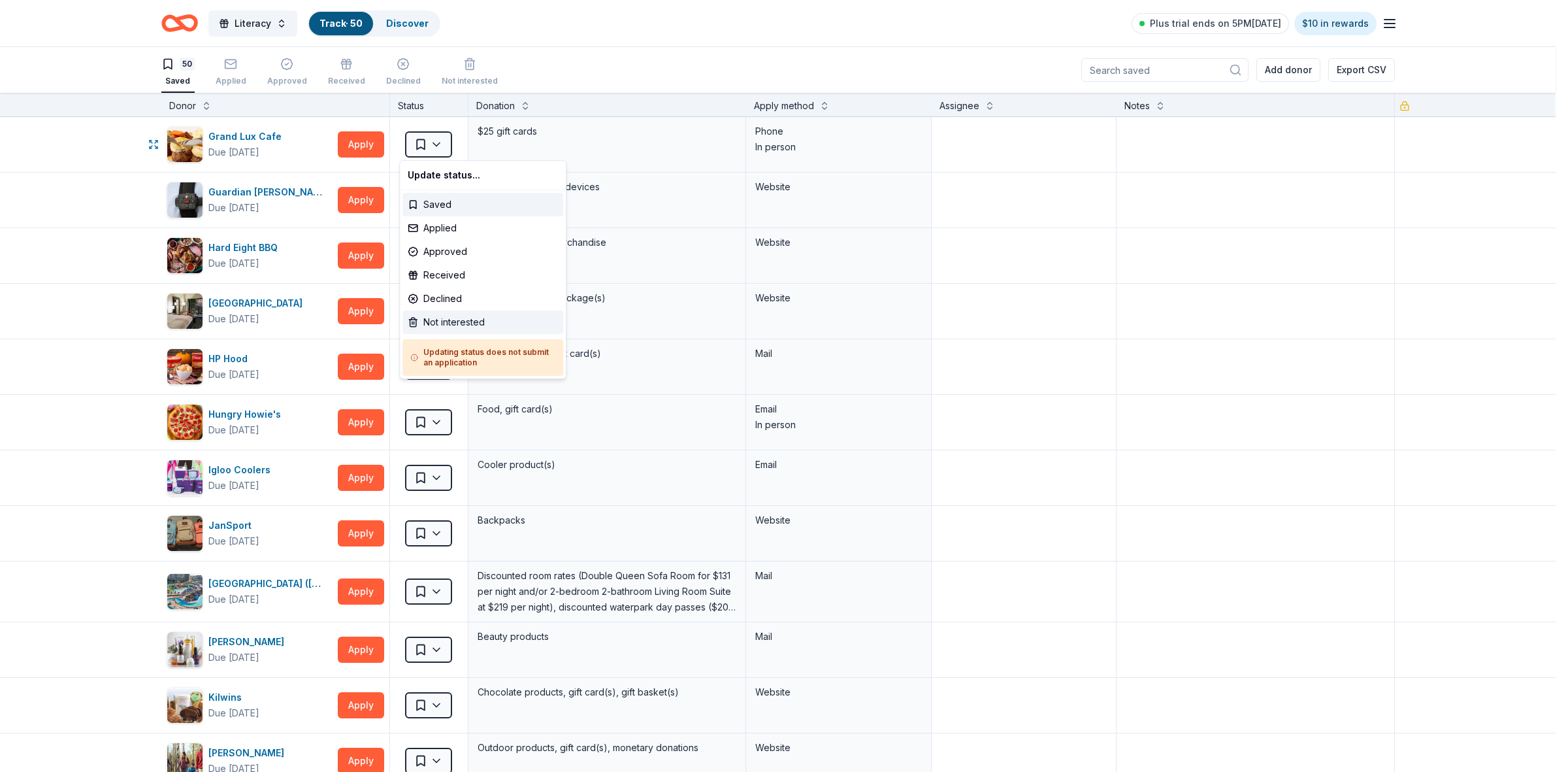
click at [438, 323] on div "Not interested" at bounding box center [482, 322] width 161 height 24
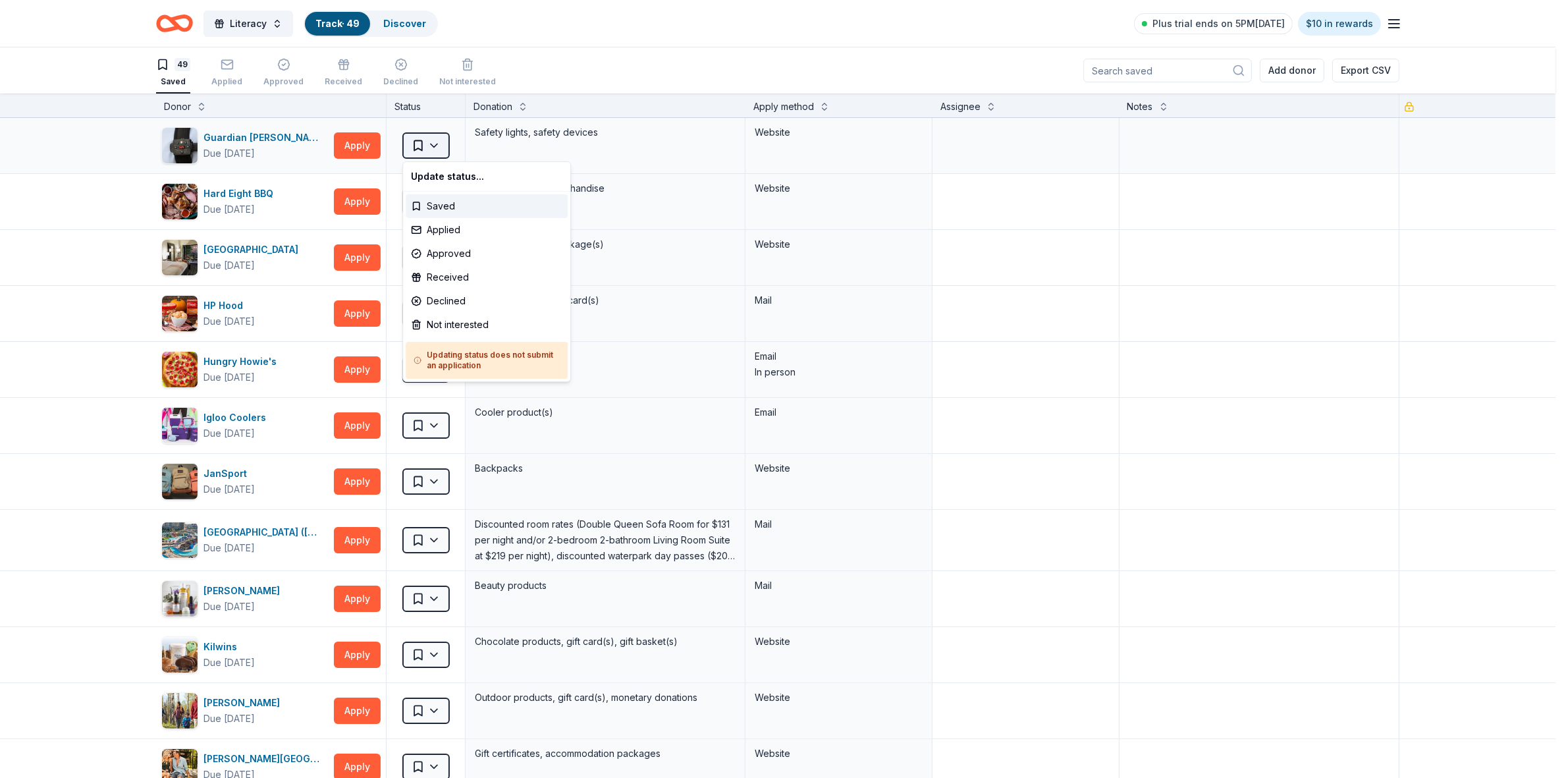
click at [435, 153] on html "Literacy Track · 49 Discover Plus trial ends on 5PM, 9/20 $10 in rewards 49 Sav…" at bounding box center [784, 389] width 1568 height 778
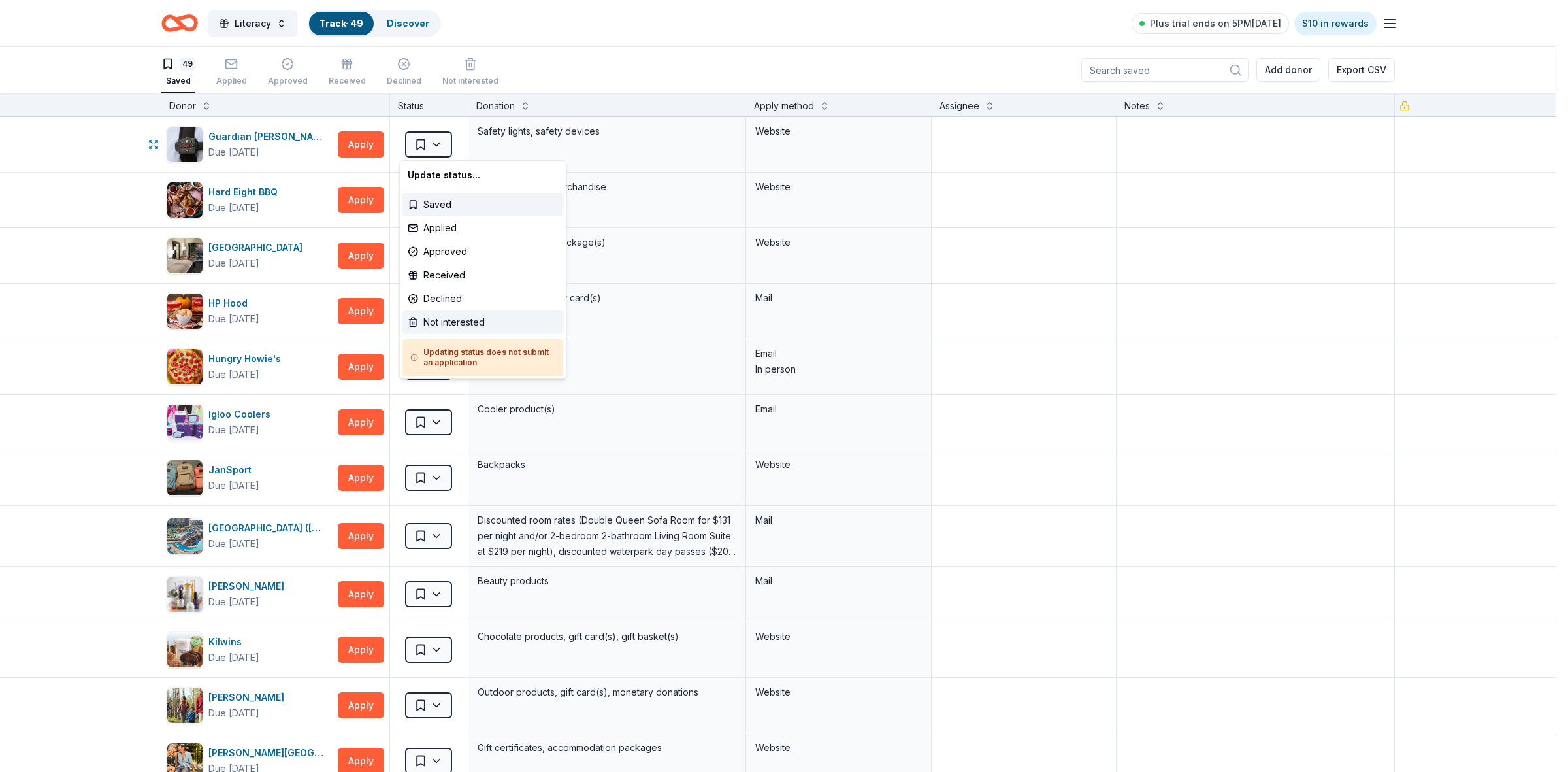
click at [433, 318] on div "Not interested" at bounding box center [482, 322] width 161 height 24
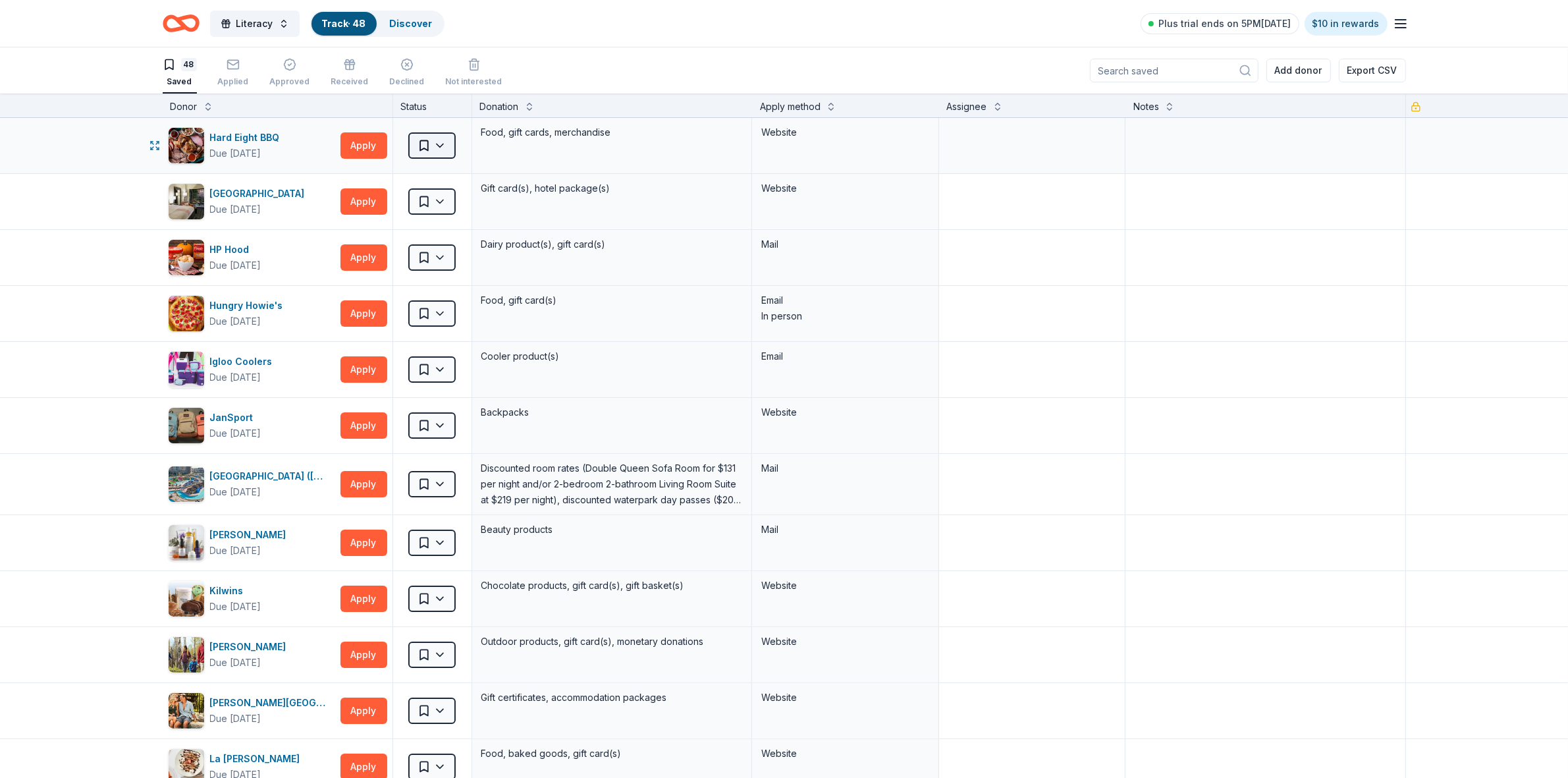
click at [433, 146] on html "Literacy Track · 48 Discover Plus trial ends on 5PM, 9/20 $10 in rewards 48 Sav…" at bounding box center [784, 389] width 1568 height 778
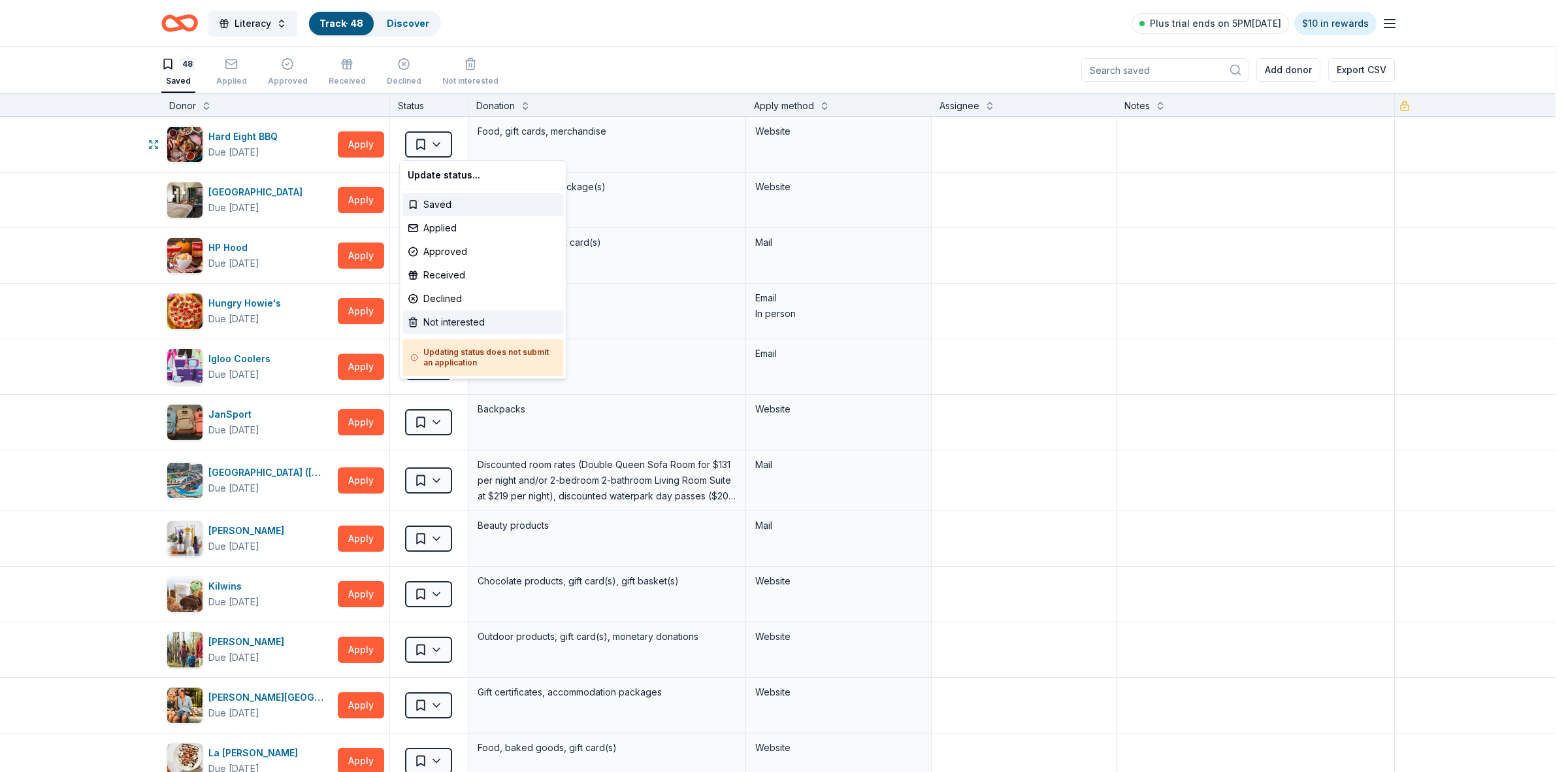
click at [444, 322] on div "Not interested" at bounding box center [482, 322] width 161 height 24
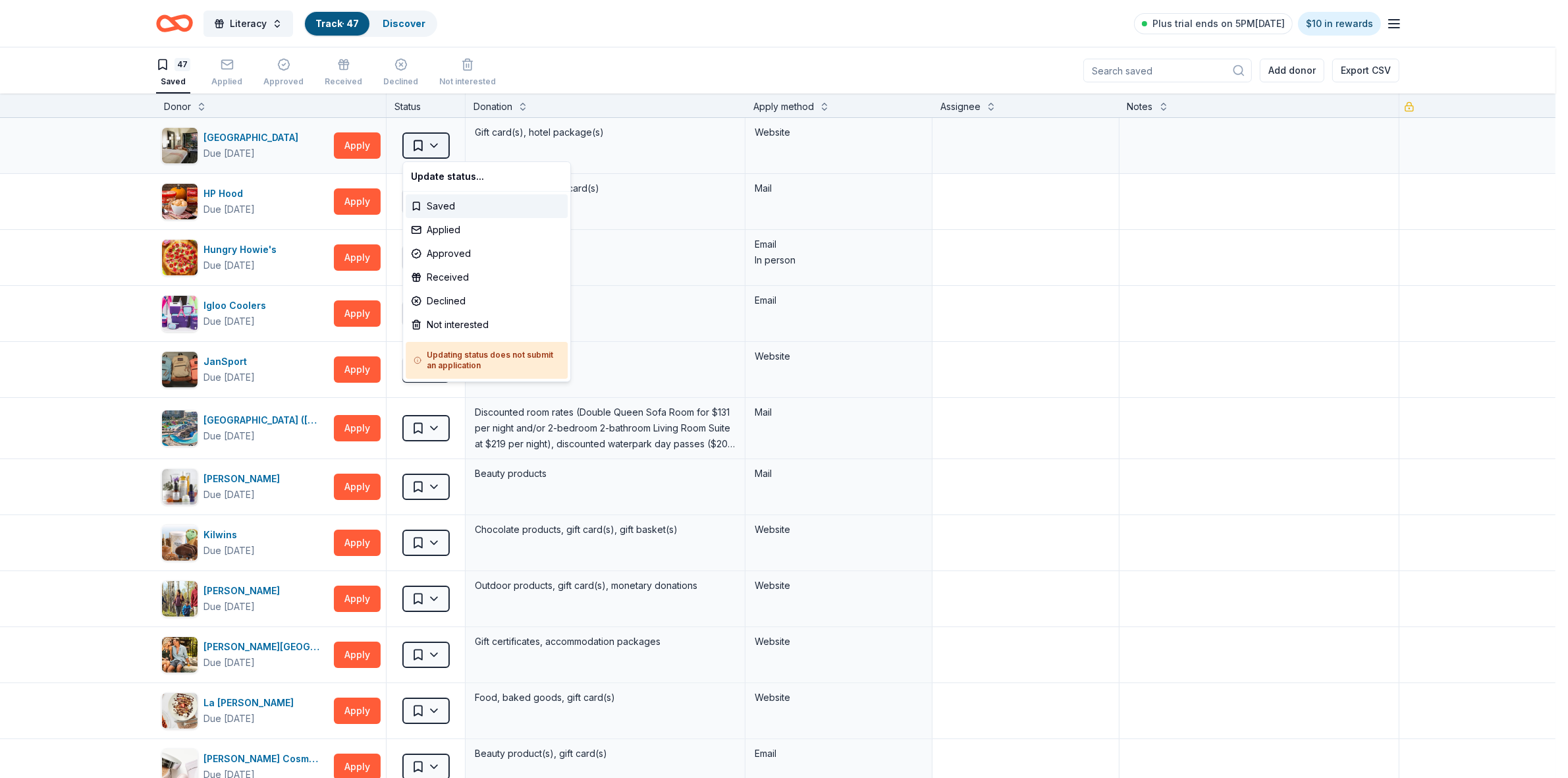
click at [432, 145] on html "Literacy Track · 47 Discover Plus trial ends on 5PM, 9/20 $10 in rewards 47 Sav…" at bounding box center [784, 389] width 1568 height 778
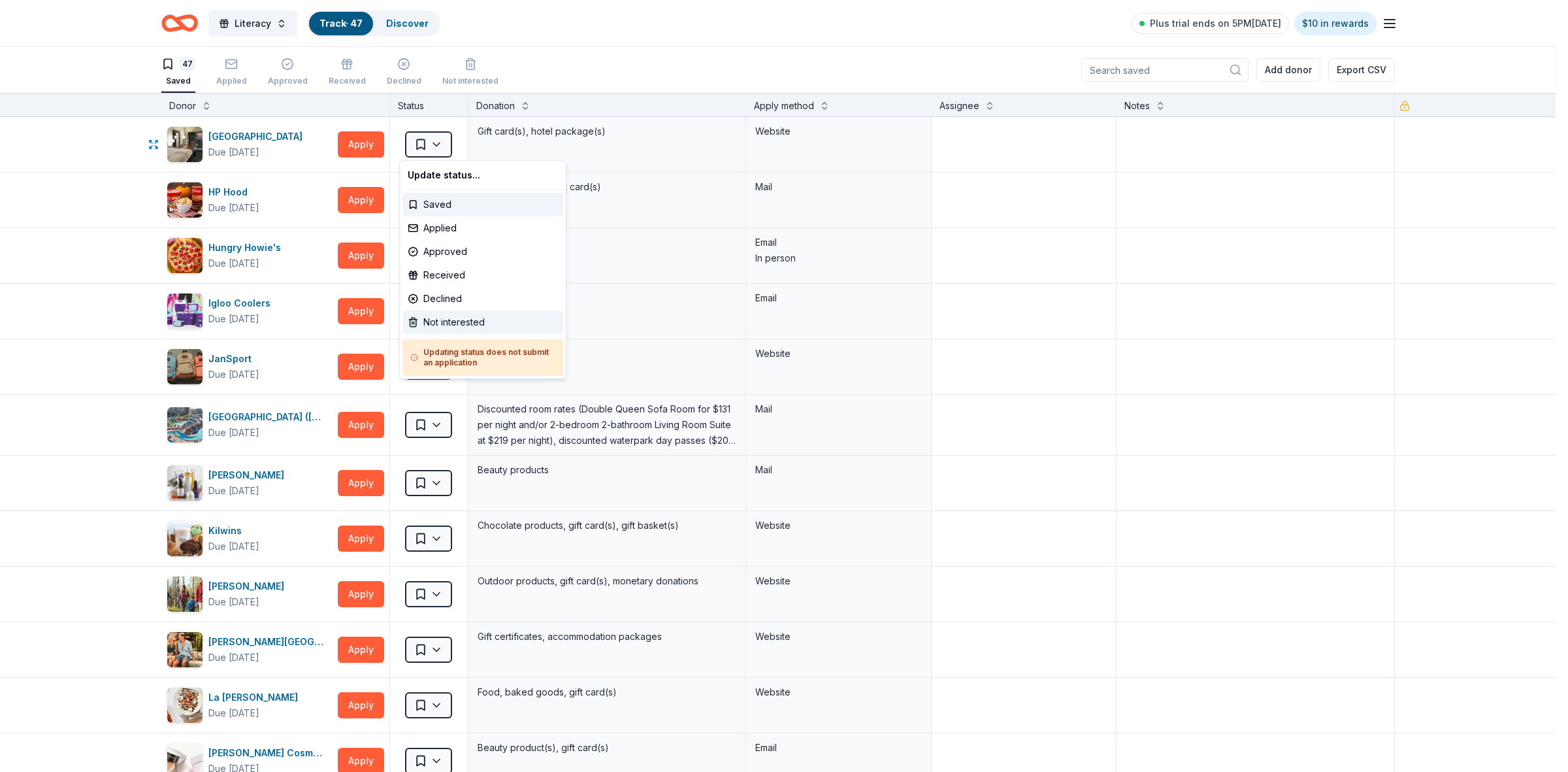
click at [416, 324] on div "Not interested" at bounding box center [482, 322] width 161 height 24
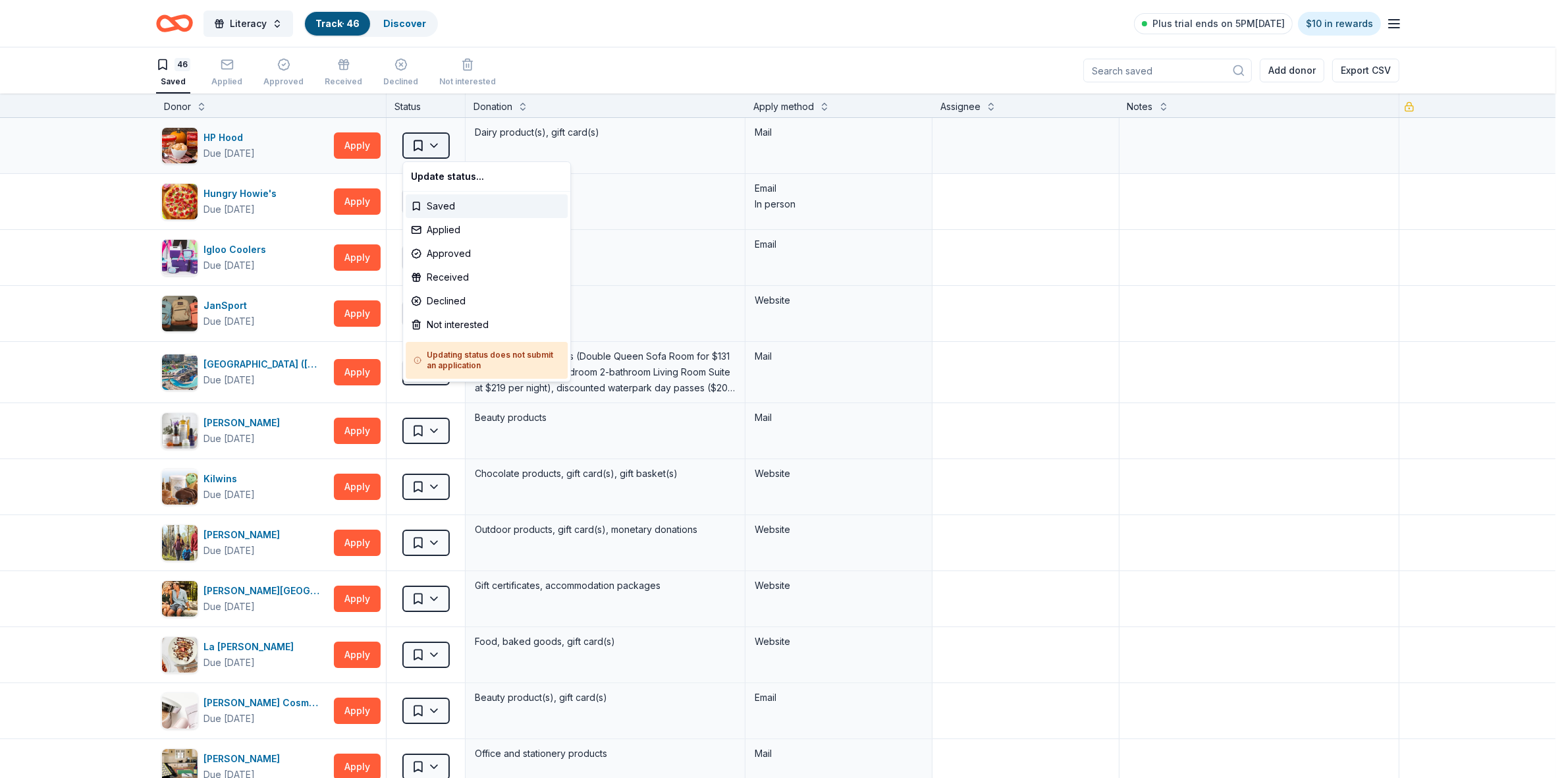
click at [432, 145] on html "Literacy Track · 46 Discover Plus trial ends on 5PM, 9/20 $10 in rewards 46 Sav…" at bounding box center [784, 389] width 1568 height 778
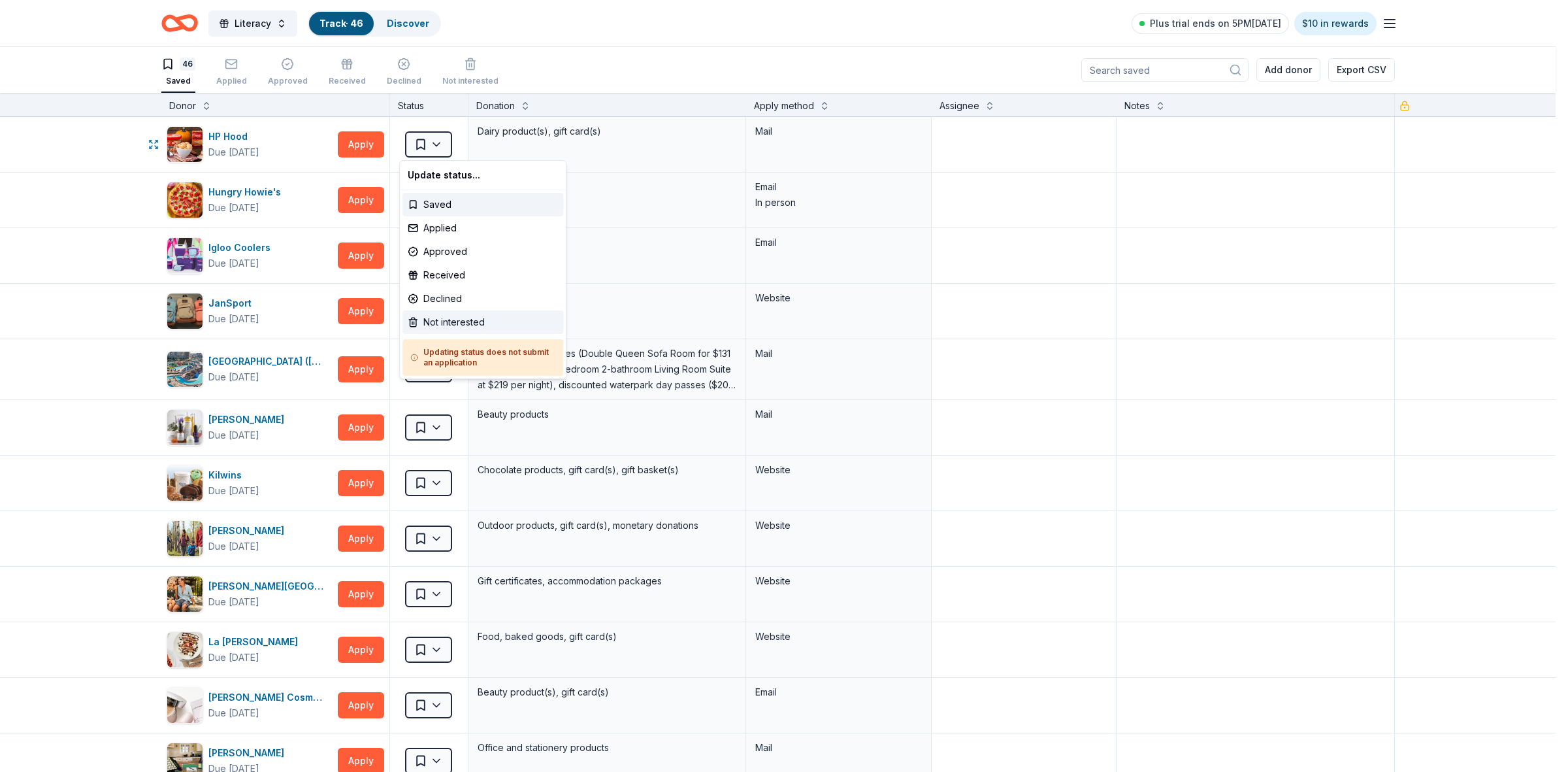
click at [431, 318] on div "Not interested" at bounding box center [482, 322] width 161 height 24
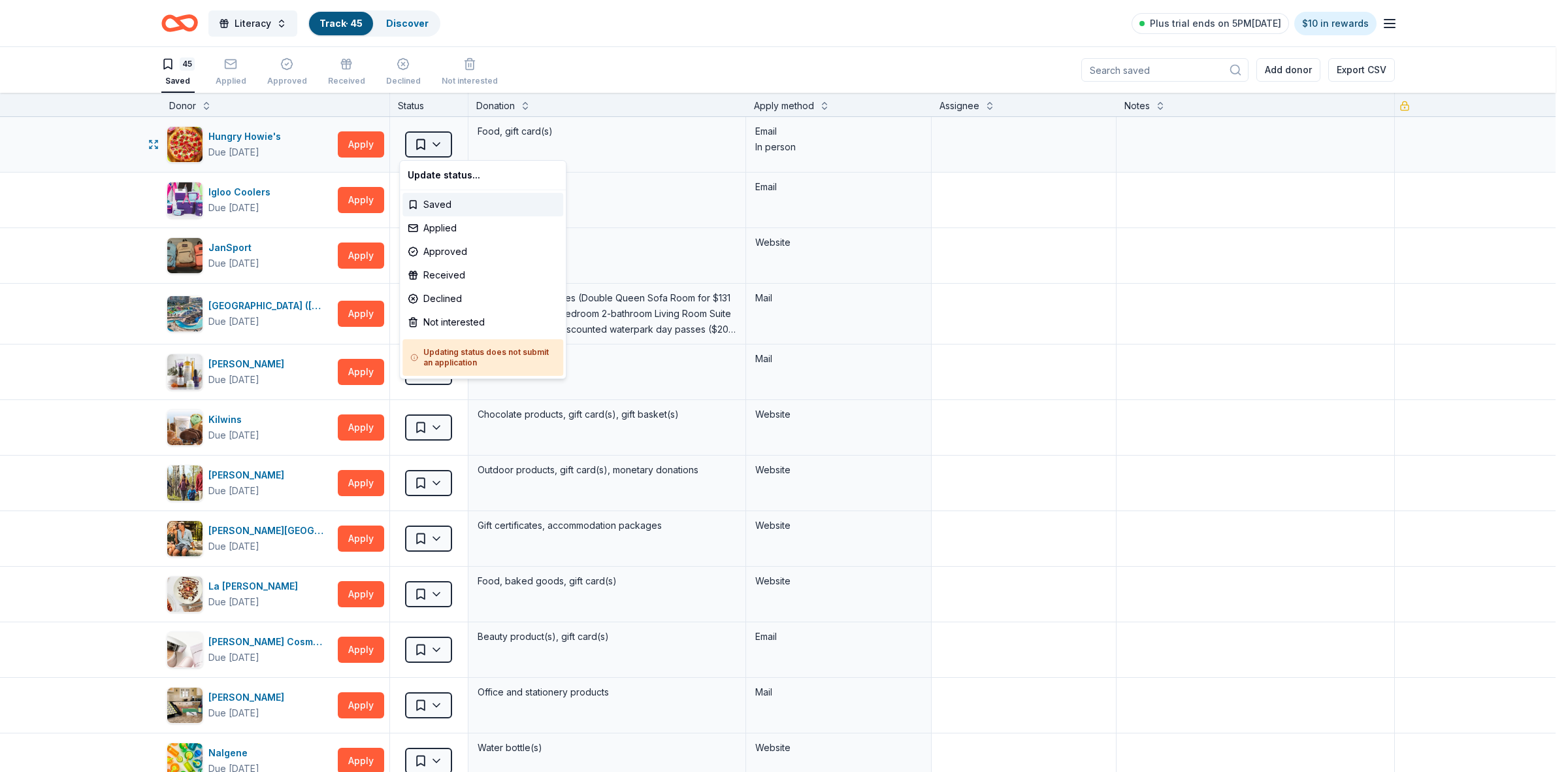
click at [432, 145] on html "Literacy Track · 45 Discover Plus trial ends on 5PM, 9/20 $10 in rewards 45 Sav…" at bounding box center [784, 386] width 1568 height 772
click at [444, 321] on div "Not interested" at bounding box center [482, 322] width 161 height 24
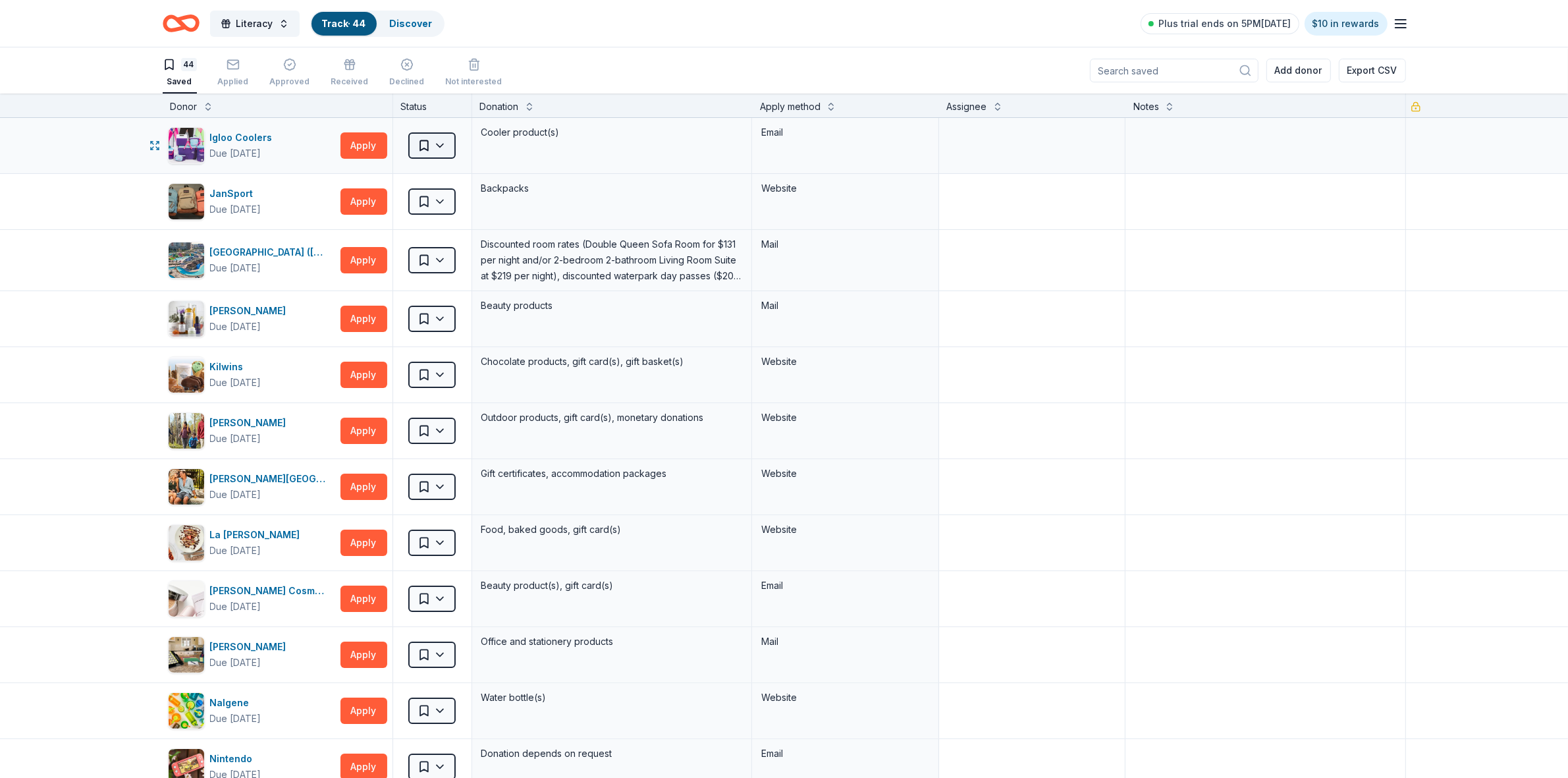
click at [436, 145] on html "Literacy Track · 44 Discover Plus trial ends on 5PM, 9/20 $10 in rewards 44 Sav…" at bounding box center [784, 389] width 1568 height 778
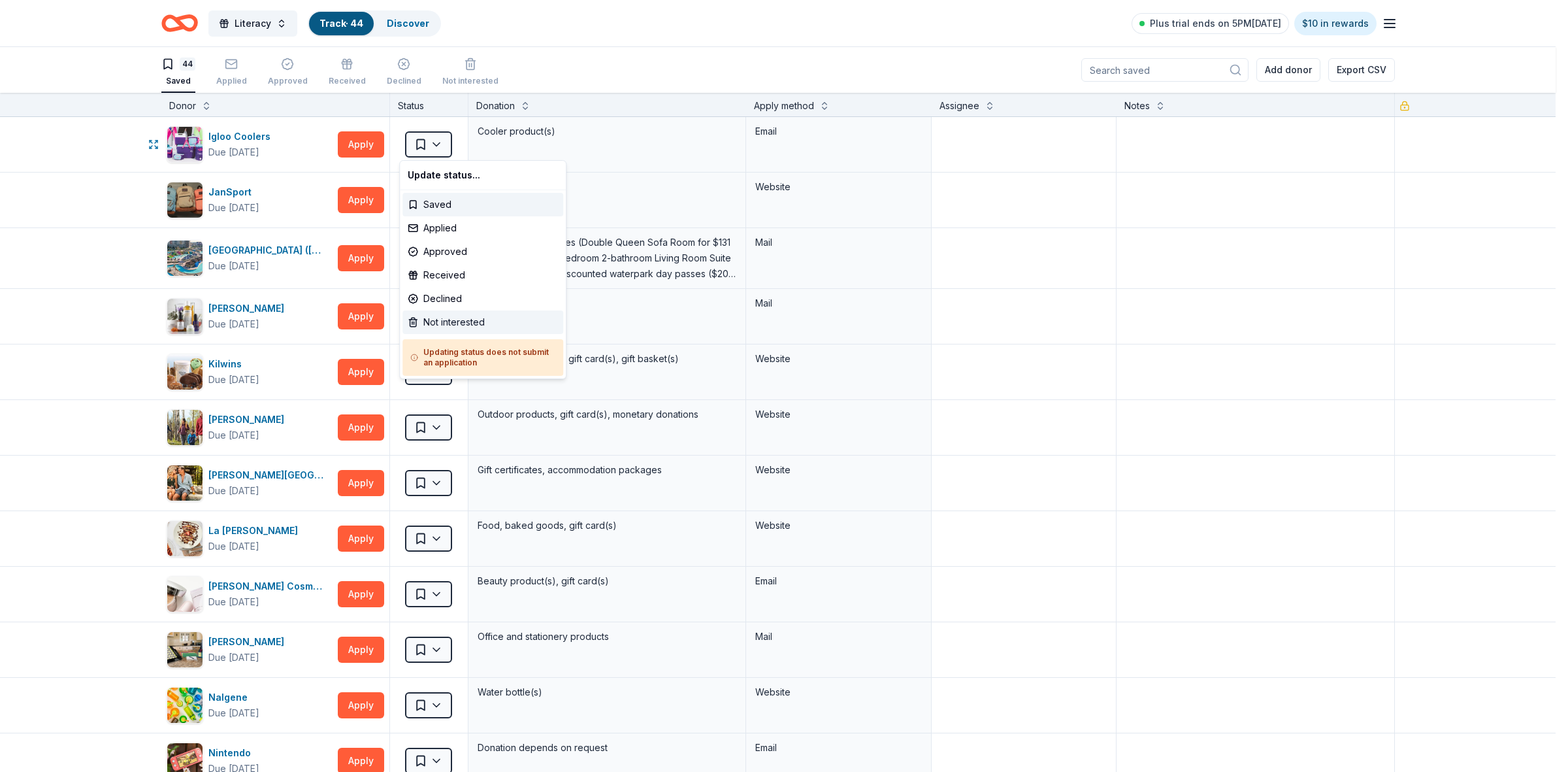
click at [438, 321] on div "Not interested" at bounding box center [482, 322] width 161 height 24
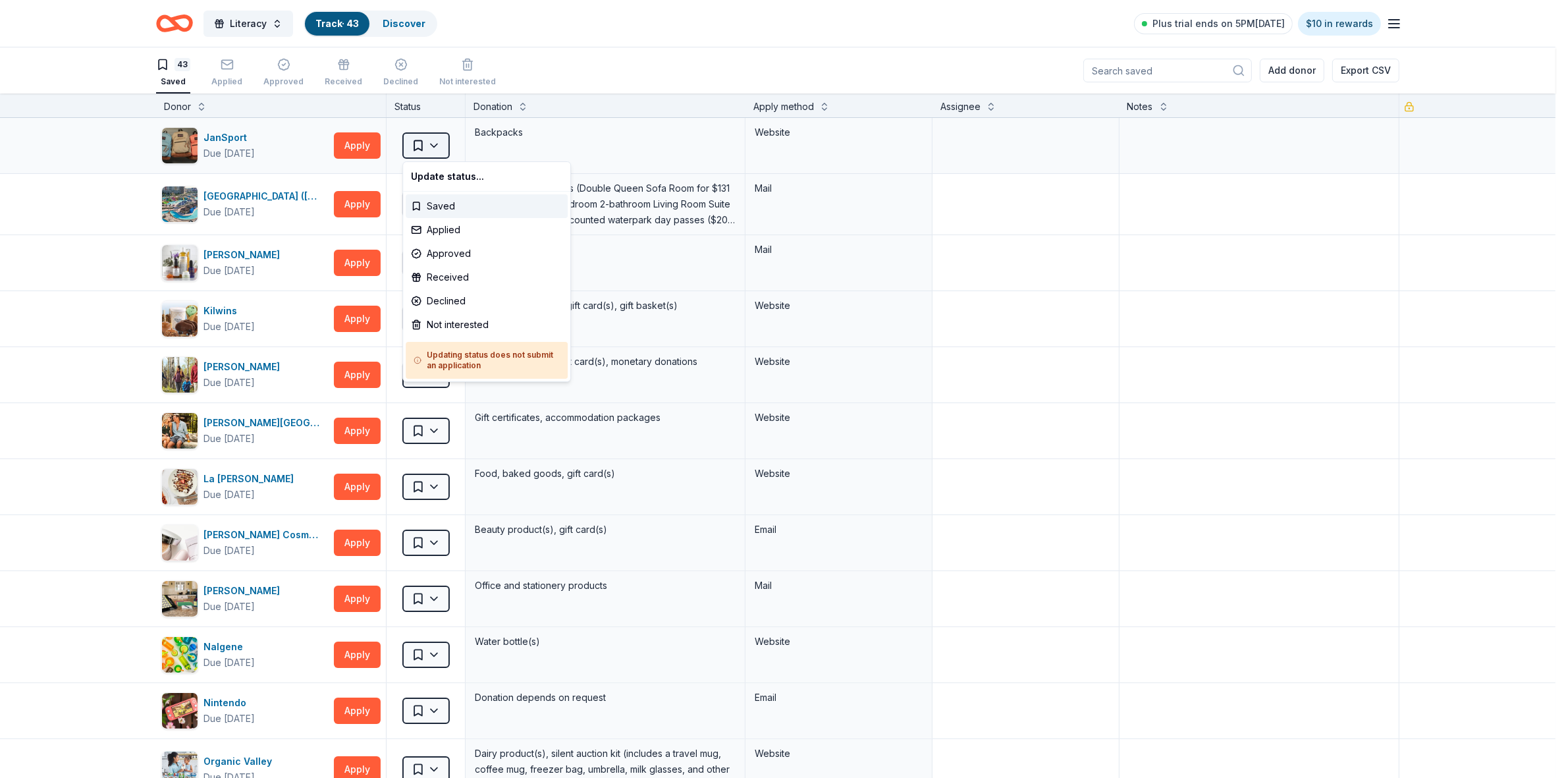
click at [433, 147] on html "Literacy Track · 43 Discover Plus trial ends on 5PM, 9/20 $10 in rewards 43 Sav…" at bounding box center [784, 389] width 1568 height 778
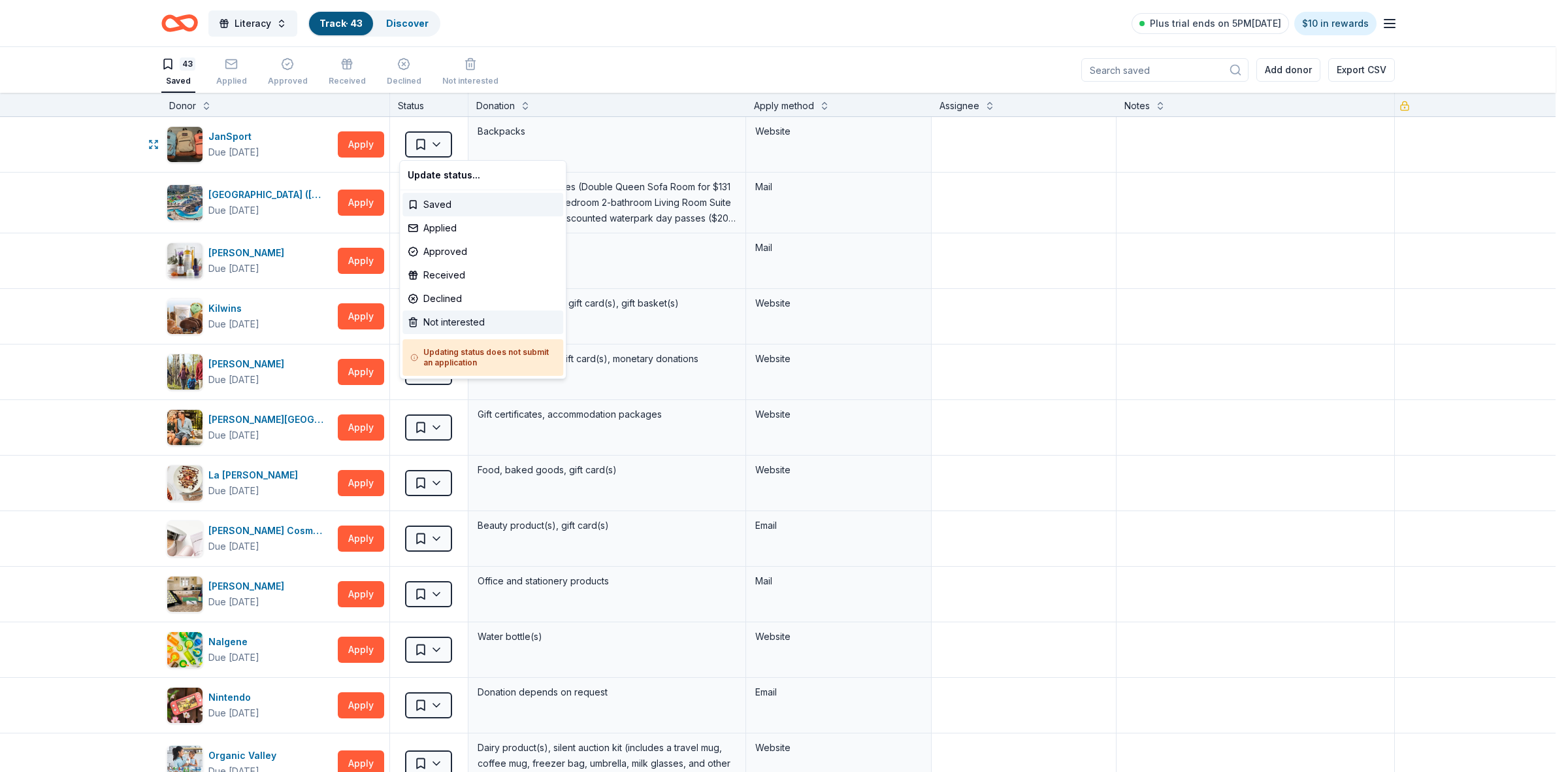
click at [443, 322] on div "Not interested" at bounding box center [482, 322] width 161 height 24
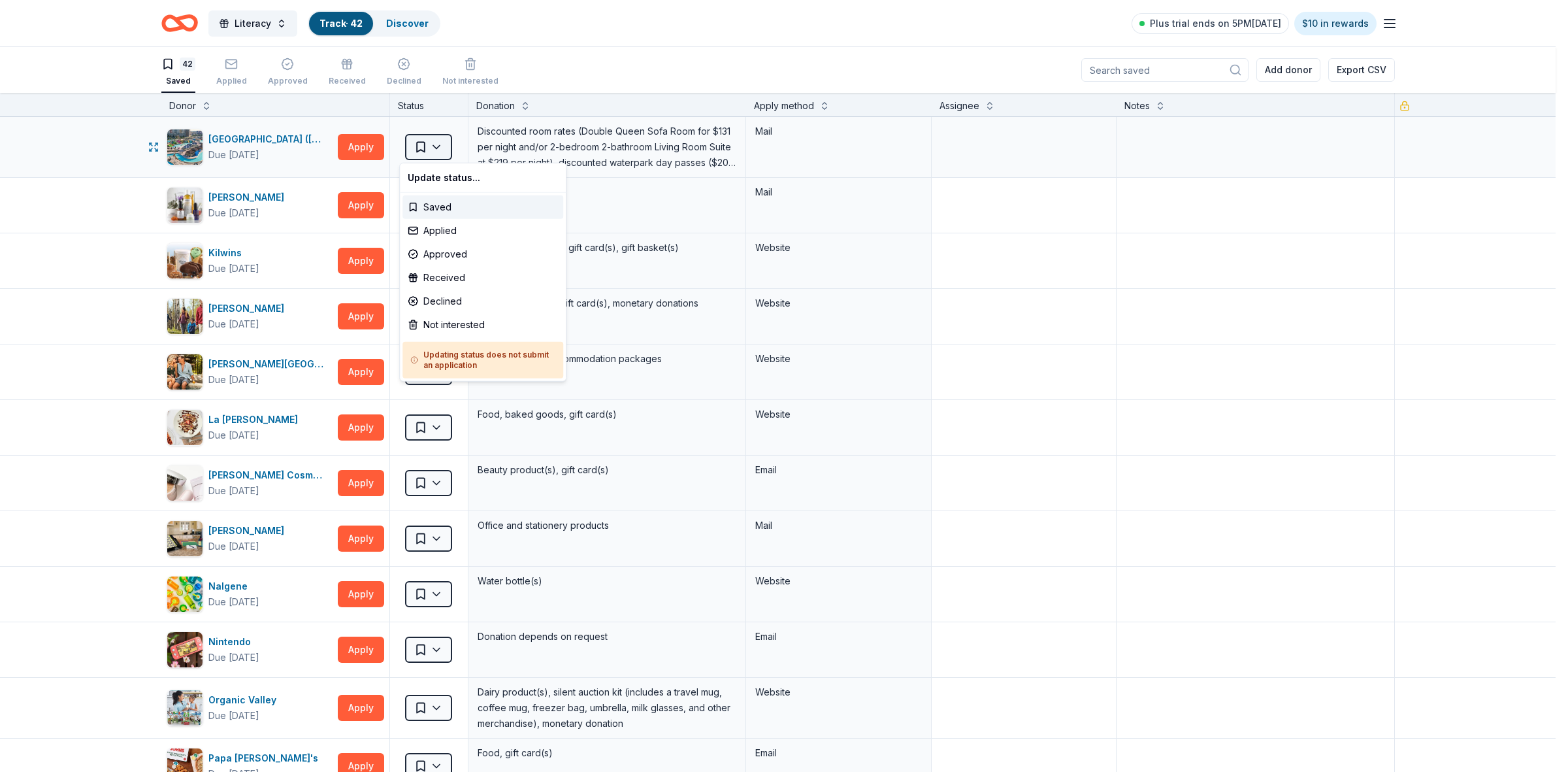
click at [432, 147] on html "Literacy Track · 42 Discover Plus trial ends on 5PM, 9/20 $10 in rewards 42 Sav…" at bounding box center [784, 386] width 1568 height 772
click at [432, 326] on div "Not interested" at bounding box center [482, 325] width 161 height 24
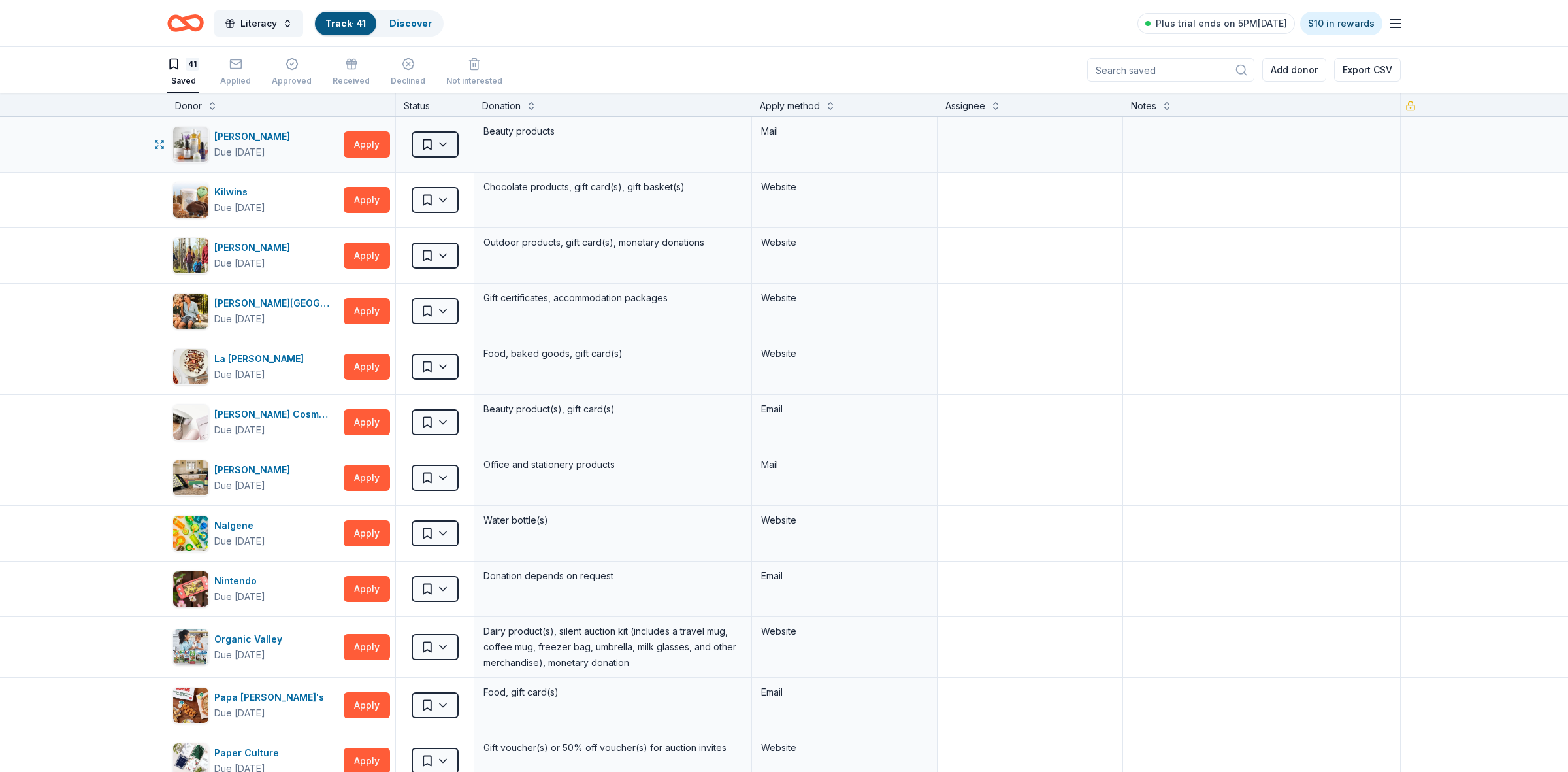
click at [427, 141] on html "Literacy Track · 41 Discover Plus trial ends on 5PM, 9/20 $10 in rewards 41 Sav…" at bounding box center [784, 386] width 1568 height 772
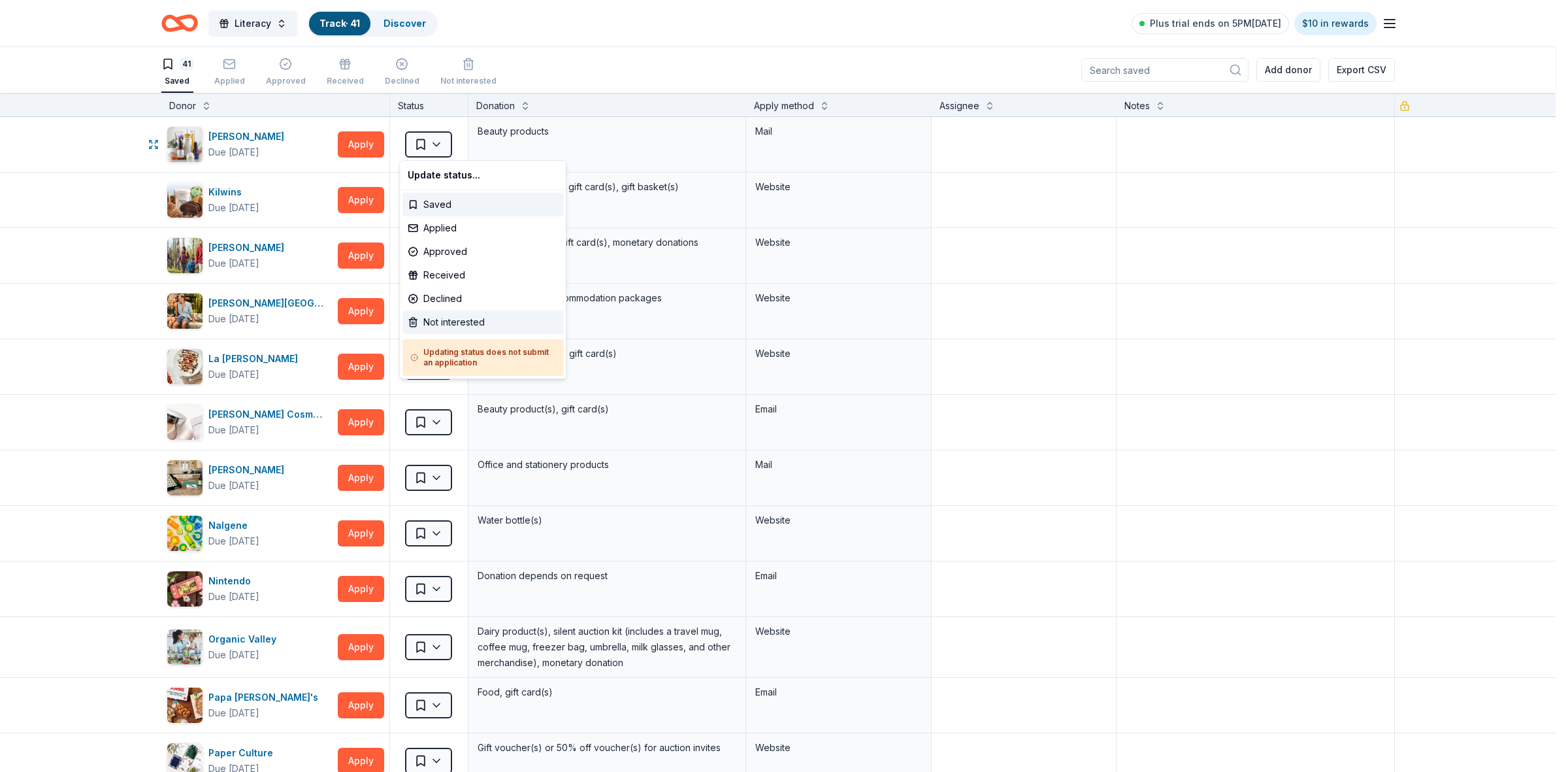
click at [433, 326] on div "Not interested" at bounding box center [482, 322] width 161 height 24
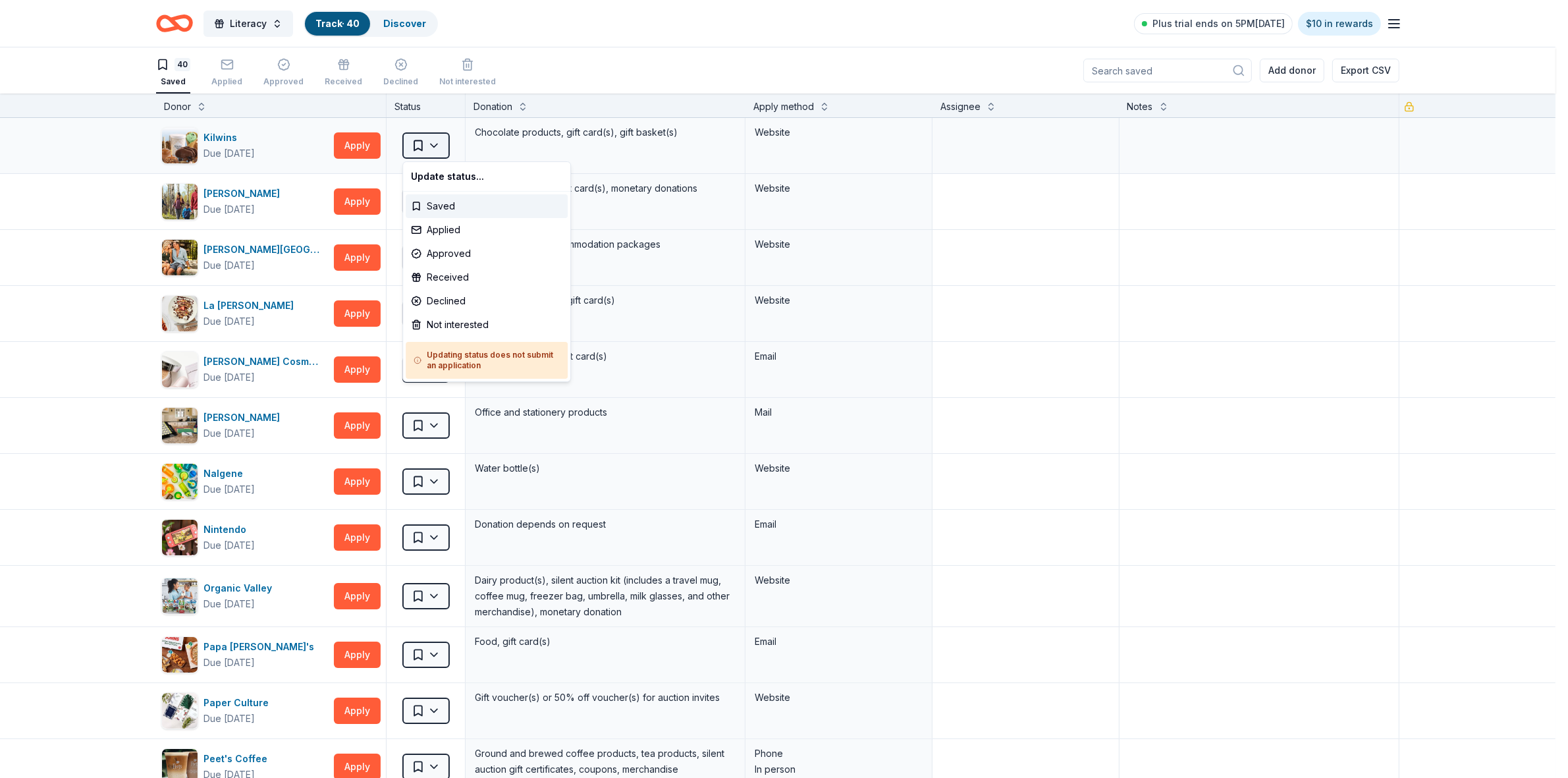
click at [434, 149] on html "Literacy Track · 40 Discover Plus trial ends on 5PM, 9/20 $10 in rewards 40 Sav…" at bounding box center [784, 389] width 1568 height 778
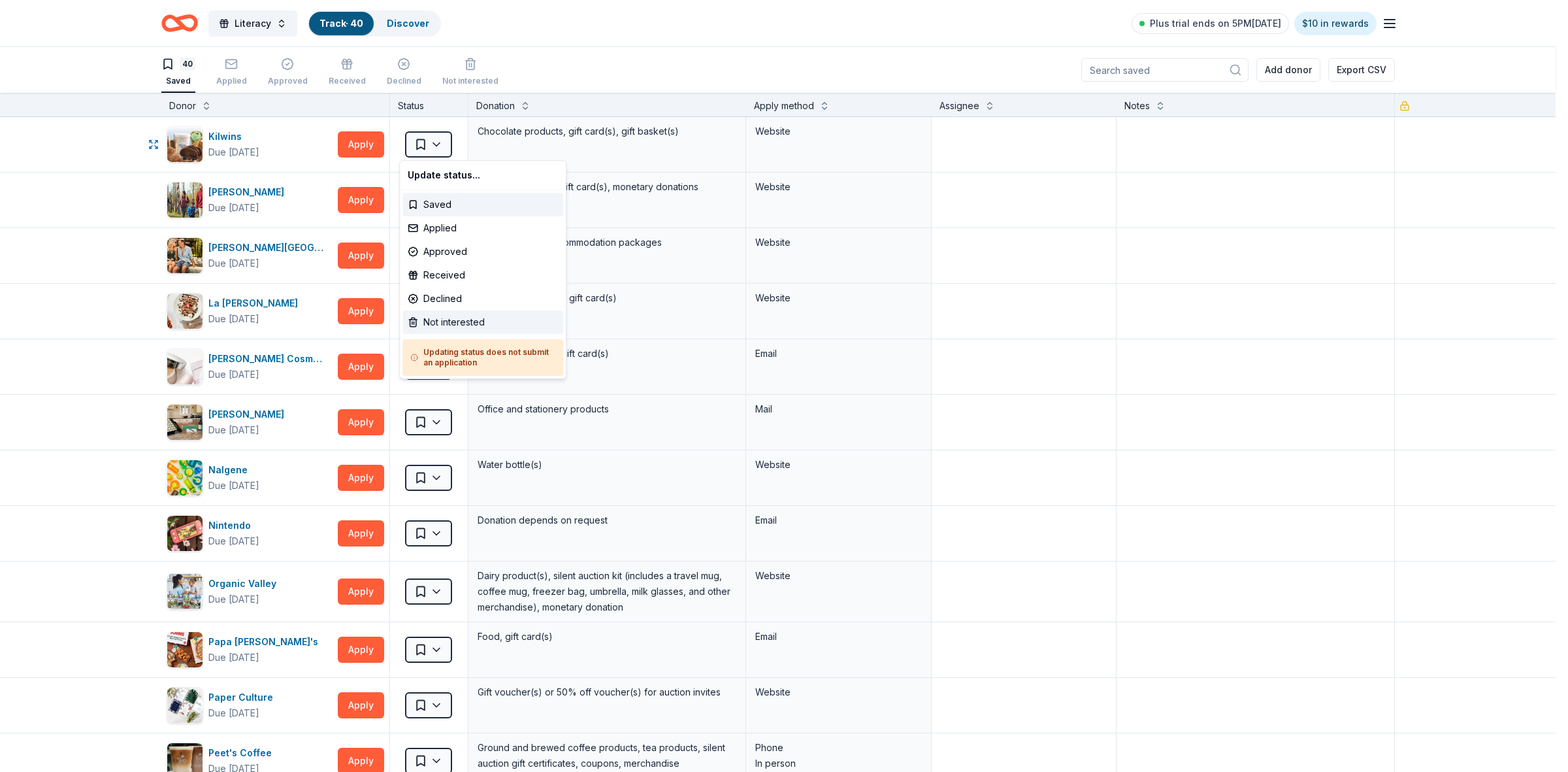
click at [438, 318] on div "Not interested" at bounding box center [482, 322] width 161 height 24
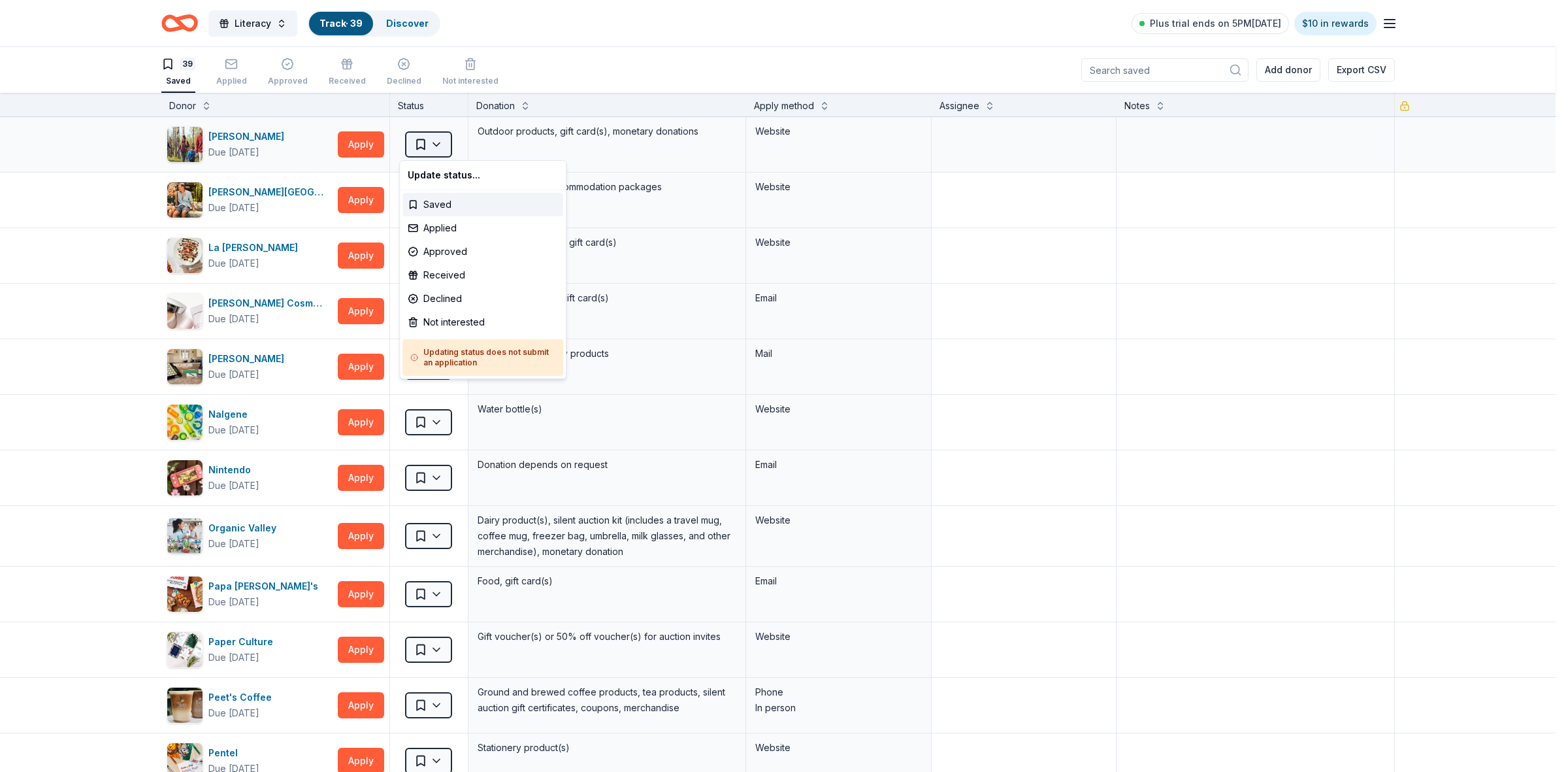
click at [430, 142] on html "Literacy Track · 39 Discover Plus trial ends on 5PM, 9/20 $10 in rewards 39 Sav…" at bounding box center [784, 386] width 1568 height 772
click at [436, 319] on div "Not interested" at bounding box center [482, 322] width 161 height 24
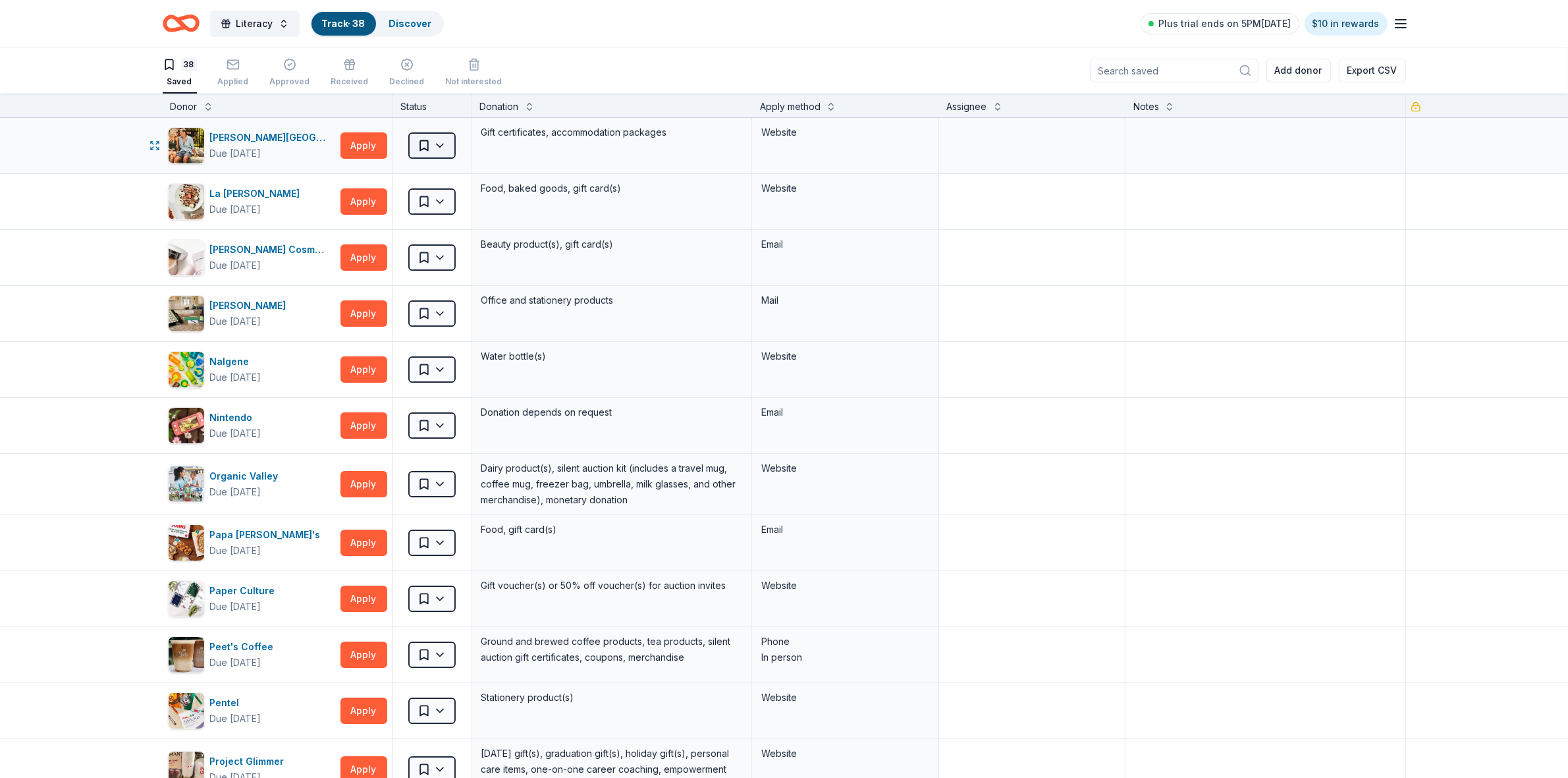
click at [434, 147] on html "Literacy Track · 38 Discover Plus trial ends on 5PM, 9/20 $10 in rewards 38 Sav…" at bounding box center [784, 389] width 1568 height 778
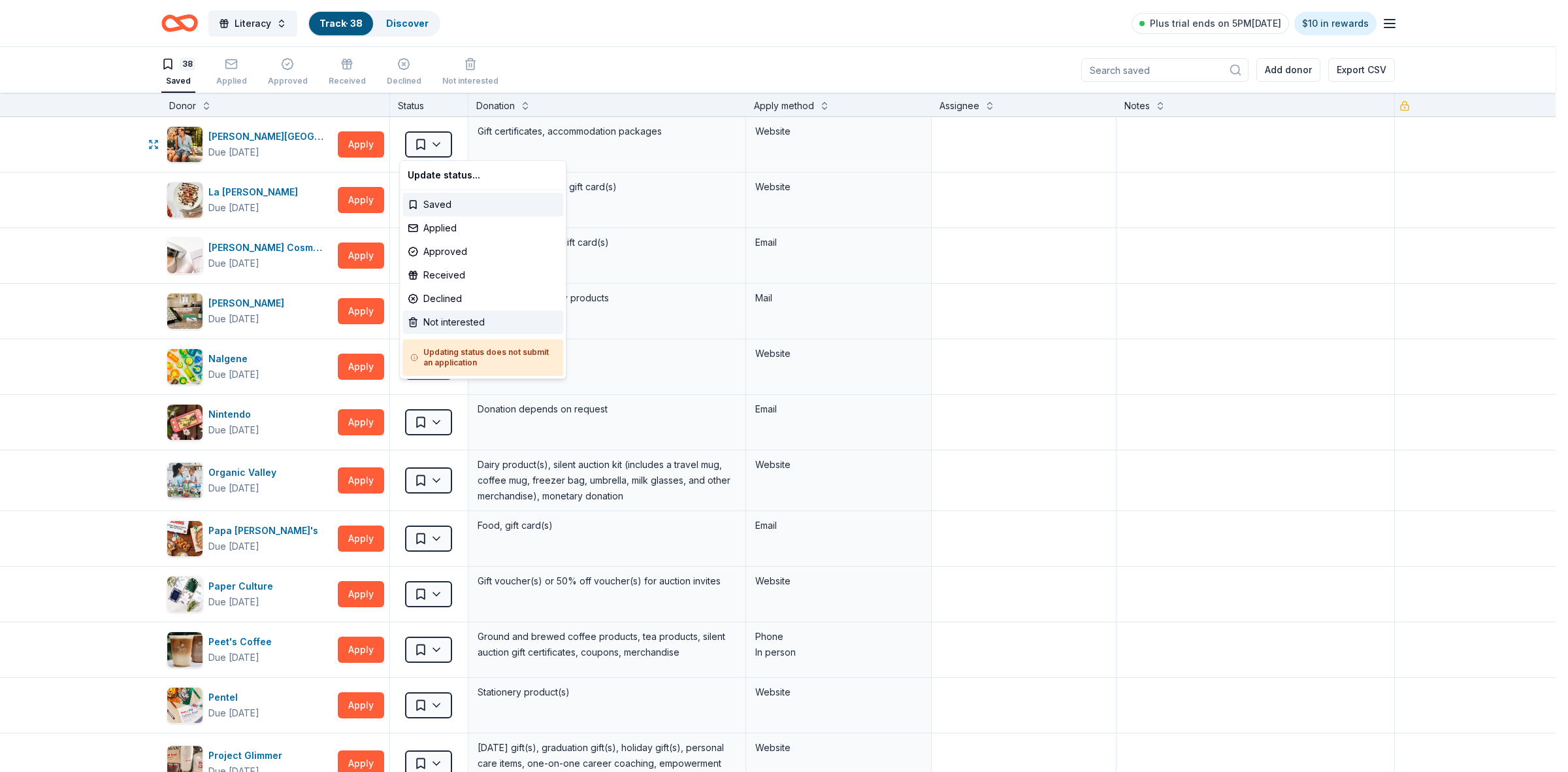
click at [442, 323] on div "Not interested" at bounding box center [482, 322] width 161 height 24
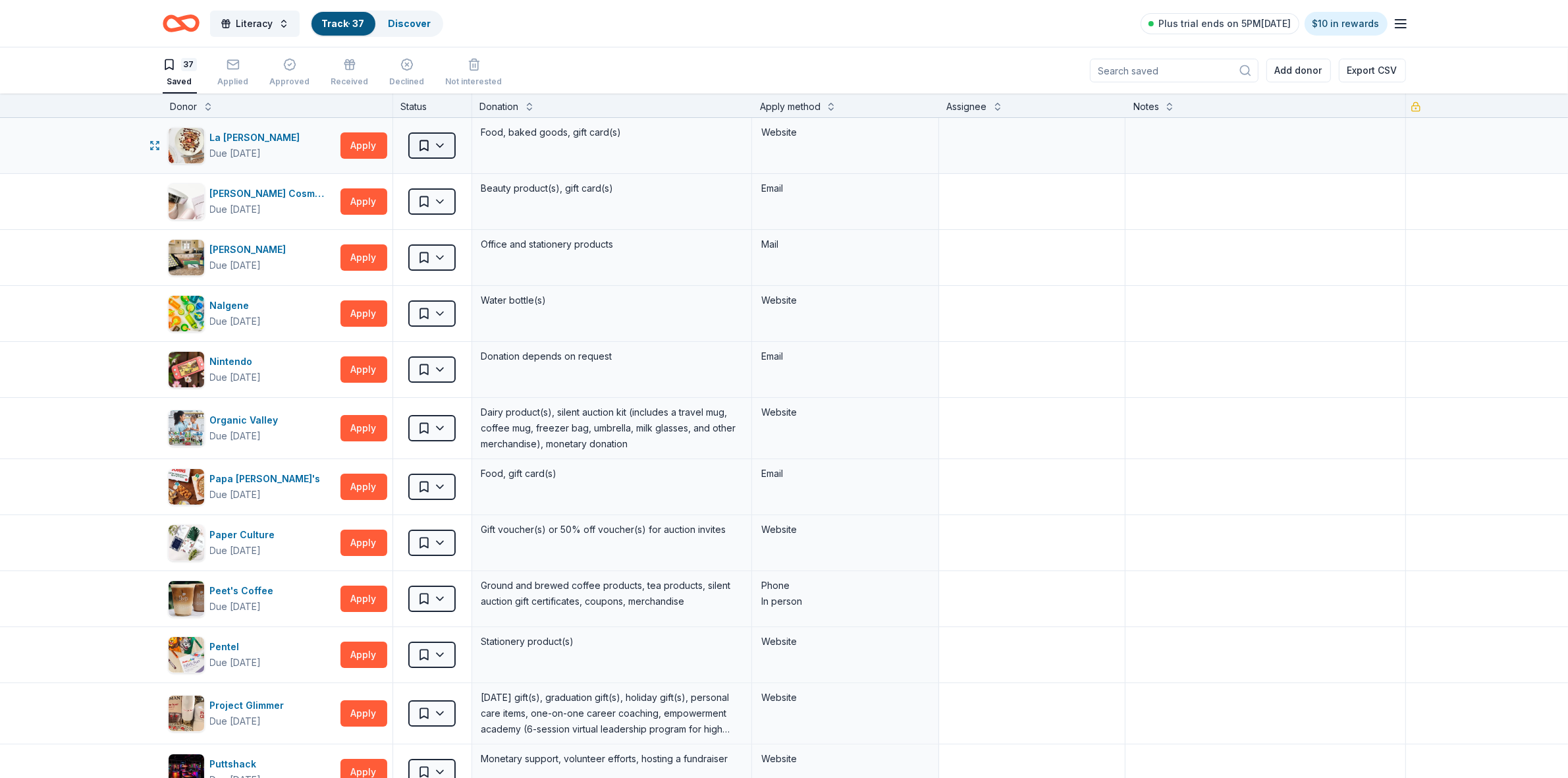
click at [434, 147] on html "Literacy Track · 37 Discover Plus trial ends on 5PM, 9/20 $10 in rewards 37 Sav…" at bounding box center [784, 389] width 1568 height 778
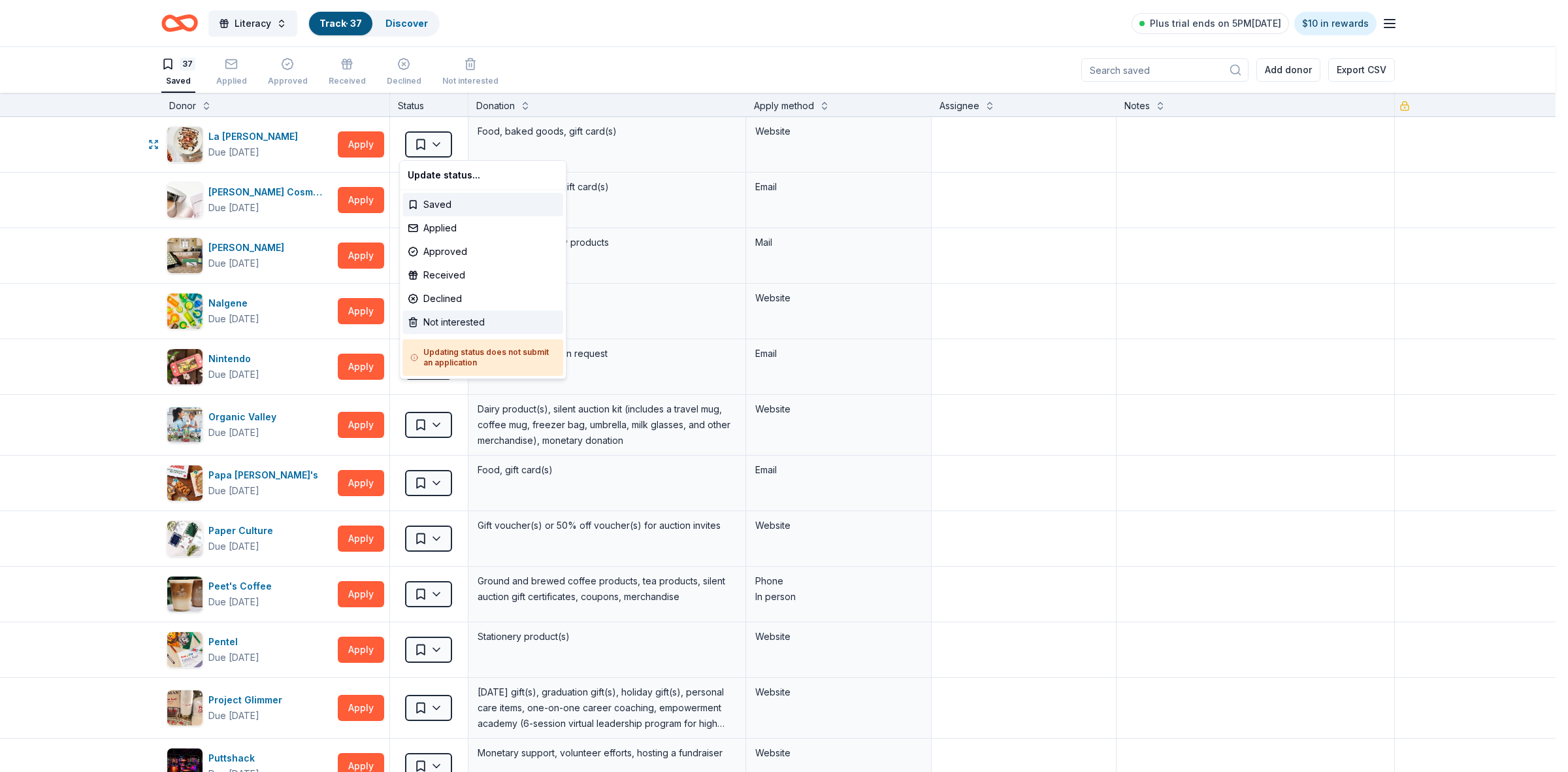
click at [434, 323] on div "Not interested" at bounding box center [482, 322] width 161 height 24
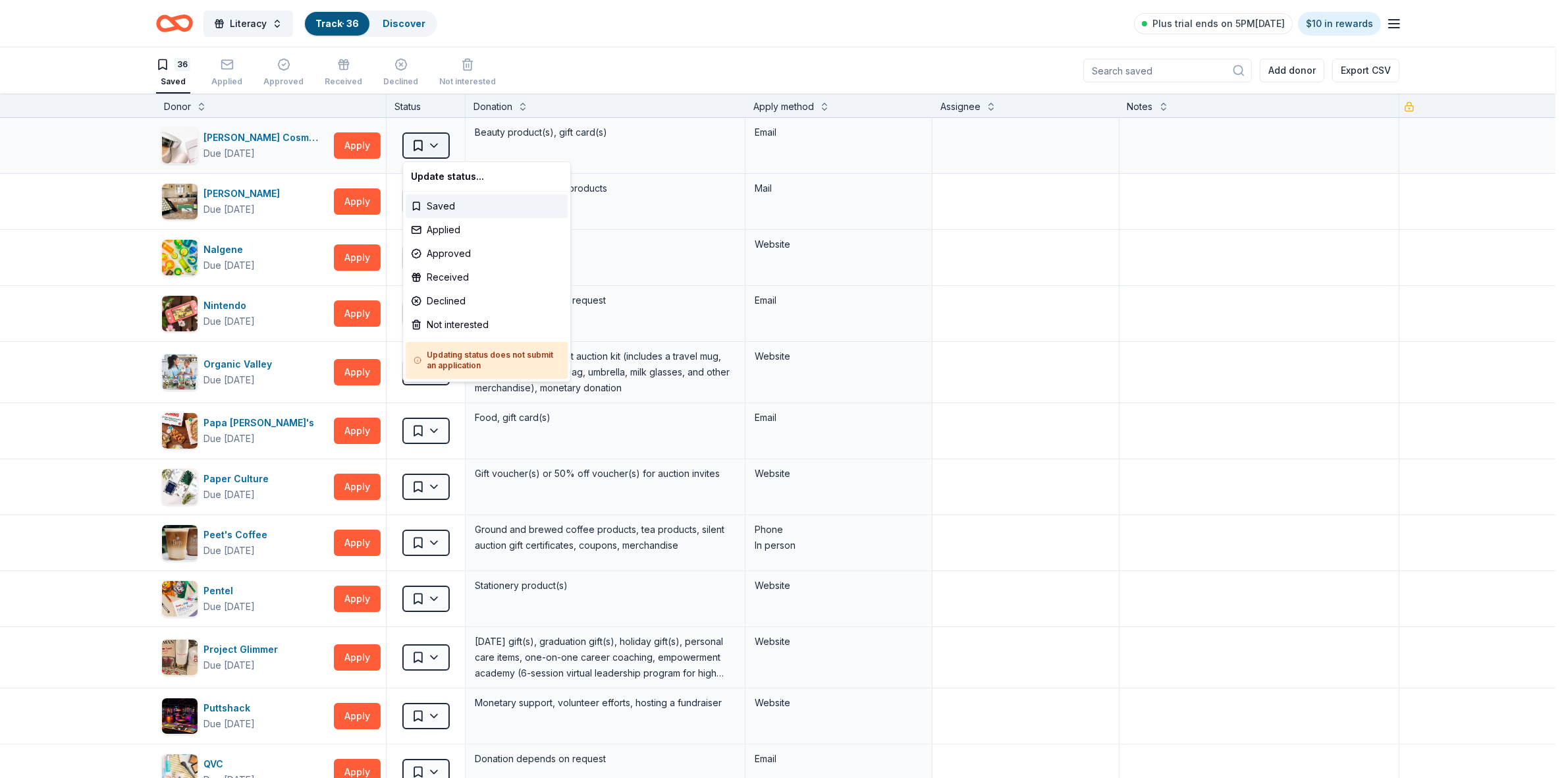
click at [434, 144] on html "Literacy Track · 36 Discover Plus trial ends on 5PM, 9/20 $10 in rewards 36 Sav…" at bounding box center [784, 389] width 1568 height 778
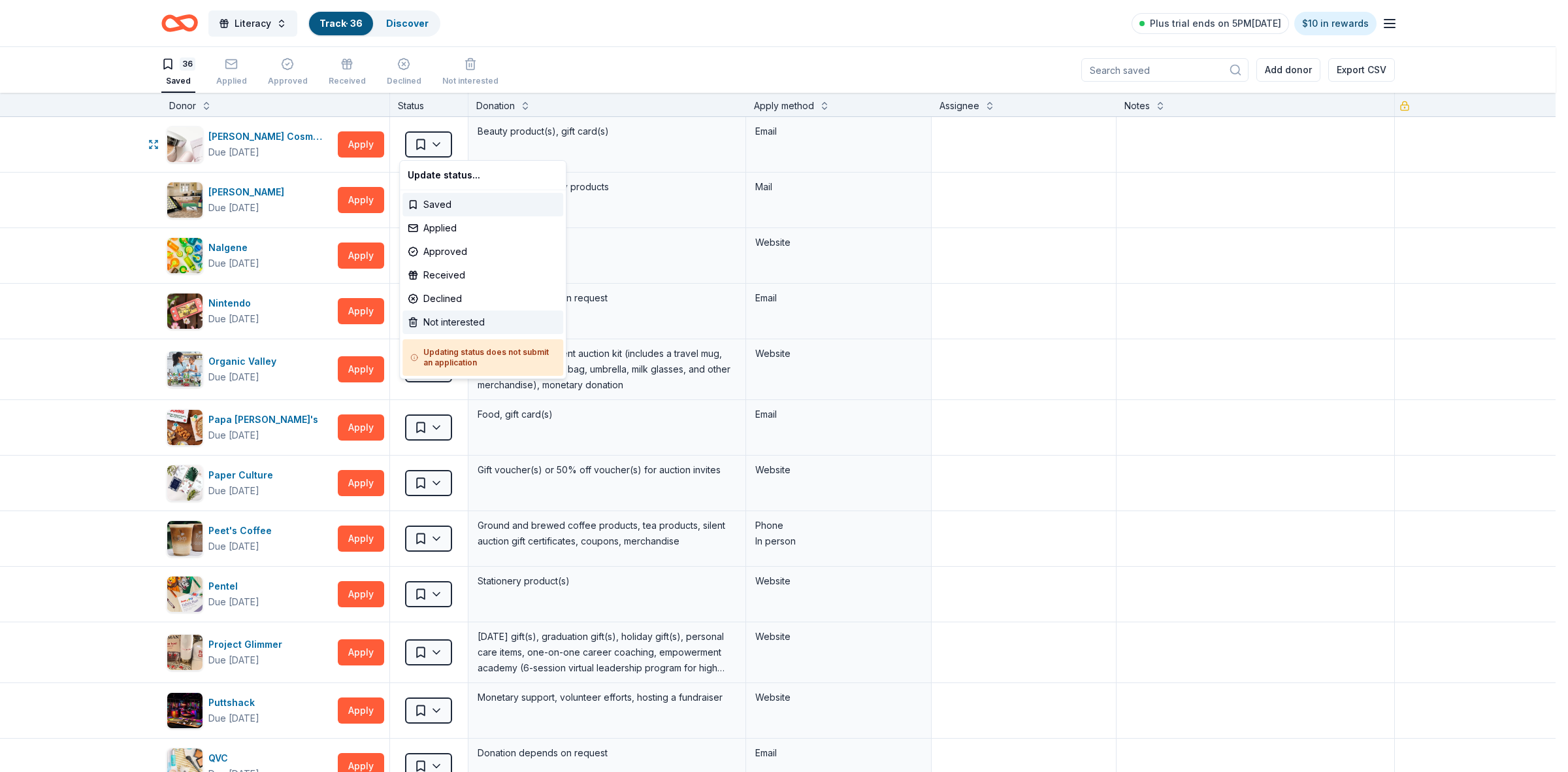
click at [441, 318] on div "Not interested" at bounding box center [482, 322] width 161 height 24
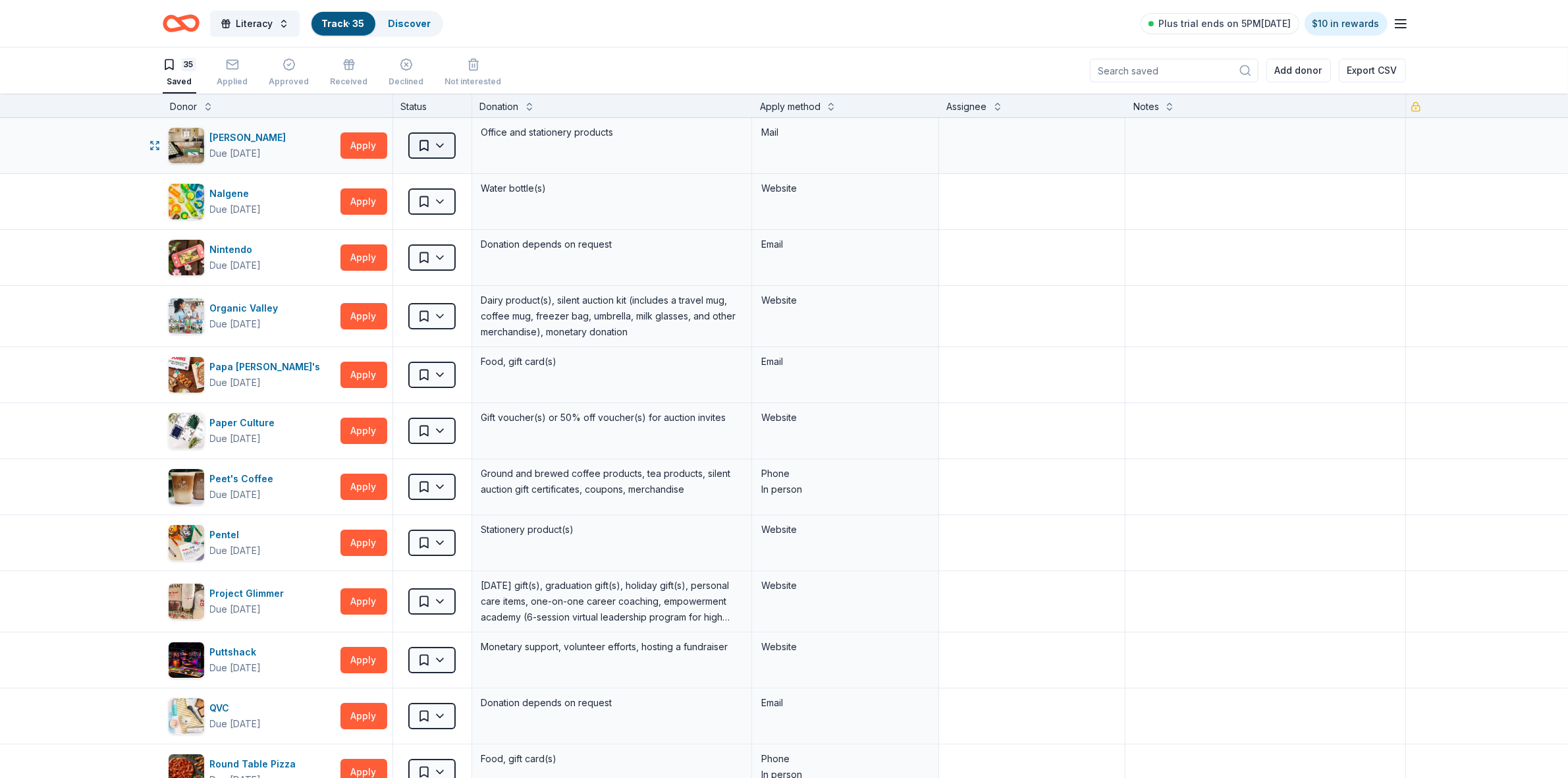
click at [434, 148] on html "Literacy Track · 35 Discover Plus trial ends on 5PM, 9/20 $10 in rewards 35 Sav…" at bounding box center [784, 389] width 1568 height 778
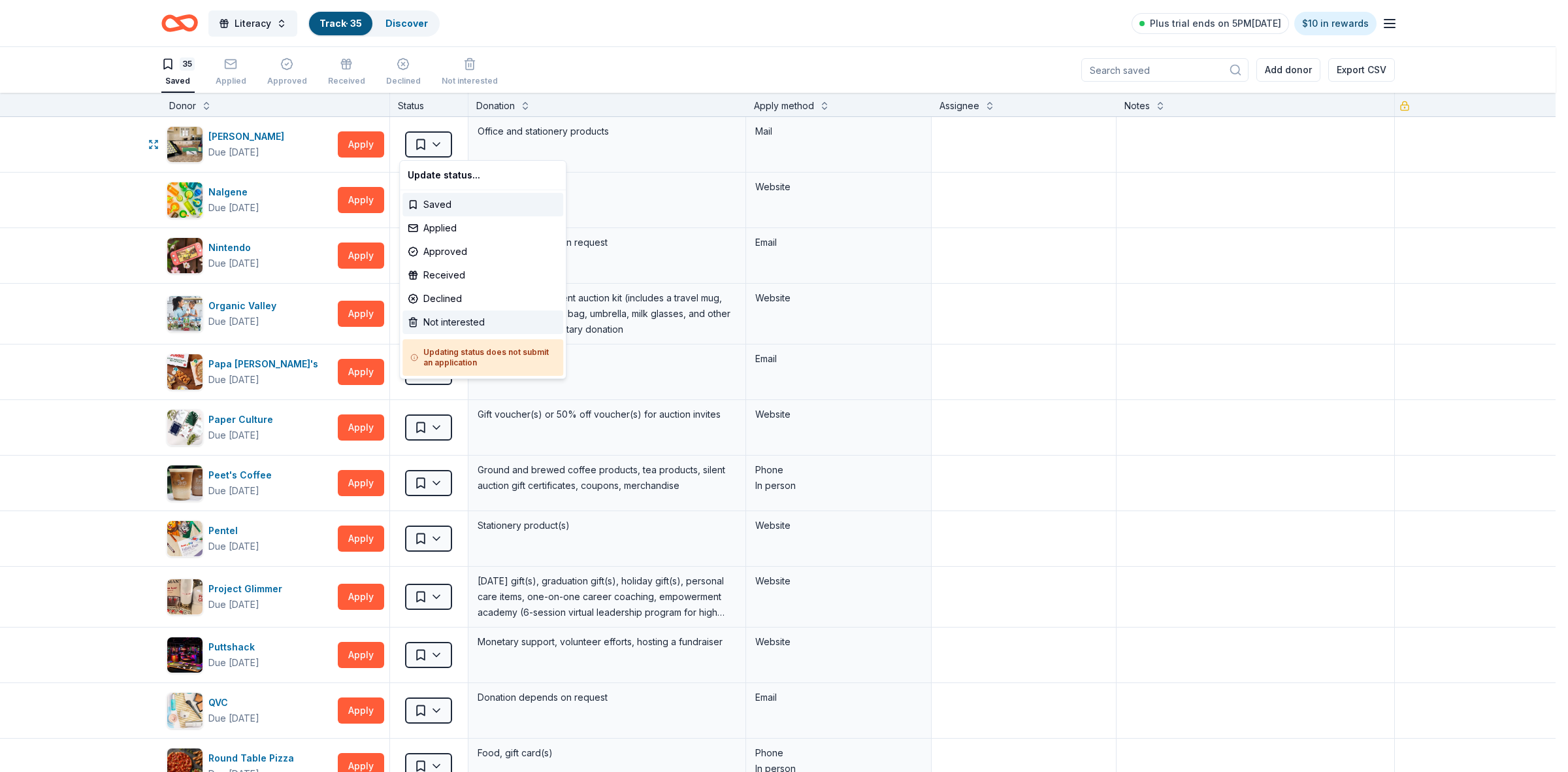
click at [431, 326] on div "Not interested" at bounding box center [482, 322] width 161 height 24
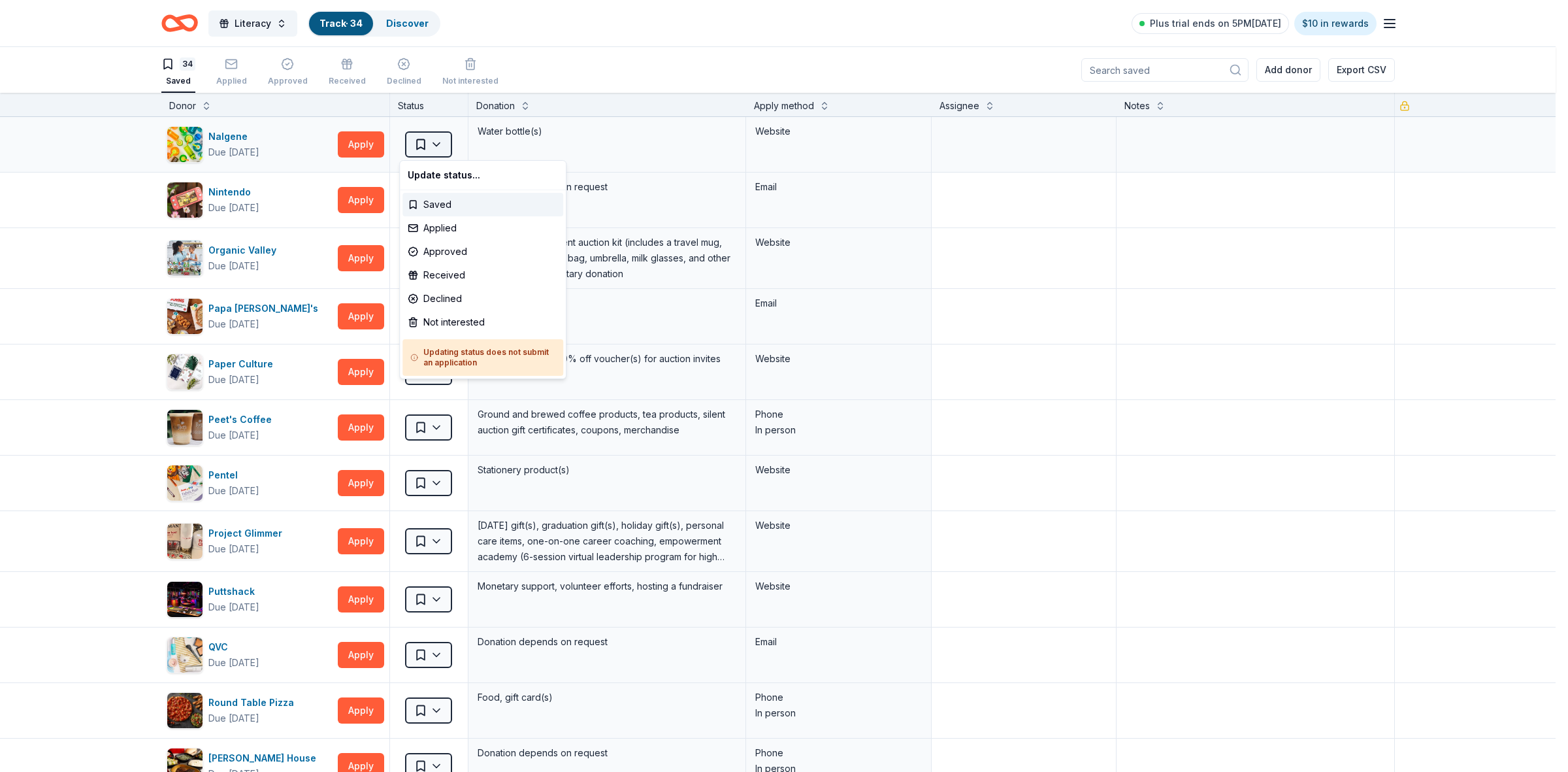
click at [430, 144] on html "Literacy Track · 34 Discover Plus trial ends on 5PM, 9/20 $10 in rewards 34 Sav…" at bounding box center [784, 386] width 1568 height 772
click at [425, 323] on div "Not interested" at bounding box center [482, 322] width 161 height 24
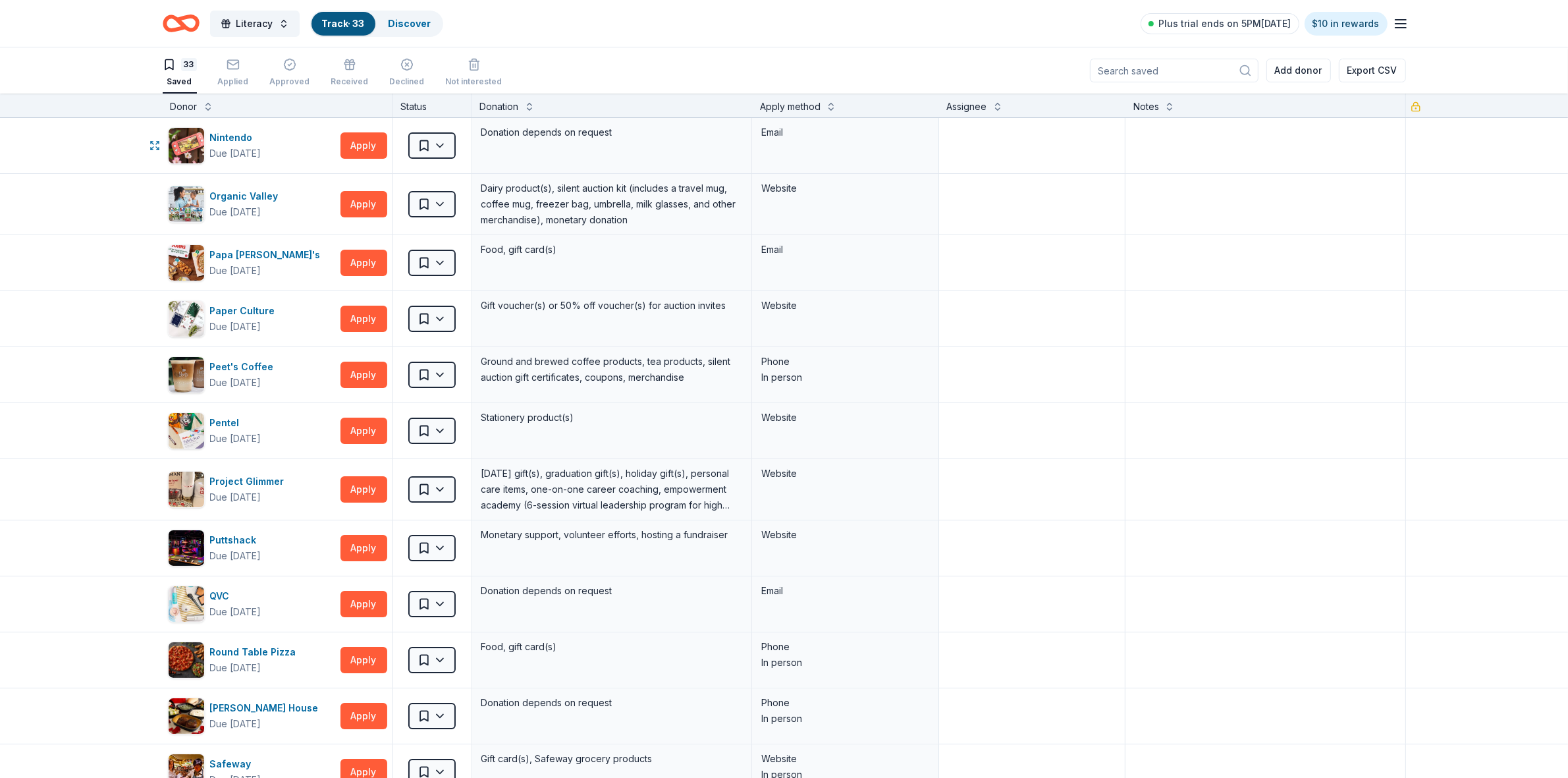
click at [433, 147] on html "Literacy Track · 33 Discover Plus trial ends on 5PM, 9/20 $10 in rewards 33 Sav…" at bounding box center [784, 389] width 1568 height 778
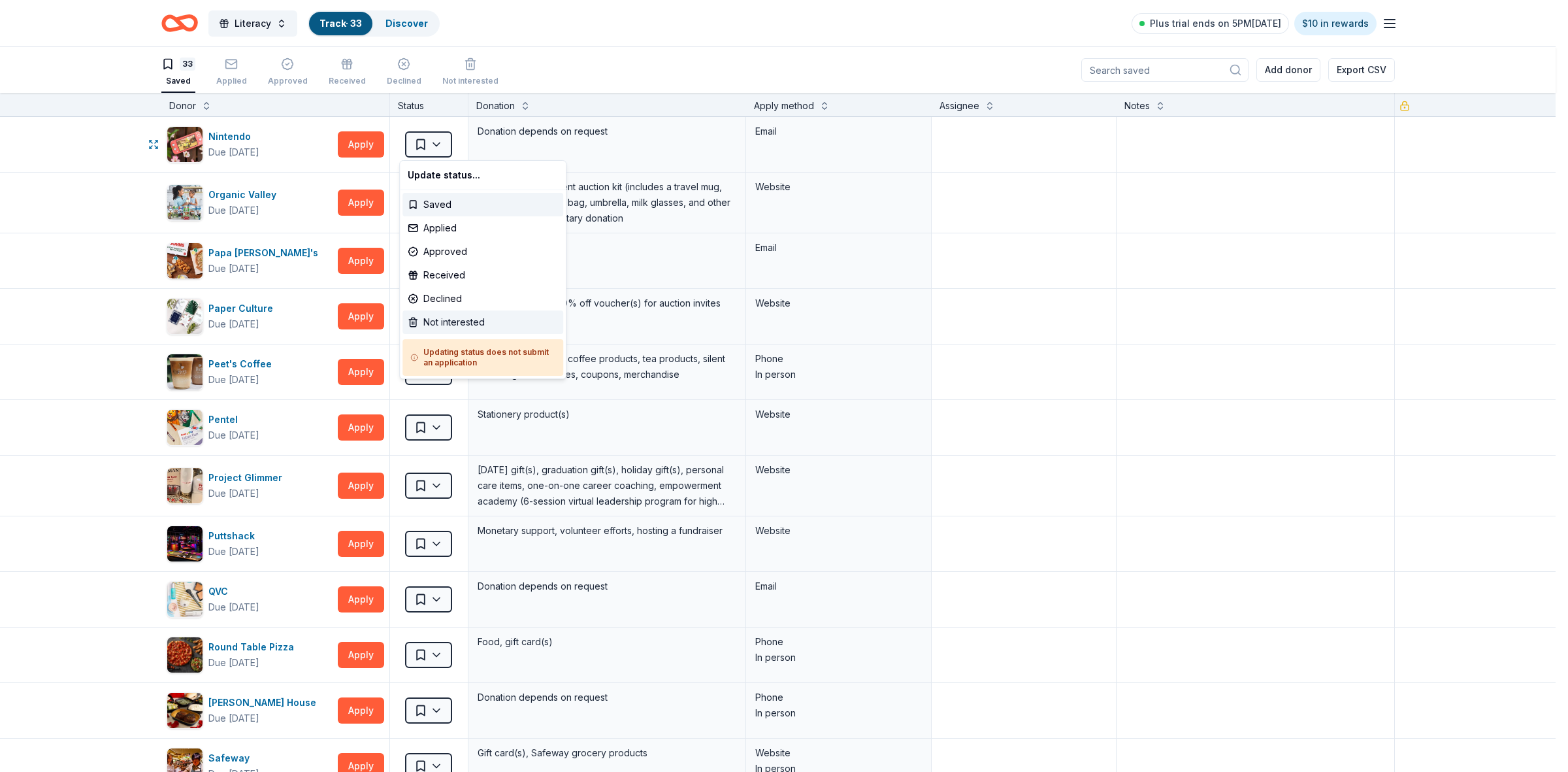
click at [459, 321] on div "Not interested" at bounding box center [482, 322] width 161 height 24
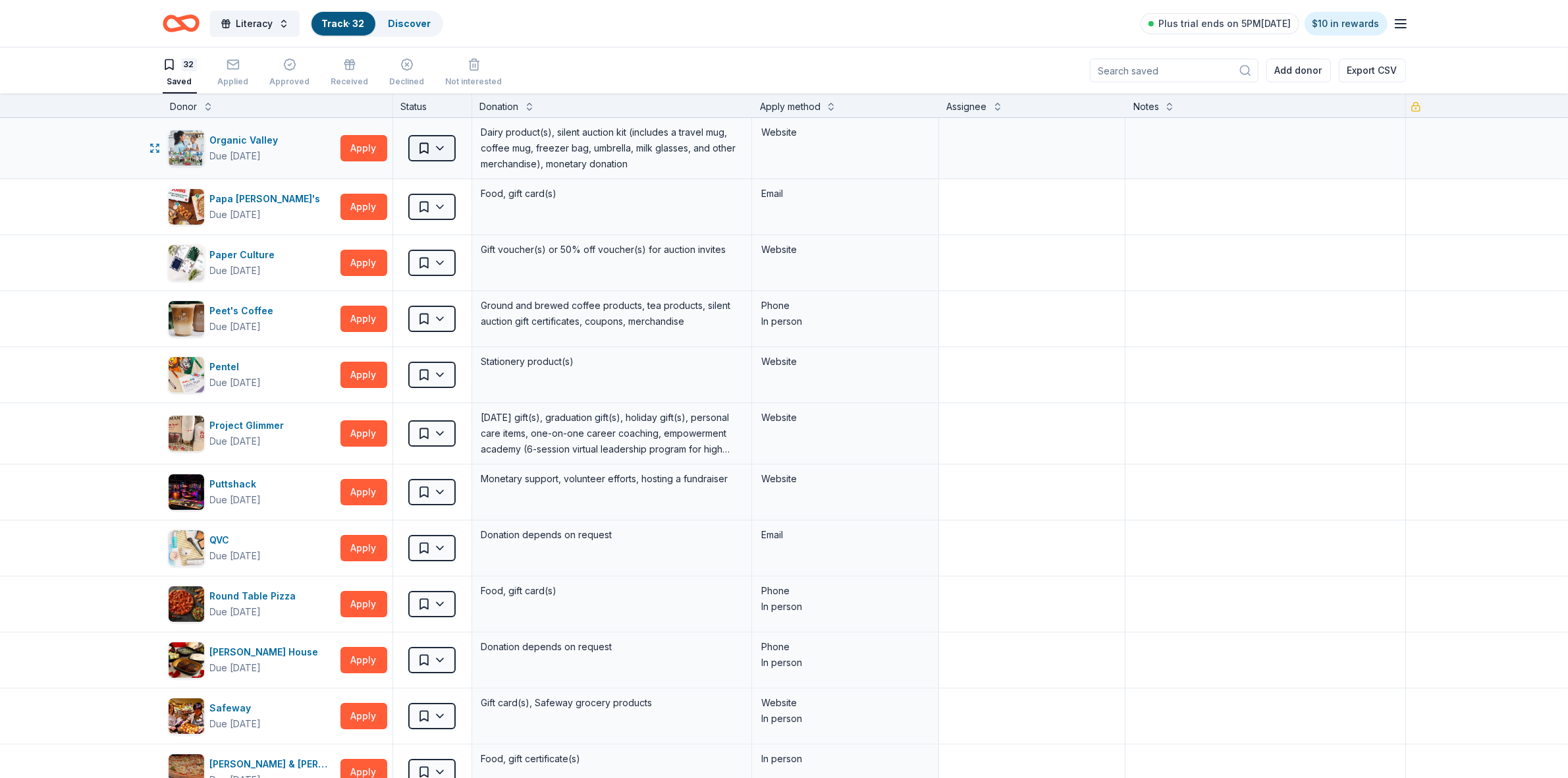
click at [433, 156] on html "Literacy Track · 32 Discover Plus trial ends on 5PM, 9/20 $10 in rewards 32 Sav…" at bounding box center [784, 389] width 1568 height 778
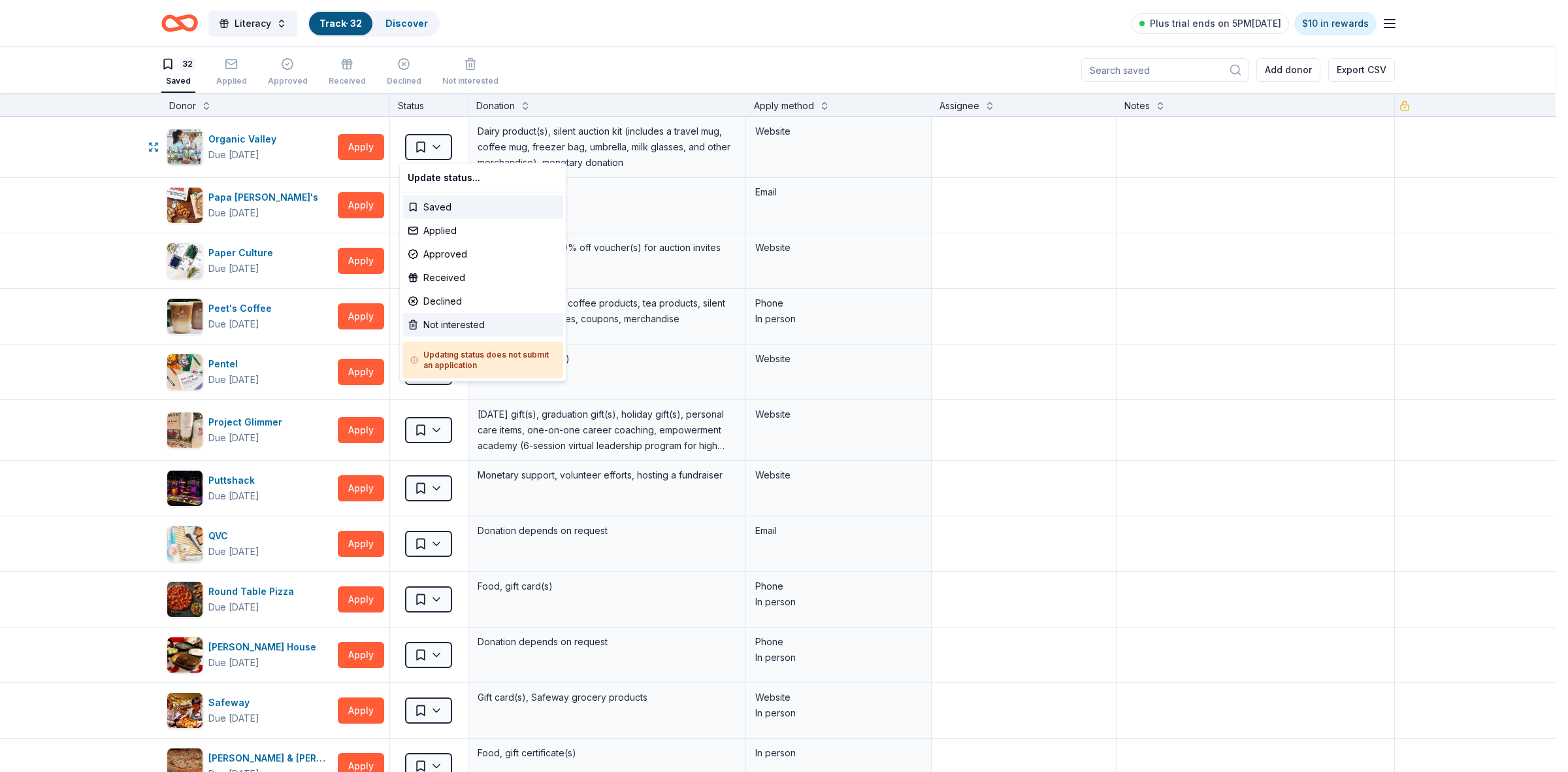
click at [434, 321] on div "Not interested" at bounding box center [482, 325] width 161 height 24
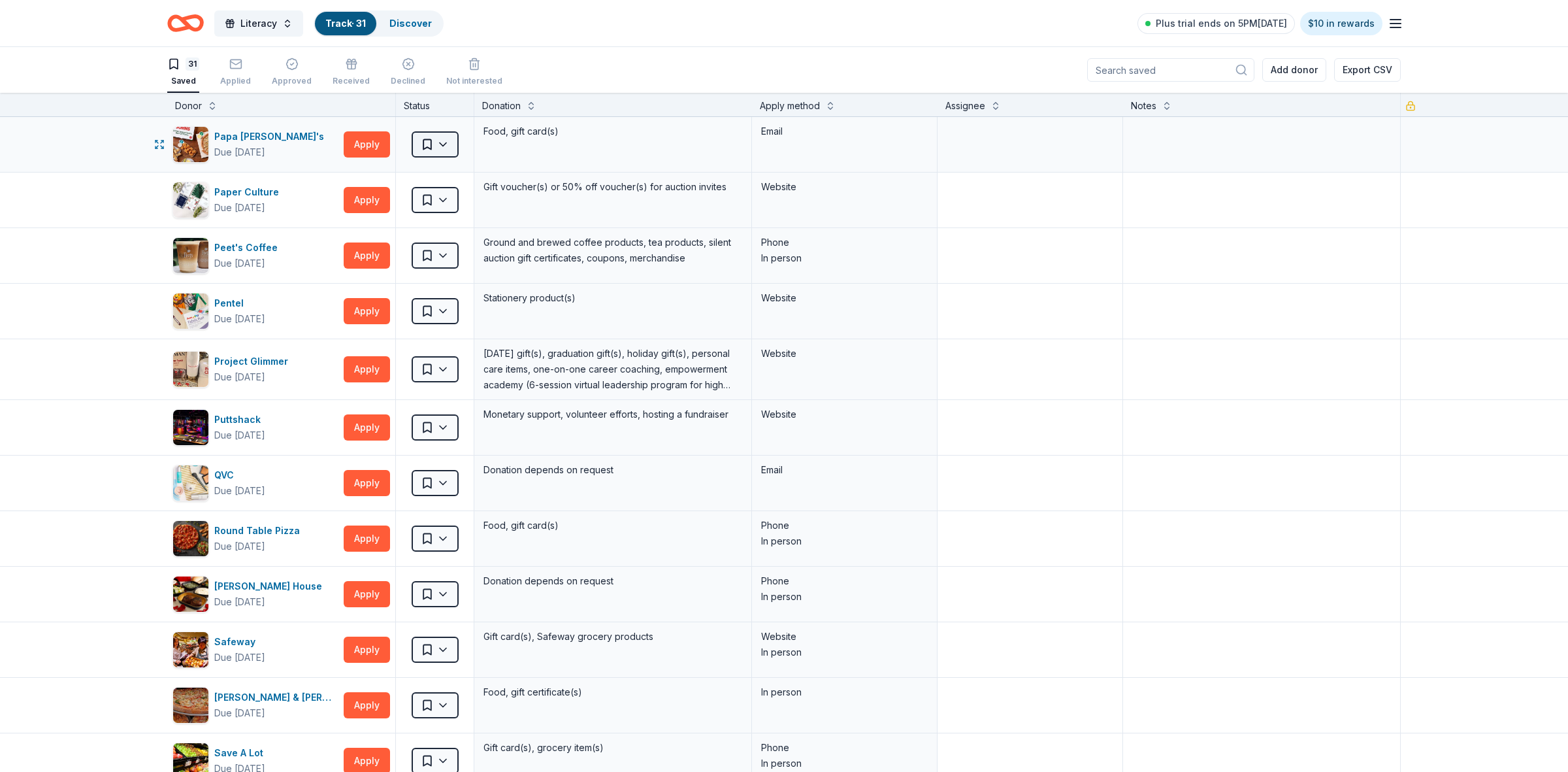
click at [433, 147] on html "Literacy Track · 31 Discover Plus trial ends on 5PM, 9/20 $10 in rewards 31 Sav…" at bounding box center [784, 386] width 1568 height 772
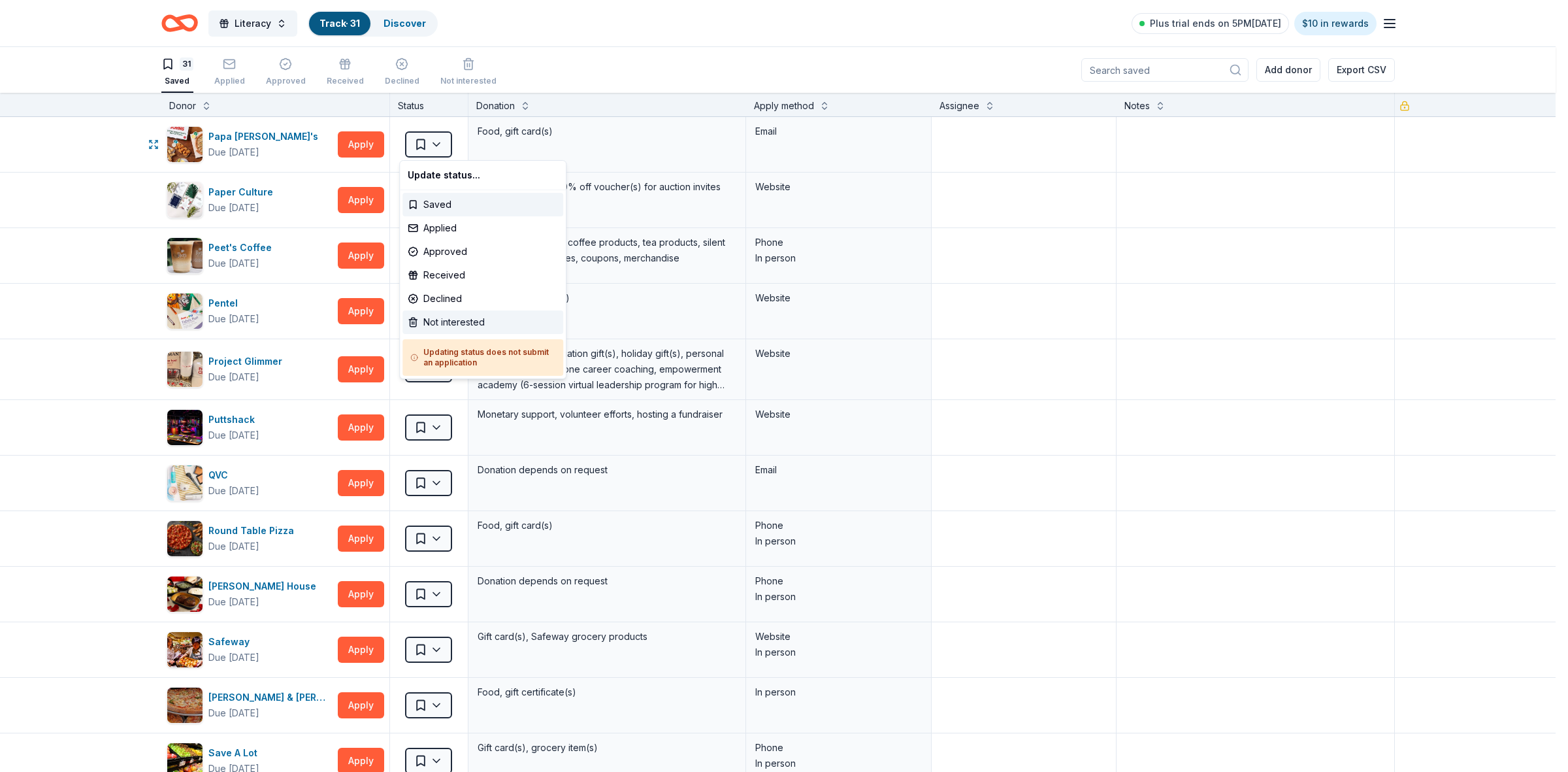
click at [441, 321] on div "Not interested" at bounding box center [482, 322] width 161 height 24
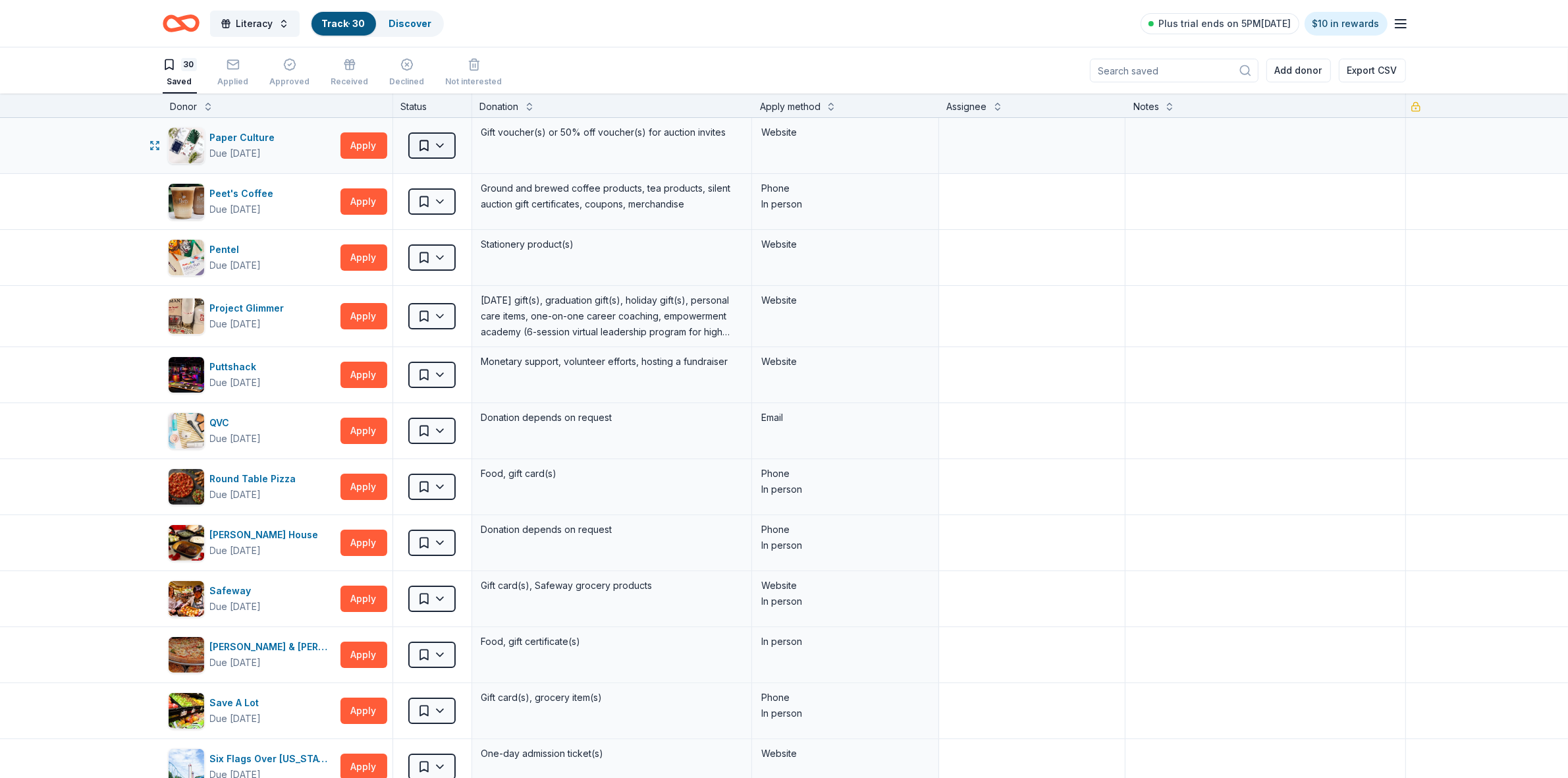
click at [434, 145] on html "Literacy Track · 30 Discover Plus trial ends on 5PM, 9/20 $10 in rewards 30 Sav…" at bounding box center [784, 389] width 1568 height 778
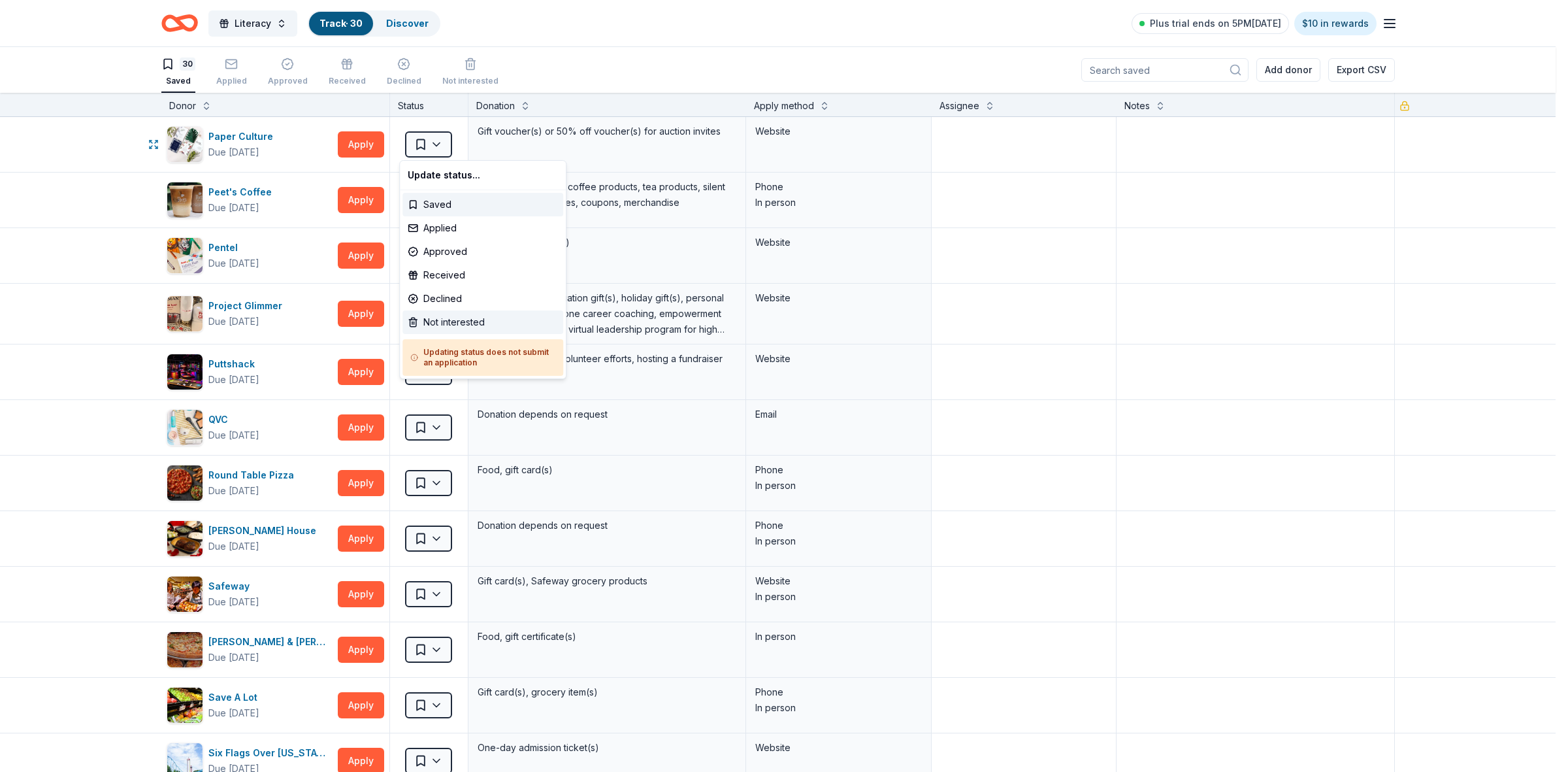
click at [428, 321] on div "Not interested" at bounding box center [482, 322] width 161 height 24
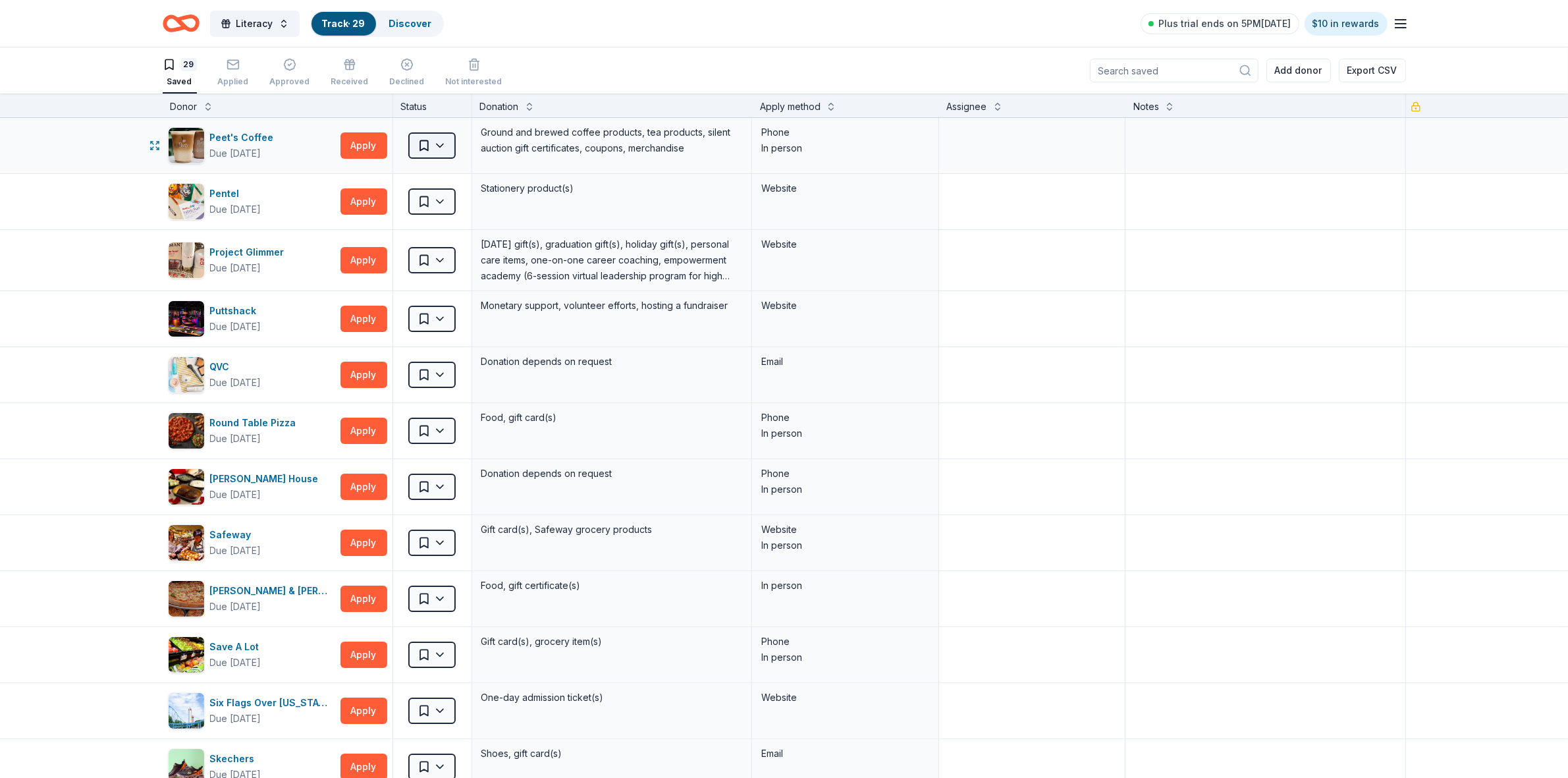
click at [434, 150] on html "Literacy Track · 29 Discover Plus trial ends on 5PM, 9/20 $10 in rewards 29 Sav…" at bounding box center [784, 389] width 1568 height 778
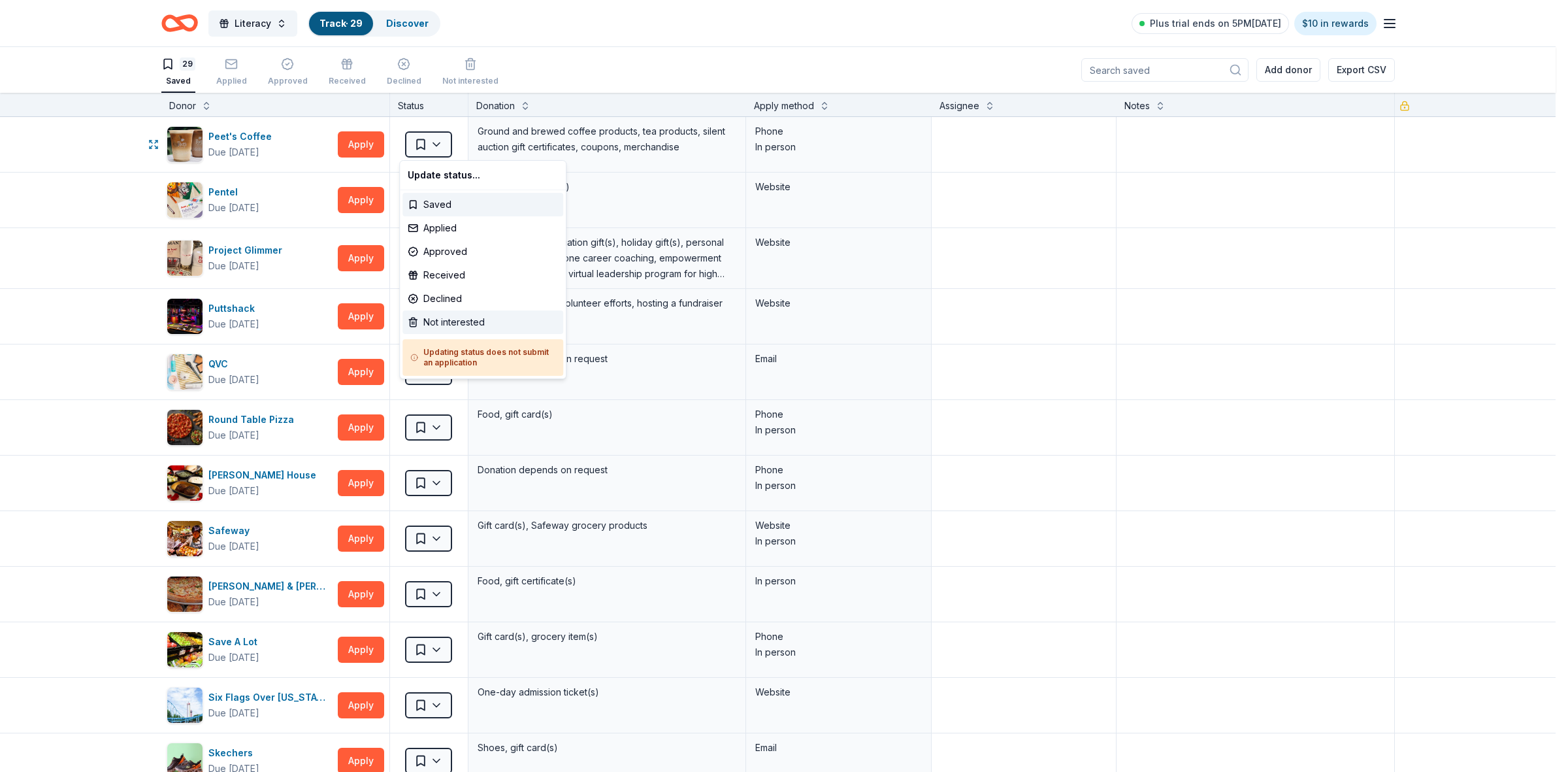
click at [438, 321] on div "Not interested" at bounding box center [482, 322] width 161 height 24
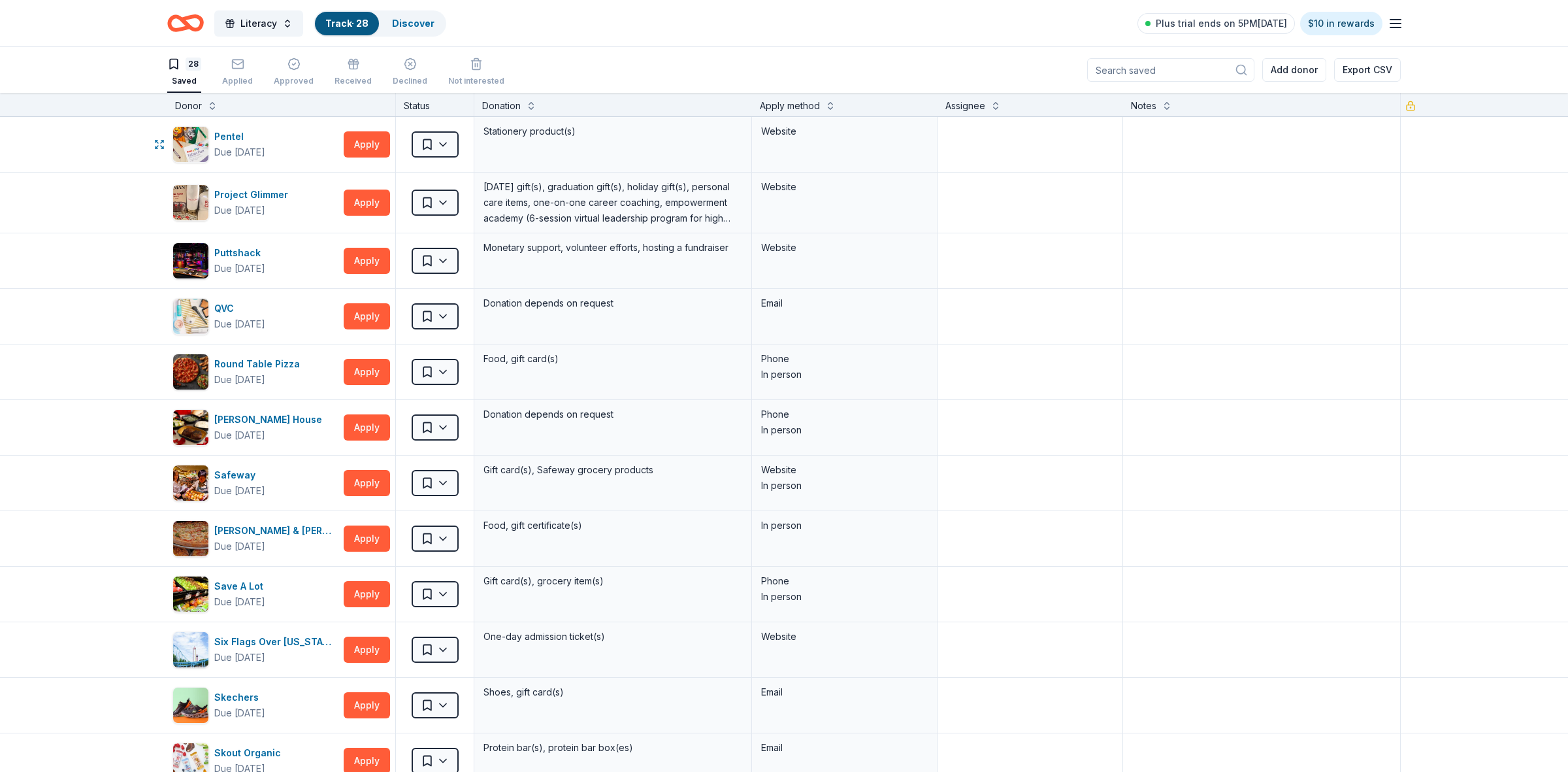
click at [430, 147] on html "Literacy Track · 28 Discover Plus trial ends on 5PM, 9/20 $10 in rewards 28 Sav…" at bounding box center [784, 386] width 1568 height 772
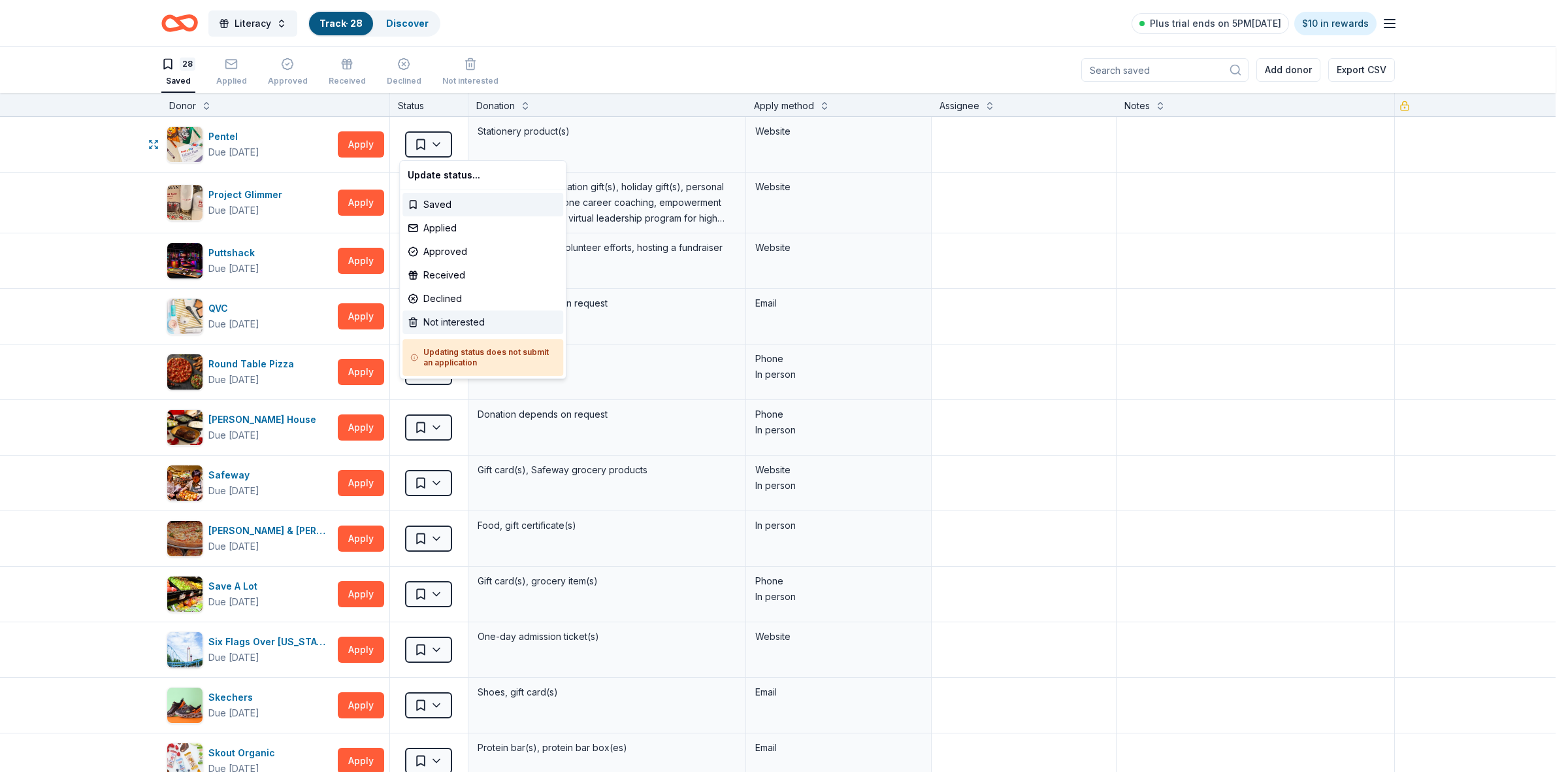
click at [432, 321] on div "Not interested" at bounding box center [482, 322] width 161 height 24
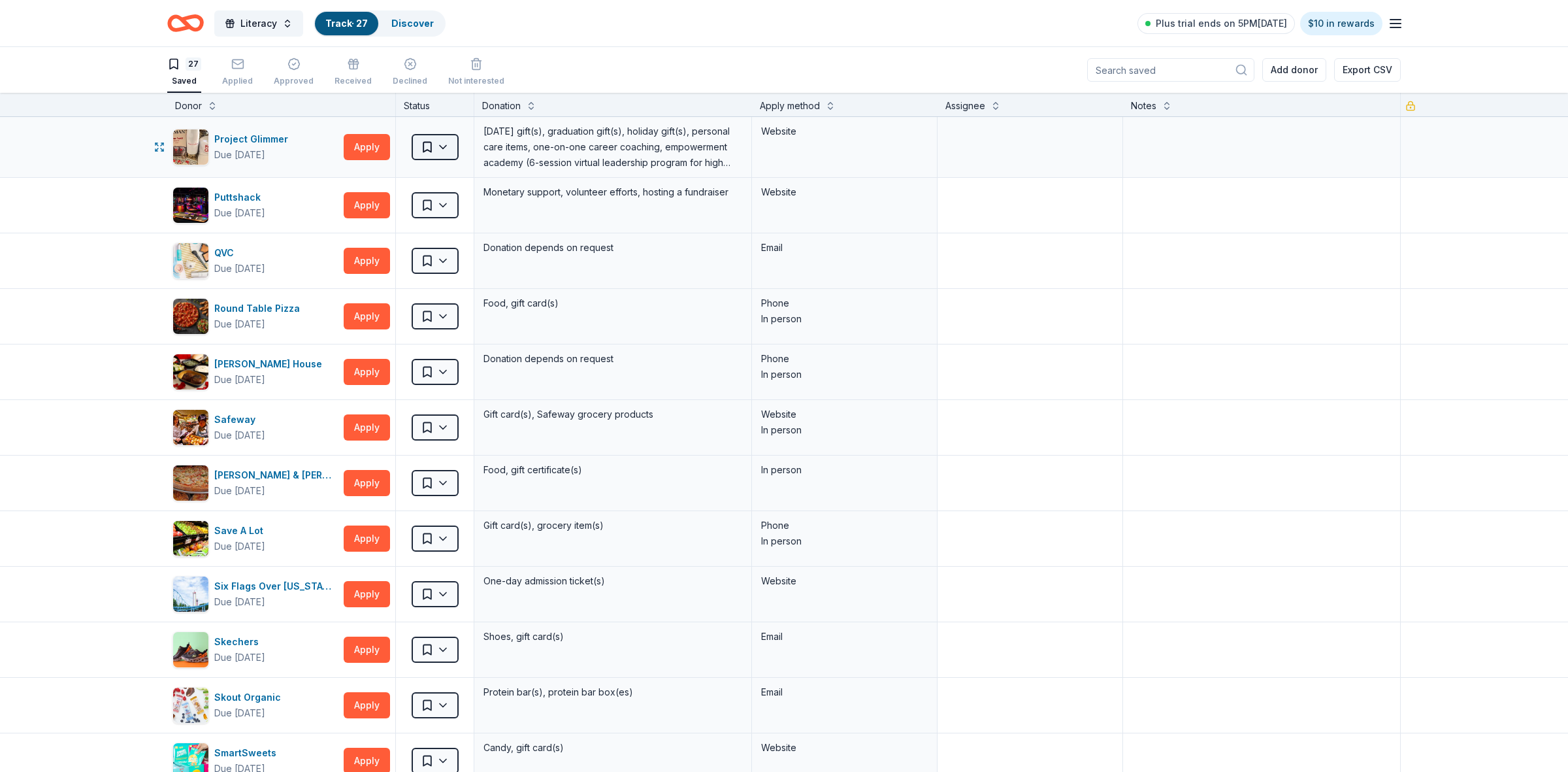
click at [430, 148] on html "Literacy Track · 27 Discover Plus trial ends on 5PM, 9/20 $10 in rewards 27 Sav…" at bounding box center [784, 386] width 1568 height 772
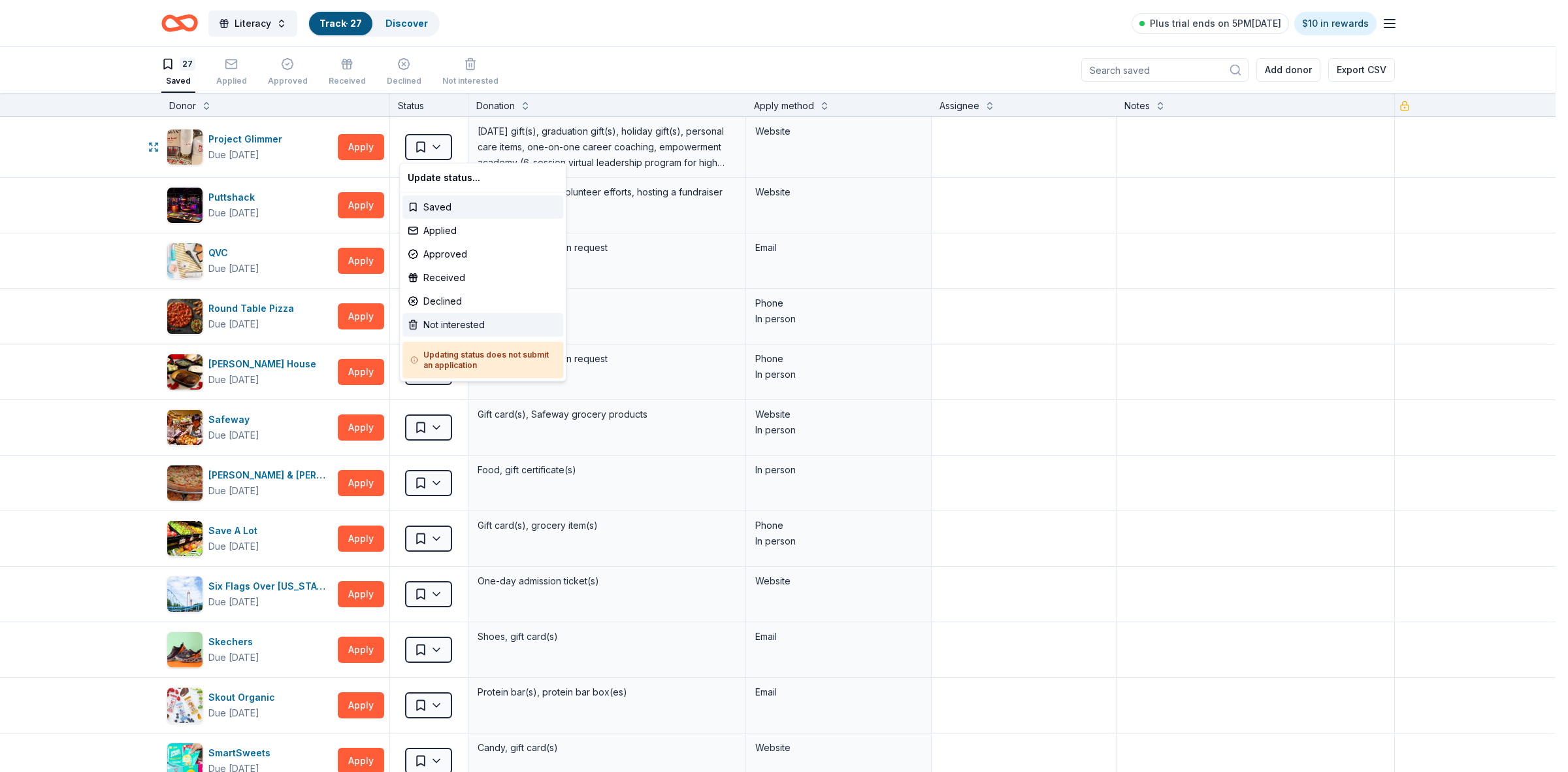
click at [439, 321] on div "Not interested" at bounding box center [482, 325] width 161 height 24
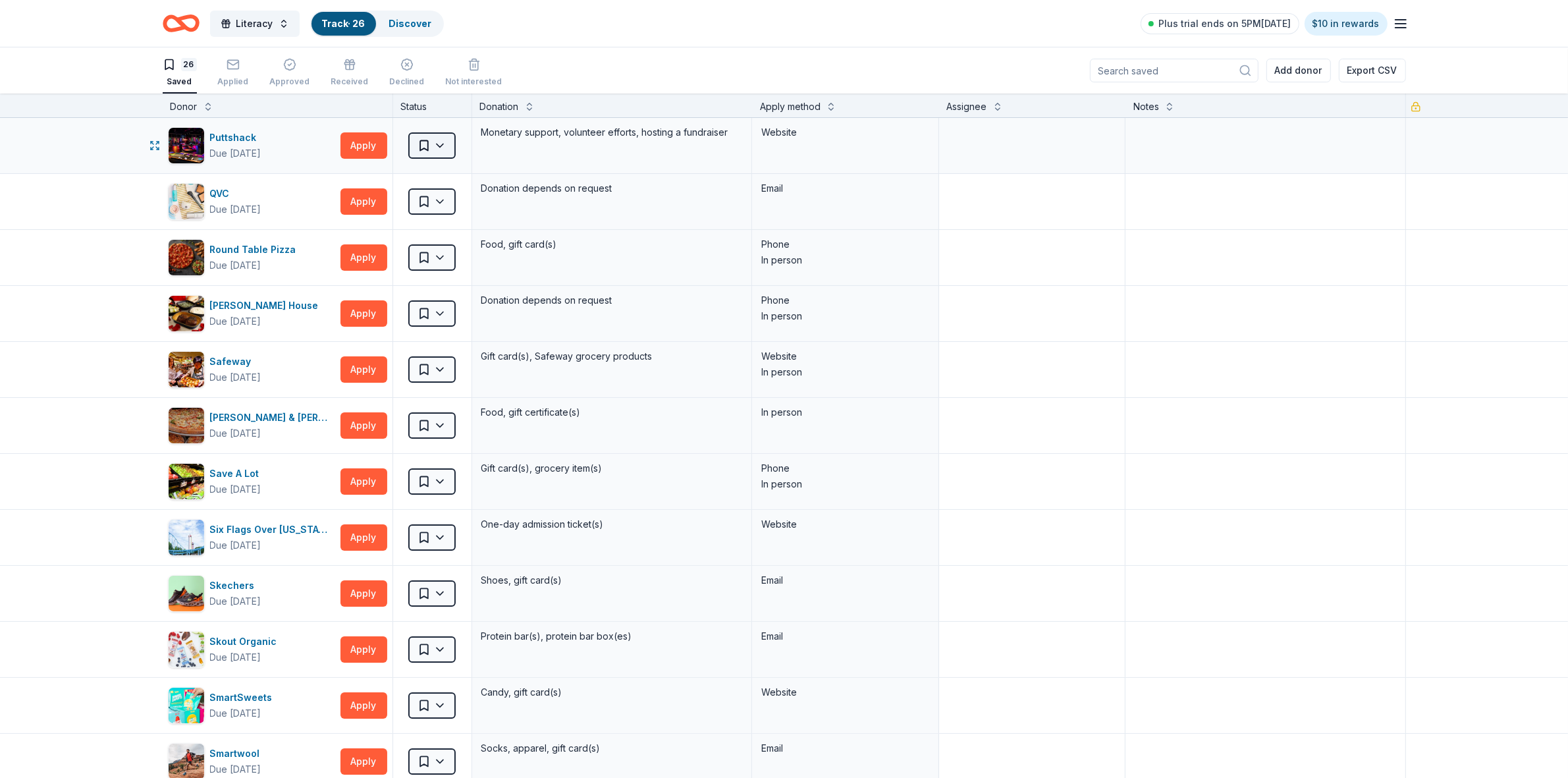
click at [431, 149] on html "Literacy Track · 26 Discover Plus trial ends on 5PM, 9/20 $10 in rewards 26 Sav…" at bounding box center [784, 389] width 1568 height 778
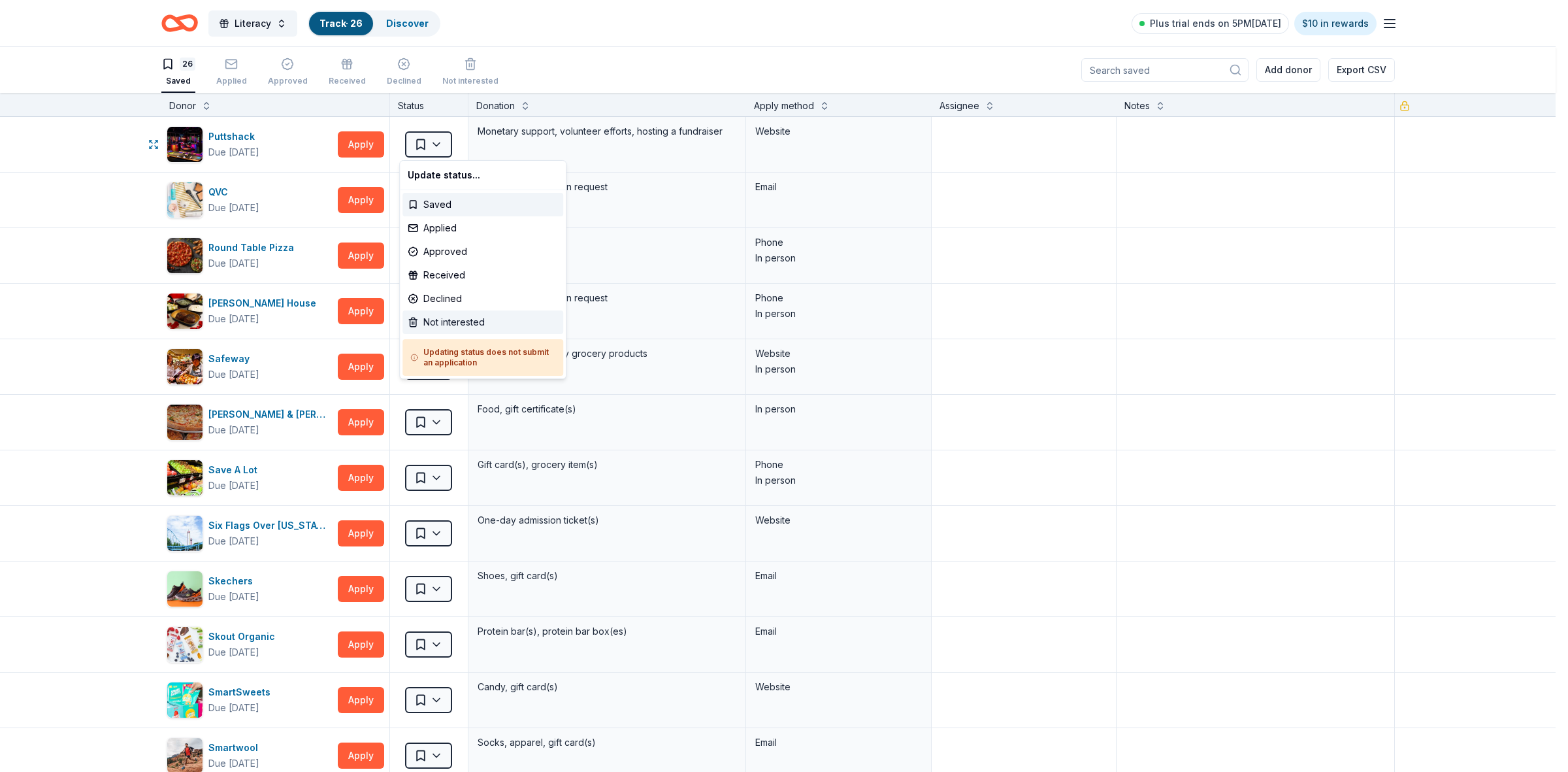
click at [432, 321] on div "Not interested" at bounding box center [482, 322] width 161 height 24
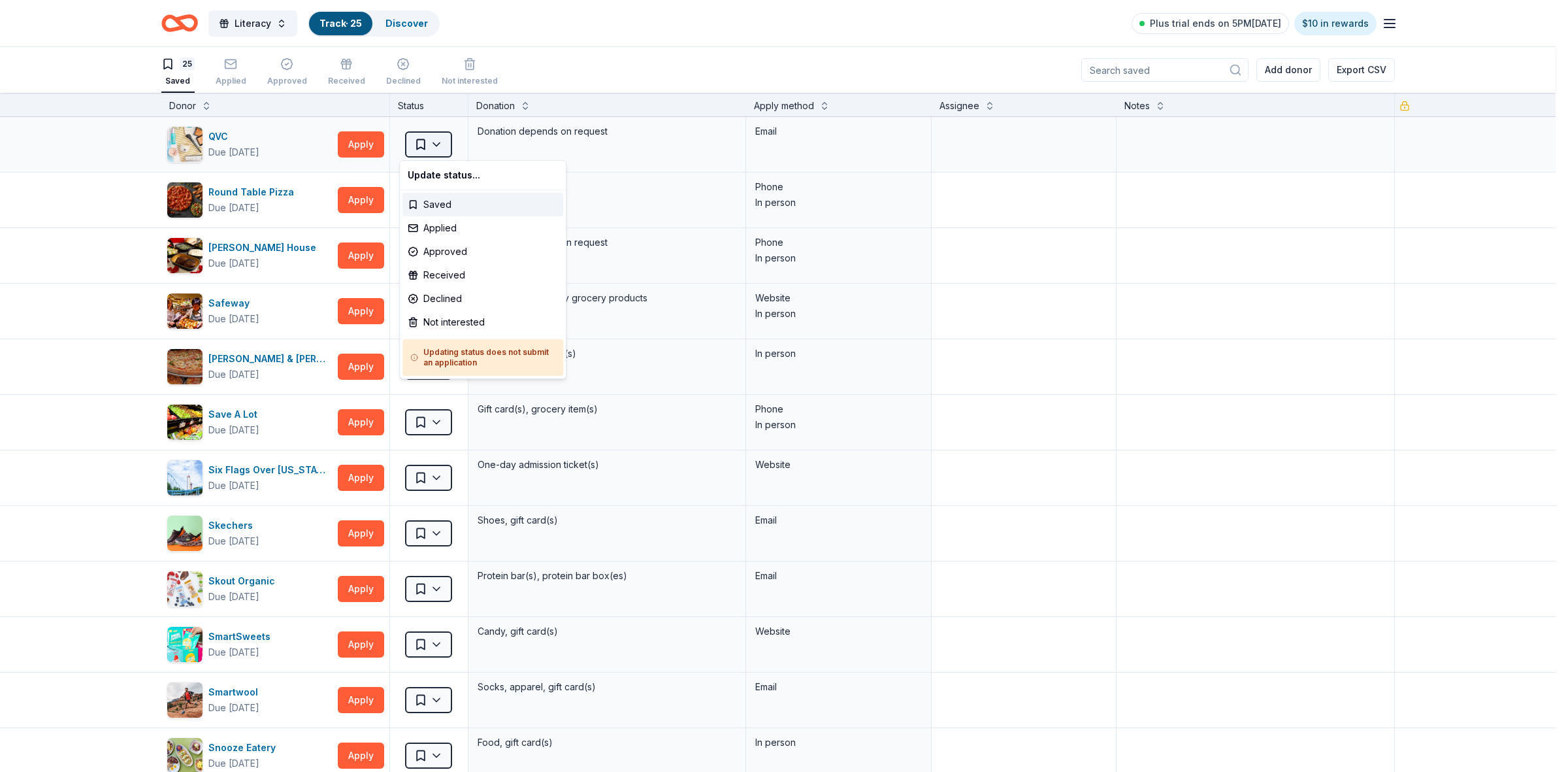
click at [433, 145] on html "Literacy Track · 25 Discover Plus trial ends on 5PM, 9/20 $10 in rewards 25 Sav…" at bounding box center [784, 386] width 1568 height 772
click at [436, 323] on div "Not interested" at bounding box center [482, 322] width 161 height 24
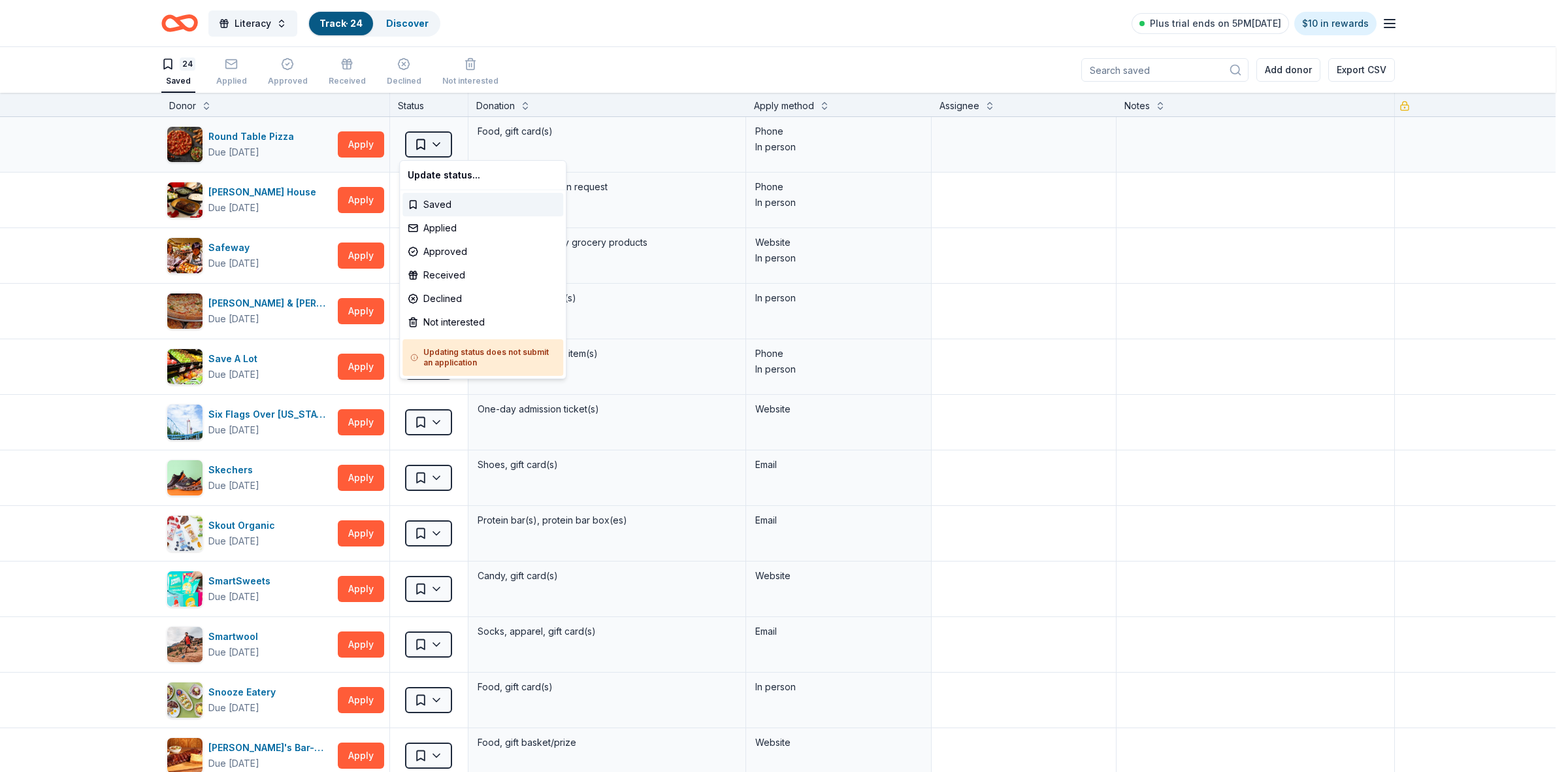
click at [423, 145] on html "Literacy Track · 24 Discover Plus trial ends on 5PM, 9/20 $10 in rewards 24 Sav…" at bounding box center [784, 386] width 1568 height 772
click at [431, 321] on div "Not interested" at bounding box center [482, 322] width 161 height 24
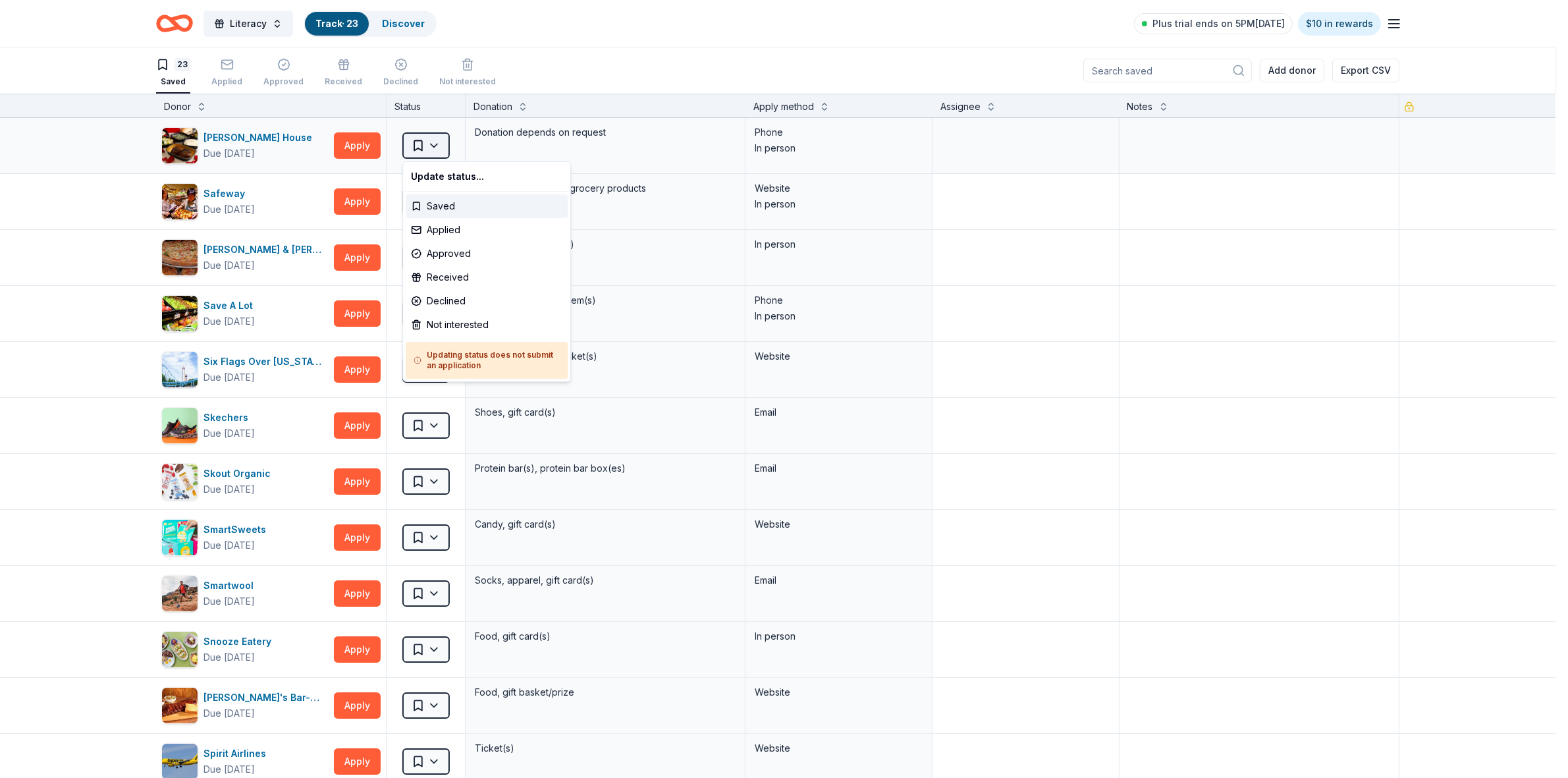
click at [437, 147] on html "Literacy Track · 23 Discover Plus trial ends on 5PM, 9/20 $10 in rewards 23 Sav…" at bounding box center [784, 389] width 1568 height 778
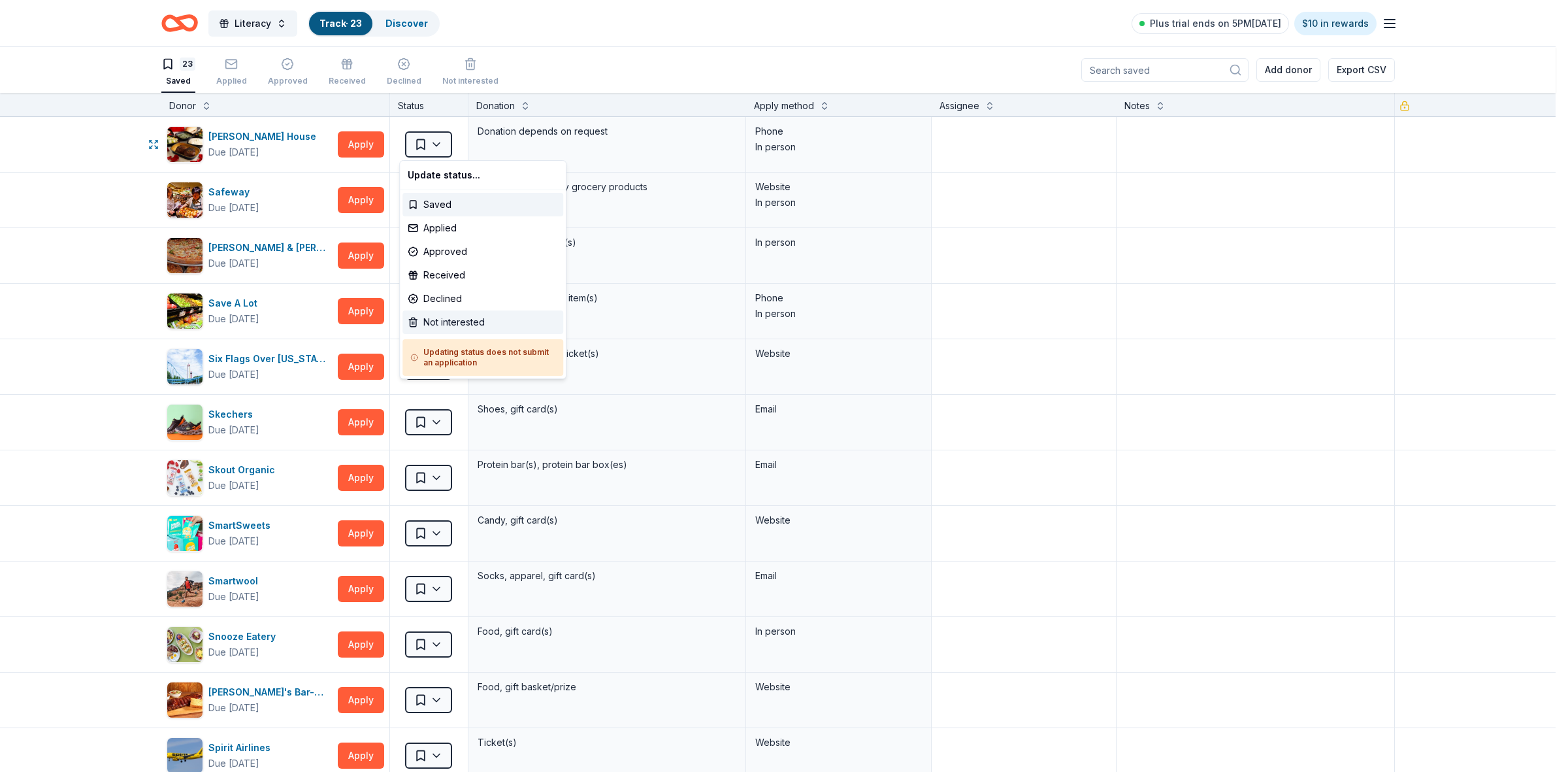
click at [448, 321] on div "Not interested" at bounding box center [482, 322] width 161 height 24
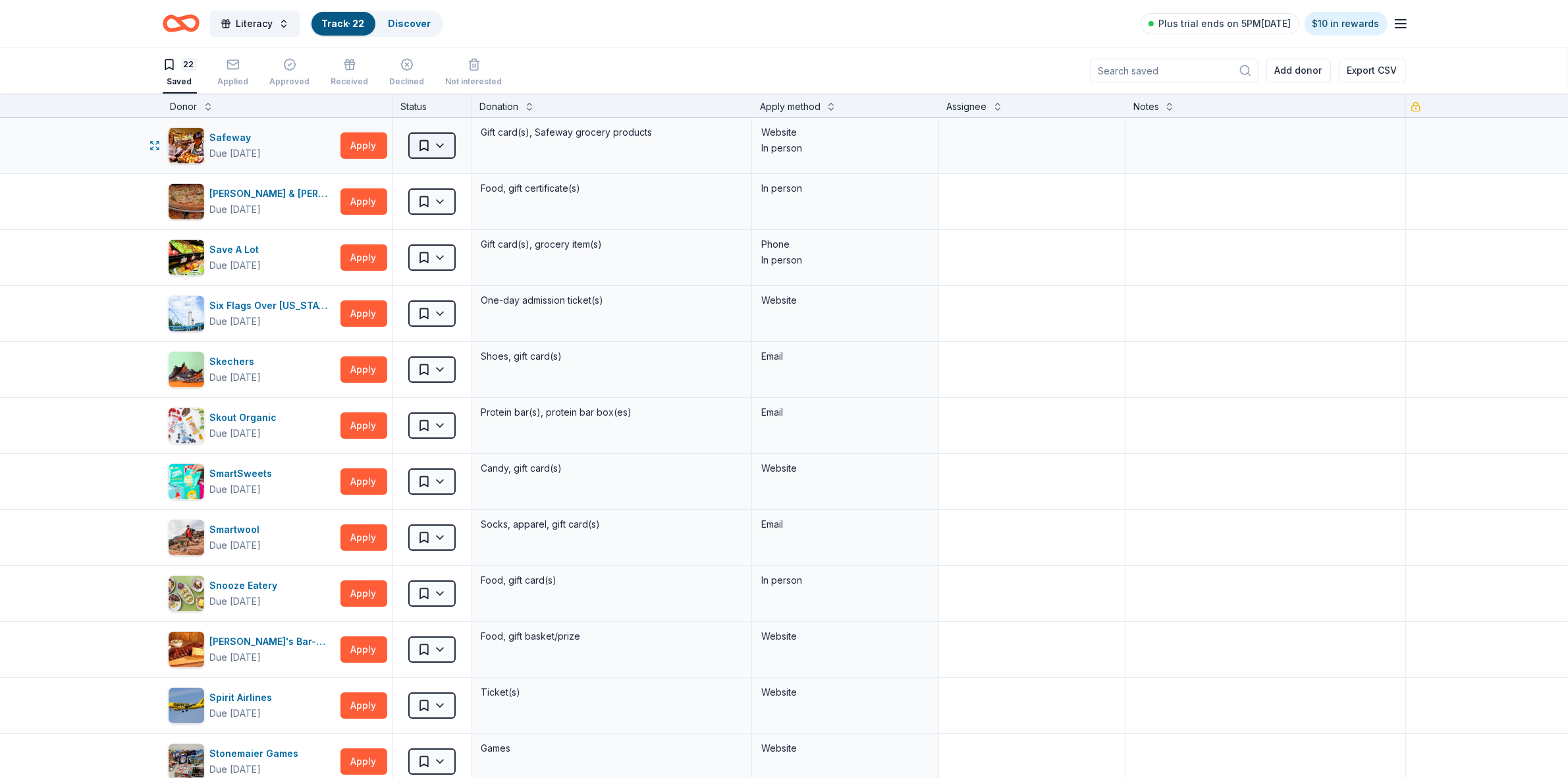
click at [433, 153] on html "Literacy Track · 22 Discover Plus trial ends on 5PM, 9/20 $10 in rewards 22 Sav…" at bounding box center [784, 389] width 1568 height 778
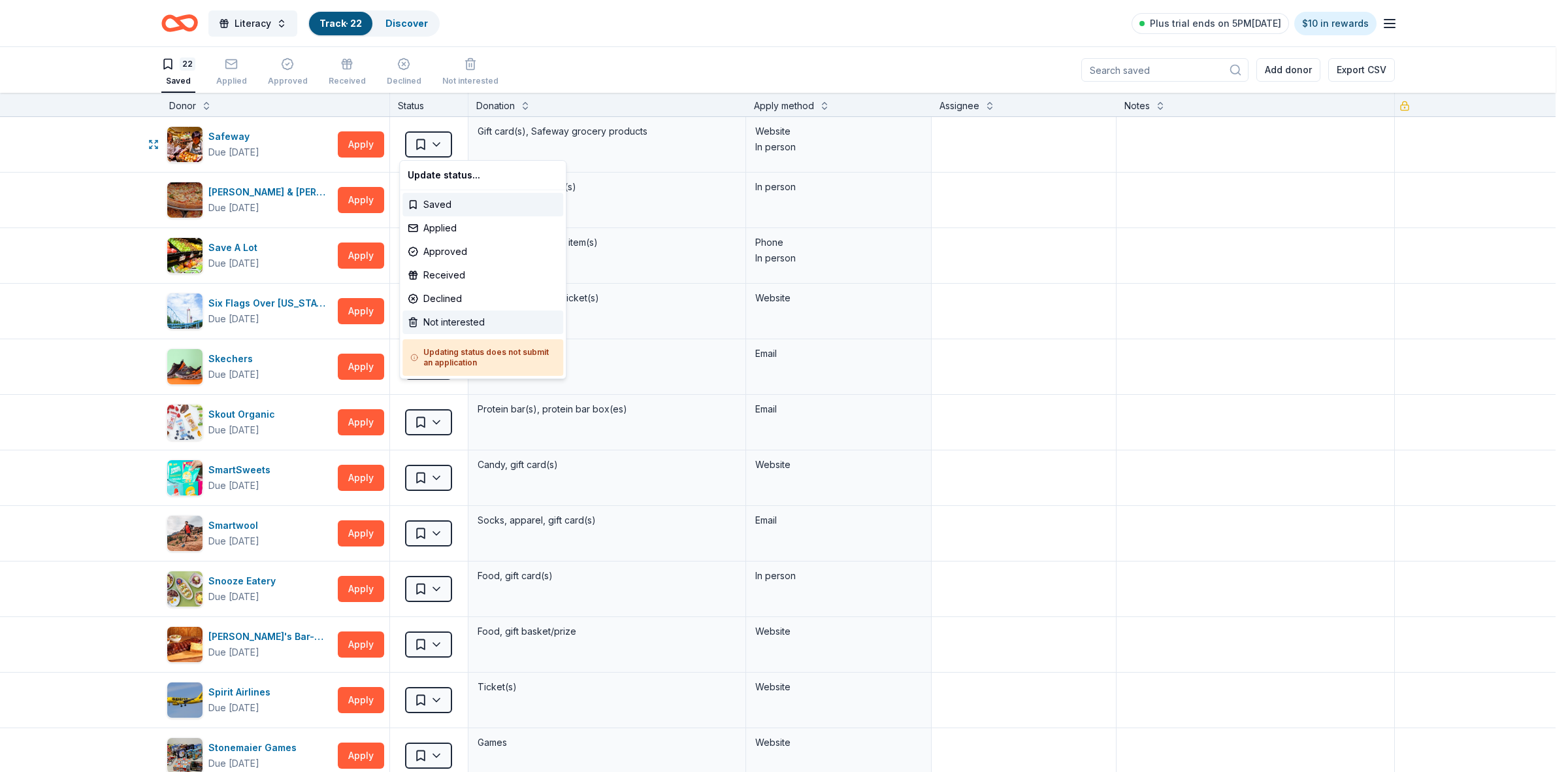
click at [436, 325] on div "Not interested" at bounding box center [482, 322] width 161 height 24
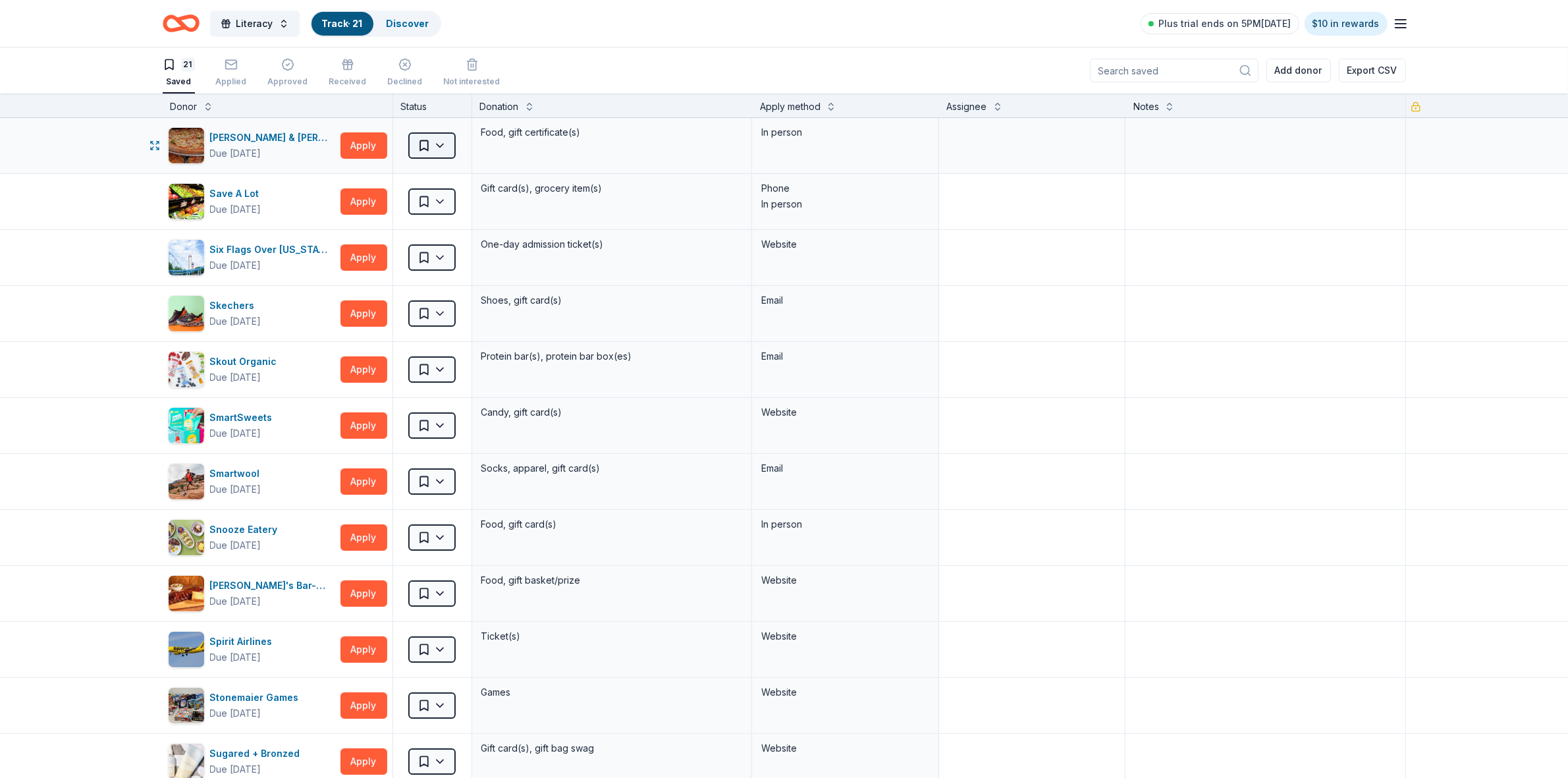
click at [436, 147] on html "Literacy Track · 21 Discover Plus trial ends on 5PM, 9/20 $10 in rewards 21 Sav…" at bounding box center [784, 389] width 1568 height 778
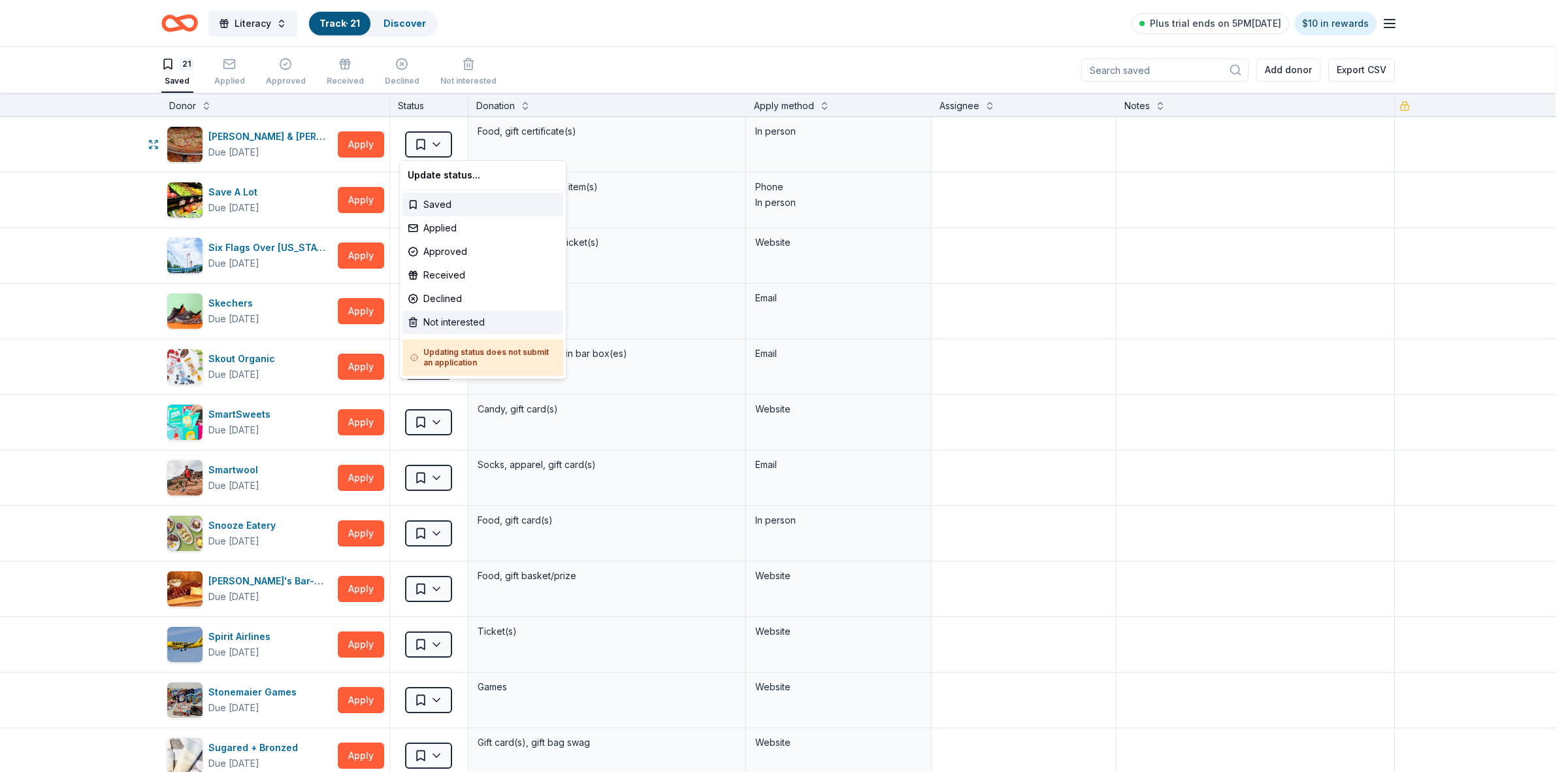
click at [444, 322] on div "Not interested" at bounding box center [482, 322] width 161 height 24
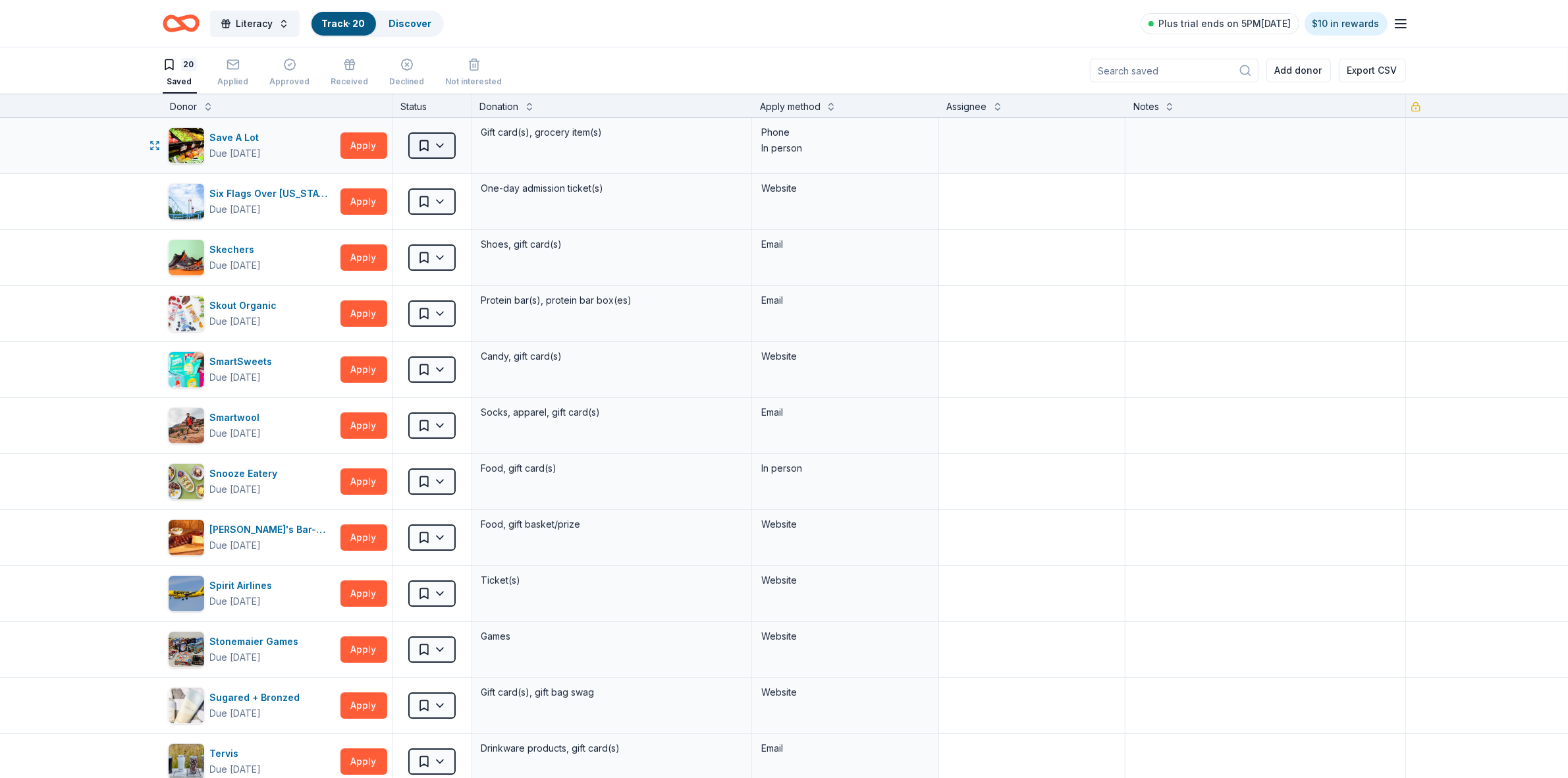
click at [433, 147] on html "Literacy Track · 20 Discover Plus trial ends on 5PM, 9/20 $10 in rewards 20 Sav…" at bounding box center [784, 389] width 1568 height 778
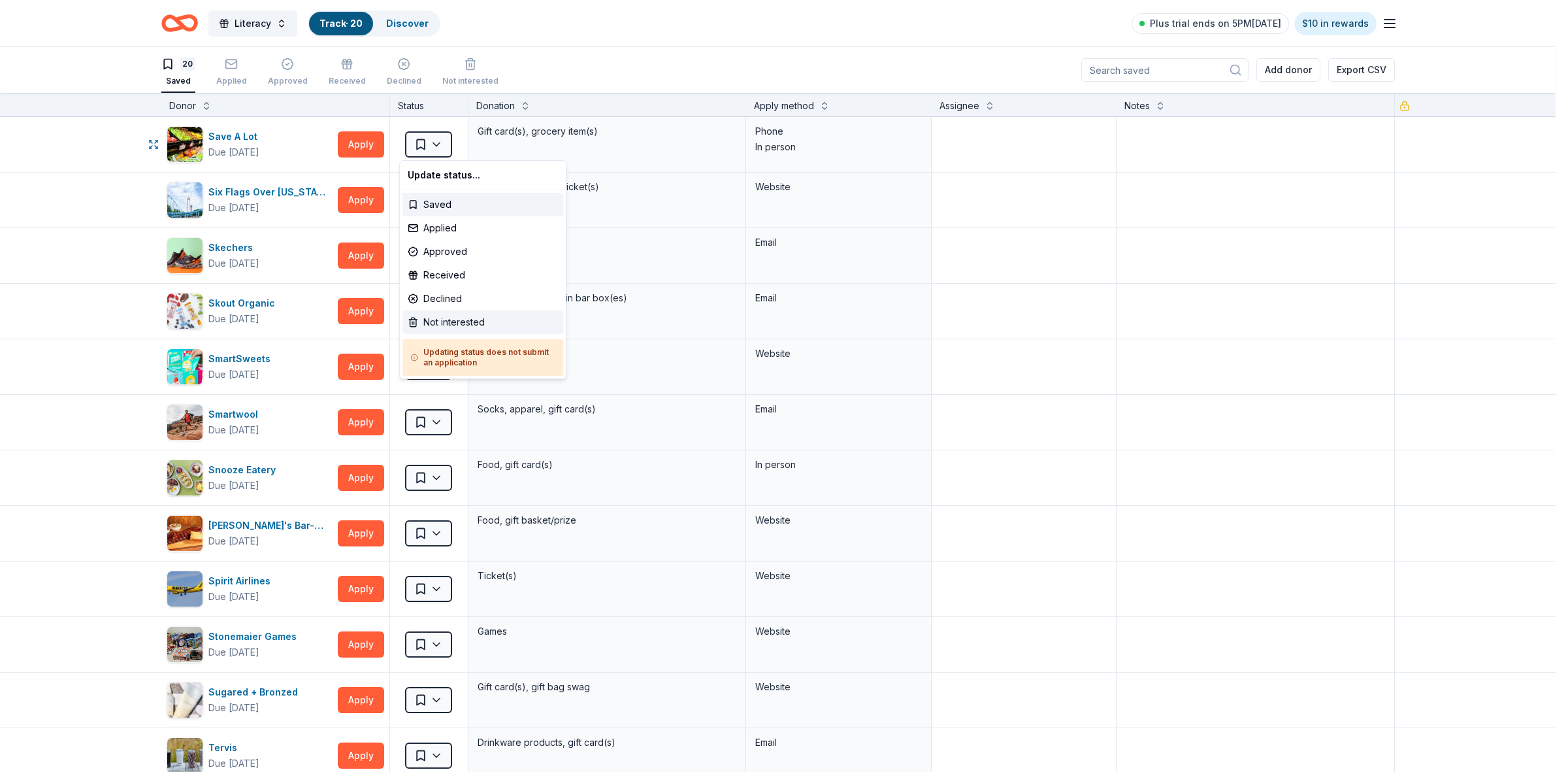
click at [442, 315] on div "Not interested" at bounding box center [482, 322] width 161 height 24
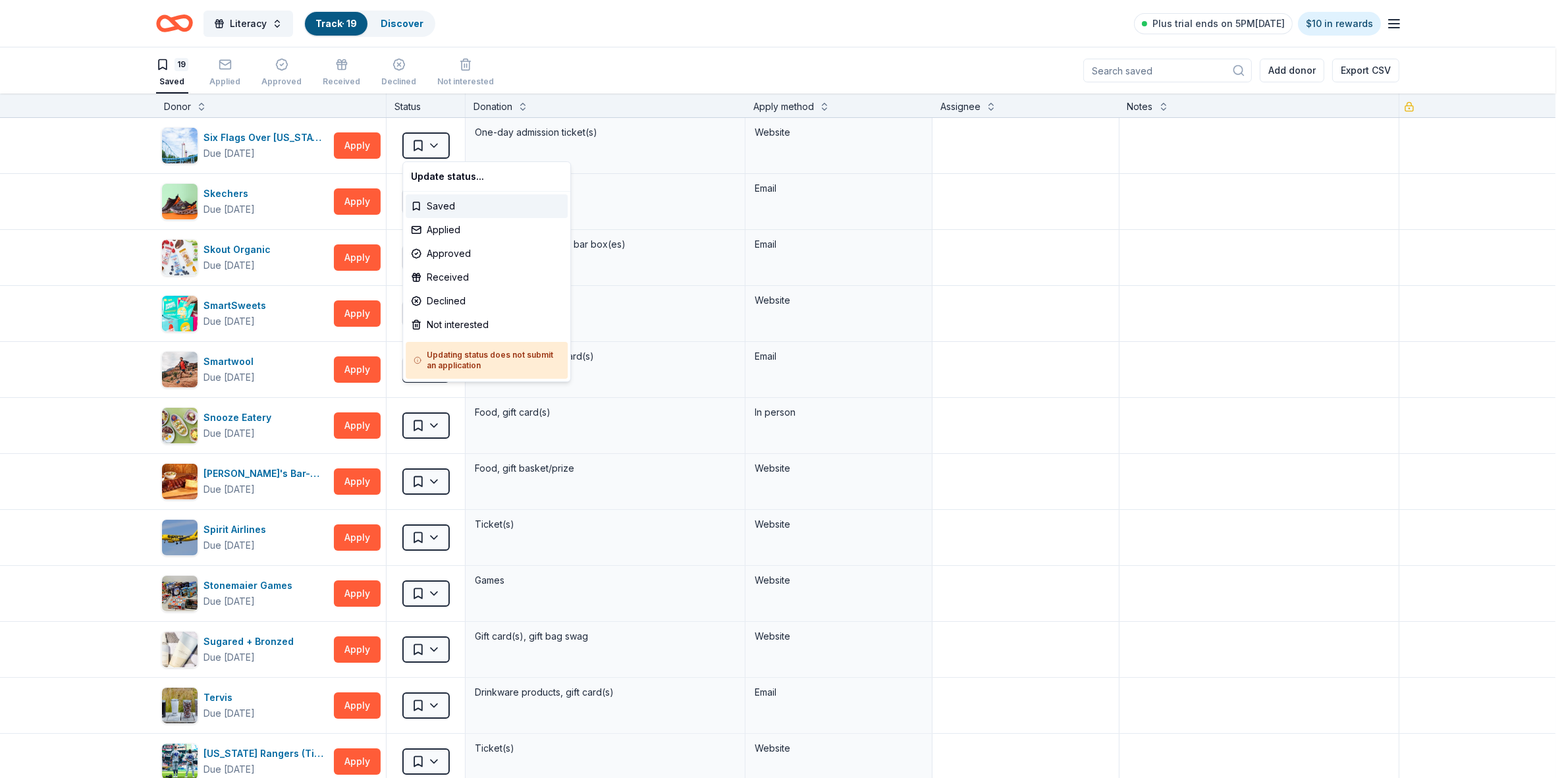
click at [434, 148] on html "Literacy Track · 19 Discover Plus trial ends on 5PM, 9/20 $10 in rewards 19 Sav…" at bounding box center [784, 389] width 1568 height 778
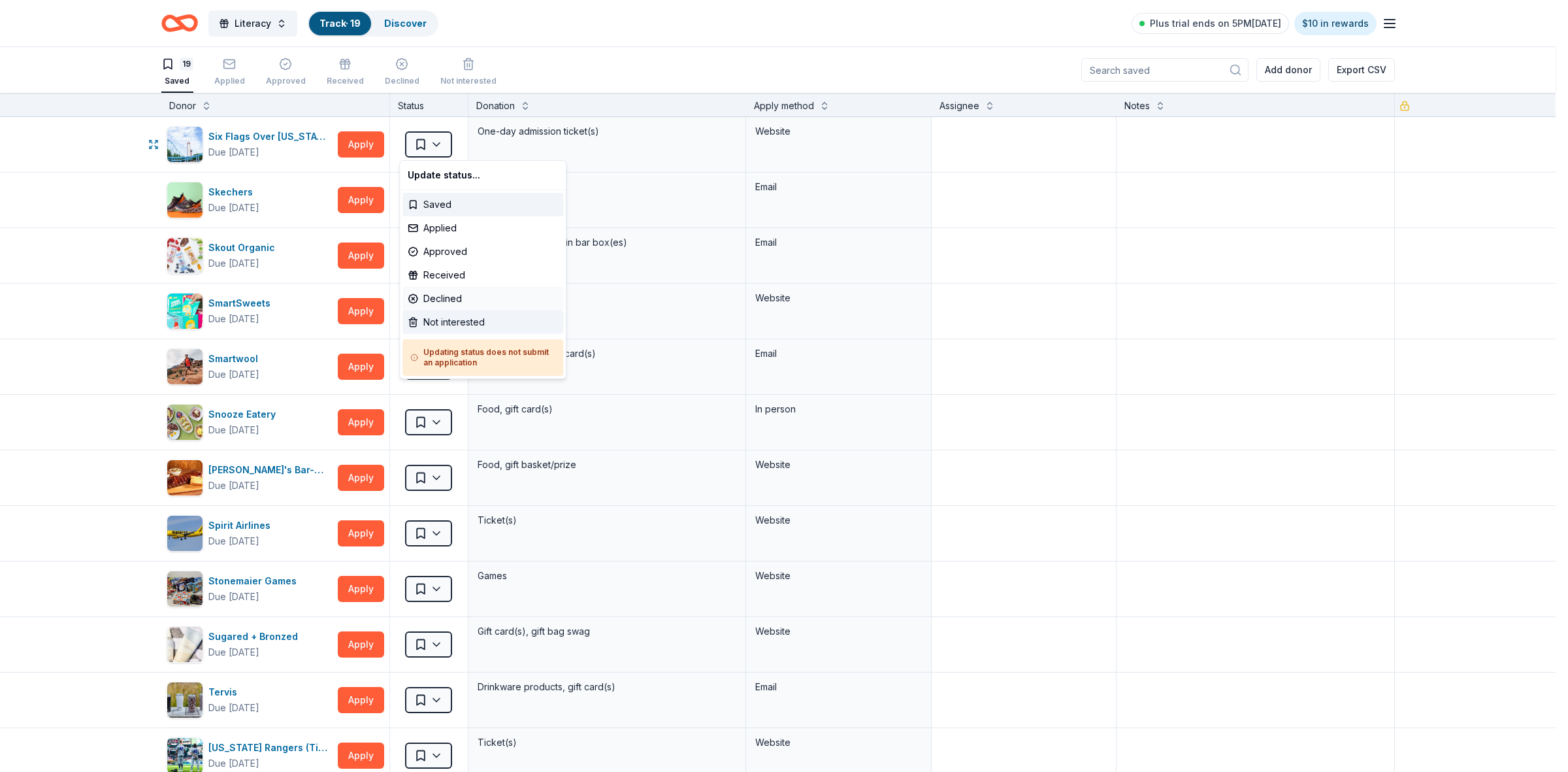
drag, startPoint x: 446, startPoint y: 323, endPoint x: 450, endPoint y: 304, distance: 19.4
click at [448, 323] on div "Not interested" at bounding box center [482, 322] width 161 height 24
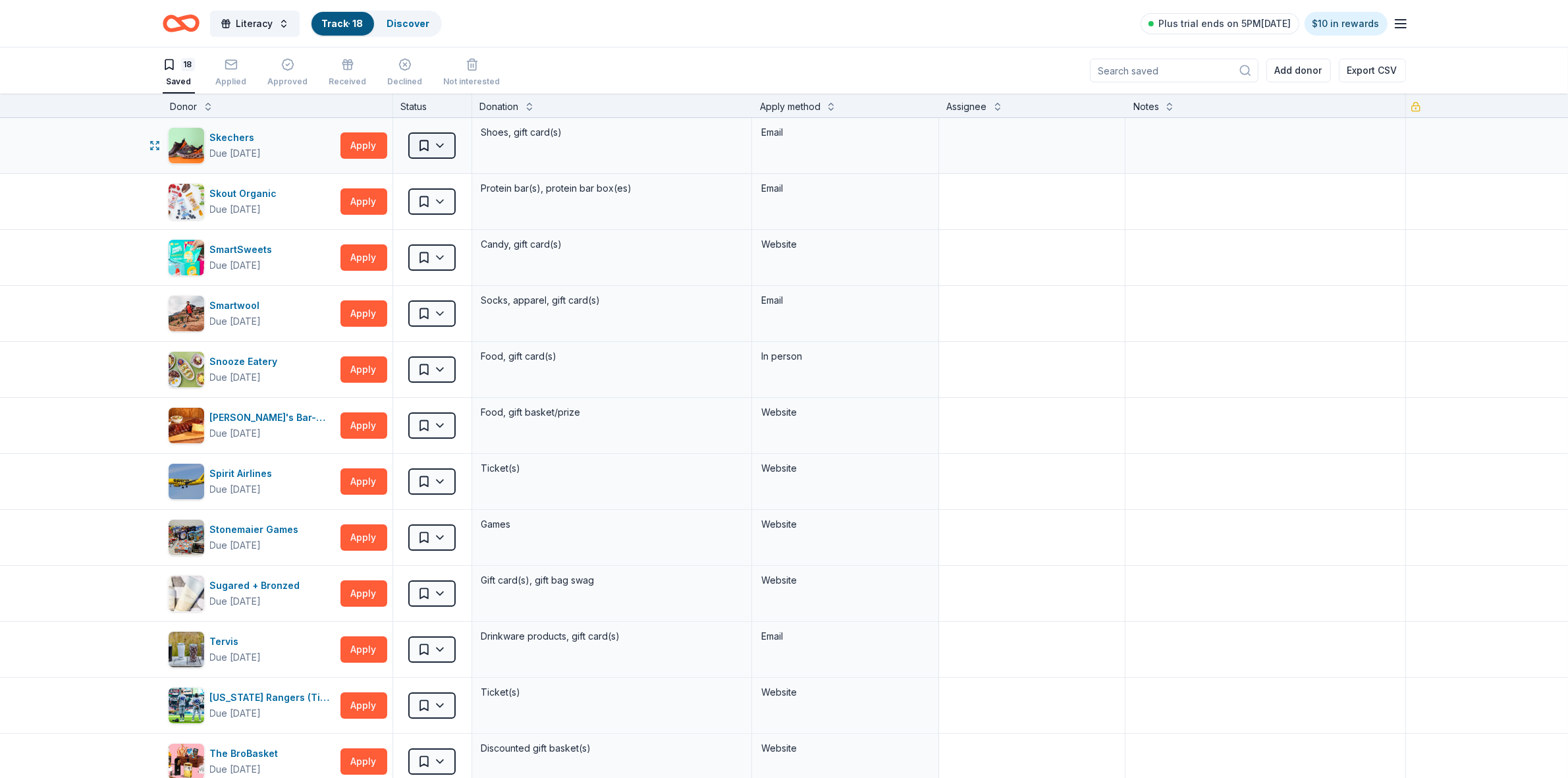
click at [435, 147] on html "Literacy Track · 18 Discover Plus trial ends on 5PM, 9/20 $10 in rewards 18 Sav…" at bounding box center [784, 389] width 1568 height 778
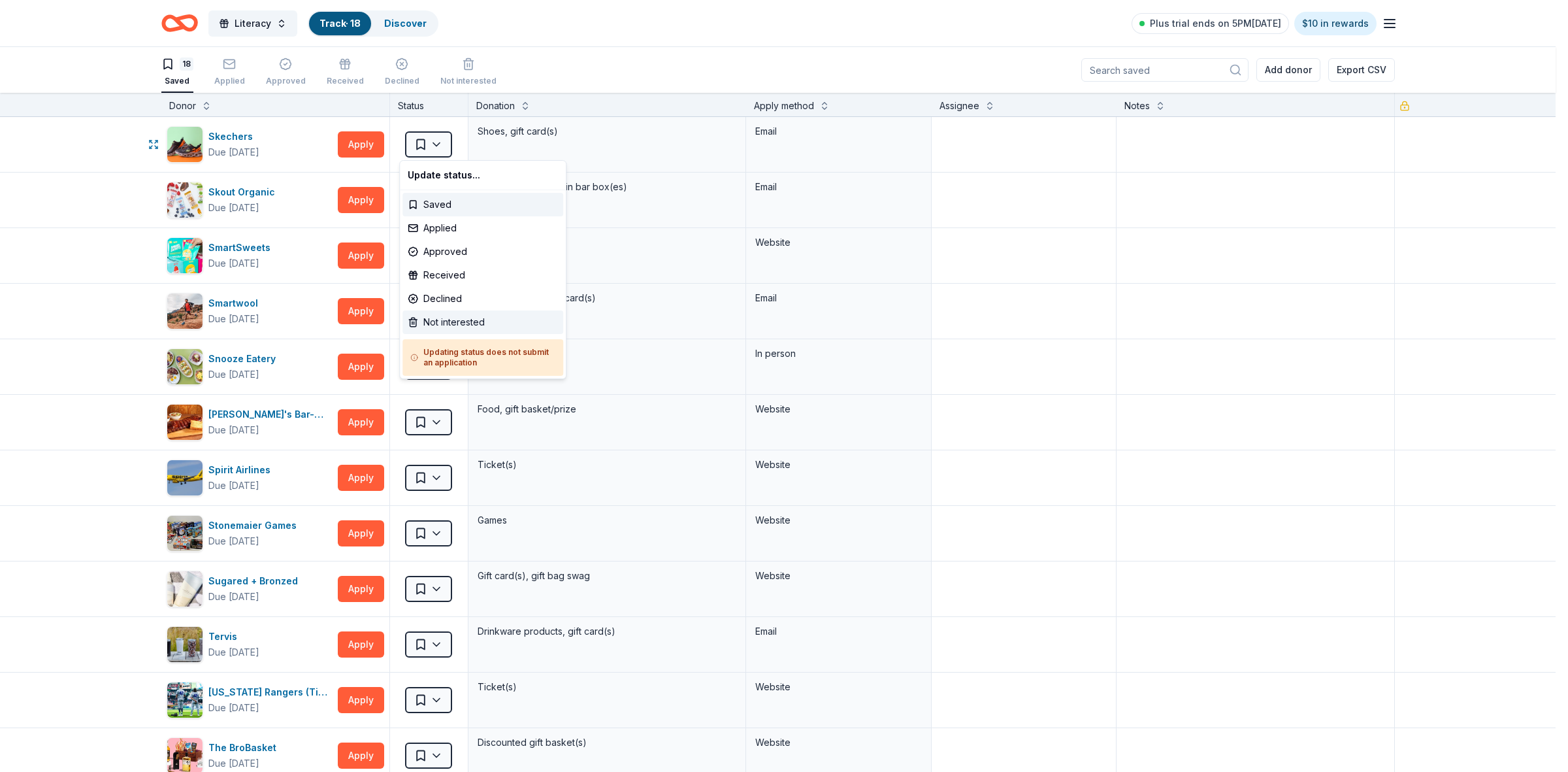
click at [443, 322] on div "Not interested" at bounding box center [482, 322] width 161 height 24
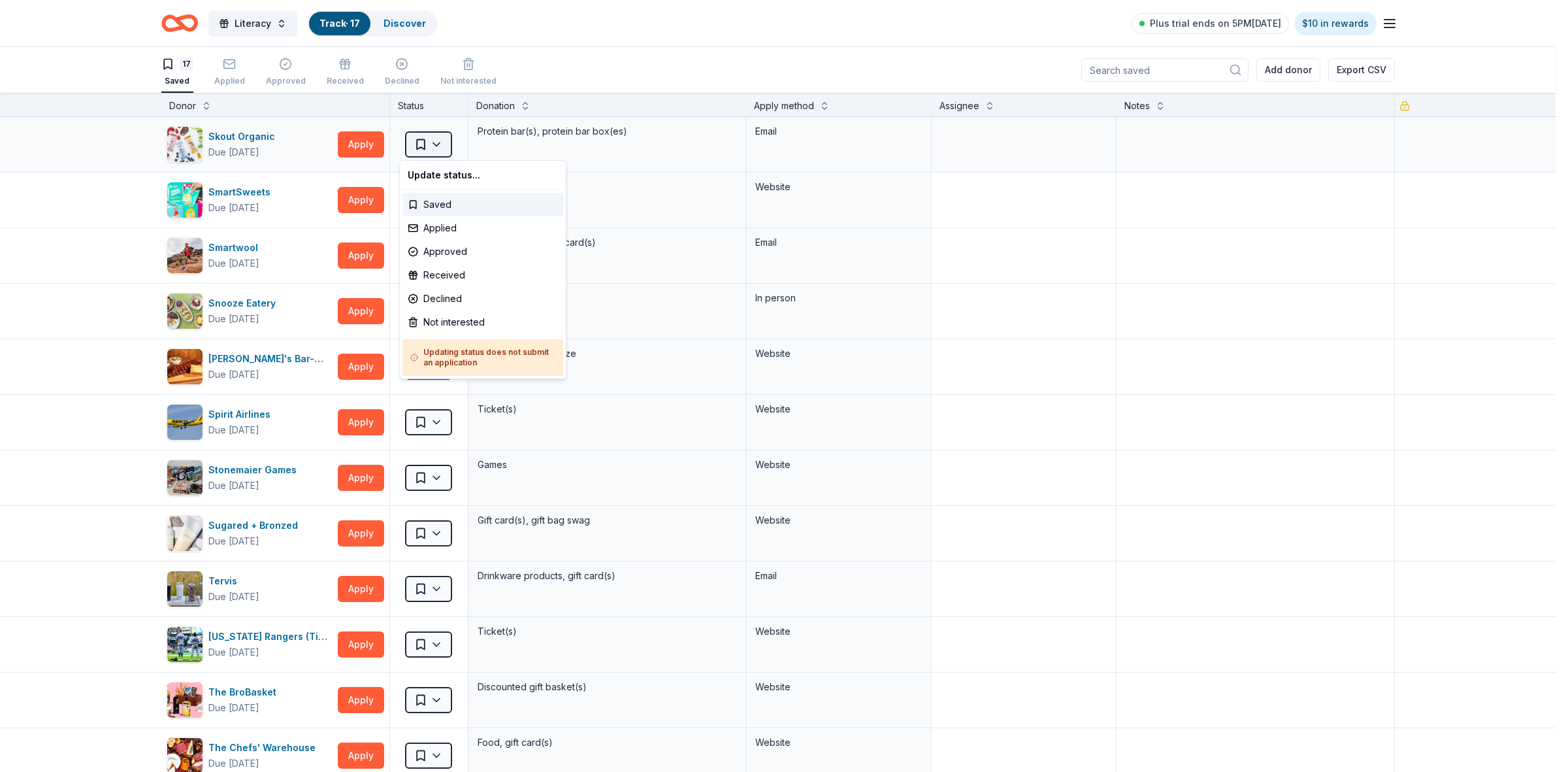
click at [433, 147] on html "Literacy Track · 17 Discover Plus trial ends on 5PM, 9/20 $10 in rewards 17 Sav…" at bounding box center [784, 386] width 1568 height 772
click at [441, 321] on div "Not interested" at bounding box center [482, 322] width 161 height 24
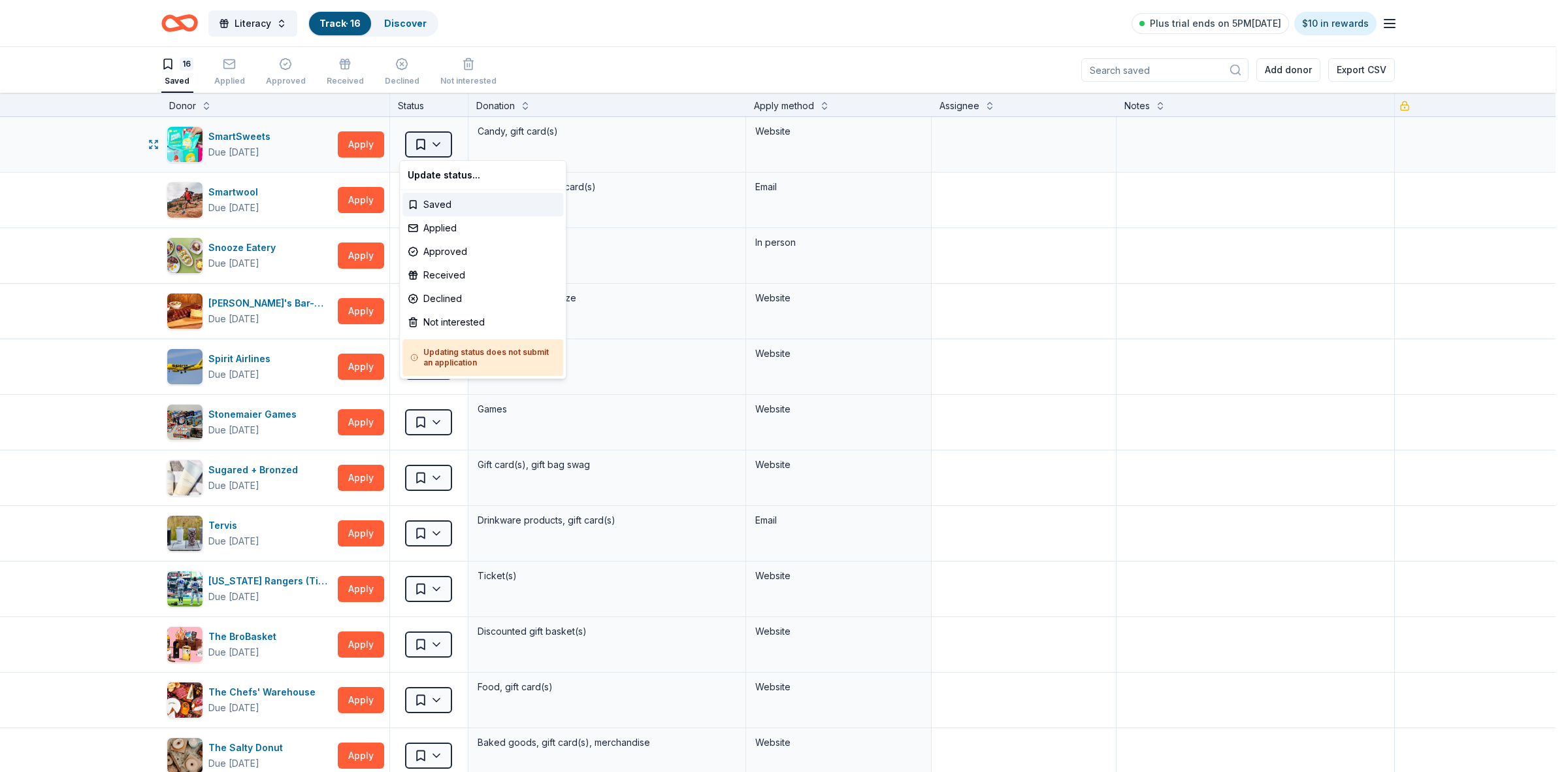
click at [430, 145] on html "Literacy Track · 16 Discover Plus trial ends on 5PM, 9/20 $10 in rewards 16 Sav…" at bounding box center [784, 386] width 1568 height 772
click at [443, 323] on div "Not interested" at bounding box center [482, 322] width 161 height 24
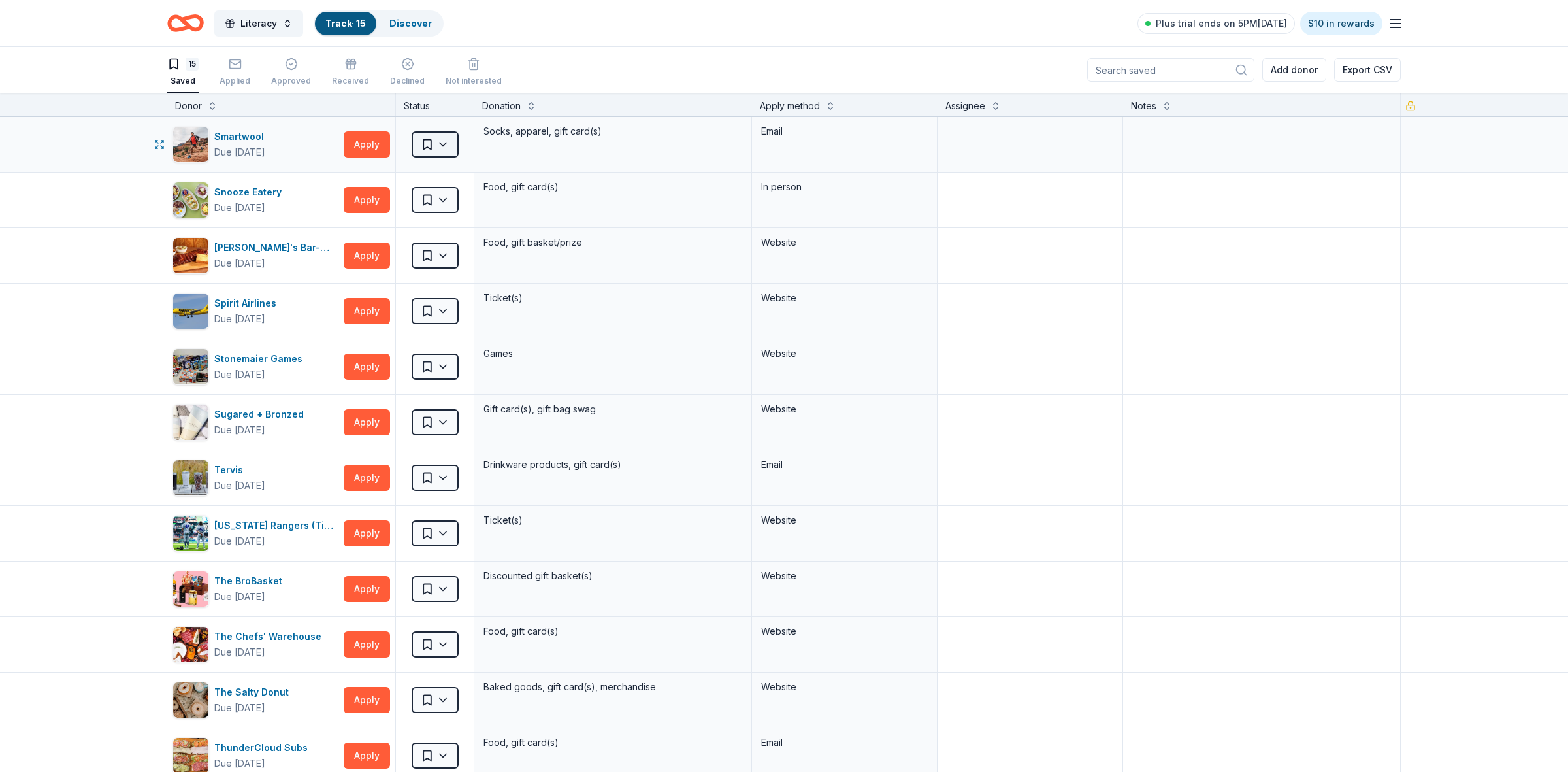
click at [432, 145] on html "Literacy Track · 15 Discover Plus trial ends on 5PM, 9/20 $10 in rewards 15 Sav…" at bounding box center [784, 386] width 1568 height 772
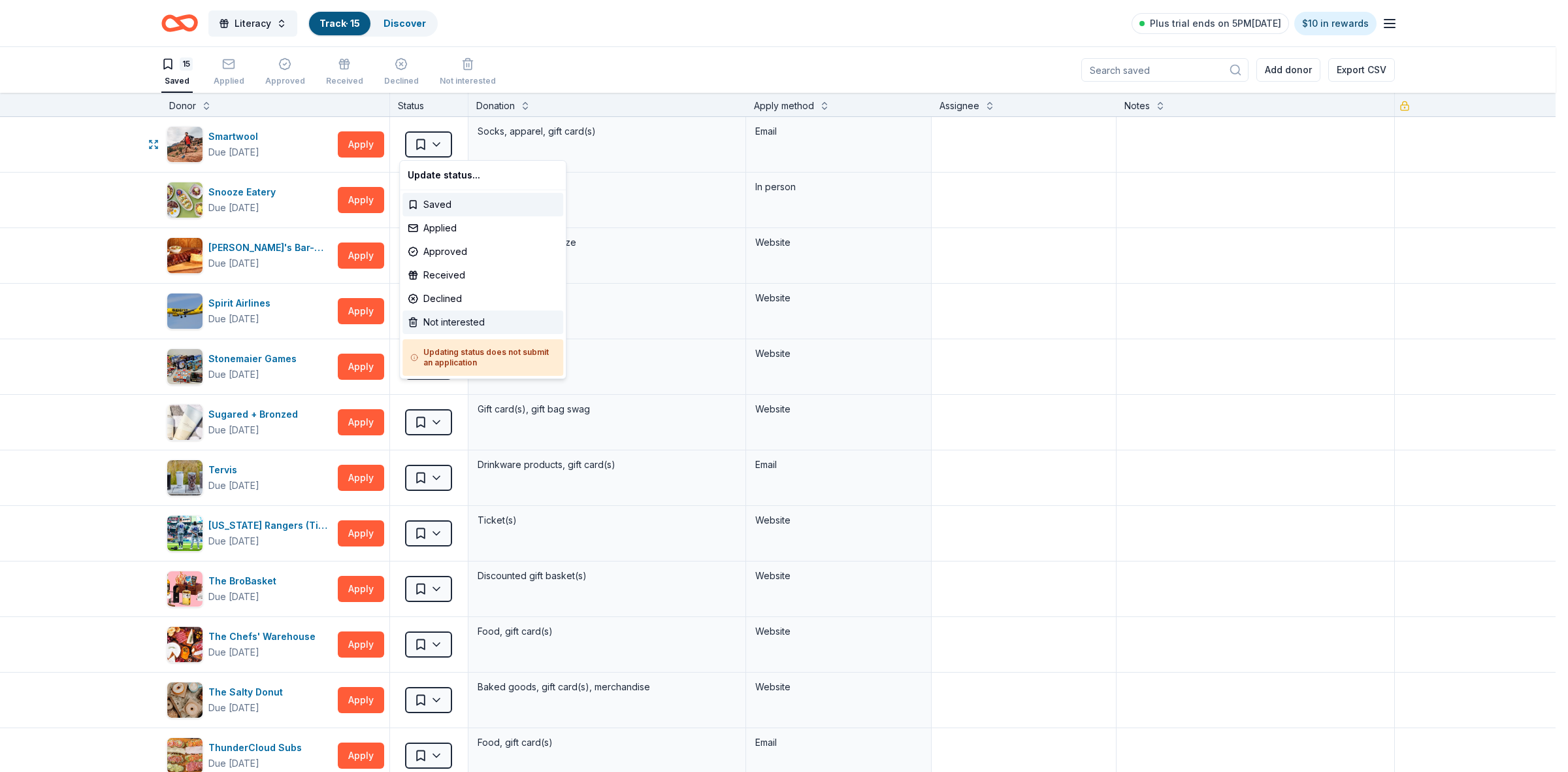
click at [433, 326] on div "Not interested" at bounding box center [482, 322] width 161 height 24
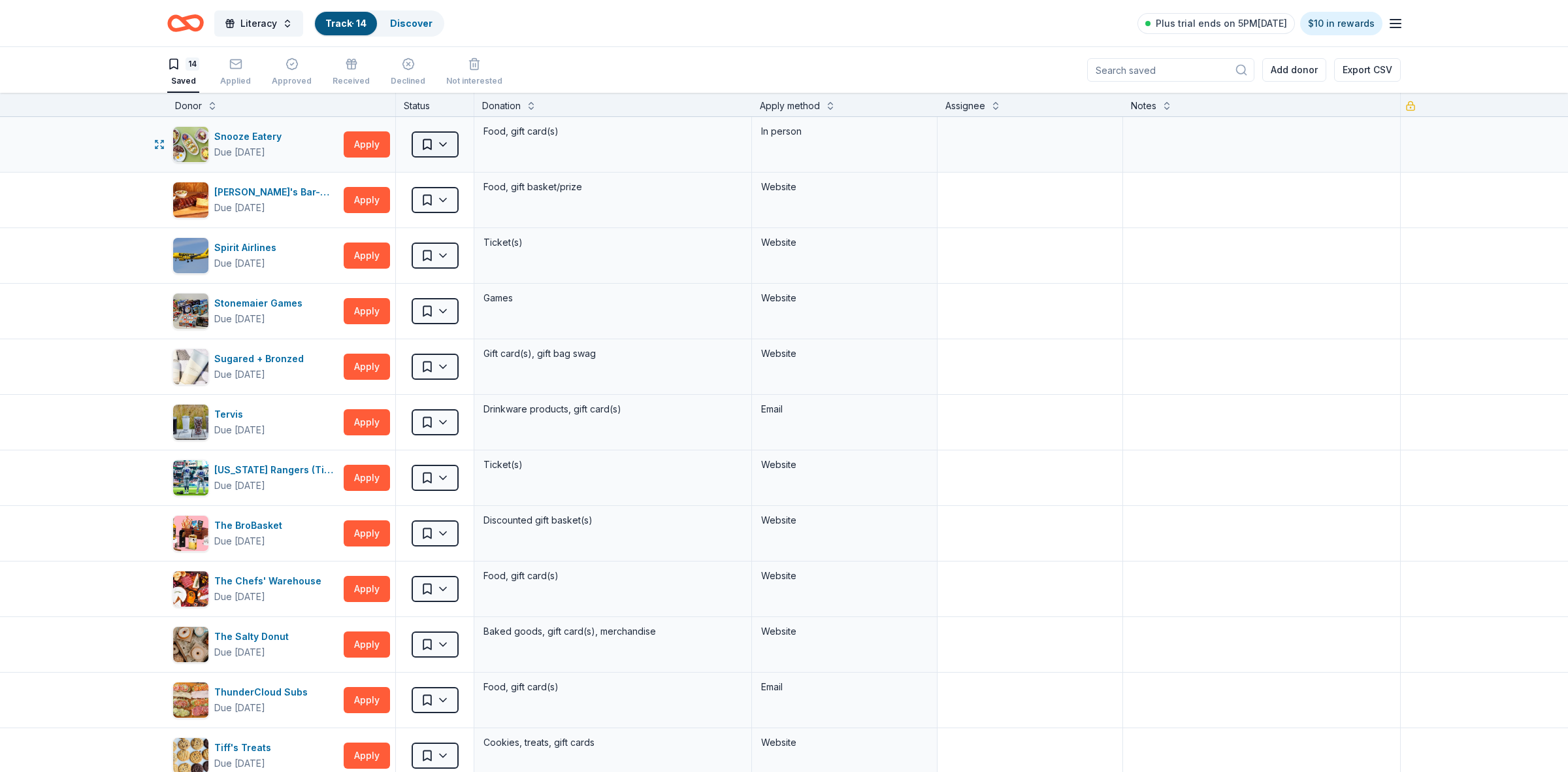
click at [435, 142] on html "Literacy Track · 14 Discover Plus trial ends on 5PM, 9/20 $10 in rewards 14 Sav…" at bounding box center [784, 386] width 1568 height 772
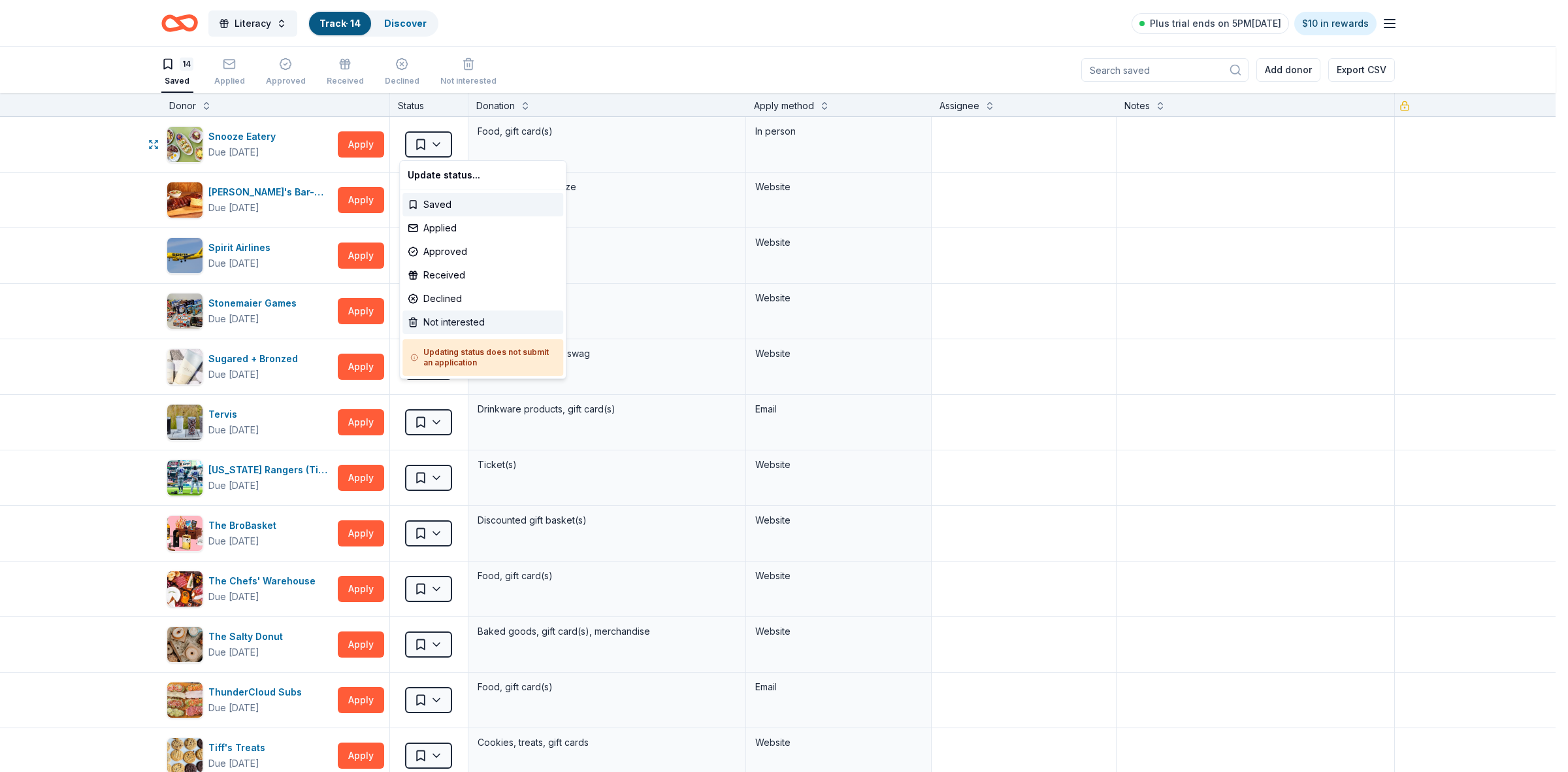
click at [432, 321] on div "Not interested" at bounding box center [482, 322] width 161 height 24
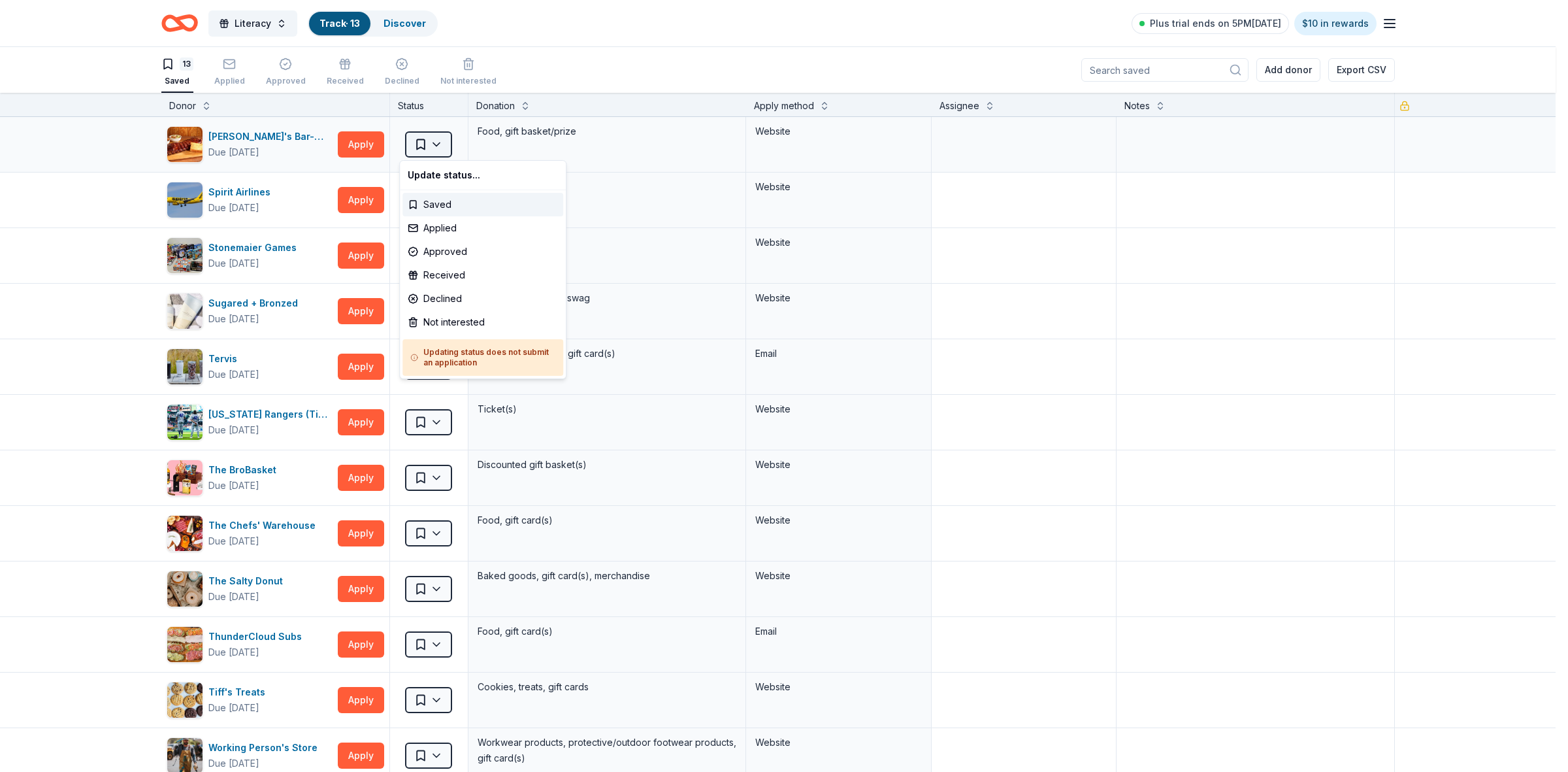
click at [432, 144] on html "Literacy Track · 13 Discover Plus trial ends on 5PM, 9/20 $10 in rewards 13 Sav…" at bounding box center [784, 386] width 1568 height 772
click at [435, 321] on div "Not interested" at bounding box center [482, 322] width 161 height 24
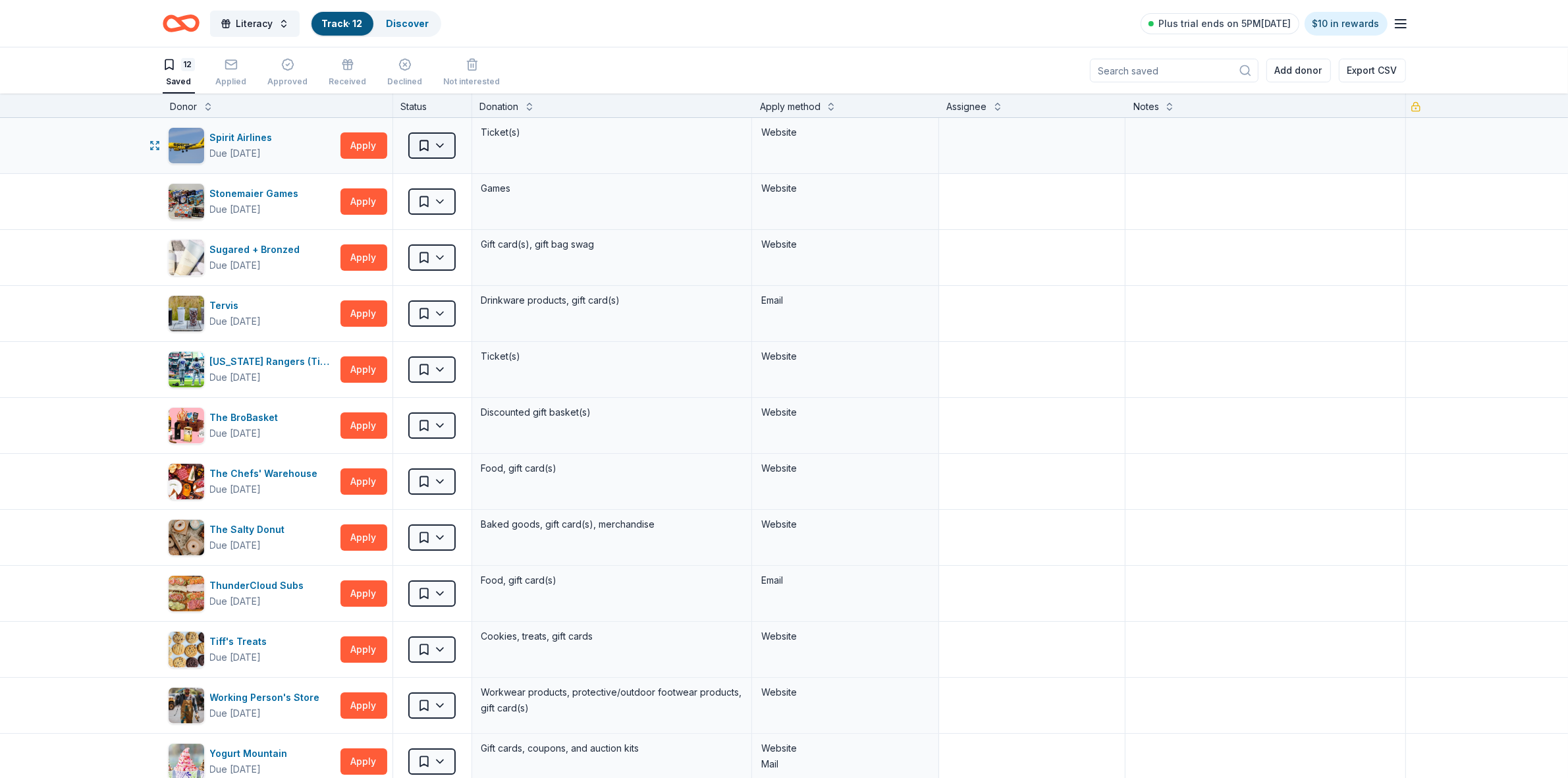
click at [436, 146] on html "Literacy Track · 12 Discover Plus trial ends on 5PM, 9/20 $10 in rewards 12 Sav…" at bounding box center [784, 389] width 1568 height 778
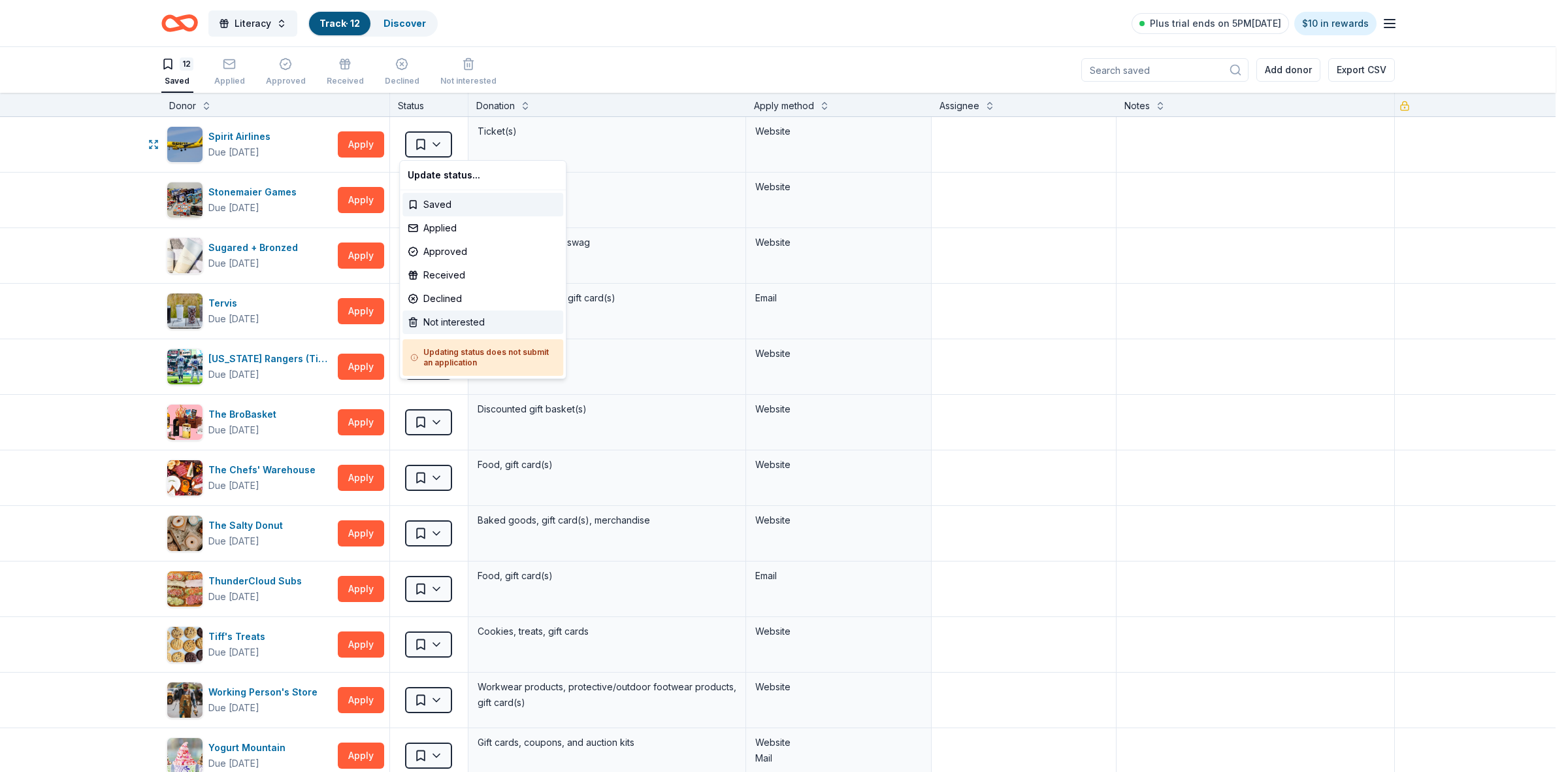
click at [450, 321] on div "Not interested" at bounding box center [482, 322] width 161 height 24
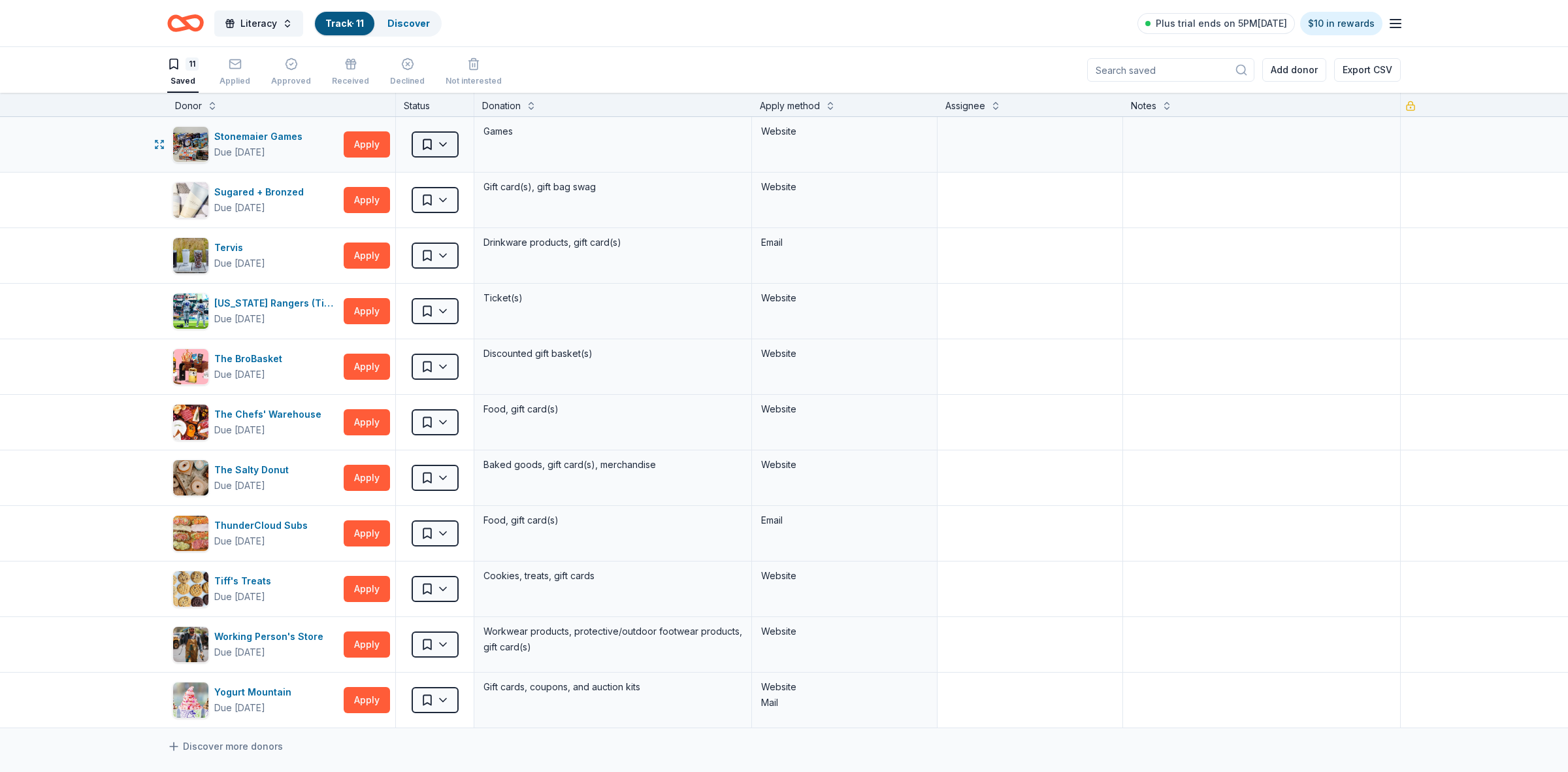
click at [432, 145] on html "Literacy Track · 11 Discover Plus trial ends on 5PM, 9/20 $10 in rewards 11 Sav…" at bounding box center [784, 386] width 1568 height 772
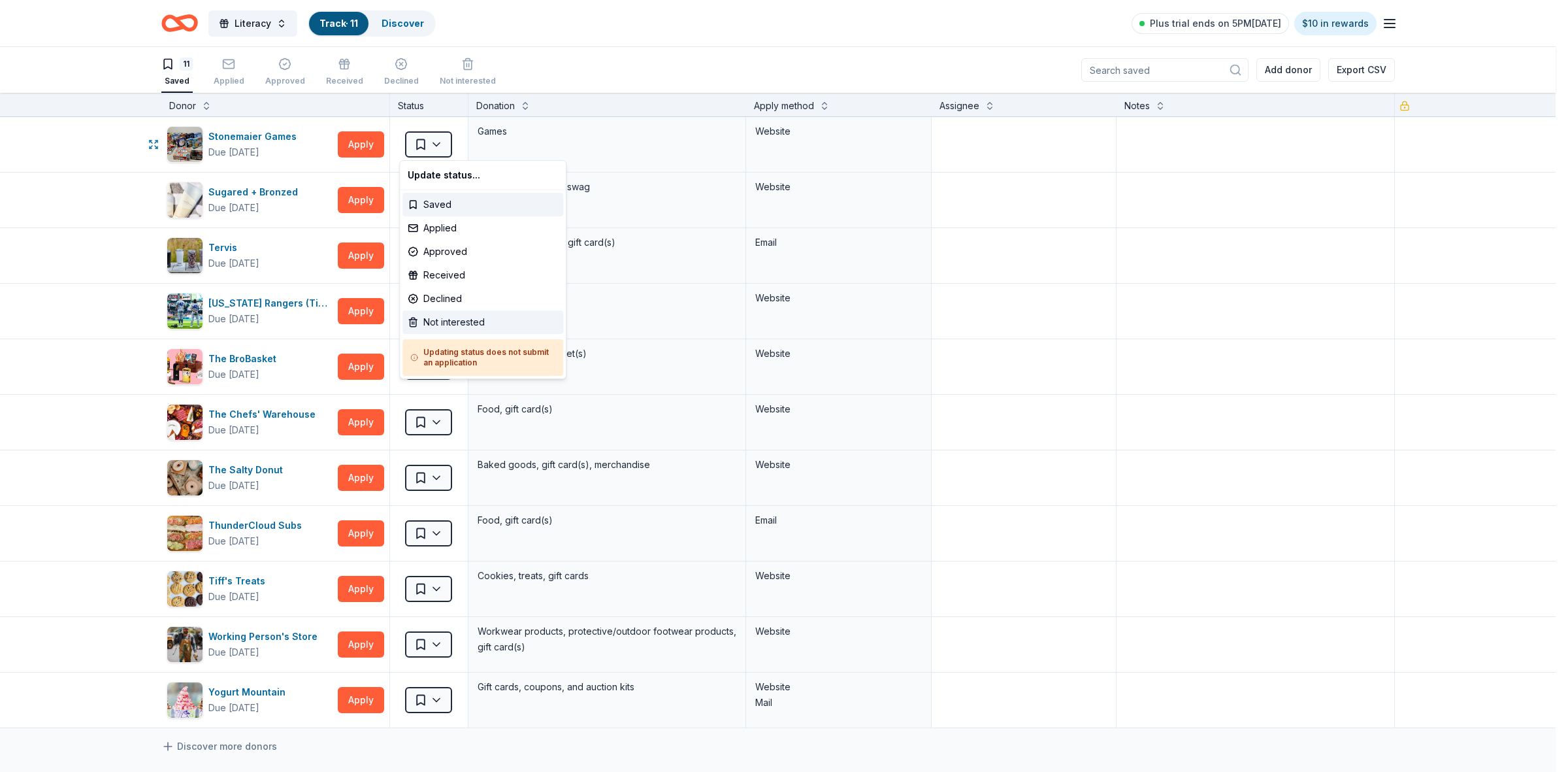
click at [458, 321] on div "Not interested" at bounding box center [482, 322] width 161 height 24
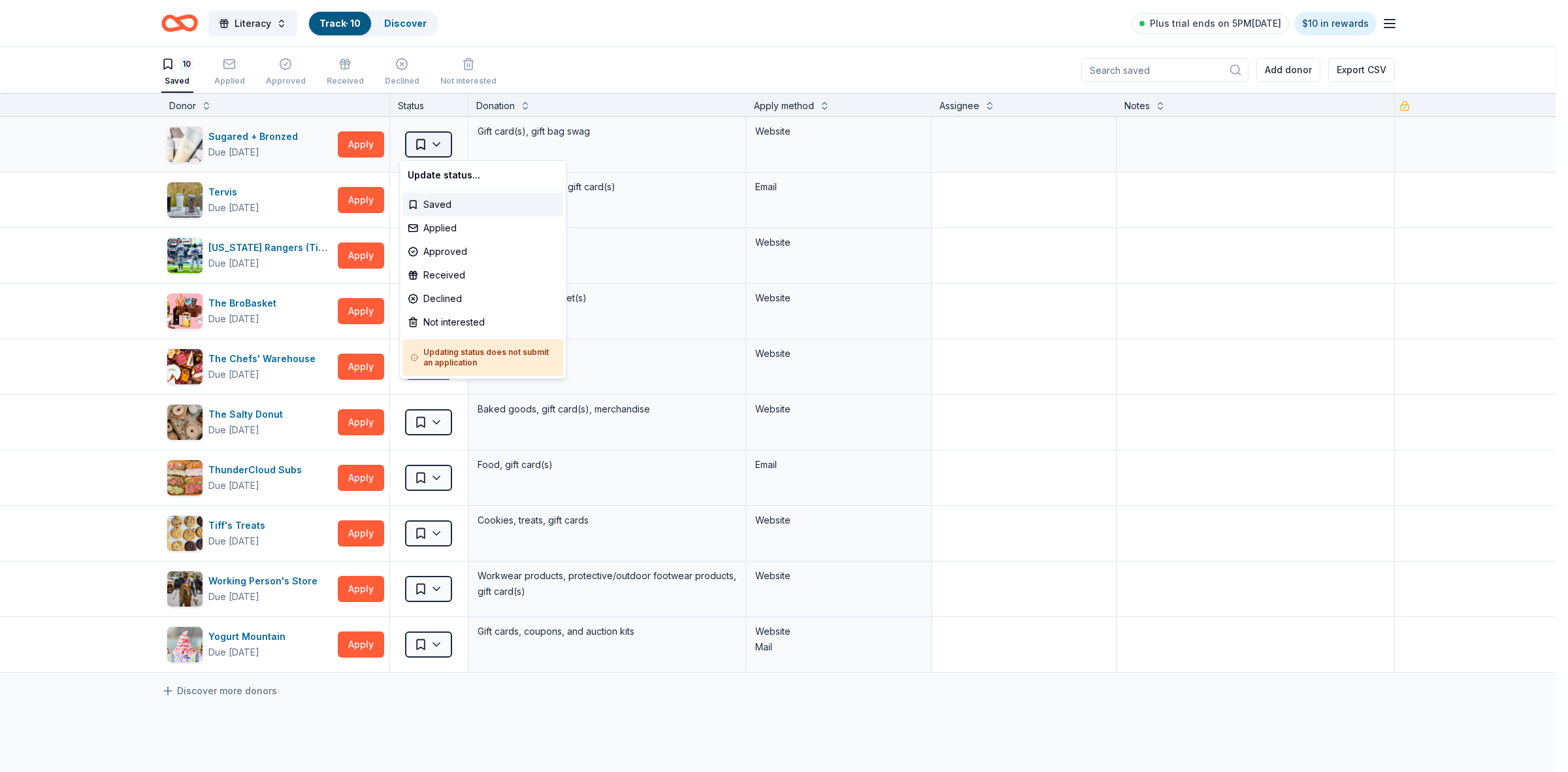
click at [432, 145] on html "Literacy Track · 10 Discover Plus trial ends on 5PM, 9/20 $10 in rewards 10 Sav…" at bounding box center [784, 386] width 1568 height 772
click at [455, 319] on div "Not interested" at bounding box center [482, 322] width 161 height 24
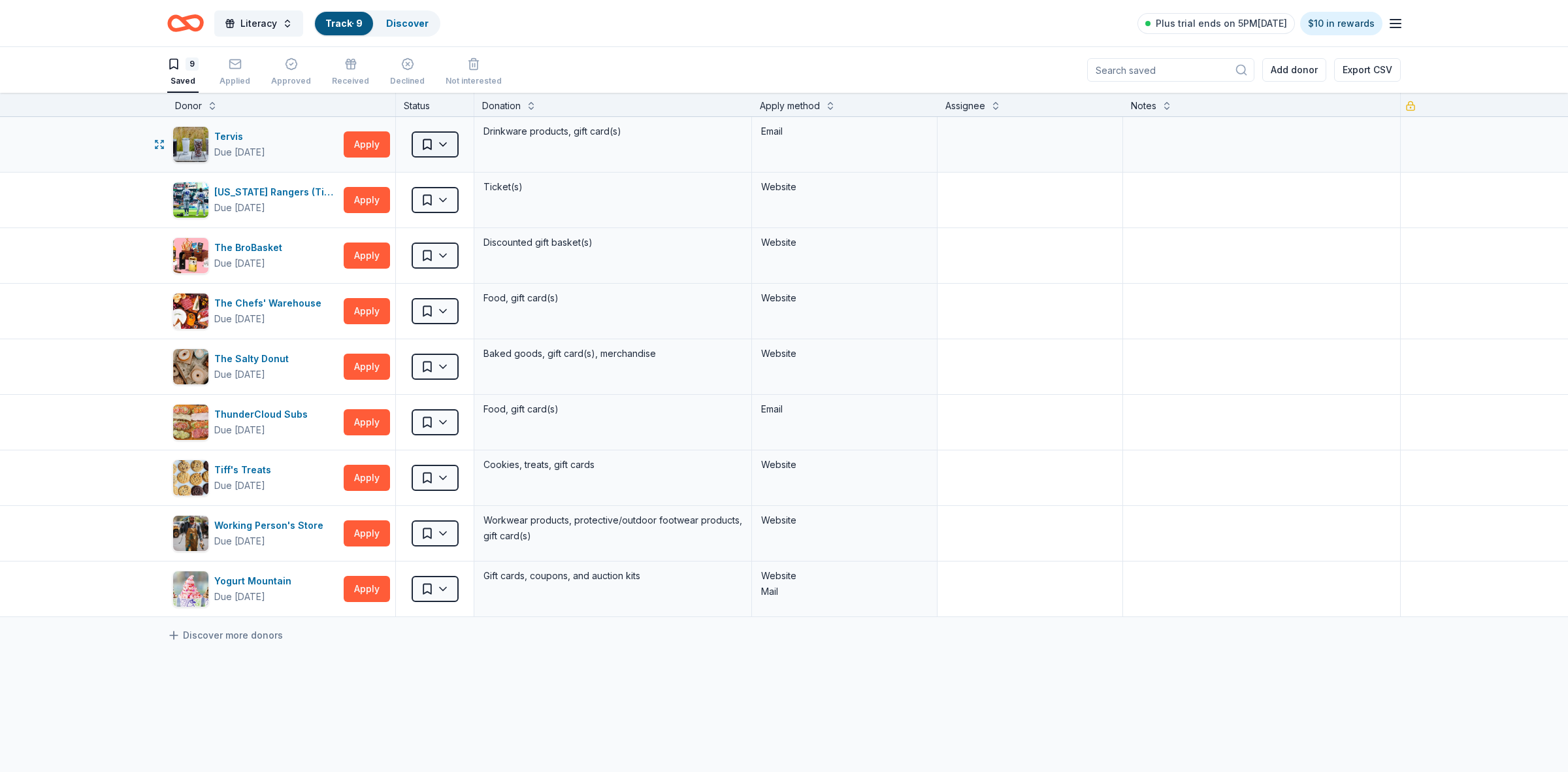
click at [430, 145] on html "Literacy Track · 9 Discover Plus trial ends on 5PM, 9/20 $10 in rewards 9 Saved…" at bounding box center [784, 386] width 1568 height 772
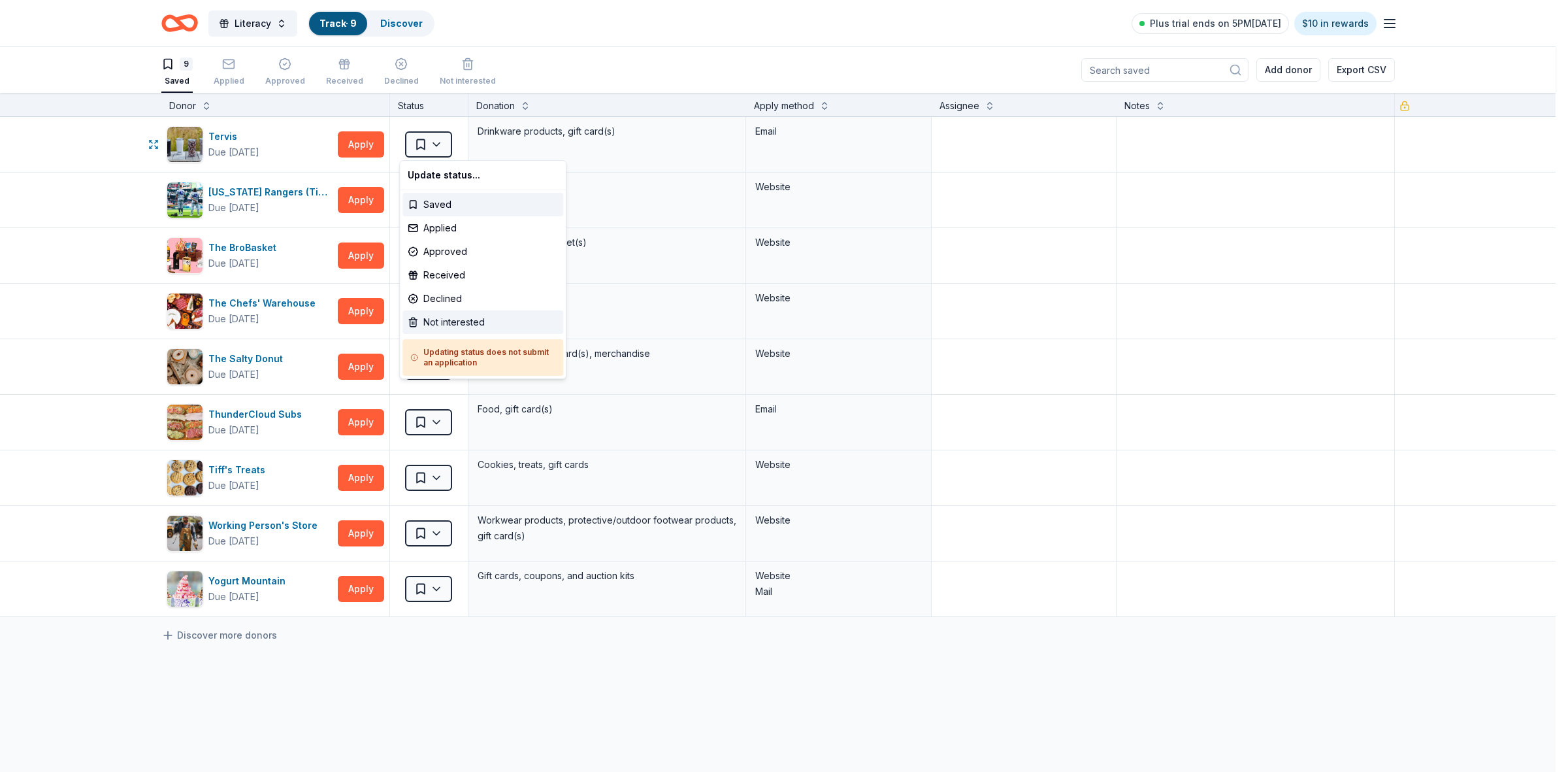
click at [435, 323] on div "Not interested" at bounding box center [482, 322] width 161 height 24
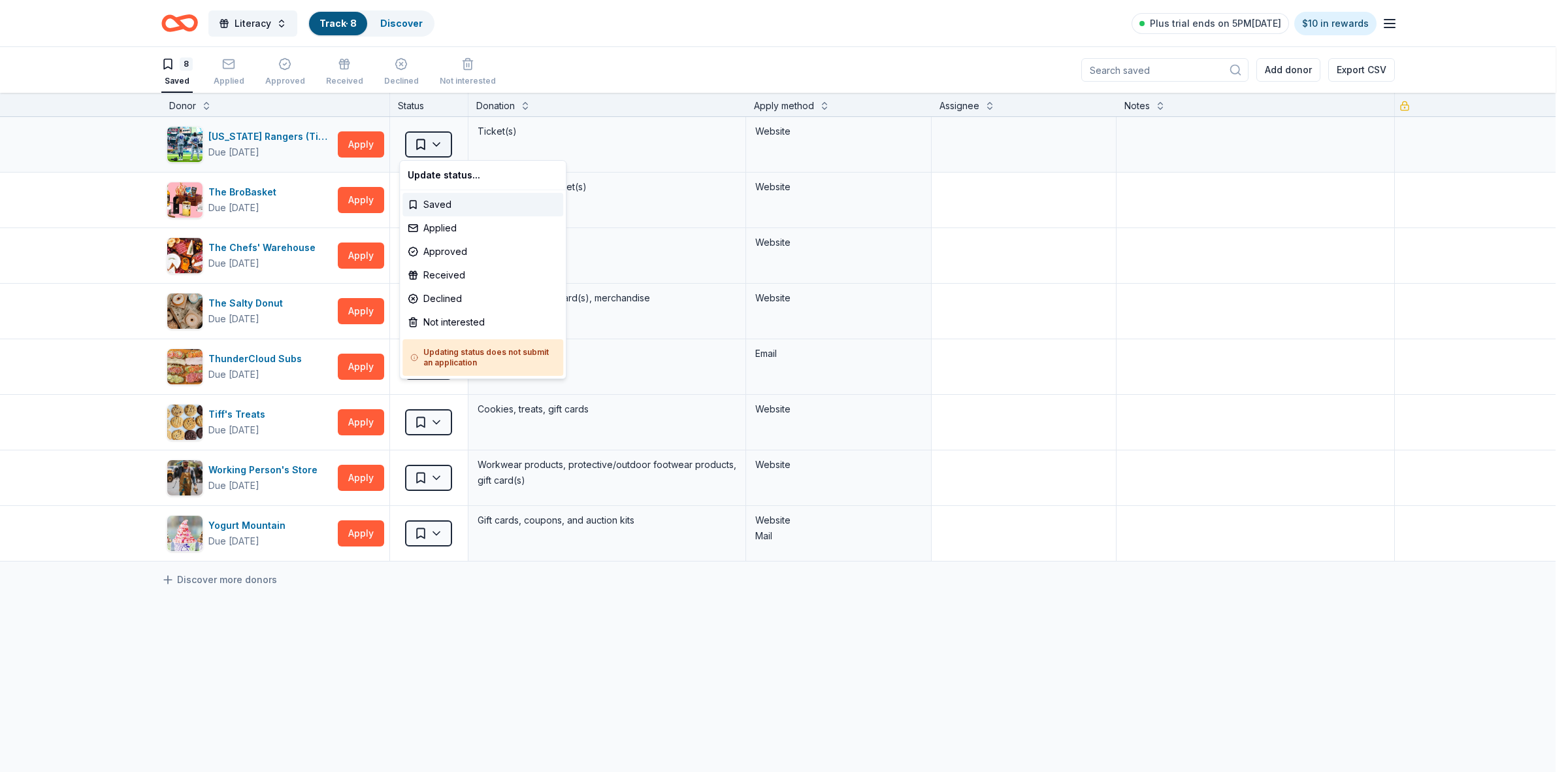
click at [428, 143] on html "Literacy Track · 8 Discover Plus trial ends on 5PM, 9/20 $10 in rewards 8 Saved…" at bounding box center [784, 386] width 1568 height 772
click at [438, 323] on div "Not interested" at bounding box center [482, 322] width 161 height 24
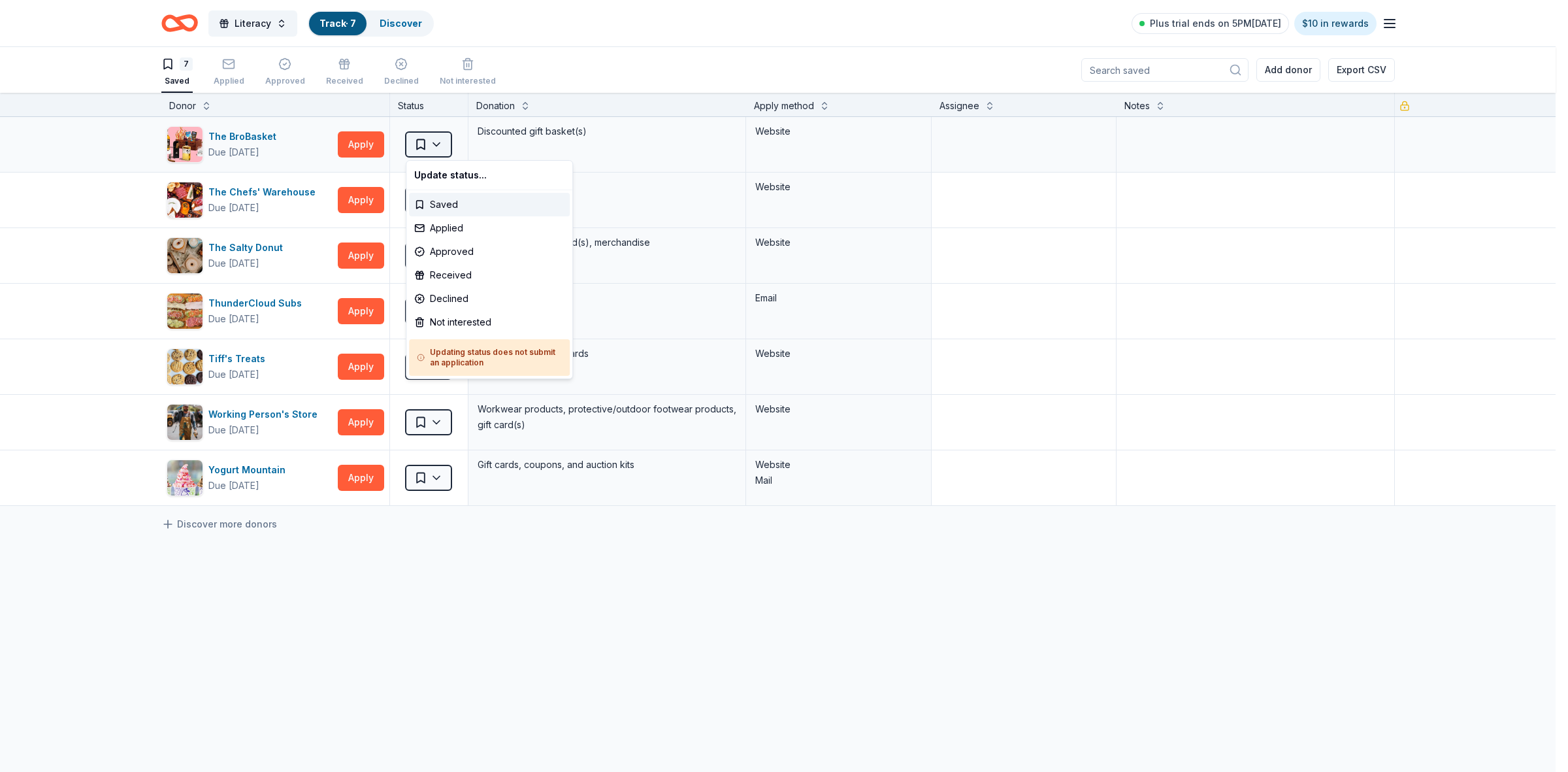
click at [431, 145] on html "Literacy Track · 7 Discover Plus trial ends on 5PM, 9/20 $10 in rewards 7 Saved…" at bounding box center [784, 386] width 1568 height 772
click at [444, 324] on div "Not interested" at bounding box center [489, 322] width 161 height 24
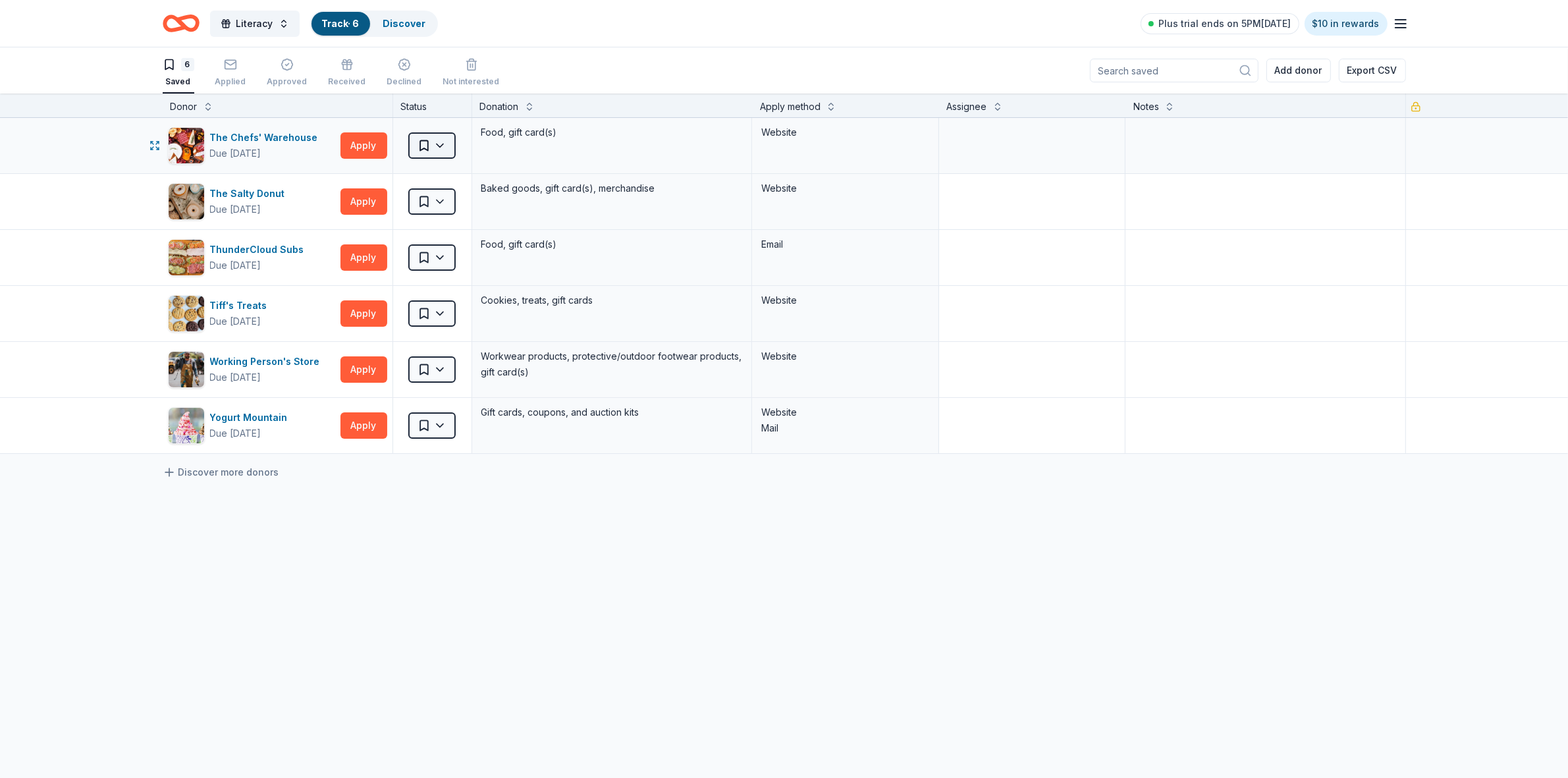
click at [441, 147] on html "Literacy Track · 6 Discover Plus trial ends on 5PM, 9/20 $10 in rewards 6 Saved…" at bounding box center [784, 389] width 1568 height 778
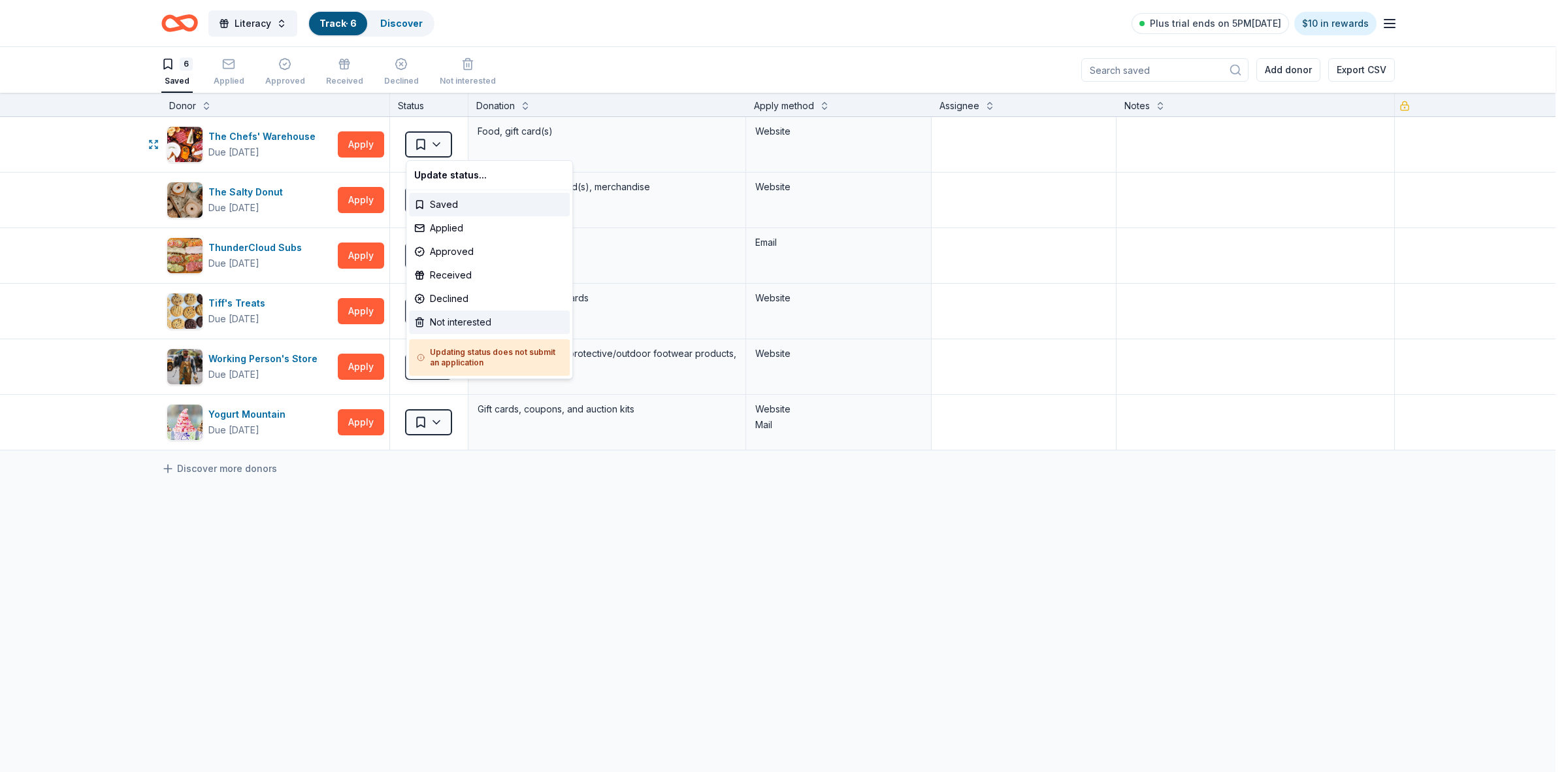
click at [442, 321] on div "Not interested" at bounding box center [489, 322] width 161 height 24
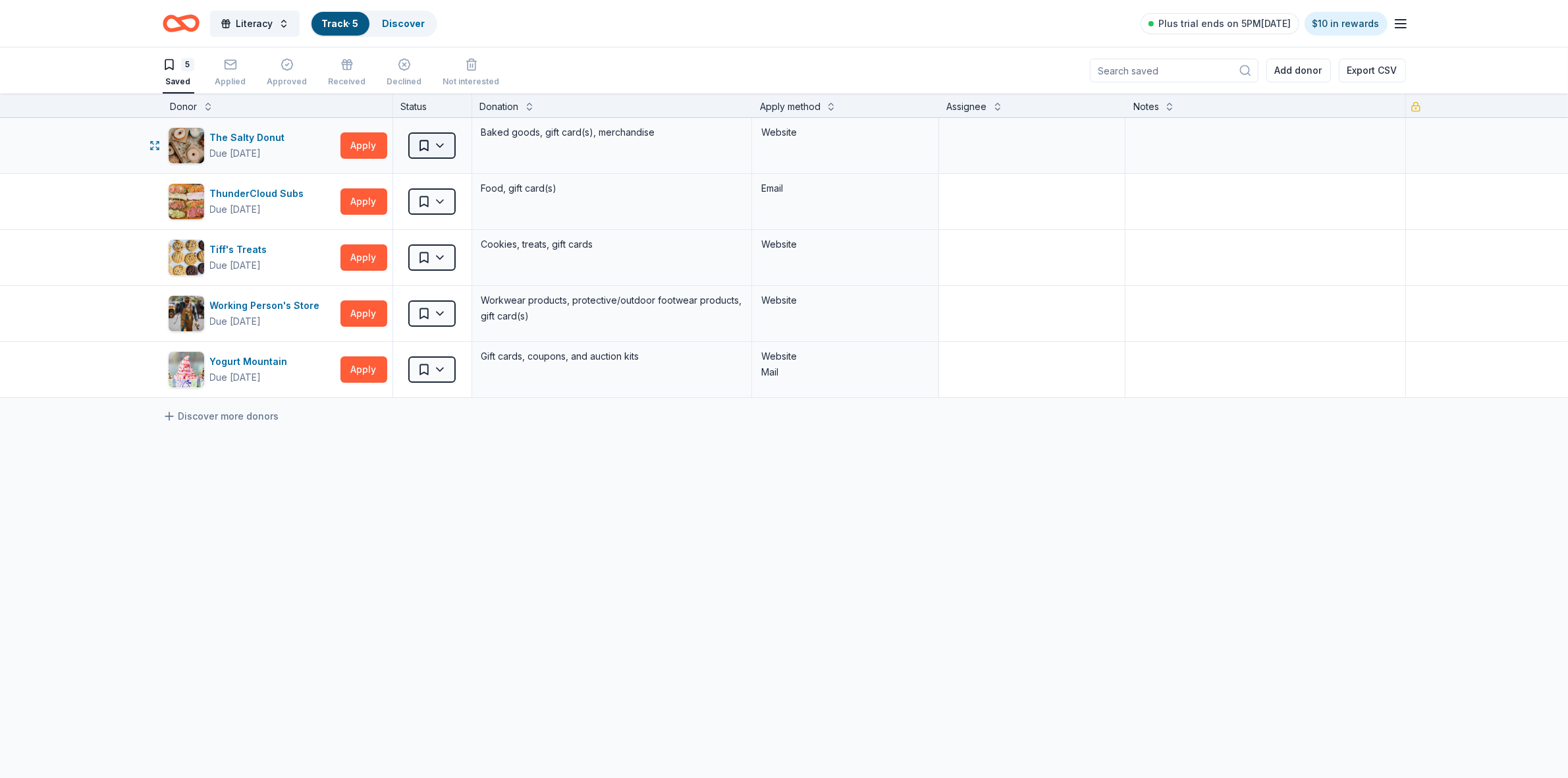
click at [440, 147] on html "Literacy Track · 5 Discover Plus trial ends on 5PM, 9/20 $10 in rewards 5 Saved…" at bounding box center [784, 389] width 1568 height 778
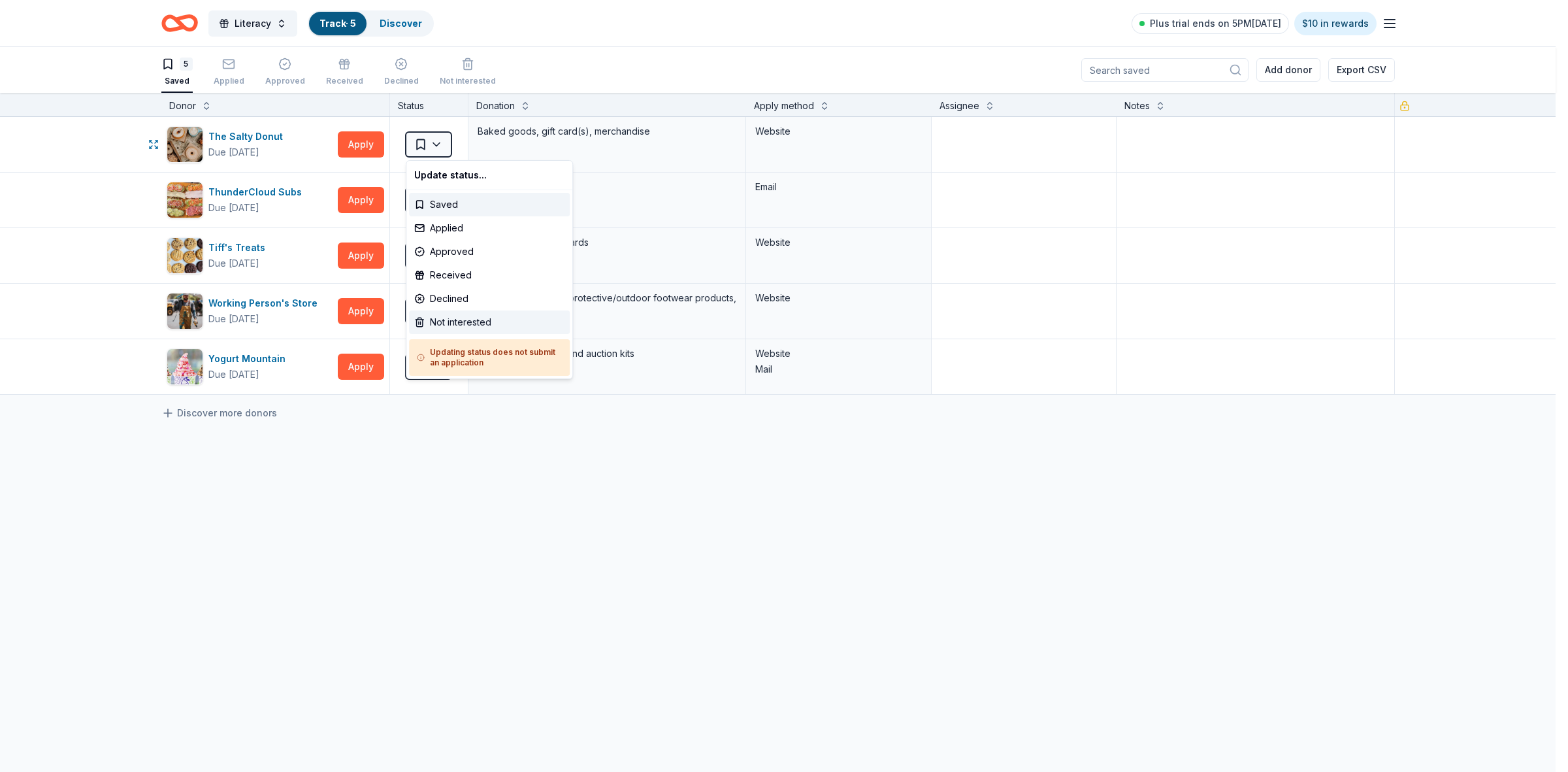
click at [444, 322] on div "Not interested" at bounding box center [489, 322] width 161 height 24
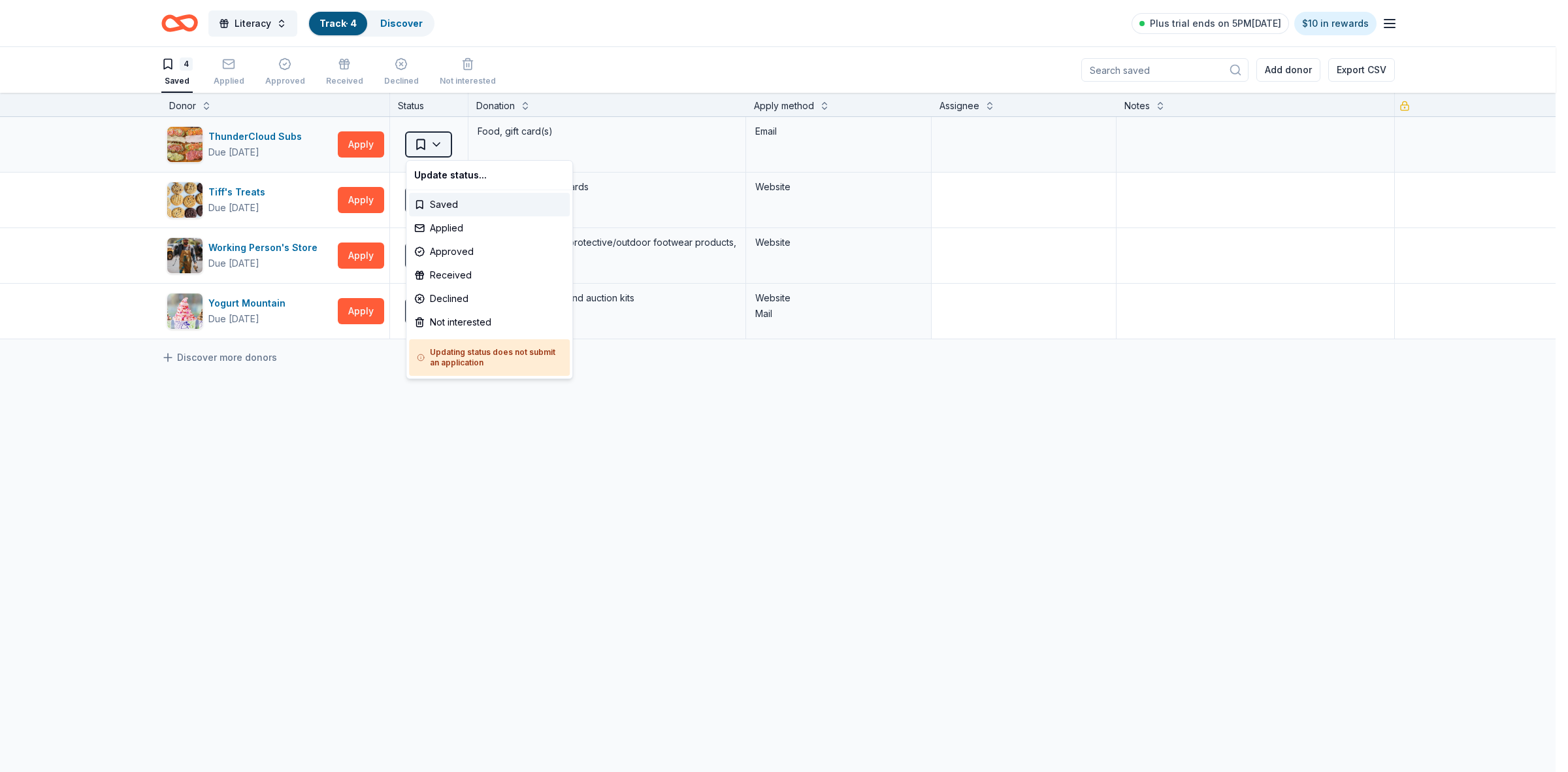
click at [433, 143] on html "Literacy Track · 4 Discover Plus trial ends on 5PM, 9/20 $10 in rewards 4 Saved…" at bounding box center [784, 386] width 1568 height 772
click at [449, 326] on div "Not interested" at bounding box center [489, 322] width 161 height 24
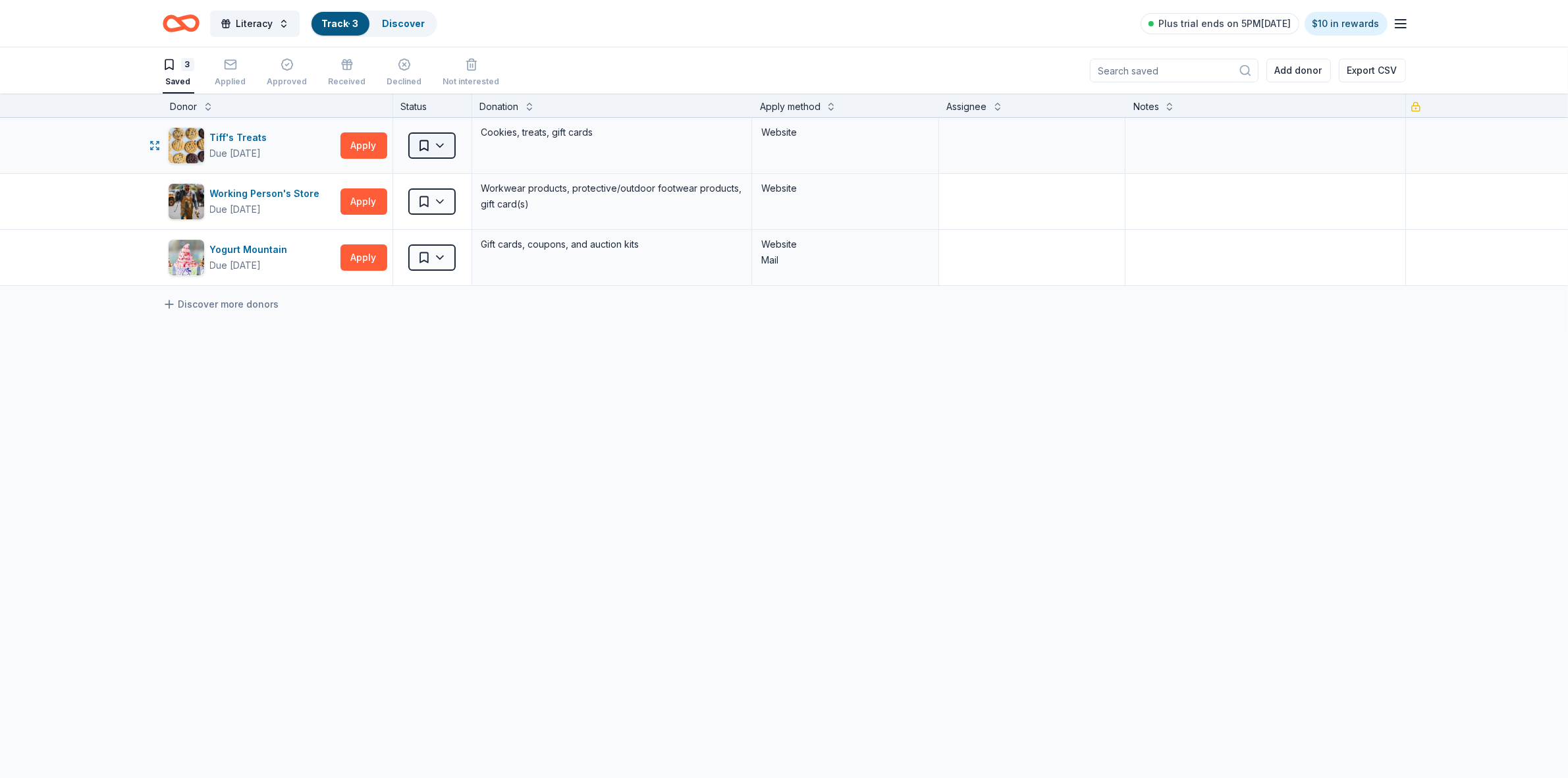
click at [437, 149] on html "Literacy Track · 3 Discover Plus trial ends on 5PM, 9/20 $10 in rewards 3 Saved…" at bounding box center [784, 389] width 1568 height 778
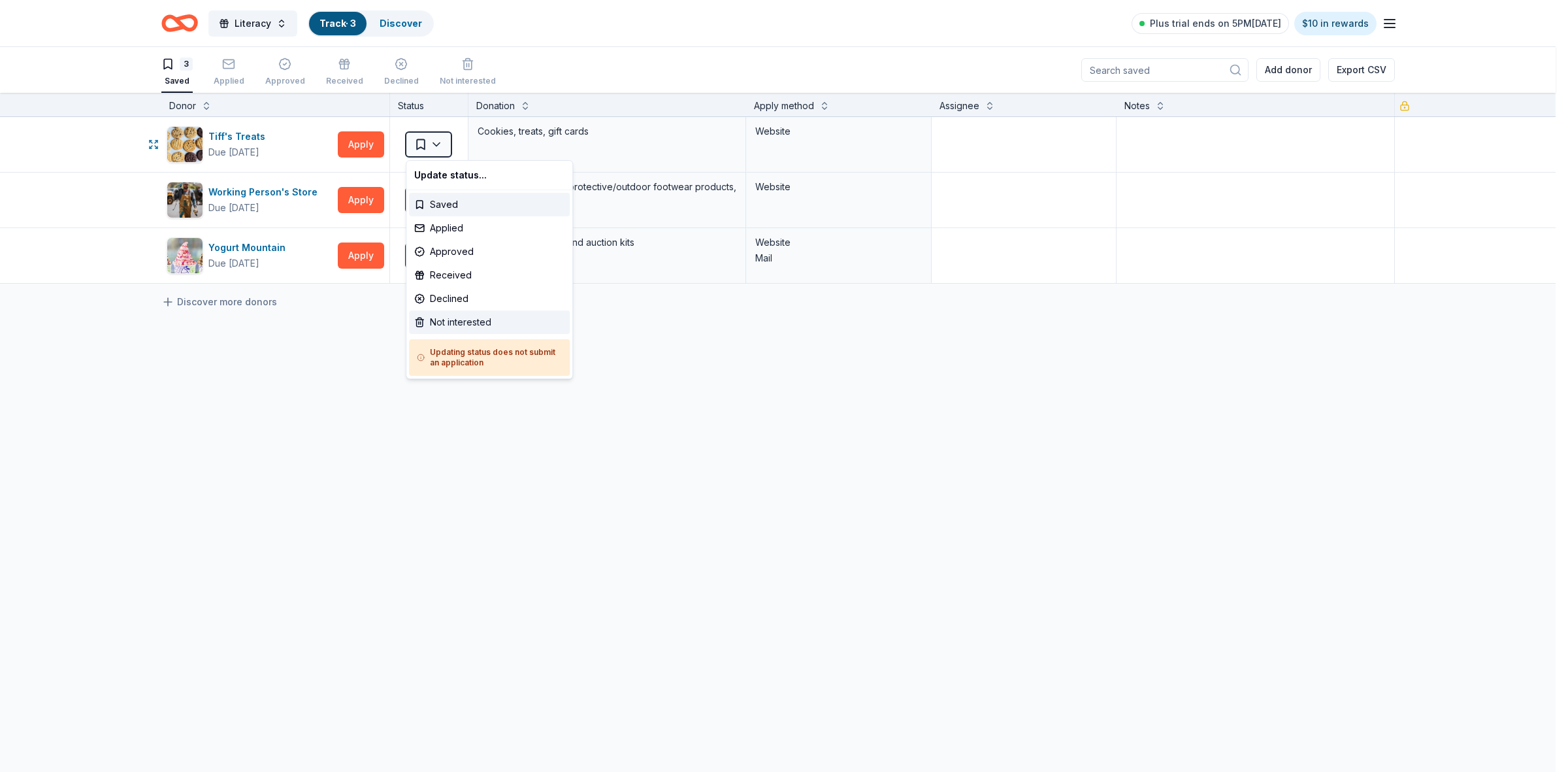
click at [445, 329] on div "Not interested" at bounding box center [489, 322] width 161 height 24
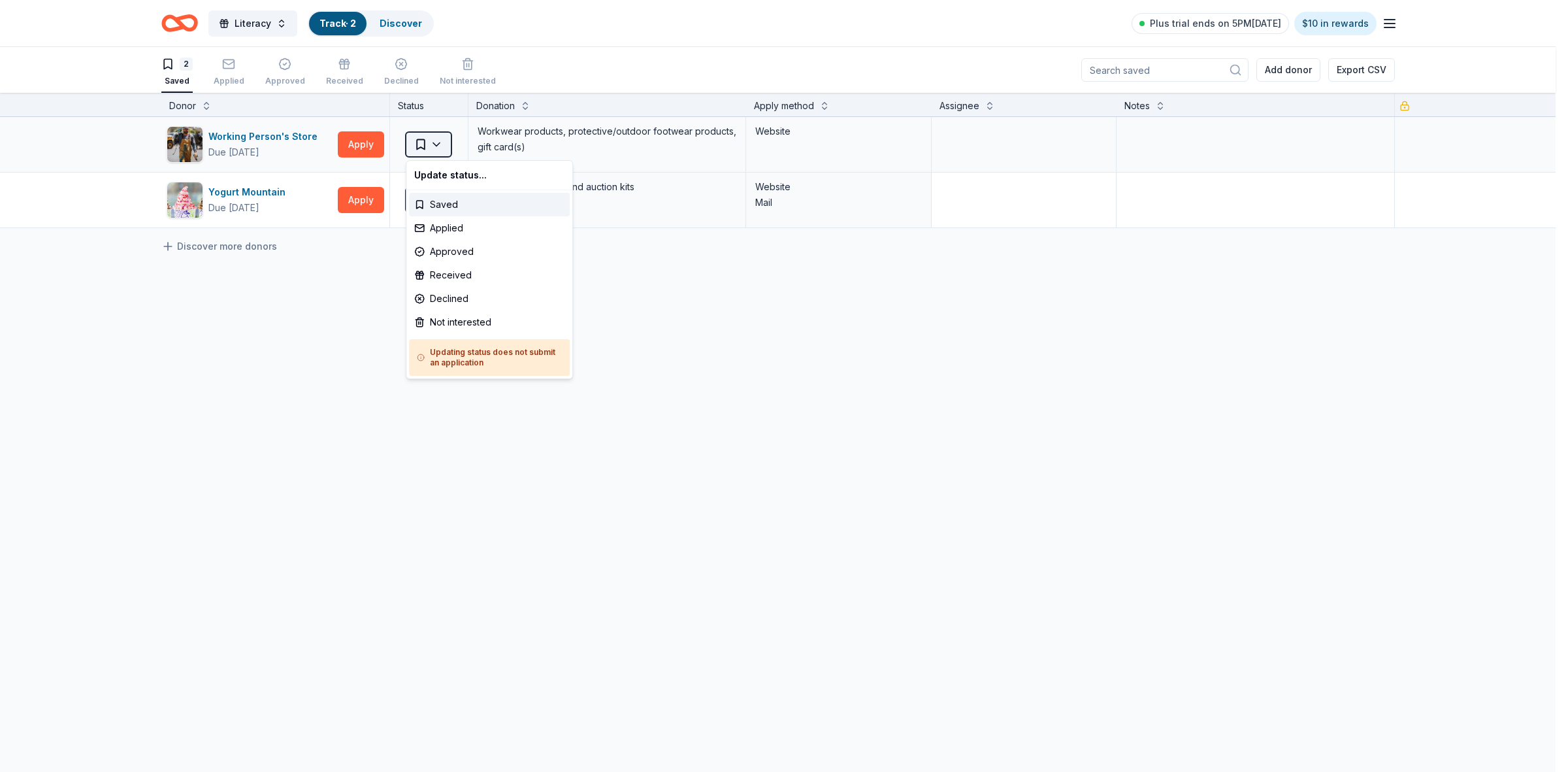
click at [436, 144] on html "Literacy Track · 2 Discover Plus trial ends on 5PM, 9/20 $10 in rewards 2 Saved…" at bounding box center [784, 386] width 1568 height 772
click at [452, 321] on div "Not interested" at bounding box center [489, 322] width 161 height 24
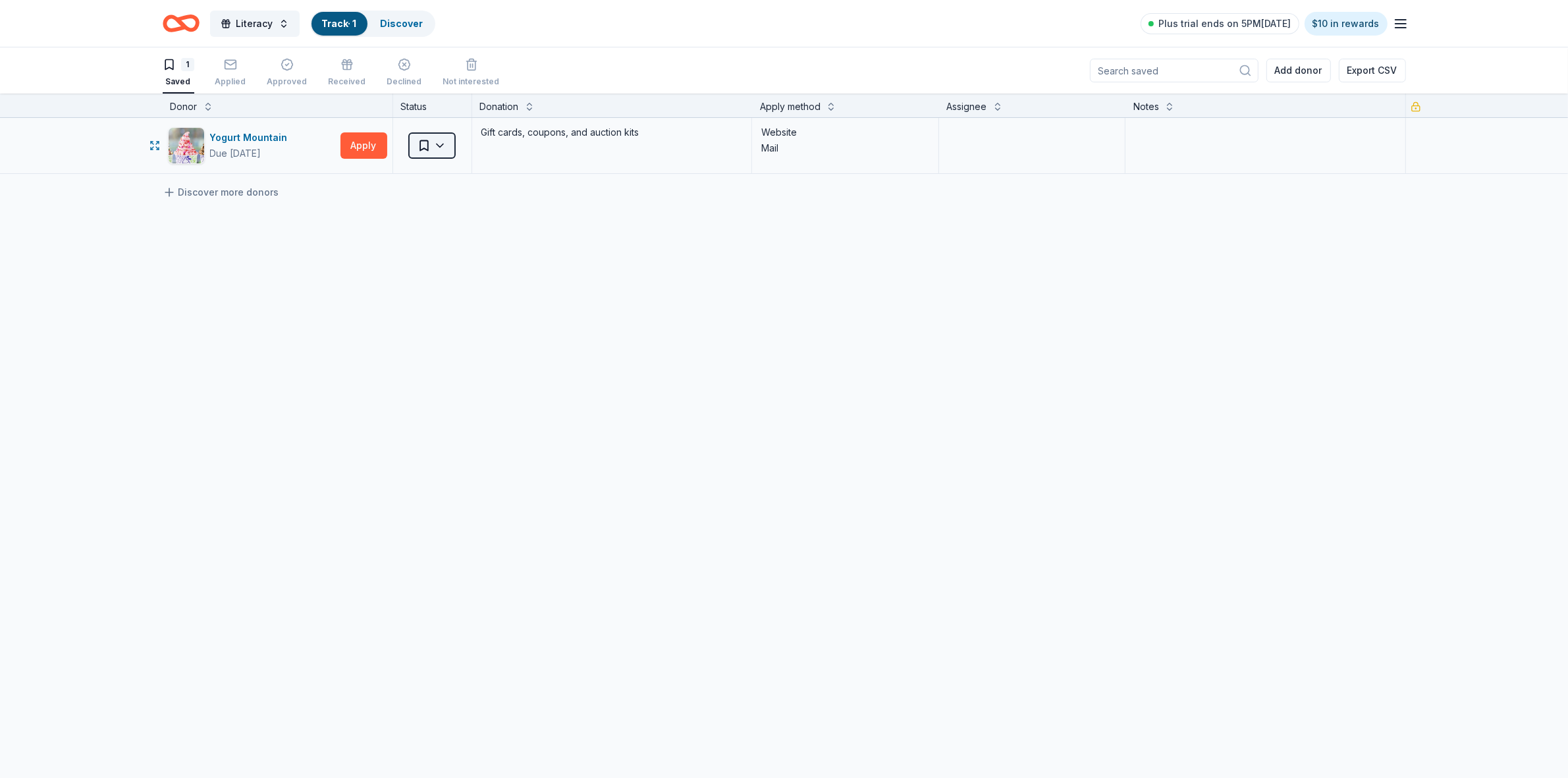
click at [440, 147] on html "Literacy Track · 1 Discover Plus trial ends on 5PM, 9/20 $10 in rewards 1 Saved…" at bounding box center [784, 389] width 1568 height 778
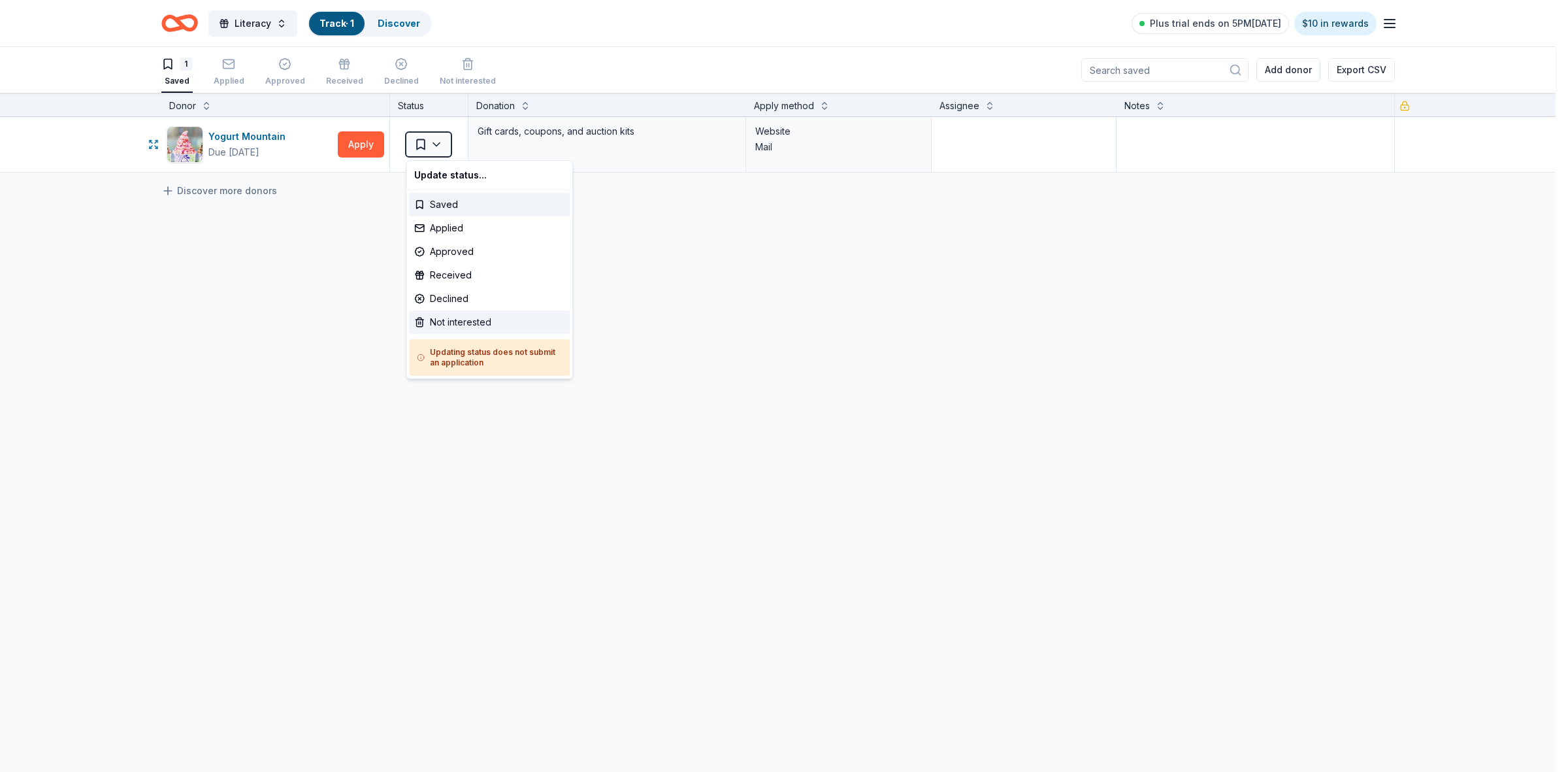
click at [450, 321] on div "Not interested" at bounding box center [489, 322] width 161 height 24
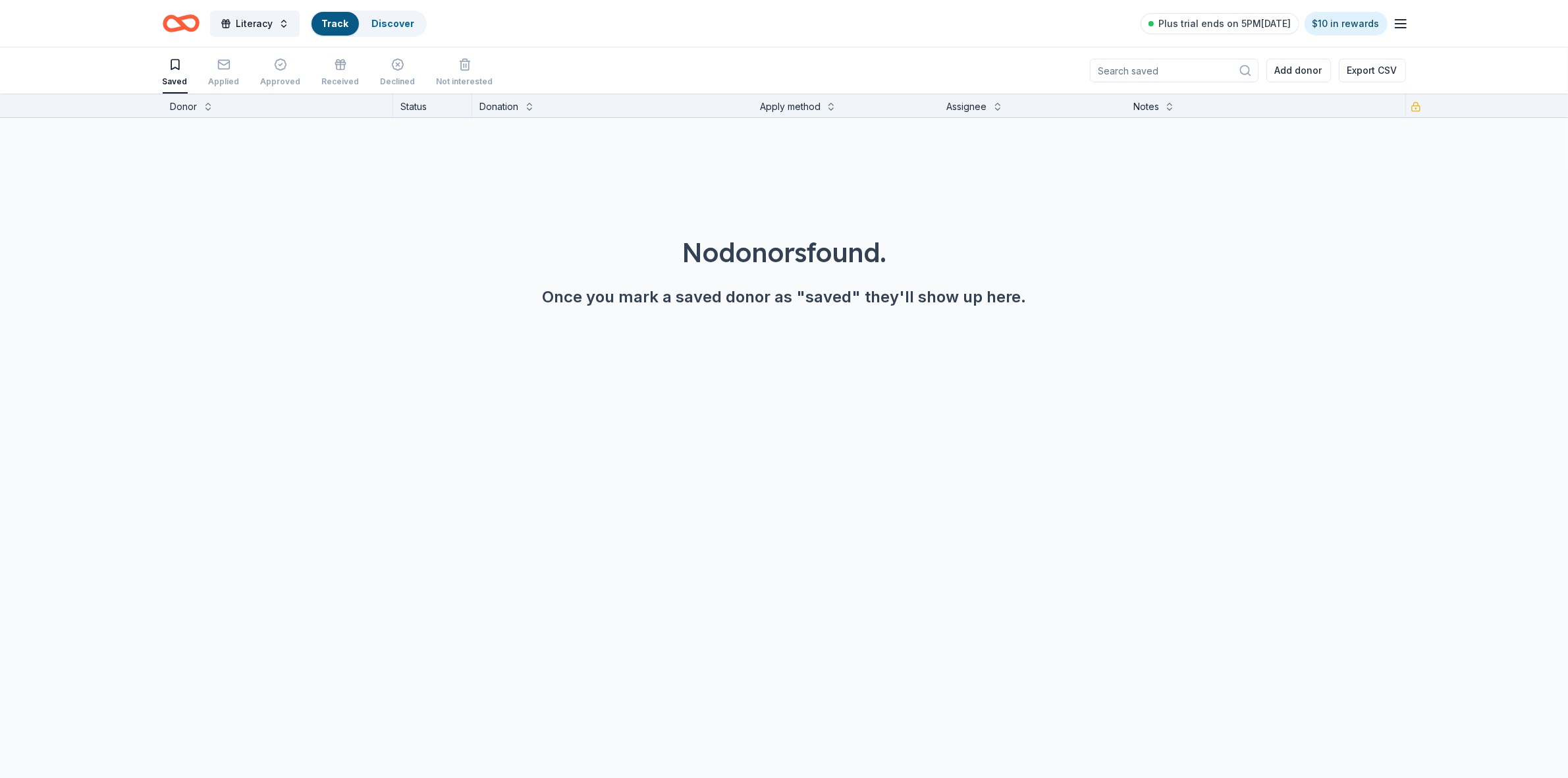
click at [168, 24] on icon "Home" at bounding box center [181, 23] width 37 height 31
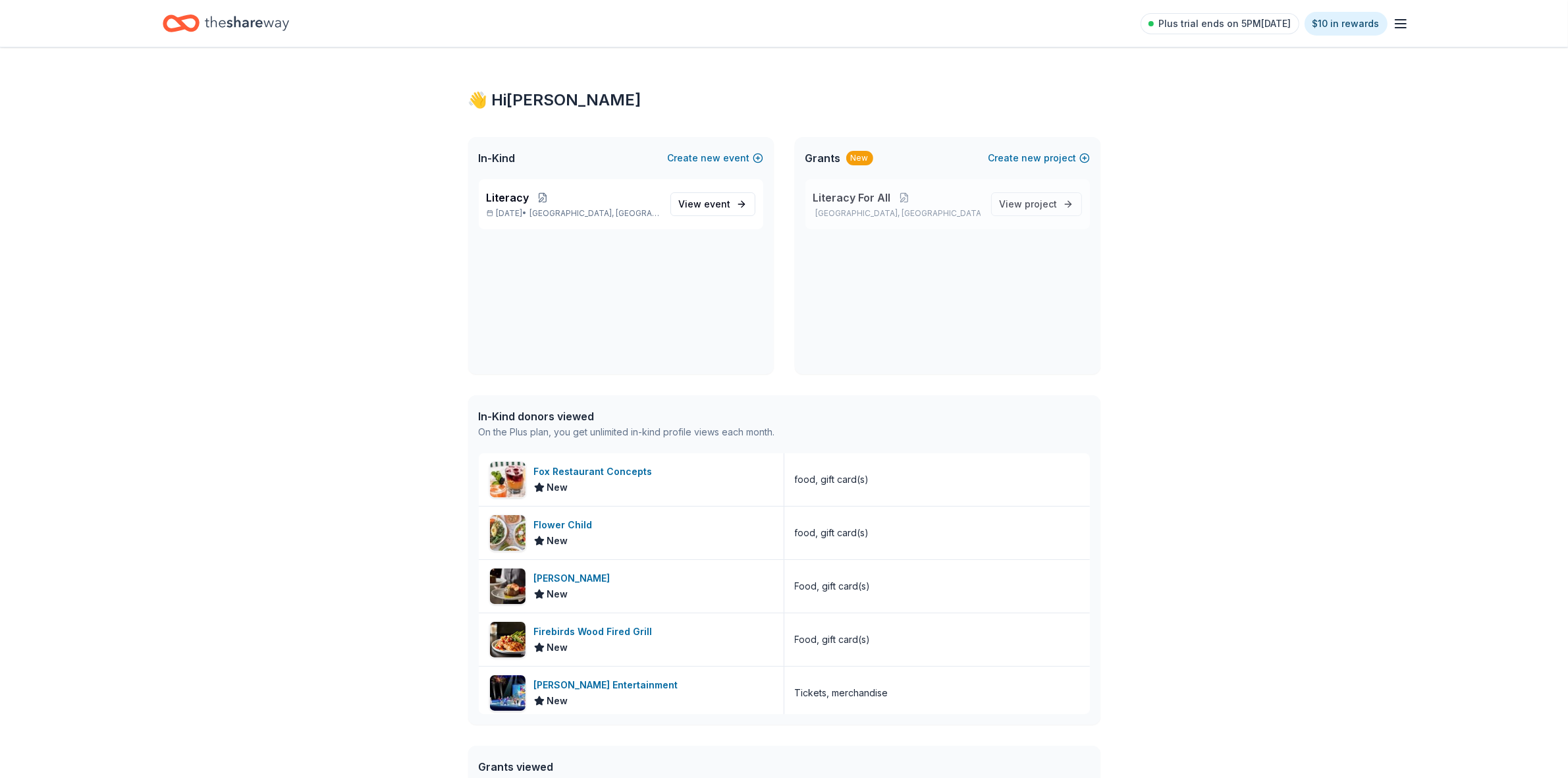
click at [880, 200] on span "Literacy For All" at bounding box center [852, 197] width 78 height 15
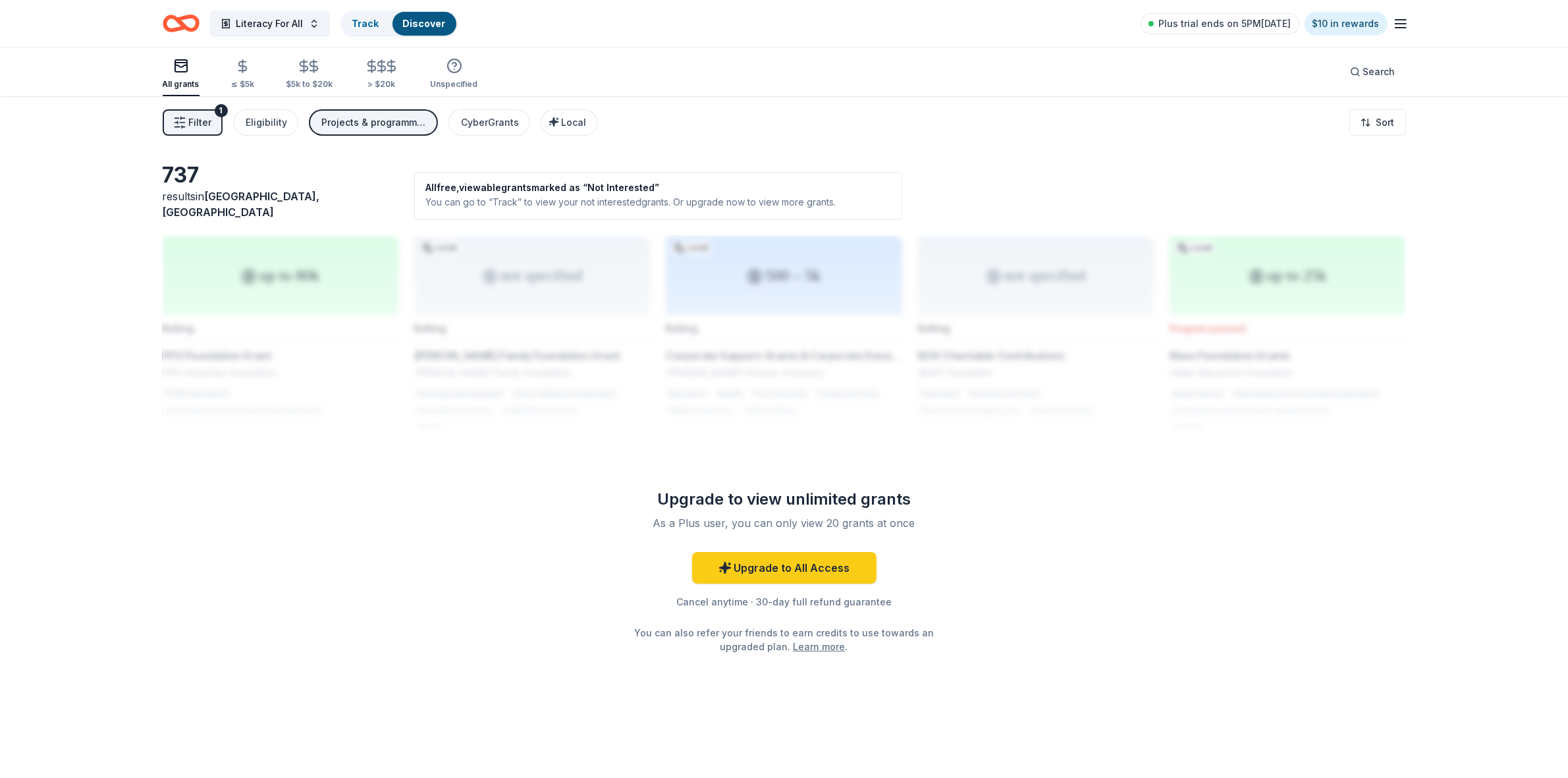
click at [208, 119] on span "Filter" at bounding box center [200, 123] width 23 height 15
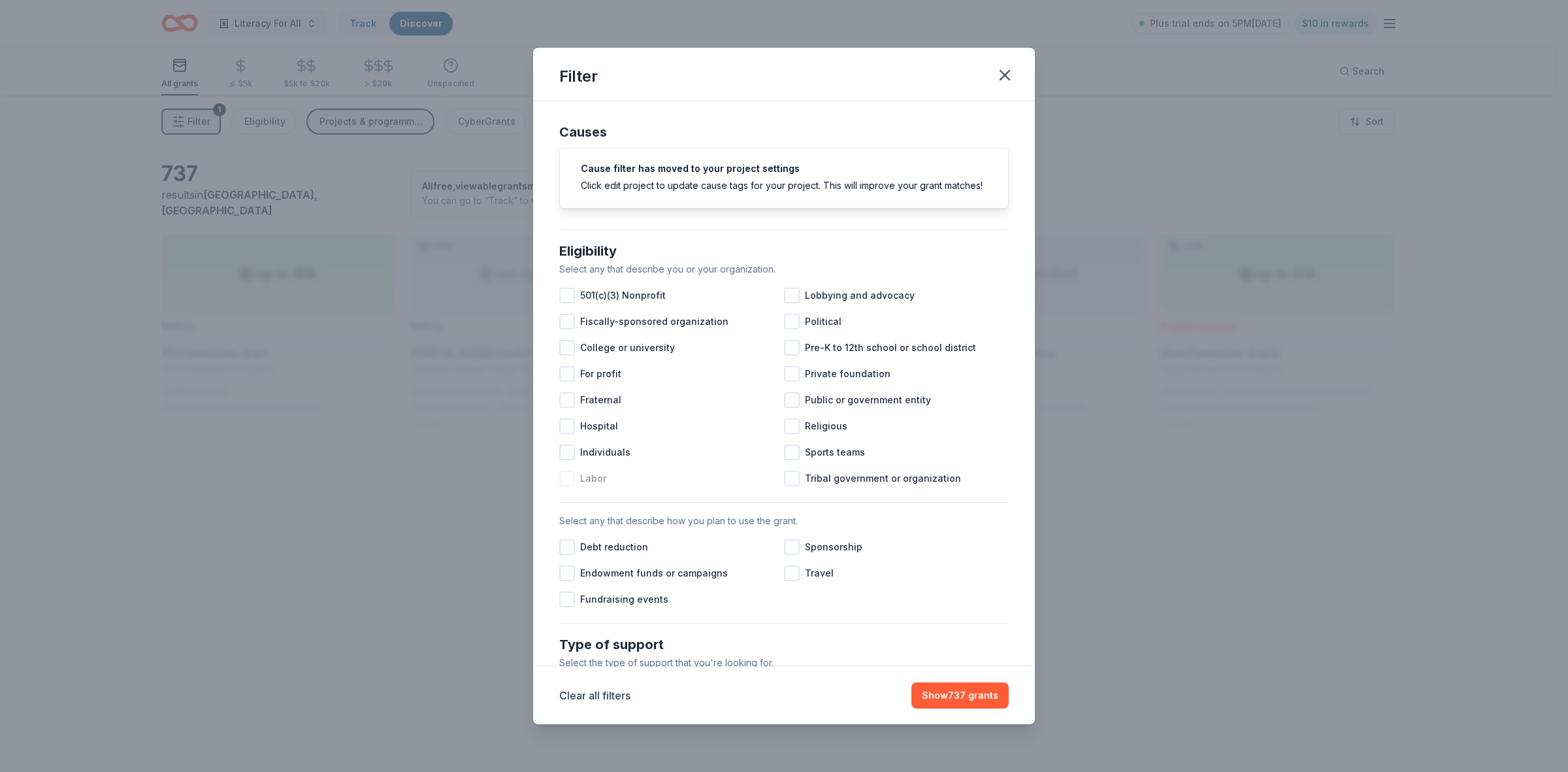
click at [565, 486] on div at bounding box center [567, 478] width 15 height 15
click at [933, 694] on button "Show 703 grants" at bounding box center [959, 695] width 98 height 26
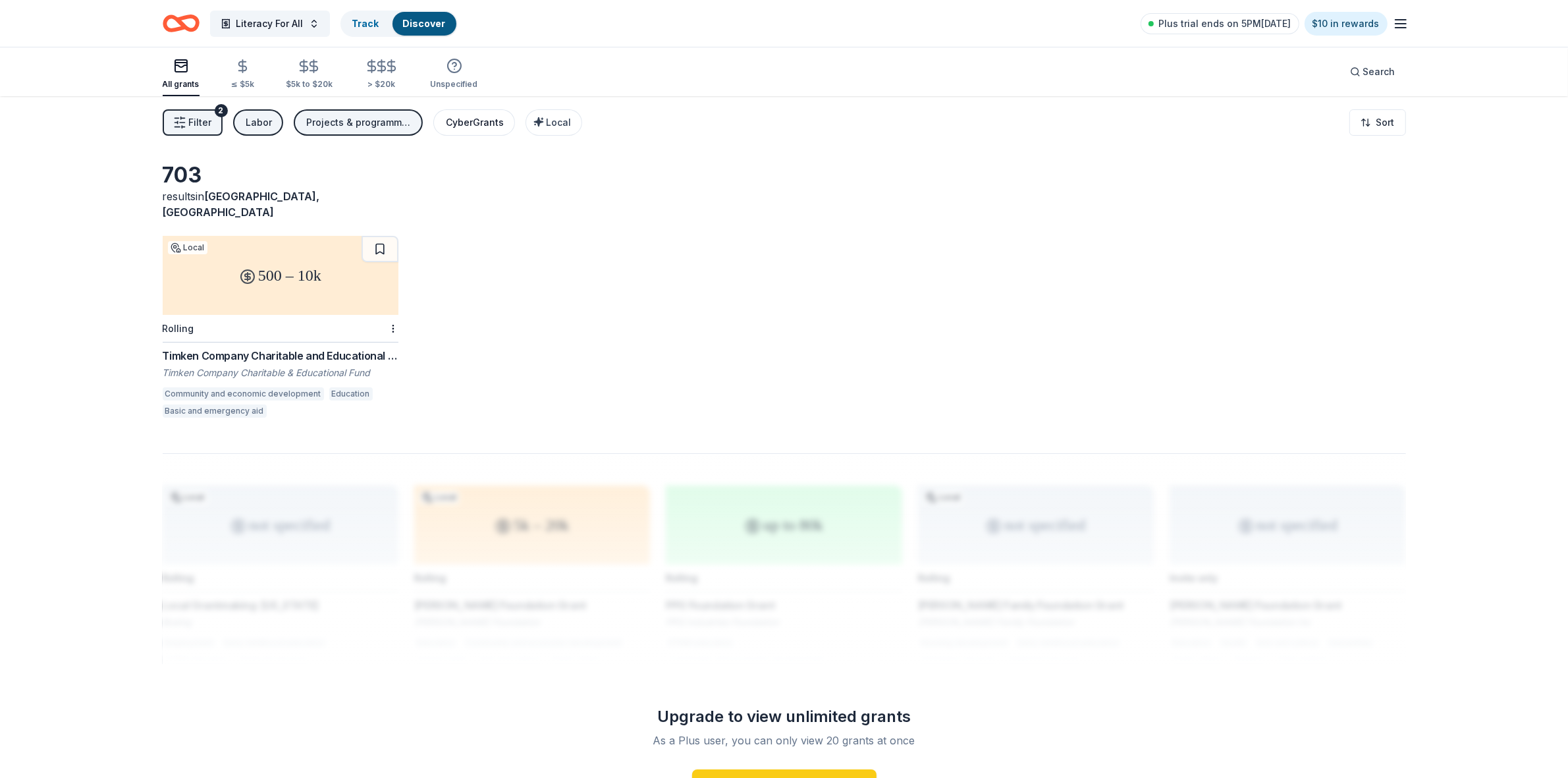
click at [452, 123] on div "CyberGrants" at bounding box center [476, 123] width 58 height 15
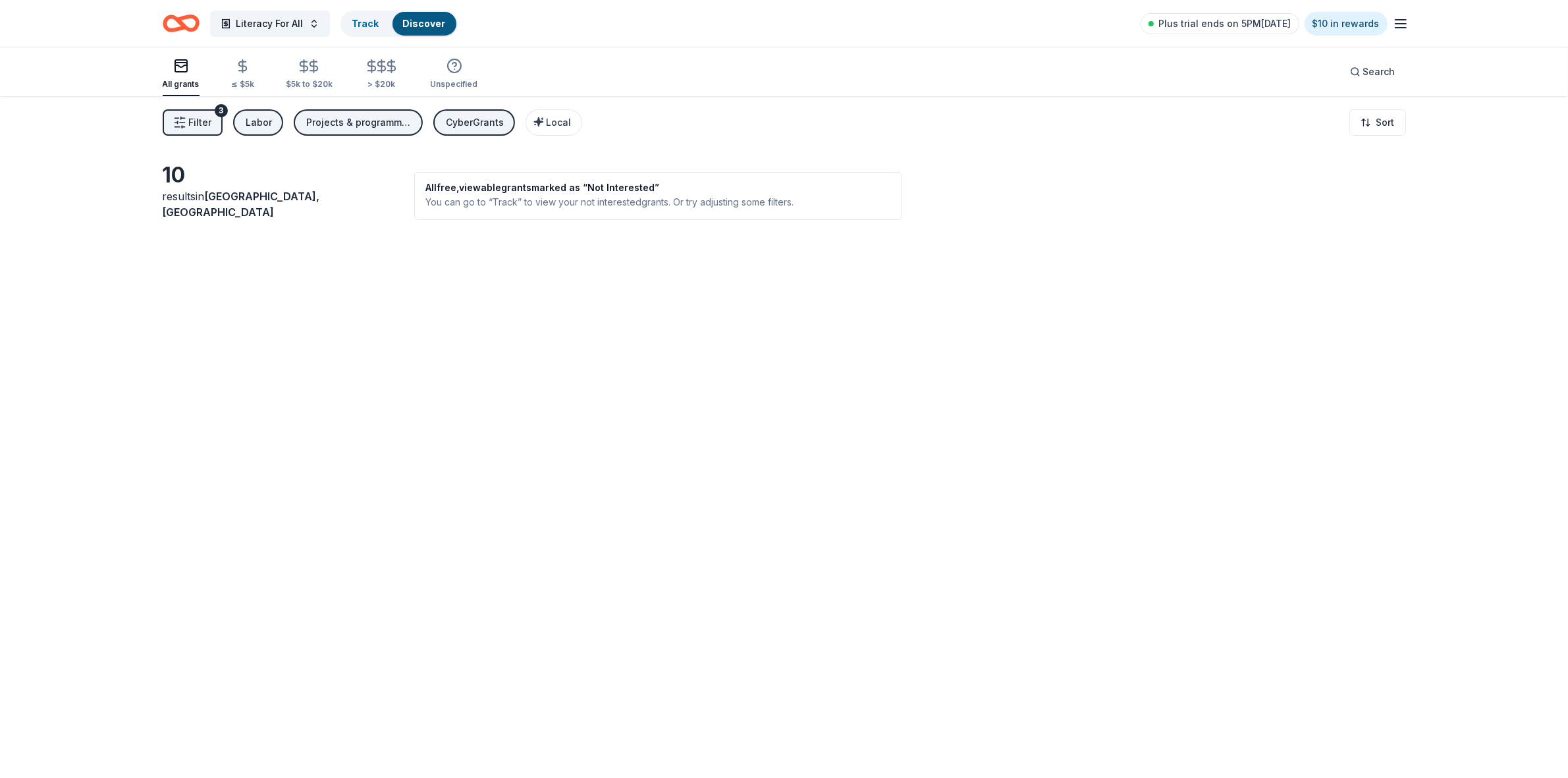
click at [170, 119] on button "Filter 3" at bounding box center [193, 123] width 60 height 27
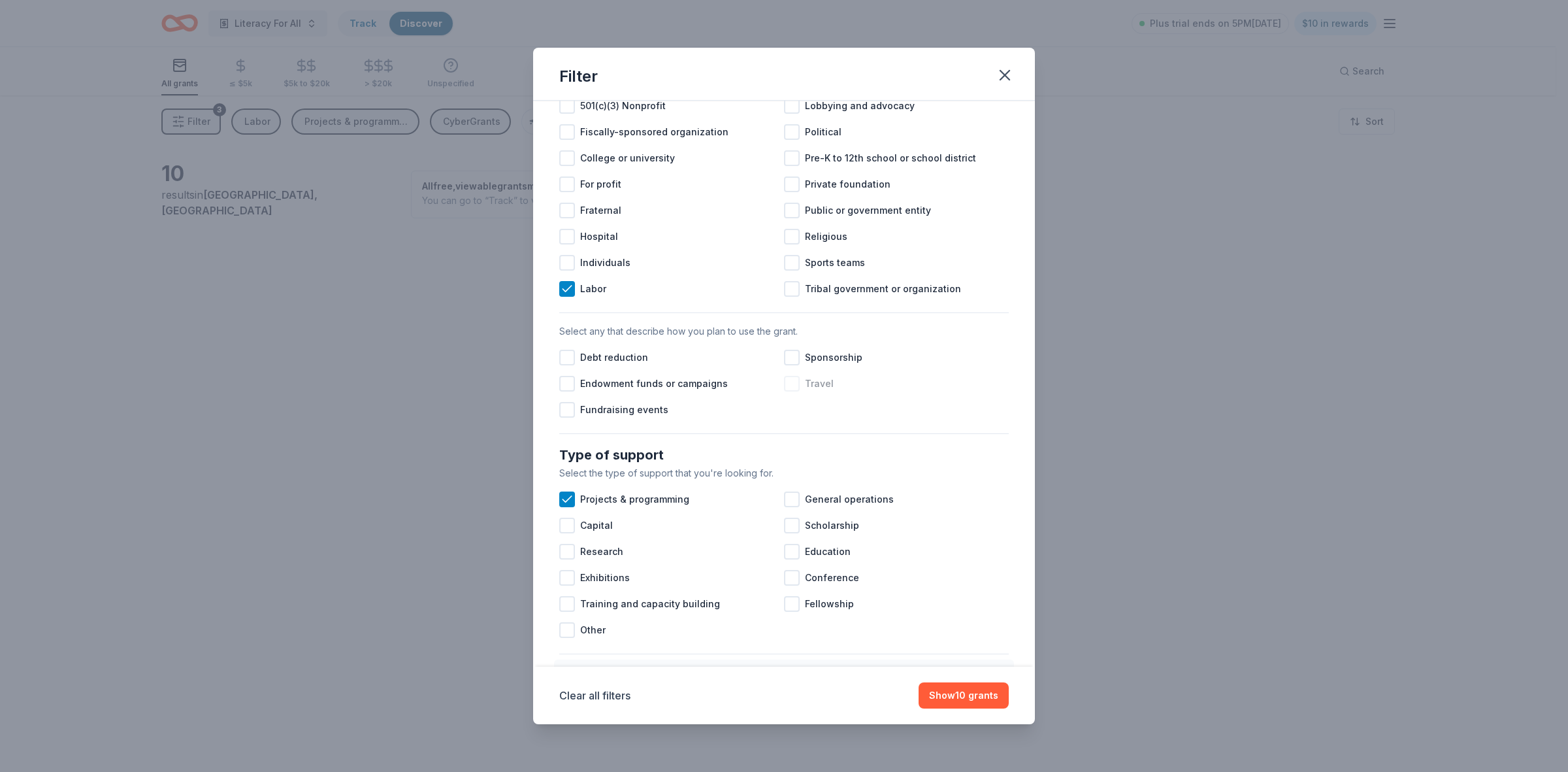
scroll to position [326, 0]
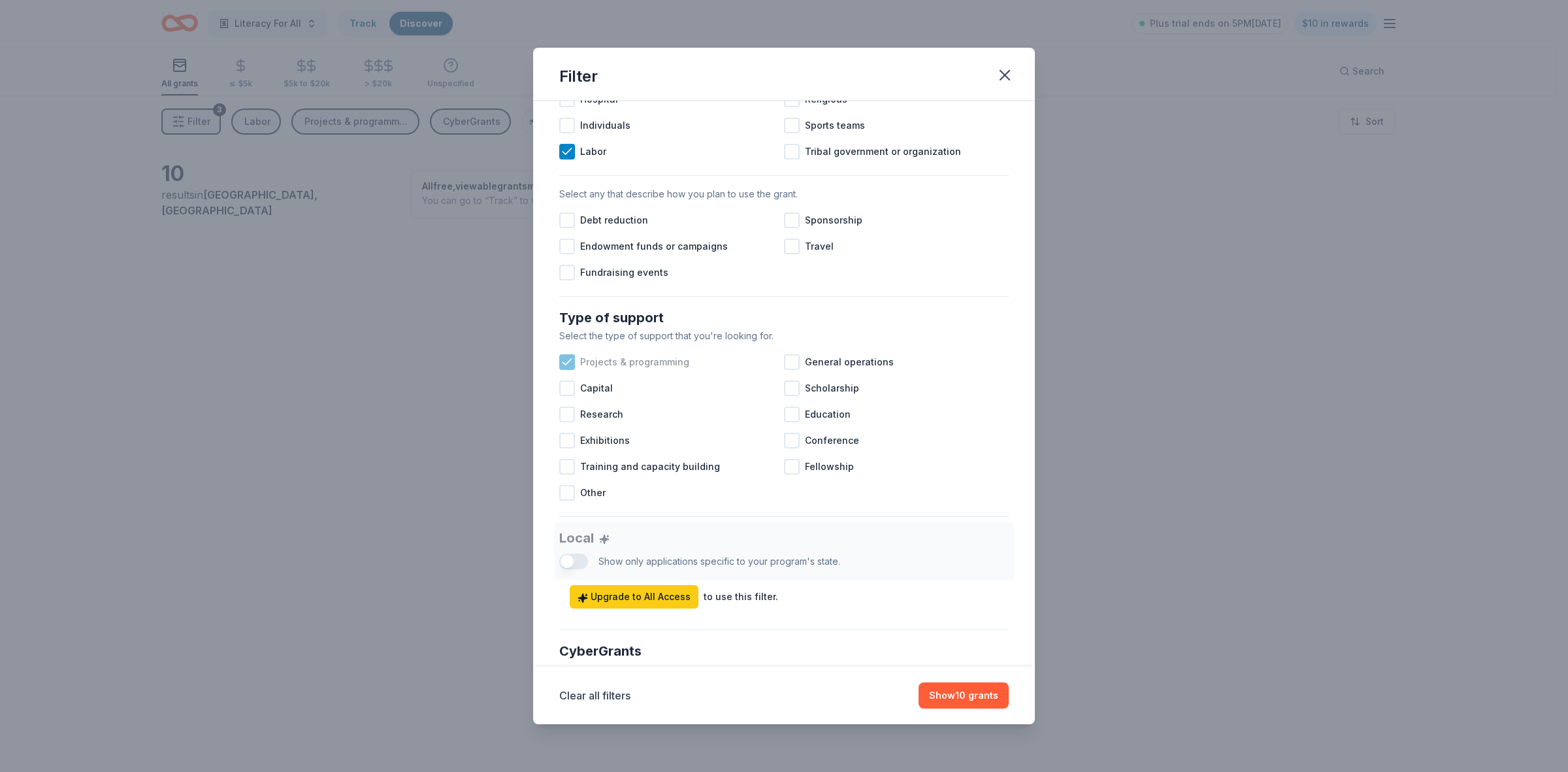
click at [569, 369] on icon at bounding box center [567, 361] width 13 height 13
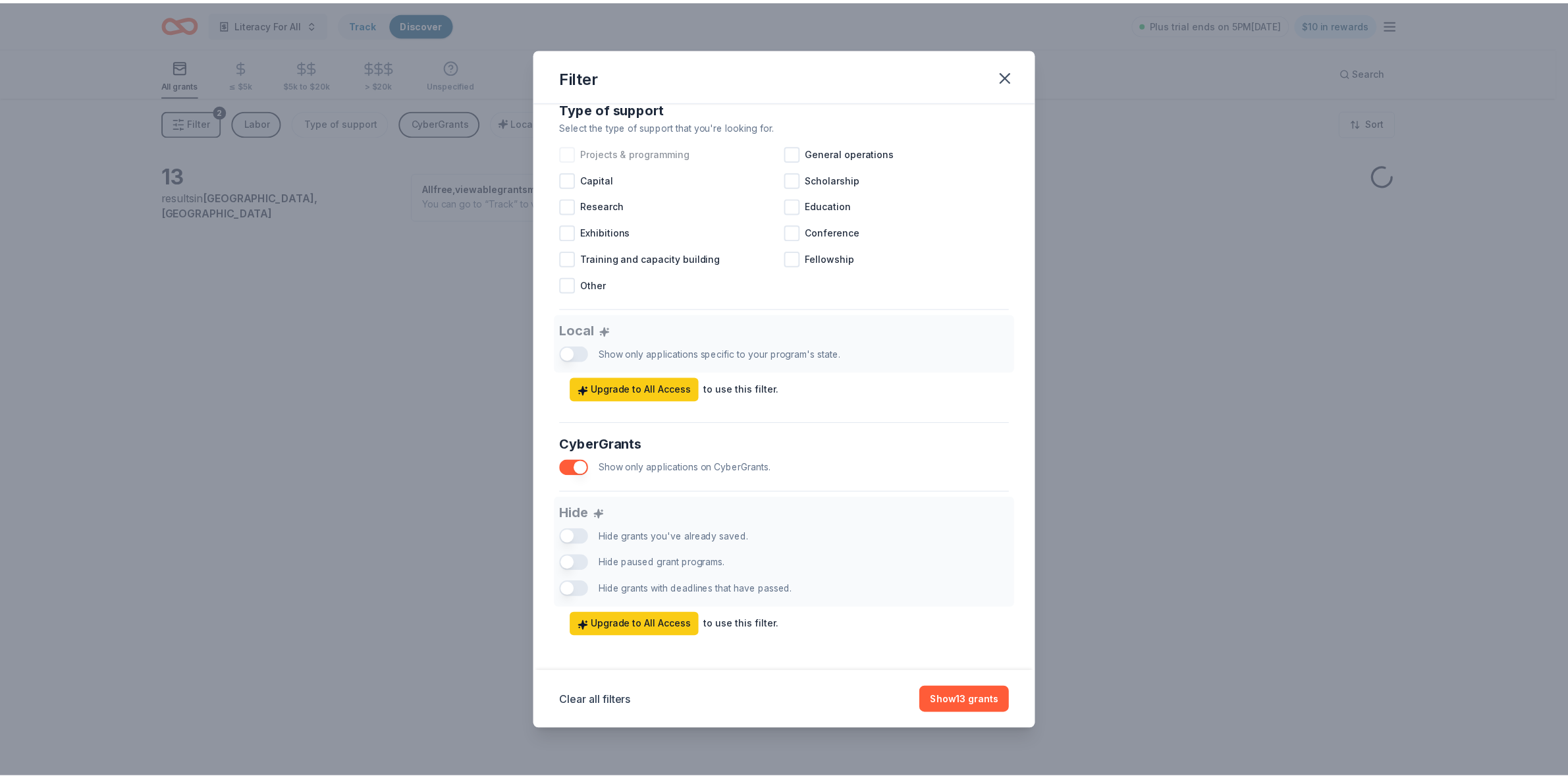
scroll to position [564, 0]
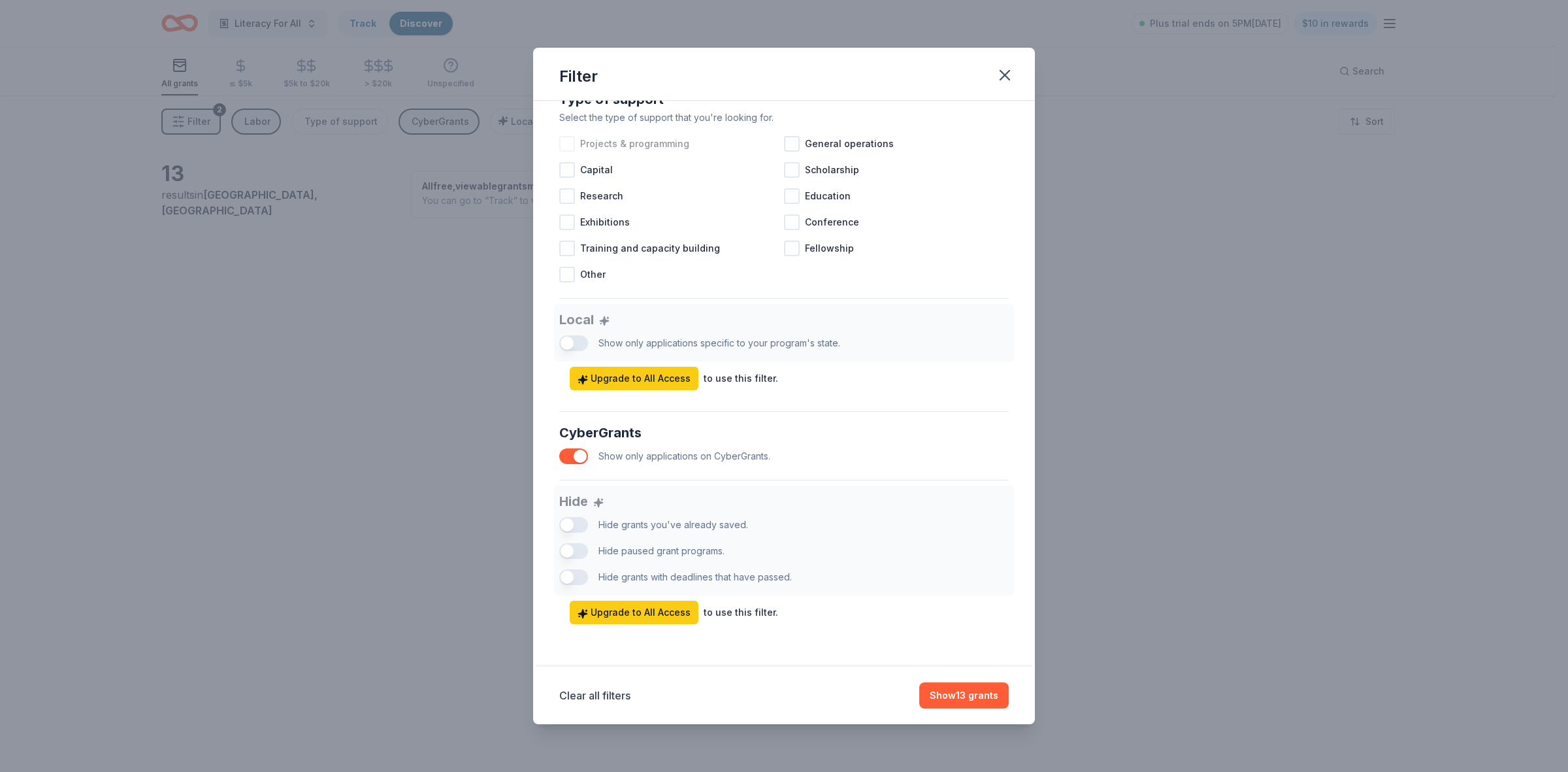
drag, startPoint x: 973, startPoint y: 701, endPoint x: 967, endPoint y: 705, distance: 7.2
click at [972, 701] on button "Show 13 grants" at bounding box center [963, 695] width 89 height 26
